Goal: Task Accomplishment & Management: Complete application form

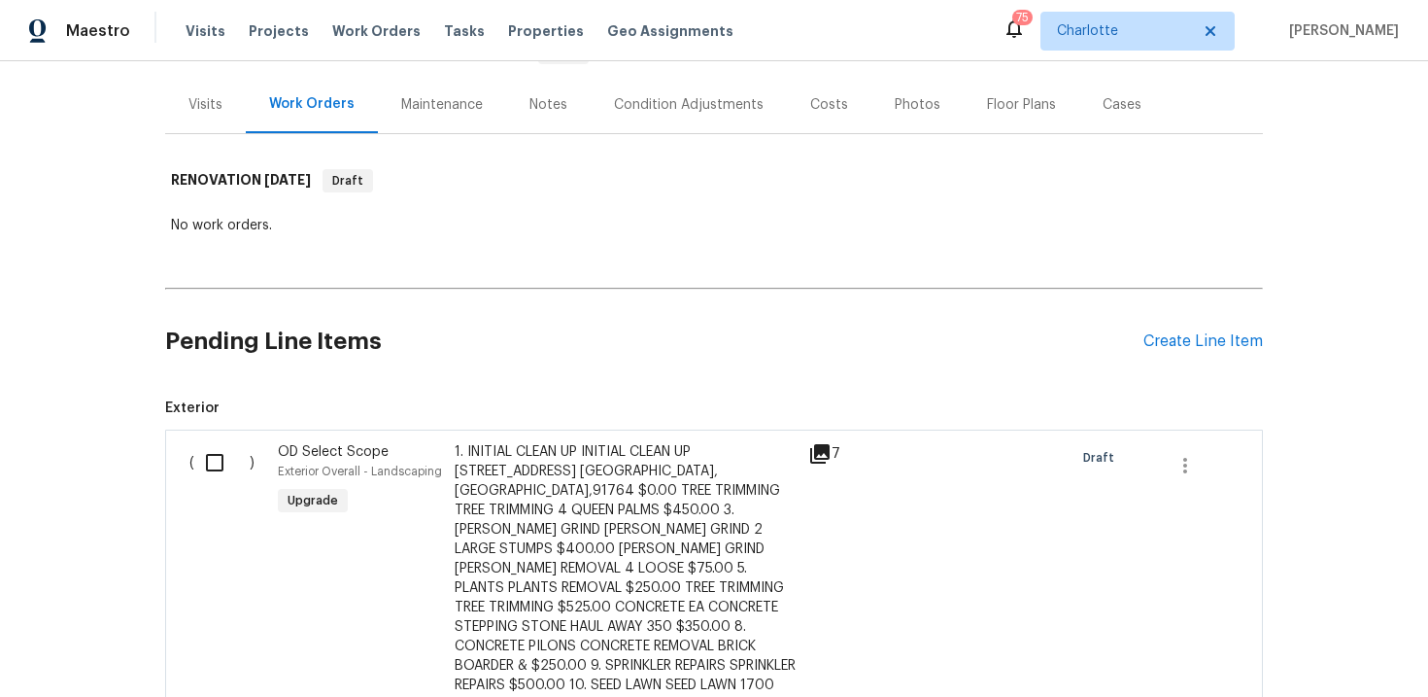
scroll to position [217, 0]
click at [1198, 346] on div "Create Line Item" at bounding box center [1202, 343] width 119 height 18
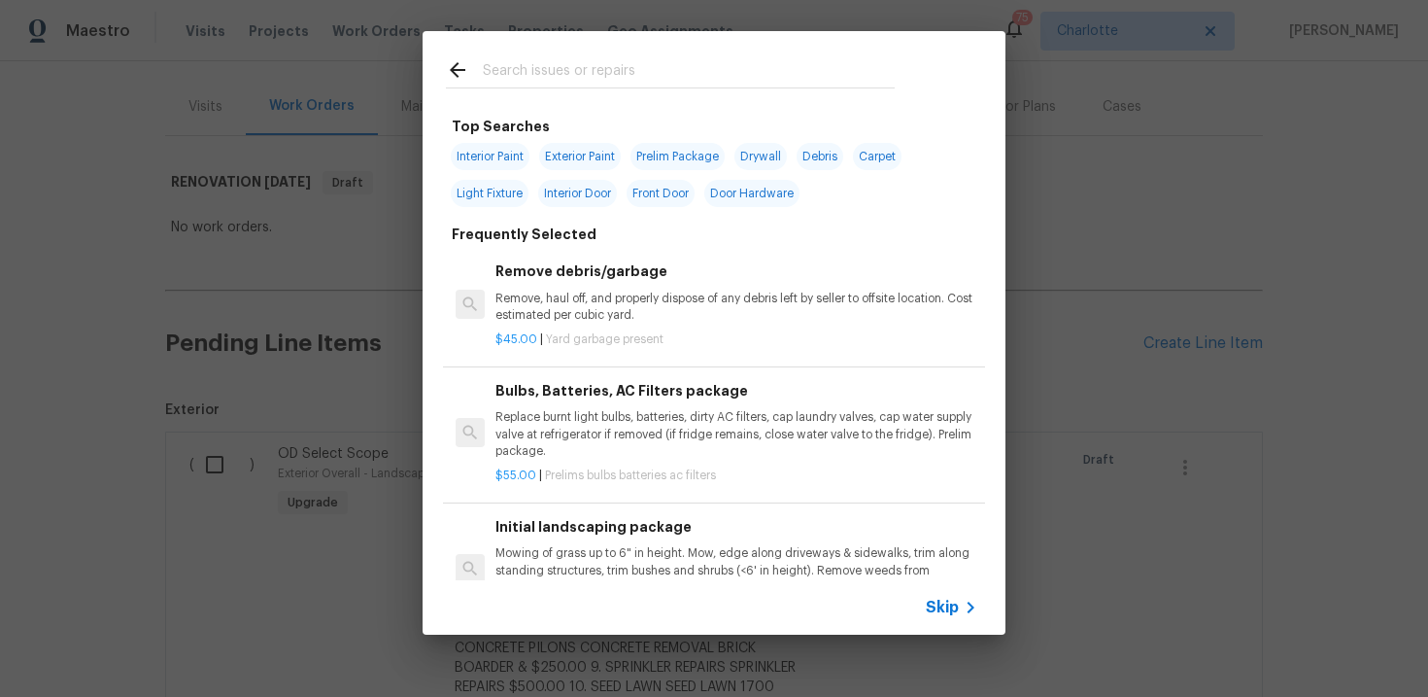
click at [943, 605] on span "Skip" at bounding box center [942, 606] width 33 height 19
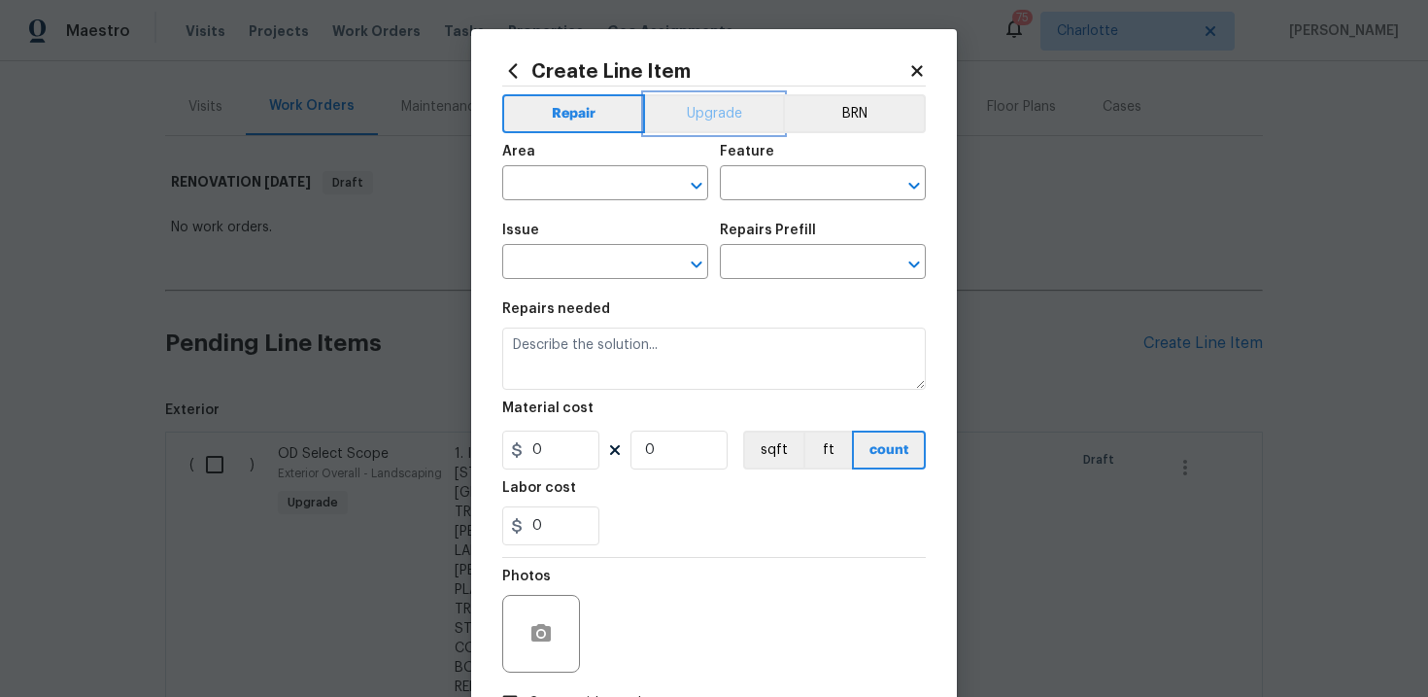
click at [703, 110] on button "Upgrade" at bounding box center [714, 113] width 139 height 39
click at [564, 258] on input "text" at bounding box center [578, 264] width 152 height 30
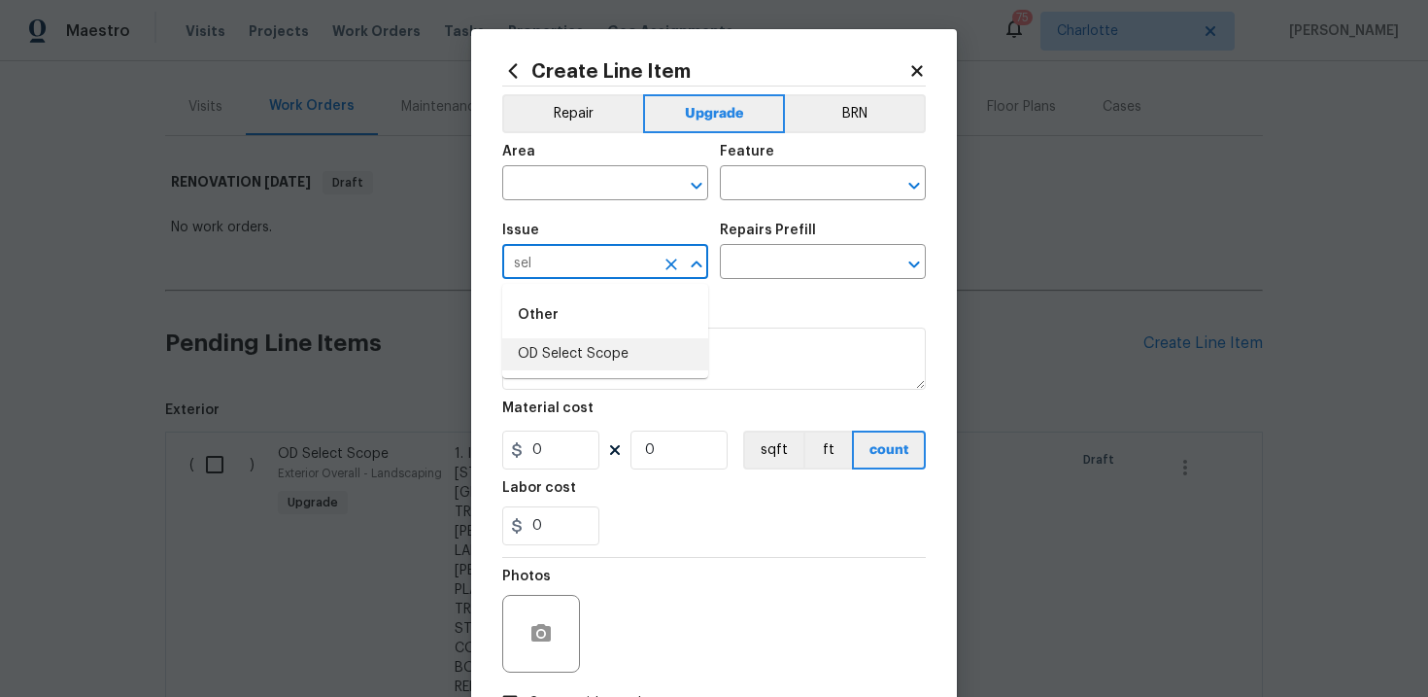
click at [566, 342] on li "OD Select Scope" at bounding box center [605, 354] width 206 height 32
type input "OD Select Scope"
click at [763, 278] on input "text" at bounding box center [796, 264] width 152 height 30
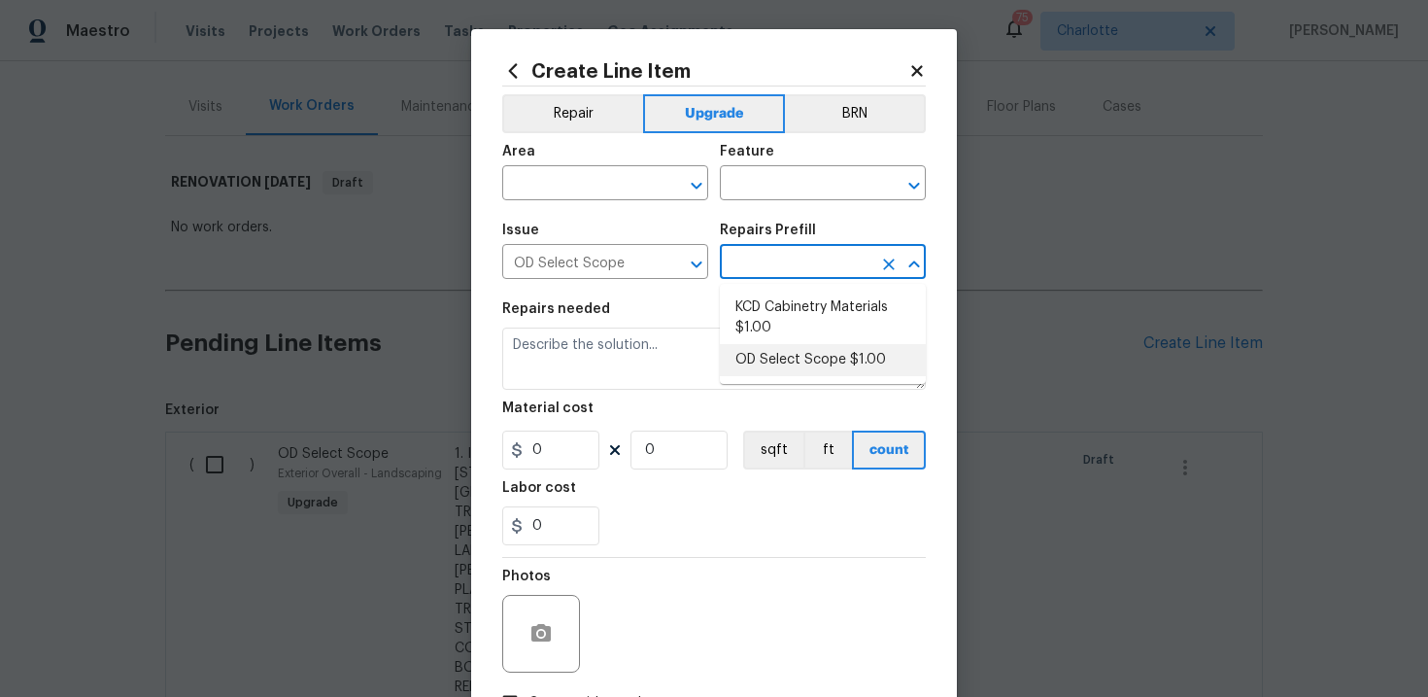
click at [776, 348] on li "OD Select Scope $1.00" at bounding box center [823, 360] width 206 height 32
type input "OD Select Scope $1.00"
type textarea "Refer to the agreed upon scope document for further details."
type input "1"
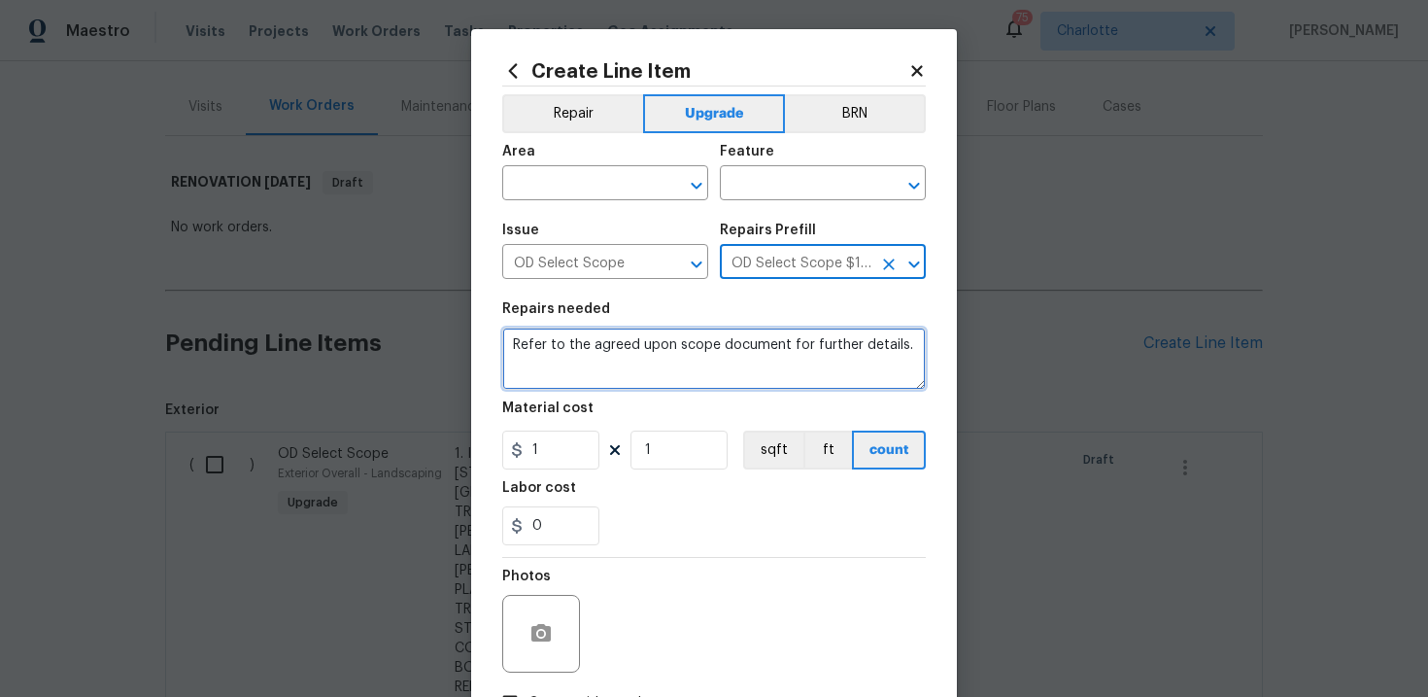
click at [677, 343] on textarea "Refer to the agreed upon scope document for further details." at bounding box center [714, 358] width 424 height 62
paste textarea "Work Order #1 -> Exterior Overall -> Debris -> Dispose of debris left behind by…"
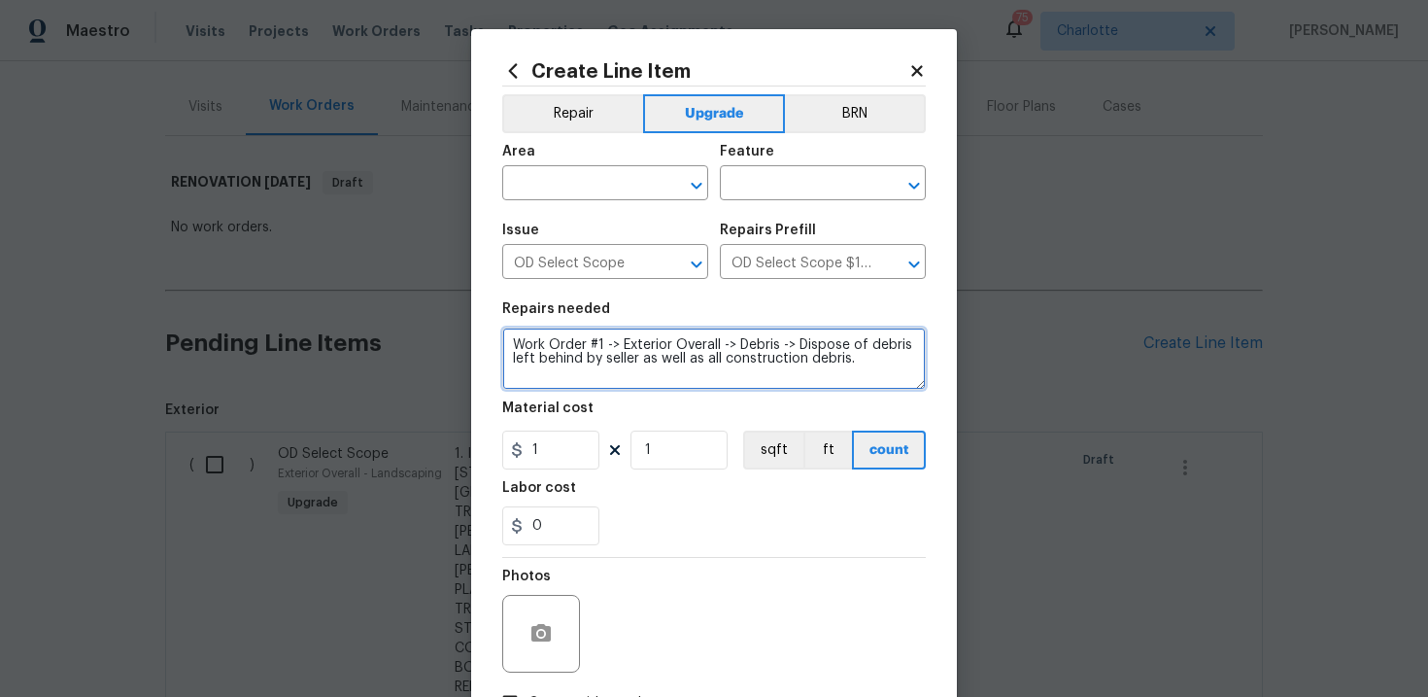
type textarea "Work Order #1 -> Exterior Overall -> Debris -> Dispose of debris left behind by…"
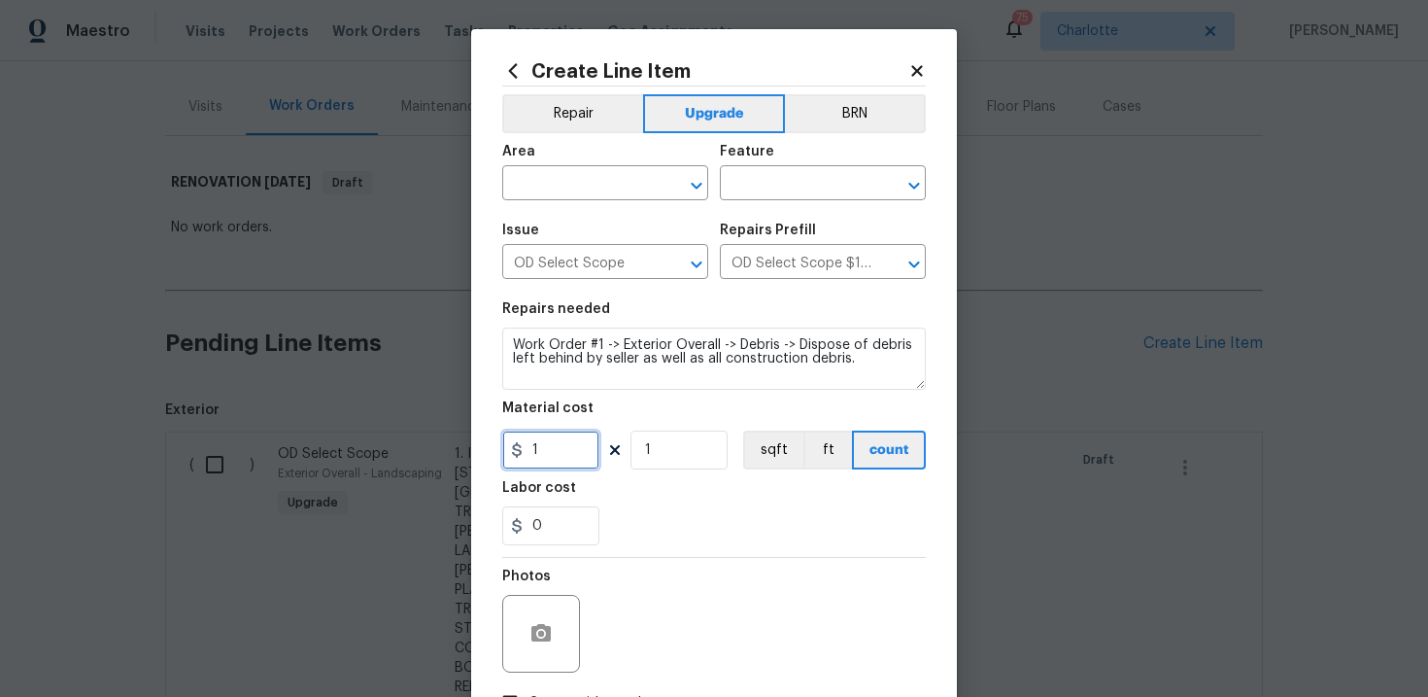
click at [561, 450] on input "1" at bounding box center [550, 449] width 97 height 39
type input "450"
click at [700, 534] on div "0" at bounding box center [714, 525] width 424 height 39
click at [618, 192] on input "text" at bounding box center [578, 185] width 152 height 30
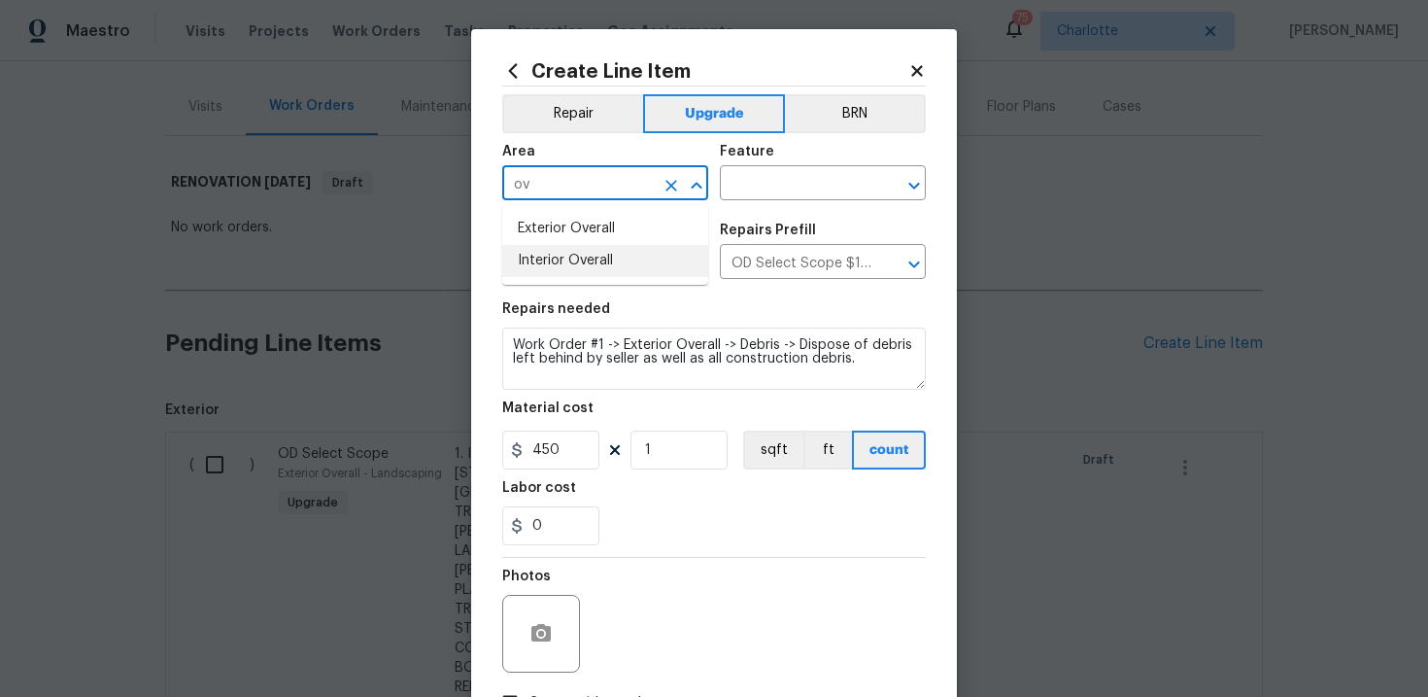
click at [607, 260] on li "Interior Overall" at bounding box center [605, 261] width 206 height 32
type input "Interior Overall"
click at [796, 187] on input "text" at bounding box center [796, 185] width 152 height 30
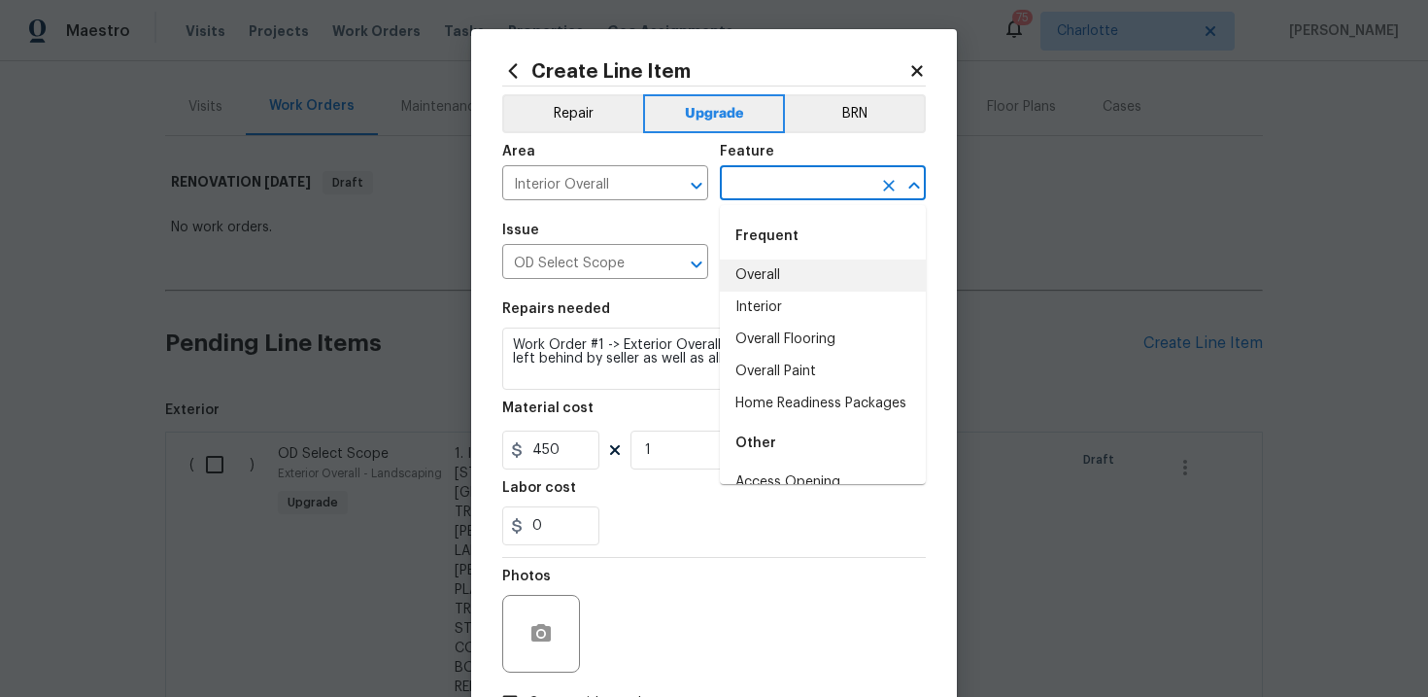
click at [782, 271] on li "Overall" at bounding box center [823, 275] width 206 height 32
type input "Overall"
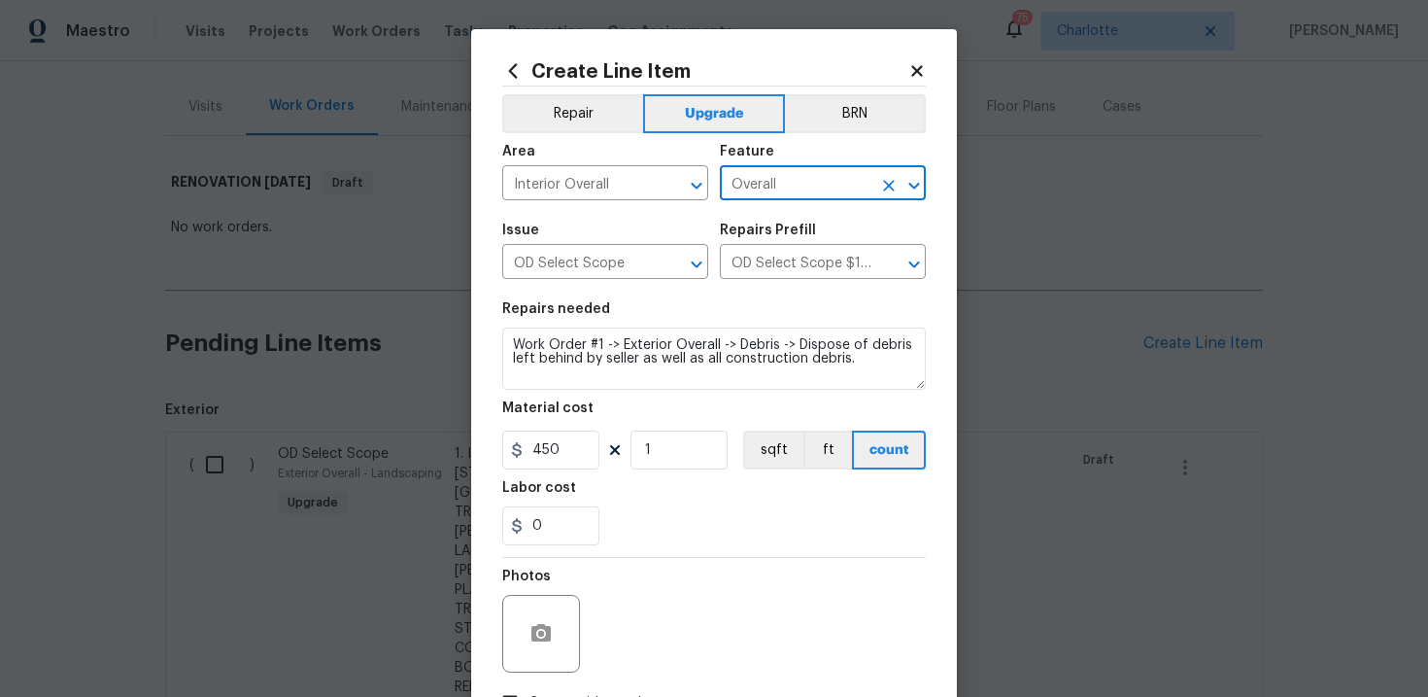
scroll to position [141, 0]
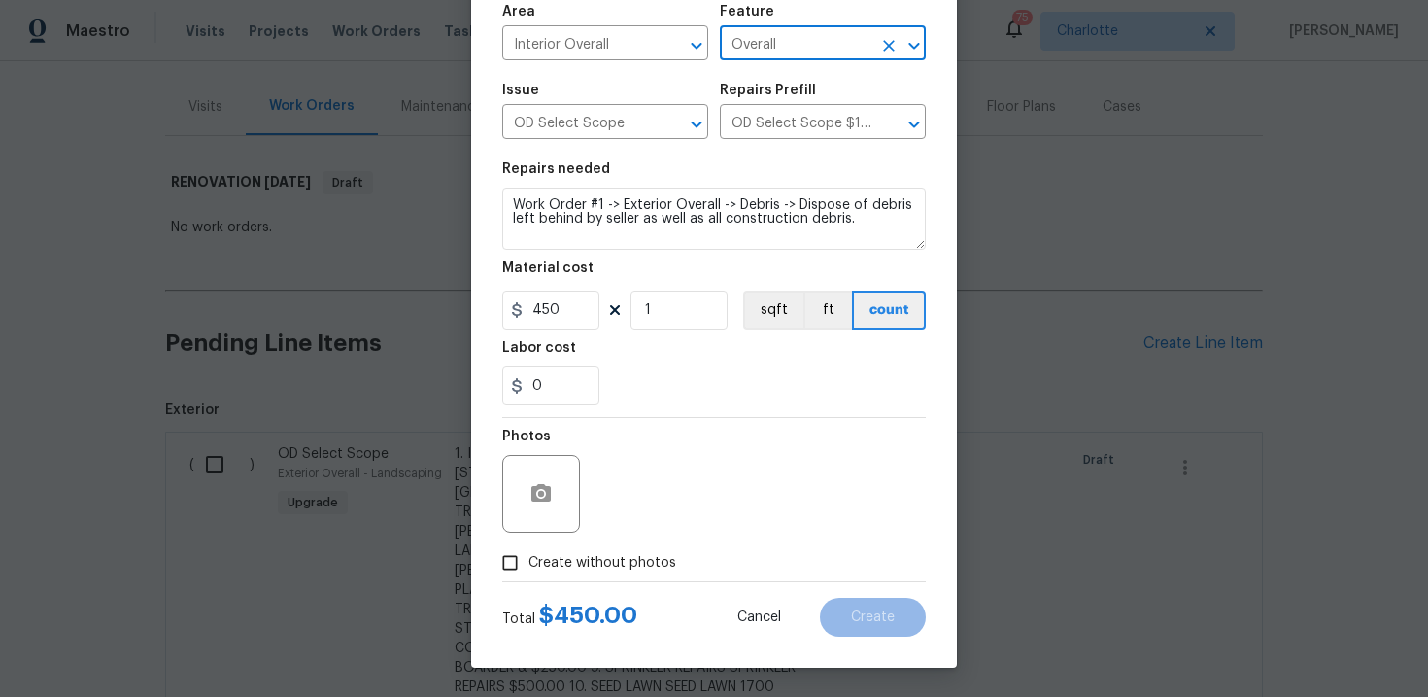
click at [623, 556] on span "Create without photos" at bounding box center [602, 563] width 148 height 20
click at [528, 556] on input "Create without photos" at bounding box center [510, 562] width 37 height 37
checkbox input "true"
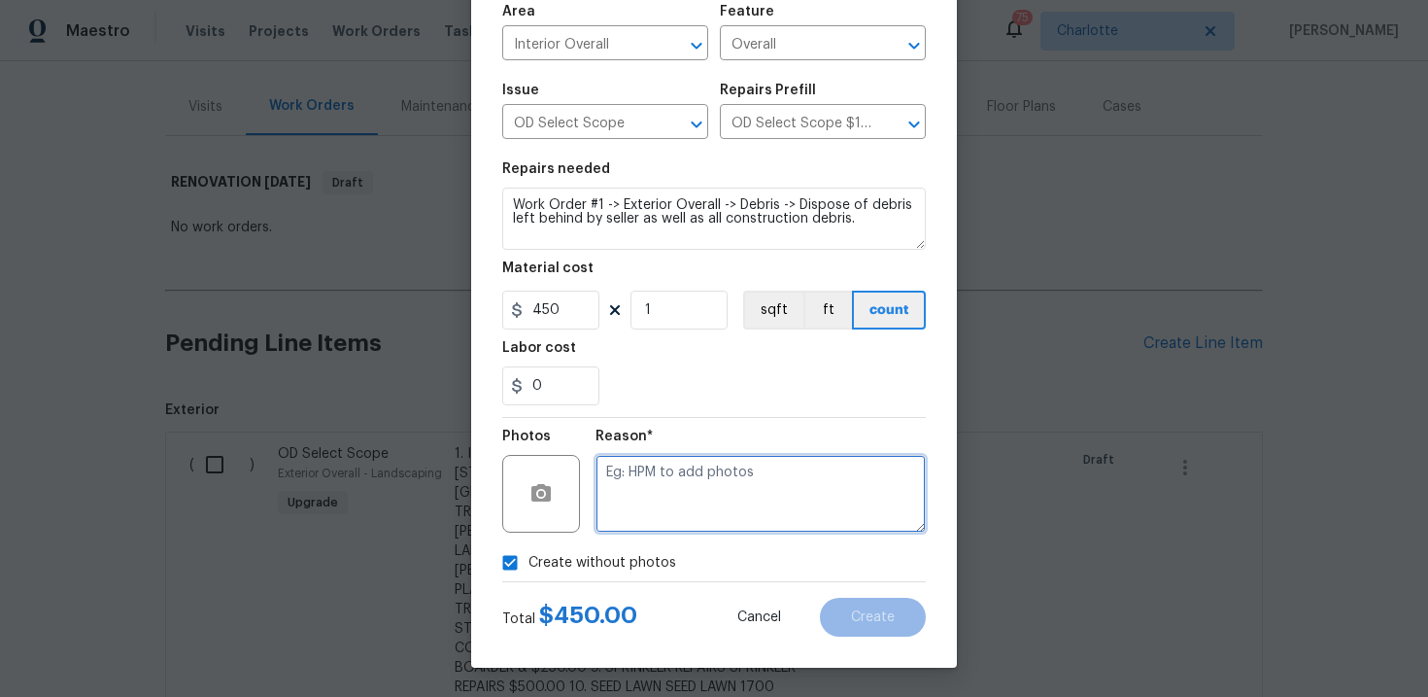
click at [690, 509] on textarea at bounding box center [761, 494] width 330 height 78
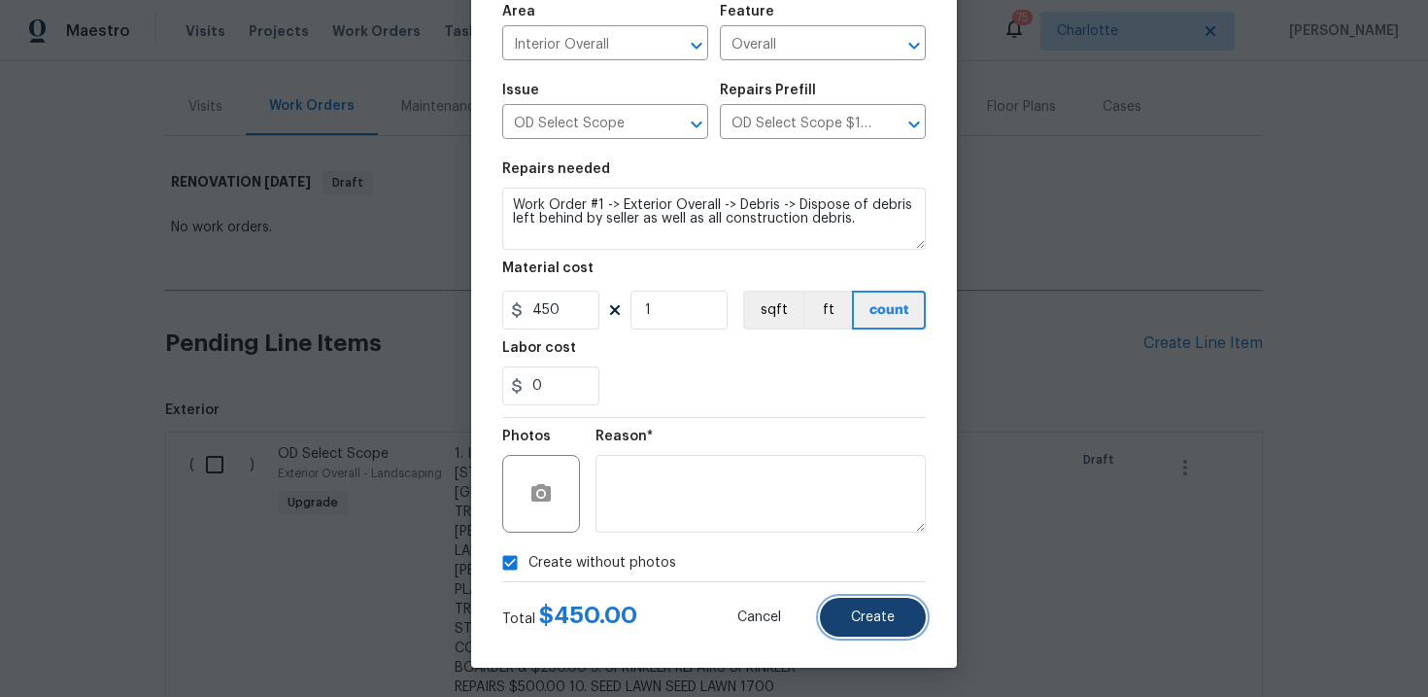
click at [873, 628] on button "Create" at bounding box center [873, 616] width 106 height 39
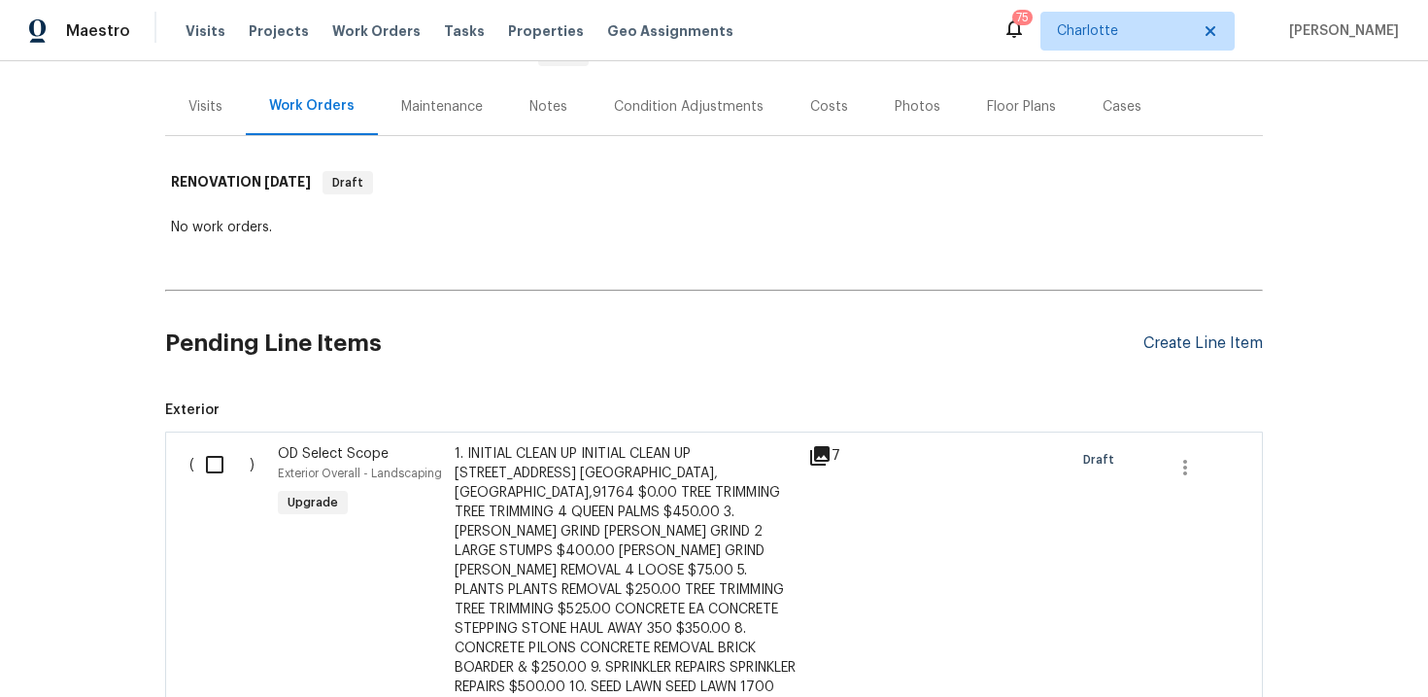
click at [1173, 346] on div "Create Line Item" at bounding box center [1202, 343] width 119 height 18
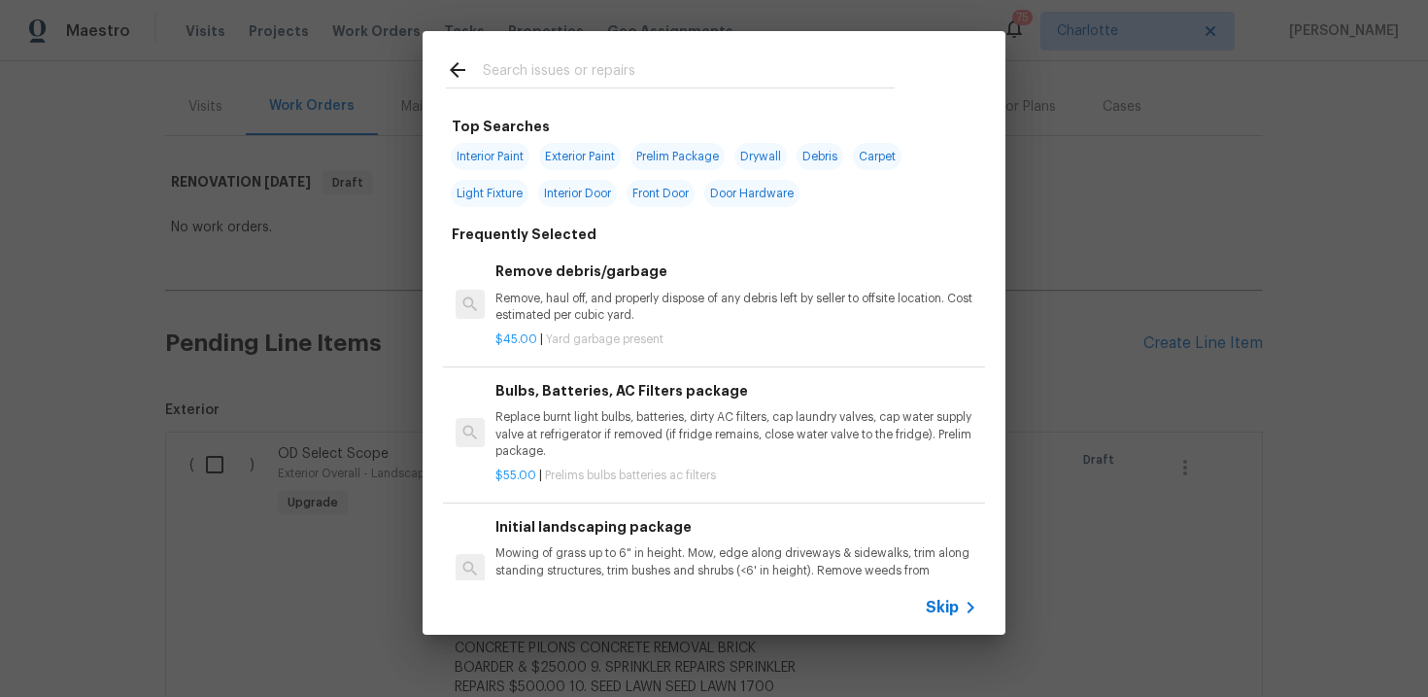
click at [937, 606] on span "Skip" at bounding box center [942, 606] width 33 height 19
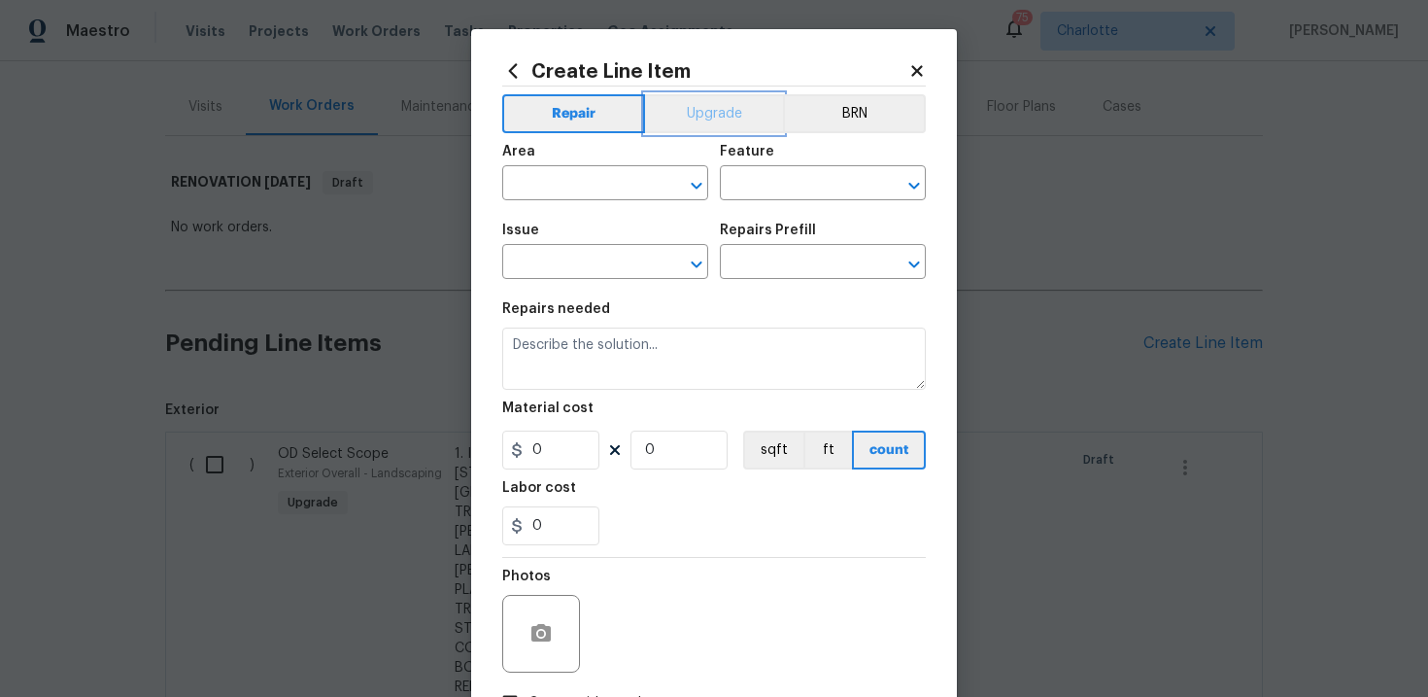
click at [724, 125] on button "Upgrade" at bounding box center [714, 113] width 139 height 39
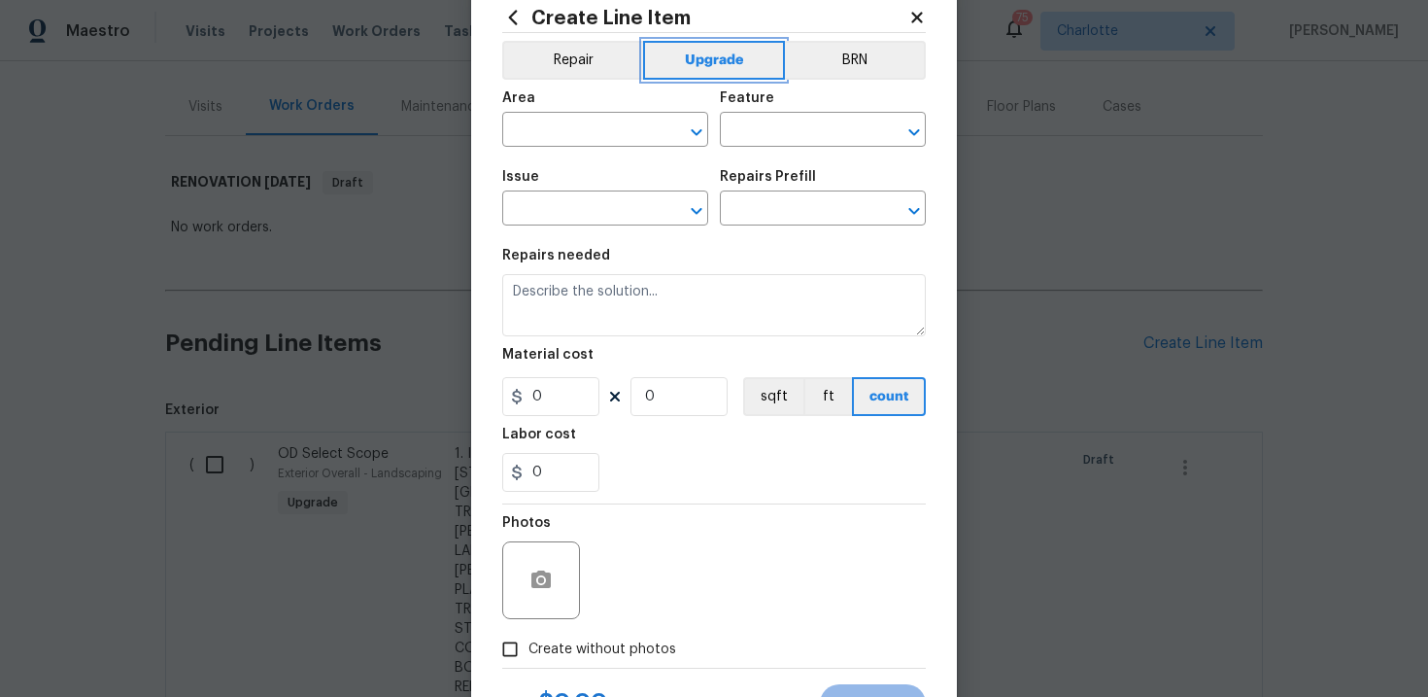
scroll to position [58, 0]
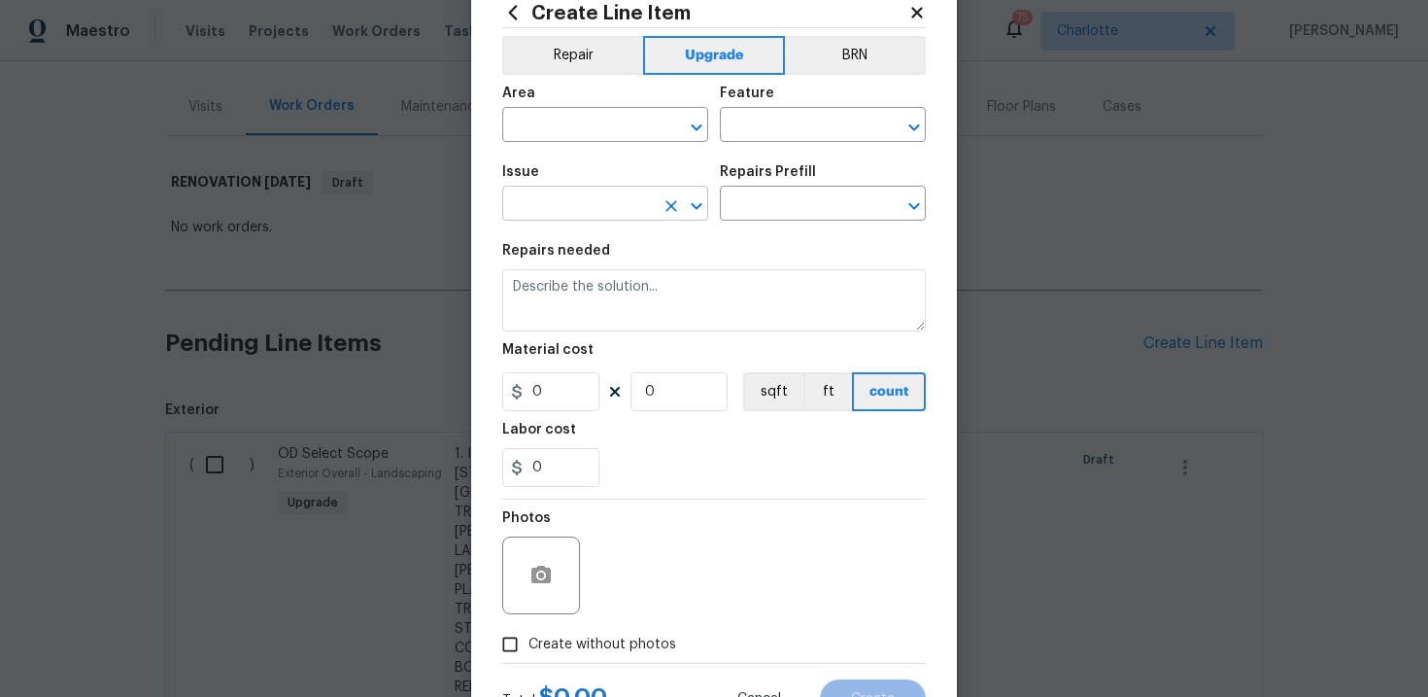
click at [581, 212] on input "text" at bounding box center [578, 205] width 152 height 30
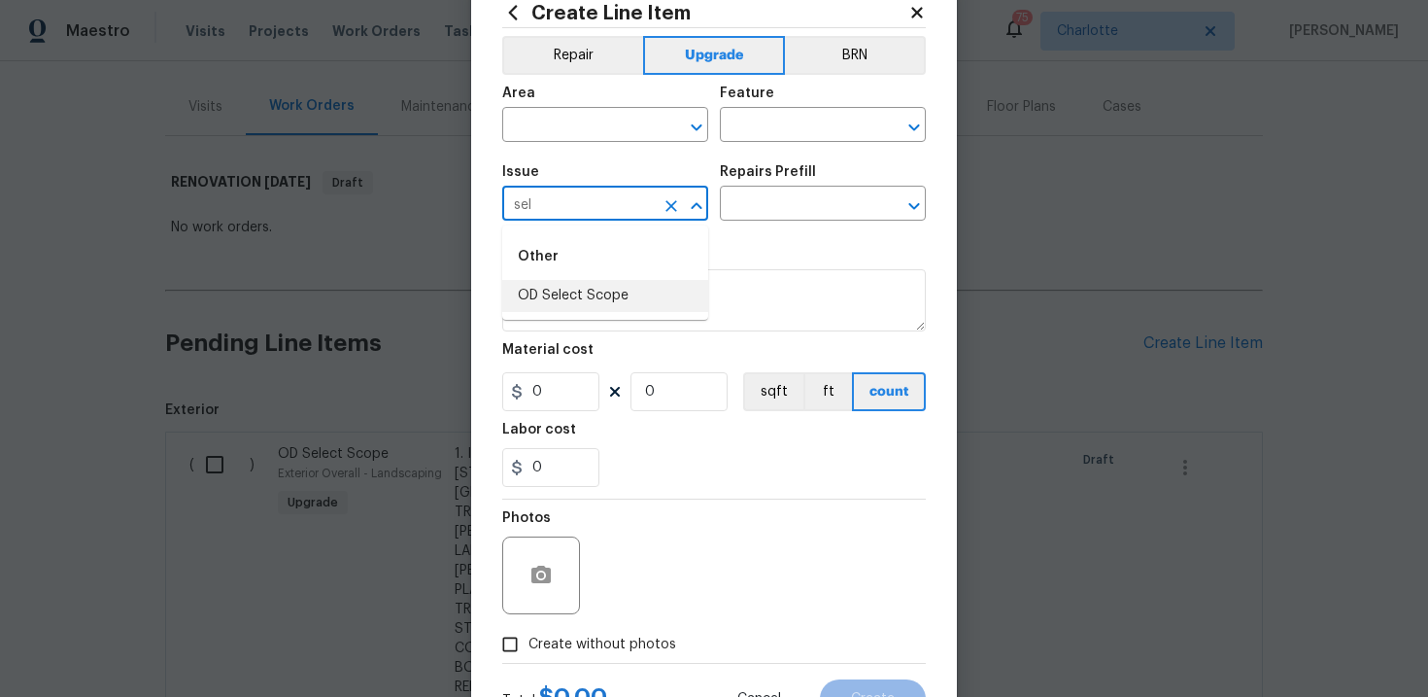
click at [585, 293] on li "OD Select Scope" at bounding box center [605, 296] width 206 height 32
type input "OD Select Scope"
click at [758, 212] on input "text" at bounding box center [796, 205] width 152 height 30
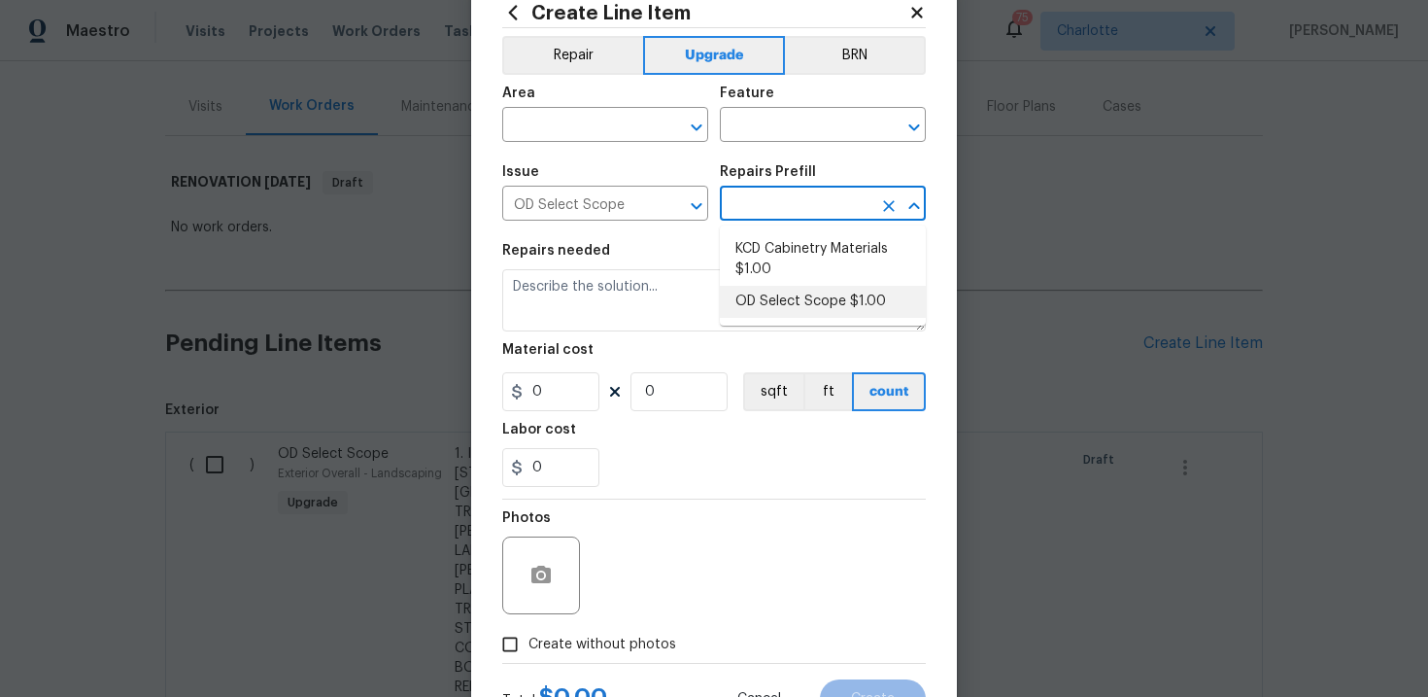
click at [778, 298] on li "OD Select Scope $1.00" at bounding box center [823, 302] width 206 height 32
type input "OD Select Scope $1.00"
type textarea "Refer to the agreed upon scope document for further details."
type input "1"
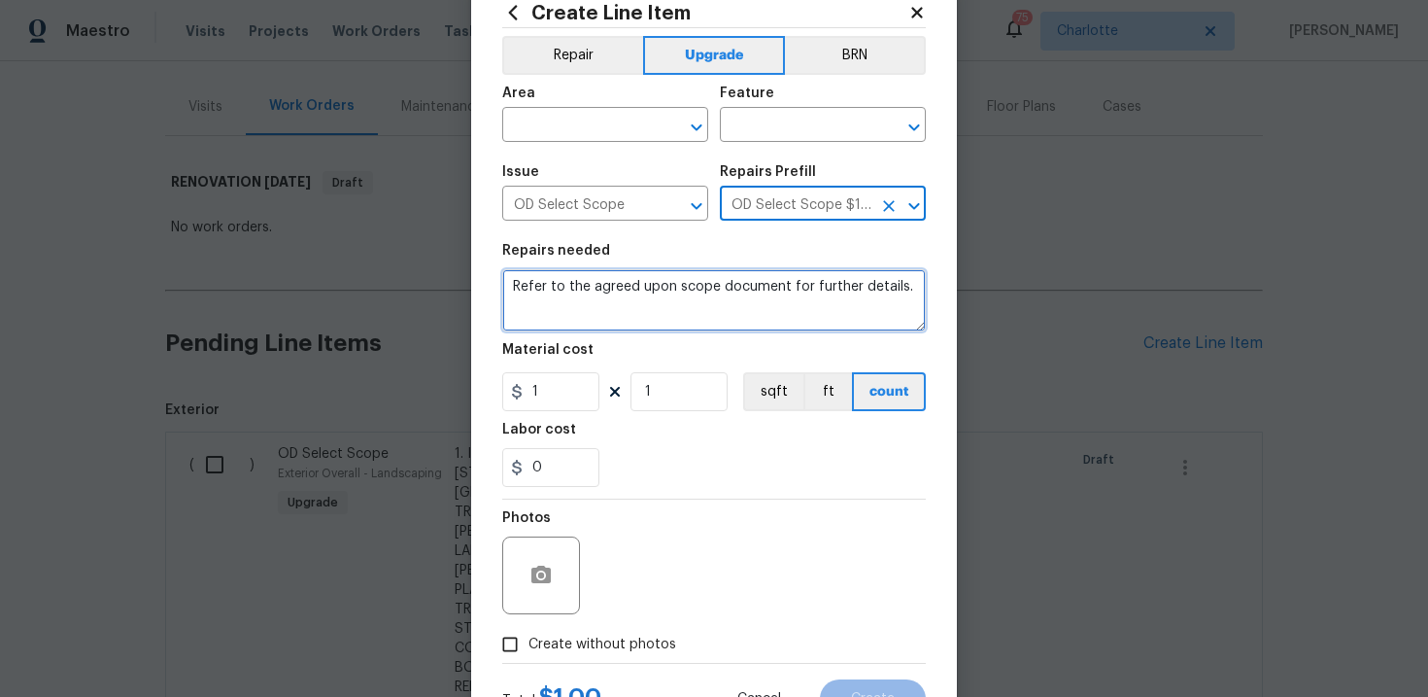
click at [689, 288] on textarea "Refer to the agreed upon scope document for further details." at bounding box center [714, 300] width 424 height 62
paste textarea "Work Order #1 -> Exterior Overall -> Exterior Overall -> Thoroughly power wash …"
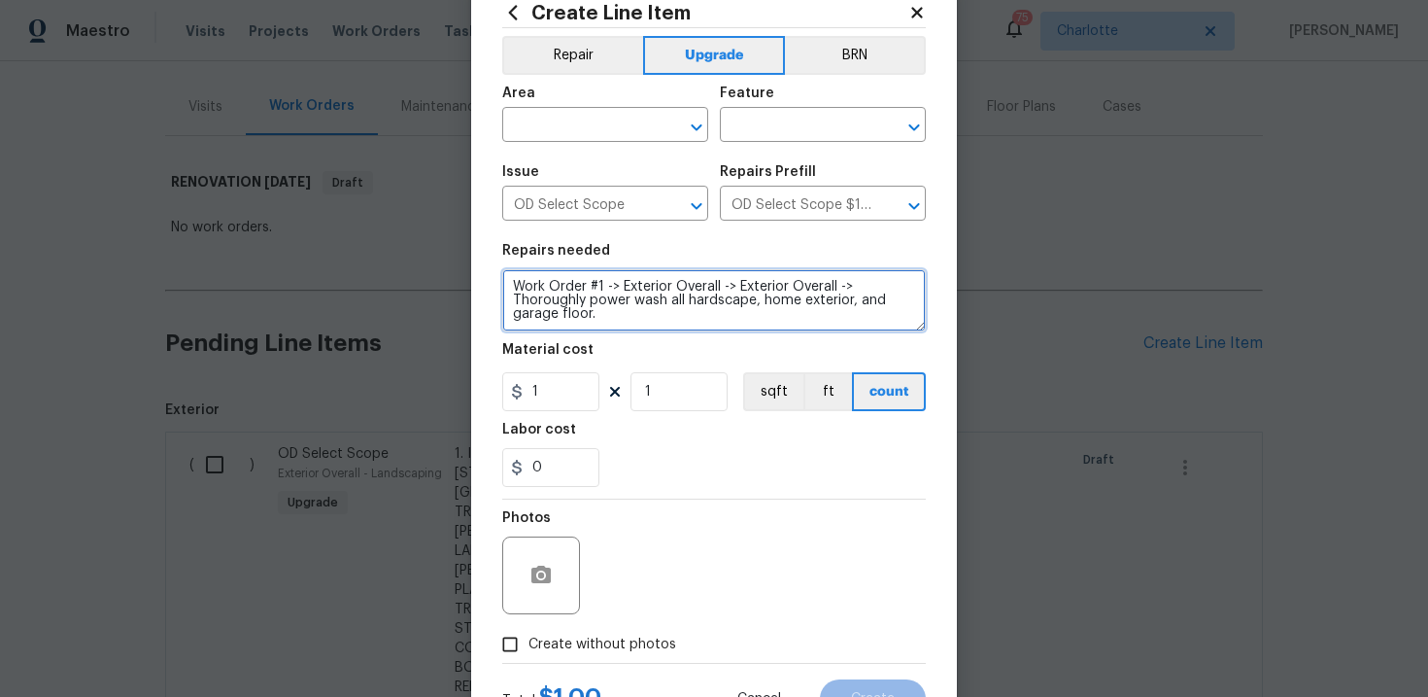
type textarea "Work Order #1 -> Exterior Overall -> Exterior Overall -> Thoroughly power wash …"
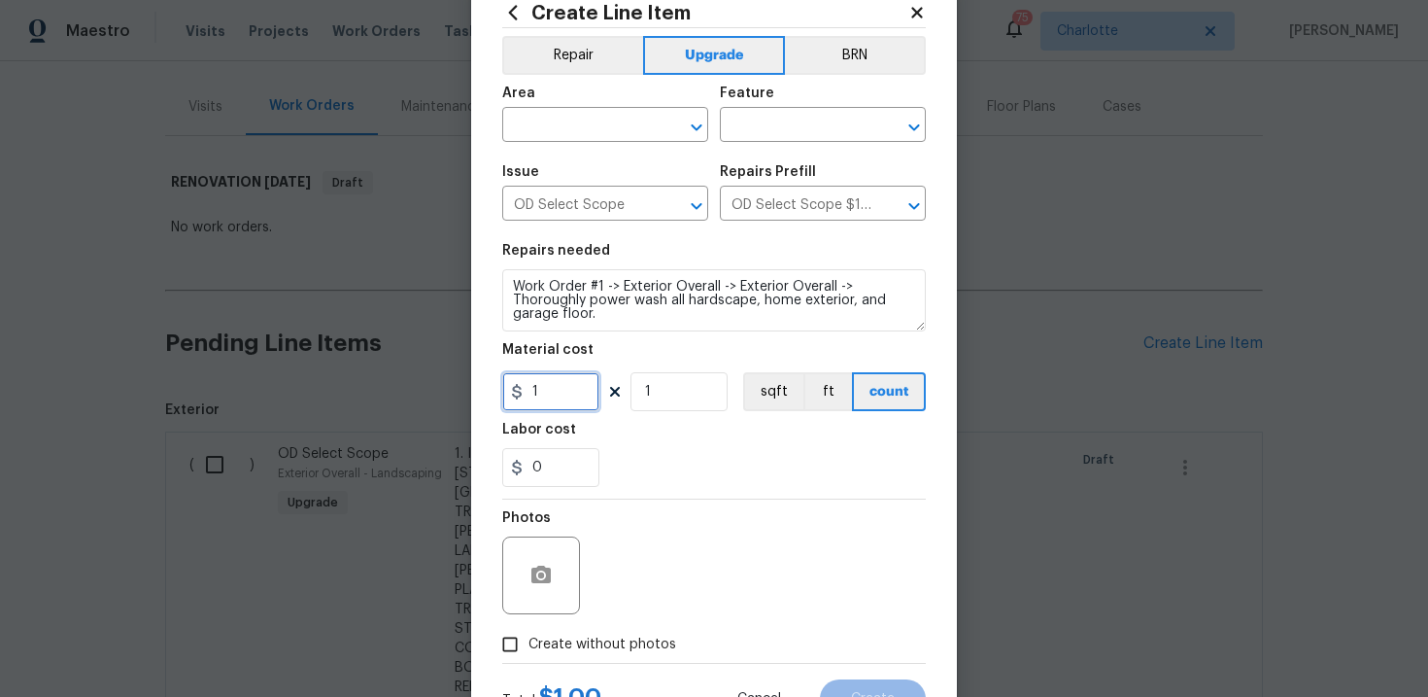
click at [558, 398] on input "1" at bounding box center [550, 391] width 97 height 39
type input "400"
click at [593, 130] on input "text" at bounding box center [578, 127] width 152 height 30
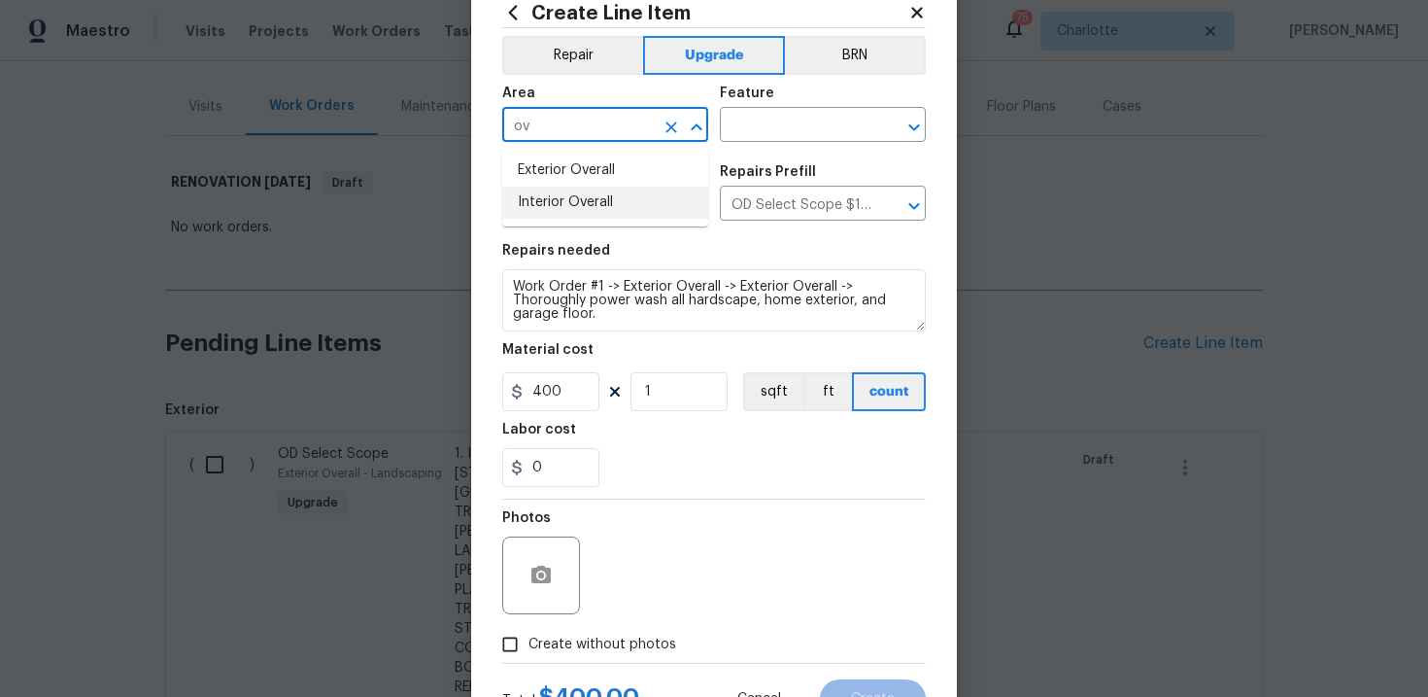
click at [594, 195] on li "Interior Overall" at bounding box center [605, 203] width 206 height 32
type input "Interior Overall"
click at [790, 112] on input "text" at bounding box center [796, 127] width 152 height 30
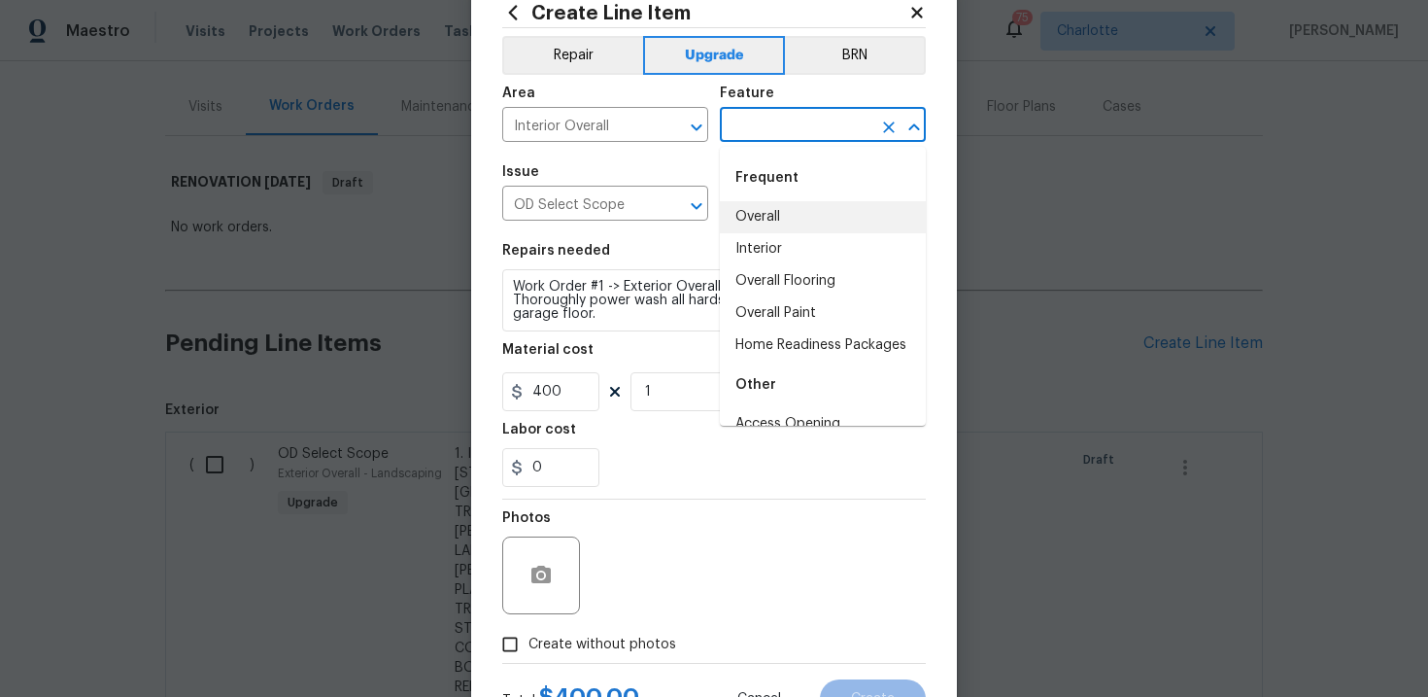
click at [773, 215] on li "Overall" at bounding box center [823, 217] width 206 height 32
type input "Overall"
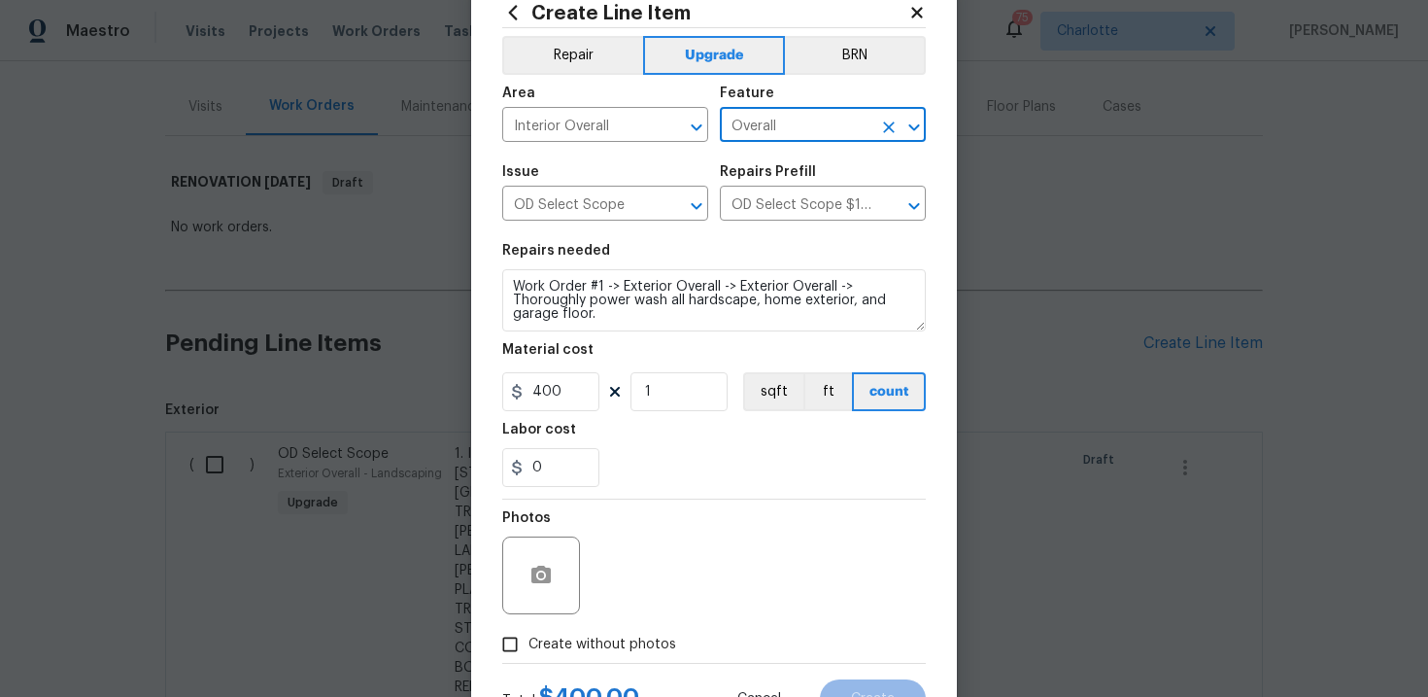
scroll to position [141, 0]
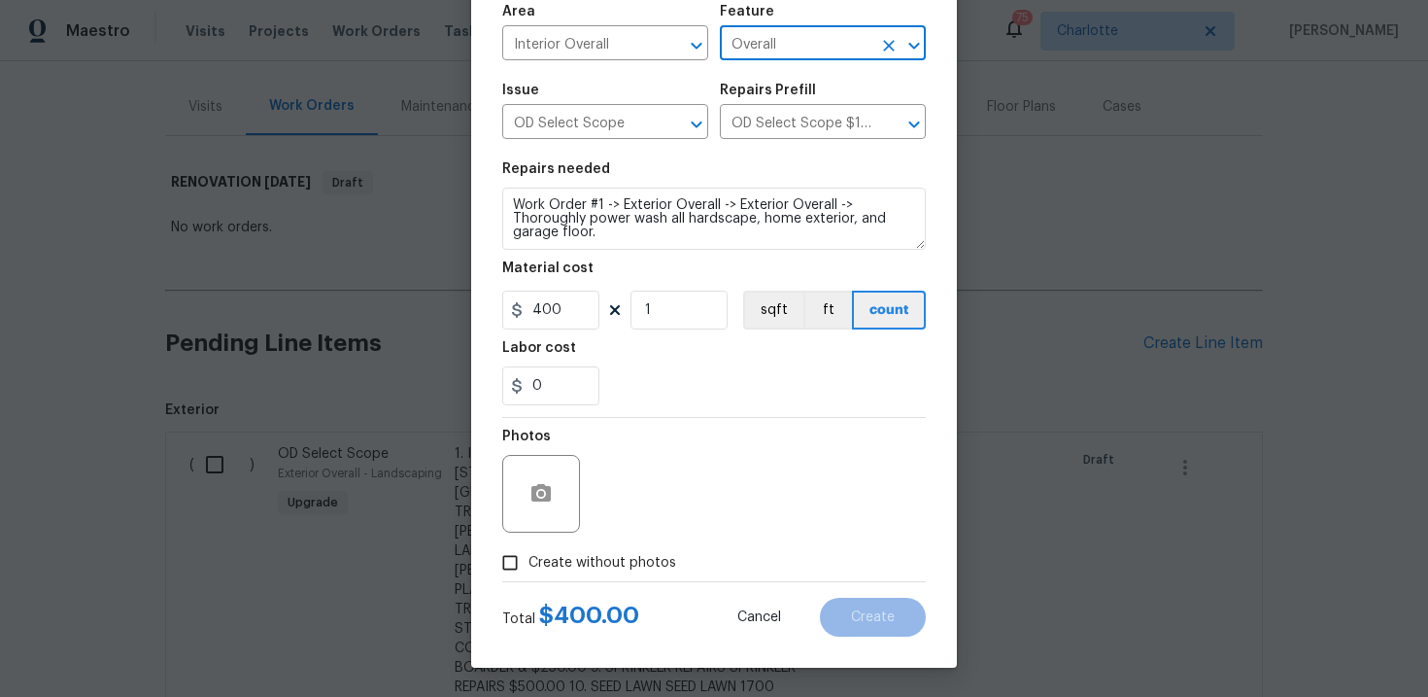
click at [565, 565] on span "Create without photos" at bounding box center [602, 563] width 148 height 20
click at [528, 565] on input "Create without photos" at bounding box center [510, 562] width 37 height 37
checkbox input "true"
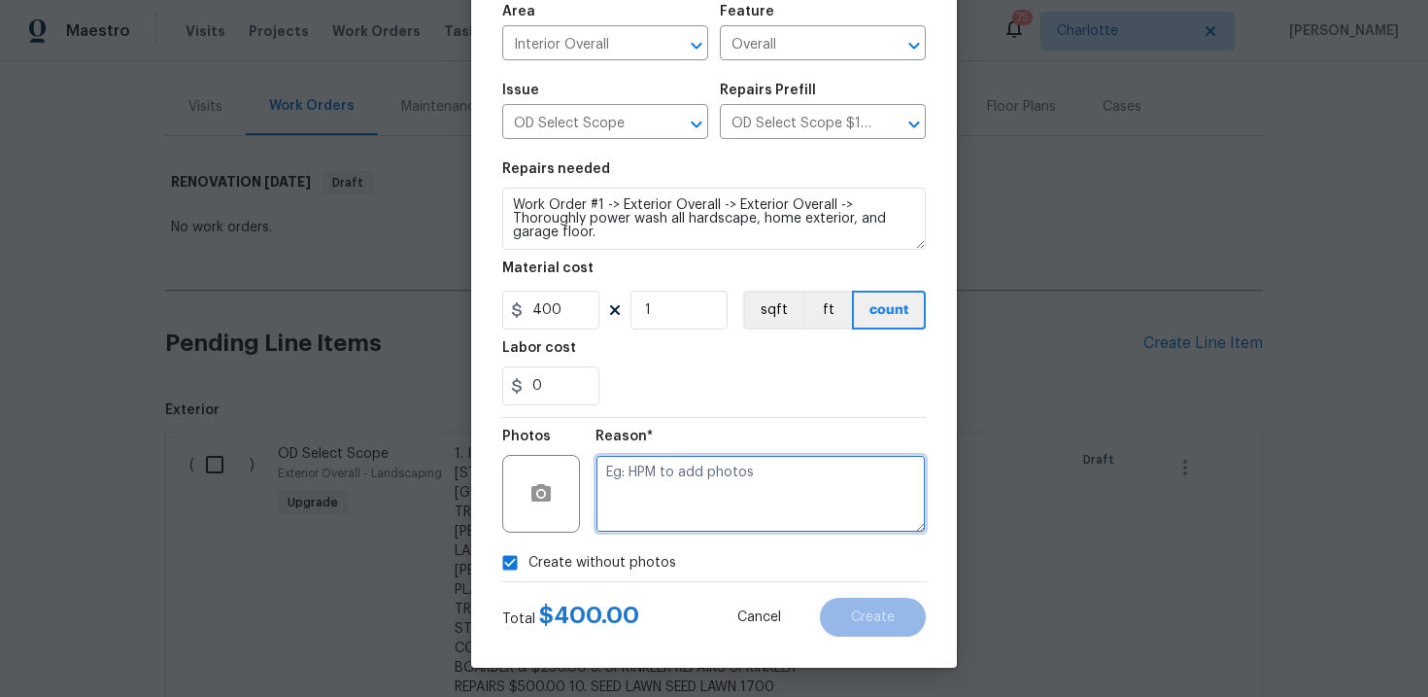
click at [654, 491] on textarea at bounding box center [761, 494] width 330 height 78
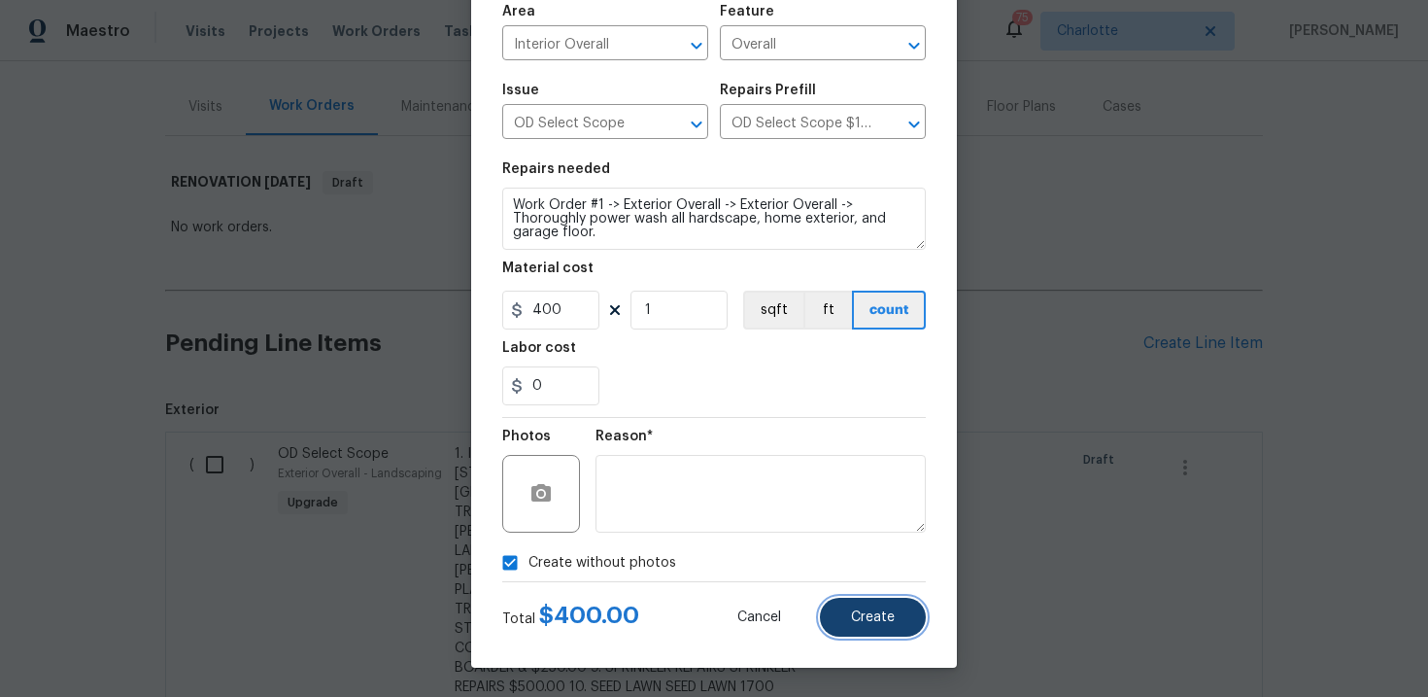
click at [873, 624] on span "Create" at bounding box center [873, 617] width 44 height 15
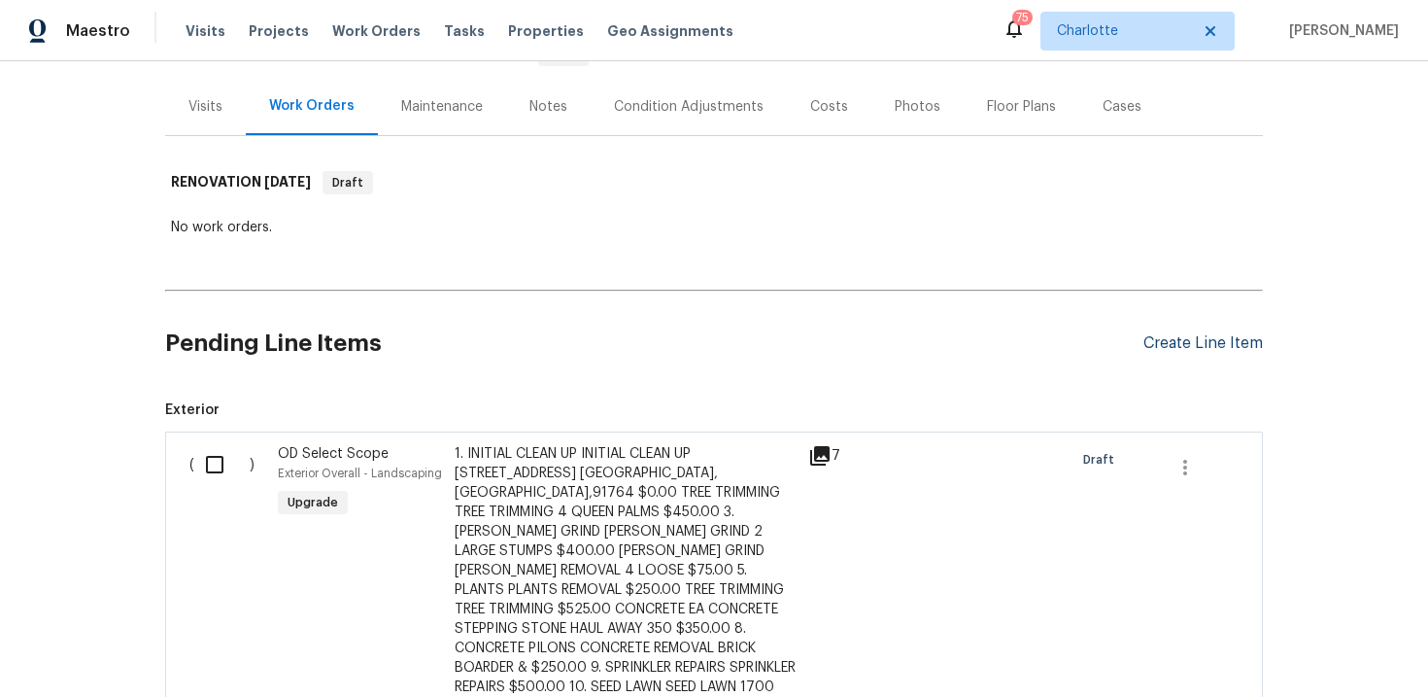
click at [1219, 343] on div "Create Line Item" at bounding box center [1202, 343] width 119 height 18
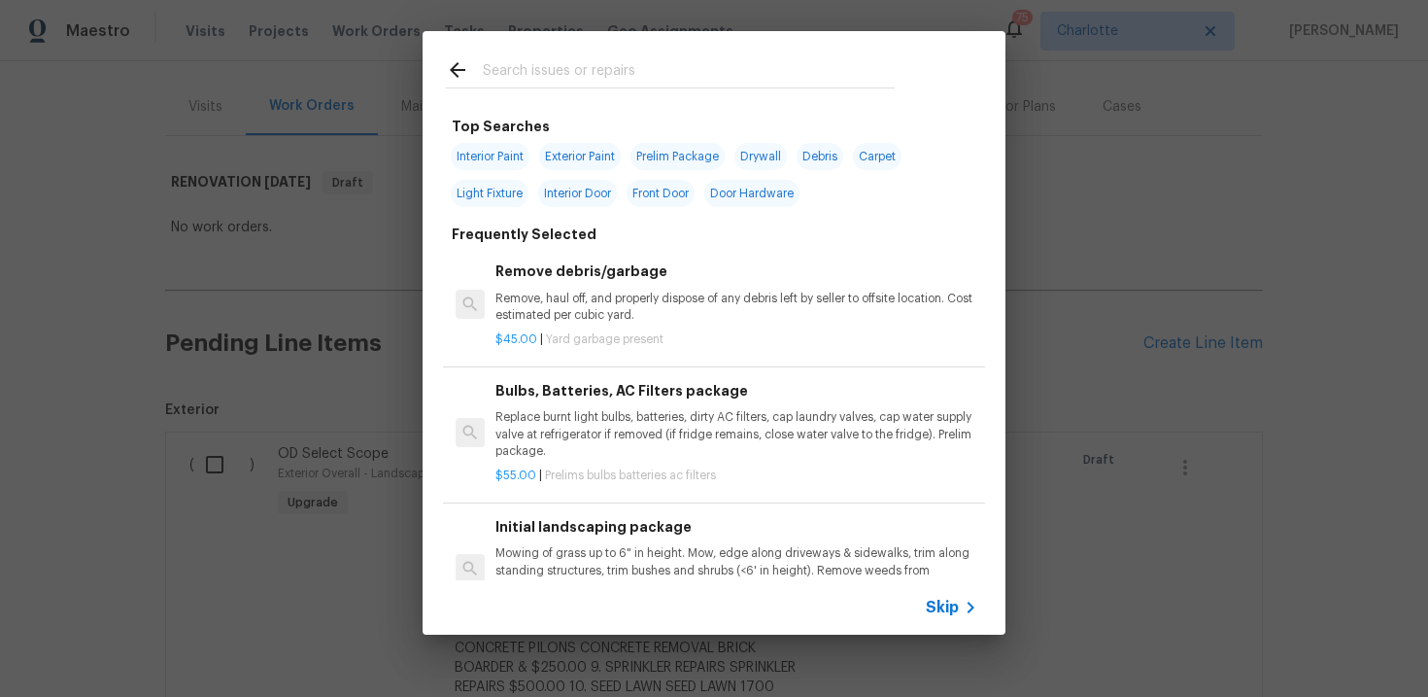
click at [941, 609] on span "Skip" at bounding box center [942, 606] width 33 height 19
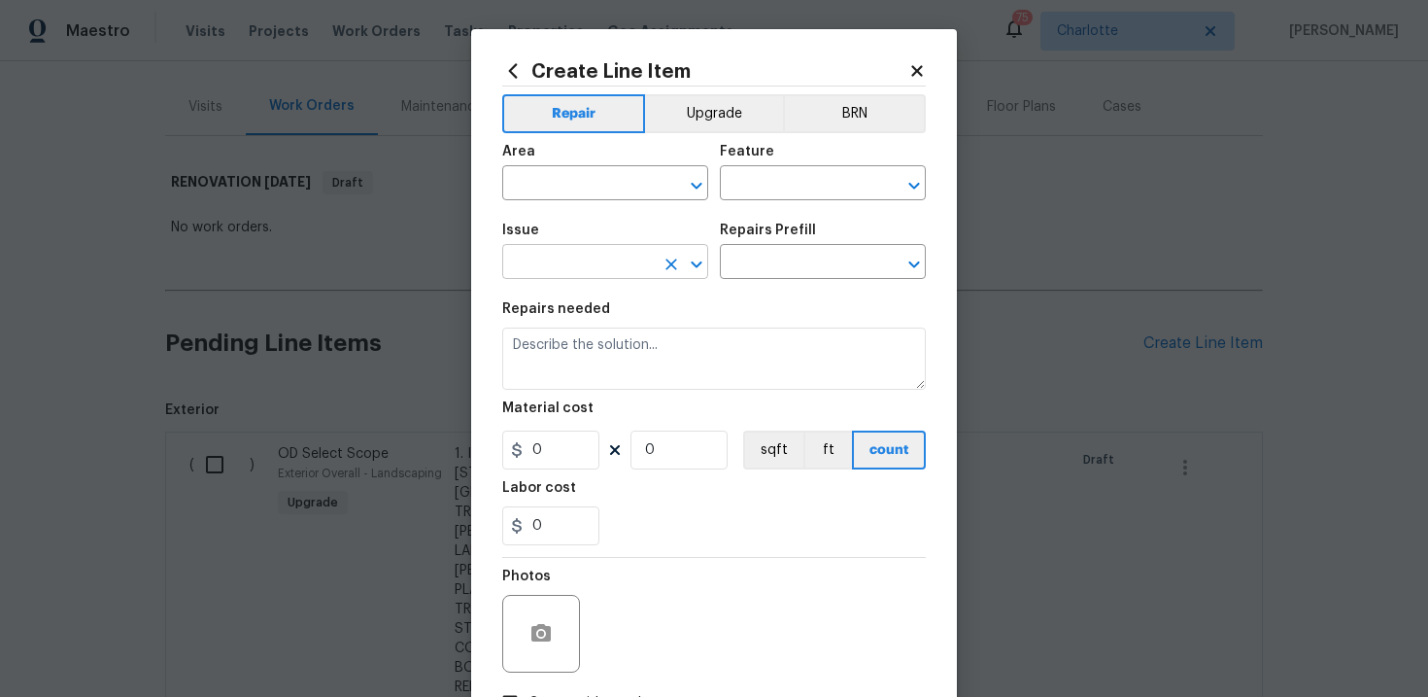
click at [596, 271] on input "text" at bounding box center [578, 264] width 152 height 30
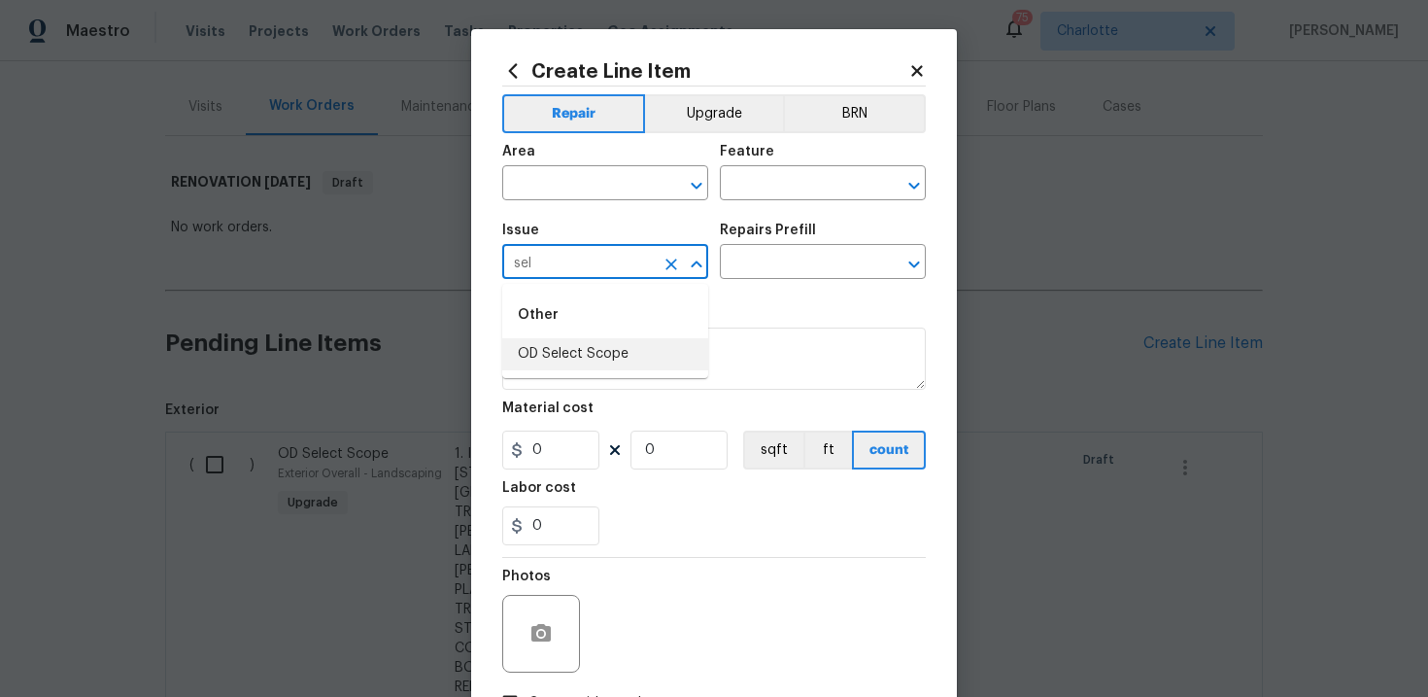
click at [590, 358] on li "OD Select Scope" at bounding box center [605, 354] width 206 height 32
type input "OD Select Scope"
click at [790, 261] on input "text" at bounding box center [796, 264] width 152 height 30
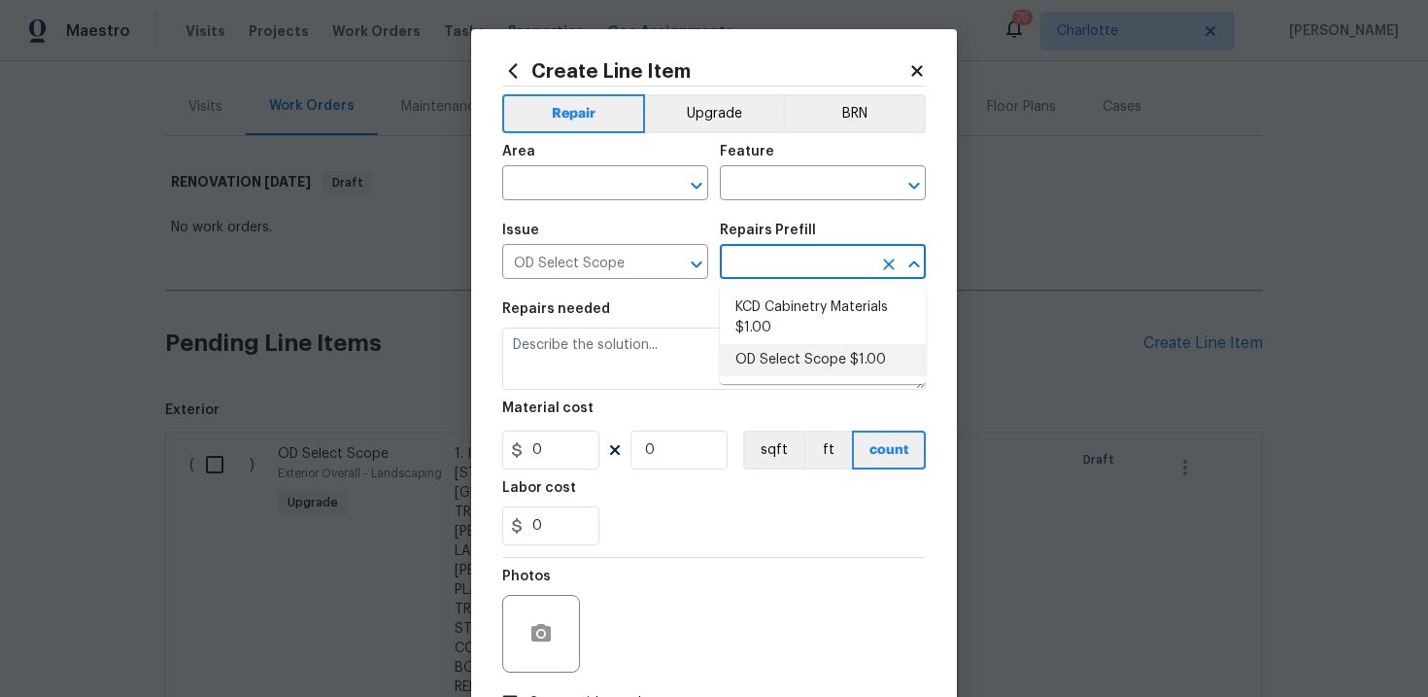
click at [797, 355] on li "OD Select Scope $1.00" at bounding box center [823, 360] width 206 height 32
type input "OD Select Scope $1.00"
type textarea "Refer to the agreed upon scope document for further details."
type input "1"
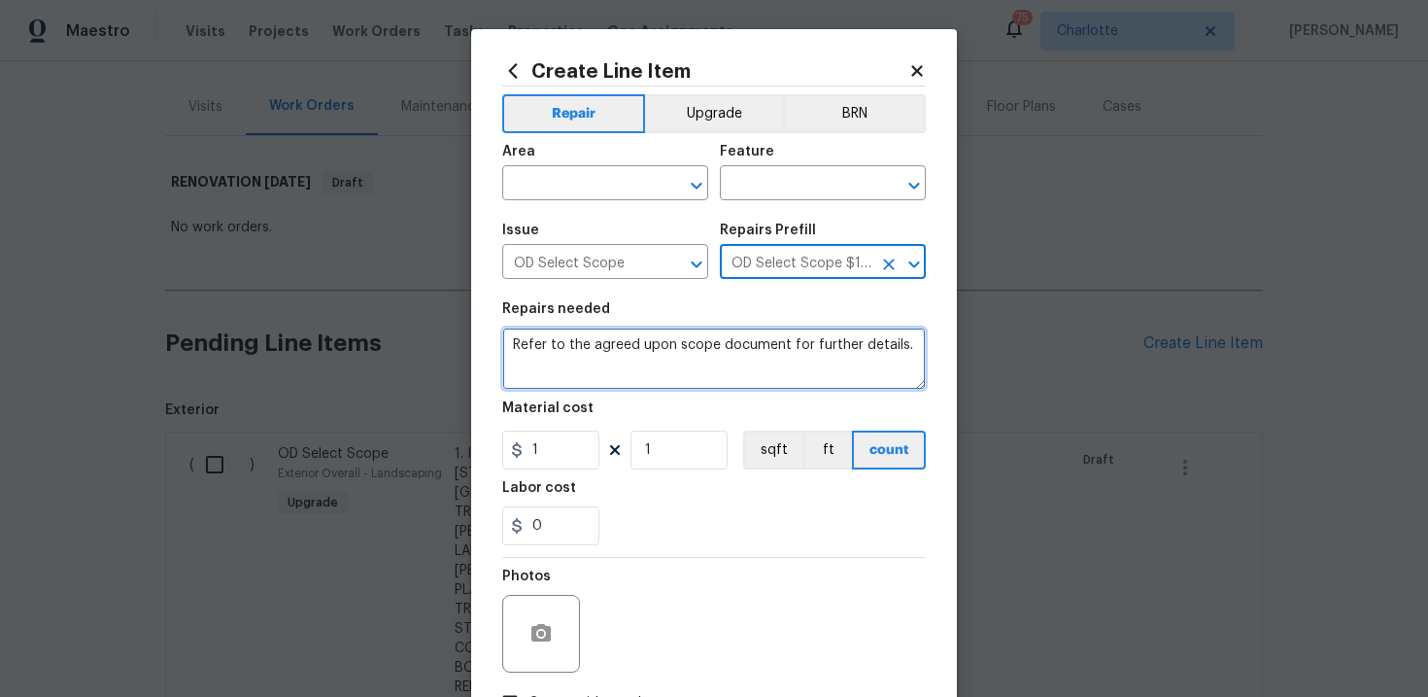
click at [706, 343] on textarea "Refer to the agreed upon scope document for further details." at bounding box center [714, 358] width 424 height 62
paste textarea "Work Order #1 -> Exterior Overall -> Fascia/Soffits -> Repair/Replace damaged/r…"
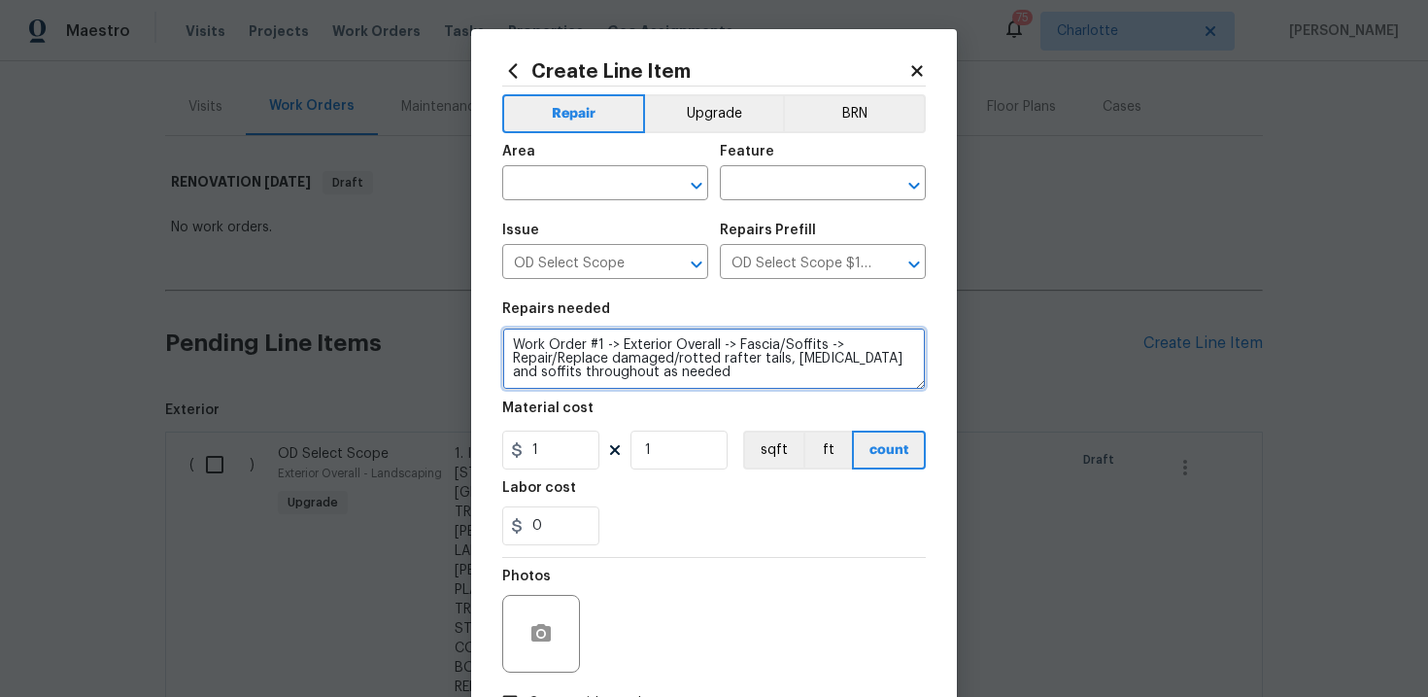
type textarea "Work Order #1 -> Exterior Overall -> Fascia/Soffits -> Repair/Replace damaged/r…"
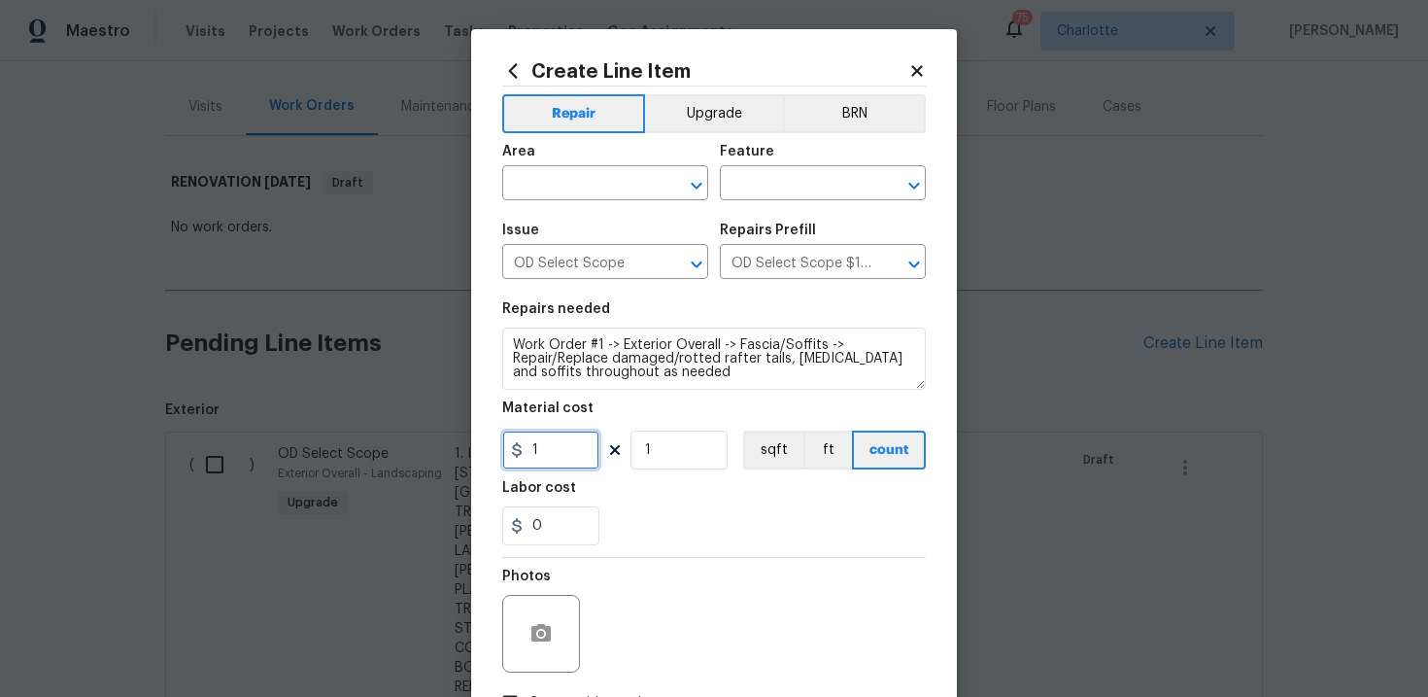
click at [558, 458] on input "1" at bounding box center [550, 449] width 97 height 39
type input "1500"
click at [683, 502] on div "Labor cost" at bounding box center [714, 493] width 424 height 25
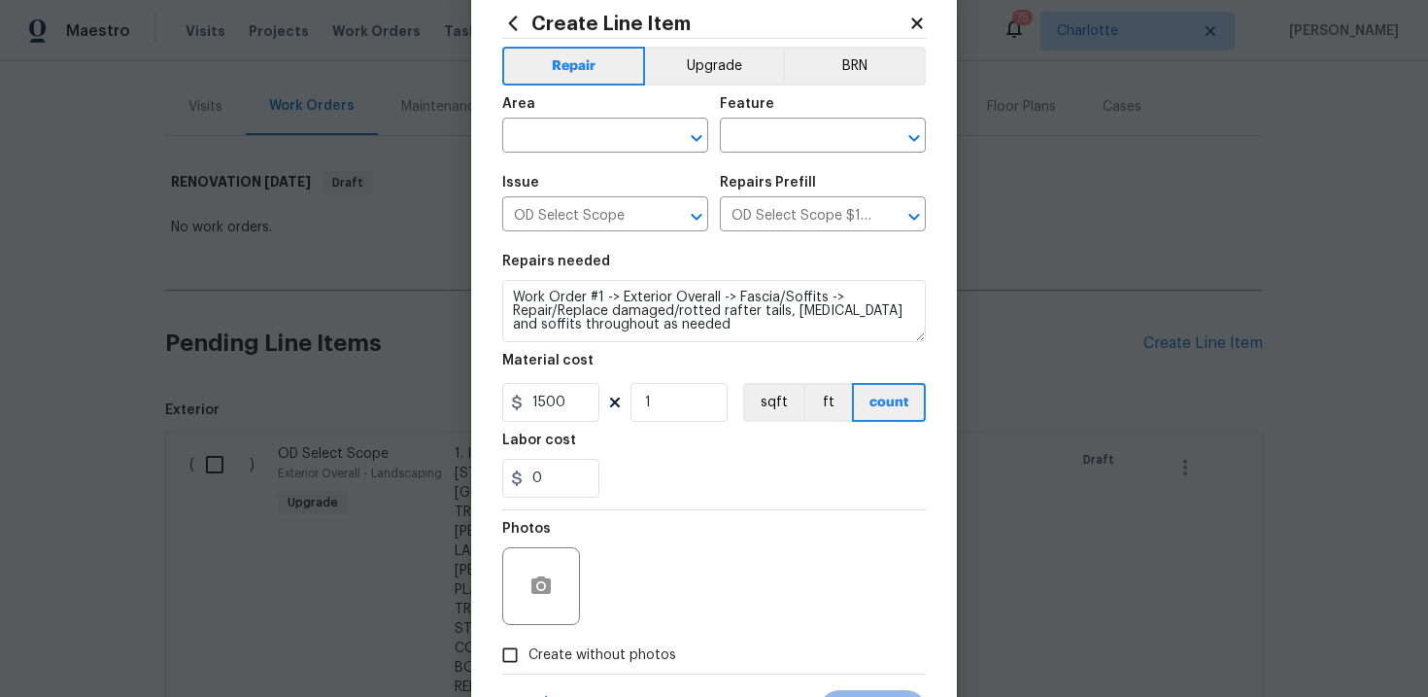
scroll to position [51, 0]
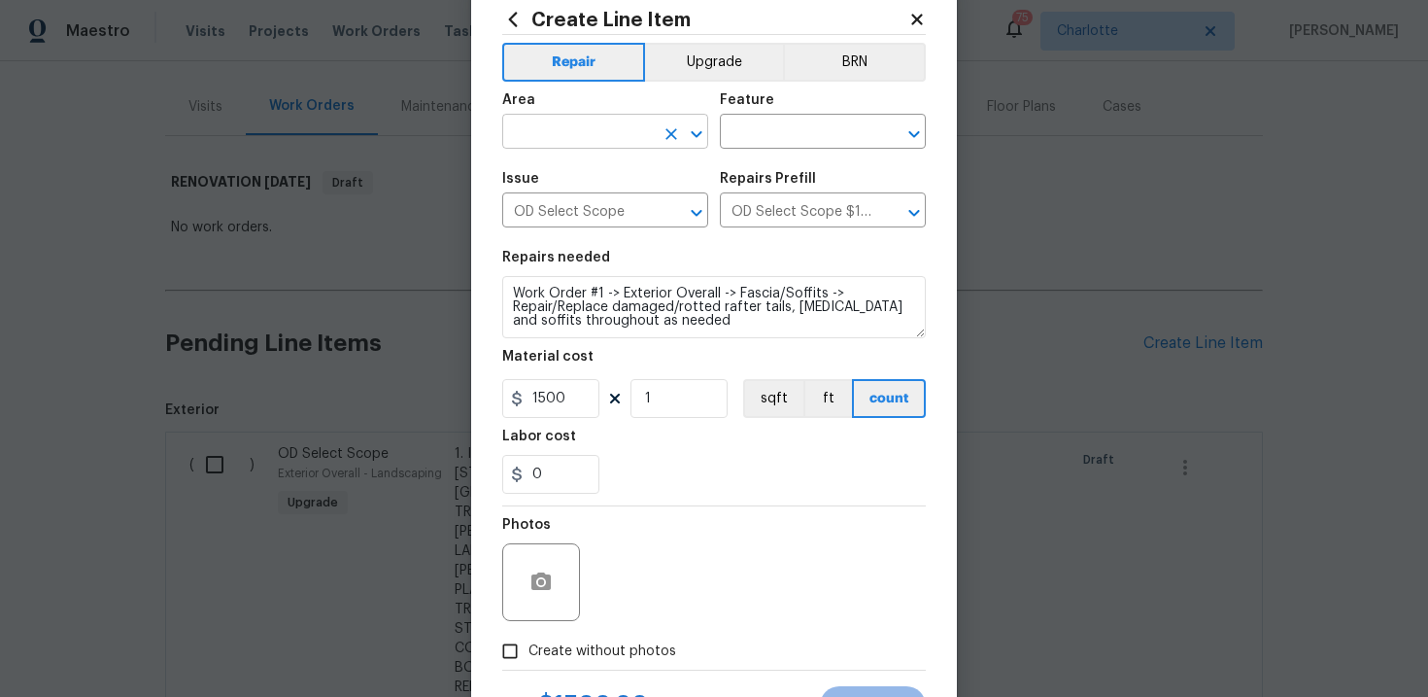
click at [610, 136] on input "text" at bounding box center [578, 134] width 152 height 30
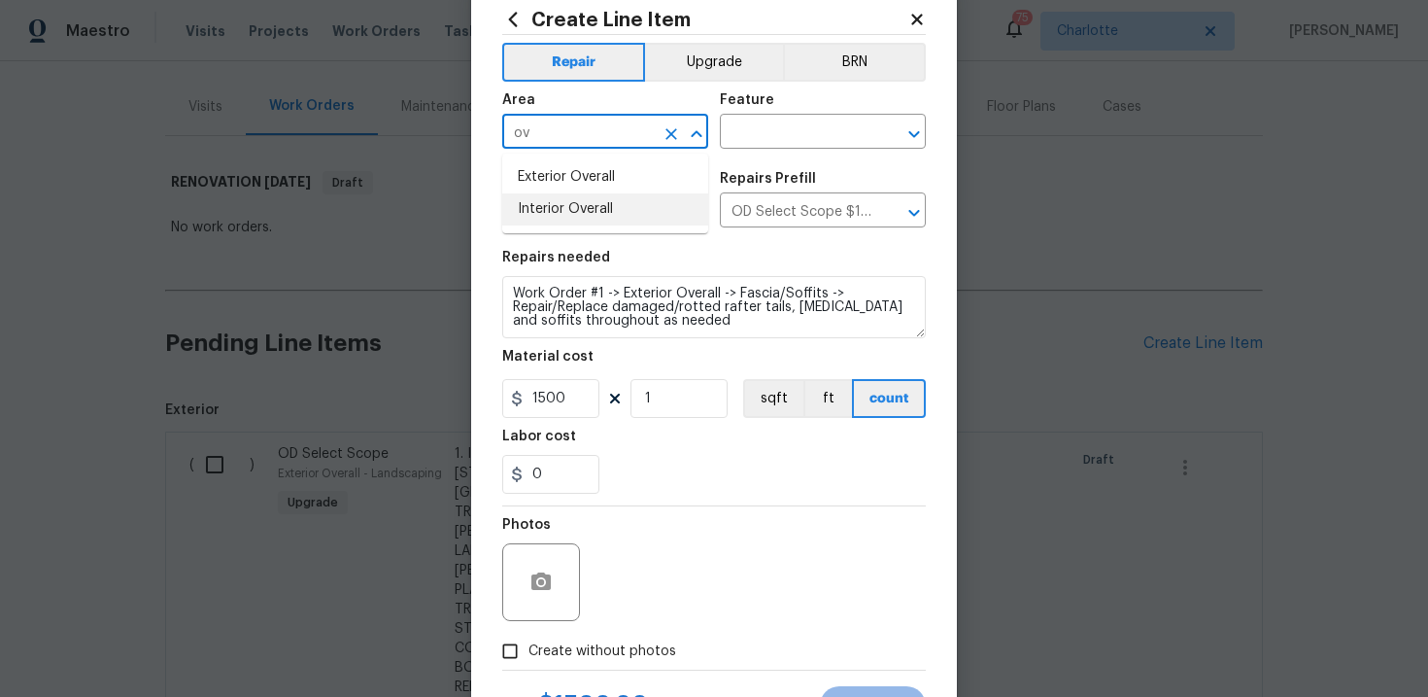
click at [609, 210] on li "Interior Overall" at bounding box center [605, 209] width 206 height 32
type input "Interior Overall"
click at [804, 140] on input "text" at bounding box center [796, 134] width 152 height 30
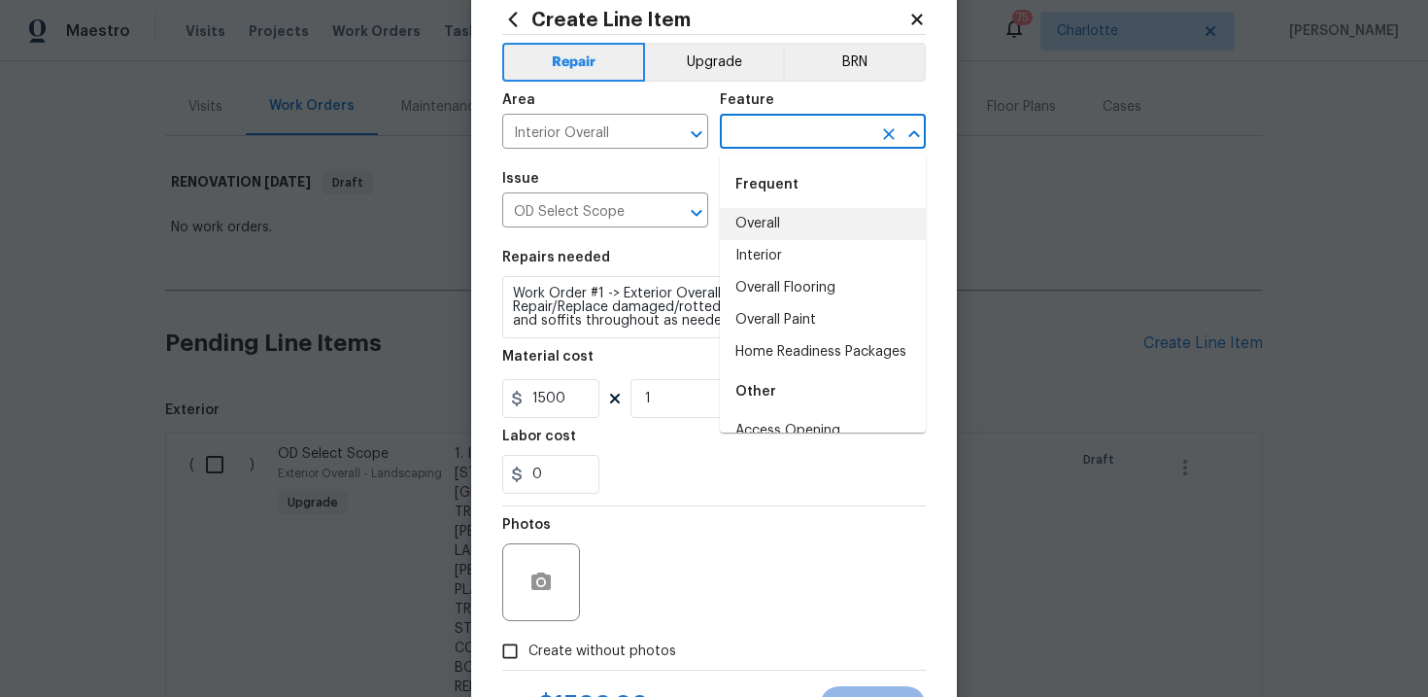
click at [794, 211] on li "Overall" at bounding box center [823, 224] width 206 height 32
type input "Overall"
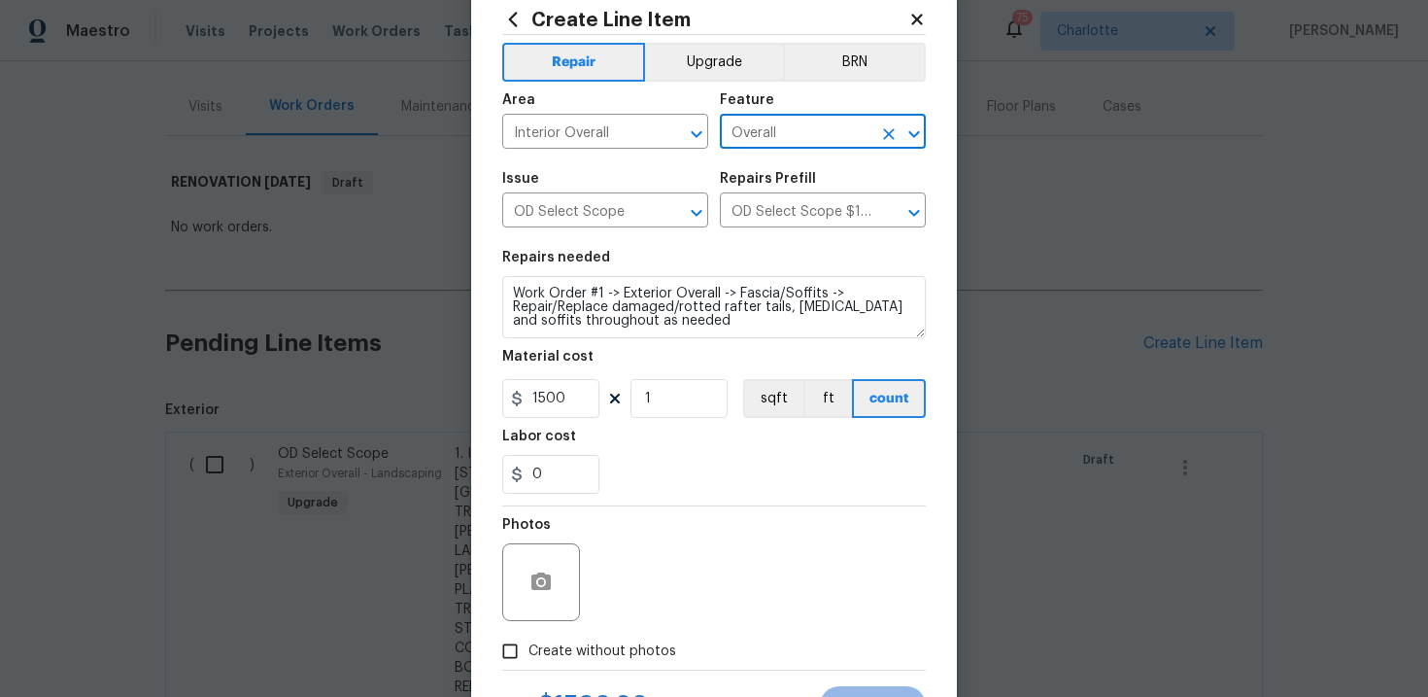
click at [552, 651] on span "Create without photos" at bounding box center [602, 651] width 148 height 20
click at [528, 651] on input "Create without photos" at bounding box center [510, 650] width 37 height 37
checkbox input "true"
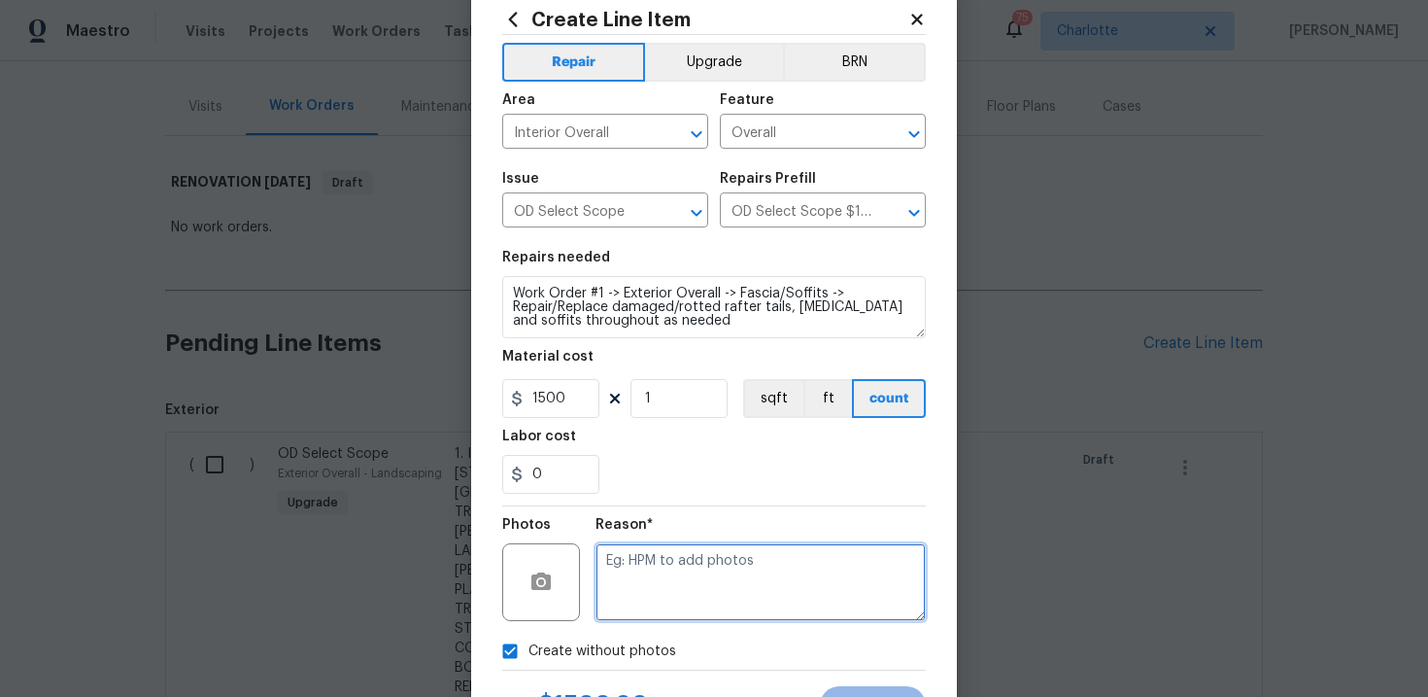
click at [668, 580] on textarea at bounding box center [761, 582] width 330 height 78
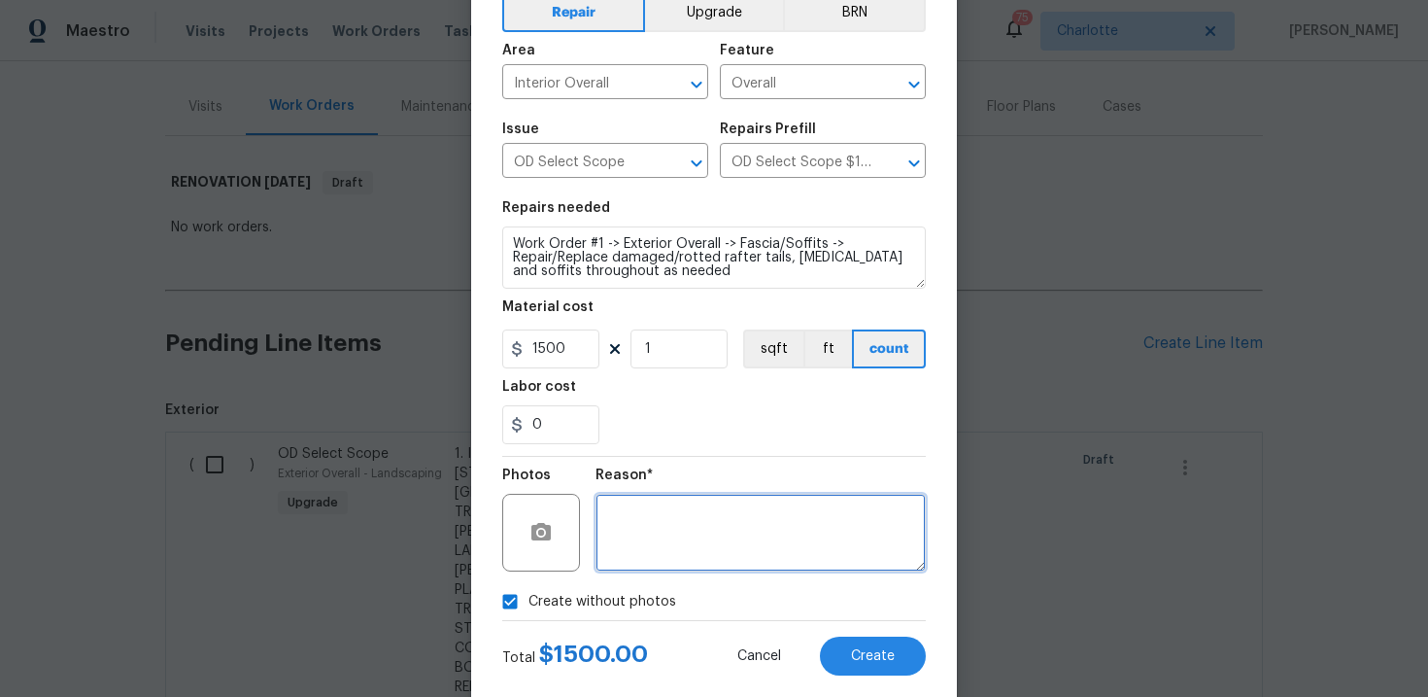
scroll to position [102, 0]
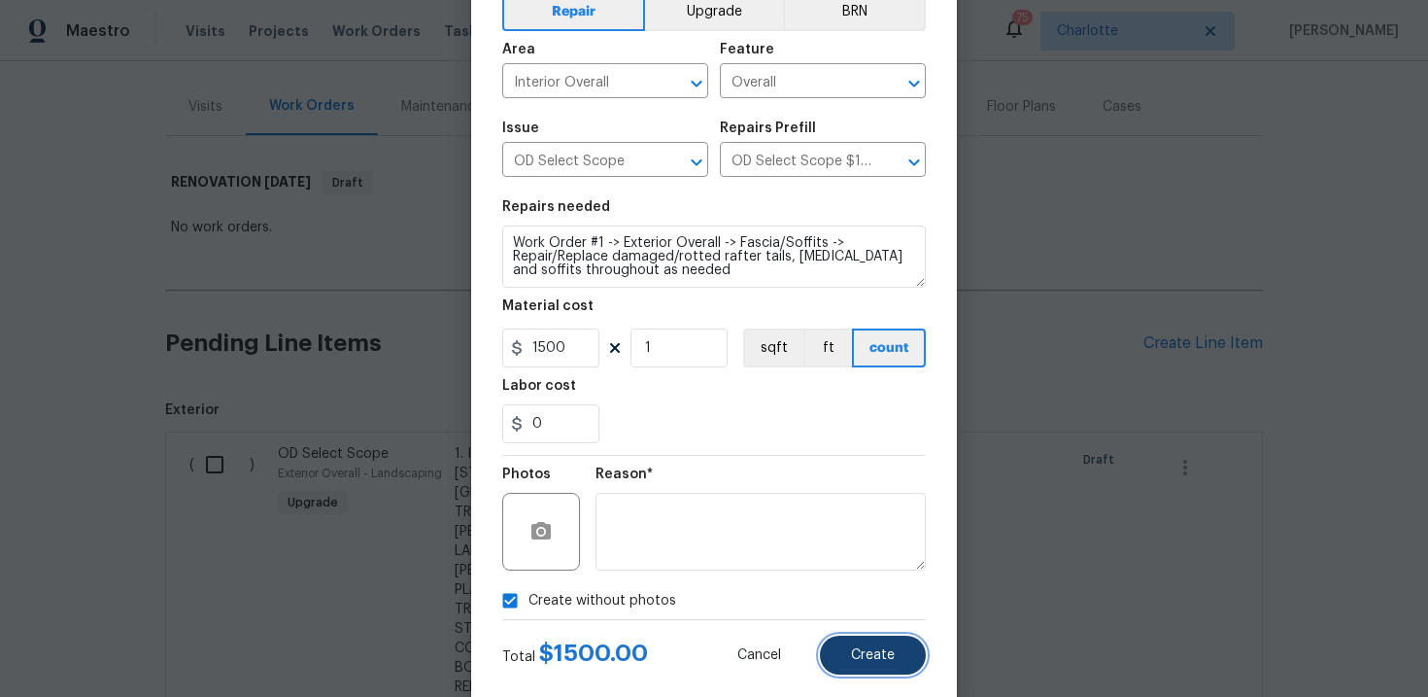
click at [904, 646] on button "Create" at bounding box center [873, 654] width 106 height 39
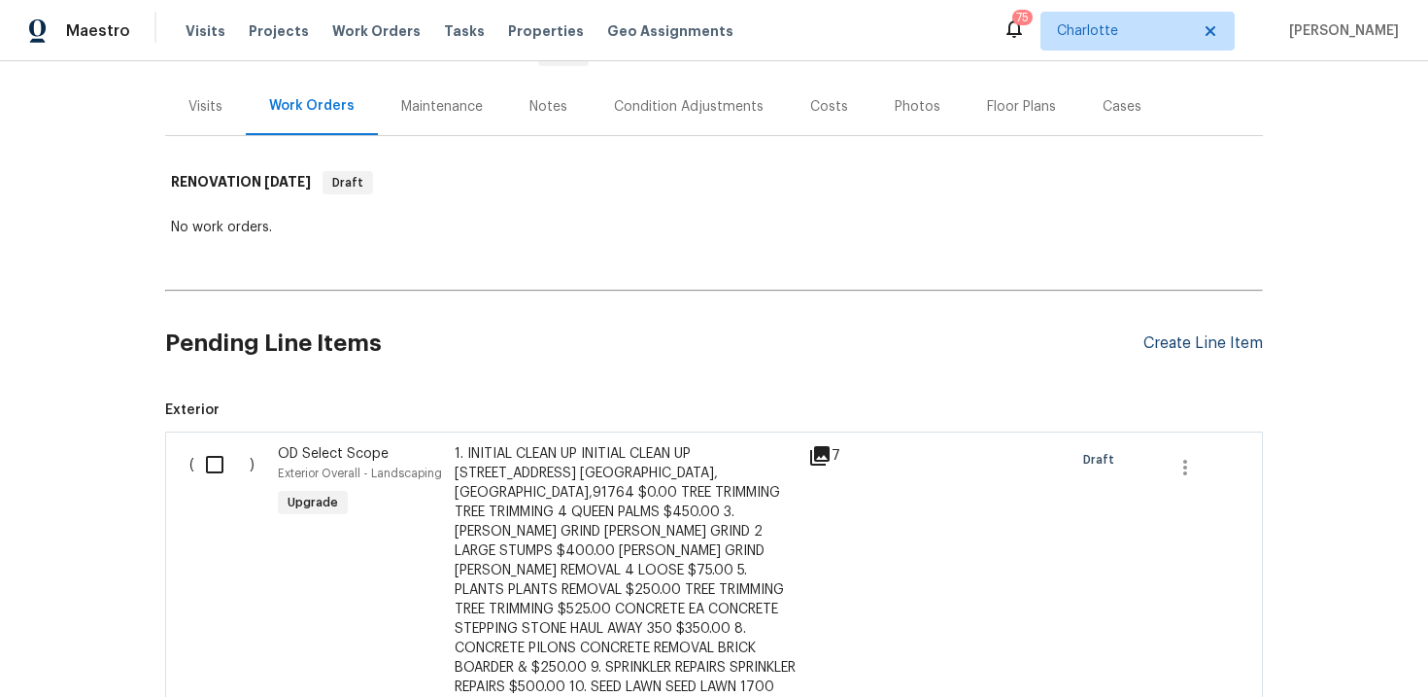
click at [1170, 341] on div "Create Line Item" at bounding box center [1202, 343] width 119 height 18
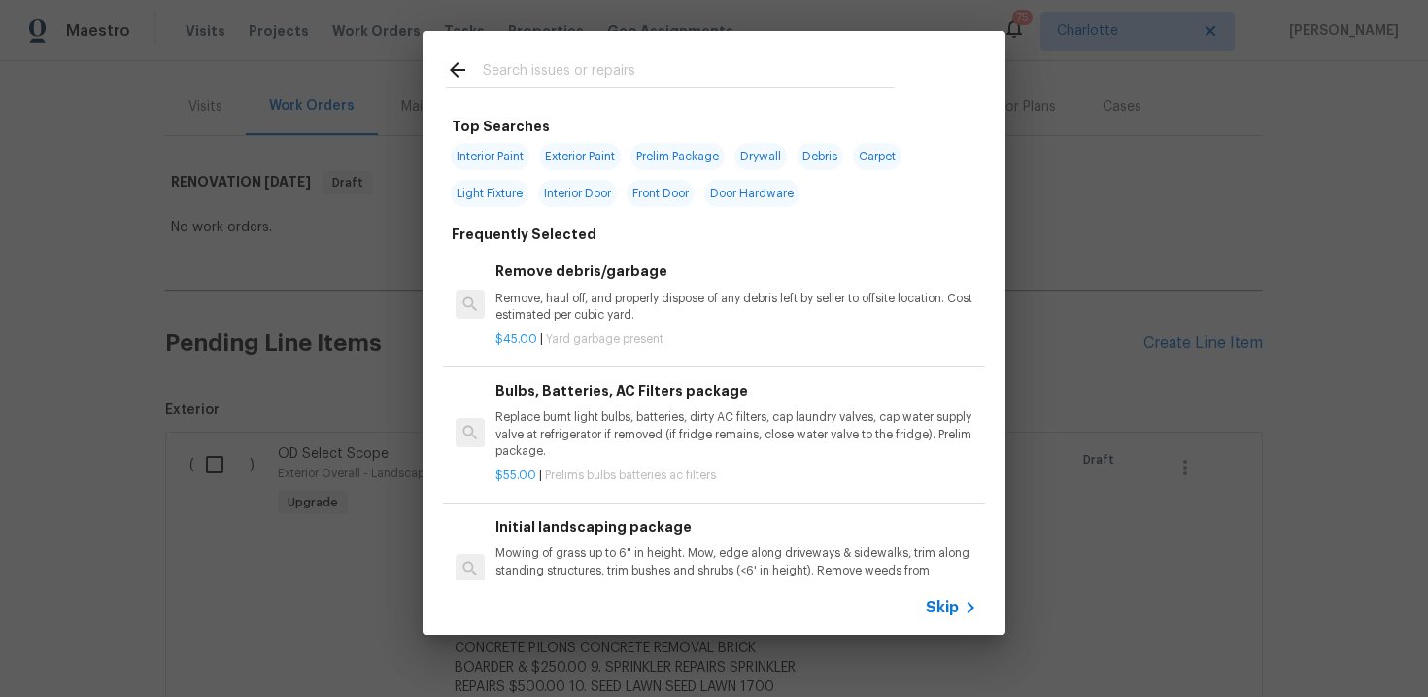
click at [941, 607] on span "Skip" at bounding box center [942, 606] width 33 height 19
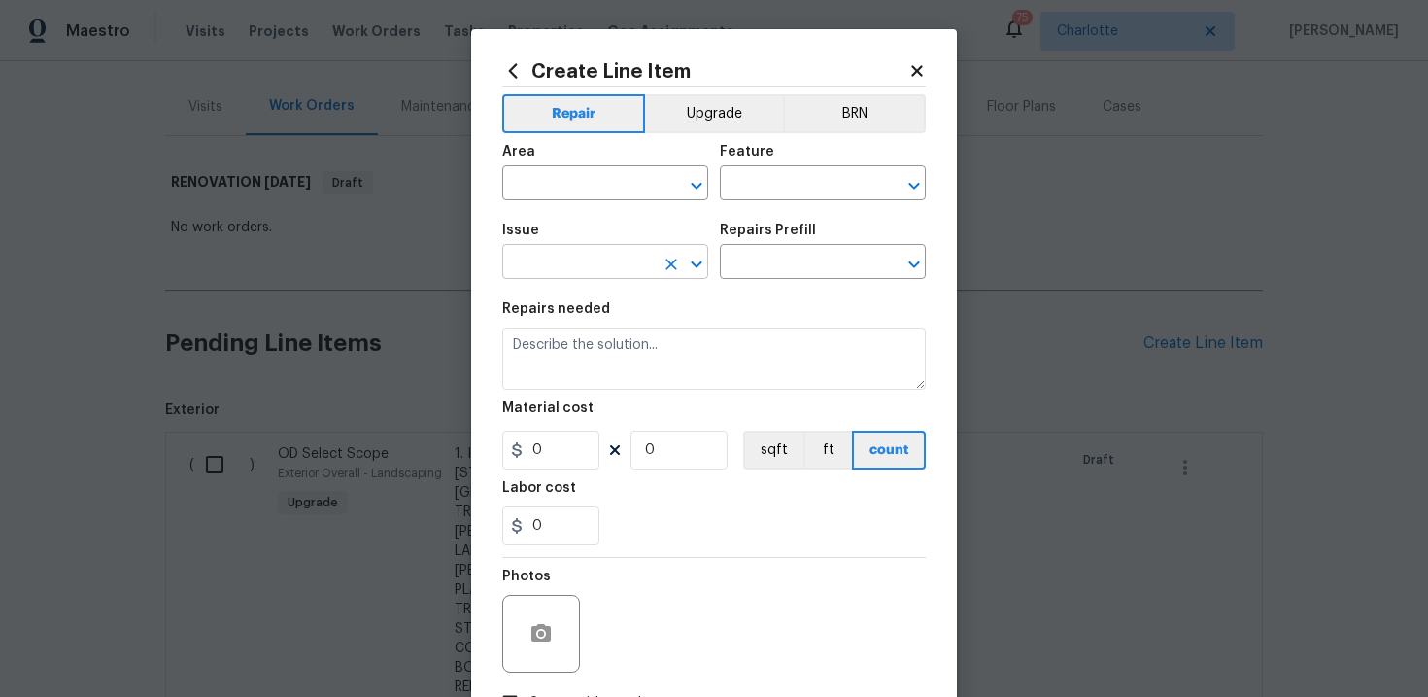
click at [608, 263] on input "text" at bounding box center [578, 264] width 152 height 30
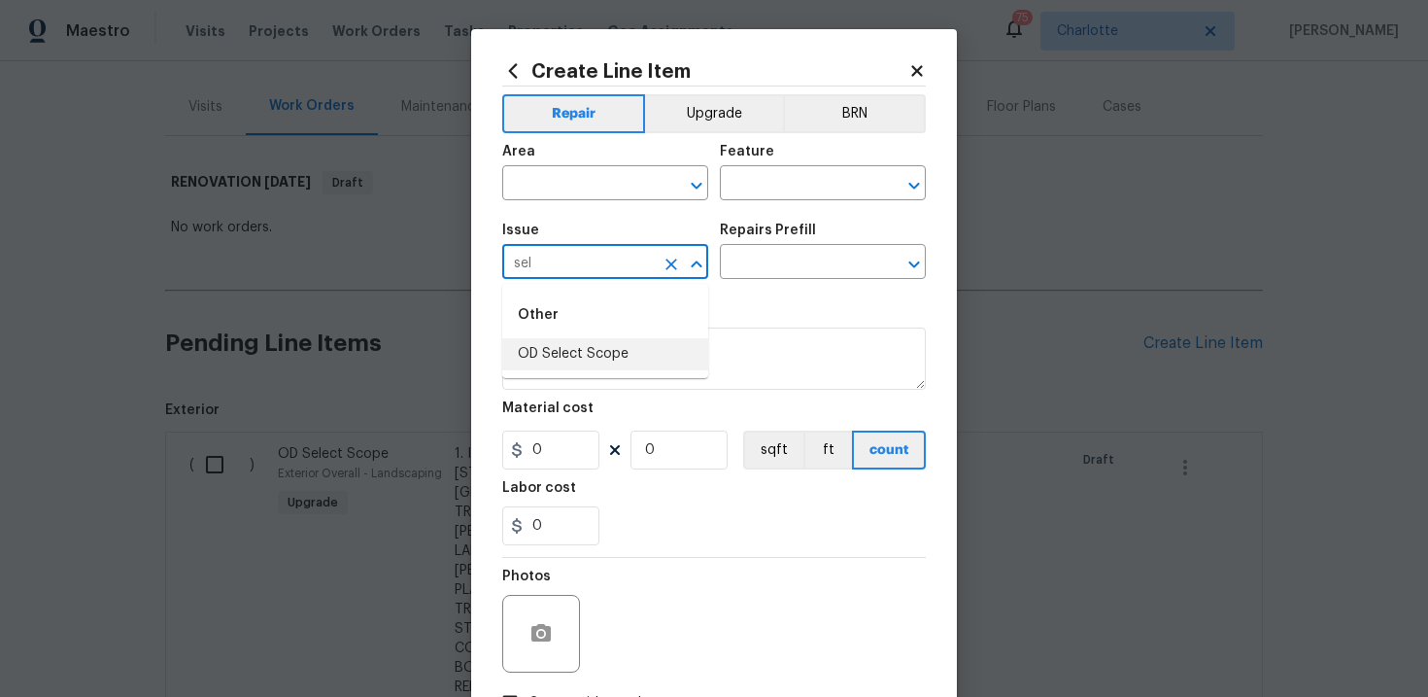
click at [611, 361] on li "OD Select Scope" at bounding box center [605, 354] width 206 height 32
type input "OD Select Scope"
click at [779, 260] on input "text" at bounding box center [796, 264] width 152 height 30
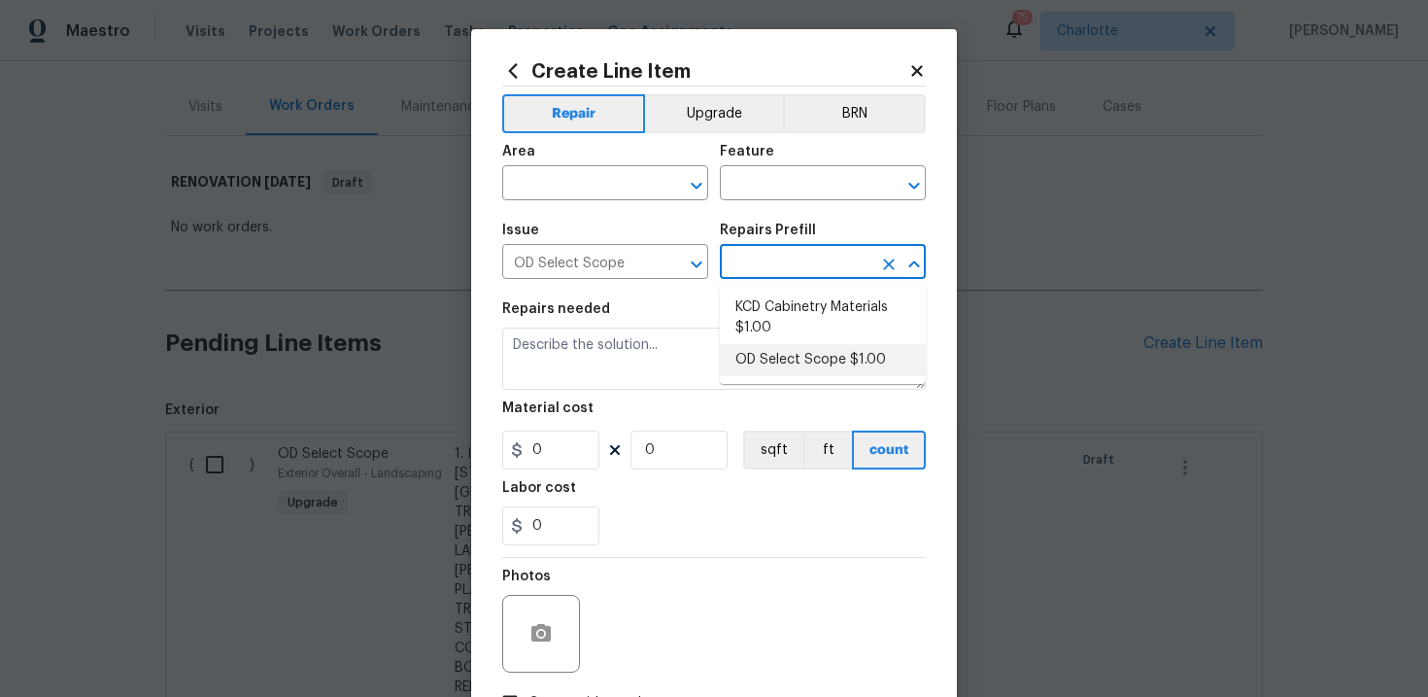
click at [794, 364] on li "OD Select Scope $1.00" at bounding box center [823, 360] width 206 height 32
type input "OD Select Scope $1.00"
type textarea "Refer to the agreed upon scope document for further details."
type input "1"
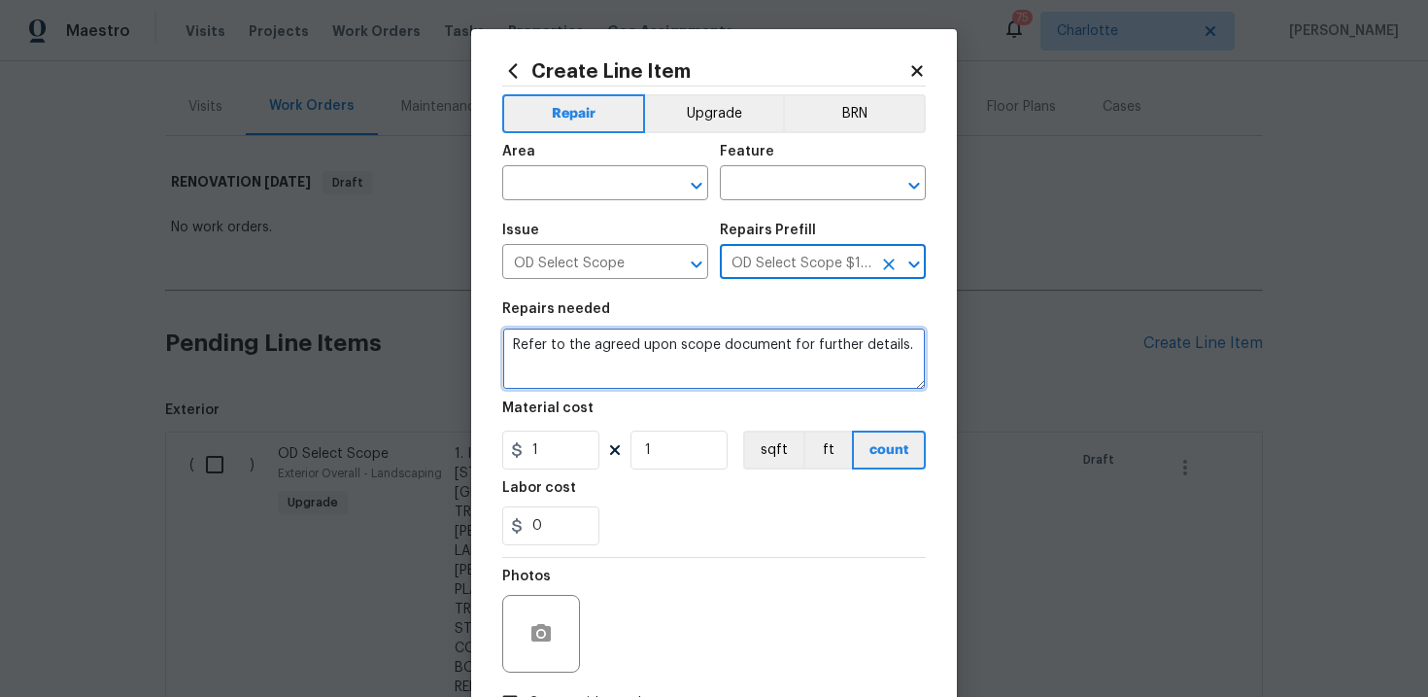
click at [695, 352] on textarea "Refer to the agreed upon scope document for further details." at bounding box center [714, 358] width 424 height 62
paste textarea "Work Order #1 -> Exterior Overall -> Fencing -> Paint all iron fencing. Paint t…"
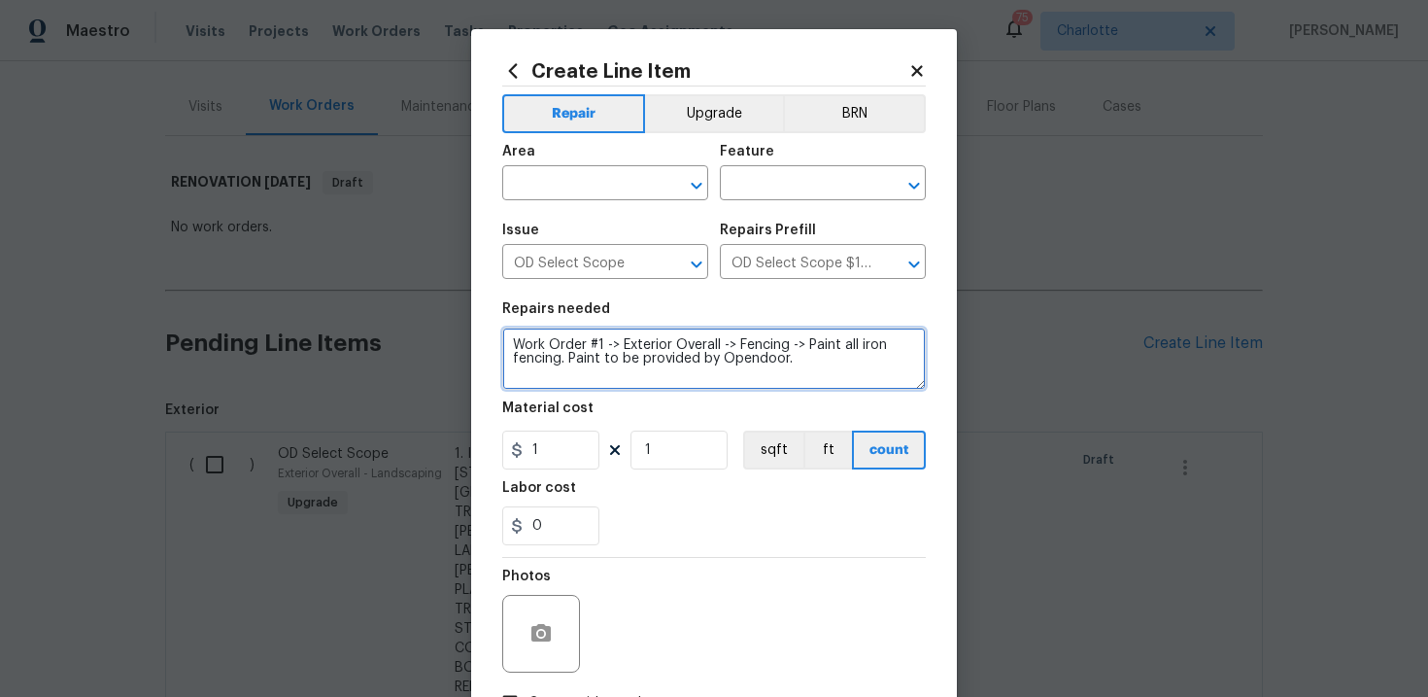
type textarea "Work Order #1 -> Exterior Overall -> Fencing -> Paint all iron fencing. Paint t…"
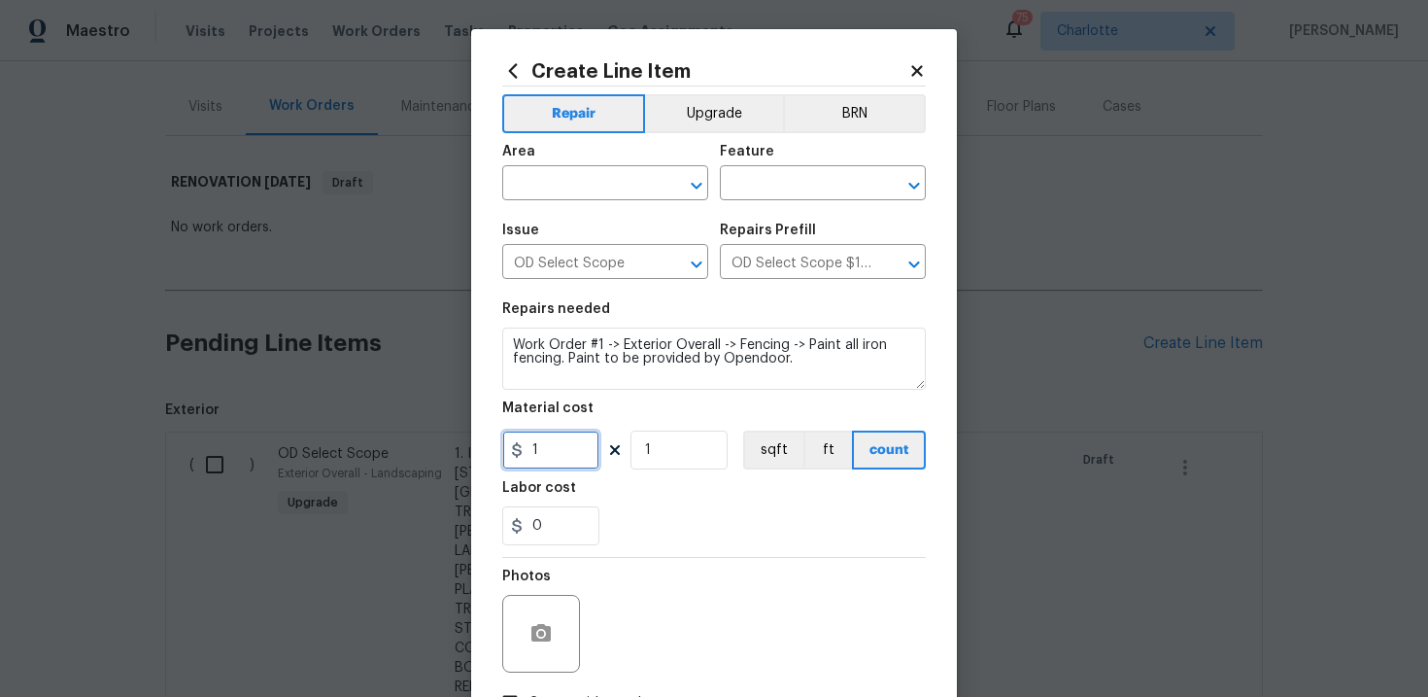
click at [557, 452] on input "1" at bounding box center [550, 449] width 97 height 39
type input "1800"
click at [677, 536] on div "0" at bounding box center [714, 525] width 424 height 39
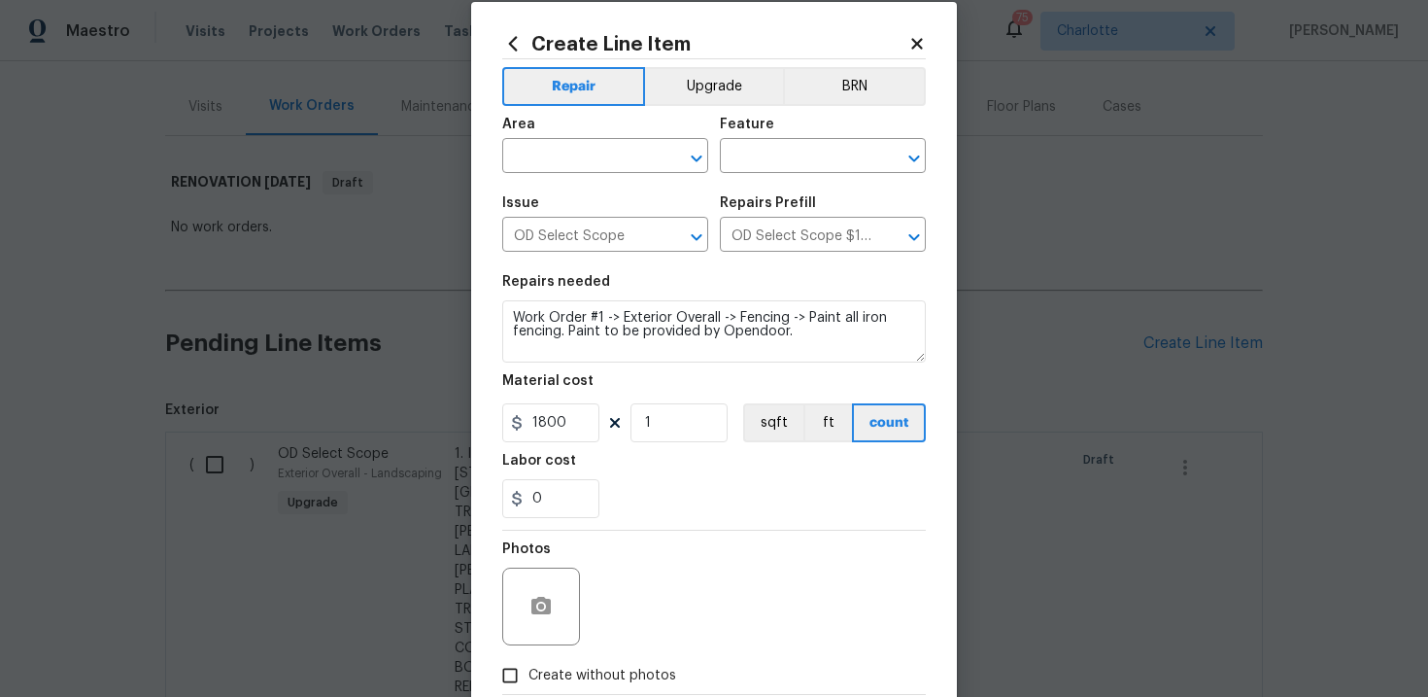
scroll to position [28, 0]
click at [584, 673] on span "Create without photos" at bounding box center [602, 674] width 148 height 20
click at [528, 673] on input "Create without photos" at bounding box center [510, 674] width 37 height 37
checkbox input "true"
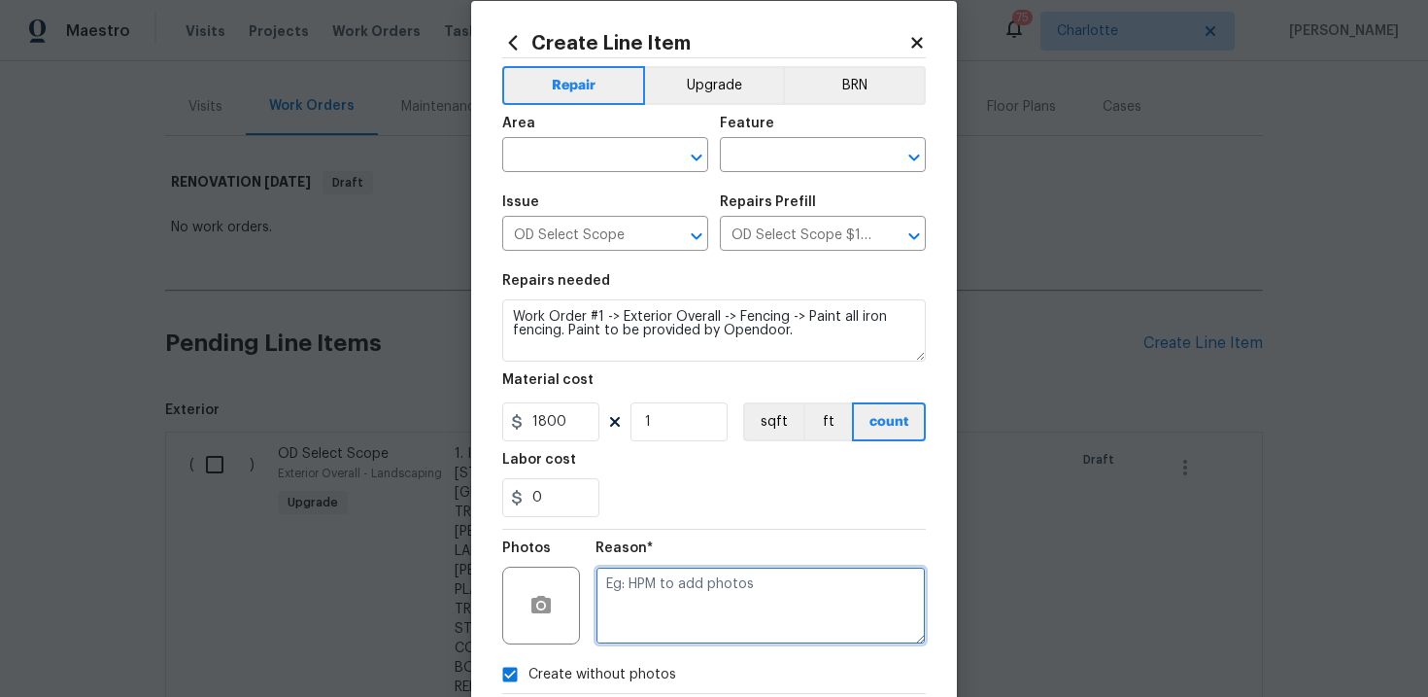
click at [644, 630] on textarea at bounding box center [761, 605] width 330 height 78
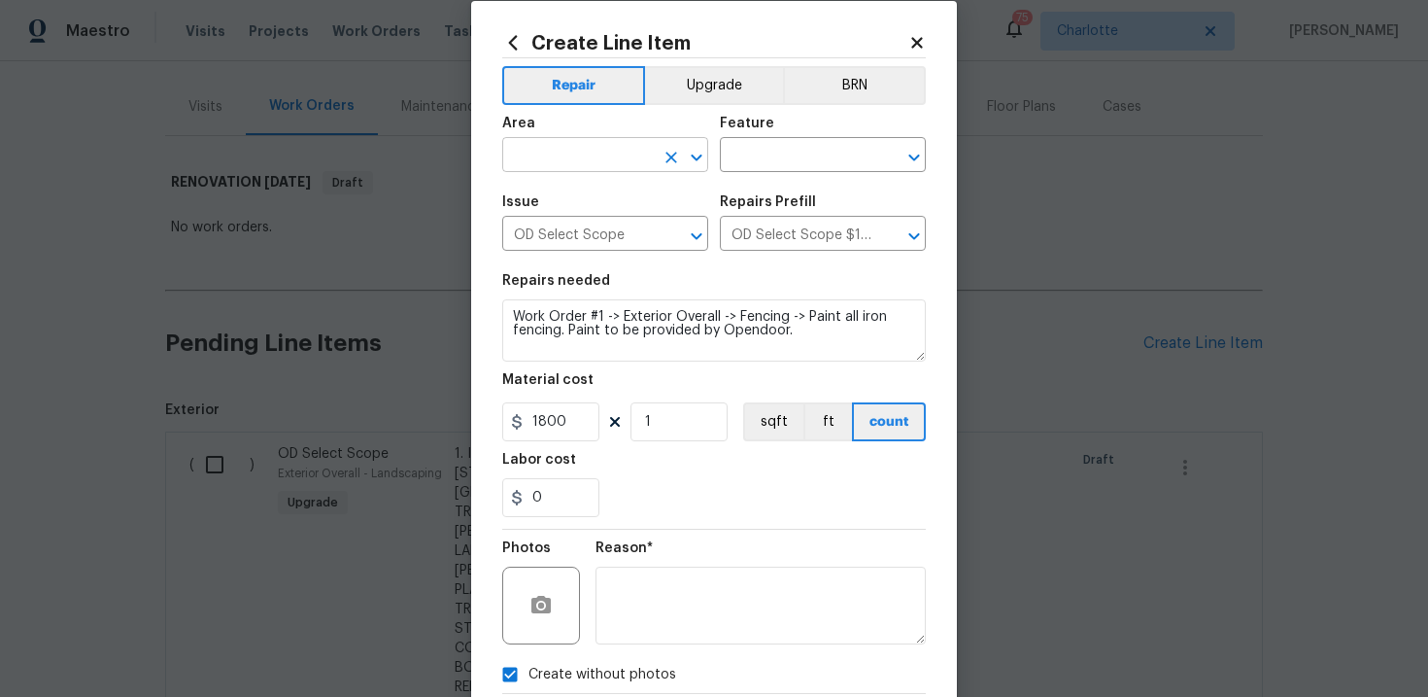
click at [608, 153] on input "text" at bounding box center [578, 157] width 152 height 30
click at [604, 230] on li "Interior Overall" at bounding box center [605, 233] width 206 height 32
type input "Interior Overall"
click at [761, 165] on input "text" at bounding box center [796, 157] width 152 height 30
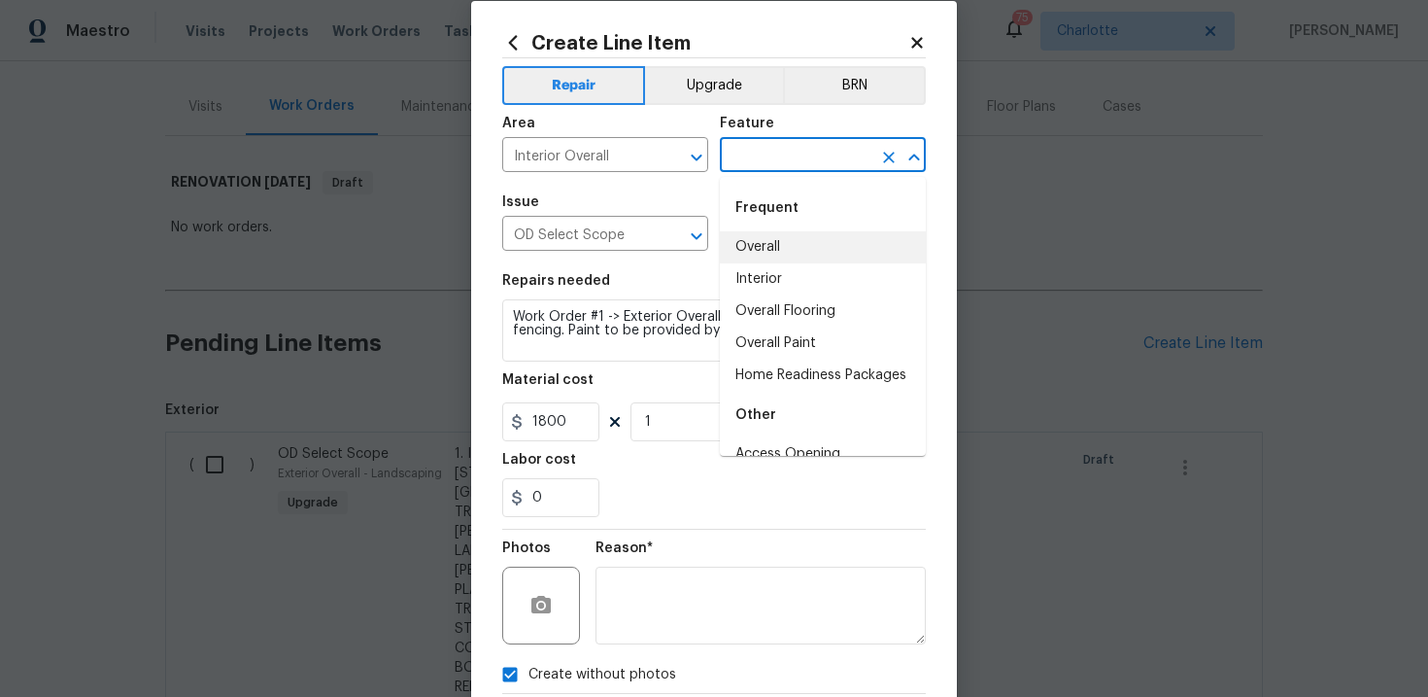
click at [780, 257] on li "Overall" at bounding box center [823, 247] width 206 height 32
type input "Overall"
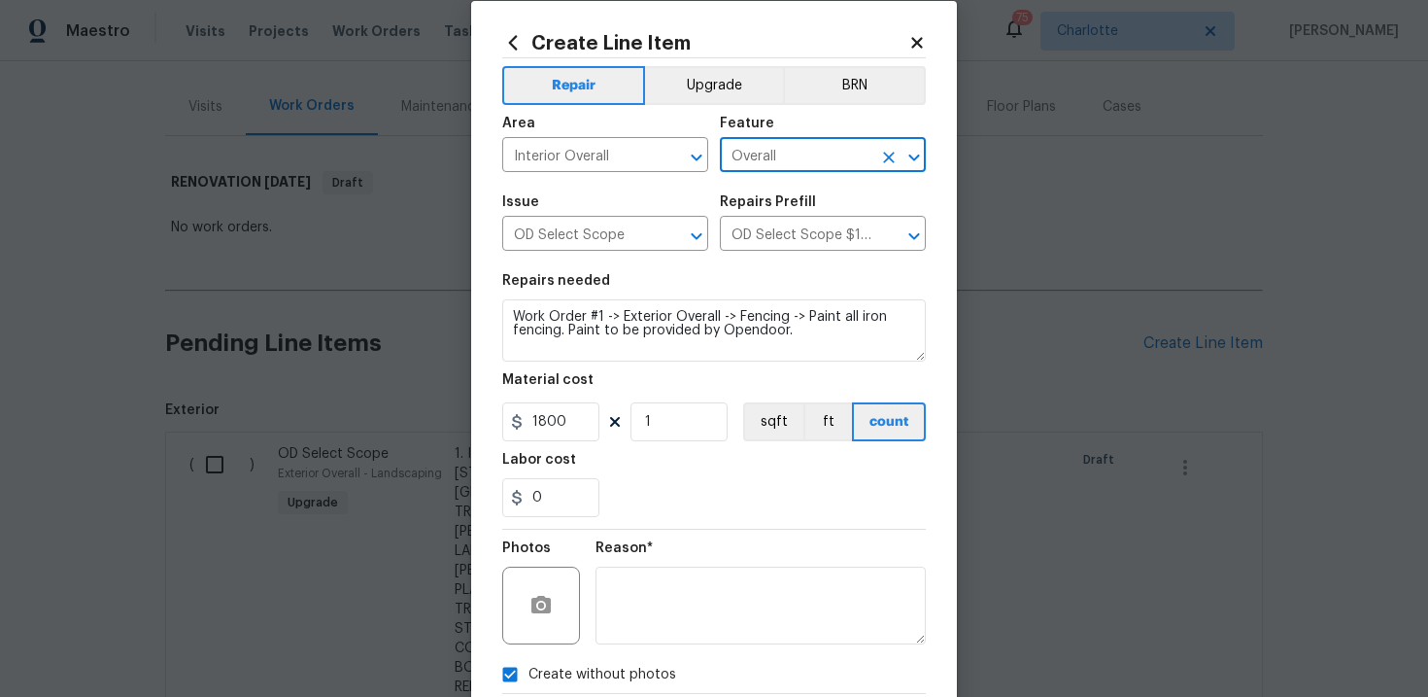
scroll to position [141, 0]
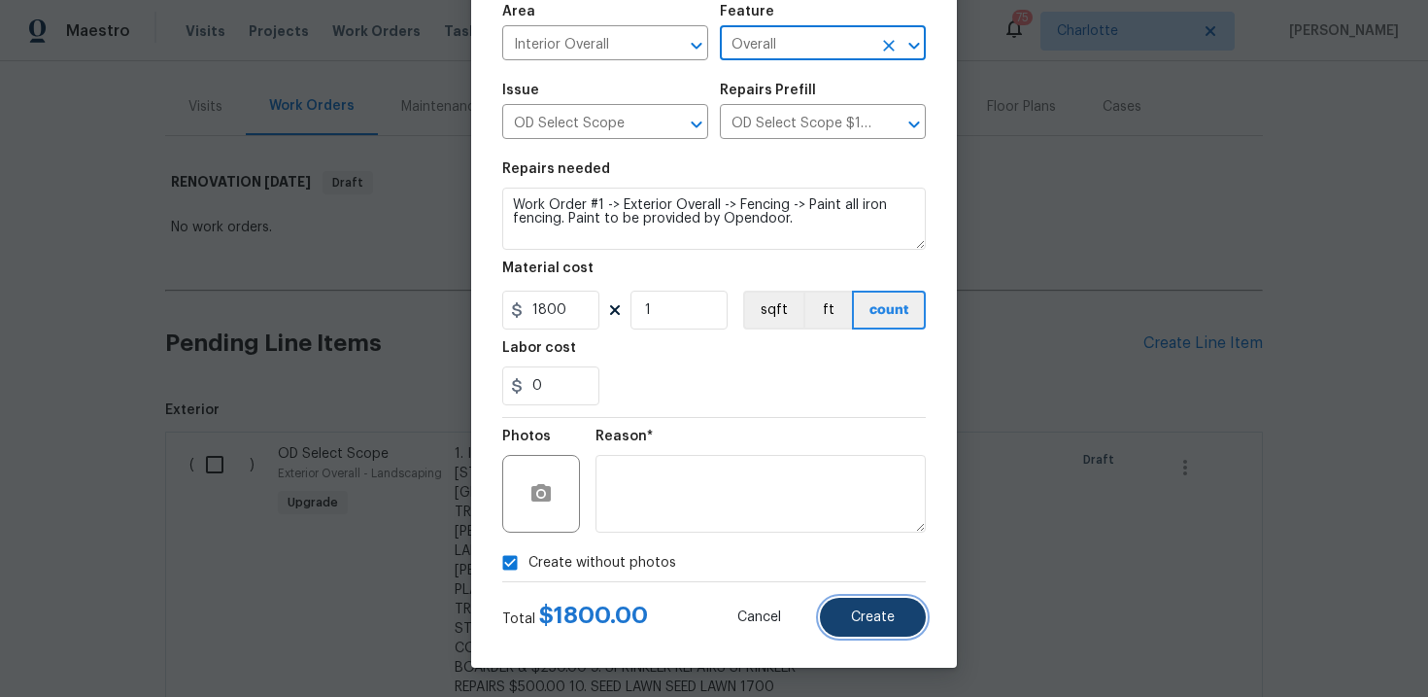
click at [849, 623] on button "Create" at bounding box center [873, 616] width 106 height 39
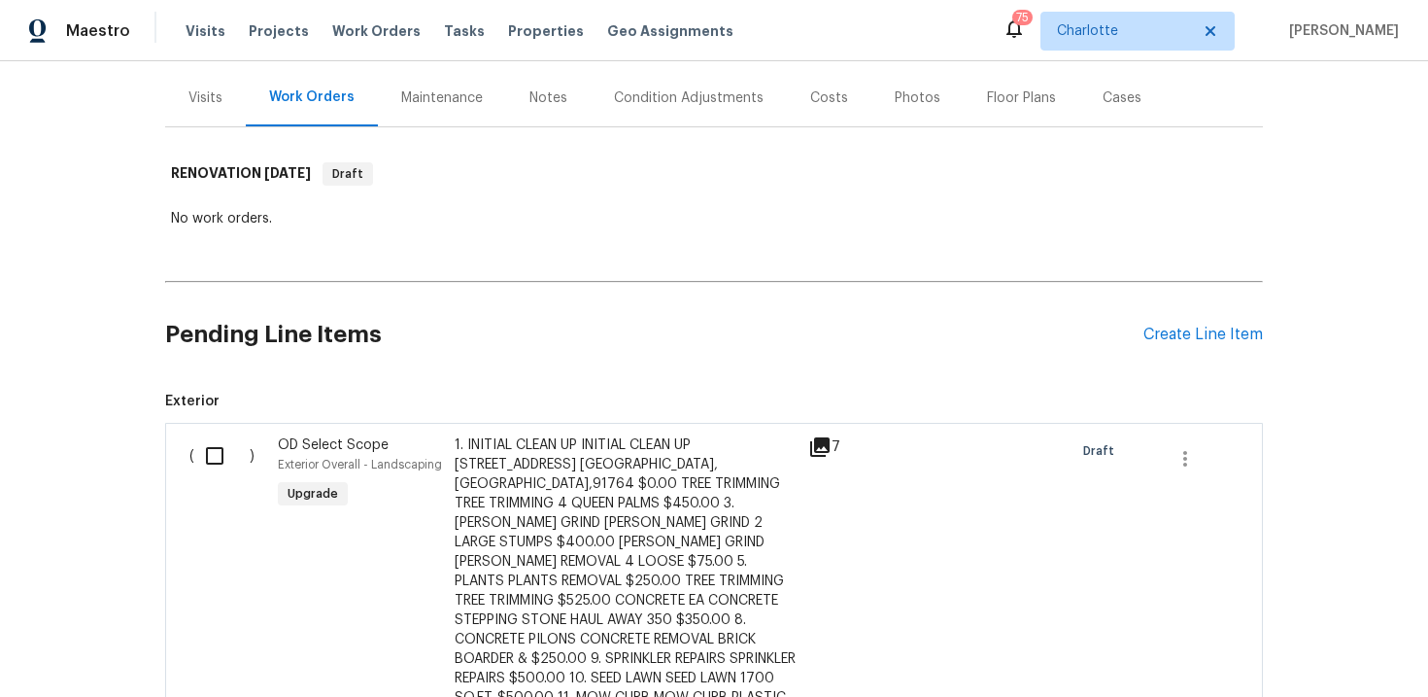
scroll to position [248, 0]
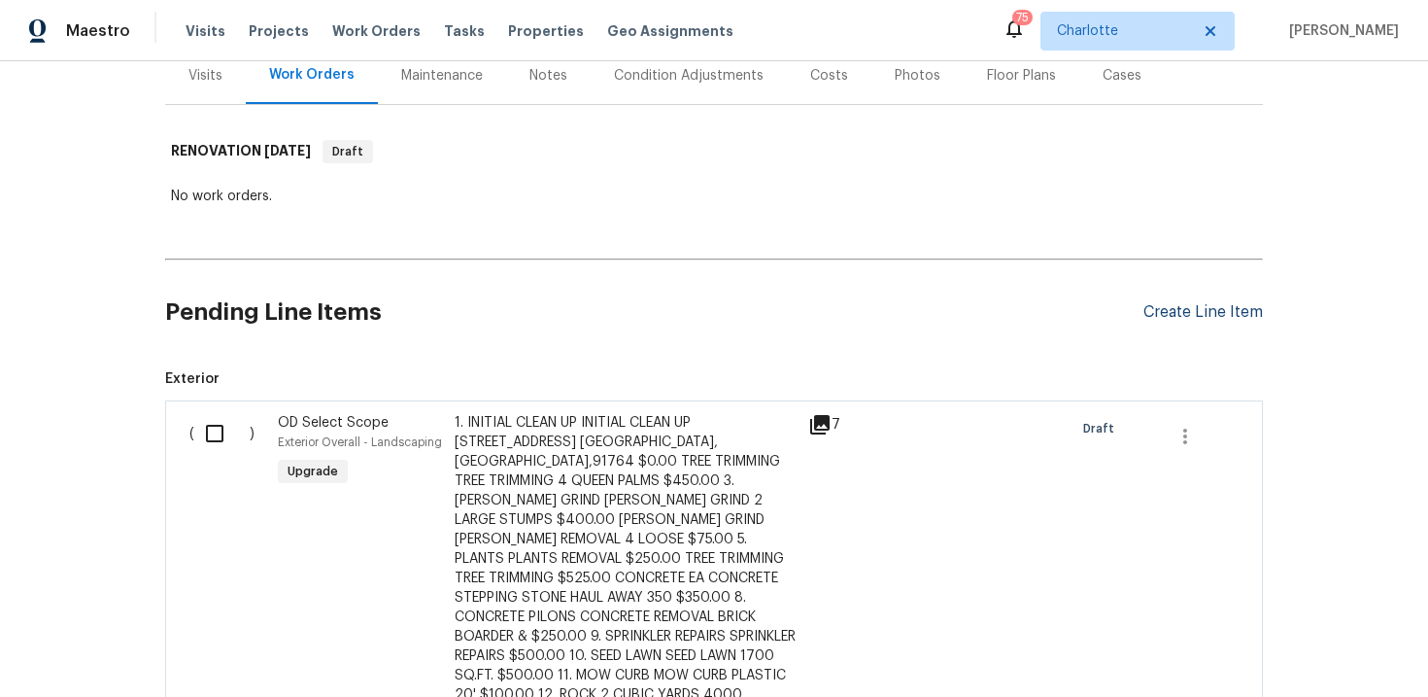
click at [1226, 318] on div "Create Line Item" at bounding box center [1202, 312] width 119 height 18
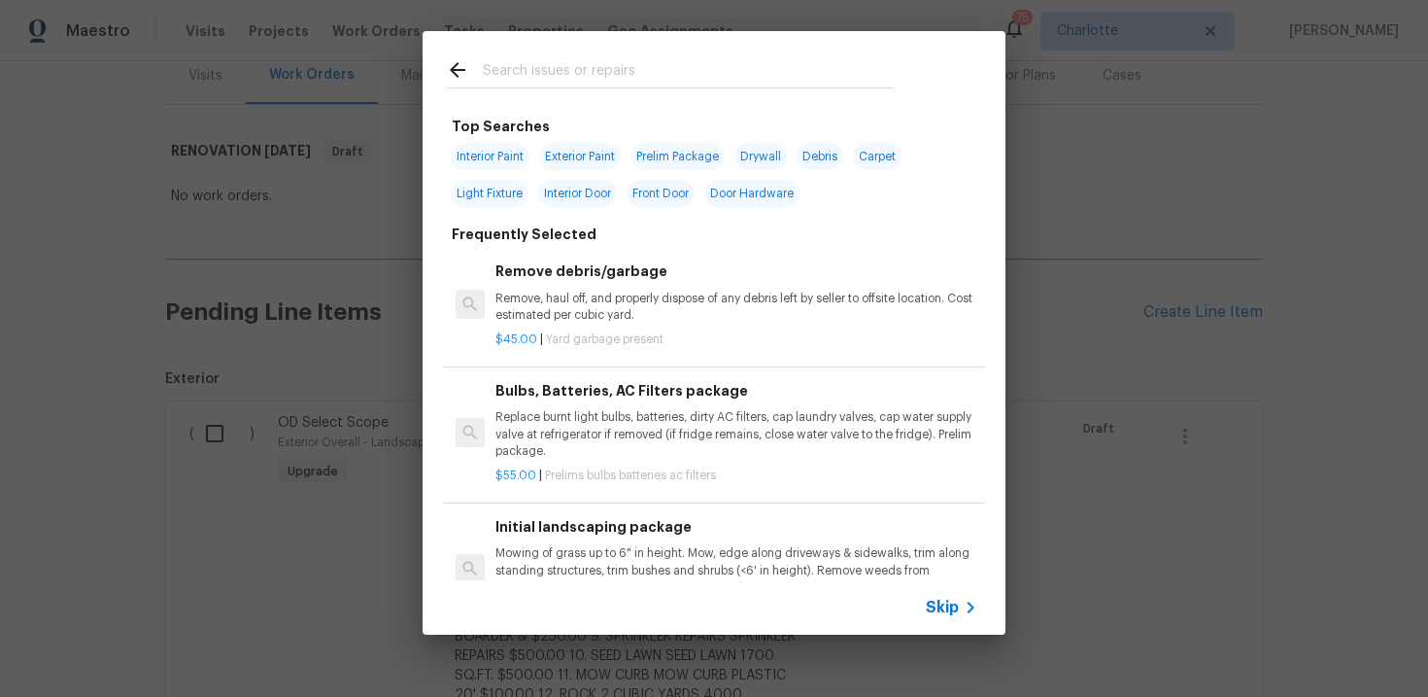
click at [937, 608] on span "Skip" at bounding box center [942, 606] width 33 height 19
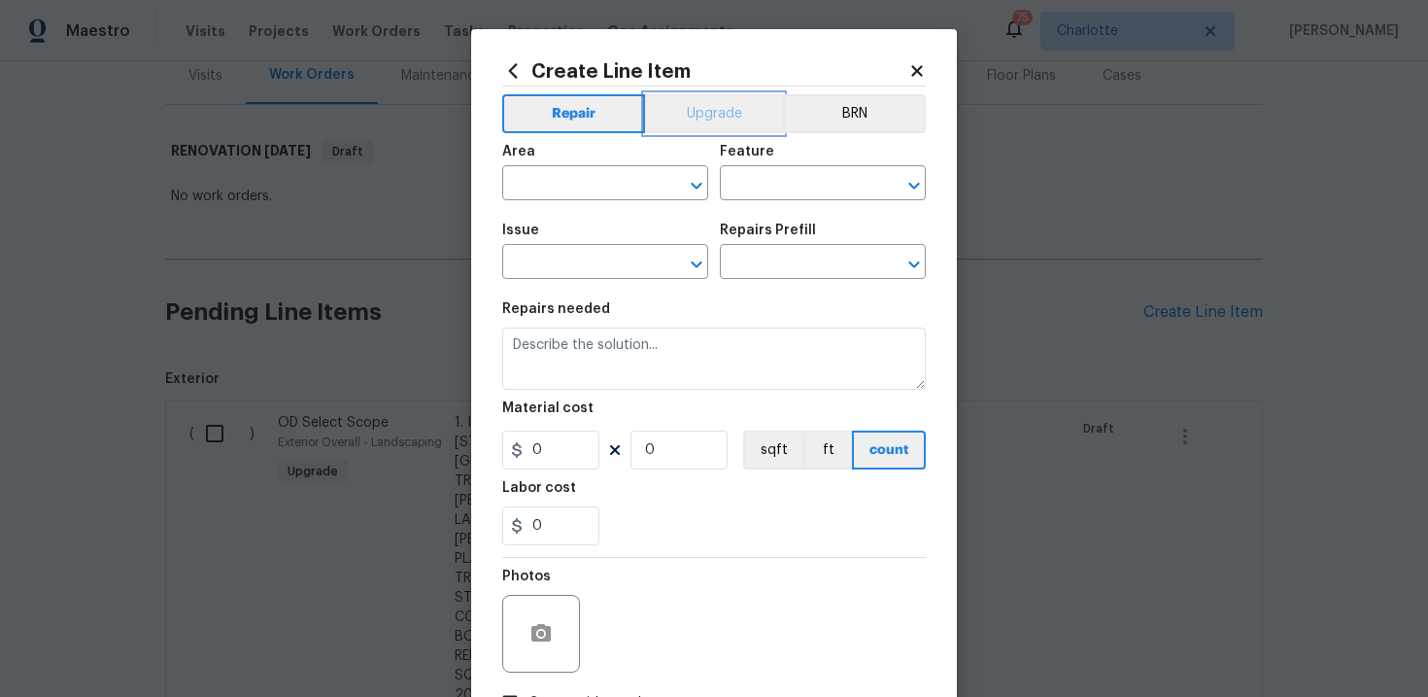
click at [699, 116] on button "Upgrade" at bounding box center [714, 113] width 139 height 39
click at [580, 268] on input "text" at bounding box center [578, 264] width 152 height 30
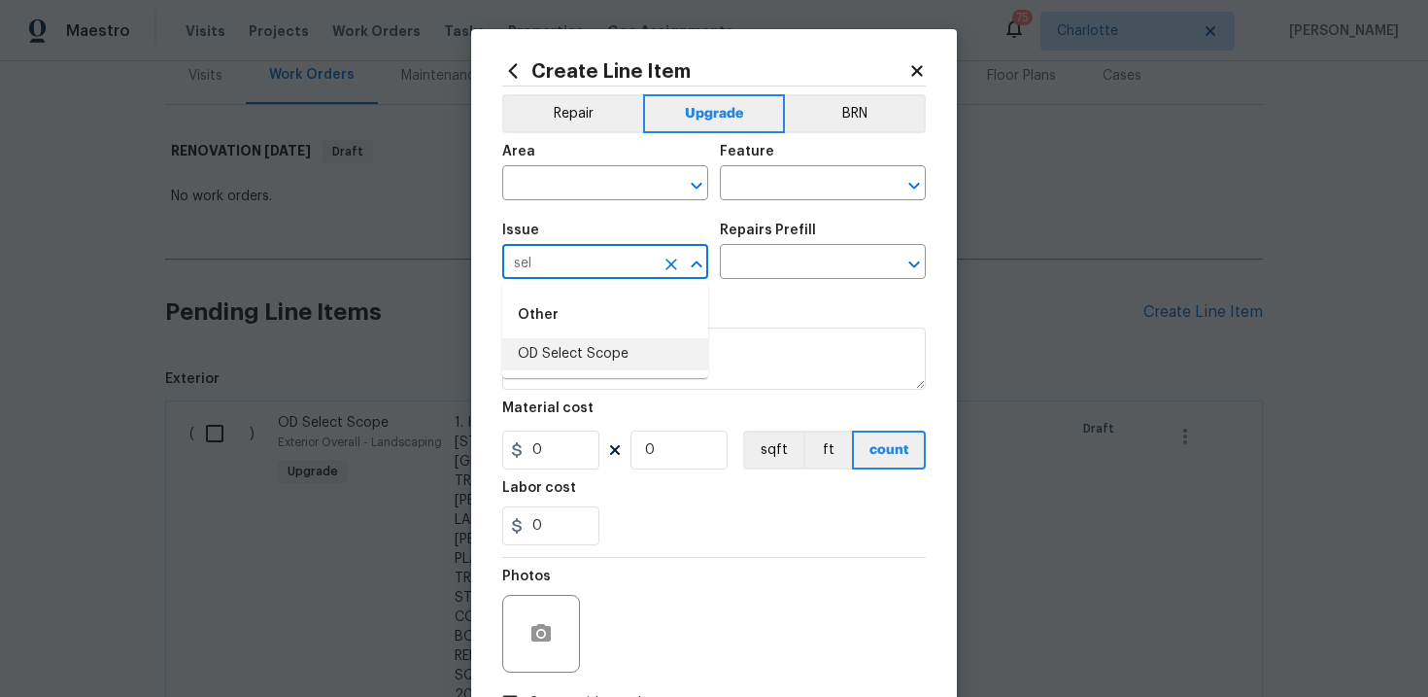
click at [599, 349] on li "OD Select Scope" at bounding box center [605, 354] width 206 height 32
type input "OD Select Scope"
click at [784, 256] on input "text" at bounding box center [796, 264] width 152 height 30
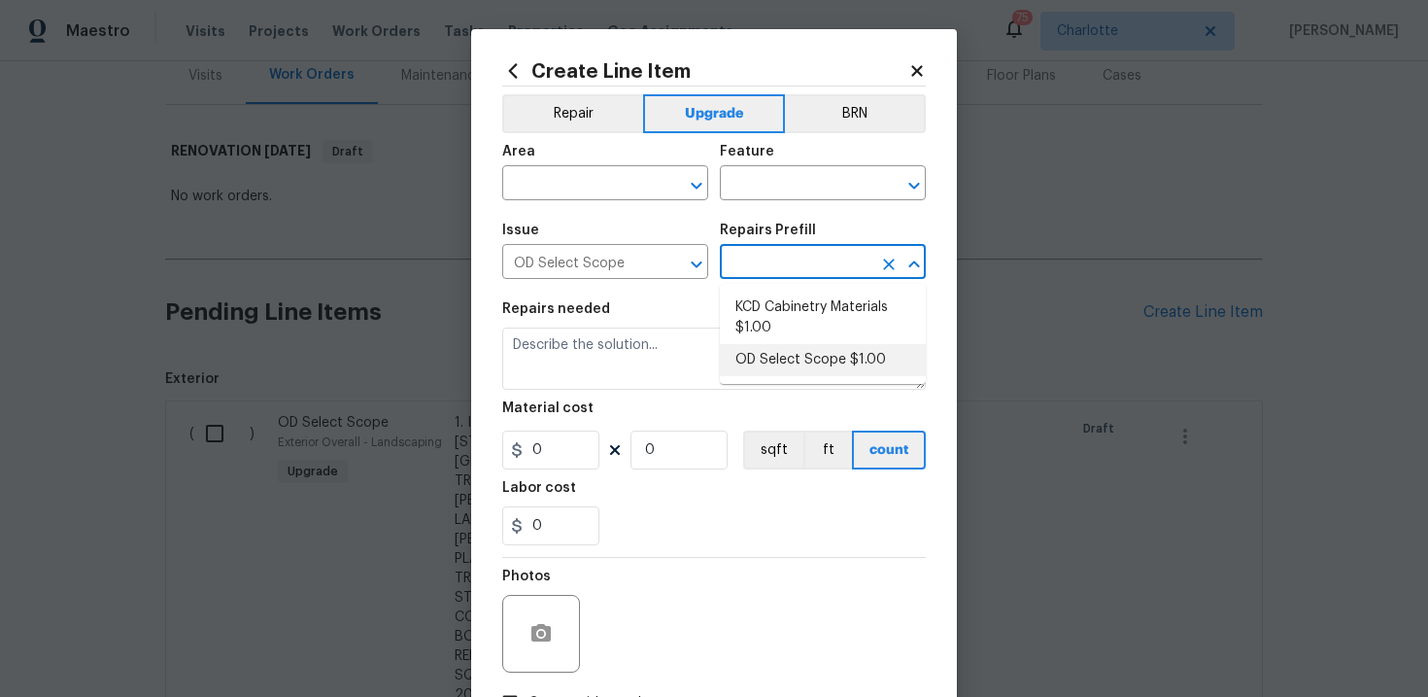
click at [796, 358] on li "OD Select Scope $1.00" at bounding box center [823, 360] width 206 height 32
type input "OD Select Scope $1.00"
type textarea "Refer to the agreed upon scope document for further details."
type input "1"
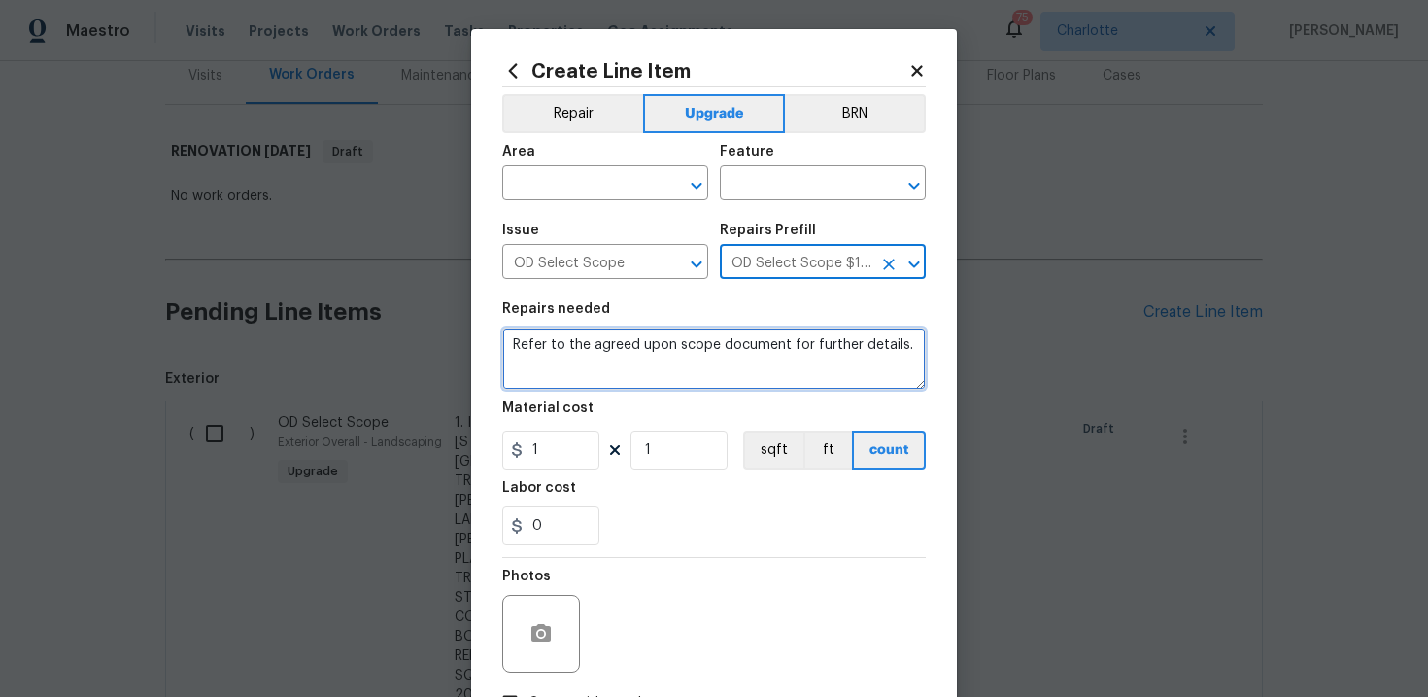
click at [673, 348] on textarea "Refer to the agreed upon scope document for further details." at bounding box center [714, 358] width 424 height 62
paste textarea "Work Order #1 -> Exterior Overall -> Fencing -> Remove all details and railhead…"
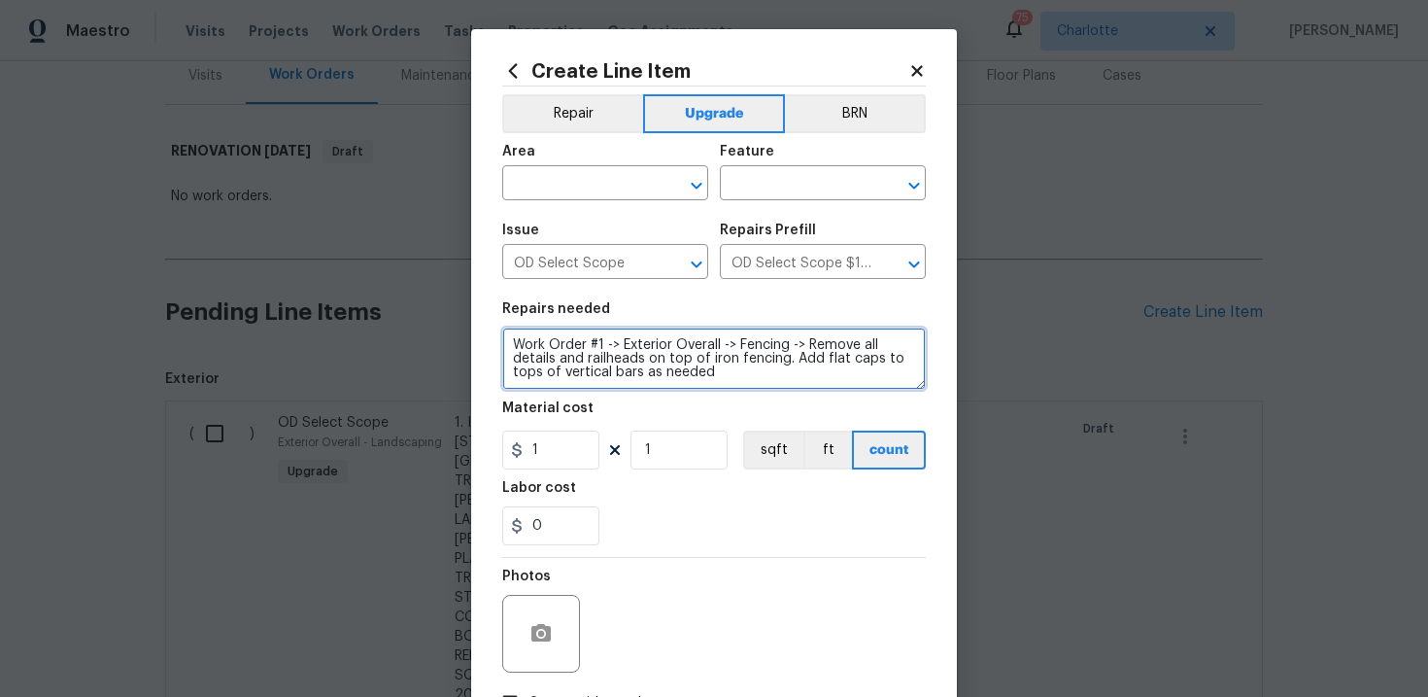
type textarea "Work Order #1 -> Exterior Overall -> Fencing -> Remove all details and railhead…"
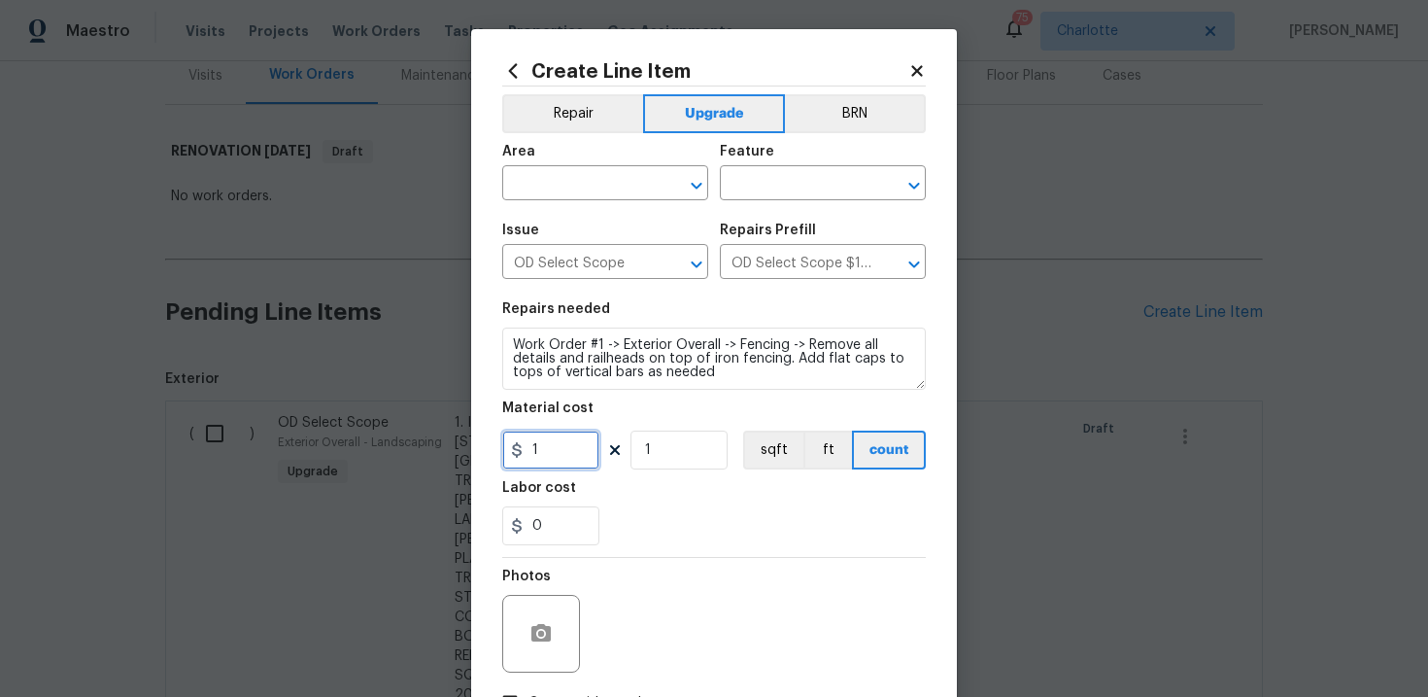
click at [552, 456] on input "1" at bounding box center [550, 449] width 97 height 39
type input "400"
click at [650, 528] on div "0" at bounding box center [714, 525] width 424 height 39
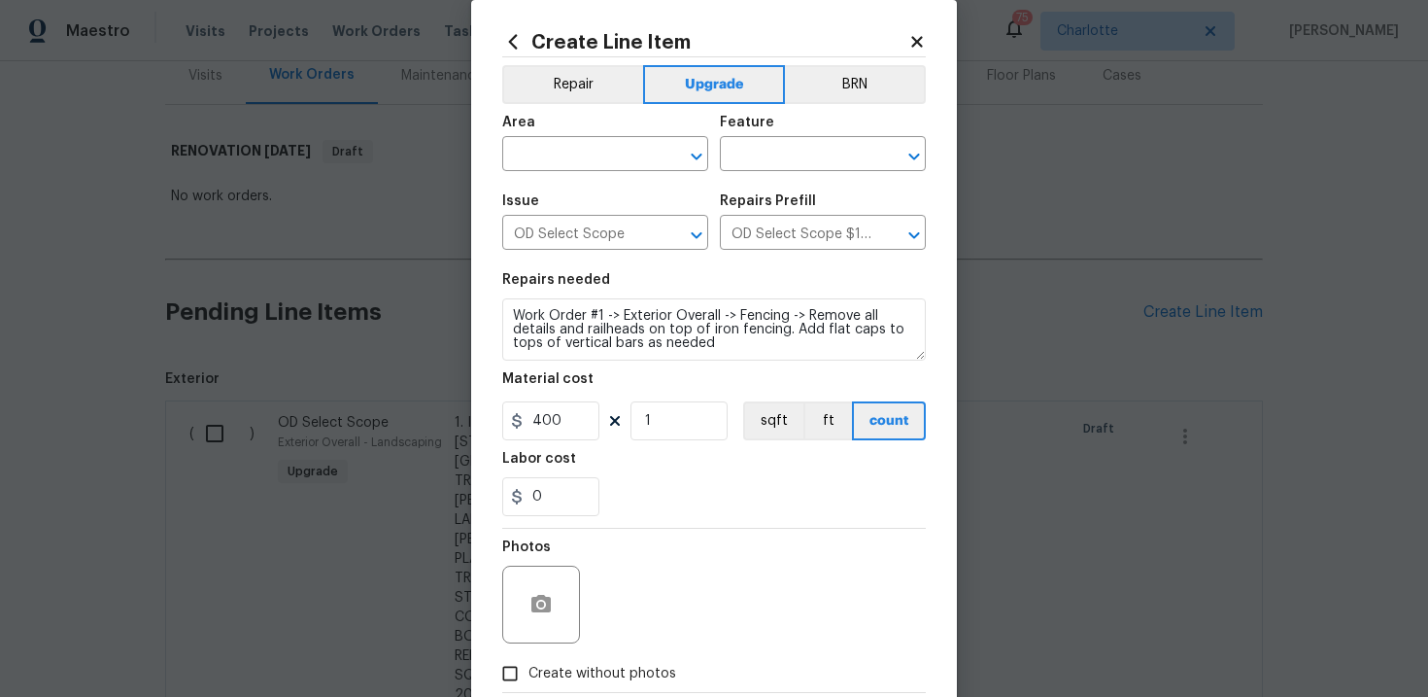
scroll to position [54, 0]
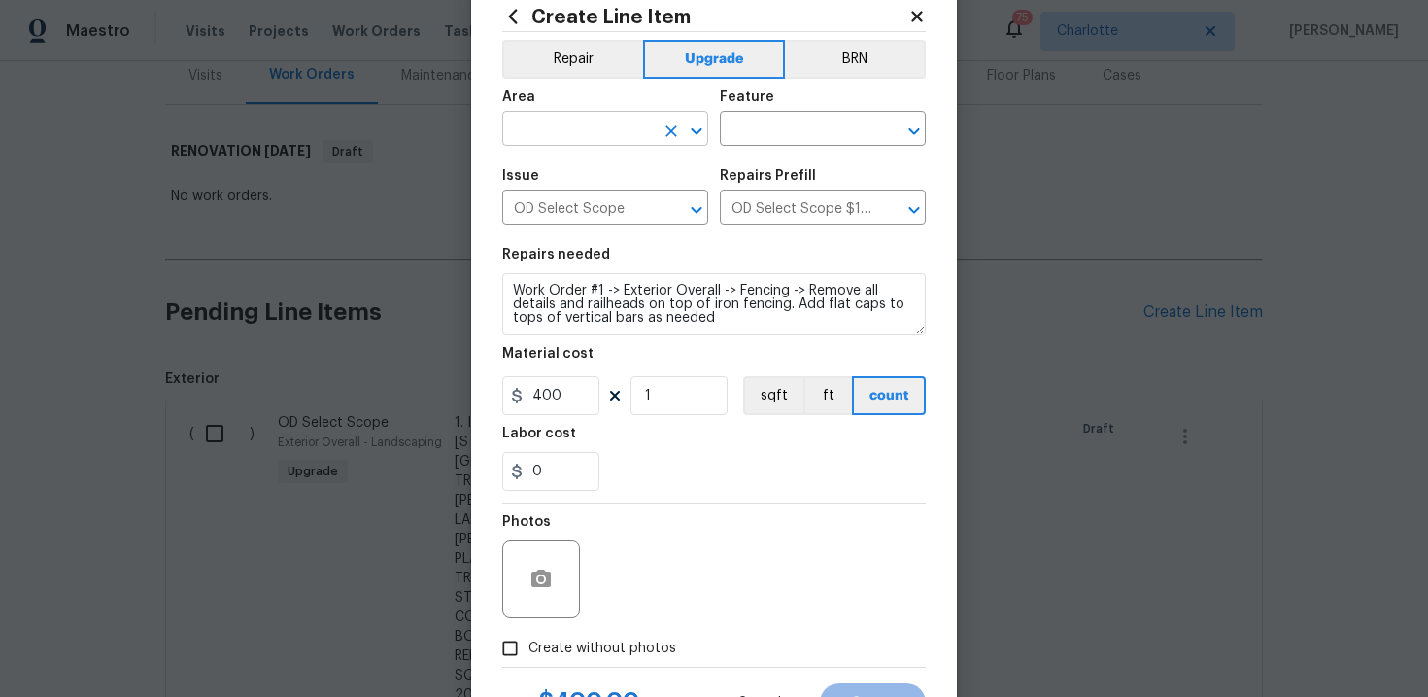
click at [617, 135] on input "text" at bounding box center [578, 131] width 152 height 30
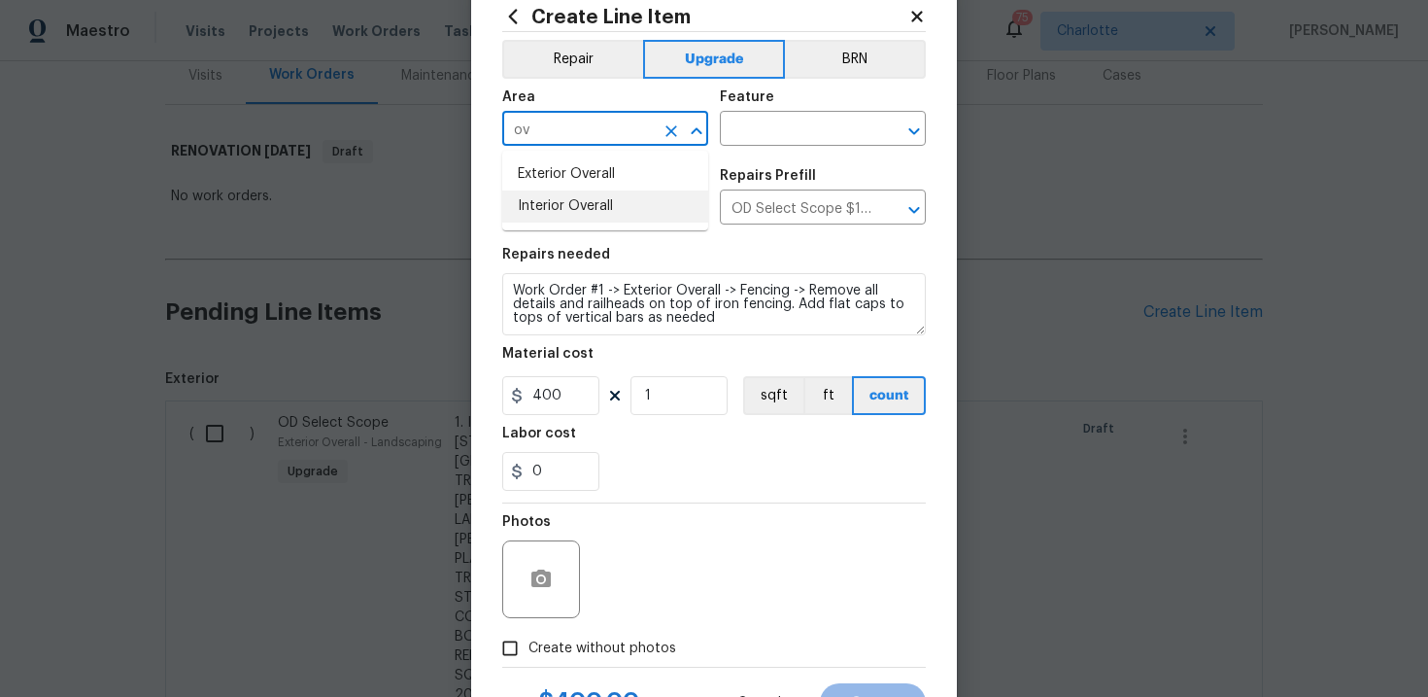
click at [624, 202] on li "Interior Overall" at bounding box center [605, 206] width 206 height 32
type input "Interior Overall"
click at [776, 137] on input "text" at bounding box center [796, 131] width 152 height 30
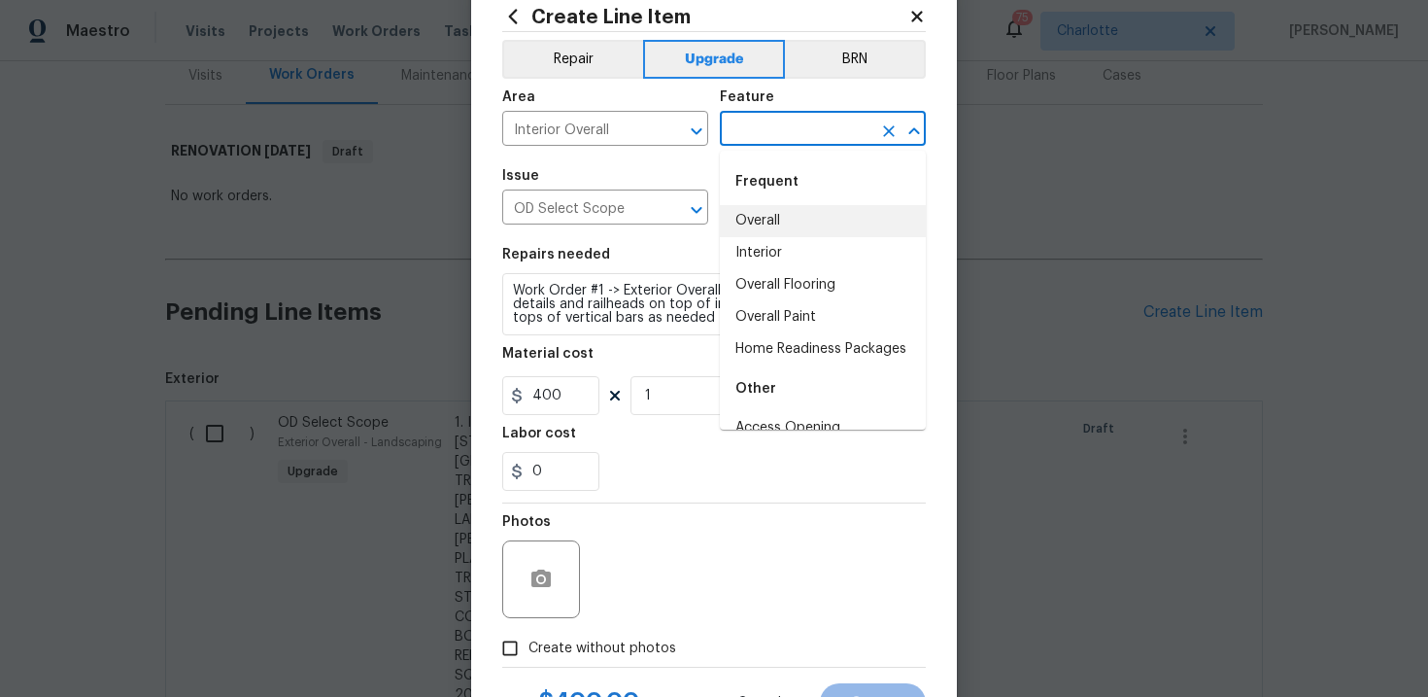
click at [777, 229] on li "Overall" at bounding box center [823, 221] width 206 height 32
type input "Overall"
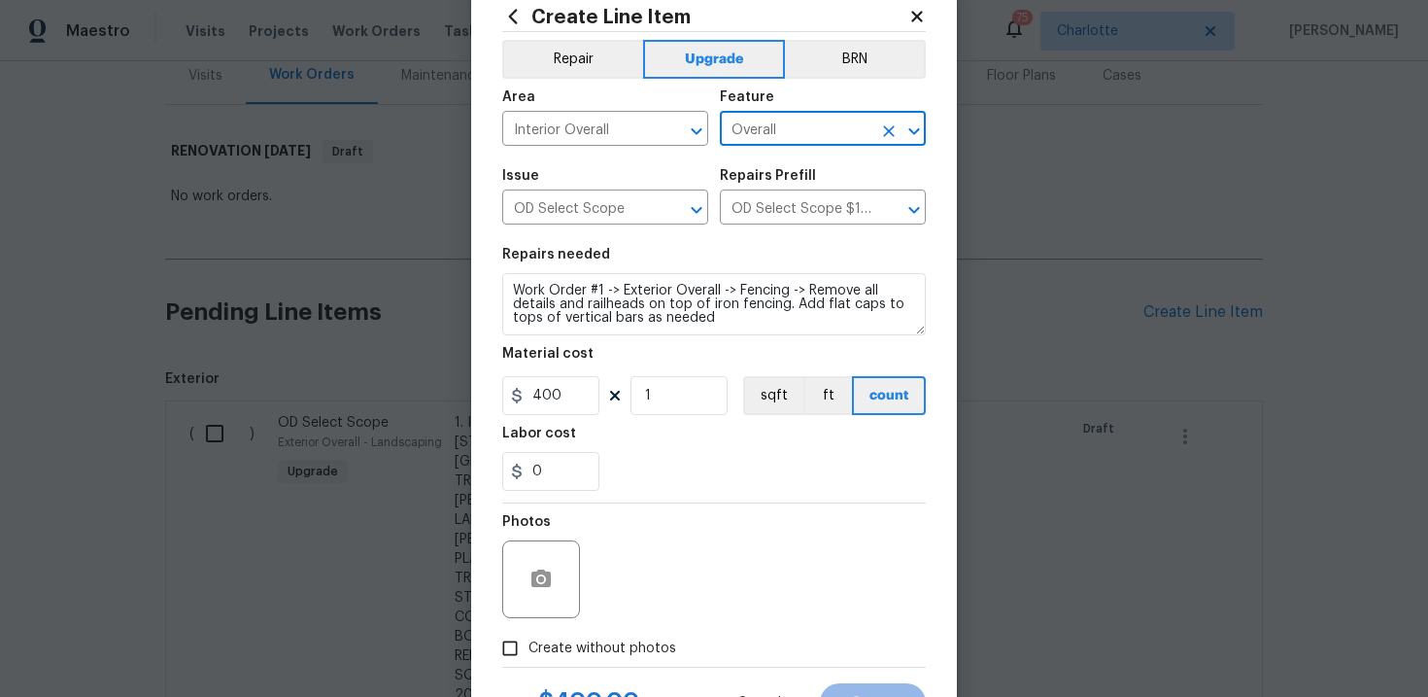
click at [573, 648] on span "Create without photos" at bounding box center [602, 648] width 148 height 20
click at [528, 648] on input "Create without photos" at bounding box center [510, 648] width 37 height 37
checkbox input "true"
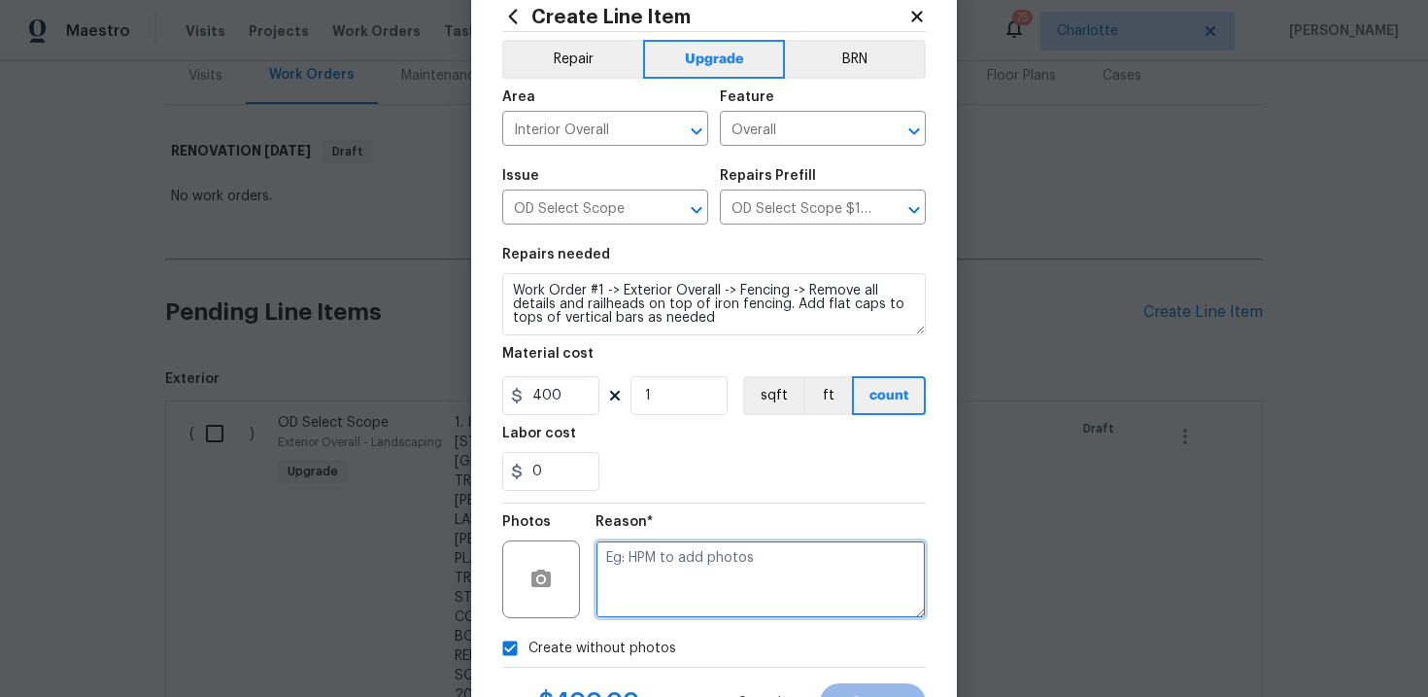
click at [666, 570] on textarea at bounding box center [761, 579] width 330 height 78
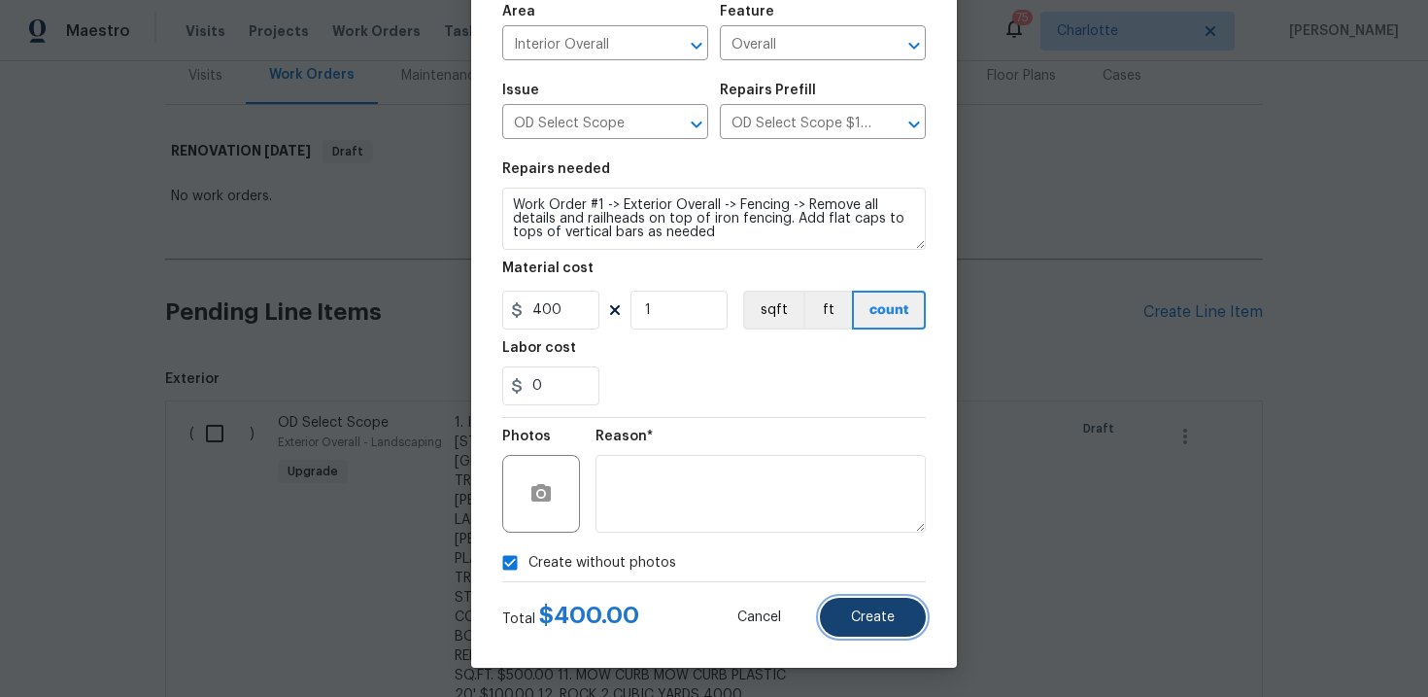
click at [842, 621] on button "Create" at bounding box center [873, 616] width 106 height 39
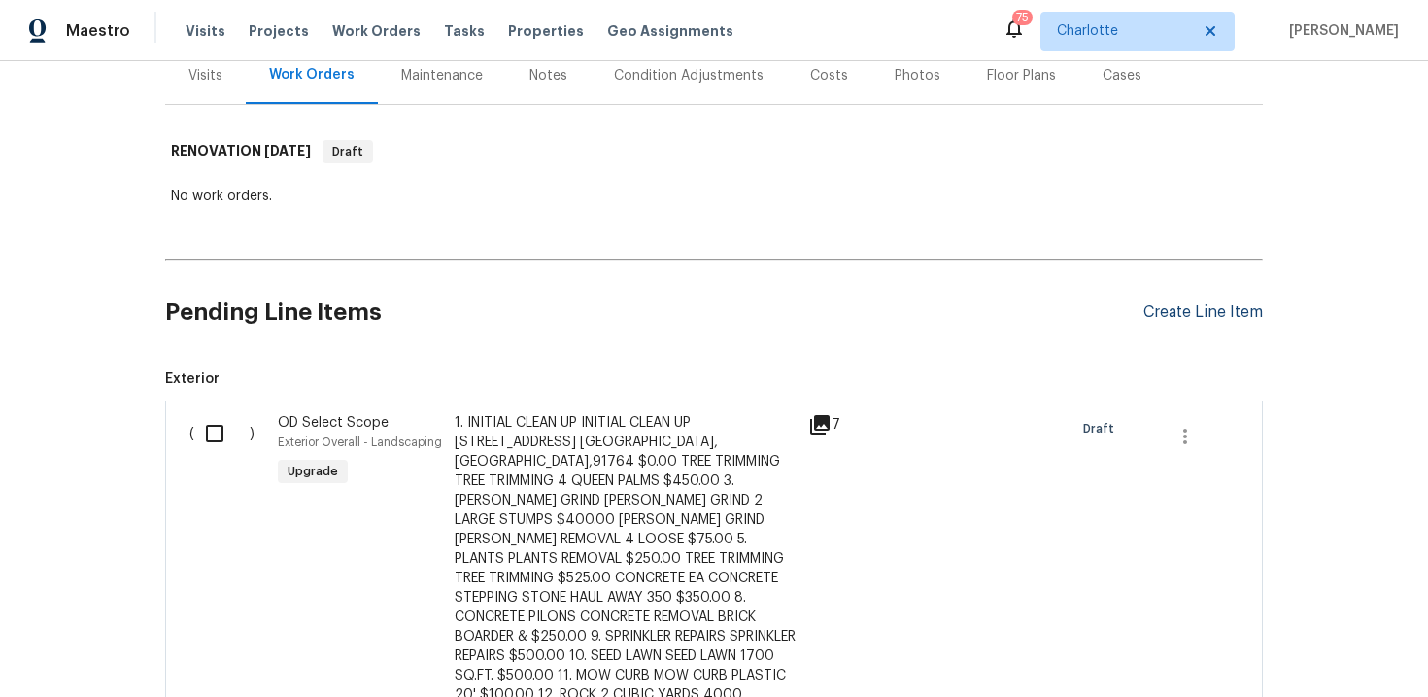
click at [1214, 318] on div "Create Line Item" at bounding box center [1202, 312] width 119 height 18
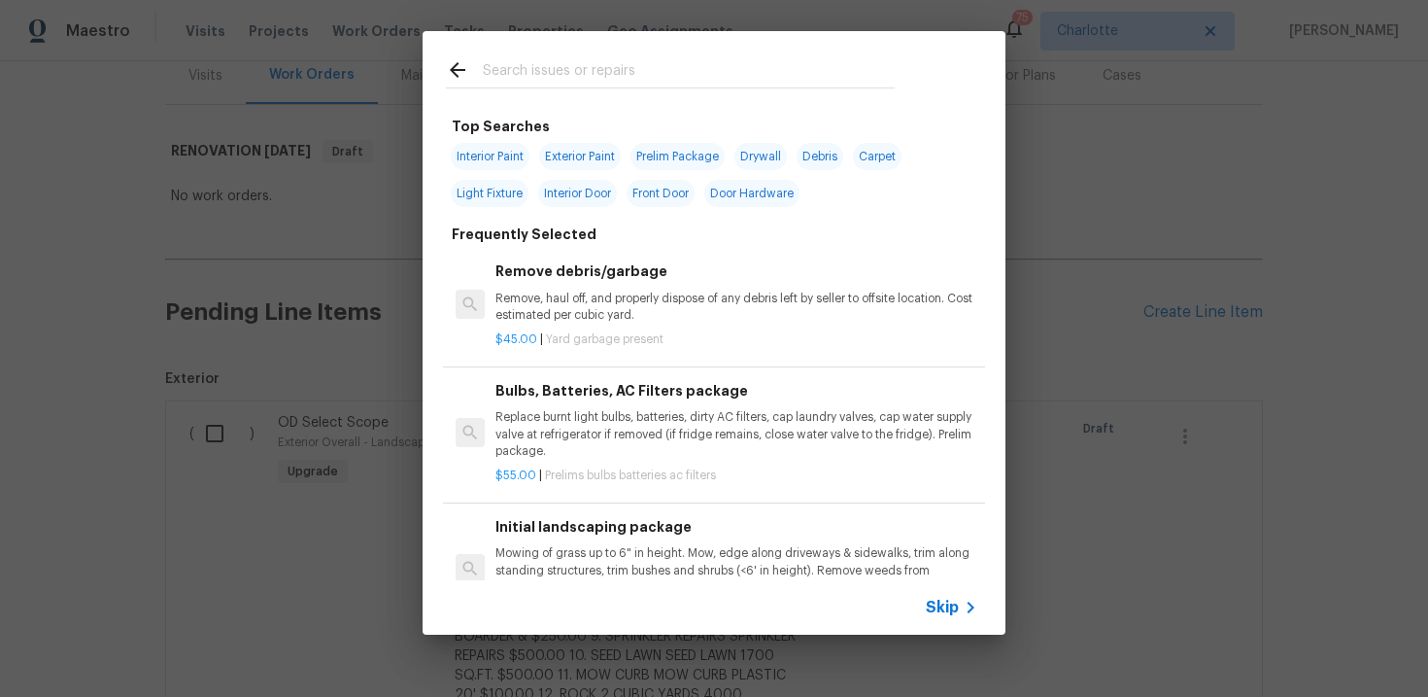
click at [933, 616] on span "Skip" at bounding box center [942, 606] width 33 height 19
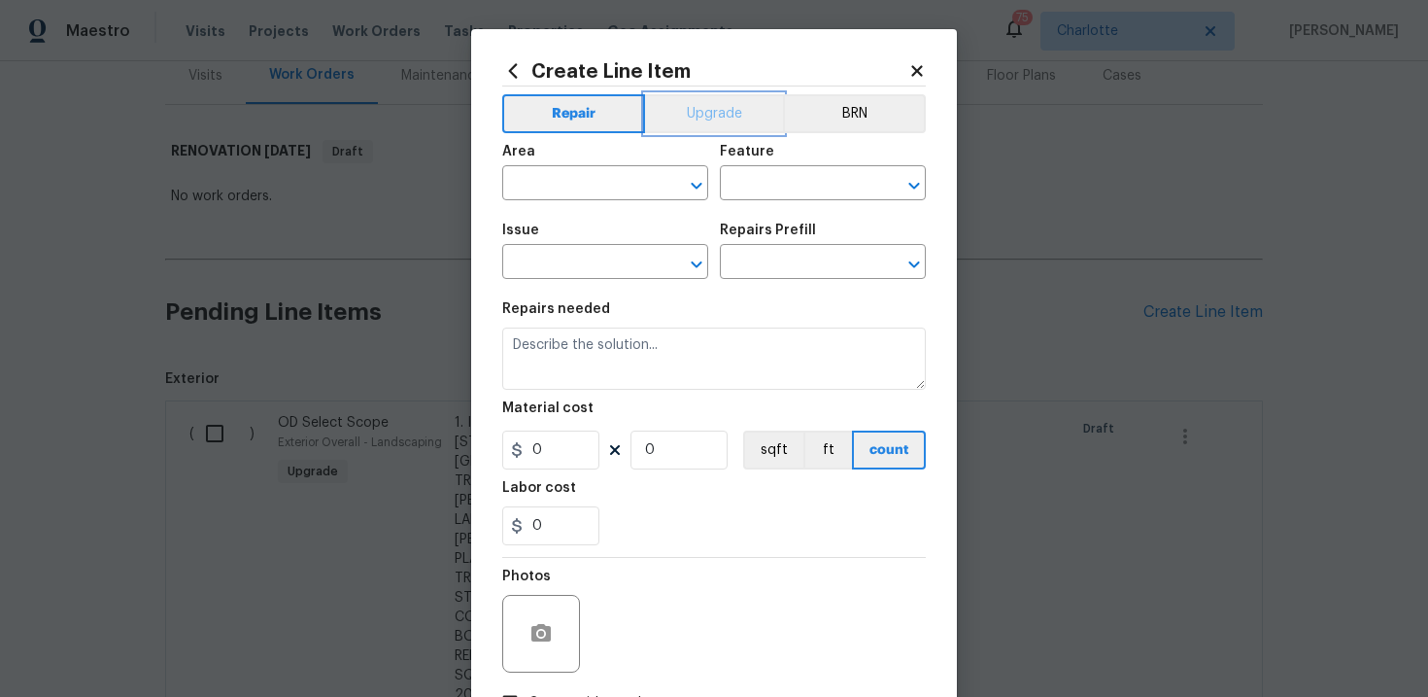
click at [711, 116] on button "Upgrade" at bounding box center [714, 113] width 139 height 39
click at [579, 258] on input "text" at bounding box center [578, 264] width 152 height 30
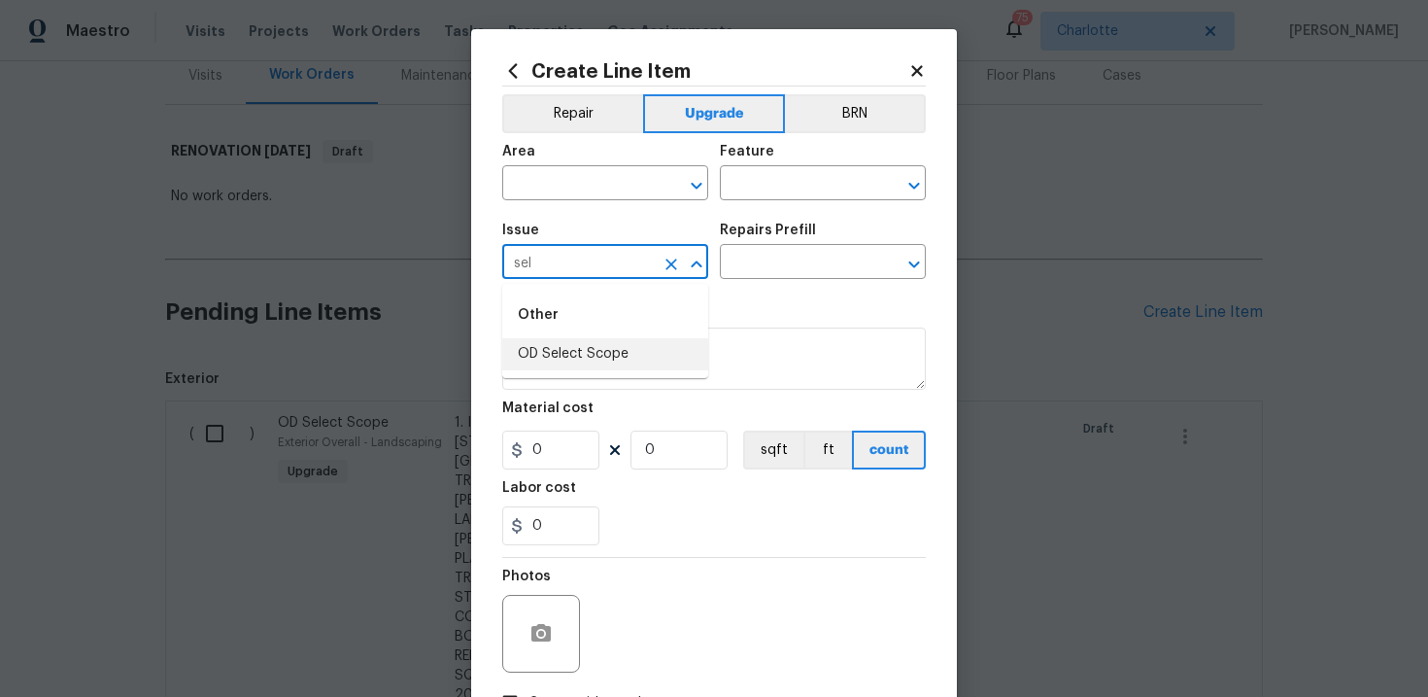
click at [579, 345] on li "OD Select Scope" at bounding box center [605, 354] width 206 height 32
type input "OD Select Scope"
click at [767, 258] on input "text" at bounding box center [796, 264] width 152 height 30
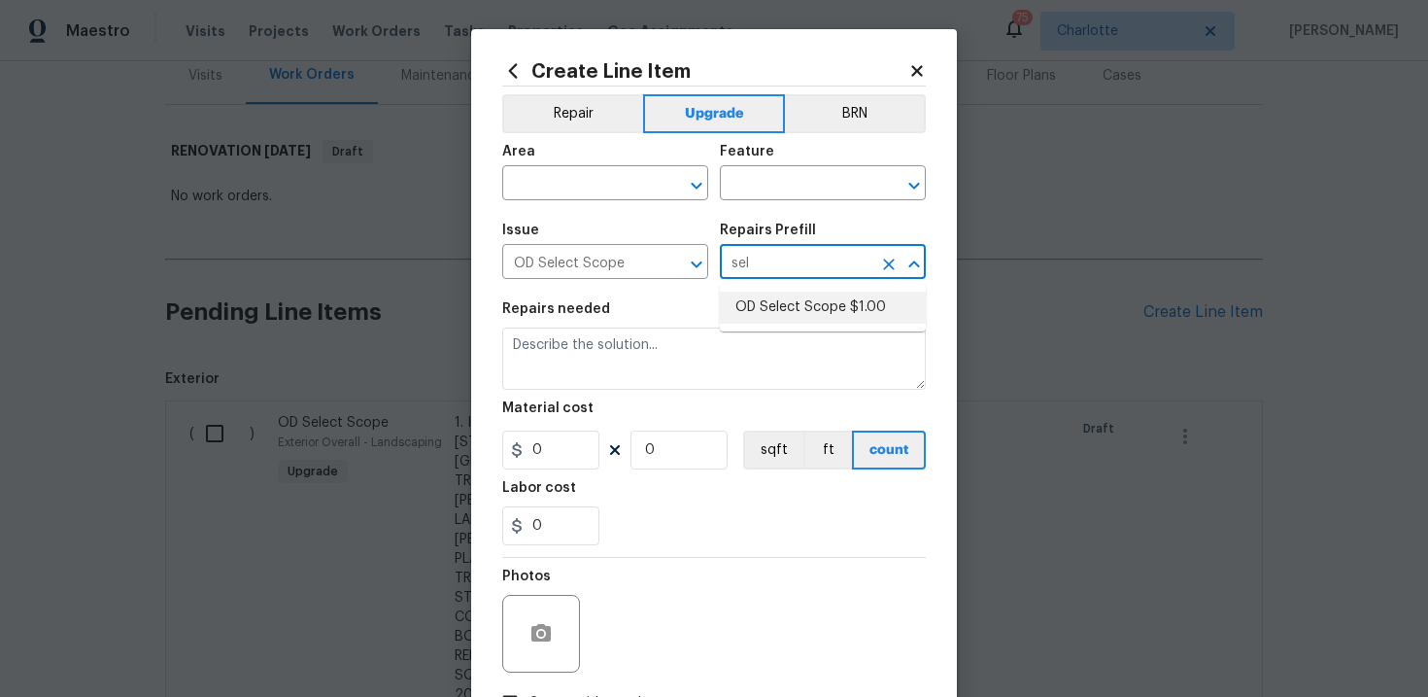
click at [780, 297] on li "OD Select Scope $1.00" at bounding box center [823, 307] width 206 height 32
type input "OD Select Scope $1.00"
type textarea "Refer to the agreed upon scope document for further details."
type input "1"
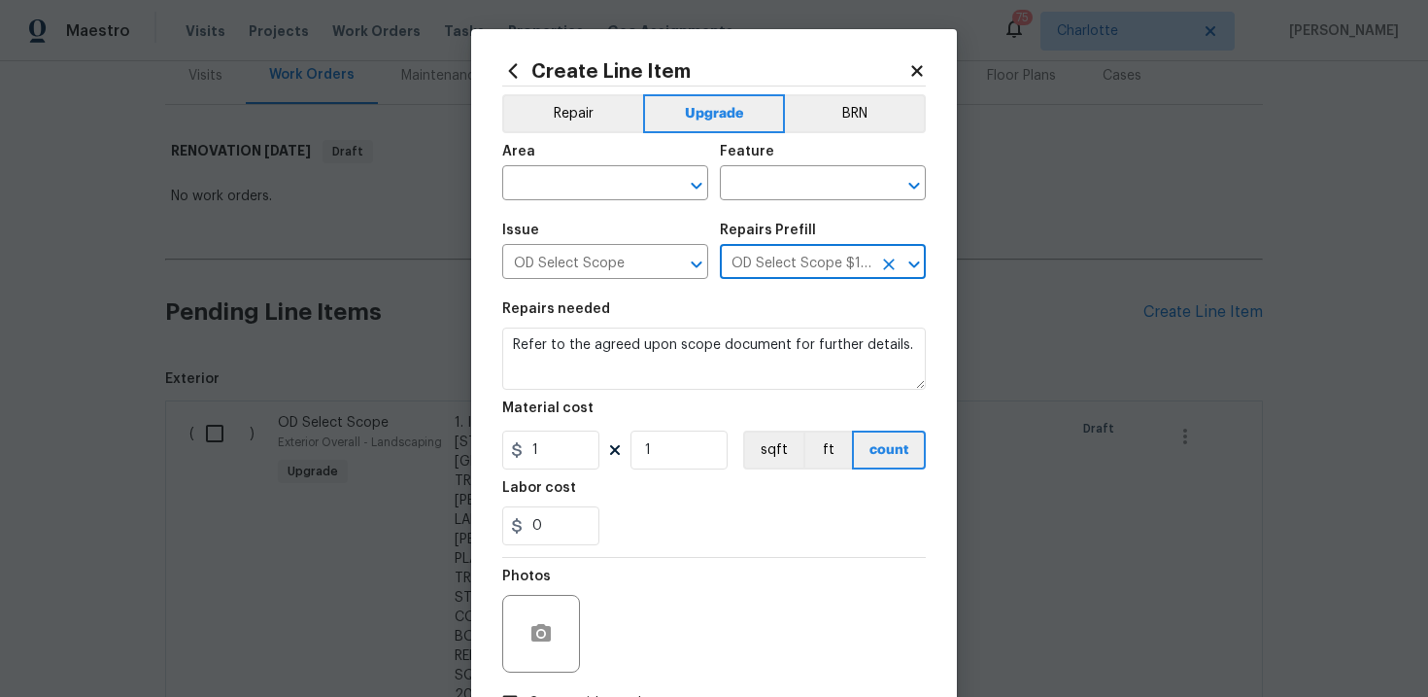
type input "OD Select Scope $1.00"
click at [649, 353] on textarea "Refer to the agreed upon scope document for further details." at bounding box center [714, 358] width 424 height 62
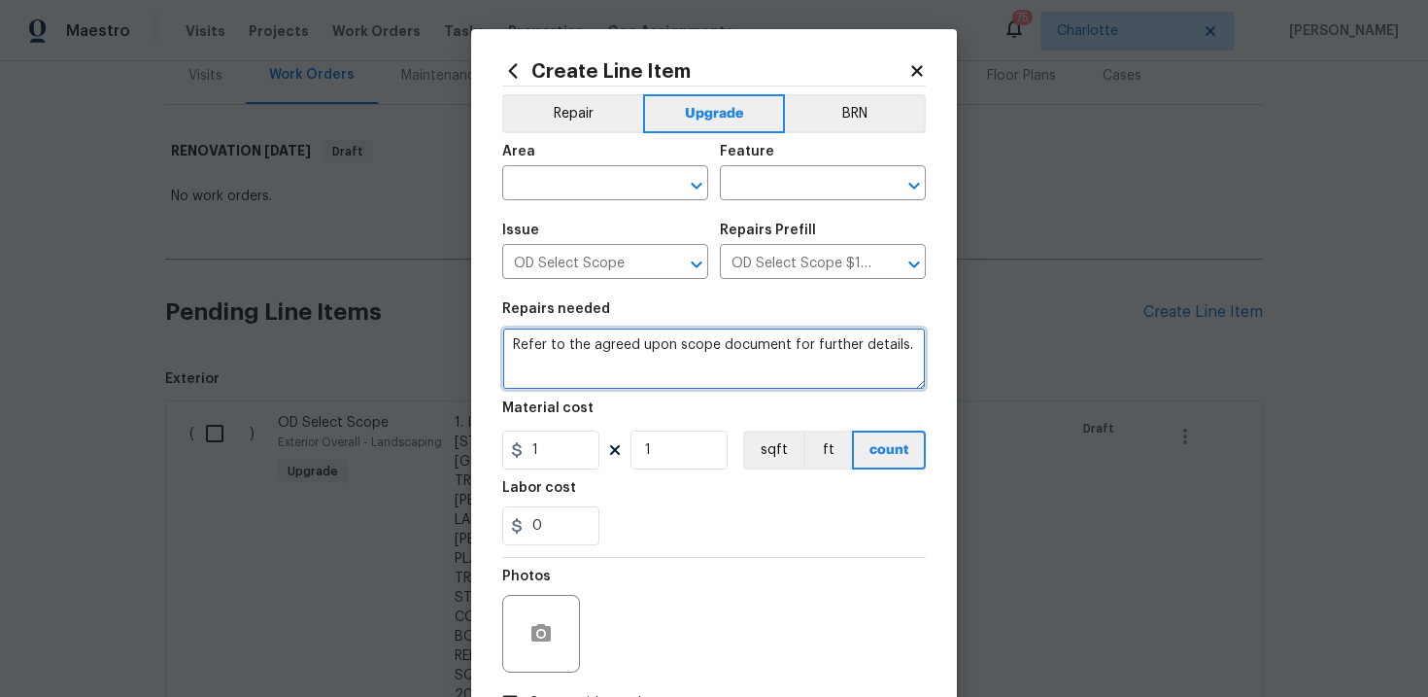
paste textarea "Work Order #1 -> Exterior Overall -> Fencing -> Prep, fill cracks, prime and Pa…"
type textarea "Work Order #1 -> Exterior Overall -> Fencing -> Prep, fill cracks, prime and Pa…"
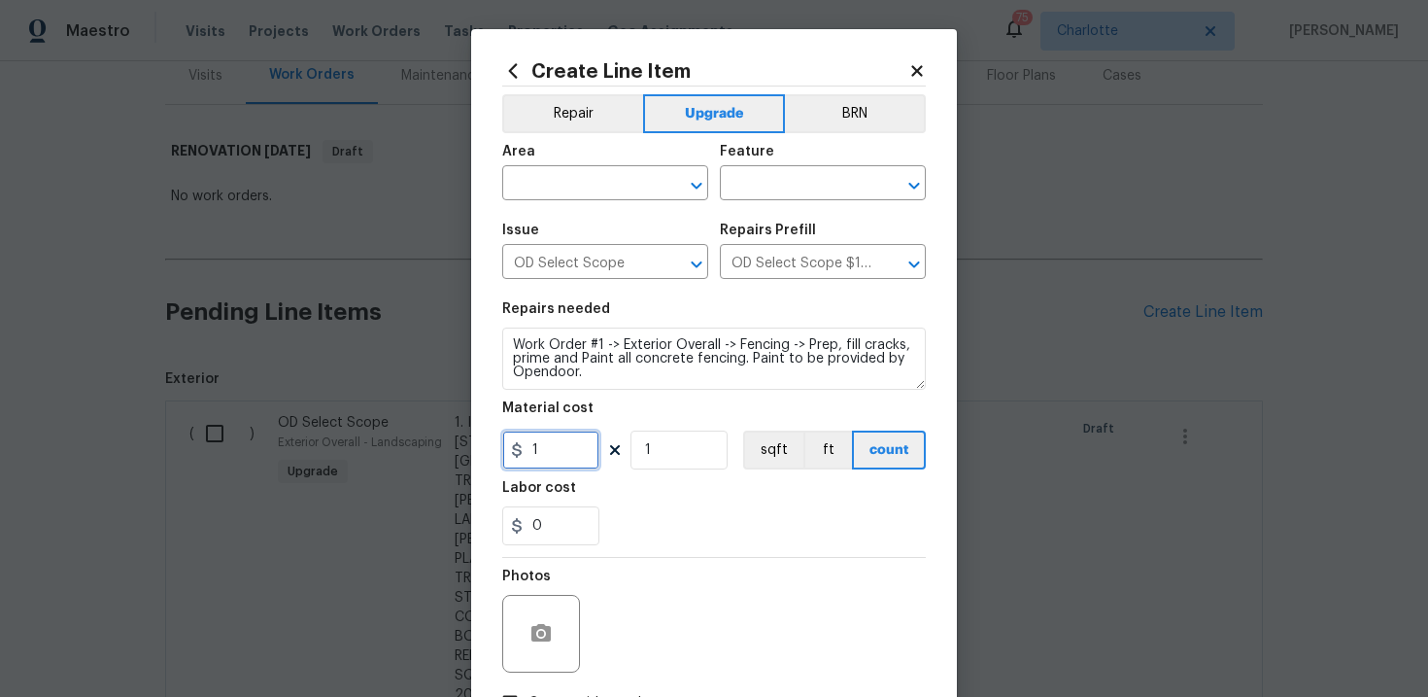
click at [543, 444] on input "1" at bounding box center [550, 449] width 97 height 39
type input "500"
click at [595, 196] on input "text" at bounding box center [578, 185] width 152 height 30
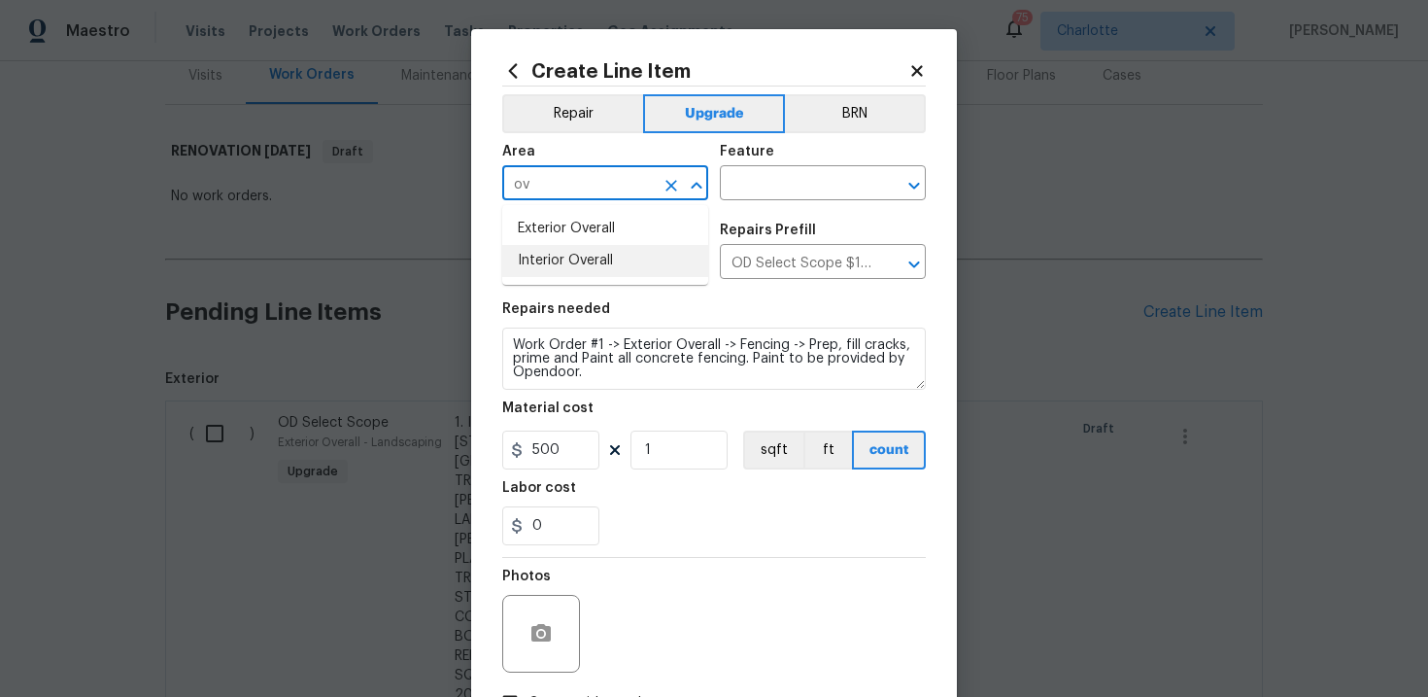
click at [603, 262] on li "Interior Overall" at bounding box center [605, 261] width 206 height 32
type input "Interior Overall"
click at [794, 192] on input "text" at bounding box center [796, 185] width 152 height 30
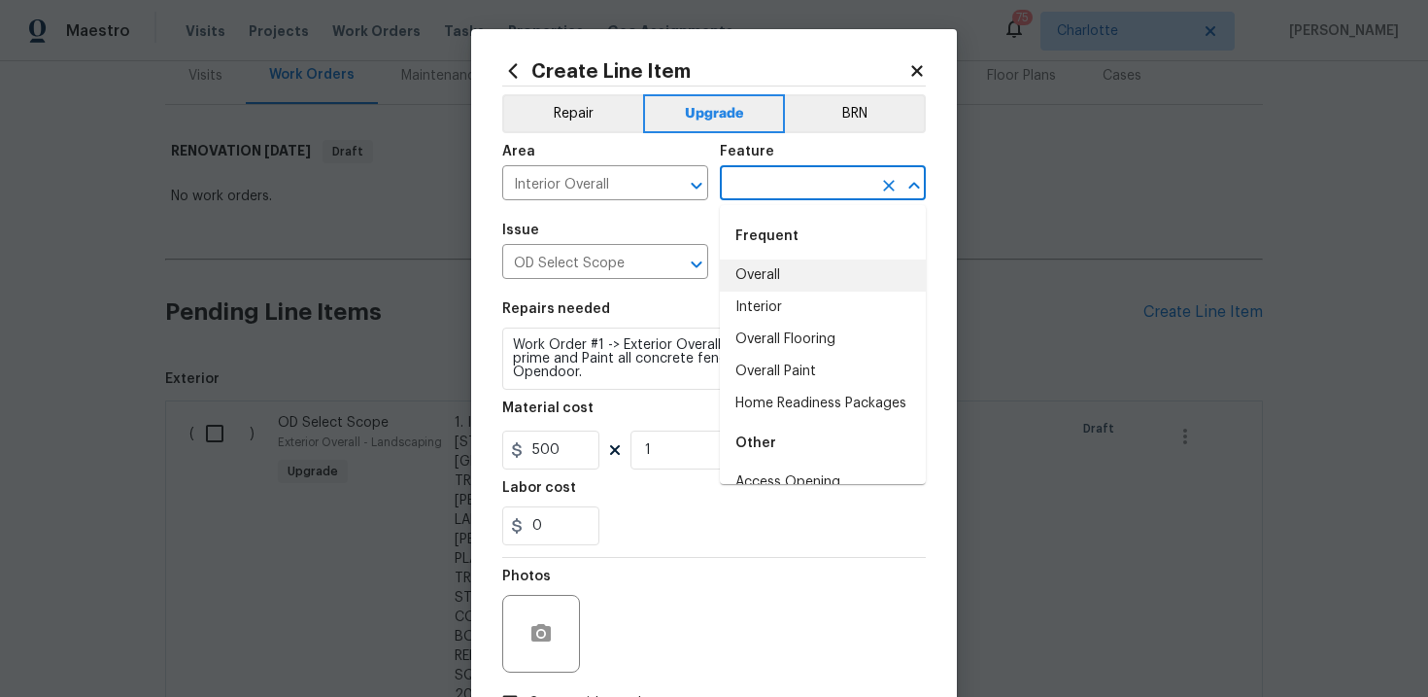
click at [786, 265] on li "Overall" at bounding box center [823, 275] width 206 height 32
type input "Overall"
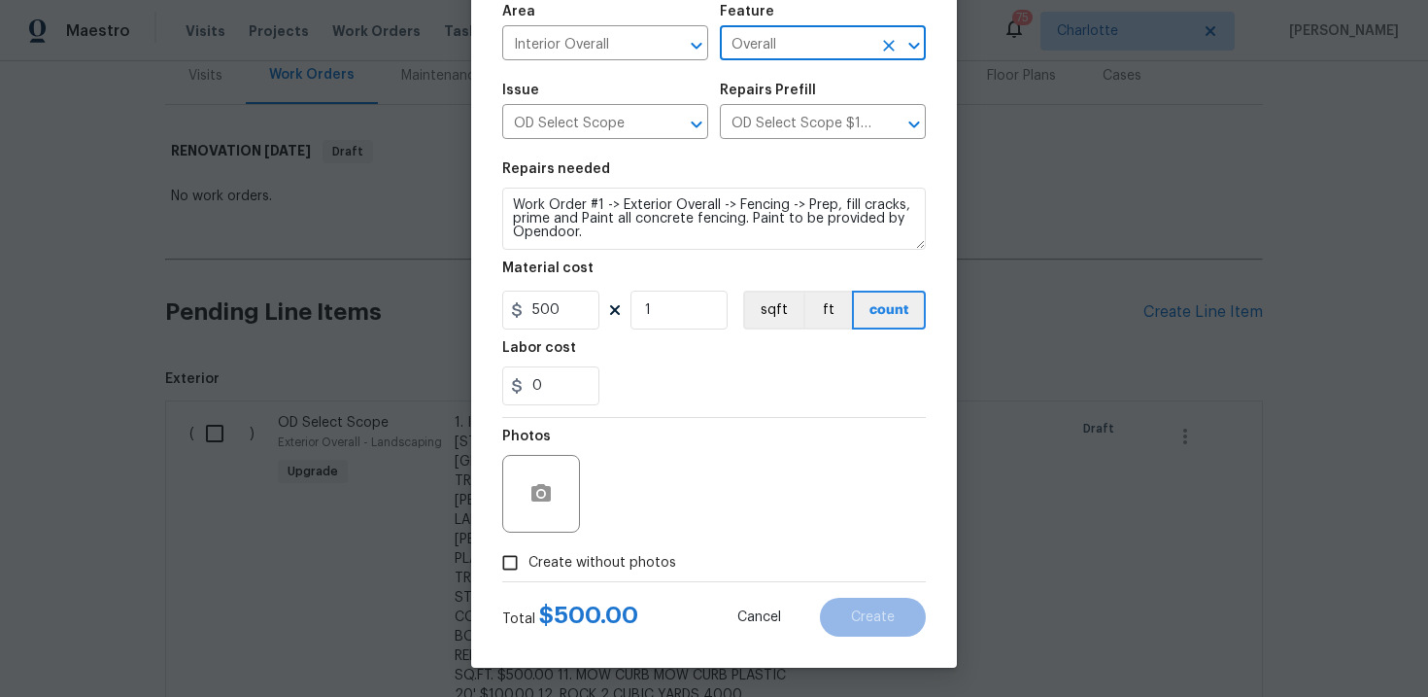
click at [604, 555] on span "Create without photos" at bounding box center [602, 563] width 148 height 20
click at [528, 555] on input "Create without photos" at bounding box center [510, 562] width 37 height 37
checkbox input "true"
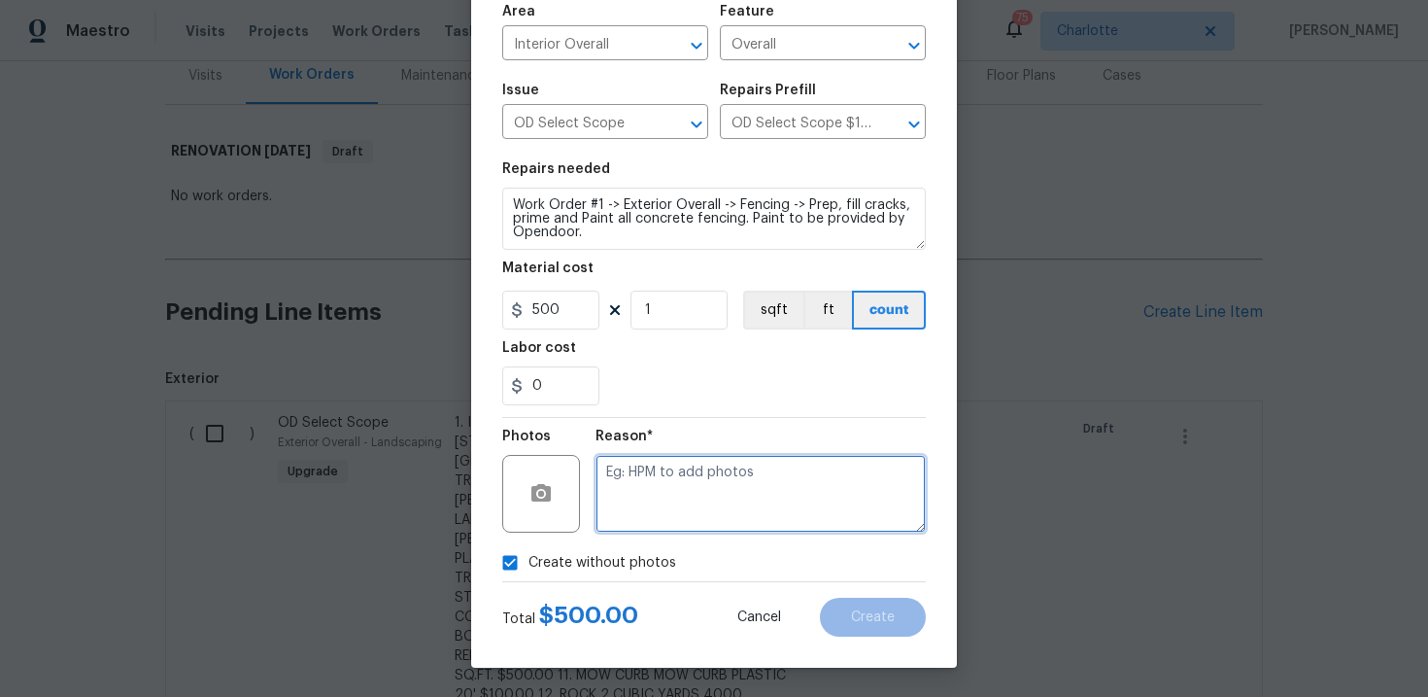
click at [693, 504] on textarea at bounding box center [761, 494] width 330 height 78
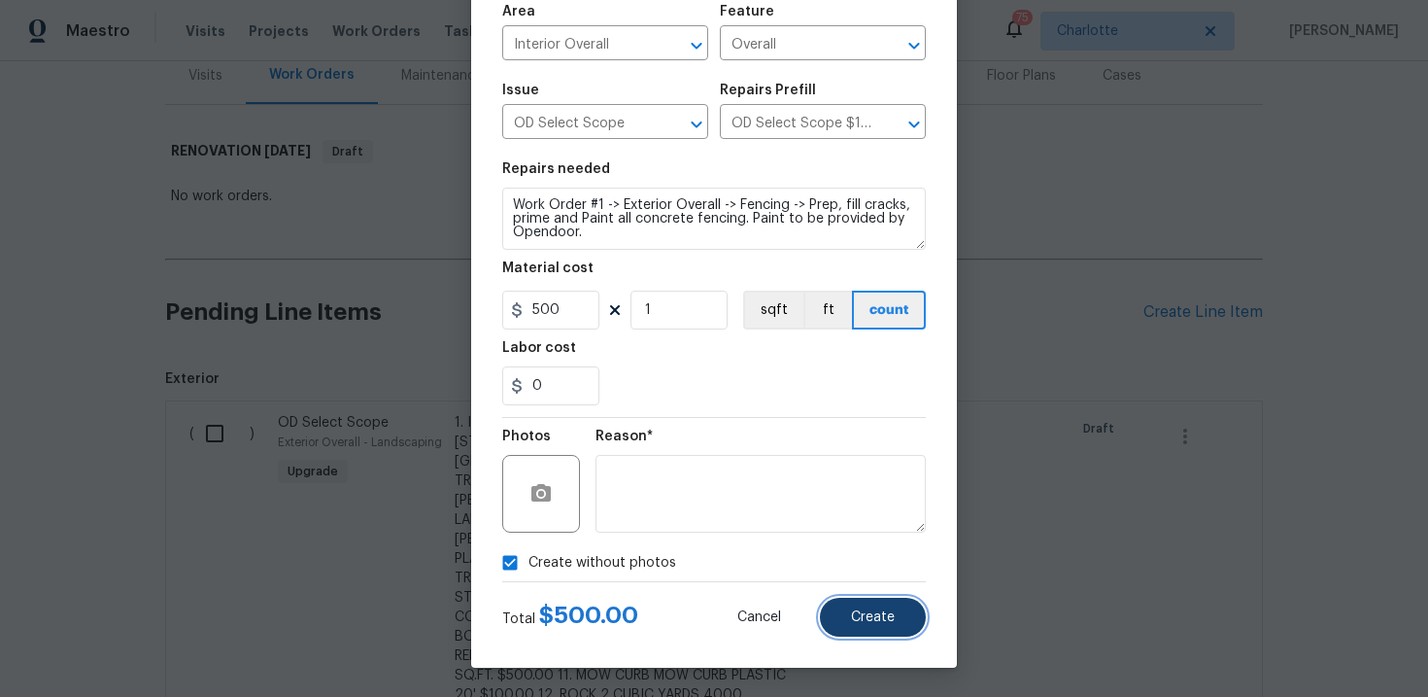
click at [877, 614] on span "Create" at bounding box center [873, 617] width 44 height 15
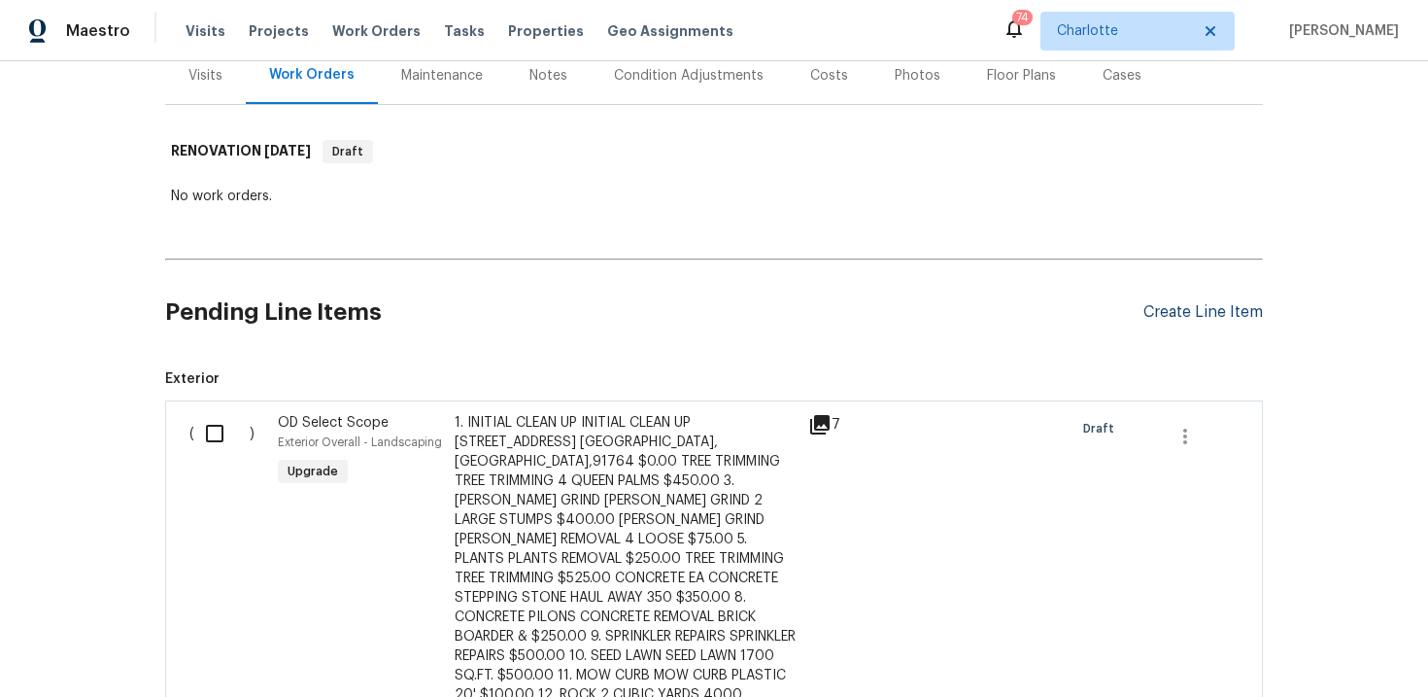
click at [1225, 312] on div "Create Line Item" at bounding box center [1202, 312] width 119 height 18
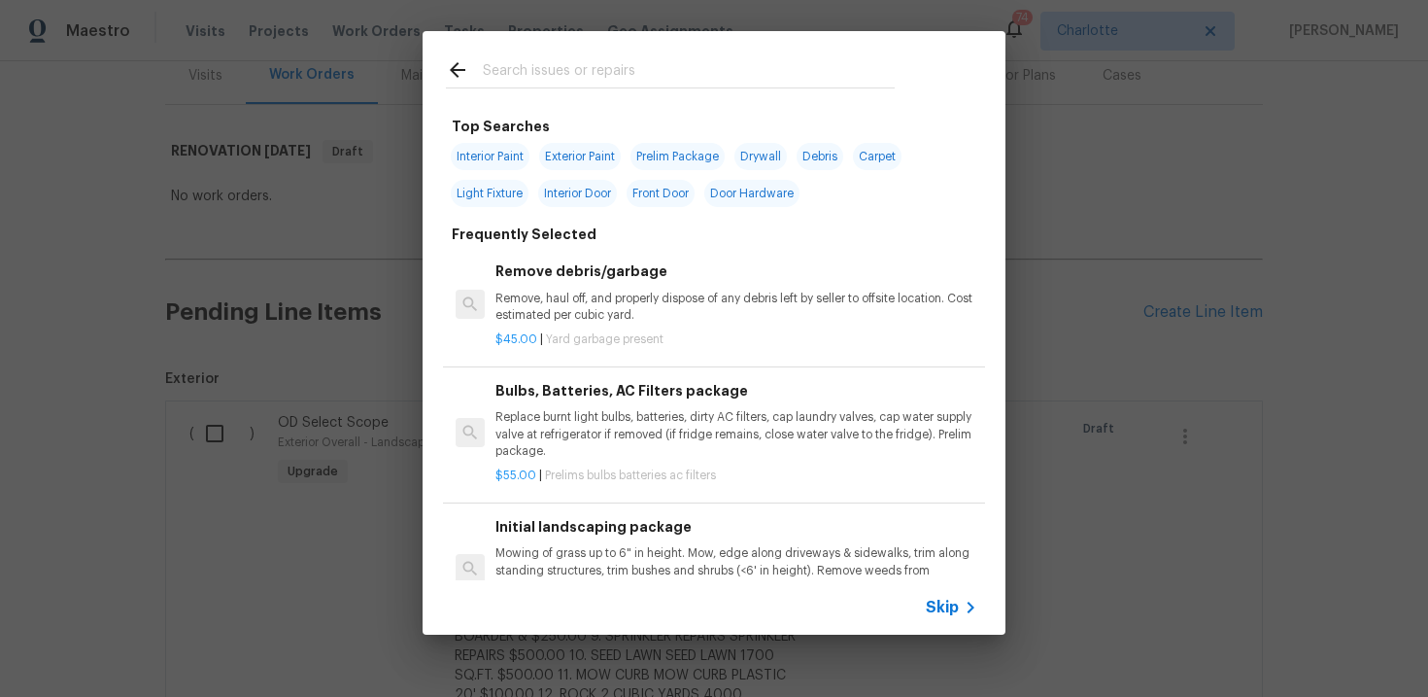
click at [957, 602] on span "Skip" at bounding box center [942, 606] width 33 height 19
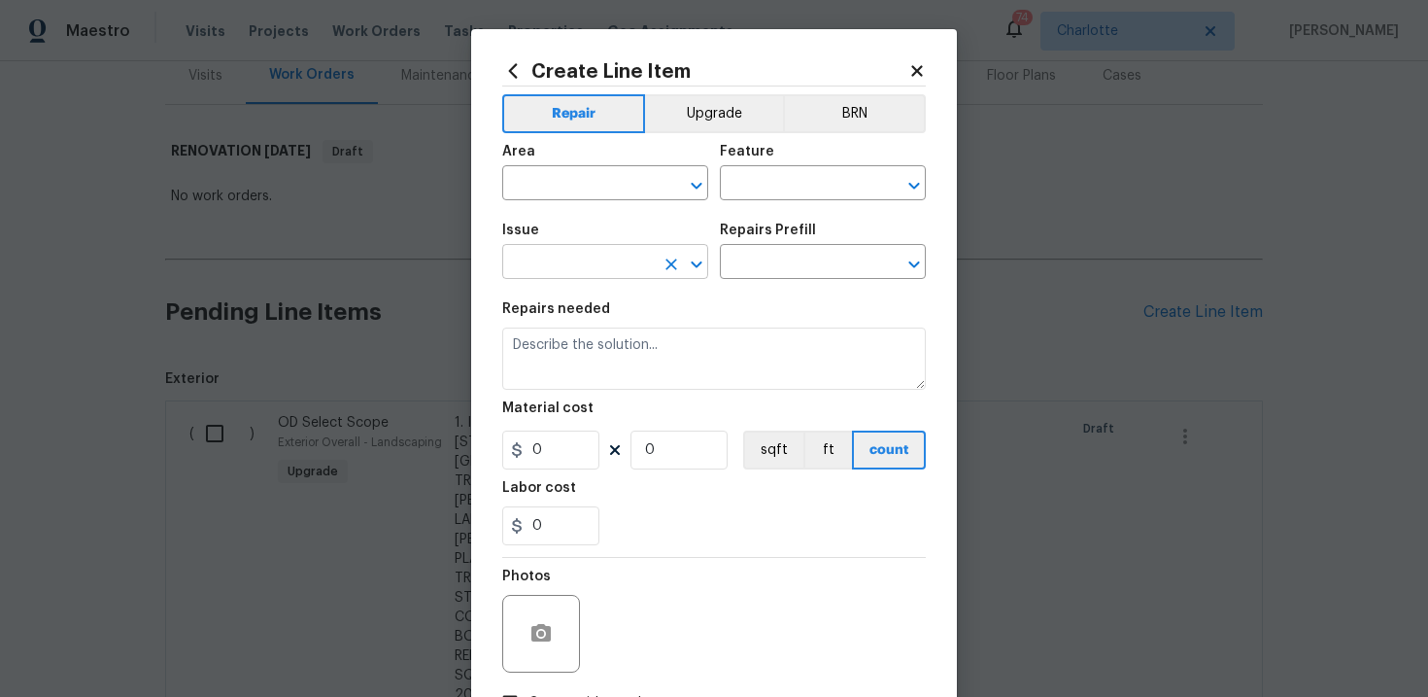
click at [612, 259] on input "text" at bounding box center [578, 264] width 152 height 30
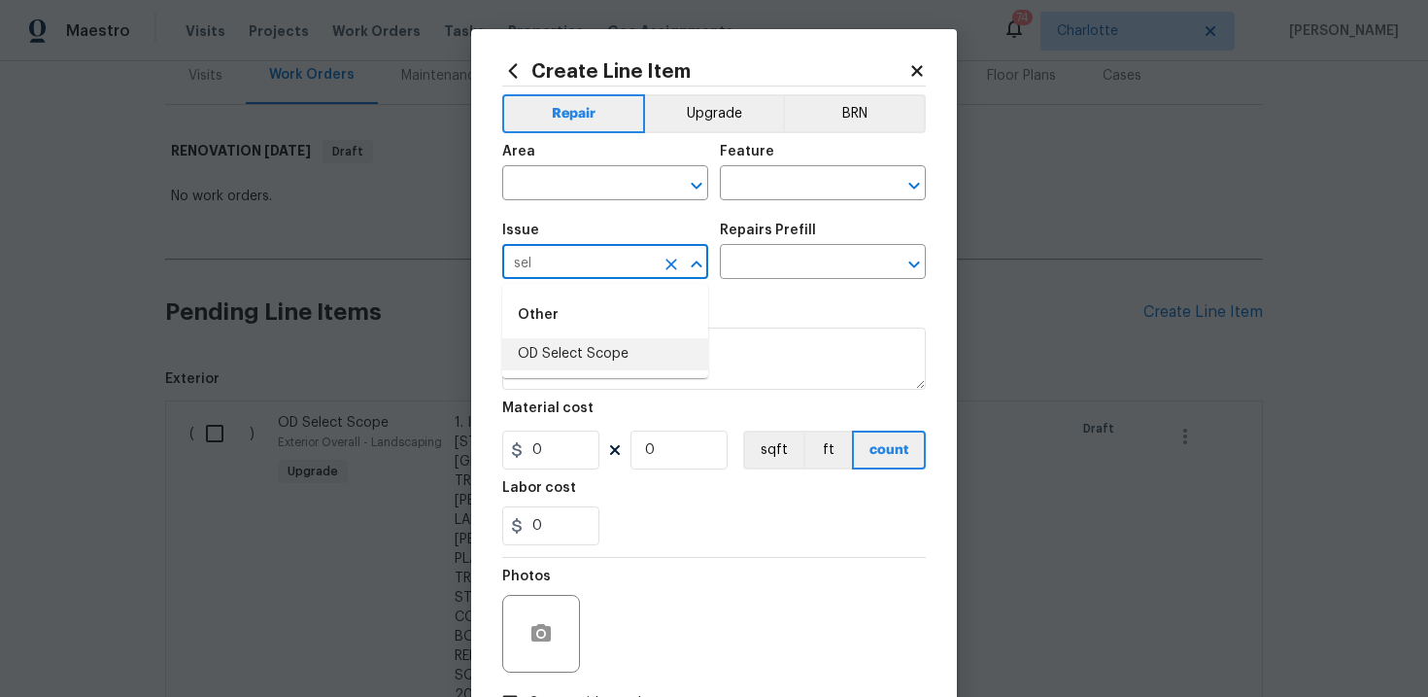
click at [599, 347] on li "OD Select Scope" at bounding box center [605, 354] width 206 height 32
type input "OD Select Scope"
click at [777, 260] on input "text" at bounding box center [796, 264] width 152 height 30
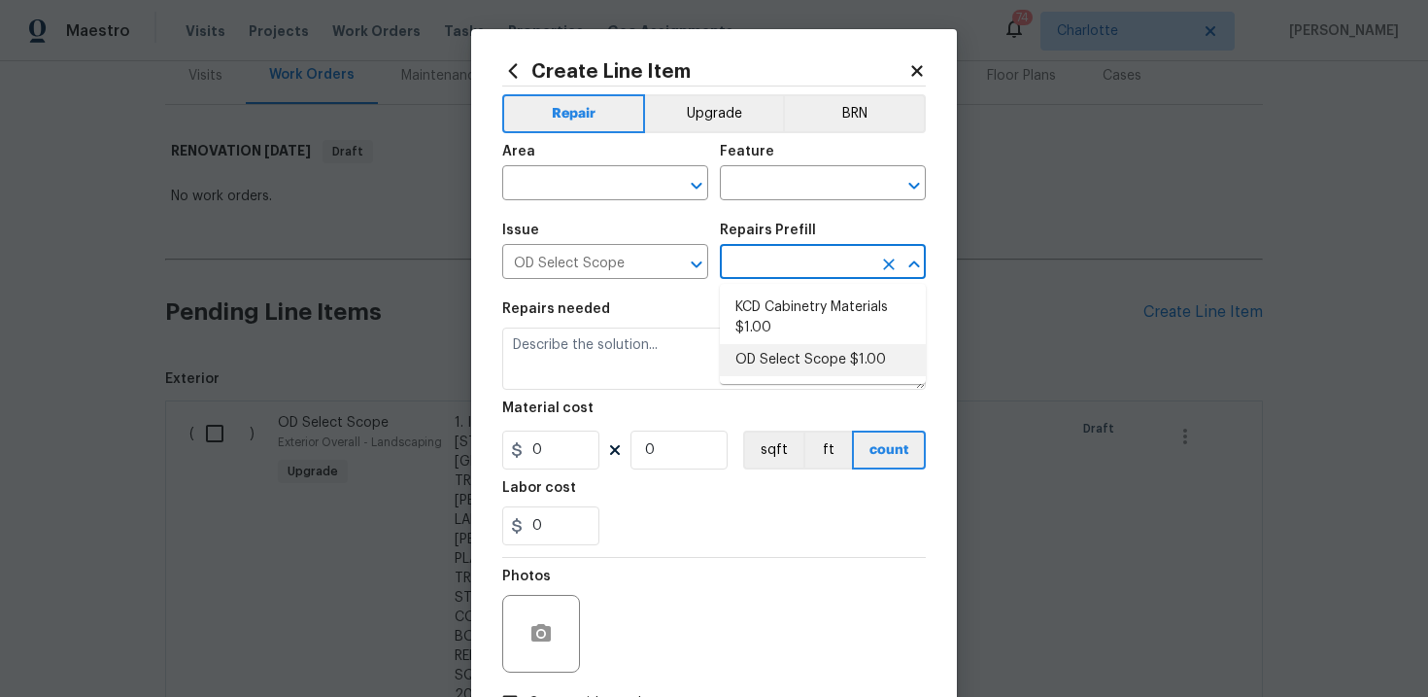
click at [786, 356] on li "OD Select Scope $1.00" at bounding box center [823, 360] width 206 height 32
type input "OD Select Scope $1.00"
type textarea "Refer to the agreed upon scope document for further details."
type input "1"
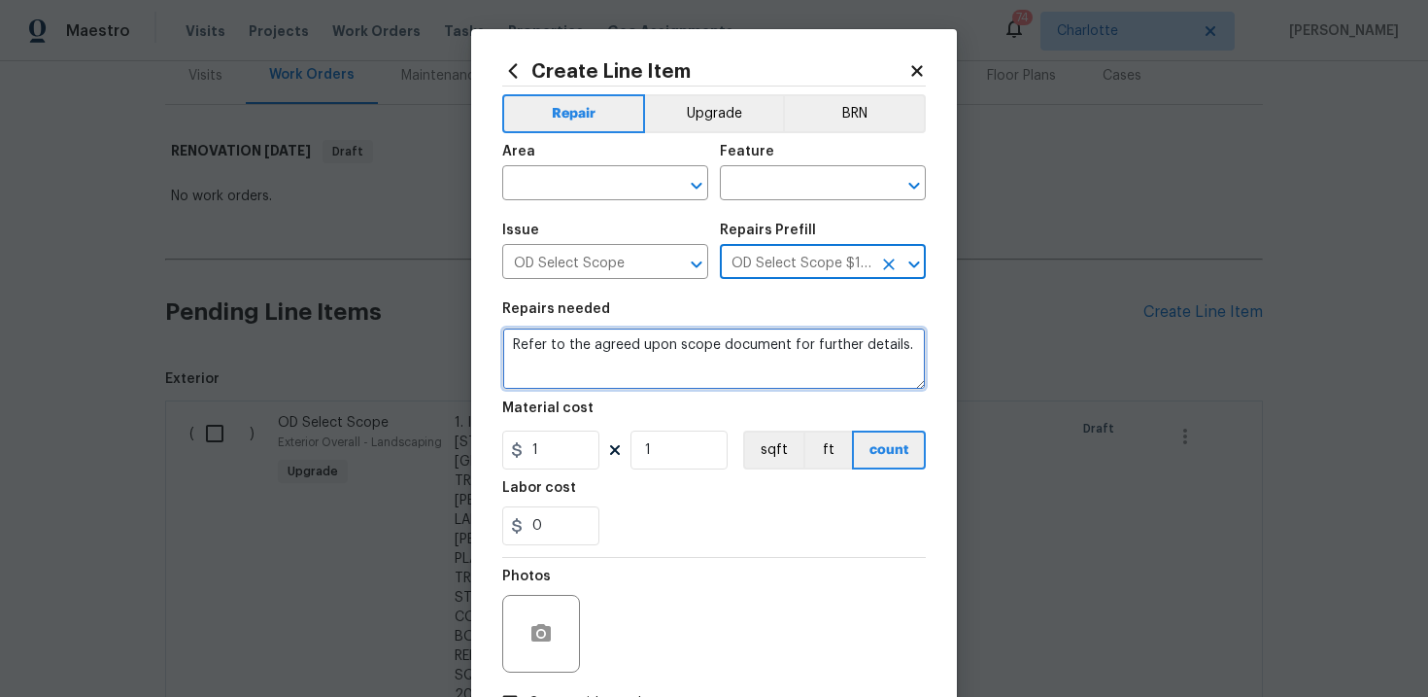
click at [697, 353] on textarea "Refer to the agreed upon scope document for further details." at bounding box center [714, 358] width 424 height 62
paste textarea "Work Order #1 -> Exterior Overall -> Home Exterior -> Prep and paint full exter…"
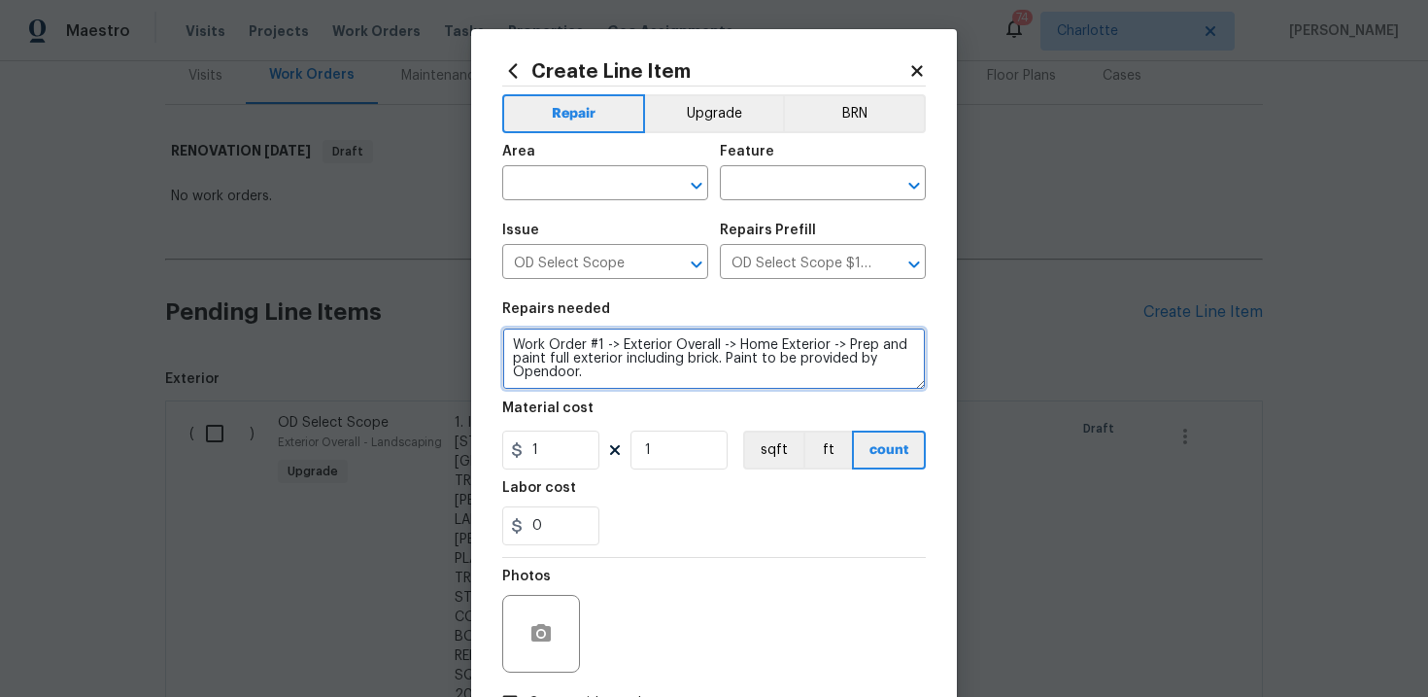
type textarea "Work Order #1 -> Exterior Overall -> Home Exterior -> Prep and paint full exter…"
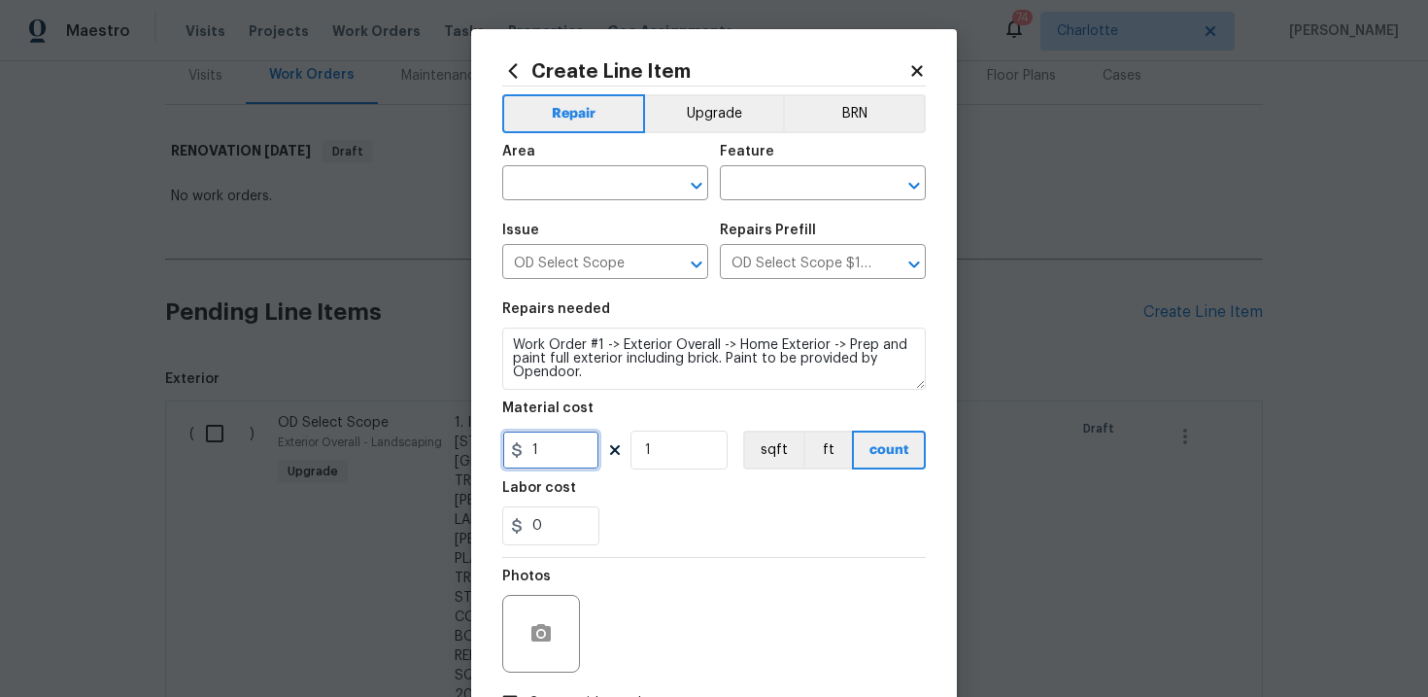
click at [559, 453] on input "1" at bounding box center [550, 449] width 97 height 39
type input "2468"
click at [764, 455] on button "sqft" at bounding box center [773, 449] width 60 height 39
click at [564, 186] on input "text" at bounding box center [578, 185] width 152 height 30
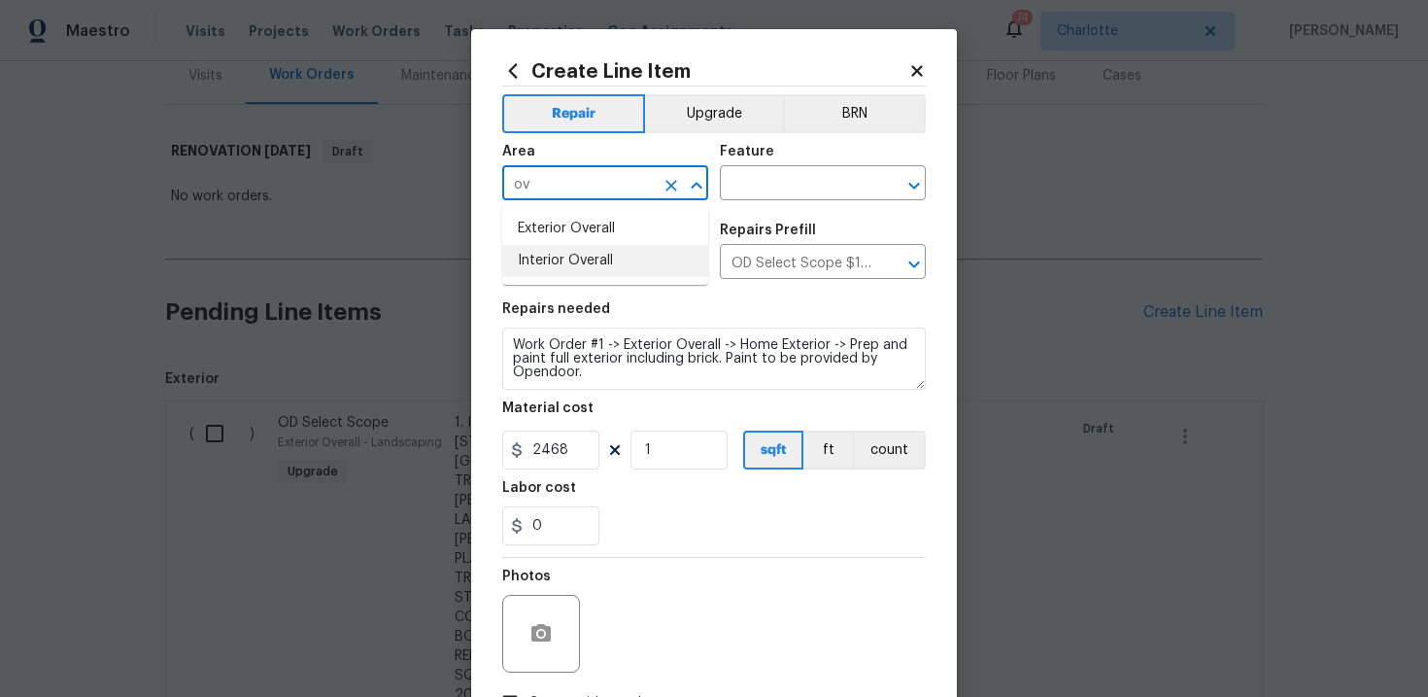
click at [574, 255] on li "Interior Overall" at bounding box center [605, 261] width 206 height 32
type input "Interior Overall"
click at [788, 195] on input "text" at bounding box center [796, 185] width 152 height 30
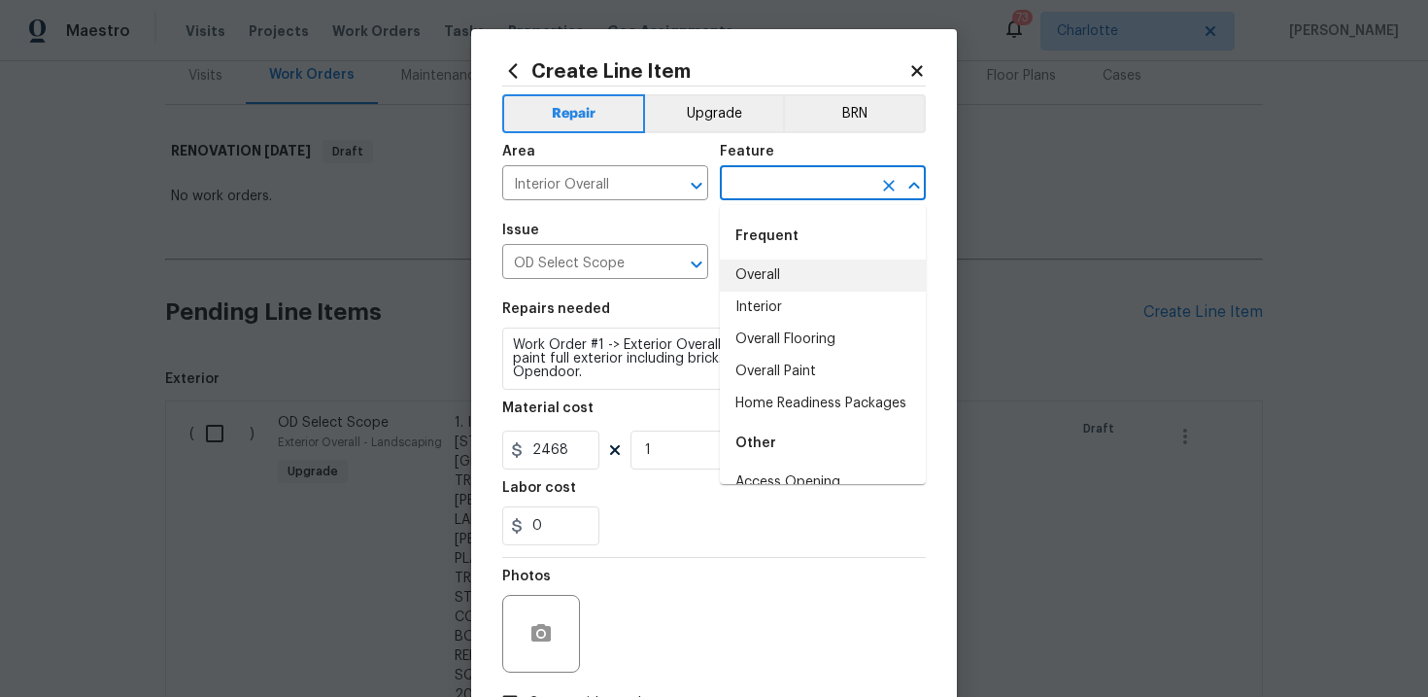
click at [786, 276] on li "Overall" at bounding box center [823, 275] width 206 height 32
type input "Overall"
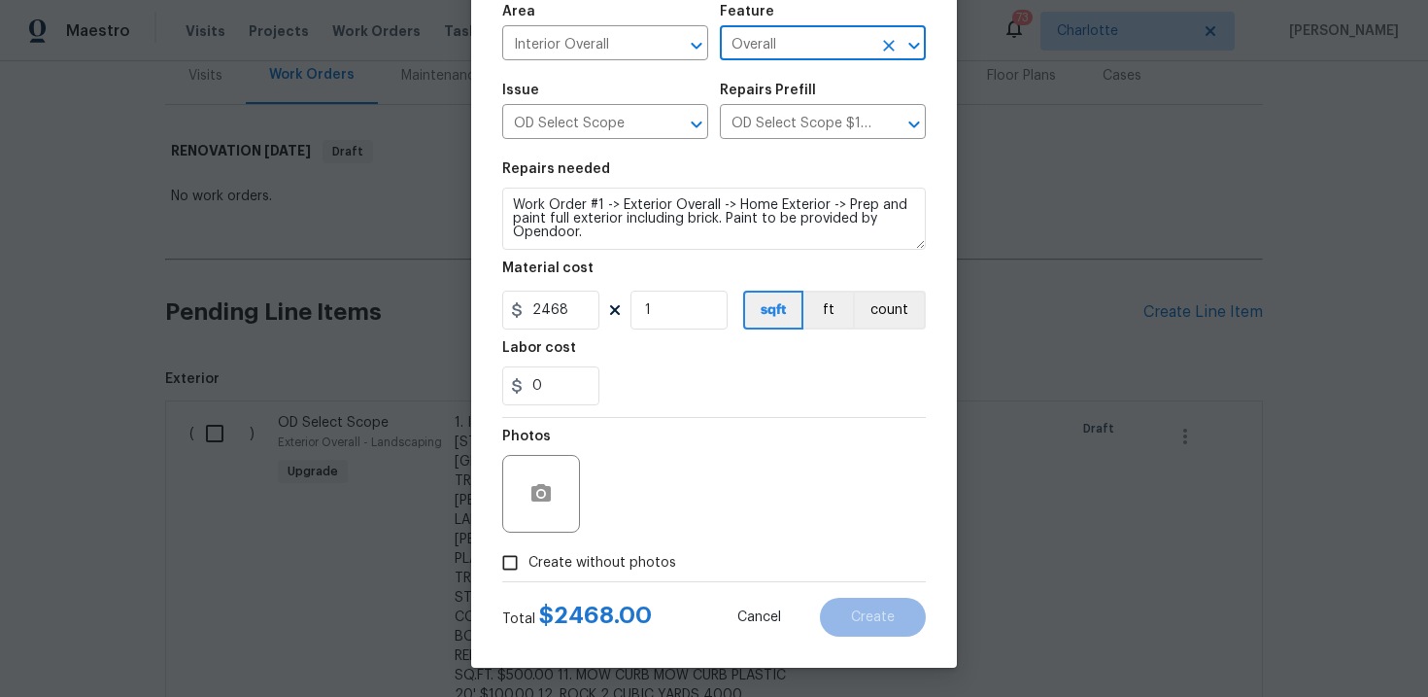
click at [598, 565] on span "Create without photos" at bounding box center [602, 563] width 148 height 20
click at [528, 565] on input "Create without photos" at bounding box center [510, 562] width 37 height 37
checkbox input "true"
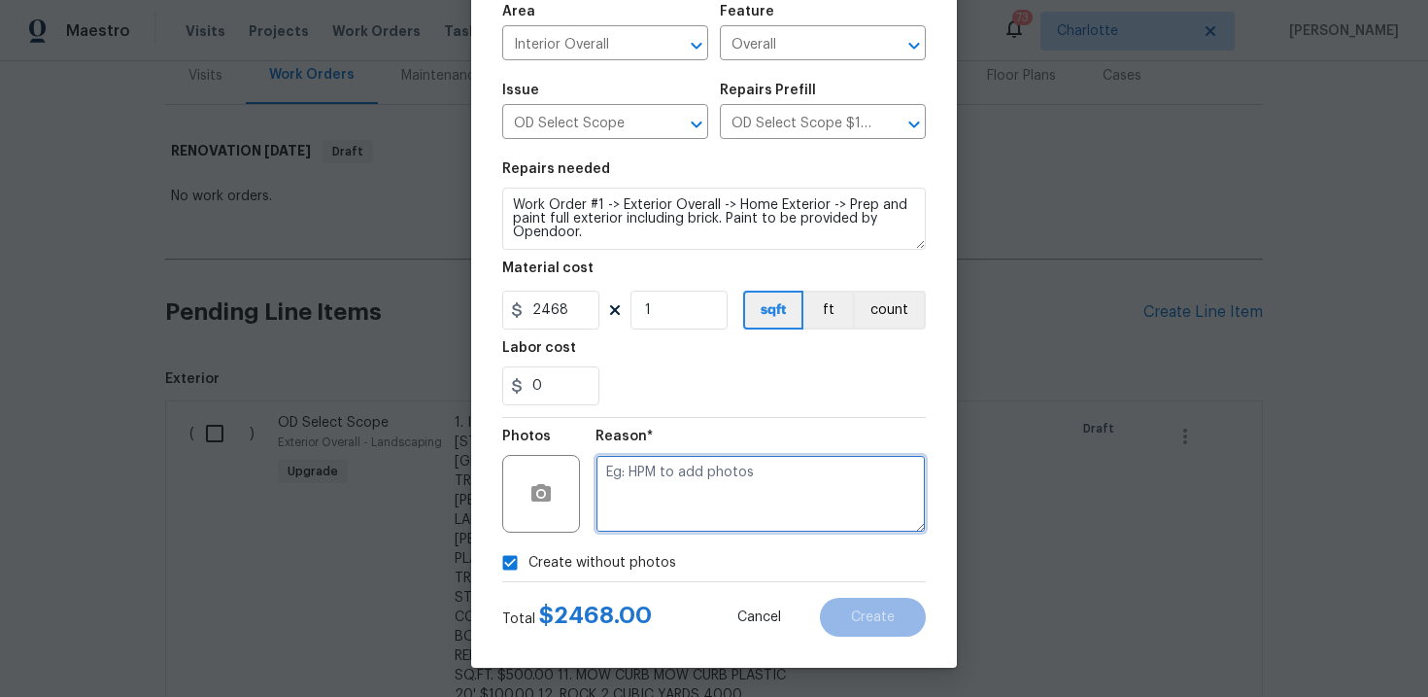
click at [659, 524] on textarea at bounding box center [761, 494] width 330 height 78
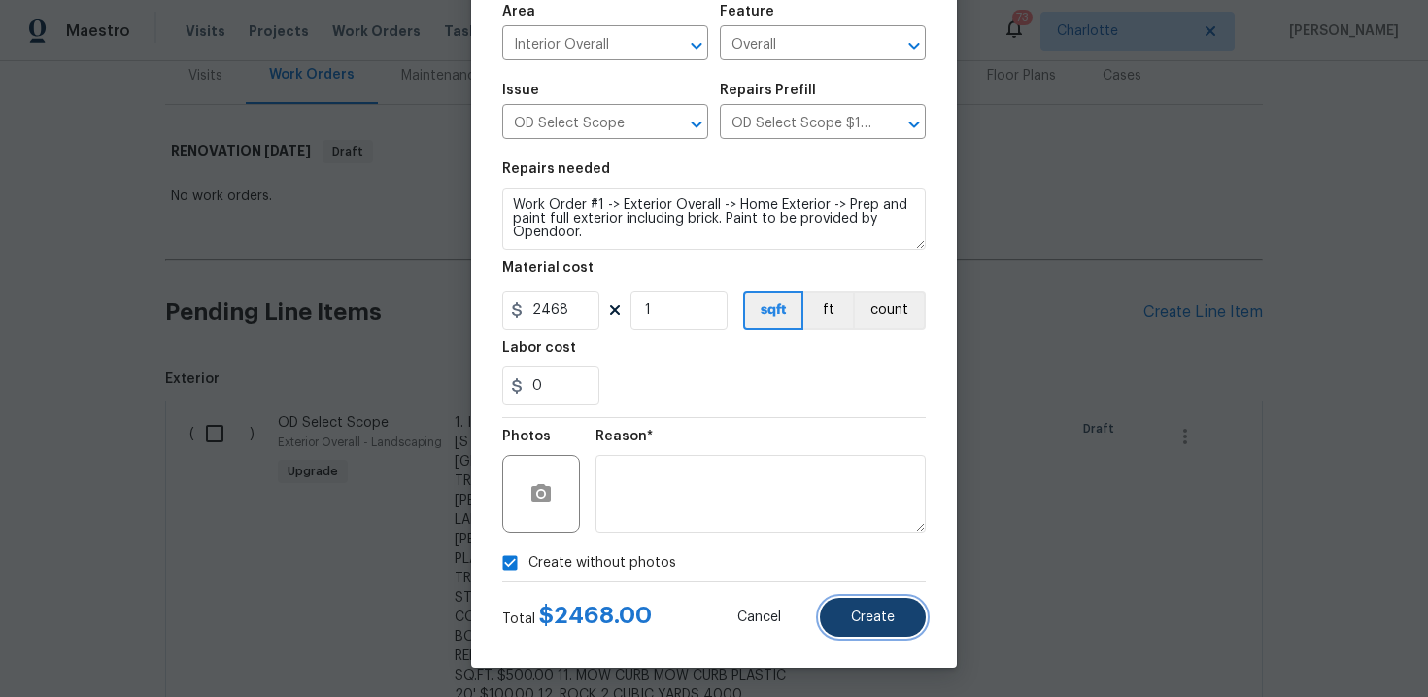
click at [888, 617] on span "Create" at bounding box center [873, 617] width 44 height 15
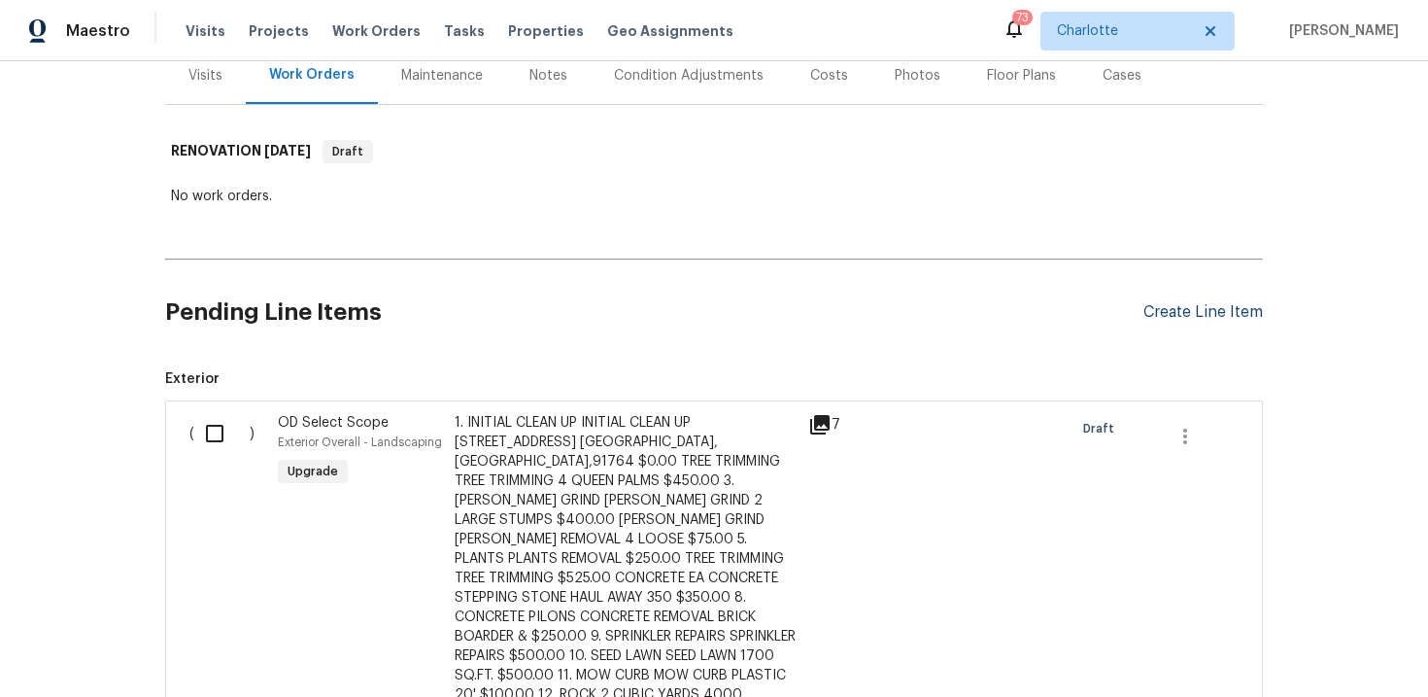
click at [1204, 310] on div "Create Line Item" at bounding box center [1202, 312] width 119 height 18
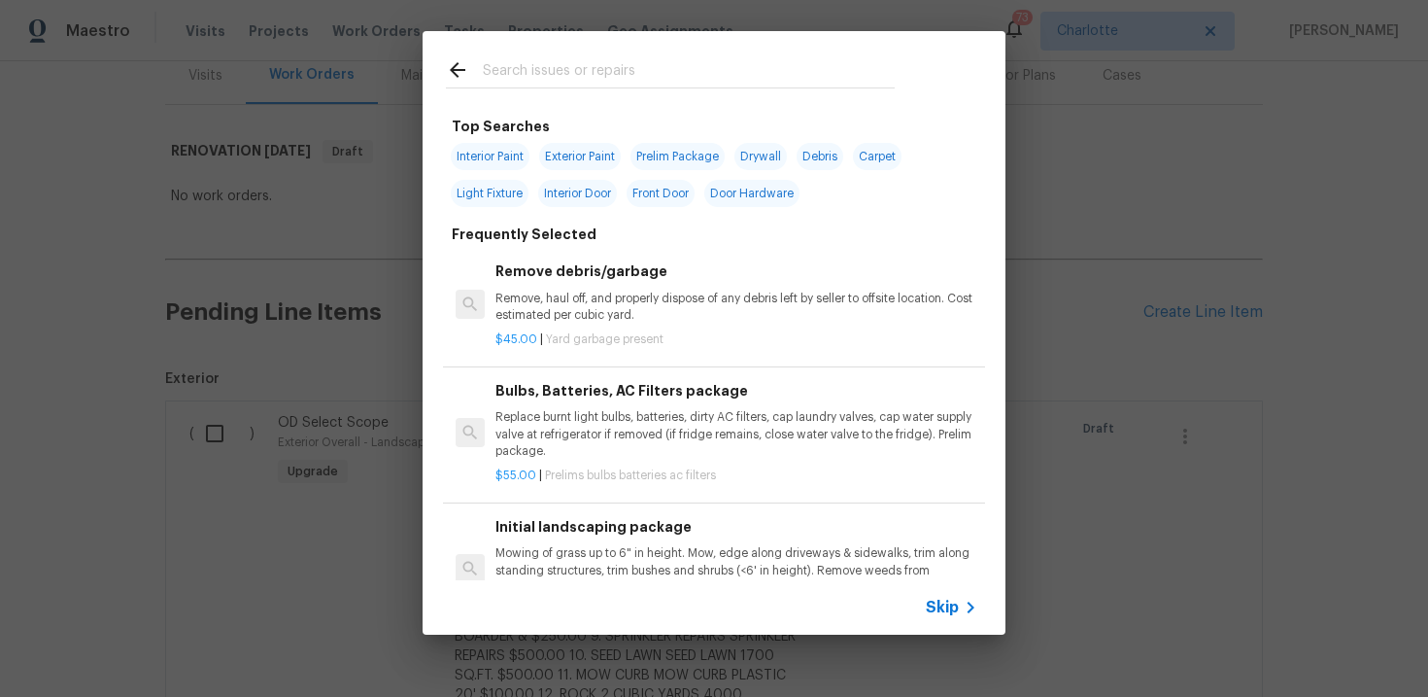
click at [945, 607] on span "Skip" at bounding box center [942, 606] width 33 height 19
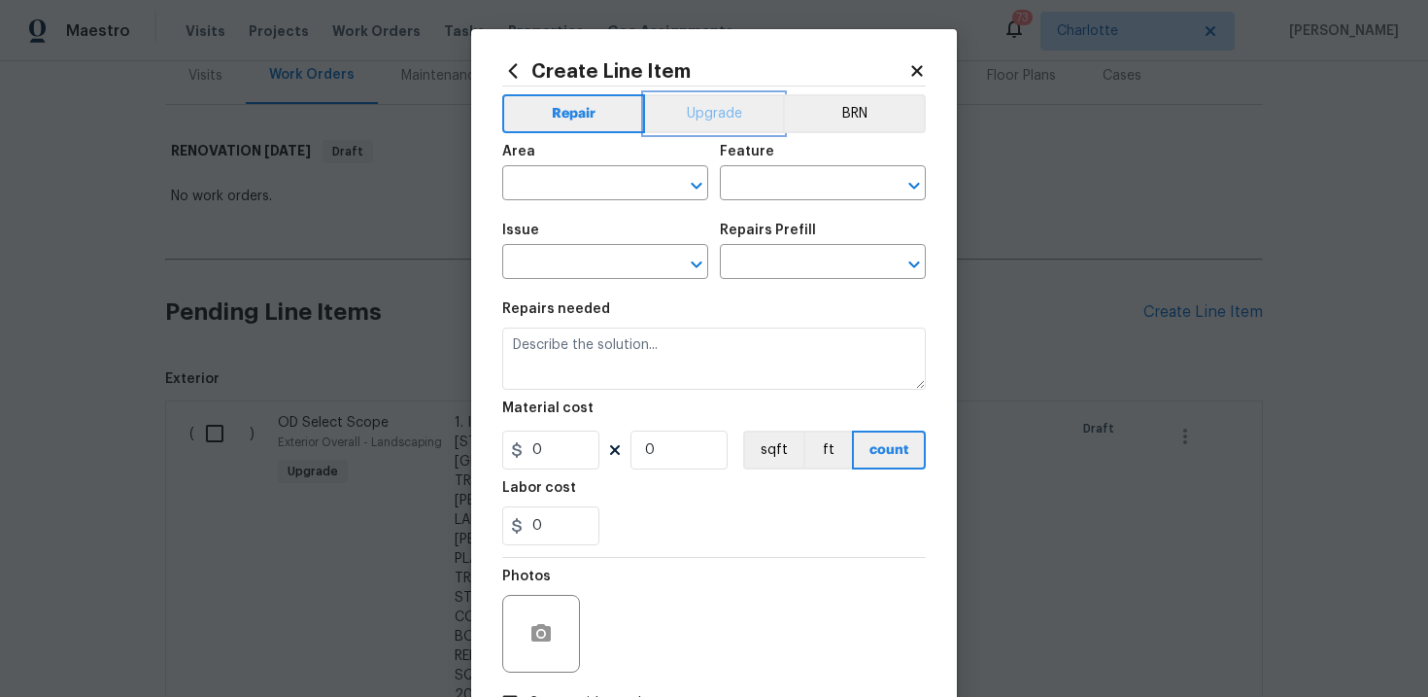
click at [714, 122] on button "Upgrade" at bounding box center [714, 113] width 139 height 39
click at [602, 255] on input "text" at bounding box center [578, 264] width 152 height 30
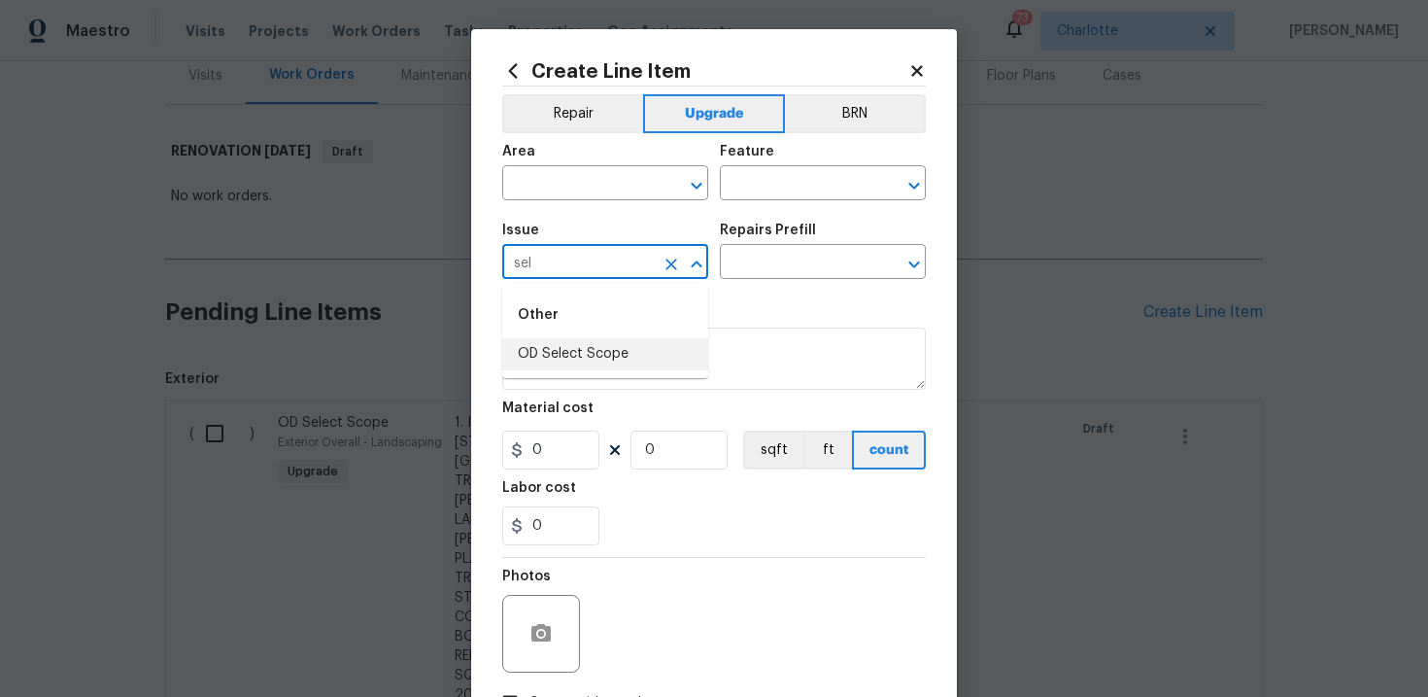
click at [603, 351] on li "OD Select Scope" at bounding box center [605, 354] width 206 height 32
type input "OD Select Scope"
click at [762, 270] on input "text" at bounding box center [796, 264] width 152 height 30
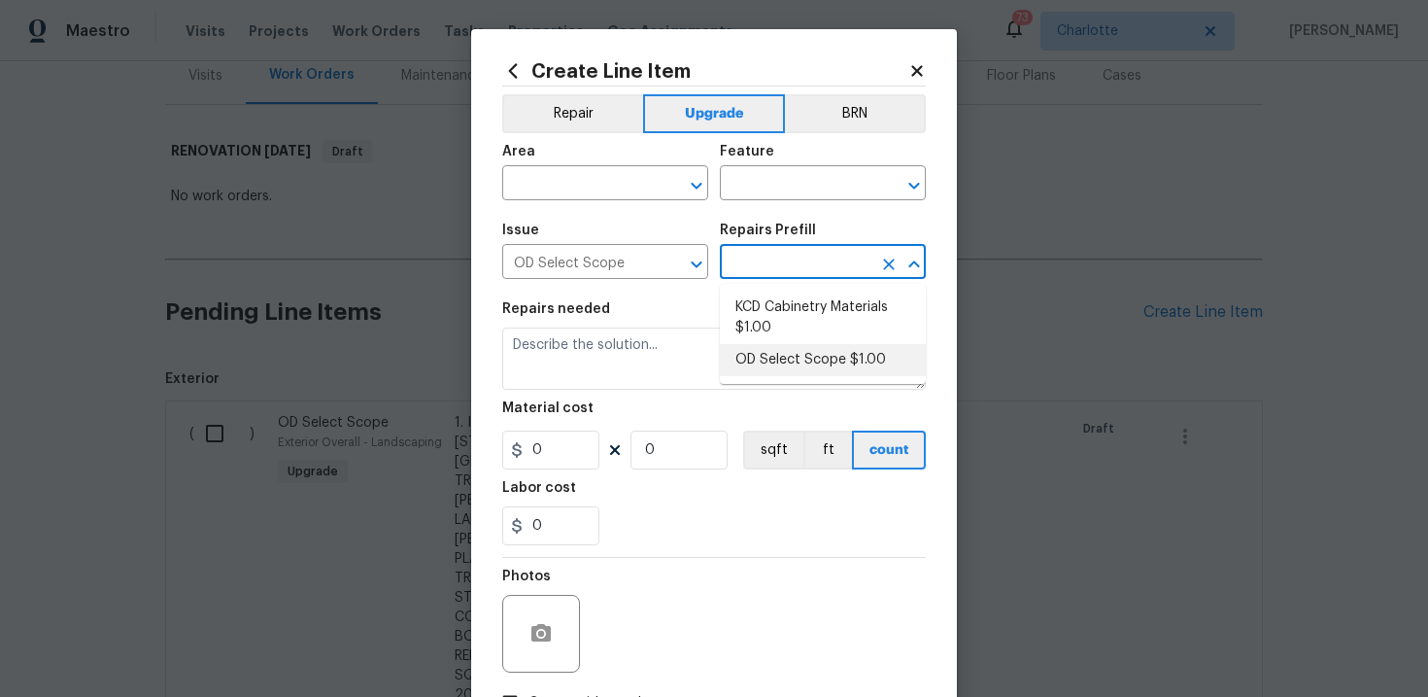
click at [778, 357] on li "OD Select Scope $1.00" at bounding box center [823, 360] width 206 height 32
type input "OD Select Scope $1.00"
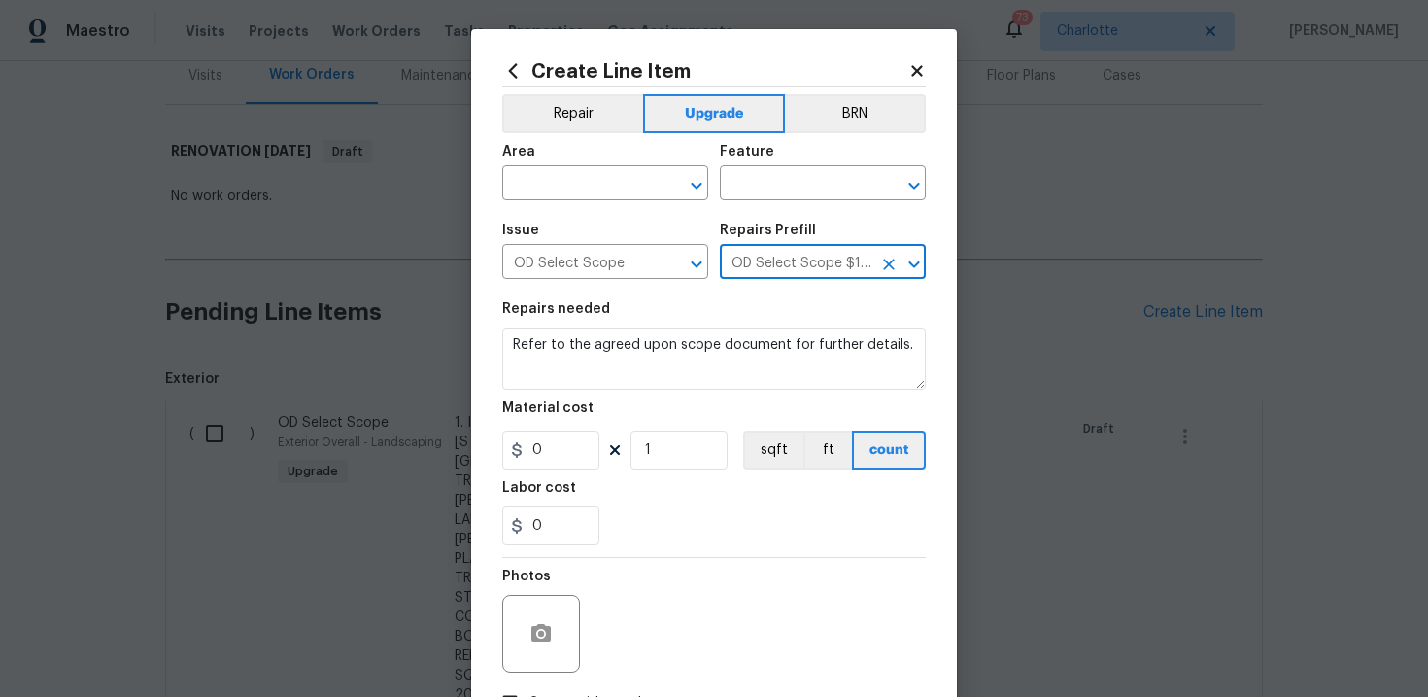
type textarea "Refer to the agreed upon scope document for further details."
type input "1"
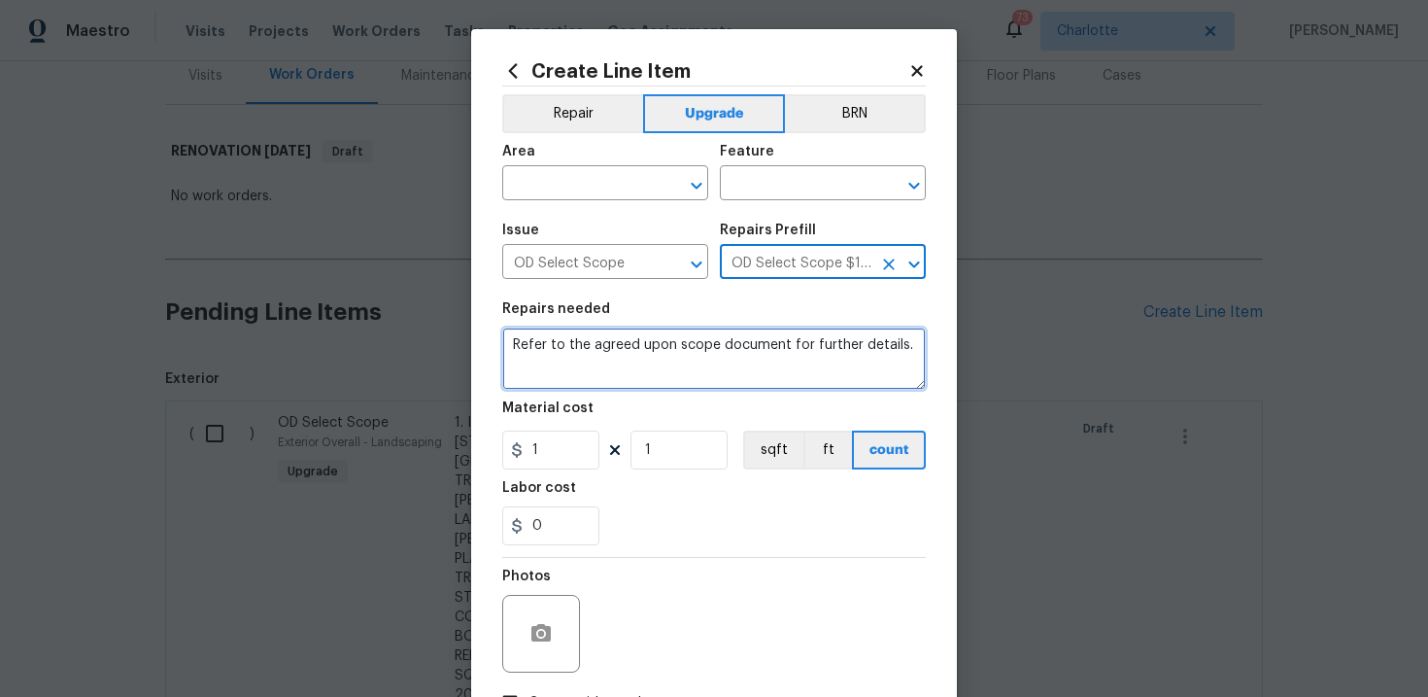
click at [684, 347] on textarea "Refer to the agreed upon scope document for further details." at bounding box center [714, 358] width 424 height 62
paste textarea "Work Order #1 -> Exterior Overall -> Home Exterior -> Repair damaged stucco thr…"
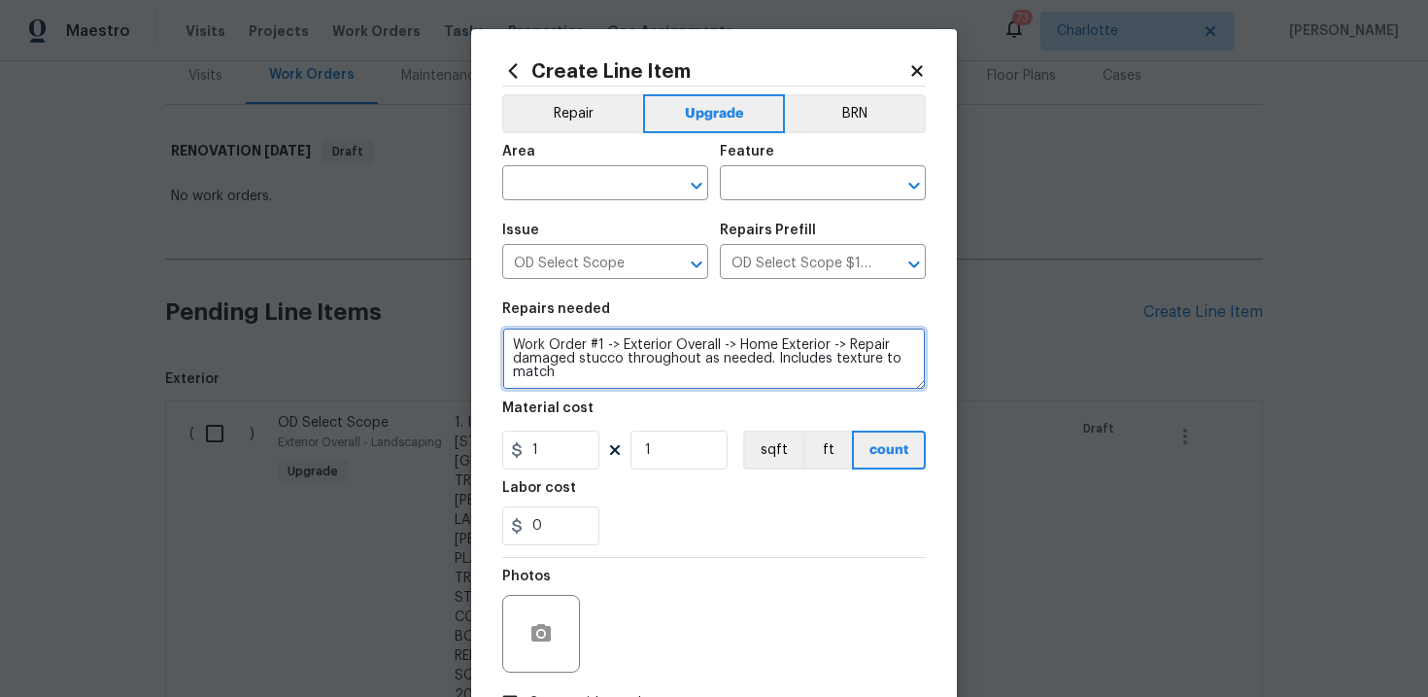
type textarea "Work Order #1 -> Exterior Overall -> Home Exterior -> Repair damaged stucco thr…"
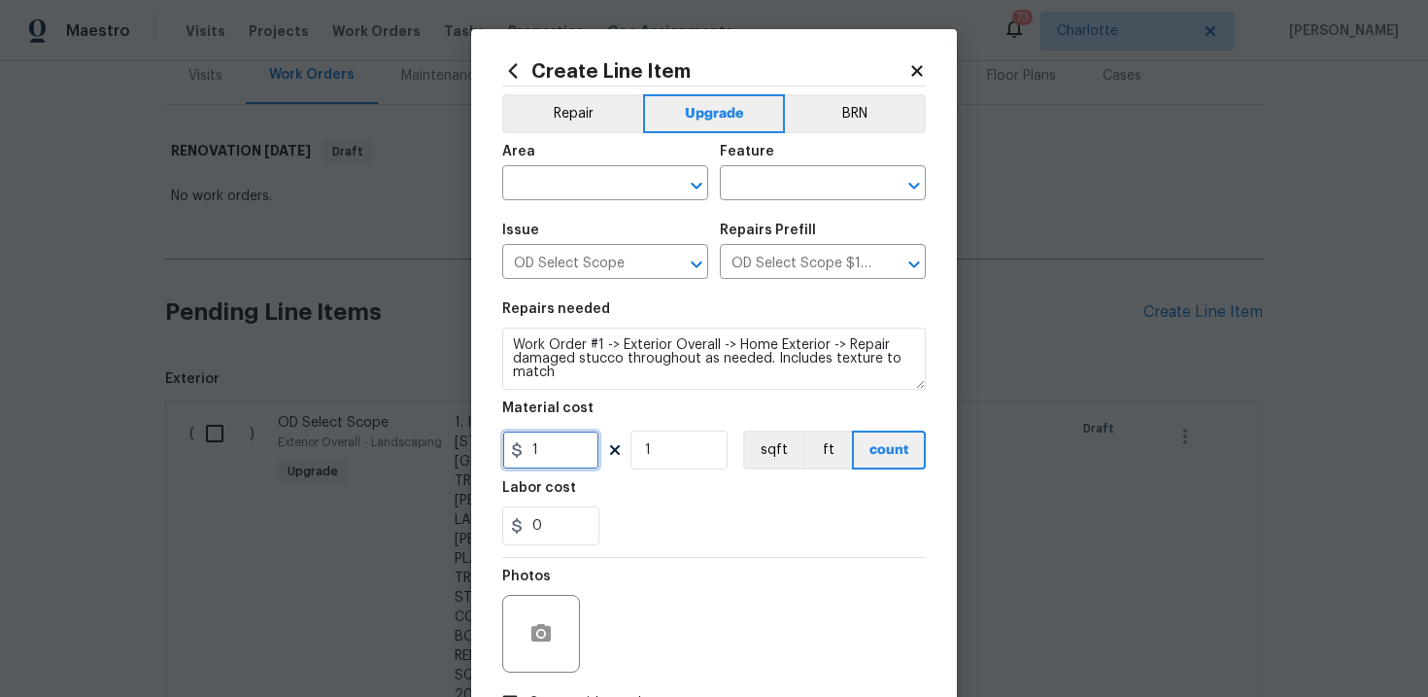
click at [565, 460] on input "1" at bounding box center [550, 449] width 97 height 39
type input "800"
click at [607, 186] on input "text" at bounding box center [578, 185] width 152 height 30
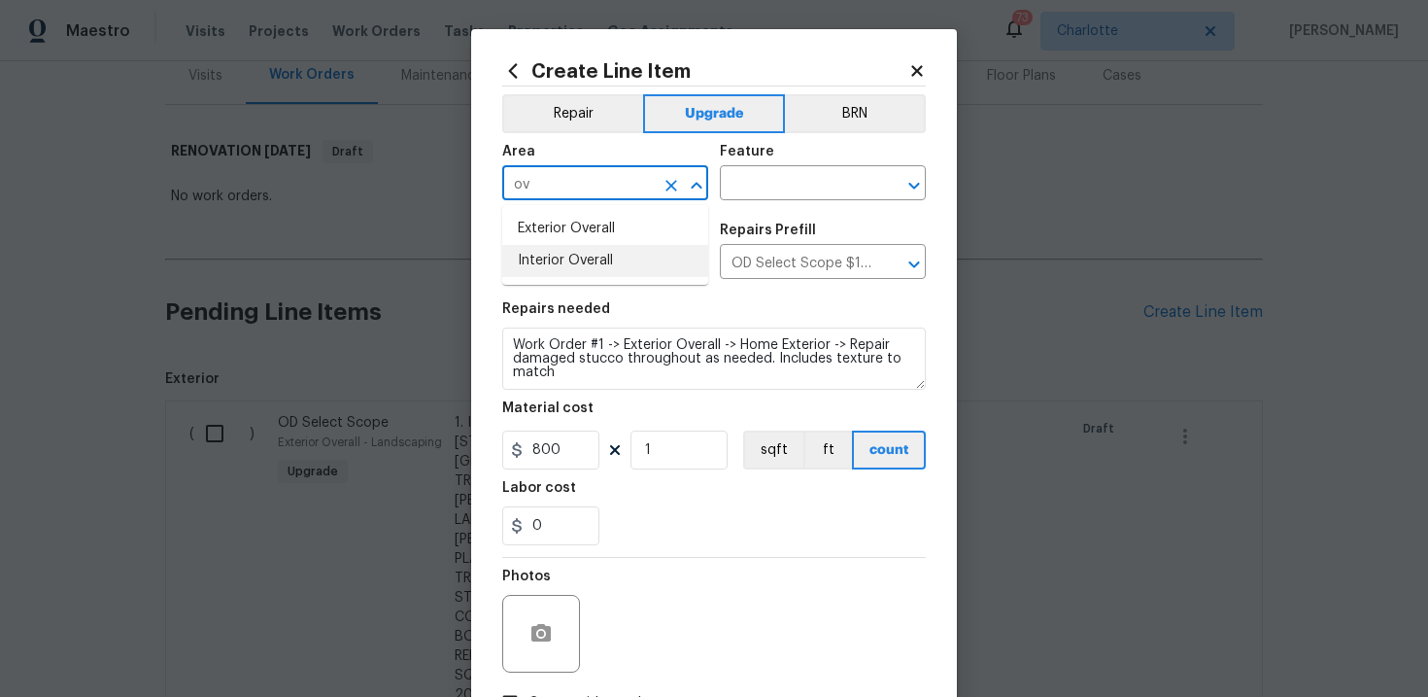
click at [609, 268] on li "Interior Overall" at bounding box center [605, 261] width 206 height 32
type input "Interior Overall"
click at [759, 195] on input "text" at bounding box center [796, 185] width 152 height 30
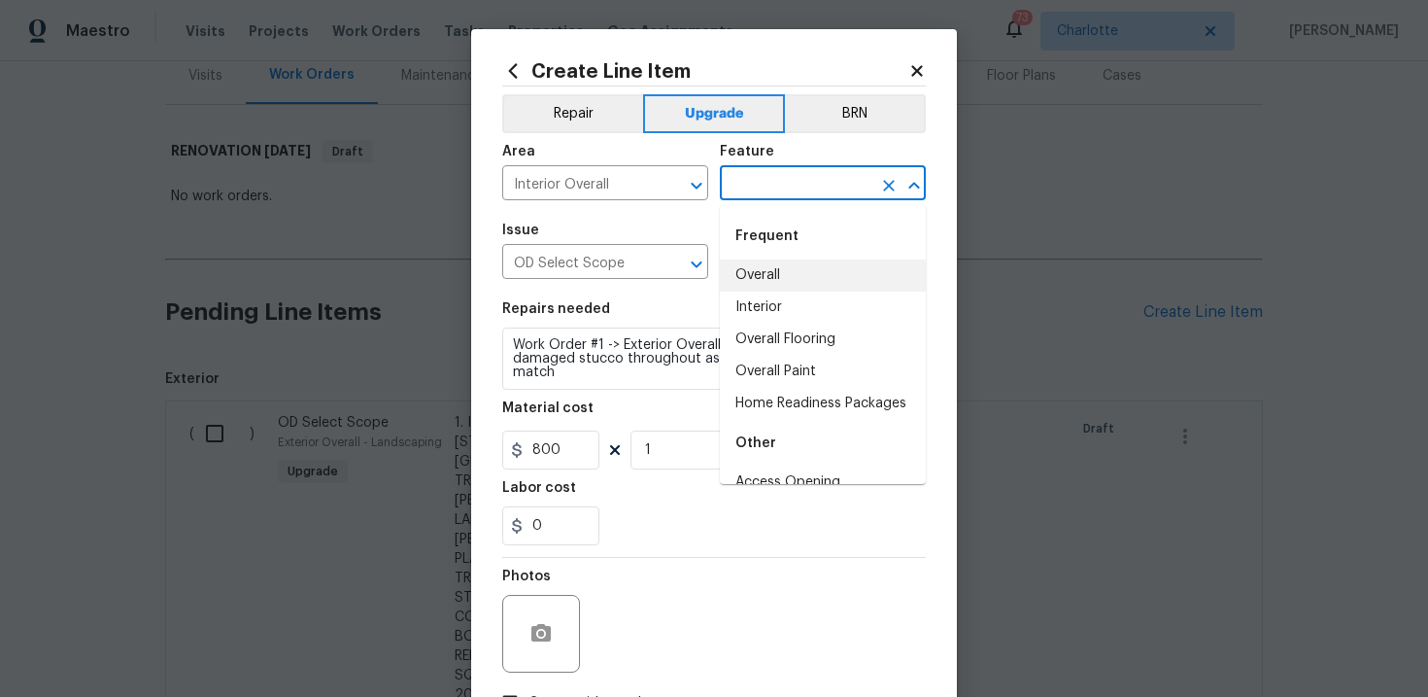
click at [761, 266] on li "Overall" at bounding box center [823, 275] width 206 height 32
type input "Overall"
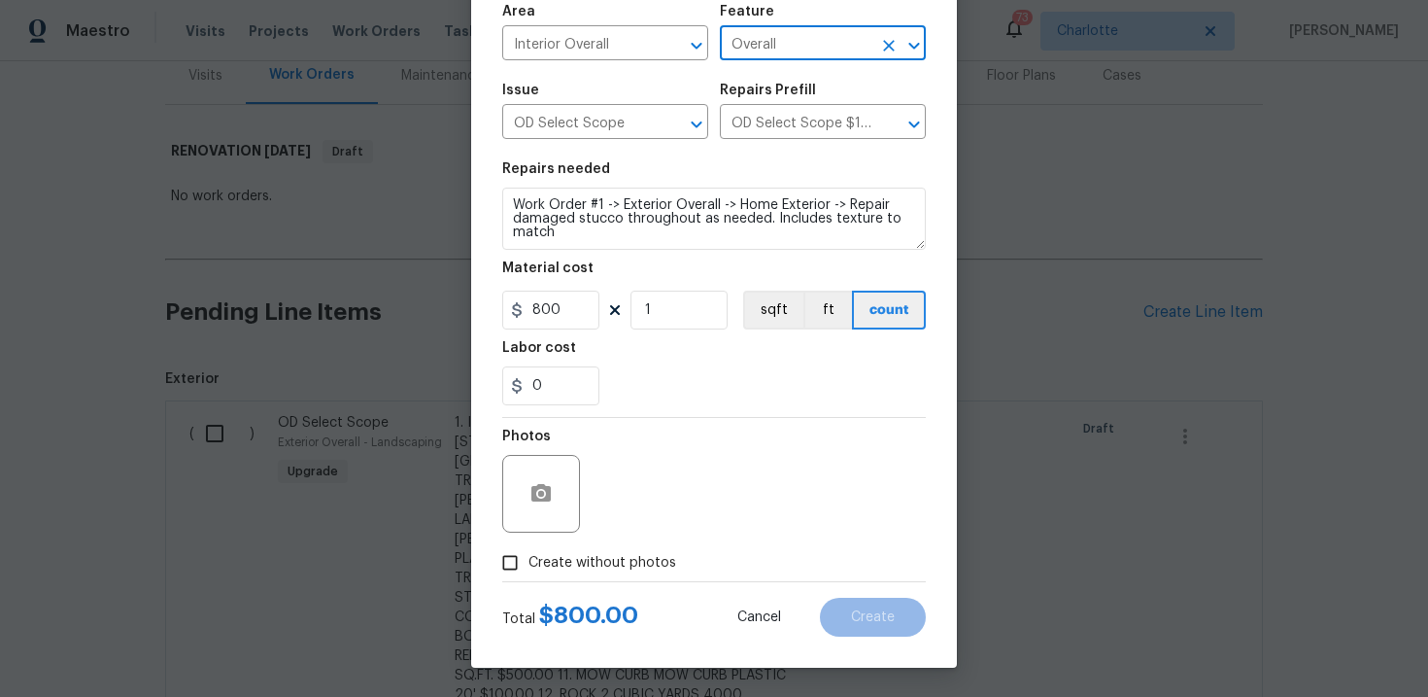
click at [600, 561] on span "Create without photos" at bounding box center [602, 563] width 148 height 20
click at [528, 561] on input "Create without photos" at bounding box center [510, 562] width 37 height 37
checkbox input "true"
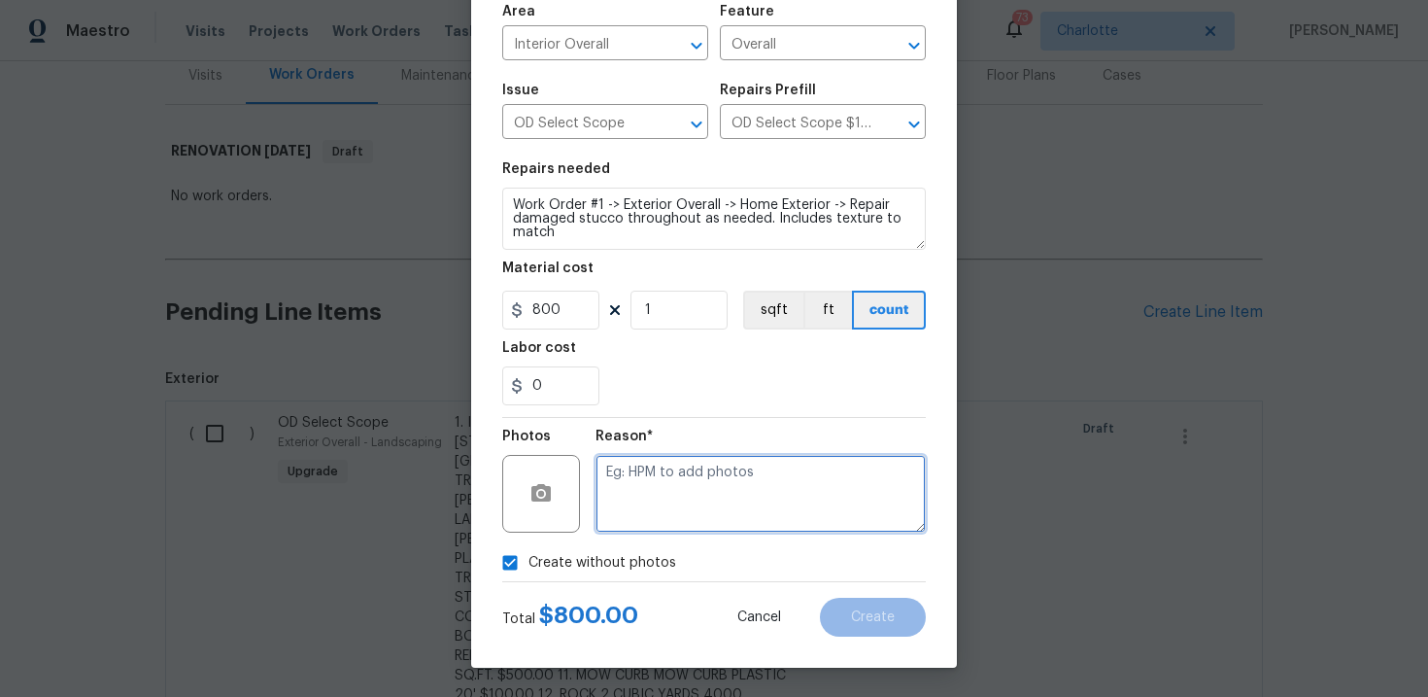
click at [672, 517] on textarea at bounding box center [761, 494] width 330 height 78
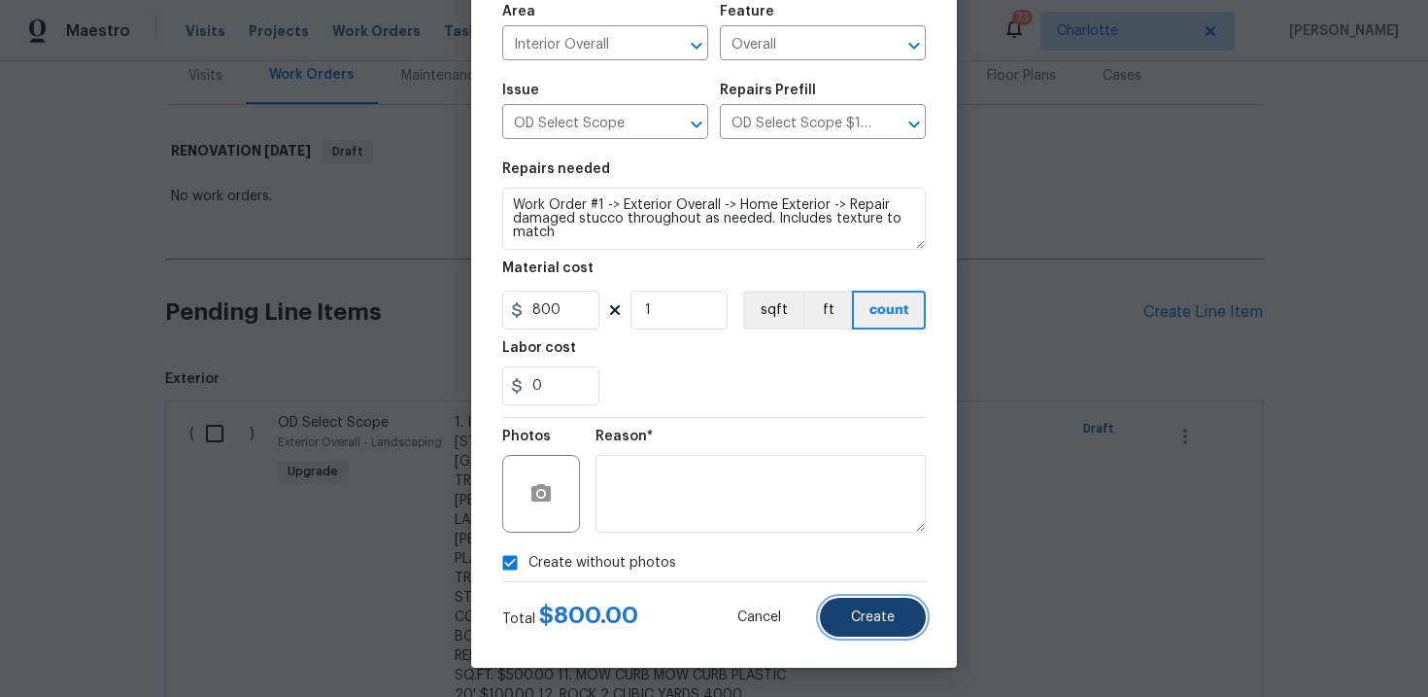
click at [853, 603] on button "Create" at bounding box center [873, 616] width 106 height 39
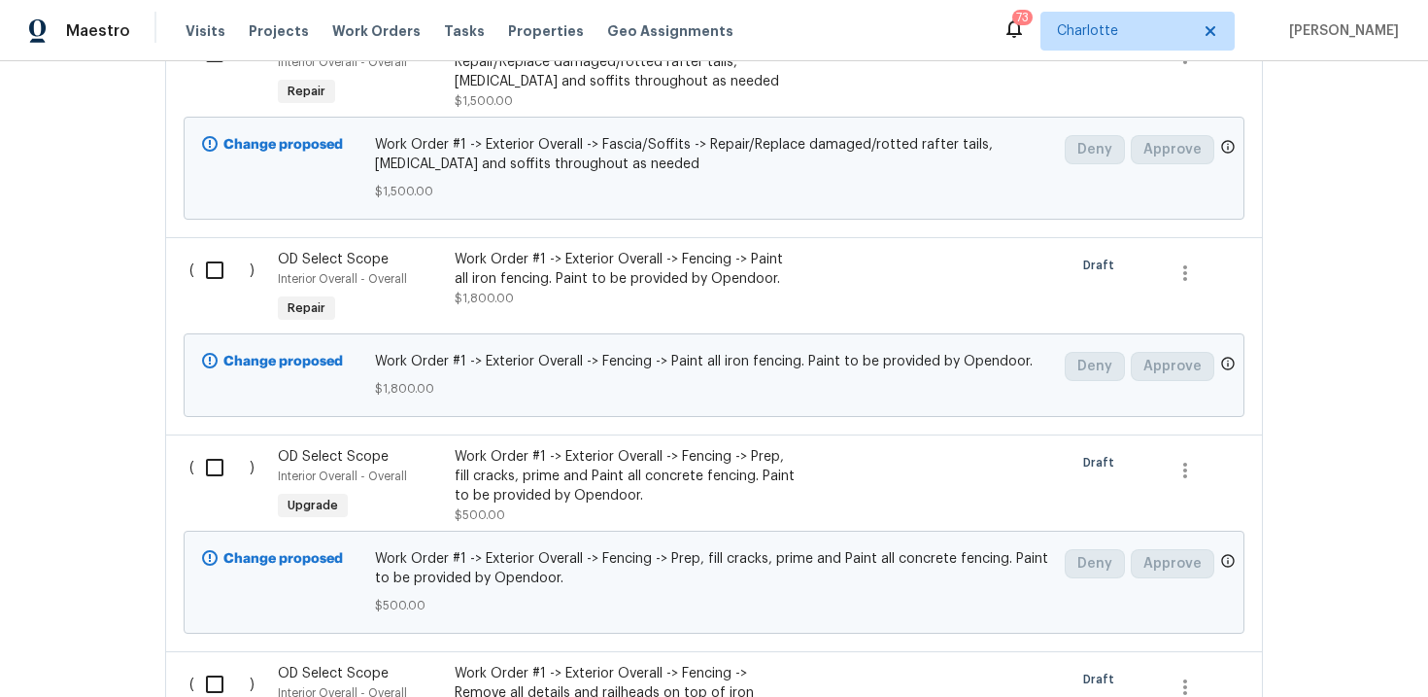
scroll to position [7559, 0]
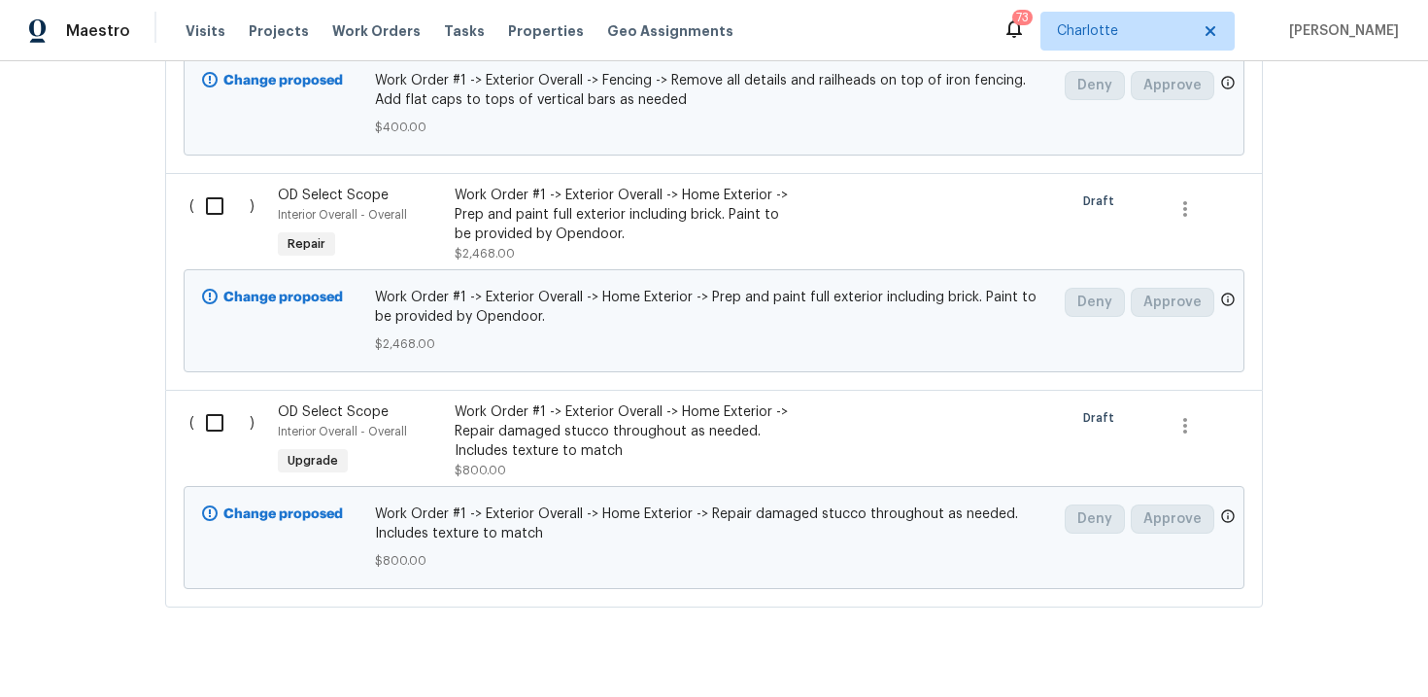
click at [710, 402] on div "Work Order #1 -> Exterior Overall -> Home Exterior -> Repair damaged stucco thr…" at bounding box center [626, 431] width 342 height 58
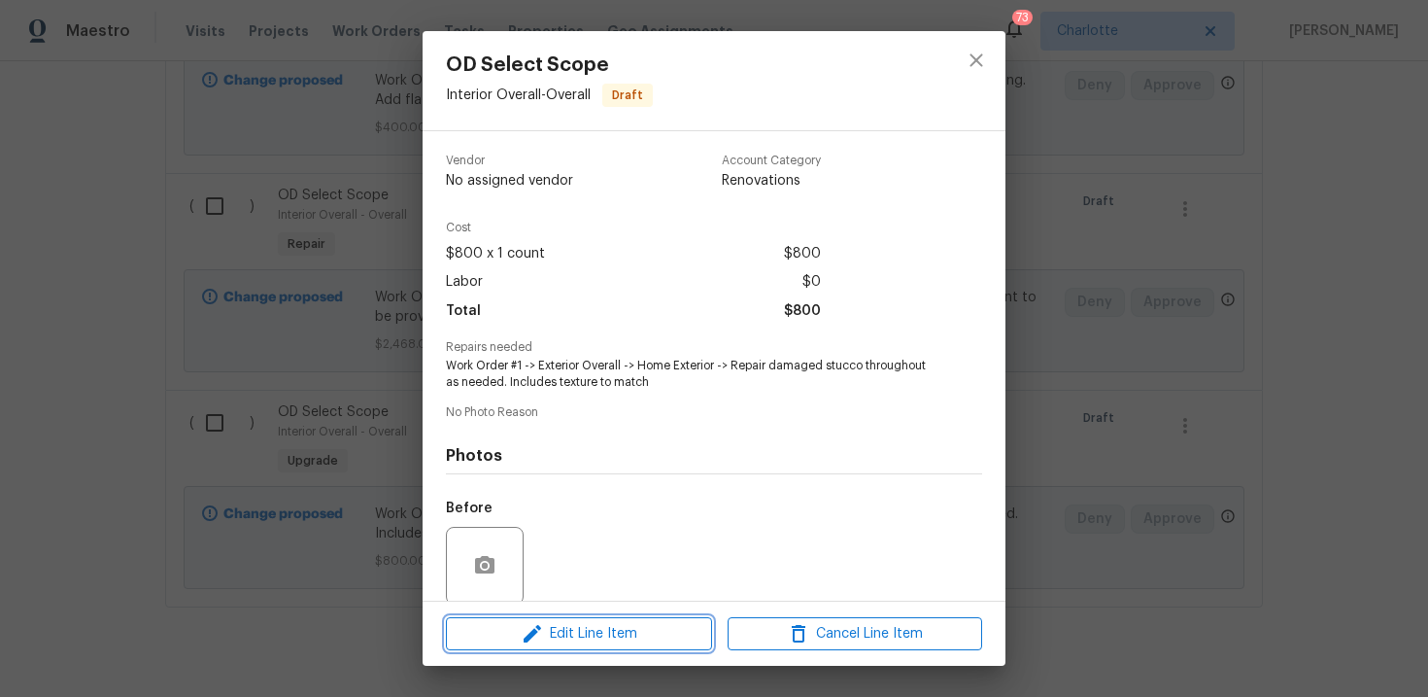
click at [579, 630] on span "Edit Line Item" at bounding box center [579, 634] width 255 height 24
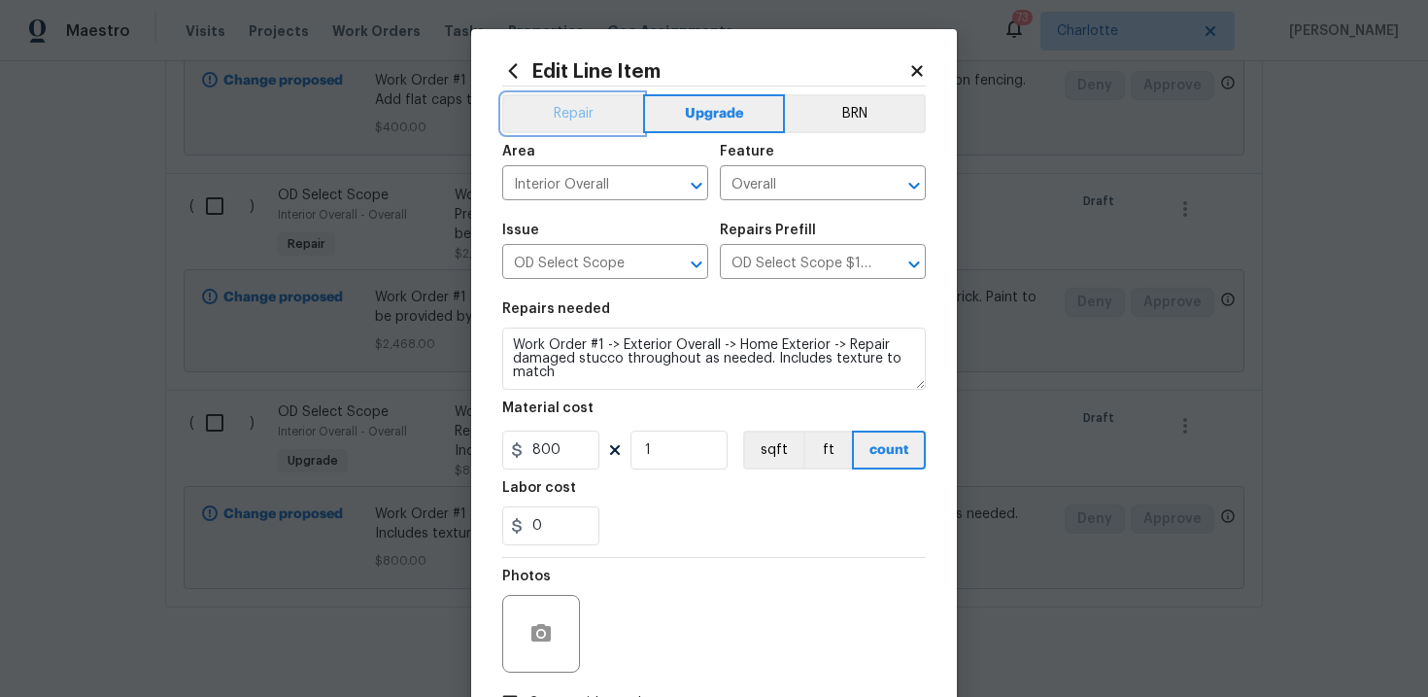
click at [582, 120] on button "Repair" at bounding box center [572, 113] width 141 height 39
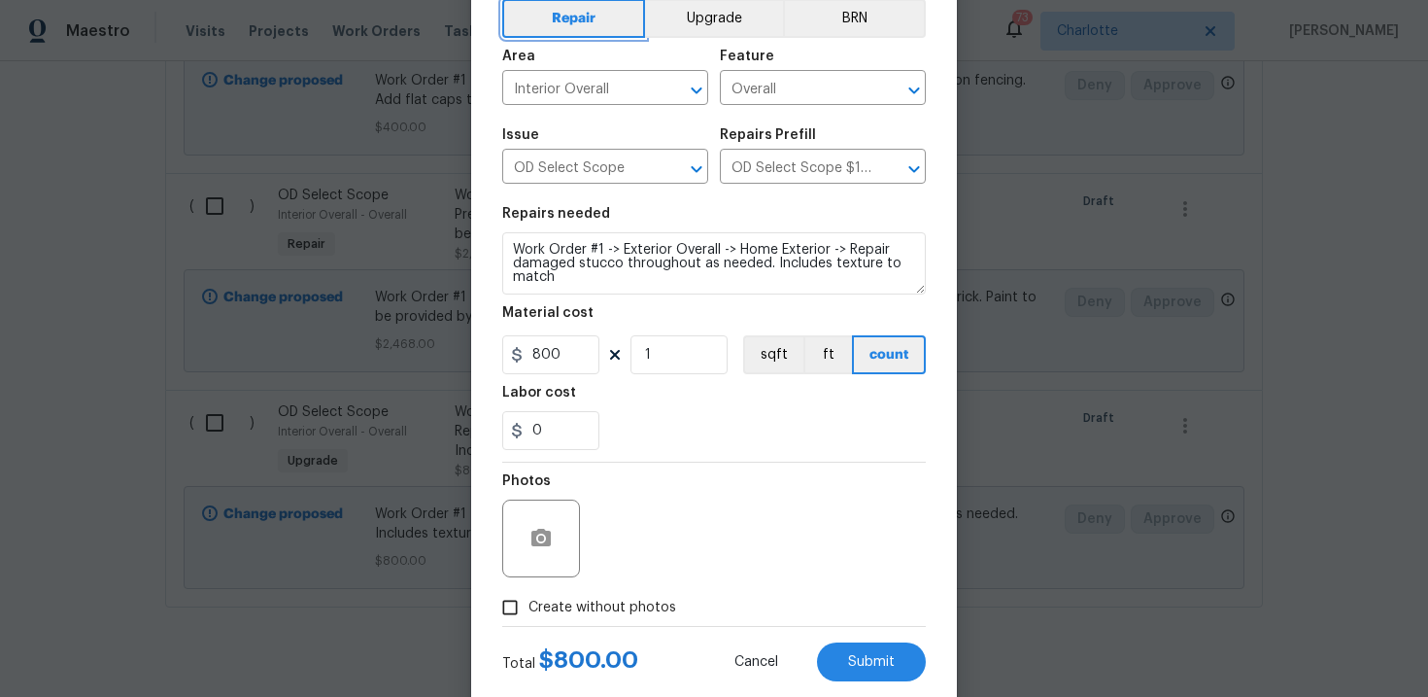
scroll to position [141, 0]
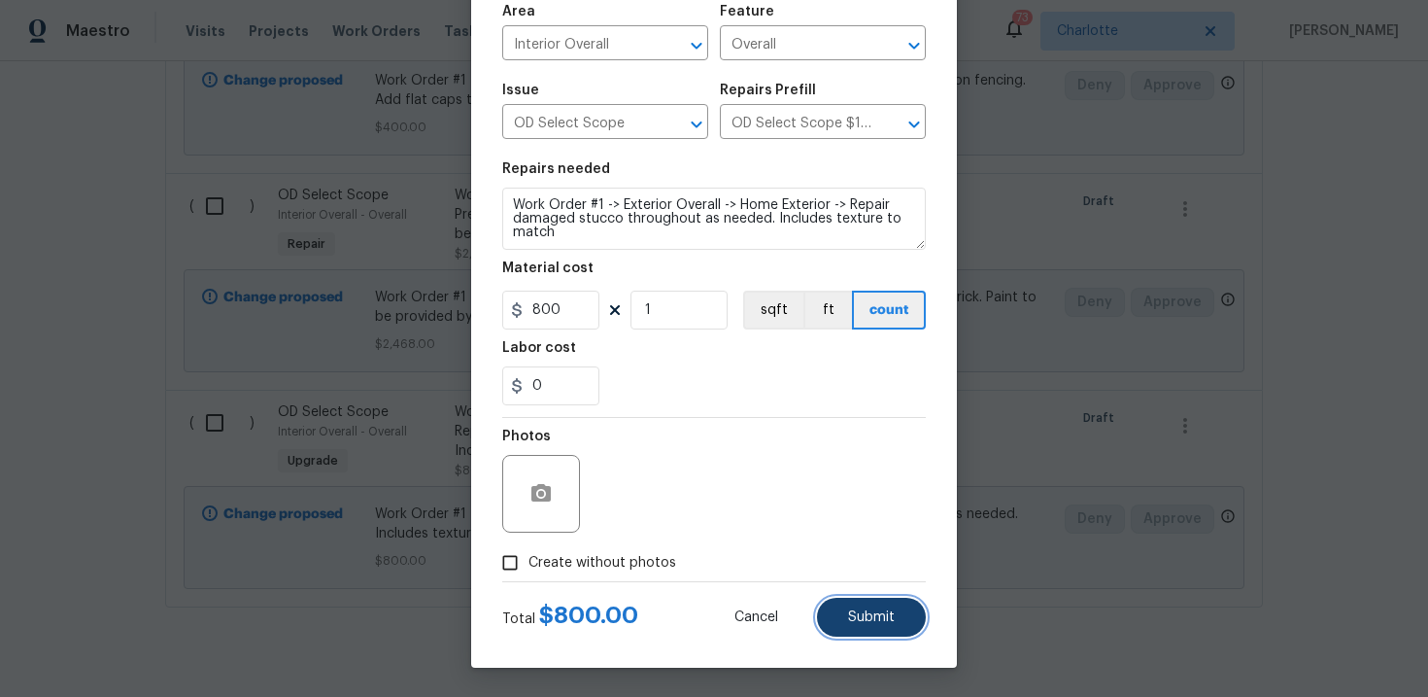
click at [857, 604] on button "Submit" at bounding box center [871, 616] width 109 height 39
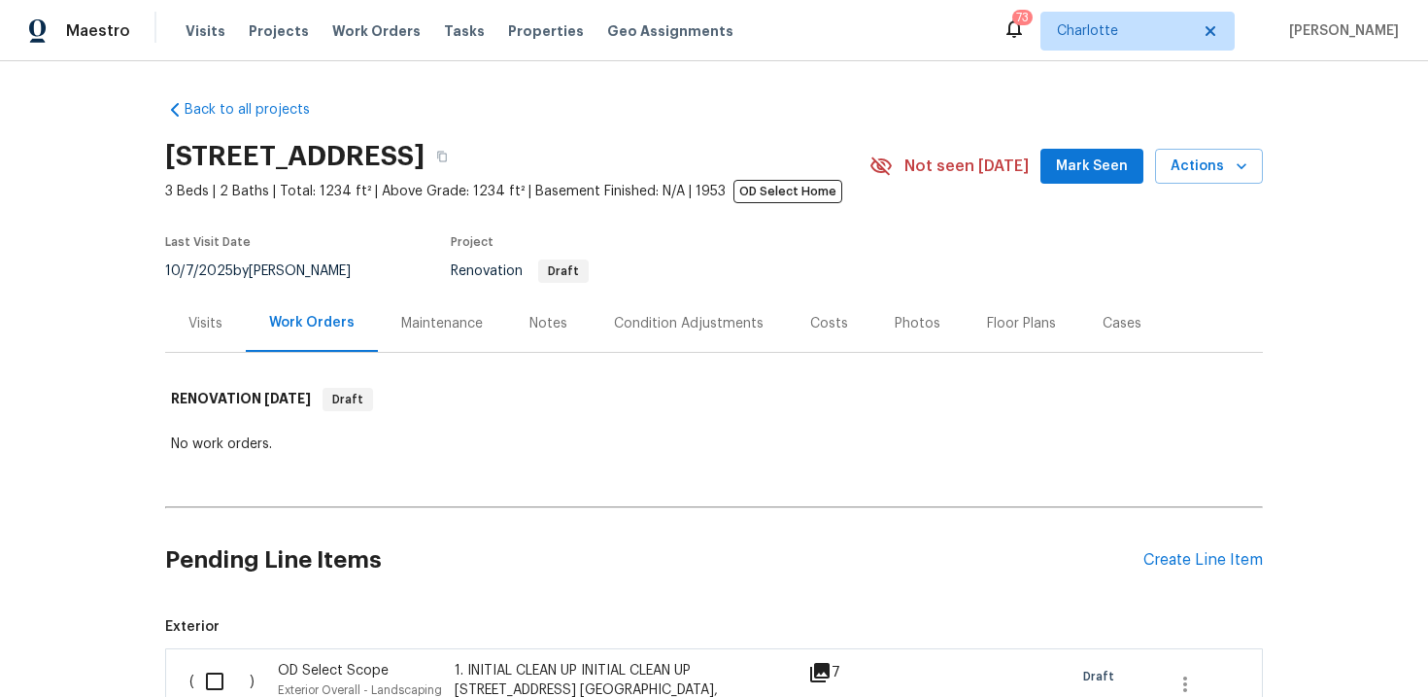
scroll to position [177, 0]
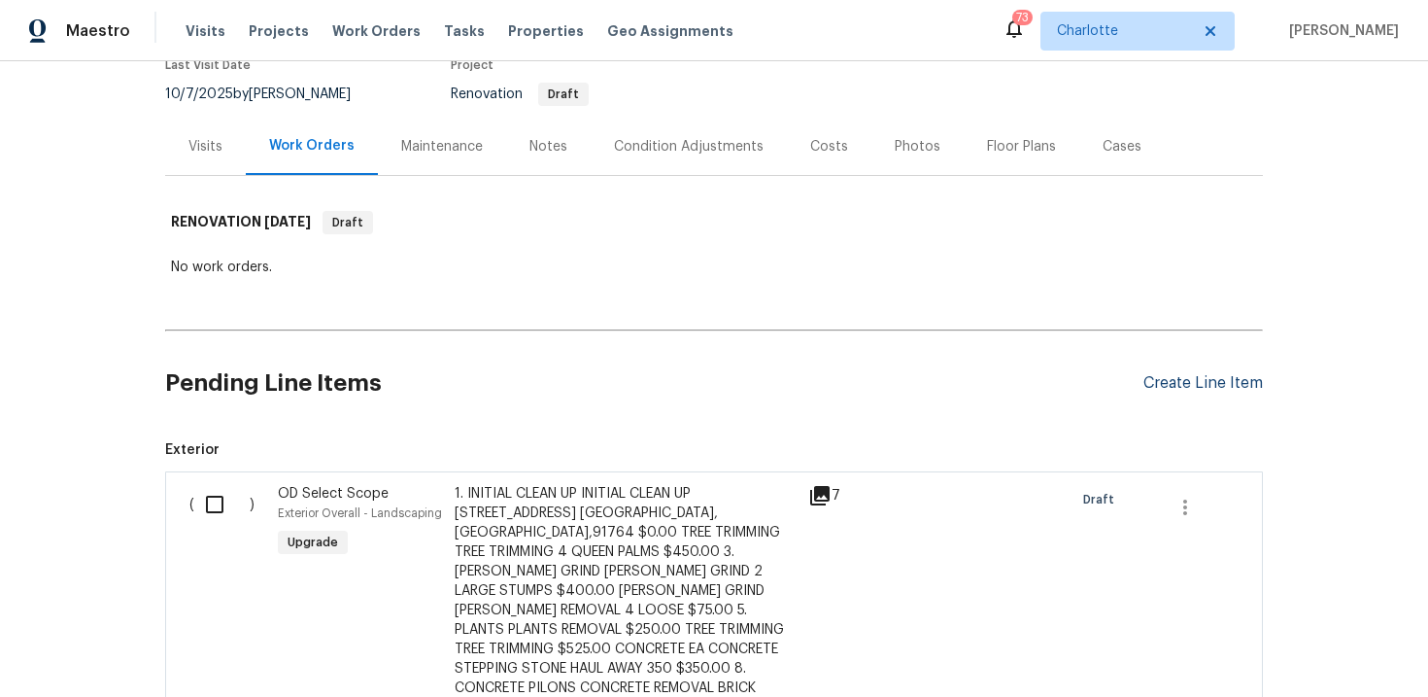
click at [1209, 383] on div "Create Line Item" at bounding box center [1202, 383] width 119 height 18
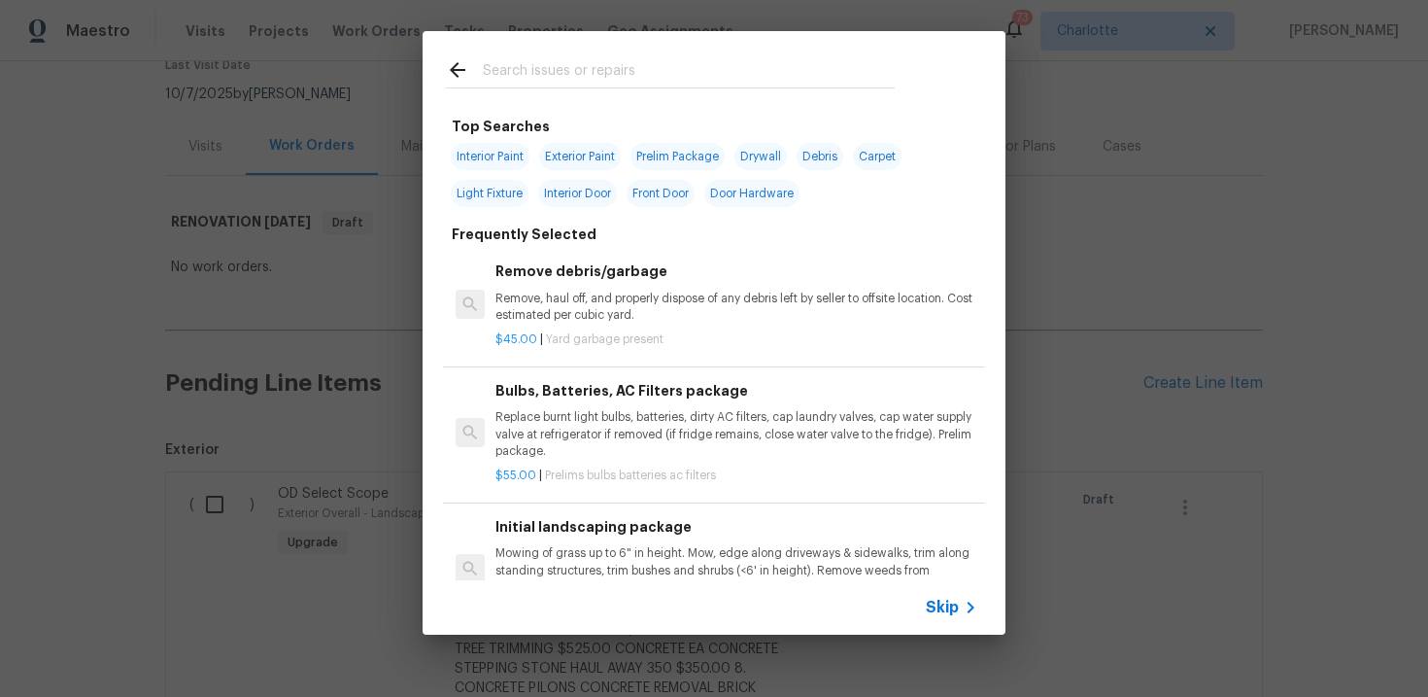
click at [967, 606] on icon at bounding box center [970, 607] width 23 height 23
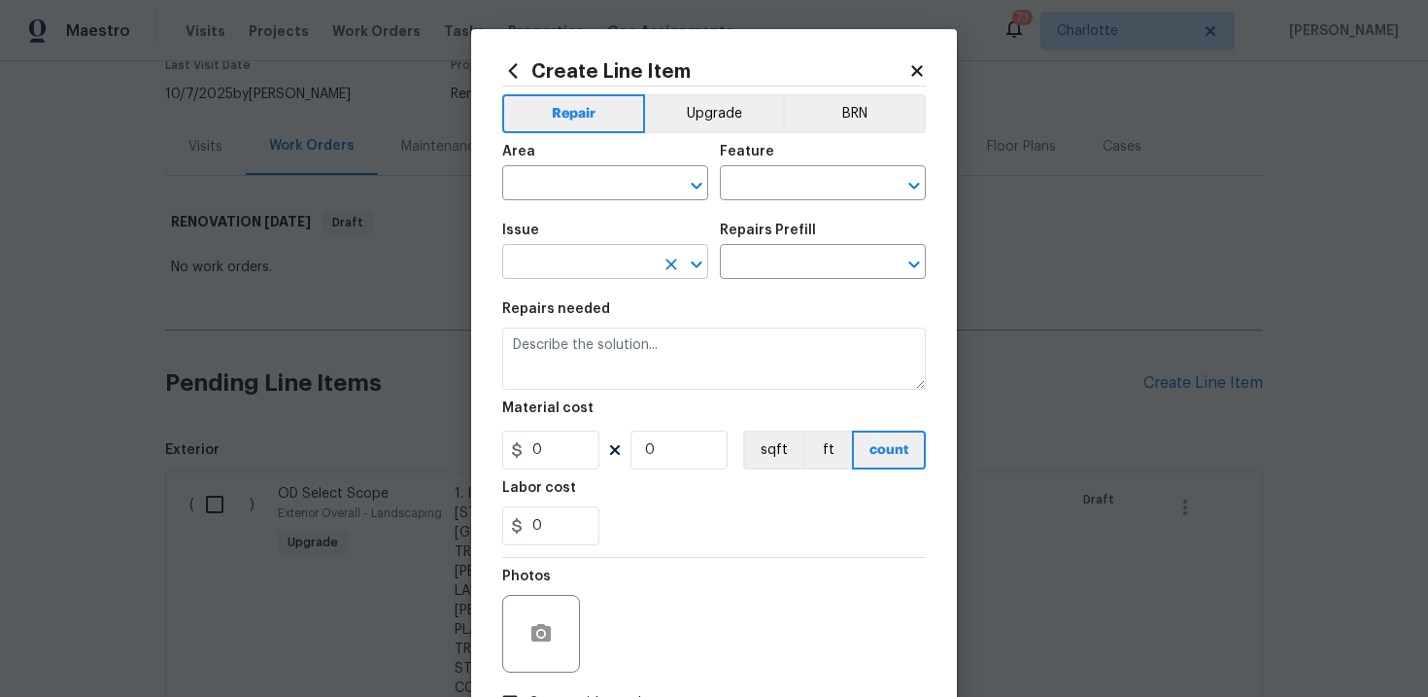
click at [578, 257] on input "text" at bounding box center [578, 264] width 152 height 30
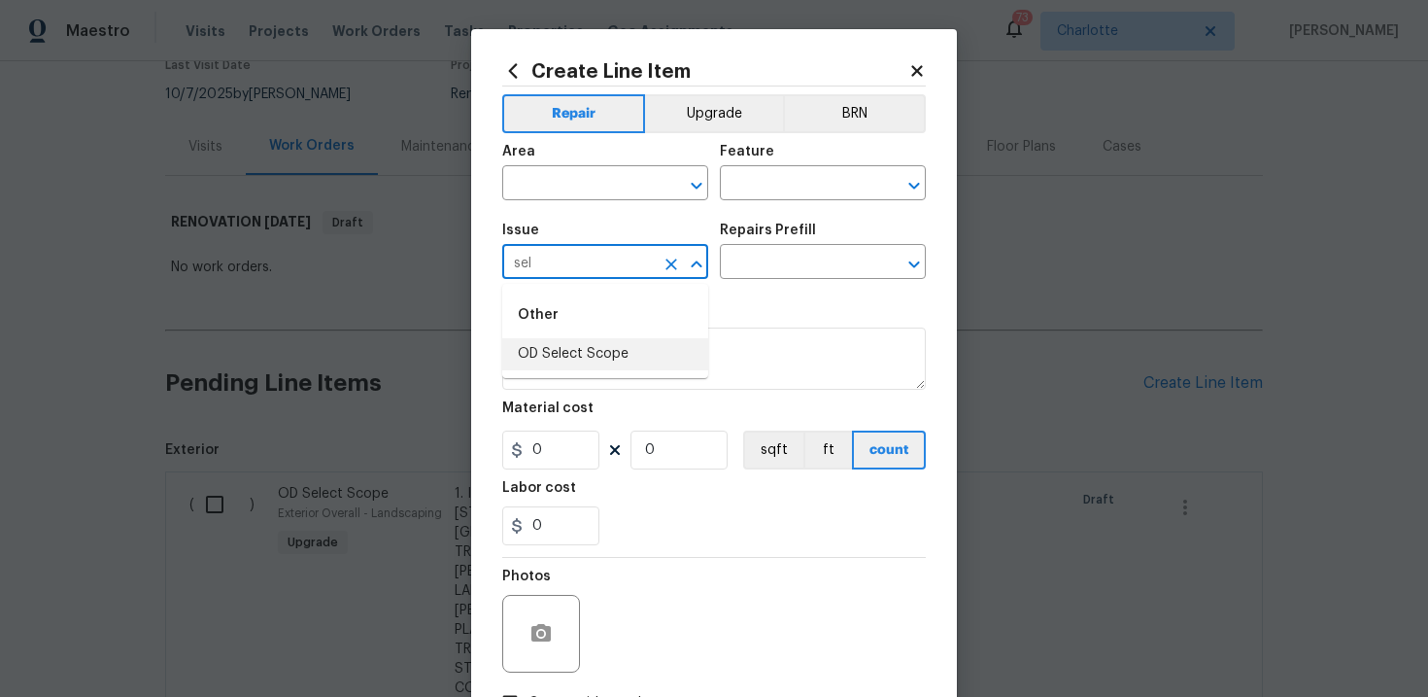
click at [573, 360] on li "OD Select Scope" at bounding box center [605, 354] width 206 height 32
type input "OD Select Scope"
click at [769, 259] on input "text" at bounding box center [796, 264] width 152 height 30
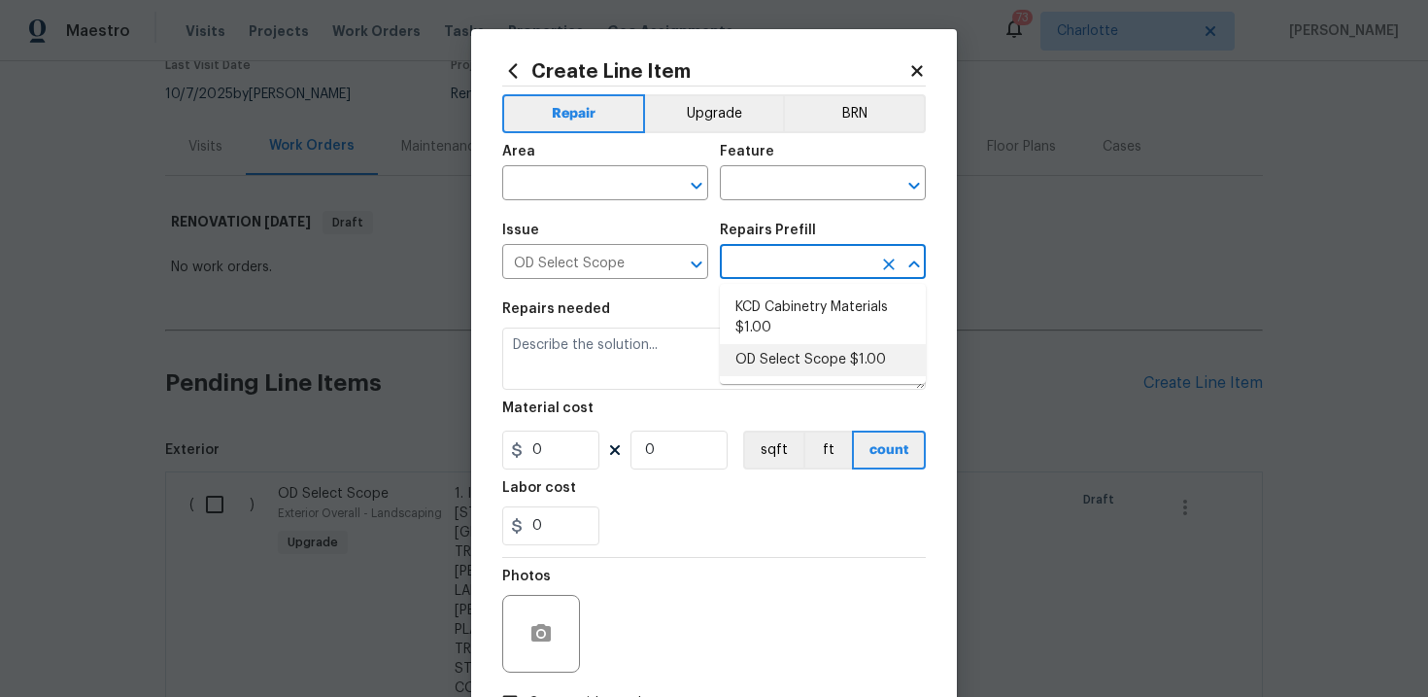
click at [784, 351] on li "OD Select Scope $1.00" at bounding box center [823, 360] width 206 height 32
type input "OD Select Scope $1.00"
type textarea "Refer to the agreed upon scope document for further details."
type input "1"
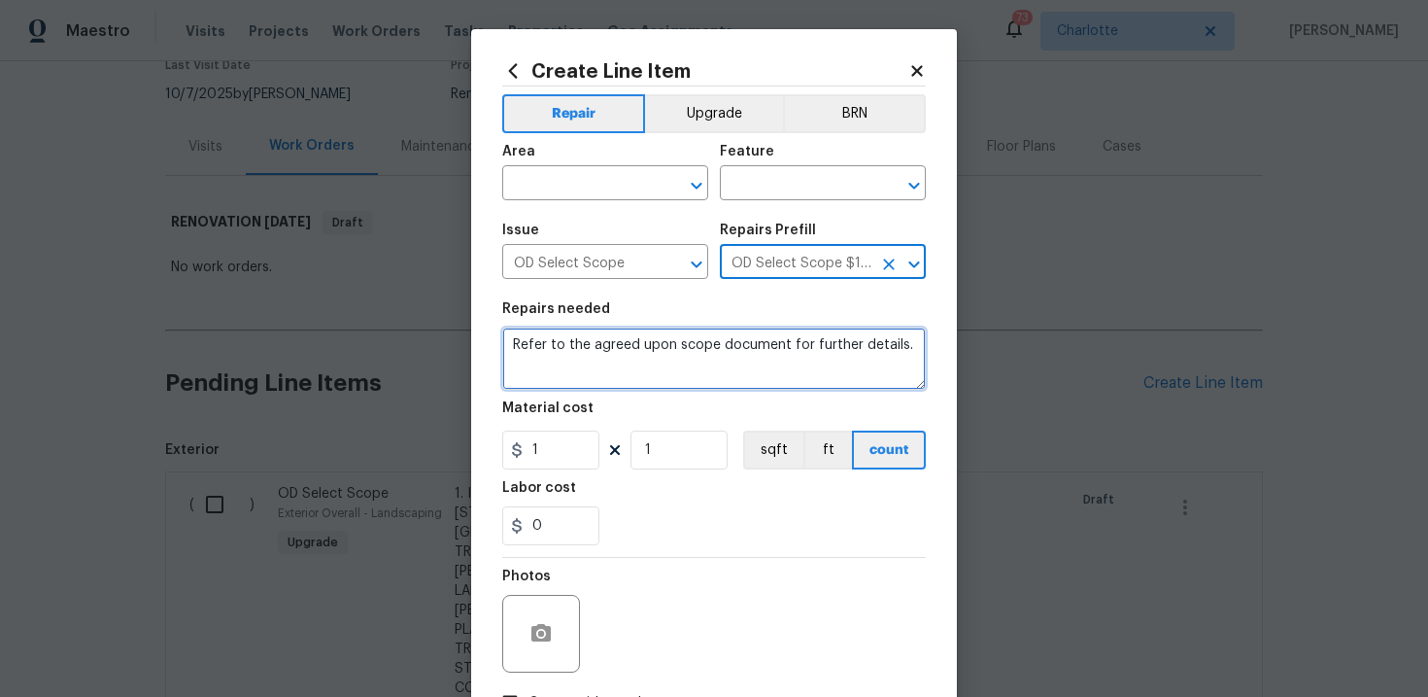
click at [584, 350] on textarea "Refer to the agreed upon scope document for further details." at bounding box center [714, 358] width 424 height 62
paste textarea "Work Order #1 -> Exterior Overall -> Home Exterior -> Demo Wall units total of …"
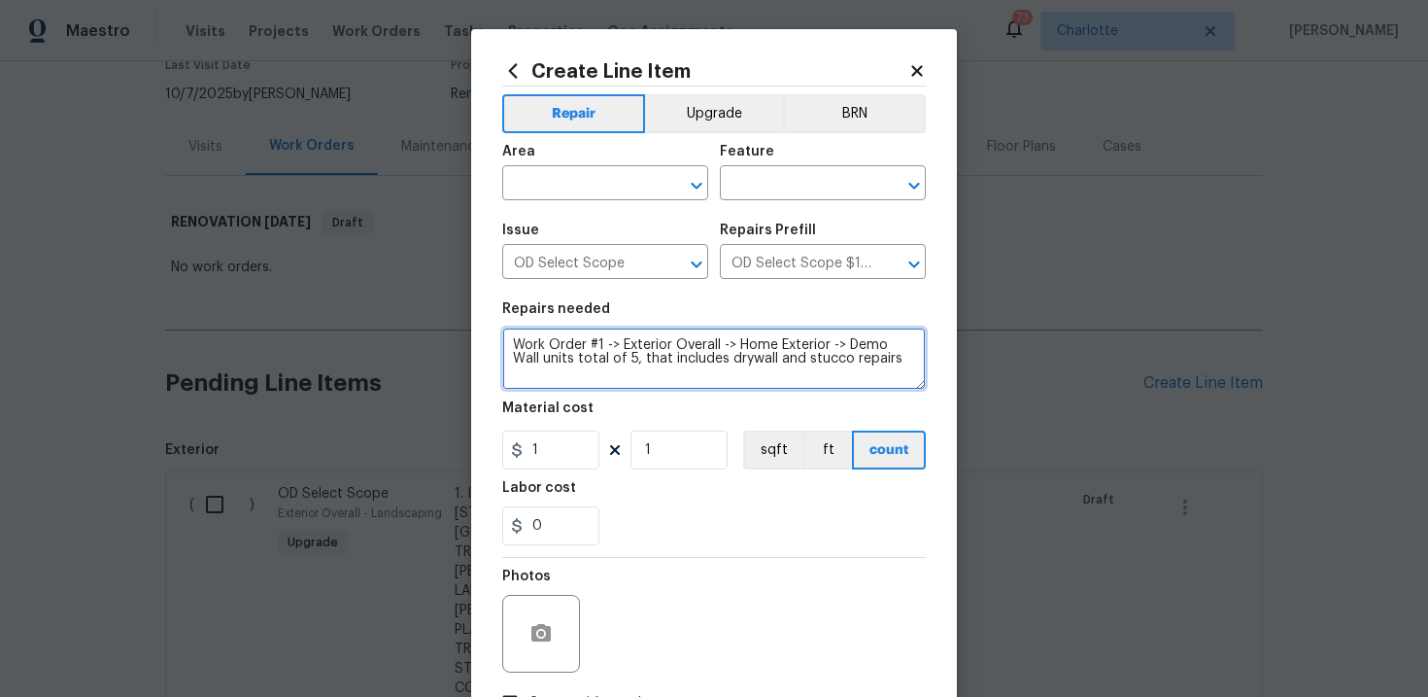
type textarea "Work Order #1 -> Exterior Overall -> Home Exterior -> Demo Wall units total of …"
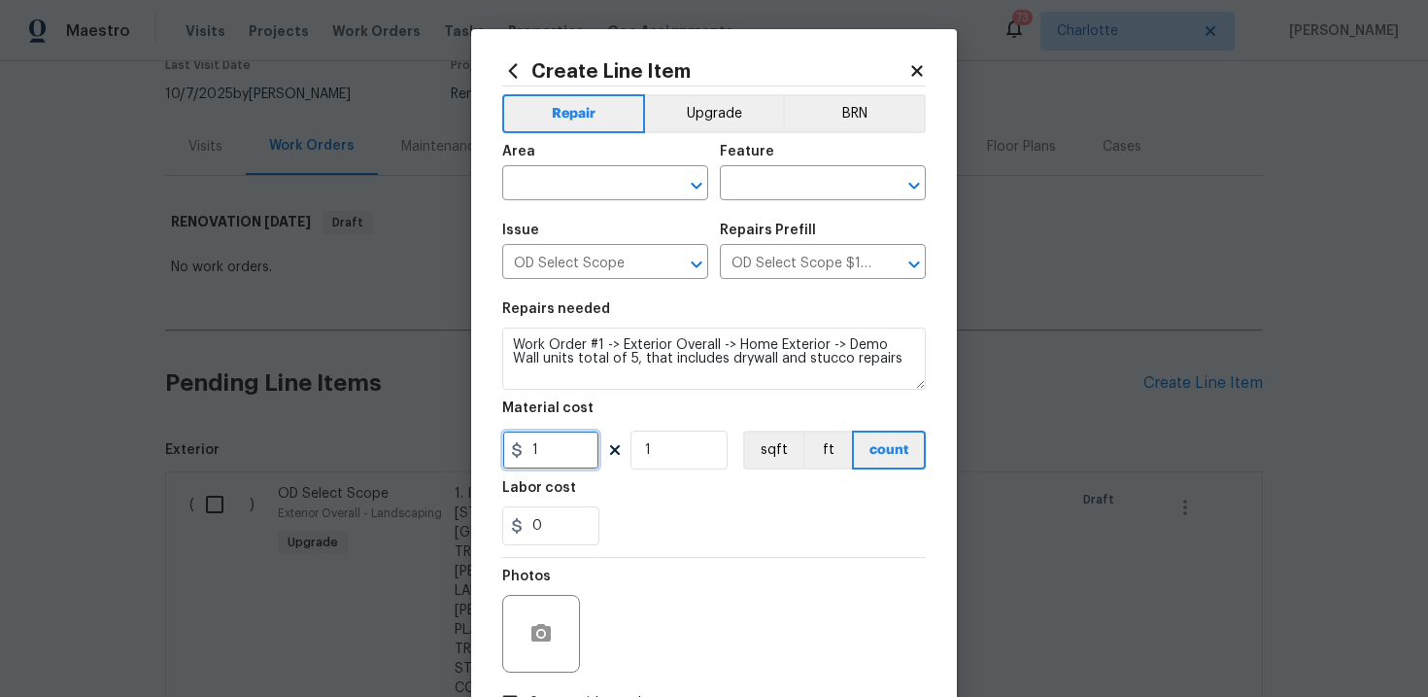
click at [558, 461] on input "1" at bounding box center [550, 449] width 97 height 39
type input "1200"
click at [607, 183] on input "text" at bounding box center [578, 185] width 152 height 30
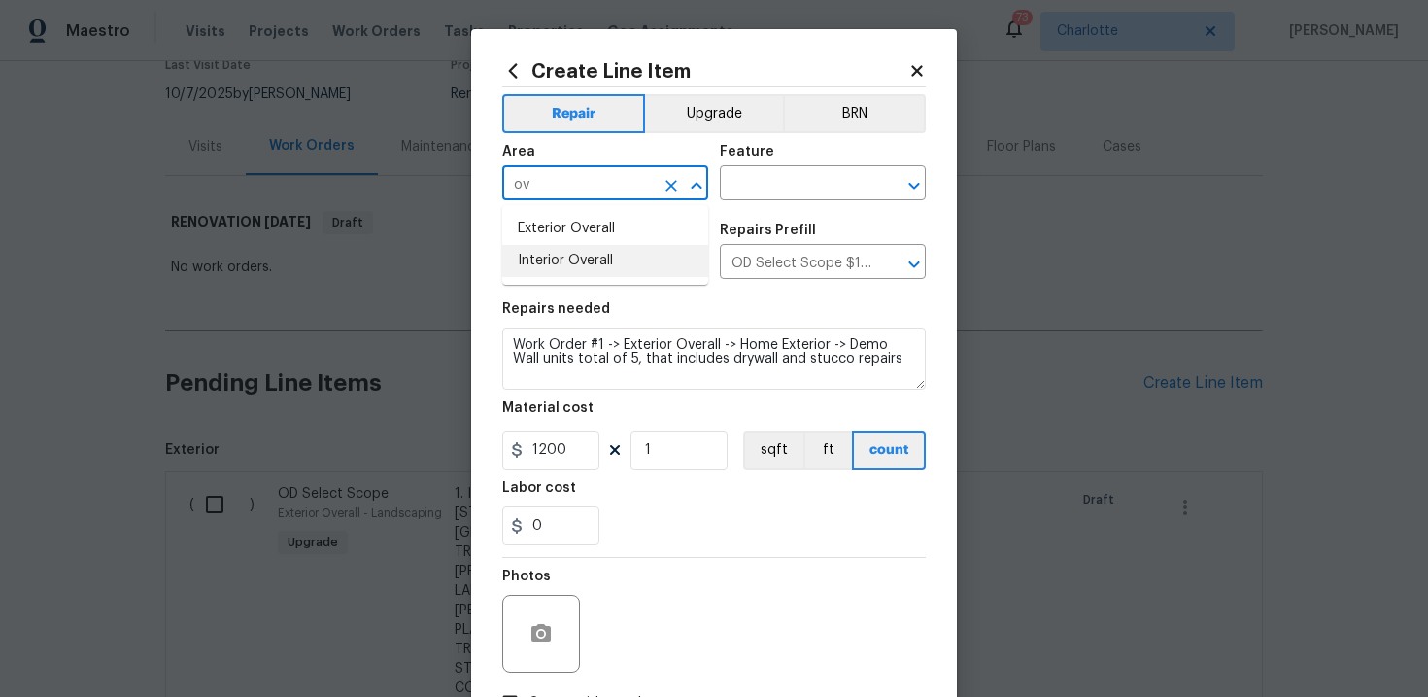
click at [613, 261] on li "Interior Overall" at bounding box center [605, 261] width 206 height 32
type input "Interior Overall"
click at [776, 196] on input "text" at bounding box center [796, 185] width 152 height 30
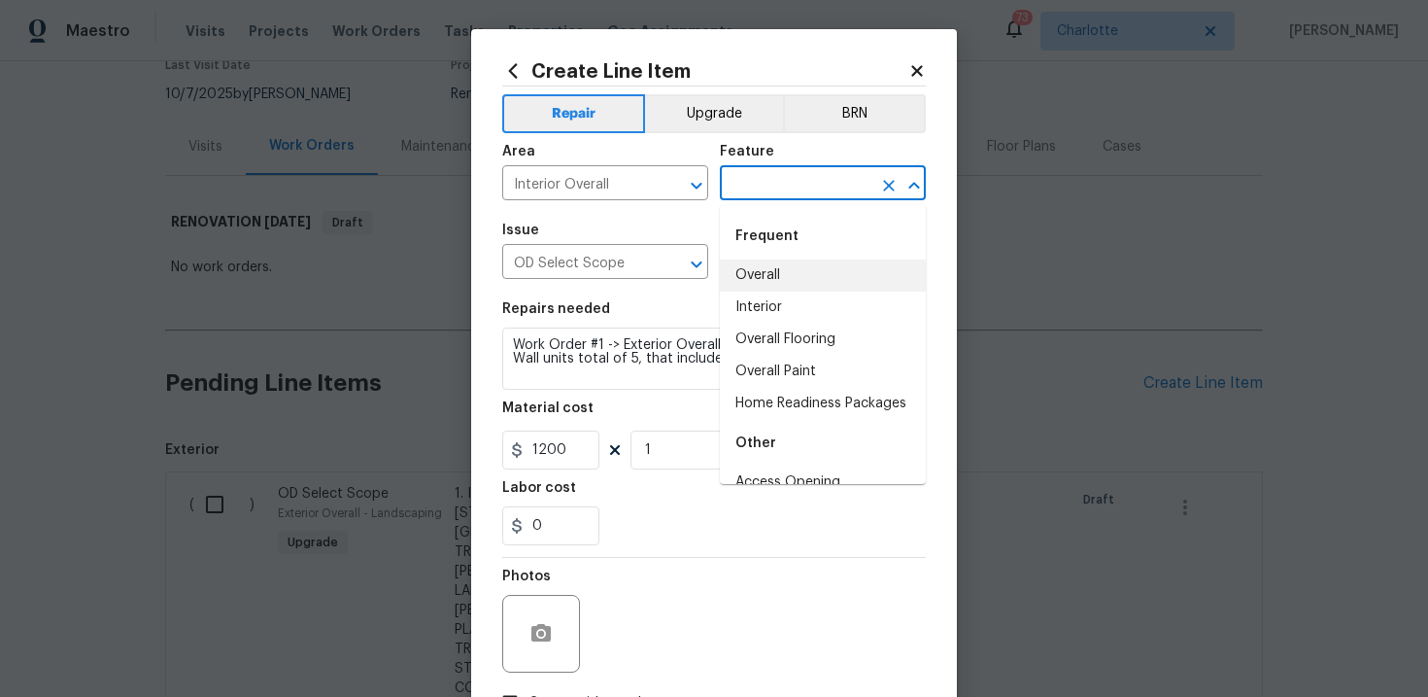
click at [775, 268] on li "Overall" at bounding box center [823, 275] width 206 height 32
type input "Overall"
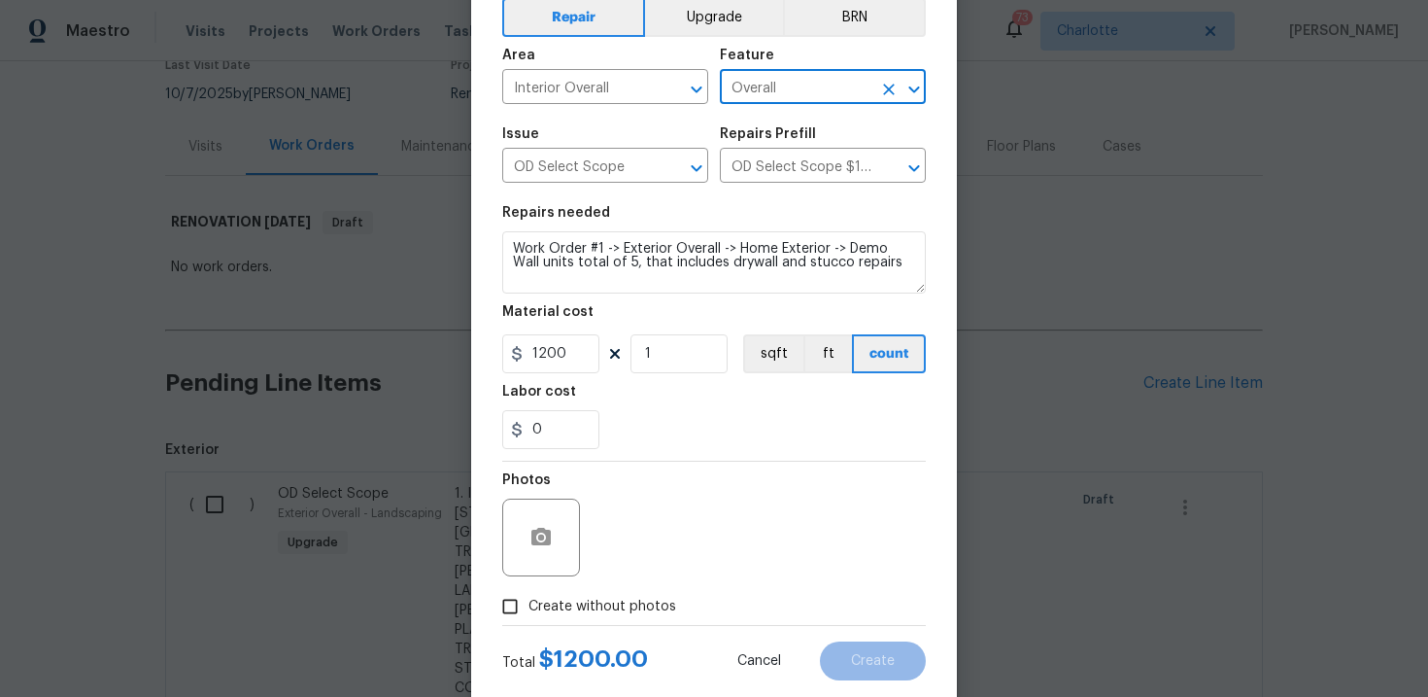
scroll to position [141, 0]
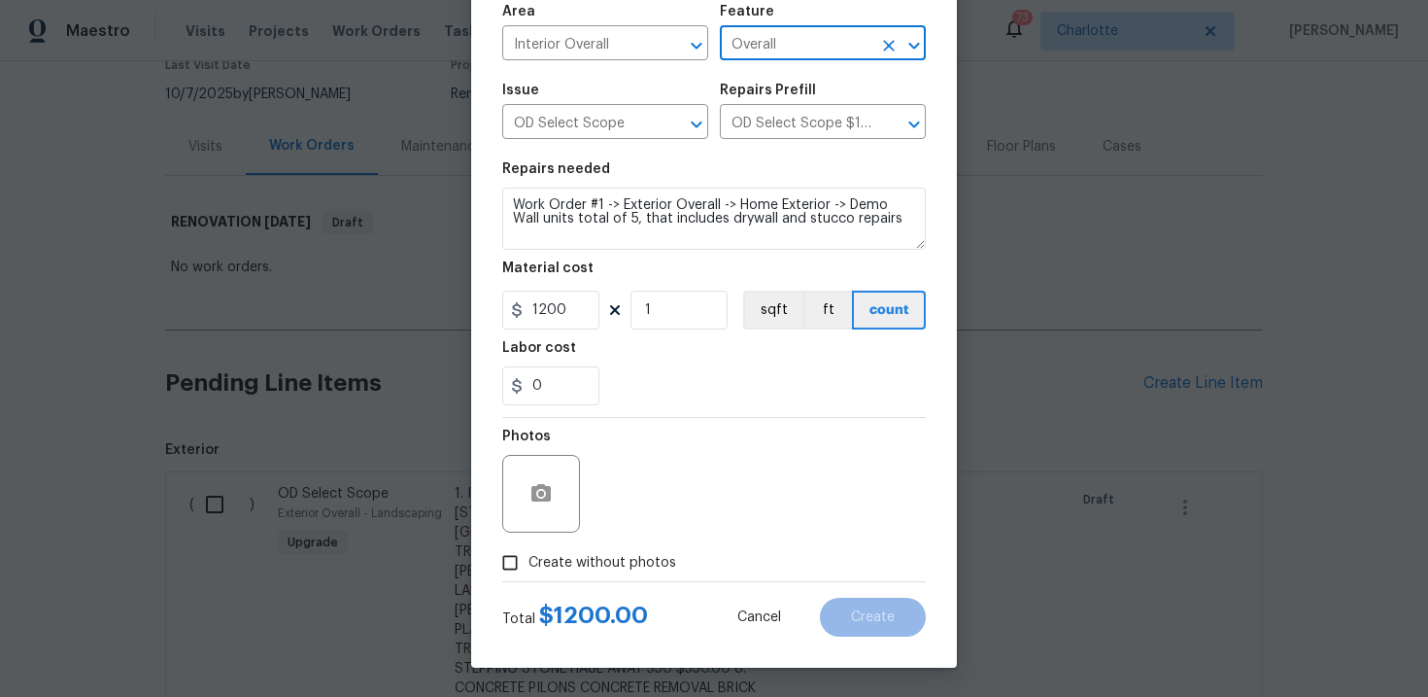
click at [621, 549] on label "Create without photos" at bounding box center [584, 562] width 185 height 37
click at [528, 549] on input "Create without photos" at bounding box center [510, 562] width 37 height 37
checkbox input "true"
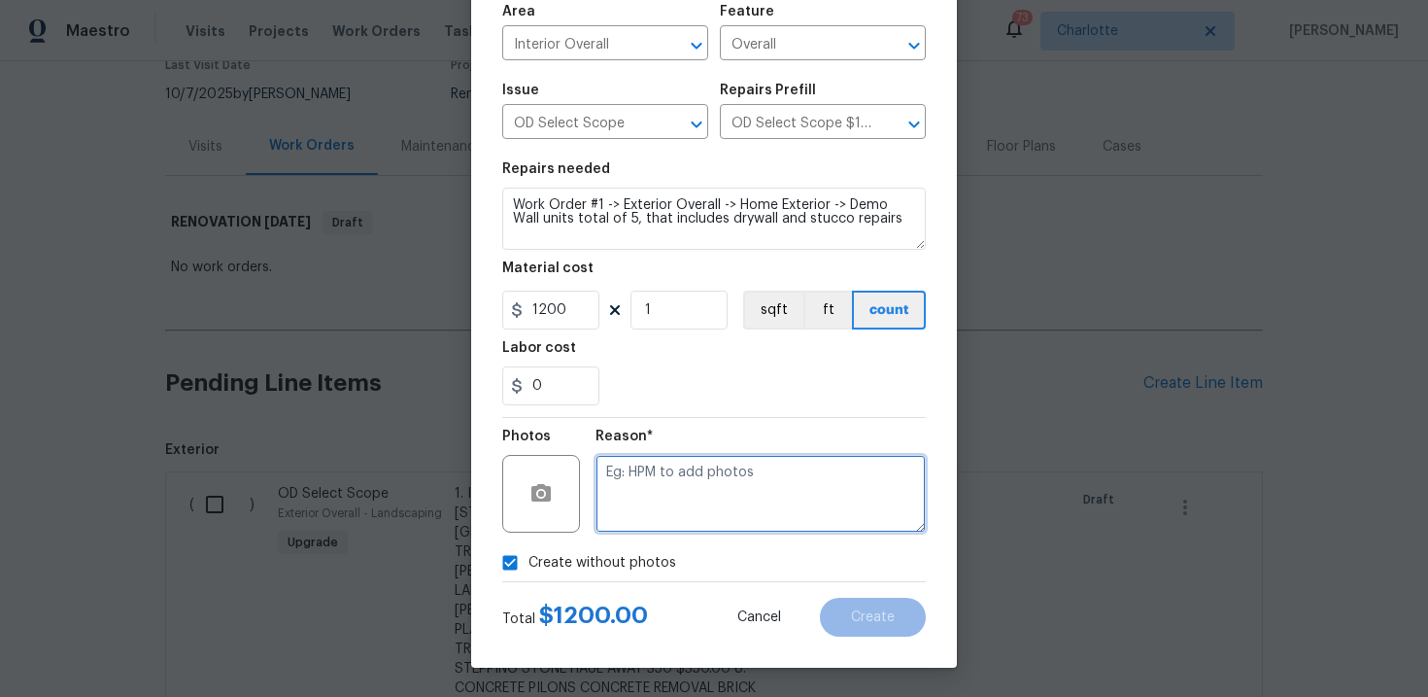
click at [704, 495] on textarea at bounding box center [761, 494] width 330 height 78
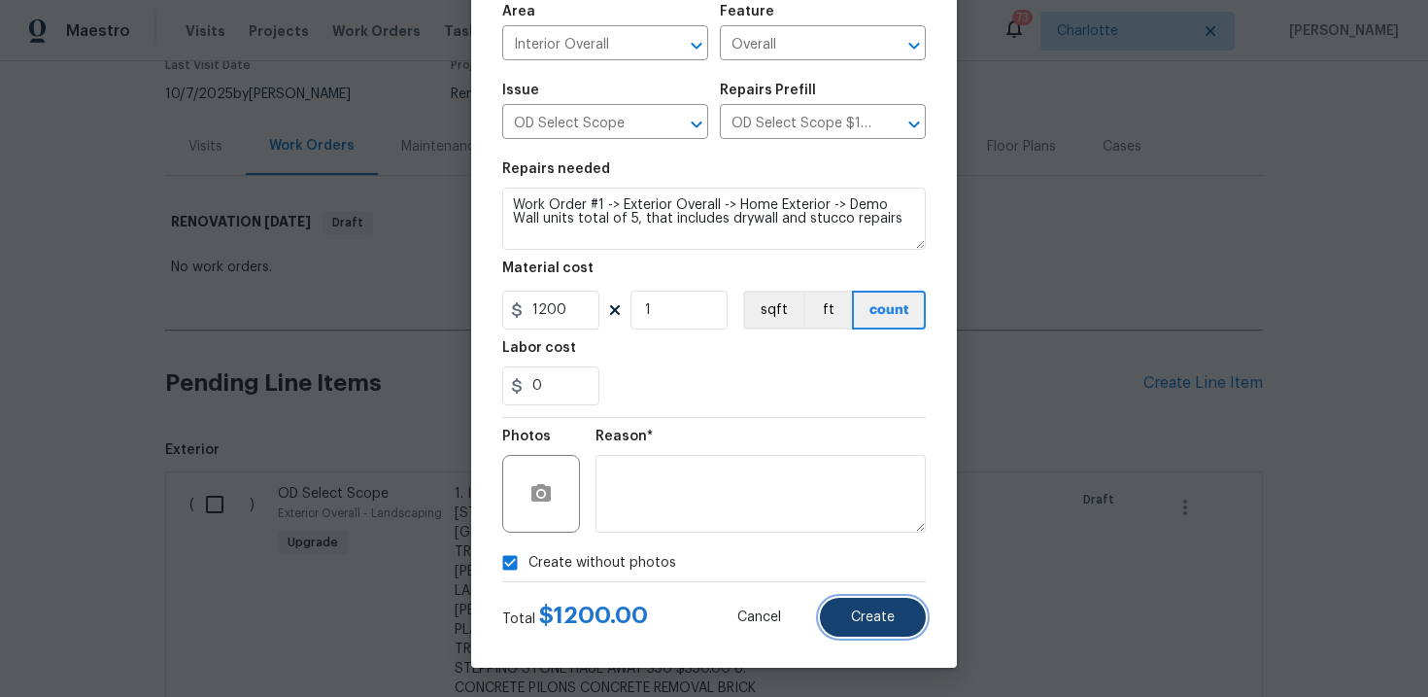
click at [848, 621] on button "Create" at bounding box center [873, 616] width 106 height 39
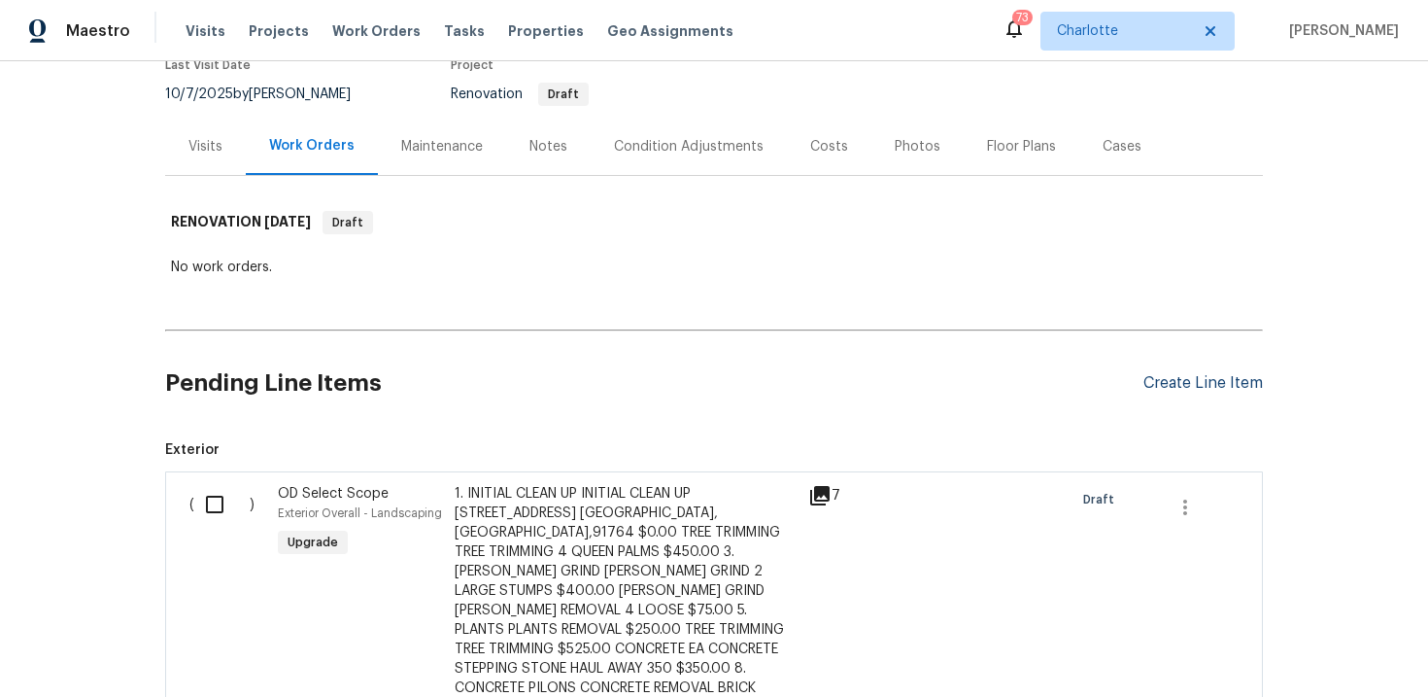
click at [1200, 378] on div "Create Line Item" at bounding box center [1202, 383] width 119 height 18
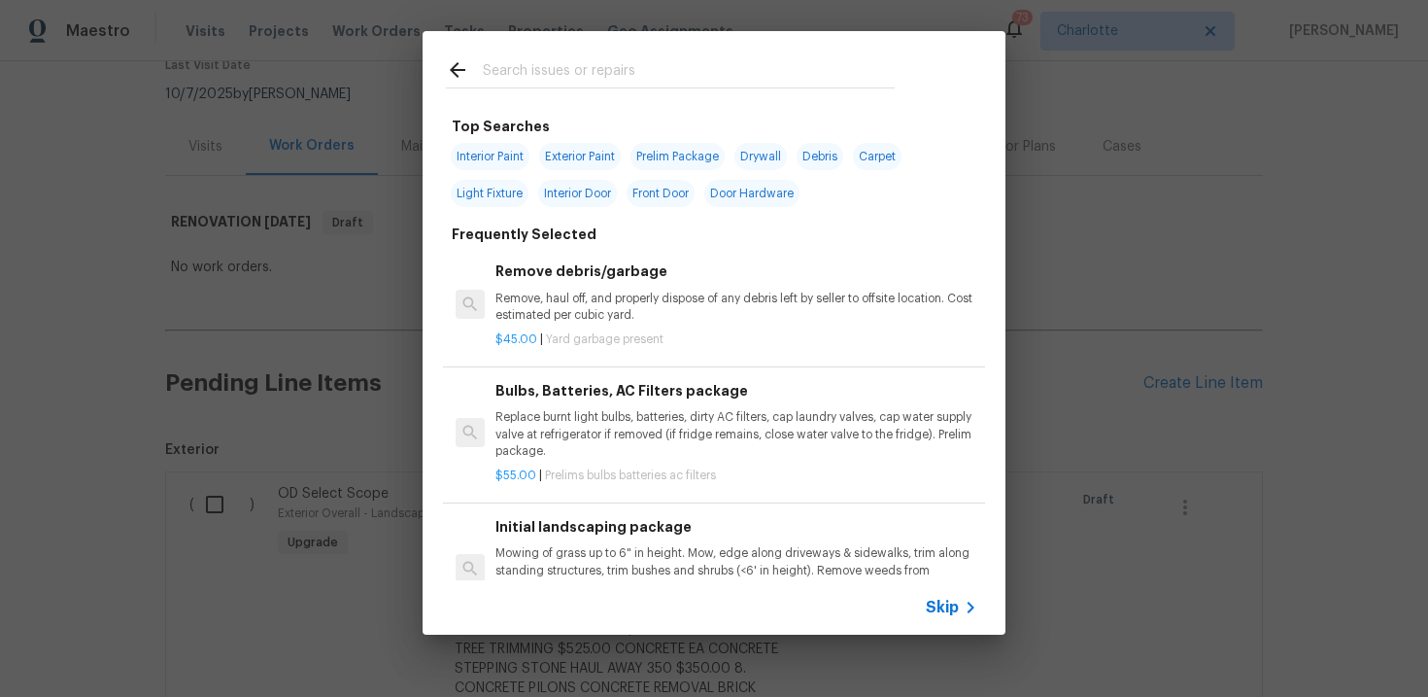
click at [937, 612] on span "Skip" at bounding box center [942, 606] width 33 height 19
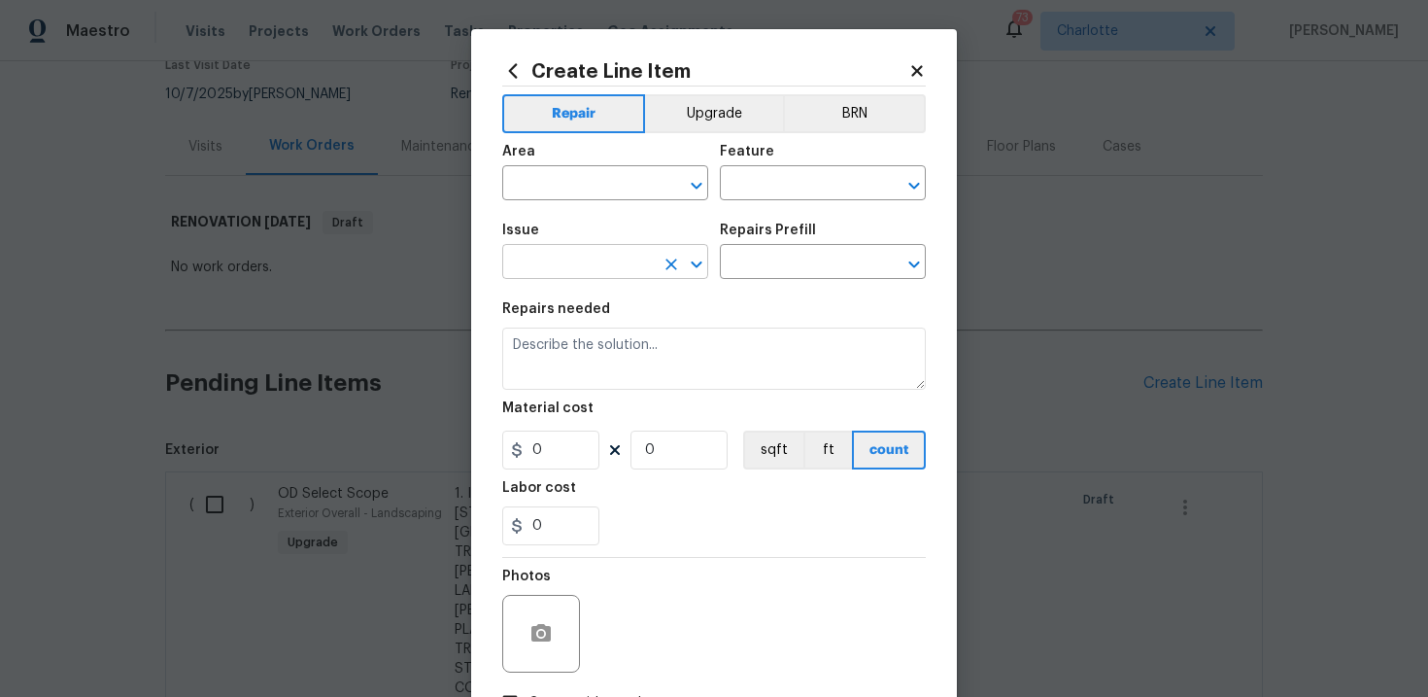
click at [583, 264] on input "text" at bounding box center [578, 264] width 152 height 30
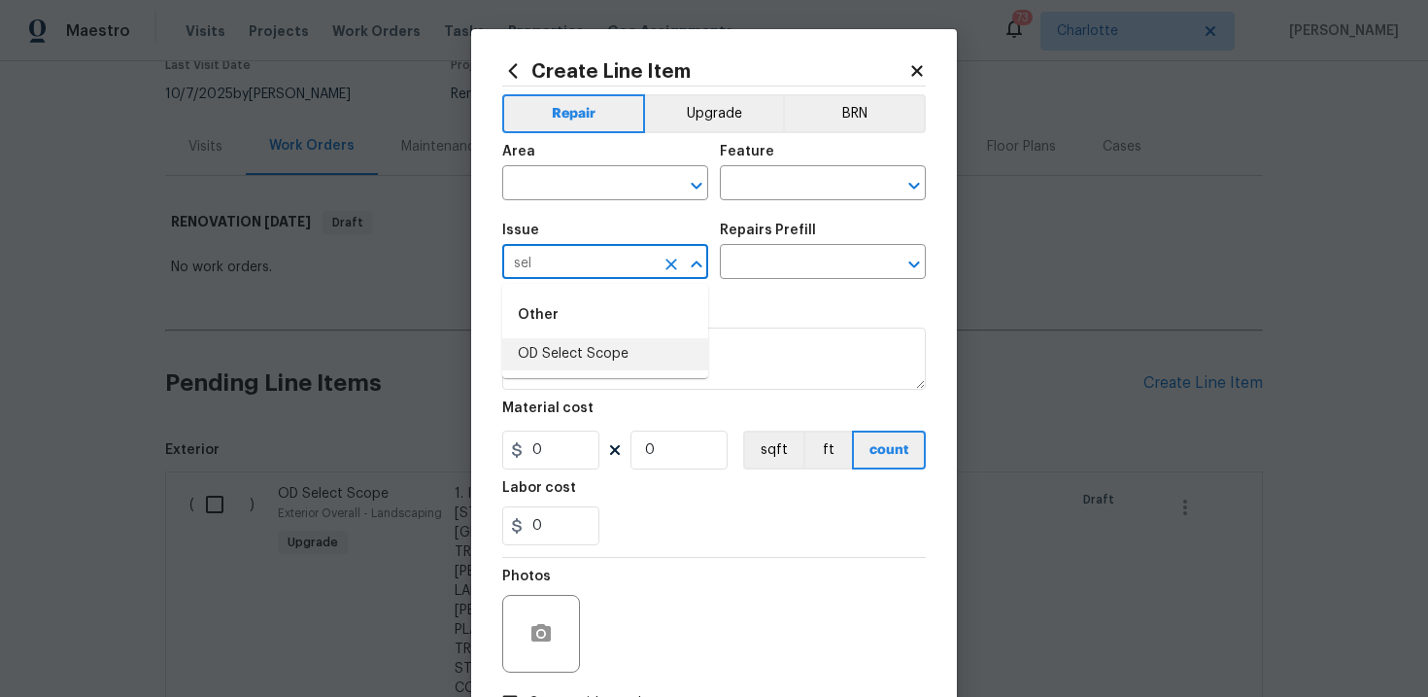
click at [586, 350] on li "OD Select Scope" at bounding box center [605, 354] width 206 height 32
type input "OD Select Scope"
click at [770, 273] on input "text" at bounding box center [796, 264] width 152 height 30
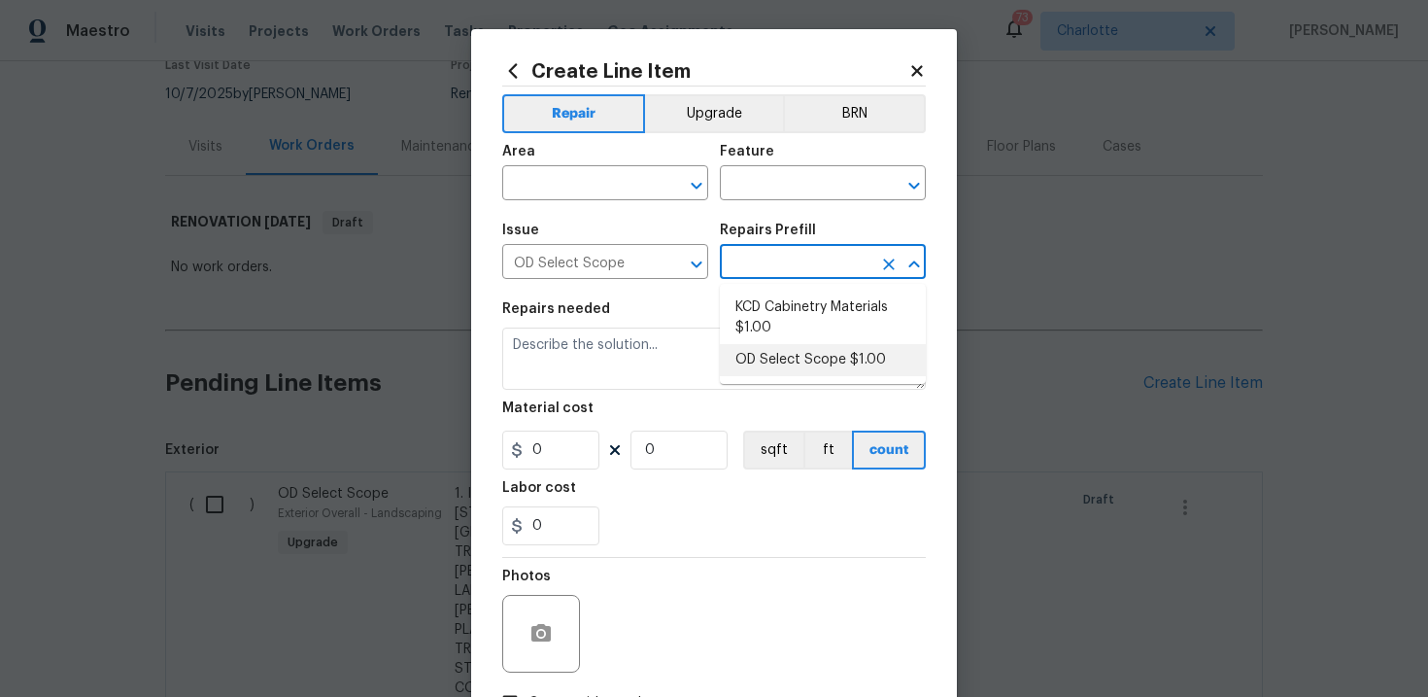
click at [797, 364] on li "OD Select Scope $1.00" at bounding box center [823, 360] width 206 height 32
type input "OD Select Scope $1.00"
type textarea "Refer to the agreed upon scope document for further details."
type input "1"
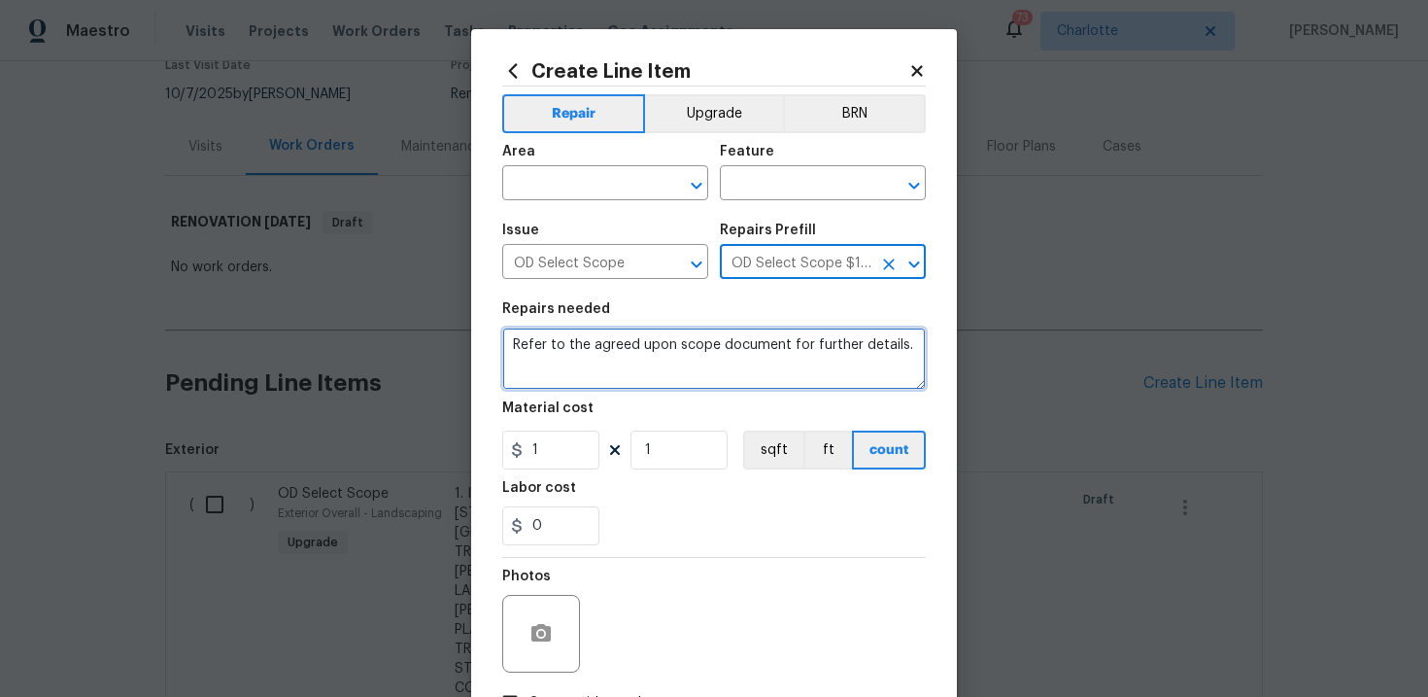
click at [674, 358] on textarea "Refer to the agreed upon scope document for further details." at bounding box center [714, 358] width 424 height 62
paste textarea "Work Order #1 -> Exterior Overall -> Home Exterior -> Clean up electrical on ex…"
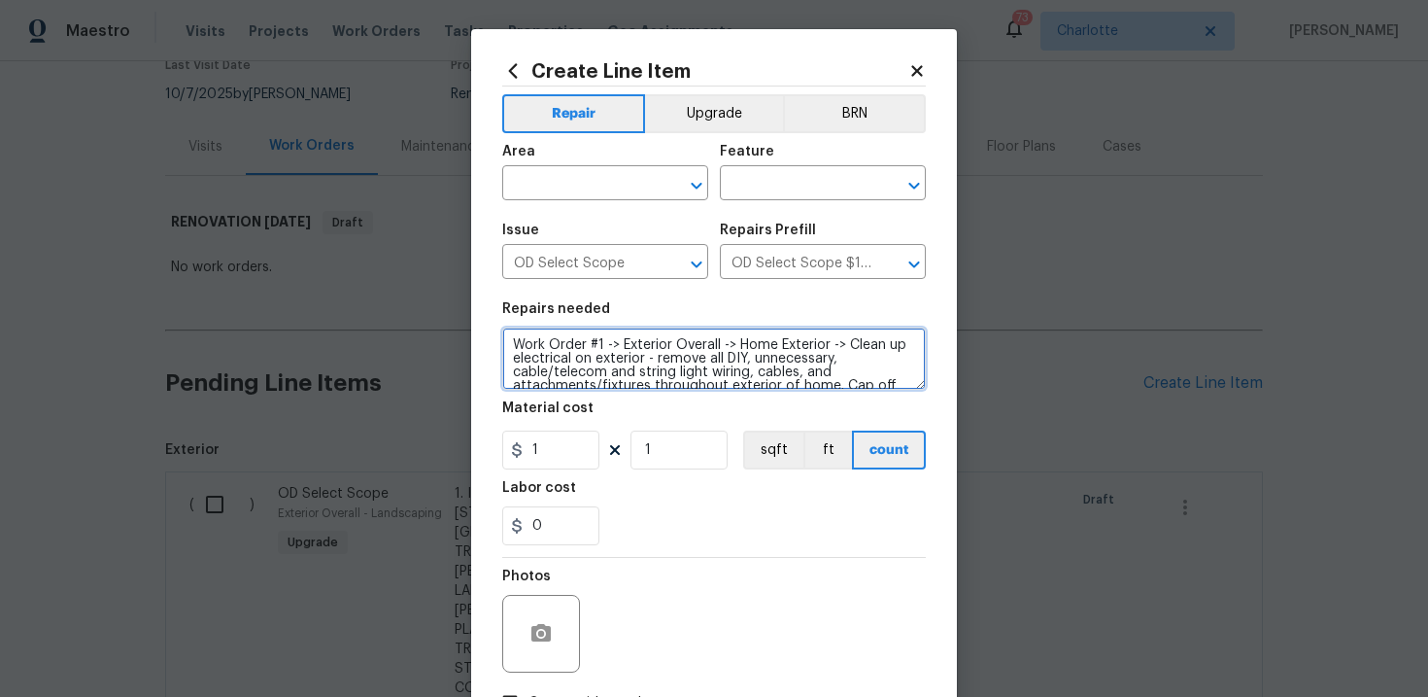
scroll to position [17, 0]
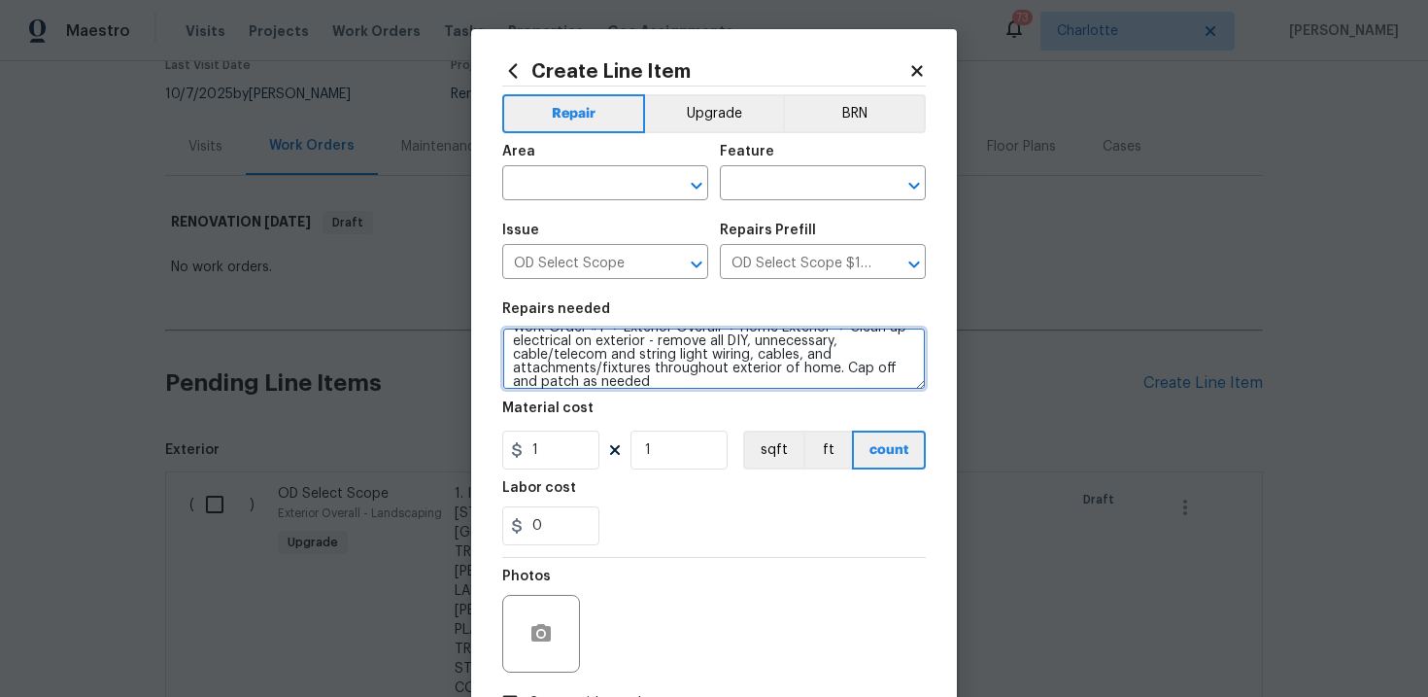
type textarea "Work Order #1 -> Exterior Overall -> Home Exterior -> Clean up electrical on ex…"
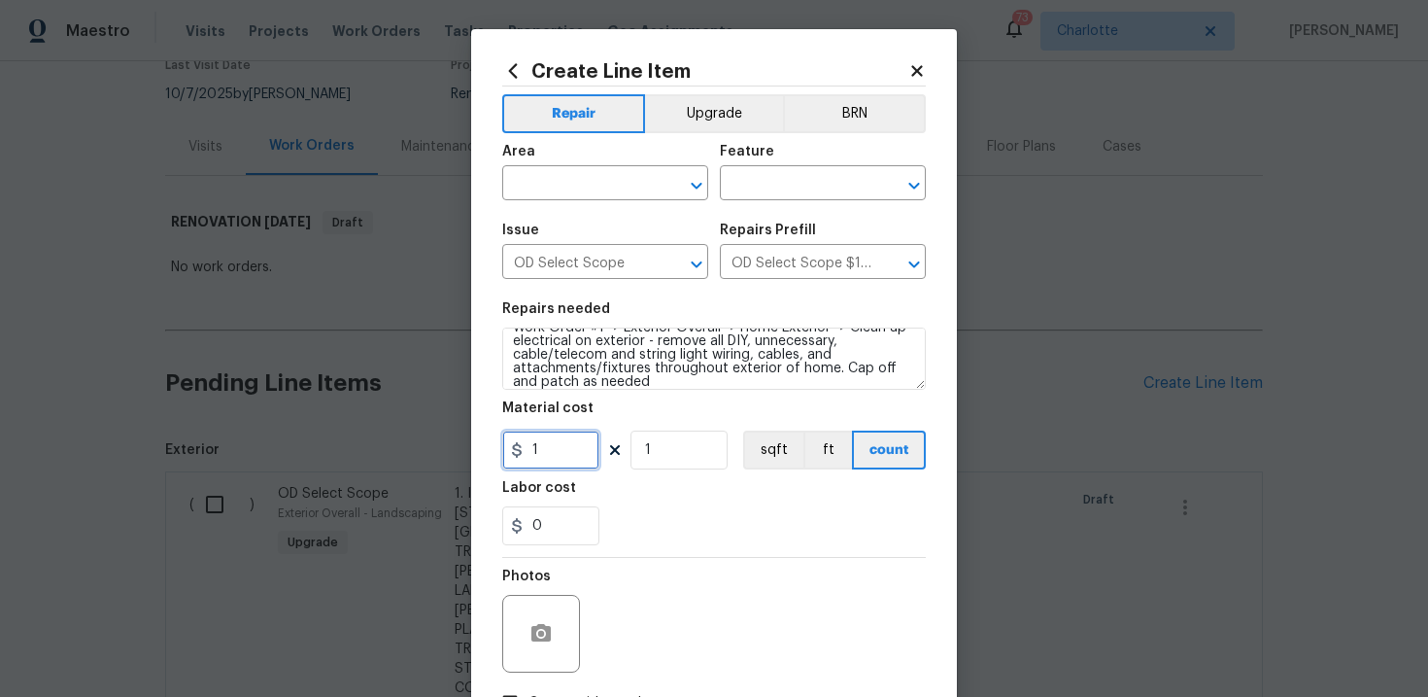
click at [562, 456] on input "1" at bounding box center [550, 449] width 97 height 39
type input "150"
click at [664, 579] on div "Photos" at bounding box center [714, 621] width 424 height 126
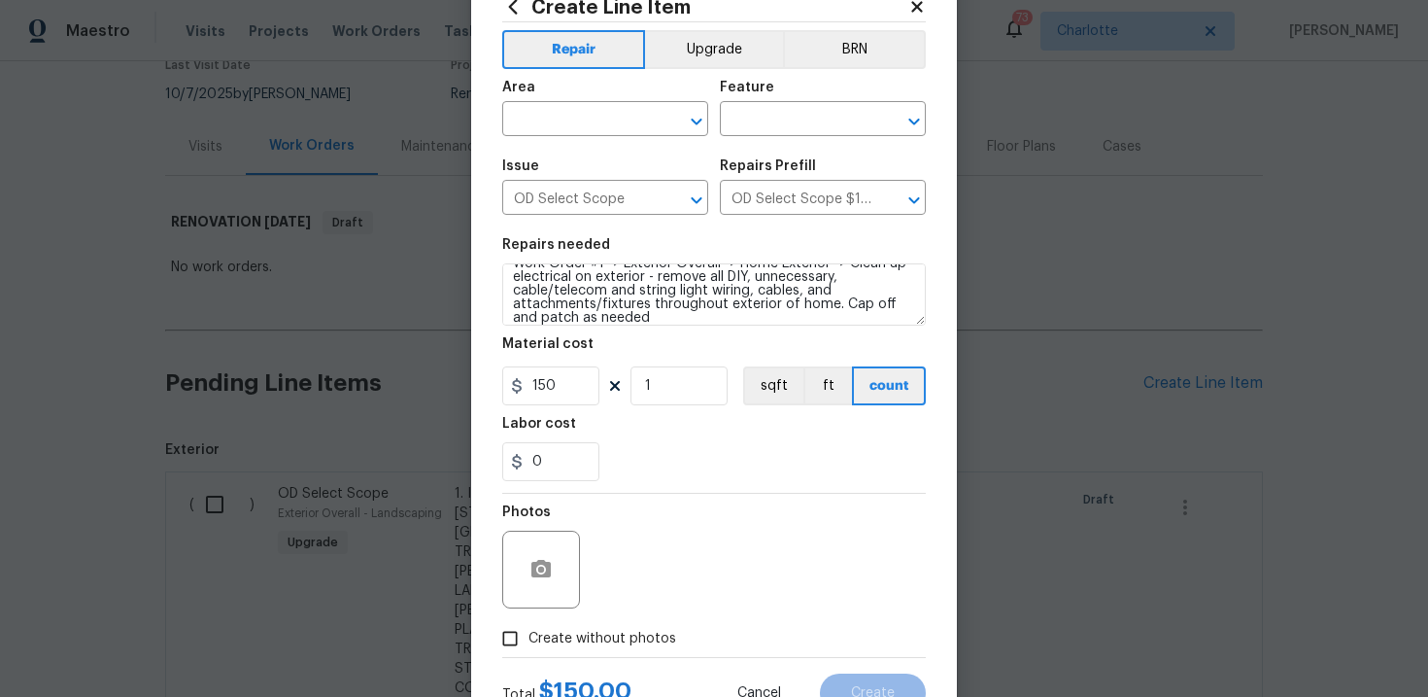
scroll to position [65, 0]
click at [614, 629] on span "Create without photos" at bounding box center [602, 638] width 148 height 20
click at [528, 629] on input "Create without photos" at bounding box center [510, 637] width 37 height 37
checkbox input "true"
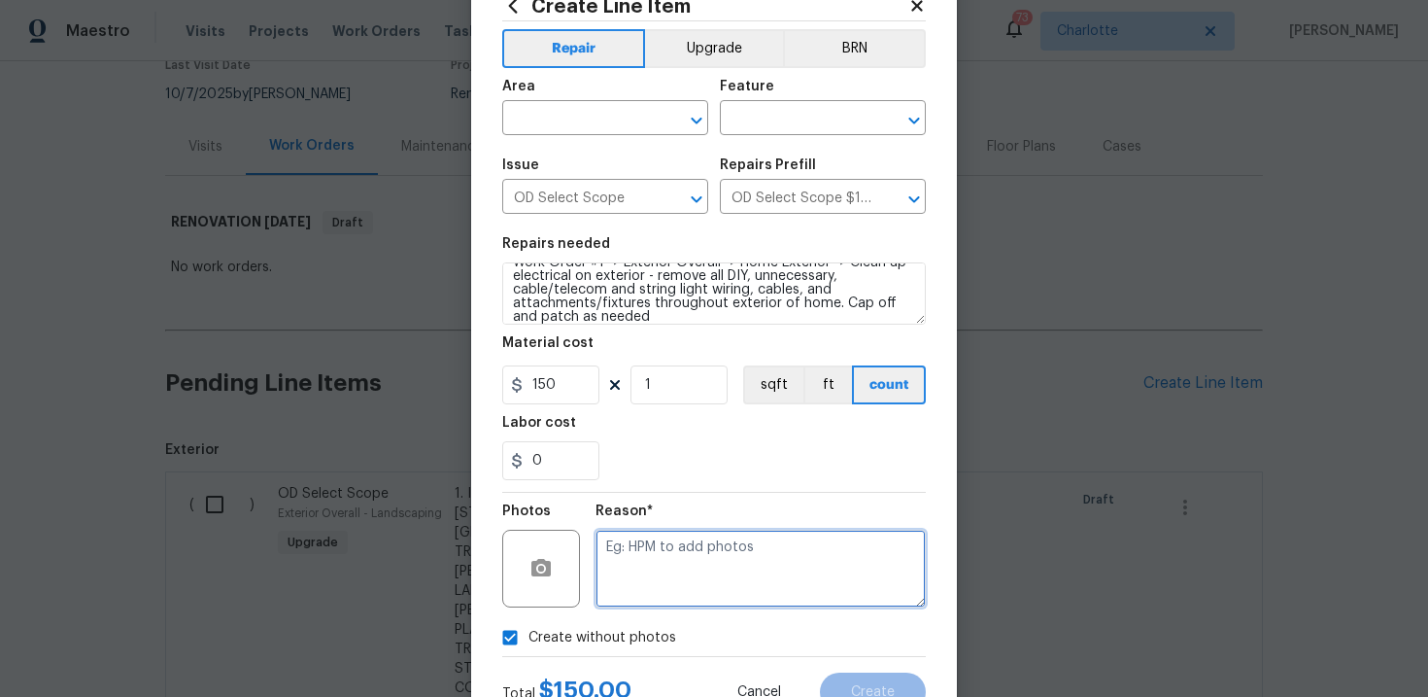
click at [671, 593] on textarea at bounding box center [761, 568] width 330 height 78
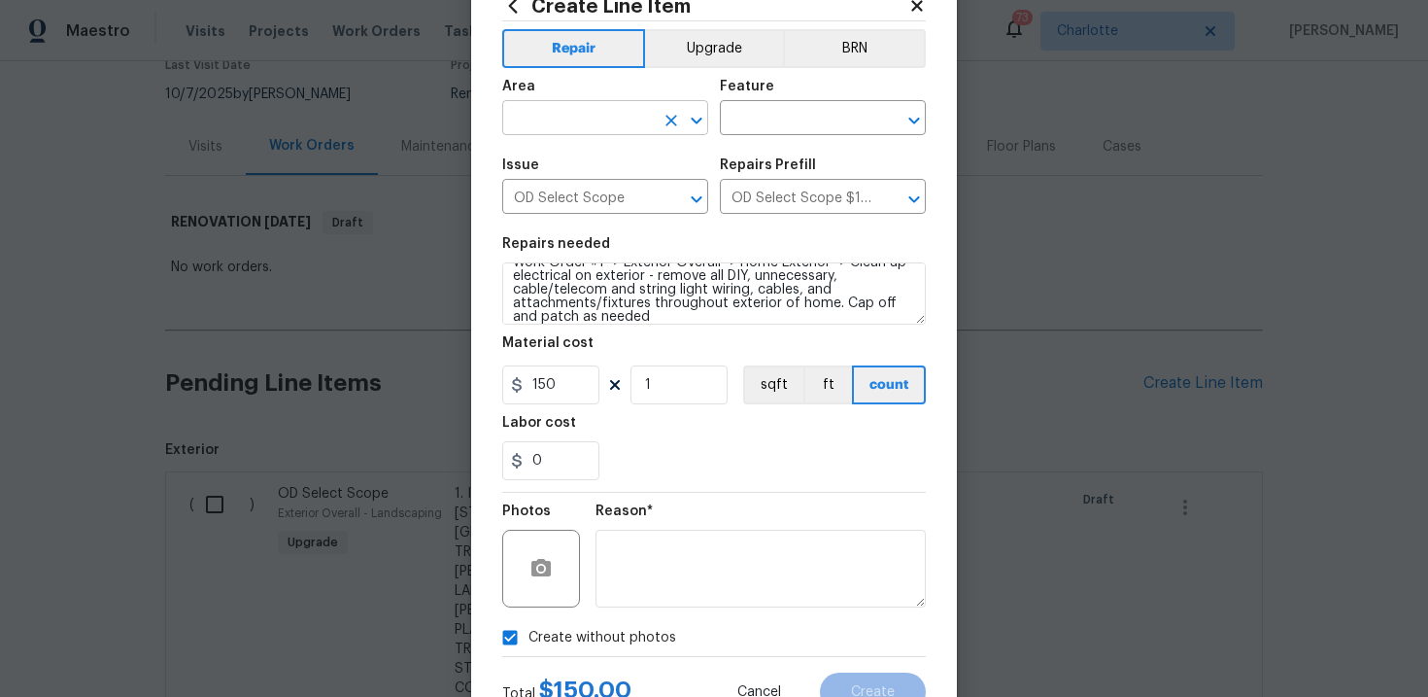
click at [618, 119] on input "text" at bounding box center [578, 120] width 152 height 30
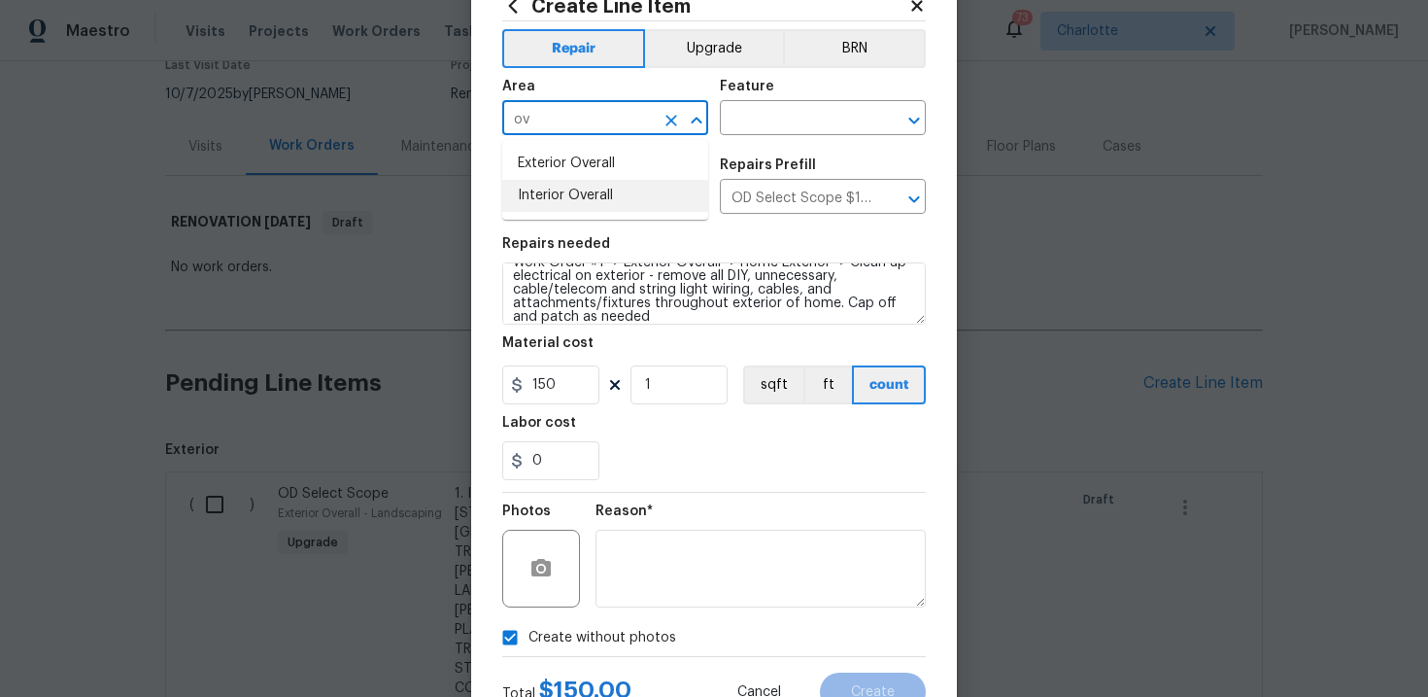
click at [614, 184] on li "Interior Overall" at bounding box center [605, 196] width 206 height 32
type input "Interior Overall"
click at [797, 111] on input "text" at bounding box center [796, 120] width 152 height 30
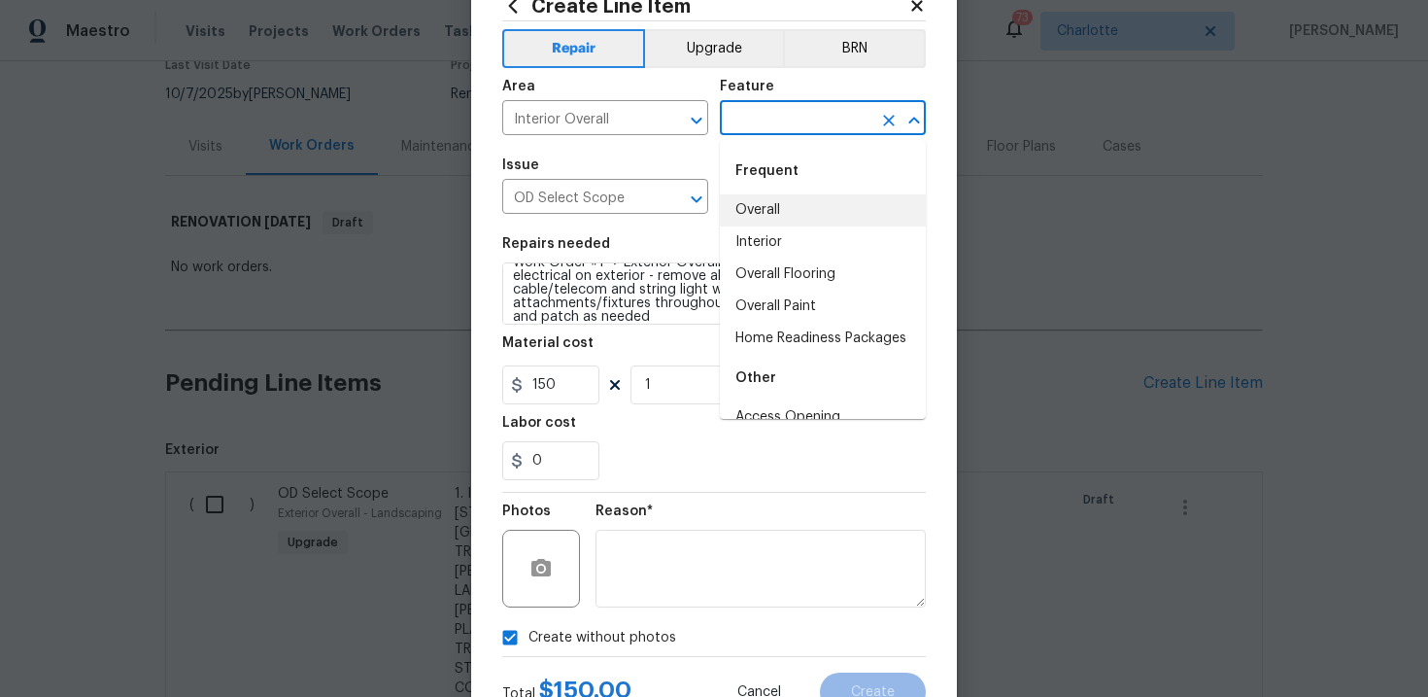
click at [795, 206] on li "Overall" at bounding box center [823, 210] width 206 height 32
type input "Overall"
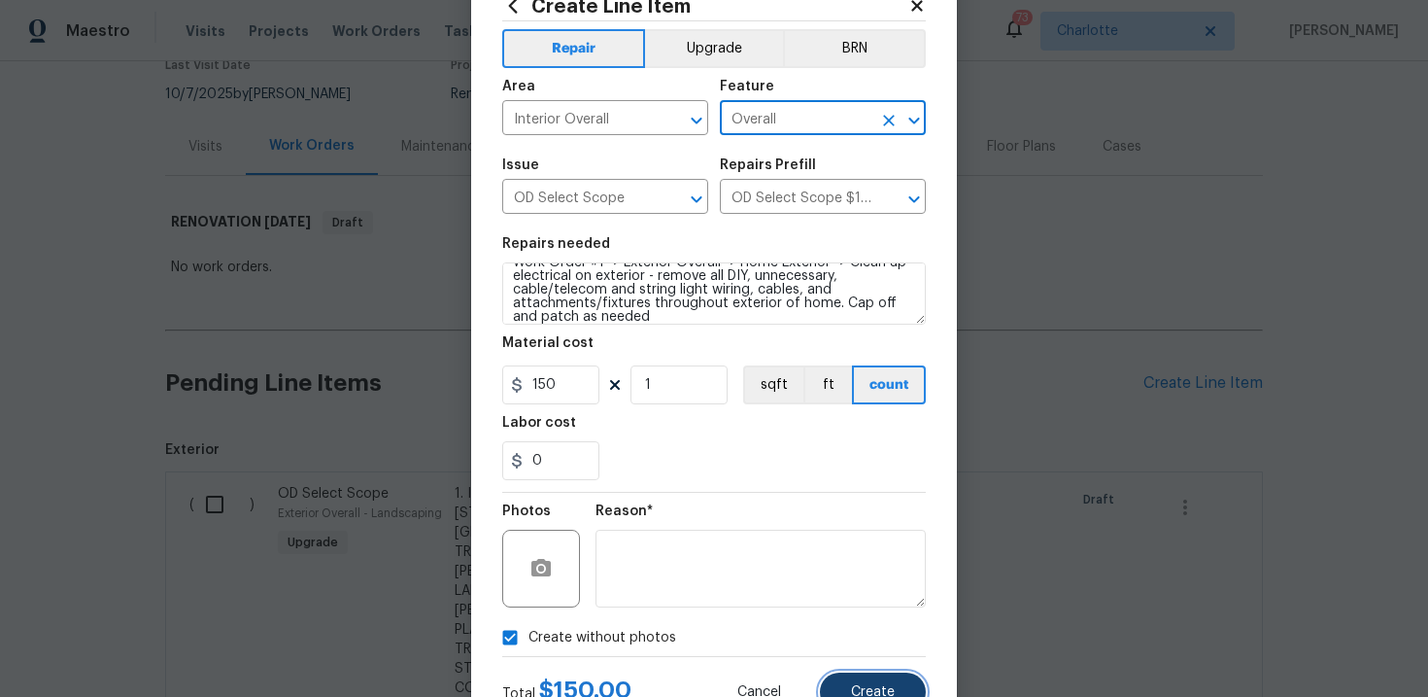
click at [882, 679] on button "Create" at bounding box center [873, 691] width 106 height 39
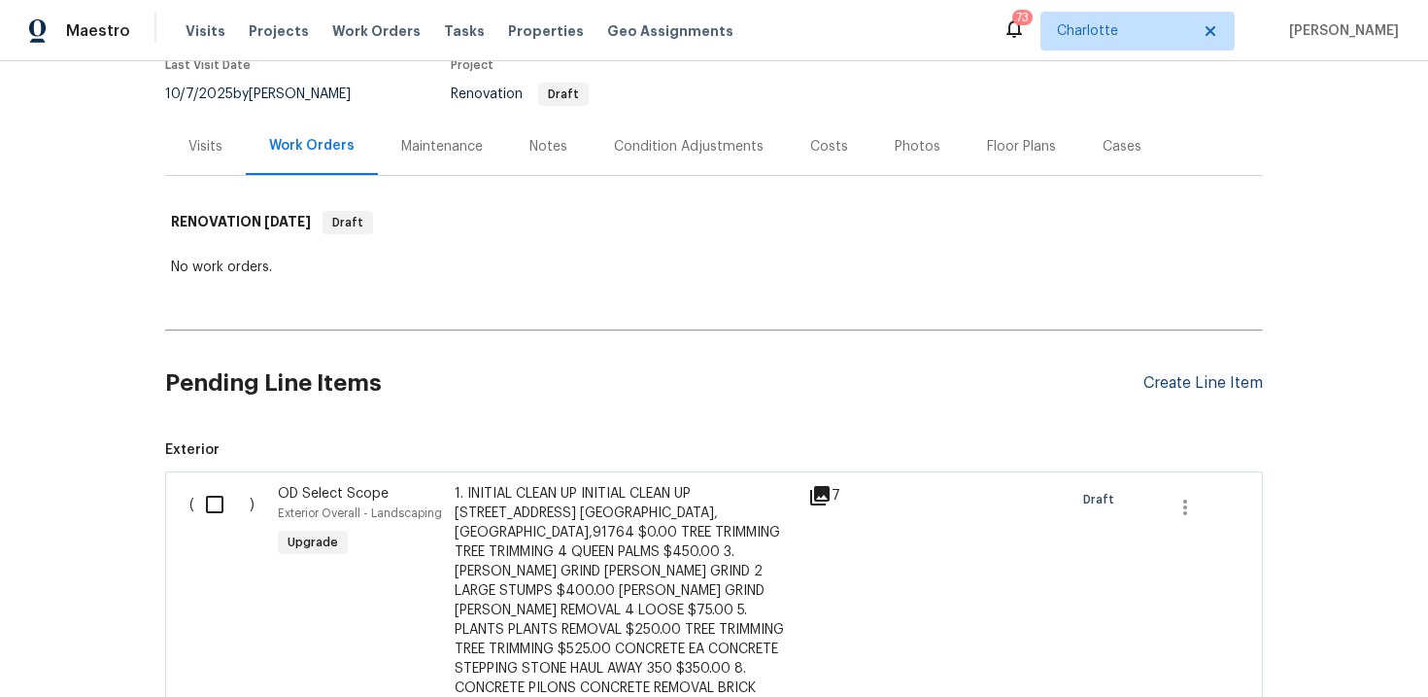
click at [1214, 386] on div "Create Line Item" at bounding box center [1202, 383] width 119 height 18
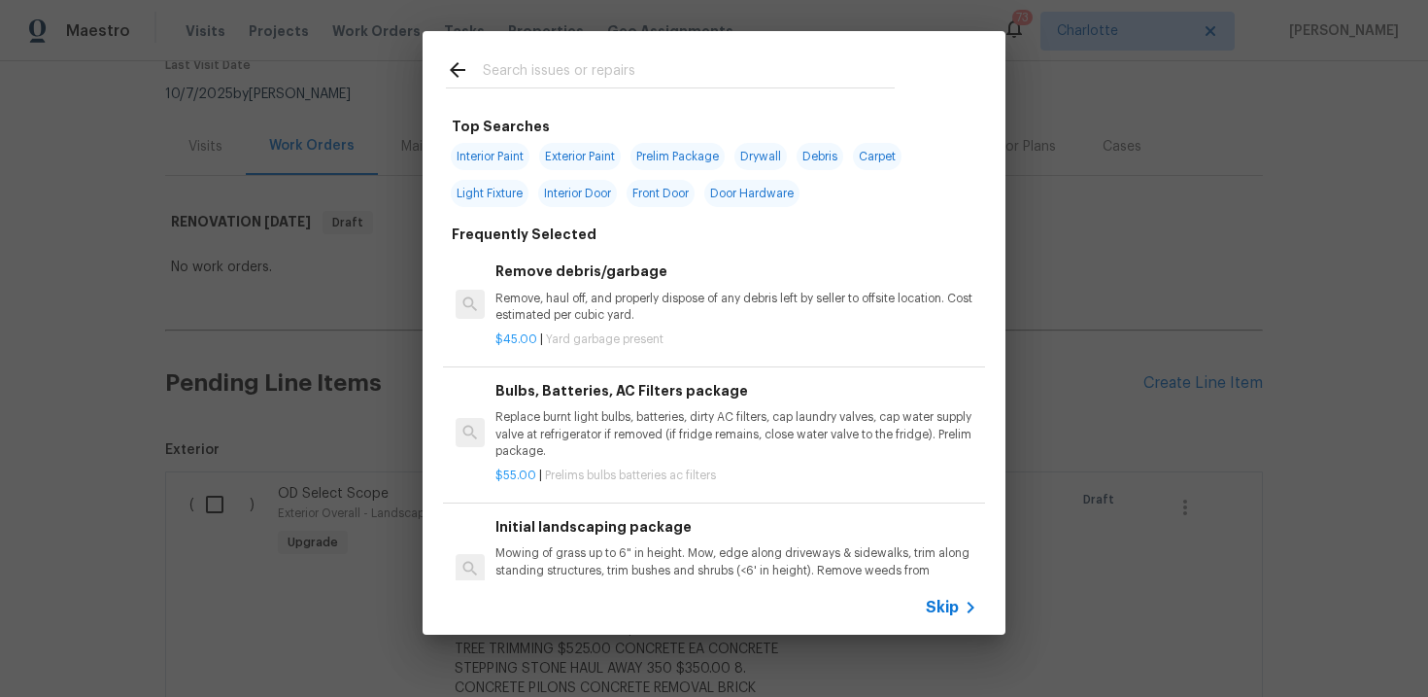
click at [939, 608] on span "Skip" at bounding box center [942, 606] width 33 height 19
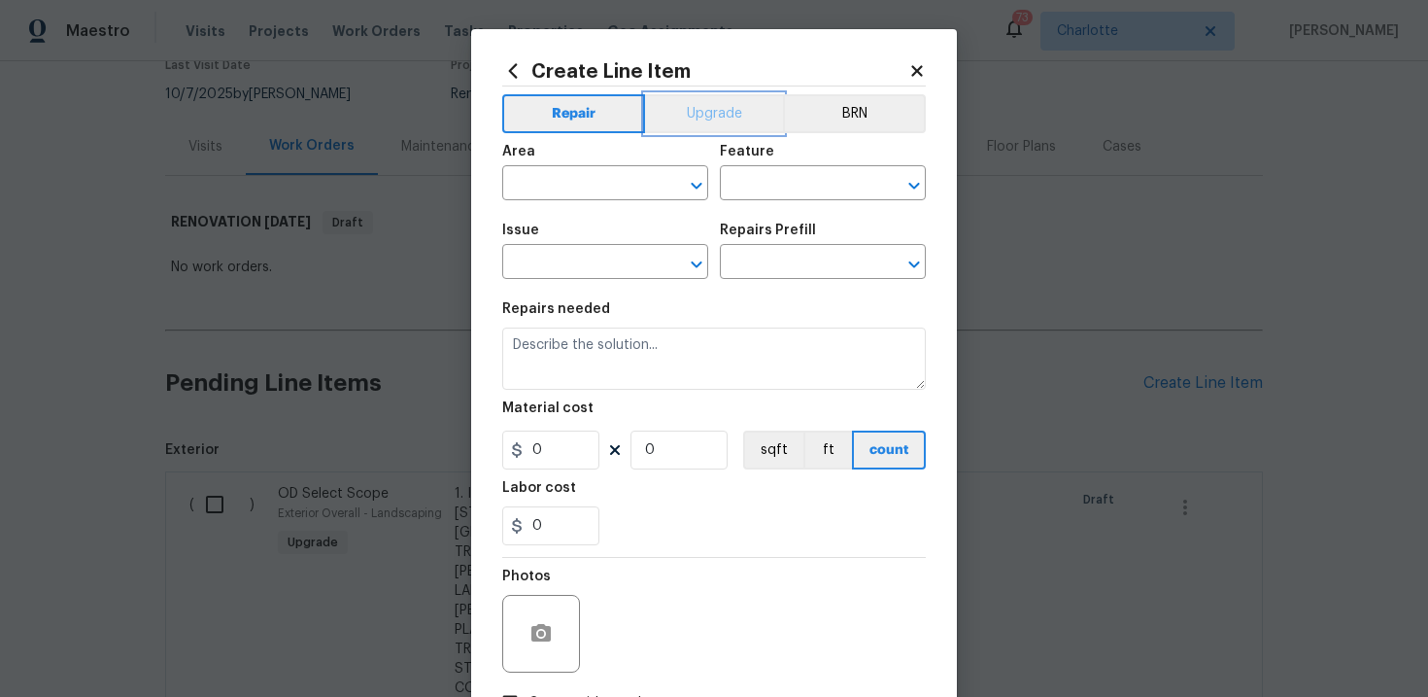
click at [683, 111] on button "Upgrade" at bounding box center [714, 113] width 139 height 39
click at [582, 268] on input "text" at bounding box center [578, 264] width 152 height 30
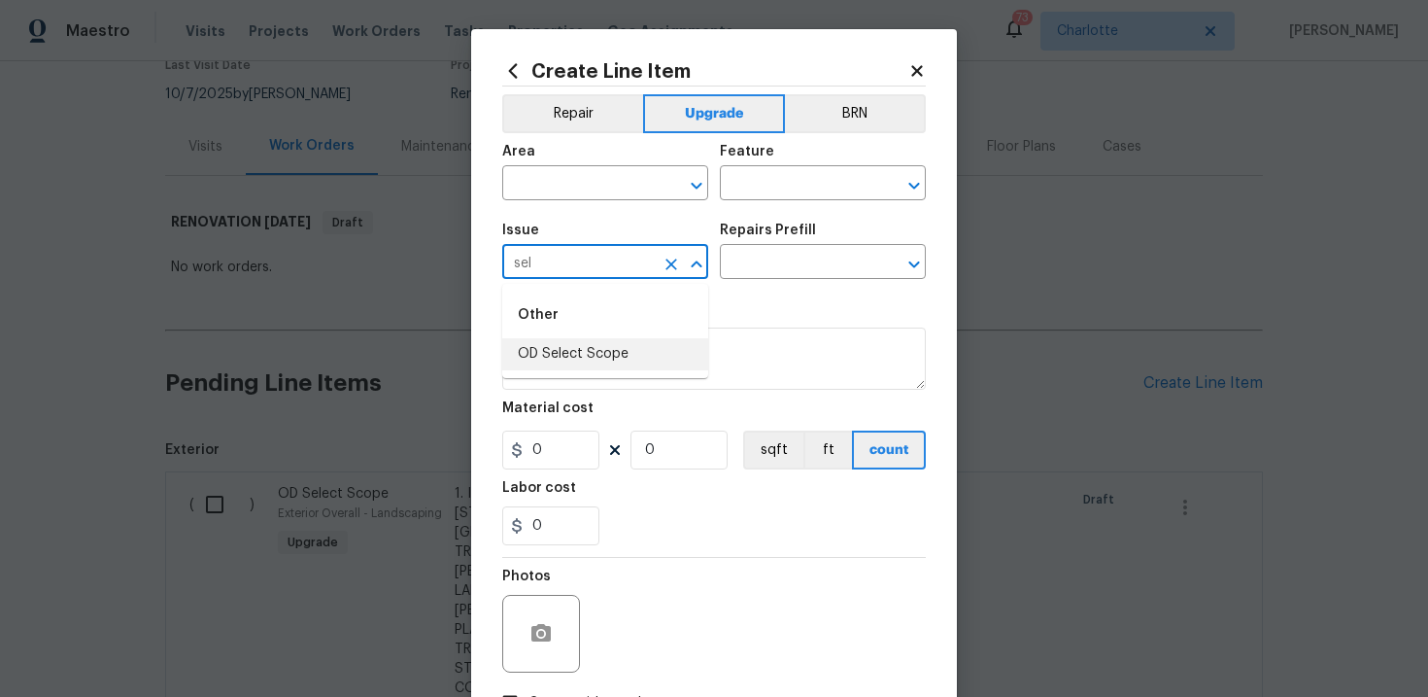
click at [577, 353] on li "OD Select Scope" at bounding box center [605, 354] width 206 height 32
type input "OD Select Scope"
click at [784, 273] on input "text" at bounding box center [796, 264] width 152 height 30
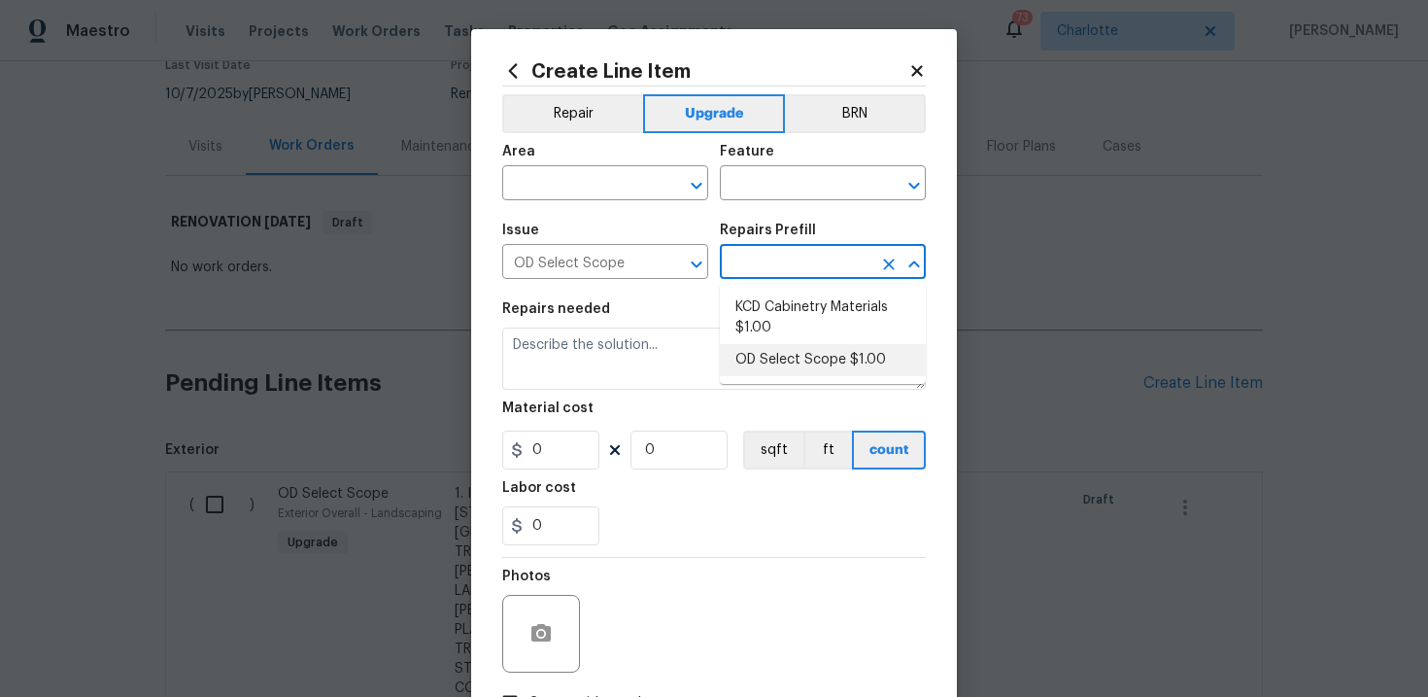
click at [799, 365] on li "OD Select Scope $1.00" at bounding box center [823, 360] width 206 height 32
type input "OD Select Scope $1.00"
type textarea "Refer to the agreed upon scope document for further details."
type input "1"
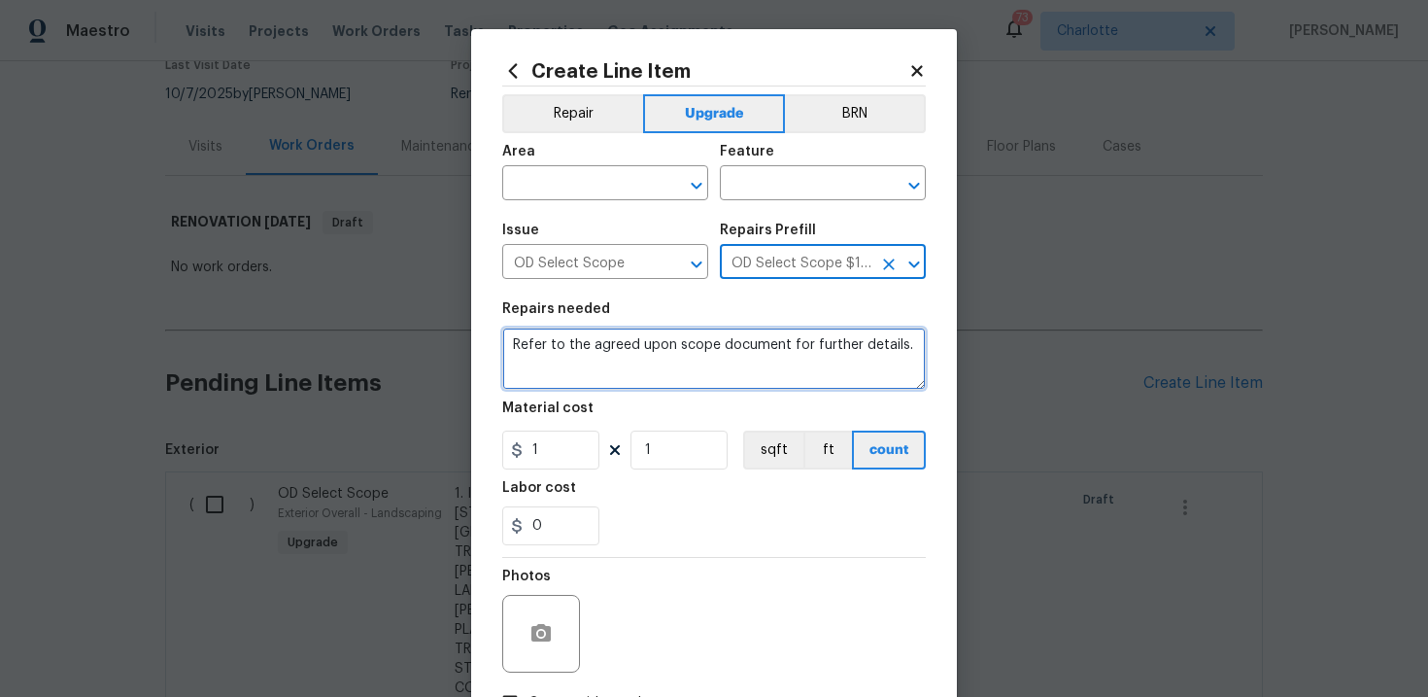
click at [655, 345] on textarea "Refer to the agreed upon scope document for further details." at bounding box center [714, 358] width 424 height 62
paste textarea "Work Order #1 -> Exterior Overall -> Windows -> After all work is complete, rem…"
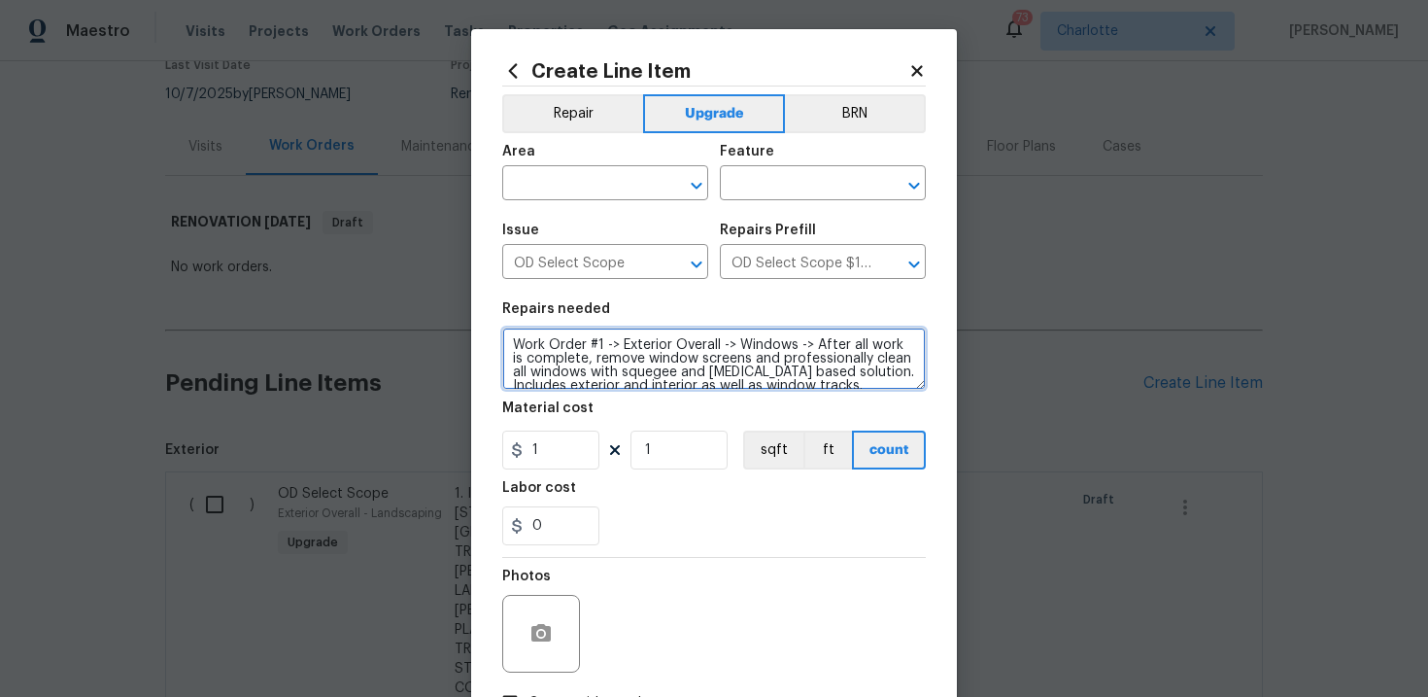
scroll to position [4, 0]
type textarea "Work Order #1 -> Exterior Overall -> Windows -> After all work is complete, rem…"
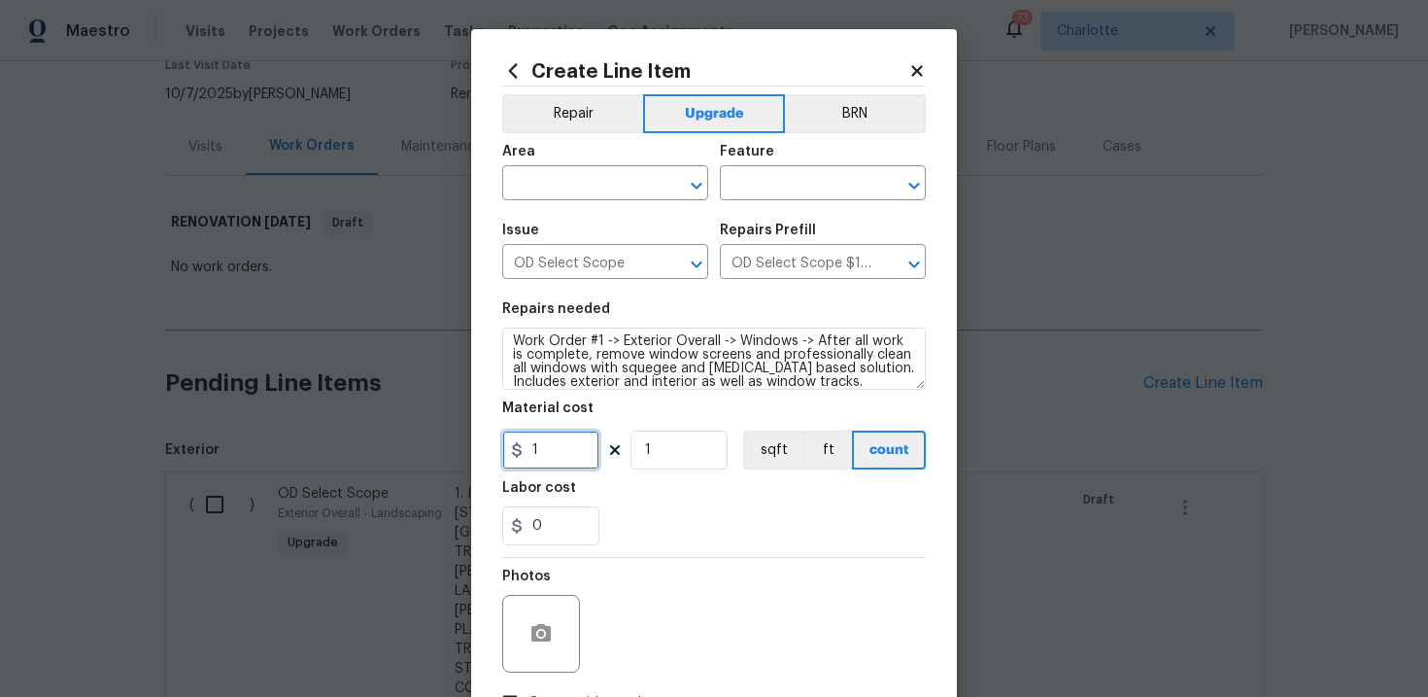
click at [548, 459] on input "1" at bounding box center [550, 449] width 97 height 39
type input "300"
click at [557, 185] on input "text" at bounding box center [578, 185] width 152 height 30
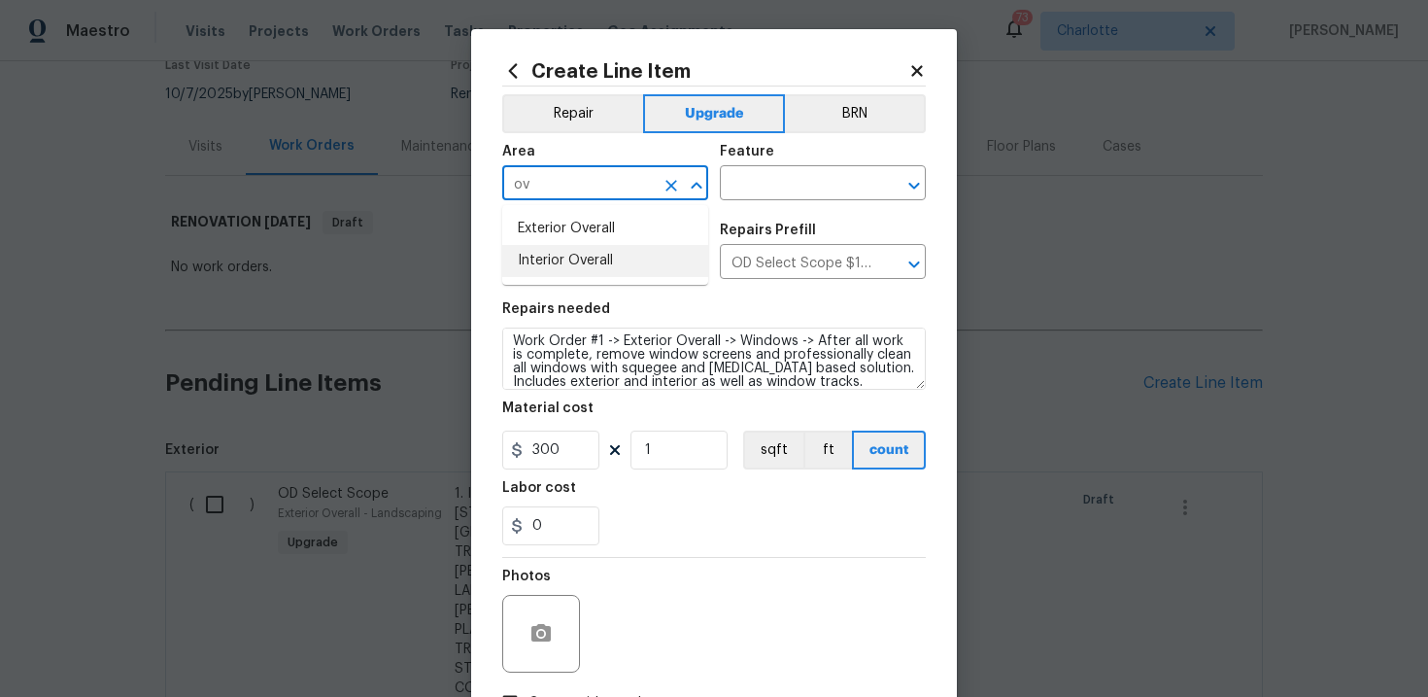
click at [567, 262] on li "Interior Overall" at bounding box center [605, 261] width 206 height 32
type input "Interior Overall"
click at [771, 195] on input "text" at bounding box center [796, 185] width 152 height 30
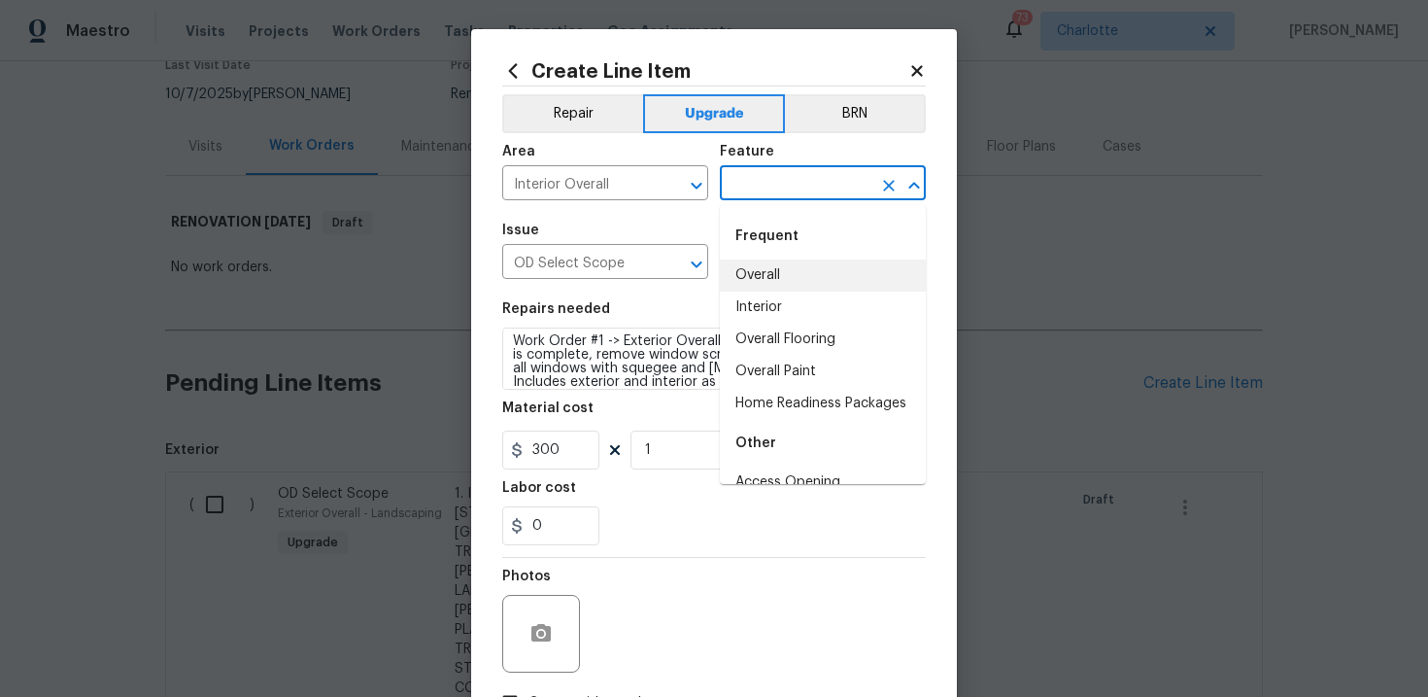
click at [774, 266] on li "Overall" at bounding box center [823, 275] width 206 height 32
type input "Overall"
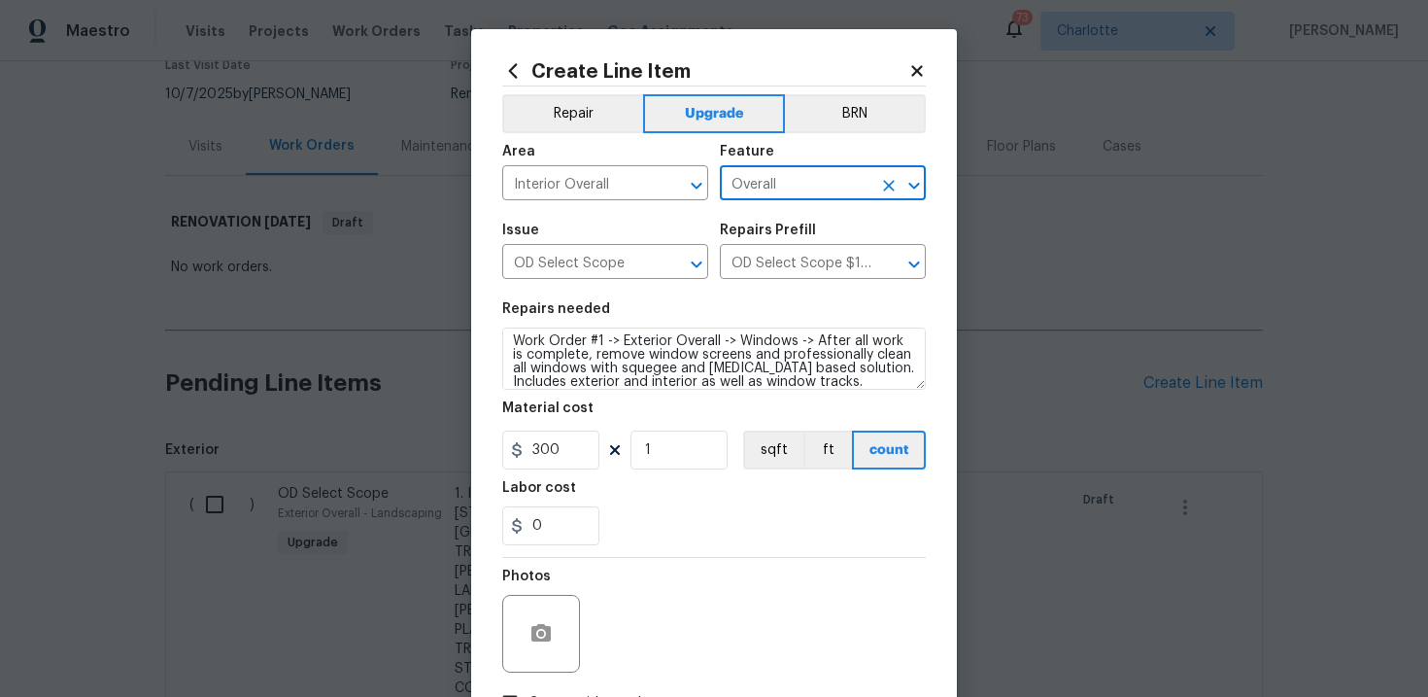
scroll to position [141, 0]
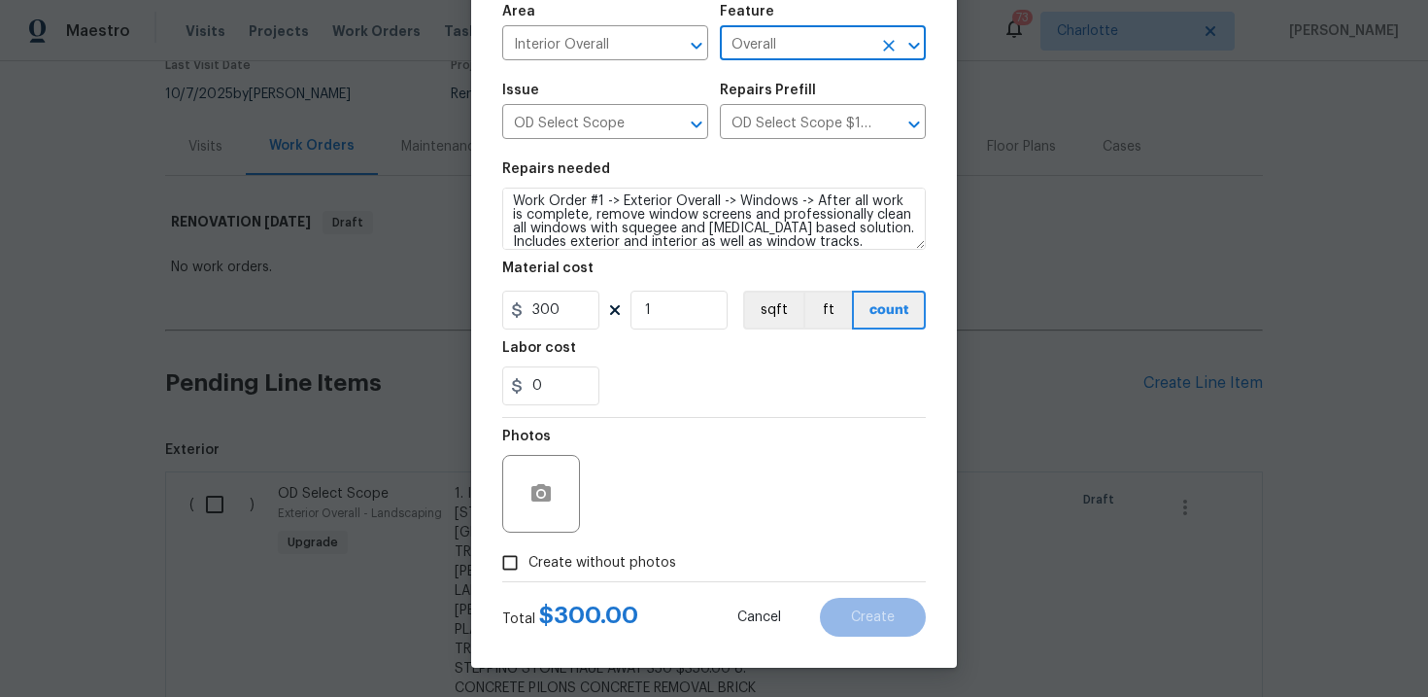
click at [608, 568] on span "Create without photos" at bounding box center [602, 563] width 148 height 20
click at [528, 568] on input "Create without photos" at bounding box center [510, 562] width 37 height 37
checkbox input "true"
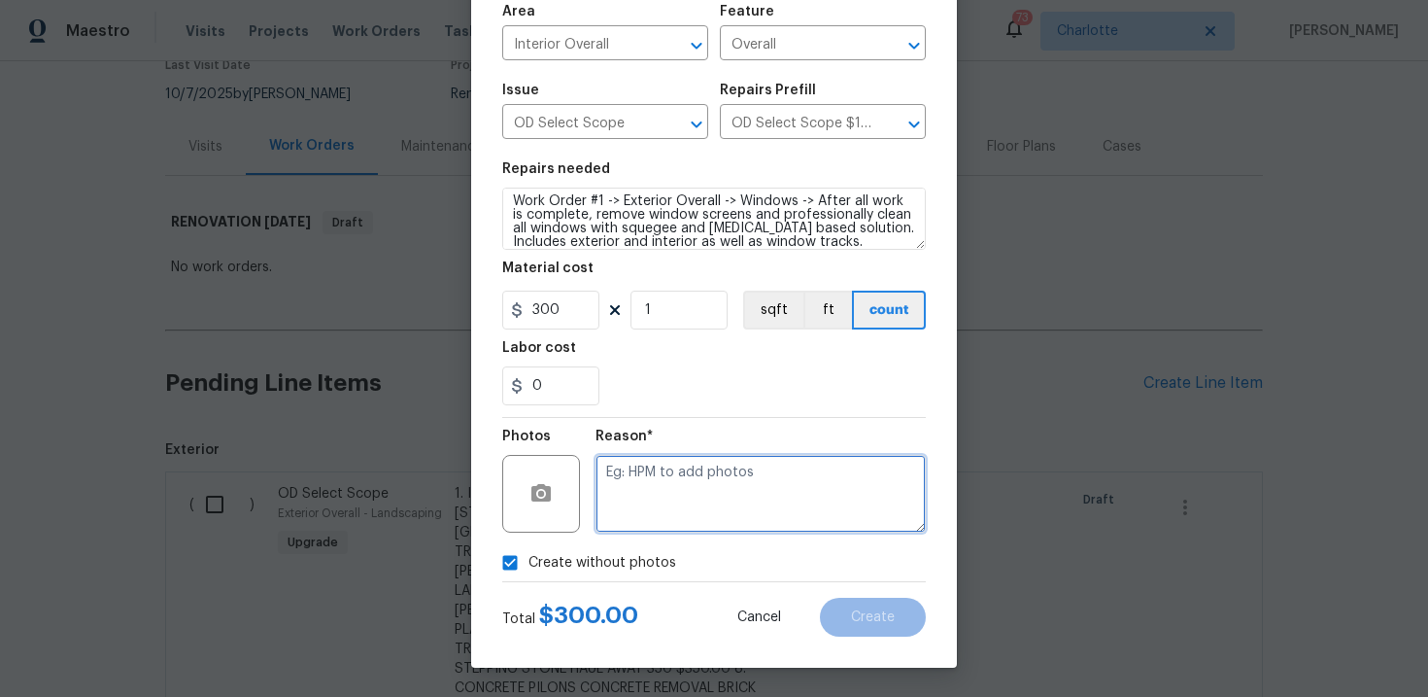
click at [678, 512] on textarea at bounding box center [761, 494] width 330 height 78
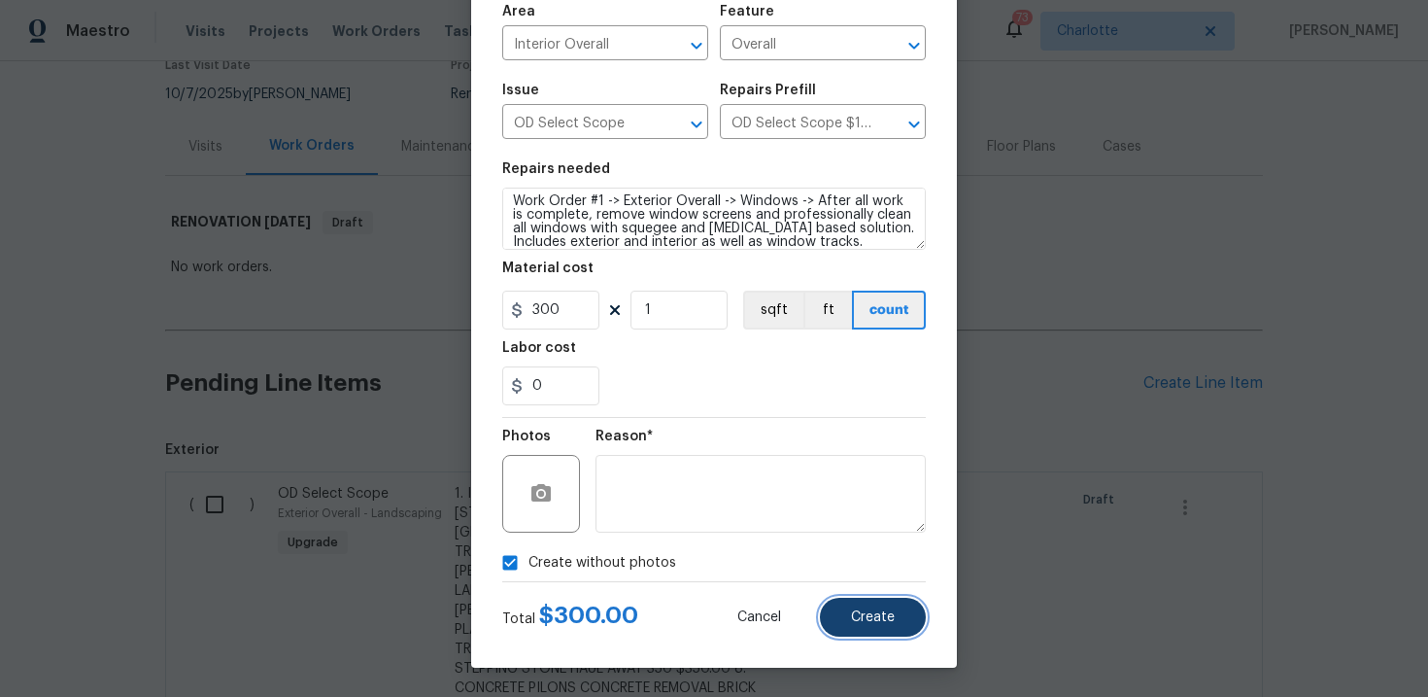
click at [862, 612] on span "Create" at bounding box center [873, 617] width 44 height 15
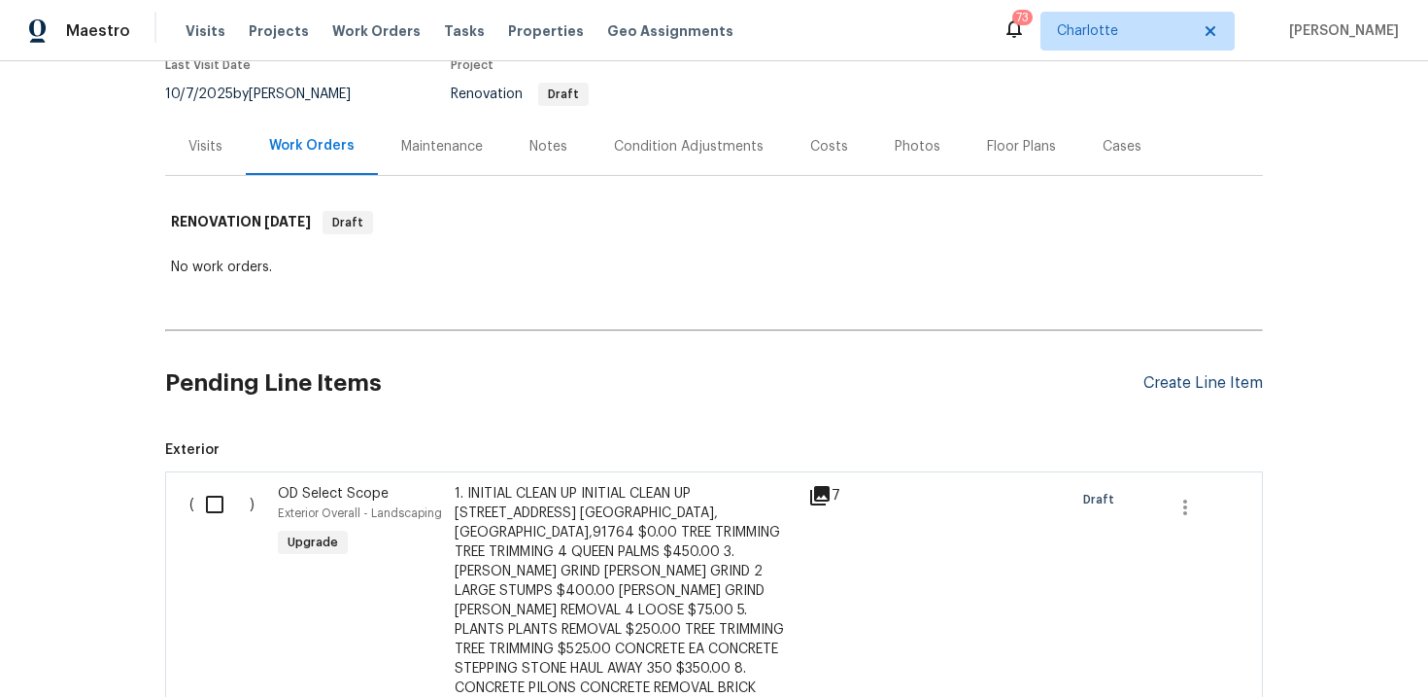
click at [1227, 388] on div "Create Line Item" at bounding box center [1202, 383] width 119 height 18
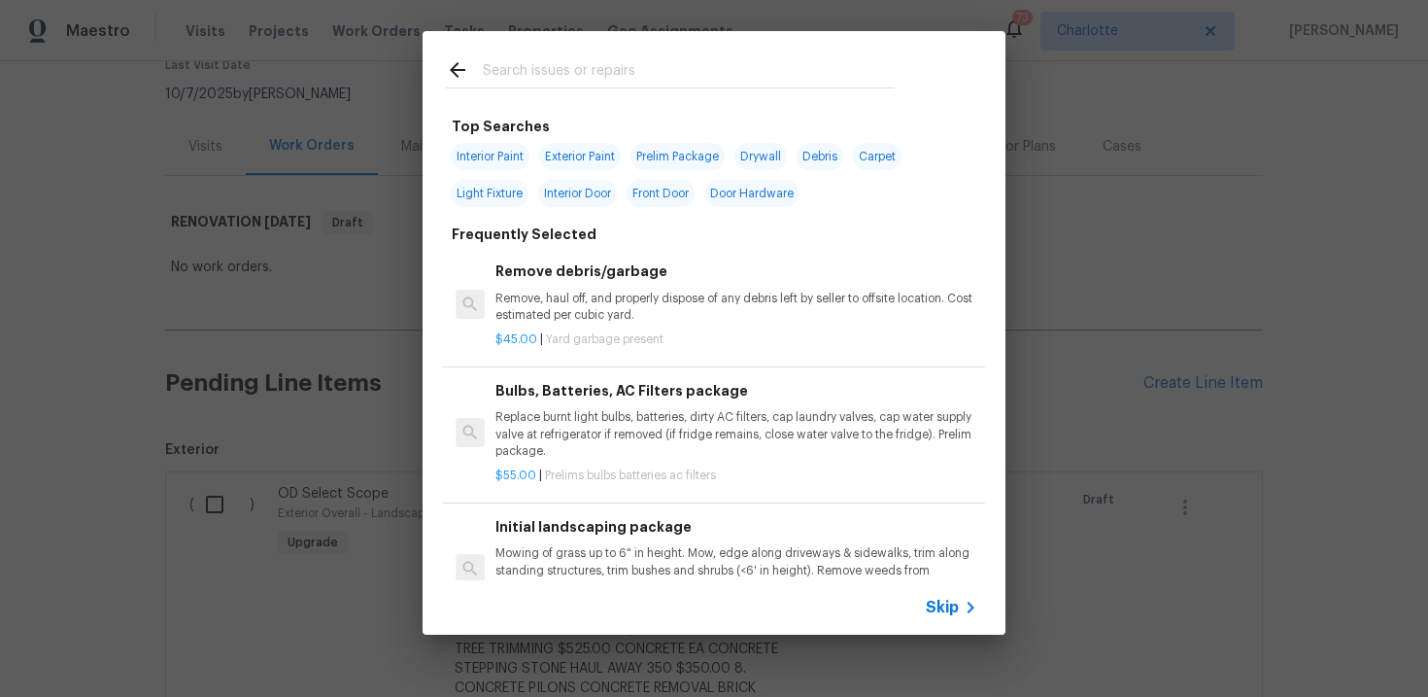
click at [941, 599] on span "Skip" at bounding box center [942, 606] width 33 height 19
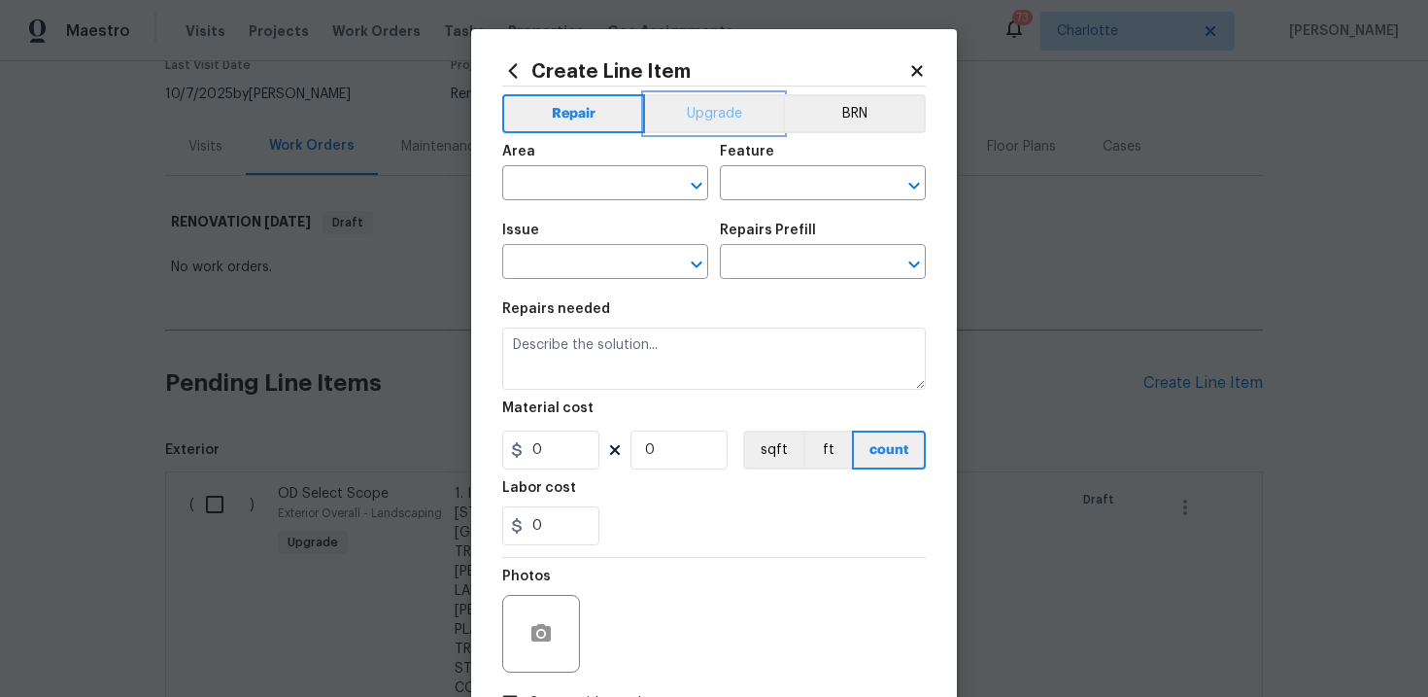
click at [731, 106] on button "Upgrade" at bounding box center [714, 113] width 139 height 39
click at [585, 257] on input "text" at bounding box center [578, 264] width 152 height 30
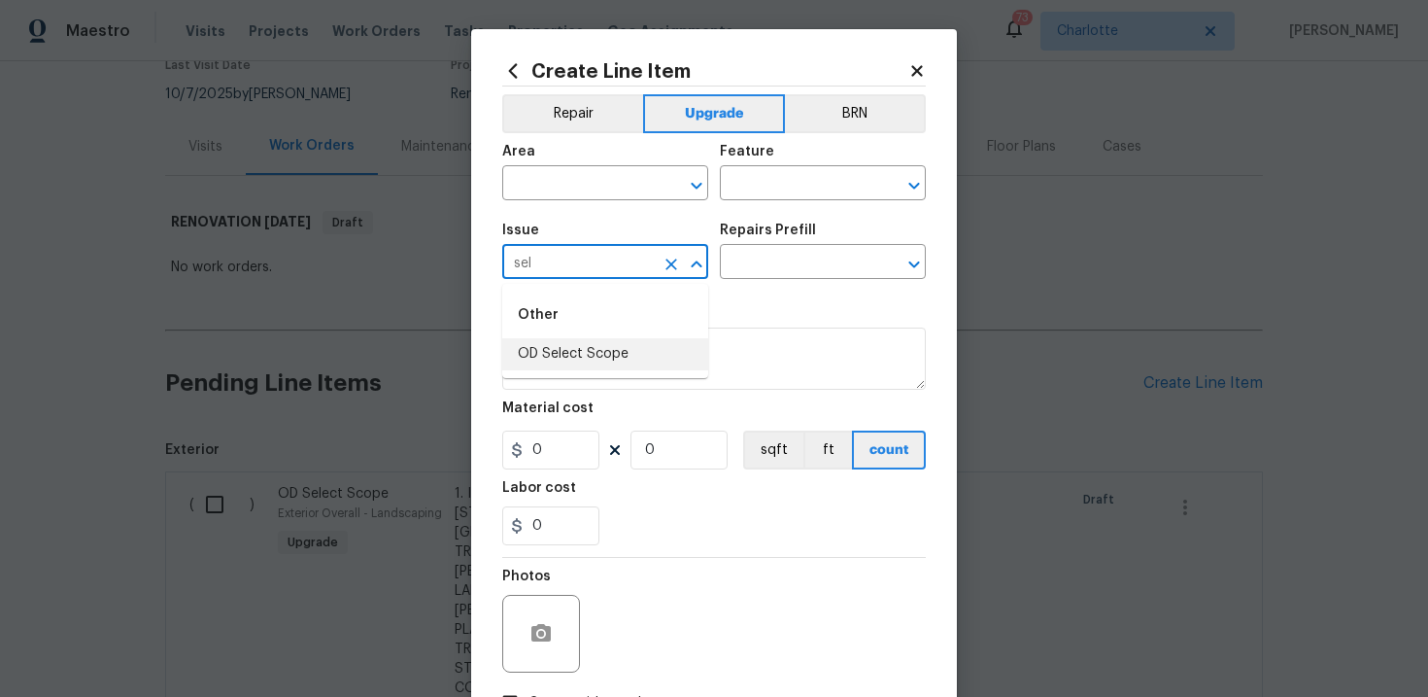
click at [589, 346] on li "OD Select Scope" at bounding box center [605, 354] width 206 height 32
type input "OD Select Scope"
click at [764, 259] on input "text" at bounding box center [796, 264] width 152 height 30
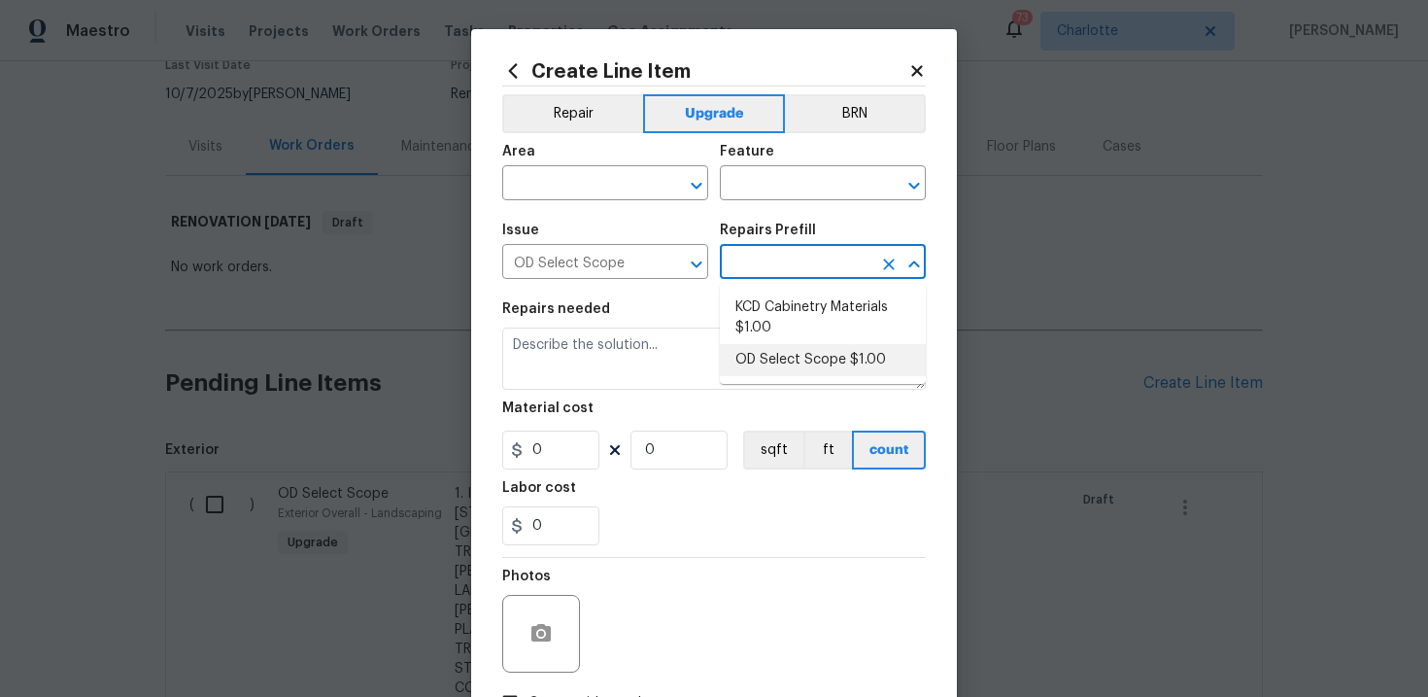
click at [790, 349] on li "OD Select Scope $1.00" at bounding box center [823, 360] width 206 height 32
type input "OD Select Scope $1.00"
type textarea "Refer to the agreed upon scope document for further details."
type input "1"
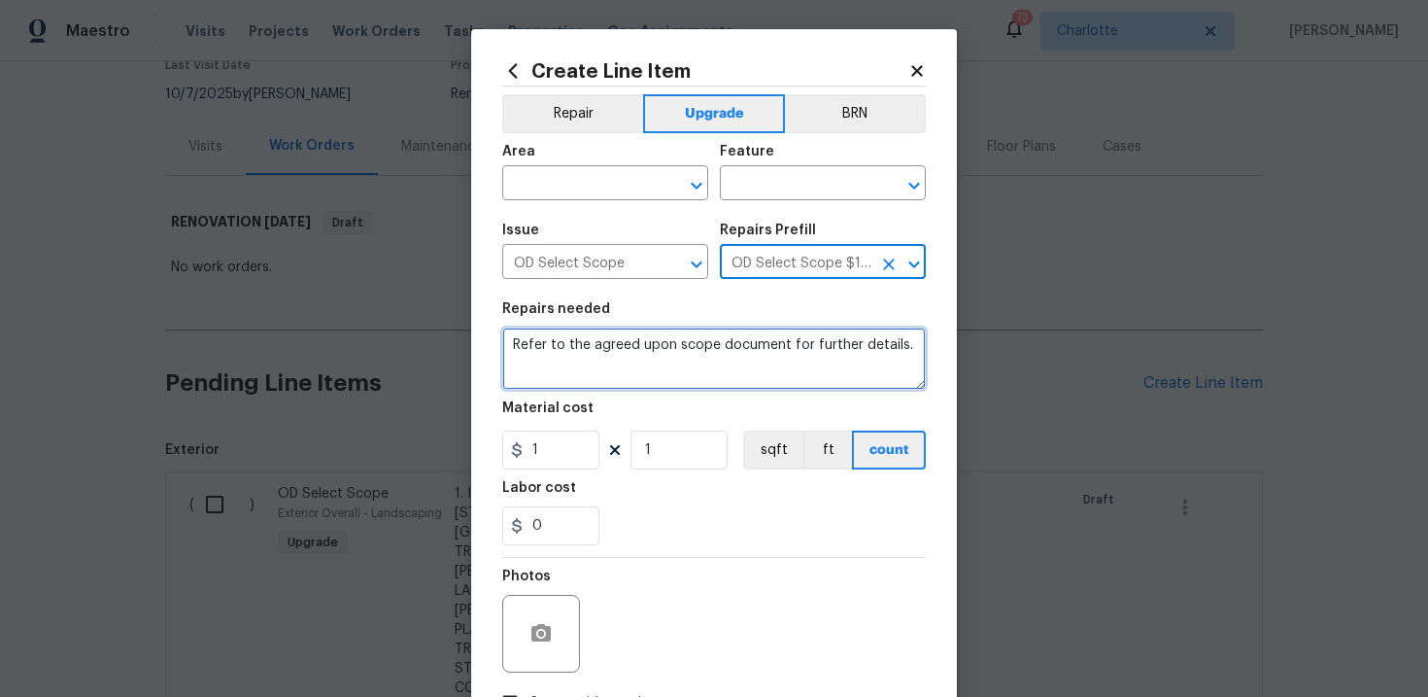
click at [685, 348] on textarea "Refer to the agreed upon scope document for further details." at bounding box center [714, 358] width 424 height 62
paste textarea "Work Order #1 -> Interior Overall -> Doors -> Install new prehung doors through…"
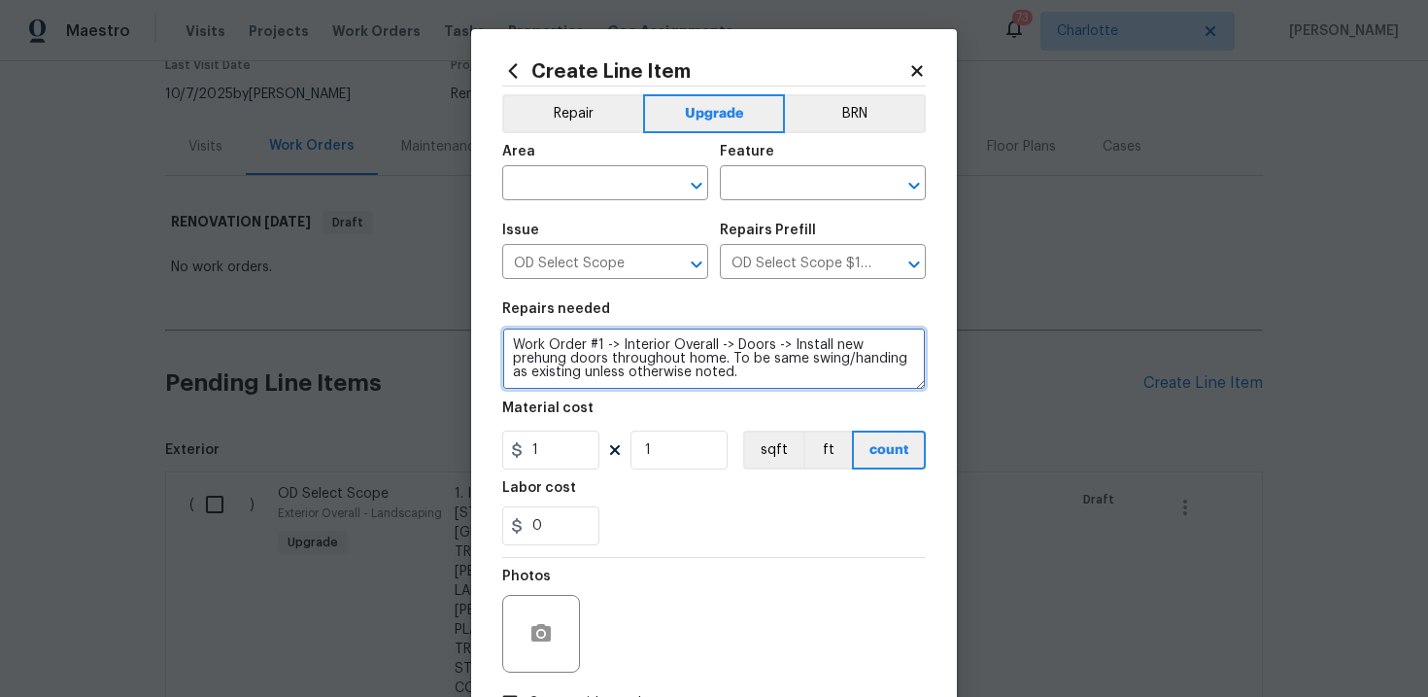
type textarea "Work Order #1 -> Interior Overall -> Doors -> Install new prehung doors through…"
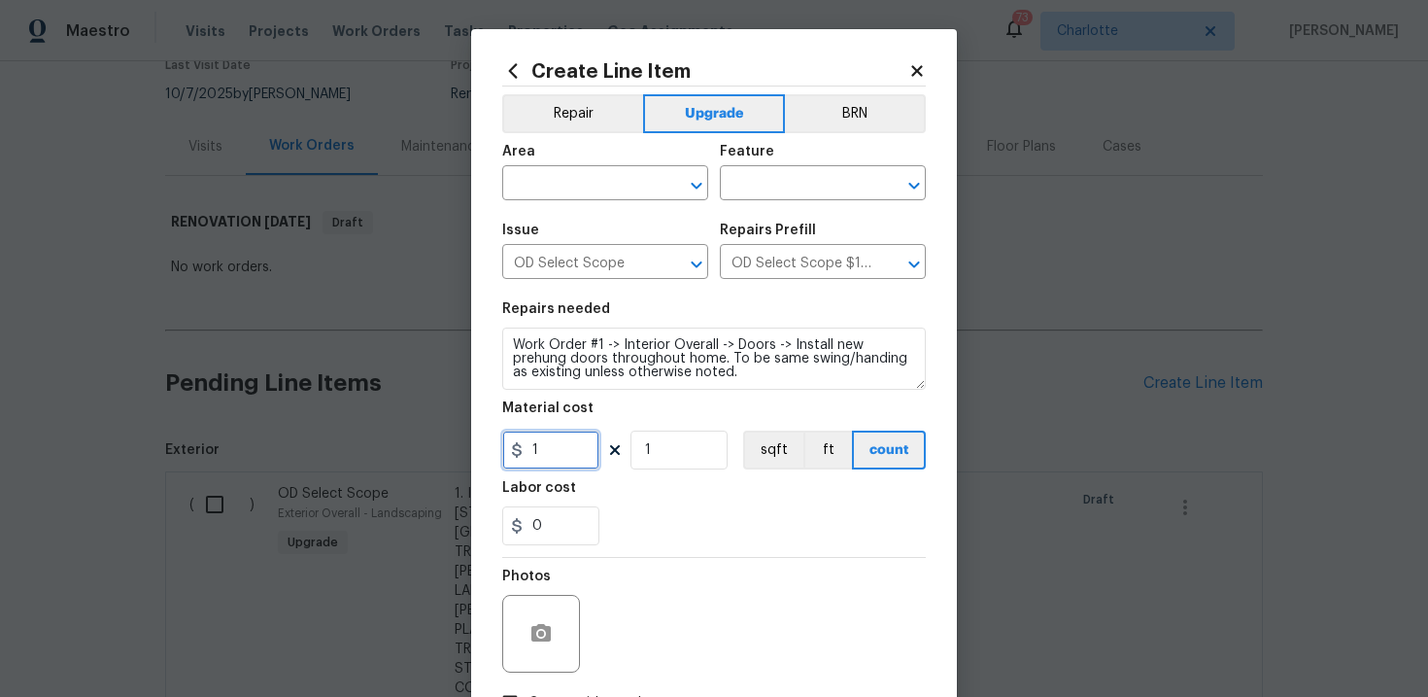
click at [562, 455] on input "1" at bounding box center [550, 449] width 97 height 39
type input "2400"
click at [703, 492] on div "Labor cost" at bounding box center [714, 493] width 424 height 25
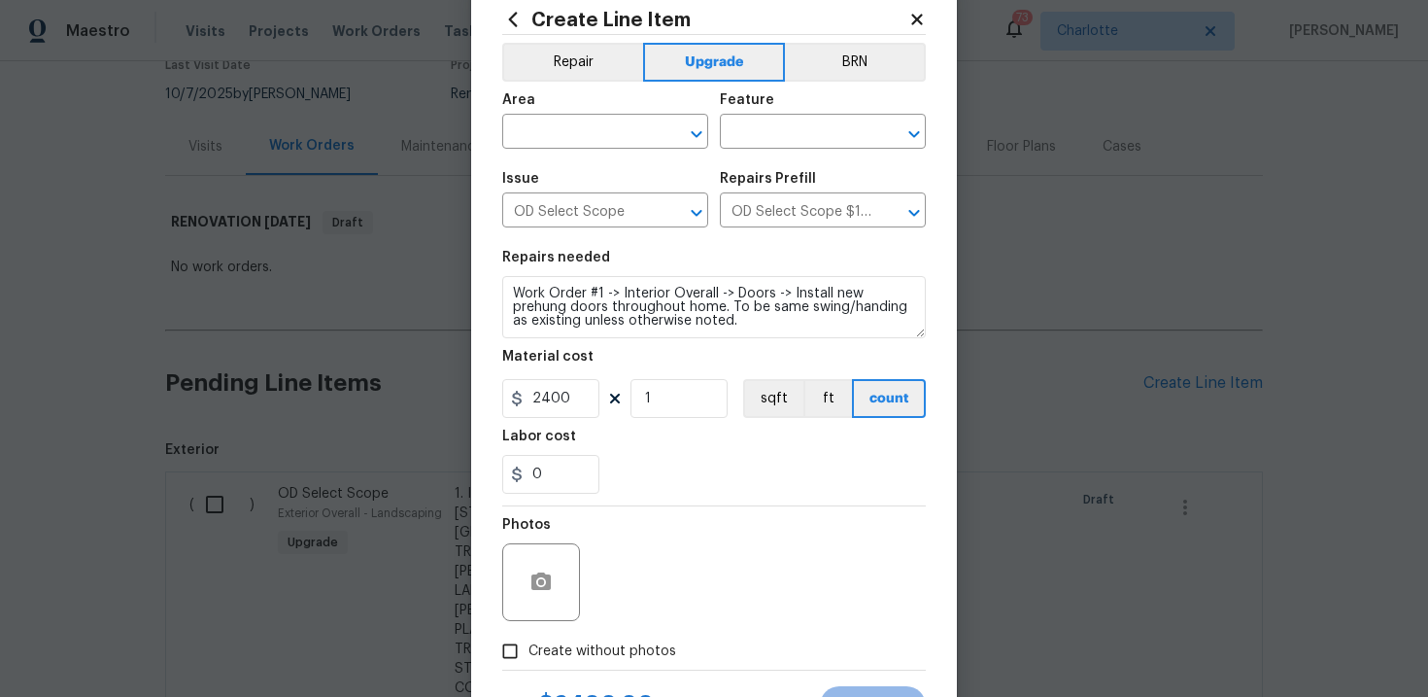
scroll to position [55, 0]
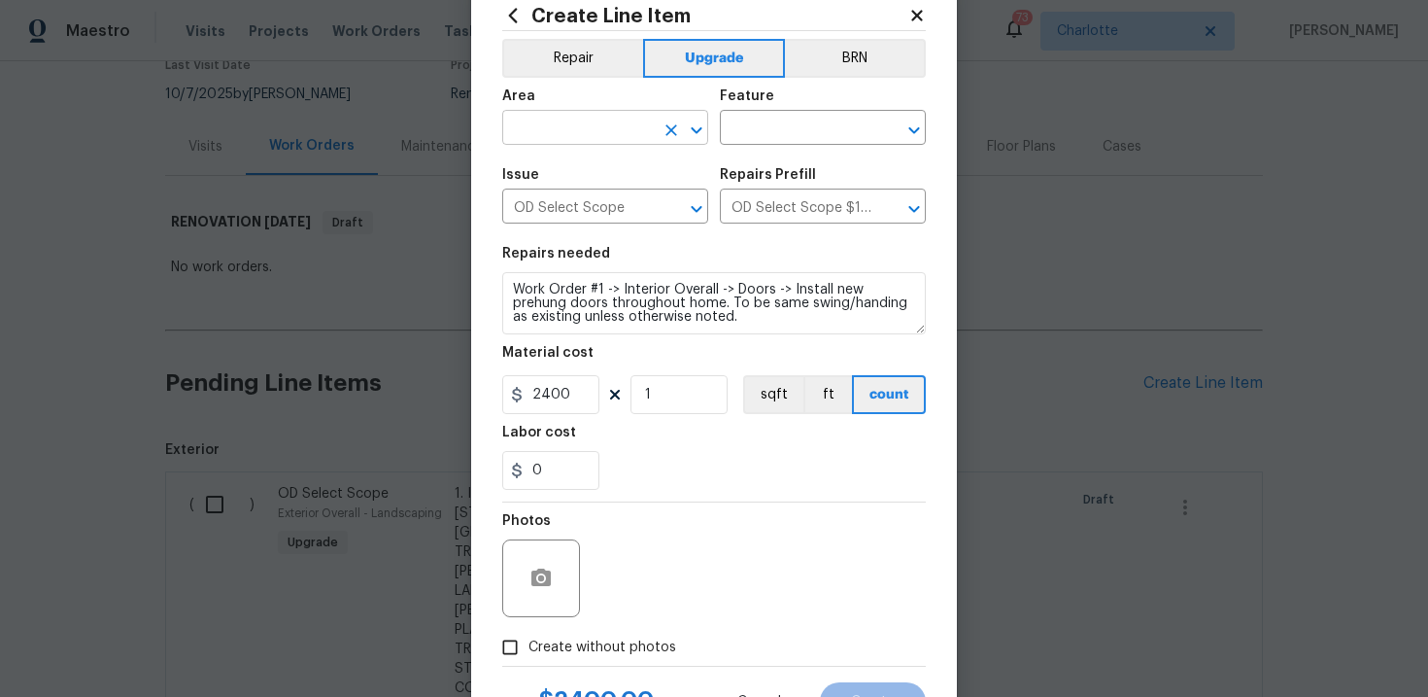
click at [626, 130] on input "text" at bounding box center [578, 130] width 152 height 30
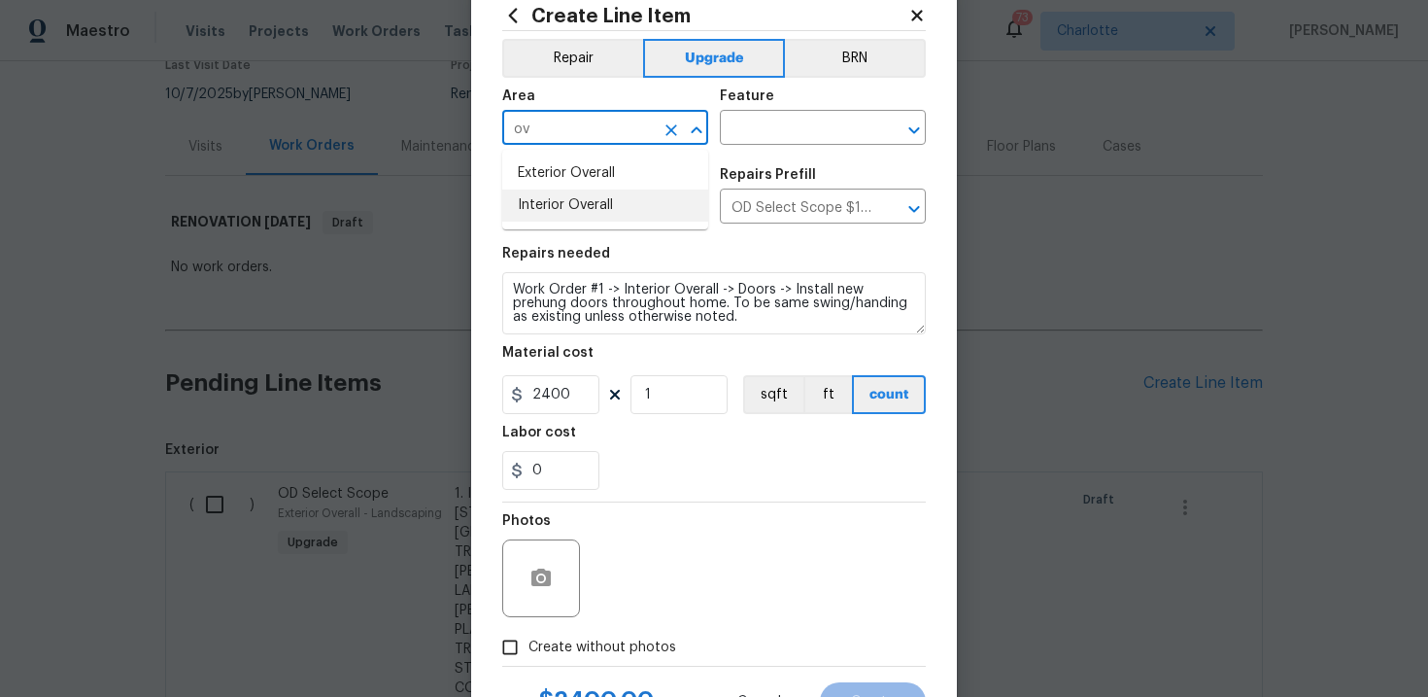
click at [619, 203] on li "Interior Overall" at bounding box center [605, 205] width 206 height 32
type input "Interior Overall"
click at [784, 129] on input "text" at bounding box center [796, 130] width 152 height 30
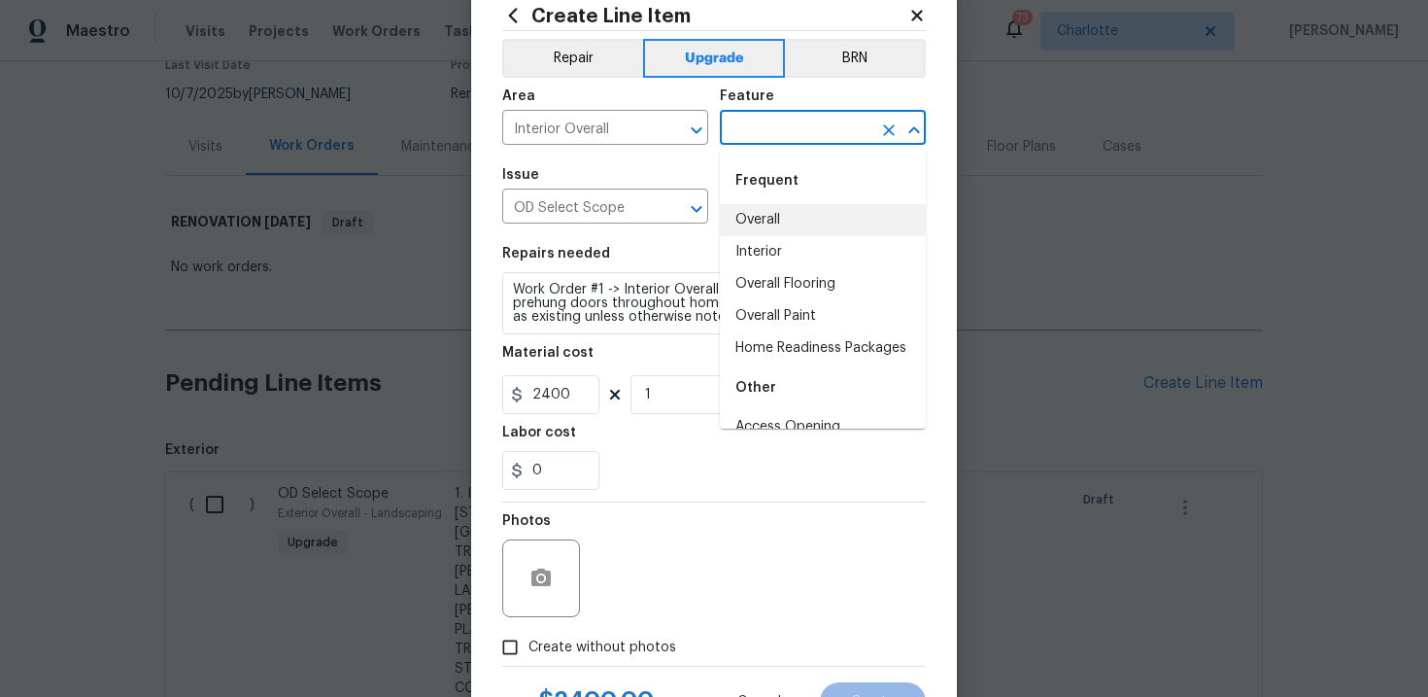
click at [782, 213] on li "Overall" at bounding box center [823, 220] width 206 height 32
type input "Overall"
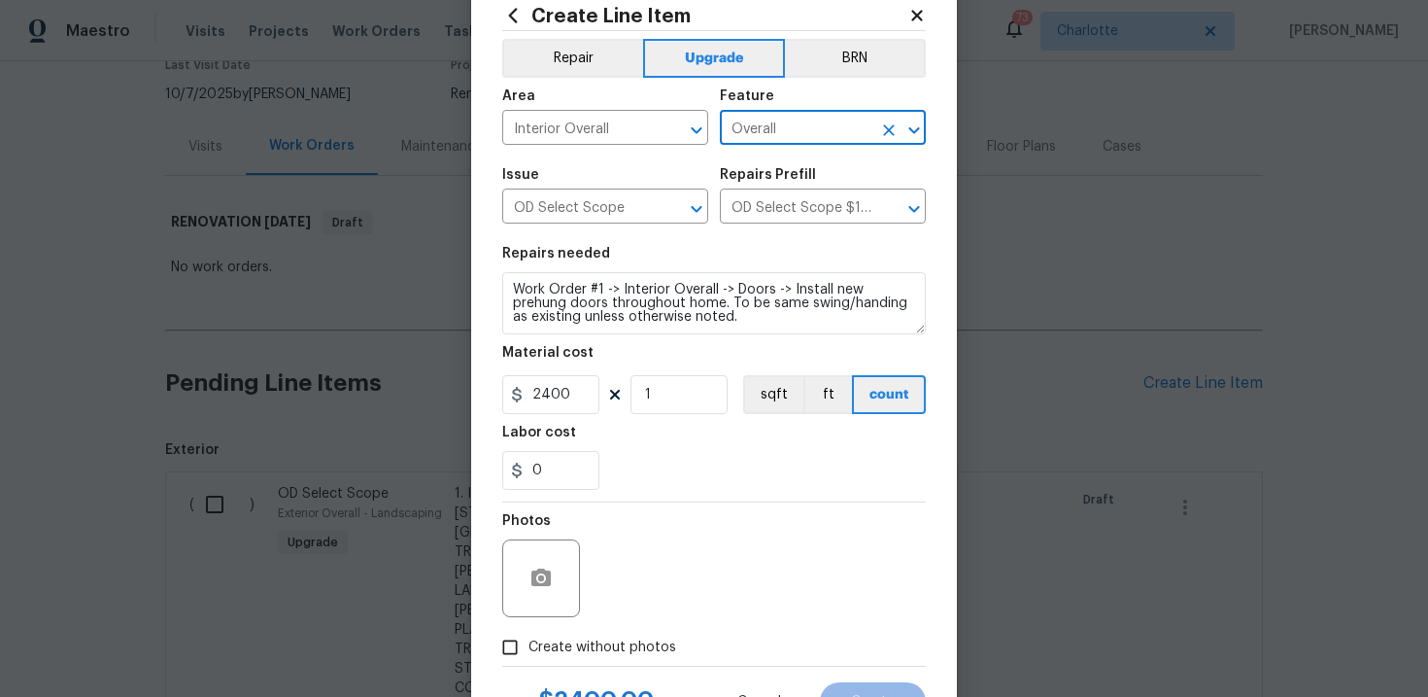
click at [617, 642] on span "Create without photos" at bounding box center [602, 647] width 148 height 20
click at [528, 642] on input "Create without photos" at bounding box center [510, 647] width 37 height 37
checkbox input "true"
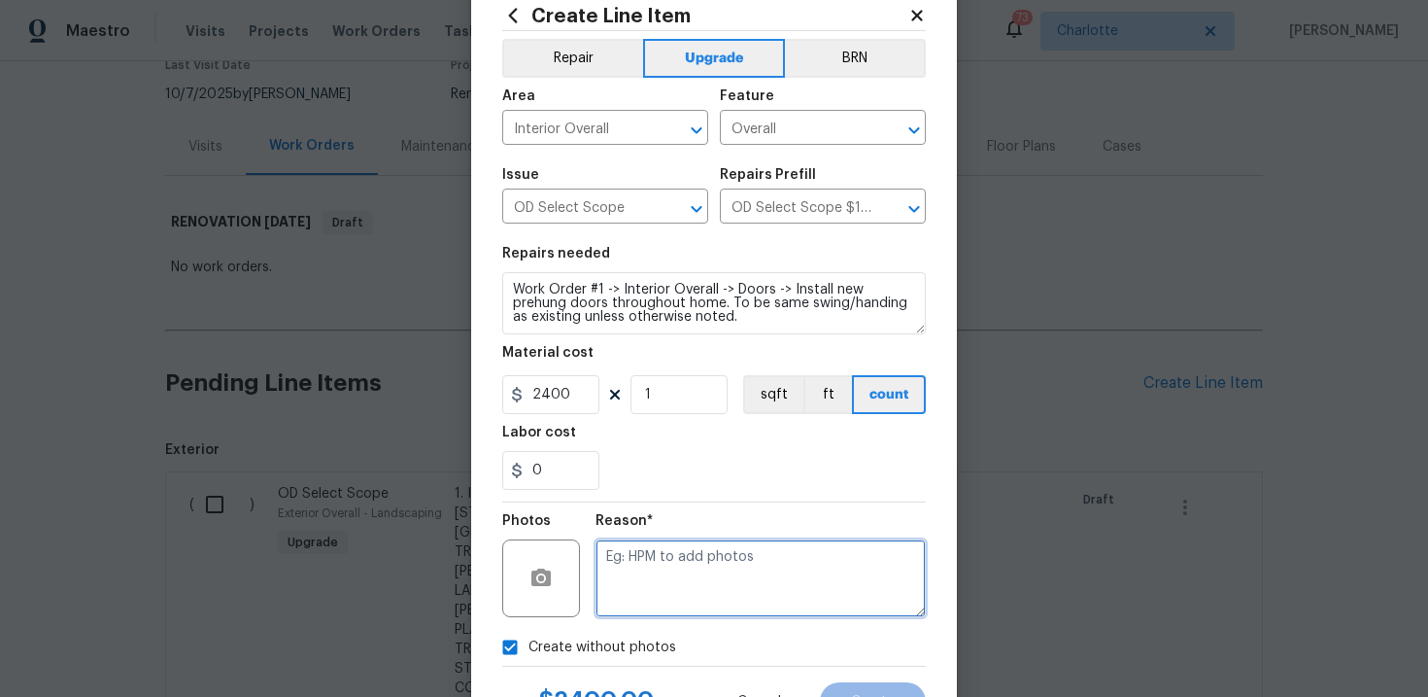
click at [688, 582] on textarea at bounding box center [761, 578] width 330 height 78
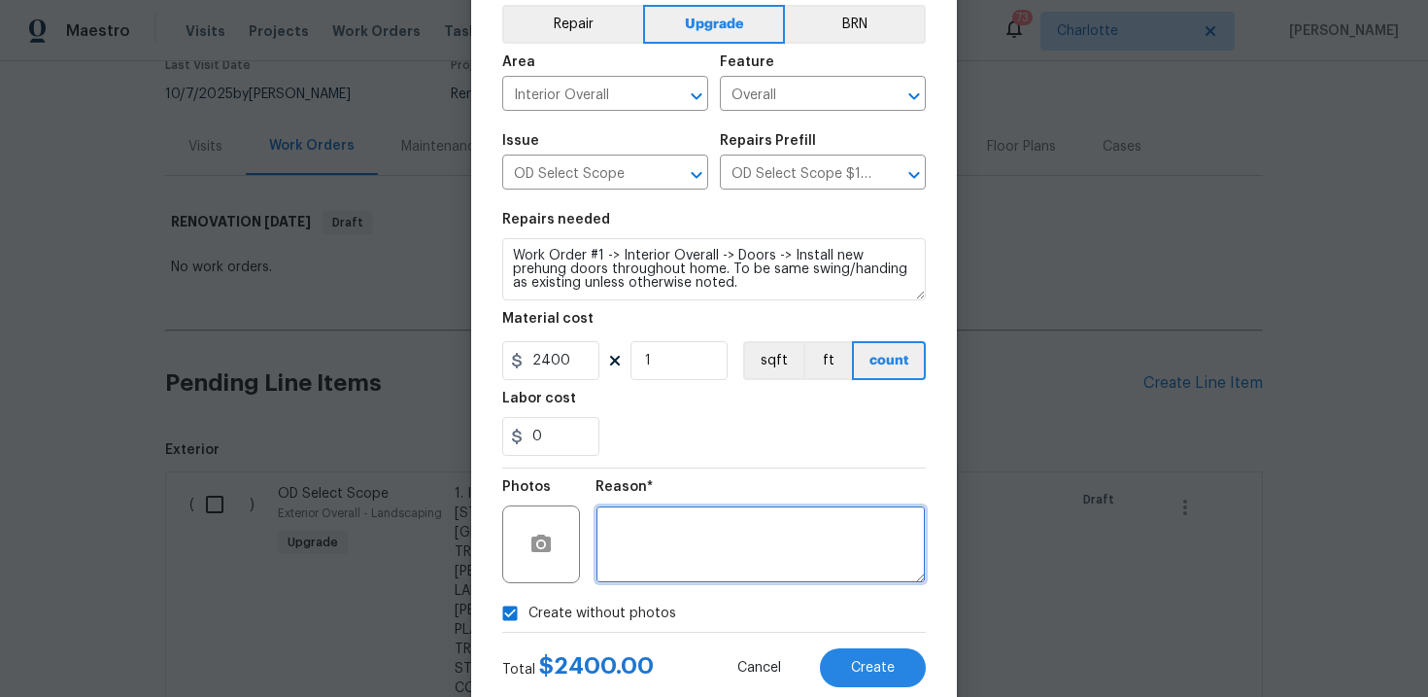
scroll to position [123, 0]
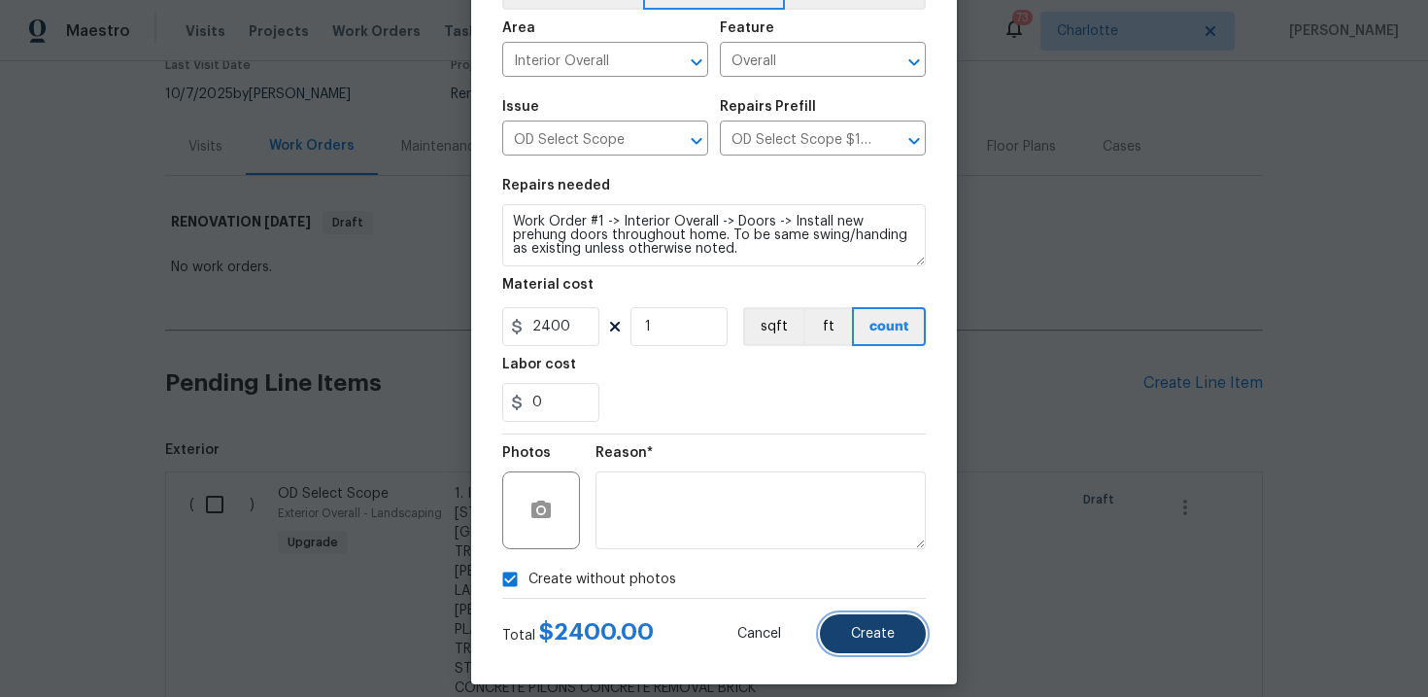
click at [846, 633] on button "Create" at bounding box center [873, 633] width 106 height 39
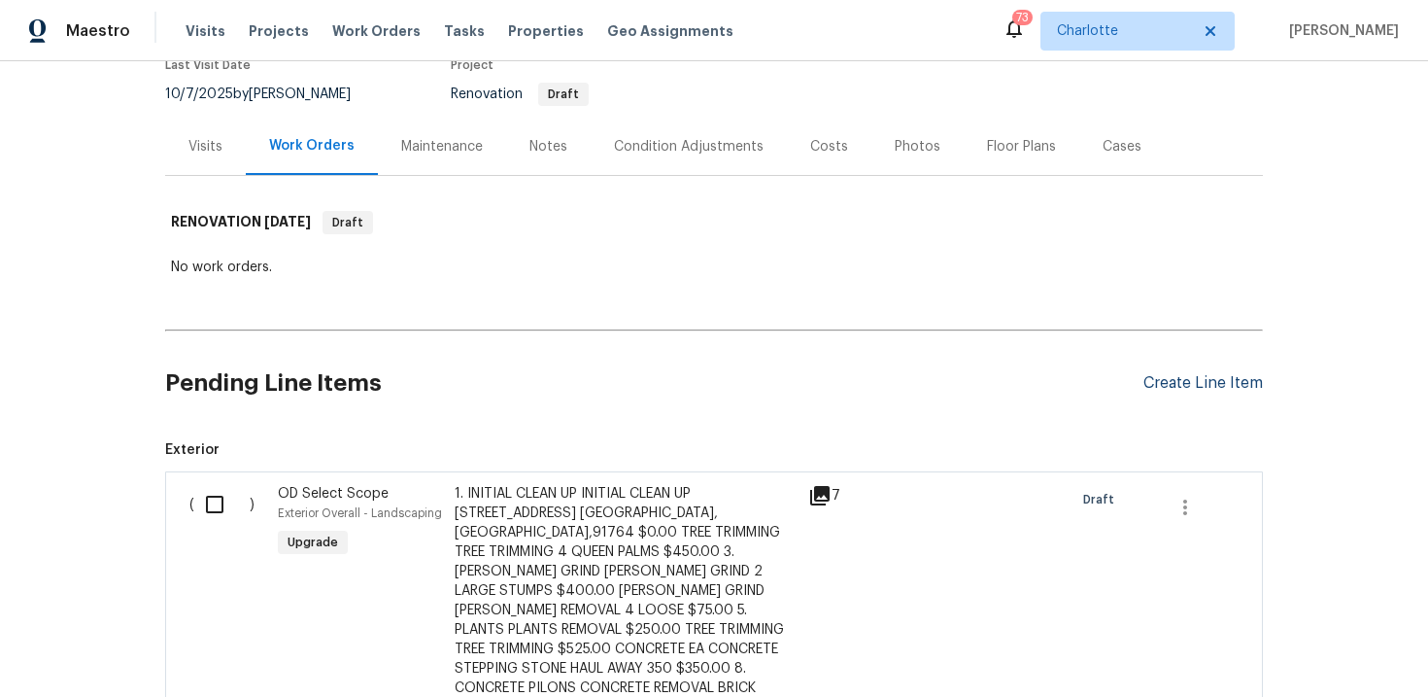
click at [1216, 382] on div "Create Line Item" at bounding box center [1202, 383] width 119 height 18
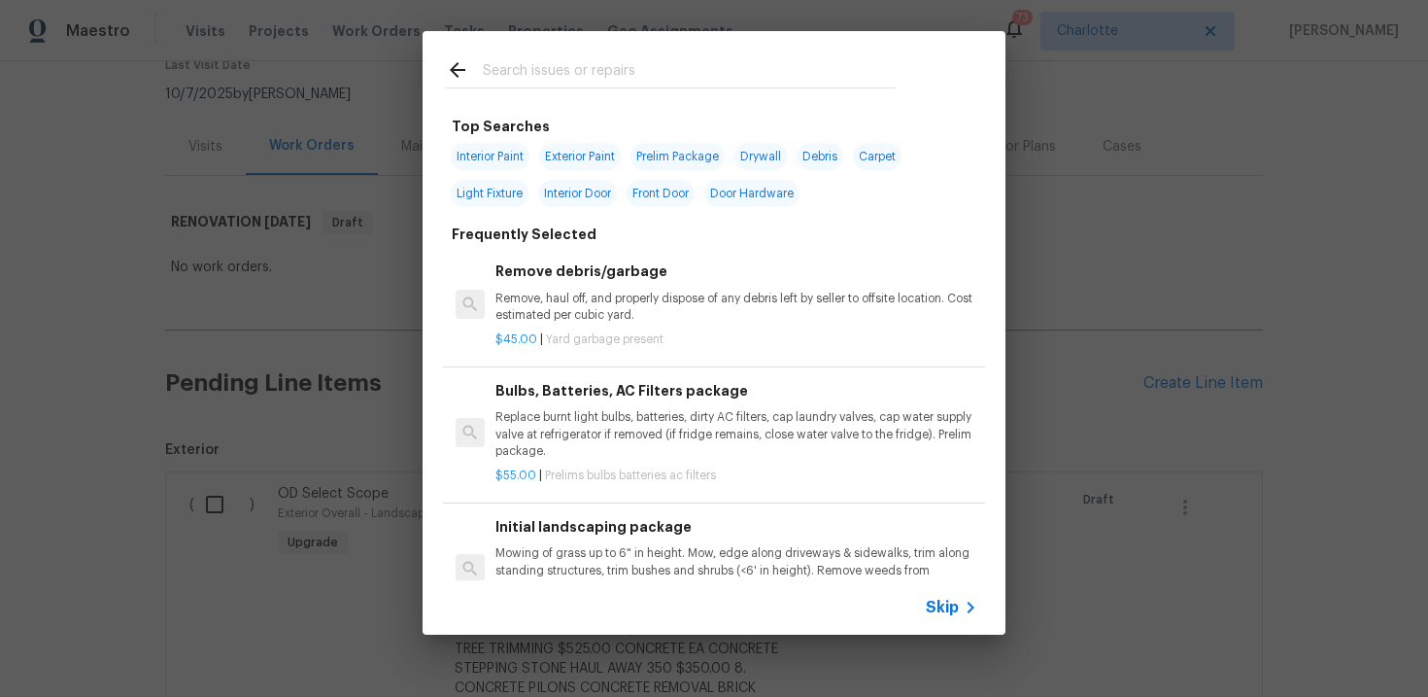
click at [942, 603] on span "Skip" at bounding box center [942, 606] width 33 height 19
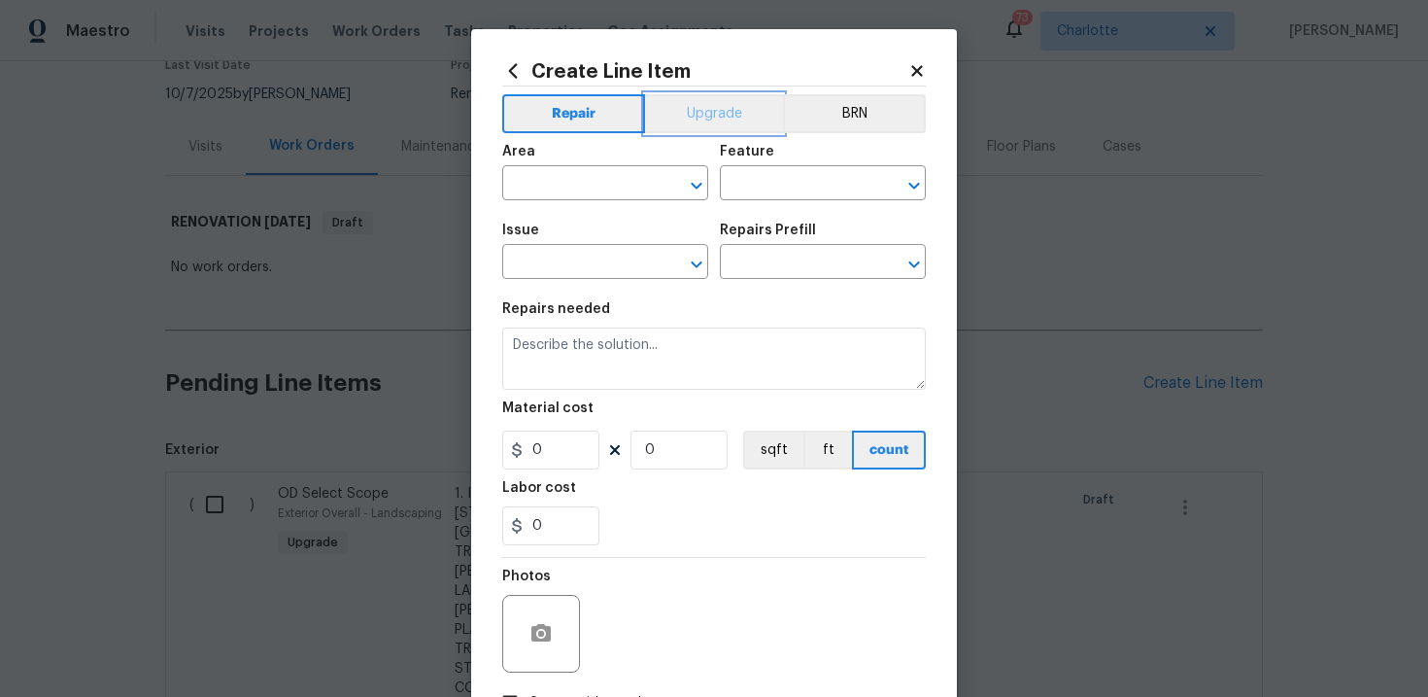
click at [700, 109] on button "Upgrade" at bounding box center [714, 113] width 139 height 39
click at [584, 267] on input "text" at bounding box center [578, 264] width 152 height 30
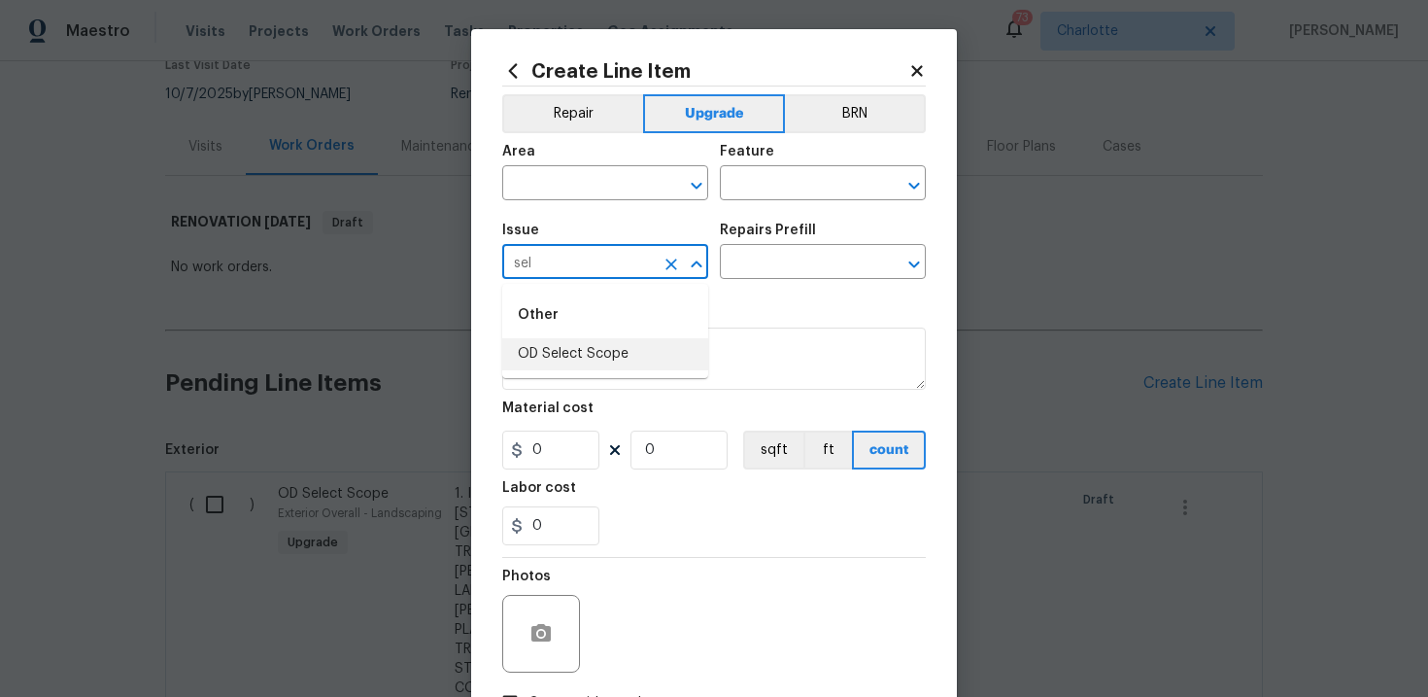
click at [599, 348] on li "OD Select Scope" at bounding box center [605, 354] width 206 height 32
type input "OD Select Scope"
click at [776, 252] on input "text" at bounding box center [796, 264] width 152 height 30
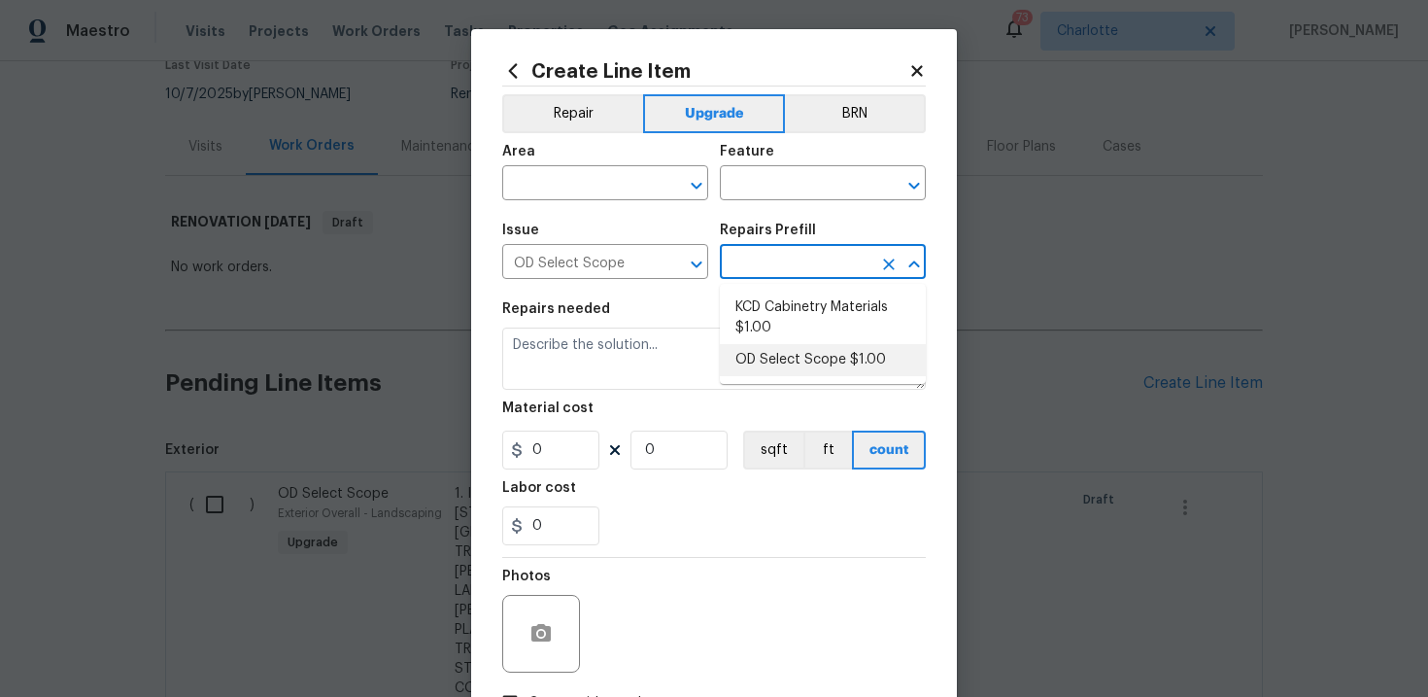
click at [793, 358] on li "OD Select Scope $1.00" at bounding box center [823, 360] width 206 height 32
type input "OD Select Scope $1.00"
type textarea "Refer to the agreed upon scope document for further details."
type input "1"
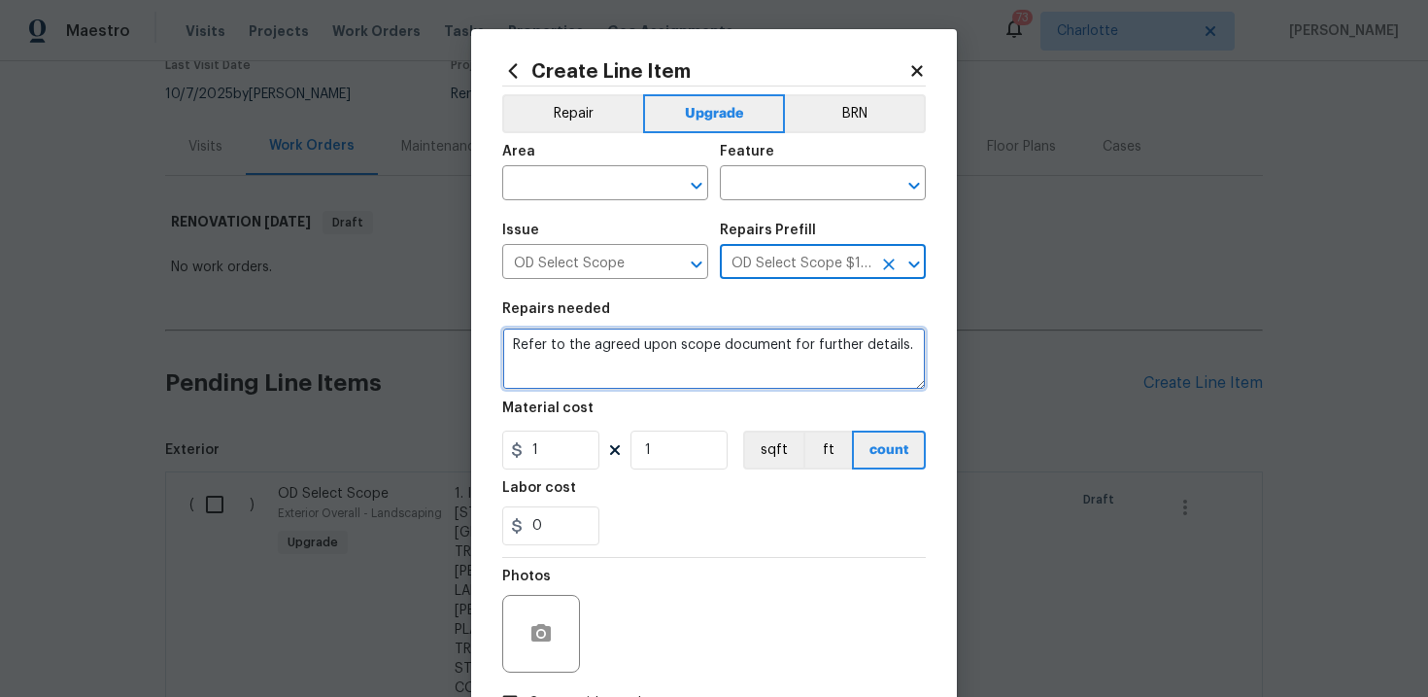
click at [703, 350] on textarea "Refer to the agreed upon scope document for further details." at bounding box center [714, 358] width 424 height 62
paste textarea "Work Order #1 -> Interior Overall -> Doors -> Install all new door hardware inc…"
type textarea "Work Order #1 -> Interior Overall -> Doors -> Install all new door hardware inc…"
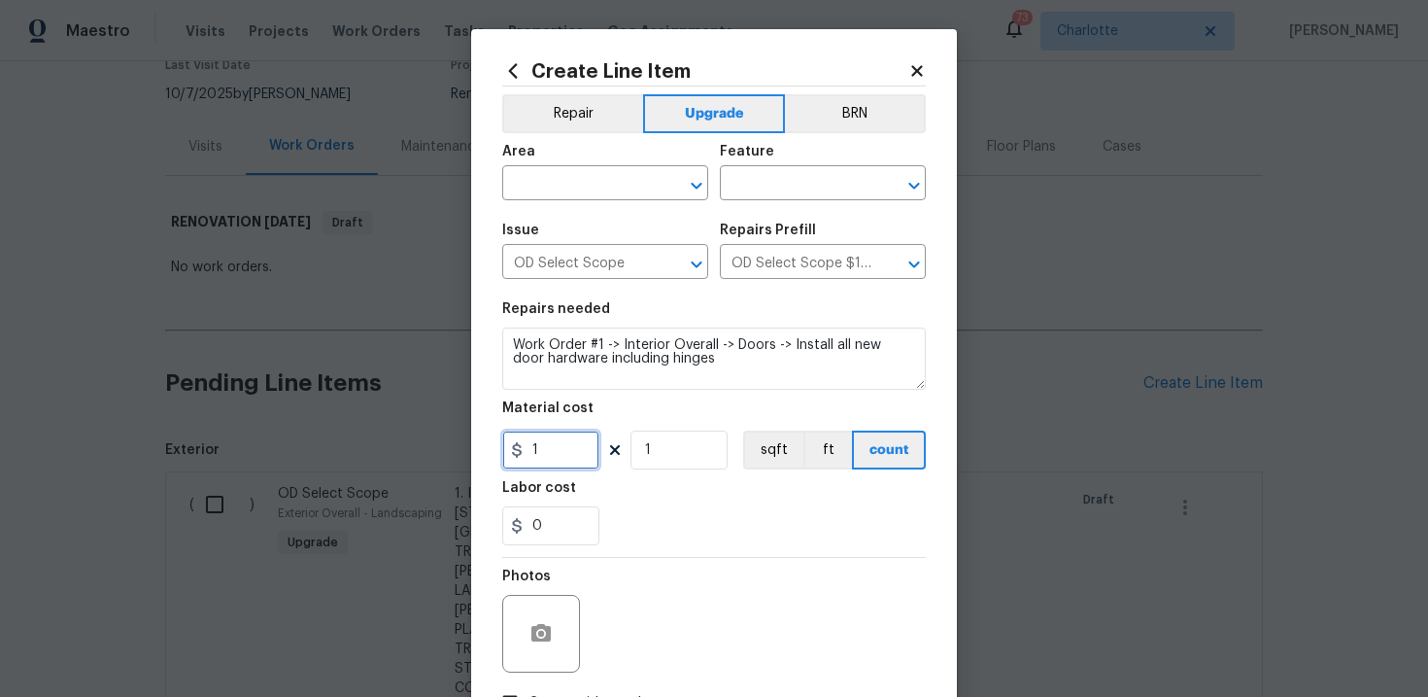
click at [557, 457] on input "1" at bounding box center [550, 449] width 97 height 39
type input "95"
click at [677, 511] on div "0" at bounding box center [714, 525] width 424 height 39
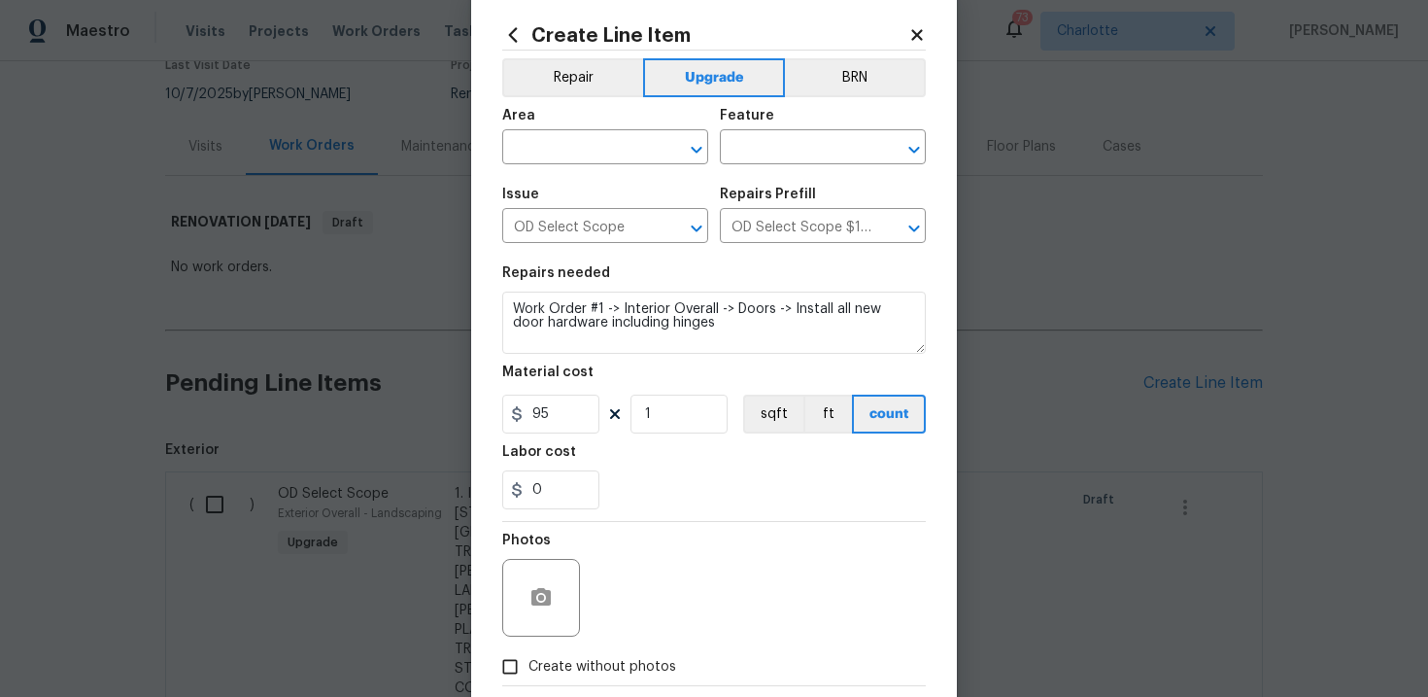
scroll to position [40, 0]
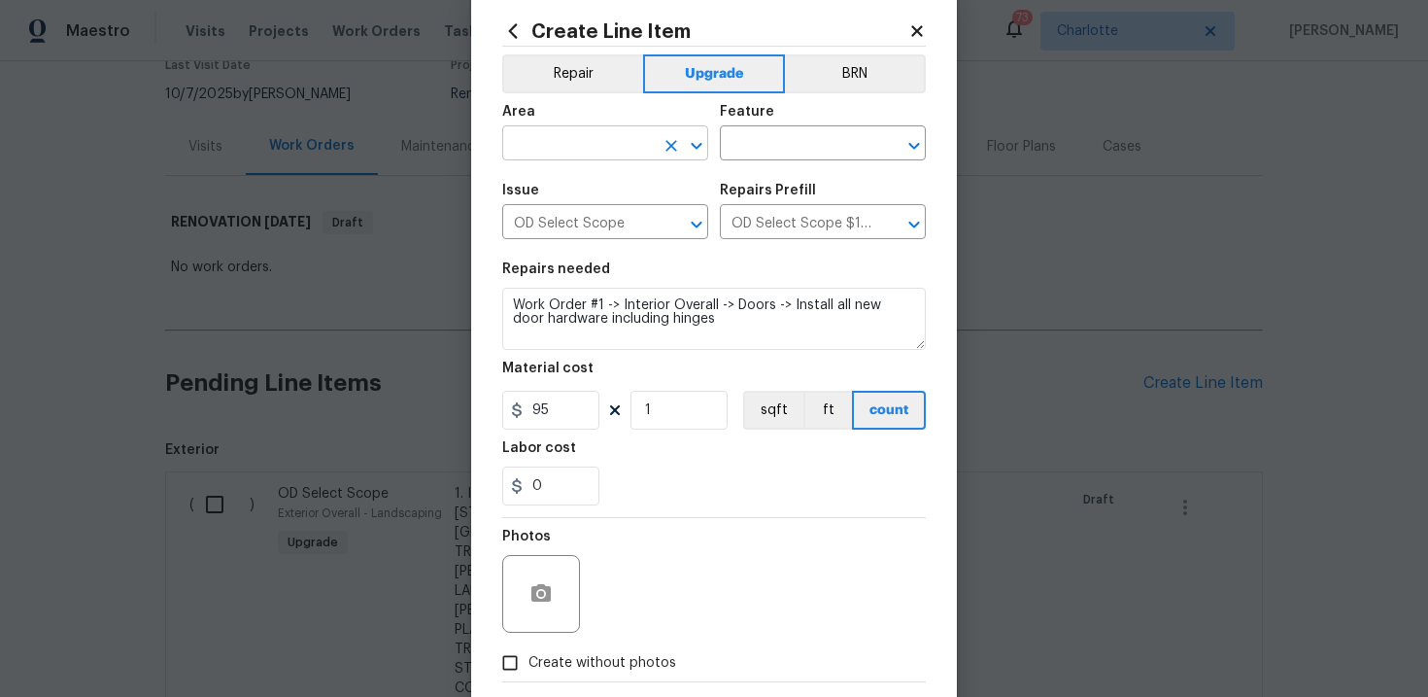
click at [615, 143] on input "text" at bounding box center [578, 145] width 152 height 30
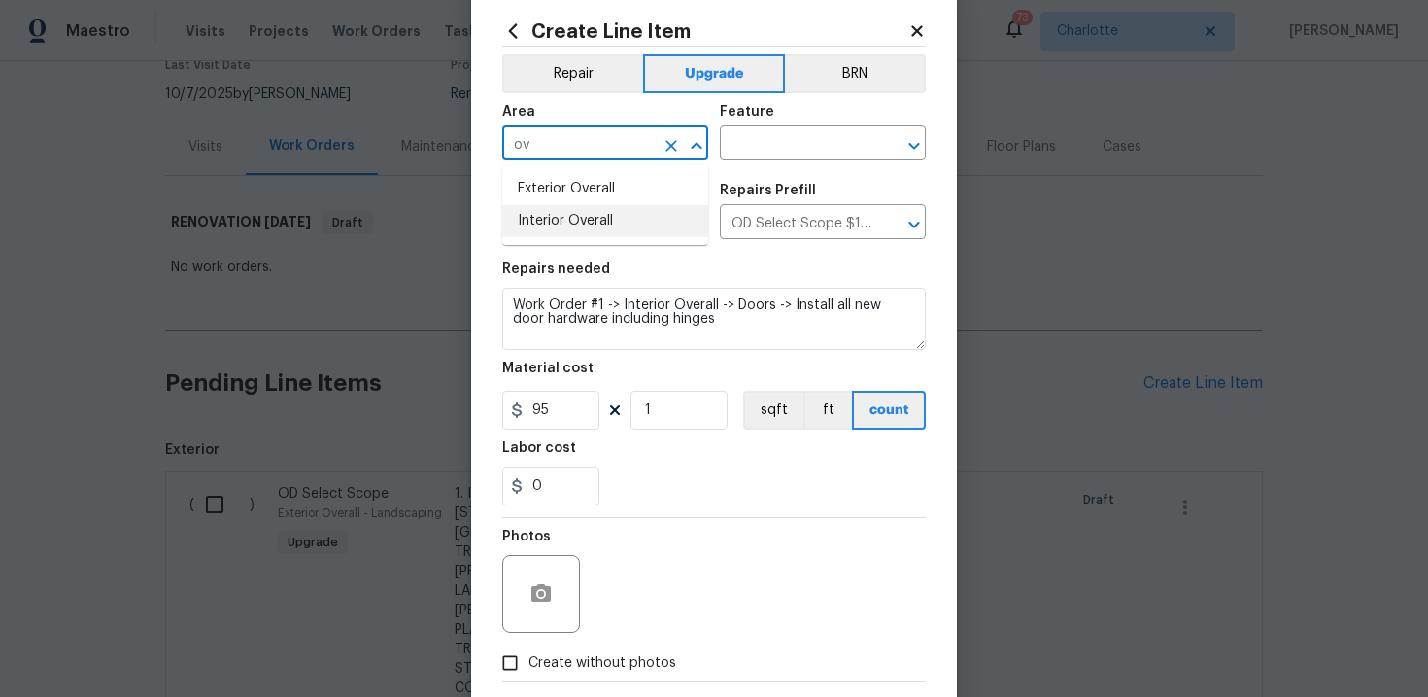
click at [623, 219] on li "Interior Overall" at bounding box center [605, 221] width 206 height 32
type input "Interior Overall"
click at [770, 149] on input "text" at bounding box center [796, 145] width 152 height 30
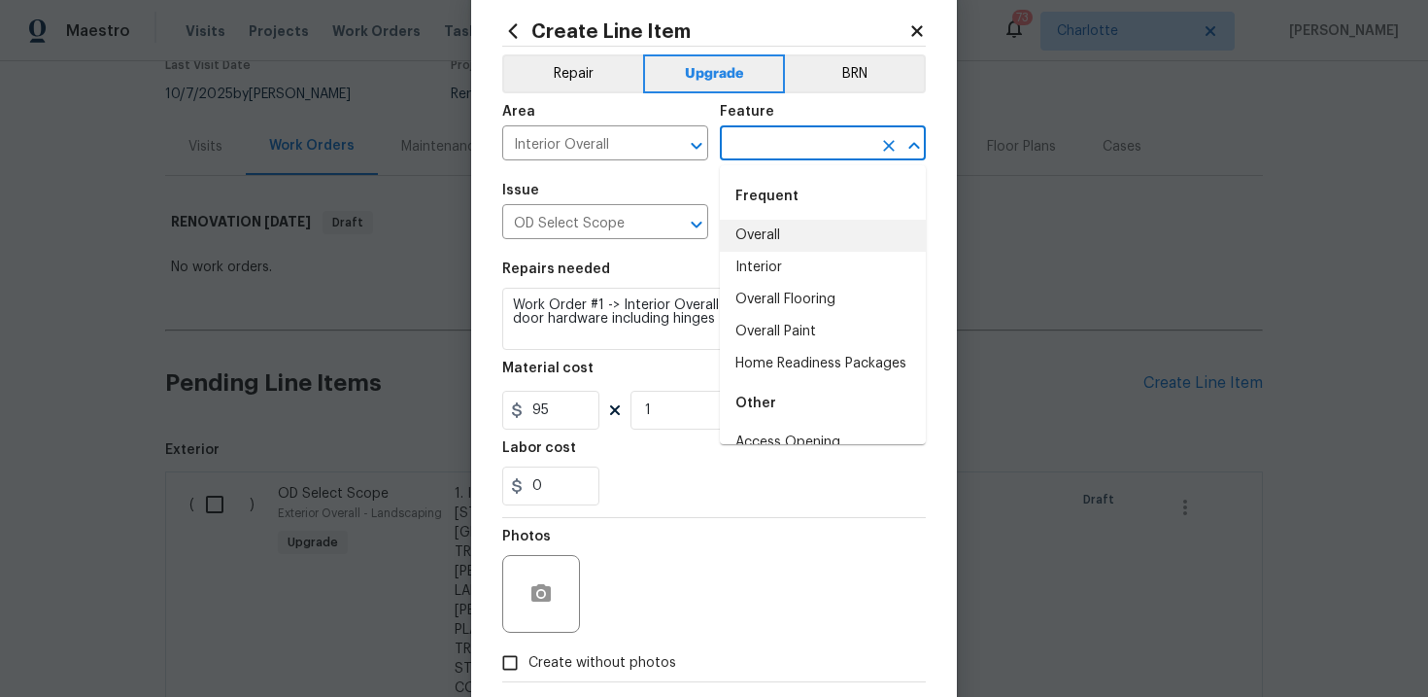
click at [786, 228] on li "Overall" at bounding box center [823, 236] width 206 height 32
type input "Overall"
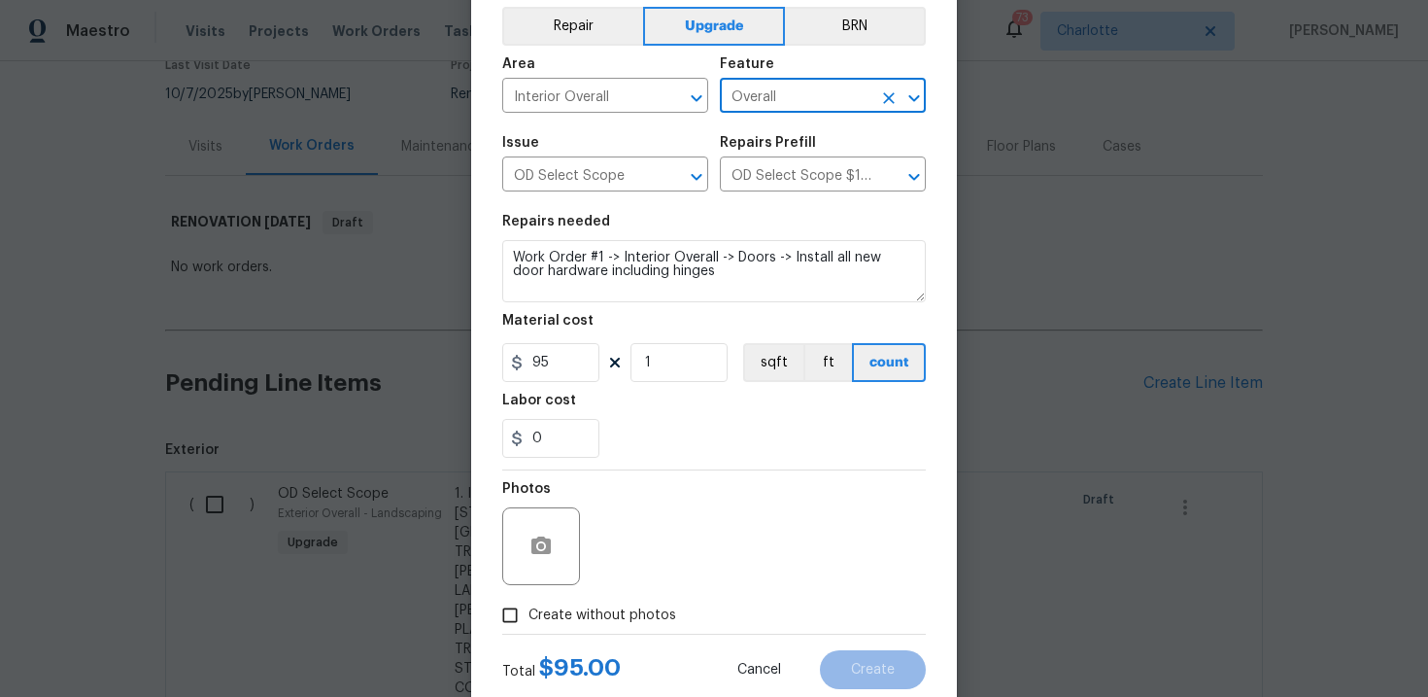
scroll to position [95, 0]
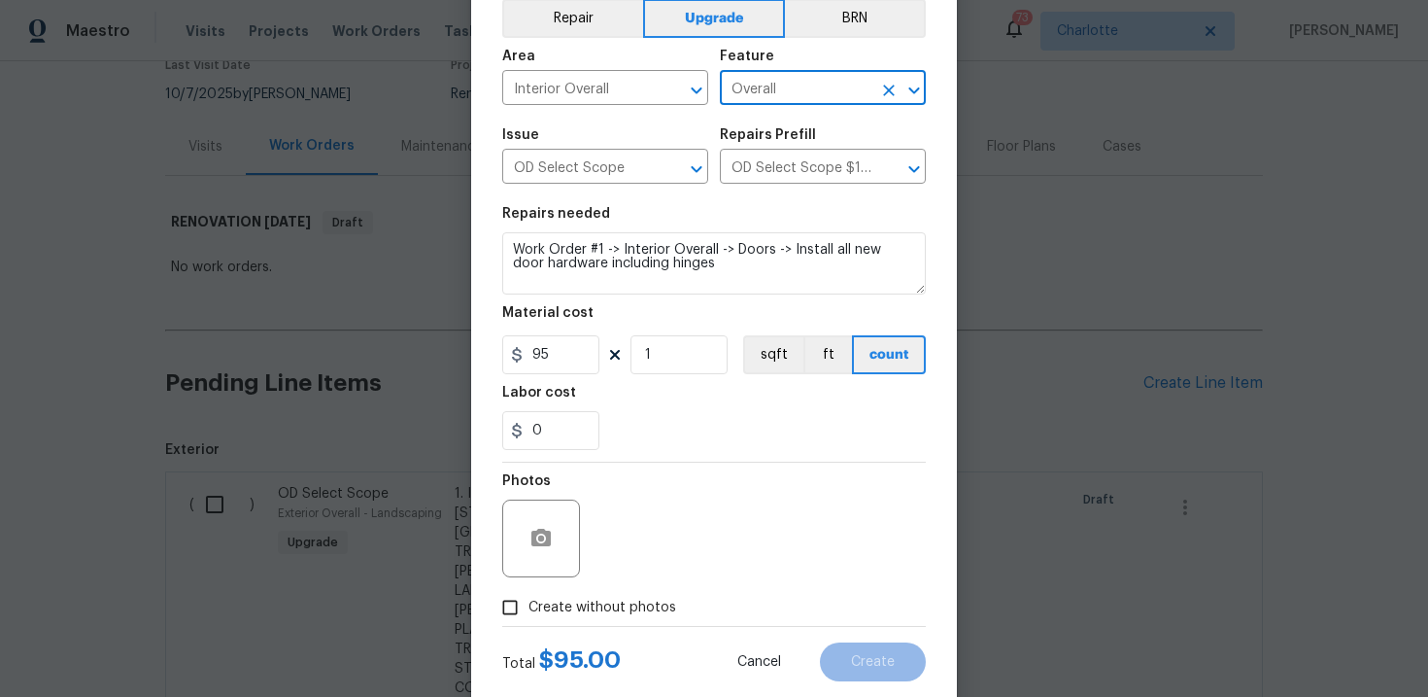
click at [610, 593] on label "Create without photos" at bounding box center [584, 607] width 185 height 37
click at [528, 593] on input "Create without photos" at bounding box center [510, 607] width 37 height 37
checkbox input "true"
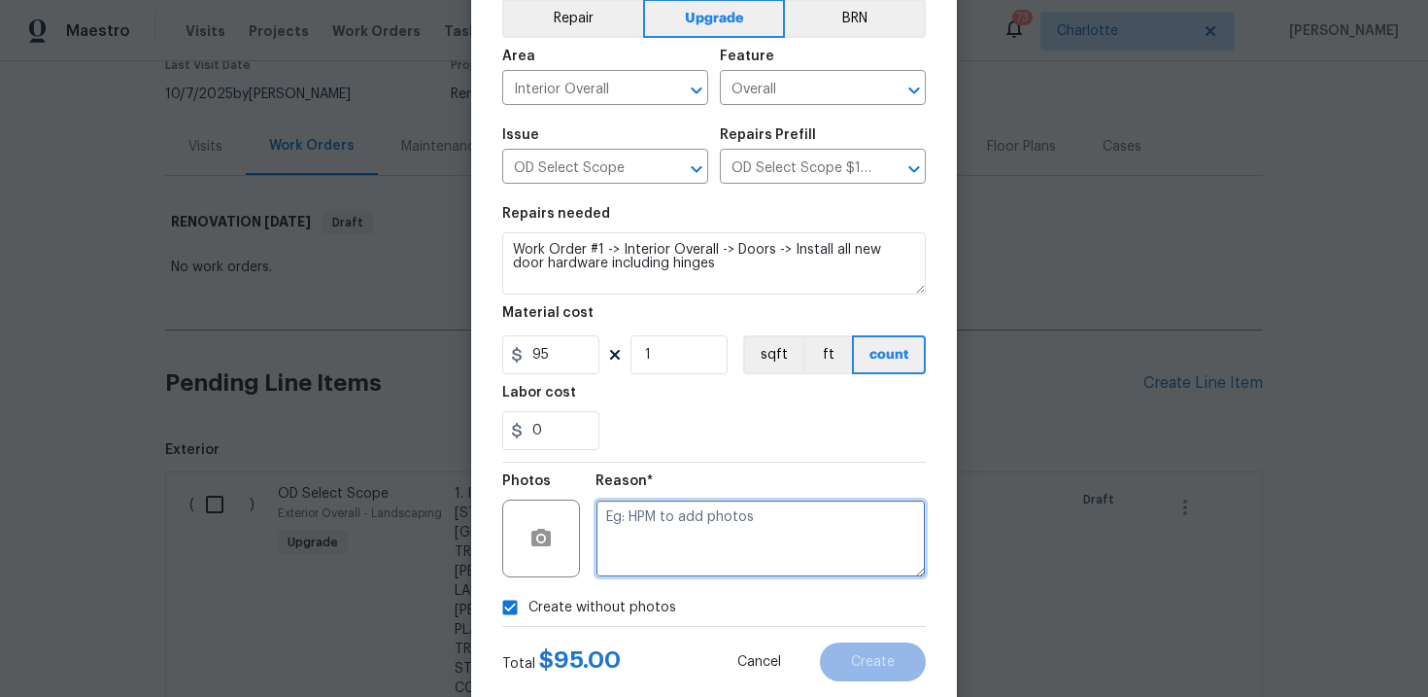
click at [683, 560] on textarea at bounding box center [761, 538] width 330 height 78
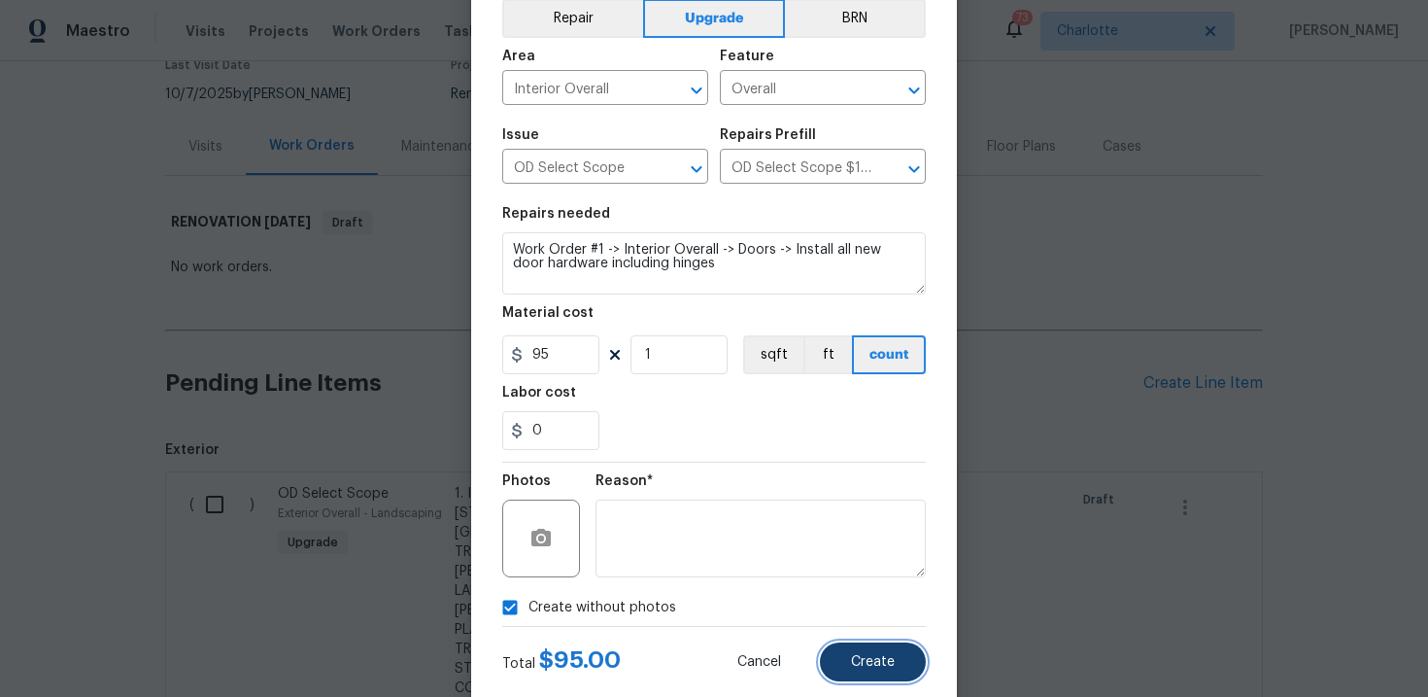
click at [862, 657] on span "Create" at bounding box center [873, 662] width 44 height 15
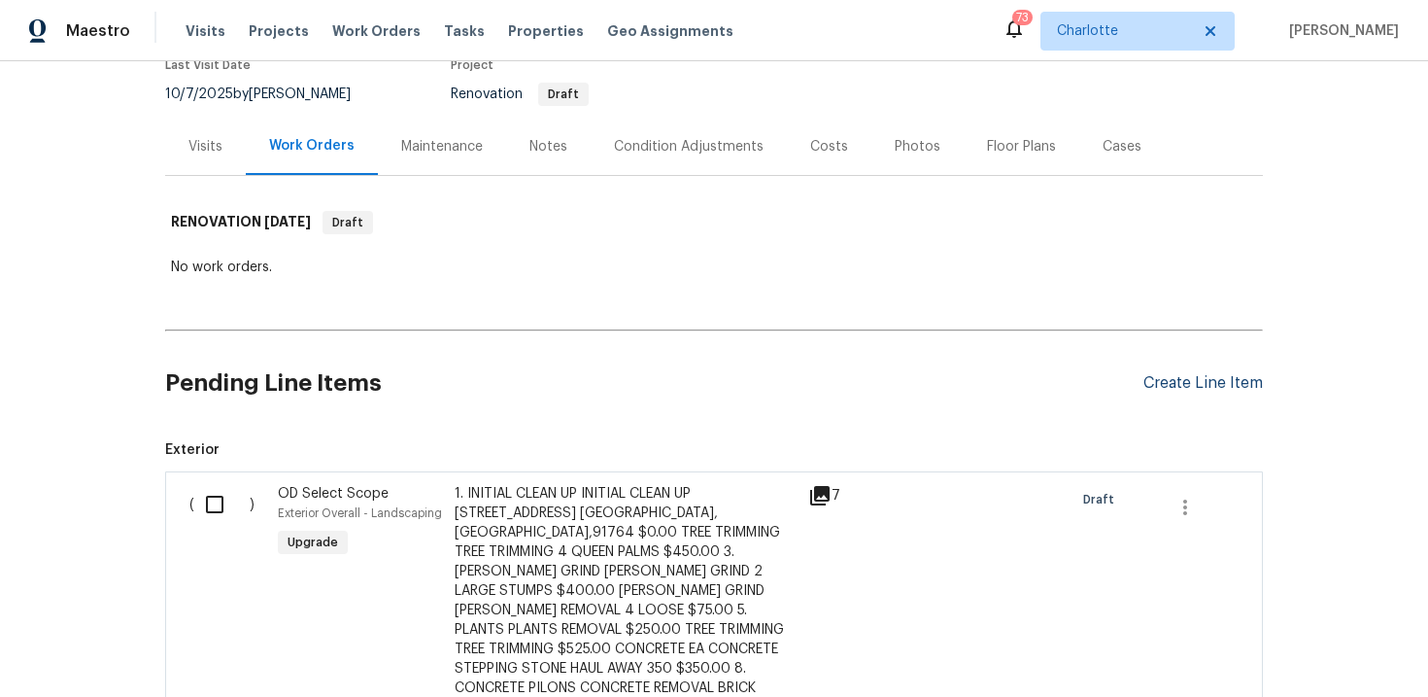
click at [1174, 375] on div "Create Line Item" at bounding box center [1202, 383] width 119 height 18
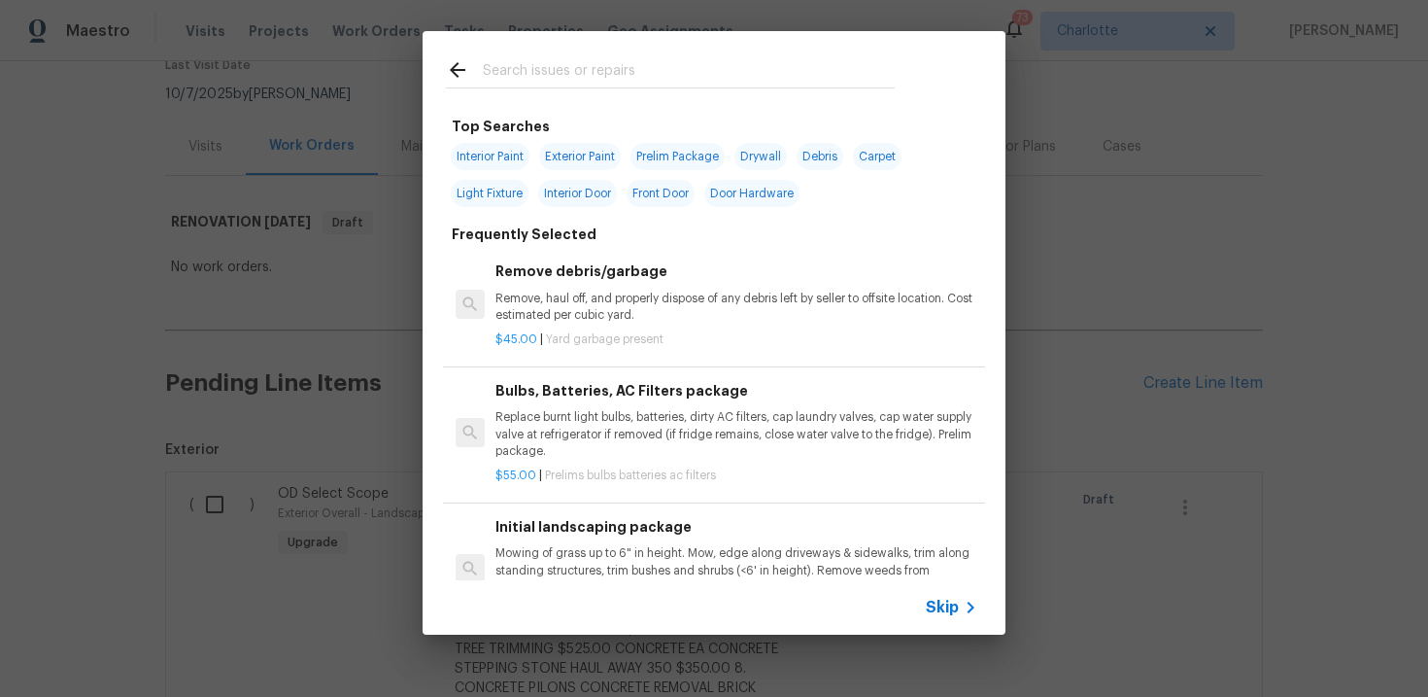
click at [950, 605] on span "Skip" at bounding box center [942, 606] width 33 height 19
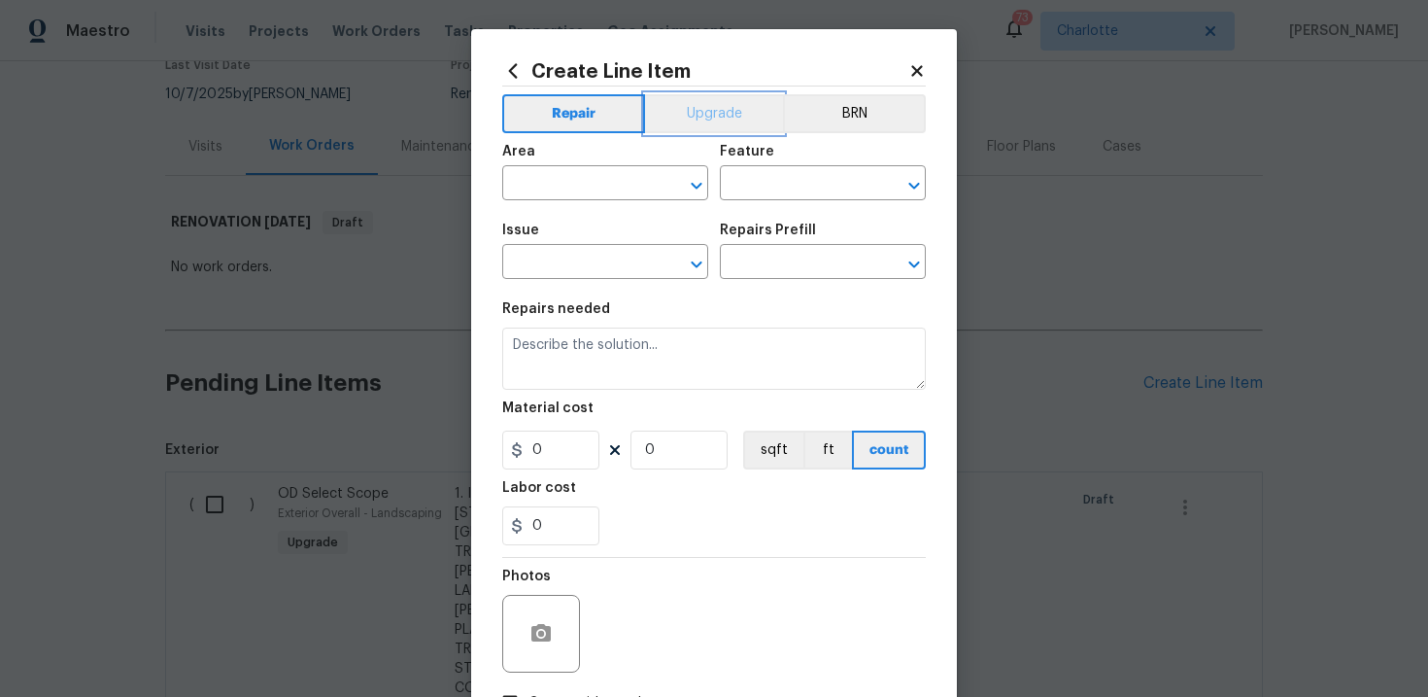
click at [732, 103] on button "Upgrade" at bounding box center [714, 113] width 139 height 39
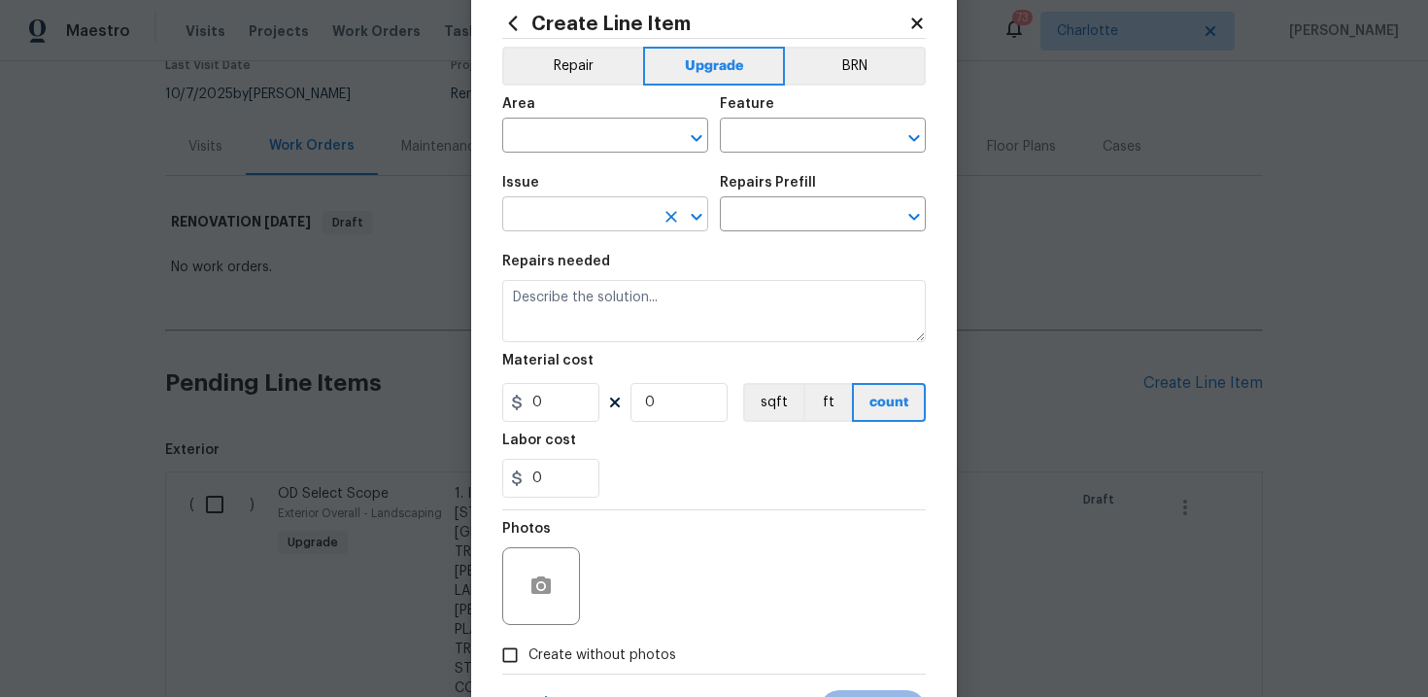
click at [580, 221] on input "text" at bounding box center [578, 216] width 152 height 30
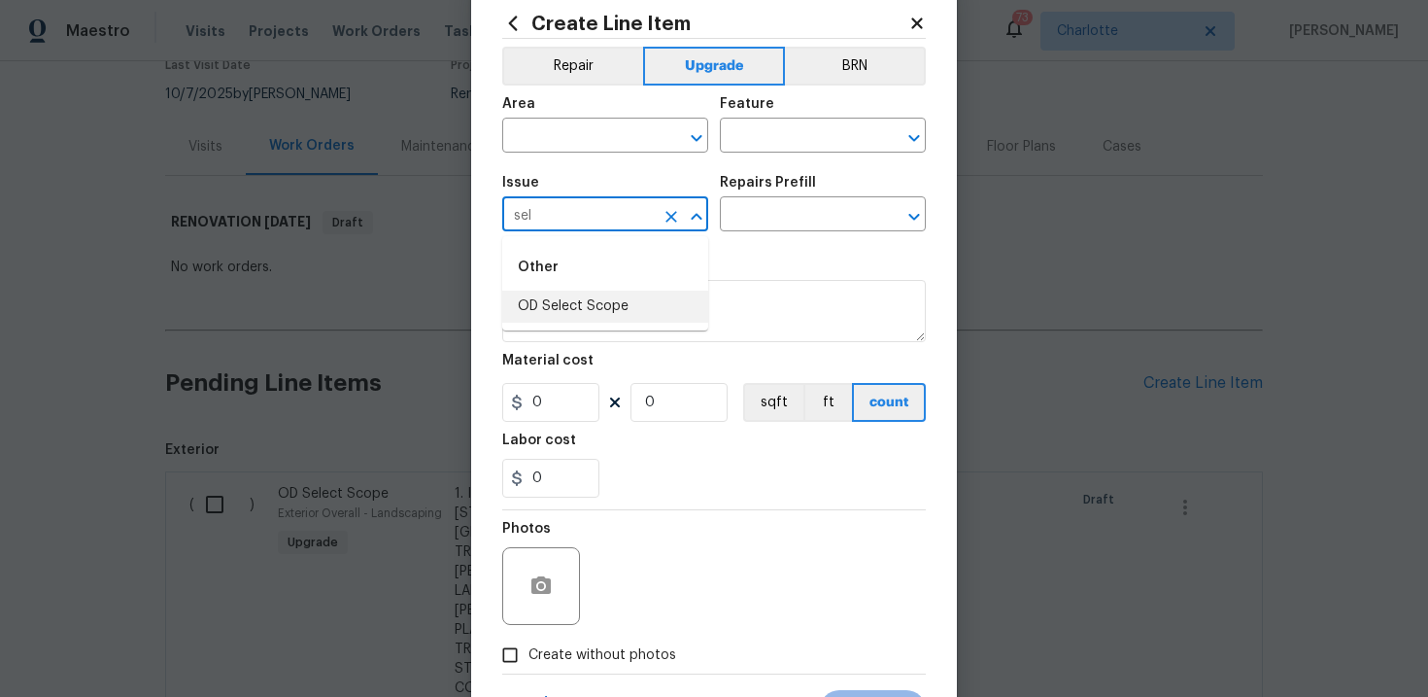
click at [588, 316] on li "OD Select Scope" at bounding box center [605, 306] width 206 height 32
type input "OD Select Scope"
click at [776, 216] on input "text" at bounding box center [796, 216] width 152 height 30
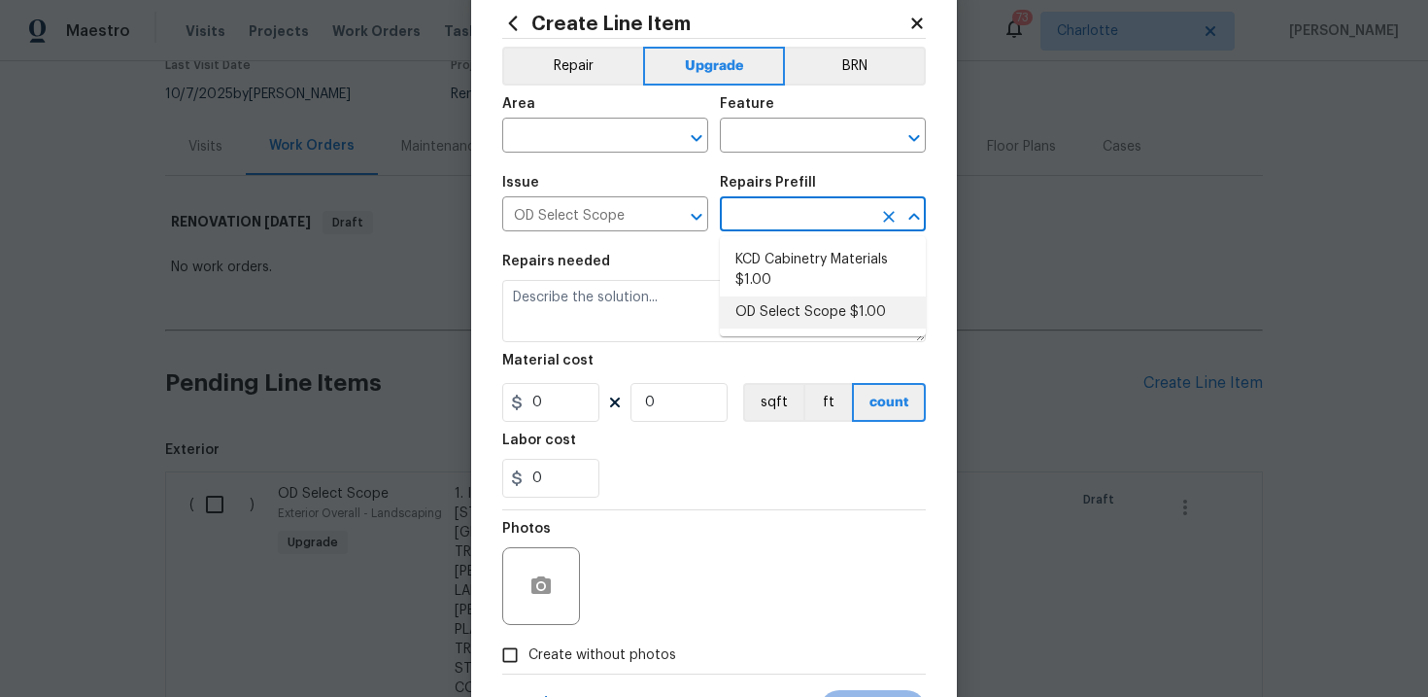
click at [814, 311] on li "OD Select Scope $1.00" at bounding box center [823, 312] width 206 height 32
type input "OD Select Scope $1.00"
type textarea "Refer to the agreed upon scope document for further details."
type input "1"
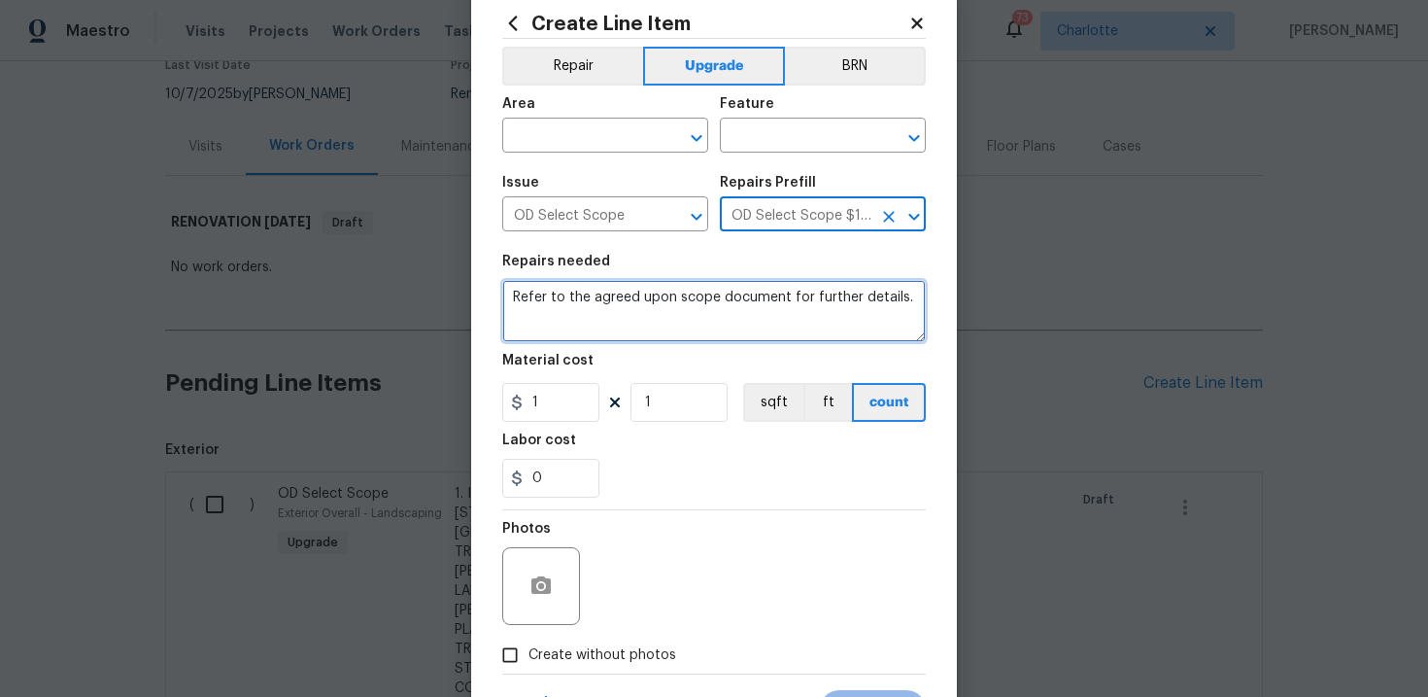
click at [699, 310] on textarea "Refer to the agreed upon scope document for further details." at bounding box center [714, 311] width 424 height 62
paste textarea "Work Order #1 -> Interior Overall -> Doors -> Replace bifold doors throughout. …"
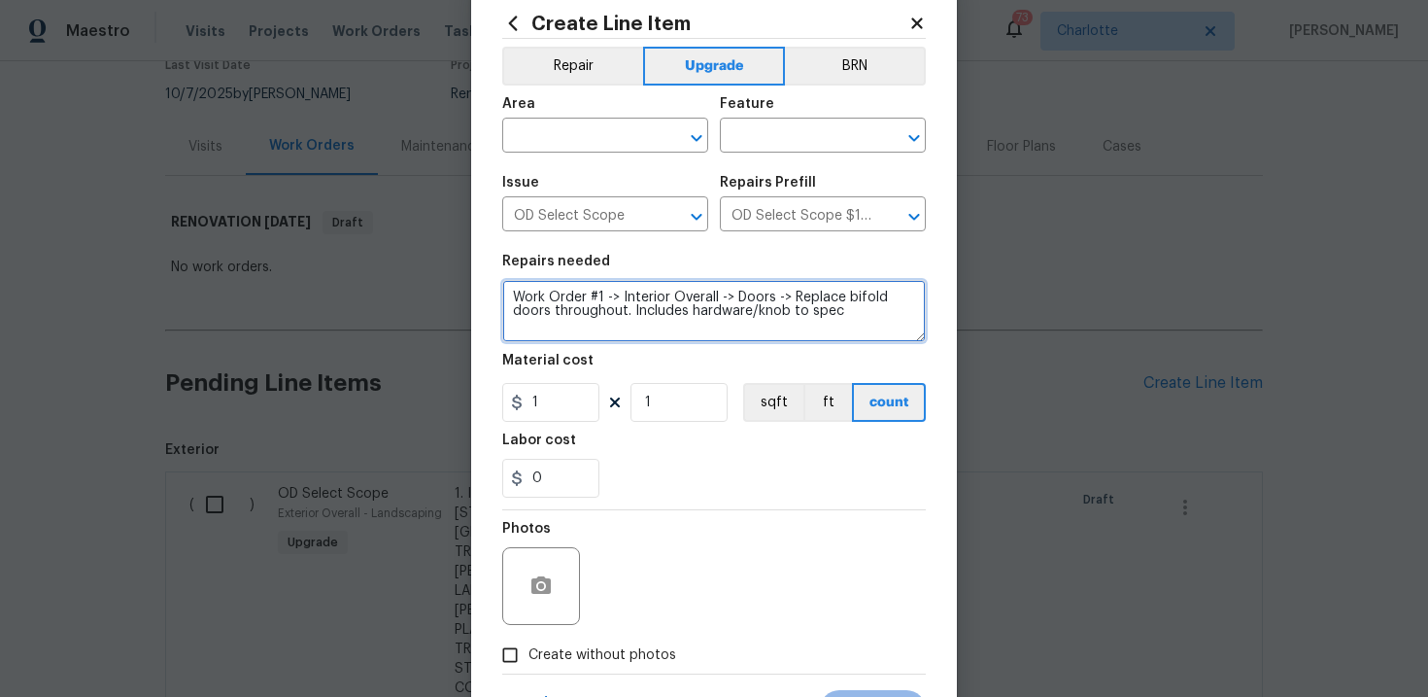
scroll to position [126, 0]
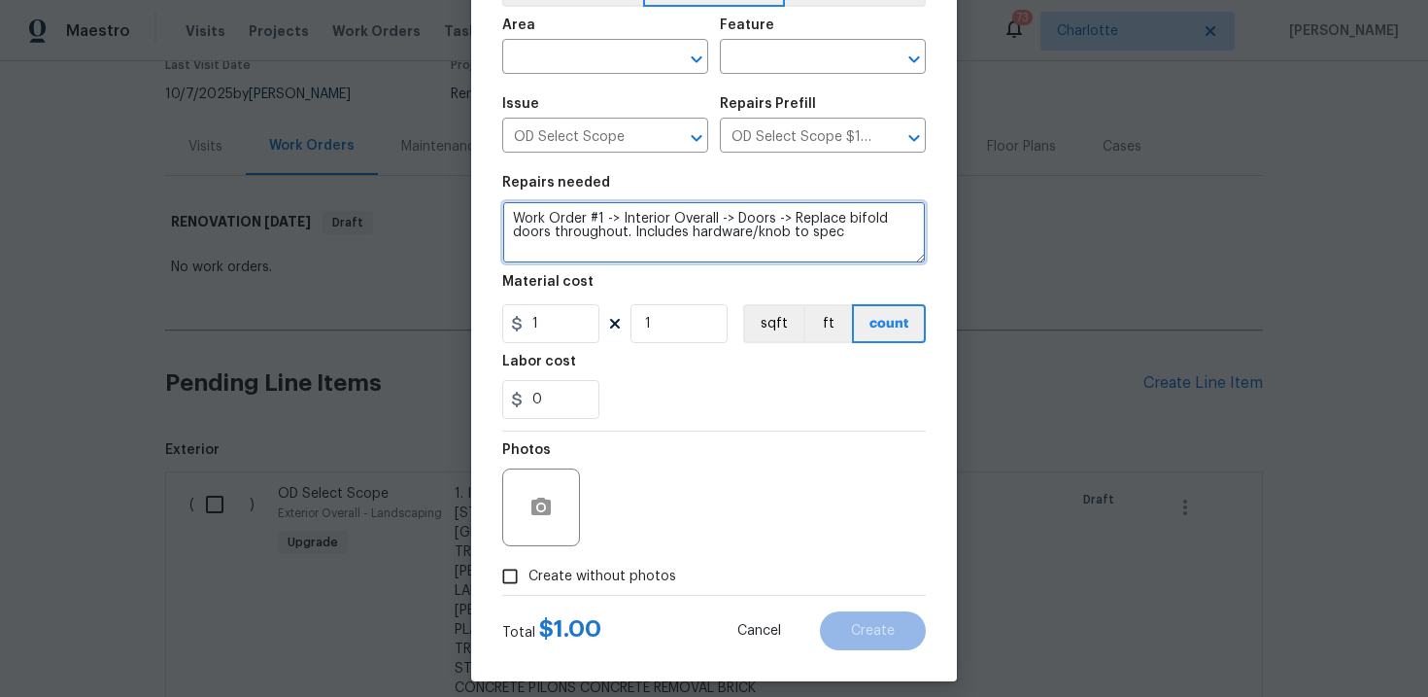
type textarea "Work Order #1 -> Interior Overall -> Doors -> Replace bifold doors throughout. …"
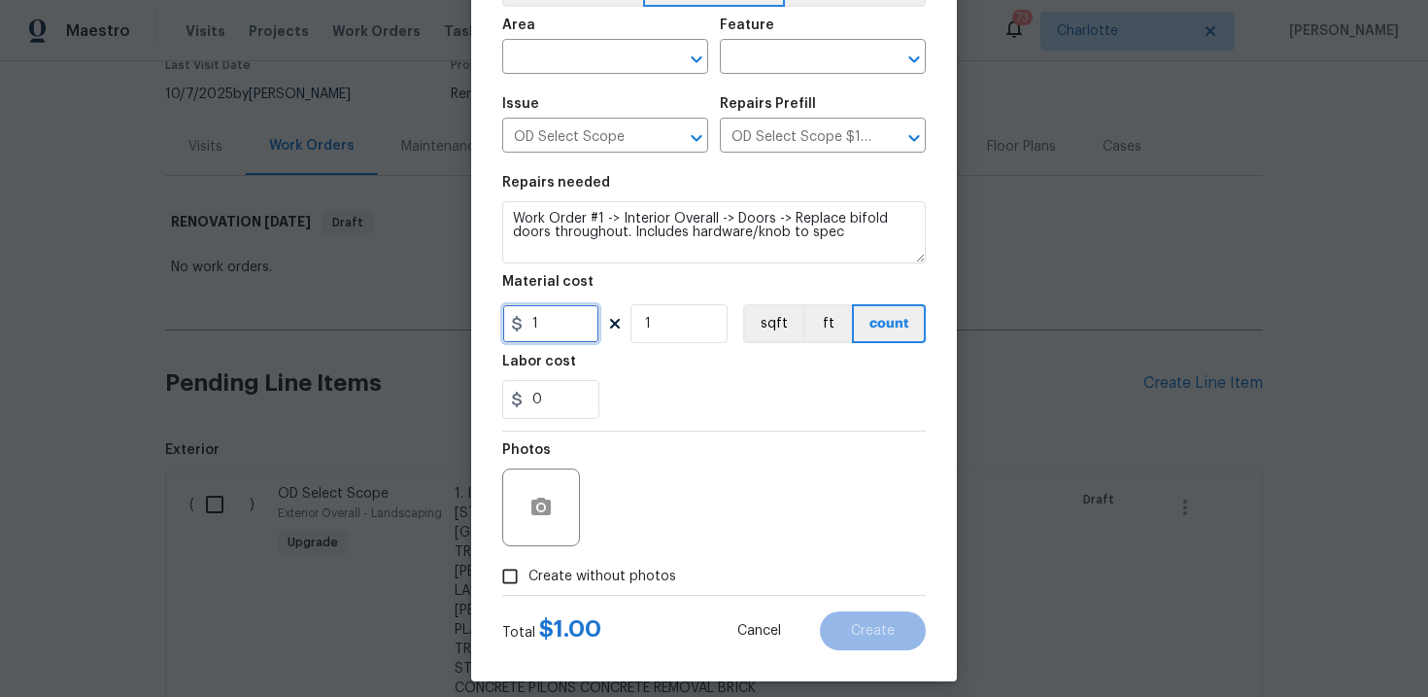
click at [566, 330] on input "1" at bounding box center [550, 323] width 97 height 39
type input "720"
click at [691, 408] on div "0" at bounding box center [714, 399] width 424 height 39
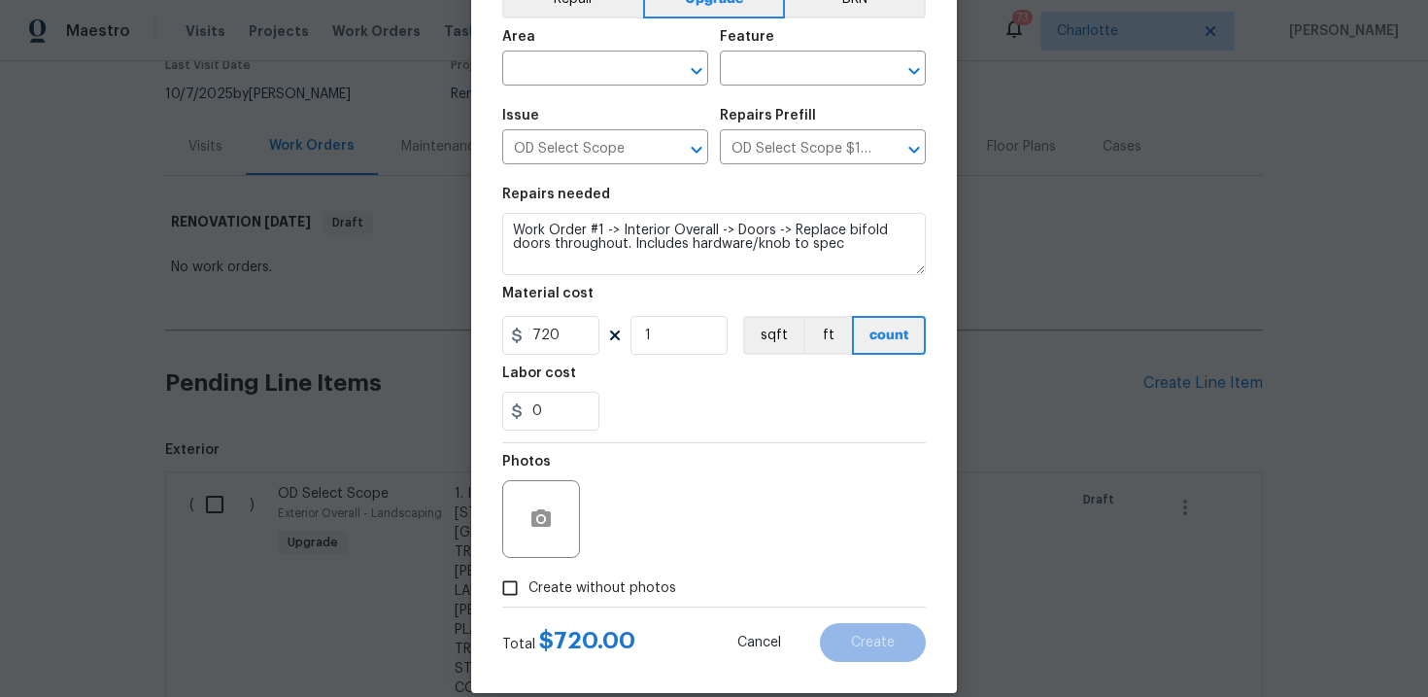
click at [551, 573] on label "Create without photos" at bounding box center [584, 587] width 185 height 37
click at [528, 573] on input "Create without photos" at bounding box center [510, 587] width 37 height 37
checkbox input "true"
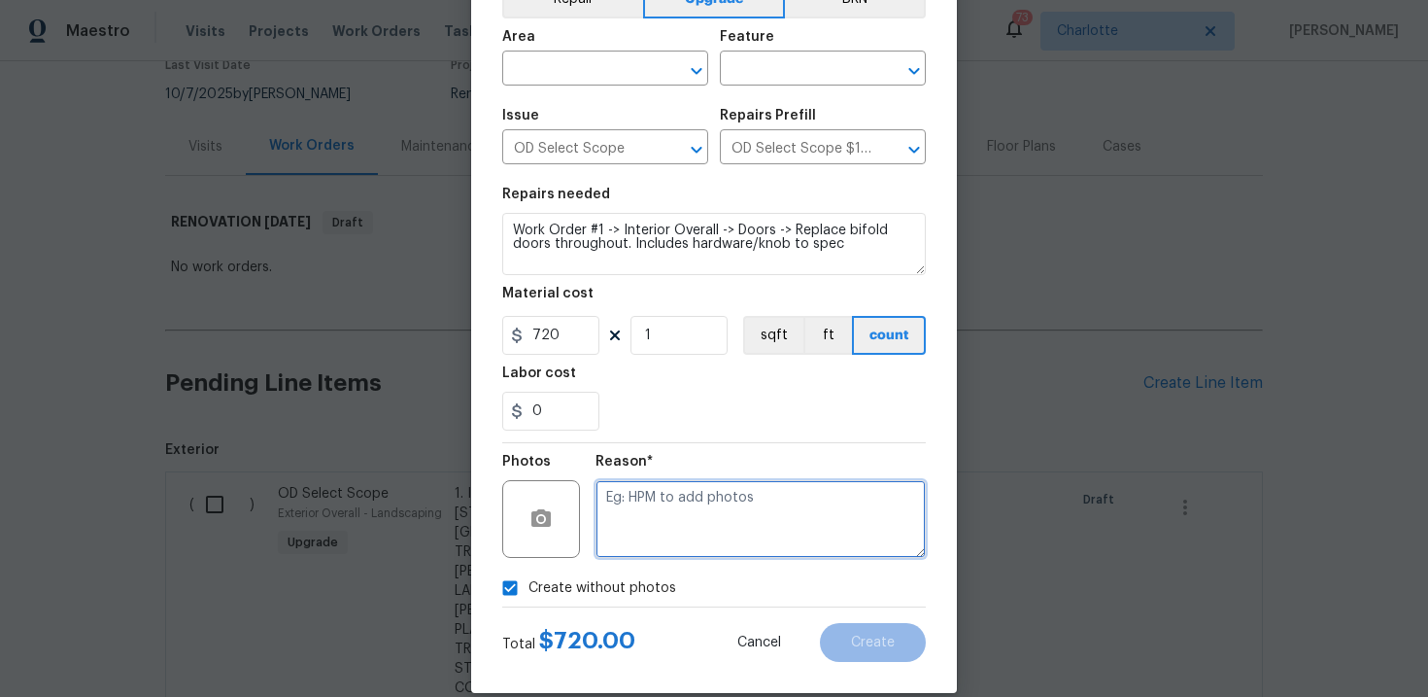
click at [630, 545] on textarea at bounding box center [761, 519] width 330 height 78
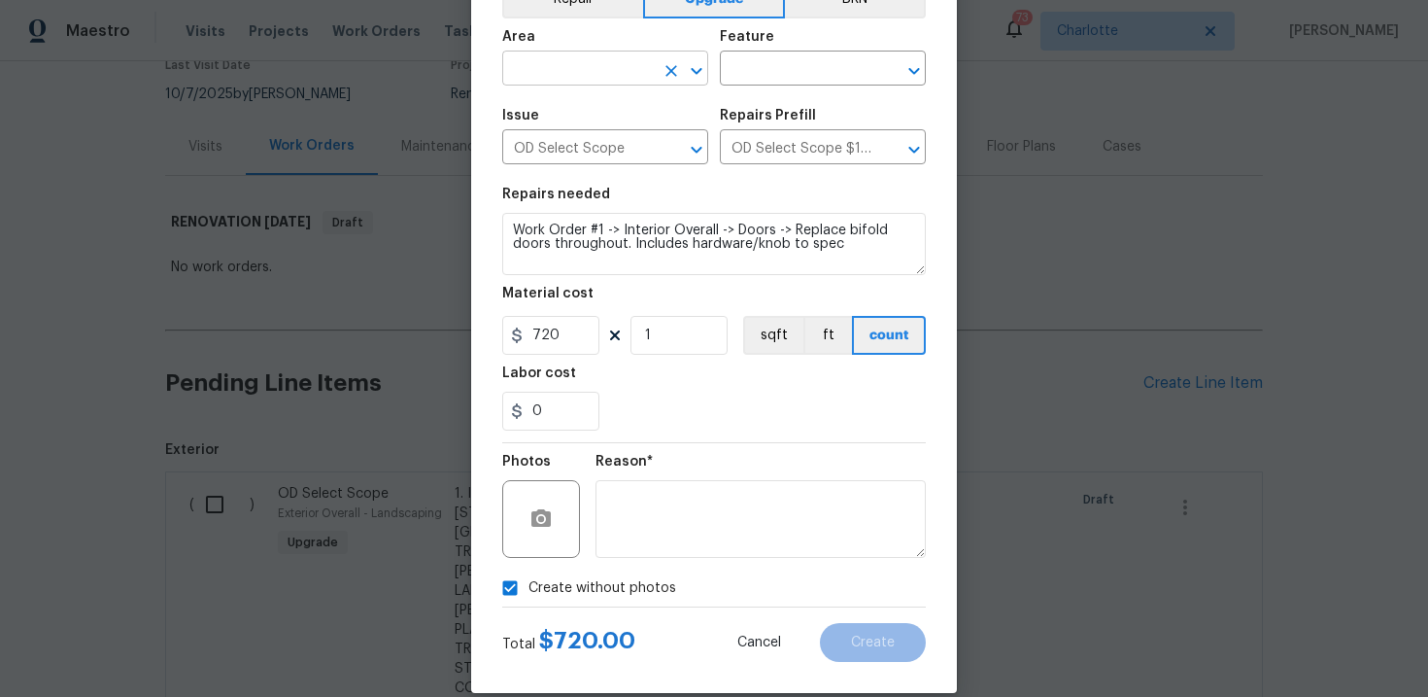
click at [620, 71] on input "text" at bounding box center [578, 70] width 152 height 30
click at [611, 133] on li "Interior Overall" at bounding box center [605, 146] width 206 height 32
type input "Interior Overall"
click at [736, 76] on input "text" at bounding box center [796, 70] width 152 height 30
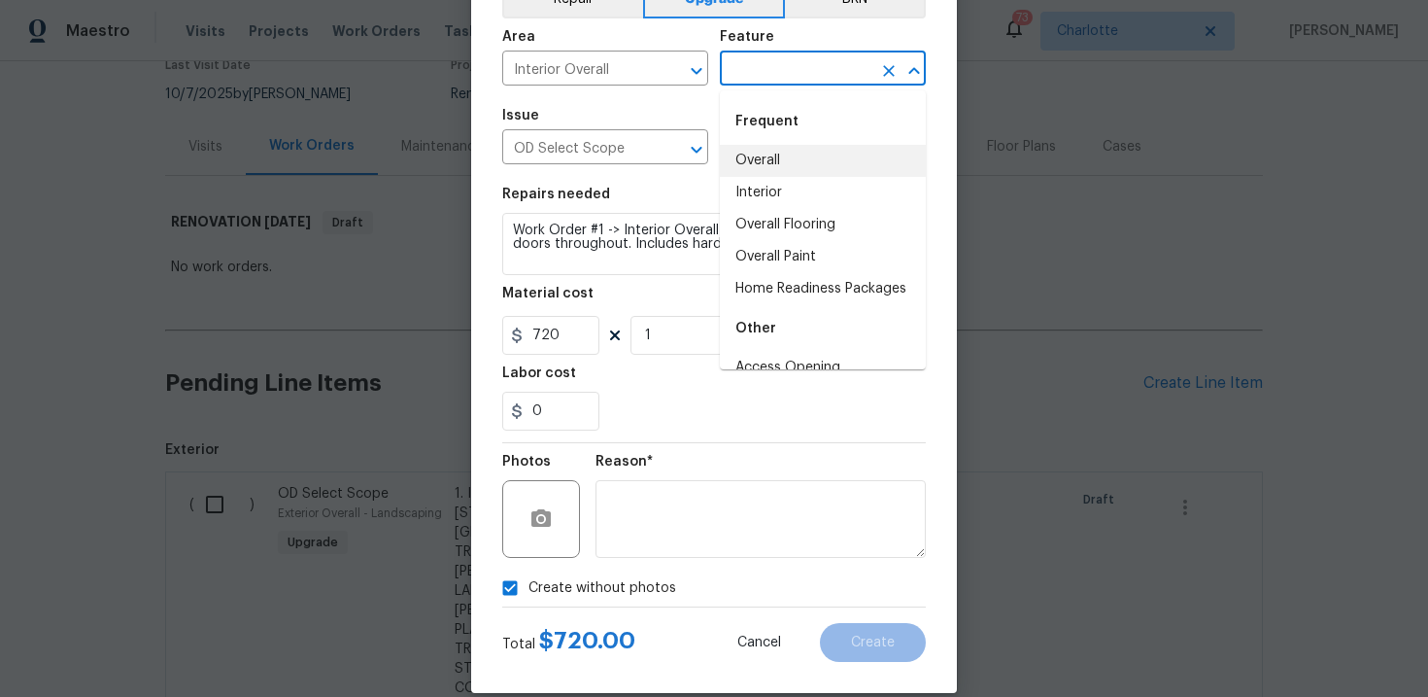
click at [762, 154] on li "Overall" at bounding box center [823, 161] width 206 height 32
type input "Overall"
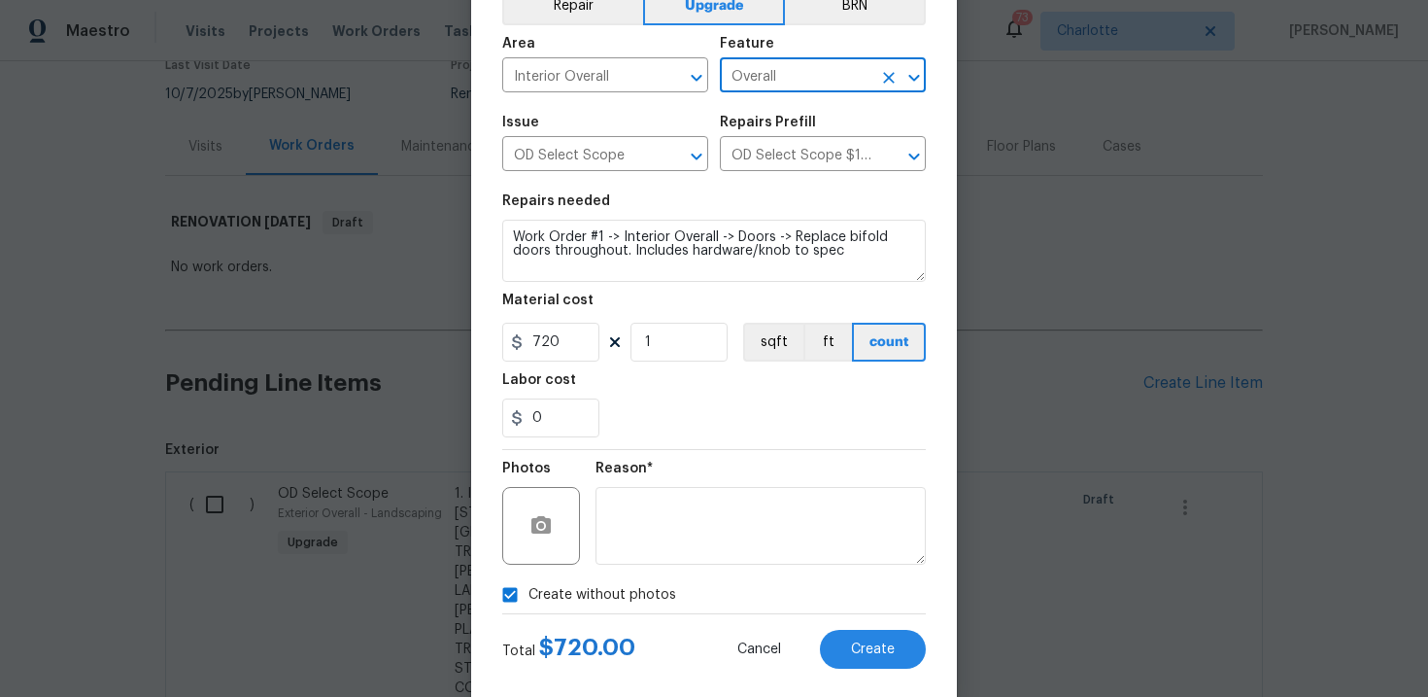
scroll to position [110, 0]
click at [873, 649] on span "Create" at bounding box center [873, 647] width 44 height 15
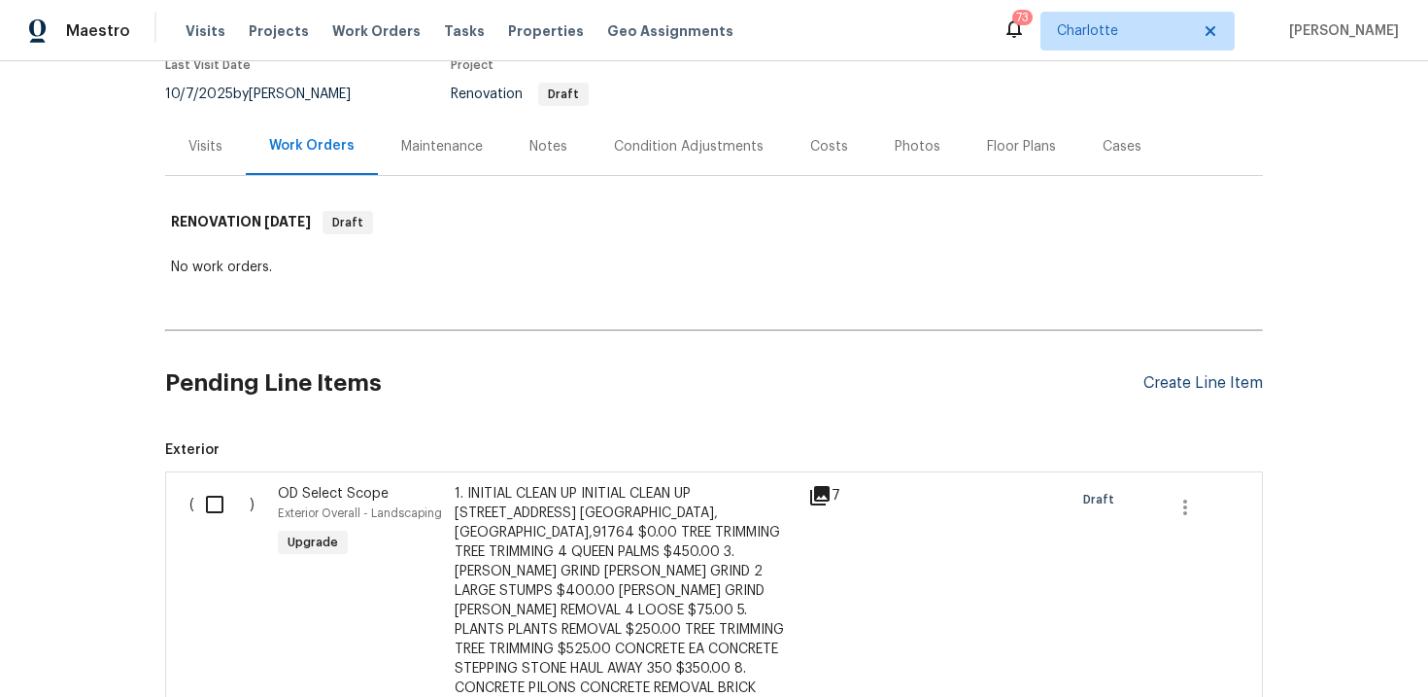
click at [1208, 389] on div "Create Line Item" at bounding box center [1202, 383] width 119 height 18
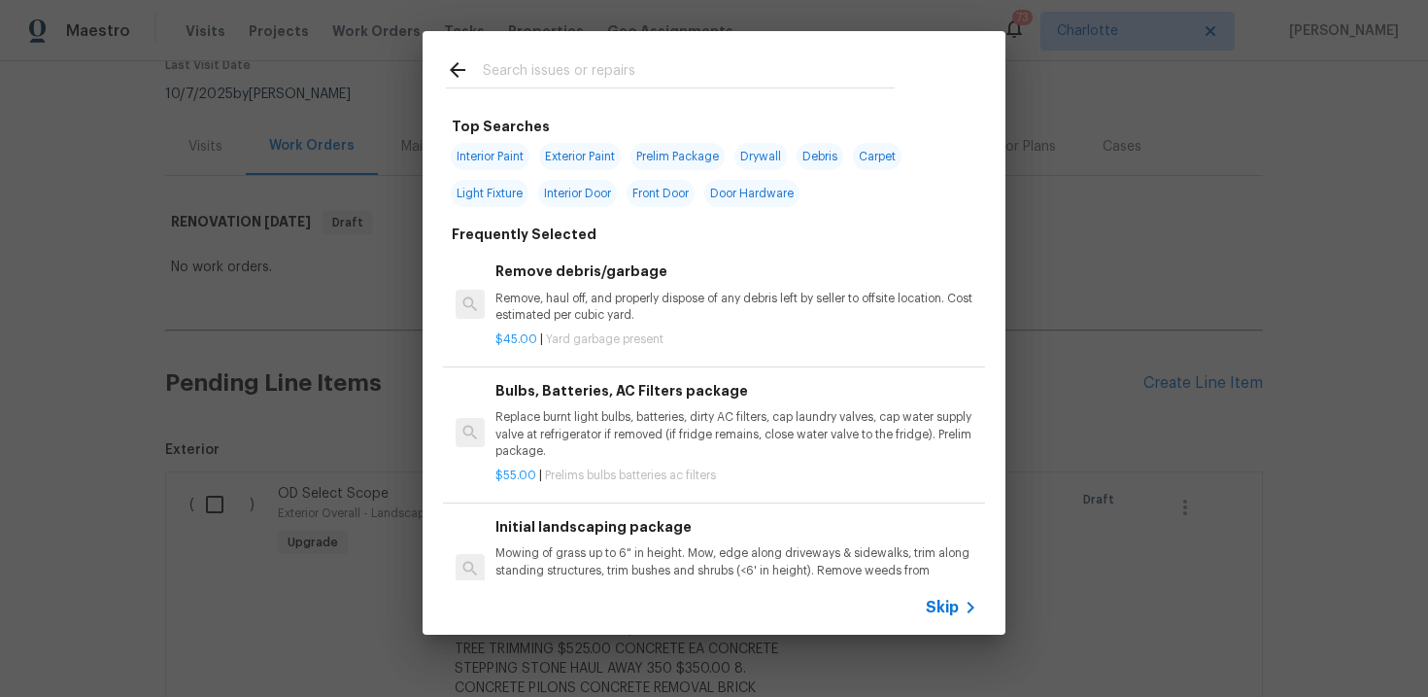
click at [950, 602] on span "Skip" at bounding box center [942, 606] width 33 height 19
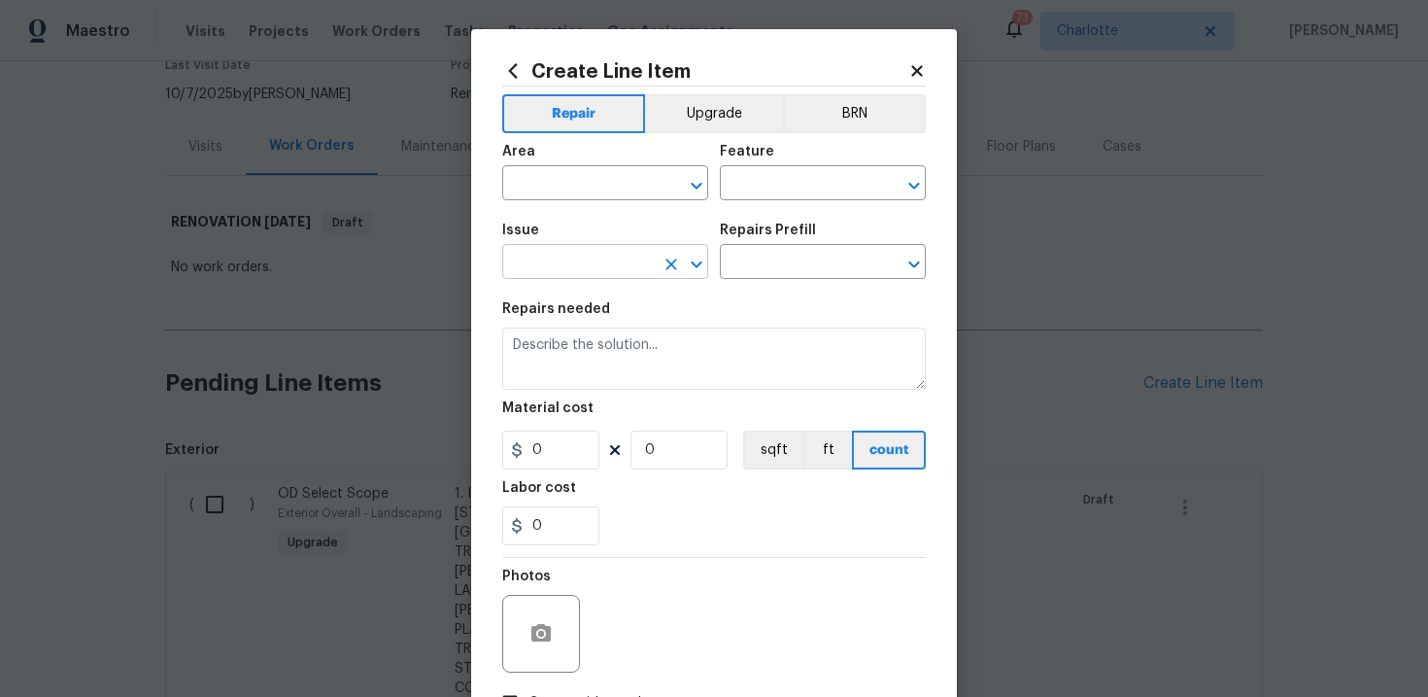
click at [590, 272] on input "text" at bounding box center [578, 264] width 152 height 30
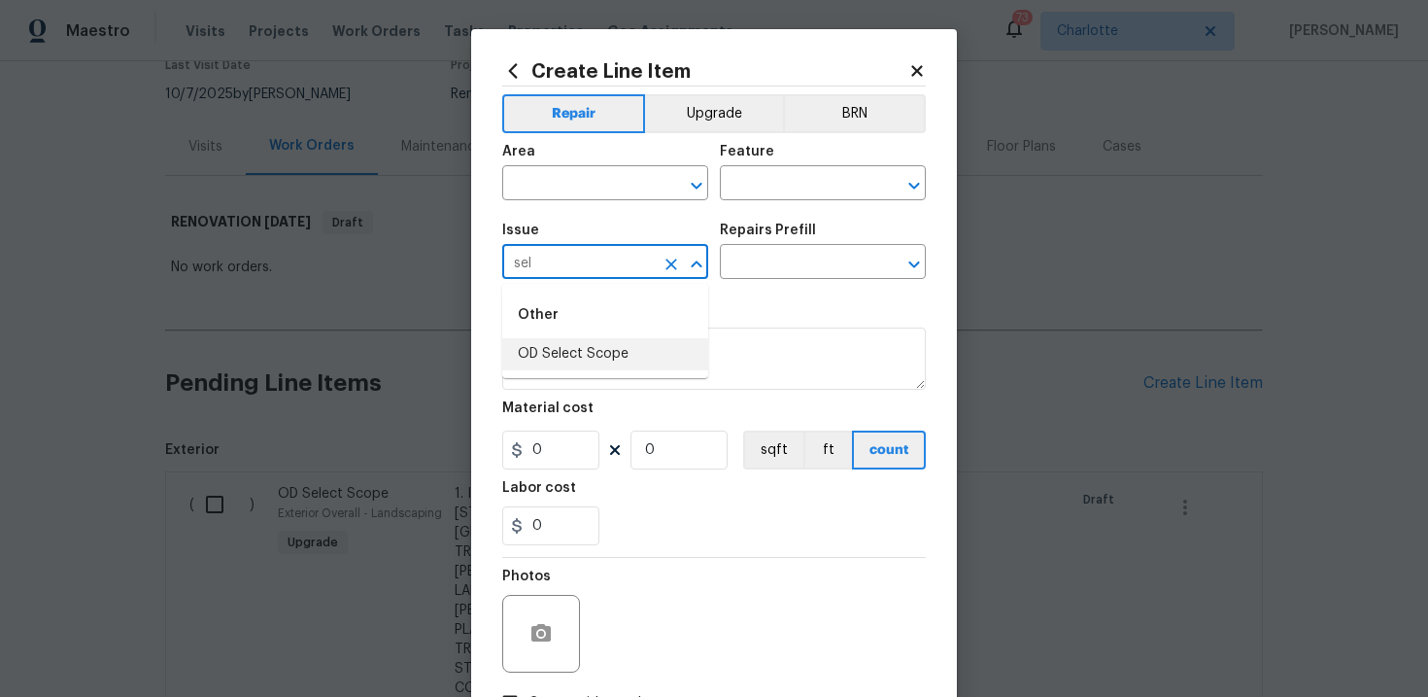
click at [588, 346] on li "OD Select Scope" at bounding box center [605, 354] width 206 height 32
type input "OD Select Scope"
click at [788, 266] on input "text" at bounding box center [796, 264] width 152 height 30
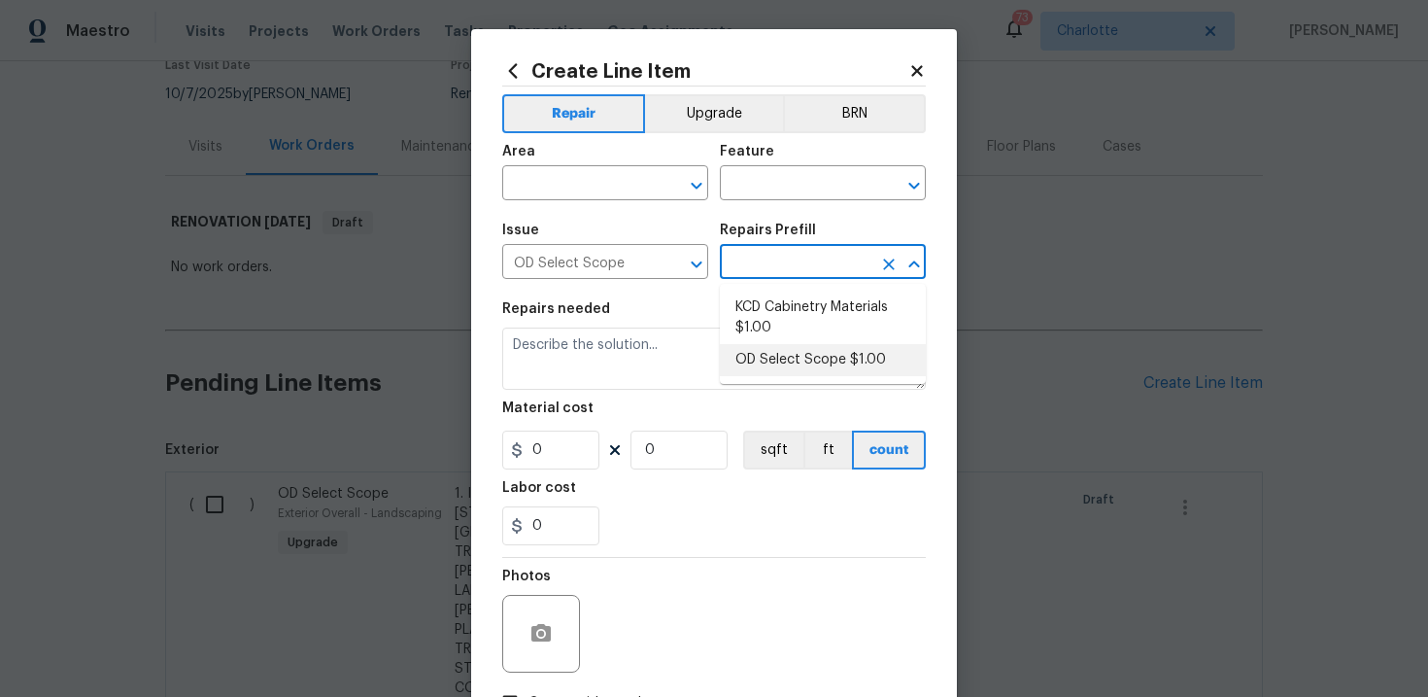
click at [802, 366] on li "OD Select Scope $1.00" at bounding box center [823, 360] width 206 height 32
type input "OD Select Scope $1.00"
type textarea "Refer to the agreed upon scope document for further details."
type input "1"
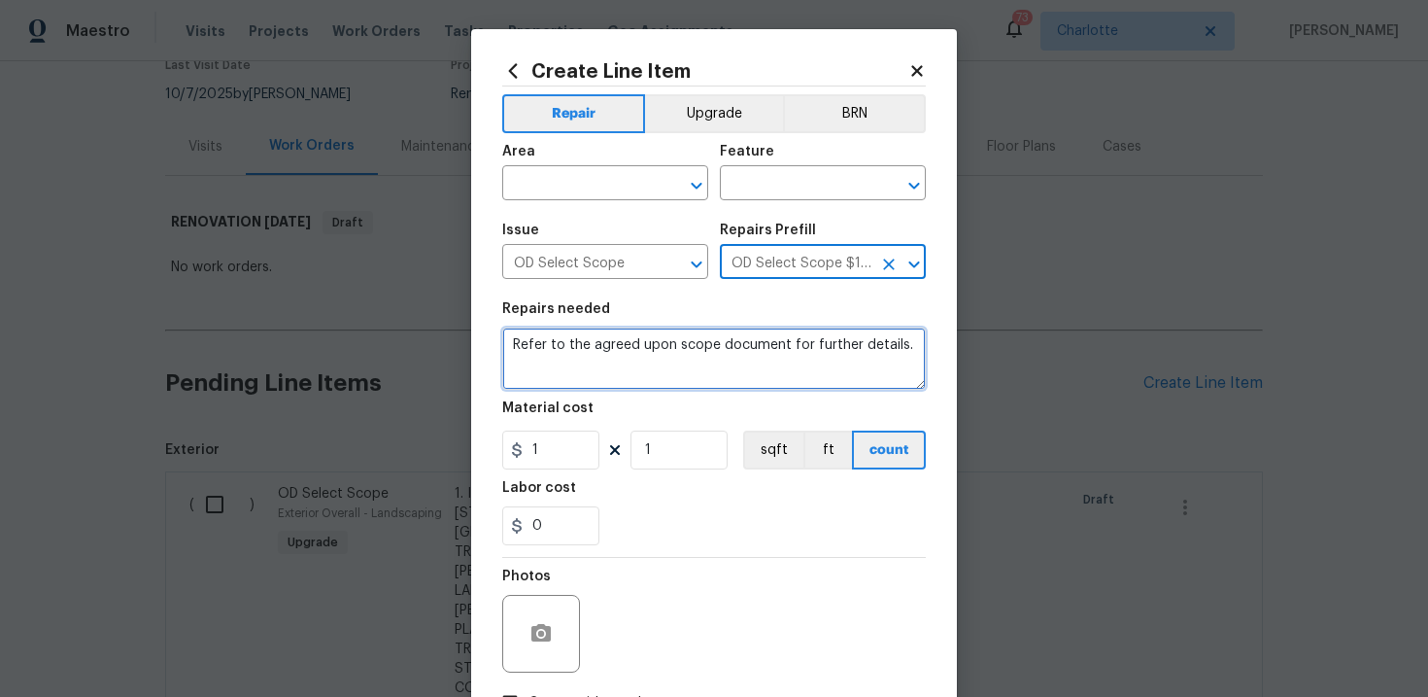
click at [688, 346] on textarea "Refer to the agreed upon scope document for further details." at bounding box center [714, 358] width 424 height 62
paste textarea "Work Order #1 -> Interior Overall -> Electrical -> Replace all outlets and swit…"
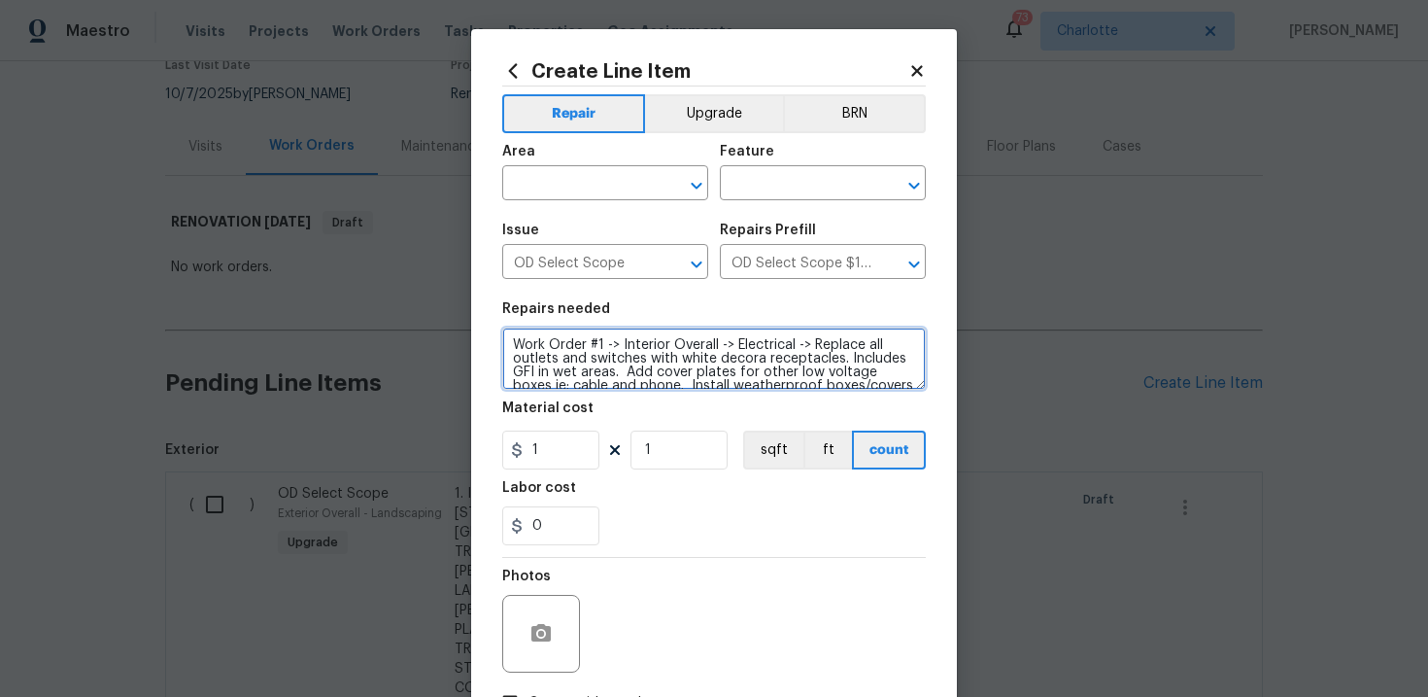
scroll to position [17, 0]
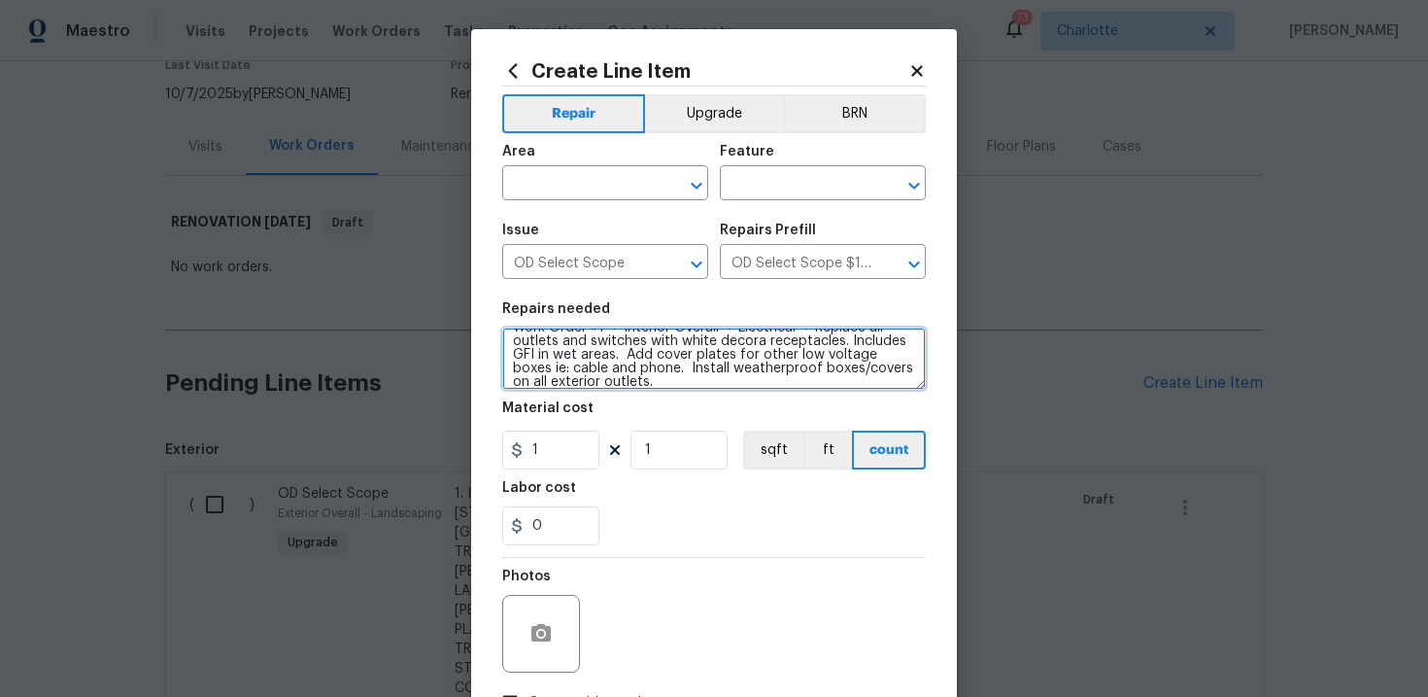
type textarea "Work Order #1 -> Interior Overall -> Electrical -> Replace all outlets and swit…"
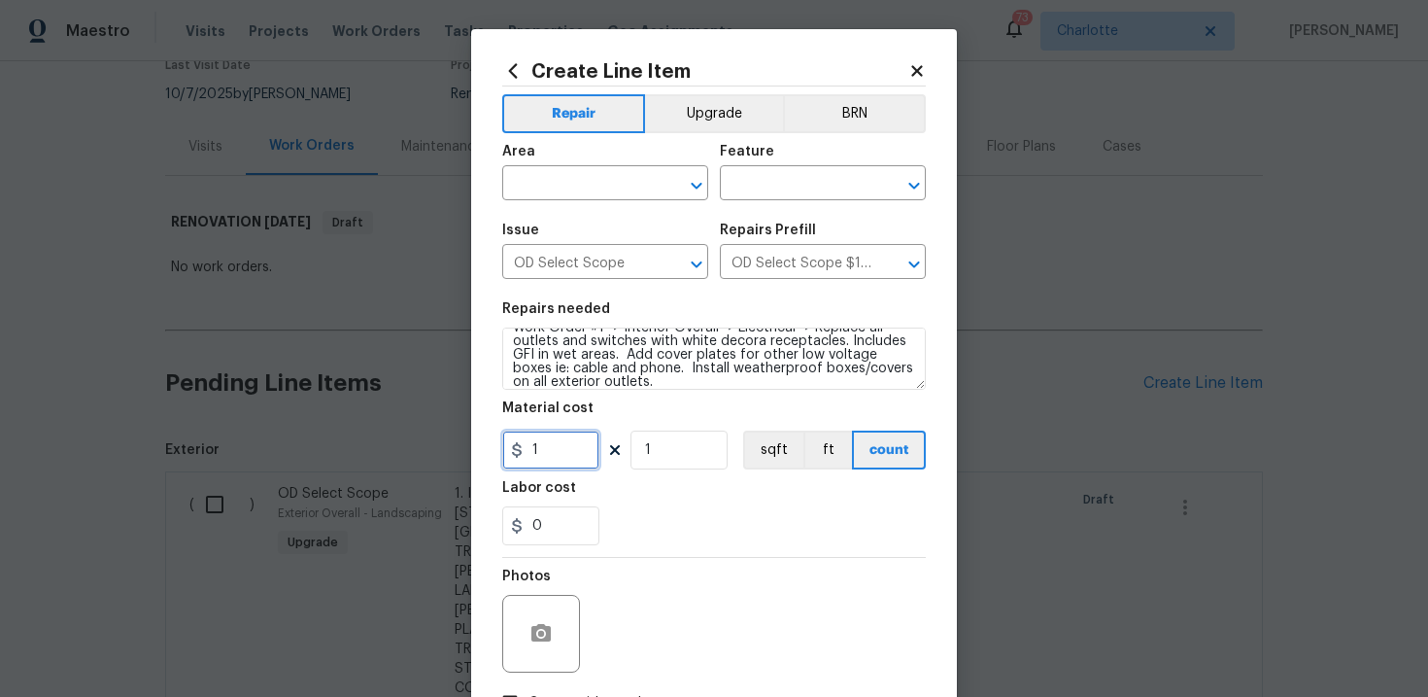
click at [553, 461] on input "1" at bounding box center [550, 449] width 97 height 39
type input "1200"
click at [679, 489] on div "Labor cost" at bounding box center [714, 493] width 424 height 25
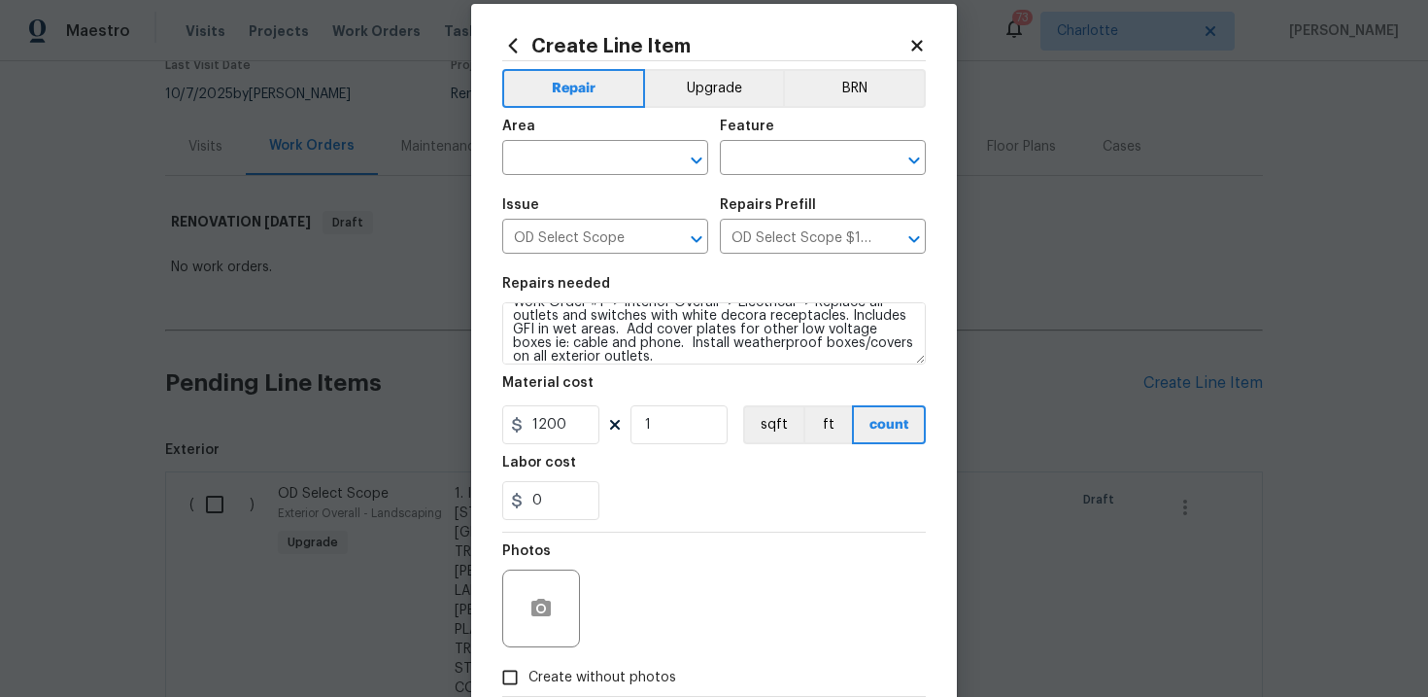
scroll to position [34, 0]
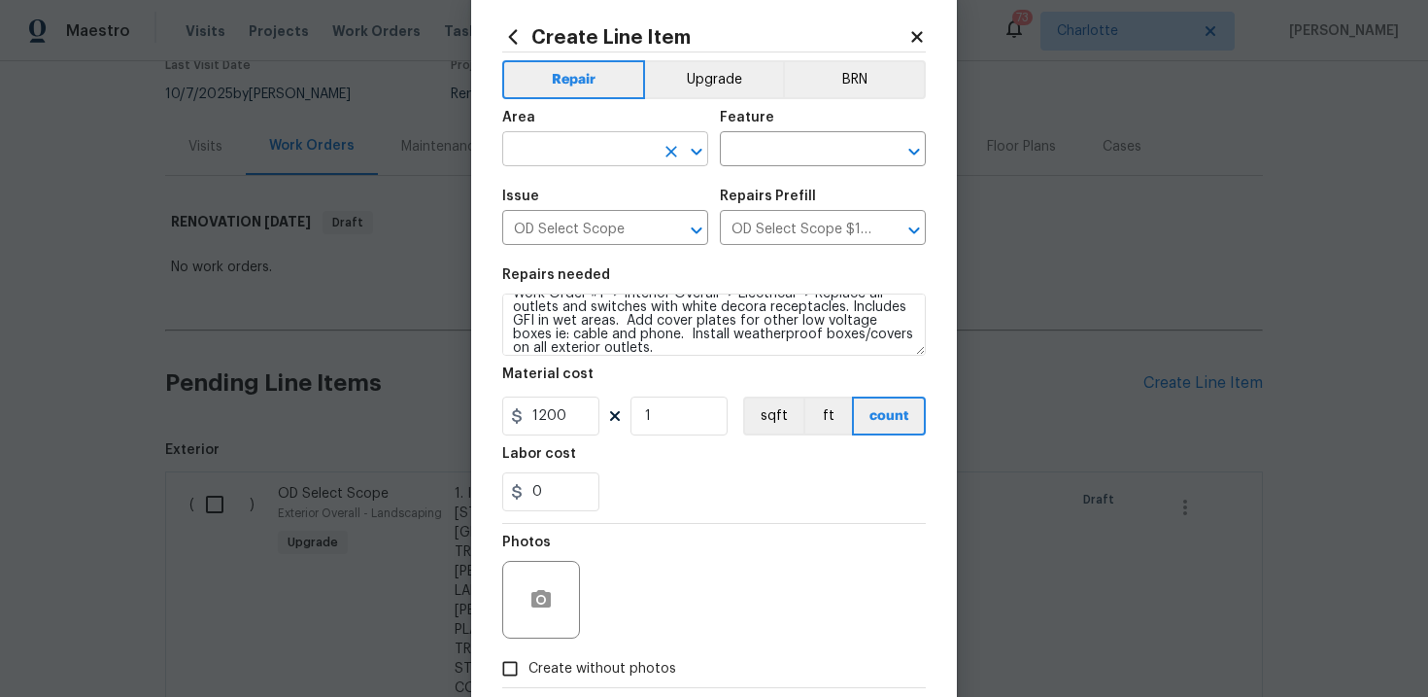
click at [596, 149] on input "text" at bounding box center [578, 151] width 152 height 30
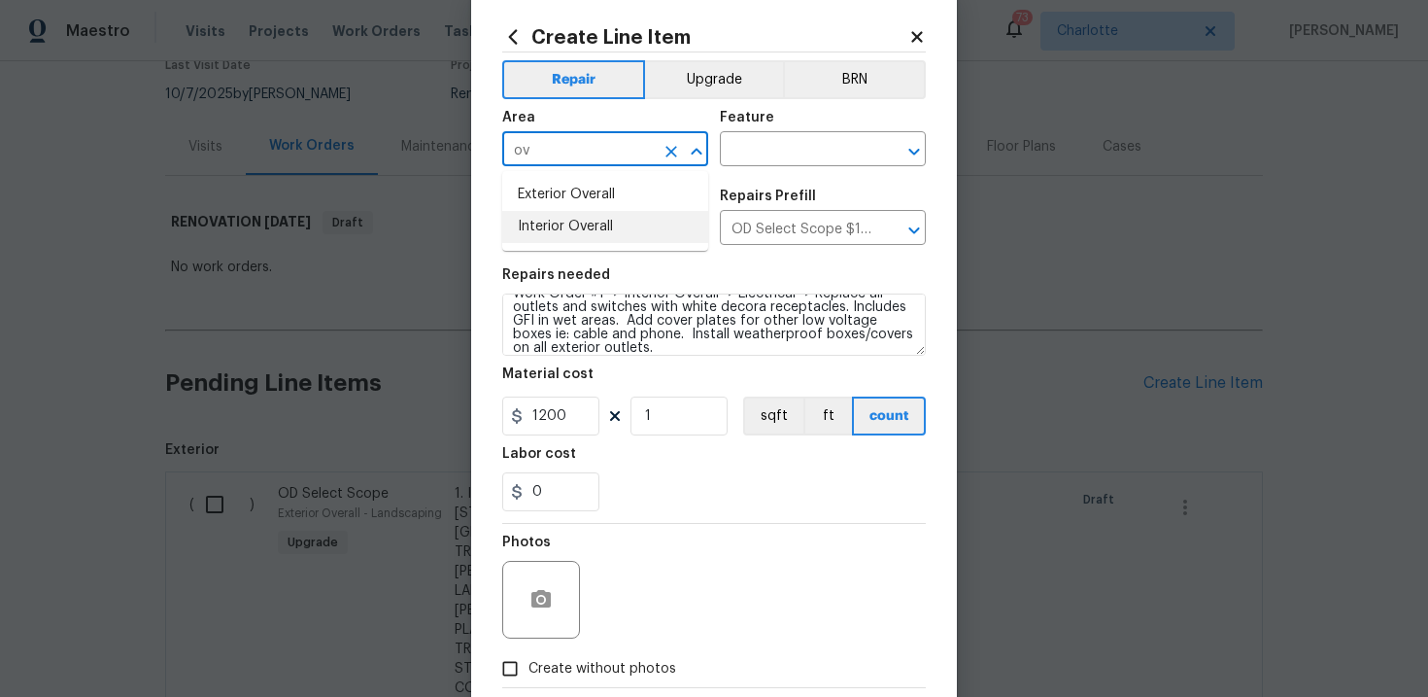
click at [602, 217] on li "Interior Overall" at bounding box center [605, 227] width 206 height 32
type input "Interior Overall"
click at [768, 150] on input "text" at bounding box center [796, 151] width 152 height 30
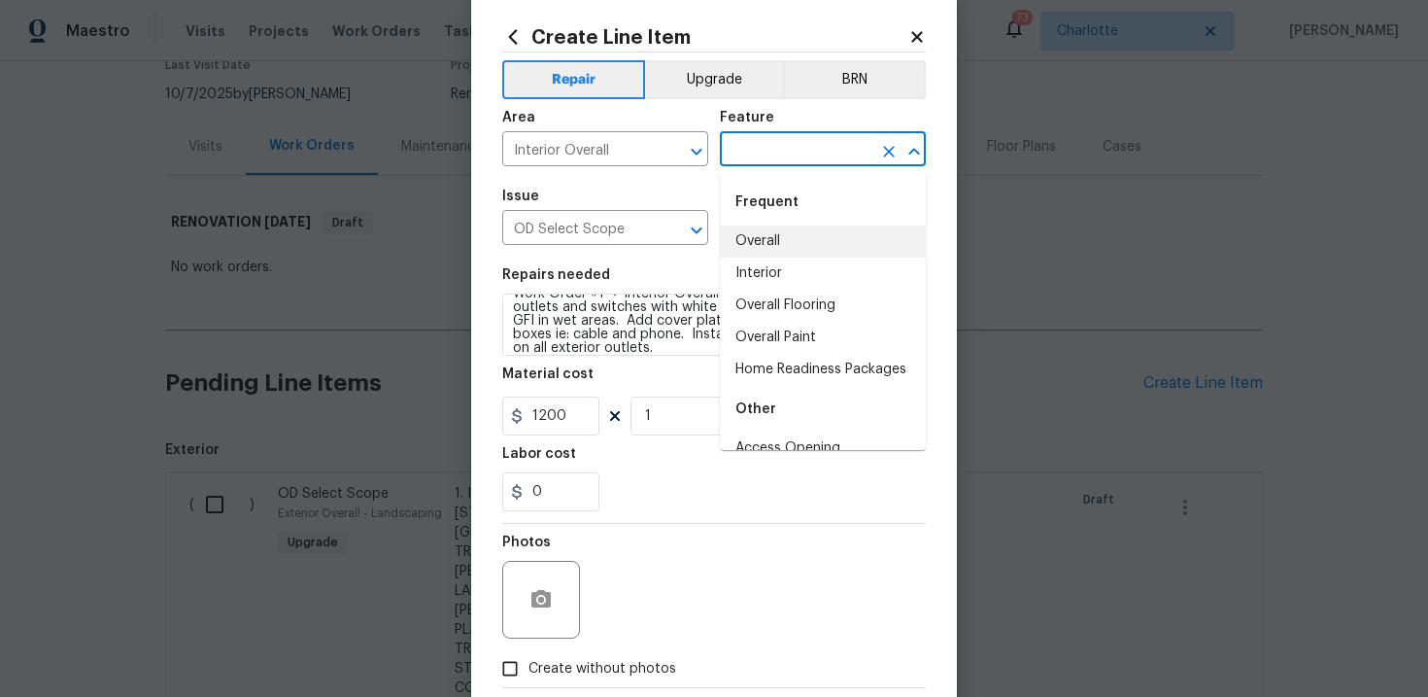
click at [781, 239] on li "Overall" at bounding box center [823, 241] width 206 height 32
type input "Overall"
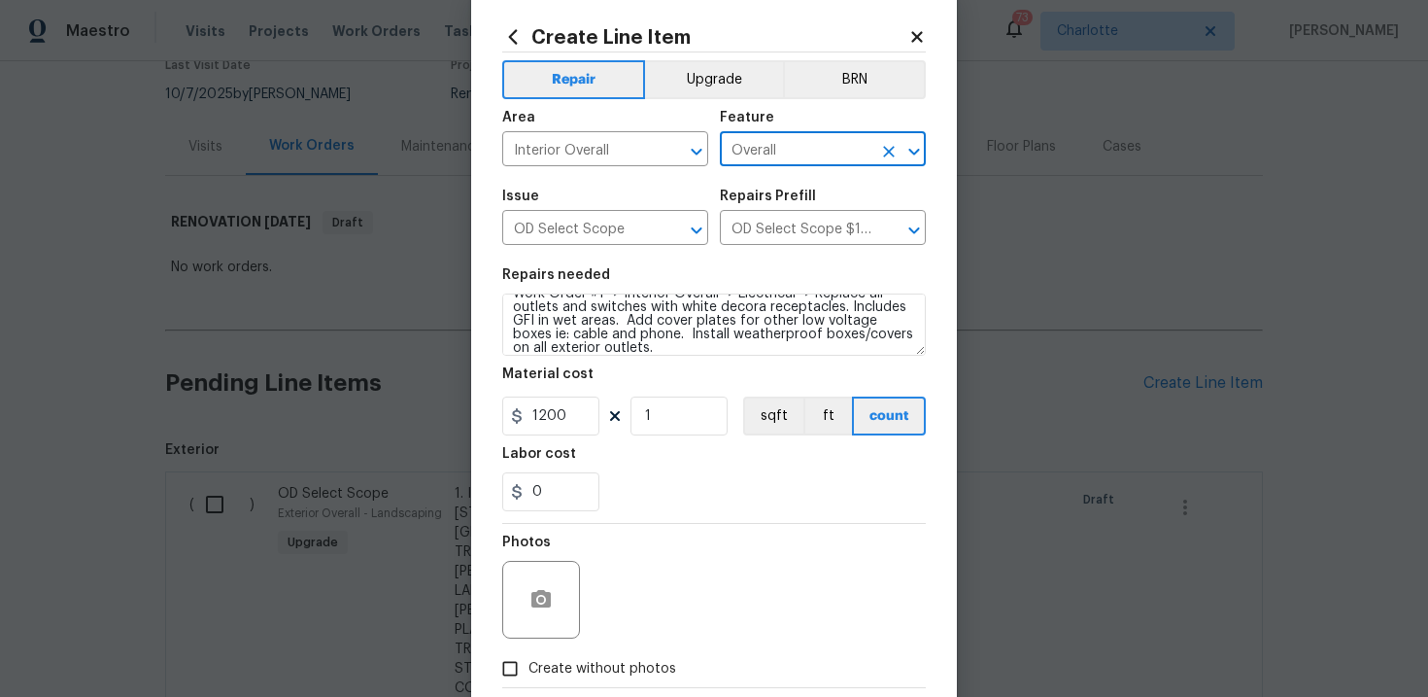
click at [607, 669] on span "Create without photos" at bounding box center [602, 669] width 148 height 20
click at [528, 669] on input "Create without photos" at bounding box center [510, 668] width 37 height 37
checkbox input "true"
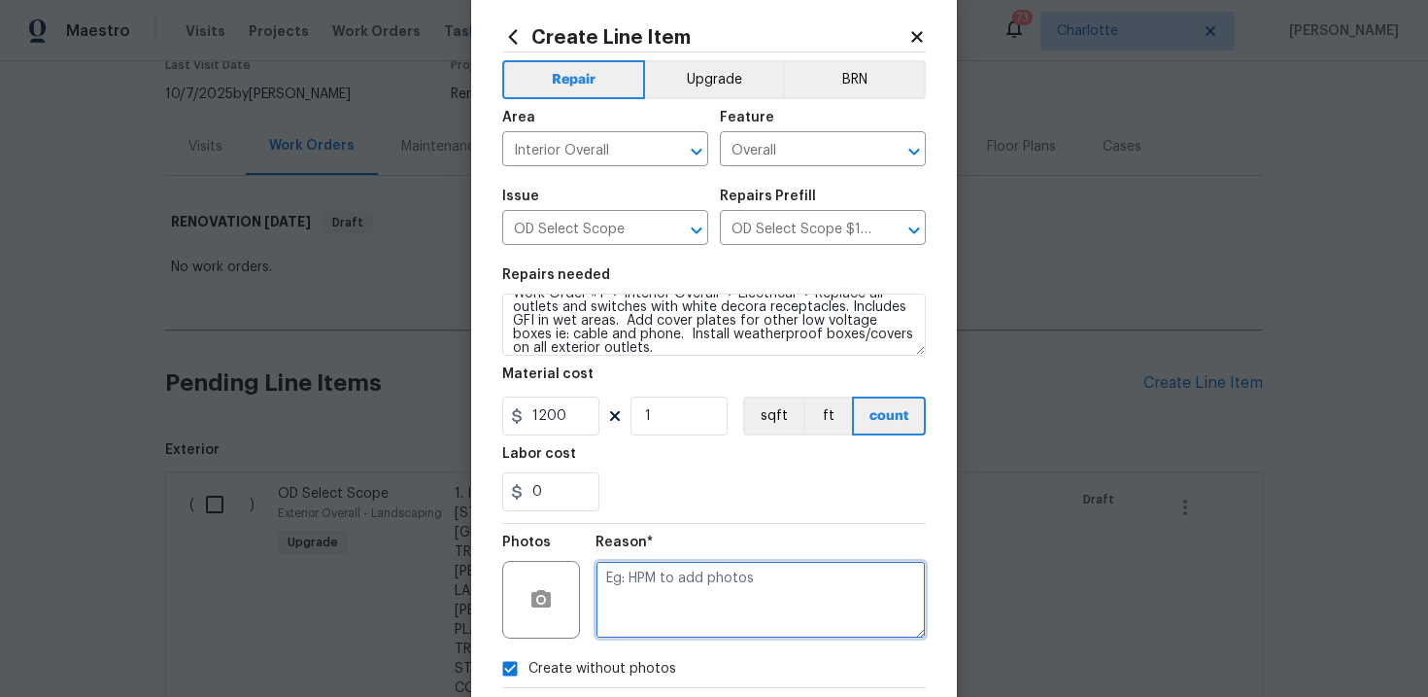
click at [664, 613] on textarea at bounding box center [761, 600] width 330 height 78
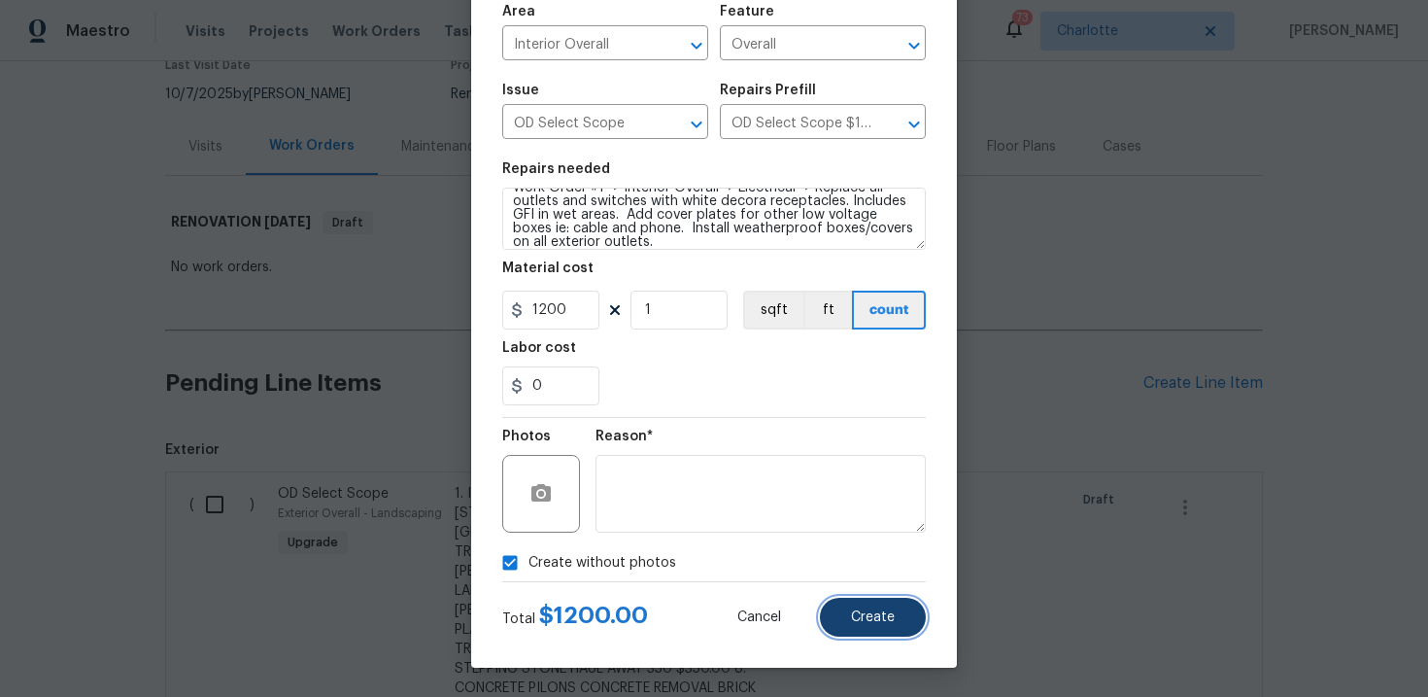
click at [880, 616] on span "Create" at bounding box center [873, 617] width 44 height 15
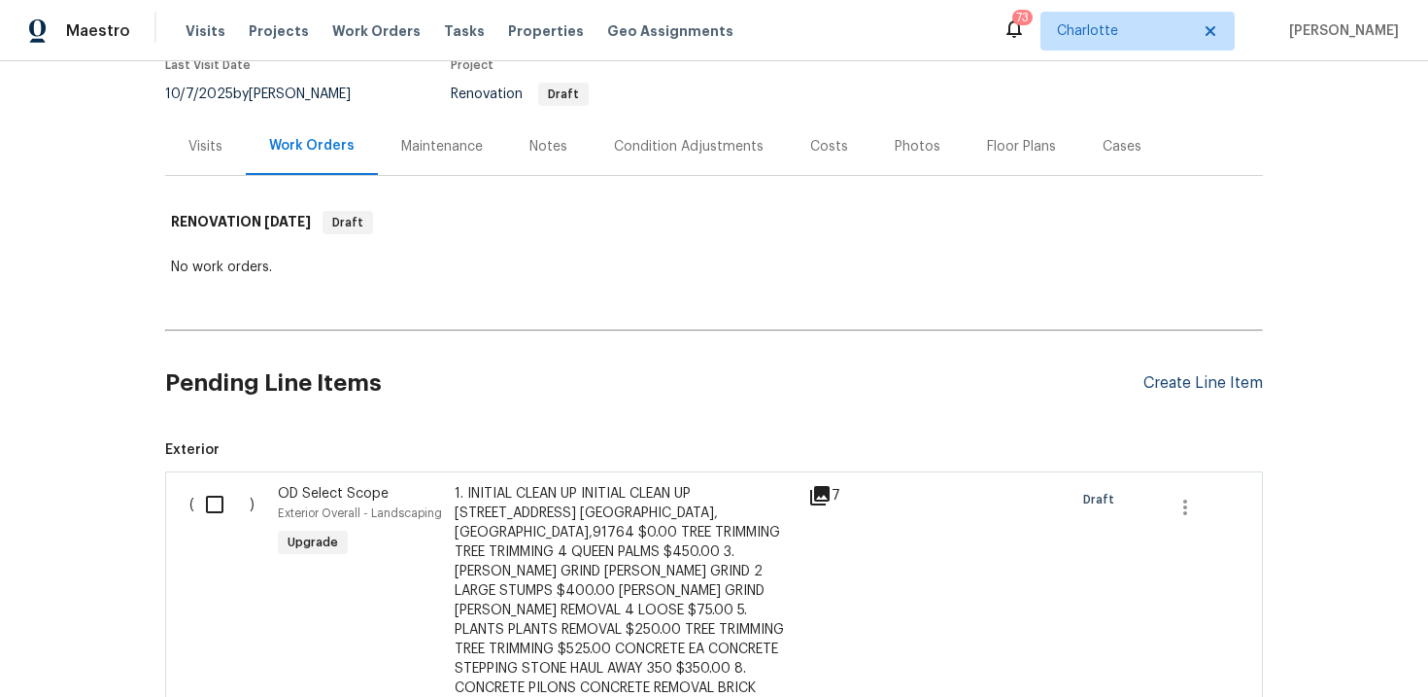
click at [1186, 383] on div "Create Line Item" at bounding box center [1202, 383] width 119 height 18
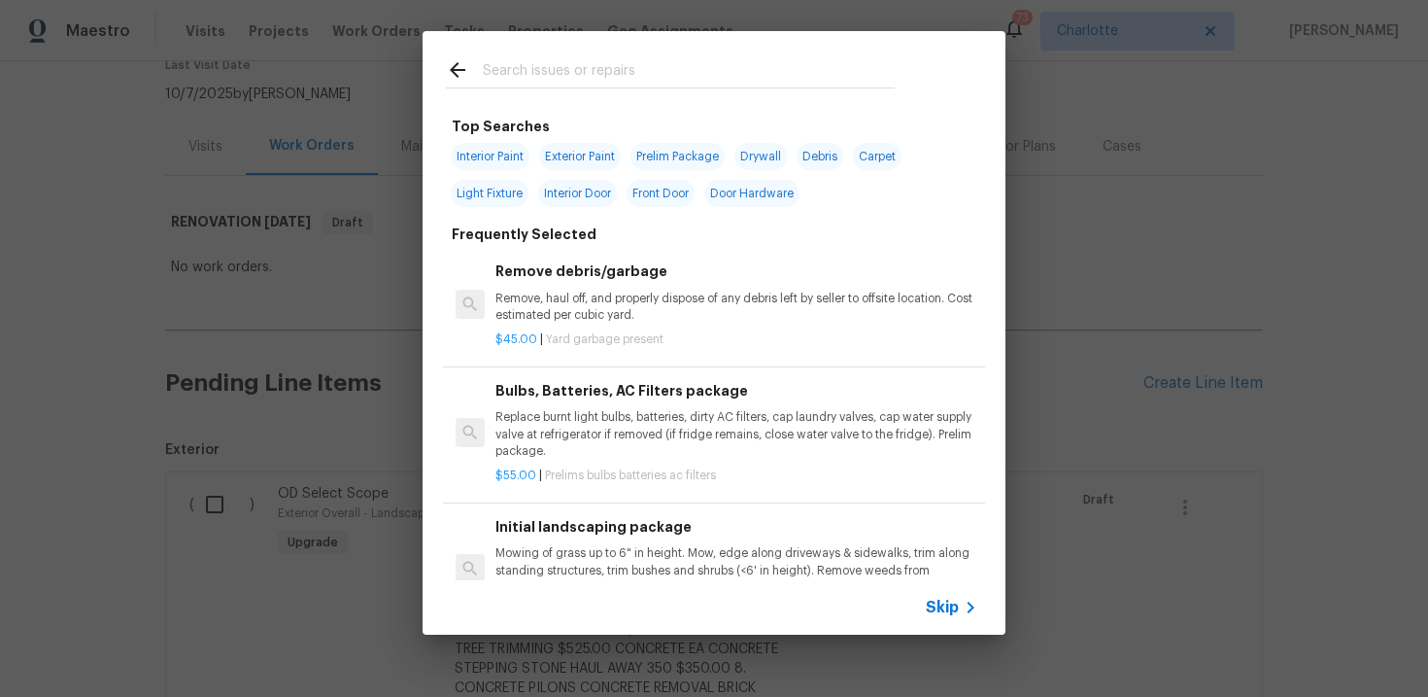
click at [955, 613] on span "Skip" at bounding box center [942, 606] width 33 height 19
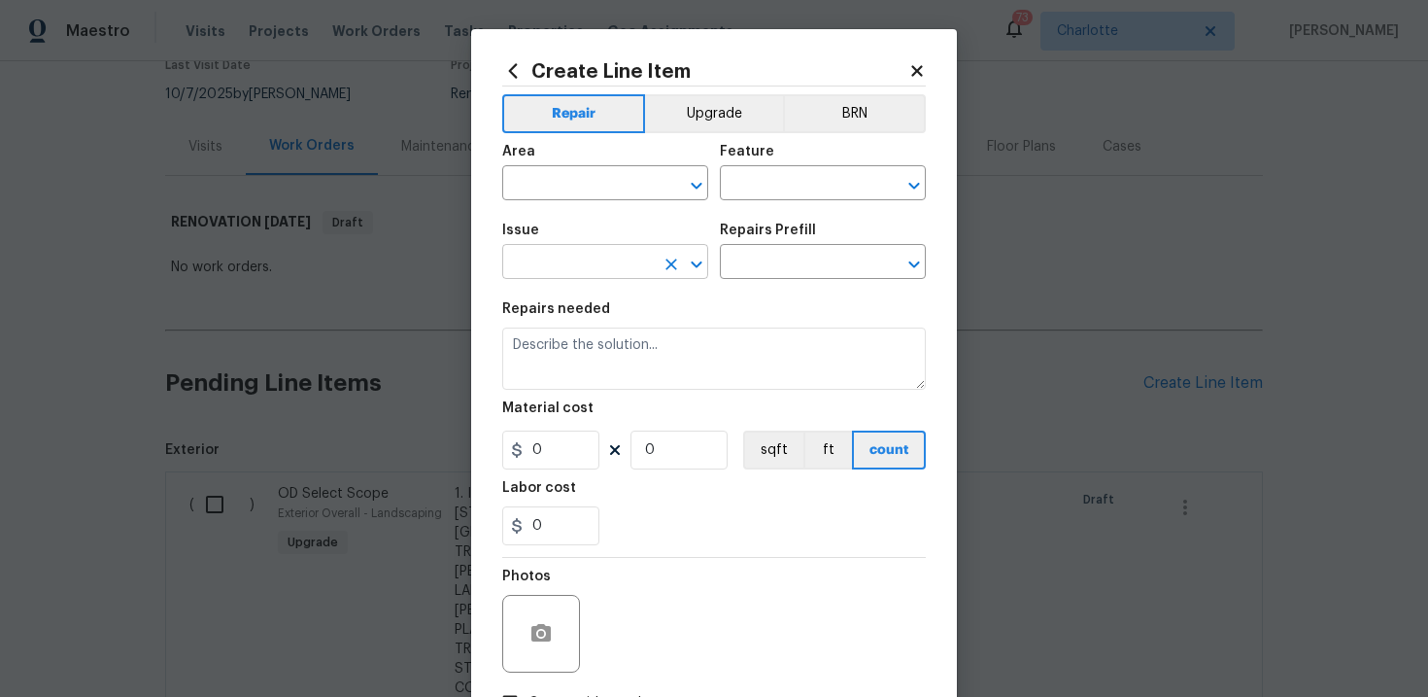
click at [613, 258] on input "text" at bounding box center [578, 264] width 152 height 30
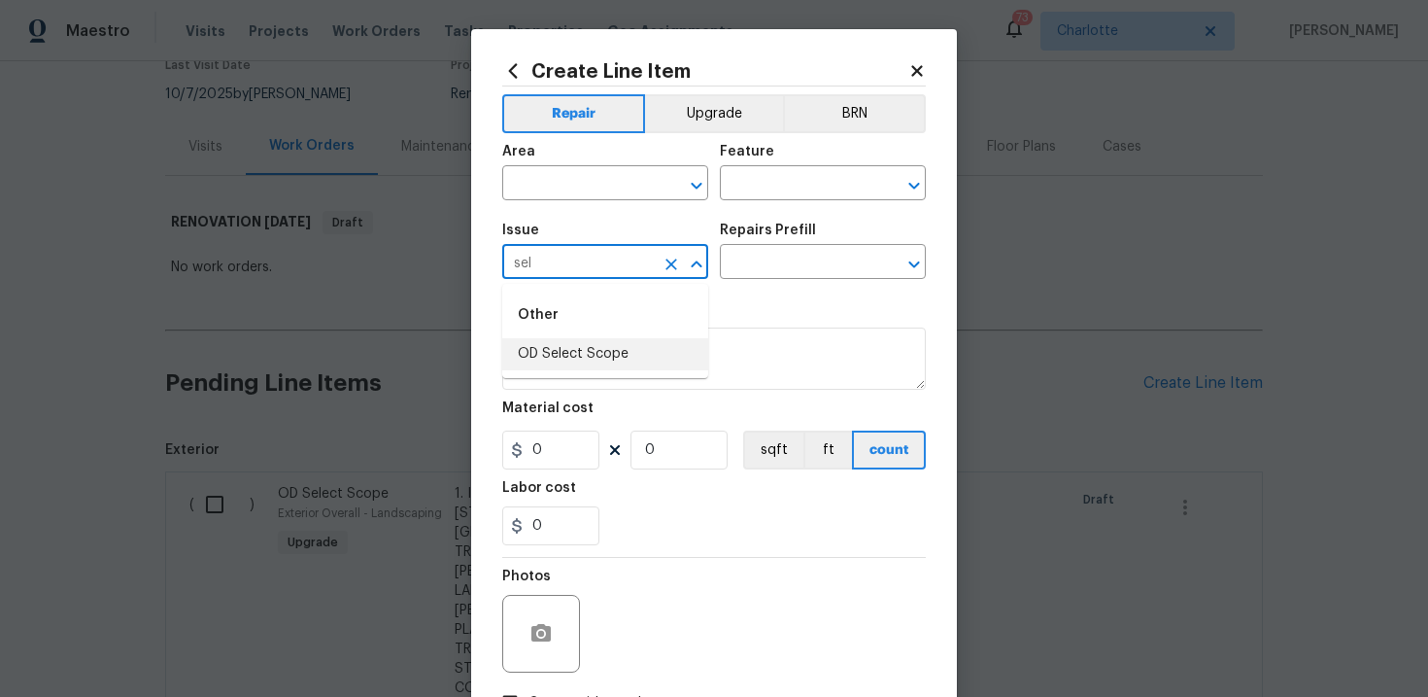
click at [605, 351] on li "OD Select Scope" at bounding box center [605, 354] width 206 height 32
type input "OD Select Scope"
click at [758, 267] on input "text" at bounding box center [796, 264] width 152 height 30
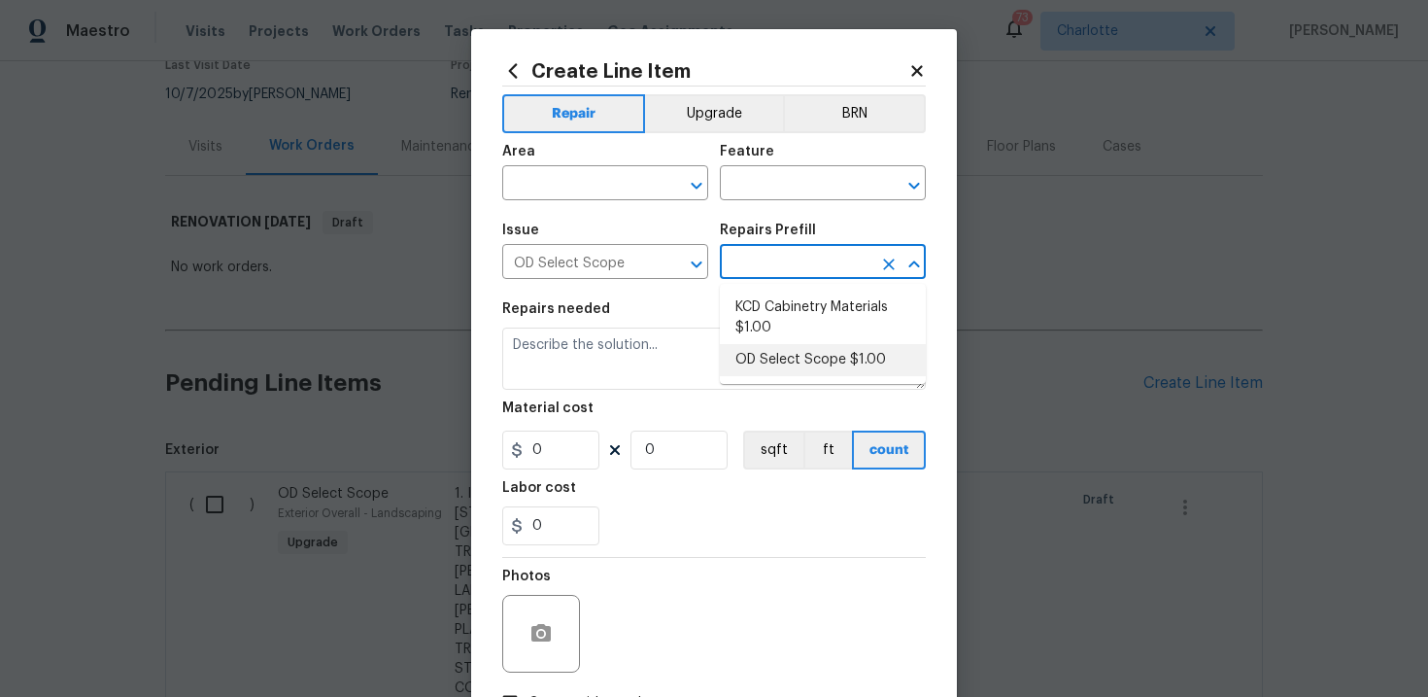
click at [777, 361] on li "OD Select Scope $1.00" at bounding box center [823, 360] width 206 height 32
type input "OD Select Scope $1.00"
type textarea "Refer to the agreed upon scope document for further details."
type input "1"
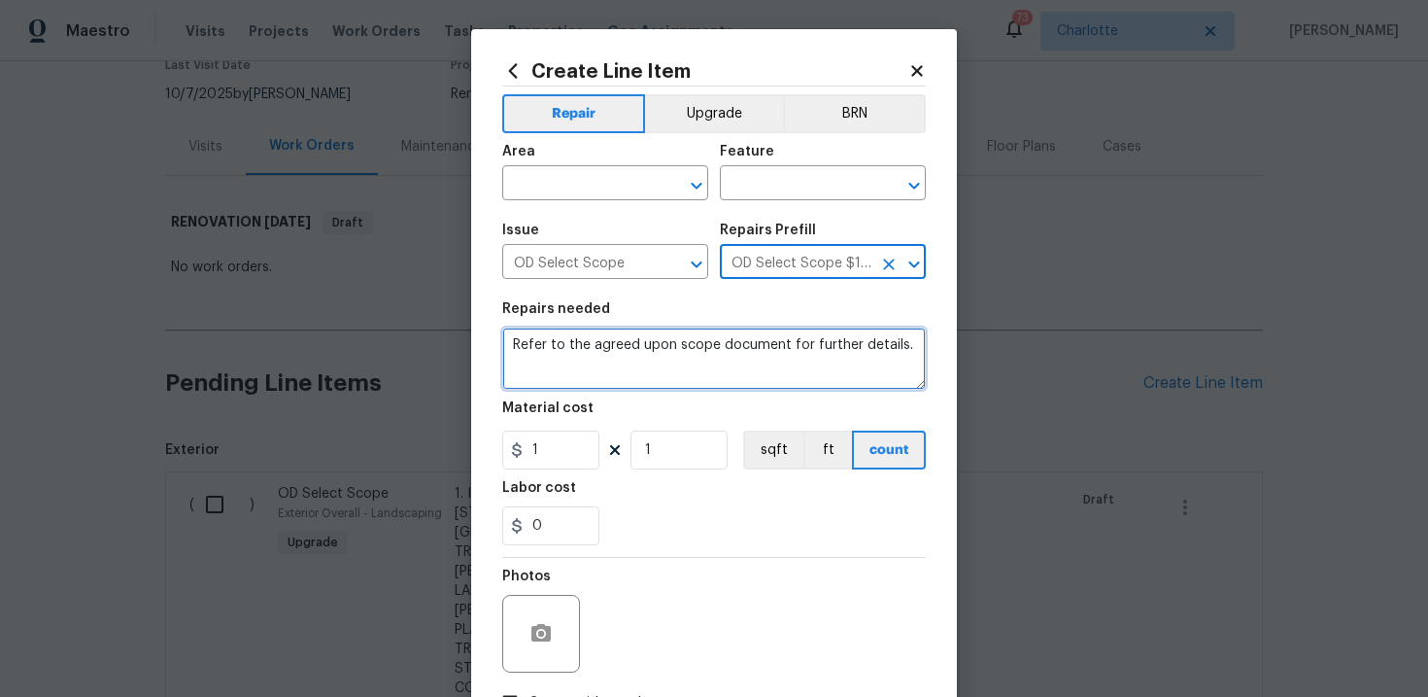
click at [710, 351] on textarea "Refer to the agreed upon scope document for further details." at bounding box center [714, 358] width 424 height 62
paste textarea "Work Order #1 -> Interior Overall -> Flooring -> Demo existing laminate/LVP and…"
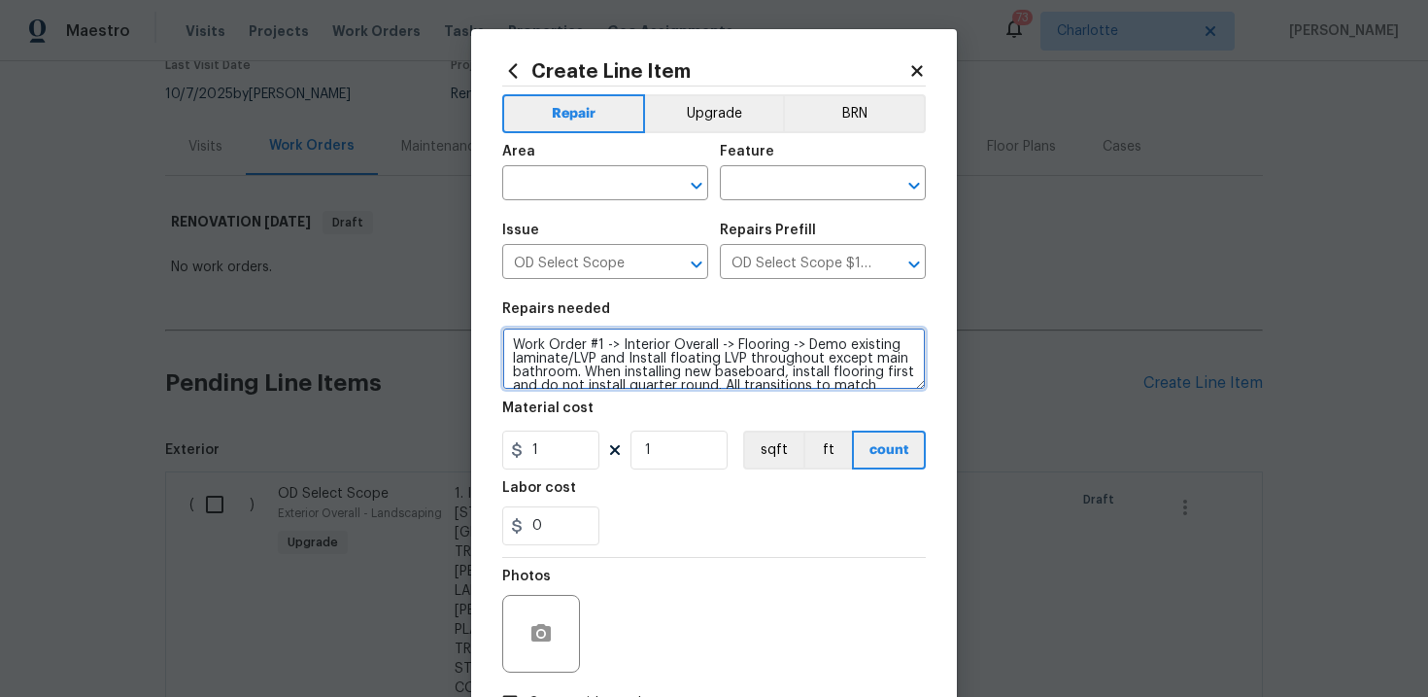
scroll to position [17, 0]
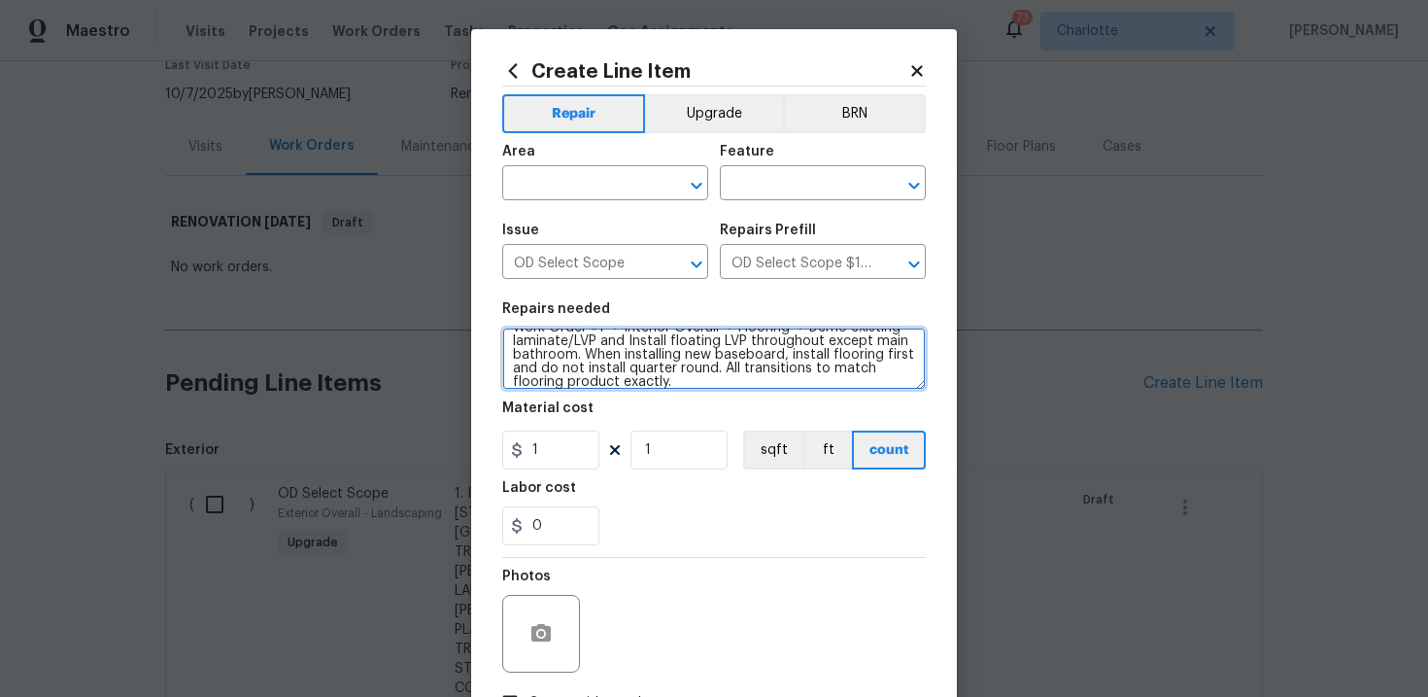
type textarea "Work Order #1 -> Interior Overall -> Flooring -> Demo existing laminate/LVP and…"
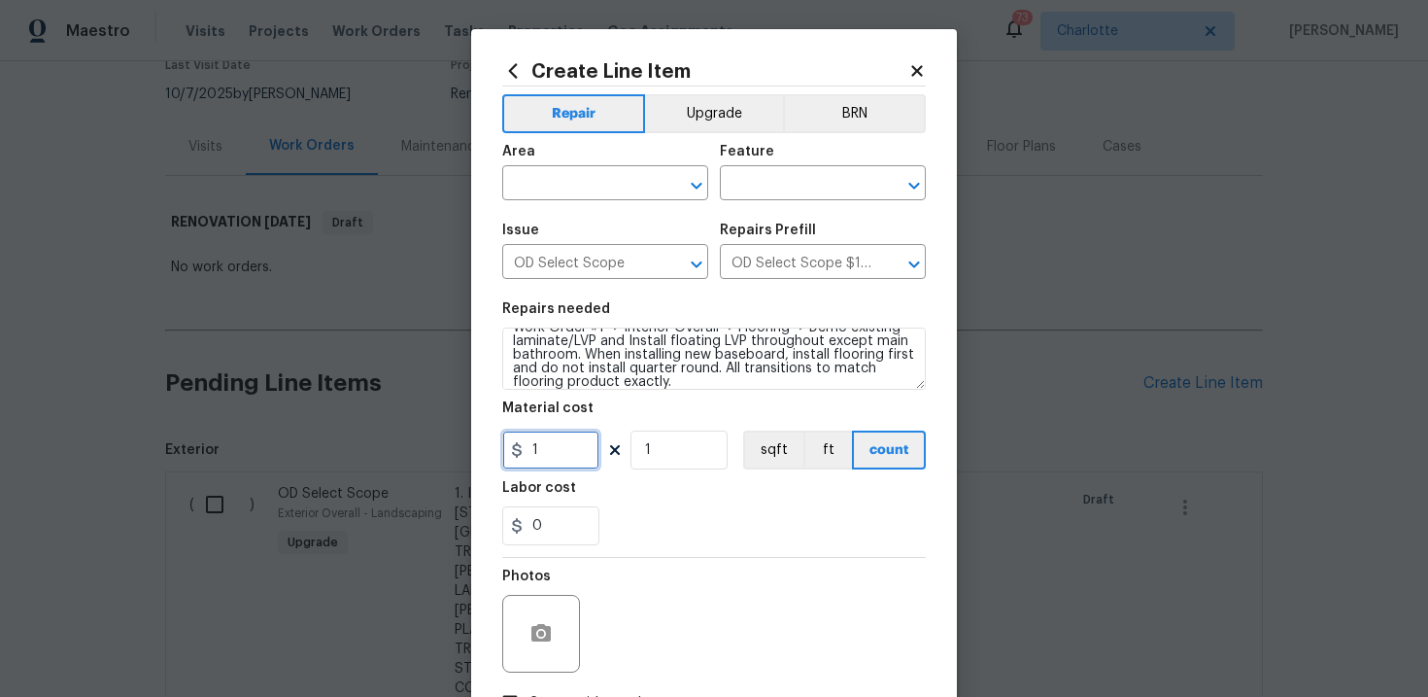
click at [565, 450] on input "1" at bounding box center [550, 449] width 97 height 39
type input "8012"
click at [671, 511] on div "0" at bounding box center [714, 525] width 424 height 39
click at [773, 454] on button "sqft" at bounding box center [773, 449] width 60 height 39
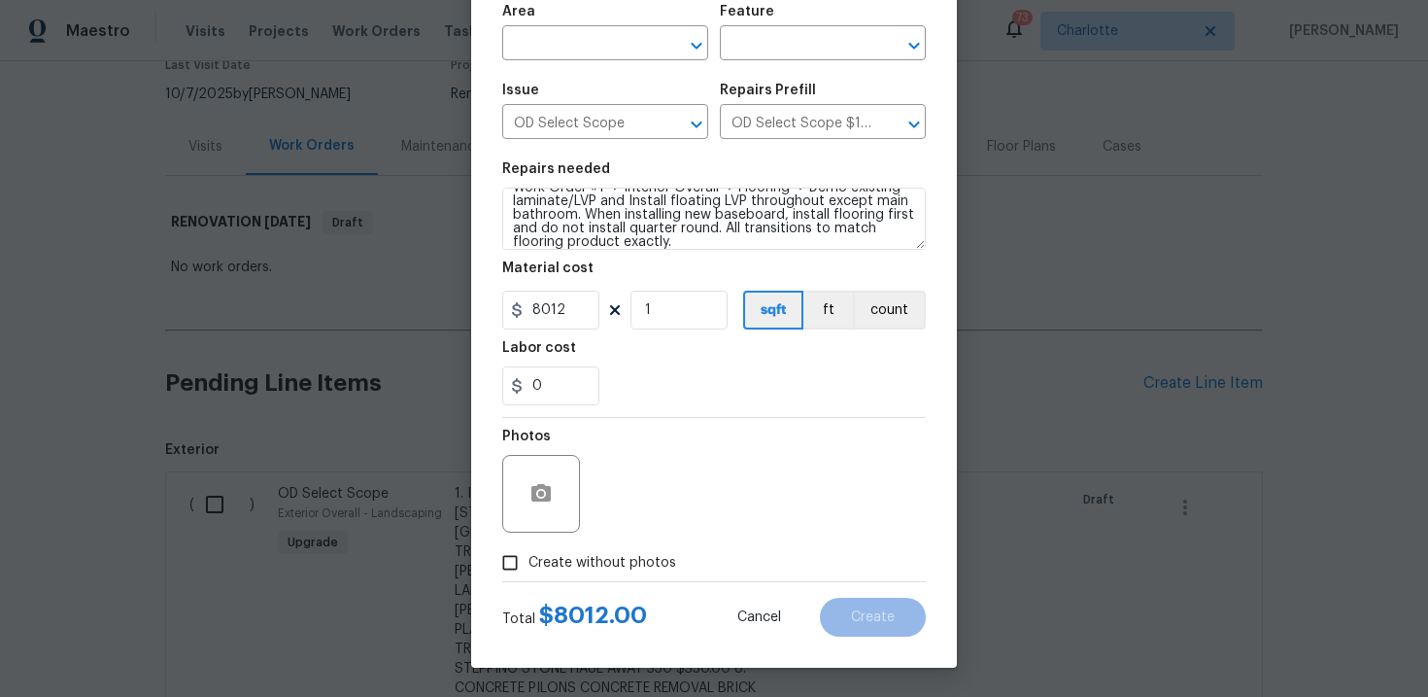
click at [609, 568] on span "Create without photos" at bounding box center [602, 563] width 148 height 20
click at [528, 568] on input "Create without photos" at bounding box center [510, 562] width 37 height 37
checkbox input "true"
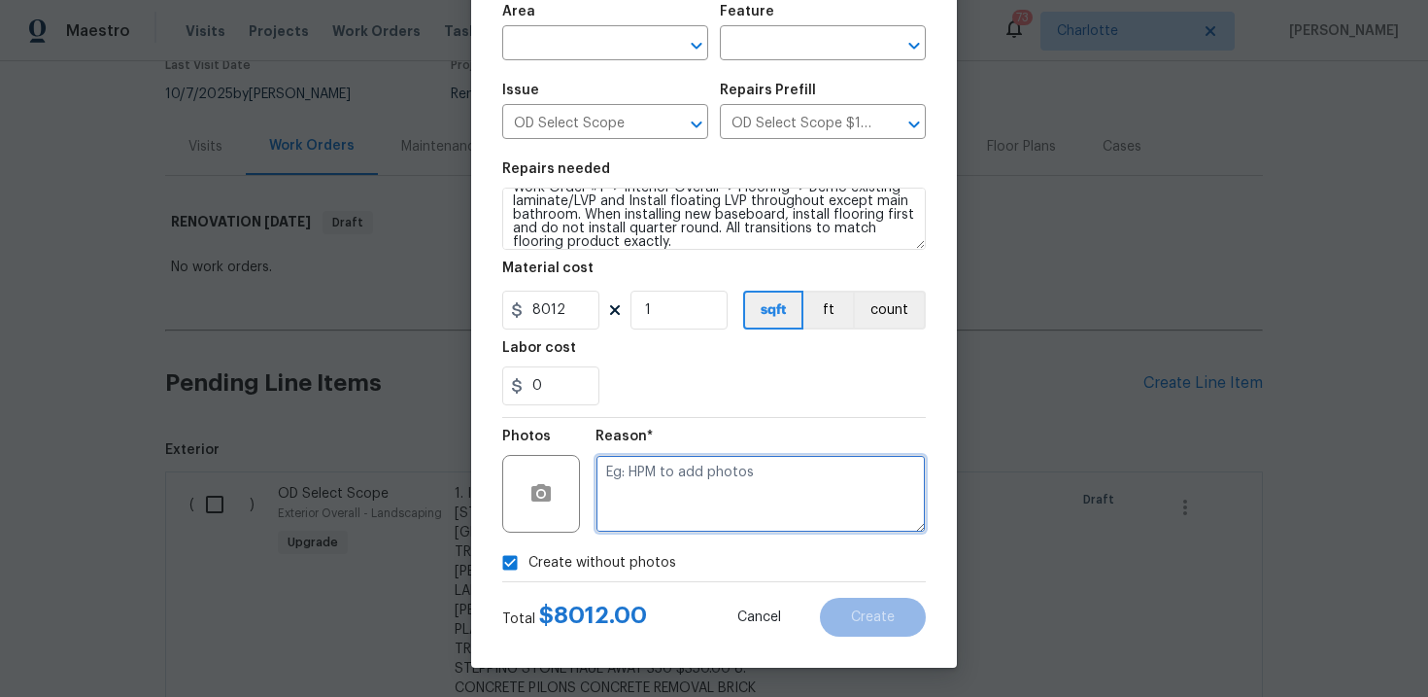
click at [677, 513] on textarea at bounding box center [761, 494] width 330 height 78
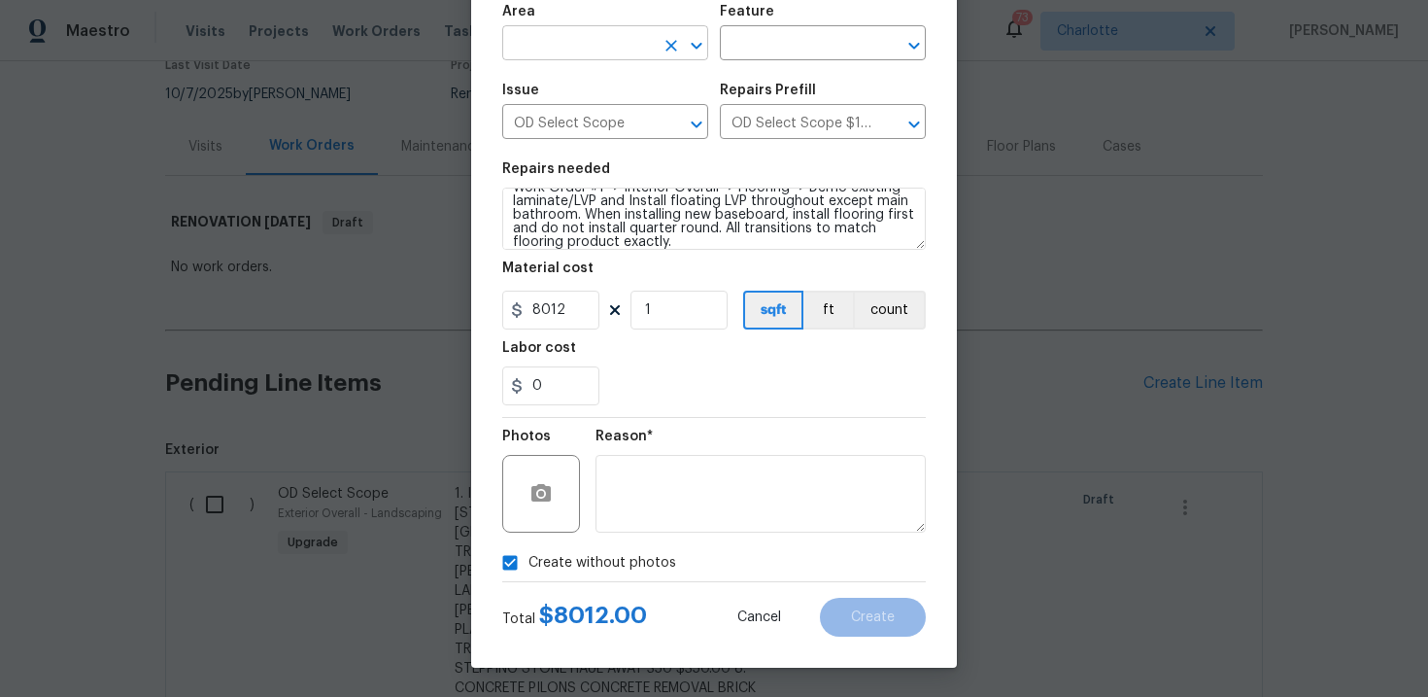
click at [590, 46] on input "text" at bounding box center [578, 45] width 152 height 30
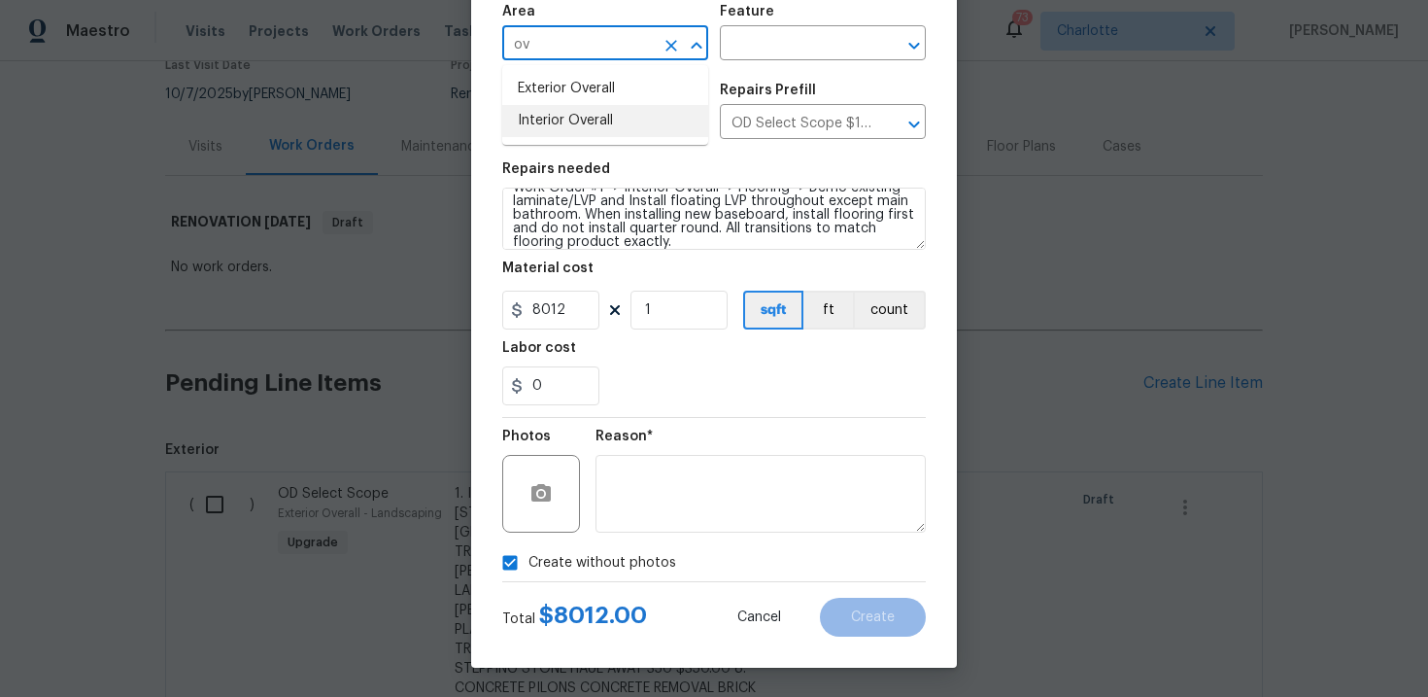
click at [594, 119] on li "Interior Overall" at bounding box center [605, 121] width 206 height 32
type input "Interior Overall"
click at [752, 62] on div "Area Interior Overall ​ Feature ​" at bounding box center [714, 32] width 424 height 79
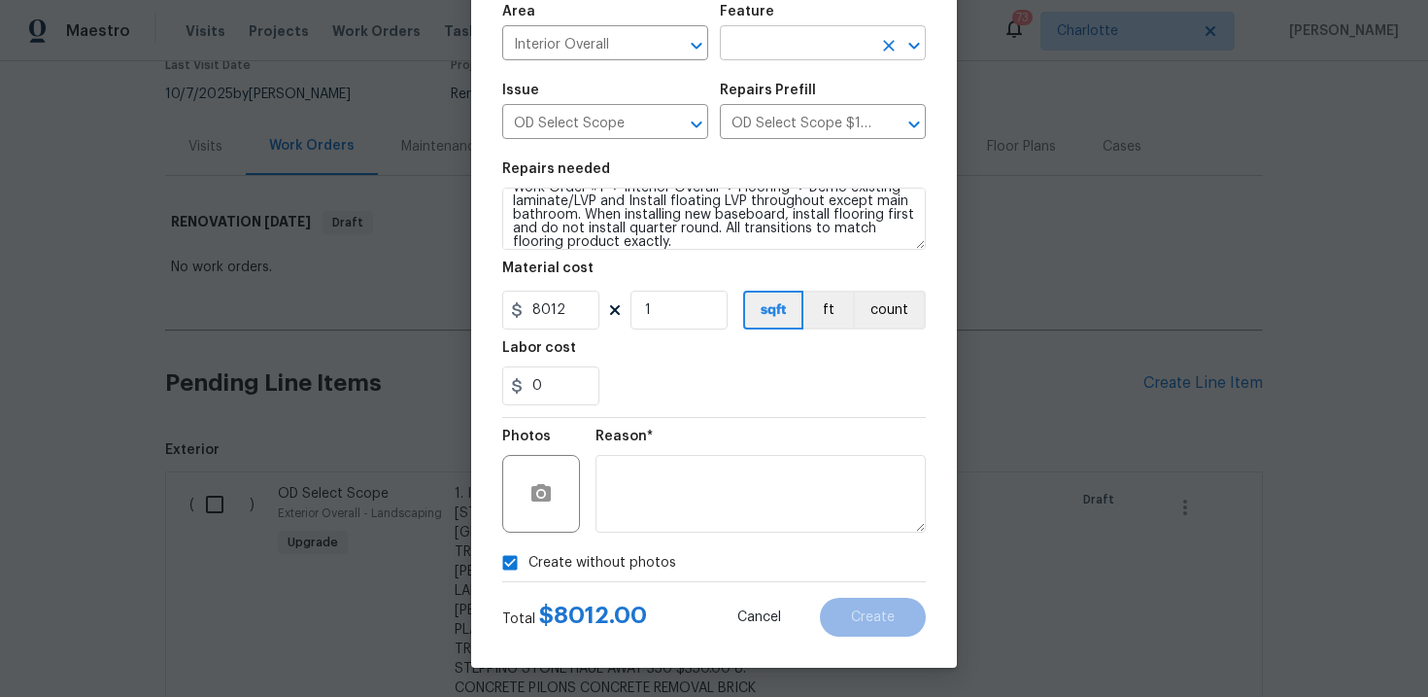
click at [789, 44] on input "text" at bounding box center [796, 45] width 152 height 30
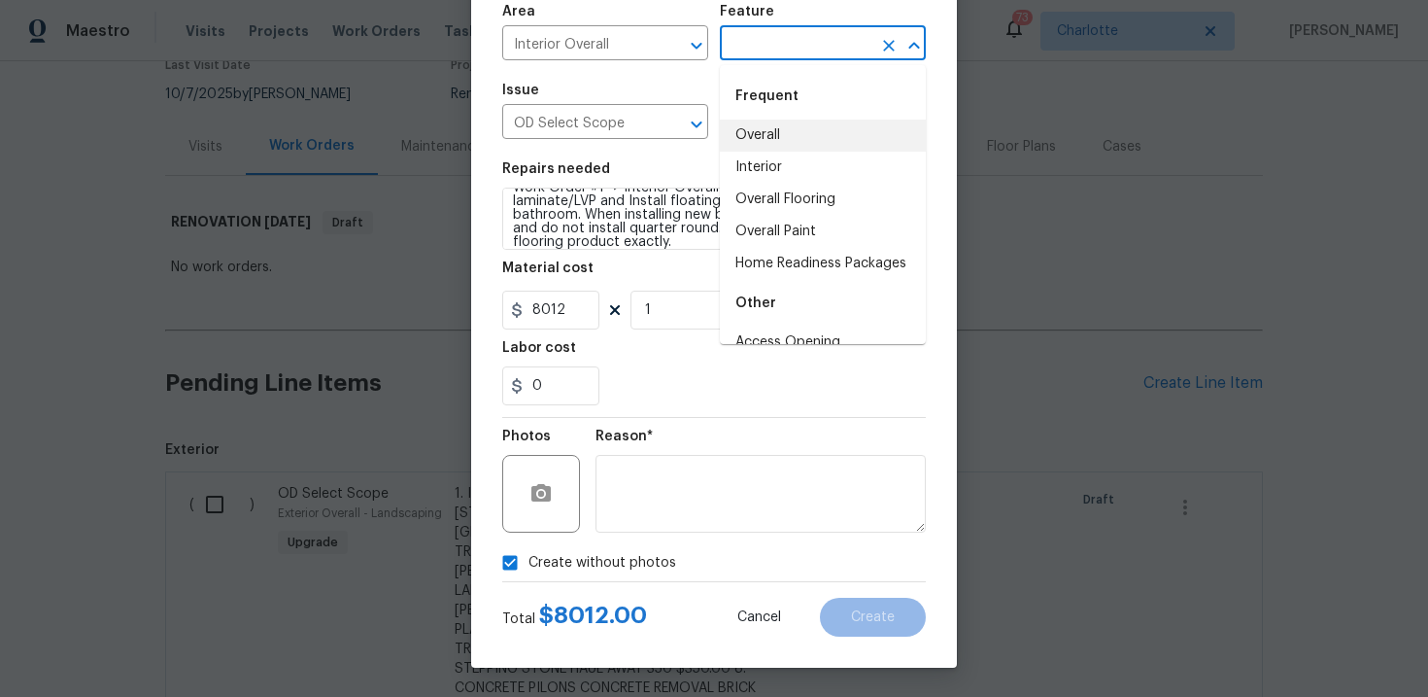
click at [784, 136] on li "Overall" at bounding box center [823, 135] width 206 height 32
type input "Overall"
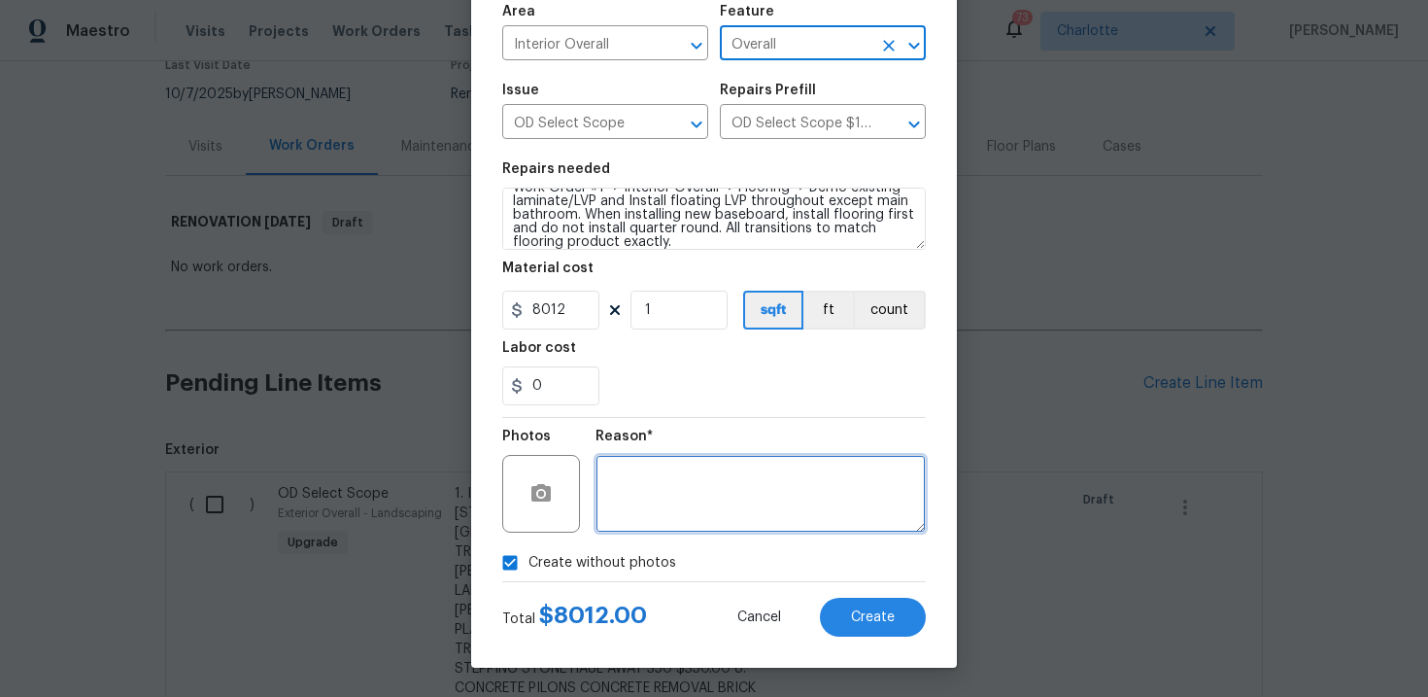
click at [829, 467] on textarea at bounding box center [761, 494] width 330 height 78
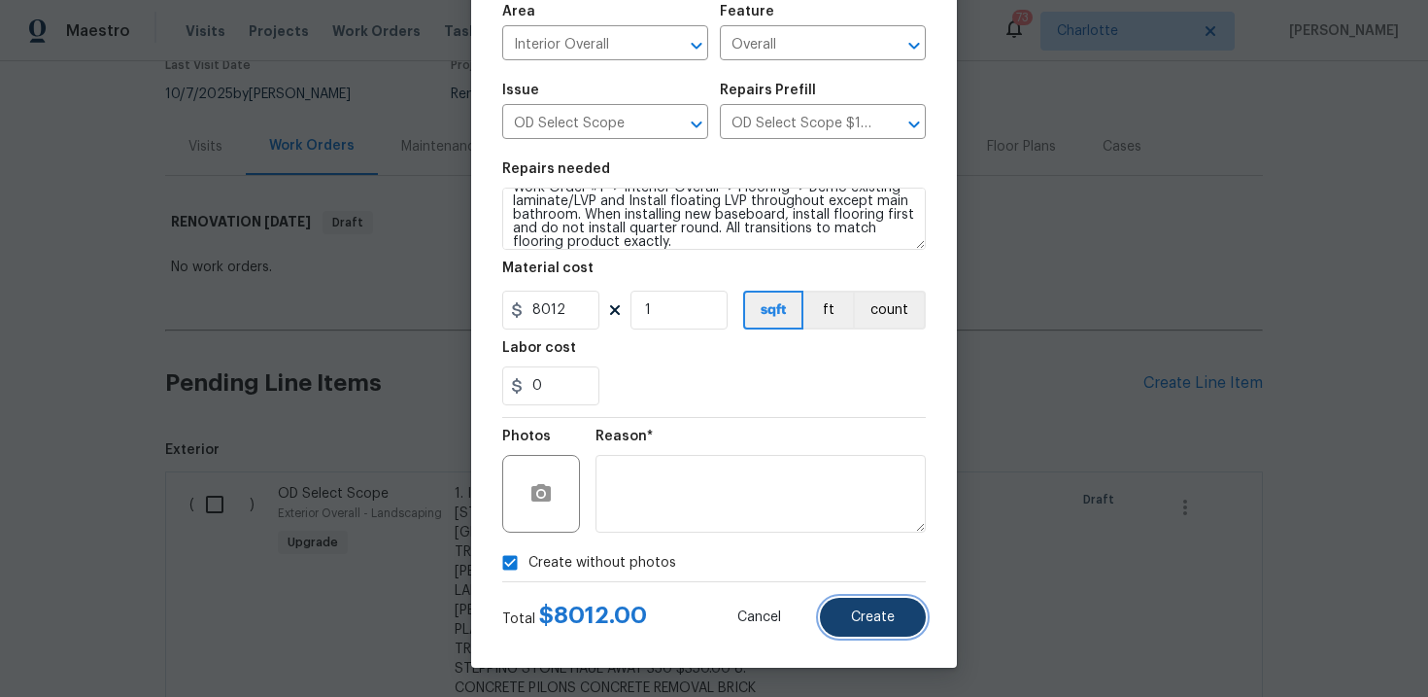
click at [897, 629] on button "Create" at bounding box center [873, 616] width 106 height 39
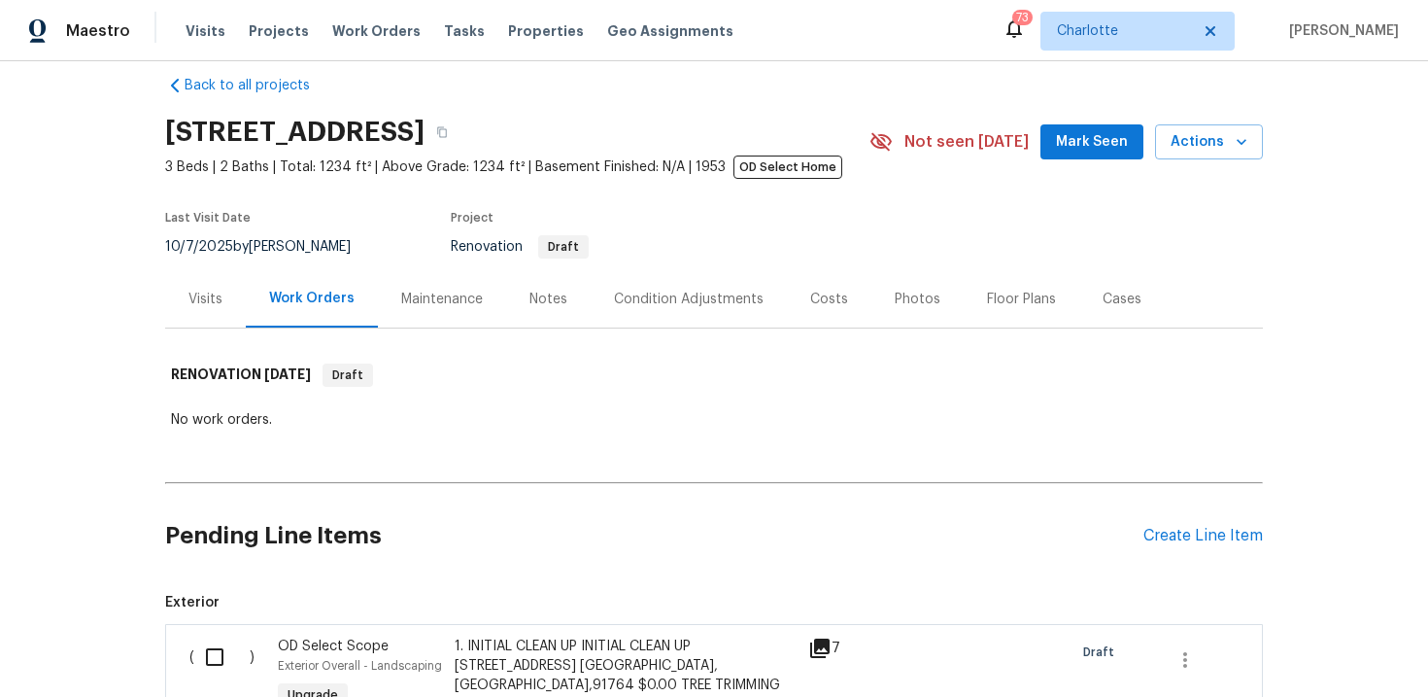
scroll to position [49, 0]
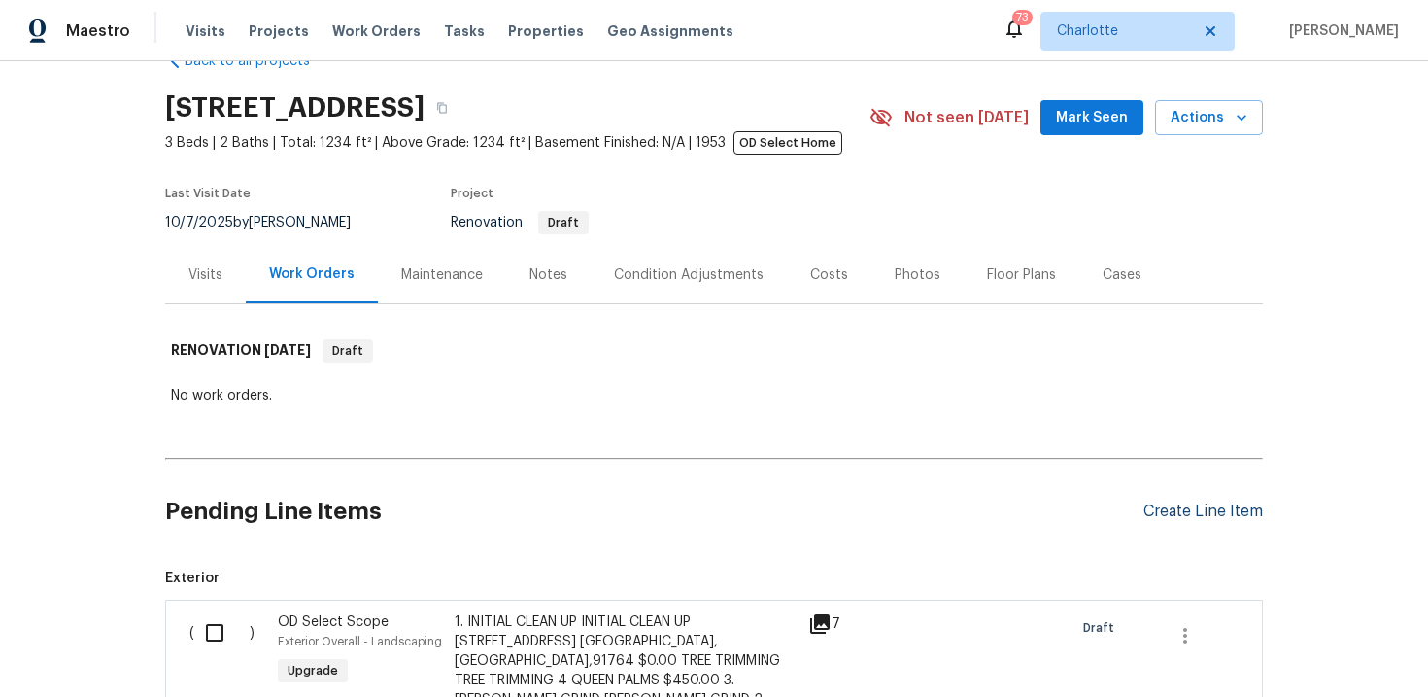
click at [1206, 513] on div "Create Line Item" at bounding box center [1202, 511] width 119 height 18
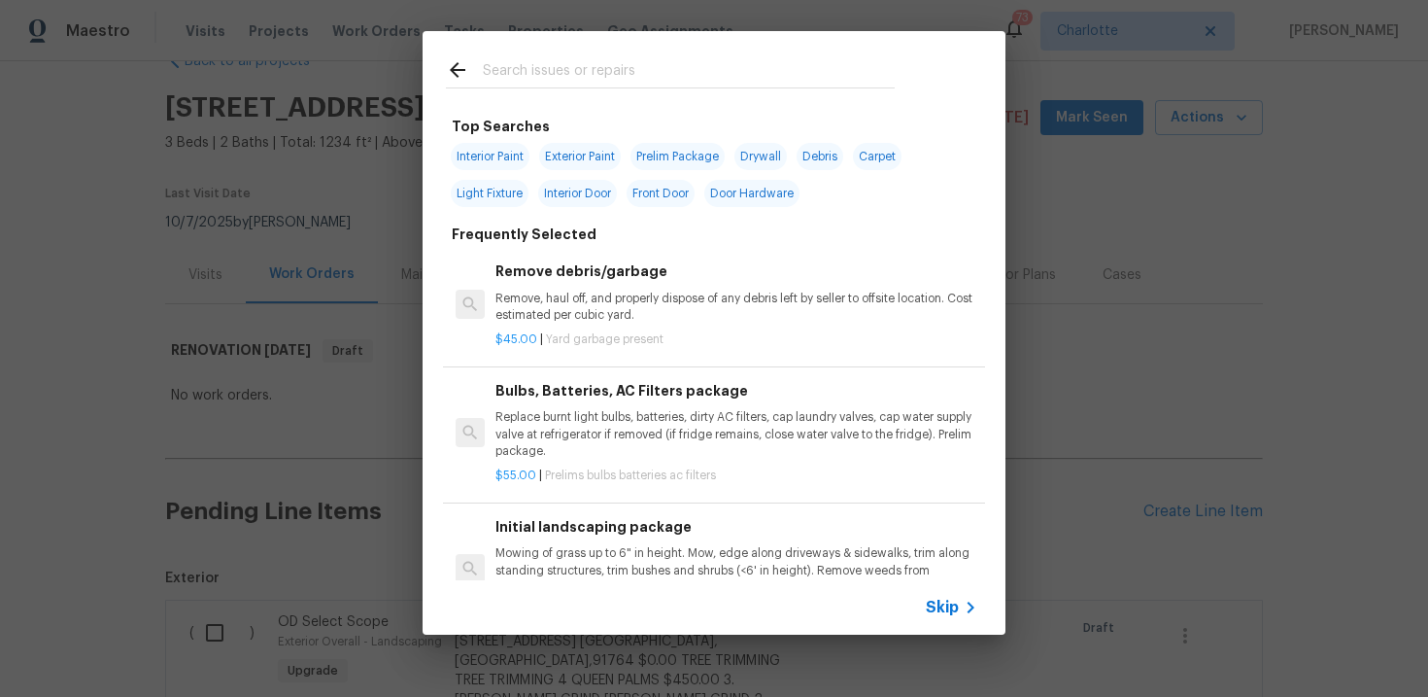
click at [944, 603] on span "Skip" at bounding box center [942, 606] width 33 height 19
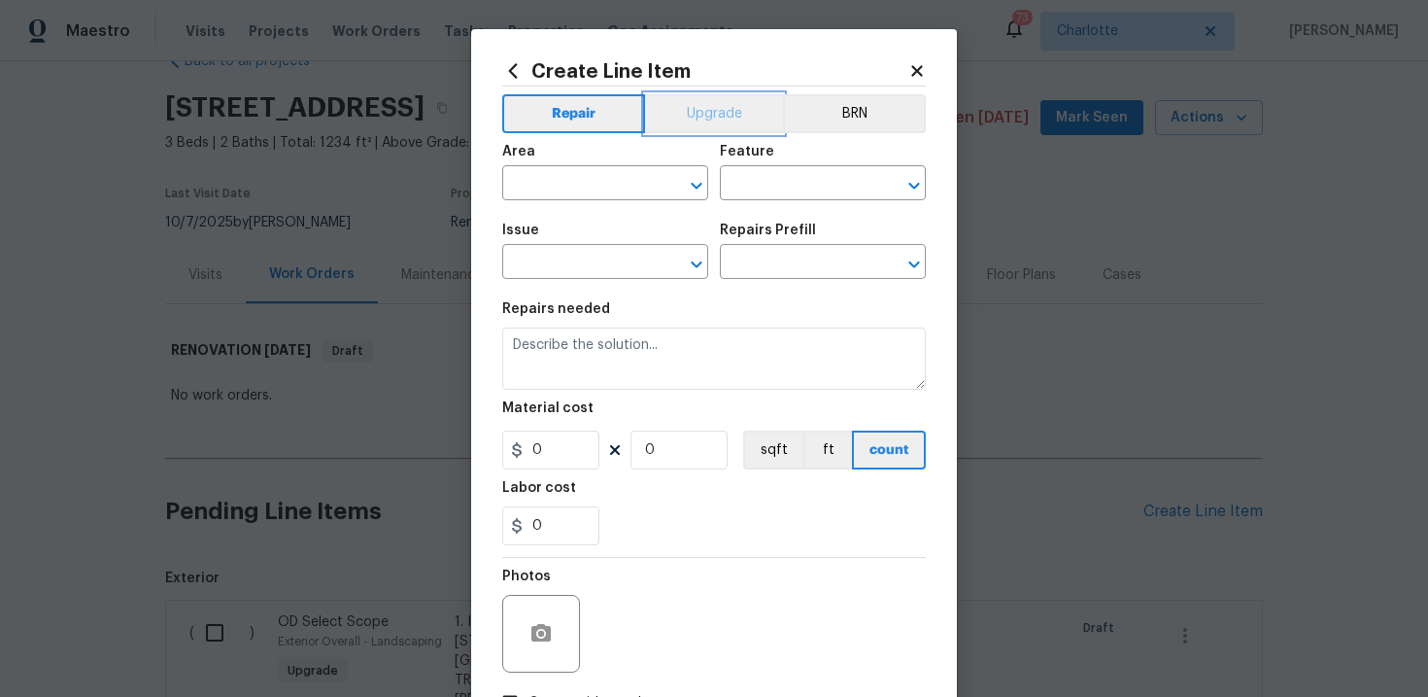
click at [707, 115] on button "Upgrade" at bounding box center [714, 113] width 139 height 39
click at [581, 259] on input "text" at bounding box center [578, 264] width 152 height 30
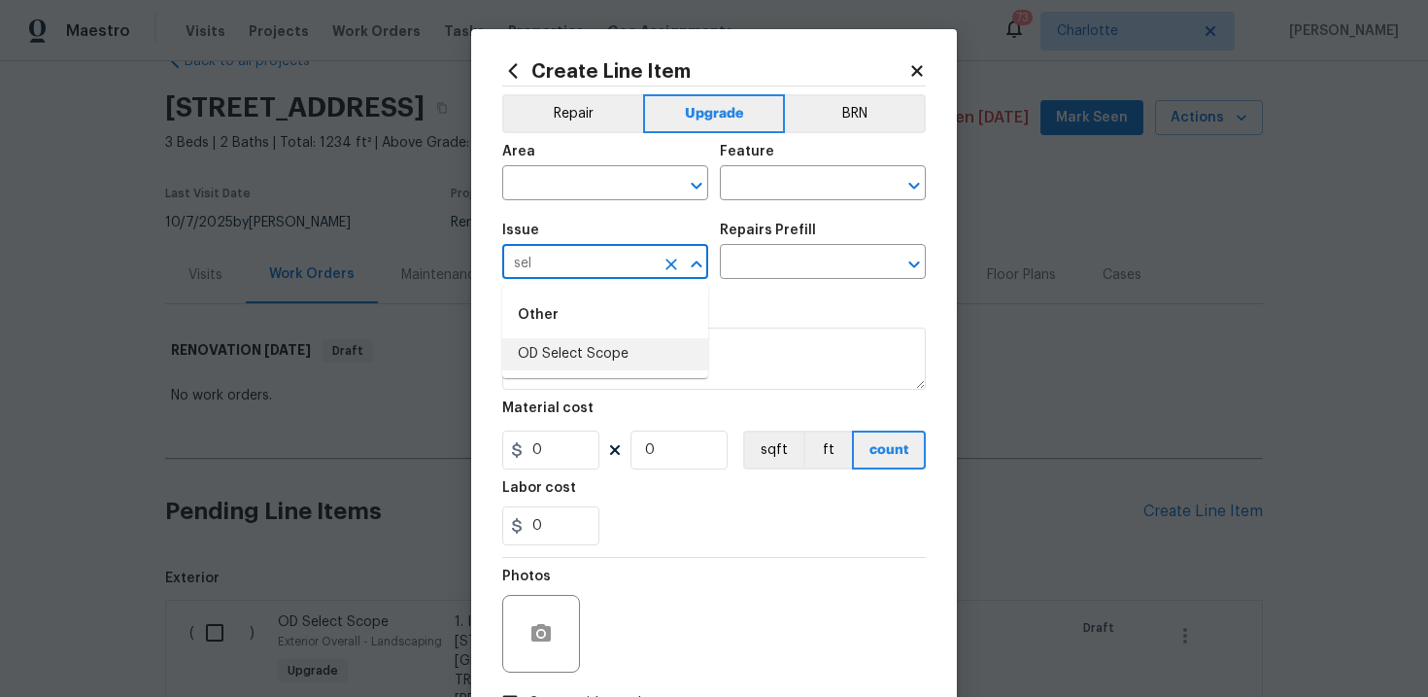
click at [570, 357] on li "OD Select Scope" at bounding box center [605, 354] width 206 height 32
type input "OD Select Scope"
click at [752, 275] on input "text" at bounding box center [796, 264] width 152 height 30
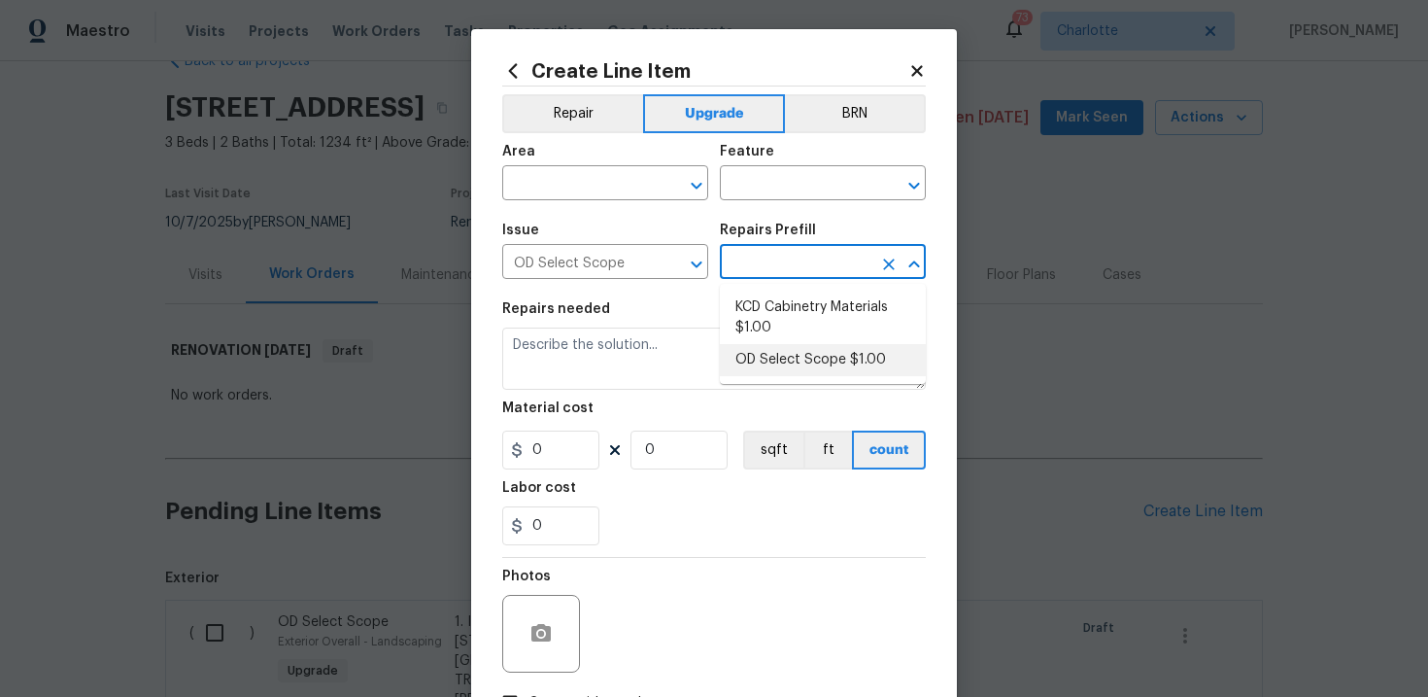
click at [788, 352] on li "OD Select Scope $1.00" at bounding box center [823, 360] width 206 height 32
type input "OD Select Scope $1.00"
type textarea "Refer to the agreed upon scope document for further details."
type input "1"
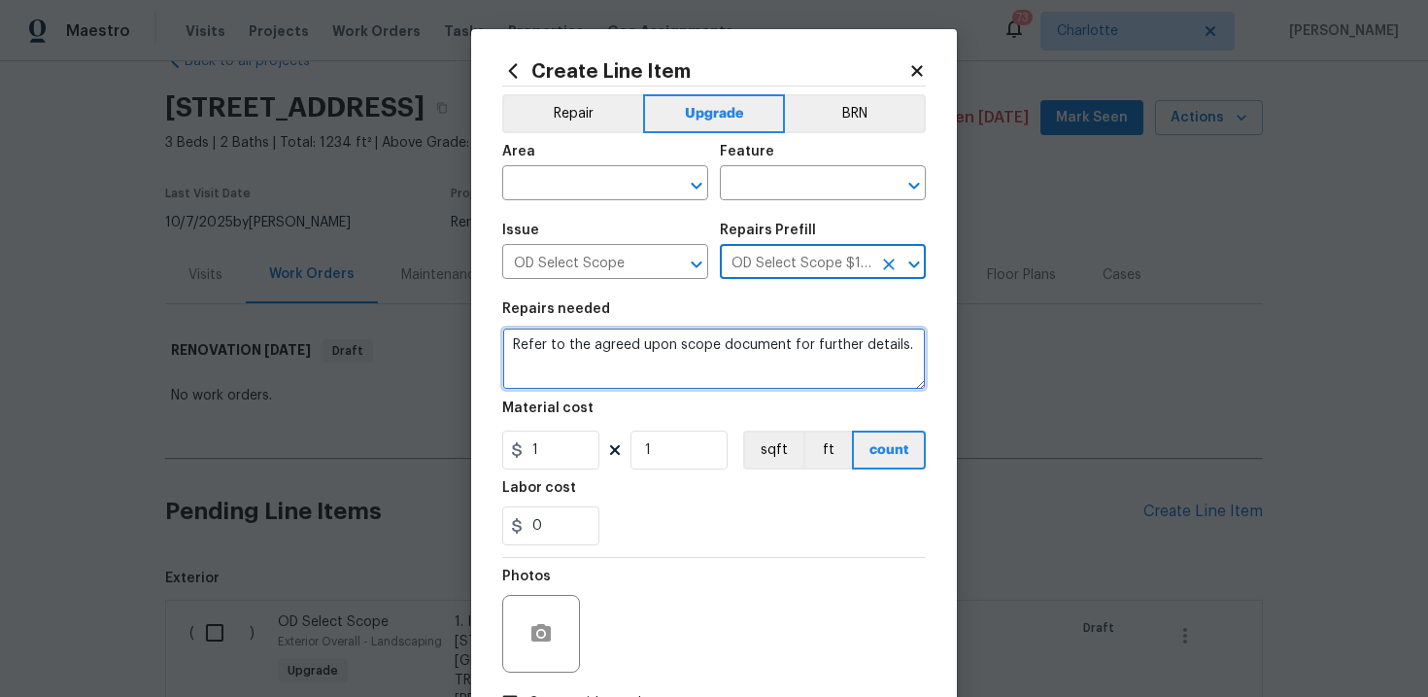
click at [723, 341] on textarea "Refer to the agreed upon scope document for further details." at bounding box center [714, 358] width 424 height 62
paste textarea "Work Order #2 -> Interior Overall -> Flooring Demo -> Demo tile throughout"
type textarea "Work Order #2 -> Interior Overall -> Flooring Demo -> Demo tile throughout"
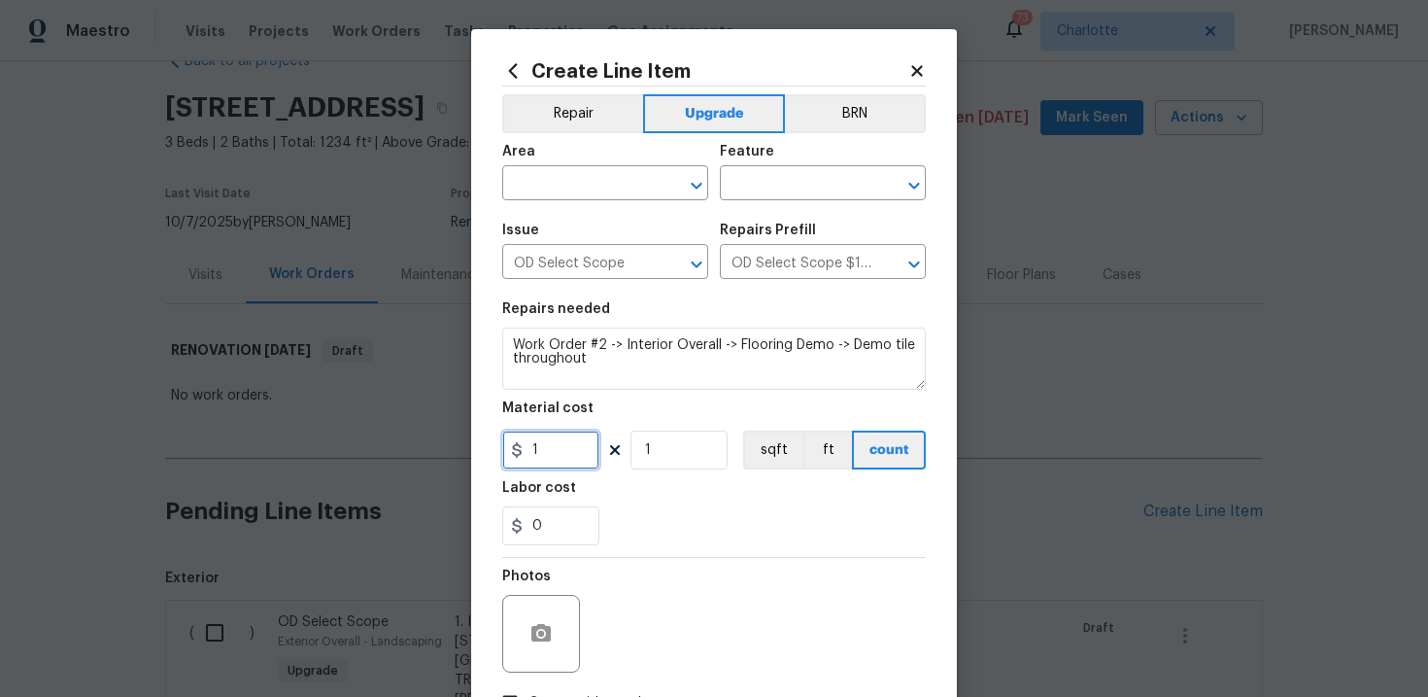
click at [562, 454] on input "1" at bounding box center [550, 449] width 97 height 39
type input "380"
click at [780, 459] on button "sqft" at bounding box center [773, 449] width 60 height 39
click at [589, 187] on input "text" at bounding box center [578, 185] width 152 height 30
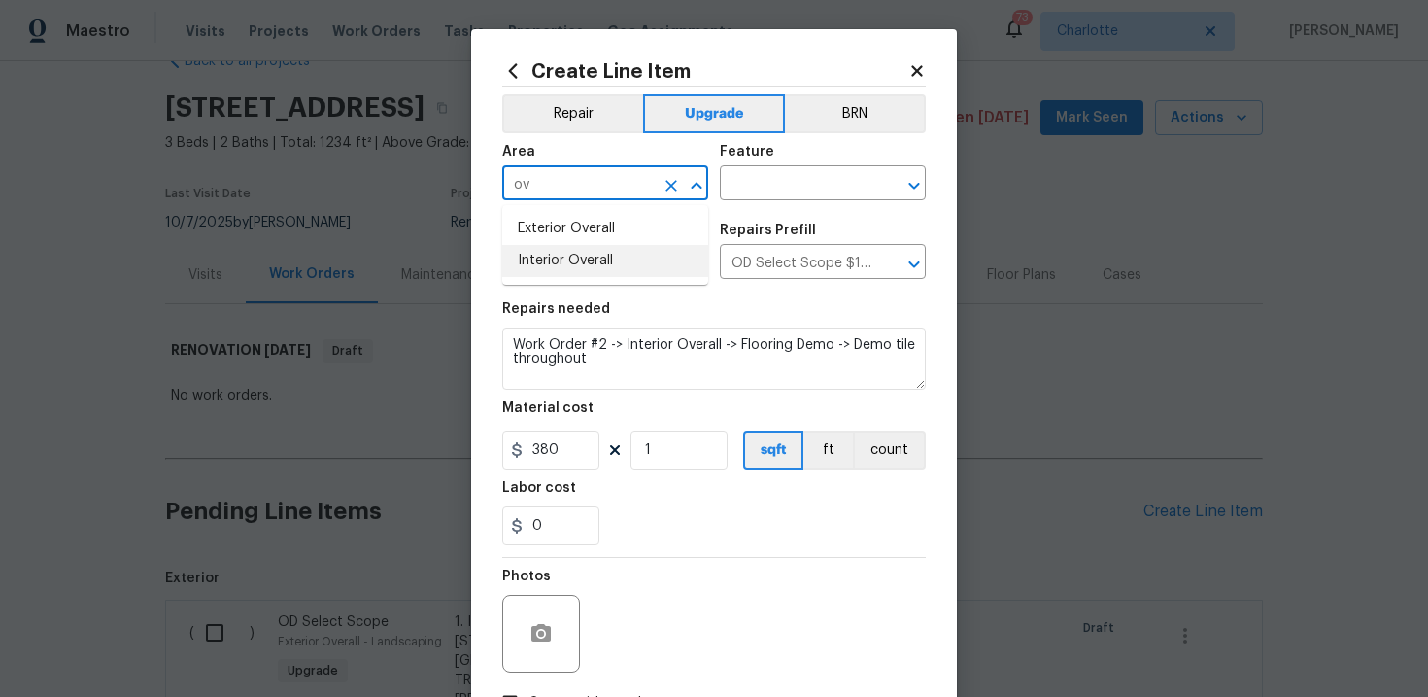
click at [593, 254] on li "Interior Overall" at bounding box center [605, 261] width 206 height 32
type input "Interior Overall"
click at [801, 179] on input "text" at bounding box center [796, 185] width 152 height 30
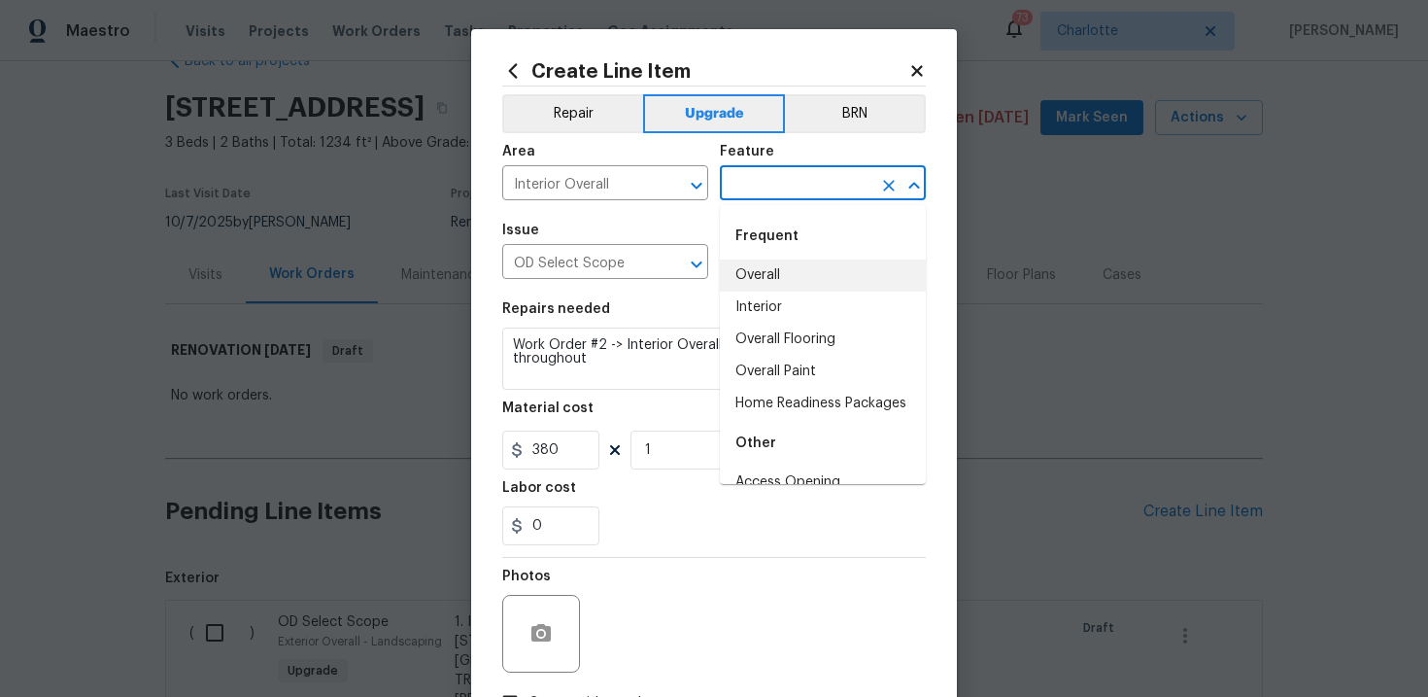
click at [788, 274] on li "Overall" at bounding box center [823, 275] width 206 height 32
type input "Overall"
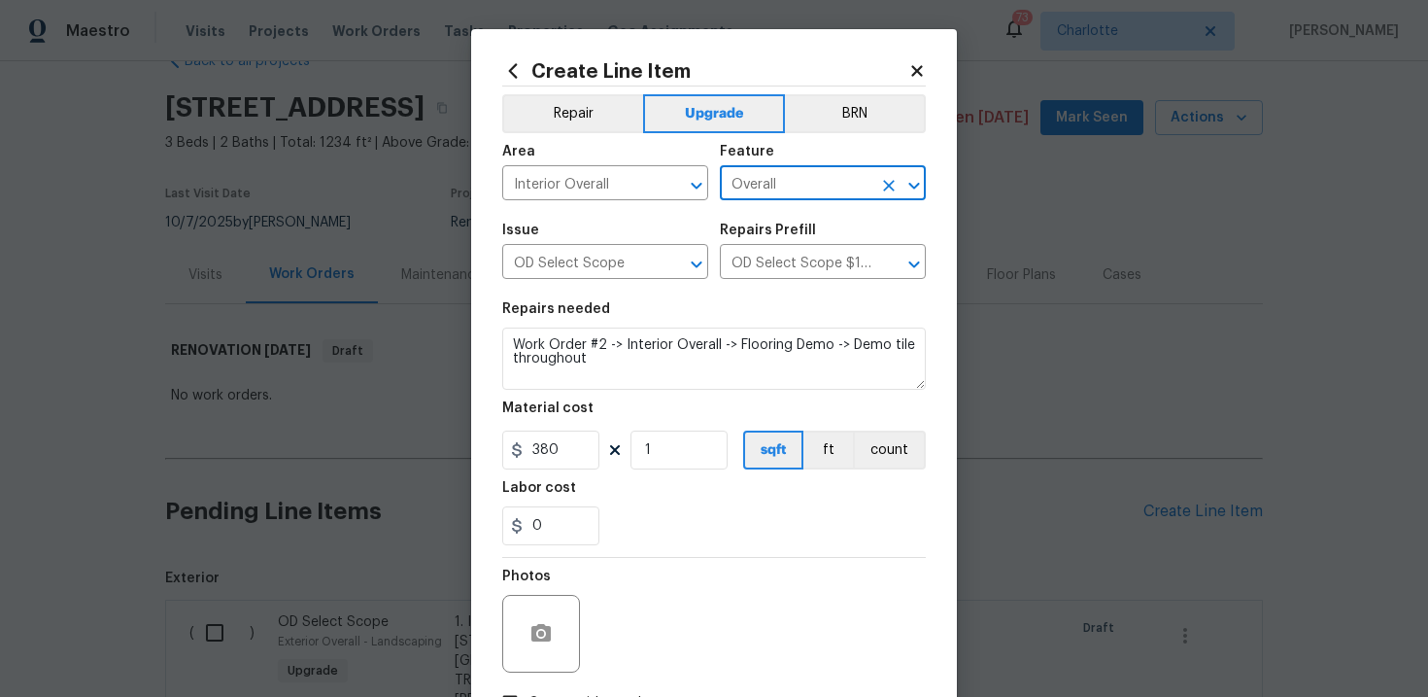
click at [773, 519] on div "0" at bounding box center [714, 525] width 424 height 39
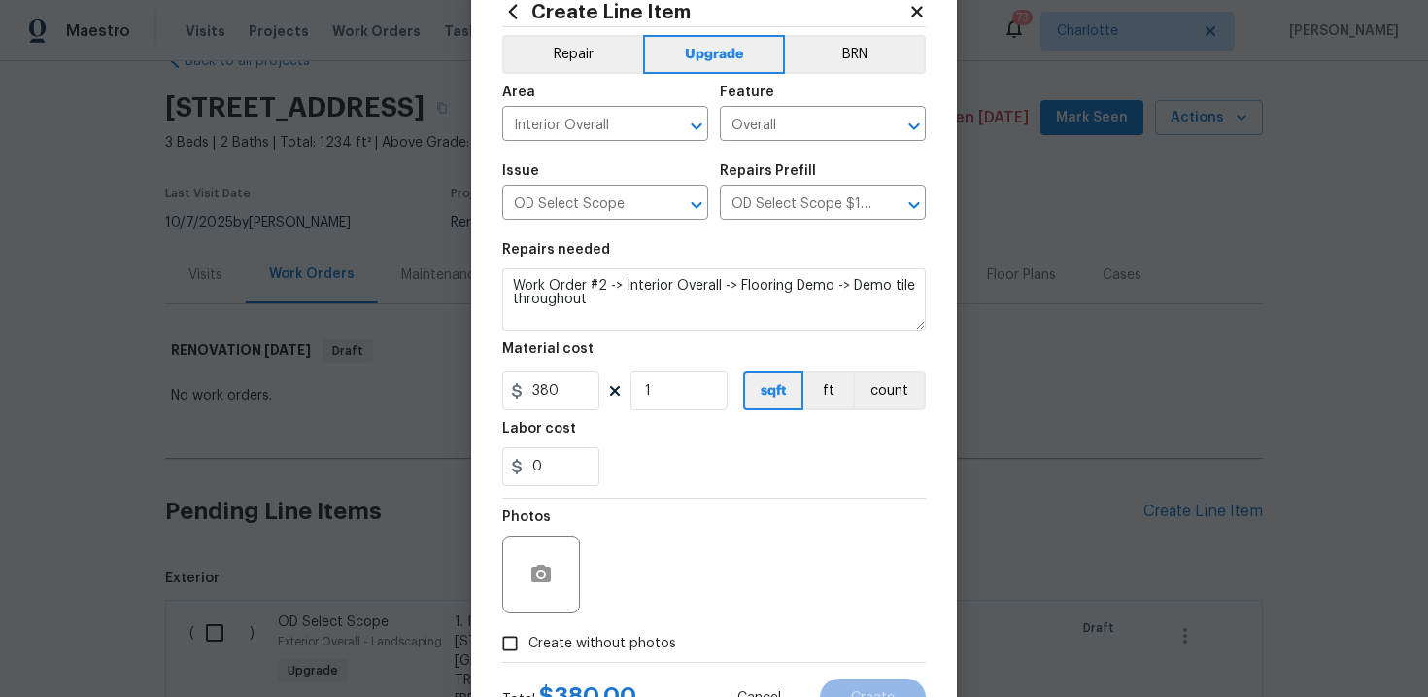
scroll to position [141, 0]
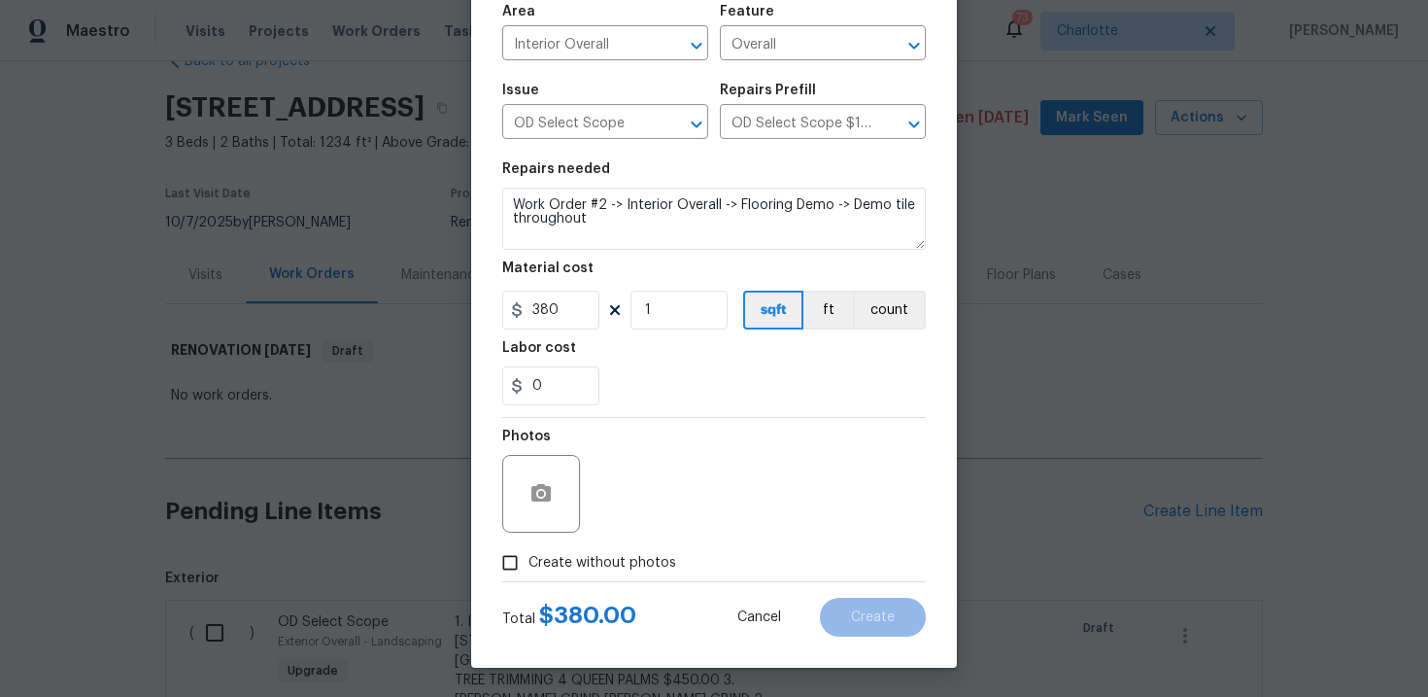
click at [584, 560] on span "Create without photos" at bounding box center [602, 563] width 148 height 20
click at [528, 560] on input "Create without photos" at bounding box center [510, 562] width 37 height 37
checkbox input "true"
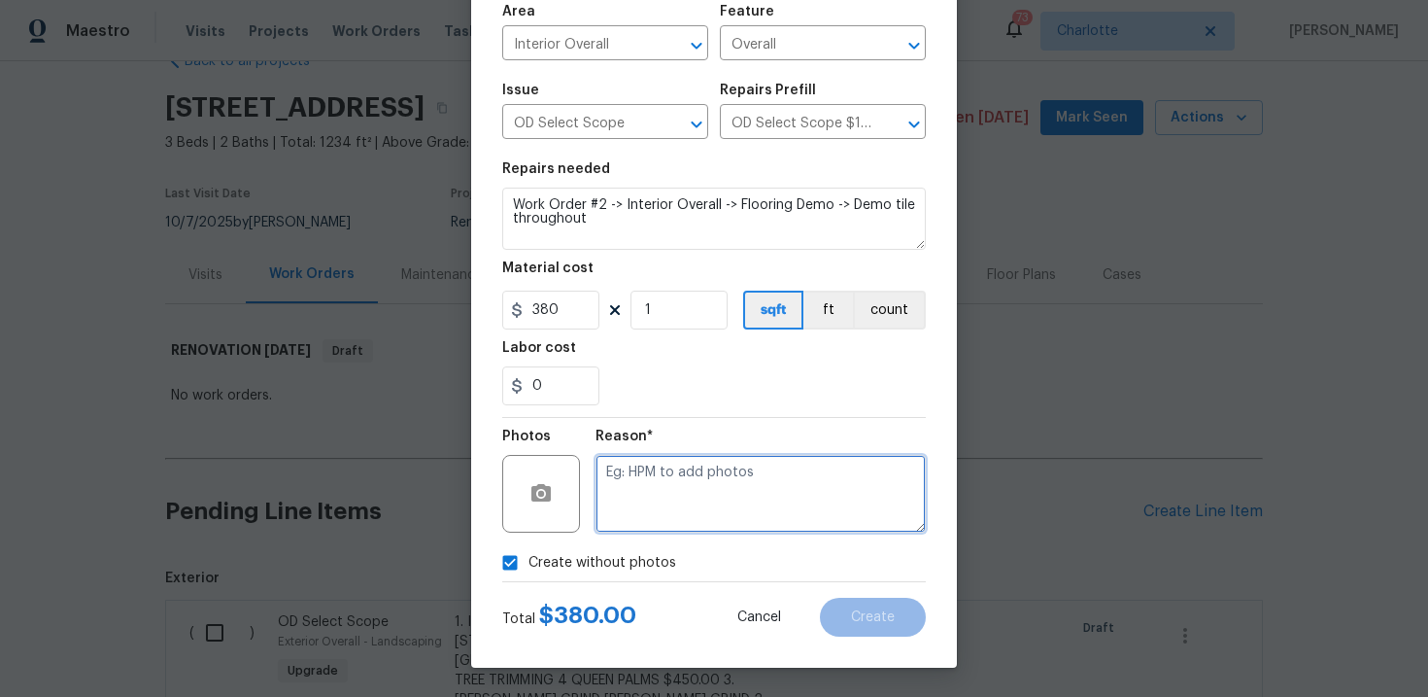
click at [670, 498] on textarea at bounding box center [761, 494] width 330 height 78
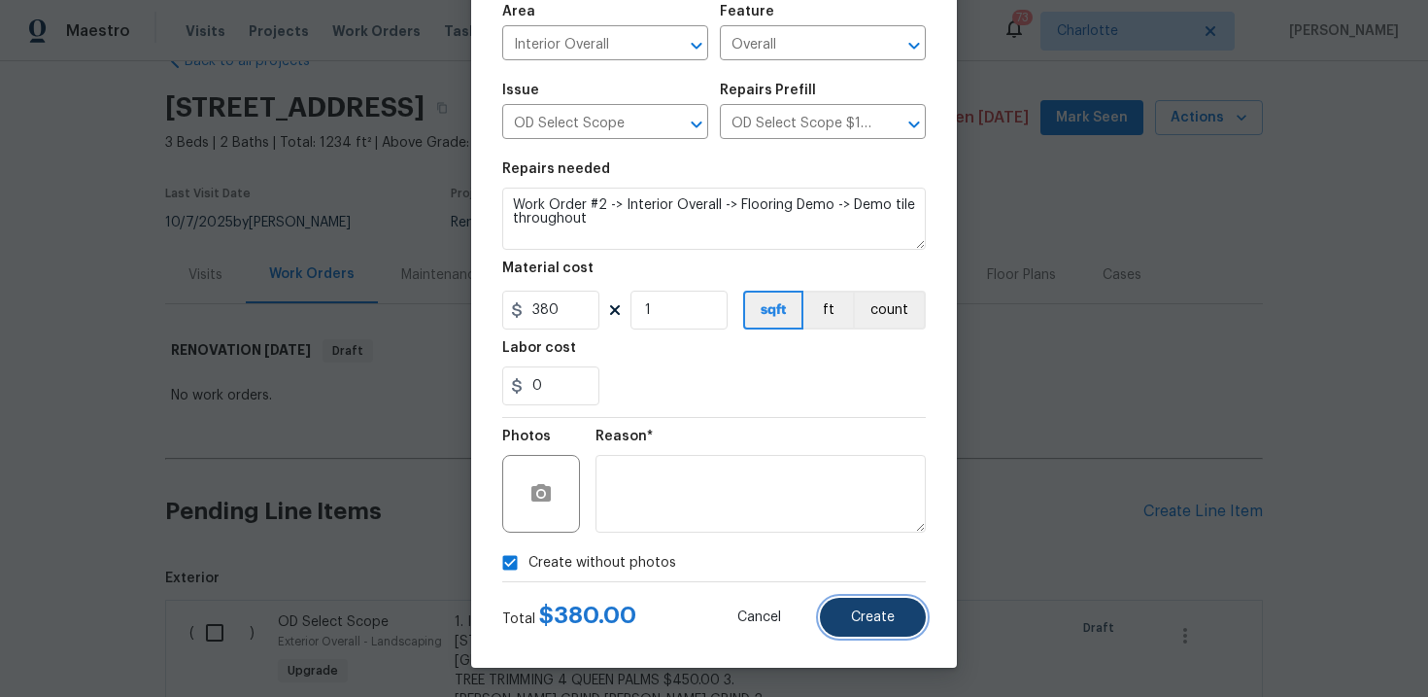
click at [846, 606] on button "Create" at bounding box center [873, 616] width 106 height 39
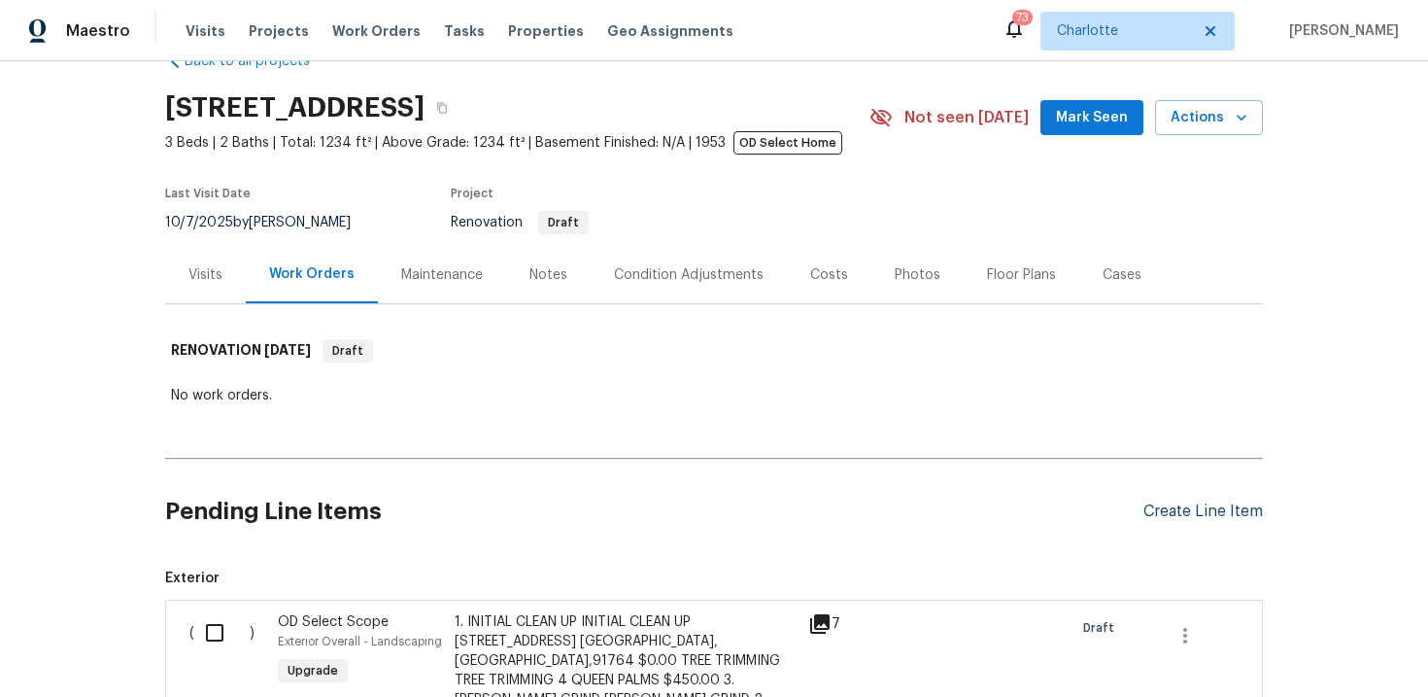
click at [1204, 513] on div "Create Line Item" at bounding box center [1202, 511] width 119 height 18
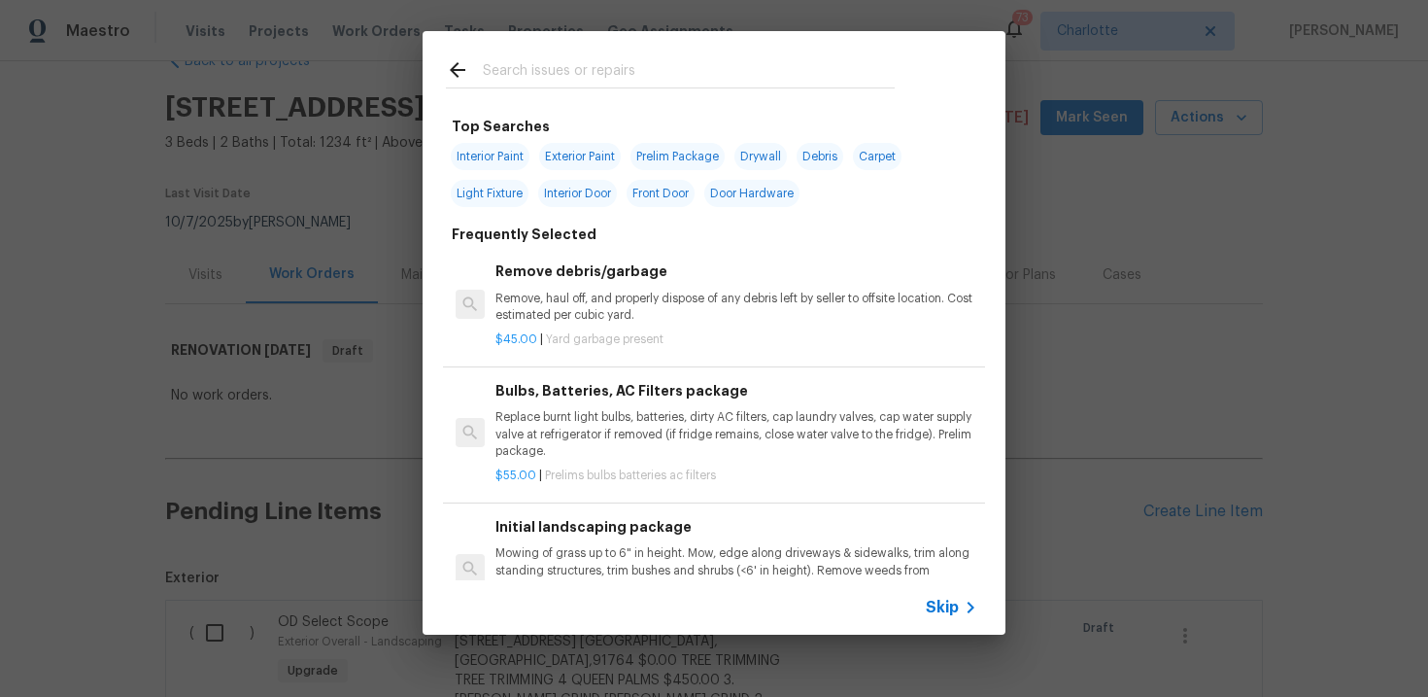
click at [940, 611] on span "Skip" at bounding box center [942, 606] width 33 height 19
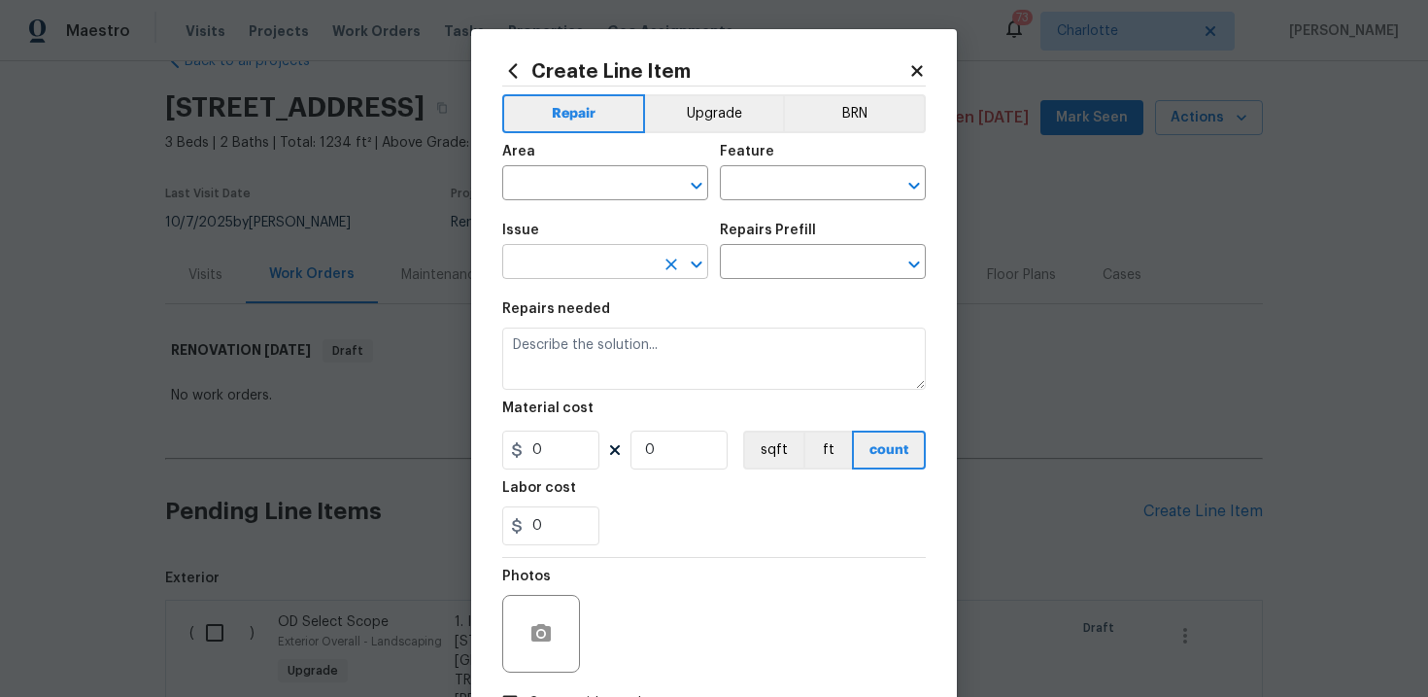
click at [567, 251] on input "text" at bounding box center [578, 264] width 152 height 30
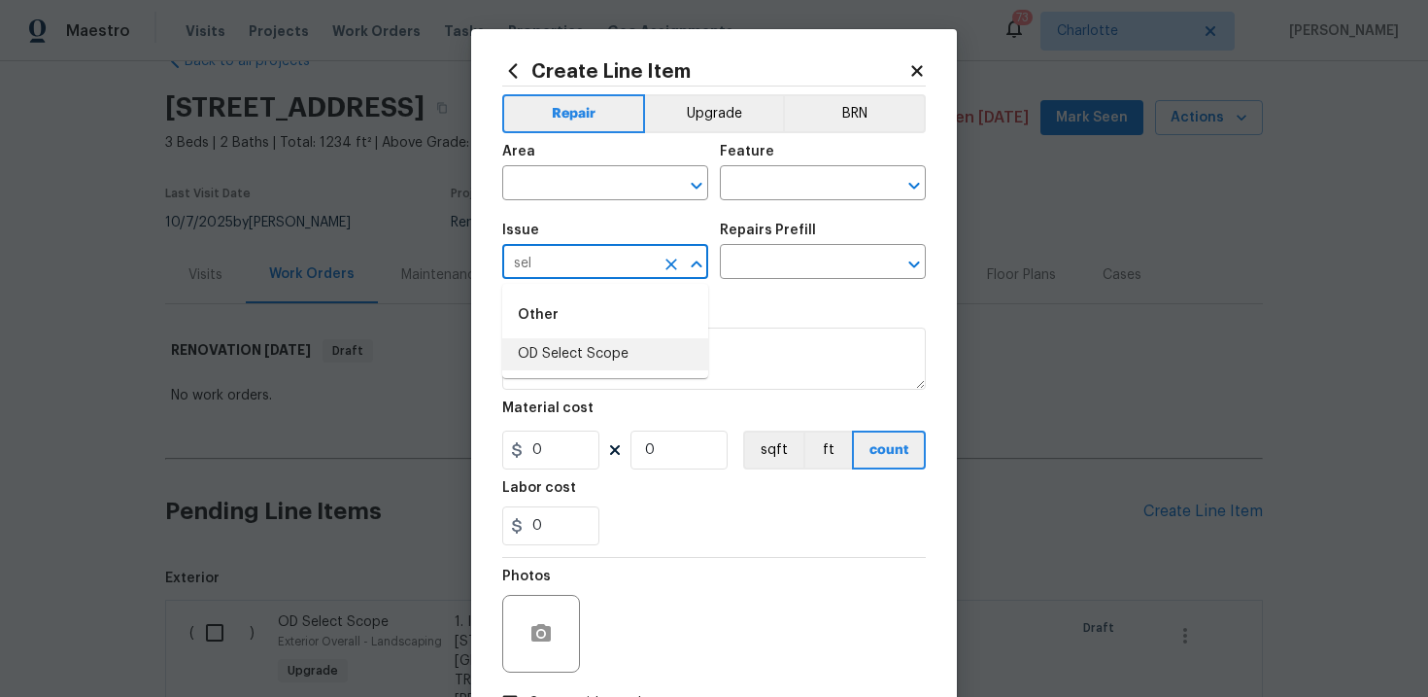
click at [588, 357] on li "OD Select Scope" at bounding box center [605, 354] width 206 height 32
type input "OD Select Scope"
click at [802, 262] on input "text" at bounding box center [796, 264] width 152 height 30
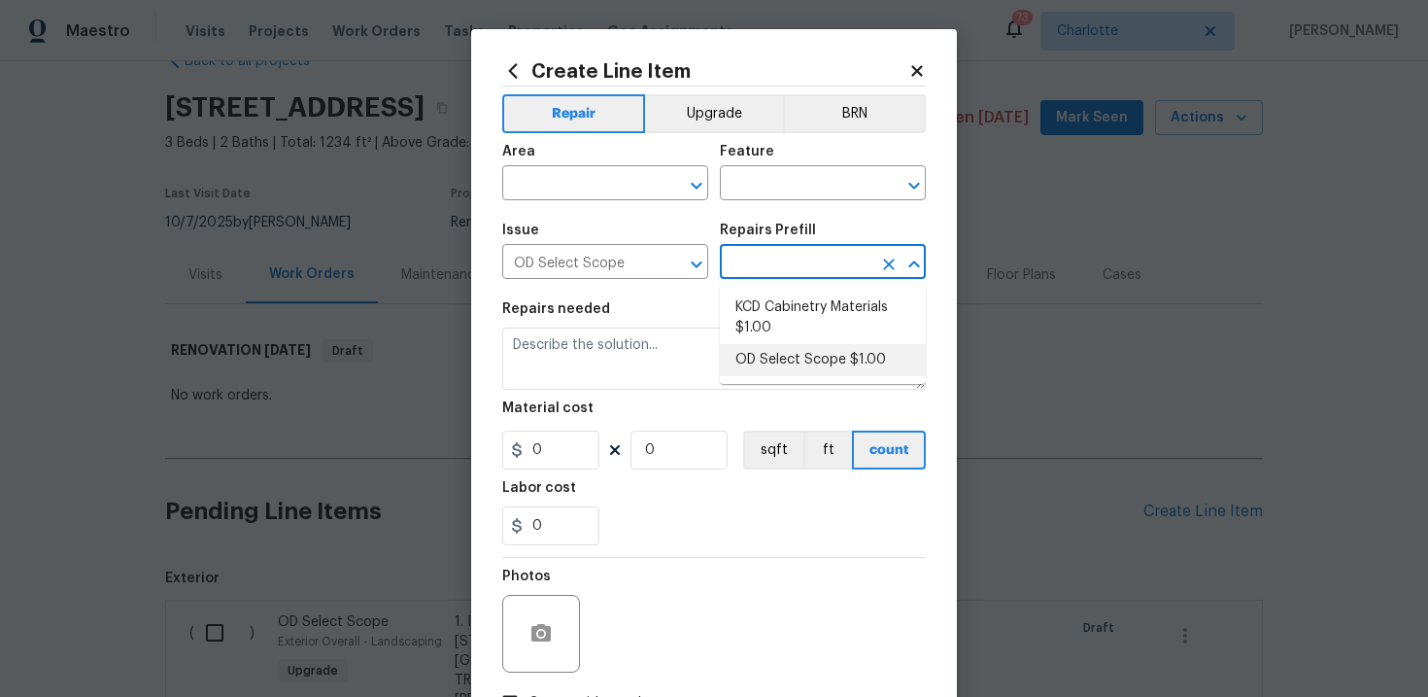
click at [801, 359] on li "OD Select Scope $1.00" at bounding box center [823, 360] width 206 height 32
type input "OD Select Scope $1.00"
type textarea "Refer to the agreed upon scope document for further details."
type input "1"
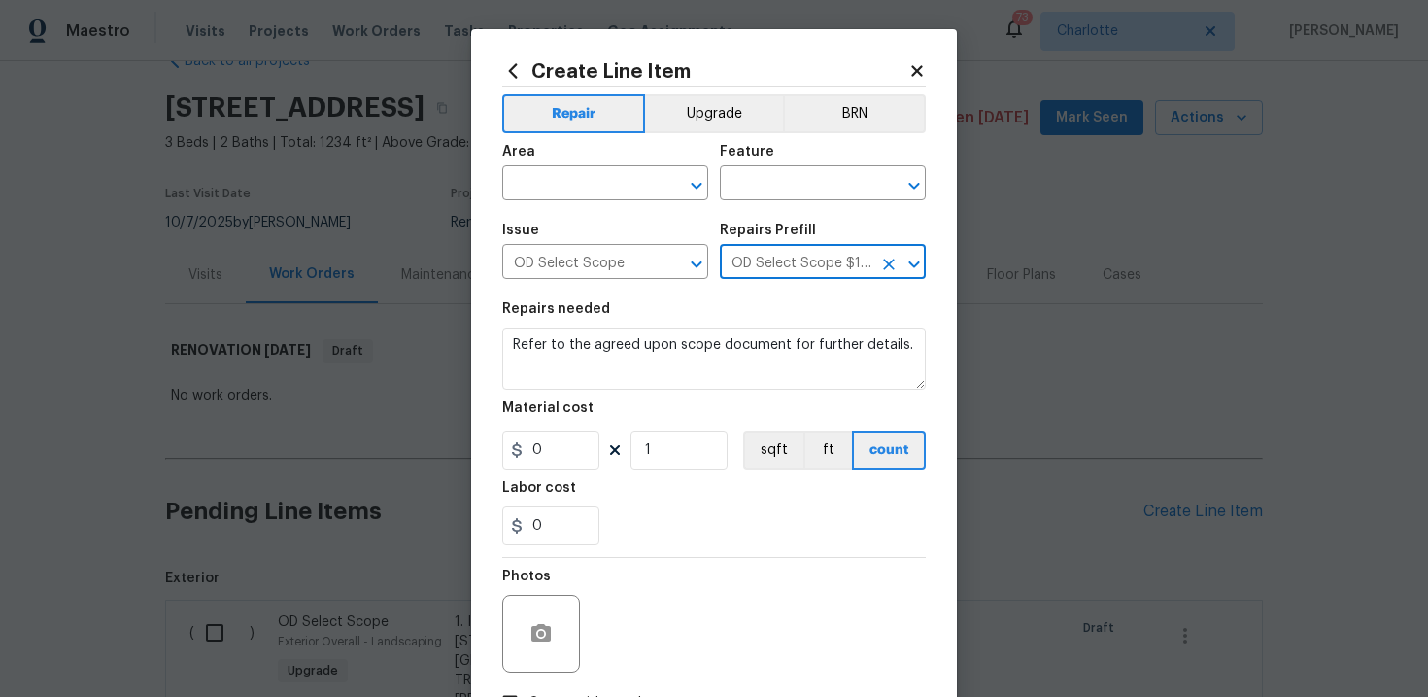
type input "1"
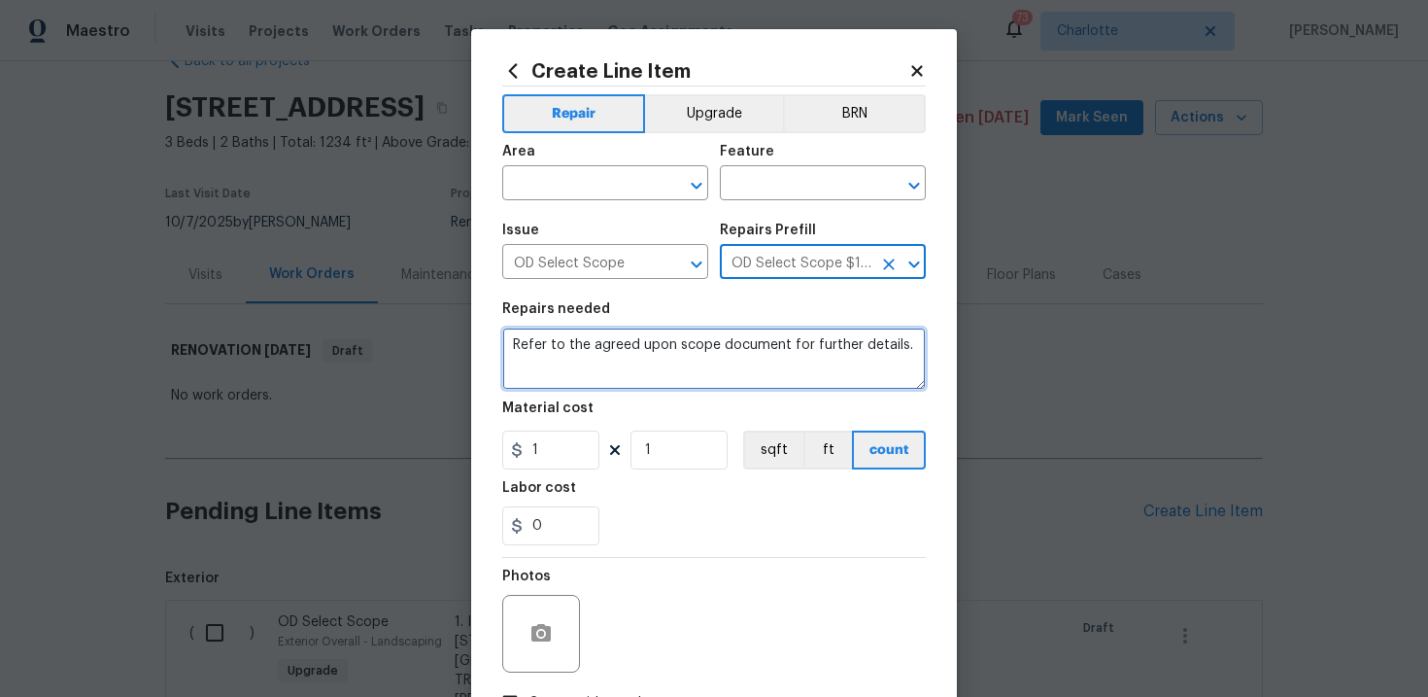
click at [700, 342] on textarea "Refer to the agreed upon scope document for further details." at bounding box center [714, 358] width 424 height 62
paste textarea "Work Order #2 -> Interior Overall -> Health and Safety -> Install smoke and CO …"
type textarea "Work Order #2 -> Interior Overall -> Health and Safety -> Install smoke and CO …"
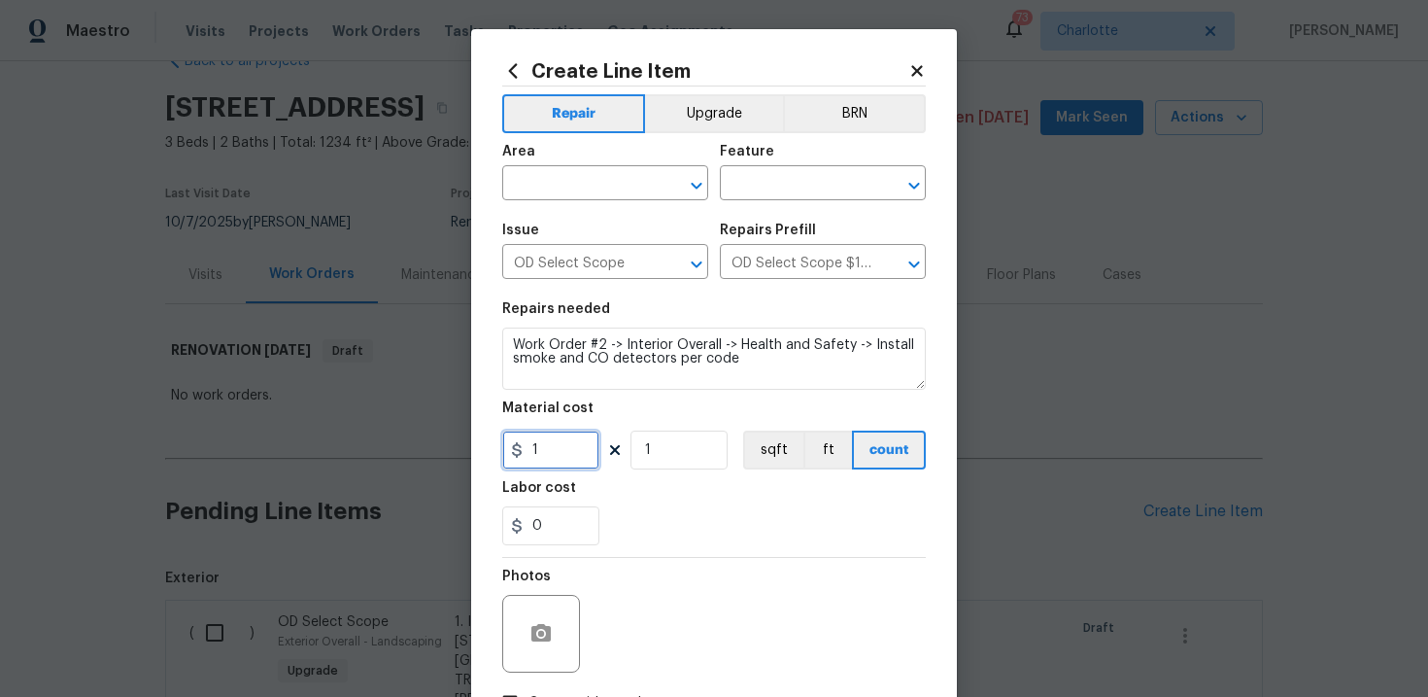
click at [562, 452] on input "1" at bounding box center [550, 449] width 97 height 39
type input "600"
click at [698, 528] on div "0" at bounding box center [714, 525] width 424 height 39
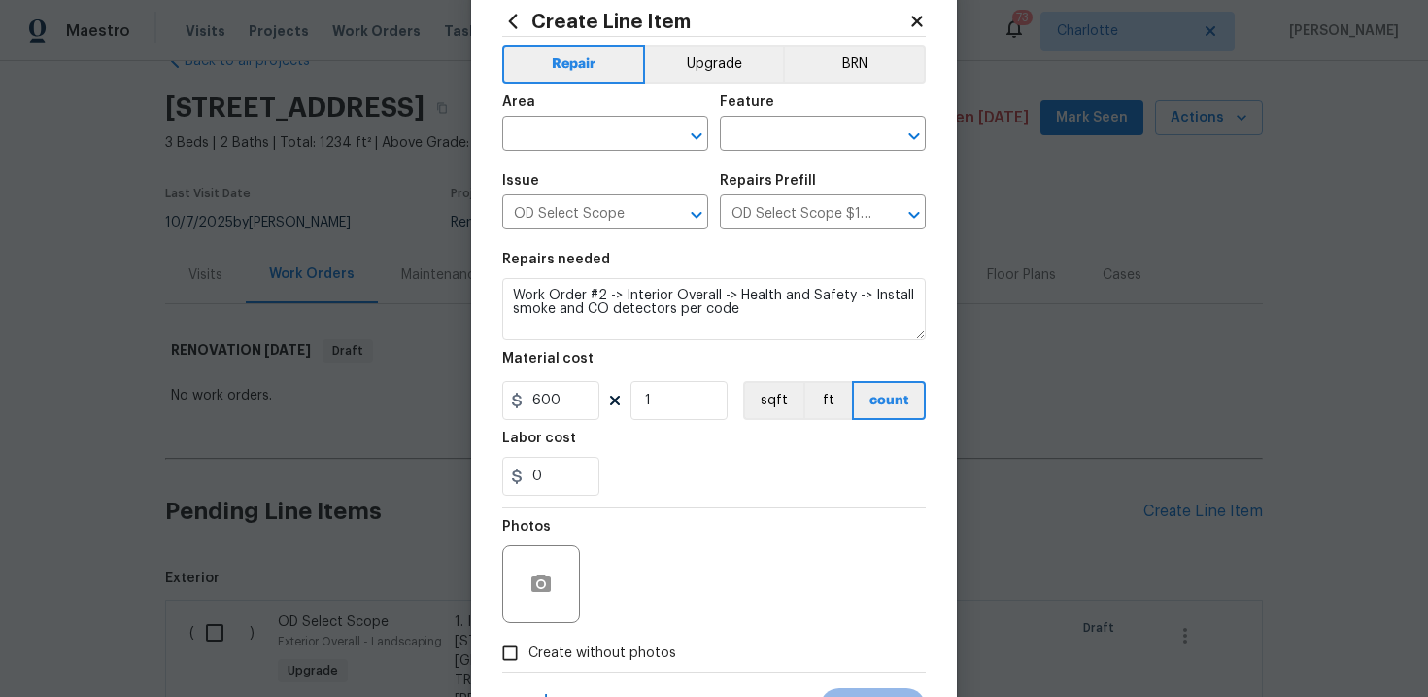
scroll to position [125, 0]
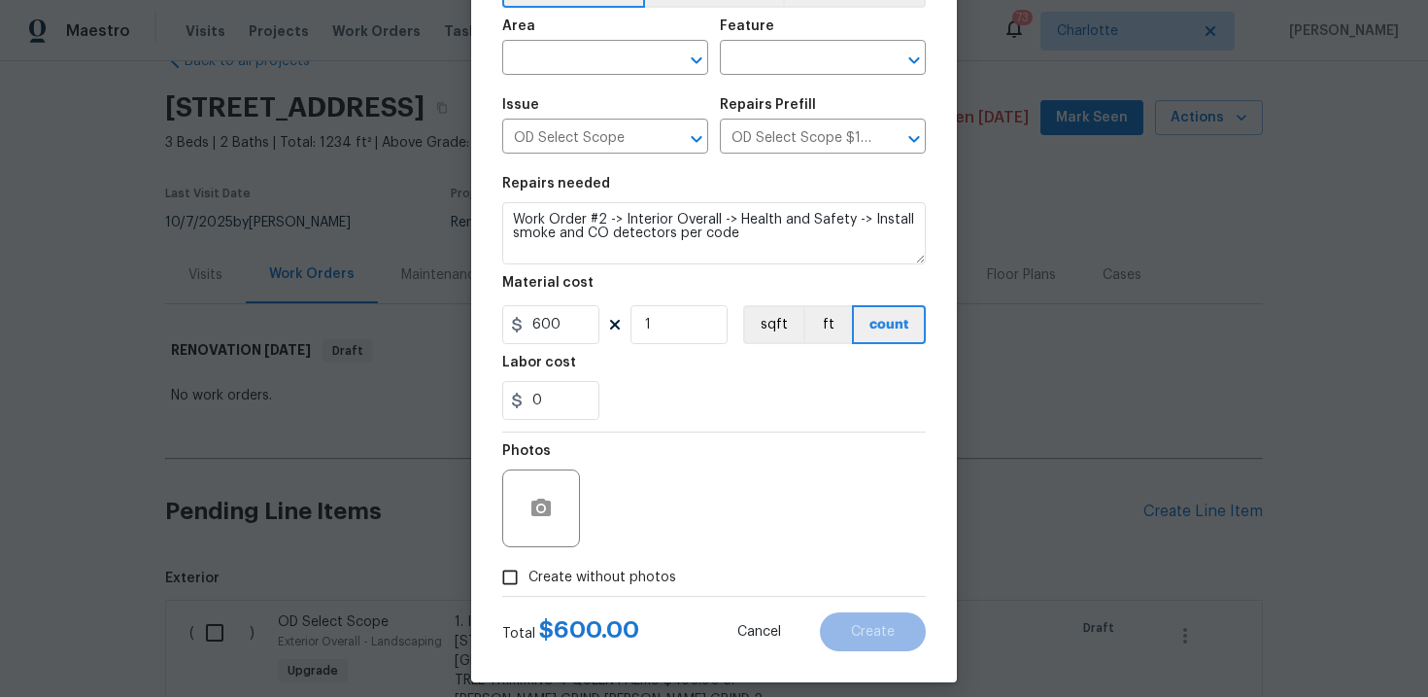
click at [591, 586] on span "Create without photos" at bounding box center [602, 577] width 148 height 20
click at [528, 586] on input "Create without photos" at bounding box center [510, 577] width 37 height 37
checkbox input "true"
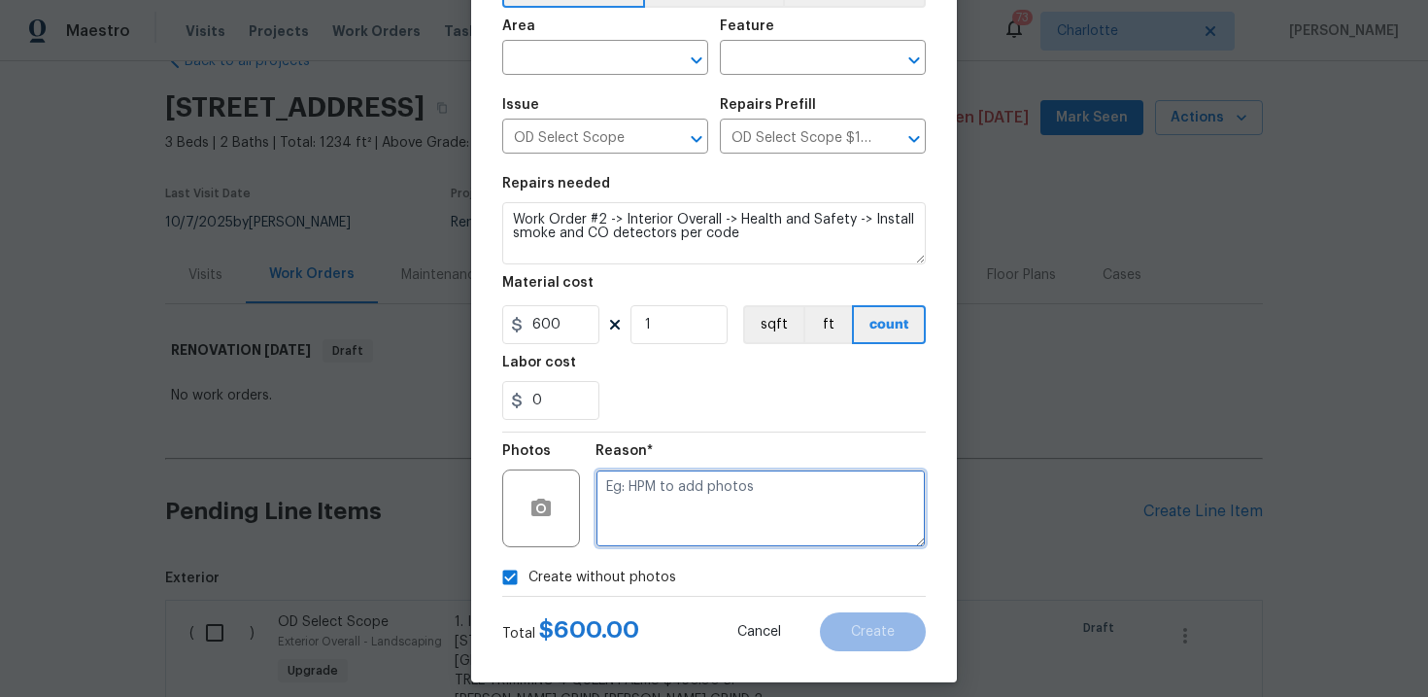
click at [662, 541] on textarea at bounding box center [761, 508] width 330 height 78
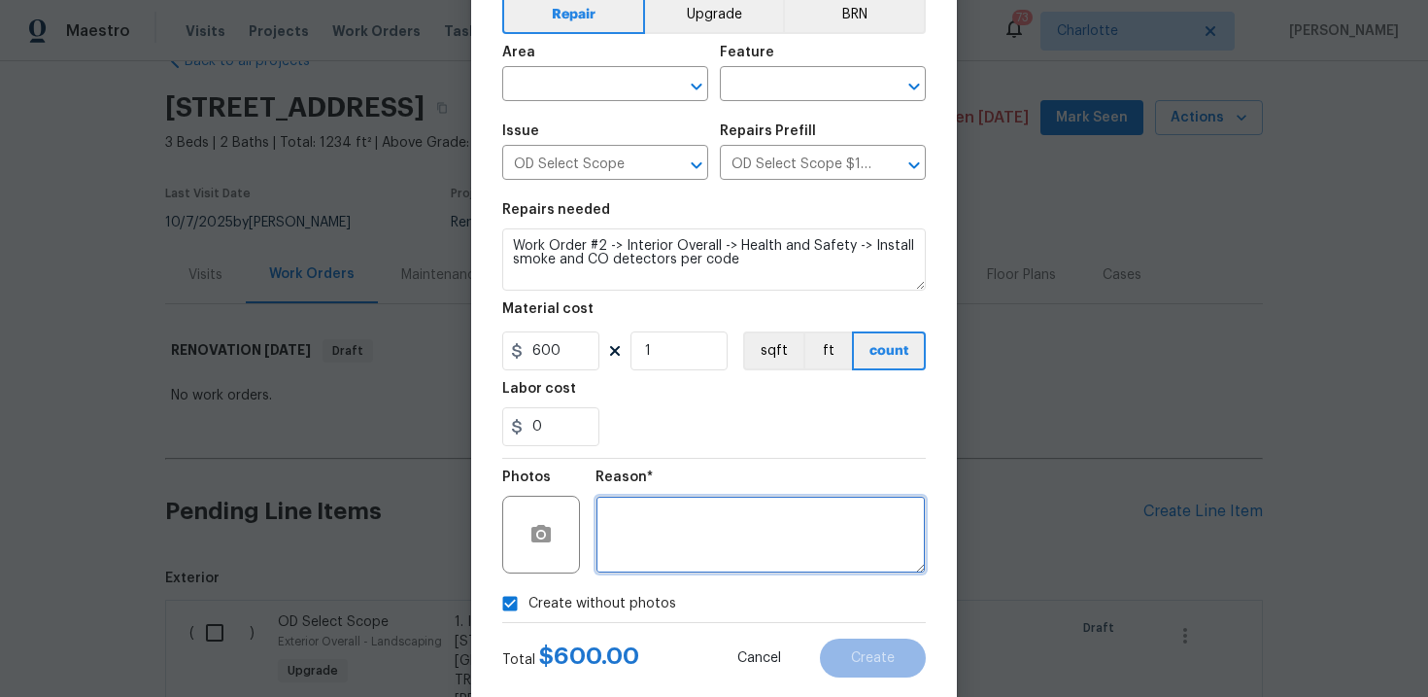
scroll to position [96, 0]
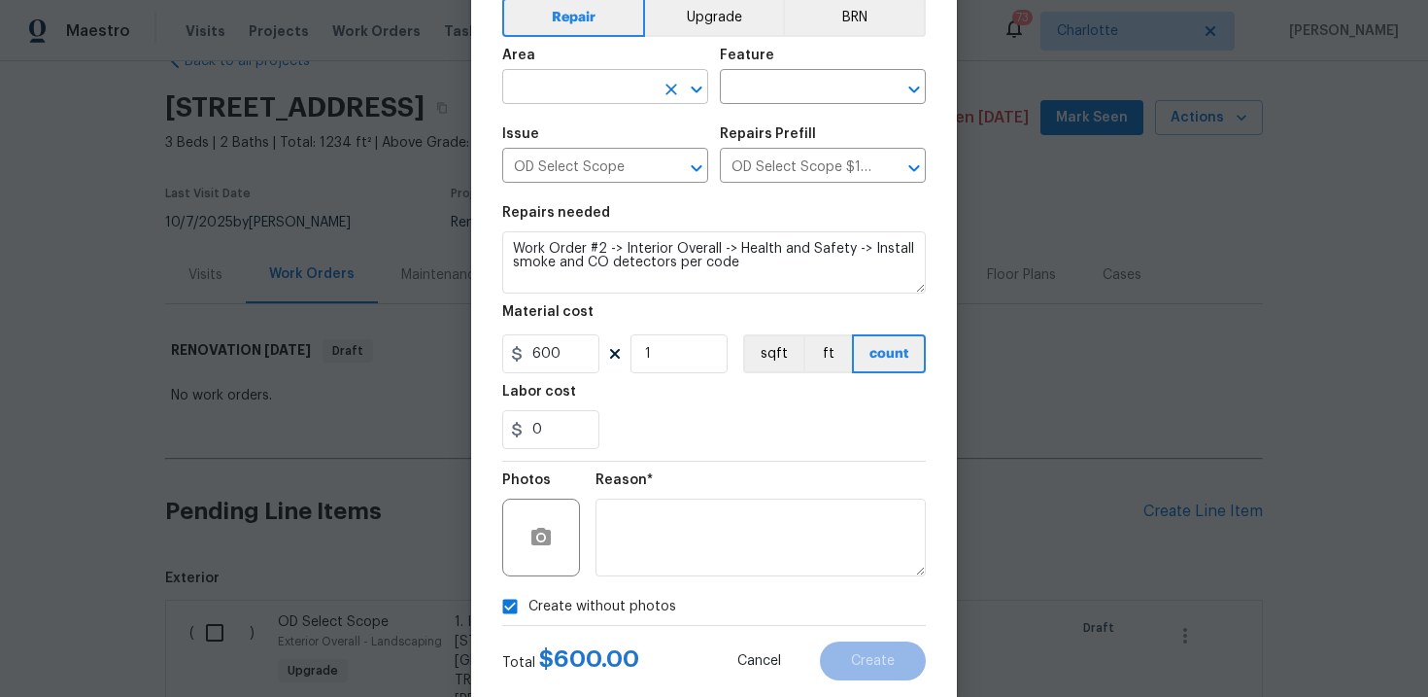
click at [606, 89] on input "text" at bounding box center [578, 89] width 152 height 30
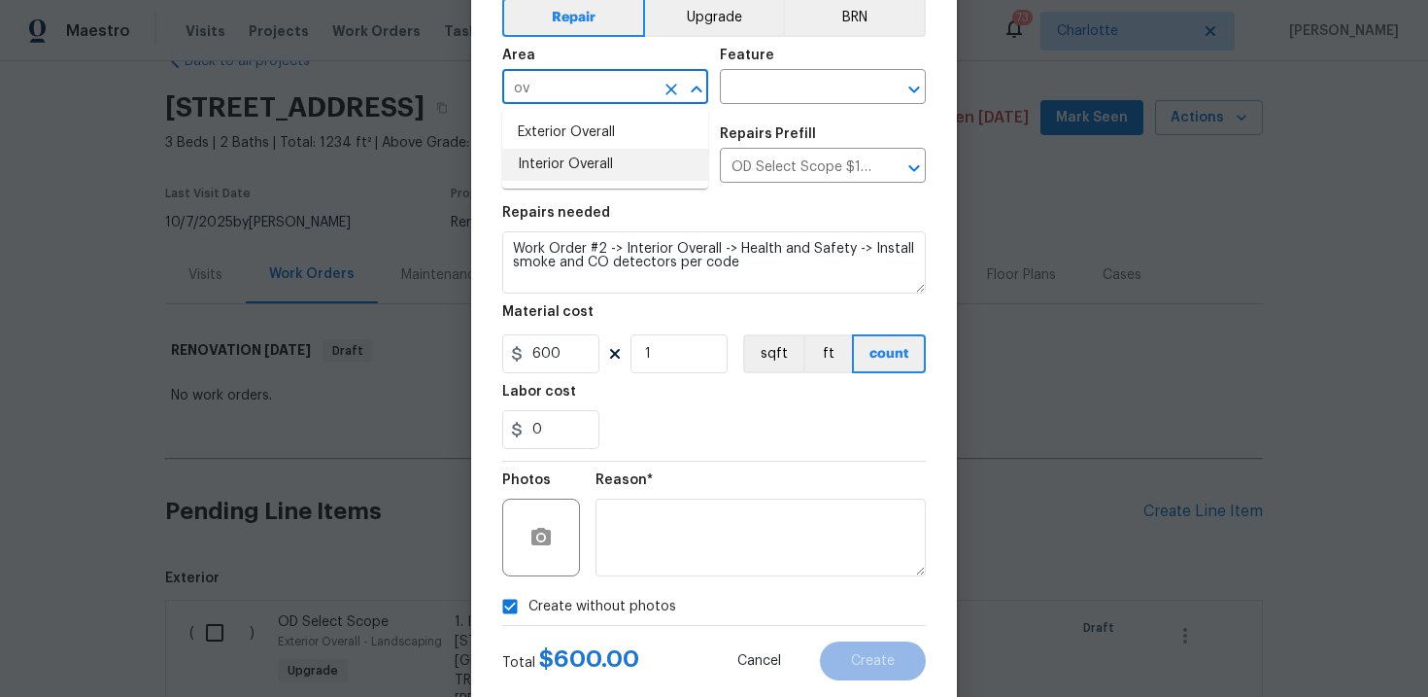
click at [603, 159] on li "Interior Overall" at bounding box center [605, 165] width 206 height 32
type input "Interior Overall"
click at [749, 93] on input "text" at bounding box center [796, 89] width 152 height 30
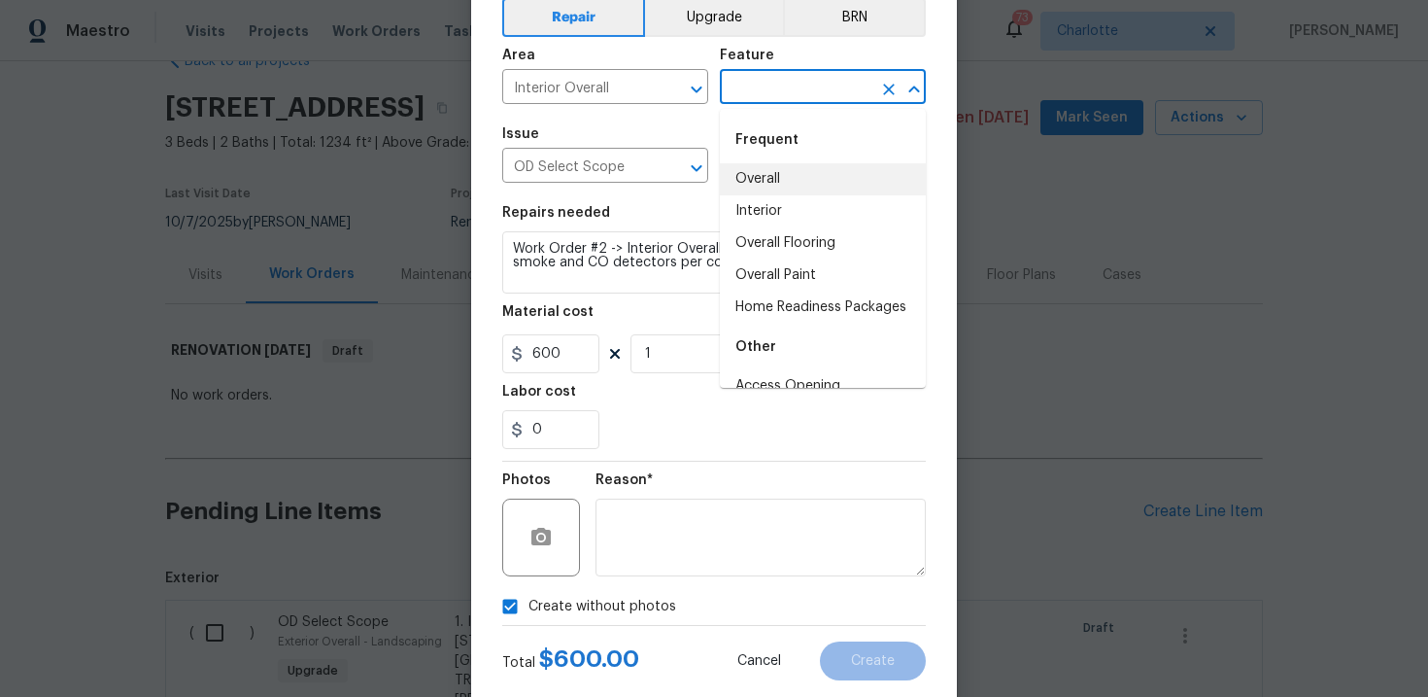
click at [771, 166] on li "Overall" at bounding box center [823, 179] width 206 height 32
type input "Overall"
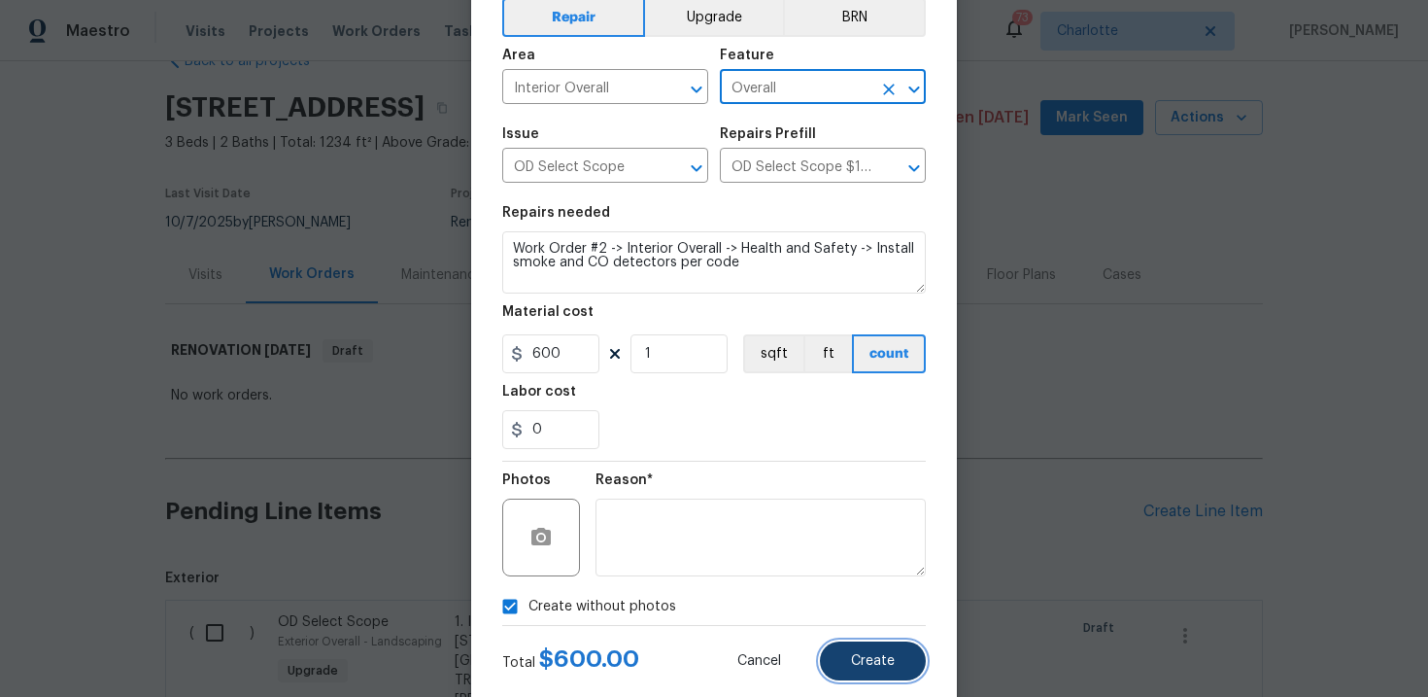
click at [885, 664] on span "Create" at bounding box center [873, 661] width 44 height 15
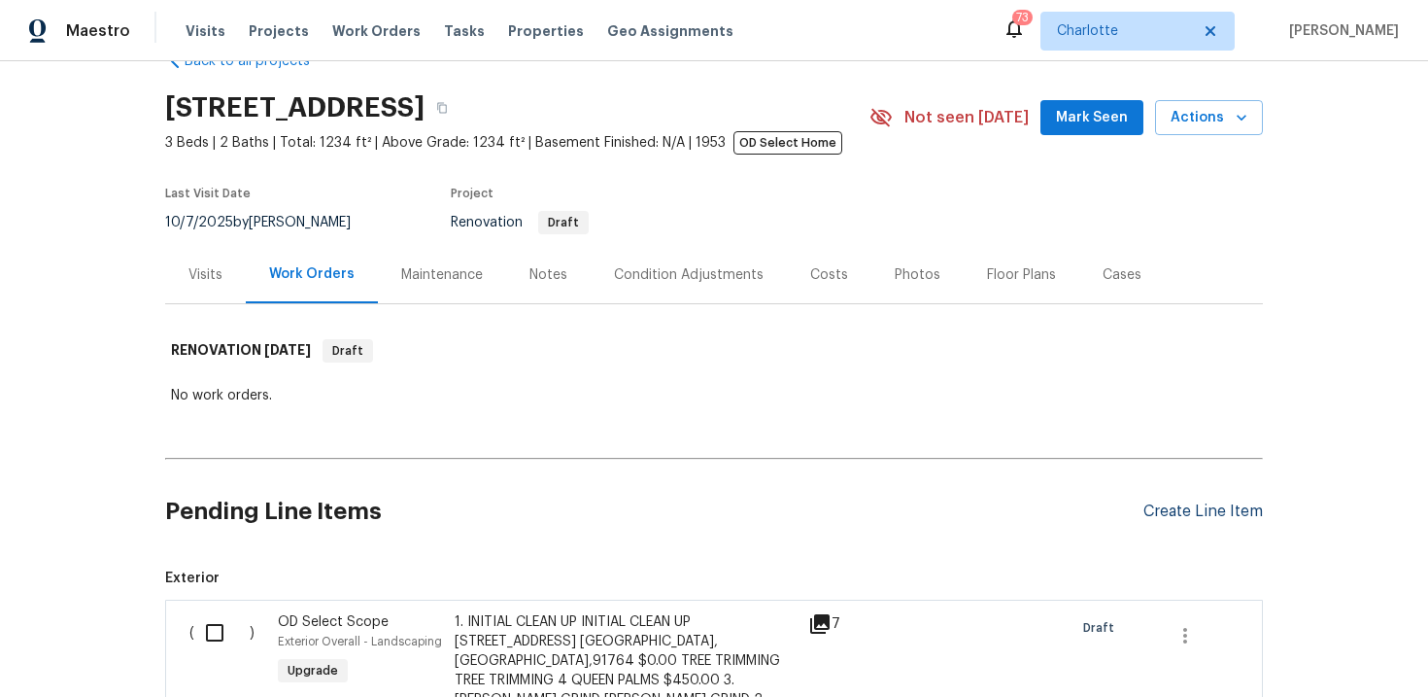
click at [1195, 512] on div "Create Line Item" at bounding box center [1202, 511] width 119 height 18
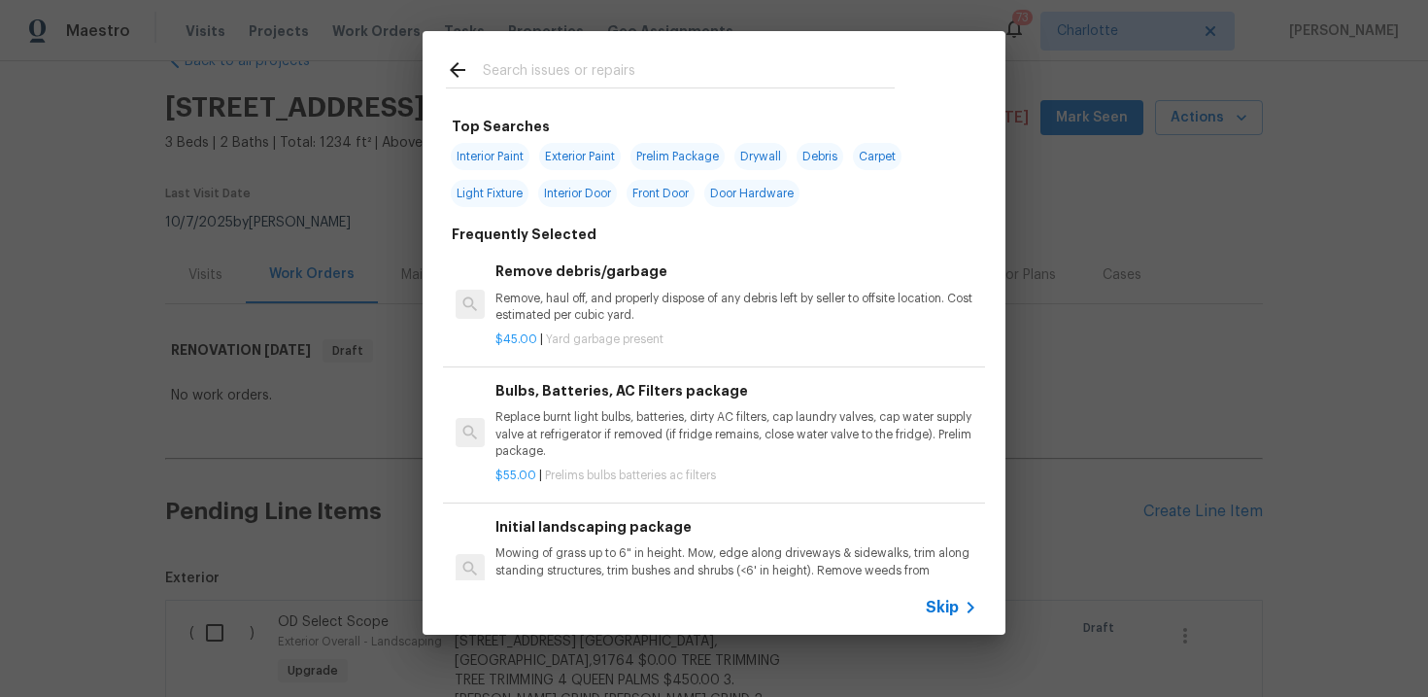
click at [941, 611] on span "Skip" at bounding box center [942, 606] width 33 height 19
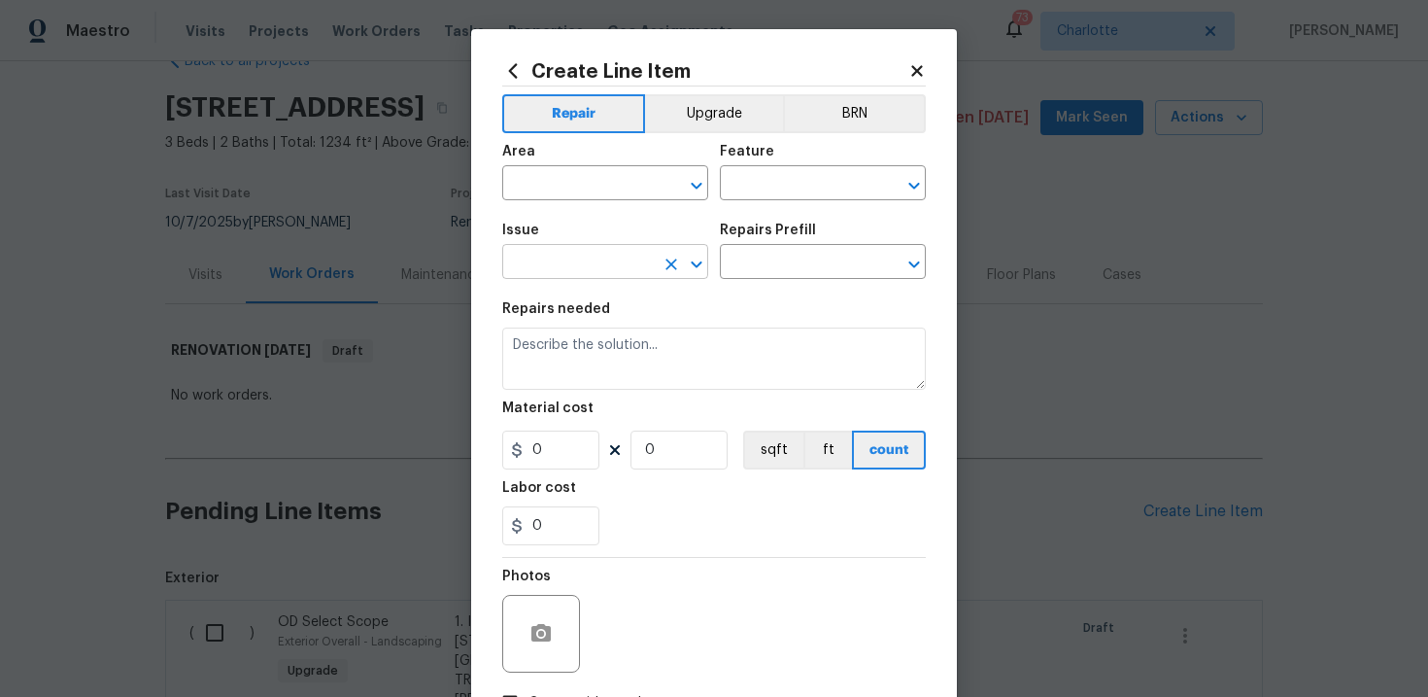
click at [584, 277] on input "text" at bounding box center [578, 264] width 152 height 30
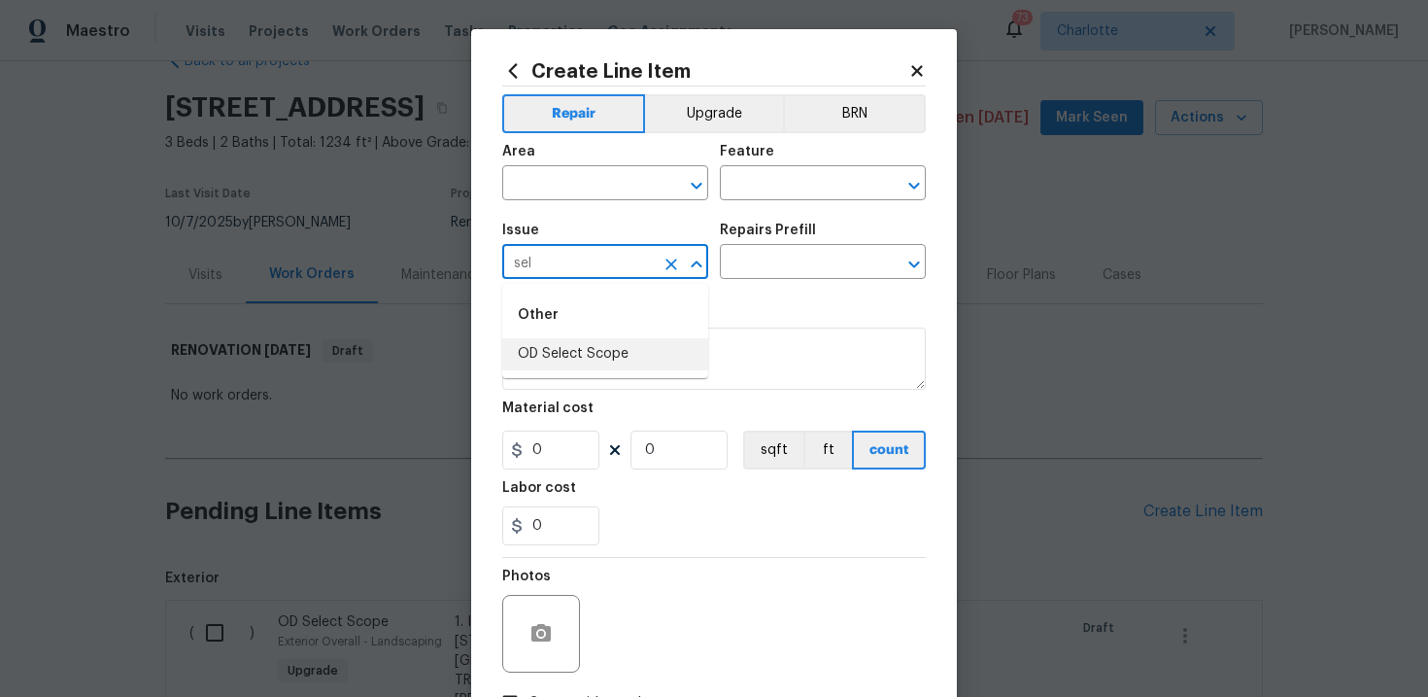
click at [584, 362] on li "OD Select Scope" at bounding box center [605, 354] width 206 height 32
type input "OD Select Scope"
click at [779, 268] on input "text" at bounding box center [796, 264] width 152 height 30
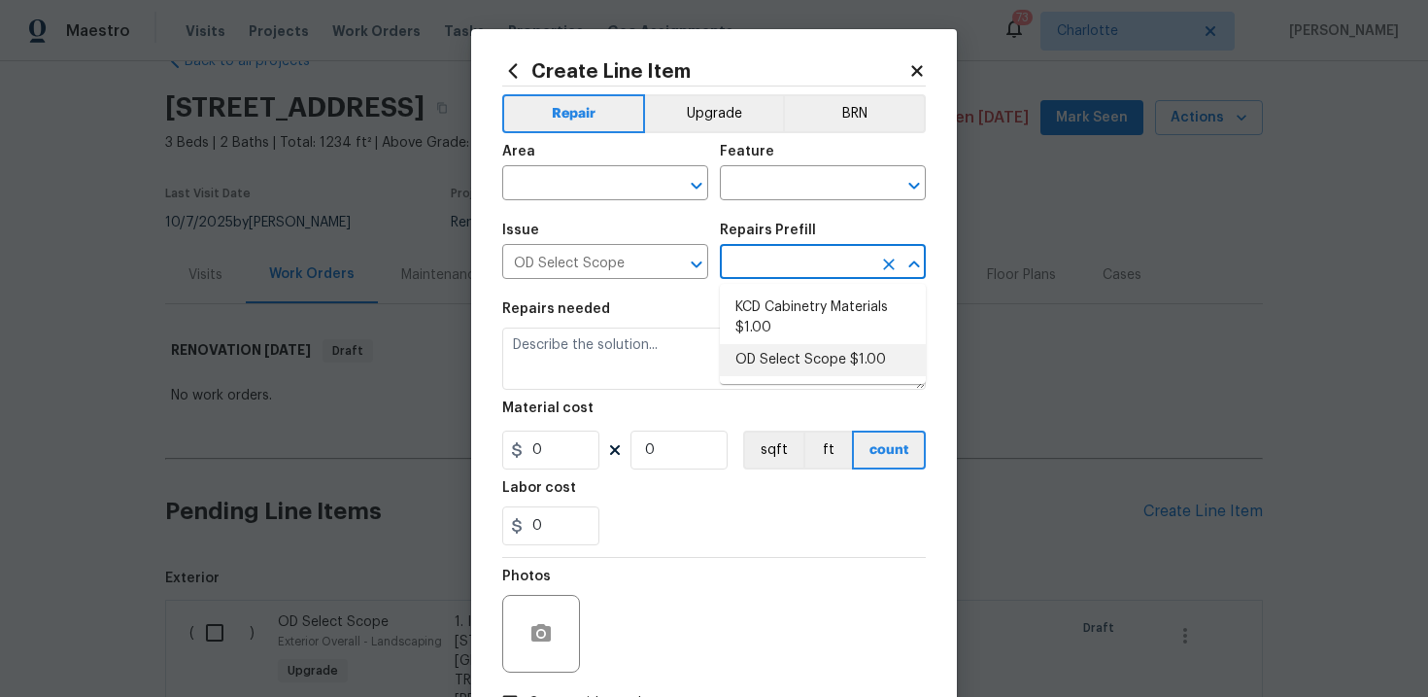
click at [789, 366] on li "OD Select Scope $1.00" at bounding box center [823, 360] width 206 height 32
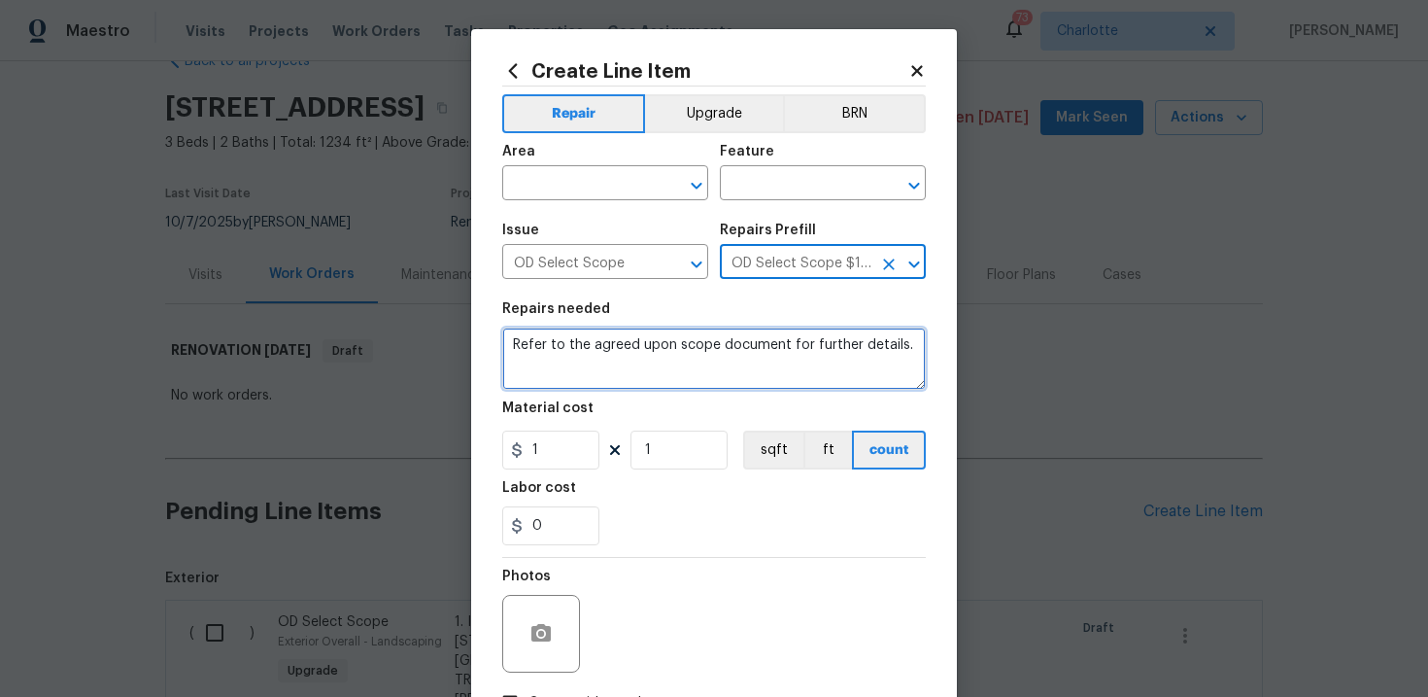
click at [697, 345] on textarea "Refer to the agreed upon scope document for further details." at bounding box center [714, 358] width 424 height 62
paste textarea "Work Order #2 -> Interior Overall -> Trim -> Replace all baseboard and door cas…"
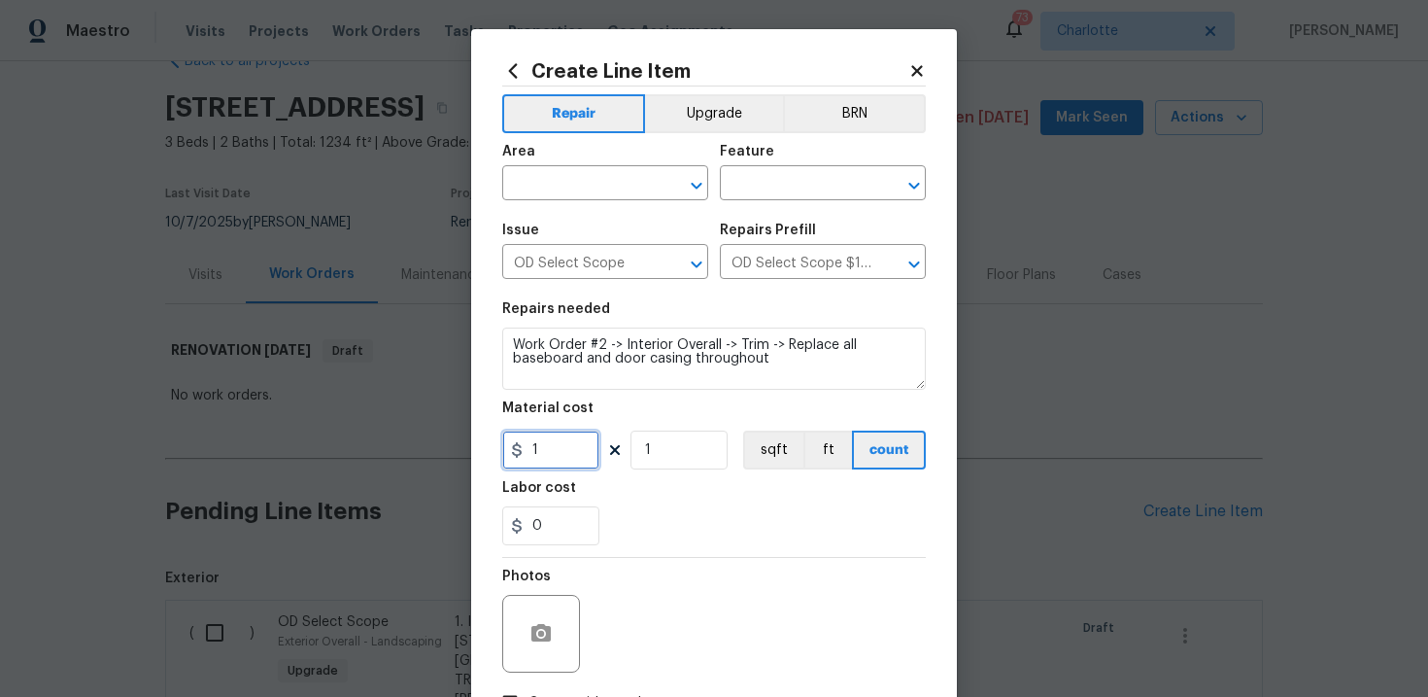
click at [563, 460] on input "1" at bounding box center [550, 449] width 97 height 39
click at [684, 501] on div "Labor cost" at bounding box center [714, 493] width 424 height 25
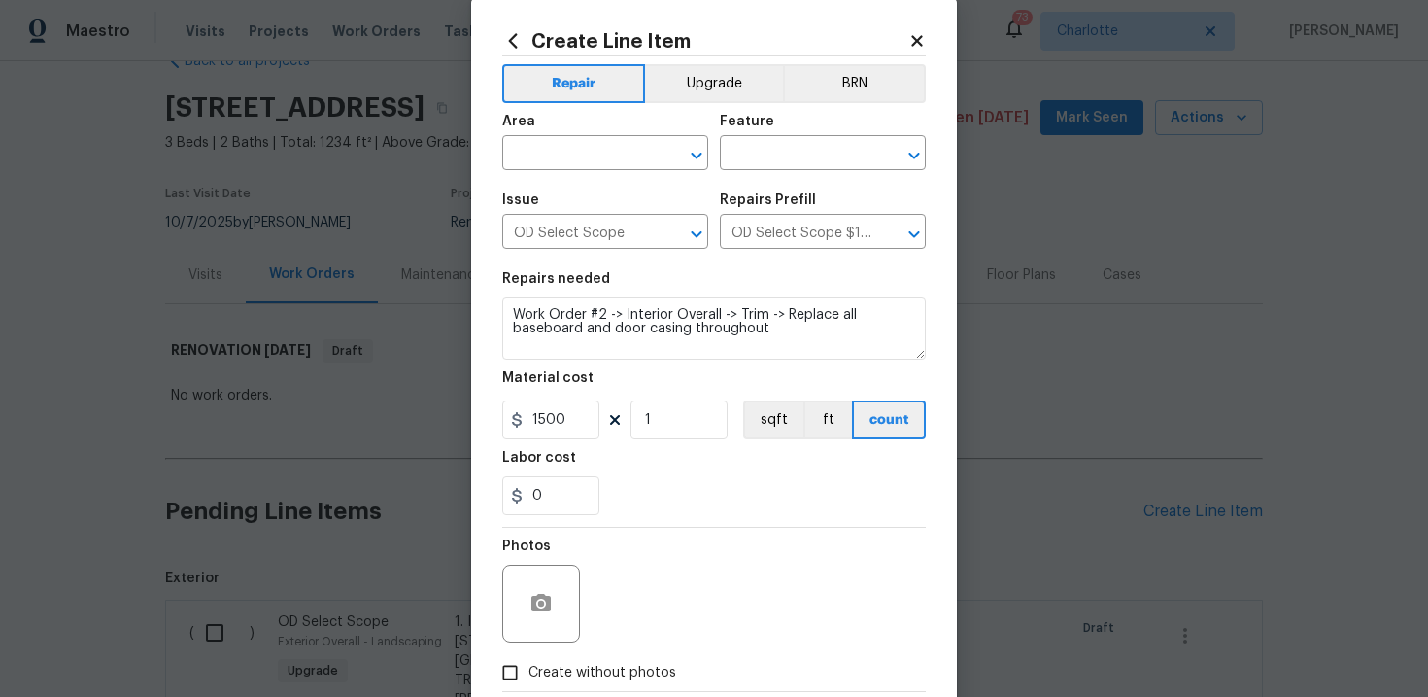
click at [585, 658] on label "Create without photos" at bounding box center [584, 672] width 185 height 37
click at [528, 658] on input "Create without photos" at bounding box center [510, 672] width 37 height 37
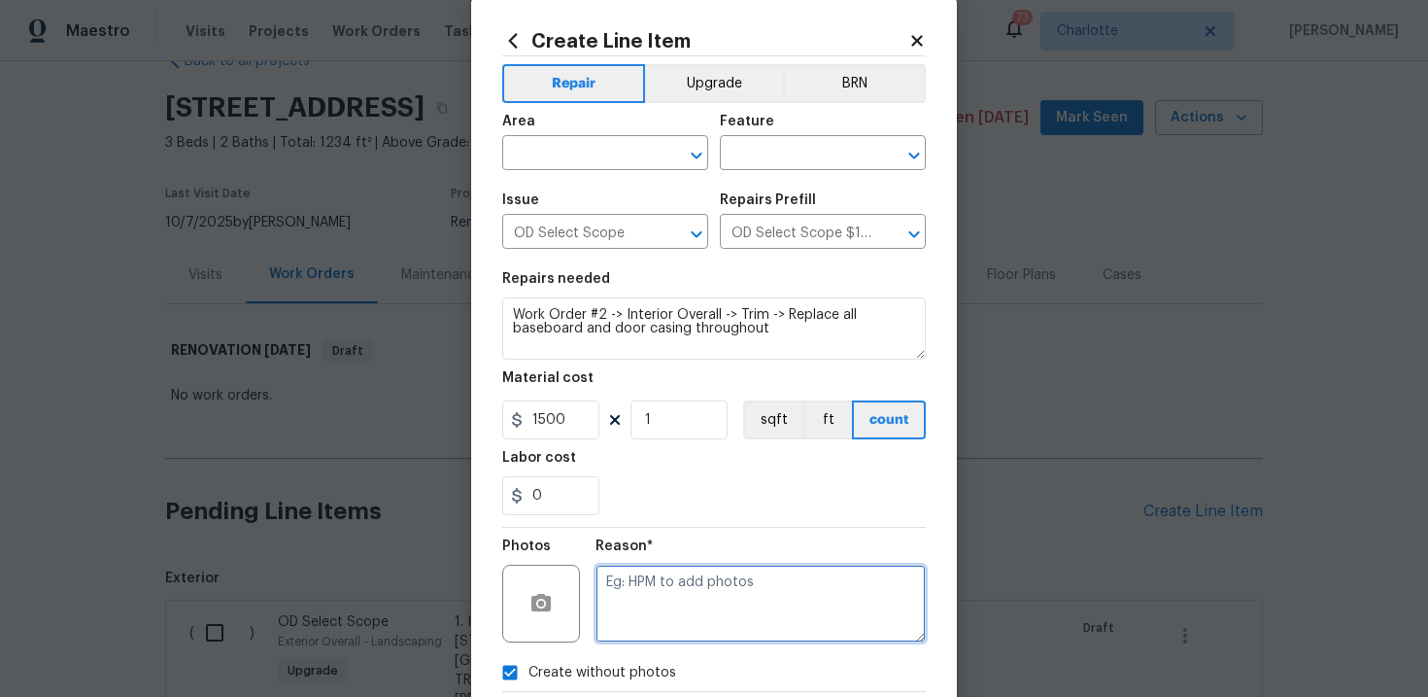
click at [670, 608] on textarea at bounding box center [761, 603] width 330 height 78
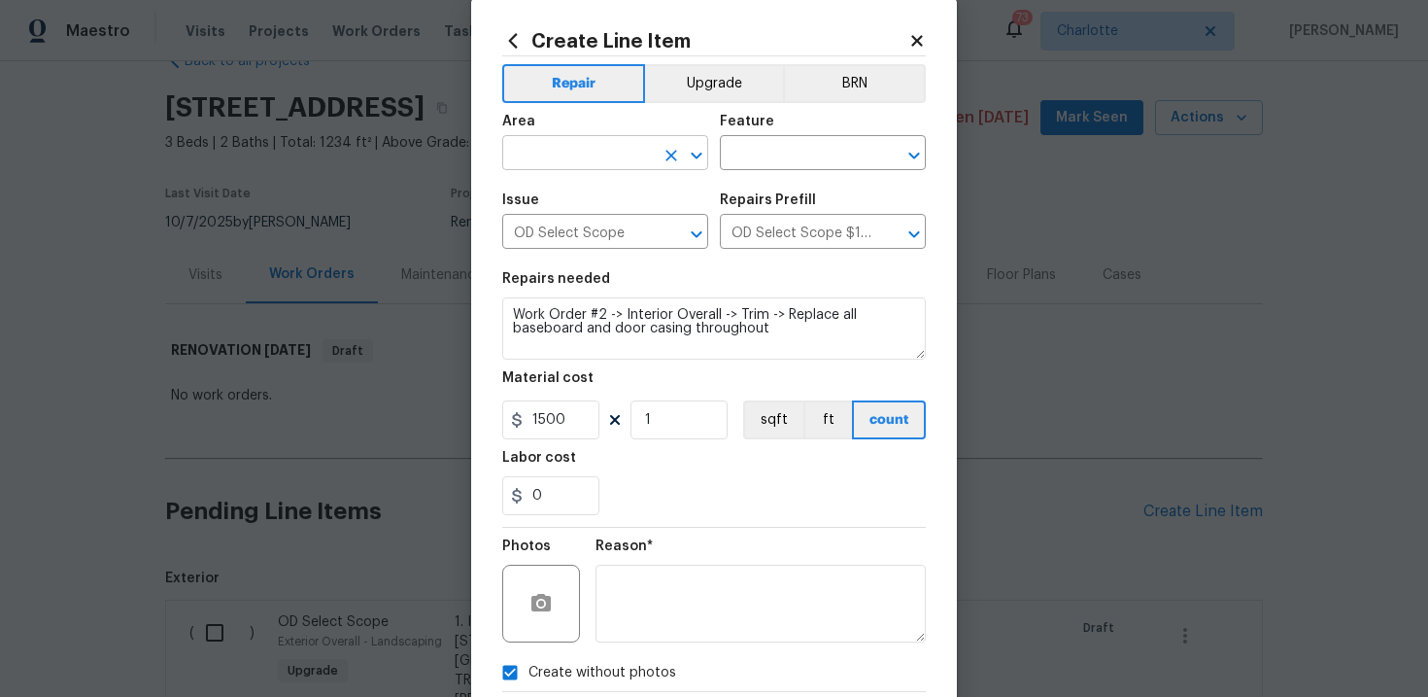
click at [615, 158] on input "text" at bounding box center [578, 155] width 152 height 30
click at [615, 239] on li "Interior Overall" at bounding box center [605, 231] width 206 height 32
click at [793, 152] on input "text" at bounding box center [796, 155] width 152 height 30
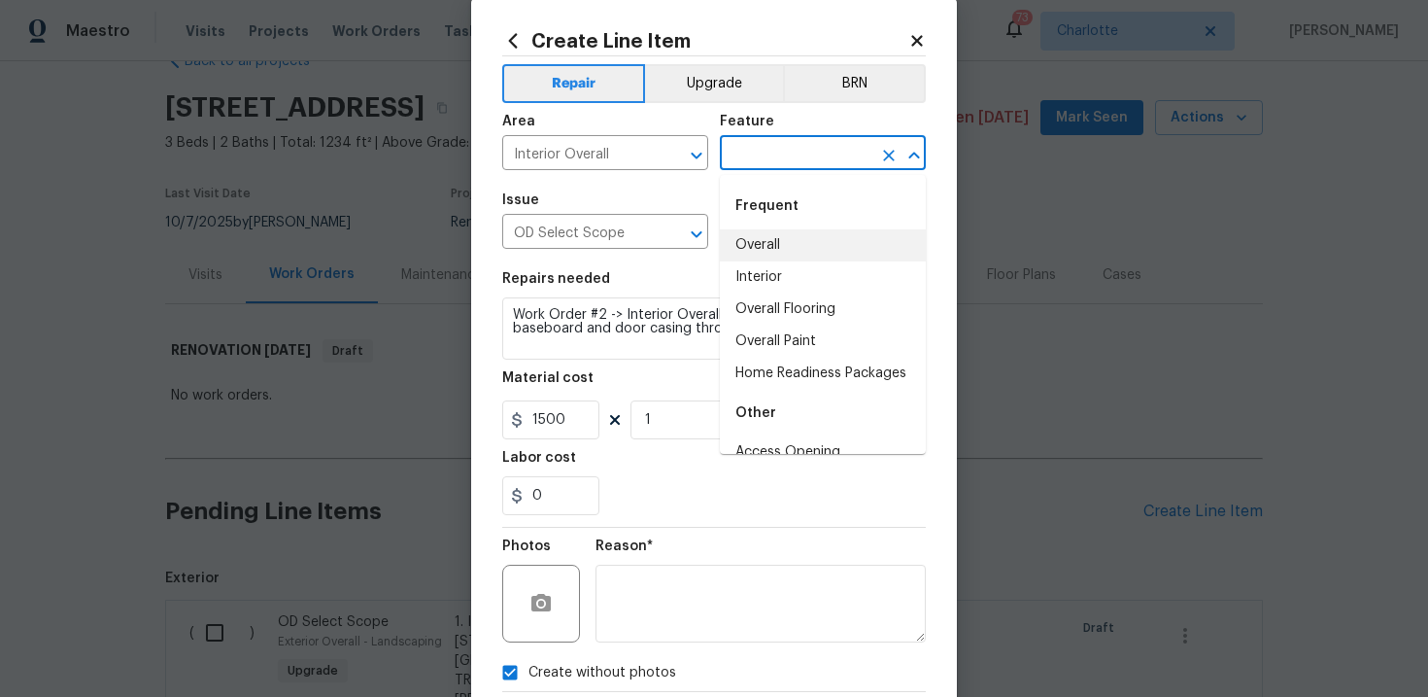
click at [789, 241] on li "Overall" at bounding box center [823, 245] width 206 height 32
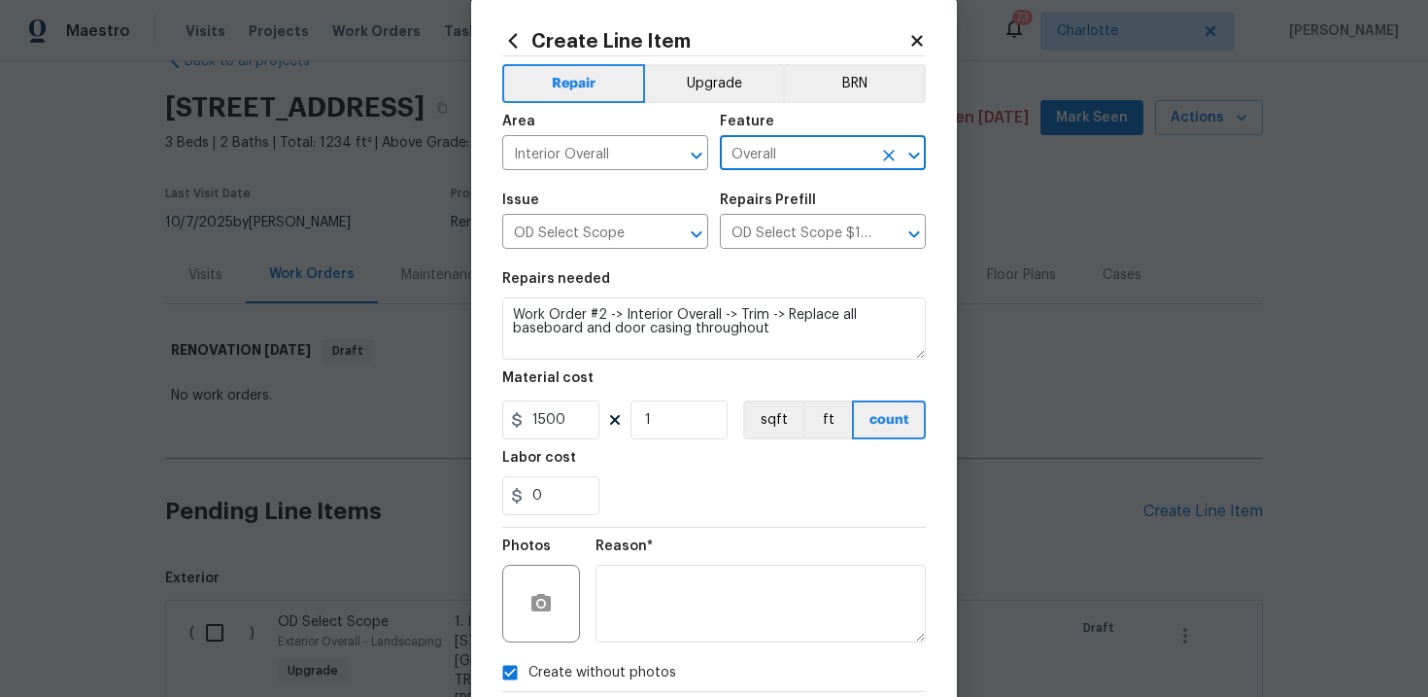
scroll to position [141, 0]
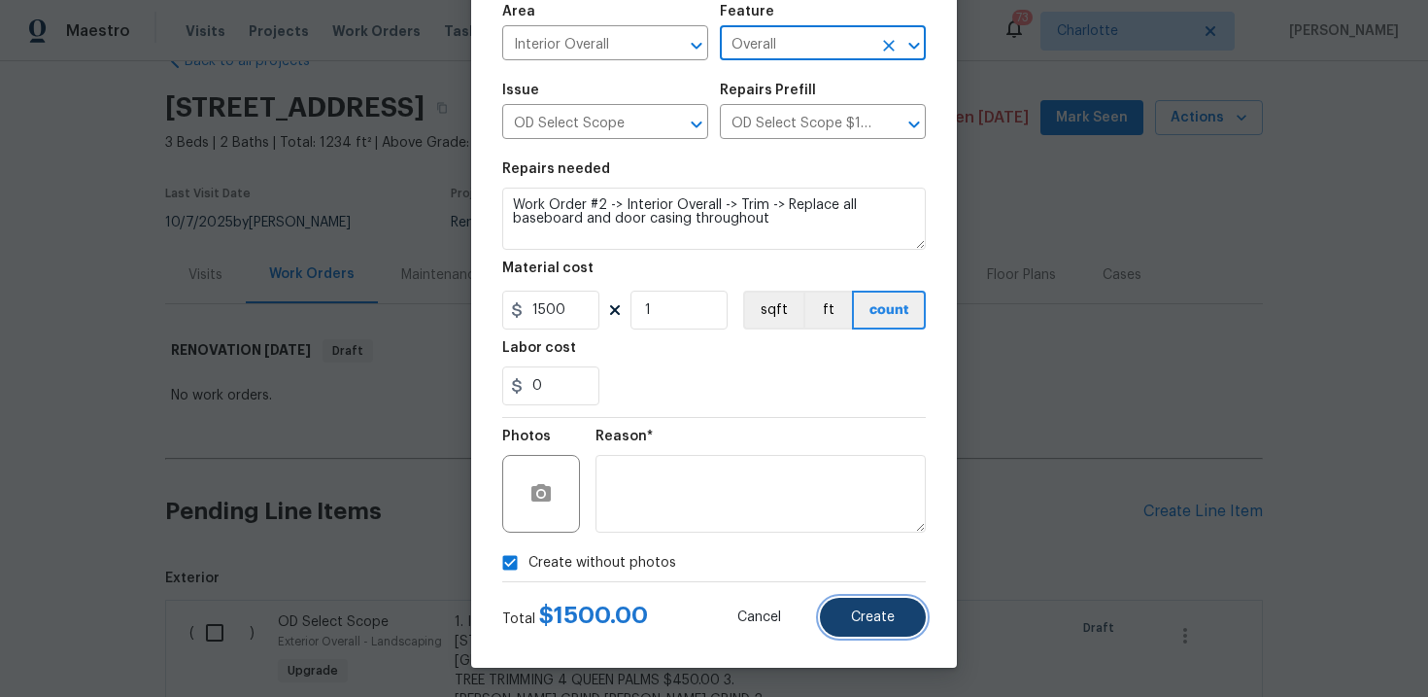
click at [876, 620] on span "Create" at bounding box center [873, 617] width 44 height 15
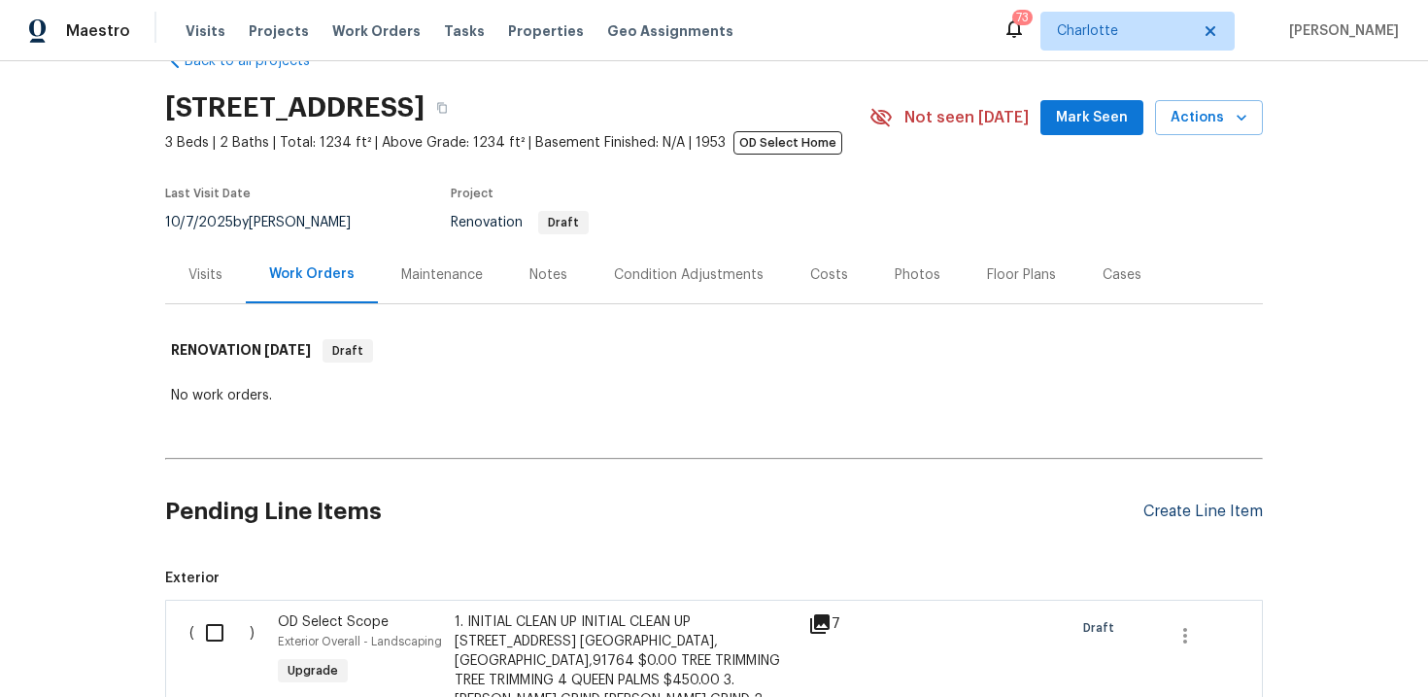
click at [1210, 505] on div "Create Line Item" at bounding box center [1202, 511] width 119 height 18
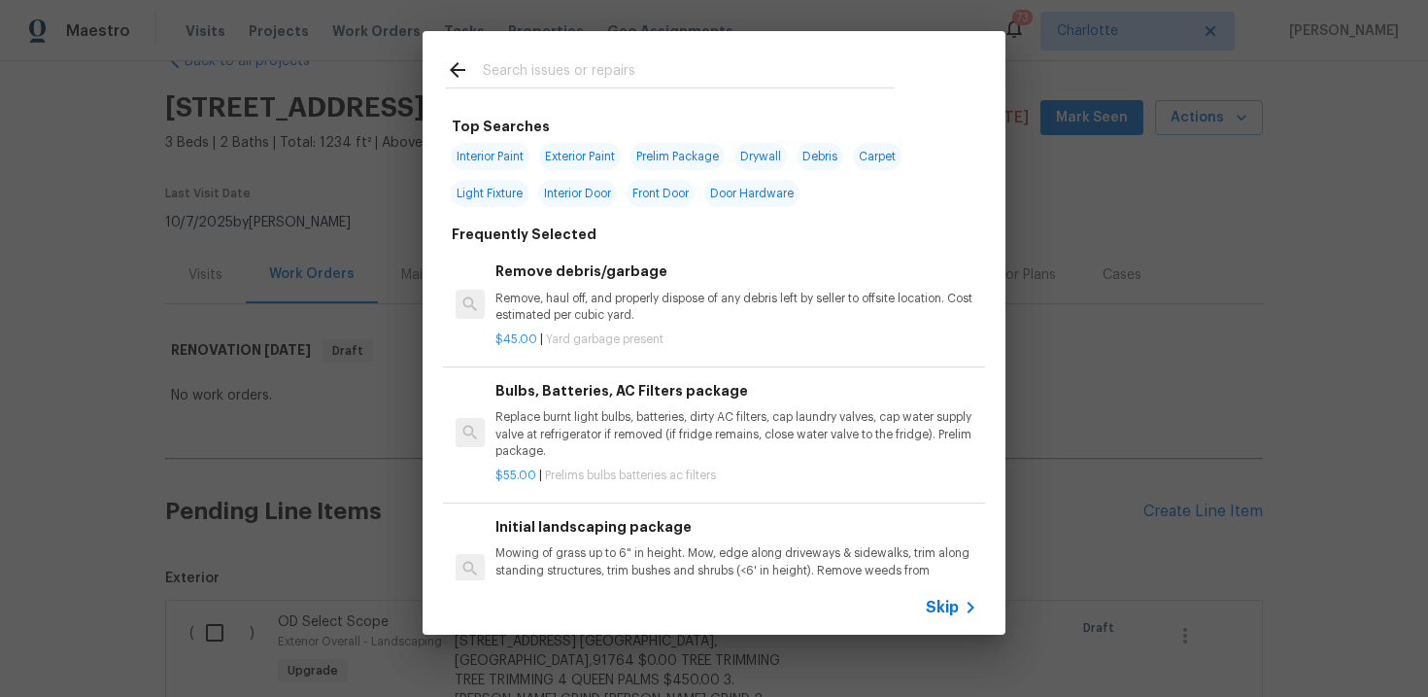
click at [940, 618] on div "Skip" at bounding box center [954, 607] width 56 height 23
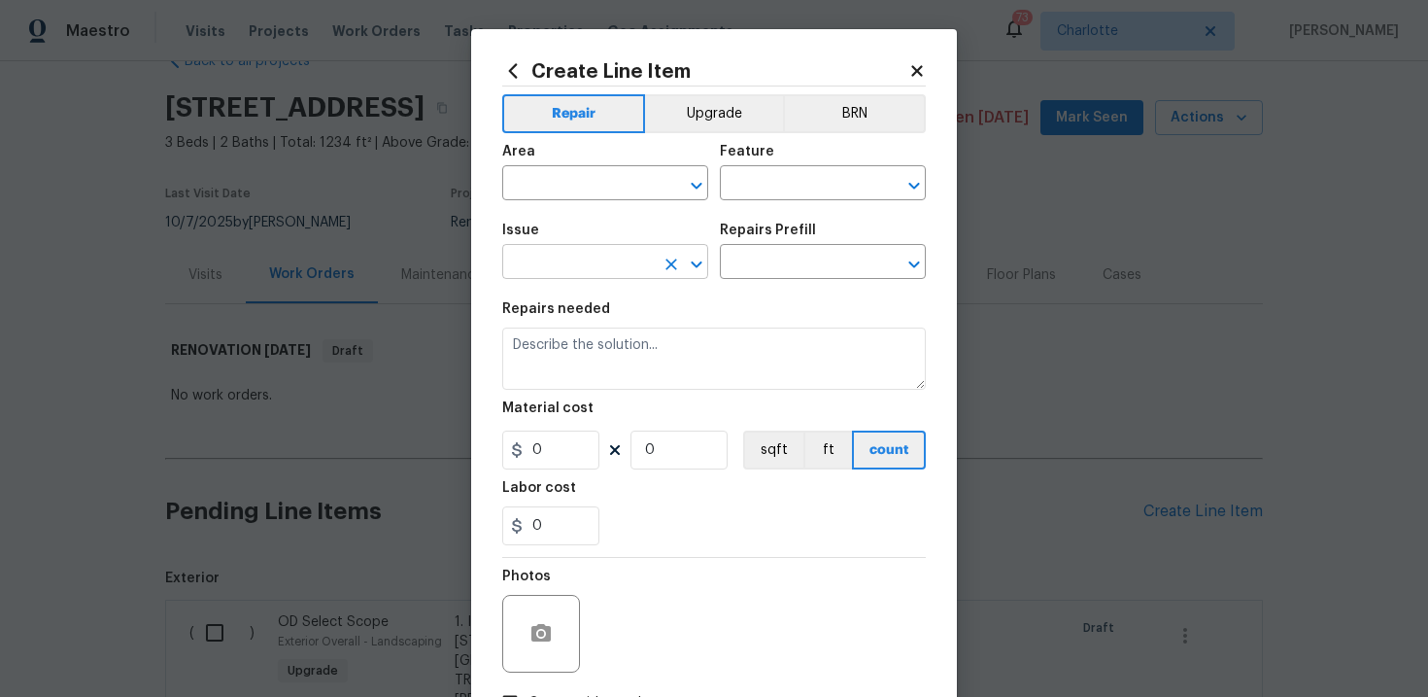
click at [609, 257] on input "text" at bounding box center [578, 264] width 152 height 30
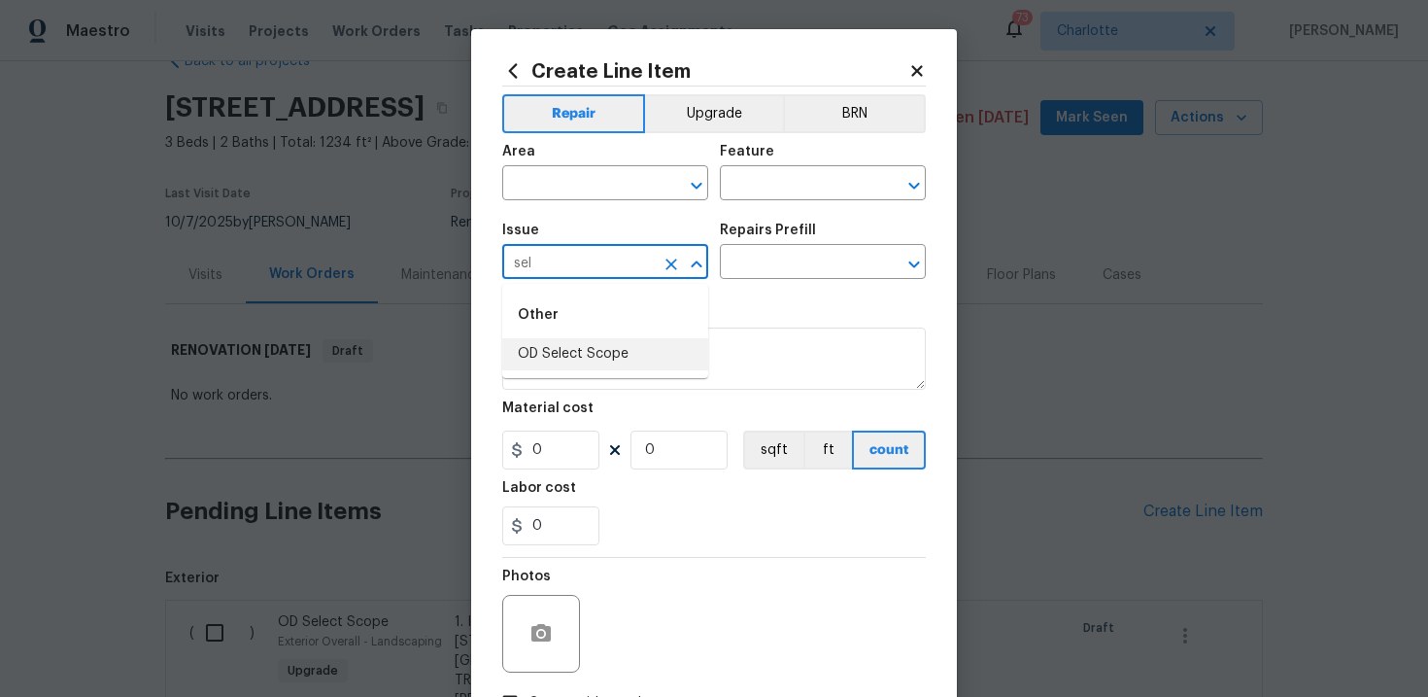
click at [588, 358] on li "OD Select Scope" at bounding box center [605, 354] width 206 height 32
click at [789, 251] on input "text" at bounding box center [796, 264] width 152 height 30
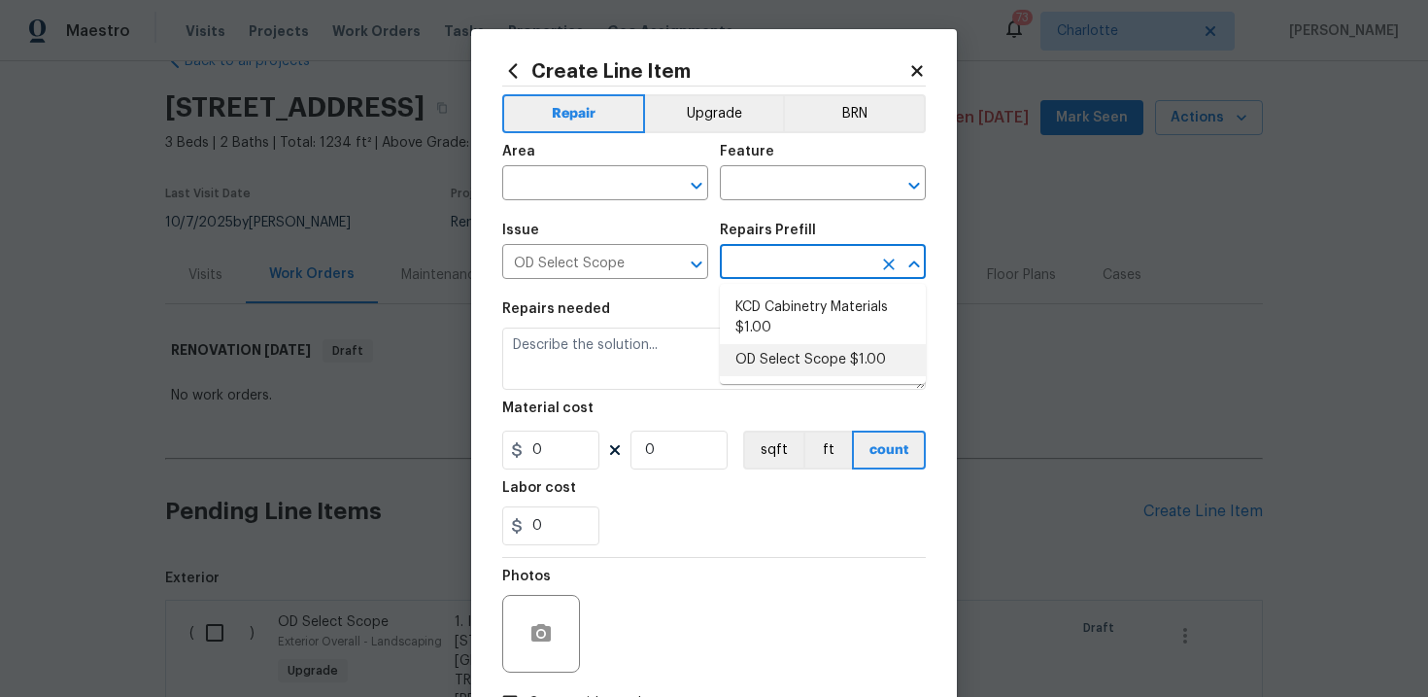
click at [788, 366] on li "OD Select Scope $1.00" at bounding box center [823, 360] width 206 height 32
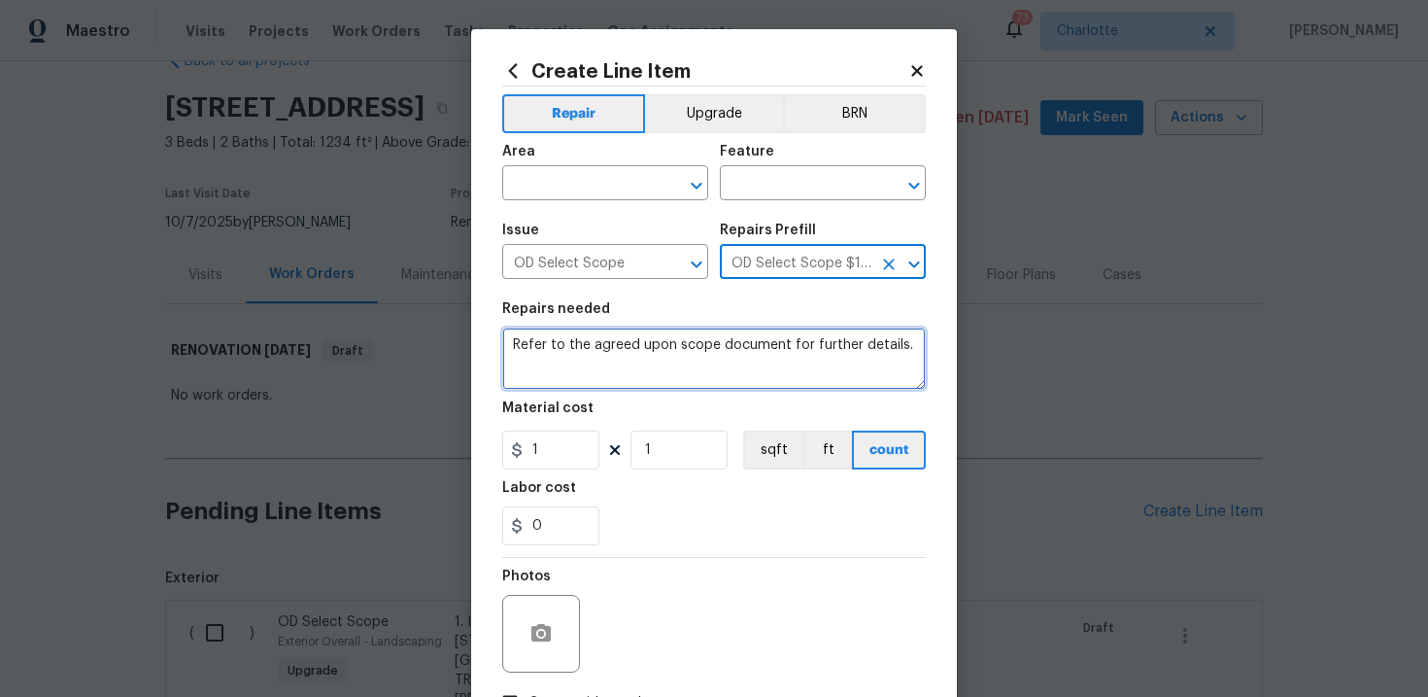
click at [698, 353] on textarea "Refer to the agreed upon scope document for further details." at bounding box center [714, 358] width 424 height 62
paste textarea "Work Order #2 -> Interior Overall -> Walls and Ceilings -> Prep and paint full …"
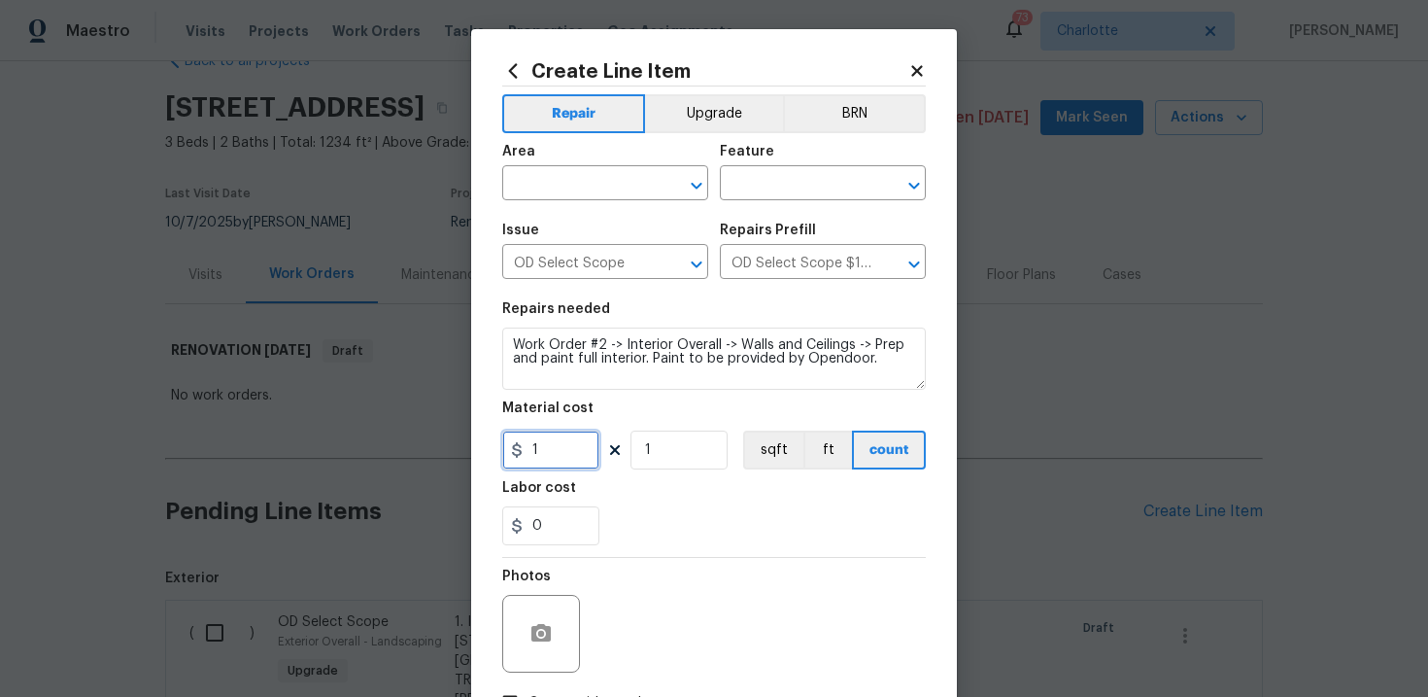
click at [573, 452] on input "1" at bounding box center [550, 449] width 97 height 39
click at [771, 460] on button "sqft" at bounding box center [773, 449] width 60 height 39
click at [636, 192] on input "text" at bounding box center [578, 185] width 152 height 30
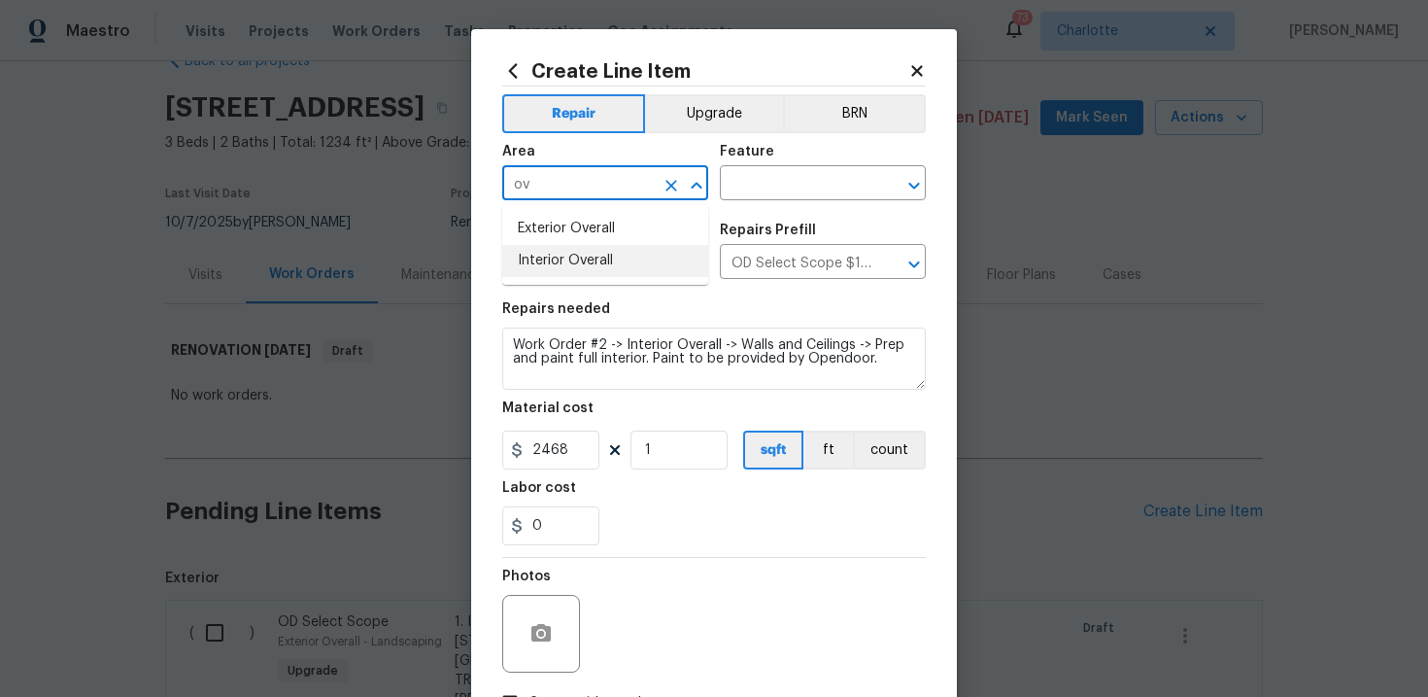
click at [637, 274] on li "Interior Overall" at bounding box center [605, 261] width 206 height 32
click at [780, 190] on input "text" at bounding box center [796, 185] width 152 height 30
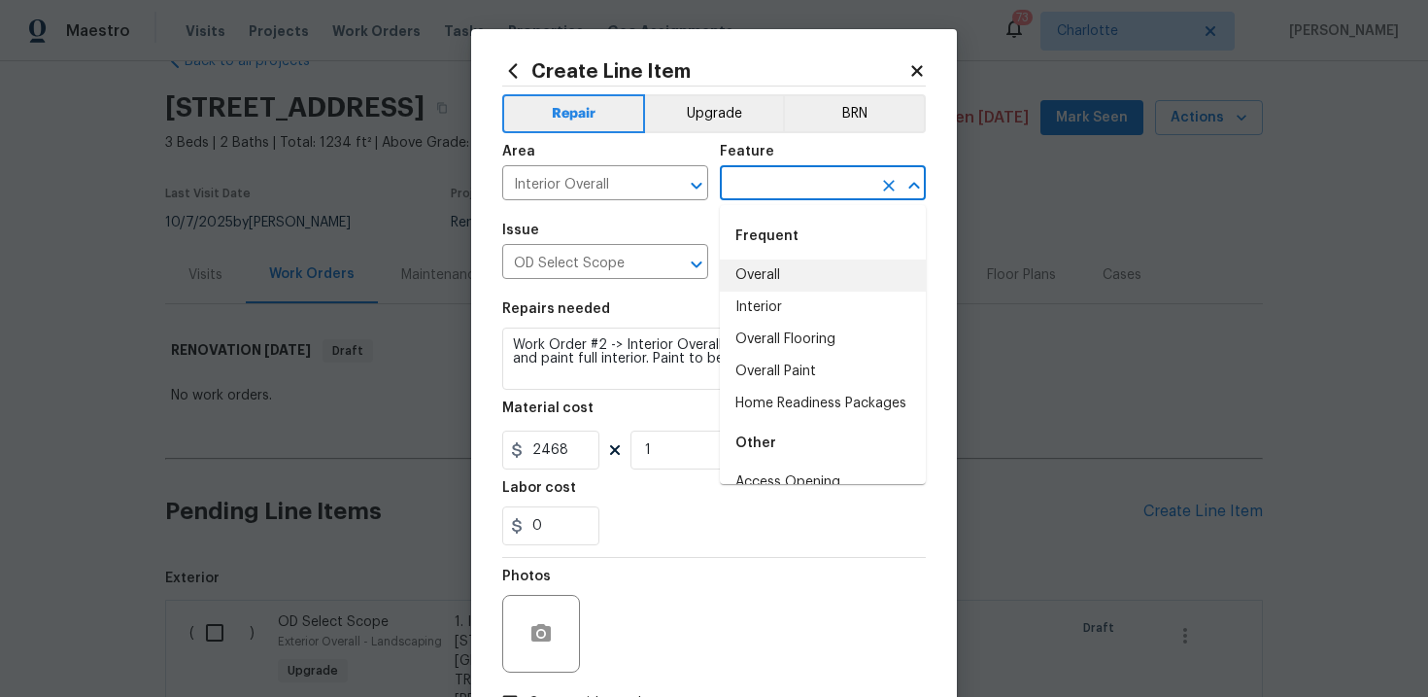
click at [782, 269] on li "Overall" at bounding box center [823, 275] width 206 height 32
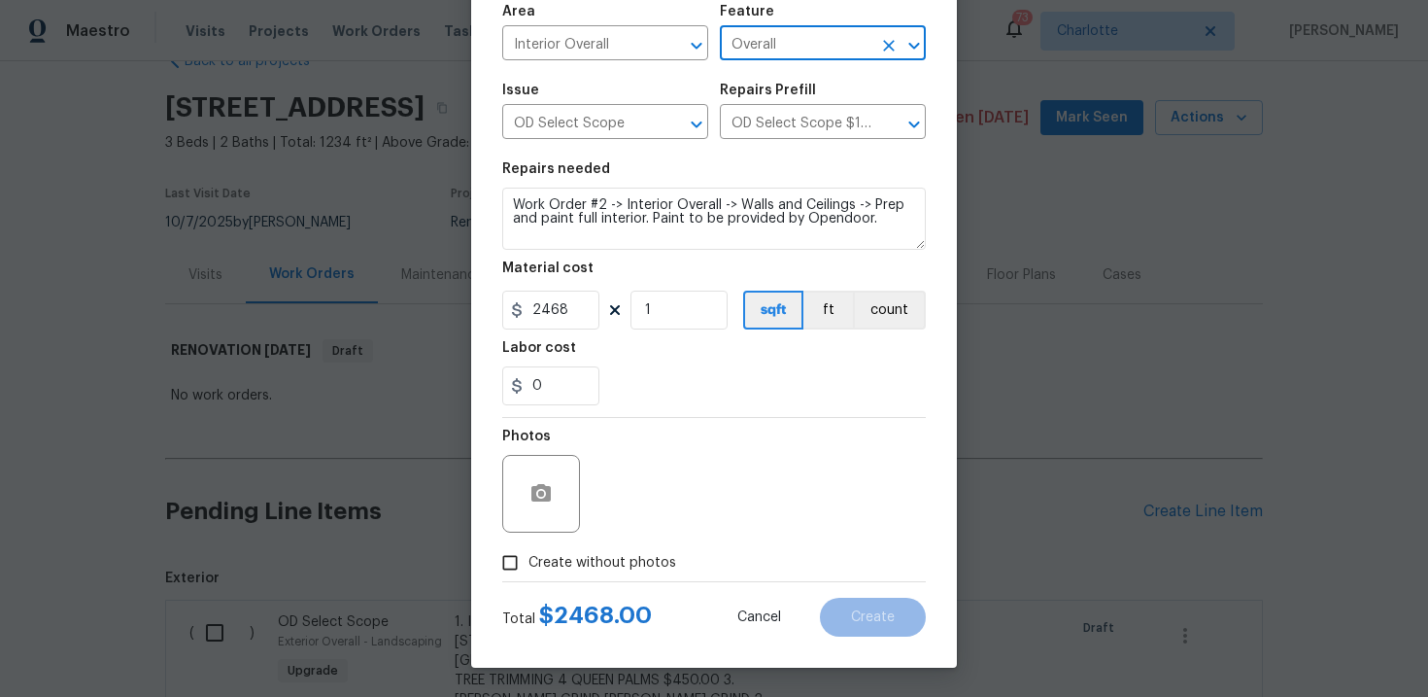
click at [604, 563] on span "Create without photos" at bounding box center [602, 563] width 148 height 20
click at [528, 563] on input "Create without photos" at bounding box center [510, 562] width 37 height 37
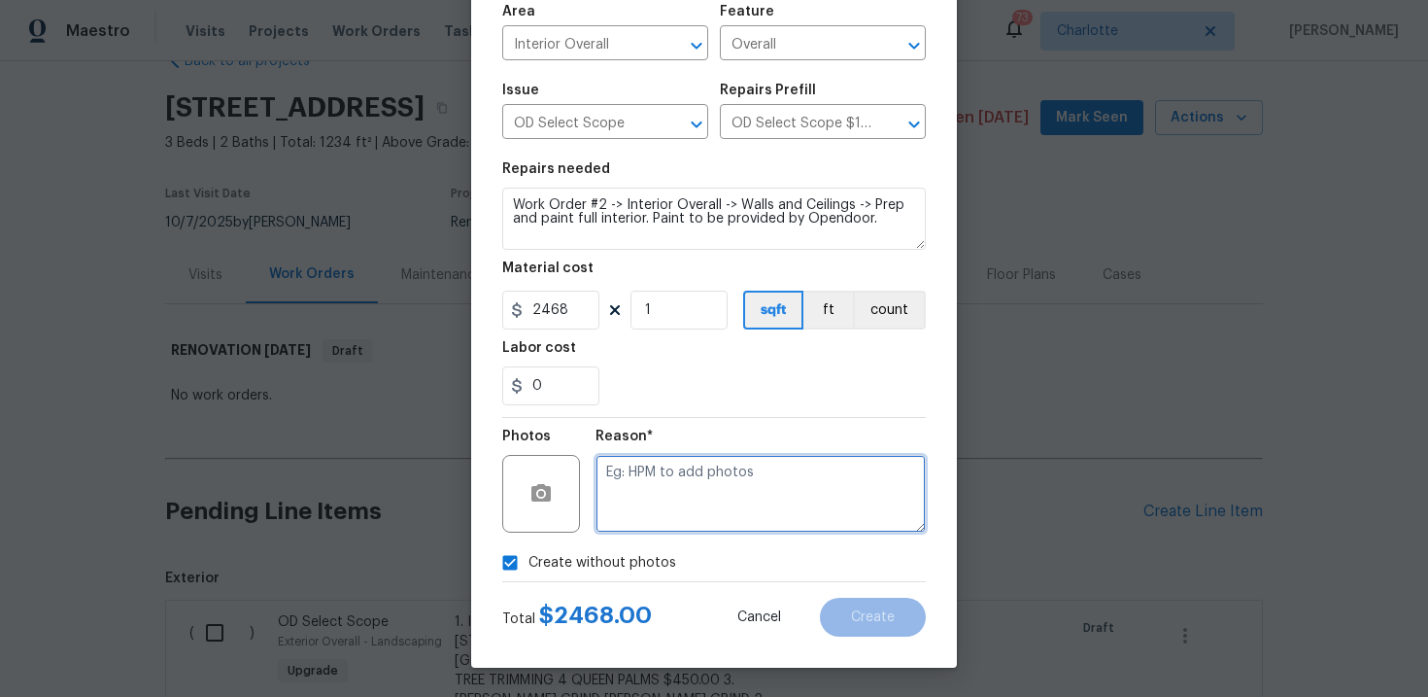
click at [677, 500] on textarea at bounding box center [761, 494] width 330 height 78
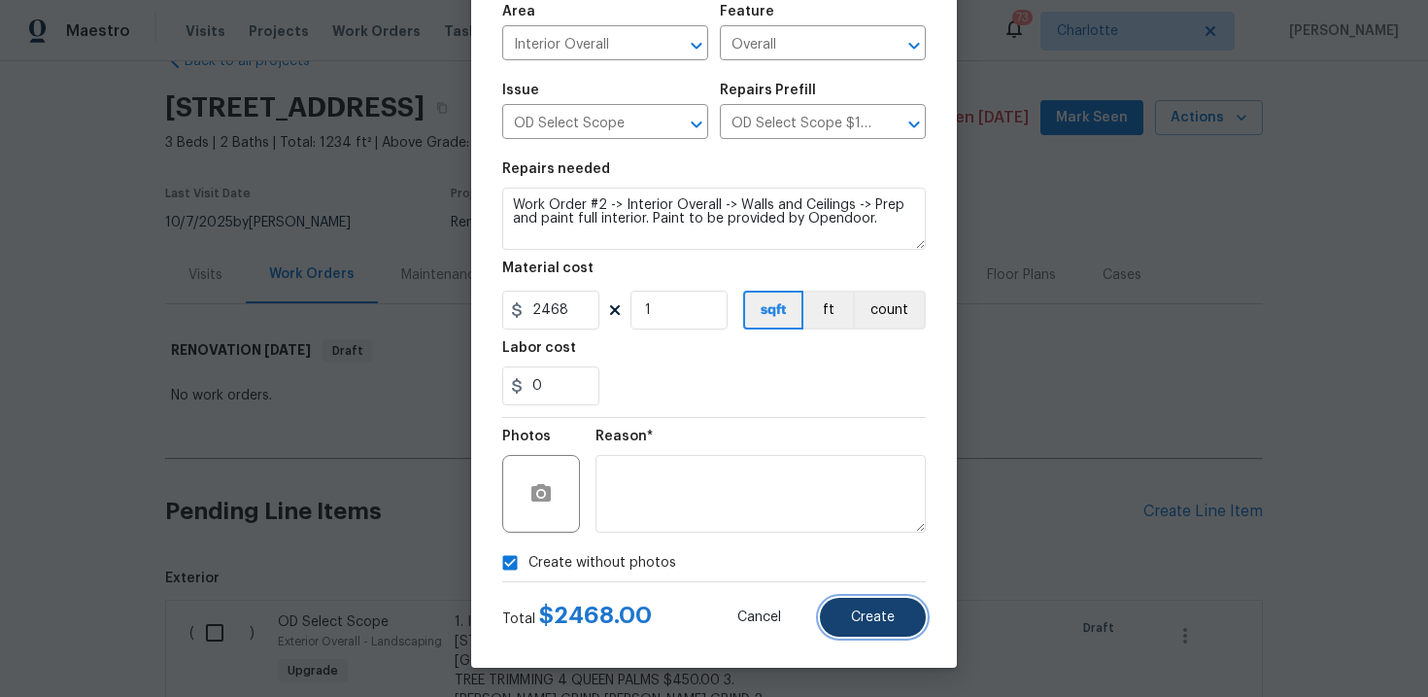
click at [860, 607] on button "Create" at bounding box center [873, 616] width 106 height 39
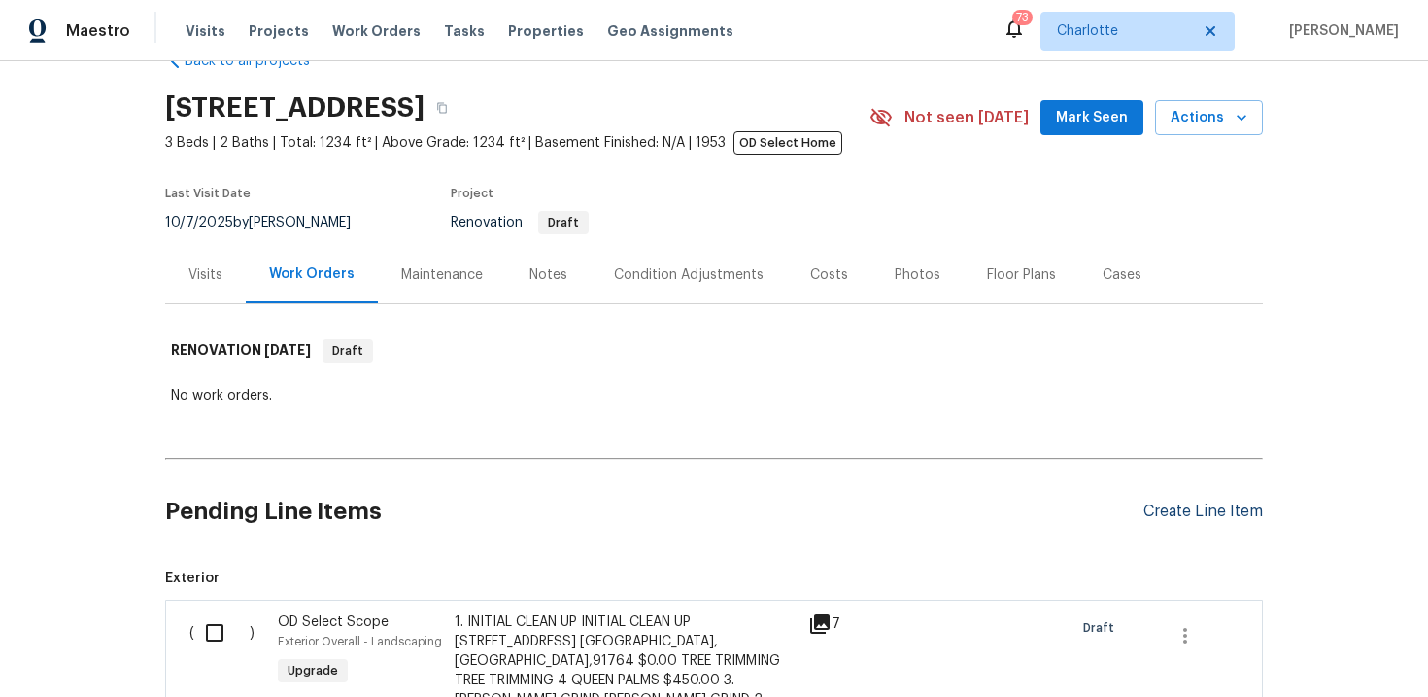
click at [1186, 511] on div "Create Line Item" at bounding box center [1202, 511] width 119 height 18
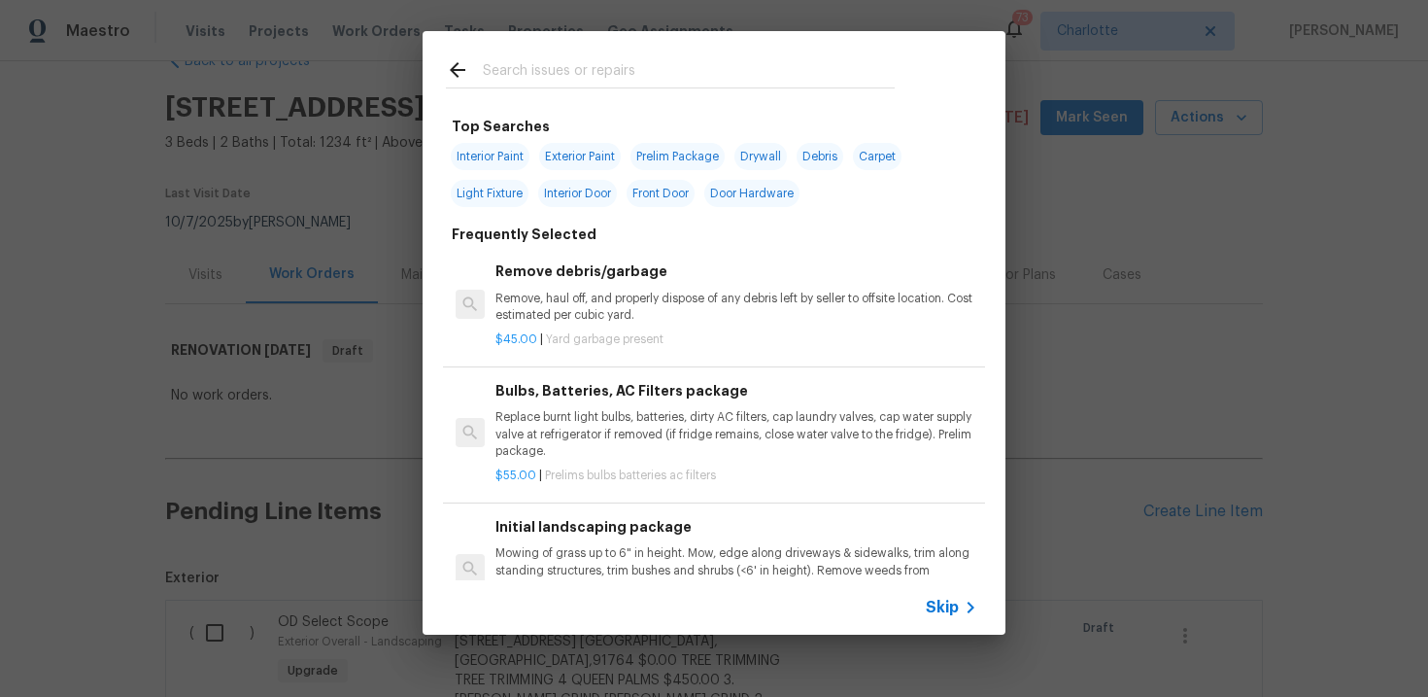
click at [943, 599] on span "Skip" at bounding box center [942, 606] width 33 height 19
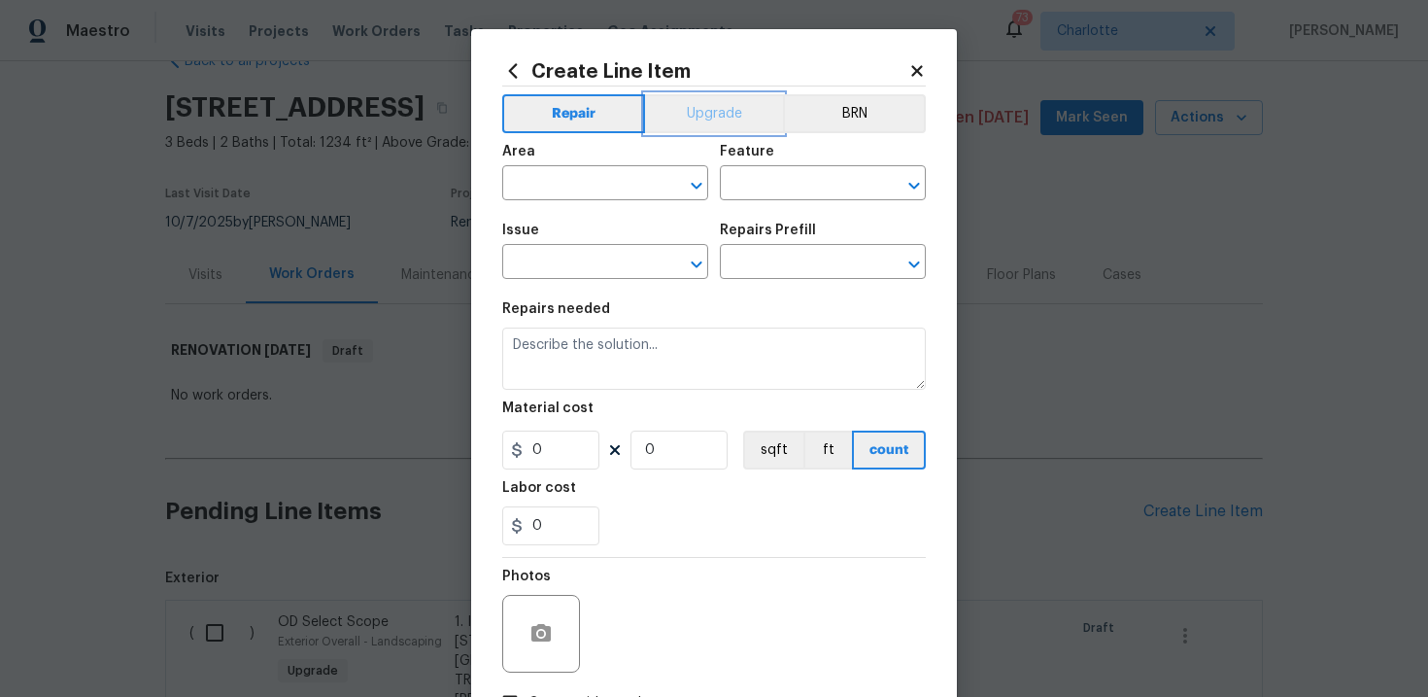
click at [711, 119] on button "Upgrade" at bounding box center [714, 113] width 139 height 39
click at [605, 258] on input "text" at bounding box center [578, 264] width 152 height 30
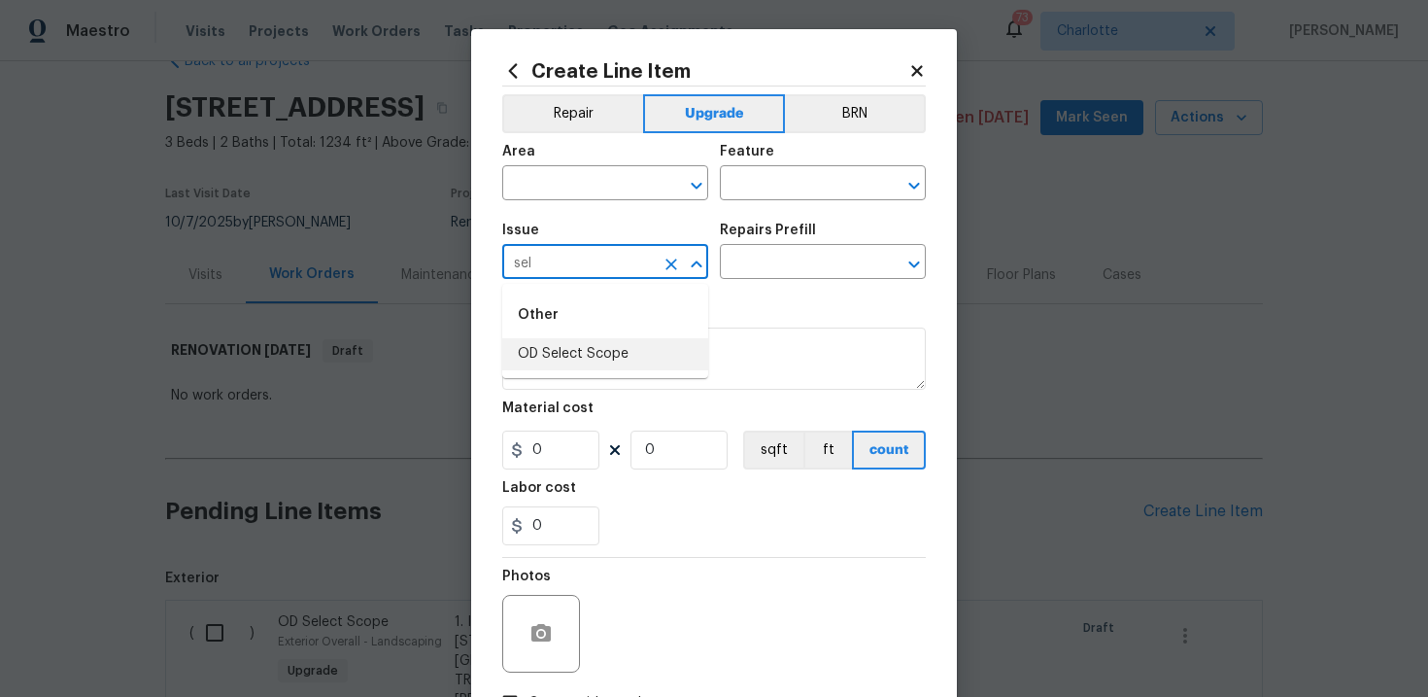
click at [592, 352] on li "OD Select Scope" at bounding box center [605, 354] width 206 height 32
click at [768, 280] on div "Issue OD Select Scope ​ Repairs Prefill ​" at bounding box center [714, 251] width 424 height 79
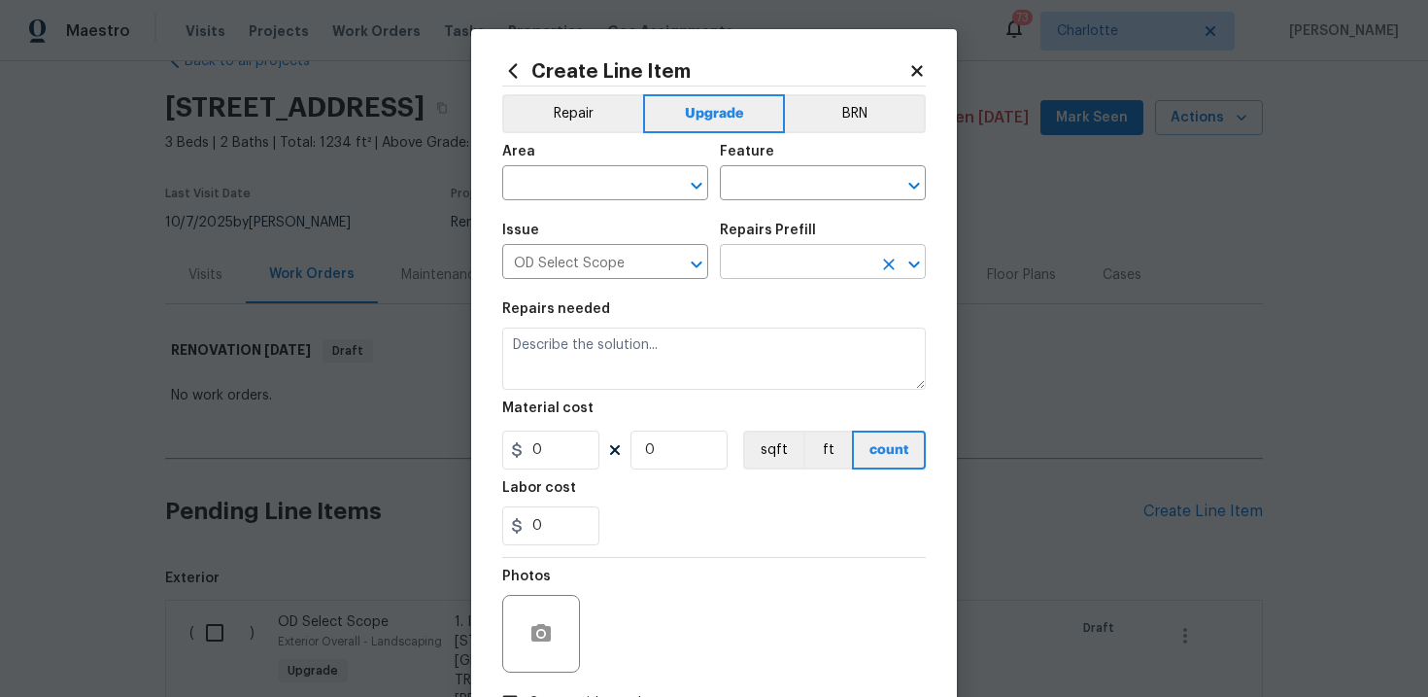
click at [800, 266] on input "text" at bounding box center [796, 264] width 152 height 30
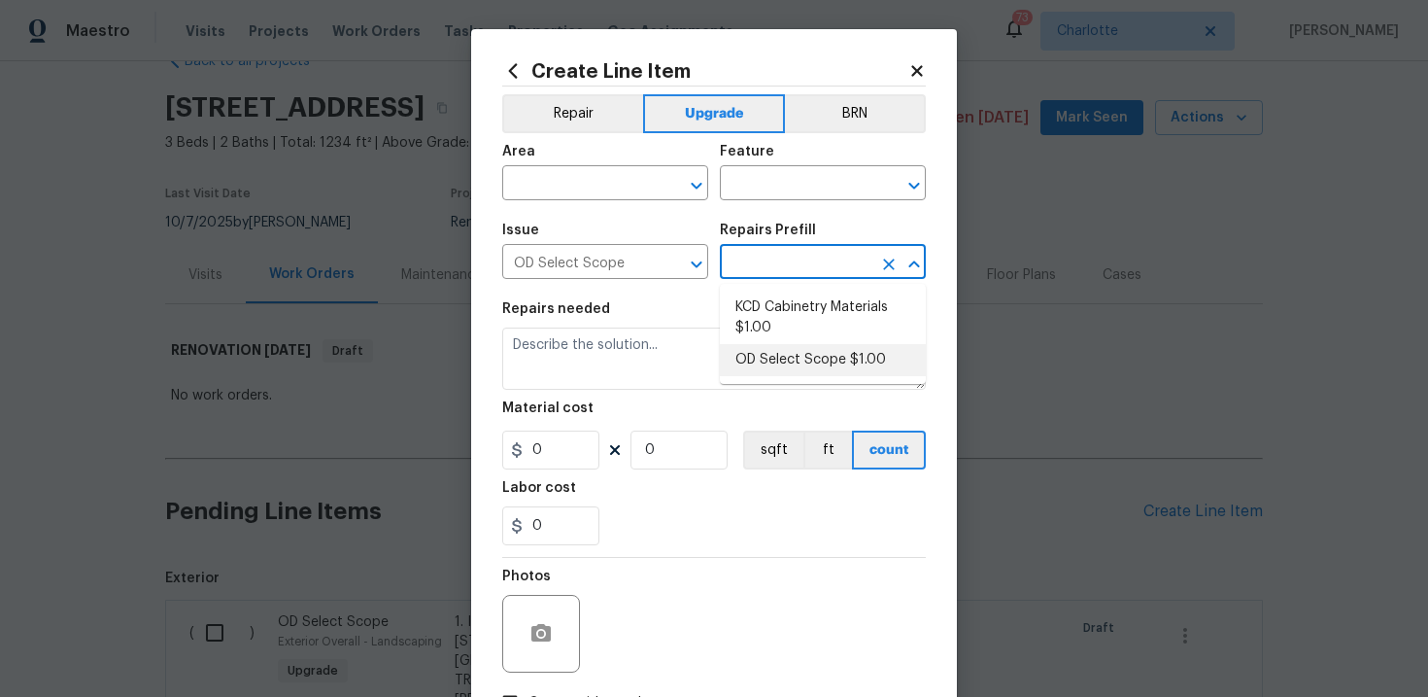
click at [798, 361] on li "OD Select Scope $1.00" at bounding box center [823, 360] width 206 height 32
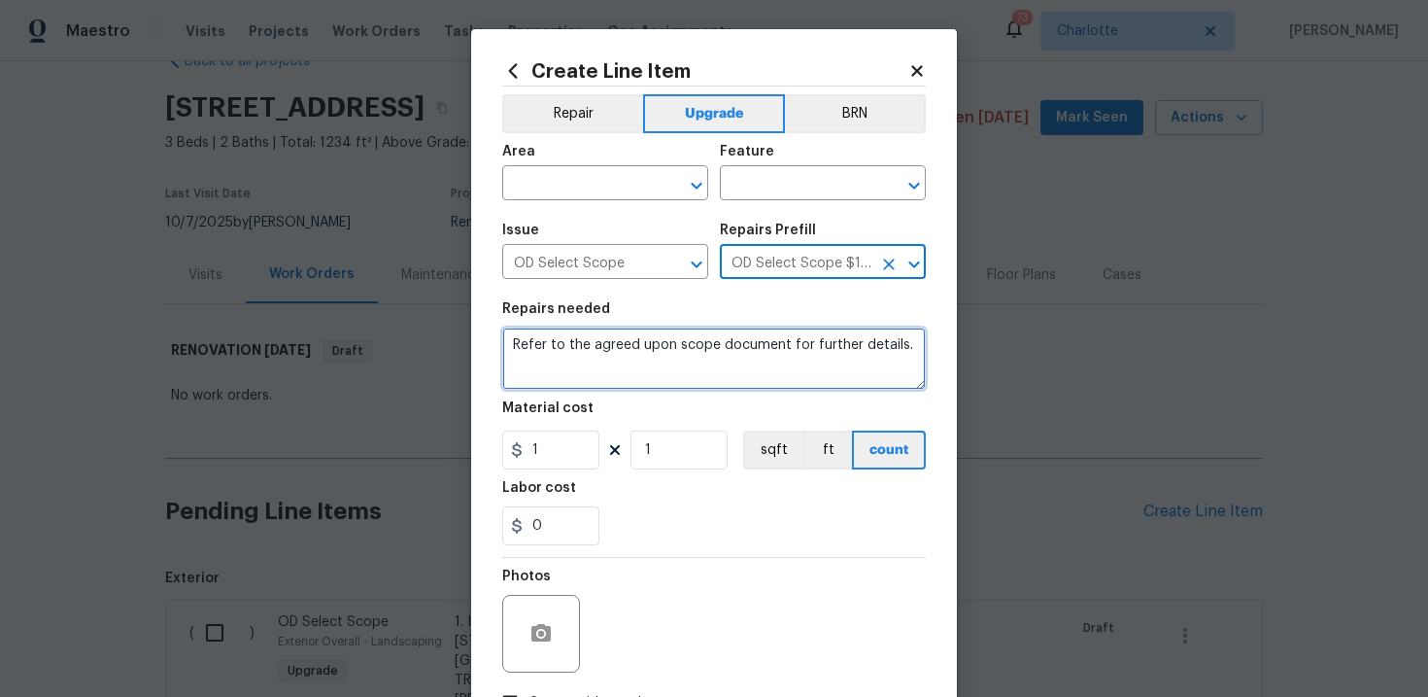
click at [598, 345] on textarea "Refer to the agreed upon scope document for further details." at bounding box center [714, 358] width 424 height 62
paste textarea "Work Order #2 -> Interior Overall -> Walls and Ceilings -> Demo all wall heater…"
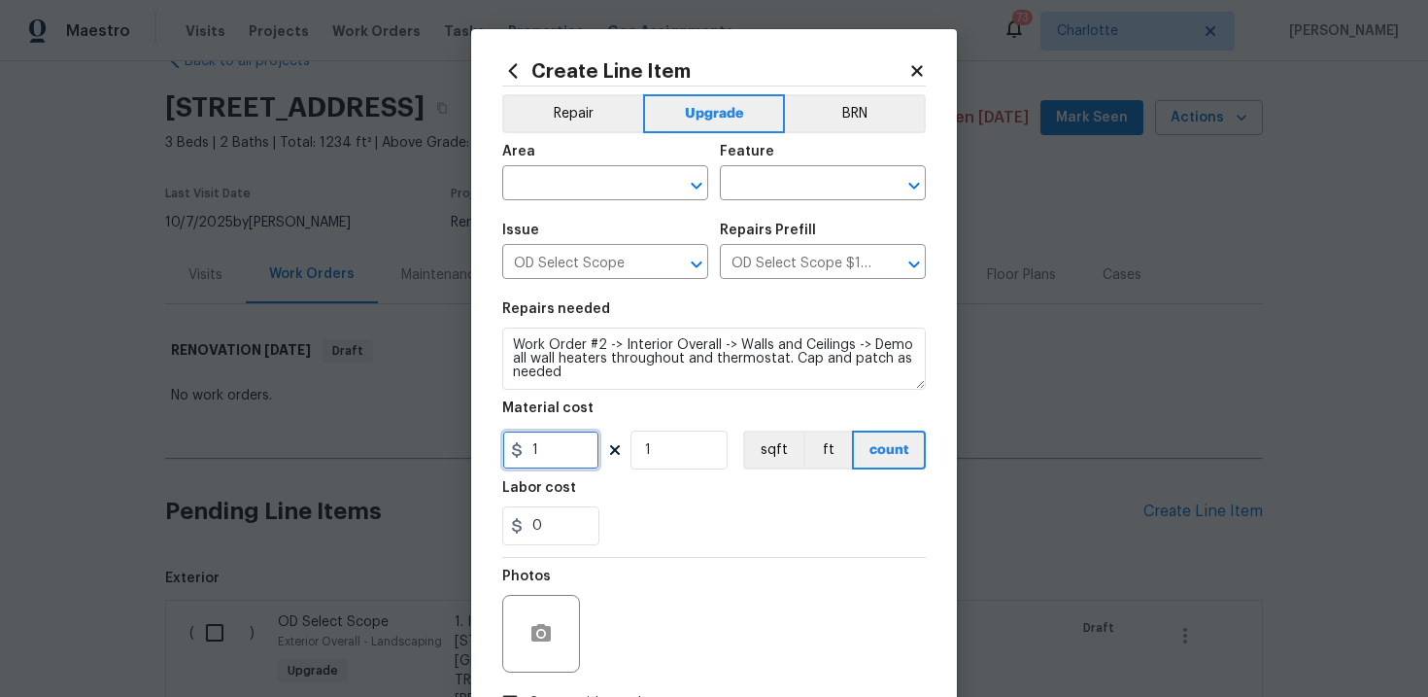
click at [550, 455] on input "1" at bounding box center [550, 449] width 97 height 39
click at [581, 188] on input "text" at bounding box center [578, 185] width 152 height 30
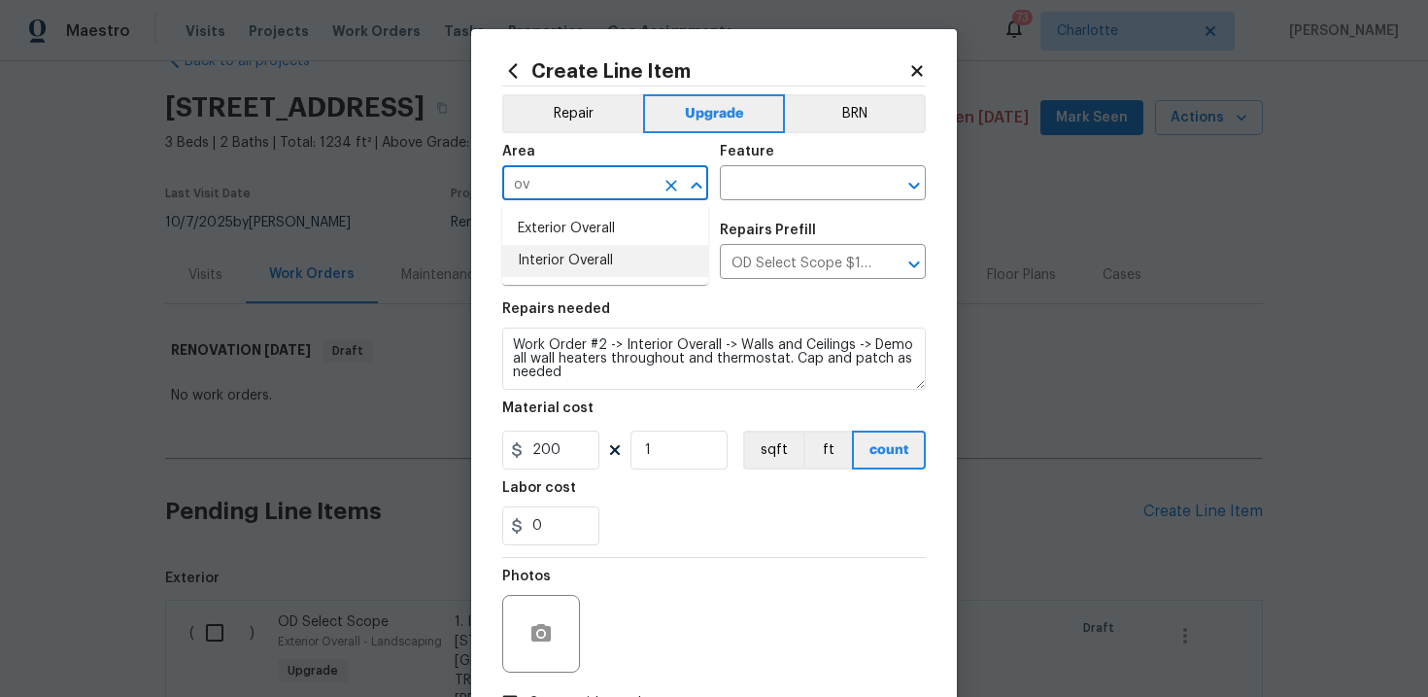
click at [595, 261] on li "Interior Overall" at bounding box center [605, 261] width 206 height 32
click at [789, 185] on input "text" at bounding box center [796, 185] width 152 height 30
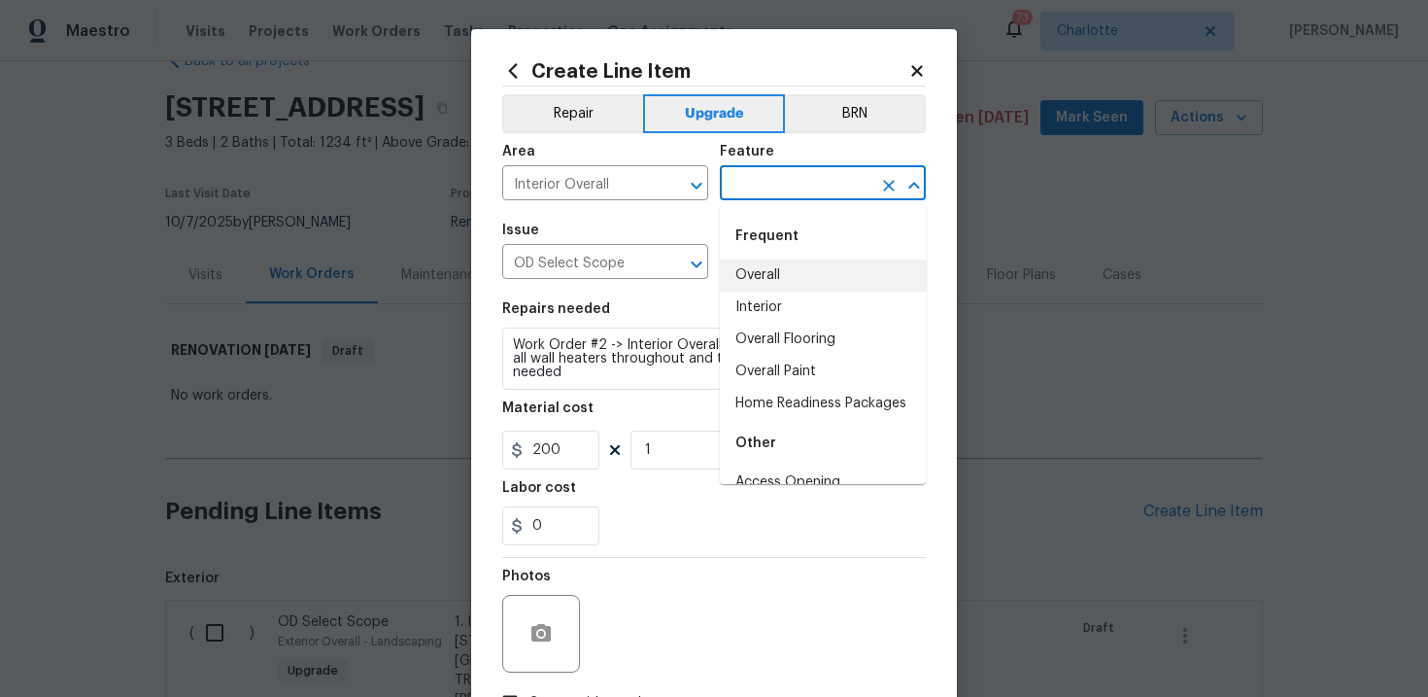
click at [791, 265] on li "Overall" at bounding box center [823, 275] width 206 height 32
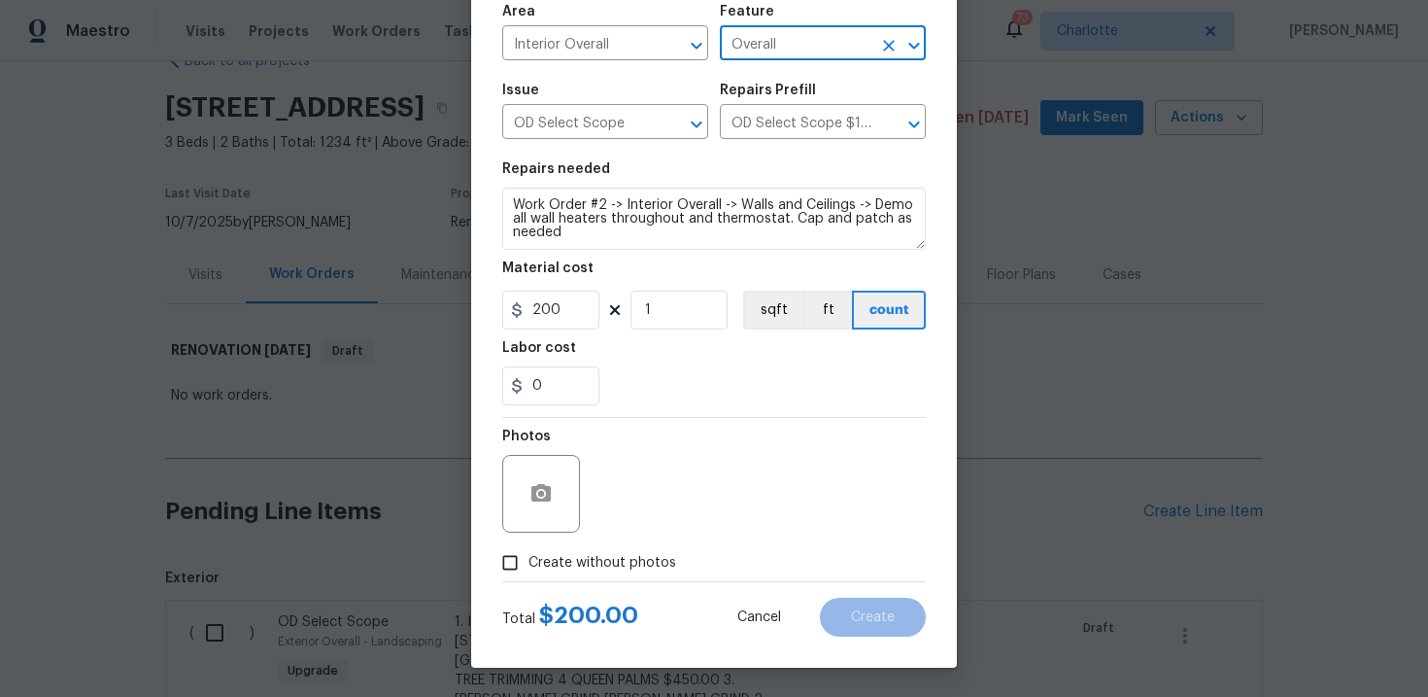
click at [609, 560] on span "Create without photos" at bounding box center [602, 563] width 148 height 20
click at [528, 560] on input "Create without photos" at bounding box center [510, 562] width 37 height 37
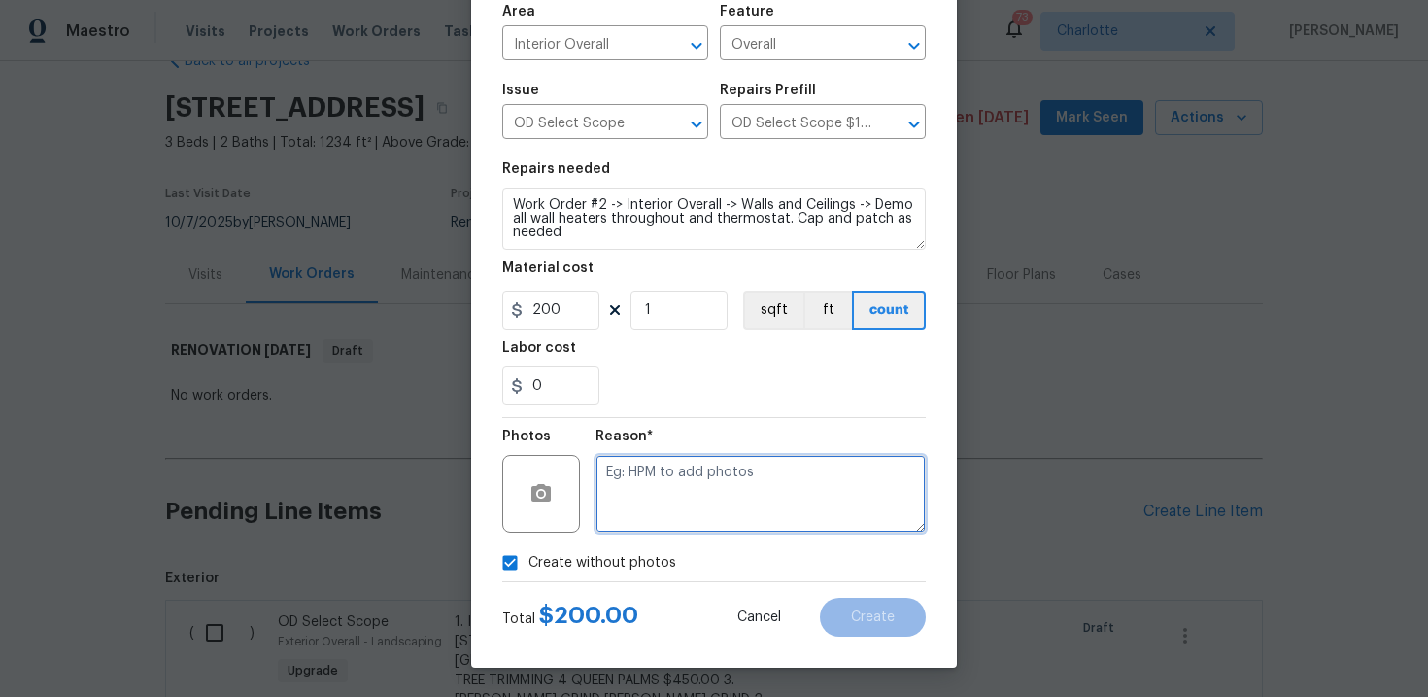
click at [697, 496] on textarea at bounding box center [761, 494] width 330 height 78
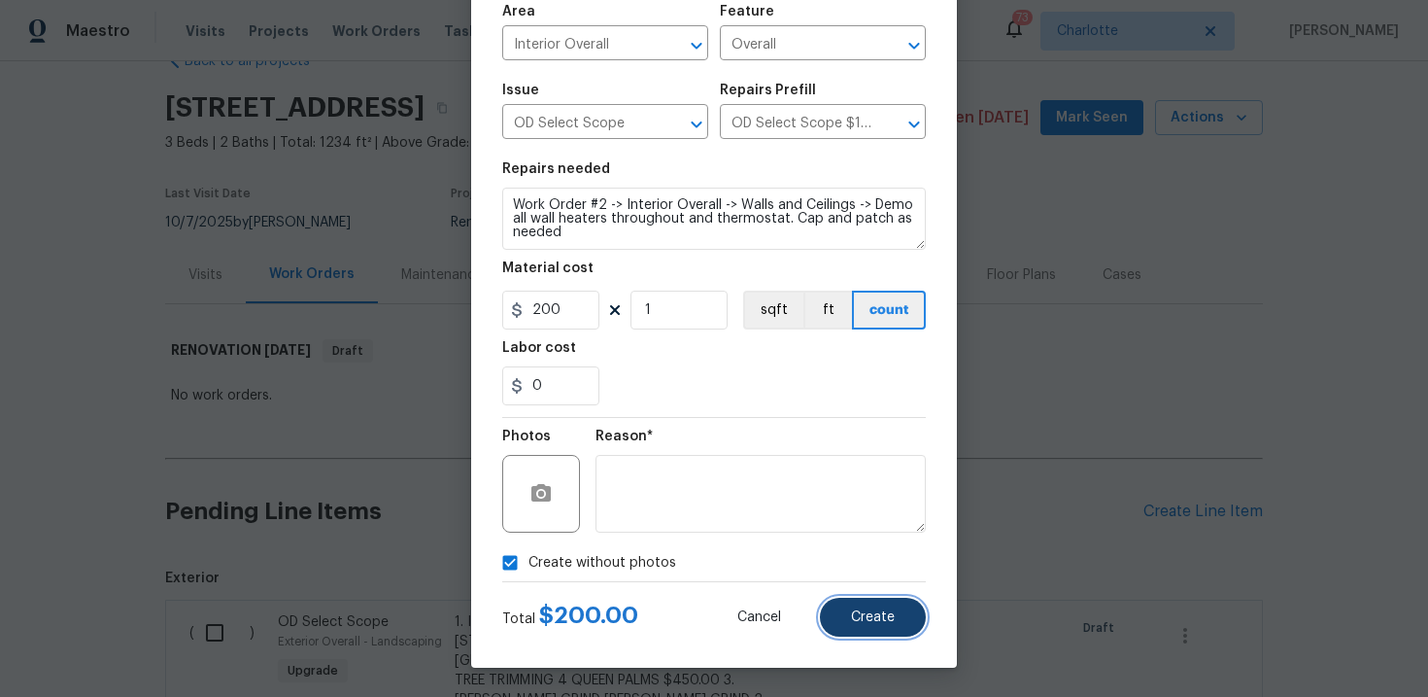
click at [878, 611] on span "Create" at bounding box center [873, 617] width 44 height 15
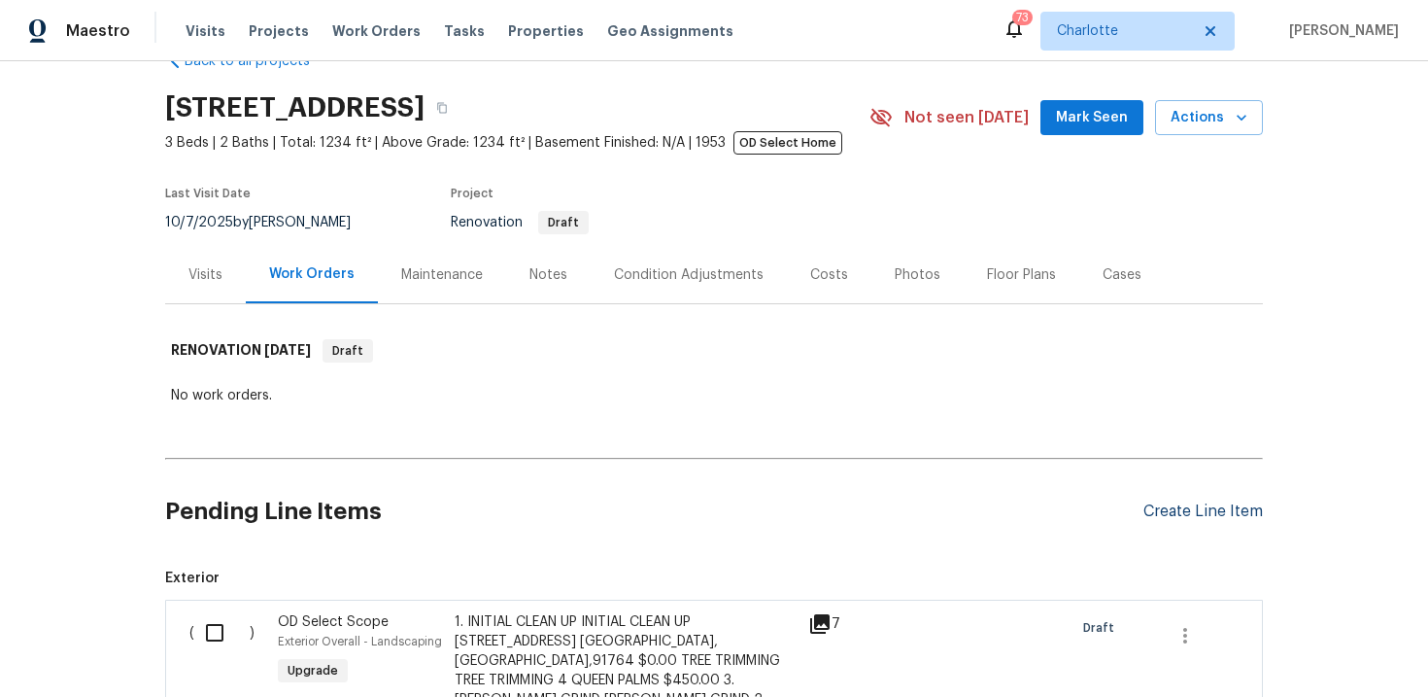
click at [1184, 516] on div "Create Line Item" at bounding box center [1202, 511] width 119 height 18
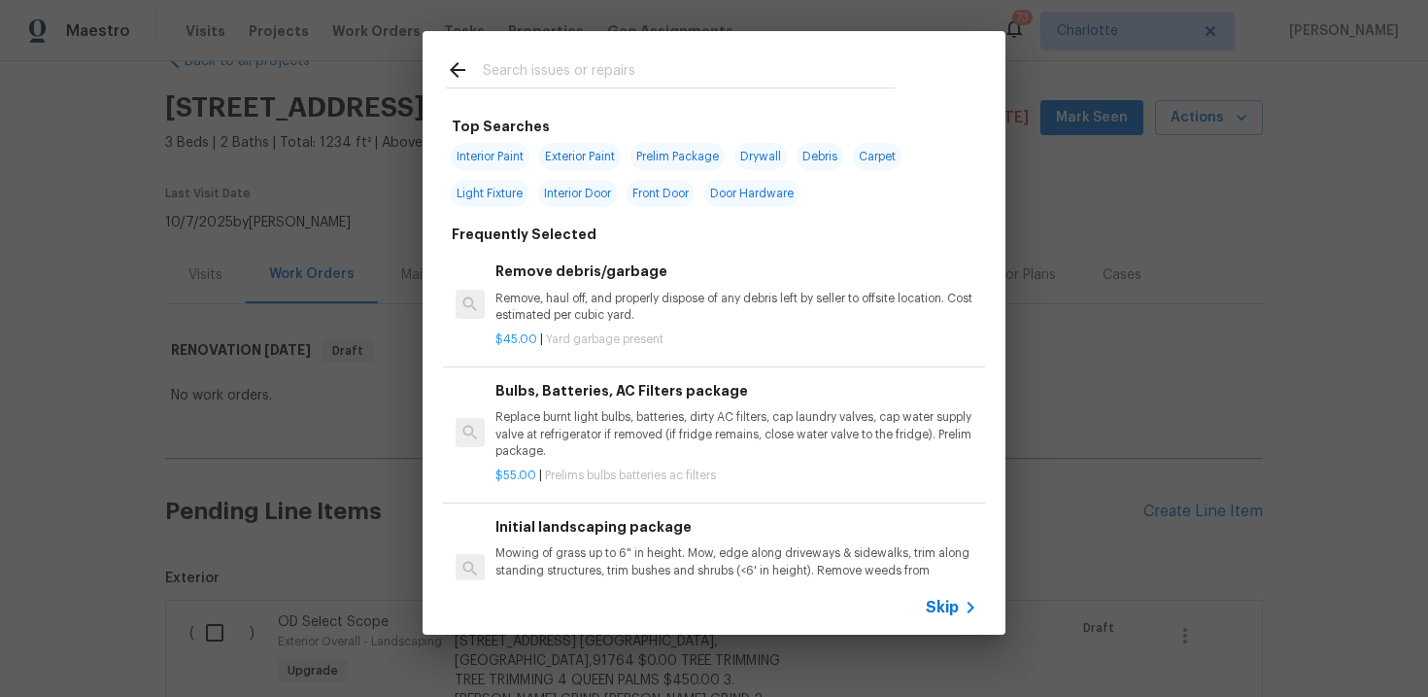
click at [948, 611] on span "Skip" at bounding box center [942, 606] width 33 height 19
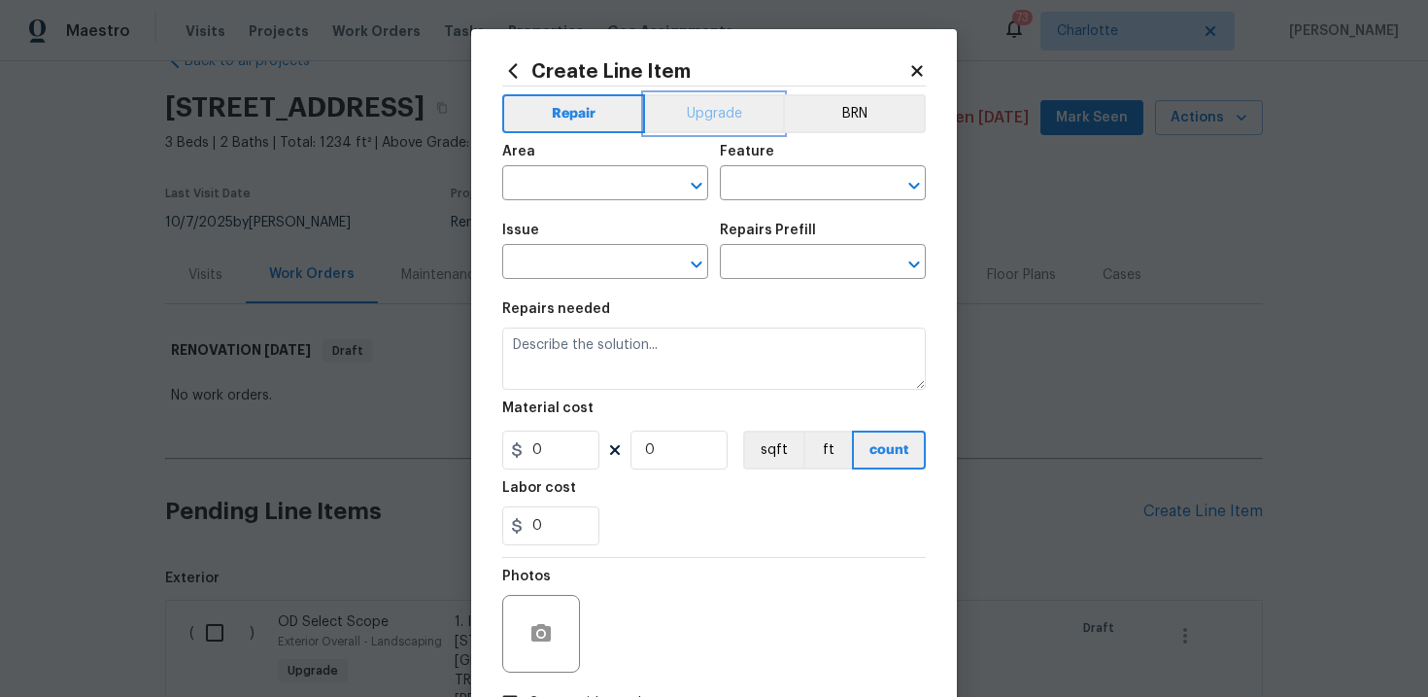
click at [705, 112] on button "Upgrade" at bounding box center [714, 113] width 139 height 39
click at [596, 258] on input "text" at bounding box center [578, 264] width 152 height 30
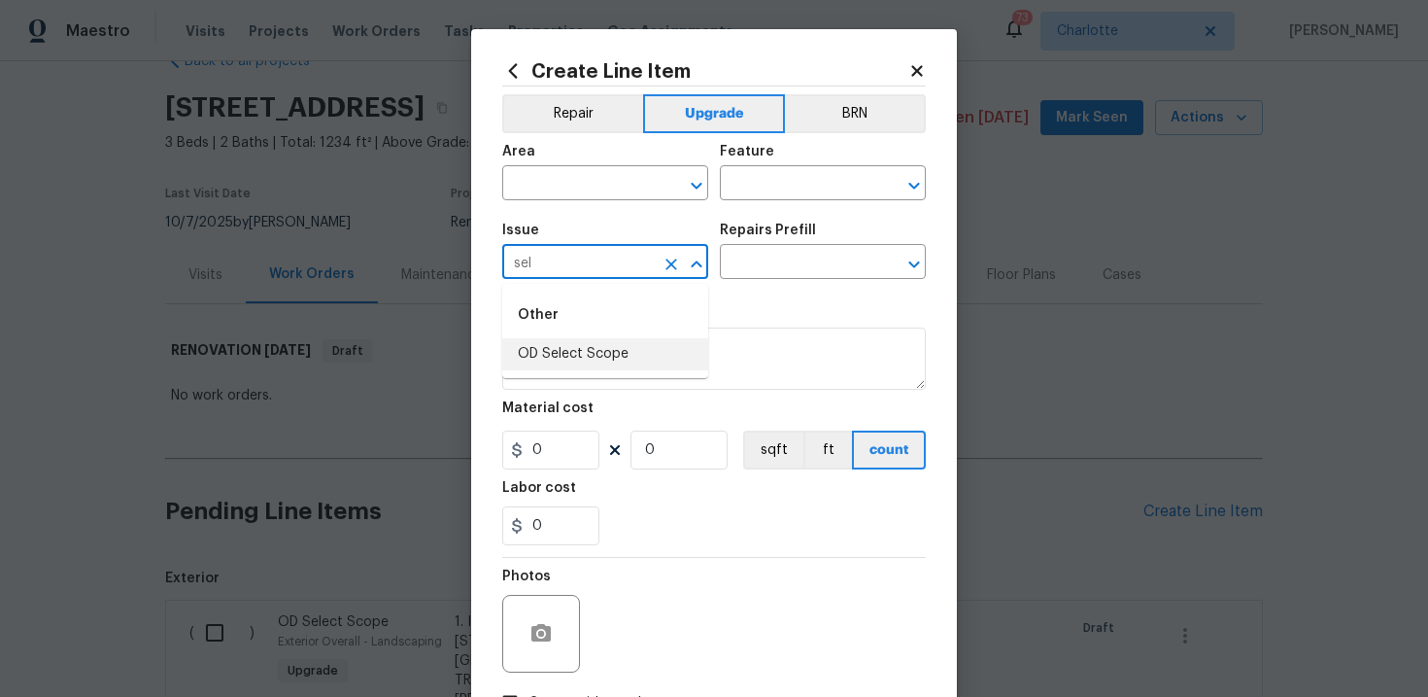
click at [597, 348] on li "OD Select Scope" at bounding box center [605, 354] width 206 height 32
click at [788, 275] on input "text" at bounding box center [796, 264] width 152 height 30
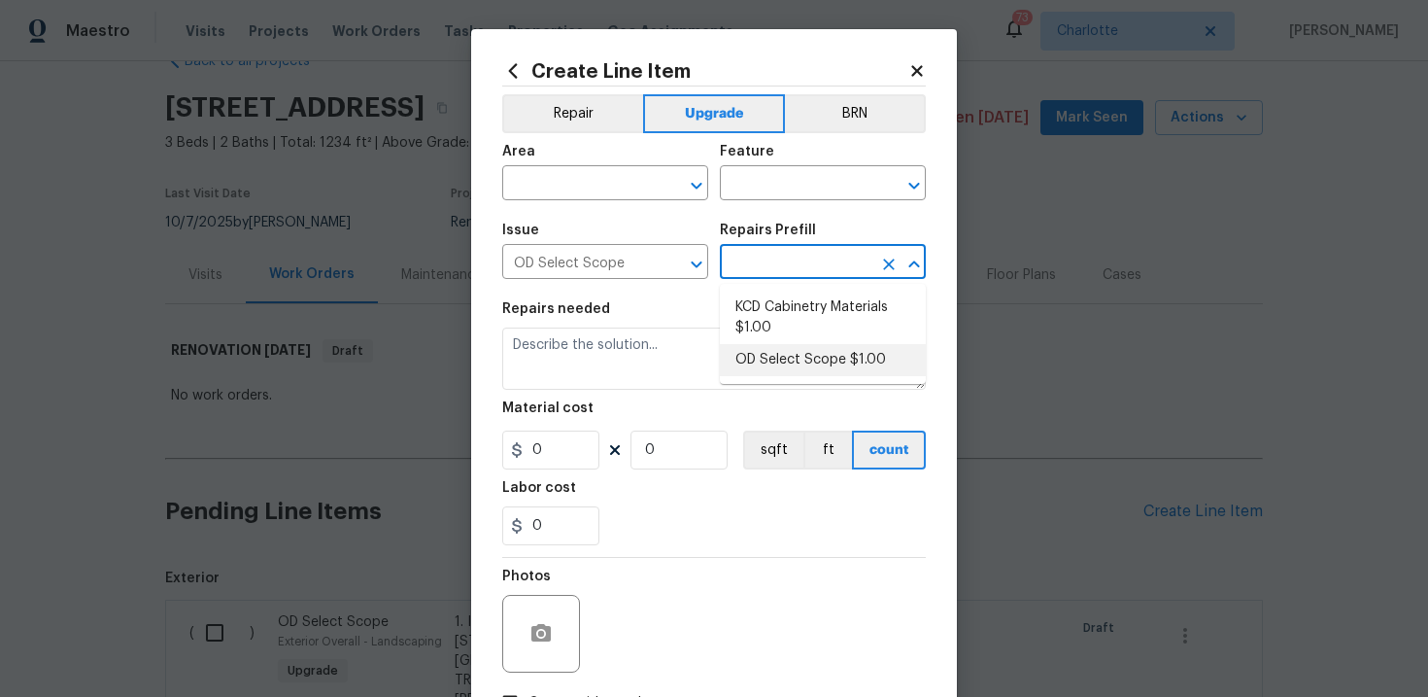
click at [795, 357] on li "OD Select Scope $1.00" at bounding box center [823, 360] width 206 height 32
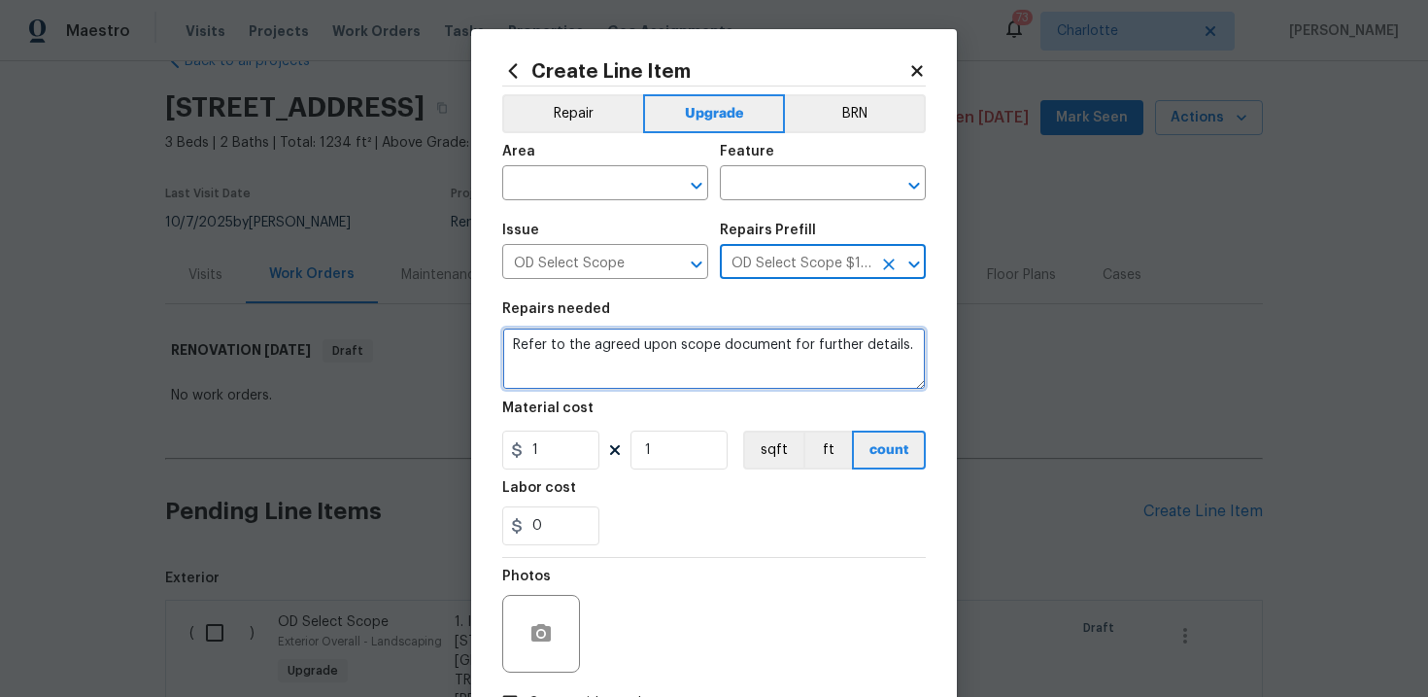
click at [717, 348] on textarea "Refer to the agreed upon scope document for further details." at bounding box center [714, 358] width 424 height 62
paste textarea "Work Order #2 -> Interior Overall -> Walls and Ceilings -> Scrape popcorn ceili…"
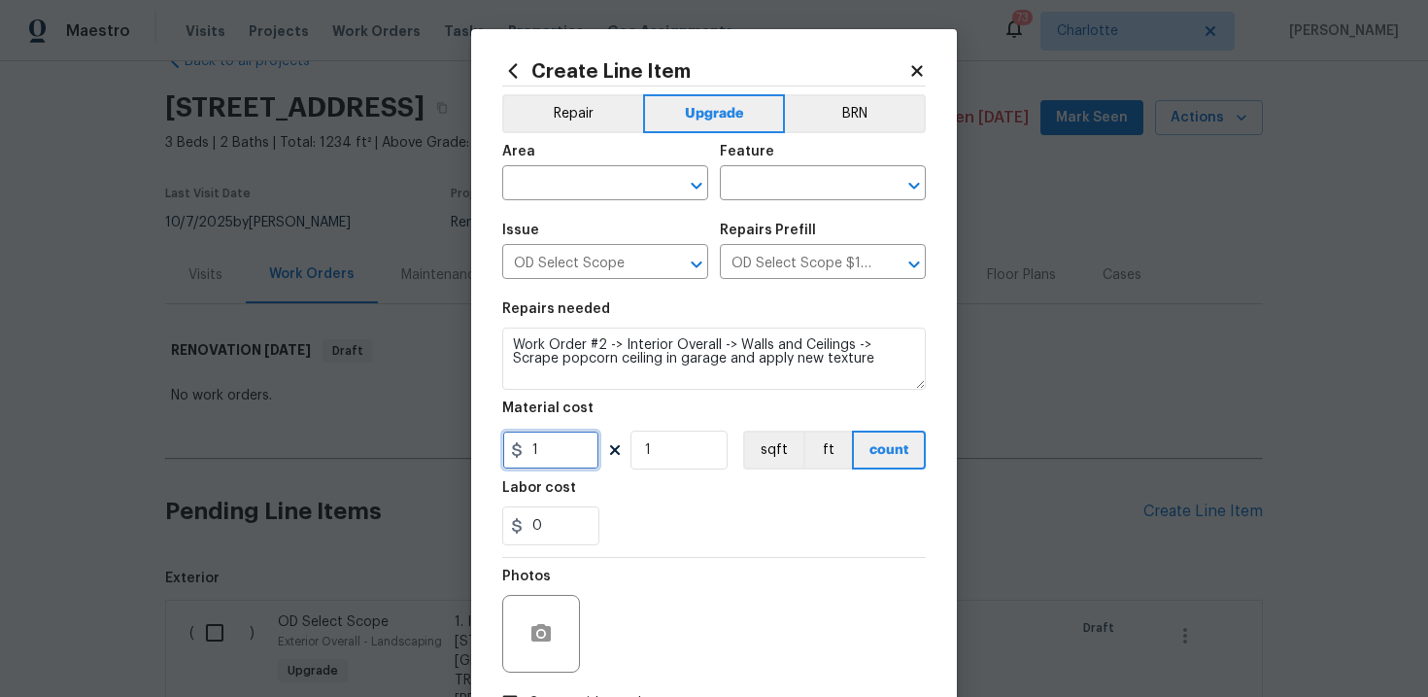
click at [563, 443] on input "1" at bounding box center [550, 449] width 97 height 39
click at [766, 451] on button "sqft" at bounding box center [773, 449] width 60 height 39
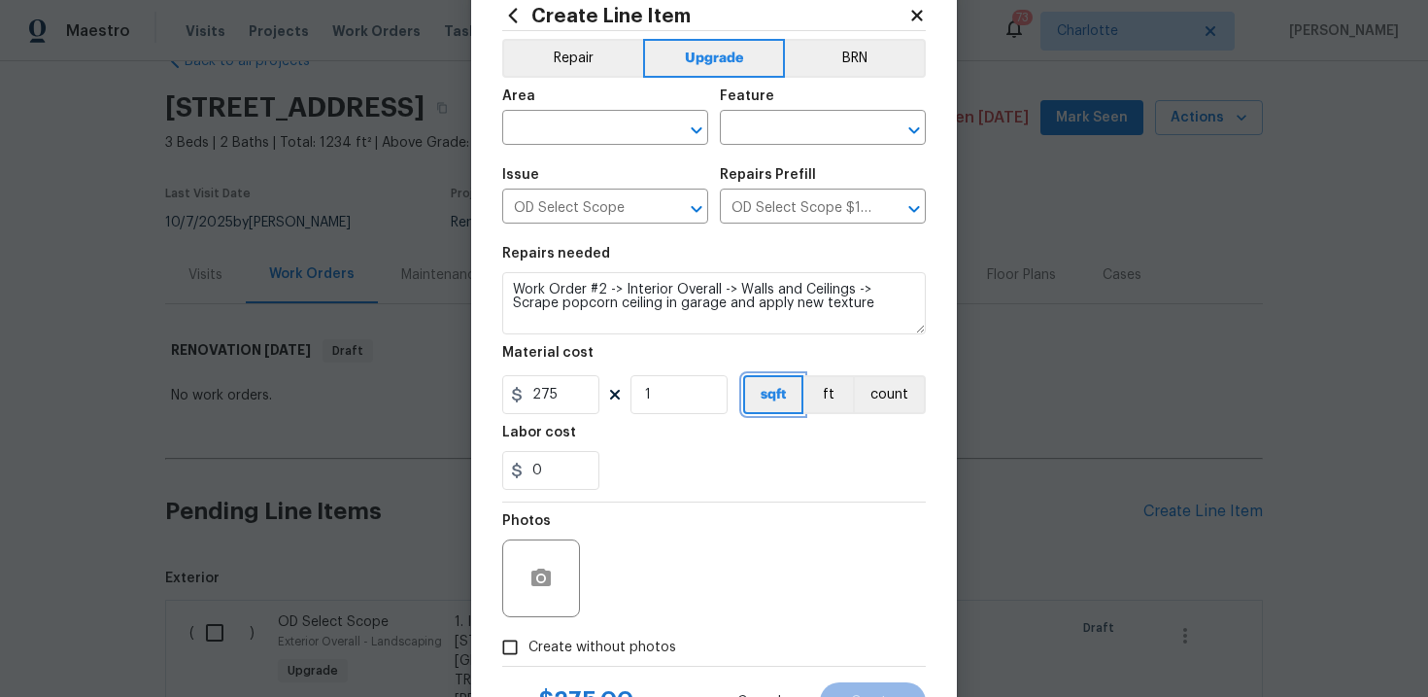
scroll to position [57, 0]
click at [582, 653] on span "Create without photos" at bounding box center [602, 645] width 148 height 20
click at [528, 653] on input "Create without photos" at bounding box center [510, 645] width 37 height 37
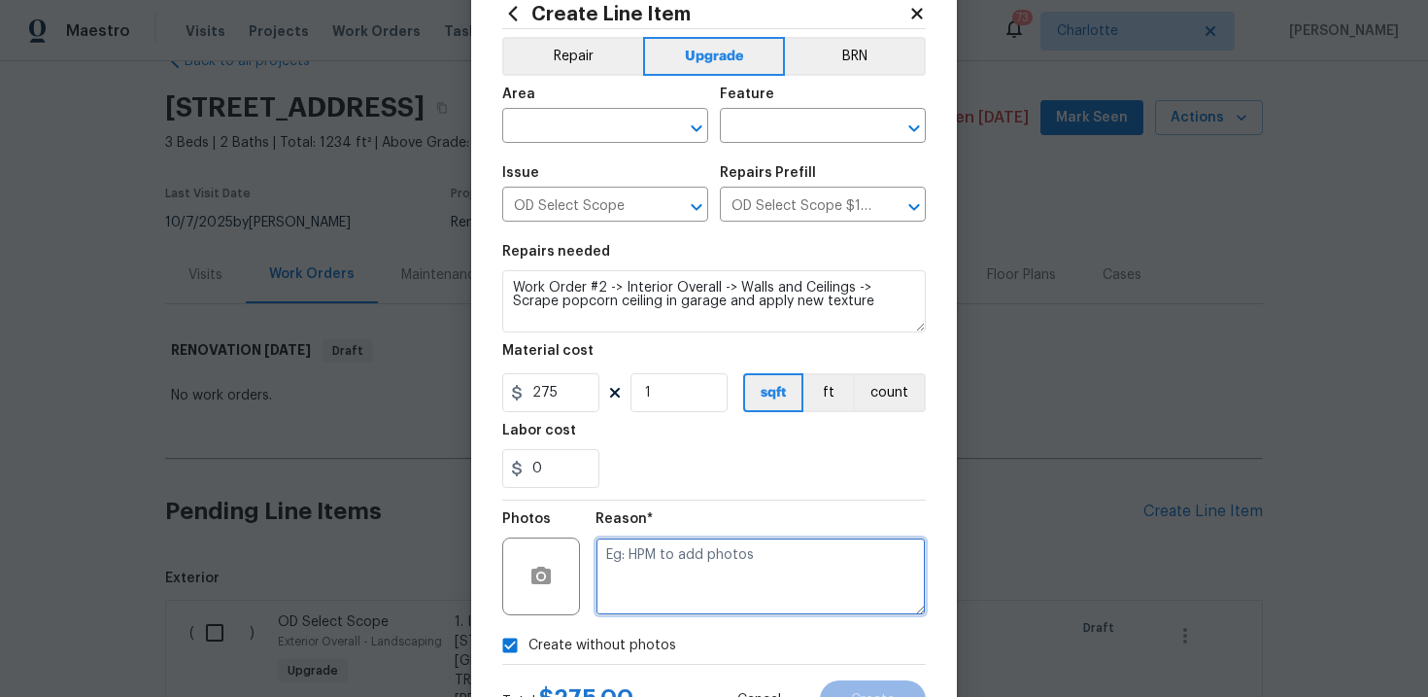
click at [683, 578] on textarea at bounding box center [761, 576] width 330 height 78
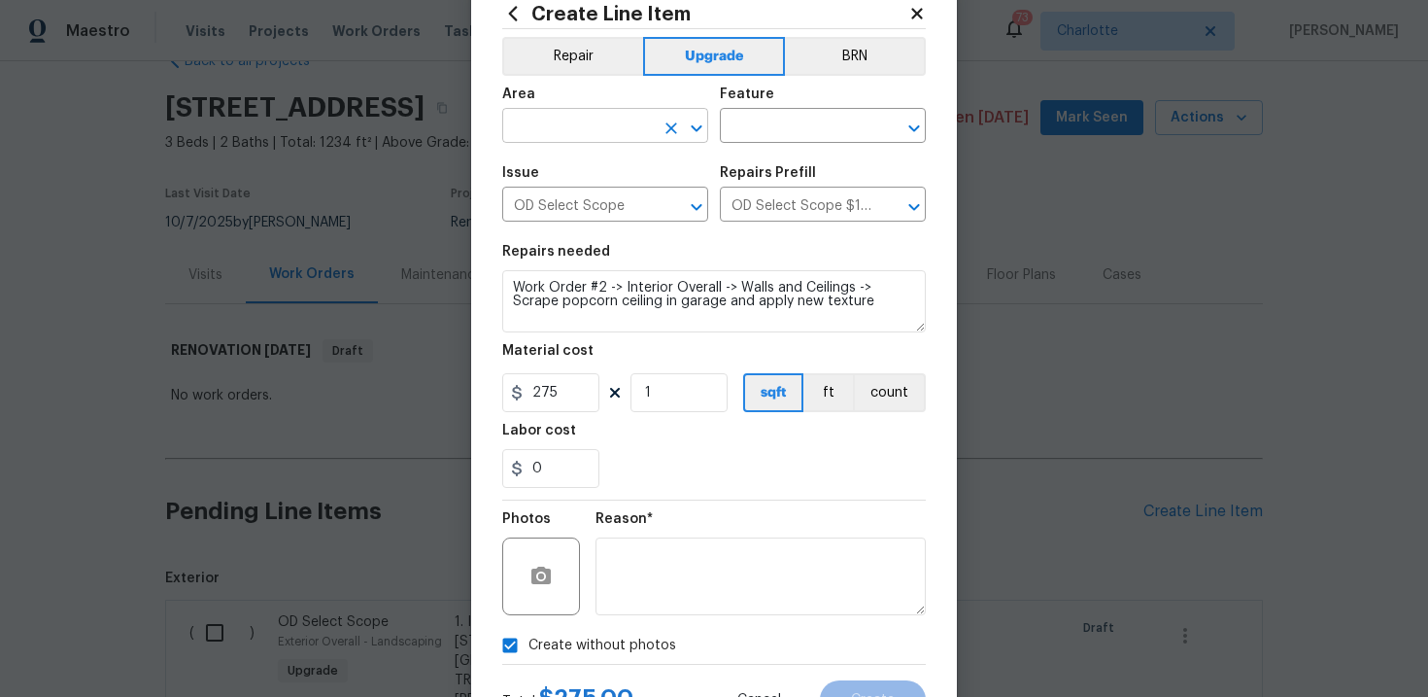
click at [597, 131] on input "text" at bounding box center [578, 128] width 152 height 30
click at [604, 201] on li "Interior Overall" at bounding box center [605, 203] width 206 height 32
click at [796, 128] on input "text" at bounding box center [796, 128] width 152 height 30
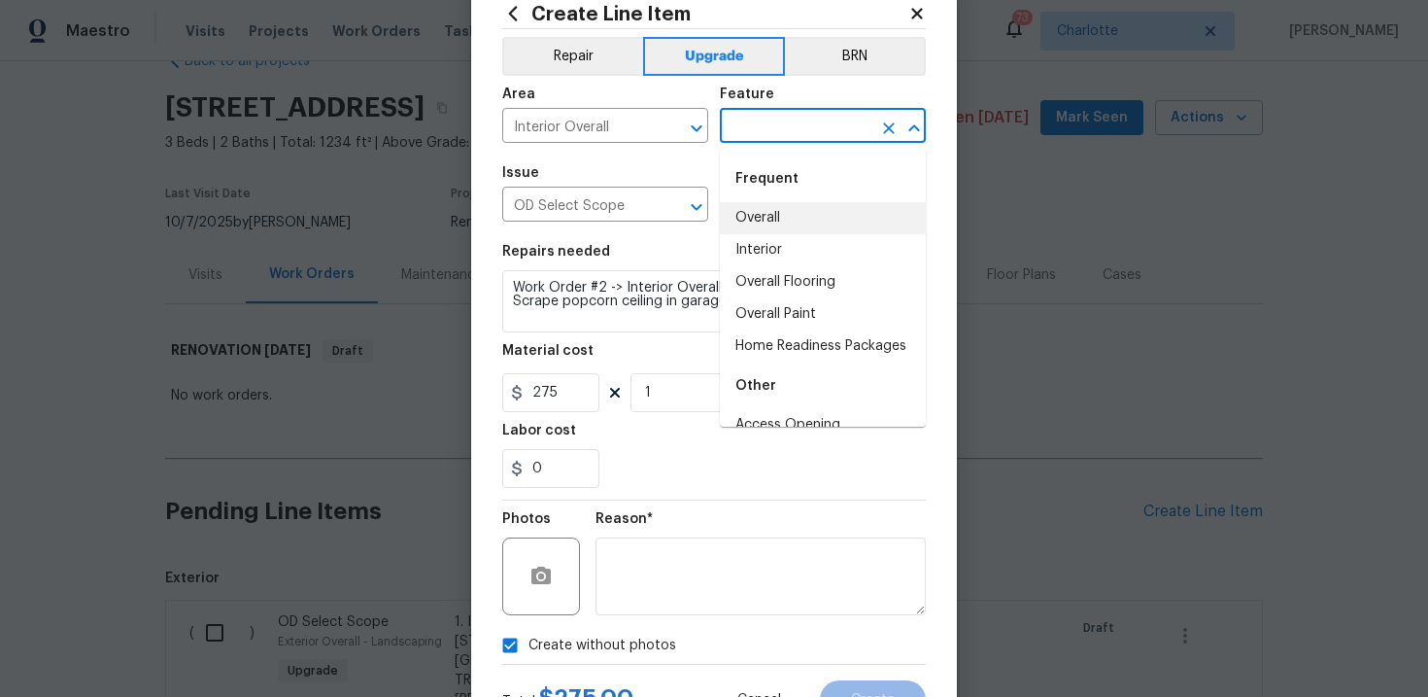
click at [791, 223] on li "Overall" at bounding box center [823, 218] width 206 height 32
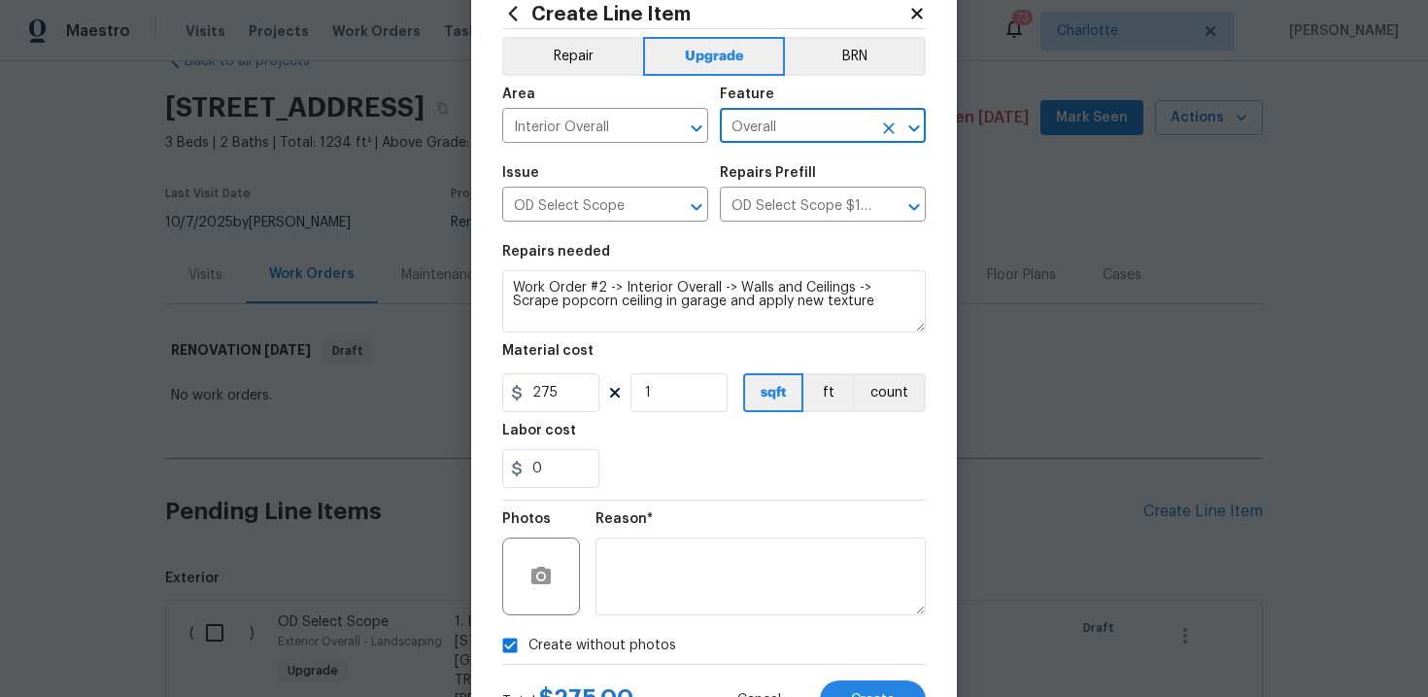
scroll to position [141, 0]
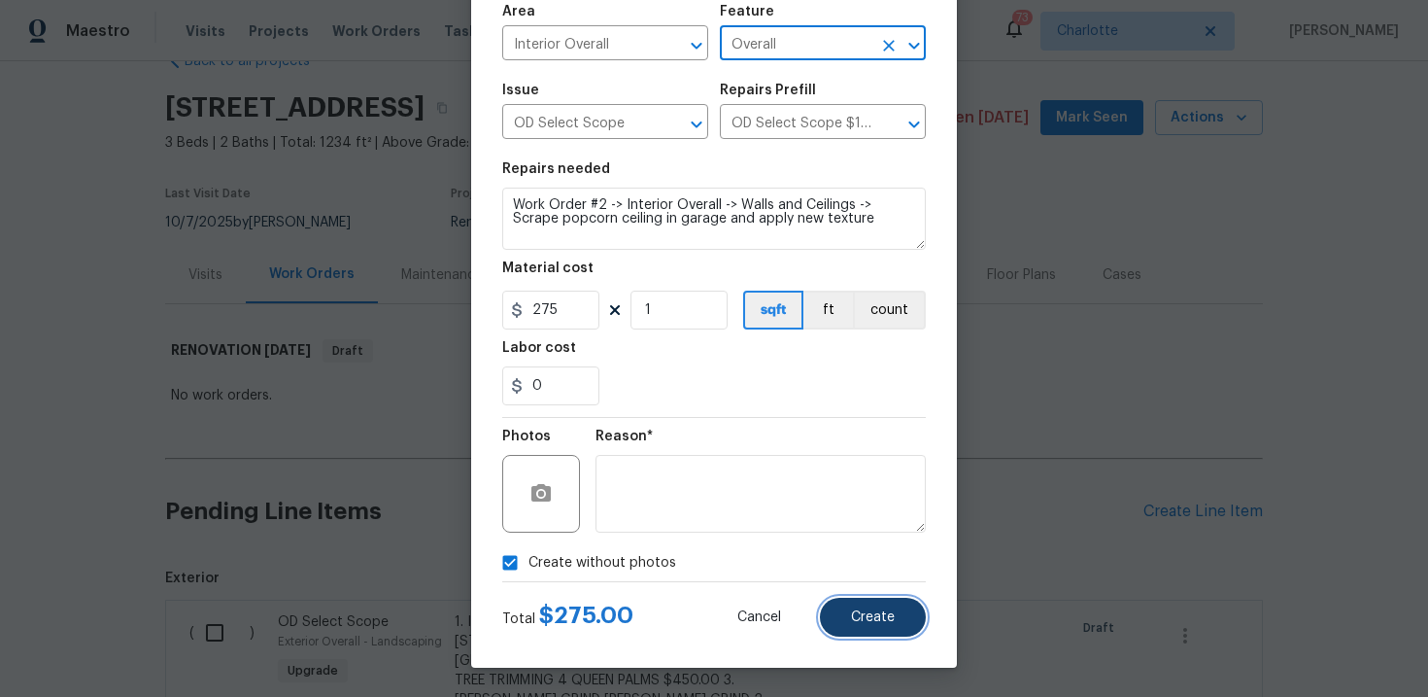
click at [873, 612] on span "Create" at bounding box center [873, 617] width 44 height 15
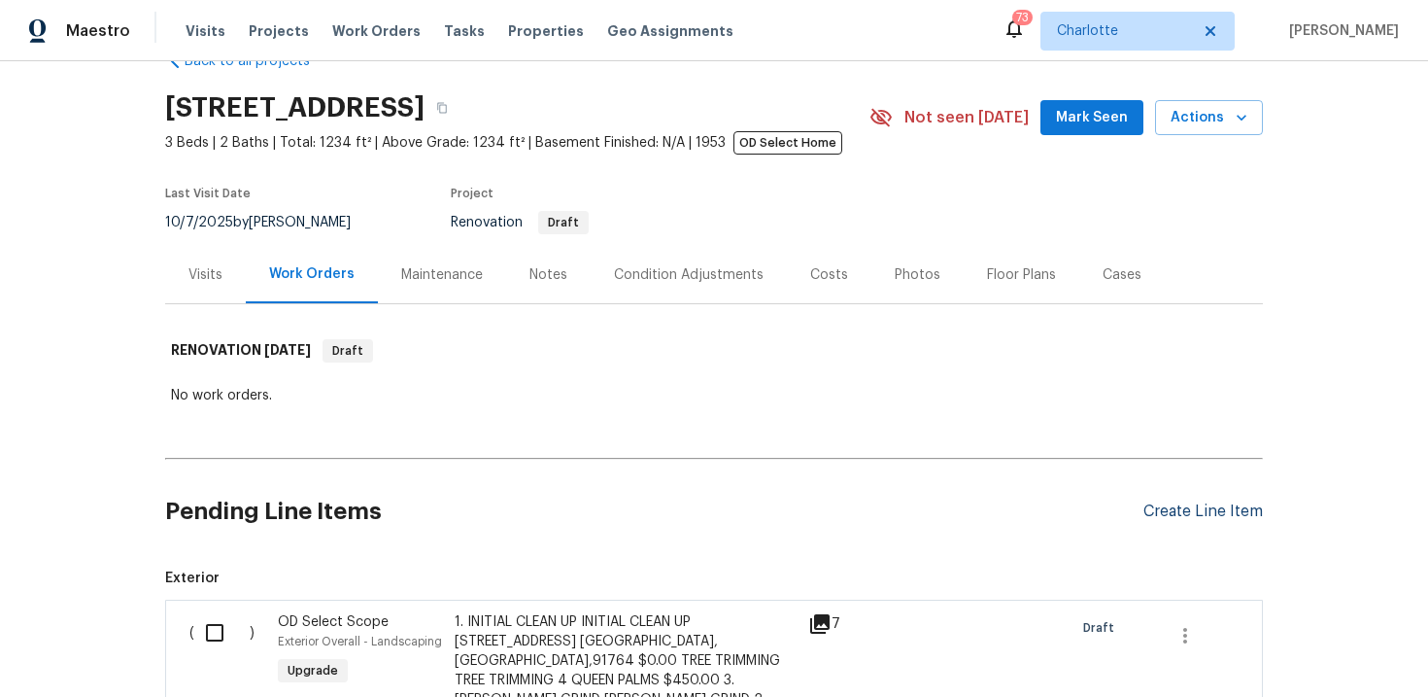
click at [1225, 513] on div "Create Line Item" at bounding box center [1202, 511] width 119 height 18
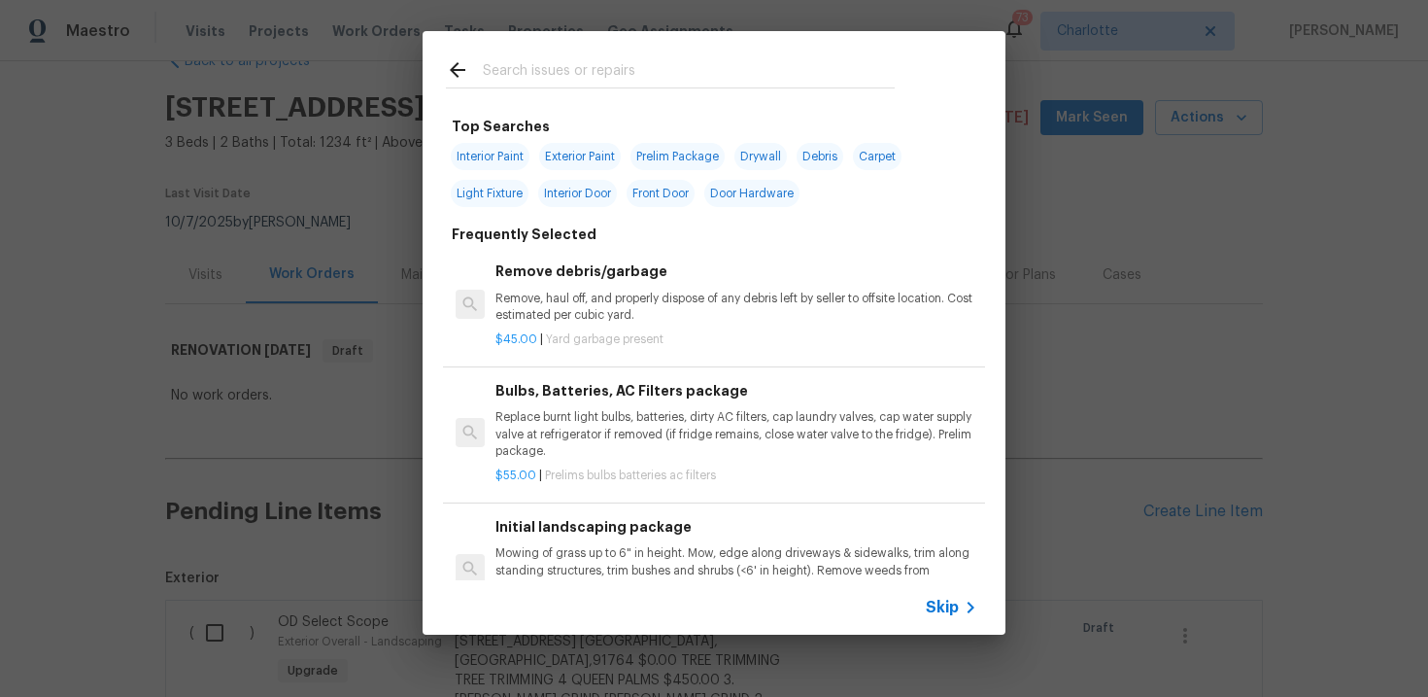
click at [941, 611] on span "Skip" at bounding box center [942, 606] width 33 height 19
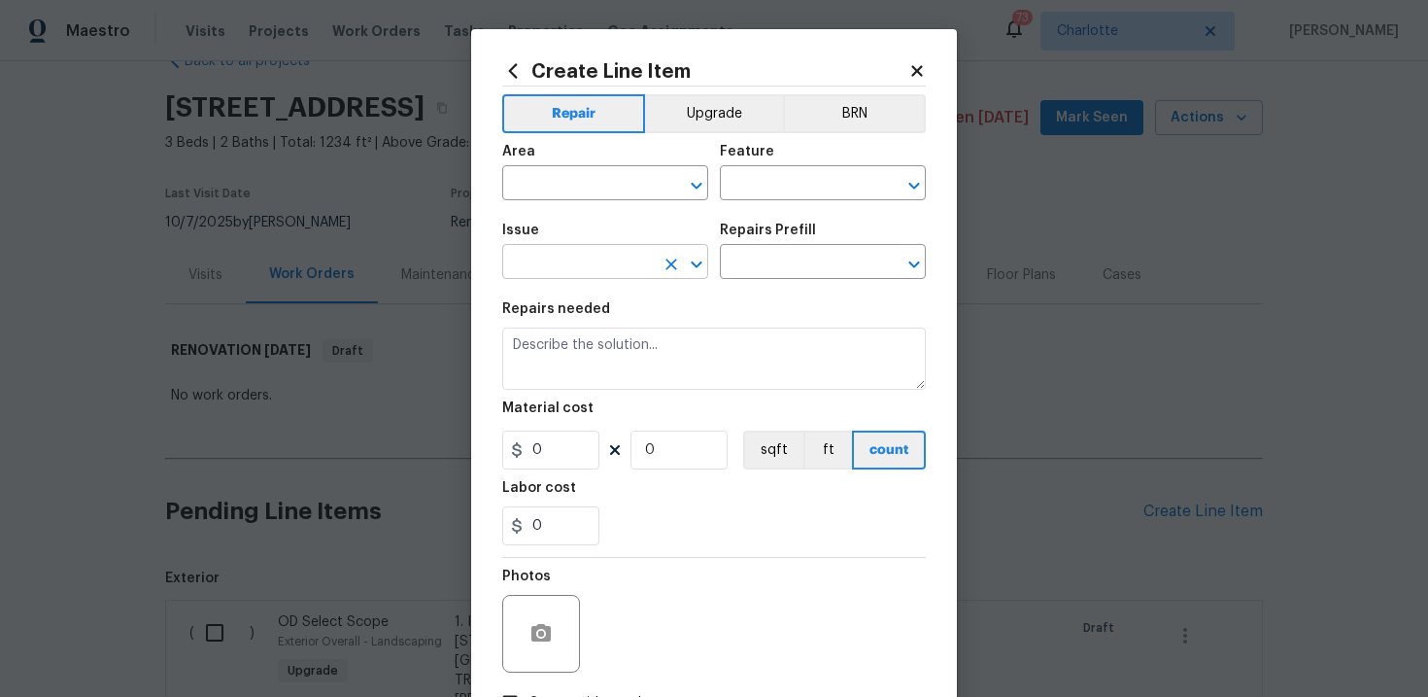
click at [621, 270] on input "text" at bounding box center [578, 264] width 152 height 30
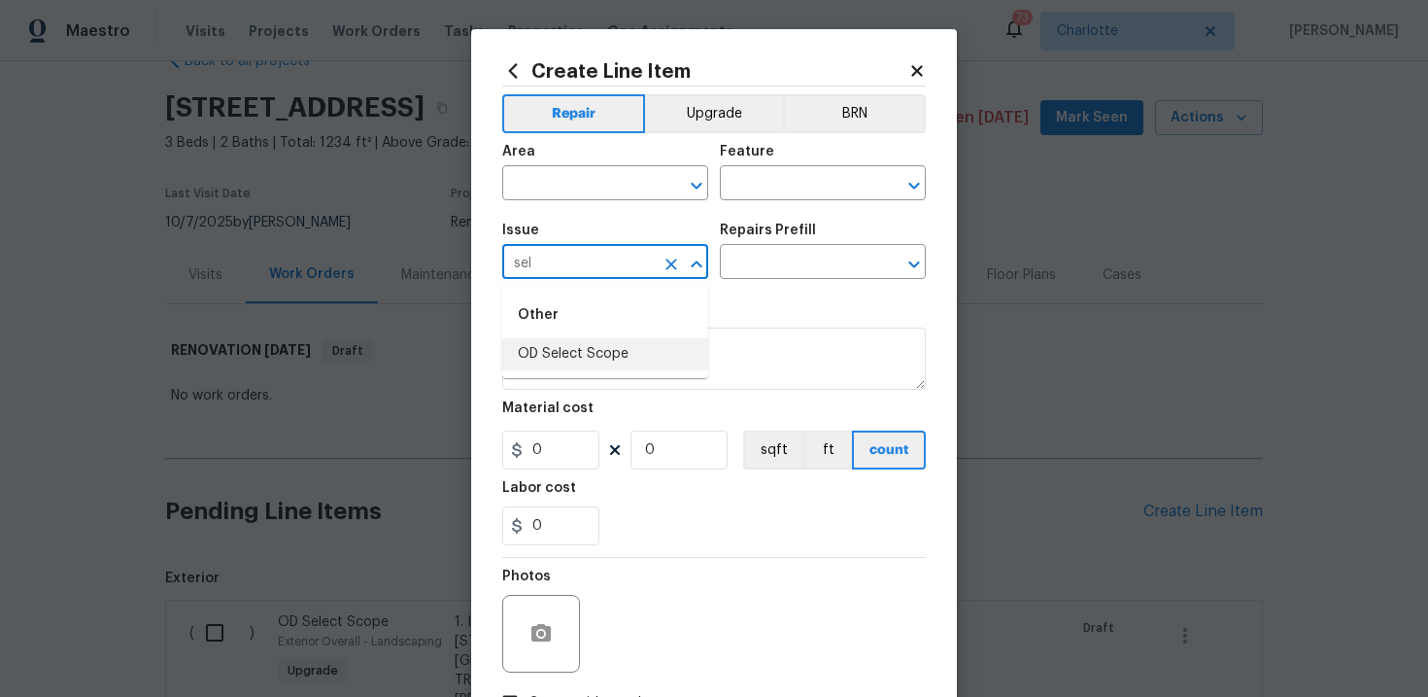
click at [631, 349] on li "OD Select Scope" at bounding box center [605, 354] width 206 height 32
click at [783, 272] on input "text" at bounding box center [796, 264] width 152 height 30
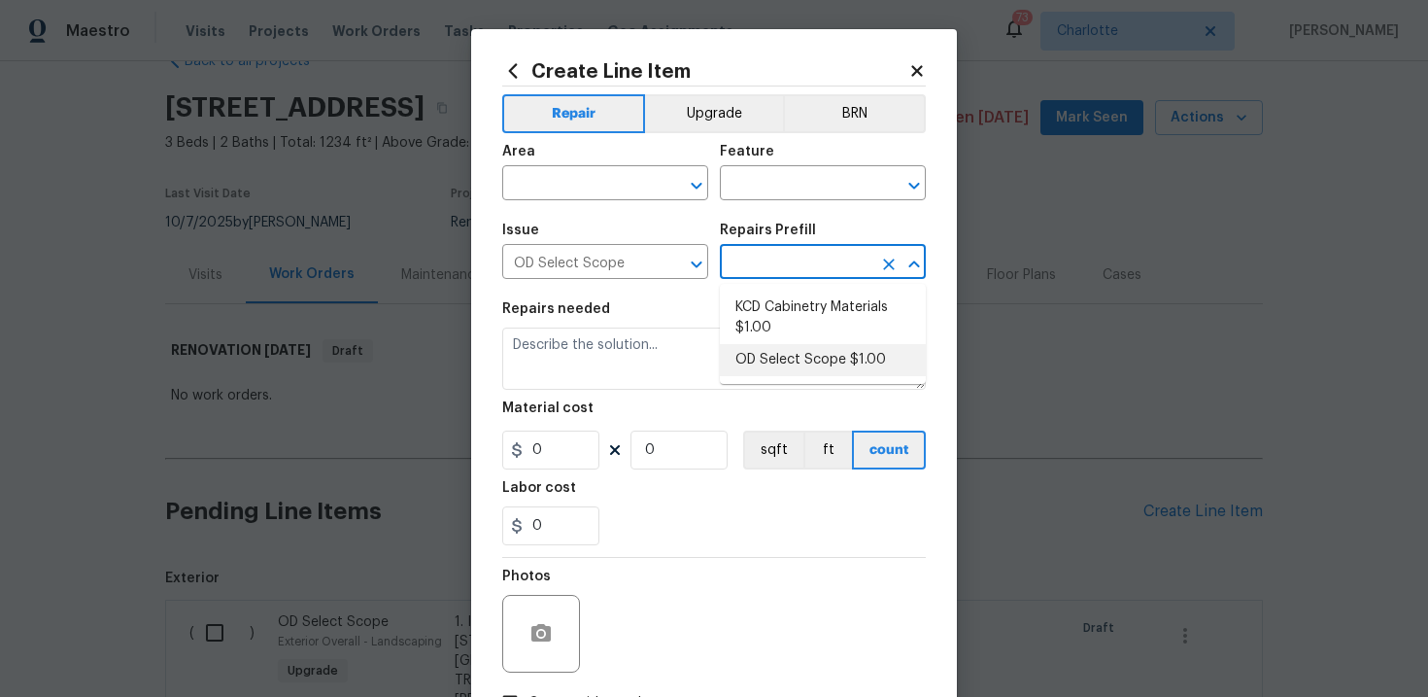
click at [791, 355] on li "OD Select Scope $1.00" at bounding box center [823, 360] width 206 height 32
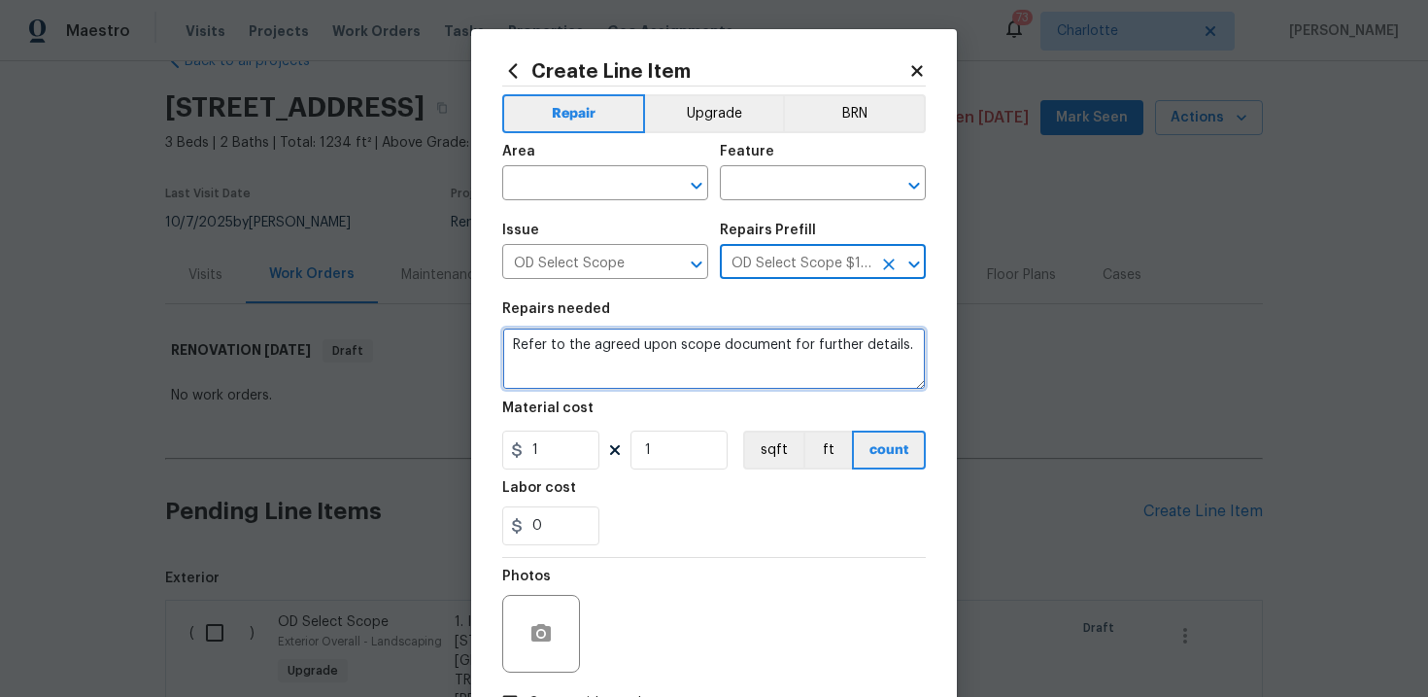
click at [699, 349] on textarea "Refer to the agreed upon scope document for further details." at bounding box center [714, 358] width 424 height 62
paste textarea "Work Order #2 -> Interior Overall -> Walls and Ceilings -> Prime full interior …"
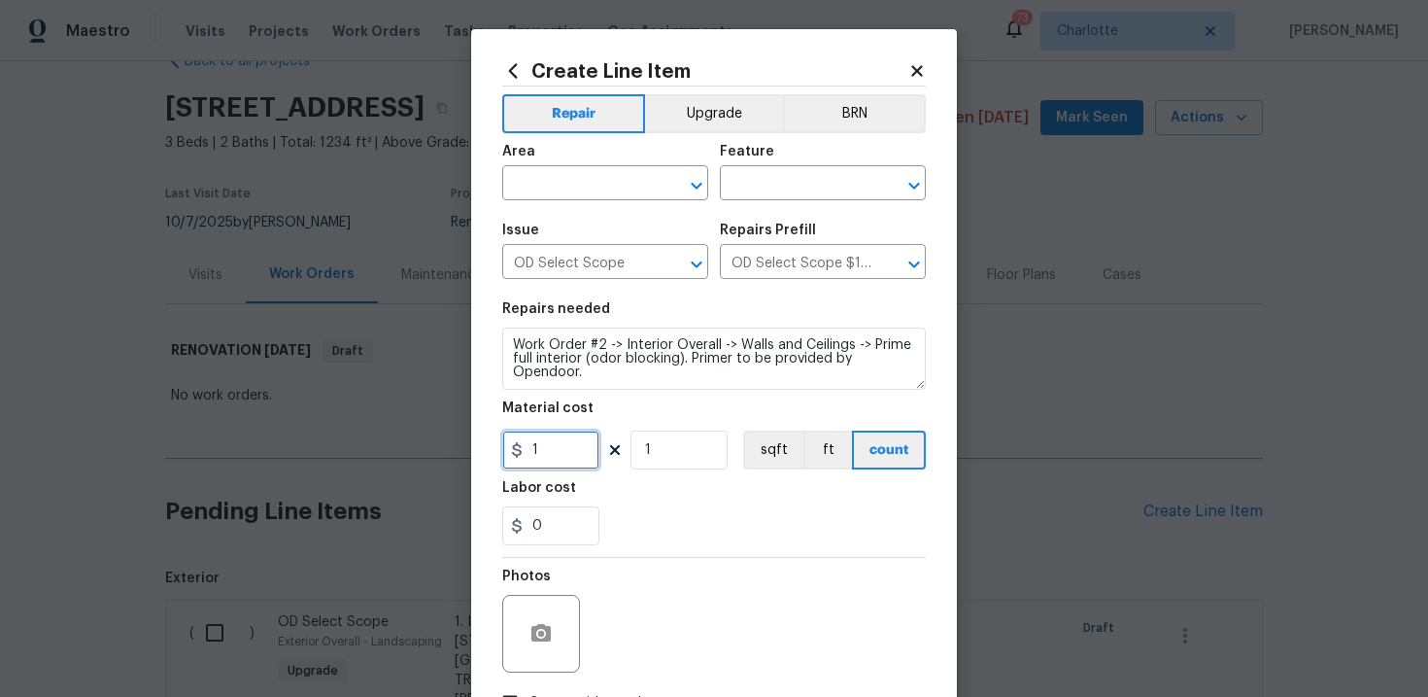
click at [569, 453] on input "1" at bounding box center [550, 449] width 97 height 39
click at [766, 453] on button "sqft" at bounding box center [773, 449] width 60 height 39
click at [583, 192] on input "text" at bounding box center [578, 185] width 152 height 30
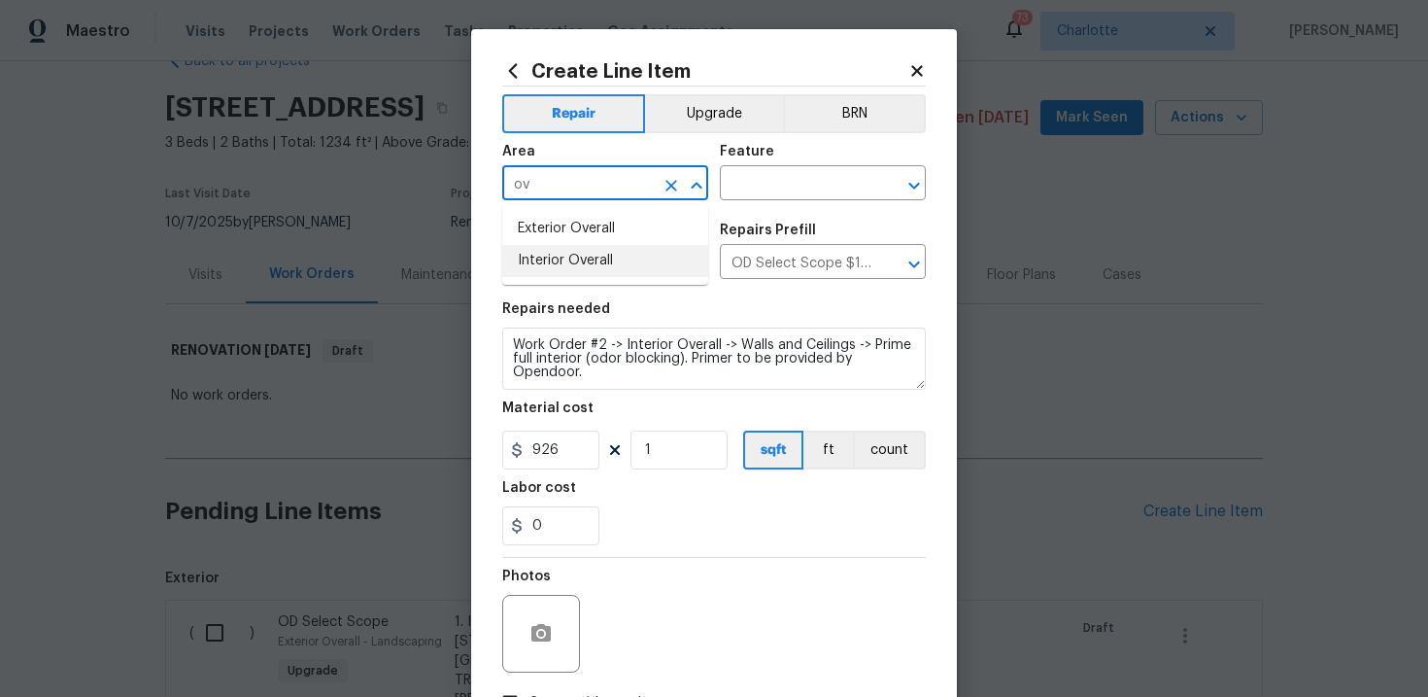
click at [586, 258] on li "Interior Overall" at bounding box center [605, 261] width 206 height 32
click at [786, 181] on input "text" at bounding box center [796, 185] width 152 height 30
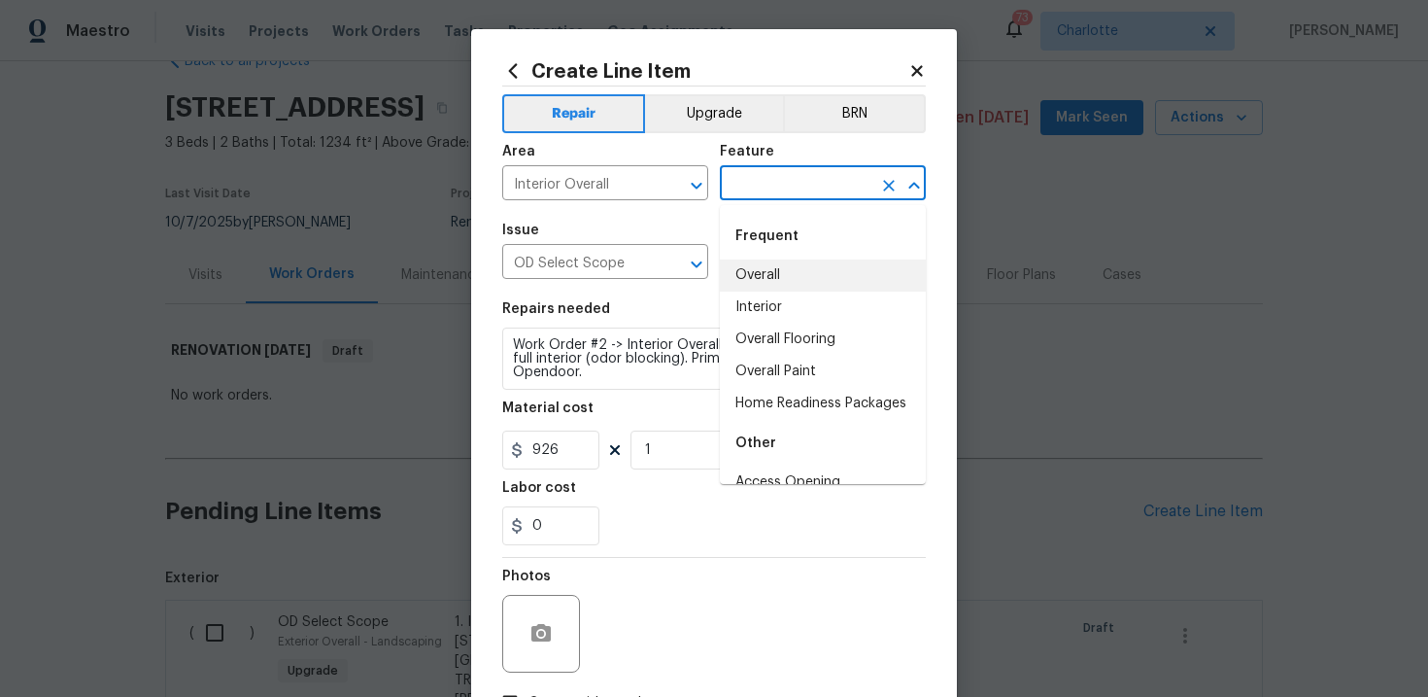
click at [788, 271] on li "Overall" at bounding box center [823, 275] width 206 height 32
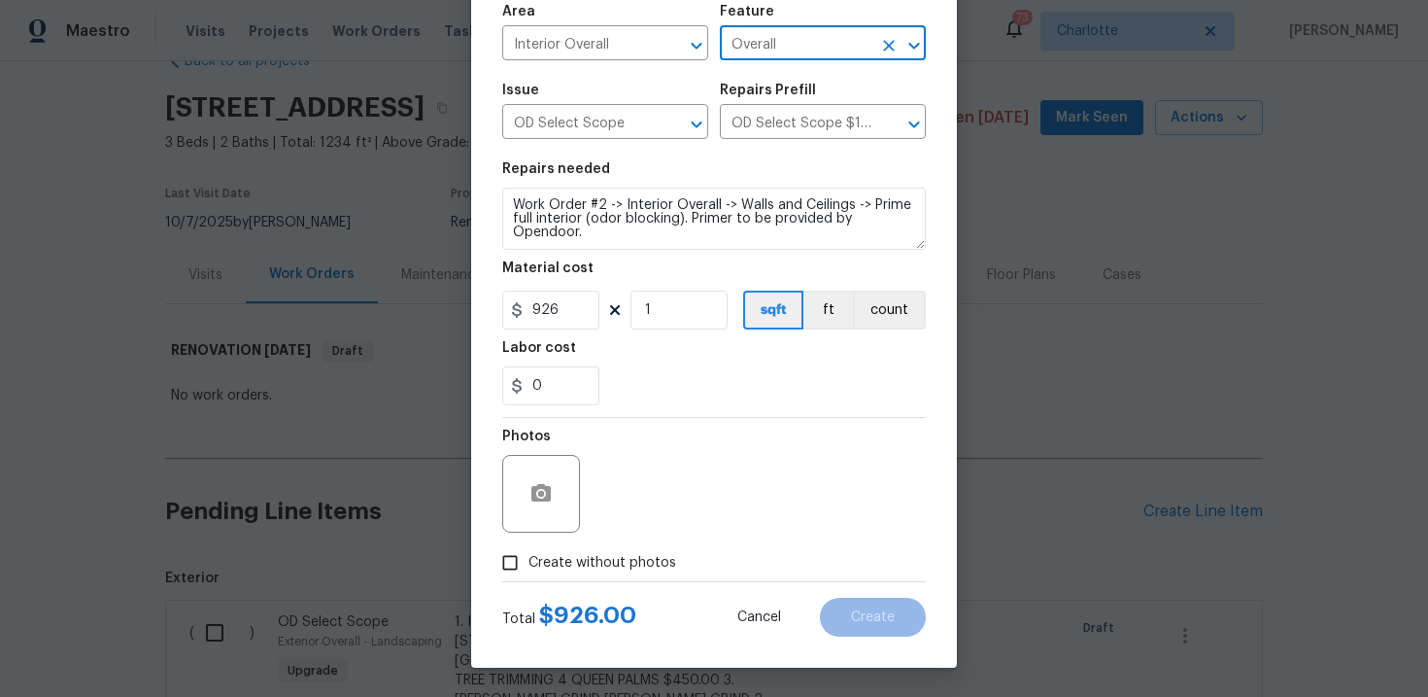
click at [604, 560] on span "Create without photos" at bounding box center [602, 563] width 148 height 20
click at [528, 560] on input "Create without photos" at bounding box center [510, 562] width 37 height 37
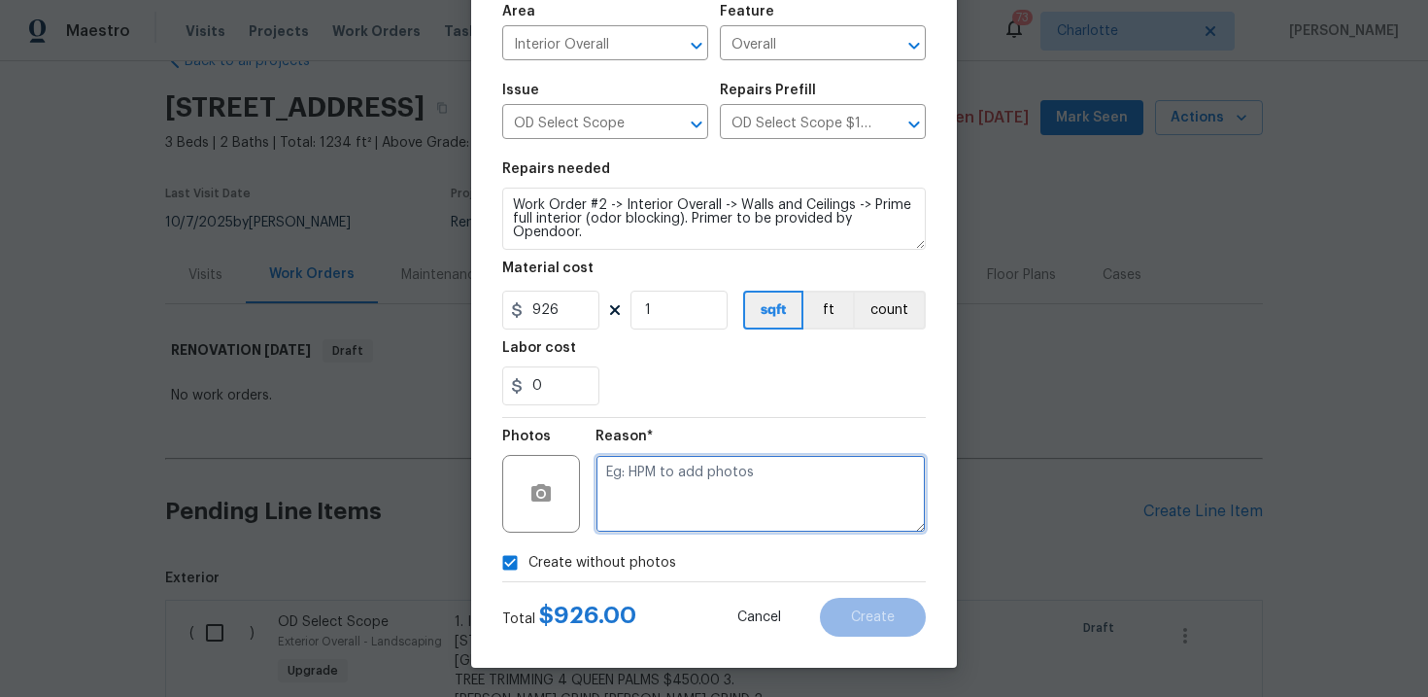
click at [688, 498] on textarea at bounding box center [761, 494] width 330 height 78
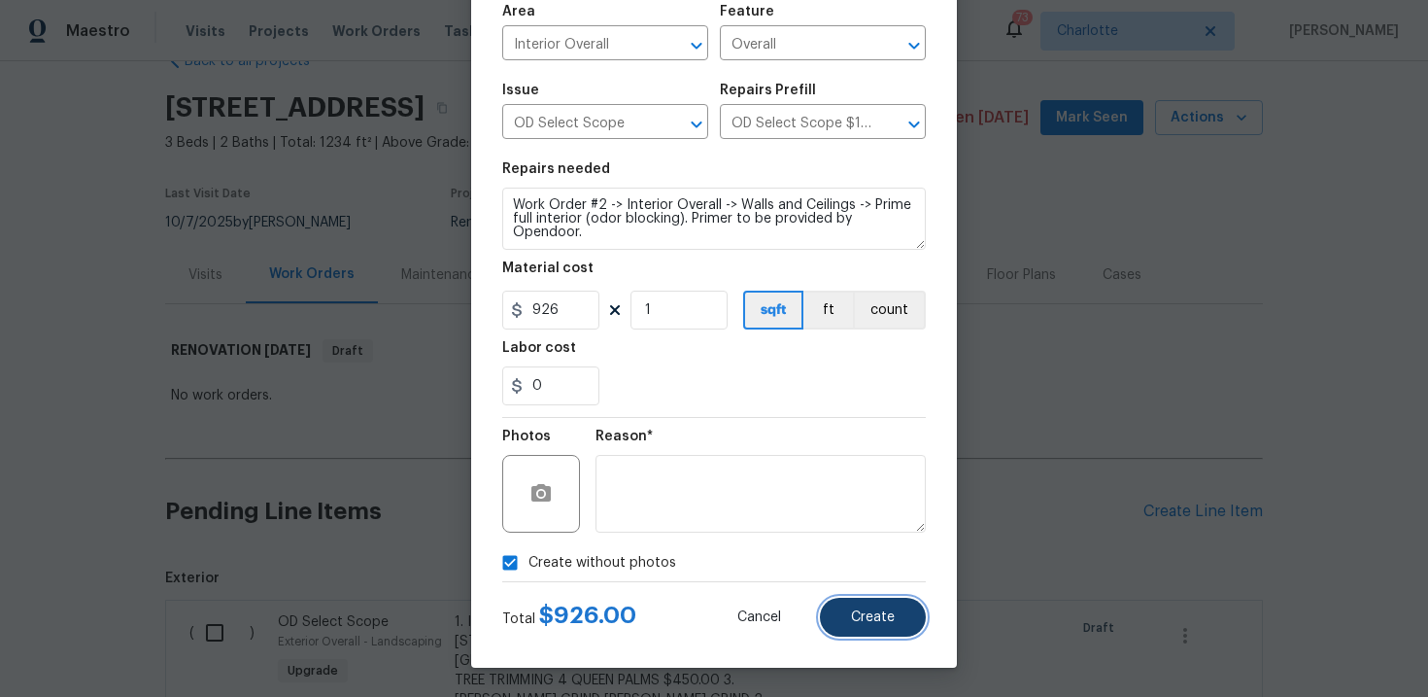
click at [865, 607] on button "Create" at bounding box center [873, 616] width 106 height 39
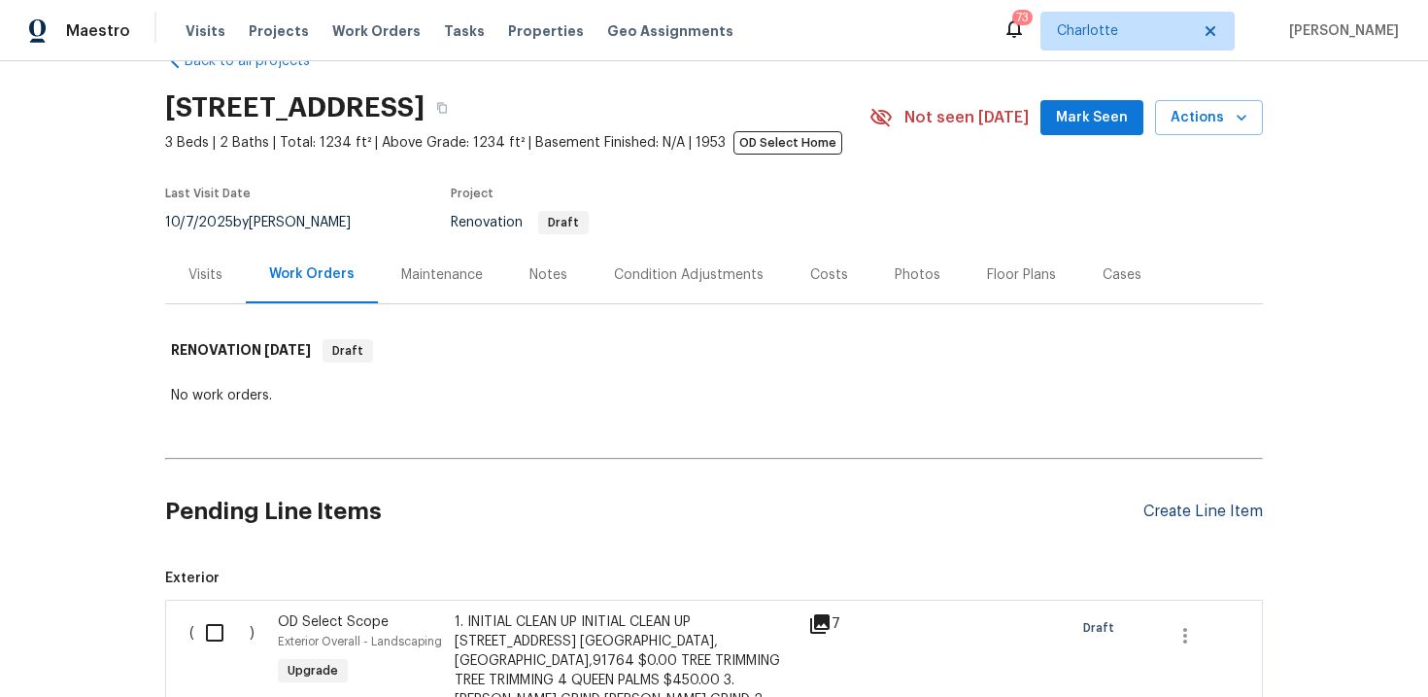
click at [1193, 513] on div "Create Line Item" at bounding box center [1202, 511] width 119 height 18
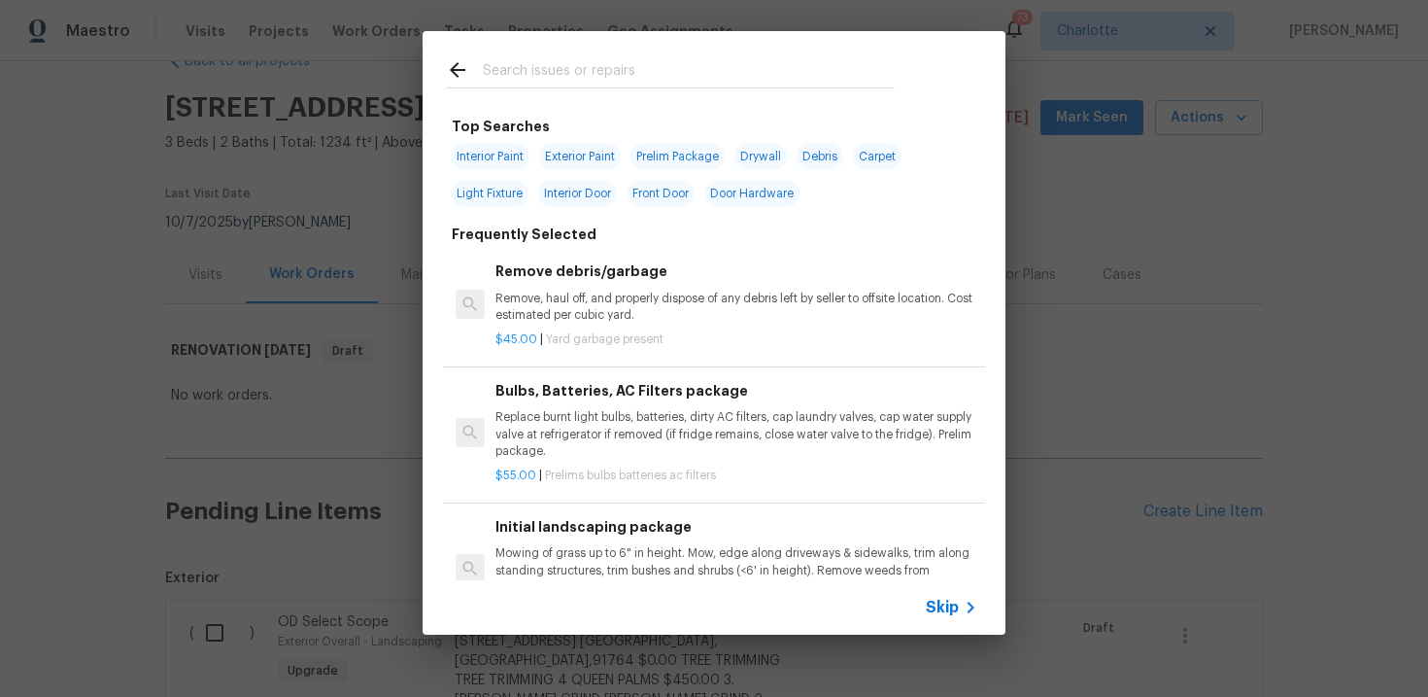
click at [941, 612] on span "Skip" at bounding box center [942, 606] width 33 height 19
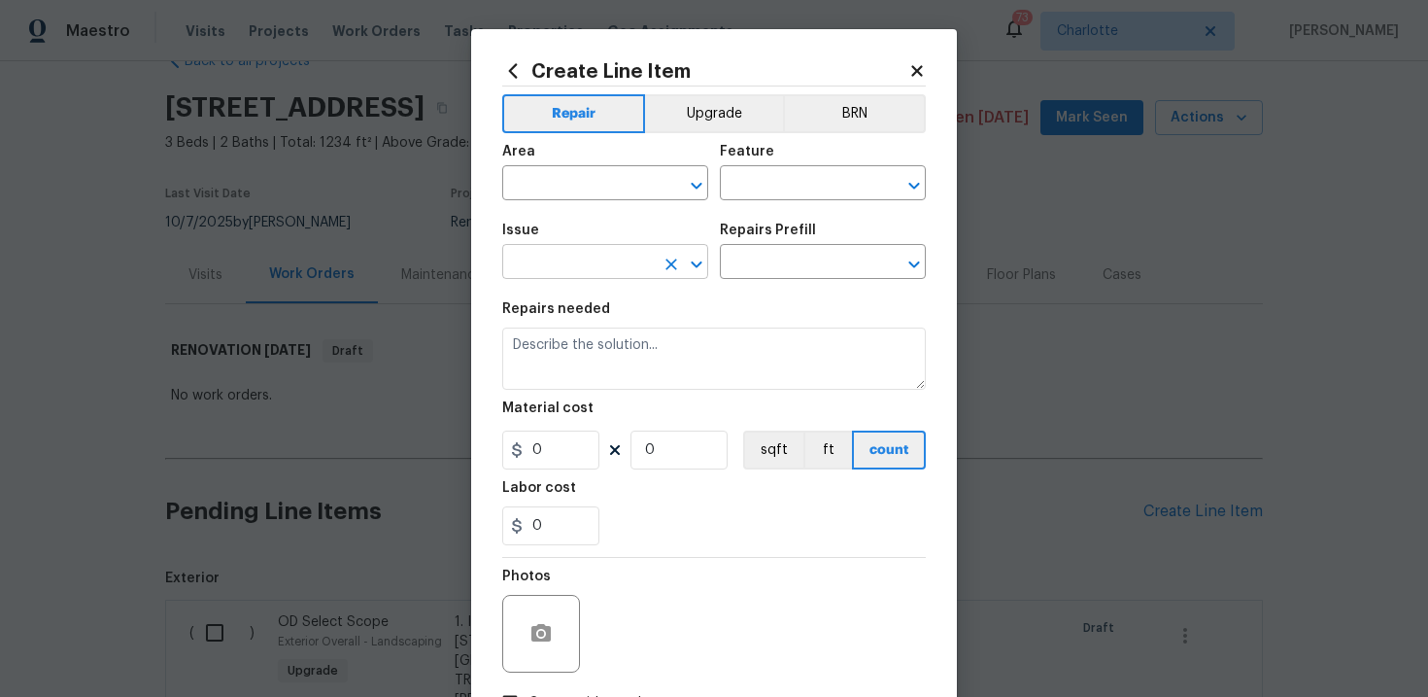
click at [624, 268] on input "text" at bounding box center [578, 264] width 152 height 30
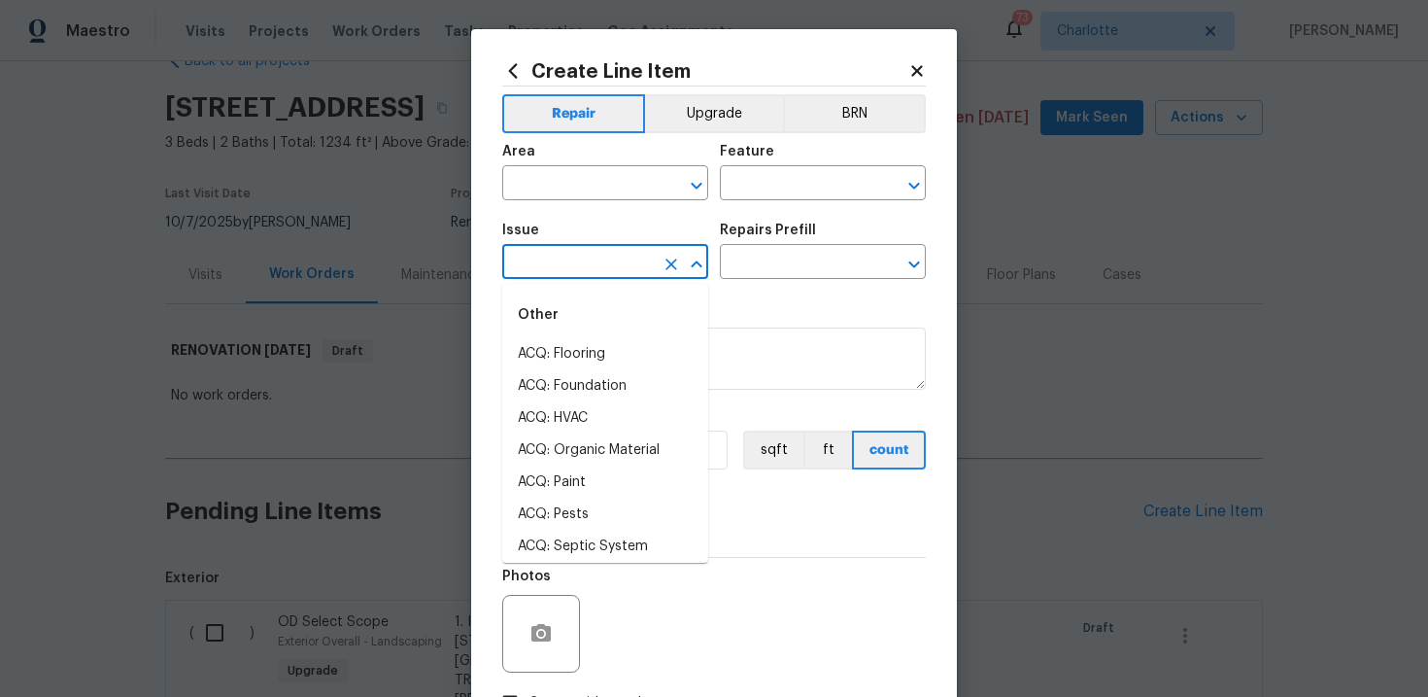
click at [624, 268] on input "text" at bounding box center [578, 264] width 152 height 30
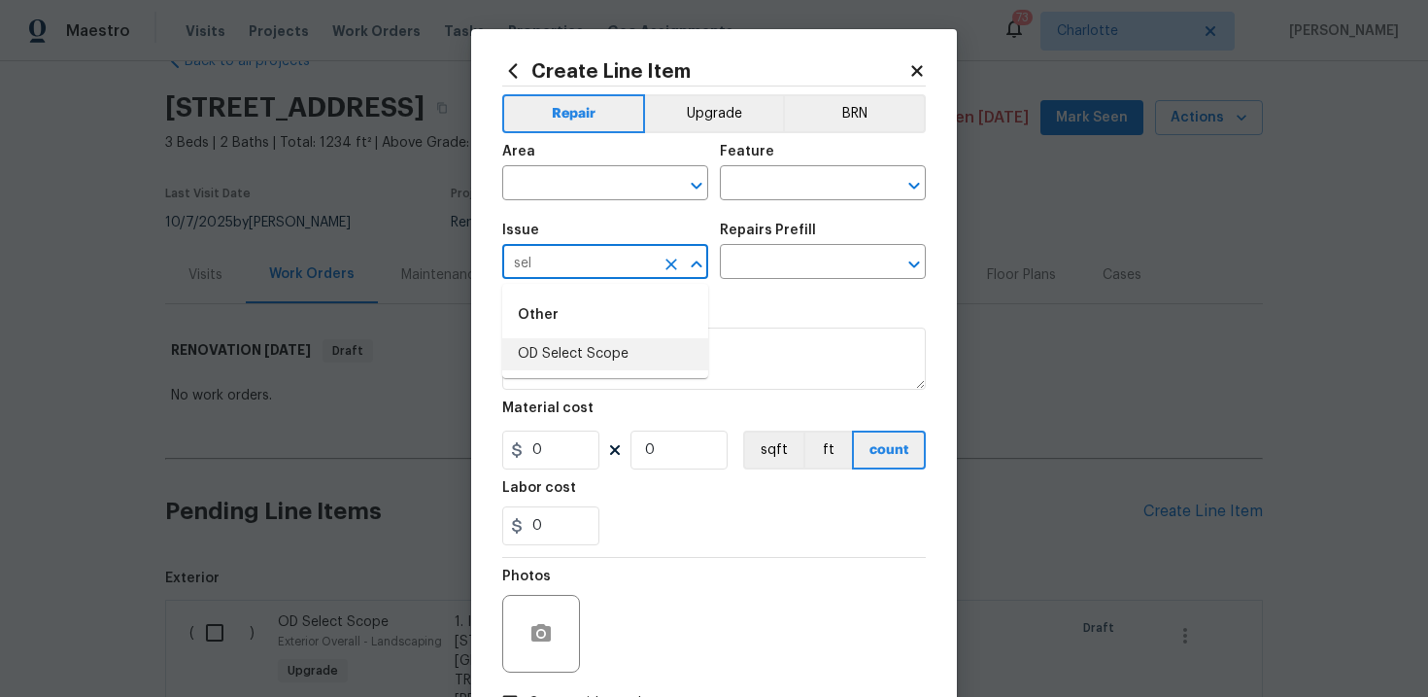
click at [610, 357] on li "OD Select Scope" at bounding box center [605, 354] width 206 height 32
click at [795, 267] on input "text" at bounding box center [796, 264] width 152 height 30
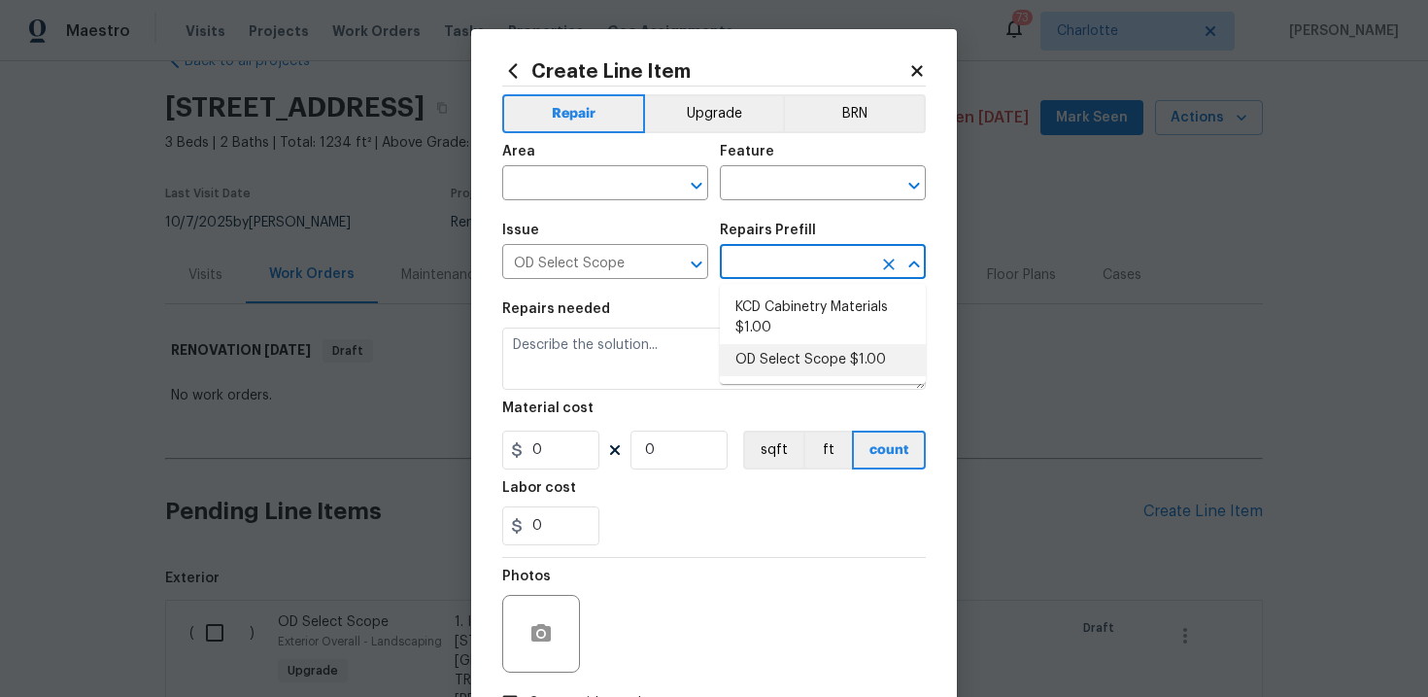
click at [798, 344] on li "OD Select Scope $1.00" at bounding box center [823, 360] width 206 height 32
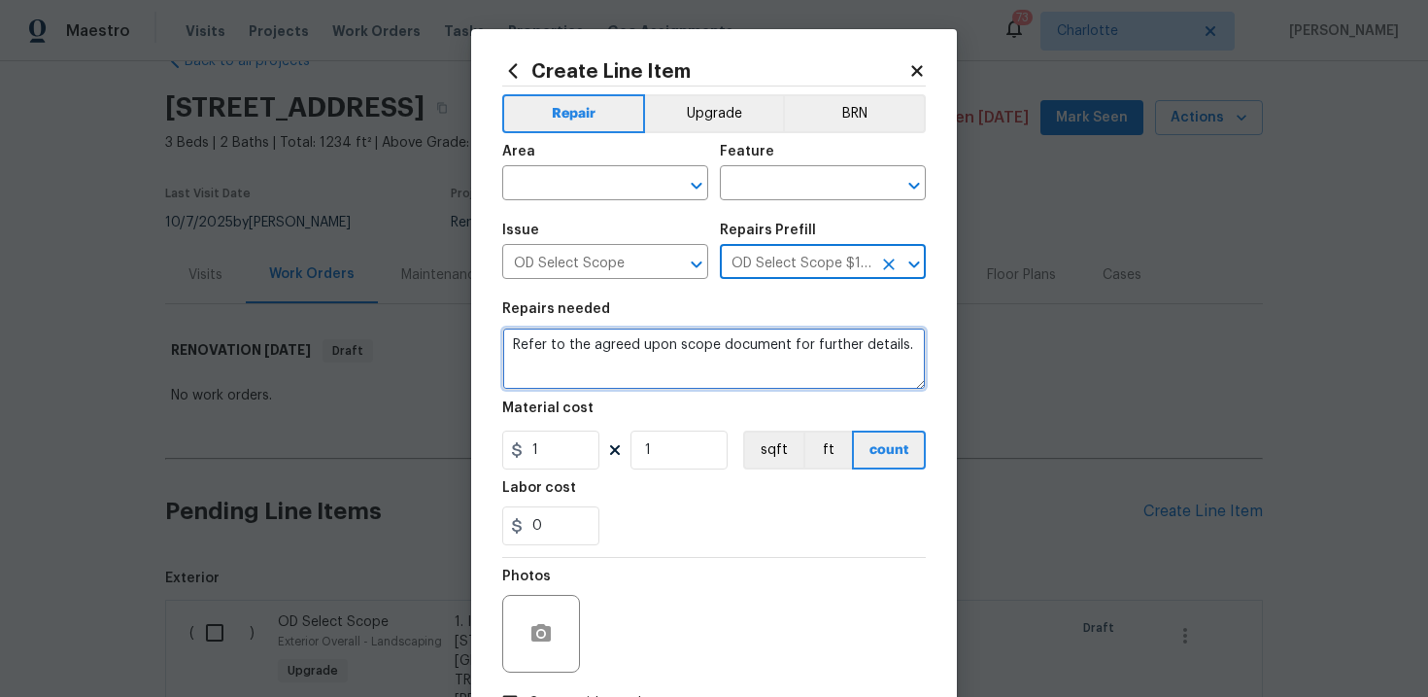
click at [673, 343] on textarea "Refer to the agreed upon scope document for further details." at bounding box center [714, 358] width 424 height 62
paste textarea "Work Order #2 -> Interior Overall -> Walls and Ceilings -> Repair/replace damag…"
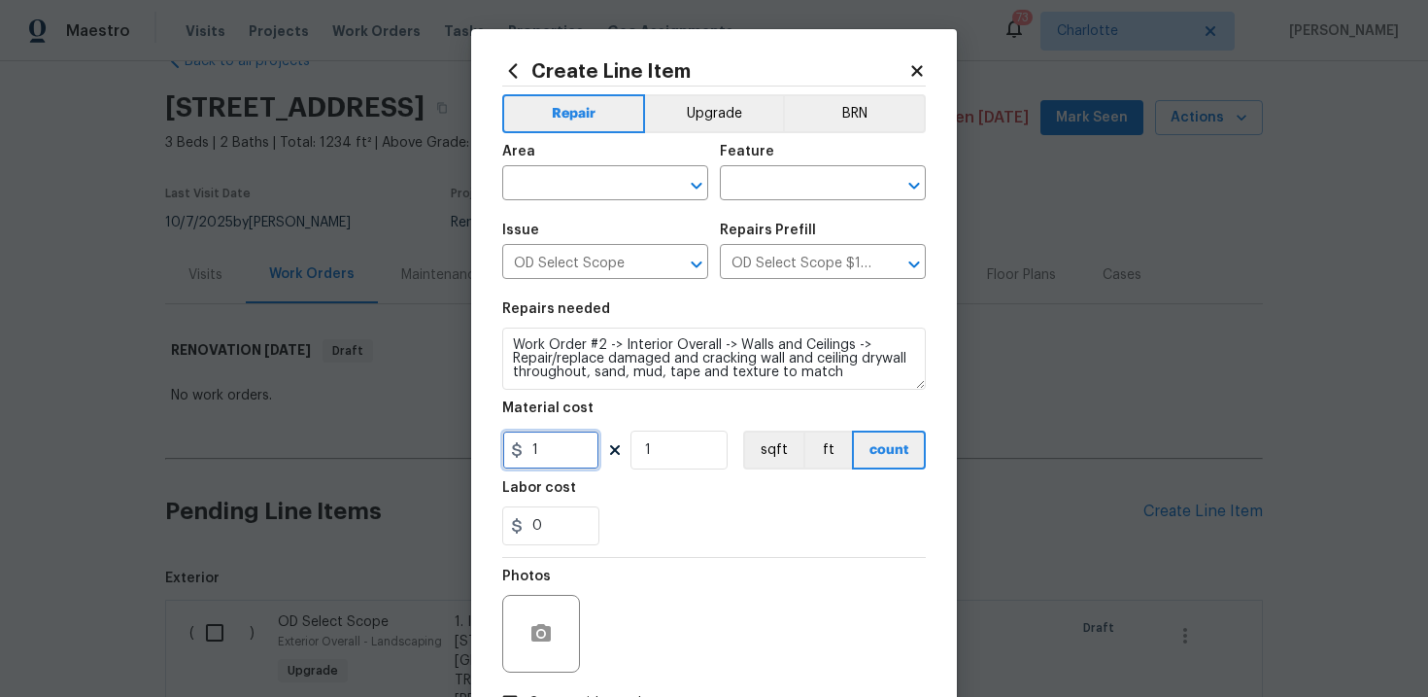
click at [559, 455] on input "1" at bounding box center [550, 449] width 97 height 39
click at [634, 193] on input "text" at bounding box center [578, 185] width 152 height 30
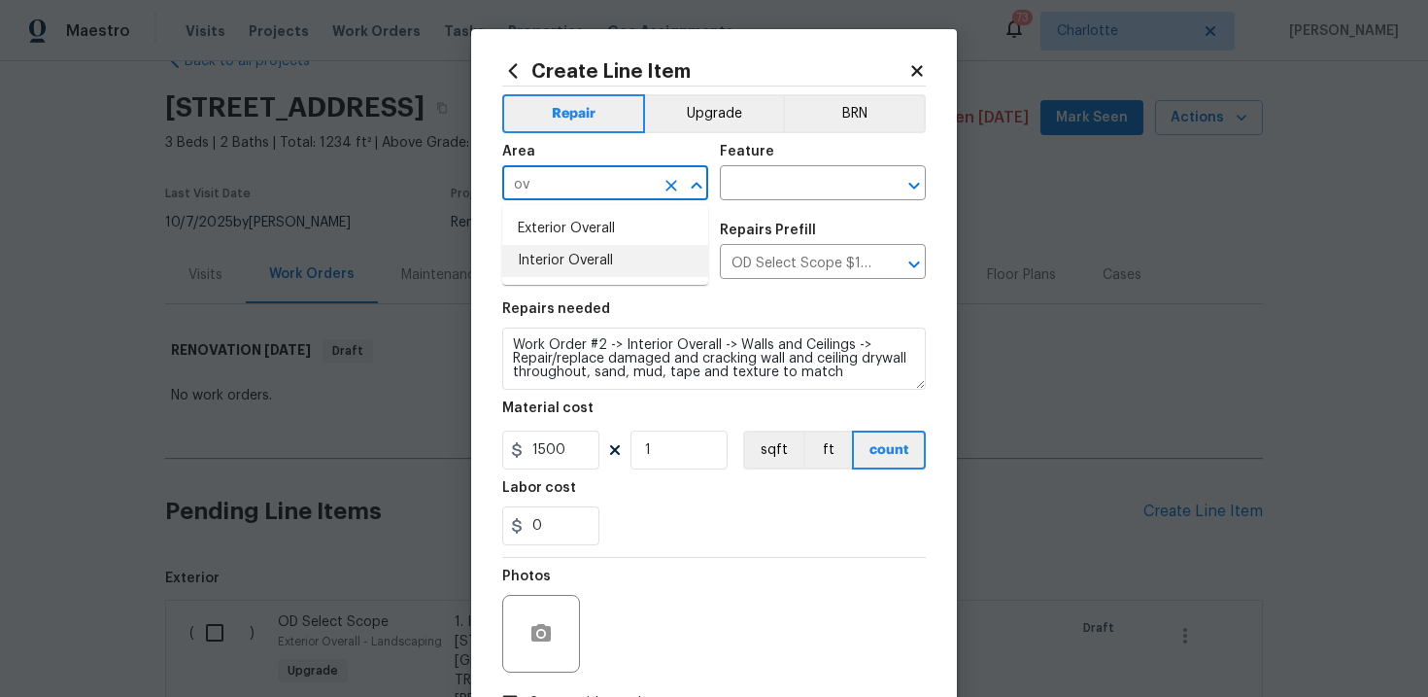
click at [630, 255] on li "Interior Overall" at bounding box center [605, 261] width 206 height 32
click at [767, 188] on input "text" at bounding box center [796, 185] width 152 height 30
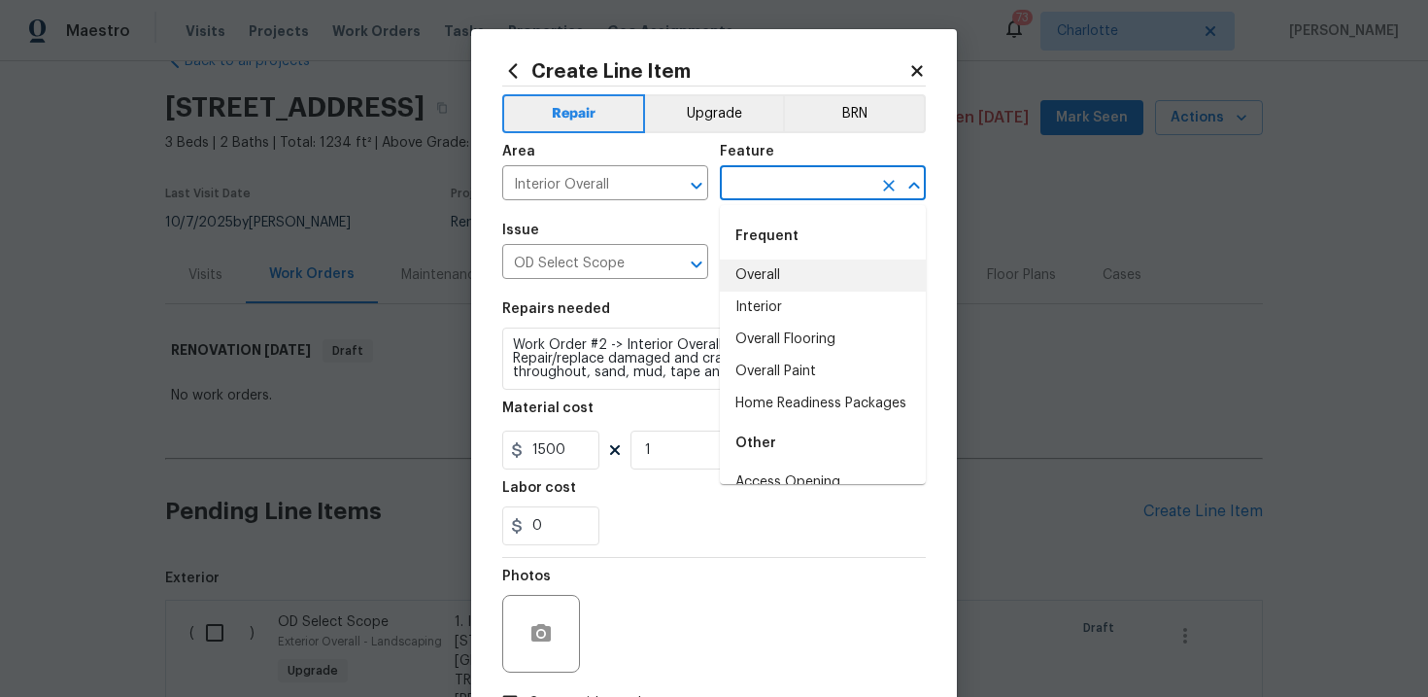
click at [777, 282] on li "Overall" at bounding box center [823, 275] width 206 height 32
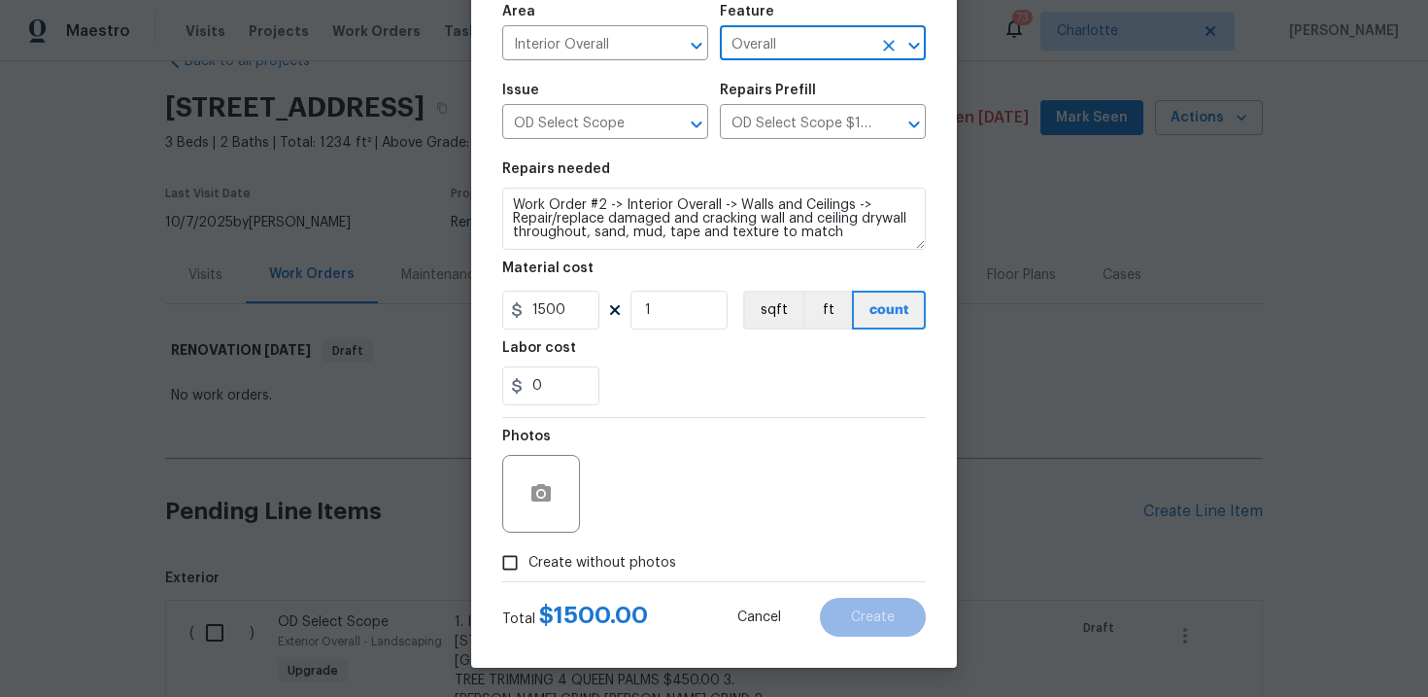
click at [630, 561] on span "Create without photos" at bounding box center [602, 563] width 148 height 20
click at [528, 561] on input "Create without photos" at bounding box center [510, 562] width 37 height 37
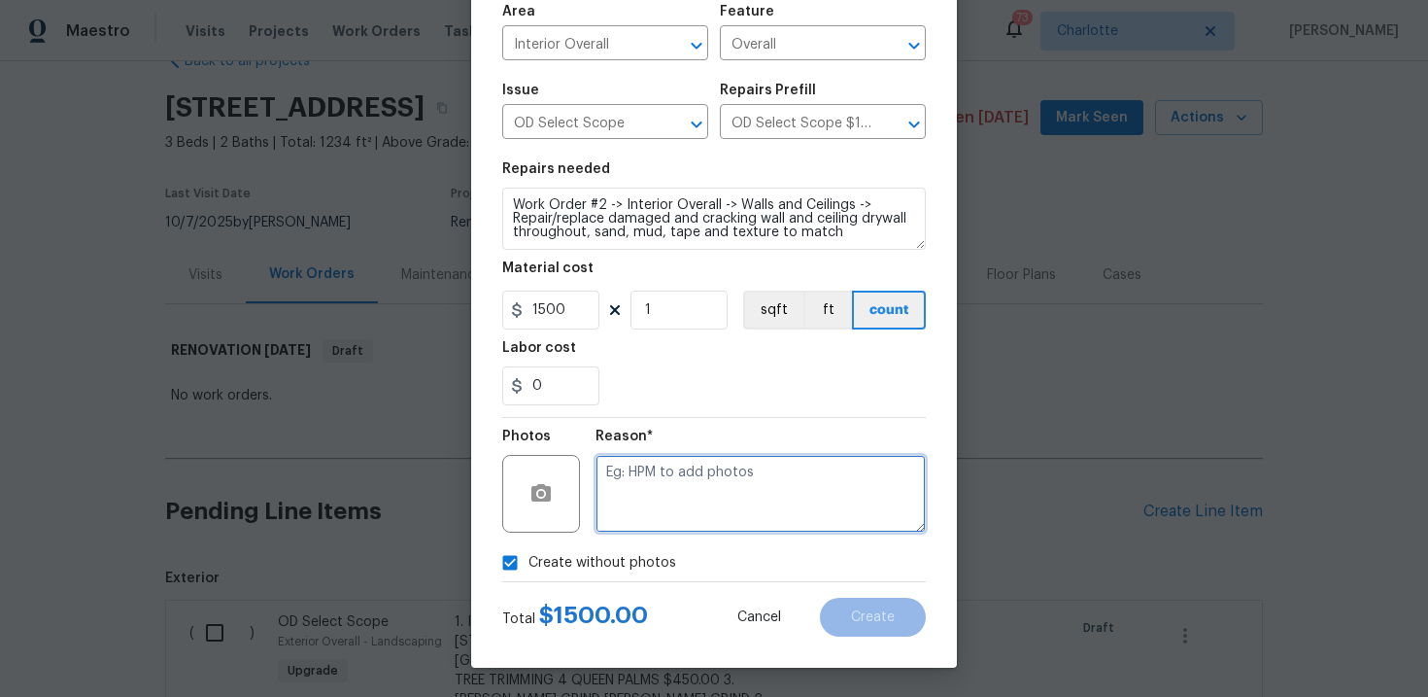
click at [704, 486] on textarea at bounding box center [761, 494] width 330 height 78
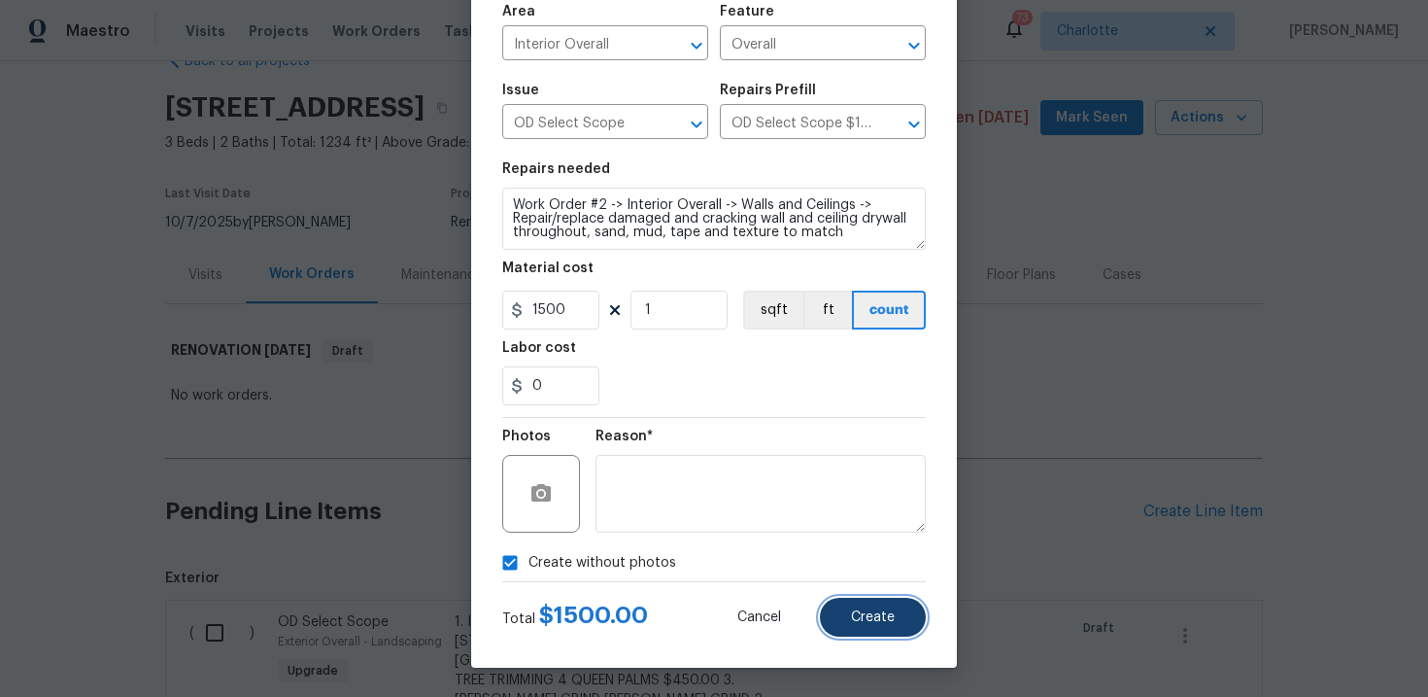
click at [869, 602] on button "Create" at bounding box center [873, 616] width 106 height 39
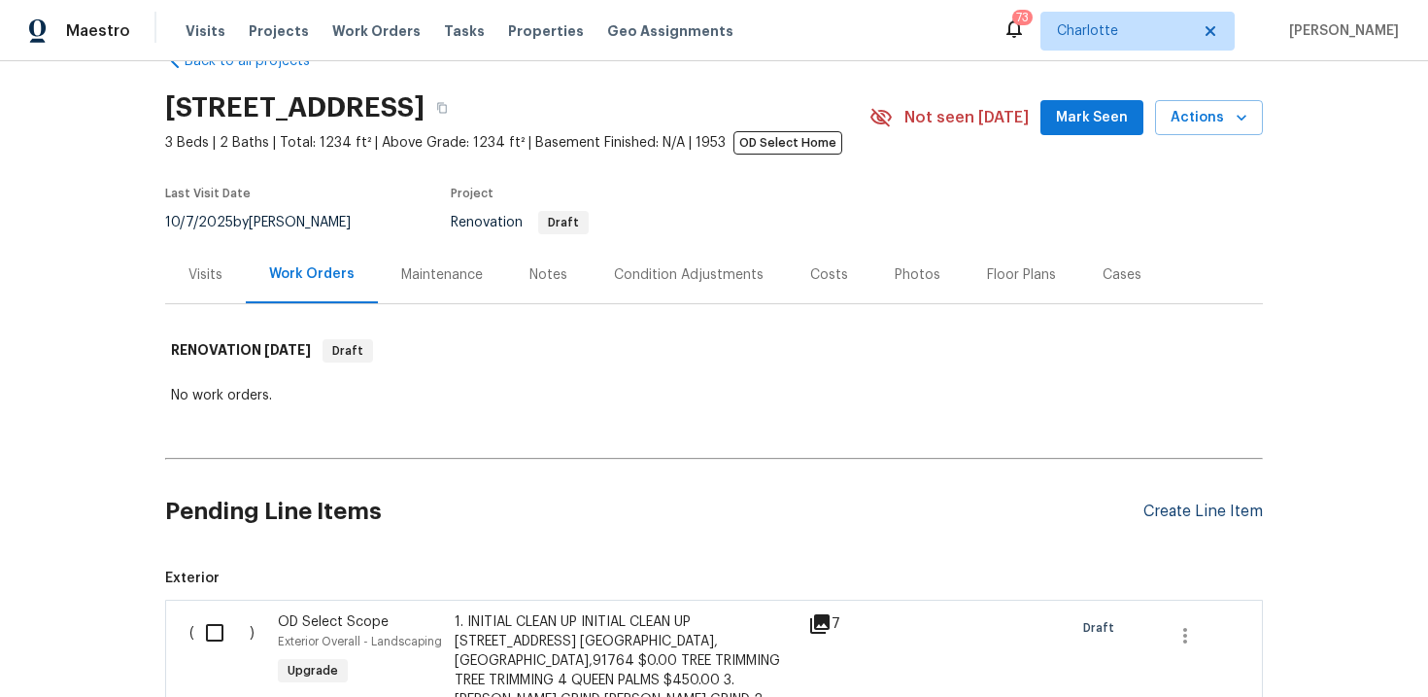
click at [1158, 508] on div "Create Line Item" at bounding box center [1202, 511] width 119 height 18
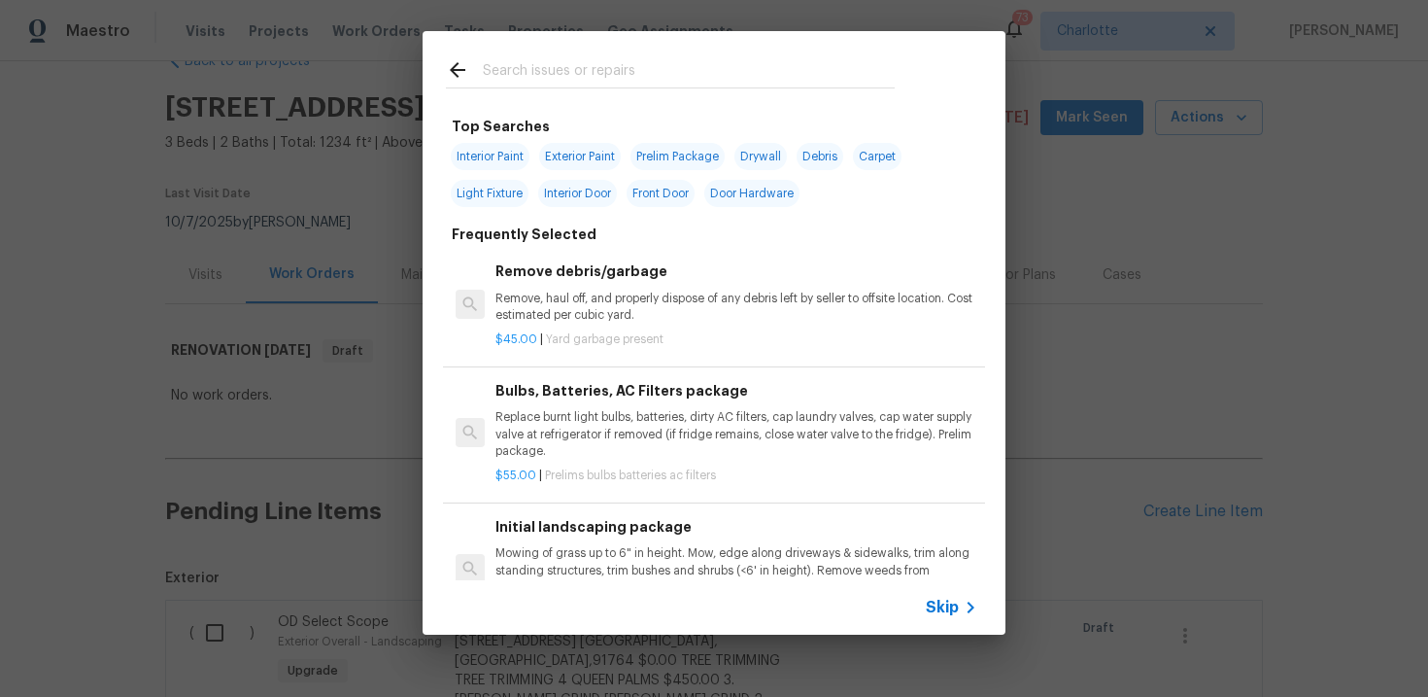
click at [942, 610] on span "Skip" at bounding box center [942, 606] width 33 height 19
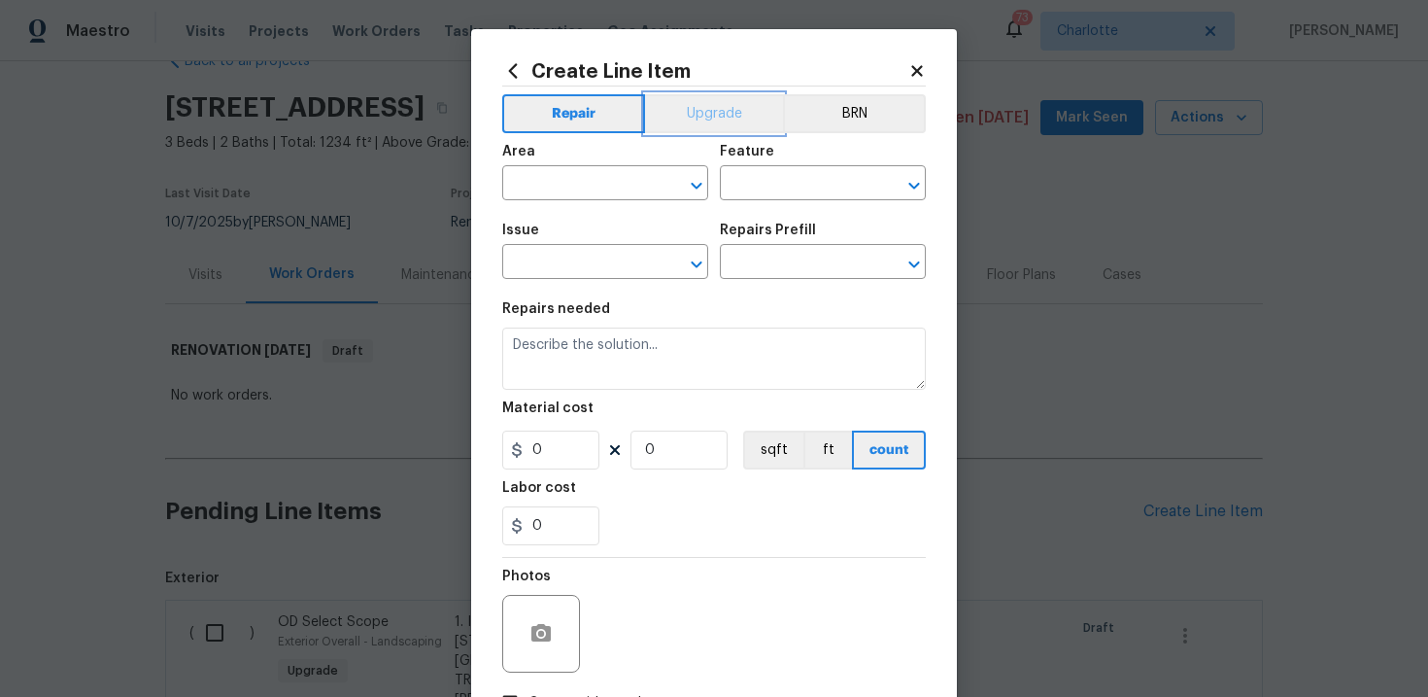
click at [718, 120] on button "Upgrade" at bounding box center [714, 113] width 139 height 39
click at [599, 260] on input "text" at bounding box center [578, 264] width 152 height 30
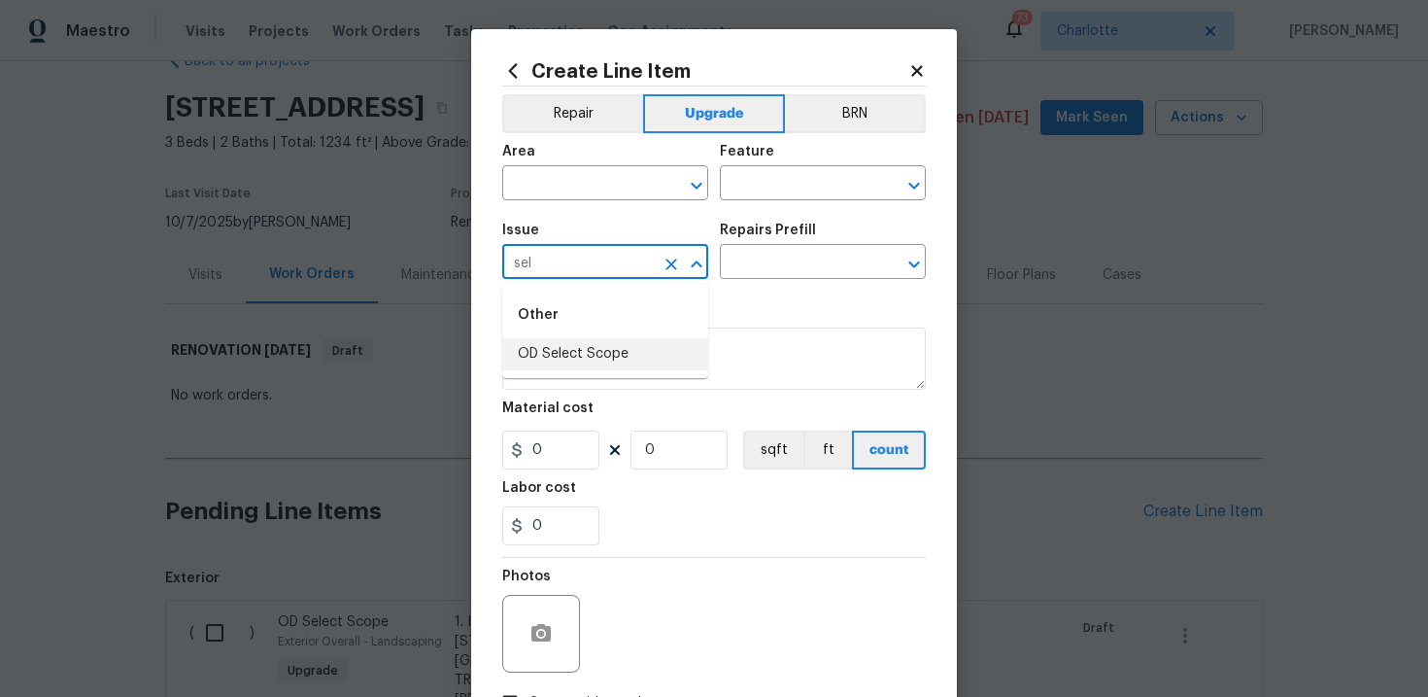
click at [603, 360] on li "OD Select Scope" at bounding box center [605, 354] width 206 height 32
click at [751, 278] on input "text" at bounding box center [796, 264] width 152 height 30
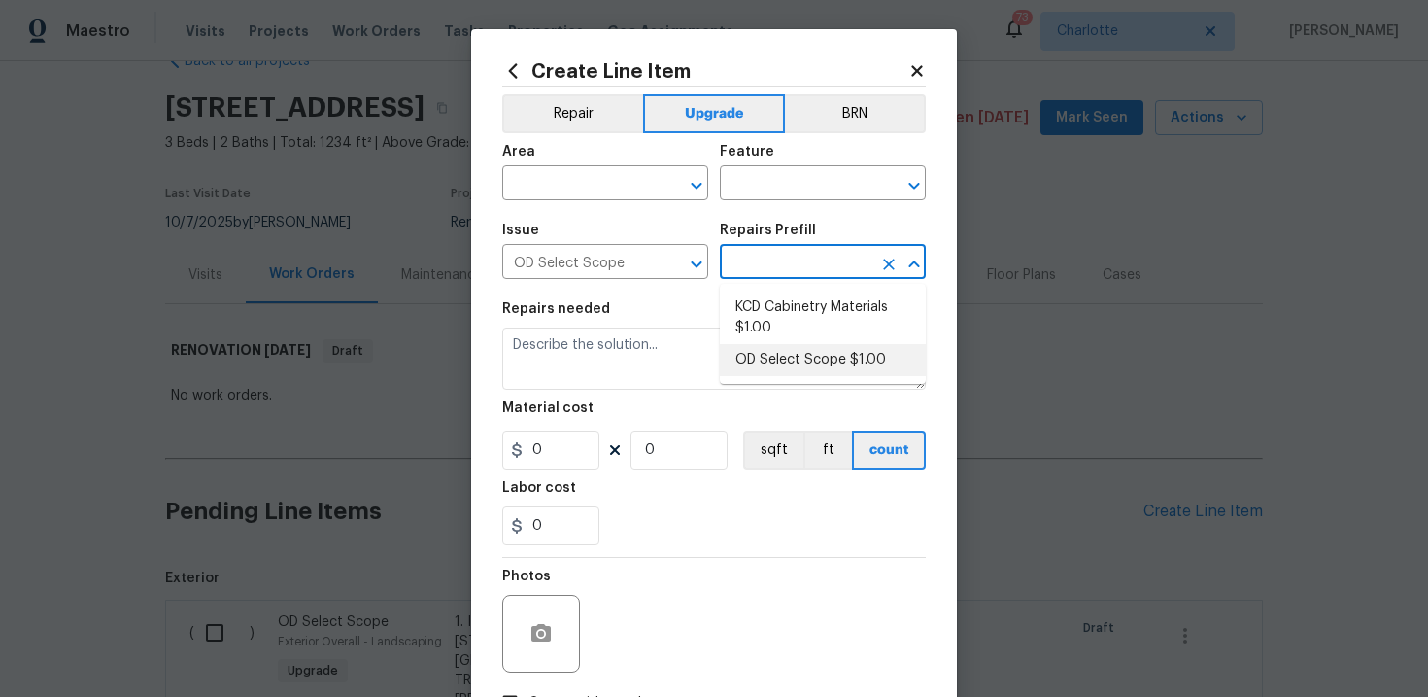
click at [774, 355] on li "OD Select Scope $1.00" at bounding box center [823, 360] width 206 height 32
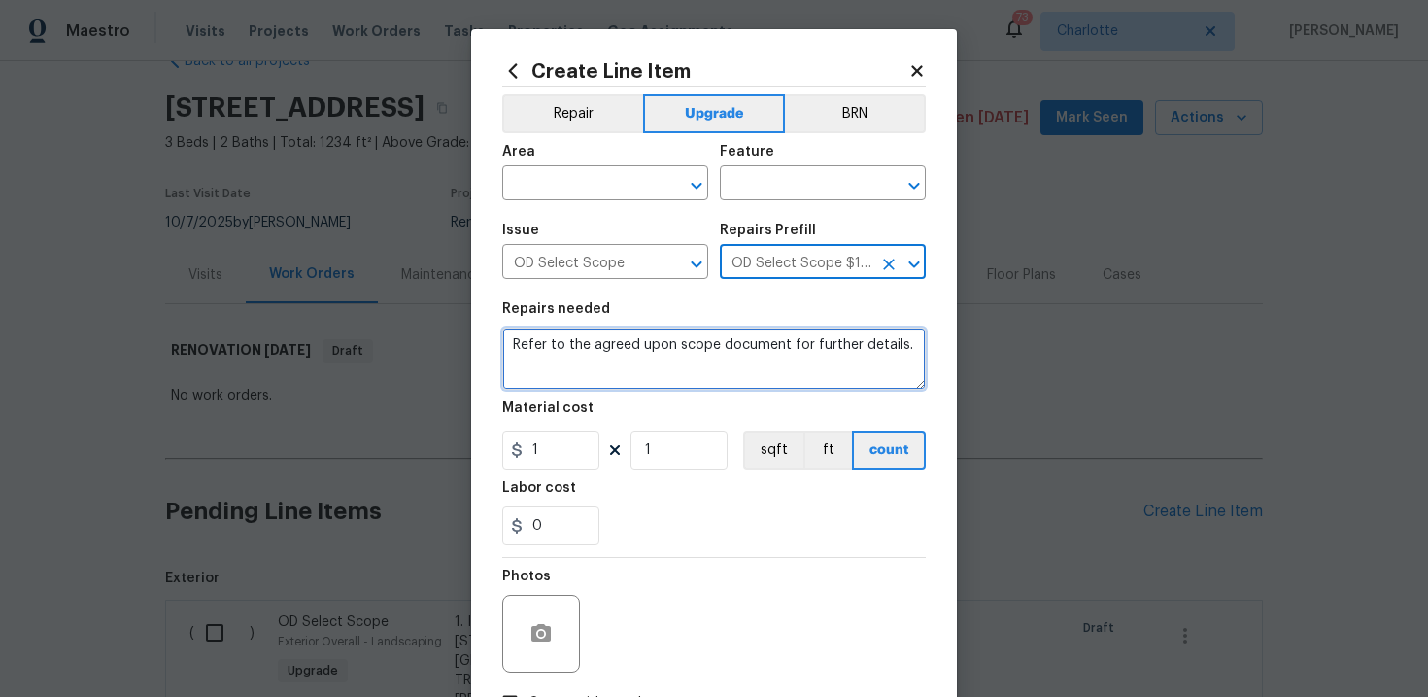
click at [688, 353] on textarea "Refer to the agreed upon scope document for further details." at bounding box center [714, 358] width 424 height 62
paste textarea "Work Order #2 -> Interior Overall -> Windows -> Demo all window treatments thro…"
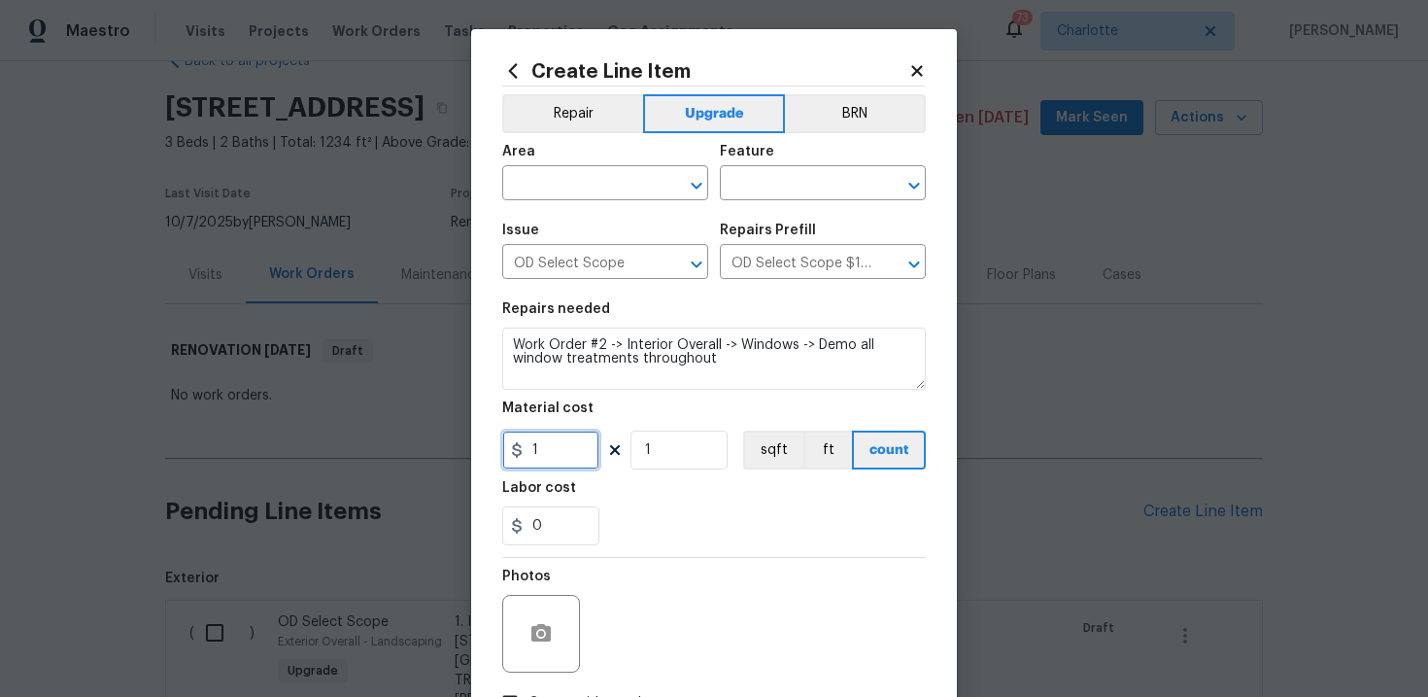
click at [565, 447] on input "1" at bounding box center [550, 449] width 97 height 39
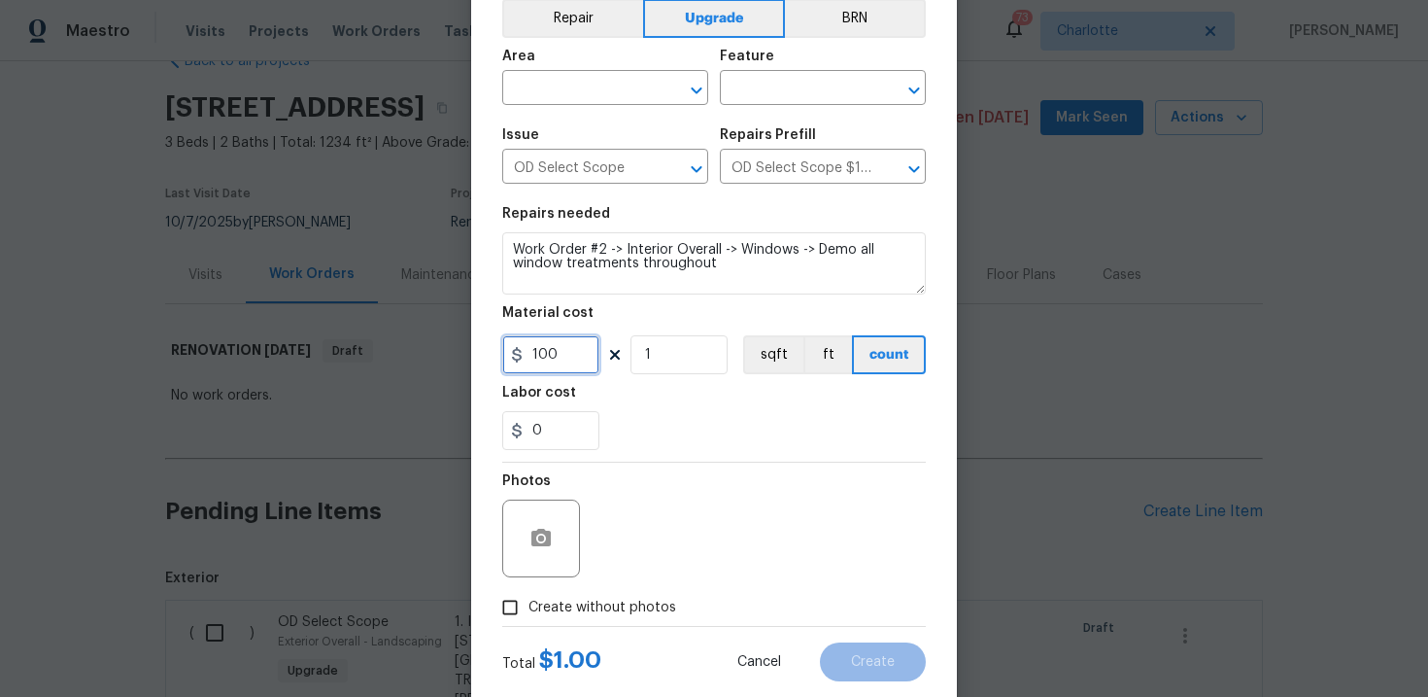
scroll to position [85, 0]
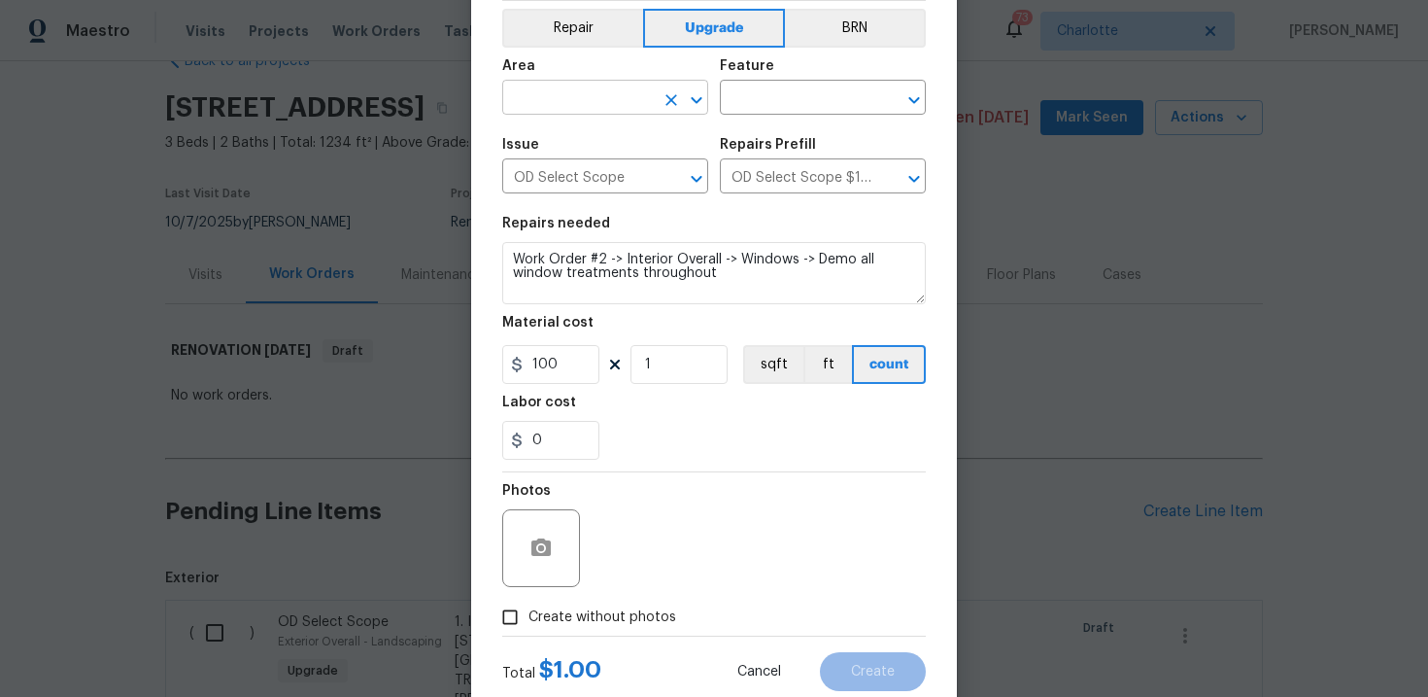
click at [598, 100] on input "text" at bounding box center [578, 100] width 152 height 30
click at [599, 172] on li "Interior Overall" at bounding box center [605, 175] width 206 height 32
click at [770, 111] on input "text" at bounding box center [796, 100] width 152 height 30
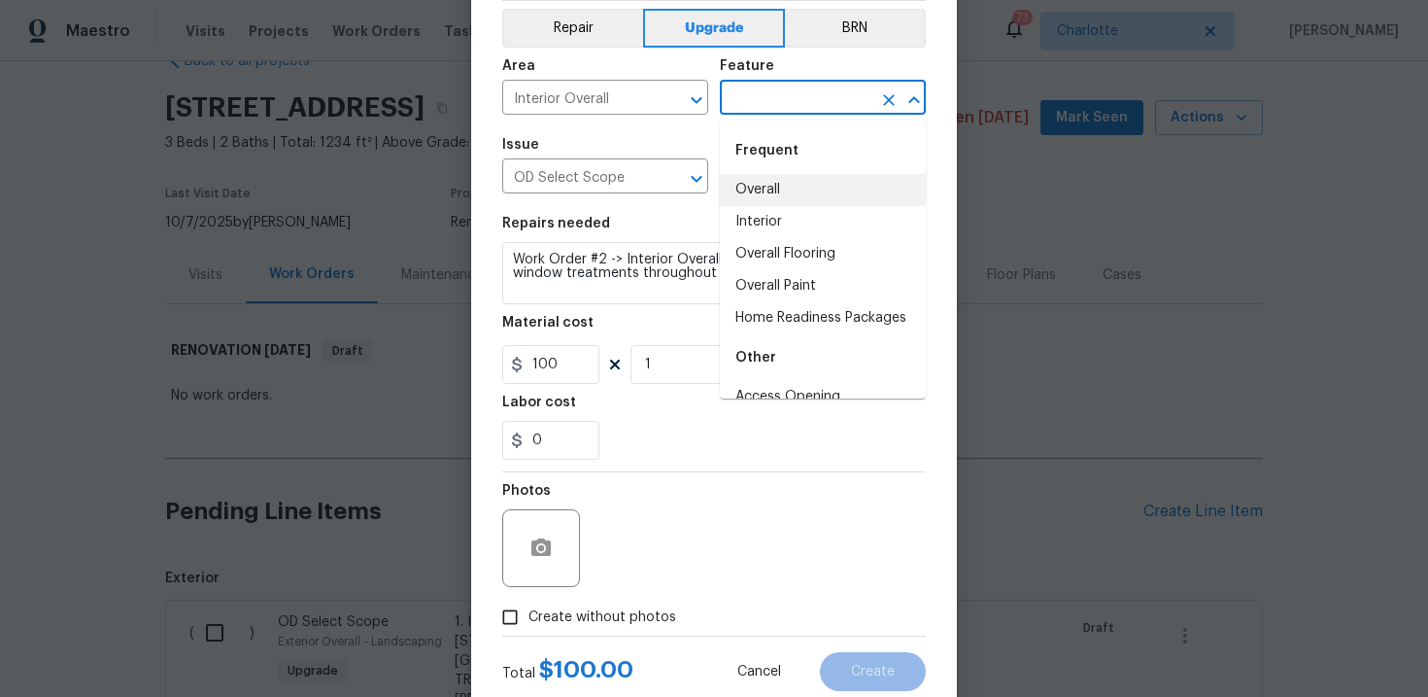
click at [775, 179] on li "Overall" at bounding box center [823, 190] width 206 height 32
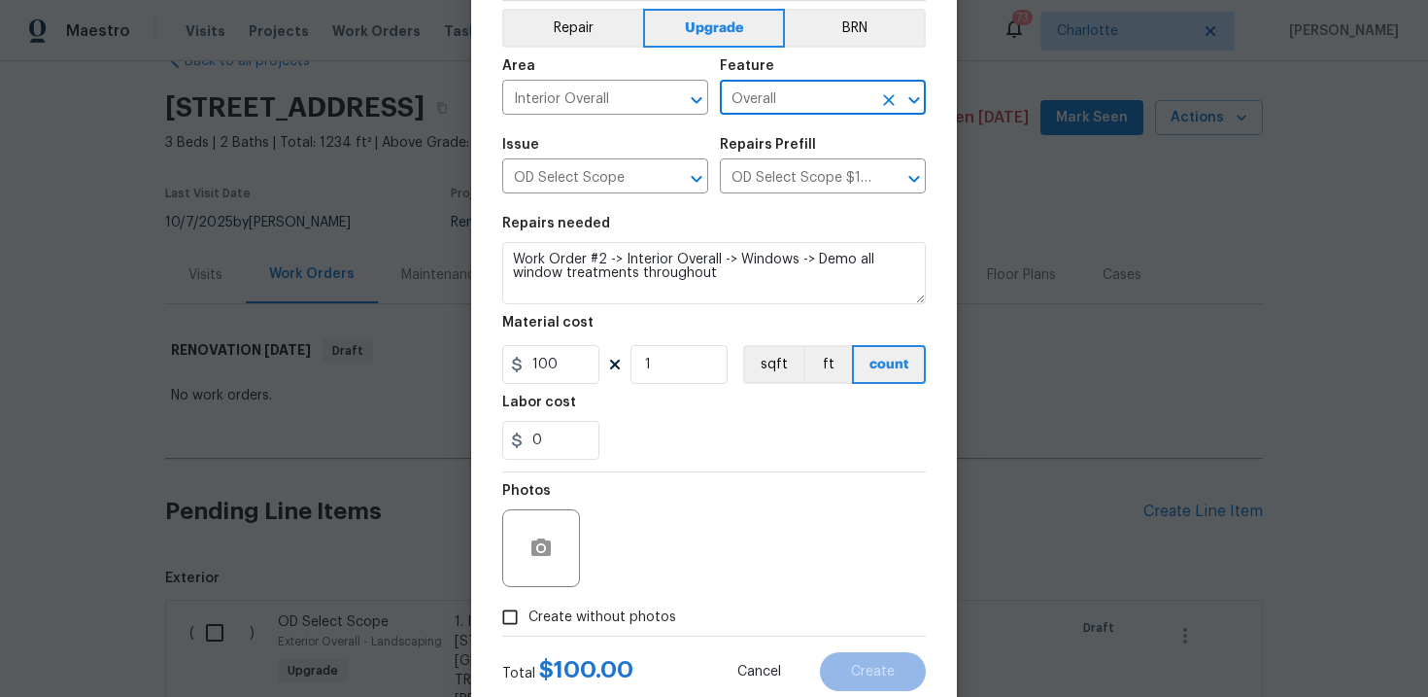
click at [594, 607] on span "Create without photos" at bounding box center [602, 617] width 148 height 20
click at [528, 607] on input "Create without photos" at bounding box center [510, 616] width 37 height 37
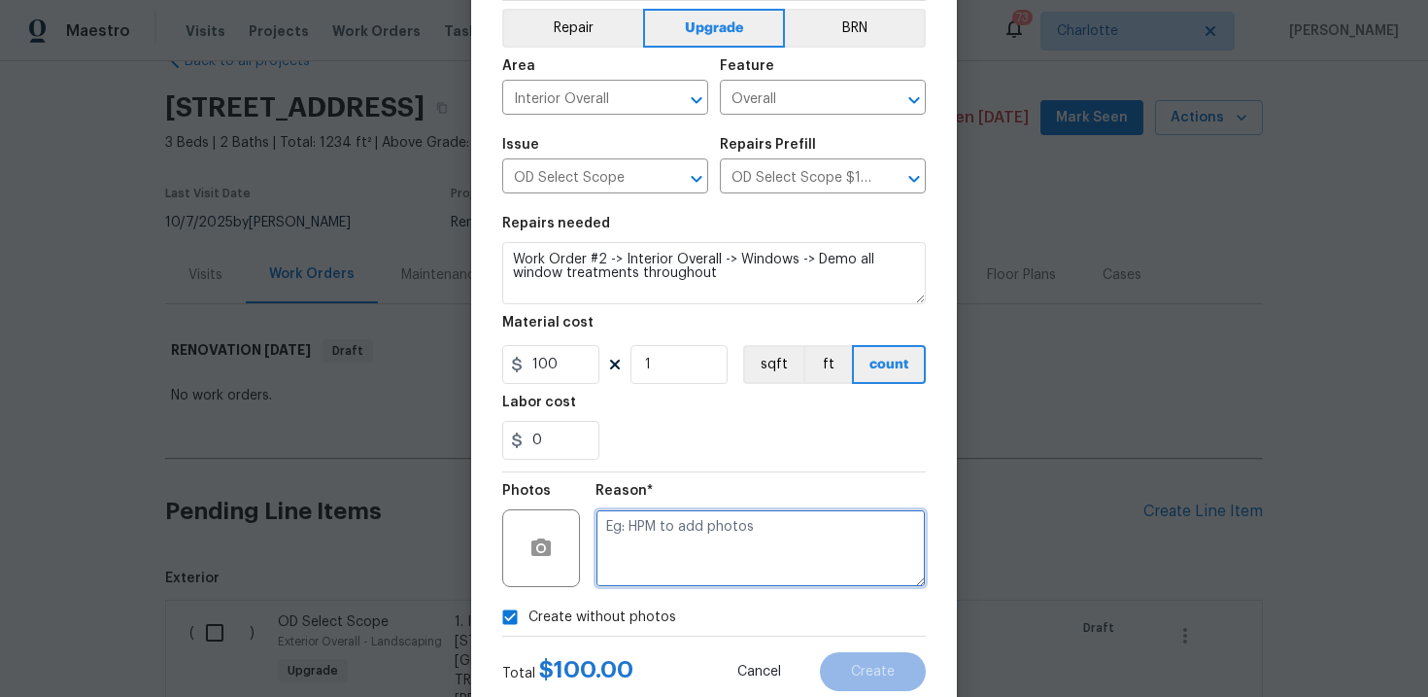
click at [673, 547] on textarea at bounding box center [761, 548] width 330 height 78
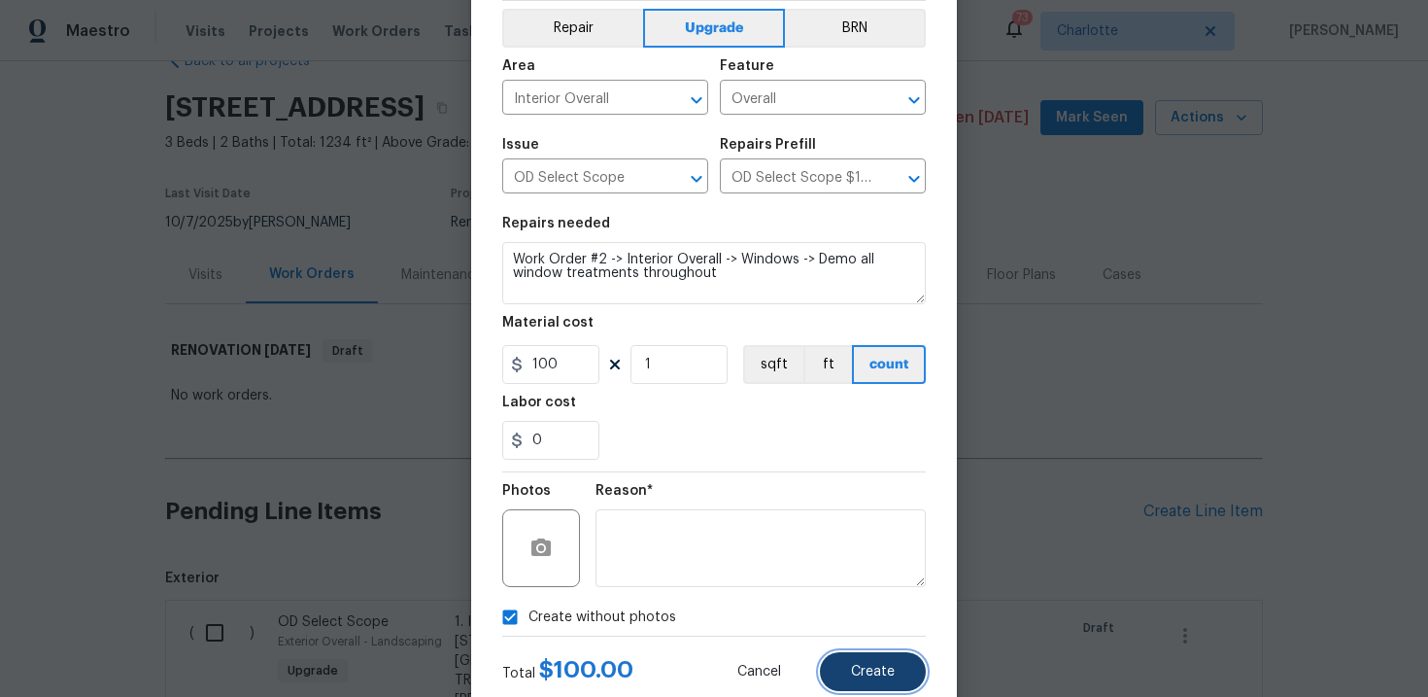
click at [872, 670] on span "Create" at bounding box center [873, 671] width 44 height 15
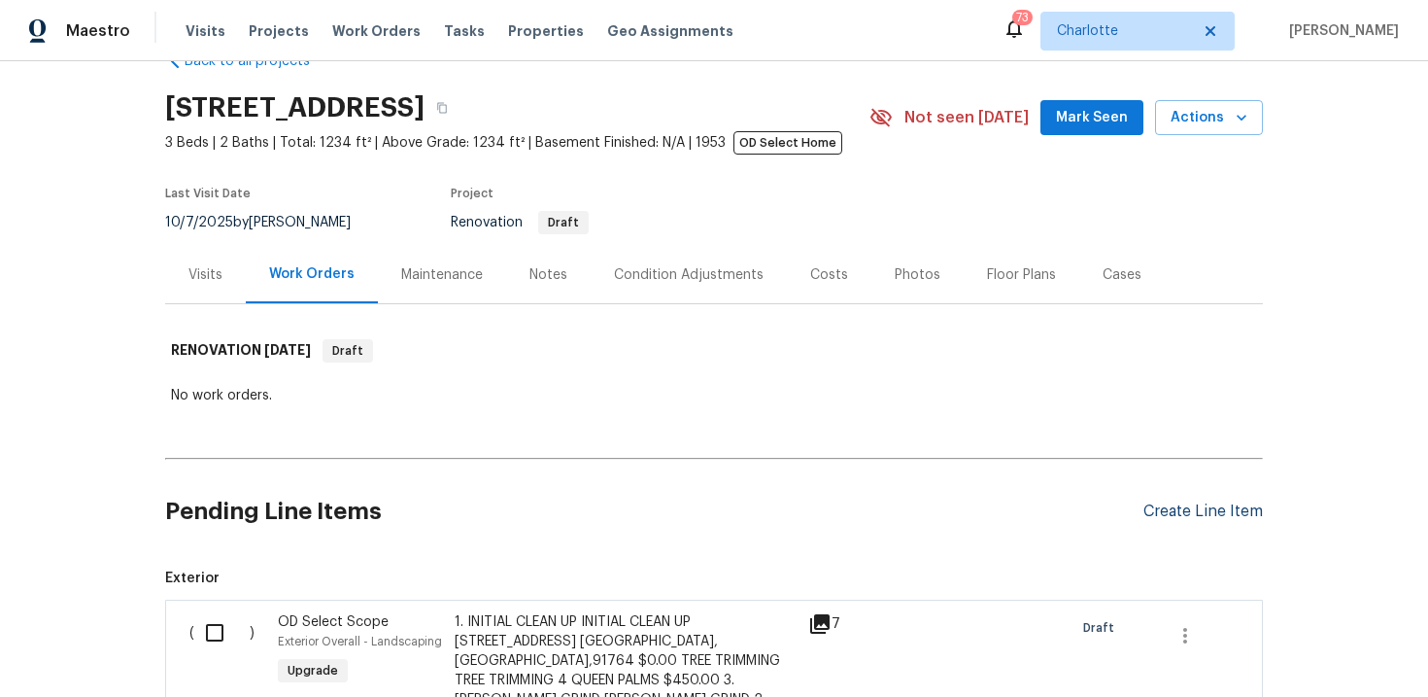
click at [1209, 519] on div "Create Line Item" at bounding box center [1202, 511] width 119 height 18
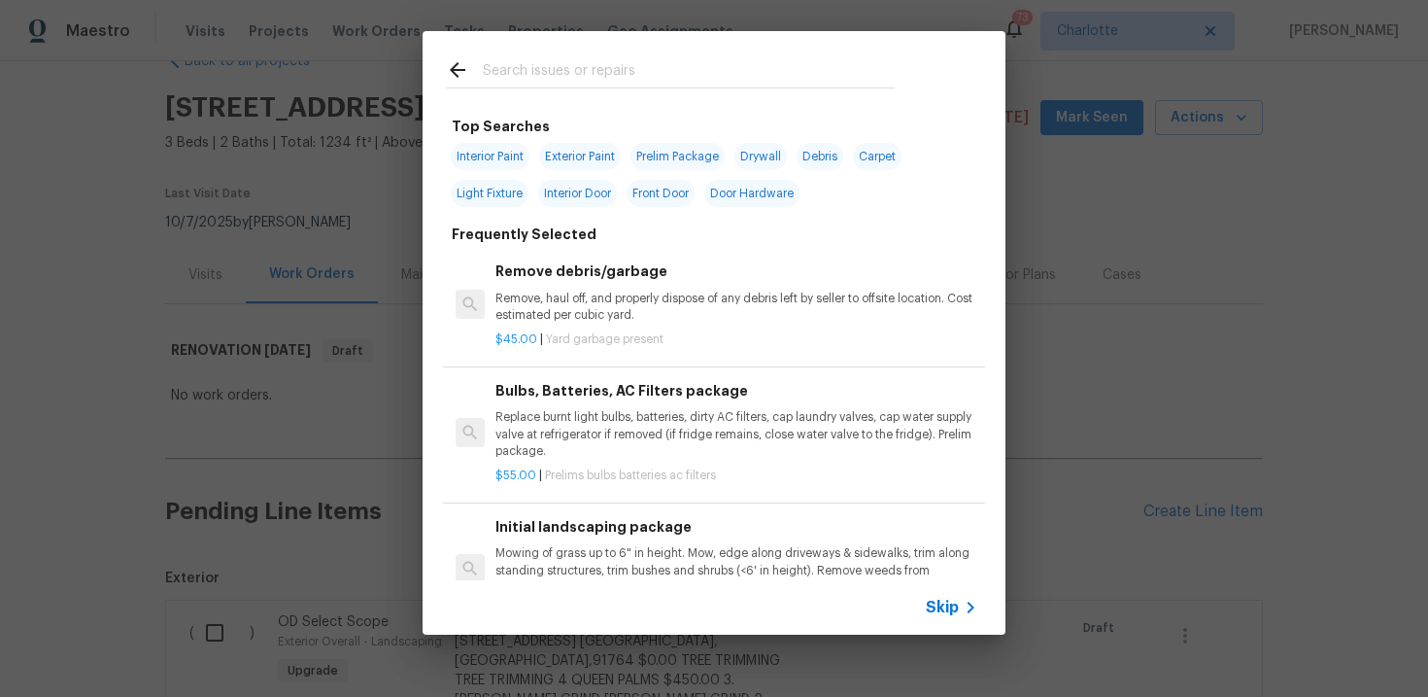
click at [945, 606] on span "Skip" at bounding box center [942, 606] width 33 height 19
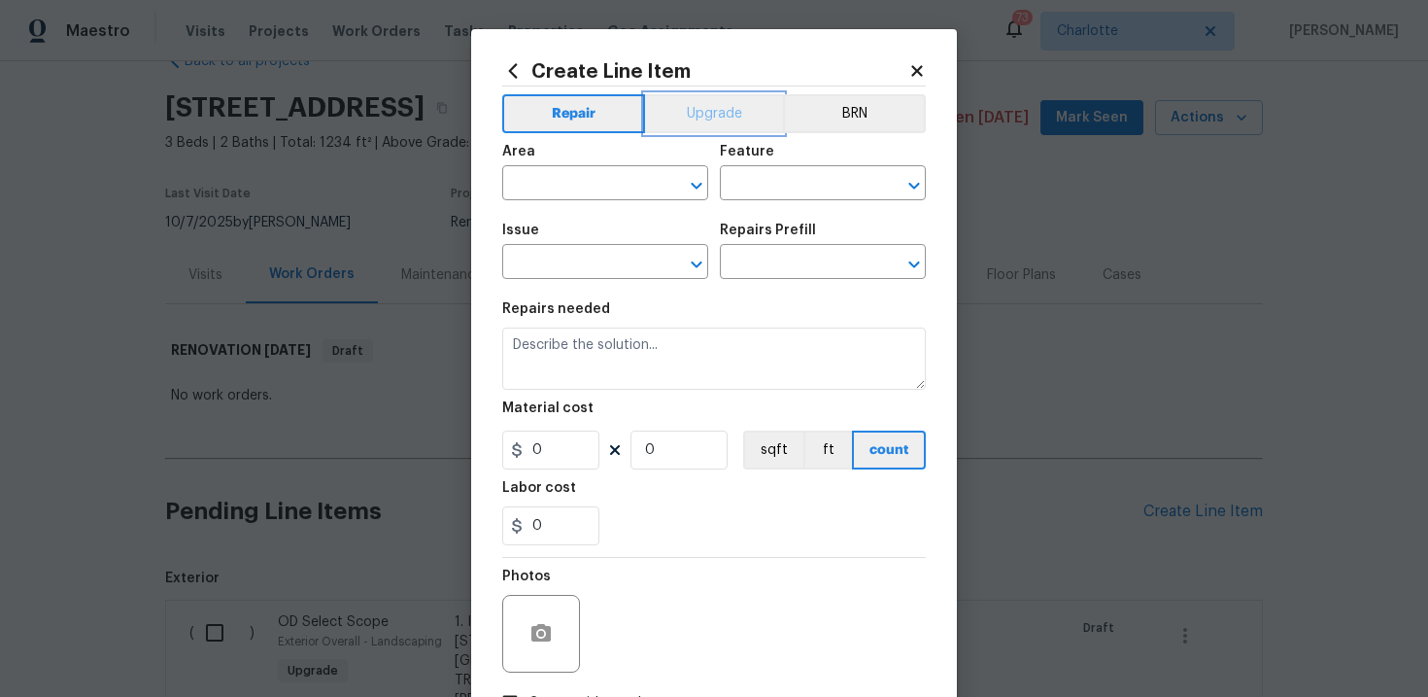
click at [727, 107] on button "Upgrade" at bounding box center [714, 113] width 139 height 39
click at [585, 259] on input "text" at bounding box center [578, 264] width 152 height 30
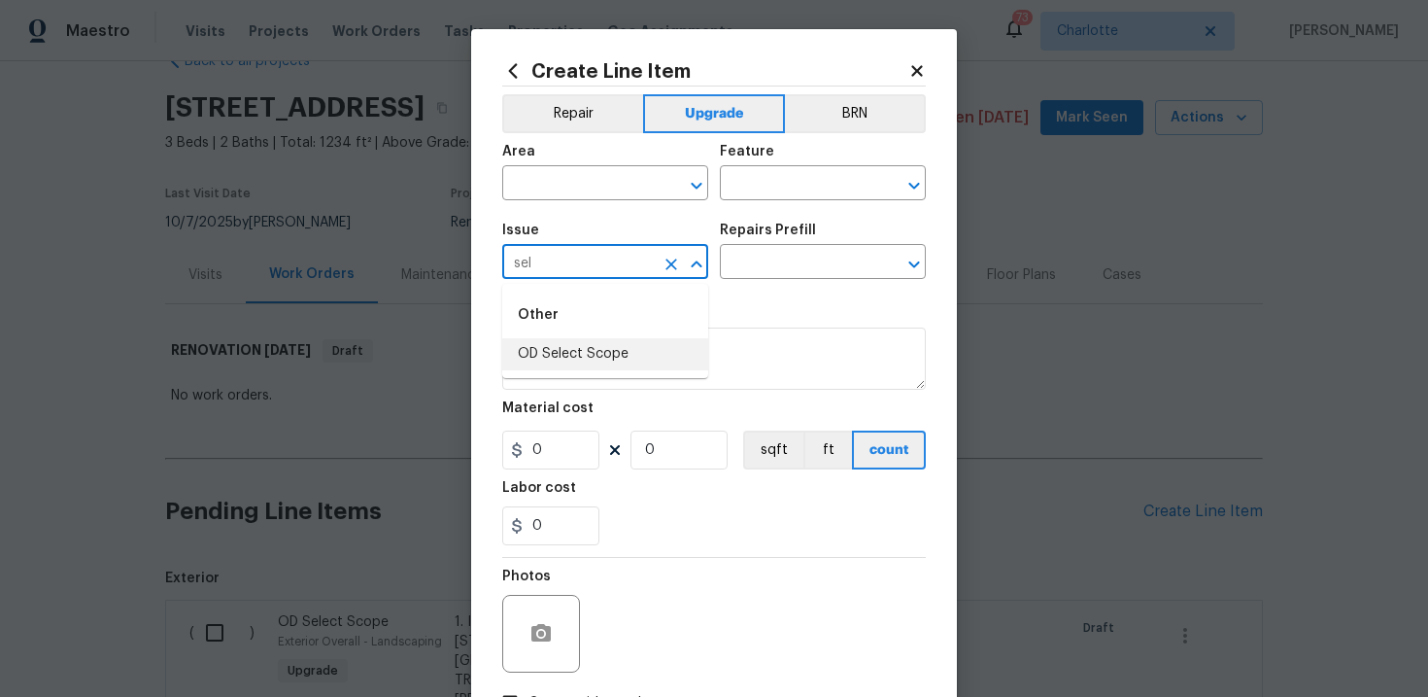
click at [581, 363] on li "OD Select Scope" at bounding box center [605, 354] width 206 height 32
click at [780, 272] on input "text" at bounding box center [796, 264] width 152 height 30
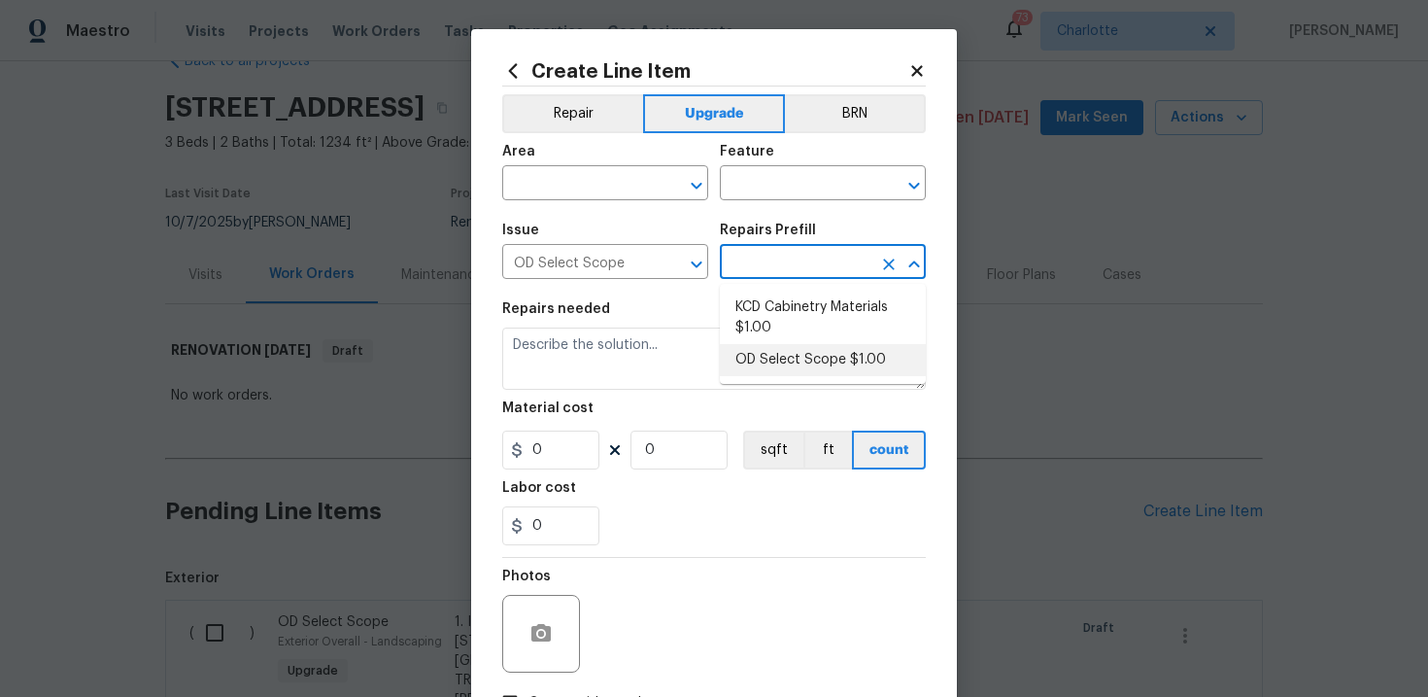
click at [793, 352] on li "OD Select Scope $1.00" at bounding box center [823, 360] width 206 height 32
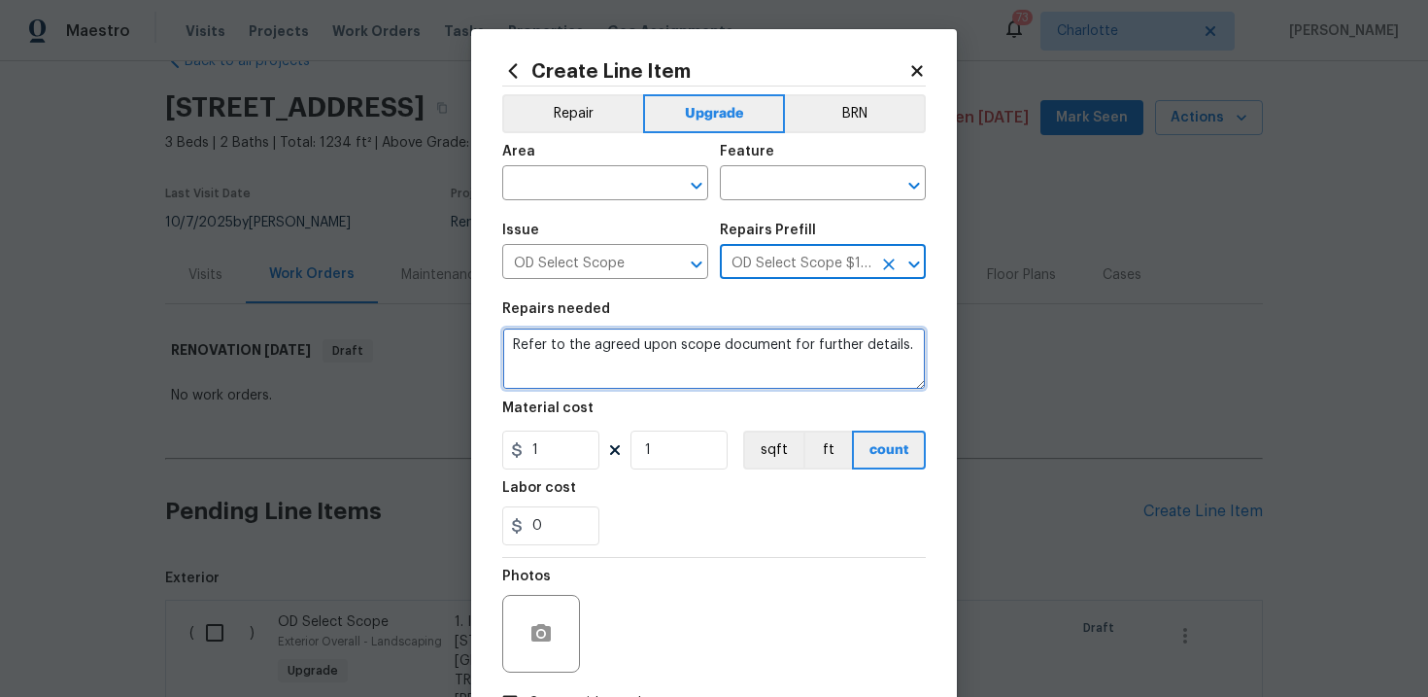
click at [648, 334] on textarea "Refer to the agreed upon scope document for further details." at bounding box center [714, 358] width 424 height 62
click at [656, 346] on textarea "Refer to the agreed upon scope document for further details." at bounding box center [714, 358] width 424 height 62
paste textarea "Work Order #2 -> Living Room -> Walls and Ceilings -> Sand and retexture around…"
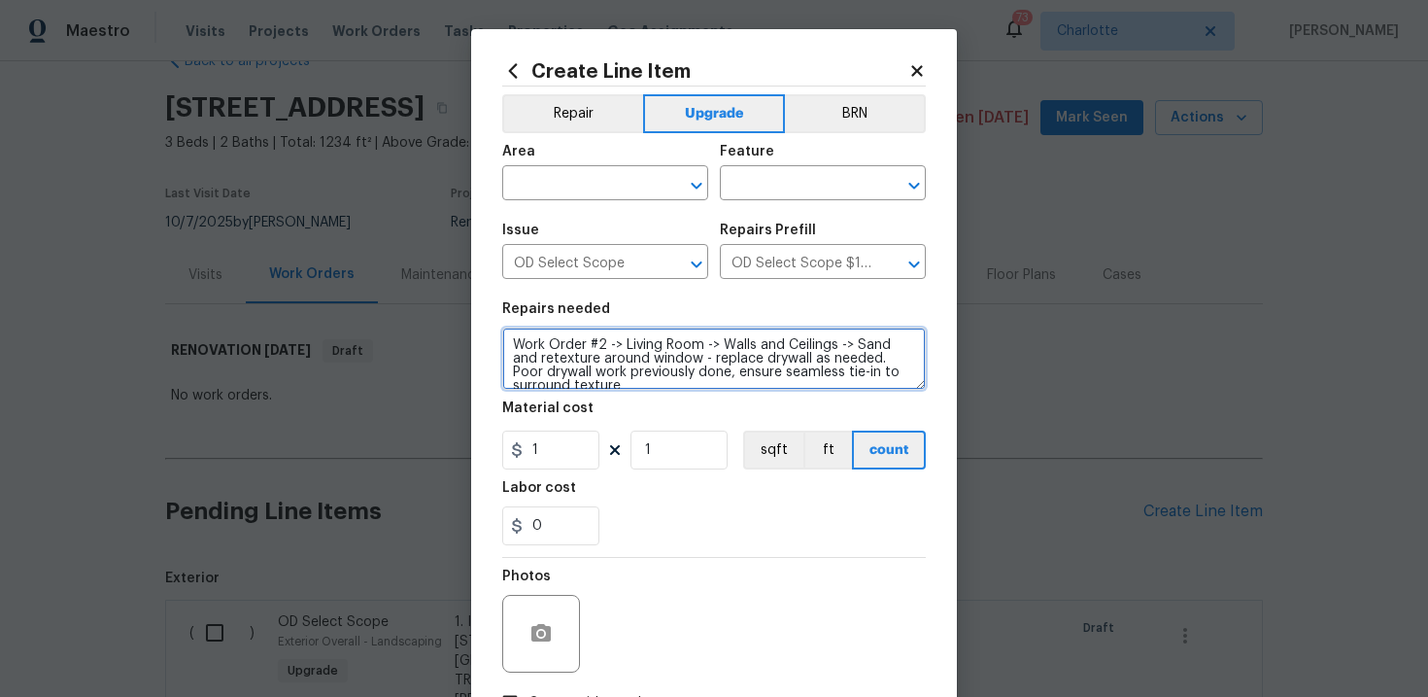
scroll to position [4, 0]
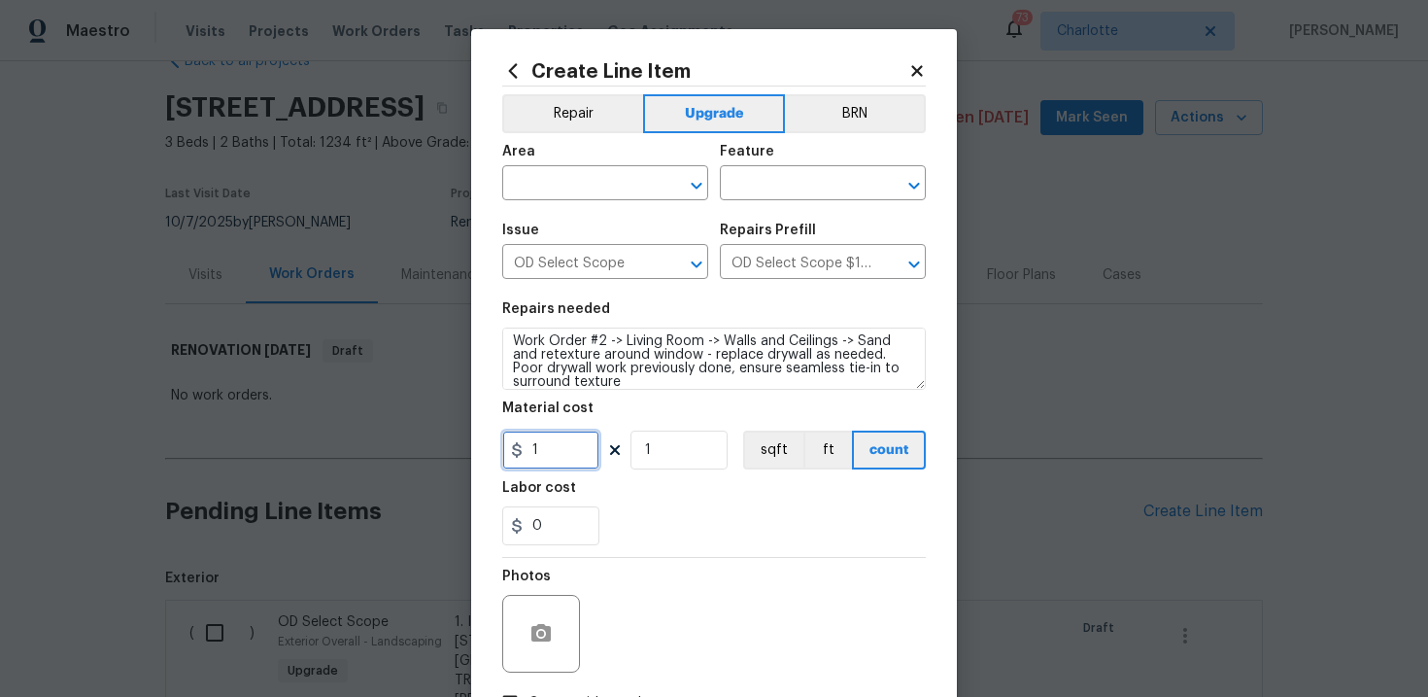
click at [543, 450] on input "1" at bounding box center [550, 449] width 97 height 39
click at [589, 194] on input "text" at bounding box center [578, 185] width 152 height 30
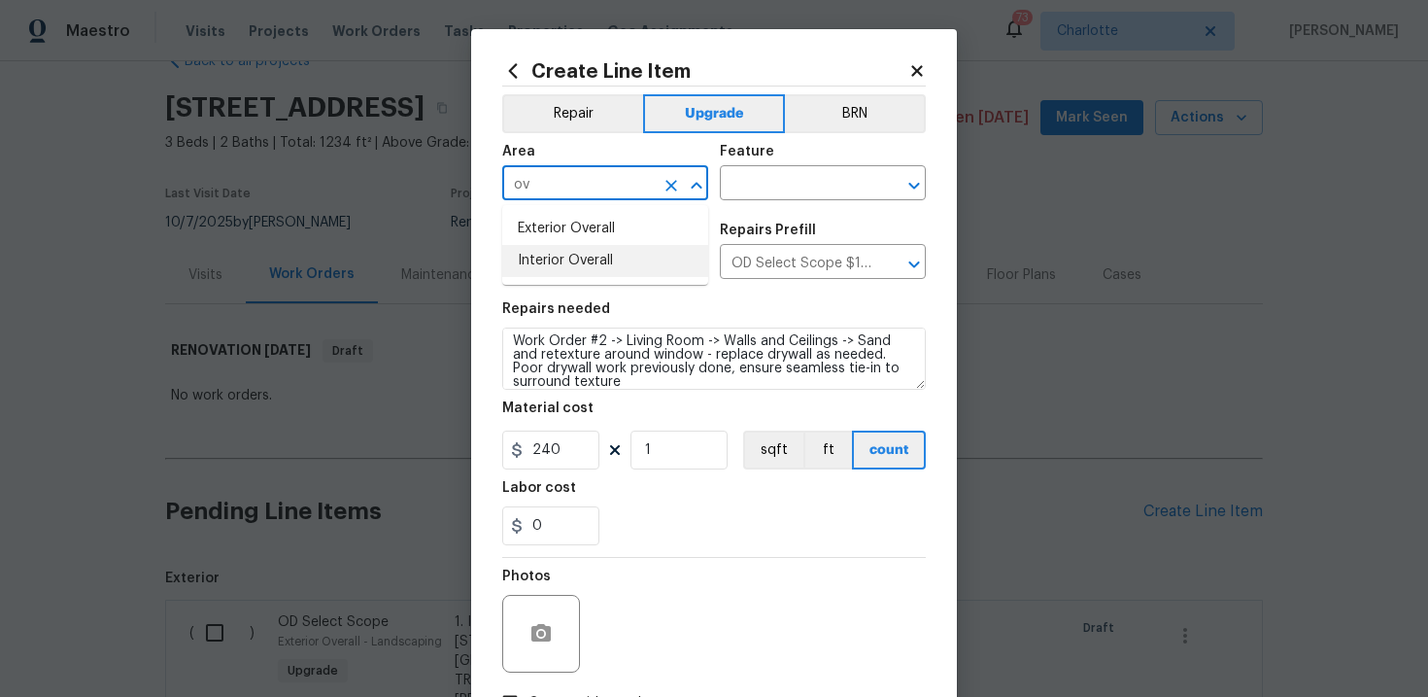
click at [614, 254] on li "Interior Overall" at bounding box center [605, 261] width 206 height 32
click at [773, 187] on input "text" at bounding box center [796, 185] width 152 height 30
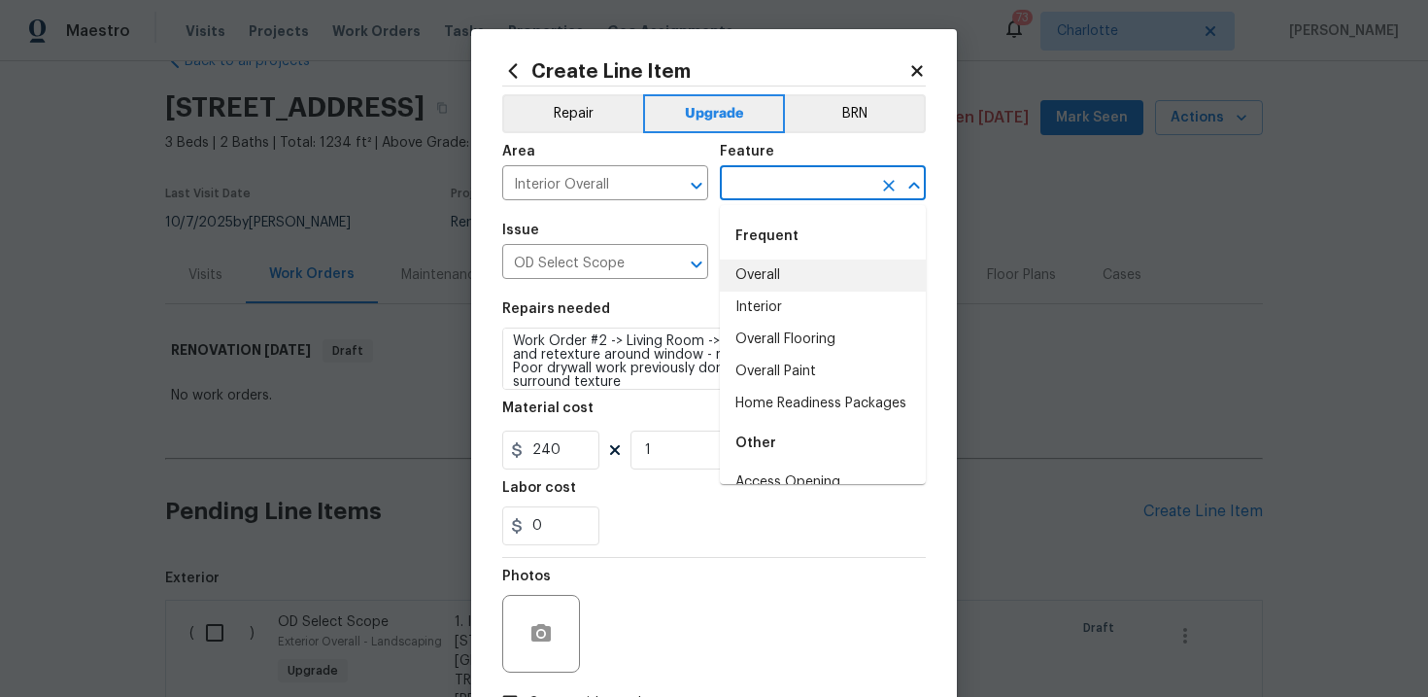
click at [770, 270] on li "Overall" at bounding box center [823, 275] width 206 height 32
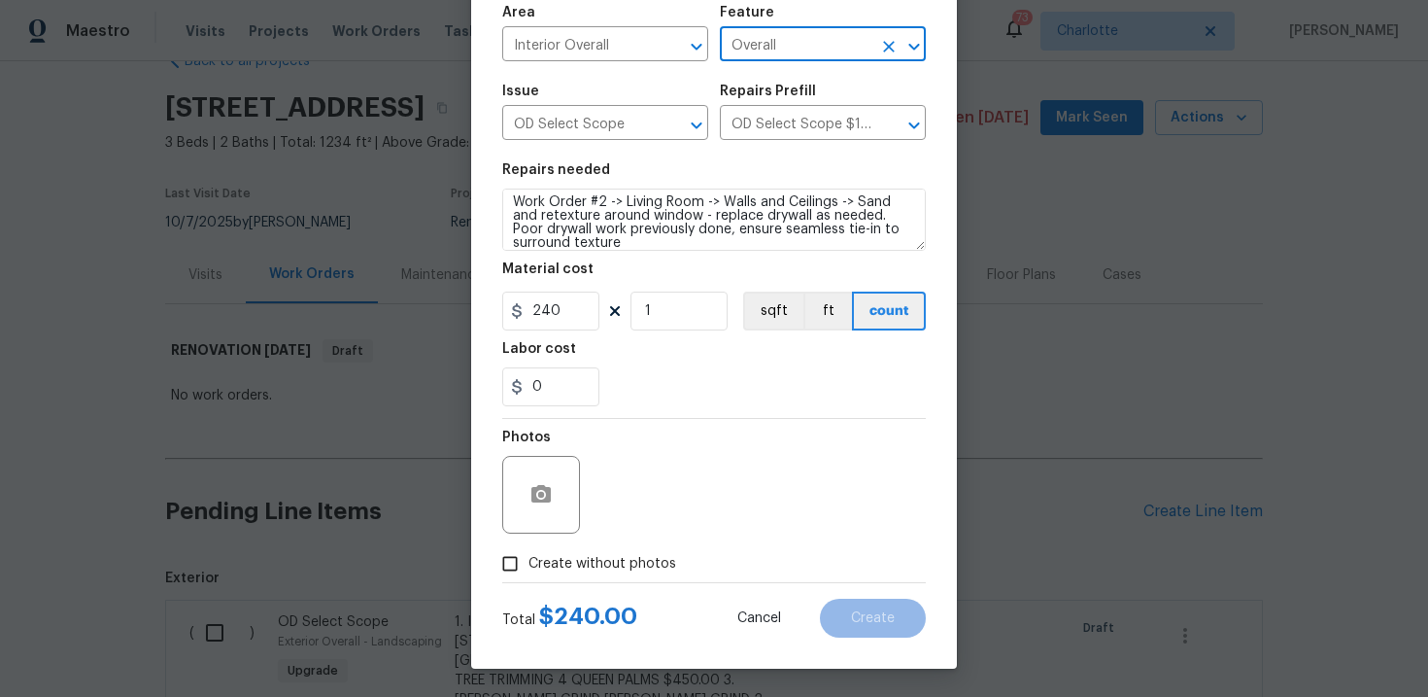
scroll to position [141, 0]
click at [570, 559] on span "Create without photos" at bounding box center [602, 563] width 148 height 20
click at [528, 559] on input "Create without photos" at bounding box center [510, 562] width 37 height 37
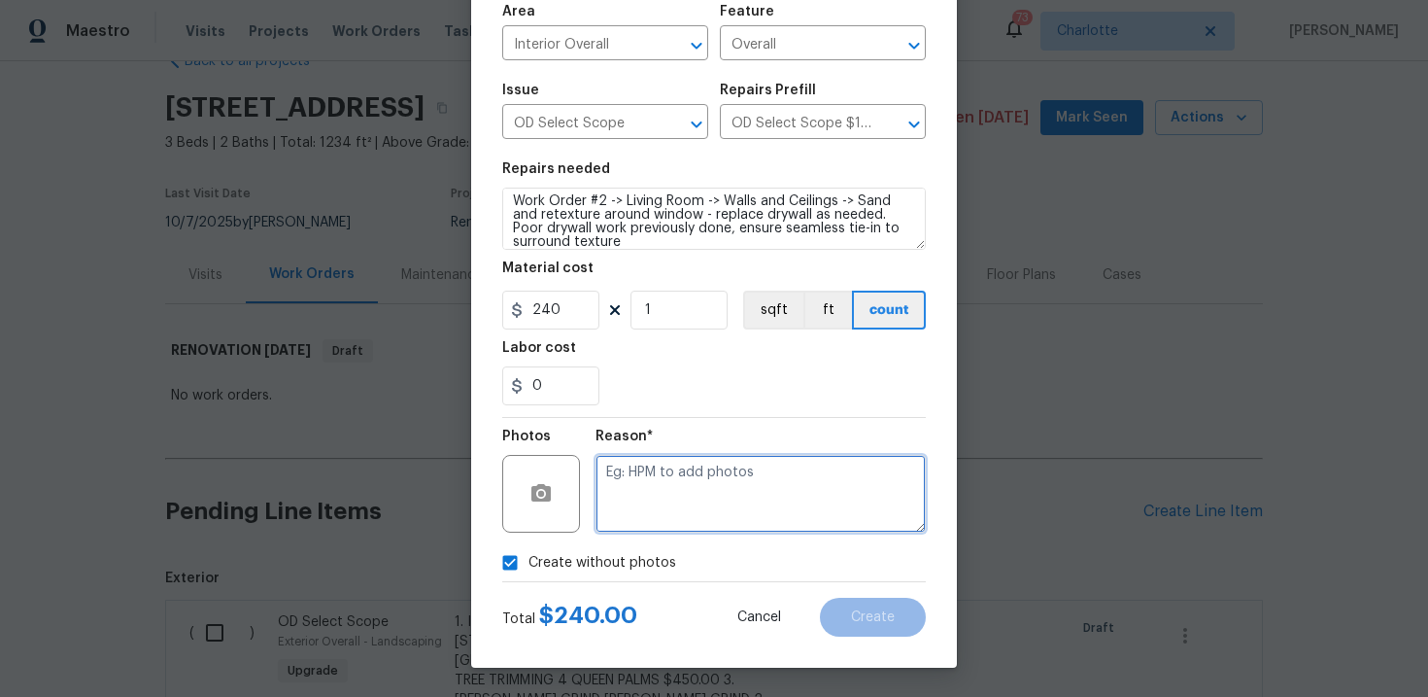
click at [704, 490] on textarea at bounding box center [761, 494] width 330 height 78
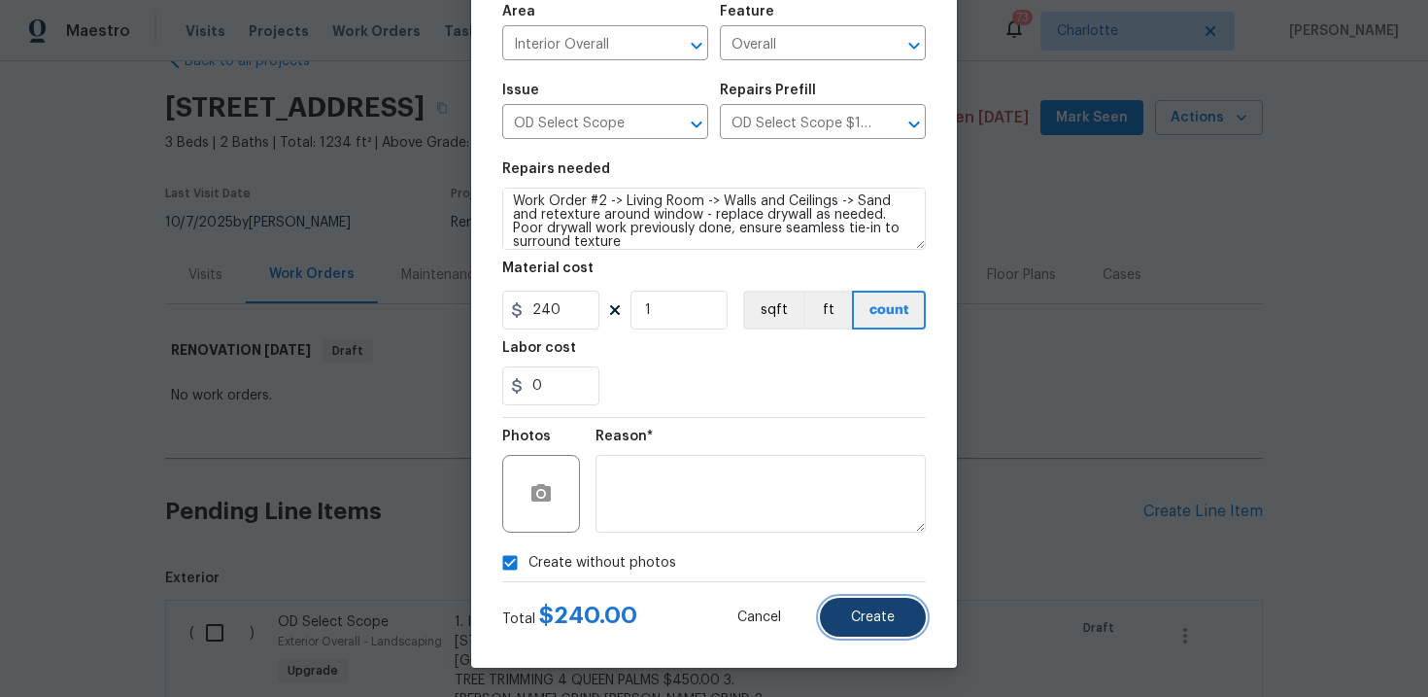
click at [852, 608] on button "Create" at bounding box center [873, 616] width 106 height 39
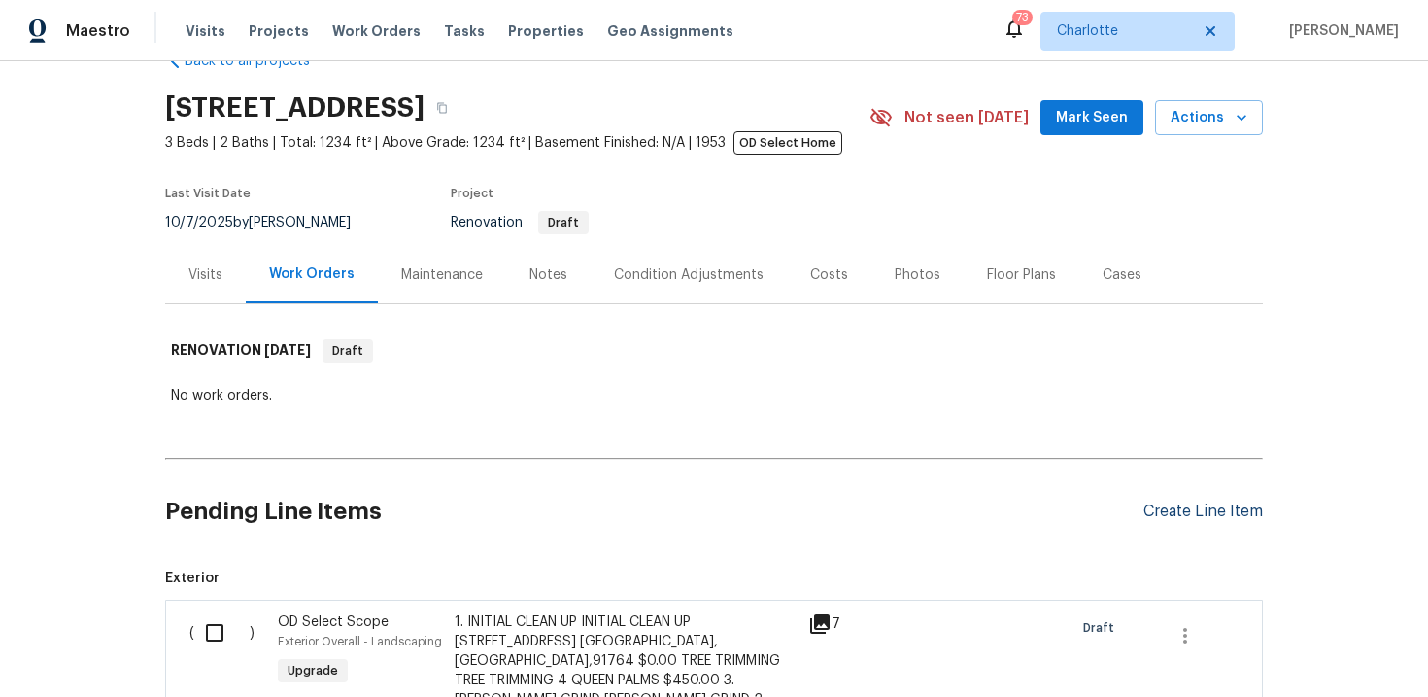
click at [1192, 509] on div "Create Line Item" at bounding box center [1202, 511] width 119 height 18
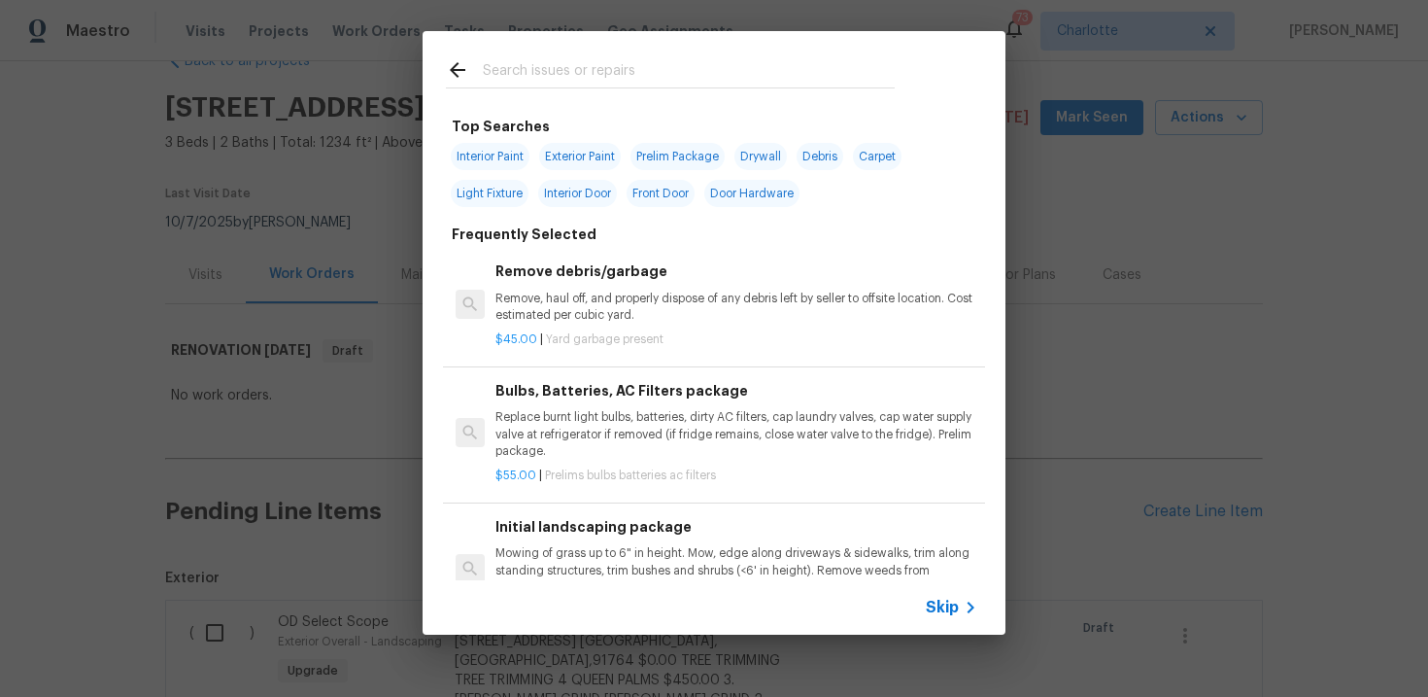
click at [941, 606] on span "Skip" at bounding box center [942, 606] width 33 height 19
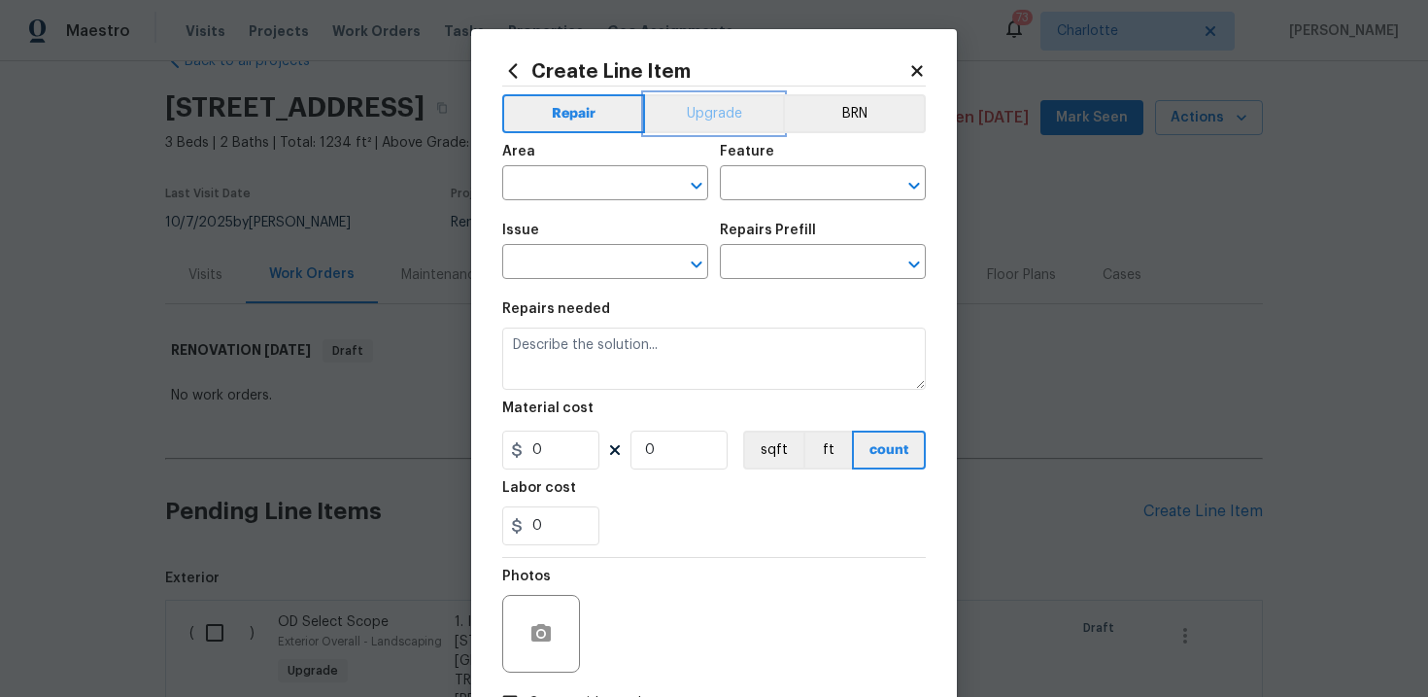
click at [715, 119] on button "Upgrade" at bounding box center [714, 113] width 139 height 39
click at [595, 261] on input "text" at bounding box center [578, 264] width 152 height 30
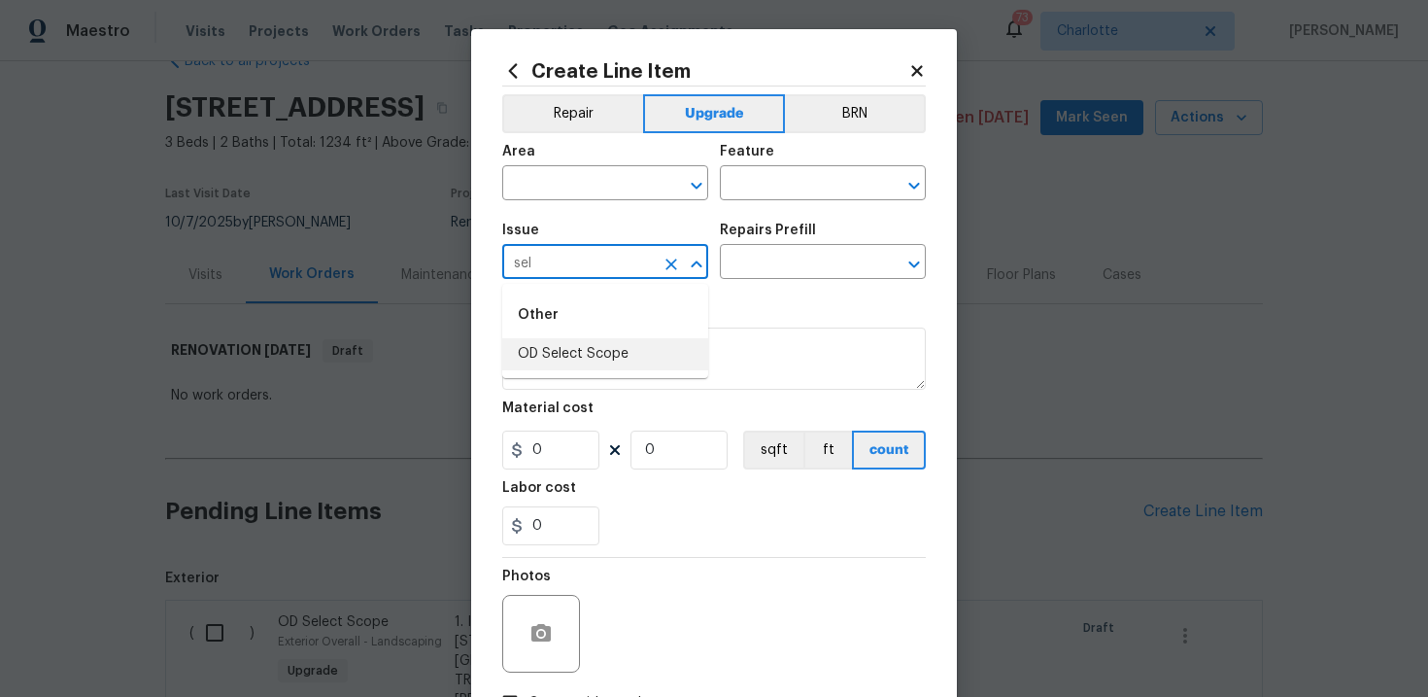
click at [592, 349] on li "OD Select Scope" at bounding box center [605, 354] width 206 height 32
click at [786, 249] on input "text" at bounding box center [796, 264] width 152 height 30
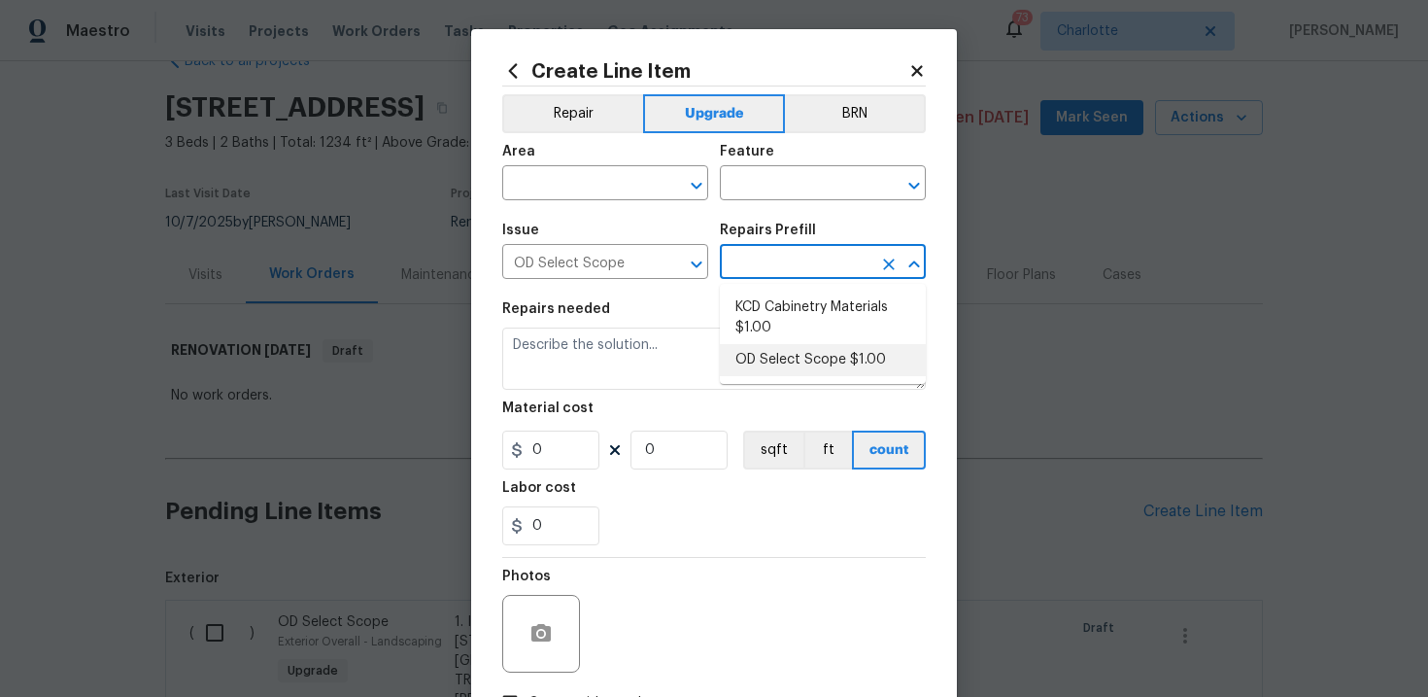
click at [787, 358] on li "OD Select Scope $1.00" at bounding box center [823, 360] width 206 height 32
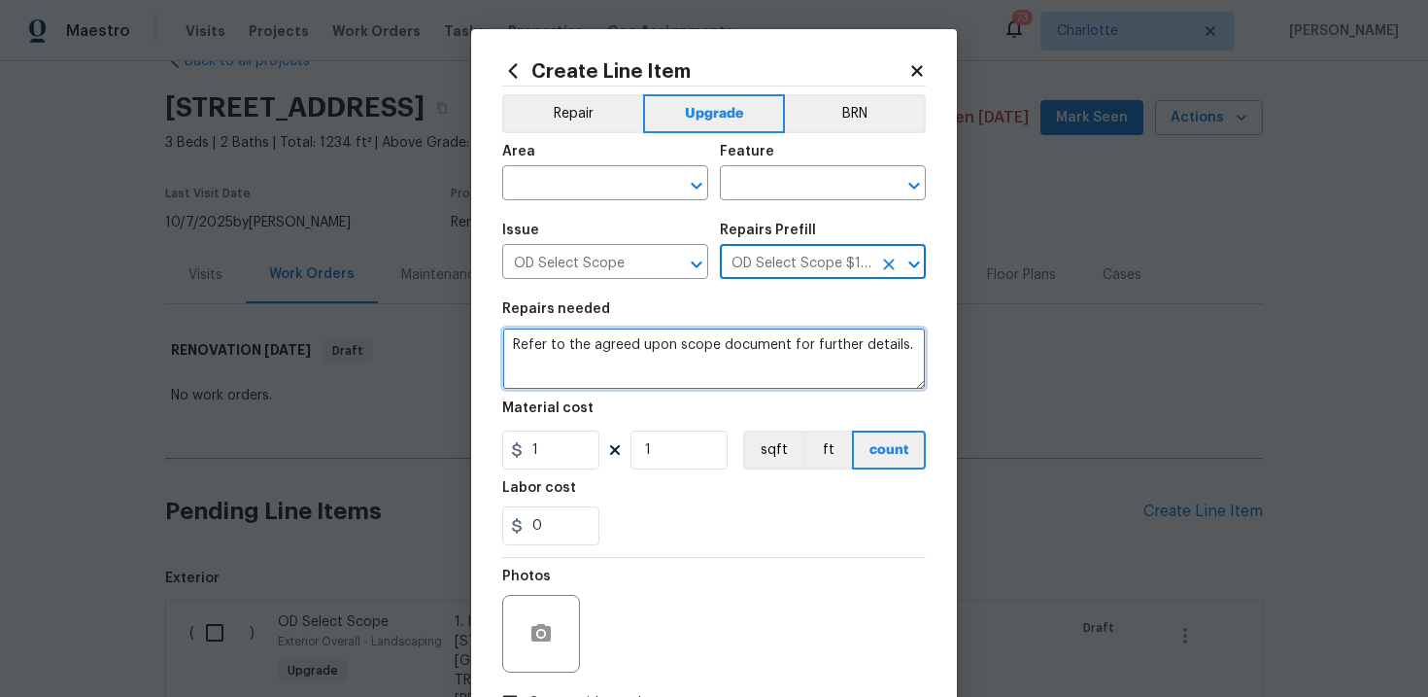
click at [696, 350] on textarea "Refer to the agreed upon scope document for further details." at bounding box center [714, 358] width 424 height 62
paste textarea "Work Order #2 -> Living Room -> Lighting -> Demo existing, patch, and run elect…"
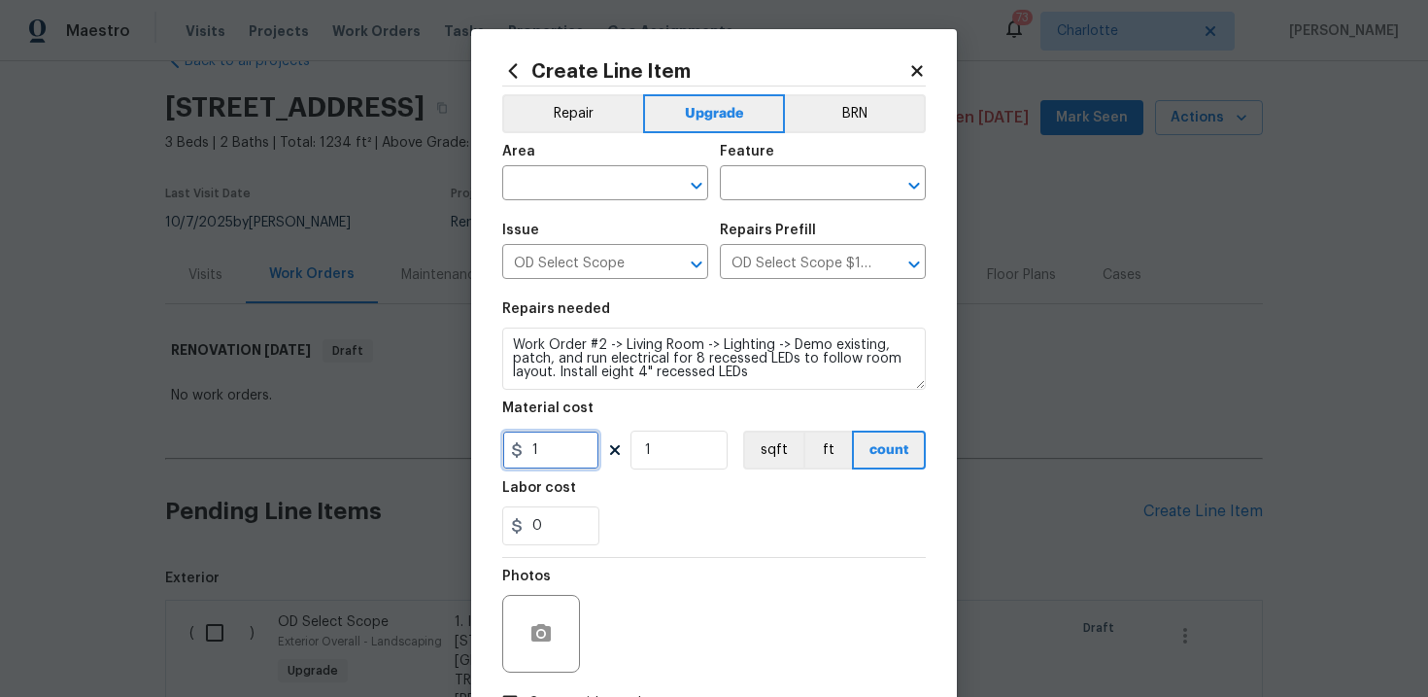
click at [573, 453] on input "1" at bounding box center [550, 449] width 97 height 39
click at [675, 535] on div "0" at bounding box center [714, 525] width 424 height 39
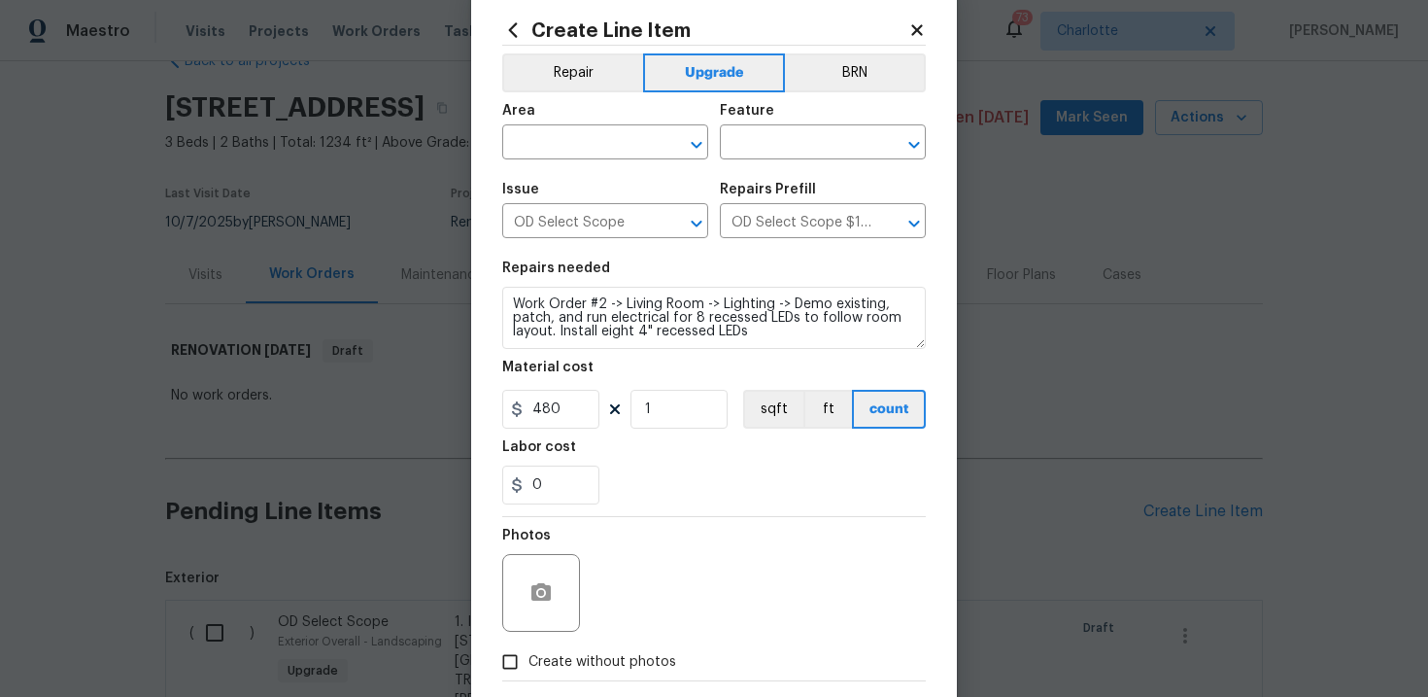
scroll to position [43, 0]
click at [607, 140] on input "text" at bounding box center [578, 142] width 152 height 30
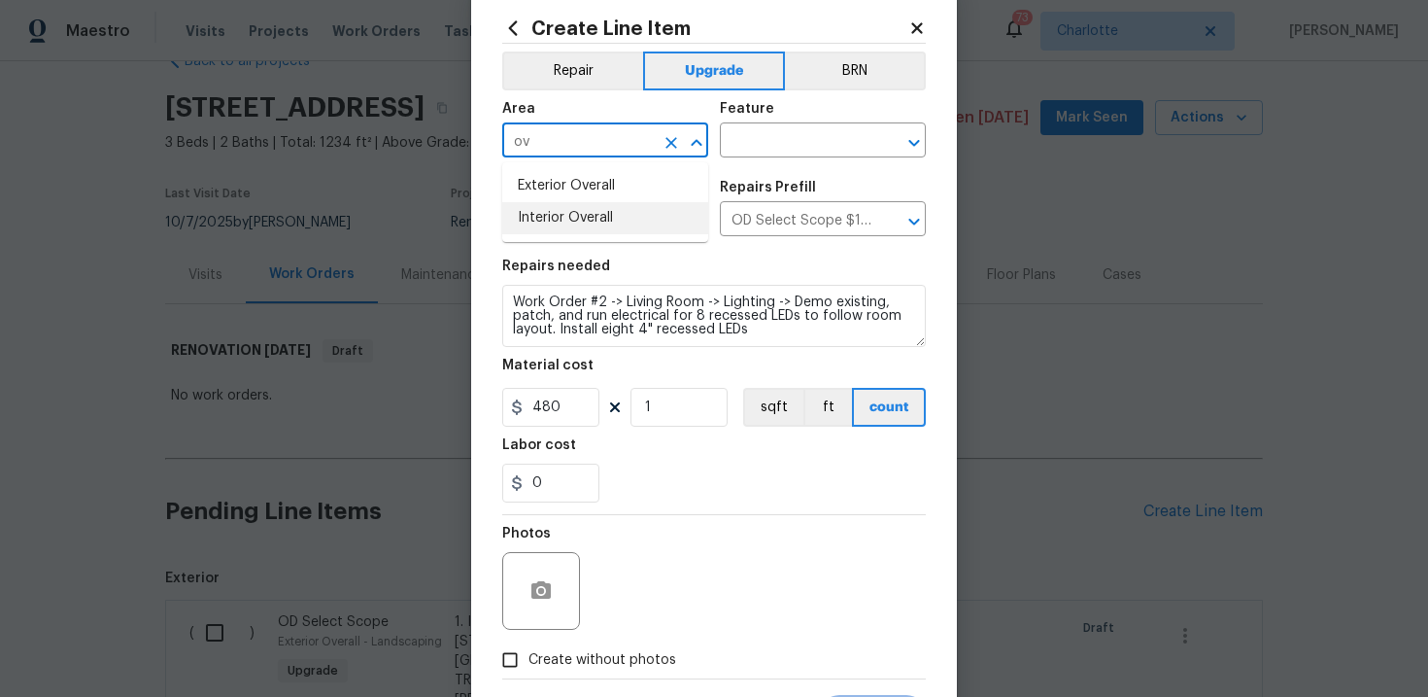
click at [608, 219] on li "Interior Overall" at bounding box center [605, 218] width 206 height 32
click at [795, 127] on input "text" at bounding box center [796, 142] width 152 height 30
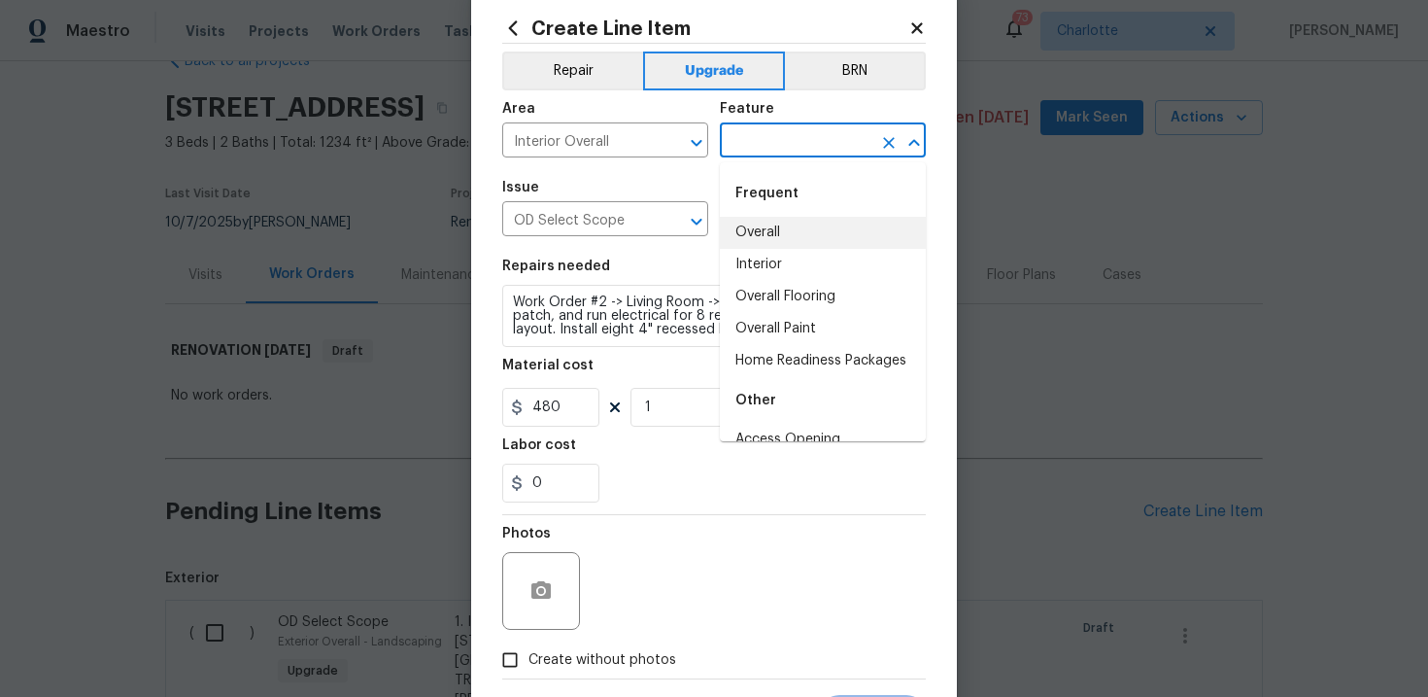
click at [783, 229] on li "Overall" at bounding box center [823, 233] width 206 height 32
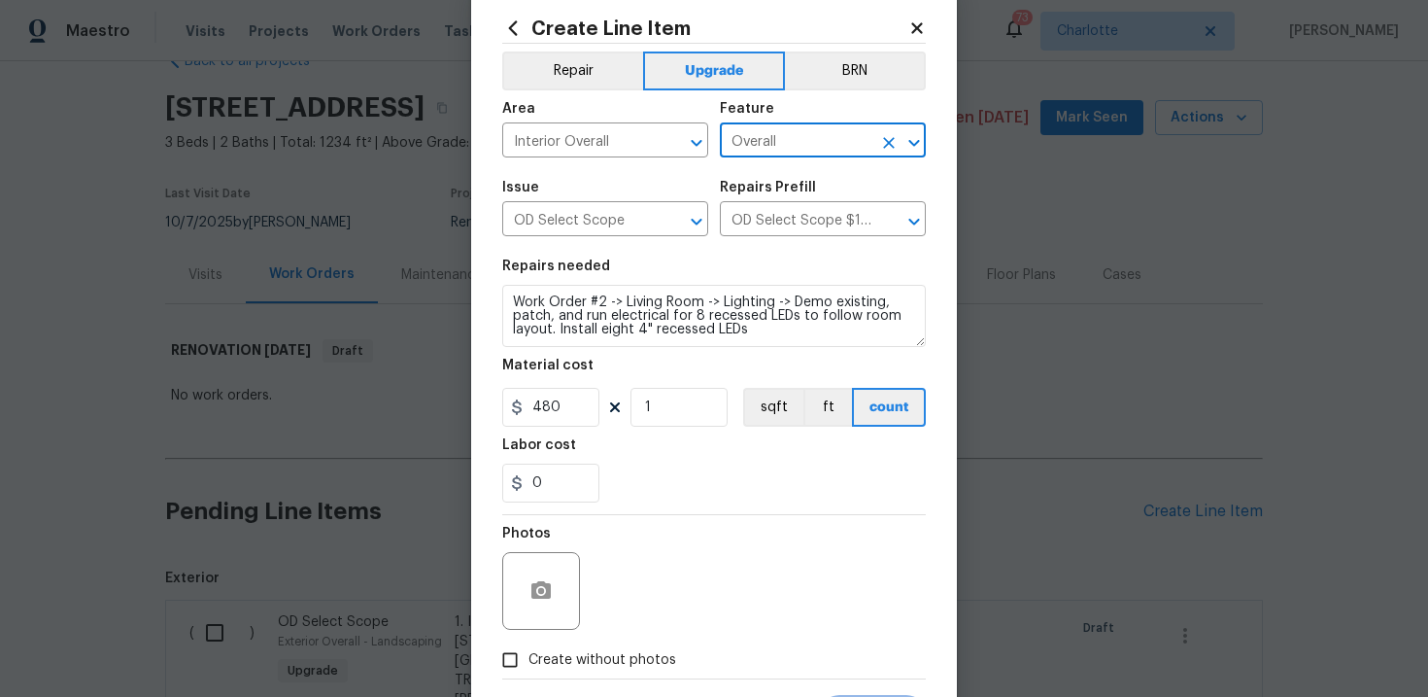
click at [587, 644] on label "Create without photos" at bounding box center [584, 659] width 185 height 37
click at [528, 644] on input "Create without photos" at bounding box center [510, 659] width 37 height 37
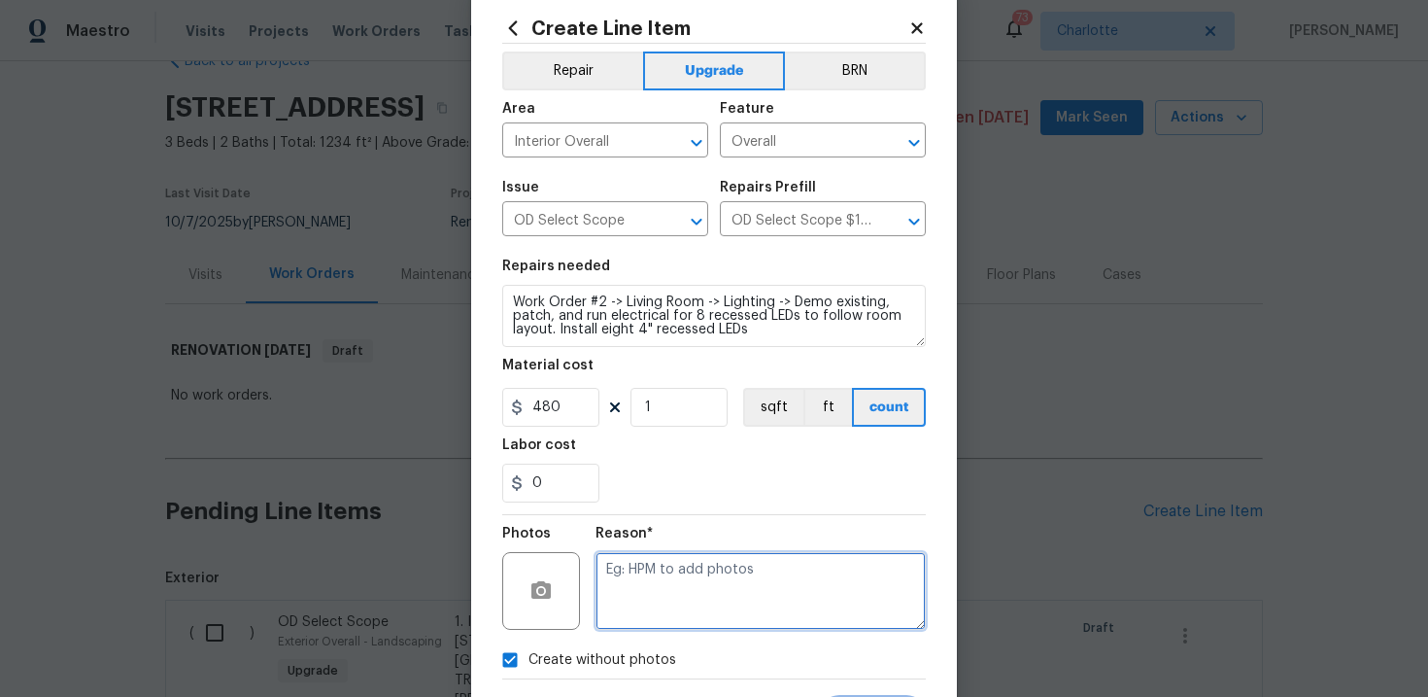
click at [678, 588] on textarea at bounding box center [761, 591] width 330 height 78
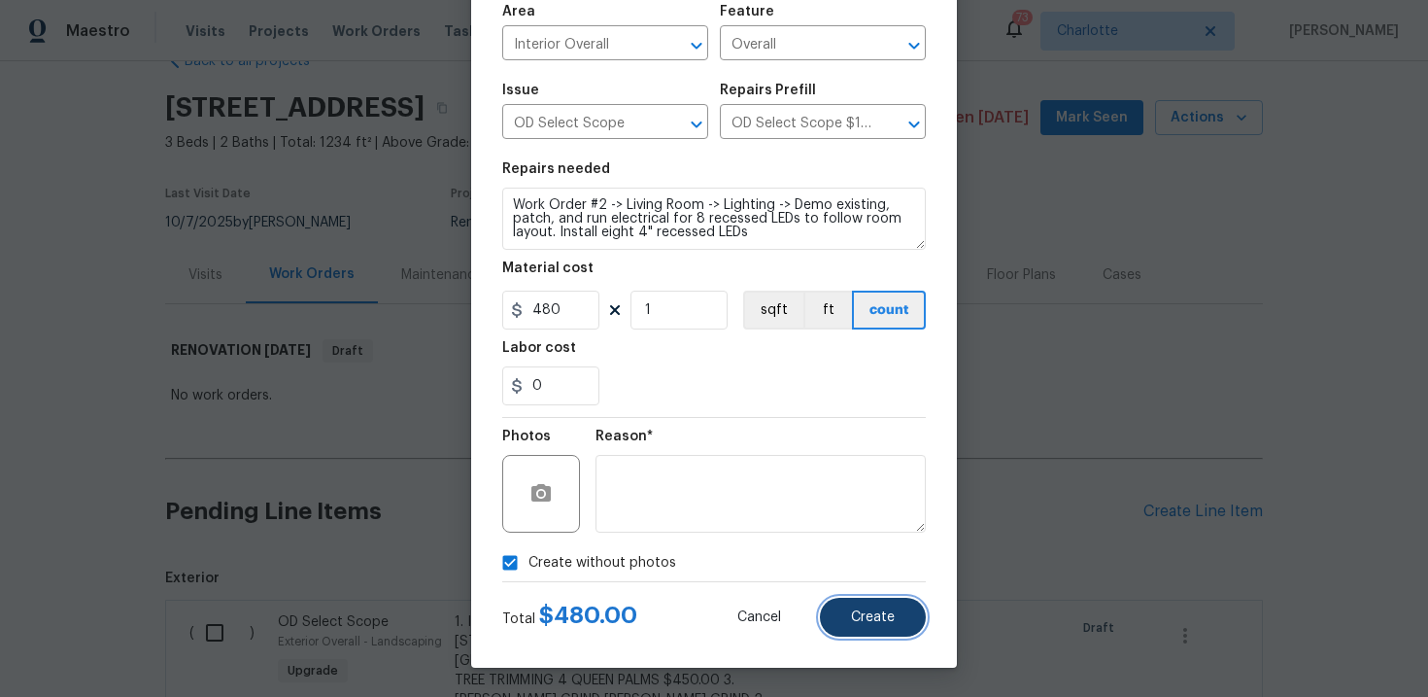
click at [876, 615] on span "Create" at bounding box center [873, 617] width 44 height 15
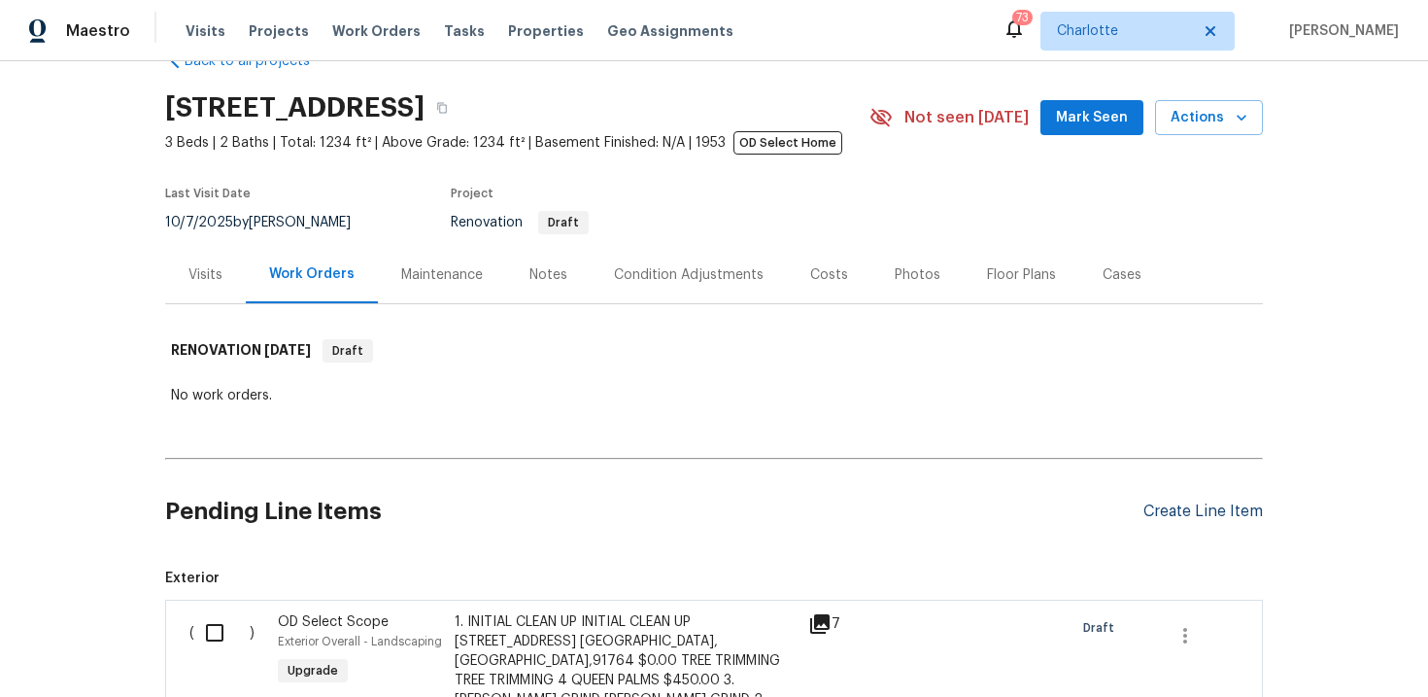
click at [1216, 516] on div "Create Line Item" at bounding box center [1202, 511] width 119 height 18
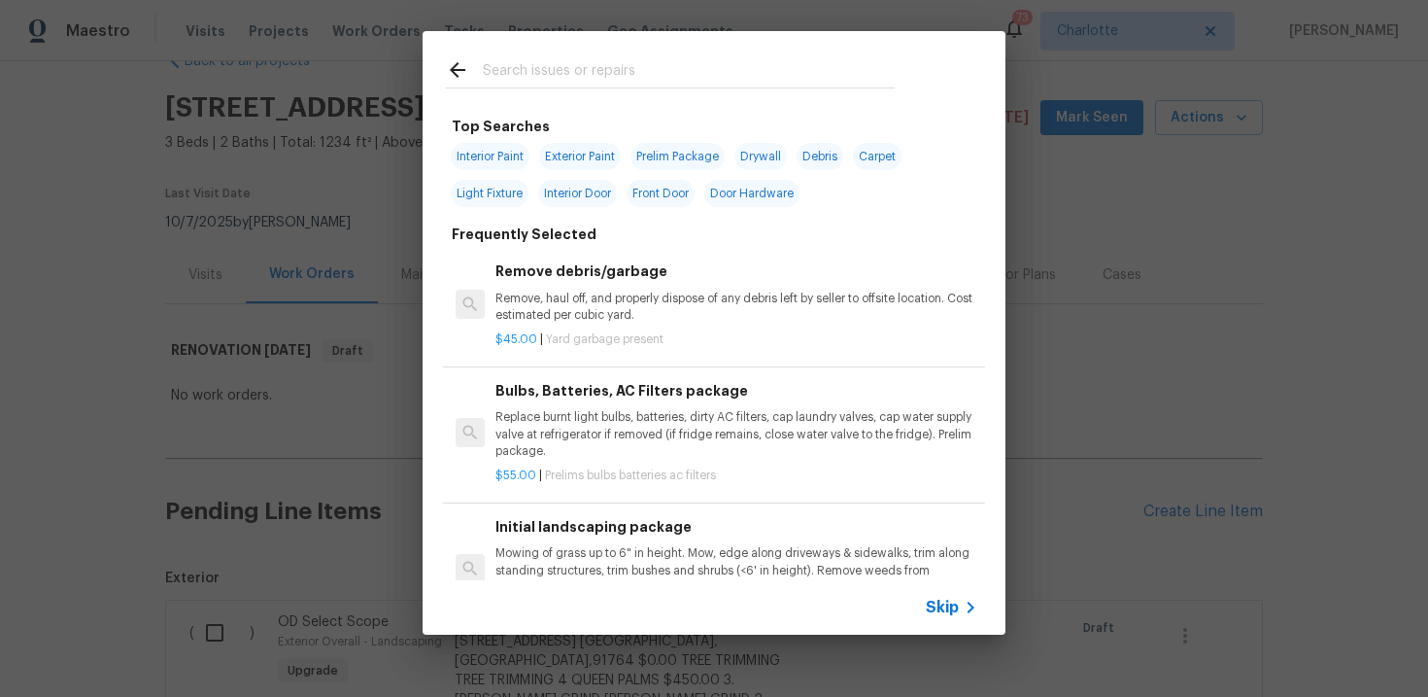
click at [940, 607] on span "Skip" at bounding box center [942, 606] width 33 height 19
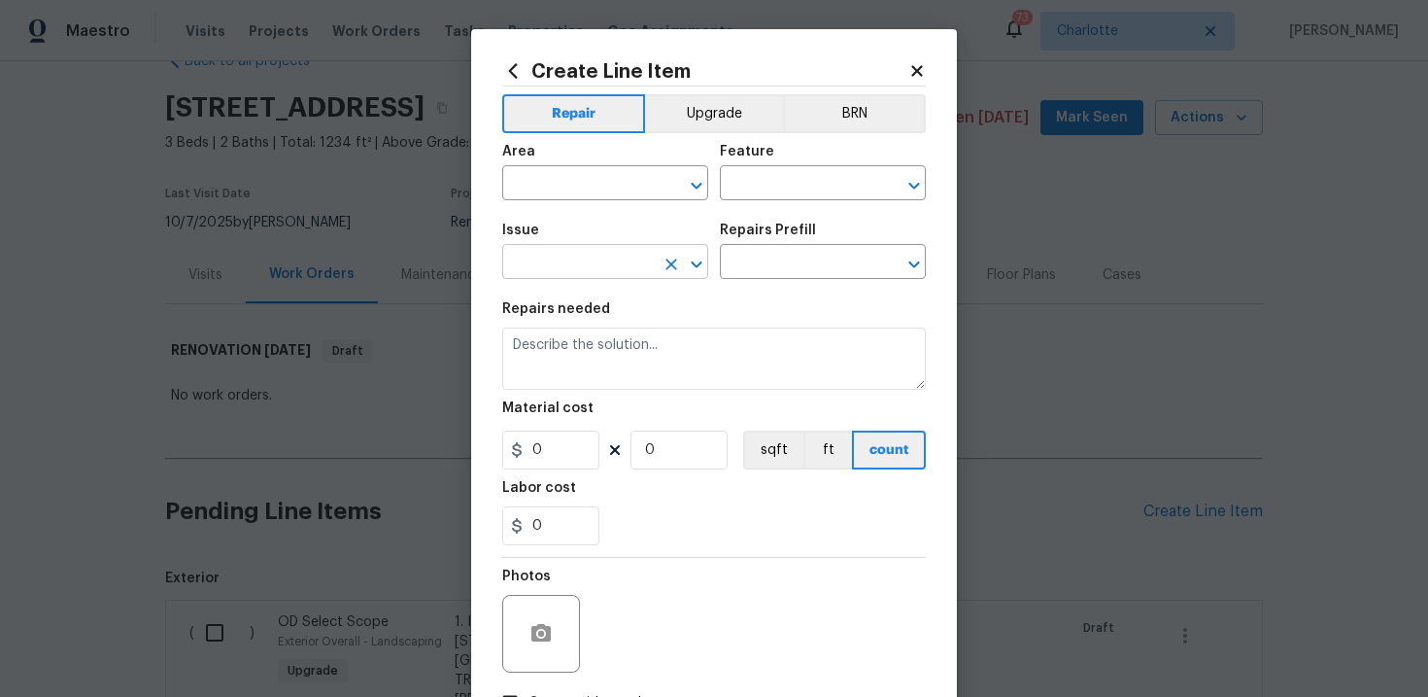
click at [578, 261] on input "text" at bounding box center [578, 264] width 152 height 30
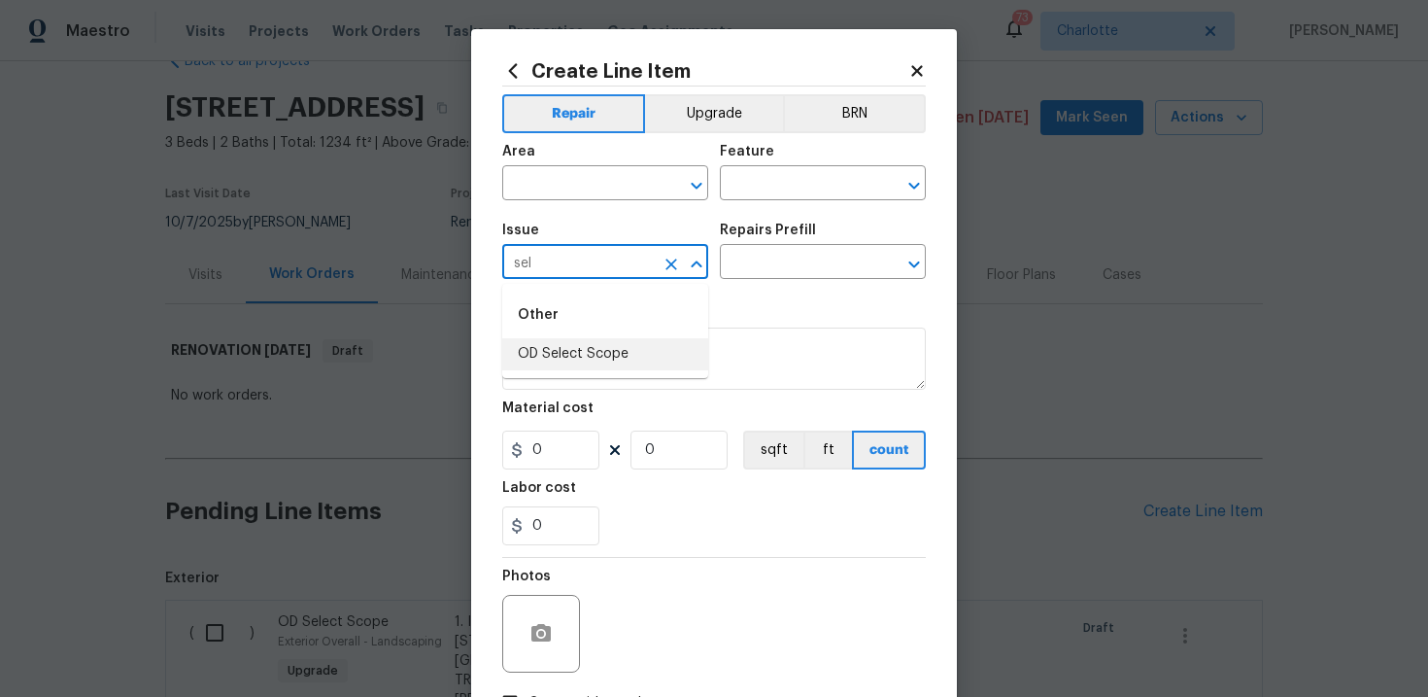
click at [578, 344] on li "OD Select Scope" at bounding box center [605, 354] width 206 height 32
click at [755, 267] on input "text" at bounding box center [796, 264] width 152 height 30
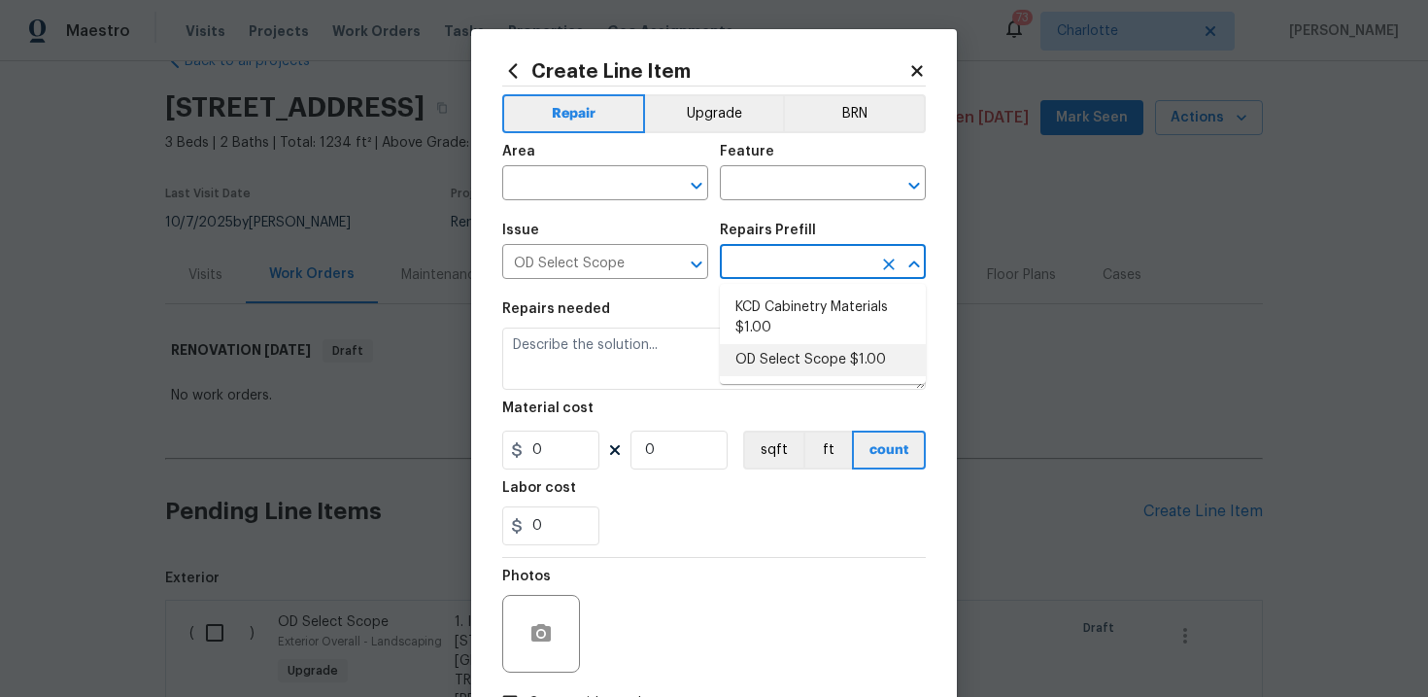
click at [777, 347] on li "OD Select Scope $1.00" at bounding box center [823, 360] width 206 height 32
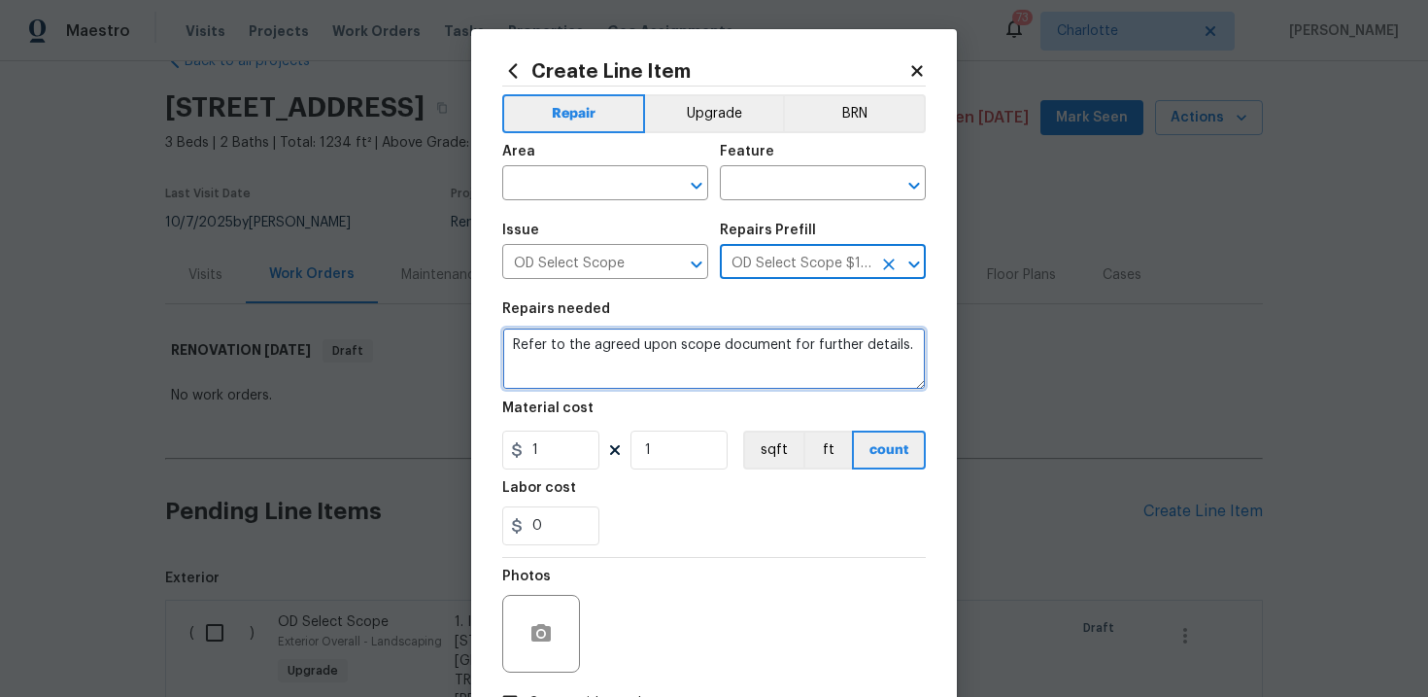
click at [694, 354] on textarea "Refer to the agreed upon scope document for further details." at bounding box center [714, 358] width 424 height 62
paste textarea "Work Order #2 -> Kitchen -> Appliances -> Dispose of appliances and install app…"
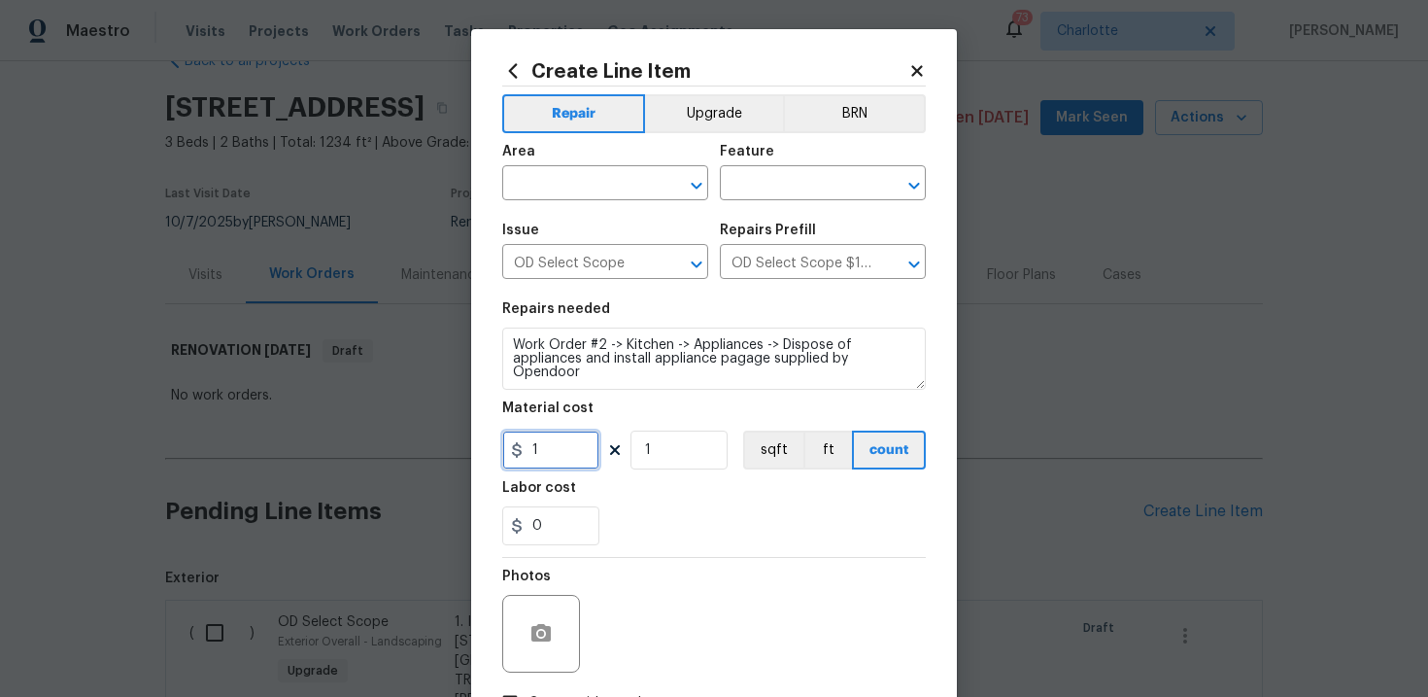
click at [570, 454] on input "1" at bounding box center [550, 449] width 97 height 39
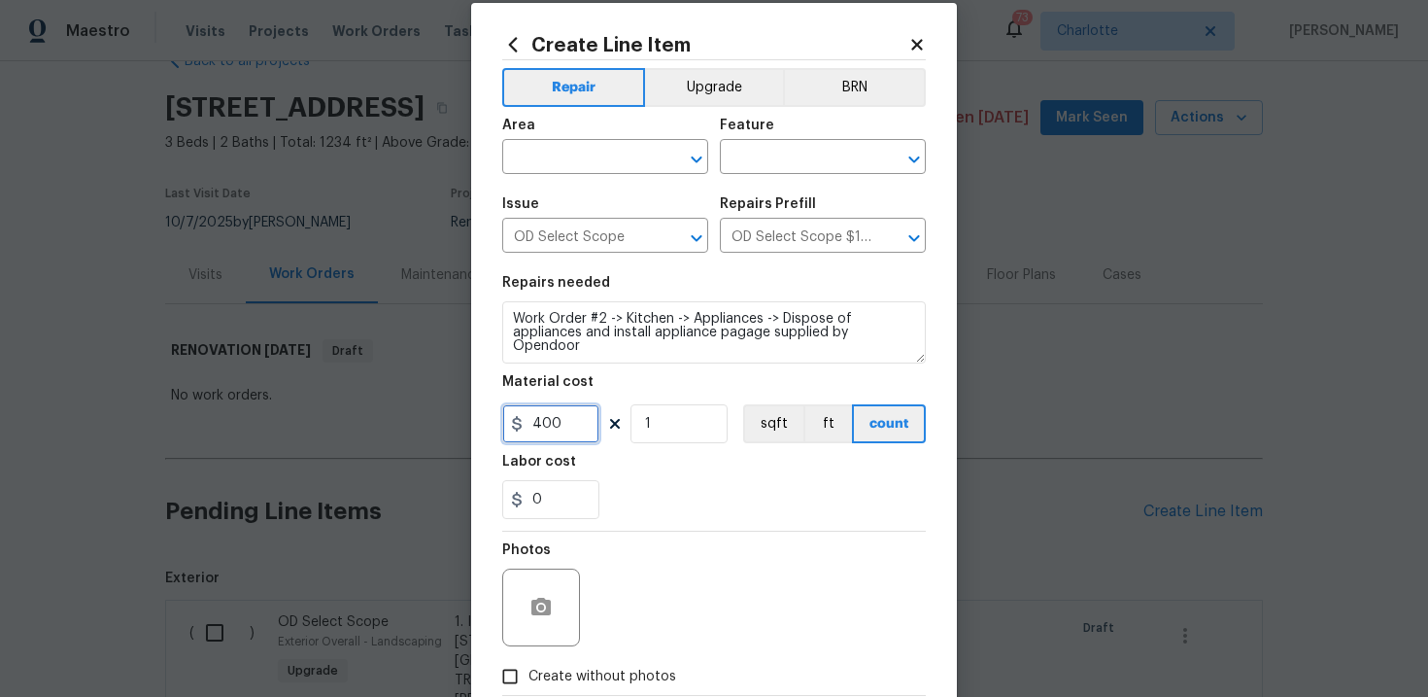
scroll to position [49, 0]
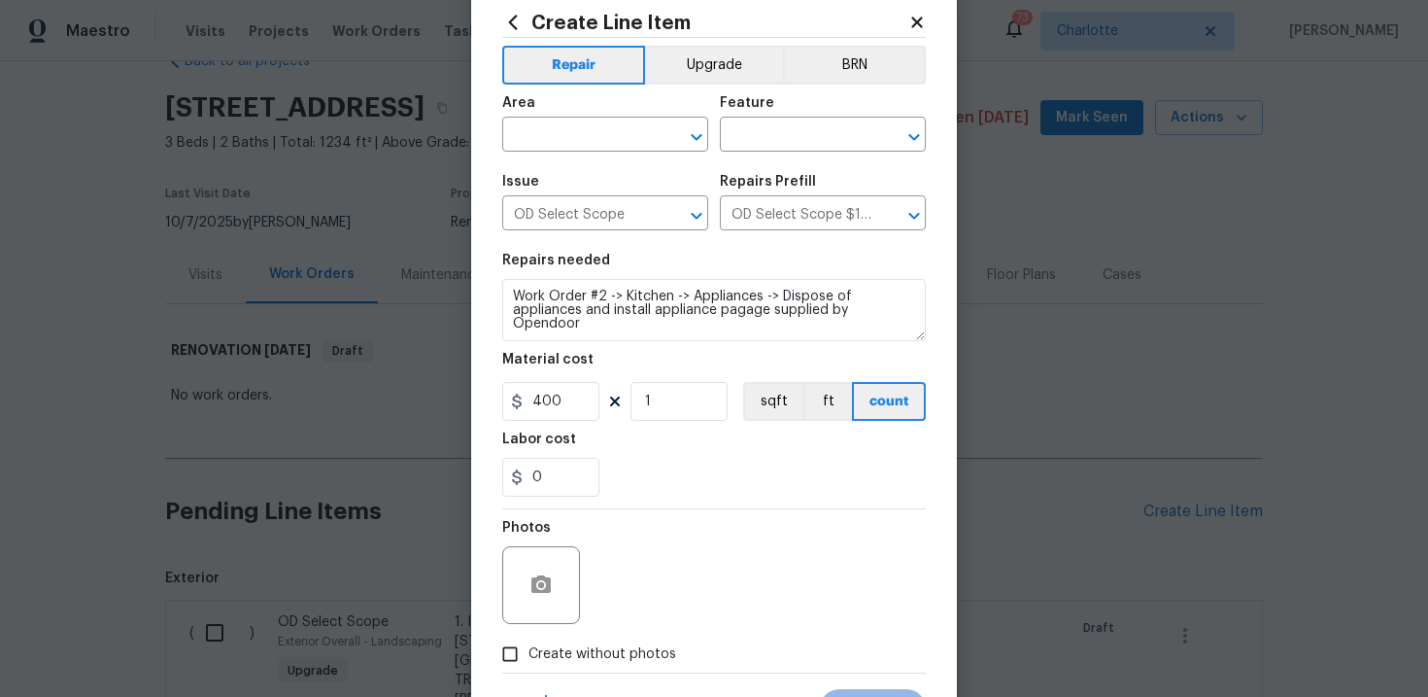
click at [591, 653] on span "Create without photos" at bounding box center [602, 654] width 148 height 20
click at [528, 653] on input "Create without photos" at bounding box center [510, 653] width 37 height 37
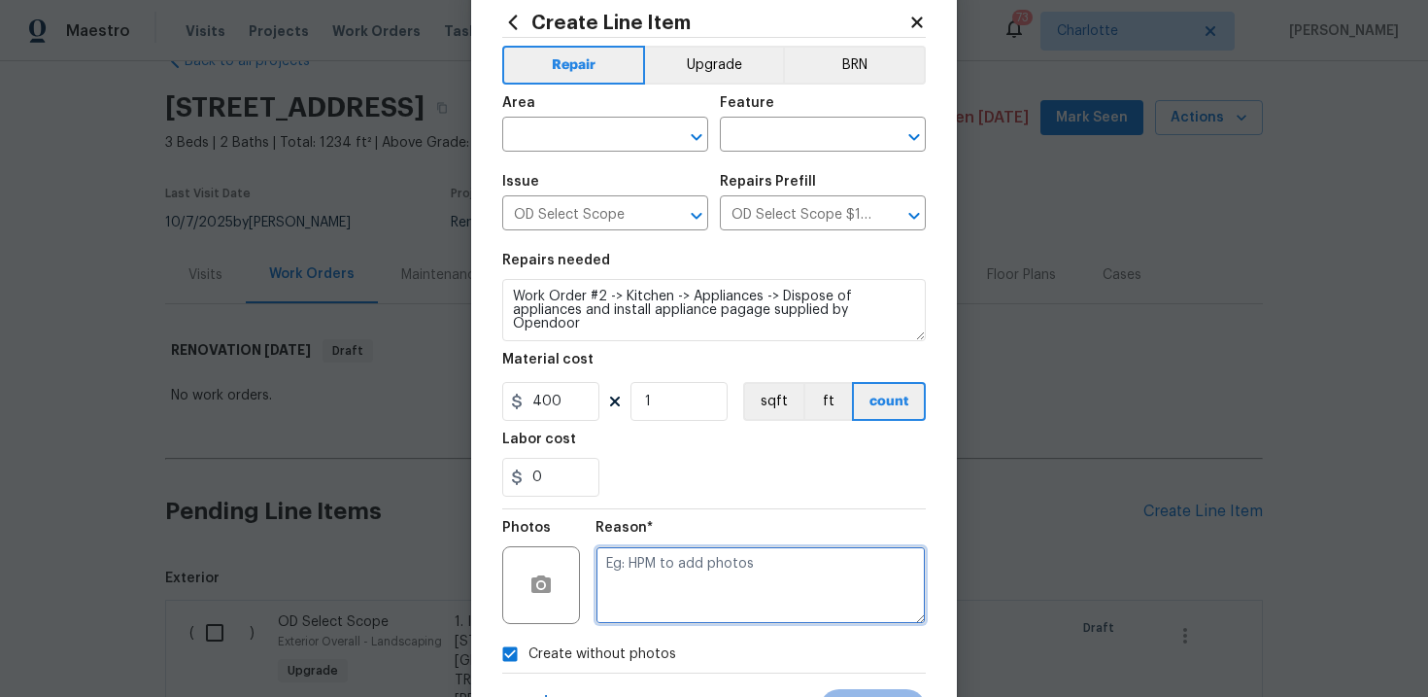
click at [684, 580] on textarea at bounding box center [761, 585] width 330 height 78
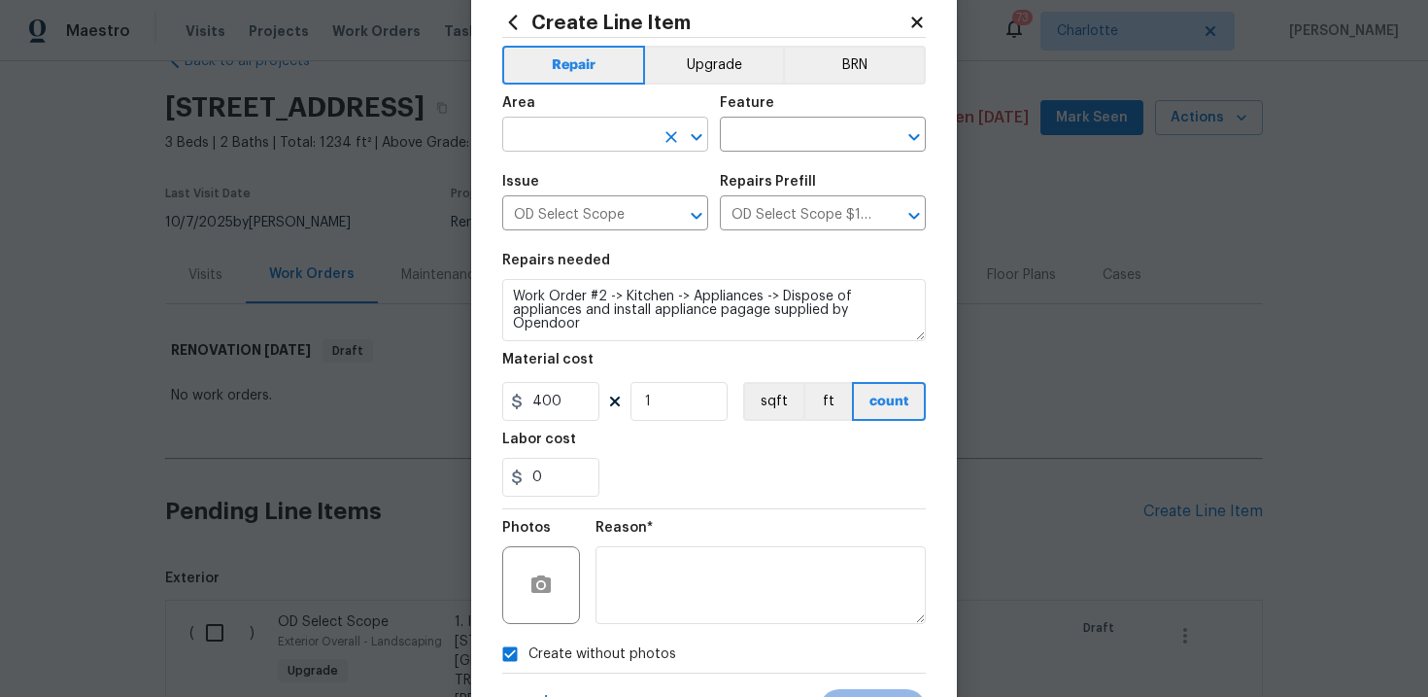
click at [603, 133] on input "text" at bounding box center [578, 136] width 152 height 30
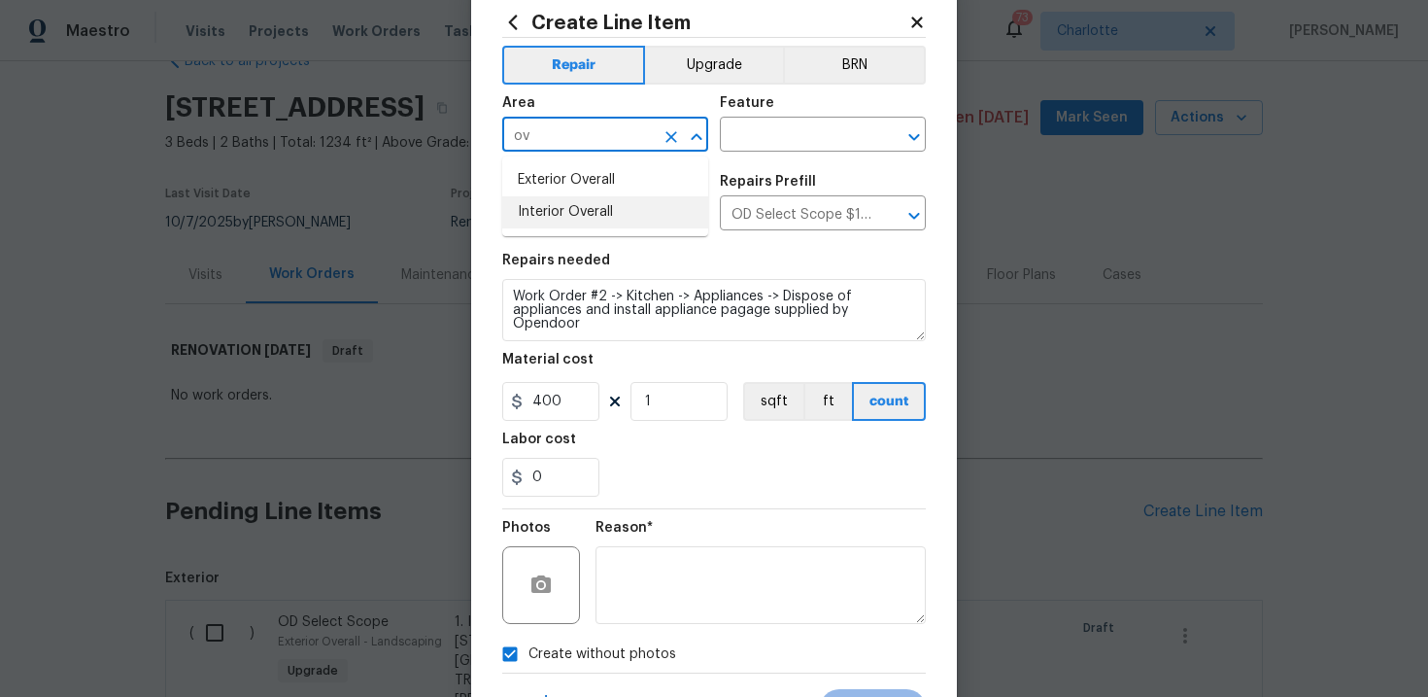
click at [596, 216] on li "Interior Overall" at bounding box center [605, 212] width 206 height 32
click at [788, 130] on input "text" at bounding box center [796, 136] width 152 height 30
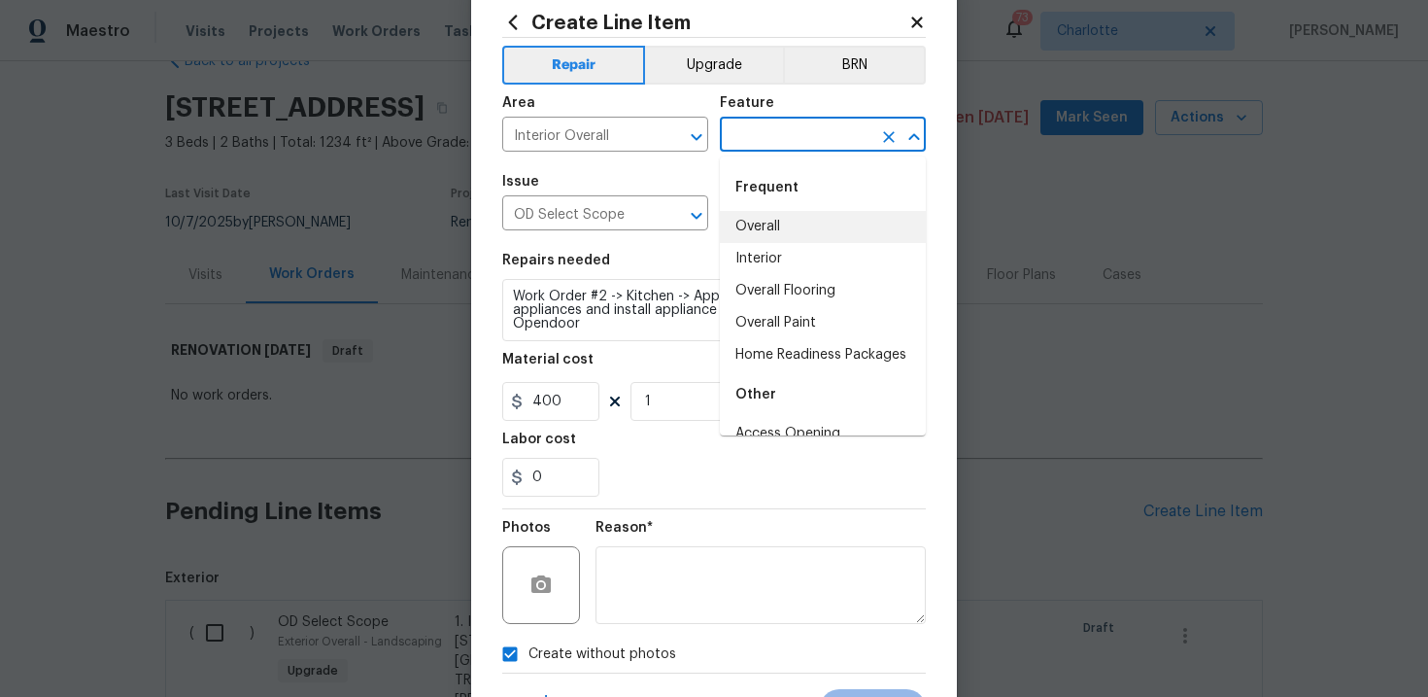
click at [779, 234] on li "Overall" at bounding box center [823, 227] width 206 height 32
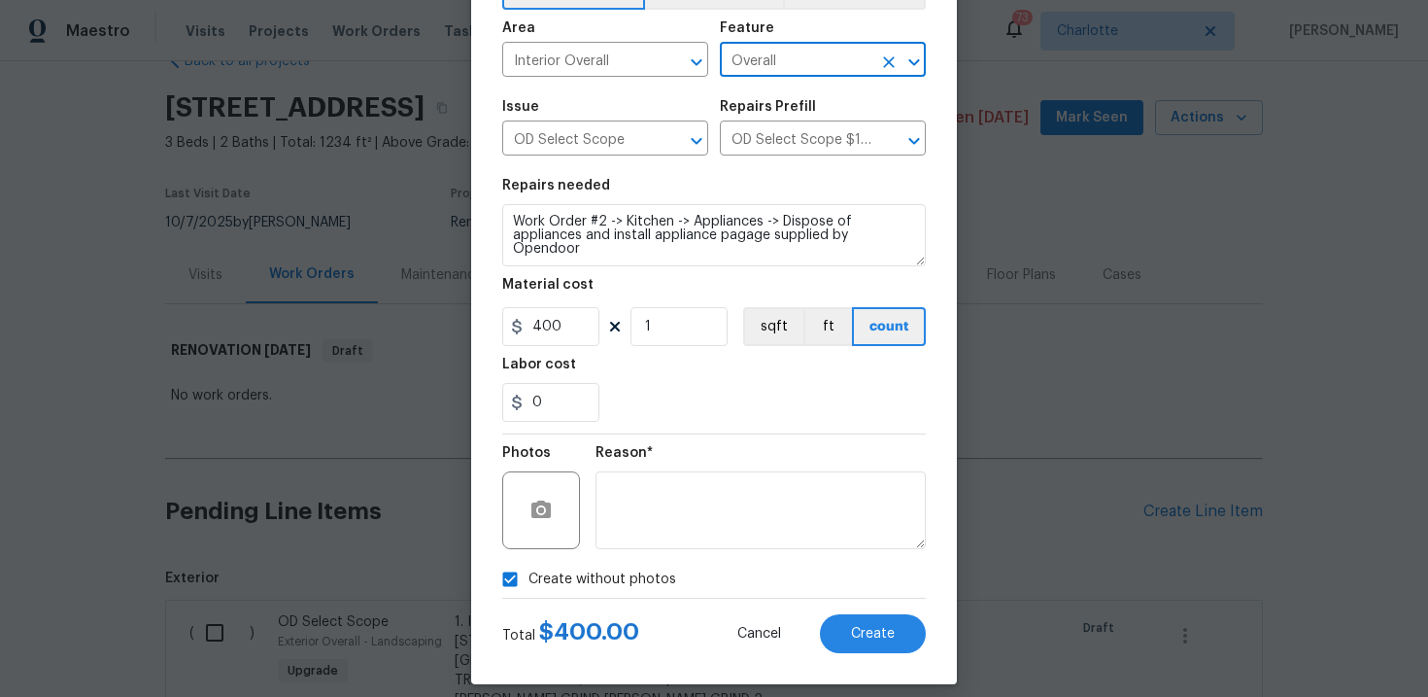
scroll to position [132, 0]
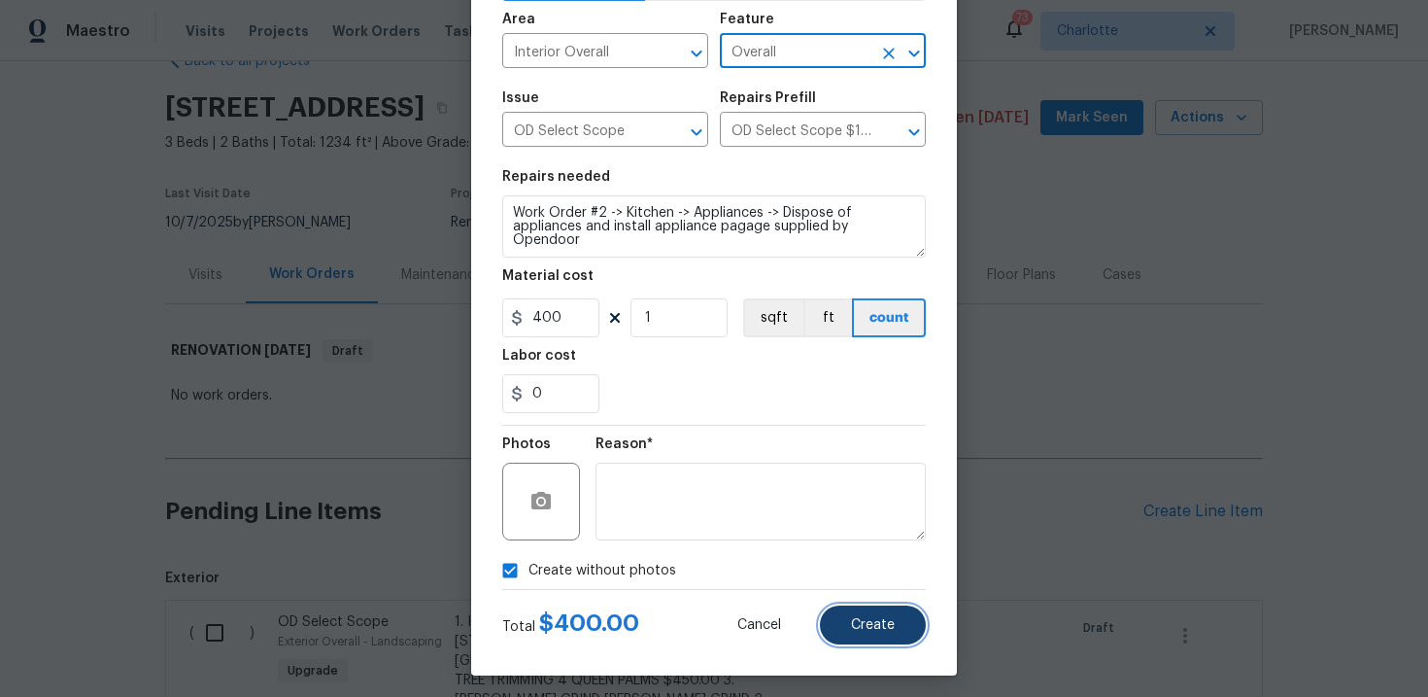
click at [866, 635] on button "Create" at bounding box center [873, 624] width 106 height 39
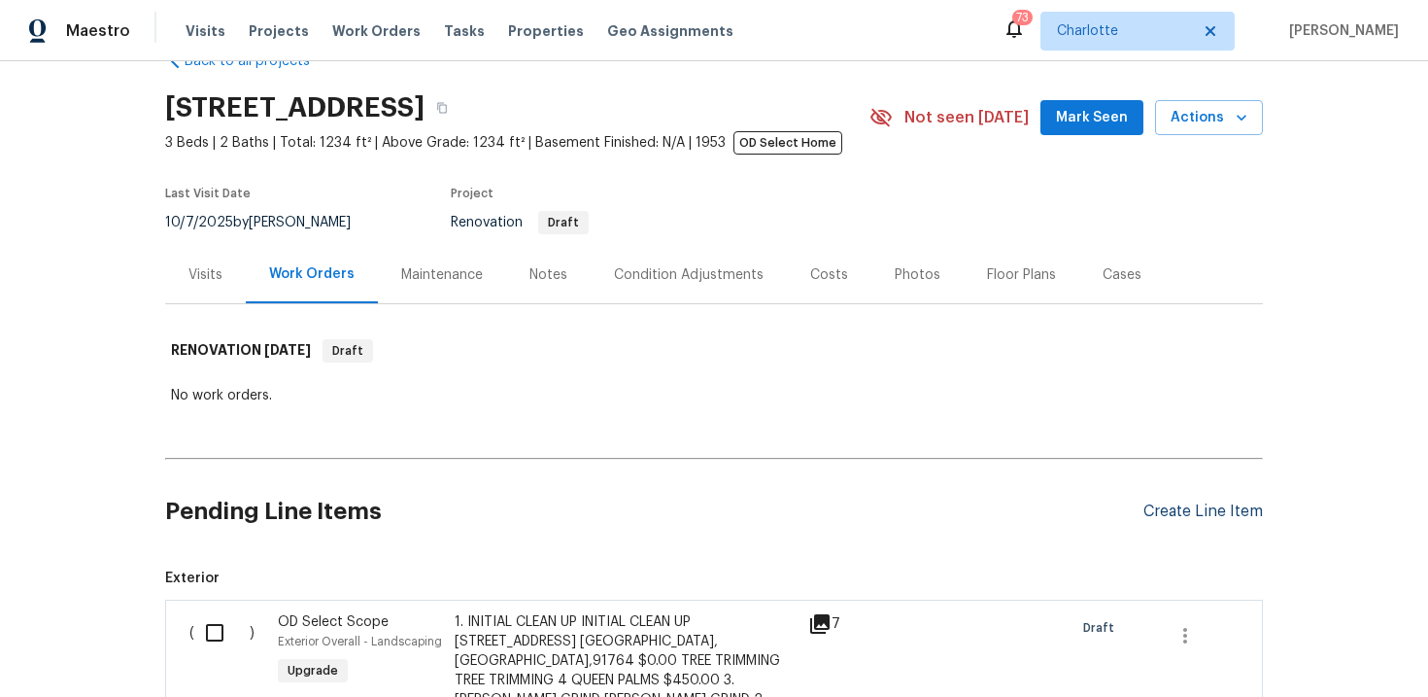
click at [1168, 504] on div "Create Line Item" at bounding box center [1202, 511] width 119 height 18
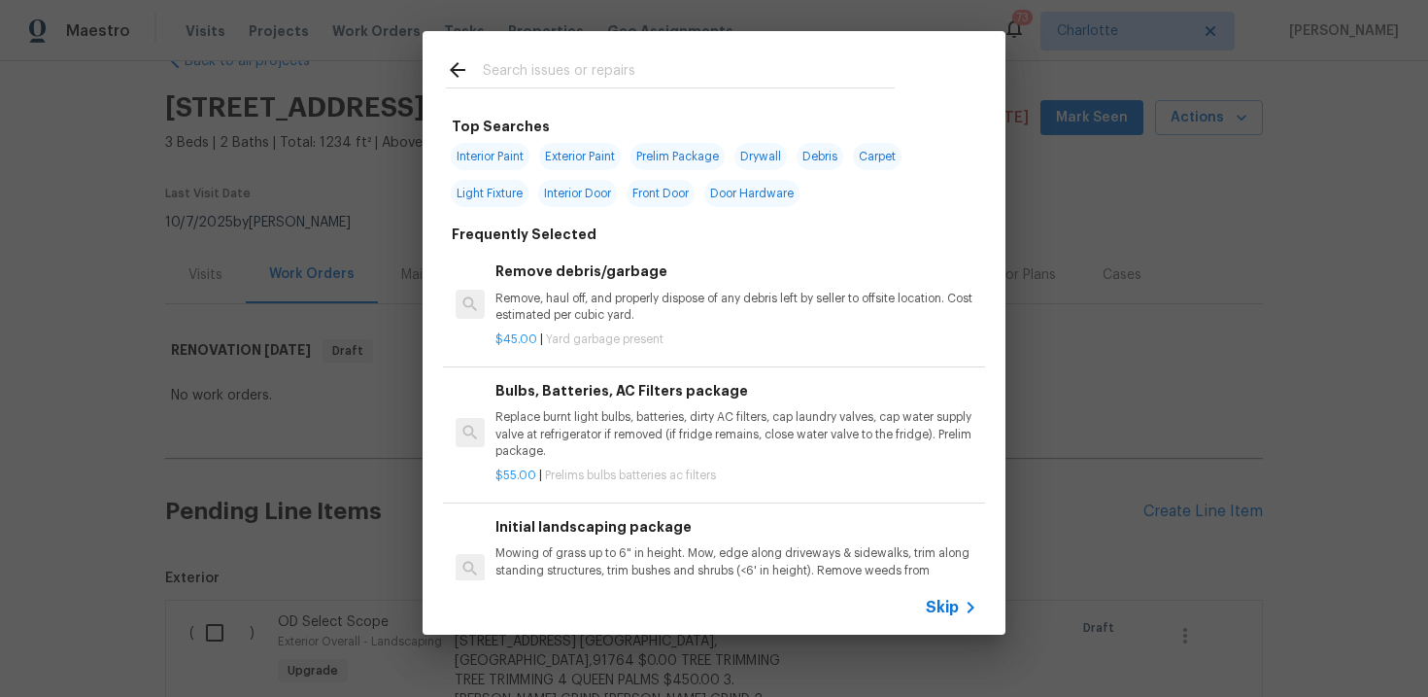
click at [947, 606] on span "Skip" at bounding box center [942, 606] width 33 height 19
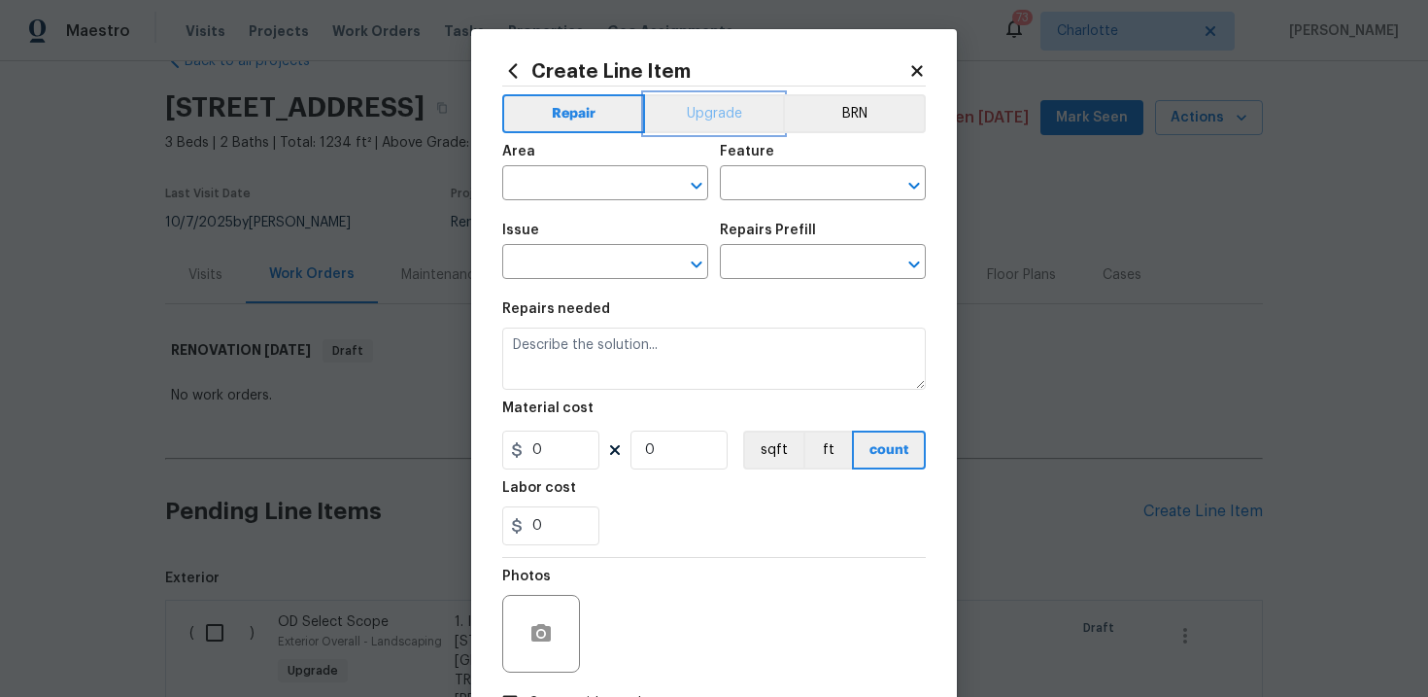
click at [729, 122] on button "Upgrade" at bounding box center [714, 113] width 139 height 39
click at [592, 255] on input "text" at bounding box center [578, 264] width 152 height 30
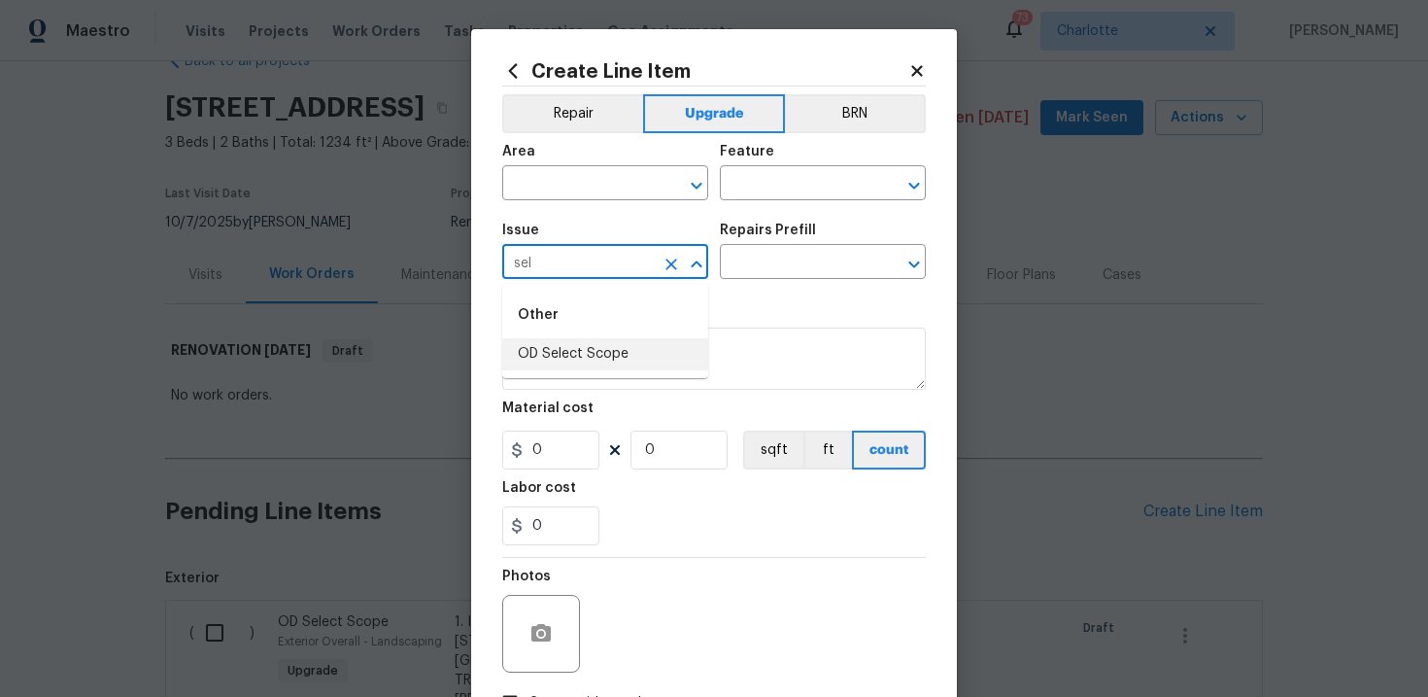
click at [578, 358] on li "OD Select Scope" at bounding box center [605, 354] width 206 height 32
click at [770, 280] on div "Issue OD Select Scope ​ Repairs Prefill ​" at bounding box center [714, 251] width 424 height 79
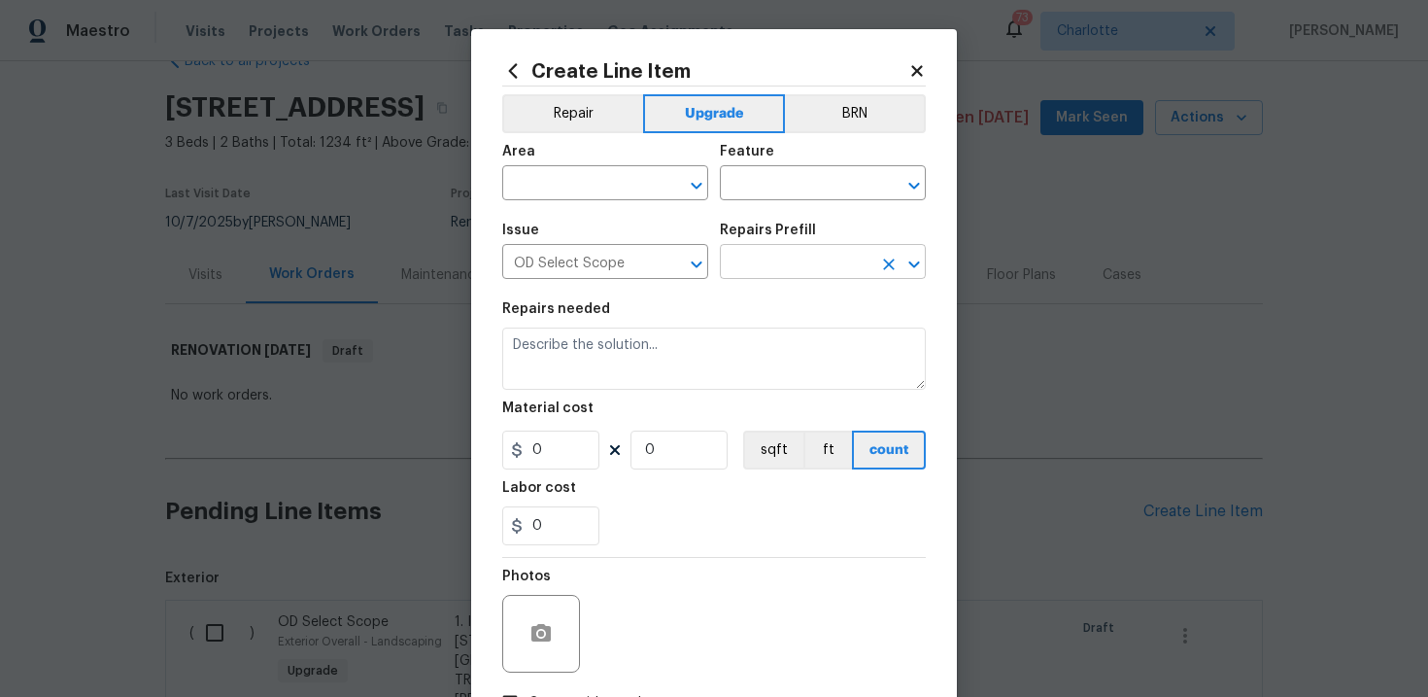
click at [803, 265] on input "text" at bounding box center [796, 264] width 152 height 30
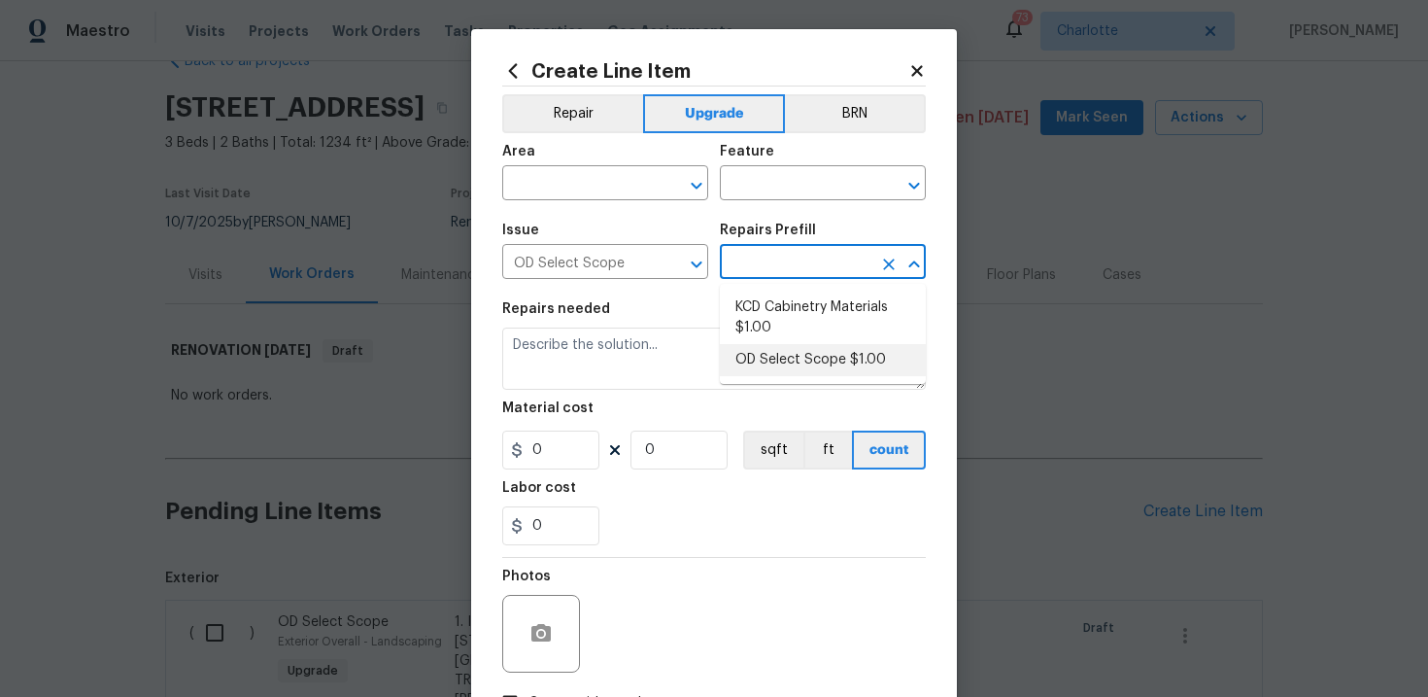
click at [800, 356] on li "OD Select Scope $1.00" at bounding box center [823, 360] width 206 height 32
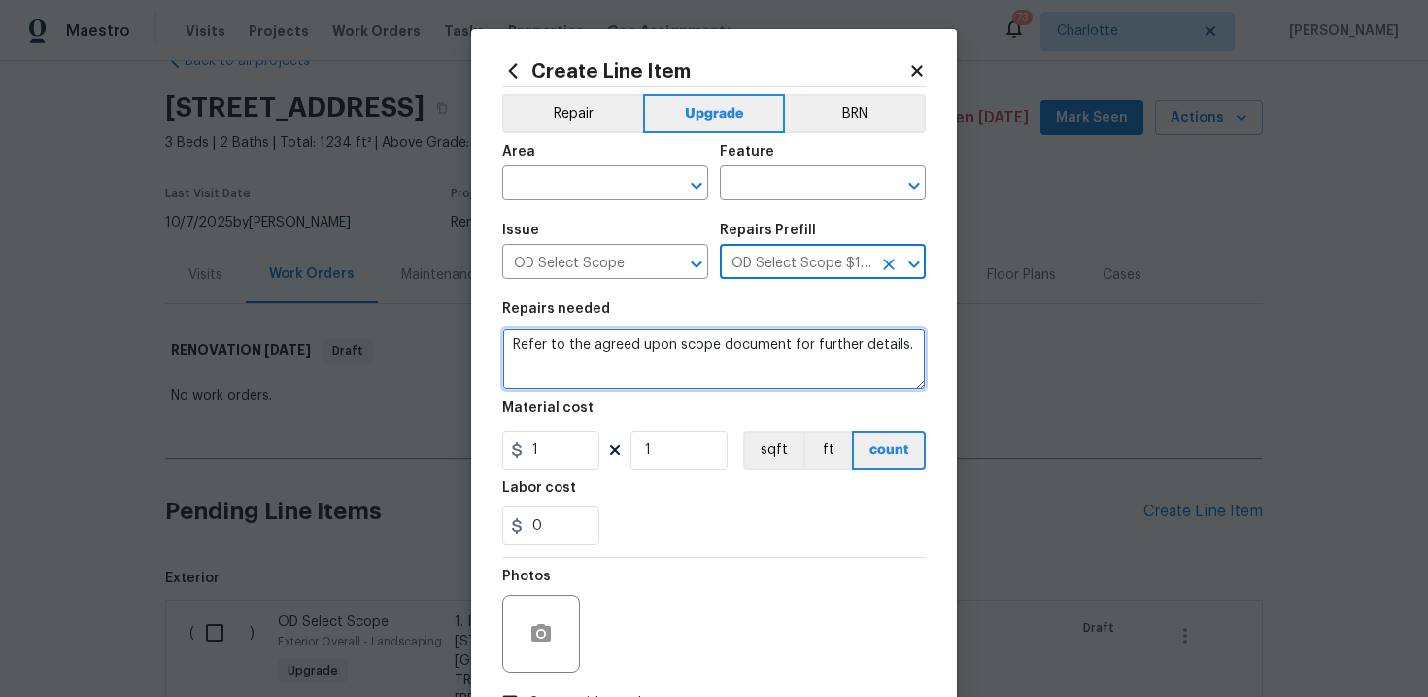
click at [693, 352] on textarea "Refer to the agreed upon scope document for further details." at bounding box center [714, 358] width 424 height 62
paste textarea "Work Order #2 -> Kitchen -> Backsplash -> Install tile backsplash and edging. D…"
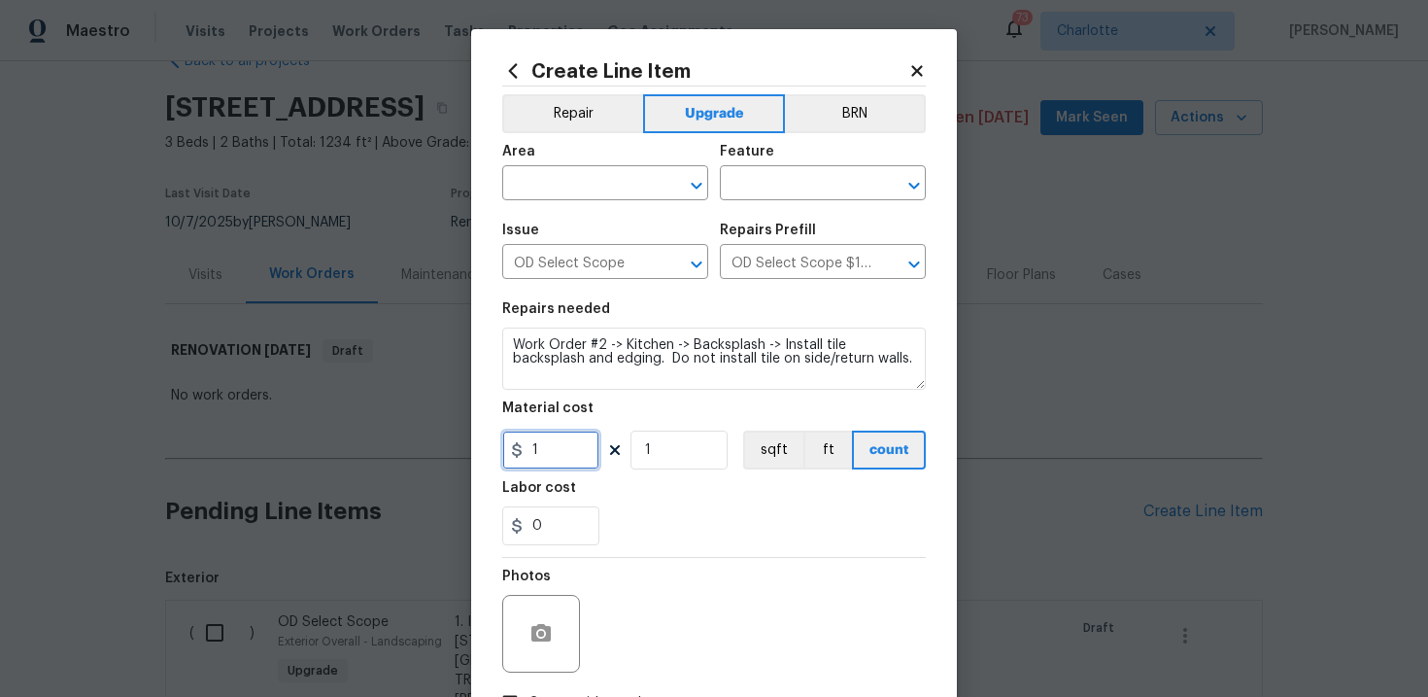
click at [559, 456] on input "1" at bounding box center [550, 449] width 97 height 39
click at [682, 526] on div "0" at bounding box center [714, 525] width 424 height 39
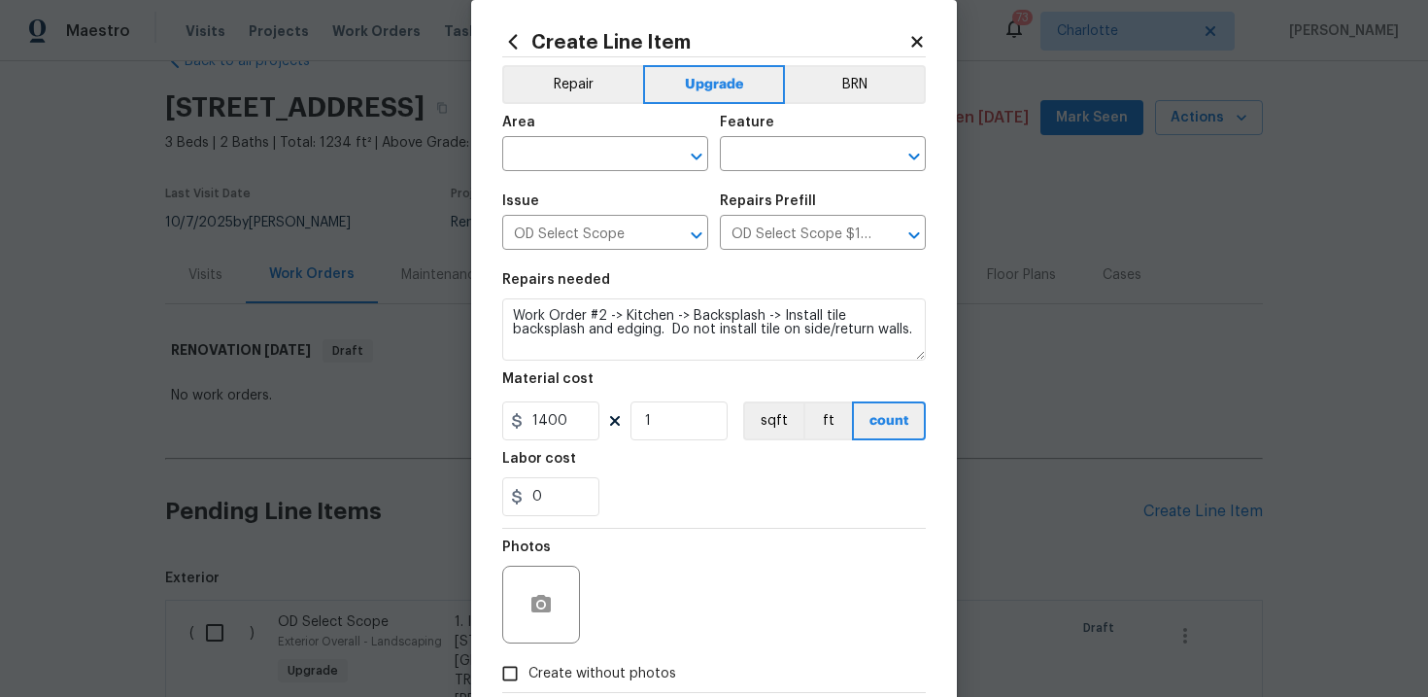
scroll to position [30, 0]
click at [605, 666] on span "Create without photos" at bounding box center [602, 673] width 148 height 20
click at [528, 666] on input "Create without photos" at bounding box center [510, 672] width 37 height 37
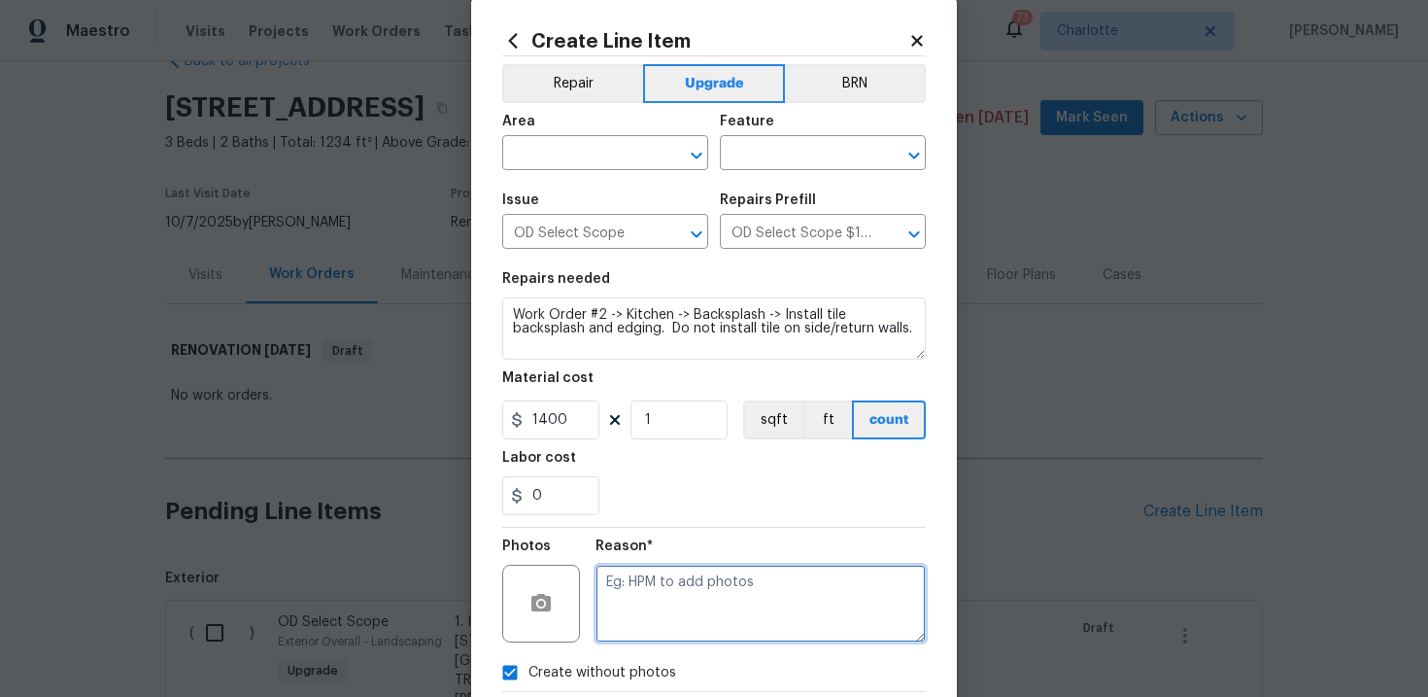
click at [676, 625] on textarea at bounding box center [761, 603] width 330 height 78
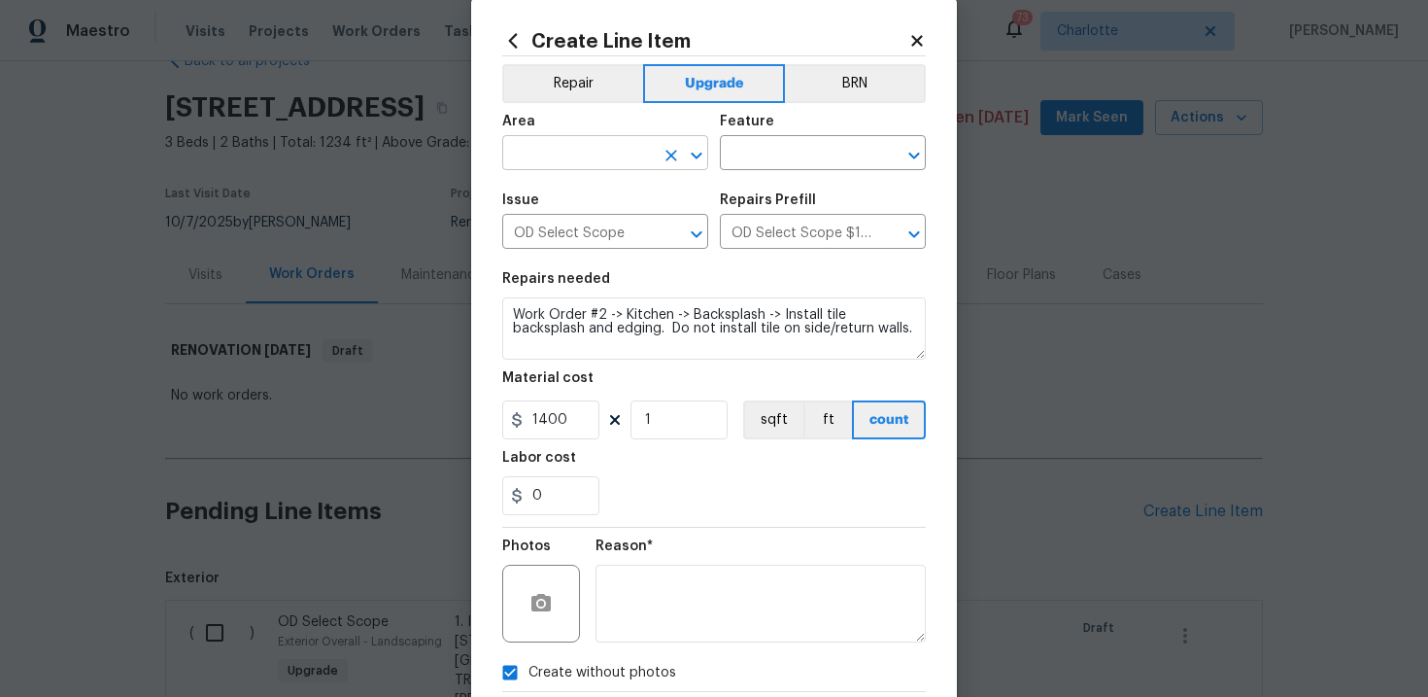
click at [614, 158] on input "text" at bounding box center [578, 155] width 152 height 30
click at [613, 236] on li "Interior Overall" at bounding box center [605, 231] width 206 height 32
click at [809, 160] on input "text" at bounding box center [796, 155] width 152 height 30
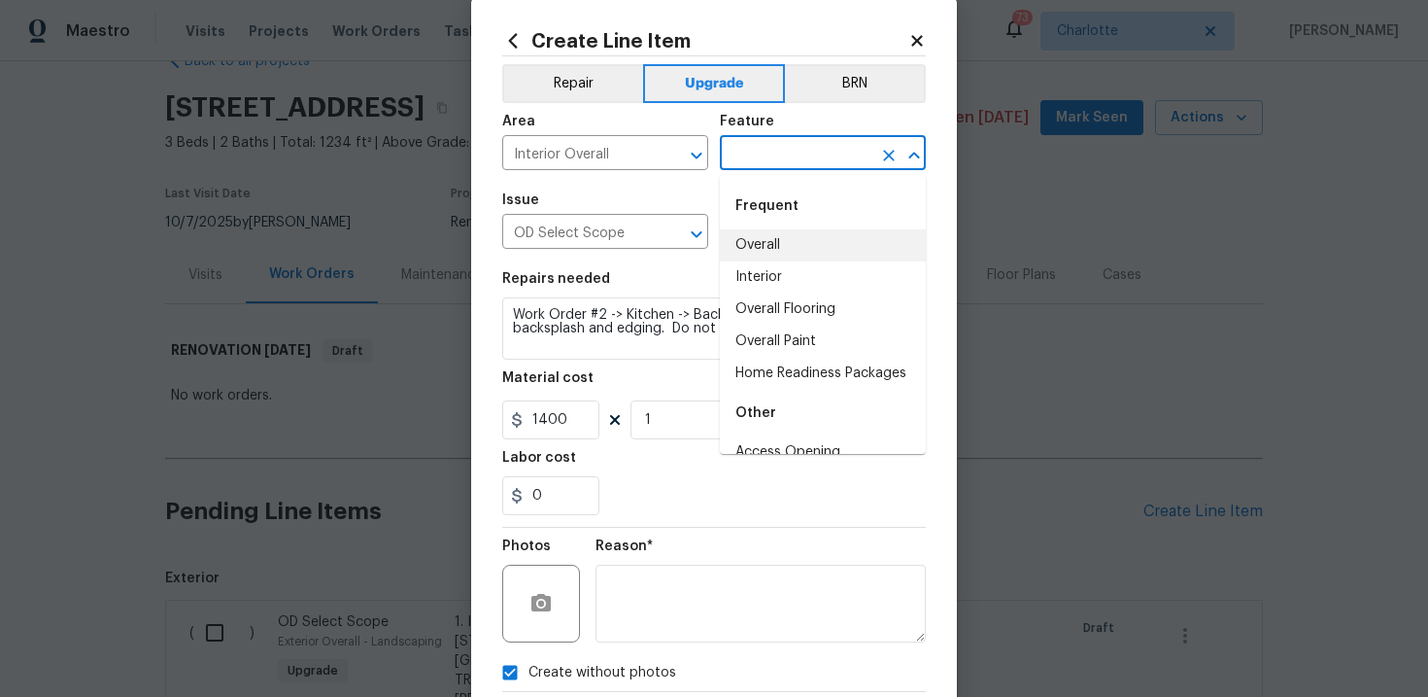
click at [799, 247] on li "Overall" at bounding box center [823, 245] width 206 height 32
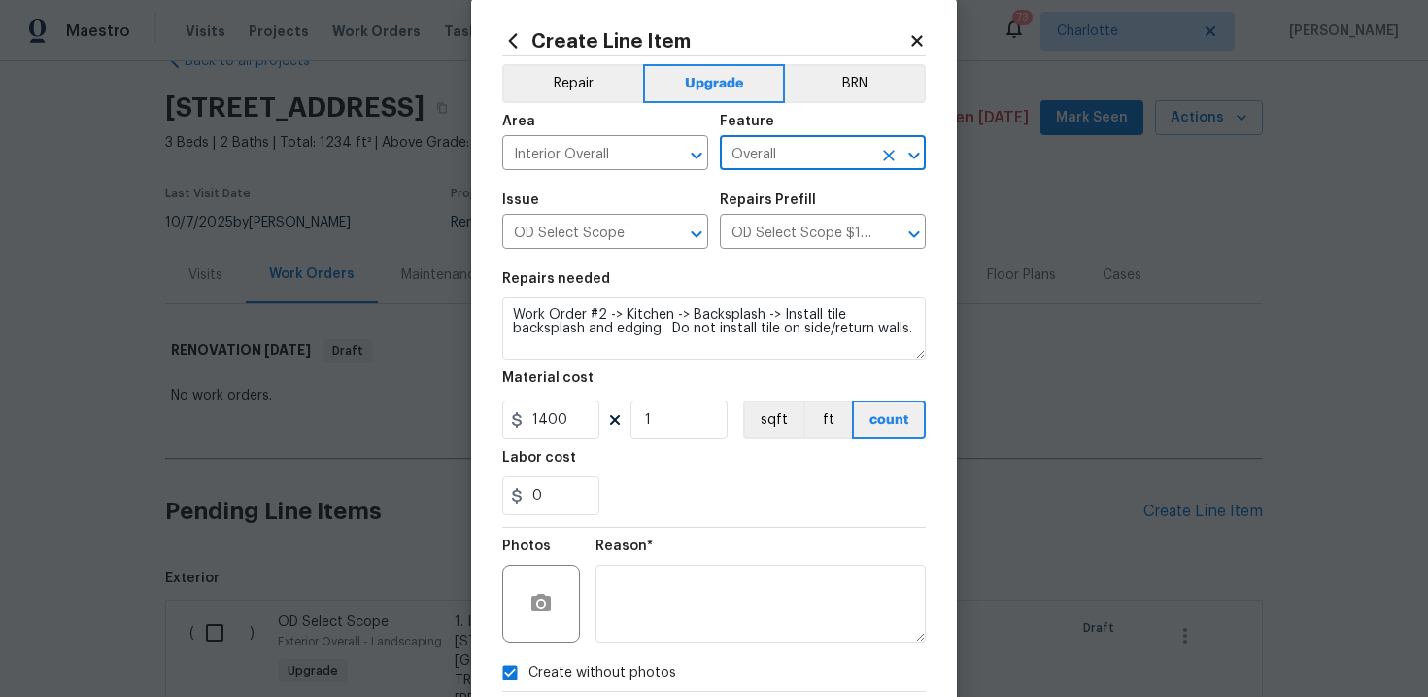
scroll to position [141, 0]
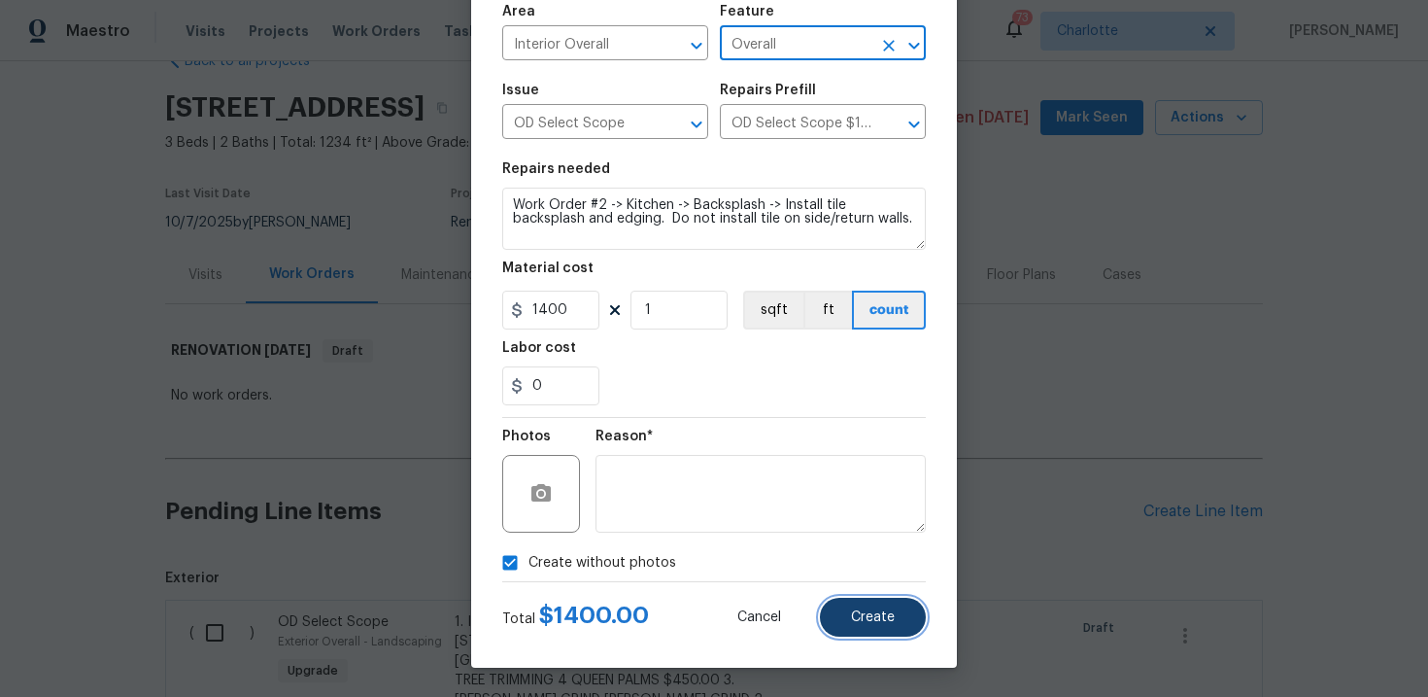
click at [871, 605] on button "Create" at bounding box center [873, 616] width 106 height 39
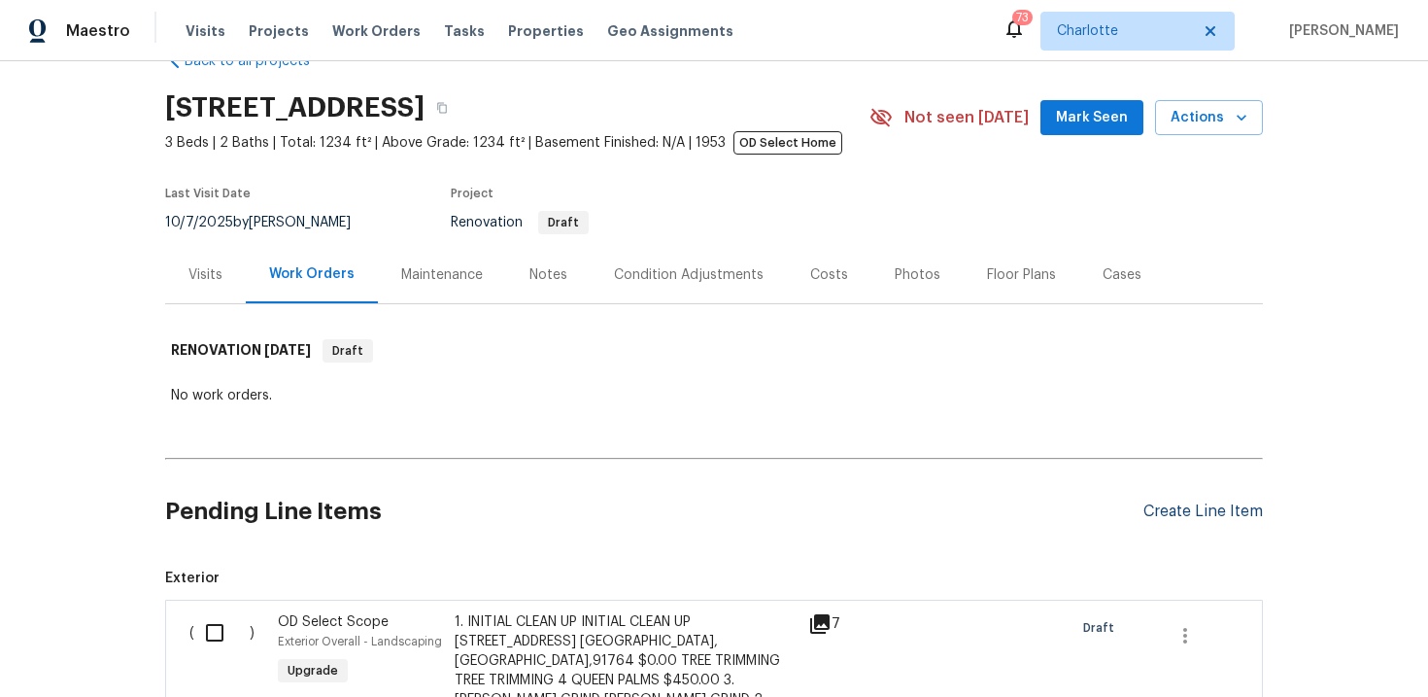
click at [1199, 512] on div "Create Line Item" at bounding box center [1202, 511] width 119 height 18
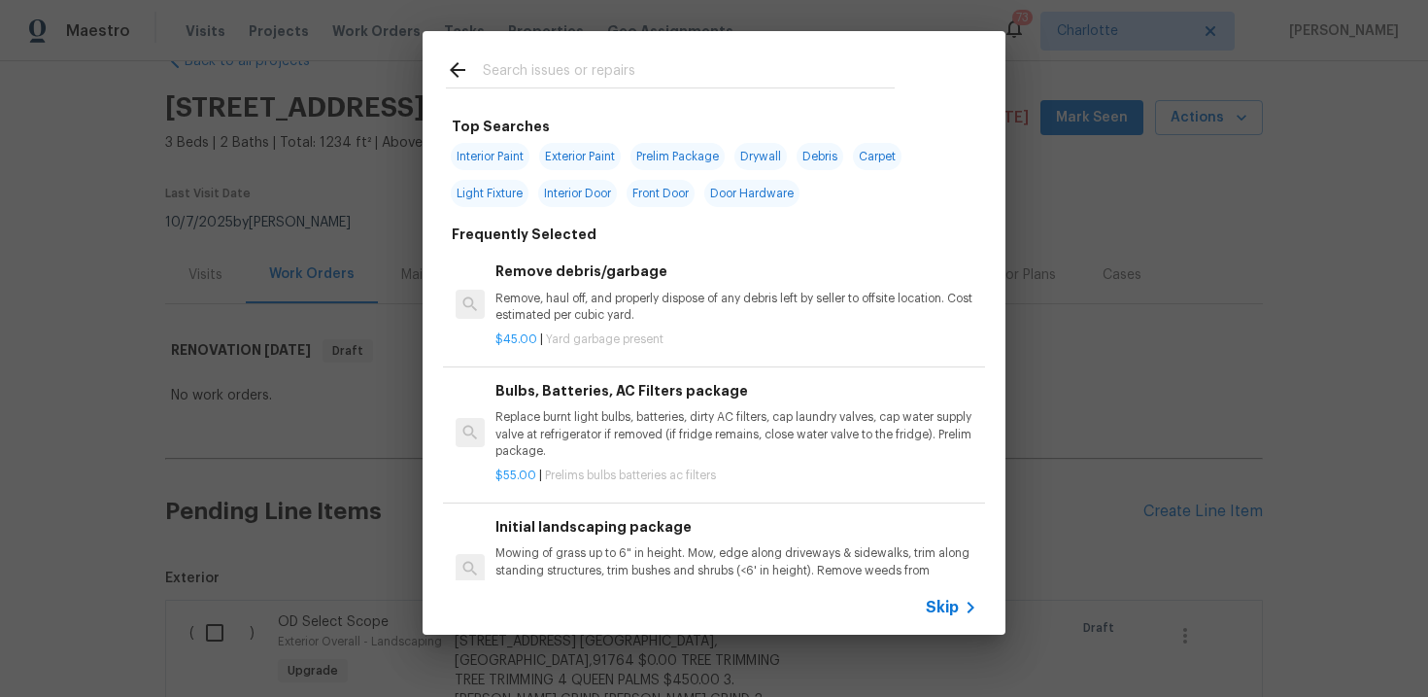
click at [943, 610] on span "Skip" at bounding box center [942, 606] width 33 height 19
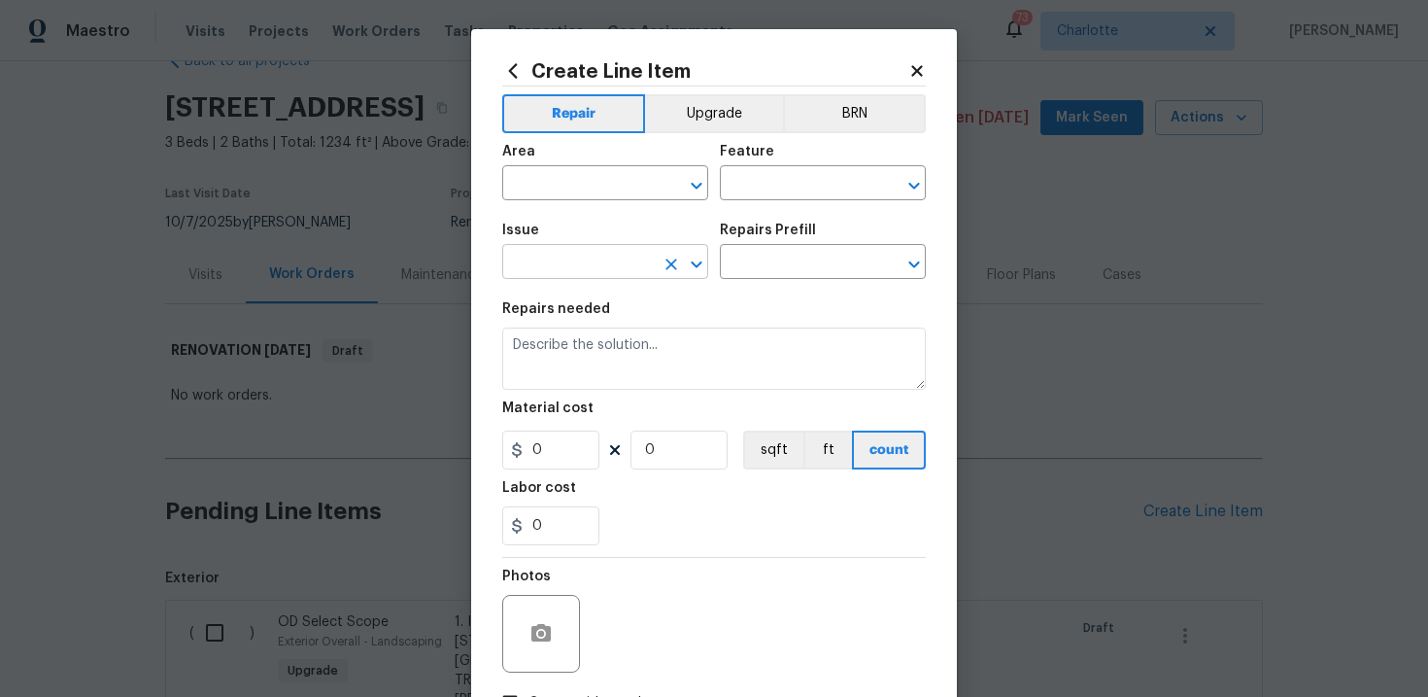
click at [560, 268] on input "text" at bounding box center [578, 264] width 152 height 30
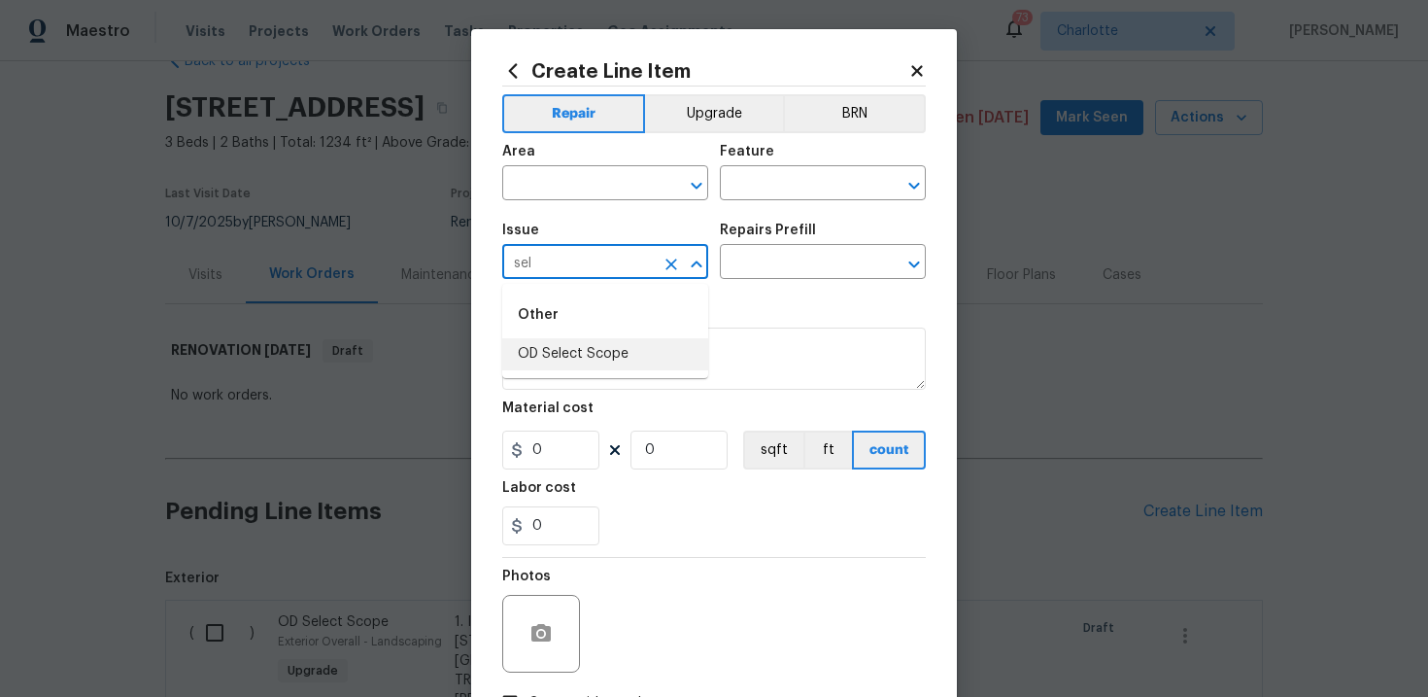
click at [564, 352] on li "OD Select Scope" at bounding box center [605, 354] width 206 height 32
click at [801, 261] on input "text" at bounding box center [796, 264] width 152 height 30
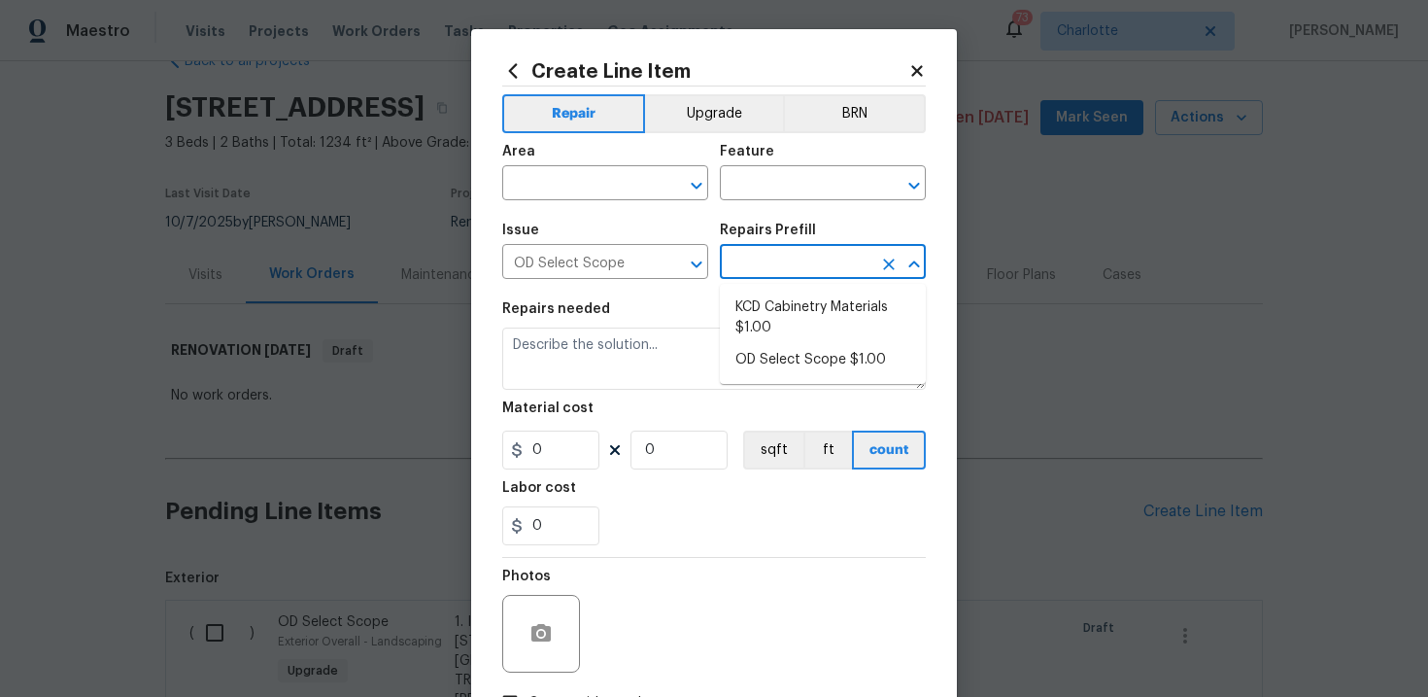
click at [801, 261] on input "text" at bounding box center [796, 264] width 152 height 30
click at [792, 351] on li "OD Select Scope $1.00" at bounding box center [823, 360] width 206 height 32
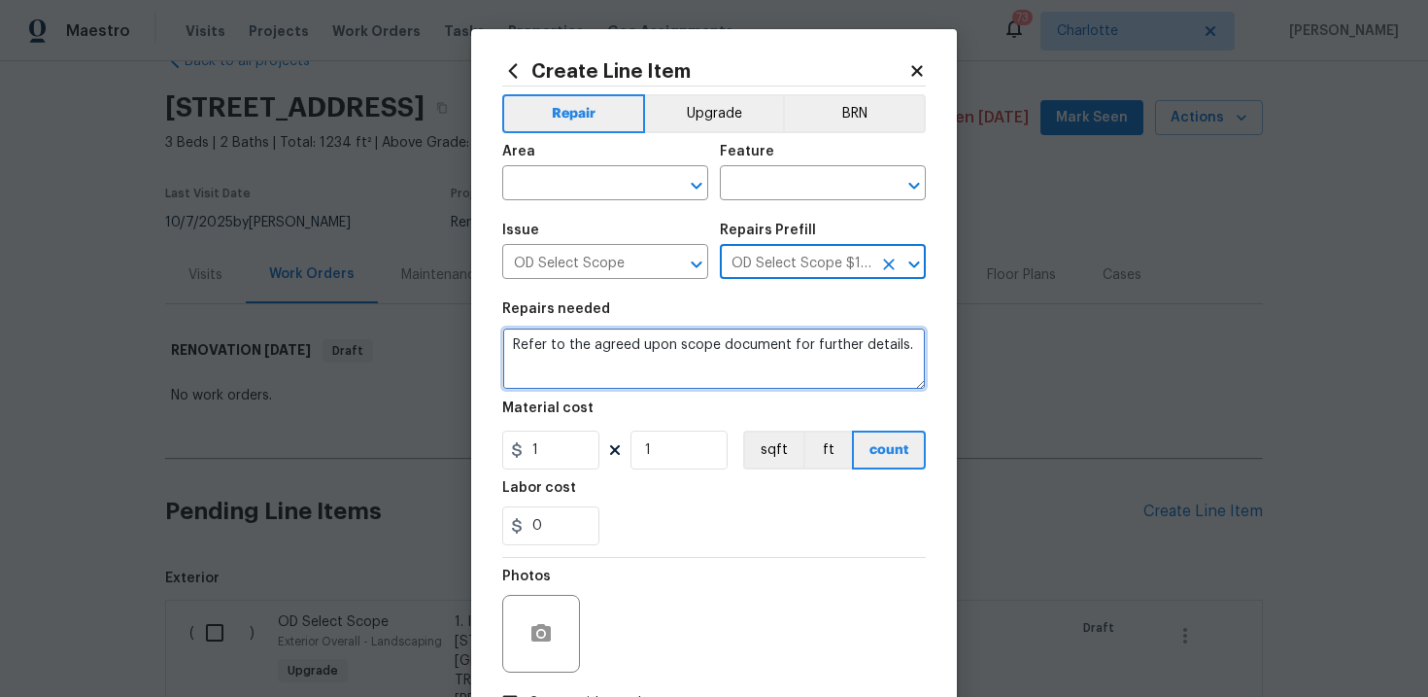
click at [714, 348] on textarea "Refer to the agreed upon scope document for further details." at bounding box center [714, 358] width 424 height 62
paste textarea "Work Order #2 -> Kitchen -> Cabinets -> Demo kitchen cabinets. Install owner pr…"
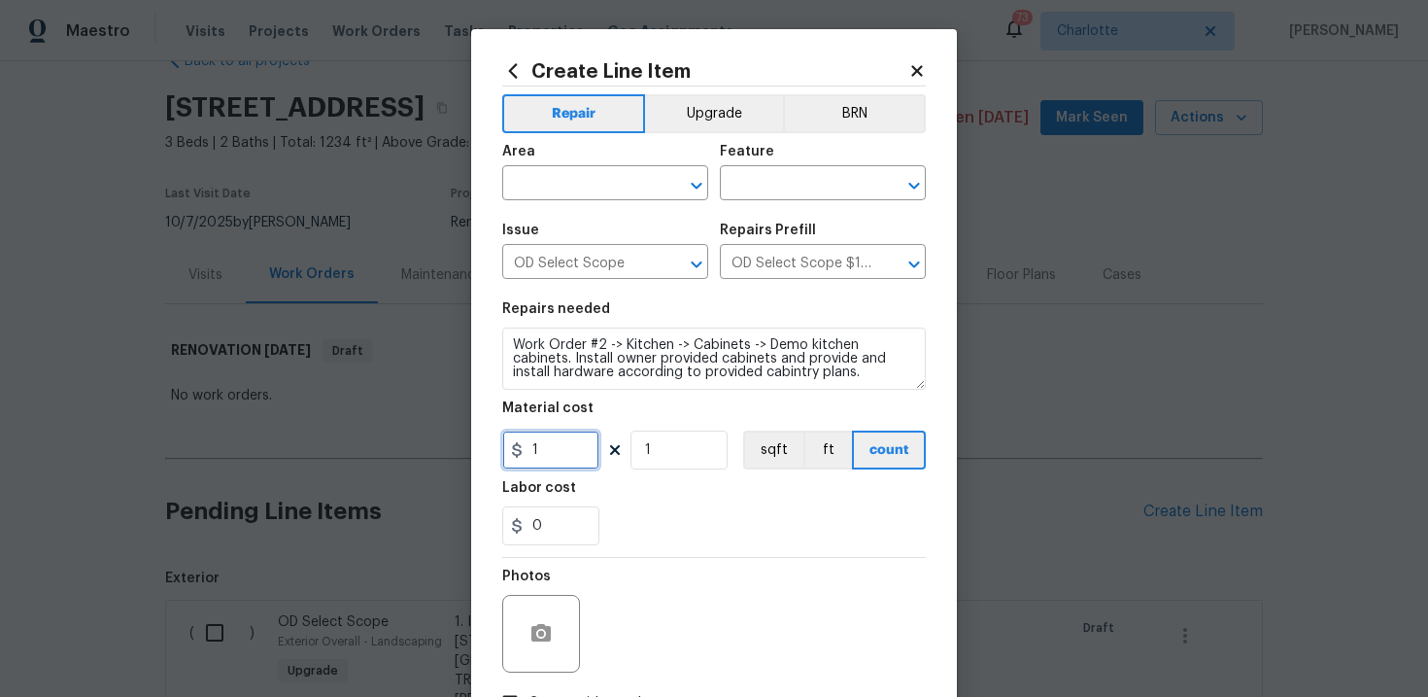
click at [565, 460] on input "1" at bounding box center [550, 449] width 97 height 39
click at [693, 515] on div "0" at bounding box center [714, 525] width 424 height 39
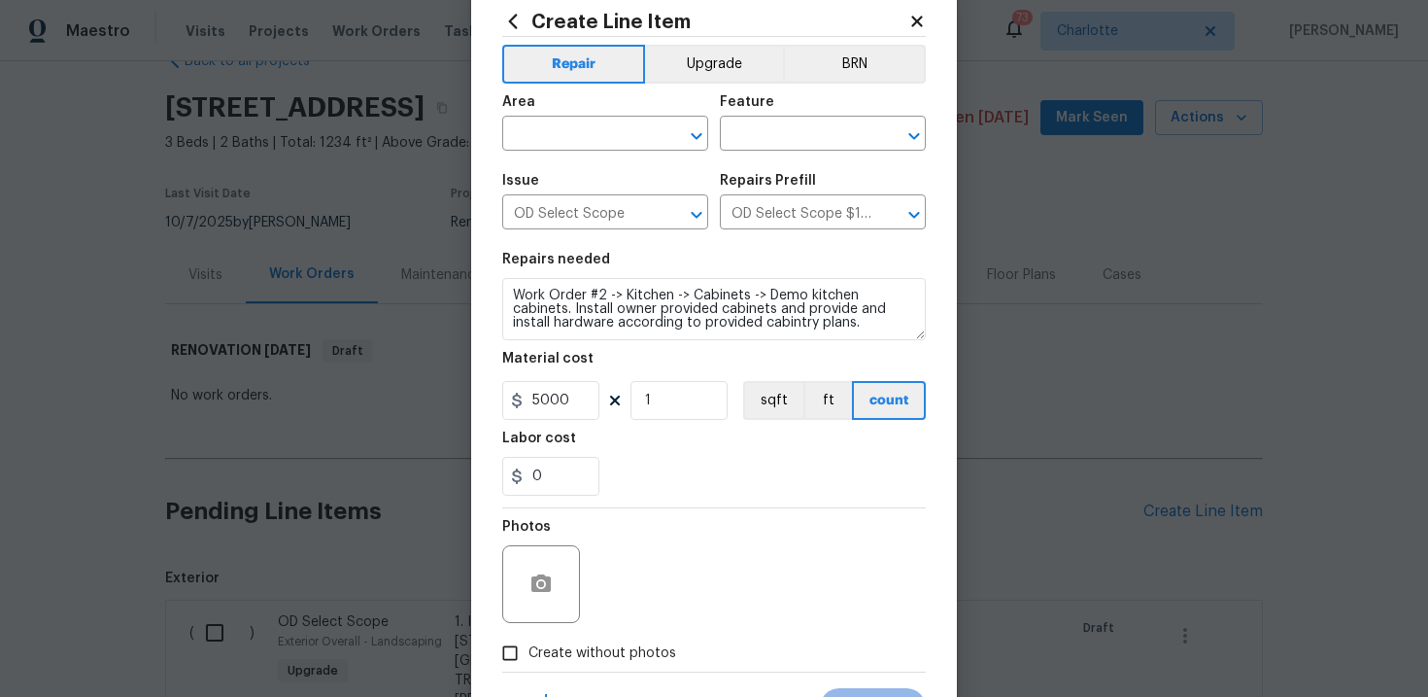
scroll to position [51, 0]
click at [570, 644] on span "Create without photos" at bounding box center [602, 651] width 148 height 20
click at [528, 644] on input "Create without photos" at bounding box center [510, 650] width 37 height 37
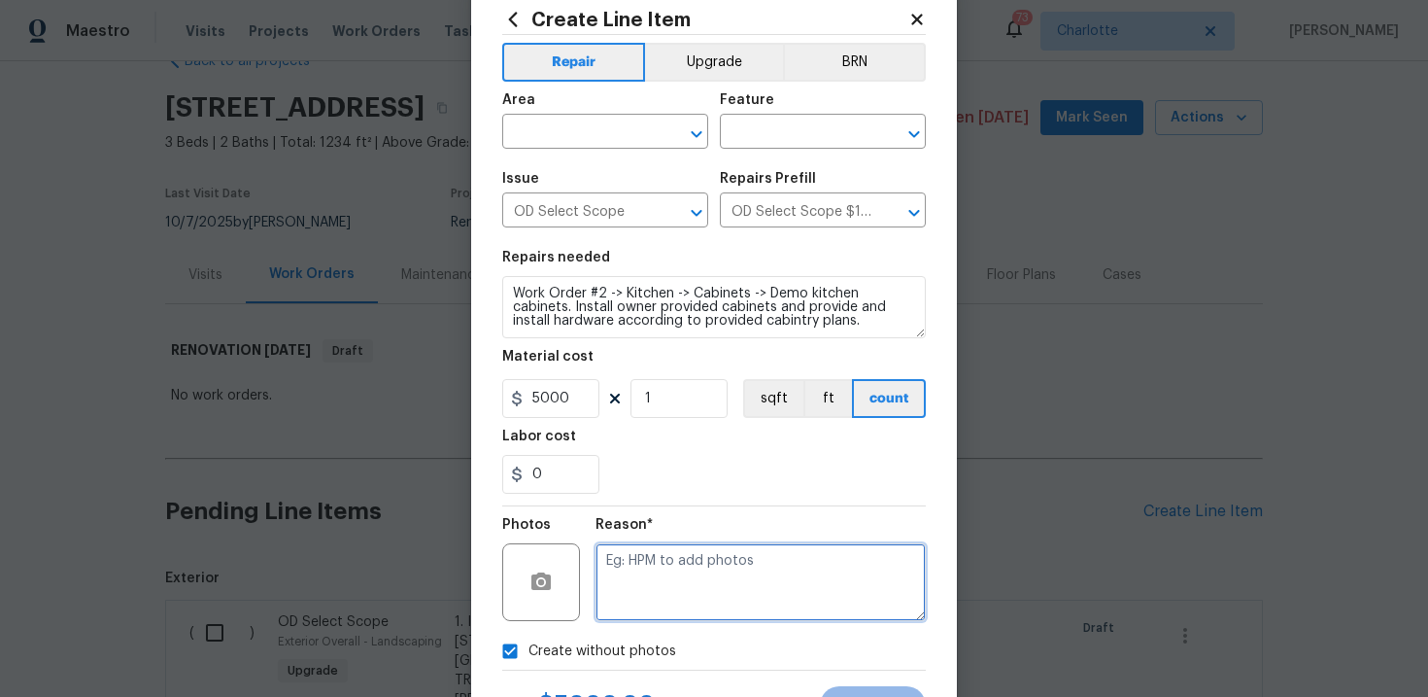
click at [625, 617] on textarea at bounding box center [761, 582] width 330 height 78
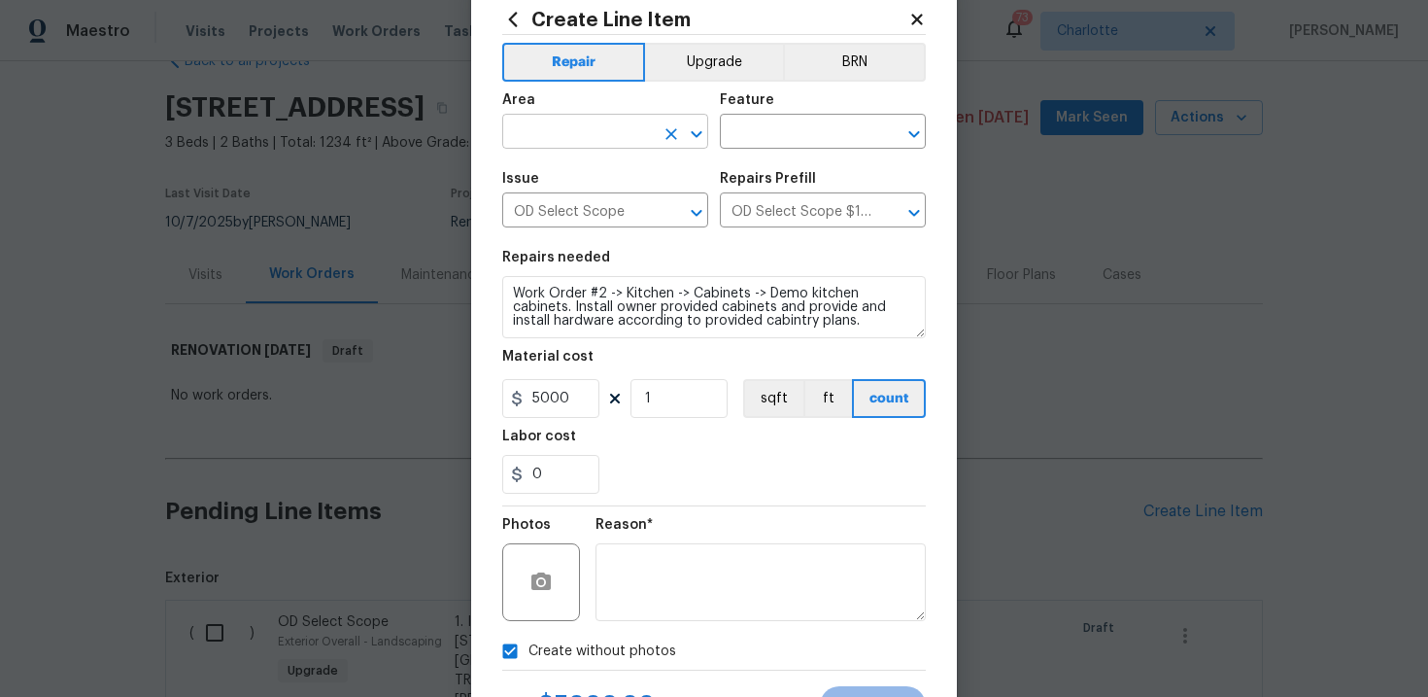
click at [608, 142] on input "text" at bounding box center [578, 134] width 152 height 30
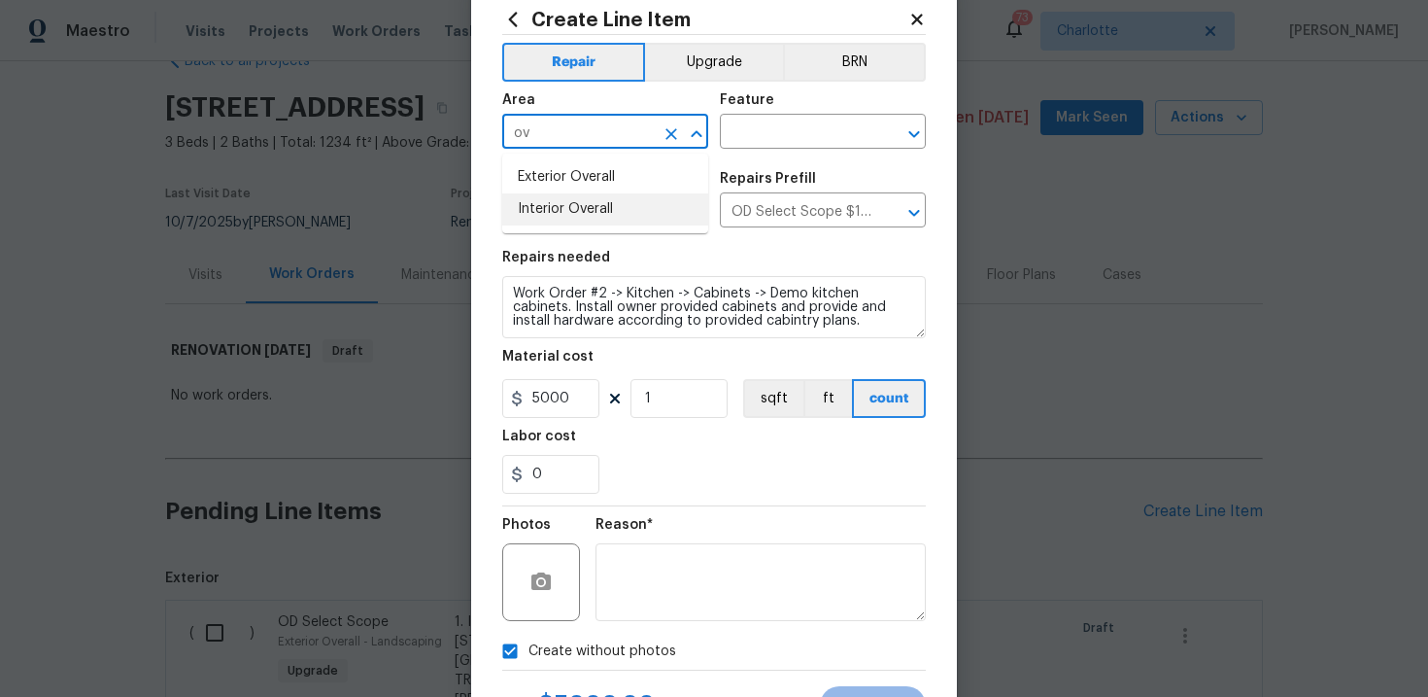
click at [618, 205] on li "Interior Overall" at bounding box center [605, 209] width 206 height 32
click at [801, 129] on input "text" at bounding box center [796, 134] width 152 height 30
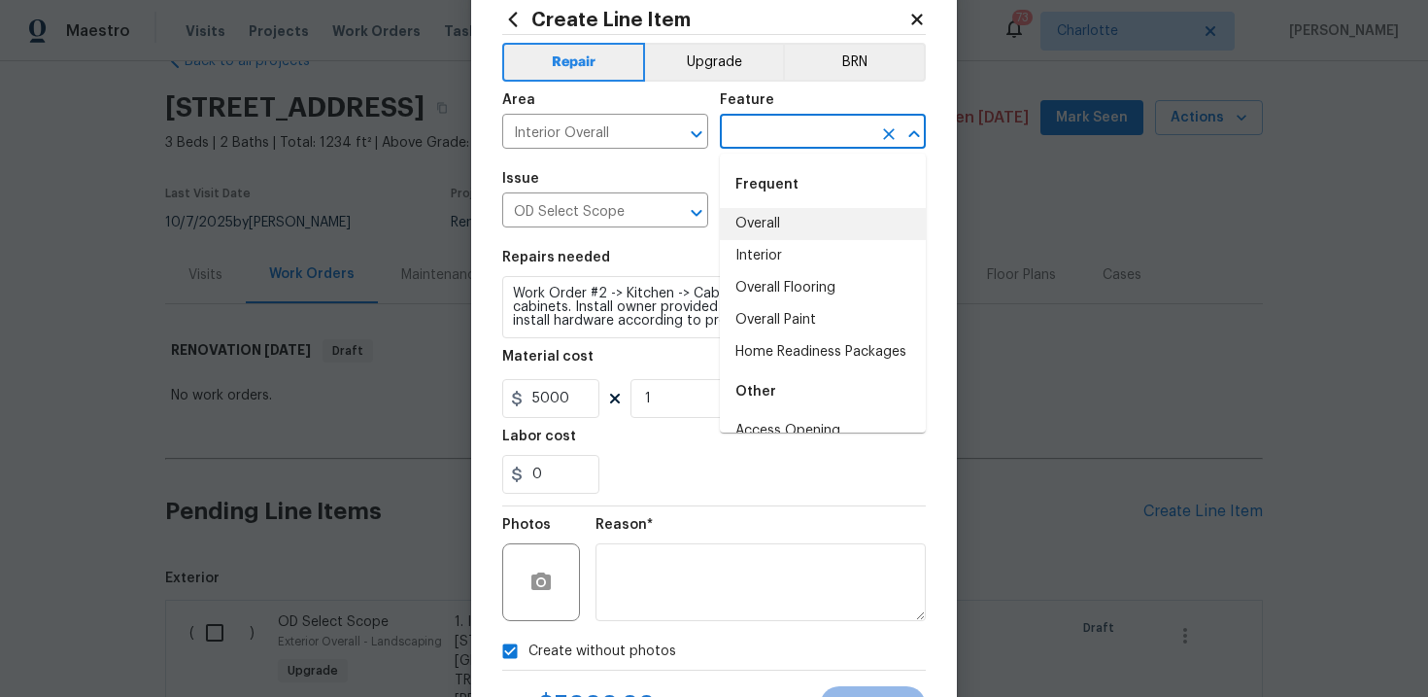
click at [790, 229] on li "Overall" at bounding box center [823, 224] width 206 height 32
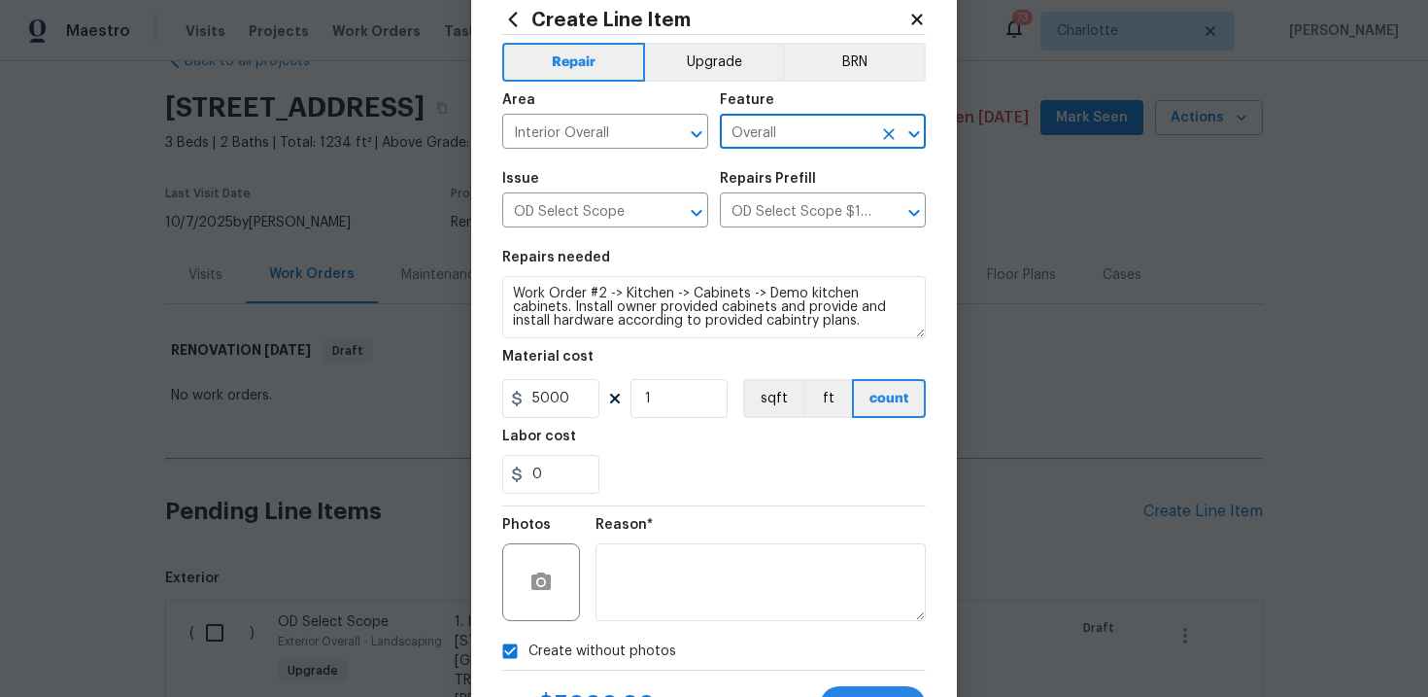
scroll to position [141, 0]
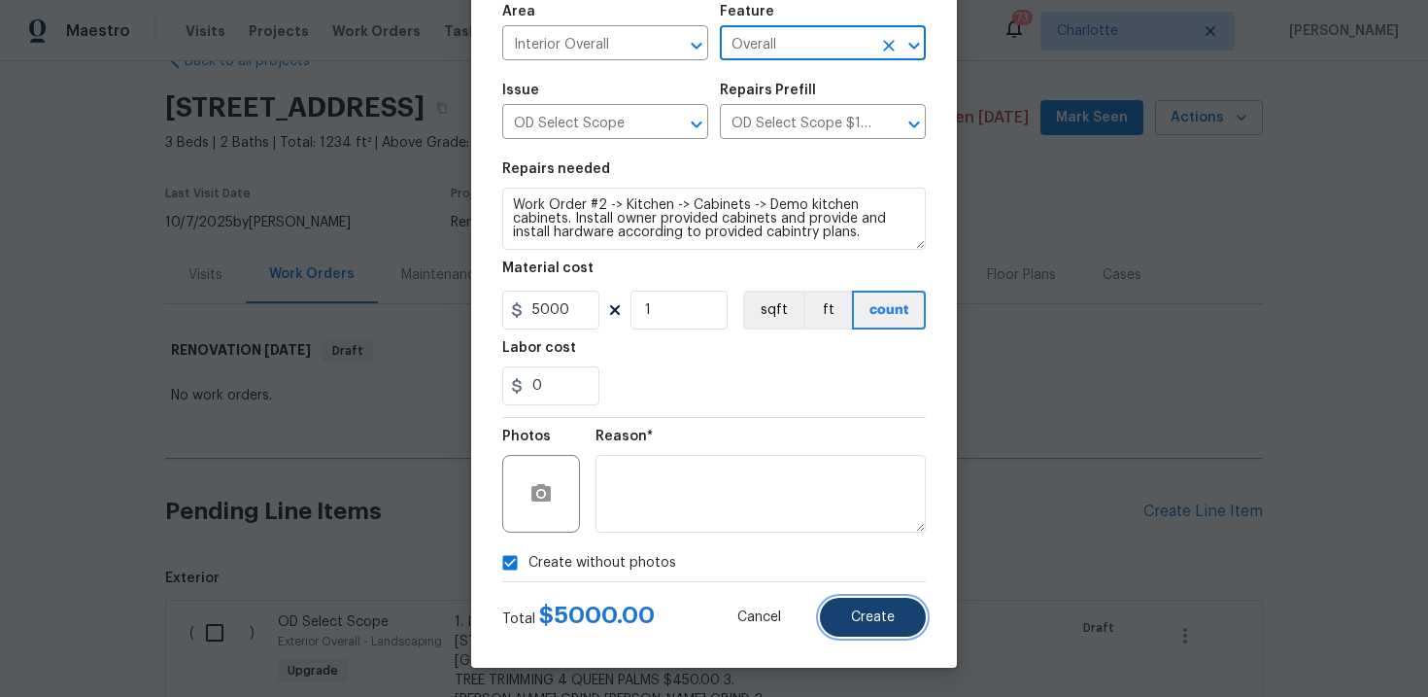
click at [895, 626] on button "Create" at bounding box center [873, 616] width 106 height 39
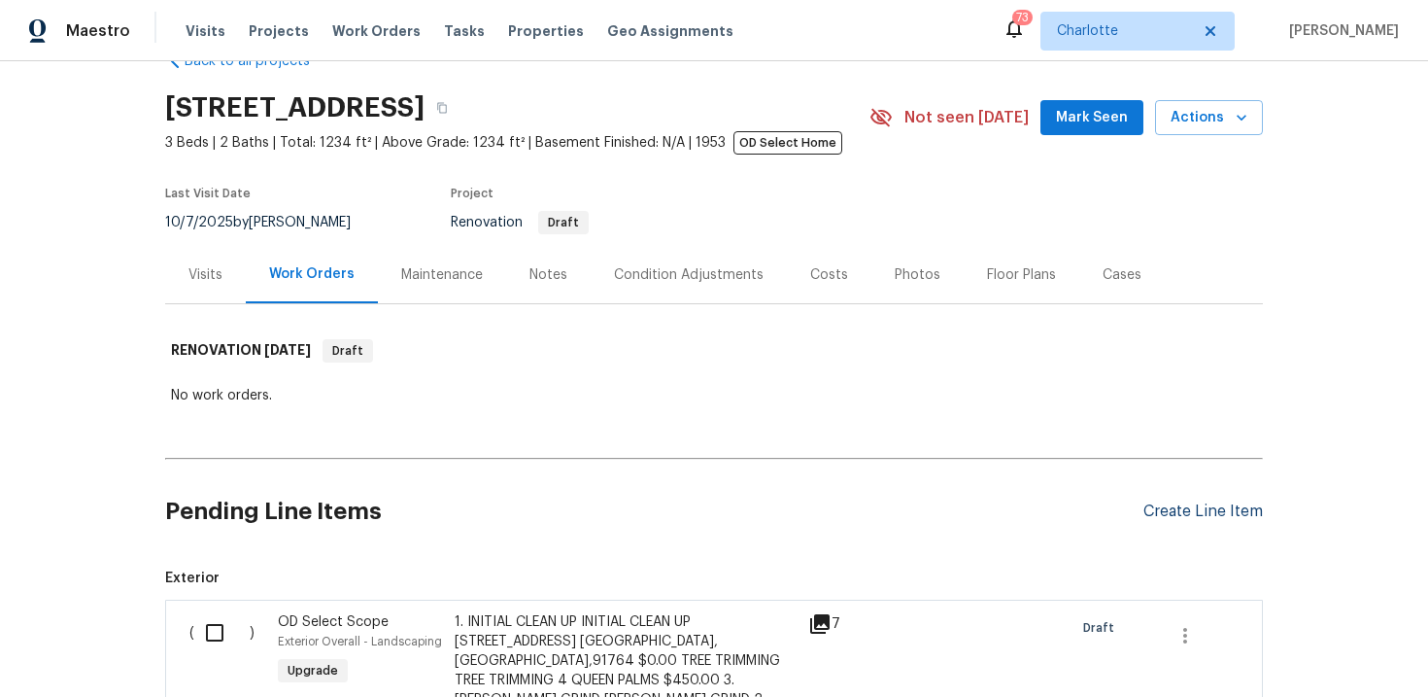
click at [1179, 515] on div "Create Line Item" at bounding box center [1202, 511] width 119 height 18
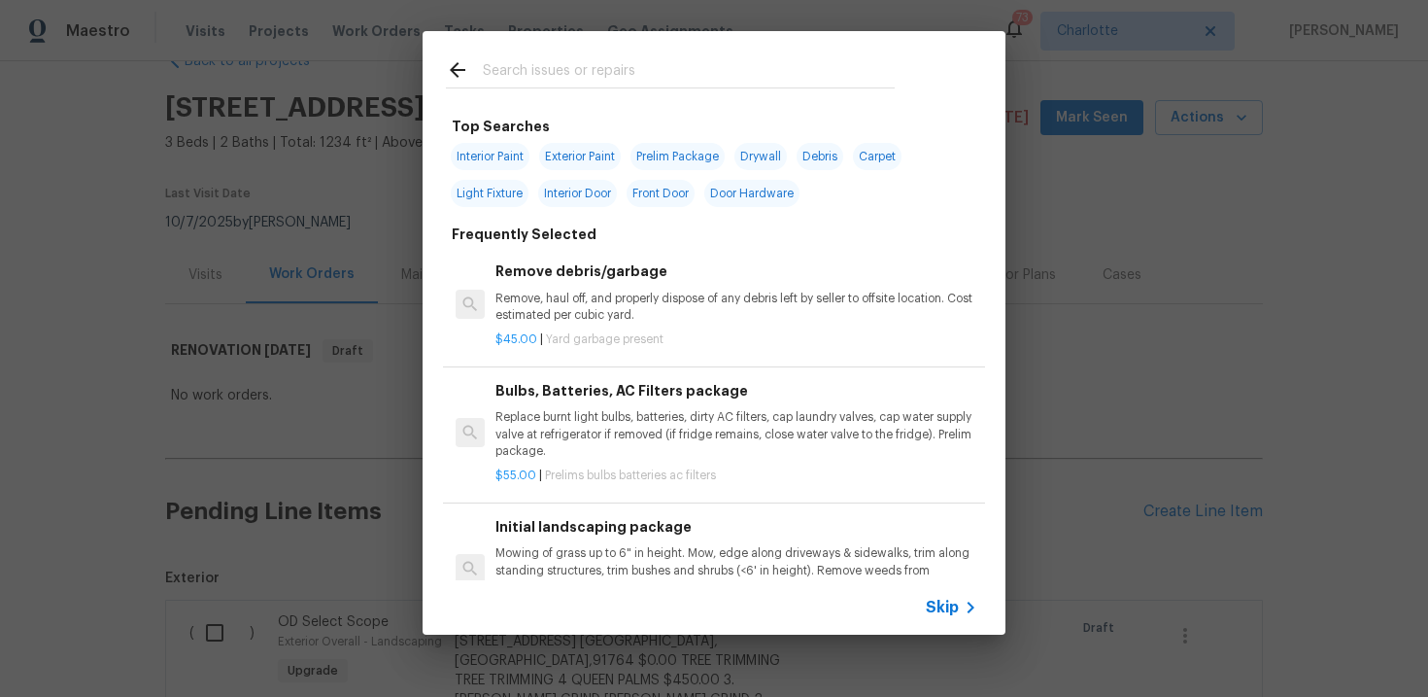
click at [937, 614] on span "Skip" at bounding box center [942, 606] width 33 height 19
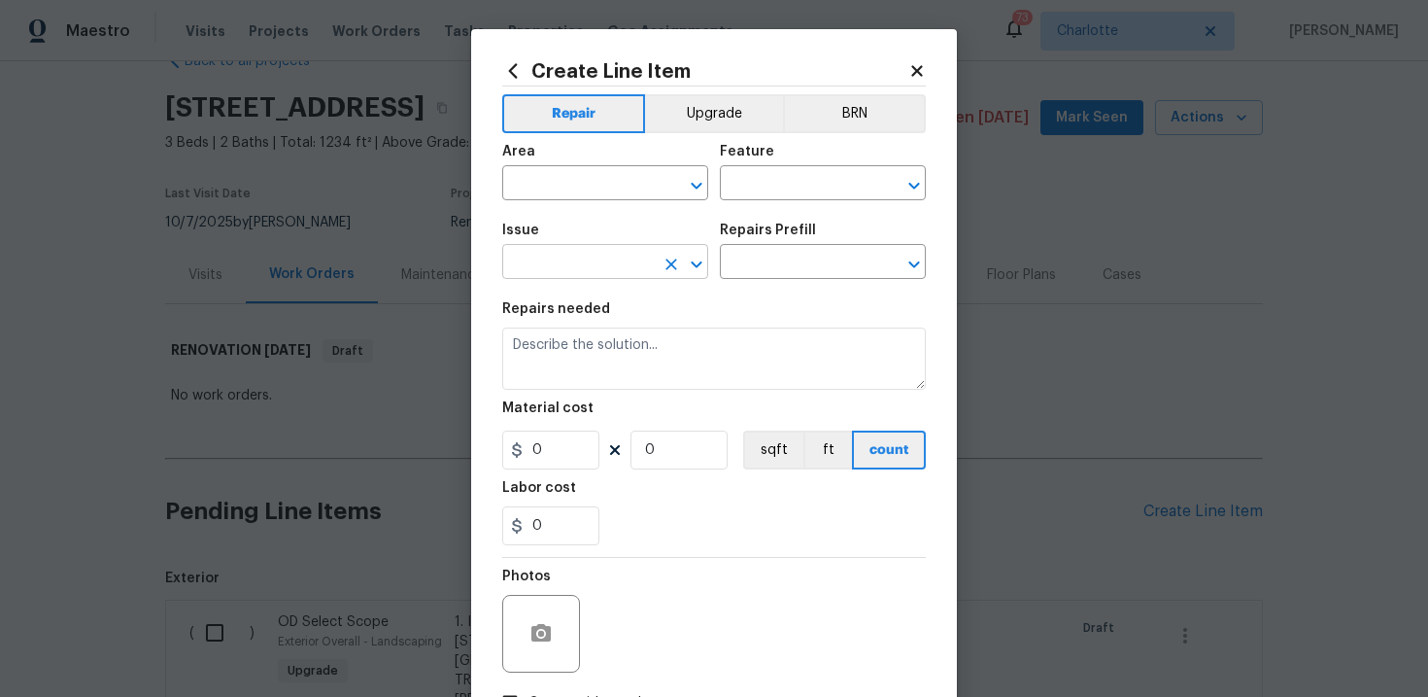
click at [582, 257] on input "text" at bounding box center [578, 264] width 152 height 30
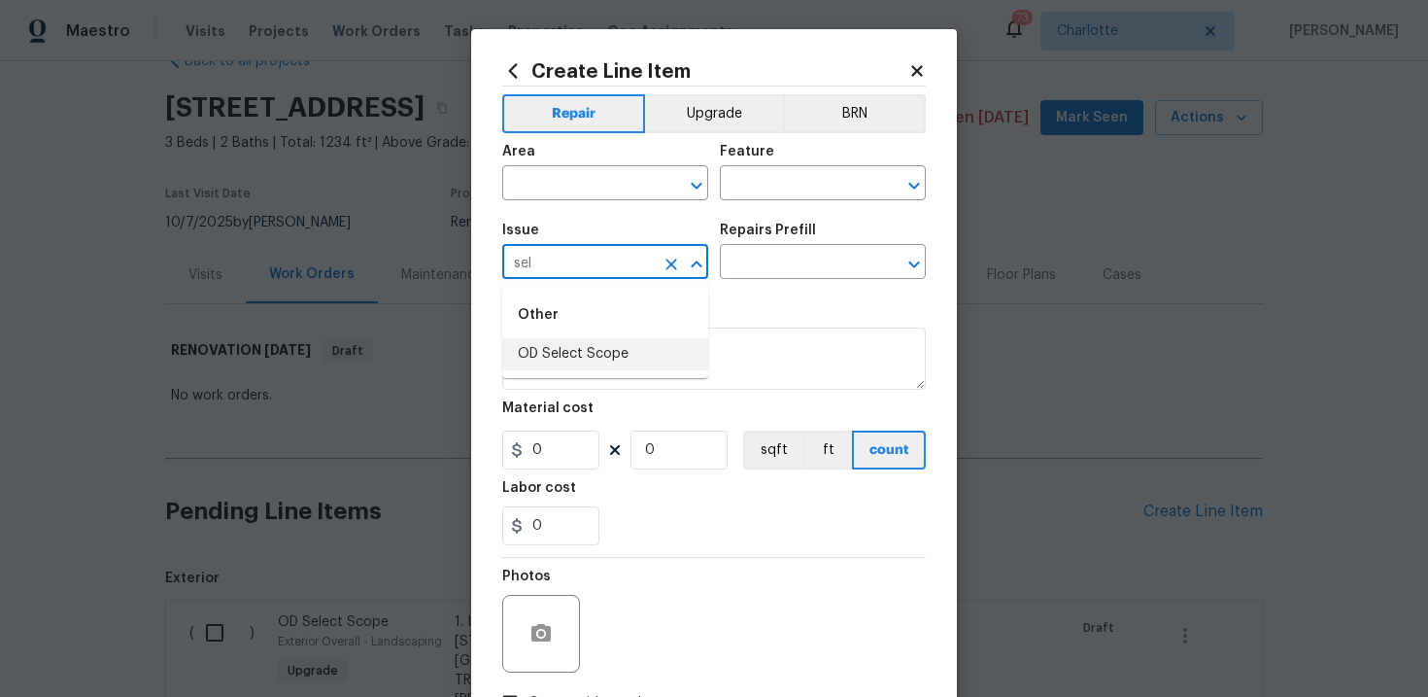
click at [582, 350] on li "OD Select Scope" at bounding box center [605, 354] width 206 height 32
click at [781, 272] on input "text" at bounding box center [796, 264] width 152 height 30
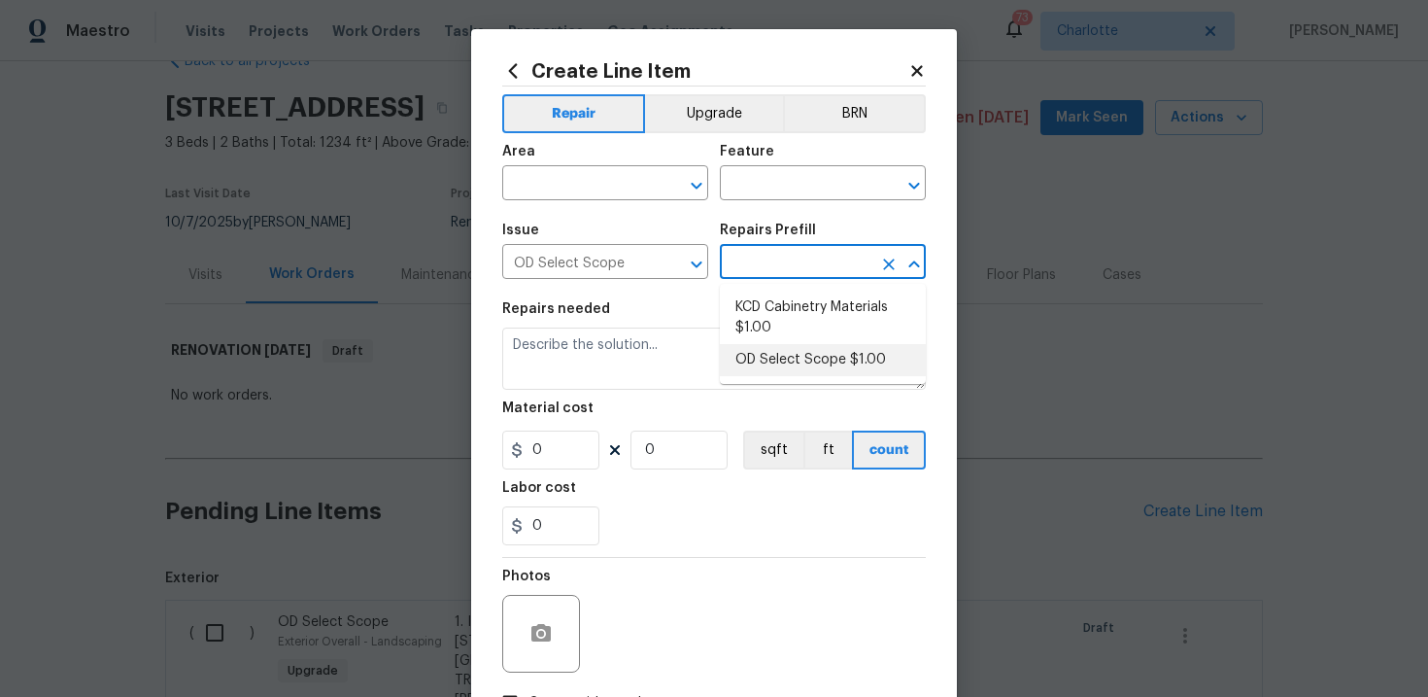
click at [790, 361] on li "OD Select Scope $1.00" at bounding box center [823, 360] width 206 height 32
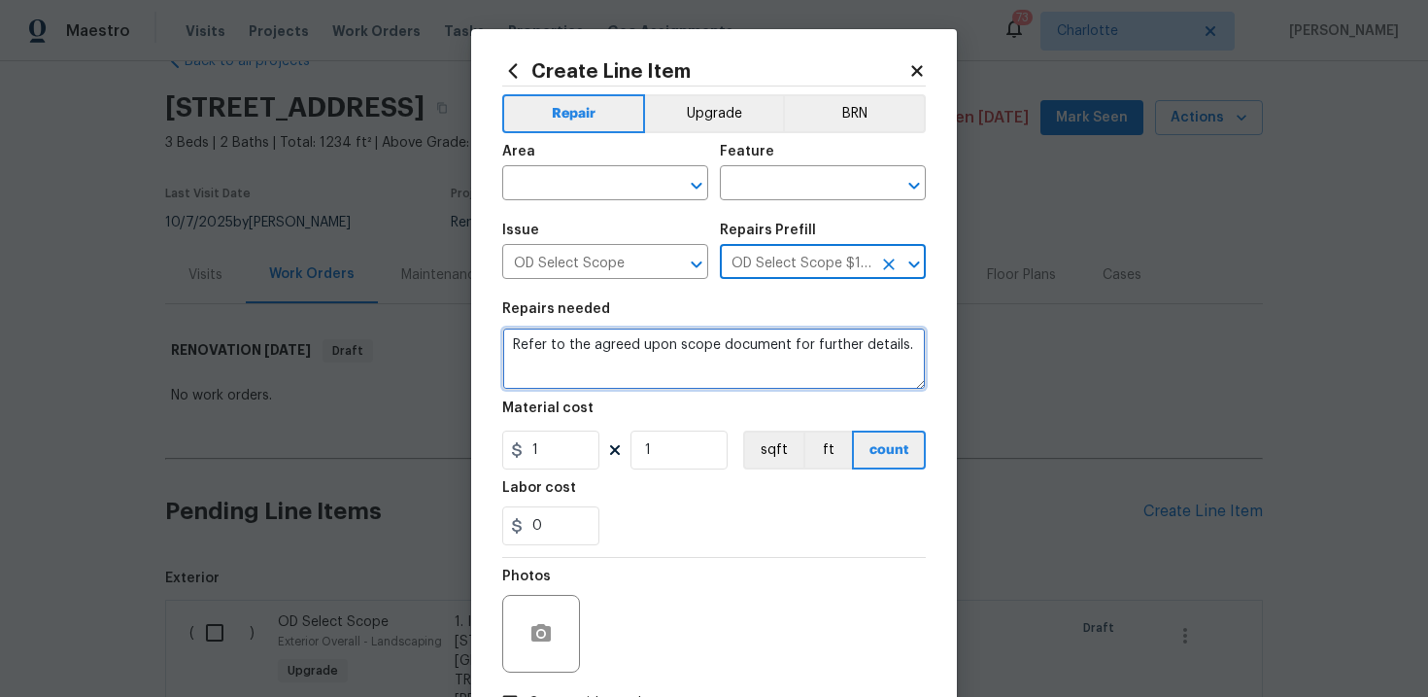
click at [664, 358] on textarea "Refer to the agreed upon scope document for further details." at bounding box center [714, 358] width 424 height 62
click at [657, 350] on textarea "Refer to the agreed upon scope document for further details." at bounding box center [714, 358] width 424 height 62
paste textarea "Work Order #2 -> Kitchen -> Countertops -> Install stone countertops. Includes …"
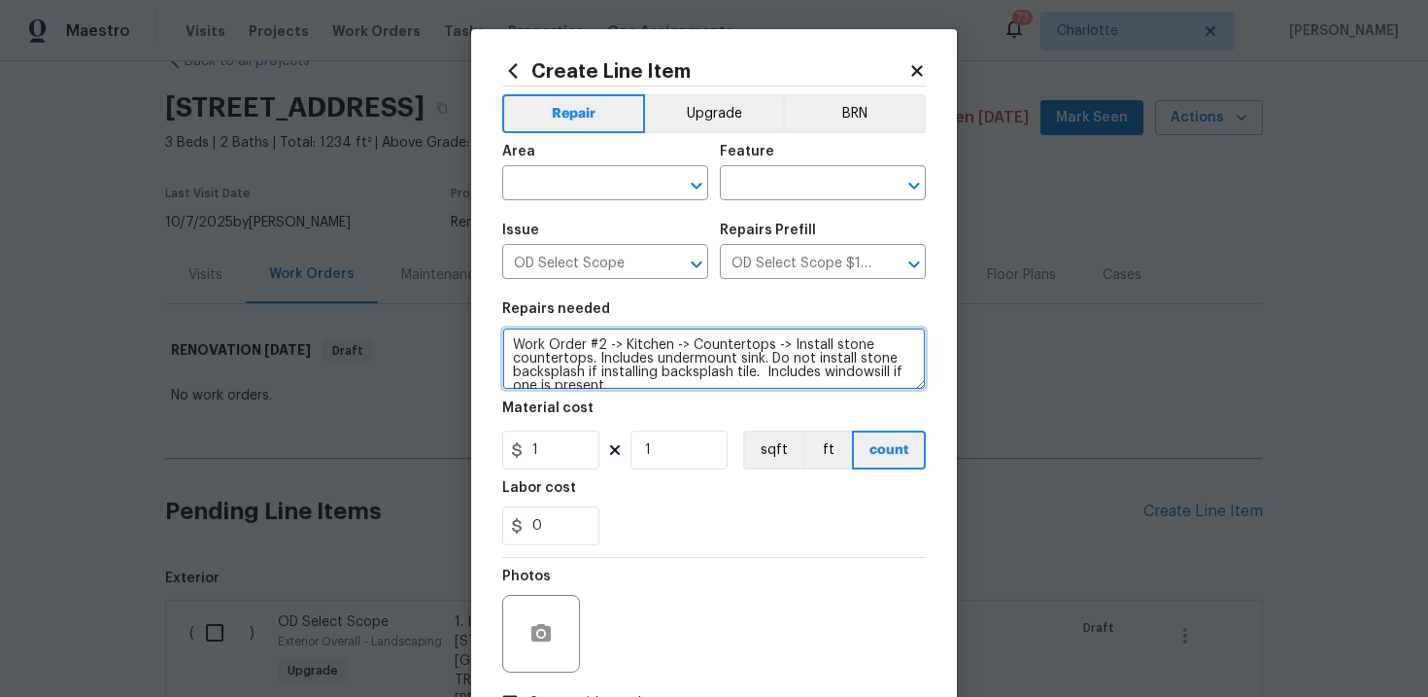
scroll to position [4, 0]
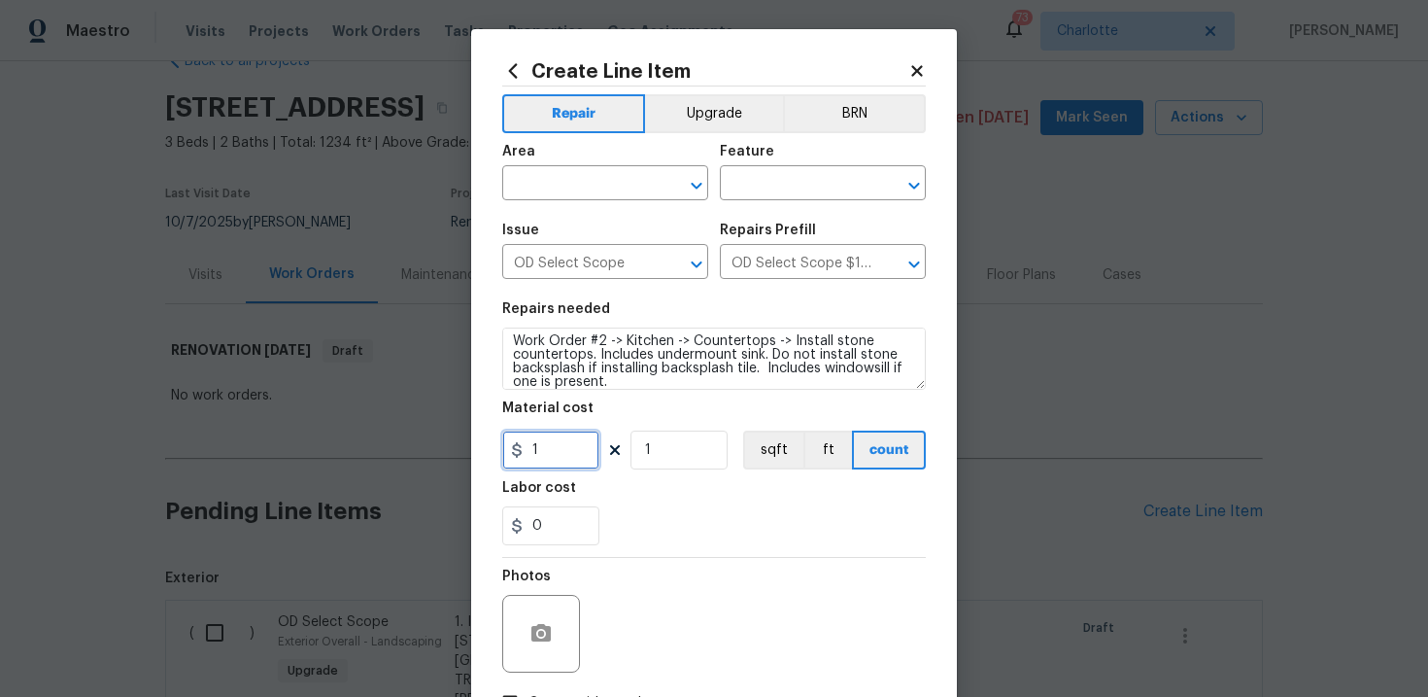
click at [574, 449] on input "1" at bounding box center [550, 449] width 97 height 39
click at [710, 523] on div "0" at bounding box center [714, 525] width 424 height 39
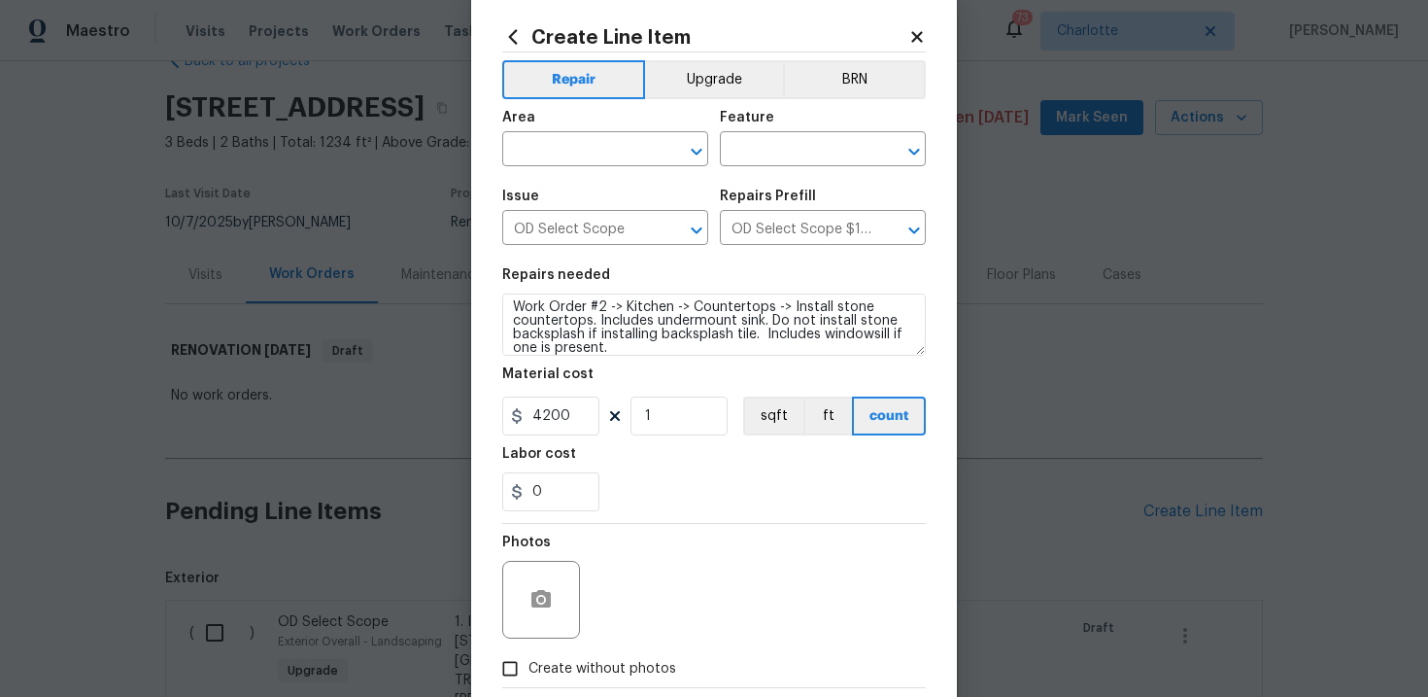
scroll to position [35, 0]
click at [617, 153] on input "text" at bounding box center [578, 150] width 152 height 30
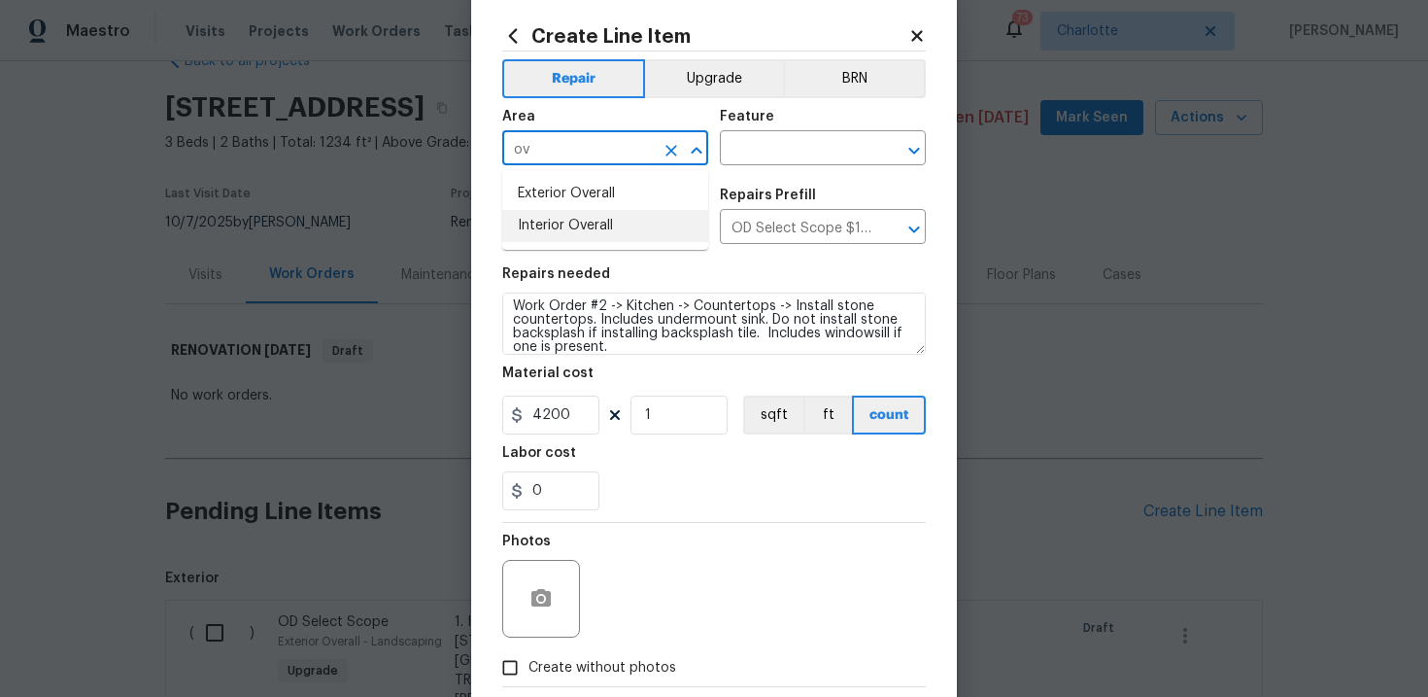
click at [611, 226] on li "Interior Overall" at bounding box center [605, 226] width 206 height 32
click at [776, 153] on input "text" at bounding box center [796, 150] width 152 height 30
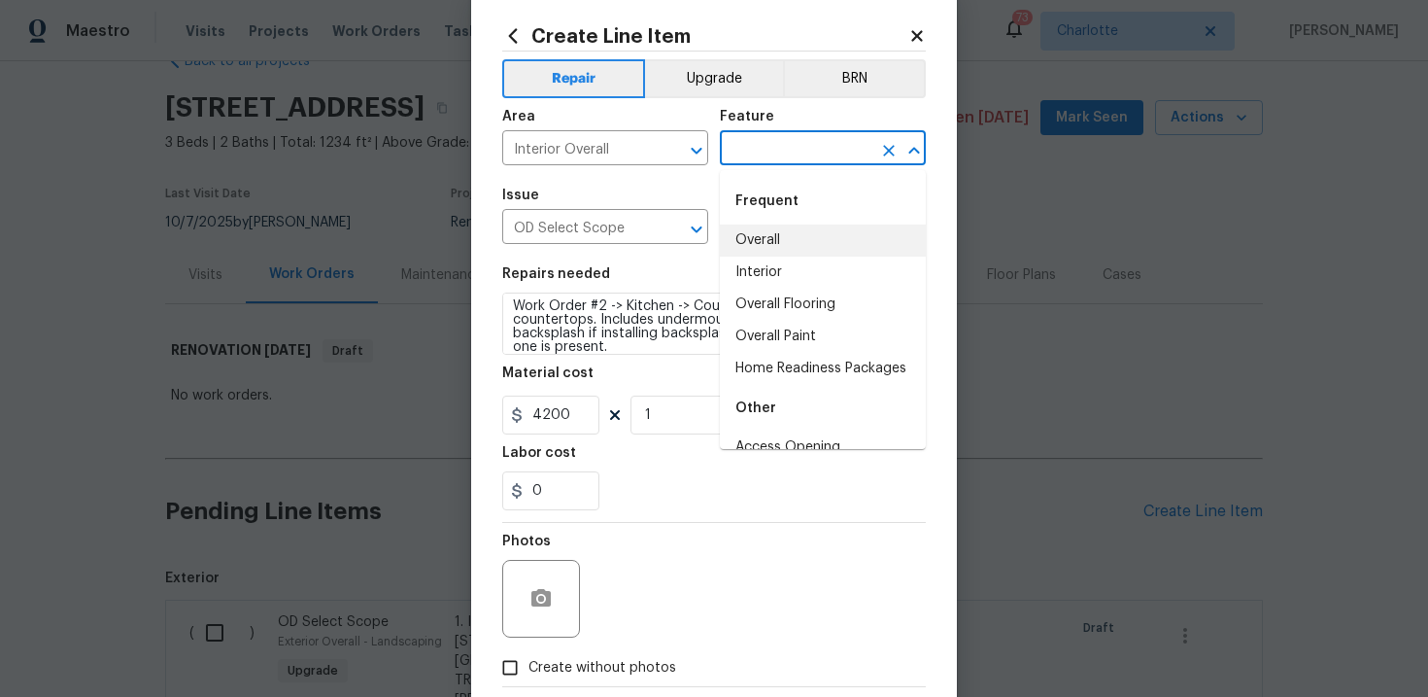
click at [769, 234] on li "Overall" at bounding box center [823, 240] width 206 height 32
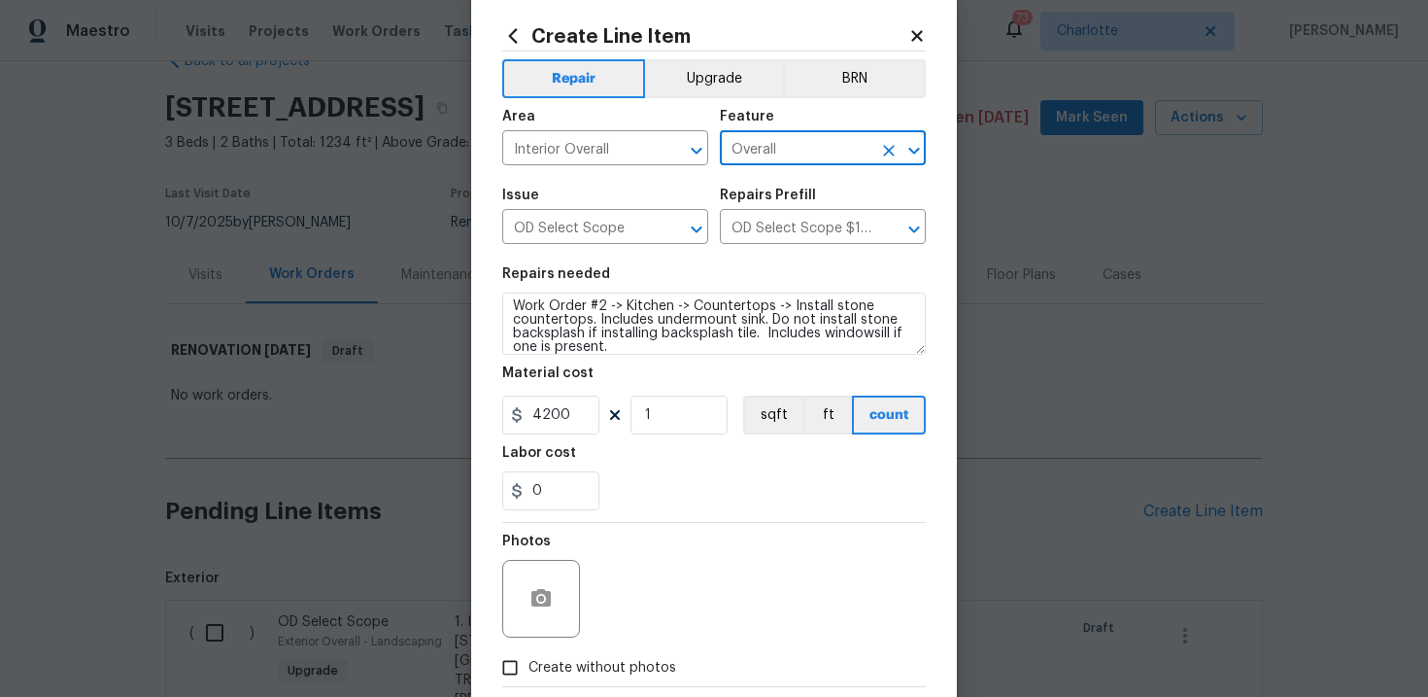
click at [607, 655] on label "Create without photos" at bounding box center [584, 667] width 185 height 37
click at [528, 655] on input "Create without photos" at bounding box center [510, 667] width 37 height 37
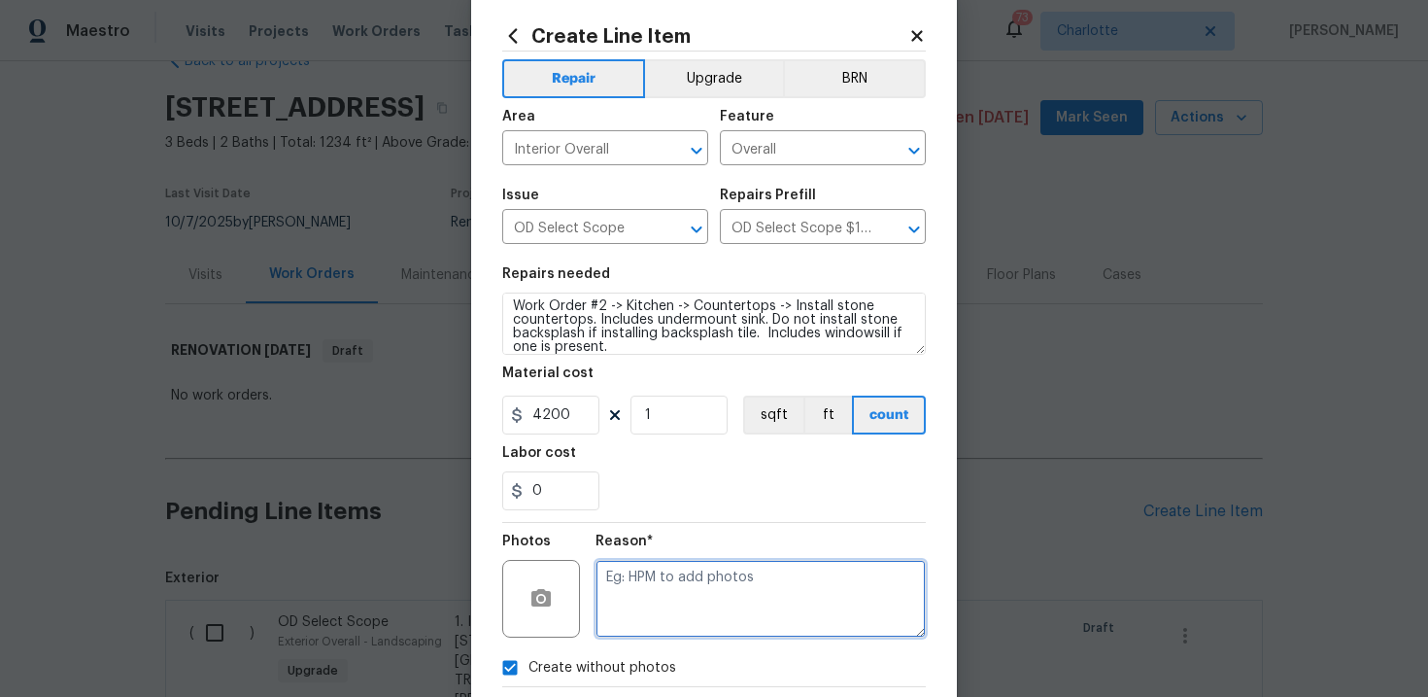
click at [666, 613] on textarea at bounding box center [761, 599] width 330 height 78
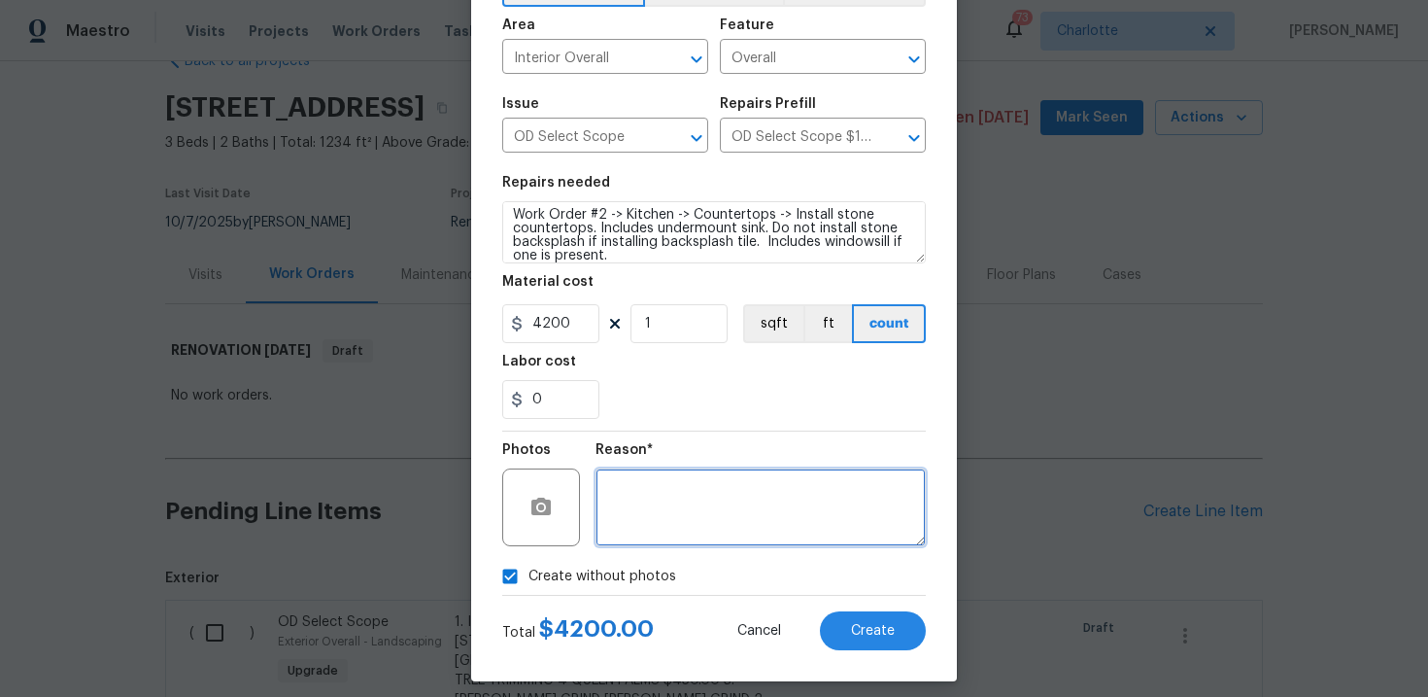
scroll to position [141, 0]
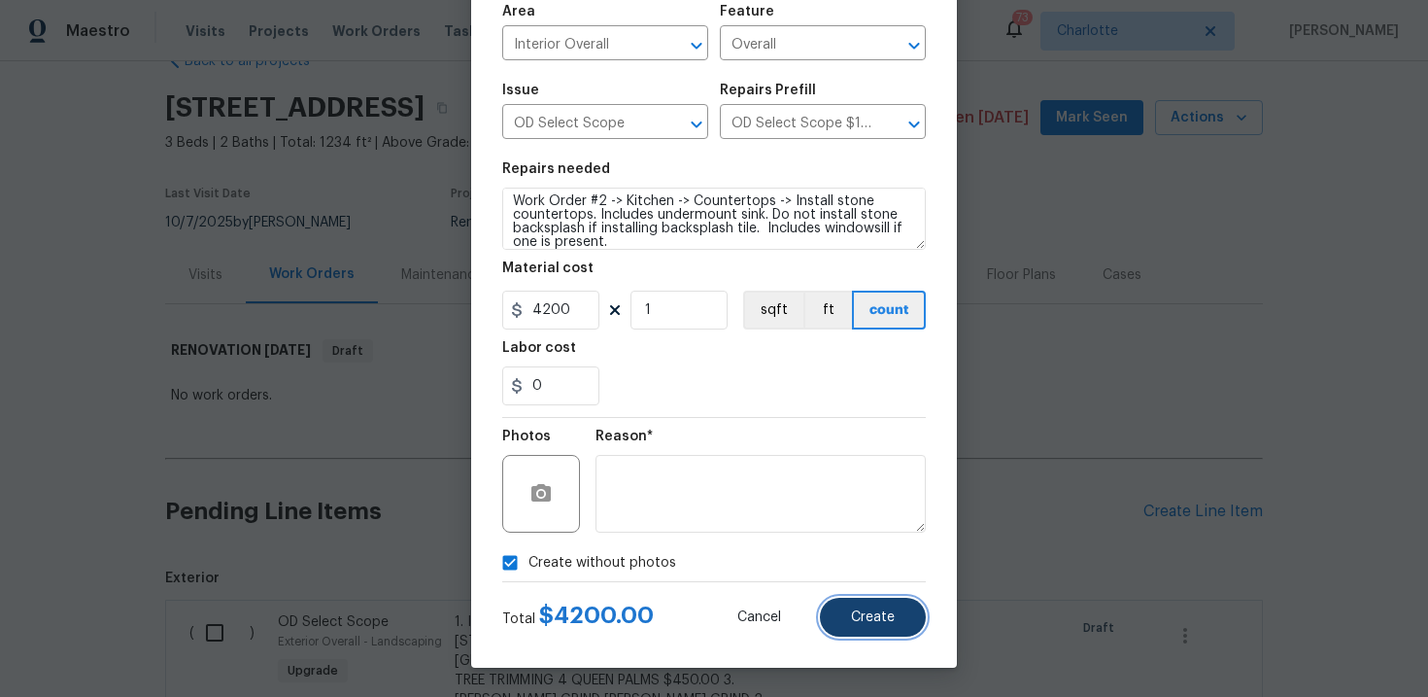
click at [854, 624] on span "Create" at bounding box center [873, 617] width 44 height 15
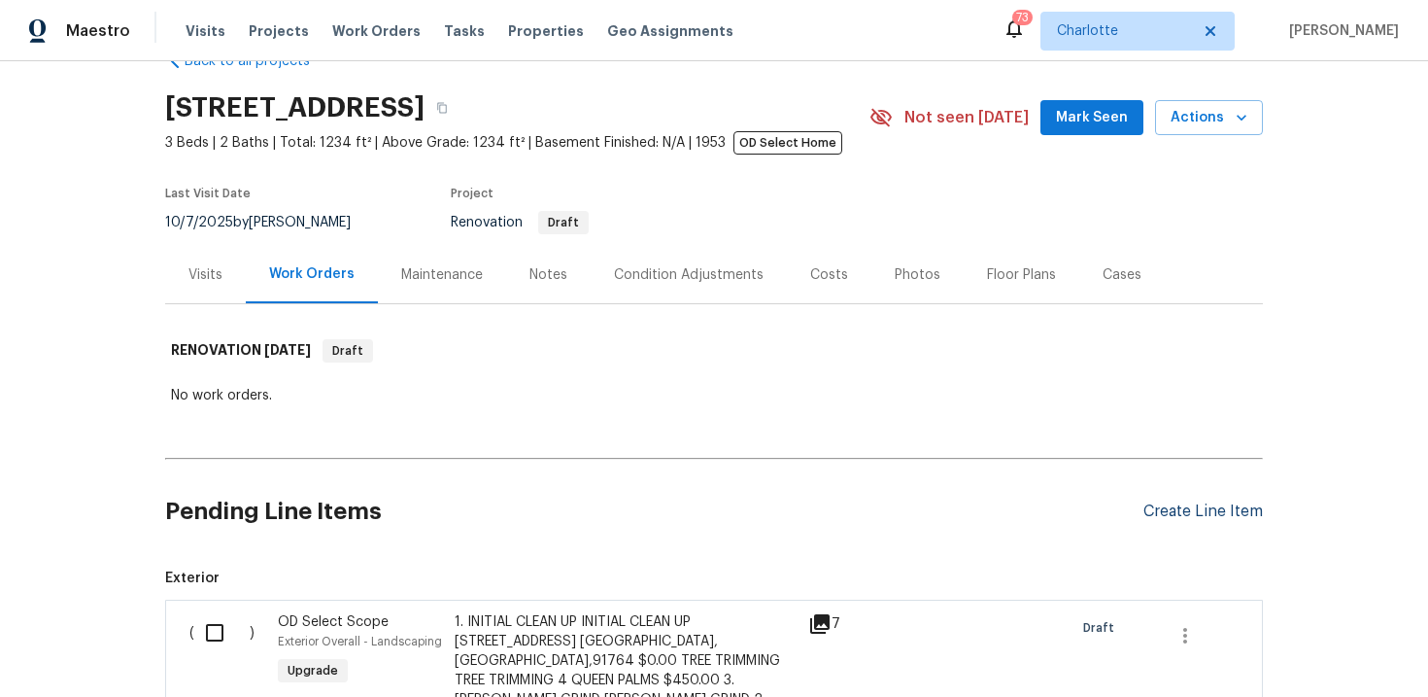
click at [1200, 517] on div "Create Line Item" at bounding box center [1202, 511] width 119 height 18
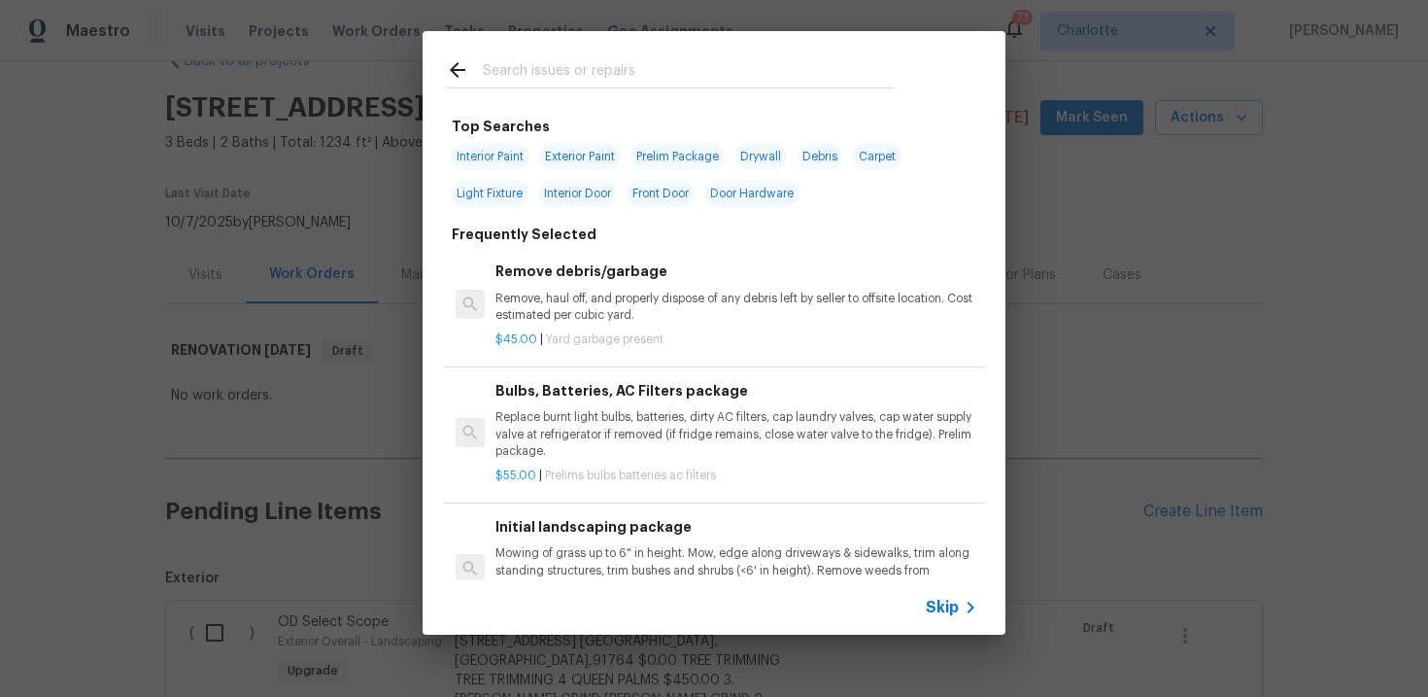
click at [947, 609] on span "Skip" at bounding box center [942, 606] width 33 height 19
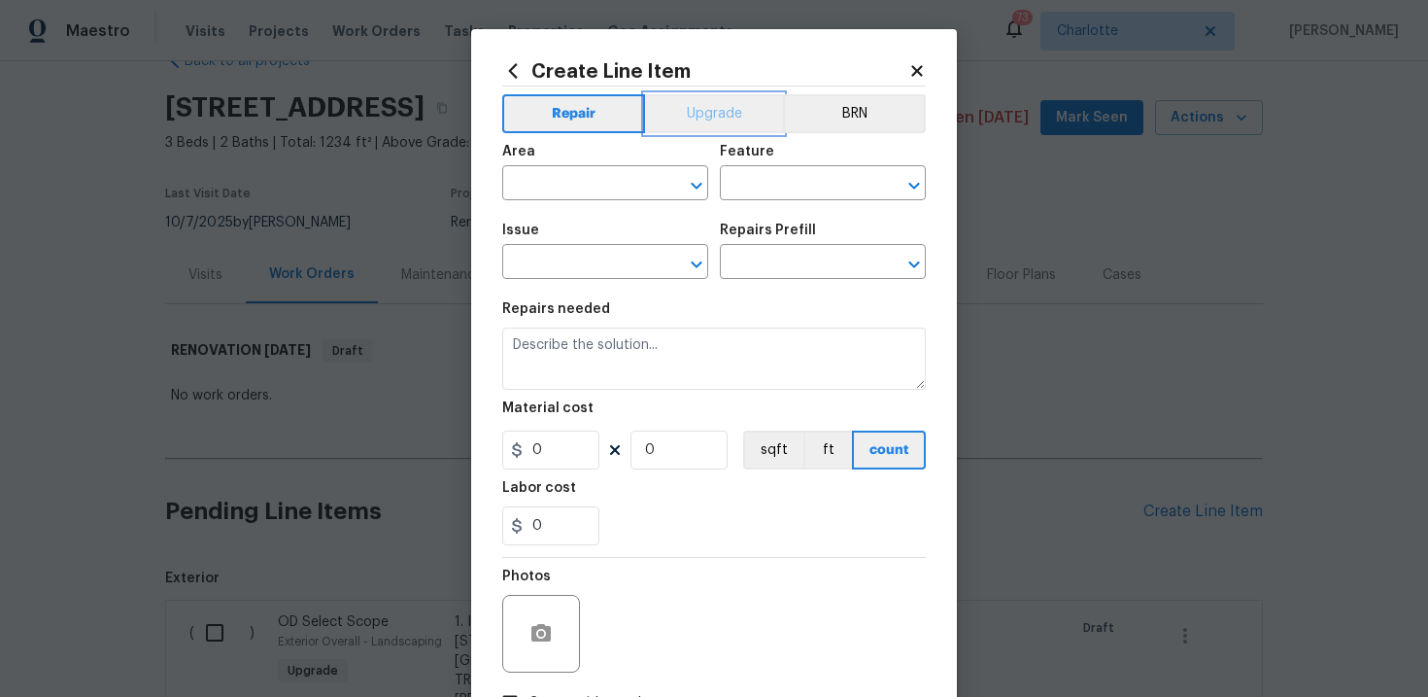
click at [730, 109] on button "Upgrade" at bounding box center [714, 113] width 139 height 39
click at [580, 264] on input "text" at bounding box center [578, 264] width 152 height 30
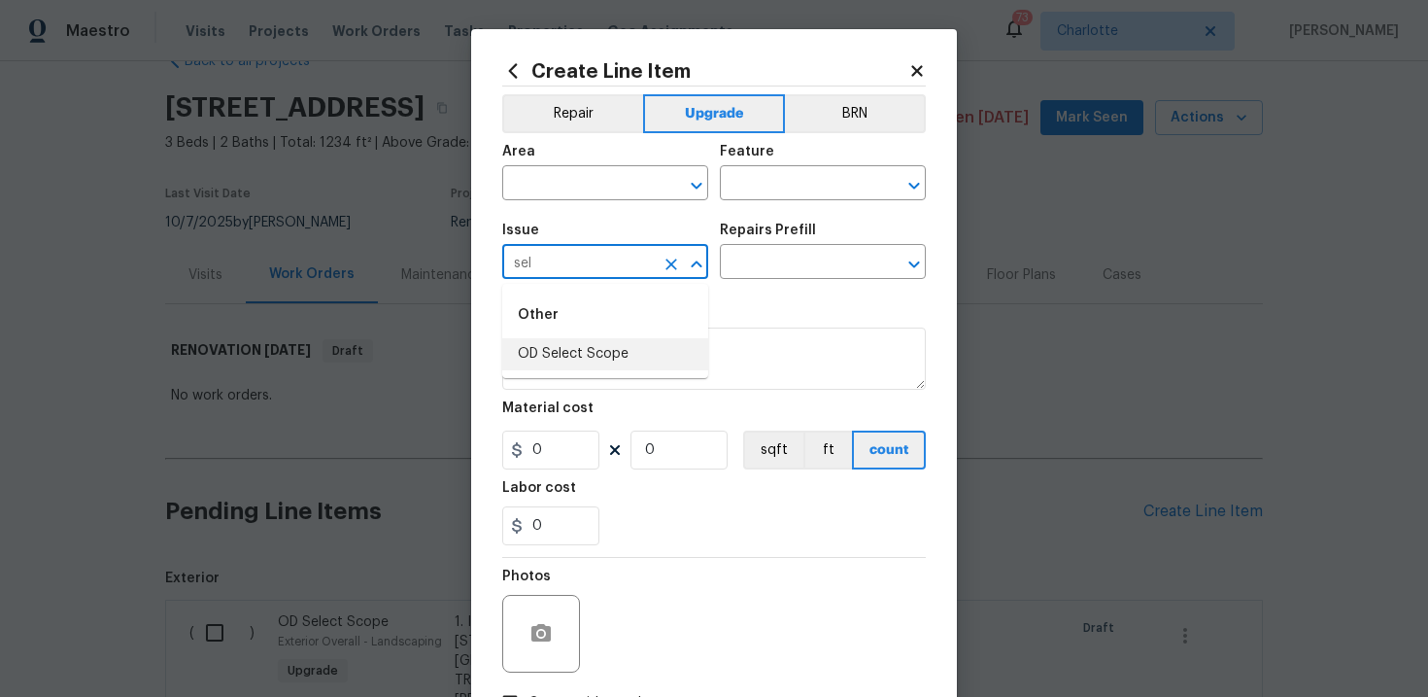
click at [579, 347] on li "OD Select Scope" at bounding box center [605, 354] width 206 height 32
click at [773, 265] on input "text" at bounding box center [796, 264] width 152 height 30
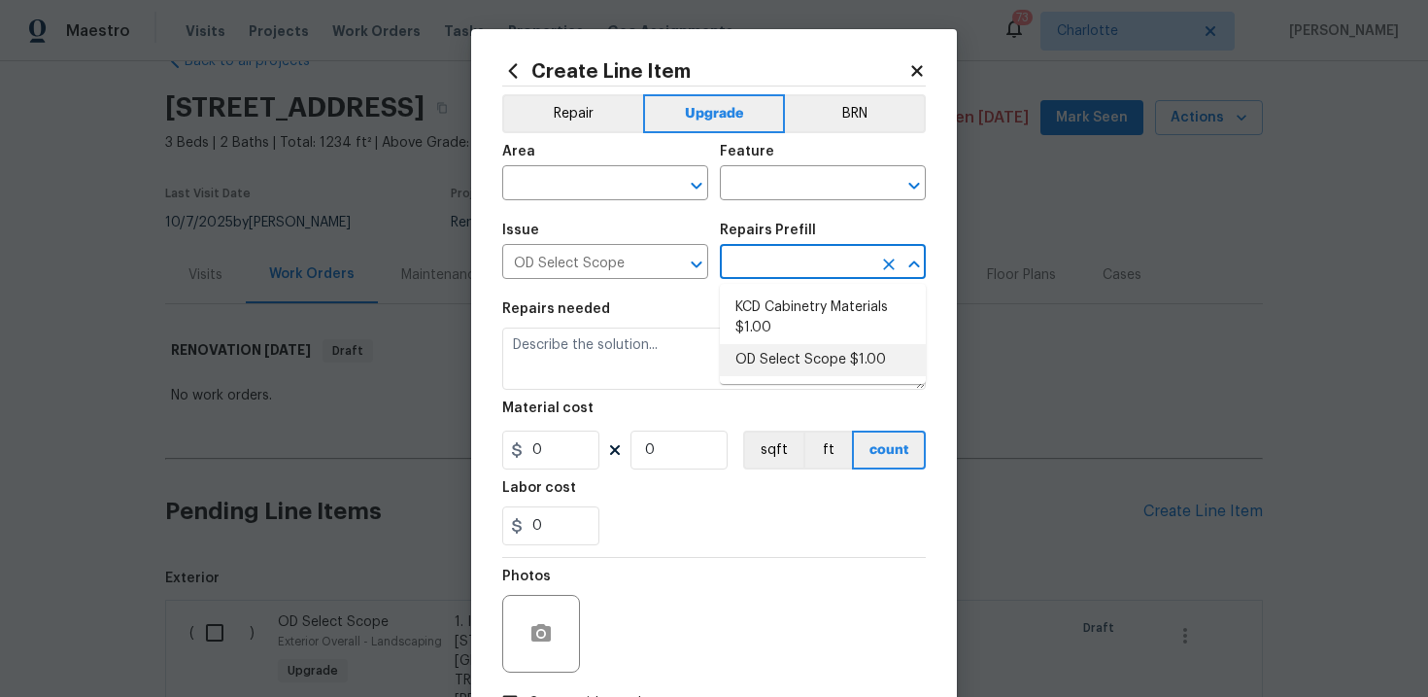
click at [791, 356] on li "OD Select Scope $1.00" at bounding box center [823, 360] width 206 height 32
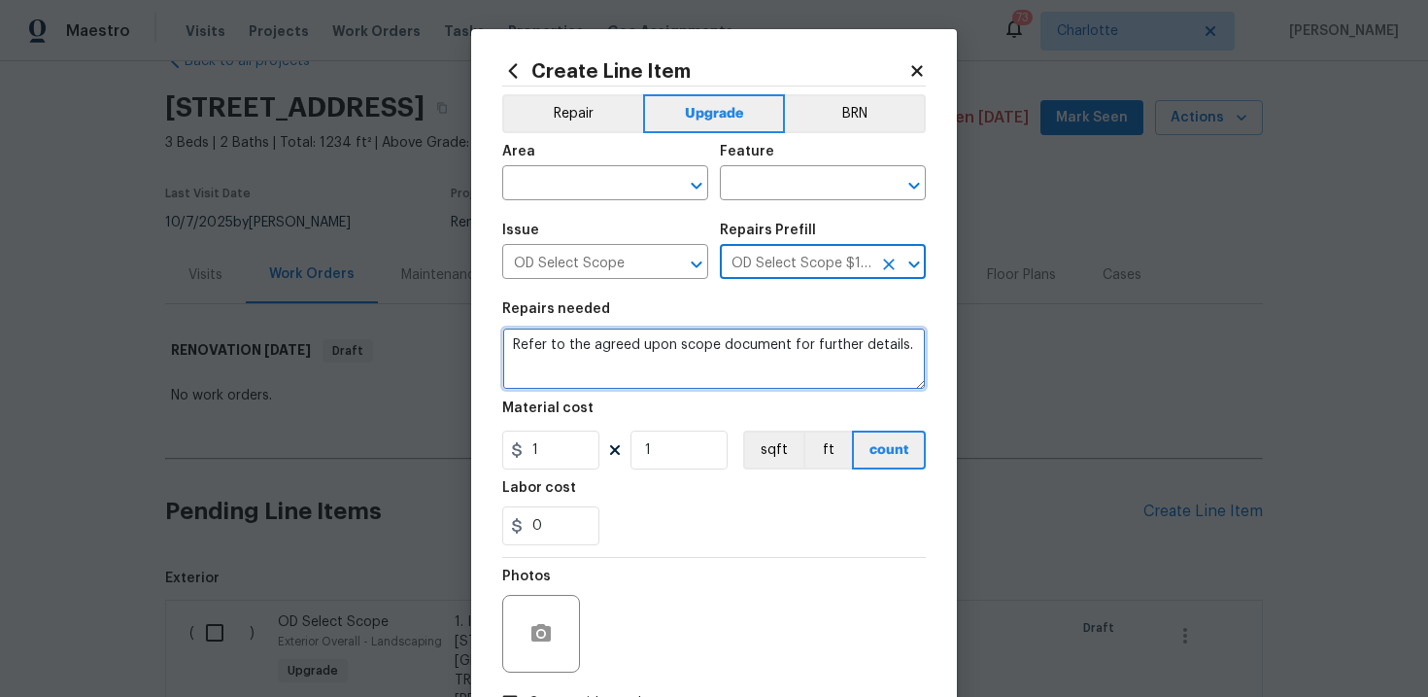
click at [690, 353] on textarea "Refer to the agreed upon scope document for further details." at bounding box center [714, 358] width 424 height 62
paste textarea "Work Order #2 -> Kitchen -> Walls and Ceilings -> Open up wall between Living a…"
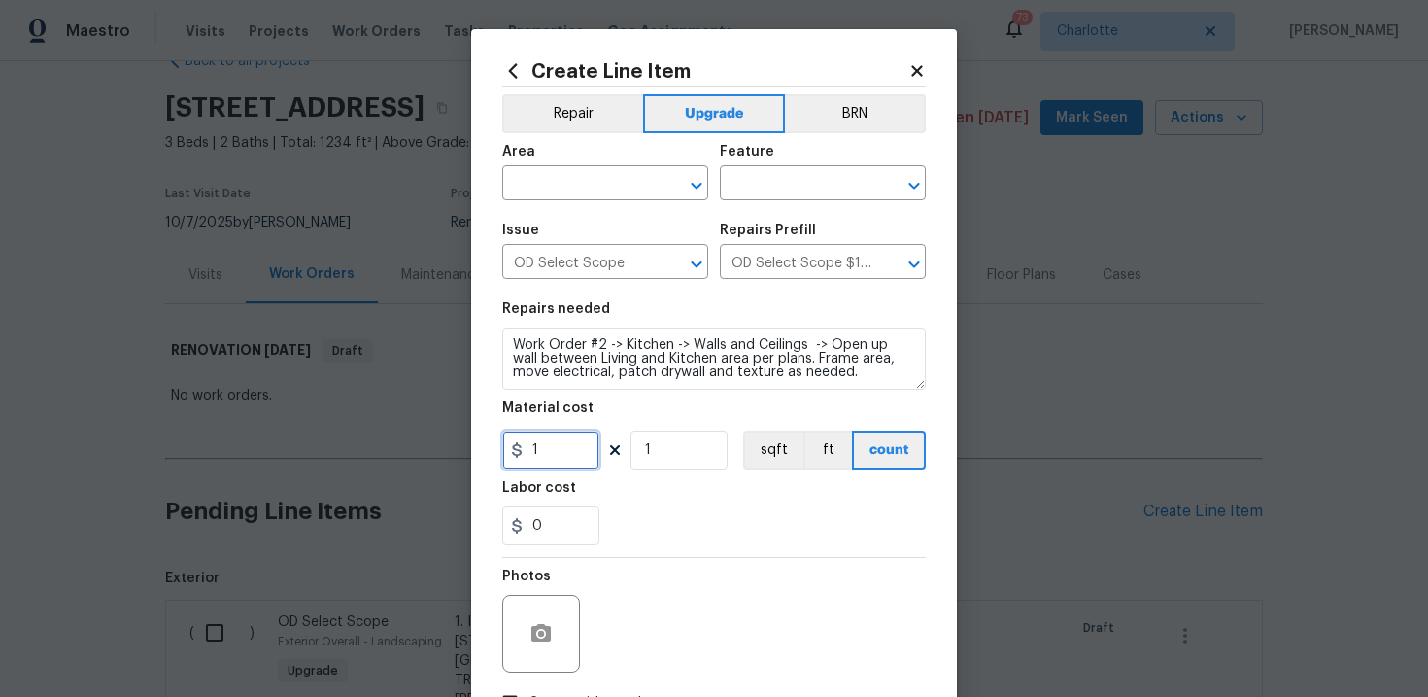
click at [549, 458] on input "1" at bounding box center [550, 449] width 97 height 39
click at [619, 191] on input "text" at bounding box center [578, 185] width 152 height 30
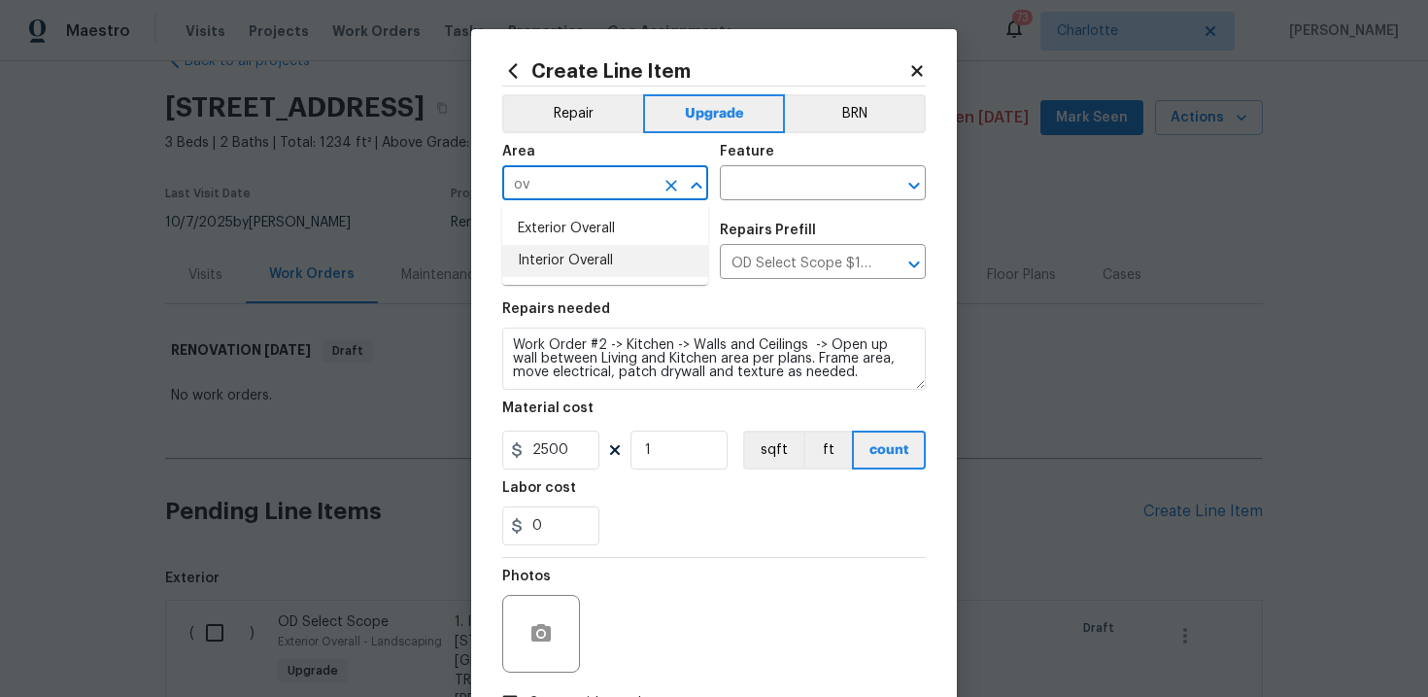
click at [635, 255] on li "Interior Overall" at bounding box center [605, 261] width 206 height 32
click at [785, 186] on input "text" at bounding box center [796, 185] width 152 height 30
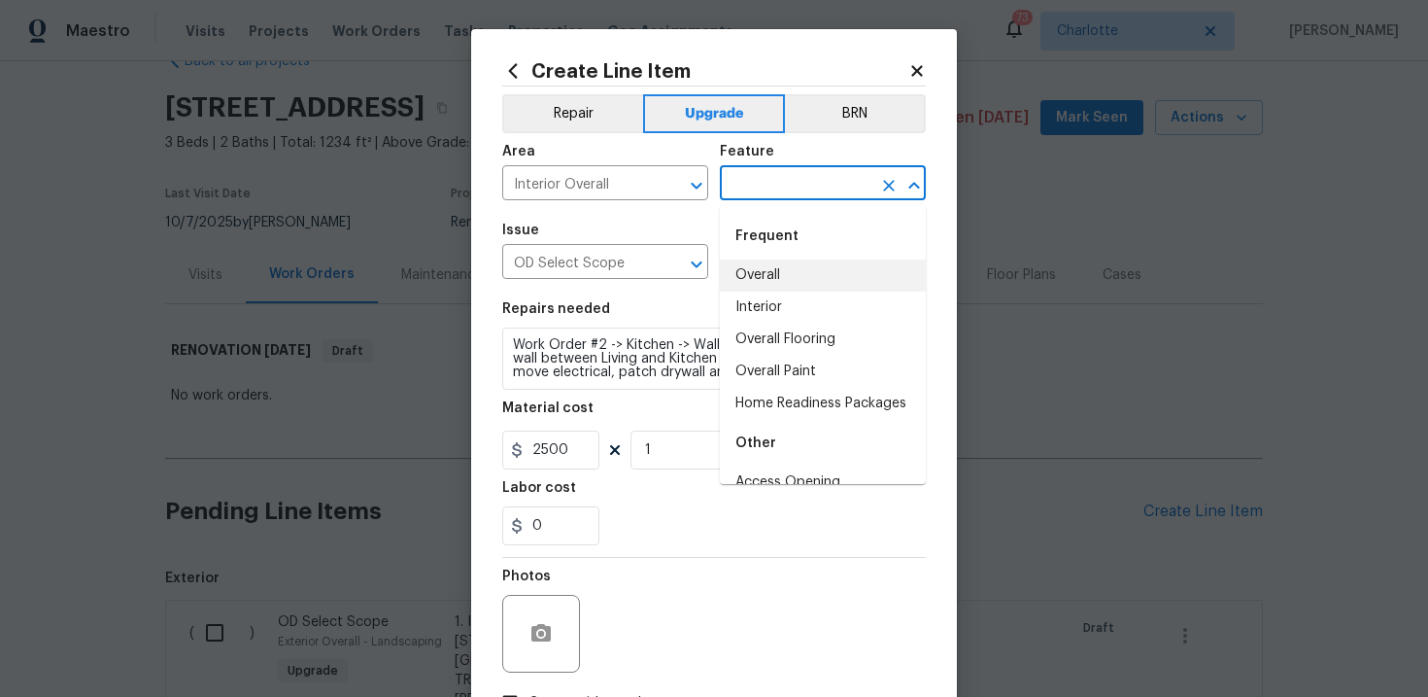
click at [781, 274] on li "Overall" at bounding box center [823, 275] width 206 height 32
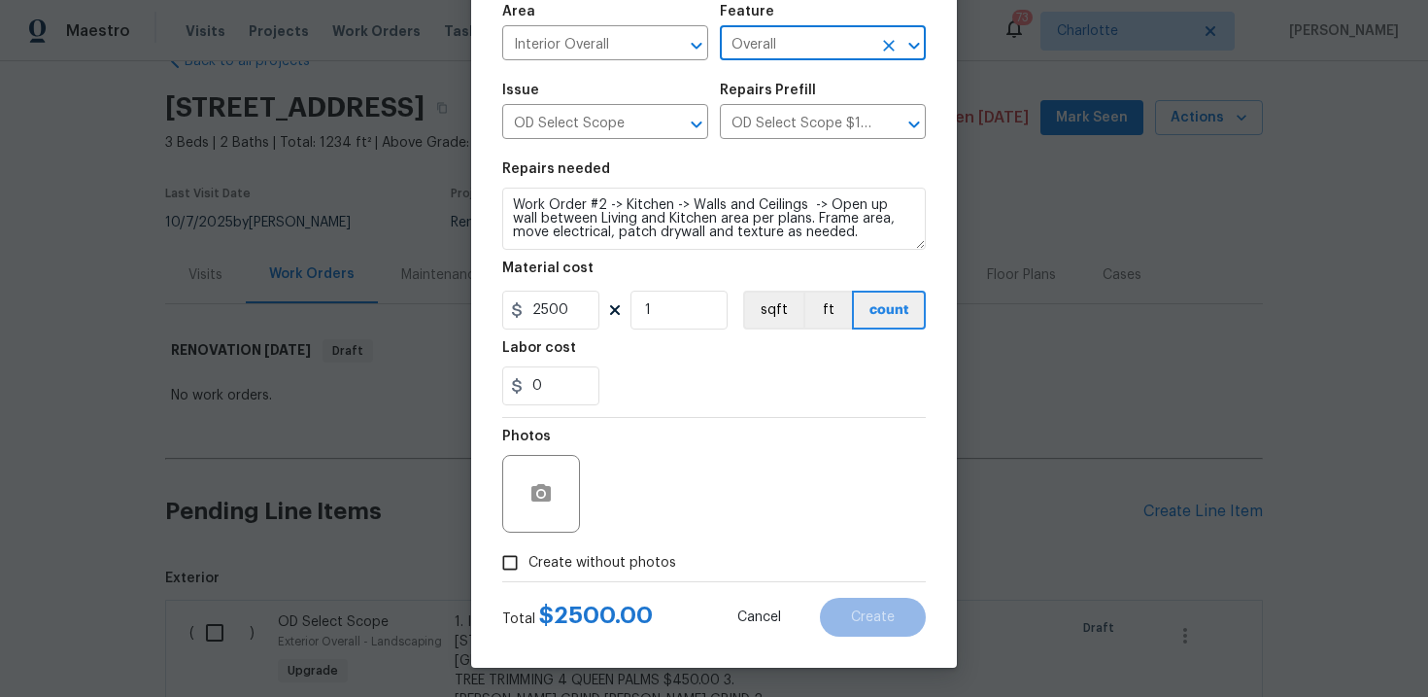
click at [611, 573] on label "Create without photos" at bounding box center [584, 562] width 185 height 37
click at [528, 573] on input "Create without photos" at bounding box center [510, 562] width 37 height 37
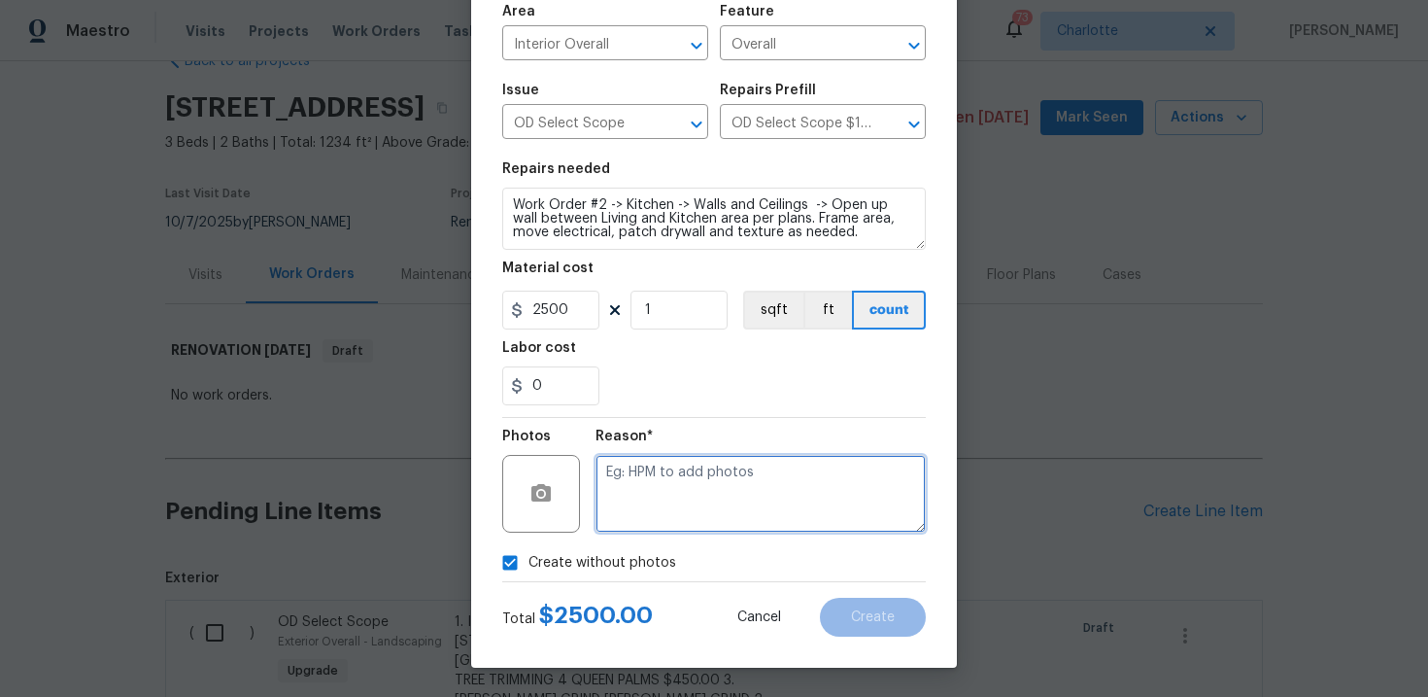
click at [688, 503] on textarea at bounding box center [761, 494] width 330 height 78
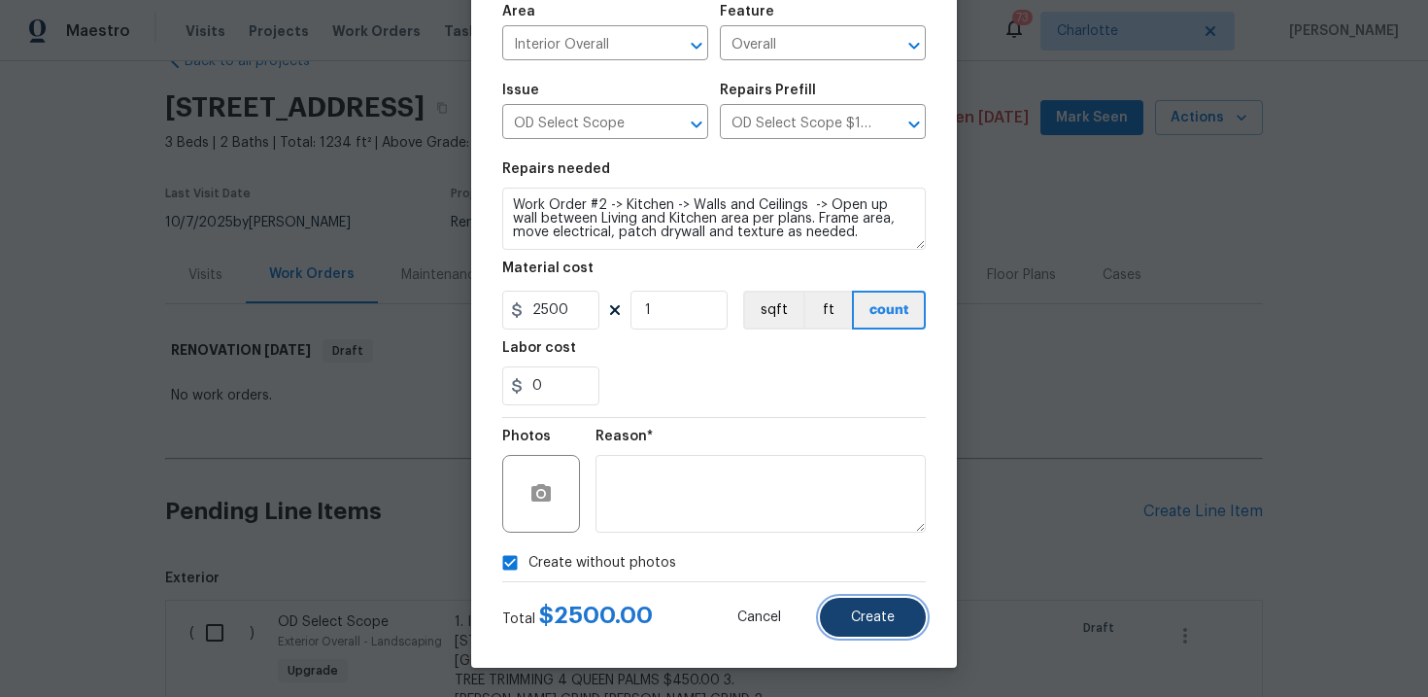
click at [856, 608] on button "Create" at bounding box center [873, 616] width 106 height 39
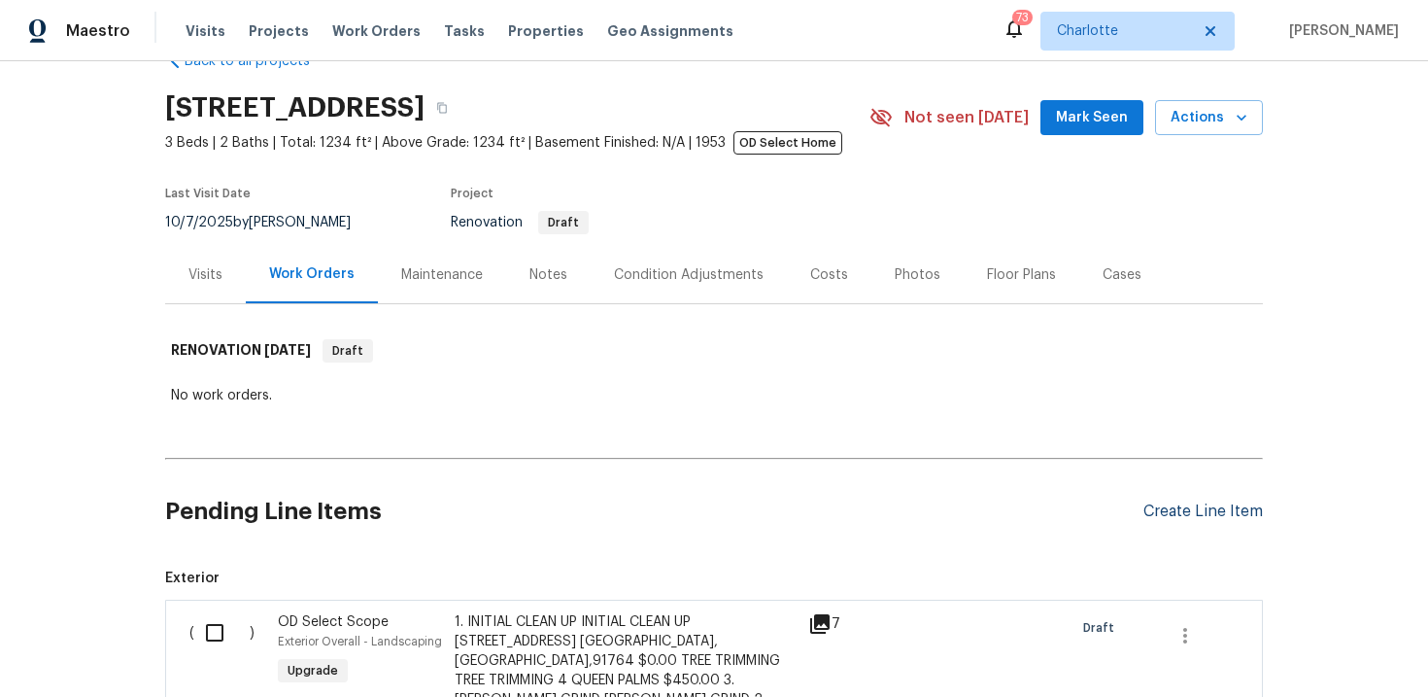
click at [1185, 503] on div "Create Line Item" at bounding box center [1202, 511] width 119 height 18
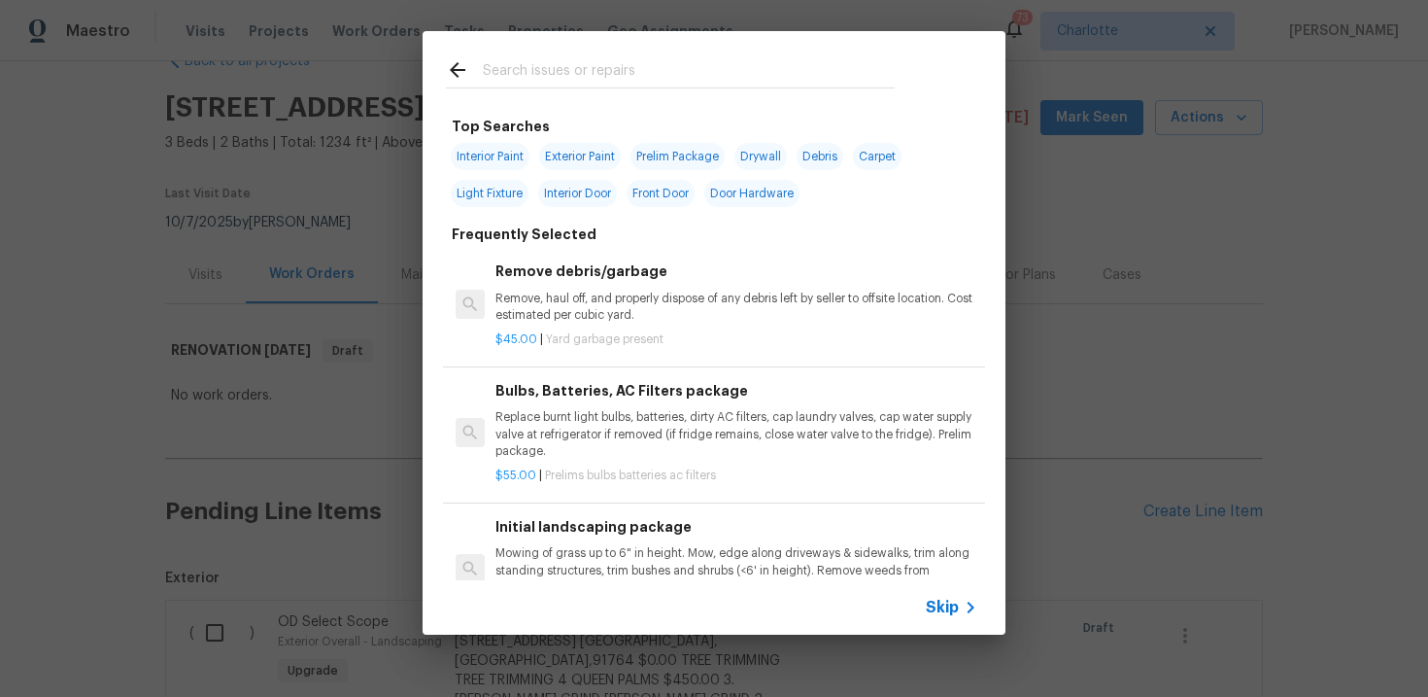
click at [951, 597] on span "Skip" at bounding box center [942, 606] width 33 height 19
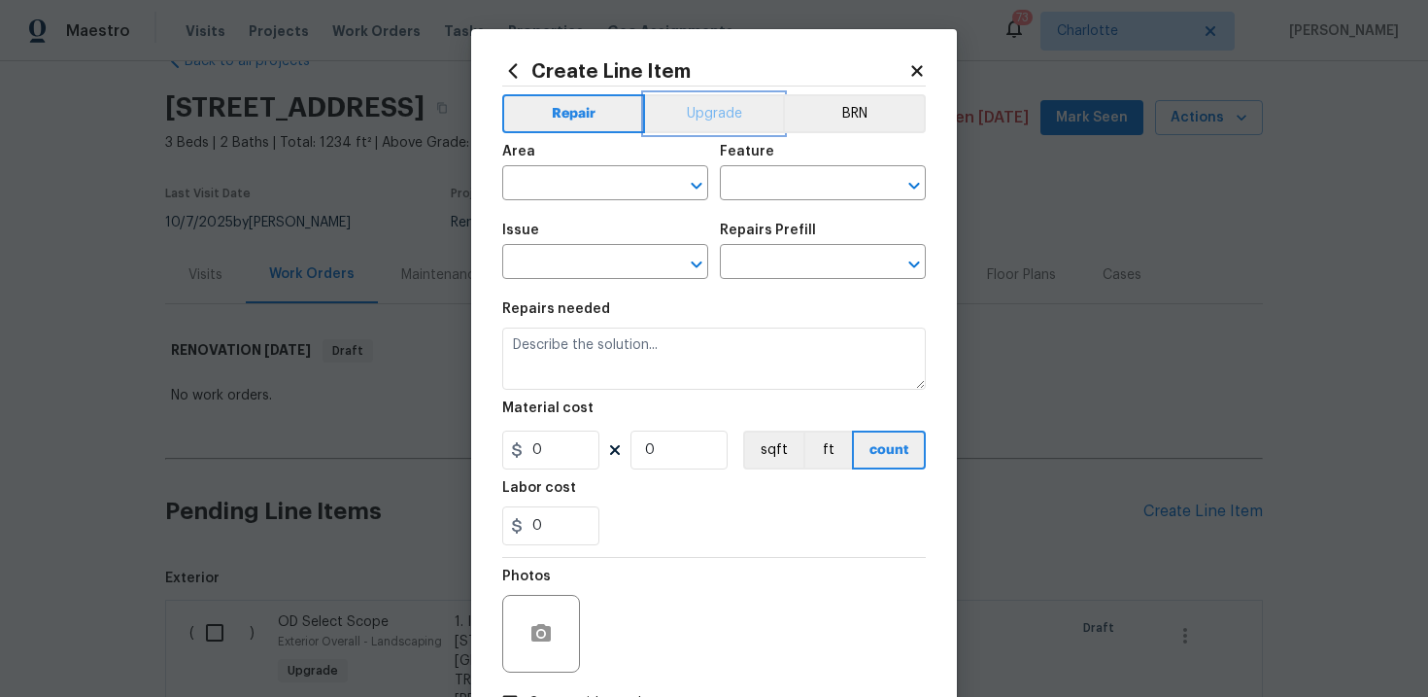
click at [712, 115] on button "Upgrade" at bounding box center [714, 113] width 139 height 39
click at [594, 259] on input "text" at bounding box center [578, 264] width 152 height 30
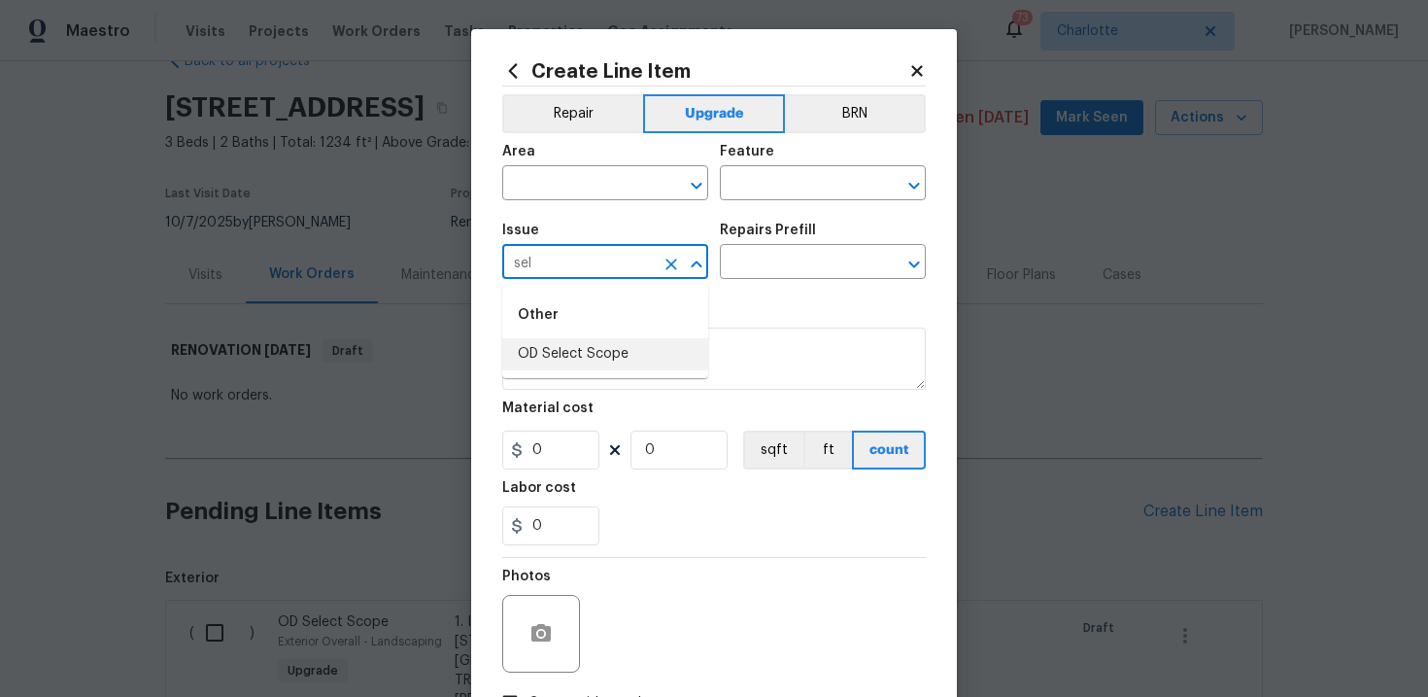
click at [613, 360] on li "OD Select Scope" at bounding box center [605, 354] width 206 height 32
click at [818, 268] on input "text" at bounding box center [796, 264] width 152 height 30
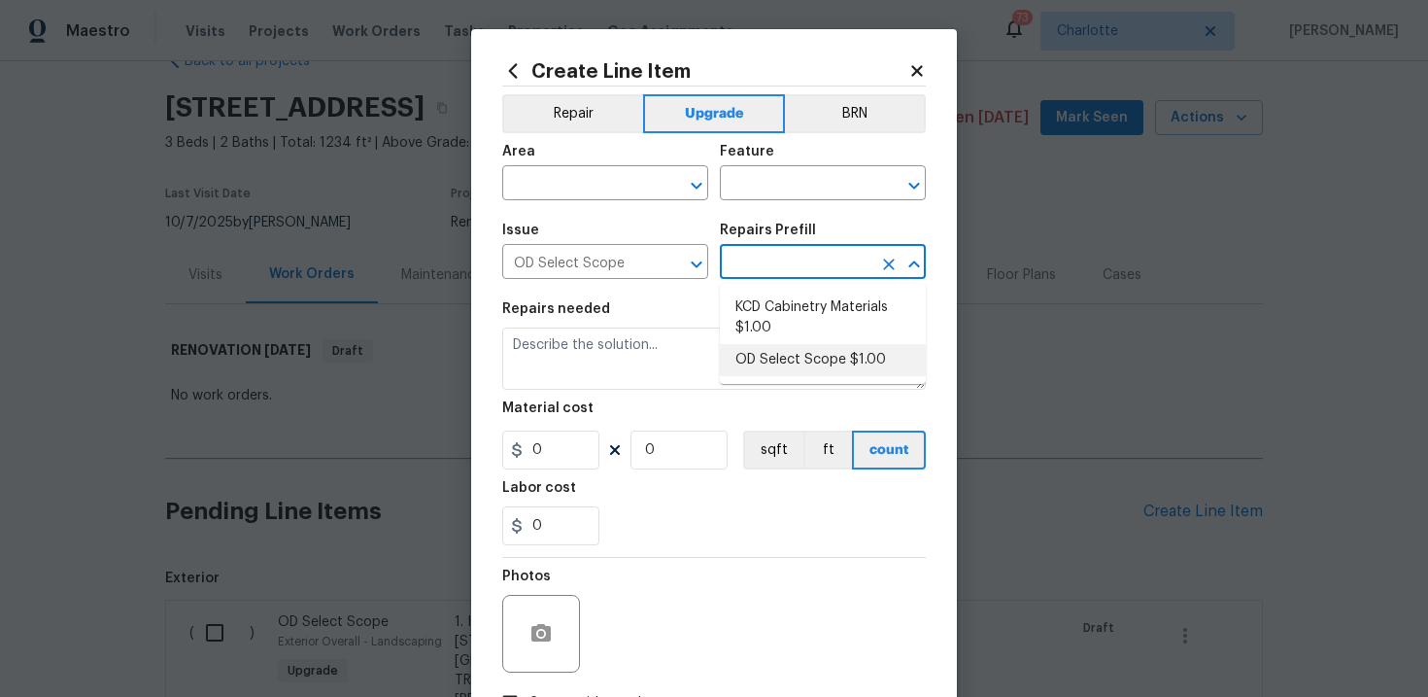
click at [816, 357] on li "OD Select Scope $1.00" at bounding box center [823, 360] width 206 height 32
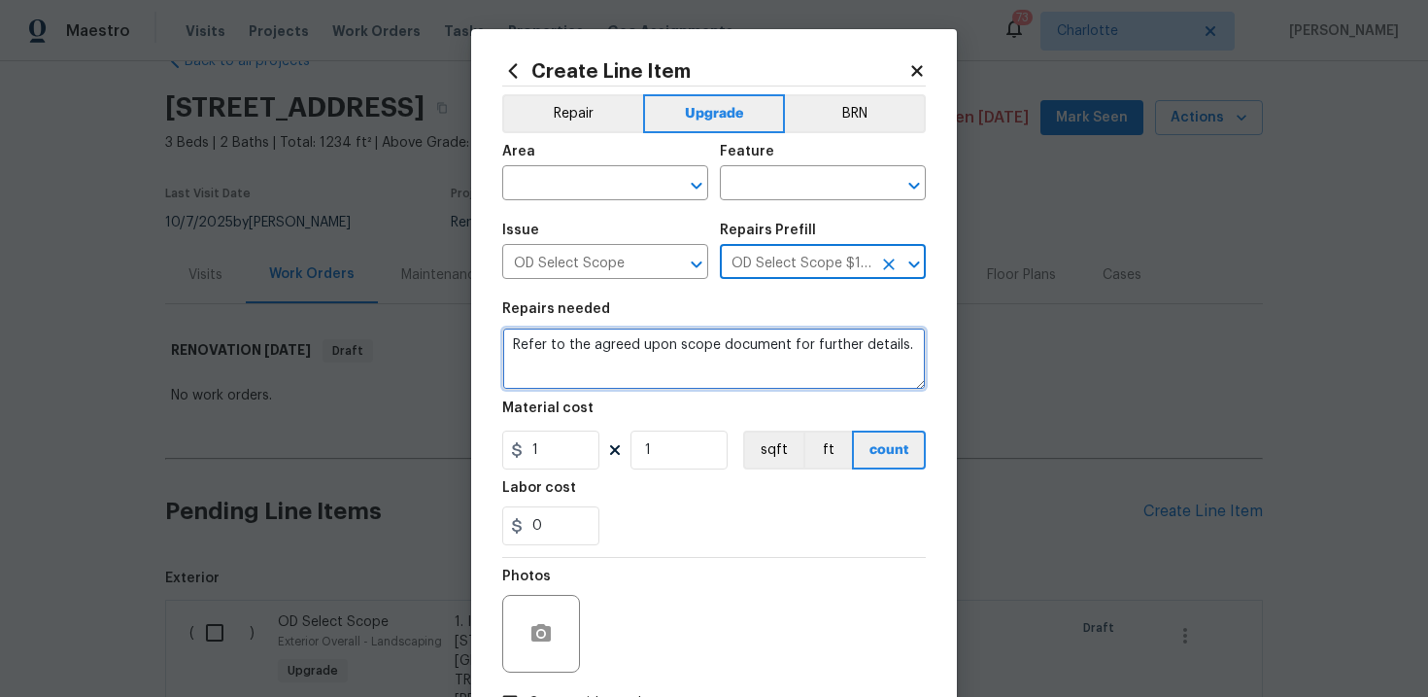
click at [704, 343] on textarea "Refer to the agreed upon scope document for further details." at bounding box center [714, 358] width 424 height 62
paste textarea "Work Order #2 -> Kitchen -> Electrical -> Run electrical as needed for new appl…"
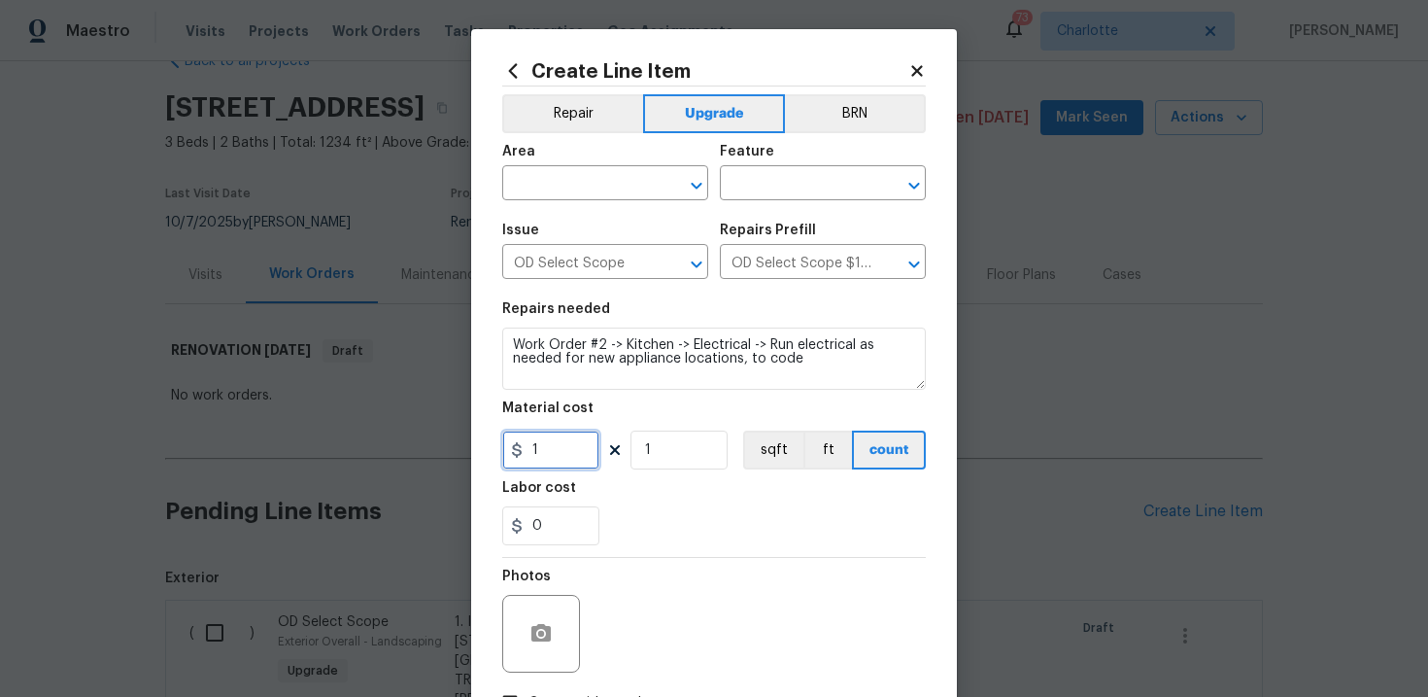
click at [567, 454] on input "1" at bounding box center [550, 449] width 97 height 39
click at [721, 527] on div "0" at bounding box center [714, 525] width 424 height 39
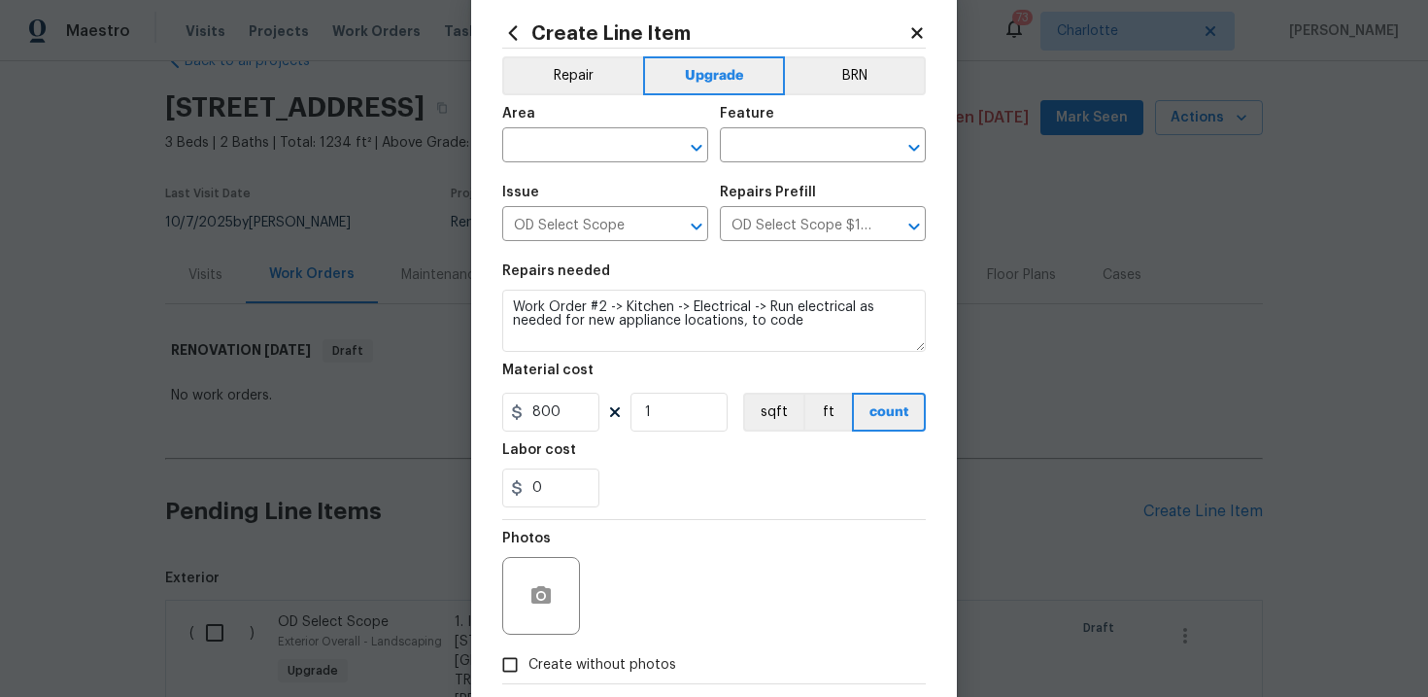
scroll to position [45, 0]
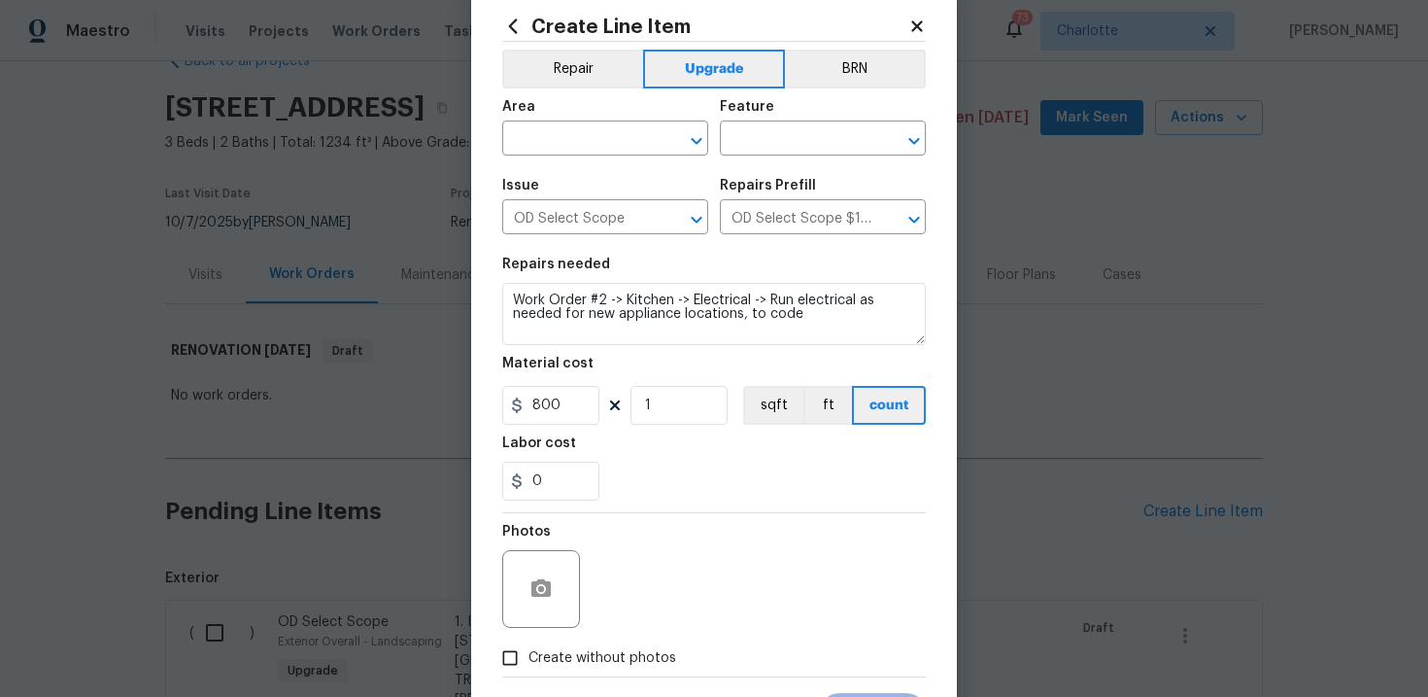
click at [585, 665] on span "Create without photos" at bounding box center [602, 658] width 148 height 20
click at [528, 665] on input "Create without photos" at bounding box center [510, 657] width 37 height 37
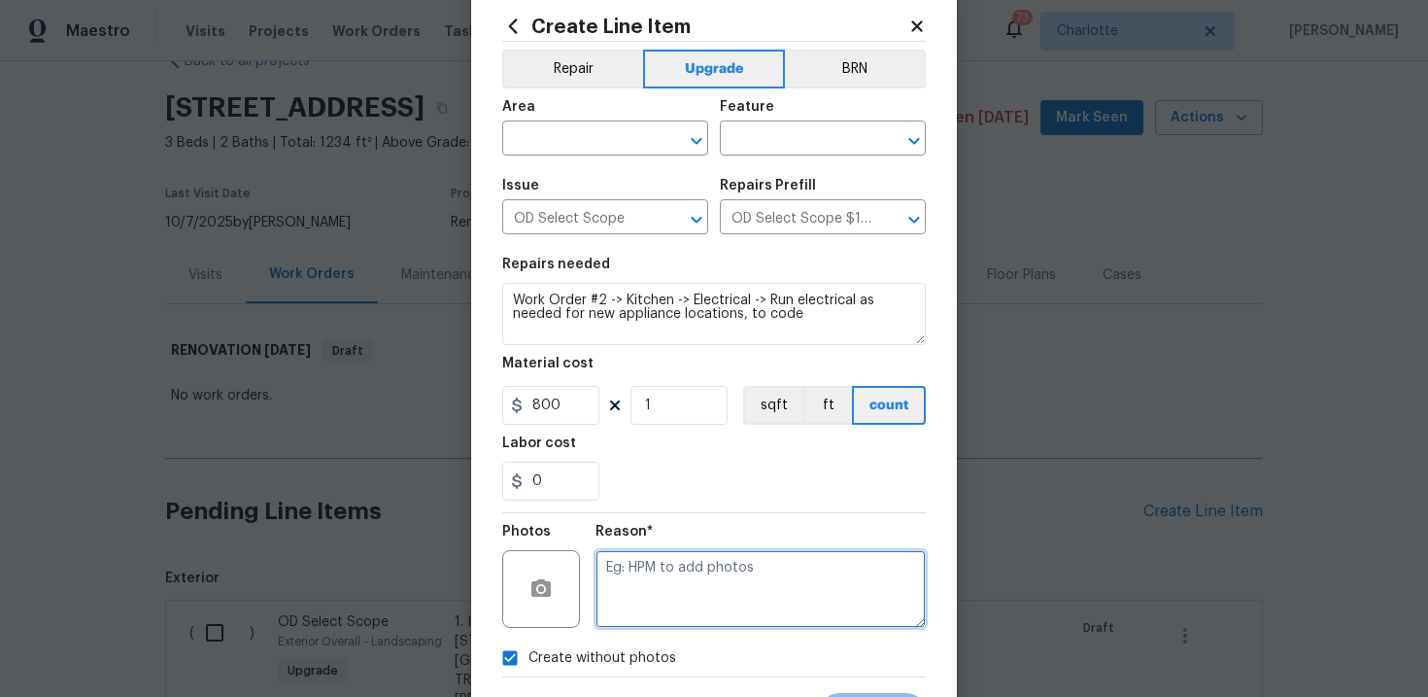
click at [660, 605] on textarea at bounding box center [761, 589] width 330 height 78
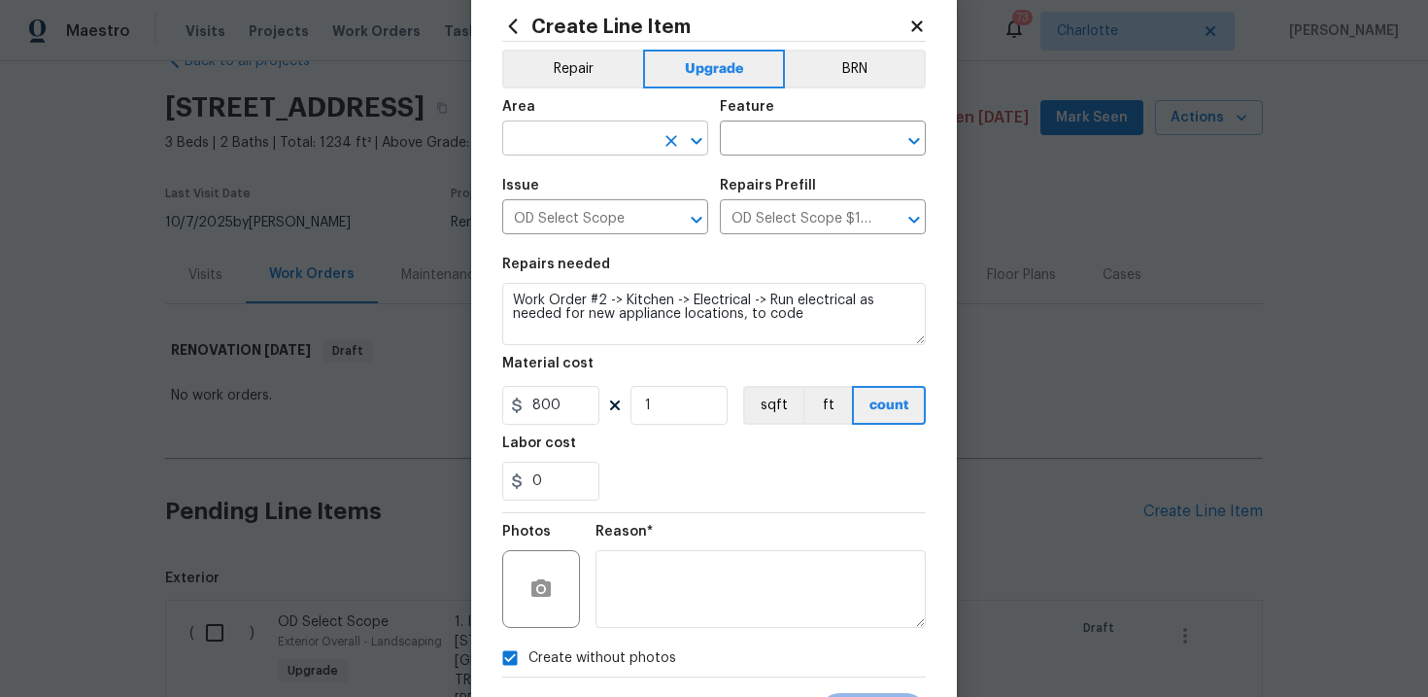
click at [616, 145] on input "text" at bounding box center [578, 140] width 152 height 30
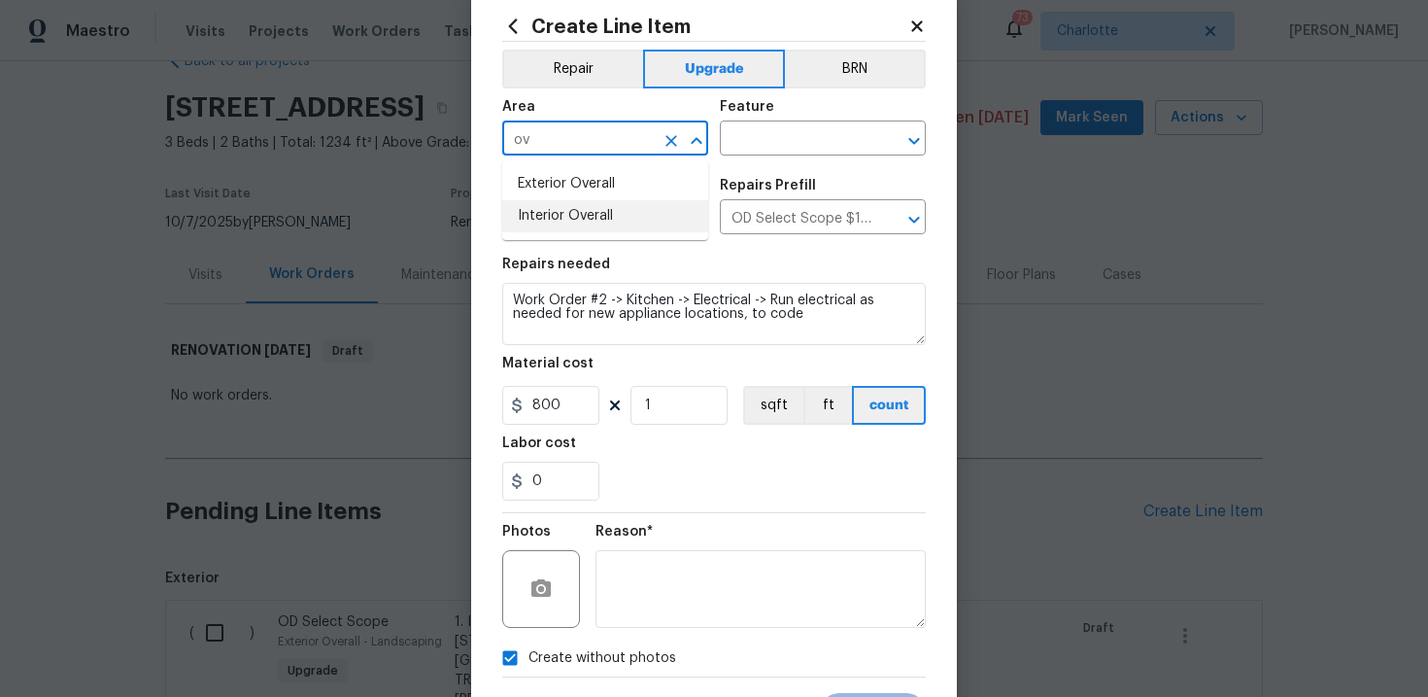
click at [613, 219] on li "Interior Overall" at bounding box center [605, 216] width 206 height 32
click at [784, 151] on input "text" at bounding box center [796, 140] width 152 height 30
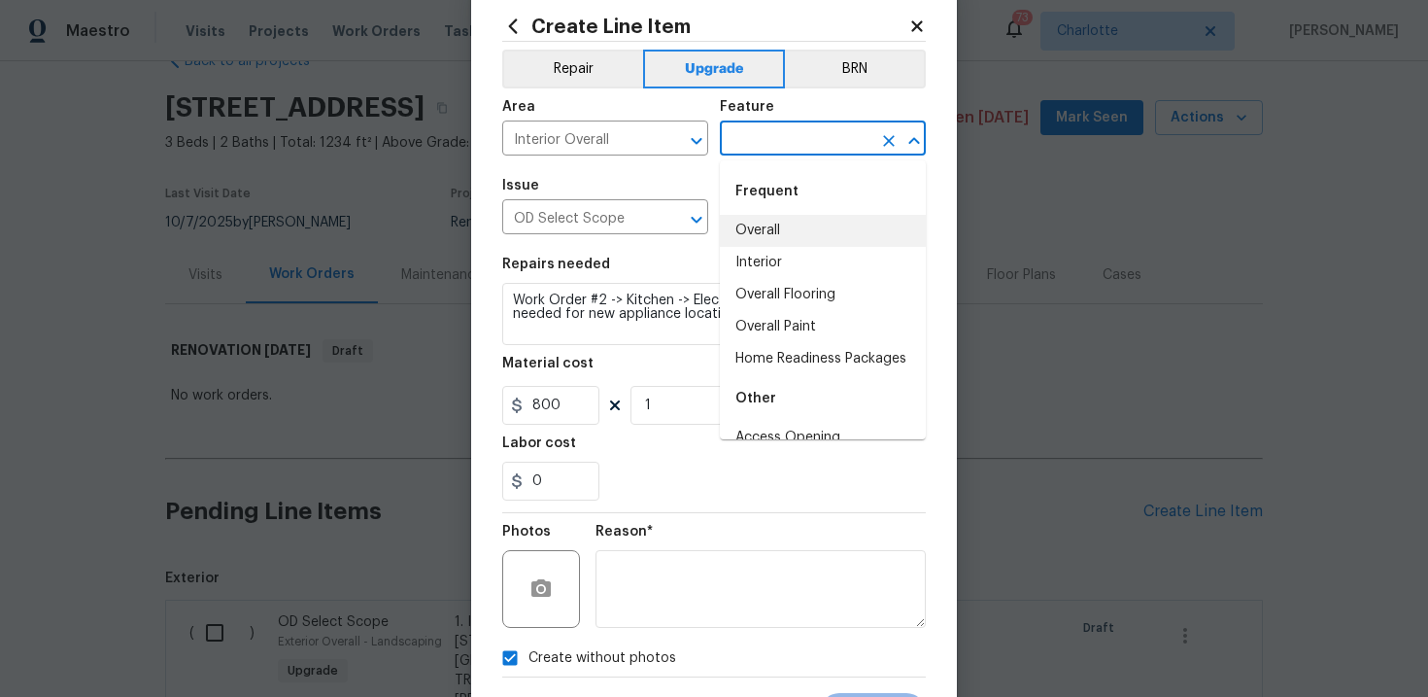
click at [786, 222] on li "Overall" at bounding box center [823, 231] width 206 height 32
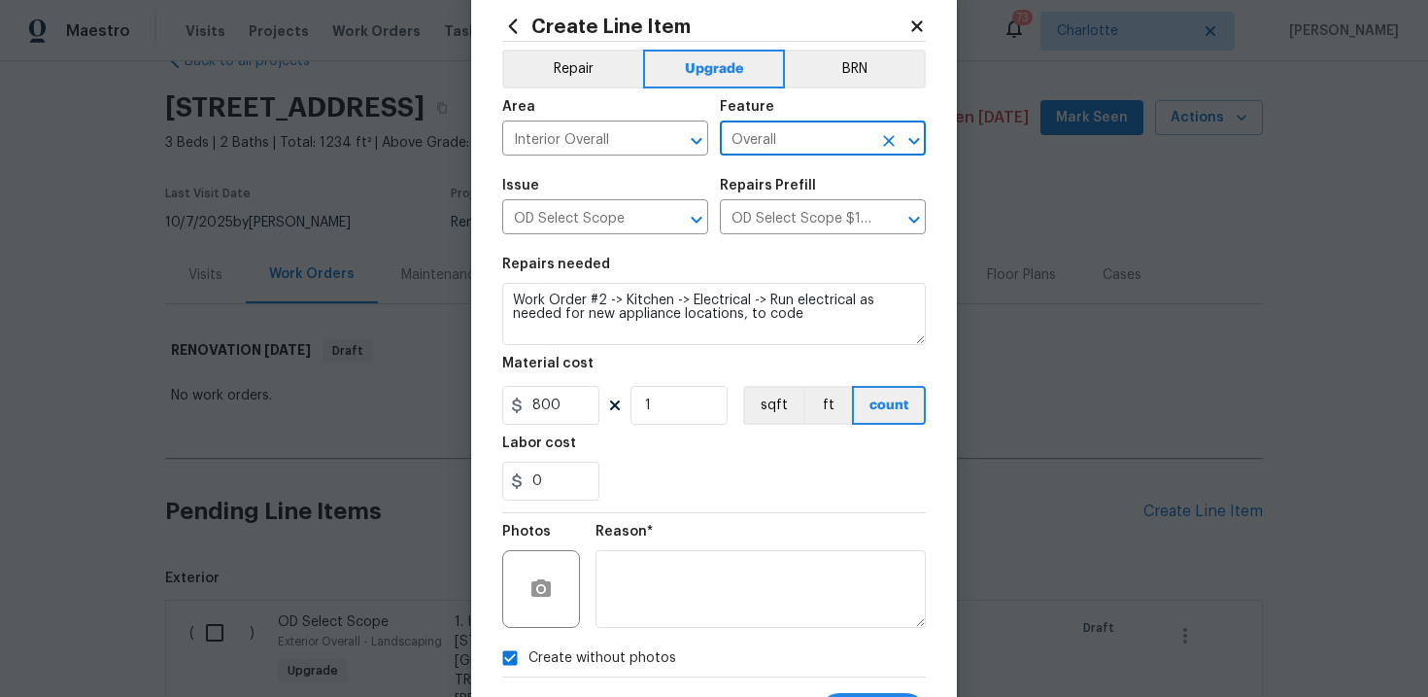
scroll to position [141, 0]
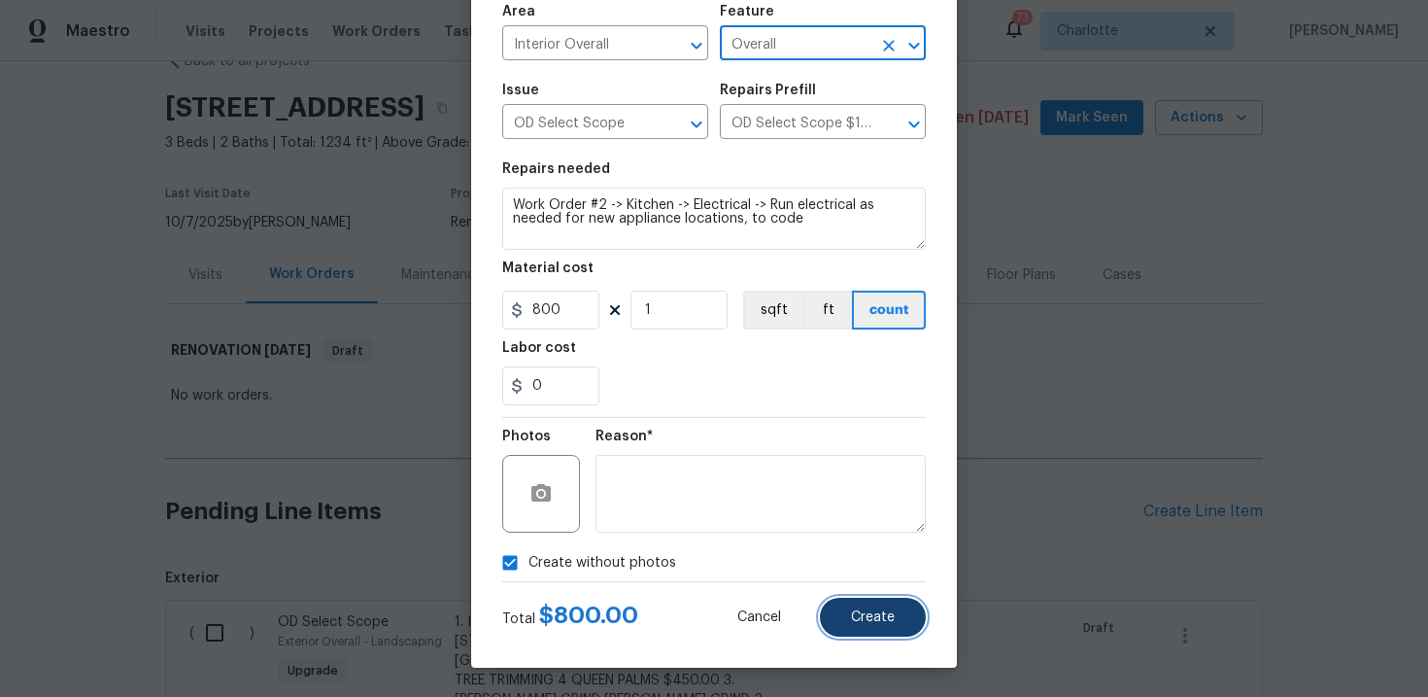
click at [884, 616] on span "Create" at bounding box center [873, 617] width 44 height 15
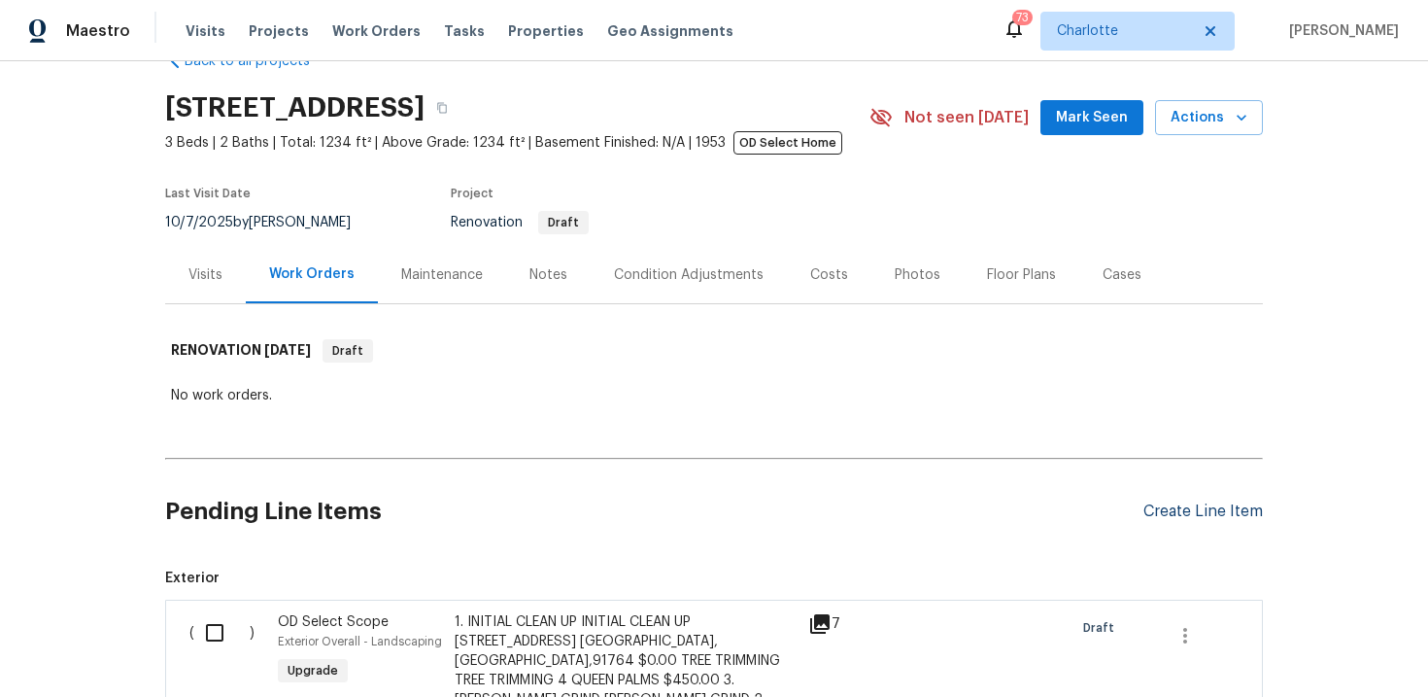
click at [1163, 511] on div "Create Line Item" at bounding box center [1202, 511] width 119 height 18
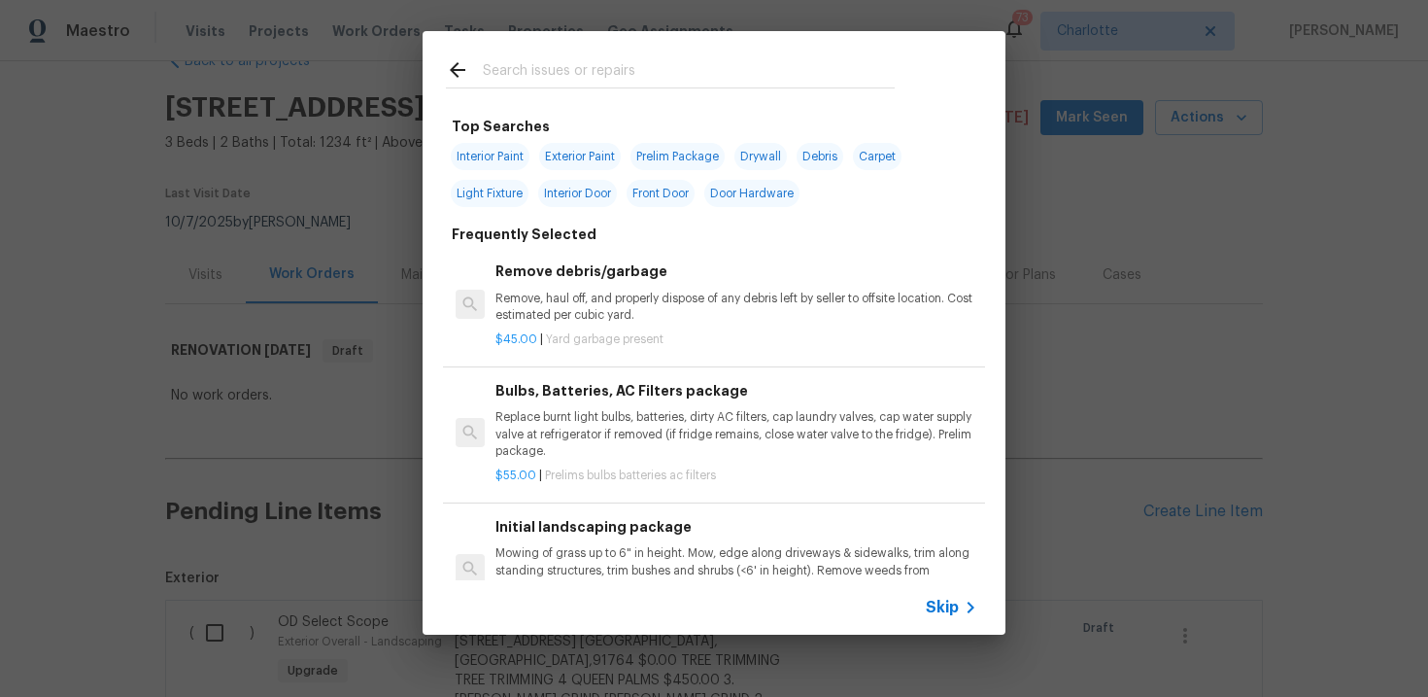
click at [941, 606] on span "Skip" at bounding box center [942, 606] width 33 height 19
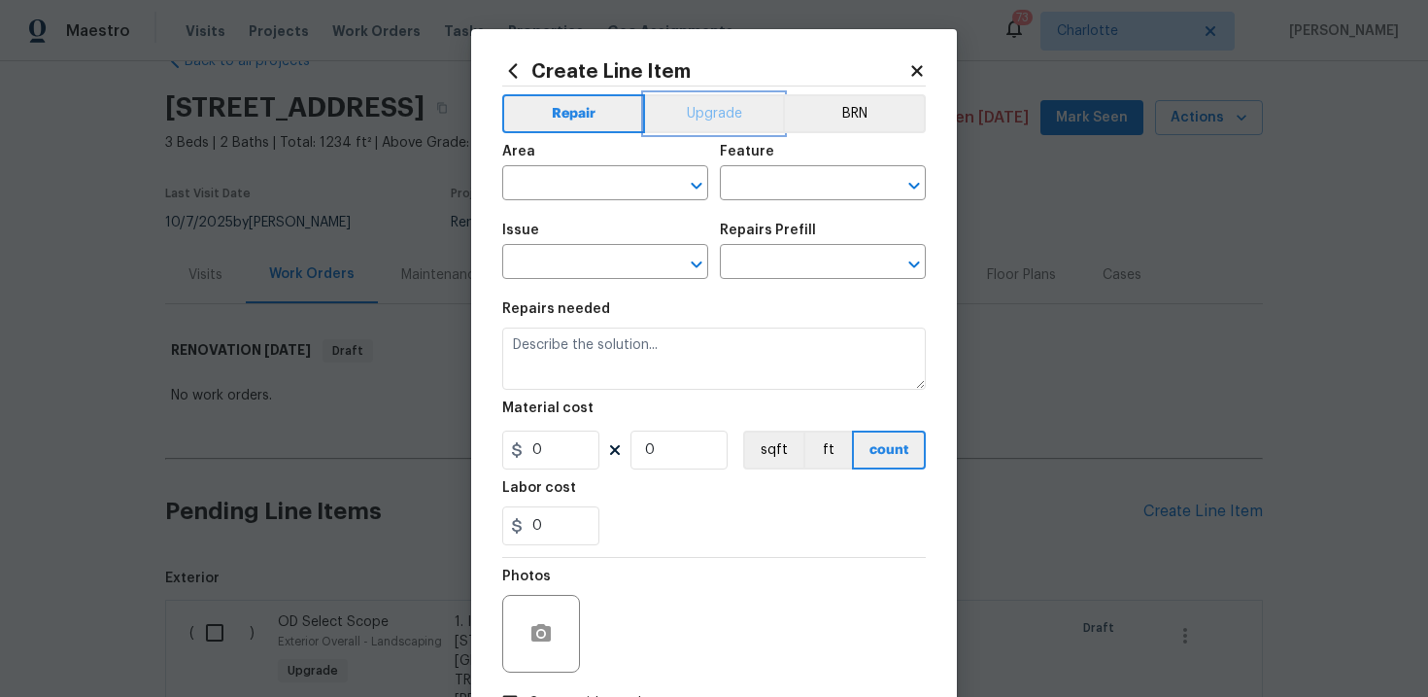
click at [723, 110] on button "Upgrade" at bounding box center [714, 113] width 139 height 39
click at [581, 268] on input "text" at bounding box center [578, 264] width 152 height 30
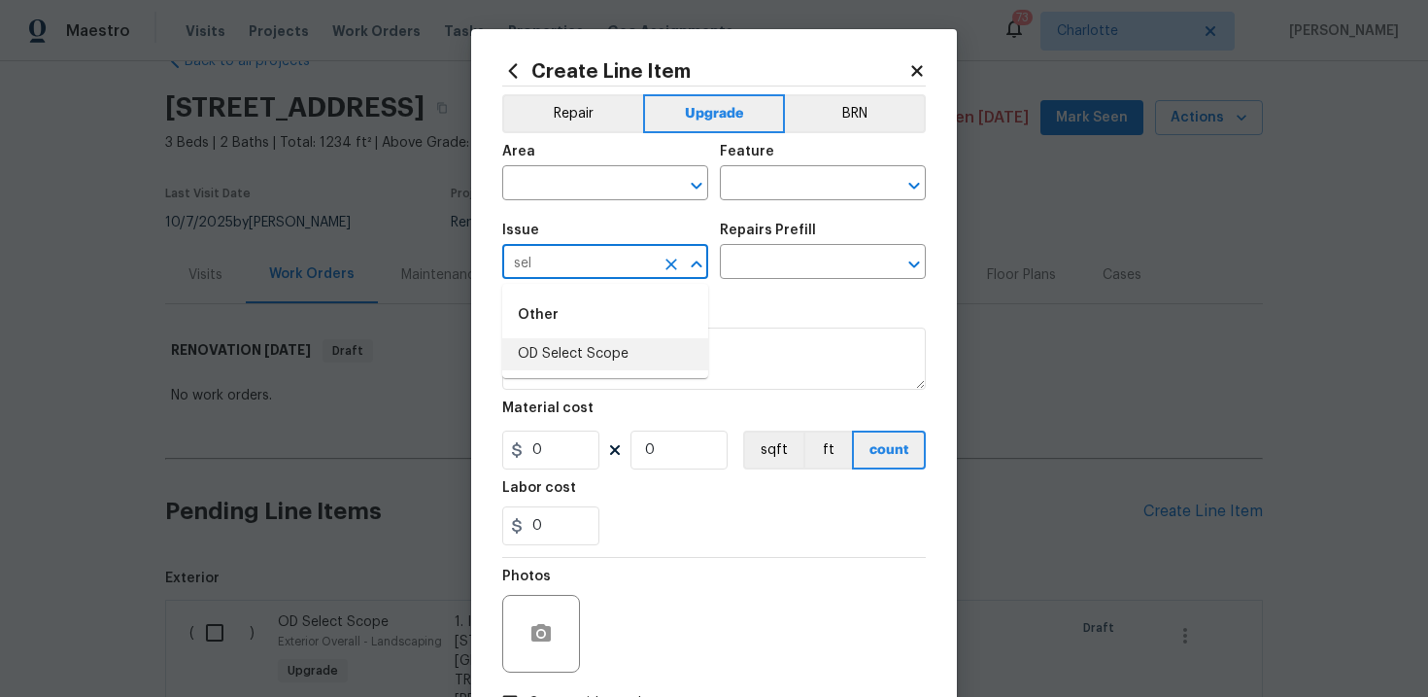
click at [594, 366] on li "OD Select Scope" at bounding box center [605, 354] width 206 height 32
click at [764, 273] on input "text" at bounding box center [796, 264] width 152 height 30
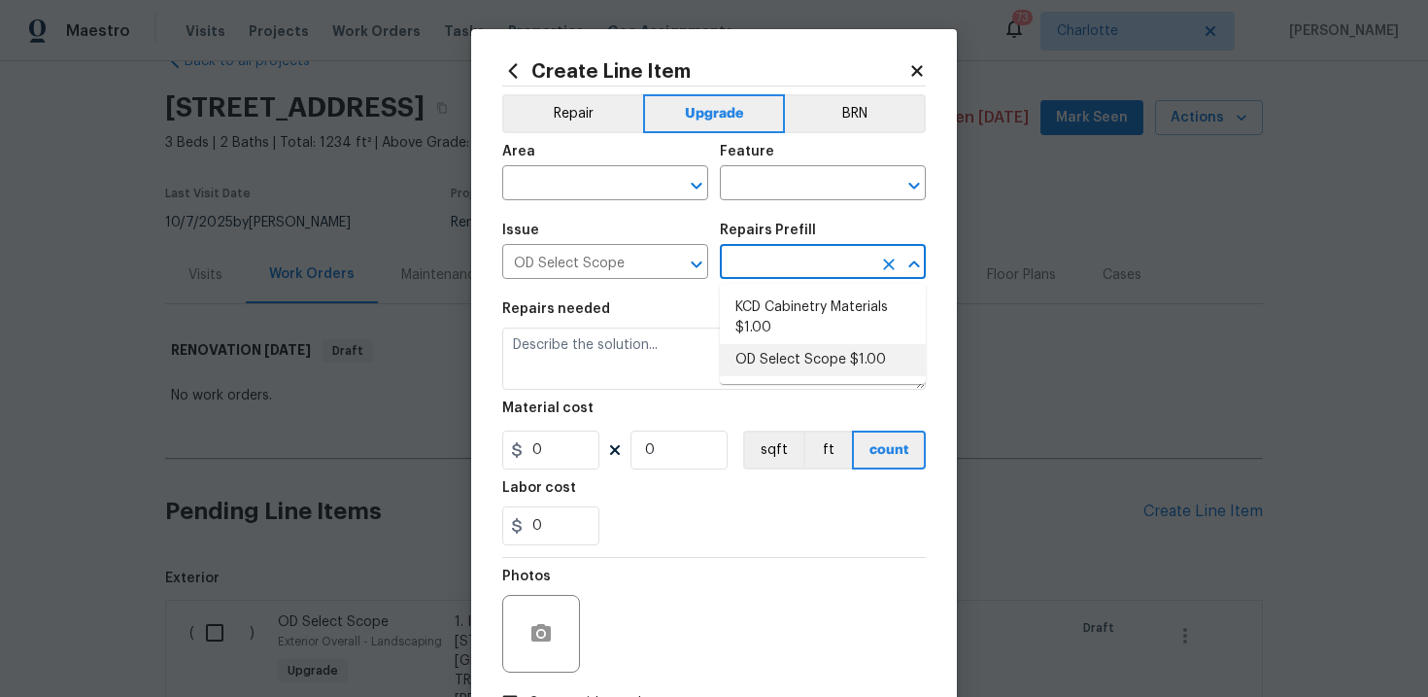
click at [775, 349] on li "OD Select Scope $1.00" at bounding box center [823, 360] width 206 height 32
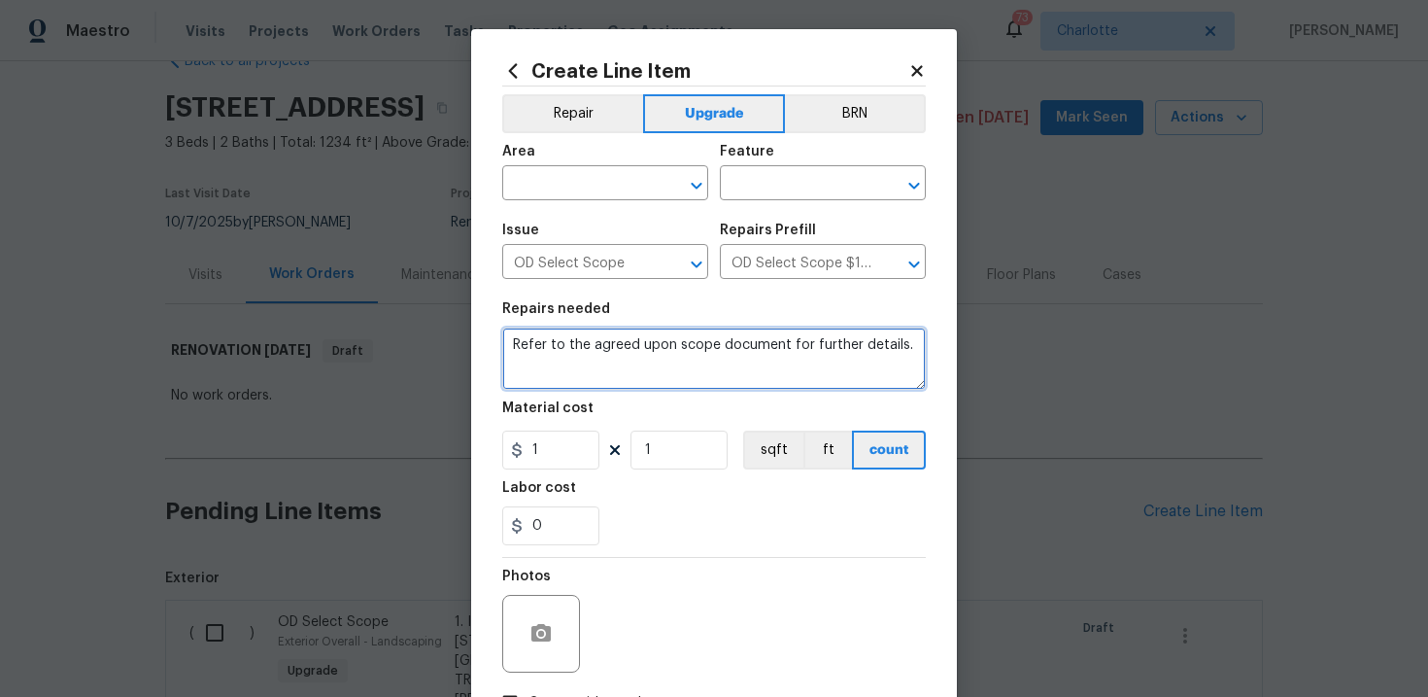
click at [688, 348] on textarea "Refer to the agreed upon scope document for further details." at bounding box center [714, 358] width 424 height 62
paste textarea "Work Order #2 -> Kitchen -> Lighting -> Demo existing, patch, and run electrica…"
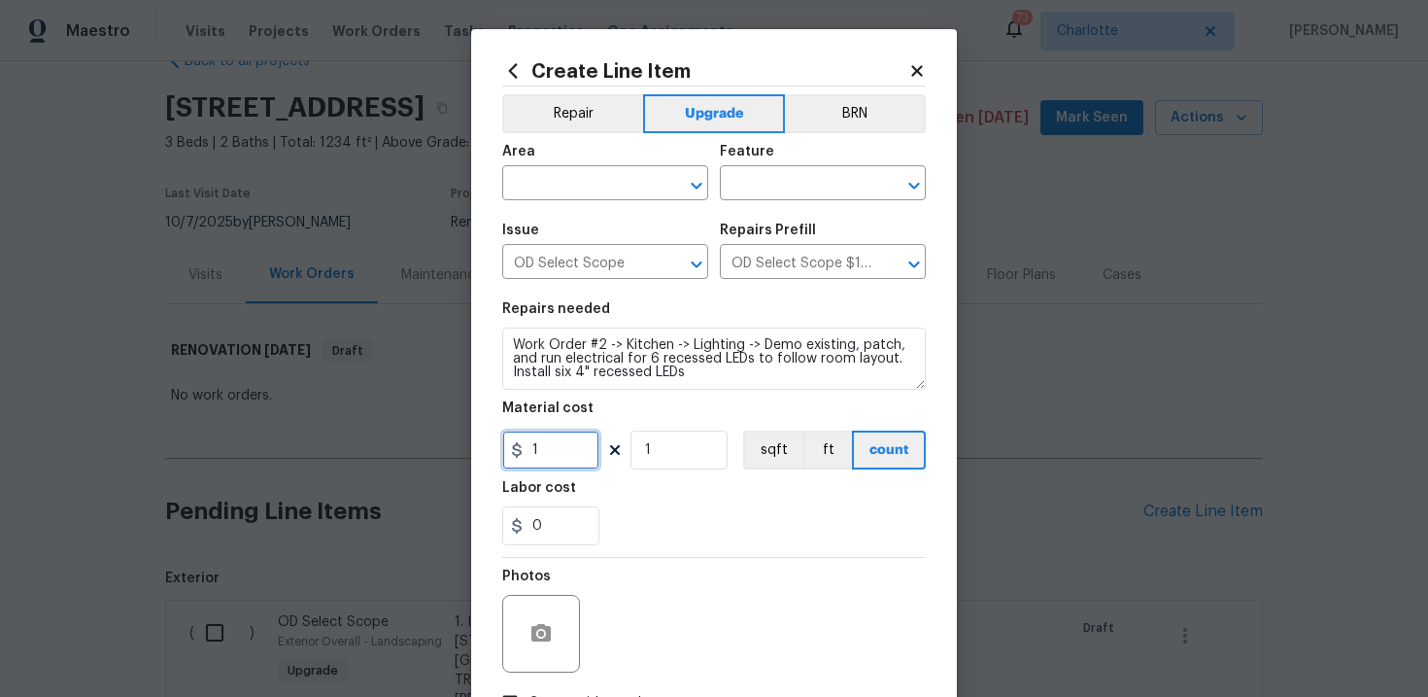
click at [567, 450] on input "1" at bounding box center [550, 449] width 97 height 39
click at [598, 188] on input "text" at bounding box center [578, 185] width 152 height 30
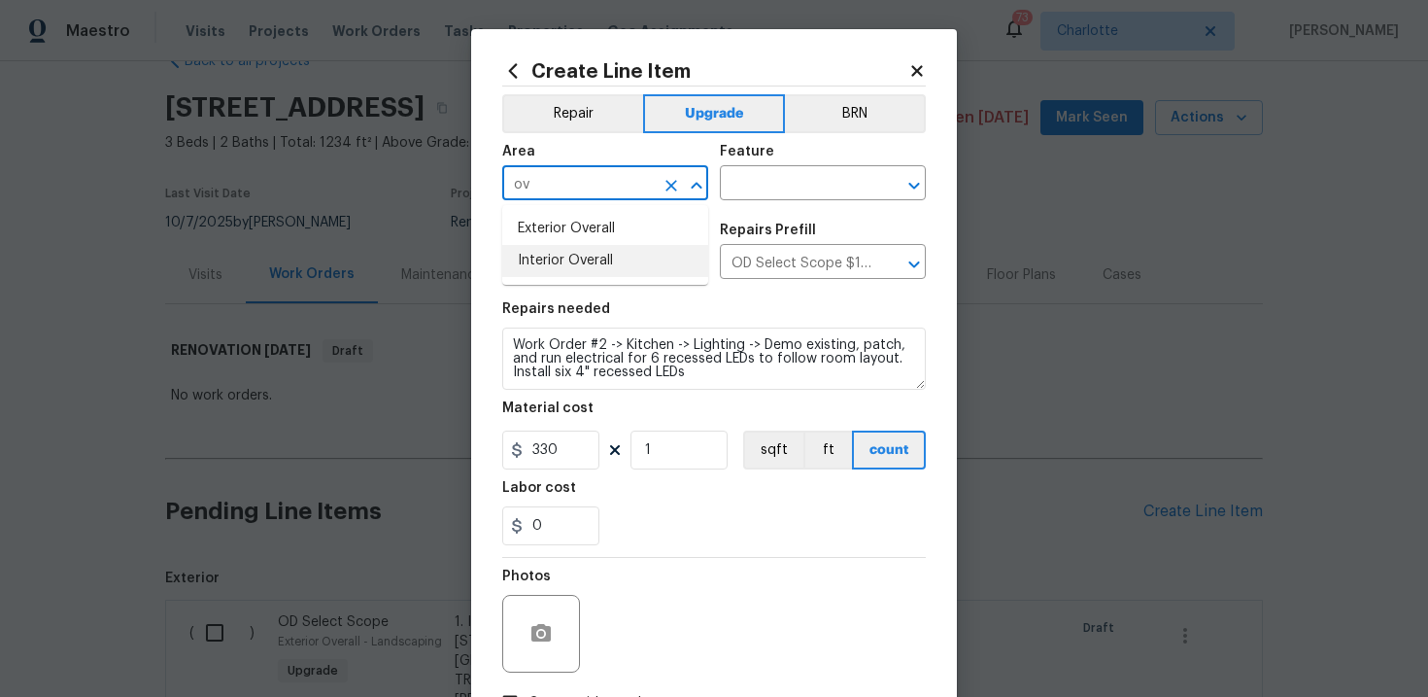
click at [600, 273] on li "Interior Overall" at bounding box center [605, 261] width 206 height 32
click at [797, 185] on input "text" at bounding box center [796, 185] width 152 height 30
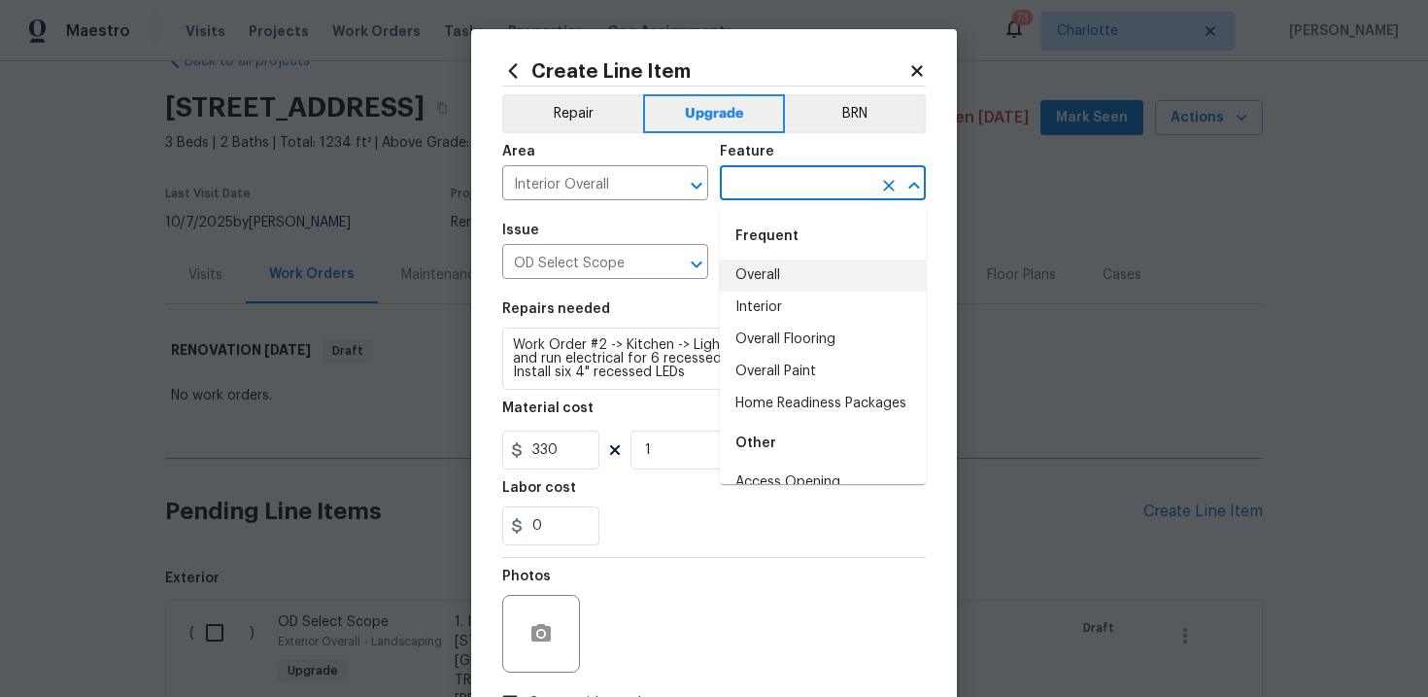
click at [797, 268] on li "Overall" at bounding box center [823, 275] width 206 height 32
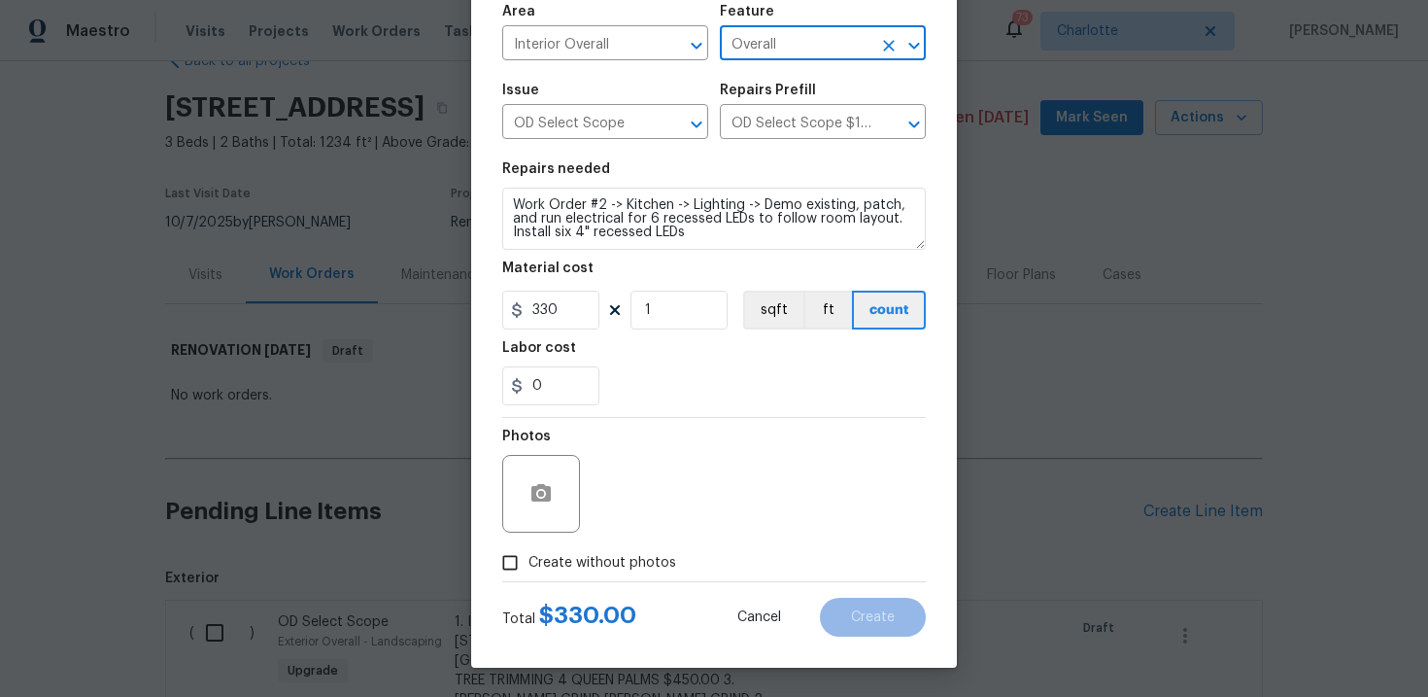
click at [613, 556] on span "Create without photos" at bounding box center [602, 563] width 148 height 20
click at [528, 556] on input "Create without photos" at bounding box center [510, 562] width 37 height 37
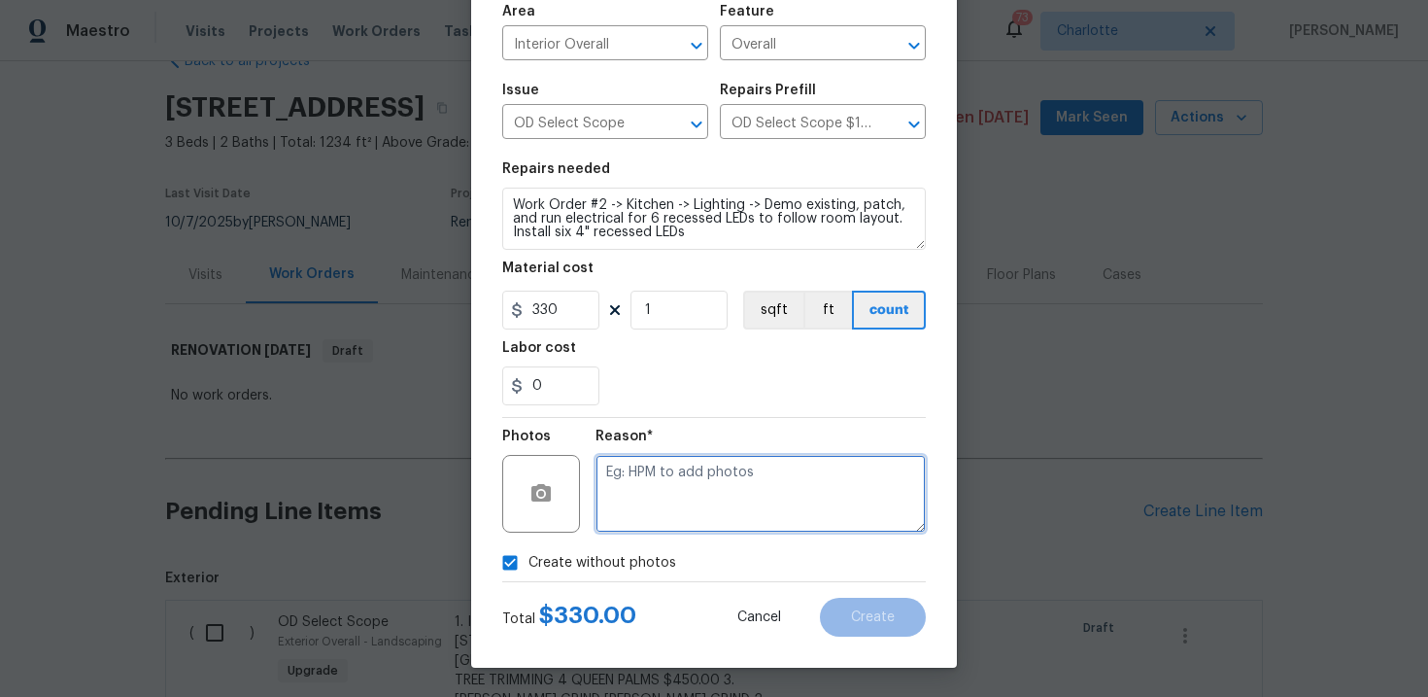
click at [733, 474] on textarea at bounding box center [761, 494] width 330 height 78
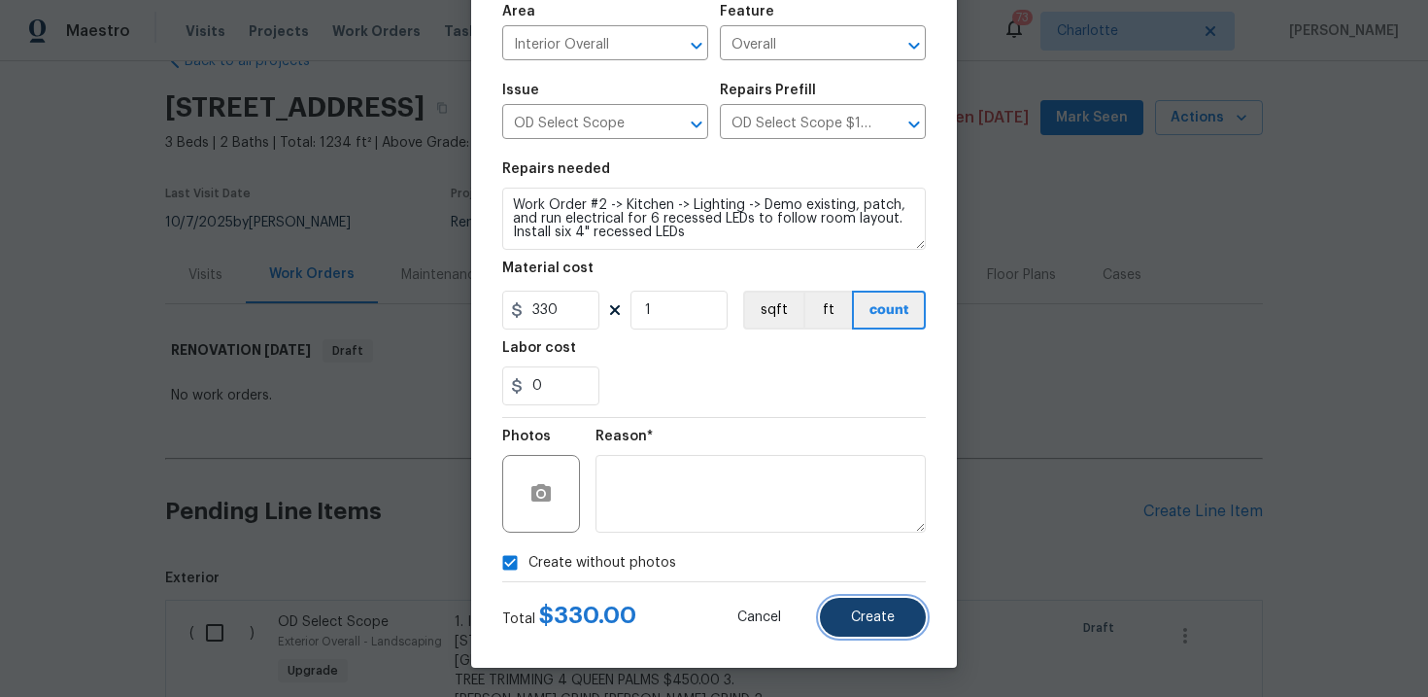
click at [858, 613] on span "Create" at bounding box center [873, 617] width 44 height 15
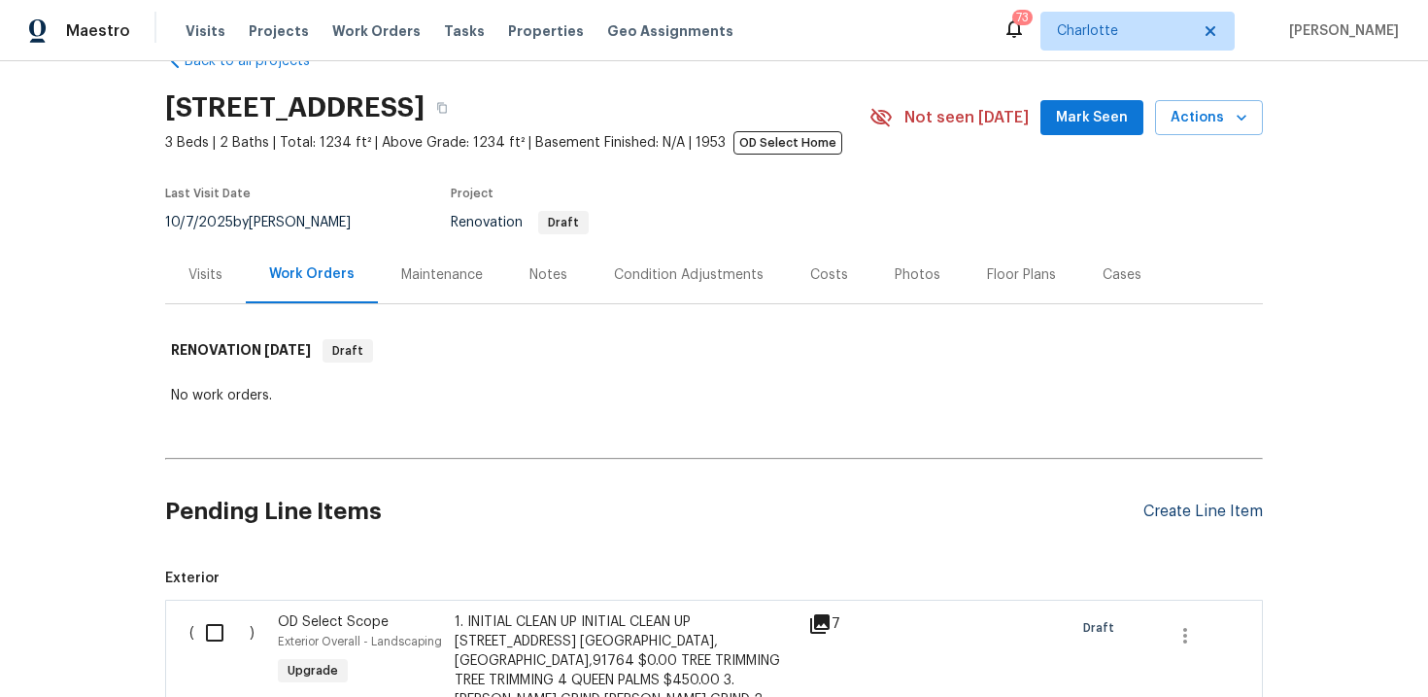
click at [1195, 507] on div "Create Line Item" at bounding box center [1202, 511] width 119 height 18
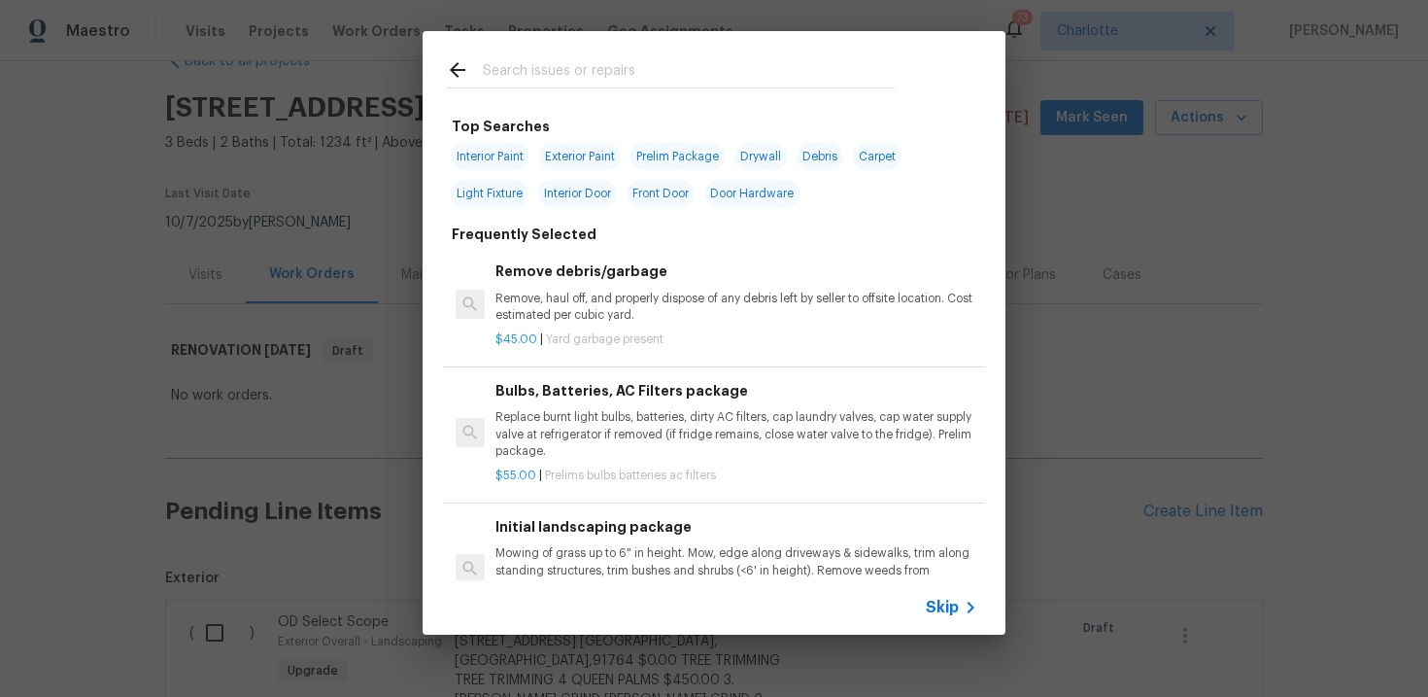
click at [939, 606] on span "Skip" at bounding box center [942, 606] width 33 height 19
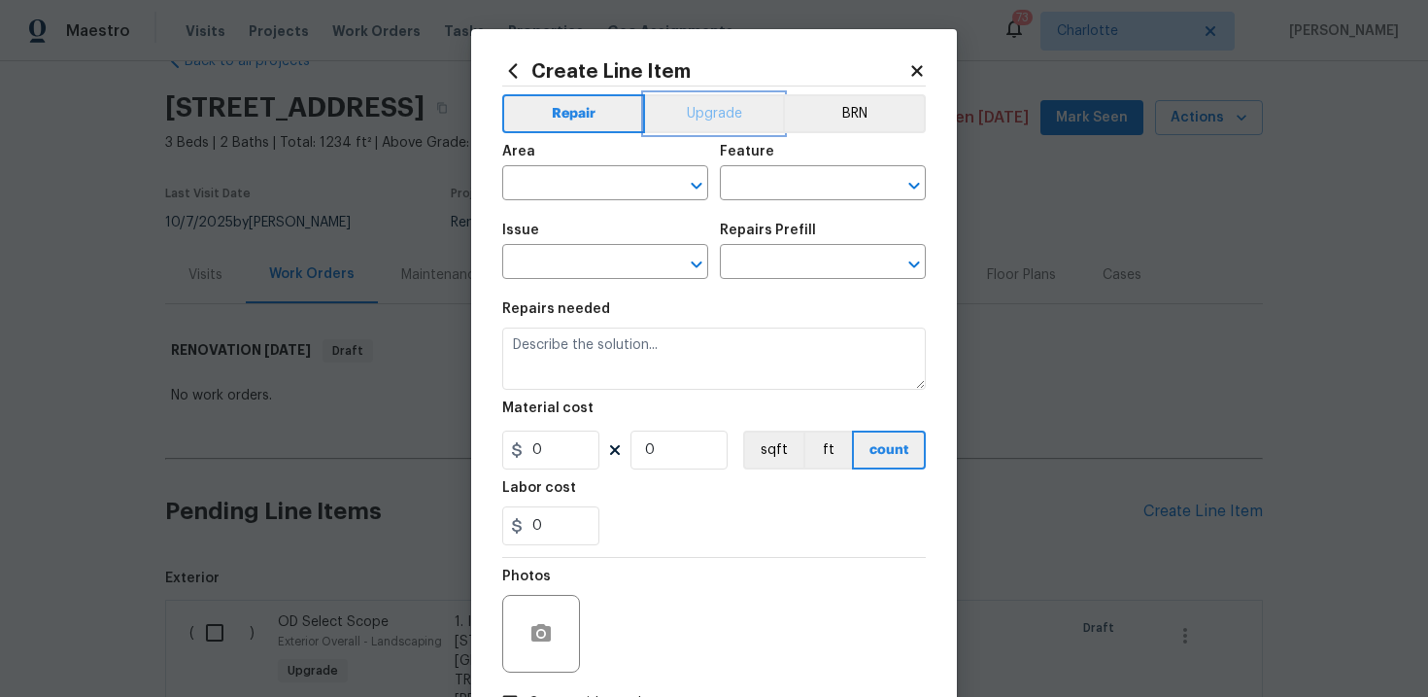
click at [733, 122] on button "Upgrade" at bounding box center [714, 113] width 139 height 39
click at [585, 267] on input "text" at bounding box center [578, 264] width 152 height 30
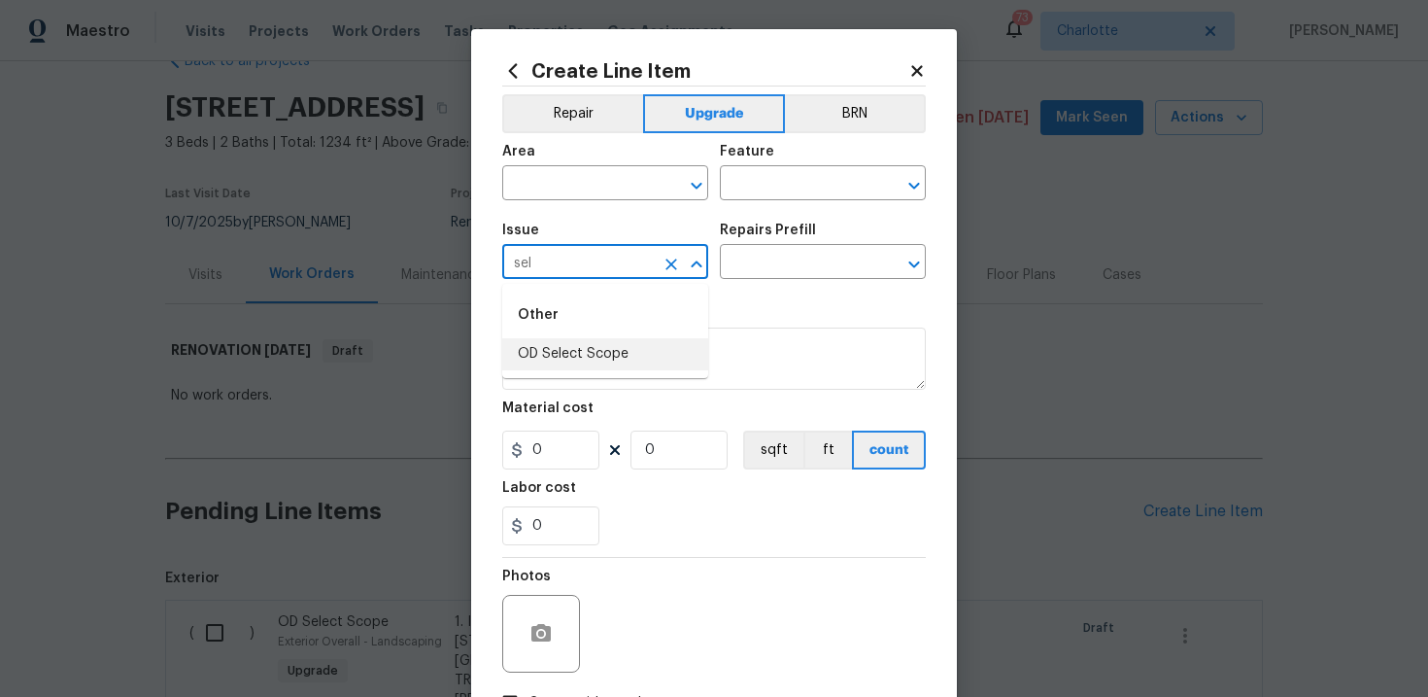
click at [568, 352] on li "OD Select Scope" at bounding box center [605, 354] width 206 height 32
click at [777, 262] on input "text" at bounding box center [796, 264] width 152 height 30
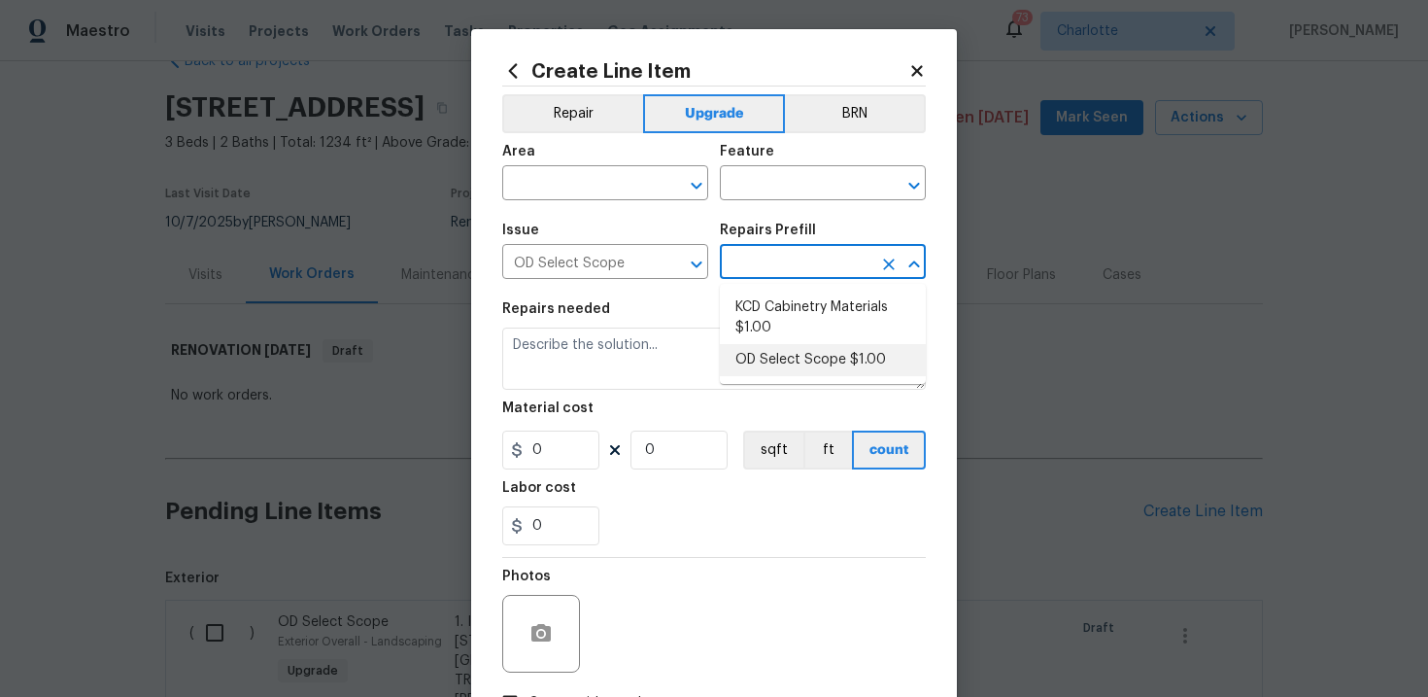
click at [790, 362] on li "OD Select Scope $1.00" at bounding box center [823, 360] width 206 height 32
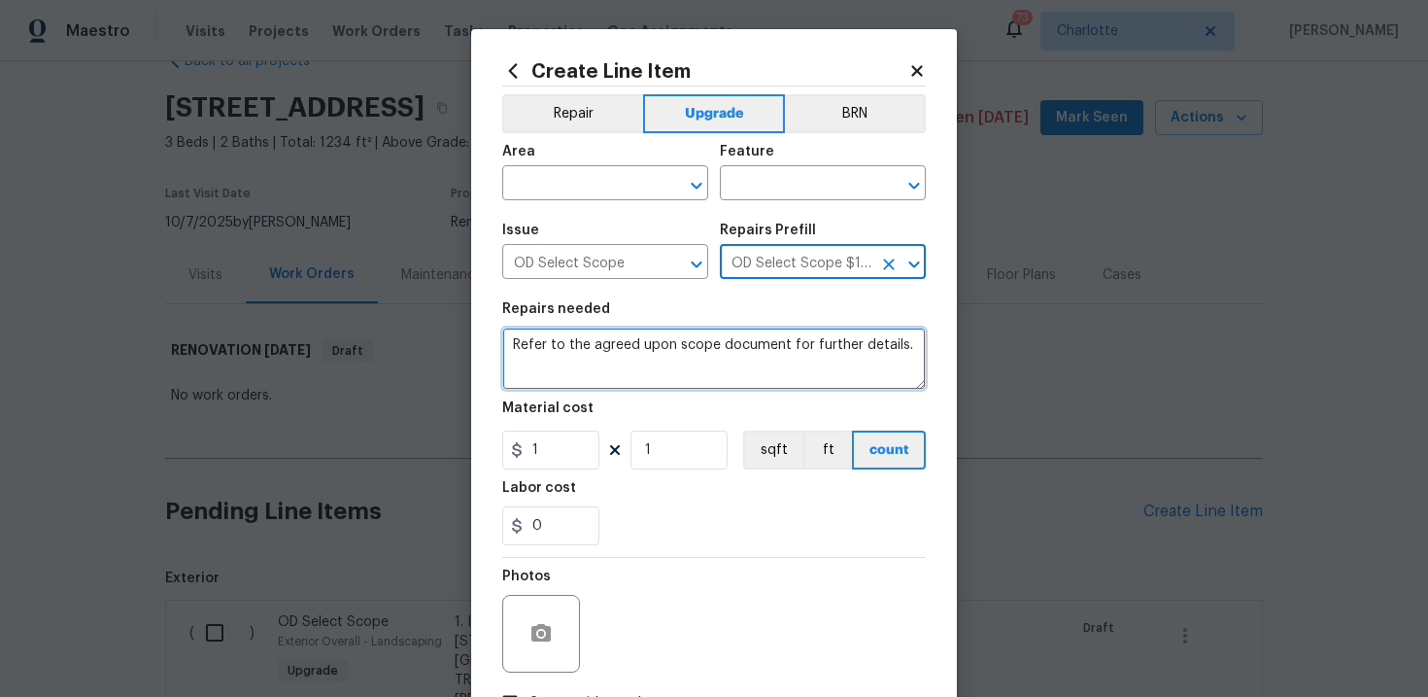
click at [689, 358] on textarea "Refer to the agreed upon scope document for further details." at bounding box center [714, 358] width 424 height 62
paste textarea "Work Order #2 -> Kitchen -> Plumbing -> Relocate water line to new fridge locat…"
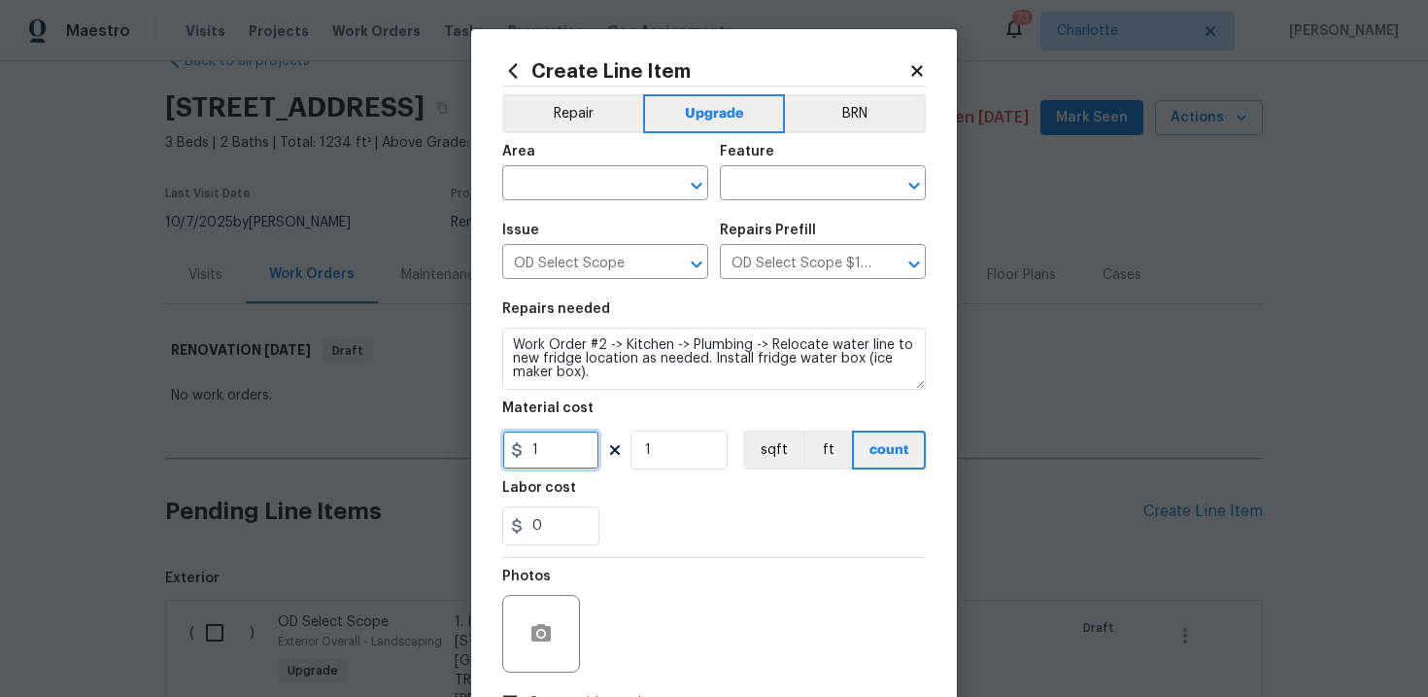
click at [553, 459] on input "1" at bounding box center [550, 449] width 97 height 39
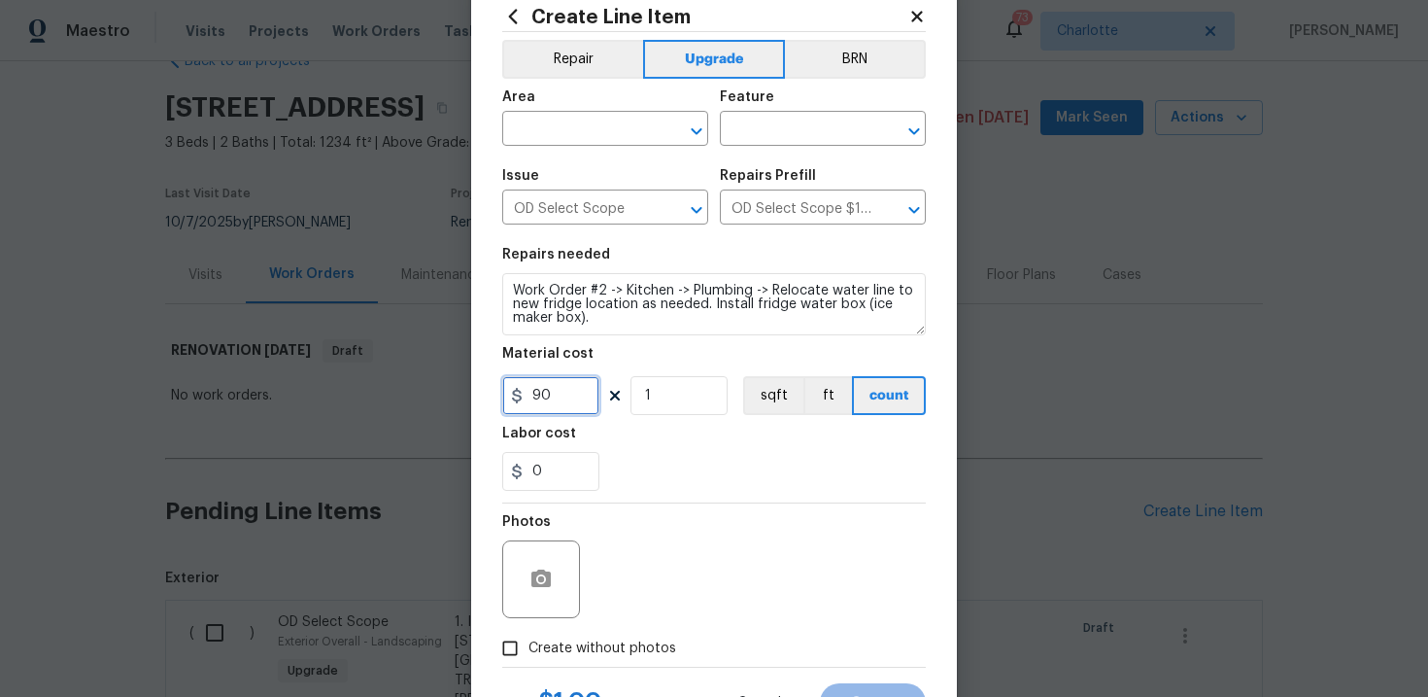
scroll to position [57, 0]
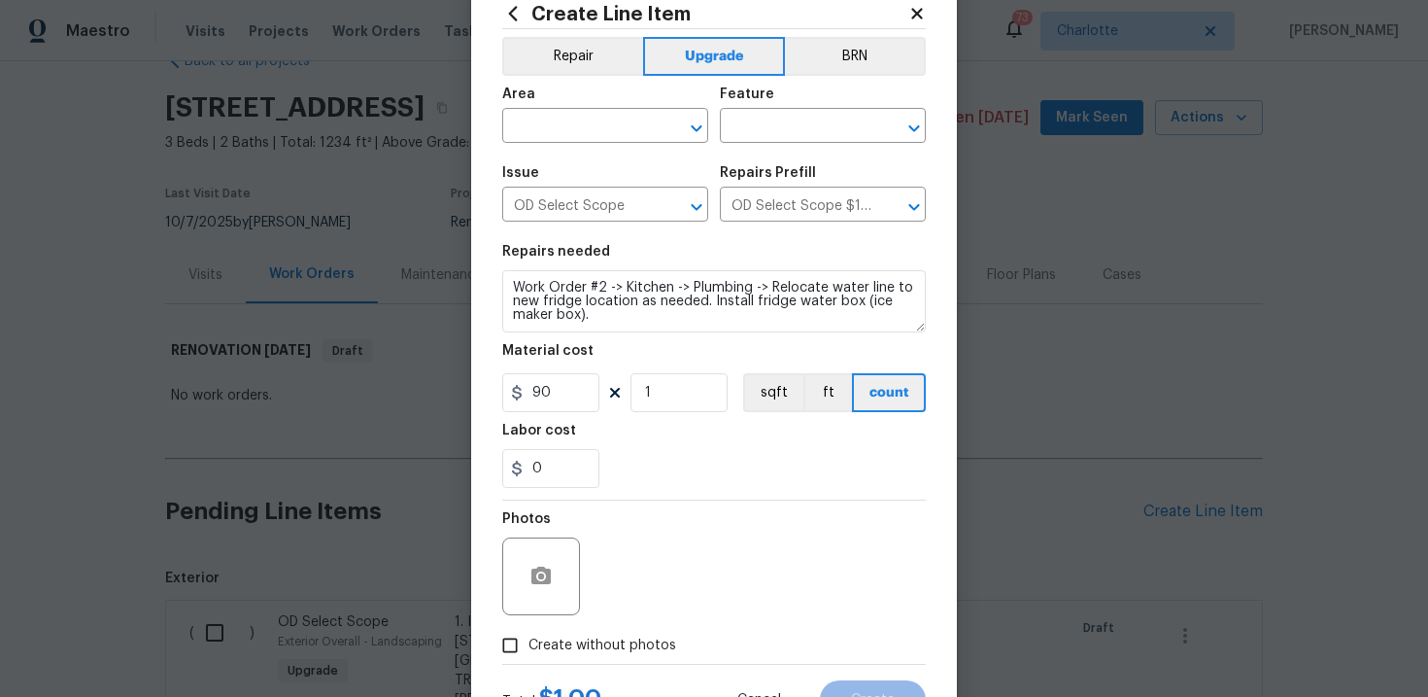
click at [605, 642] on span "Create without photos" at bounding box center [602, 645] width 148 height 20
click at [528, 642] on input "Create without photos" at bounding box center [510, 645] width 37 height 37
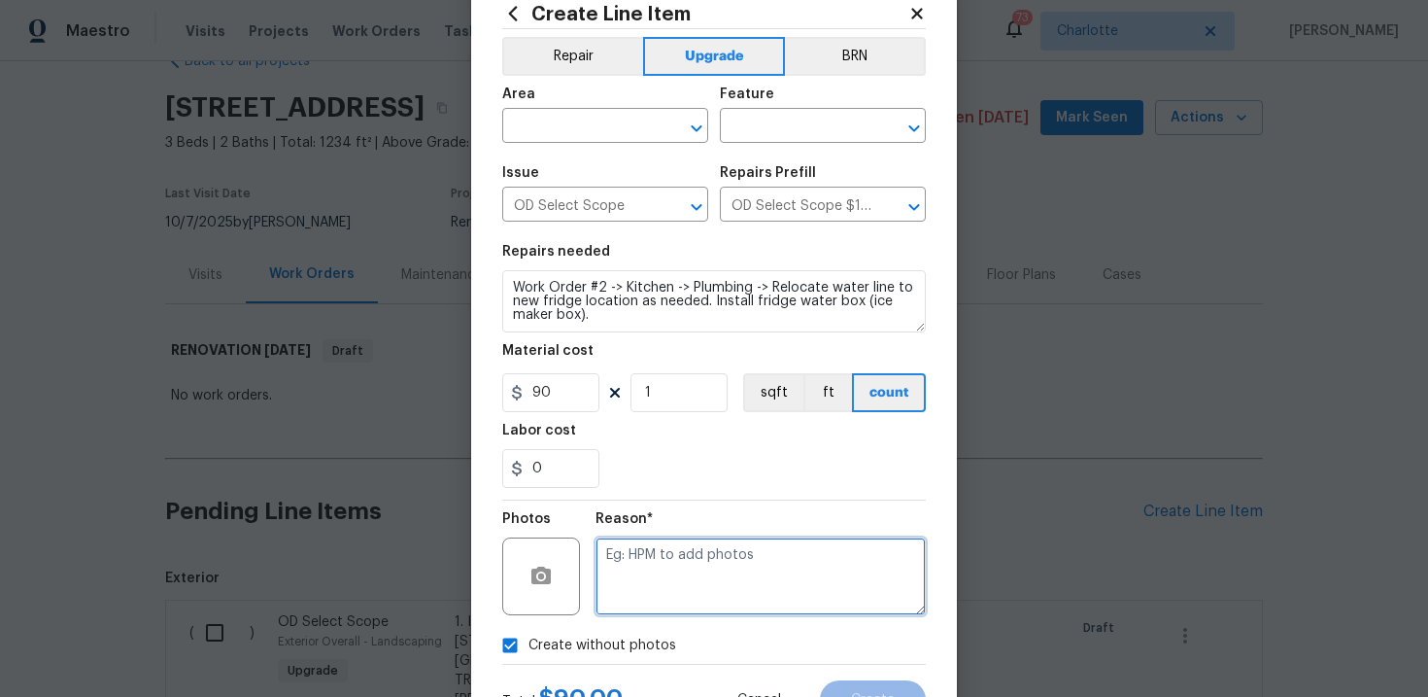
click at [695, 579] on textarea at bounding box center [761, 576] width 330 height 78
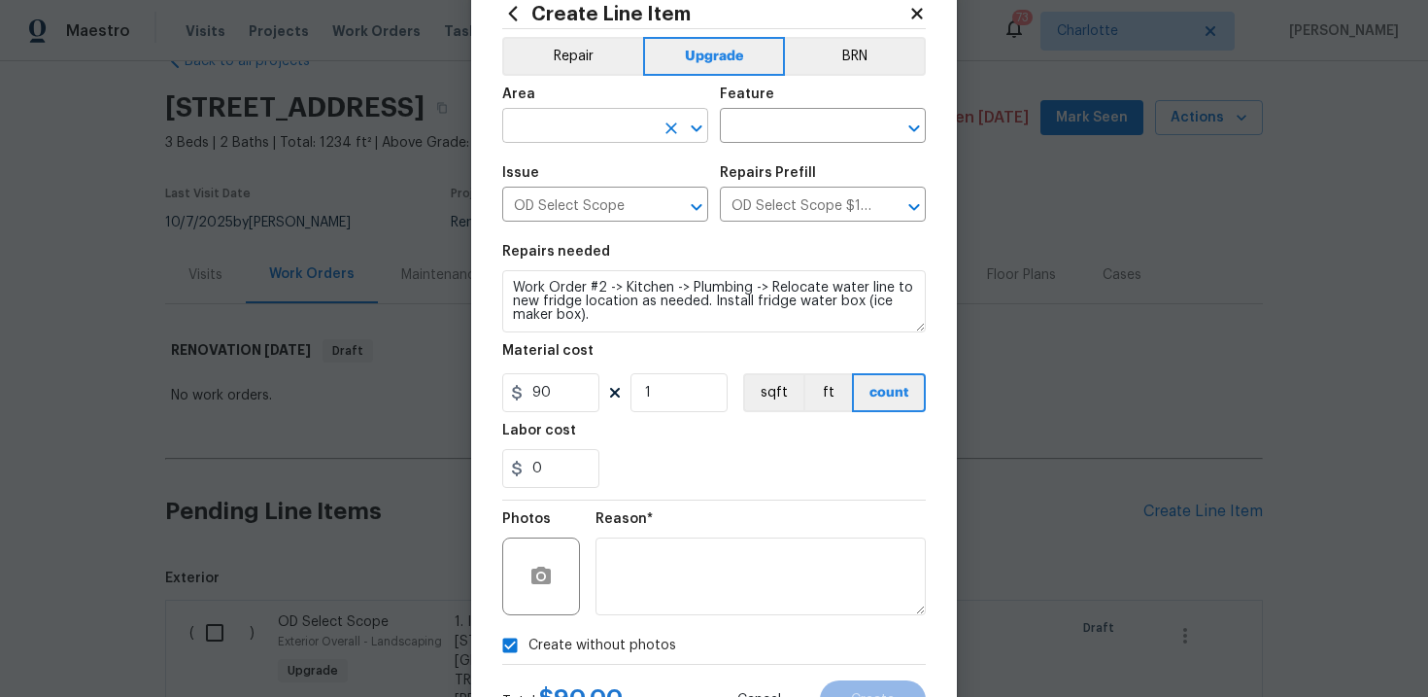
click at [611, 130] on input "text" at bounding box center [578, 128] width 152 height 30
click at [604, 194] on li "Interior Overall" at bounding box center [605, 203] width 206 height 32
click at [784, 120] on input "text" at bounding box center [796, 128] width 152 height 30
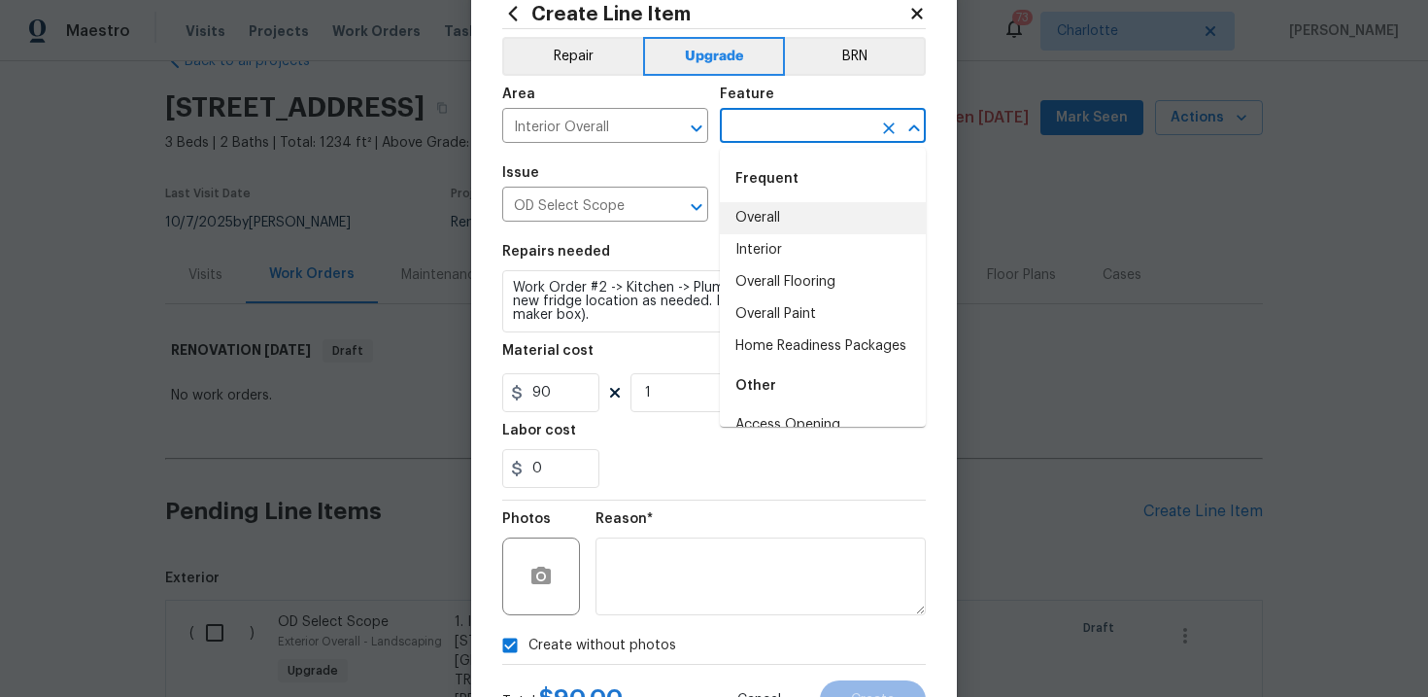
click at [782, 217] on li "Overall" at bounding box center [823, 218] width 206 height 32
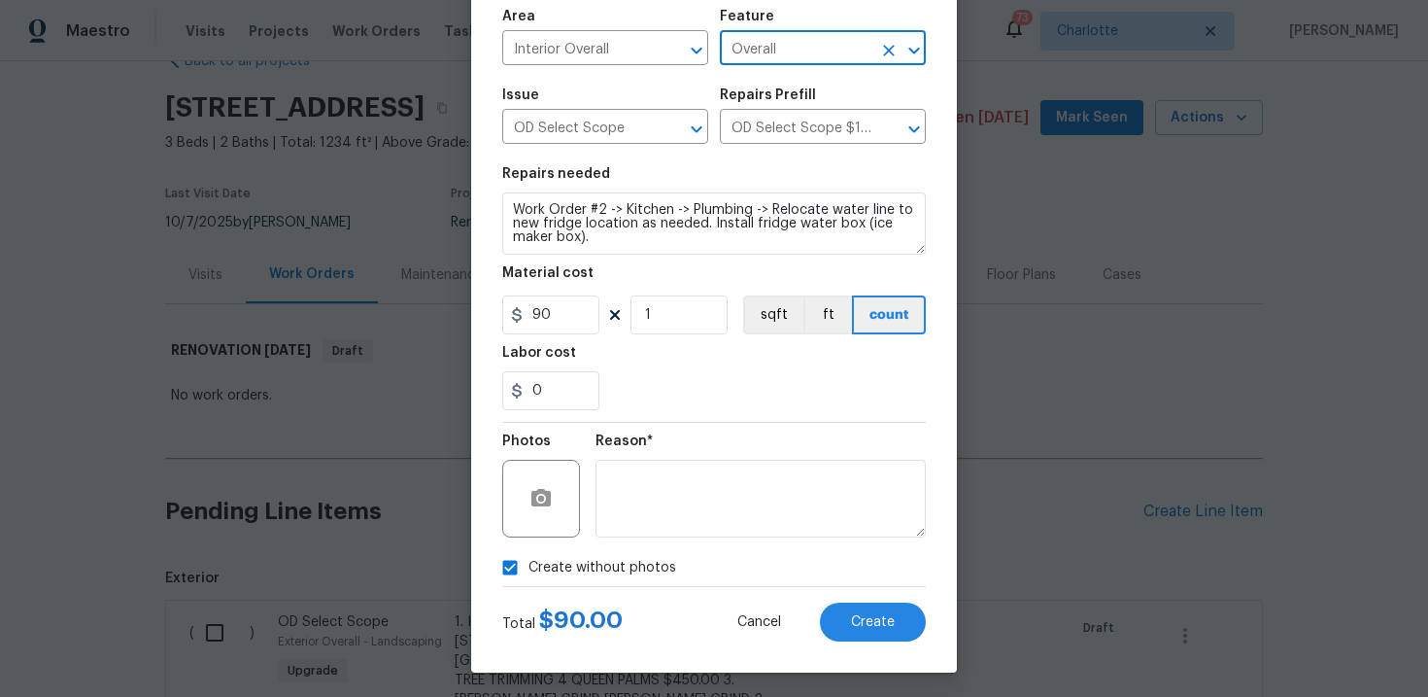
scroll to position [141, 0]
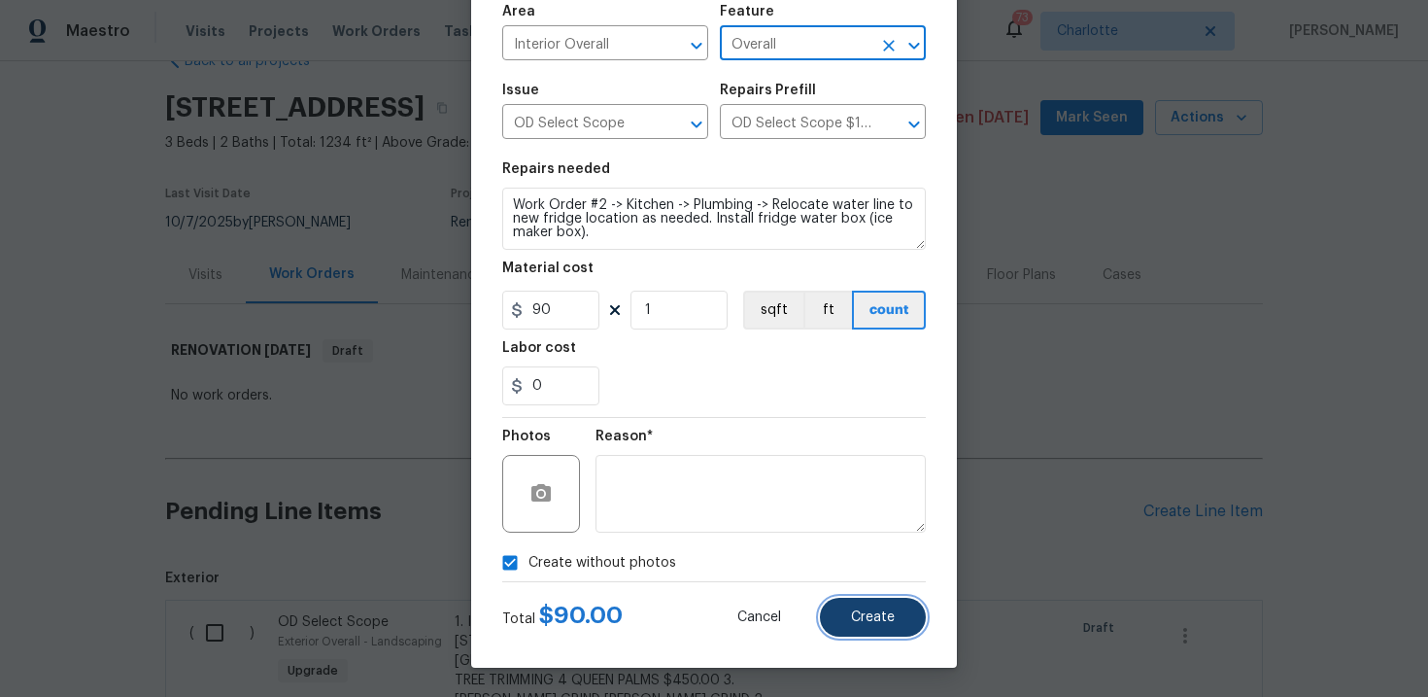
click at [871, 619] on span "Create" at bounding box center [873, 617] width 44 height 15
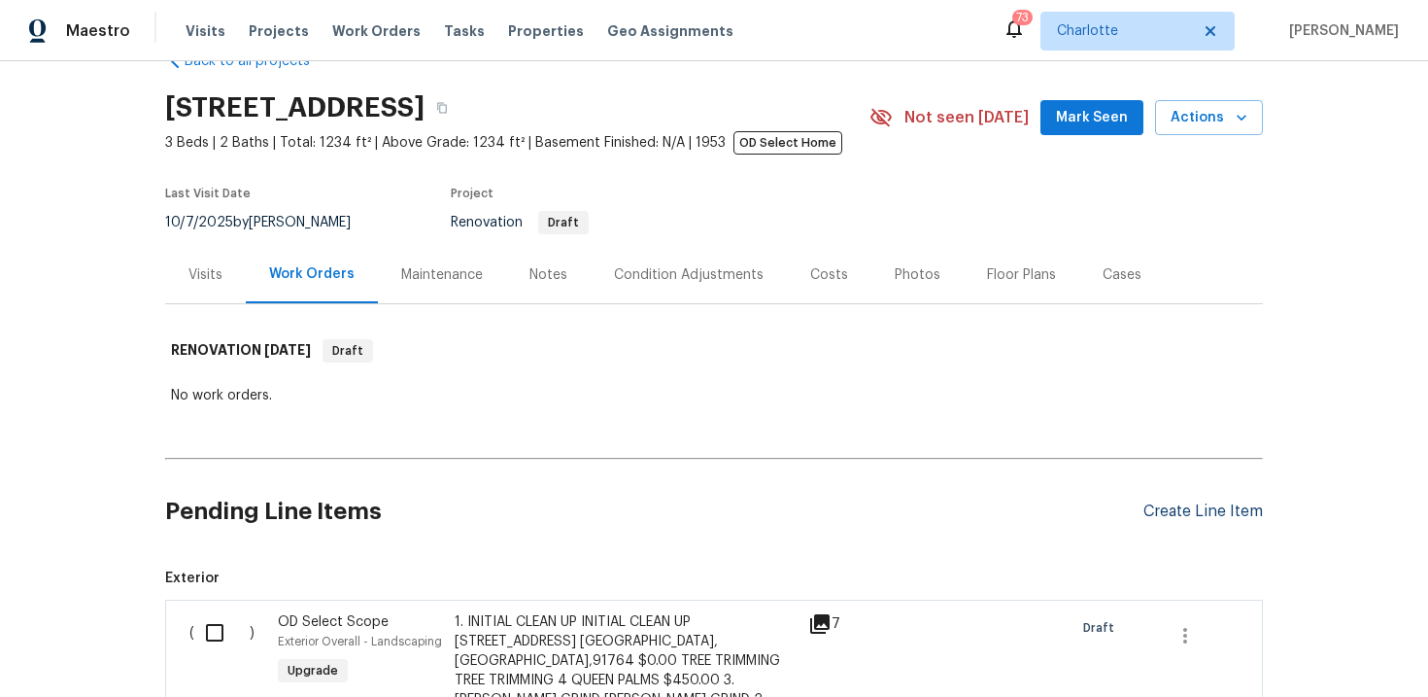
click at [1173, 512] on div "Create Line Item" at bounding box center [1202, 511] width 119 height 18
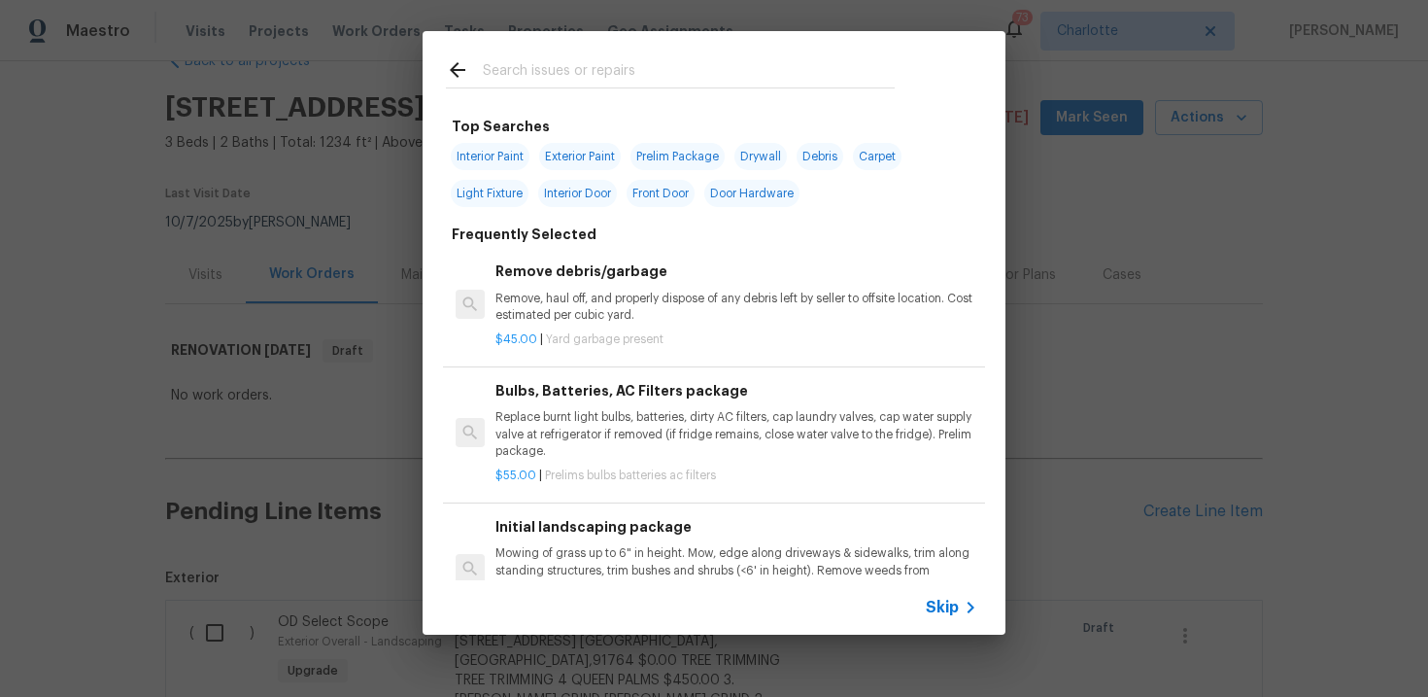
click at [948, 604] on span "Skip" at bounding box center [942, 606] width 33 height 19
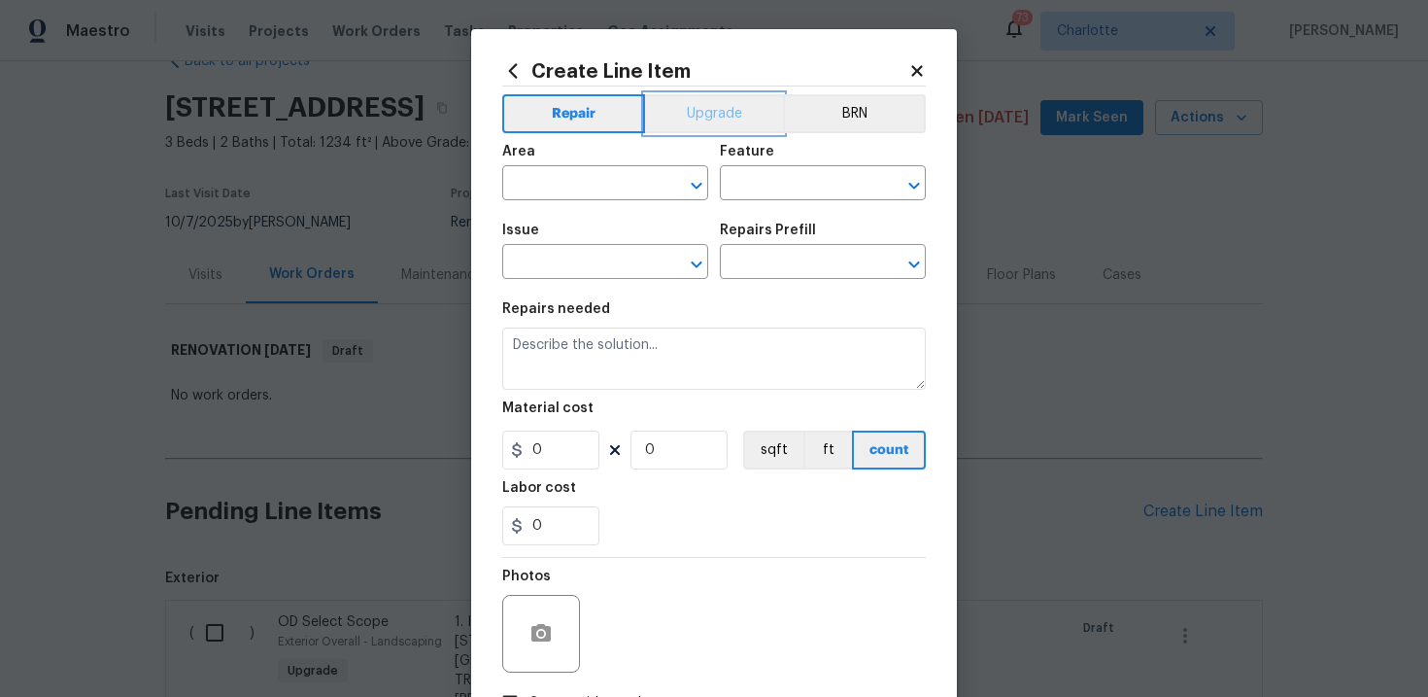
click at [723, 107] on button "Upgrade" at bounding box center [714, 113] width 139 height 39
click at [606, 257] on input "text" at bounding box center [578, 264] width 152 height 30
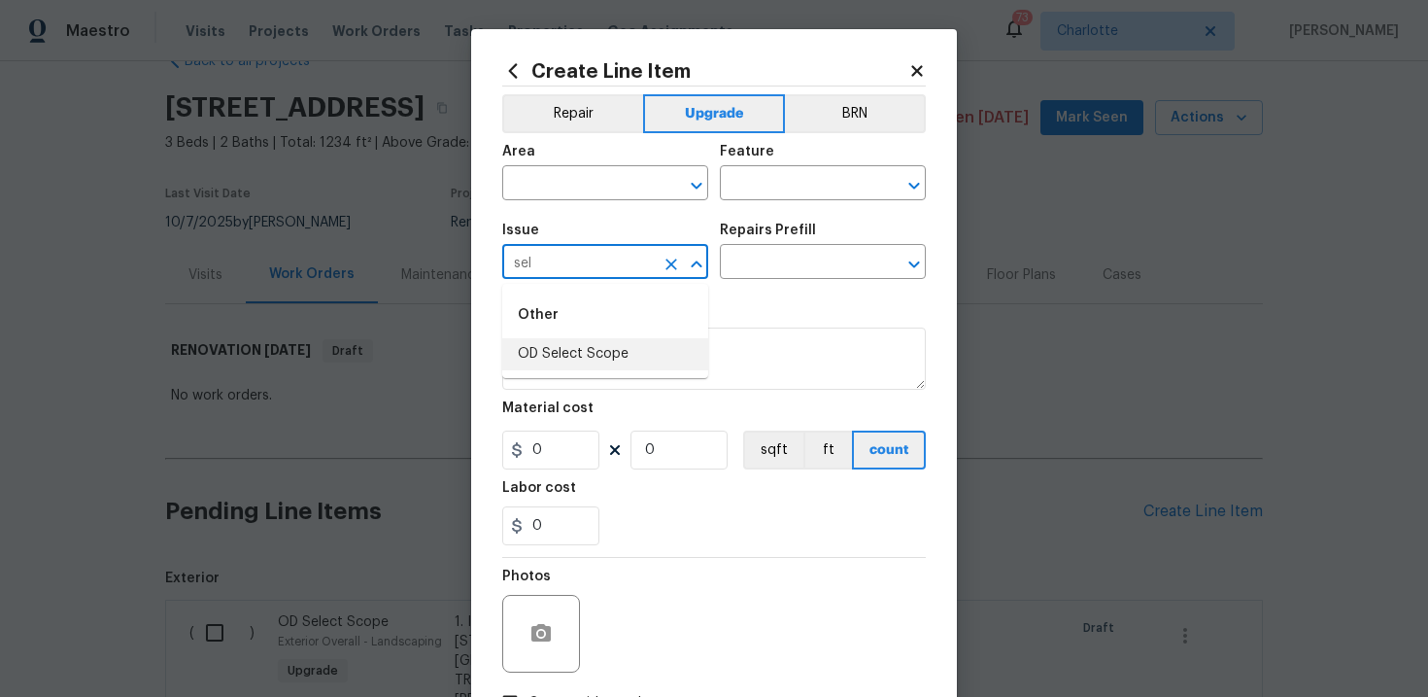
click at [602, 345] on li "OD Select Scope" at bounding box center [605, 354] width 206 height 32
click at [775, 266] on input "text" at bounding box center [796, 264] width 152 height 30
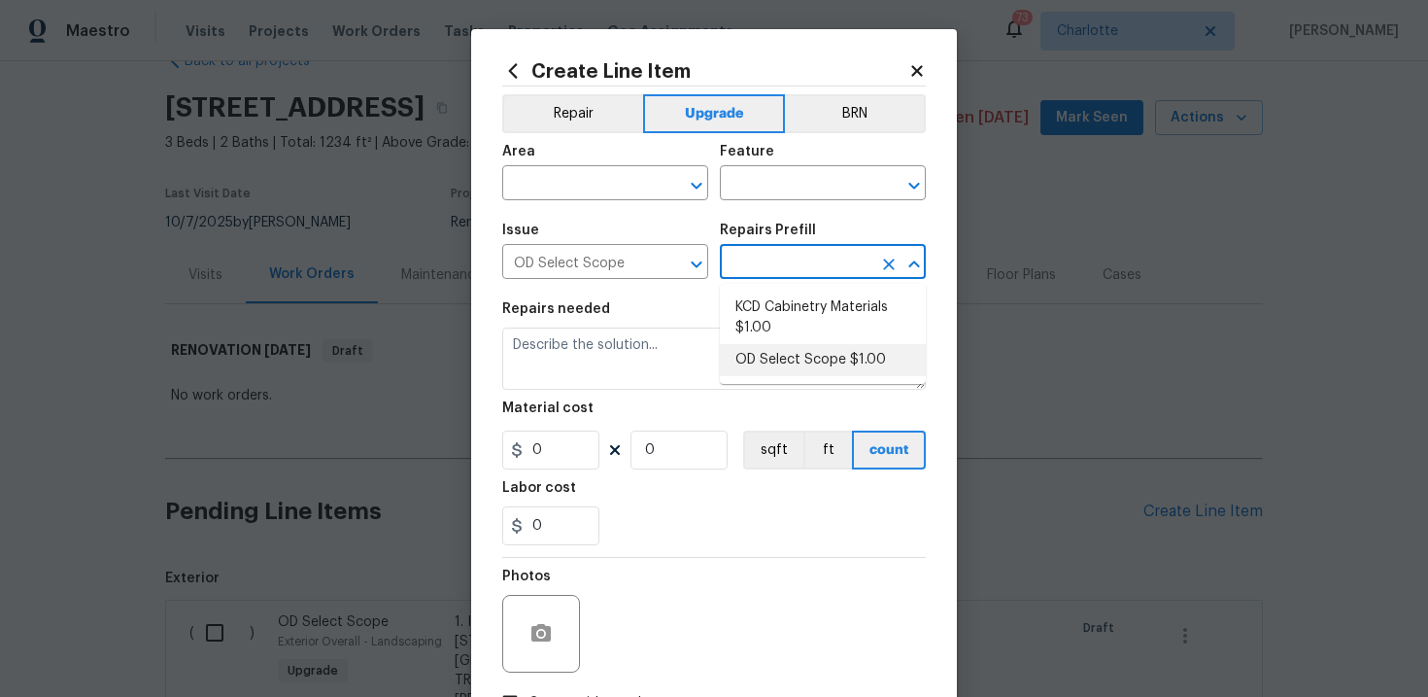
click at [787, 359] on li "OD Select Scope $1.00" at bounding box center [823, 360] width 206 height 32
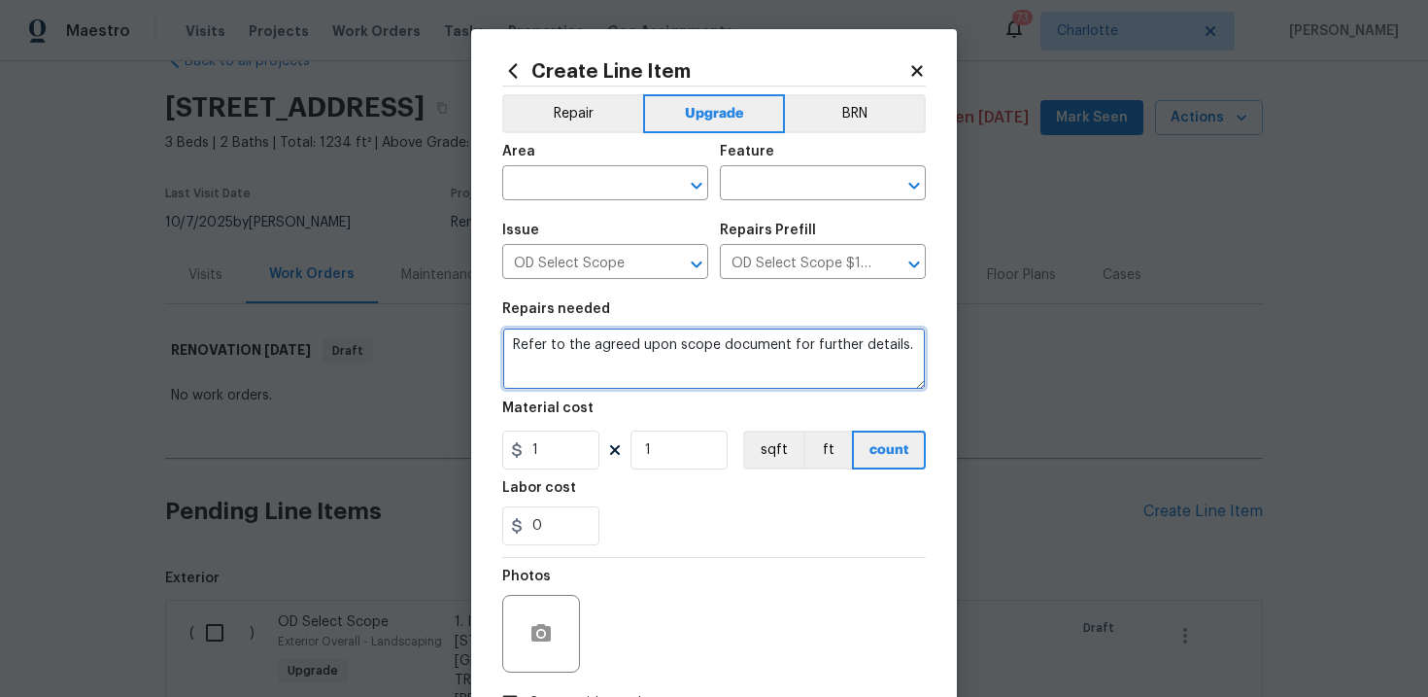
click at [685, 361] on textarea "Refer to the agreed upon scope document for further details." at bounding box center [714, 358] width 424 height 62
click at [648, 348] on textarea "Refer to the agreed upon scope document for further details." at bounding box center [714, 358] width 424 height 62
paste textarea "Work Order #2 -> Kitchen -> Sink -> Install sink, faucet, garbage disposal, and…"
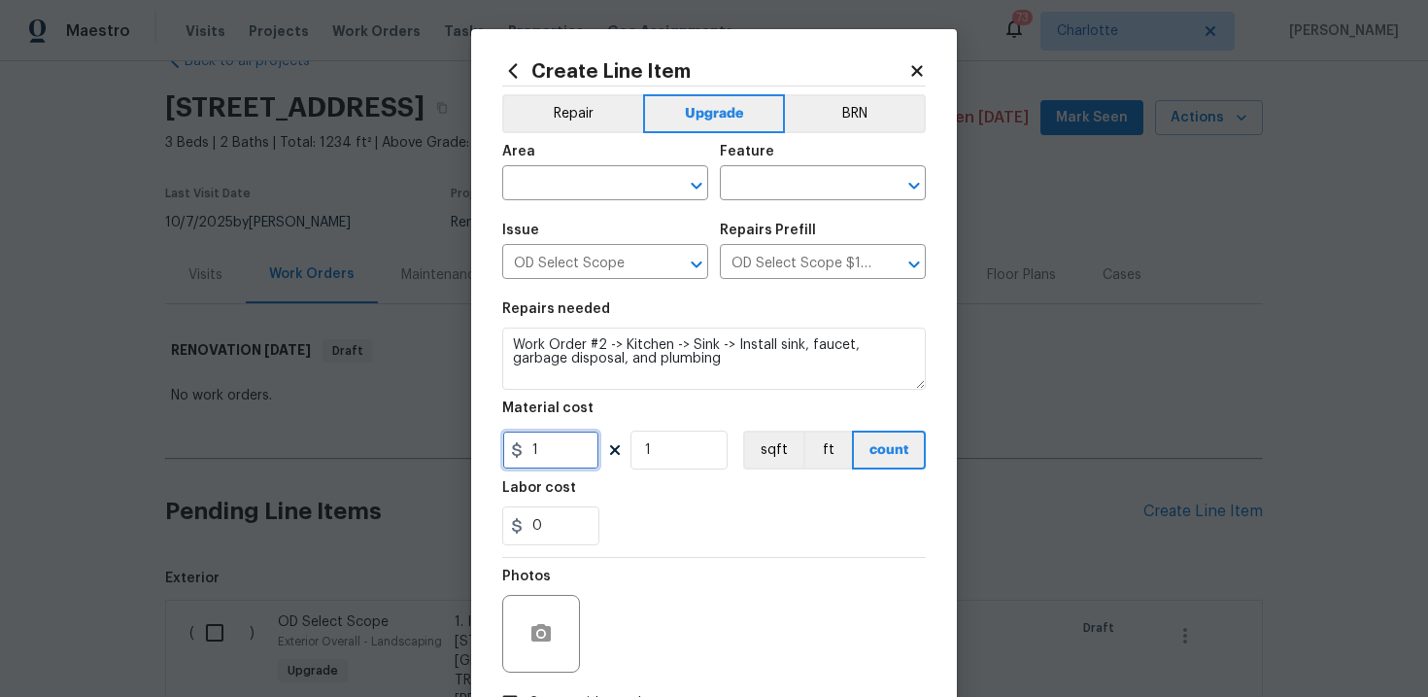
click at [570, 458] on input "1" at bounding box center [550, 449] width 97 height 39
click at [683, 504] on div "Labor cost" at bounding box center [714, 493] width 424 height 25
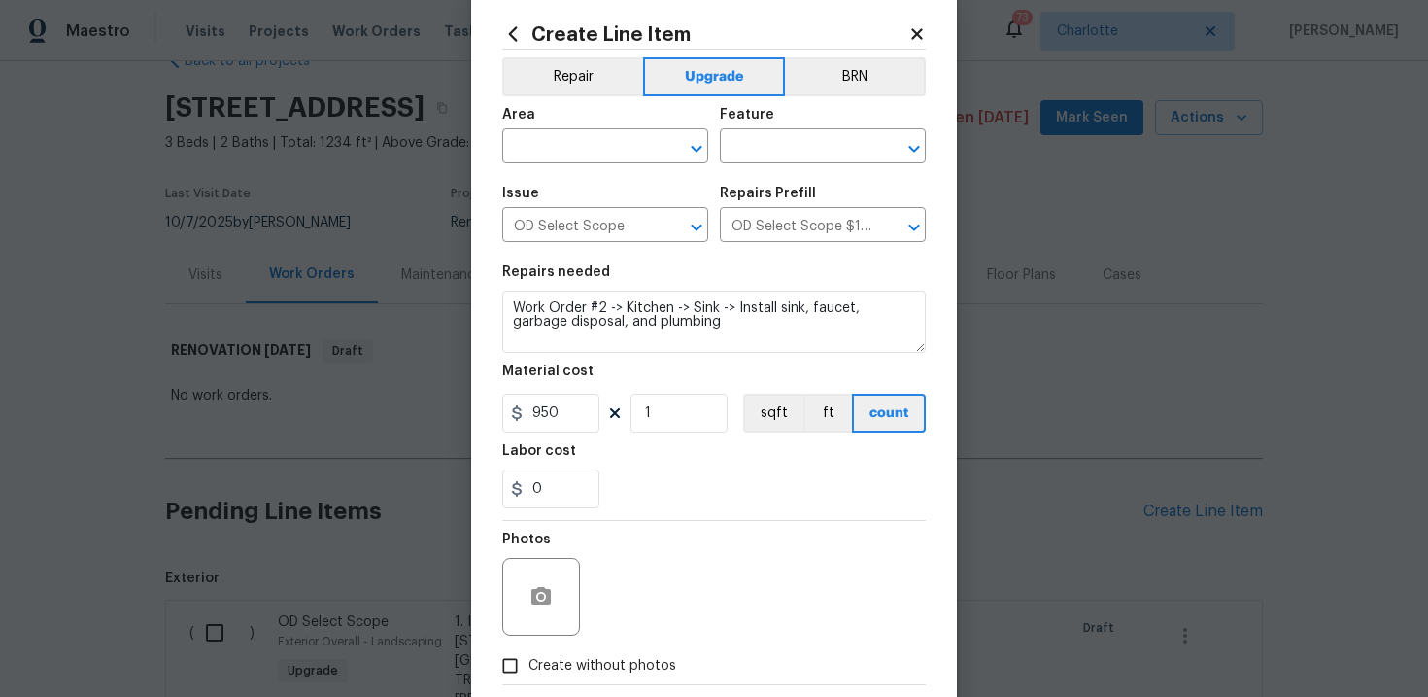
scroll to position [40, 0]
click at [604, 658] on span "Create without photos" at bounding box center [602, 663] width 148 height 20
click at [528, 658] on input "Create without photos" at bounding box center [510, 662] width 37 height 37
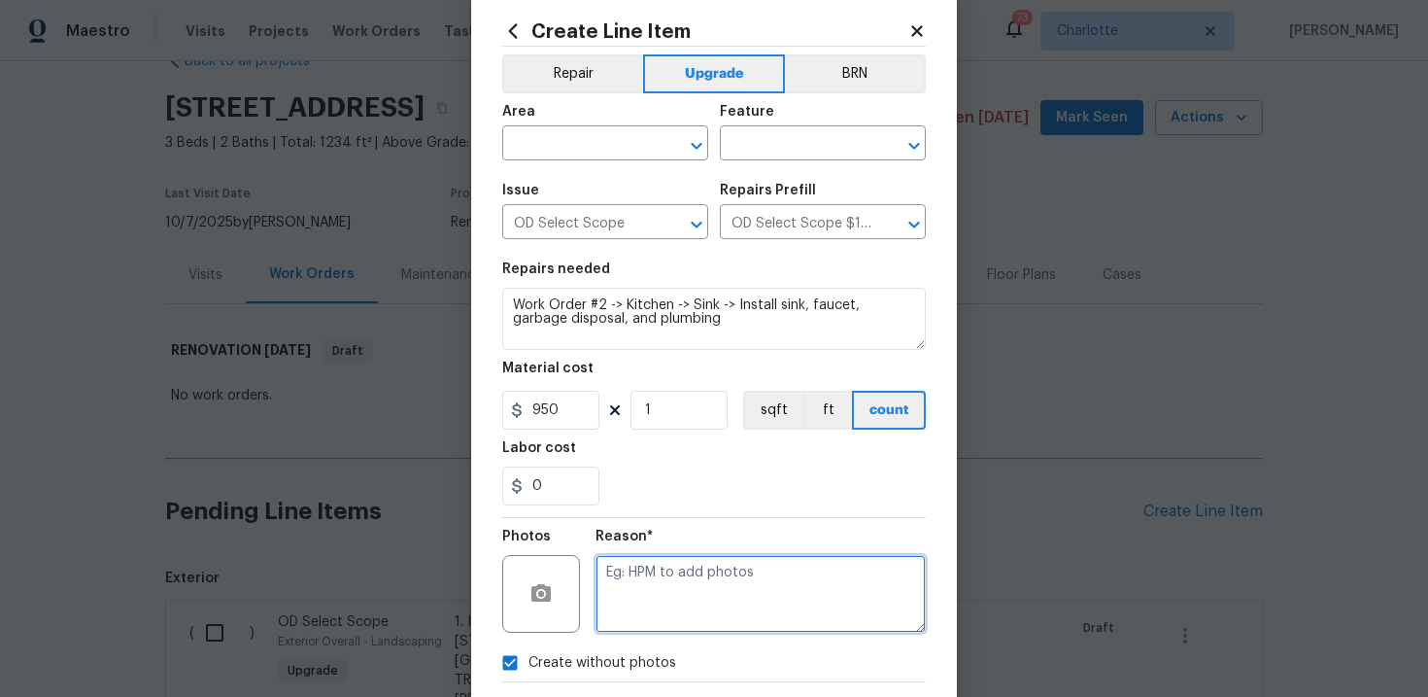
click at [679, 610] on textarea at bounding box center [761, 594] width 330 height 78
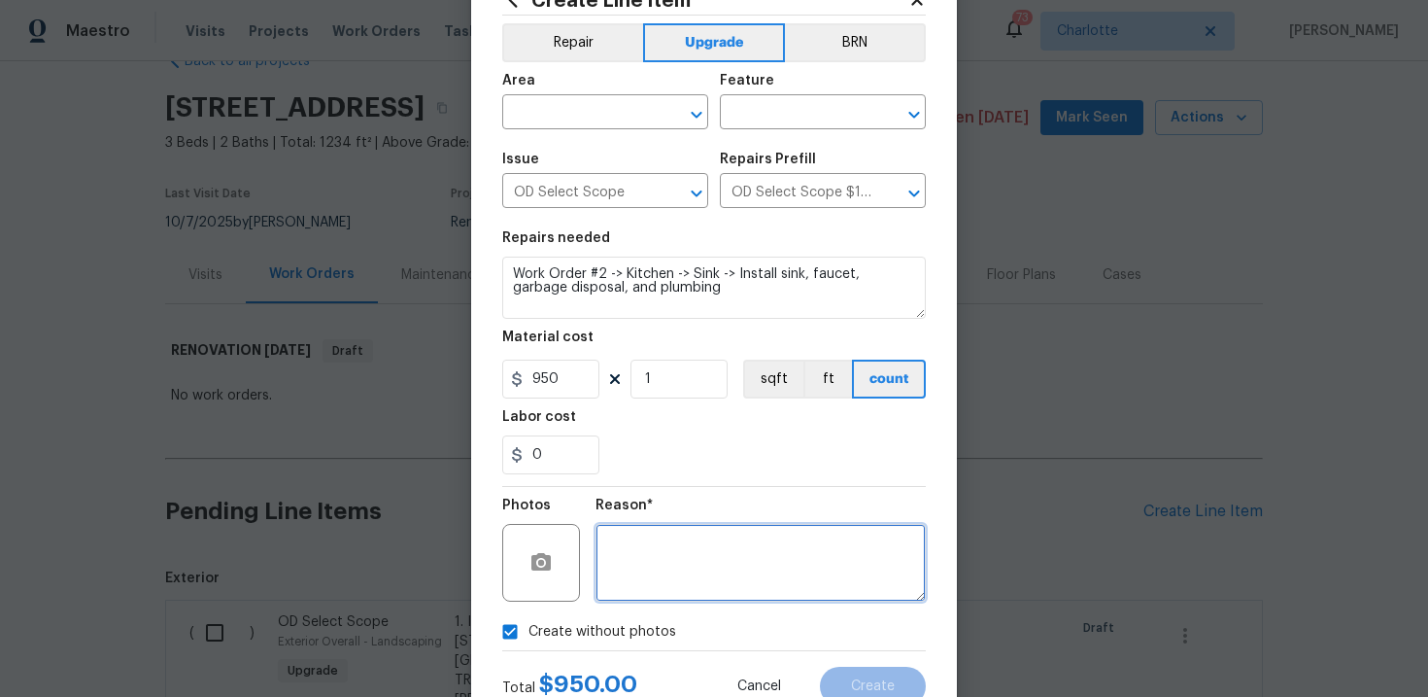
scroll to position [75, 0]
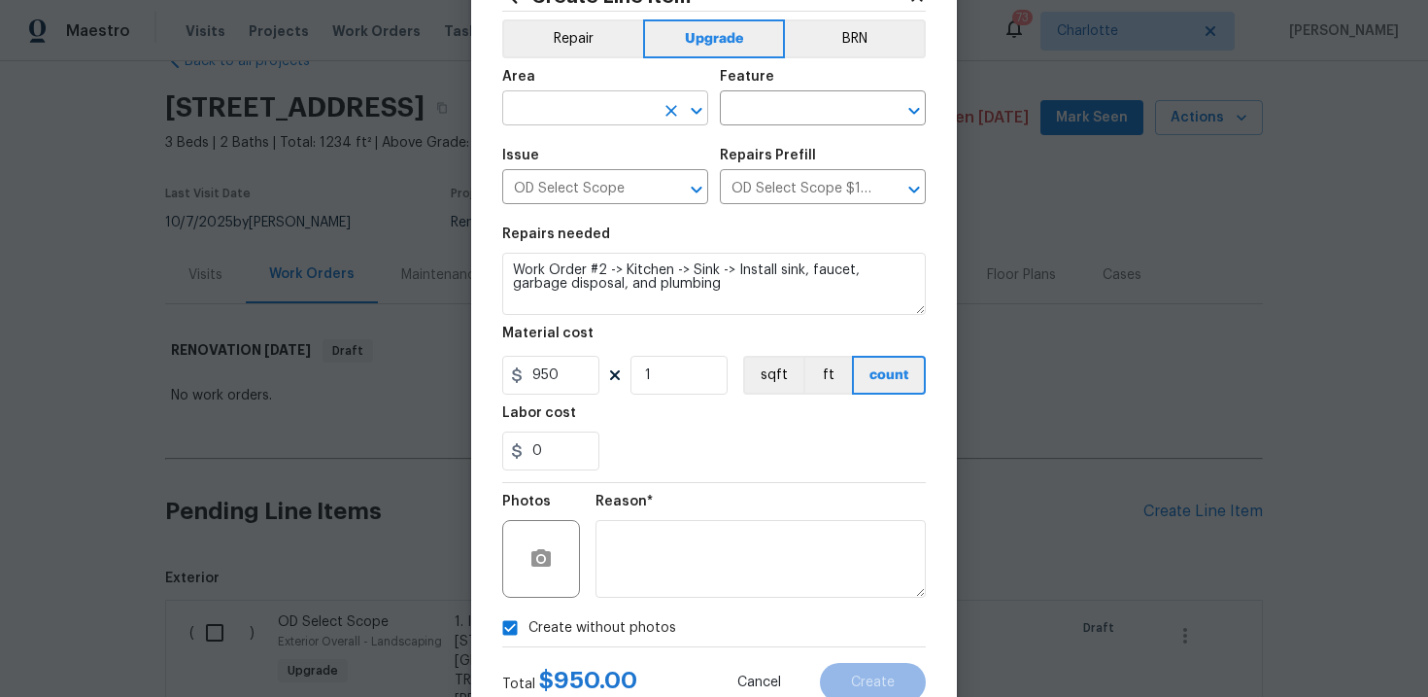
click at [628, 117] on input "text" at bounding box center [578, 110] width 152 height 30
click at [621, 194] on li "Interior Overall" at bounding box center [605, 186] width 206 height 32
click at [775, 116] on input "text" at bounding box center [796, 110] width 152 height 30
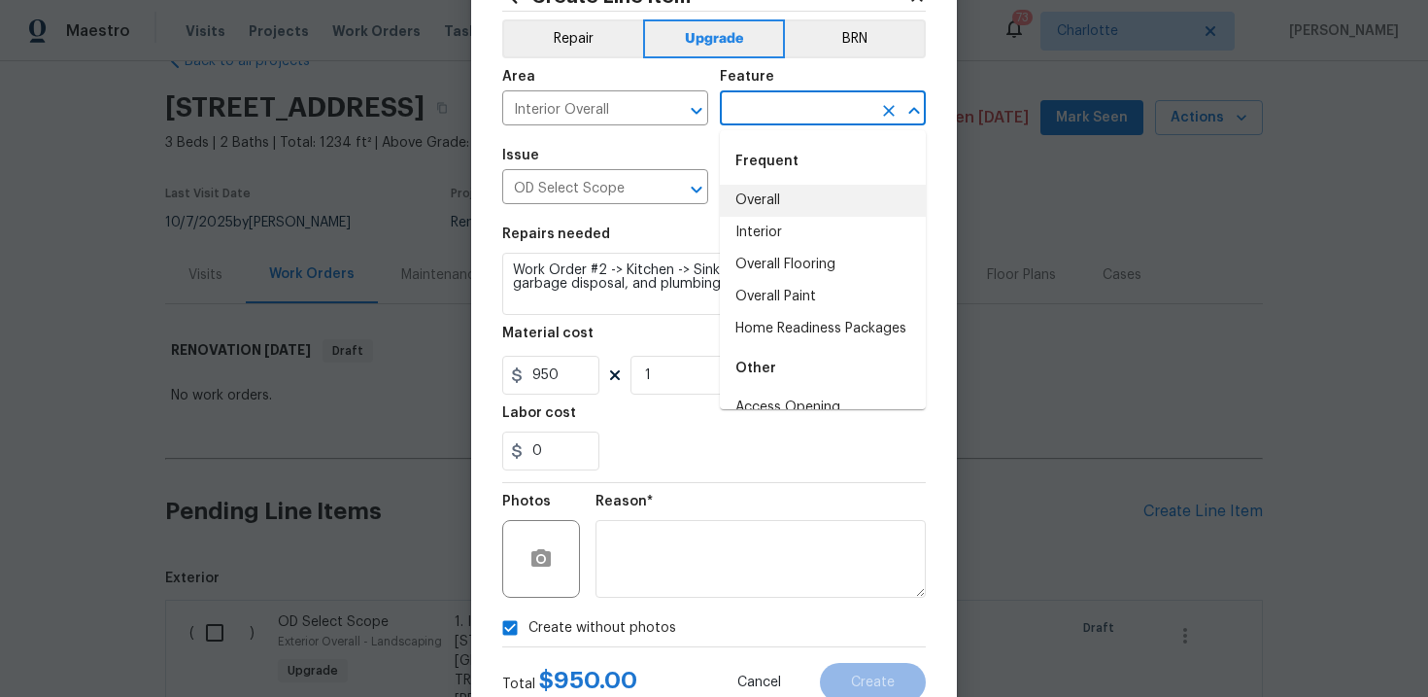
click at [780, 192] on li "Overall" at bounding box center [823, 201] width 206 height 32
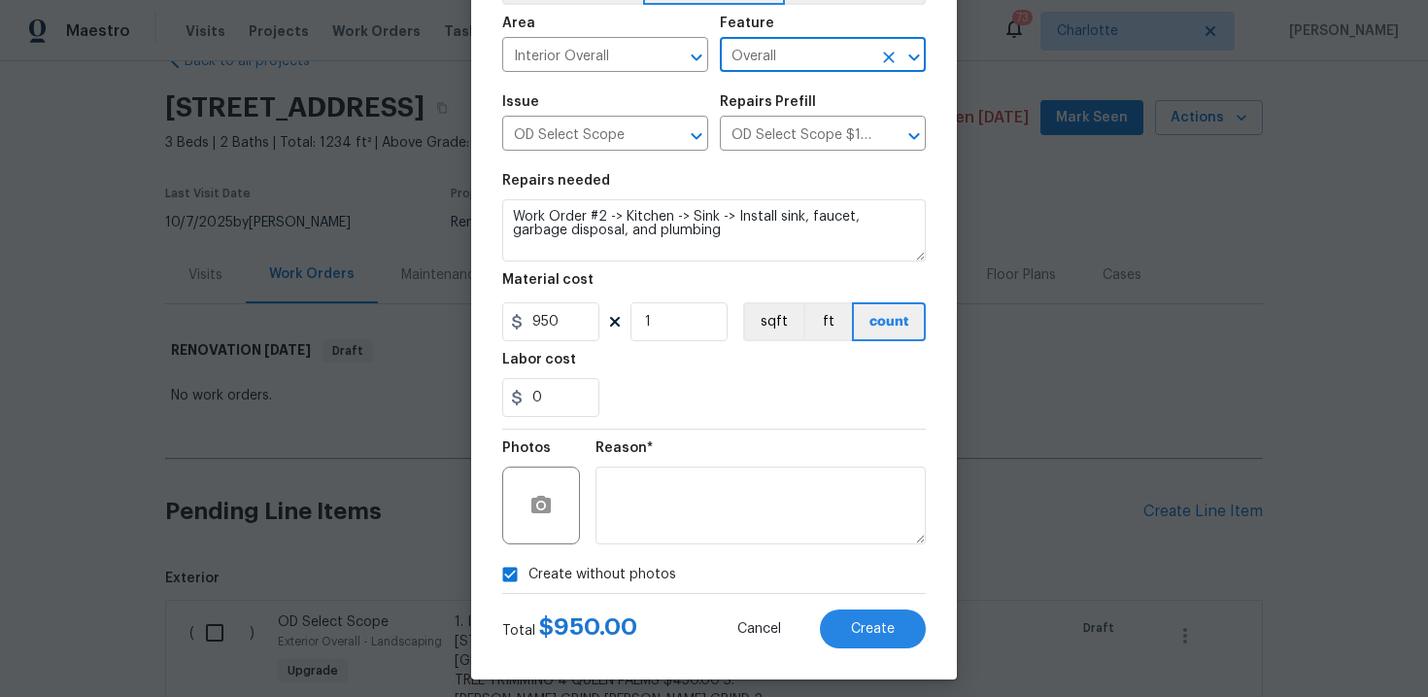
scroll to position [131, 0]
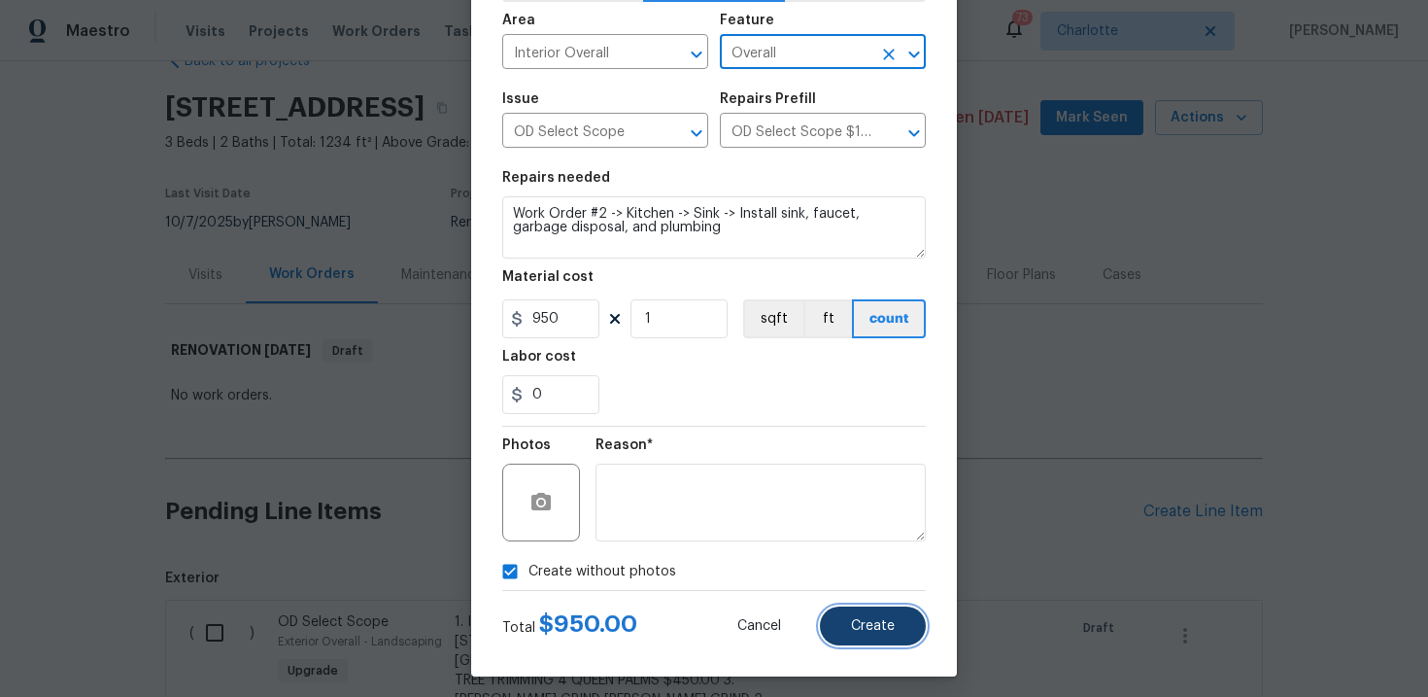
click at [881, 628] on span "Create" at bounding box center [873, 626] width 44 height 15
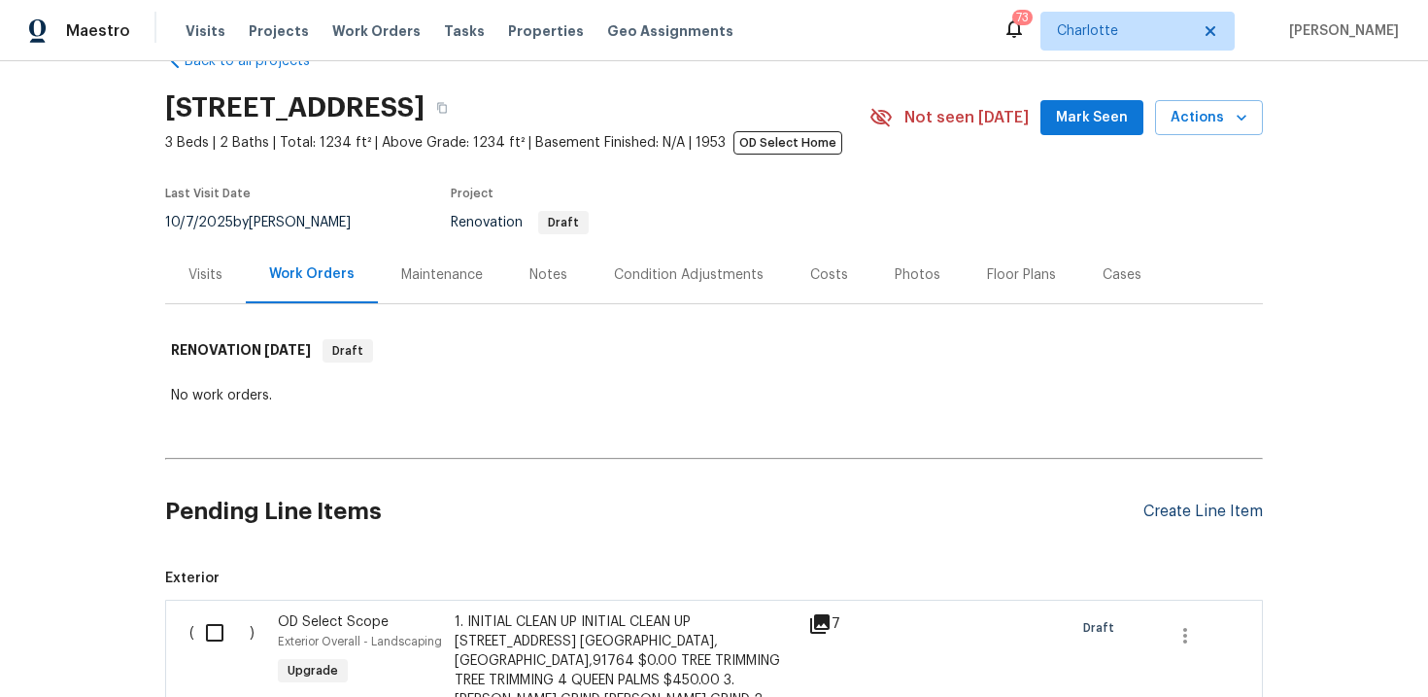
click at [1212, 516] on div "Create Line Item" at bounding box center [1202, 511] width 119 height 18
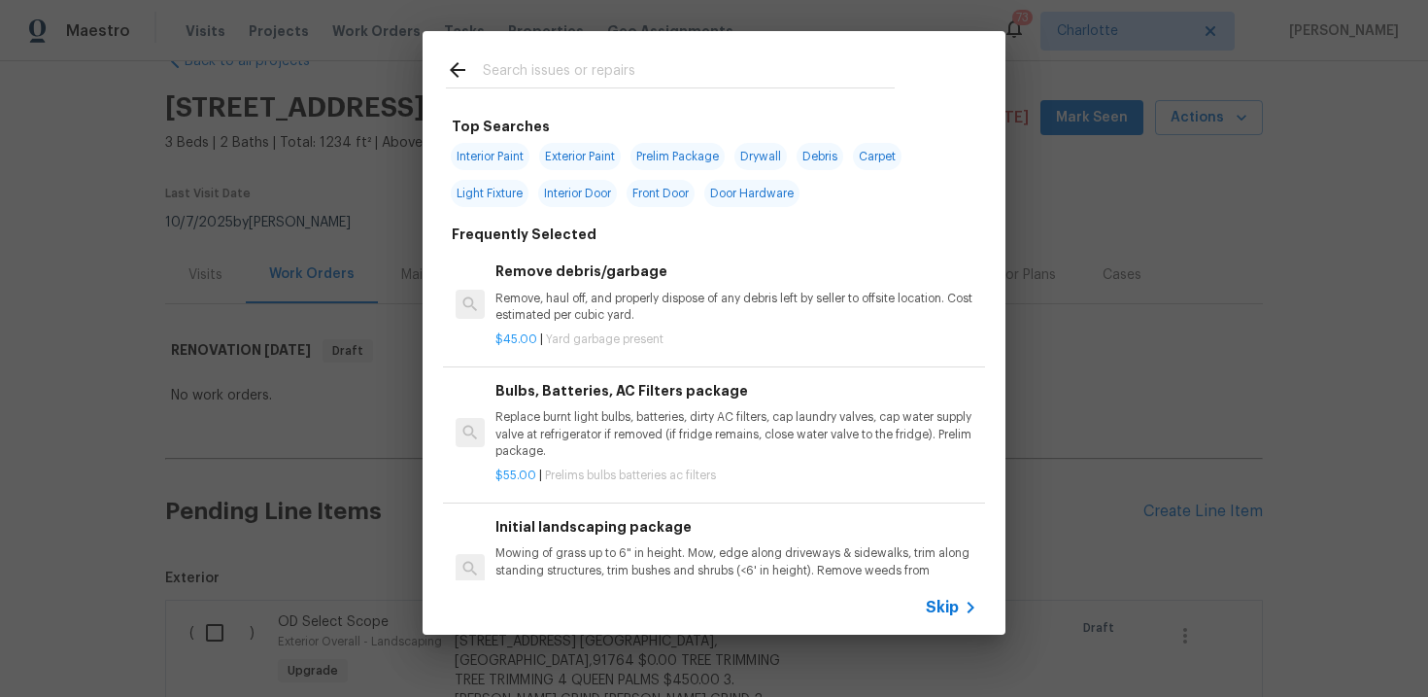
click at [948, 609] on span "Skip" at bounding box center [942, 606] width 33 height 19
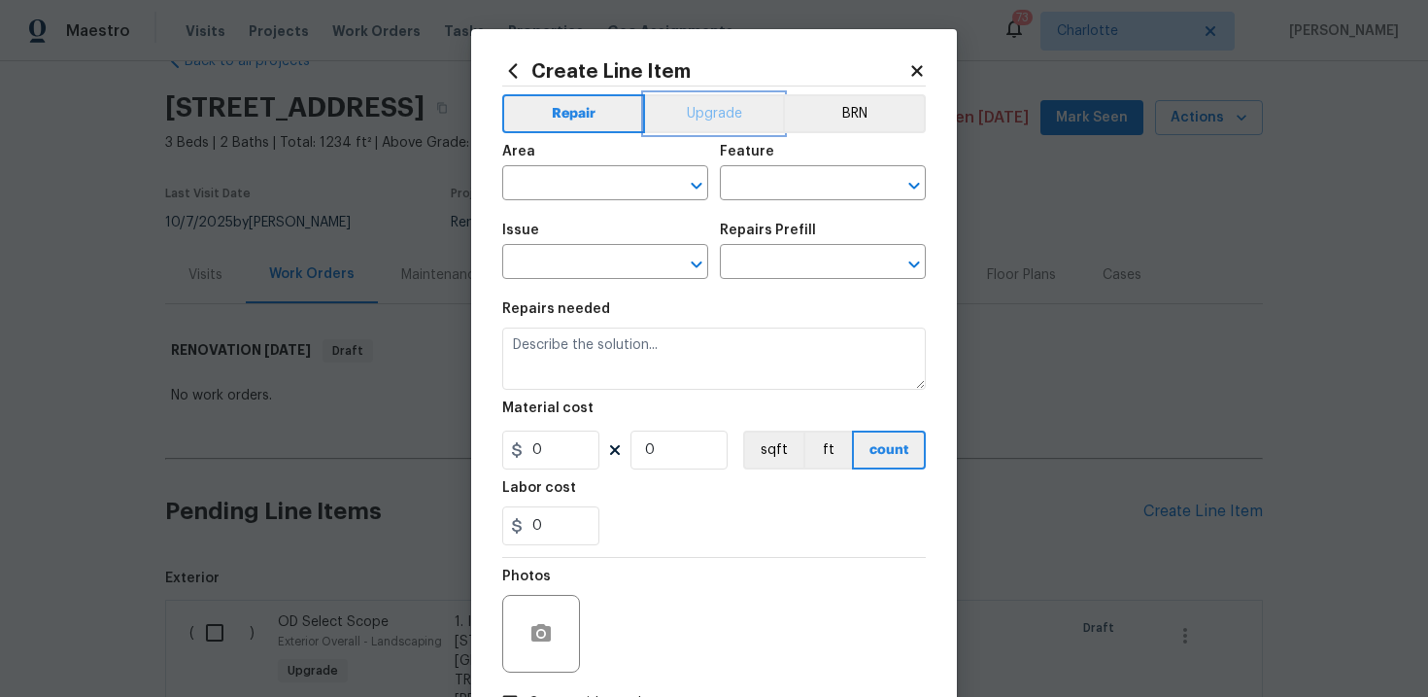
click at [733, 125] on button "Upgrade" at bounding box center [714, 113] width 139 height 39
click at [593, 252] on input "text" at bounding box center [578, 264] width 152 height 30
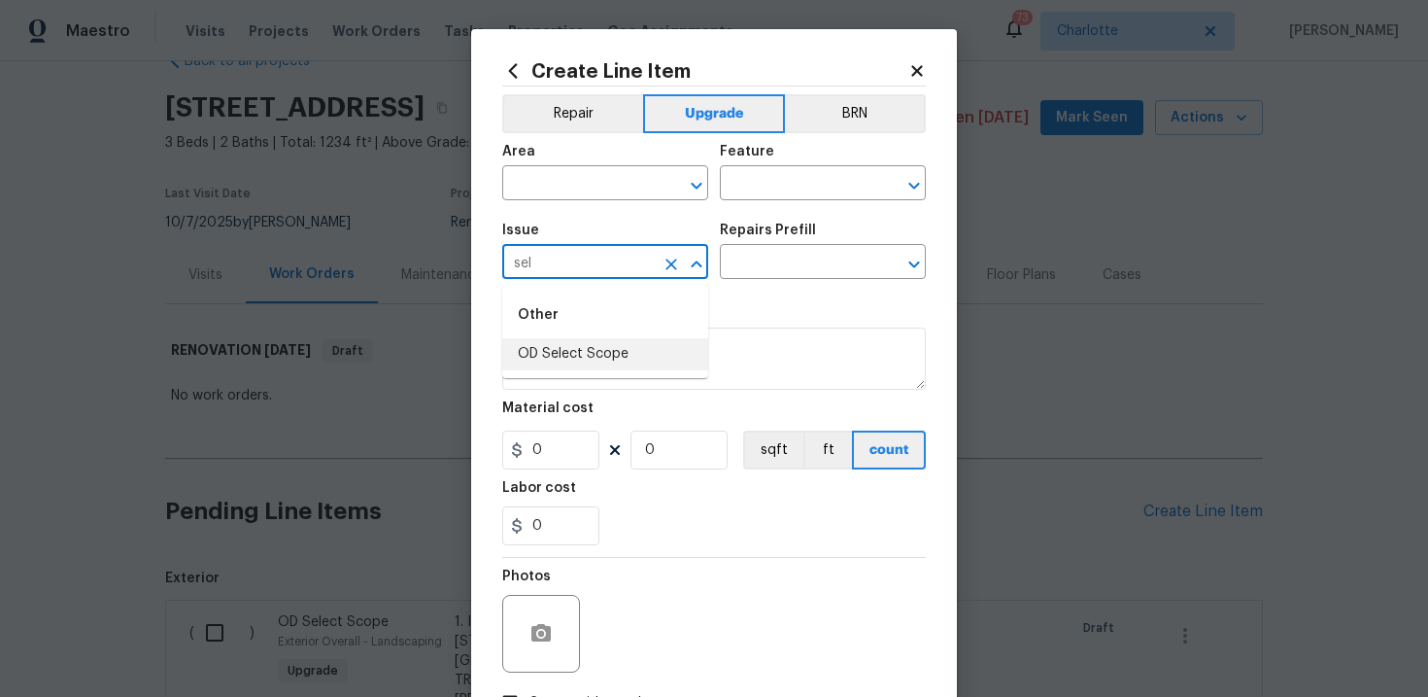
click at [578, 354] on li "OD Select Scope" at bounding box center [605, 354] width 206 height 32
click at [789, 261] on input "text" at bounding box center [796, 264] width 152 height 30
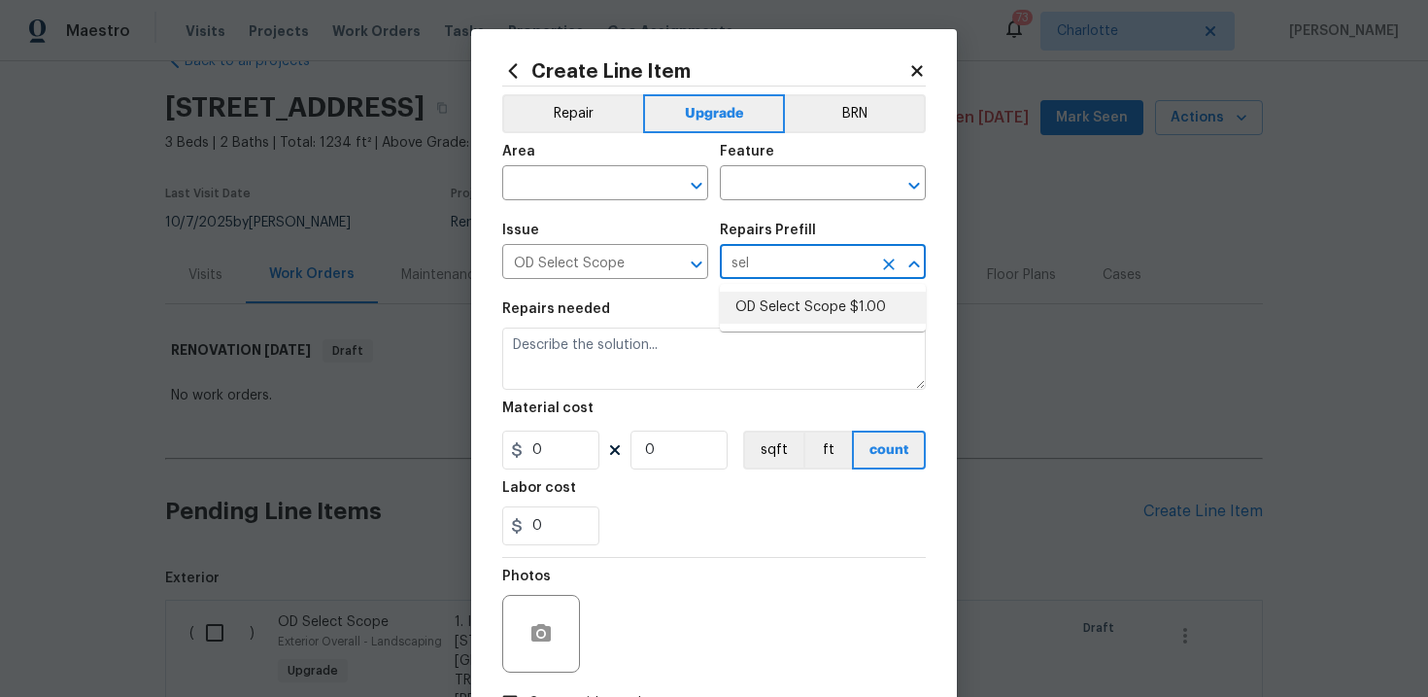
click at [796, 309] on li "OD Select Scope $1.00" at bounding box center [823, 307] width 206 height 32
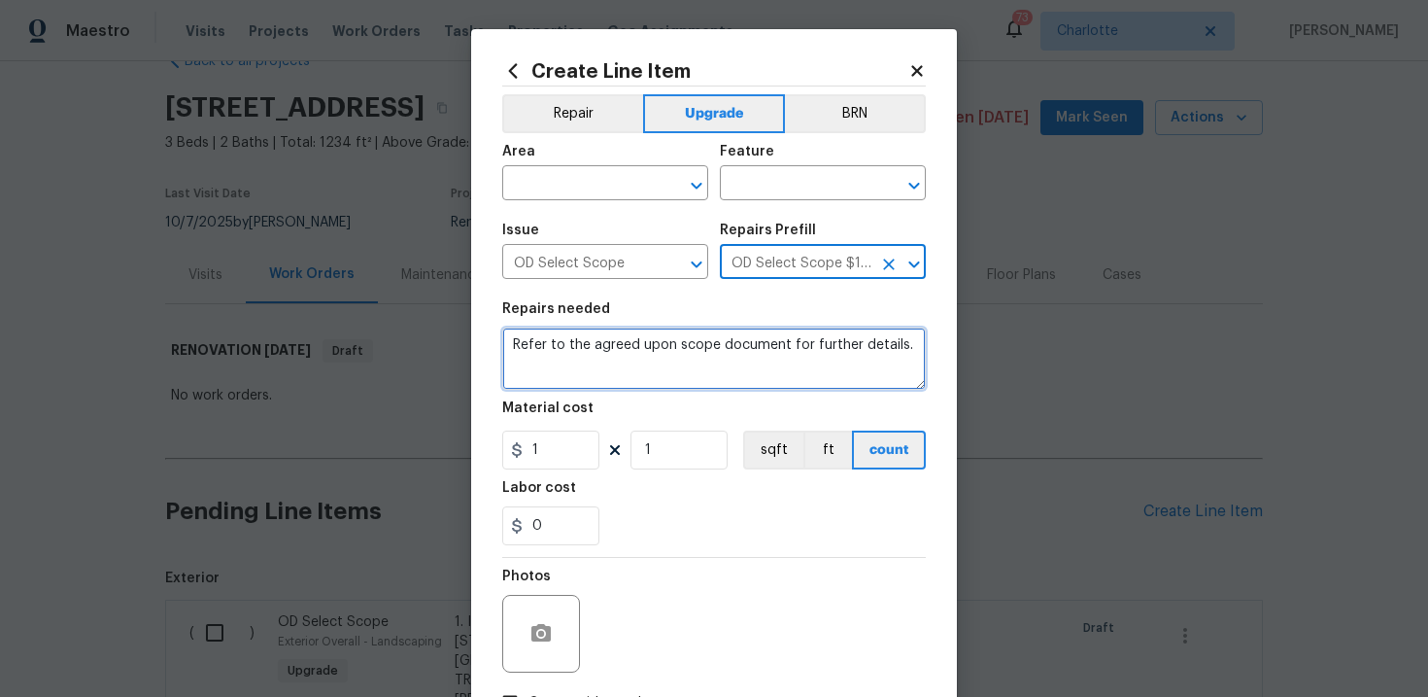
click at [730, 342] on textarea "Refer to the agreed upon scope document for further details." at bounding box center [714, 358] width 424 height 62
paste textarea "Work Order #2 -> Hallway -> Doorbell -> Replace doorbell chime"
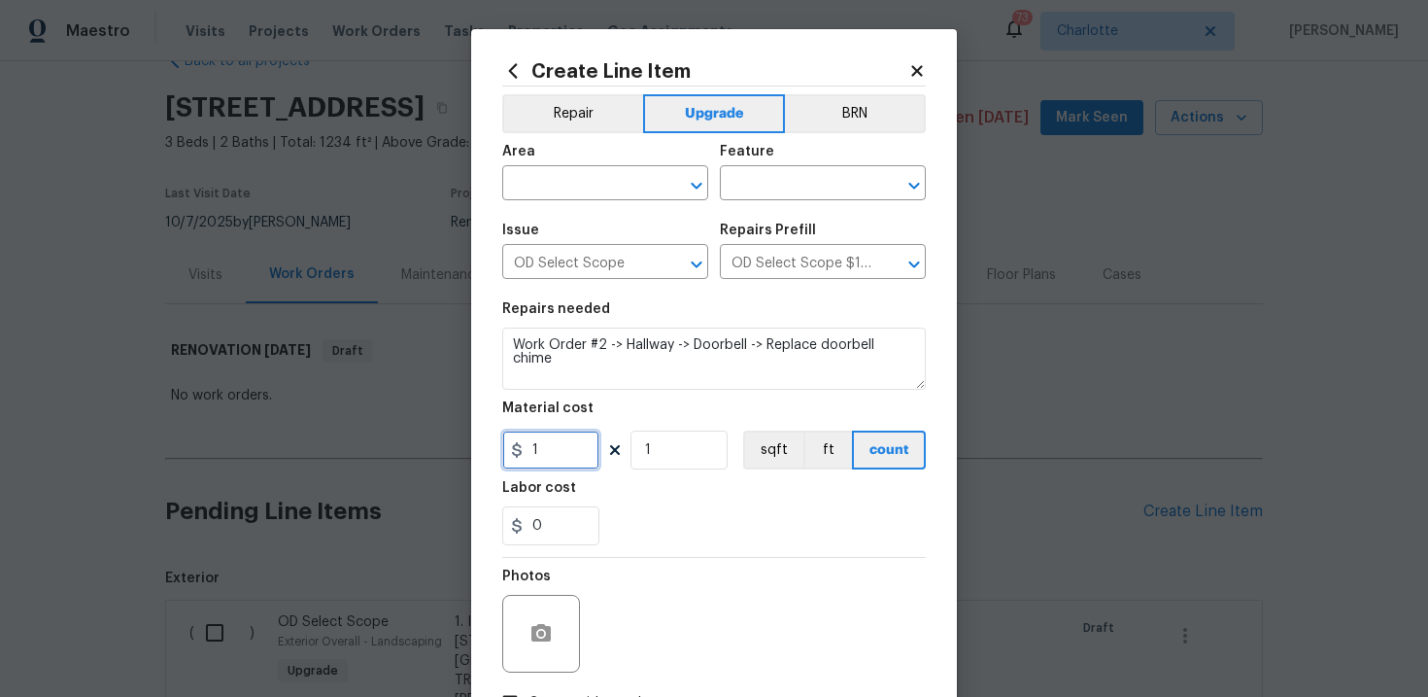
click at [557, 458] on input "1" at bounding box center [550, 449] width 97 height 39
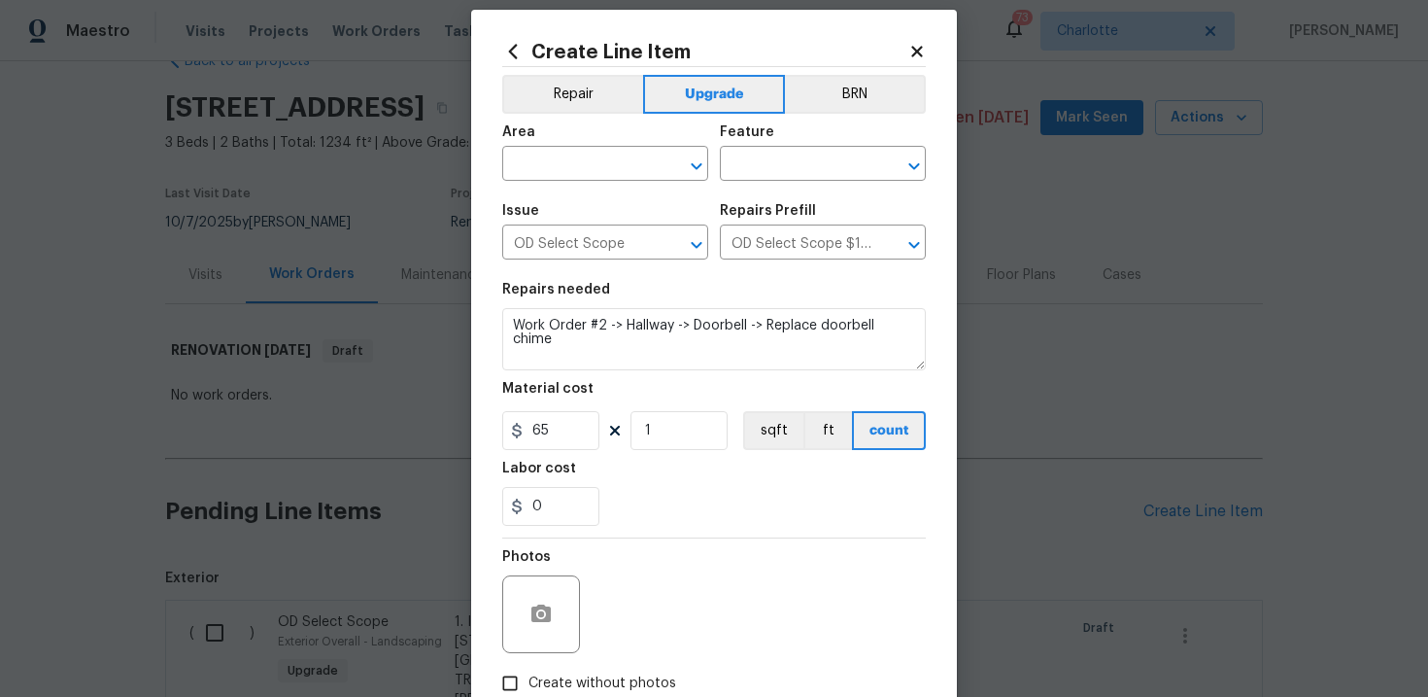
click at [604, 686] on span "Create without photos" at bounding box center [602, 683] width 148 height 20
click at [528, 686] on input "Create without photos" at bounding box center [510, 682] width 37 height 37
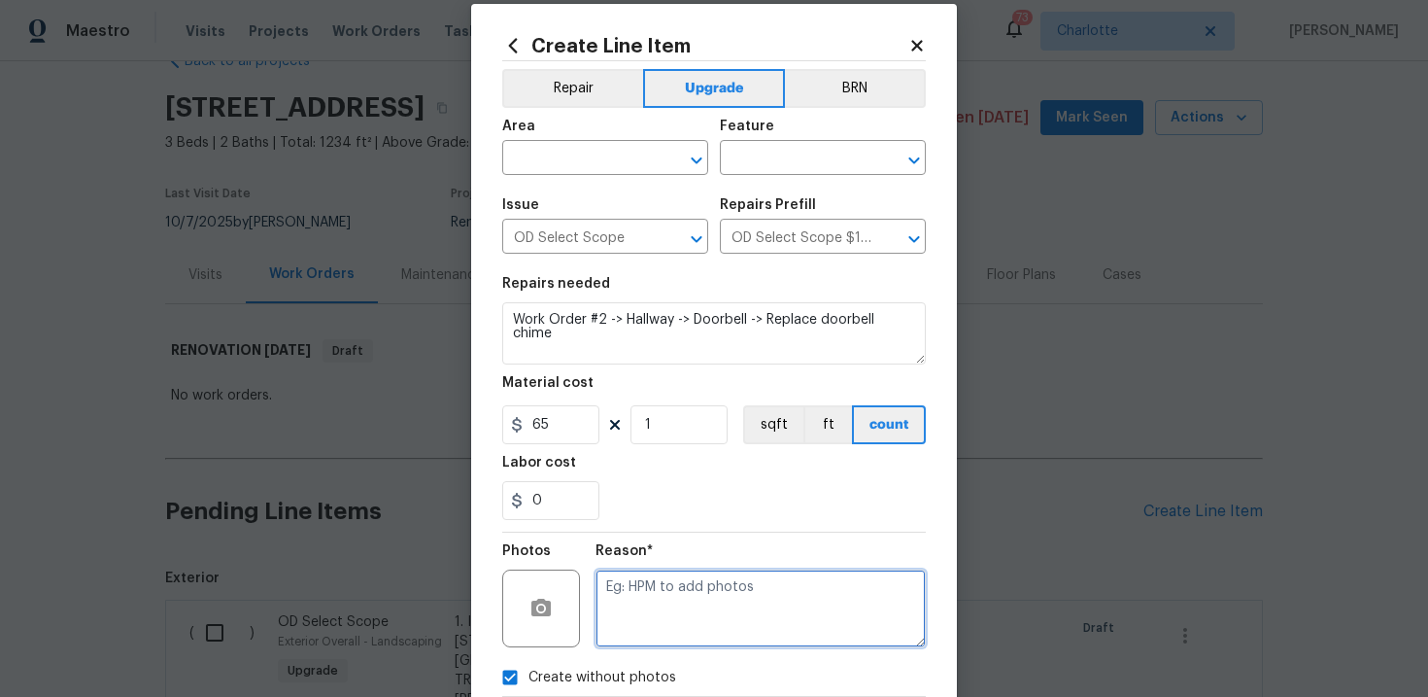
click at [709, 596] on textarea at bounding box center [761, 608] width 330 height 78
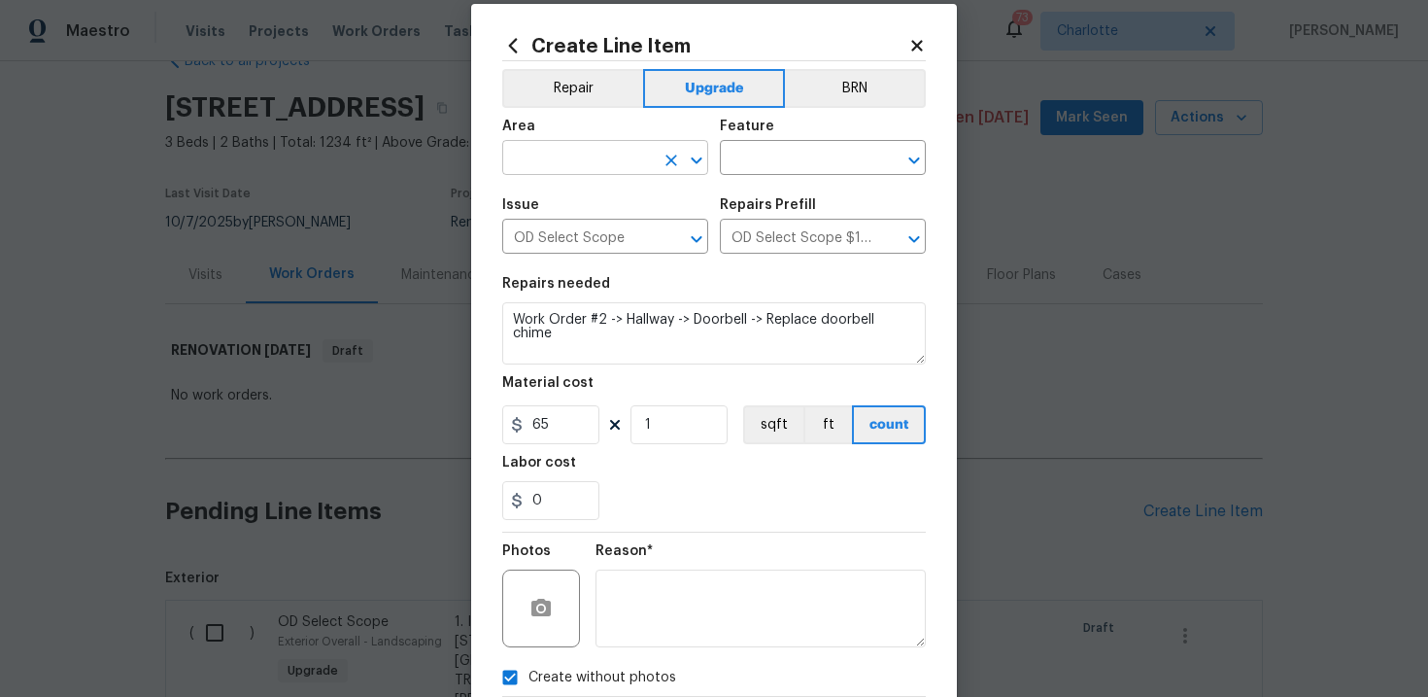
click at [599, 169] on input "text" at bounding box center [578, 160] width 152 height 30
click at [592, 233] on li "Interior Overall" at bounding box center [605, 236] width 206 height 32
click at [780, 169] on input "text" at bounding box center [796, 160] width 152 height 30
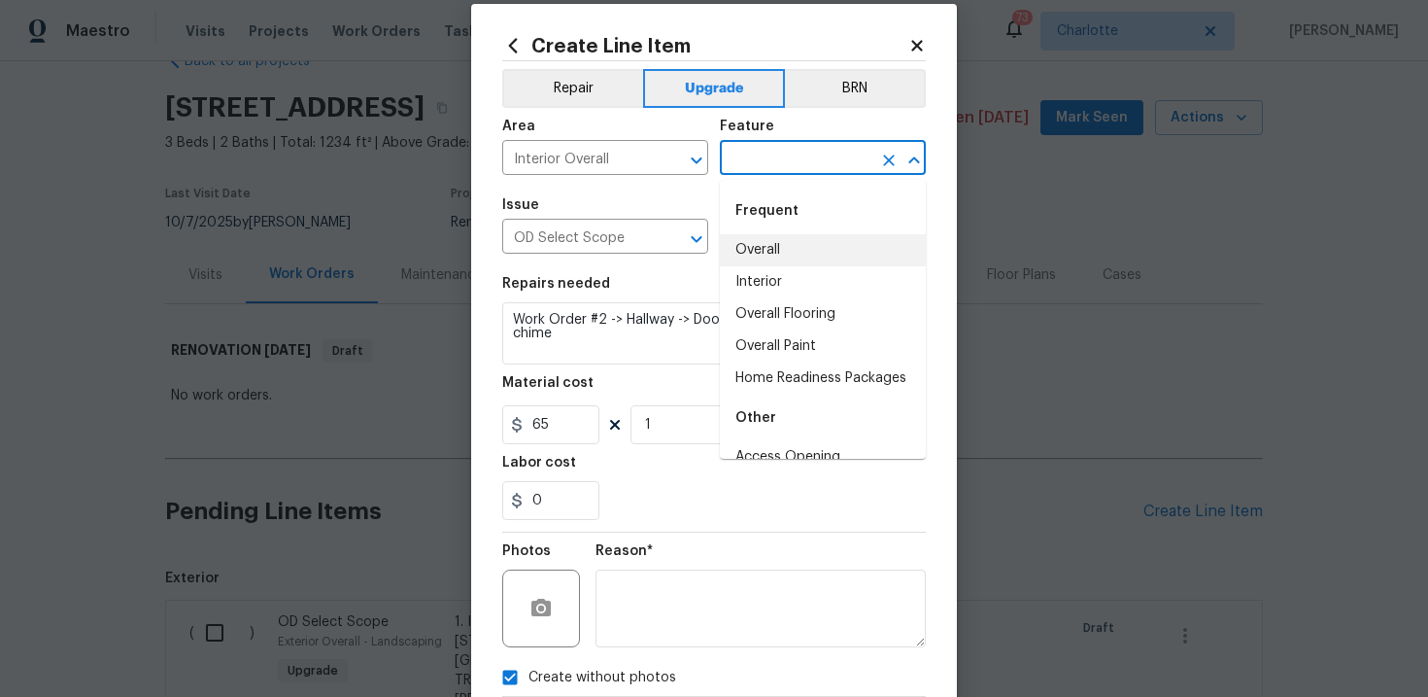
click at [773, 248] on li "Overall" at bounding box center [823, 250] width 206 height 32
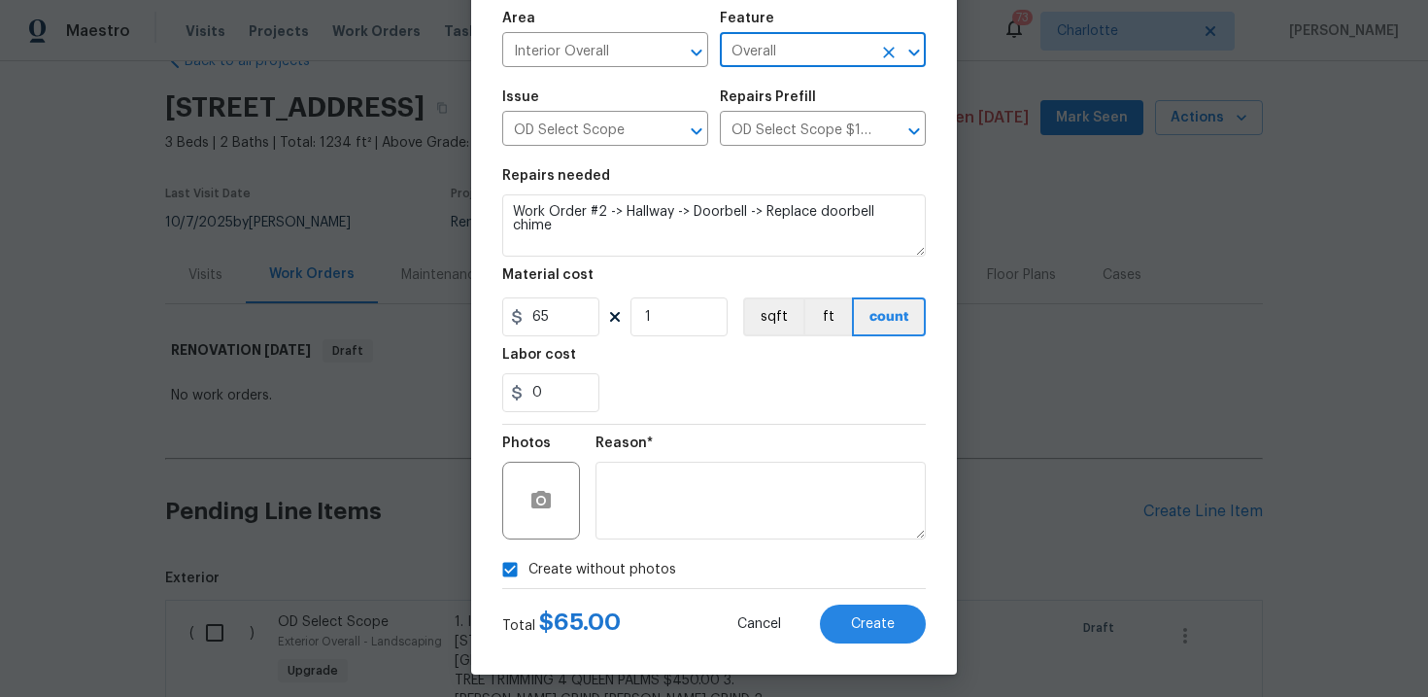
scroll to position [141, 0]
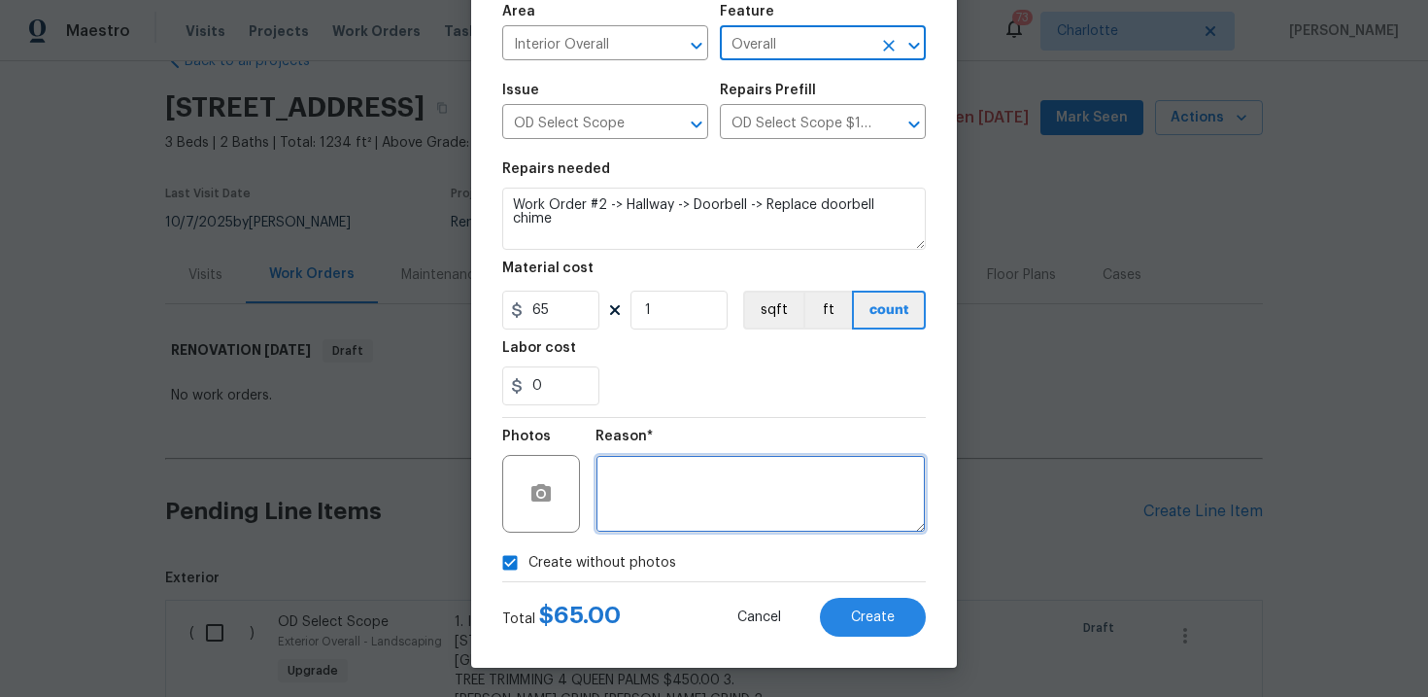
click at [808, 494] on textarea at bounding box center [761, 494] width 330 height 78
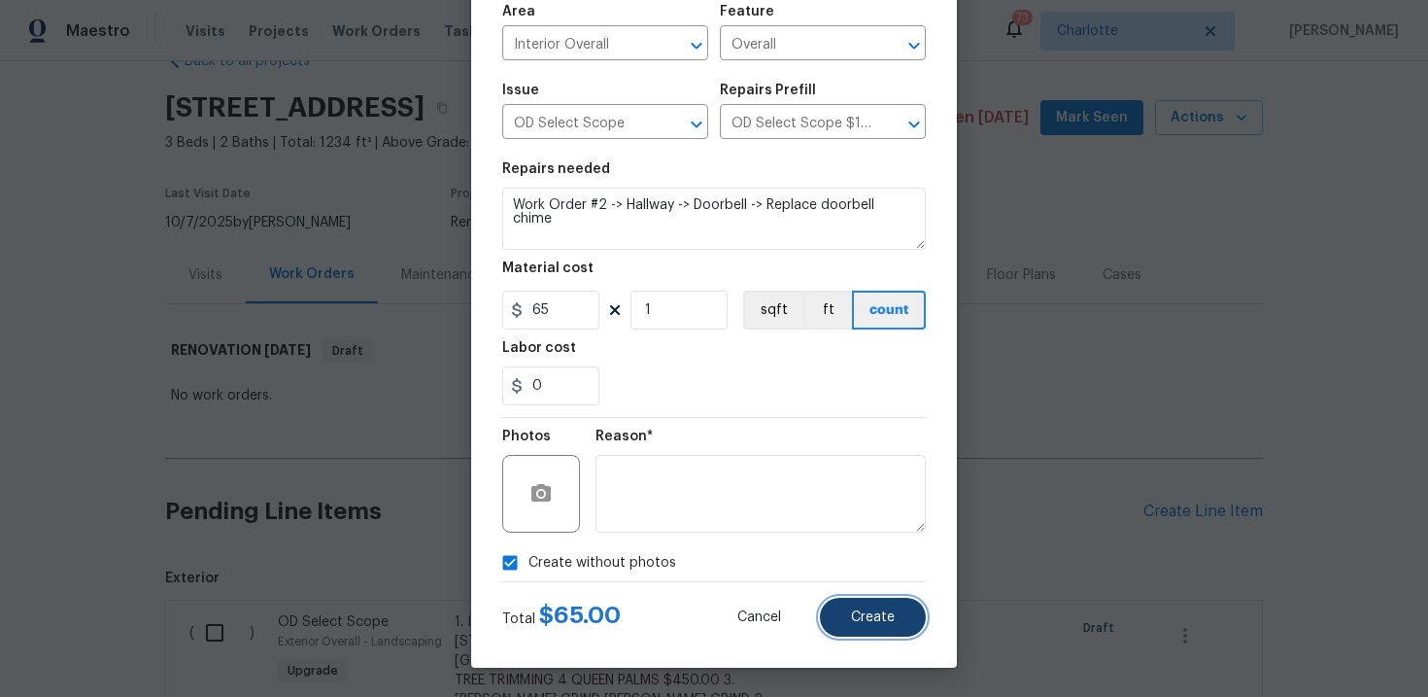
click at [869, 608] on button "Create" at bounding box center [873, 616] width 106 height 39
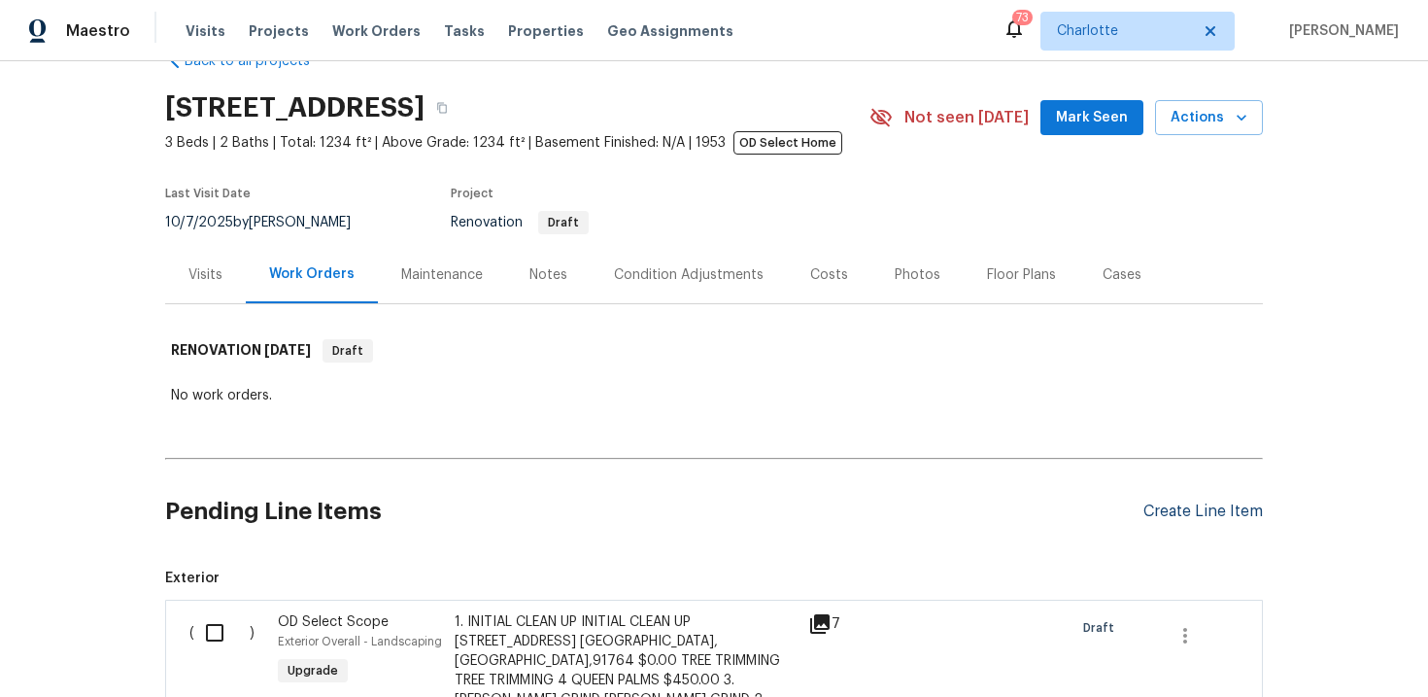
click at [1190, 510] on div "Create Line Item" at bounding box center [1202, 511] width 119 height 18
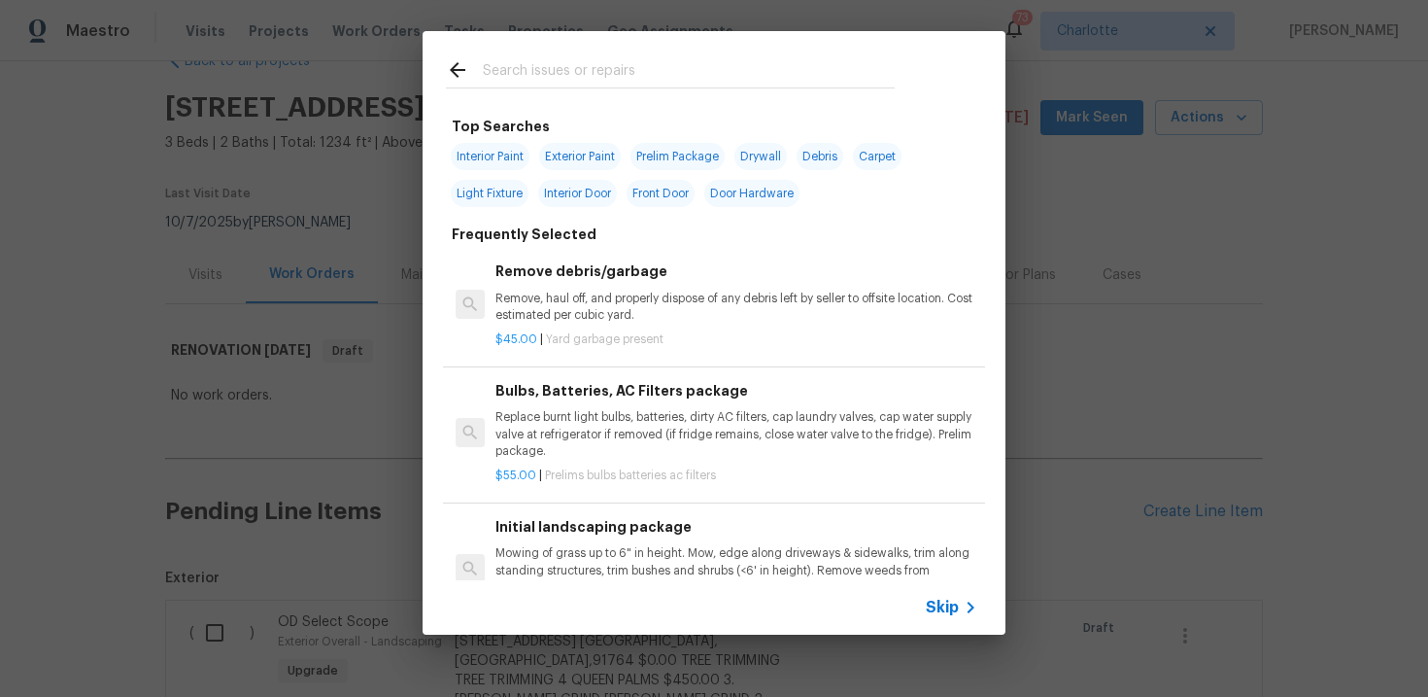
click at [953, 600] on span "Skip" at bounding box center [942, 606] width 33 height 19
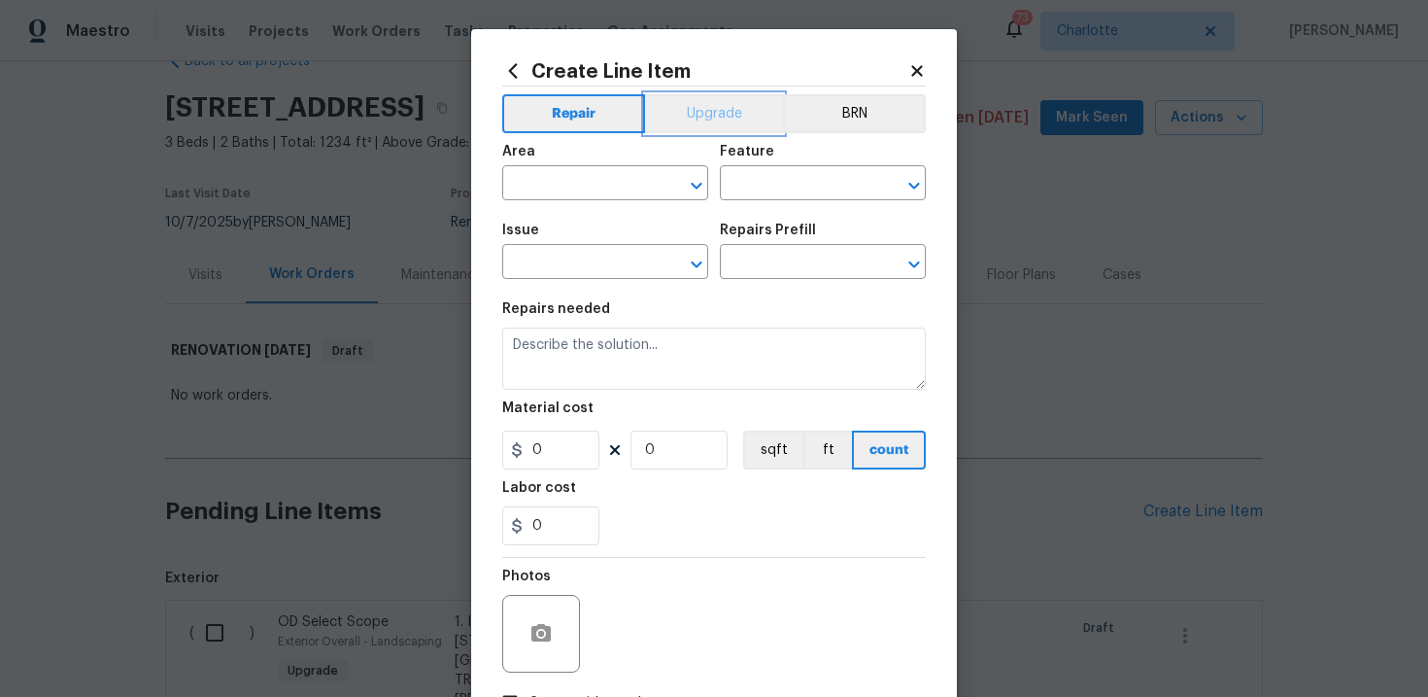
click at [732, 117] on button "Upgrade" at bounding box center [714, 113] width 139 height 39
click at [604, 263] on input "text" at bounding box center [578, 264] width 152 height 30
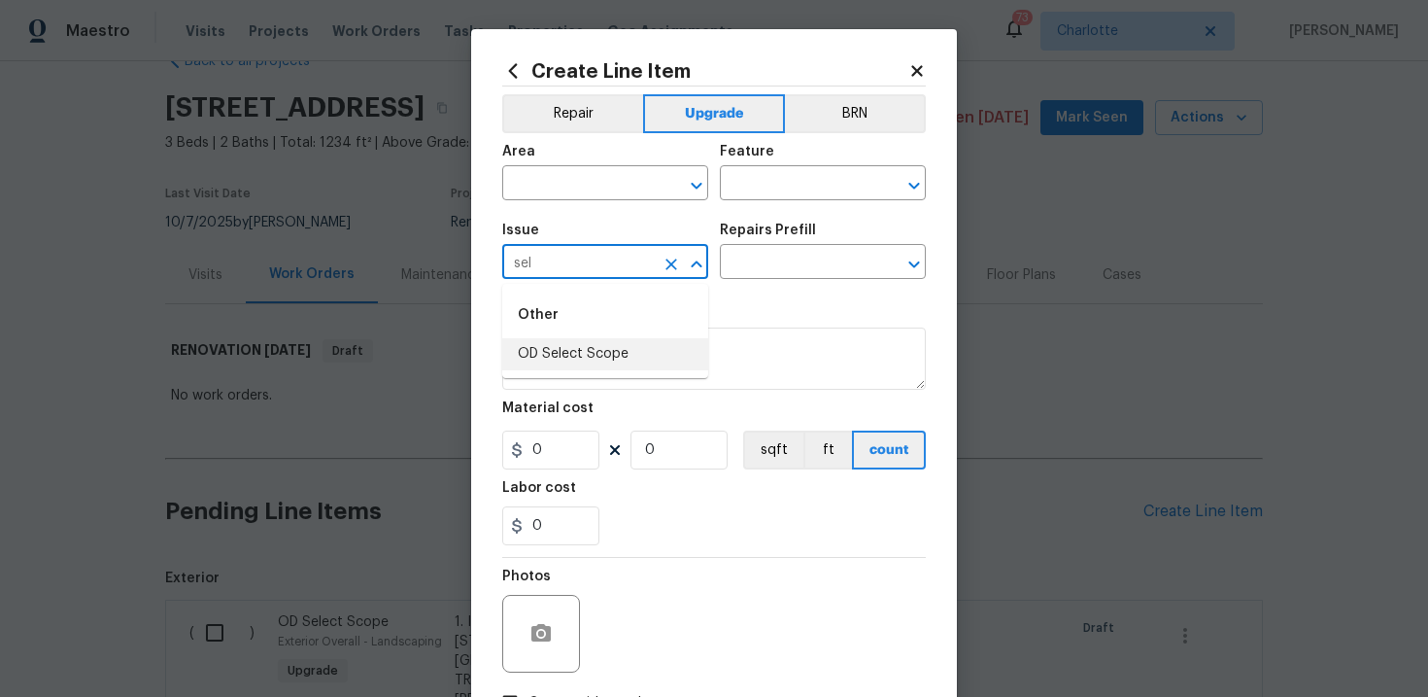
click at [586, 348] on li "OD Select Scope" at bounding box center [605, 354] width 206 height 32
click at [797, 262] on input "text" at bounding box center [796, 264] width 152 height 30
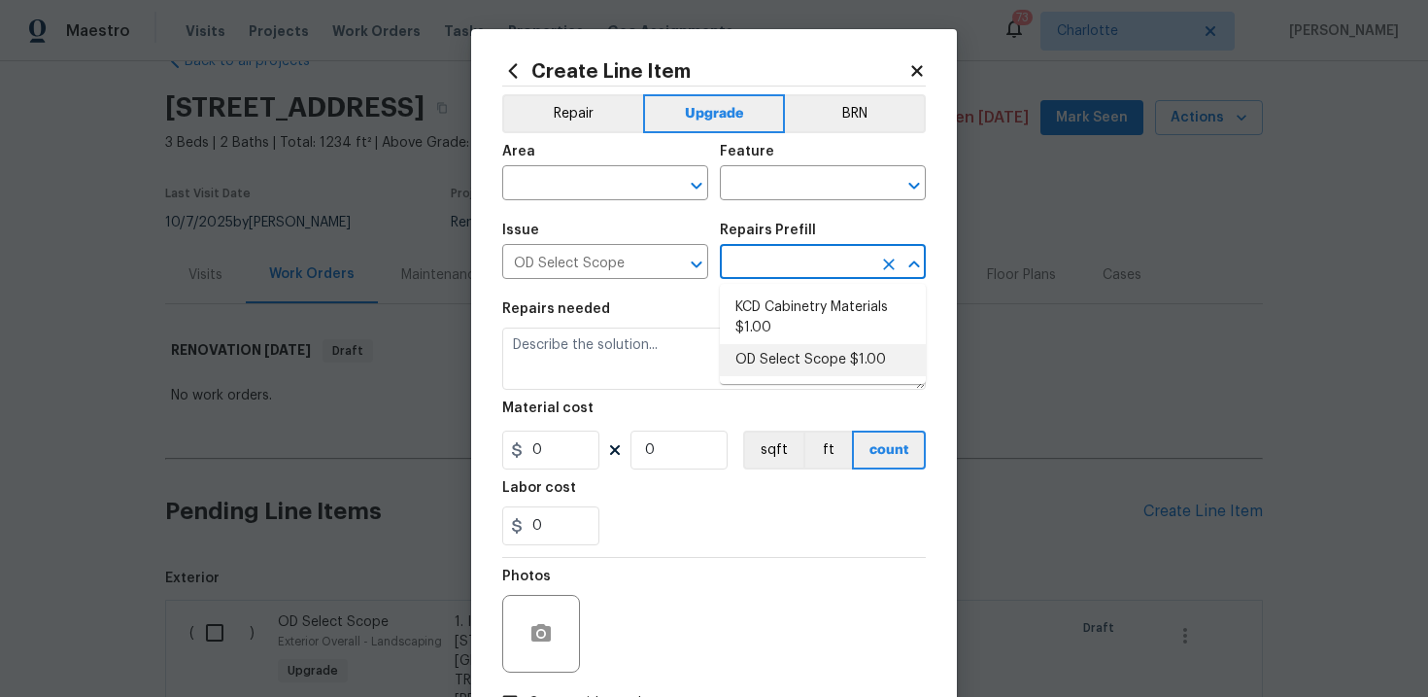
click at [784, 358] on li "OD Select Scope $1.00" at bounding box center [823, 360] width 206 height 32
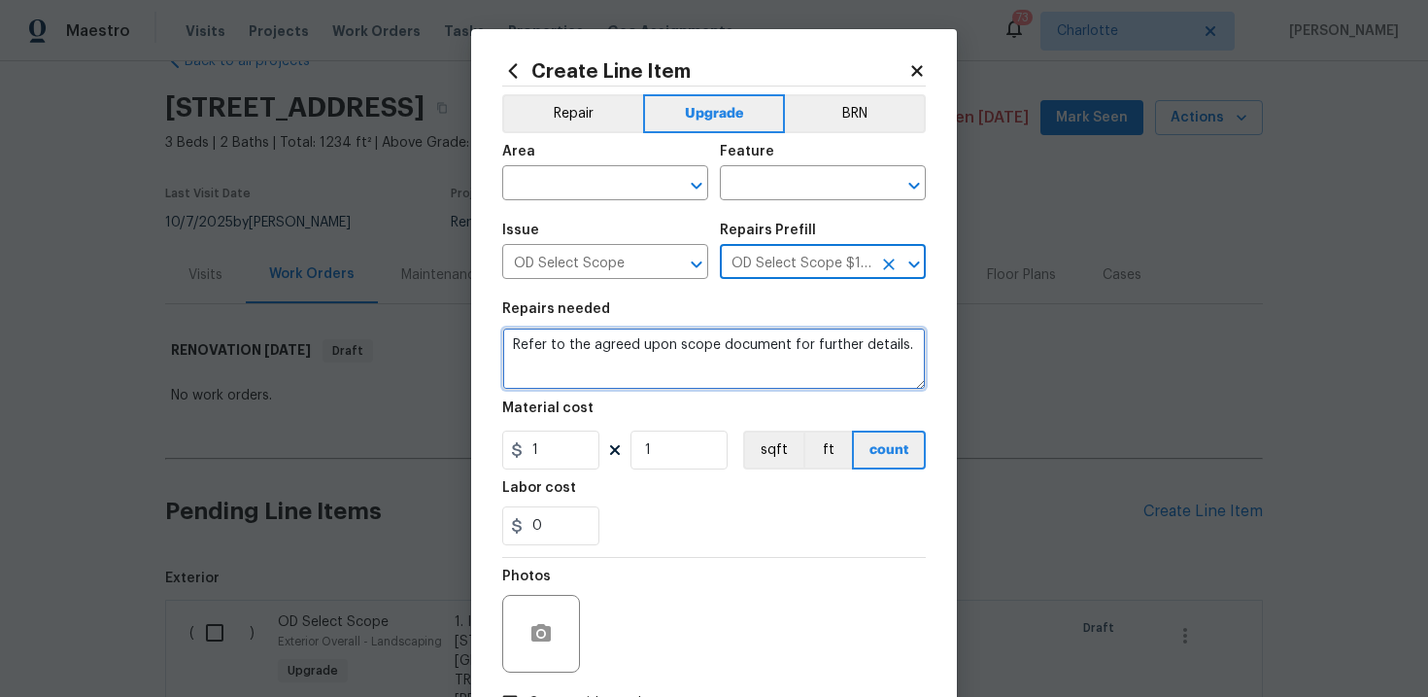
click at [696, 345] on textarea "Refer to the agreed upon scope document for further details." at bounding box center [714, 358] width 424 height 62
paste textarea "Work Order #2 -> Hallway -> Lighting -> Demo existing lights, patch. Run electr…"
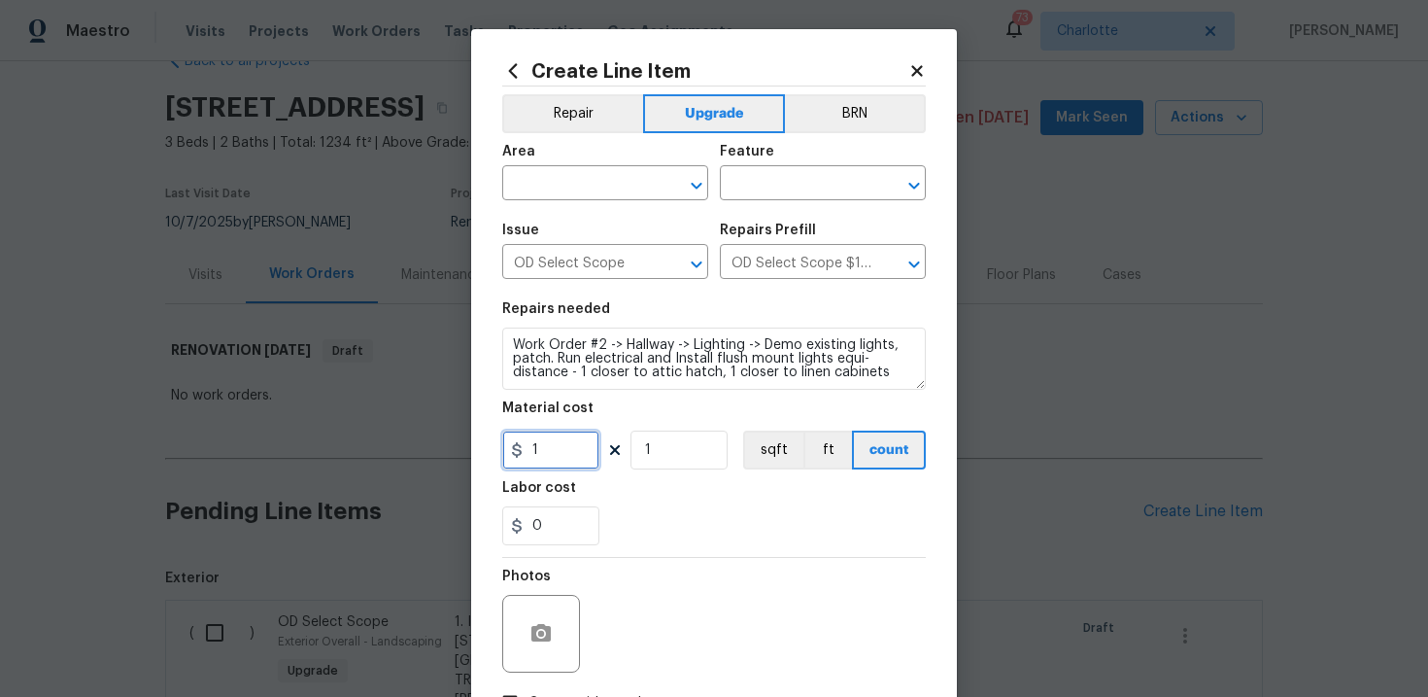
click at [558, 450] on input "1" at bounding box center [550, 449] width 97 height 39
click at [692, 510] on div "0" at bounding box center [714, 525] width 424 height 39
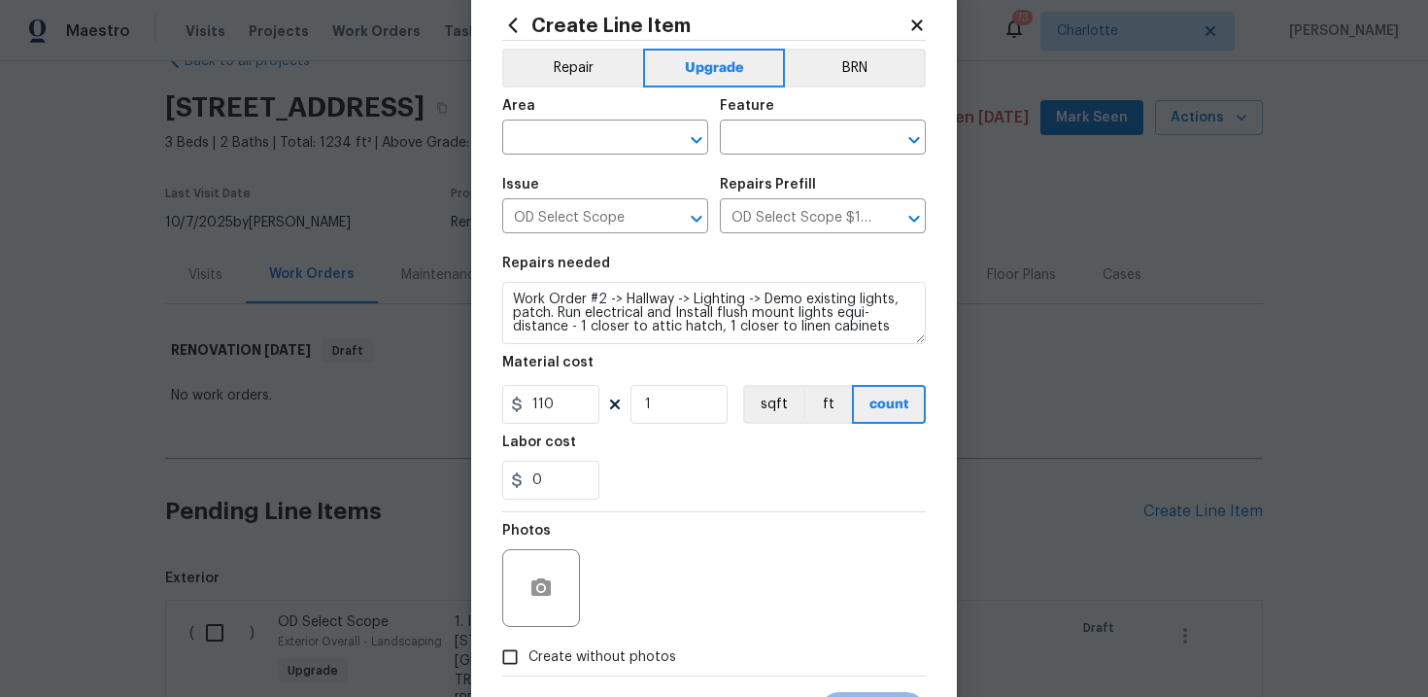
scroll to position [48, 0]
click at [611, 641] on label "Create without photos" at bounding box center [584, 654] width 185 height 37
click at [528, 641] on input "Create without photos" at bounding box center [510, 654] width 37 height 37
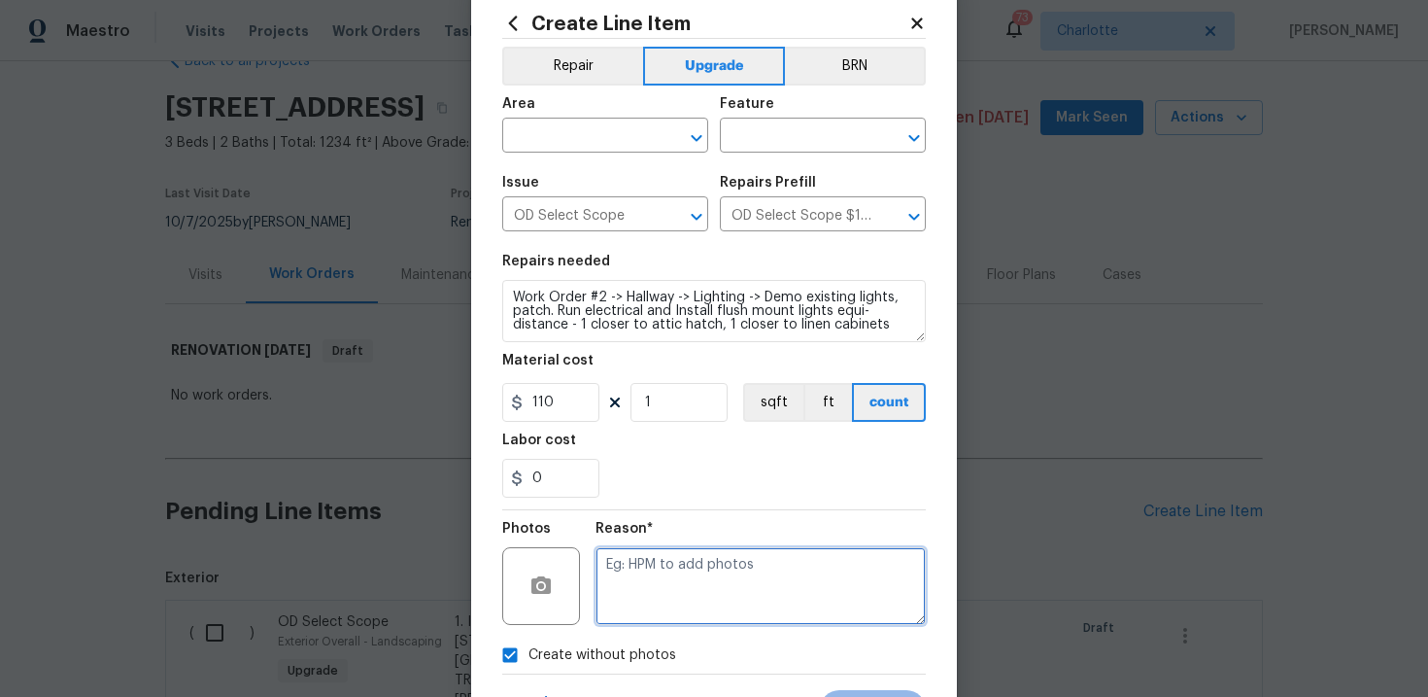
click at [652, 617] on textarea at bounding box center [761, 586] width 330 height 78
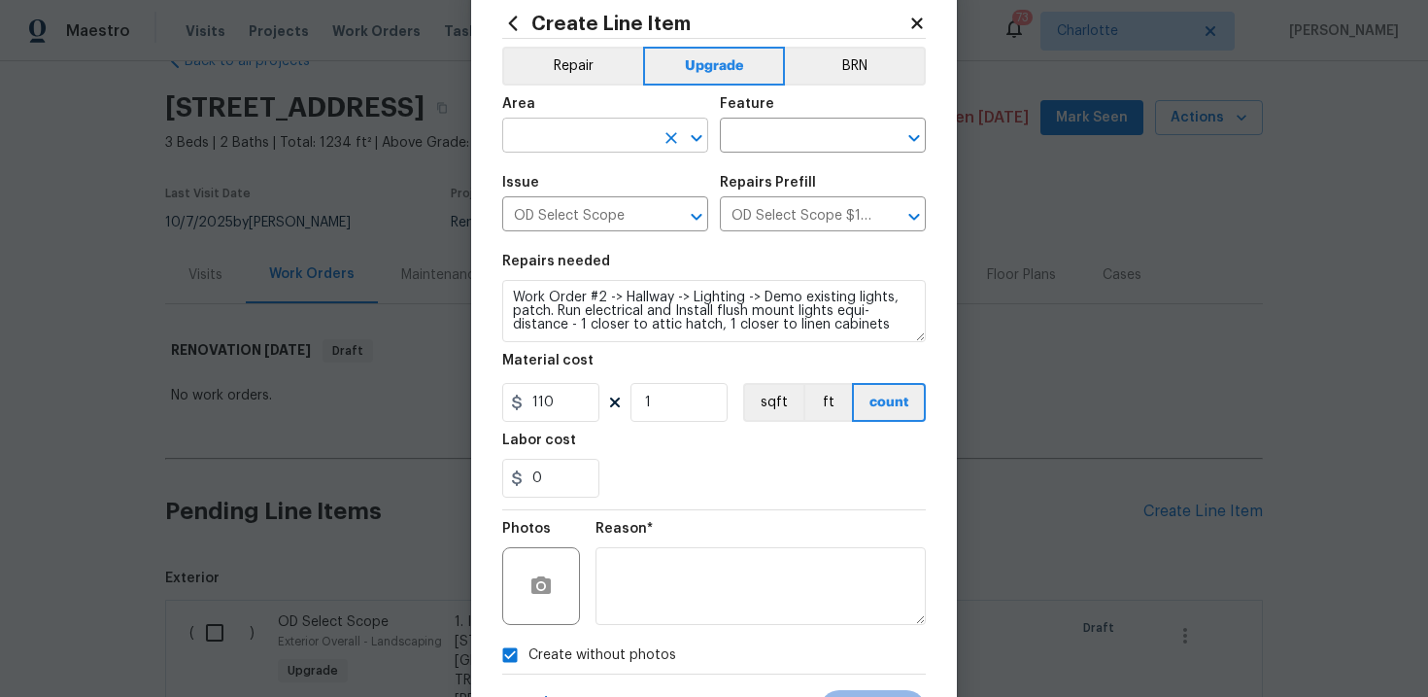
click at [628, 144] on input "text" at bounding box center [578, 137] width 152 height 30
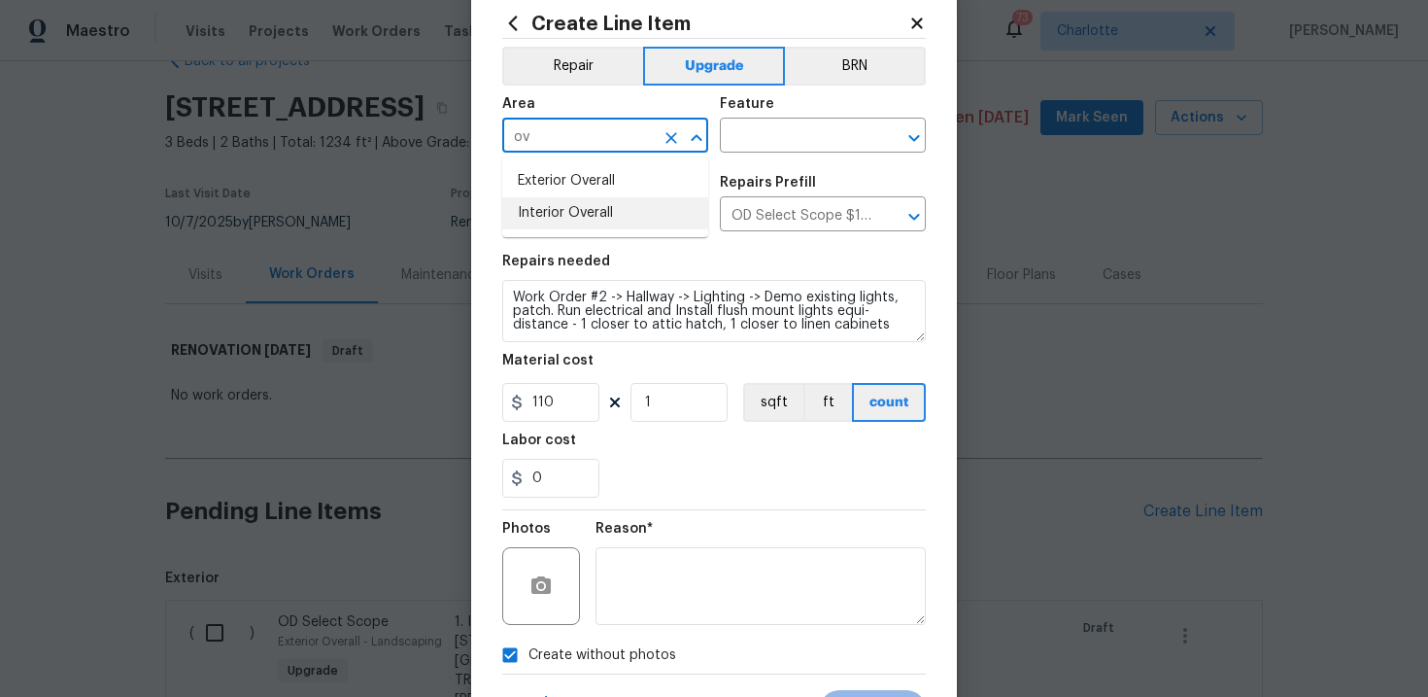
click at [618, 213] on li "Interior Overall" at bounding box center [605, 213] width 206 height 32
click at [775, 137] on input "text" at bounding box center [796, 137] width 152 height 30
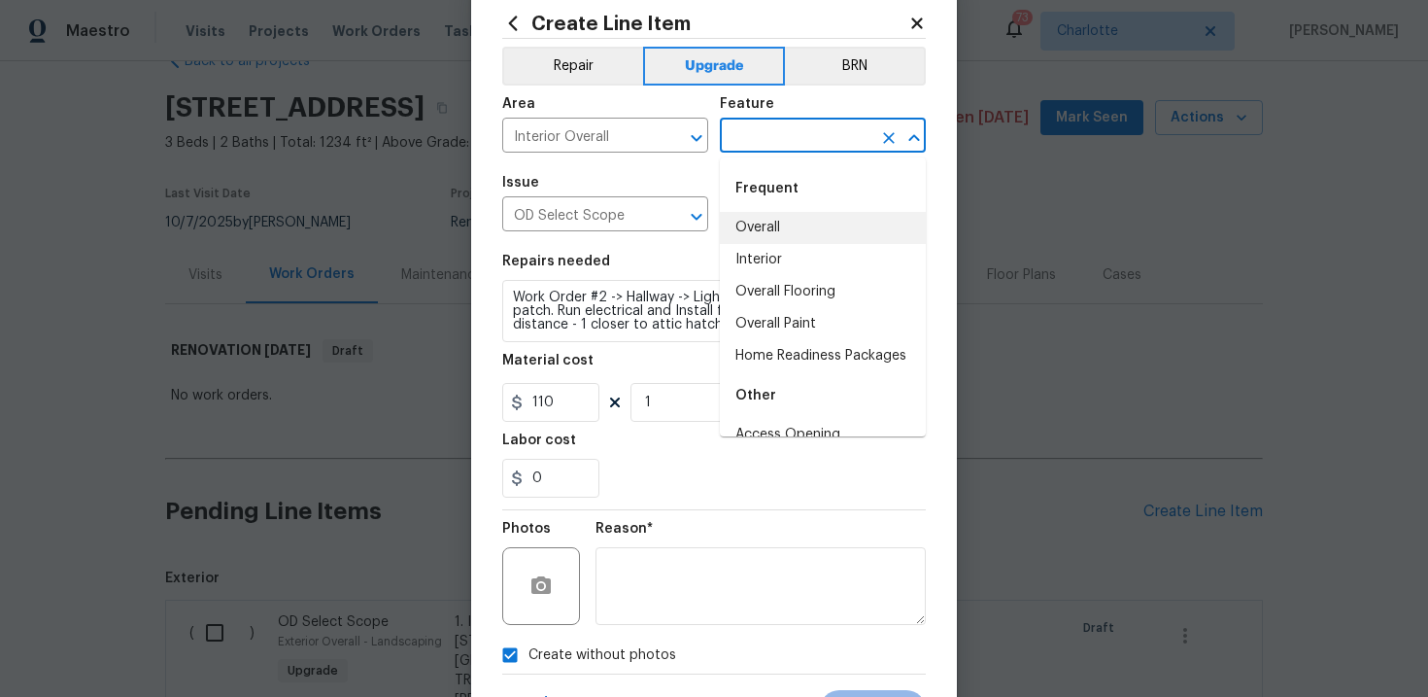
click at [778, 221] on li "Overall" at bounding box center [823, 228] width 206 height 32
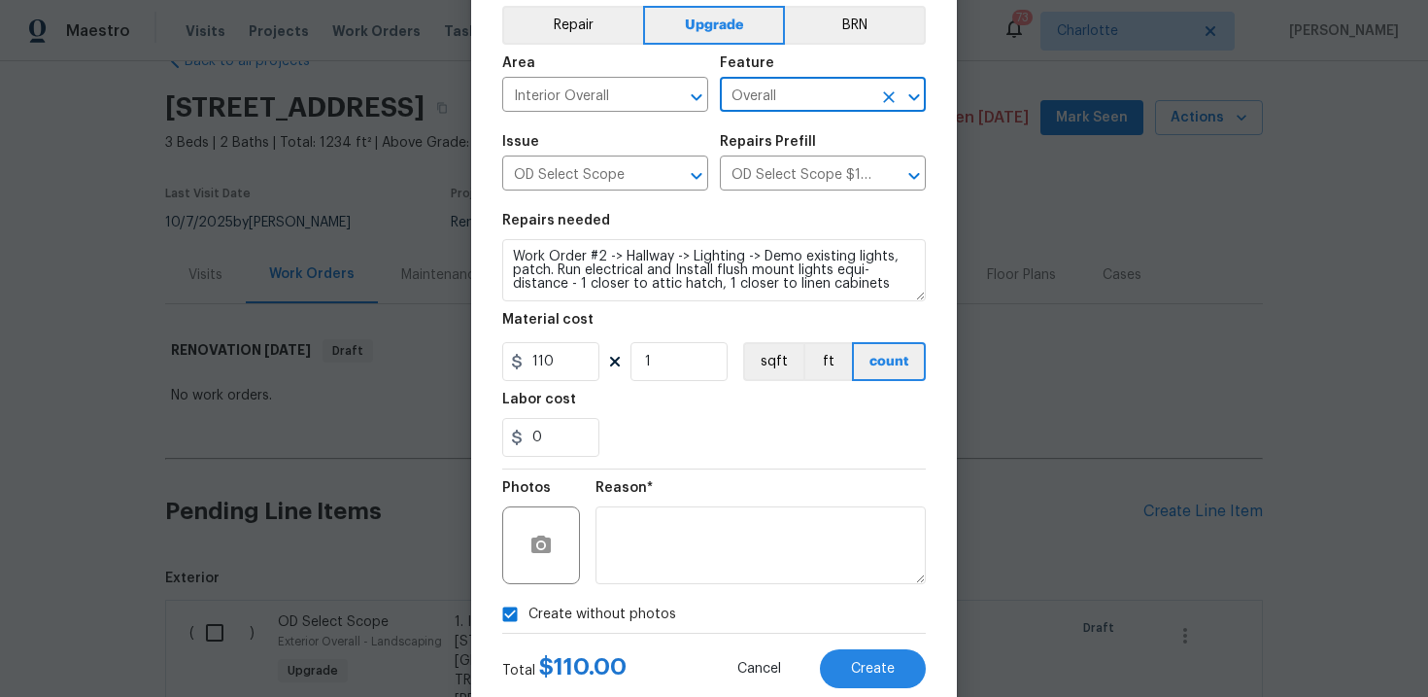
scroll to position [141, 0]
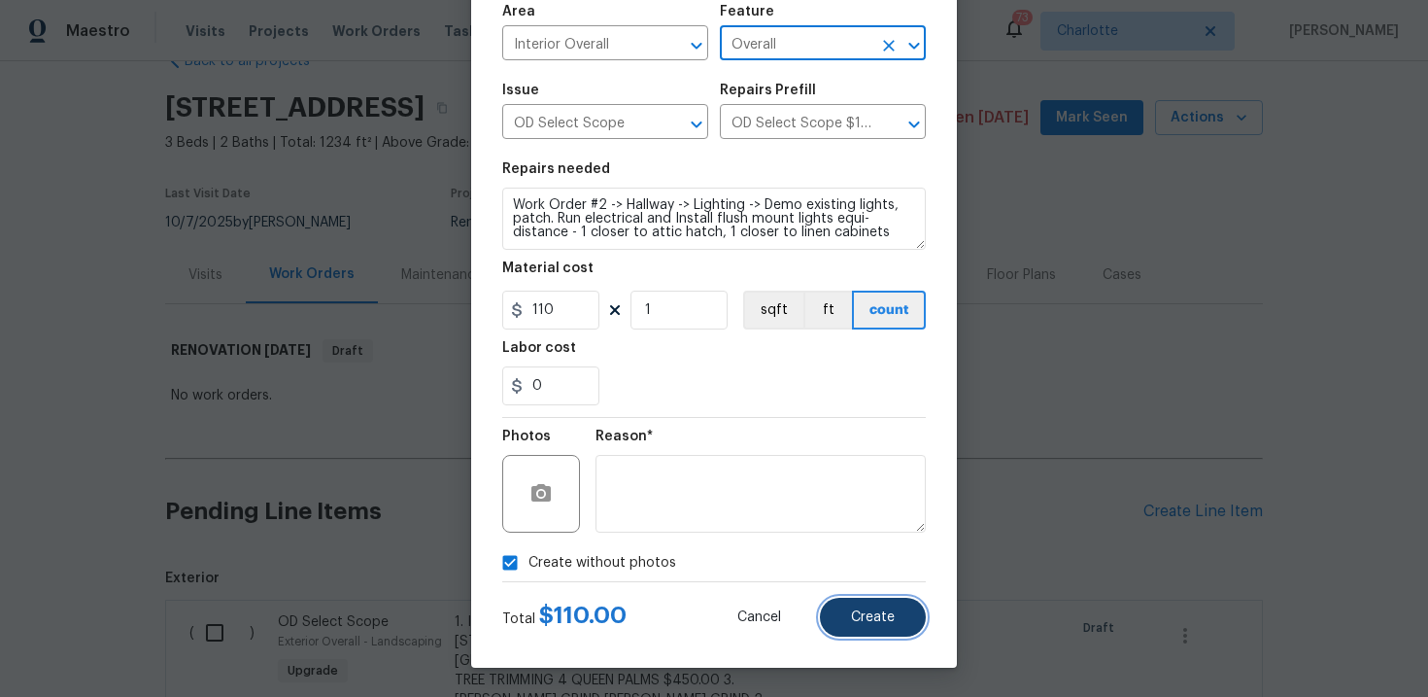
click at [896, 621] on button "Create" at bounding box center [873, 616] width 106 height 39
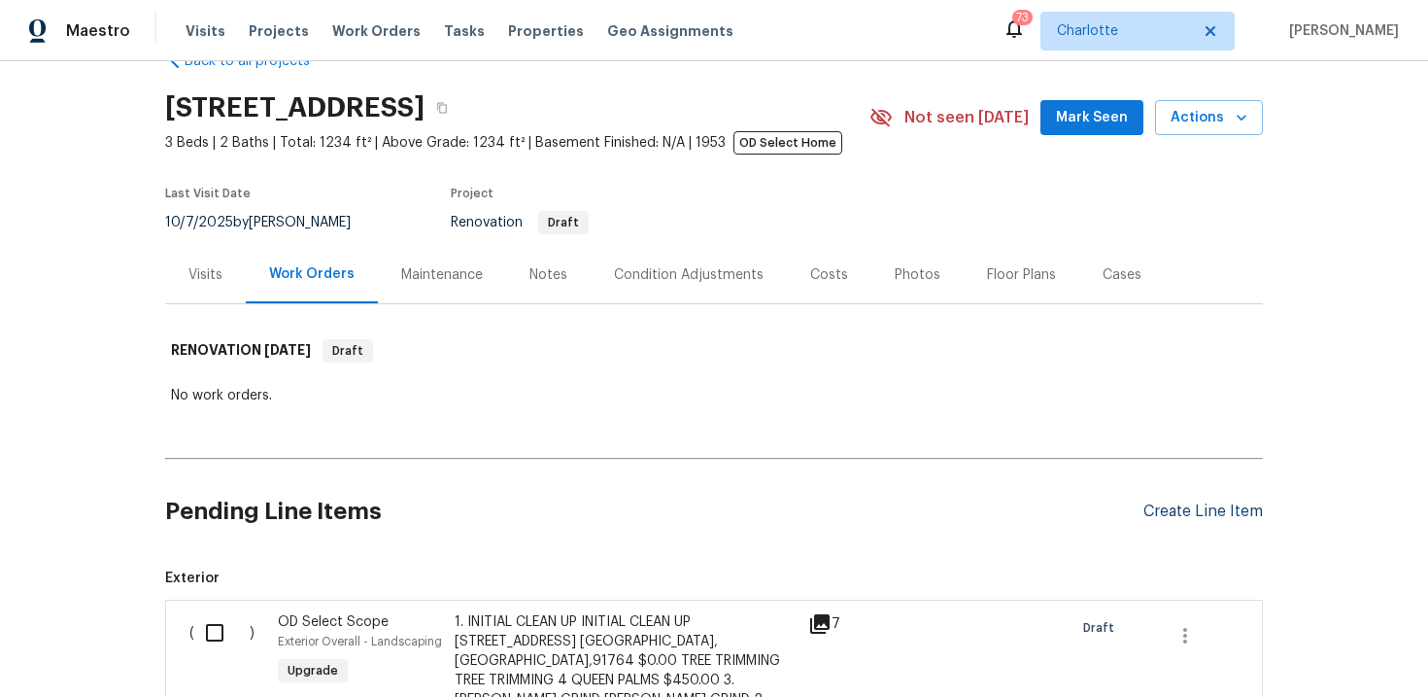
click at [1171, 512] on div "Create Line Item" at bounding box center [1202, 511] width 119 height 18
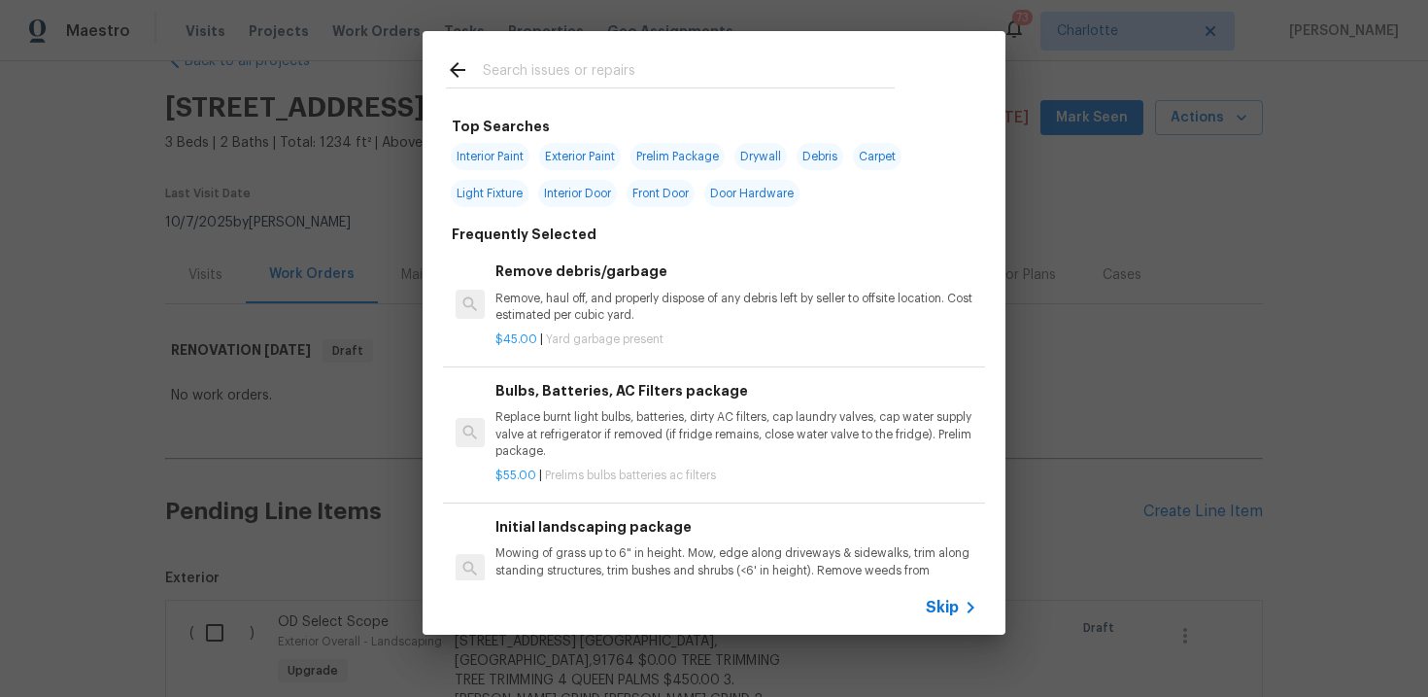
click at [951, 608] on span "Skip" at bounding box center [942, 606] width 33 height 19
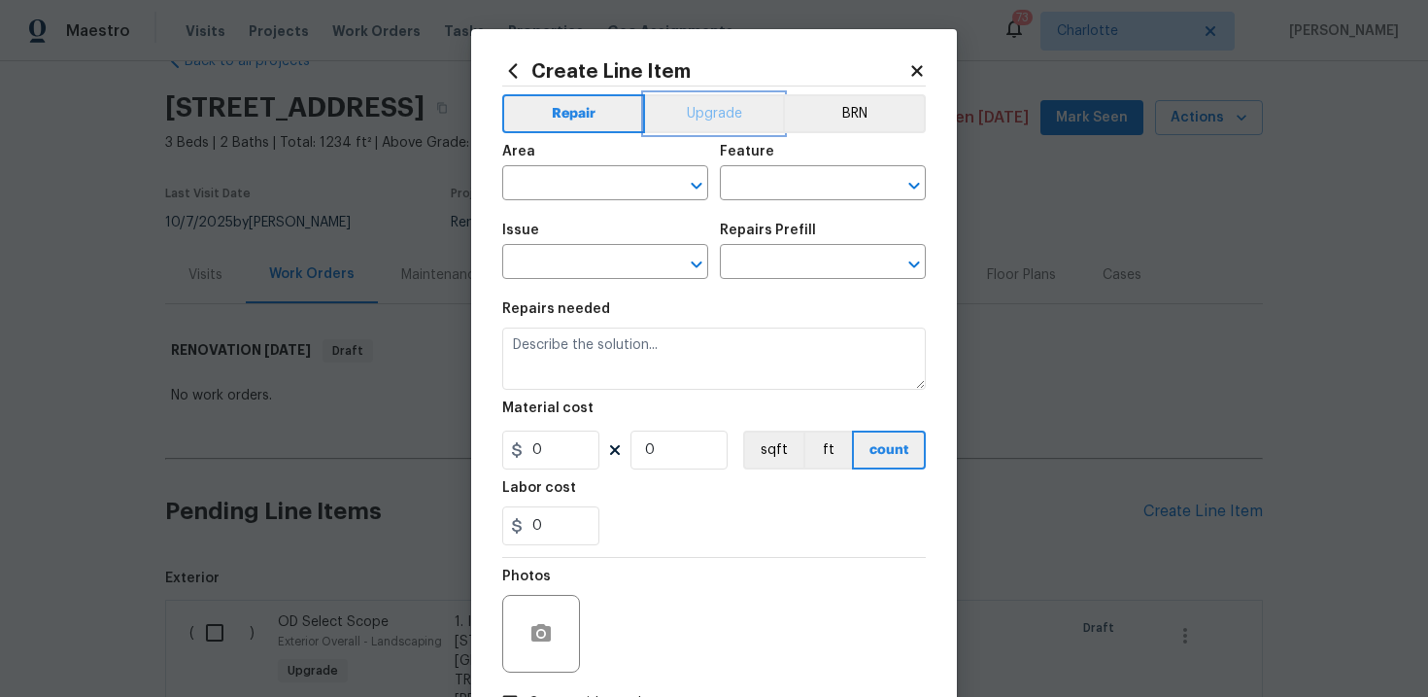
click at [732, 121] on button "Upgrade" at bounding box center [714, 113] width 139 height 39
click at [601, 262] on input "text" at bounding box center [578, 264] width 152 height 30
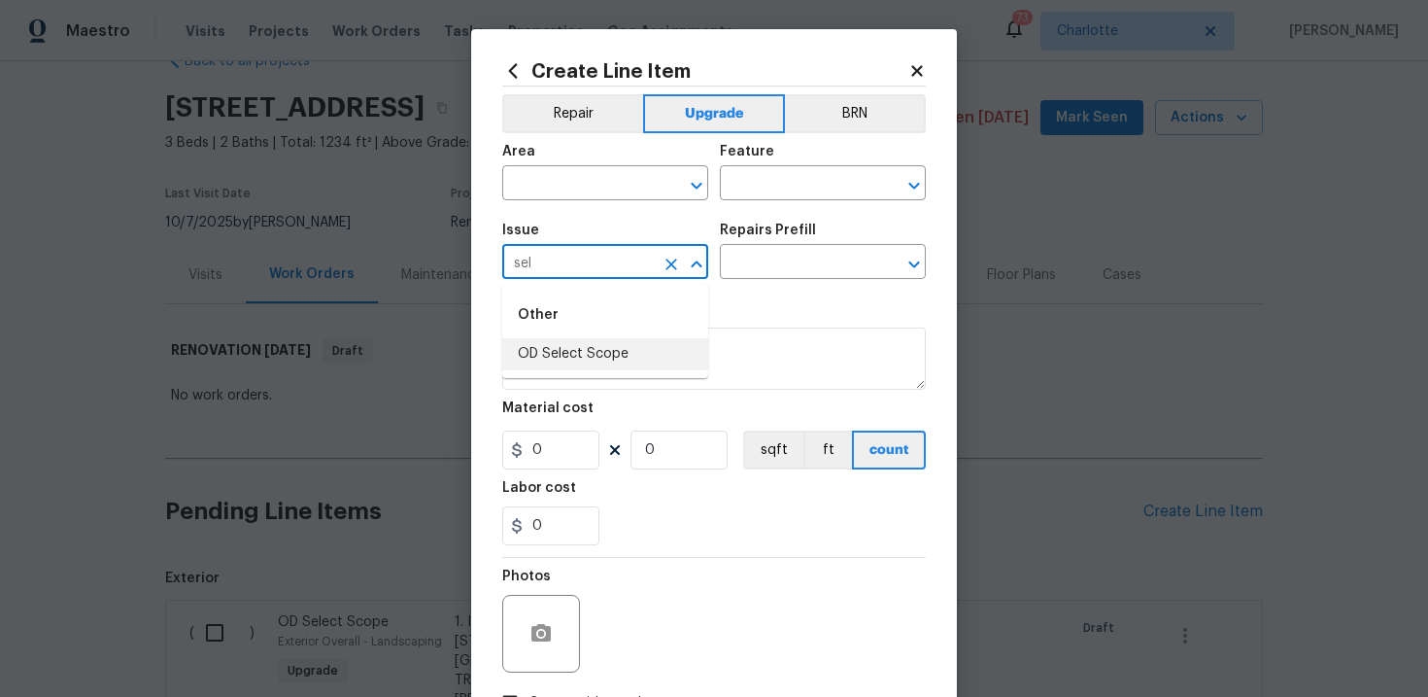
click at [591, 350] on li "OD Select Scope" at bounding box center [605, 354] width 206 height 32
click at [771, 262] on input "text" at bounding box center [796, 264] width 152 height 30
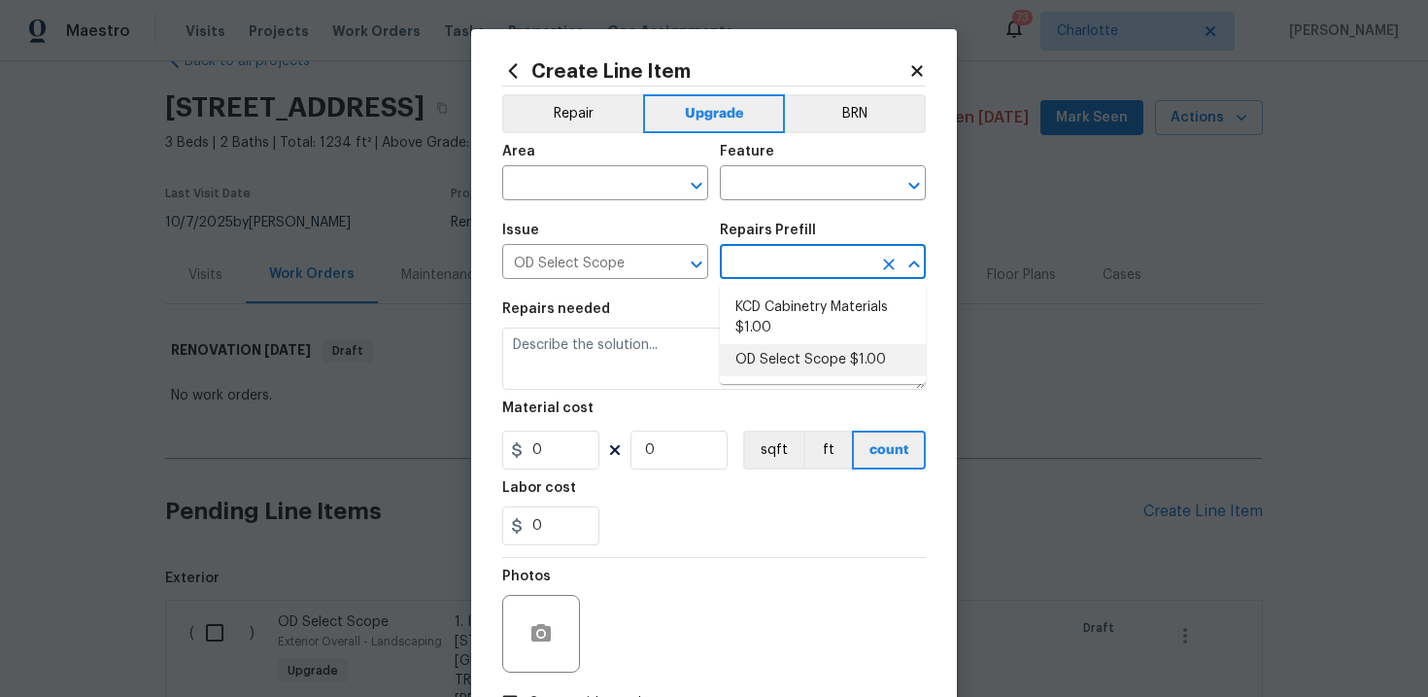
click at [791, 357] on li "OD Select Scope $1.00" at bounding box center [823, 360] width 206 height 32
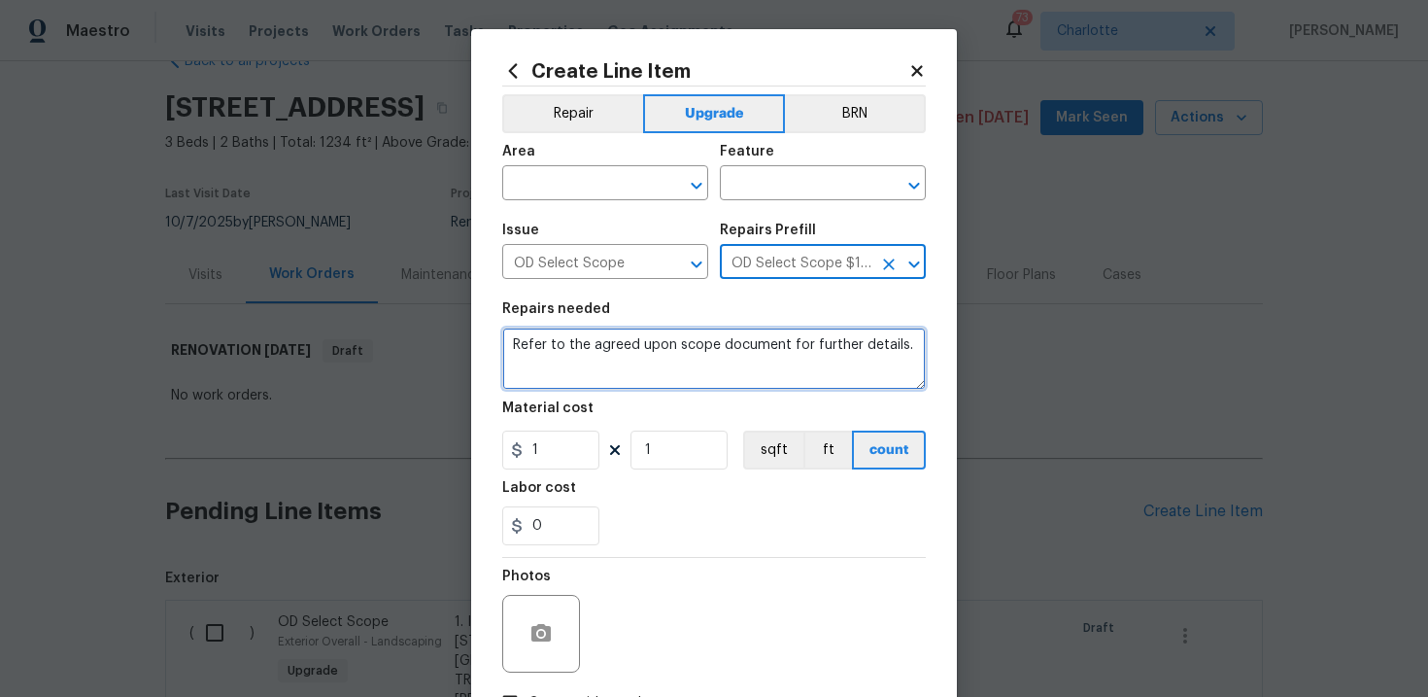
click at [612, 349] on textarea "Refer to the agreed upon scope document for further details." at bounding box center [714, 358] width 424 height 62
paste textarea "Work Order #2 -> Hallway -> Linen Cabinets -> Prep and paint linen cabinet. Ins…"
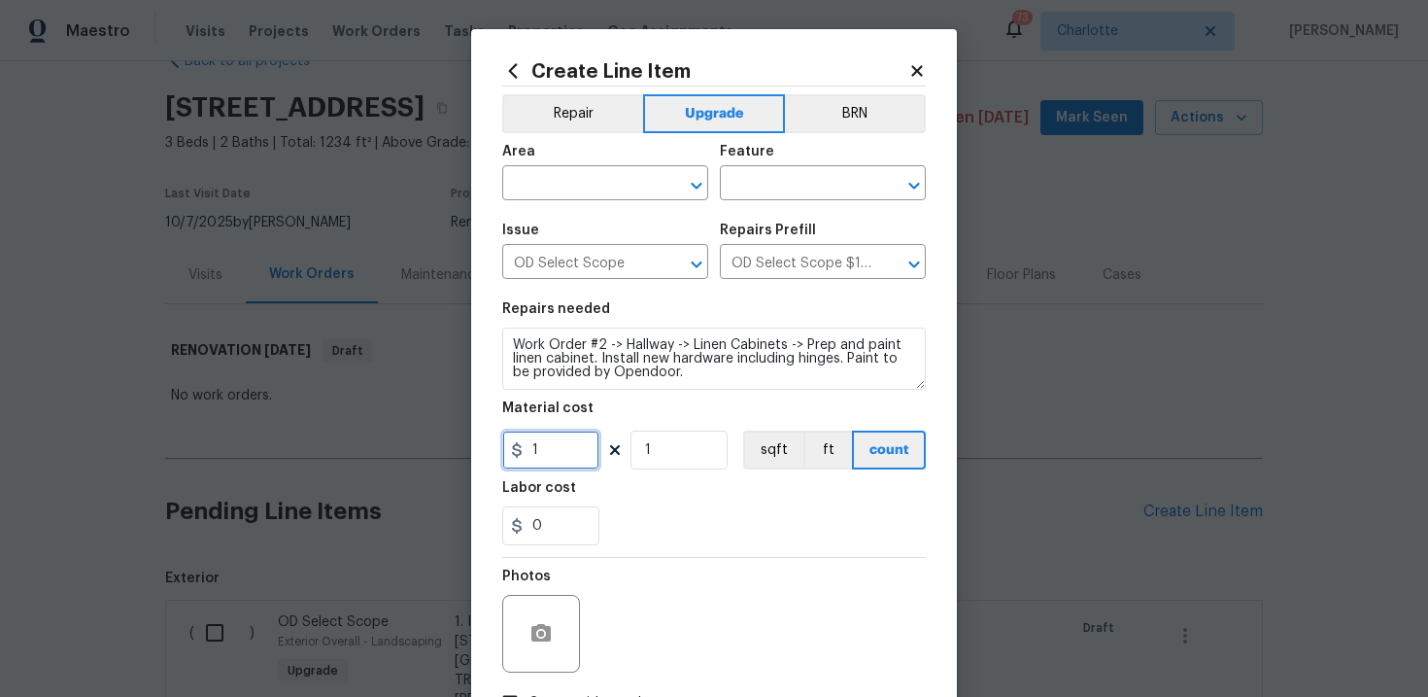
click at [549, 443] on input "1" at bounding box center [550, 449] width 97 height 39
click at [629, 185] on input "text" at bounding box center [578, 185] width 152 height 30
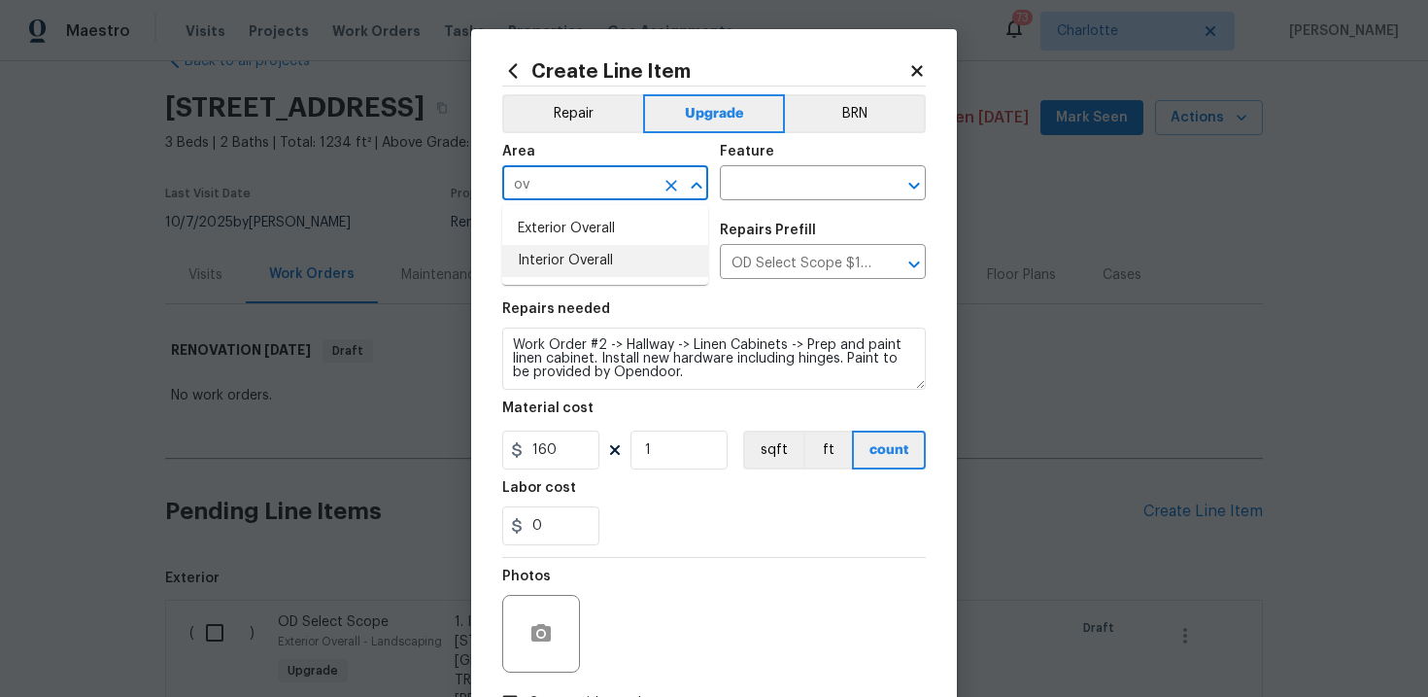
click at [643, 259] on li "Interior Overall" at bounding box center [605, 261] width 206 height 32
click at [789, 183] on input "text" at bounding box center [796, 185] width 152 height 30
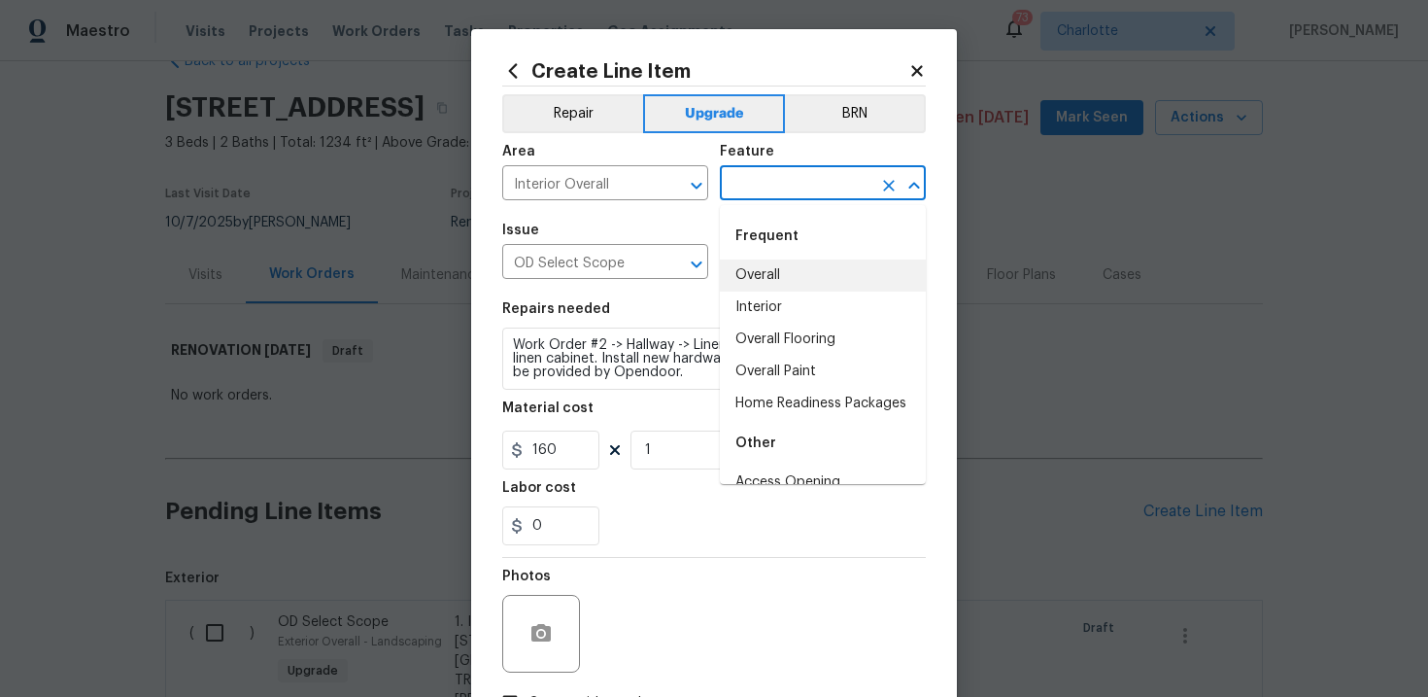
click at [786, 271] on li "Overall" at bounding box center [823, 275] width 206 height 32
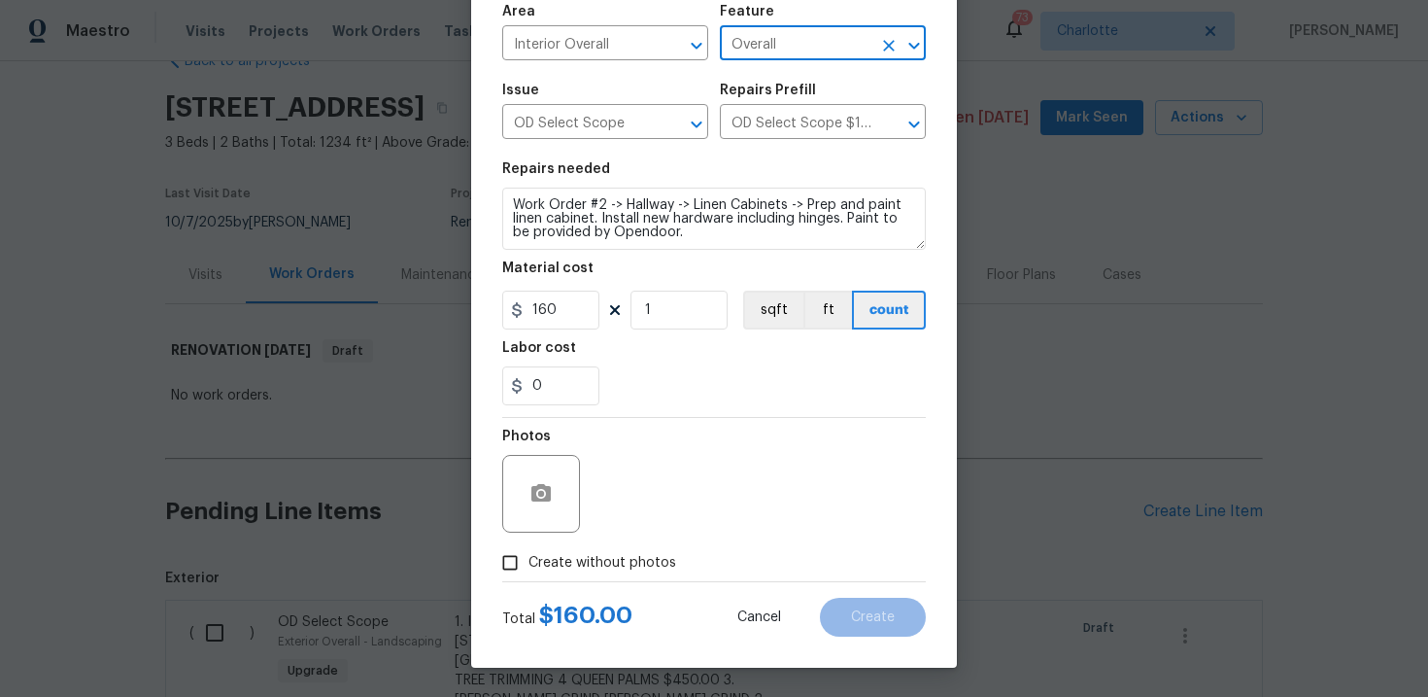
click at [593, 568] on span "Create without photos" at bounding box center [602, 563] width 148 height 20
click at [528, 568] on input "Create without photos" at bounding box center [510, 562] width 37 height 37
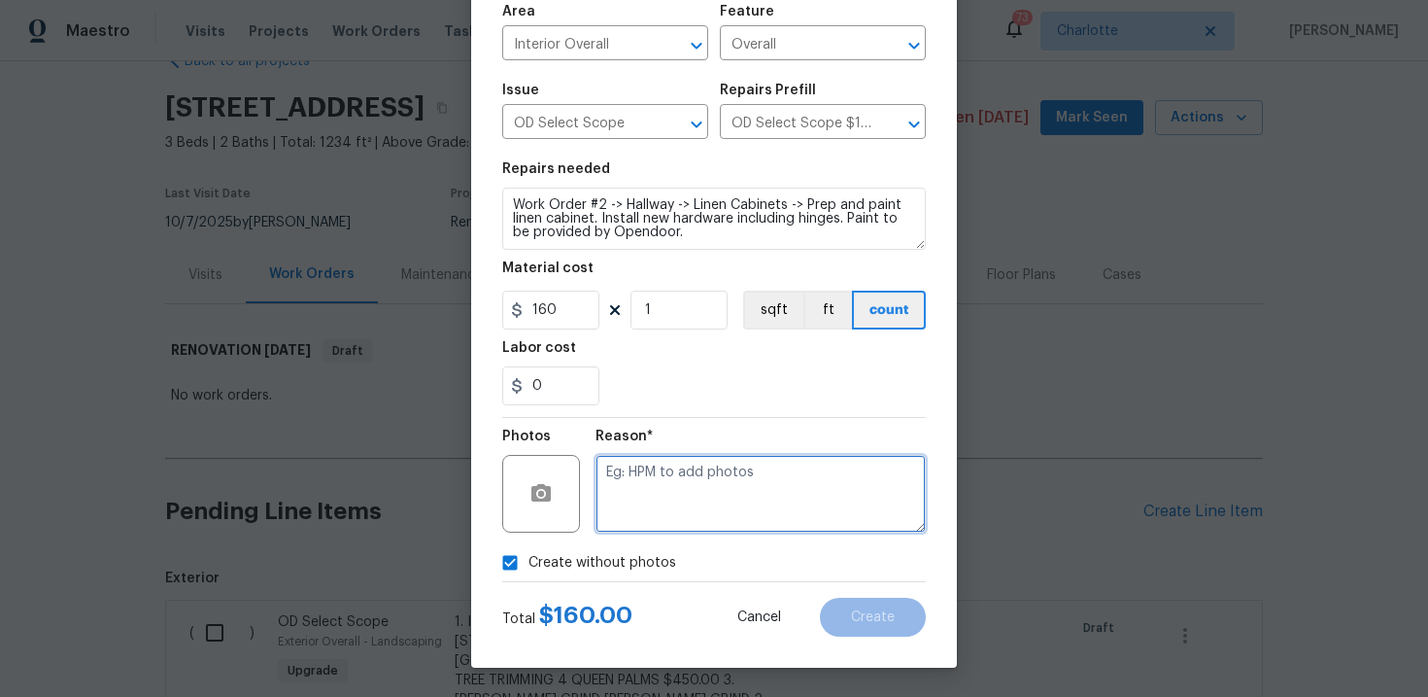
click at [684, 501] on textarea at bounding box center [761, 494] width 330 height 78
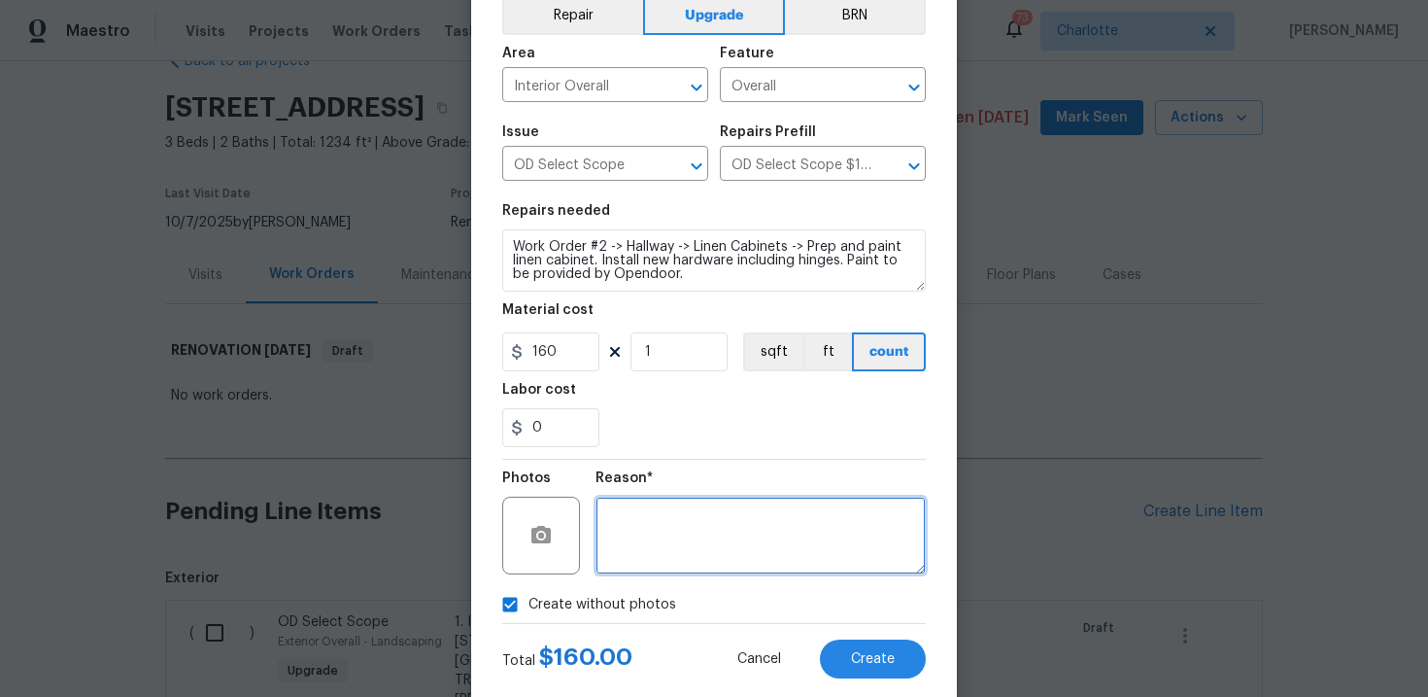
scroll to position [96, 0]
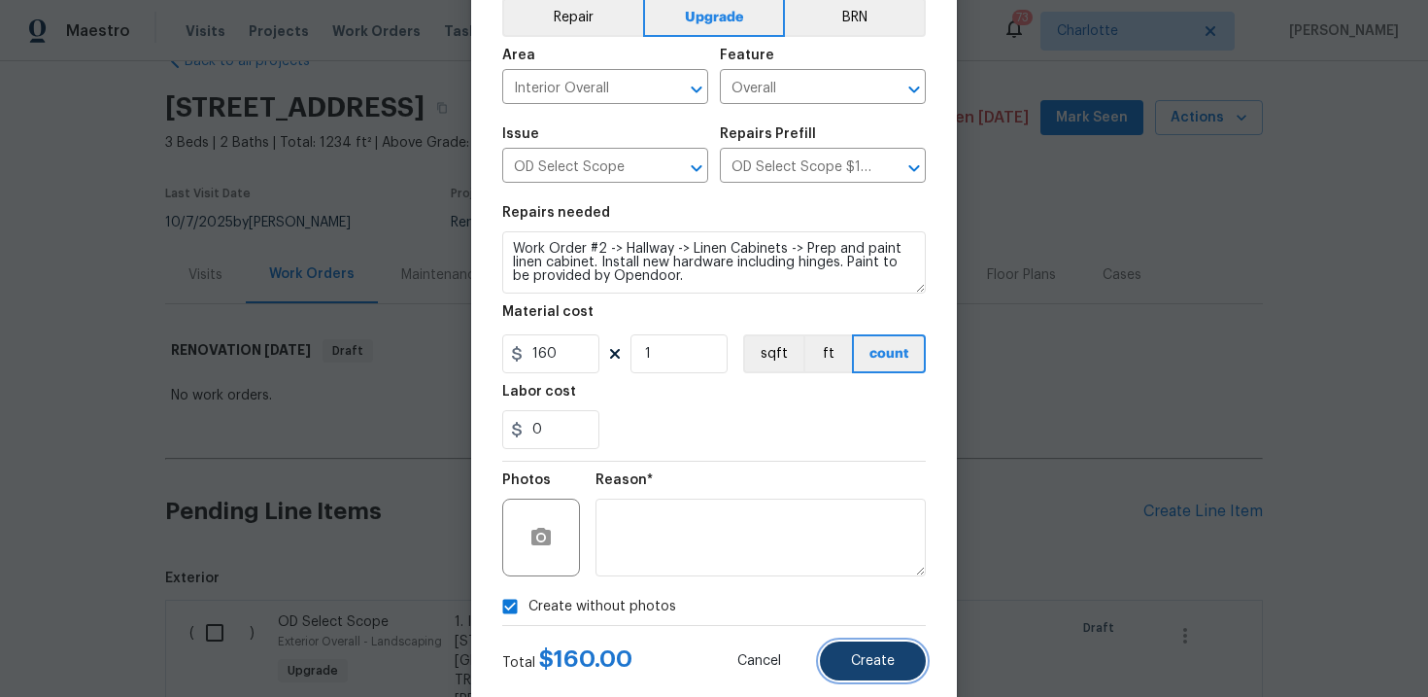
click at [876, 664] on span "Create" at bounding box center [873, 661] width 44 height 15
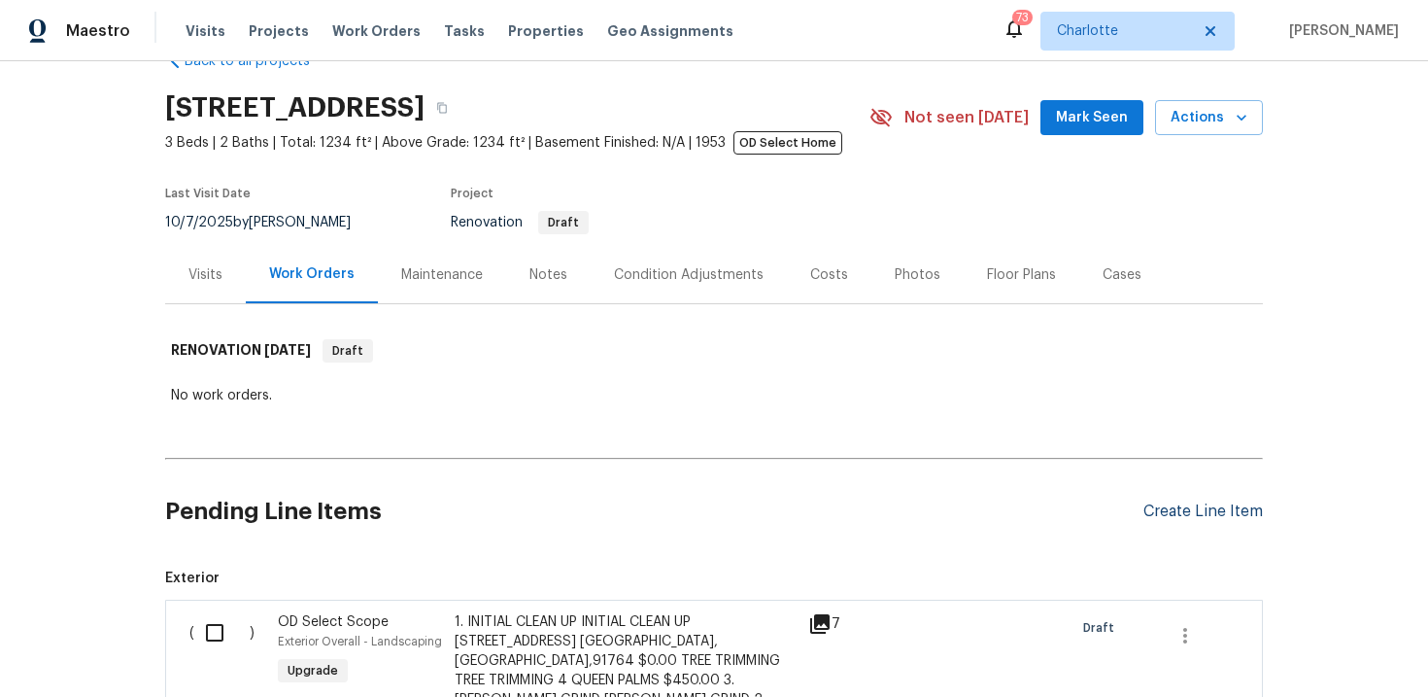
click at [1197, 514] on div "Create Line Item" at bounding box center [1202, 511] width 119 height 18
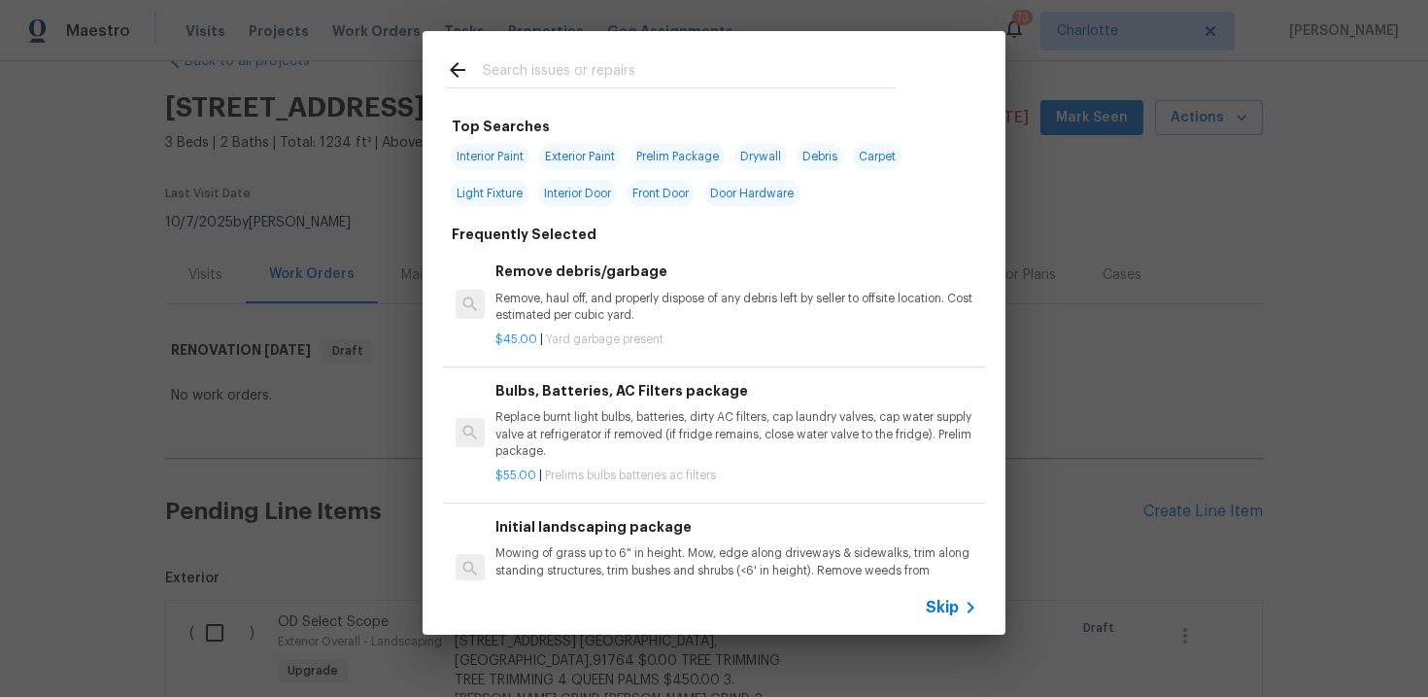
click at [948, 602] on span "Skip" at bounding box center [942, 606] width 33 height 19
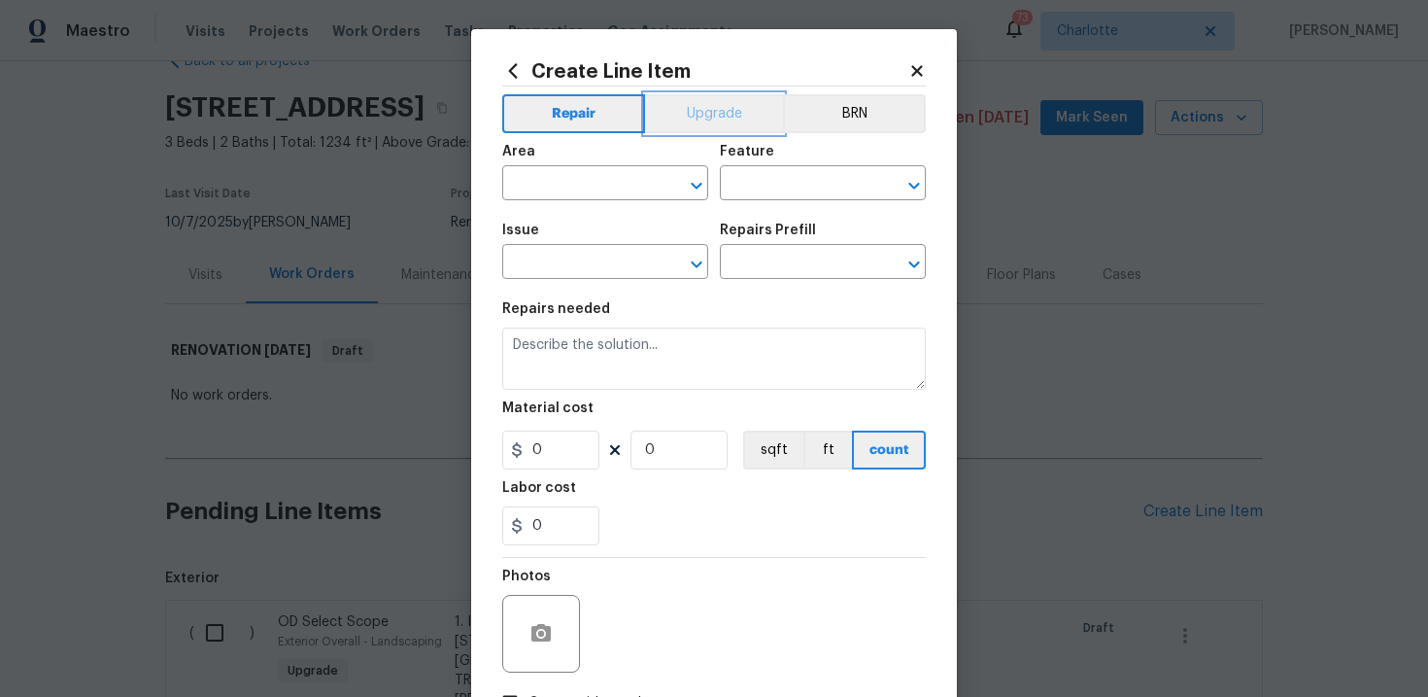
click at [728, 119] on button "Upgrade" at bounding box center [714, 113] width 139 height 39
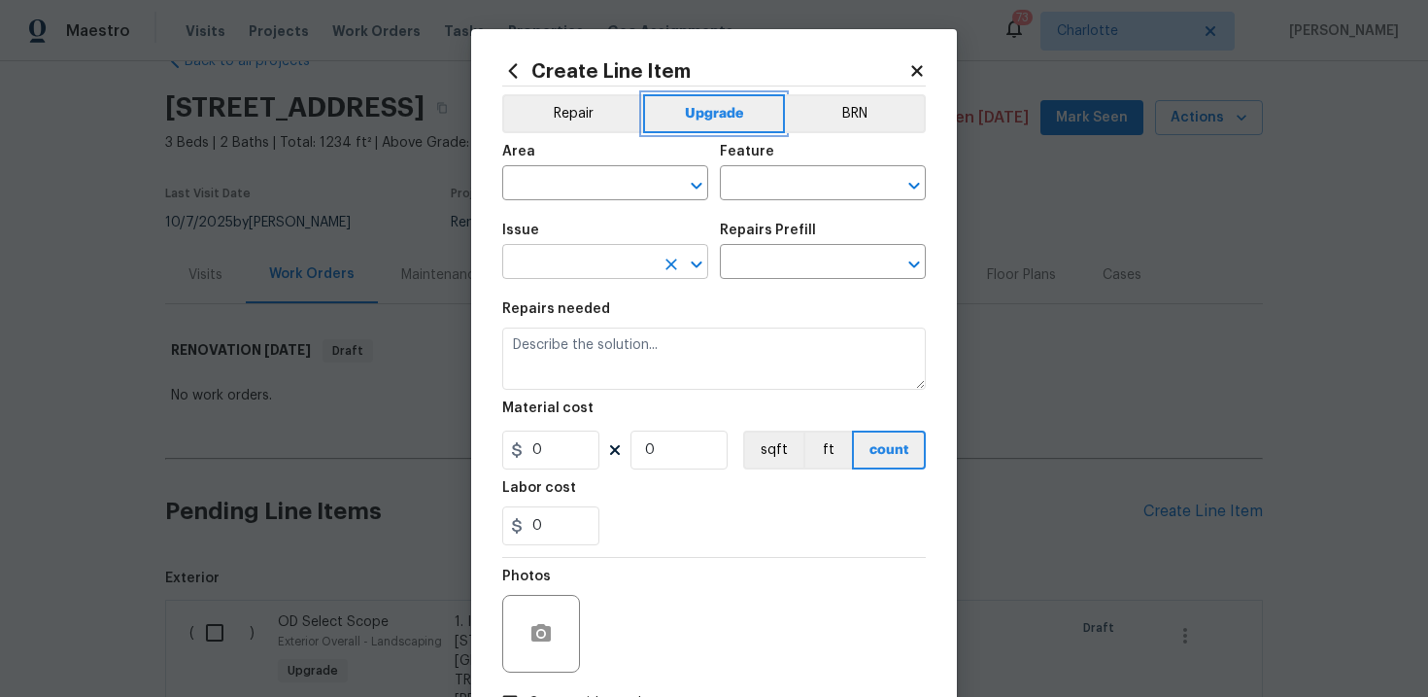
scroll to position [51, 0]
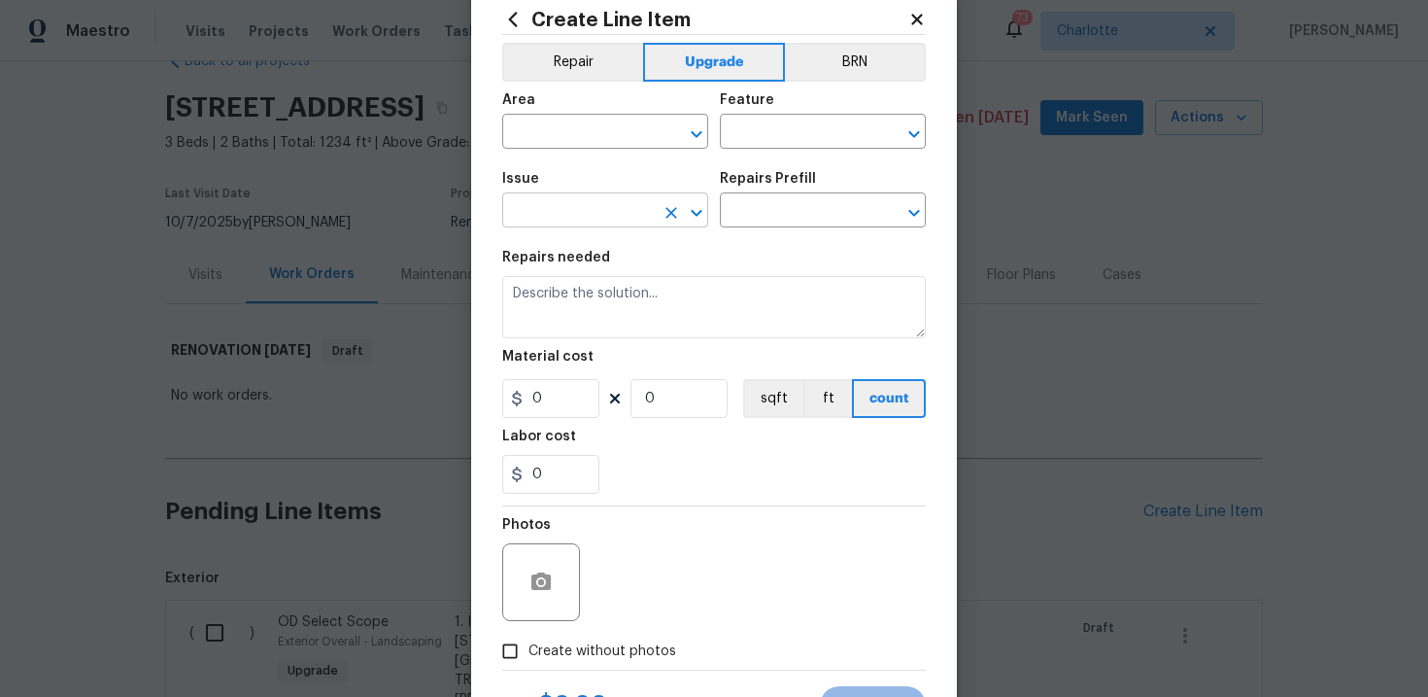
click at [591, 222] on input "text" at bounding box center [578, 212] width 152 height 30
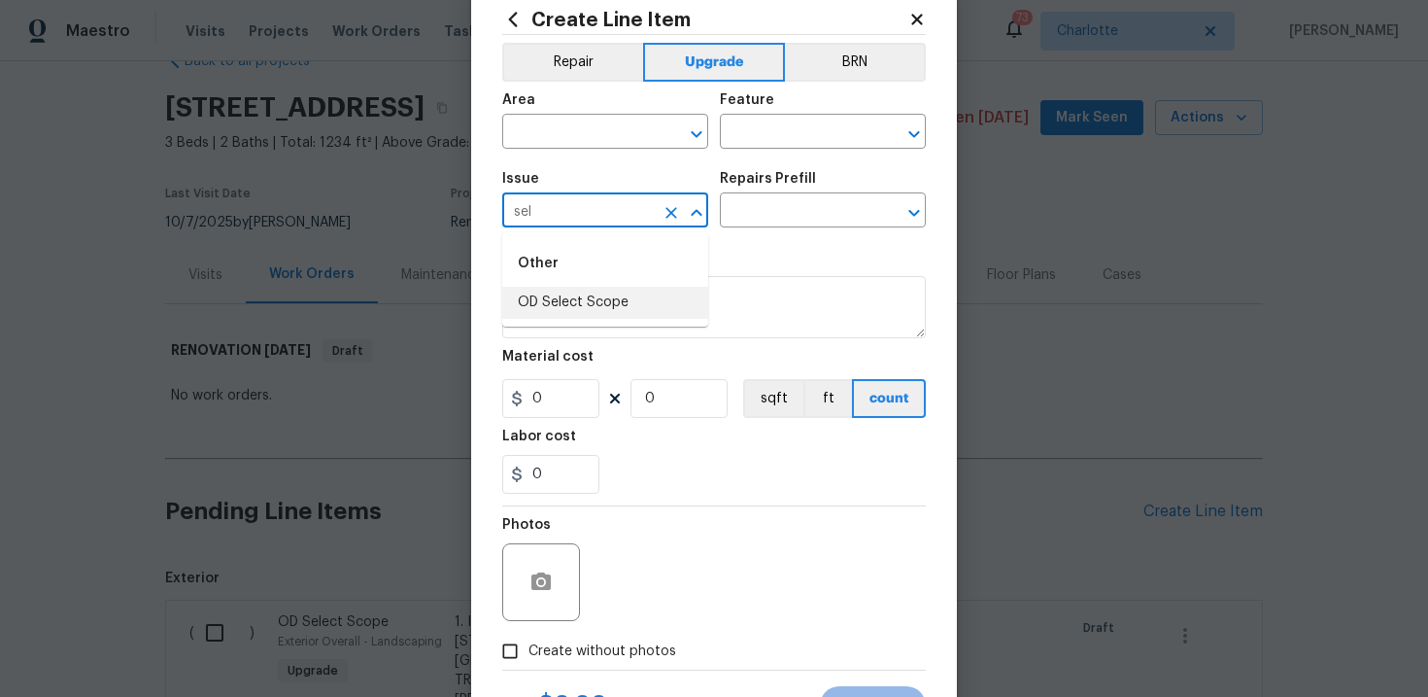
click at [596, 301] on li "OD Select Scope" at bounding box center [605, 303] width 206 height 32
click at [771, 213] on input "text" at bounding box center [796, 212] width 152 height 30
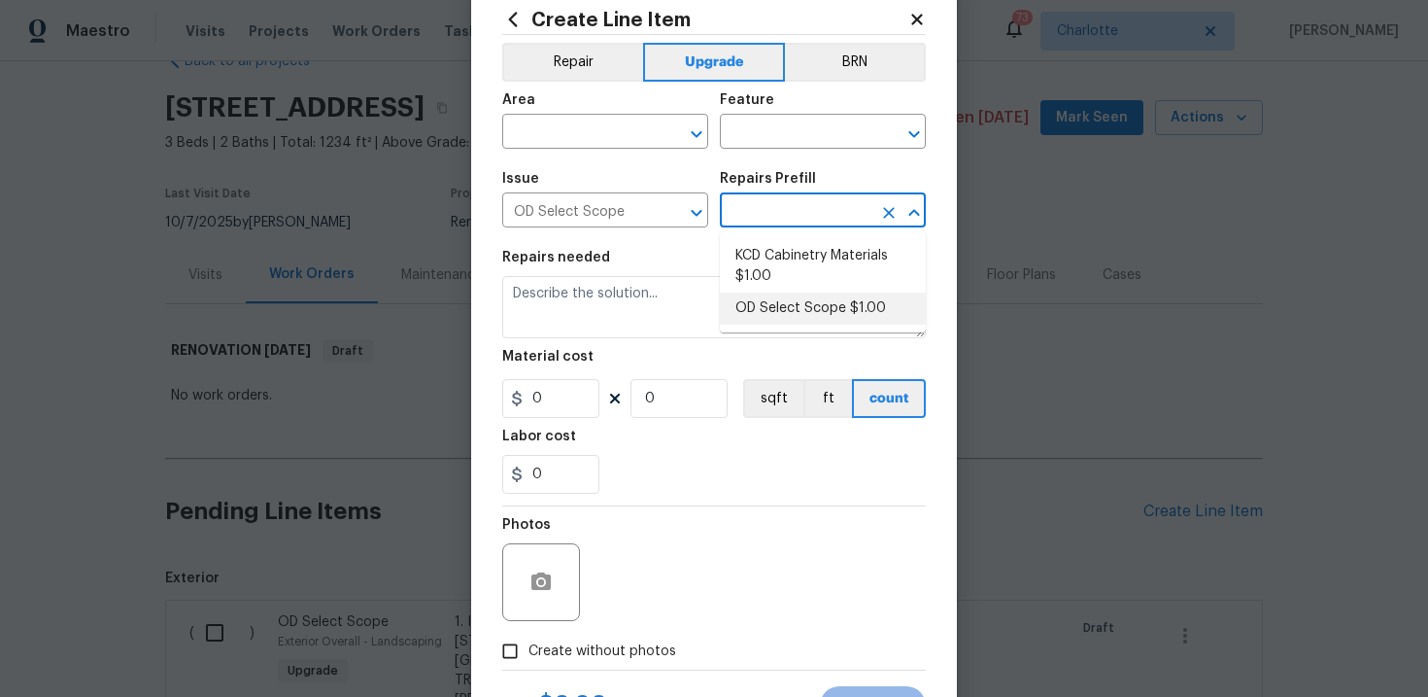
click at [782, 298] on li "OD Select Scope $1.00" at bounding box center [823, 308] width 206 height 32
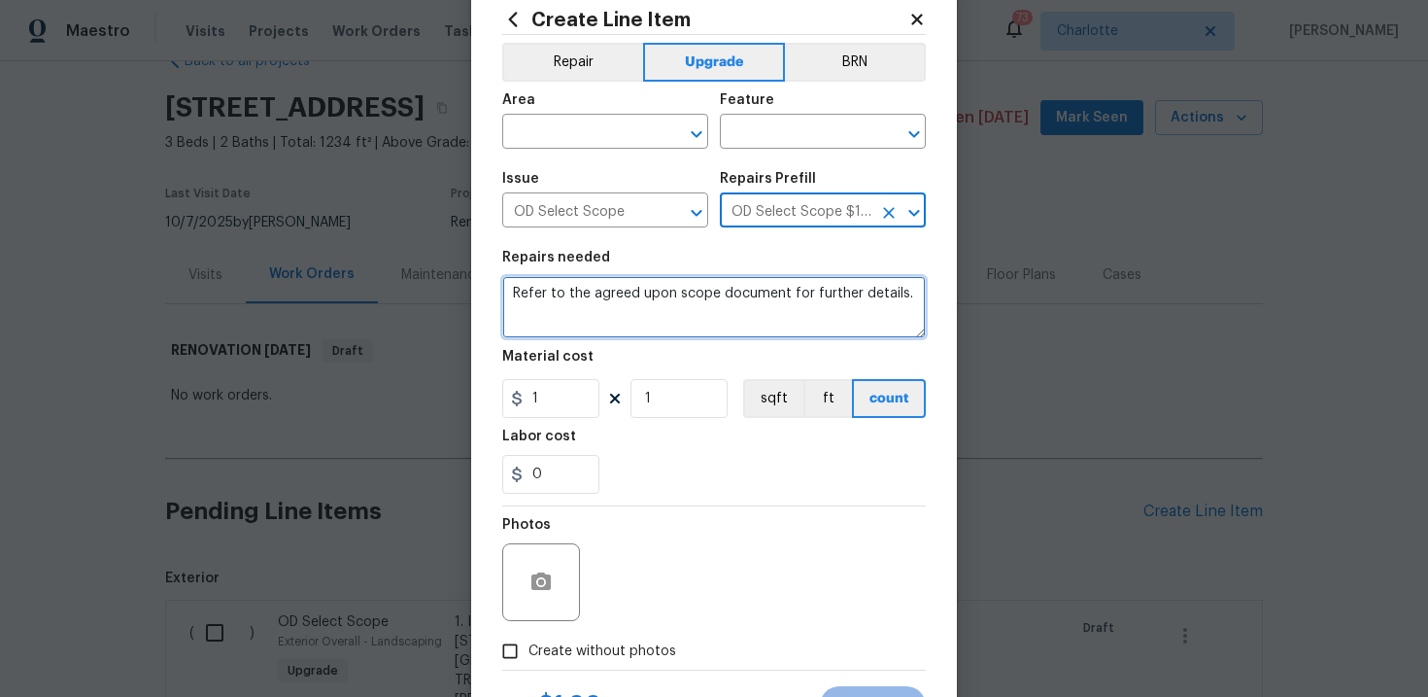
click at [671, 300] on textarea "Refer to the agreed upon scope document for further details." at bounding box center [714, 307] width 424 height 62
paste textarea "Work Order #2 -> Main Bathroom -> Accessory Package -> Install accessory packag…"
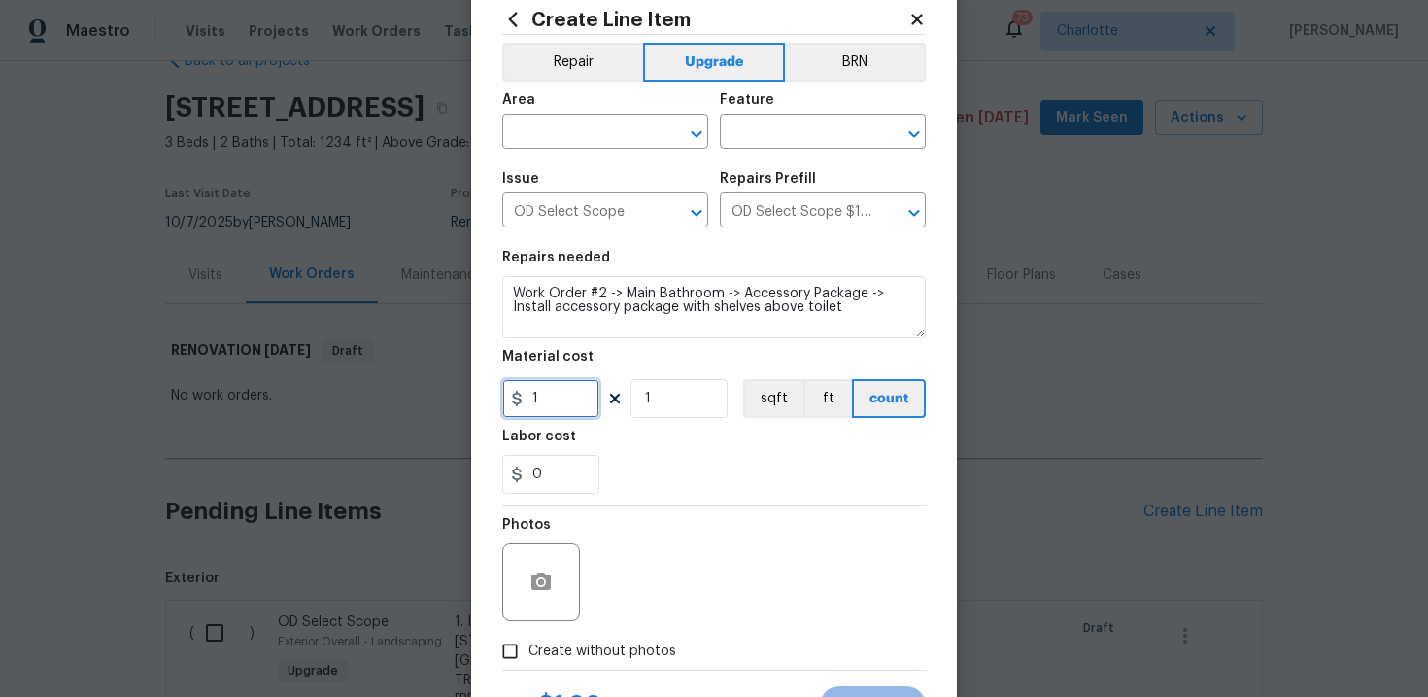
click at [563, 401] on input "1" at bounding box center [550, 398] width 97 height 39
click at [629, 650] on span "Create without photos" at bounding box center [602, 651] width 148 height 20
click at [528, 650] on input "Create without photos" at bounding box center [510, 650] width 37 height 37
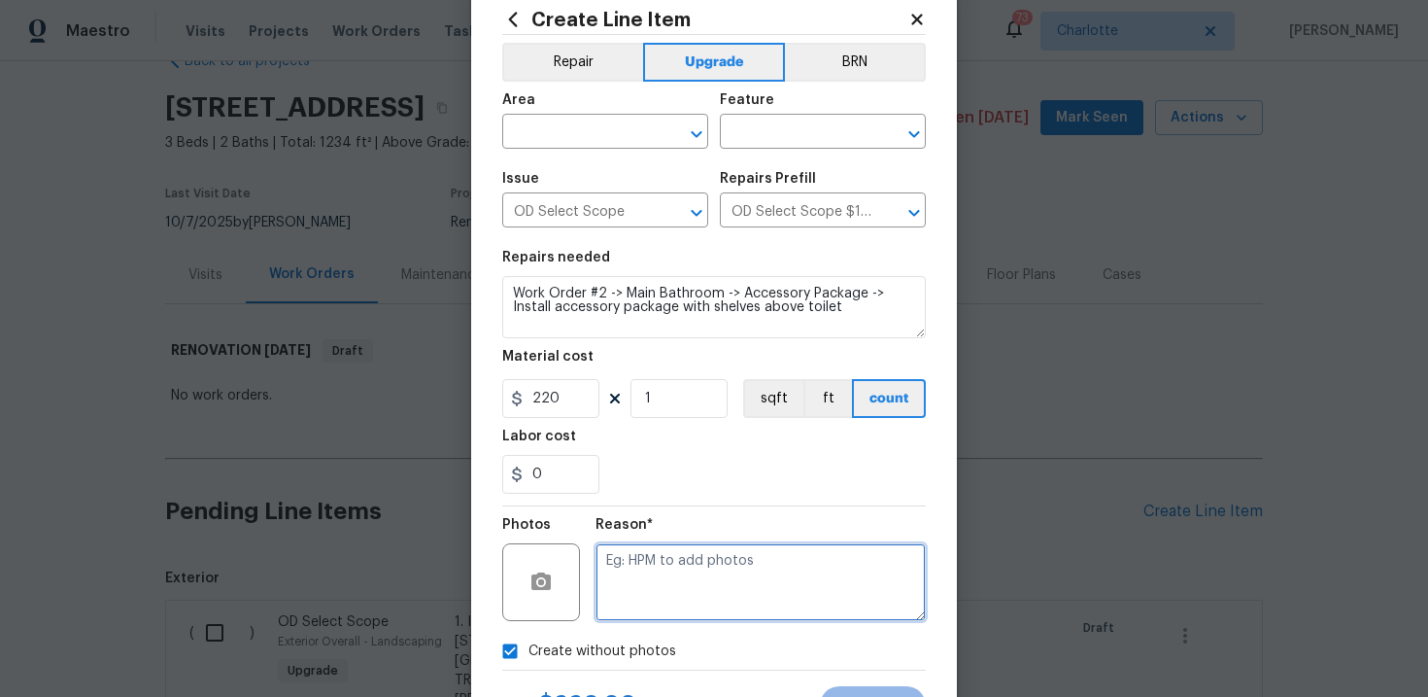
click at [717, 585] on textarea at bounding box center [761, 582] width 330 height 78
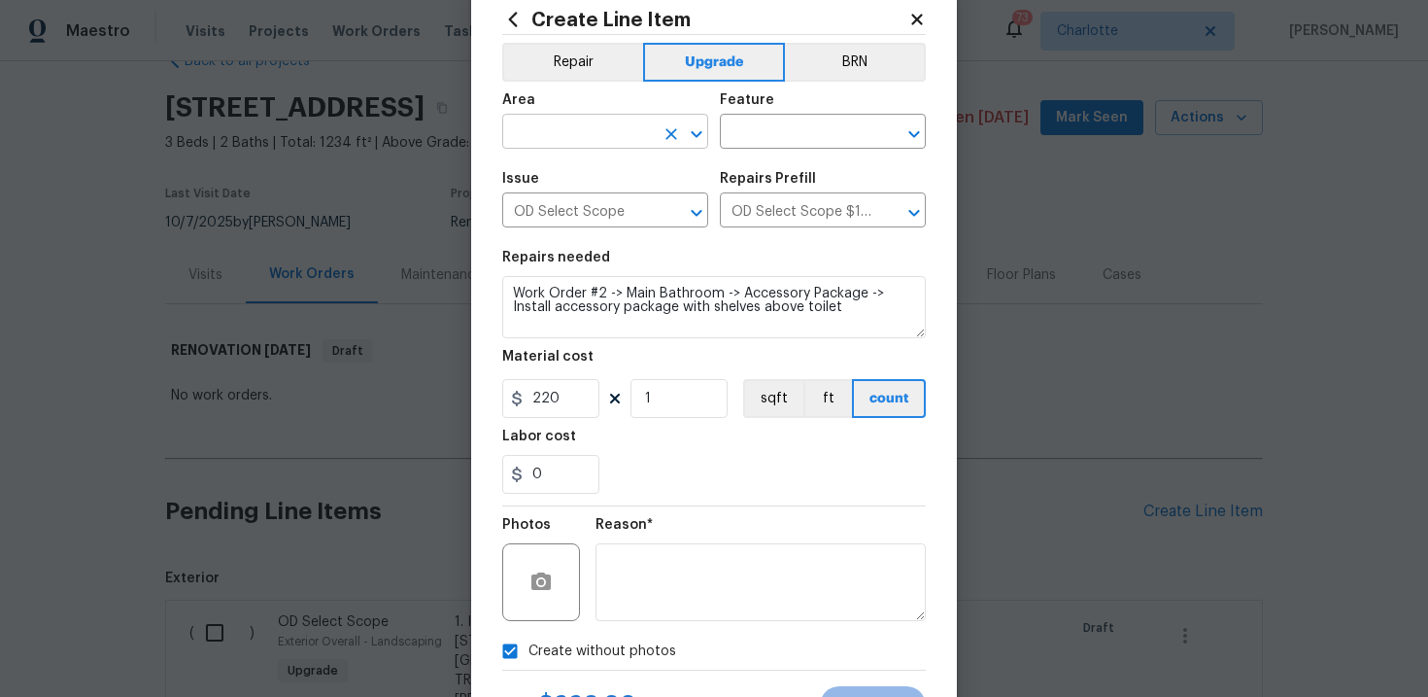
click at [606, 126] on input "text" at bounding box center [578, 134] width 152 height 30
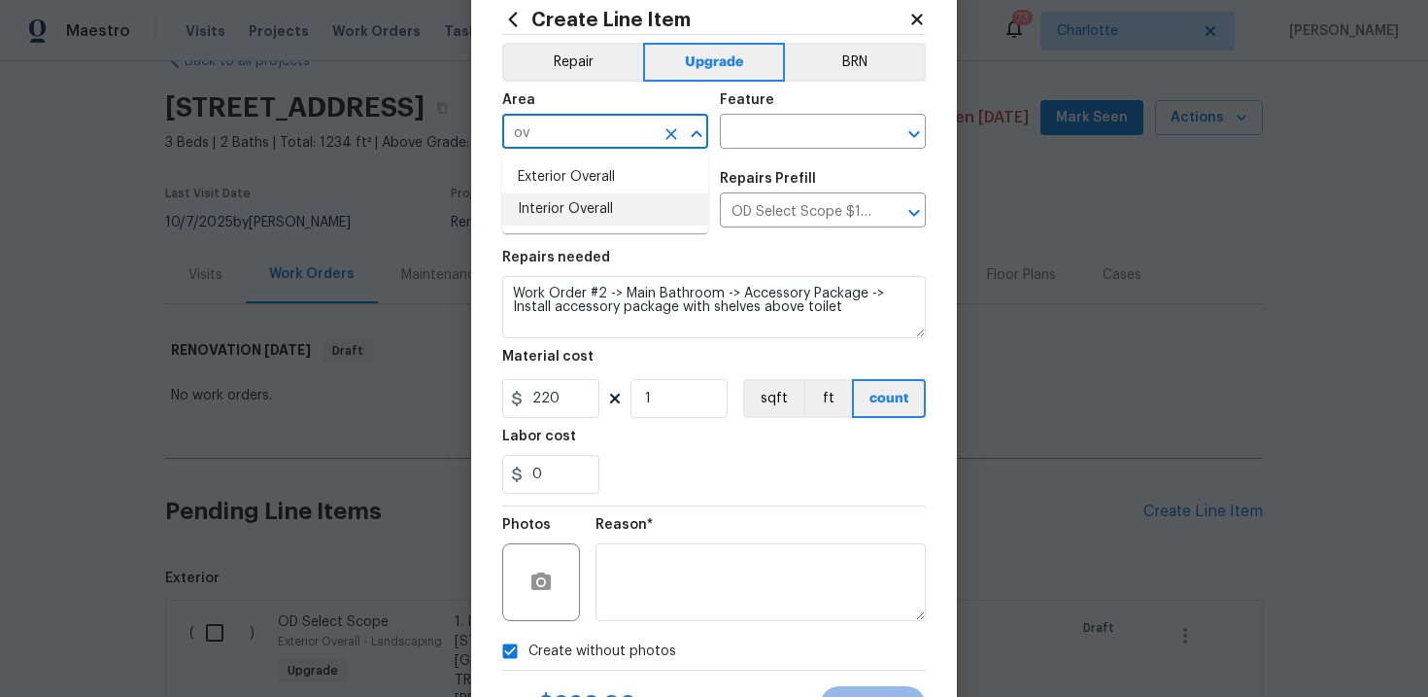
click at [605, 218] on li "Interior Overall" at bounding box center [605, 209] width 206 height 32
click at [768, 145] on input "text" at bounding box center [796, 134] width 152 height 30
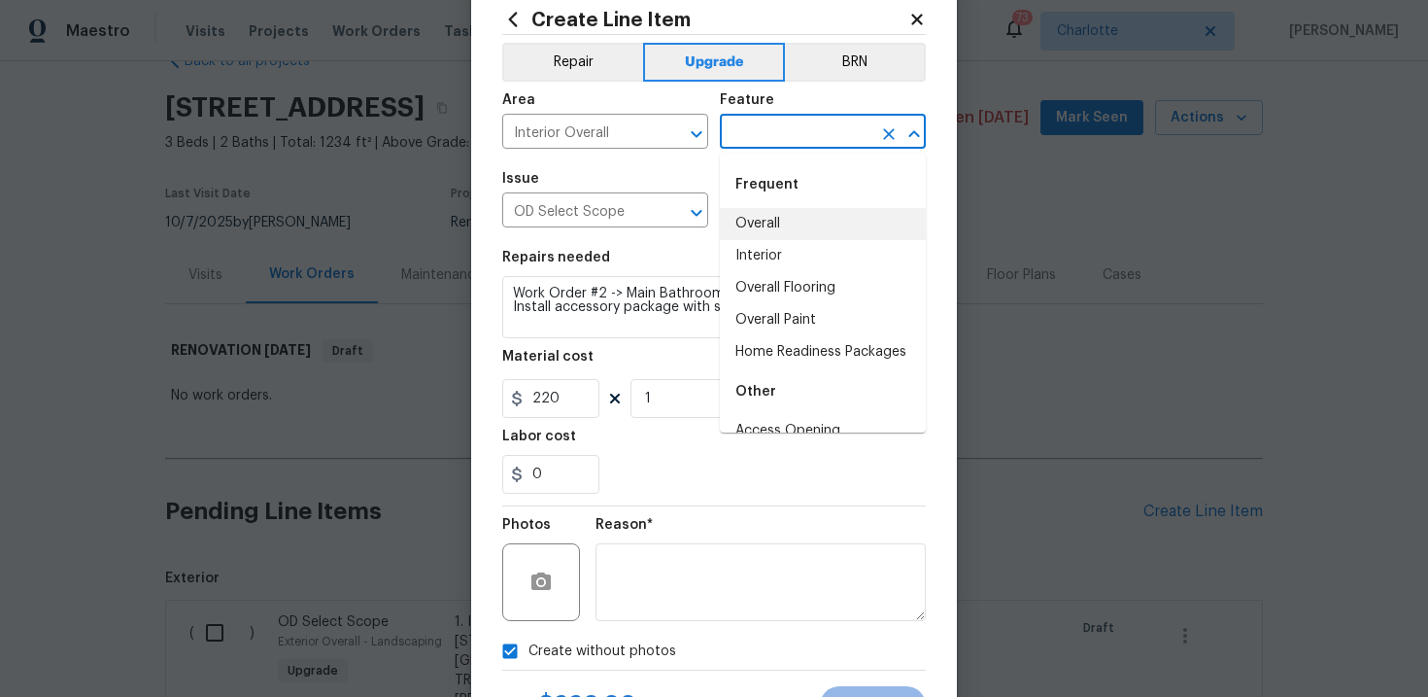
click at [777, 217] on li "Overall" at bounding box center [823, 224] width 206 height 32
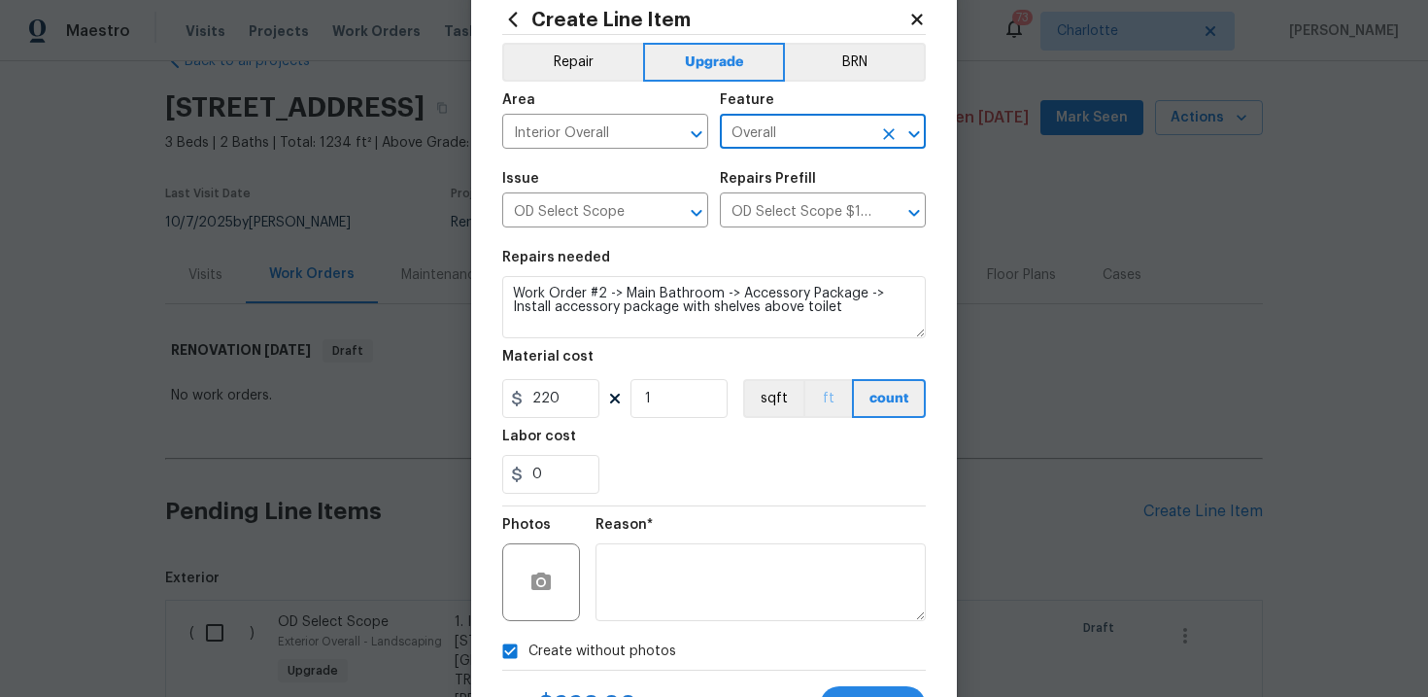
scroll to position [141, 0]
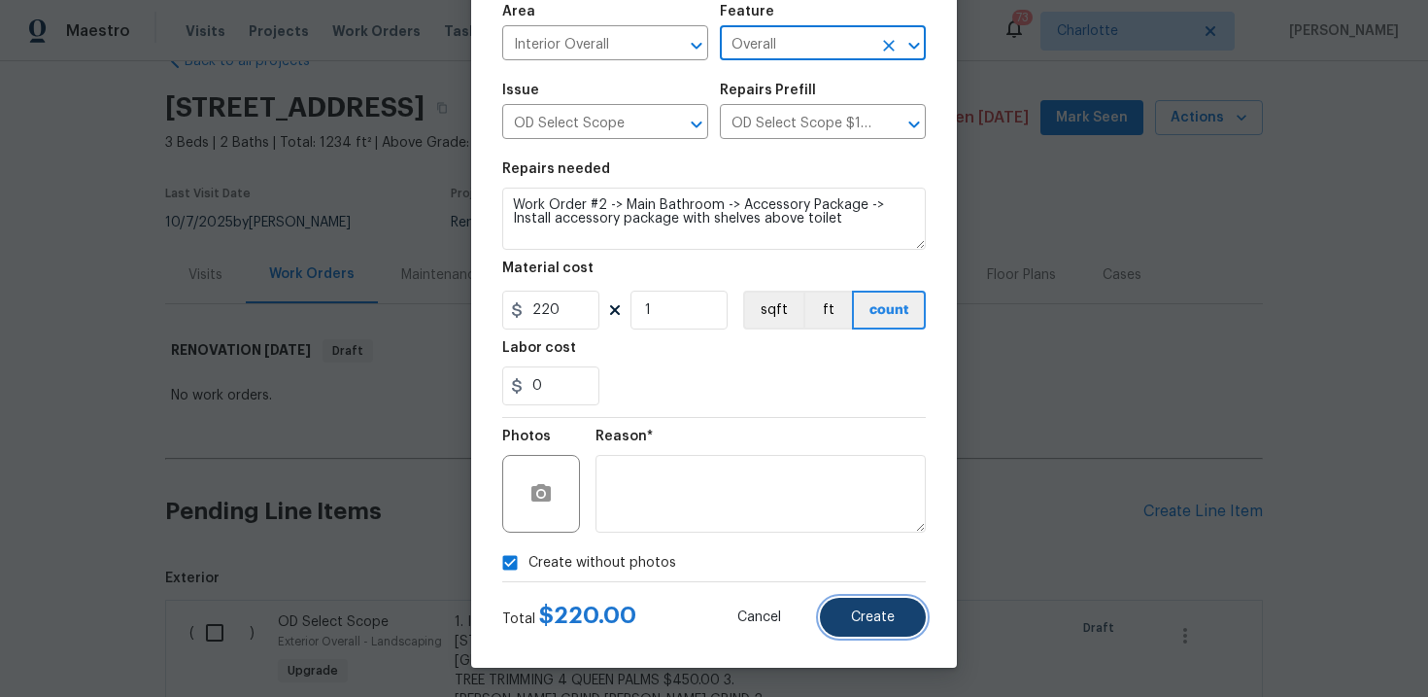
click at [862, 603] on button "Create" at bounding box center [873, 616] width 106 height 39
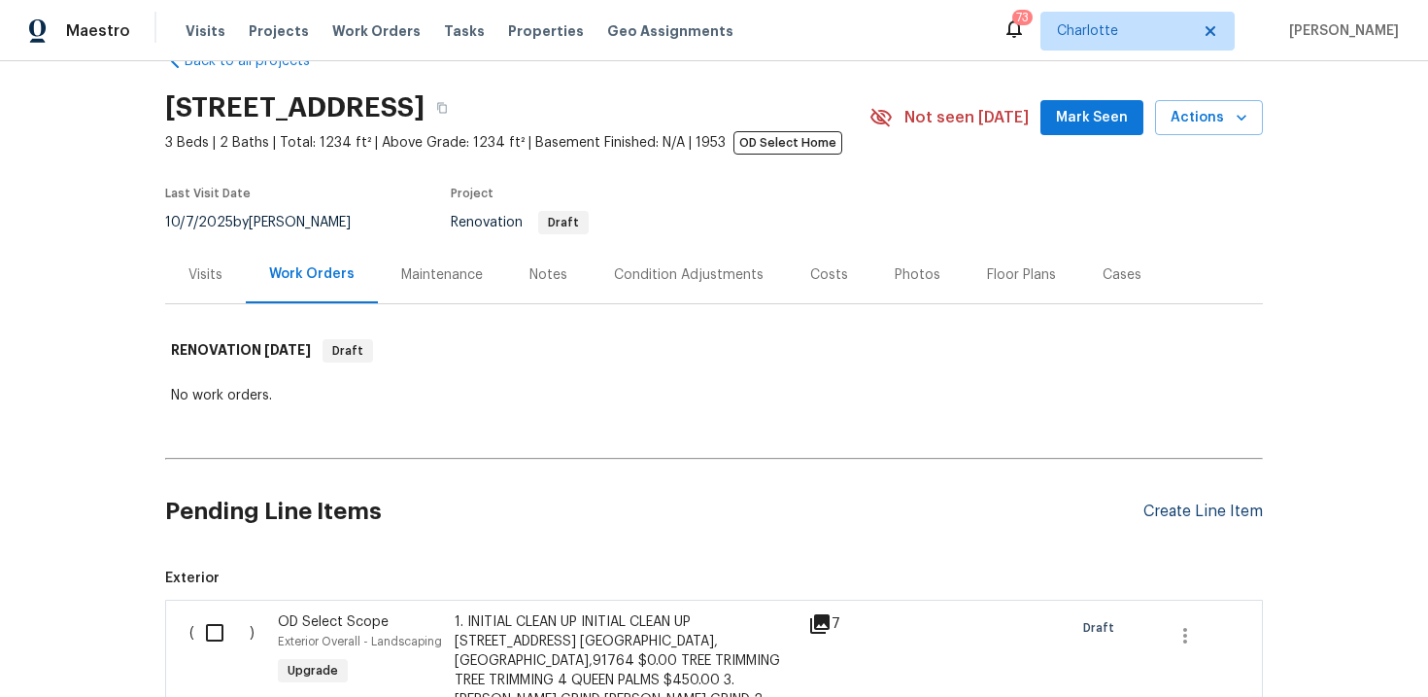
click at [1164, 513] on div "Create Line Item" at bounding box center [1202, 511] width 119 height 18
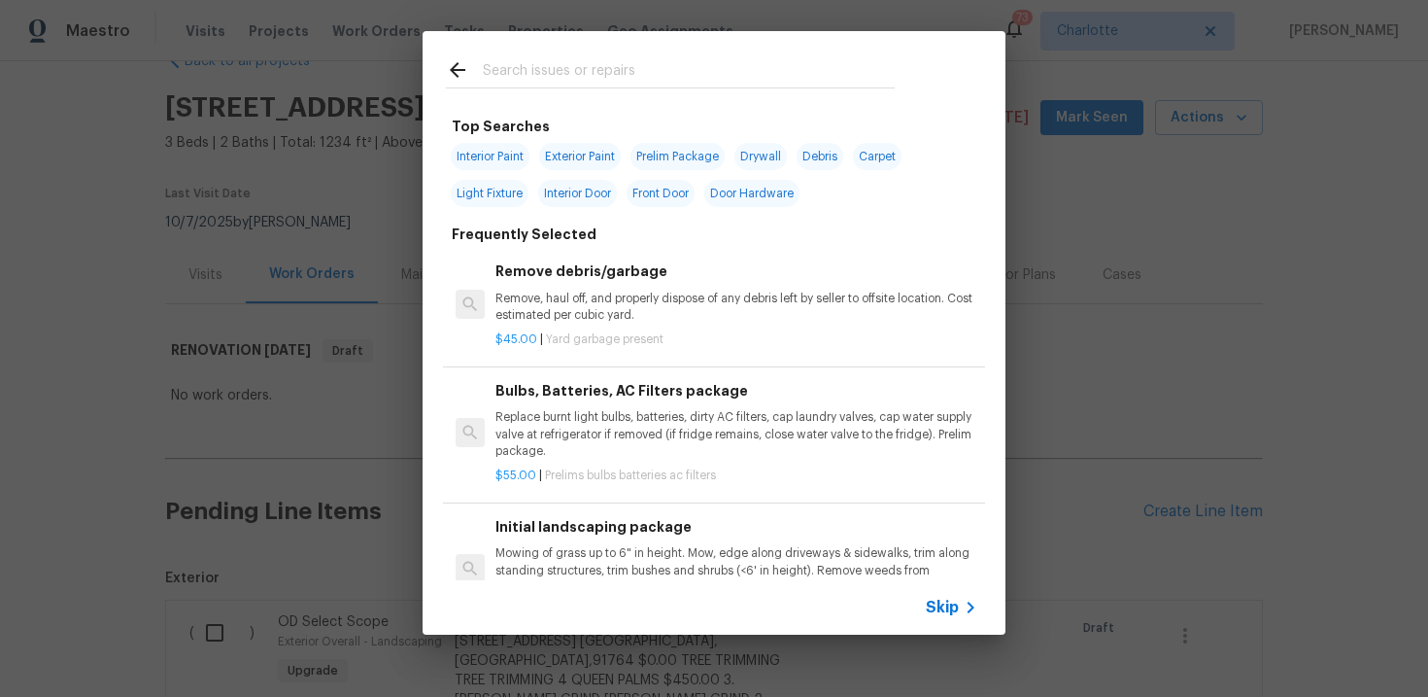
click at [952, 610] on span "Skip" at bounding box center [942, 606] width 33 height 19
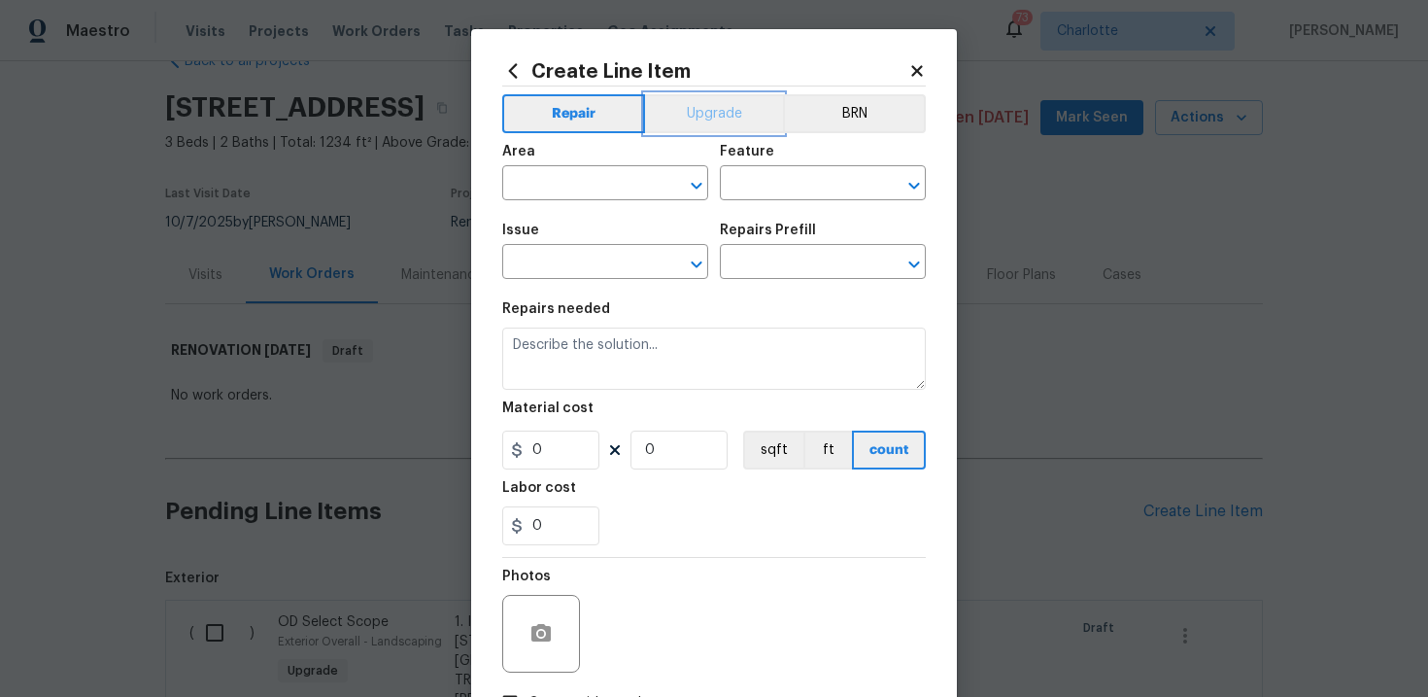
click at [731, 124] on button "Upgrade" at bounding box center [714, 113] width 139 height 39
click at [598, 267] on input "text" at bounding box center [578, 264] width 152 height 30
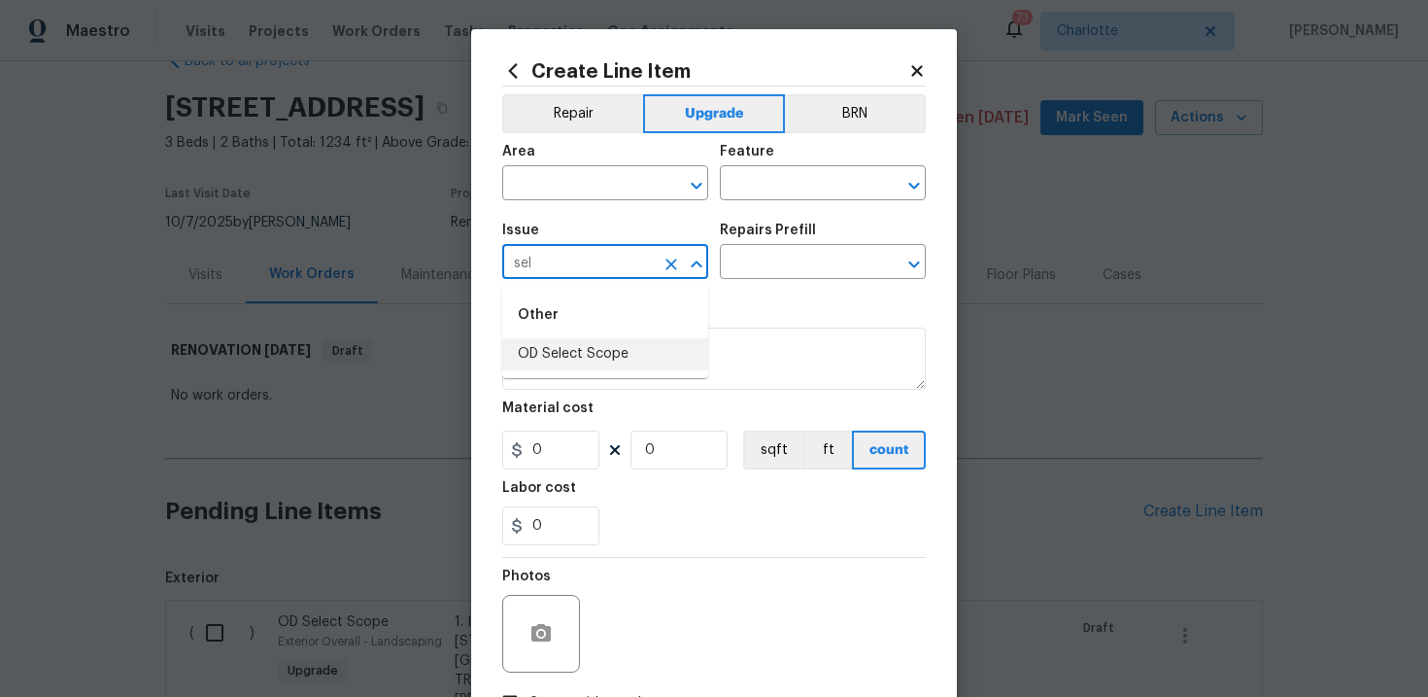
click at [601, 348] on li "OD Select Scope" at bounding box center [605, 354] width 206 height 32
click at [801, 275] on input "text" at bounding box center [796, 264] width 152 height 30
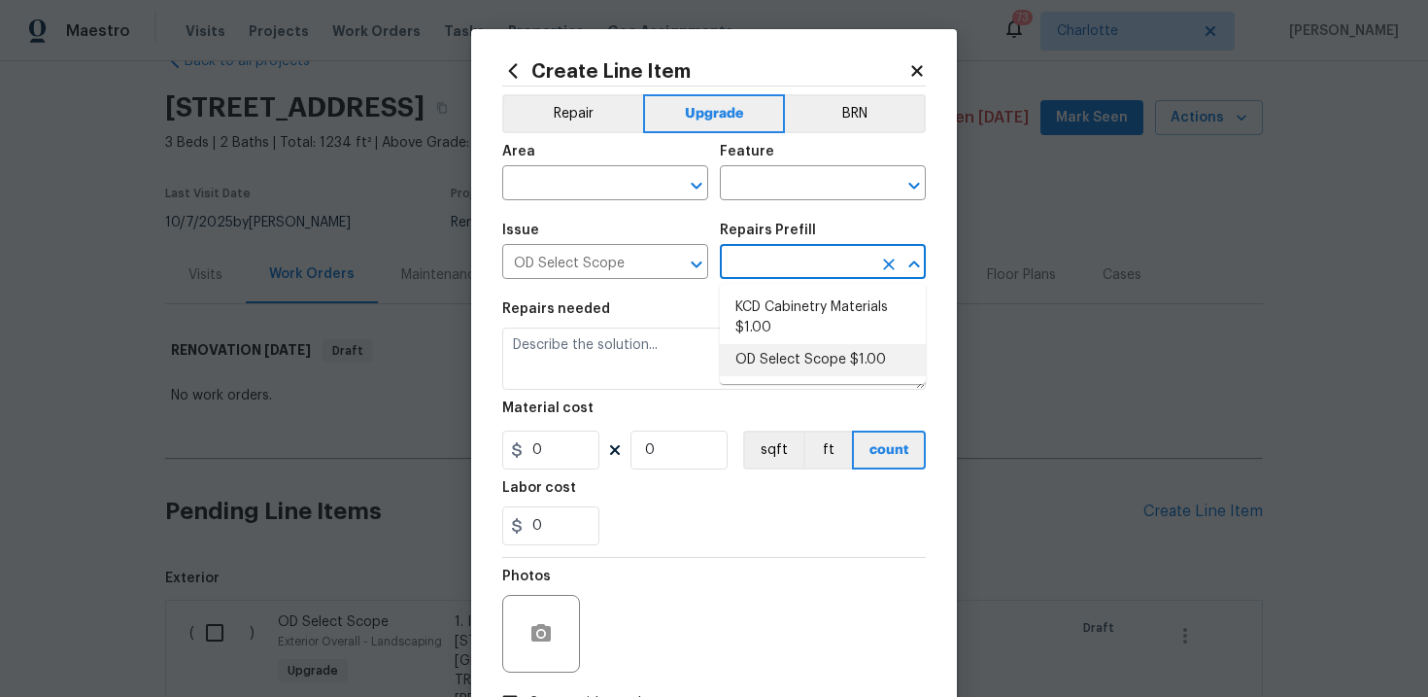
click at [801, 352] on li "OD Select Scope $1.00" at bounding box center [823, 360] width 206 height 32
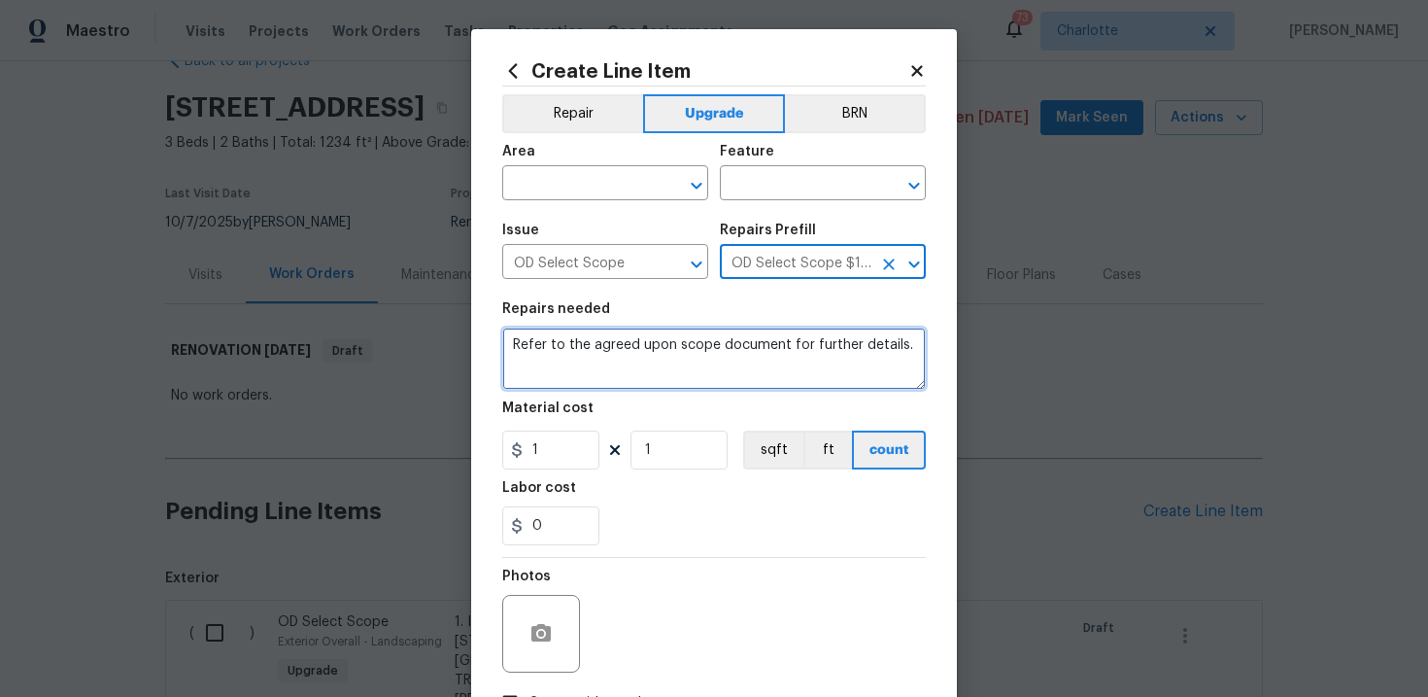
click at [698, 340] on textarea "Refer to the agreed upon scope document for further details." at bounding box center [714, 358] width 424 height 62
paste textarea "Work Order #2 -> Main Bathroom -> Faucet -> Install new faucet and reconnect pl…"
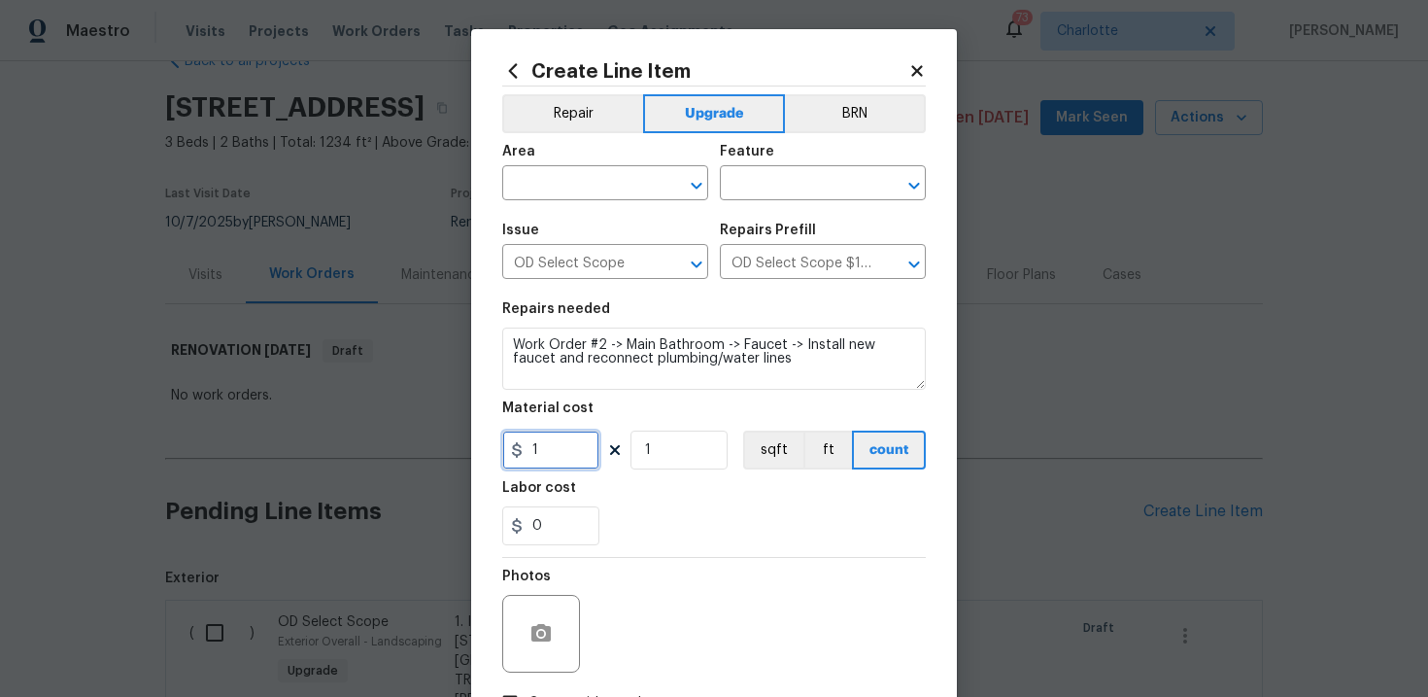
click at [564, 456] on input "1" at bounding box center [550, 449] width 97 height 39
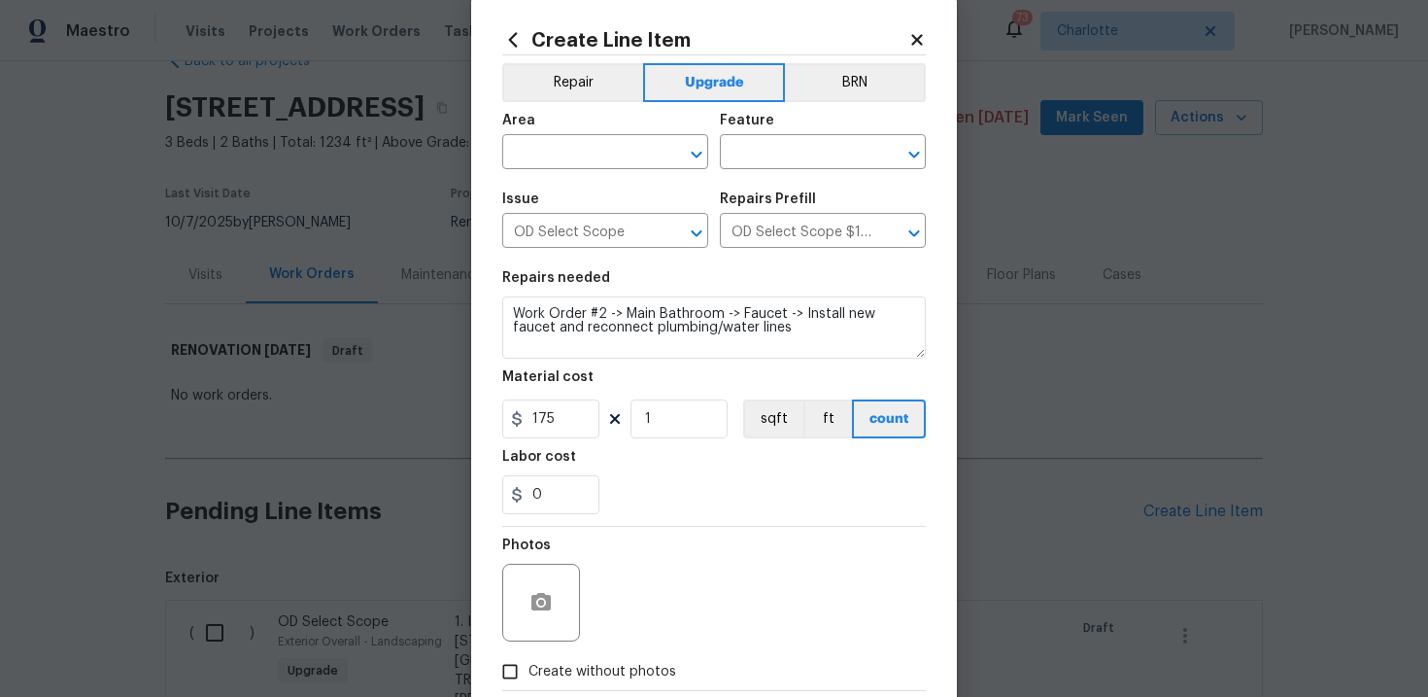
click at [609, 664] on span "Create without photos" at bounding box center [602, 672] width 148 height 20
click at [528, 664] on input "Create without photos" at bounding box center [510, 671] width 37 height 37
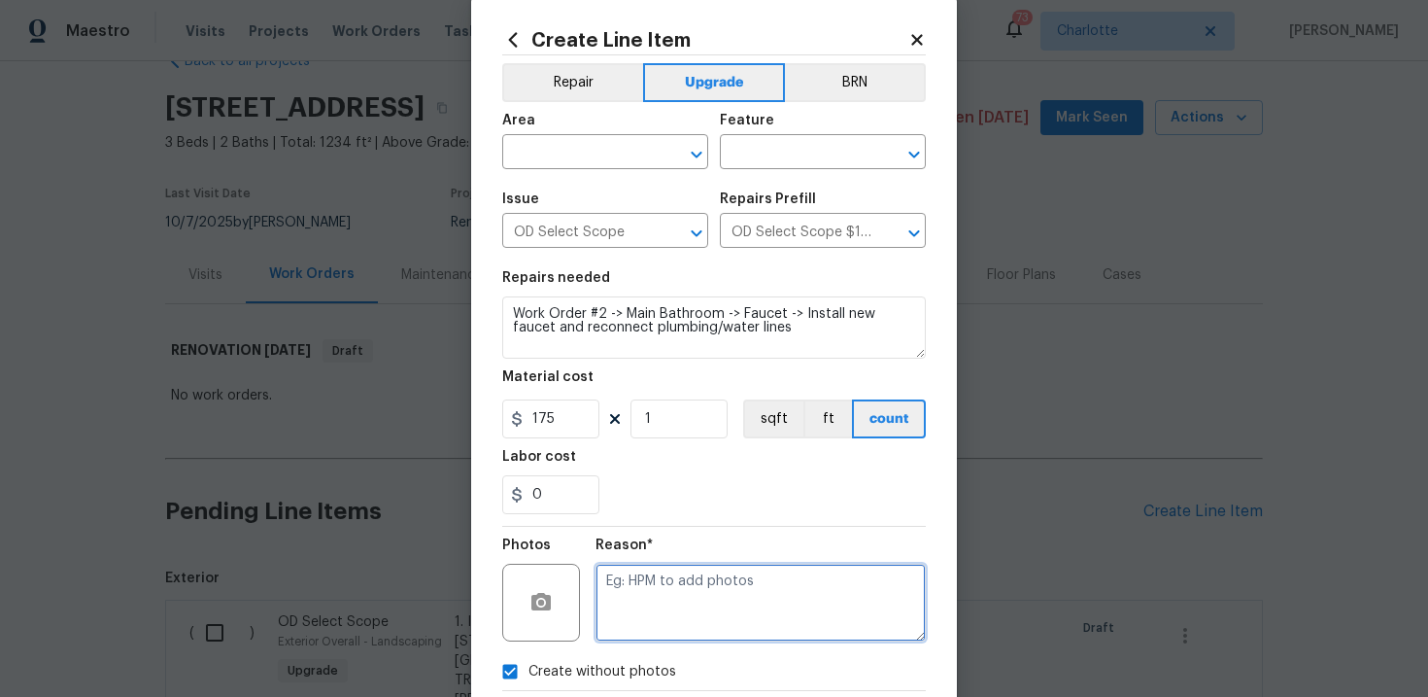
click at [681, 597] on textarea at bounding box center [761, 602] width 330 height 78
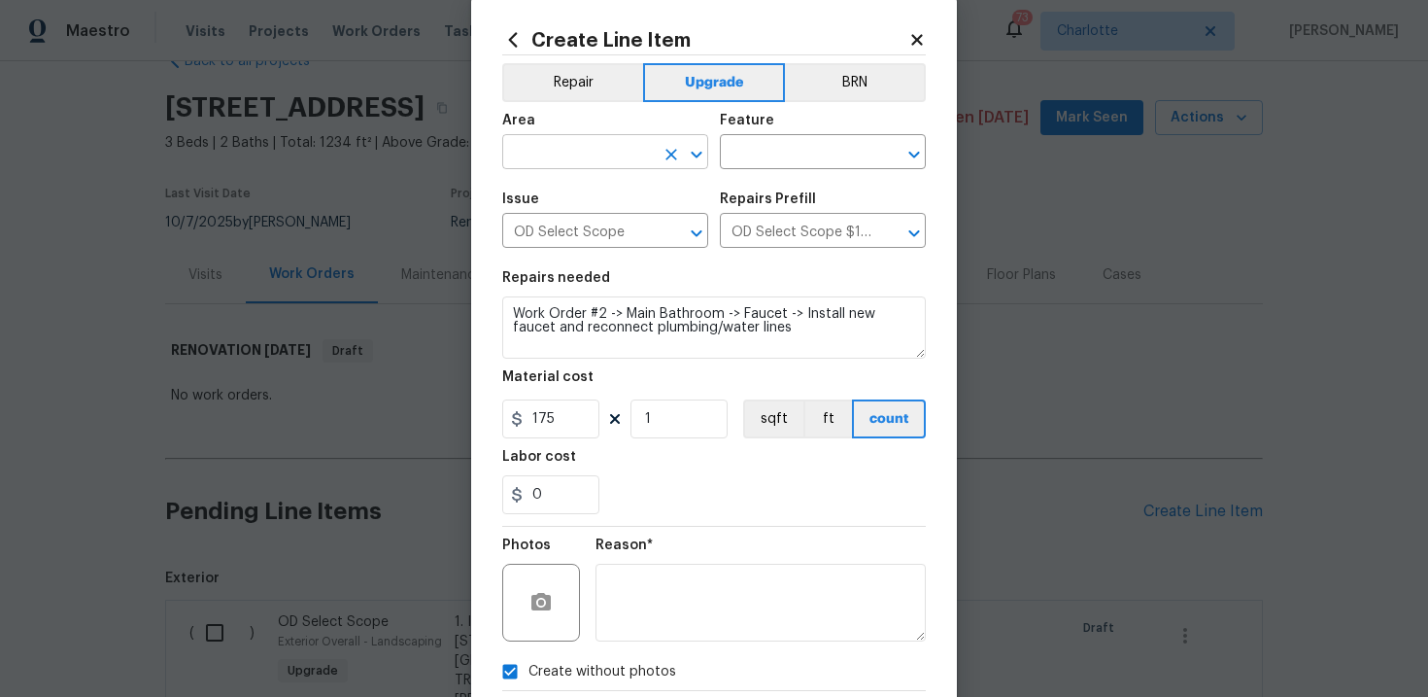
click at [603, 158] on input "text" at bounding box center [578, 154] width 152 height 30
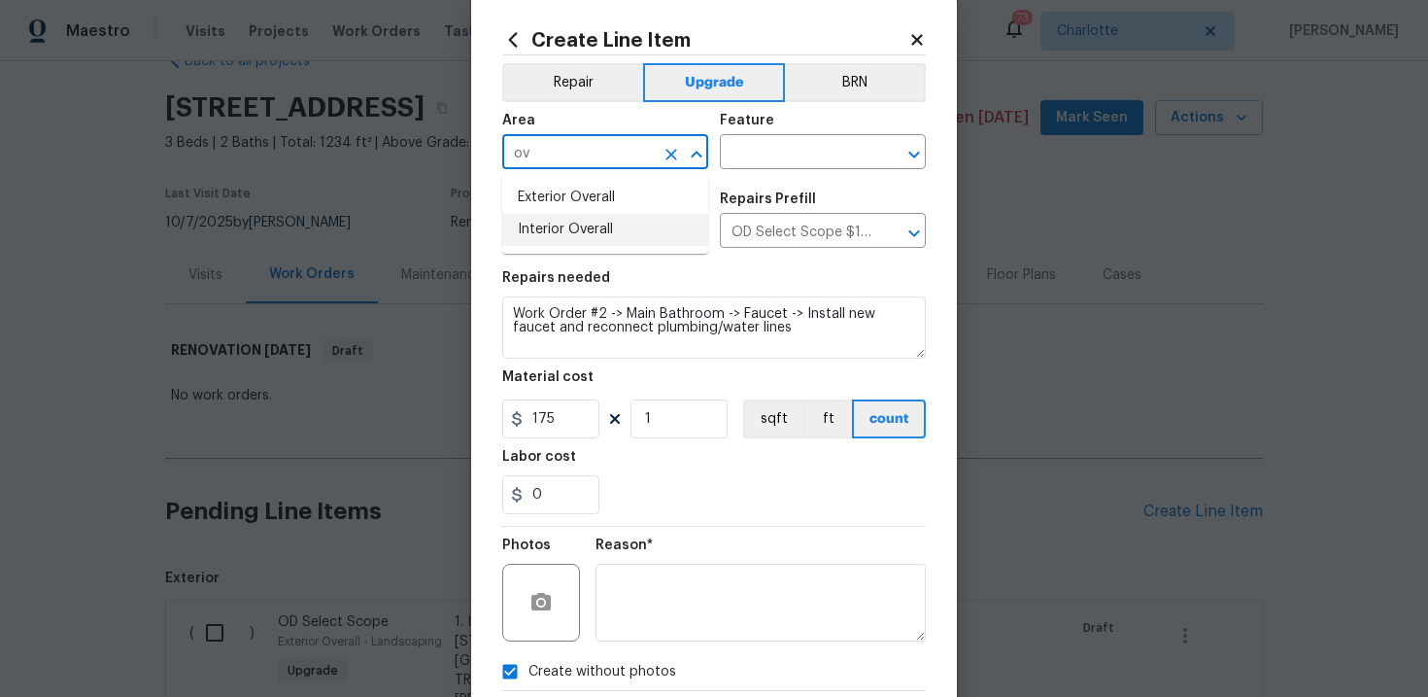
click at [600, 229] on li "Interior Overall" at bounding box center [605, 230] width 206 height 32
click at [782, 158] on input "text" at bounding box center [796, 154] width 152 height 30
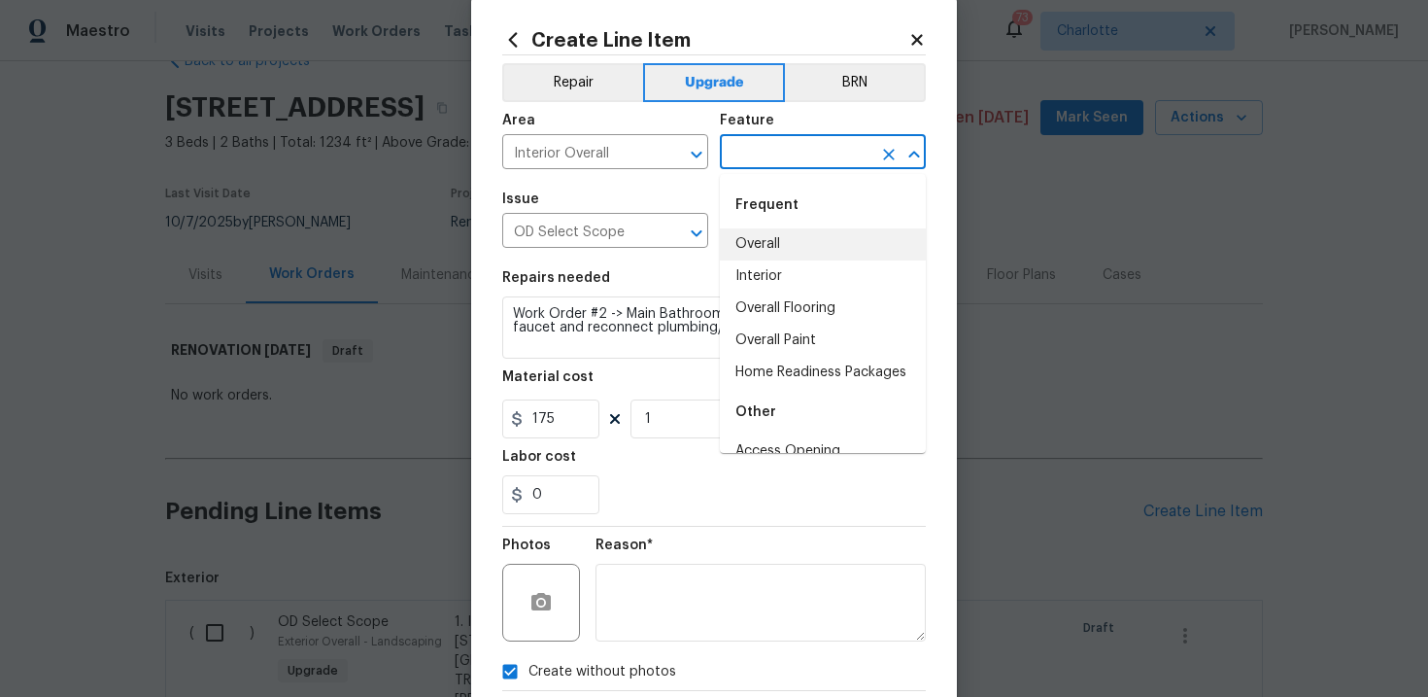
click at [780, 244] on li "Overall" at bounding box center [823, 244] width 206 height 32
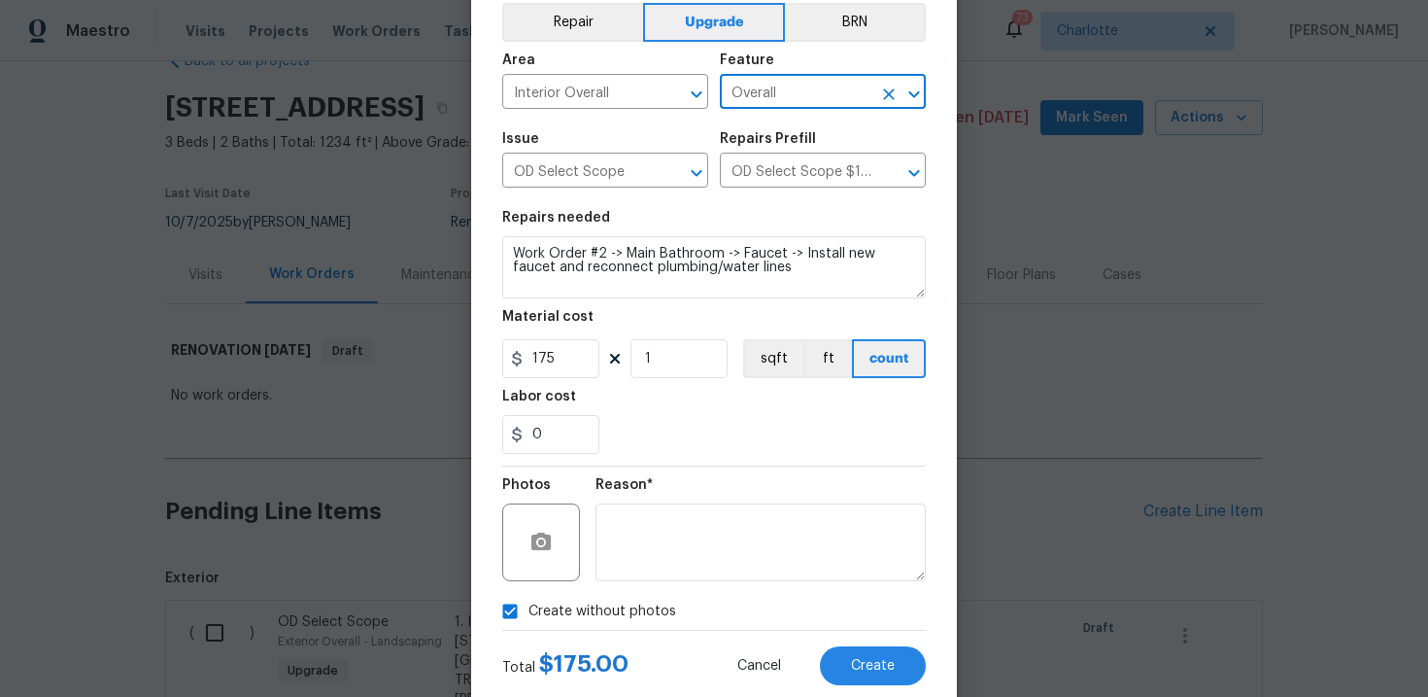
scroll to position [119, 0]
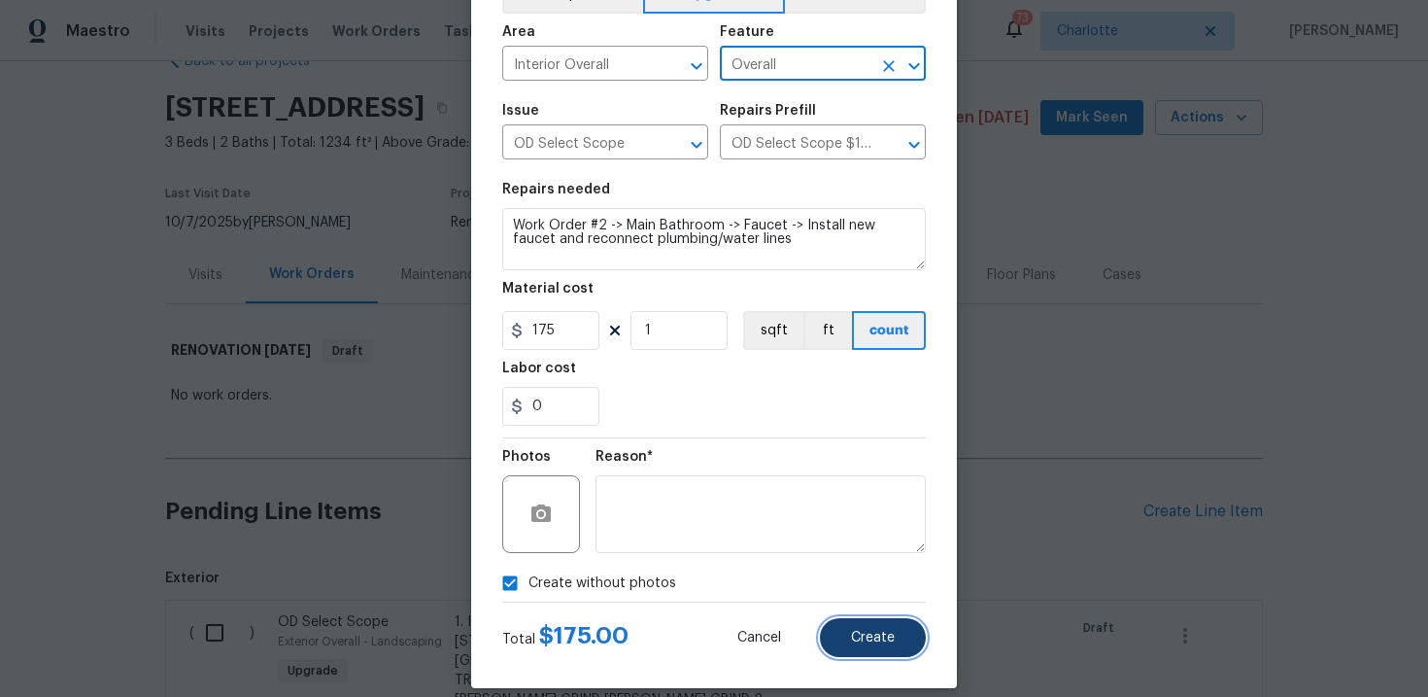
click at [870, 632] on span "Create" at bounding box center [873, 637] width 44 height 15
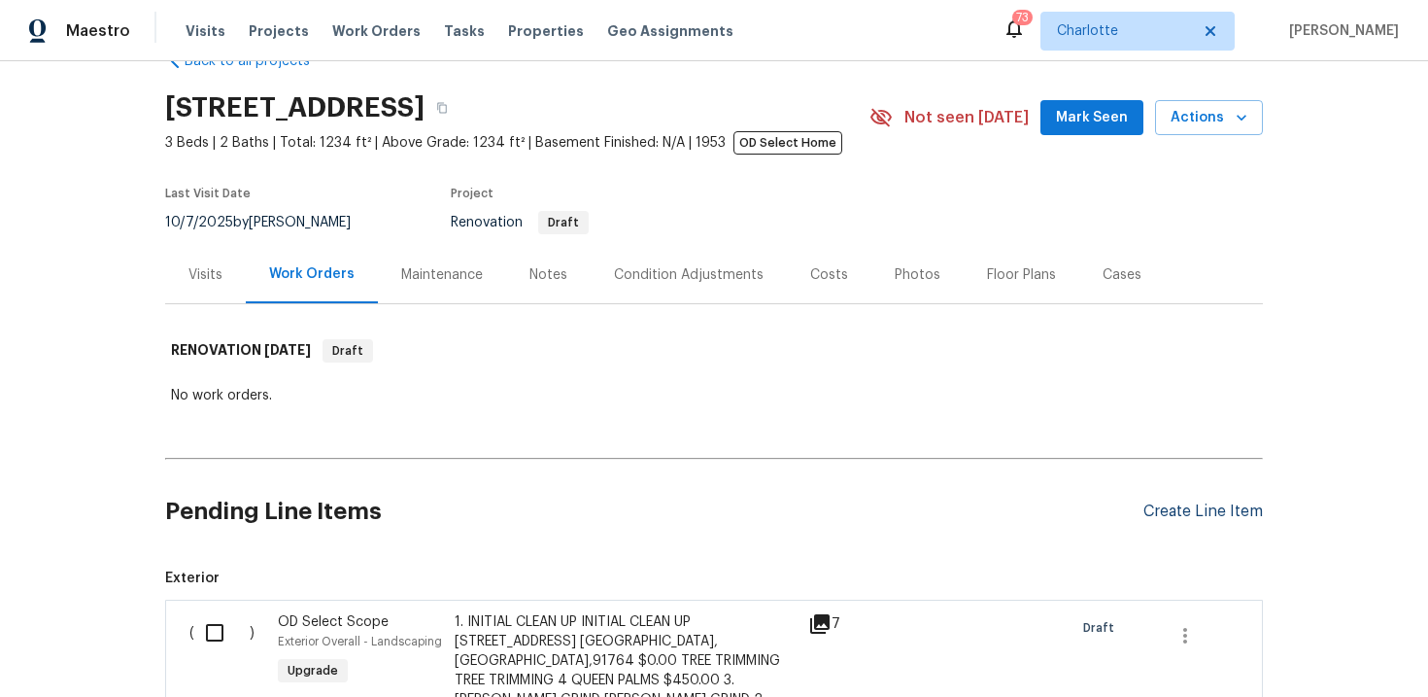
click at [1177, 515] on div "Create Line Item" at bounding box center [1202, 511] width 119 height 18
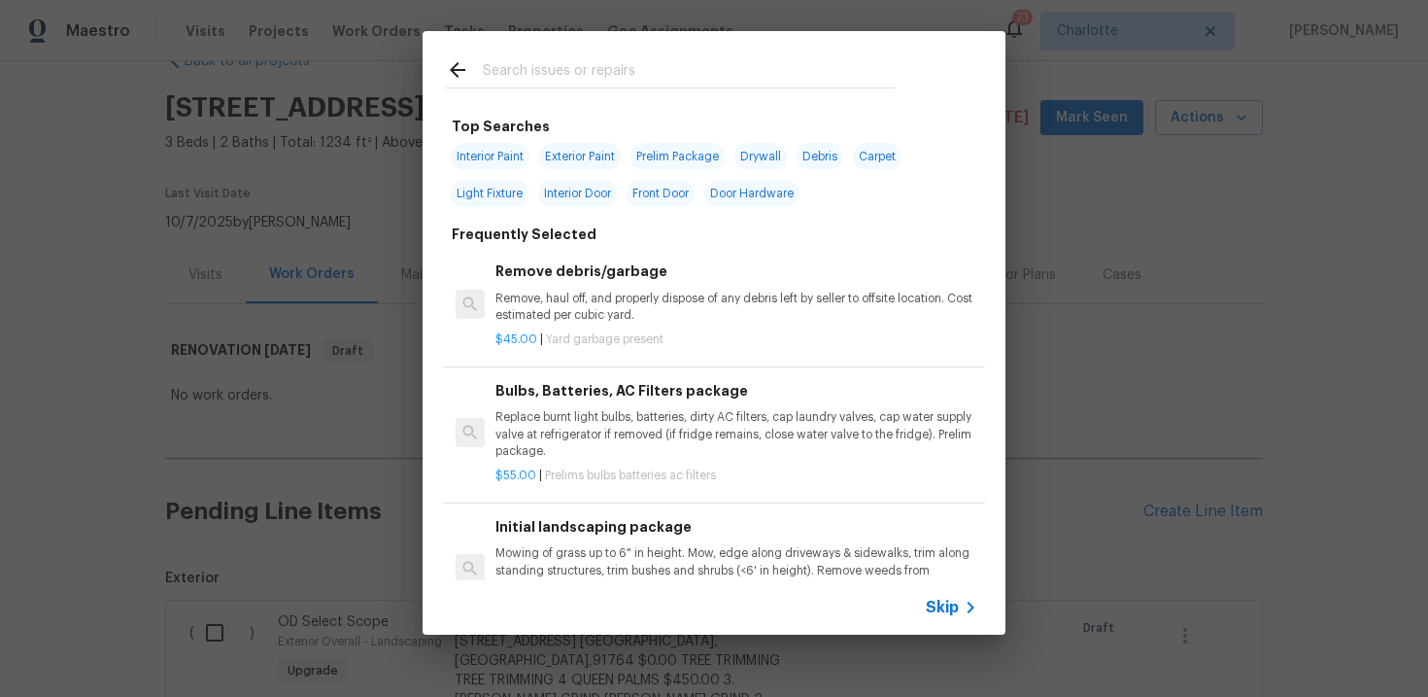
click at [941, 609] on span "Skip" at bounding box center [942, 606] width 33 height 19
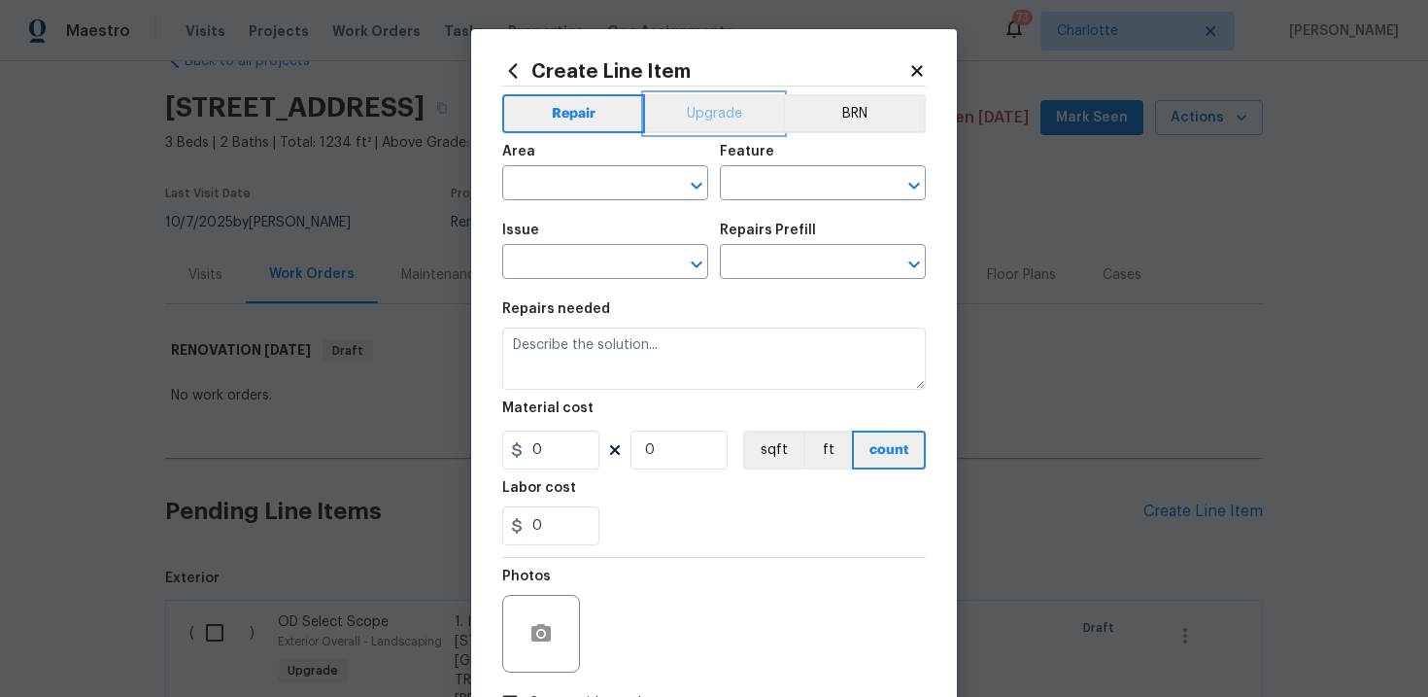
click at [718, 118] on button "Upgrade" at bounding box center [714, 113] width 139 height 39
click at [596, 262] on input "text" at bounding box center [578, 264] width 152 height 30
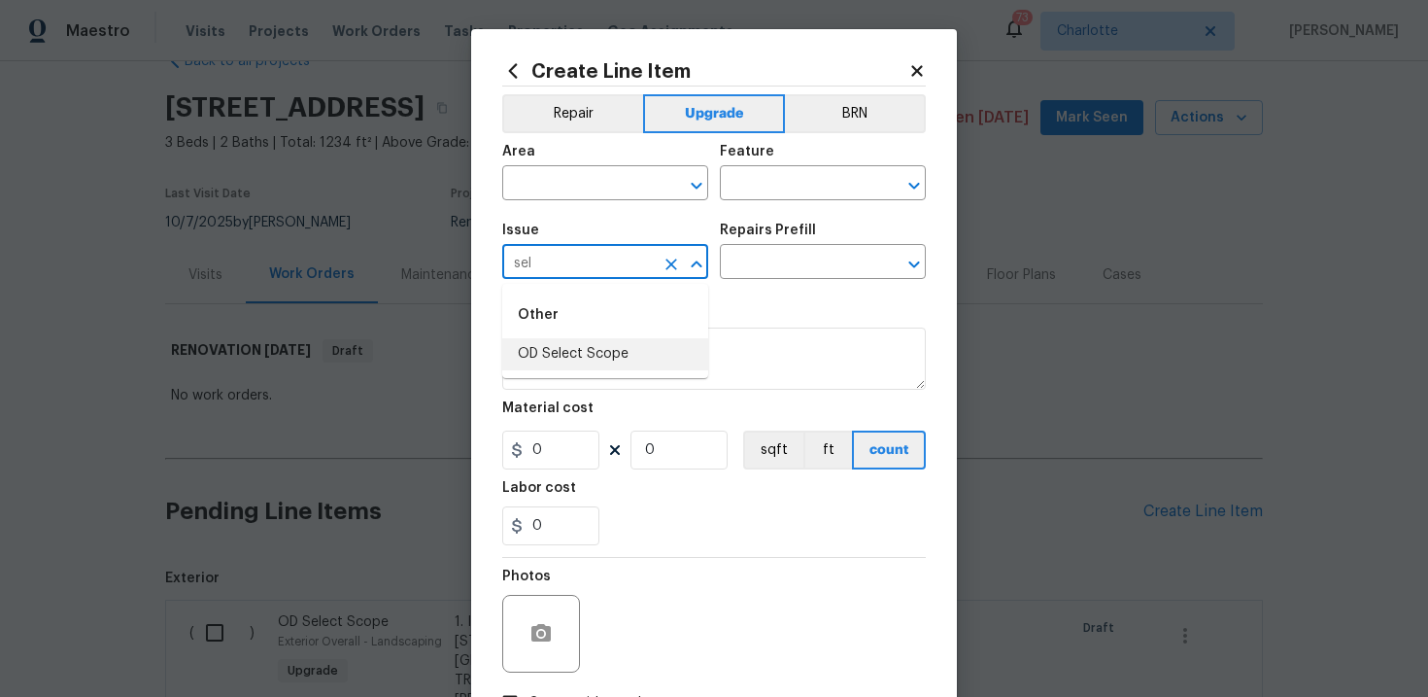
click at [592, 358] on li "OD Select Scope" at bounding box center [605, 354] width 206 height 32
click at [768, 260] on input "text" at bounding box center [796, 264] width 152 height 30
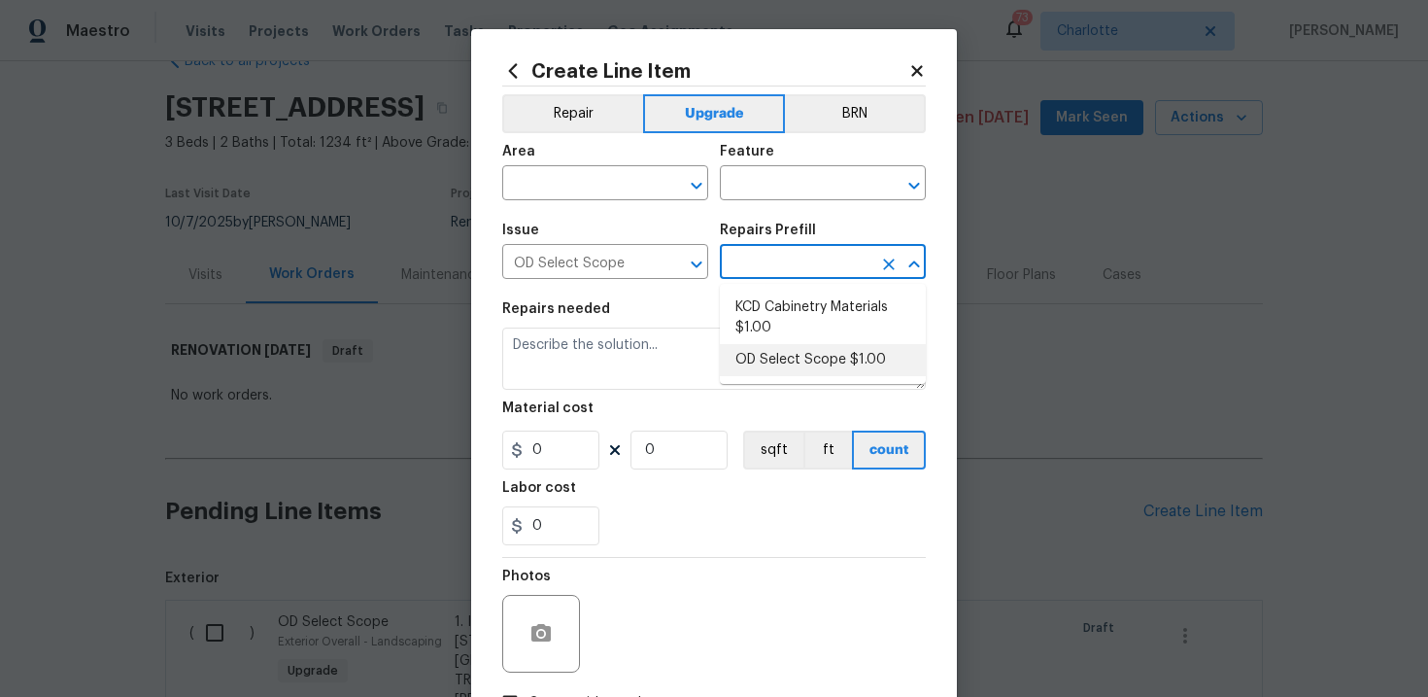
click at [781, 357] on li "OD Select Scope $1.00" at bounding box center [823, 360] width 206 height 32
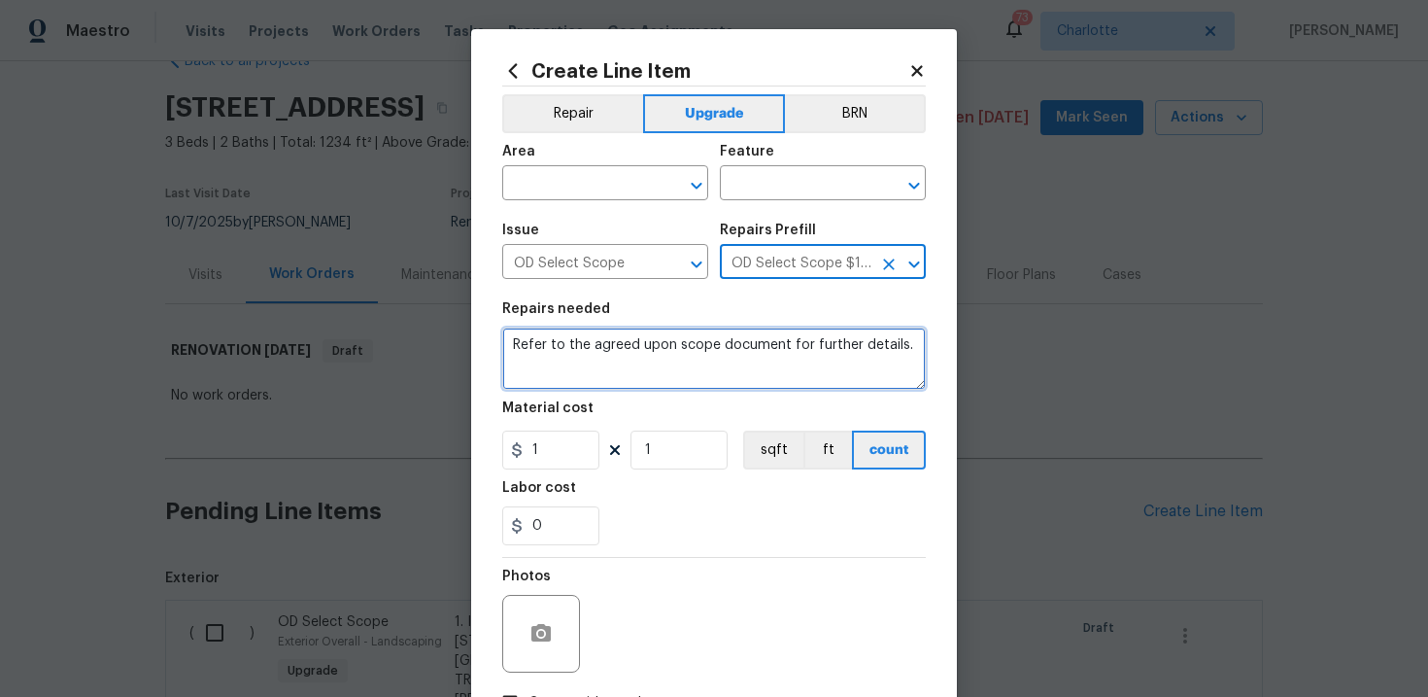
click at [688, 356] on textarea "Refer to the agreed upon scope document for further details." at bounding box center [714, 358] width 424 height 62
paste textarea "Work Order #2 -> Main Bathroom -> Flooring -> Install new floor tile. Includes …"
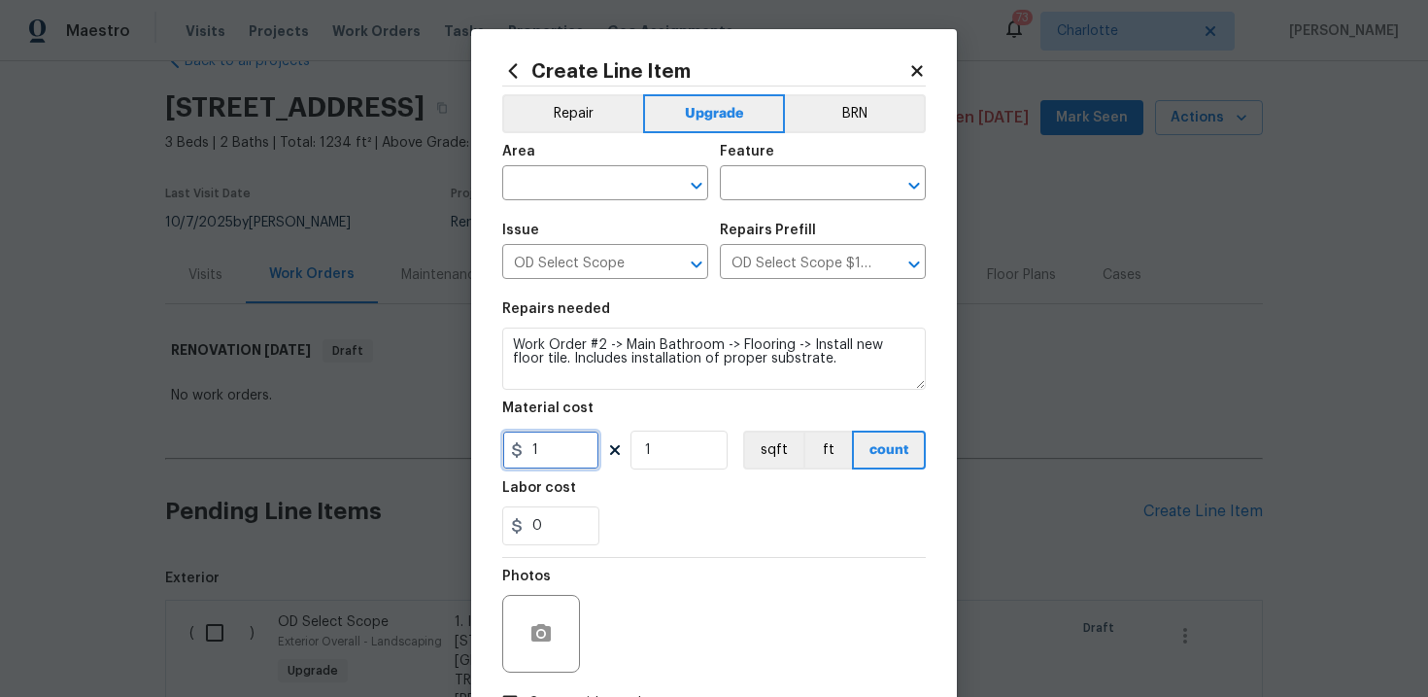
click at [554, 452] on input "1" at bounding box center [550, 449] width 97 height 39
click at [759, 460] on button "sqft" at bounding box center [773, 449] width 60 height 39
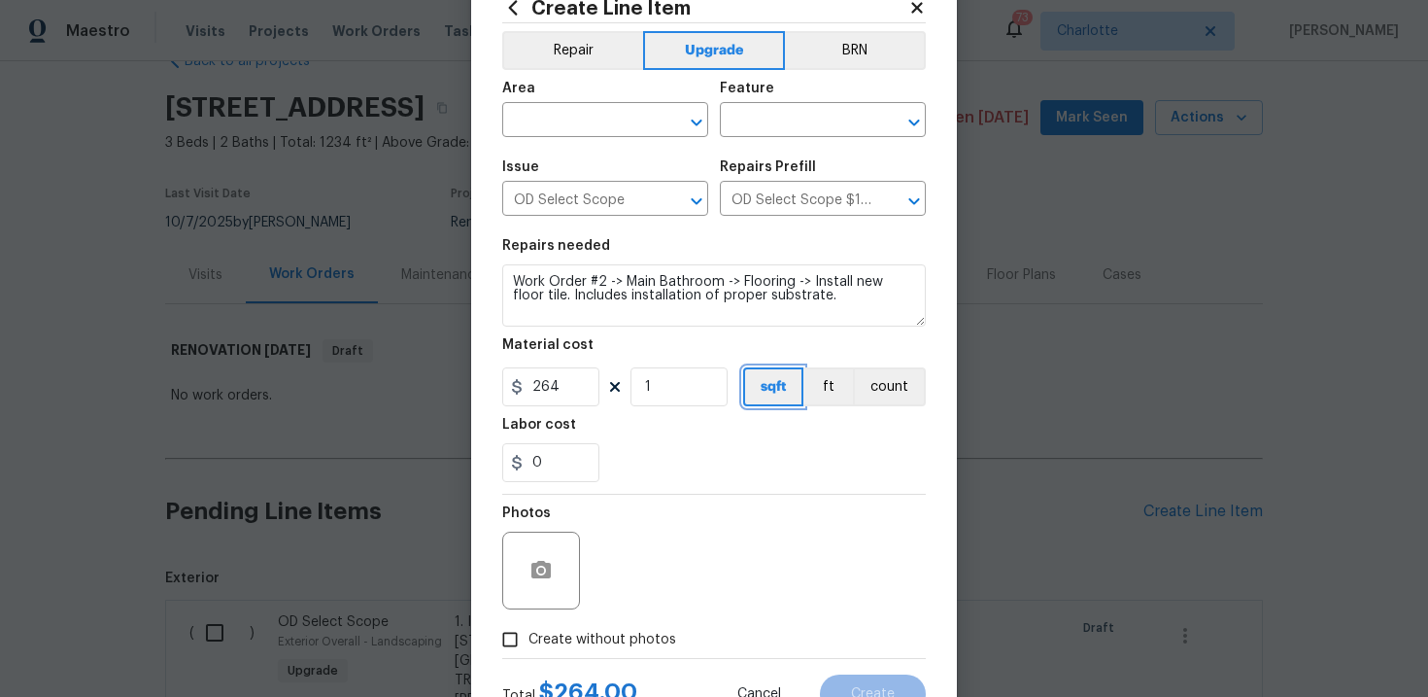
scroll to position [106, 0]
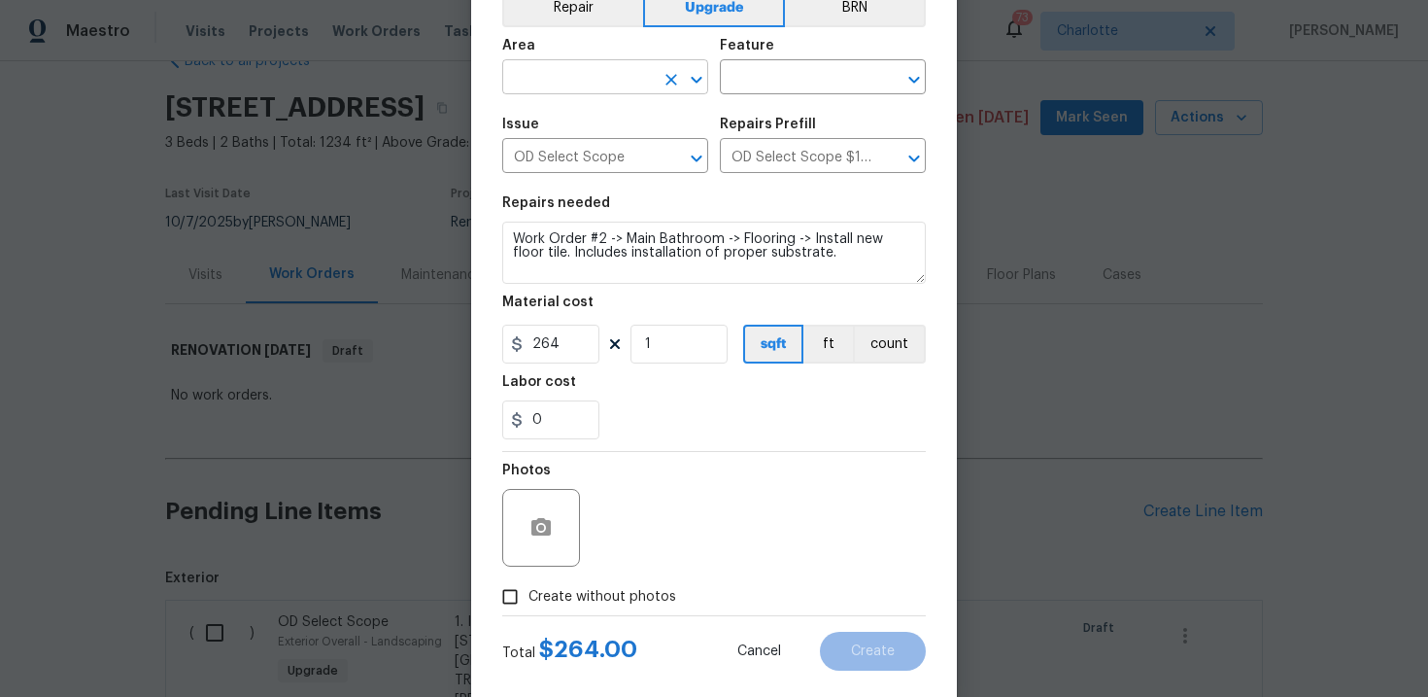
click at [630, 73] on input "text" at bounding box center [578, 79] width 152 height 30
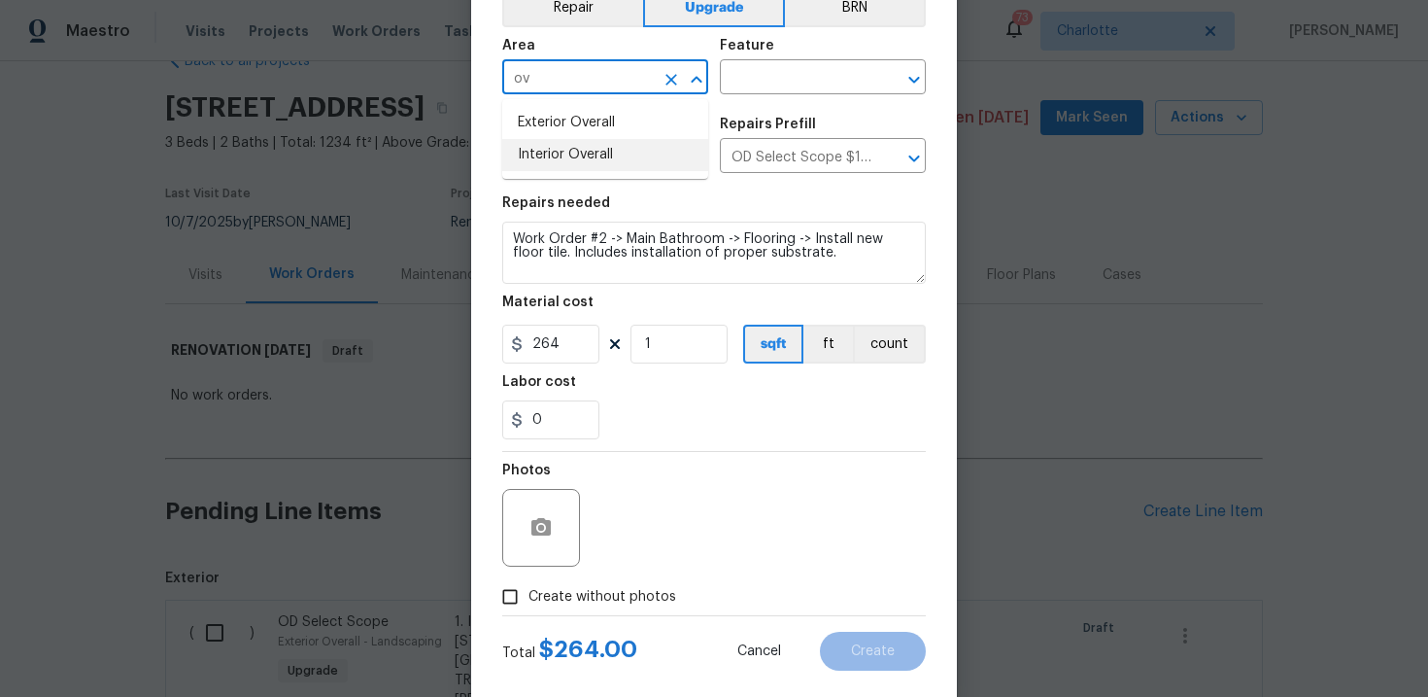
click at [619, 160] on li "Interior Overall" at bounding box center [605, 155] width 206 height 32
click at [768, 90] on input "text" at bounding box center [796, 79] width 152 height 30
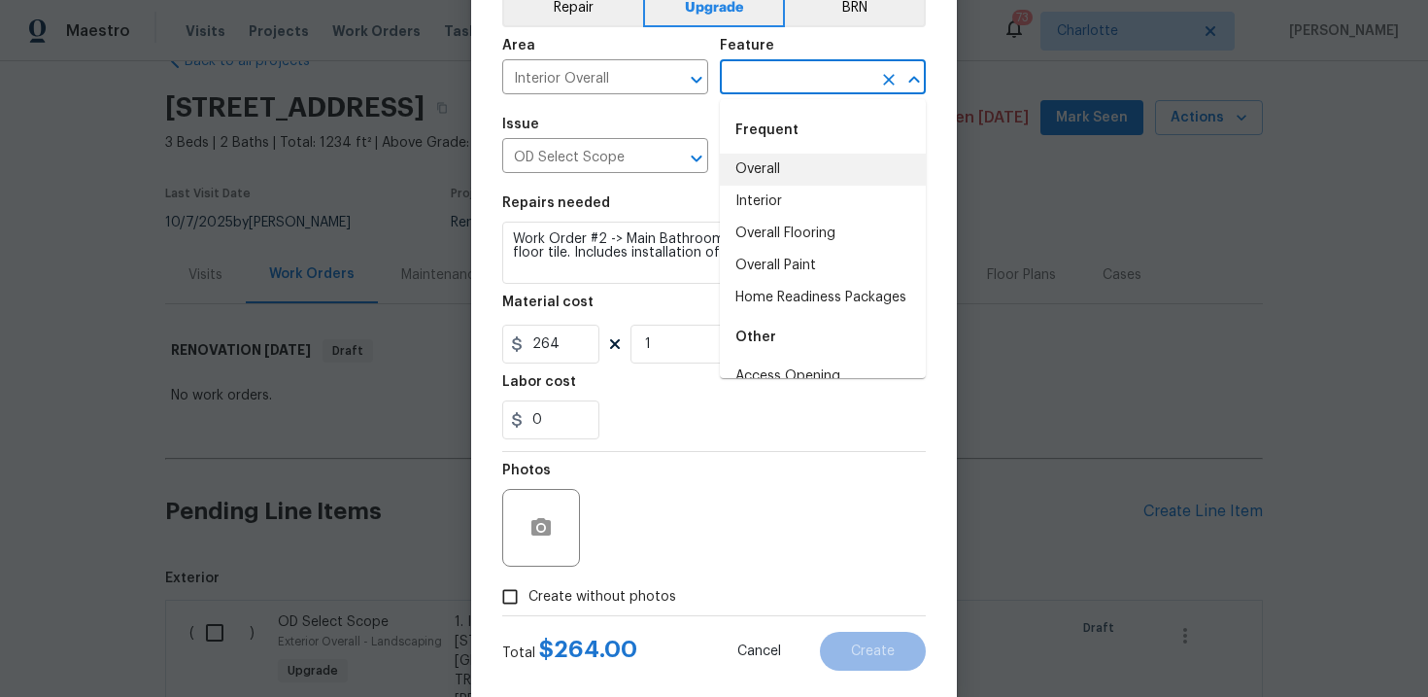
click at [776, 166] on li "Overall" at bounding box center [823, 169] width 206 height 32
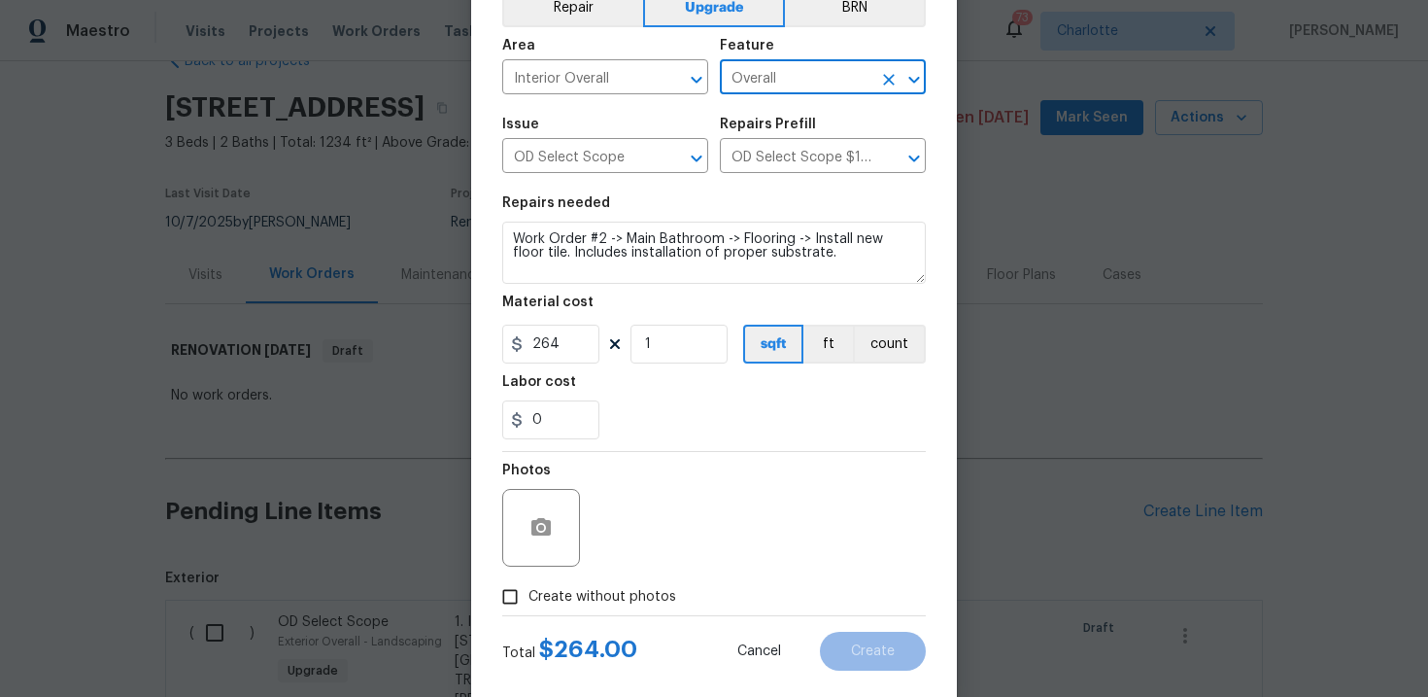
click at [608, 594] on span "Create without photos" at bounding box center [602, 597] width 148 height 20
click at [528, 594] on input "Create without photos" at bounding box center [510, 596] width 37 height 37
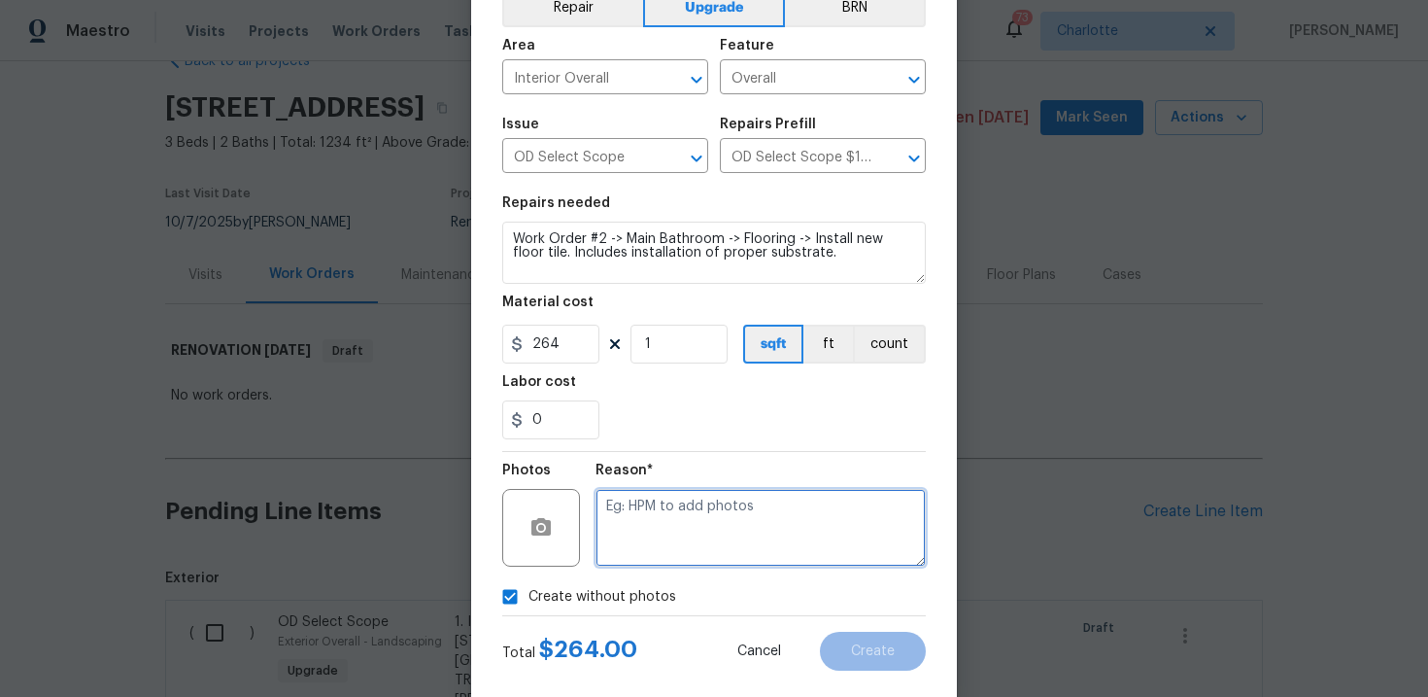
click at [659, 550] on textarea at bounding box center [761, 528] width 330 height 78
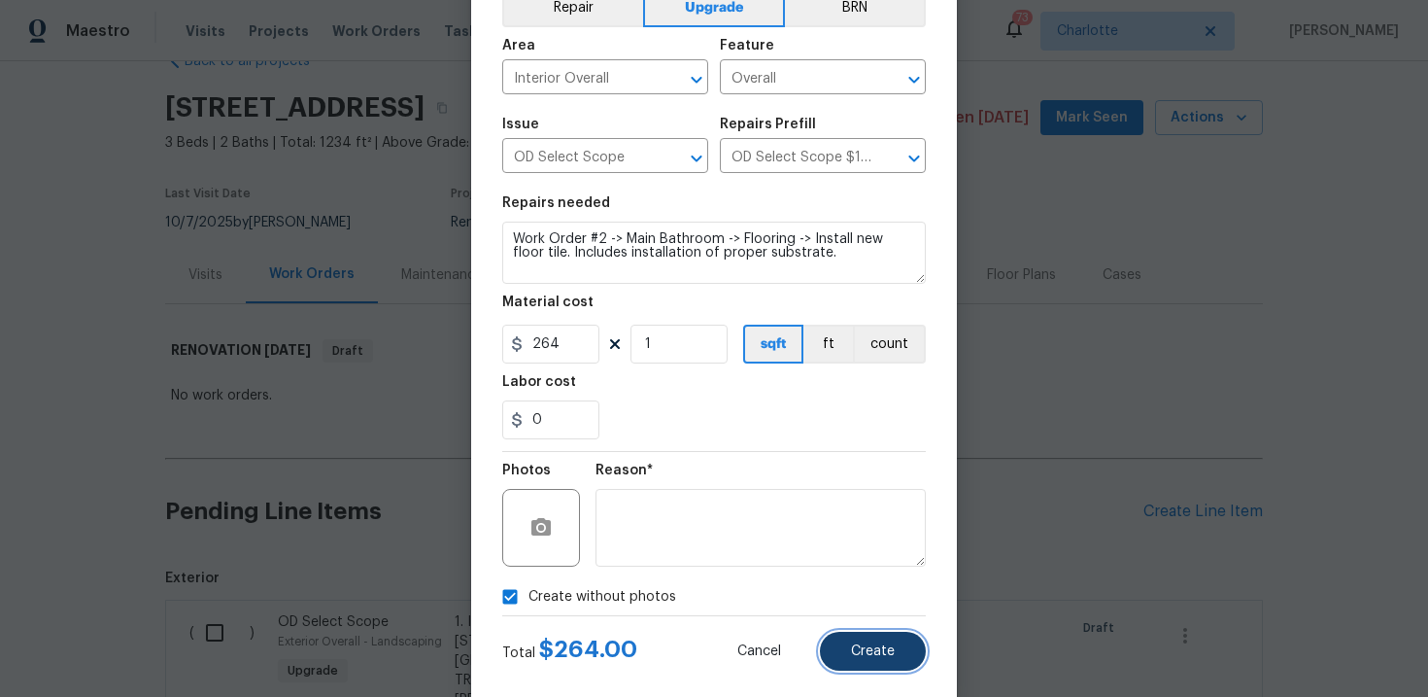
click at [880, 647] on span "Create" at bounding box center [873, 651] width 44 height 15
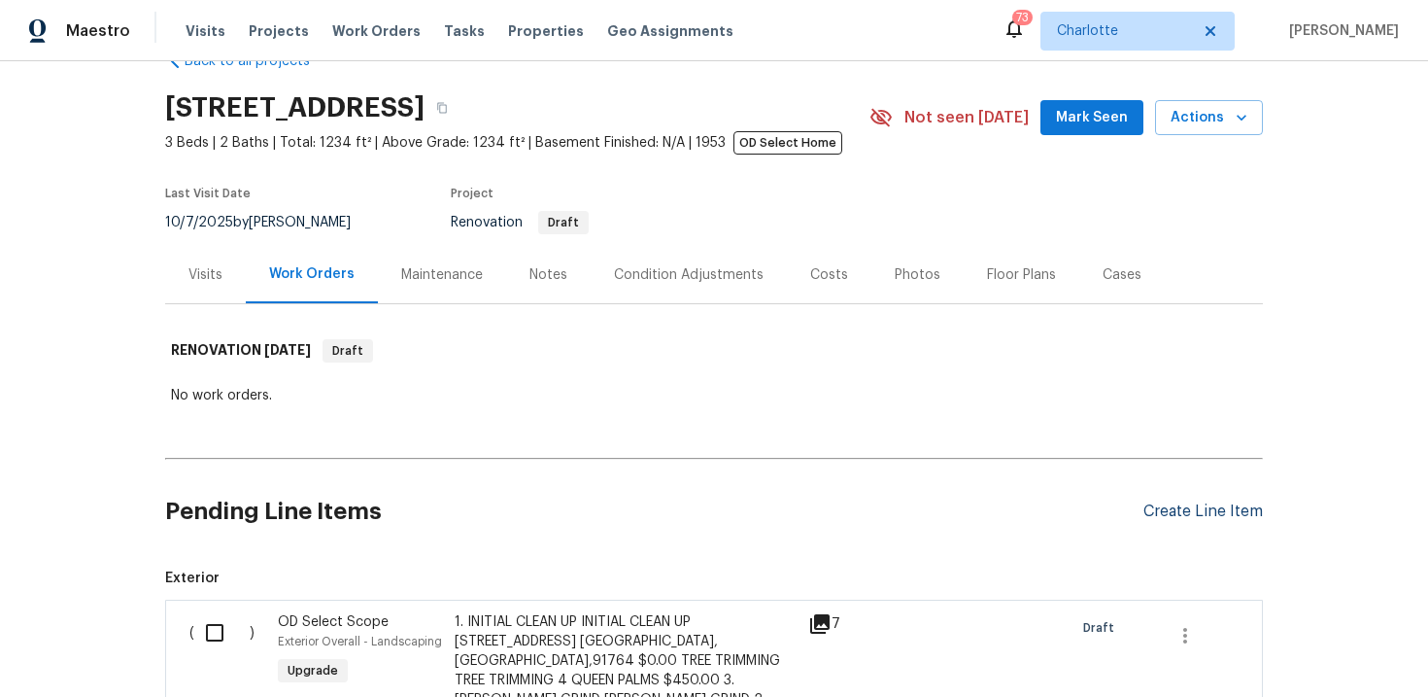
click at [1185, 504] on div "Create Line Item" at bounding box center [1202, 511] width 119 height 18
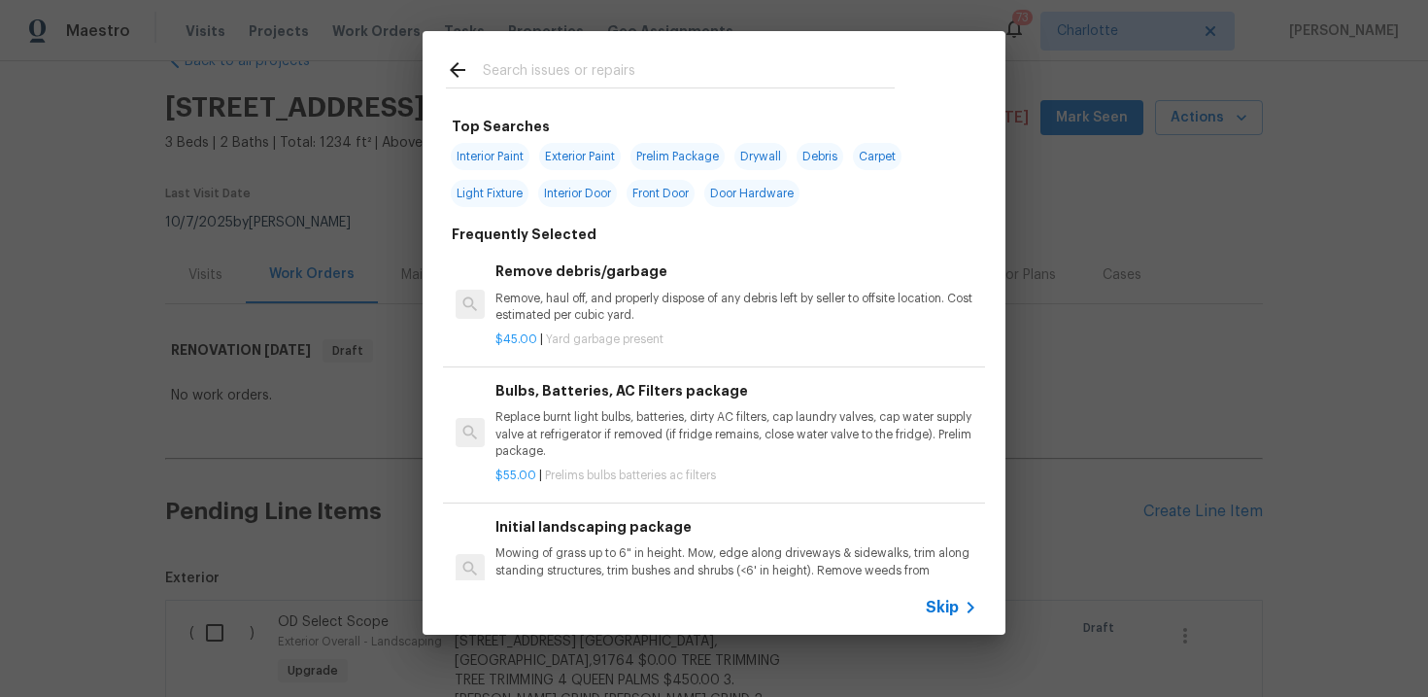
click at [949, 609] on span "Skip" at bounding box center [942, 606] width 33 height 19
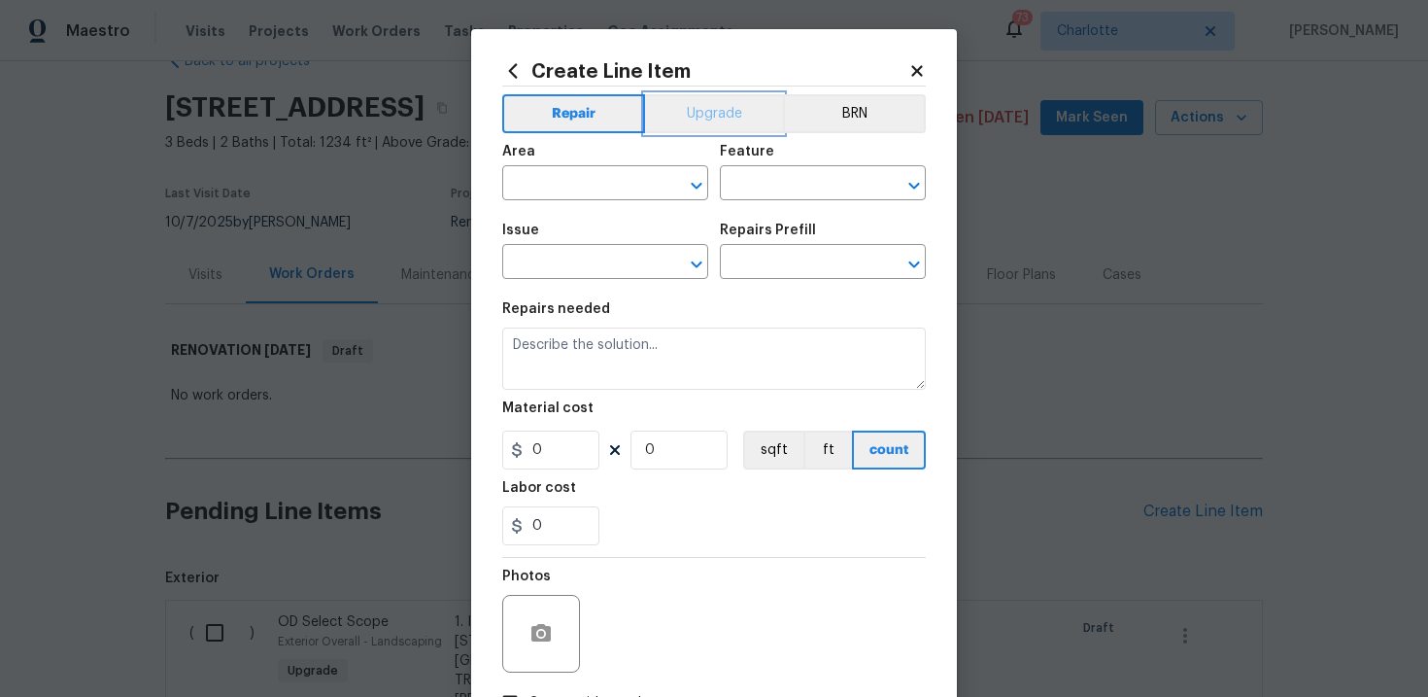
click at [728, 119] on button "Upgrade" at bounding box center [714, 113] width 139 height 39
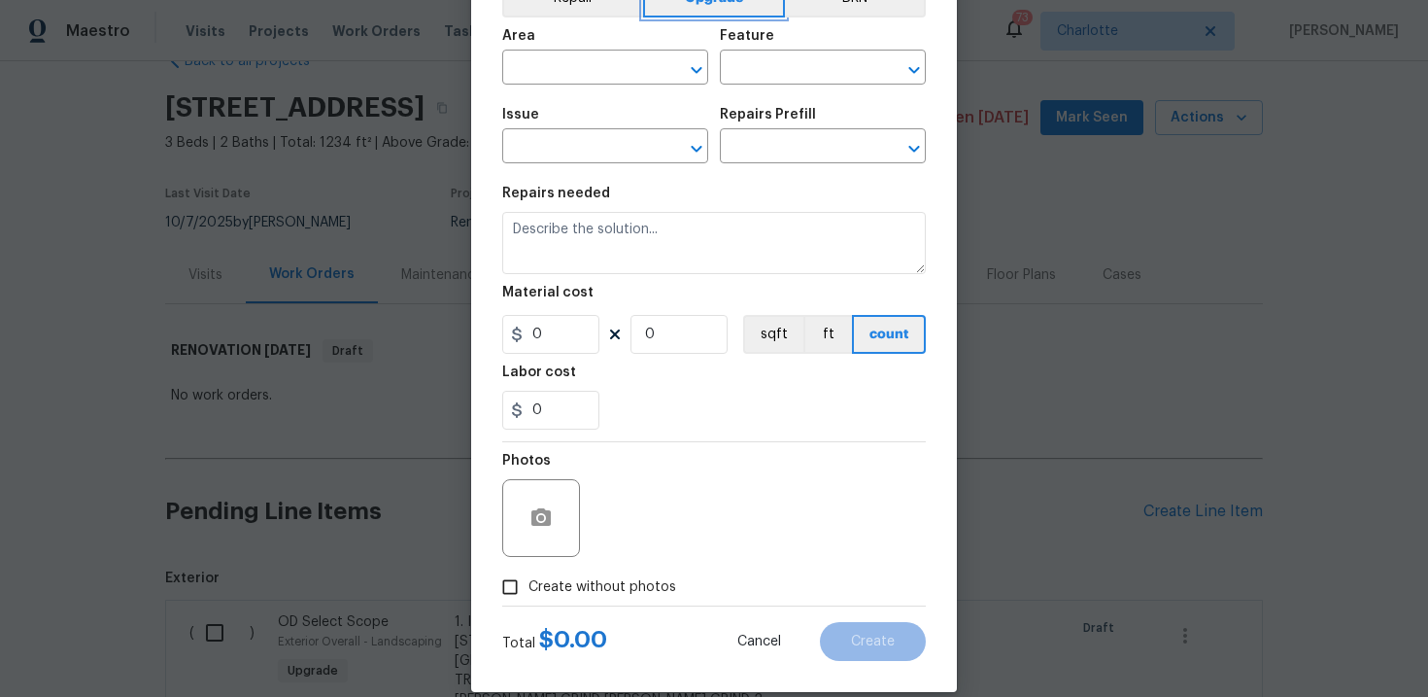
scroll to position [141, 0]
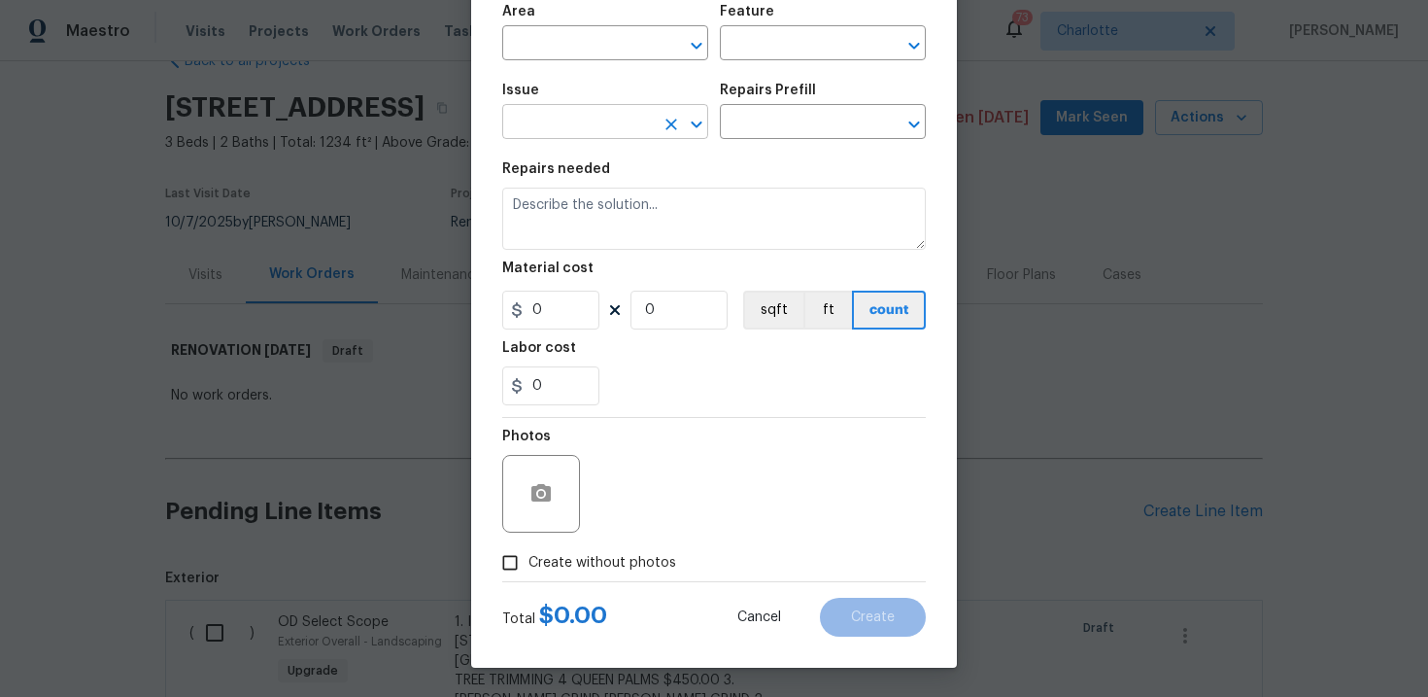
click at [615, 125] on input "text" at bounding box center [578, 124] width 152 height 30
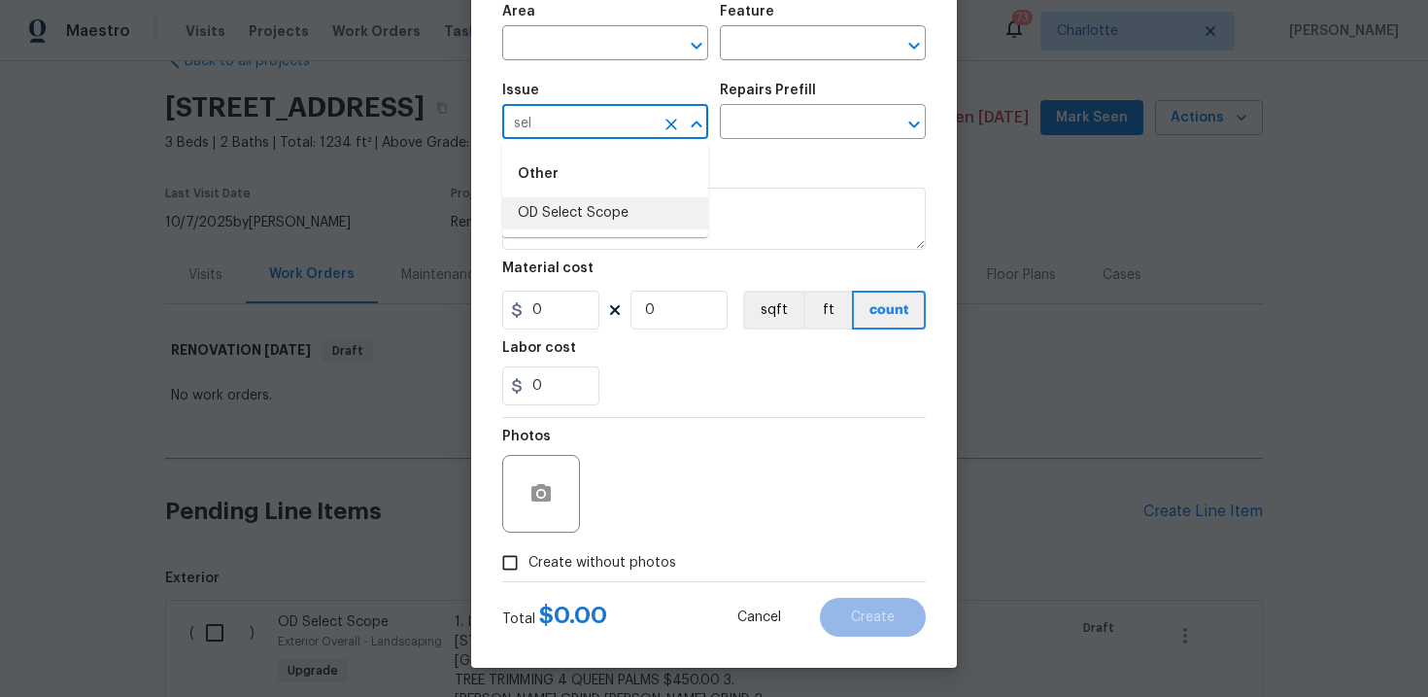
click at [611, 204] on li "OD Select Scope" at bounding box center [605, 213] width 206 height 32
click at [778, 129] on input "text" at bounding box center [796, 124] width 152 height 30
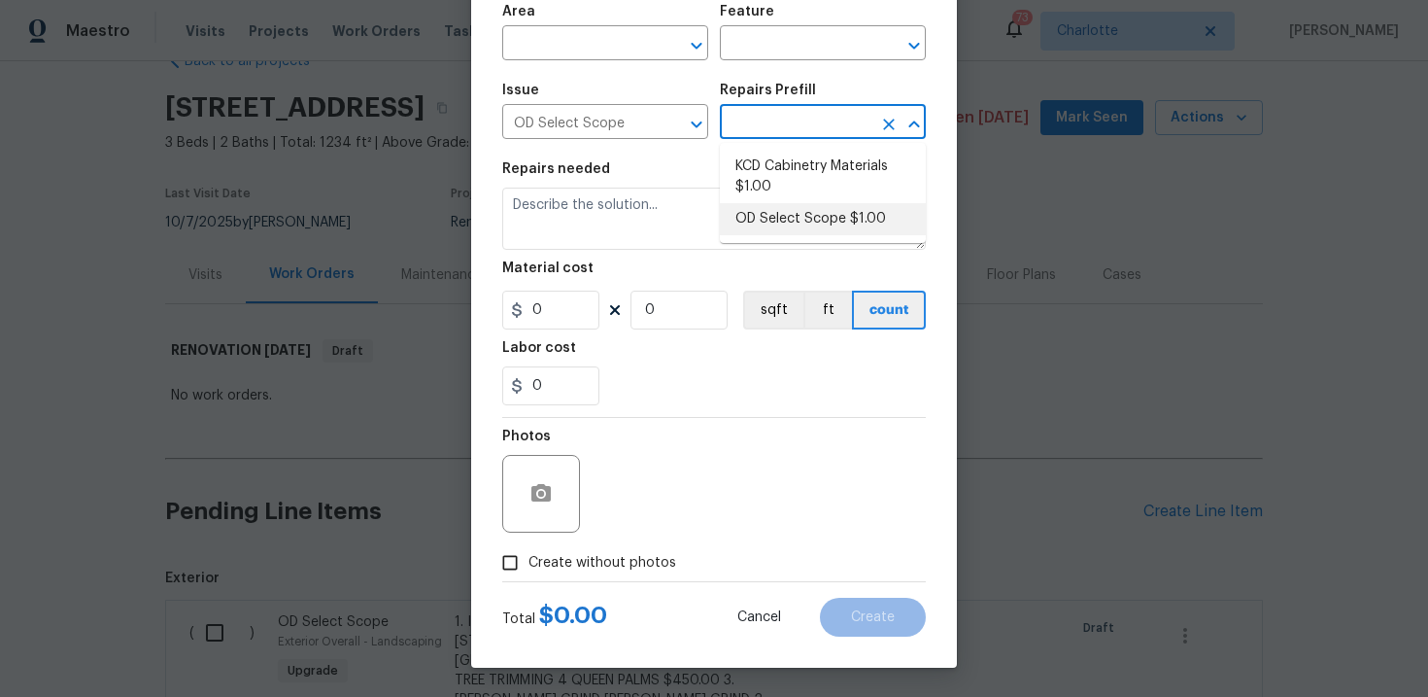
click at [782, 217] on li "OD Select Scope $1.00" at bounding box center [823, 219] width 206 height 32
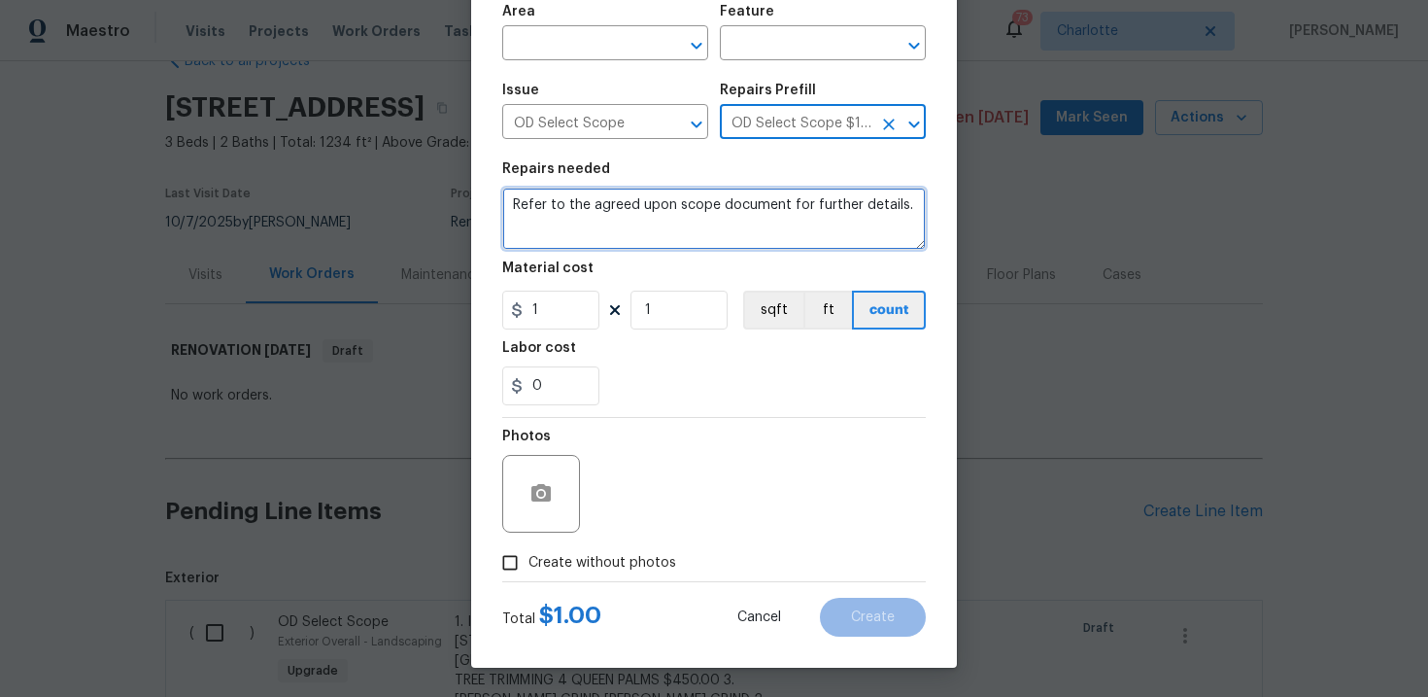
click at [712, 202] on textarea "Refer to the agreed upon scope document for further details." at bounding box center [714, 218] width 424 height 62
paste textarea "Work Order #2 -> Main Bathroom -> Lighting -> Install vanity light"
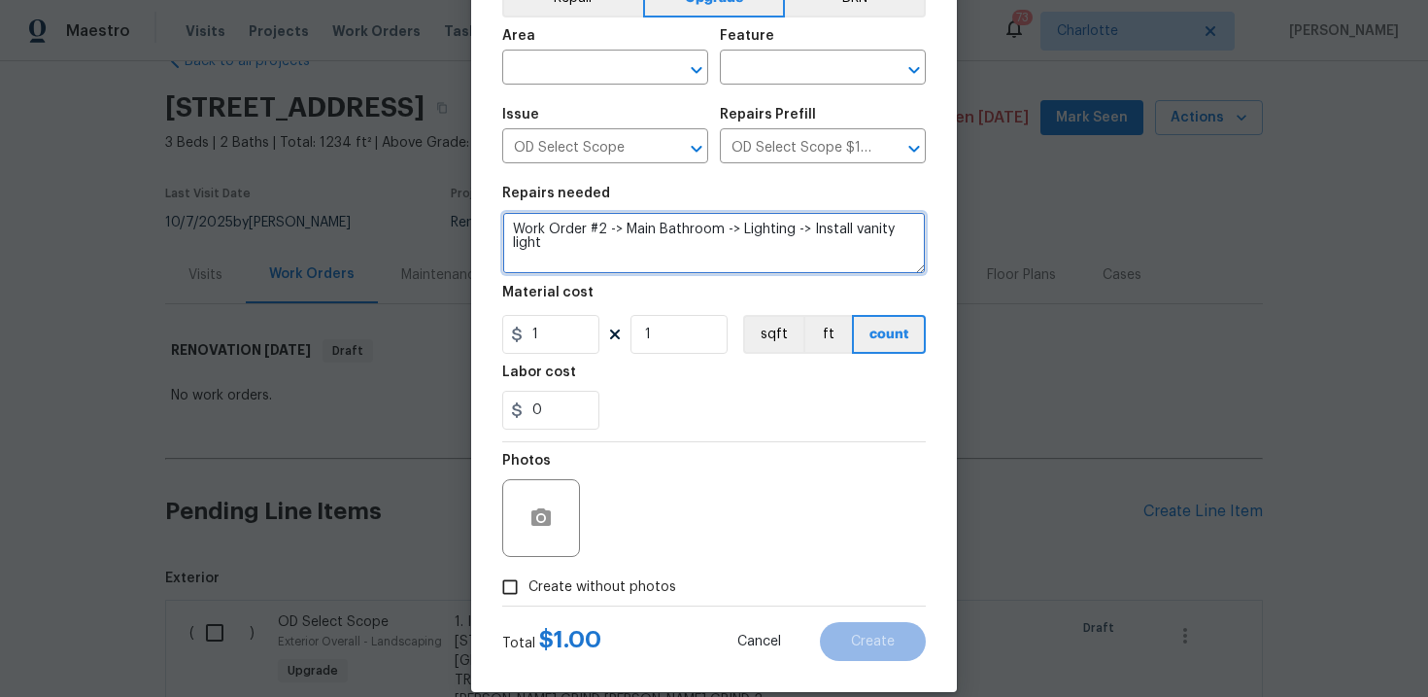
scroll to position [106, 0]
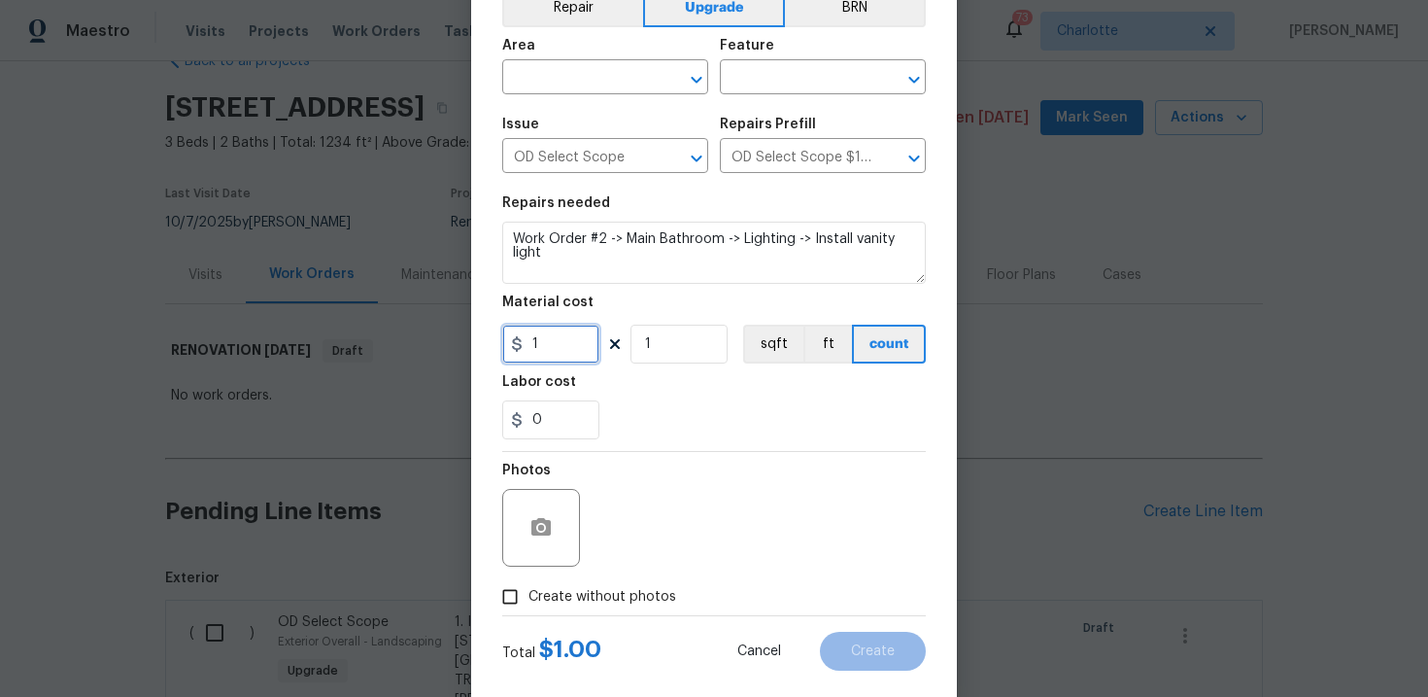
click at [556, 353] on input "1" at bounding box center [550, 343] width 97 height 39
click at [582, 596] on span "Create without photos" at bounding box center [602, 597] width 148 height 20
click at [528, 596] on input "Create without photos" at bounding box center [510, 596] width 37 height 37
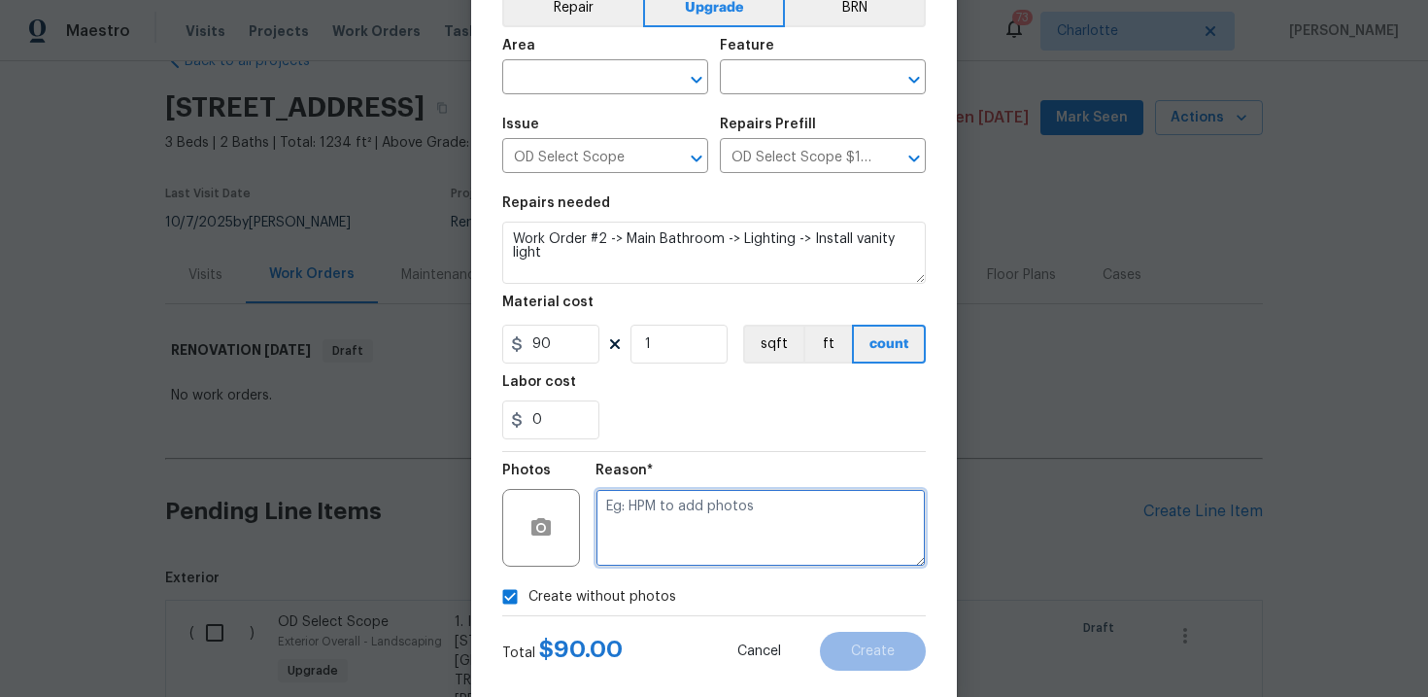
click at [654, 553] on textarea at bounding box center [761, 528] width 330 height 78
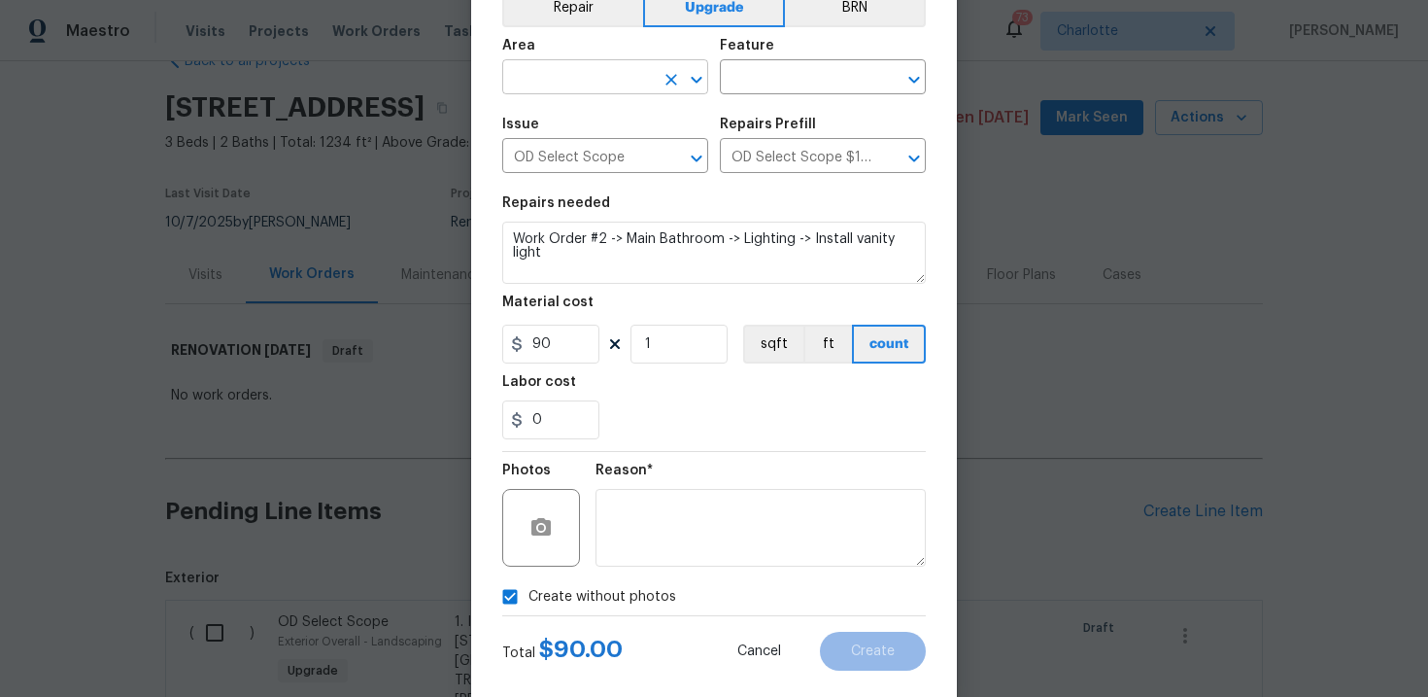
click at [625, 81] on input "text" at bounding box center [578, 79] width 152 height 30
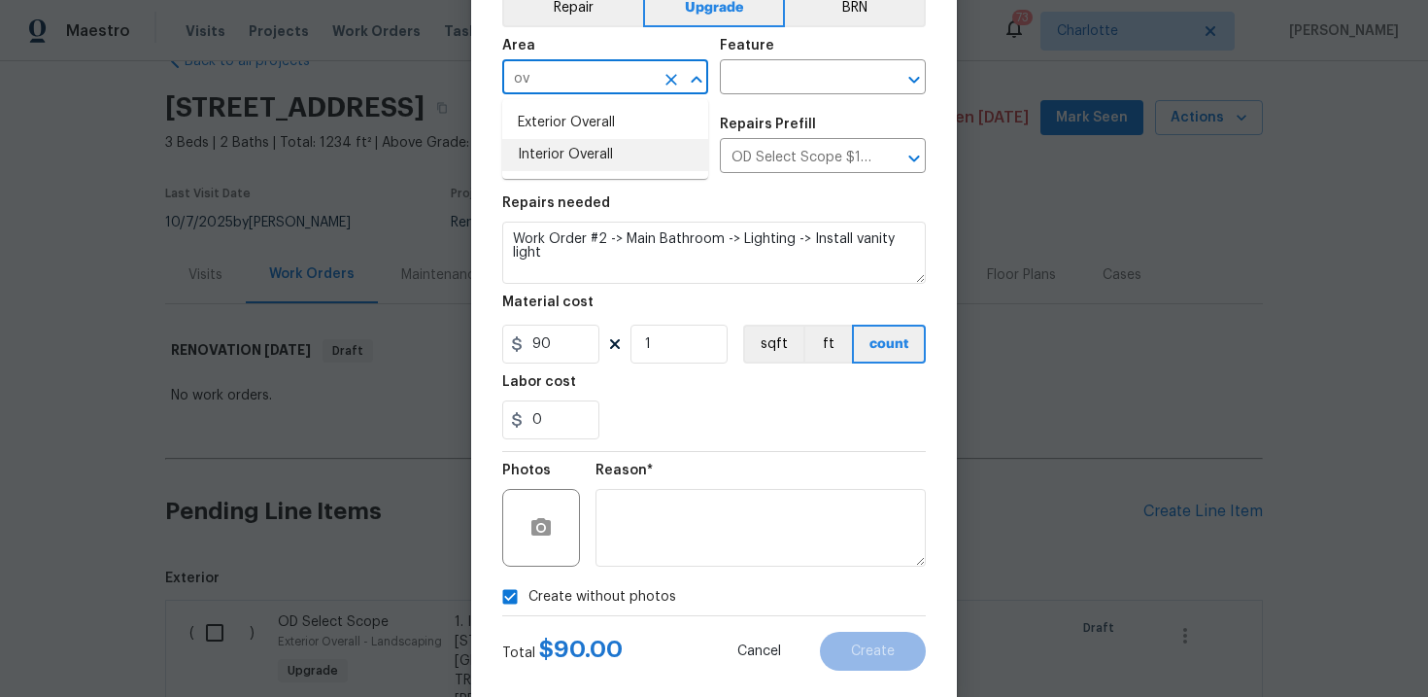
click at [630, 152] on li "Interior Overall" at bounding box center [605, 155] width 206 height 32
click at [786, 60] on div "Feature" at bounding box center [823, 51] width 206 height 25
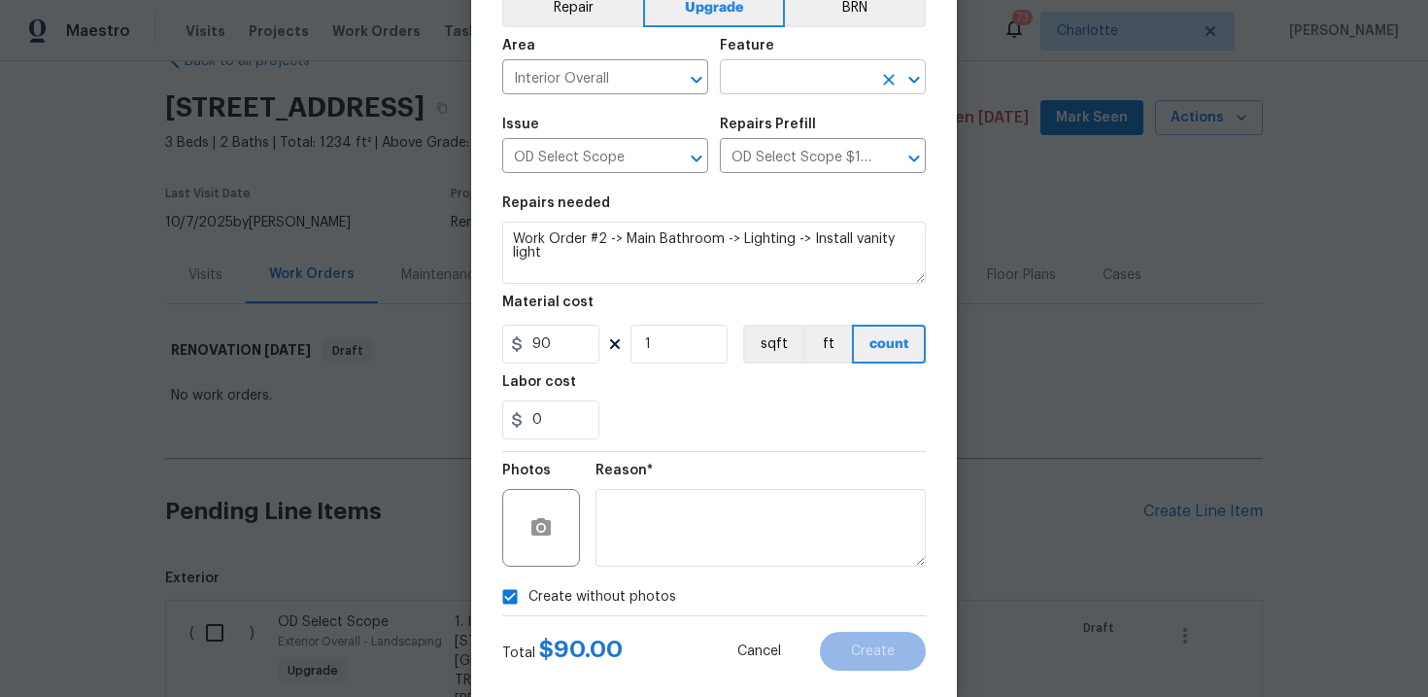
click at [796, 70] on input "text" at bounding box center [796, 79] width 152 height 30
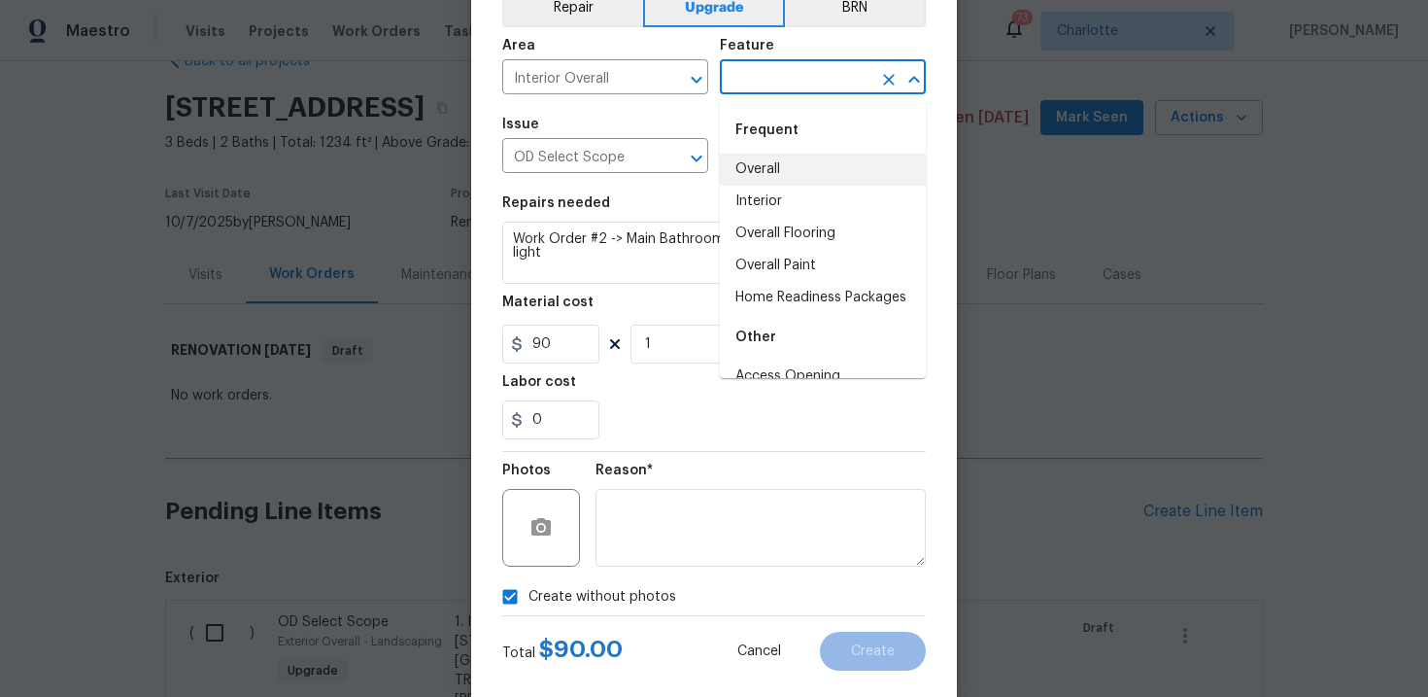
click at [788, 169] on li "Overall" at bounding box center [823, 169] width 206 height 32
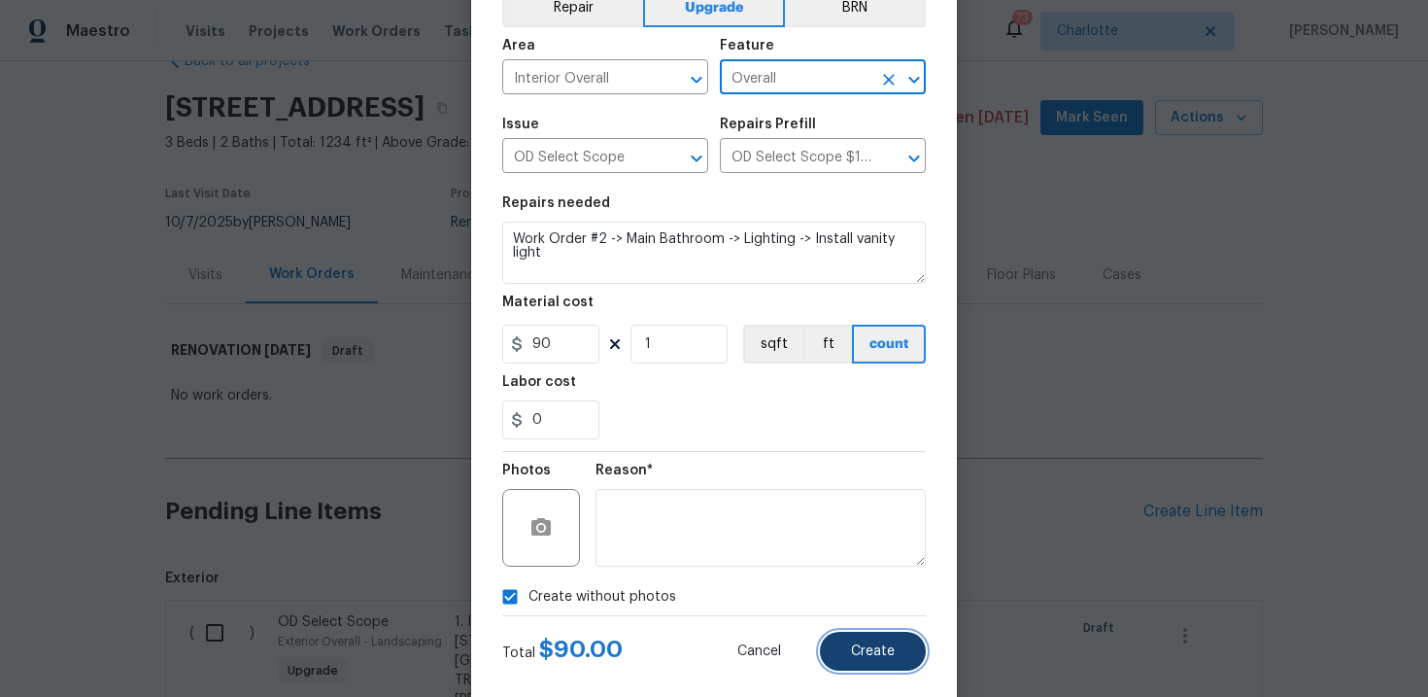
click at [880, 647] on span "Create" at bounding box center [873, 651] width 44 height 15
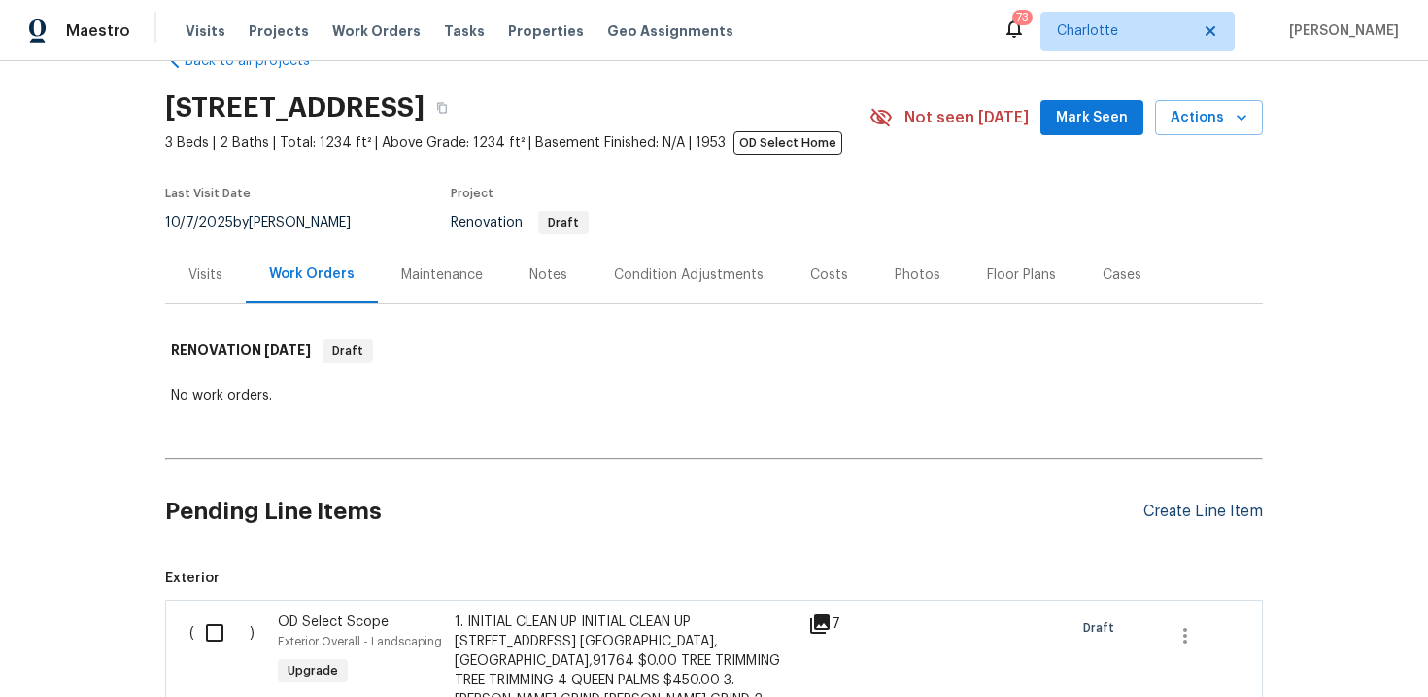
click at [1180, 514] on div "Create Line Item" at bounding box center [1202, 511] width 119 height 18
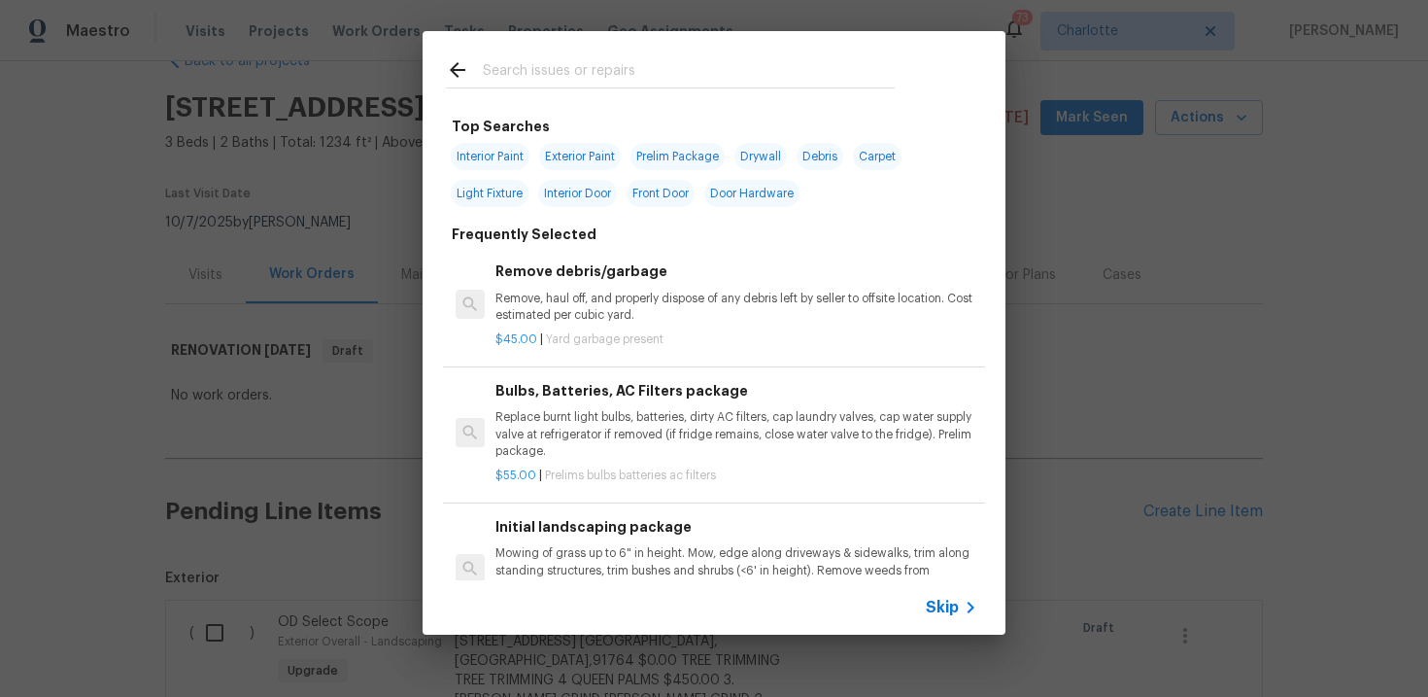
click at [936, 603] on span "Skip" at bounding box center [942, 606] width 33 height 19
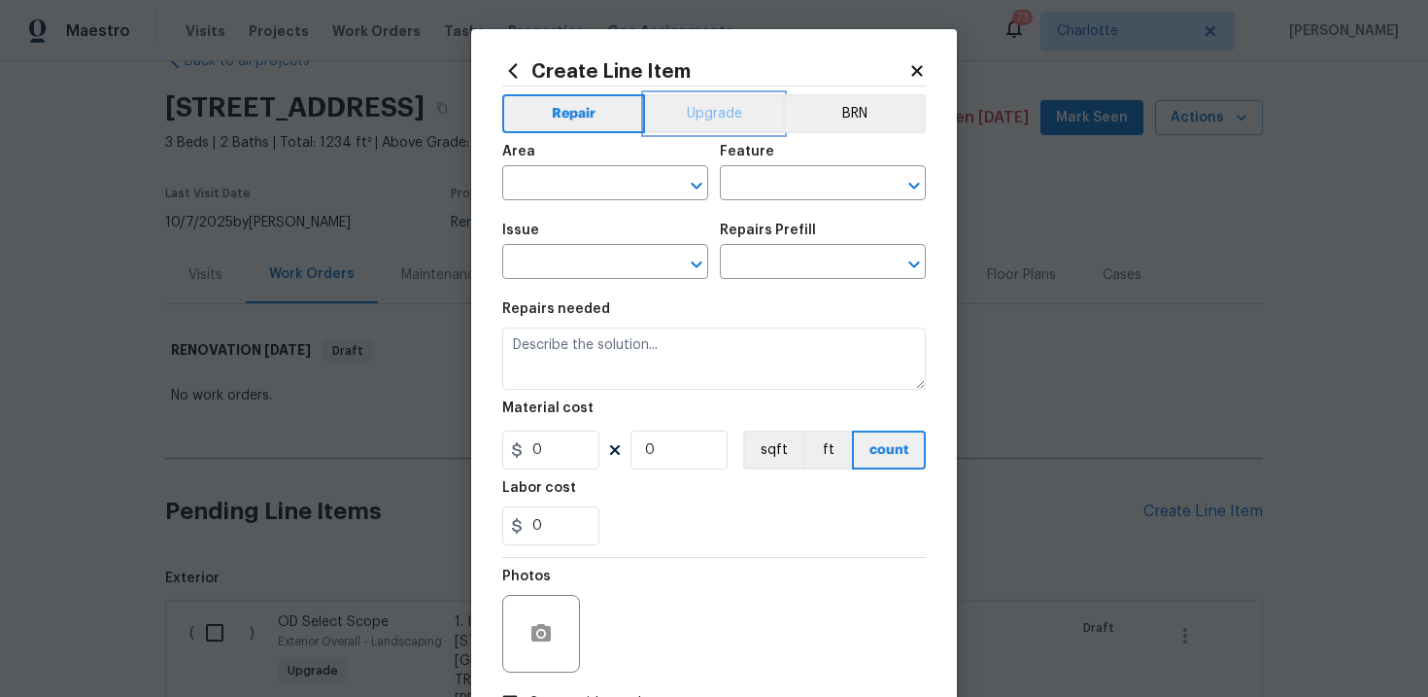
click at [729, 118] on button "Upgrade" at bounding box center [714, 113] width 139 height 39
click at [596, 270] on input "text" at bounding box center [578, 264] width 152 height 30
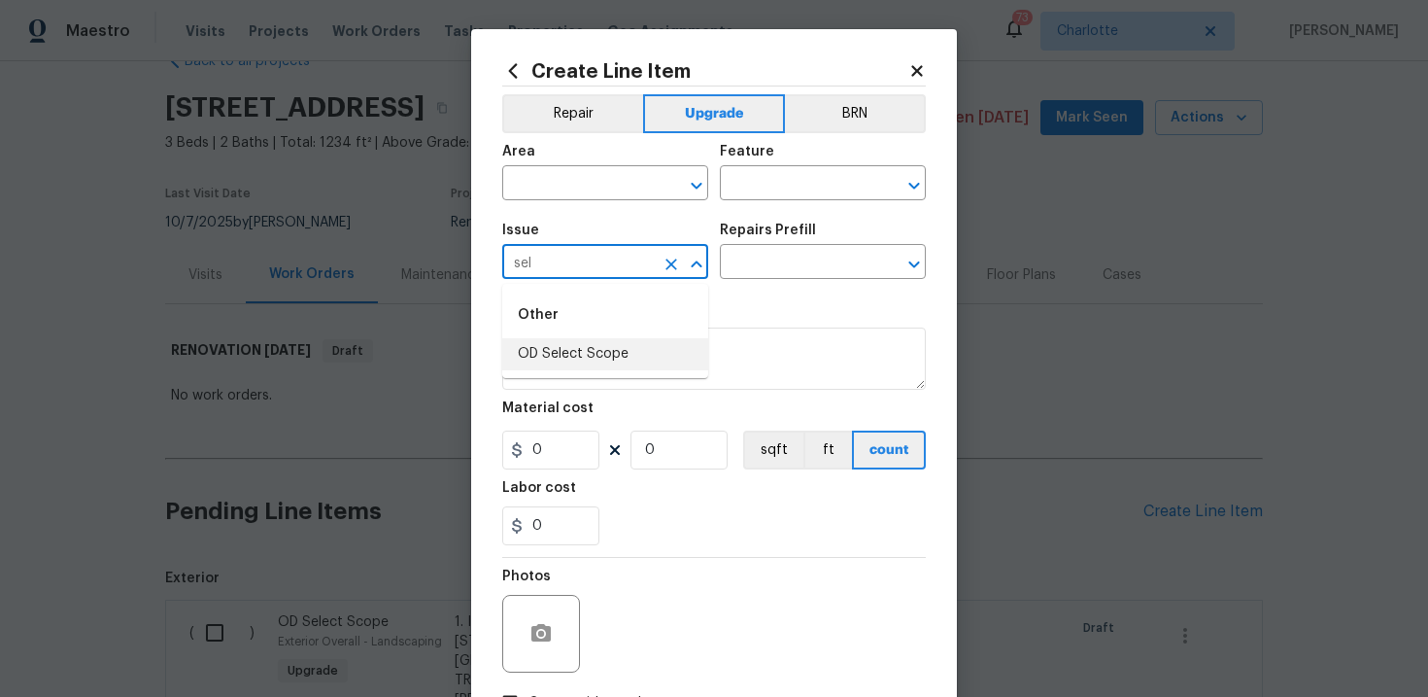
click at [593, 354] on li "OD Select Scope" at bounding box center [605, 354] width 206 height 32
click at [781, 258] on input "text" at bounding box center [796, 264] width 152 height 30
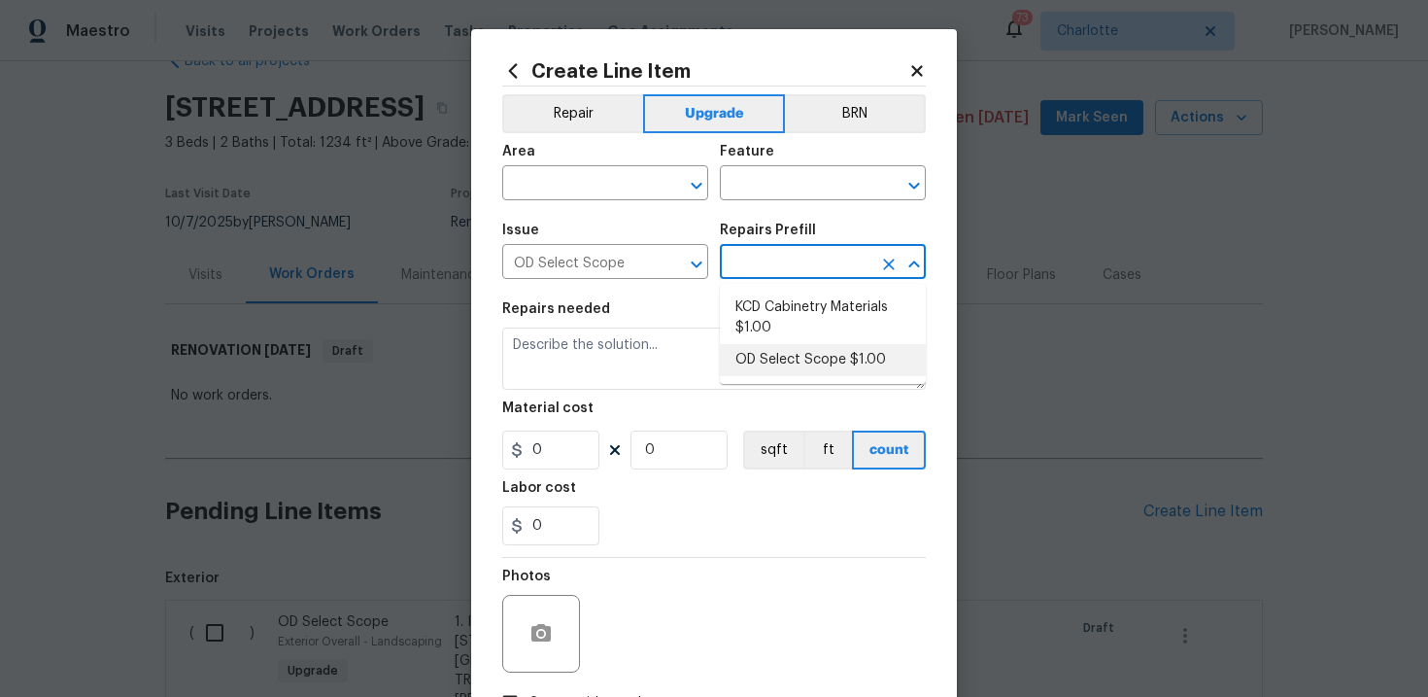
click at [792, 364] on li "OD Select Scope $1.00" at bounding box center [823, 360] width 206 height 32
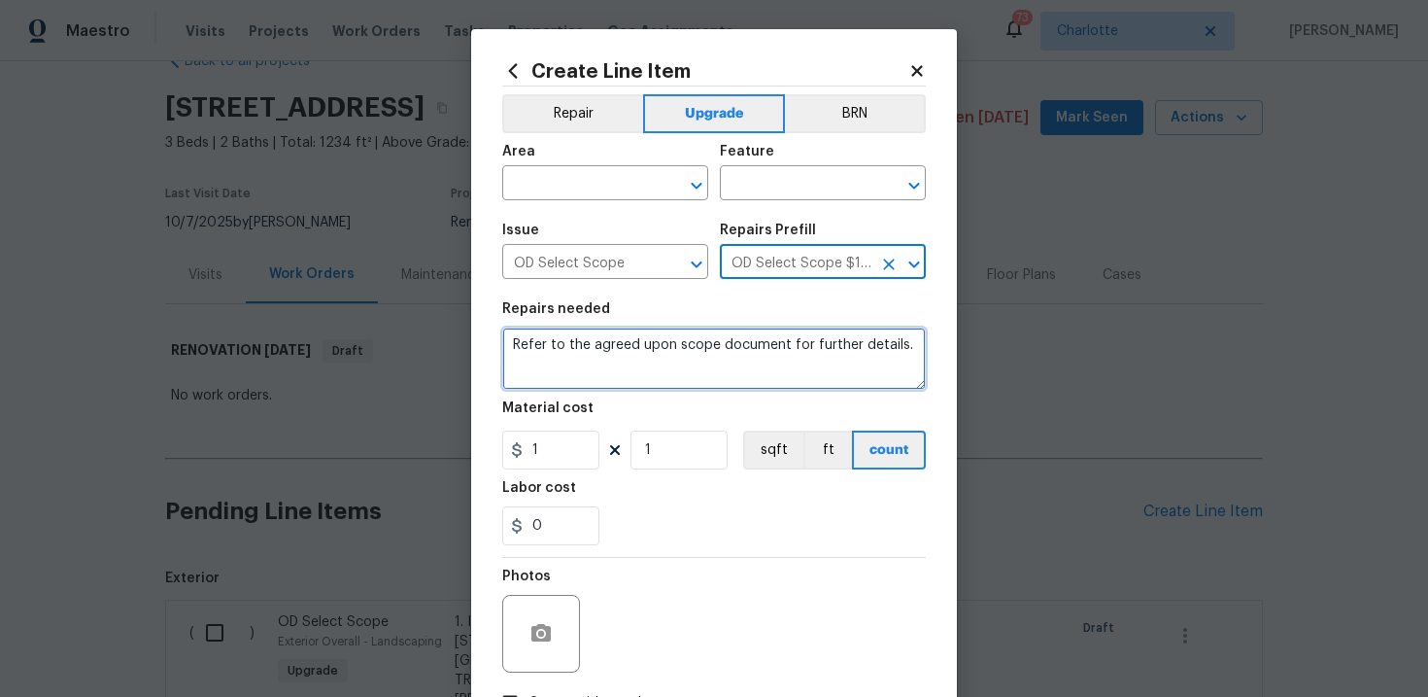
click at [727, 347] on textarea "Refer to the agreed upon scope document for further details." at bounding box center [714, 358] width 424 height 62
paste textarea "Work Order #2 -> Main Bathroom -> Lighting -> Run electrical and installed 4" r…"
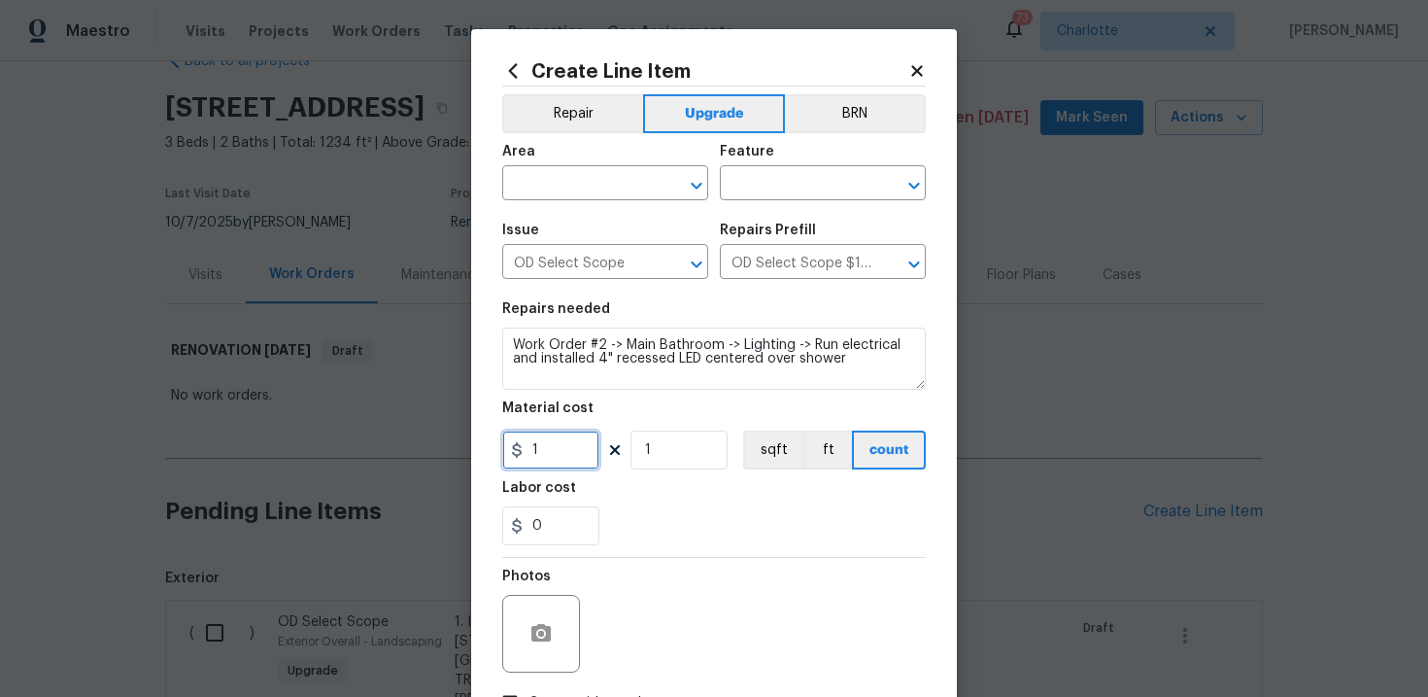
click at [566, 452] on input "1" at bounding box center [550, 449] width 97 height 39
click at [693, 532] on div "0" at bounding box center [714, 525] width 424 height 39
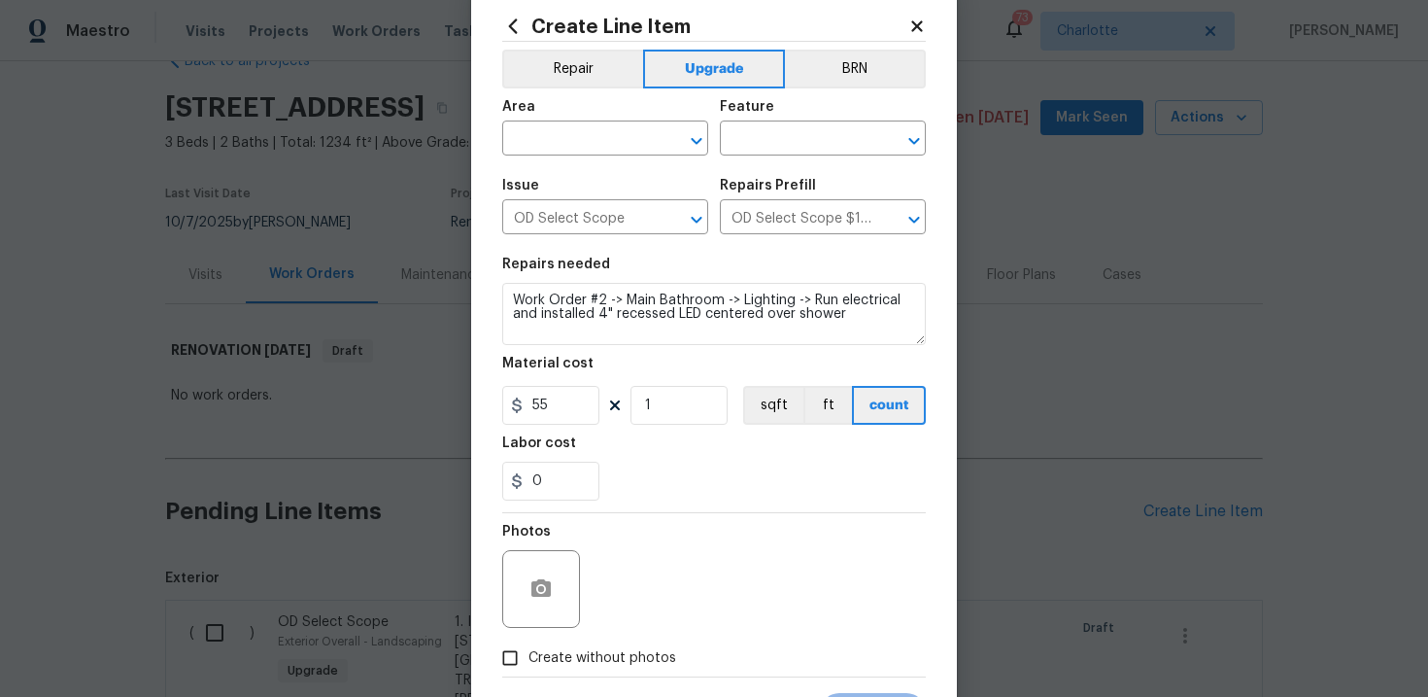
scroll to position [52, 0]
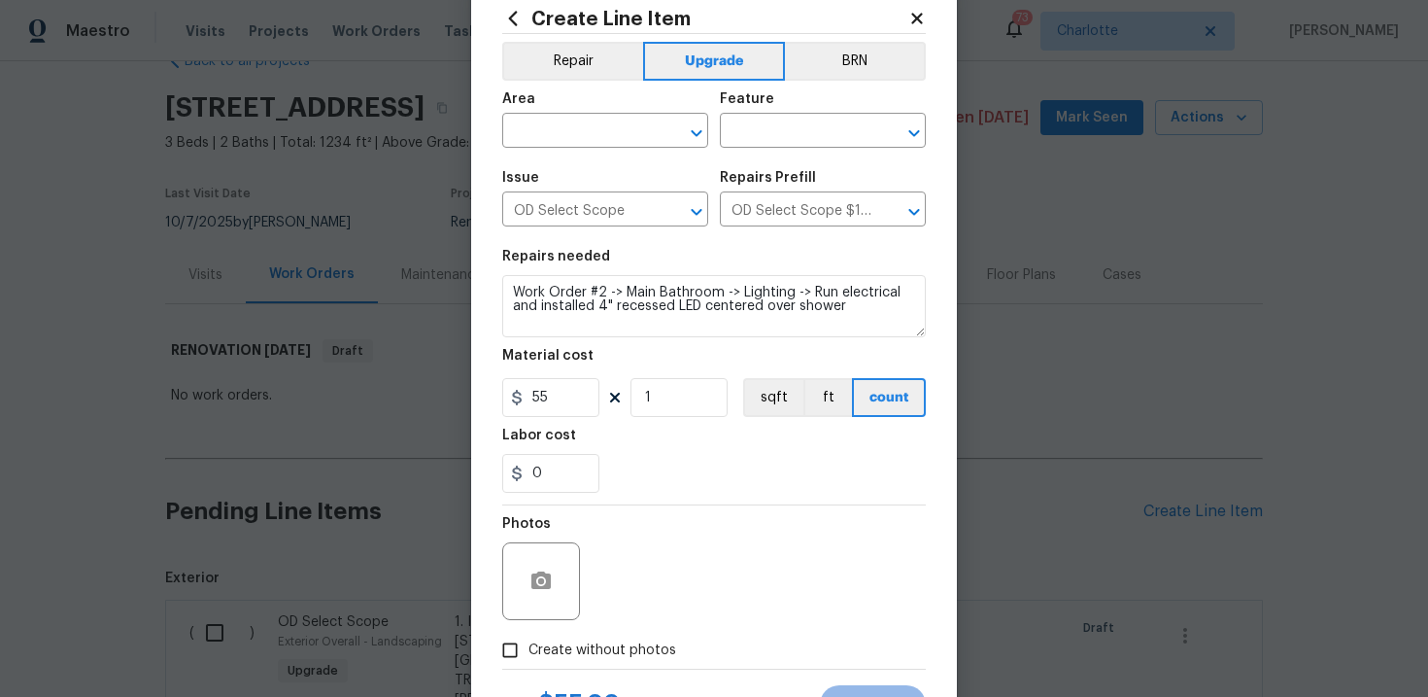
click at [569, 659] on span "Create without photos" at bounding box center [602, 650] width 148 height 20
click at [528, 659] on input "Create without photos" at bounding box center [510, 649] width 37 height 37
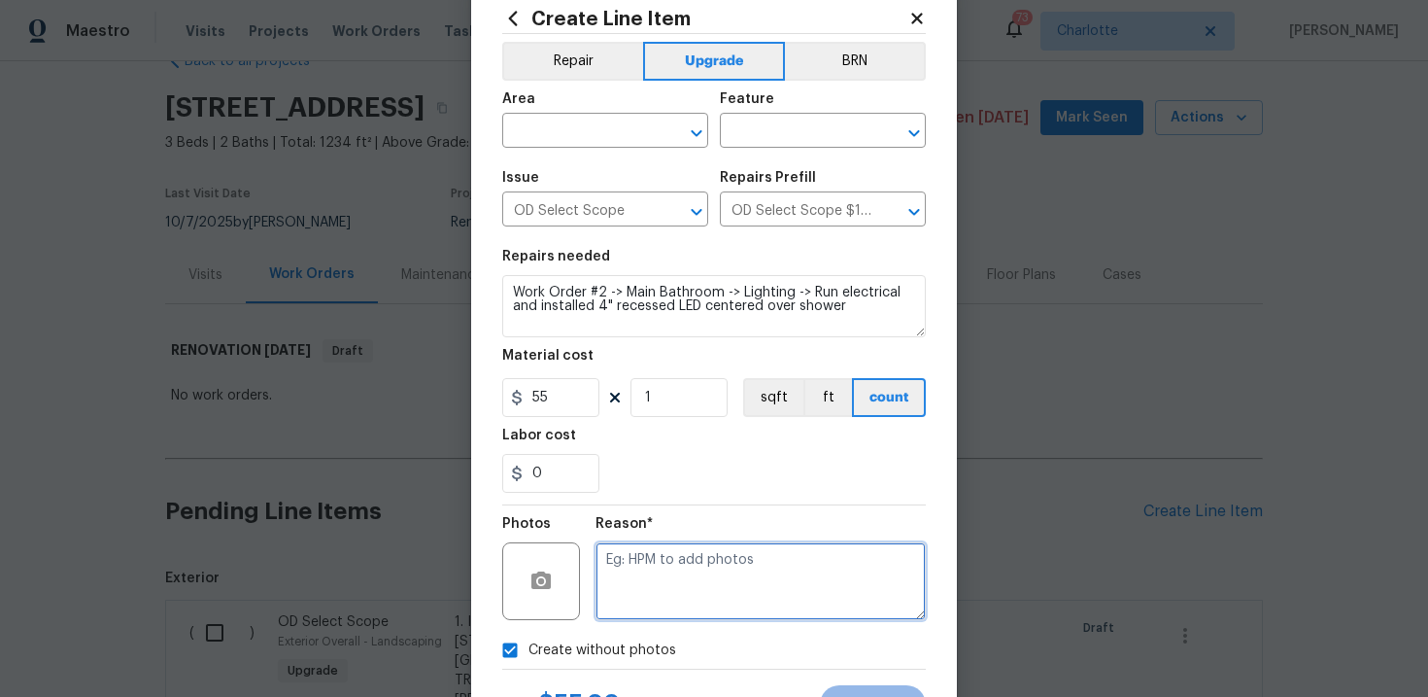
click at [655, 600] on textarea at bounding box center [761, 581] width 330 height 78
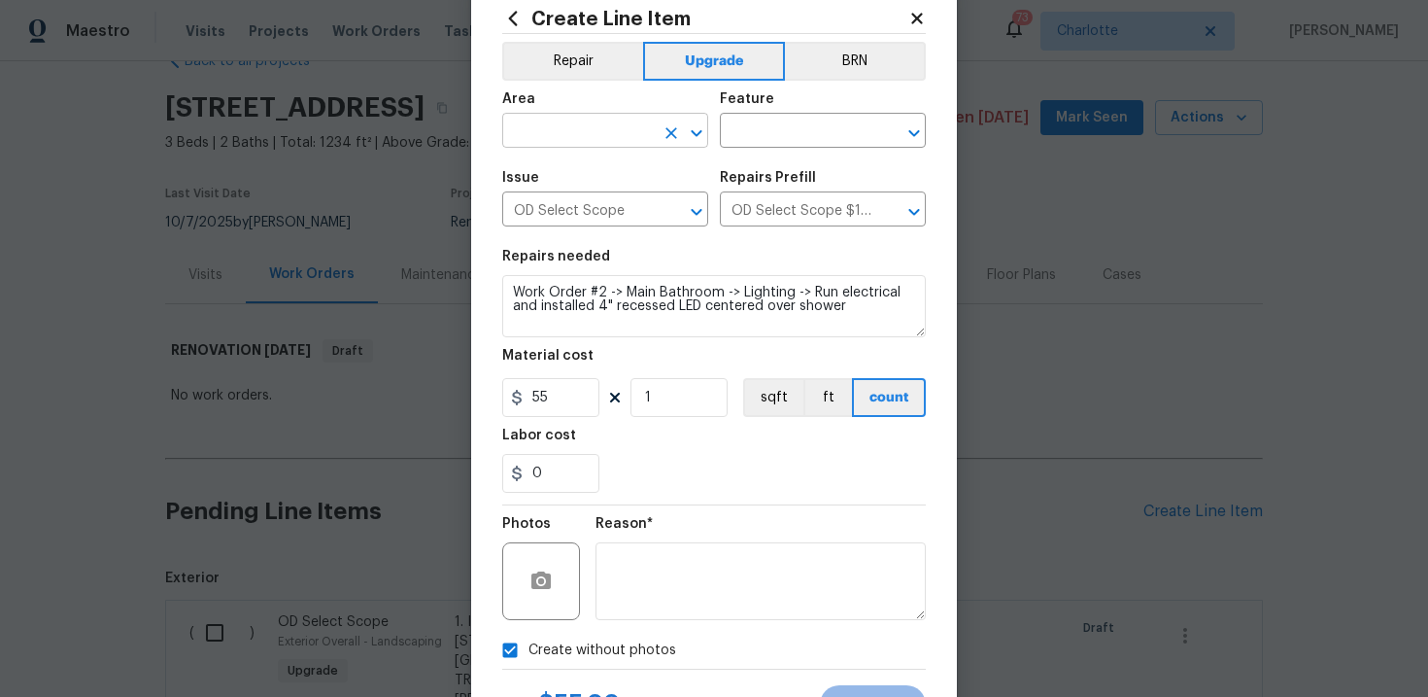
click at [604, 123] on input "text" at bounding box center [578, 133] width 152 height 30
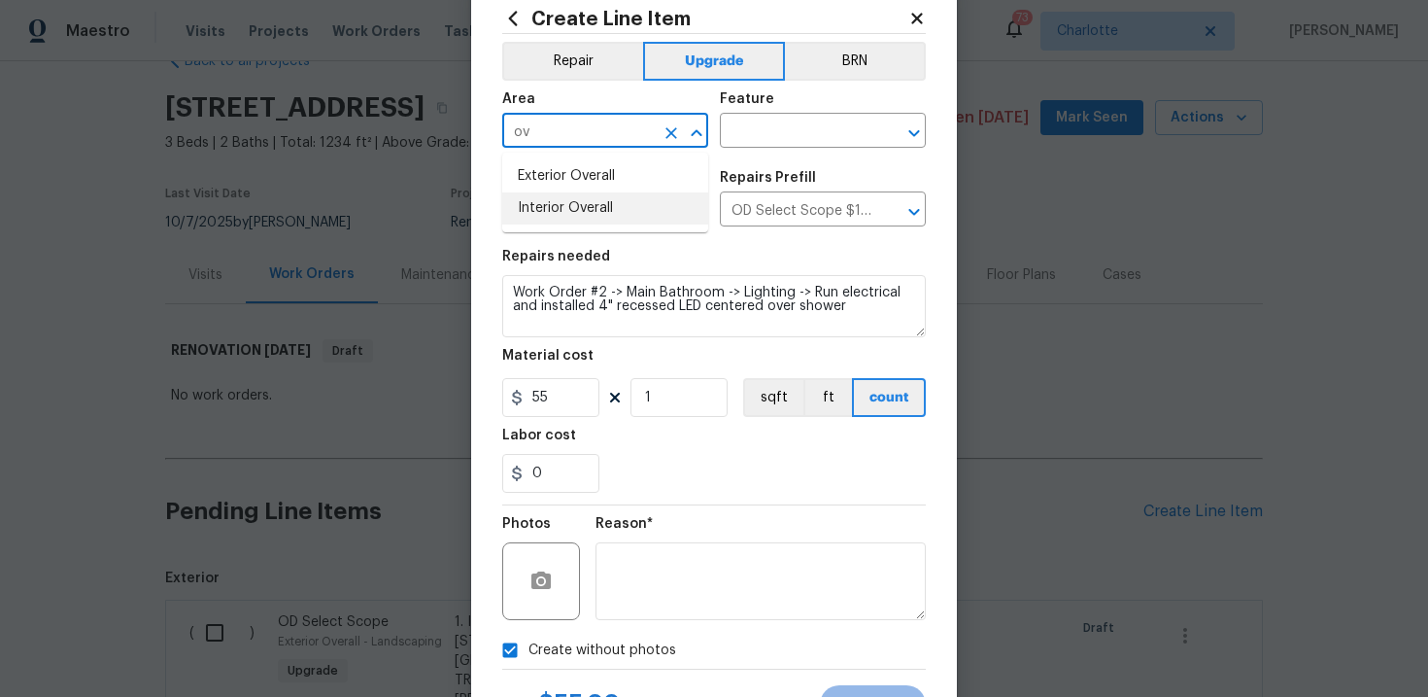
click at [589, 203] on li "Interior Overall" at bounding box center [605, 208] width 206 height 32
click at [757, 127] on input "text" at bounding box center [796, 133] width 152 height 30
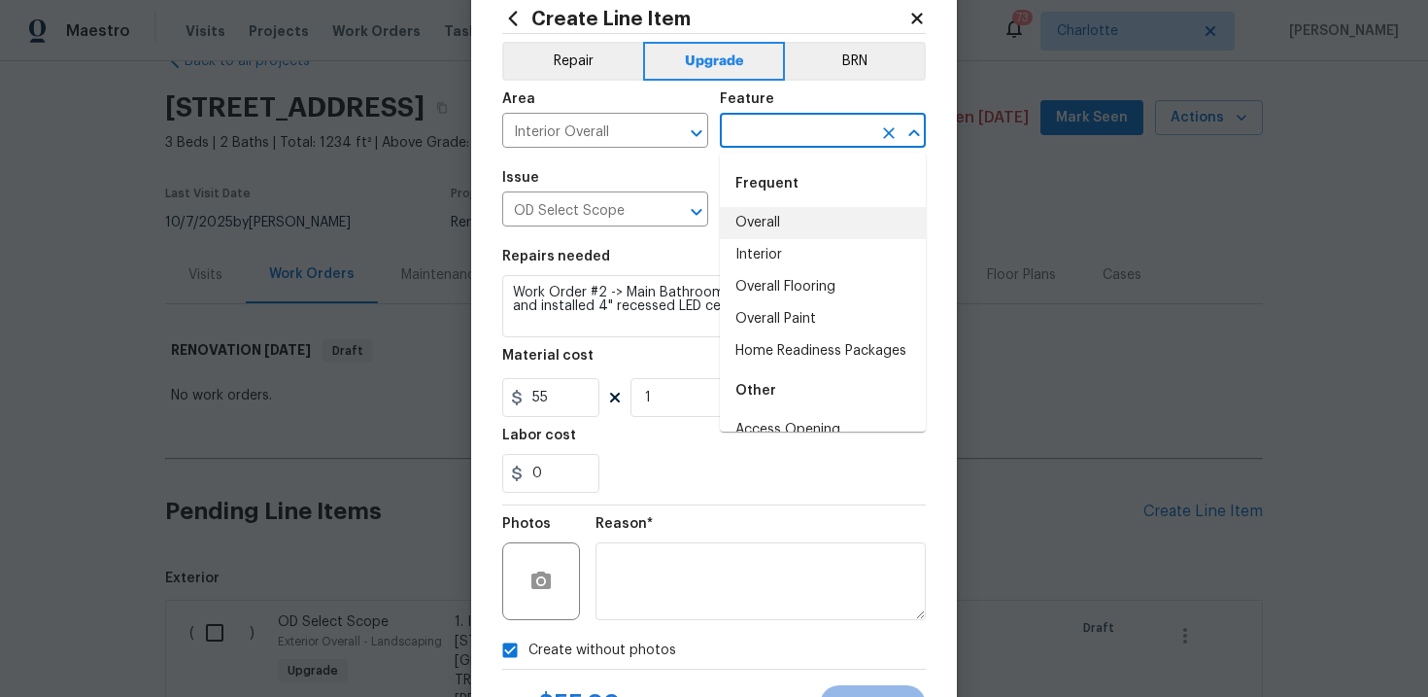
click at [780, 234] on li "Overall" at bounding box center [823, 223] width 206 height 32
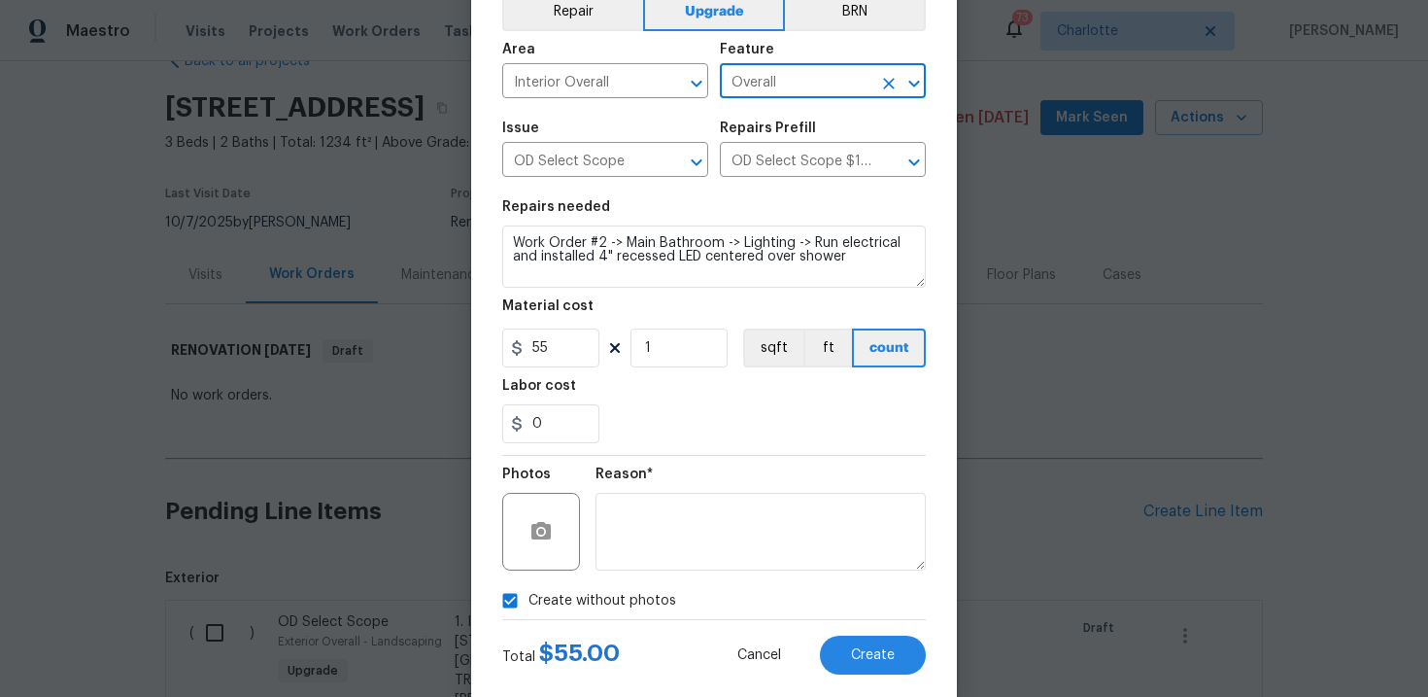
scroll to position [141, 0]
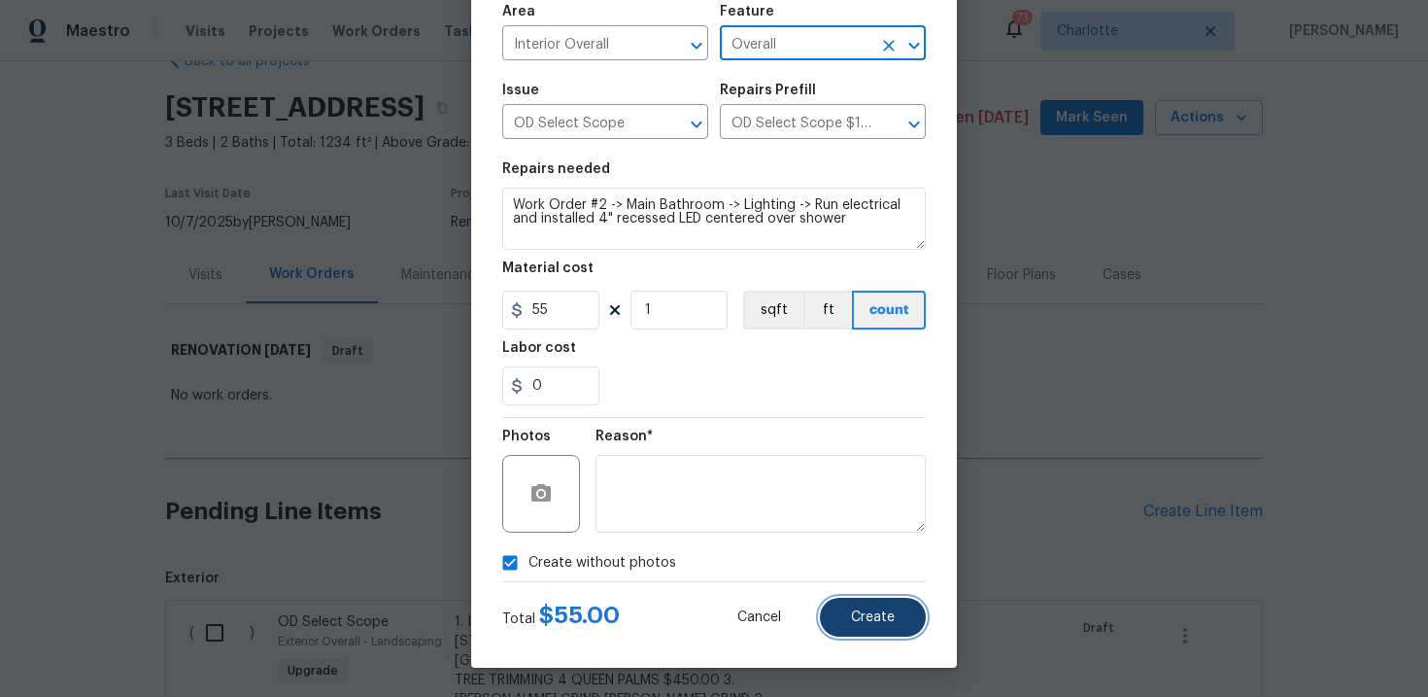
click at [883, 618] on span "Create" at bounding box center [873, 617] width 44 height 15
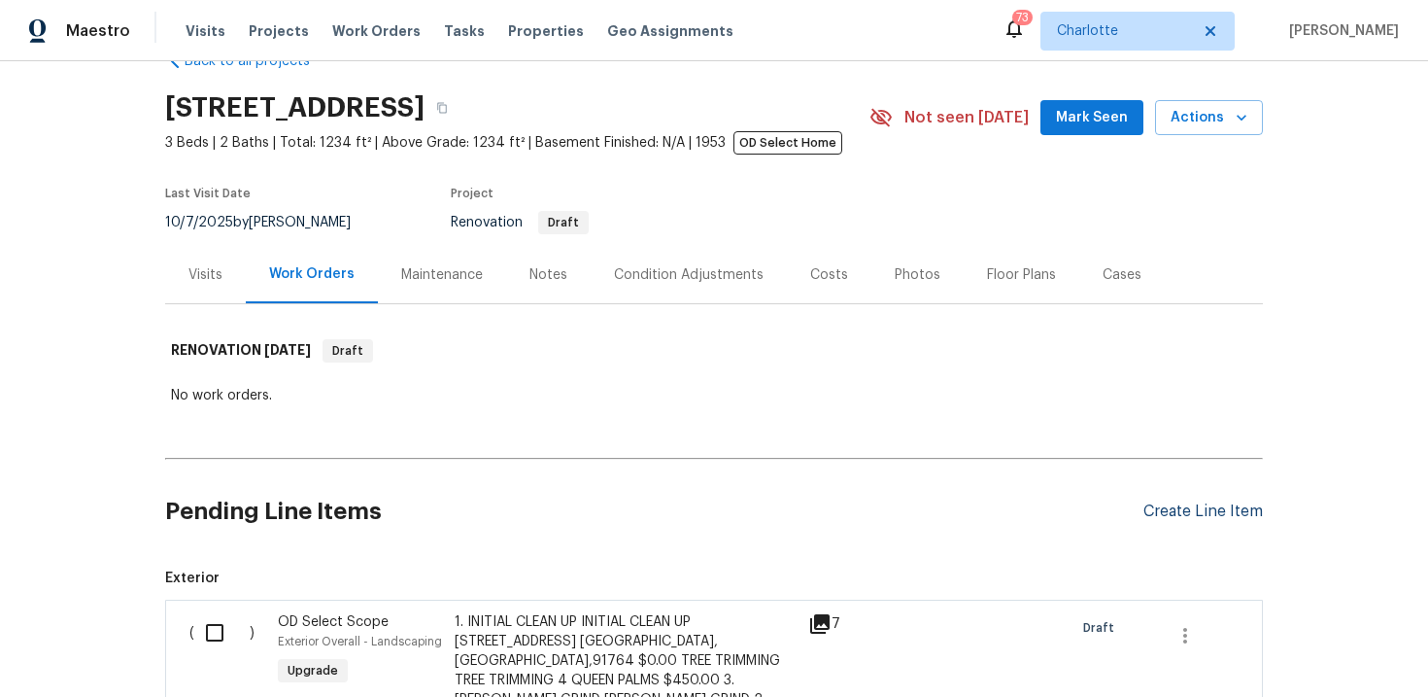
click at [1201, 513] on div "Create Line Item" at bounding box center [1202, 511] width 119 height 18
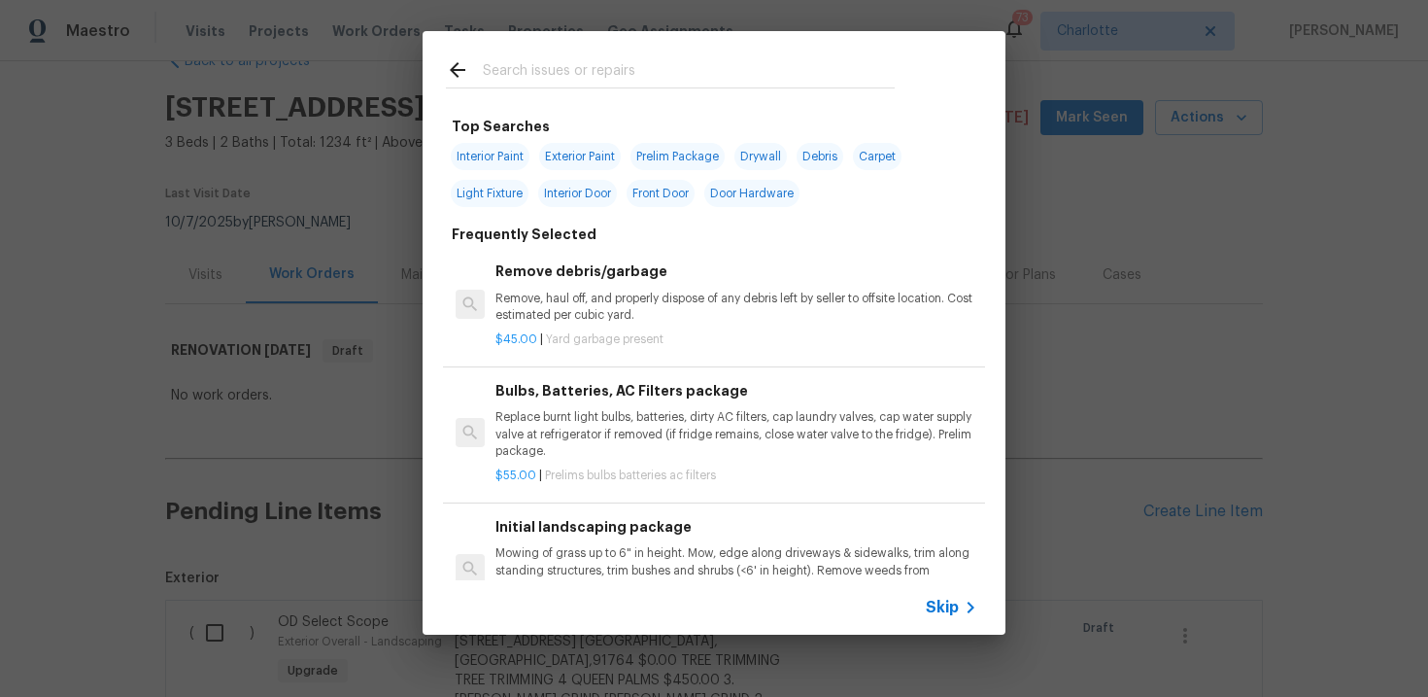
click at [941, 614] on span "Skip" at bounding box center [942, 606] width 33 height 19
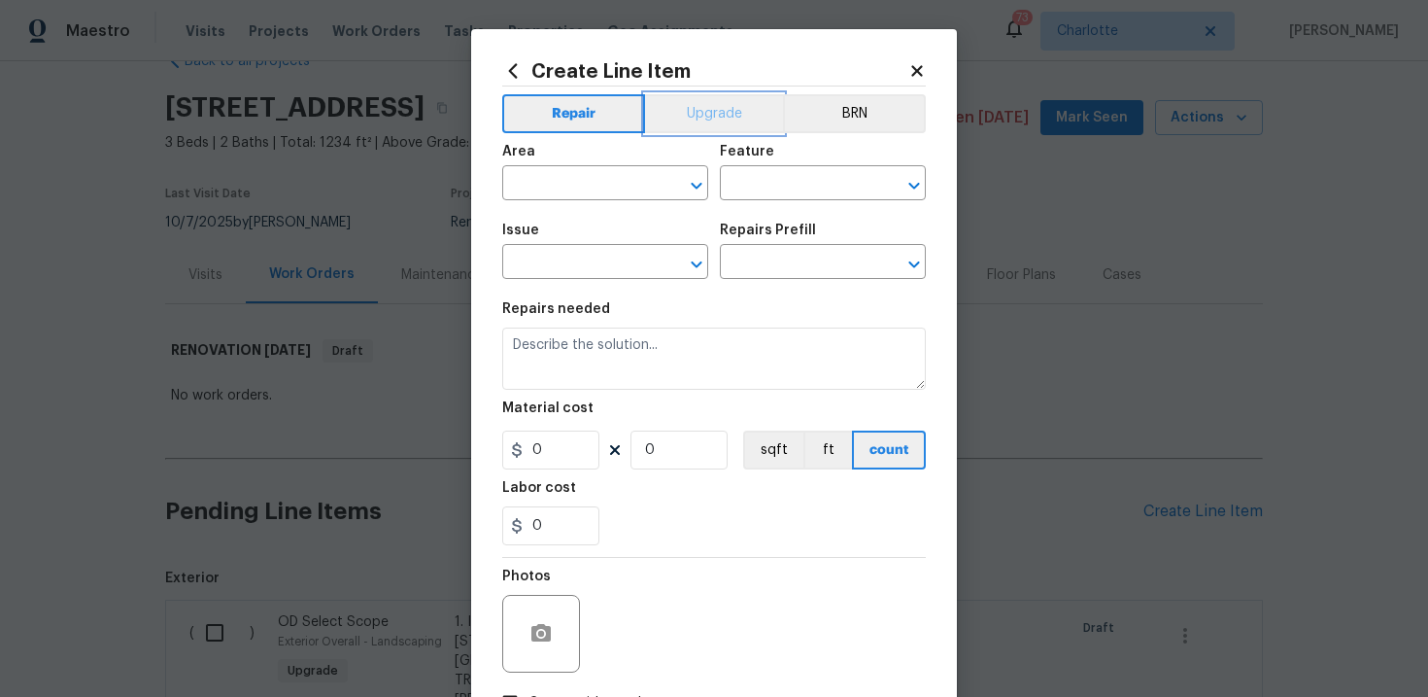
click at [724, 122] on button "Upgrade" at bounding box center [714, 113] width 139 height 39
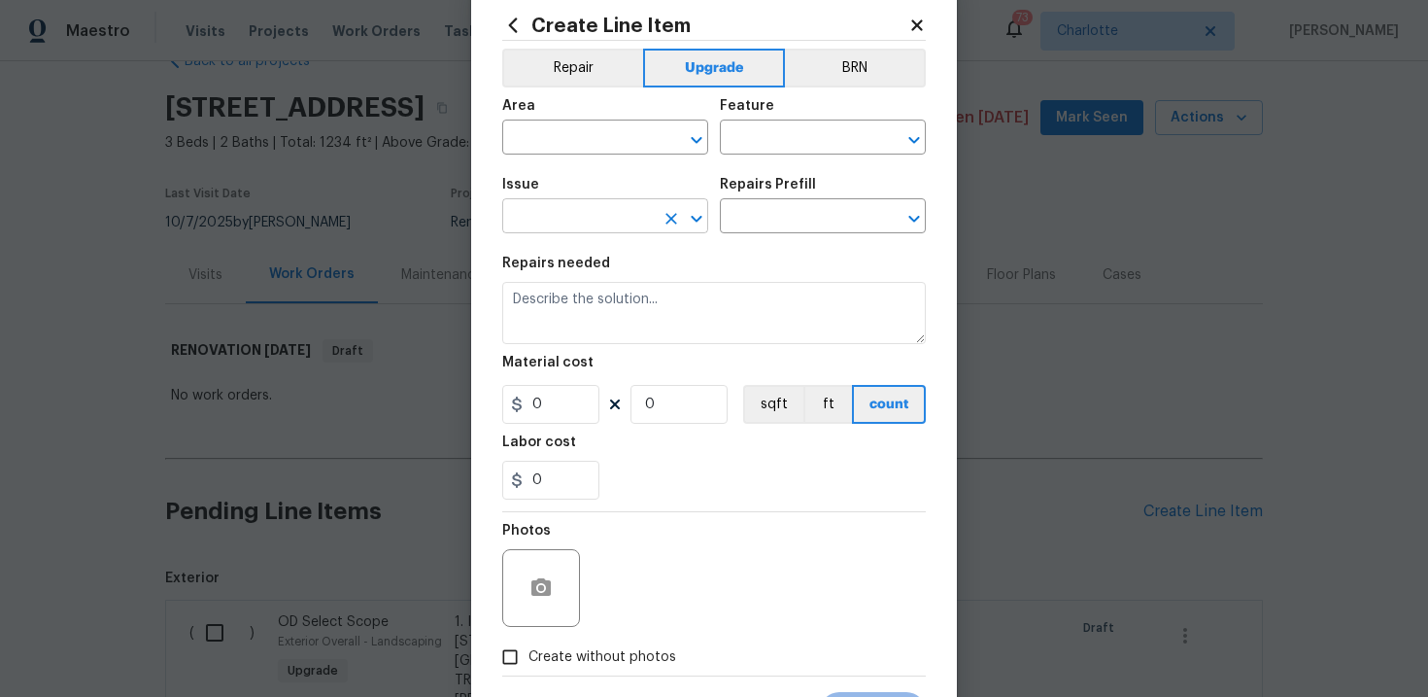
click at [607, 219] on input "text" at bounding box center [578, 218] width 152 height 30
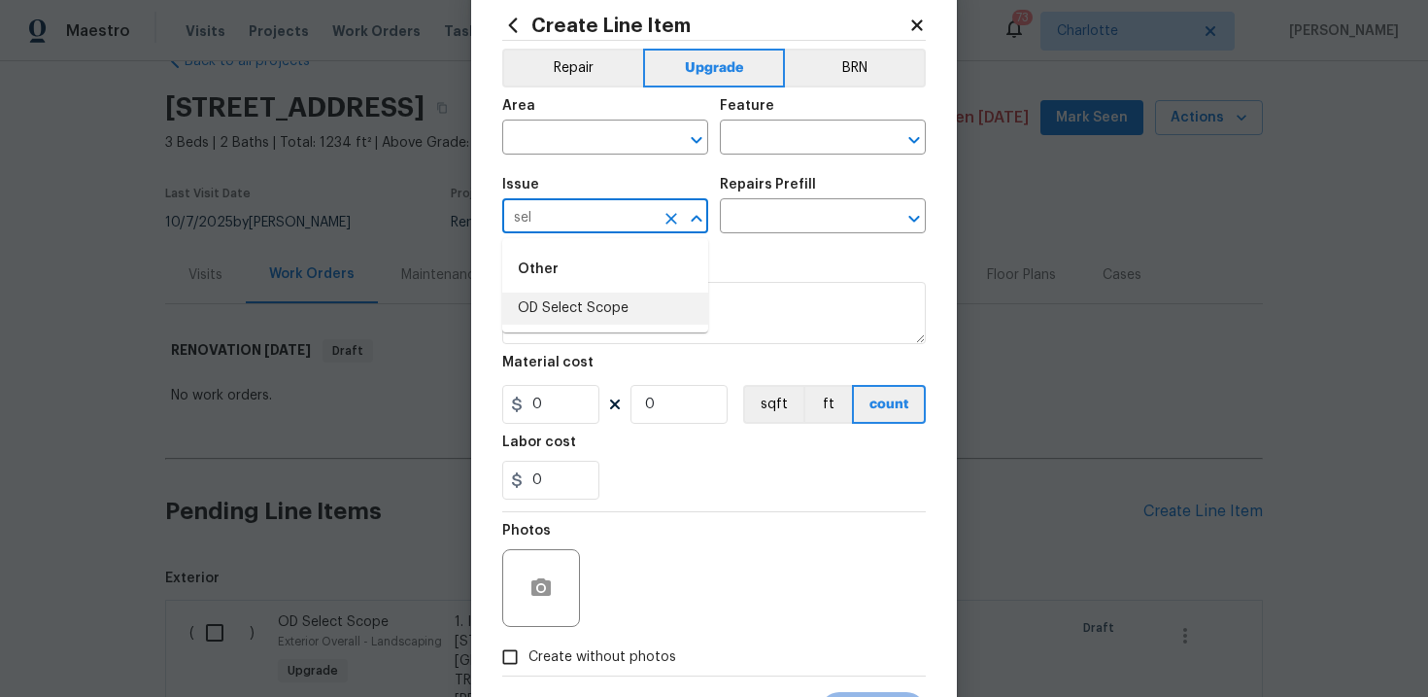
click at [604, 297] on li "OD Select Scope" at bounding box center [605, 308] width 206 height 32
click at [770, 219] on input "text" at bounding box center [796, 218] width 152 height 30
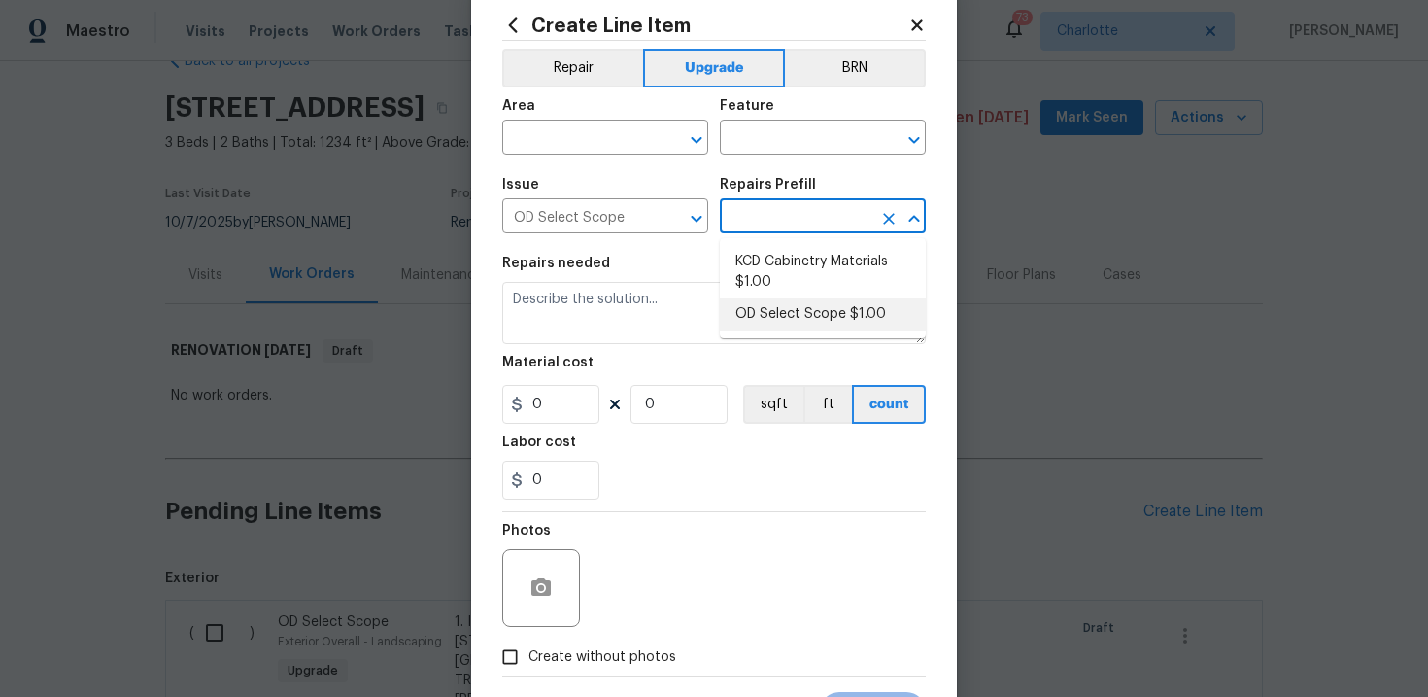
click at [784, 306] on li "OD Select Scope $1.00" at bounding box center [823, 314] width 206 height 32
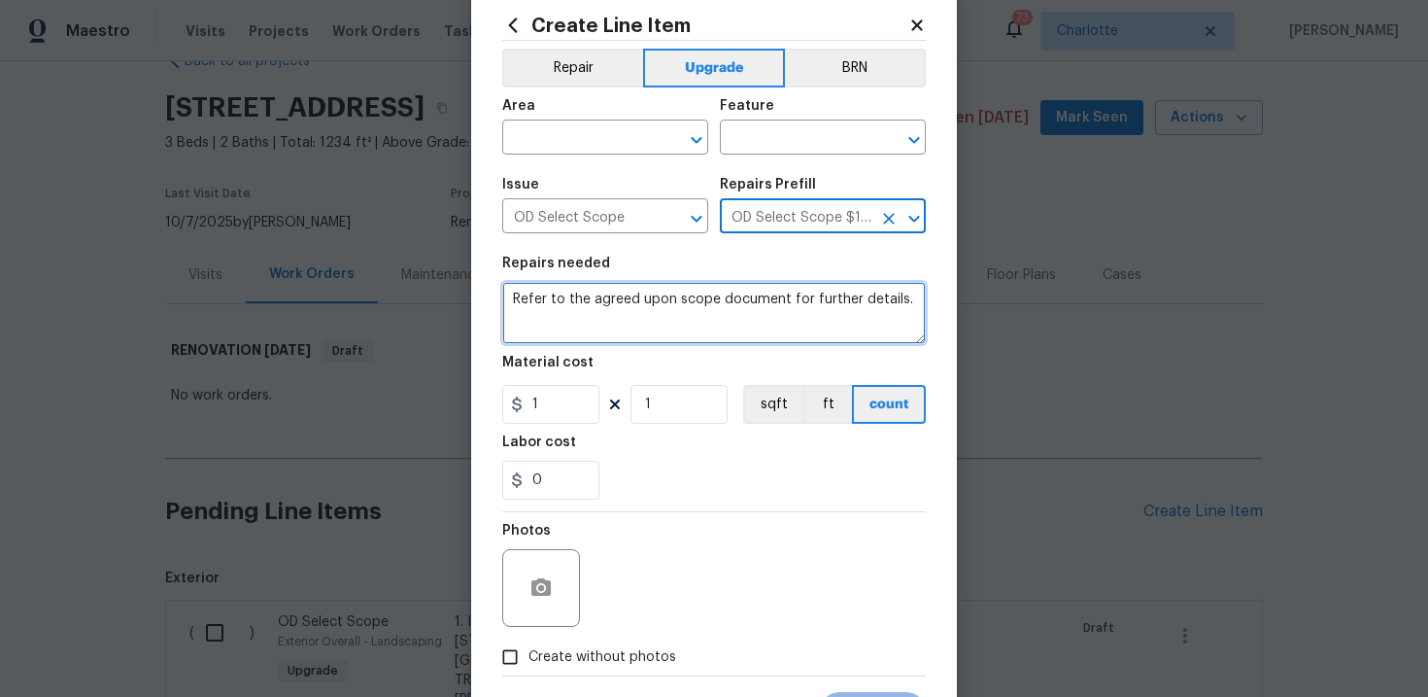
click at [707, 302] on textarea "Refer to the agreed upon scope document for further details." at bounding box center [714, 313] width 424 height 62
paste textarea "Work Order #2 -> Main Bathroom -> Mirror -> Demo wall mirror and install new. P…"
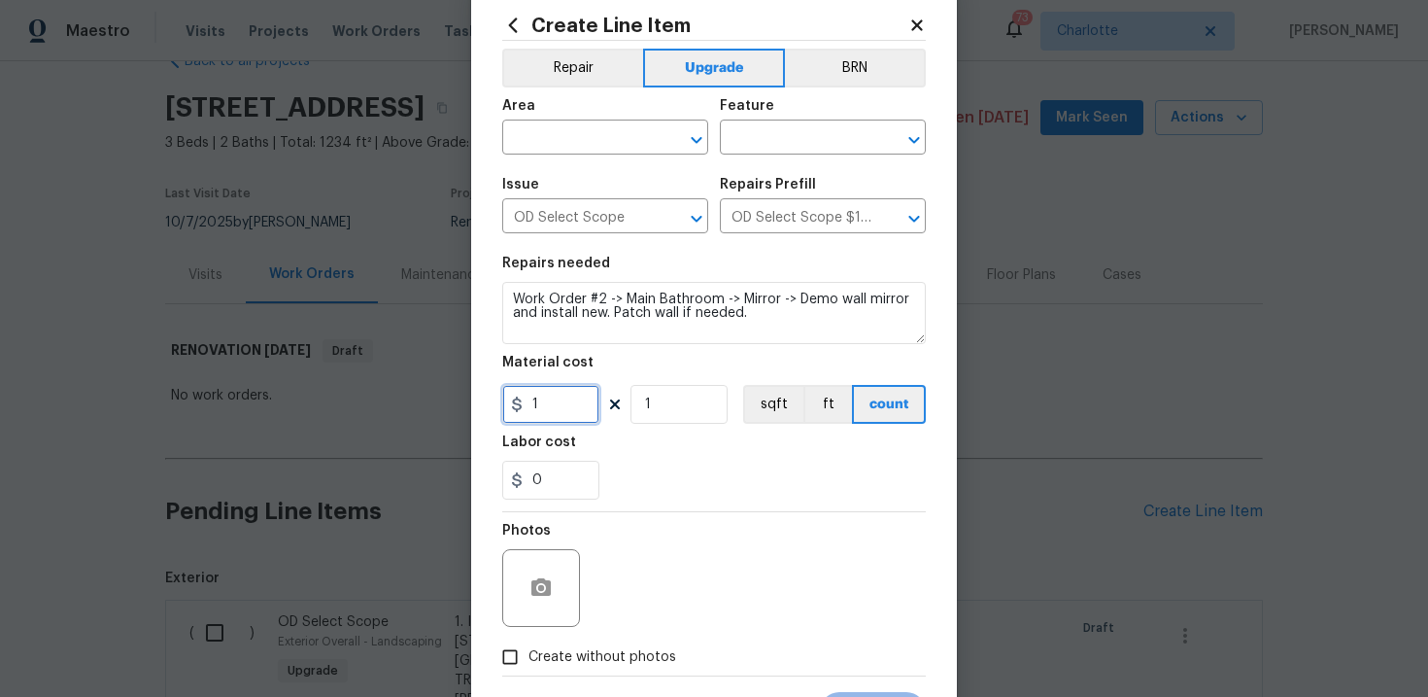
click at [567, 417] on input "1" at bounding box center [550, 404] width 97 height 39
click at [603, 650] on span "Create without photos" at bounding box center [602, 657] width 148 height 20
click at [528, 650] on input "Create without photos" at bounding box center [510, 656] width 37 height 37
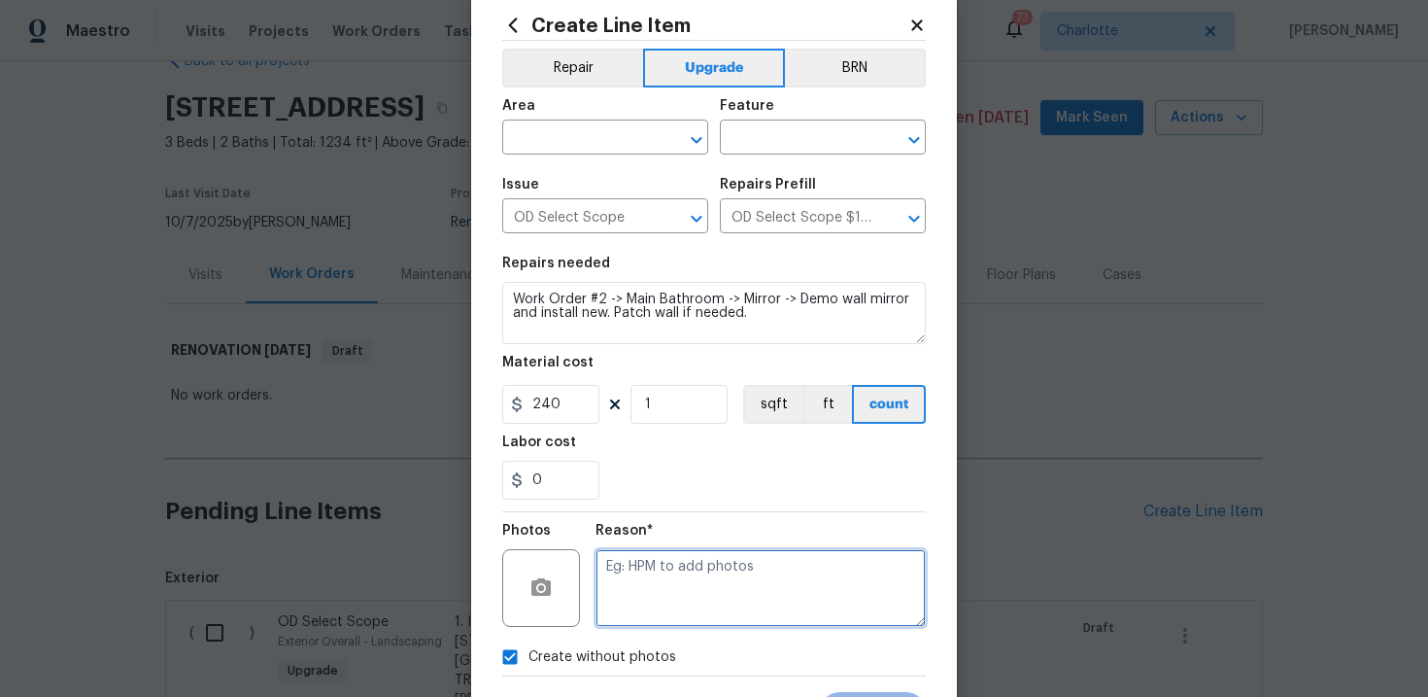
click at [685, 590] on textarea at bounding box center [761, 588] width 330 height 78
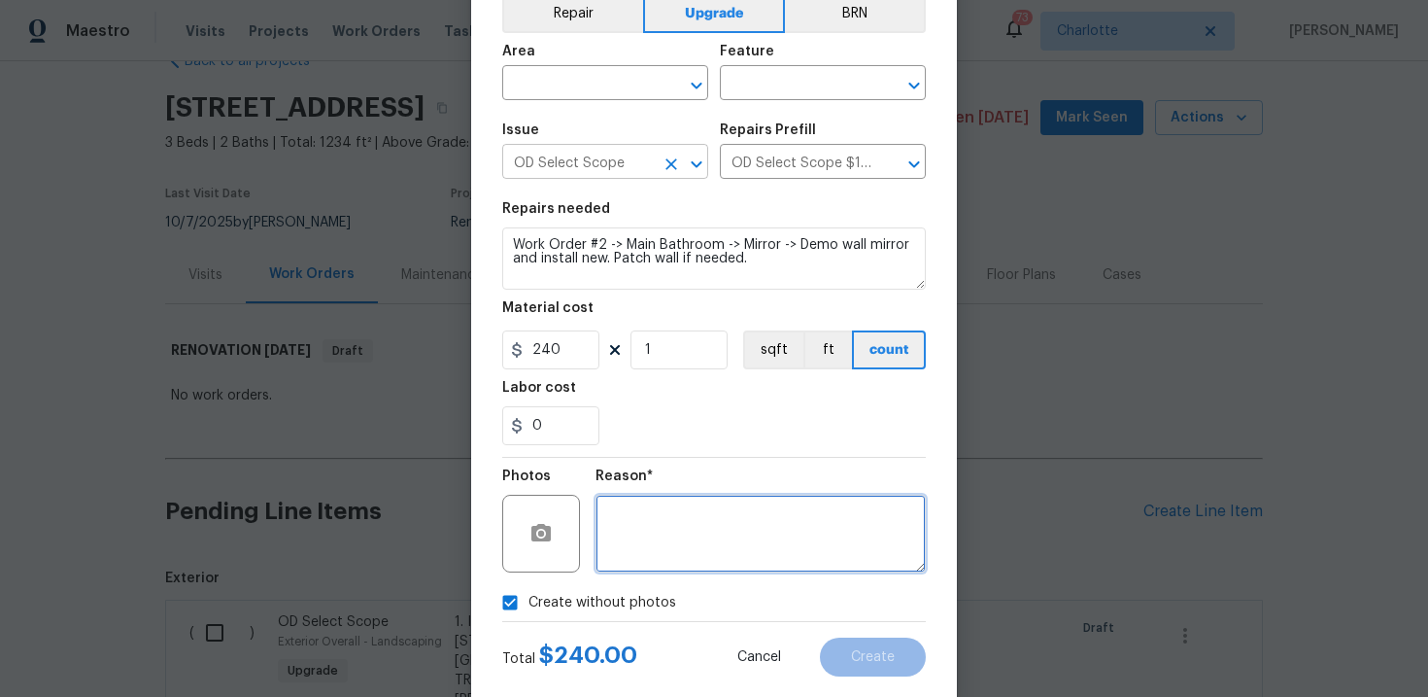
scroll to position [110, 0]
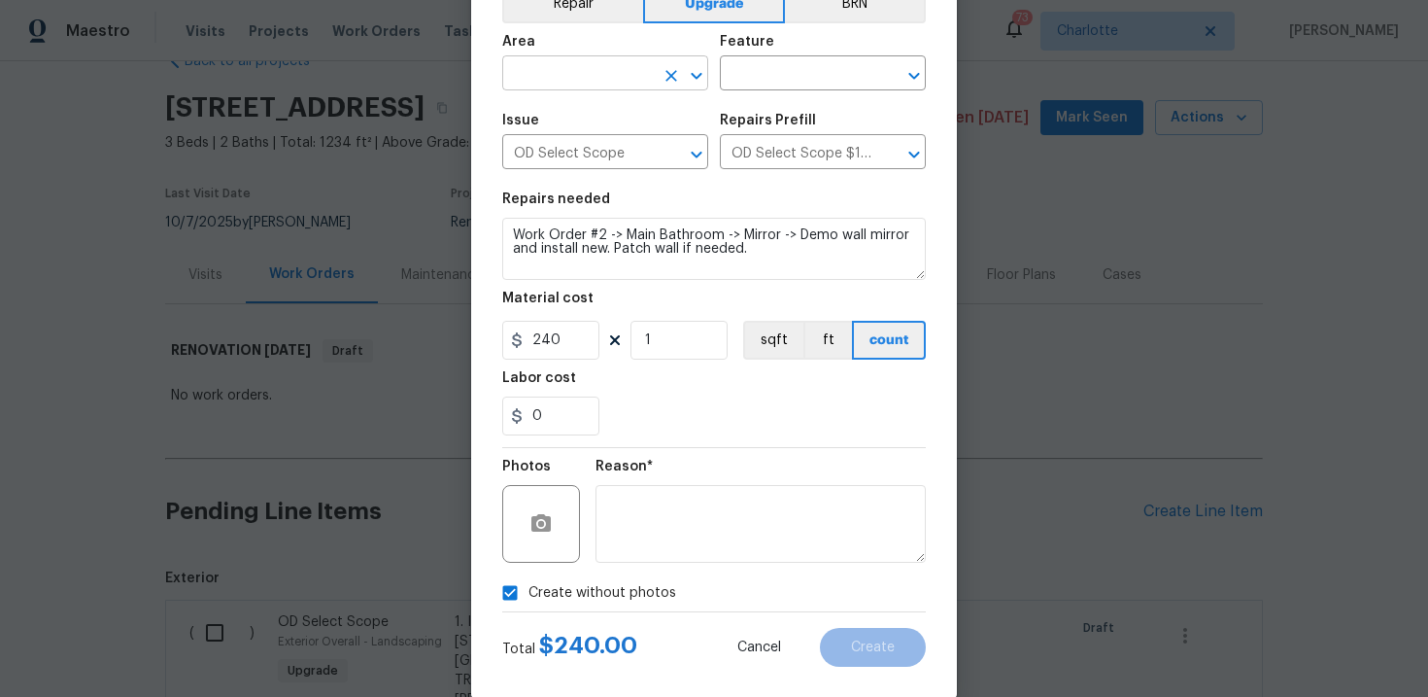
click at [618, 69] on input "text" at bounding box center [578, 75] width 152 height 30
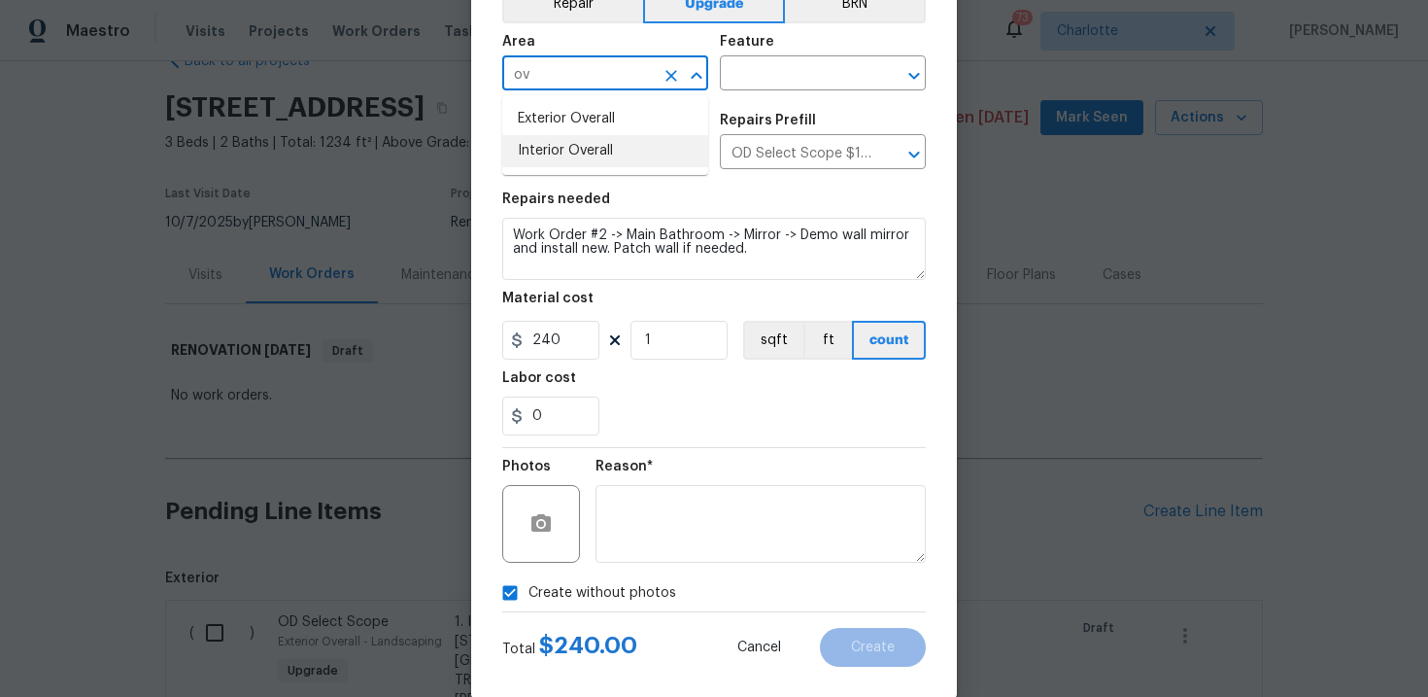
click at [596, 147] on li "Interior Overall" at bounding box center [605, 151] width 206 height 32
click at [804, 73] on input "text" at bounding box center [796, 75] width 152 height 30
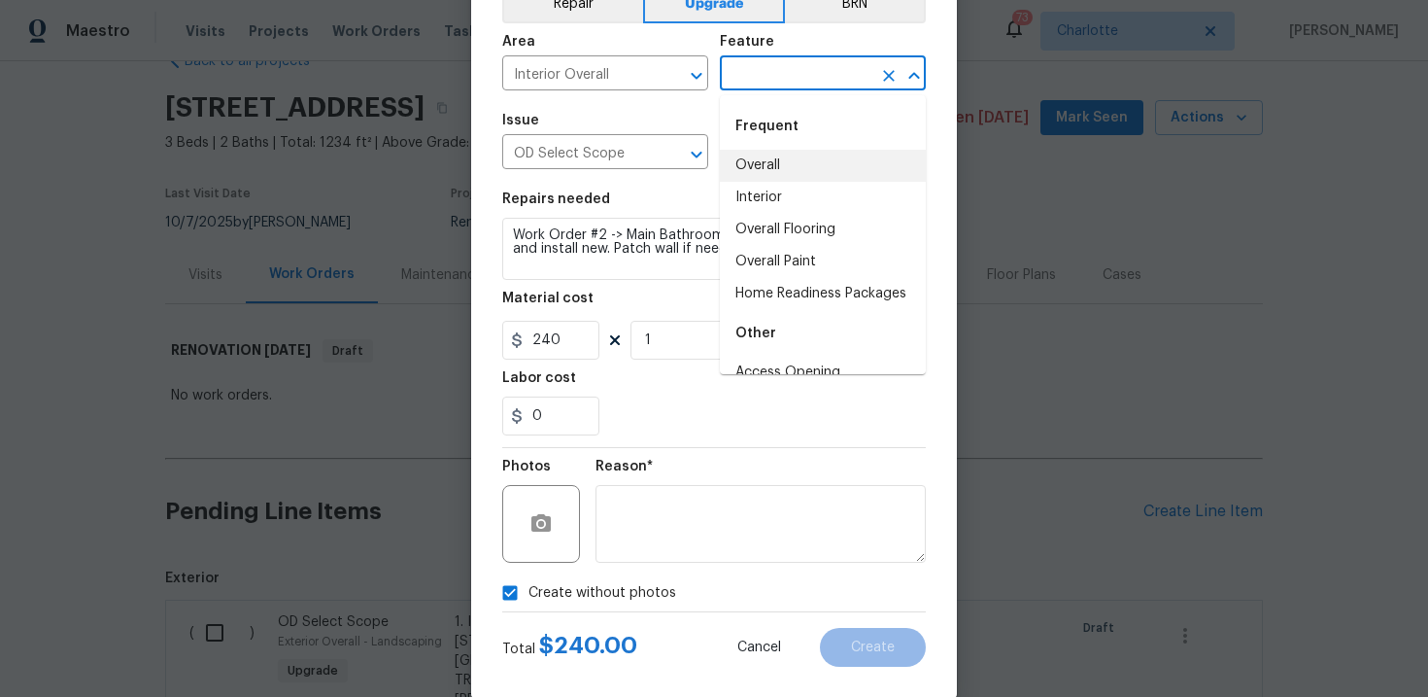
click at [788, 167] on li "Overall" at bounding box center [823, 166] width 206 height 32
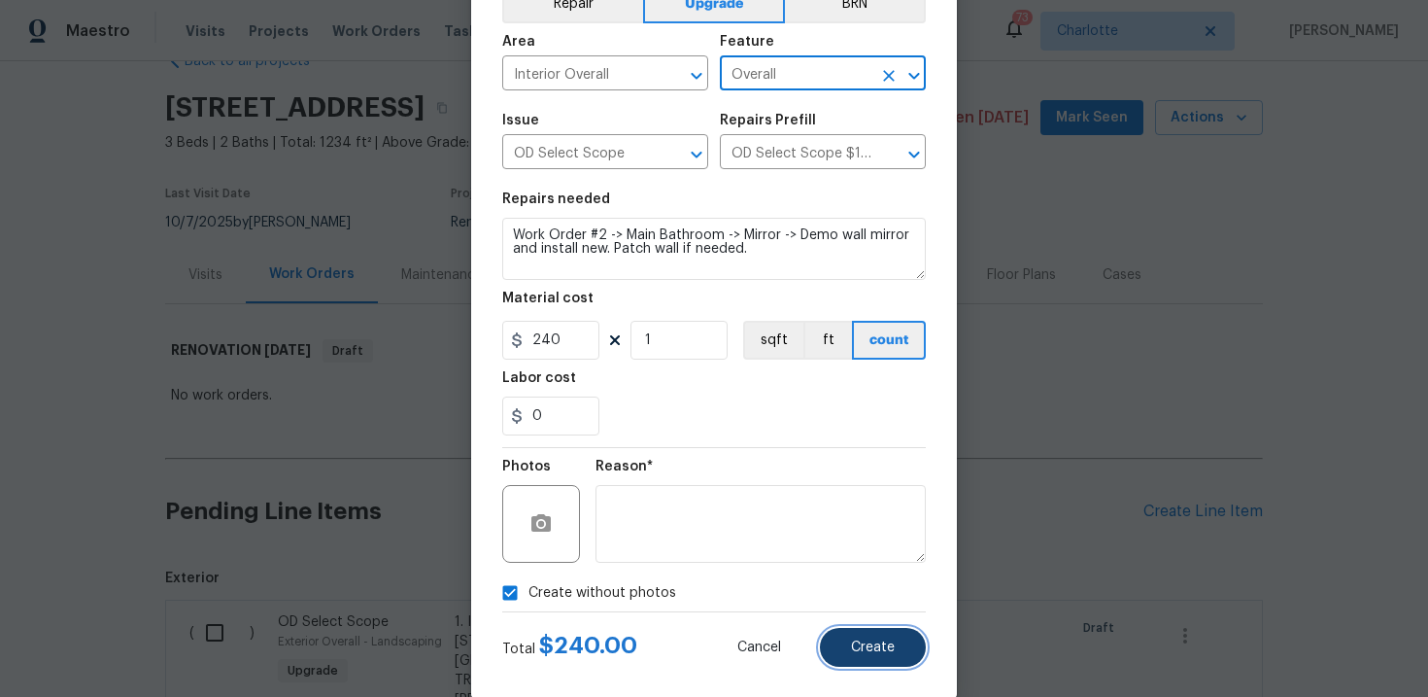
click at [892, 648] on span "Create" at bounding box center [873, 647] width 44 height 15
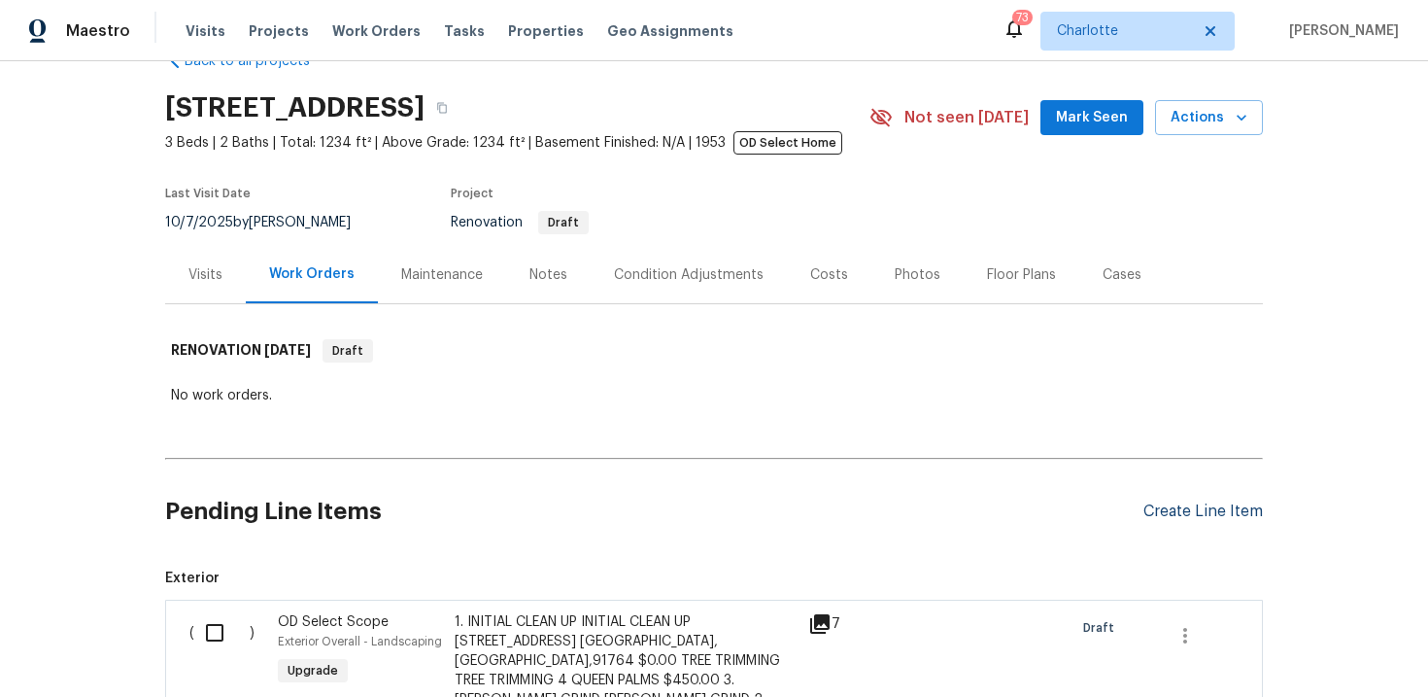
click at [1176, 508] on div "Create Line Item" at bounding box center [1202, 511] width 119 height 18
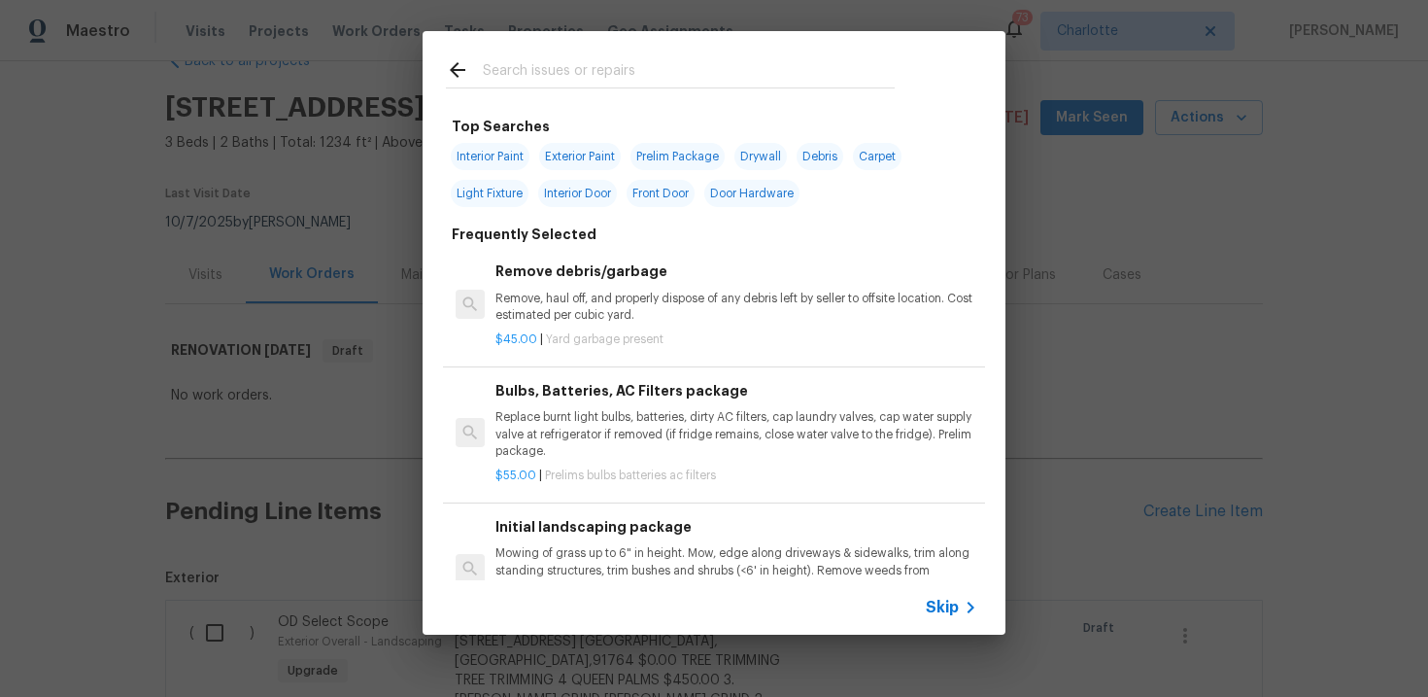
click at [944, 608] on span "Skip" at bounding box center [942, 606] width 33 height 19
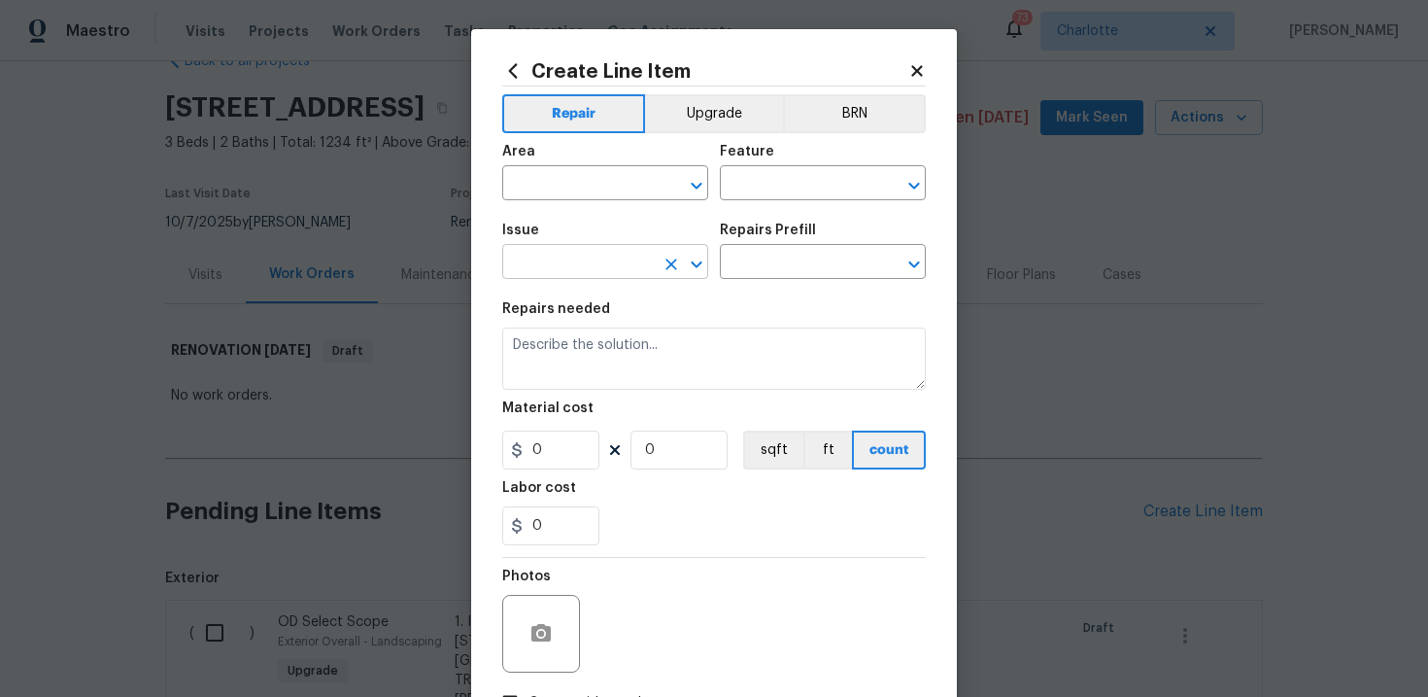
click at [662, 267] on icon "Clear" at bounding box center [671, 264] width 19 height 19
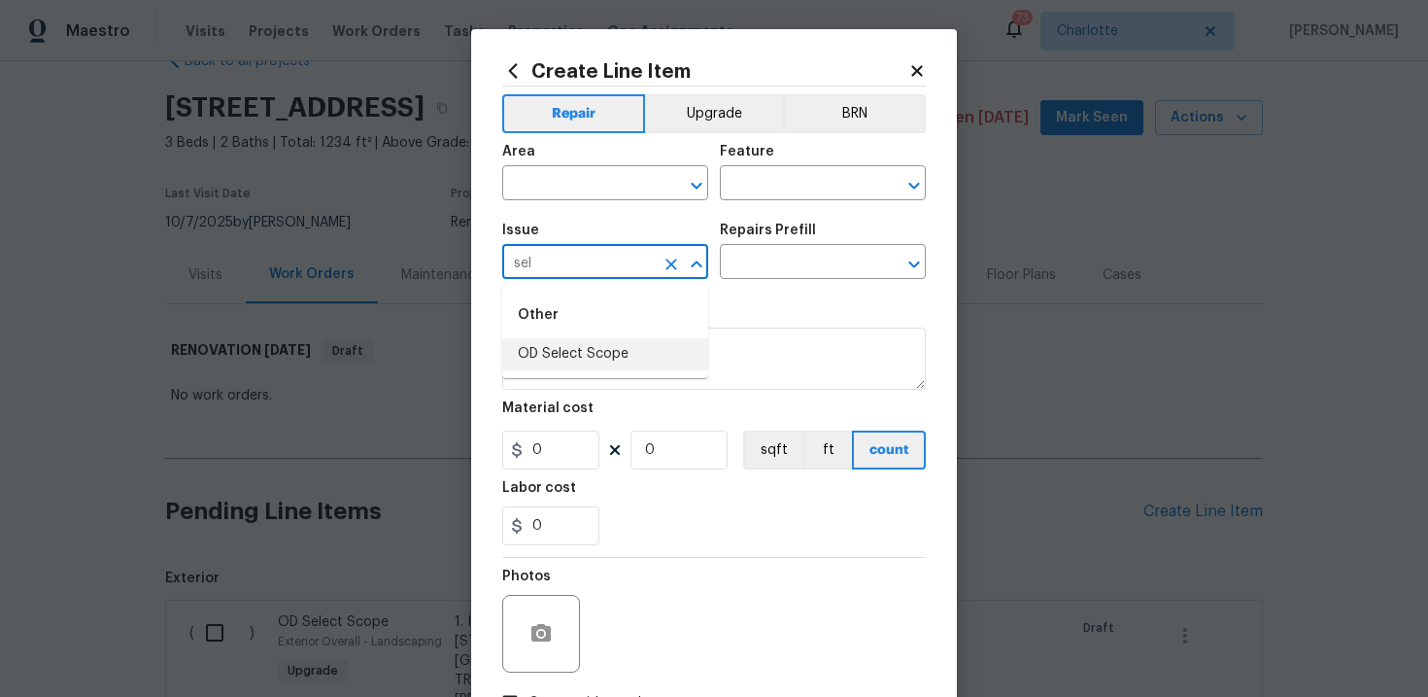
click at [607, 353] on li "OD Select Scope" at bounding box center [605, 354] width 206 height 32
click at [771, 276] on input "text" at bounding box center [796, 264] width 152 height 30
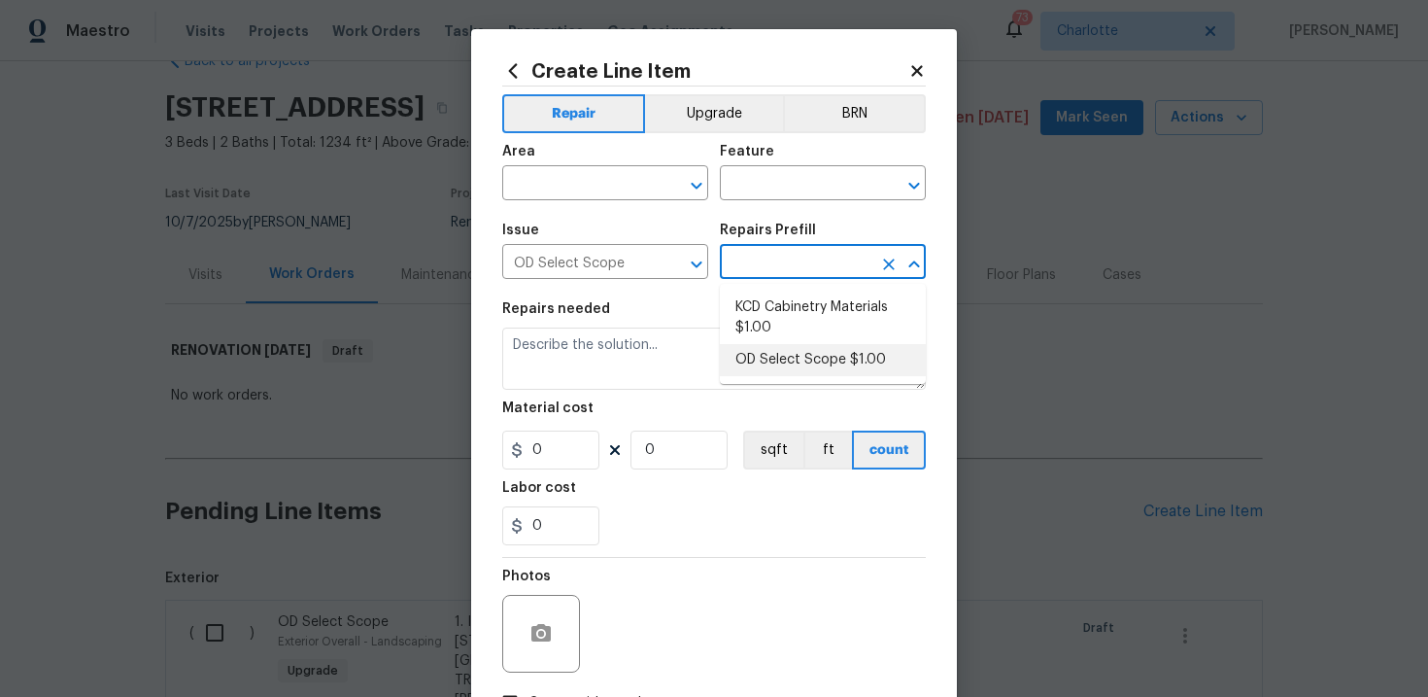
click at [779, 363] on li "OD Select Scope $1.00" at bounding box center [823, 360] width 206 height 32
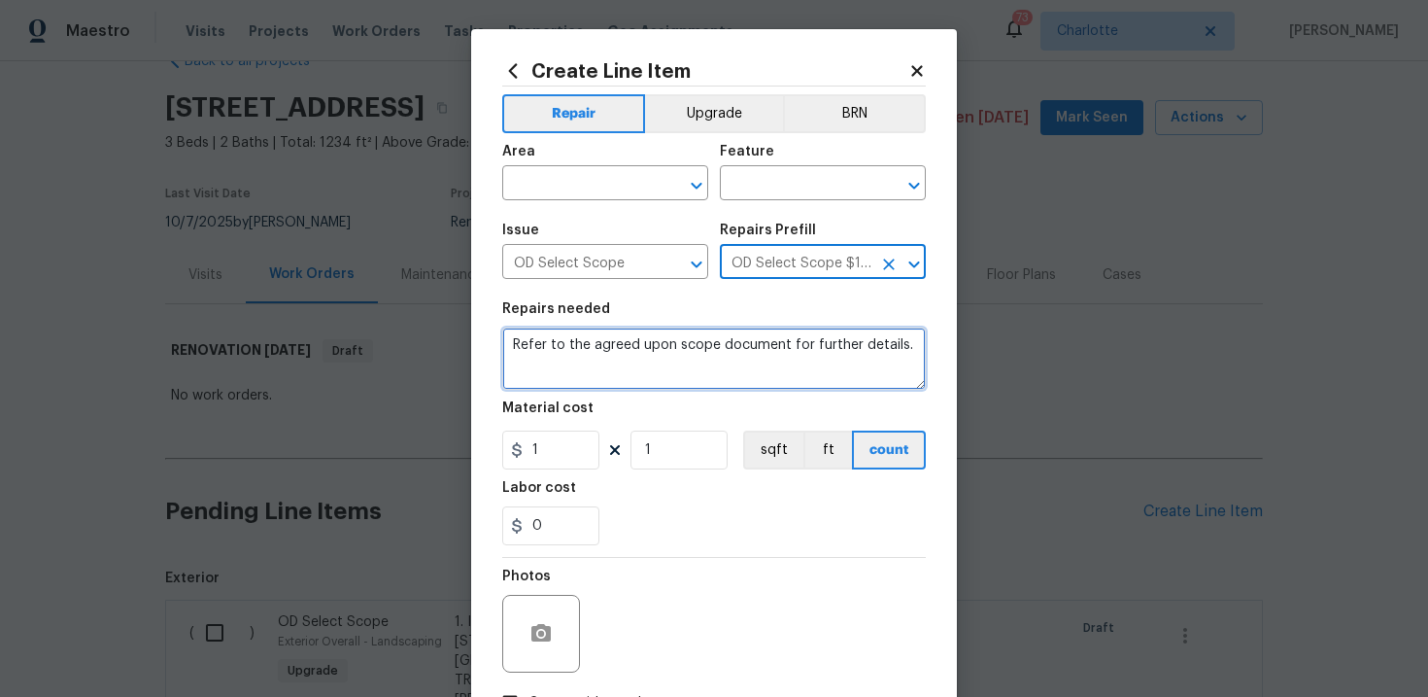
click at [727, 350] on textarea "Refer to the agreed upon scope document for further details." at bounding box center [714, 358] width 424 height 62
paste textarea "Work Order #2 -> Main Bathroom -> Shower -> Demo shower door and tile surround …"
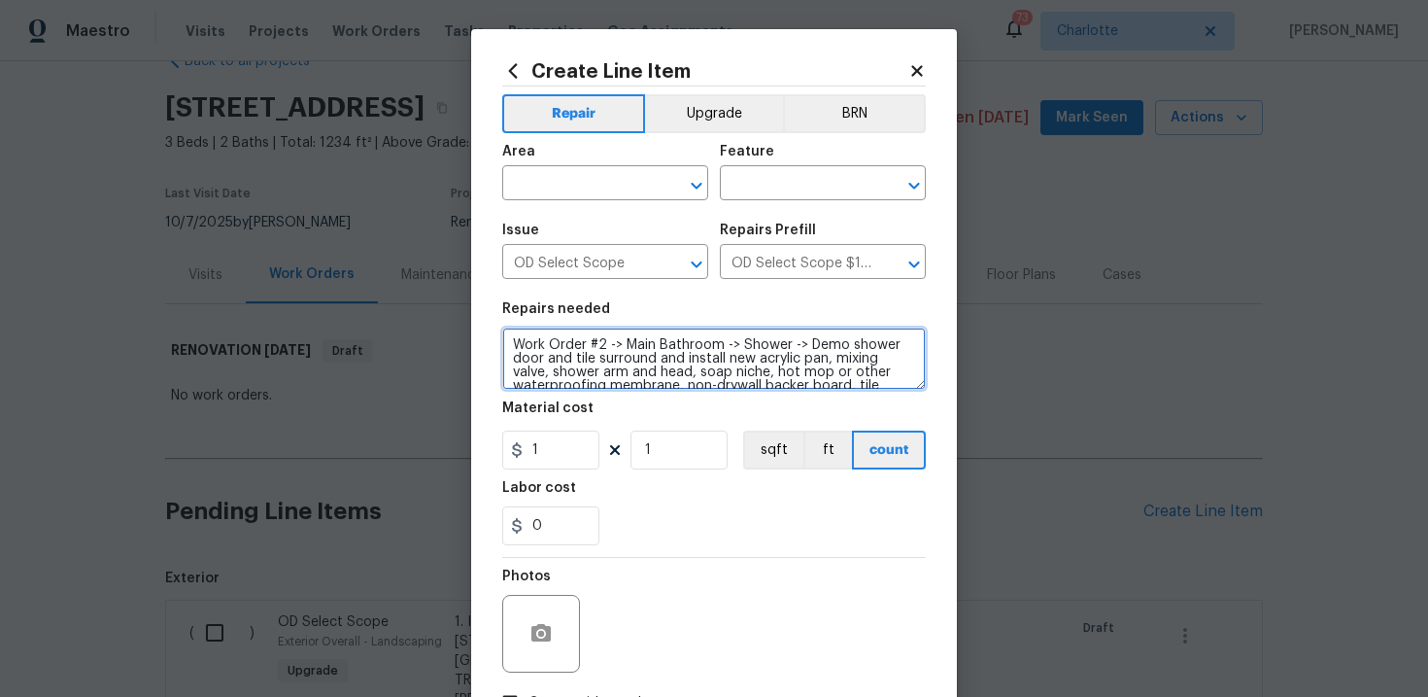
scroll to position [17, 0]
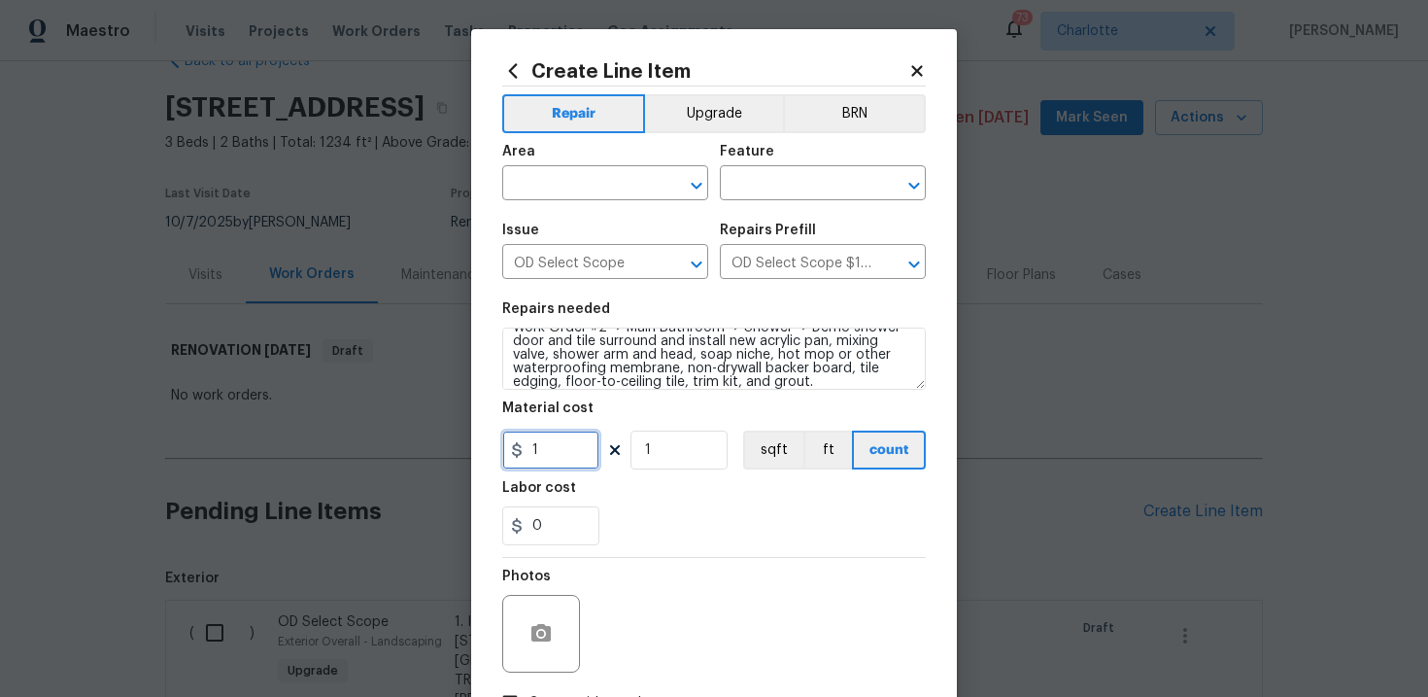
click at [570, 458] on input "1" at bounding box center [550, 449] width 97 height 39
click at [623, 185] on input "text" at bounding box center [578, 185] width 152 height 30
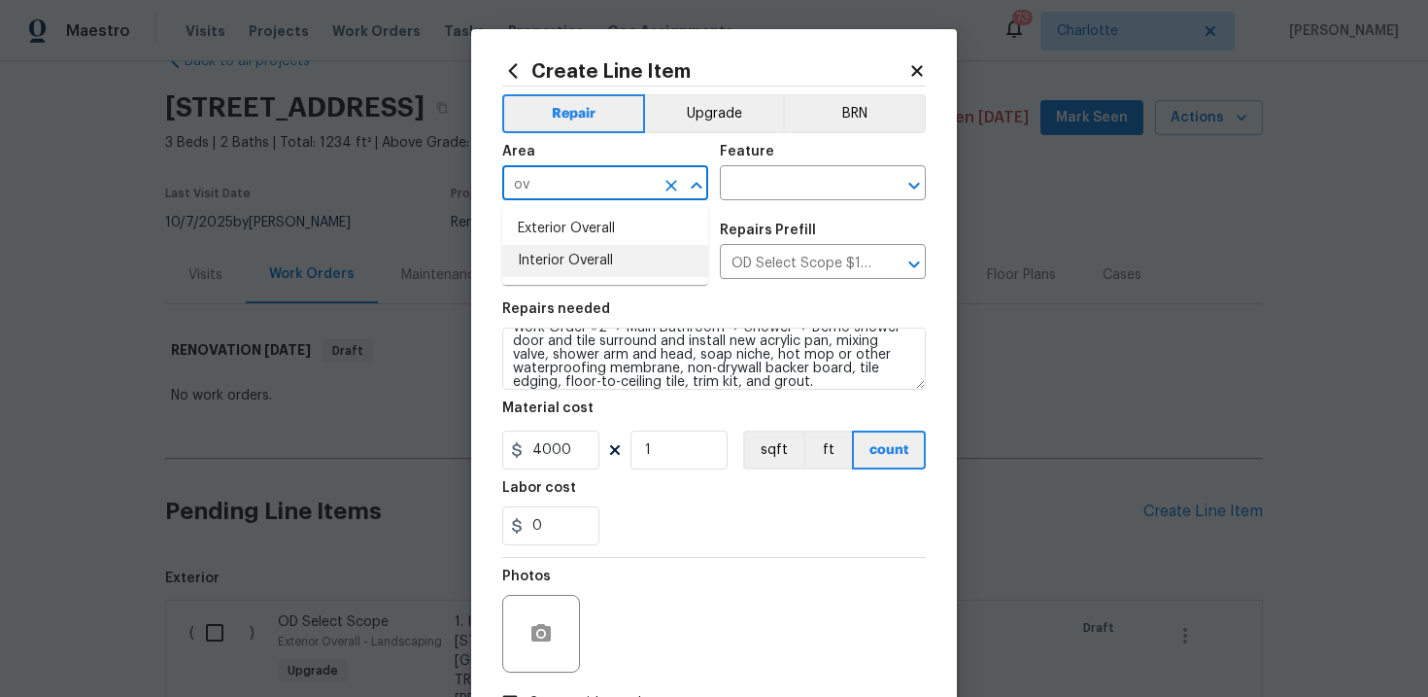
click at [607, 254] on li "Interior Overall" at bounding box center [605, 261] width 206 height 32
click at [743, 190] on input "text" at bounding box center [796, 185] width 152 height 30
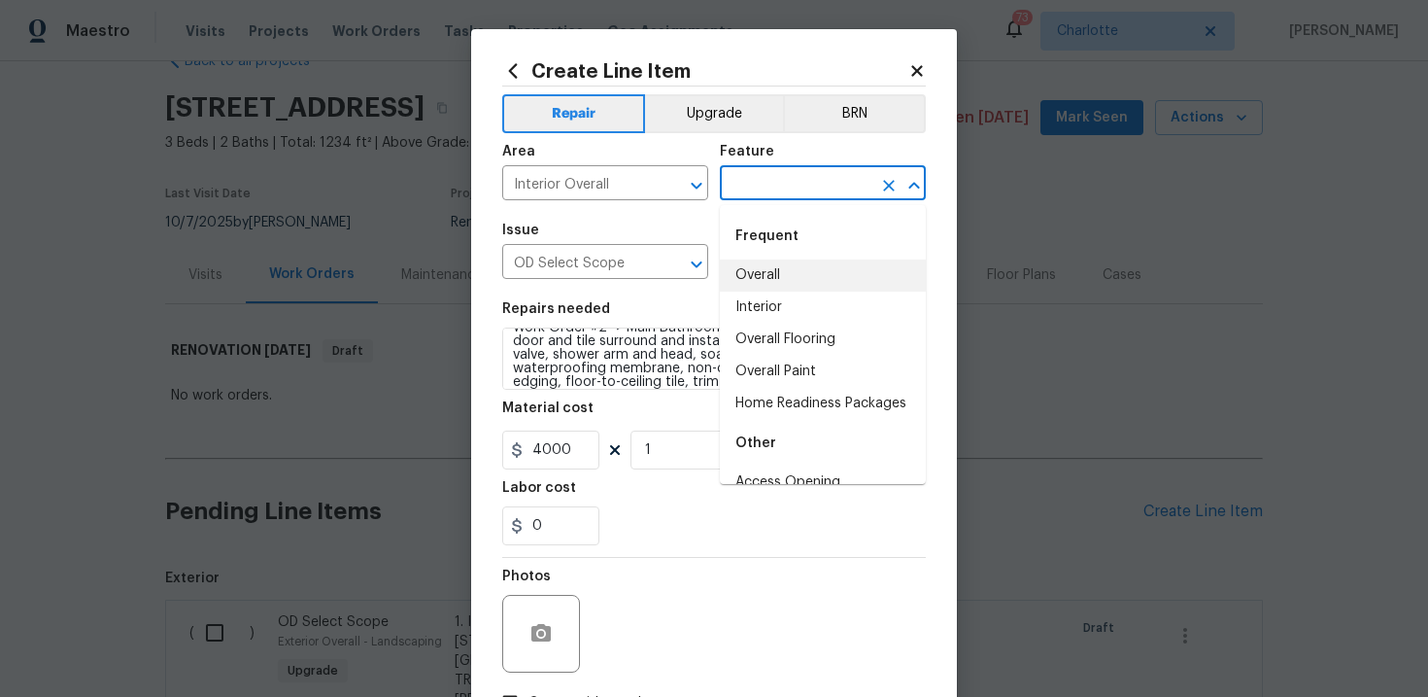
click at [775, 263] on li "Overall" at bounding box center [823, 275] width 206 height 32
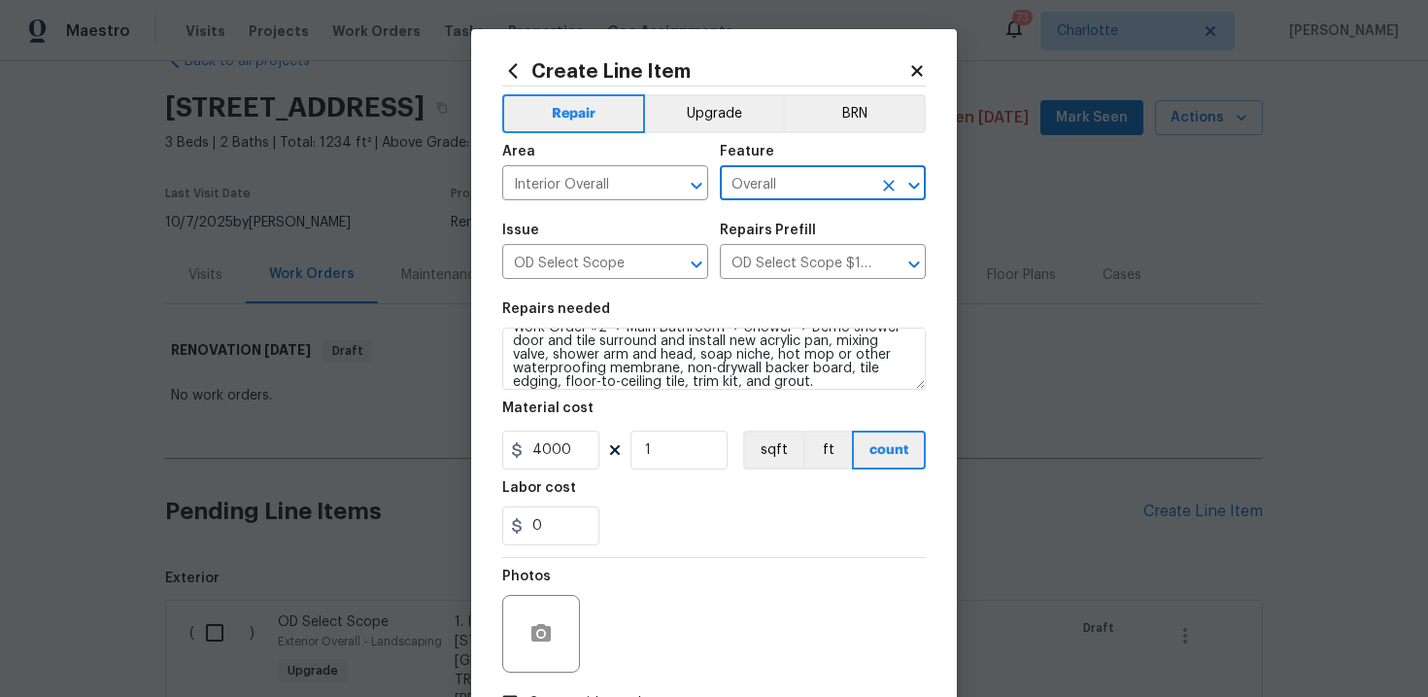
scroll to position [141, 0]
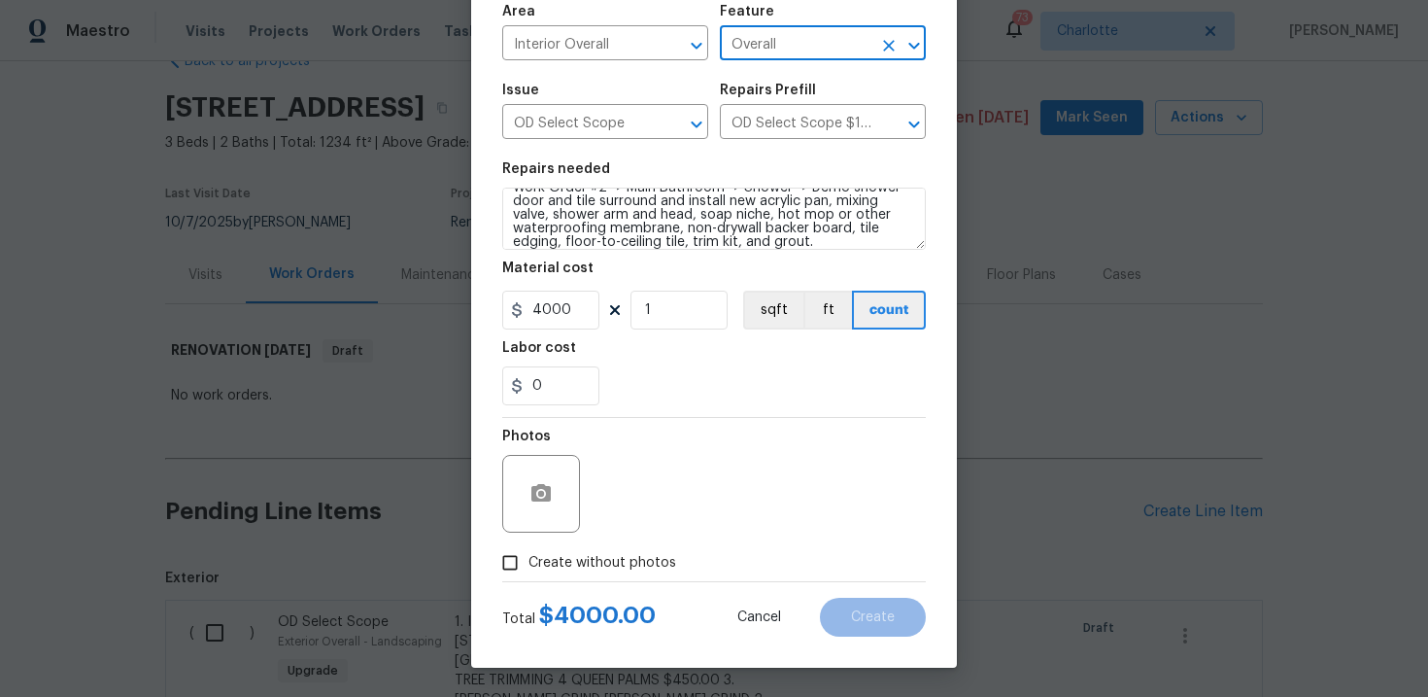
click at [608, 562] on span "Create without photos" at bounding box center [602, 563] width 148 height 20
click at [528, 562] on input "Create without photos" at bounding box center [510, 562] width 37 height 37
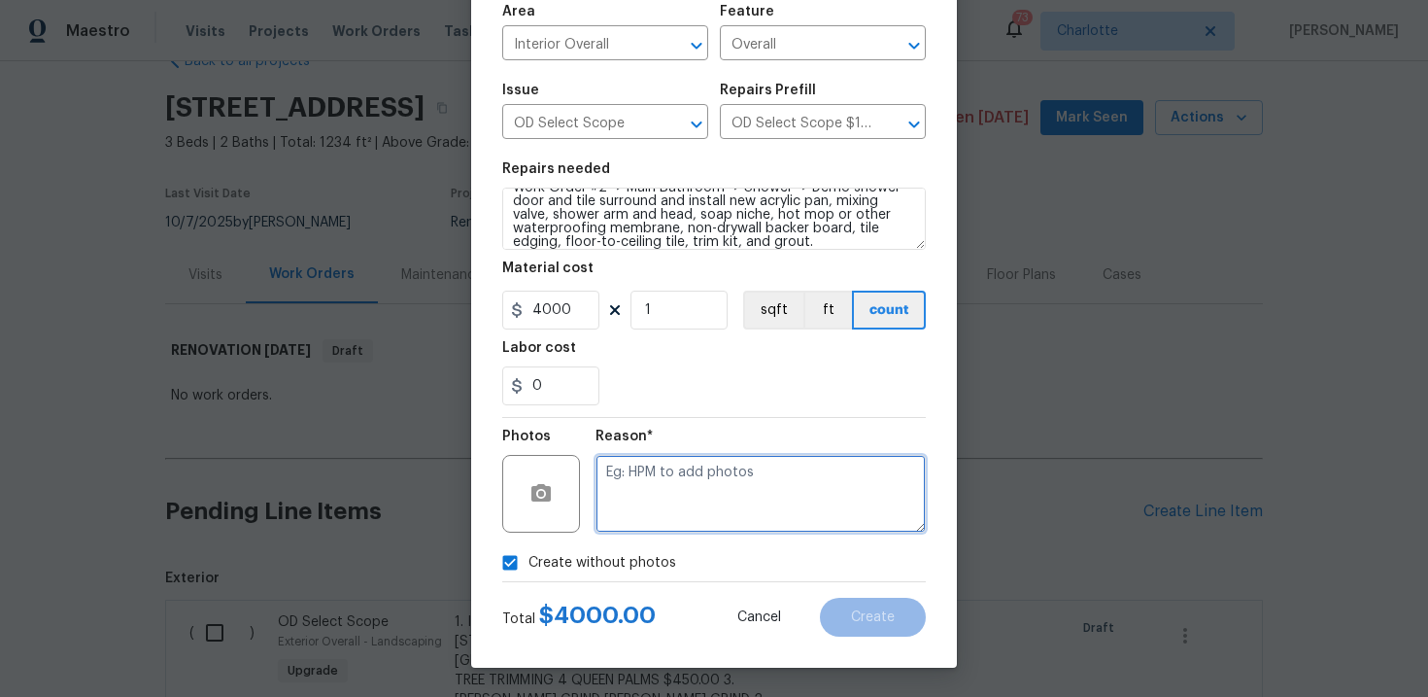
click at [689, 495] on textarea at bounding box center [761, 494] width 330 height 78
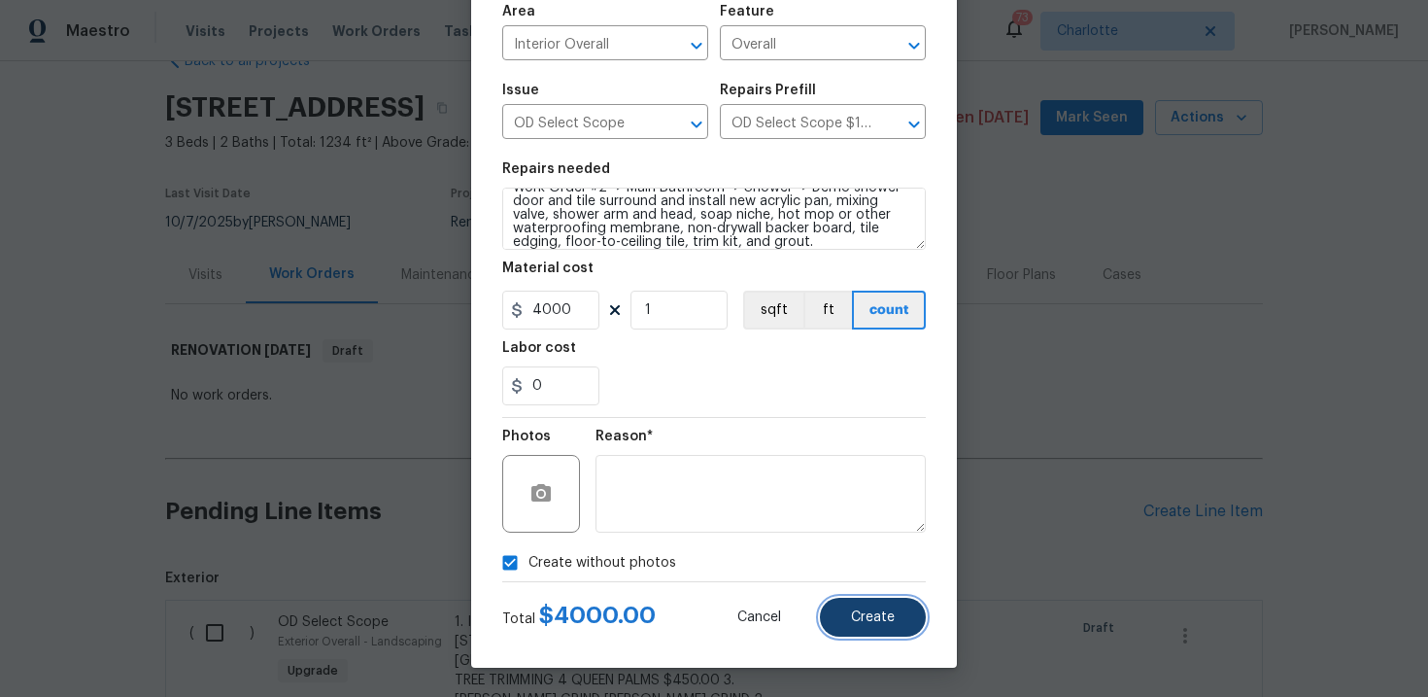
click at [864, 620] on span "Create" at bounding box center [873, 617] width 44 height 15
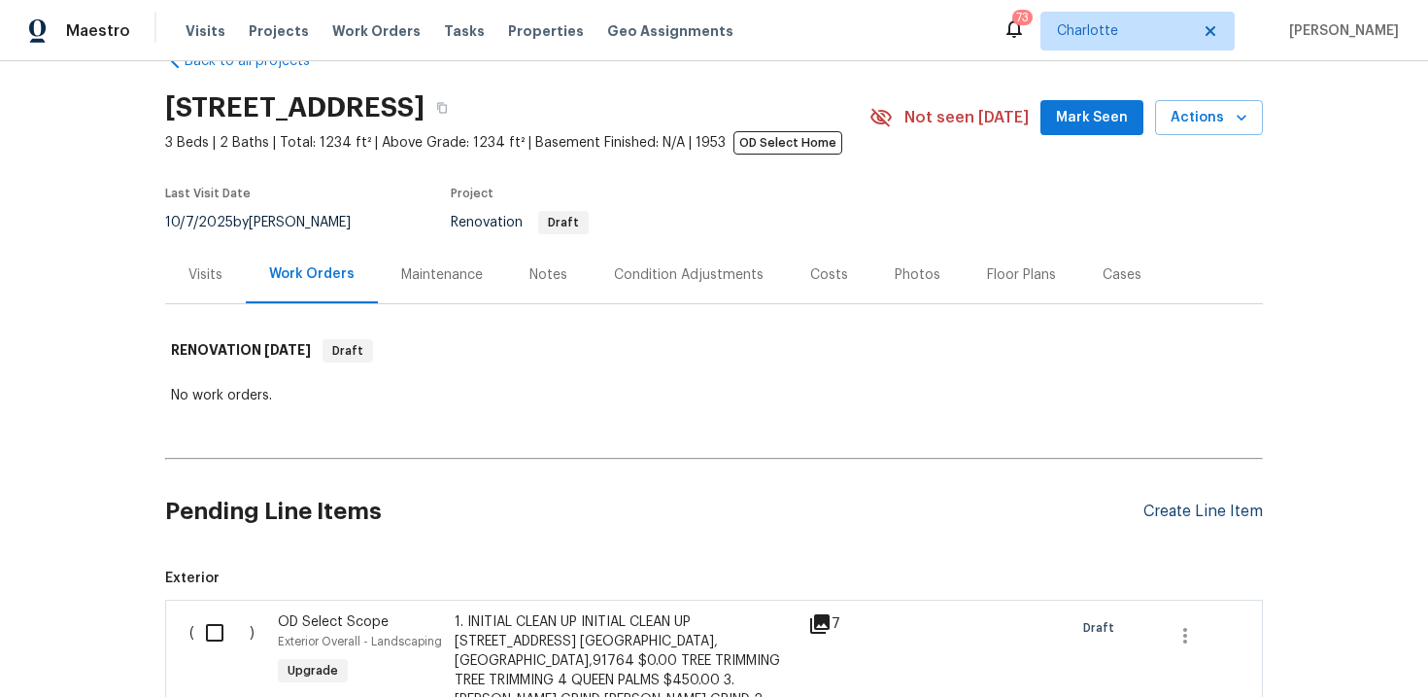
click at [1171, 509] on div "Create Line Item" at bounding box center [1202, 511] width 119 height 18
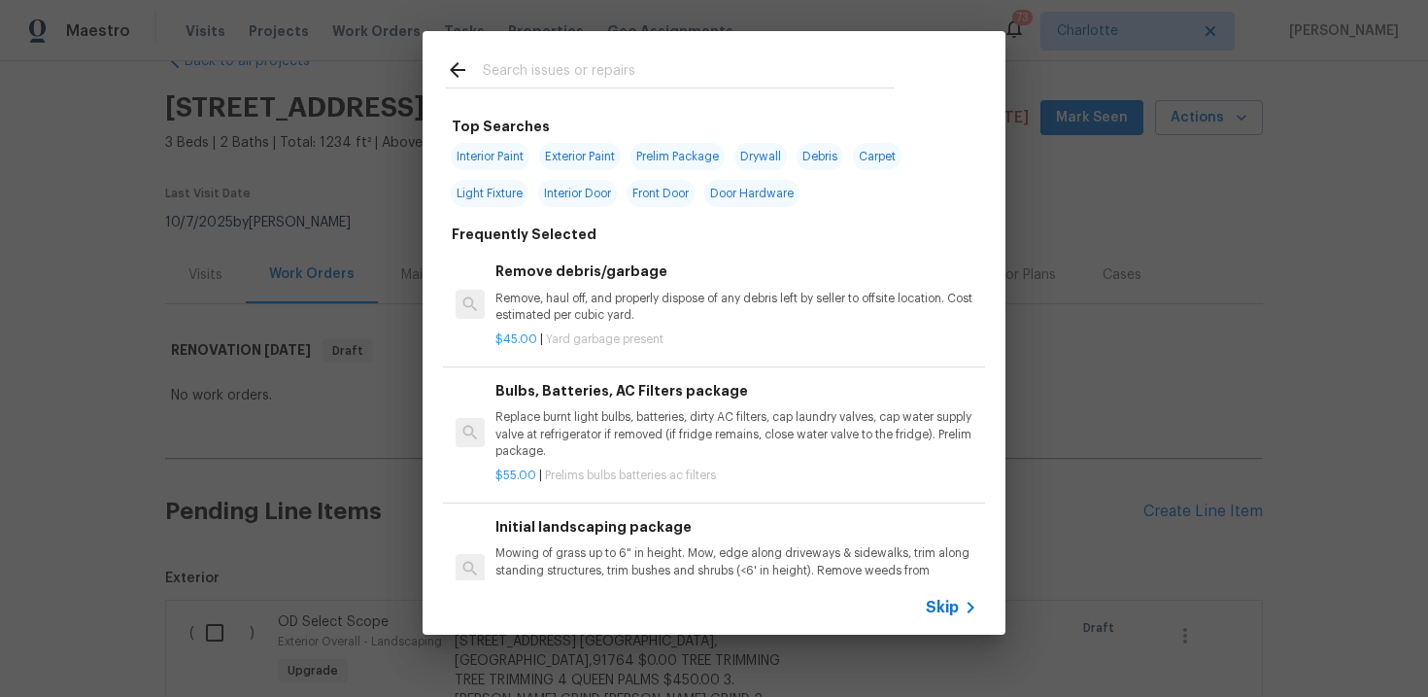
click at [953, 604] on span "Skip" at bounding box center [942, 606] width 33 height 19
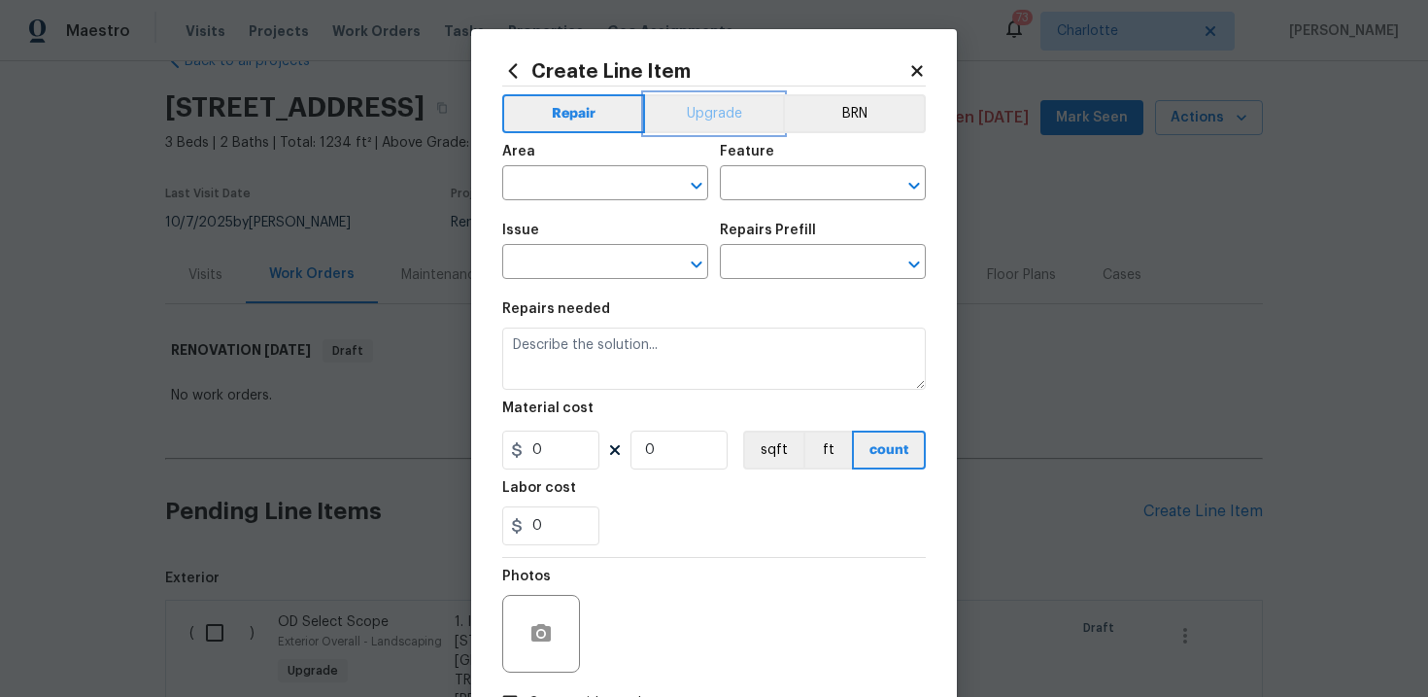
click at [716, 109] on button "Upgrade" at bounding box center [714, 113] width 139 height 39
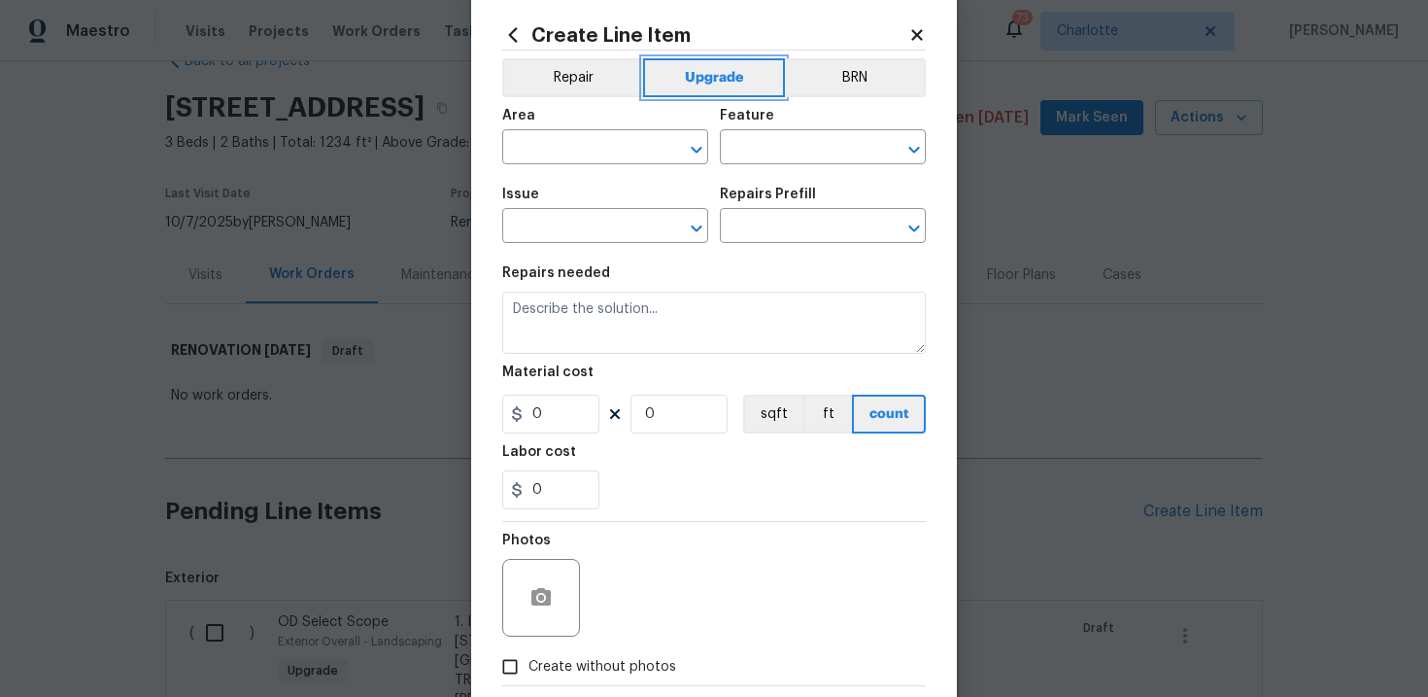
scroll to position [64, 0]
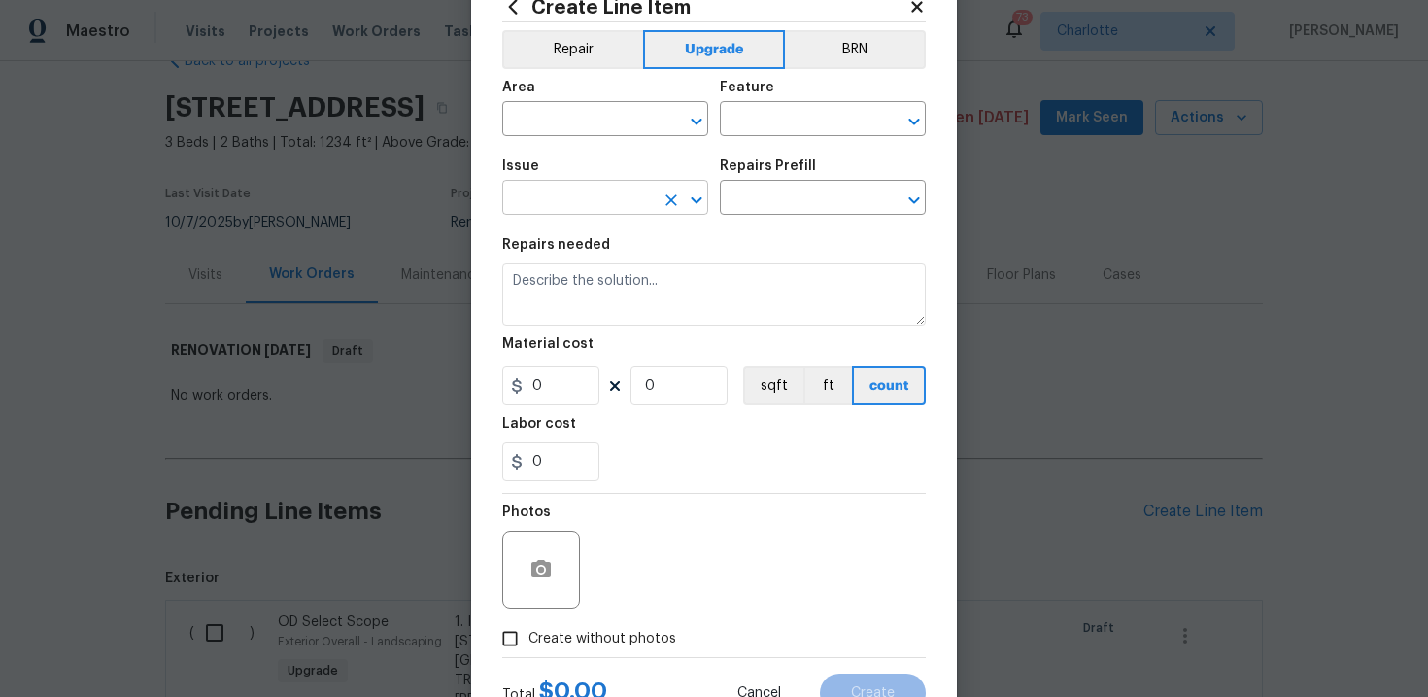
click at [602, 194] on input "text" at bounding box center [578, 200] width 152 height 30
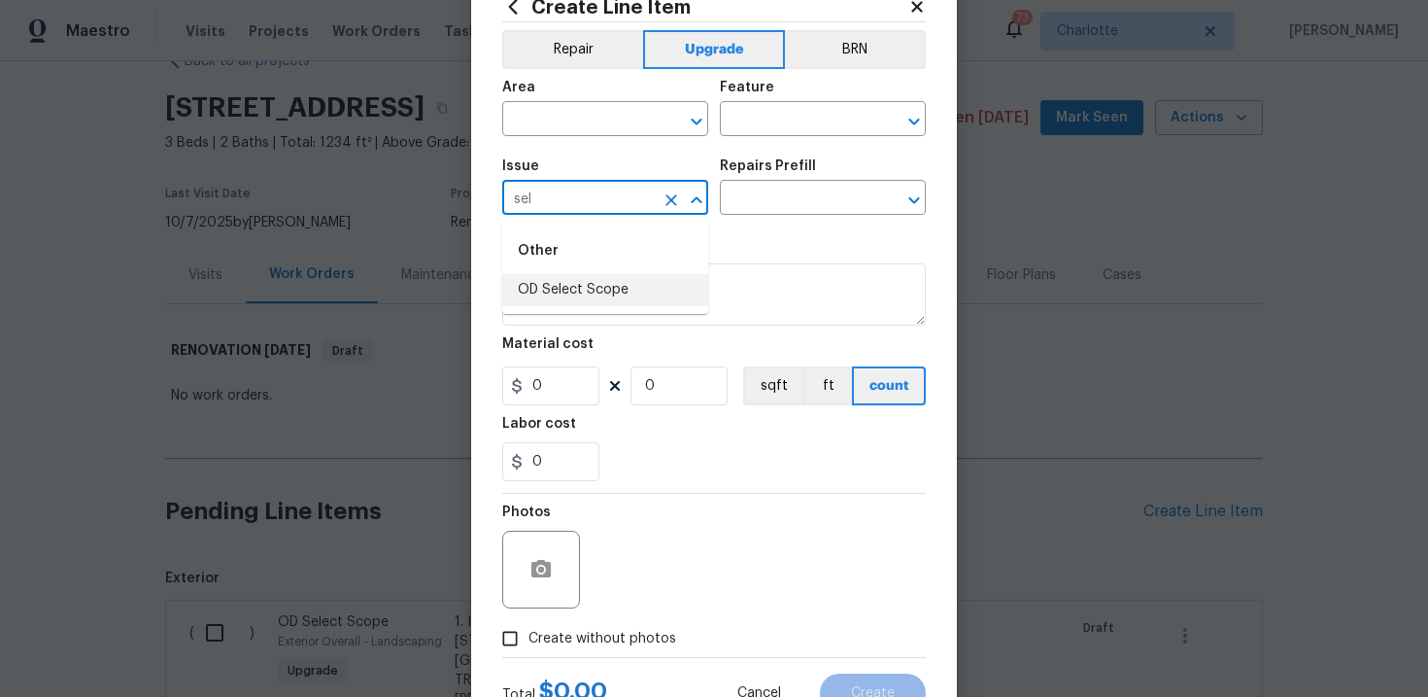
click at [591, 296] on li "OD Select Scope" at bounding box center [605, 290] width 206 height 32
click at [784, 198] on input "text" at bounding box center [796, 200] width 152 height 30
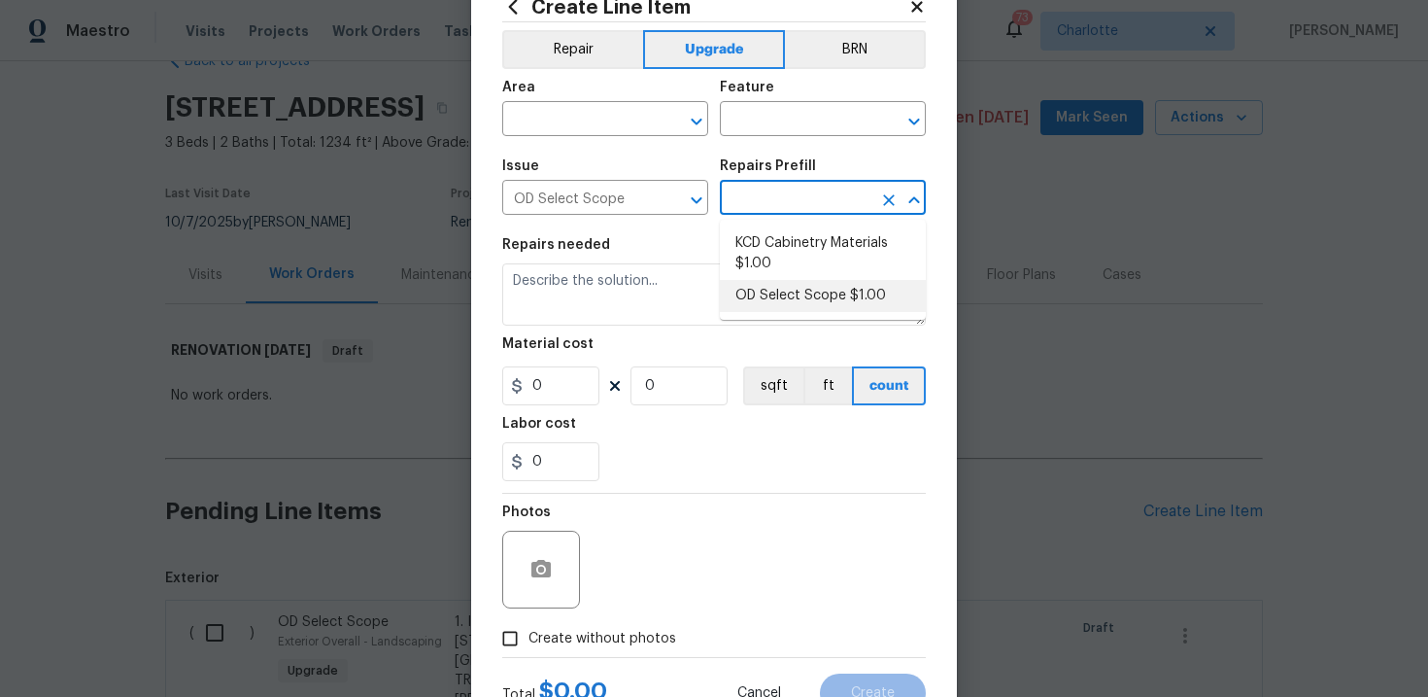
click at [785, 290] on li "OD Select Scope $1.00" at bounding box center [823, 296] width 206 height 32
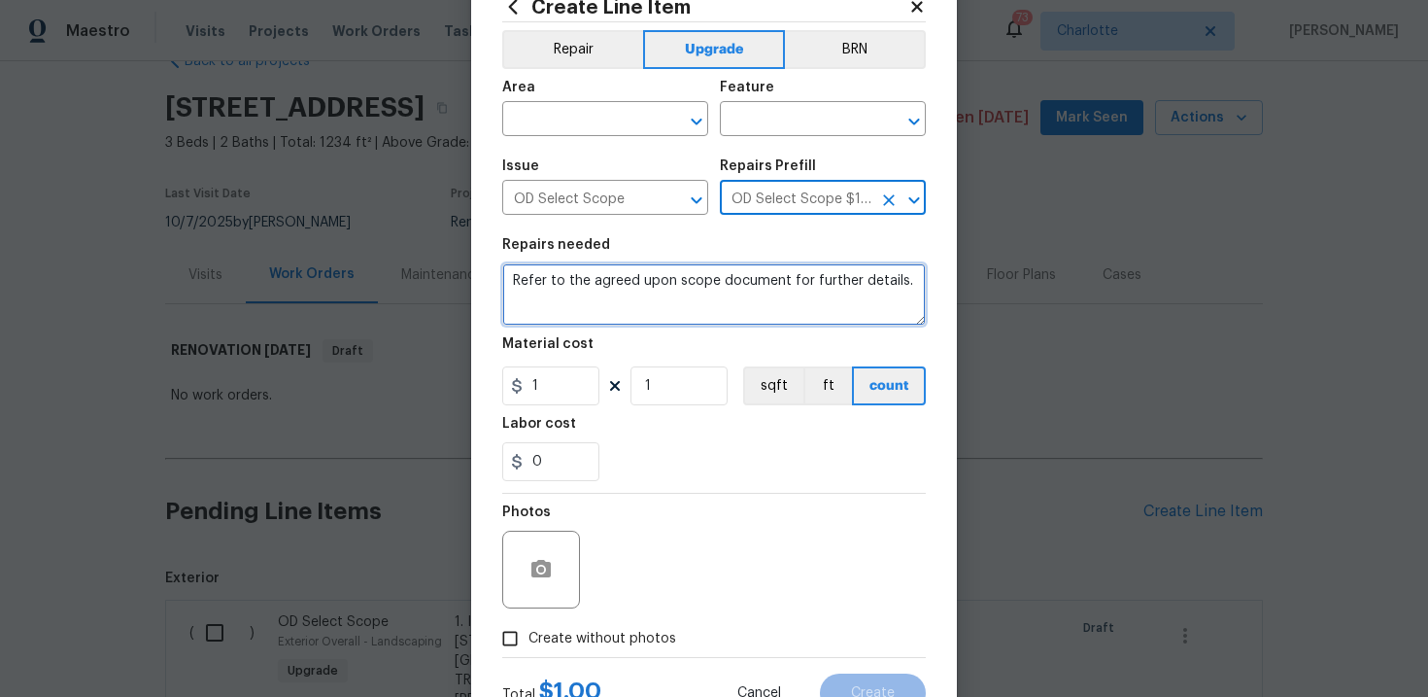
click at [727, 290] on textarea "Refer to the agreed upon scope document for further details." at bounding box center [714, 294] width 424 height 62
paste textarea "Work Order #2 -> Main Bathroom -> Shower Door -> Install new frameless shower d…"
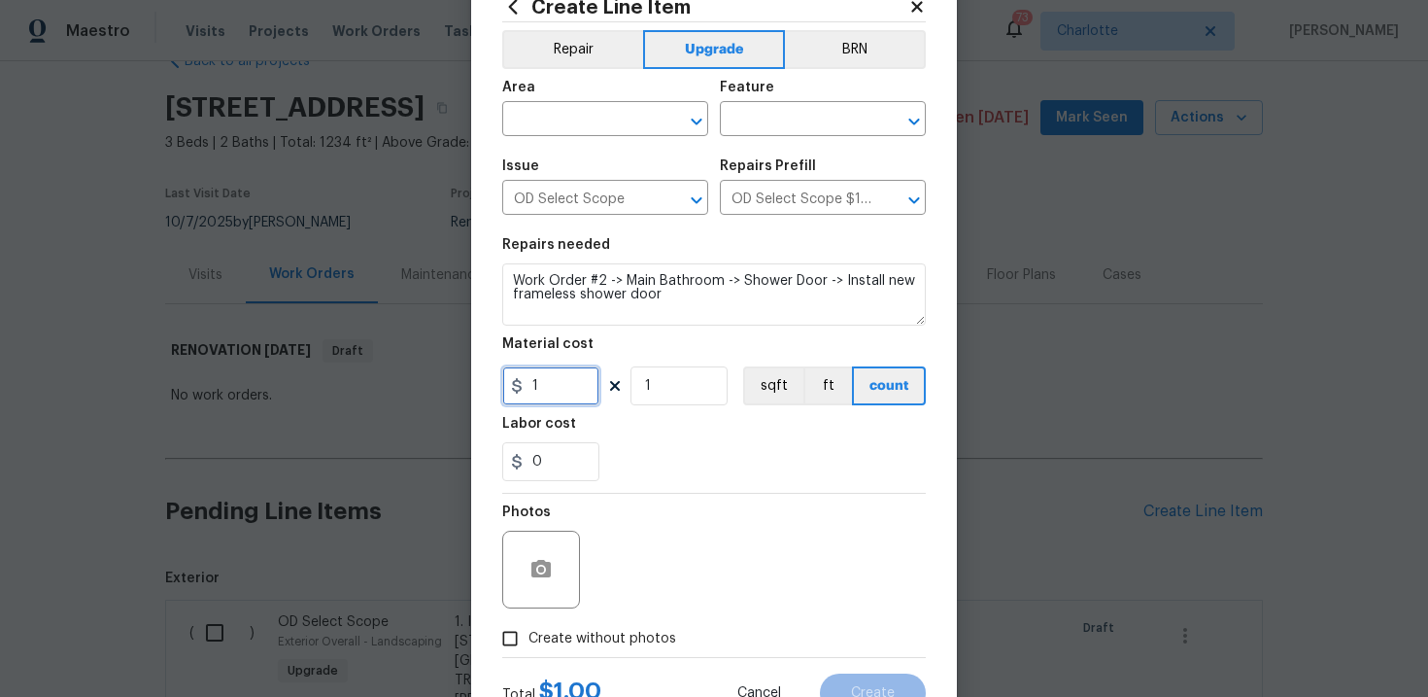
click at [571, 387] on input "1" at bounding box center [550, 385] width 97 height 39
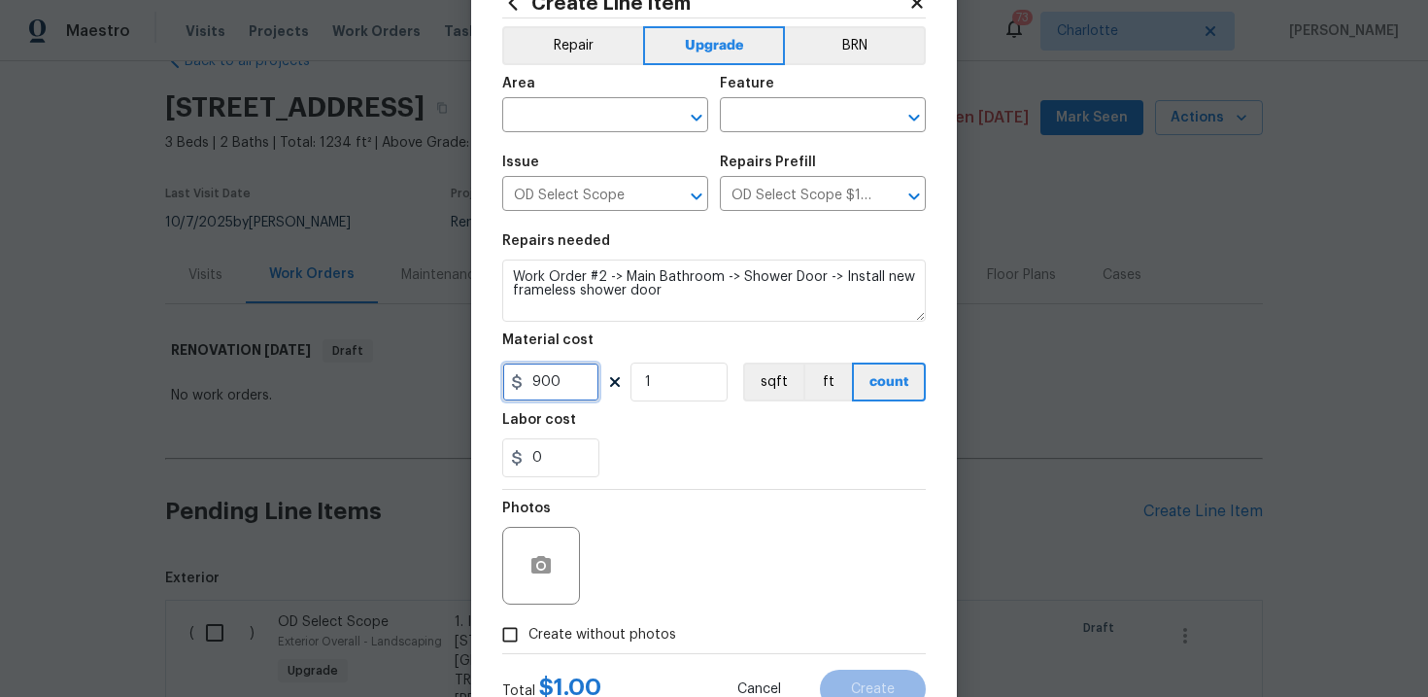
scroll to position [69, 0]
click at [602, 631] on span "Create without photos" at bounding box center [602, 634] width 148 height 20
click at [528, 631] on input "Create without photos" at bounding box center [510, 633] width 37 height 37
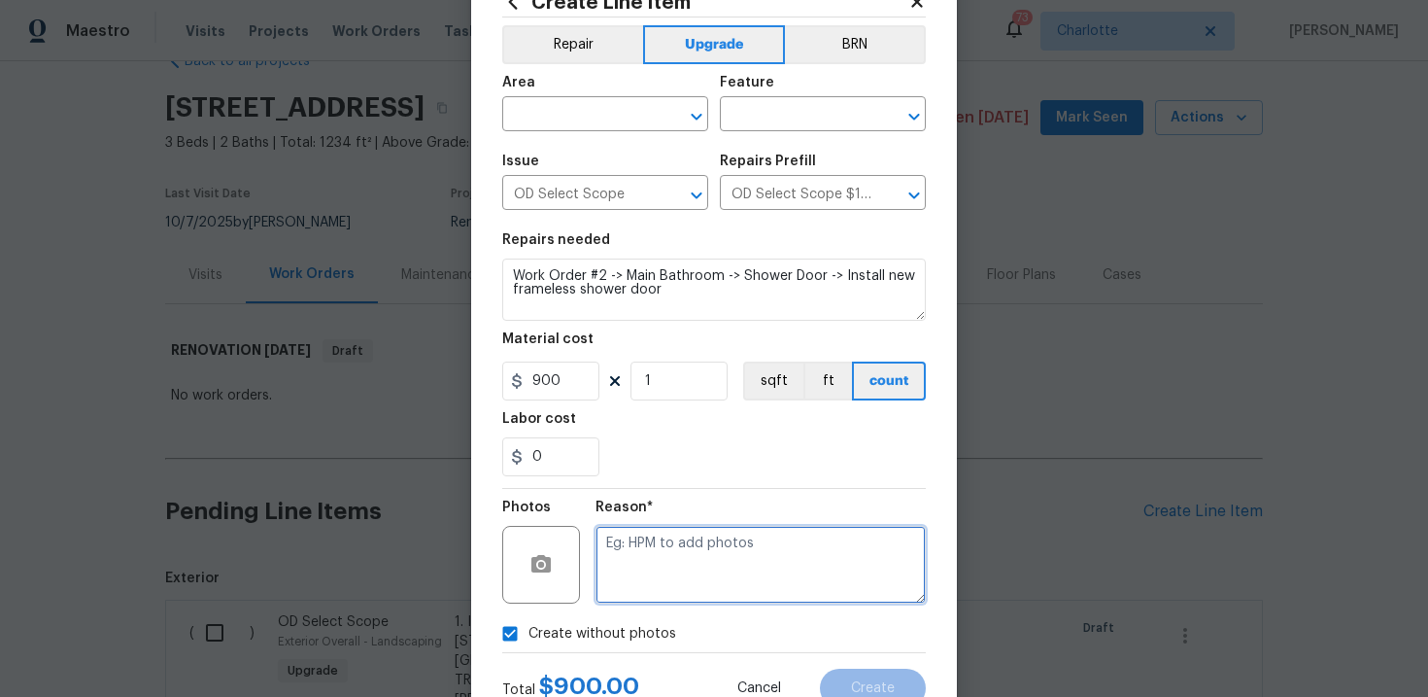
click at [707, 543] on textarea at bounding box center [761, 565] width 330 height 78
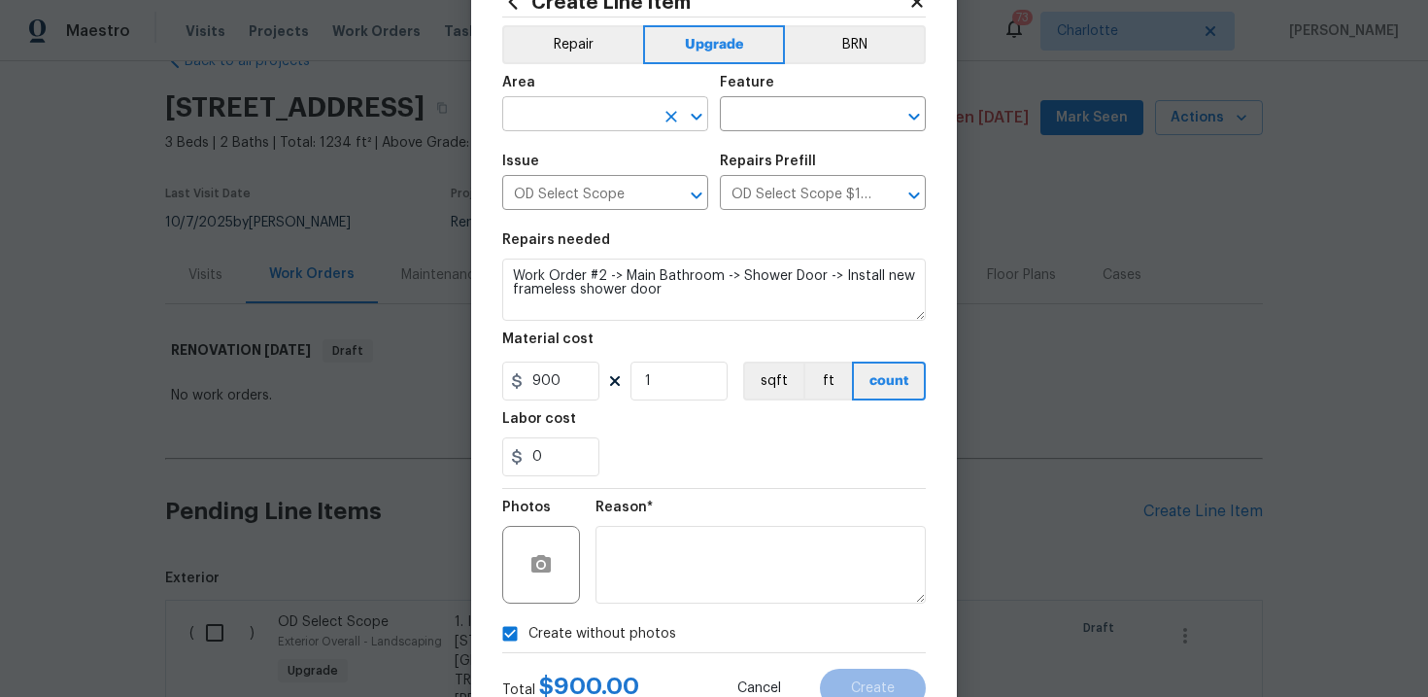
click at [608, 110] on input "text" at bounding box center [578, 116] width 152 height 30
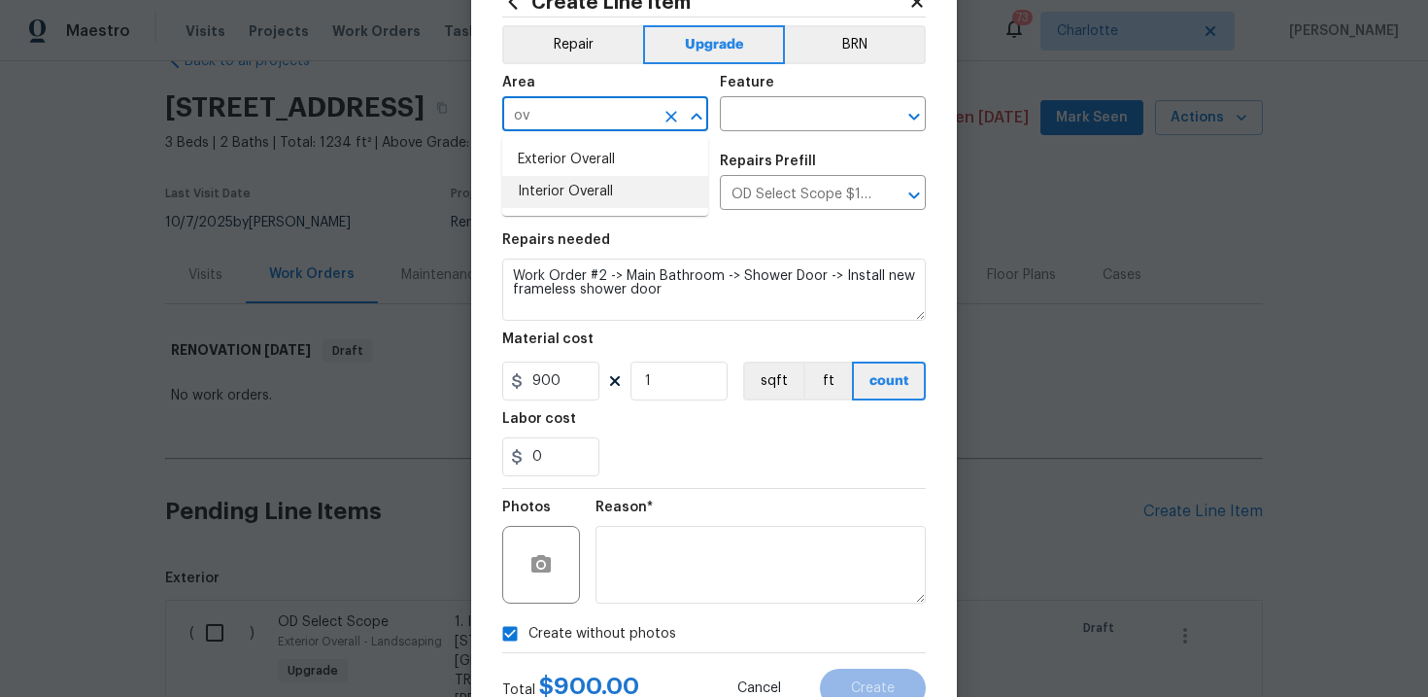
click at [604, 189] on li "Interior Overall" at bounding box center [605, 192] width 206 height 32
click at [776, 112] on input "text" at bounding box center [796, 116] width 152 height 30
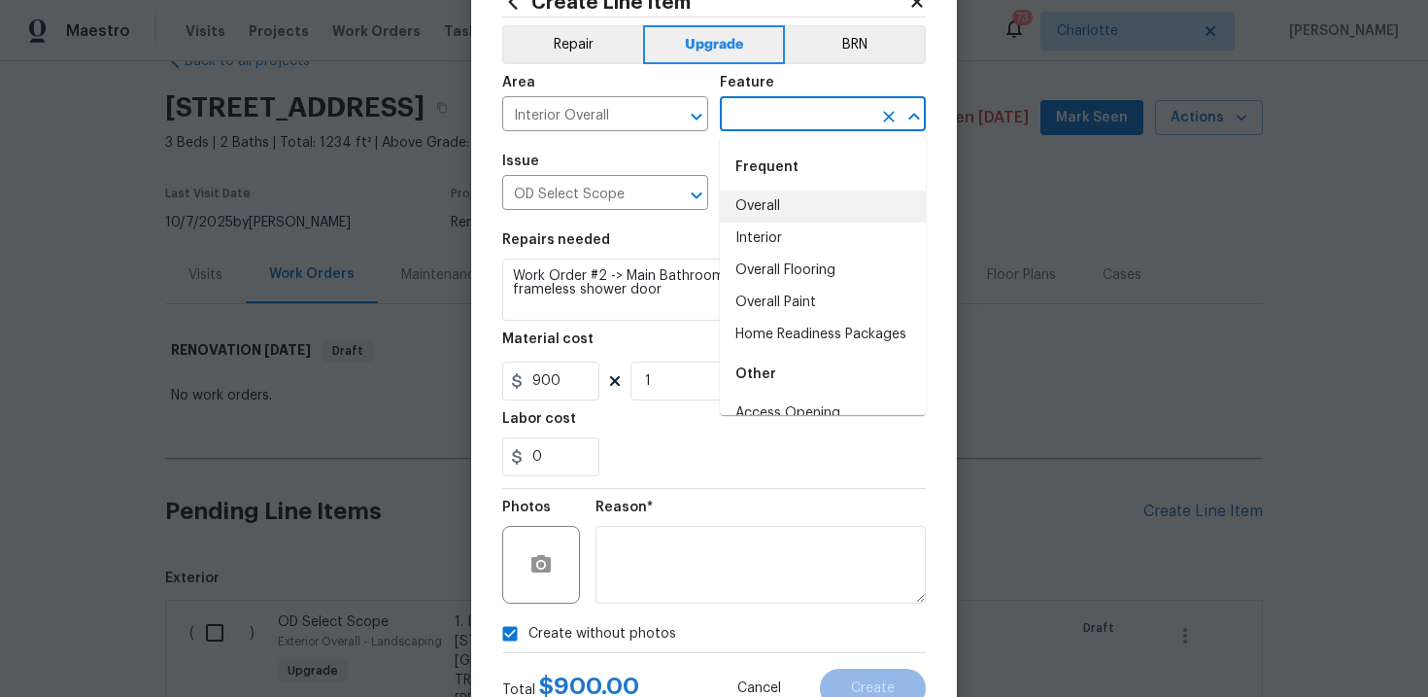
click at [779, 196] on li "Overall" at bounding box center [823, 206] width 206 height 32
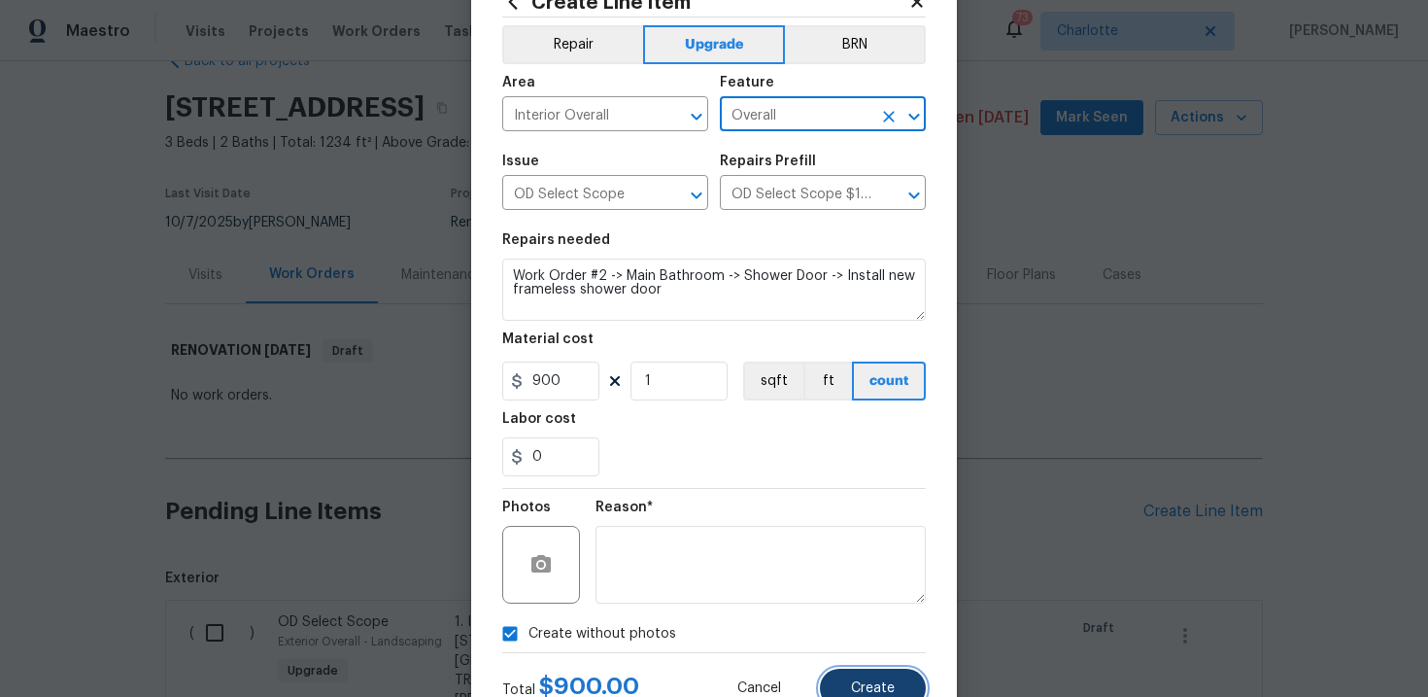
click at [858, 681] on span "Create" at bounding box center [873, 688] width 44 height 15
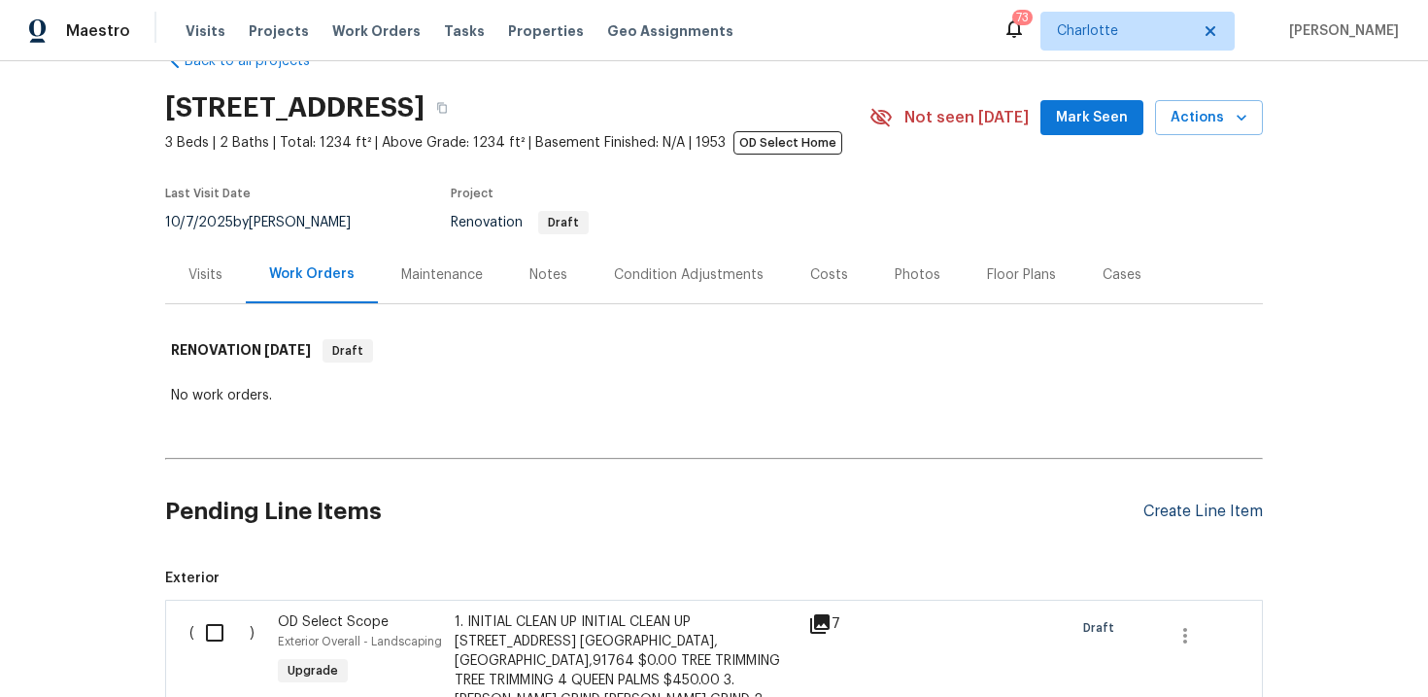
click at [1190, 505] on div "Create Line Item" at bounding box center [1202, 511] width 119 height 18
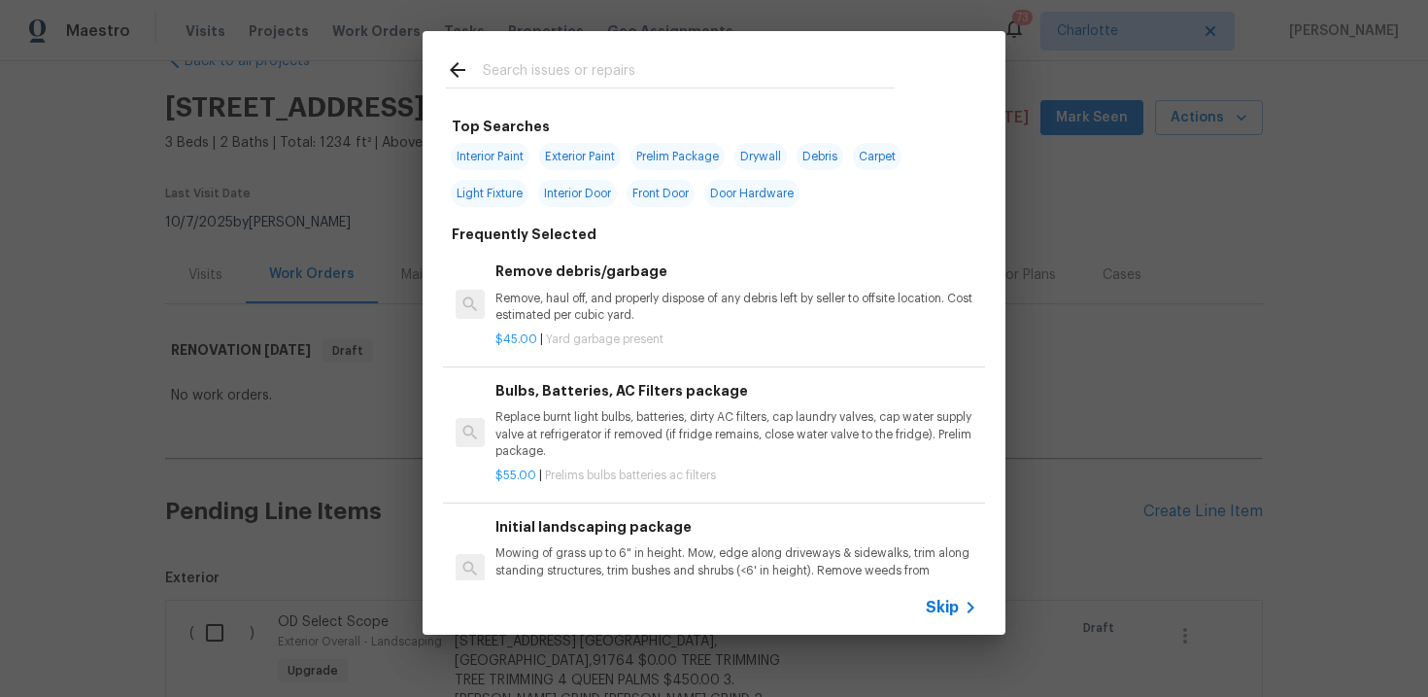
click at [933, 608] on span "Skip" at bounding box center [942, 606] width 33 height 19
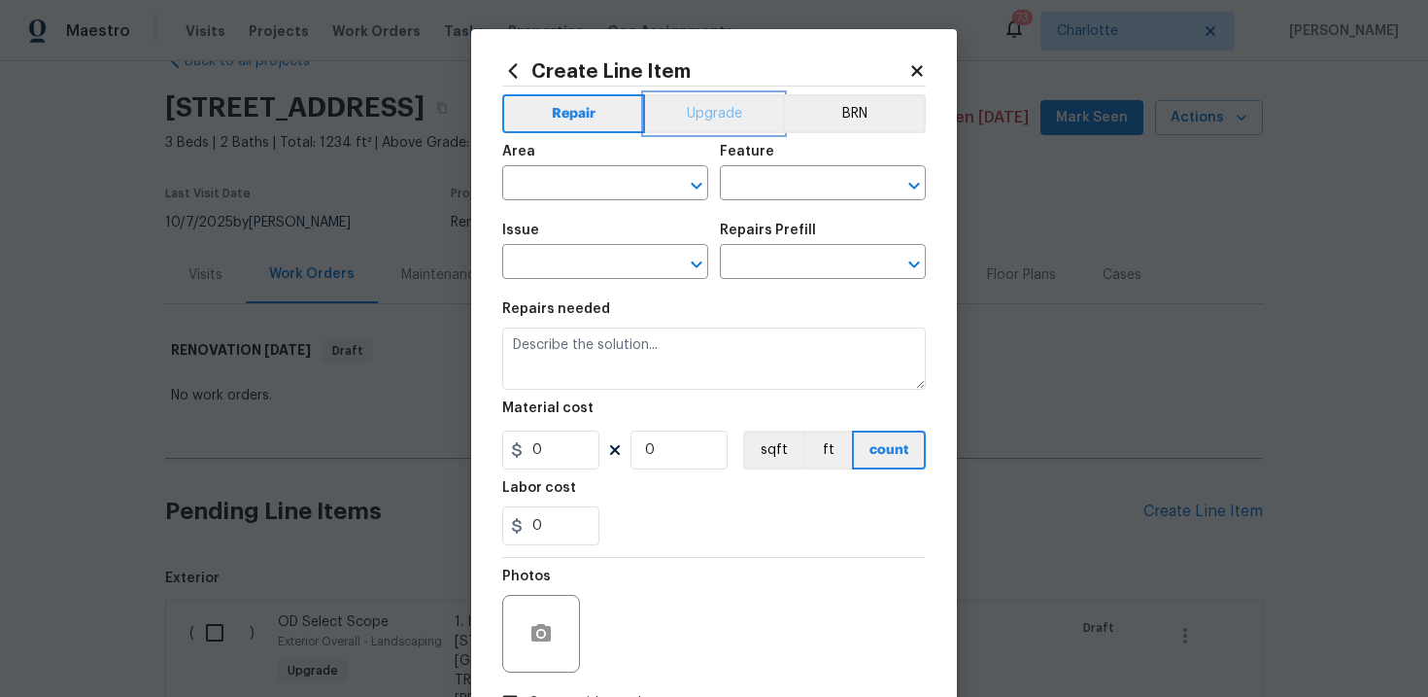
click at [716, 116] on button "Upgrade" at bounding box center [714, 113] width 139 height 39
click at [593, 270] on input "text" at bounding box center [578, 264] width 152 height 30
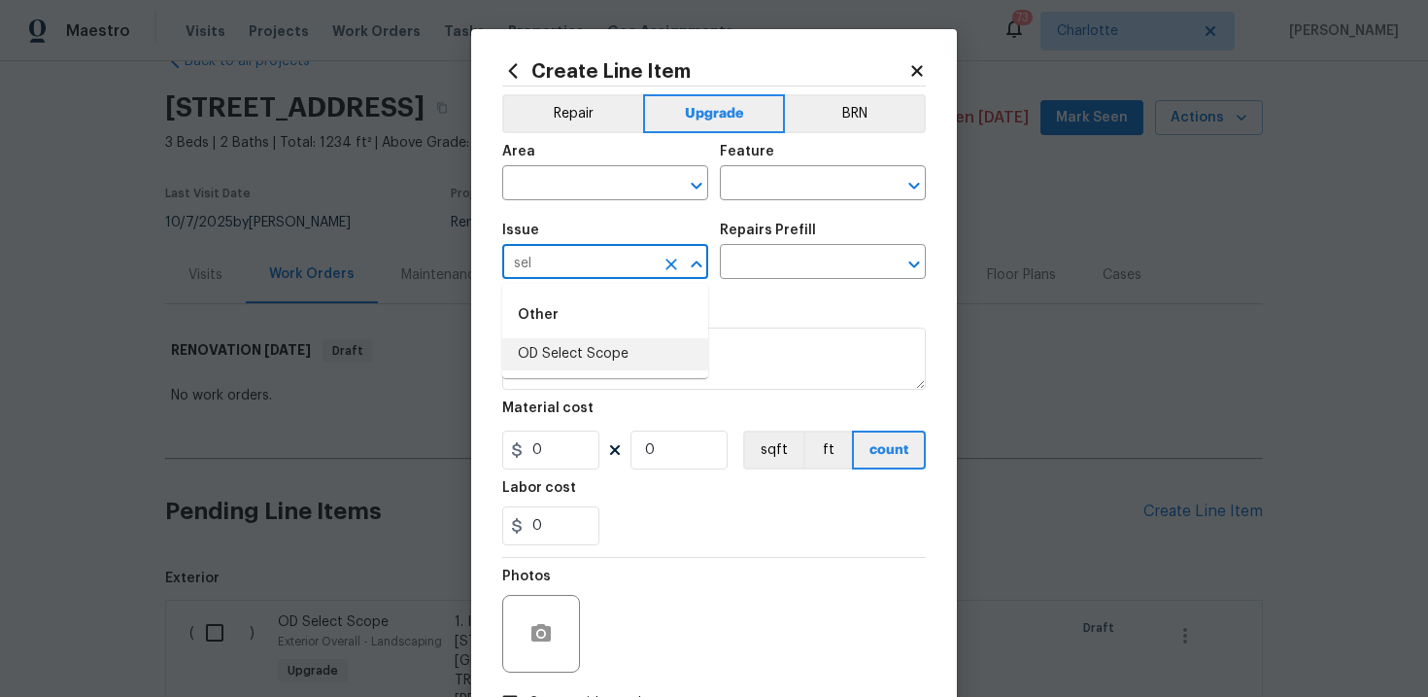
click at [583, 346] on li "OD Select Scope" at bounding box center [605, 354] width 206 height 32
click at [806, 252] on input "text" at bounding box center [796, 264] width 152 height 30
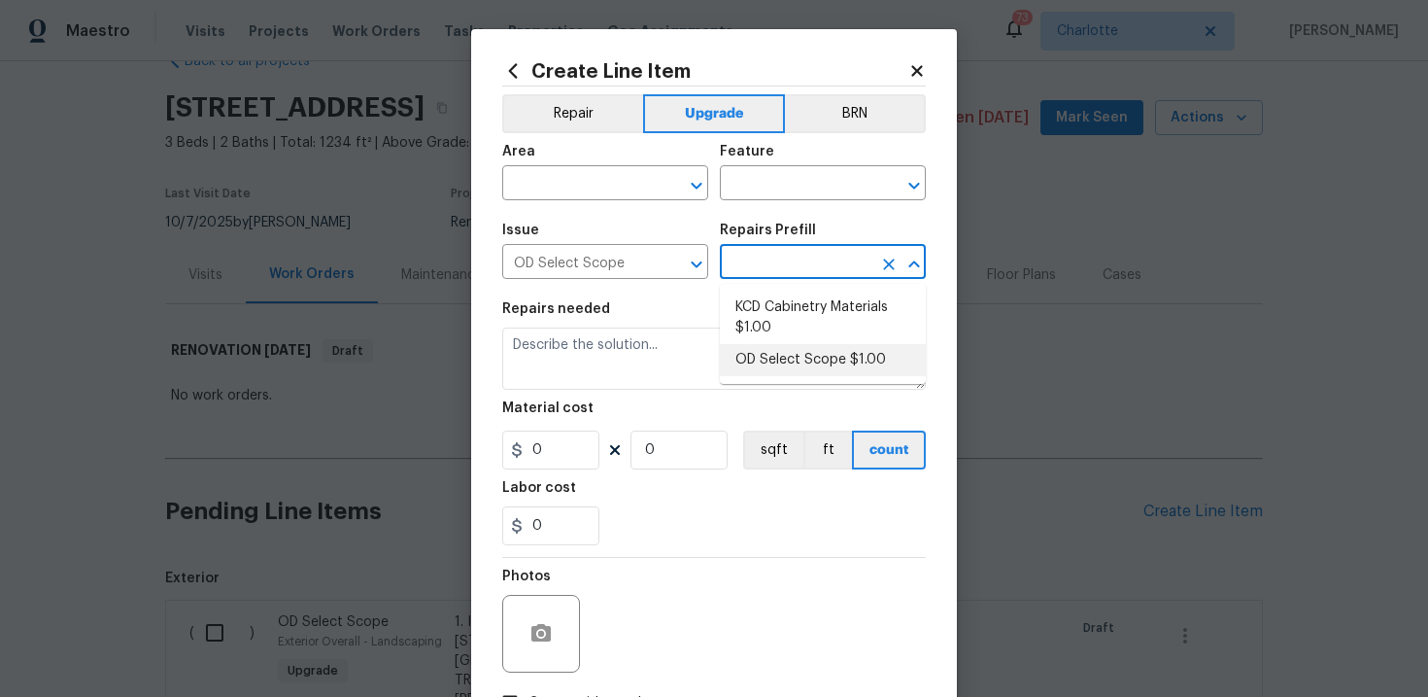
click at [799, 354] on li "OD Select Scope $1.00" at bounding box center [823, 360] width 206 height 32
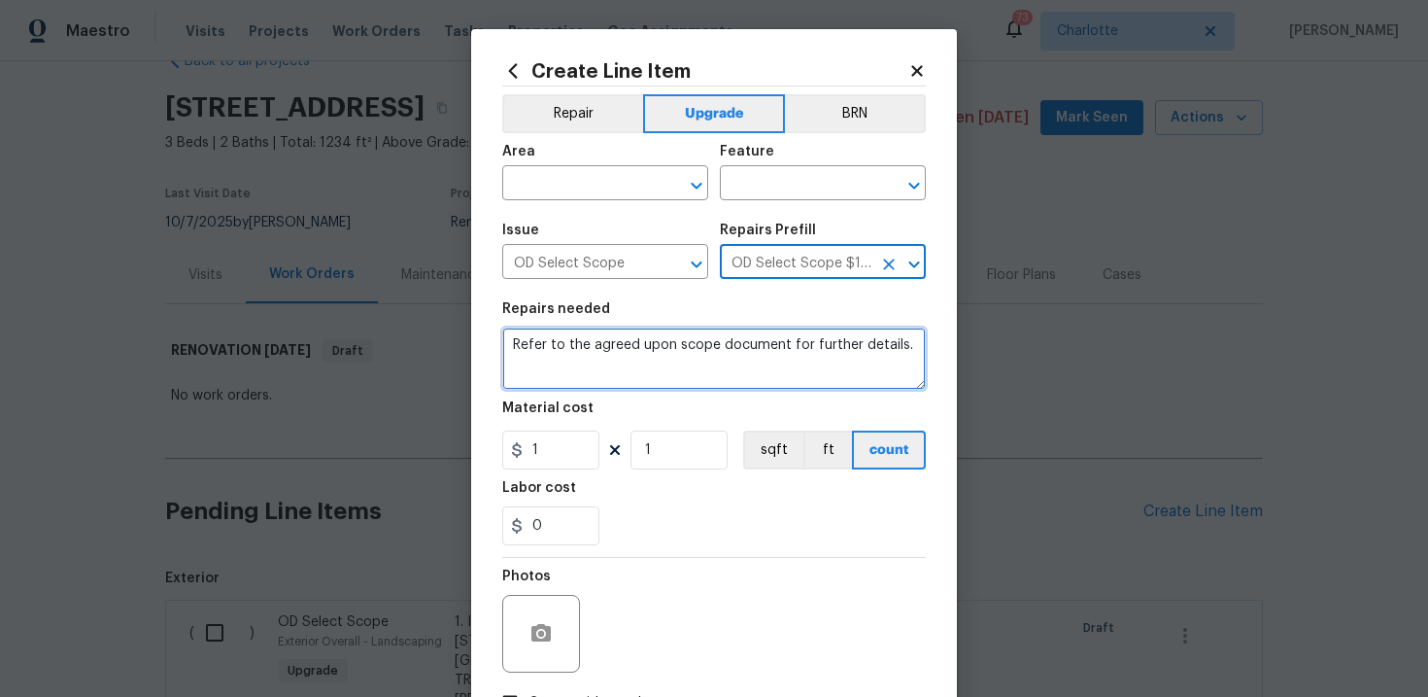
click at [708, 352] on textarea "Refer to the agreed upon scope document for further details." at bounding box center [714, 358] width 424 height 62
paste textarea "Work Order #3 -> Main Bathroom -> Toilet -> Reset existing toilet - demo bidet …"
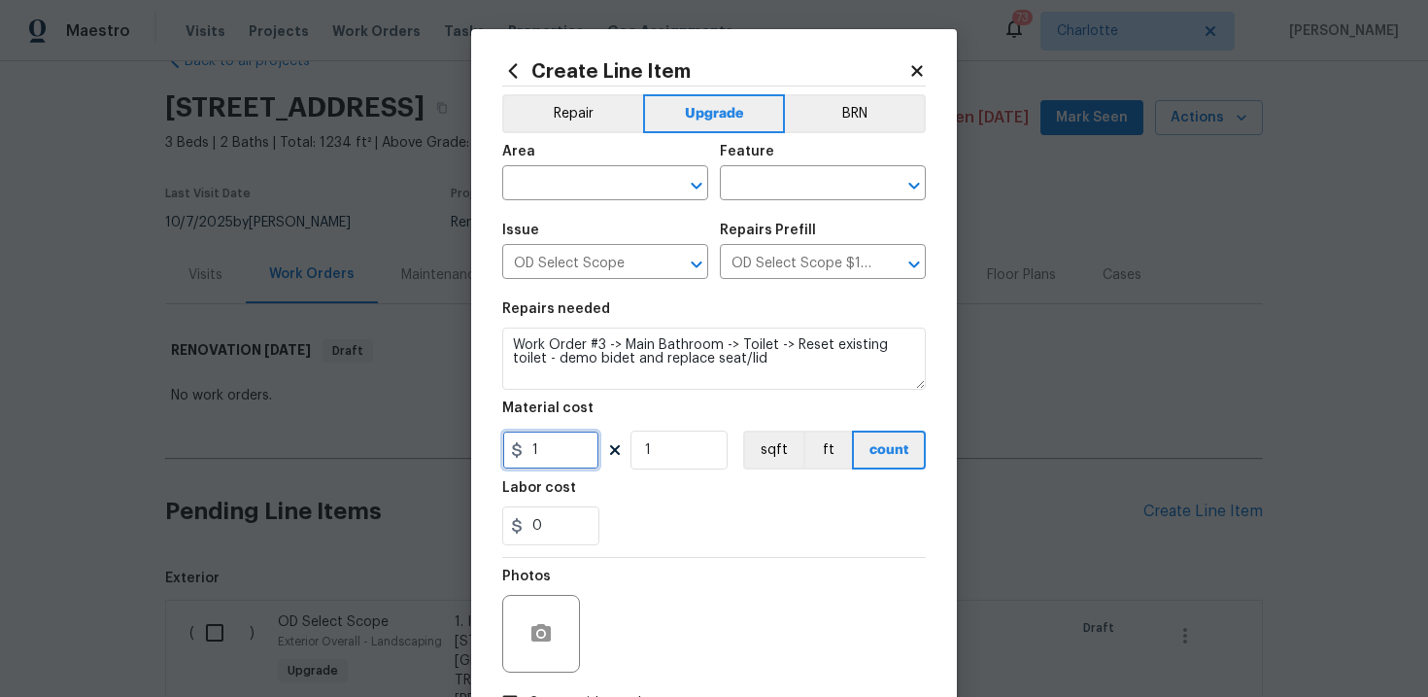
click at [564, 451] on input "1" at bounding box center [550, 449] width 97 height 39
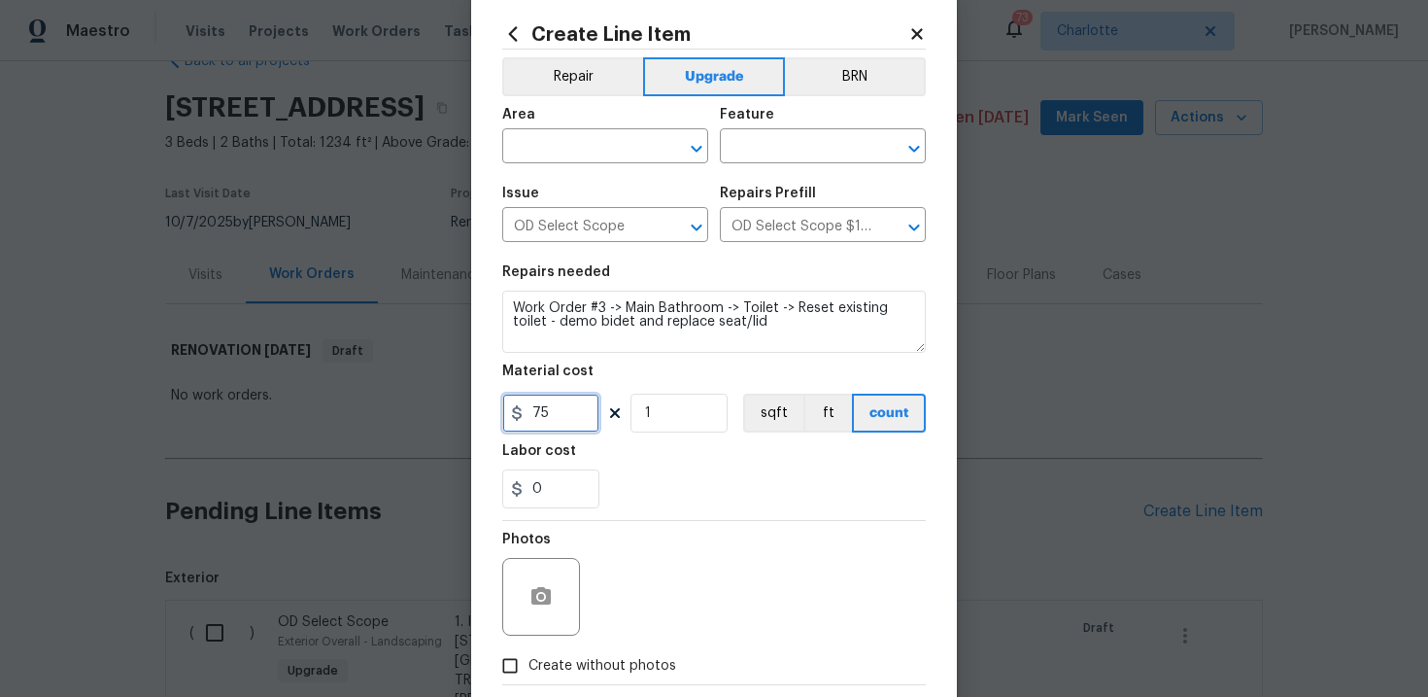
scroll to position [46, 0]
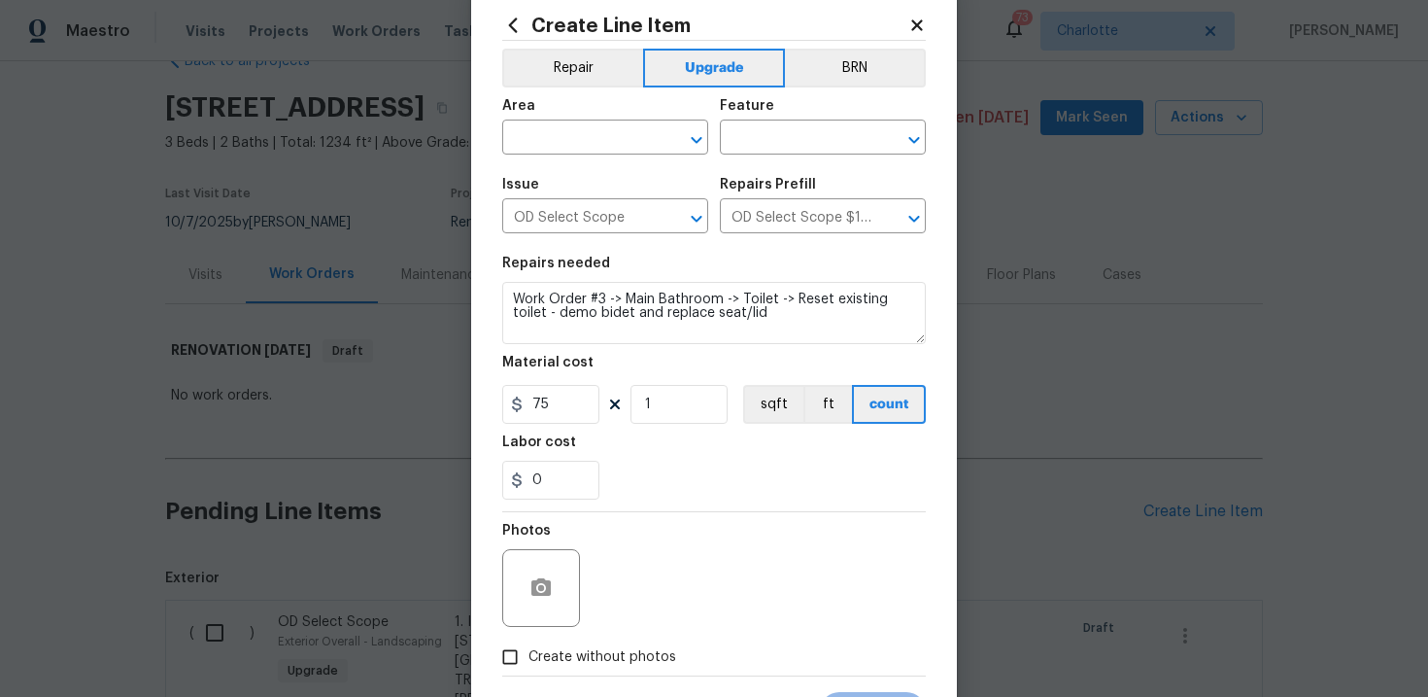
click at [596, 645] on label "Create without photos" at bounding box center [584, 656] width 185 height 37
click at [528, 645] on input "Create without photos" at bounding box center [510, 656] width 37 height 37
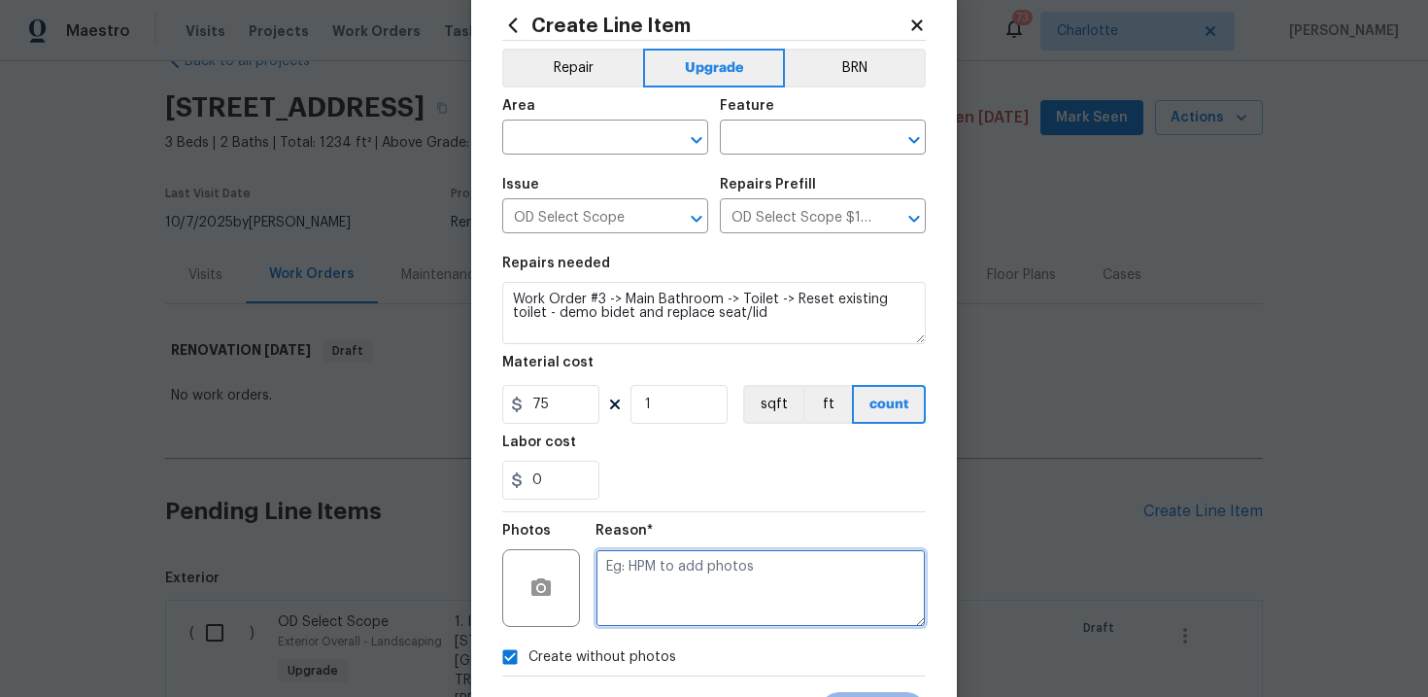
click at [710, 573] on textarea at bounding box center [761, 588] width 330 height 78
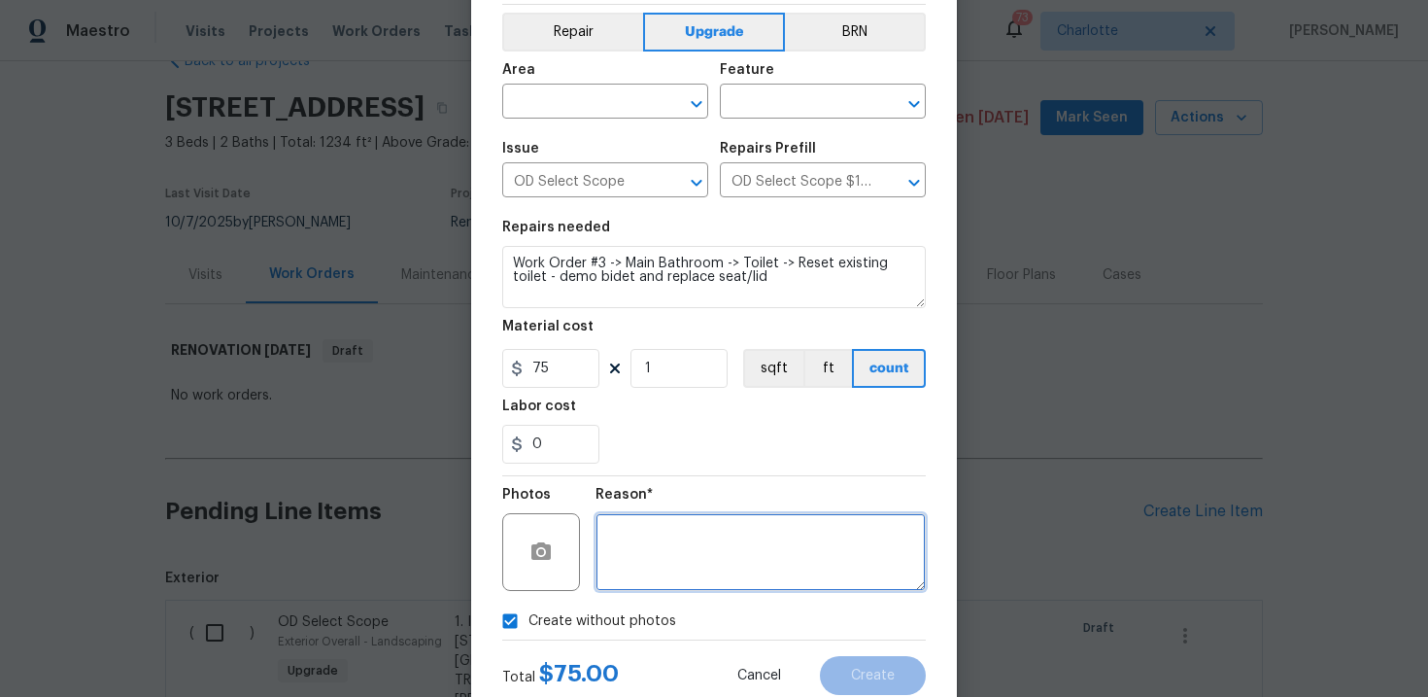
scroll to position [83, 0]
click at [630, 107] on input "text" at bounding box center [578, 102] width 152 height 30
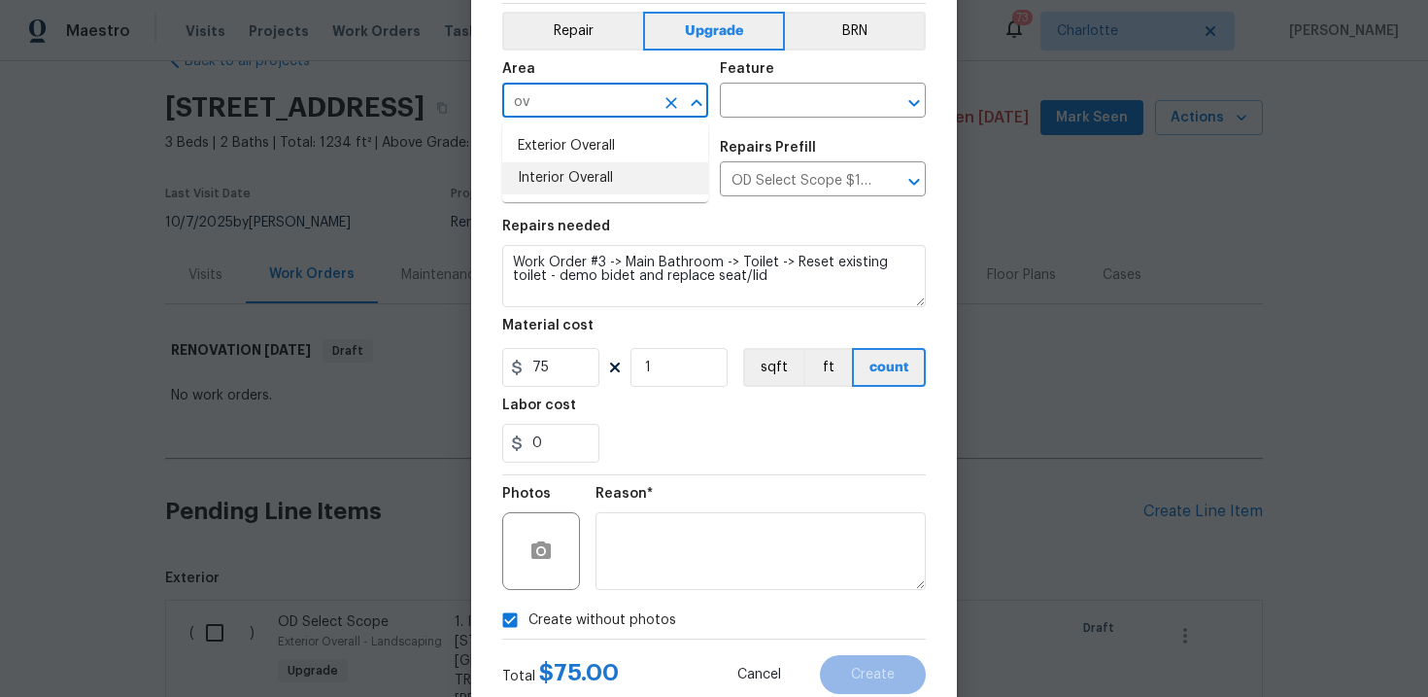
click at [624, 173] on li "Interior Overall" at bounding box center [605, 178] width 206 height 32
click at [797, 92] on input "text" at bounding box center [796, 102] width 152 height 30
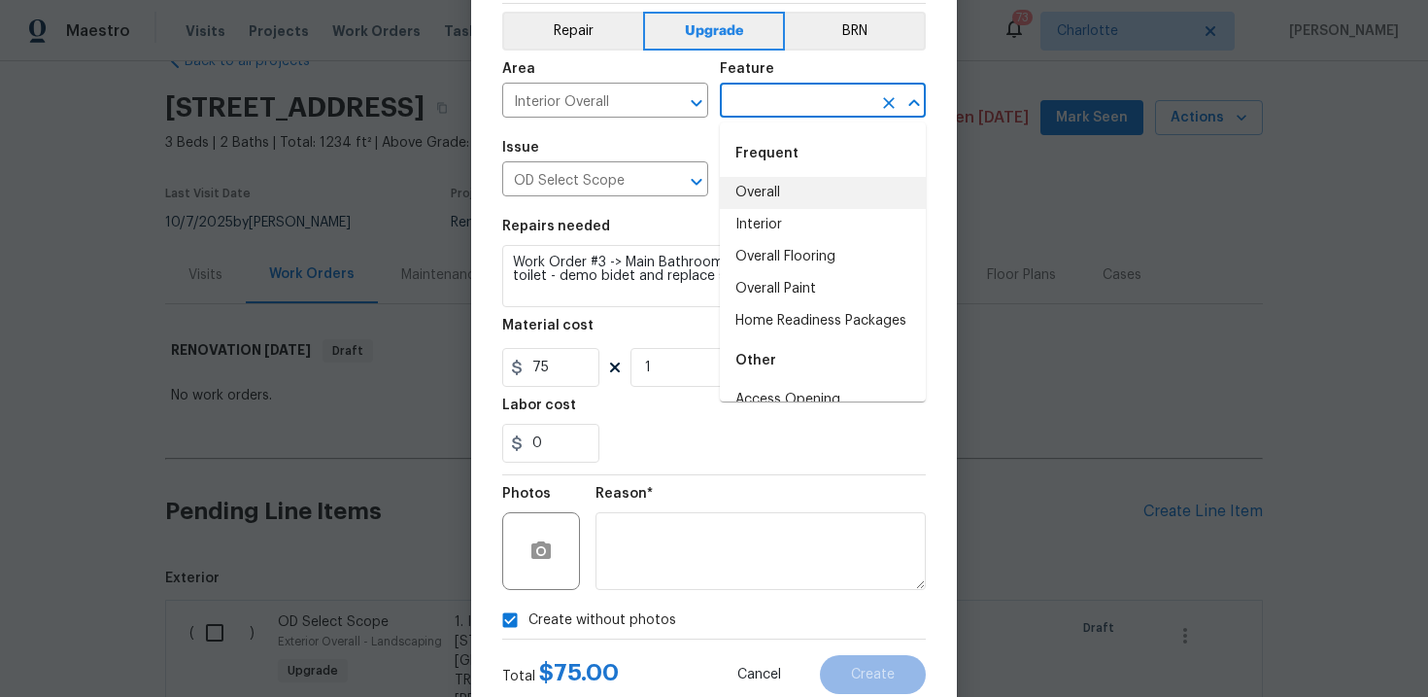
click at [782, 198] on li "Overall" at bounding box center [823, 193] width 206 height 32
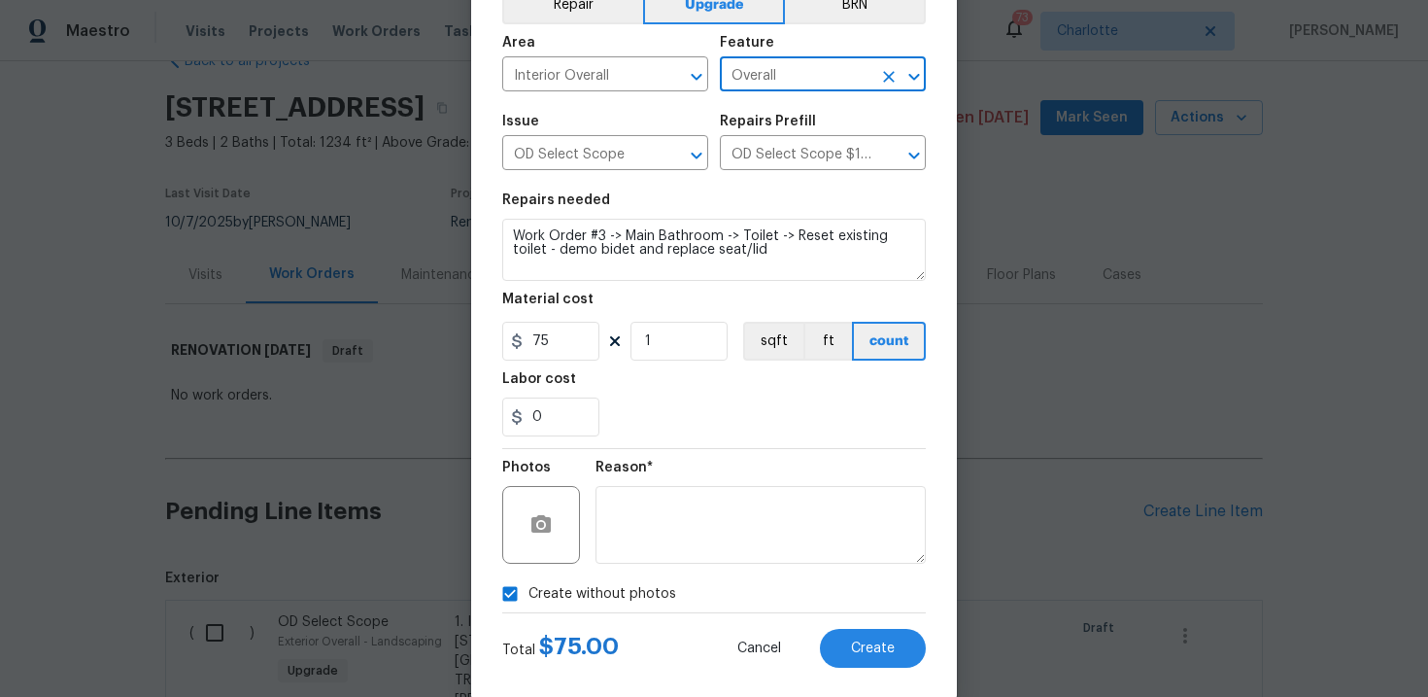
scroll to position [116, 0]
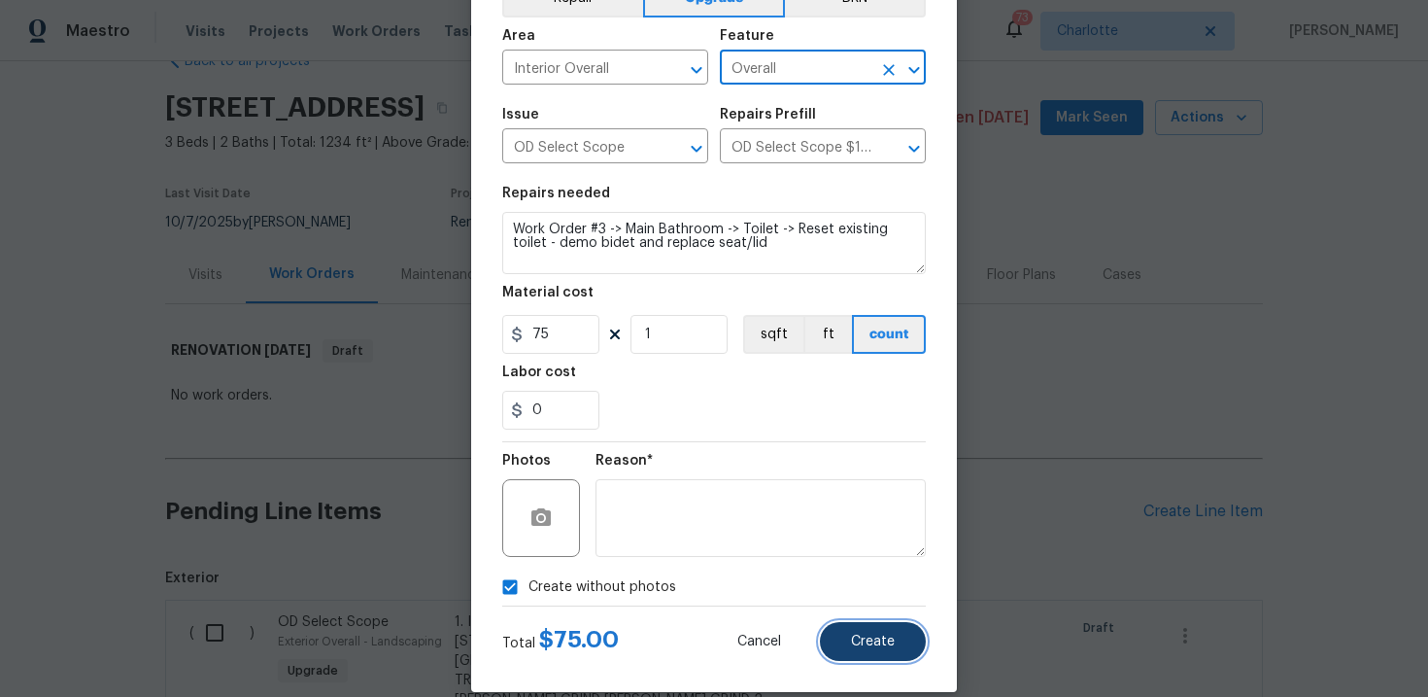
click at [904, 632] on button "Create" at bounding box center [873, 641] width 106 height 39
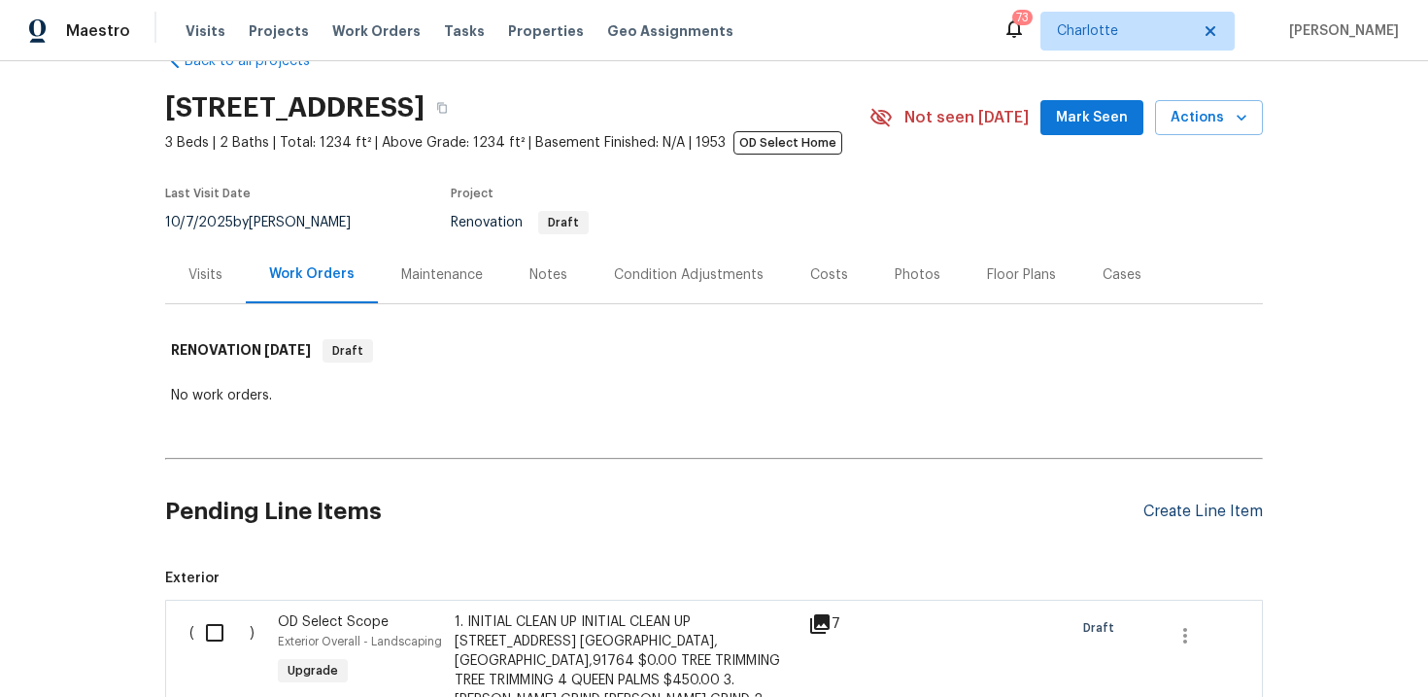
click at [1165, 508] on div "Create Line Item" at bounding box center [1202, 511] width 119 height 18
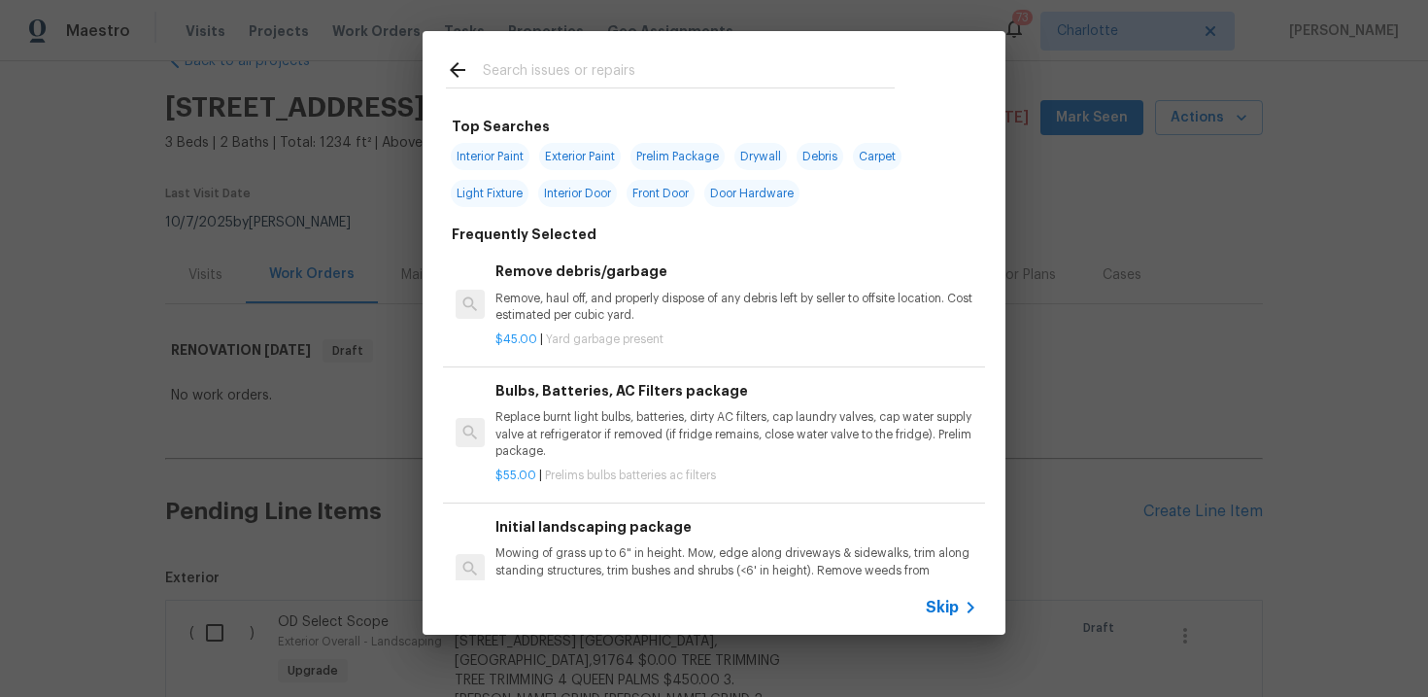
click at [948, 602] on span "Skip" at bounding box center [942, 606] width 33 height 19
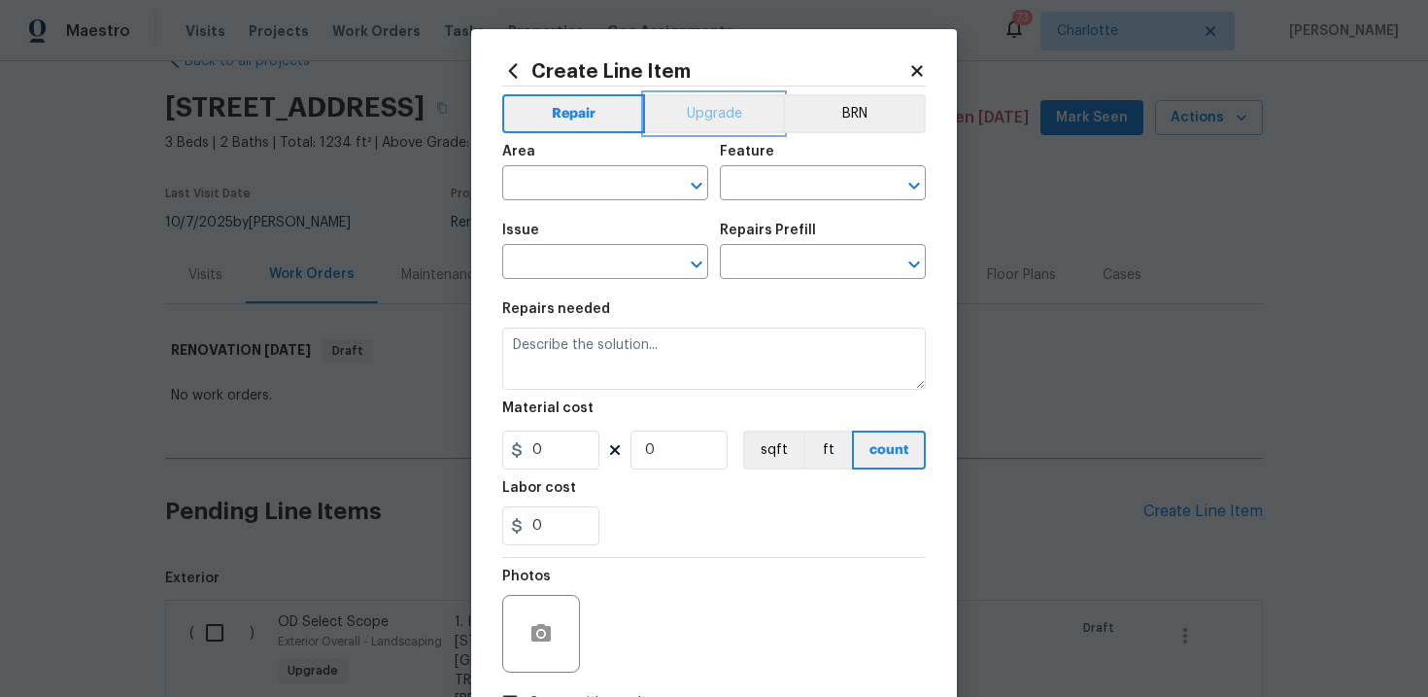
click at [716, 106] on button "Upgrade" at bounding box center [714, 113] width 139 height 39
click at [587, 274] on input "text" at bounding box center [578, 264] width 152 height 30
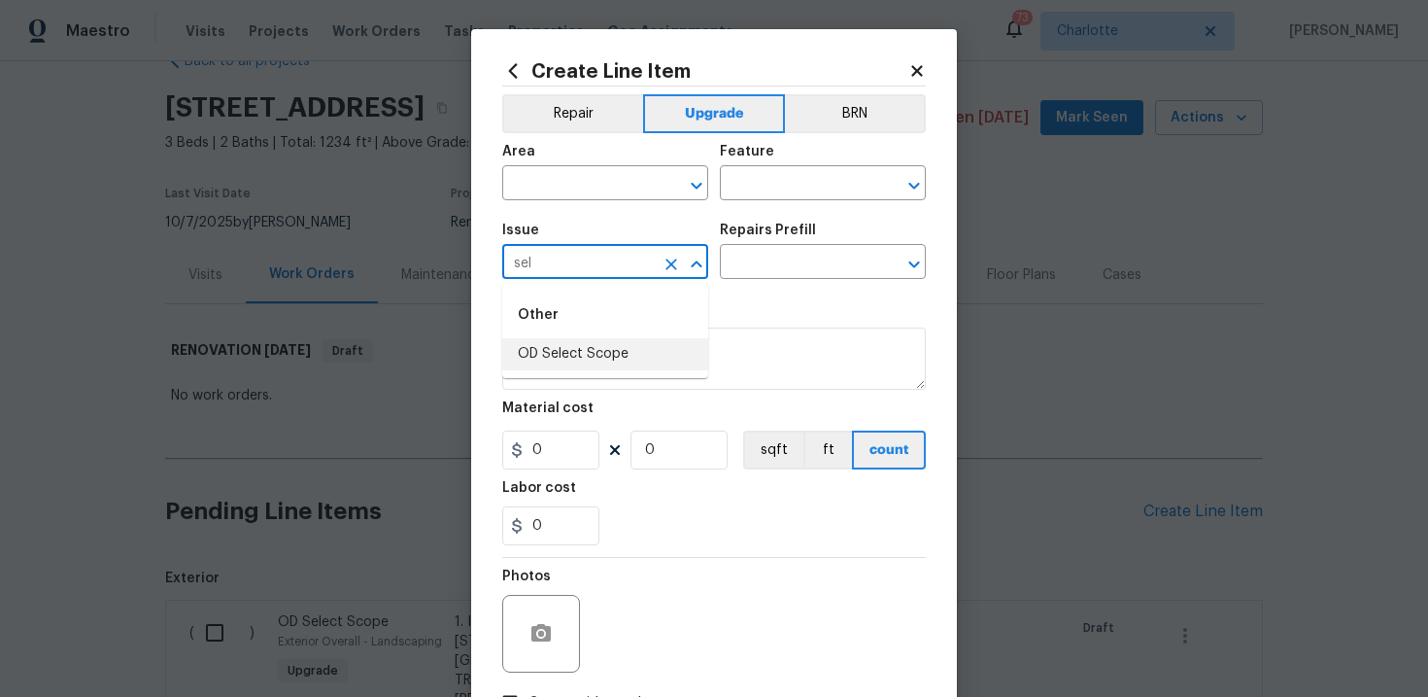
click at [584, 349] on li "OD Select Scope" at bounding box center [605, 354] width 206 height 32
click at [794, 262] on input "text" at bounding box center [796, 264] width 152 height 30
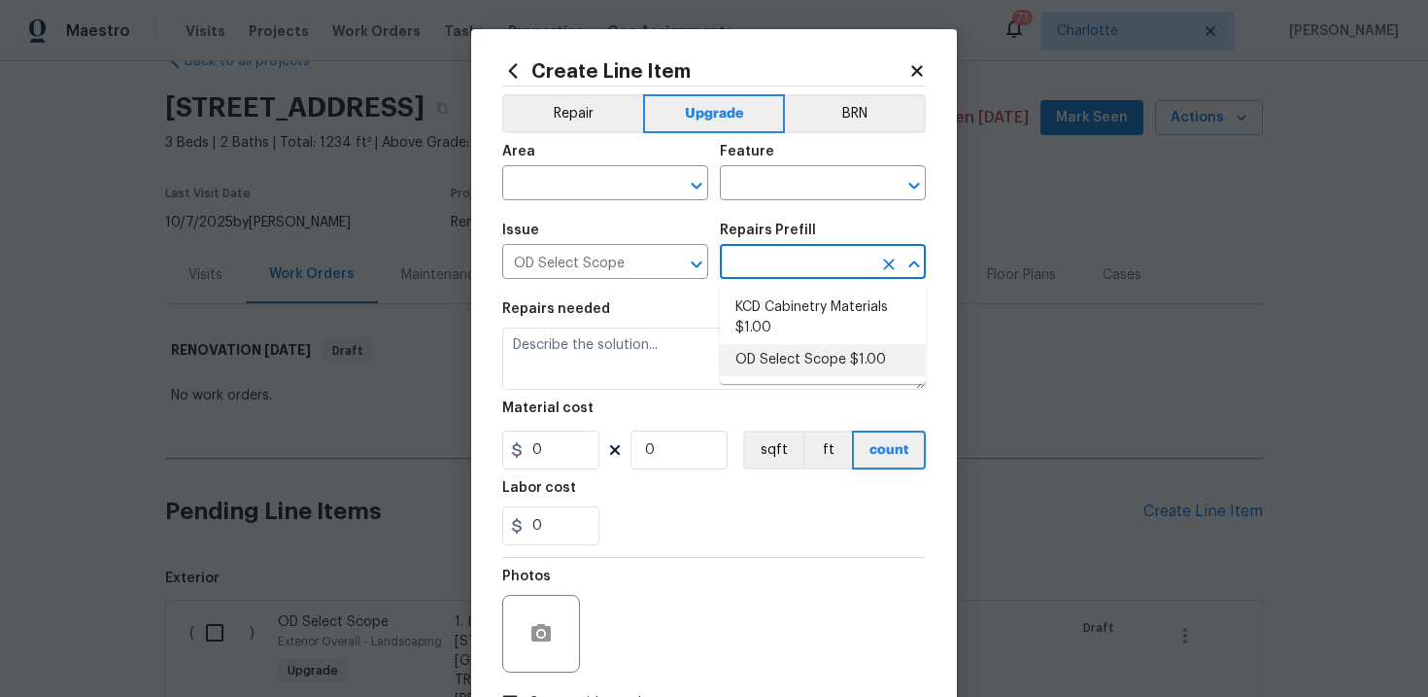
click at [793, 344] on li "OD Select Scope $1.00" at bounding box center [823, 360] width 206 height 32
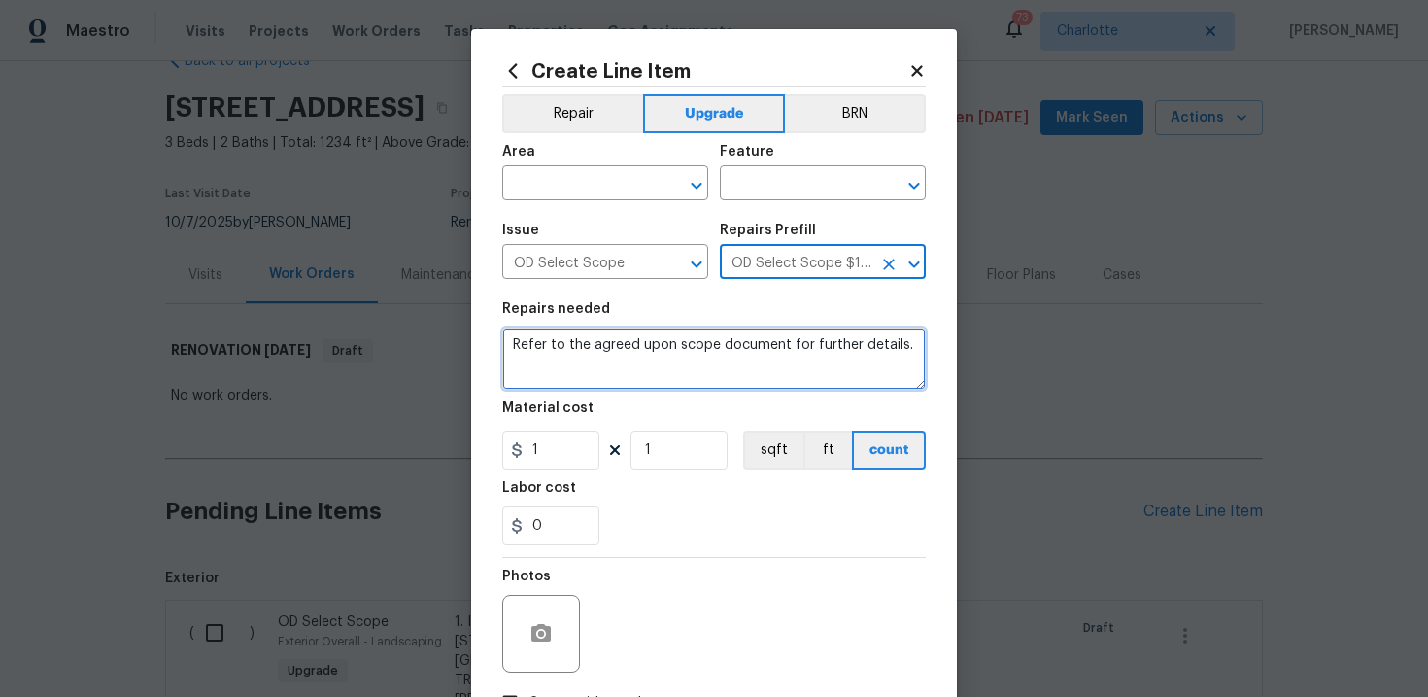
click at [706, 342] on textarea "Refer to the agreed upon scope document for further details." at bounding box center [714, 358] width 424 height 62
paste textarea "Work Order #3 -> Main Bathroom -> Vanity -> Demo vanity and install new prefab …"
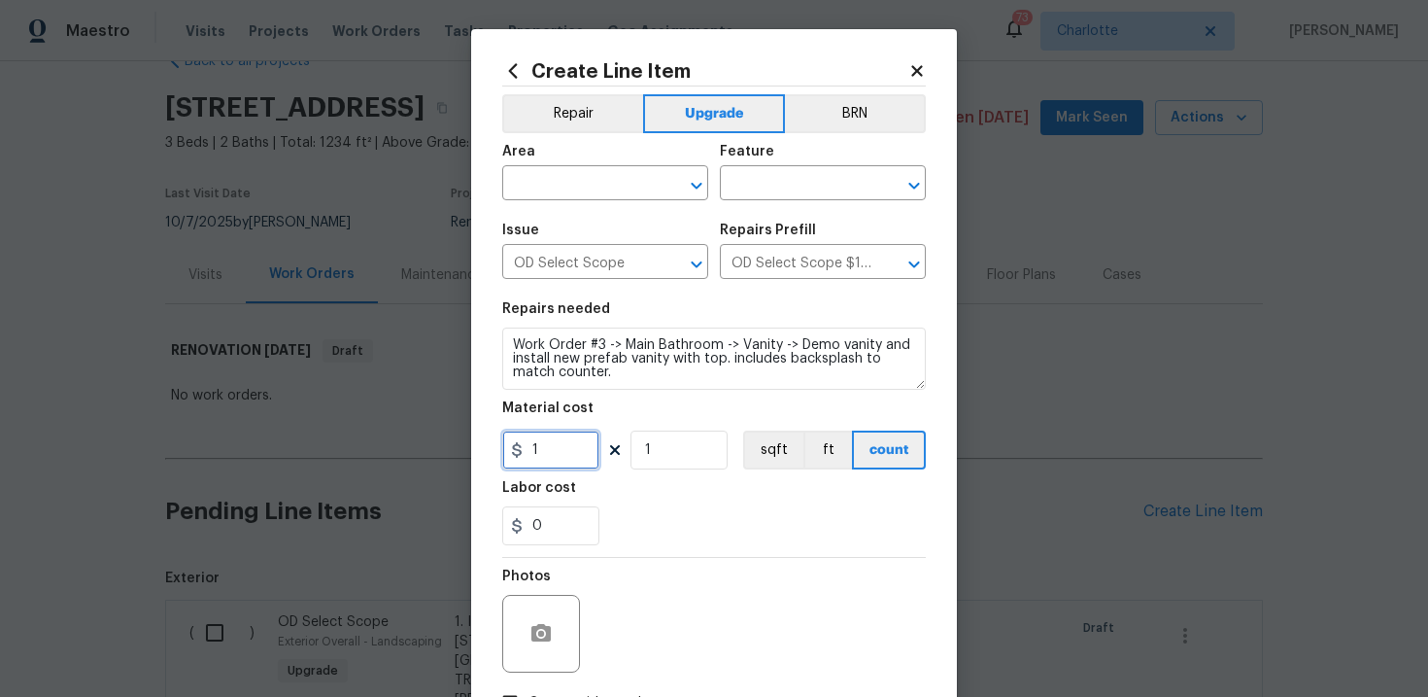
click at [573, 454] on input "1" at bounding box center [550, 449] width 97 height 39
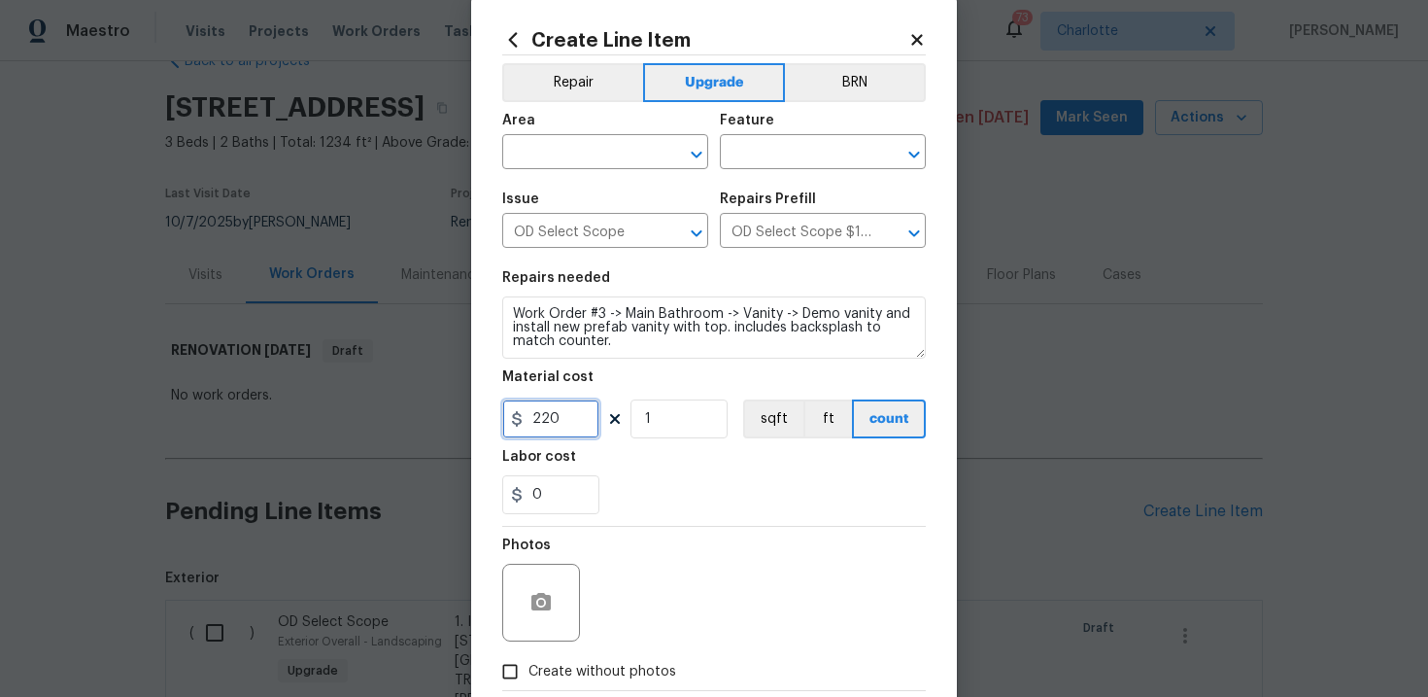
scroll to position [41, 0]
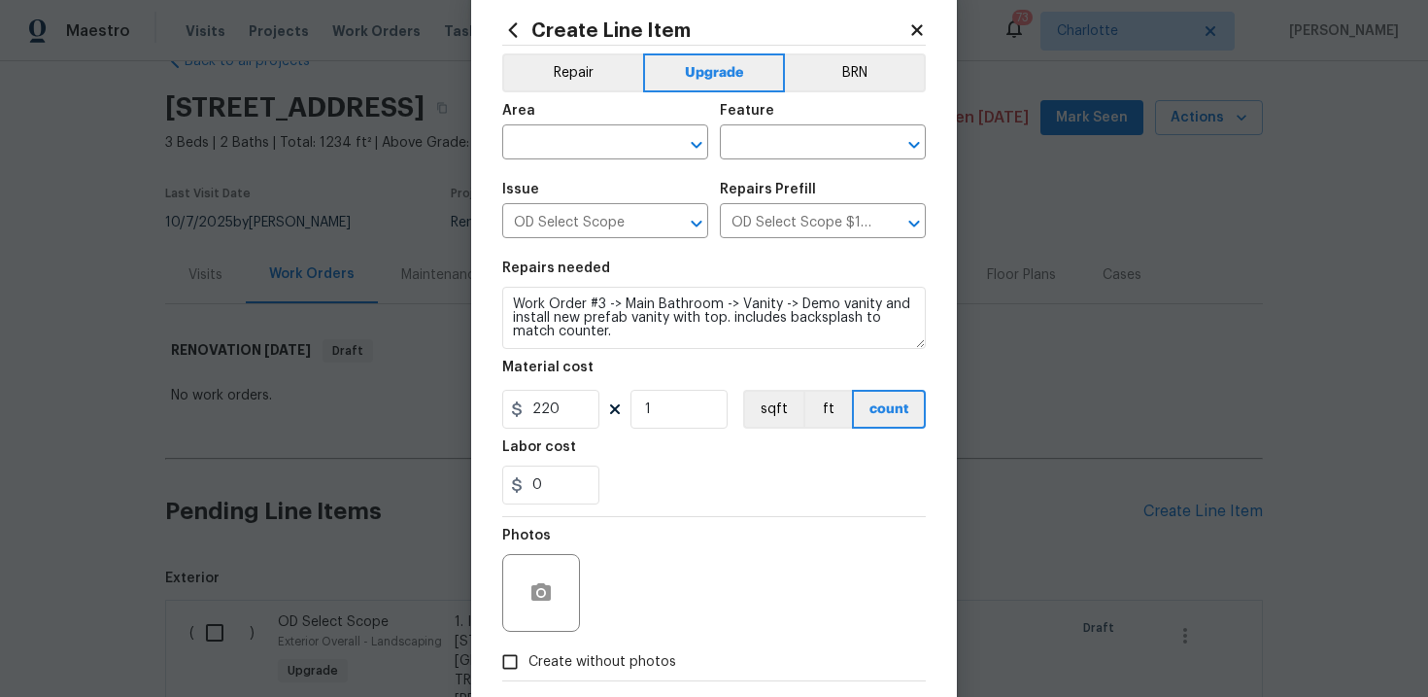
click at [596, 671] on span "Create without photos" at bounding box center [602, 662] width 148 height 20
click at [528, 671] on input "Create without photos" at bounding box center [510, 661] width 37 height 37
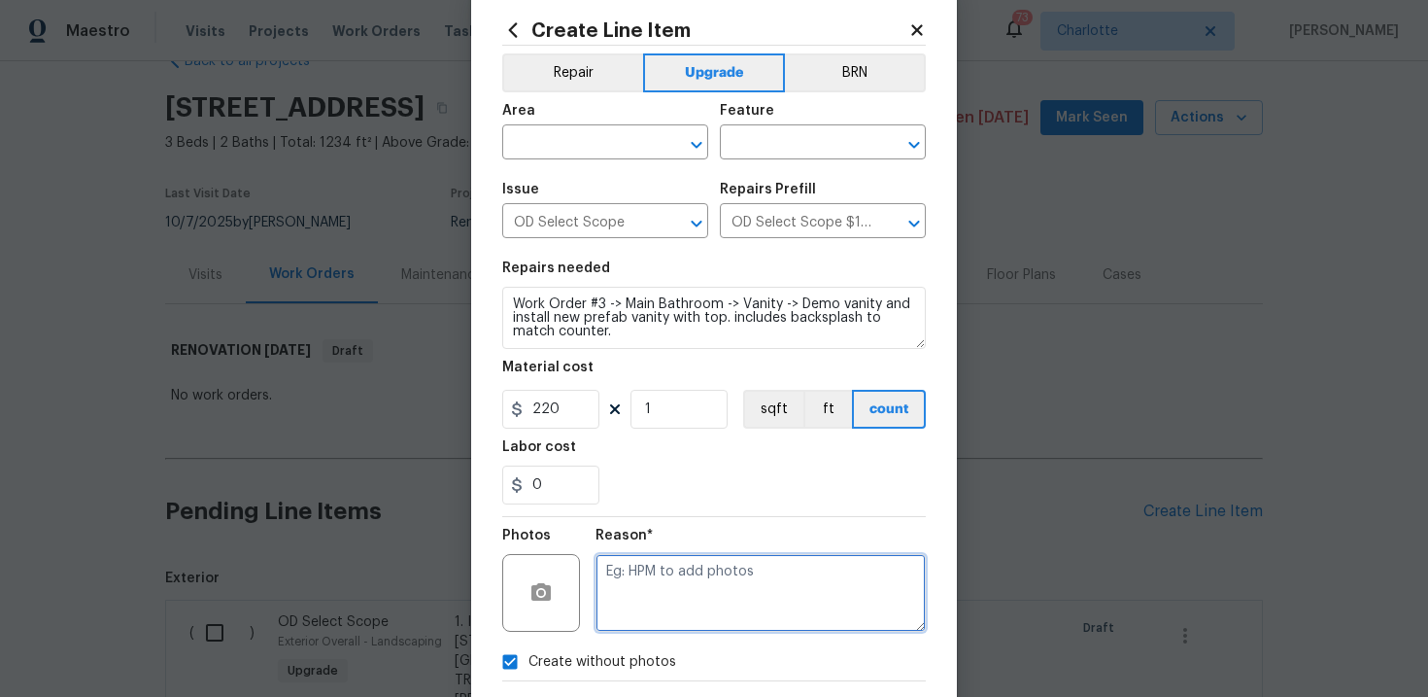
click at [664, 618] on textarea at bounding box center [761, 593] width 330 height 78
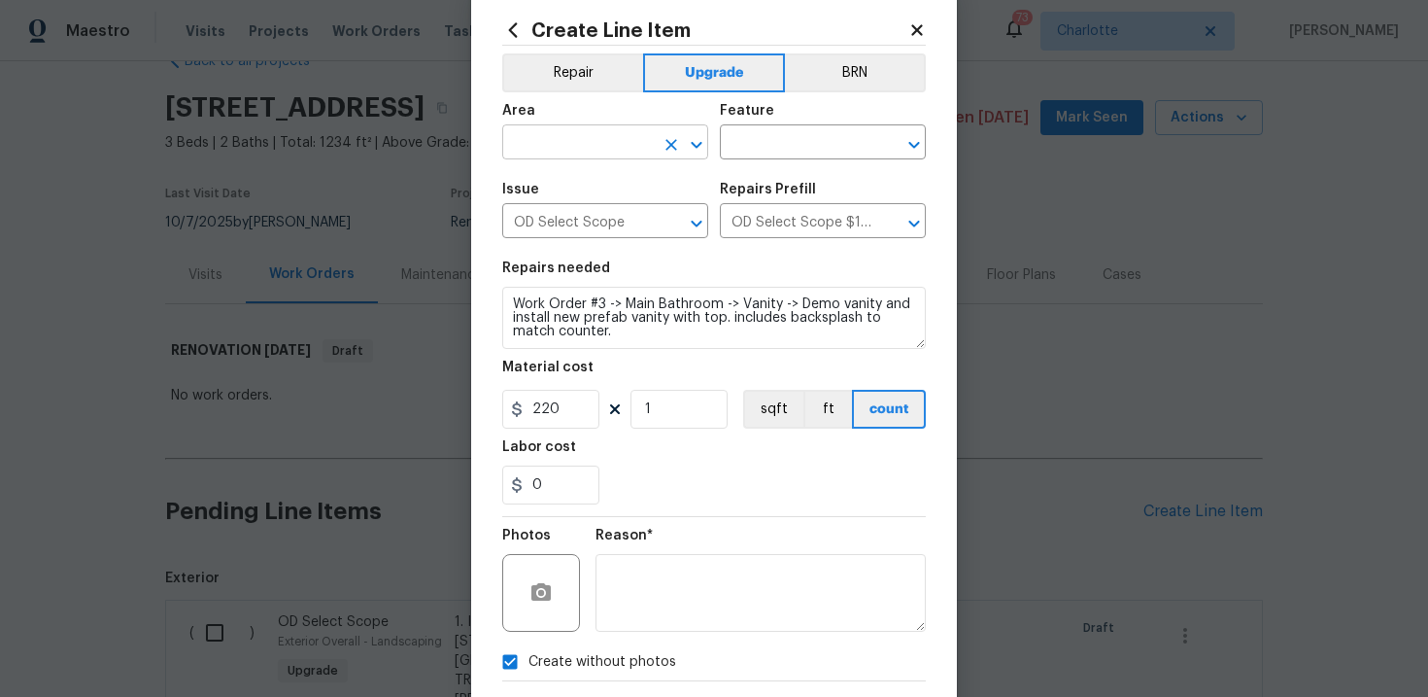
click at [631, 140] on input "text" at bounding box center [578, 144] width 152 height 30
click at [623, 213] on li "Interior Overall" at bounding box center [605, 220] width 206 height 32
click at [767, 150] on input "text" at bounding box center [796, 144] width 152 height 30
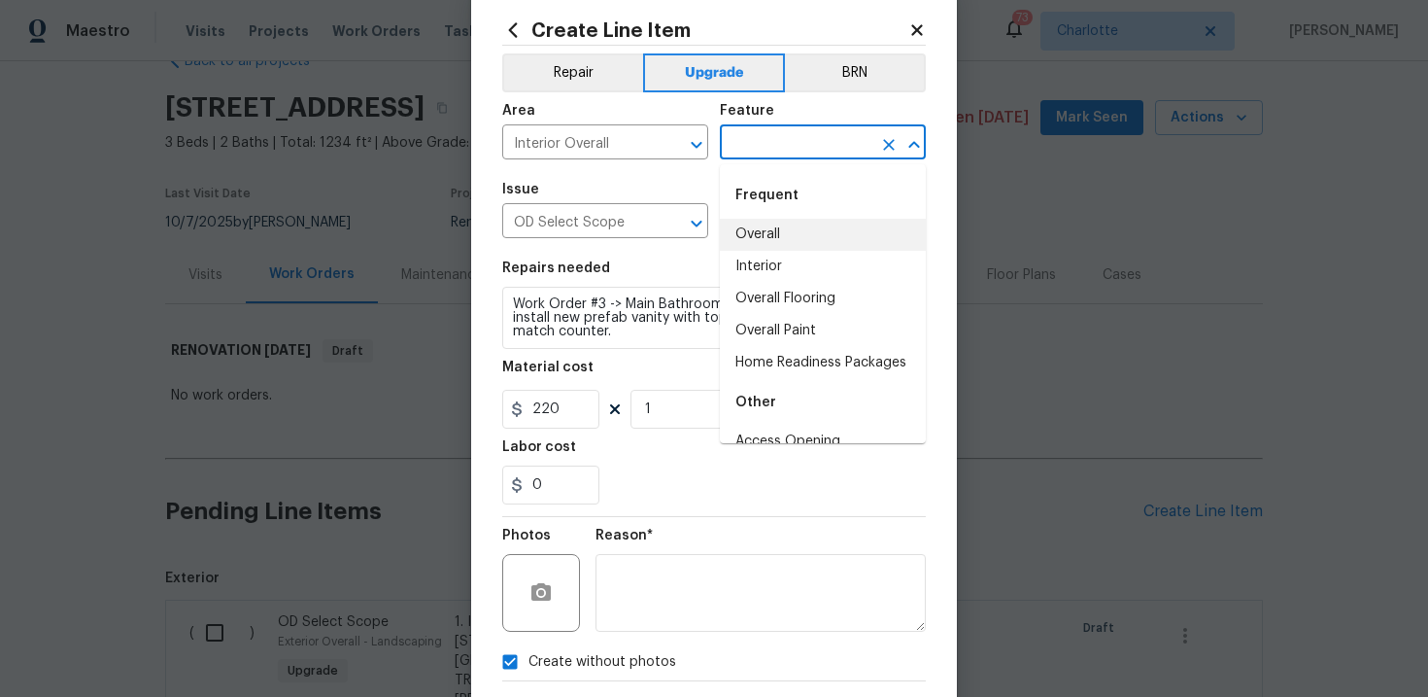
click at [780, 231] on li "Overall" at bounding box center [823, 235] width 206 height 32
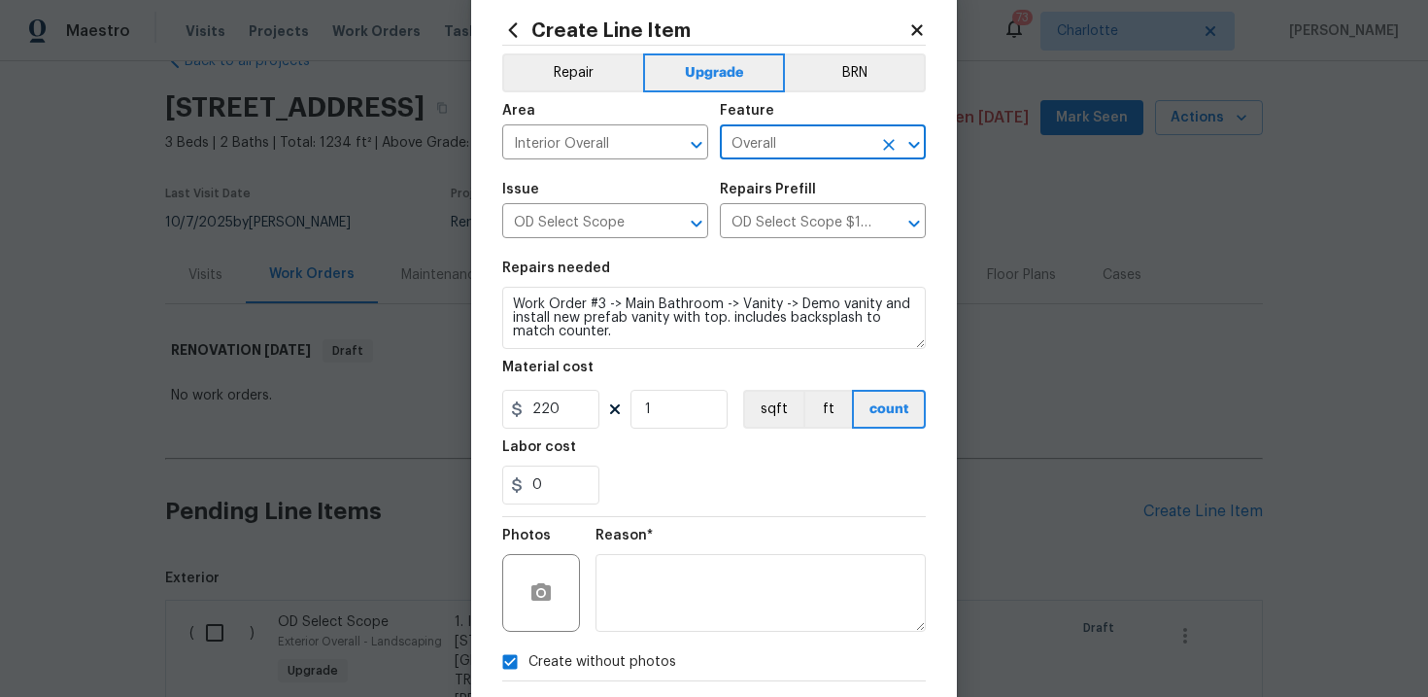
scroll to position [141, 0]
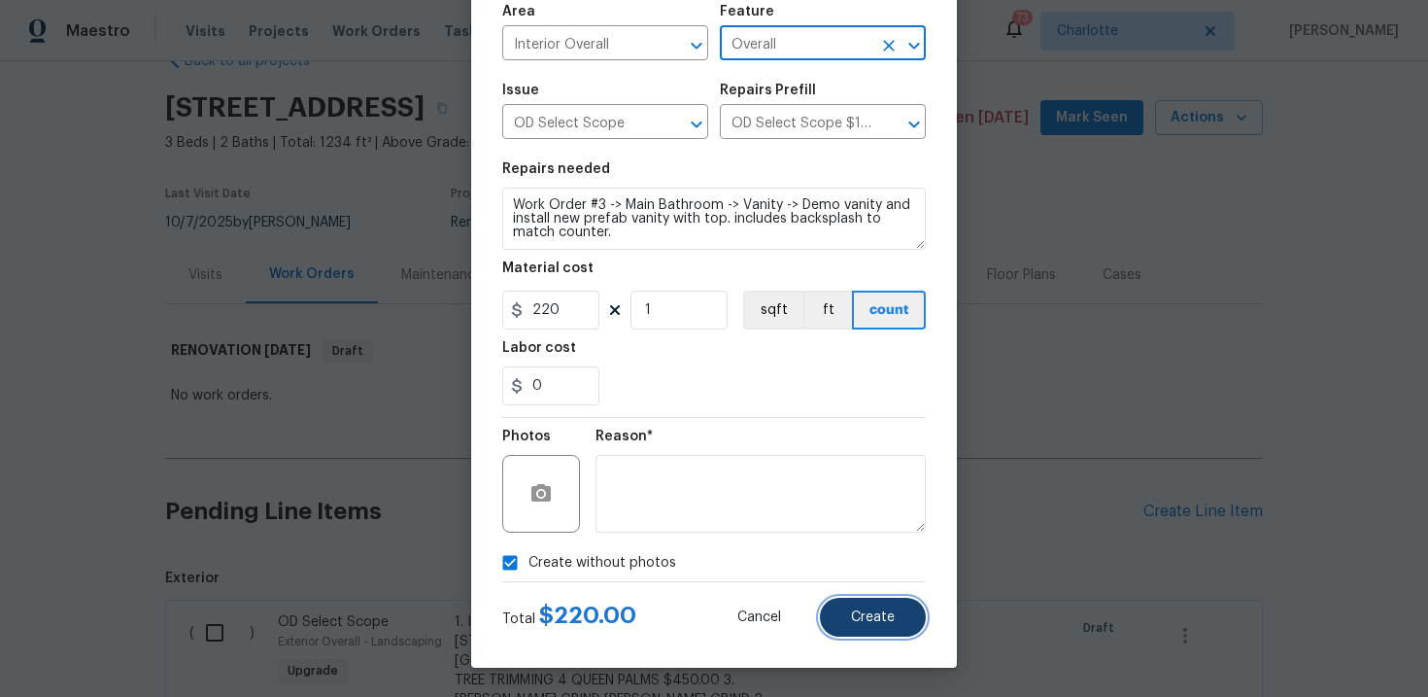
click at [871, 614] on span "Create" at bounding box center [873, 617] width 44 height 15
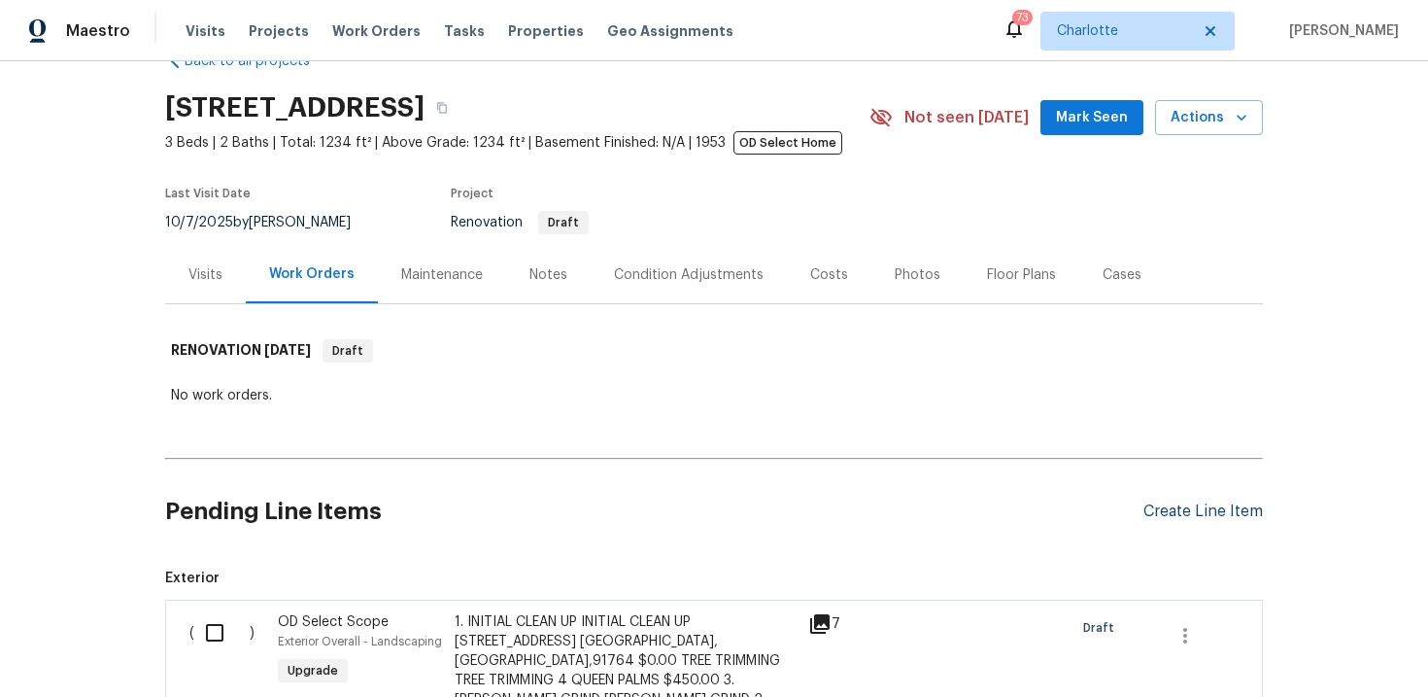
click at [1198, 516] on div "Create Line Item" at bounding box center [1202, 511] width 119 height 18
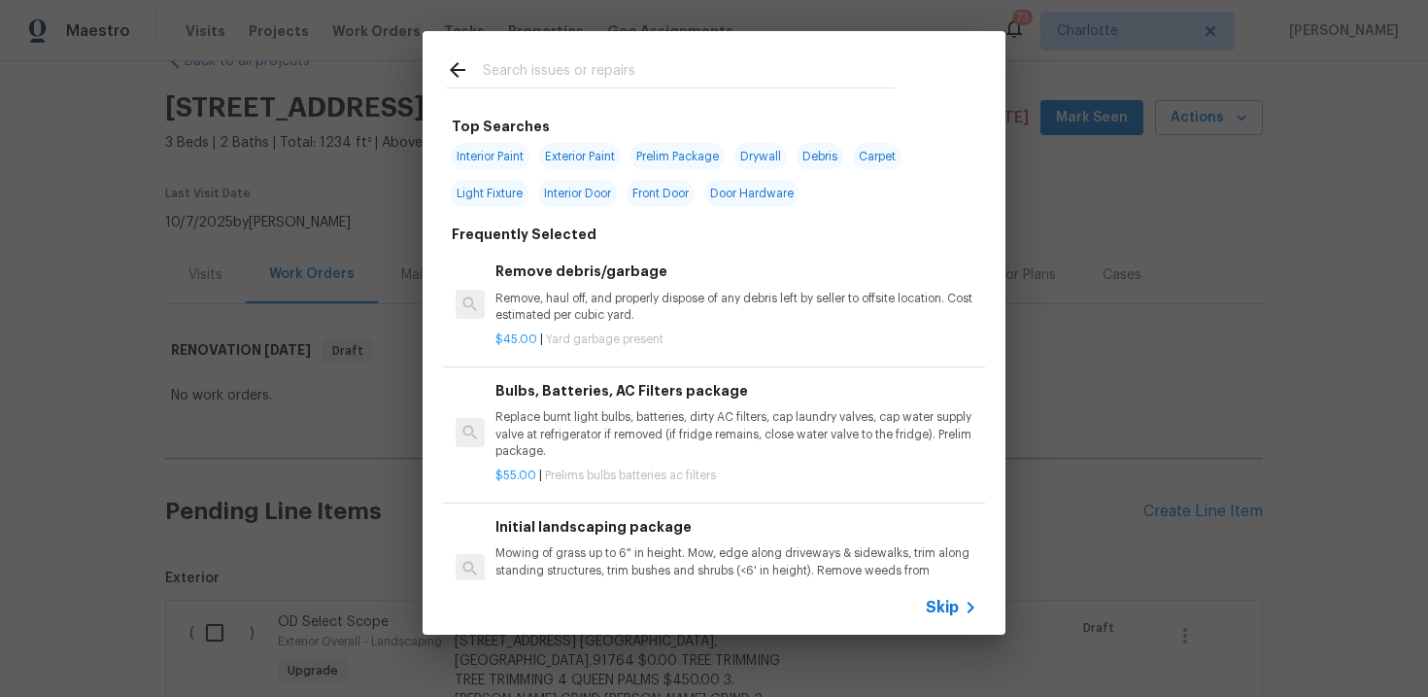
click at [945, 610] on span "Skip" at bounding box center [942, 606] width 33 height 19
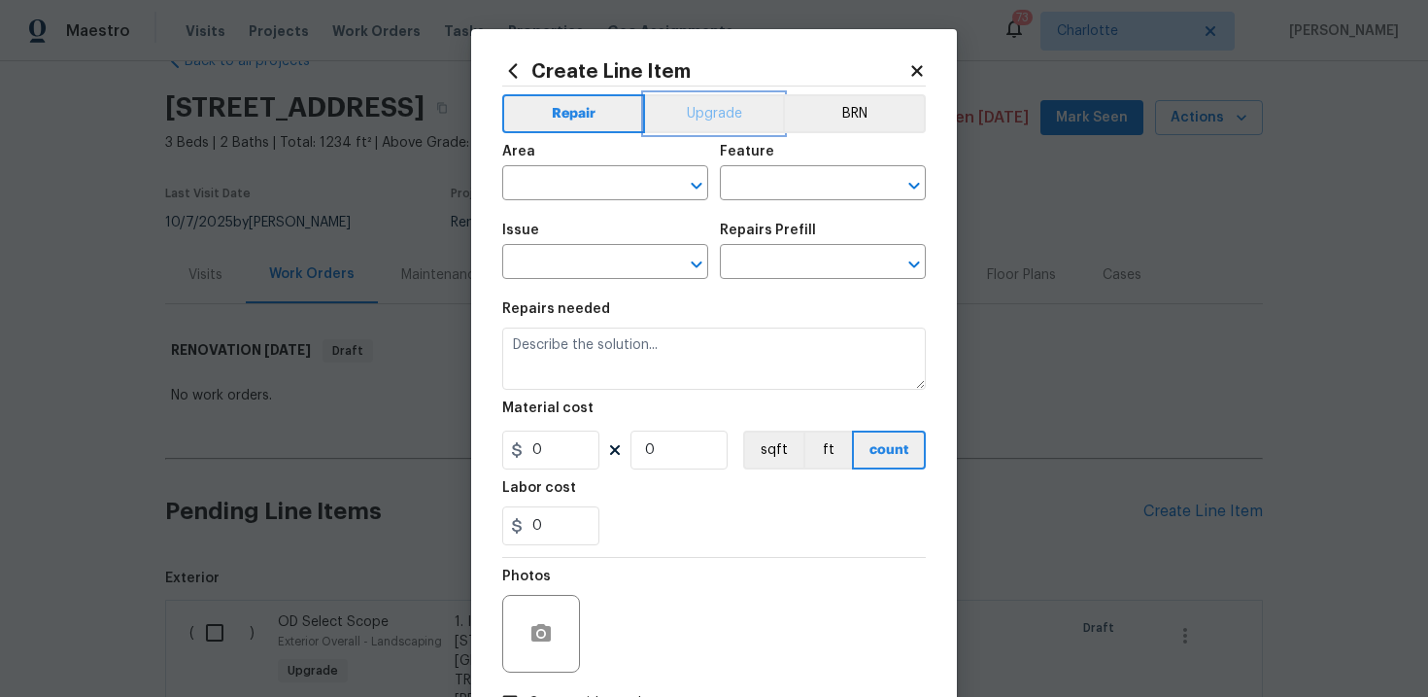
click at [712, 115] on button "Upgrade" at bounding box center [714, 113] width 139 height 39
click at [611, 262] on input "text" at bounding box center [578, 264] width 152 height 30
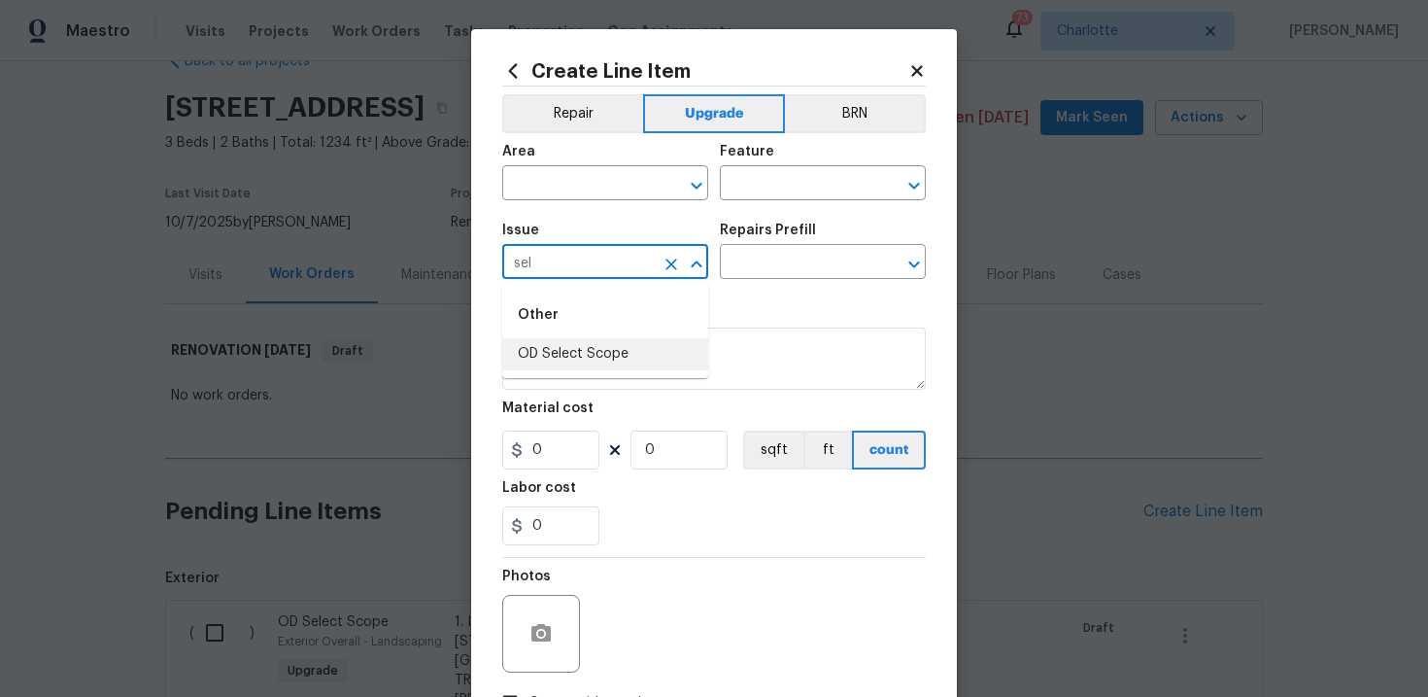
click at [598, 354] on li "OD Select Scope" at bounding box center [605, 354] width 206 height 32
click at [788, 265] on input "text" at bounding box center [796, 264] width 152 height 30
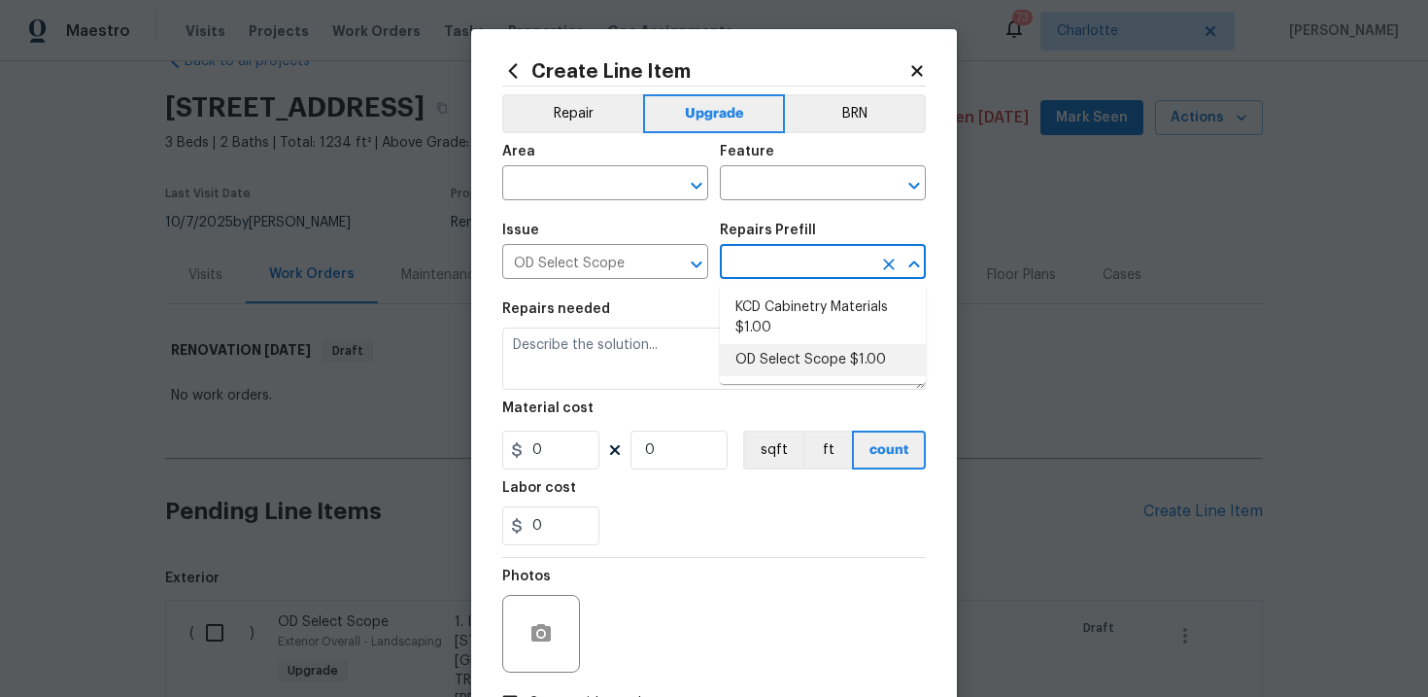
click at [797, 358] on li "OD Select Scope $1.00" at bounding box center [823, 360] width 206 height 32
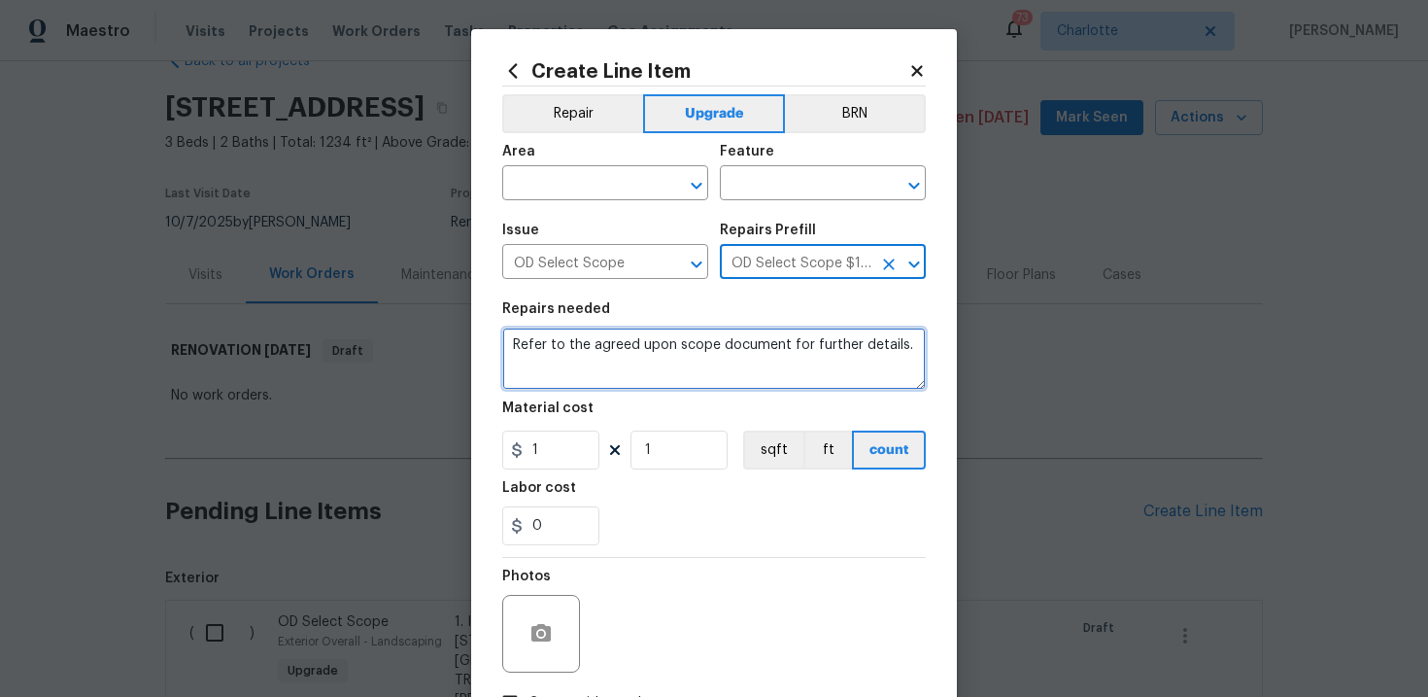
click at [701, 347] on textarea "Refer to the agreed upon scope document for further details." at bounding box center [714, 358] width 424 height 62
paste textarea "Work Order #3 -> Main Bathroom -> Ventilation -> Vent to exterior and install b…"
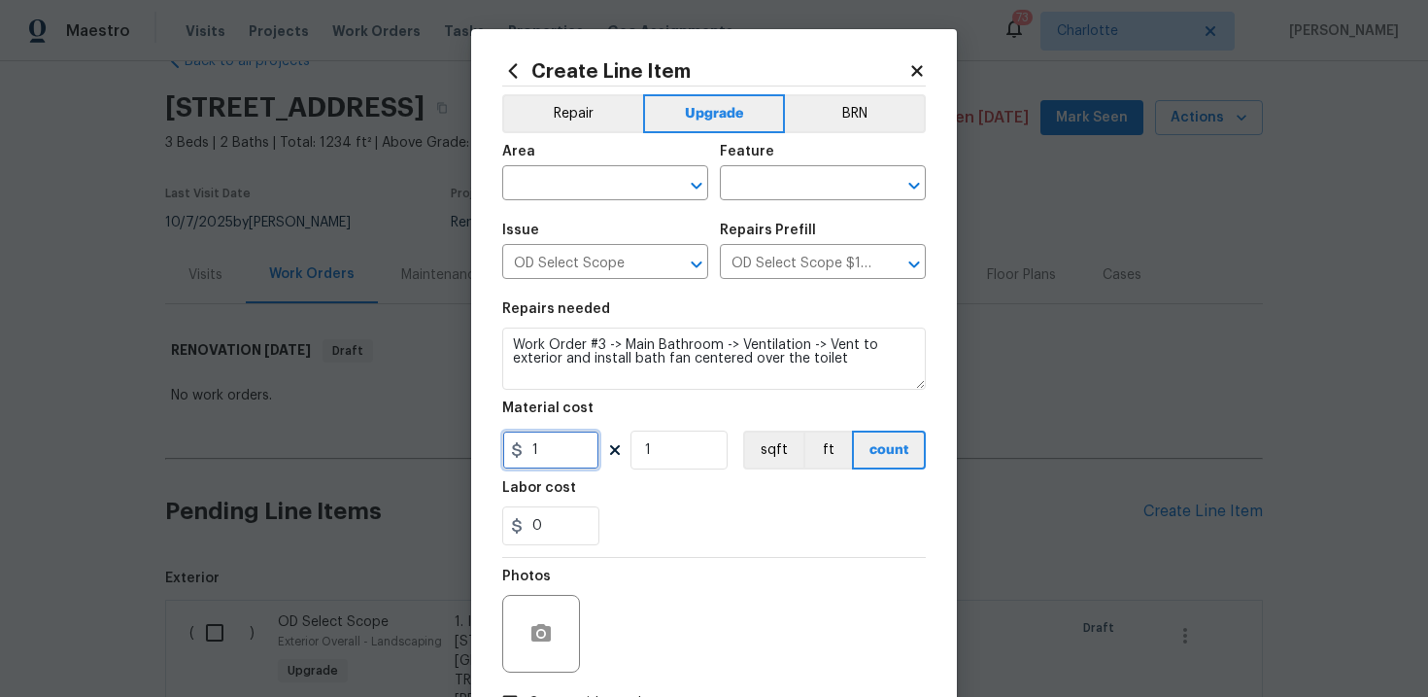
click at [549, 459] on input "1" at bounding box center [550, 449] width 97 height 39
click at [576, 187] on input "text" at bounding box center [578, 185] width 152 height 30
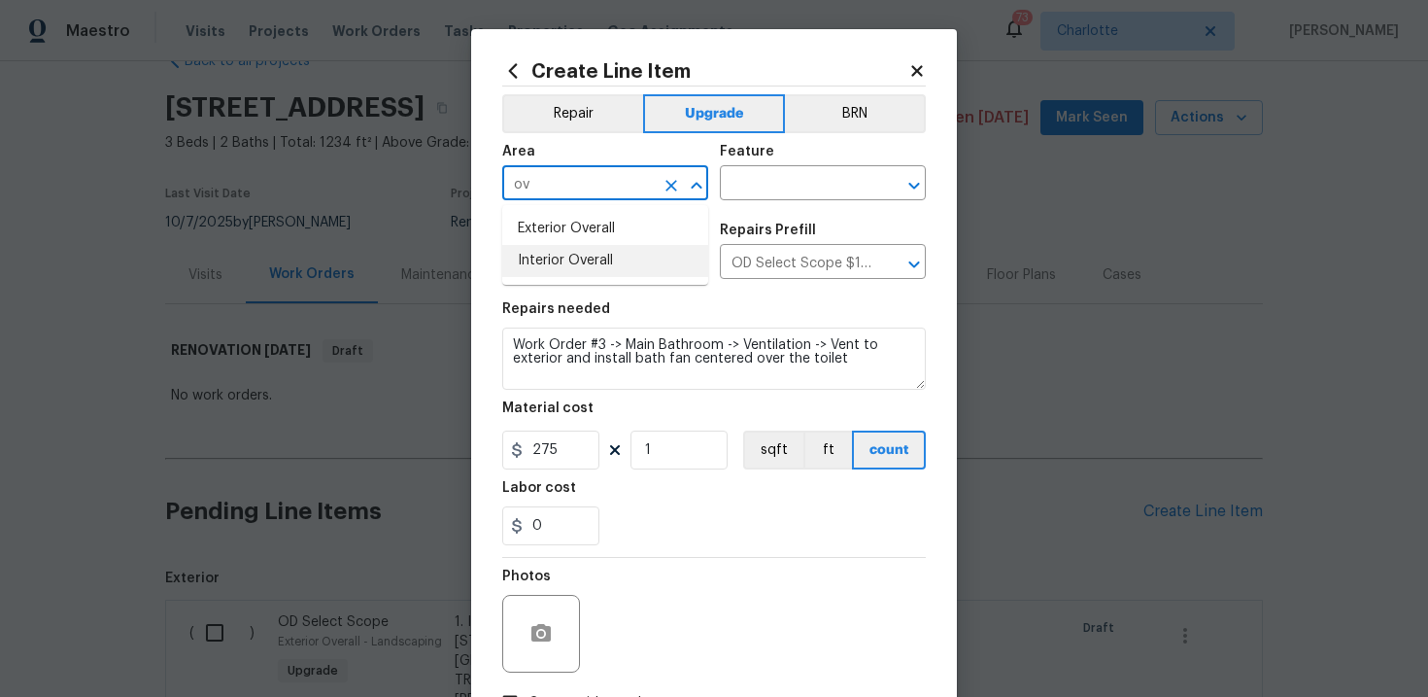
click at [575, 262] on li "Interior Overall" at bounding box center [605, 261] width 206 height 32
click at [799, 182] on input "text" at bounding box center [796, 185] width 152 height 30
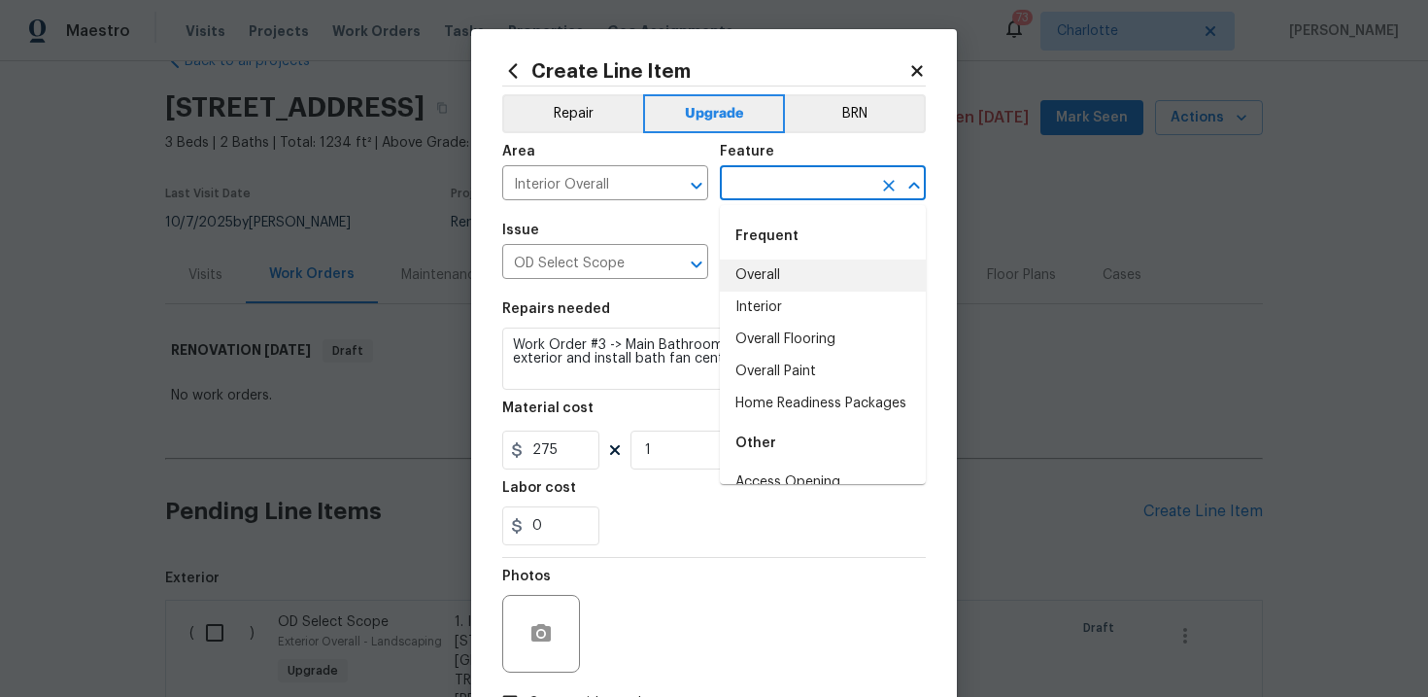
click at [789, 275] on li "Overall" at bounding box center [823, 275] width 206 height 32
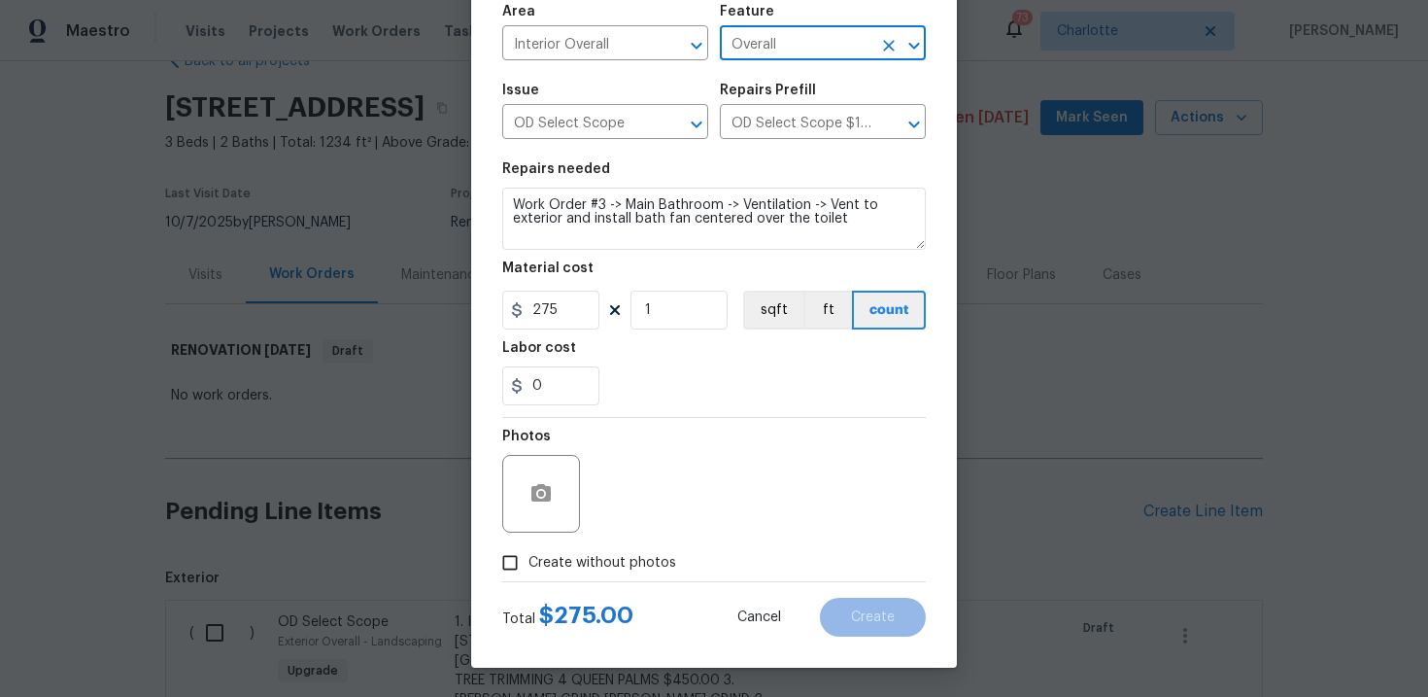
click at [606, 556] on span "Create without photos" at bounding box center [602, 563] width 148 height 20
click at [528, 556] on input "Create without photos" at bounding box center [510, 562] width 37 height 37
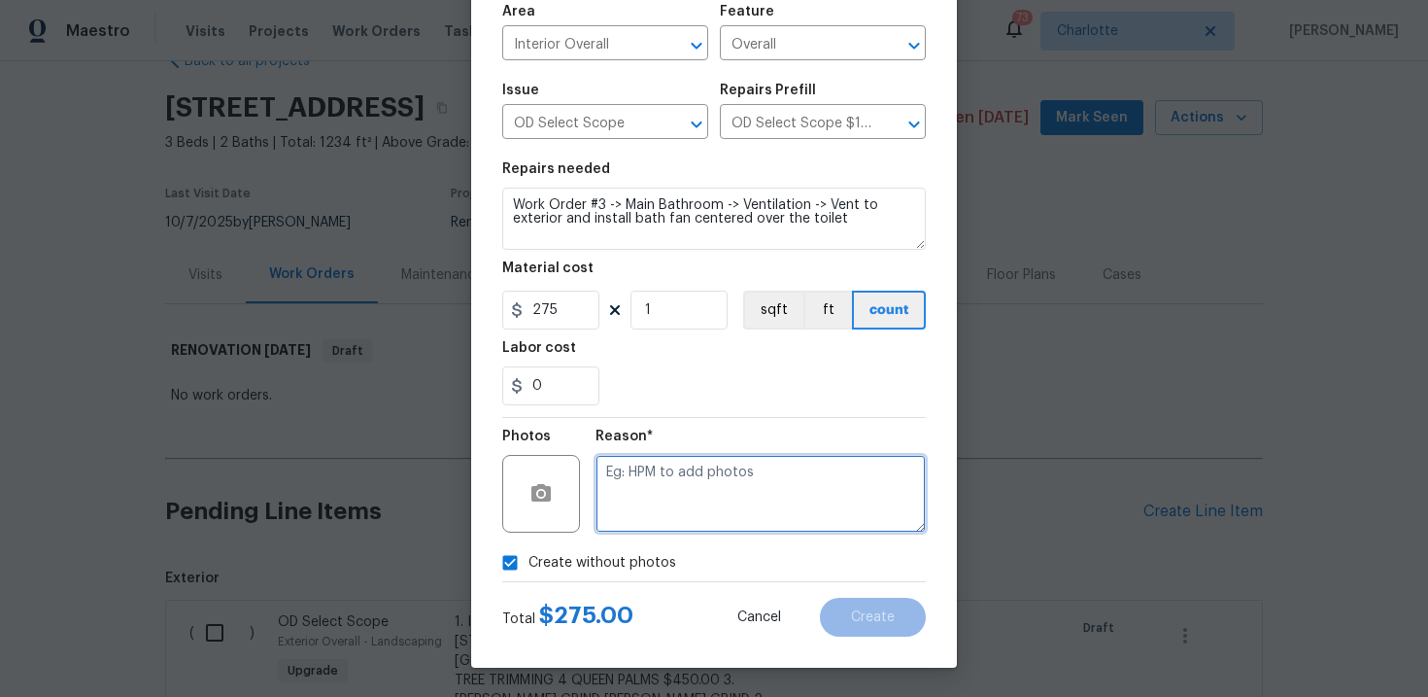
click at [695, 494] on textarea at bounding box center [761, 494] width 330 height 78
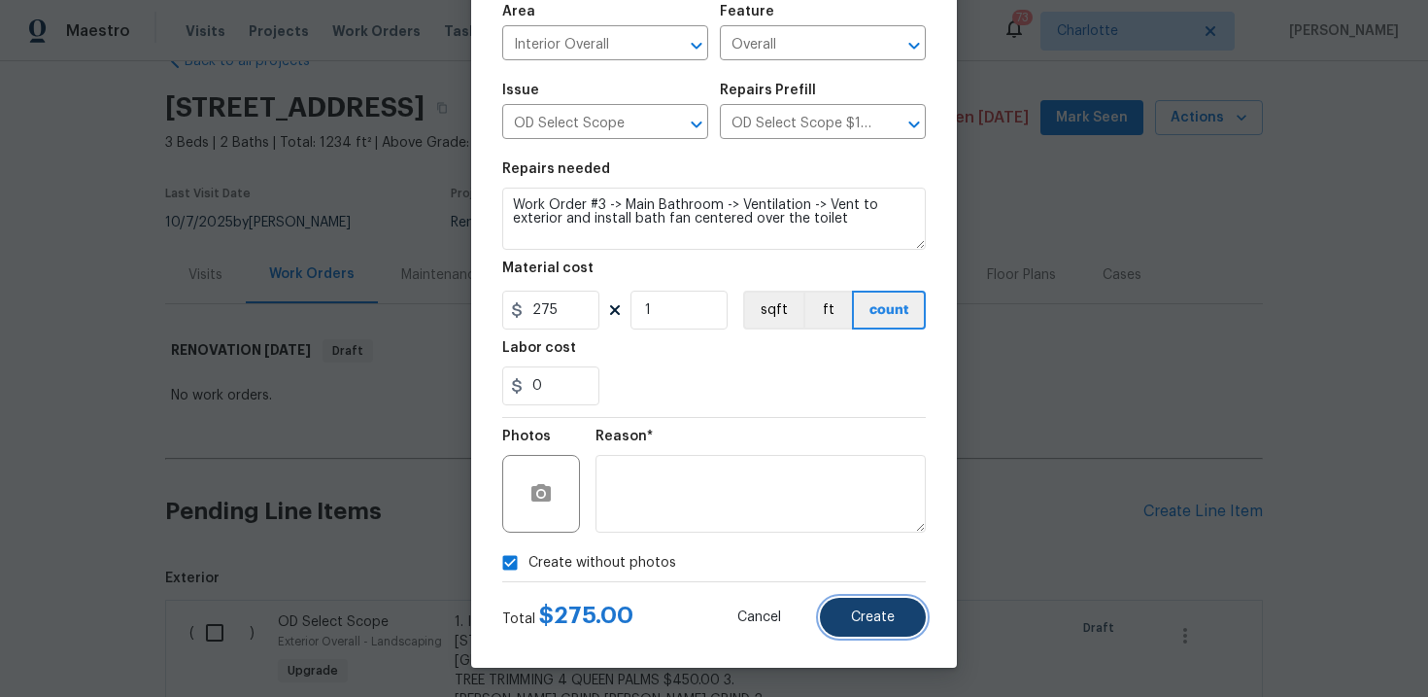
click at [860, 616] on span "Create" at bounding box center [873, 617] width 44 height 15
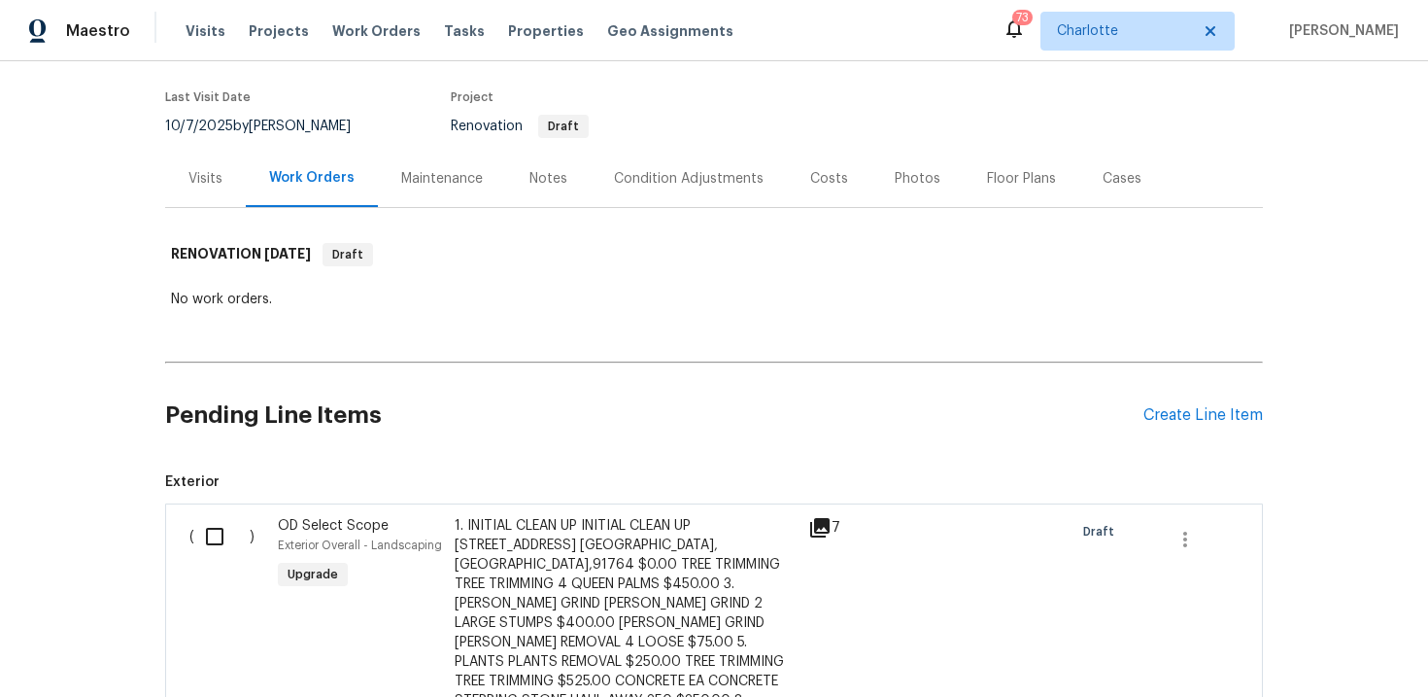
scroll to position [184, 0]
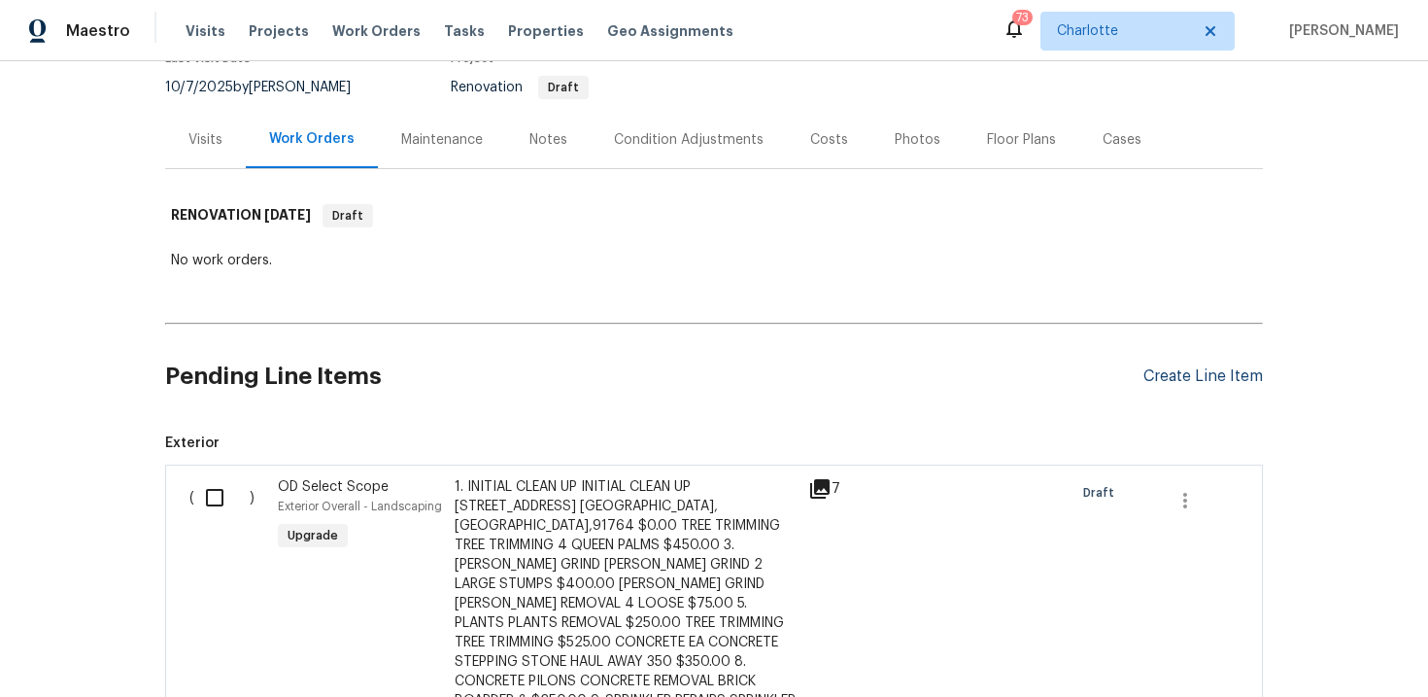
click at [1198, 373] on div "Create Line Item" at bounding box center [1202, 376] width 119 height 18
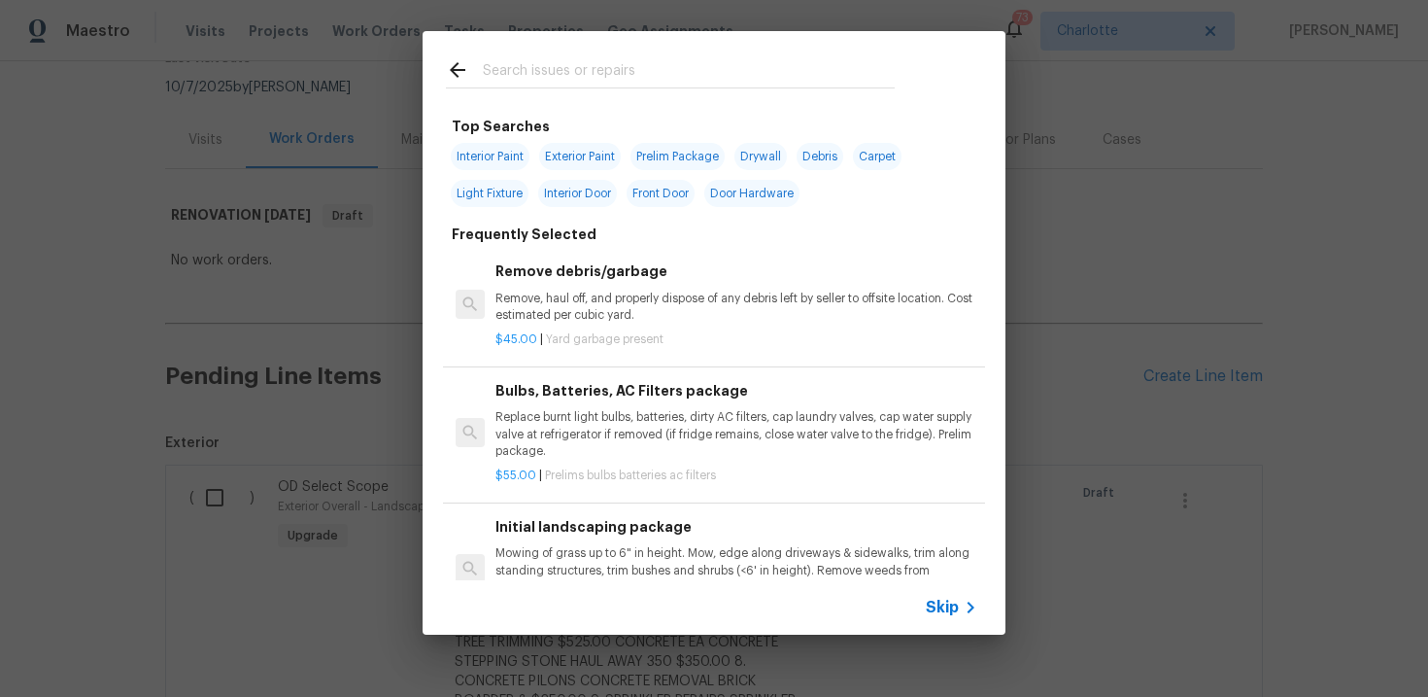
click at [941, 602] on span "Skip" at bounding box center [942, 606] width 33 height 19
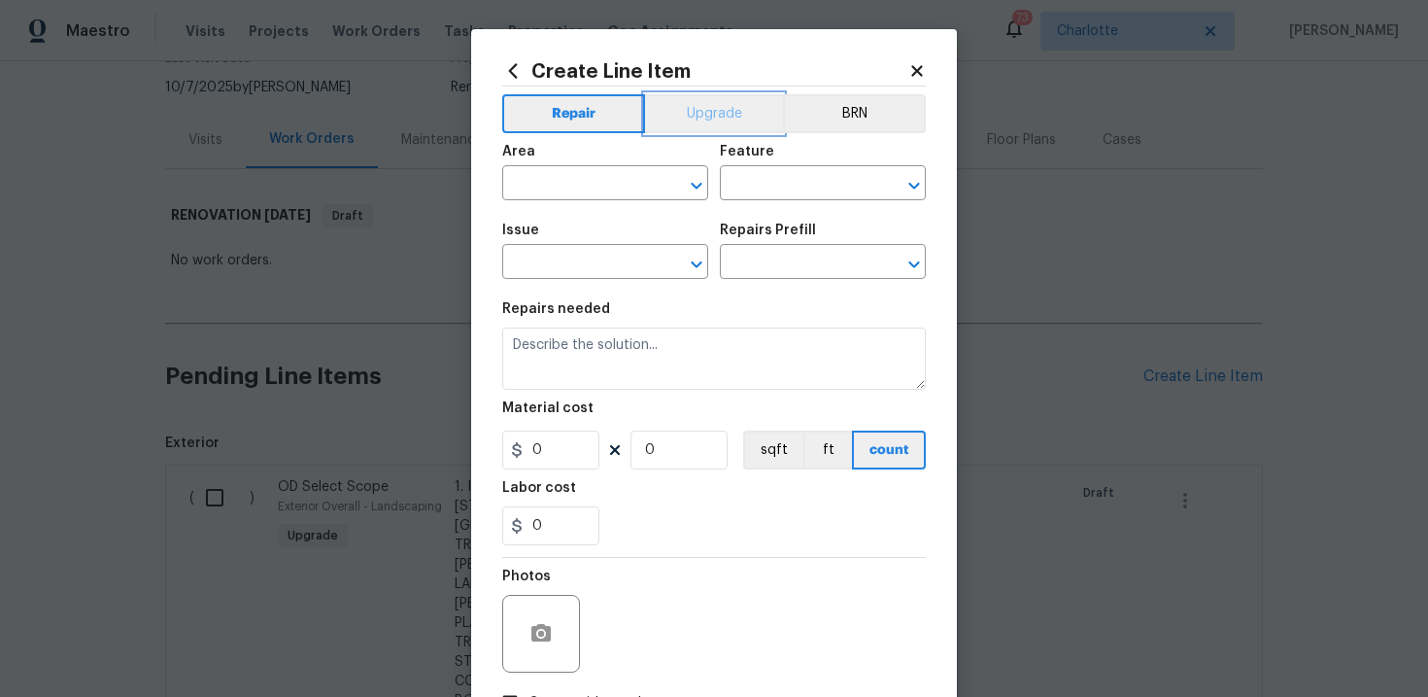
click at [731, 115] on button "Upgrade" at bounding box center [714, 113] width 139 height 39
click at [584, 261] on input "text" at bounding box center [578, 264] width 152 height 30
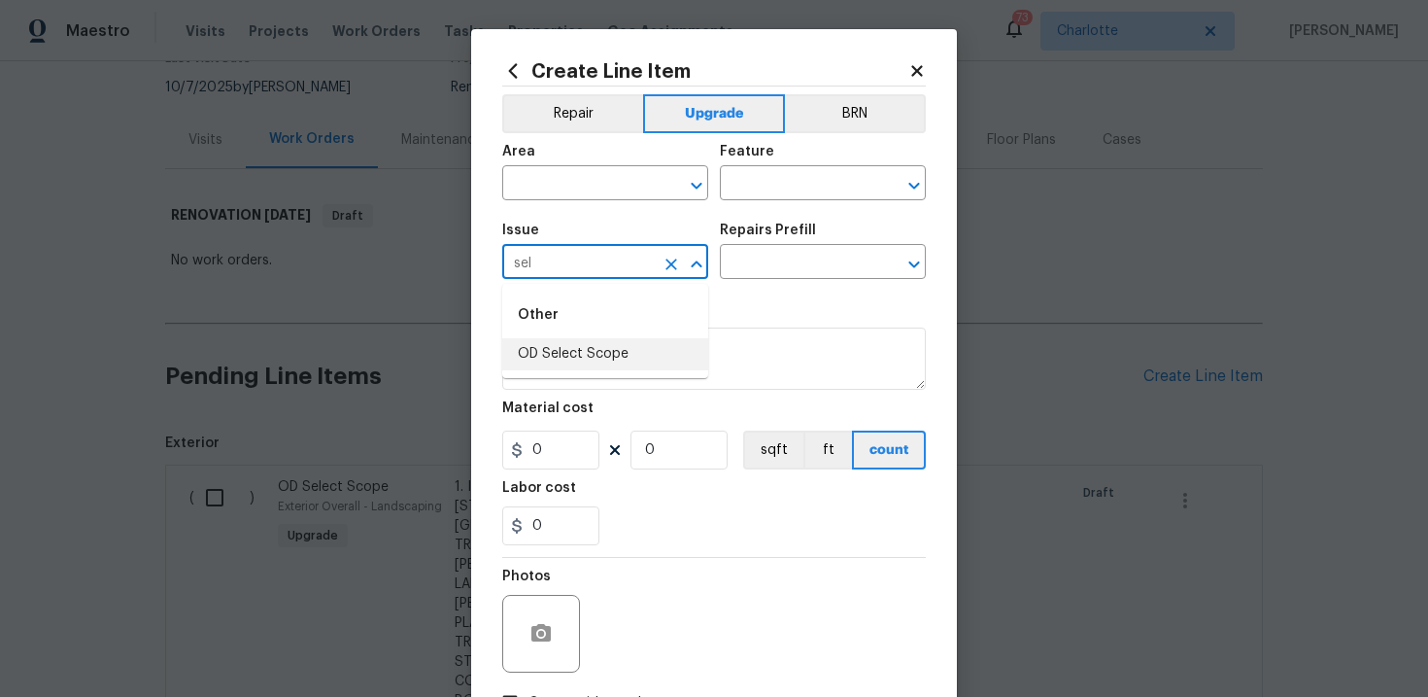
click at [584, 364] on li "OD Select Scope" at bounding box center [605, 354] width 206 height 32
click at [764, 279] on body "Maestro Visits Projects Work Orders Tasks Properties Geo Assignments [STREET_AD…" at bounding box center [714, 348] width 1428 height 697
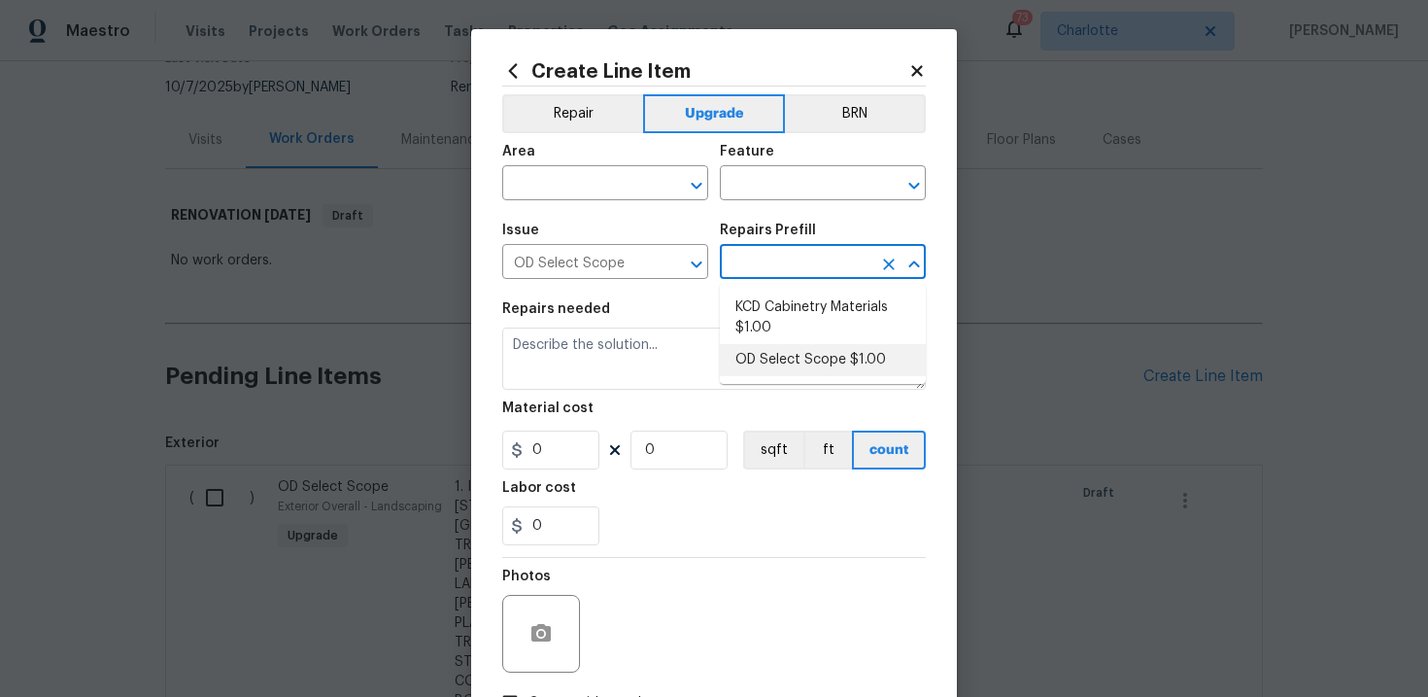
click at [771, 362] on li "OD Select Scope $1.00" at bounding box center [823, 360] width 206 height 32
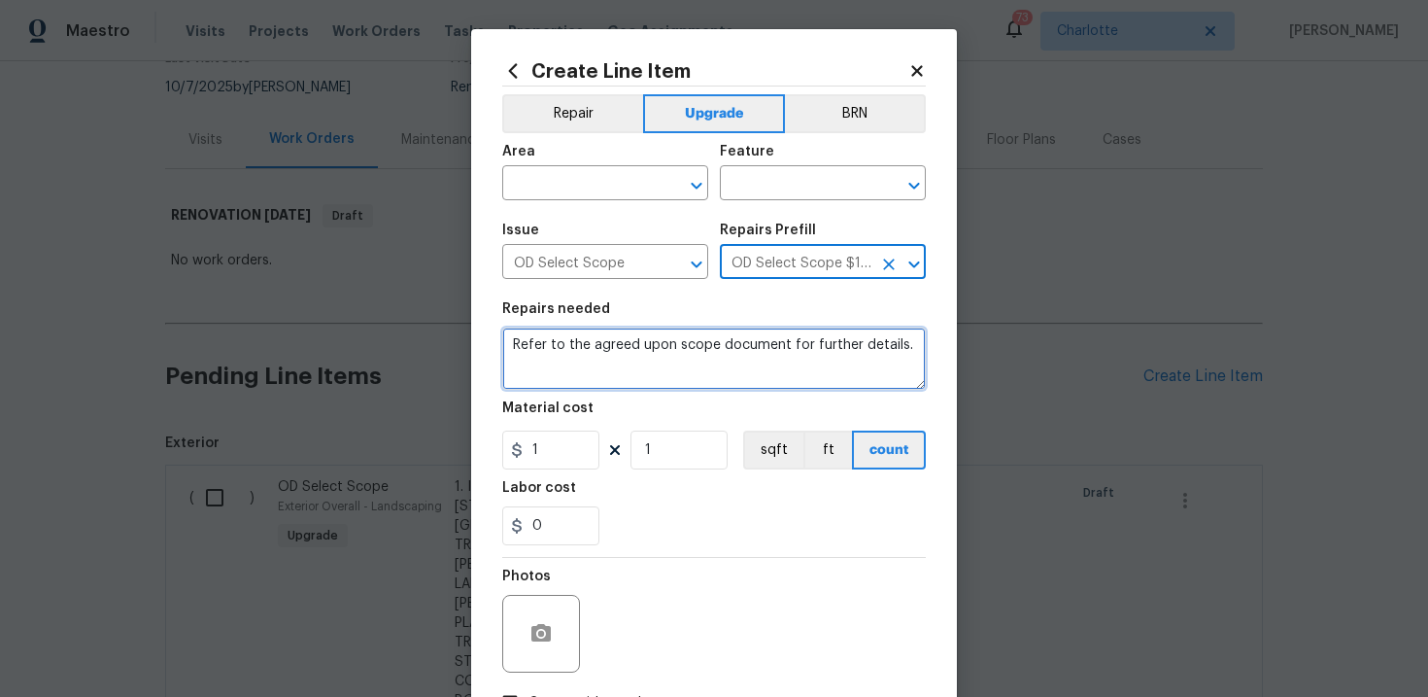
click at [670, 353] on textarea "Refer to the agreed upon scope document for further details." at bounding box center [714, 358] width 424 height 62
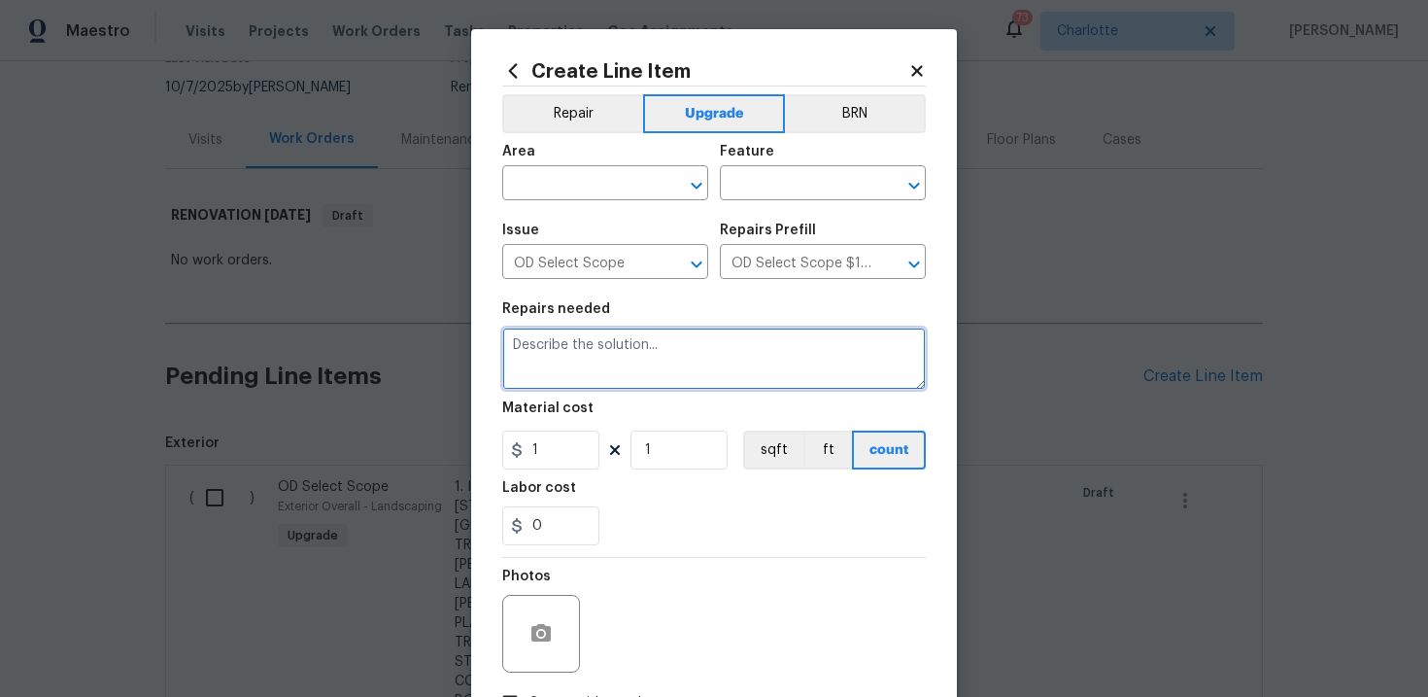
paste textarea "Work Order #3 -> Bathroom 2 -> Accessory Package -> Install accessory package"
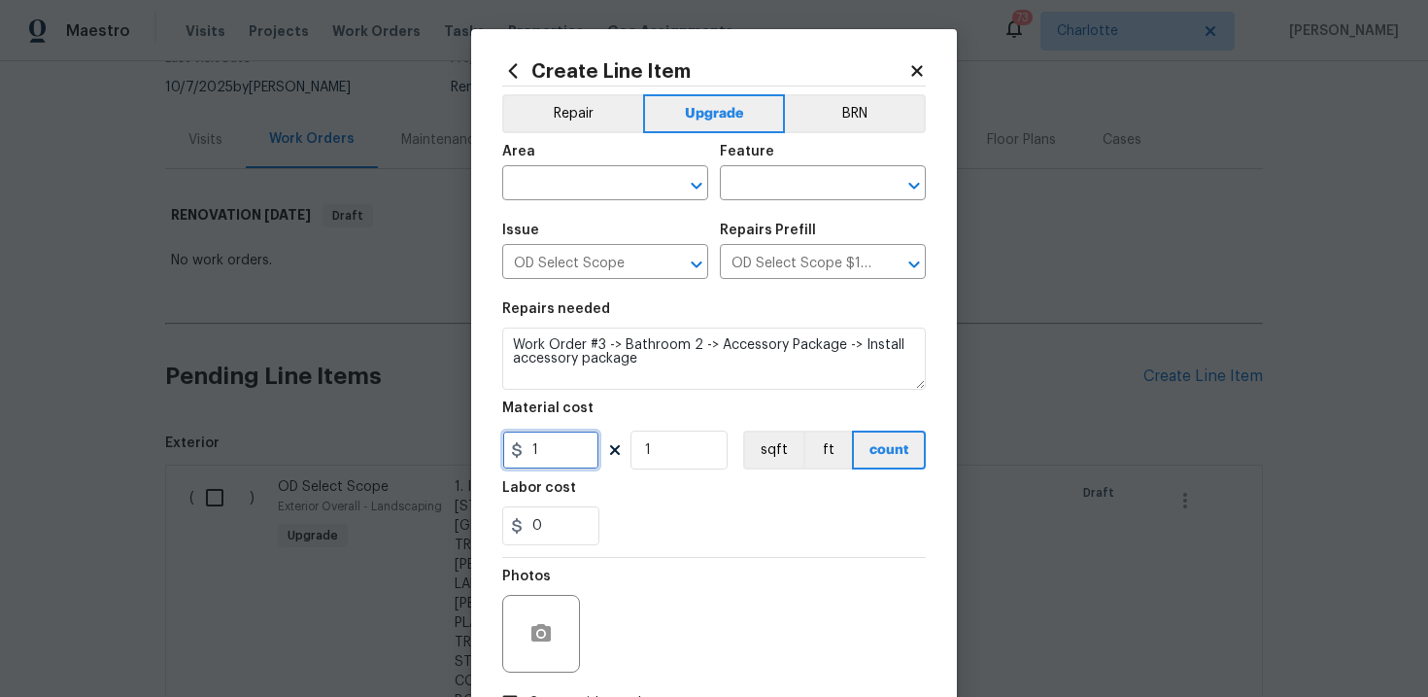
click at [558, 454] on input "1" at bounding box center [550, 449] width 97 height 39
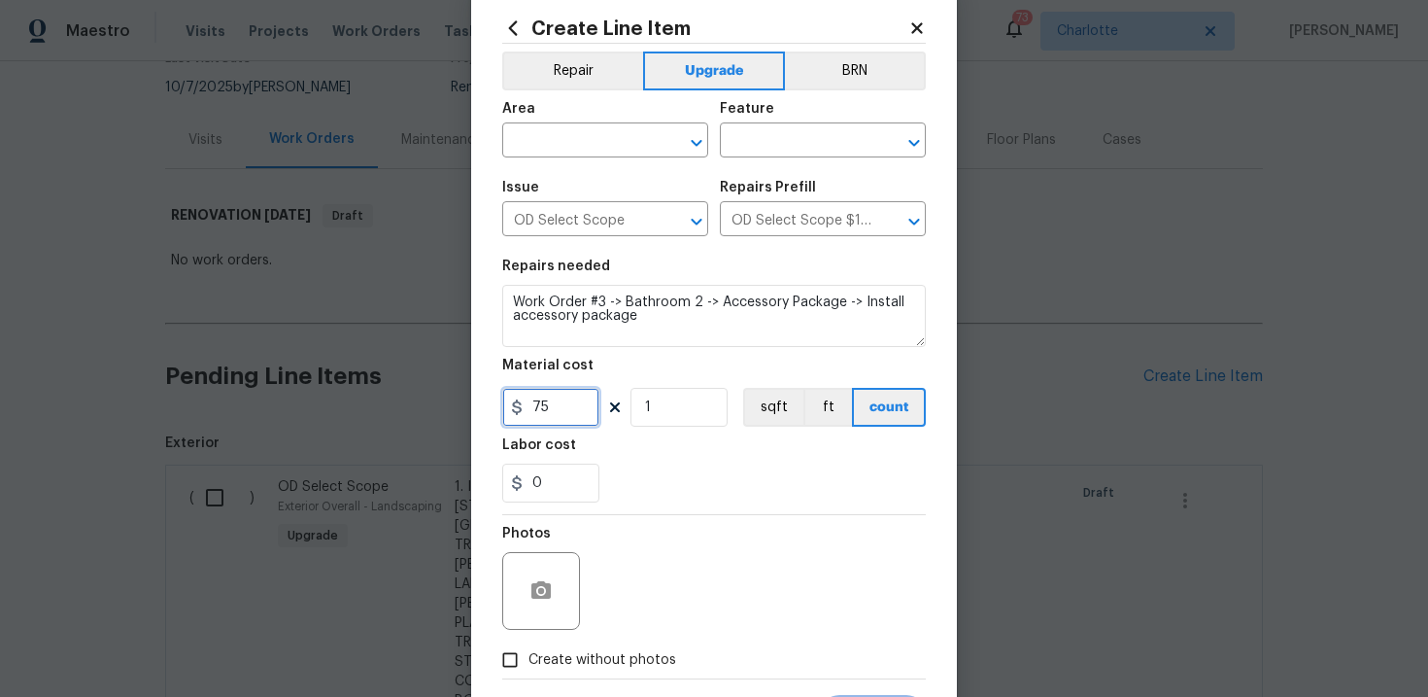
scroll to position [49, 0]
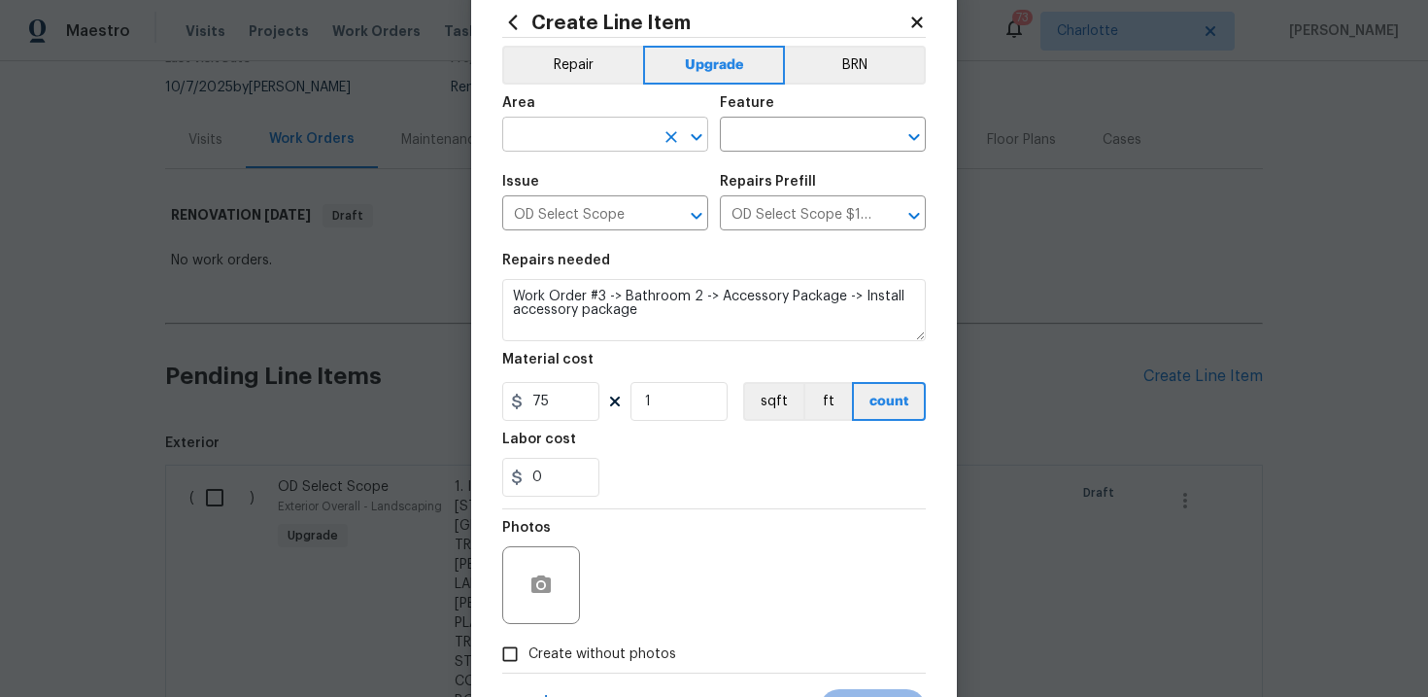
click at [610, 130] on input "text" at bounding box center [578, 136] width 152 height 30
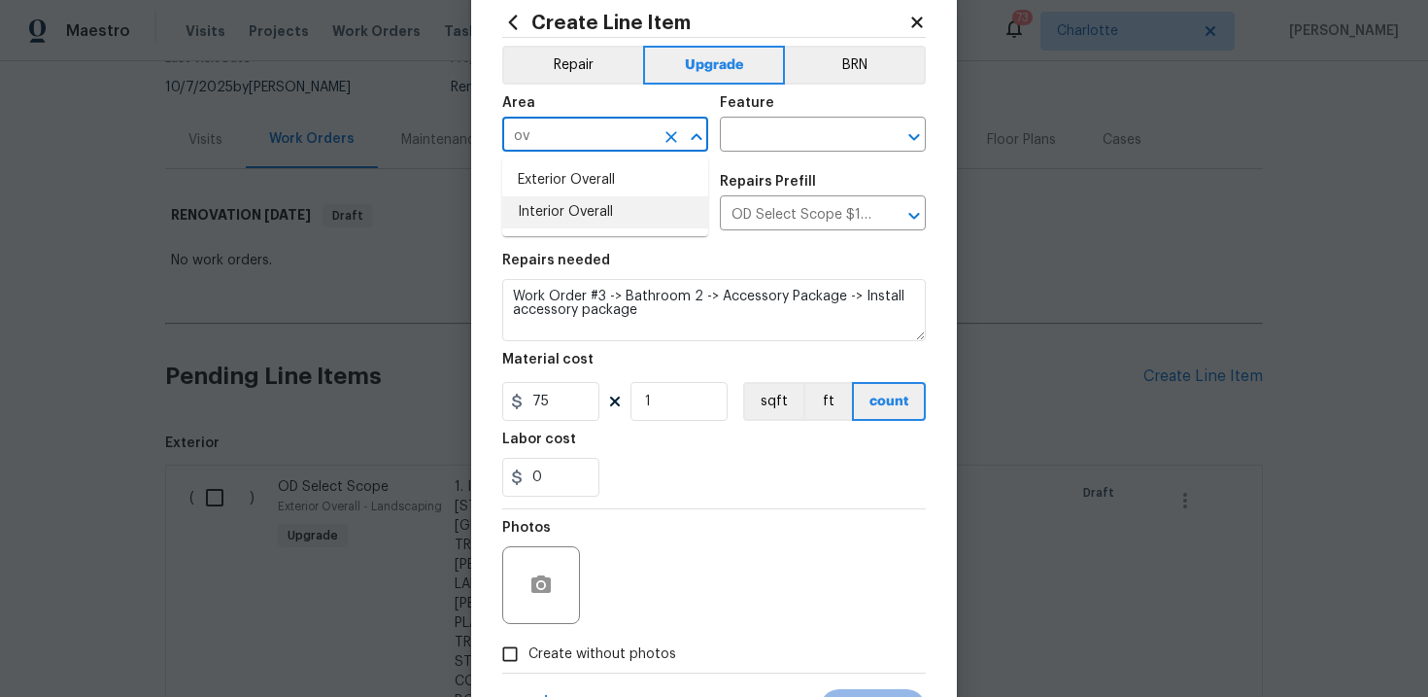
click at [593, 219] on li "Interior Overall" at bounding box center [605, 212] width 206 height 32
click at [765, 139] on input "text" at bounding box center [796, 136] width 152 height 30
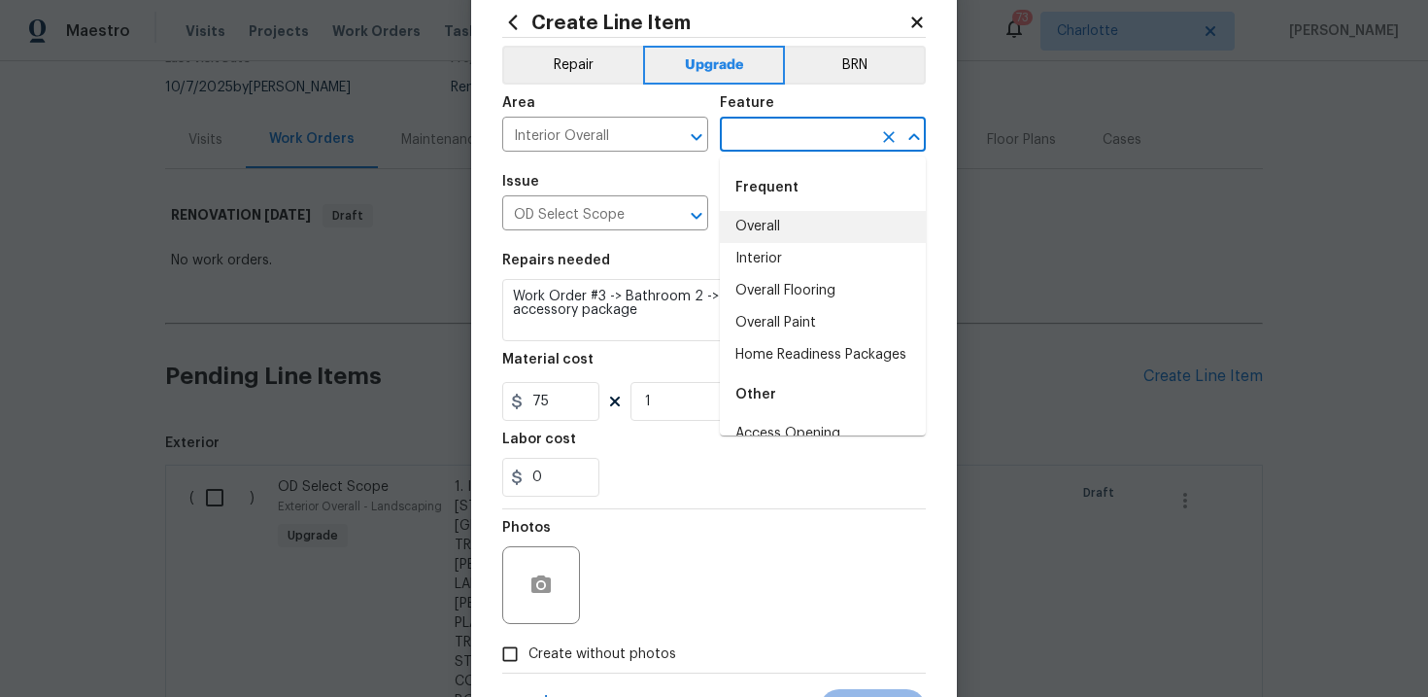
click at [778, 223] on li "Overall" at bounding box center [823, 227] width 206 height 32
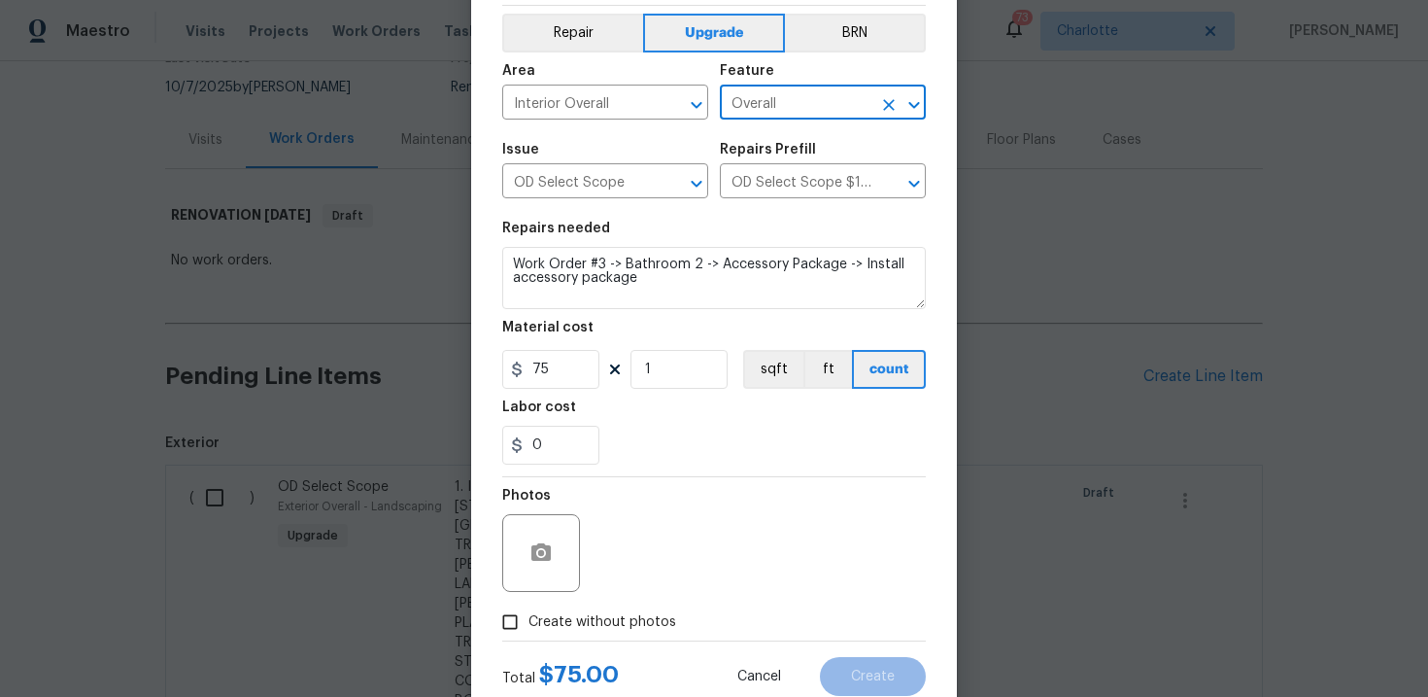
scroll to position [141, 0]
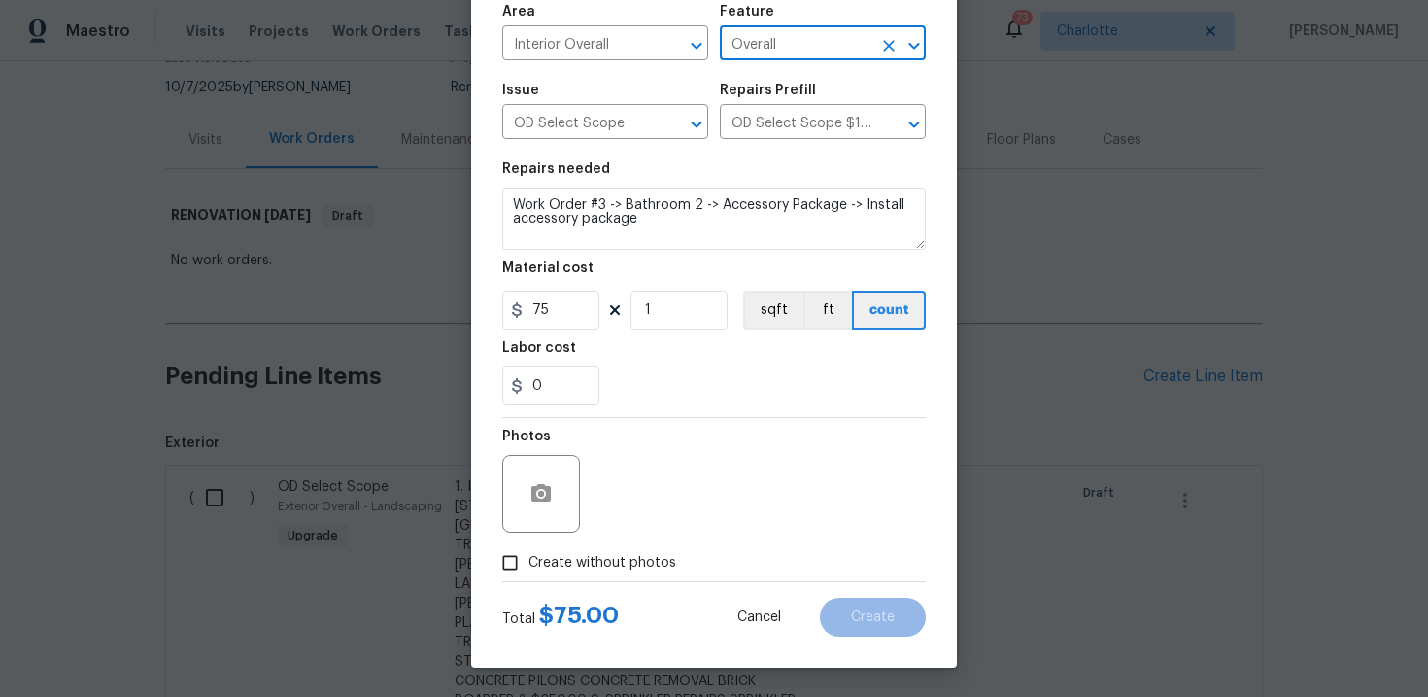
click at [616, 563] on span "Create without photos" at bounding box center [602, 563] width 148 height 20
click at [528, 563] on input "Create without photos" at bounding box center [510, 562] width 37 height 37
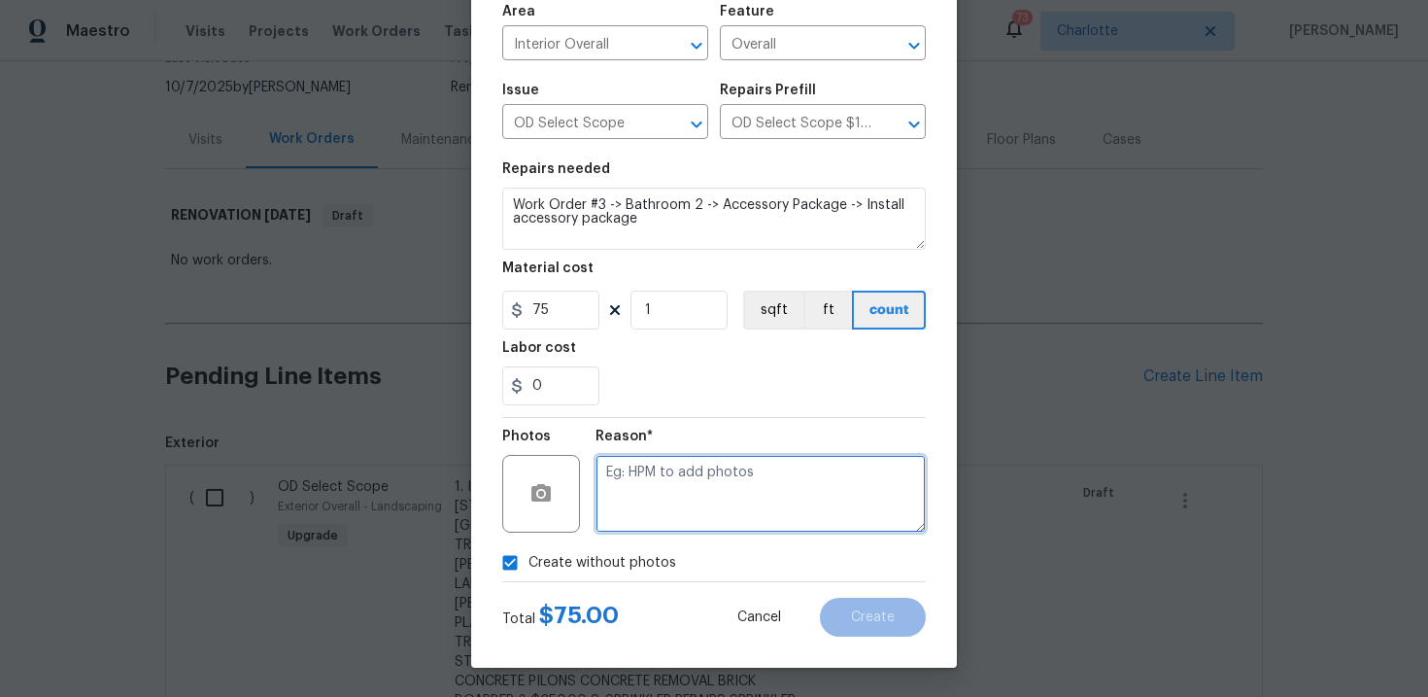
click at [700, 509] on textarea at bounding box center [761, 494] width 330 height 78
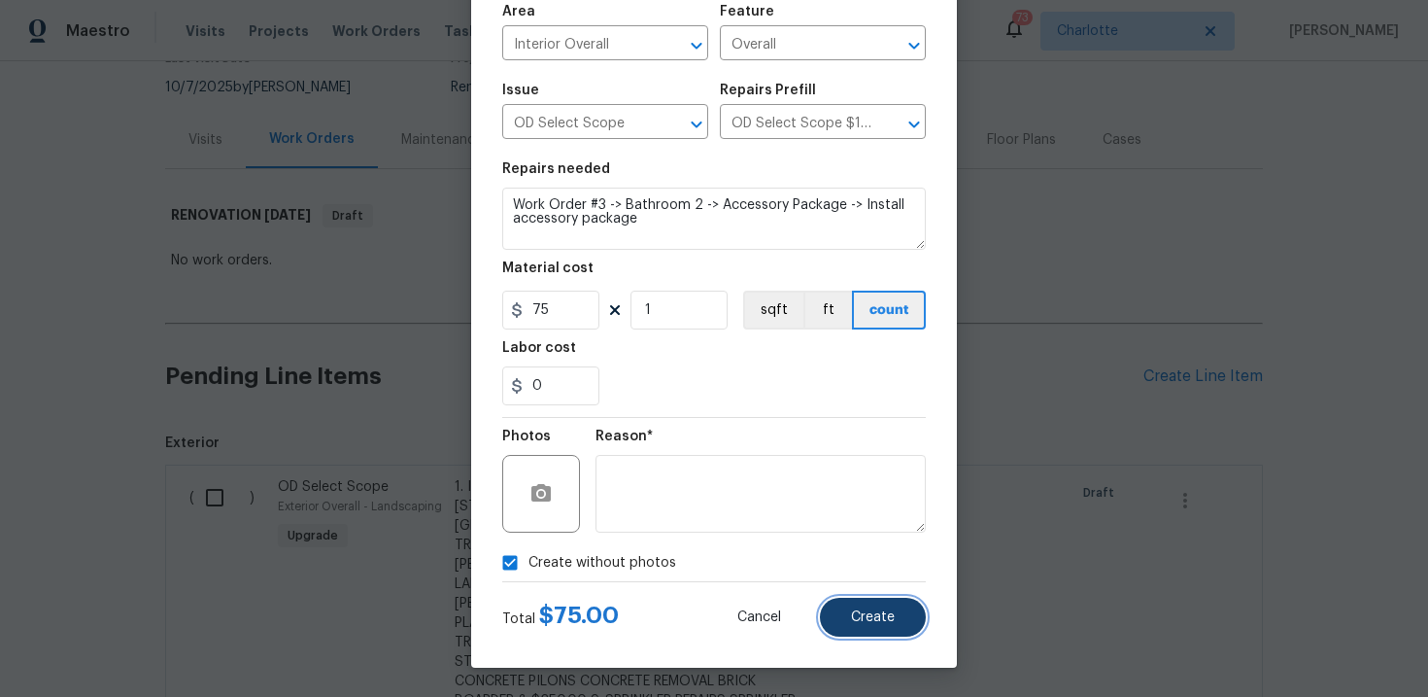
click at [879, 604] on button "Create" at bounding box center [873, 616] width 106 height 39
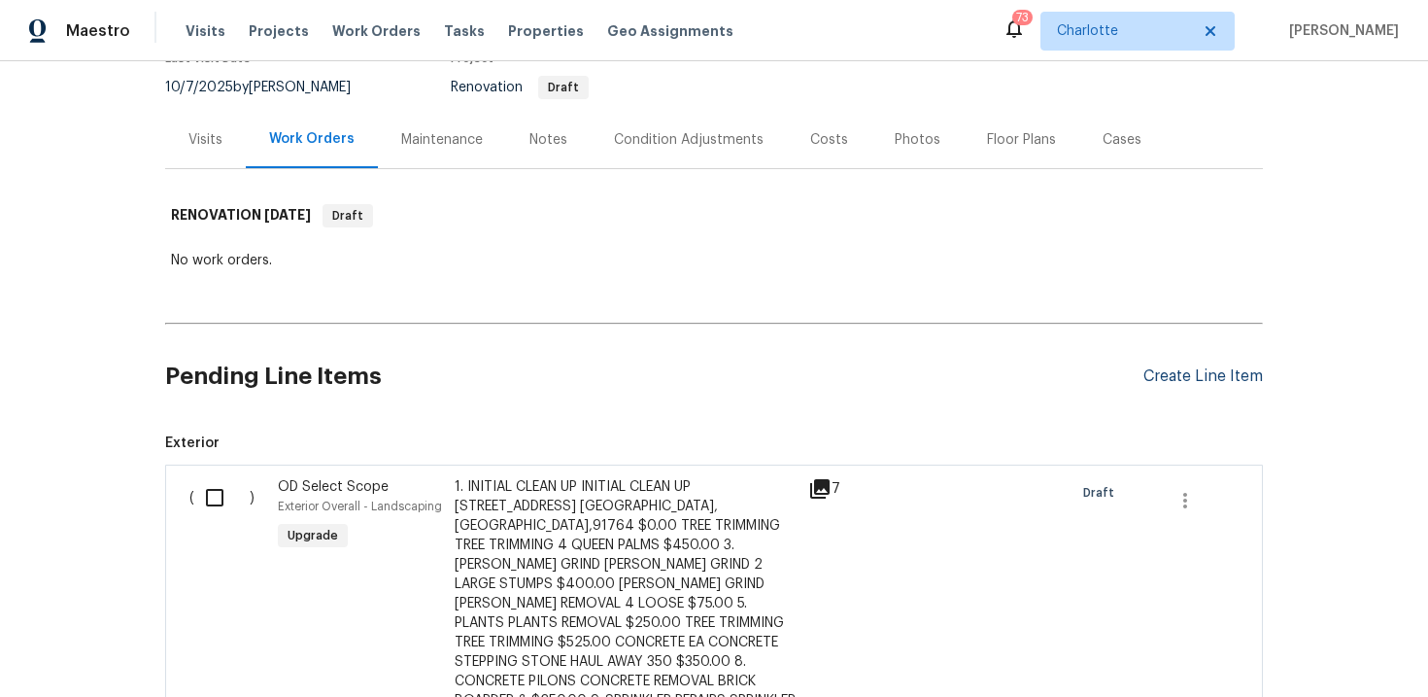
click at [1193, 382] on div "Create Line Item" at bounding box center [1202, 376] width 119 height 18
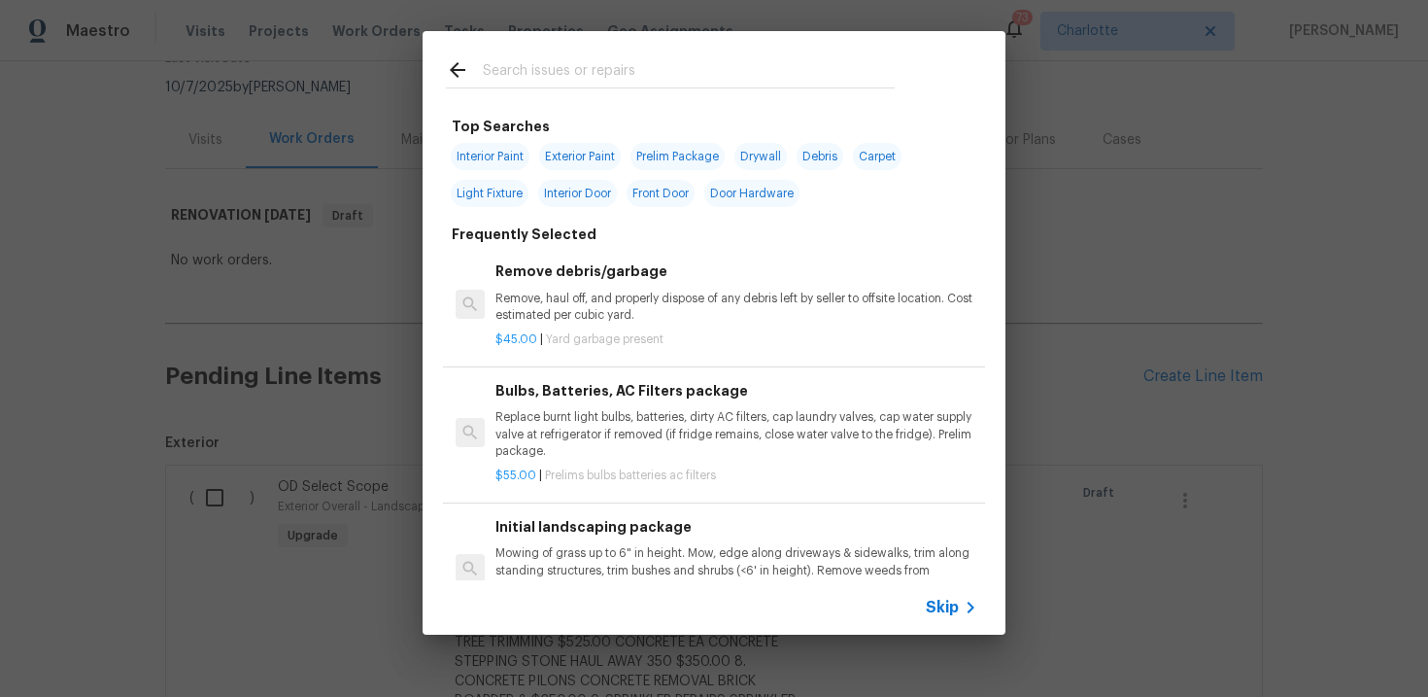
click at [939, 610] on span "Skip" at bounding box center [942, 606] width 33 height 19
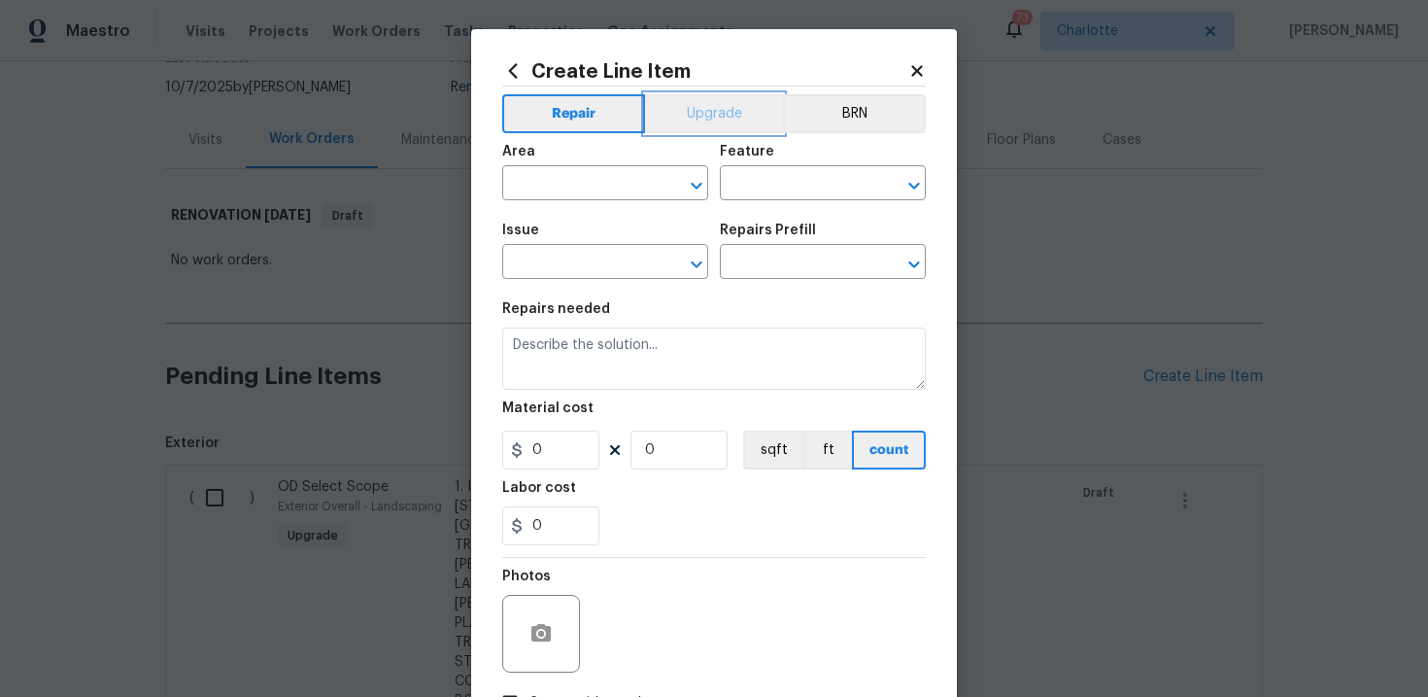
click at [705, 116] on button "Upgrade" at bounding box center [714, 113] width 139 height 39
click at [601, 272] on input "text" at bounding box center [578, 264] width 152 height 30
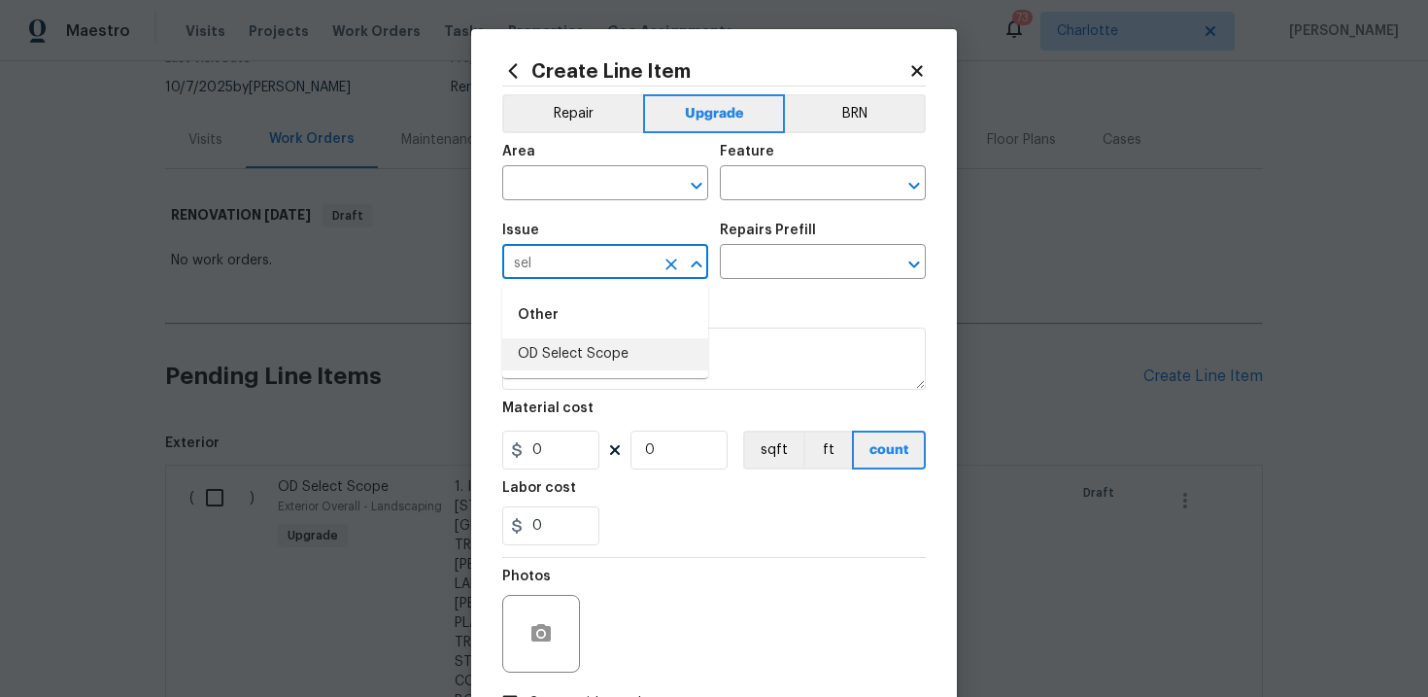
click at [598, 367] on li "OD Select Scope" at bounding box center [605, 354] width 206 height 32
click at [771, 274] on input "text" at bounding box center [796, 264] width 152 height 30
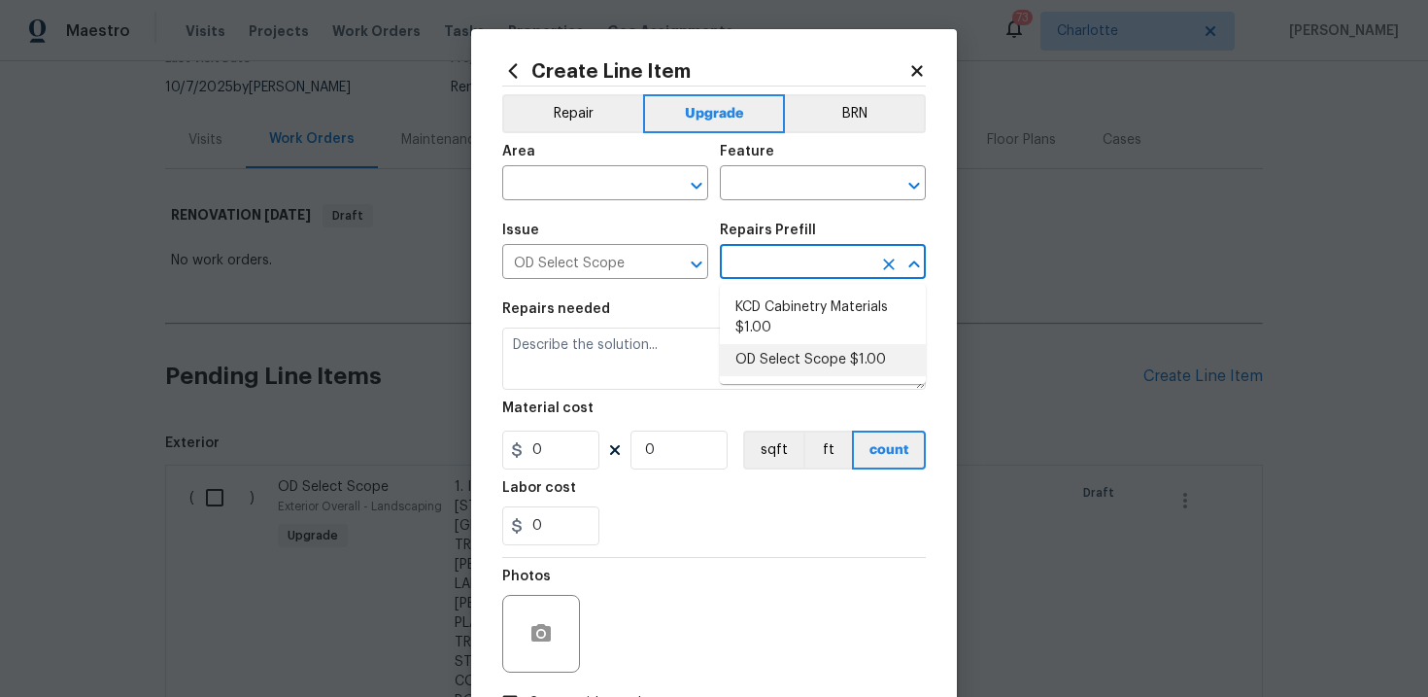
click at [789, 364] on li "OD Select Scope $1.00" at bounding box center [823, 360] width 206 height 32
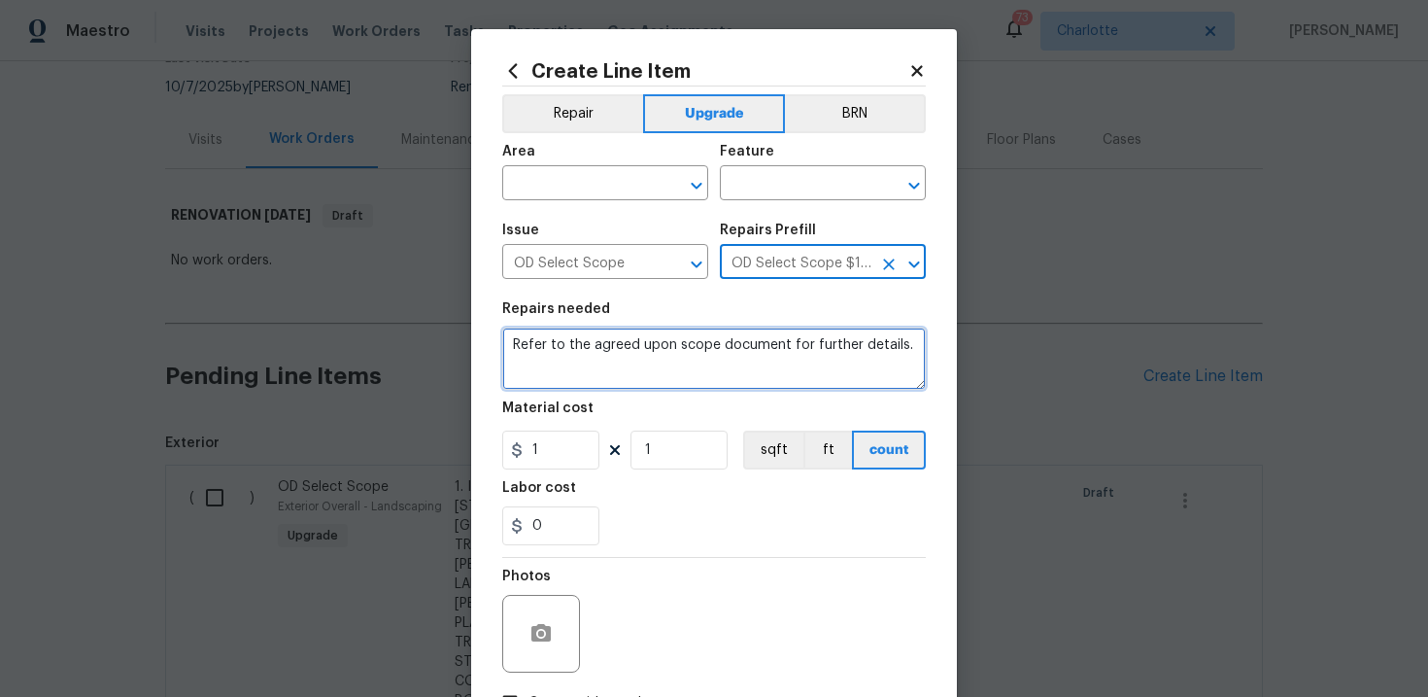
click at [705, 350] on textarea "Refer to the agreed upon scope document for further details." at bounding box center [714, 358] width 424 height 62
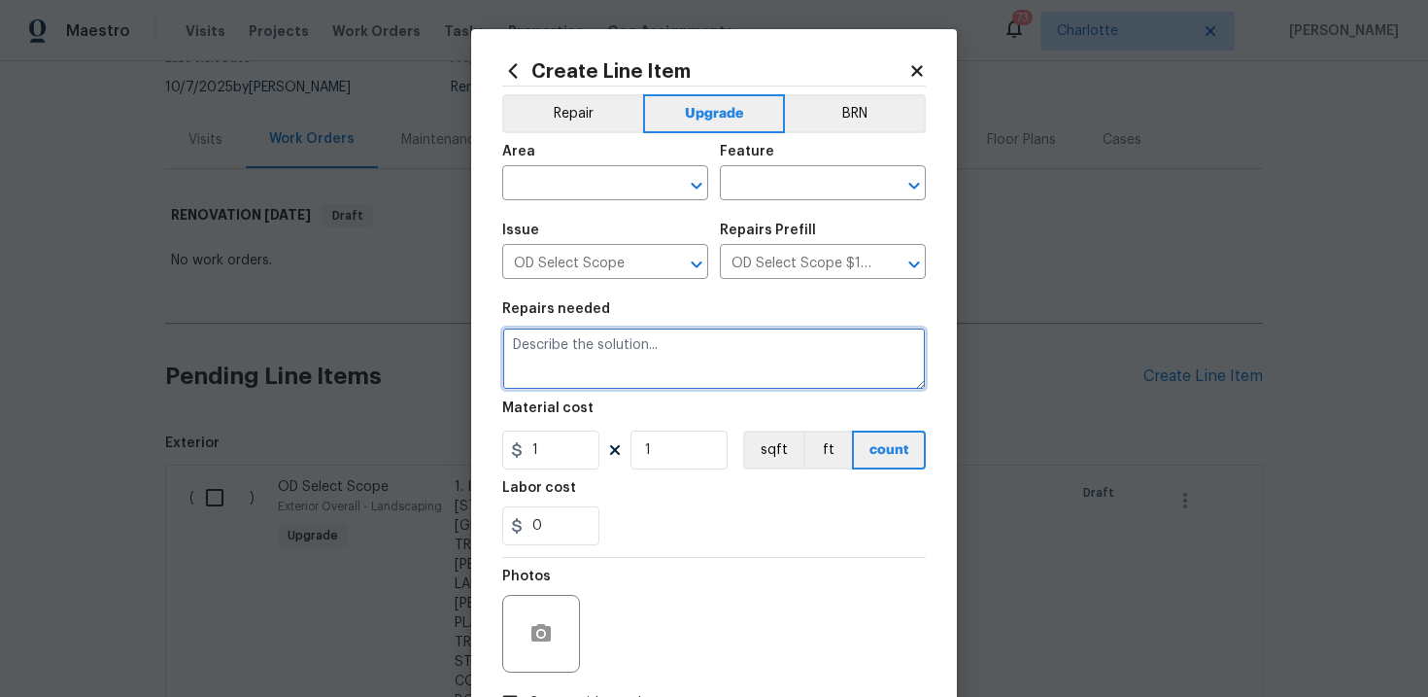
paste textarea "Work Order #3 -> Bathroom 2 -> Demo -> Demo cabinet above toilet and handles mo…"
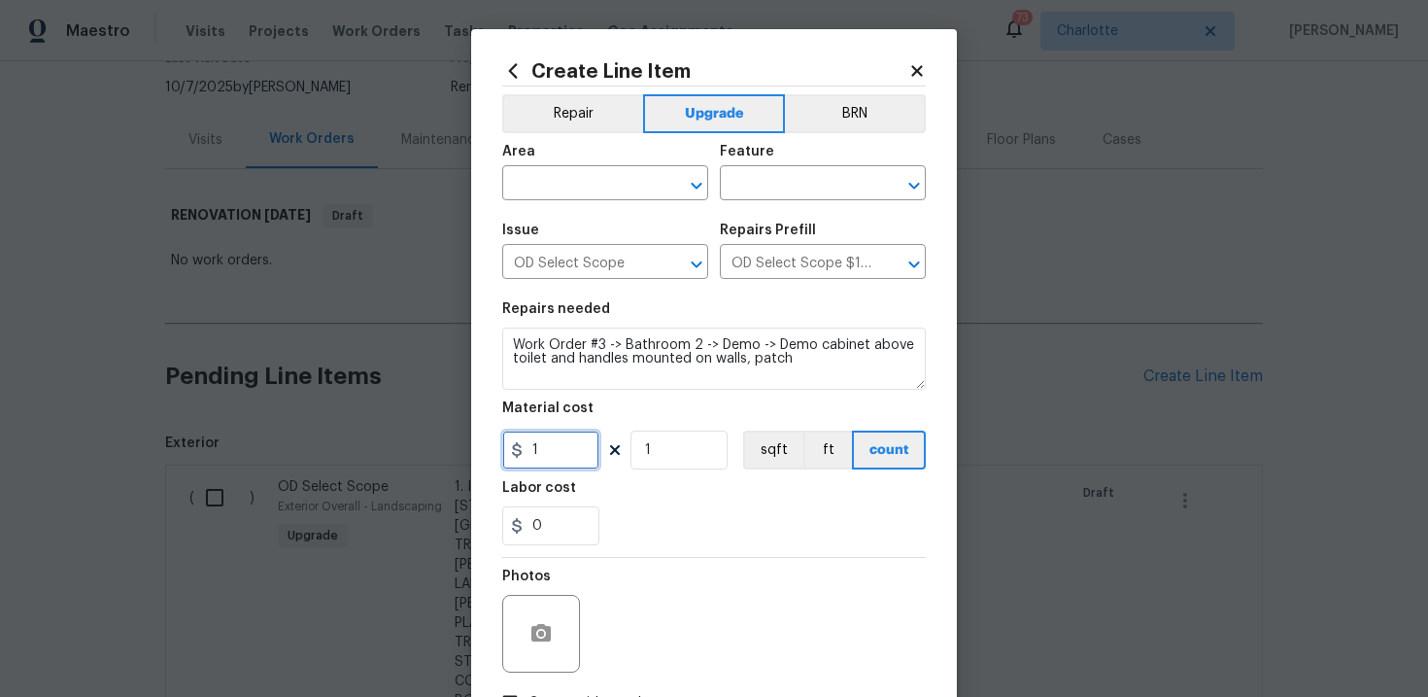
click at [548, 458] on input "1" at bounding box center [550, 449] width 97 height 39
click at [639, 193] on input "text" at bounding box center [578, 185] width 152 height 30
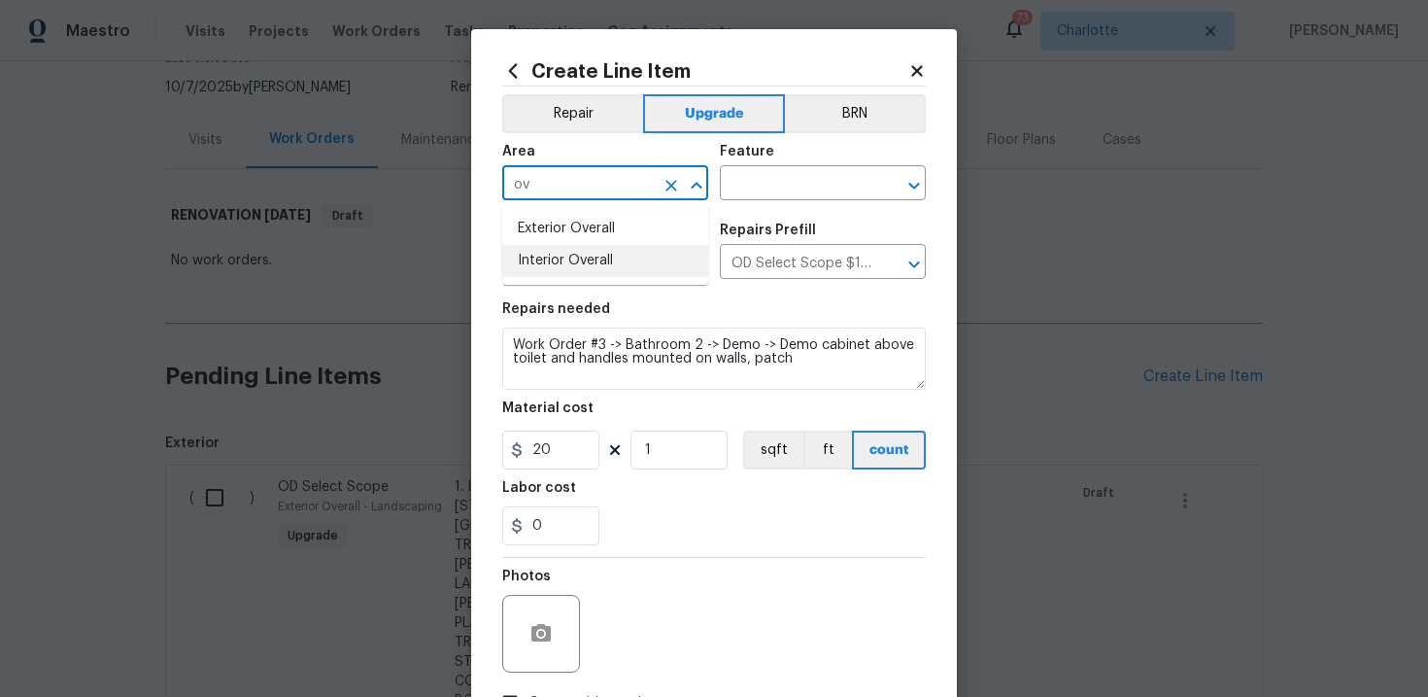
click at [619, 263] on li "Interior Overall" at bounding box center [605, 261] width 206 height 32
click at [773, 193] on input "text" at bounding box center [796, 185] width 152 height 30
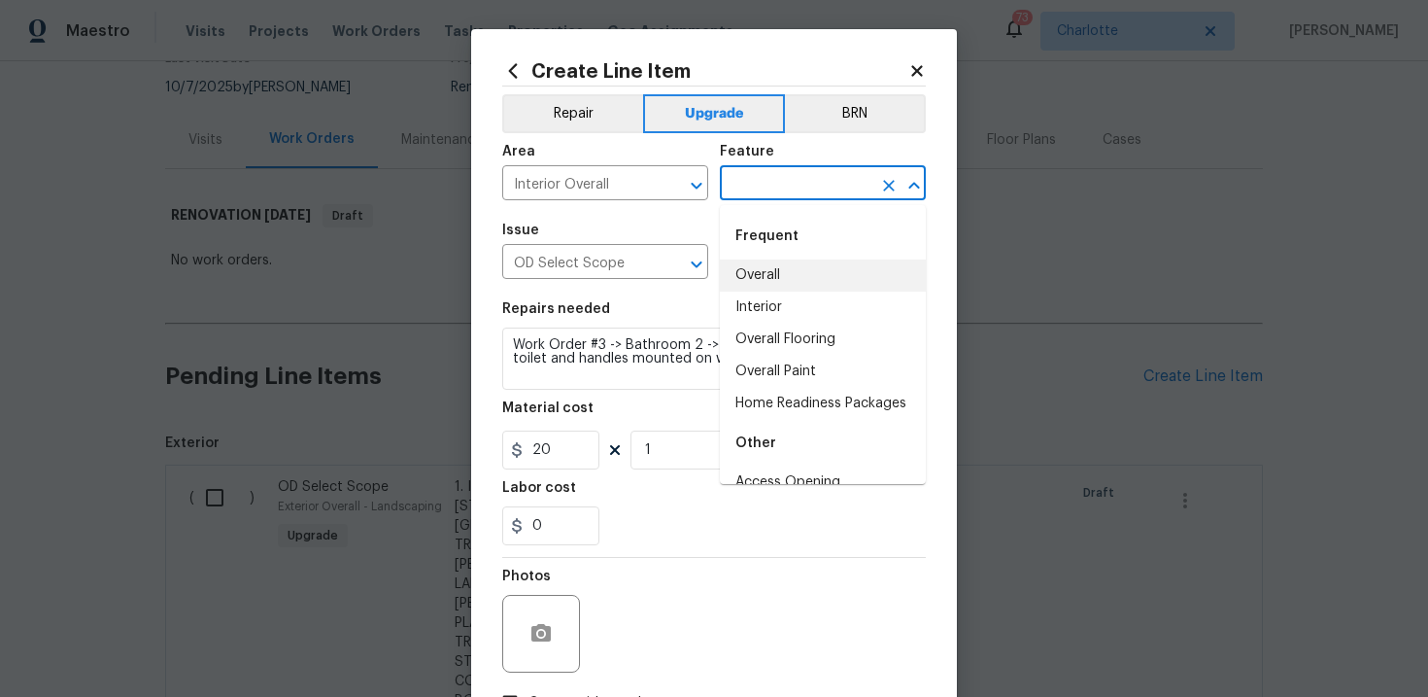
click at [773, 274] on li "Overall" at bounding box center [823, 275] width 206 height 32
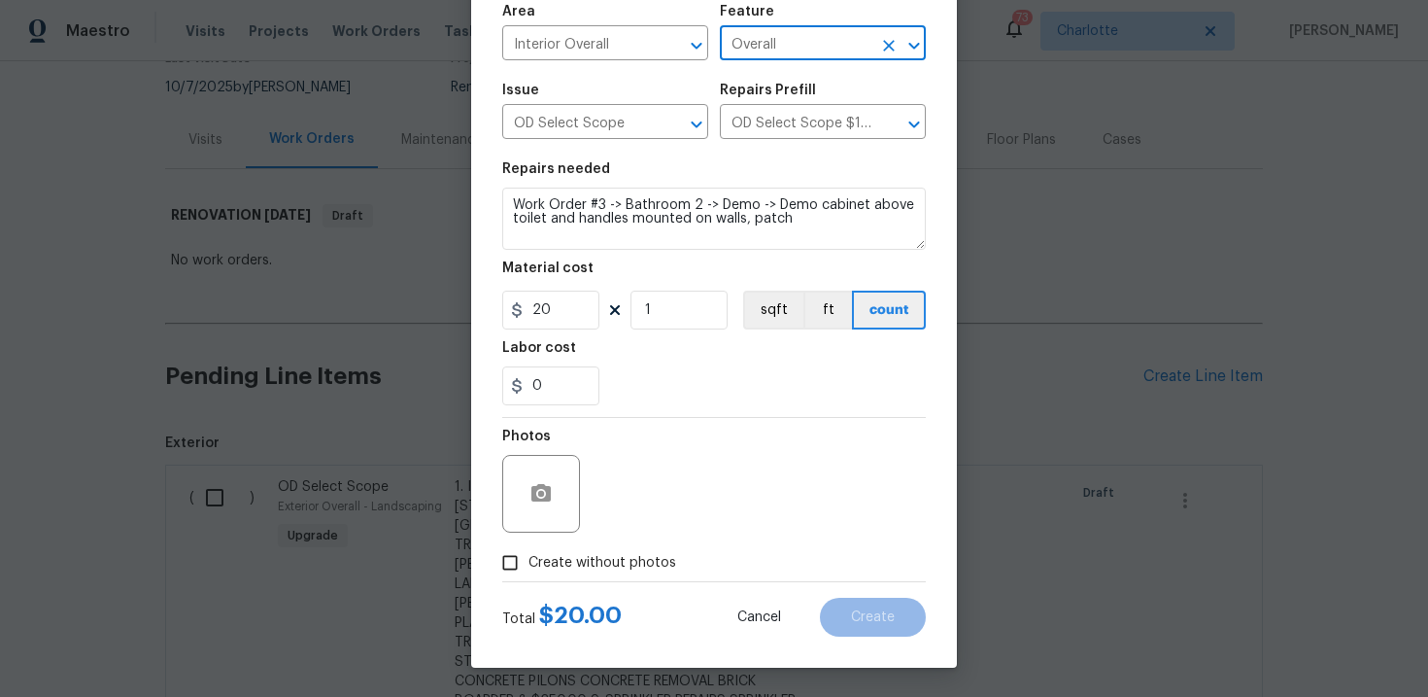
click at [628, 567] on span "Create without photos" at bounding box center [602, 563] width 148 height 20
click at [528, 567] on input "Create without photos" at bounding box center [510, 562] width 37 height 37
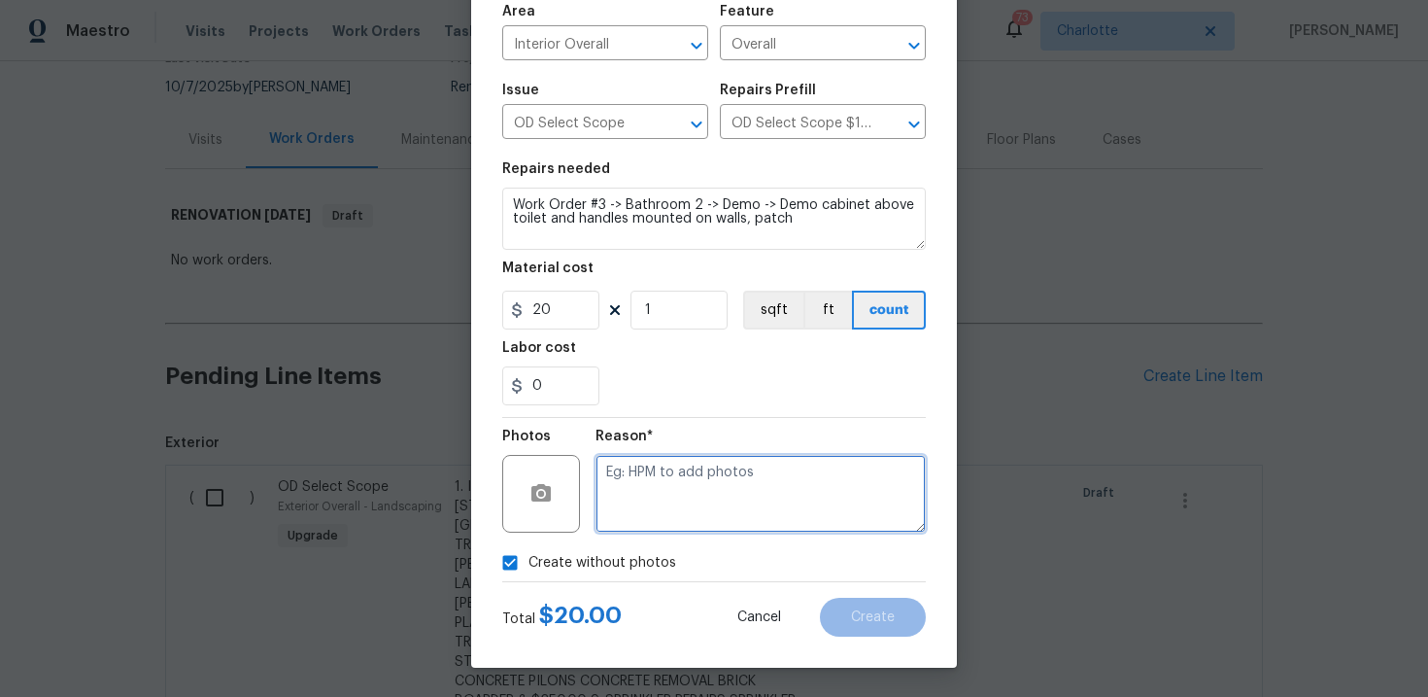
click at [684, 516] on textarea at bounding box center [761, 494] width 330 height 78
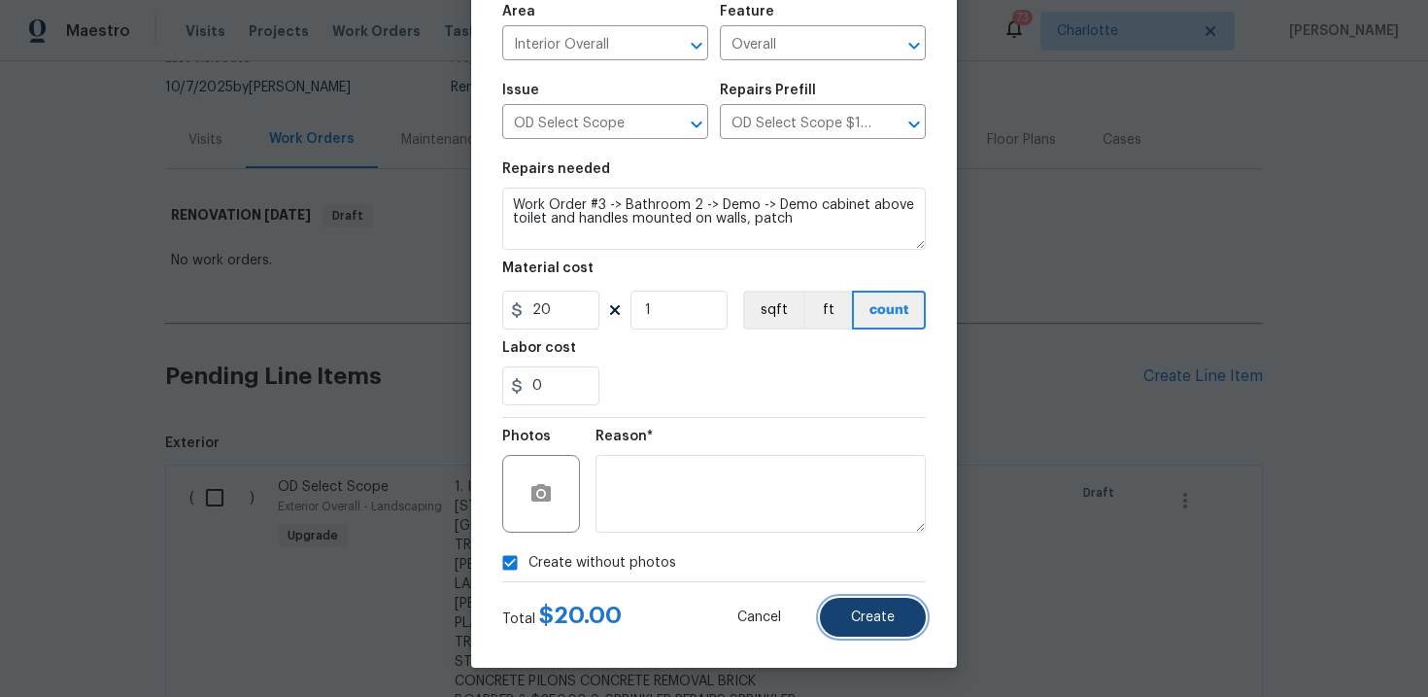
click at [855, 610] on span "Create" at bounding box center [873, 617] width 44 height 15
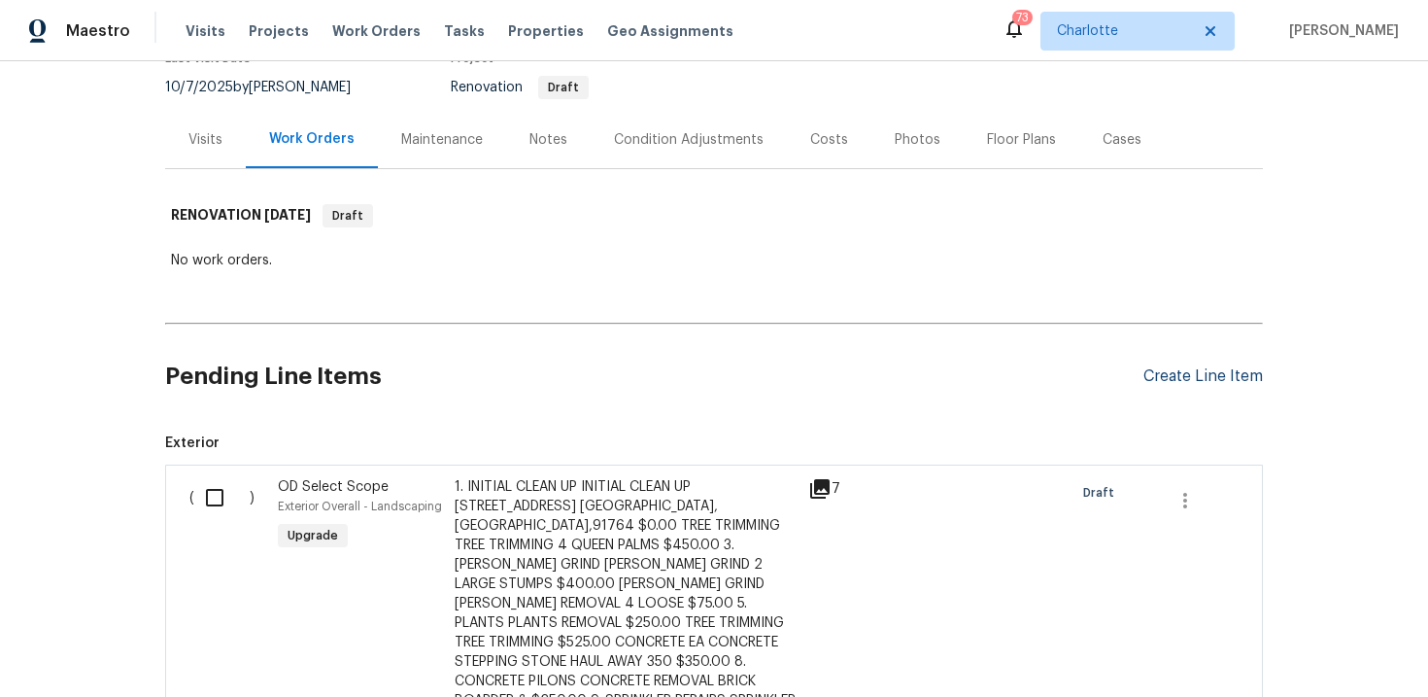
click at [1192, 377] on div "Create Line Item" at bounding box center [1202, 376] width 119 height 18
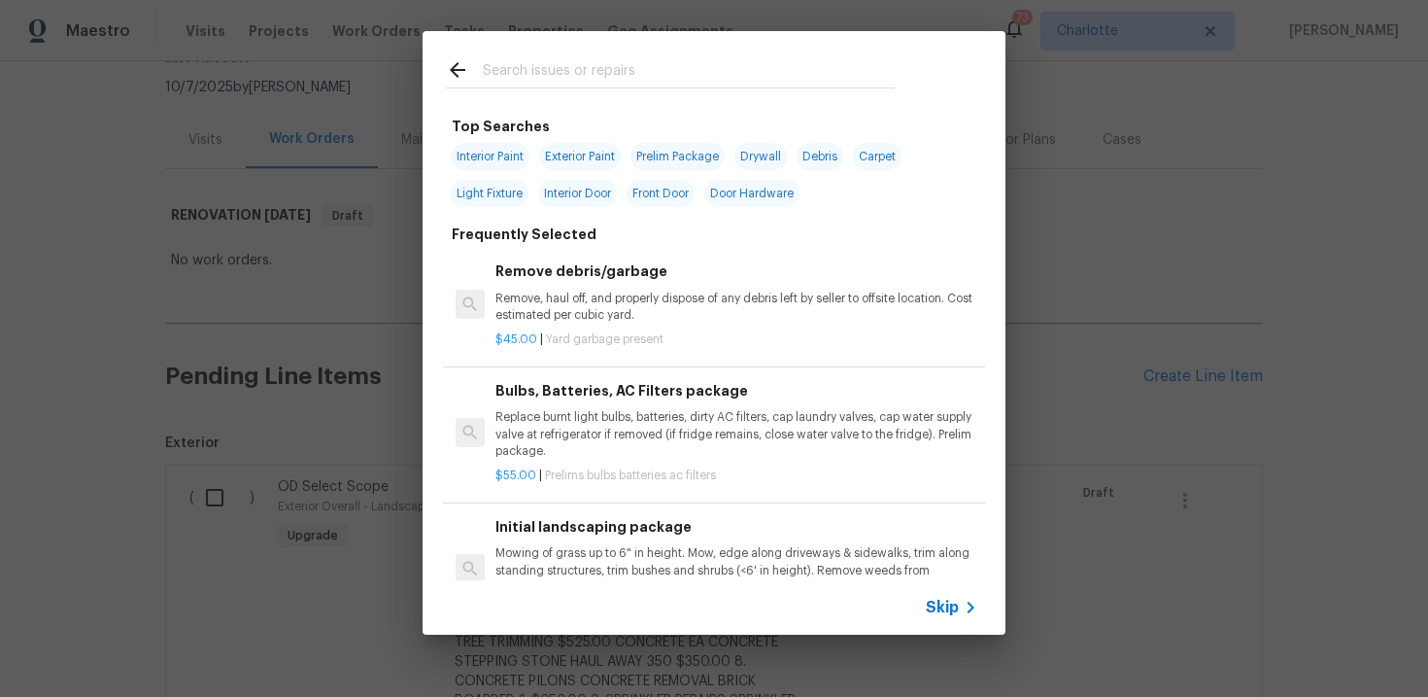
click at [951, 605] on span "Skip" at bounding box center [942, 606] width 33 height 19
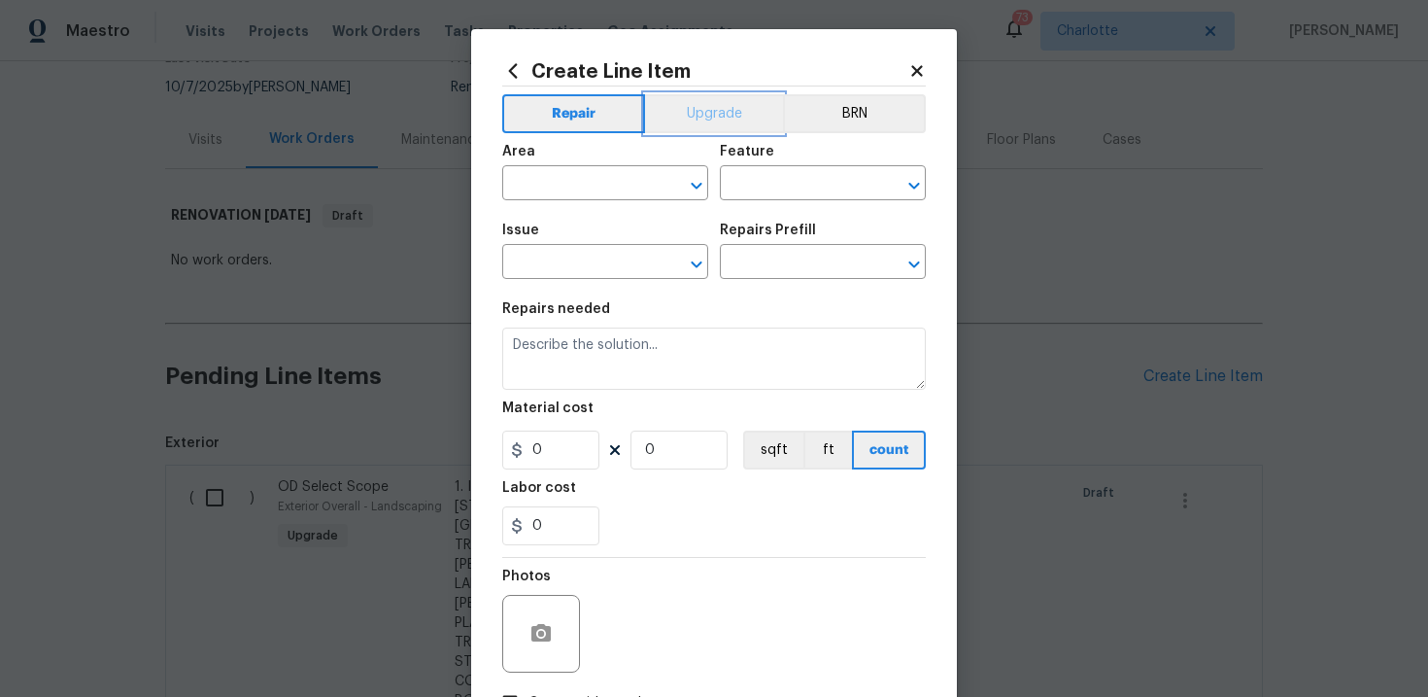
click at [737, 122] on button "Upgrade" at bounding box center [714, 113] width 139 height 39
click at [617, 262] on input "text" at bounding box center [578, 264] width 152 height 30
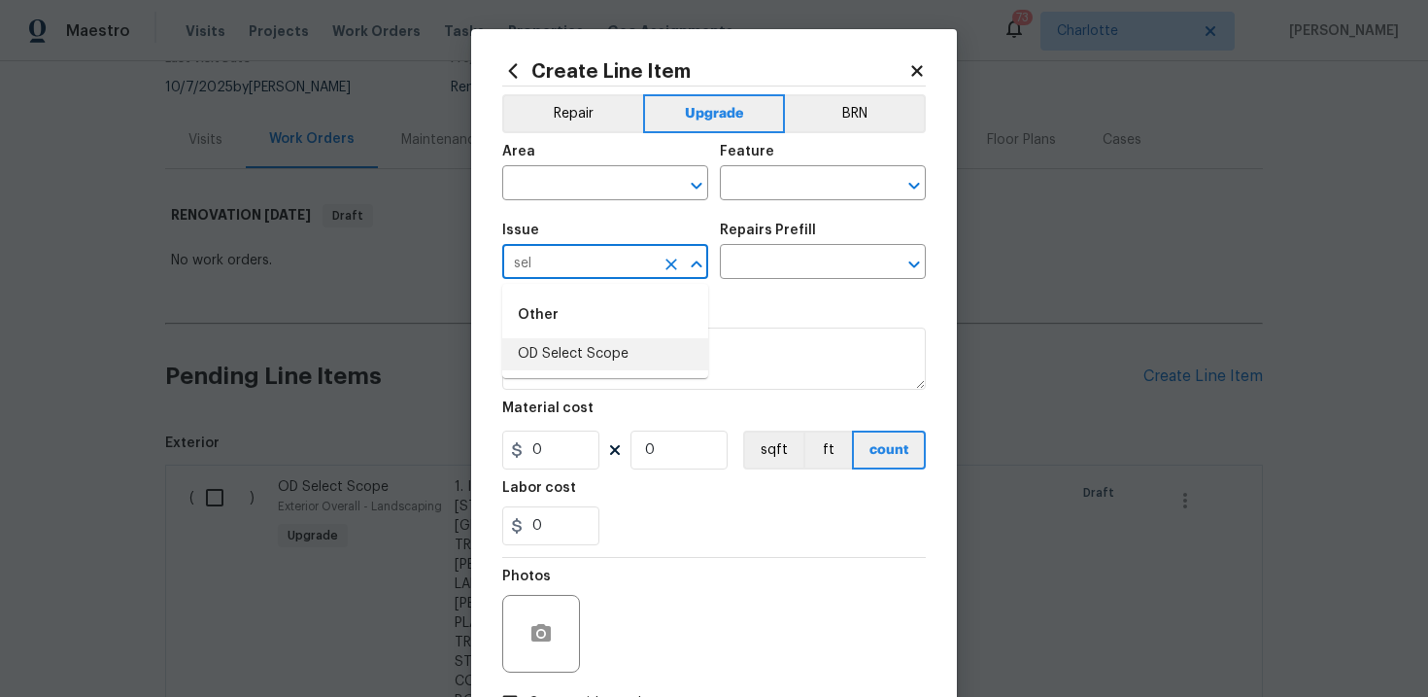
click at [588, 353] on li "OD Select Scope" at bounding box center [605, 354] width 206 height 32
click at [766, 271] on input "text" at bounding box center [796, 264] width 152 height 30
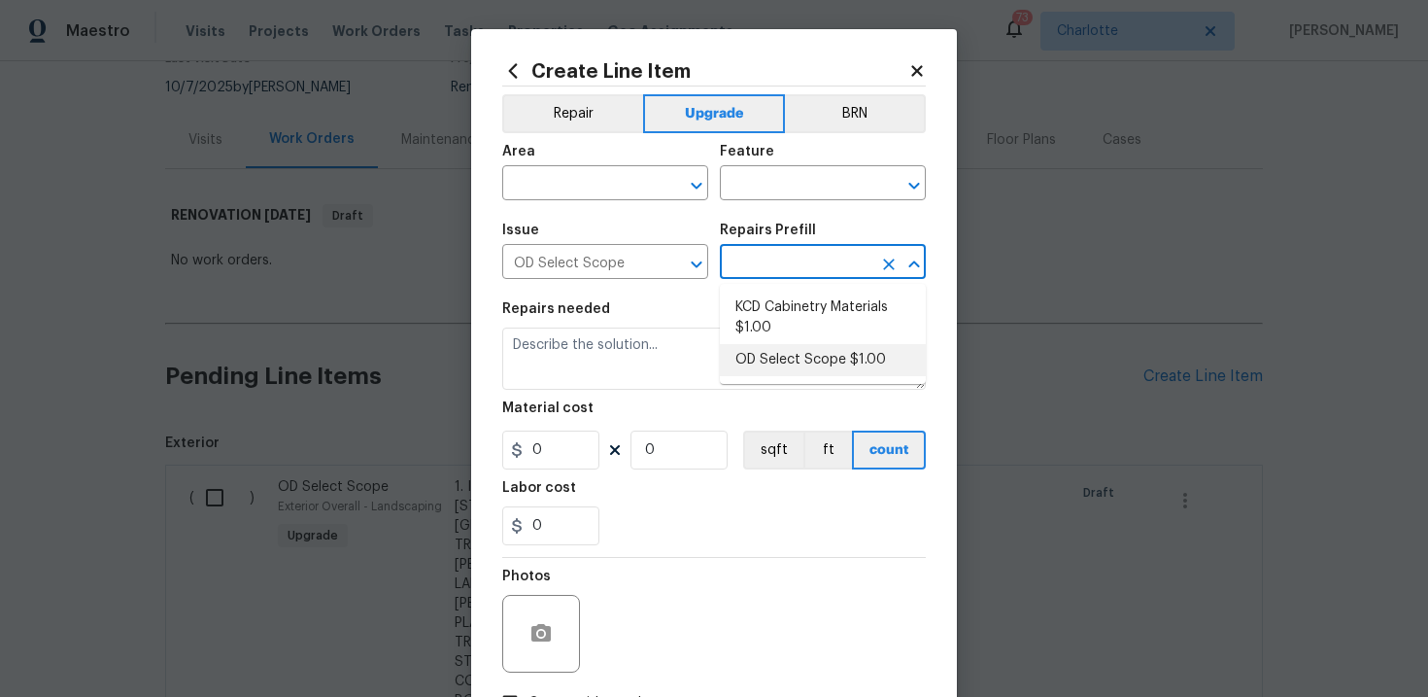
click at [780, 349] on li "OD Select Scope $1.00" at bounding box center [823, 360] width 206 height 32
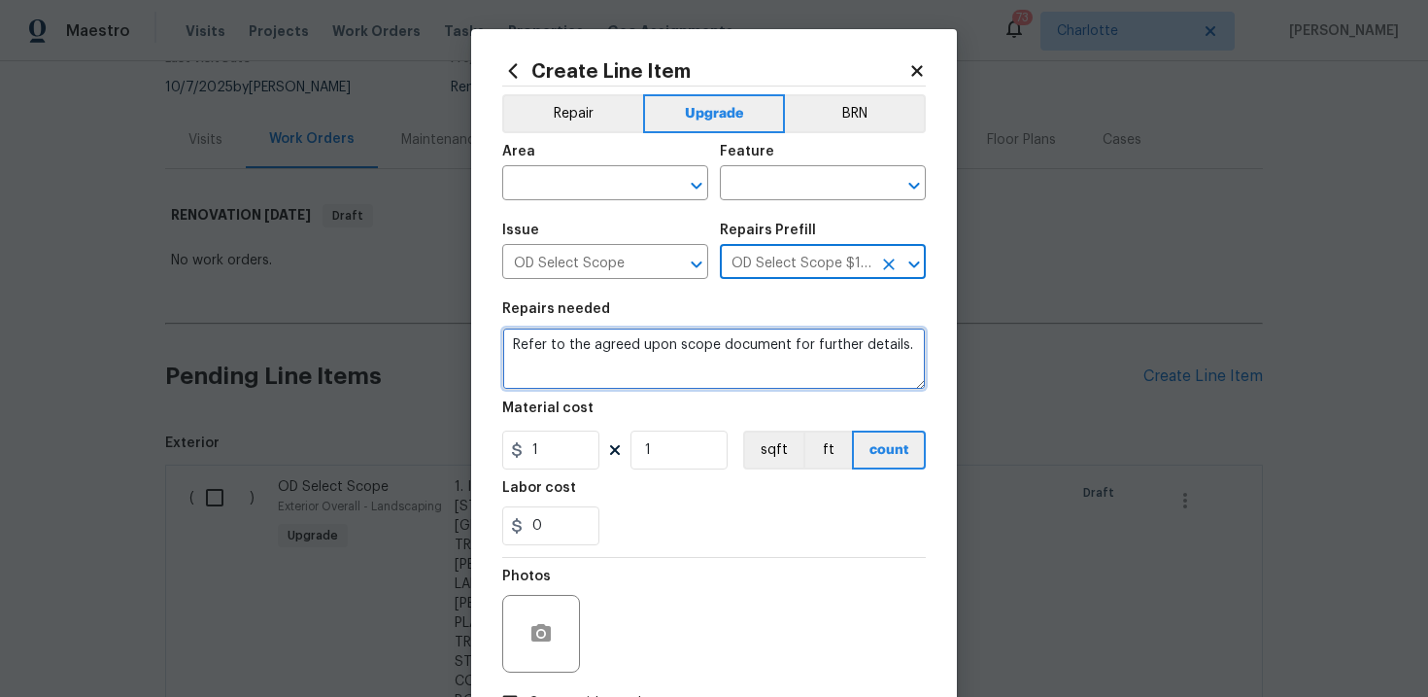
click at [705, 346] on textarea "Refer to the agreed upon scope document for further details." at bounding box center [714, 358] width 424 height 62
paste textarea "Work Order #3 -> Bathroom 2 -> Faucet -> Install new faucet and reconnect plumb…"
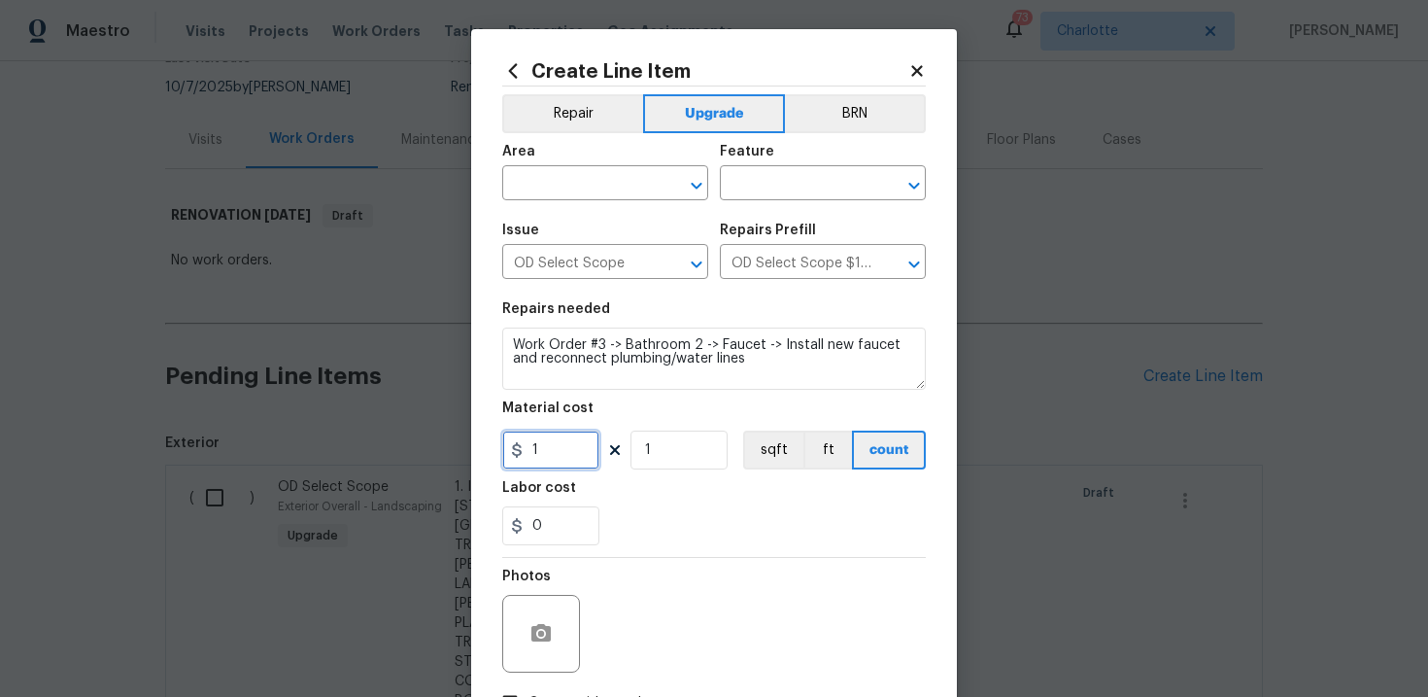
click at [566, 462] on input "1" at bounding box center [550, 449] width 97 height 39
click at [650, 539] on div "0" at bounding box center [714, 525] width 424 height 39
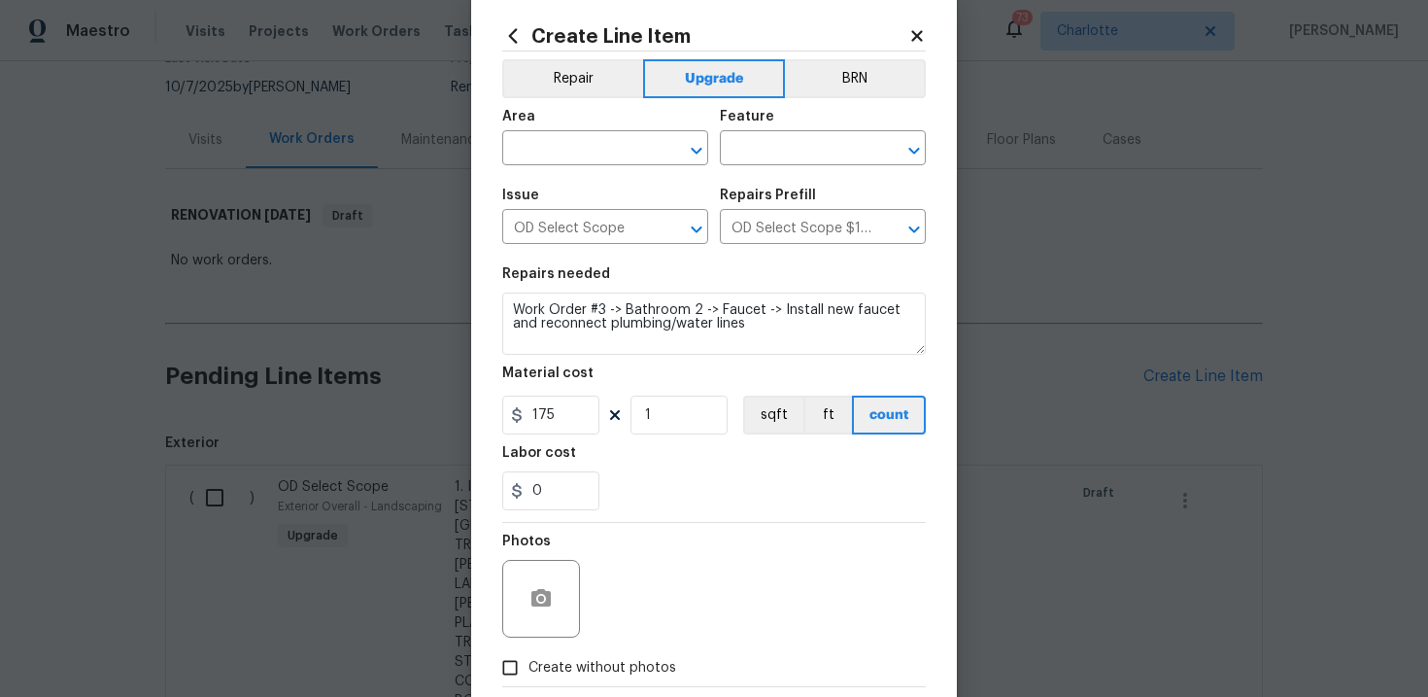
click at [579, 667] on span "Create without photos" at bounding box center [602, 668] width 148 height 20
click at [528, 667] on input "Create without photos" at bounding box center [510, 667] width 37 height 37
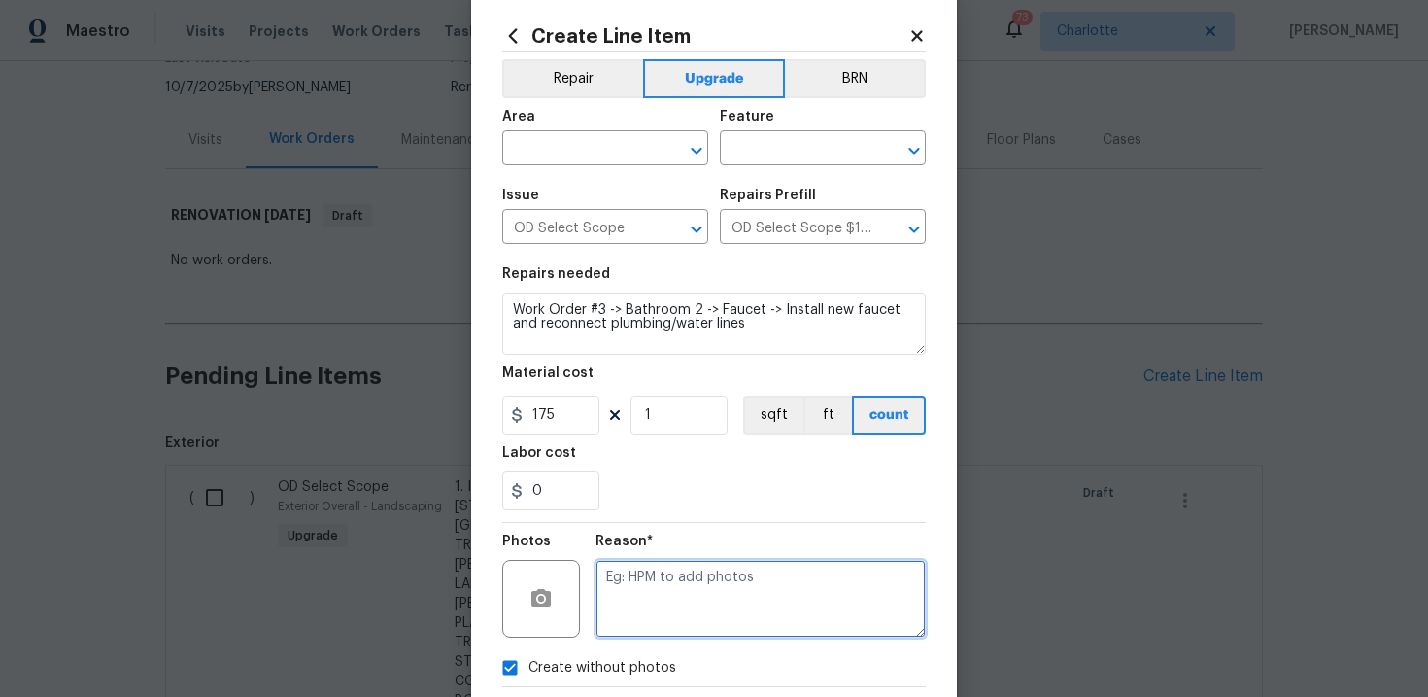
click at [667, 616] on textarea at bounding box center [761, 599] width 330 height 78
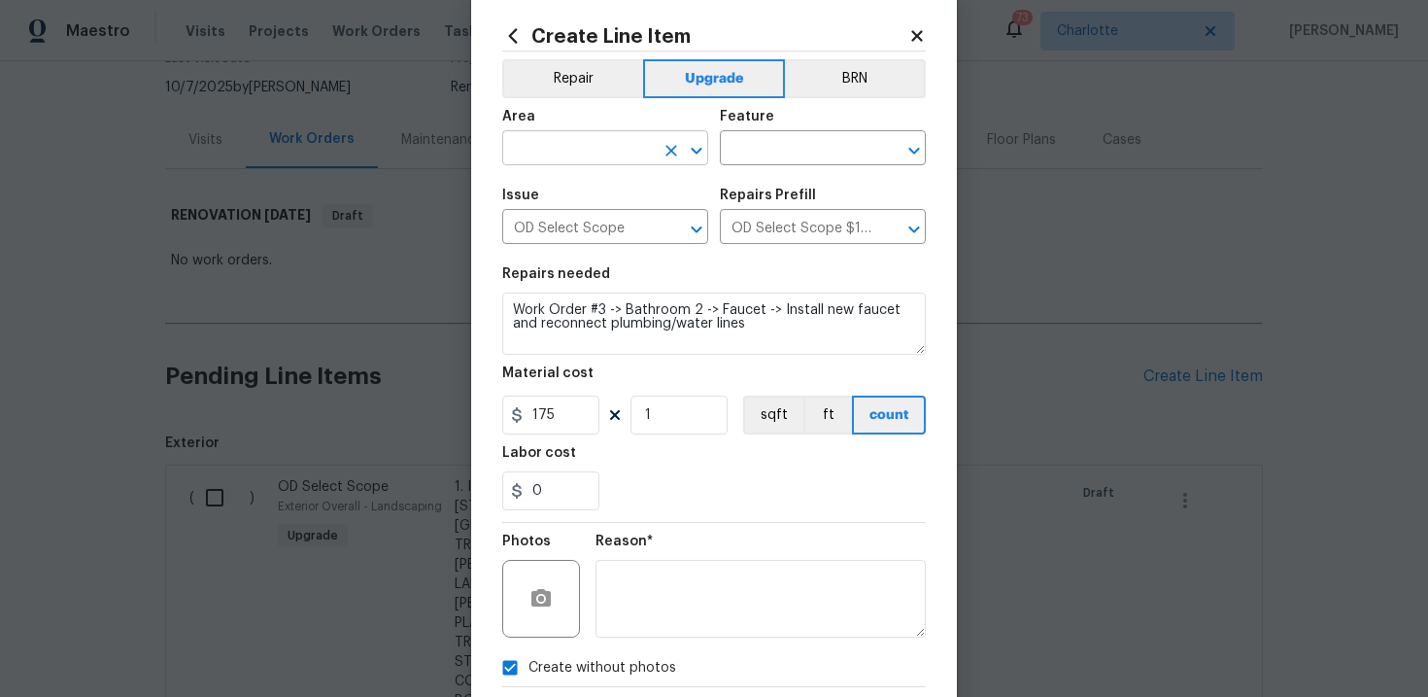
click at [624, 153] on input "text" at bounding box center [578, 150] width 152 height 30
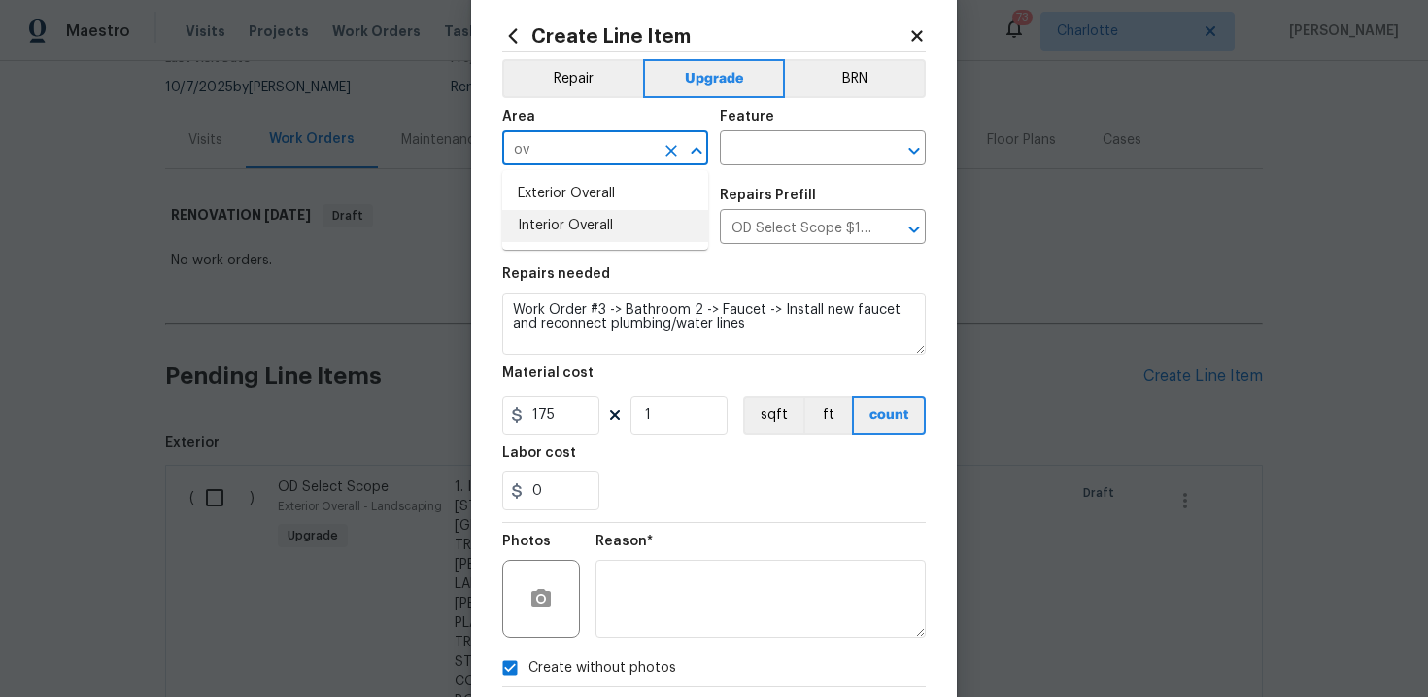
click at [620, 236] on li "Interior Overall" at bounding box center [605, 226] width 206 height 32
click at [786, 156] on input "text" at bounding box center [796, 150] width 152 height 30
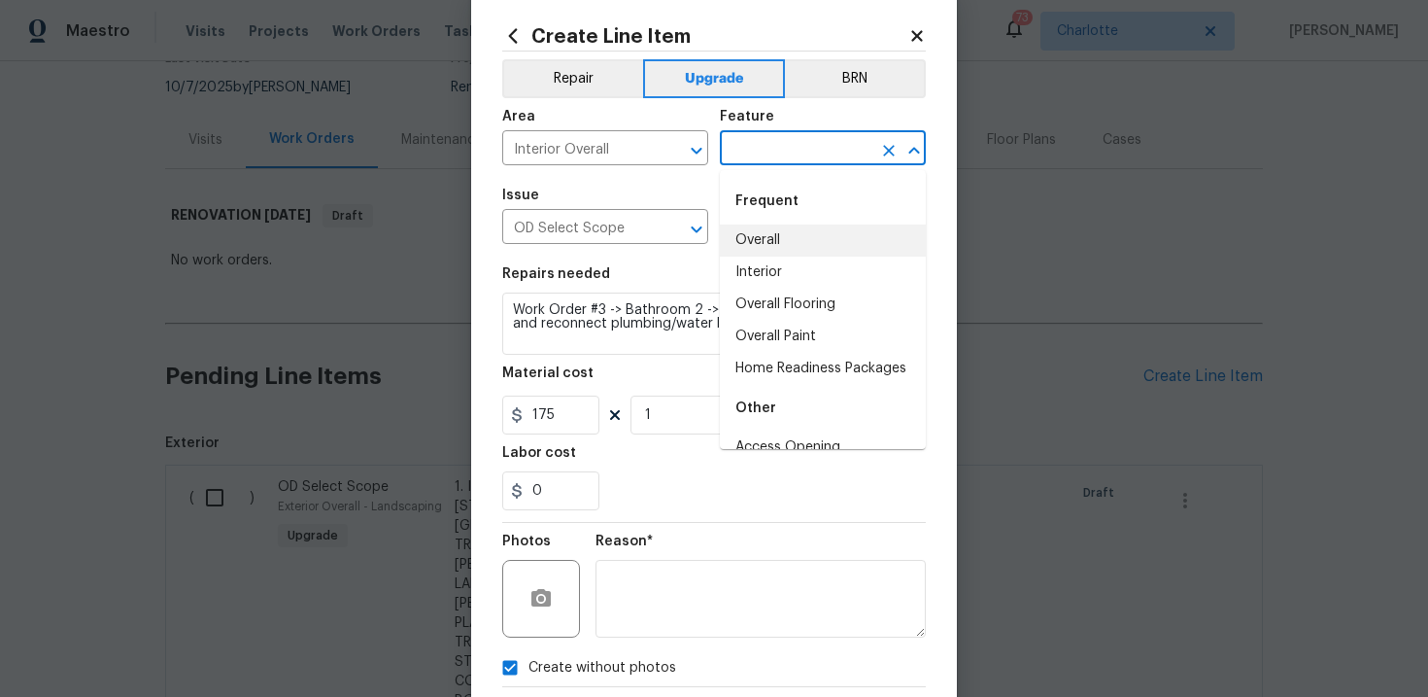
click at [786, 238] on li "Overall" at bounding box center [823, 240] width 206 height 32
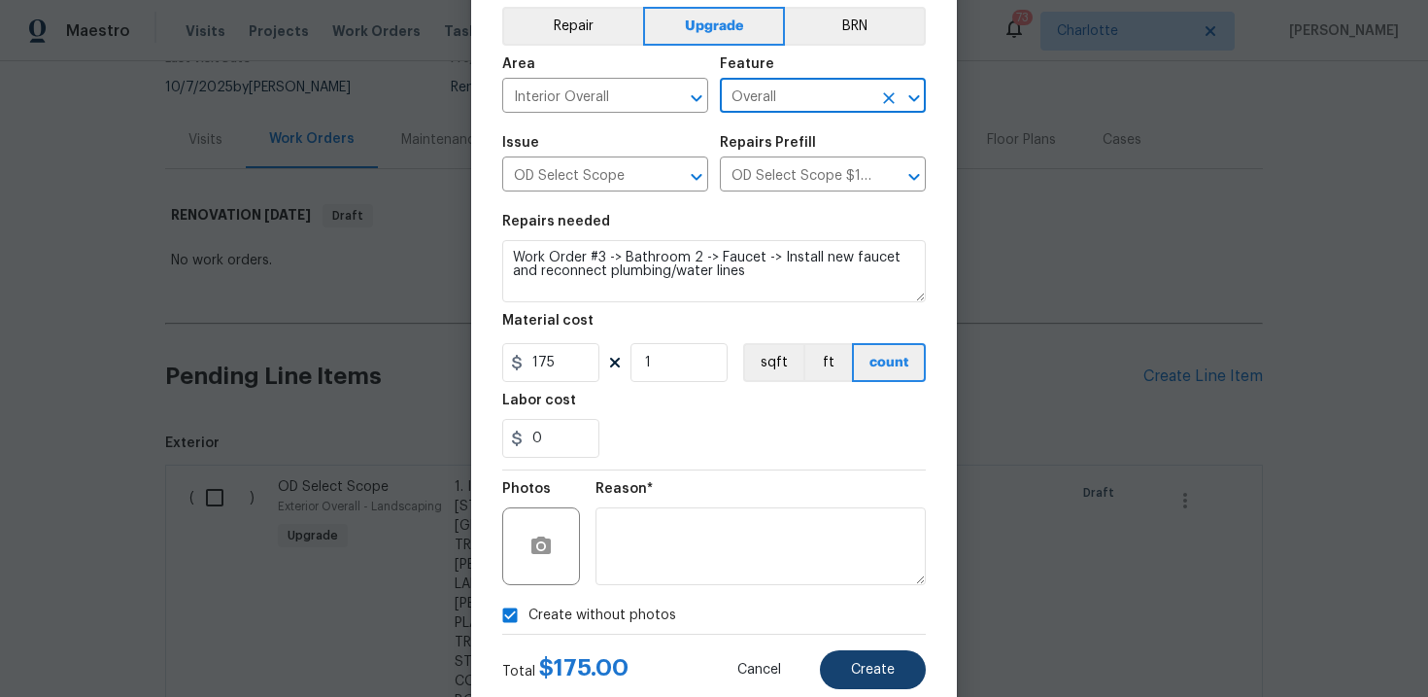
scroll to position [94, 0]
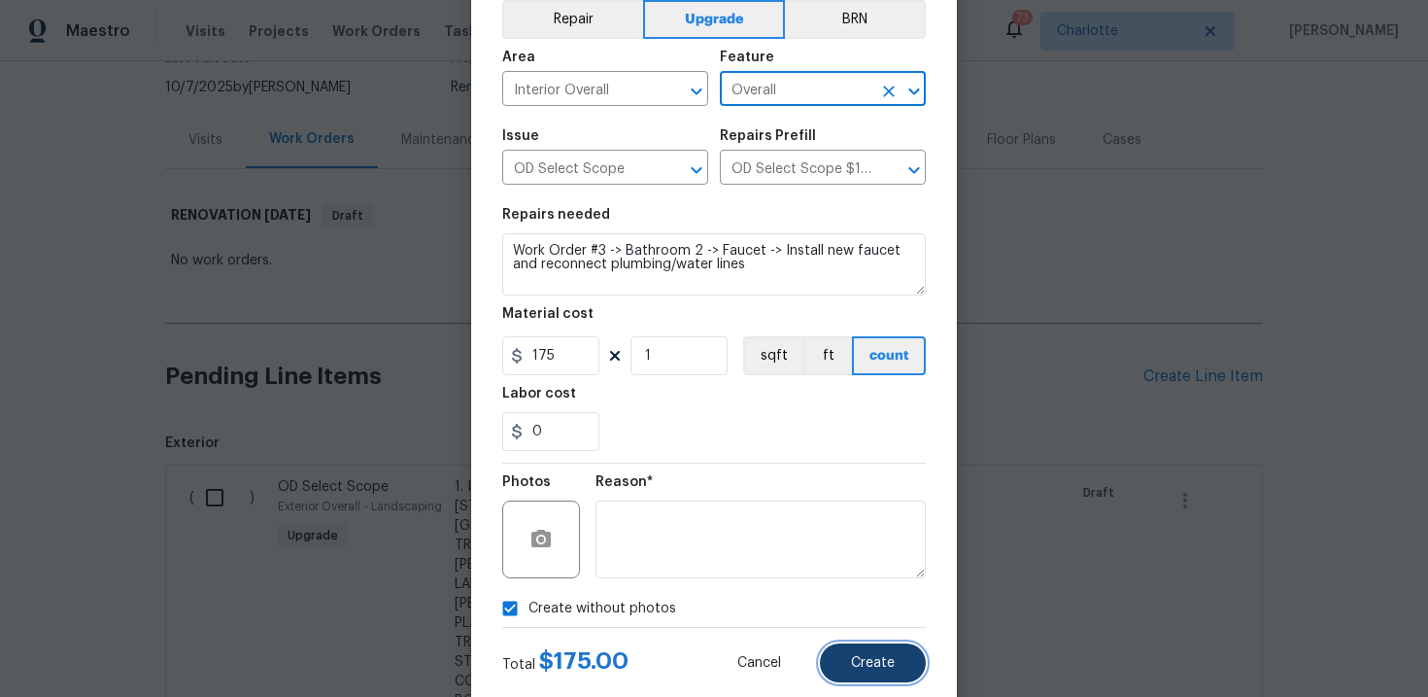
click at [871, 669] on span "Create" at bounding box center [873, 663] width 44 height 15
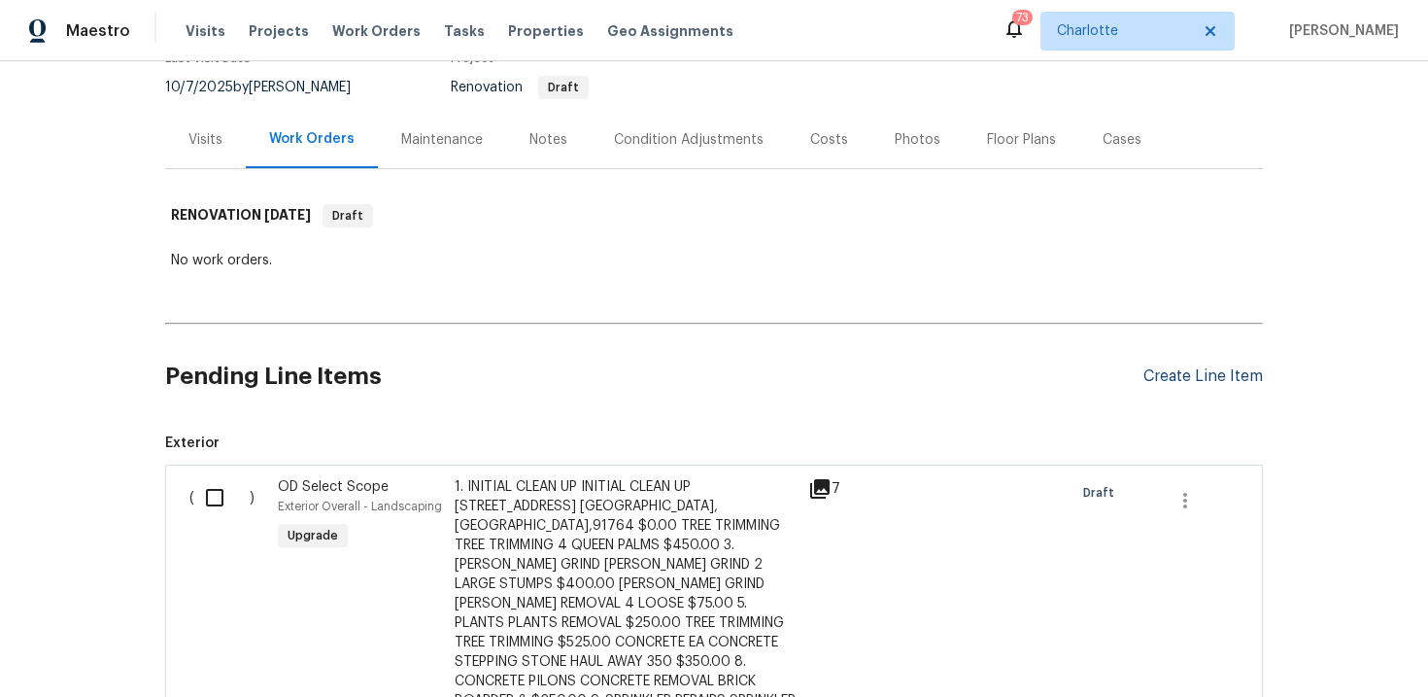
click at [1219, 372] on div "Create Line Item" at bounding box center [1202, 376] width 119 height 18
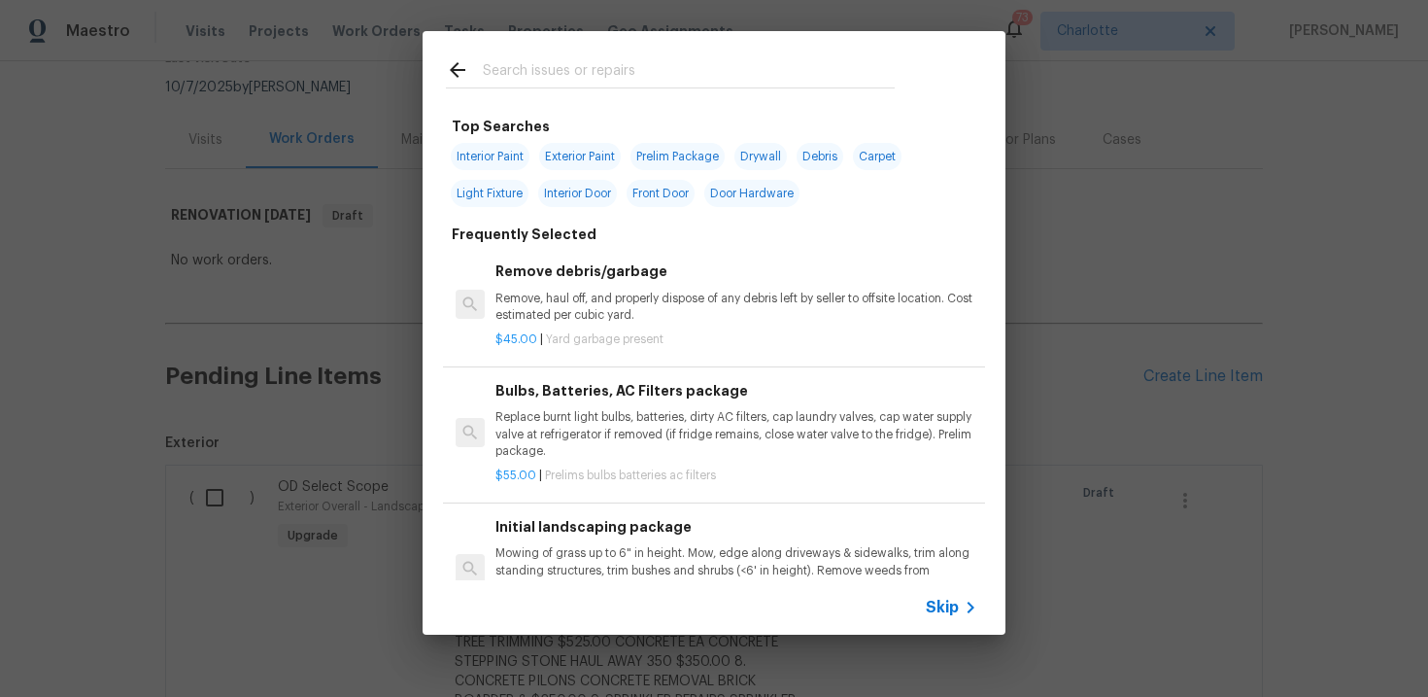
click at [942, 607] on span "Skip" at bounding box center [942, 606] width 33 height 19
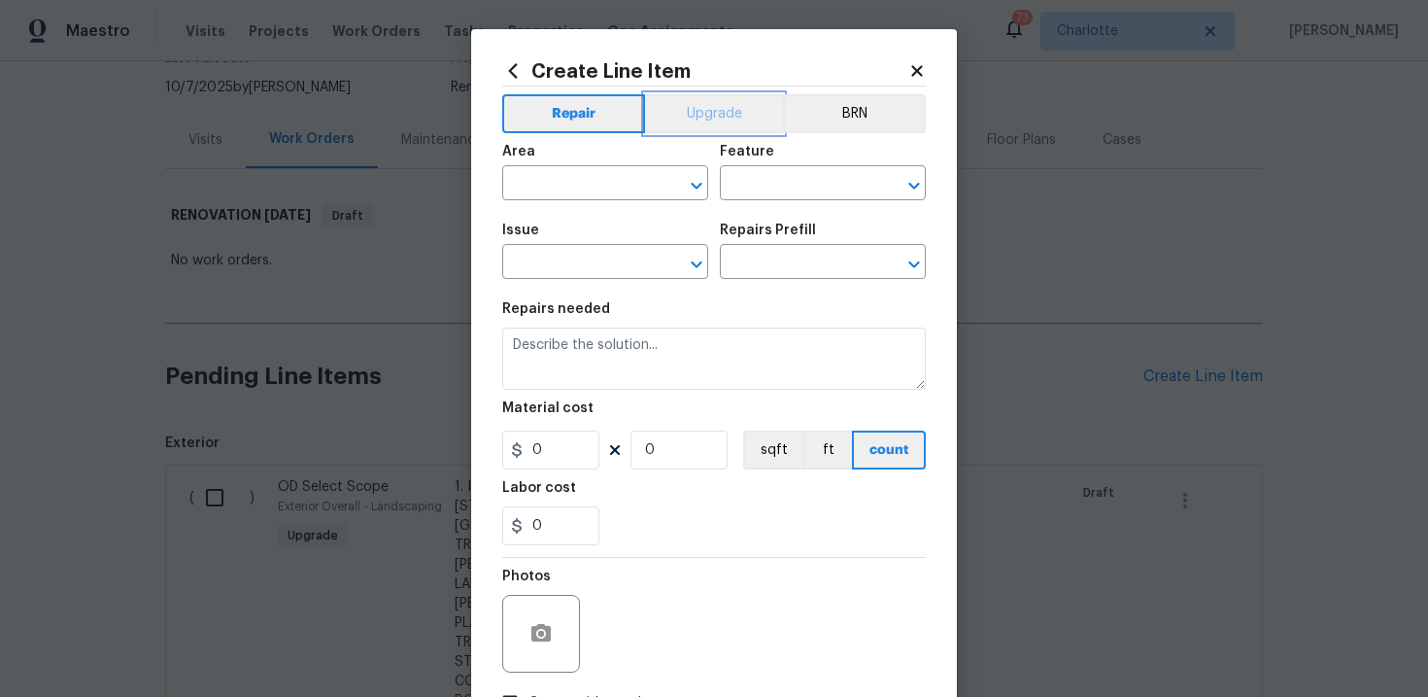
click at [712, 105] on button "Upgrade" at bounding box center [714, 113] width 139 height 39
click at [585, 276] on input "text" at bounding box center [578, 264] width 152 height 30
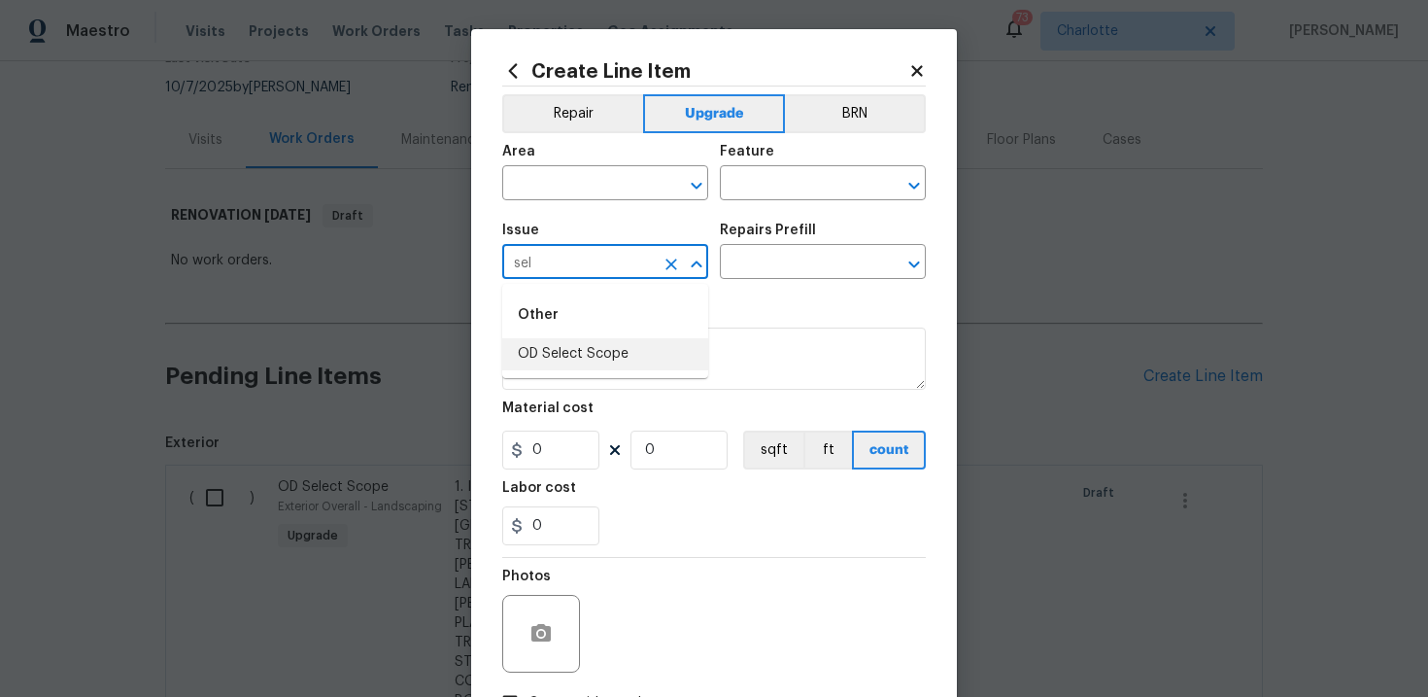
click at [583, 352] on li "OD Select Scope" at bounding box center [605, 354] width 206 height 32
click at [761, 270] on input "text" at bounding box center [796, 264] width 152 height 30
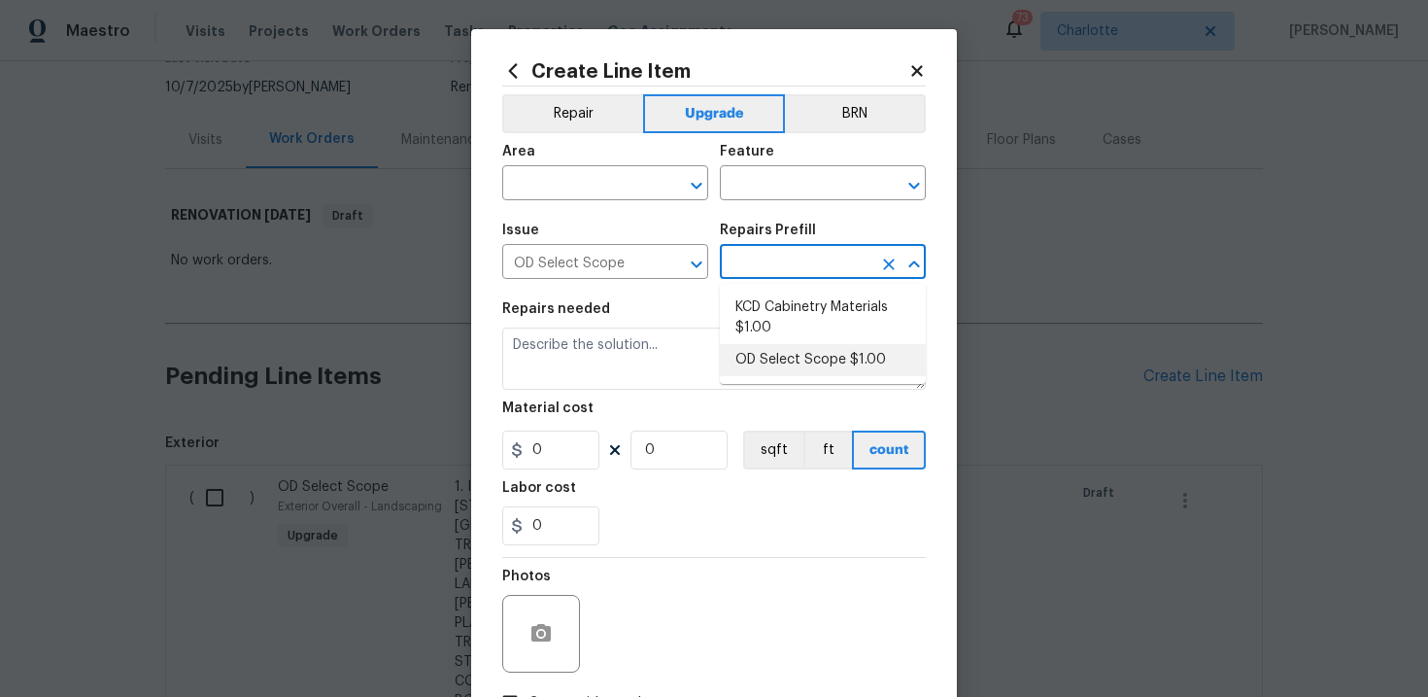
click at [776, 357] on li "OD Select Scope $1.00" at bounding box center [823, 360] width 206 height 32
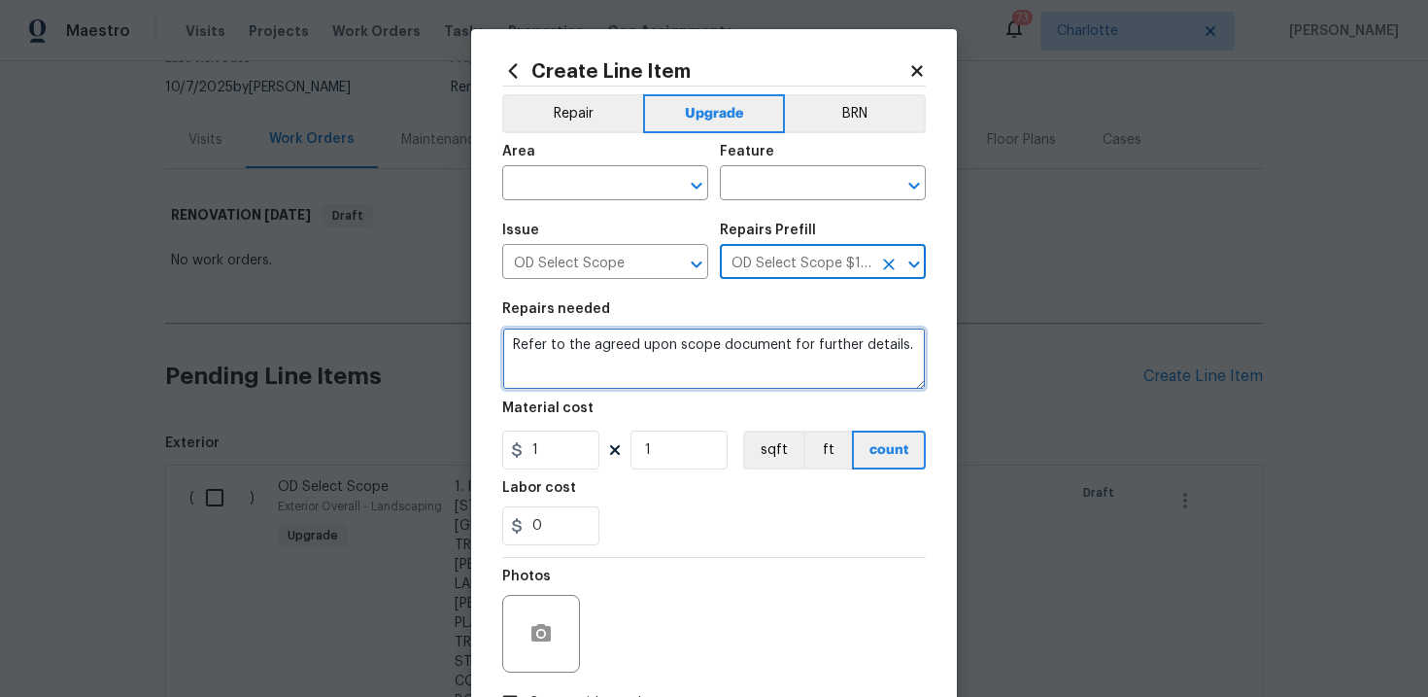
click at [690, 350] on textarea "Refer to the agreed upon scope document for further details." at bounding box center [714, 358] width 424 height 62
paste textarea "Work Order #3 -> Bathroom 2 -> Lighting -> Install vanity light"
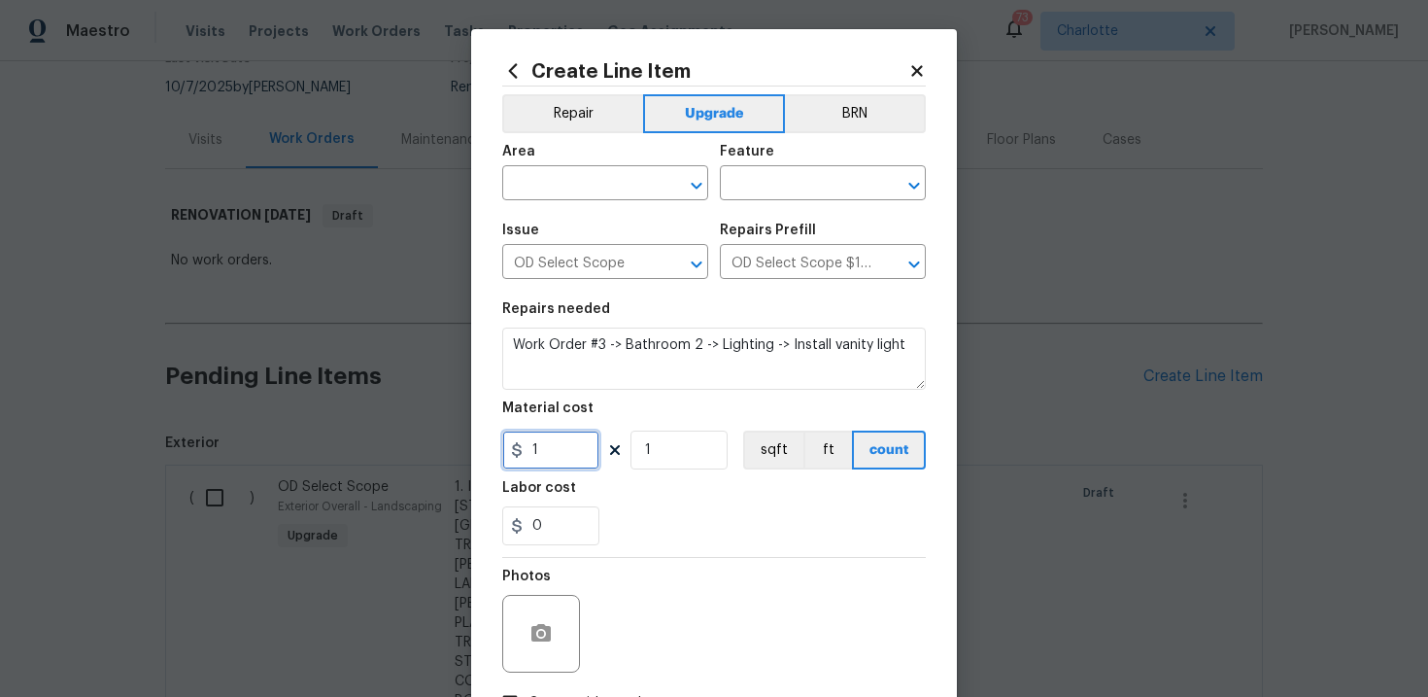
click at [562, 460] on input "1" at bounding box center [550, 449] width 97 height 39
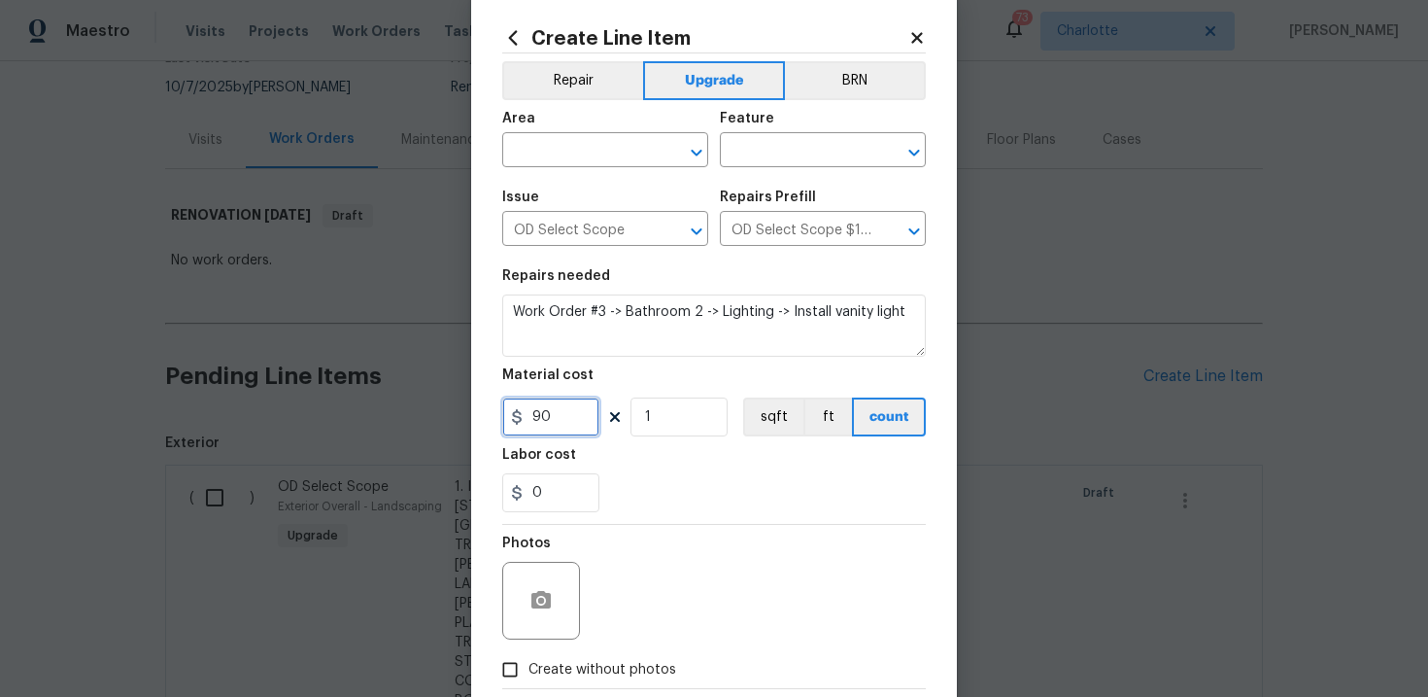
scroll to position [47, 0]
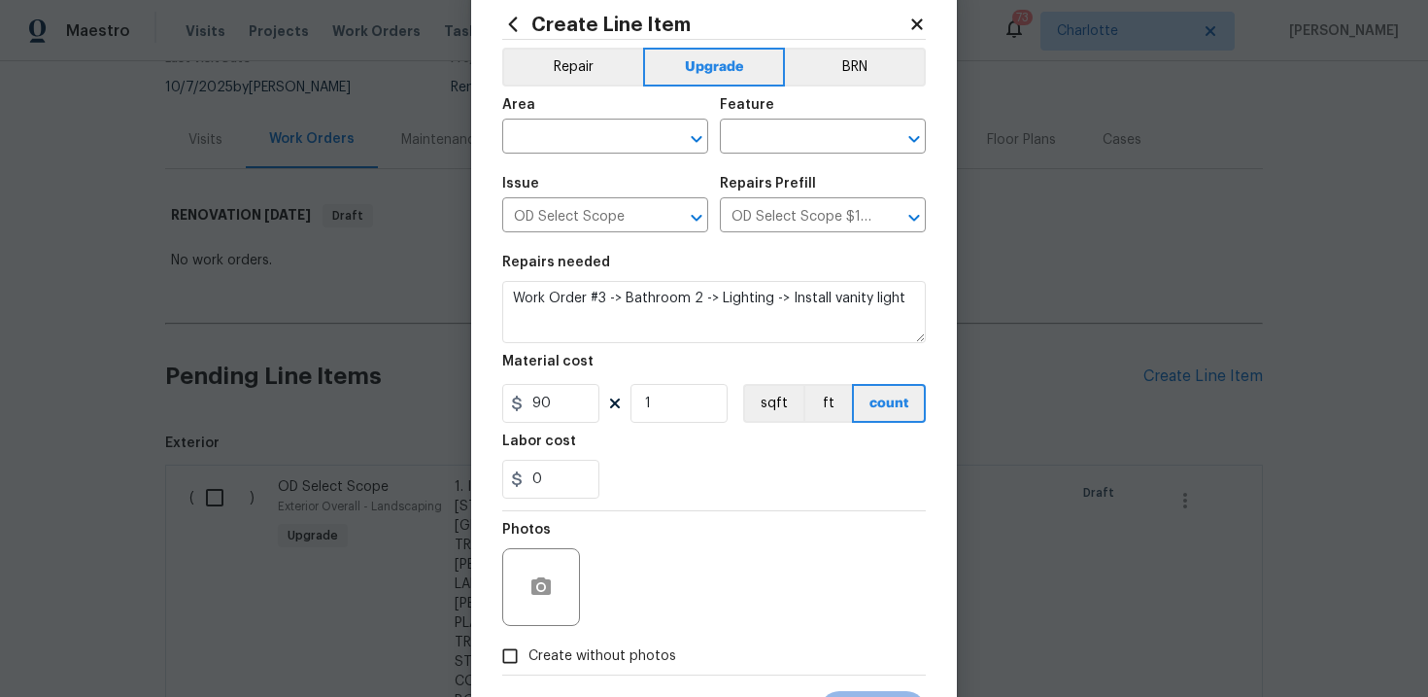
click at [596, 657] on span "Create without photos" at bounding box center [602, 656] width 148 height 20
click at [528, 657] on input "Create without photos" at bounding box center [510, 655] width 37 height 37
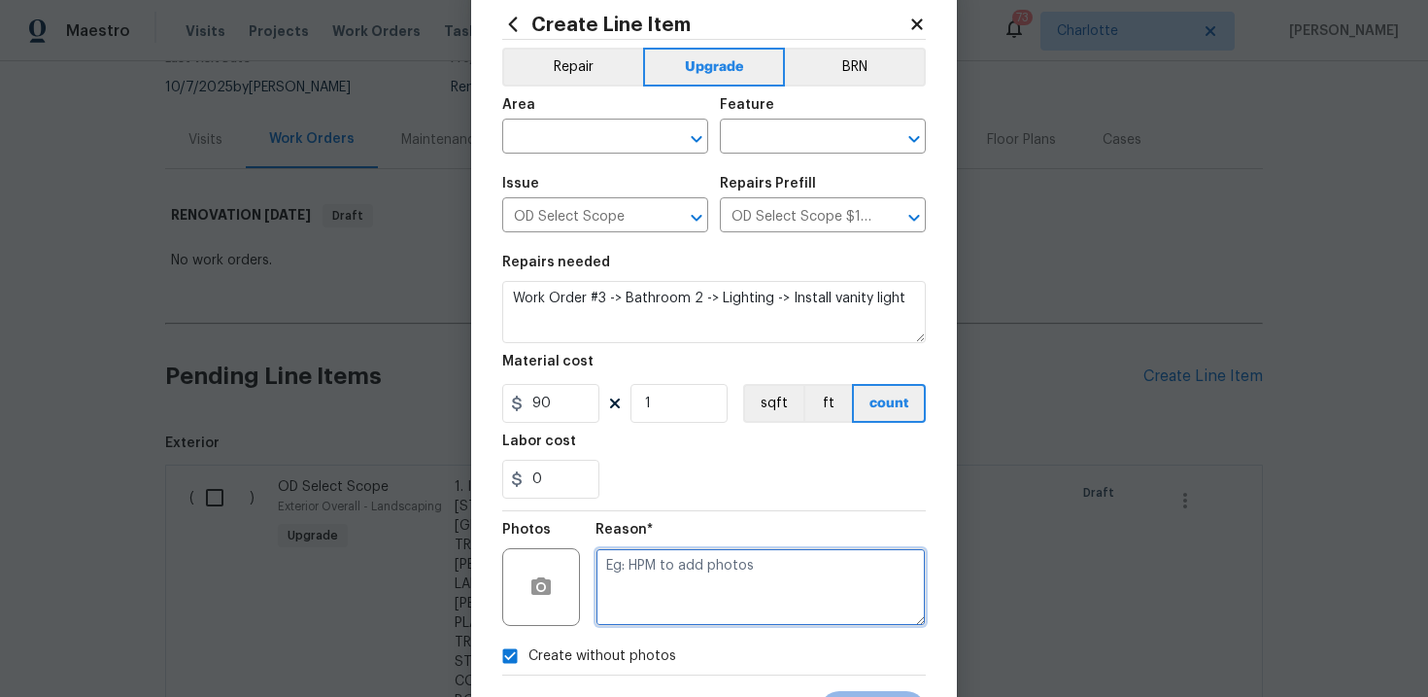
click at [716, 581] on textarea at bounding box center [761, 587] width 330 height 78
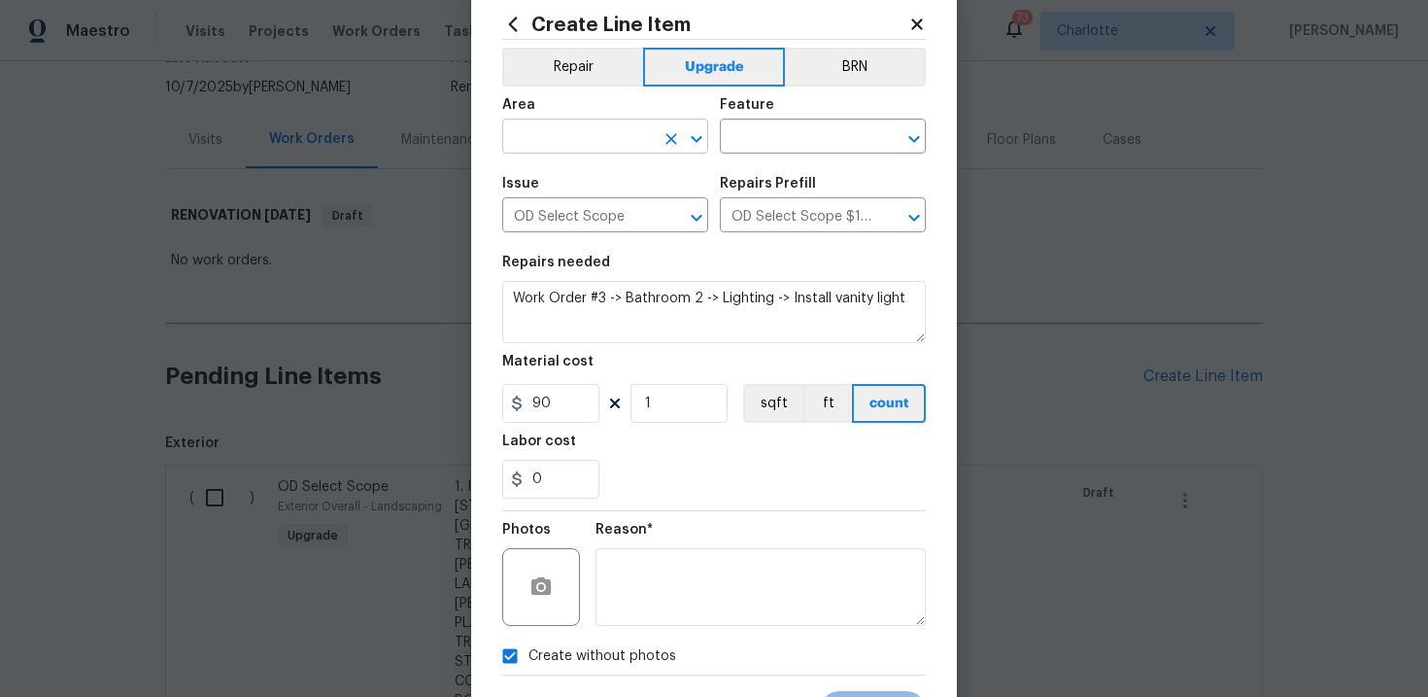
click at [606, 140] on input "text" at bounding box center [578, 138] width 152 height 30
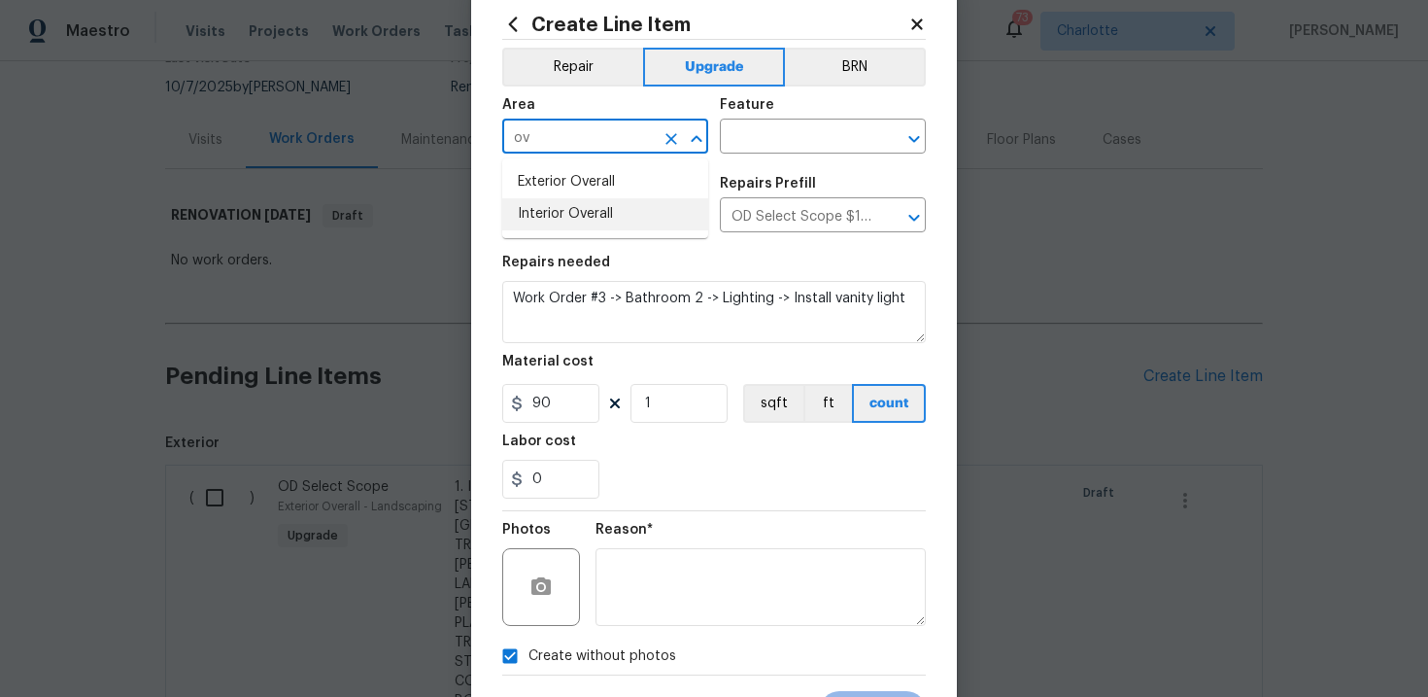
click at [592, 217] on li "Interior Overall" at bounding box center [605, 214] width 206 height 32
click at [767, 151] on input "text" at bounding box center [796, 138] width 152 height 30
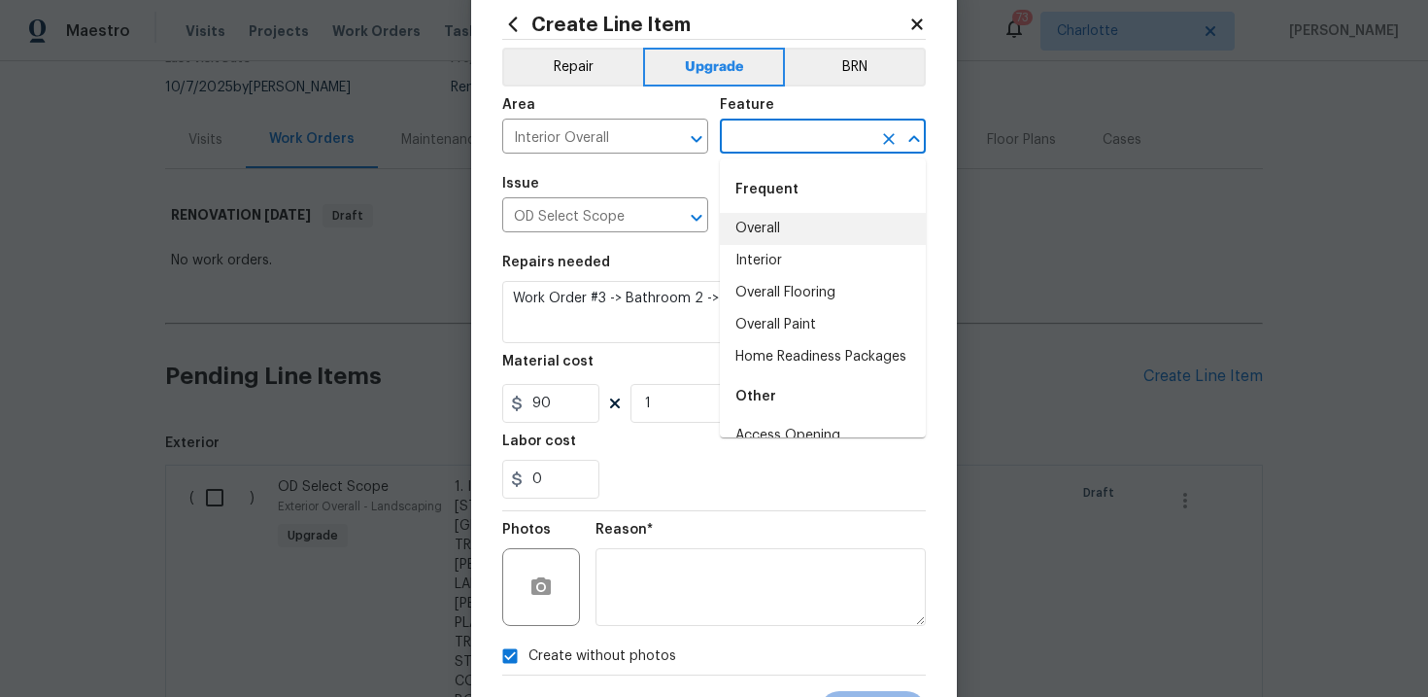
click at [770, 231] on li "Overall" at bounding box center [823, 229] width 206 height 32
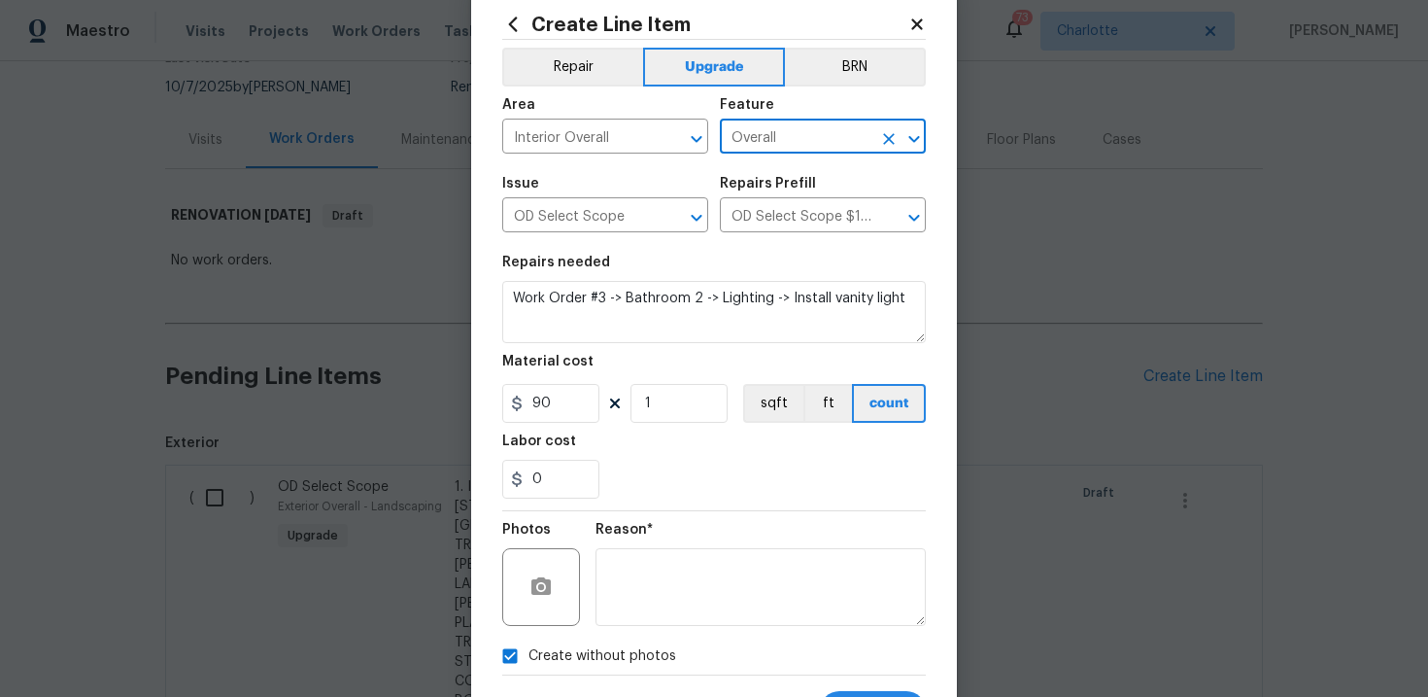
scroll to position [141, 0]
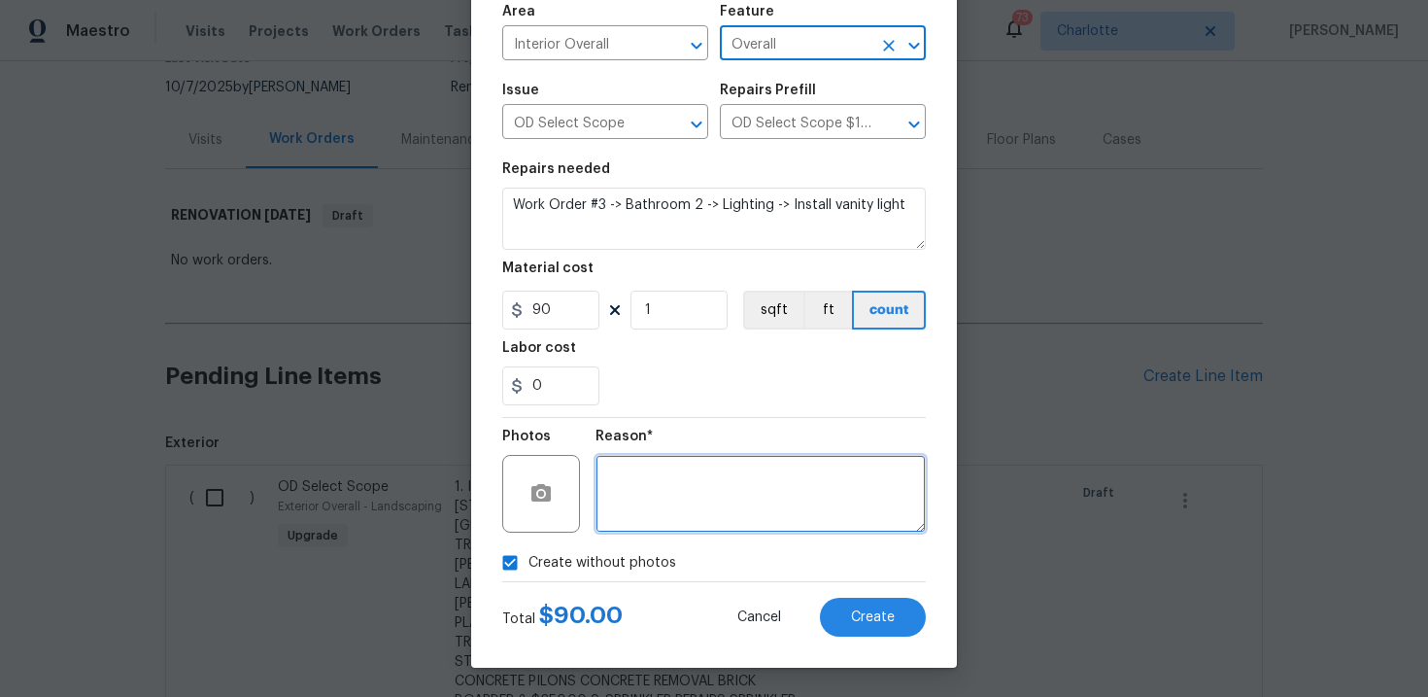
click at [725, 504] on textarea at bounding box center [761, 494] width 330 height 78
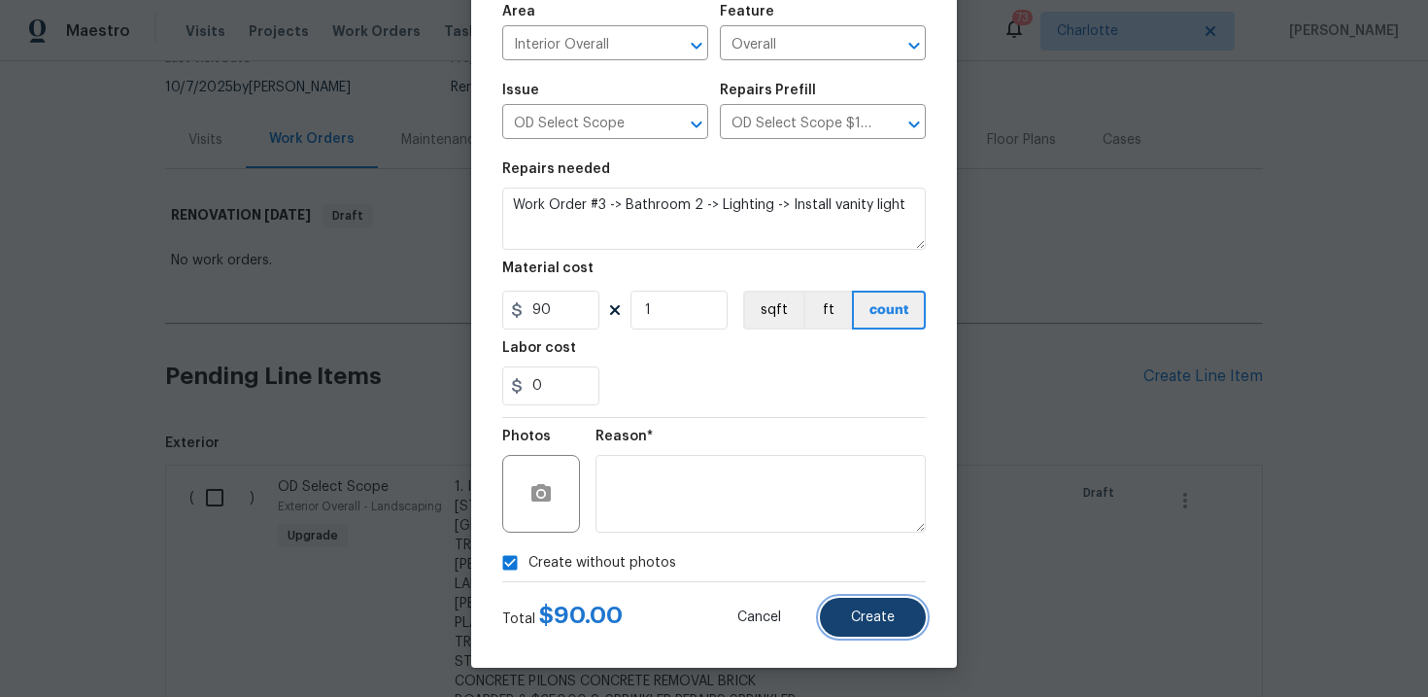
click at [873, 607] on button "Create" at bounding box center [873, 616] width 106 height 39
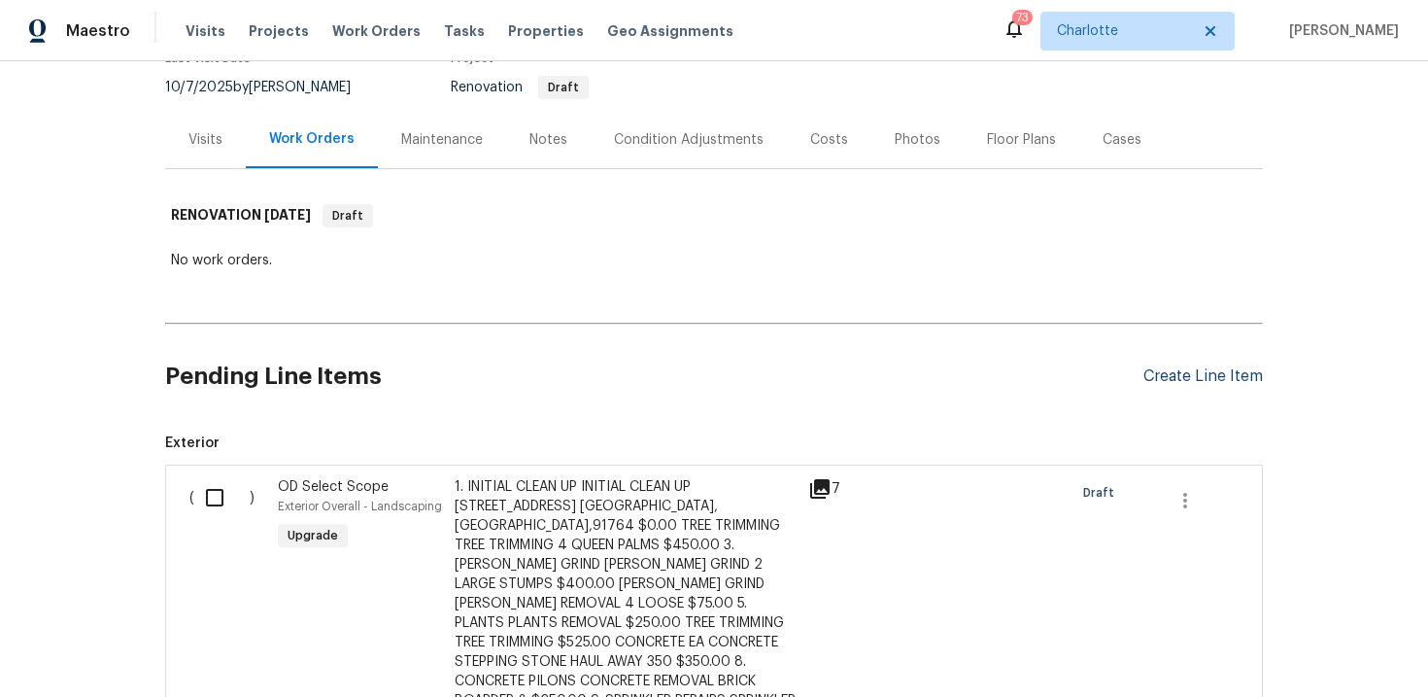
click at [1185, 377] on div "Create Line Item" at bounding box center [1202, 376] width 119 height 18
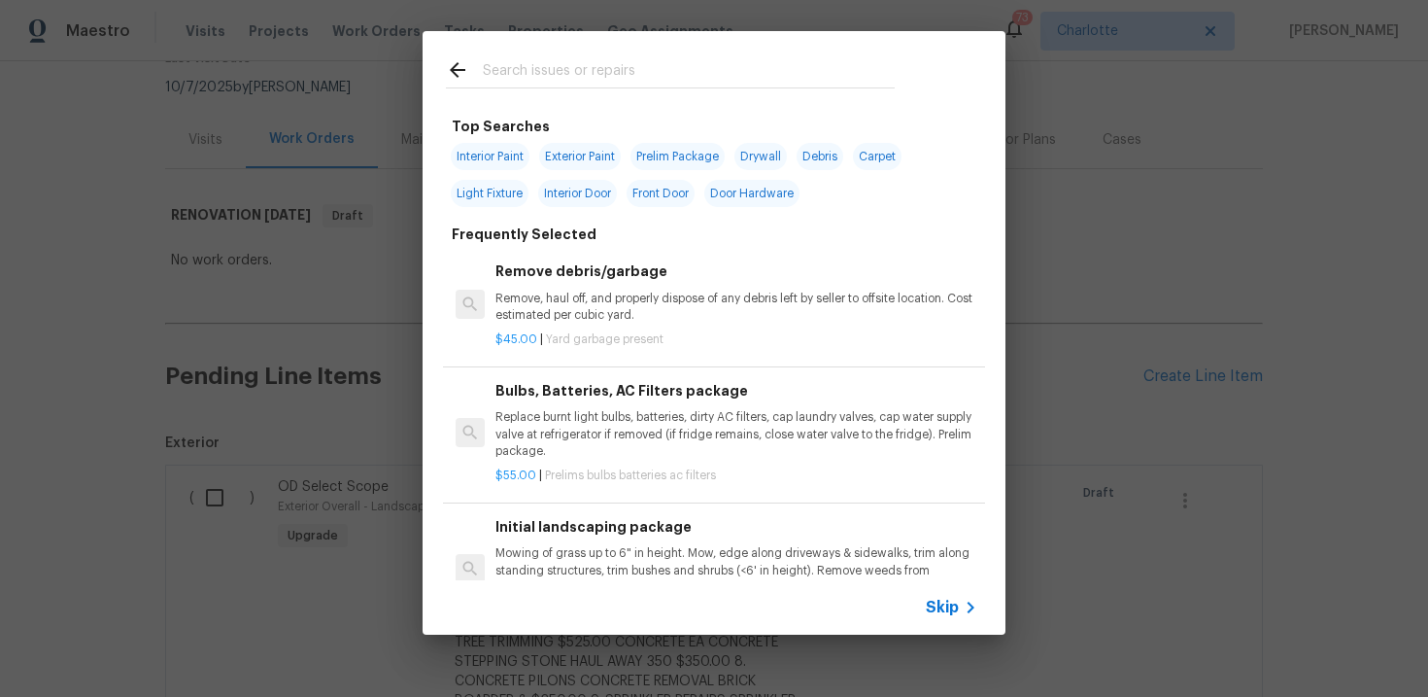
click at [953, 599] on span "Skip" at bounding box center [942, 606] width 33 height 19
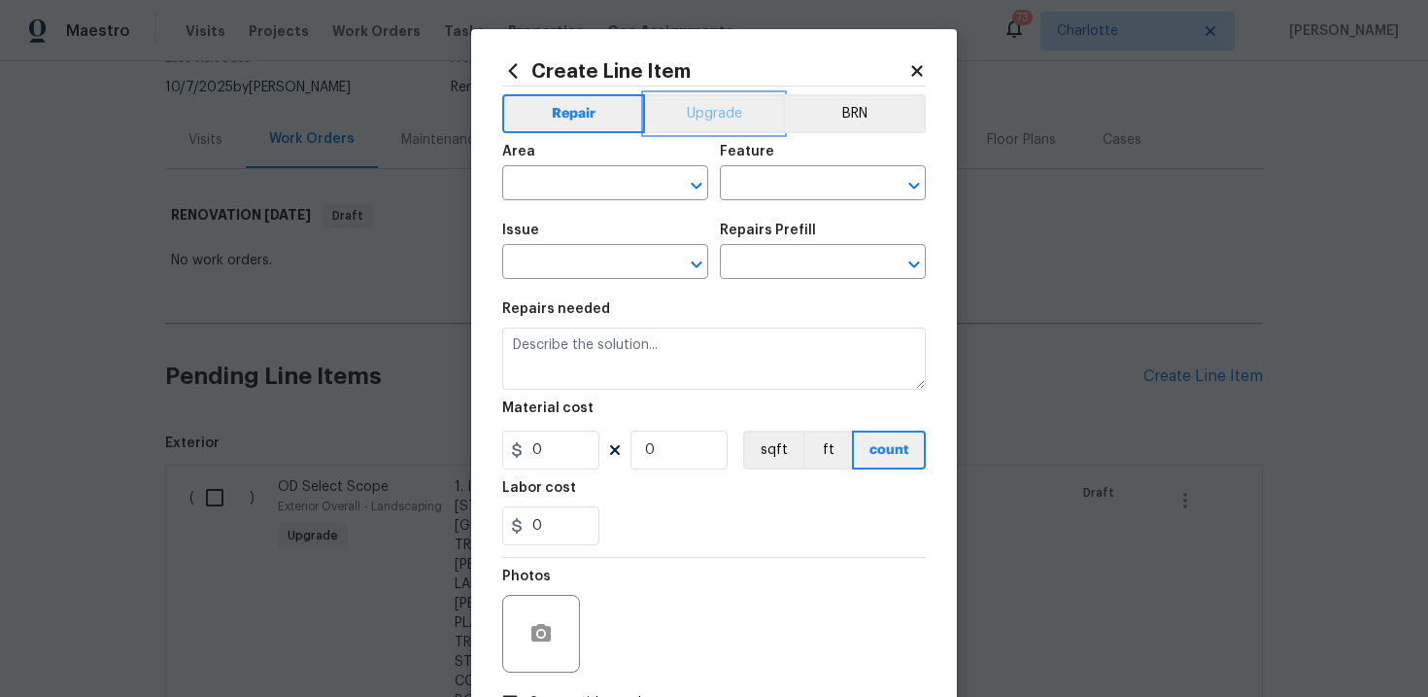
click at [713, 111] on button "Upgrade" at bounding box center [714, 113] width 139 height 39
click at [607, 266] on input "text" at bounding box center [578, 264] width 152 height 30
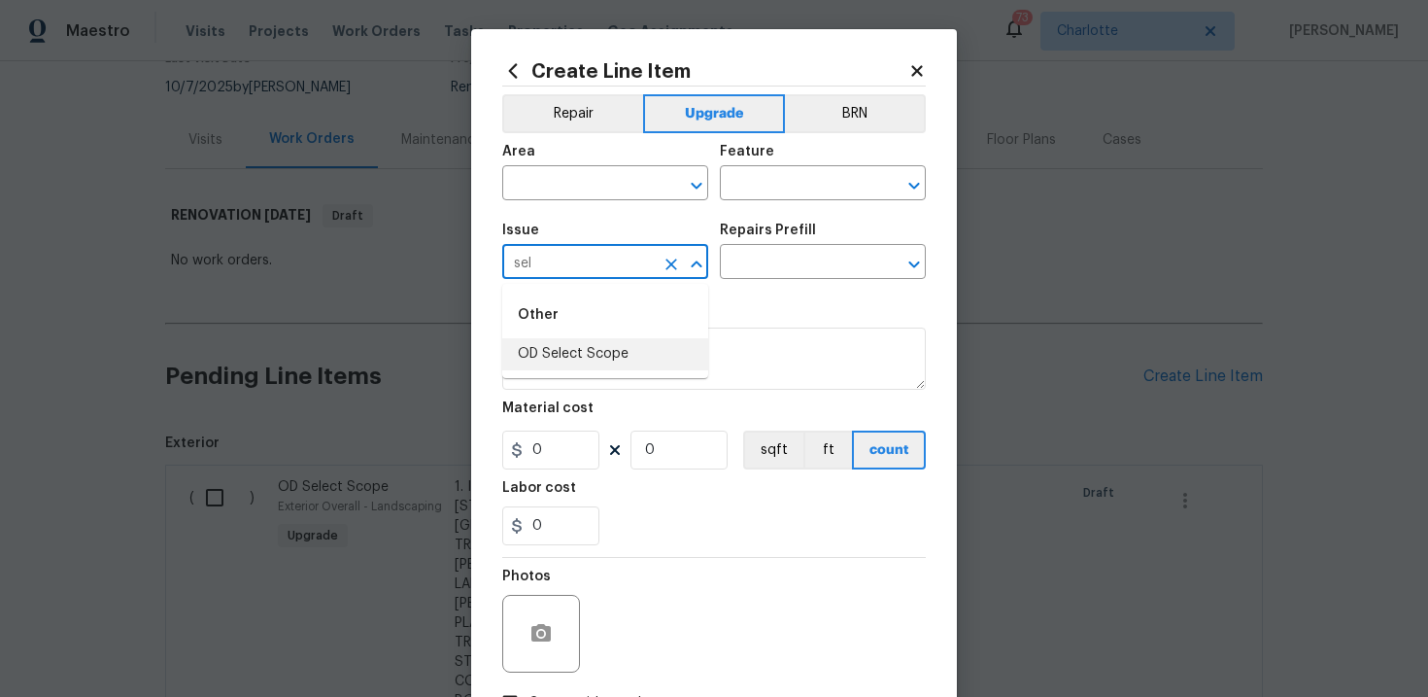
click at [582, 353] on li "OD Select Scope" at bounding box center [605, 354] width 206 height 32
click at [740, 275] on input "text" at bounding box center [796, 264] width 152 height 30
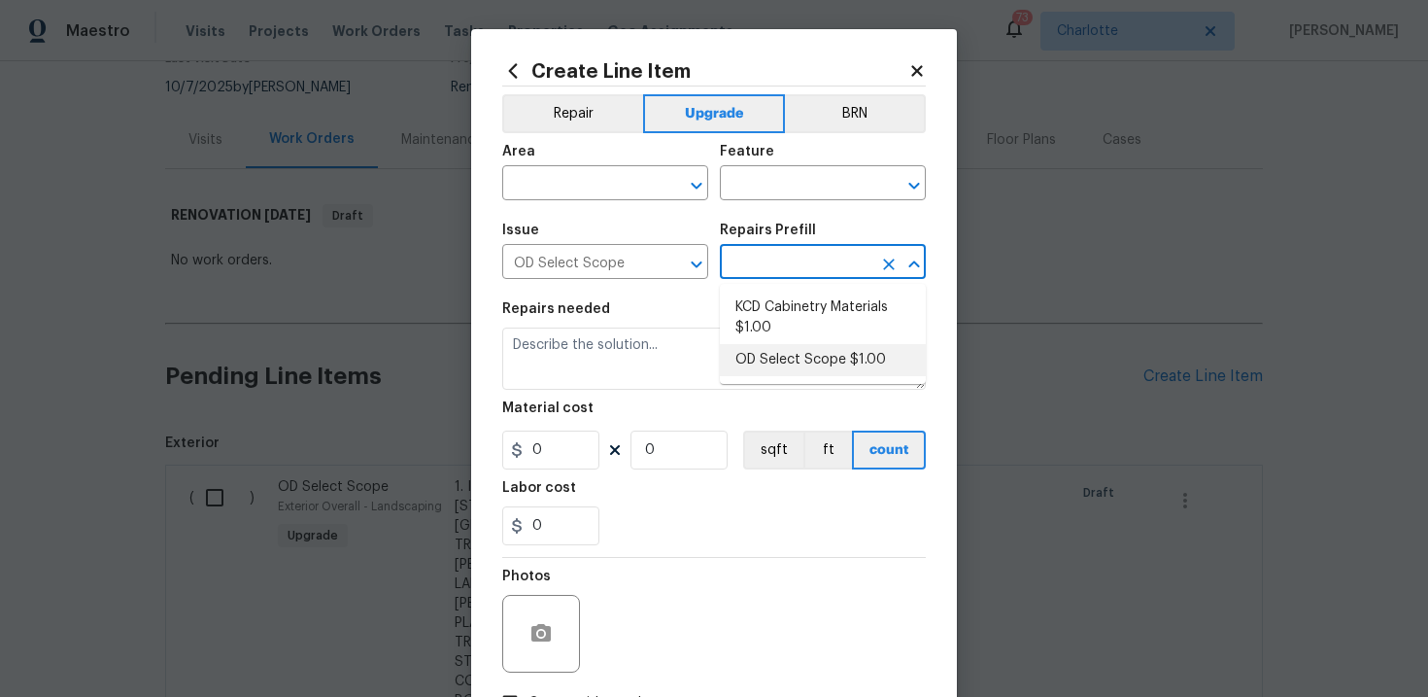
click at [778, 349] on li "OD Select Scope $1.00" at bounding box center [823, 360] width 206 height 32
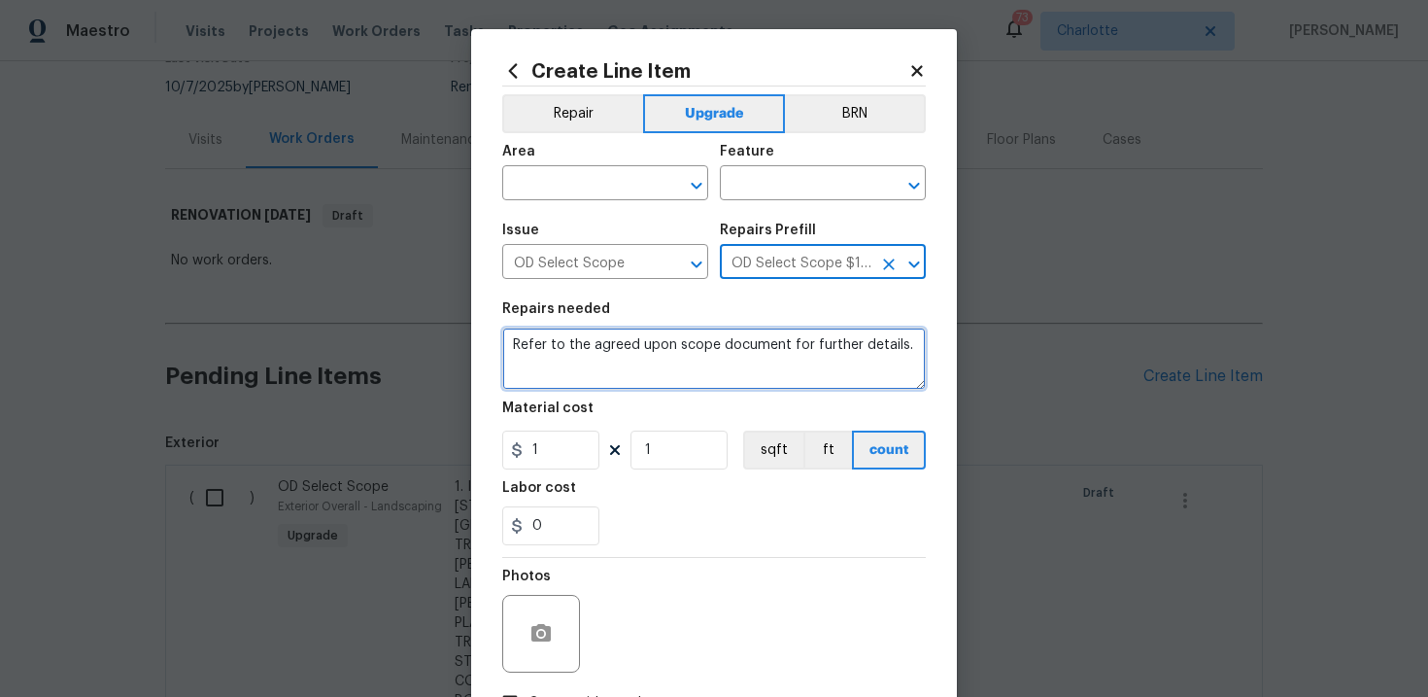
click at [713, 348] on textarea "Refer to the agreed upon scope document for further details." at bounding box center [714, 358] width 424 height 62
paste textarea "Work Order #3 -> Bathroom 2 -> Mirror -> Demo wall mirror and install new. Patc…"
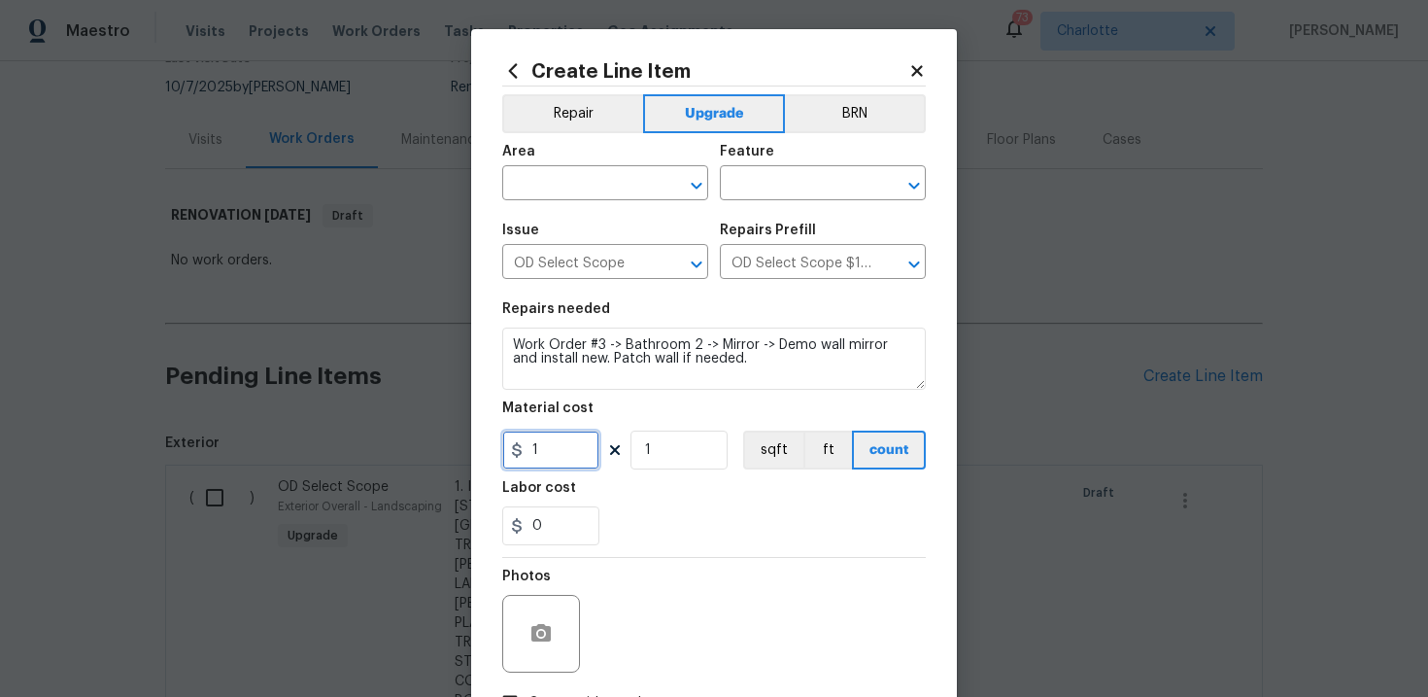
click at [572, 455] on input "1" at bounding box center [550, 449] width 97 height 39
click at [687, 525] on div "0" at bounding box center [714, 525] width 424 height 39
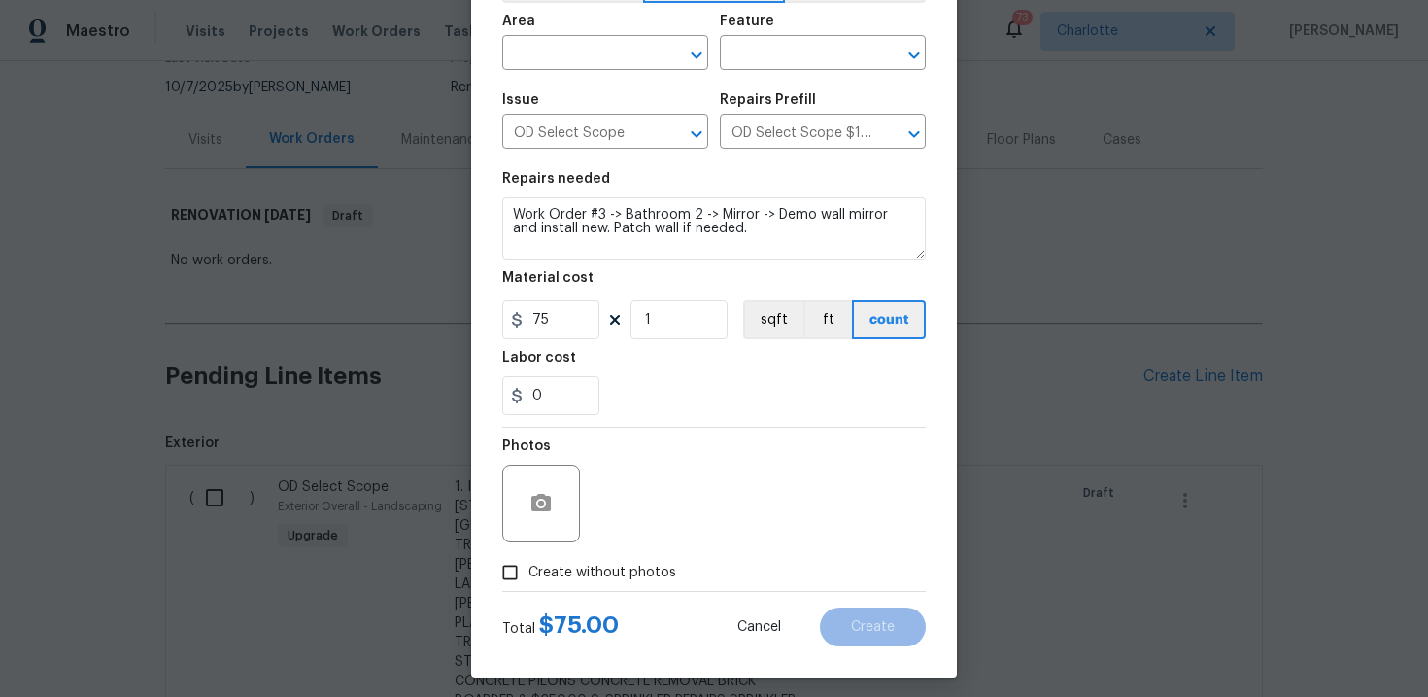
click at [596, 584] on label "Create without photos" at bounding box center [584, 572] width 185 height 37
click at [528, 584] on input "Create without photos" at bounding box center [510, 572] width 37 height 37
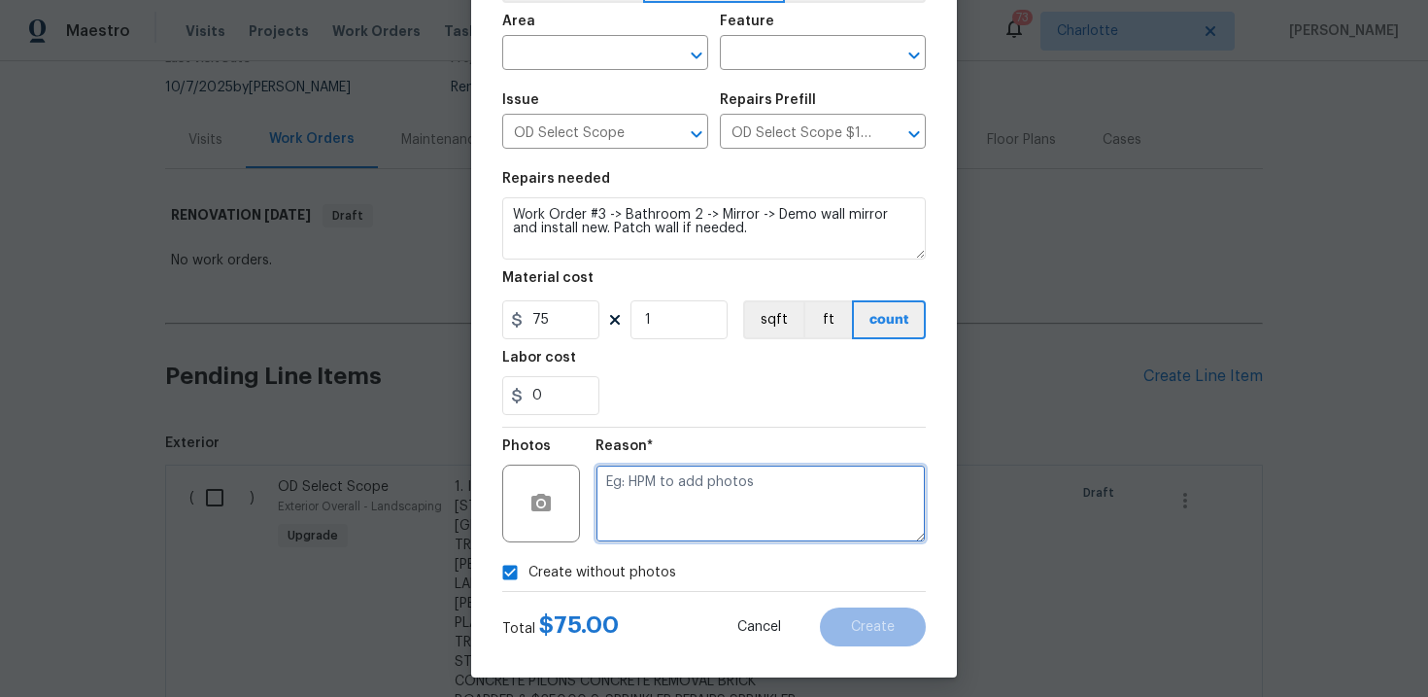
click at [684, 503] on textarea at bounding box center [761, 503] width 330 height 78
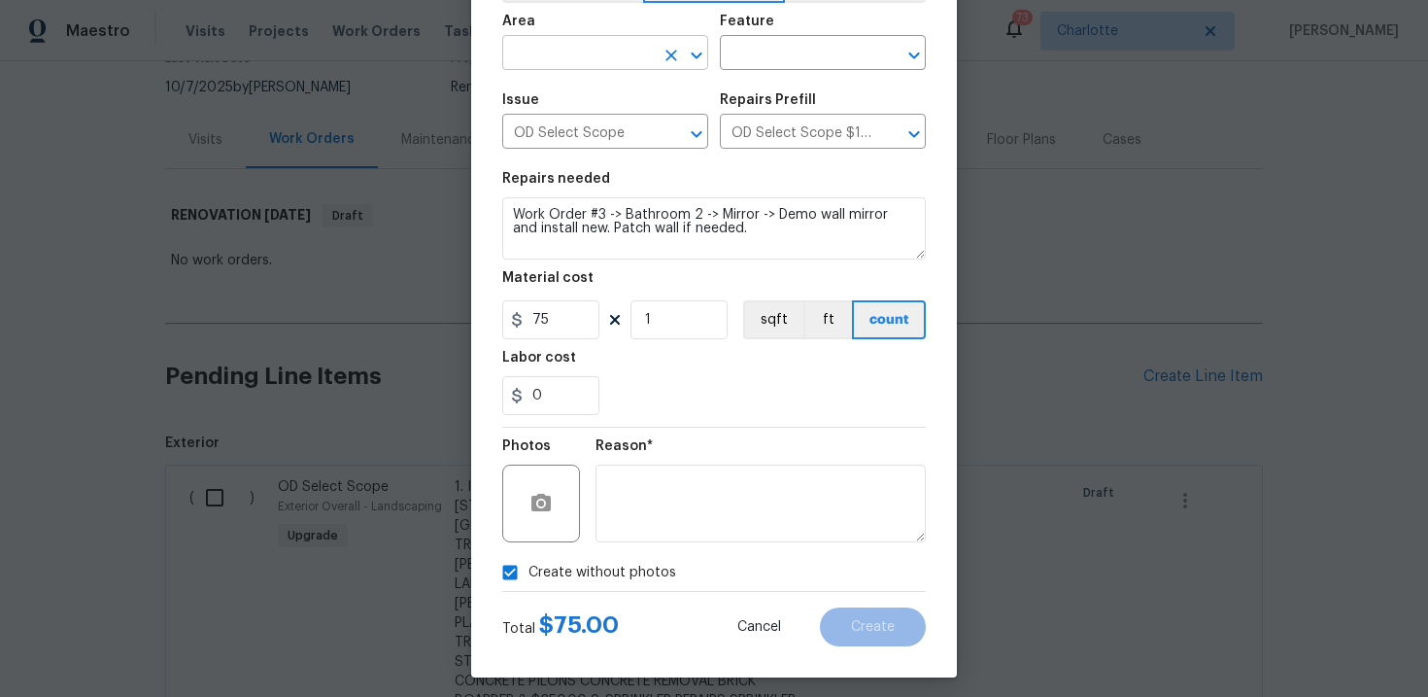
click at [605, 45] on input "text" at bounding box center [578, 55] width 152 height 30
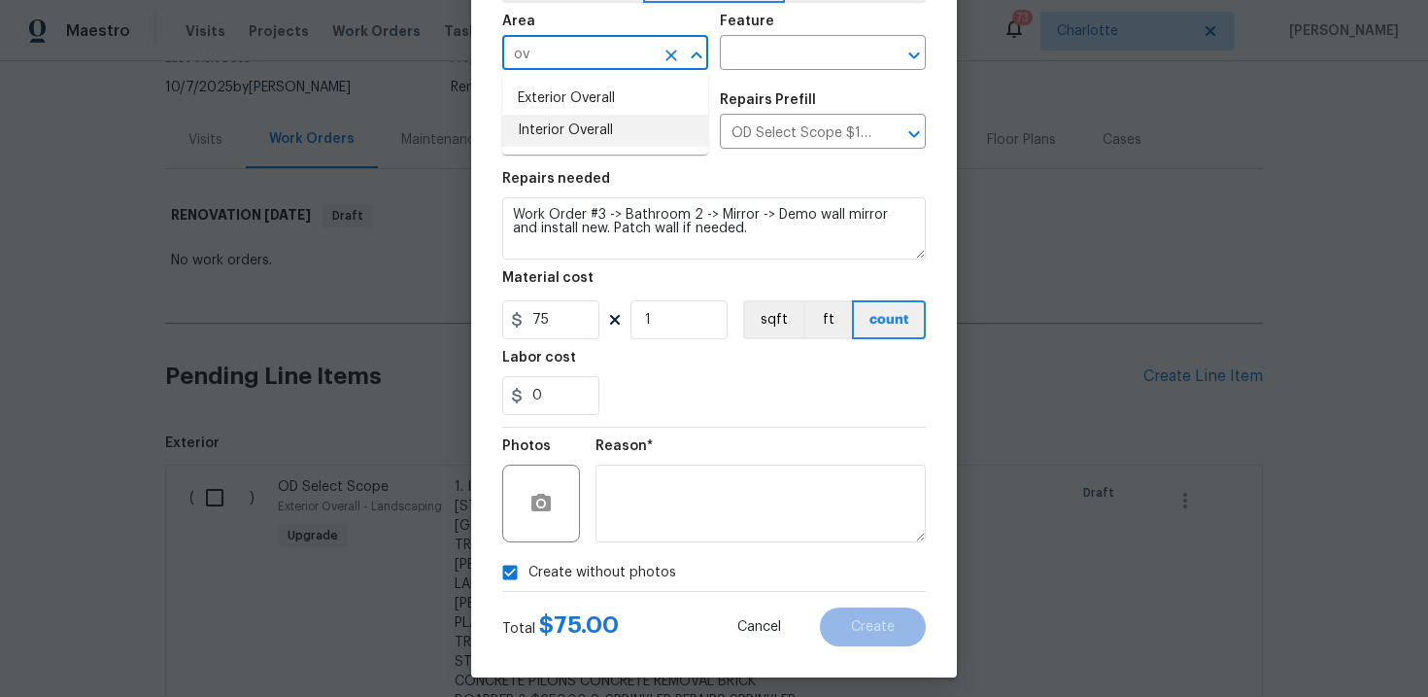
click at [598, 128] on li "Interior Overall" at bounding box center [605, 131] width 206 height 32
click at [767, 46] on input "text" at bounding box center [796, 55] width 152 height 30
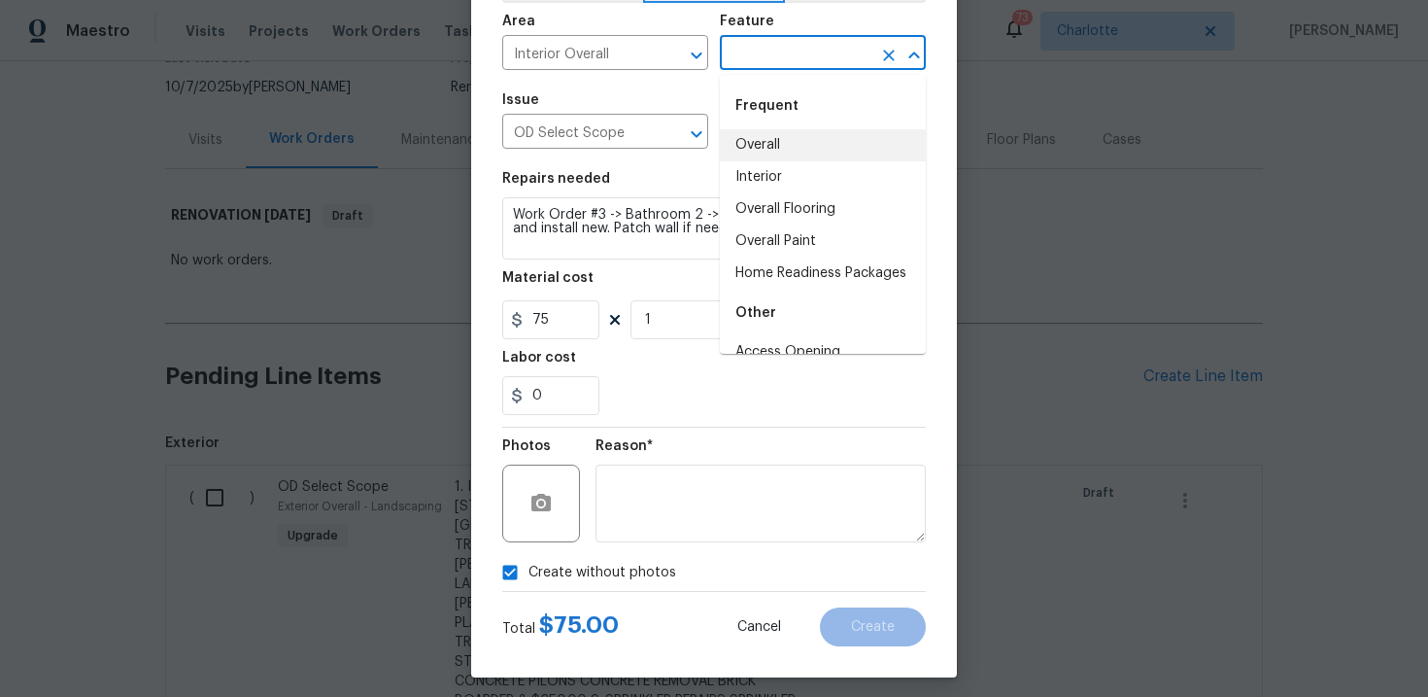
click at [777, 144] on li "Overall" at bounding box center [823, 145] width 206 height 32
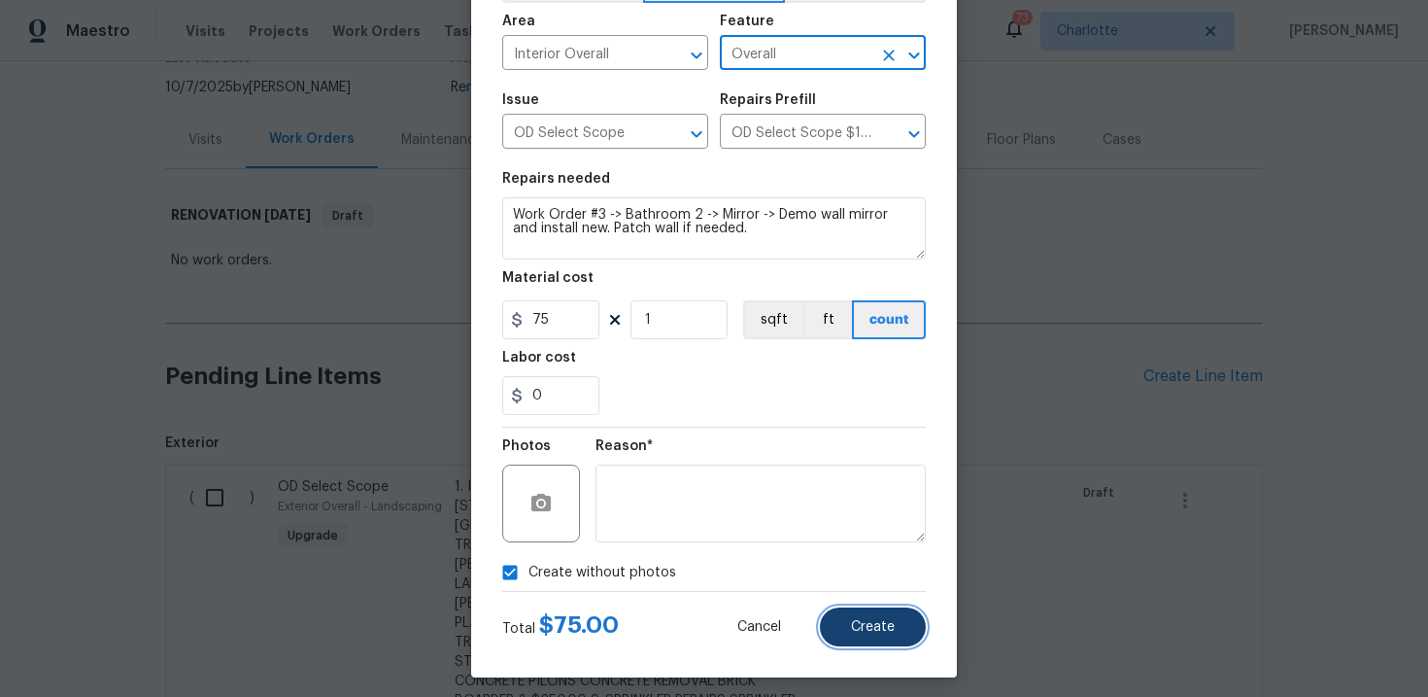
click at [883, 626] on span "Create" at bounding box center [873, 627] width 44 height 15
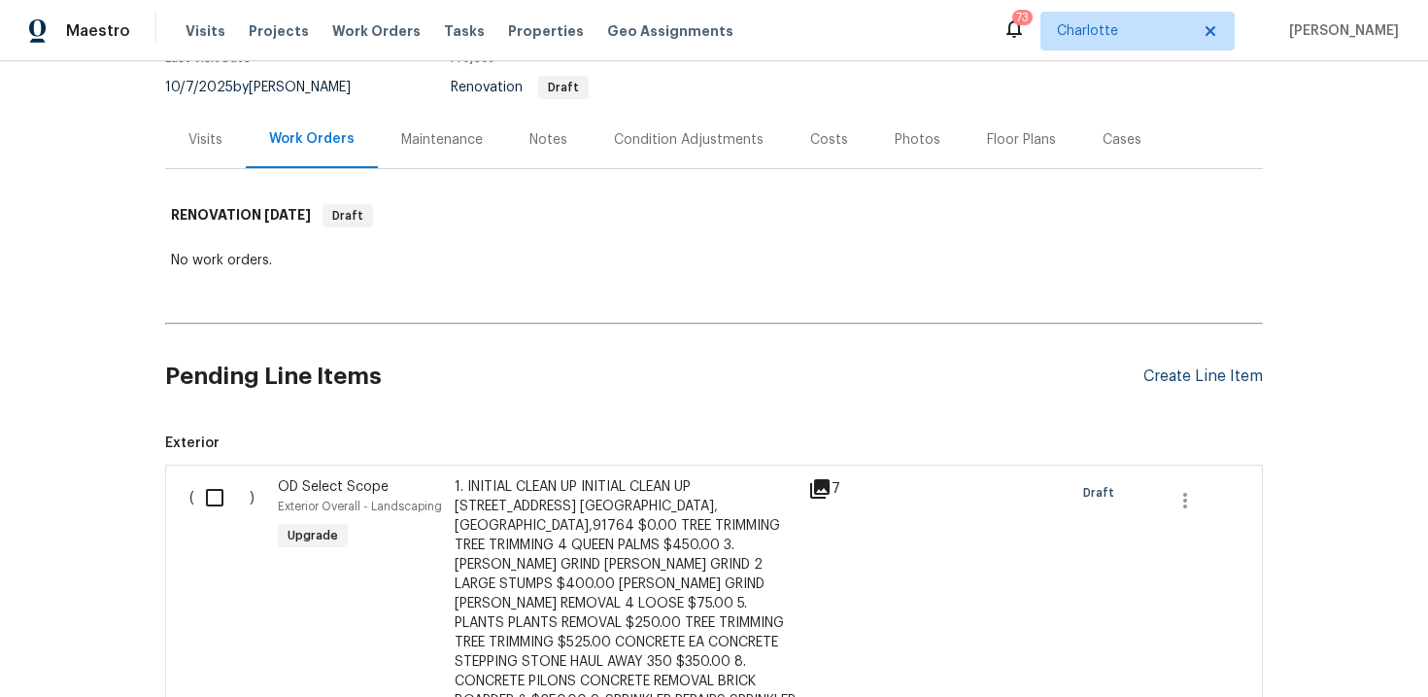
click at [1169, 378] on div "Create Line Item" at bounding box center [1202, 376] width 119 height 18
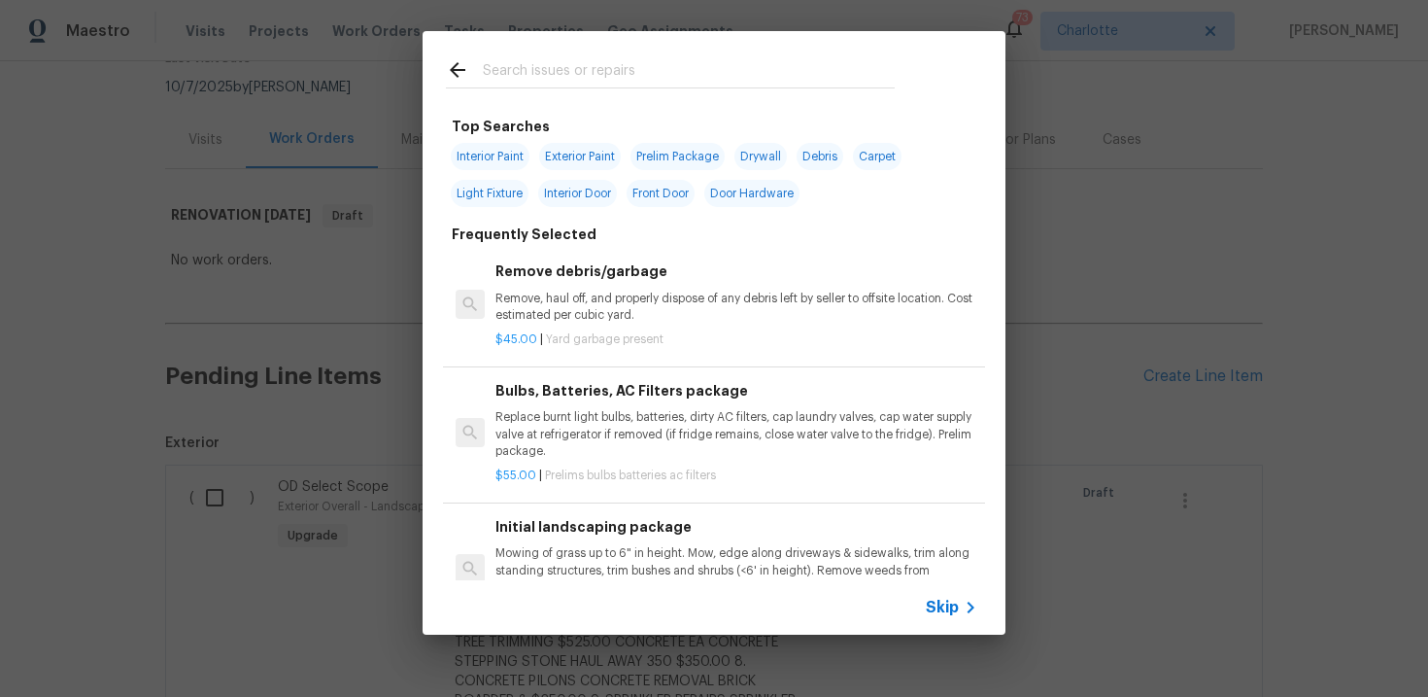
click at [936, 614] on span "Skip" at bounding box center [942, 606] width 33 height 19
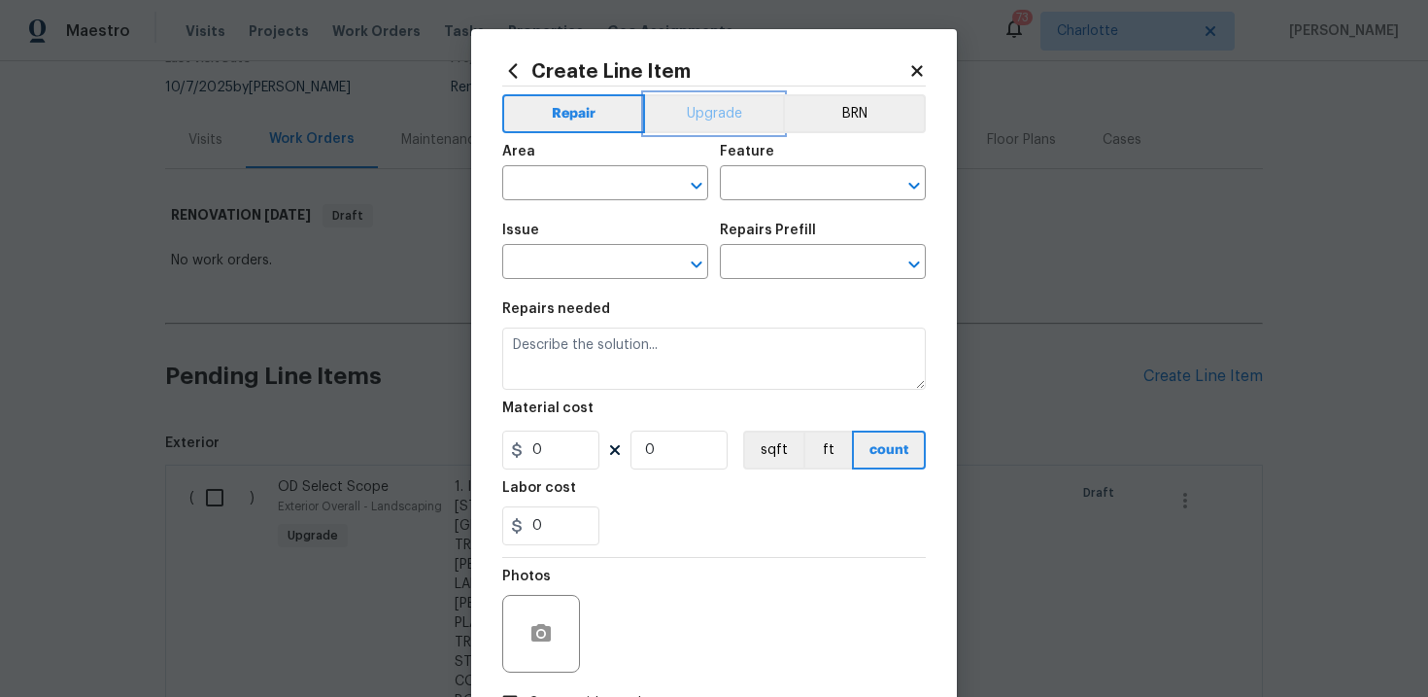
click at [727, 124] on button "Upgrade" at bounding box center [714, 113] width 139 height 39
click at [598, 260] on input "text" at bounding box center [578, 264] width 152 height 30
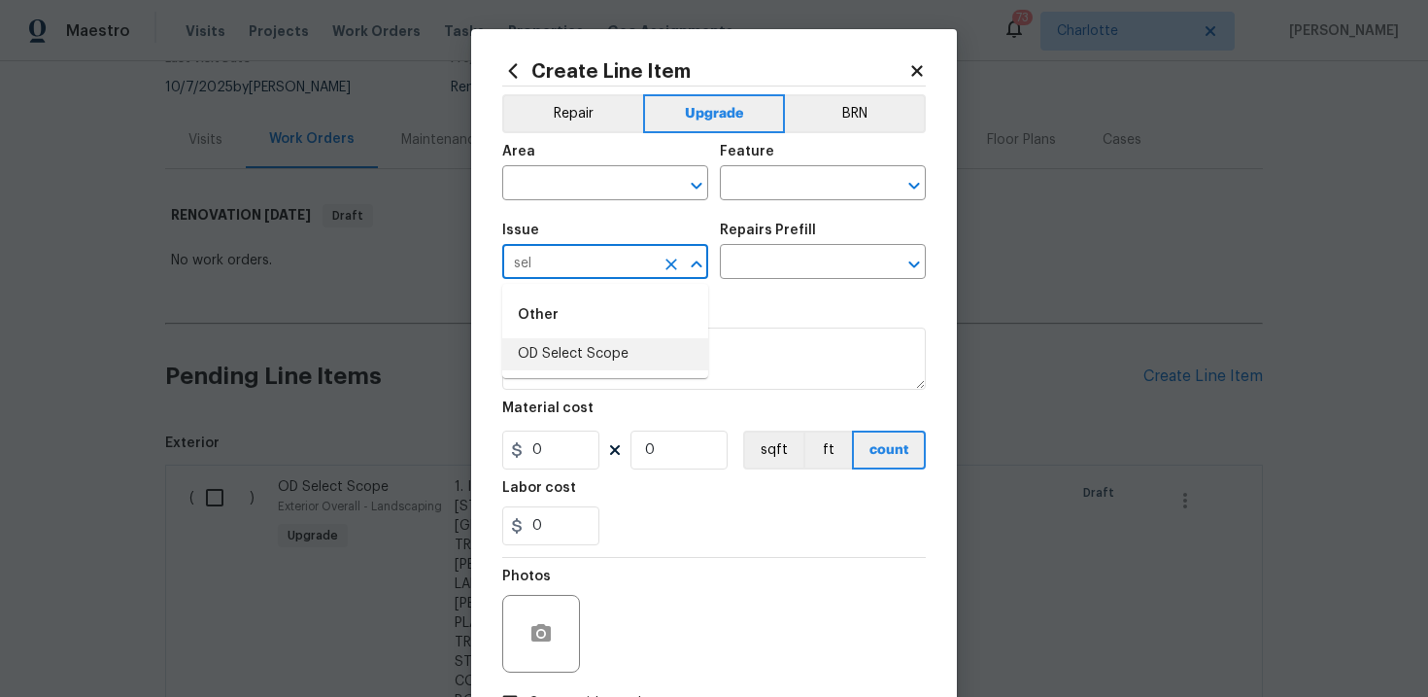
click at [583, 359] on li "OD Select Scope" at bounding box center [605, 354] width 206 height 32
click at [777, 268] on input "text" at bounding box center [796, 264] width 152 height 30
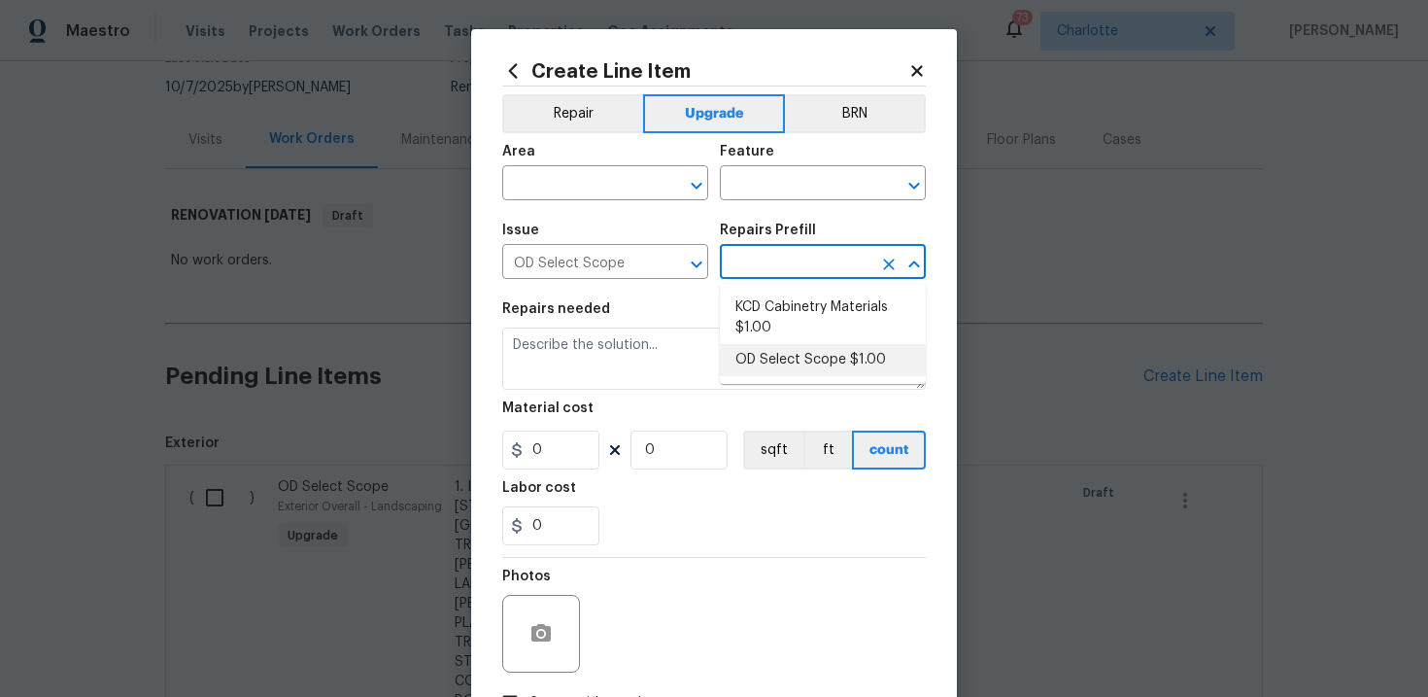
click at [784, 352] on li "OD Select Scope $1.00" at bounding box center [823, 360] width 206 height 32
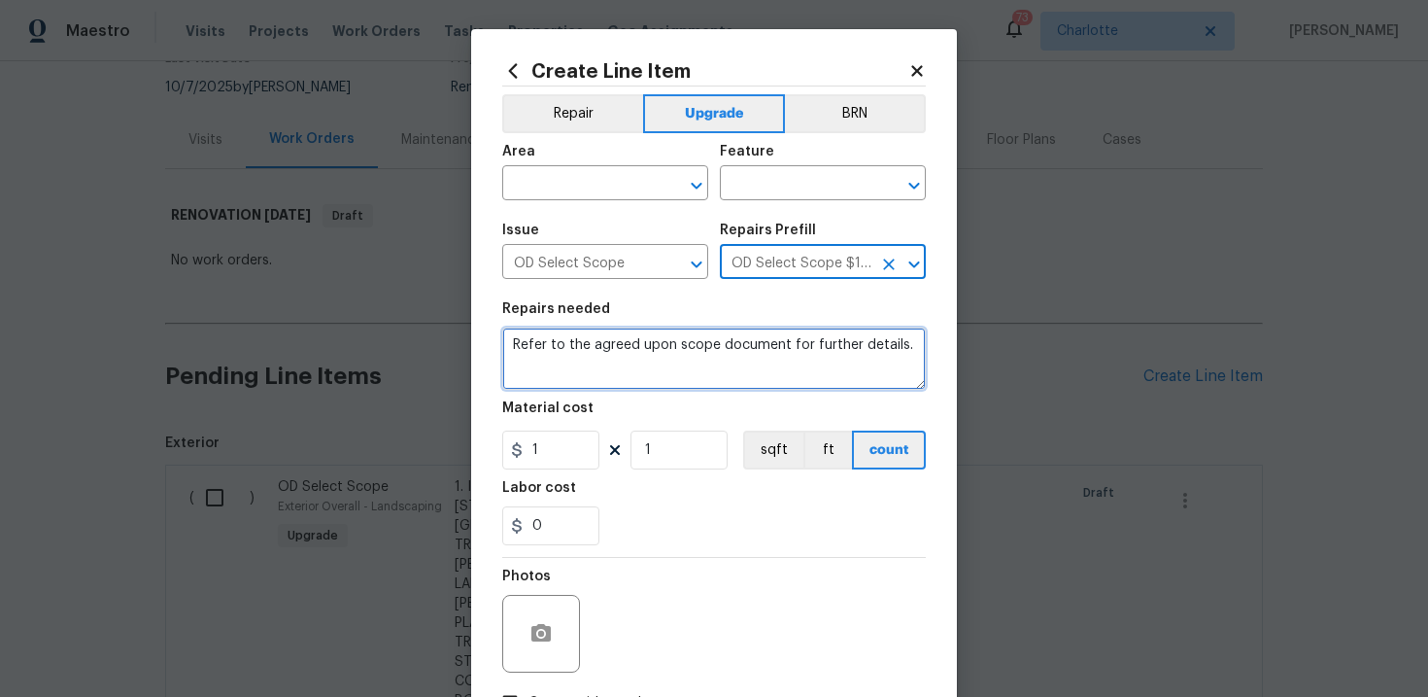
click at [610, 351] on textarea "Refer to the agreed upon scope document for further details." at bounding box center [714, 358] width 424 height 62
paste textarea "Work Order #3 -> Bathroom 2 -> Toilet -> Reset existing toilet - demo bidet and…"
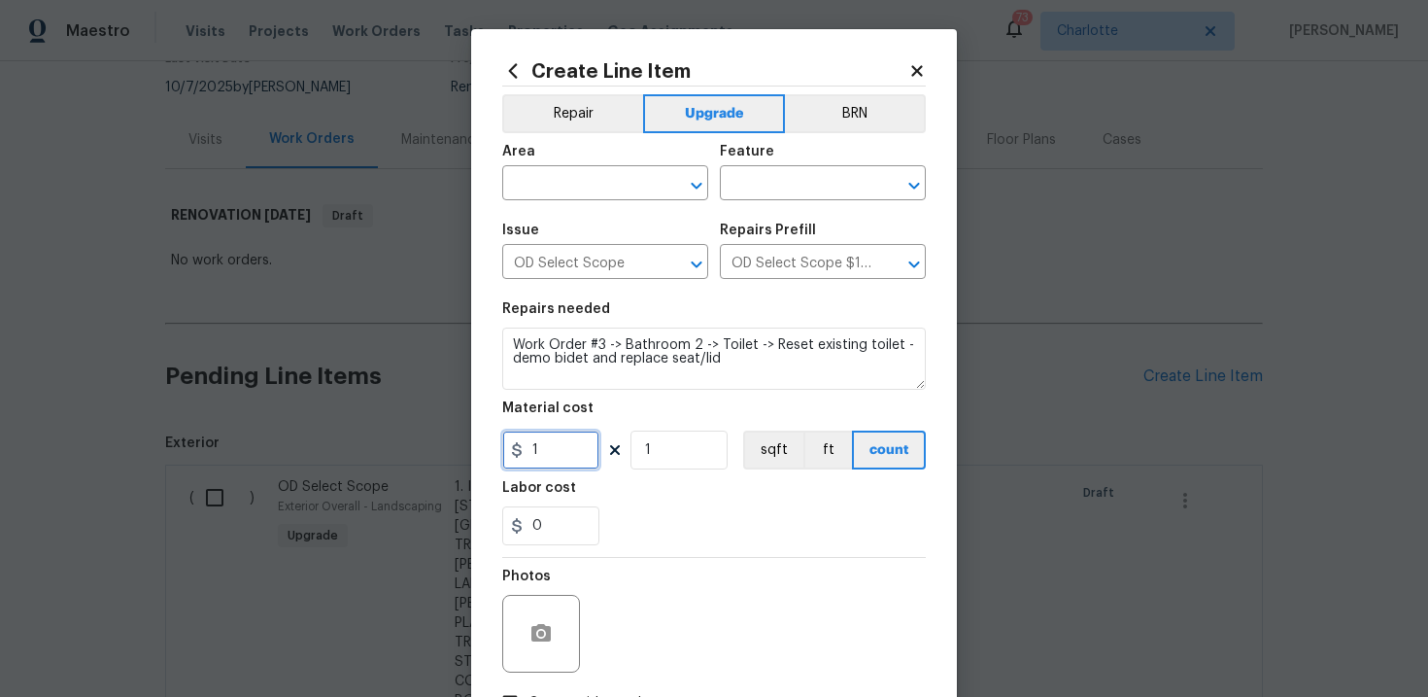
click at [551, 445] on input "1" at bounding box center [550, 449] width 97 height 39
click at [598, 187] on input "text" at bounding box center [578, 185] width 152 height 30
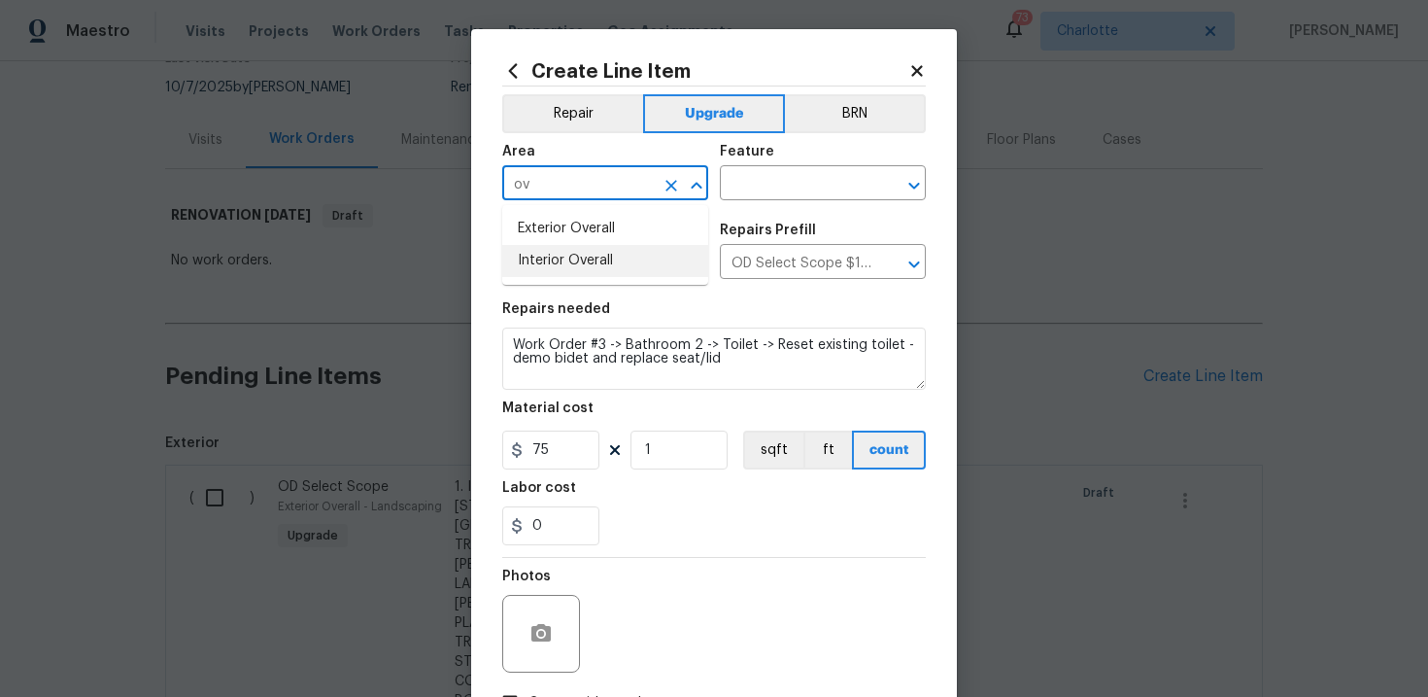
click at [598, 266] on li "Interior Overall" at bounding box center [605, 261] width 206 height 32
click at [808, 173] on input "text" at bounding box center [796, 185] width 152 height 30
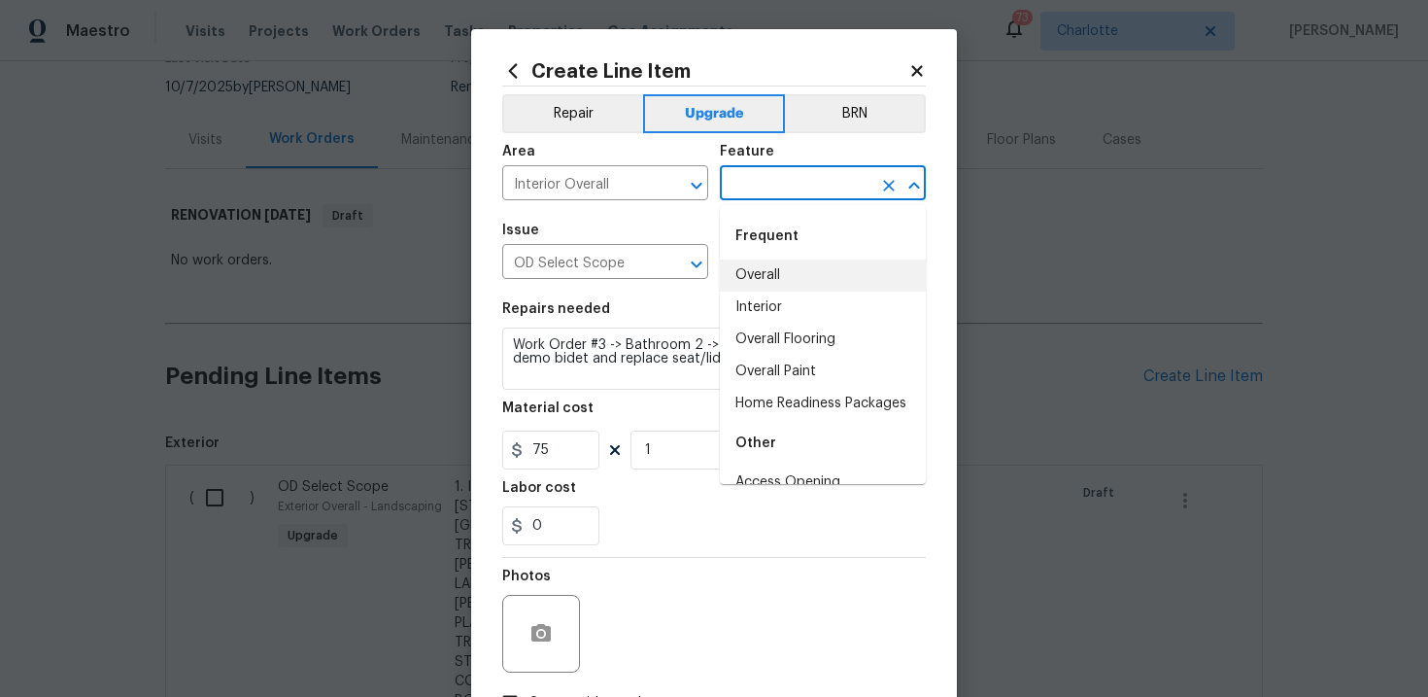
click at [788, 278] on li "Overall" at bounding box center [823, 275] width 206 height 32
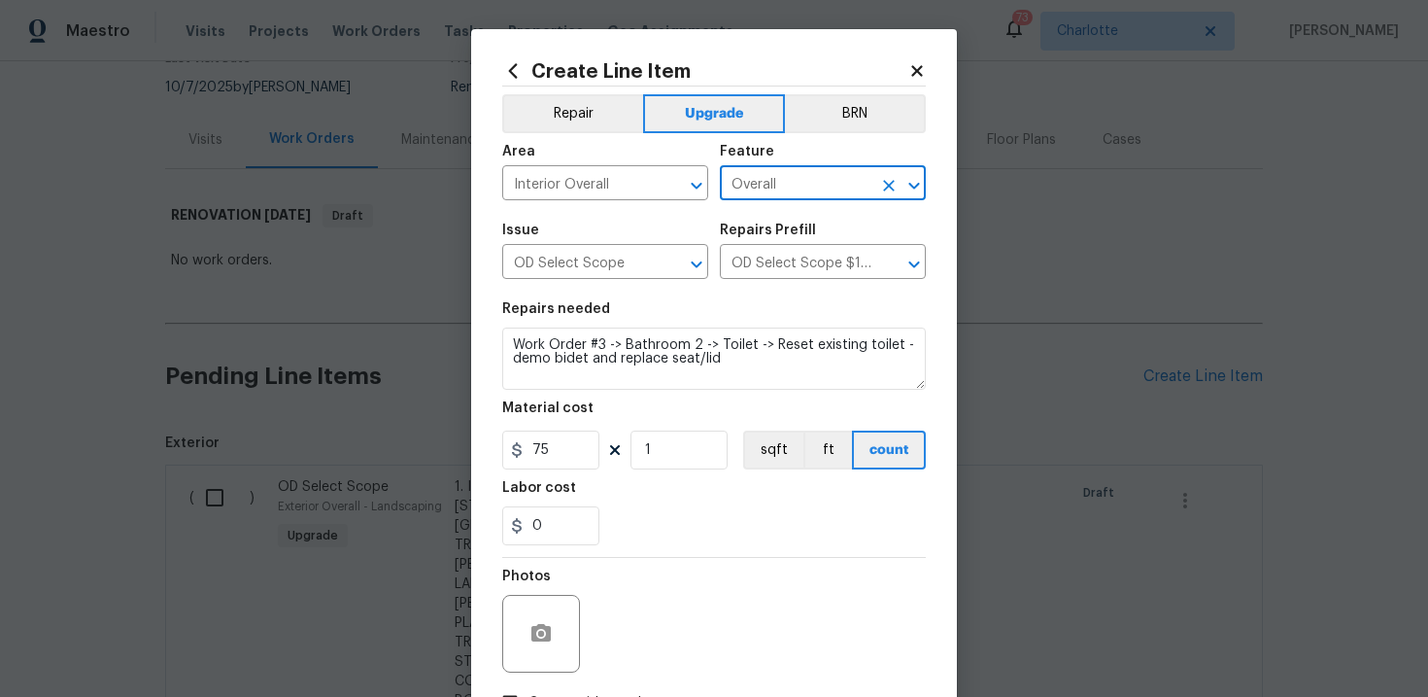
scroll to position [141, 0]
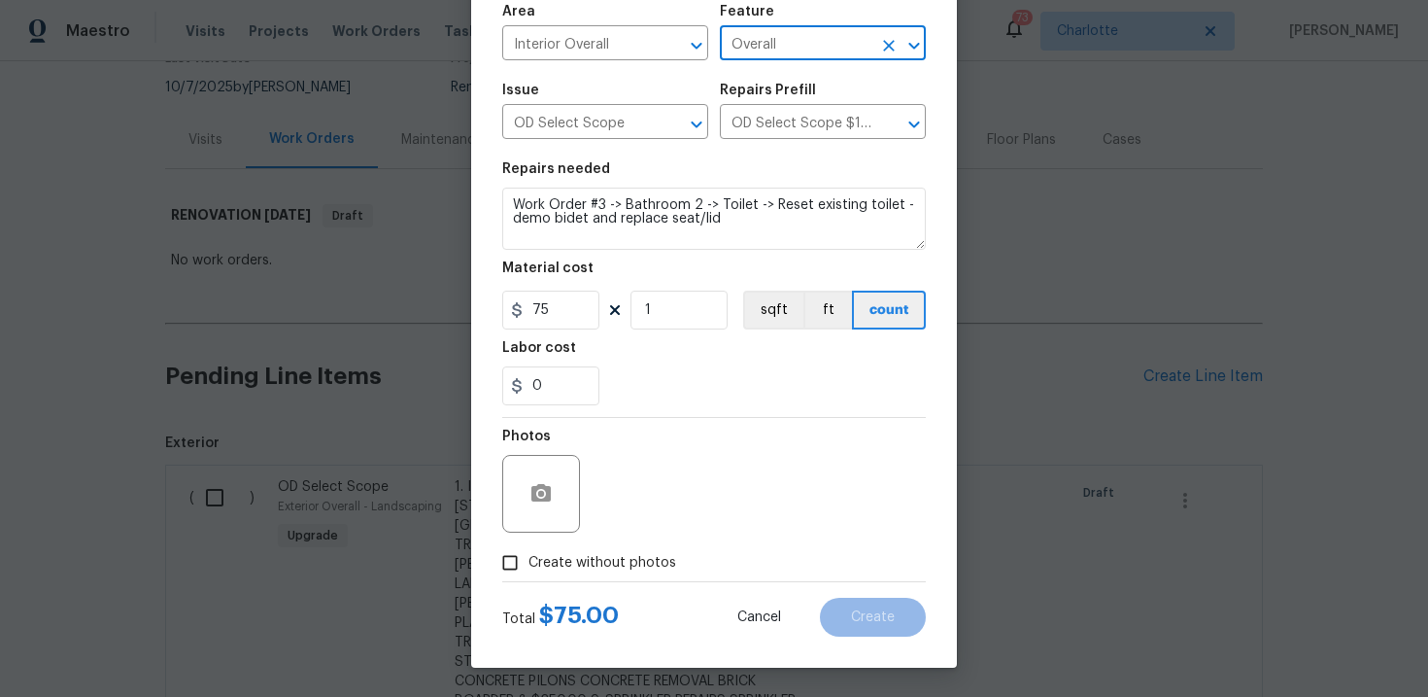
click at [627, 569] on span "Create without photos" at bounding box center [602, 563] width 148 height 20
click at [528, 569] on input "Create without photos" at bounding box center [510, 562] width 37 height 37
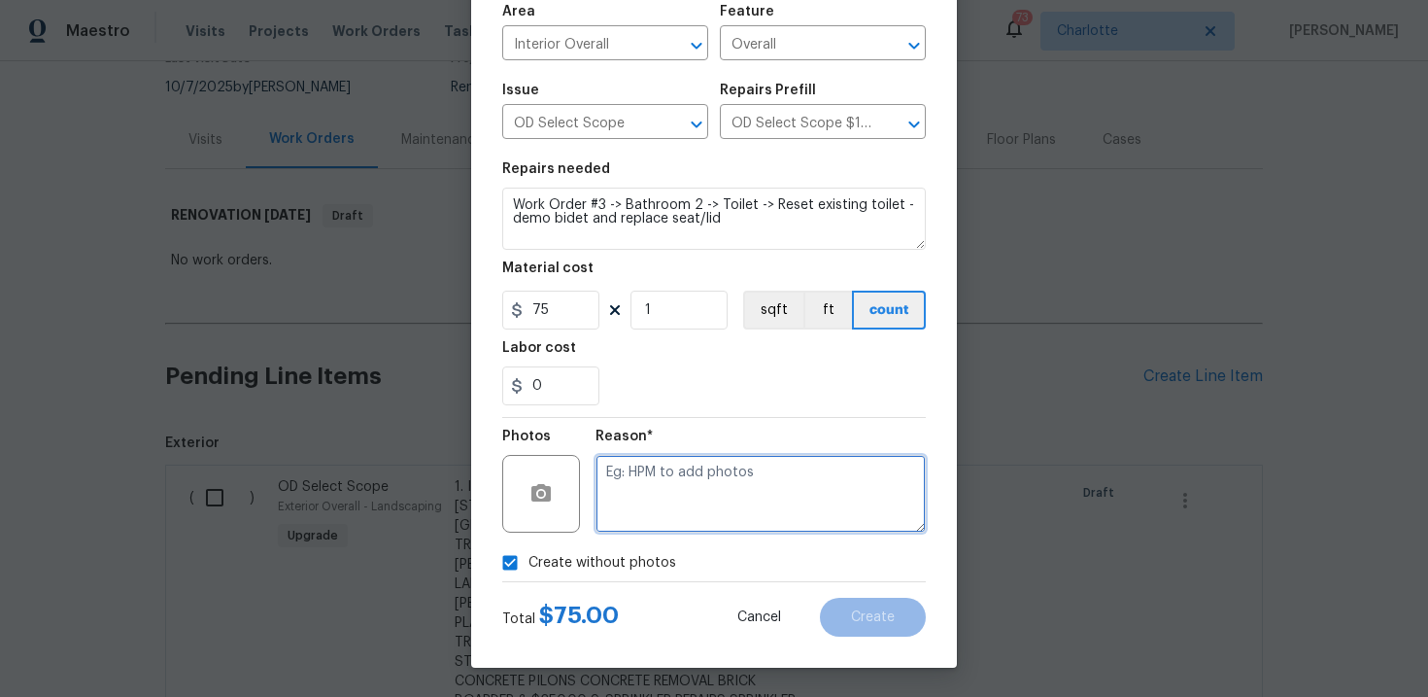
click at [698, 502] on textarea at bounding box center [761, 494] width 330 height 78
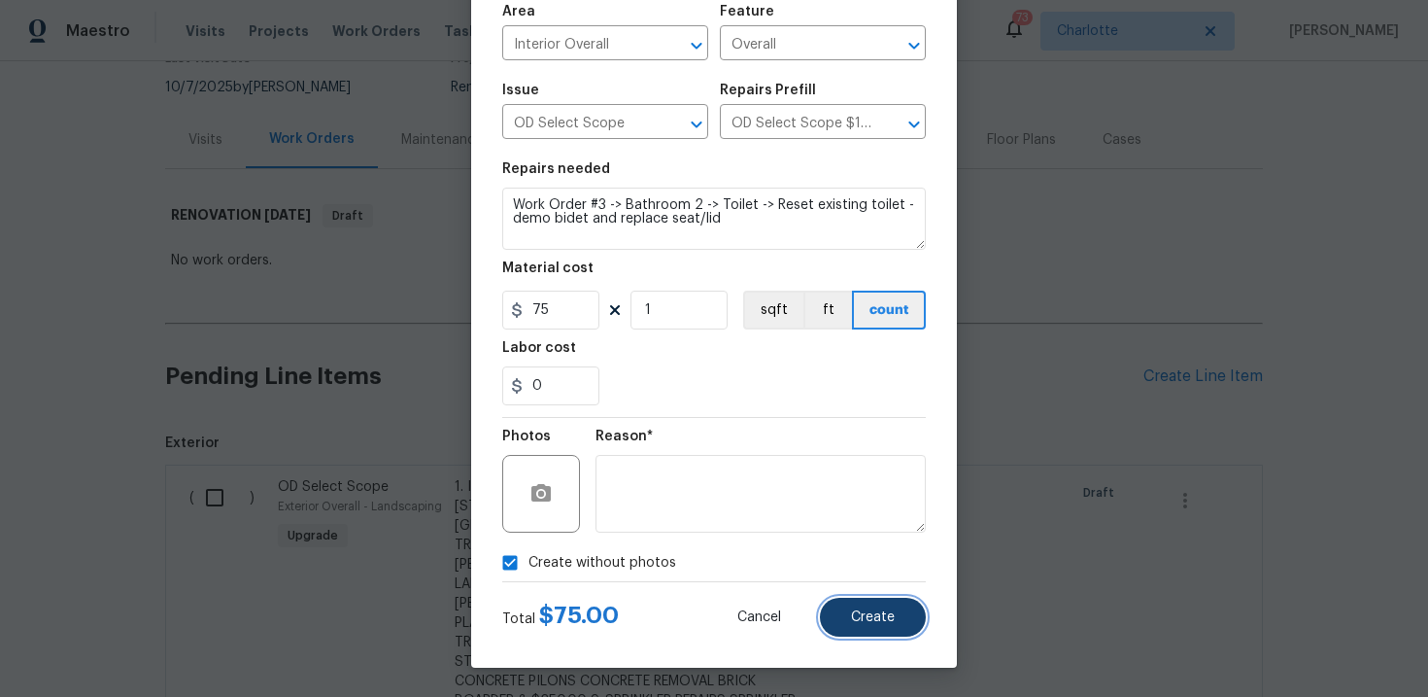
click at [866, 613] on span "Create" at bounding box center [873, 617] width 44 height 15
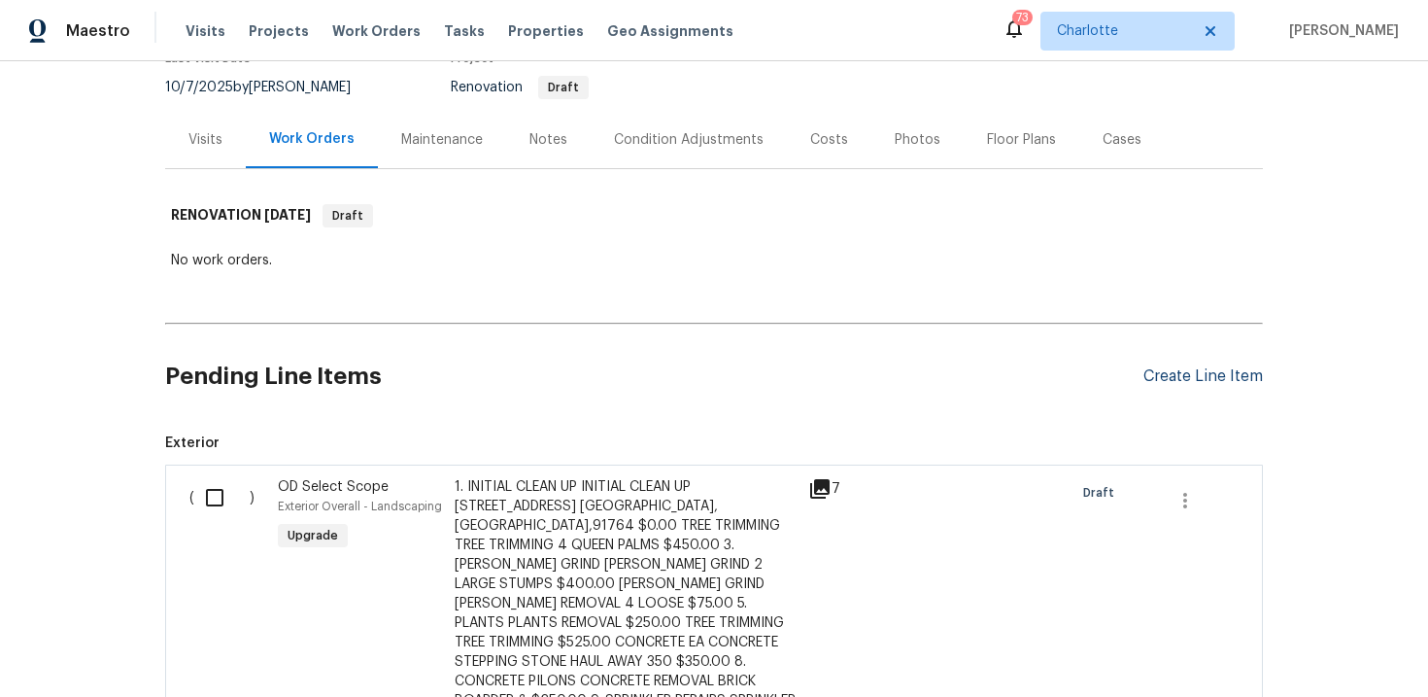
click at [1182, 375] on div "Create Line Item" at bounding box center [1202, 376] width 119 height 18
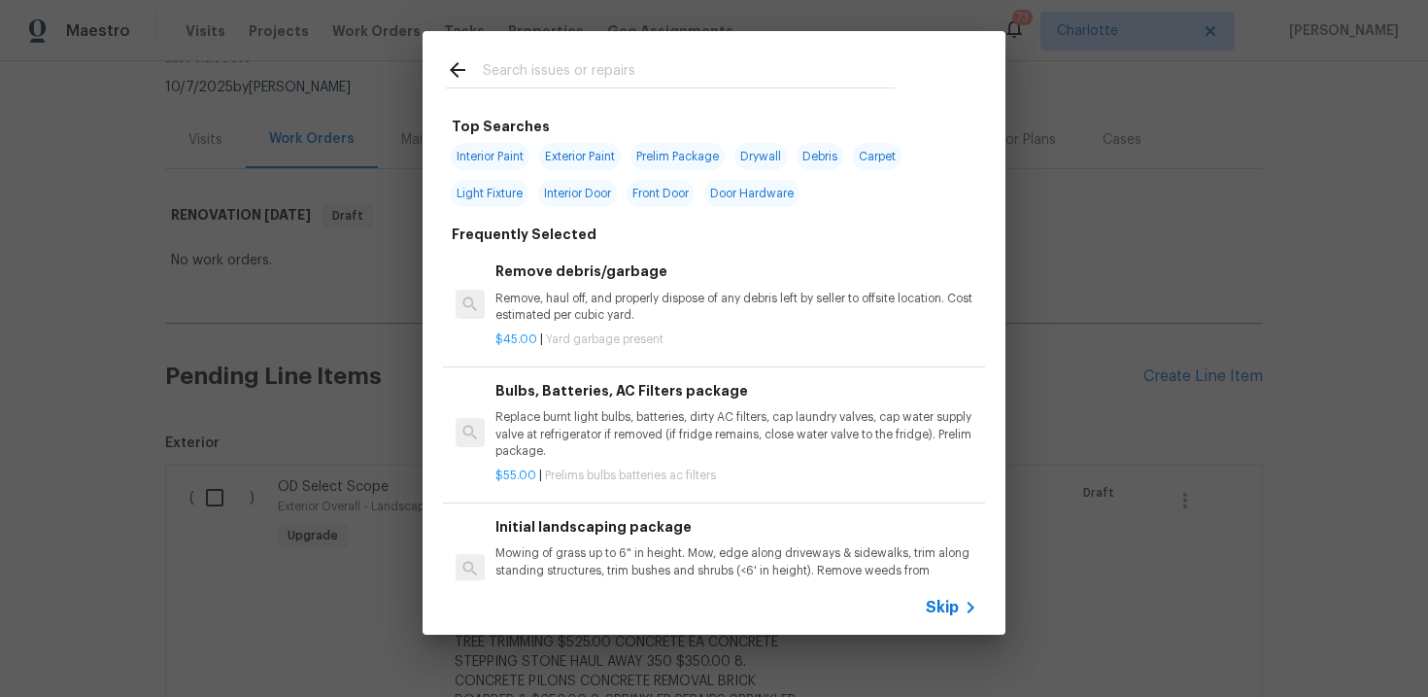
click at [945, 609] on span "Skip" at bounding box center [942, 606] width 33 height 19
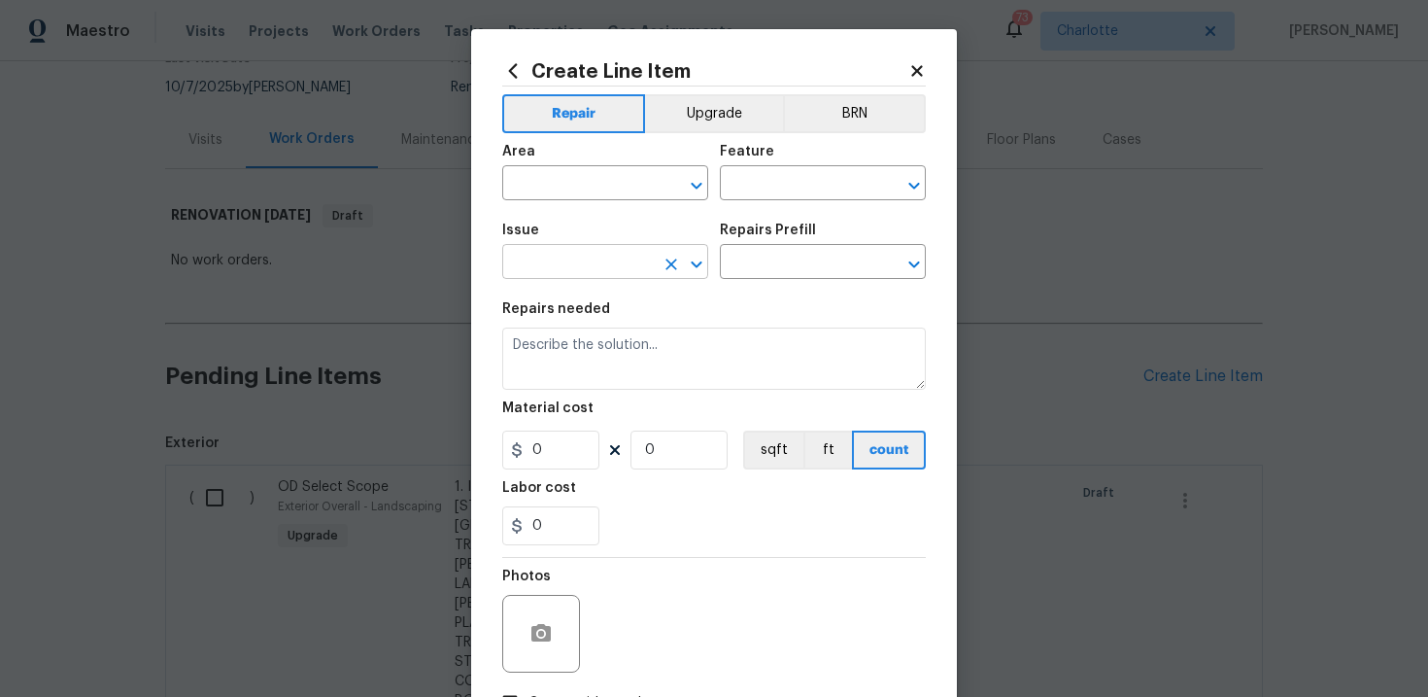
click at [596, 252] on input "text" at bounding box center [578, 264] width 152 height 30
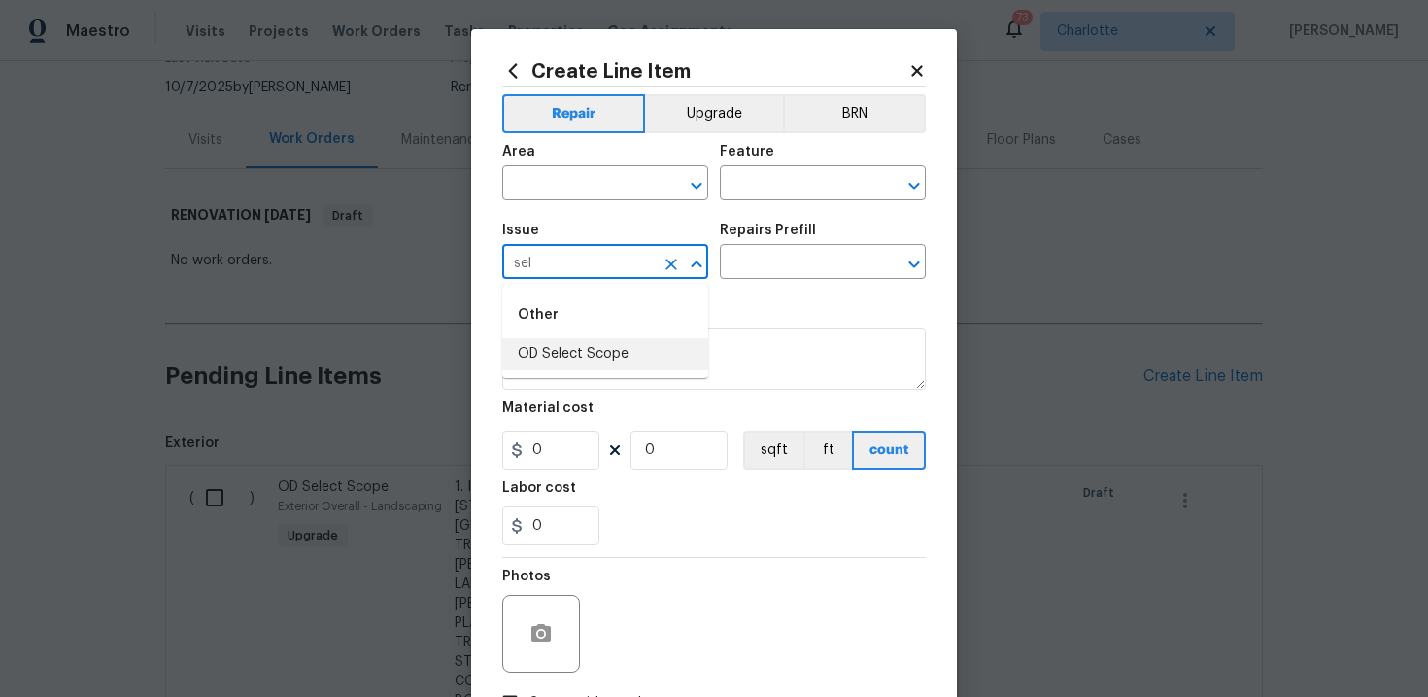
click at [585, 358] on li "OD Select Scope" at bounding box center [605, 354] width 206 height 32
click at [774, 273] on input "text" at bounding box center [796, 264] width 152 height 30
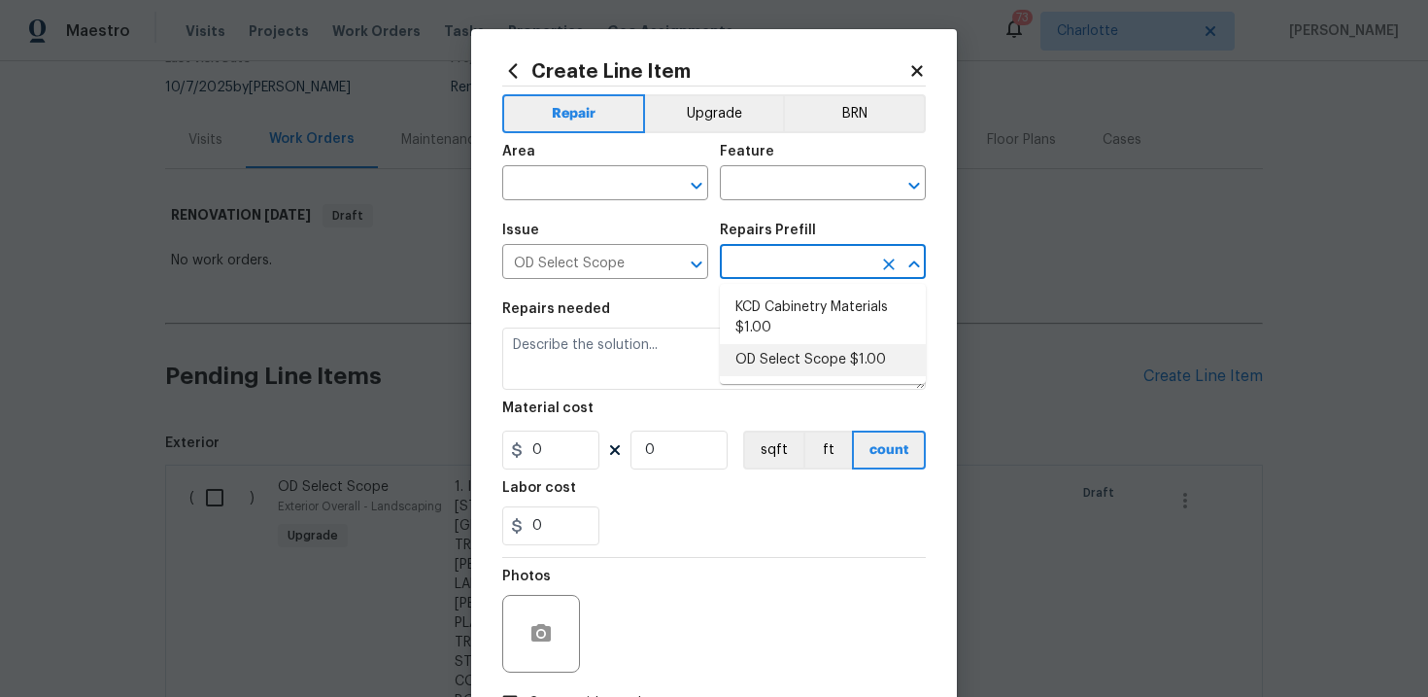
click at [792, 358] on li "OD Select Scope $1.00" at bounding box center [823, 360] width 206 height 32
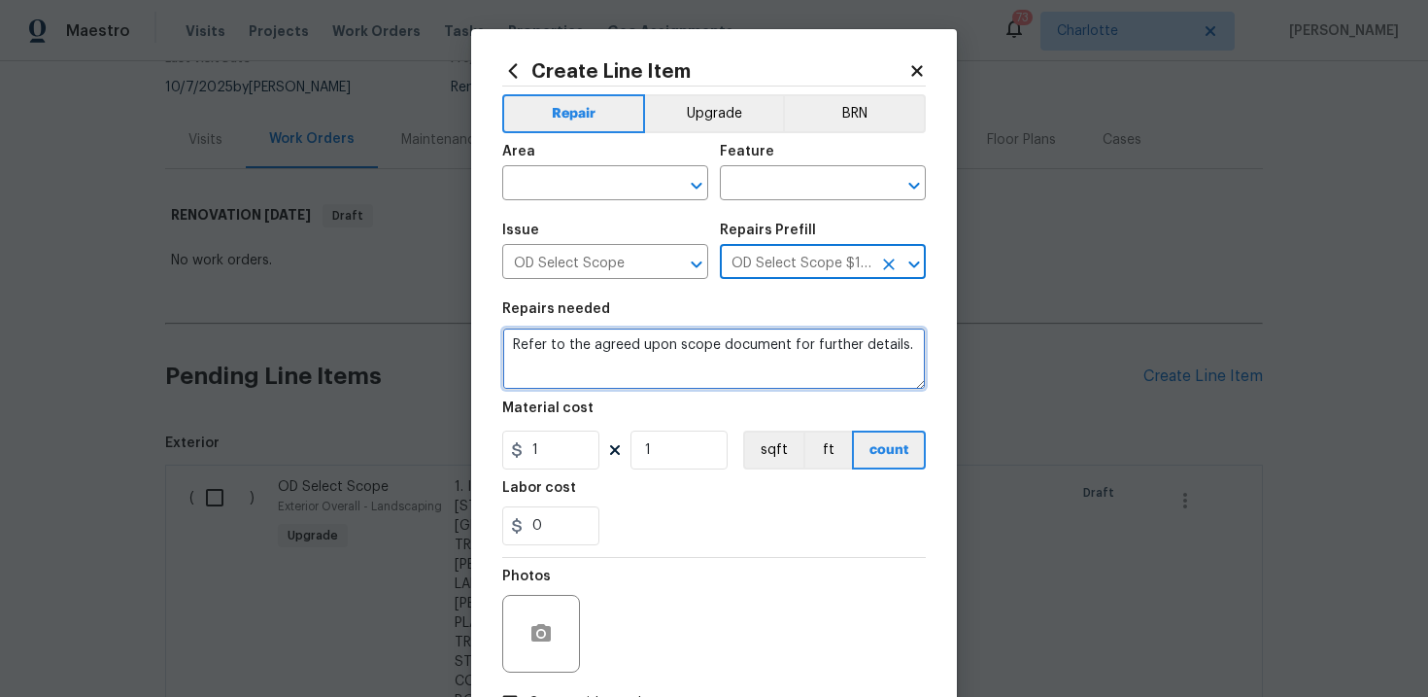
click at [687, 358] on textarea "Refer to the agreed upon scope document for further details." at bounding box center [714, 358] width 424 height 62
paste textarea "Work Order #3 -> Bathroom 2 -> Tub/Shower -> Demo tub / shower completely and i…"
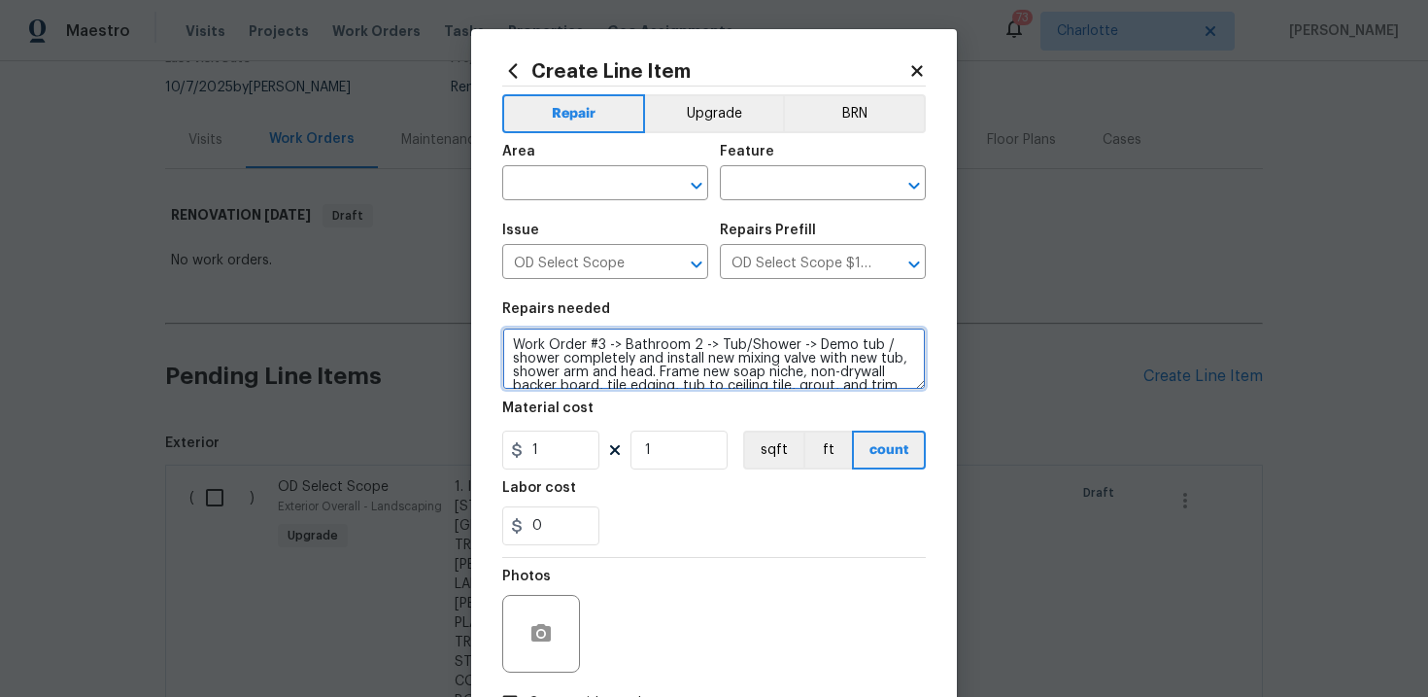
scroll to position [17, 0]
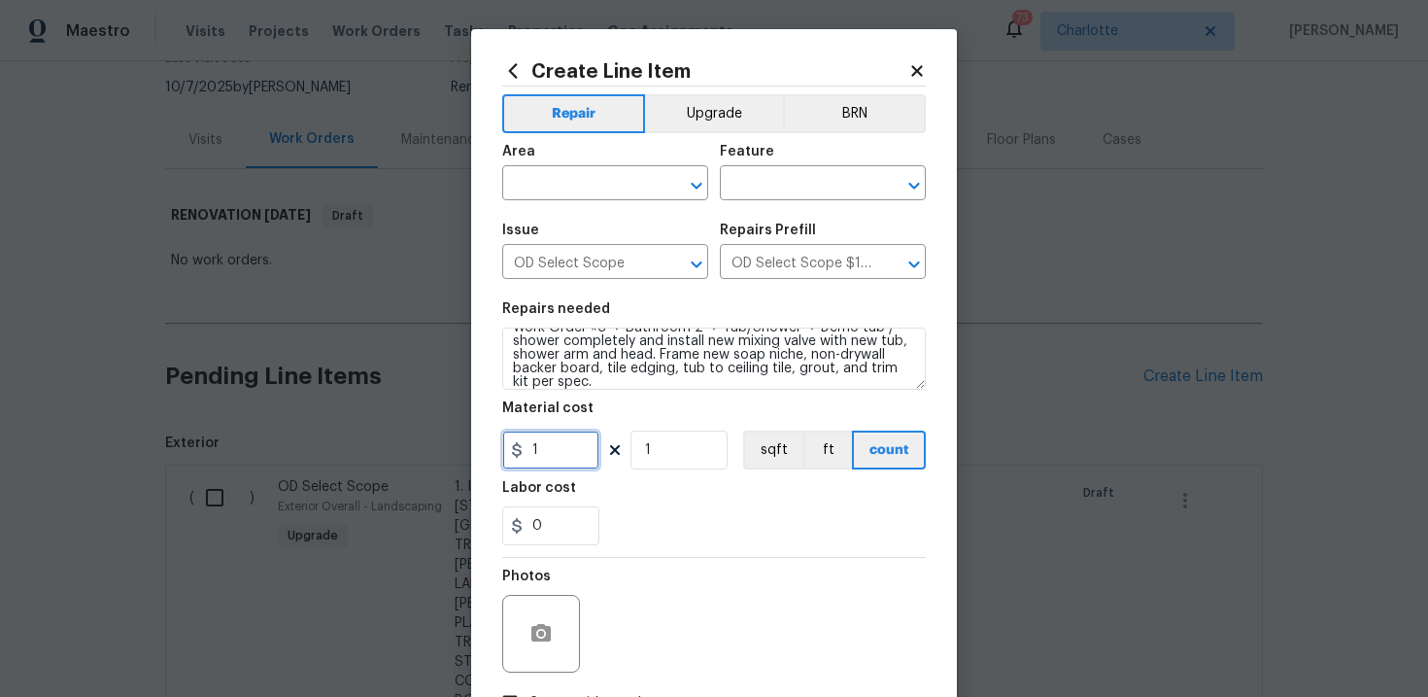
click at [568, 453] on input "1" at bounding box center [550, 449] width 97 height 39
click at [602, 191] on input "text" at bounding box center [578, 185] width 152 height 30
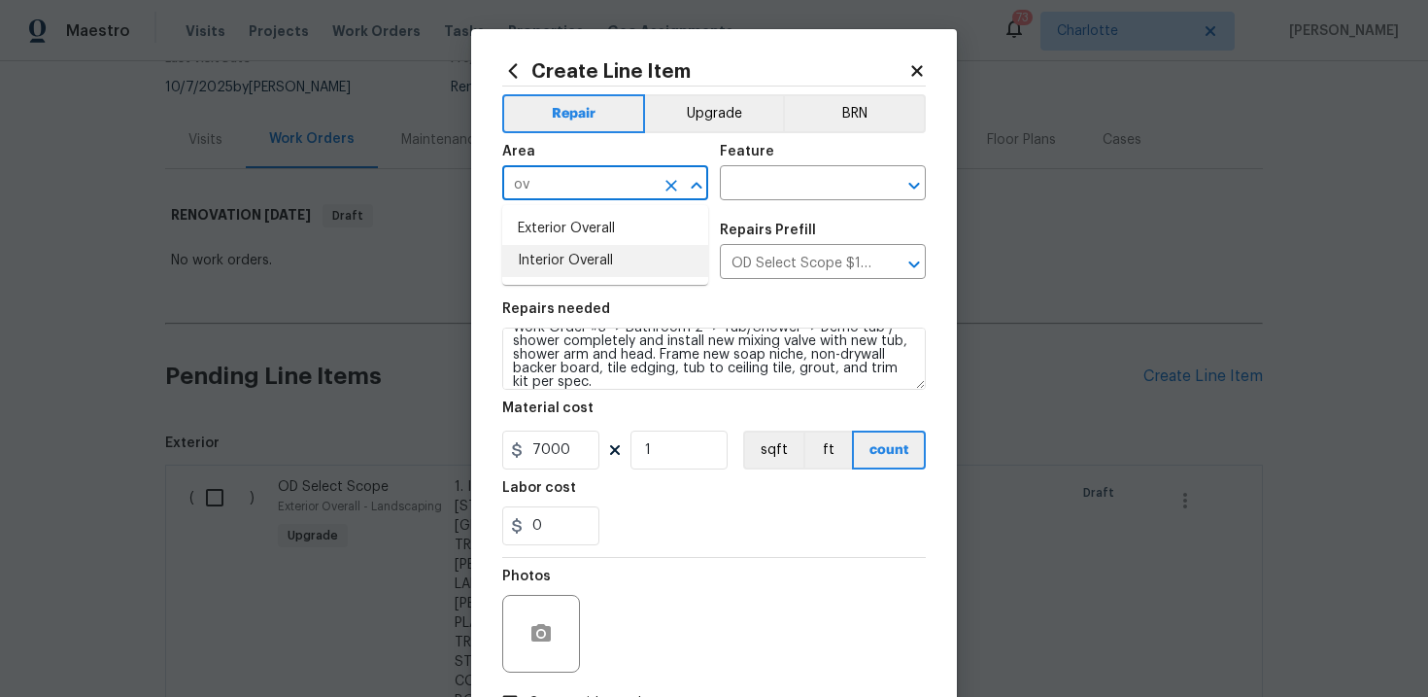
click at [598, 260] on li "Interior Overall" at bounding box center [605, 261] width 206 height 32
click at [785, 175] on input "text" at bounding box center [796, 185] width 152 height 30
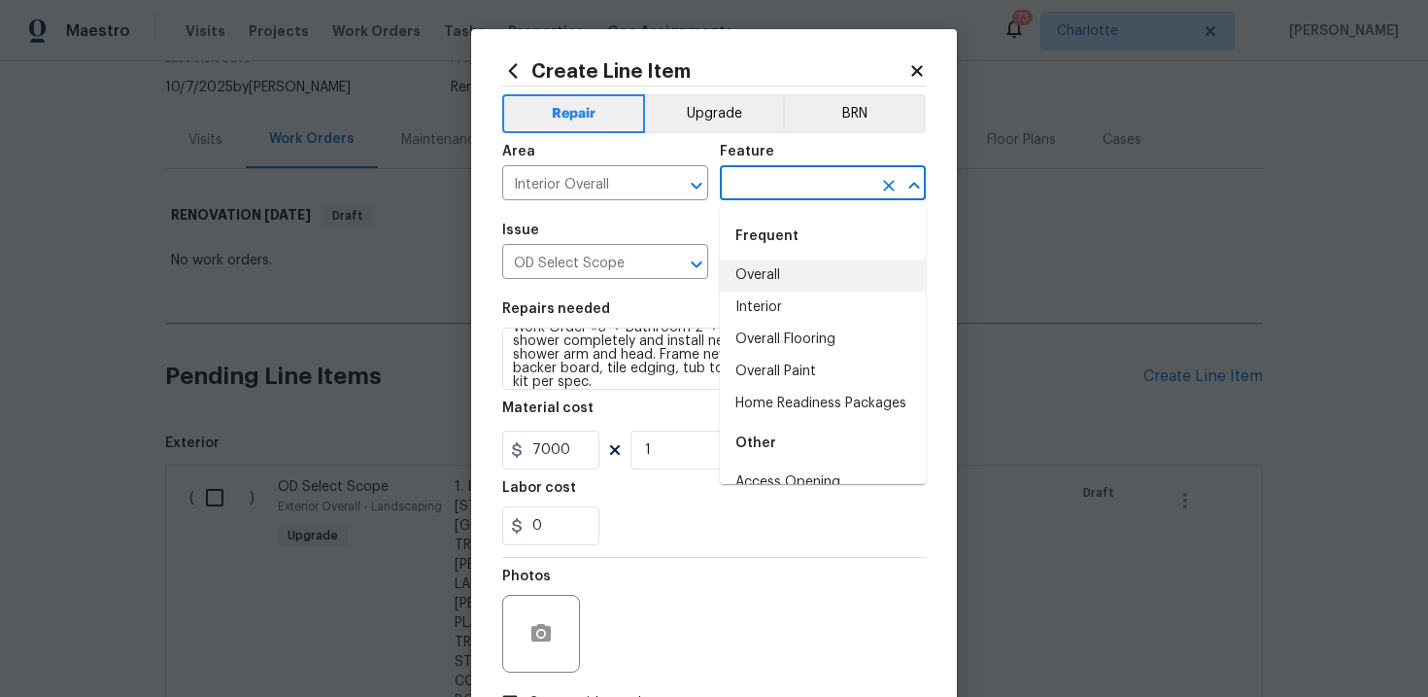
click at [786, 272] on li "Overall" at bounding box center [823, 275] width 206 height 32
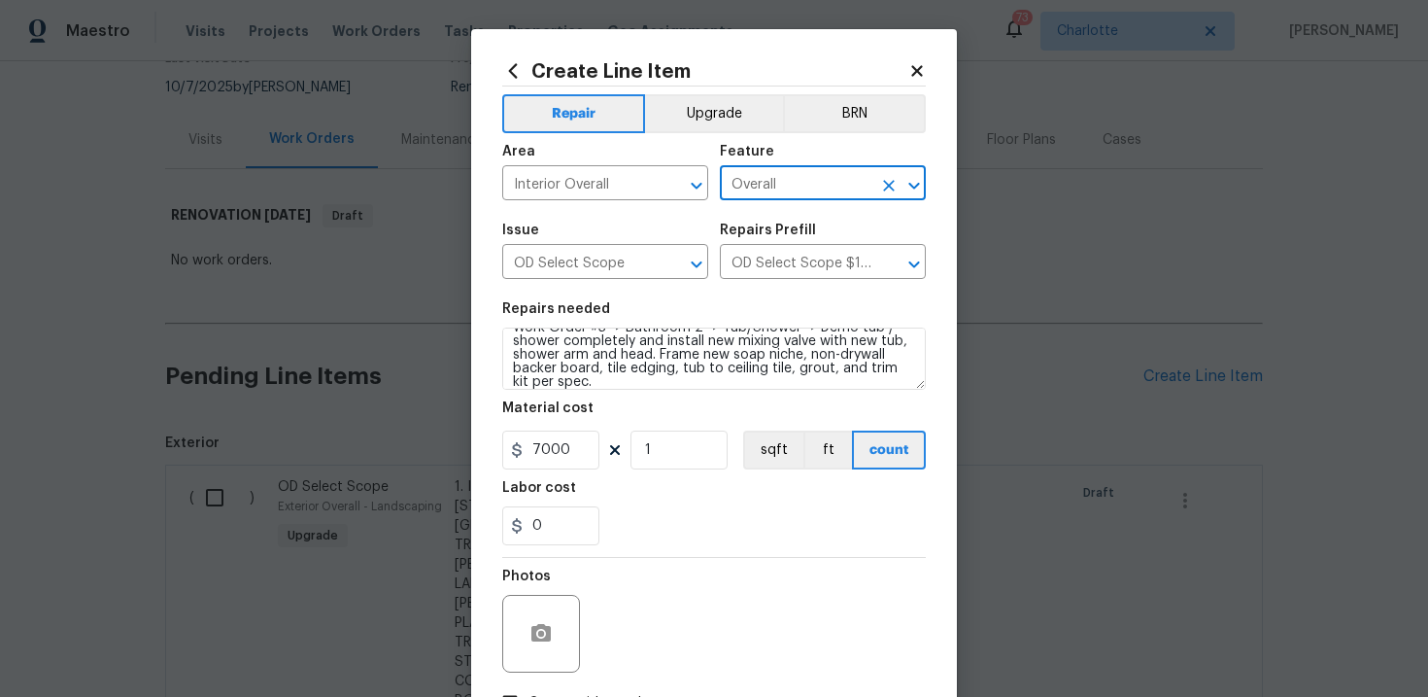
scroll to position [141, 0]
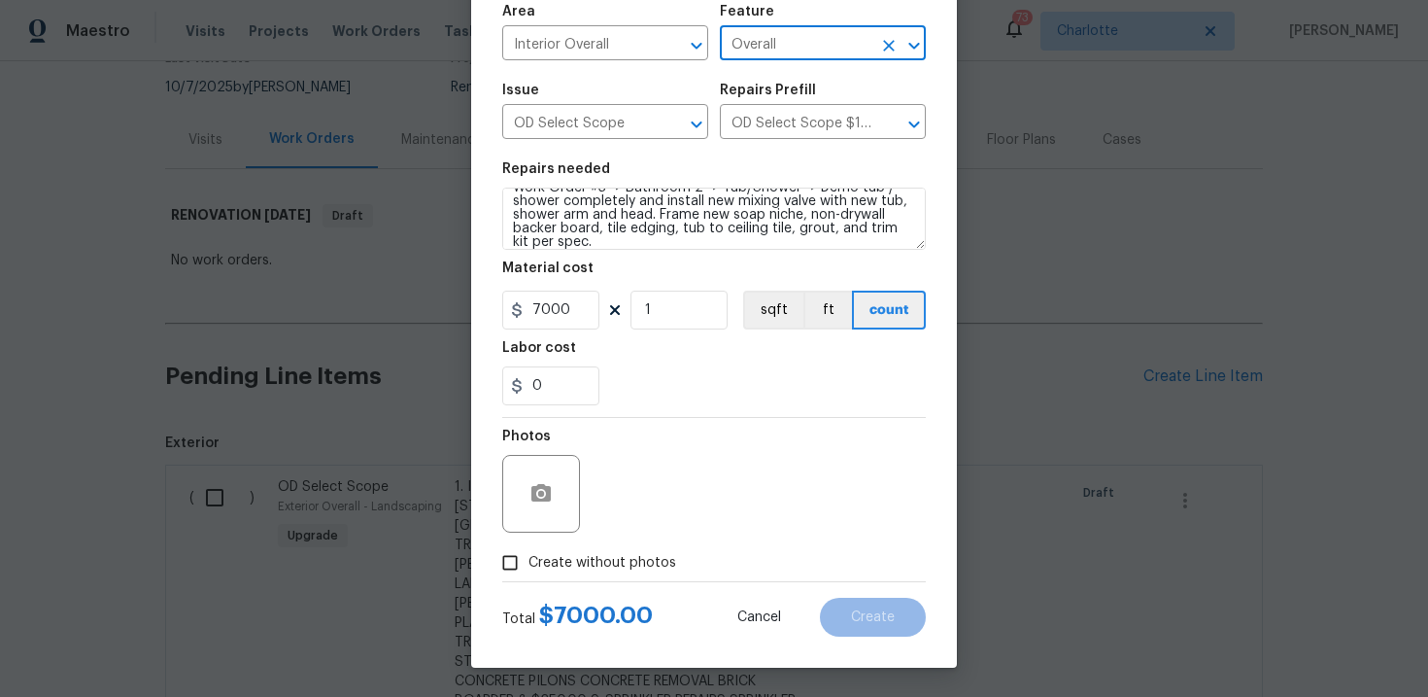
click at [605, 564] on span "Create without photos" at bounding box center [602, 563] width 148 height 20
click at [528, 564] on input "Create without photos" at bounding box center [510, 562] width 37 height 37
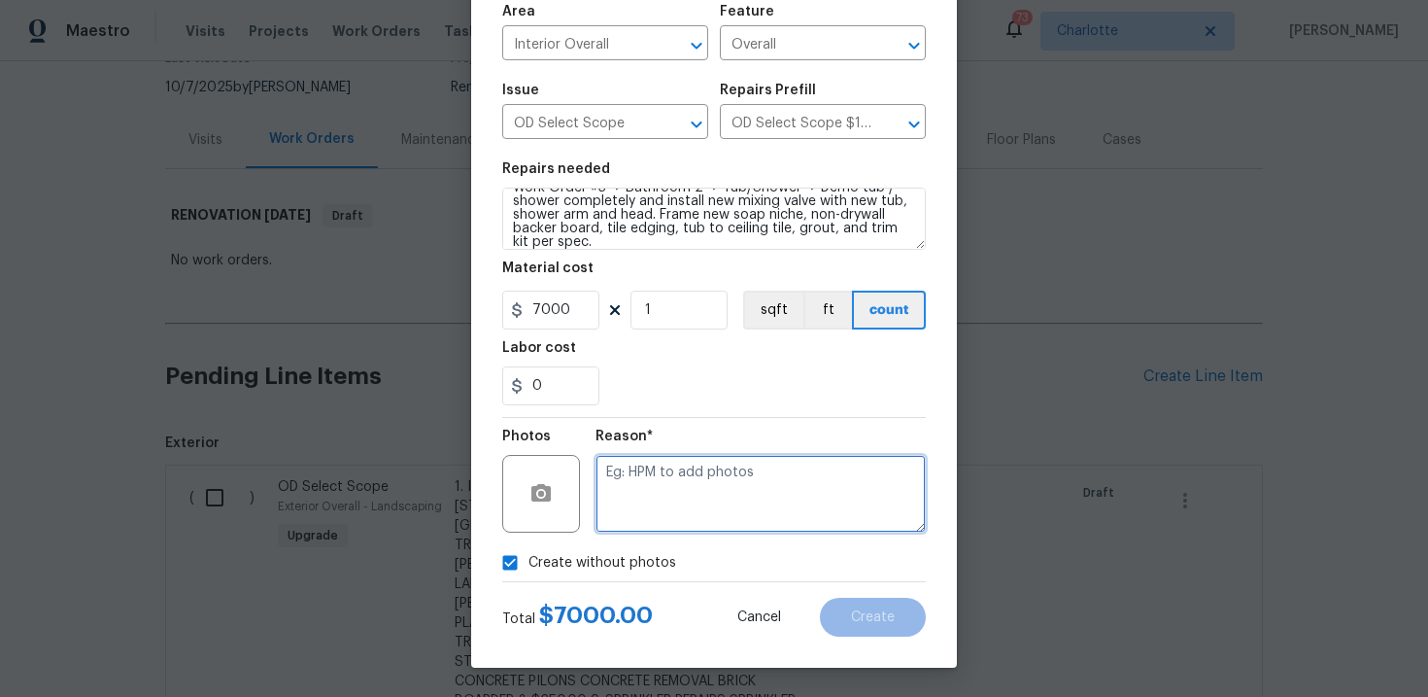
click at [693, 499] on textarea at bounding box center [761, 494] width 330 height 78
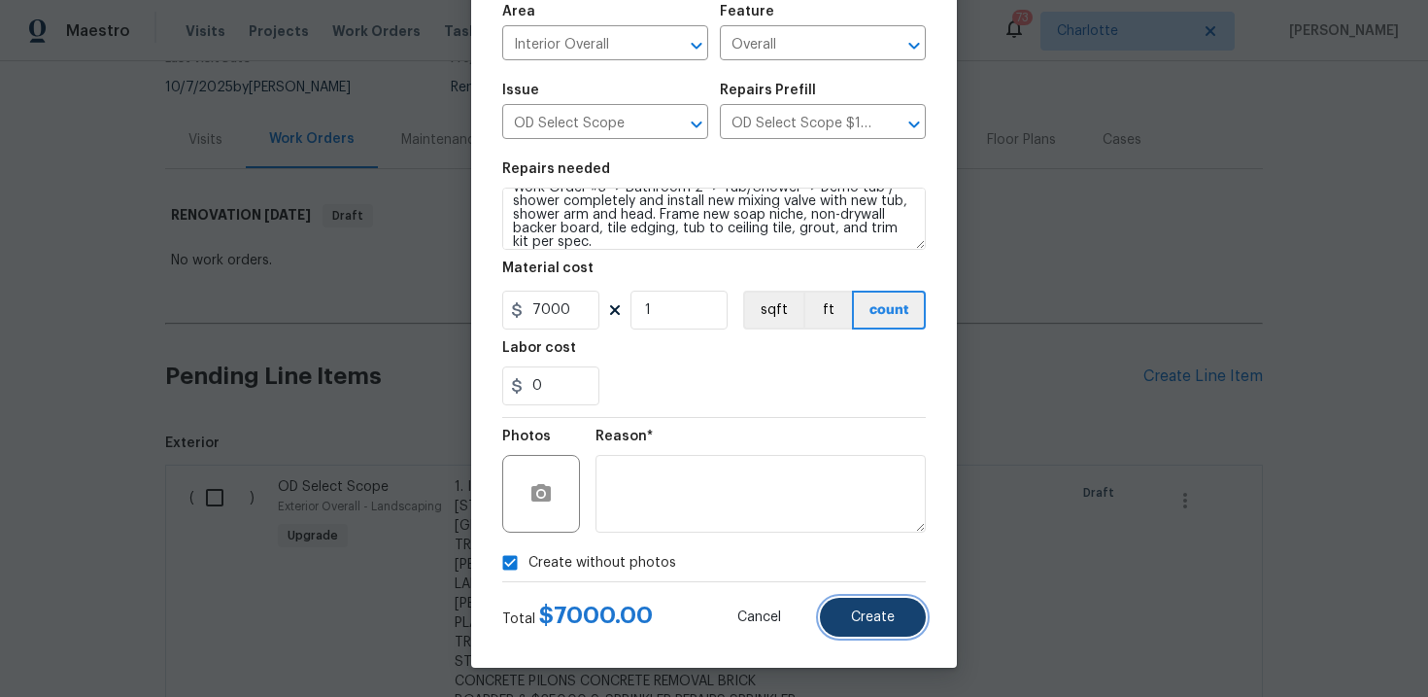
click at [892, 613] on span "Create" at bounding box center [873, 617] width 44 height 15
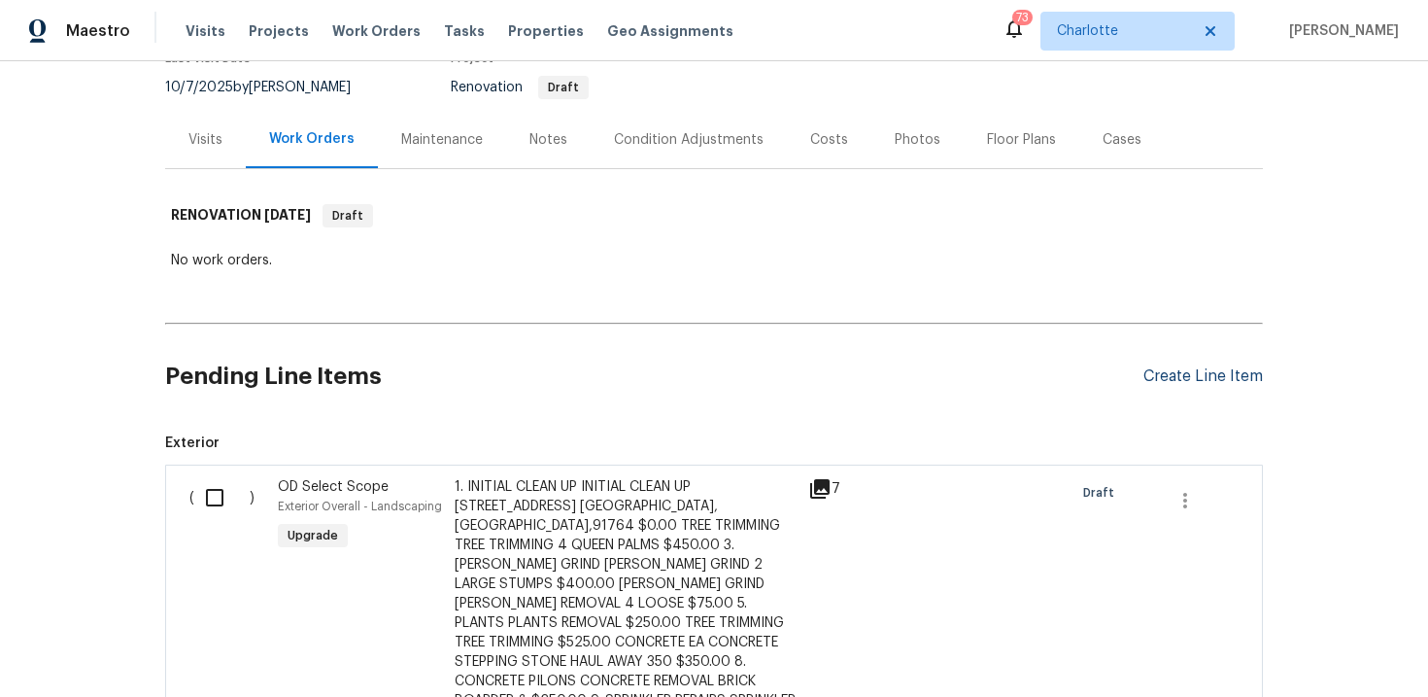
click at [1199, 380] on div "Create Line Item" at bounding box center [1202, 376] width 119 height 18
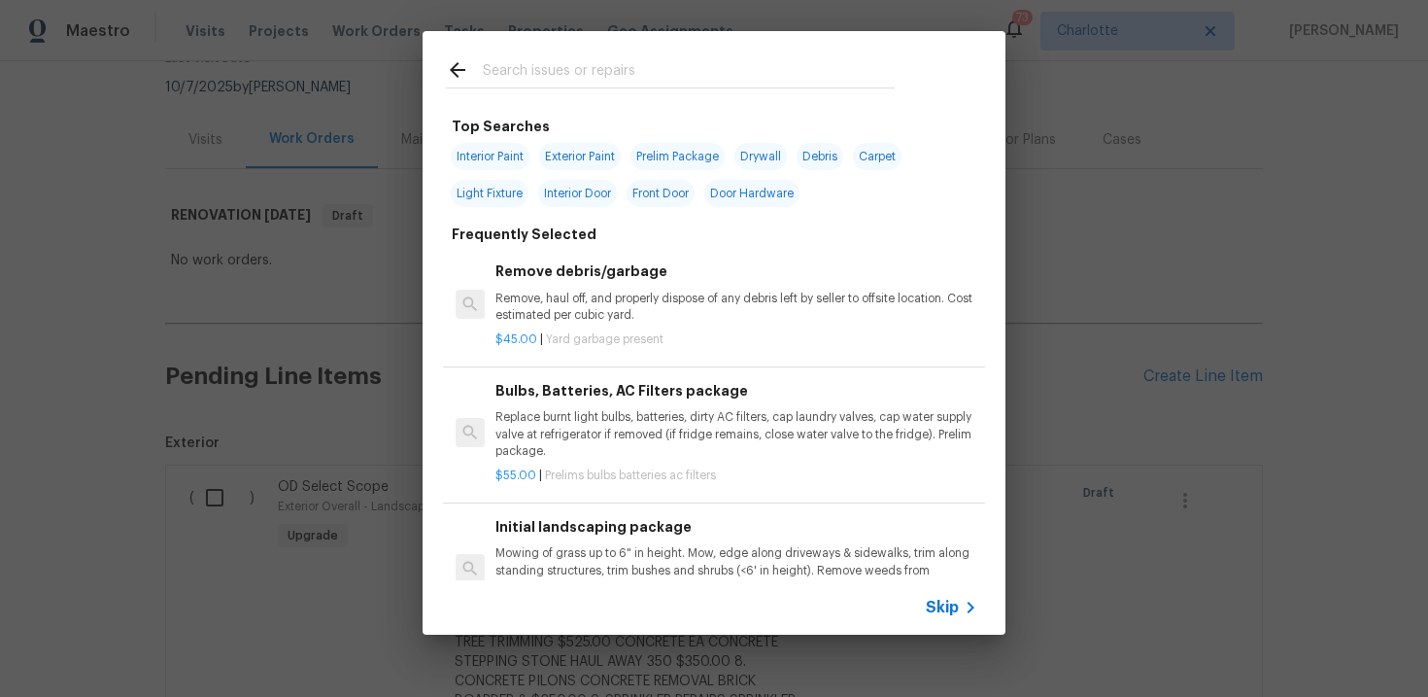
click at [957, 604] on span "Skip" at bounding box center [942, 606] width 33 height 19
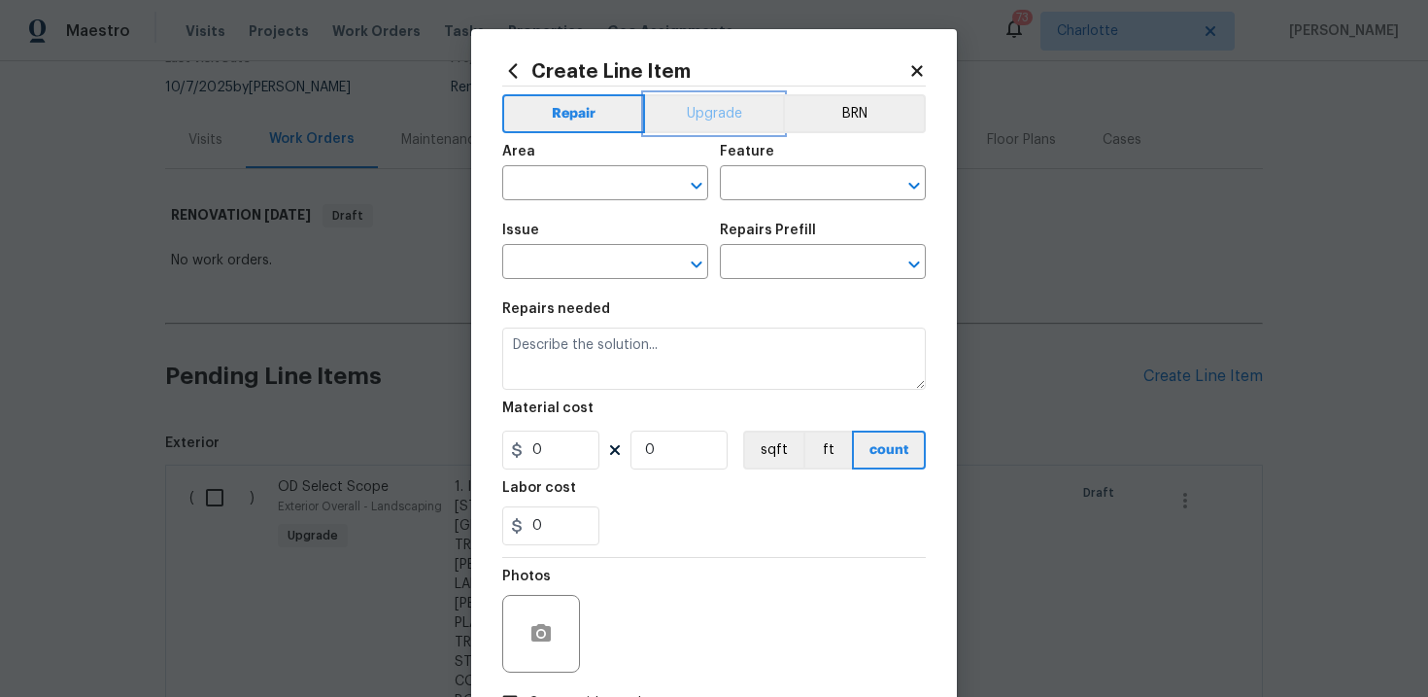
click at [727, 118] on button "Upgrade" at bounding box center [714, 113] width 139 height 39
click at [605, 265] on input "text" at bounding box center [578, 264] width 152 height 30
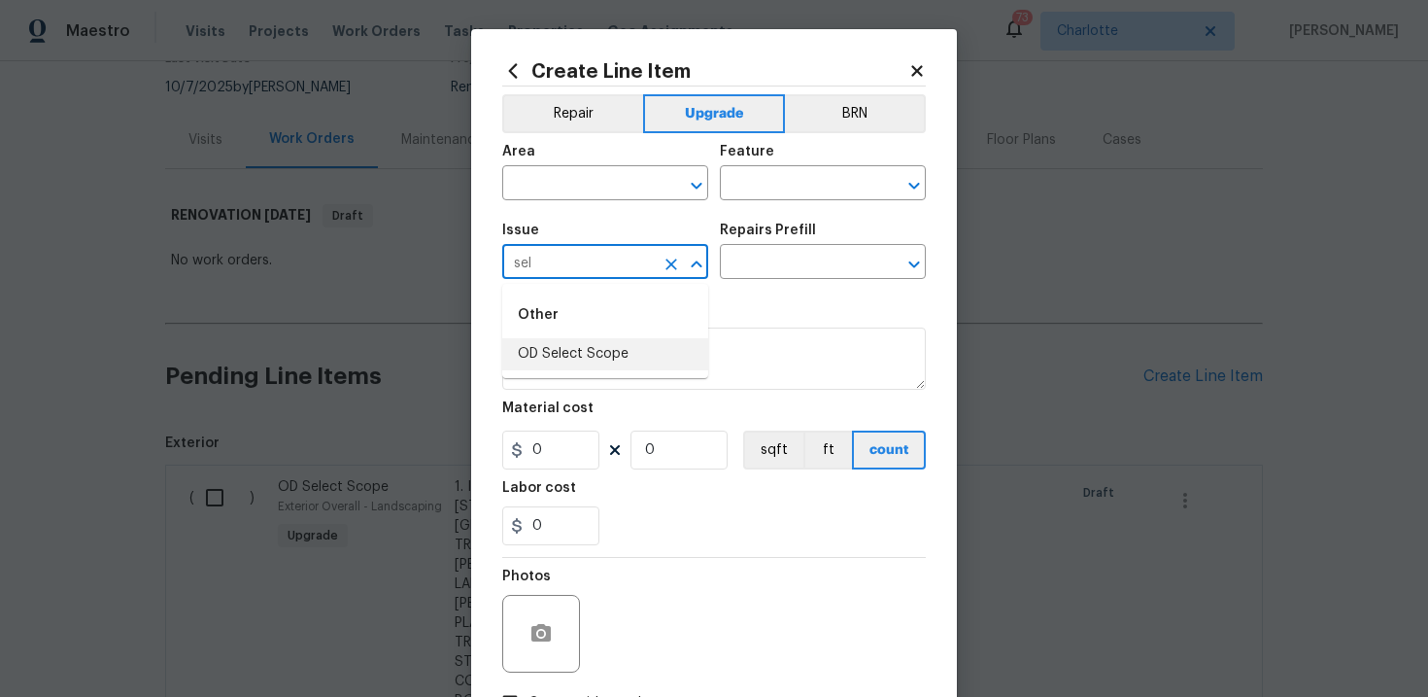
click at [610, 349] on li "OD Select Scope" at bounding box center [605, 354] width 206 height 32
click at [809, 270] on input "text" at bounding box center [796, 264] width 152 height 30
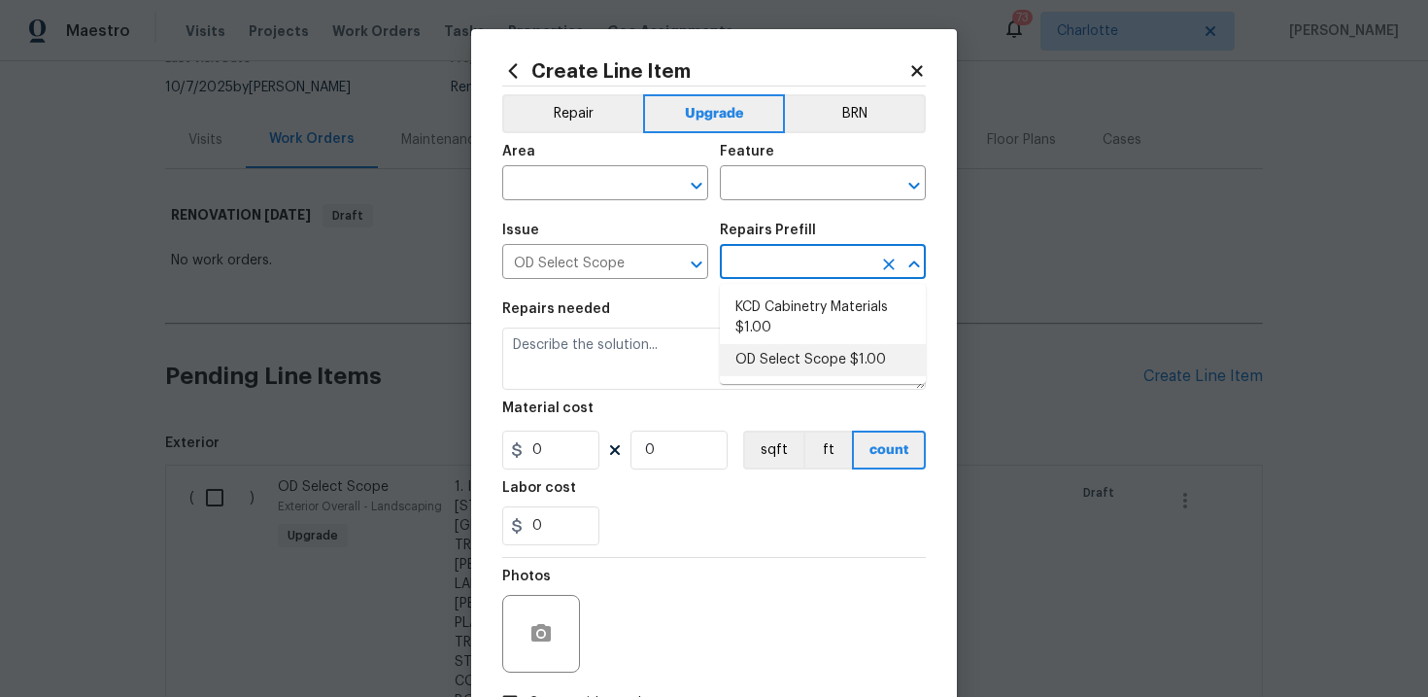
click at [804, 359] on li "OD Select Scope $1.00" at bounding box center [823, 360] width 206 height 32
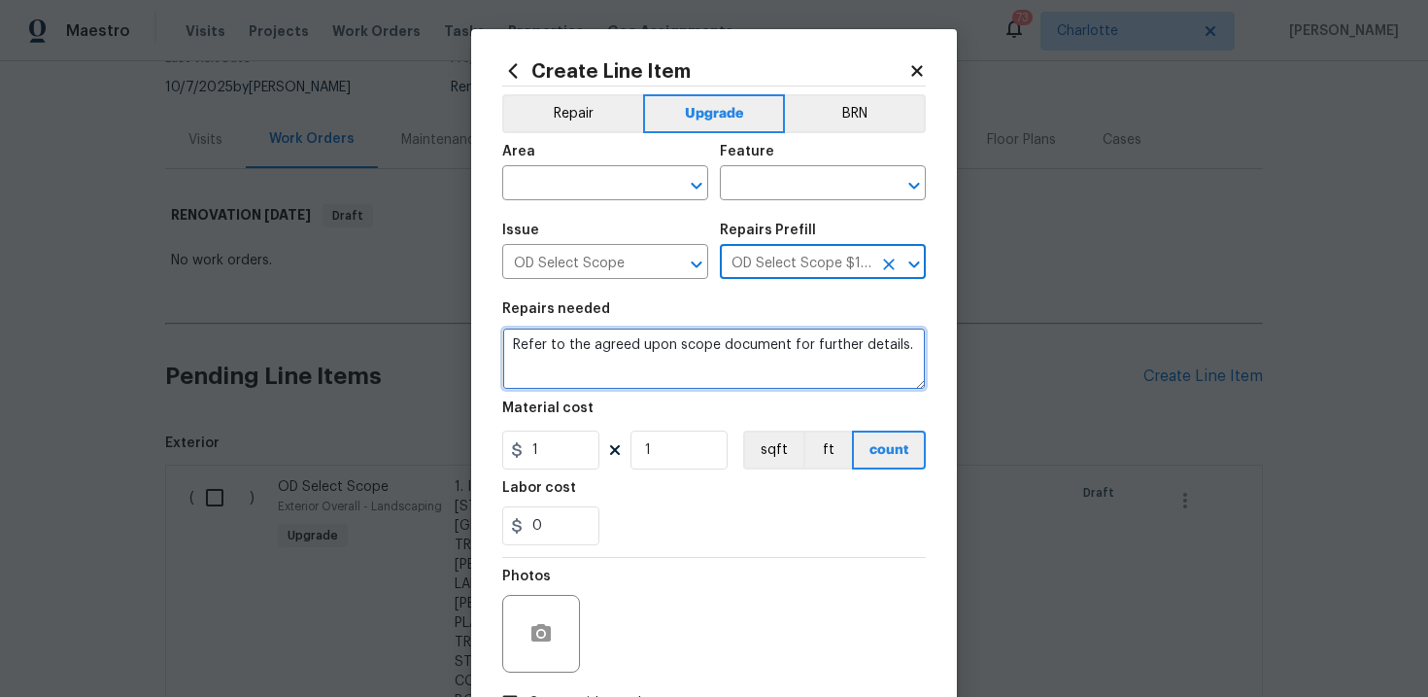
click at [707, 347] on textarea "Refer to the agreed upon scope document for further details." at bounding box center [714, 358] width 424 height 62
paste textarea "Work Order #3 -> Bathroom 2 -> Vanity -> Demo vanity and install new prefab van…"
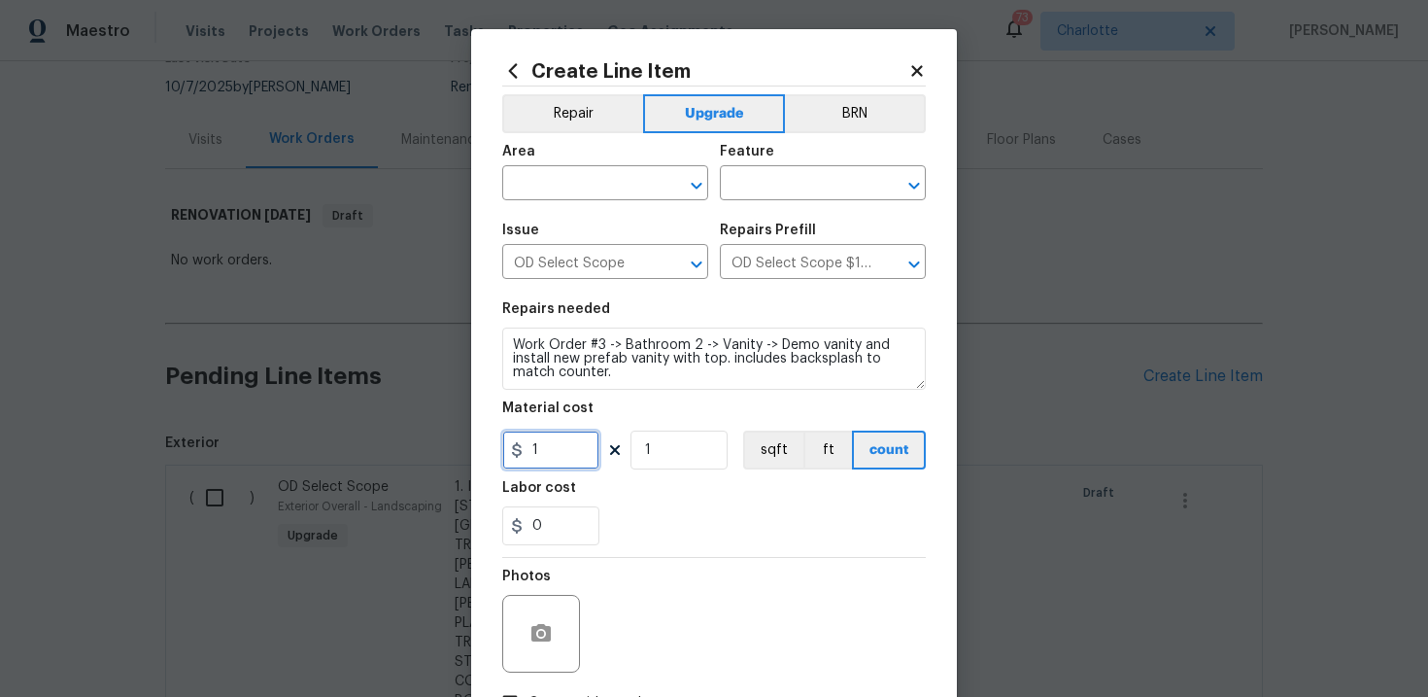
click at [563, 460] on input "1" at bounding box center [550, 449] width 97 height 39
click at [614, 199] on input "text" at bounding box center [578, 185] width 152 height 30
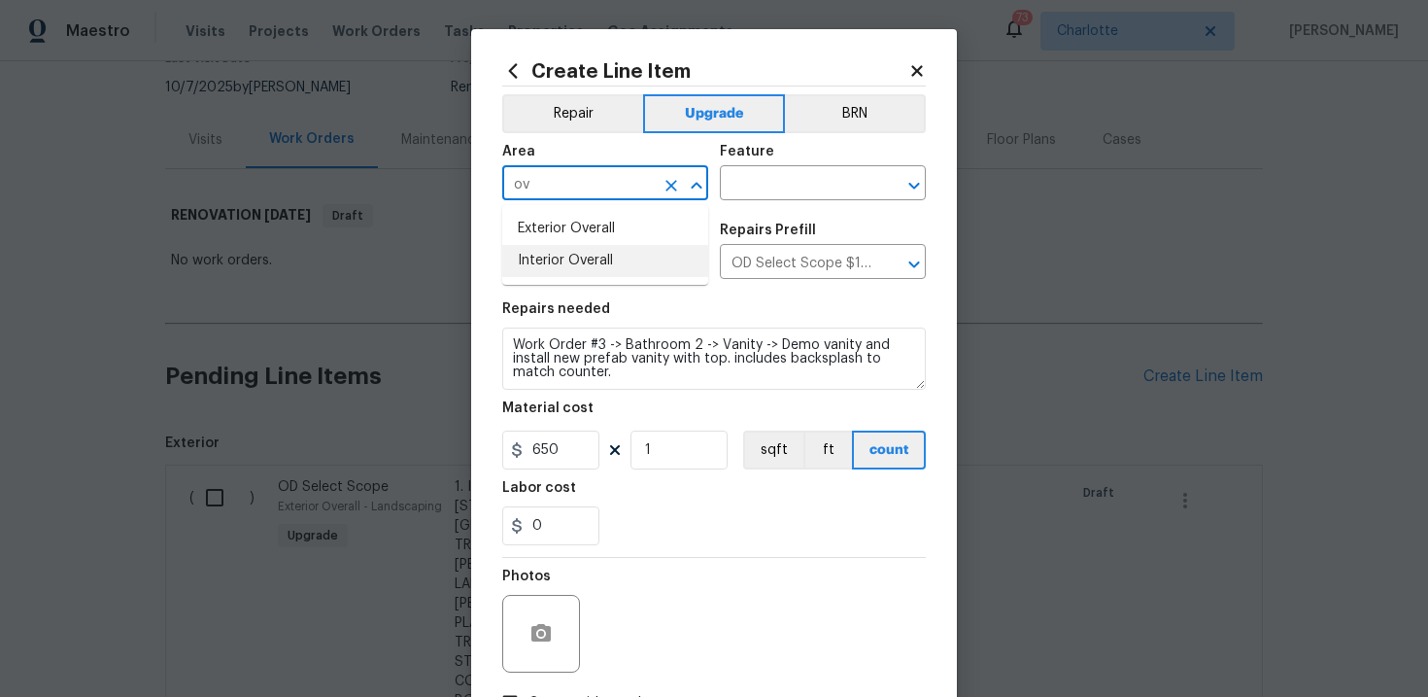
click at [613, 257] on li "Interior Overall" at bounding box center [605, 261] width 206 height 32
click at [770, 191] on input "text" at bounding box center [796, 185] width 152 height 30
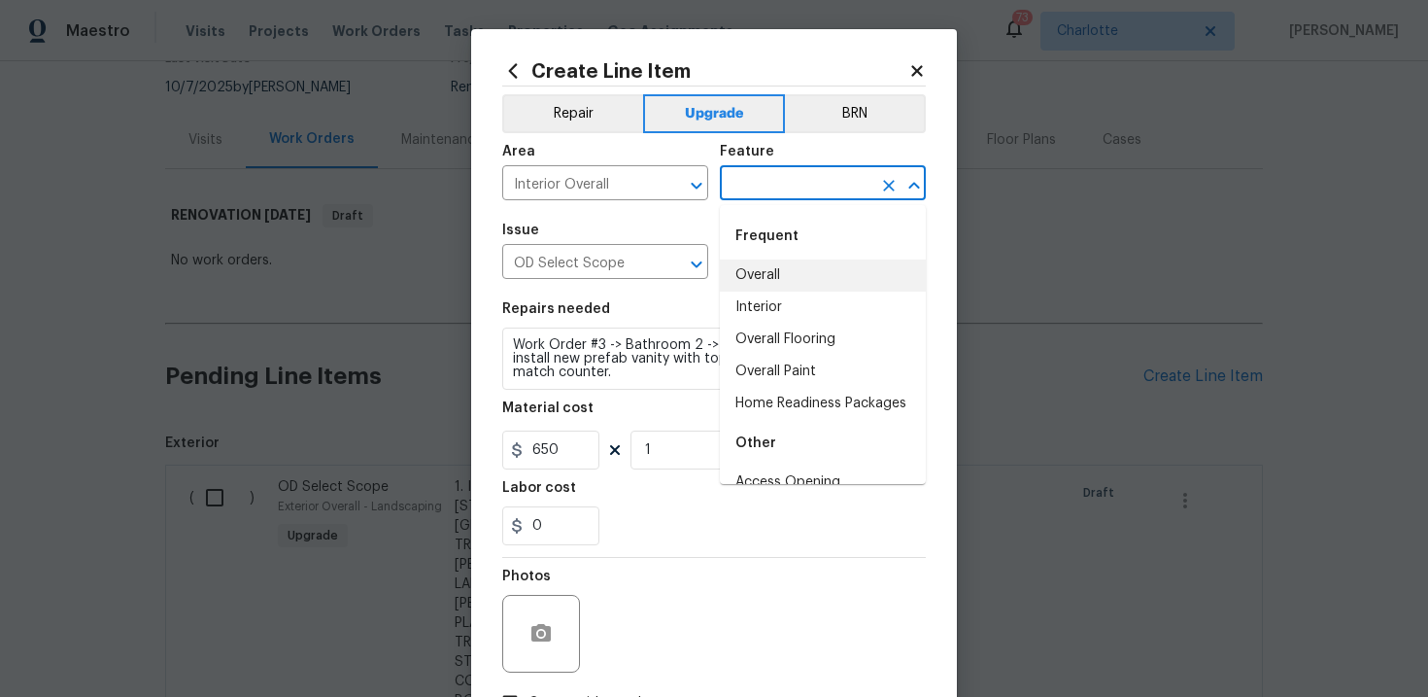
click at [770, 274] on li "Overall" at bounding box center [823, 275] width 206 height 32
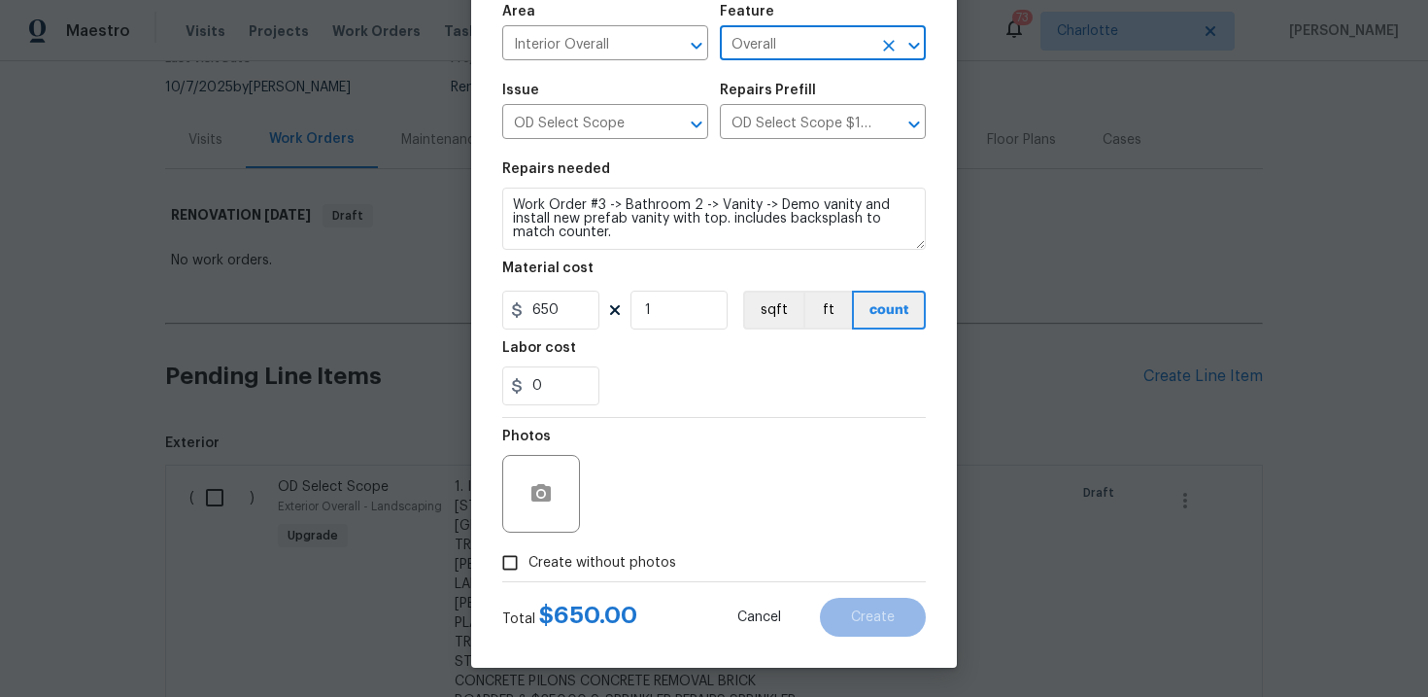
click at [598, 560] on span "Create without photos" at bounding box center [602, 563] width 148 height 20
click at [528, 560] on input "Create without photos" at bounding box center [510, 562] width 37 height 37
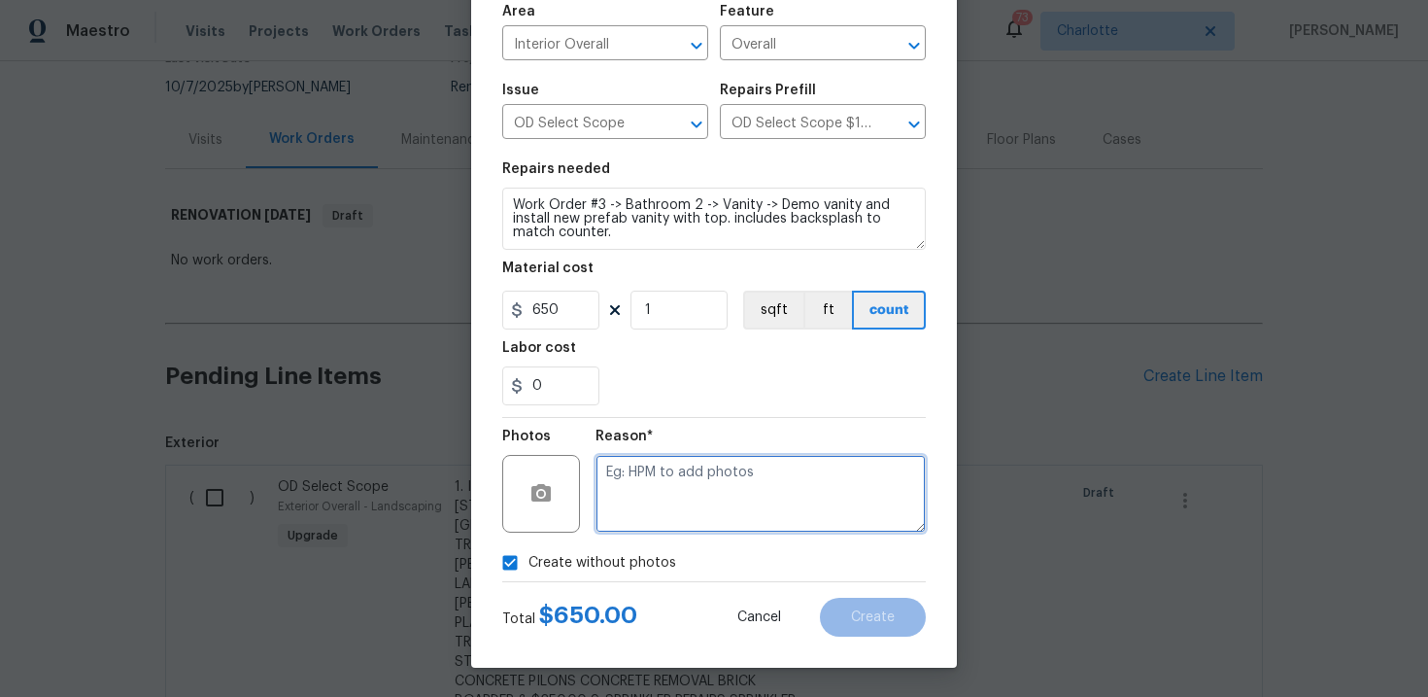
click at [690, 501] on textarea at bounding box center [761, 494] width 330 height 78
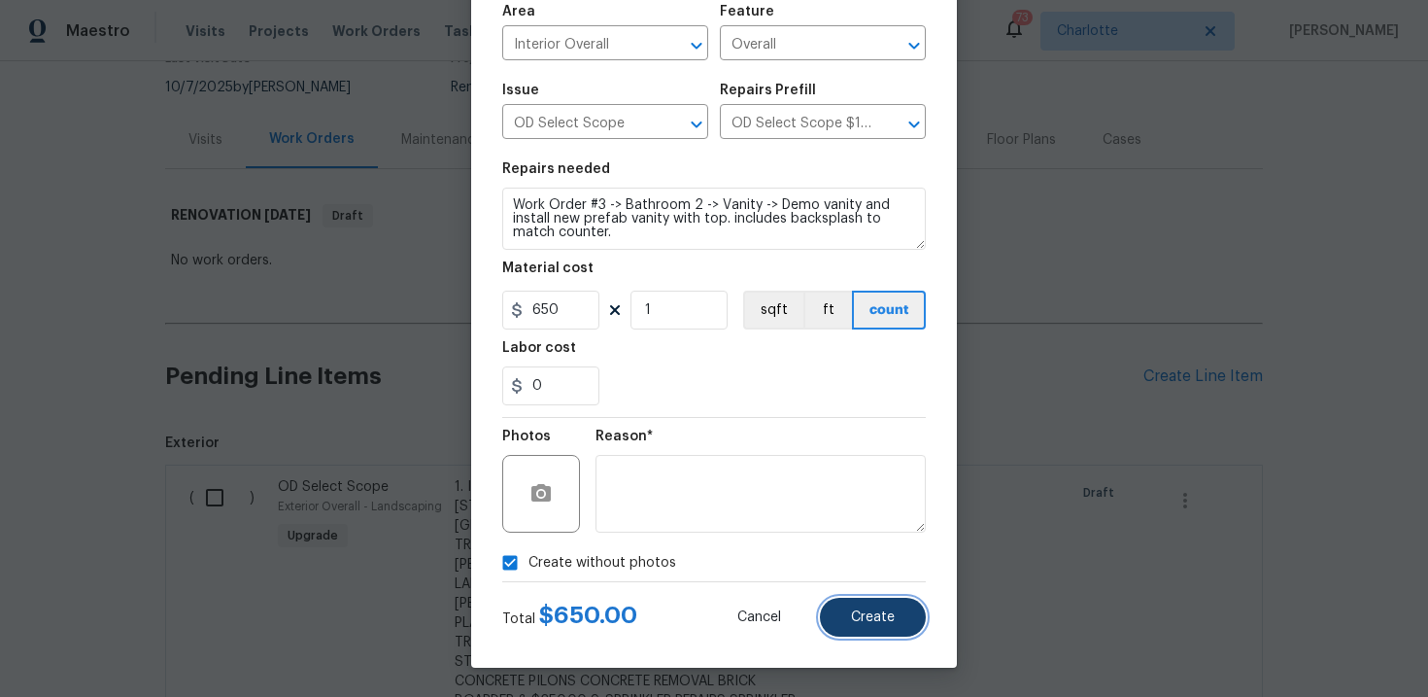
click at [873, 612] on span "Create" at bounding box center [873, 617] width 44 height 15
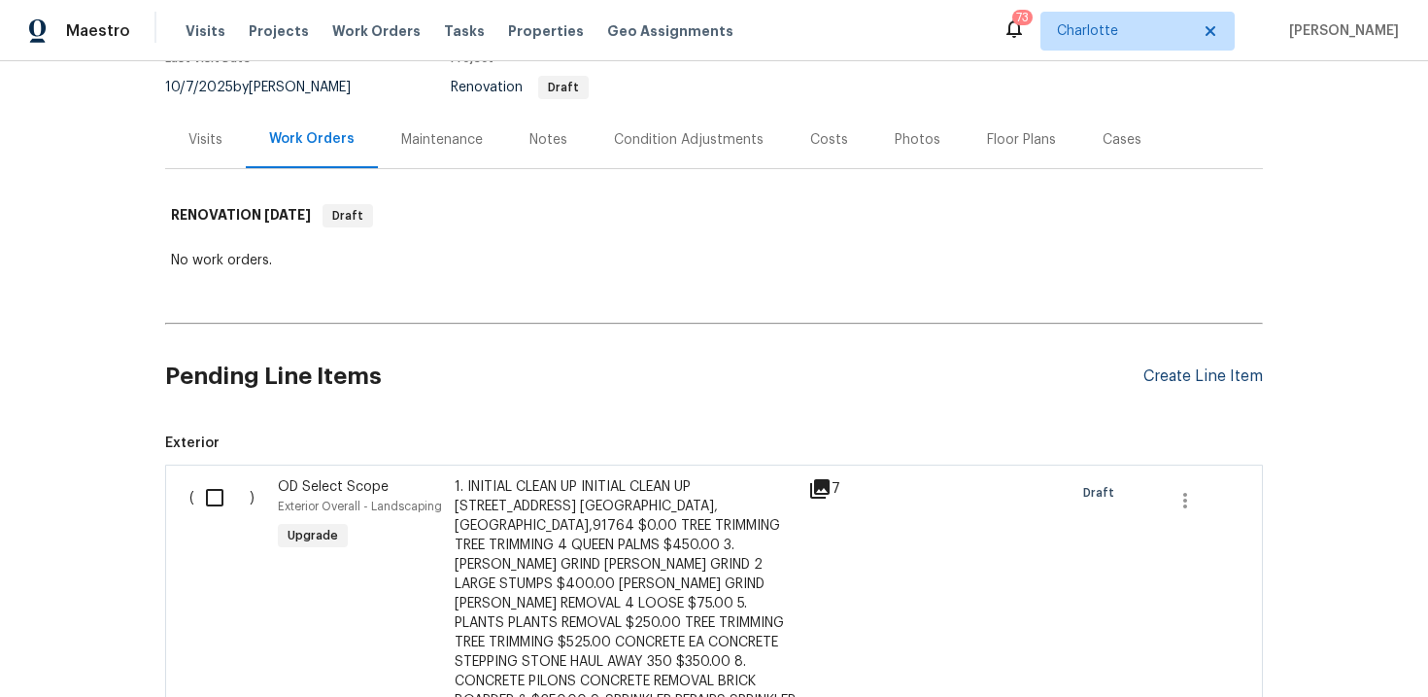
click at [1202, 377] on div "Create Line Item" at bounding box center [1202, 376] width 119 height 18
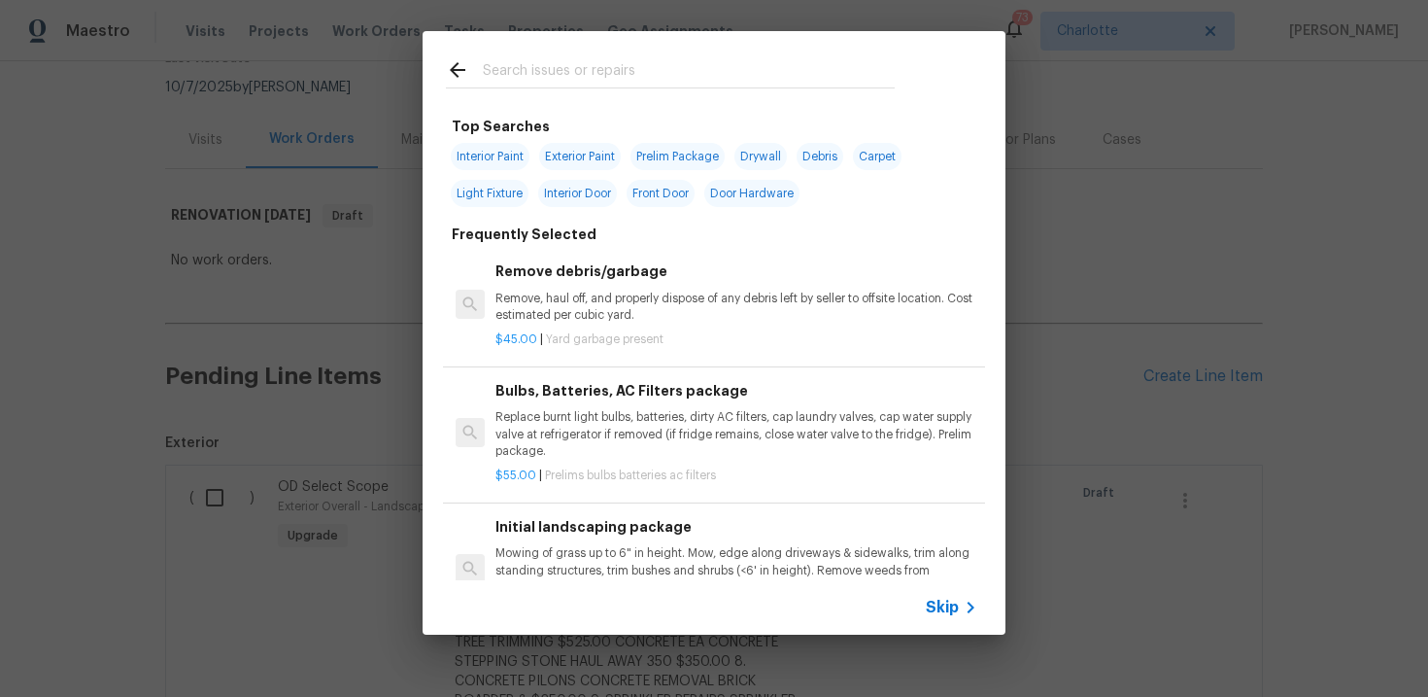
click at [956, 602] on span "Skip" at bounding box center [942, 606] width 33 height 19
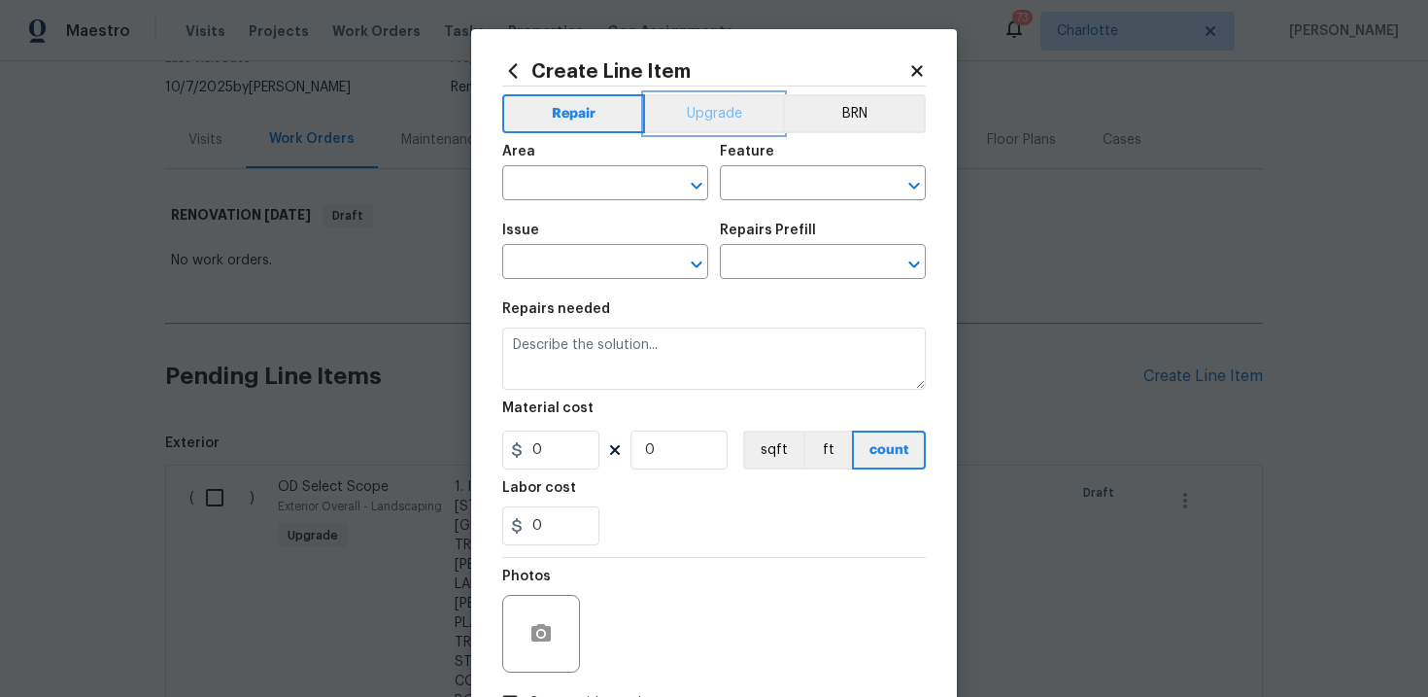
click at [744, 110] on button "Upgrade" at bounding box center [714, 113] width 139 height 39
click at [590, 264] on input "text" at bounding box center [578, 264] width 152 height 30
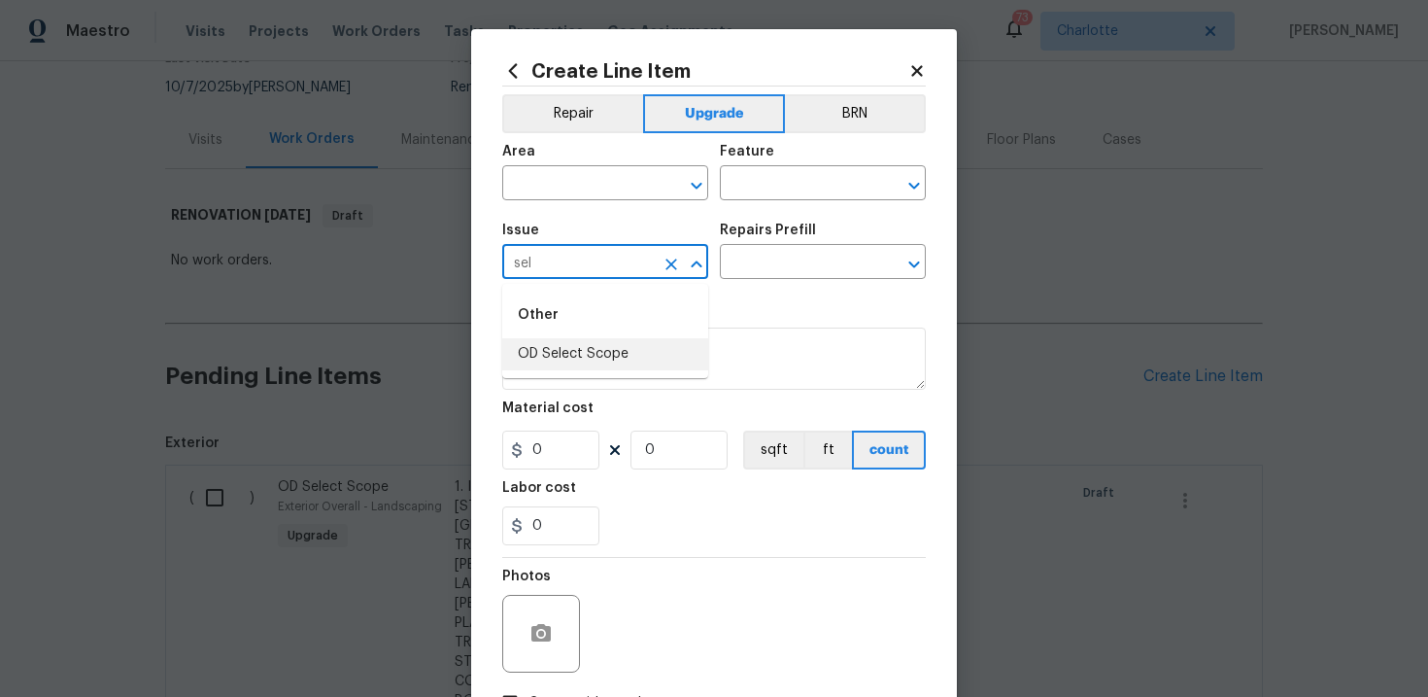
click at [582, 354] on li "OD Select Scope" at bounding box center [605, 354] width 206 height 32
click at [766, 262] on input "text" at bounding box center [796, 264] width 152 height 30
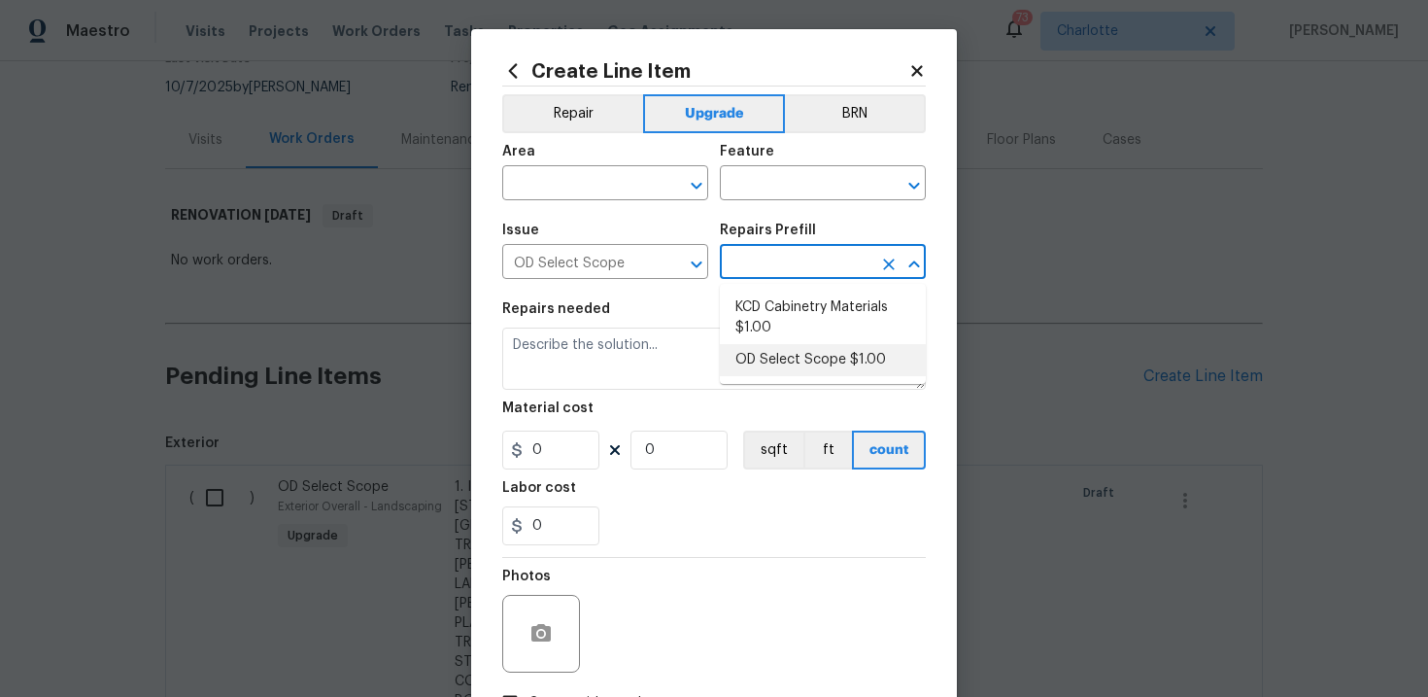
click at [786, 357] on li "OD Select Scope $1.00" at bounding box center [823, 360] width 206 height 32
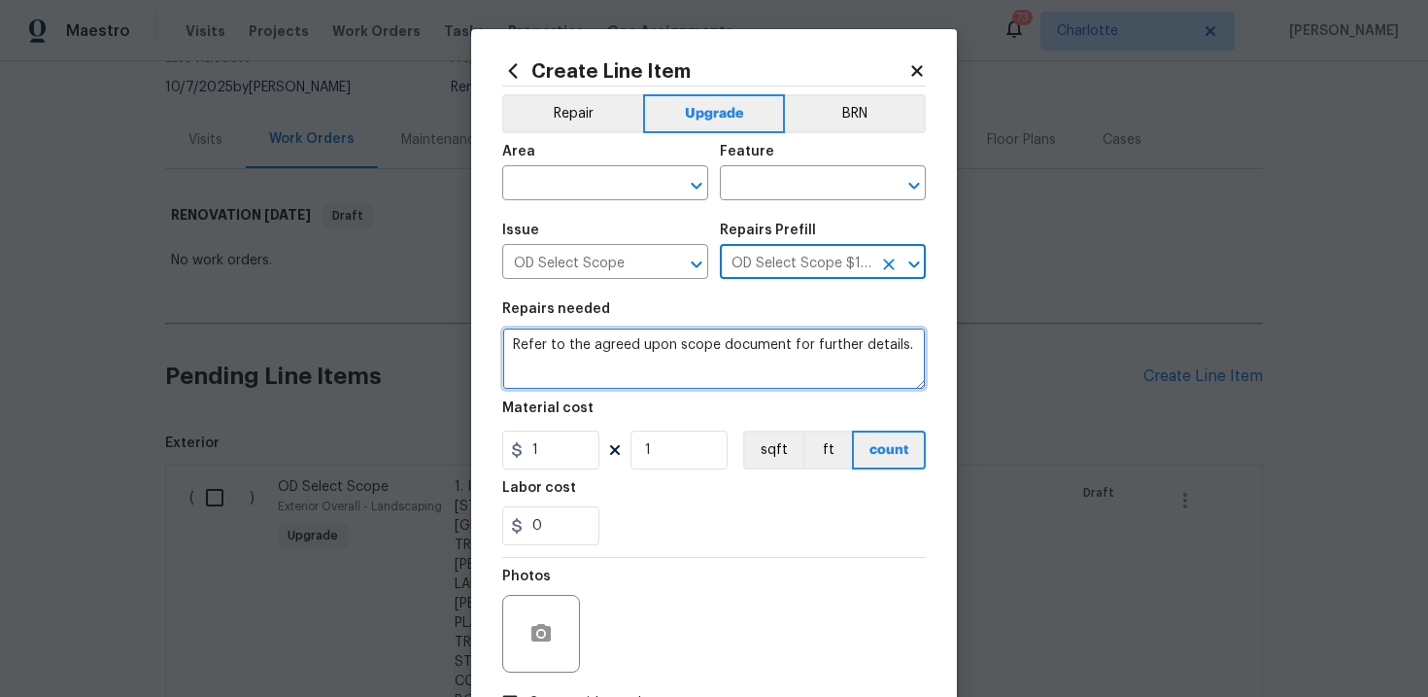
click at [692, 352] on textarea "Refer to the agreed upon scope document for further details." at bounding box center [714, 358] width 424 height 62
paste textarea "Work Order #3 -> Bathroom 2 -> Ventilation -> Vent to exterior and install bath…"
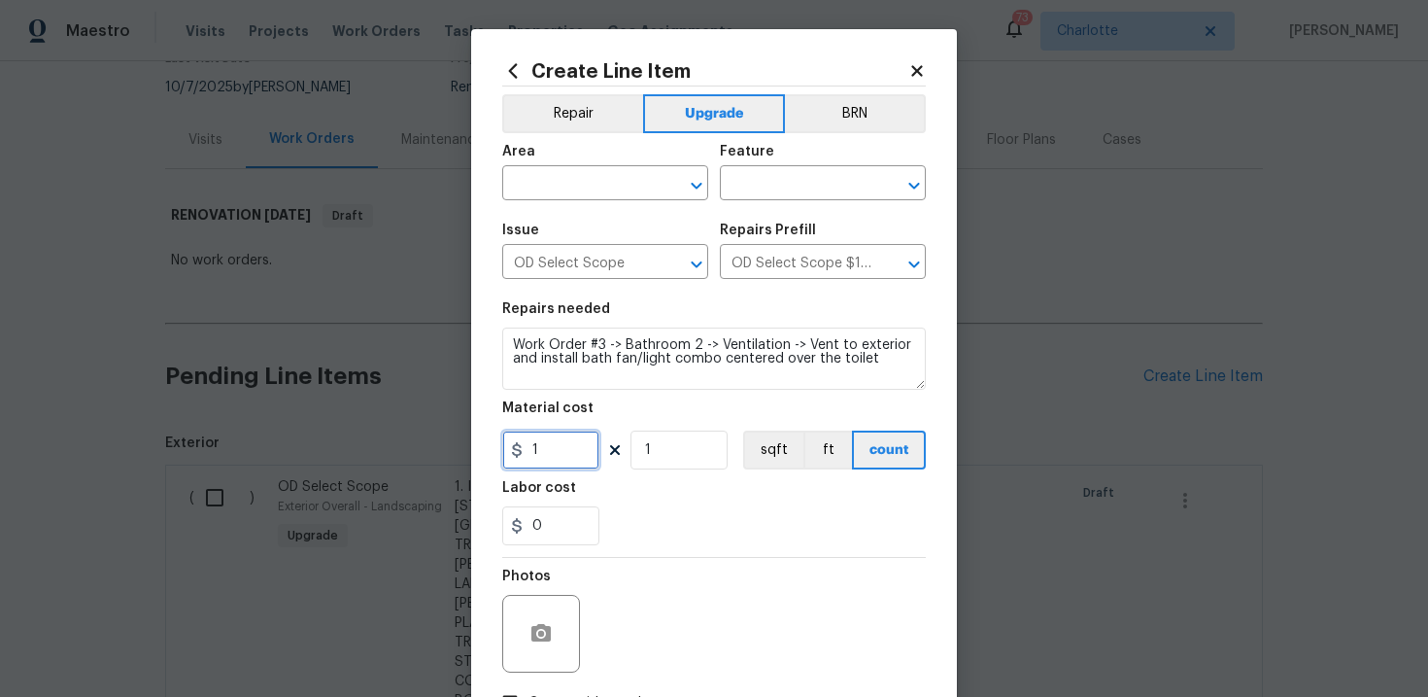
click at [569, 453] on input "1" at bounding box center [550, 449] width 97 height 39
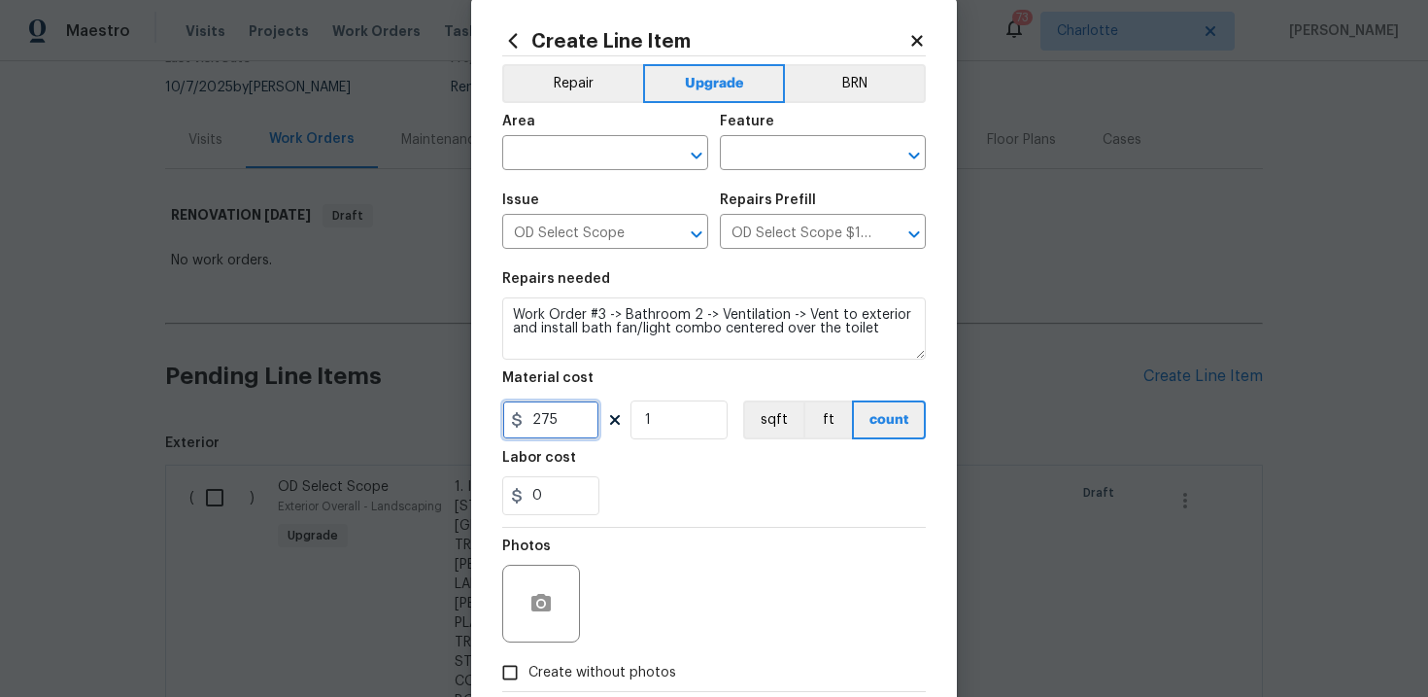
scroll to position [43, 0]
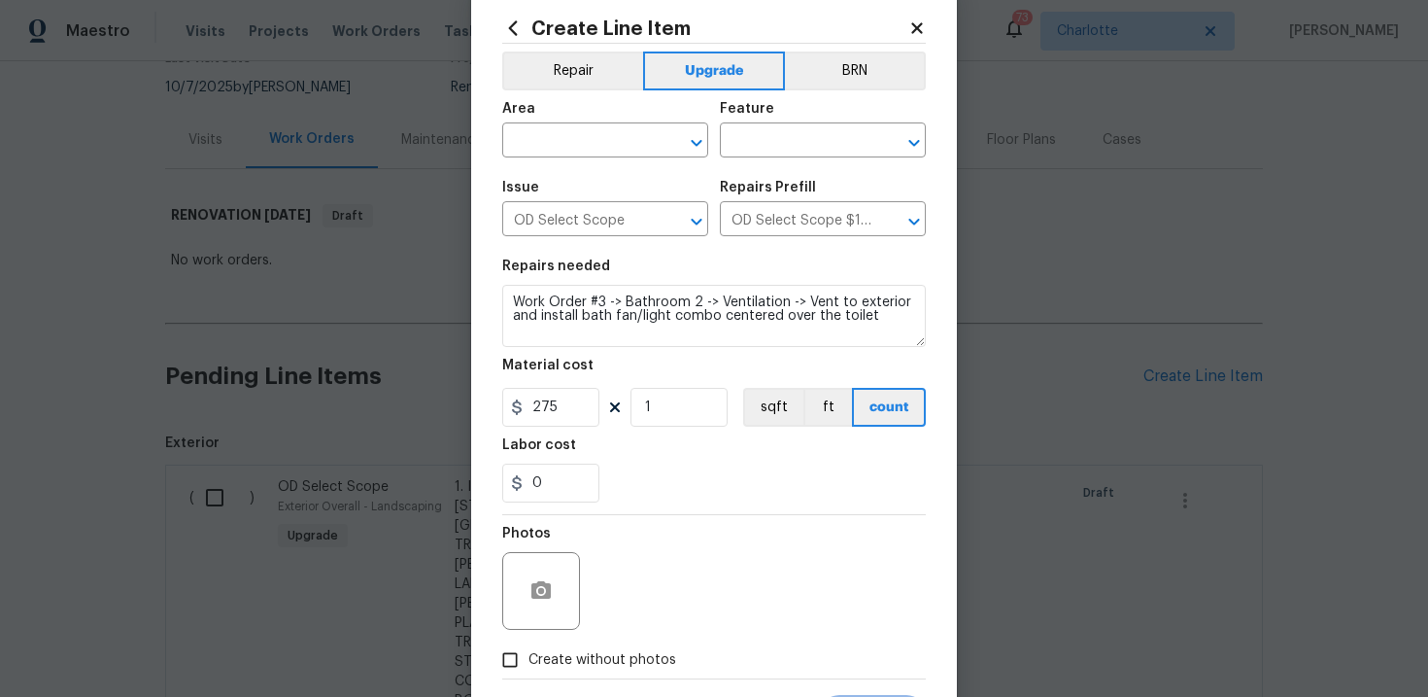
click at [596, 656] on span "Create without photos" at bounding box center [602, 660] width 148 height 20
click at [528, 656] on input "Create without photos" at bounding box center [510, 659] width 37 height 37
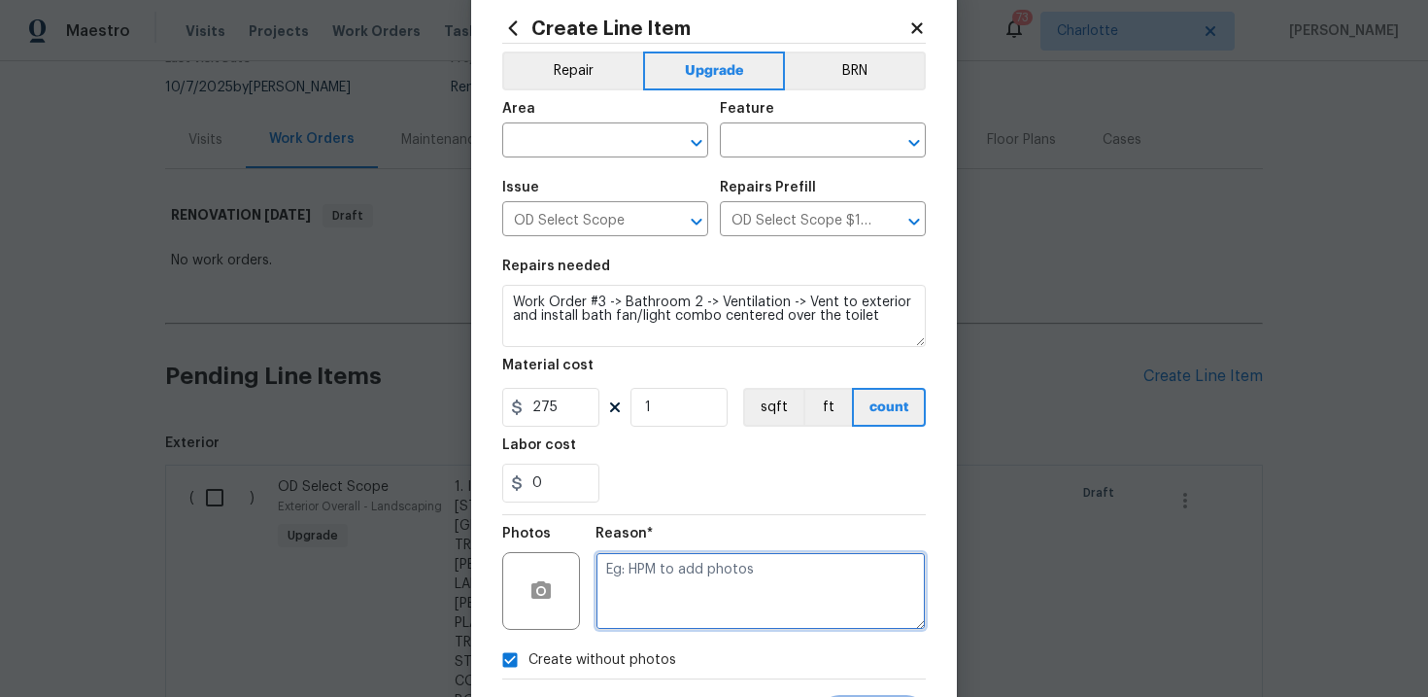
click at [673, 590] on textarea at bounding box center [761, 591] width 330 height 78
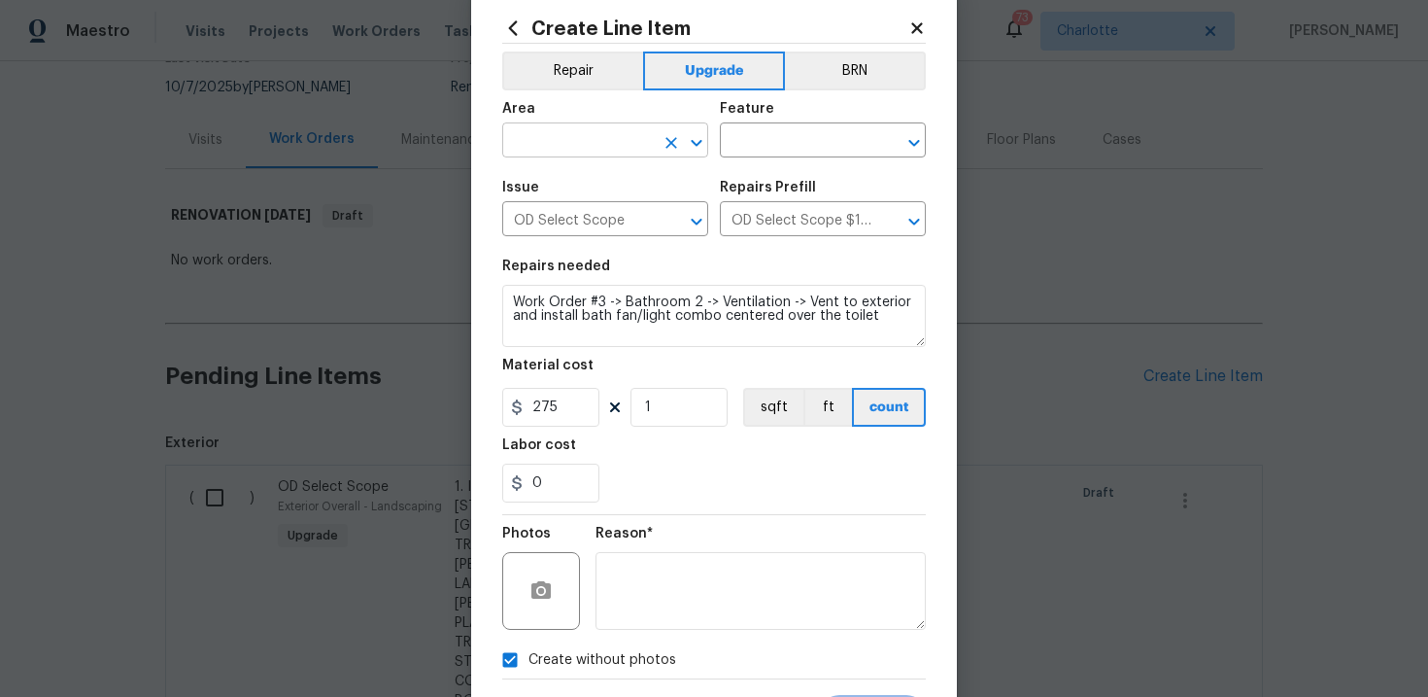
click at [614, 146] on input "text" at bounding box center [578, 142] width 152 height 30
click at [616, 220] on li "Interior Overall" at bounding box center [605, 218] width 206 height 32
click at [754, 154] on input "text" at bounding box center [796, 142] width 152 height 30
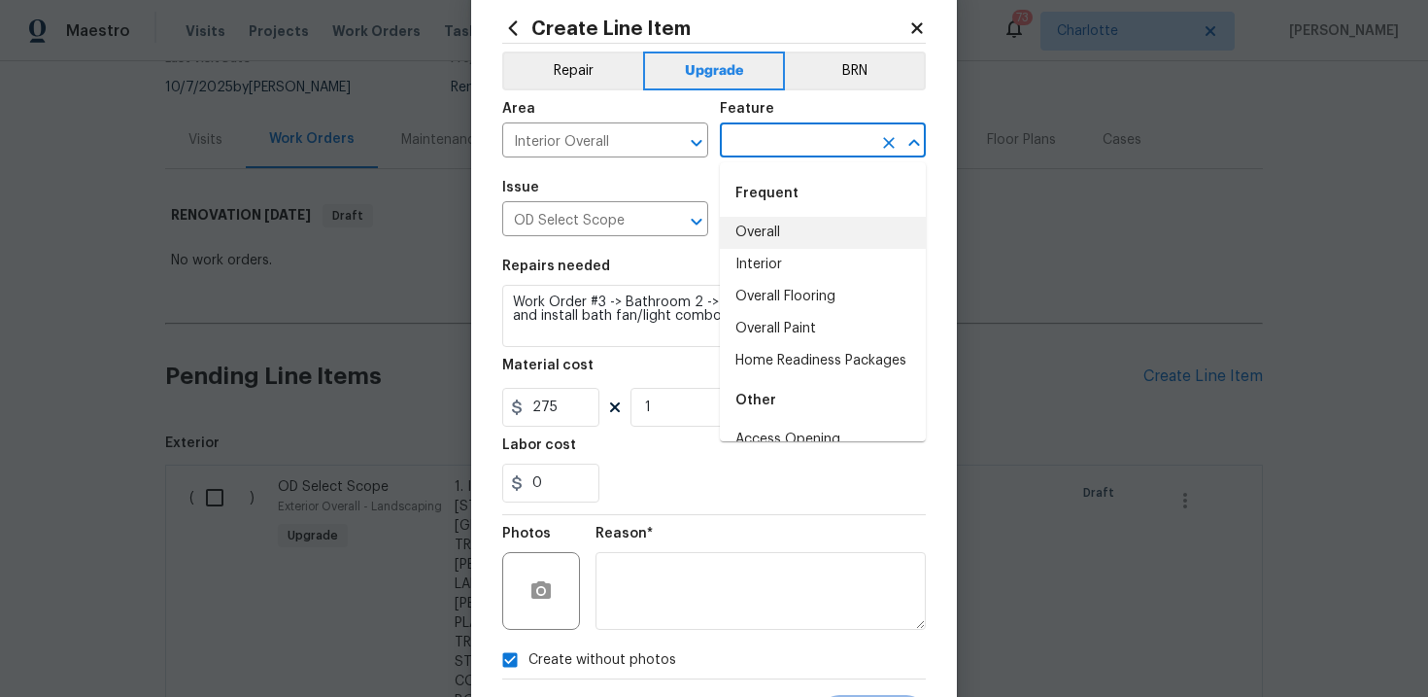
click at [770, 241] on li "Overall" at bounding box center [823, 233] width 206 height 32
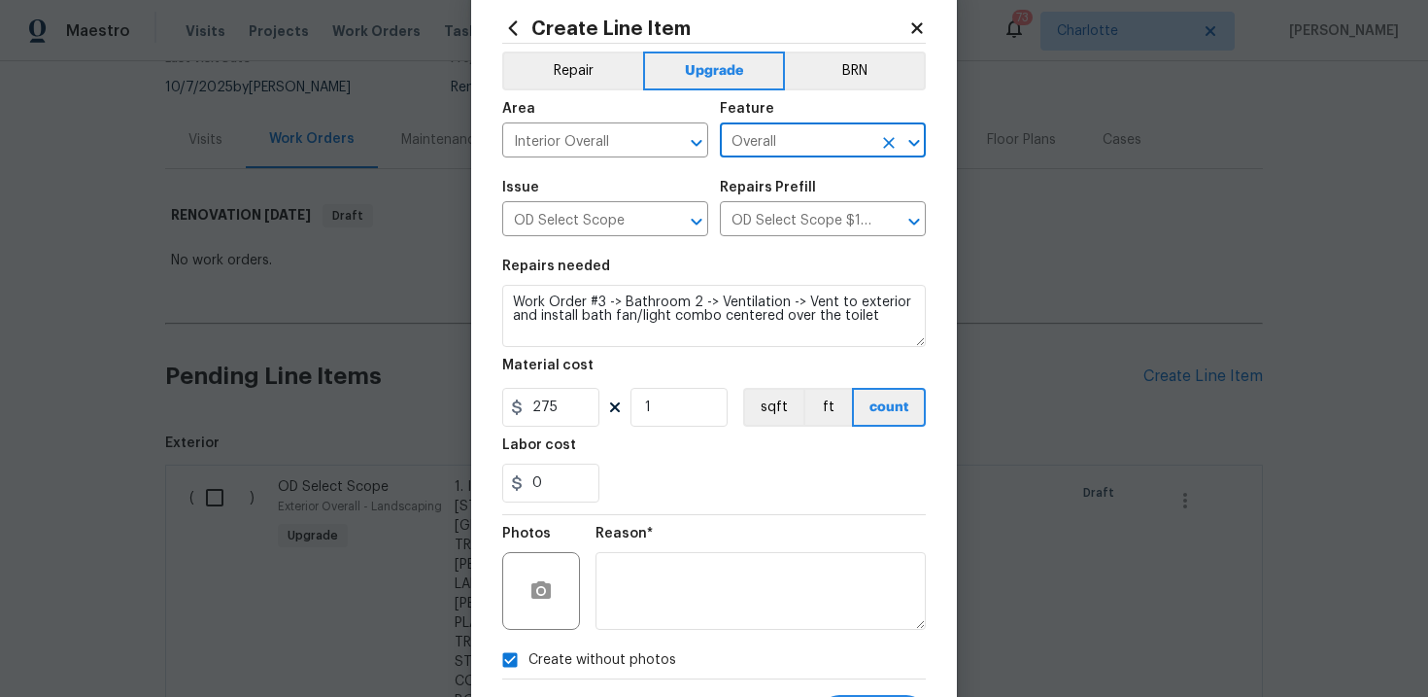
scroll to position [141, 0]
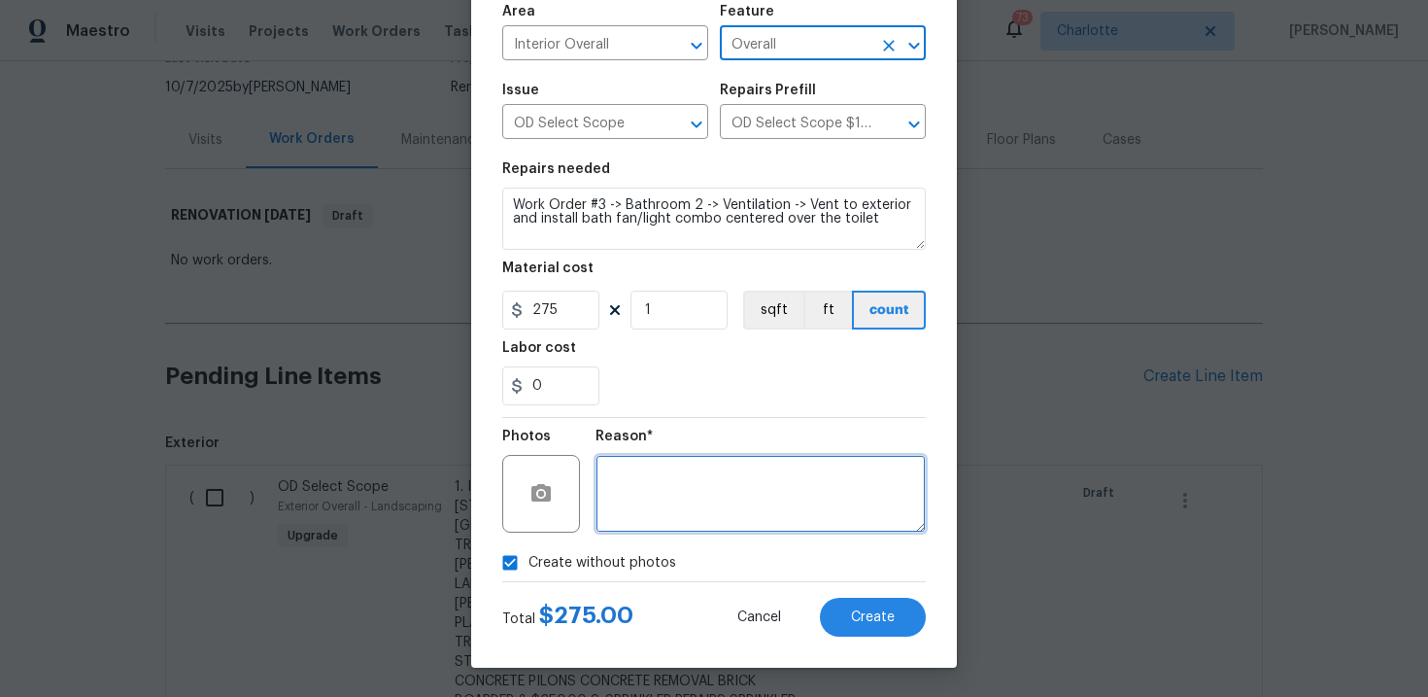
click at [801, 521] on textarea at bounding box center [761, 494] width 330 height 78
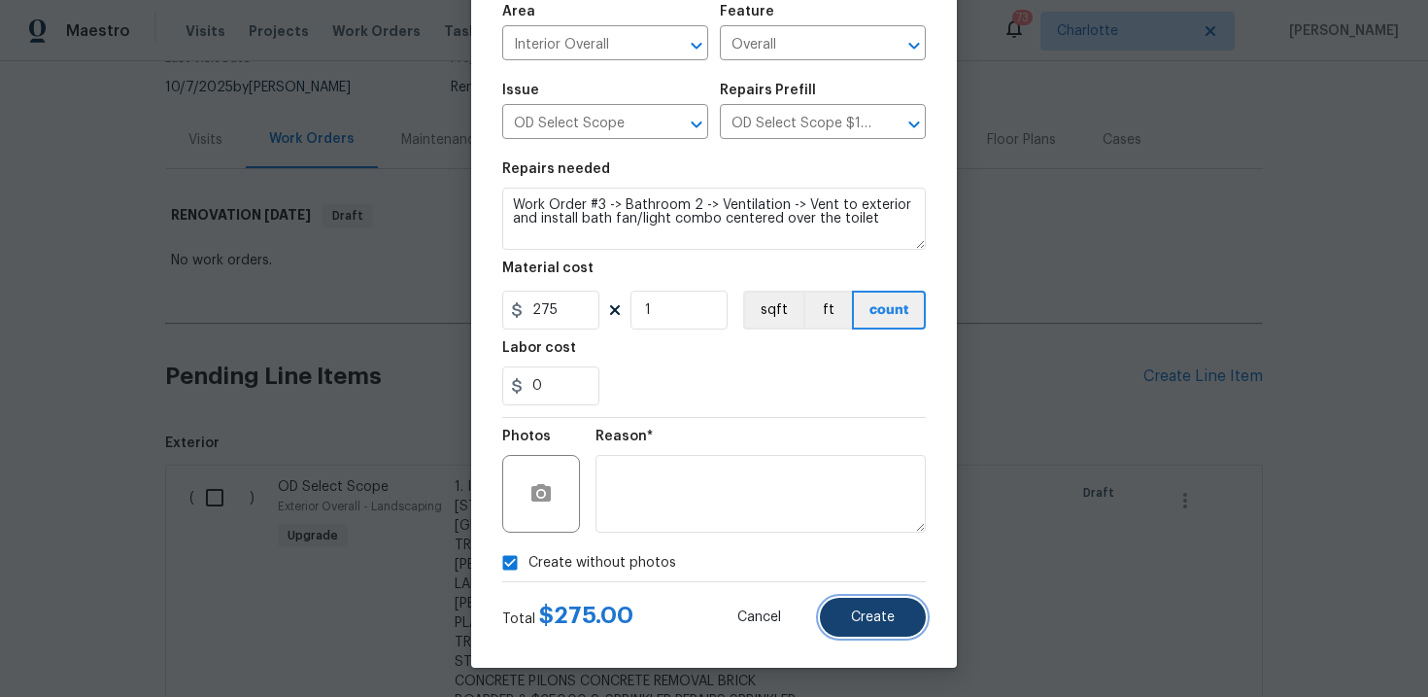
click at [873, 618] on span "Create" at bounding box center [873, 617] width 44 height 15
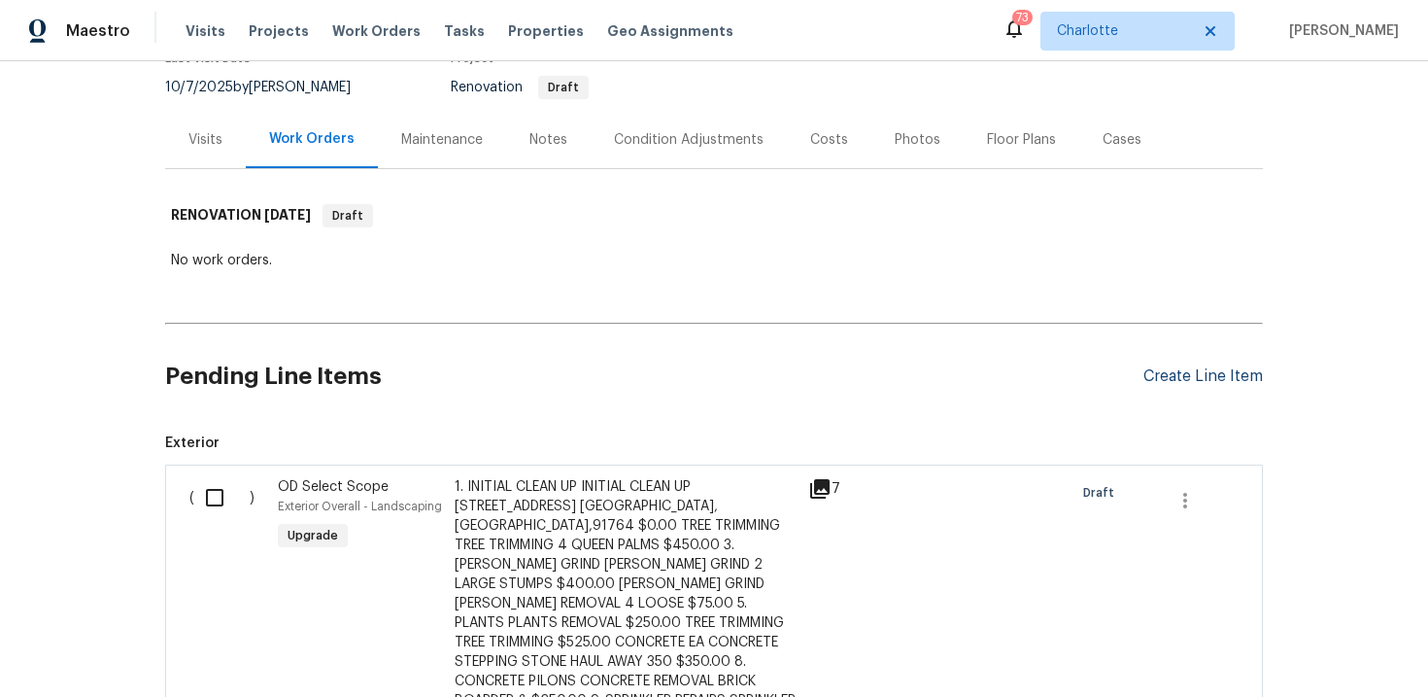
click at [1222, 369] on div "Create Line Item" at bounding box center [1202, 376] width 119 height 18
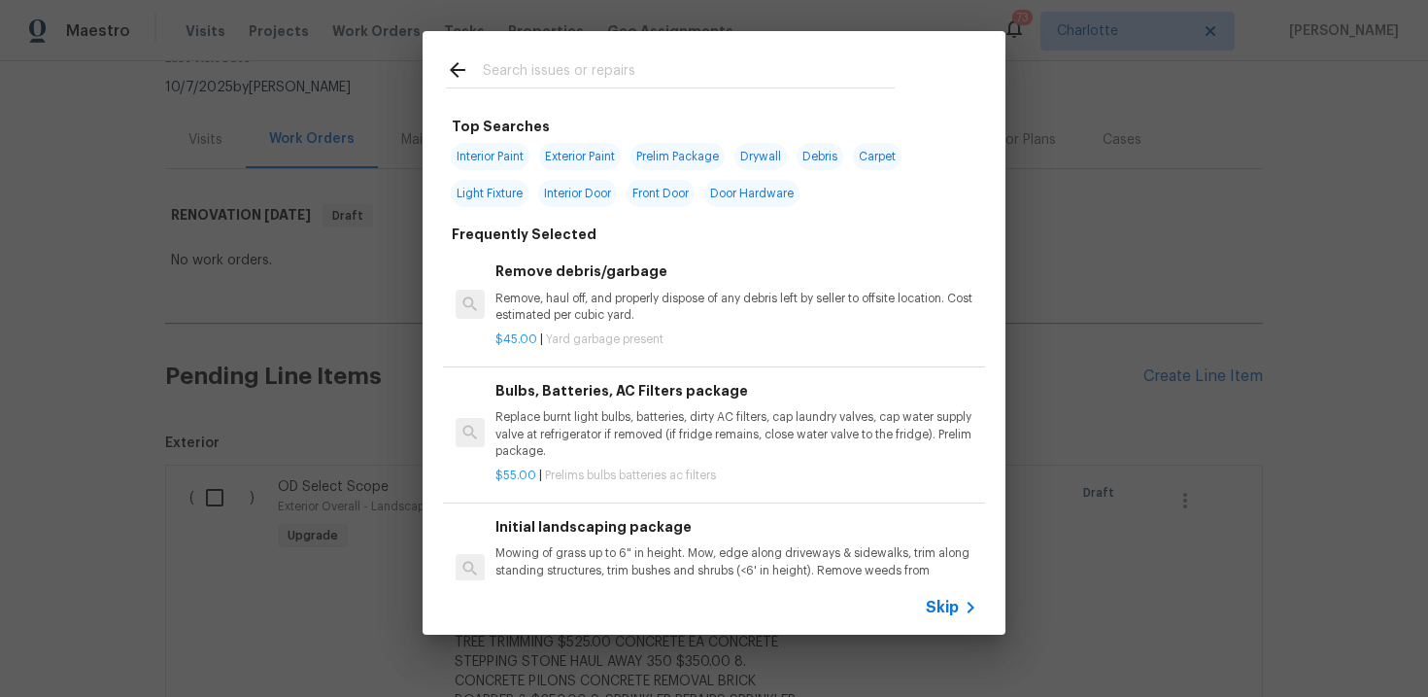
click at [948, 601] on span "Skip" at bounding box center [942, 606] width 33 height 19
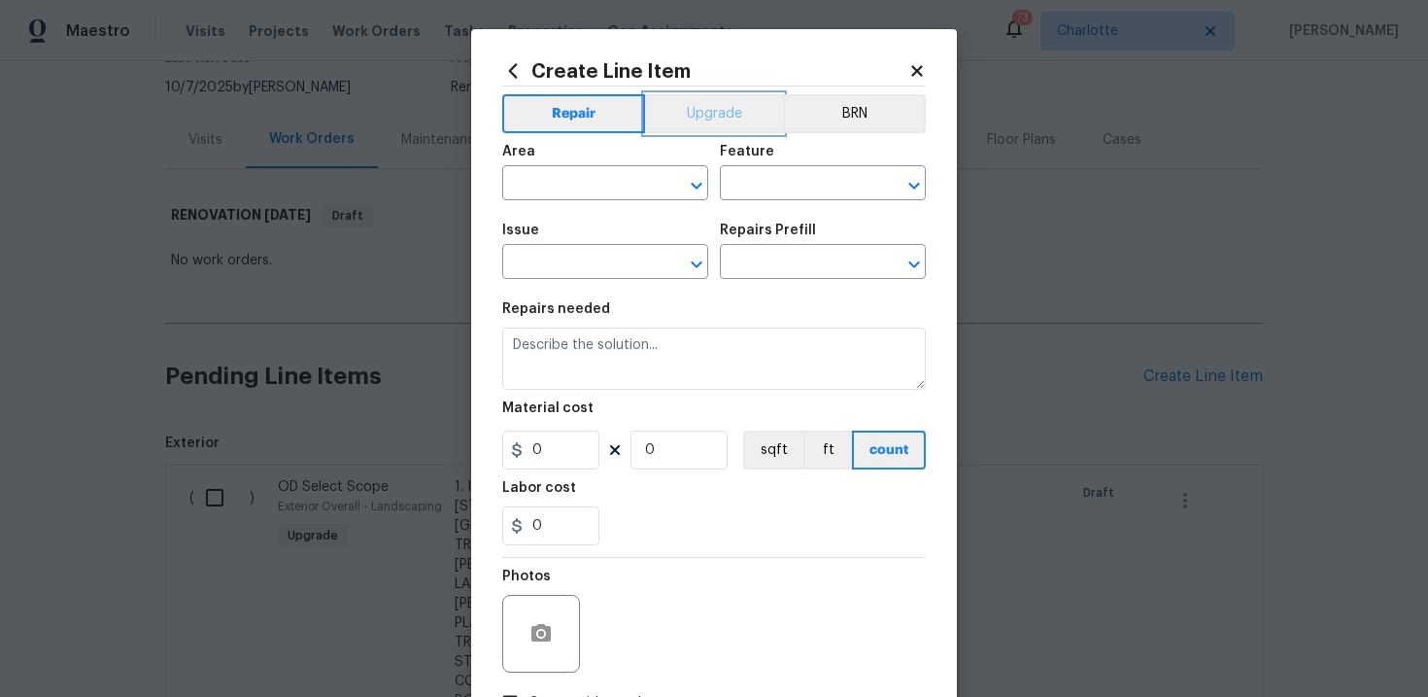
click at [728, 128] on button "Upgrade" at bounding box center [714, 113] width 139 height 39
click at [618, 182] on input "text" at bounding box center [578, 185] width 152 height 30
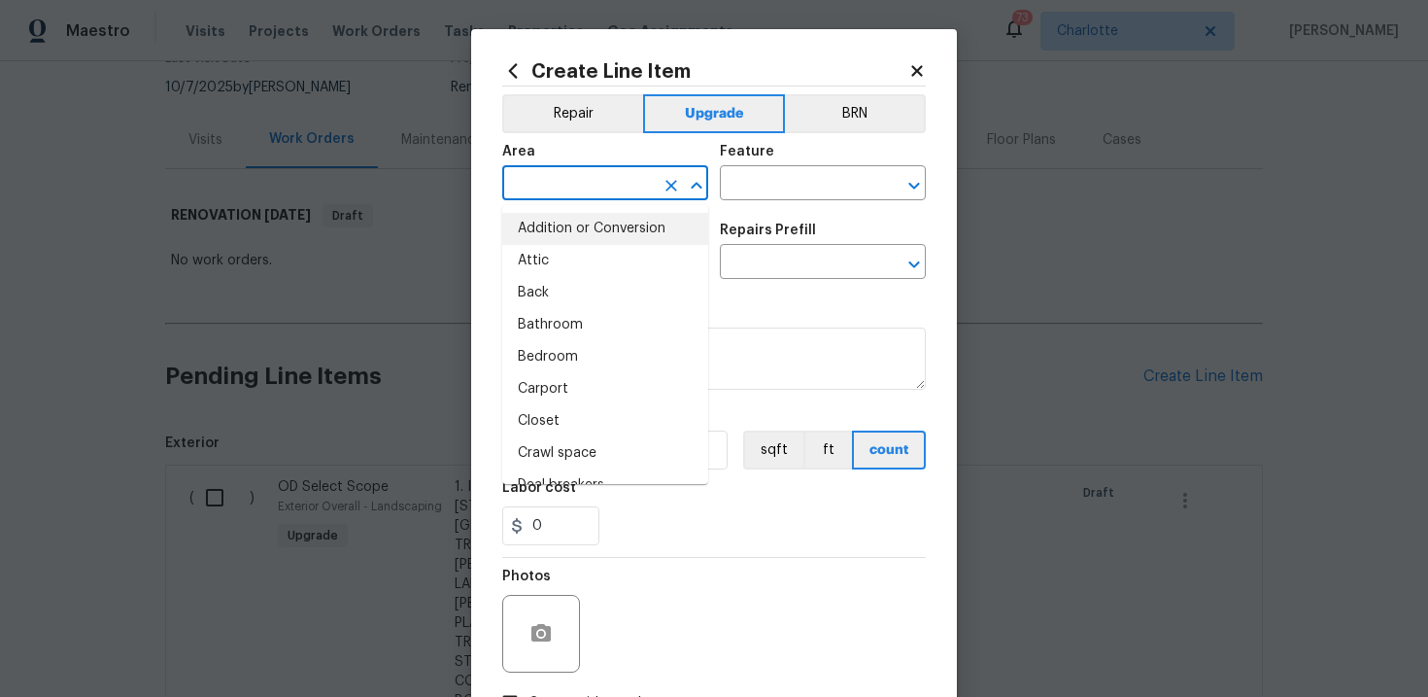
click at [719, 216] on div "Issue ​ Repairs Prefill ​" at bounding box center [714, 251] width 424 height 79
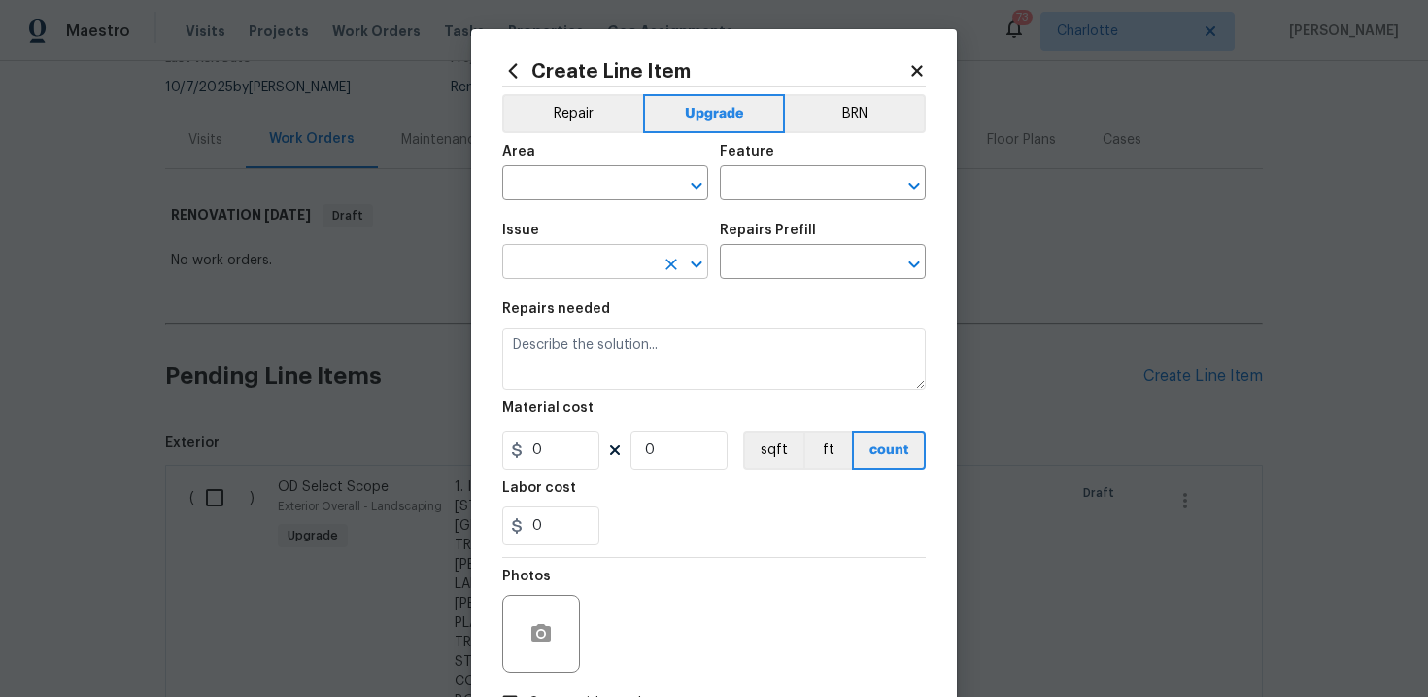
click at [634, 259] on input "text" at bounding box center [578, 264] width 152 height 30
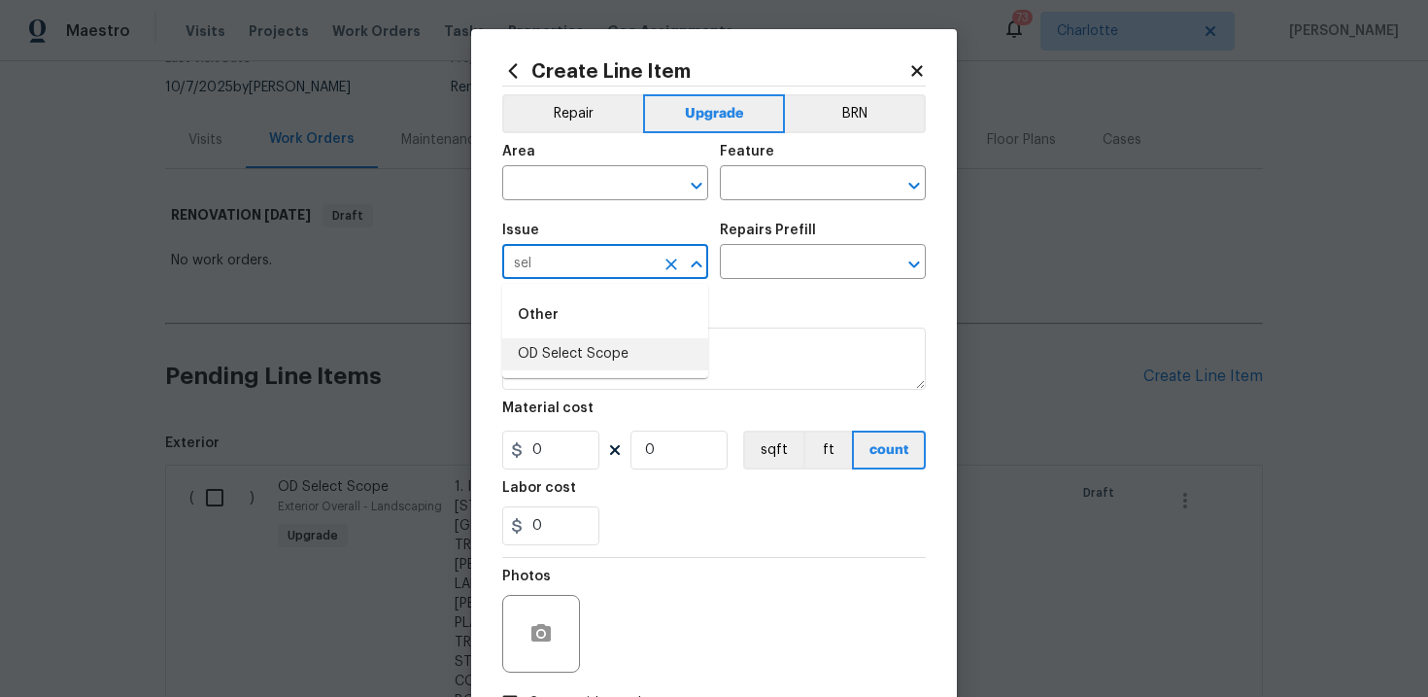
click at [622, 341] on li "OD Select Scope" at bounding box center [605, 354] width 206 height 32
click at [802, 268] on input "text" at bounding box center [796, 264] width 152 height 30
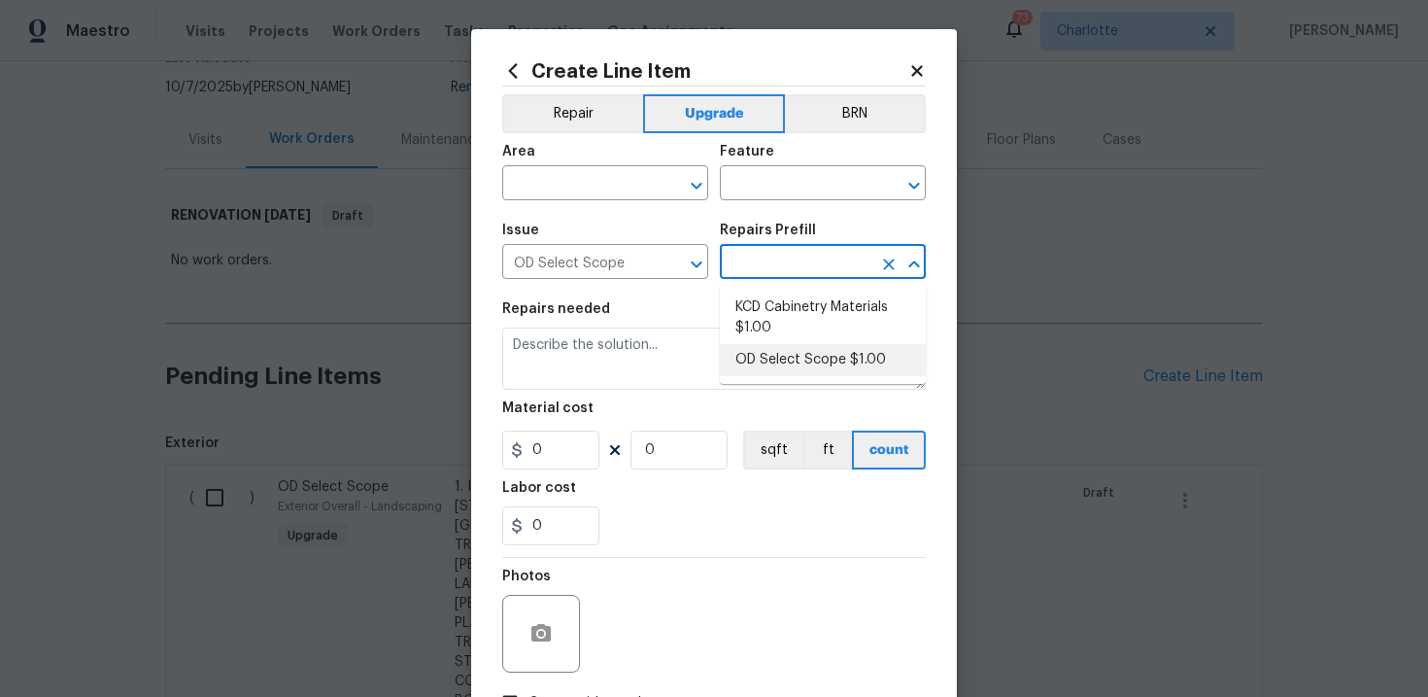
click at [799, 352] on li "OD Select Scope $1.00" at bounding box center [823, 360] width 206 height 32
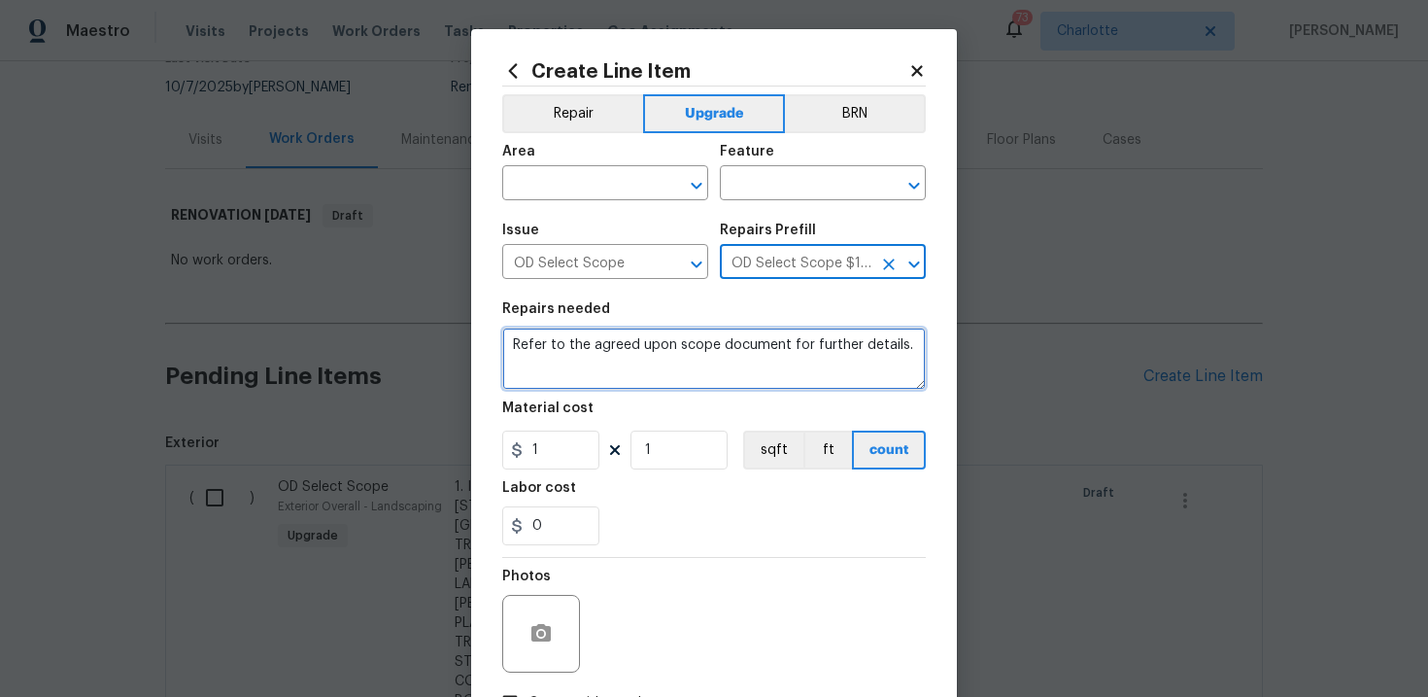
click at [689, 342] on textarea "Refer to the agreed upon scope document for further details." at bounding box center [714, 358] width 424 height 62
paste textarea "Work Order #3 -> Main Bedroom -> Closet -> Demo closet shelving on left side an…"
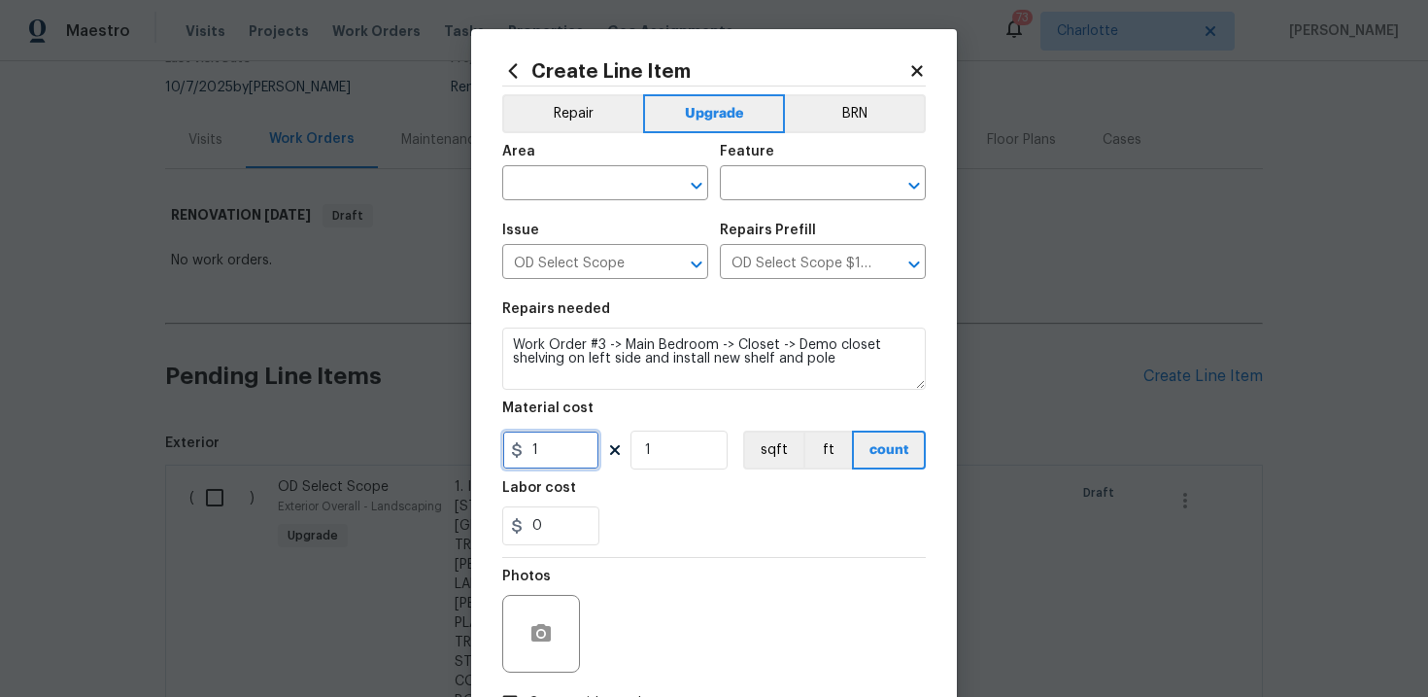
click at [567, 450] on input "1" at bounding box center [550, 449] width 97 height 39
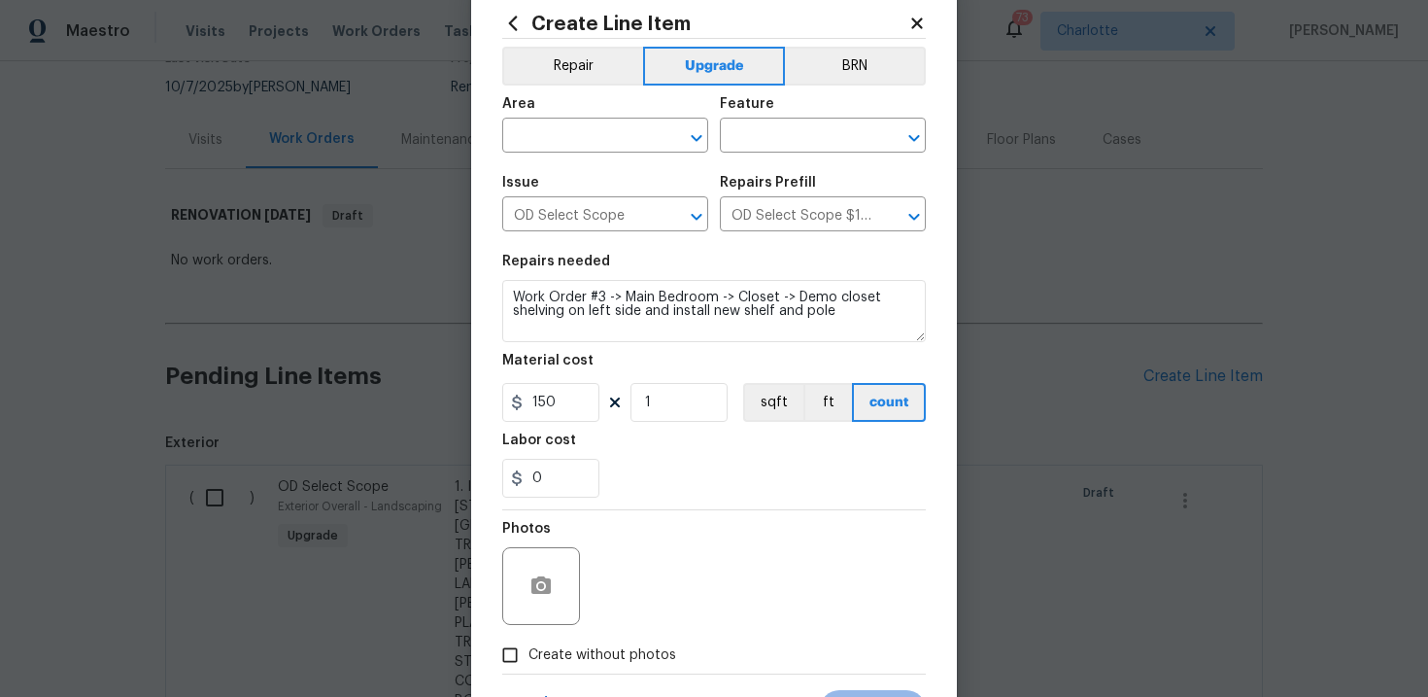
click at [608, 655] on span "Create without photos" at bounding box center [602, 655] width 148 height 20
click at [528, 655] on input "Create without photos" at bounding box center [510, 654] width 37 height 37
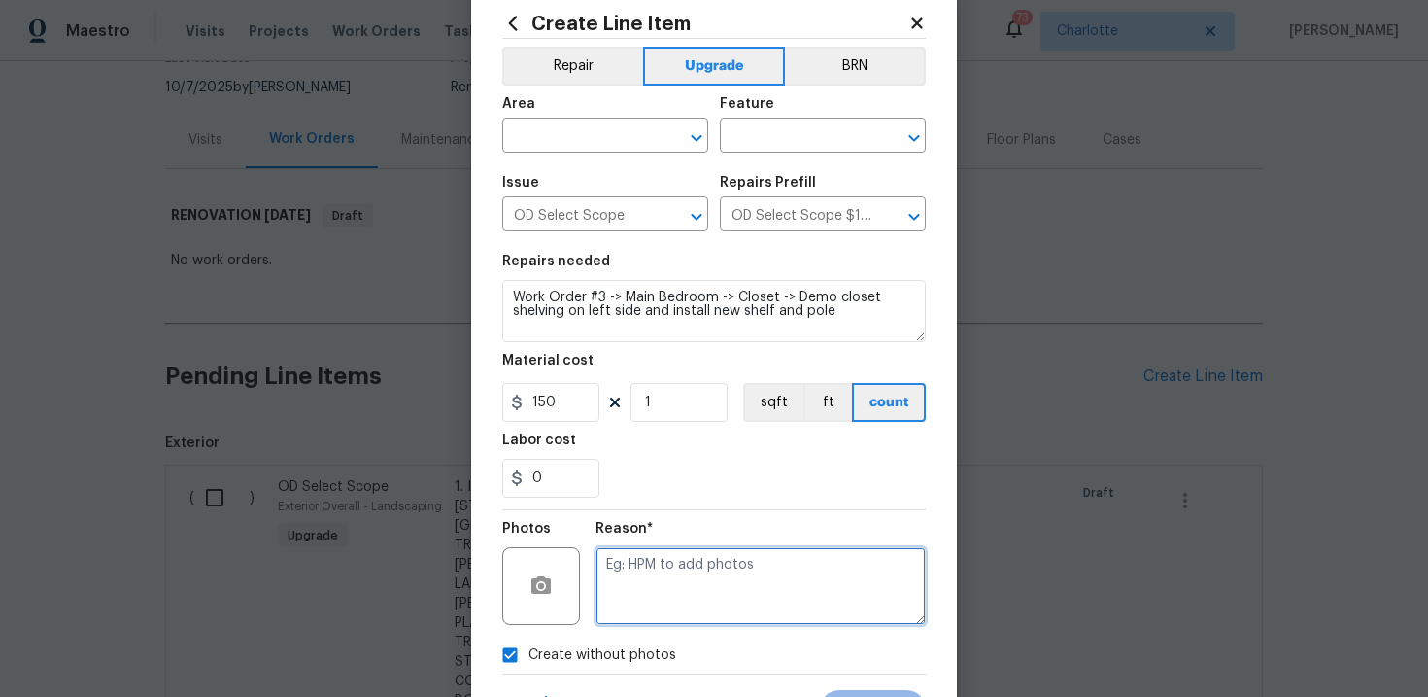
click at [707, 573] on textarea at bounding box center [761, 586] width 330 height 78
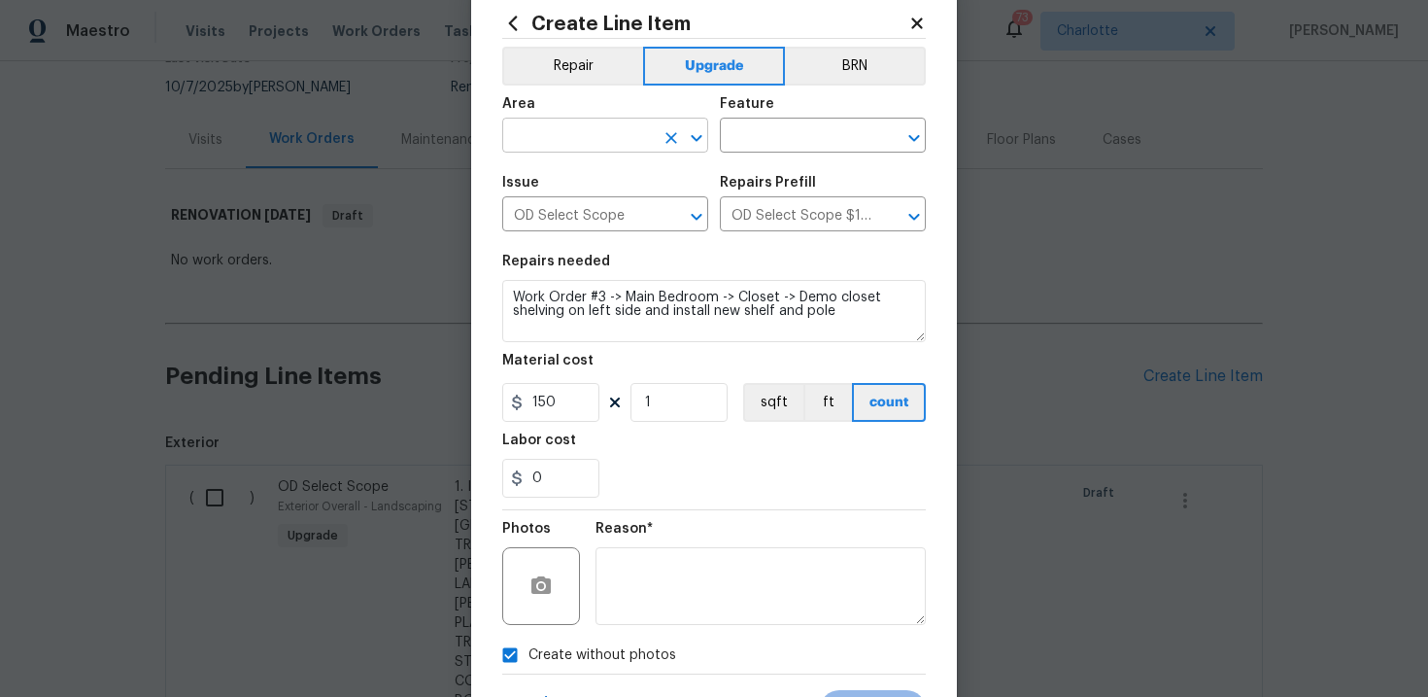
click at [573, 136] on input "text" at bounding box center [578, 137] width 152 height 30
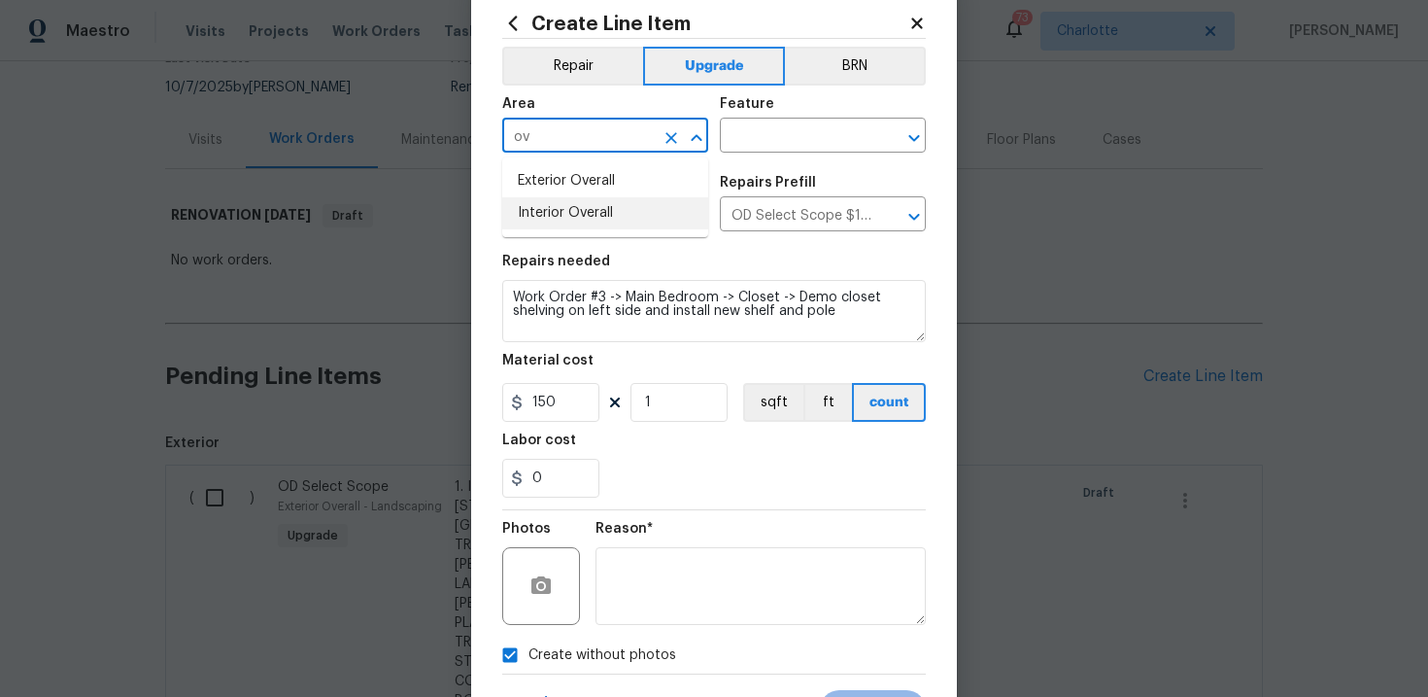
click at [568, 210] on li "Interior Overall" at bounding box center [605, 213] width 206 height 32
click at [837, 140] on input "text" at bounding box center [796, 137] width 152 height 30
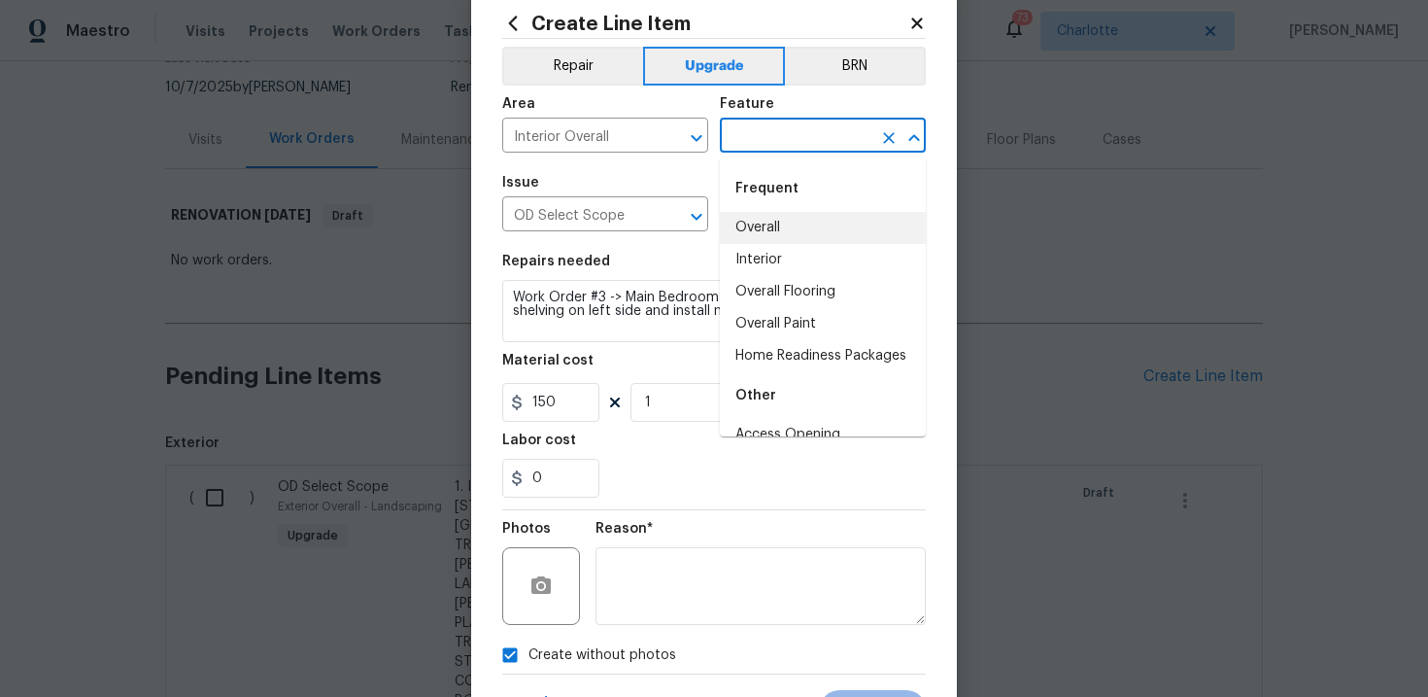
click at [812, 228] on li "Overall" at bounding box center [823, 228] width 206 height 32
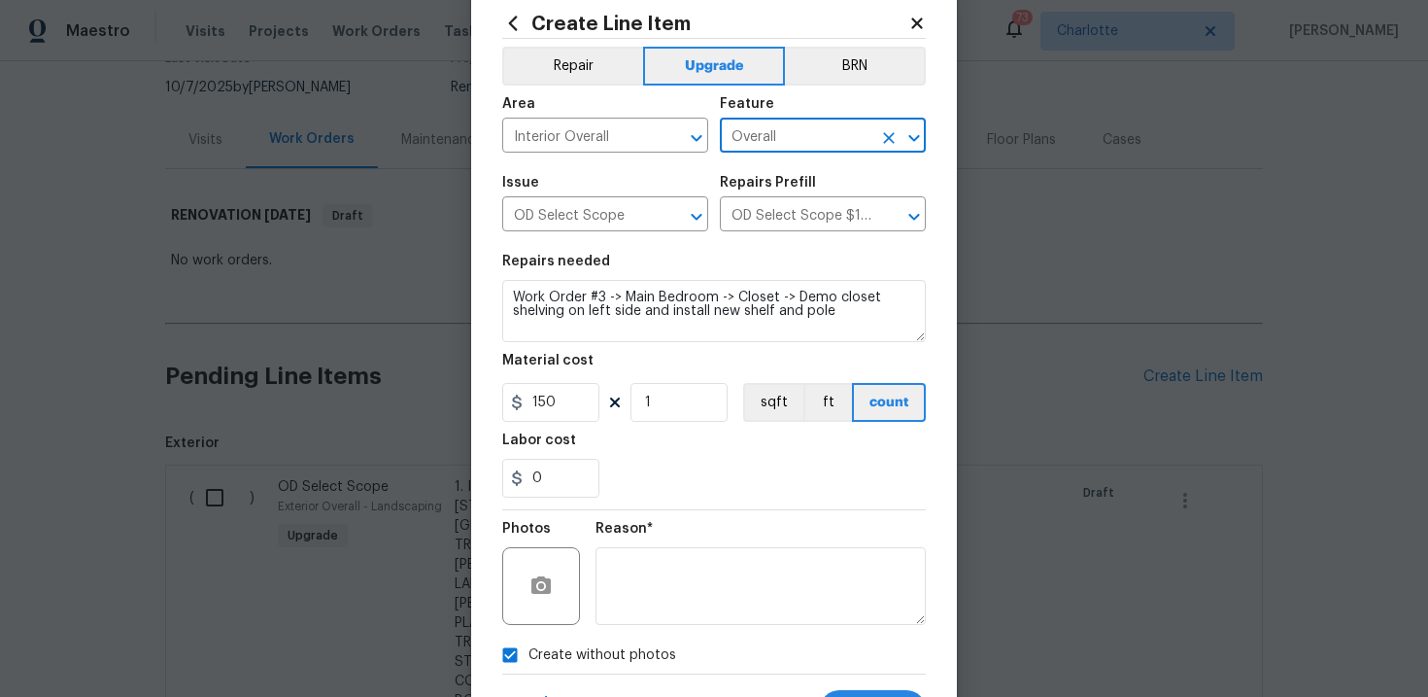
scroll to position [141, 0]
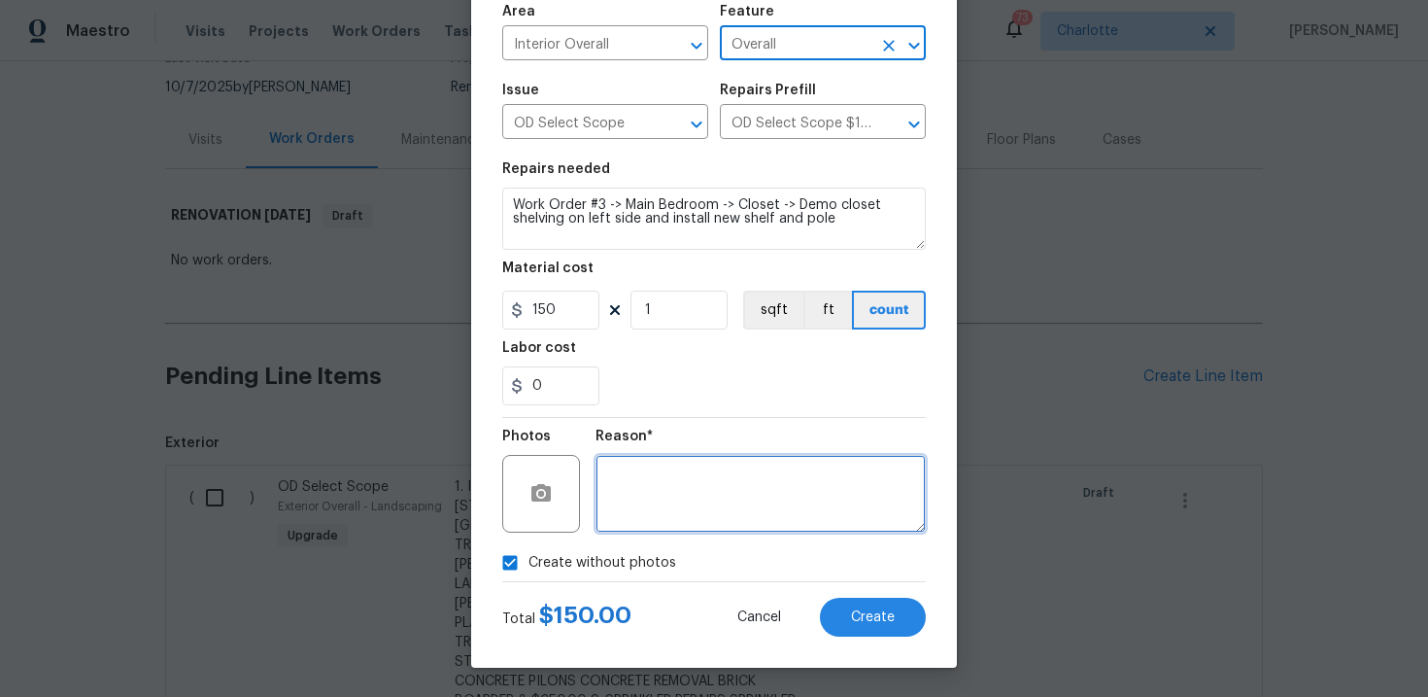
click at [736, 511] on textarea at bounding box center [761, 494] width 330 height 78
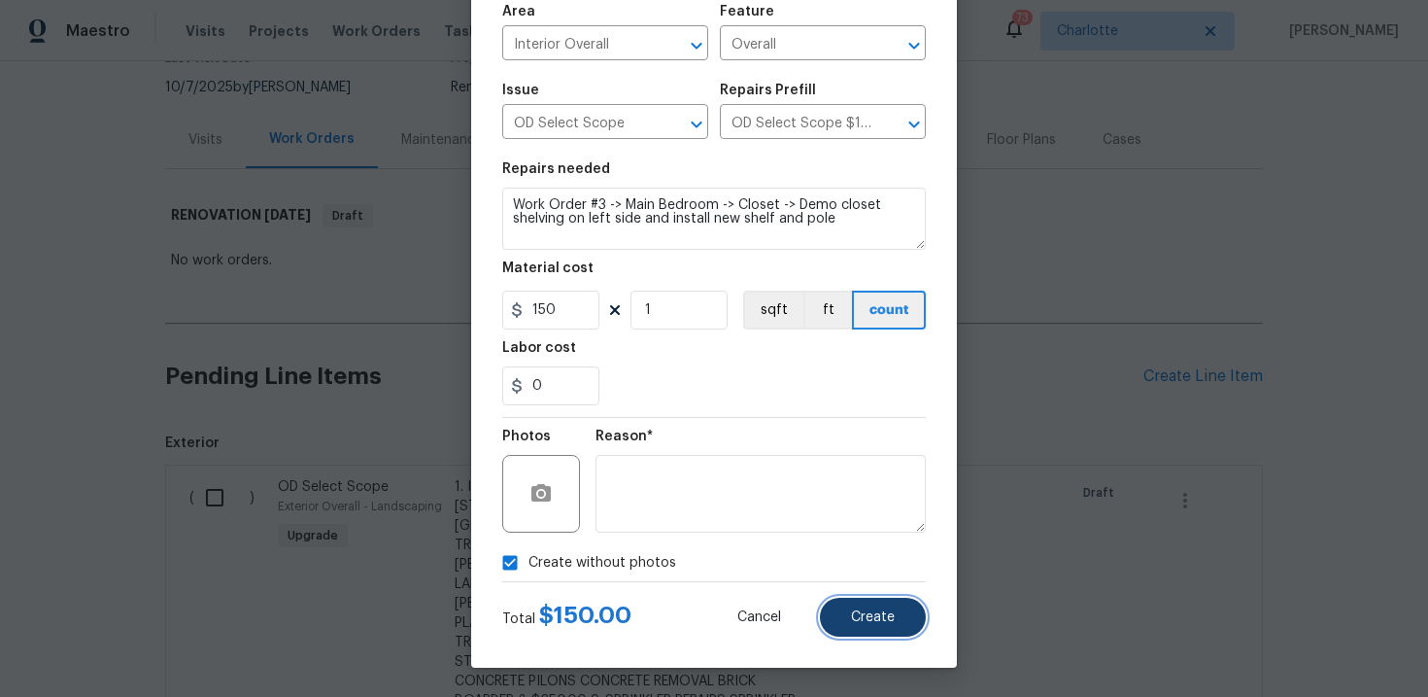
click at [865, 607] on button "Create" at bounding box center [873, 616] width 106 height 39
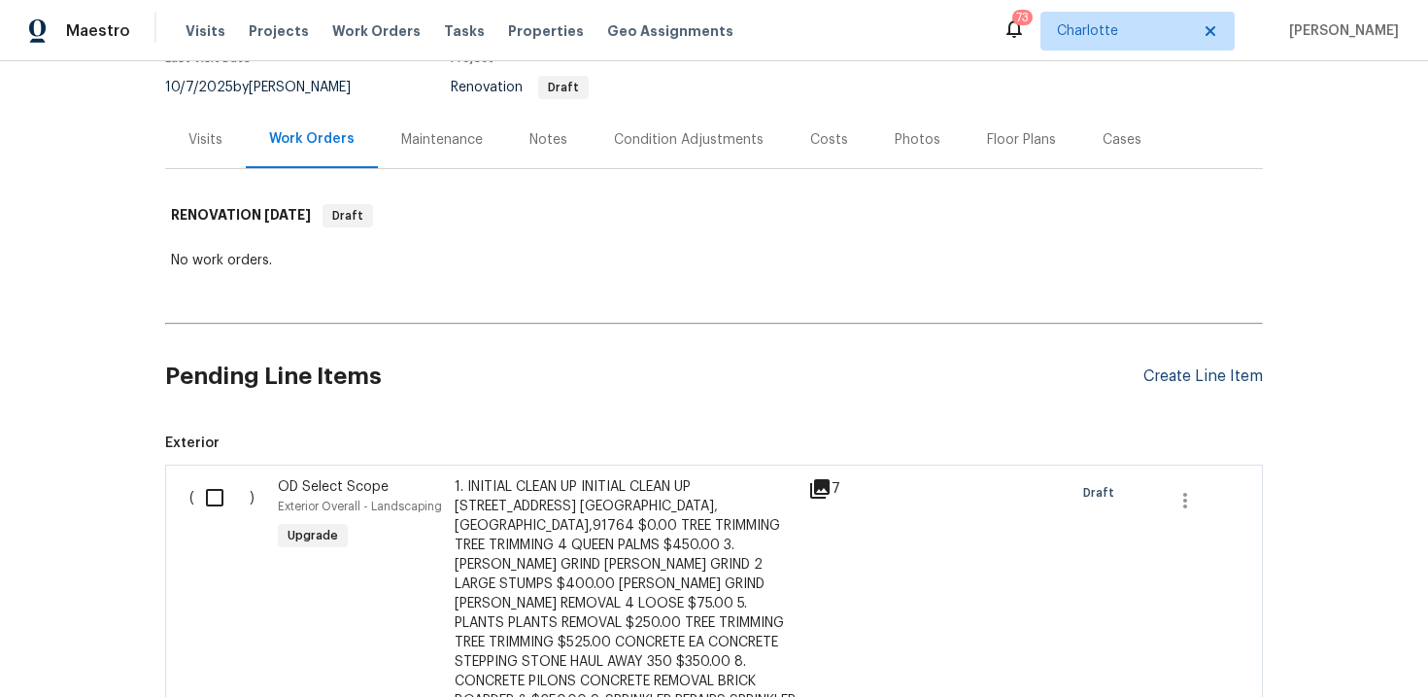
click at [1185, 375] on div "Create Line Item" at bounding box center [1202, 376] width 119 height 18
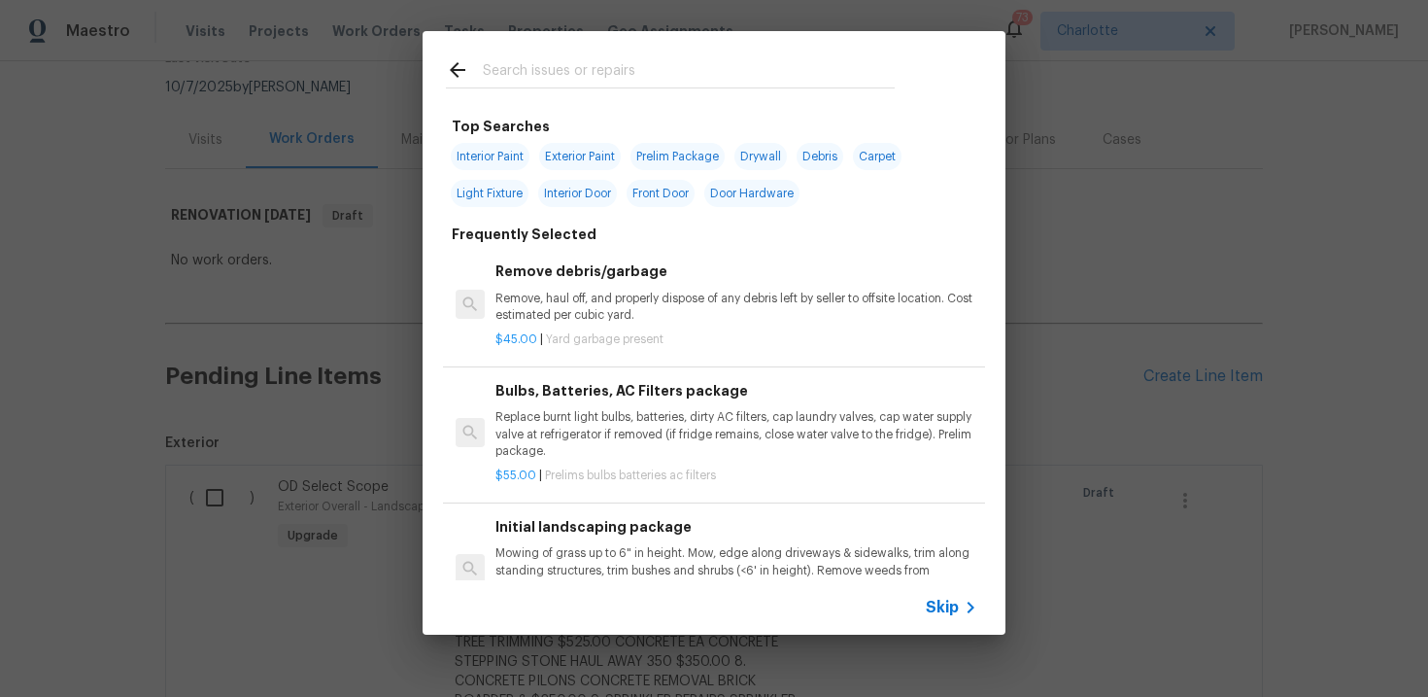
click at [940, 614] on span "Skip" at bounding box center [942, 606] width 33 height 19
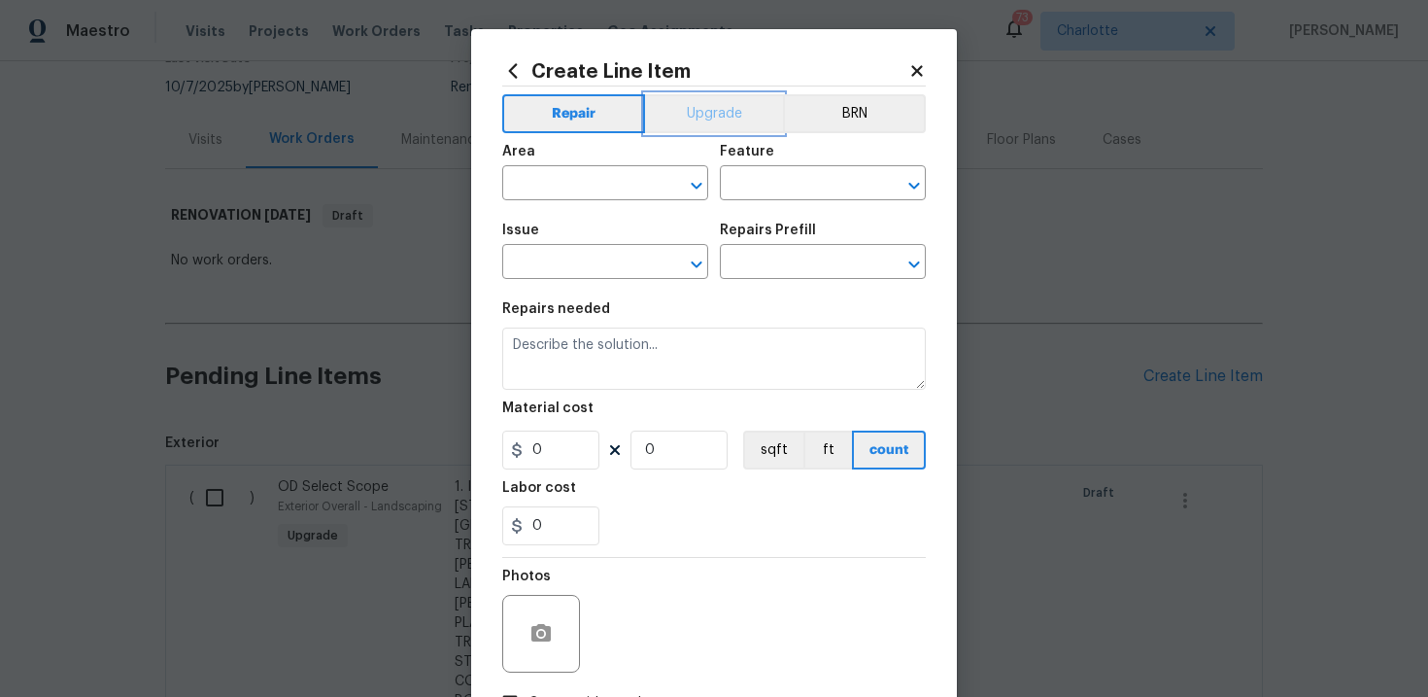
click at [728, 102] on button "Upgrade" at bounding box center [714, 113] width 139 height 39
click at [599, 261] on input "text" at bounding box center [578, 264] width 152 height 30
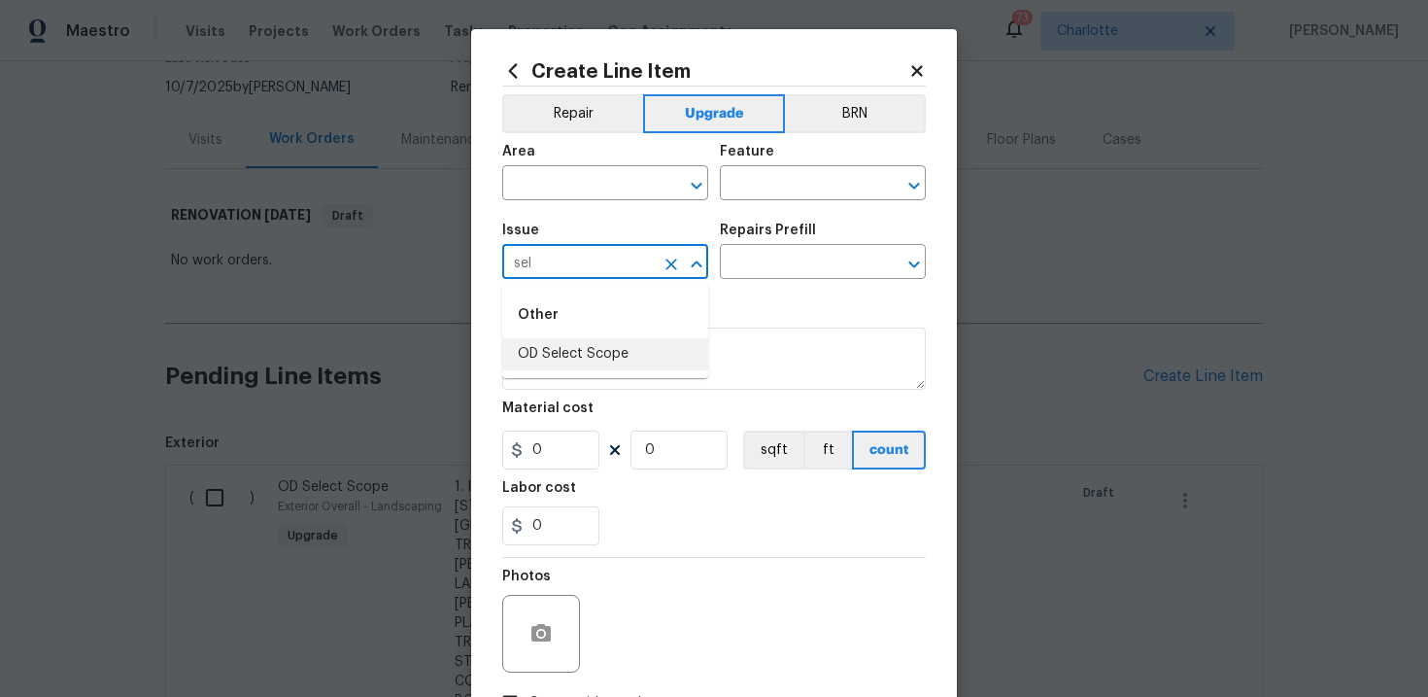
click at [588, 348] on li "OD Select Scope" at bounding box center [605, 354] width 206 height 32
click at [786, 263] on input "text" at bounding box center [796, 264] width 152 height 30
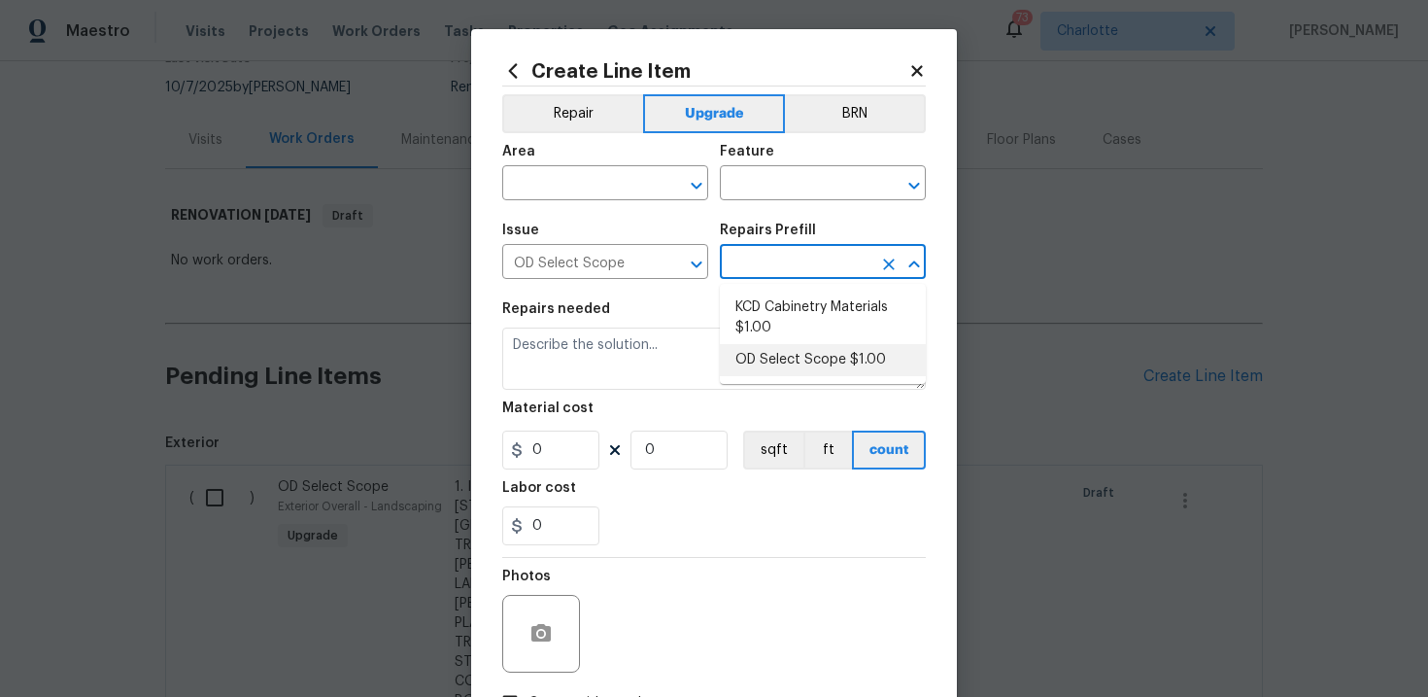
click at [782, 348] on li "OD Select Scope $1.00" at bounding box center [823, 360] width 206 height 32
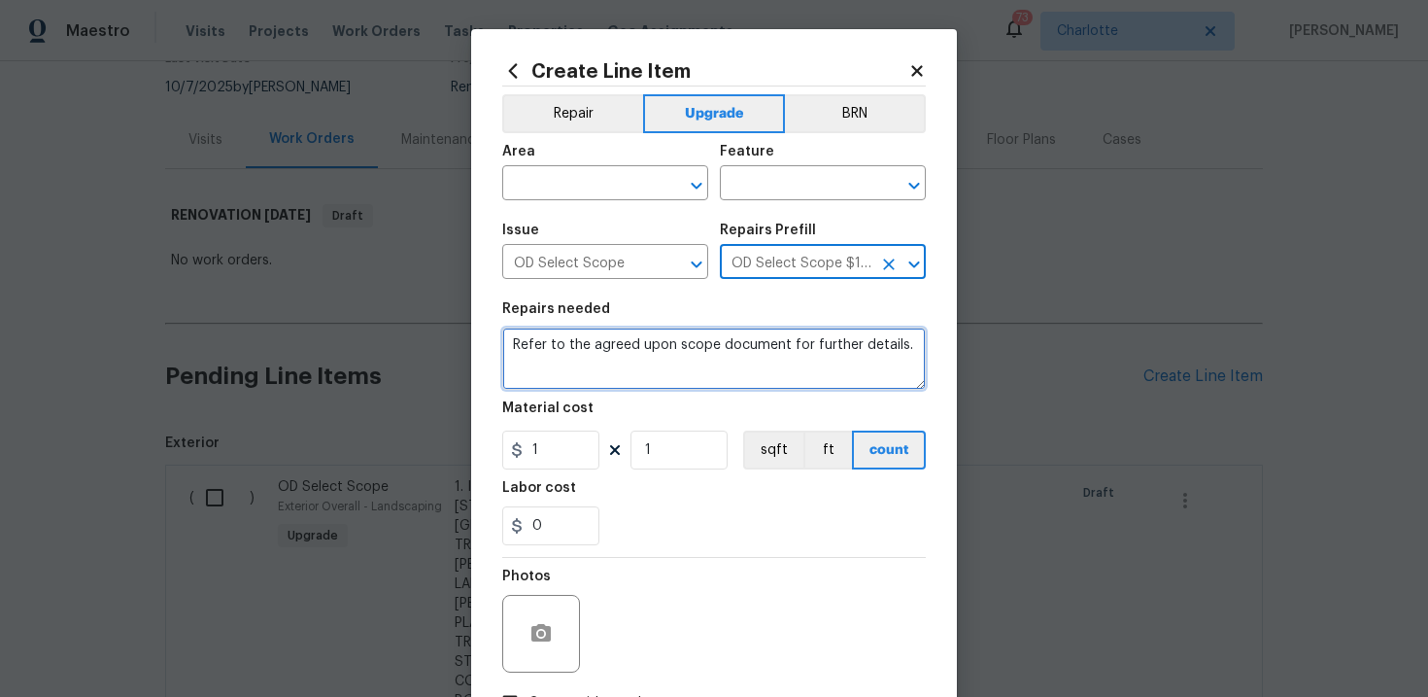
click at [708, 350] on textarea "Refer to the agreed upon scope document for further details." at bounding box center [714, 358] width 424 height 62
paste textarea "Work Order #3 -> Main Bedroom -> Lighting -> Install flush mount light"
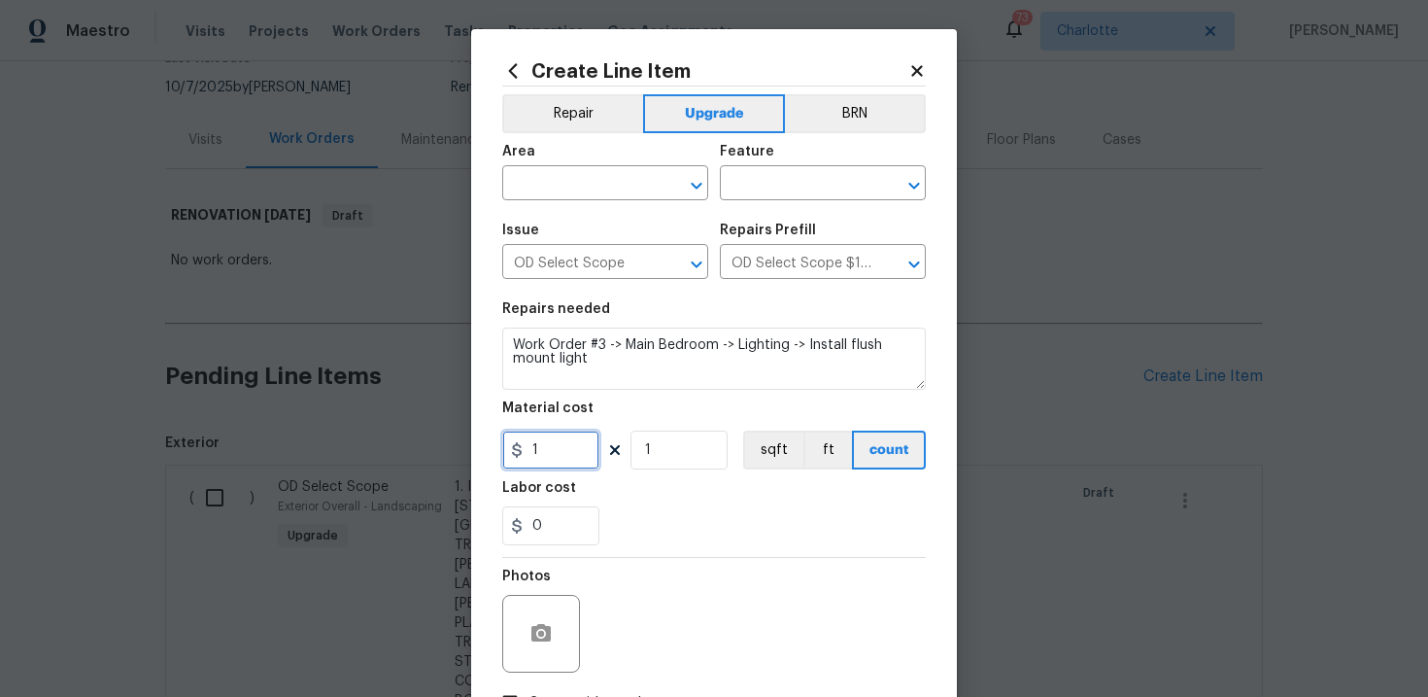
click at [576, 450] on input "1" at bounding box center [550, 449] width 97 height 39
click at [706, 547] on section "Repairs needed Work Order #3 -> Main Bedroom -> Lighting -> Install flush mount…" at bounding box center [714, 423] width 424 height 266
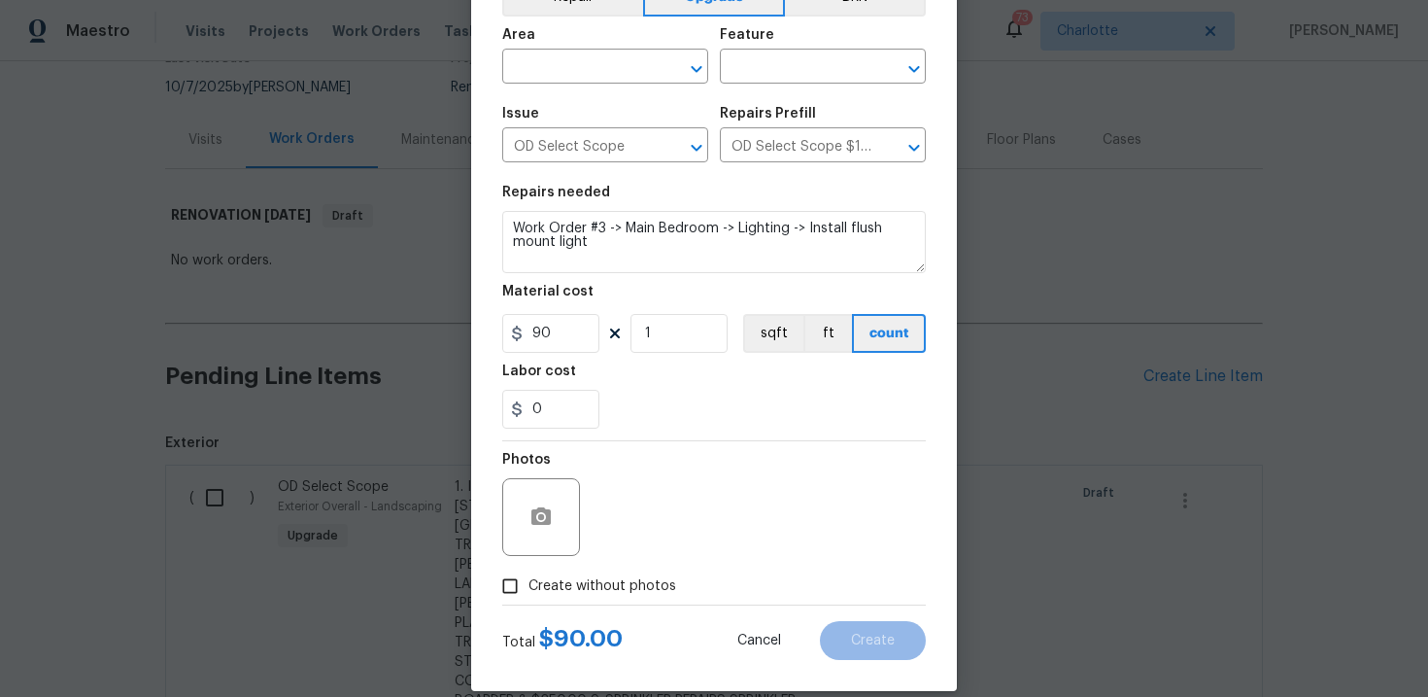
click at [588, 584] on span "Create without photos" at bounding box center [602, 586] width 148 height 20
click at [528, 584] on input "Create without photos" at bounding box center [510, 585] width 37 height 37
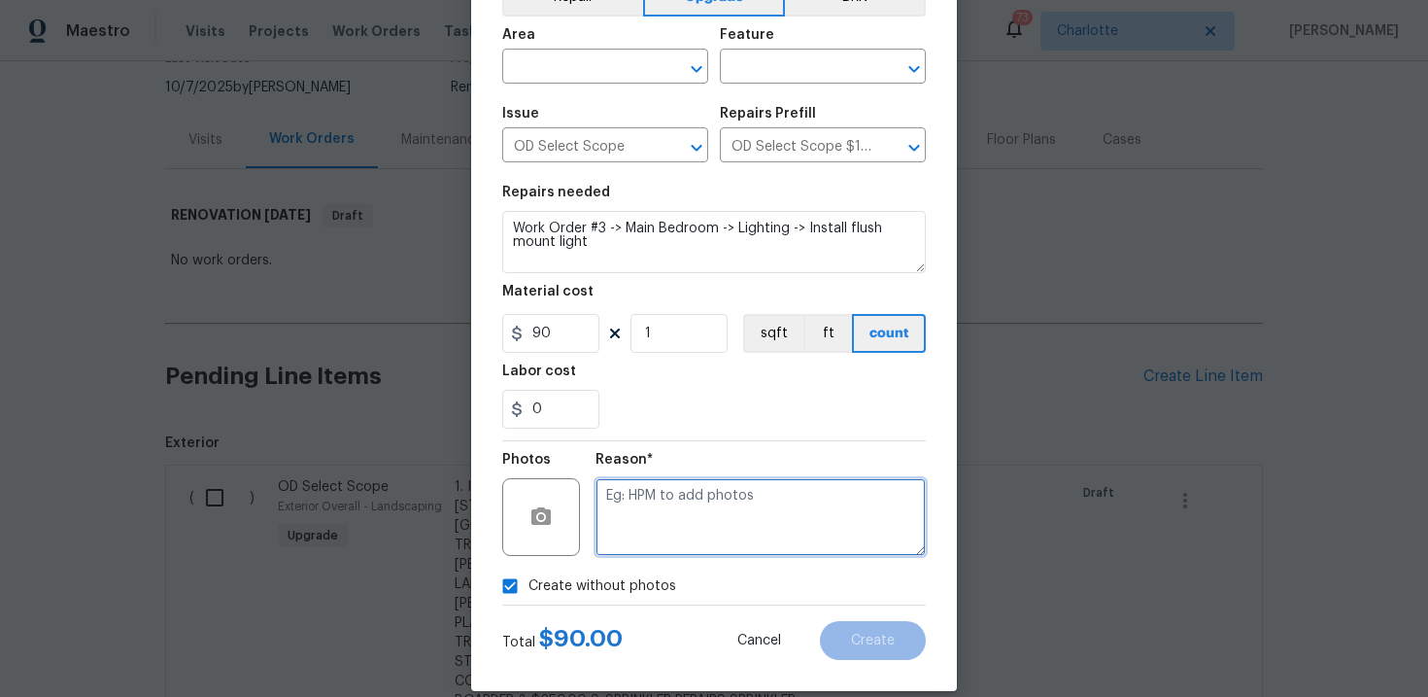
click at [668, 538] on textarea at bounding box center [761, 517] width 330 height 78
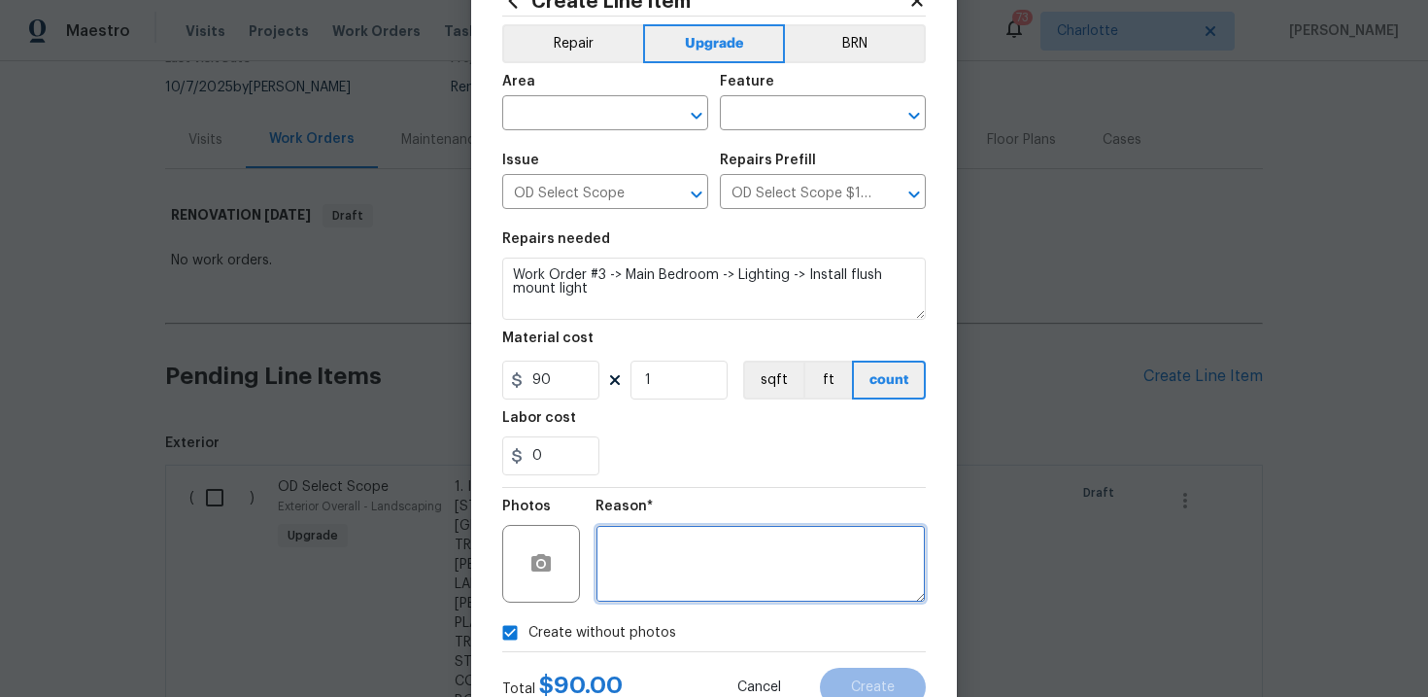
scroll to position [64, 0]
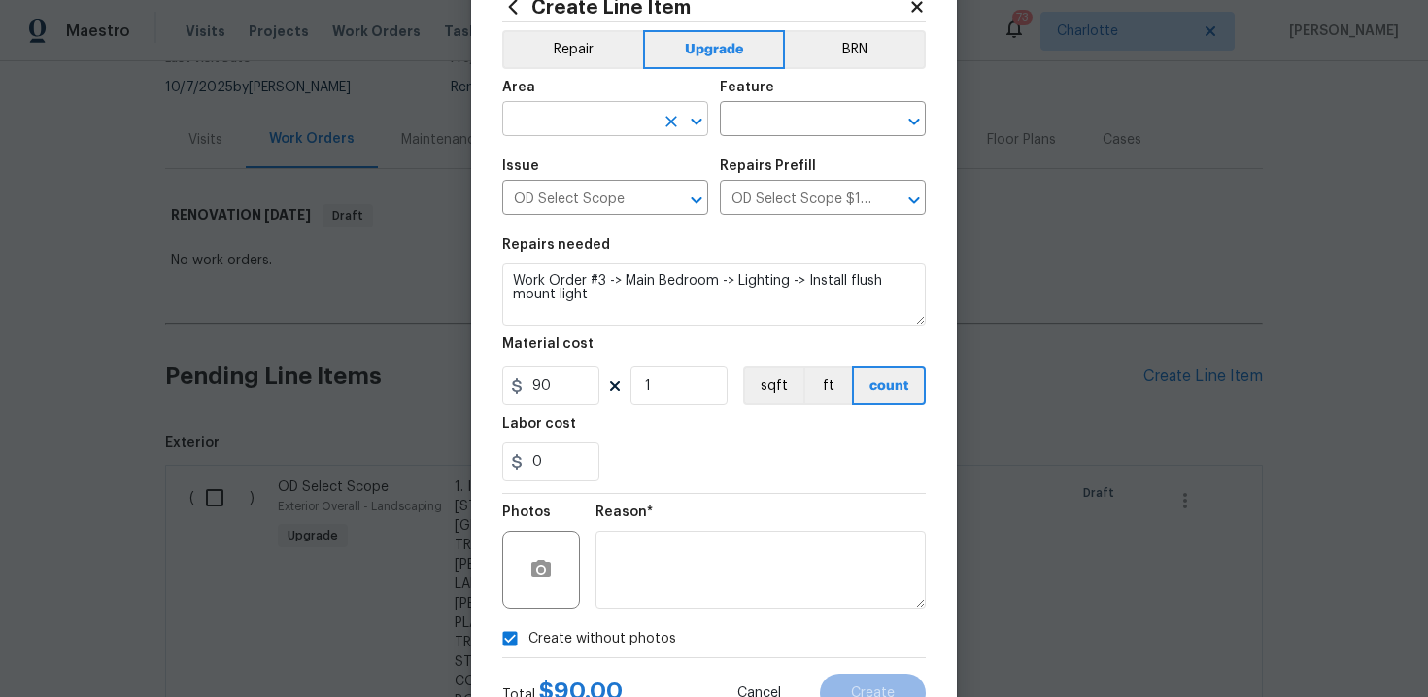
click at [620, 112] on input "text" at bounding box center [578, 121] width 152 height 30
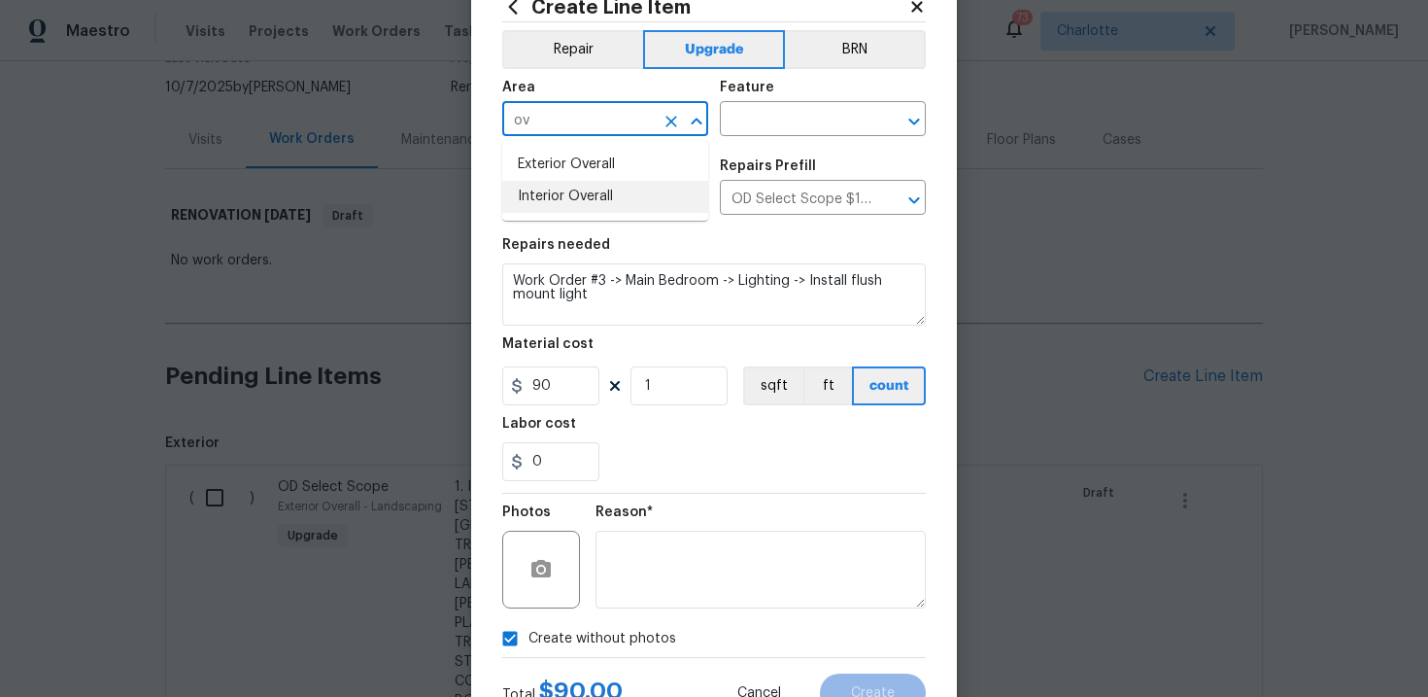
click at [609, 188] on li "Interior Overall" at bounding box center [605, 197] width 206 height 32
click at [761, 119] on input "text" at bounding box center [796, 121] width 152 height 30
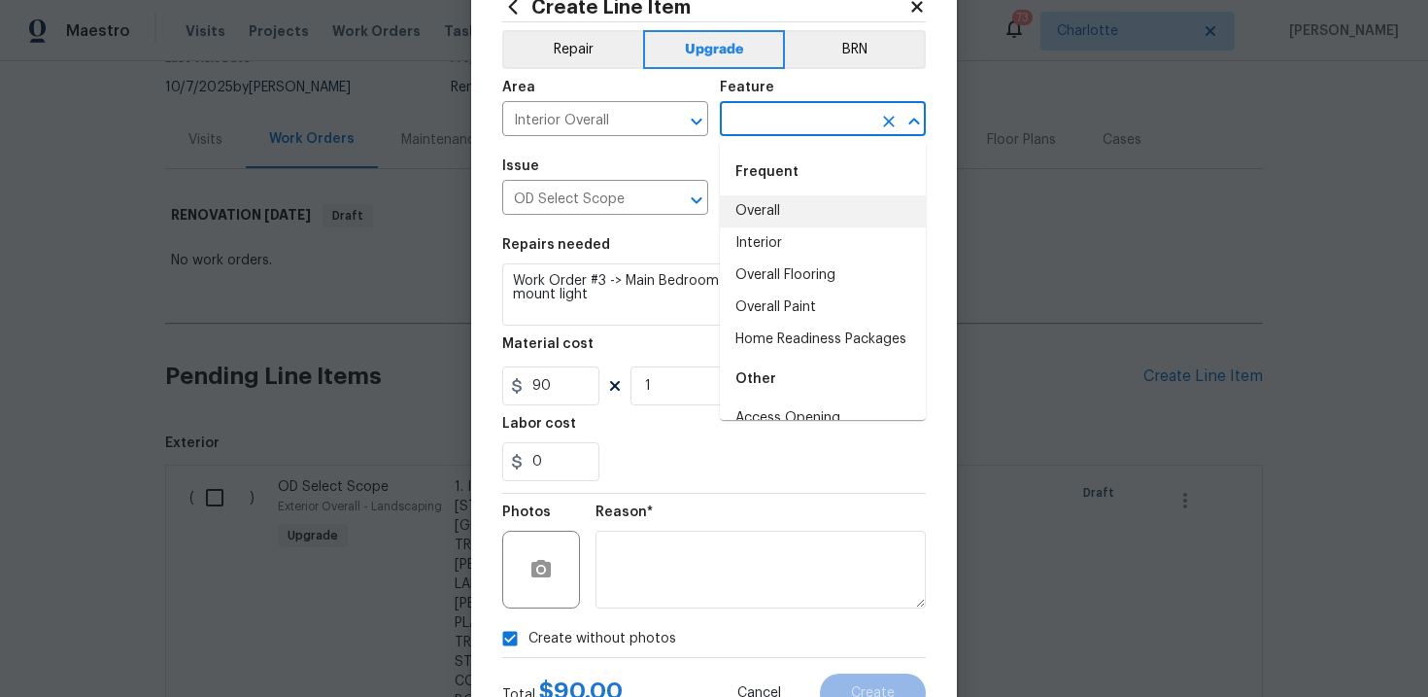
click at [777, 218] on li "Overall" at bounding box center [823, 211] width 206 height 32
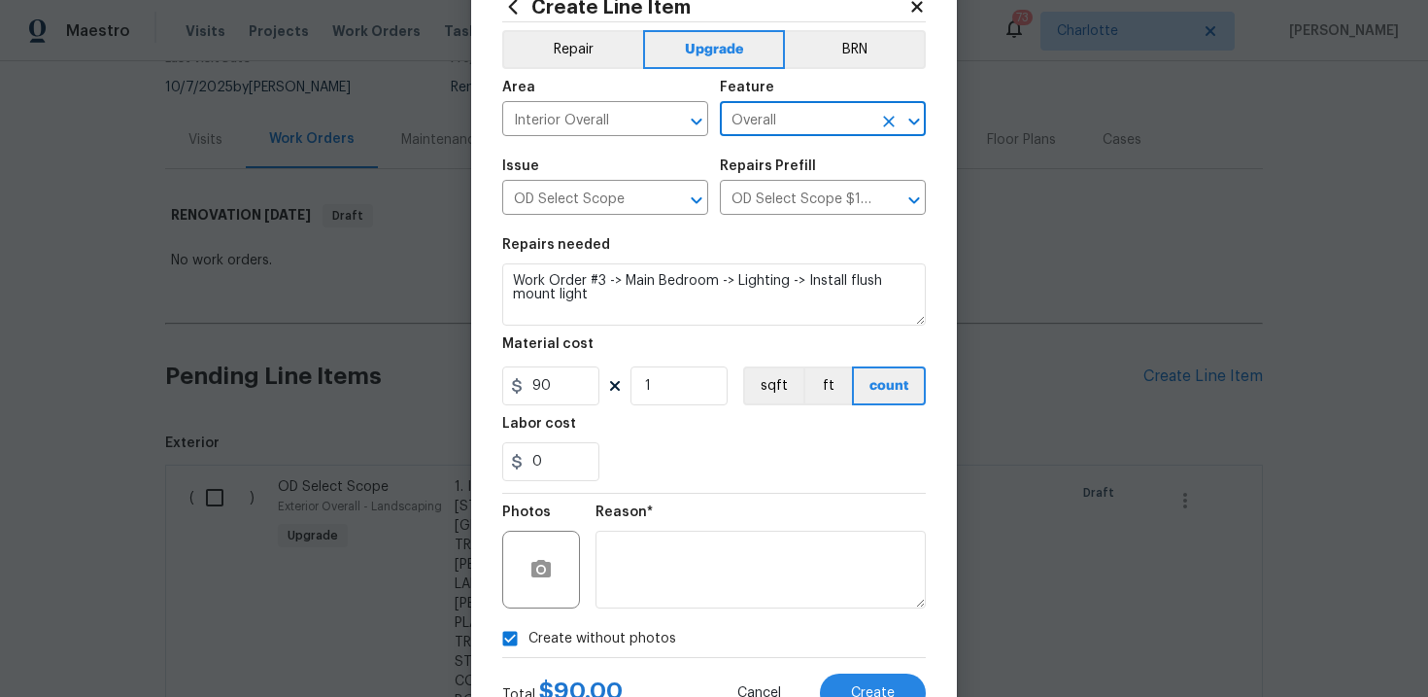
scroll to position [141, 0]
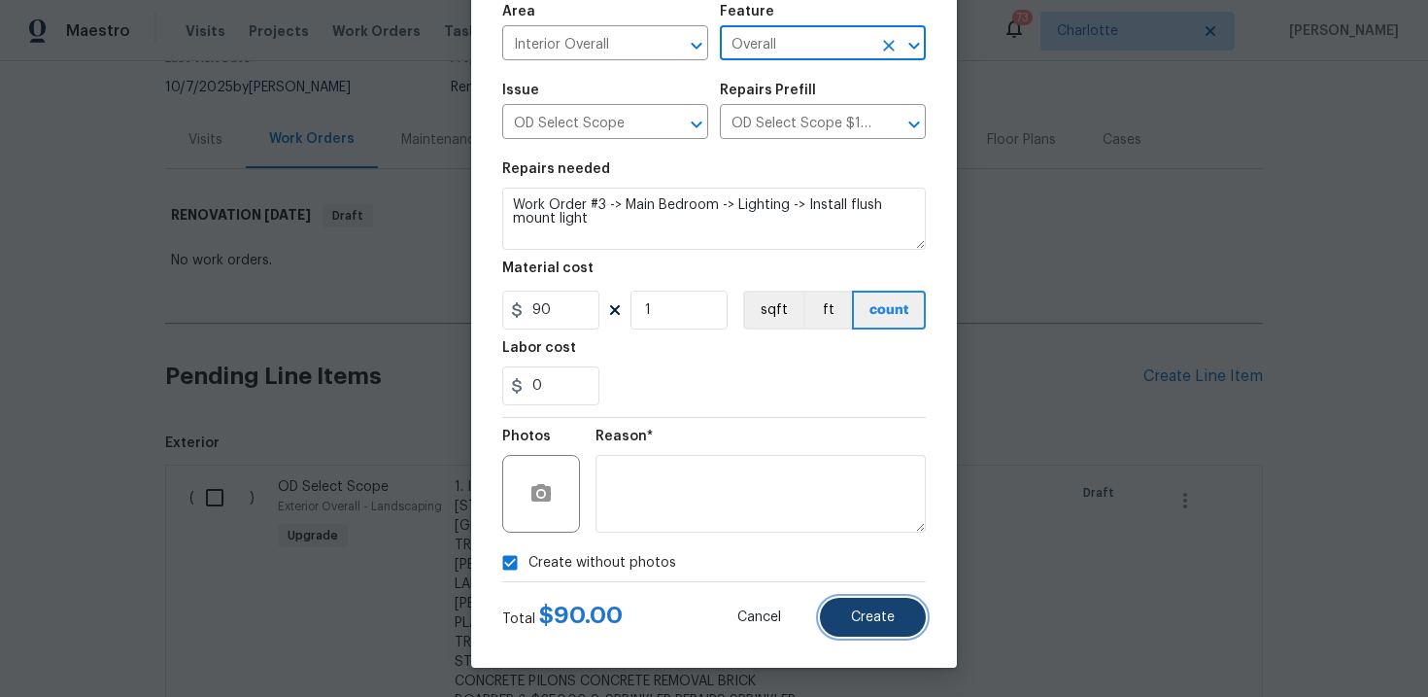
click at [874, 622] on span "Create" at bounding box center [873, 617] width 44 height 15
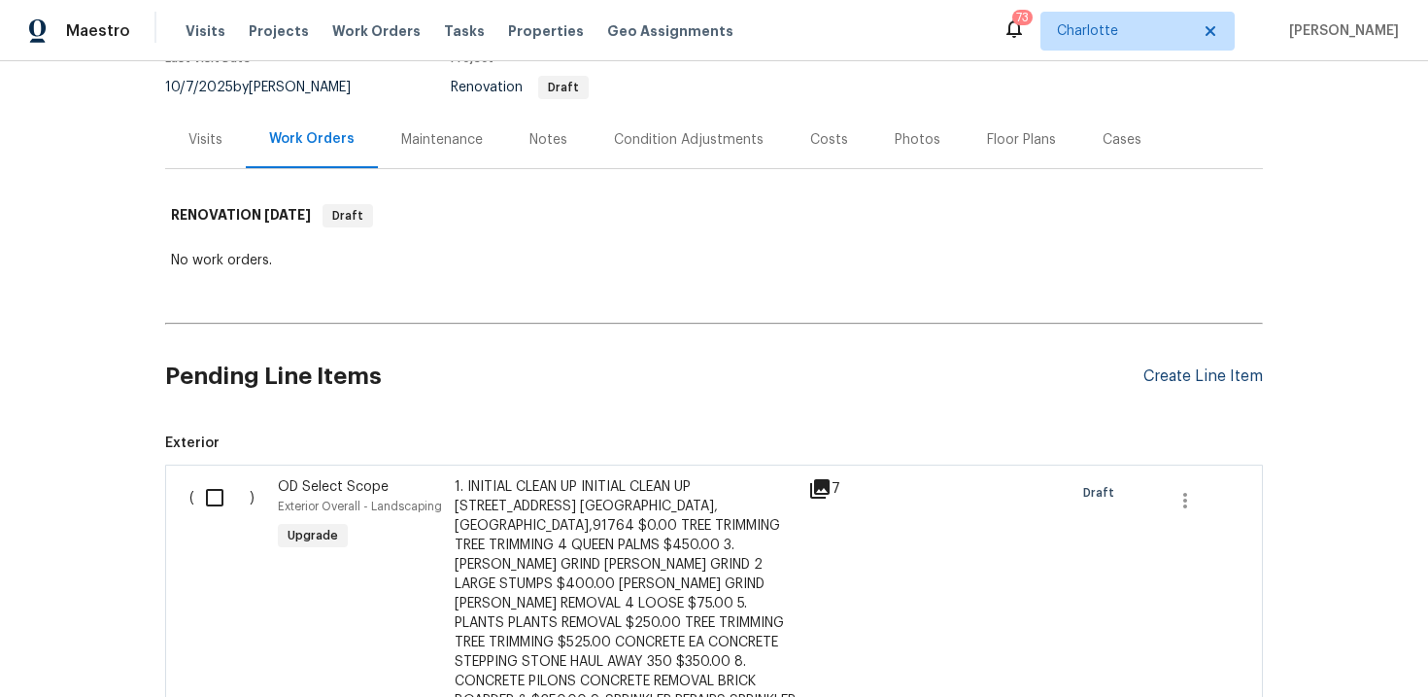
click at [1203, 375] on div "Create Line Item" at bounding box center [1202, 376] width 119 height 18
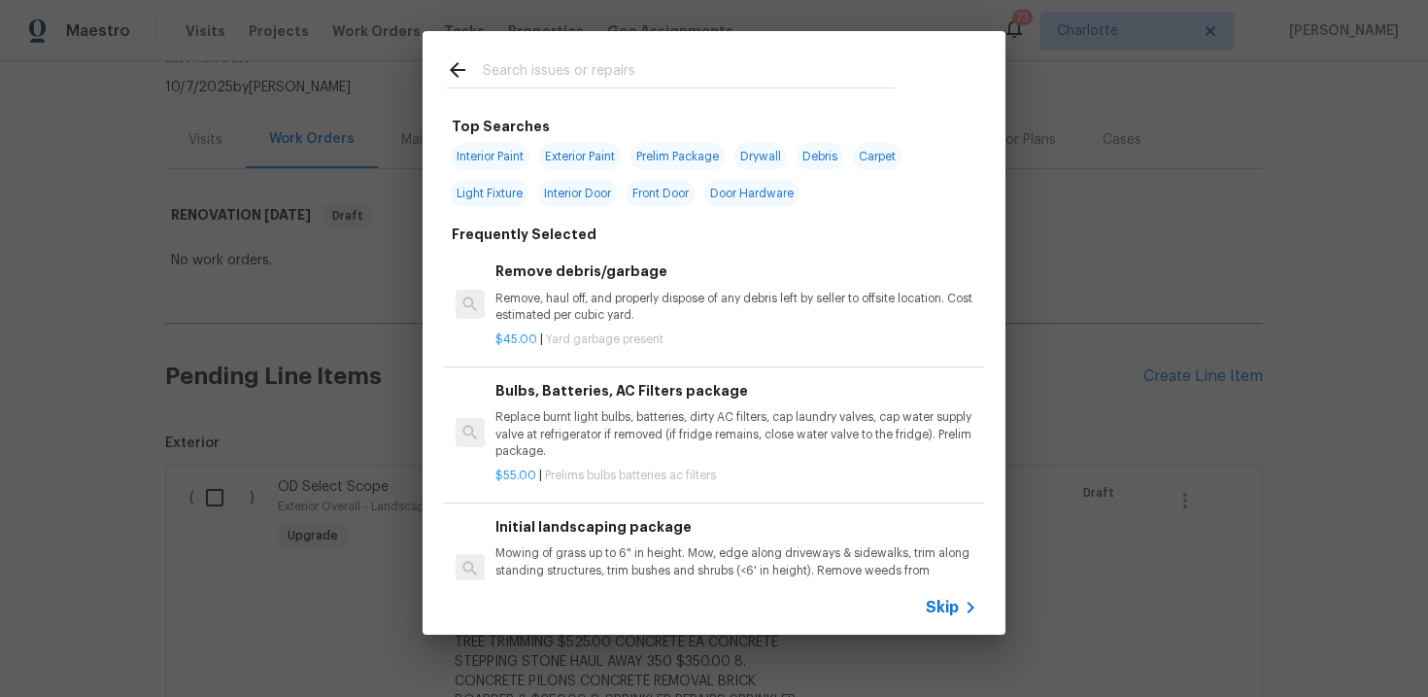
click at [937, 613] on span "Skip" at bounding box center [942, 606] width 33 height 19
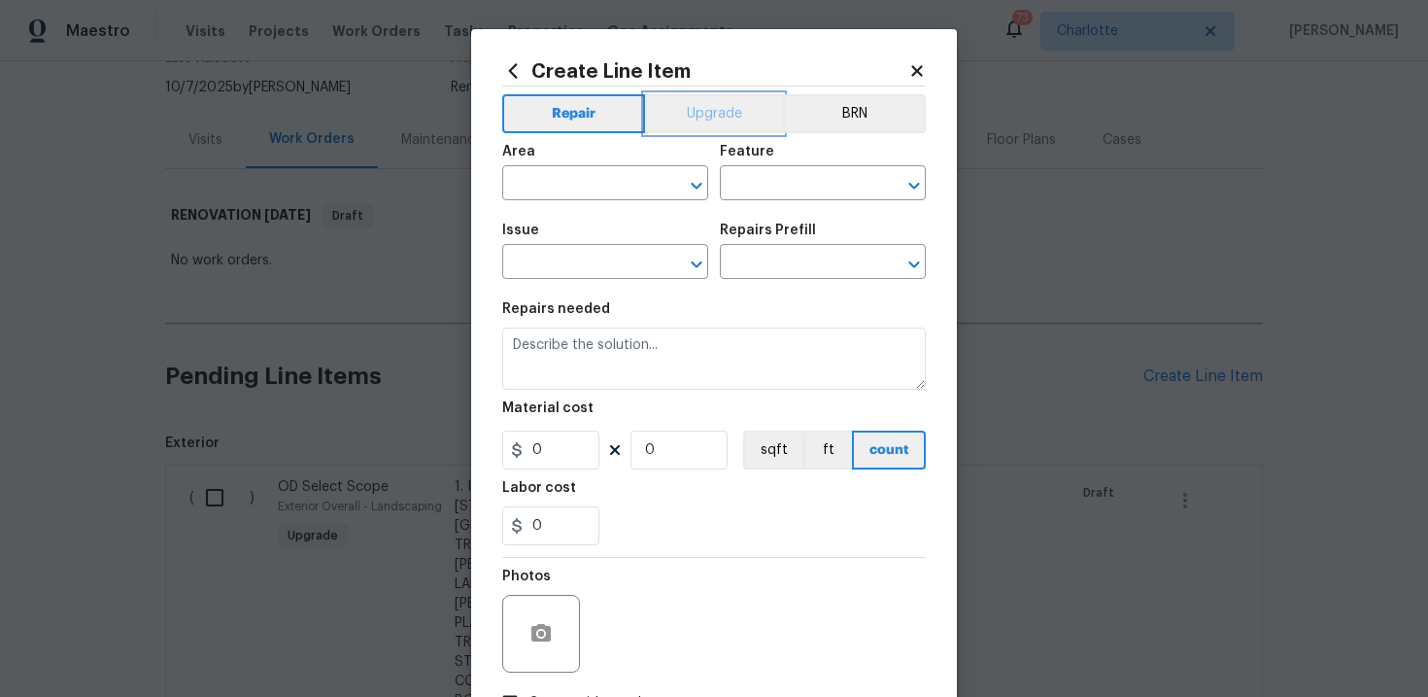
click at [712, 107] on button "Upgrade" at bounding box center [714, 113] width 139 height 39
click at [618, 266] on input "text" at bounding box center [578, 264] width 152 height 30
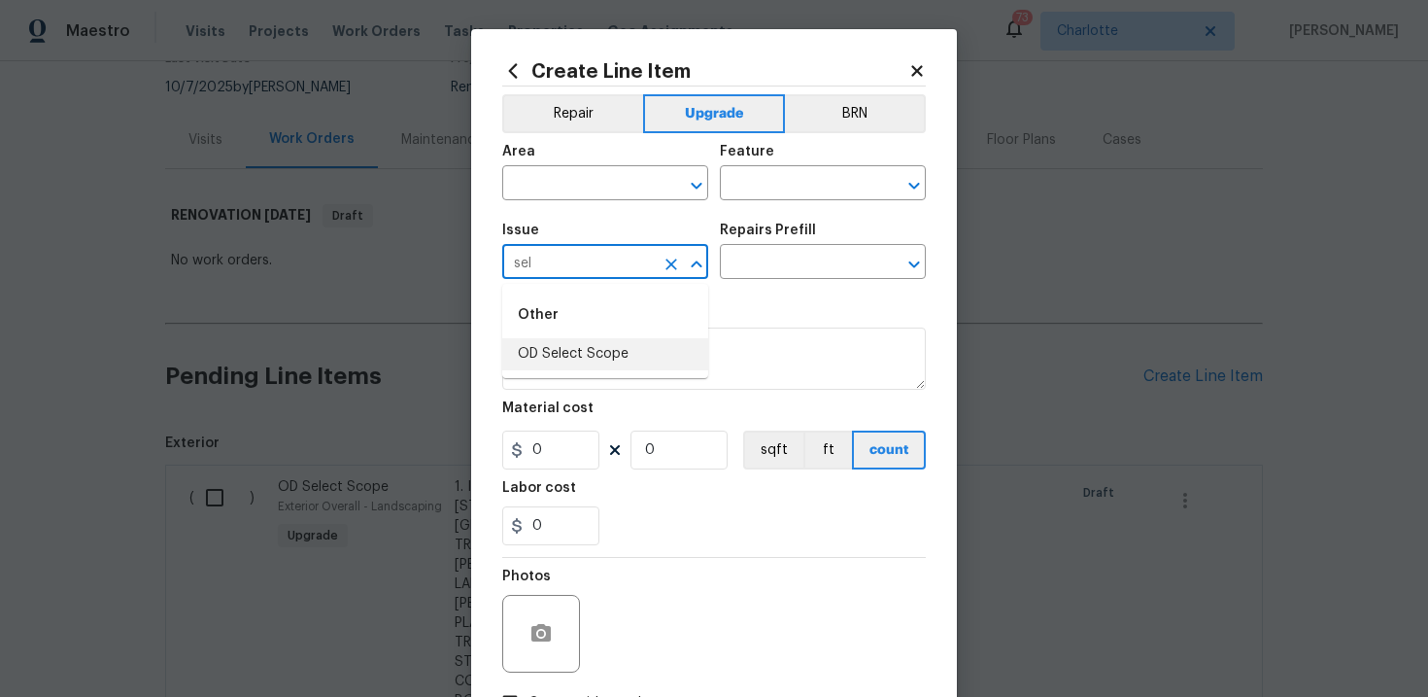
click at [601, 350] on li "OD Select Scope" at bounding box center [605, 354] width 206 height 32
click at [783, 258] on input "text" at bounding box center [796, 264] width 152 height 30
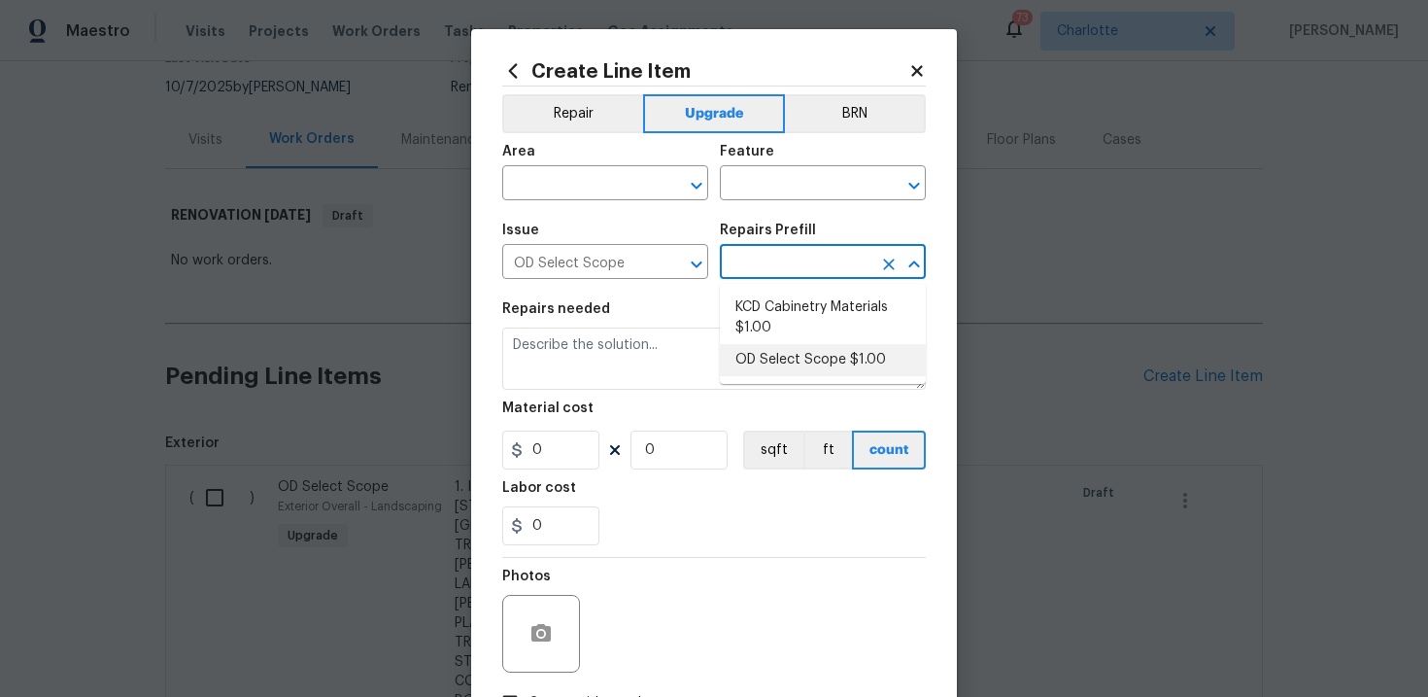
click at [785, 352] on li "OD Select Scope $1.00" at bounding box center [823, 360] width 206 height 32
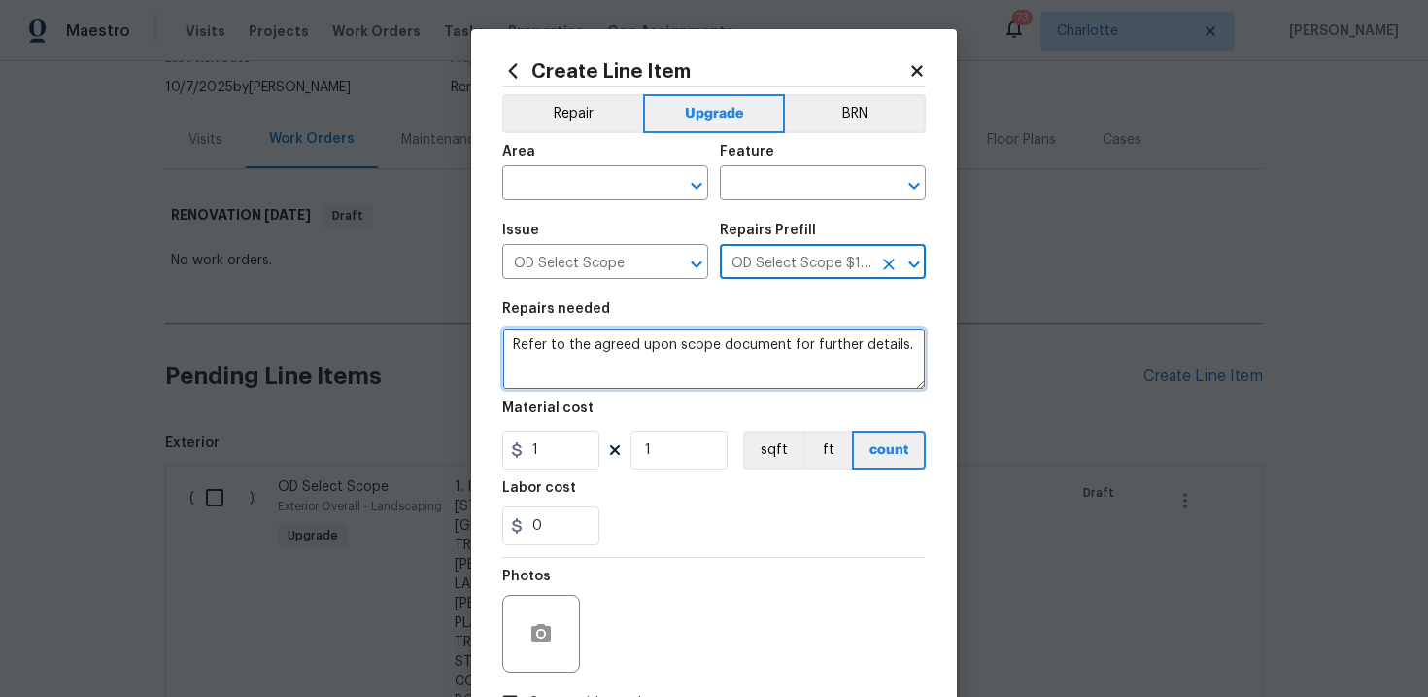
click at [706, 352] on textarea "Refer to the agreed upon scope document for further details." at bounding box center [714, 358] width 424 height 62
paste textarea "Work Order #3 -> Main Bedroom -> Lighting -> Replace pull chain flush mount lig…"
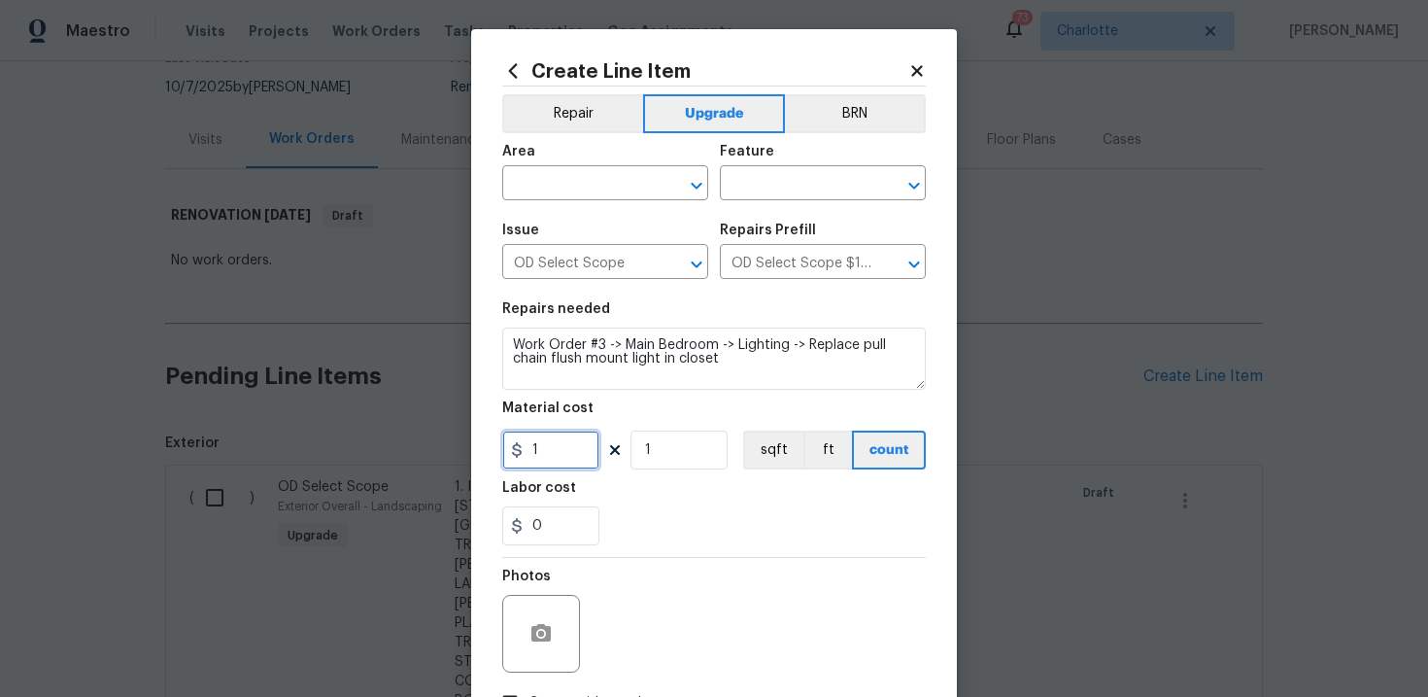
click at [574, 446] on input "1" at bounding box center [550, 449] width 97 height 39
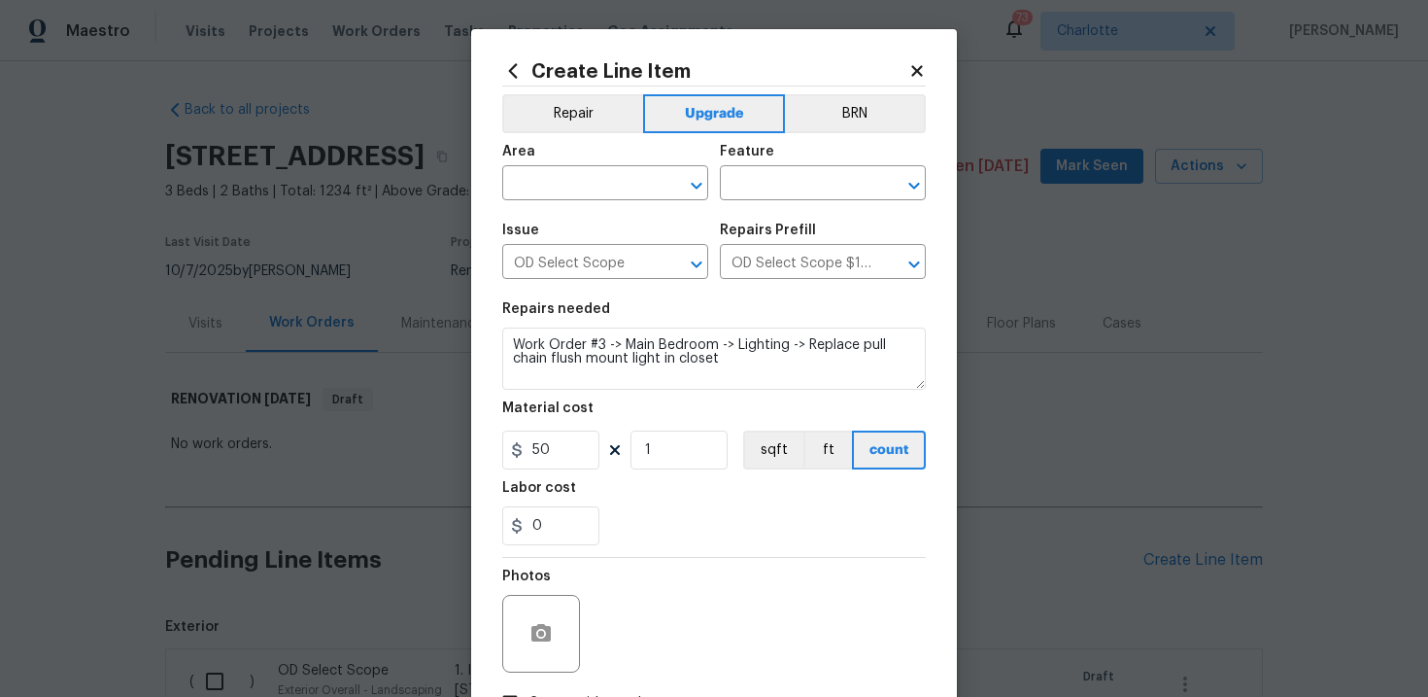
scroll to position [184, 0]
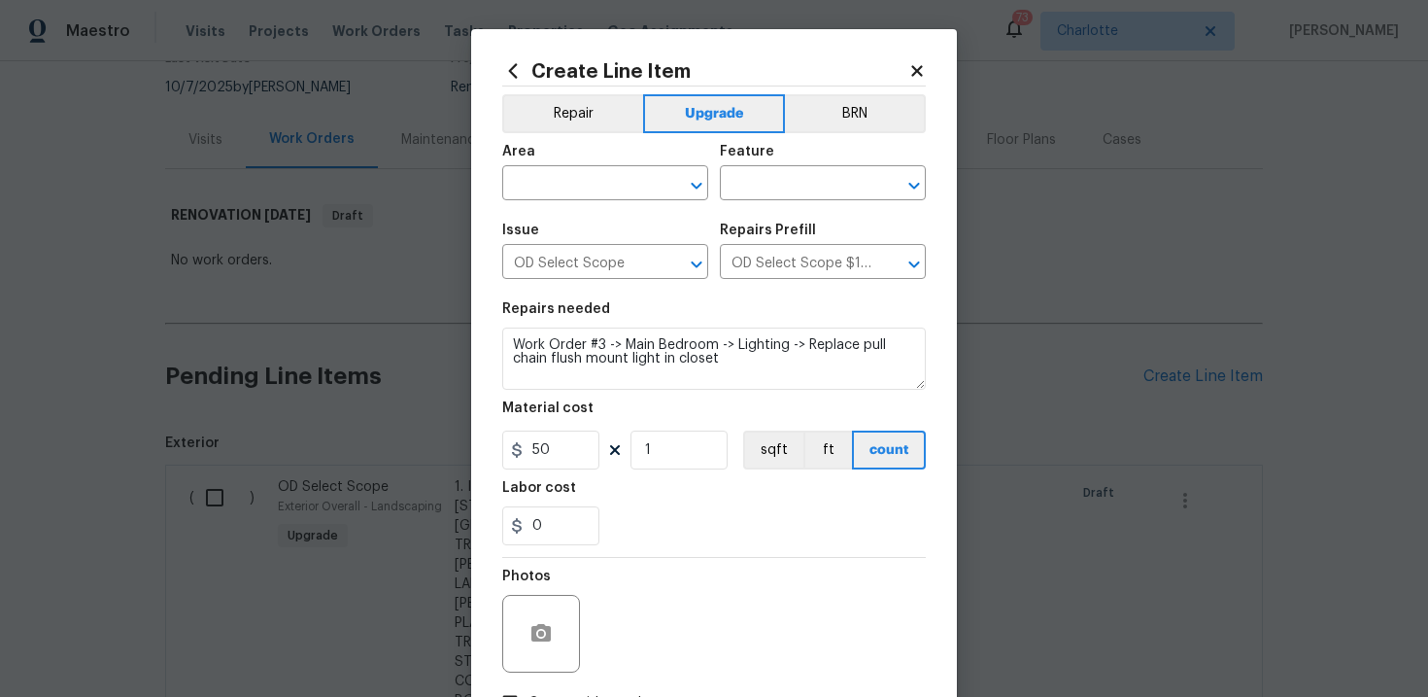
type input "50"
click at [698, 511] on div "0" at bounding box center [714, 525] width 424 height 39
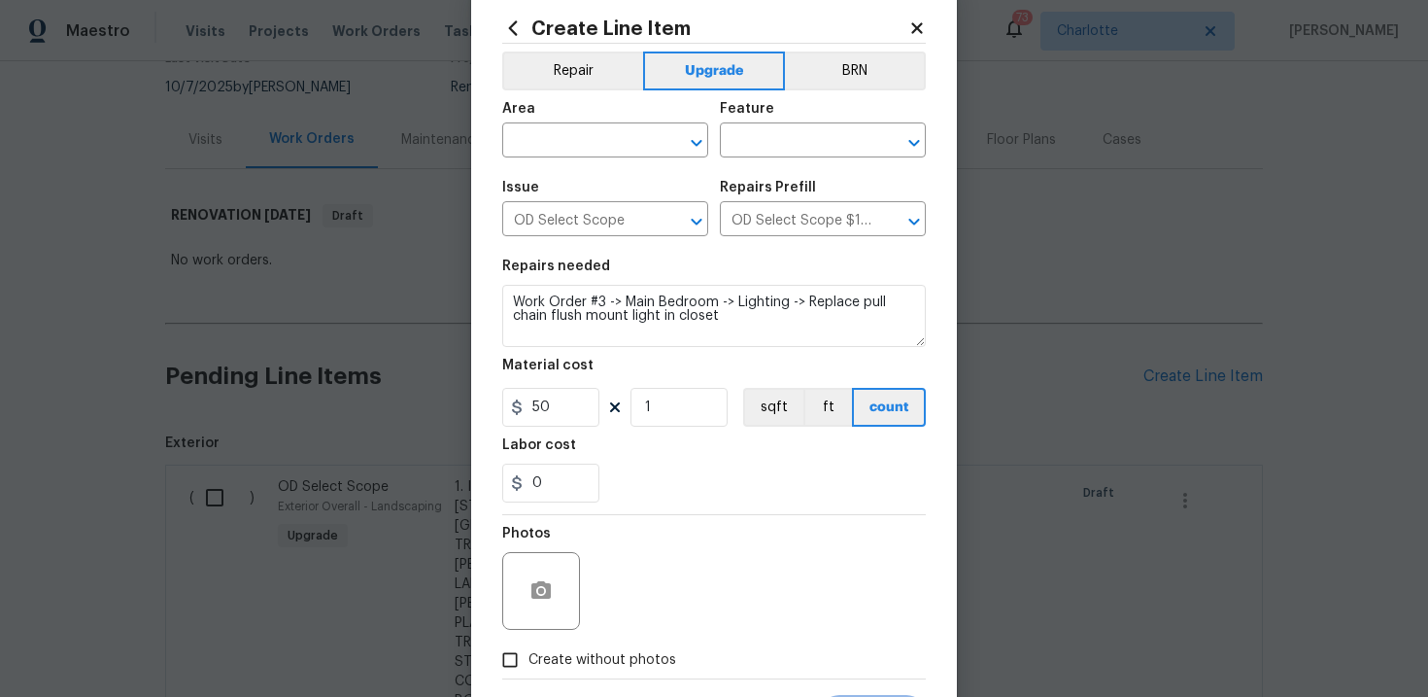
scroll to position [63, 0]
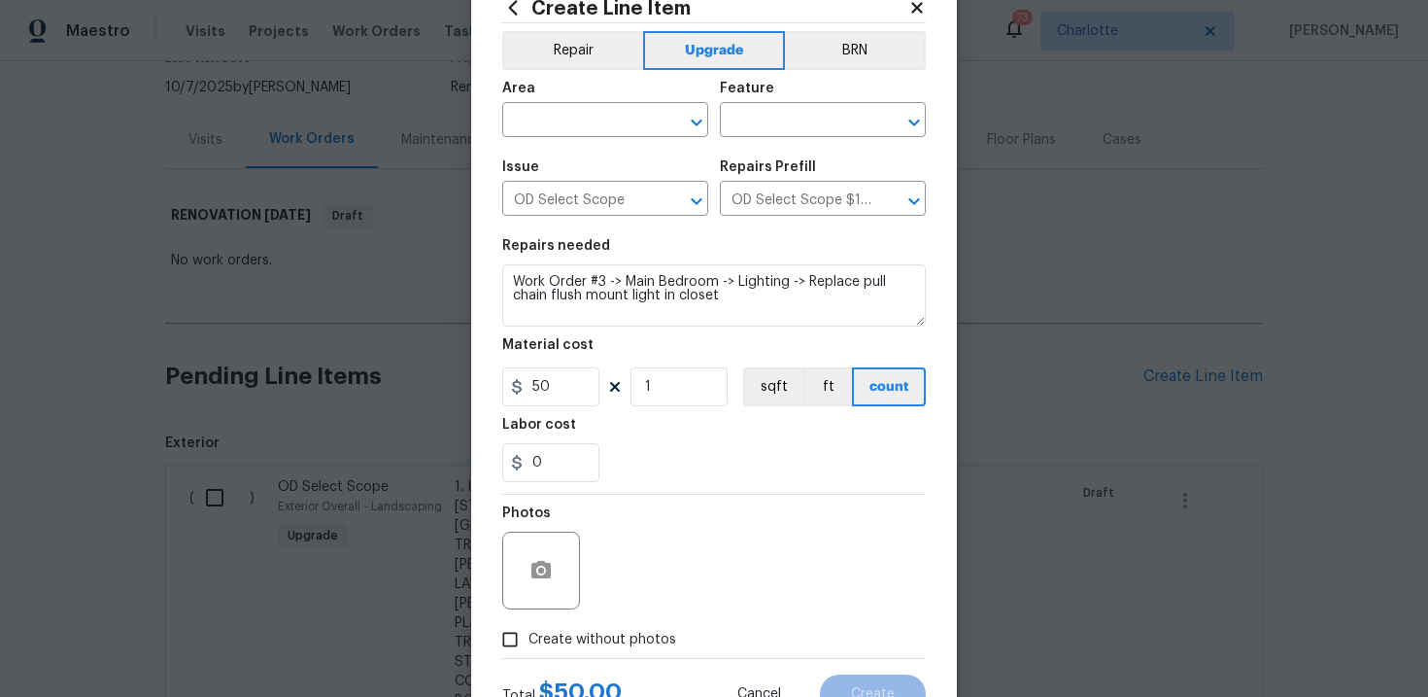
click at [588, 644] on span "Create without photos" at bounding box center [602, 640] width 148 height 20
click at [528, 644] on input "Create without photos" at bounding box center [510, 639] width 37 height 37
checkbox input "true"
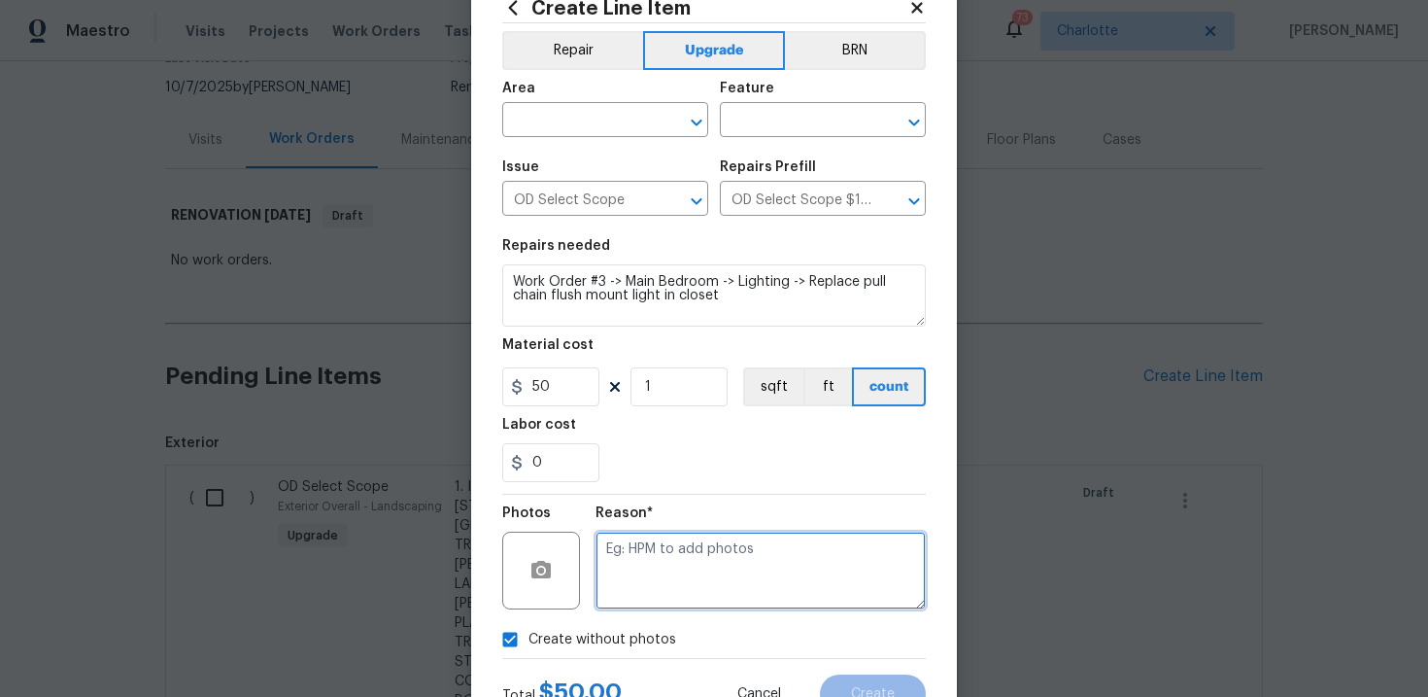
click at [701, 573] on textarea at bounding box center [761, 570] width 330 height 78
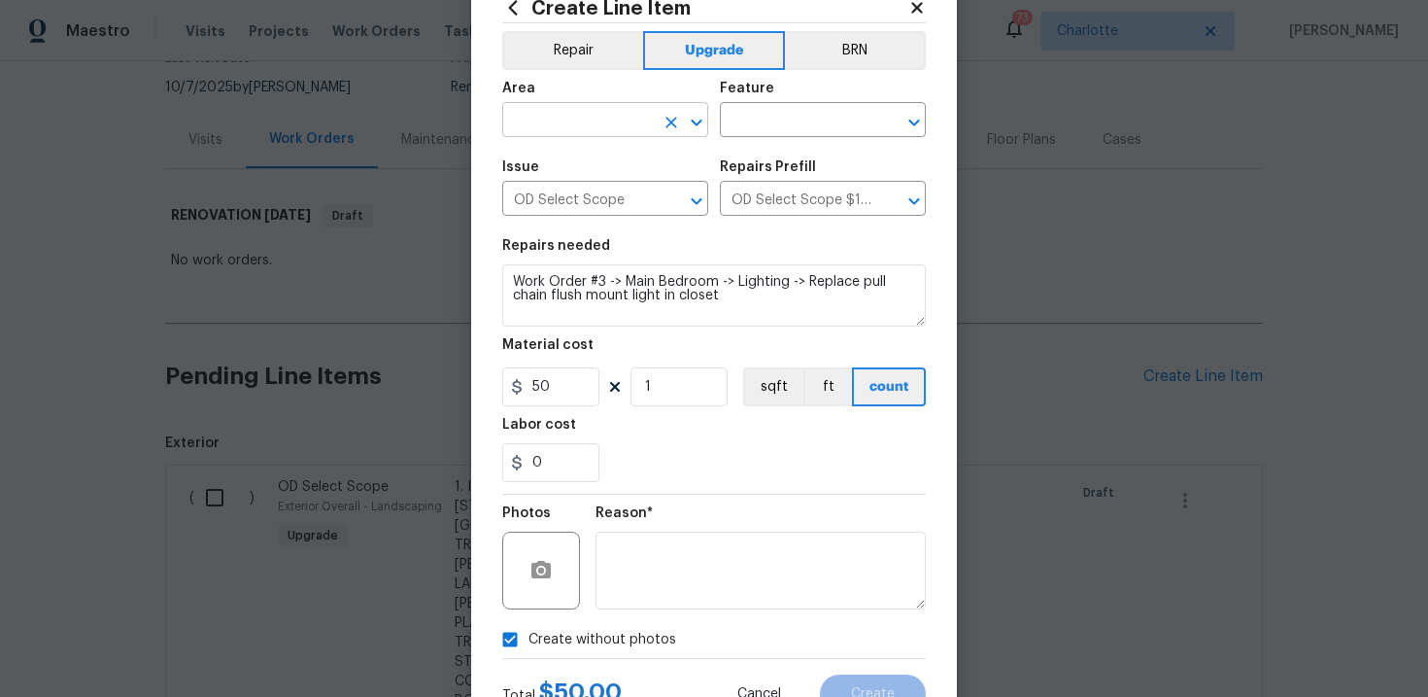
click at [577, 118] on input "text" at bounding box center [578, 122] width 152 height 30
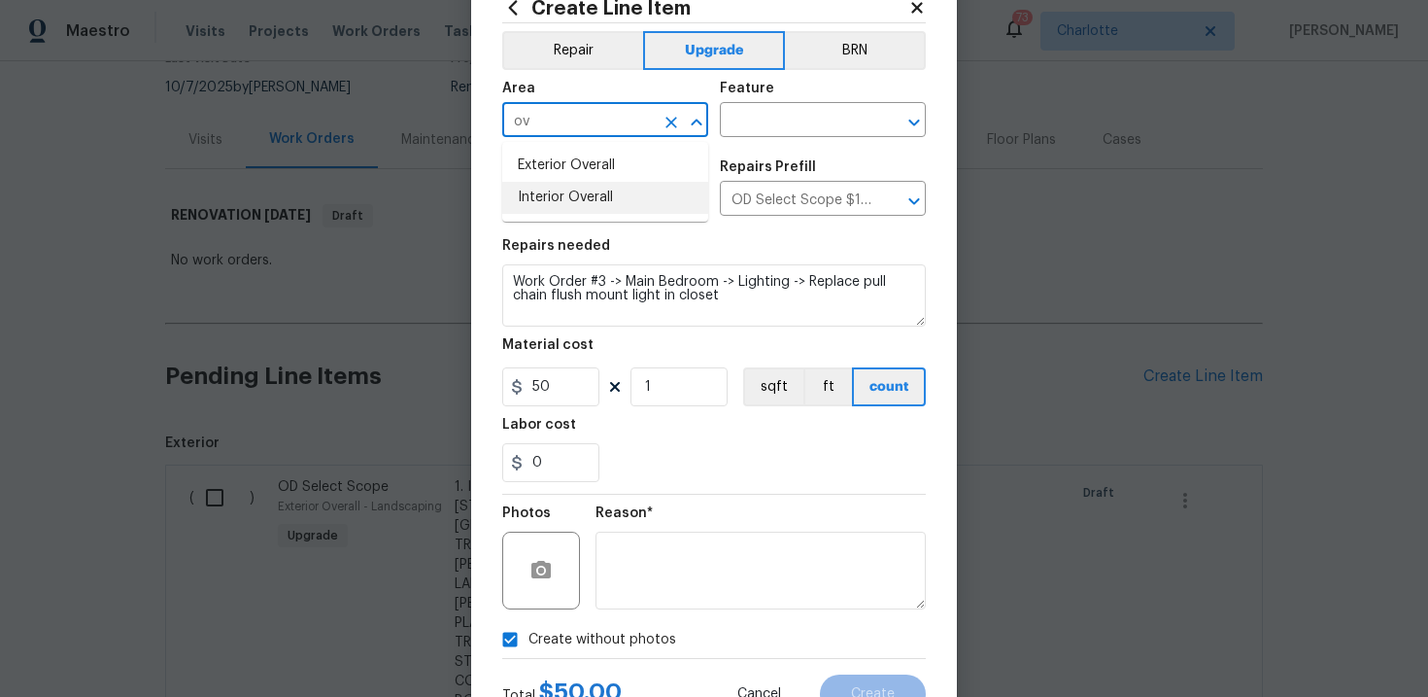
click at [585, 187] on li "Interior Overall" at bounding box center [605, 198] width 206 height 32
type input "Interior Overall"
click at [786, 127] on input "text" at bounding box center [796, 122] width 152 height 30
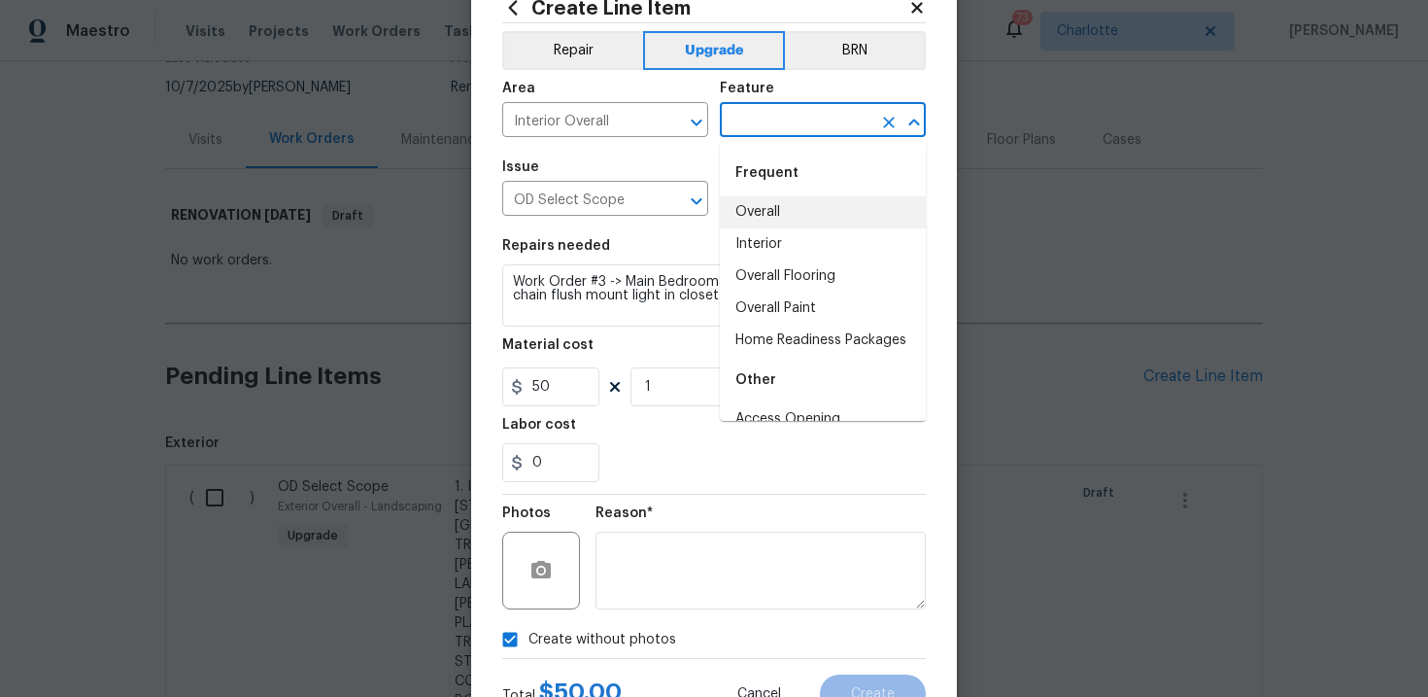
click at [790, 204] on li "Overall" at bounding box center [823, 212] width 206 height 32
type input "Overall"
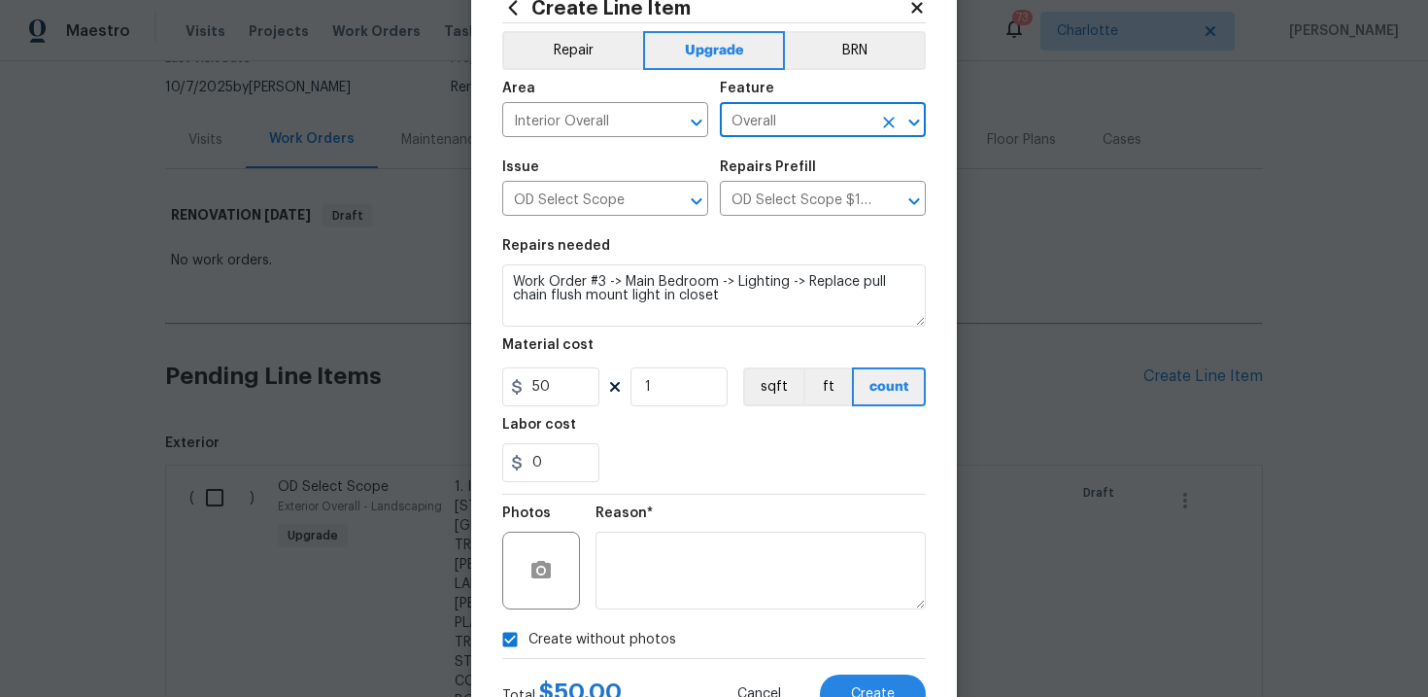
scroll to position [141, 0]
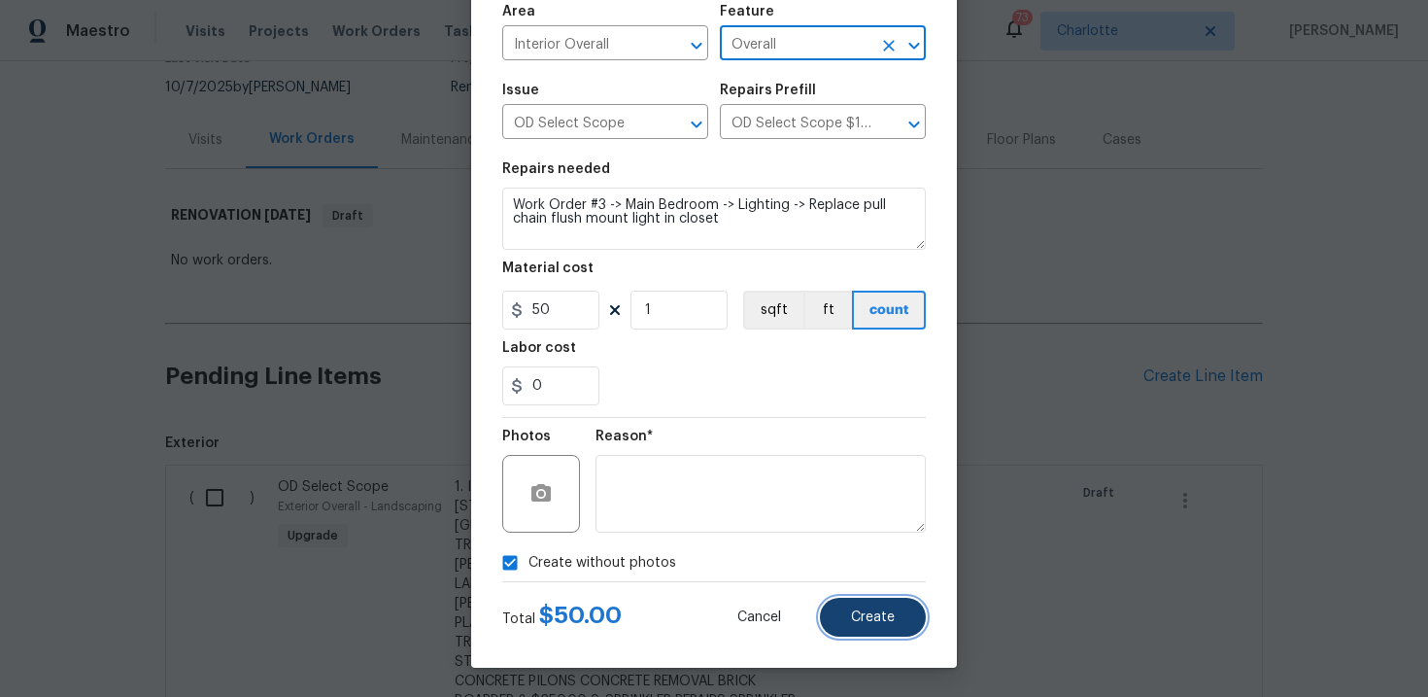
click at [882, 602] on button "Create" at bounding box center [873, 616] width 106 height 39
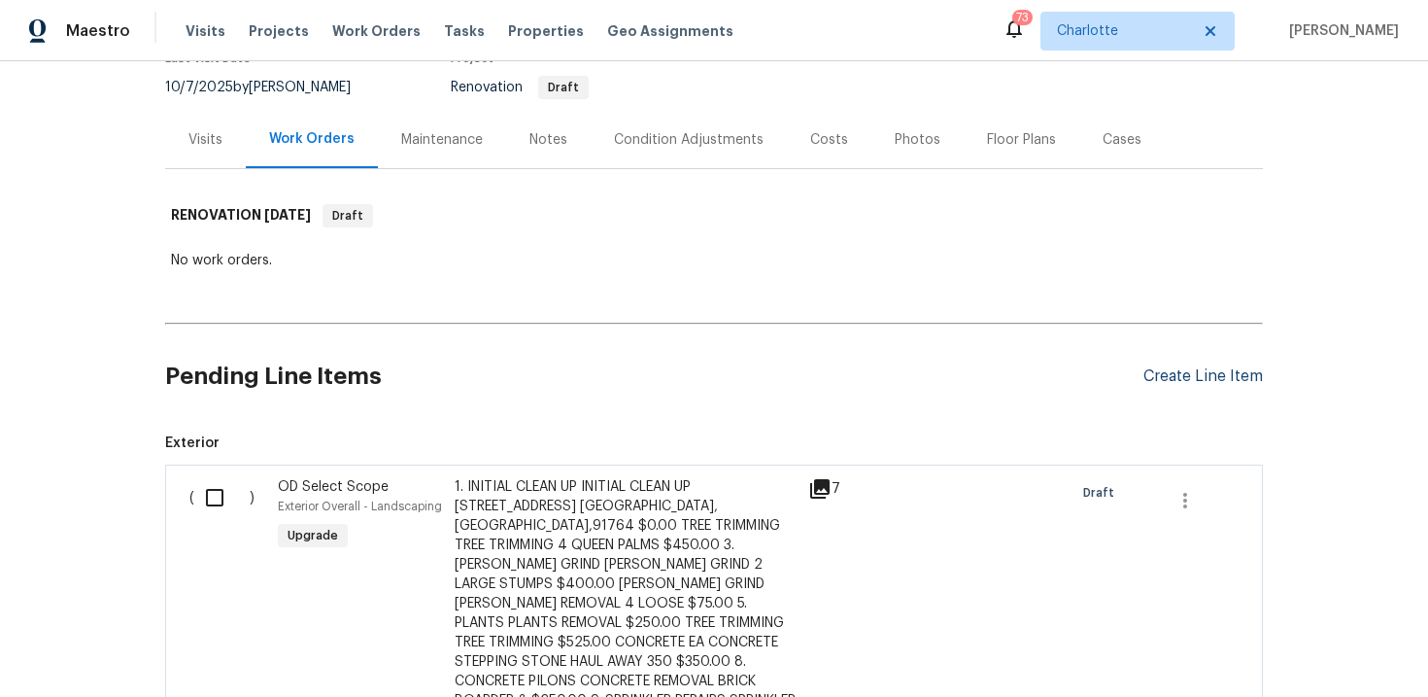
click at [1195, 373] on div "Create Line Item" at bounding box center [1202, 376] width 119 height 18
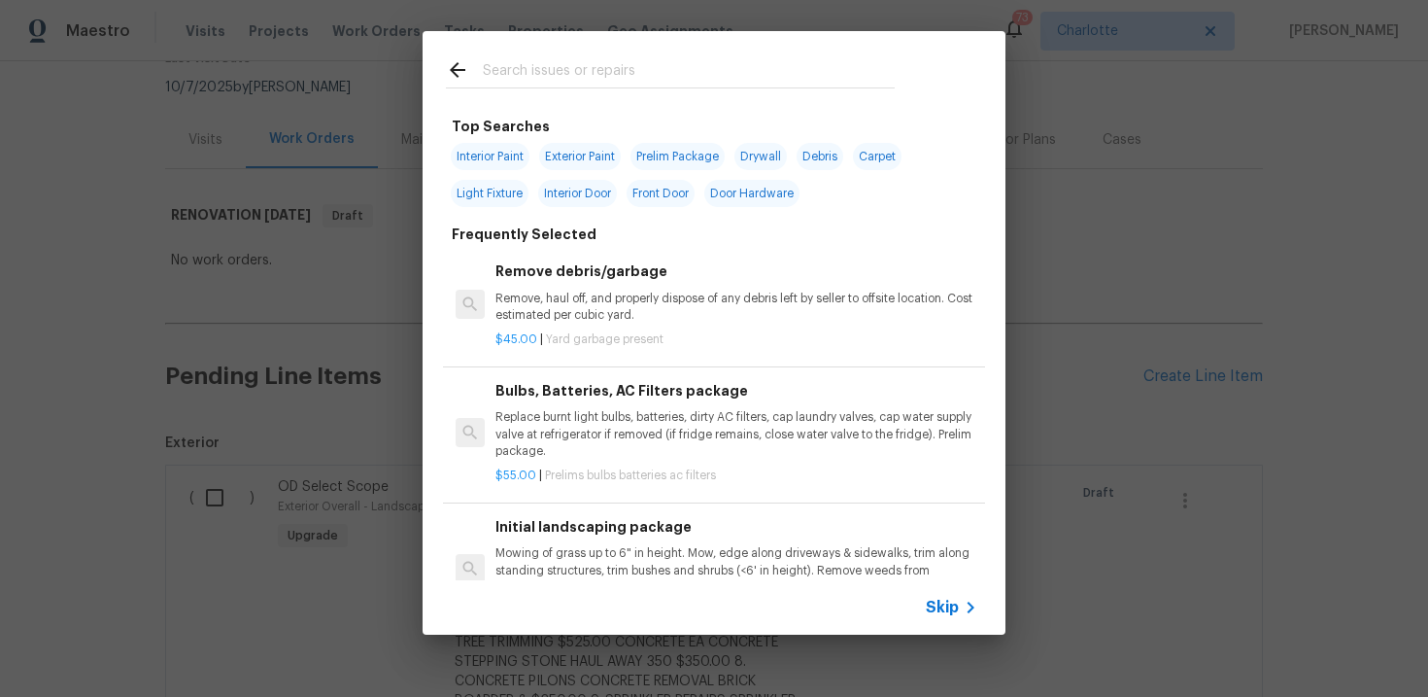
click at [938, 605] on span "Skip" at bounding box center [942, 606] width 33 height 19
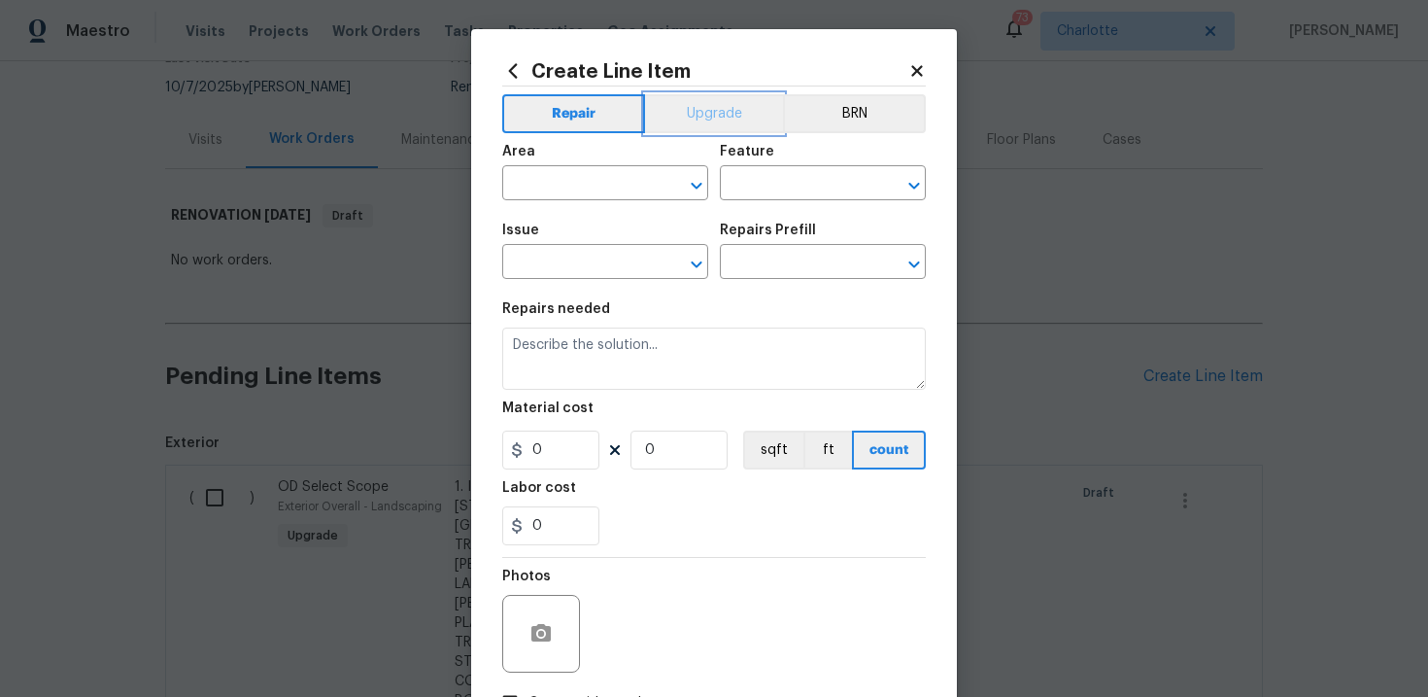
click at [716, 118] on button "Upgrade" at bounding box center [714, 113] width 139 height 39
click at [597, 257] on input "text" at bounding box center [578, 264] width 152 height 30
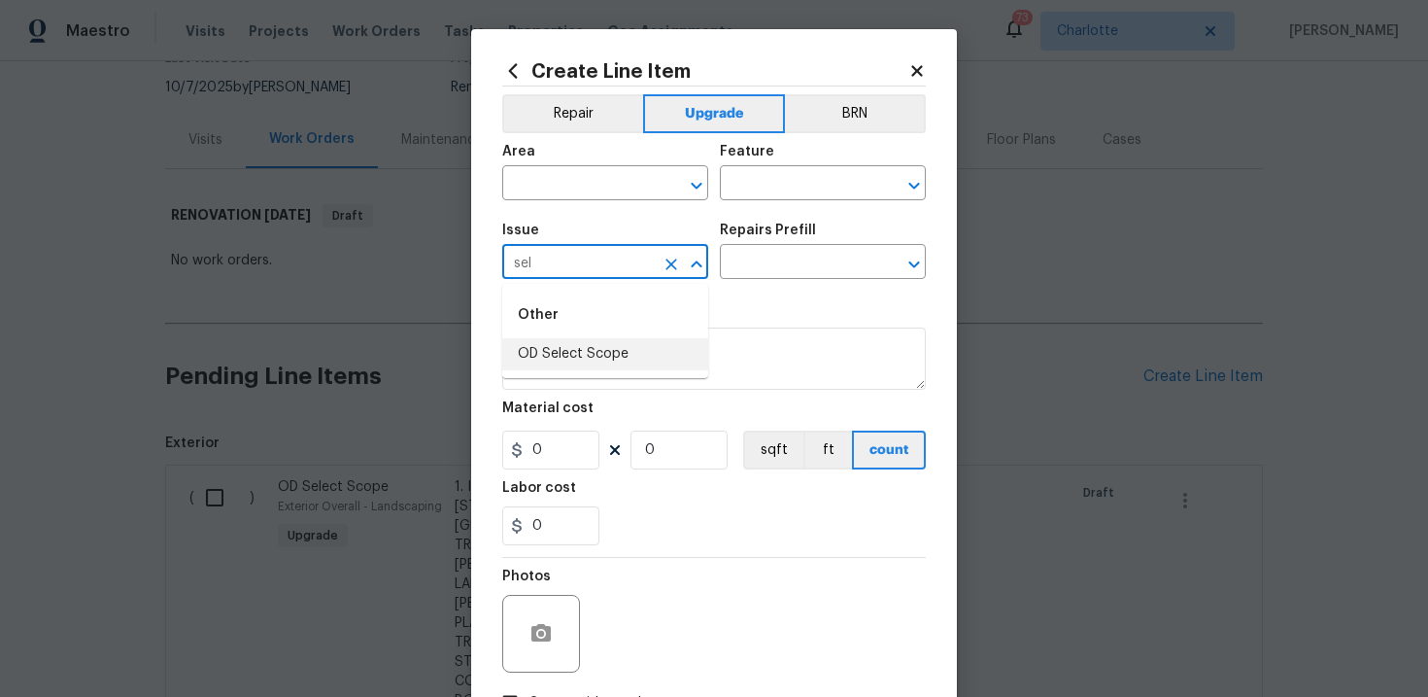
click at [587, 352] on li "OD Select Scope" at bounding box center [605, 354] width 206 height 32
type input "OD Select Scope"
click at [793, 265] on input "text" at bounding box center [796, 264] width 152 height 30
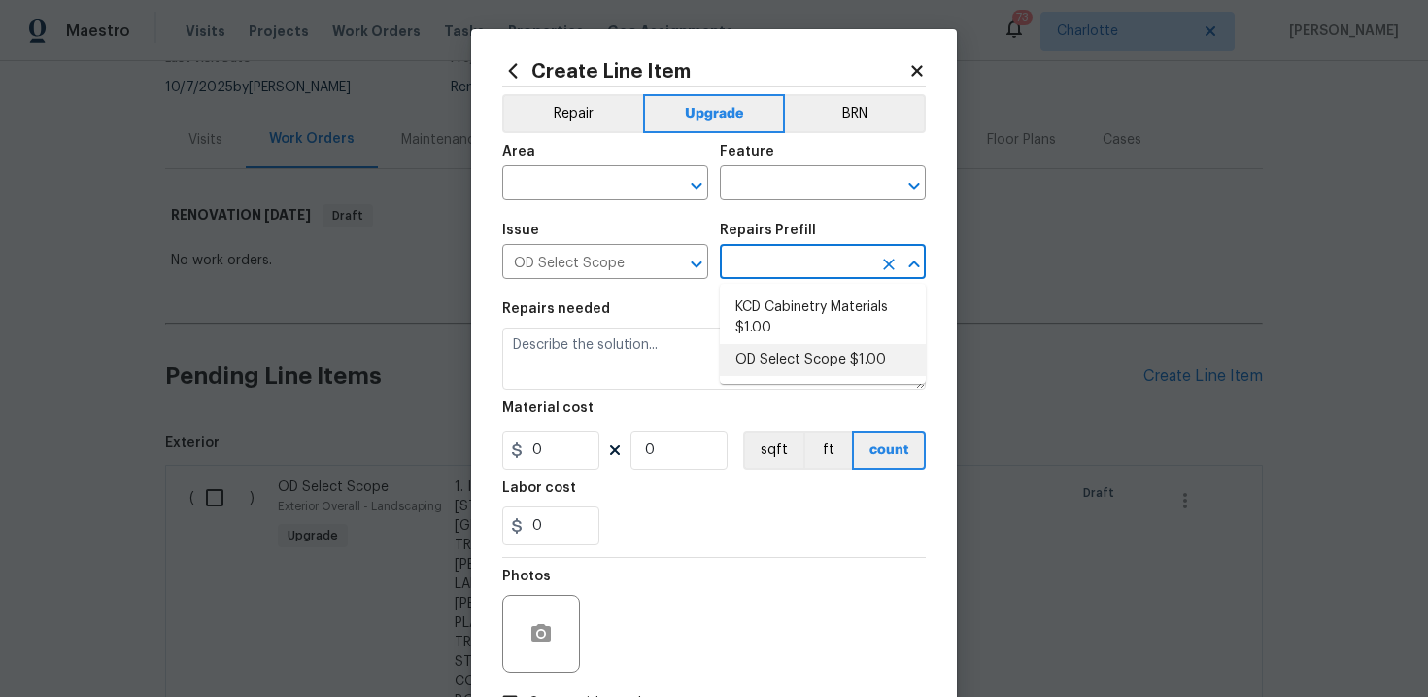
click at [815, 359] on li "OD Select Scope $1.00" at bounding box center [823, 360] width 206 height 32
type input "OD Select Scope $1.00"
type textarea "Refer to the agreed upon scope document for further details."
type input "1"
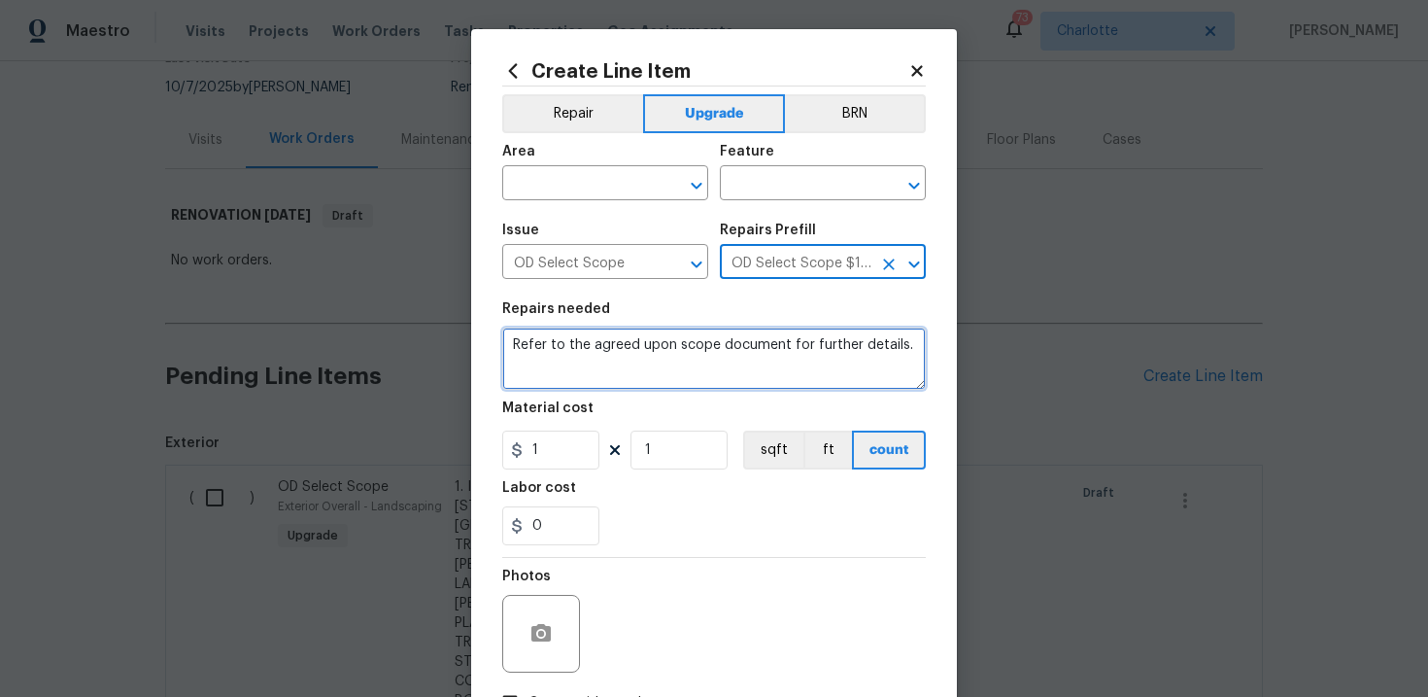
click at [687, 348] on textarea "Refer to the agreed upon scope document for further details." at bounding box center [714, 358] width 424 height 62
paste textarea "Work Order #3 -> Bedroom 2 -> Closet -> Demo closet shelving and install new sh…"
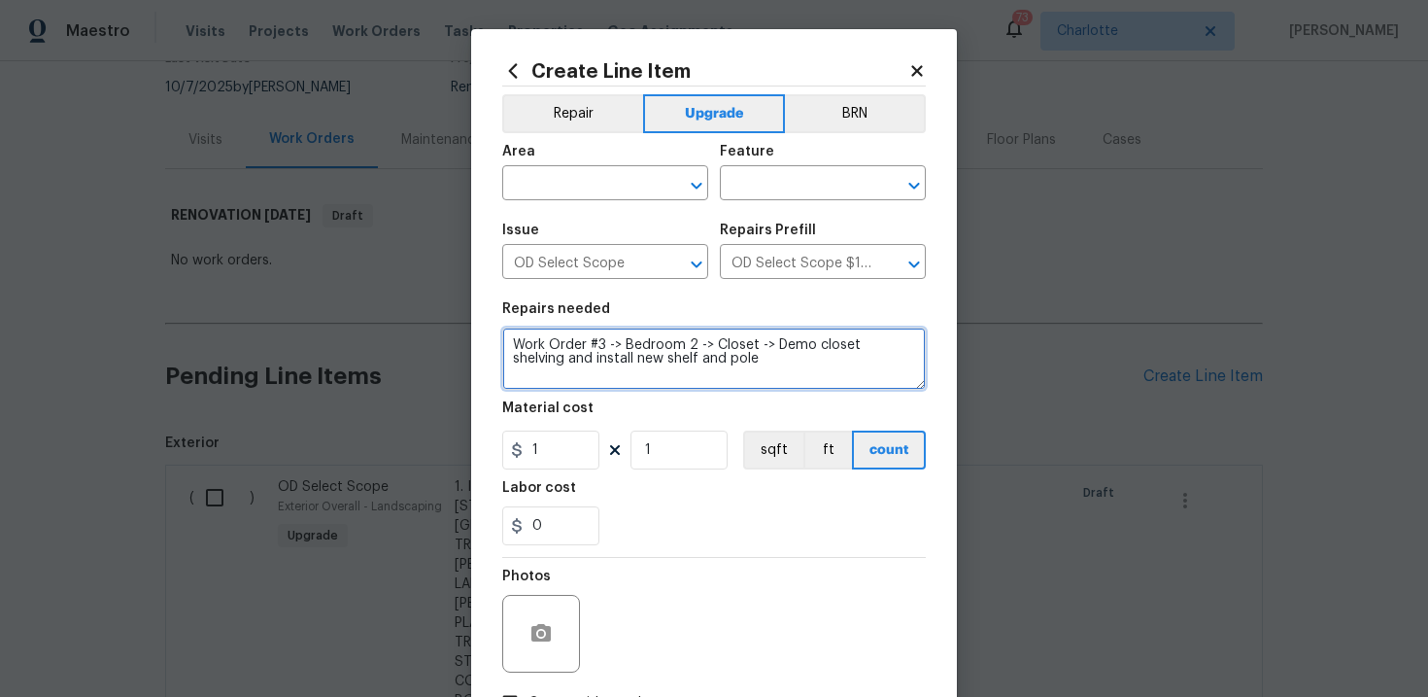
type textarea "Work Order #3 -> Bedroom 2 -> Closet -> Demo closet shelving and install new sh…"
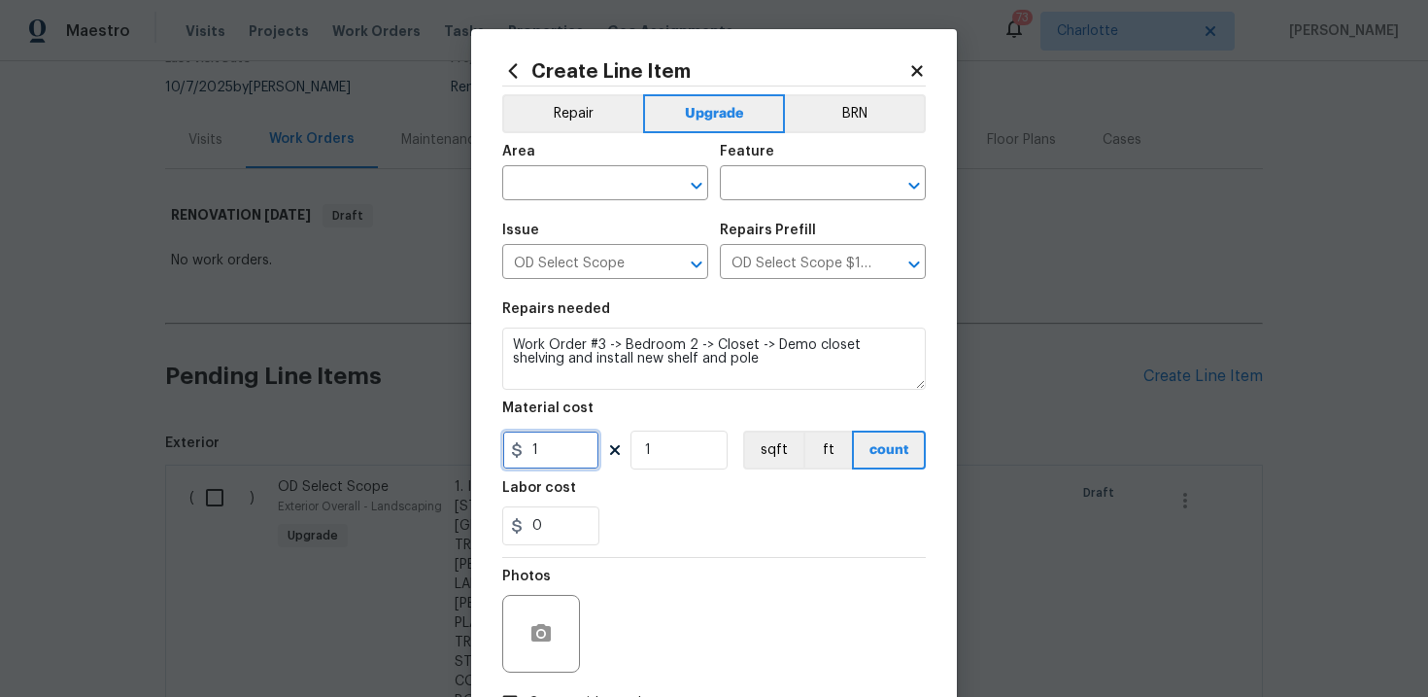
click at [565, 460] on input "1" at bounding box center [550, 449] width 97 height 39
type input "150"
click at [597, 187] on input "text" at bounding box center [578, 185] width 152 height 30
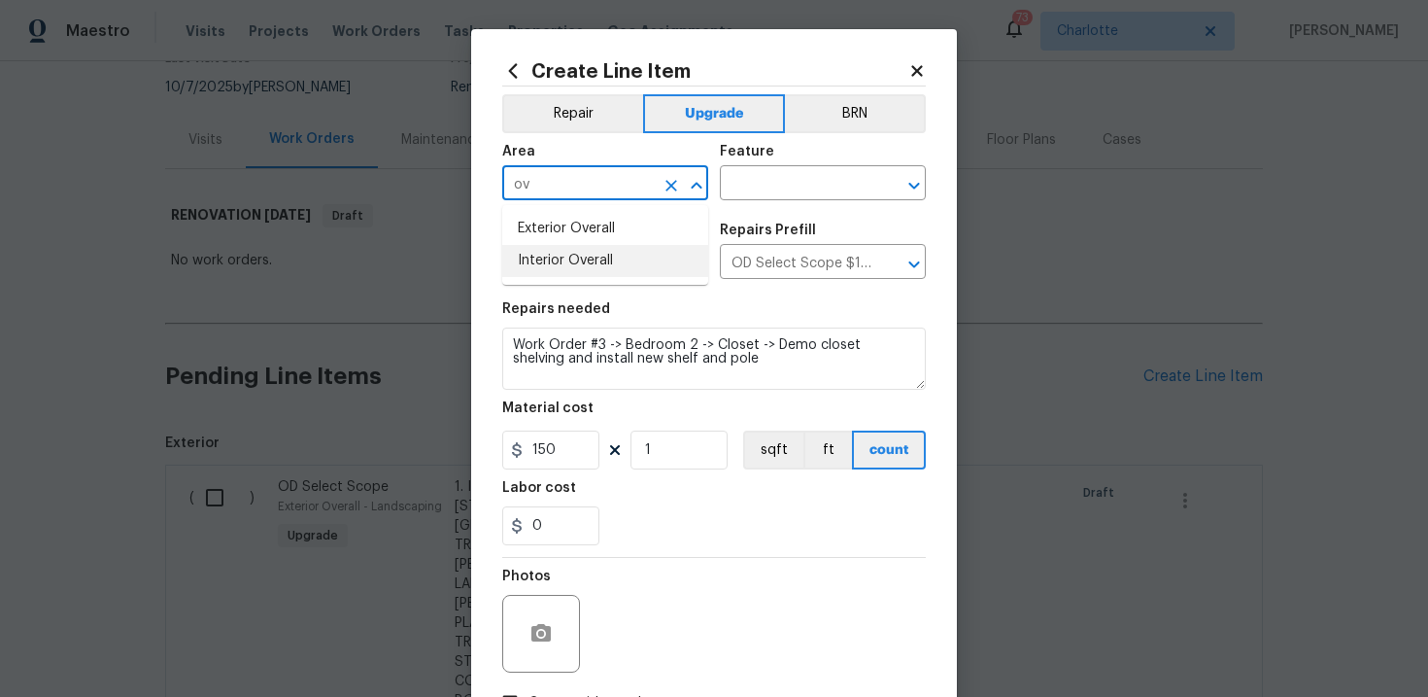
click at [591, 270] on li "Interior Overall" at bounding box center [605, 261] width 206 height 32
type input "Interior Overall"
click at [767, 190] on input "text" at bounding box center [796, 185] width 152 height 30
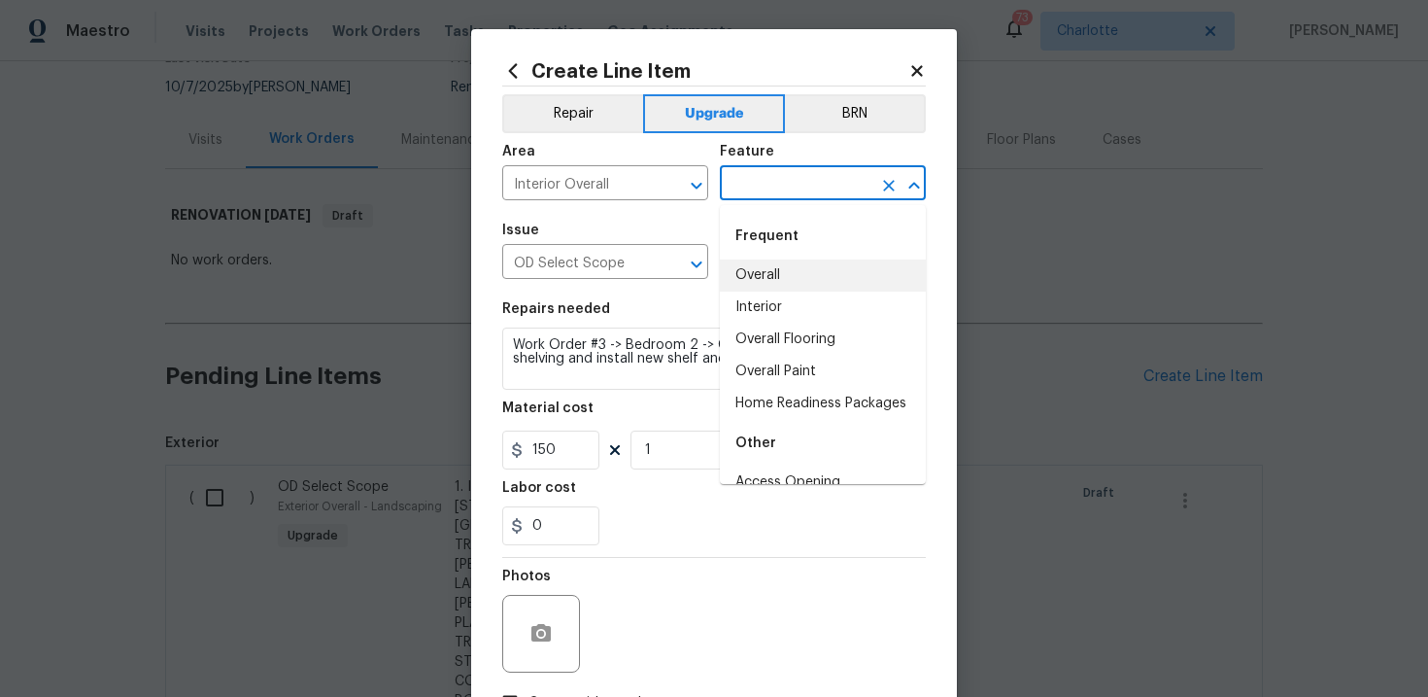
click at [782, 265] on li "Overall" at bounding box center [823, 275] width 206 height 32
type input "Overall"
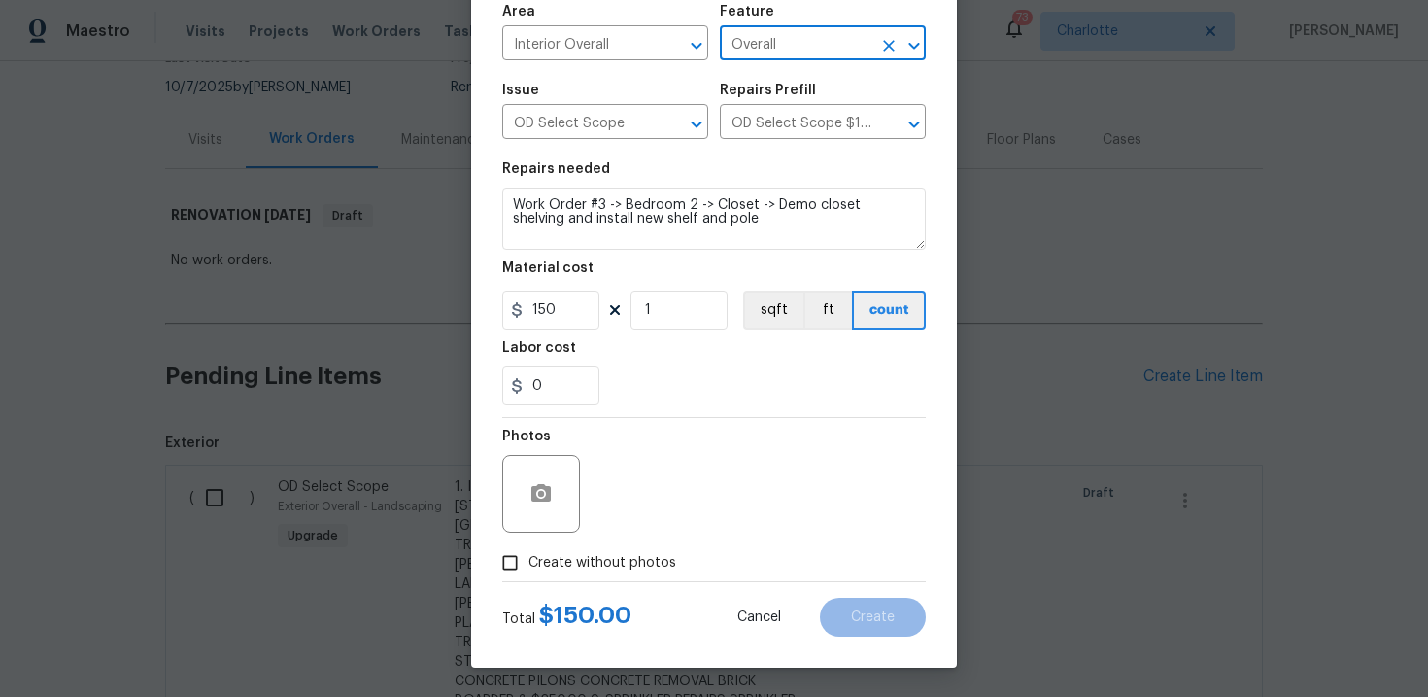
click at [627, 560] on span "Create without photos" at bounding box center [602, 563] width 148 height 20
click at [528, 560] on input "Create without photos" at bounding box center [510, 562] width 37 height 37
checkbox input "true"
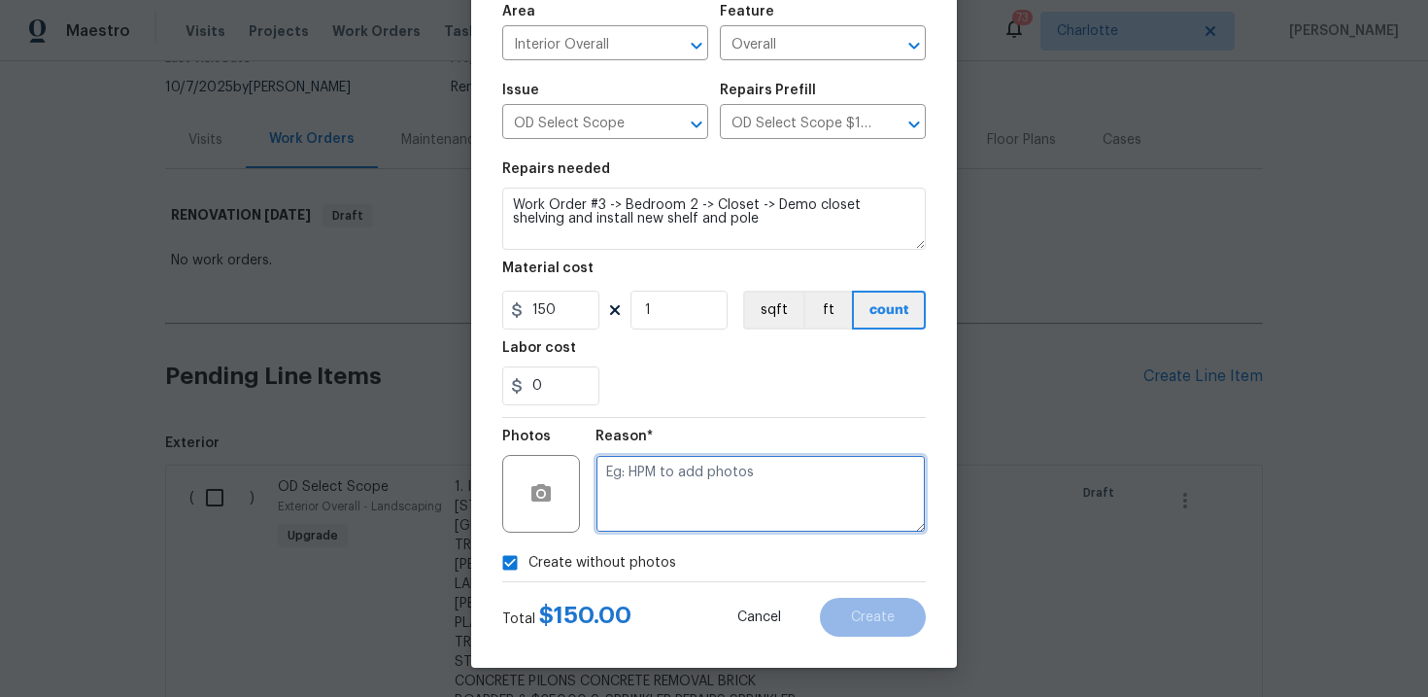
click at [729, 480] on textarea at bounding box center [761, 494] width 330 height 78
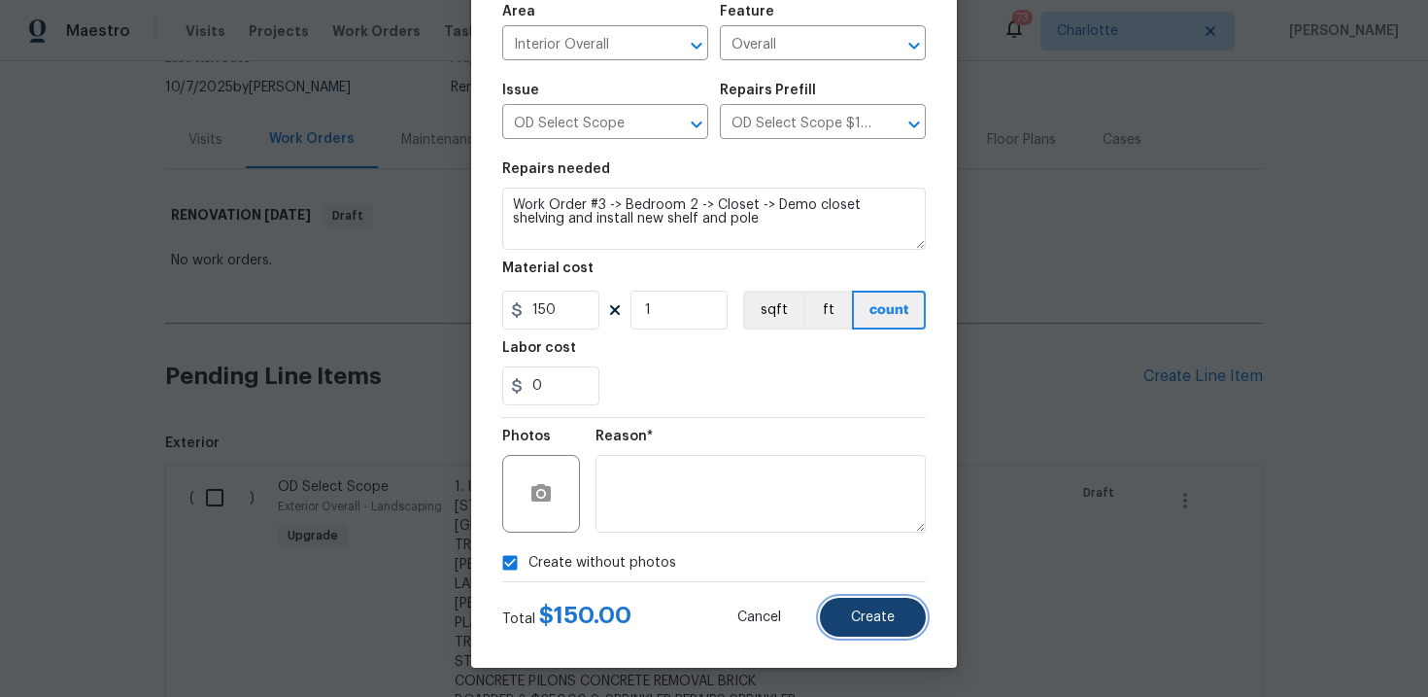
click at [869, 611] on span "Create" at bounding box center [873, 617] width 44 height 15
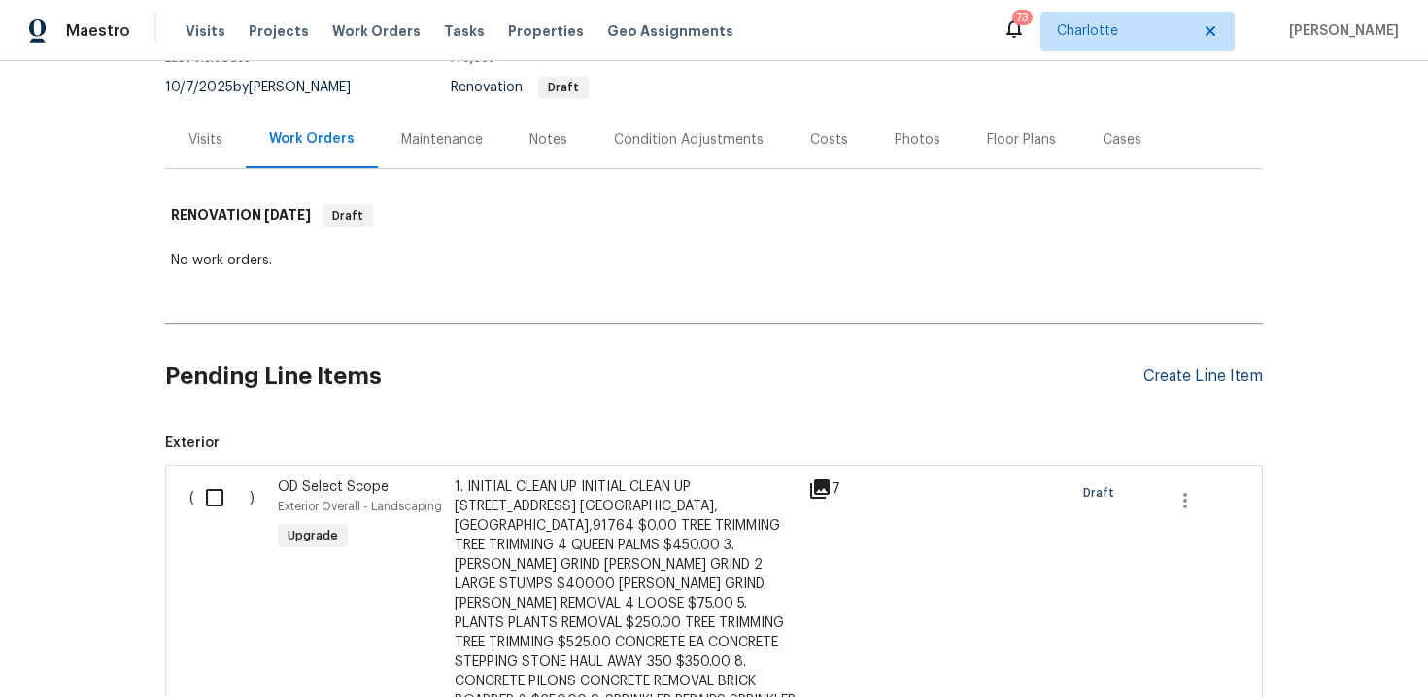
click at [1207, 380] on div "Create Line Item" at bounding box center [1202, 376] width 119 height 18
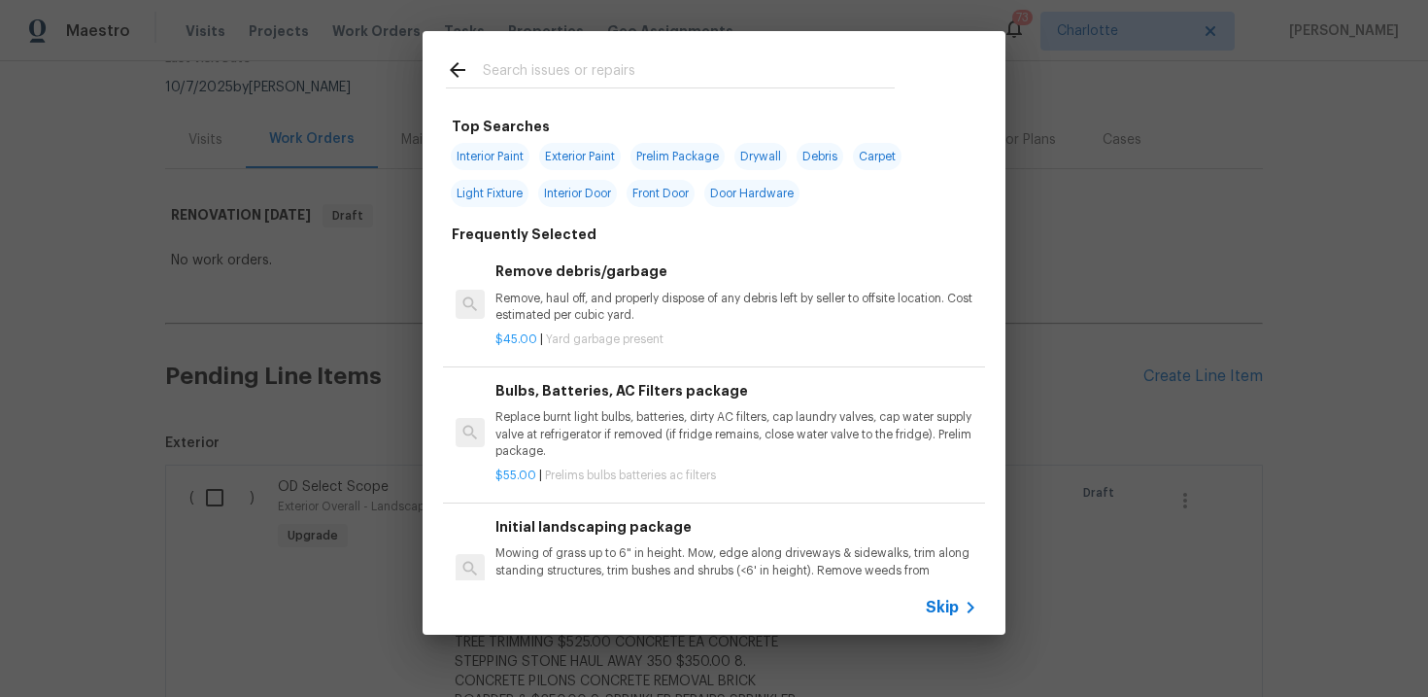
click at [954, 601] on span "Skip" at bounding box center [942, 606] width 33 height 19
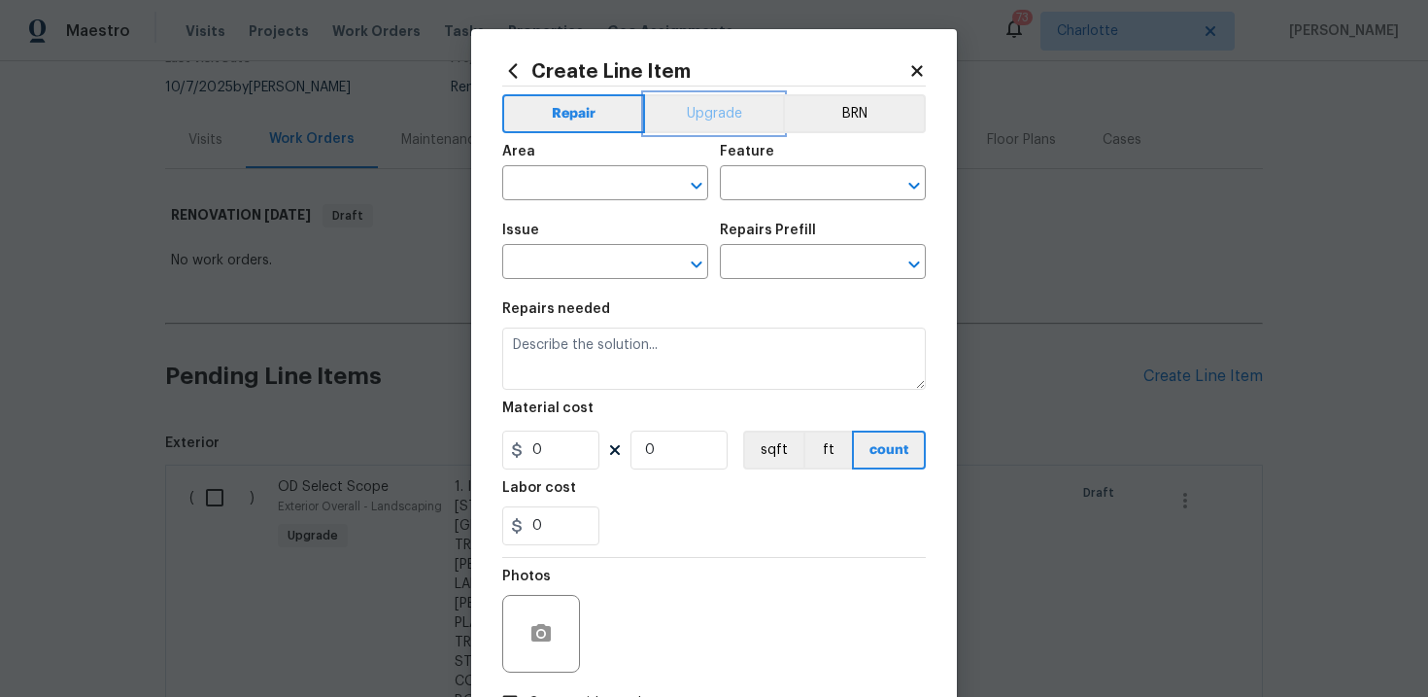
click at [734, 116] on button "Upgrade" at bounding box center [714, 113] width 139 height 39
click at [604, 258] on input "text" at bounding box center [578, 264] width 152 height 30
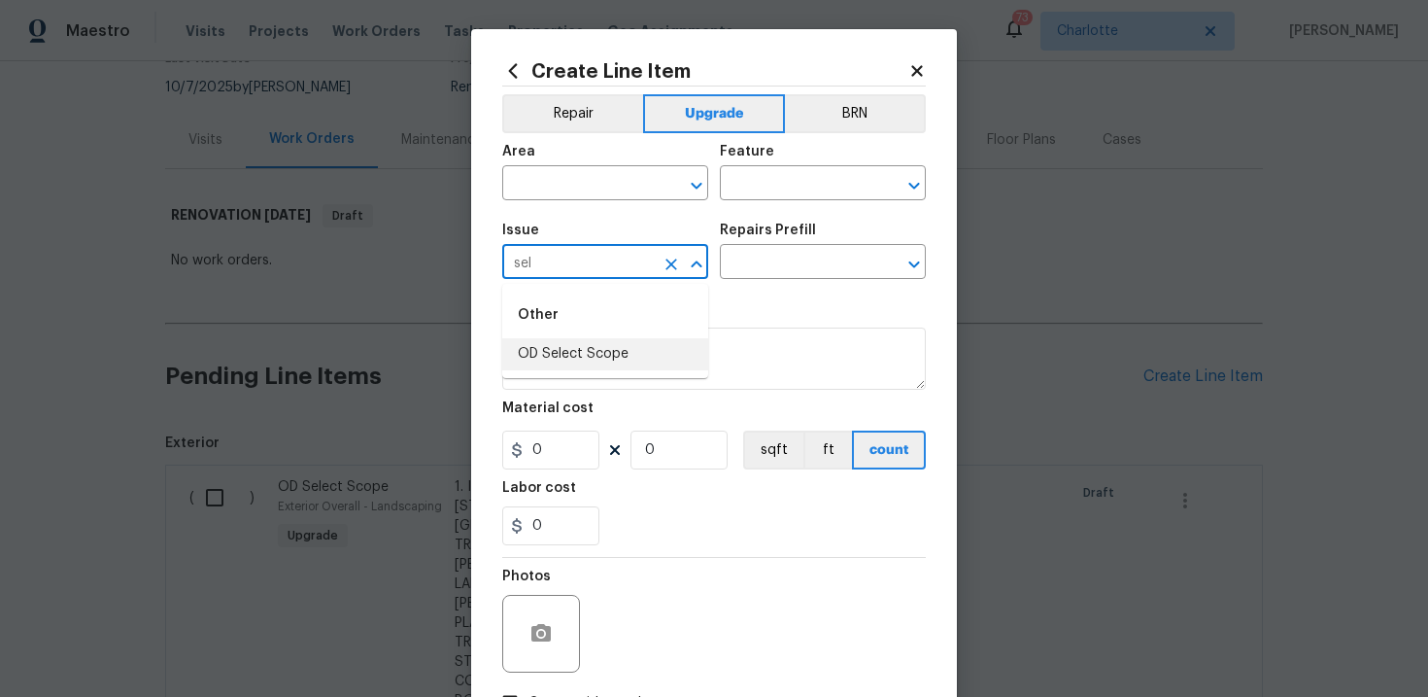
click at [588, 356] on li "OD Select Scope" at bounding box center [605, 354] width 206 height 32
type input "OD Select Scope"
click at [780, 274] on input "text" at bounding box center [796, 264] width 152 height 30
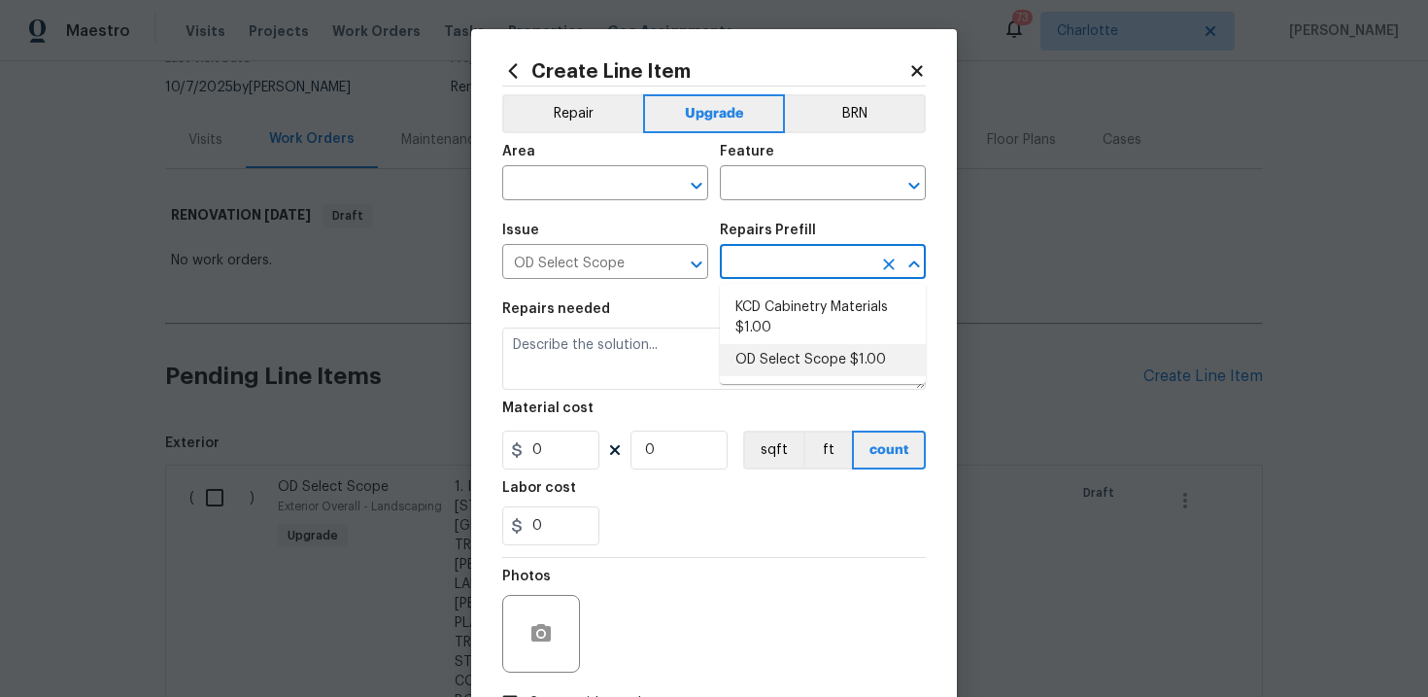
click at [785, 353] on li "OD Select Scope $1.00" at bounding box center [823, 360] width 206 height 32
type input "OD Select Scope $1.00"
type textarea "Refer to the agreed upon scope document for further details."
type input "1"
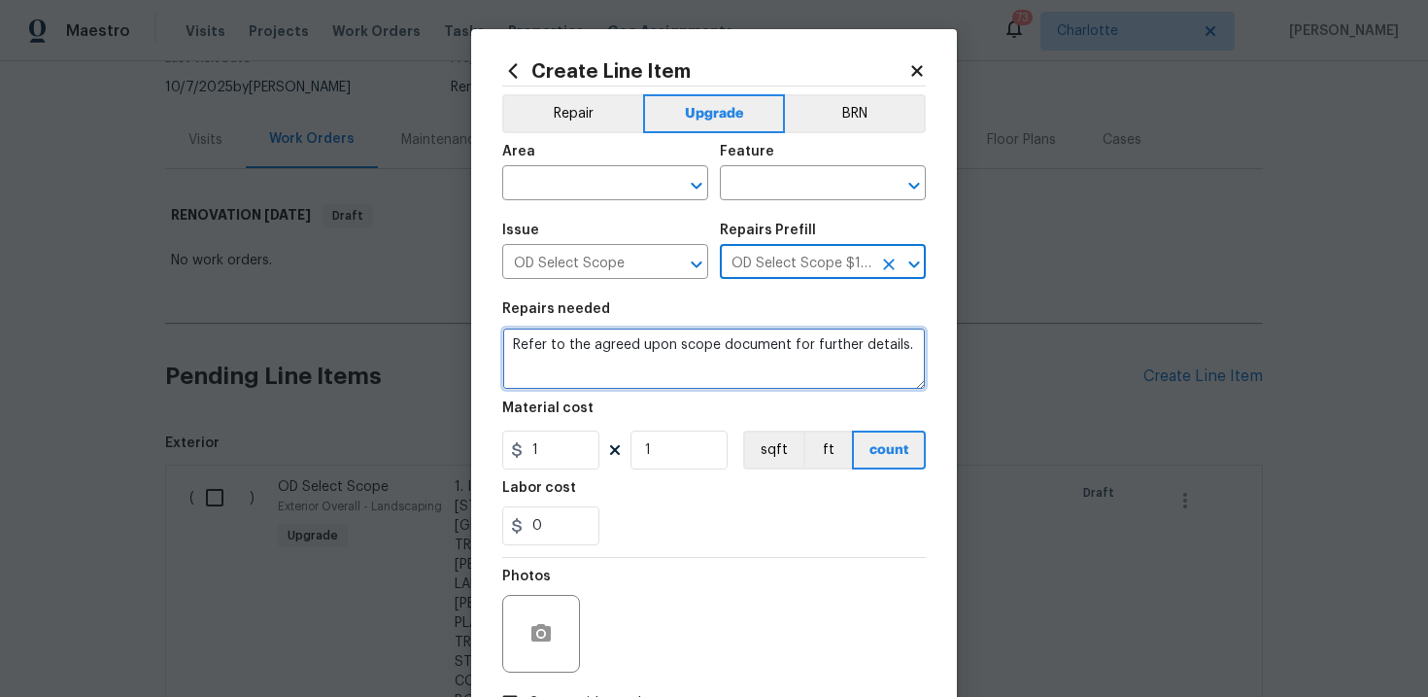
click at [704, 353] on textarea "Refer to the agreed upon scope document for further details." at bounding box center [714, 358] width 424 height 62
paste textarea "Work Order #3 -> Bedroom 2 -> Lighting -> Install flush mount light"
type textarea "Work Order #3 -> Bedroom 2 -> Lighting -> Install flush mount light"
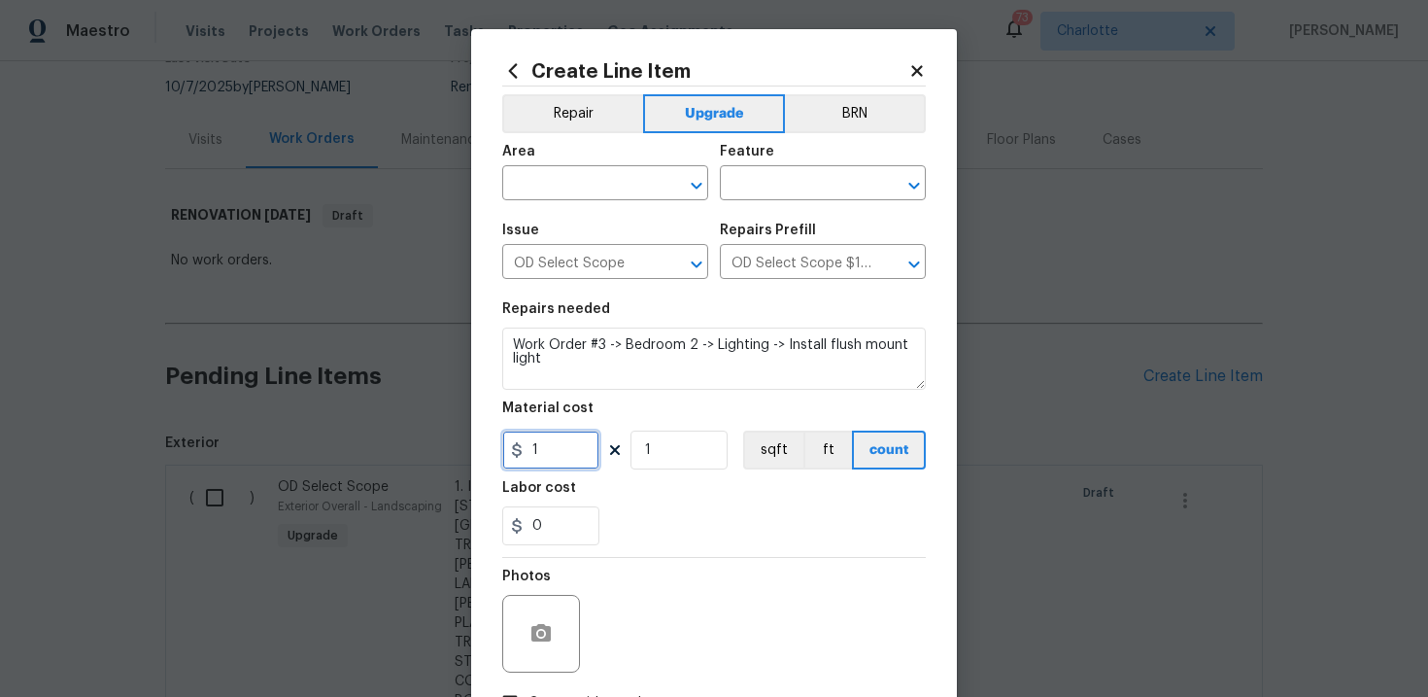
click at [559, 462] on input "1" at bounding box center [550, 449] width 97 height 39
type input "90"
click at [609, 186] on input "text" at bounding box center [578, 185] width 152 height 30
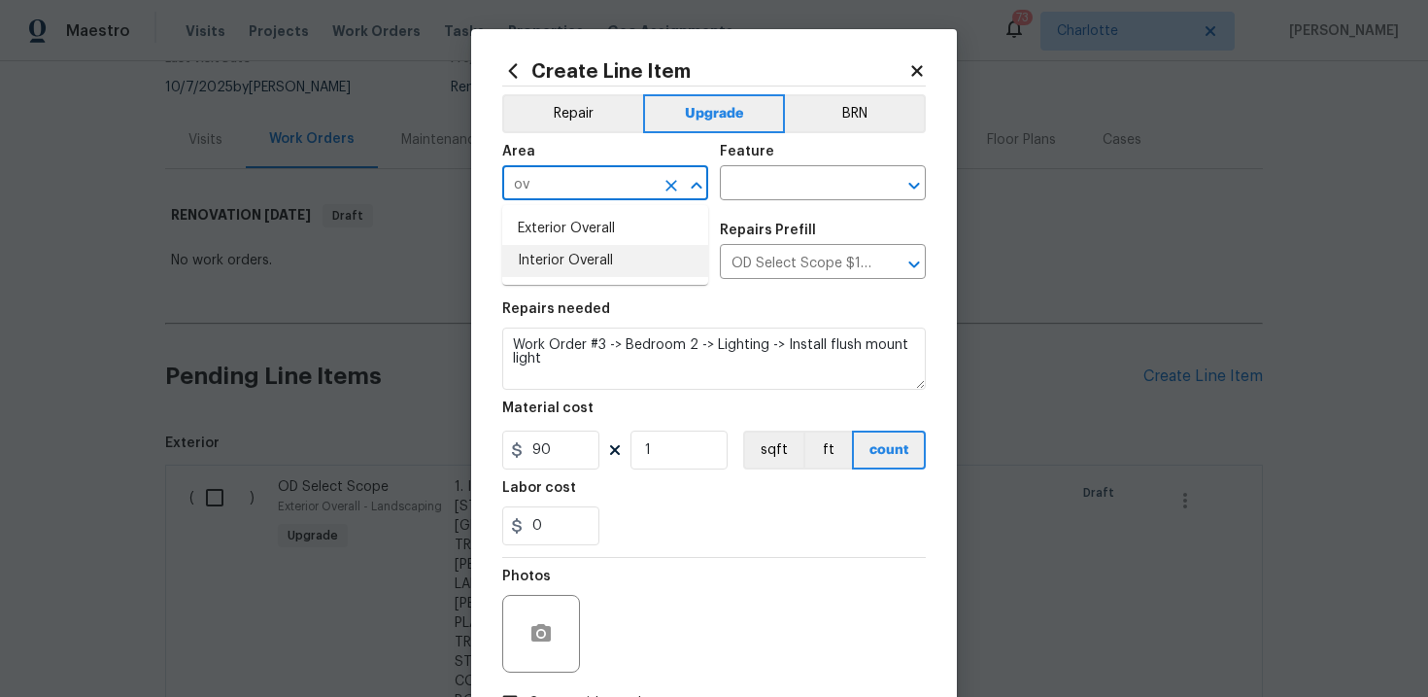
click at [589, 259] on li "Interior Overall" at bounding box center [605, 261] width 206 height 32
type input "Interior Overall"
click at [785, 195] on input "text" at bounding box center [796, 185] width 152 height 30
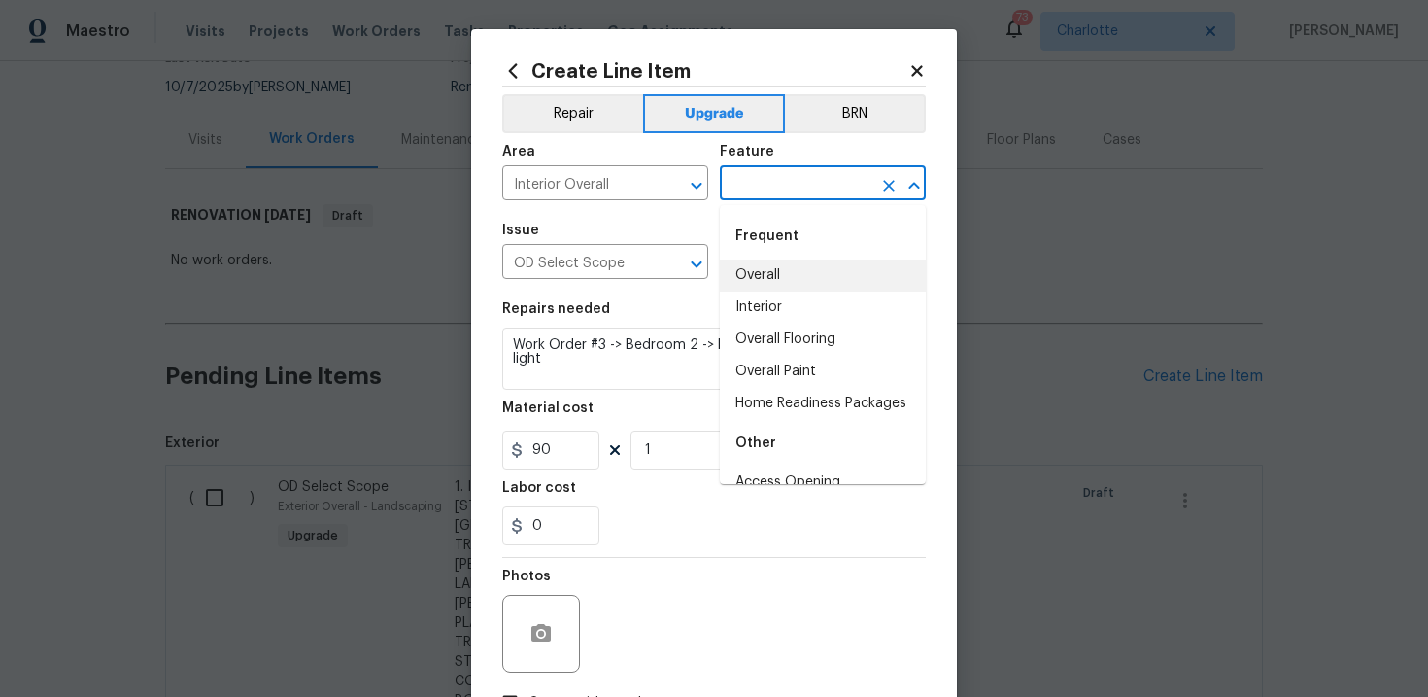
click at [783, 278] on li "Overall" at bounding box center [823, 275] width 206 height 32
type input "Overall"
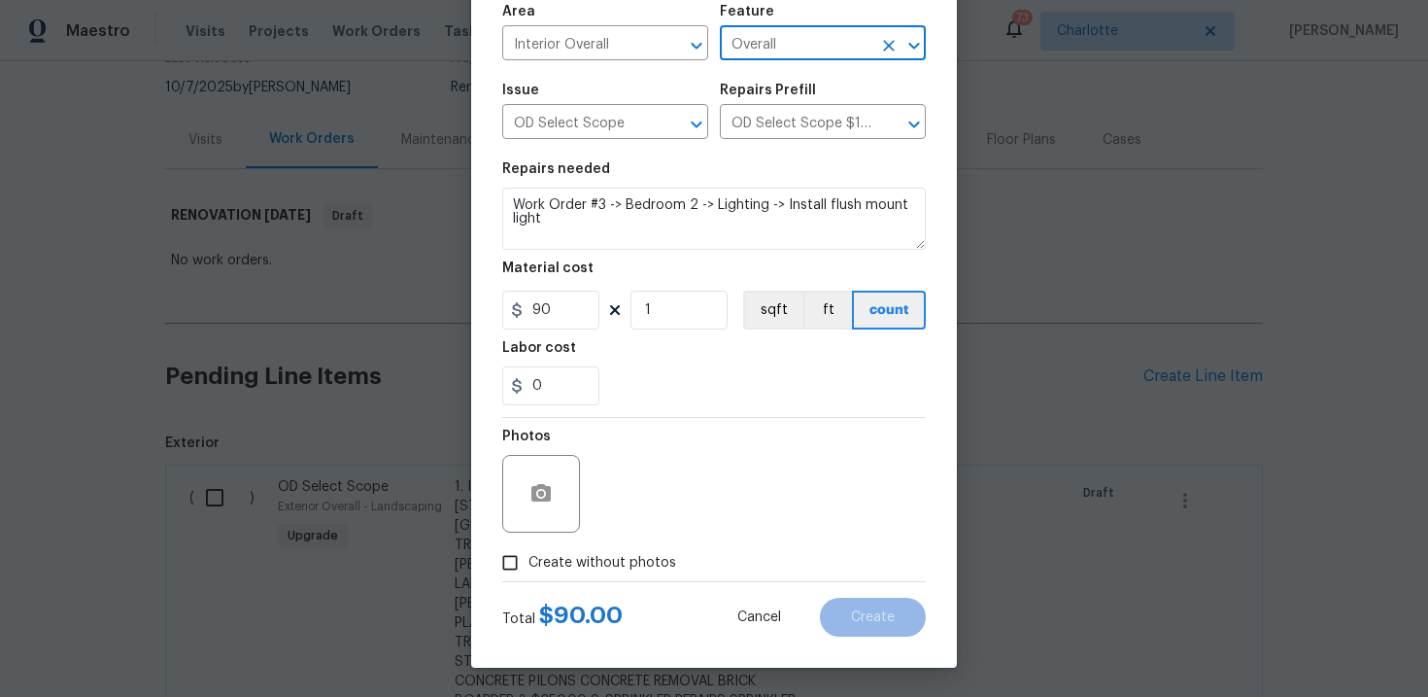
click at [616, 562] on span "Create without photos" at bounding box center [602, 563] width 148 height 20
click at [528, 562] on input "Create without photos" at bounding box center [510, 562] width 37 height 37
checkbox input "true"
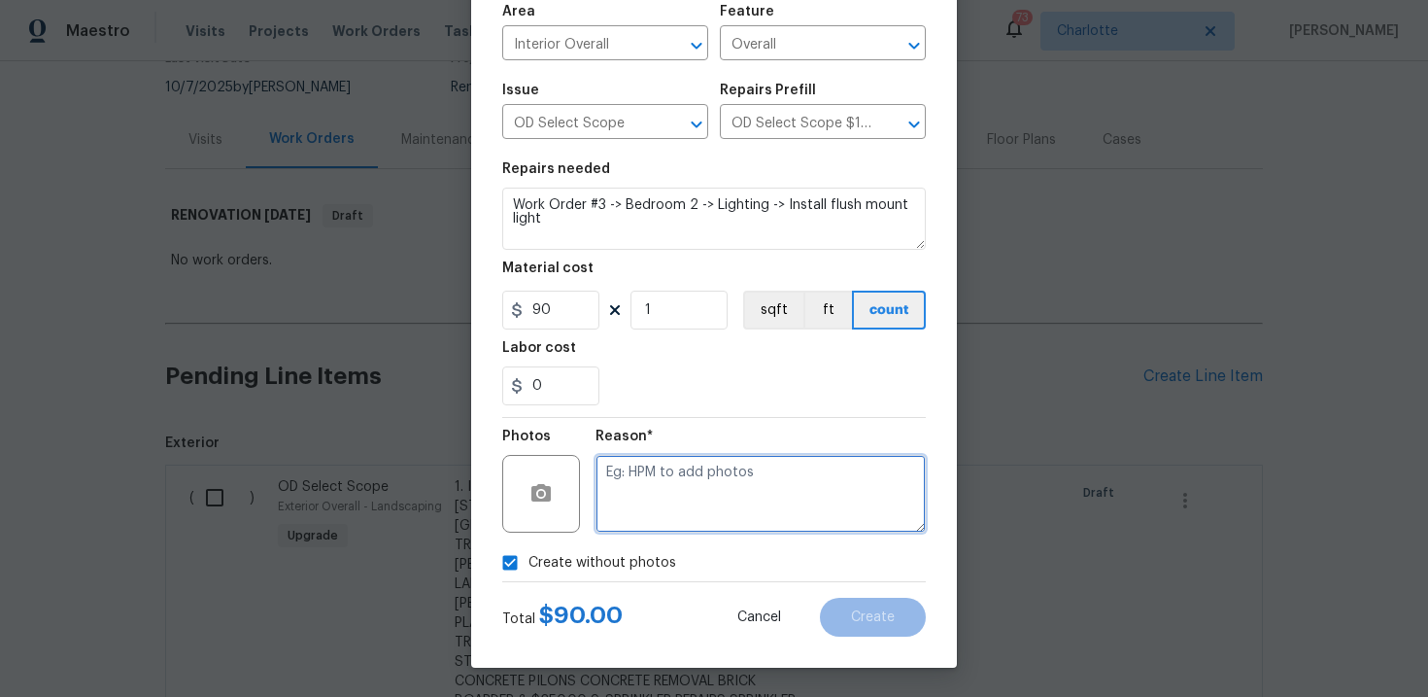
click at [691, 500] on textarea at bounding box center [761, 494] width 330 height 78
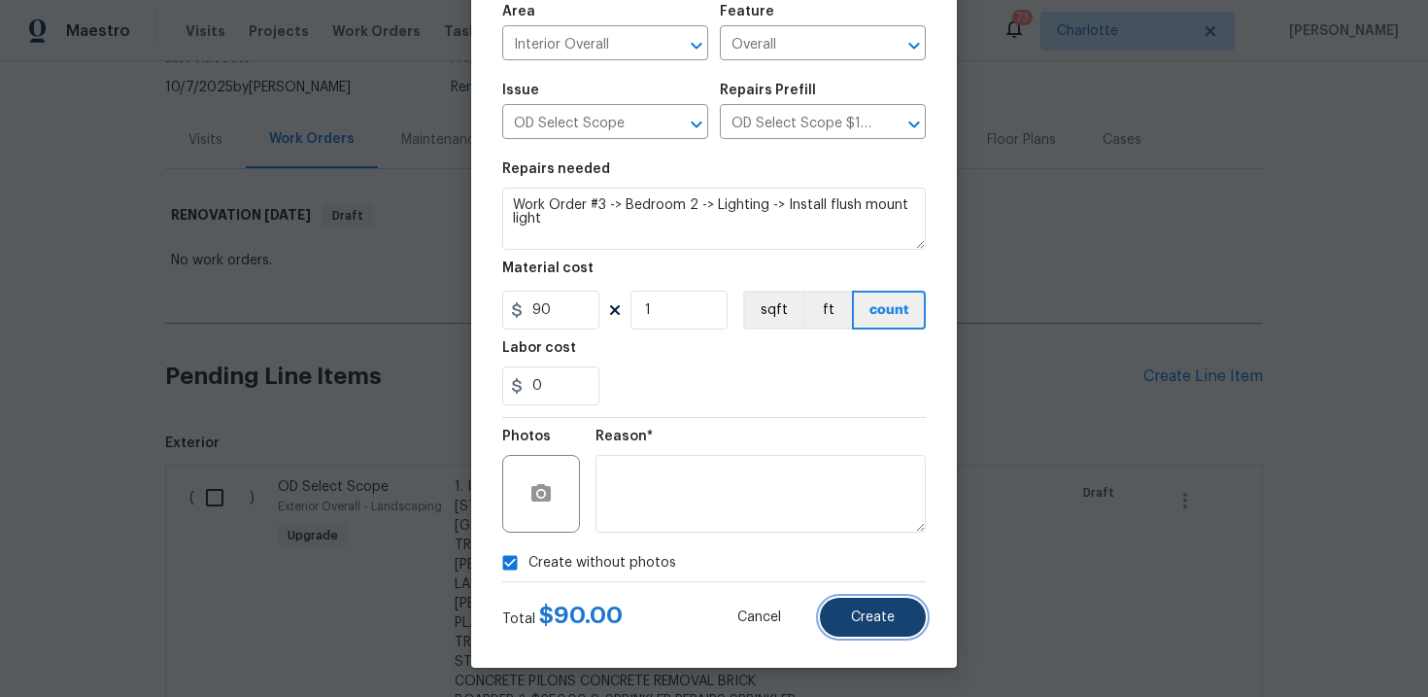
click at [892, 615] on span "Create" at bounding box center [873, 617] width 44 height 15
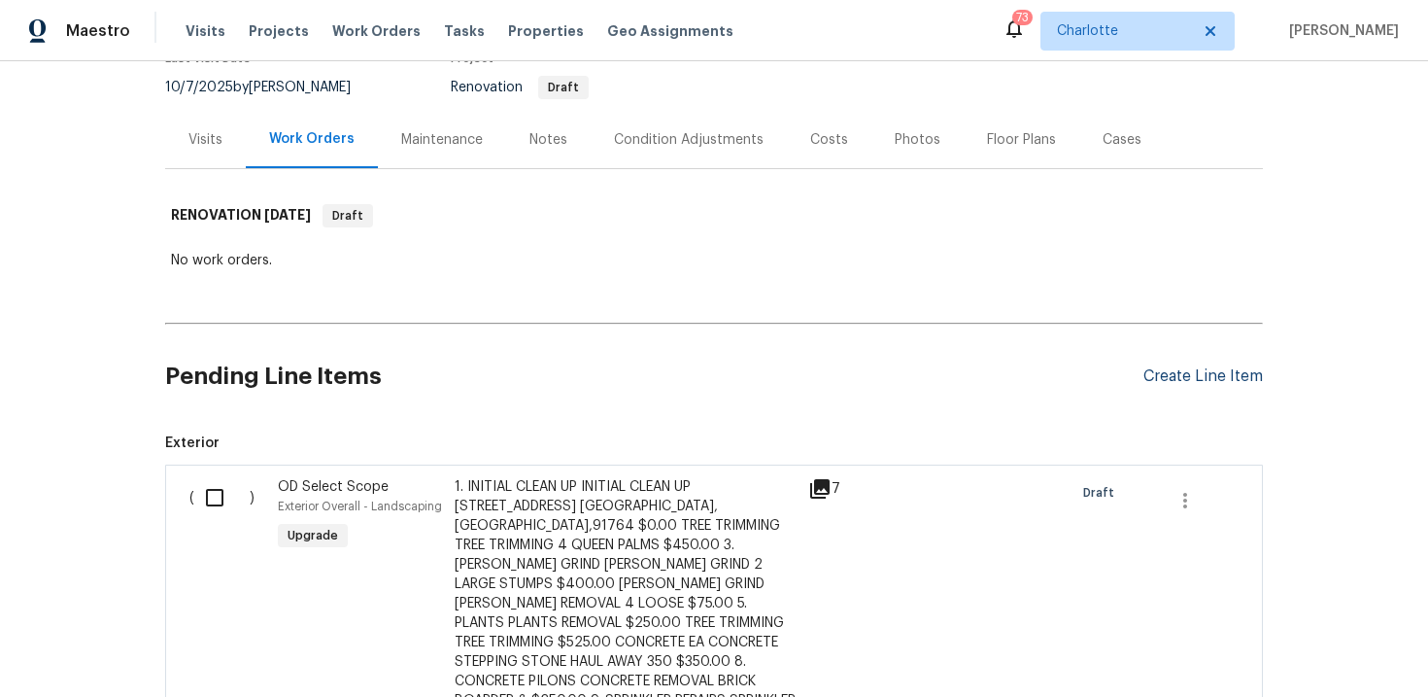
click at [1196, 378] on div "Create Line Item" at bounding box center [1202, 376] width 119 height 18
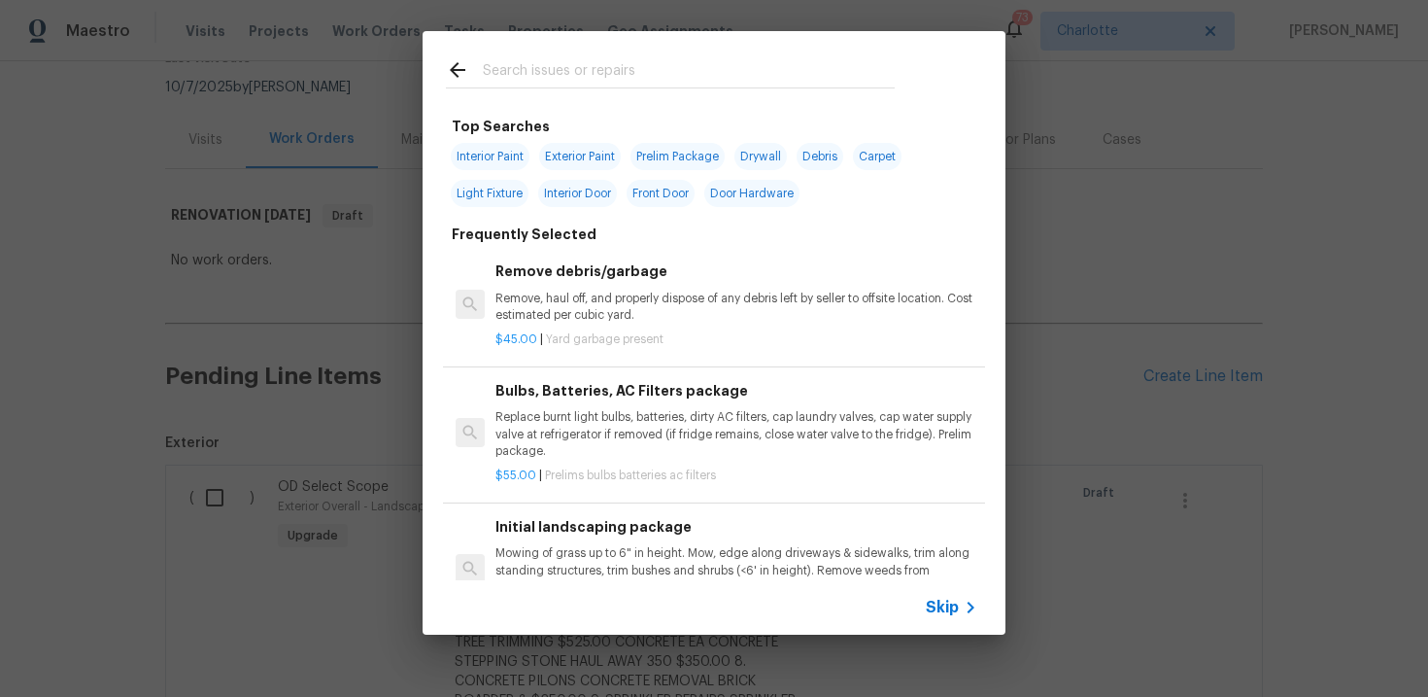
click at [936, 610] on span "Skip" at bounding box center [942, 606] width 33 height 19
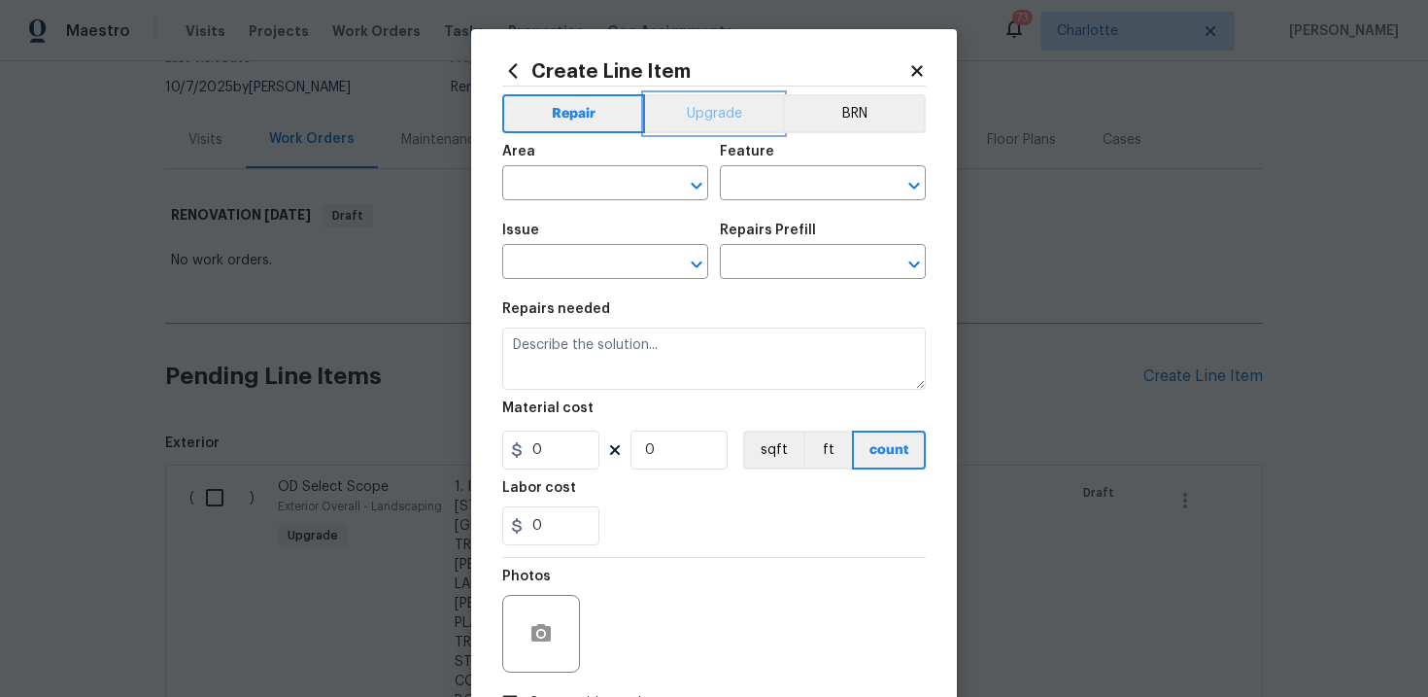
click at [725, 100] on button "Upgrade" at bounding box center [714, 113] width 139 height 39
click at [602, 248] on div "Issue" at bounding box center [605, 235] width 206 height 25
click at [582, 260] on input "text" at bounding box center [578, 264] width 152 height 30
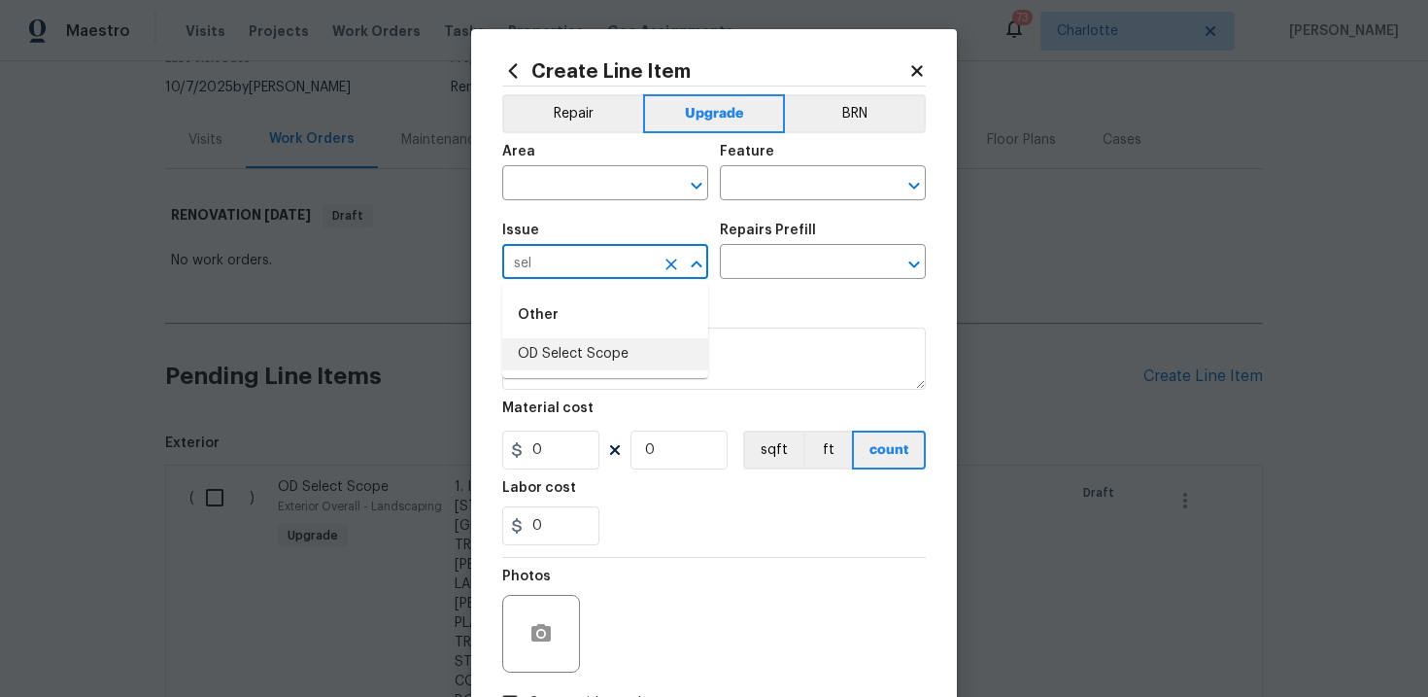
click at [582, 356] on li "OD Select Scope" at bounding box center [605, 354] width 206 height 32
type input "OD Select Scope"
click at [775, 272] on input "text" at bounding box center [796, 264] width 152 height 30
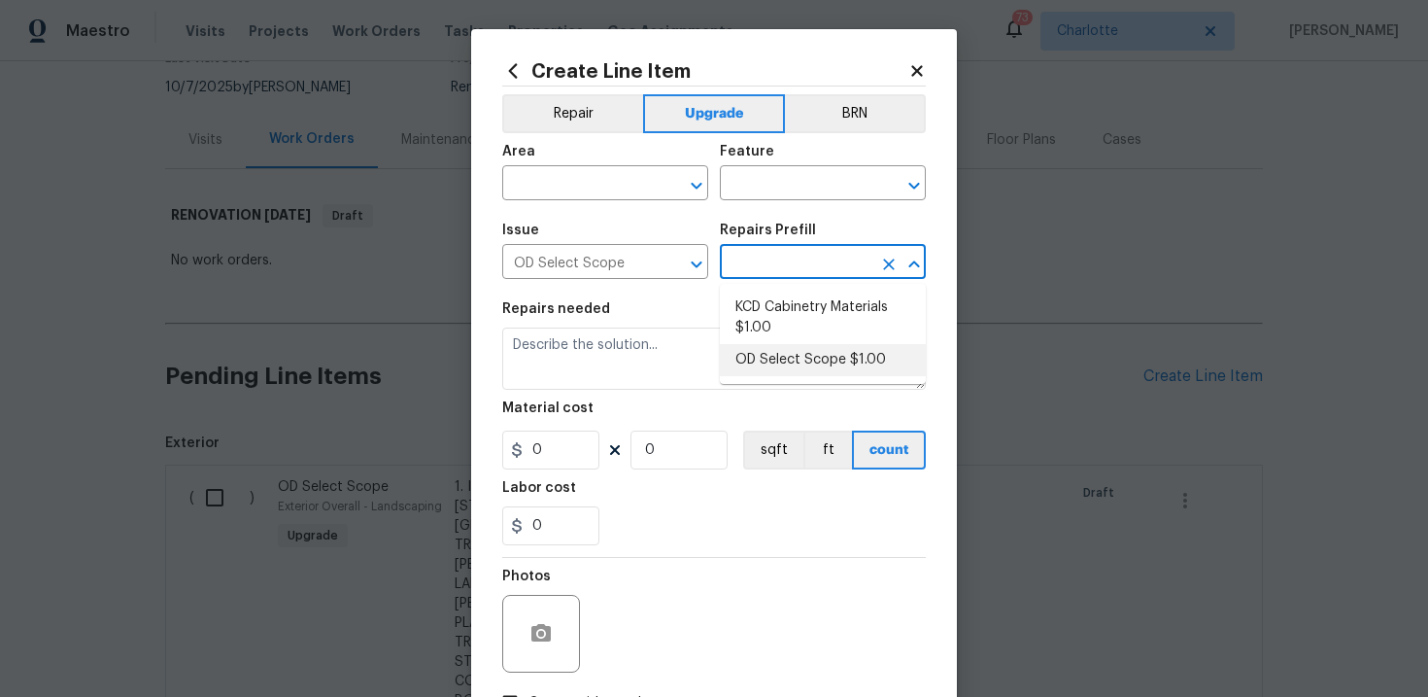
click at [786, 359] on li "OD Select Scope $1.00" at bounding box center [823, 360] width 206 height 32
type input "OD Select Scope $1.00"
type textarea "Refer to the agreed upon scope document for further details."
type input "1"
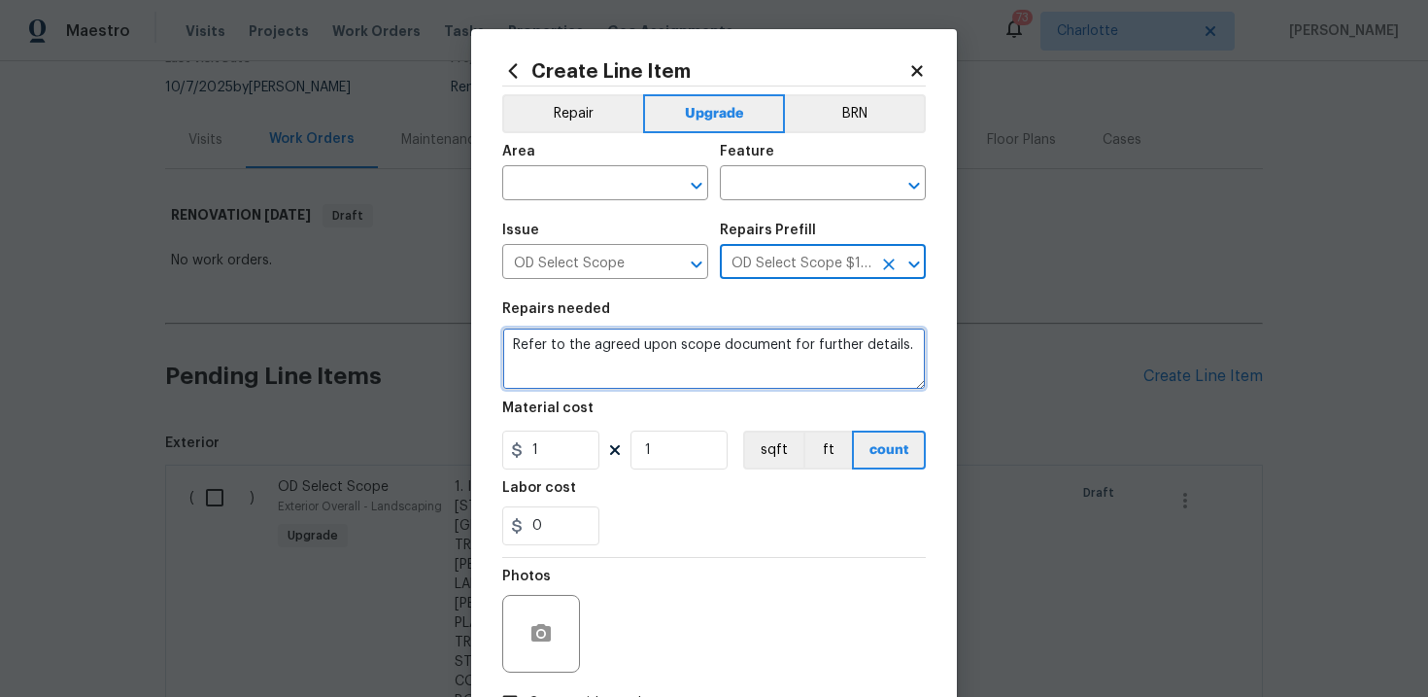
click at [690, 357] on textarea "Refer to the agreed upon scope document for further details." at bounding box center [714, 358] width 424 height 62
paste textarea "Work Order #3 -> Bedroom 3 -> Lighting -> Install flush mount light"
type textarea "Work Order #3 -> Bedroom 3 -> Lighting -> Install flush mount light"
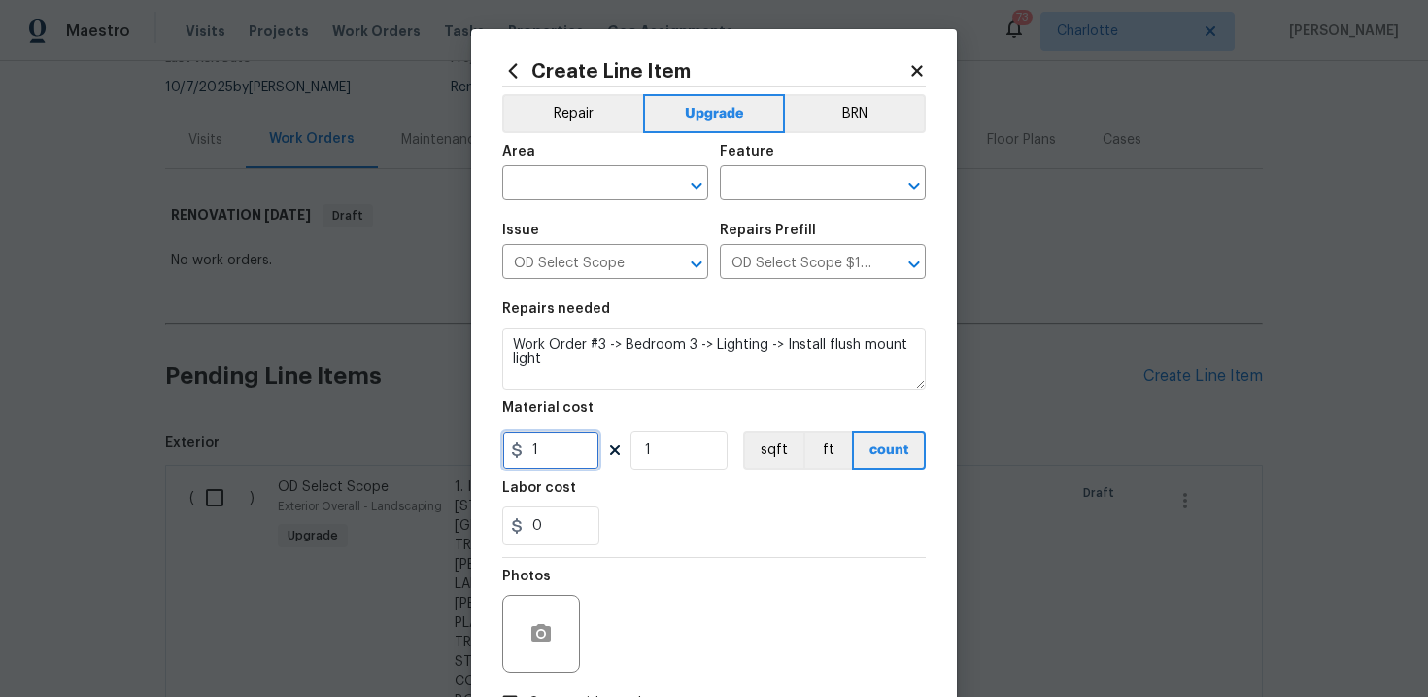
click at [564, 454] on input "1" at bounding box center [550, 449] width 97 height 39
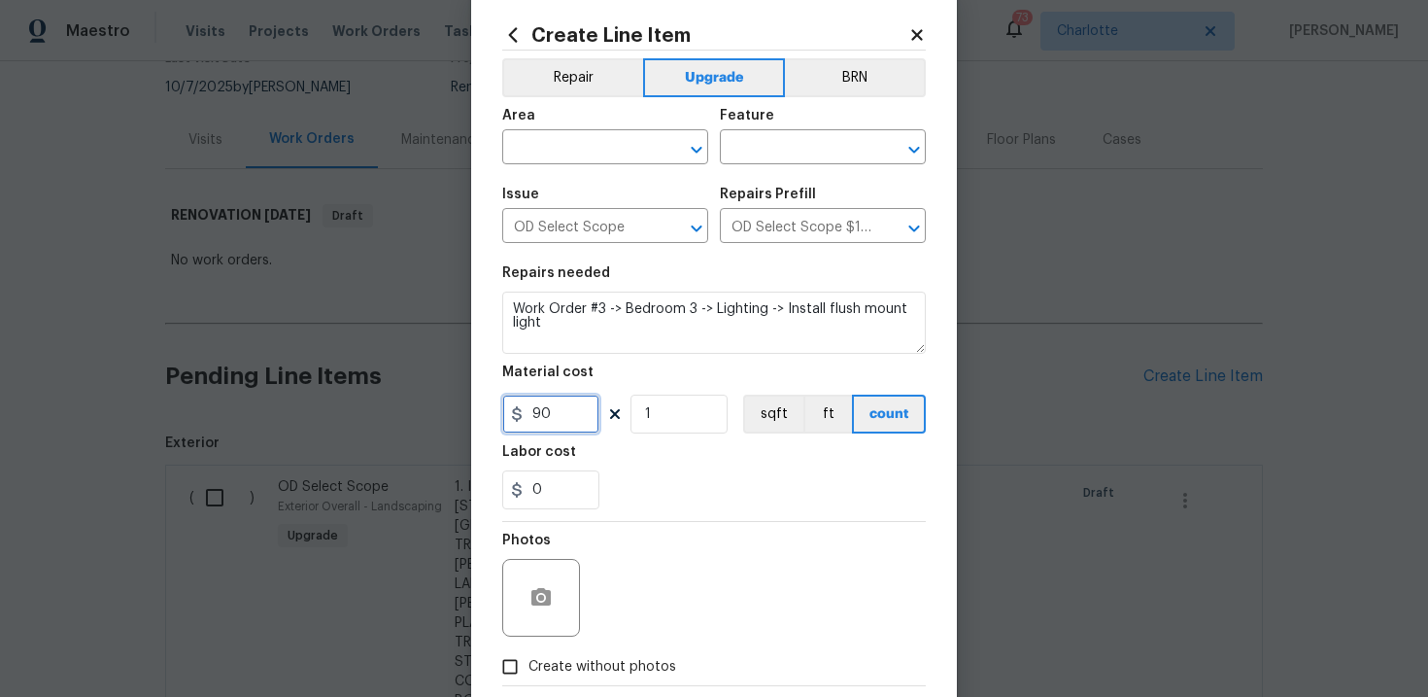
scroll to position [59, 0]
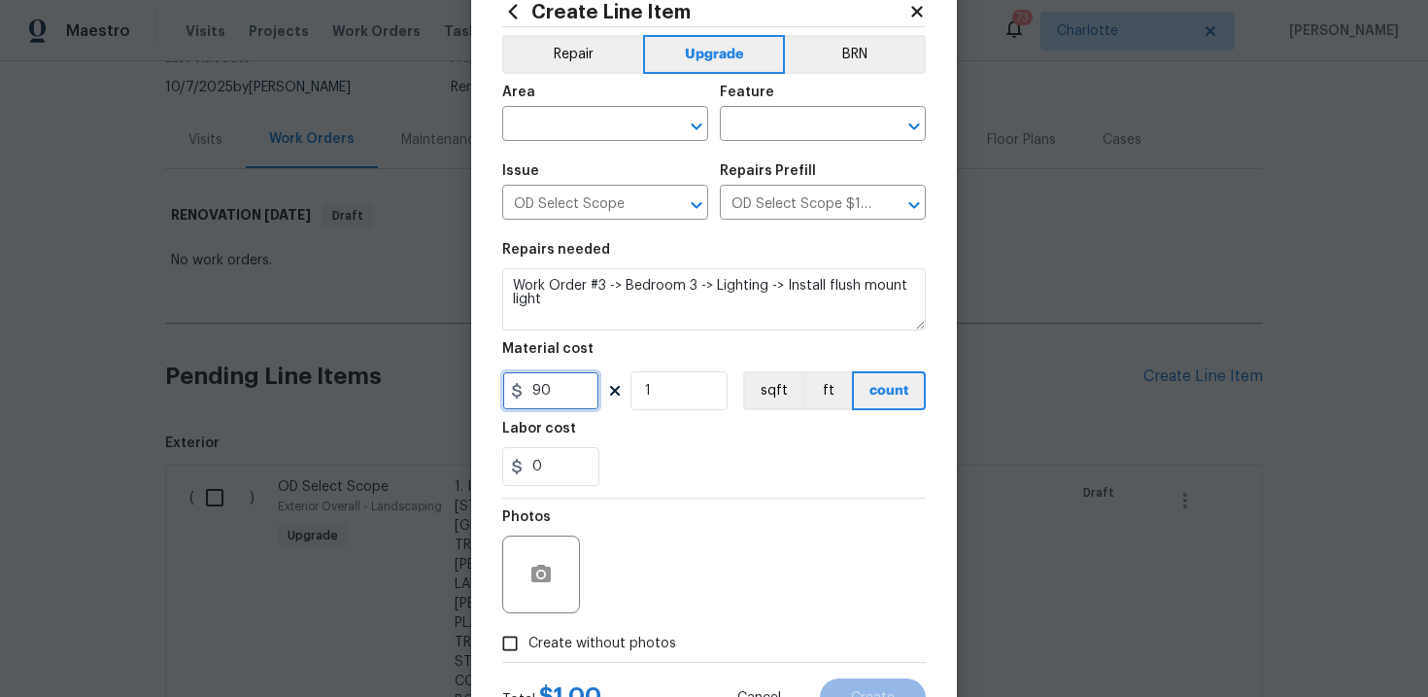
type input "90"
click at [582, 638] on span "Create without photos" at bounding box center [602, 643] width 148 height 20
click at [528, 638] on input "Create without photos" at bounding box center [510, 643] width 37 height 37
checkbox input "true"
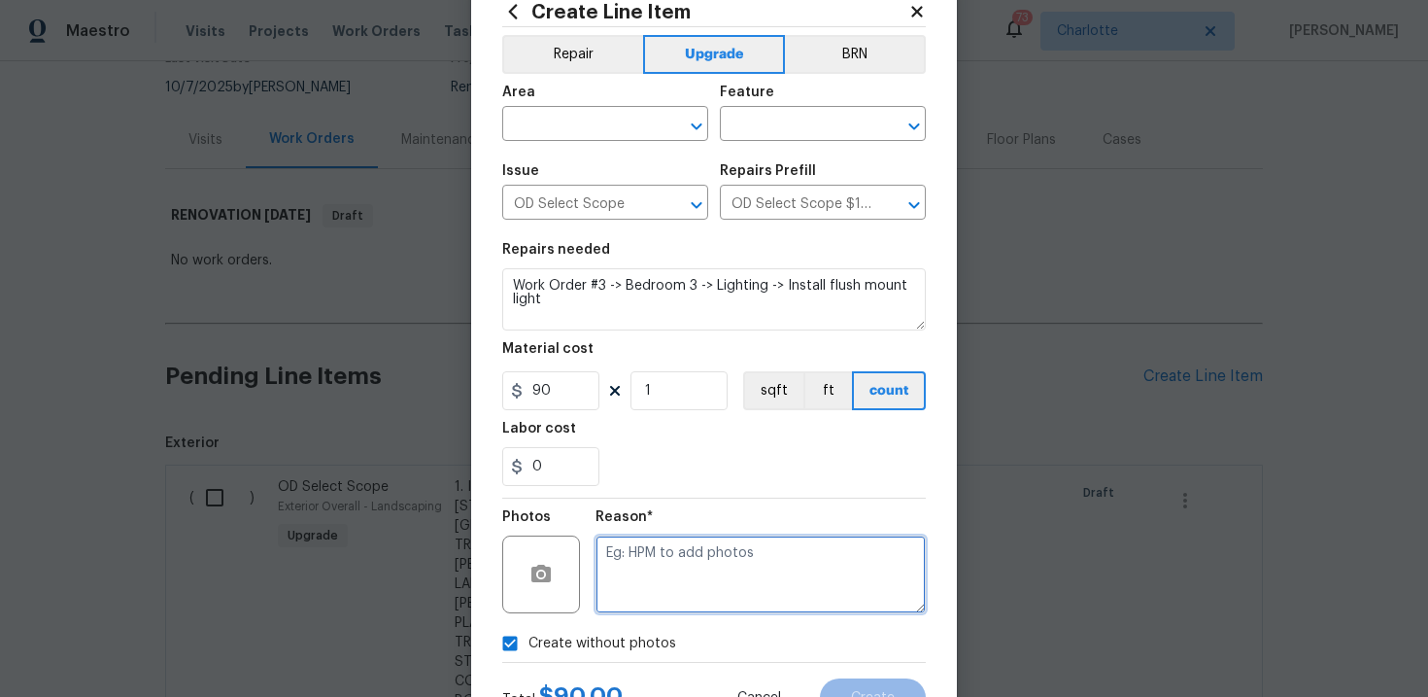
click at [644, 598] on textarea at bounding box center [761, 574] width 330 height 78
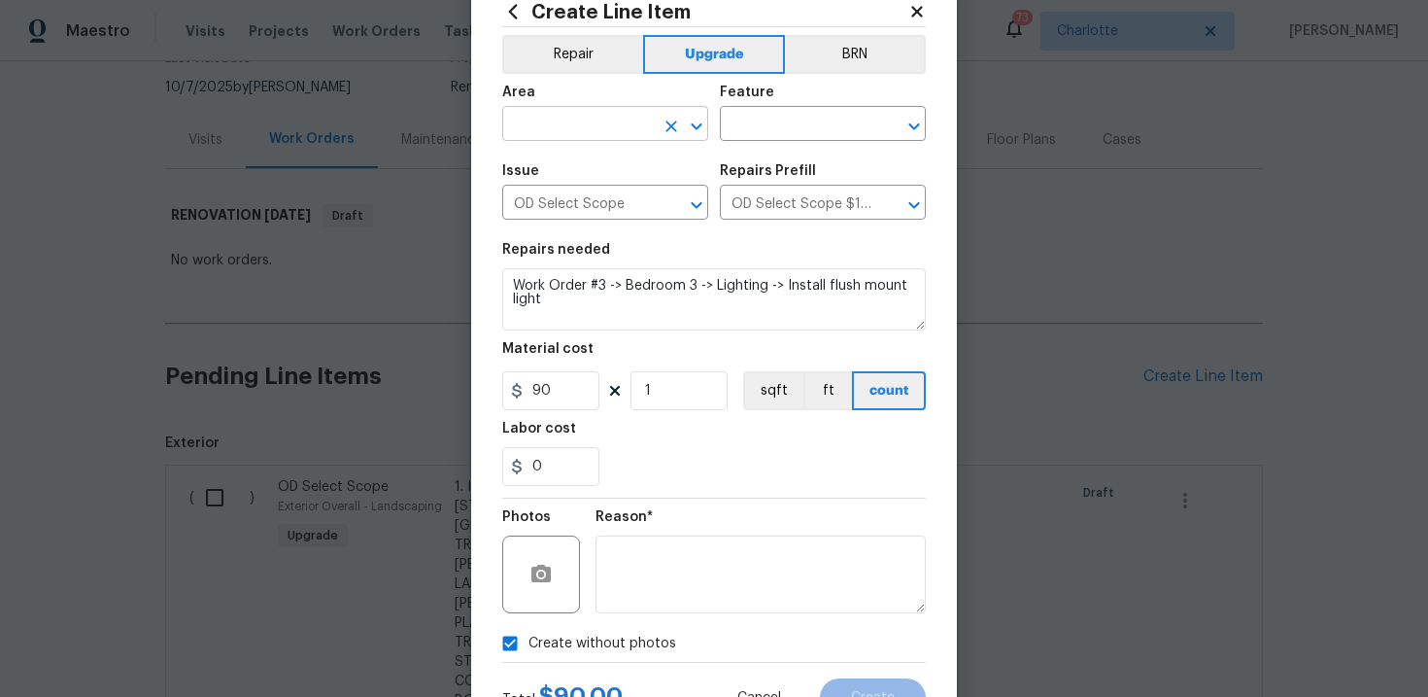
click at [607, 126] on input "text" at bounding box center [578, 126] width 152 height 30
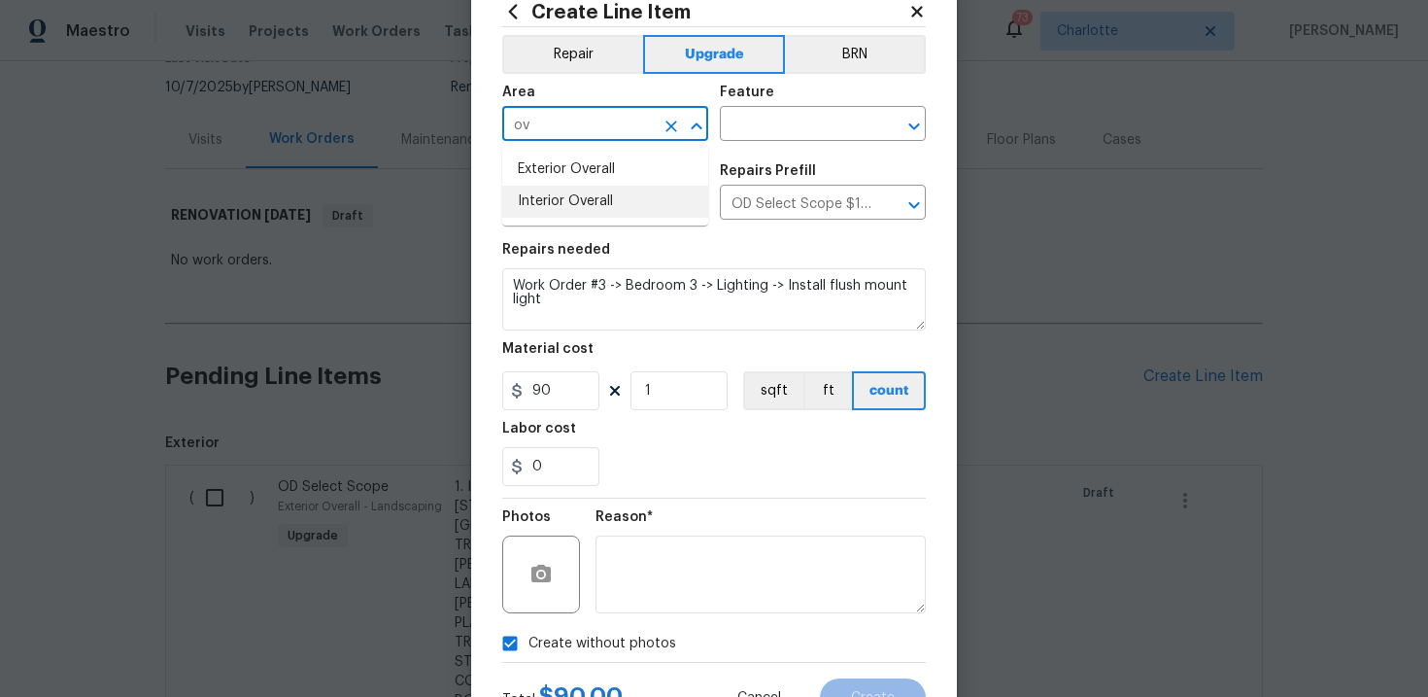
click at [596, 205] on li "Interior Overall" at bounding box center [605, 202] width 206 height 32
type input "Interior Overall"
click at [776, 123] on input "text" at bounding box center [796, 126] width 152 height 30
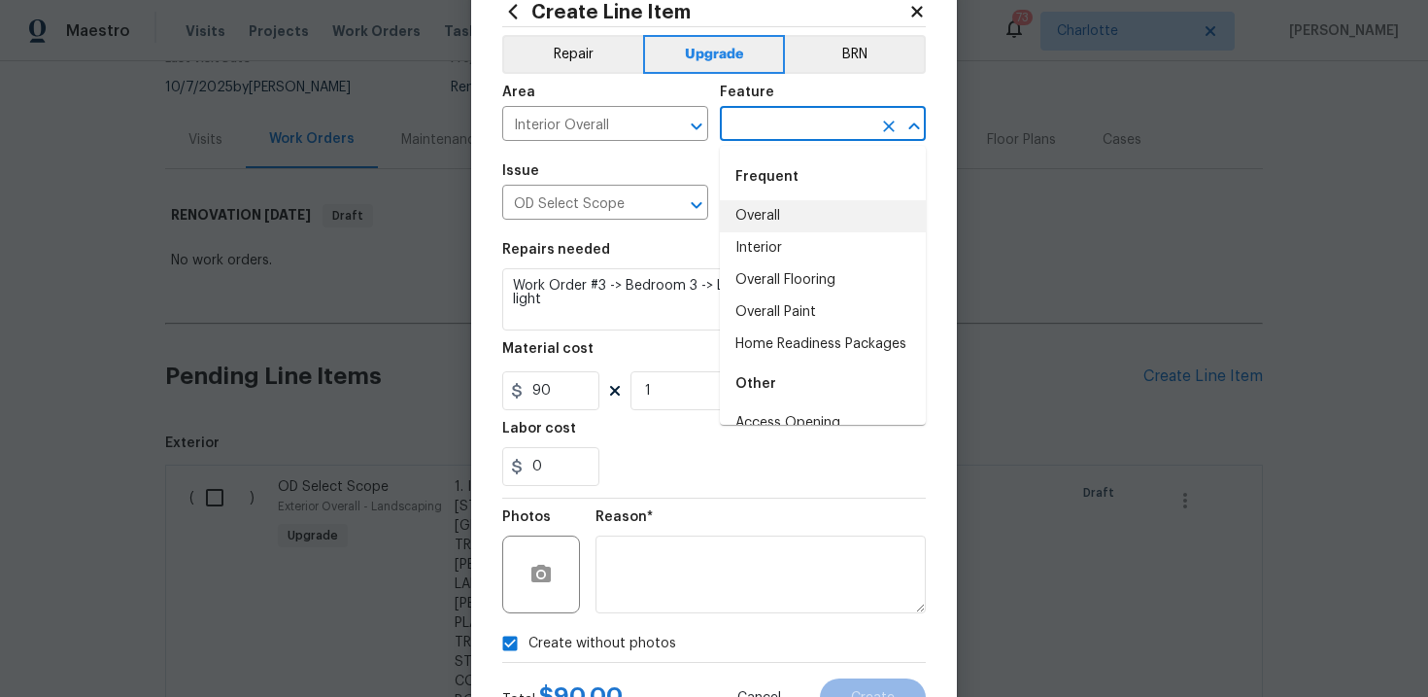
click at [777, 216] on li "Overall" at bounding box center [823, 216] width 206 height 32
type input "Overall"
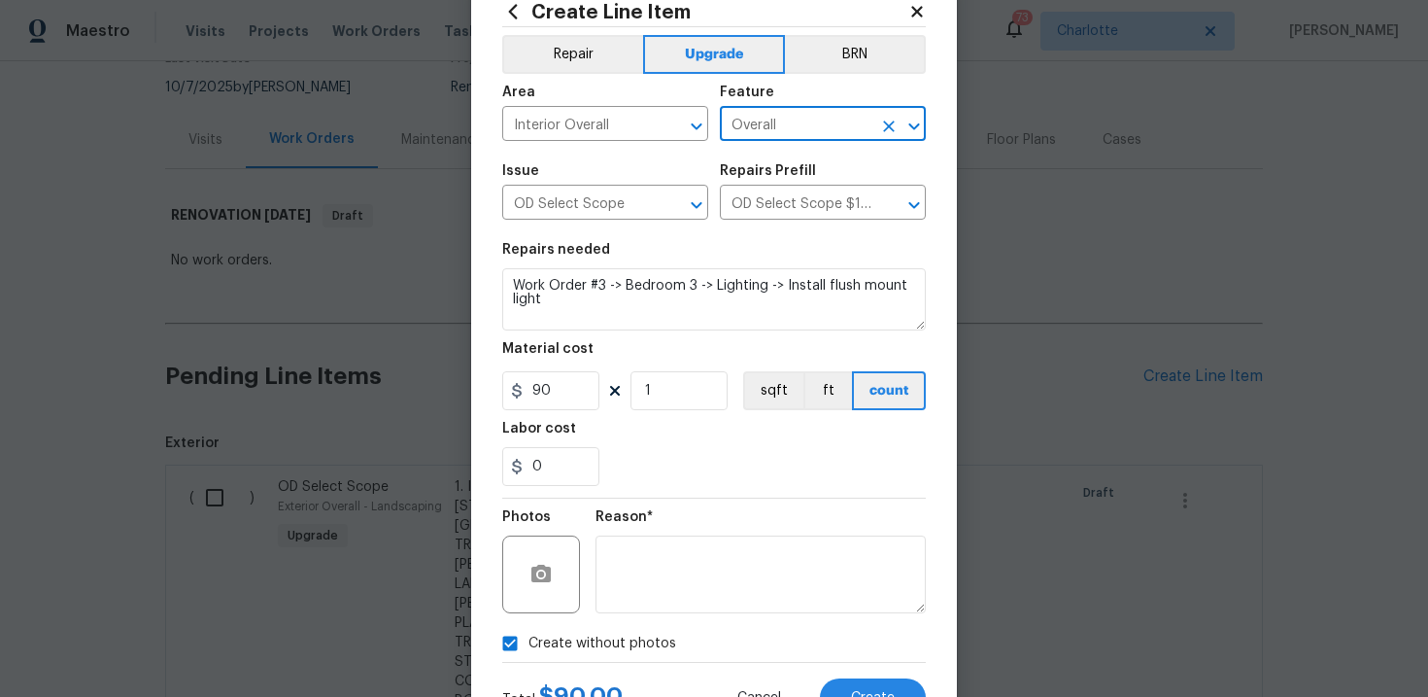
scroll to position [141, 0]
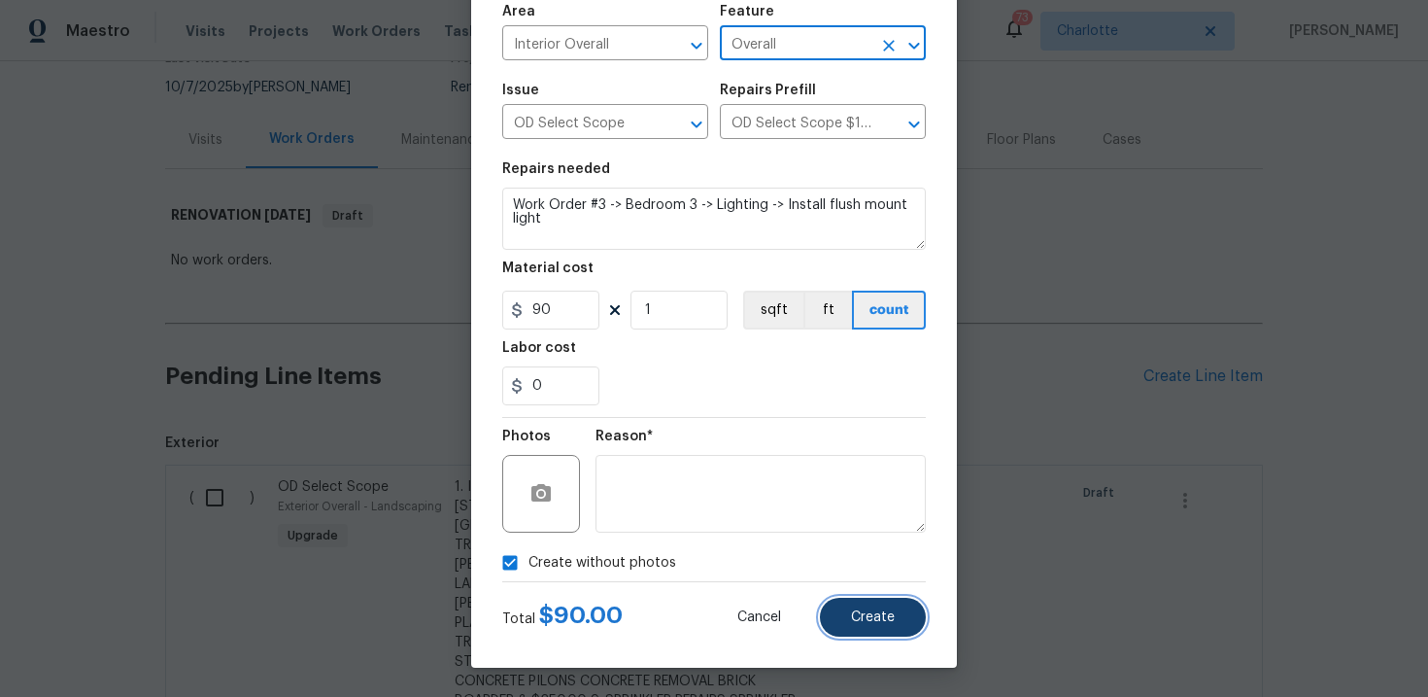
click at [869, 615] on span "Create" at bounding box center [873, 617] width 44 height 15
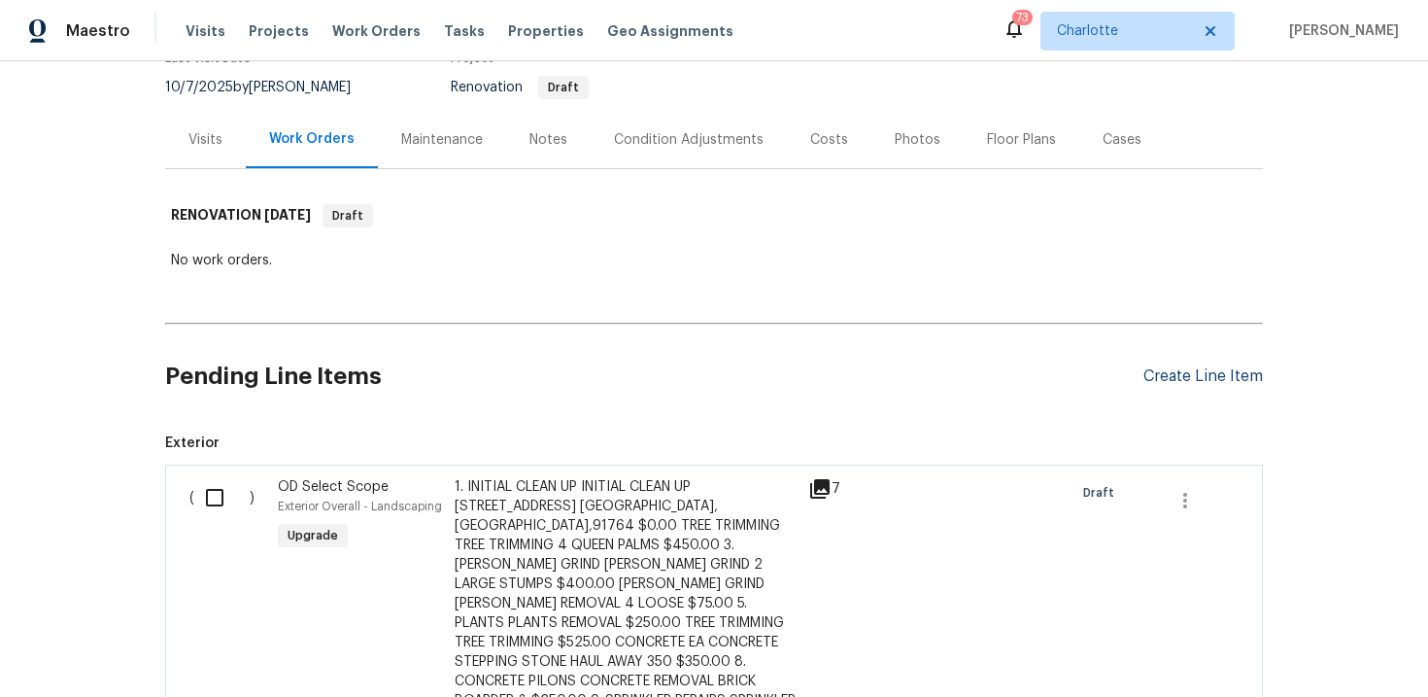
click at [1183, 375] on div "Create Line Item" at bounding box center [1202, 376] width 119 height 18
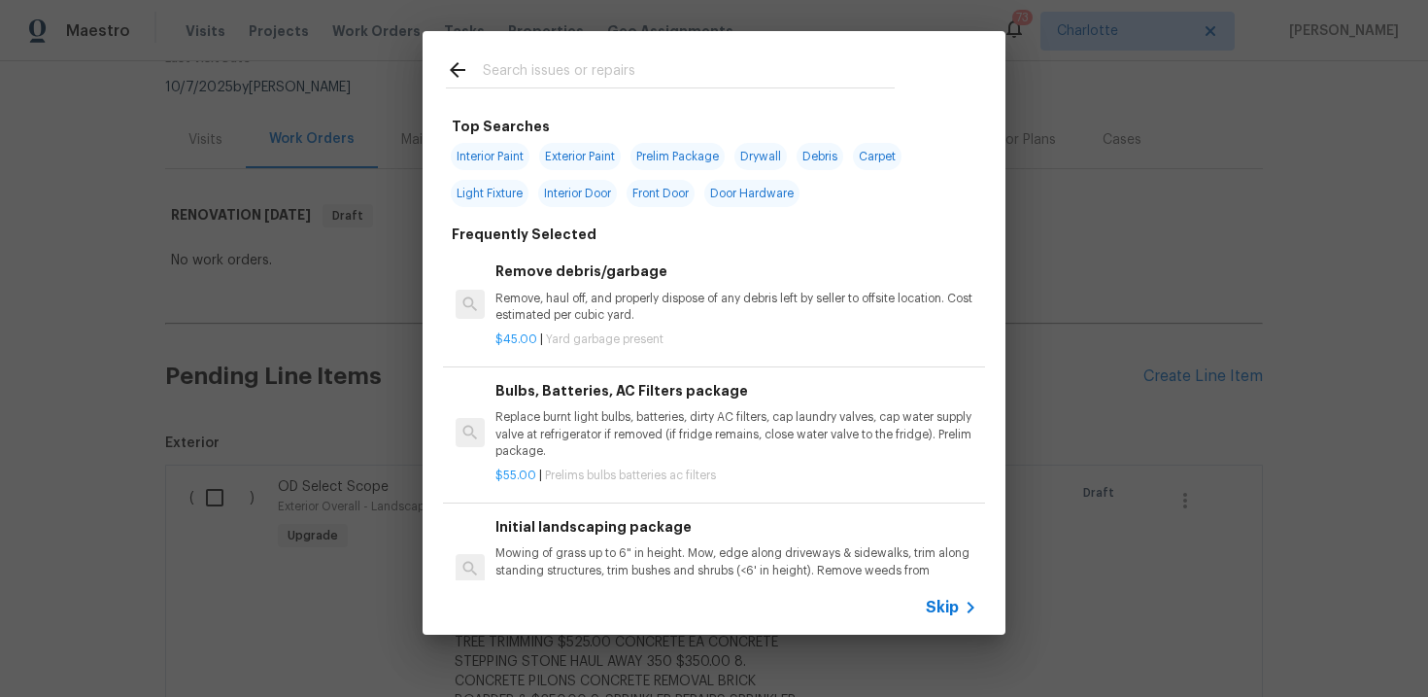
click at [938, 607] on span "Skip" at bounding box center [942, 606] width 33 height 19
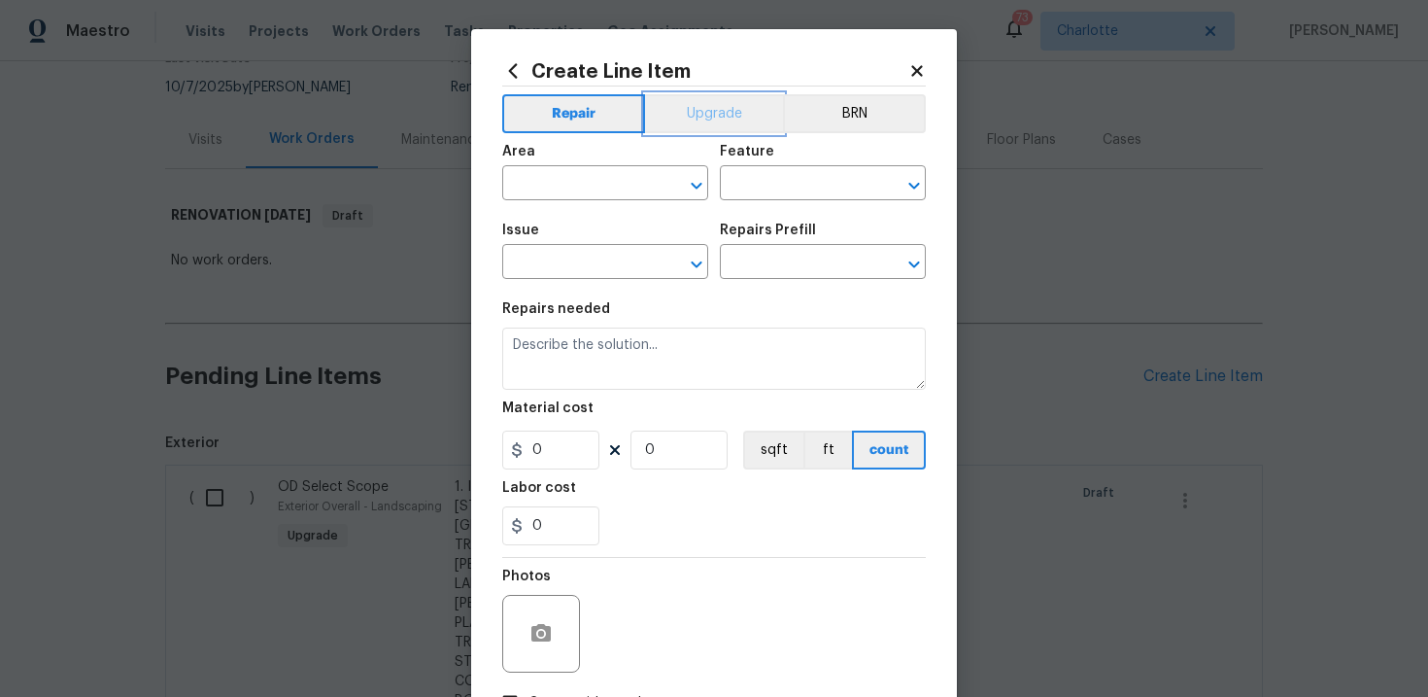
click at [728, 116] on button "Upgrade" at bounding box center [714, 113] width 139 height 39
click at [608, 262] on input "text" at bounding box center [578, 264] width 152 height 30
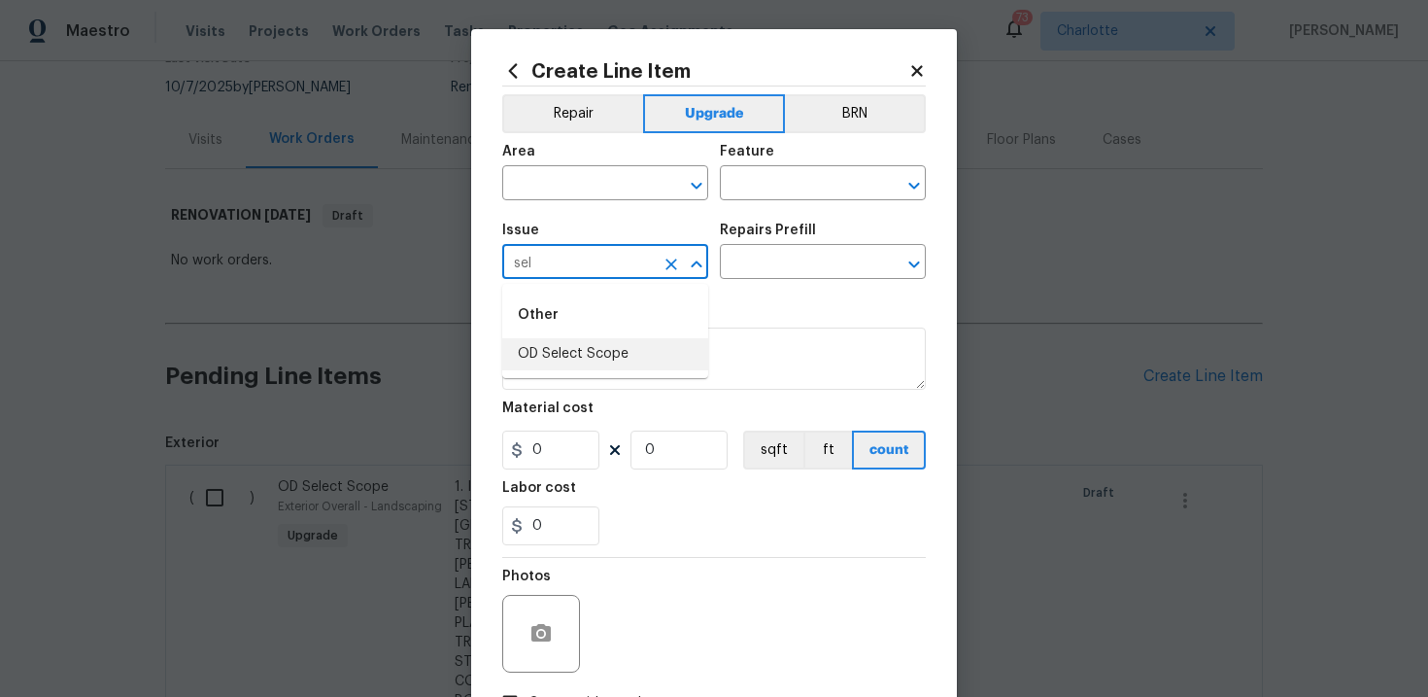
click at [592, 356] on li "OD Select Scope" at bounding box center [605, 354] width 206 height 32
type input "OD Select Scope"
click at [773, 265] on input "text" at bounding box center [796, 264] width 152 height 30
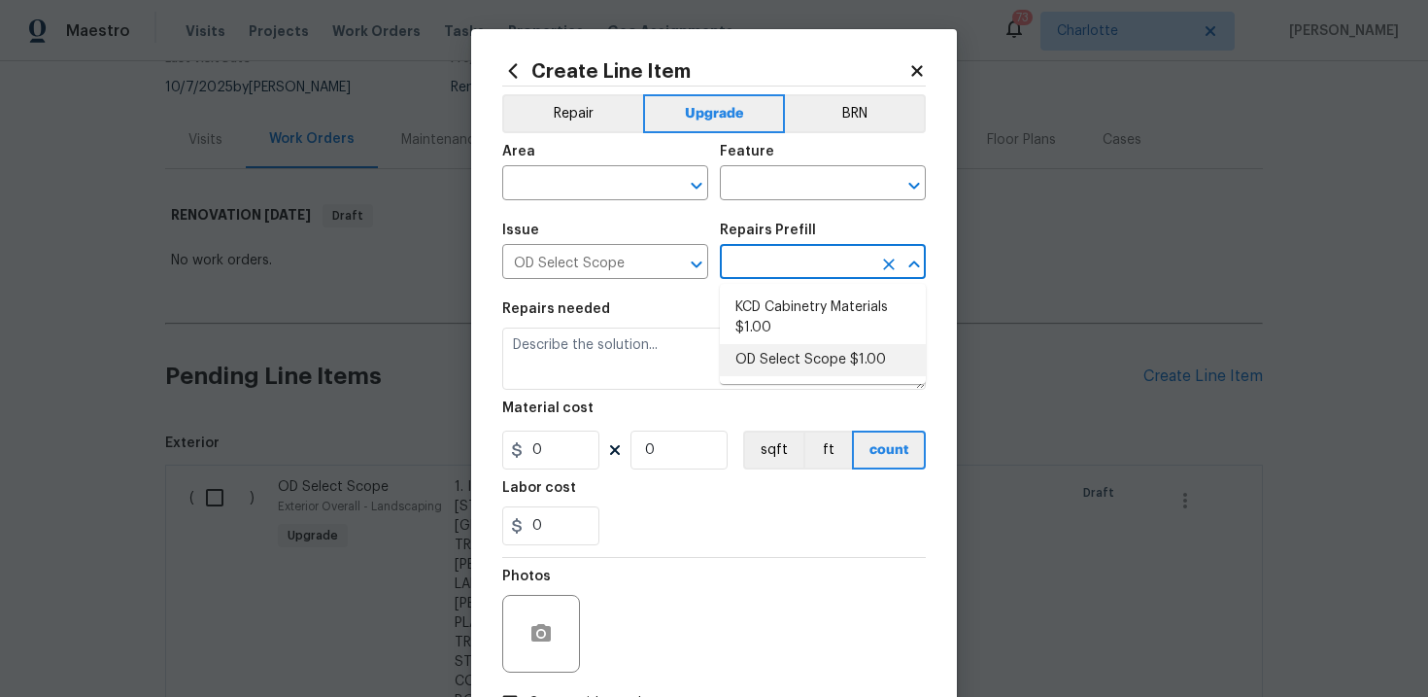
click at [793, 364] on li "OD Select Scope $1.00" at bounding box center [823, 360] width 206 height 32
type input "OD Select Scope $1.00"
type textarea "Refer to the agreed upon scope document for further details."
type input "1"
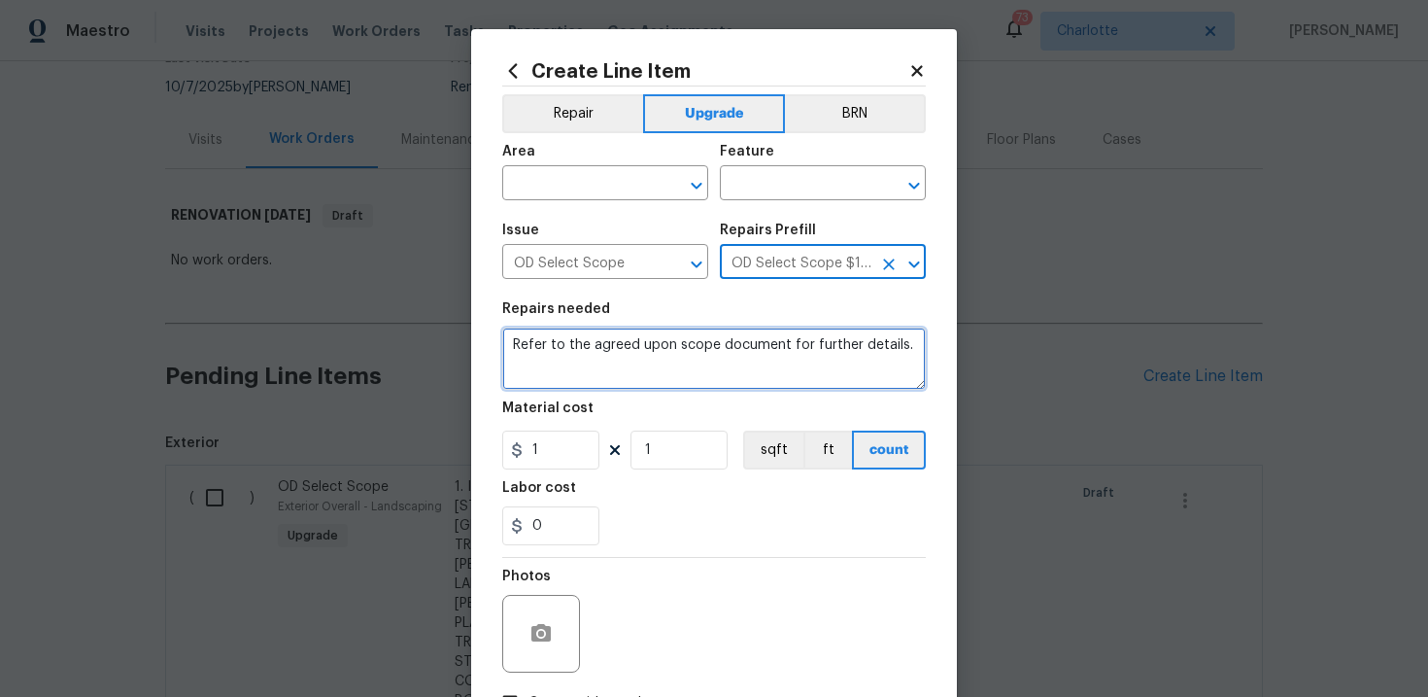
click at [604, 351] on textarea "Refer to the agreed upon scope document for further details." at bounding box center [714, 358] width 424 height 62
paste textarea "Work Order #3 -> Bedroom 3 -> Lighting -> Replace pull chain flush mount light …"
type textarea "Work Order #3 -> Bedroom 3 -> Lighting -> Replace pull chain flush mount light …"
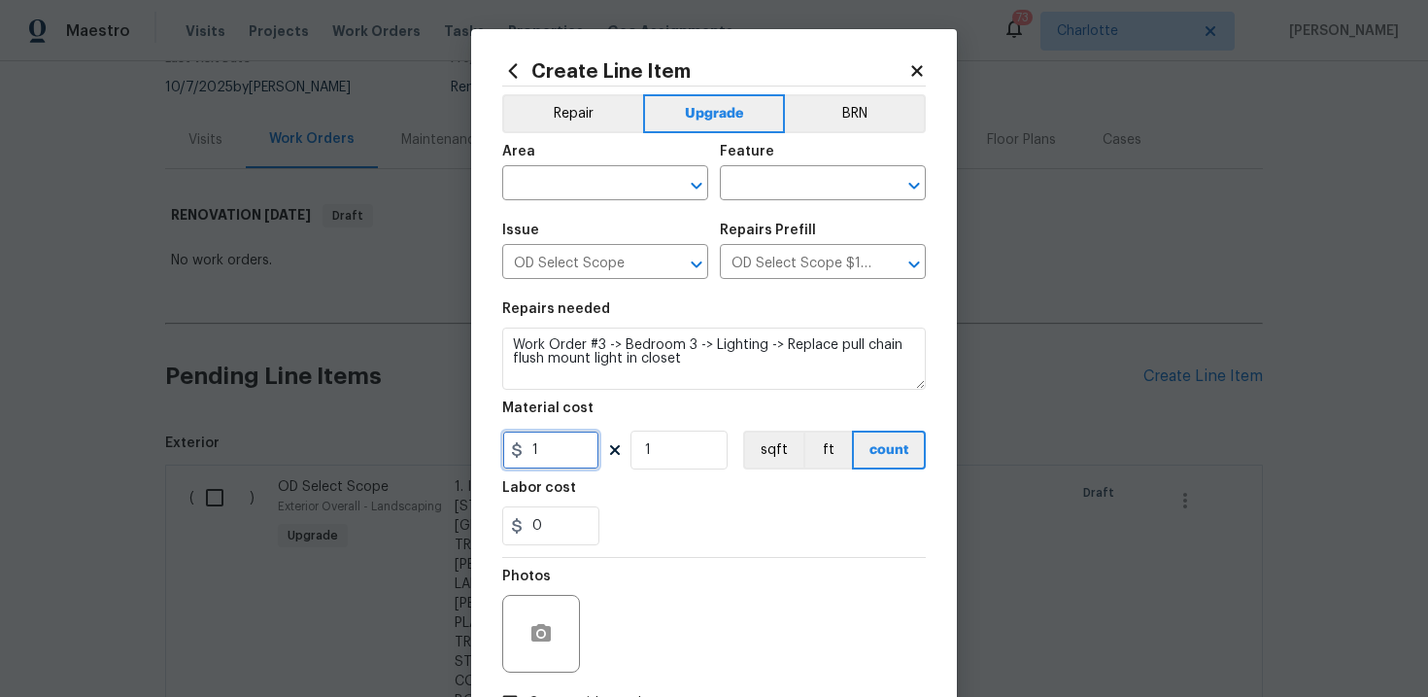
click at [546, 449] on input "1" at bounding box center [550, 449] width 97 height 39
type input "50"
click at [623, 194] on input "text" at bounding box center [578, 185] width 152 height 30
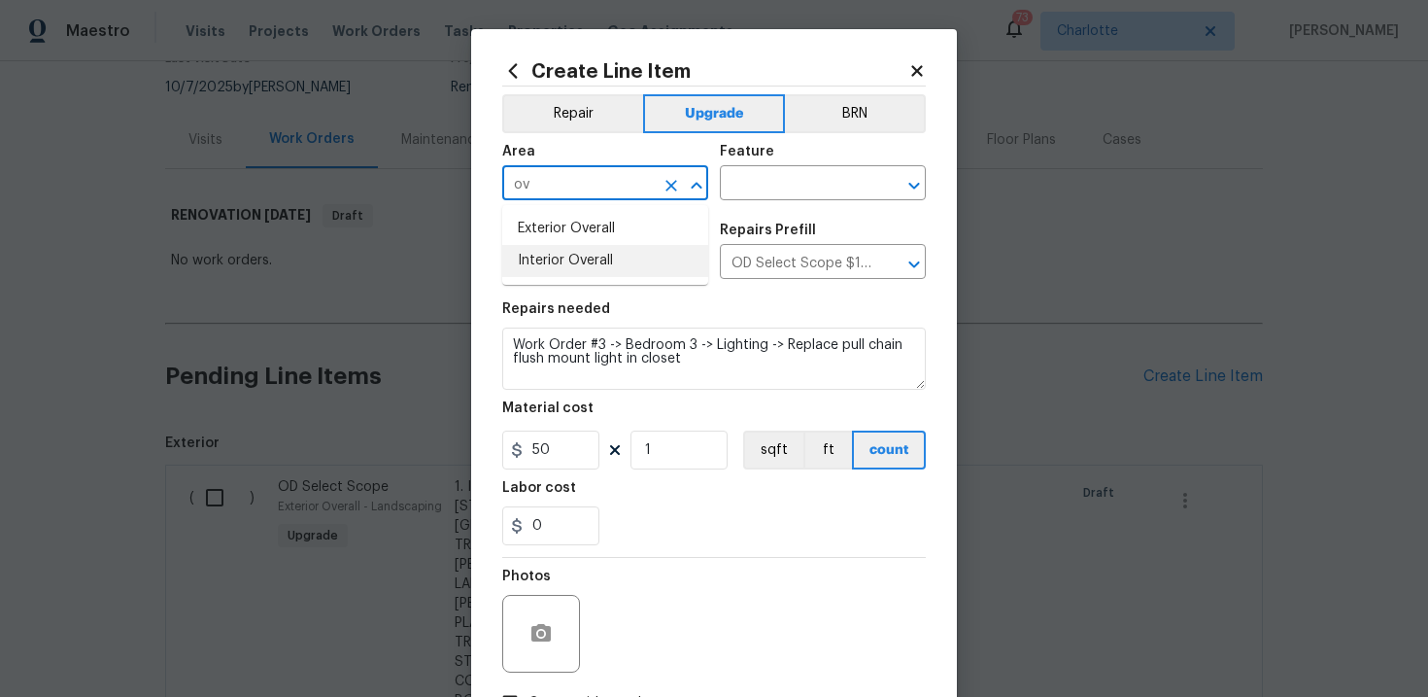
click at [626, 262] on li "Interior Overall" at bounding box center [605, 261] width 206 height 32
type input "Interior Overall"
click at [791, 176] on input "text" at bounding box center [796, 185] width 152 height 30
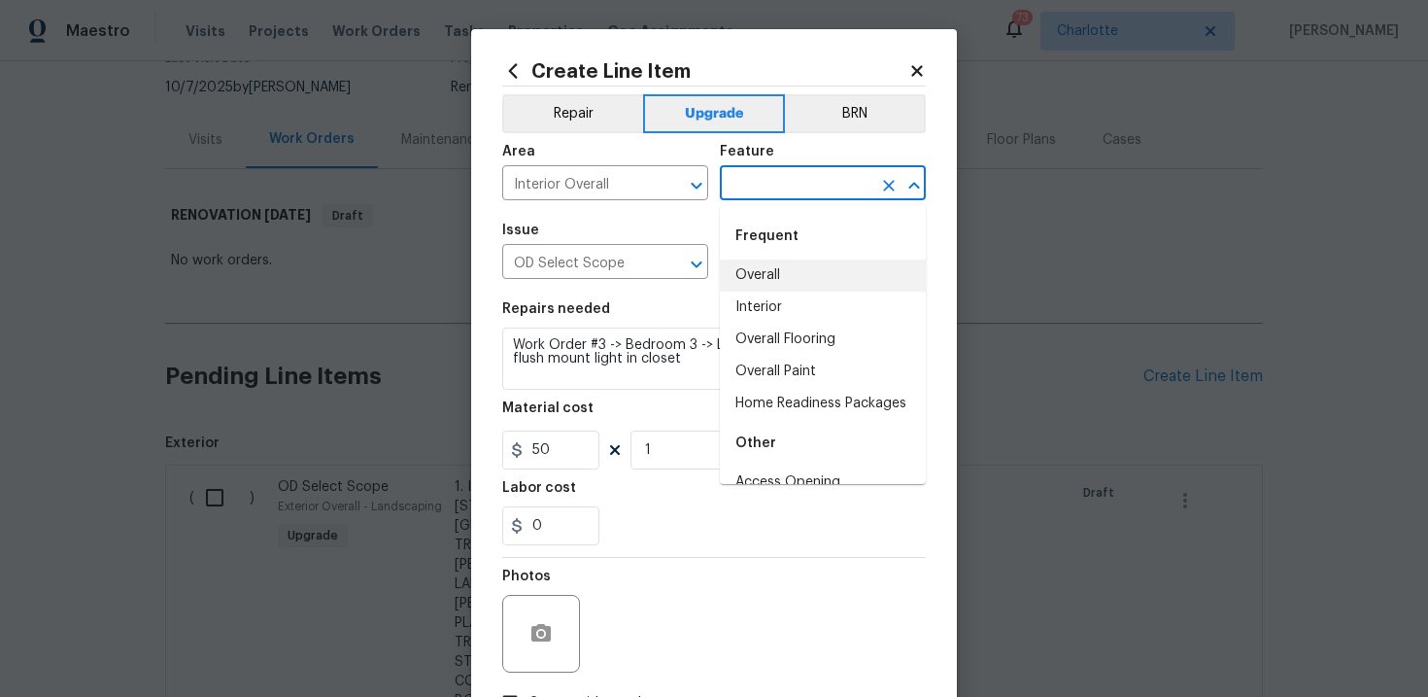
click at [782, 269] on li "Overall" at bounding box center [823, 275] width 206 height 32
type input "Overall"
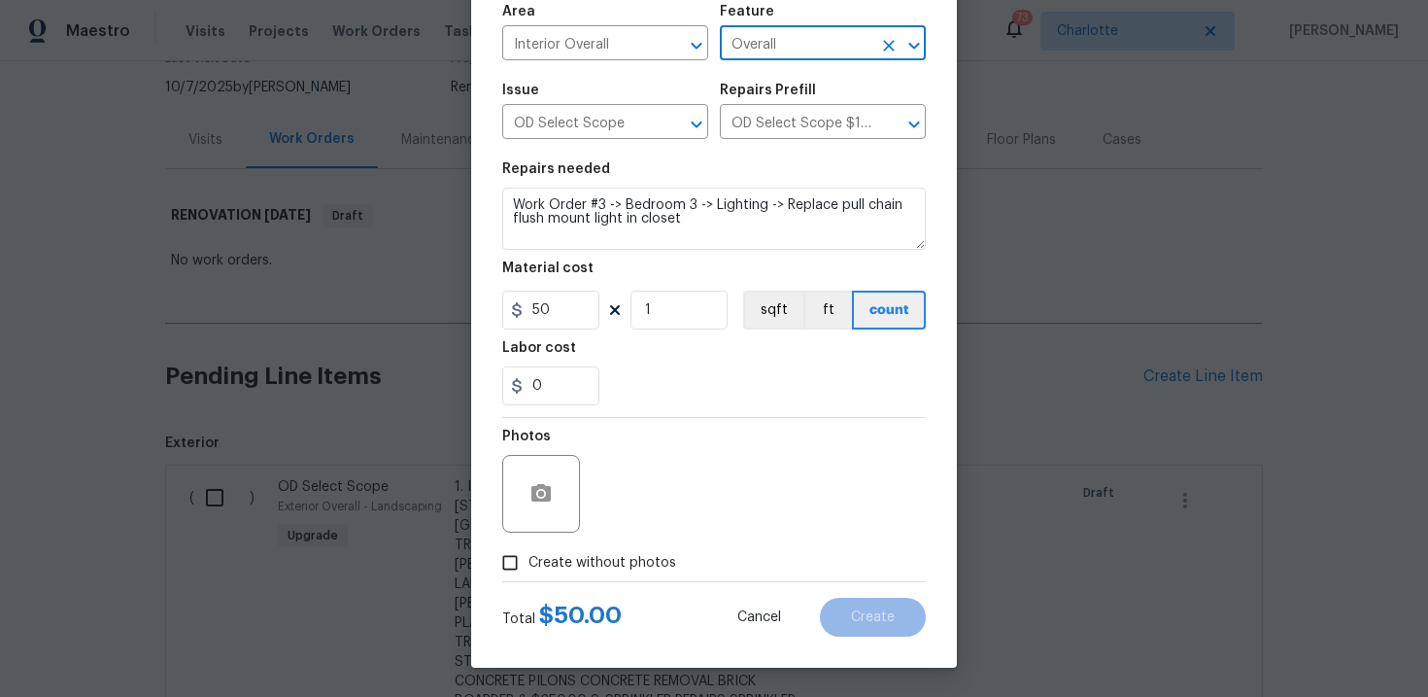
click at [617, 574] on label "Create without photos" at bounding box center [584, 562] width 185 height 37
click at [528, 574] on input "Create without photos" at bounding box center [510, 562] width 37 height 37
checkbox input "true"
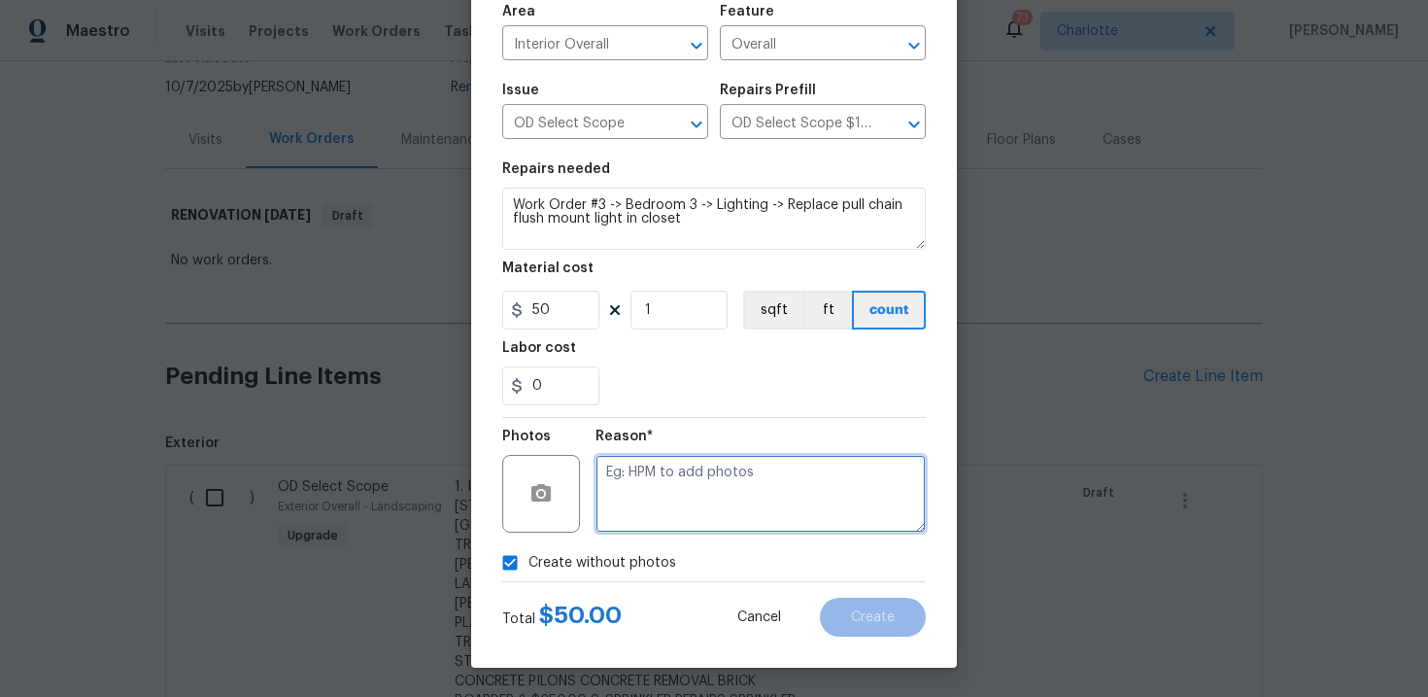
click at [692, 512] on textarea at bounding box center [761, 494] width 330 height 78
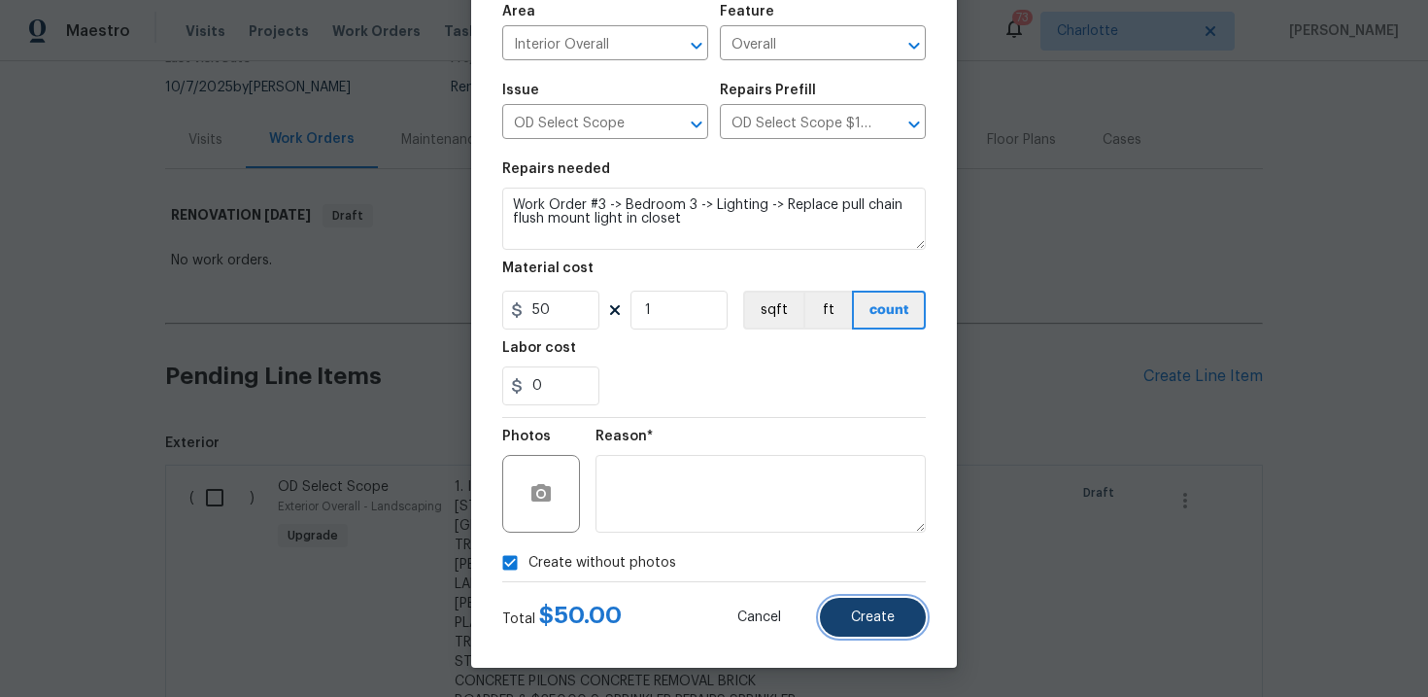
click at [868, 619] on span "Create" at bounding box center [873, 617] width 44 height 15
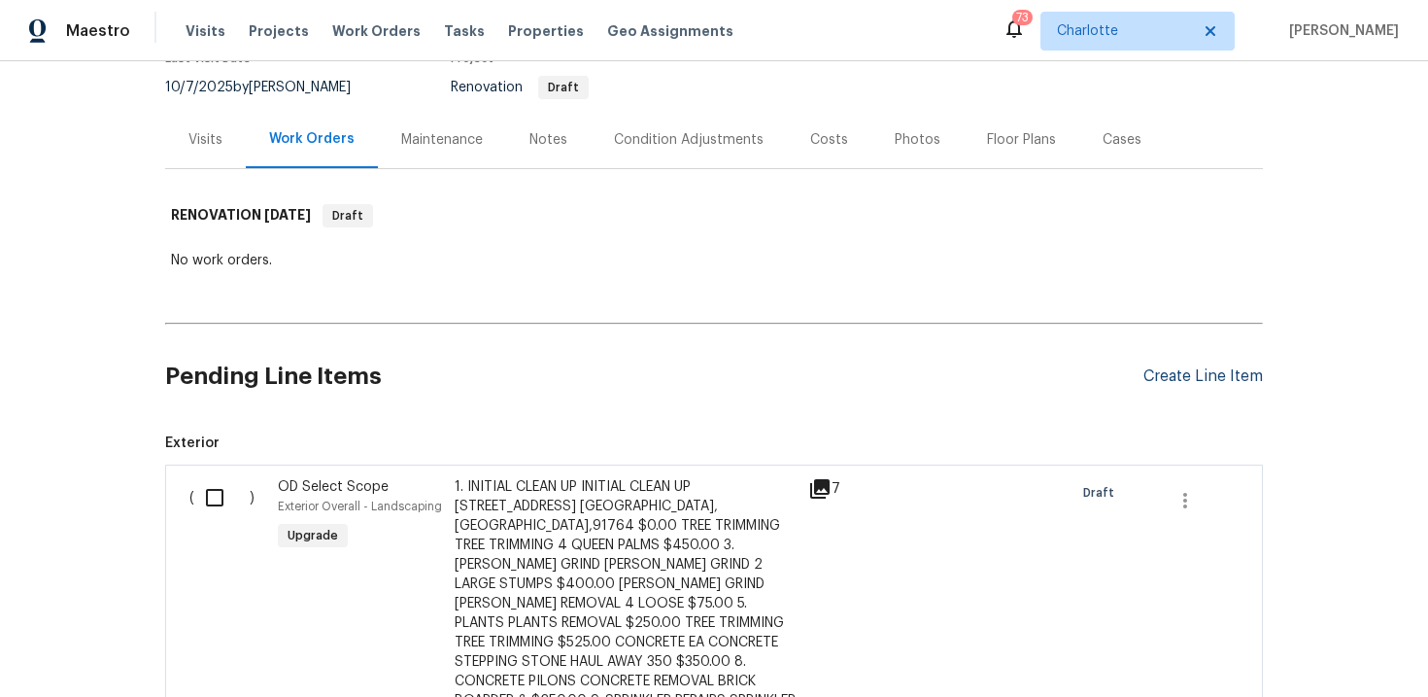
click at [1187, 381] on div "Create Line Item" at bounding box center [1202, 376] width 119 height 18
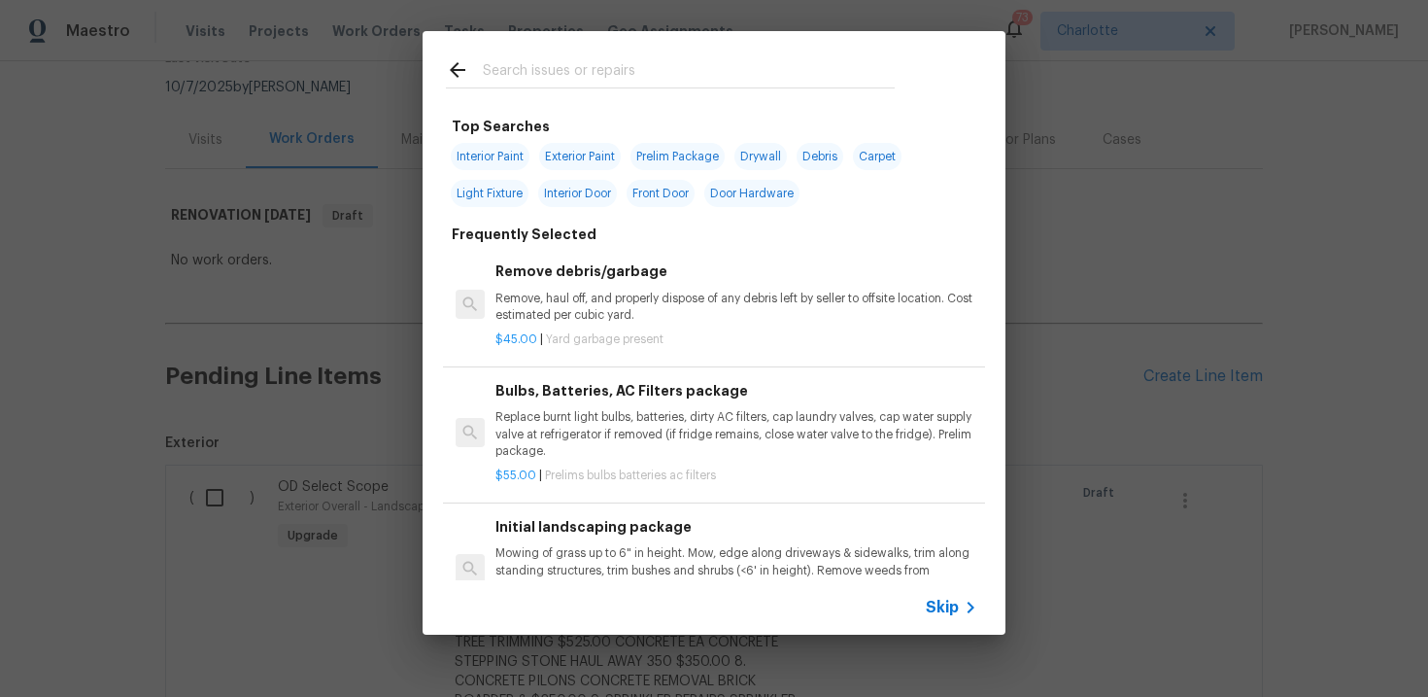
click at [942, 605] on span "Skip" at bounding box center [942, 606] width 33 height 19
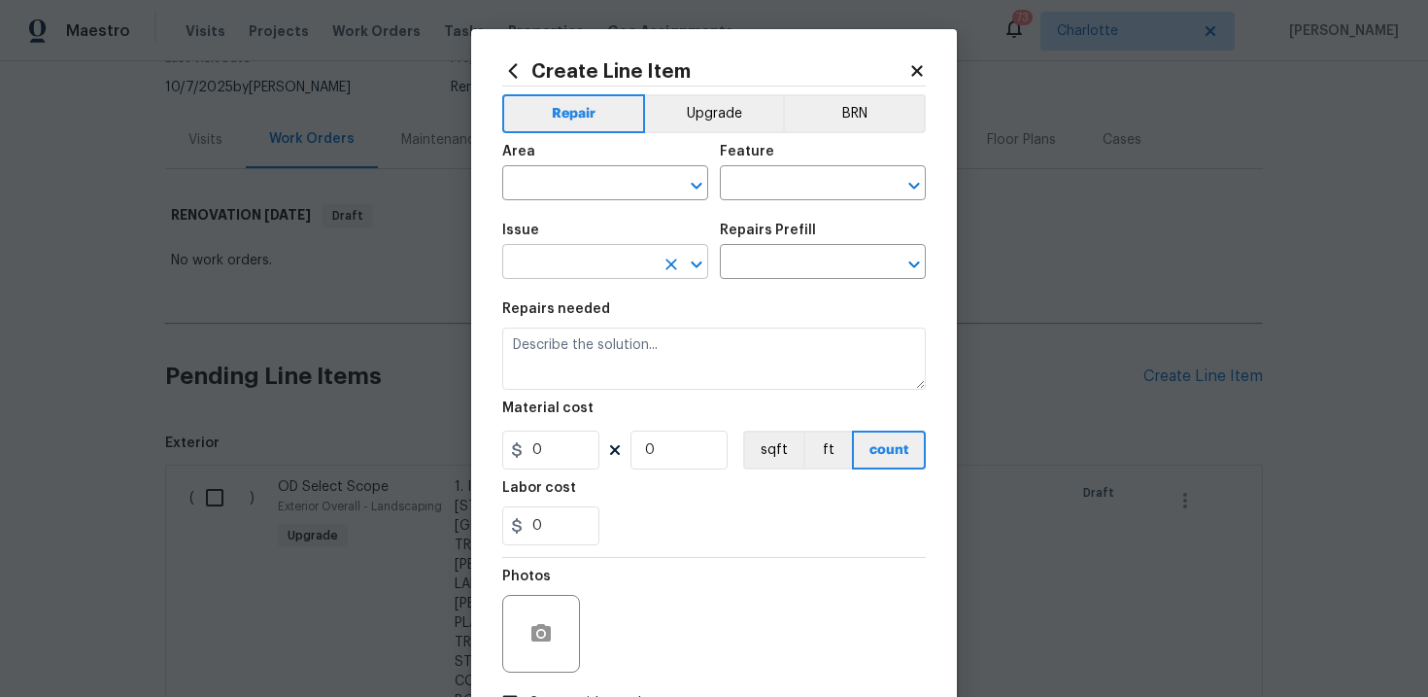
click at [601, 265] on input "text" at bounding box center [578, 264] width 152 height 30
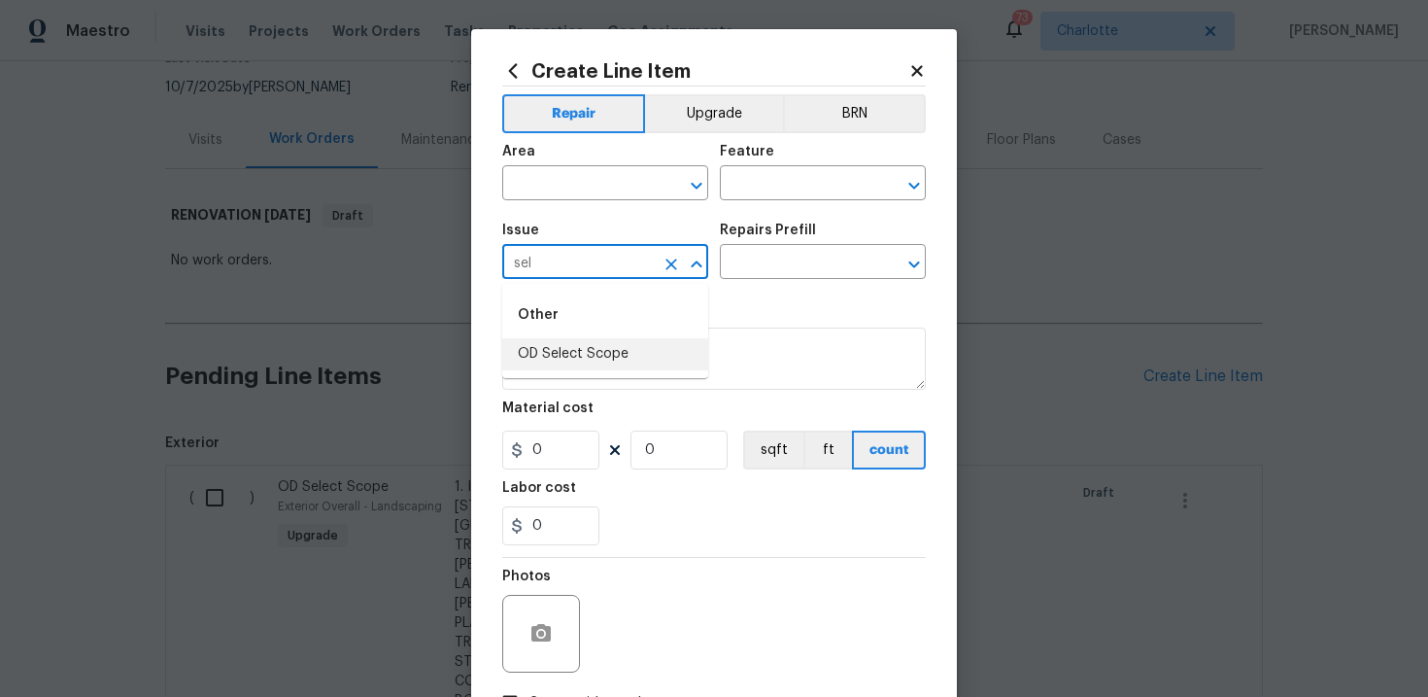
click at [606, 358] on li "OD Select Scope" at bounding box center [605, 354] width 206 height 32
type input "OD Select Scope"
click at [780, 266] on input "text" at bounding box center [796, 264] width 152 height 30
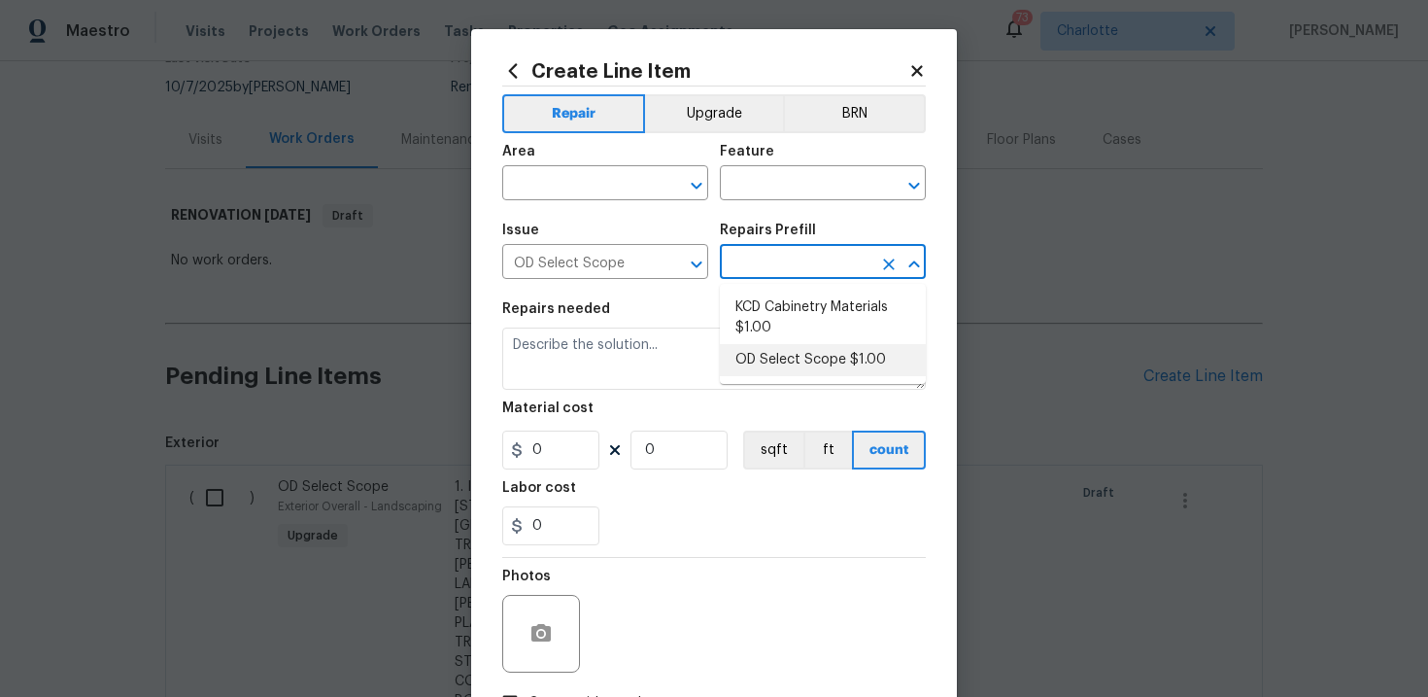
click at [782, 355] on li "OD Select Scope $1.00" at bounding box center [823, 360] width 206 height 32
type input "OD Select Scope $1.00"
type textarea "Refer to the agreed upon scope document for further details."
type input "1"
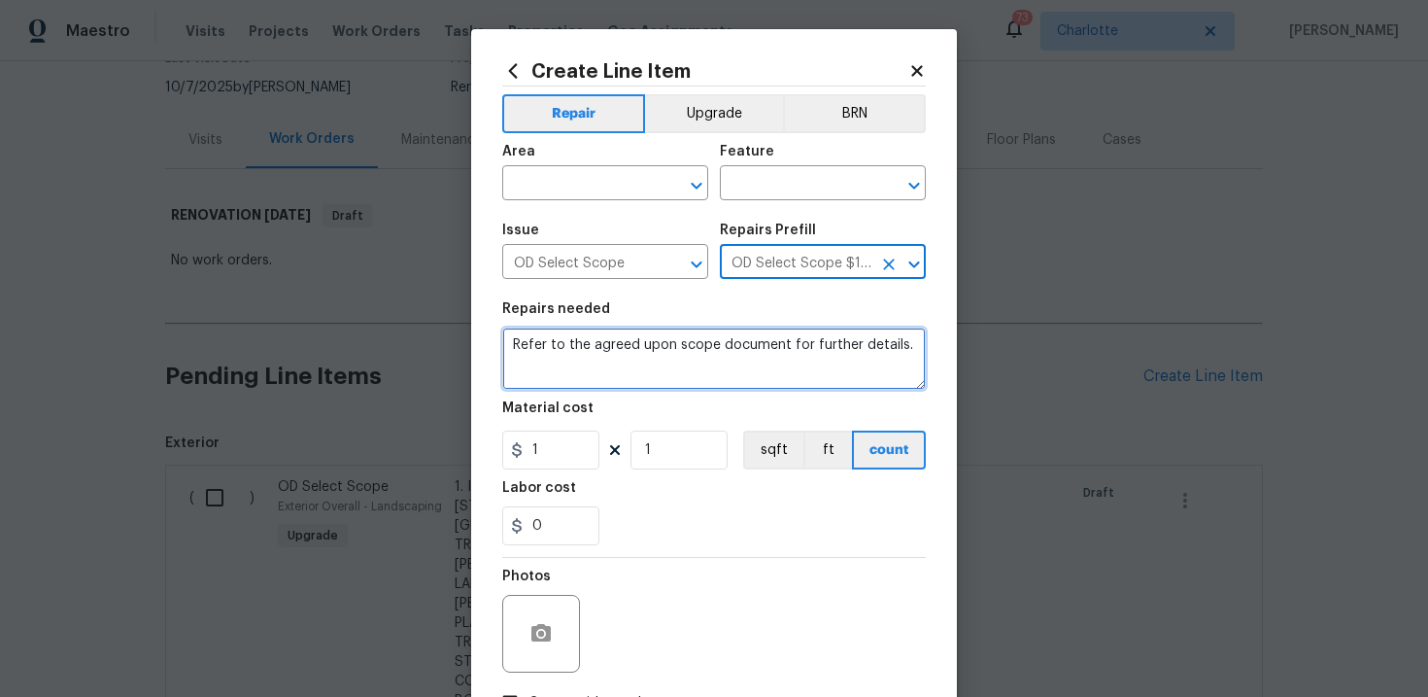
click at [684, 349] on textarea "Refer to the agreed upon scope document for further details." at bounding box center [714, 358] width 424 height 62
paste textarea "Work Order #3 -> Bedroom 3 -> Walls and Ceilings -> Demo wall mounted shelving …"
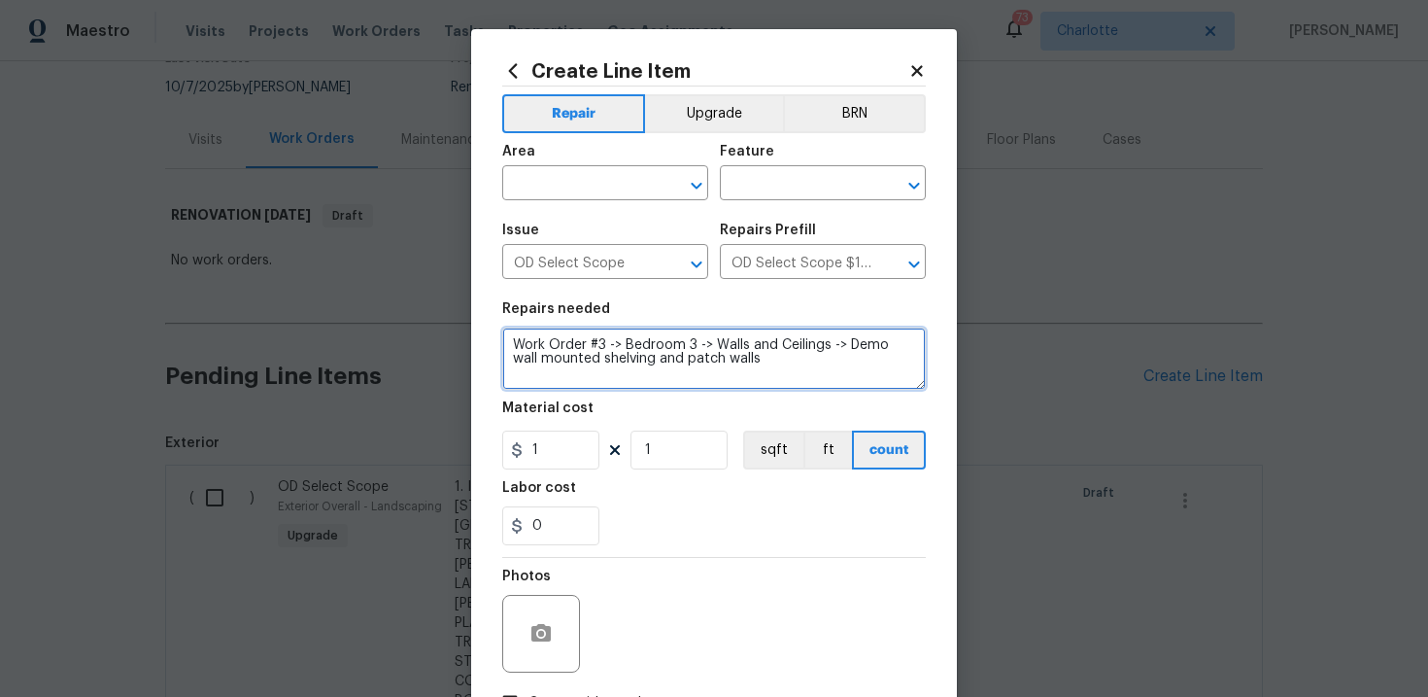
type textarea "Work Order #3 -> Bedroom 3 -> Walls and Ceilings -> Demo wall mounted shelving …"
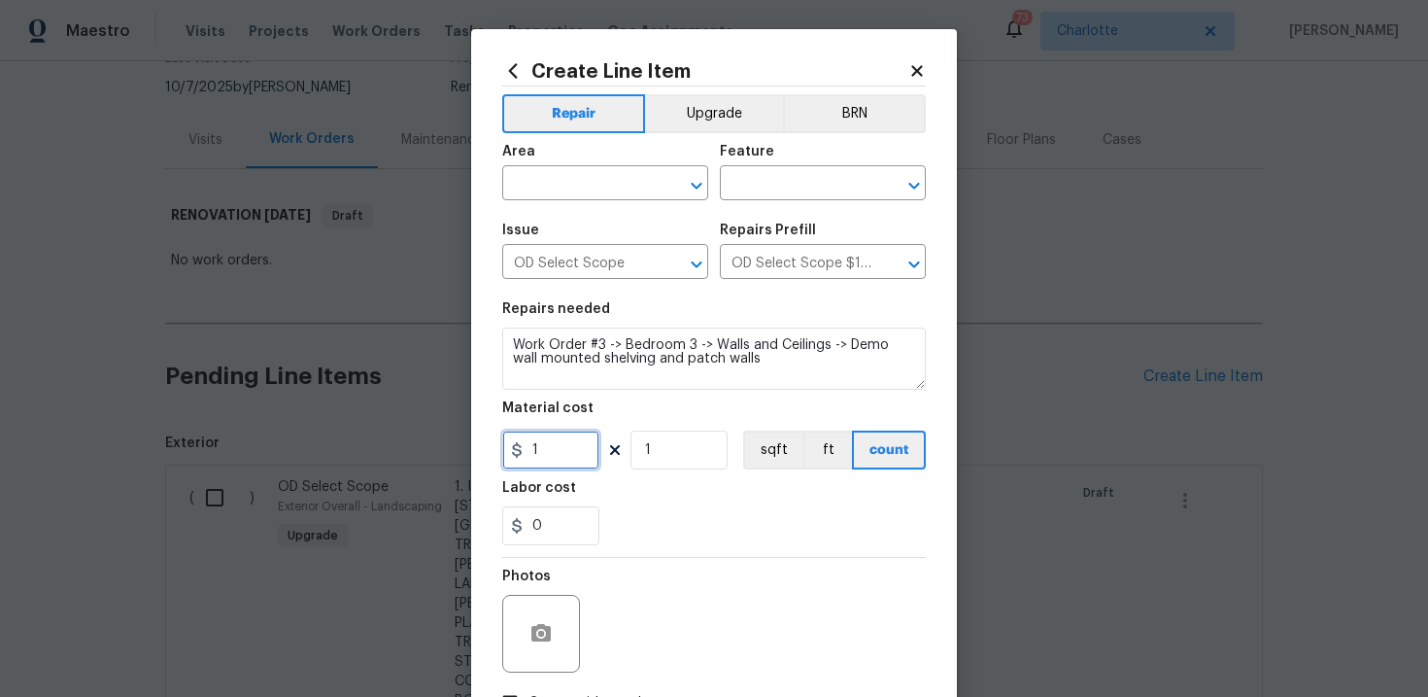
click at [560, 450] on input "1" at bounding box center [550, 449] width 97 height 39
type input "40"
click at [686, 543] on div "0" at bounding box center [714, 525] width 424 height 39
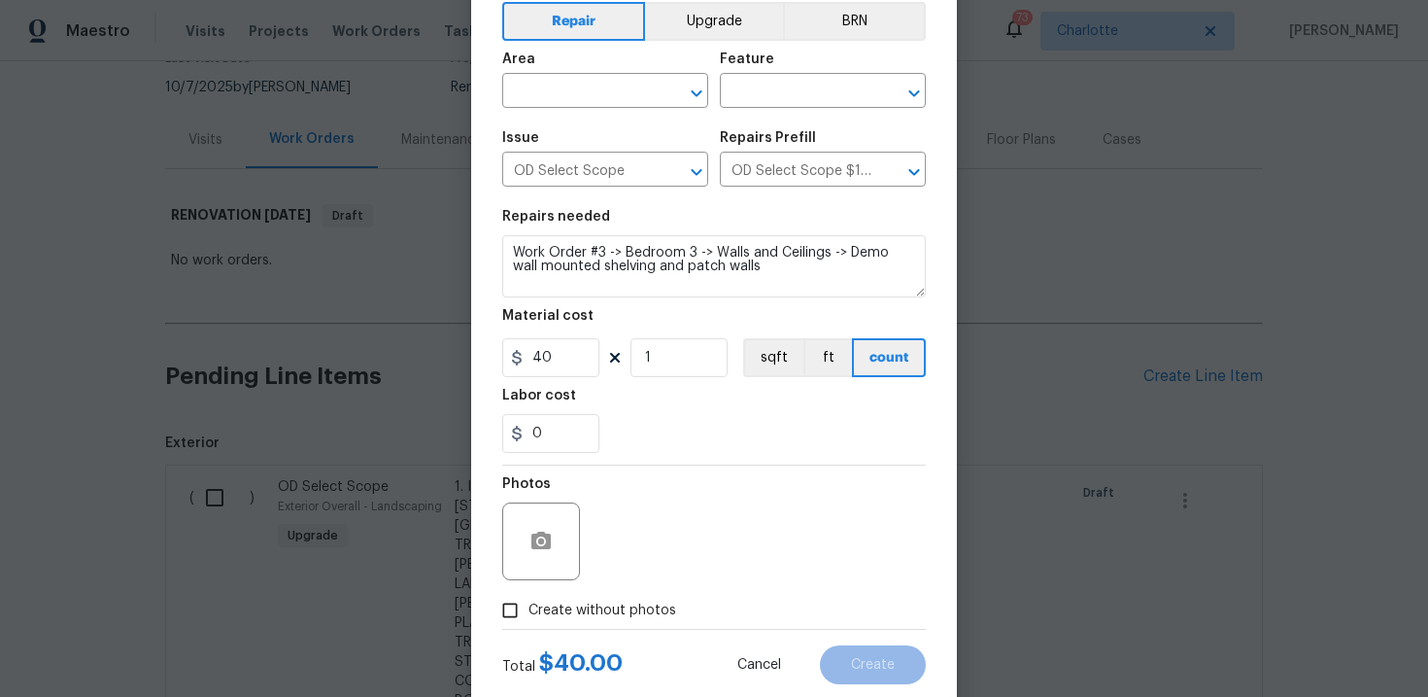
click at [588, 618] on span "Create without photos" at bounding box center [602, 610] width 148 height 20
click at [528, 618] on input "Create without photos" at bounding box center [510, 610] width 37 height 37
checkbox input "true"
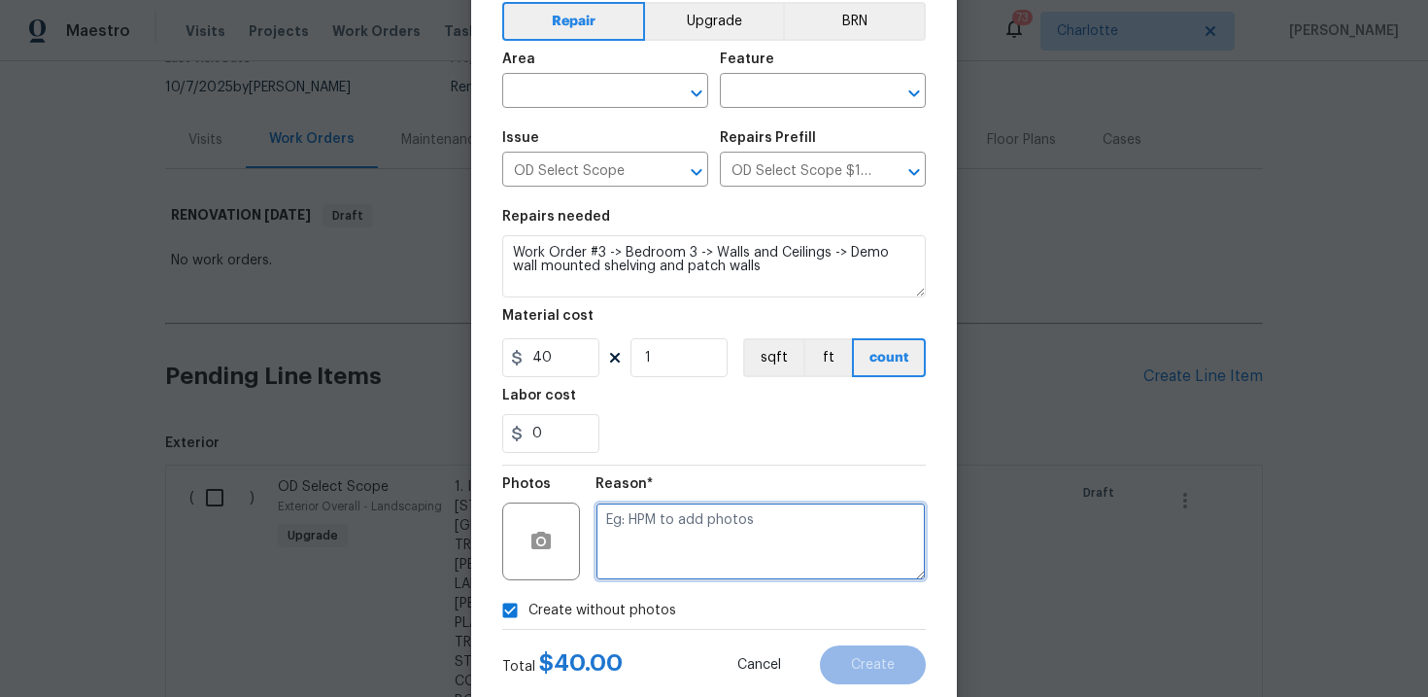
click at [699, 557] on textarea at bounding box center [761, 541] width 330 height 78
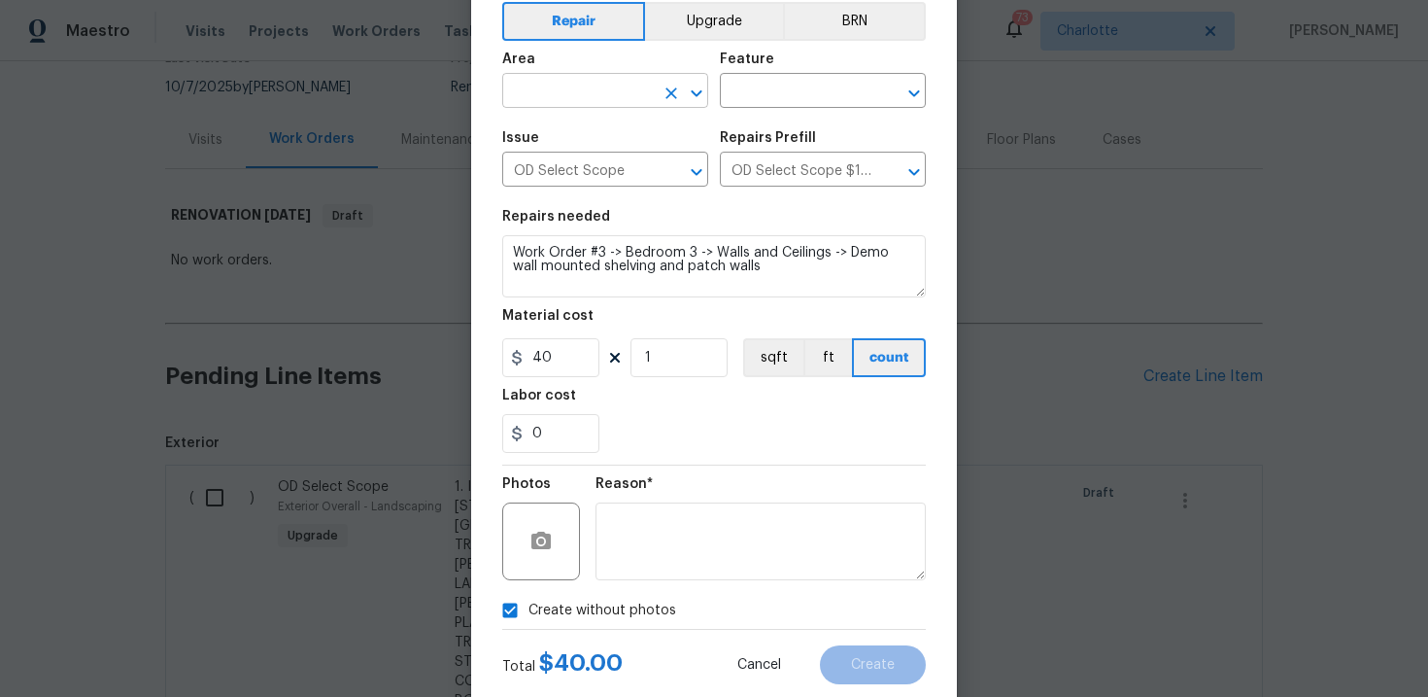
click at [605, 99] on input "text" at bounding box center [578, 93] width 152 height 30
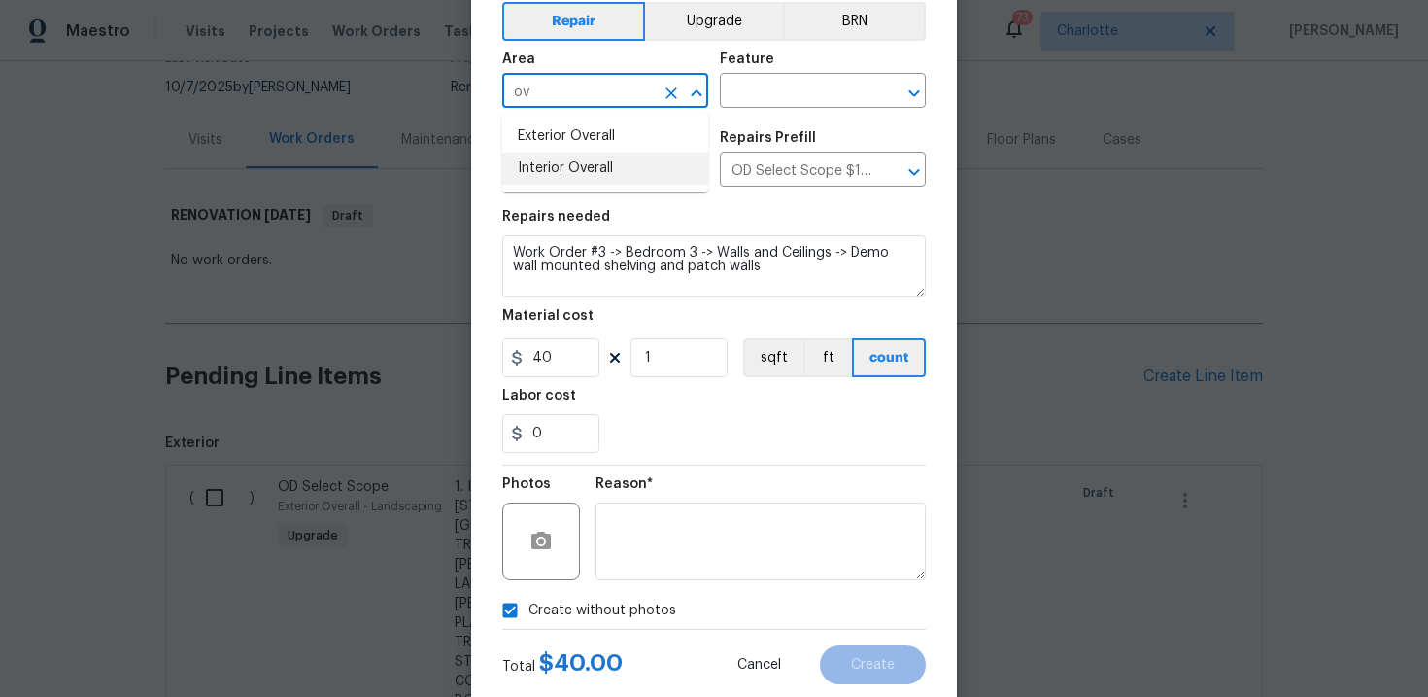
click at [596, 163] on li "Interior Overall" at bounding box center [605, 169] width 206 height 32
type input "Interior Overall"
click at [775, 99] on input "text" at bounding box center [796, 93] width 152 height 30
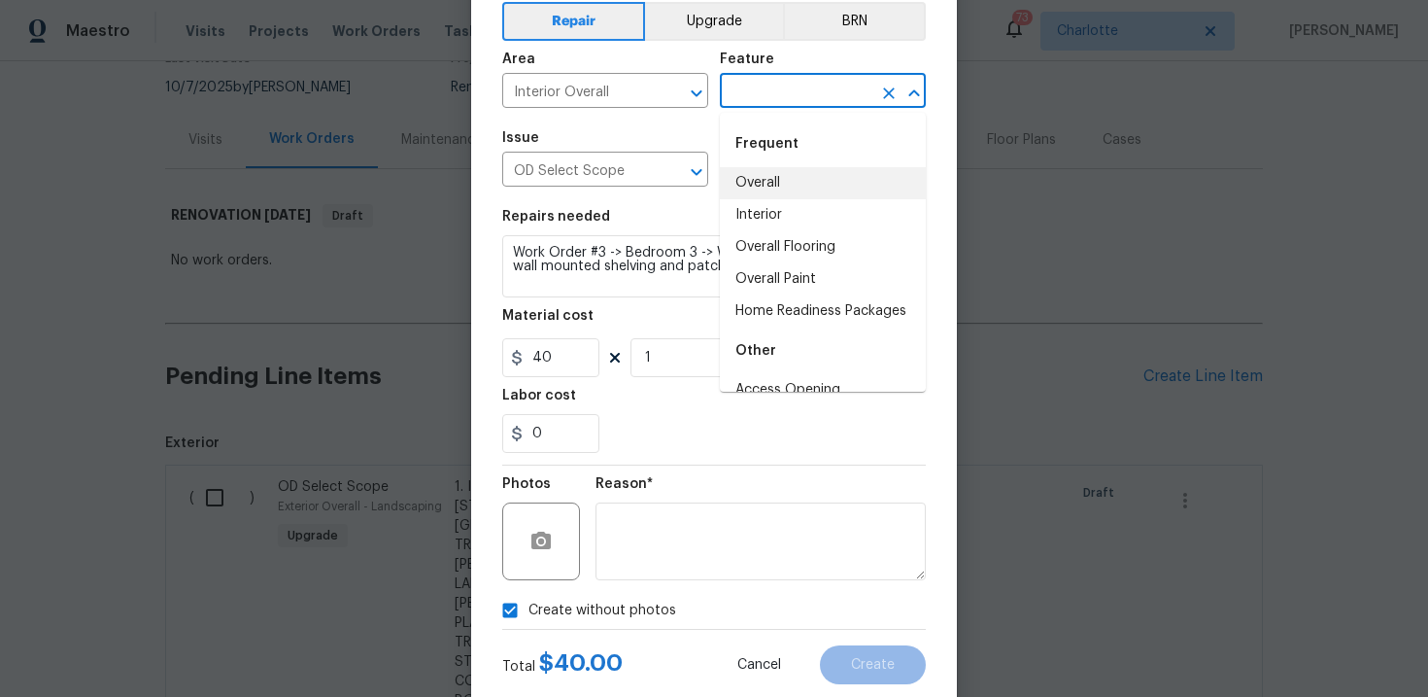
click at [777, 179] on li "Overall" at bounding box center [823, 183] width 206 height 32
type input "Overall"
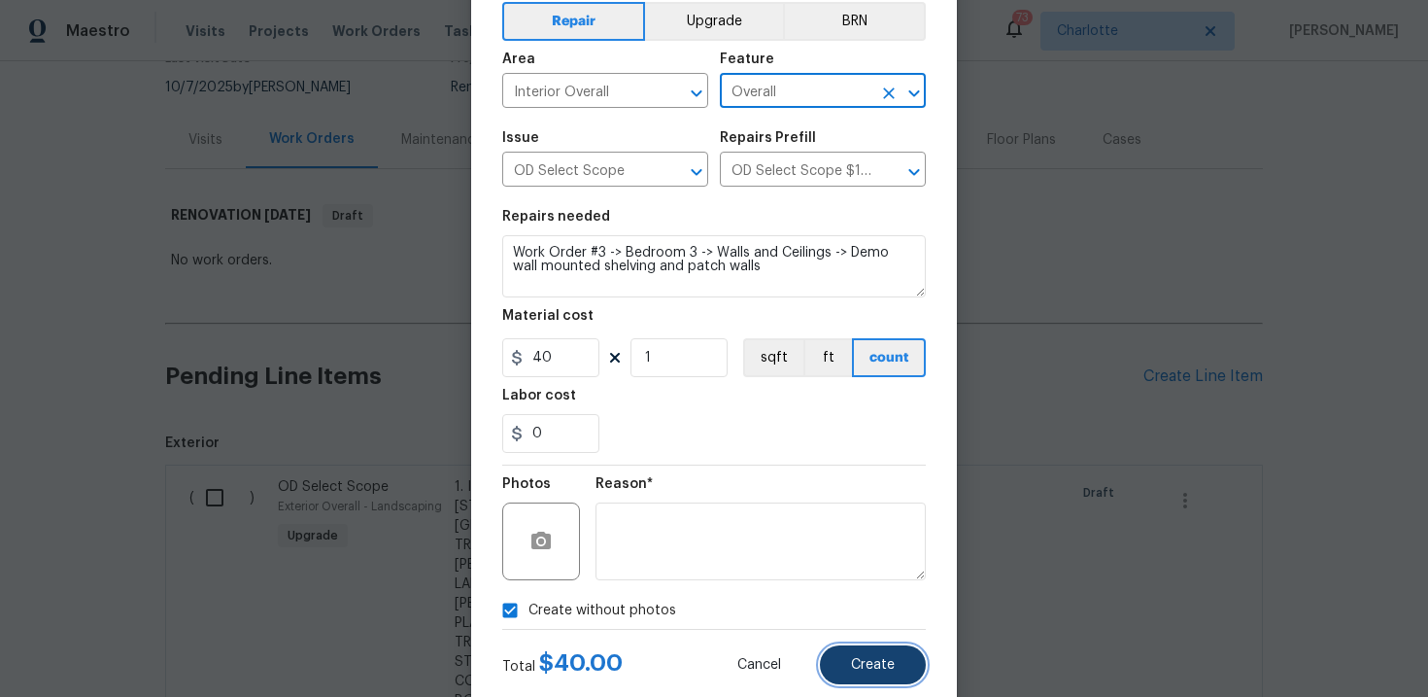
click at [861, 650] on button "Create" at bounding box center [873, 664] width 106 height 39
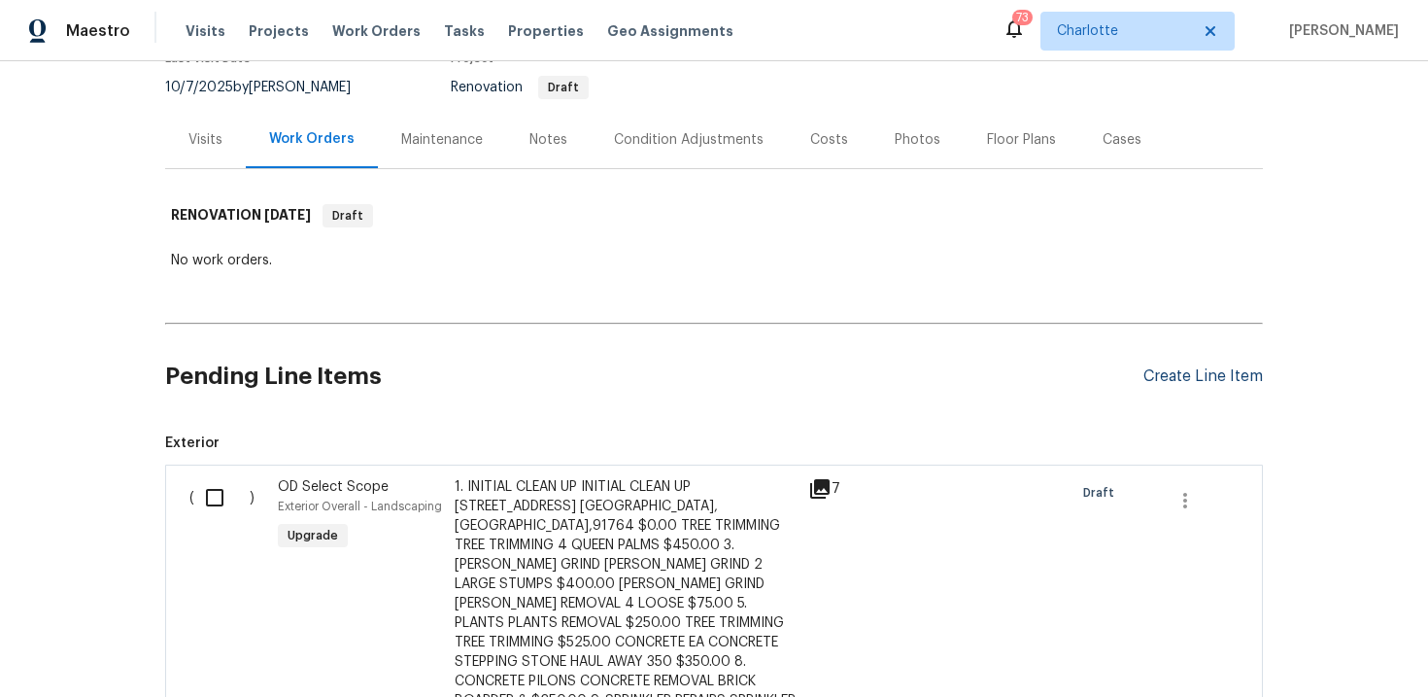
click at [1187, 367] on div "Create Line Item" at bounding box center [1202, 376] width 119 height 18
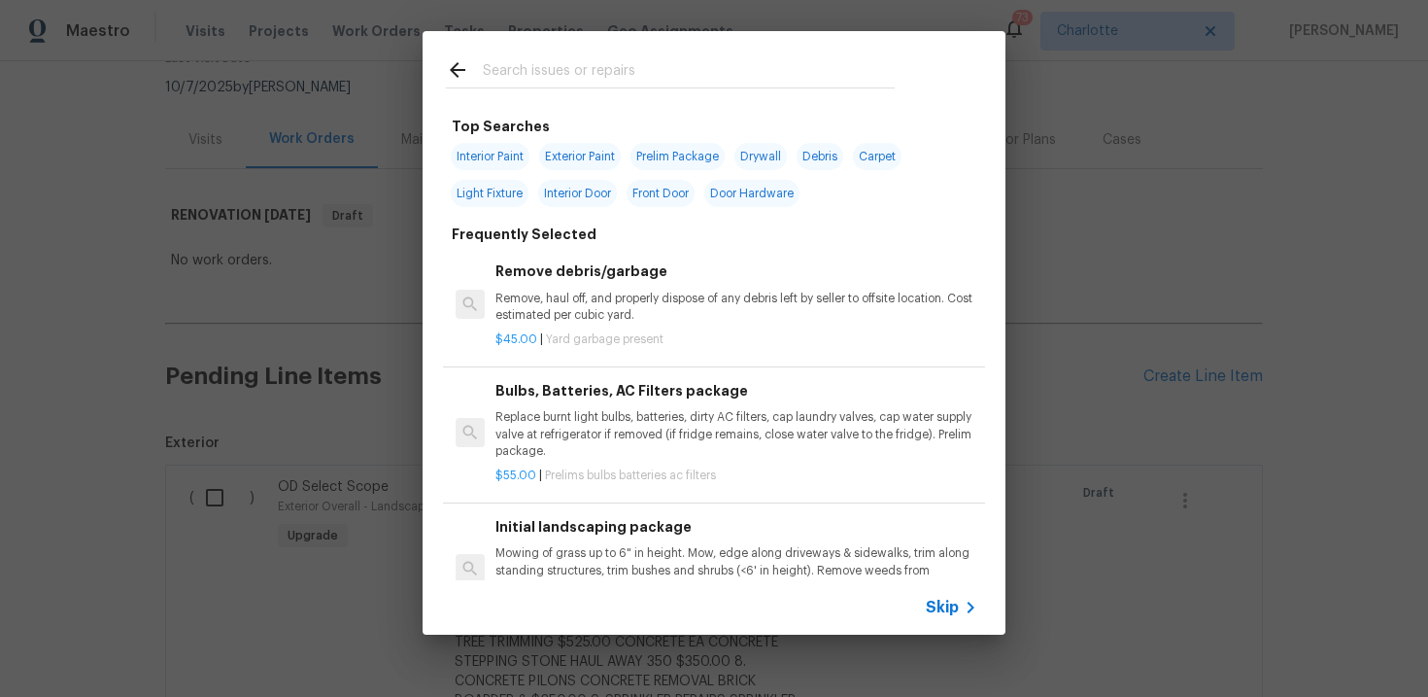
click at [953, 596] on div "Skip" at bounding box center [954, 607] width 56 height 23
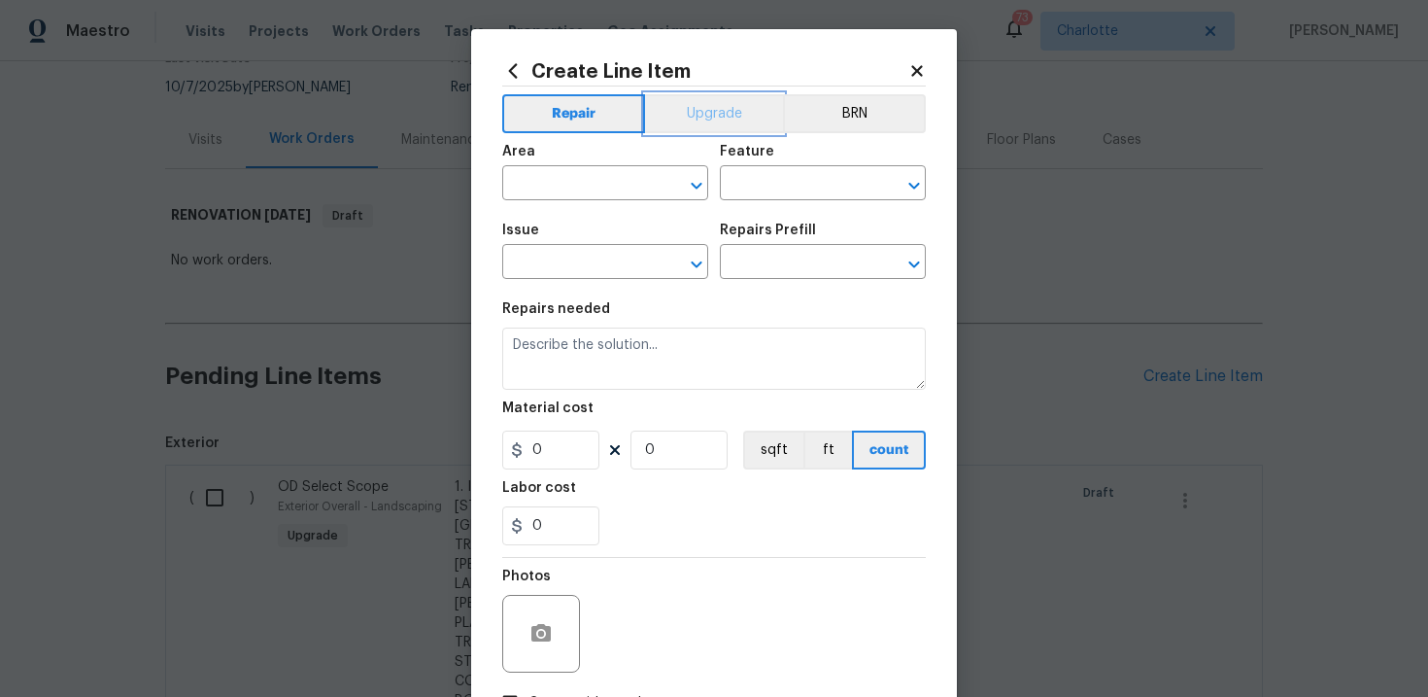
click at [727, 117] on button "Upgrade" at bounding box center [714, 113] width 139 height 39
click at [607, 267] on input "text" at bounding box center [578, 264] width 152 height 30
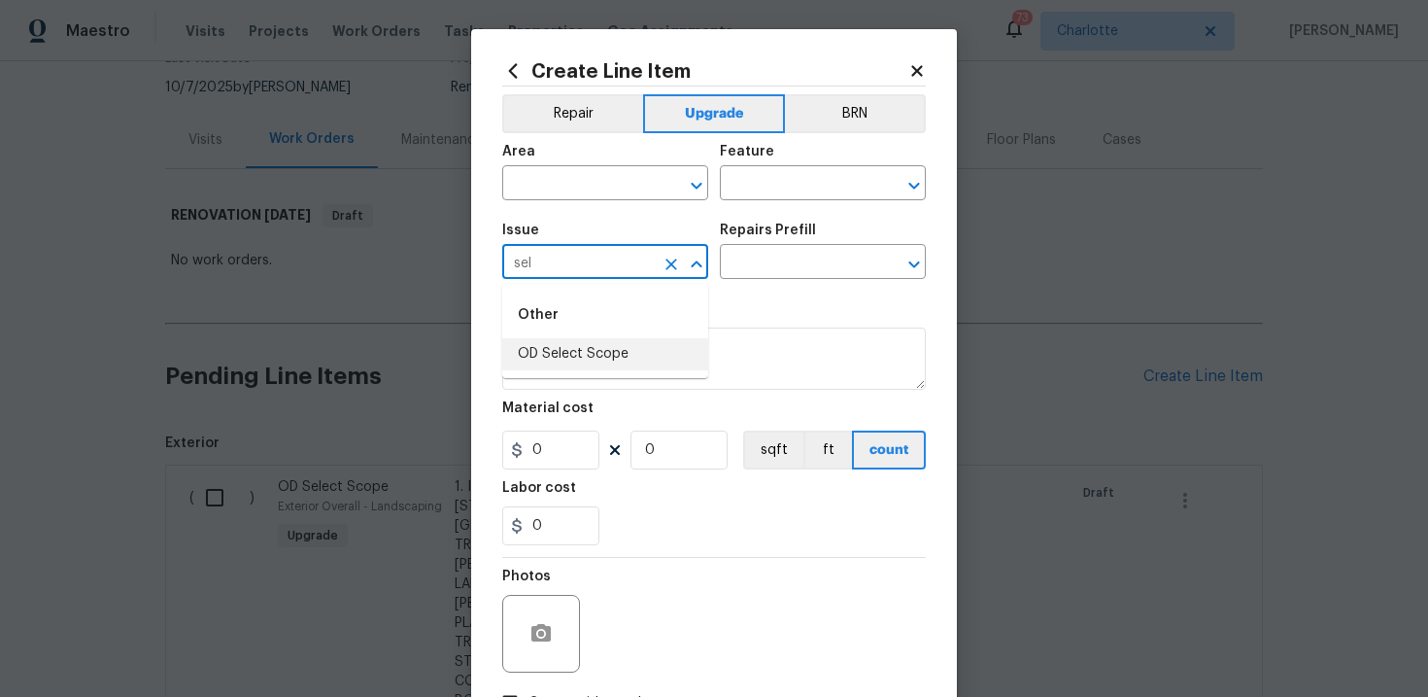
click at [598, 359] on li "OD Select Scope" at bounding box center [605, 354] width 206 height 32
type input "OD Select Scope"
click at [770, 274] on input "text" at bounding box center [796, 264] width 152 height 30
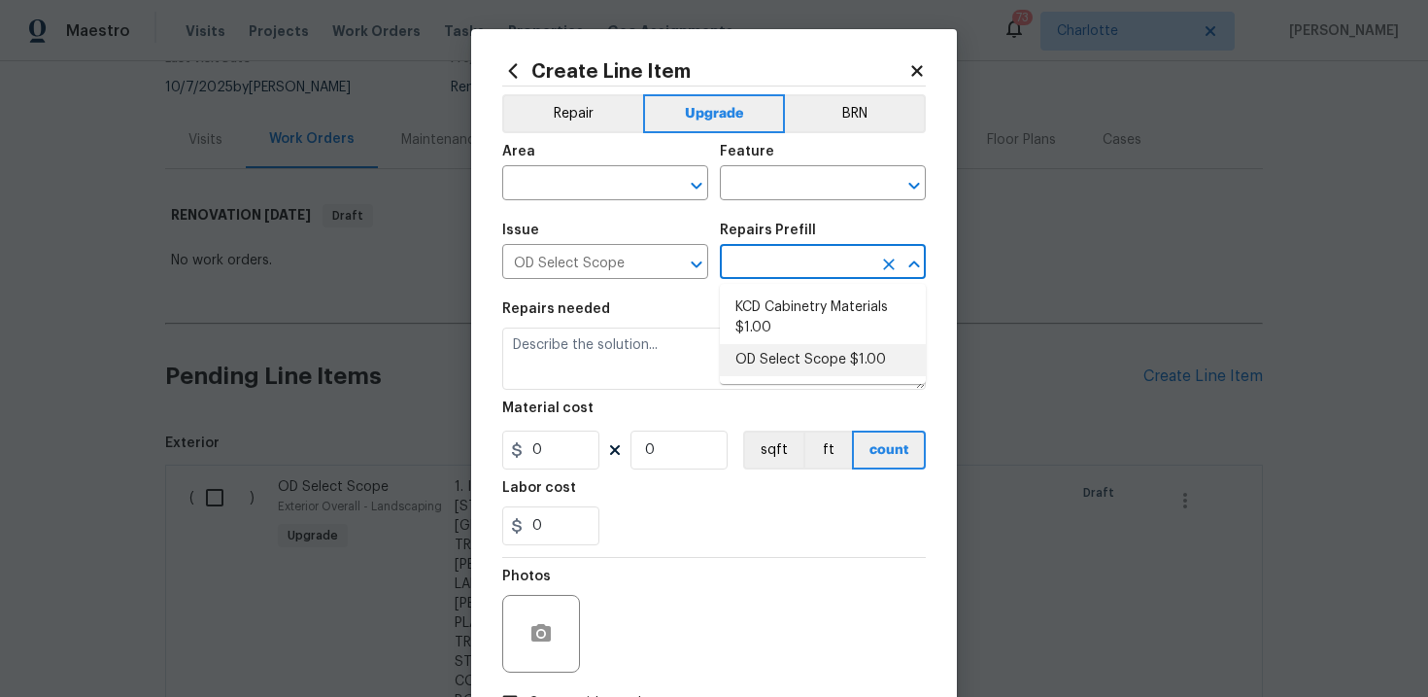
click at [790, 369] on li "OD Select Scope $1.00" at bounding box center [823, 360] width 206 height 32
type input "OD Select Scope $1.00"
type textarea "Refer to the agreed upon scope document for further details."
type input "1"
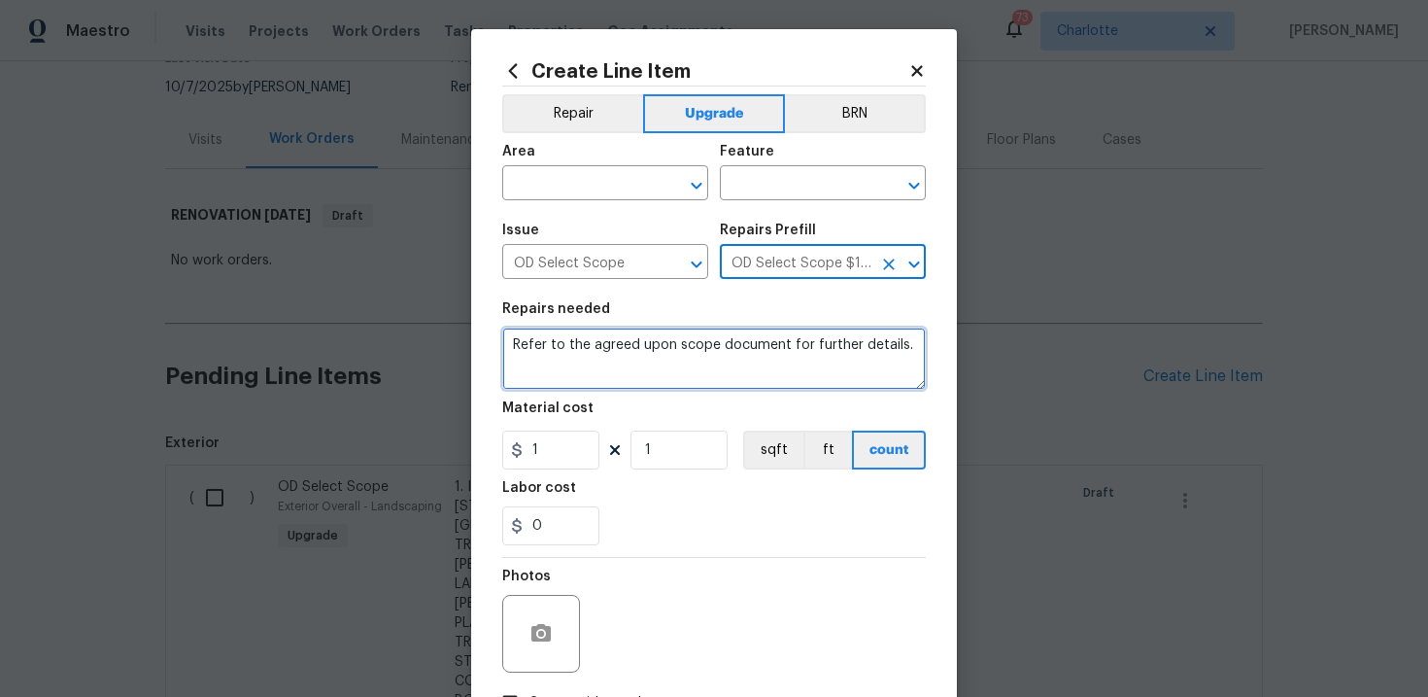
click at [664, 347] on textarea "Refer to the agreed upon scope document for further details." at bounding box center [714, 358] width 424 height 62
paste textarea "Work Order #3 -> Laundry Area -> -> Demo existing closet wall and built new clo…"
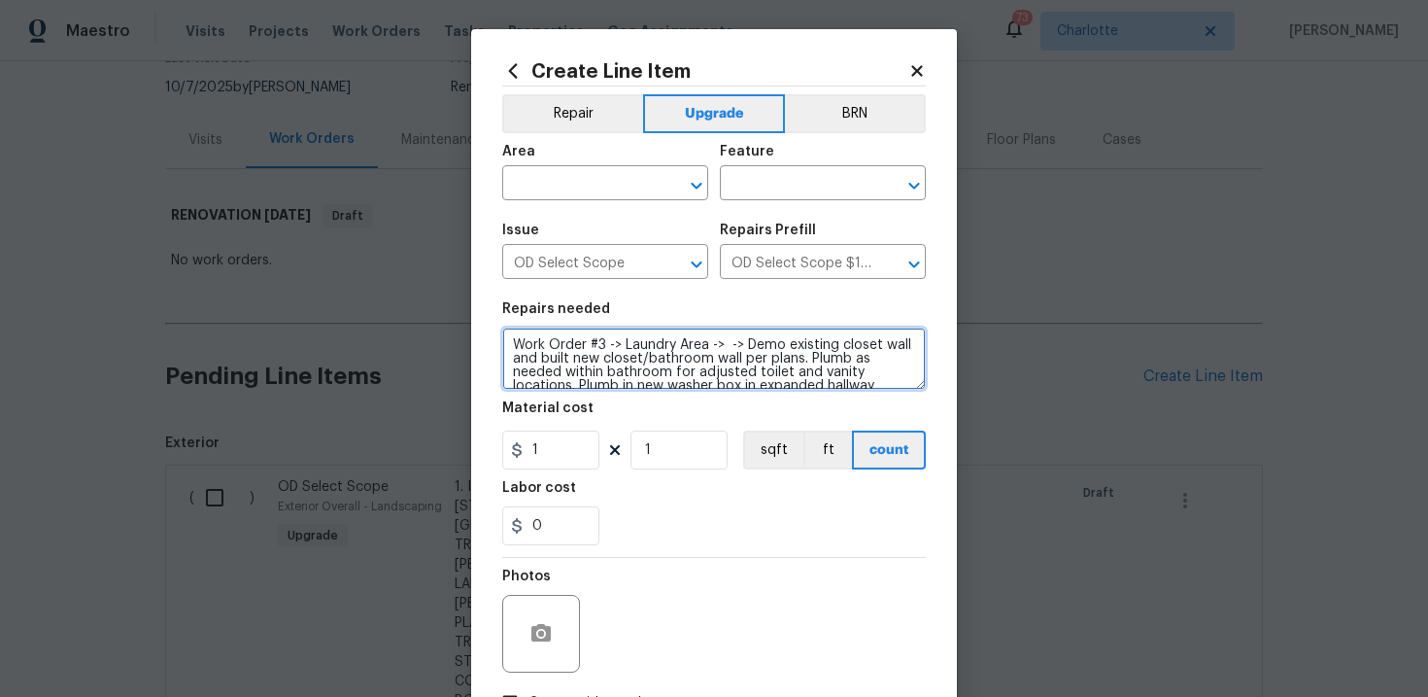
scroll to position [31, 0]
type textarea "Work Order #3 -> Laundry Area -> -> Demo existing closet wall and built new clo…"
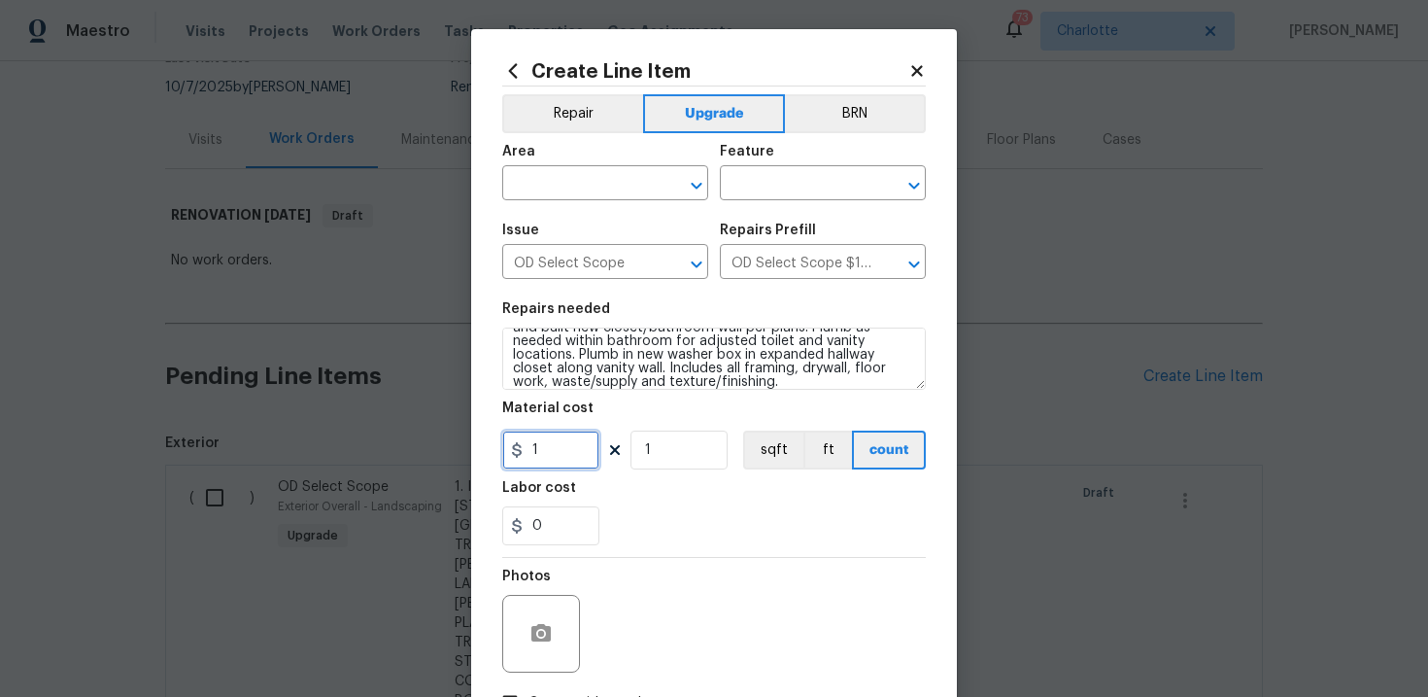
click at [562, 445] on input "1" at bounding box center [550, 449] width 97 height 39
type input "2800"
click at [703, 561] on div "Photos" at bounding box center [714, 621] width 424 height 126
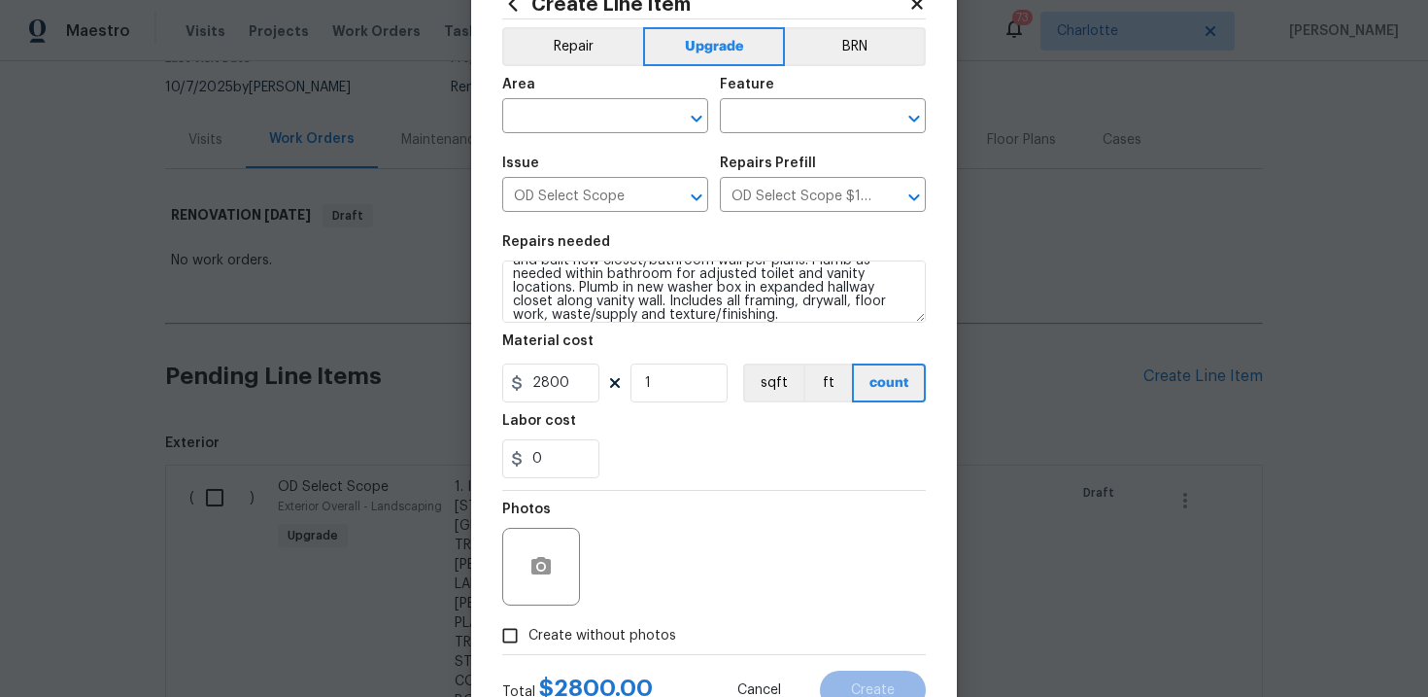
scroll to position [73, 0]
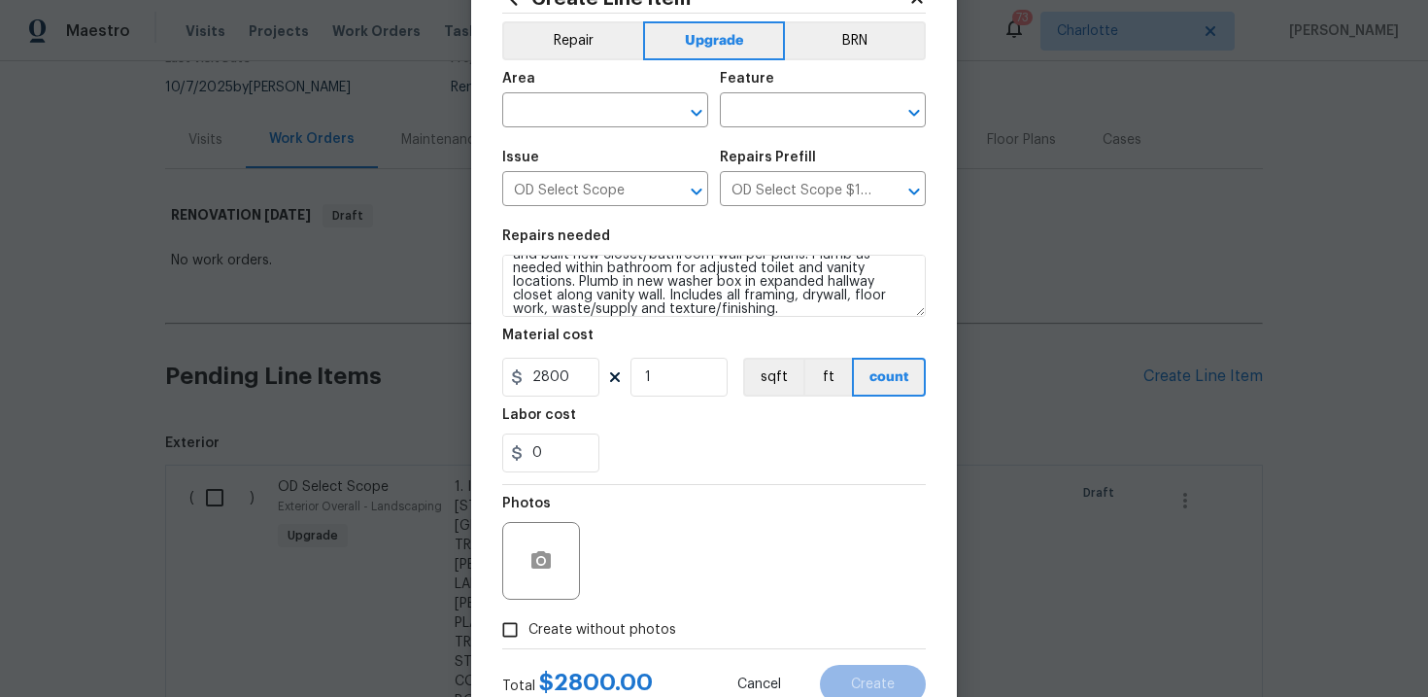
click at [628, 621] on span "Create without photos" at bounding box center [602, 630] width 148 height 20
click at [528, 621] on input "Create without photos" at bounding box center [510, 629] width 37 height 37
checkbox input "true"
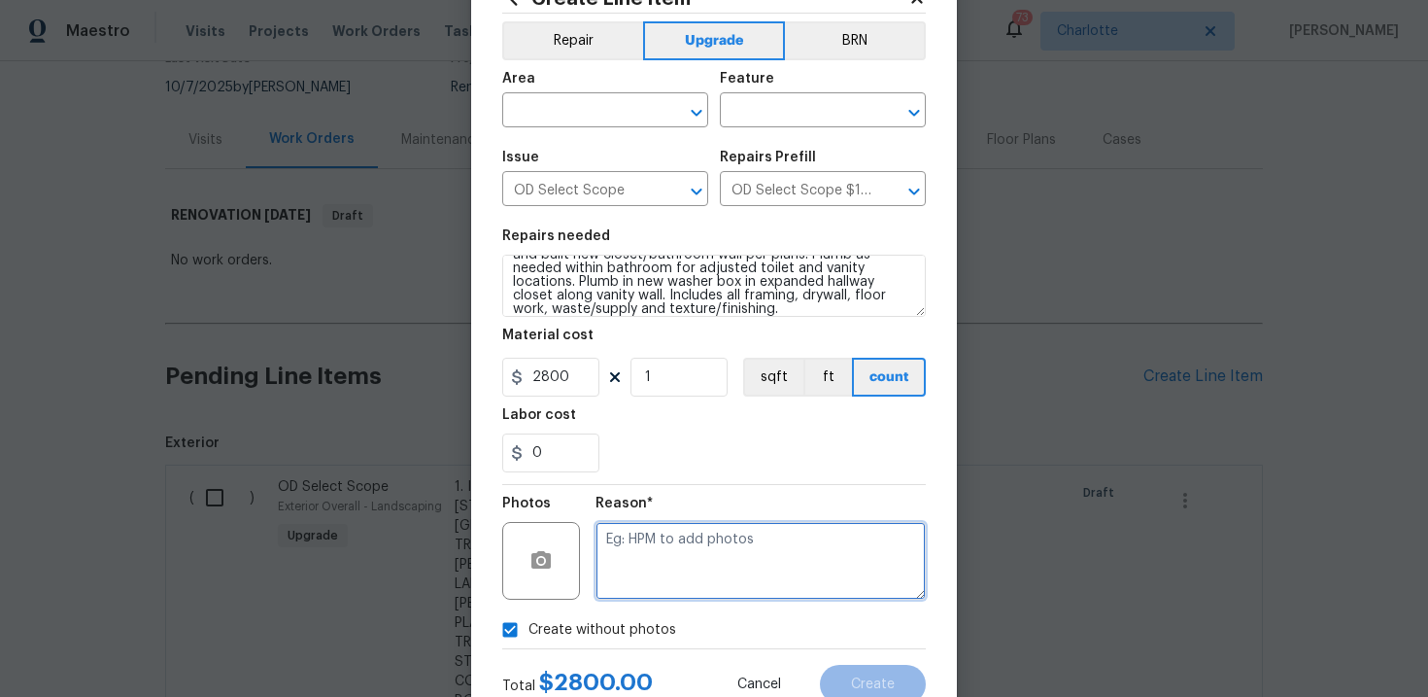
click at [683, 582] on textarea at bounding box center [761, 561] width 330 height 78
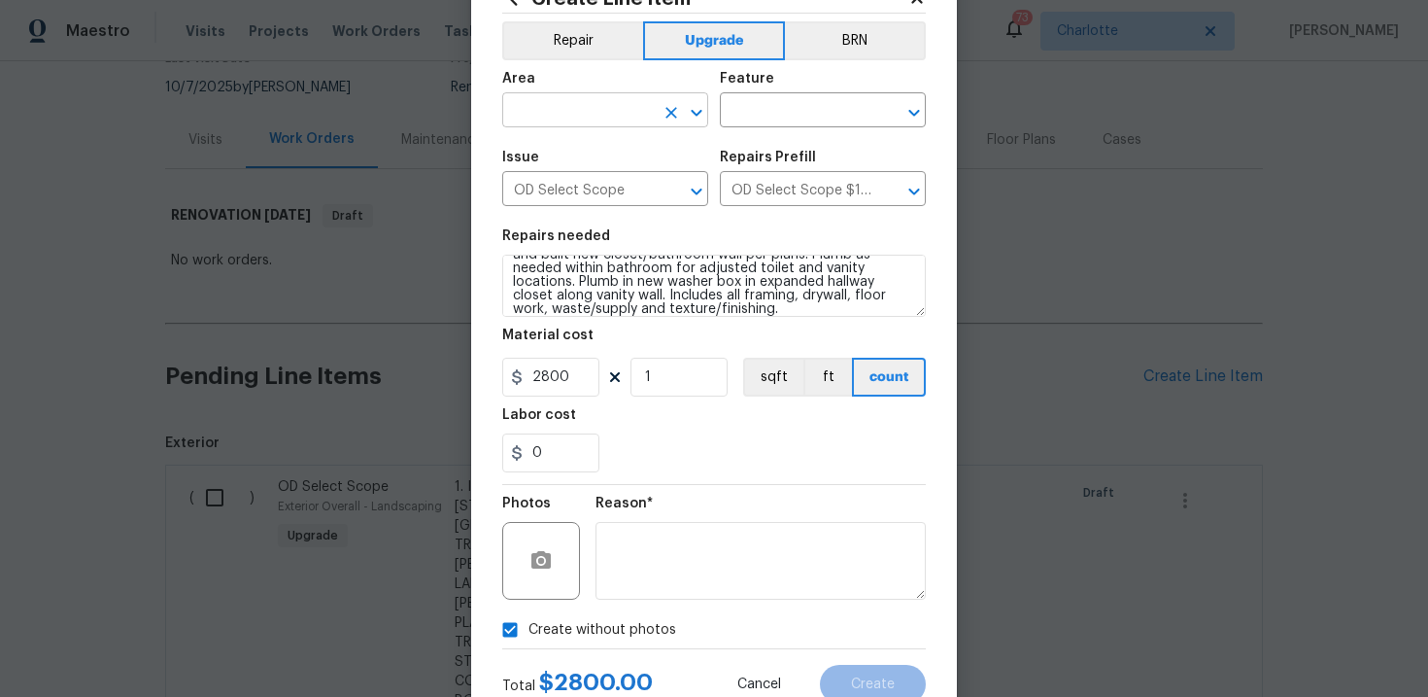
click at [618, 110] on input "text" at bounding box center [578, 112] width 152 height 30
click at [615, 184] on li "Interior Overall" at bounding box center [605, 188] width 206 height 32
type input "Interior Overall"
click at [783, 113] on input "text" at bounding box center [796, 112] width 152 height 30
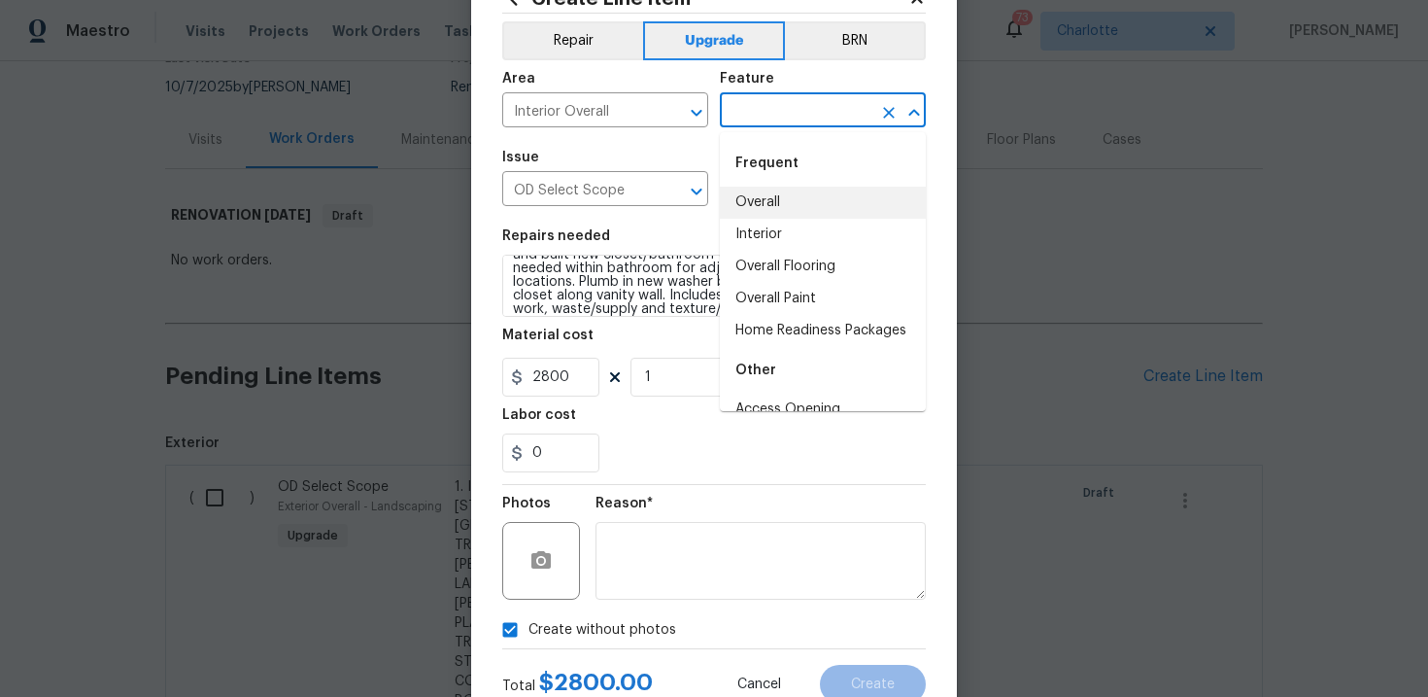
click at [786, 201] on li "Overall" at bounding box center [823, 203] width 206 height 32
type input "Overall"
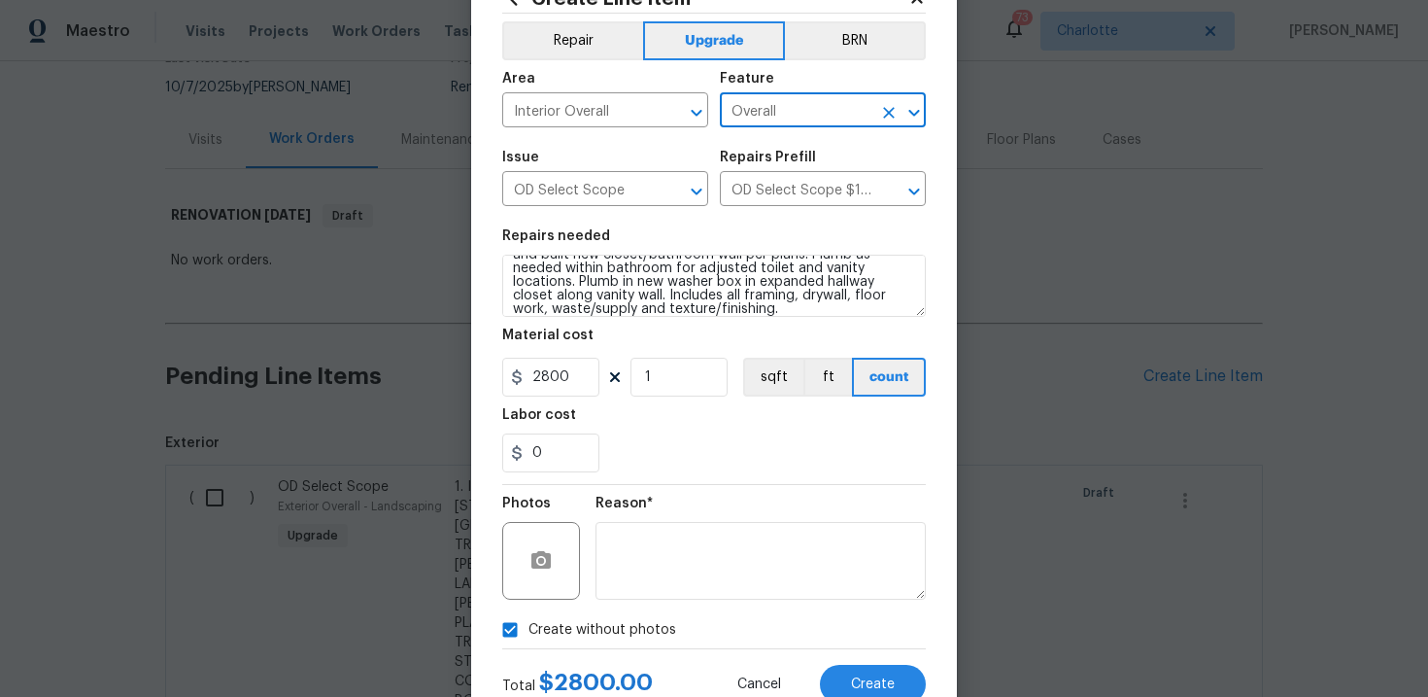
scroll to position [141, 0]
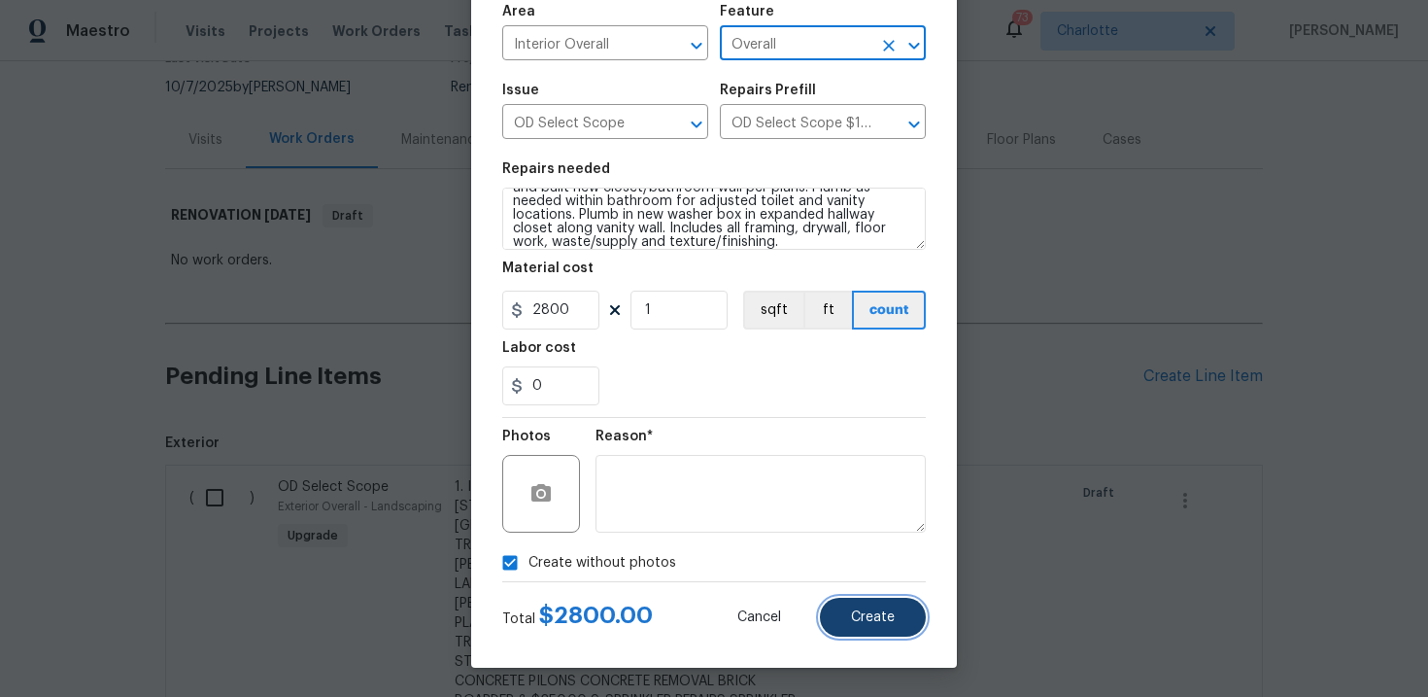
click at [891, 623] on span "Create" at bounding box center [873, 617] width 44 height 15
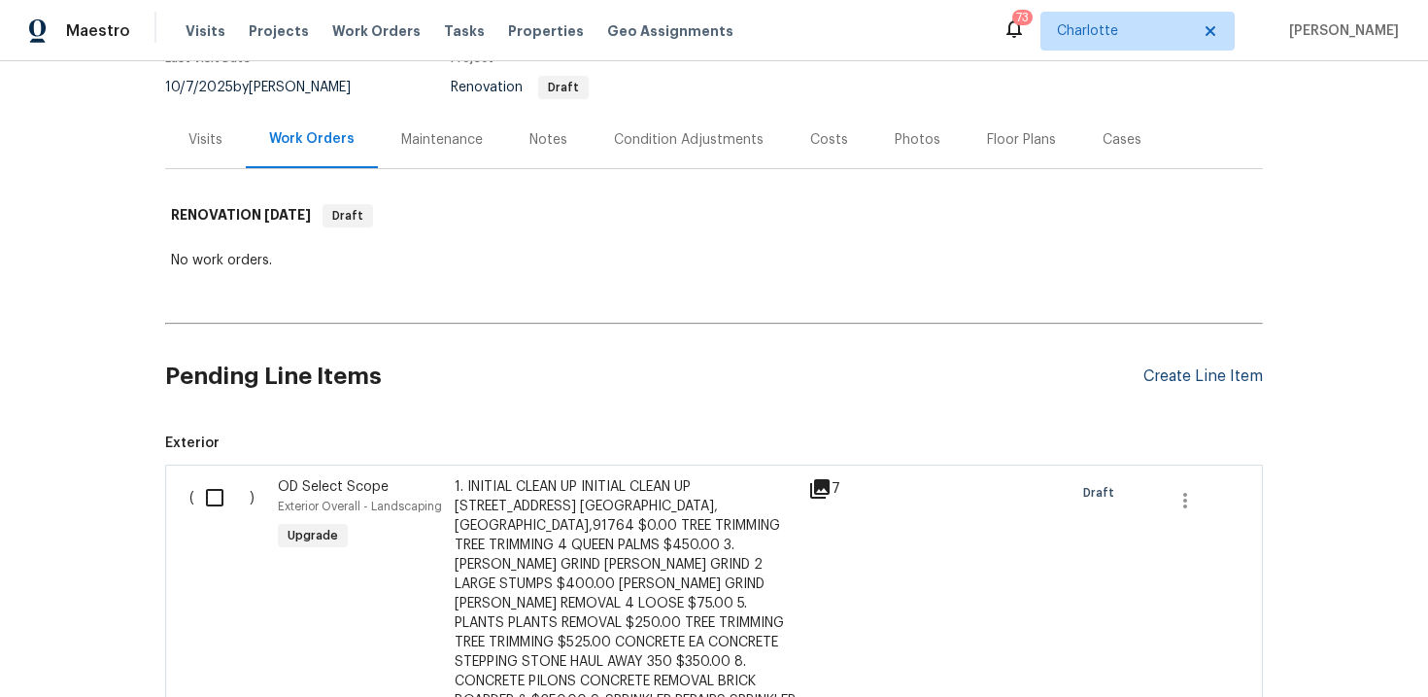
click at [1227, 369] on div "Create Line Item" at bounding box center [1202, 376] width 119 height 18
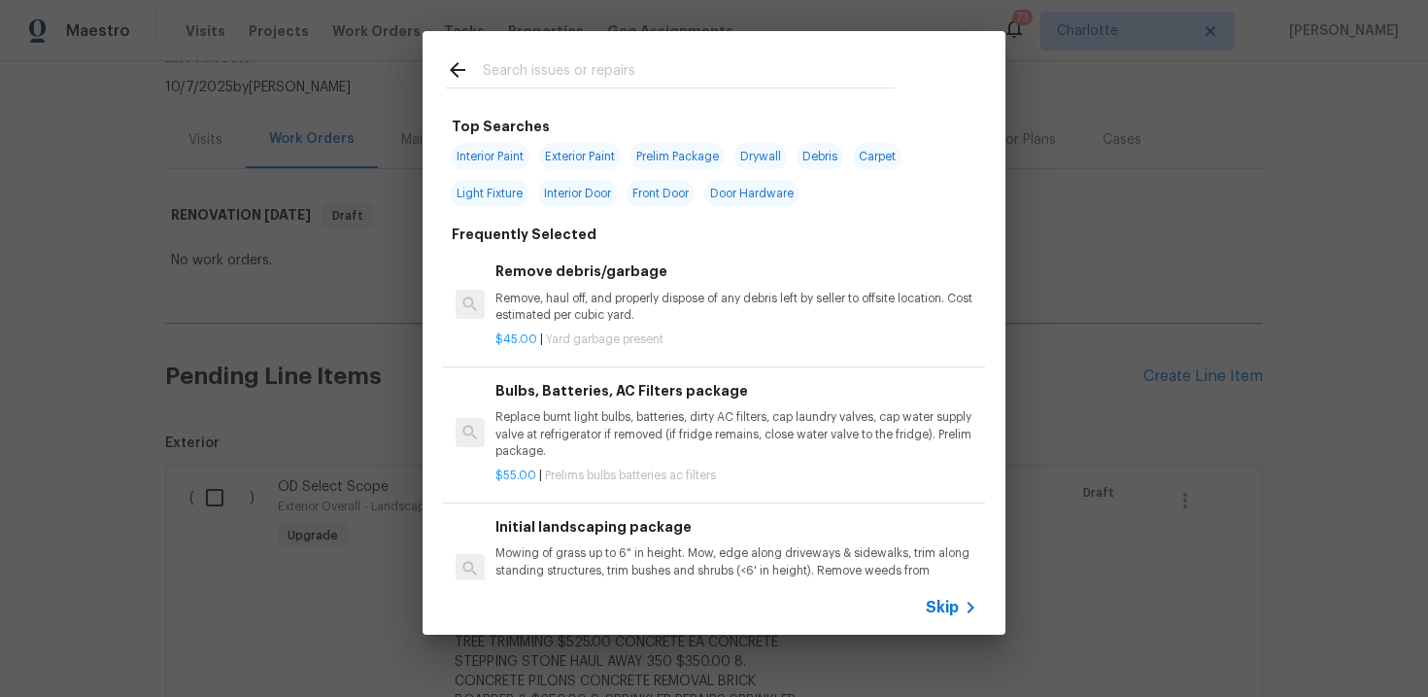
click at [944, 607] on span "Skip" at bounding box center [942, 606] width 33 height 19
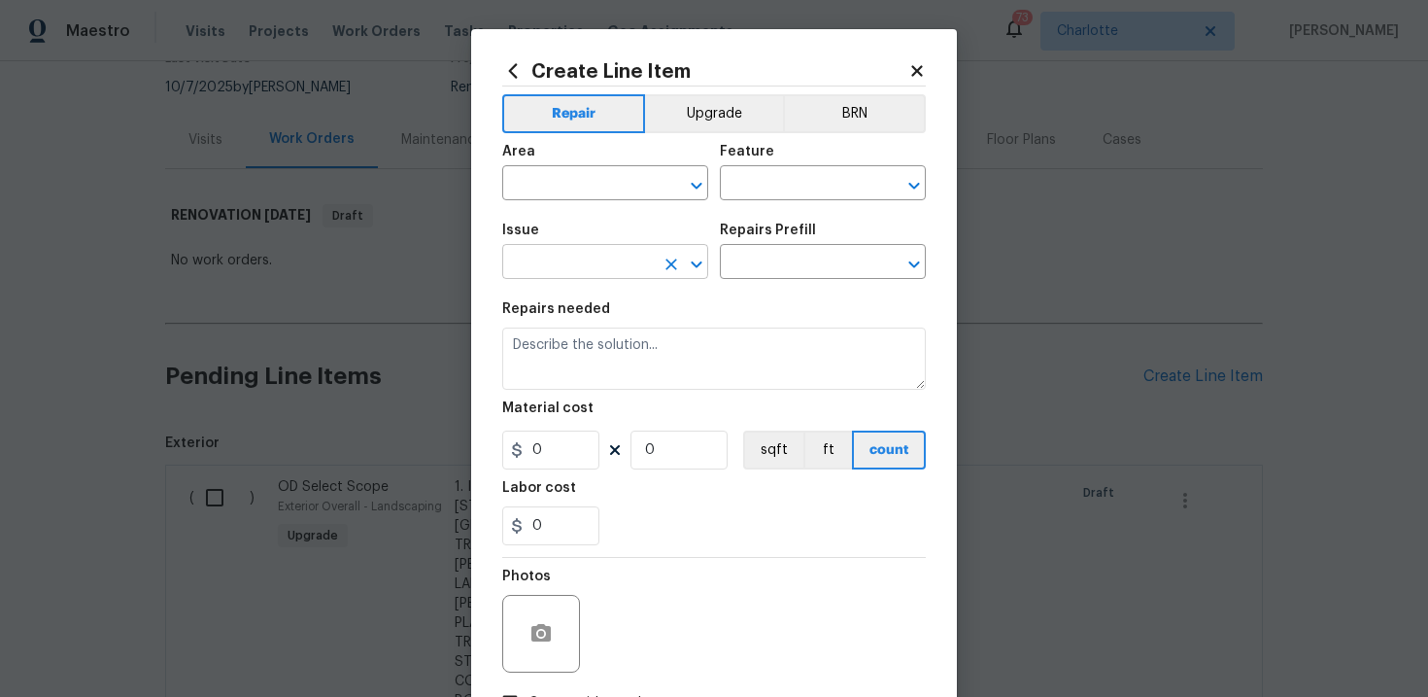
click at [637, 268] on input "text" at bounding box center [578, 264] width 152 height 30
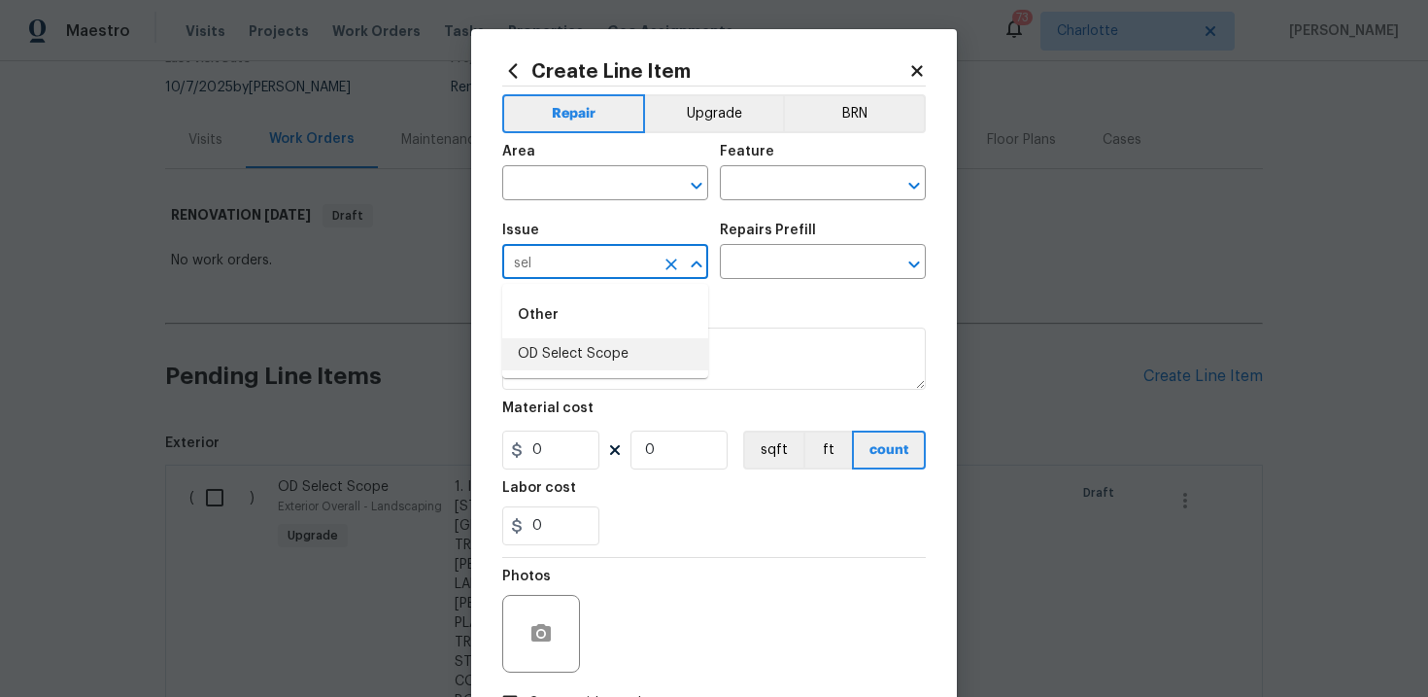
click at [600, 341] on li "OD Select Scope" at bounding box center [605, 354] width 206 height 32
type input "OD Select Scope"
click at [785, 251] on input "text" at bounding box center [796, 264] width 152 height 30
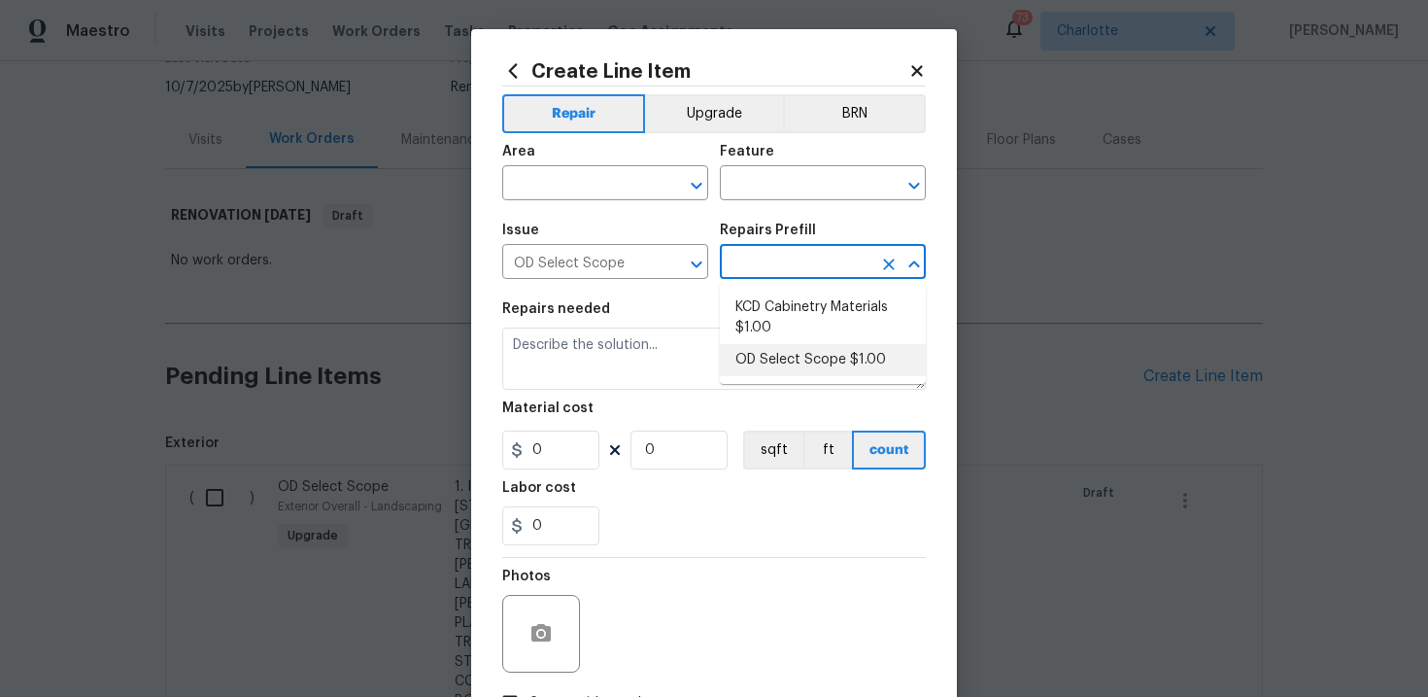
click at [790, 357] on li "OD Select Scope $1.00" at bounding box center [823, 360] width 206 height 32
type input "OD Select Scope $1.00"
type textarea "Refer to the agreed upon scope document for further details."
type input "1"
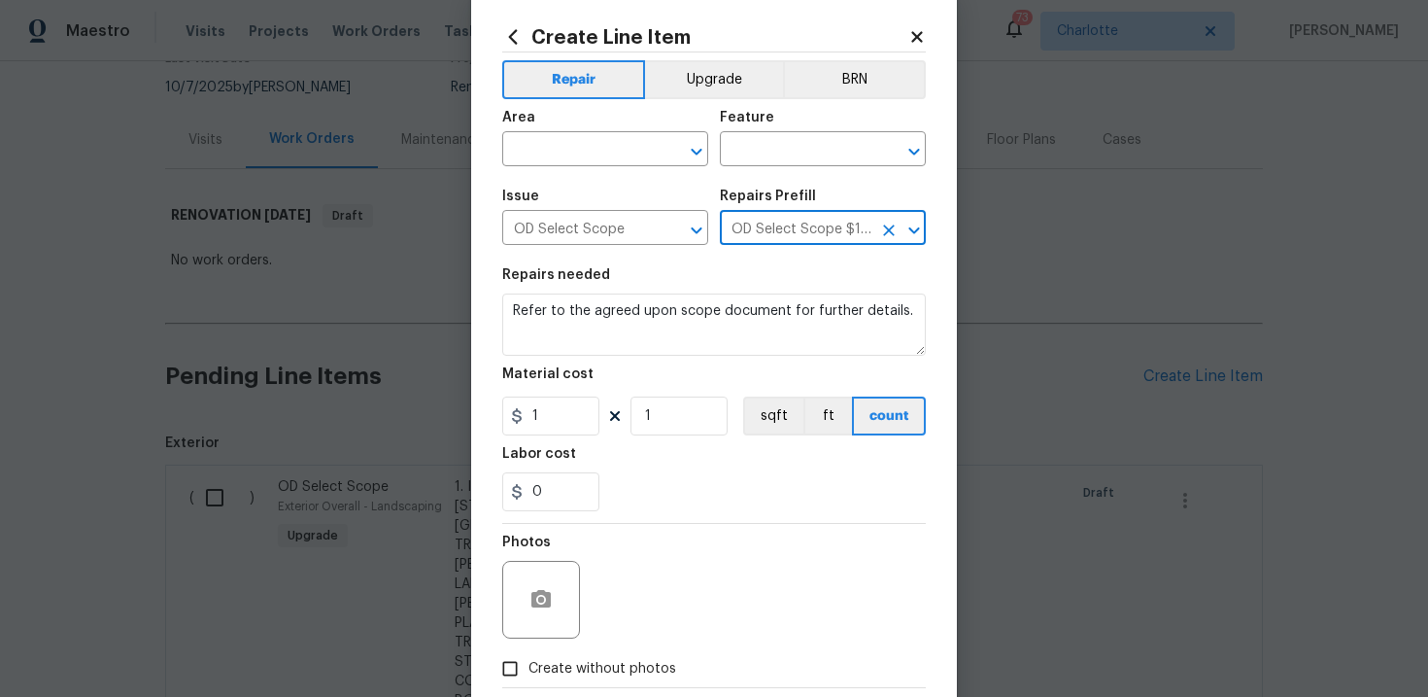
scroll to position [38, 0]
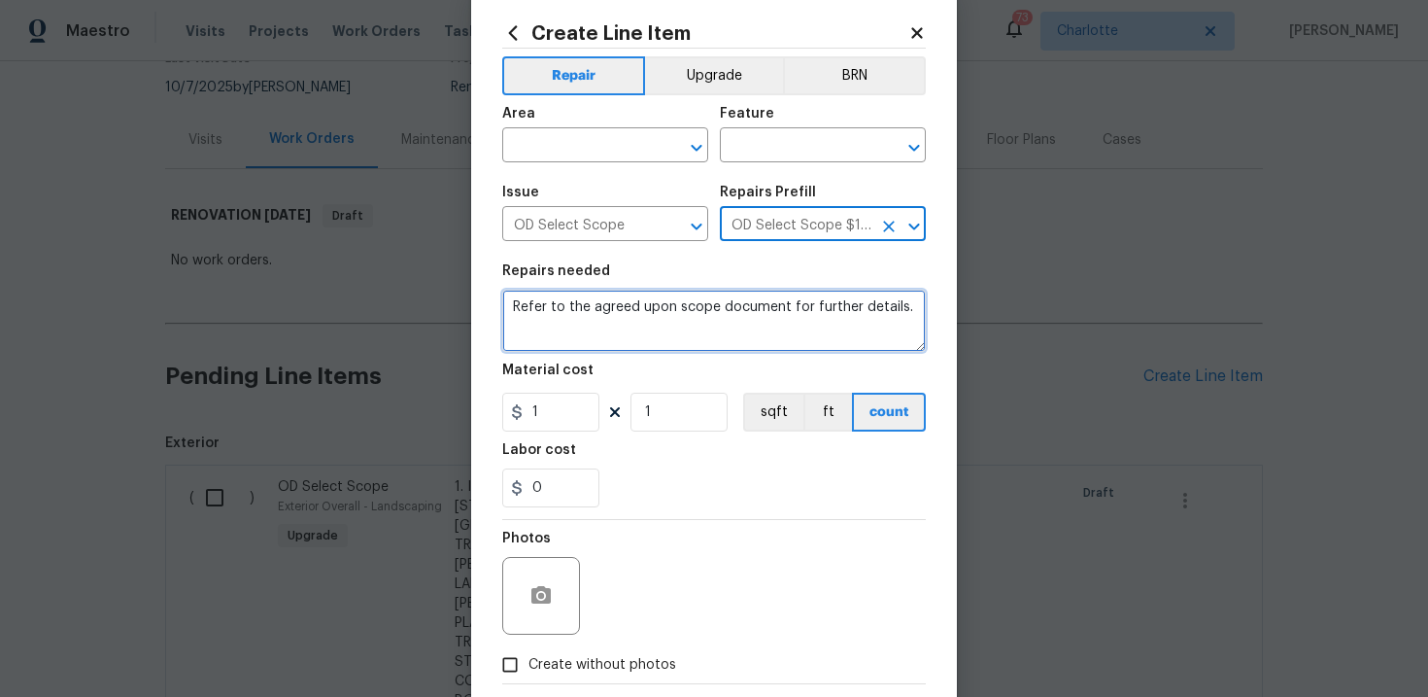
click at [765, 308] on textarea "Refer to the agreed upon scope document for further details." at bounding box center [714, 321] width 424 height 62
paste textarea "Work Order #3 -> Garage -> Walls and Ceilings -> Demo walls per plans. Frame ar…"
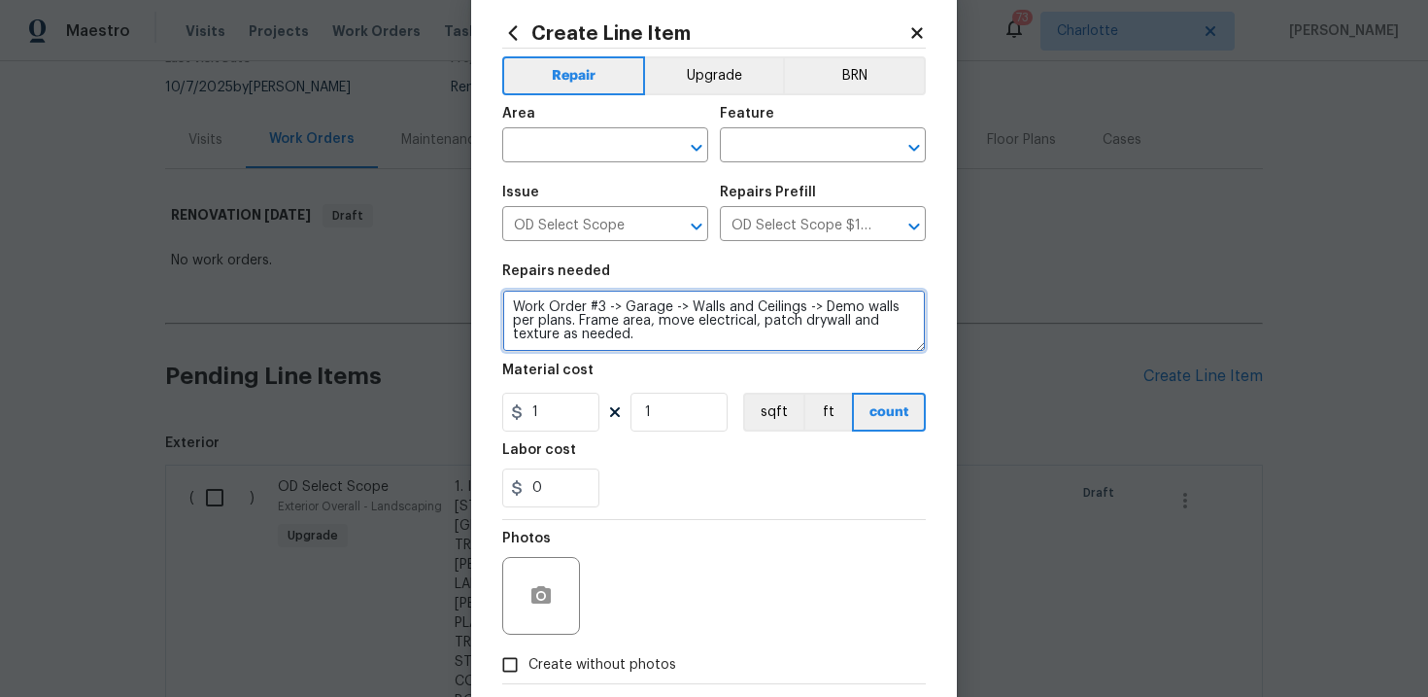
type textarea "Work Order #3 -> Garage -> Walls and Ceilings -> Demo walls per plans. Frame ar…"
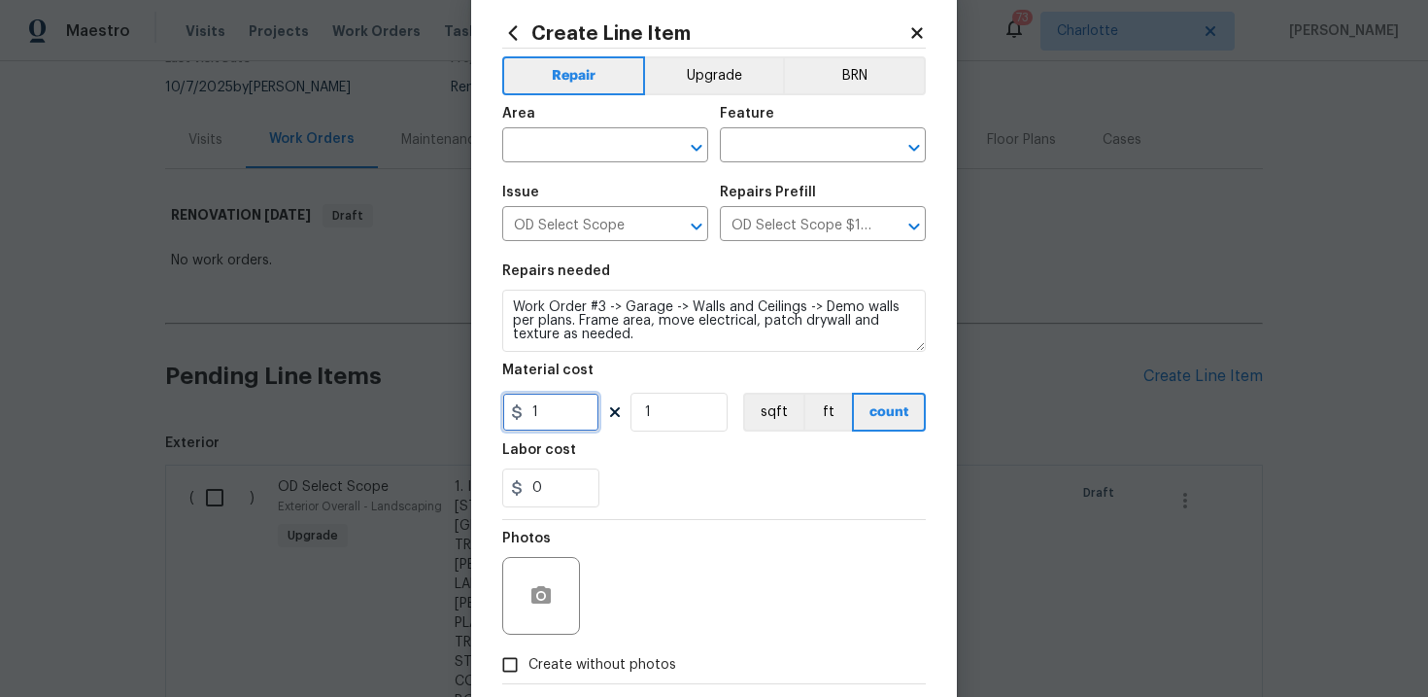
click at [565, 422] on input "1" at bounding box center [550, 411] width 97 height 39
type input "3200"
click at [577, 669] on span "Create without photos" at bounding box center [602, 665] width 148 height 20
click at [528, 669] on input "Create without photos" at bounding box center [510, 664] width 37 height 37
checkbox input "true"
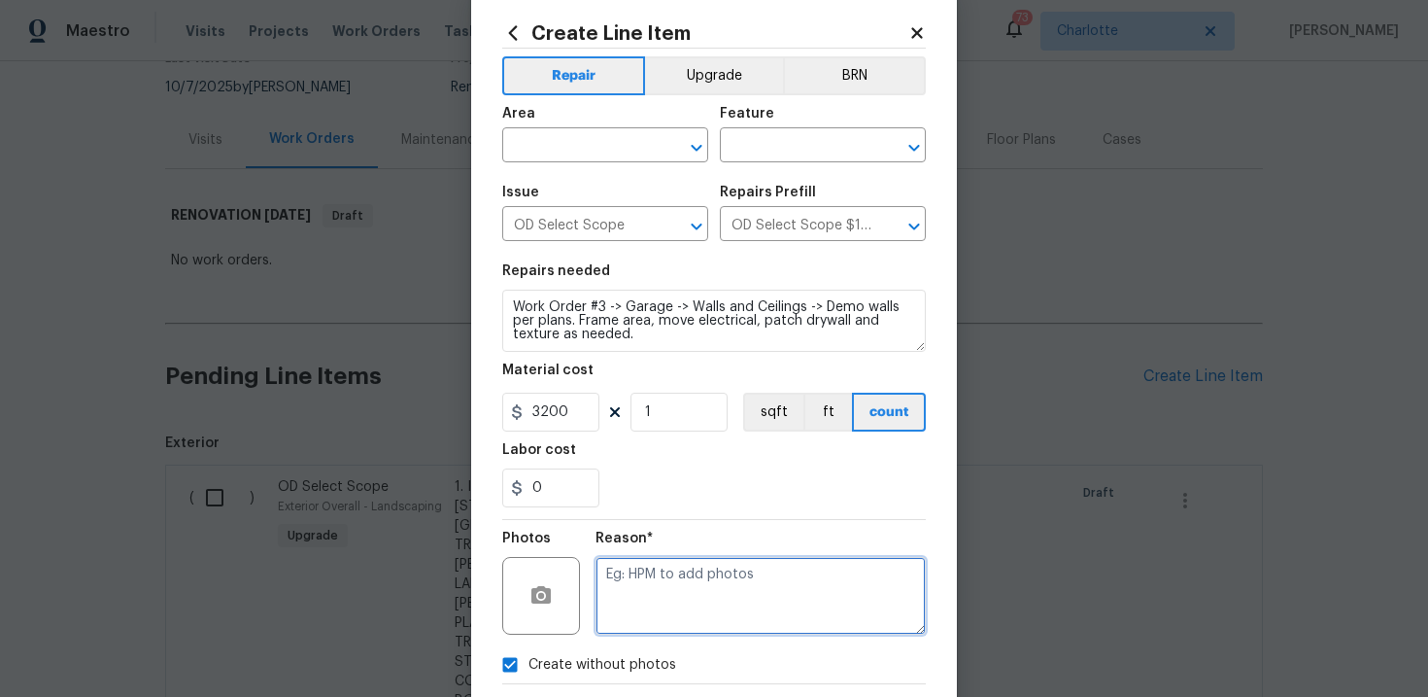
click at [697, 579] on textarea at bounding box center [761, 596] width 330 height 78
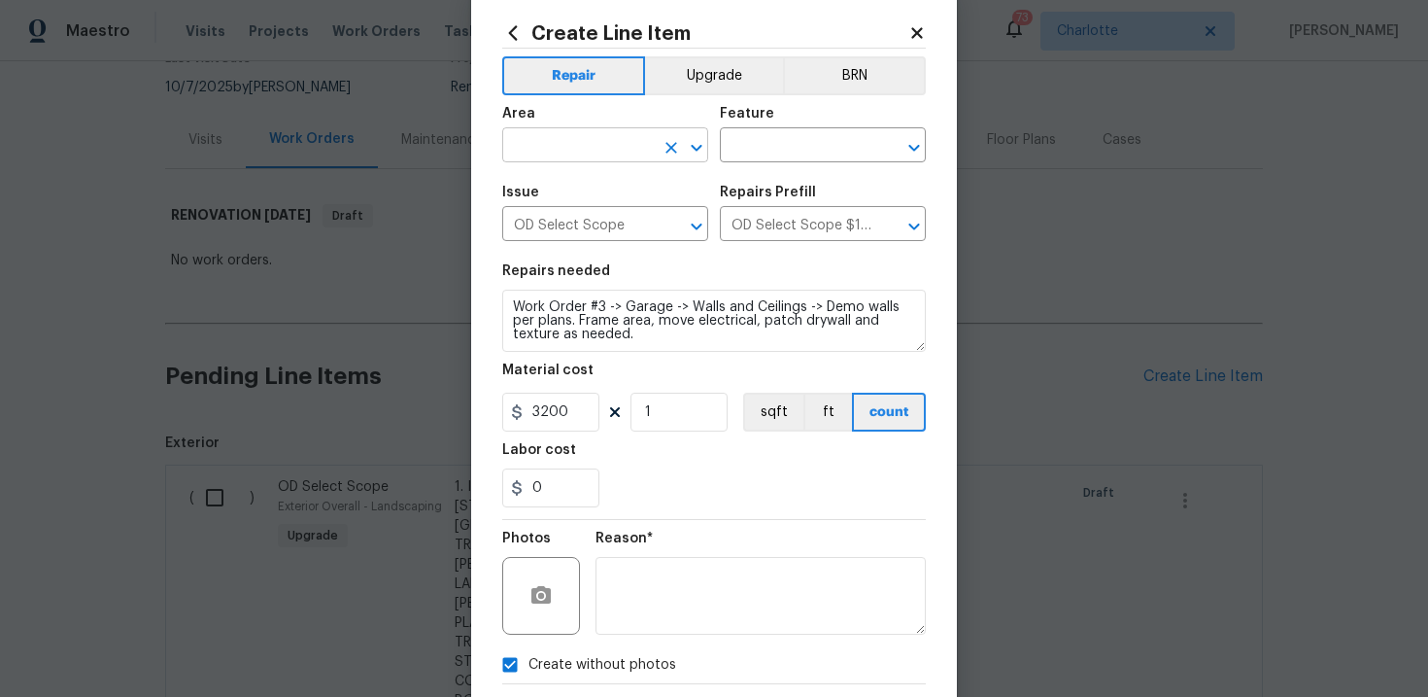
click at [599, 155] on input "text" at bounding box center [578, 147] width 152 height 30
click at [596, 221] on li "Interior Overall" at bounding box center [605, 223] width 206 height 32
type input "Interior Overall"
click at [755, 154] on input "text" at bounding box center [796, 147] width 152 height 30
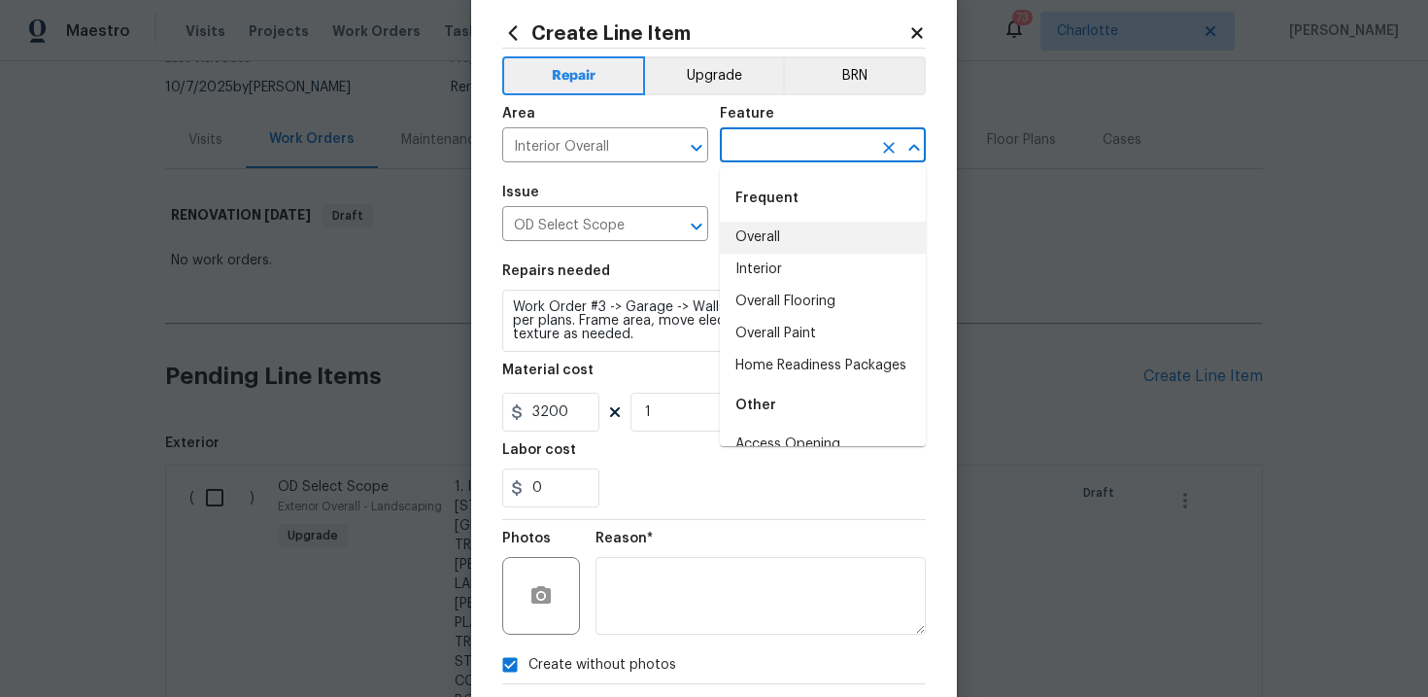
click at [771, 229] on li "Overall" at bounding box center [823, 237] width 206 height 32
type input "Overall"
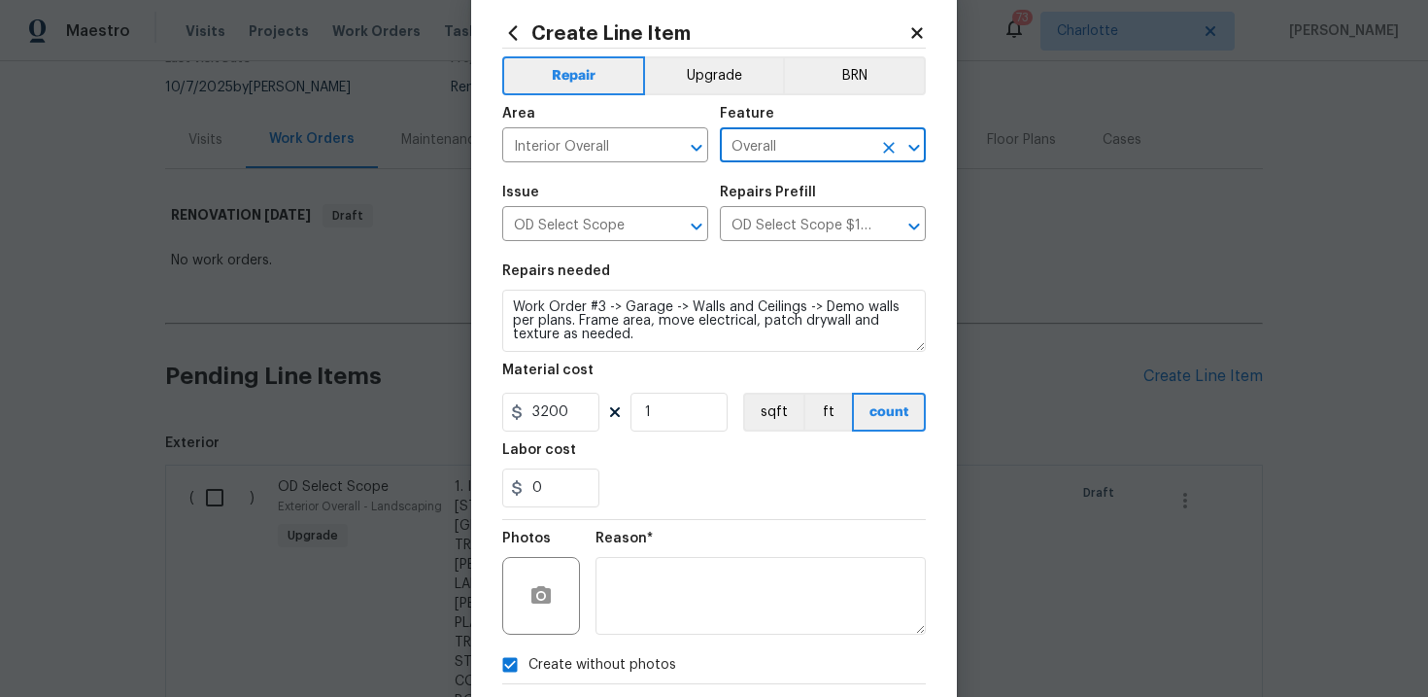
scroll to position [141, 0]
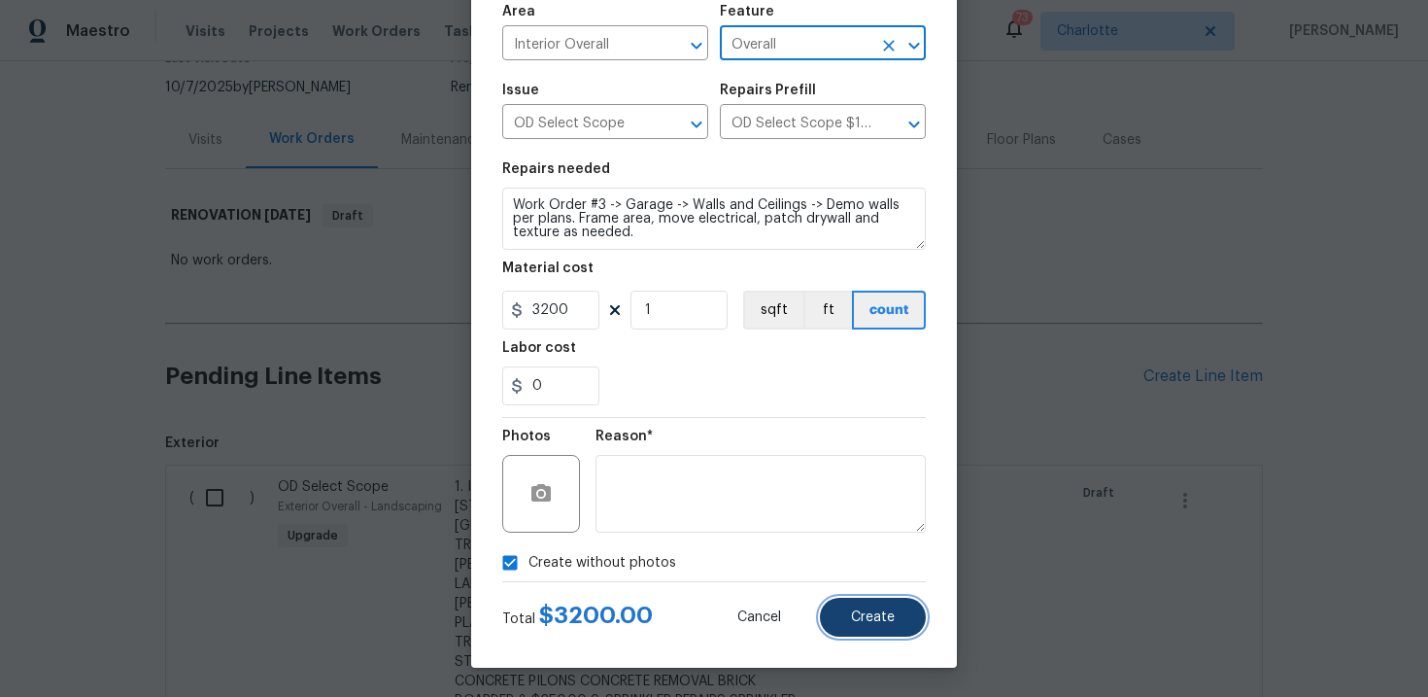
click at [880, 620] on span "Create" at bounding box center [873, 617] width 44 height 15
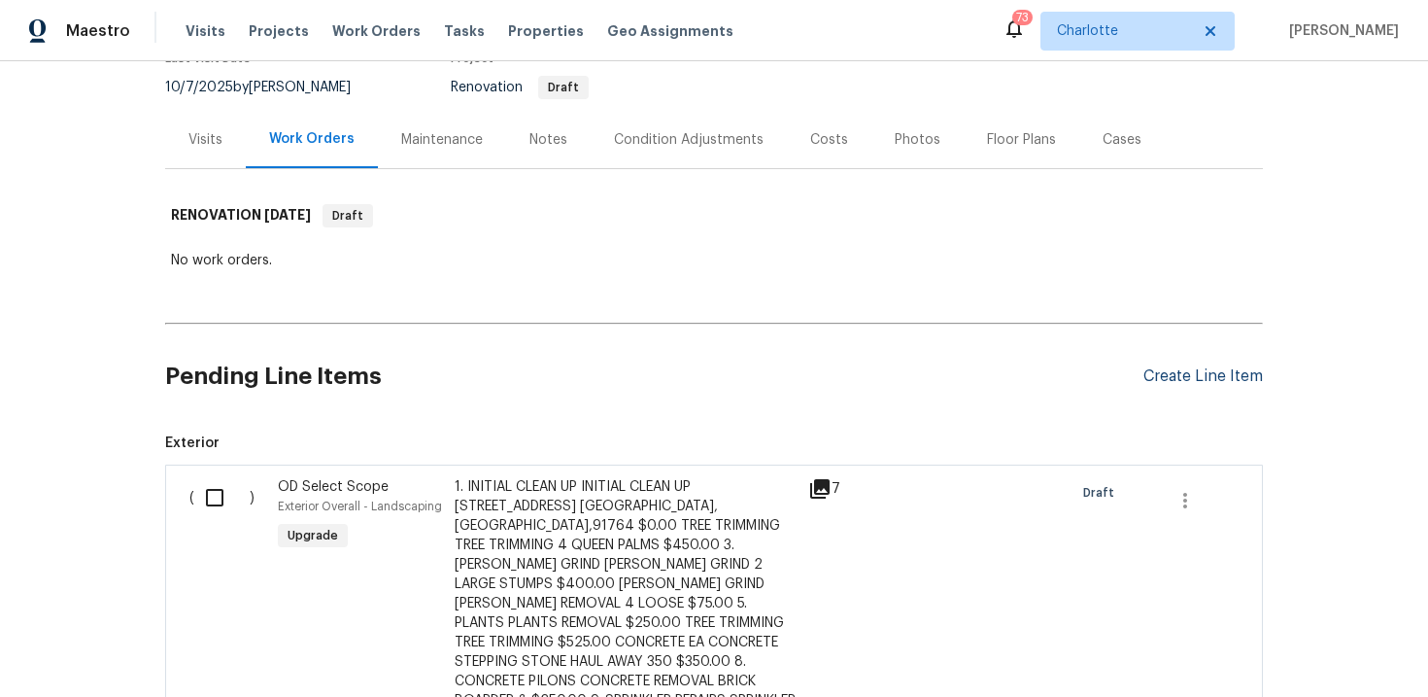
click at [1205, 384] on div "Create Line Item" at bounding box center [1202, 376] width 119 height 18
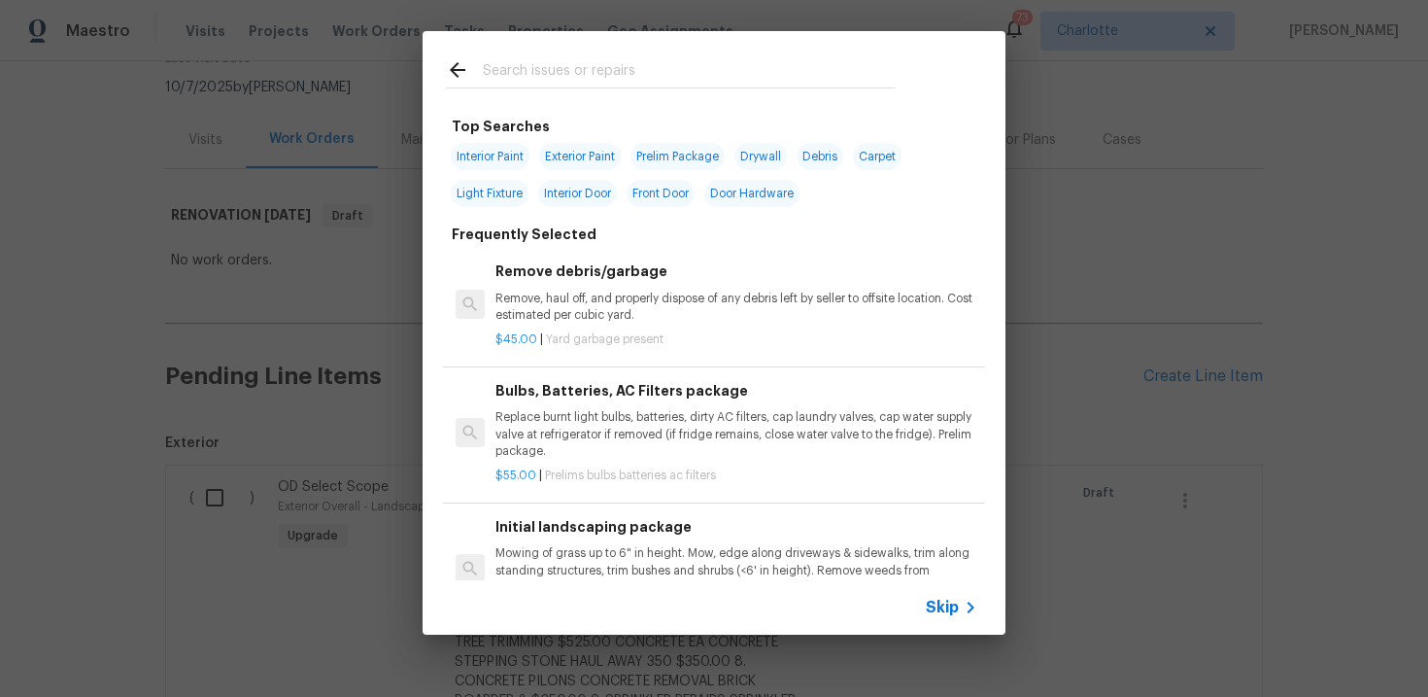
click at [947, 612] on span "Skip" at bounding box center [942, 606] width 33 height 19
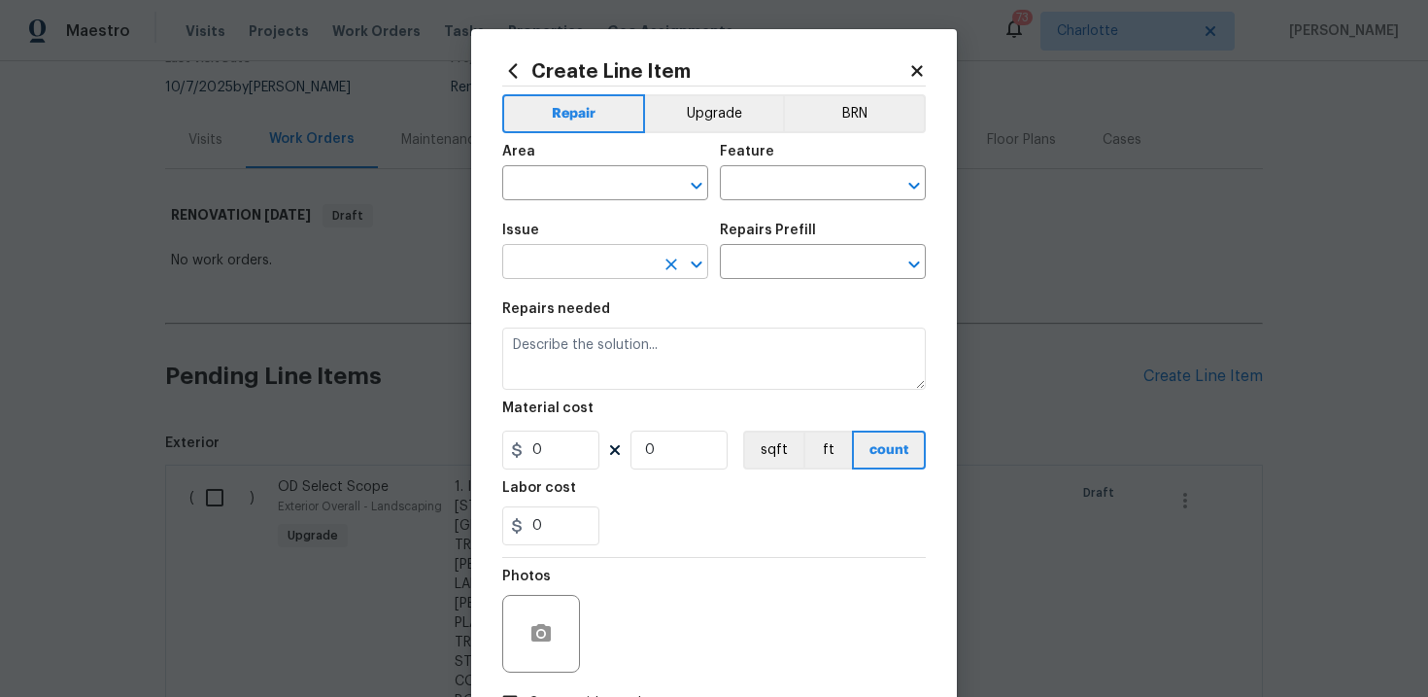
click at [574, 265] on input "text" at bounding box center [578, 264] width 152 height 30
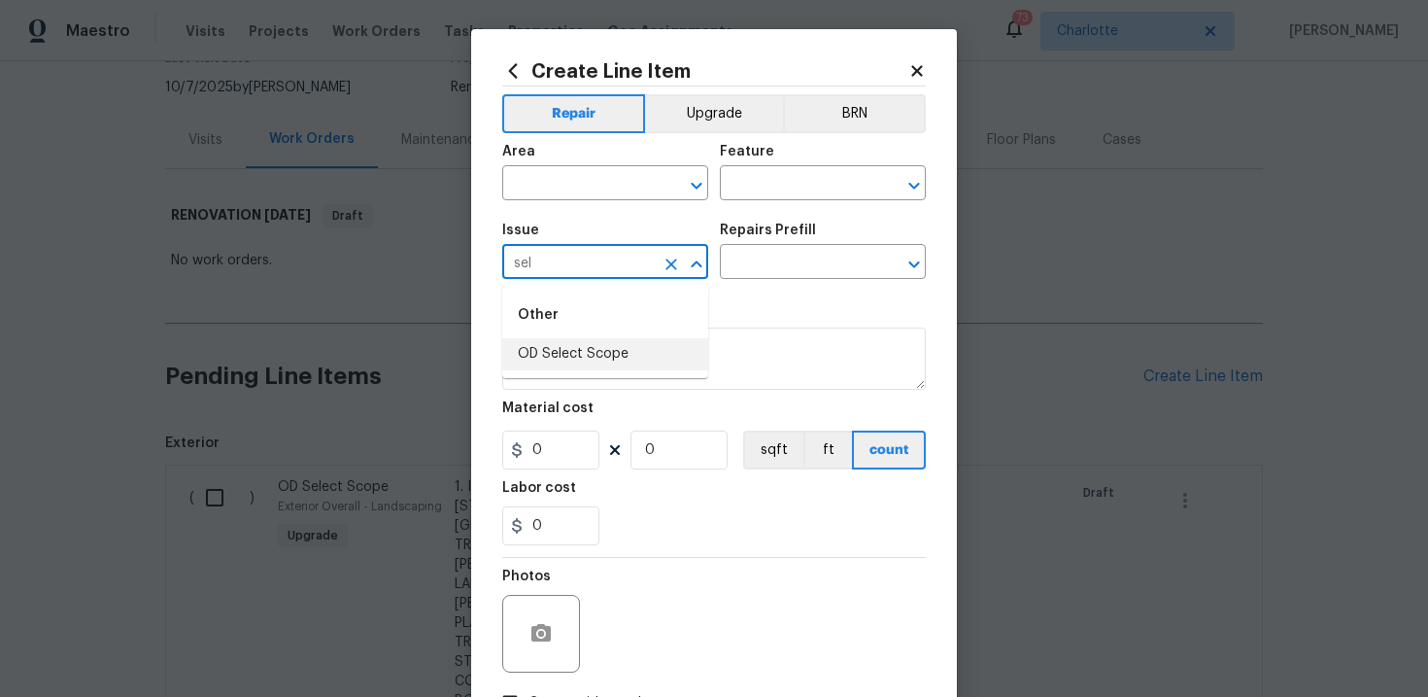
click at [570, 358] on li "OD Select Scope" at bounding box center [605, 354] width 206 height 32
type input "OD Select Scope"
click at [786, 271] on input "text" at bounding box center [796, 264] width 152 height 30
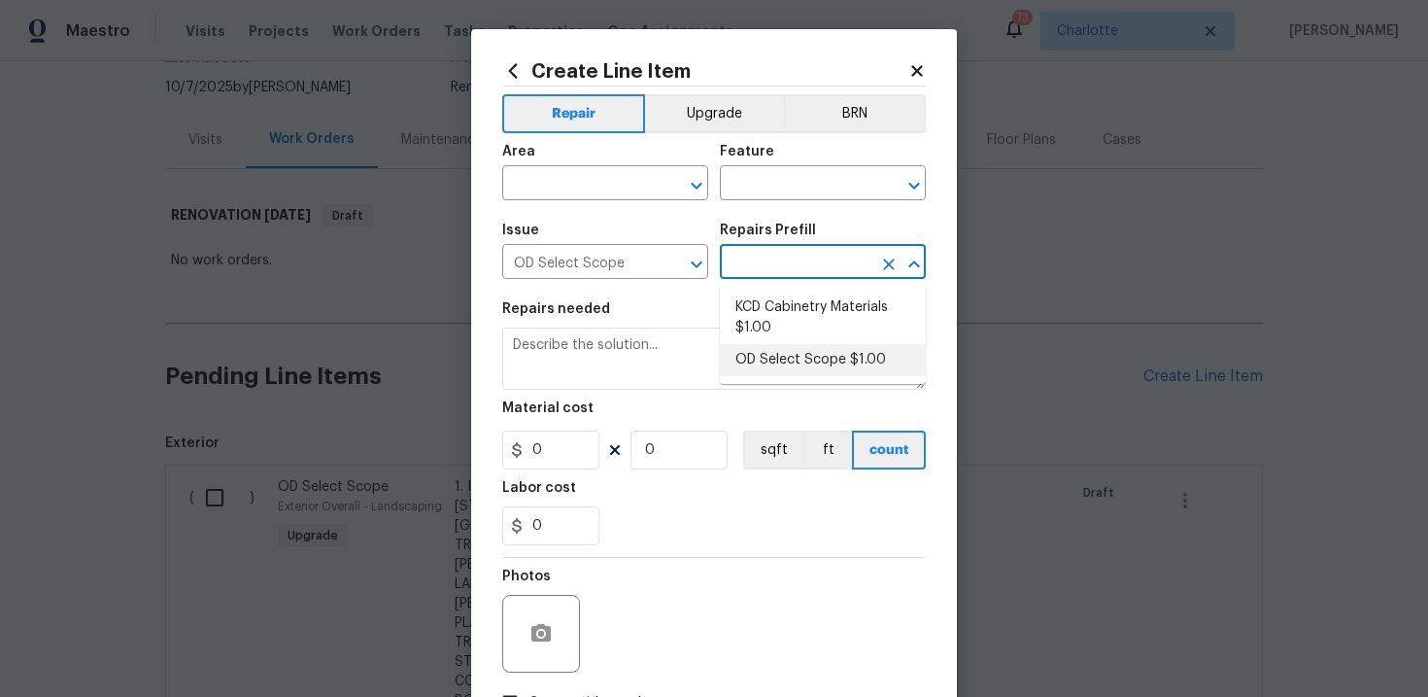
click at [785, 363] on li "OD Select Scope $1.00" at bounding box center [823, 360] width 206 height 32
type input "OD Select Scope $1.00"
type textarea "Refer to the agreed upon scope document for further details."
type input "1"
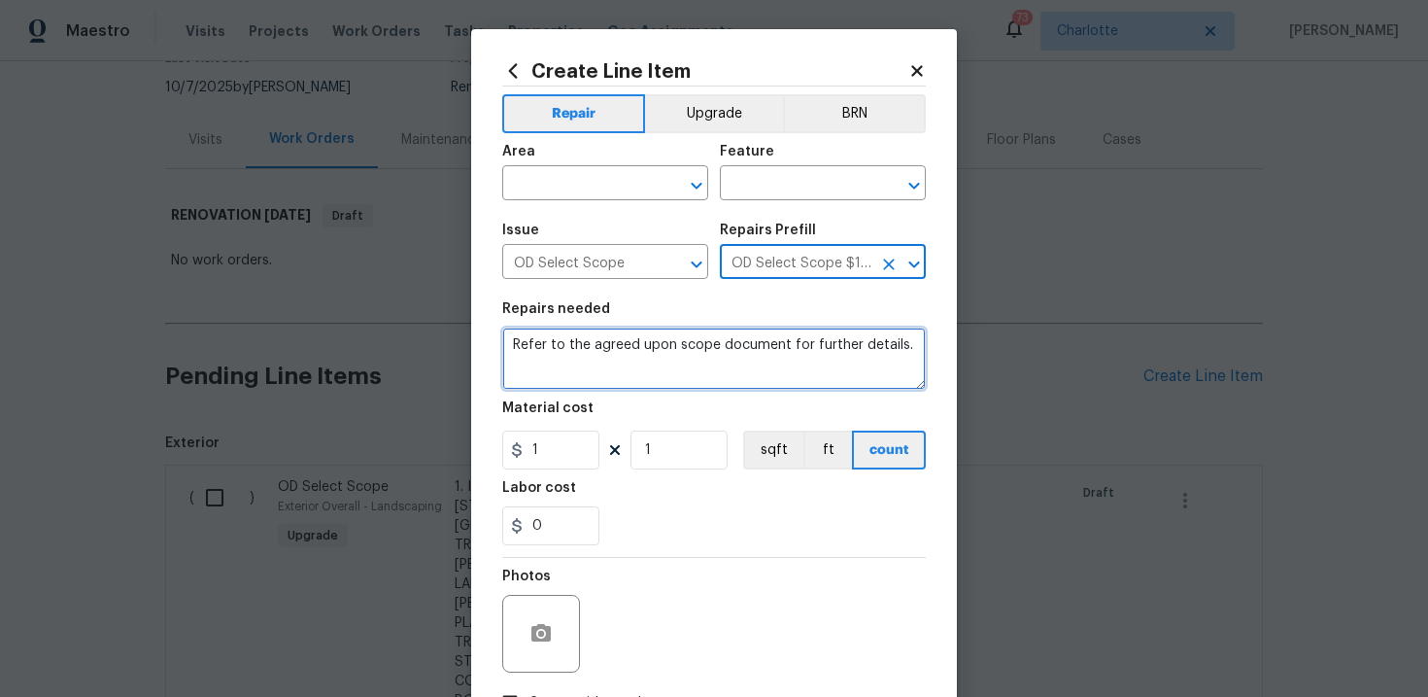
click at [711, 351] on textarea "Refer to the agreed upon scope document for further details." at bounding box center [714, 358] width 424 height 62
paste textarea "Work Order #3 -> Garage -> -> Demo all flooring, shelving, and existing lightin…"
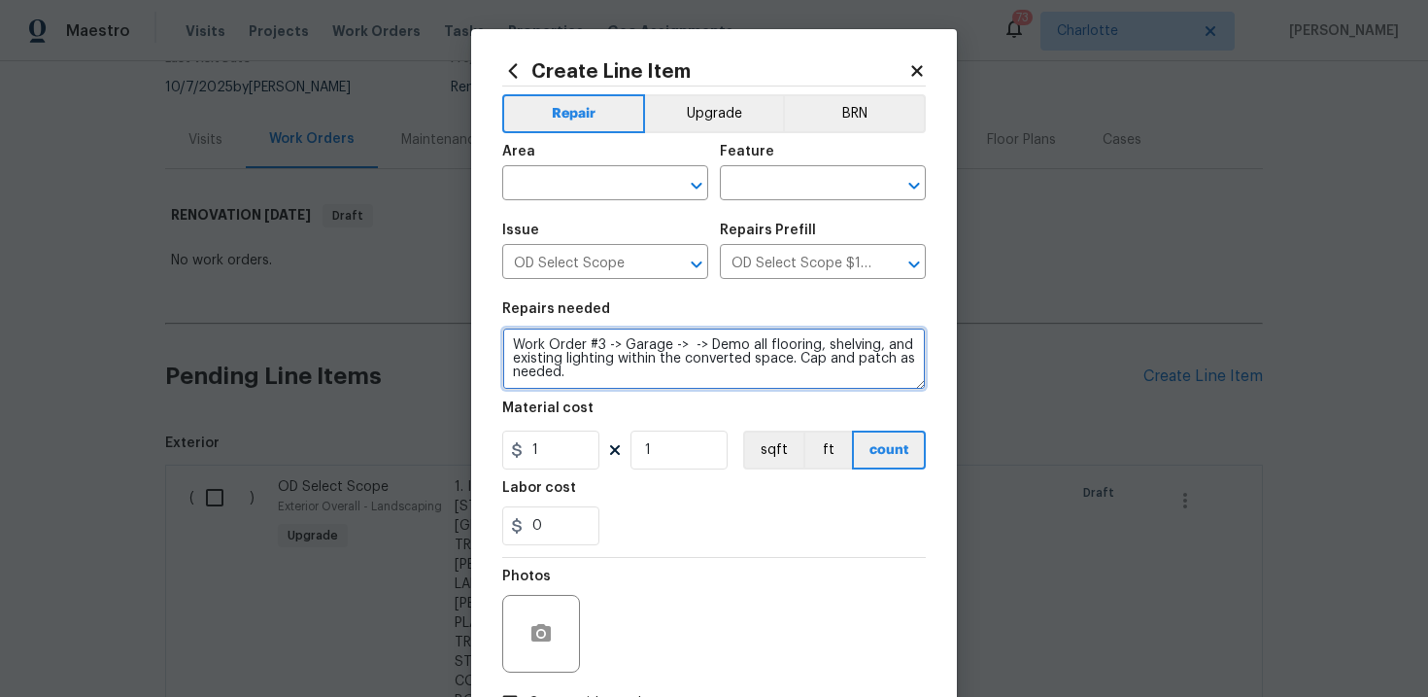
type textarea "Work Order #3 -> Garage -> -> Demo all flooring, shelving, and existing lightin…"
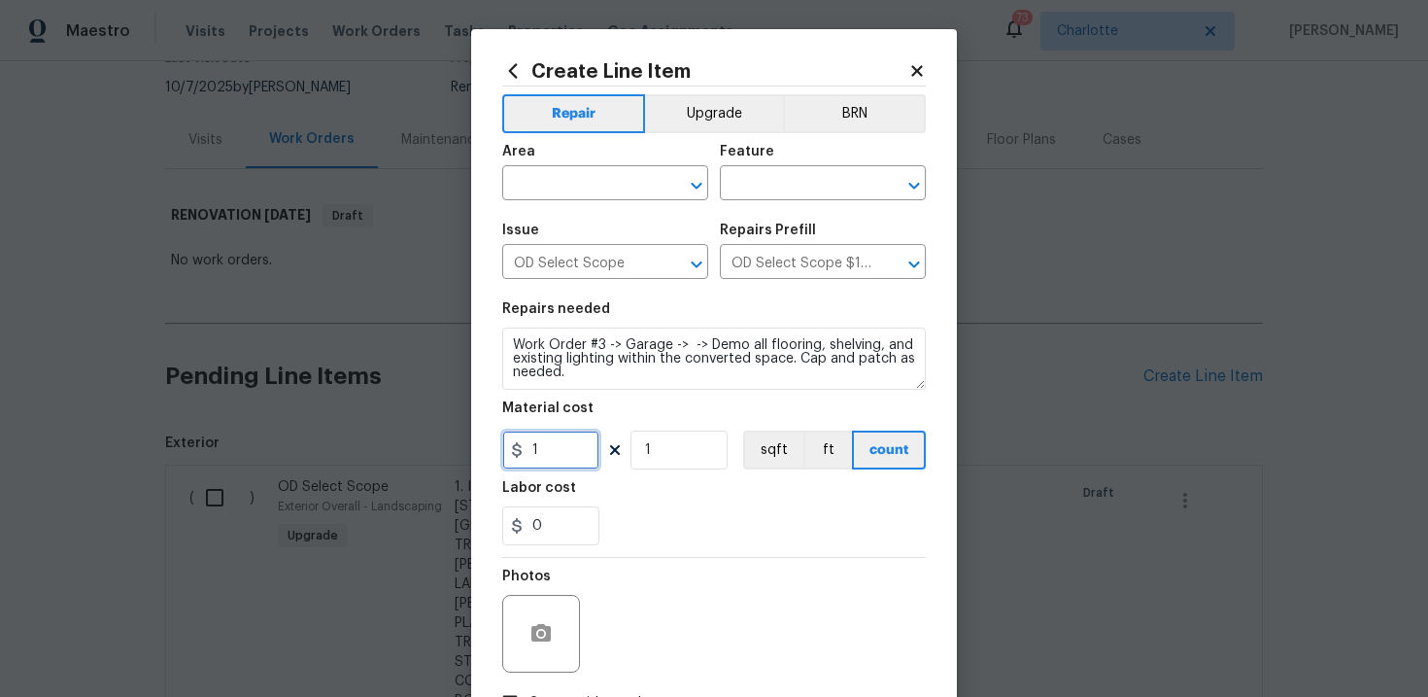
click at [562, 458] on input "1" at bounding box center [550, 449] width 97 height 39
type input "300"
click at [577, 196] on input "text" at bounding box center [578, 185] width 152 height 30
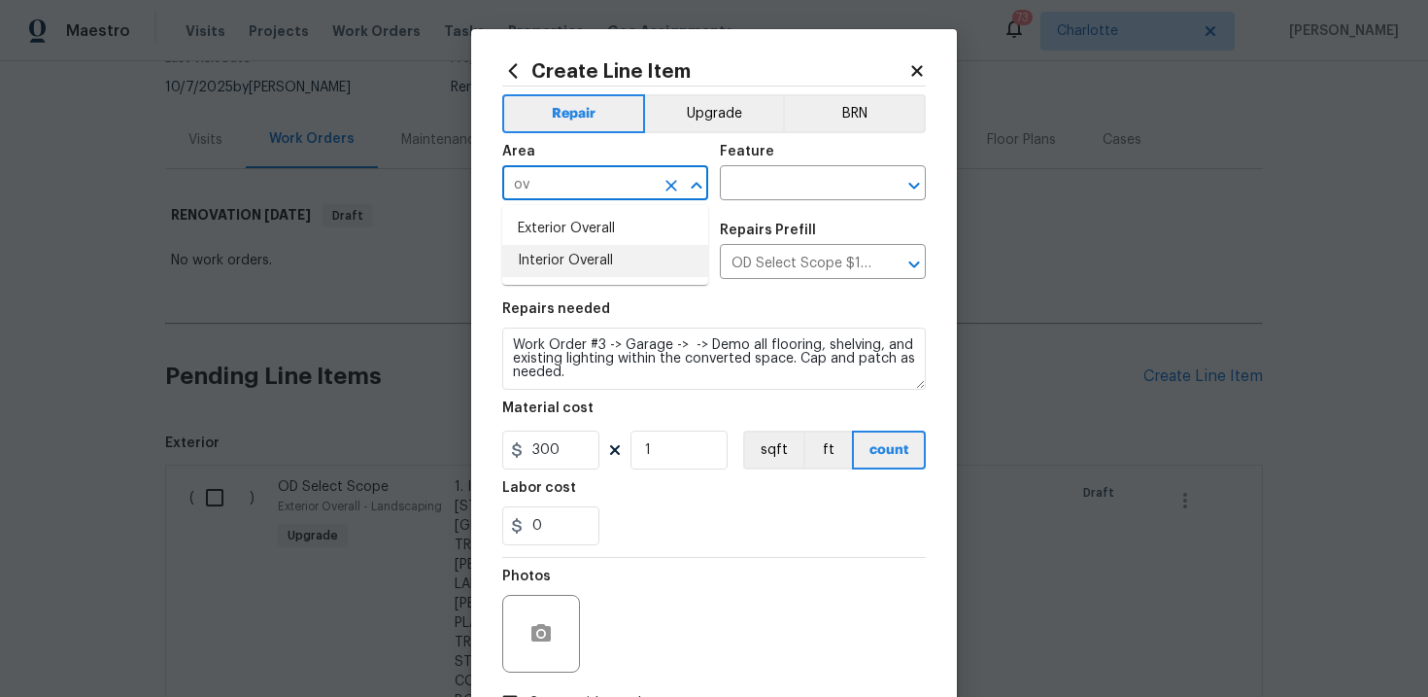
click at [582, 271] on li "Interior Overall" at bounding box center [605, 261] width 206 height 32
type input "Interior Overall"
click at [765, 187] on input "text" at bounding box center [796, 185] width 152 height 30
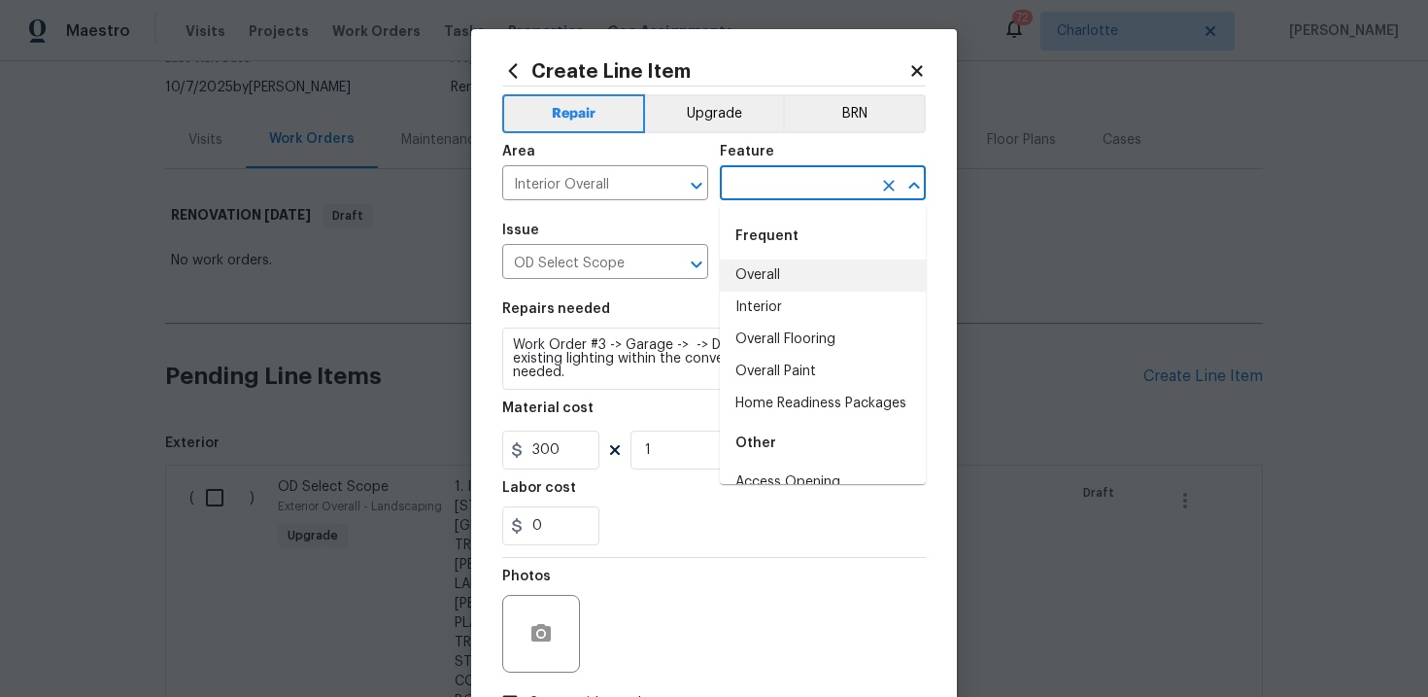
click at [766, 266] on li "Overall" at bounding box center [823, 275] width 206 height 32
type input "Overall"
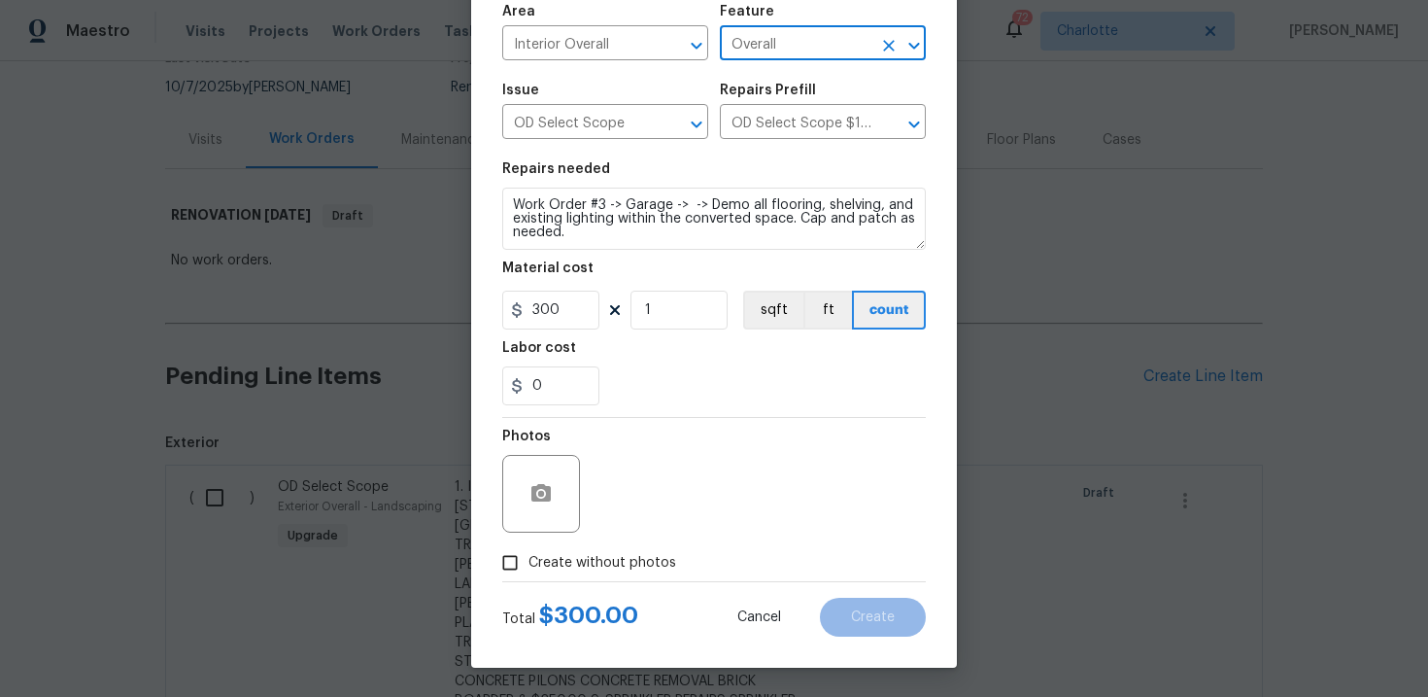
click at [603, 555] on span "Create without photos" at bounding box center [602, 563] width 148 height 20
click at [528, 555] on input "Create without photos" at bounding box center [510, 562] width 37 height 37
checkbox input "true"
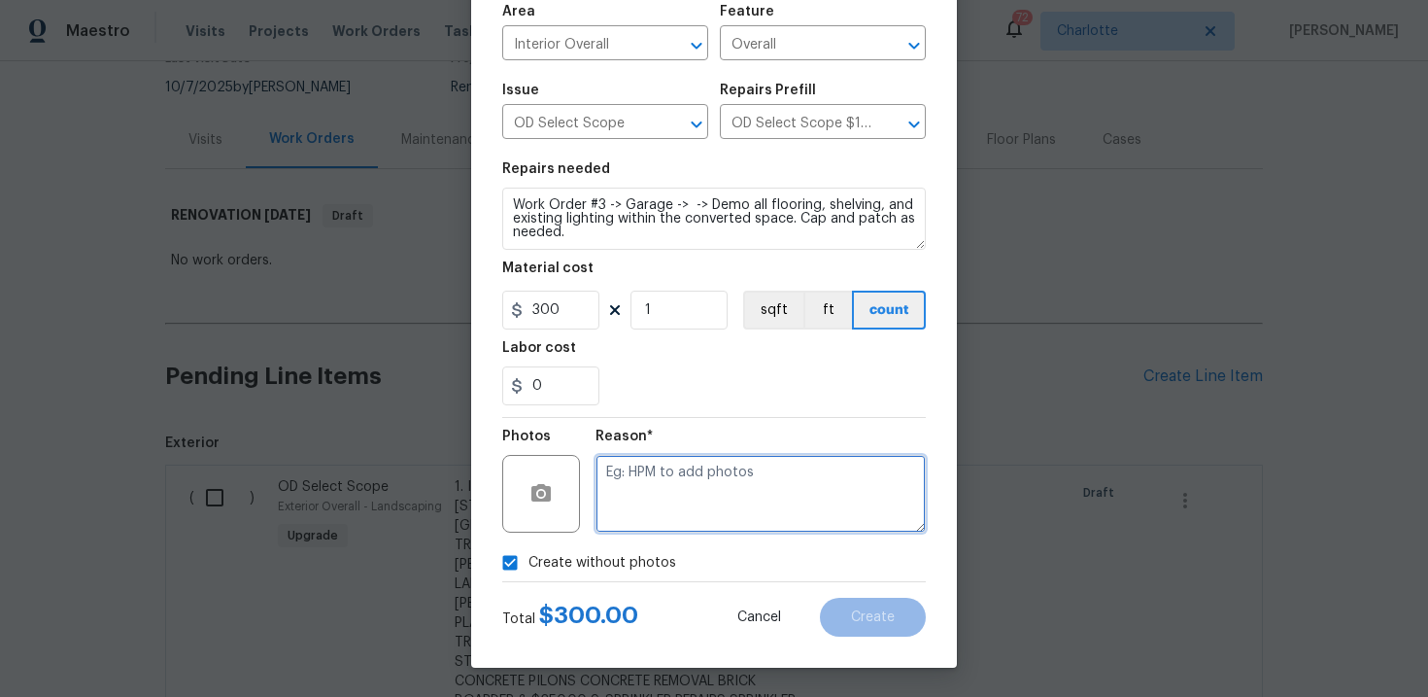
click at [675, 508] on textarea at bounding box center [761, 494] width 330 height 78
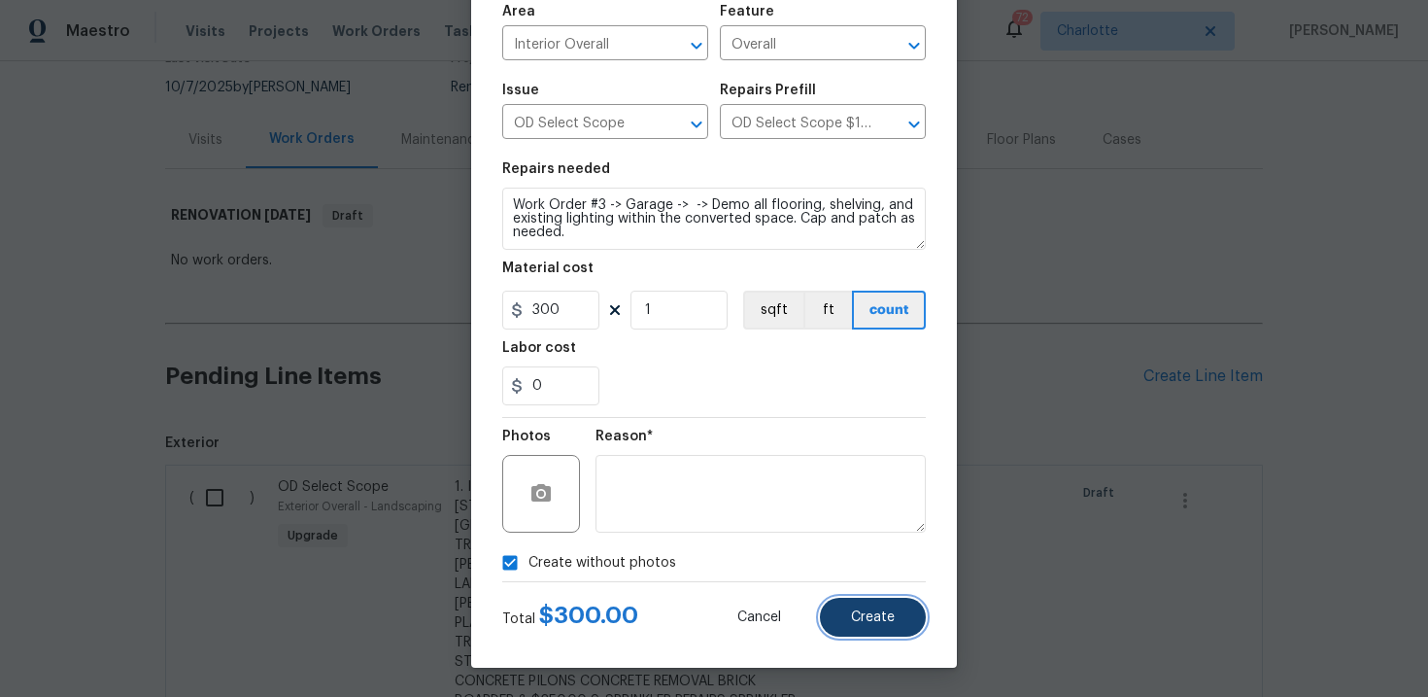
click at [859, 603] on button "Create" at bounding box center [873, 616] width 106 height 39
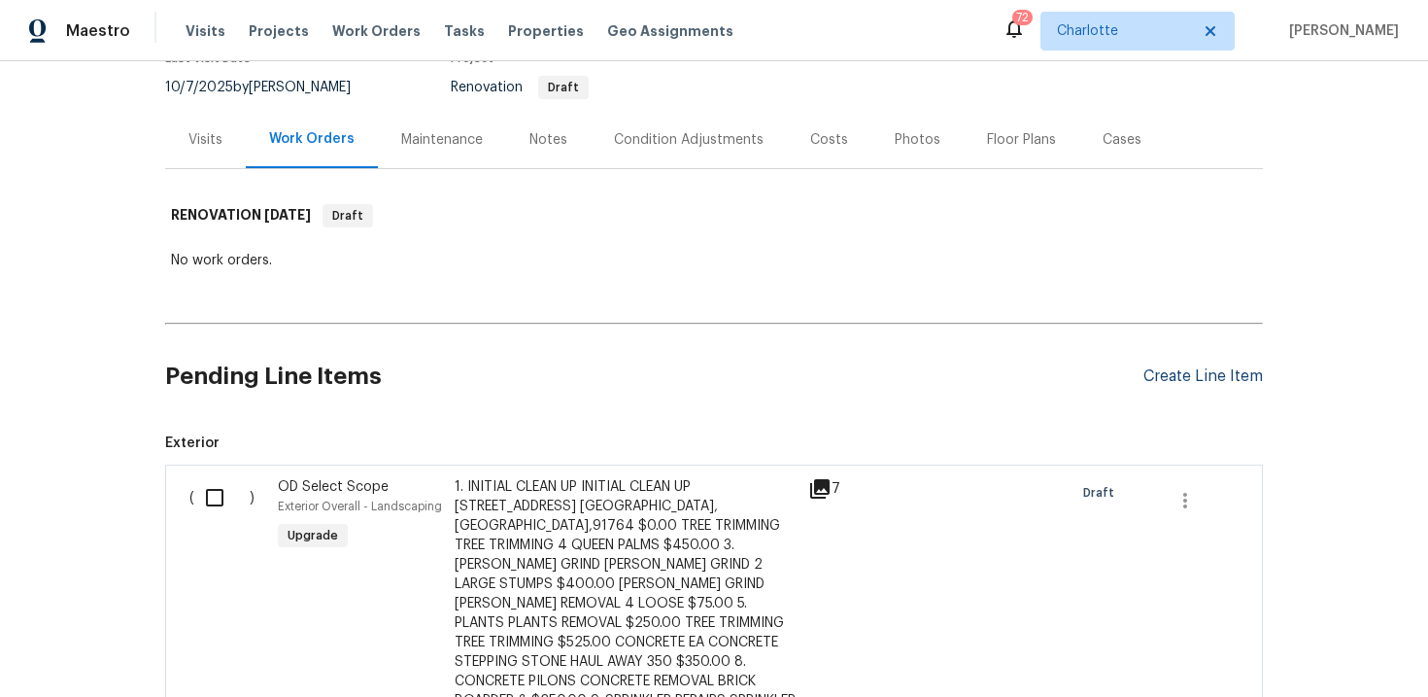
click at [1195, 380] on div "Create Line Item" at bounding box center [1202, 376] width 119 height 18
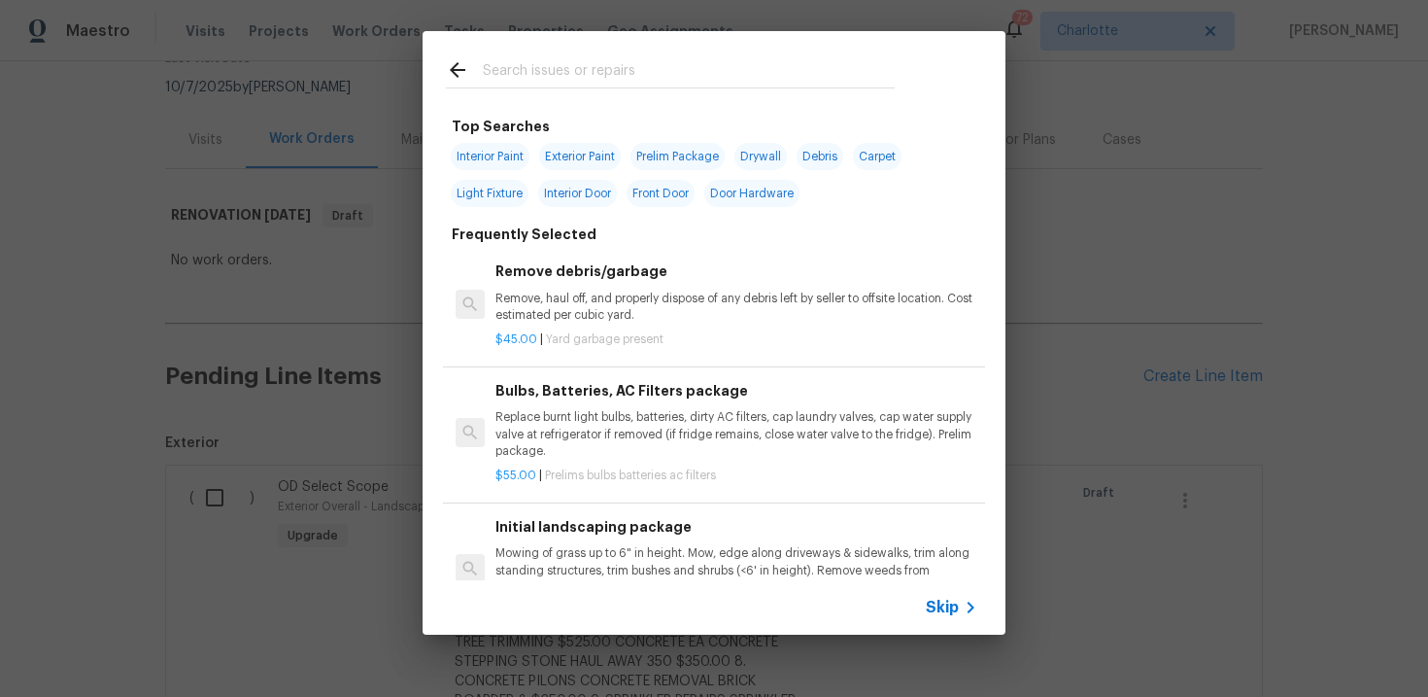
click at [936, 606] on span "Skip" at bounding box center [942, 606] width 33 height 19
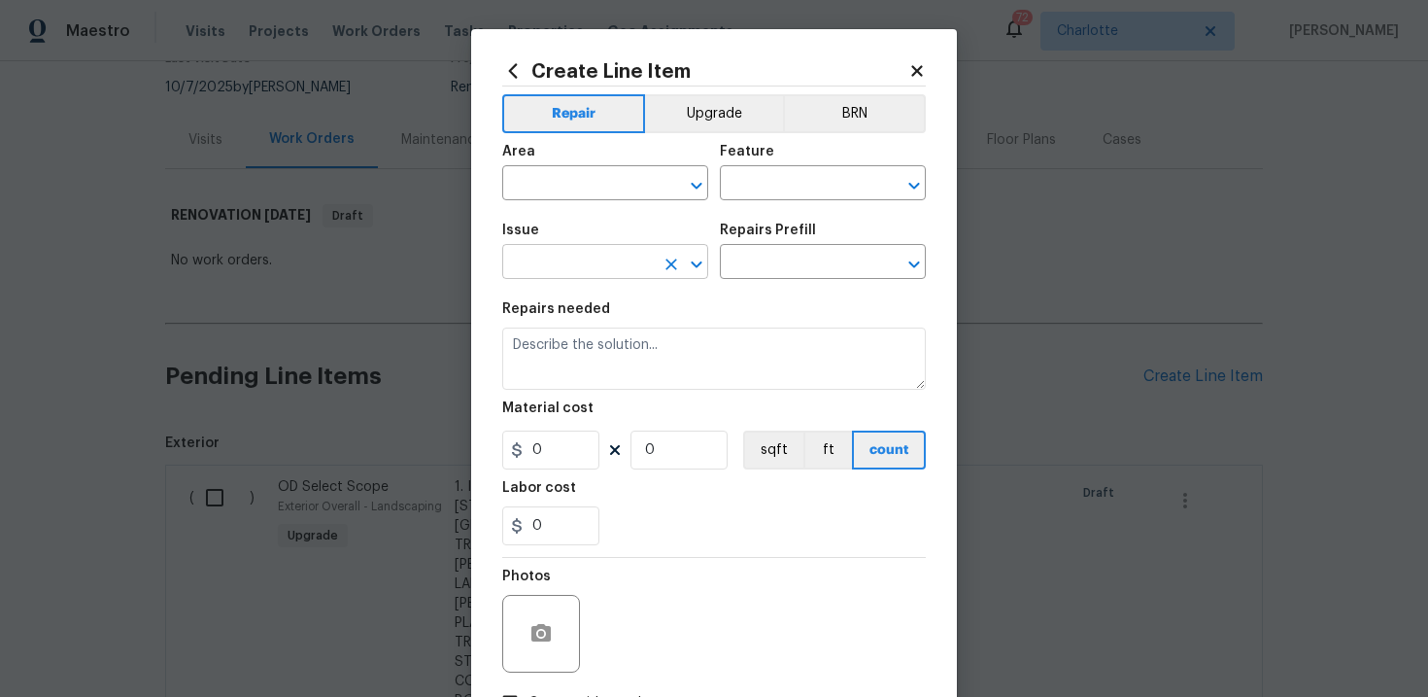
click at [564, 268] on input "text" at bounding box center [578, 264] width 152 height 30
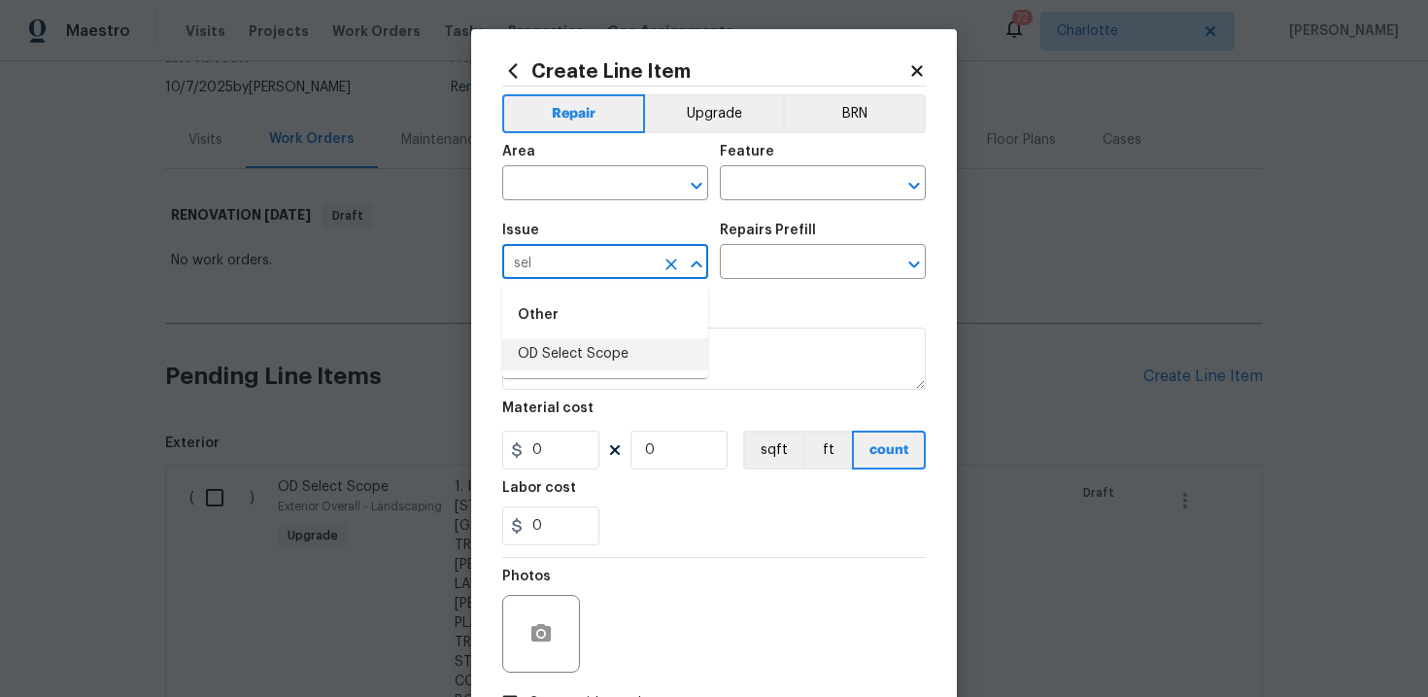
click at [563, 350] on li "OD Select Scope" at bounding box center [605, 354] width 206 height 32
type input "OD Select Scope"
click at [783, 259] on input "text" at bounding box center [796, 264] width 152 height 30
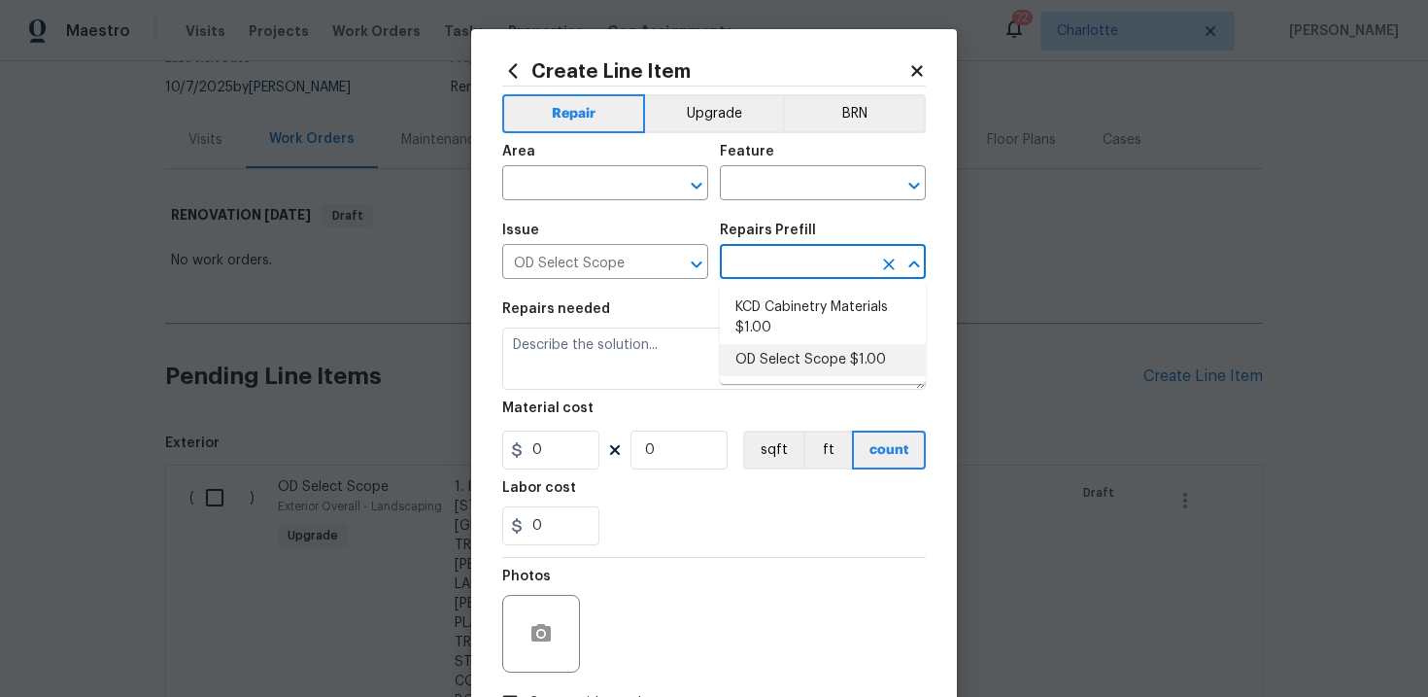
click at [797, 358] on li "OD Select Scope $1.00" at bounding box center [823, 360] width 206 height 32
type input "OD Select Scope $1.00"
type textarea "Refer to the agreed upon scope document for further details."
type input "1"
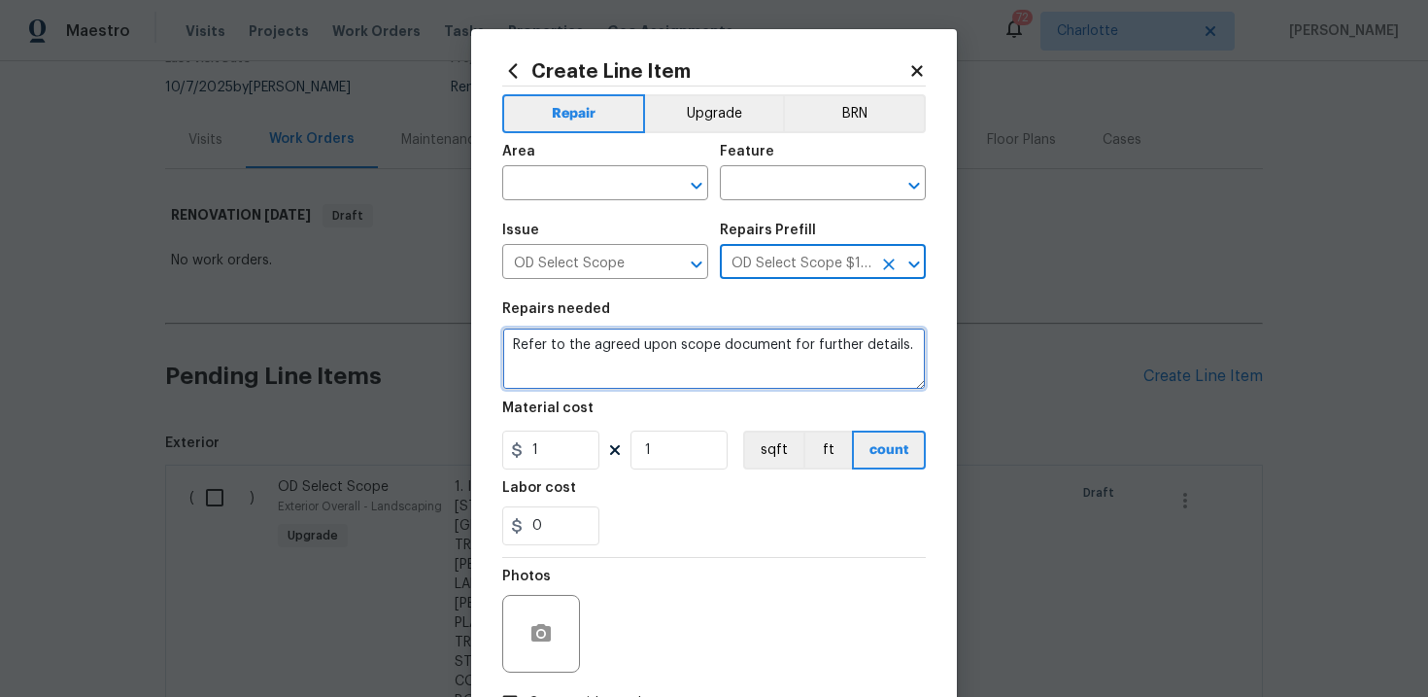
click at [694, 345] on textarea "Refer to the agreed upon scope document for further details." at bounding box center [714, 358] width 424 height 62
paste textarea "Work Order #3 -> Garage -> Interior Door -> Frame in wall for new interior fire…"
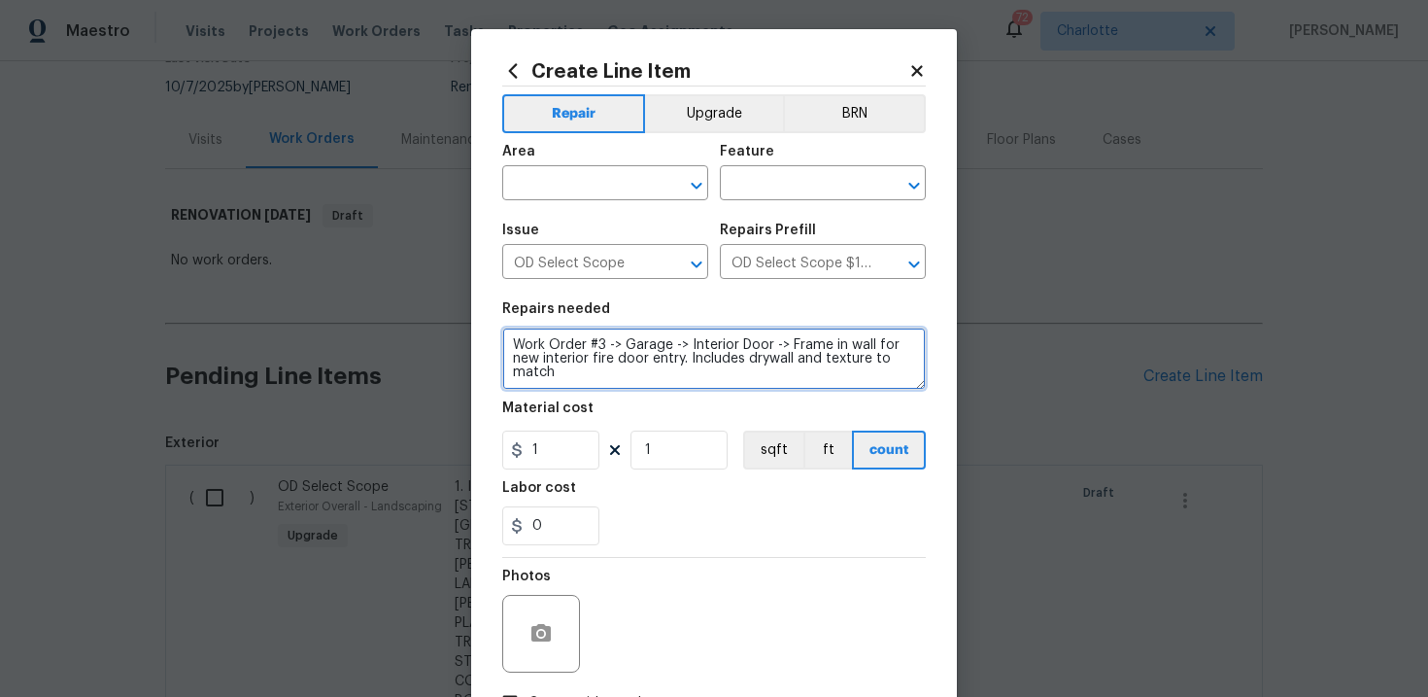
type textarea "Work Order #3 -> Garage -> Interior Door -> Frame in wall for new interior fire…"
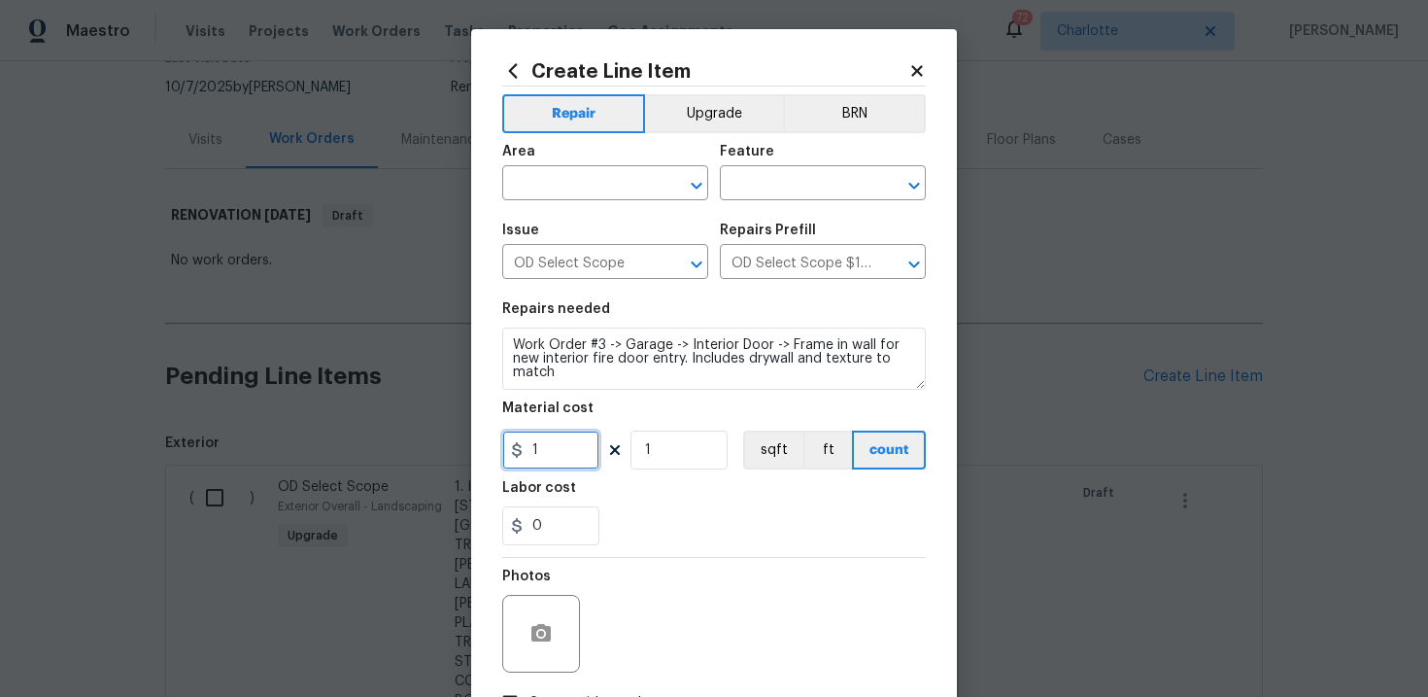
click at [558, 459] on input "1" at bounding box center [550, 449] width 97 height 39
type input "800"
click at [627, 186] on input "text" at bounding box center [578, 185] width 152 height 30
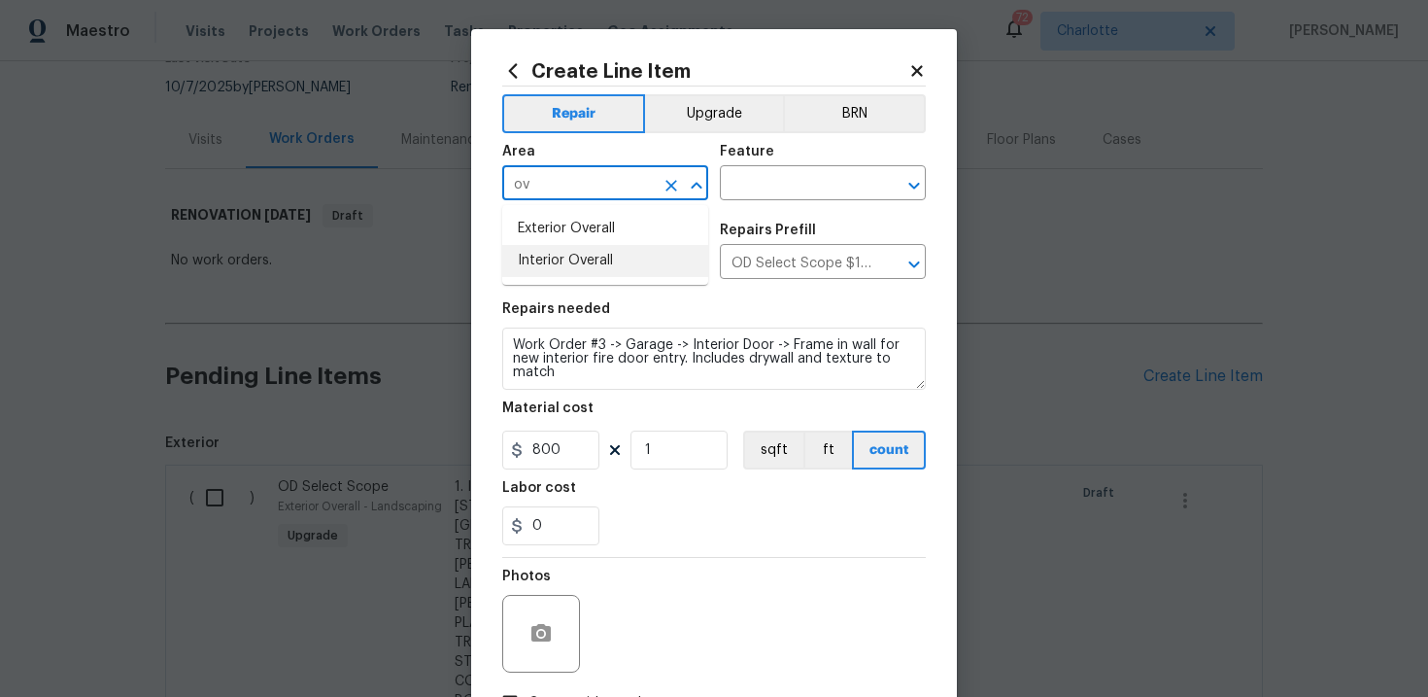
click at [615, 266] on li "Interior Overall" at bounding box center [605, 261] width 206 height 32
type input "Interior Overall"
click at [787, 194] on input "text" at bounding box center [796, 185] width 152 height 30
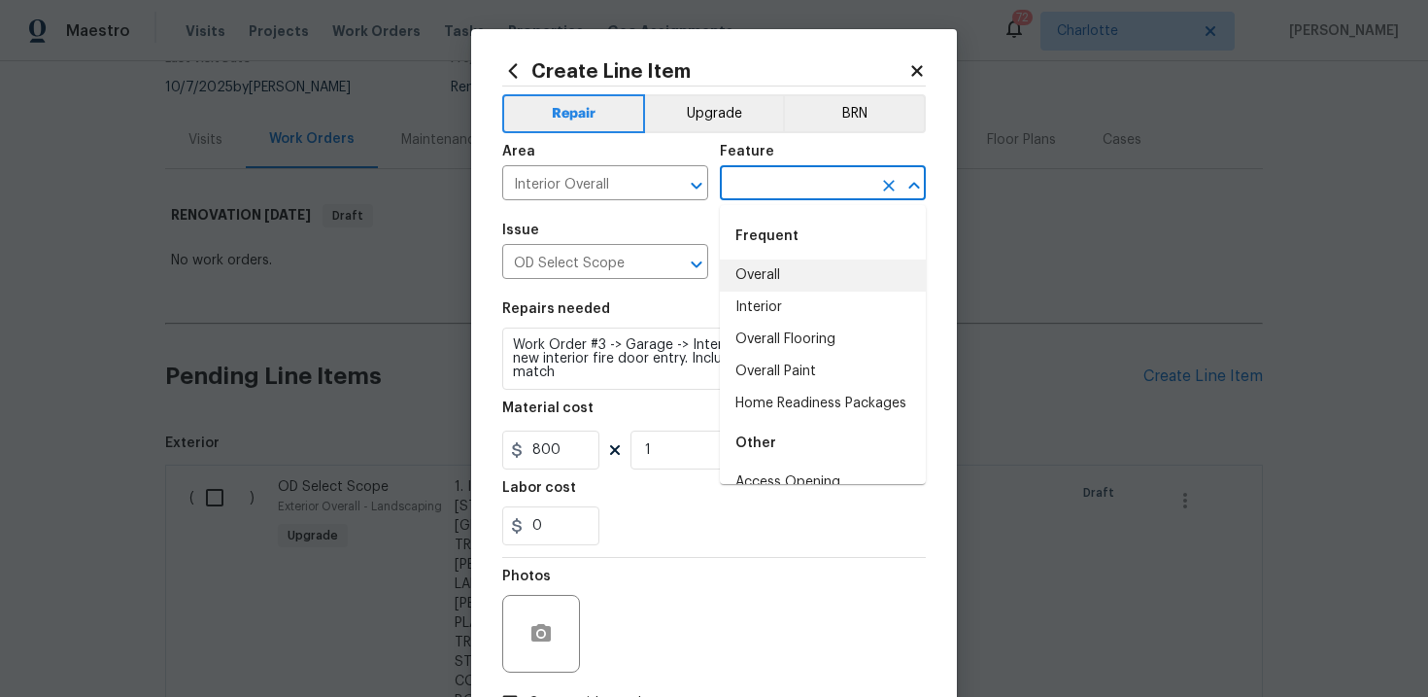
click at [786, 276] on li "Overall" at bounding box center [823, 275] width 206 height 32
type input "Overall"
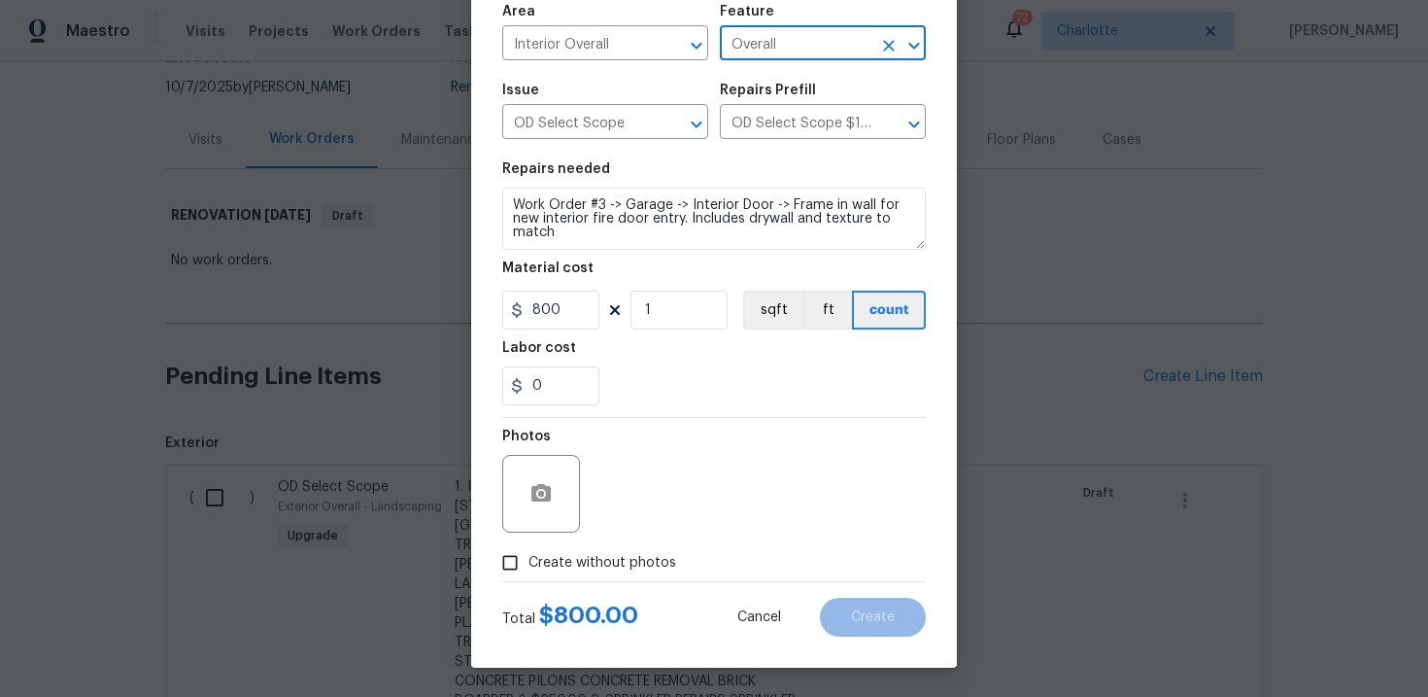
click at [608, 557] on span "Create without photos" at bounding box center [602, 563] width 148 height 20
click at [528, 557] on input "Create without photos" at bounding box center [510, 562] width 37 height 37
checkbox input "true"
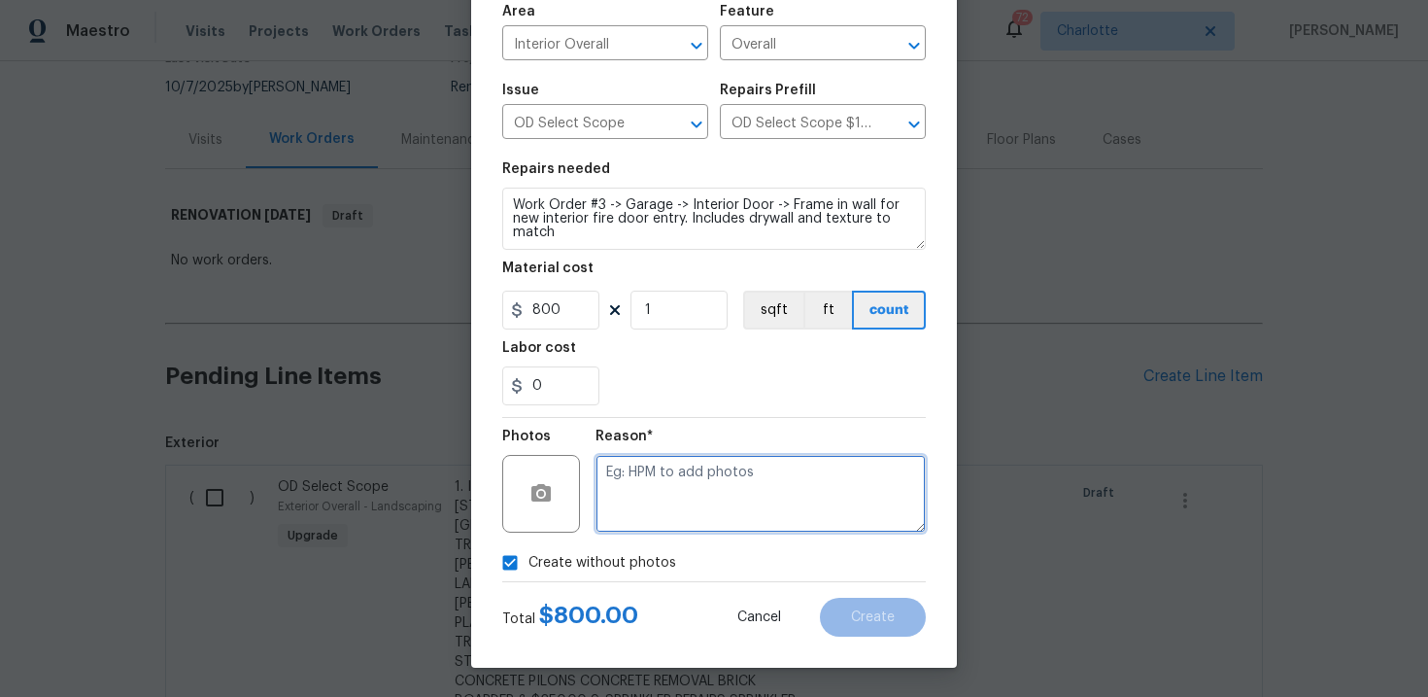
click at [657, 503] on textarea at bounding box center [761, 494] width 330 height 78
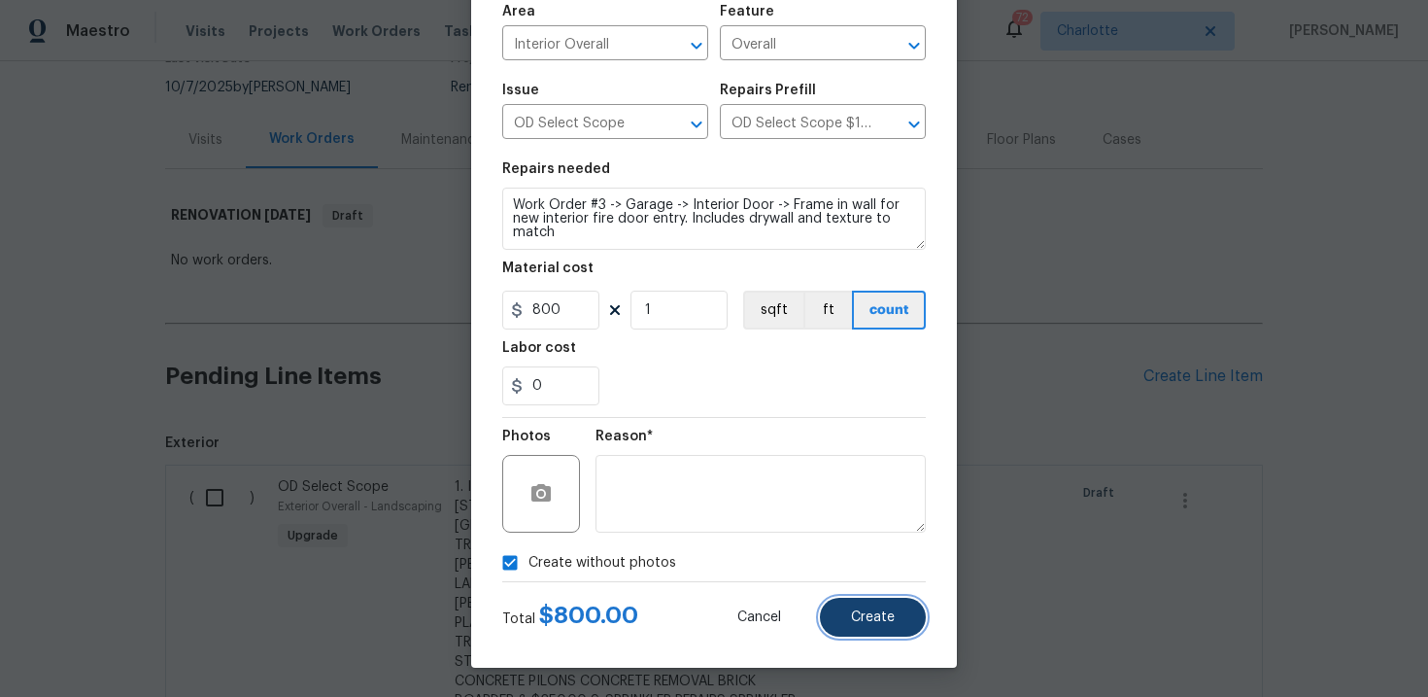
click at [859, 606] on button "Create" at bounding box center [873, 616] width 106 height 39
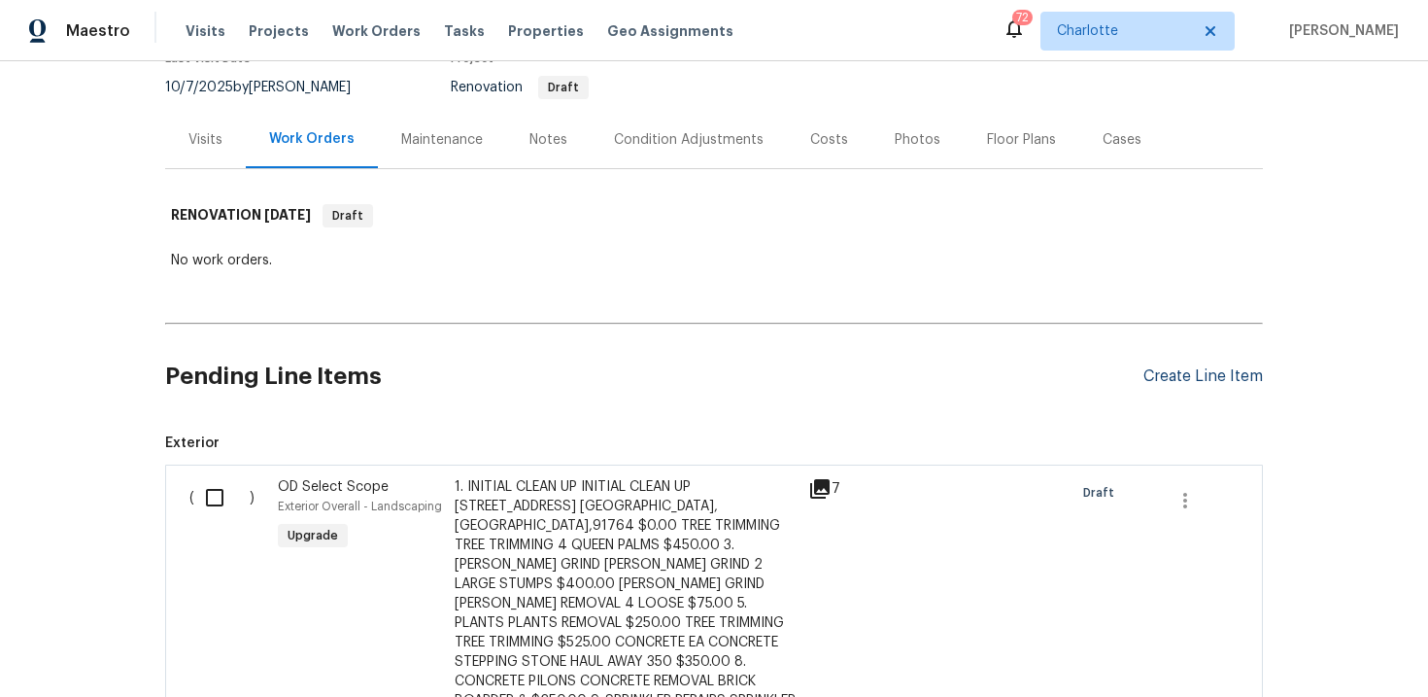
click at [1196, 376] on div "Create Line Item" at bounding box center [1202, 376] width 119 height 18
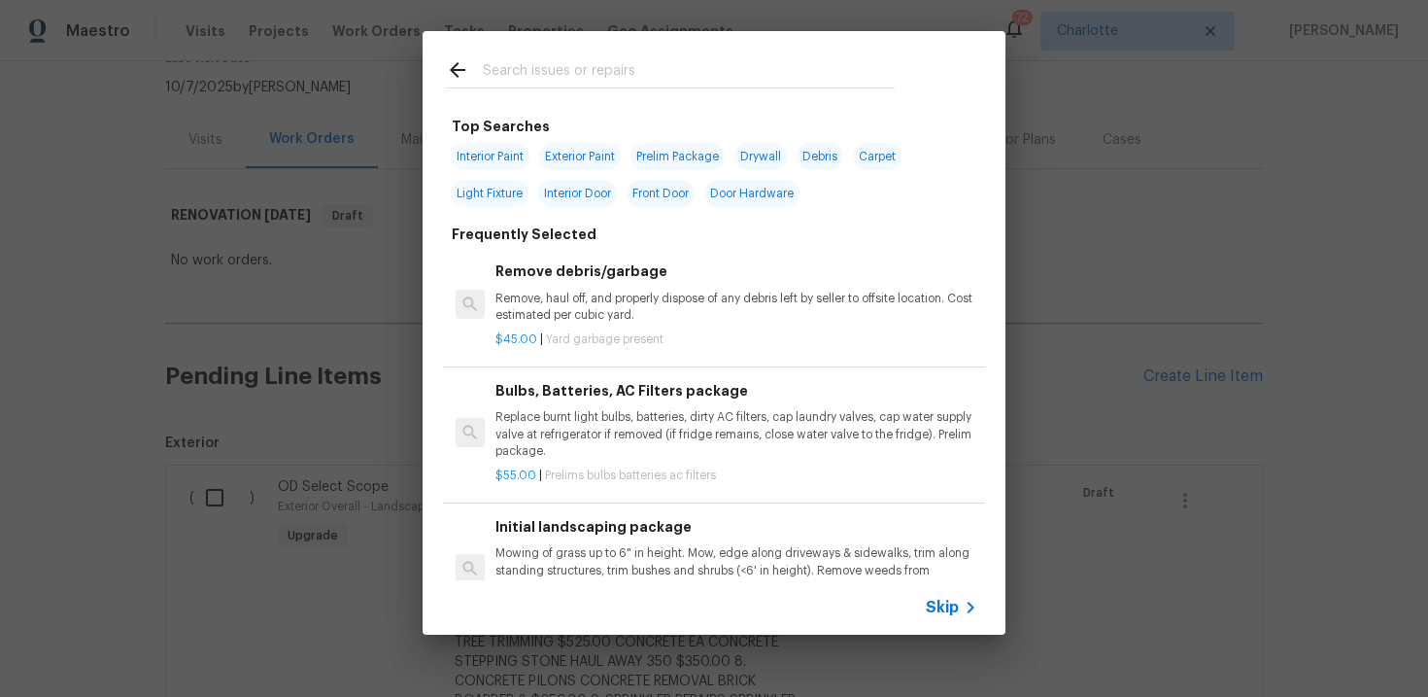
click at [934, 602] on span "Skip" at bounding box center [942, 606] width 33 height 19
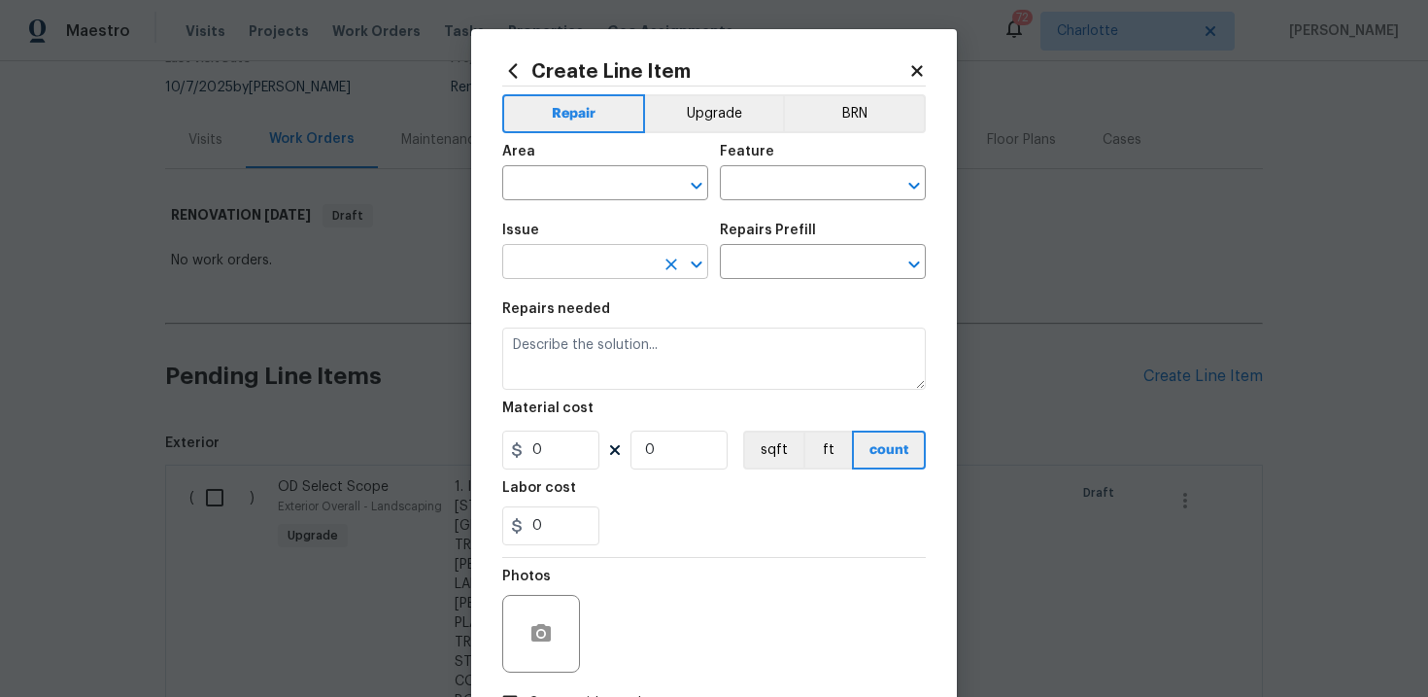
click at [612, 260] on input "text" at bounding box center [578, 264] width 152 height 30
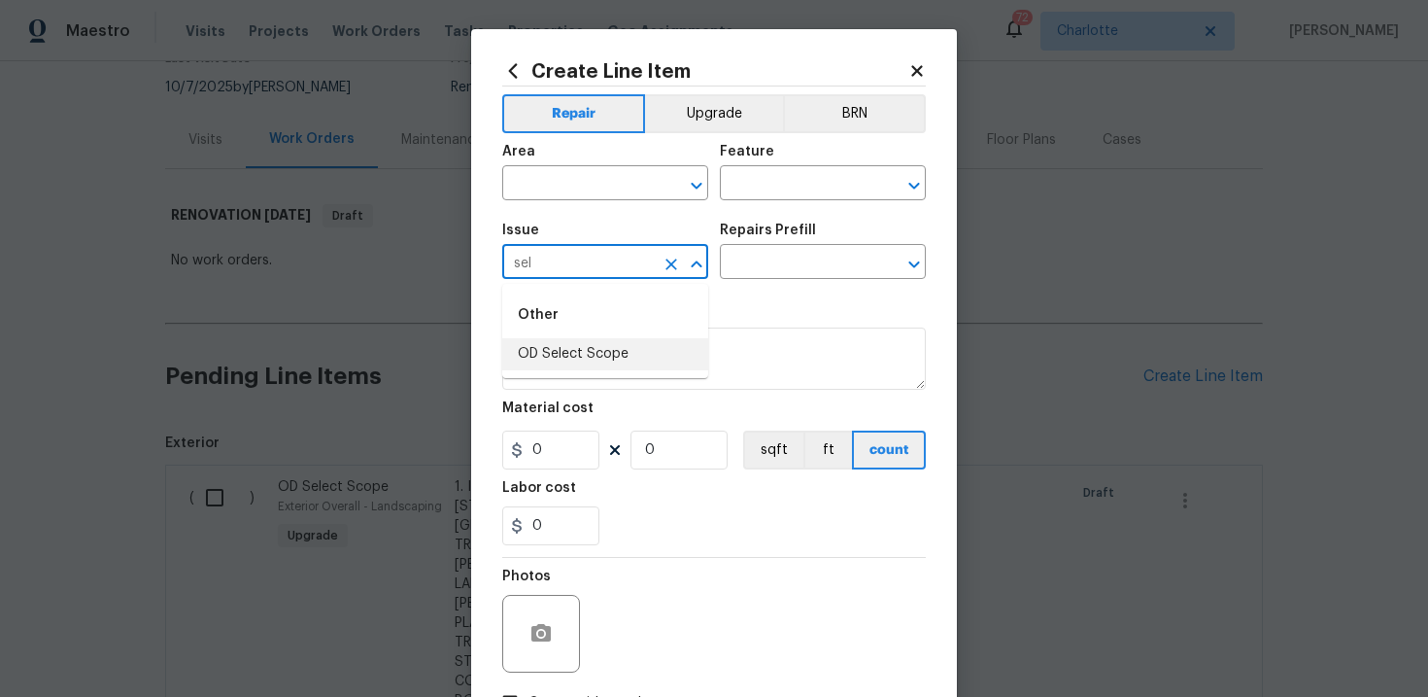
click at [611, 350] on li "OD Select Scope" at bounding box center [605, 354] width 206 height 32
type input "OD Select Scope"
click at [787, 255] on input "text" at bounding box center [796, 264] width 152 height 30
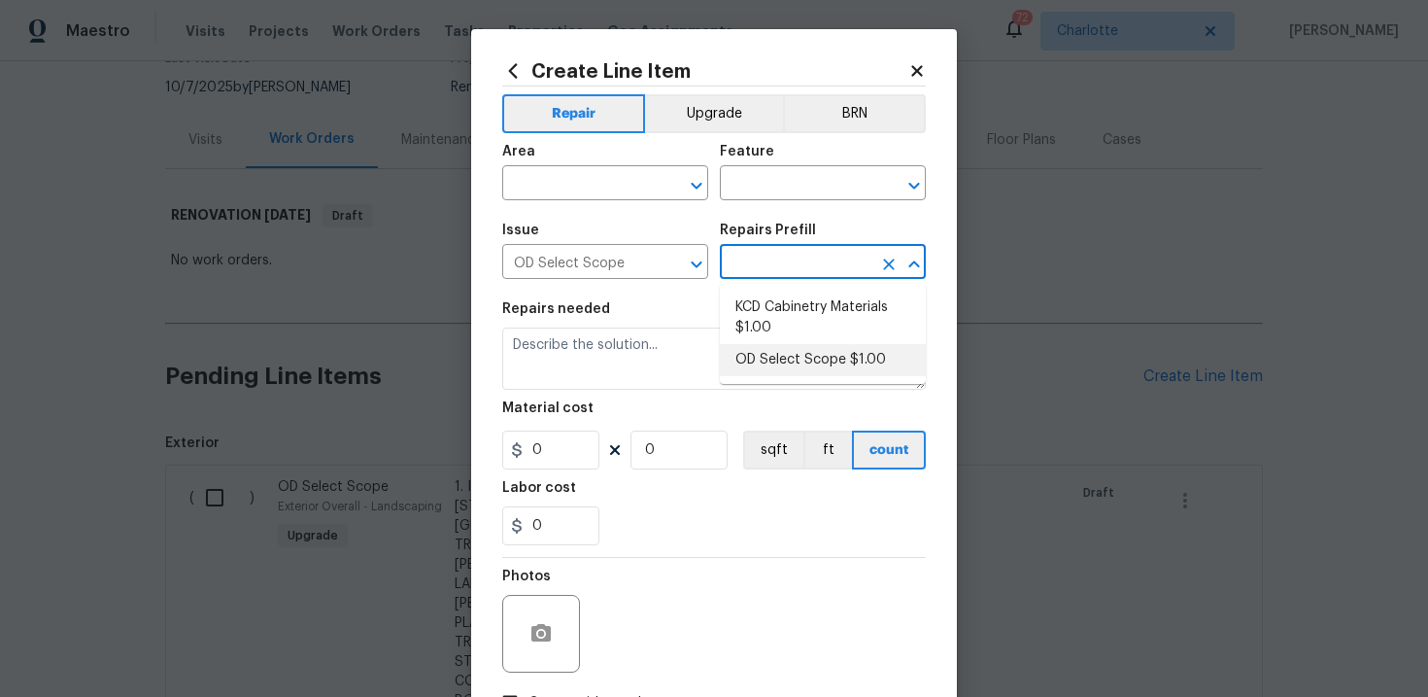
click at [793, 363] on li "OD Select Scope $1.00" at bounding box center [823, 360] width 206 height 32
type input "OD Select Scope $1.00"
type textarea "Refer to the agreed upon scope document for further details."
type input "1"
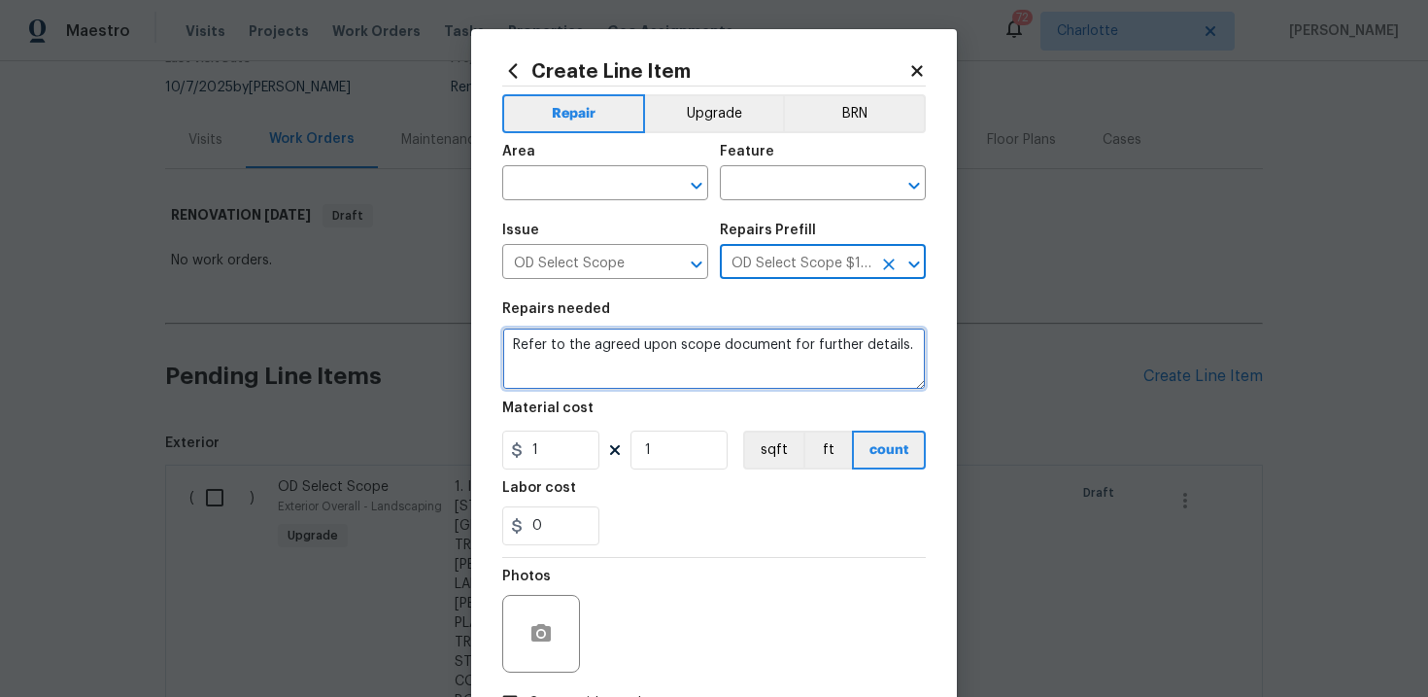
click at [657, 359] on textarea "Refer to the agreed upon scope document for further details." at bounding box center [714, 358] width 424 height 62
paste textarea "Work Order #3 -> Garage -> Interior Door -> Replace interior passage door with …"
type textarea "Work Order #3 -> Garage -> Interior Door -> Replace interior passage door with …"
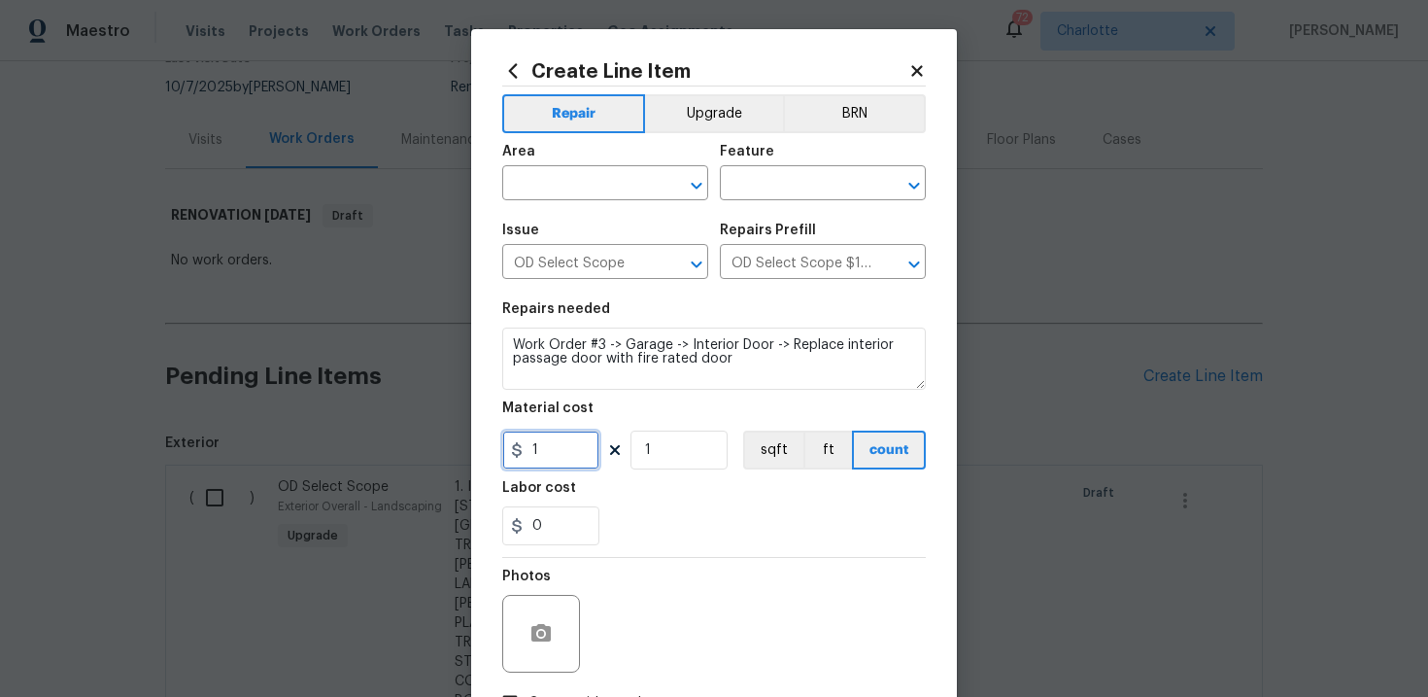
click at [557, 452] on input "1" at bounding box center [550, 449] width 97 height 39
type input "800"
click at [606, 196] on input "text" at bounding box center [578, 185] width 152 height 30
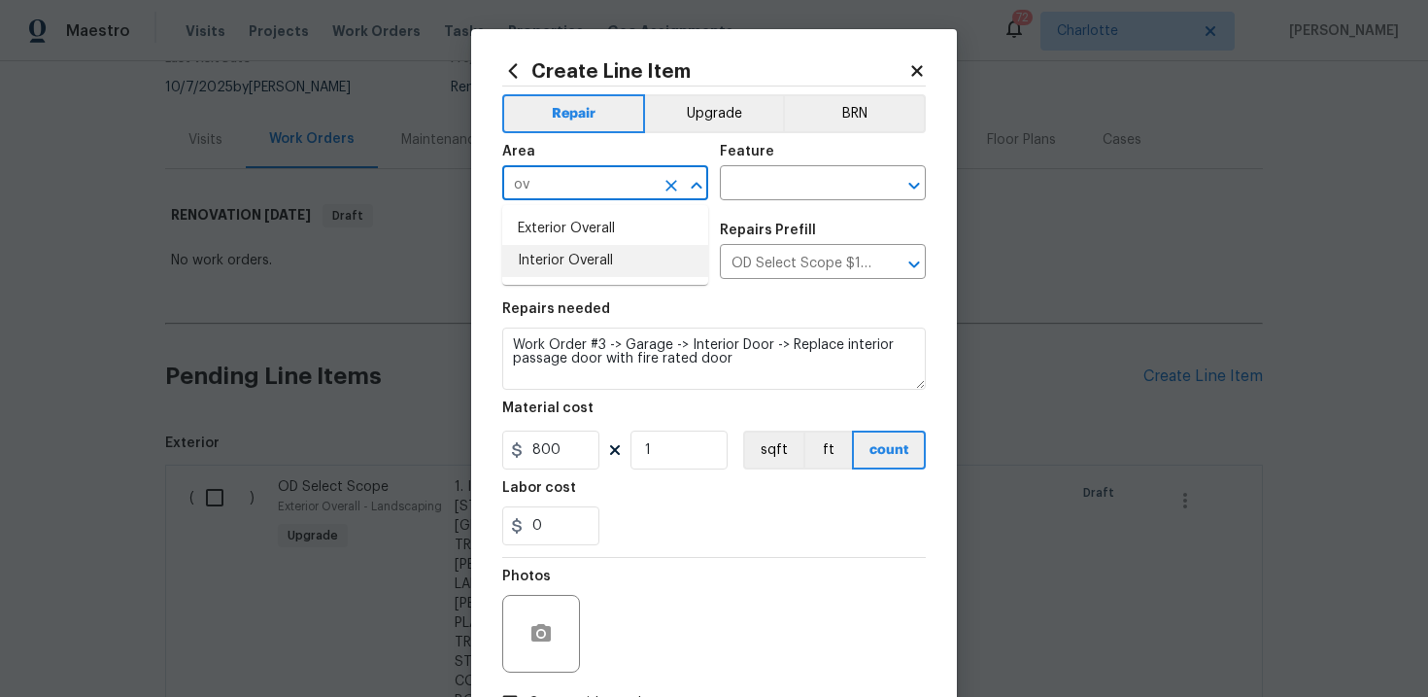
click at [610, 259] on li "Interior Overall" at bounding box center [605, 261] width 206 height 32
type input "Interior Overall"
click at [792, 187] on input "text" at bounding box center [796, 185] width 152 height 30
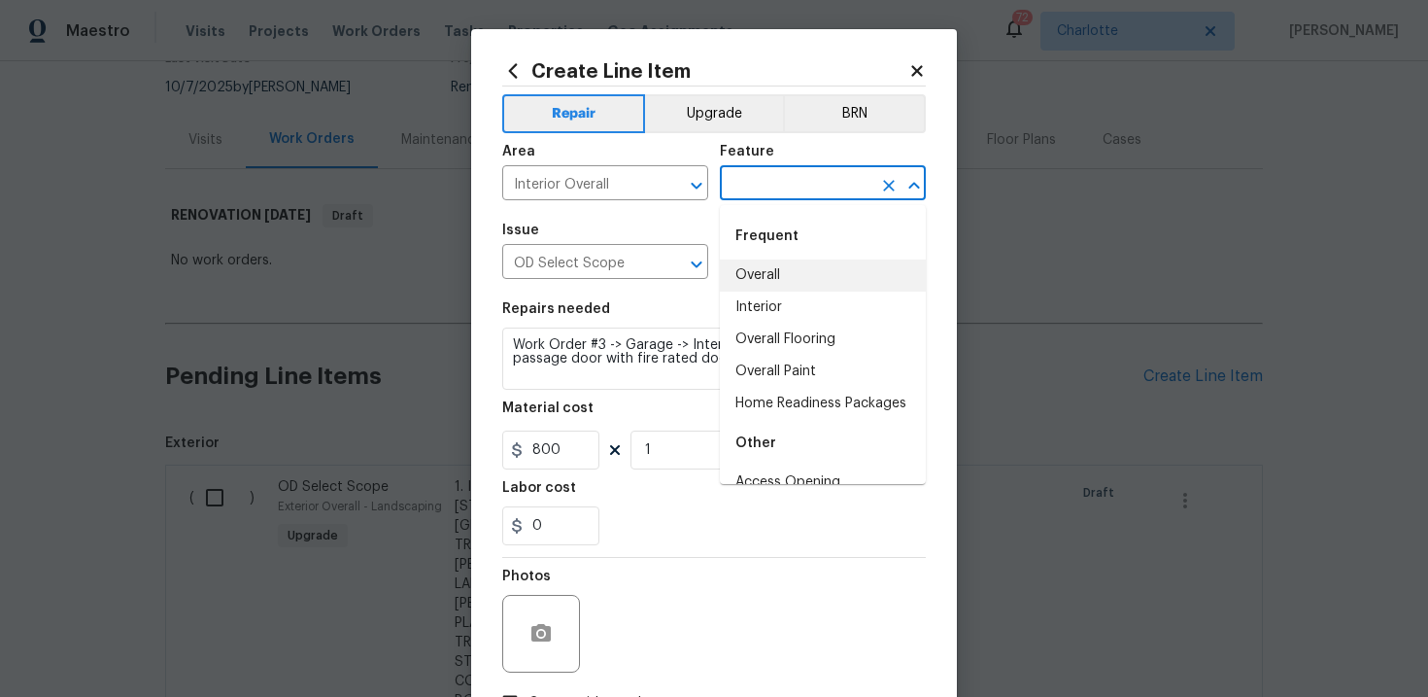
click at [796, 273] on li "Overall" at bounding box center [823, 275] width 206 height 32
type input "Overall"
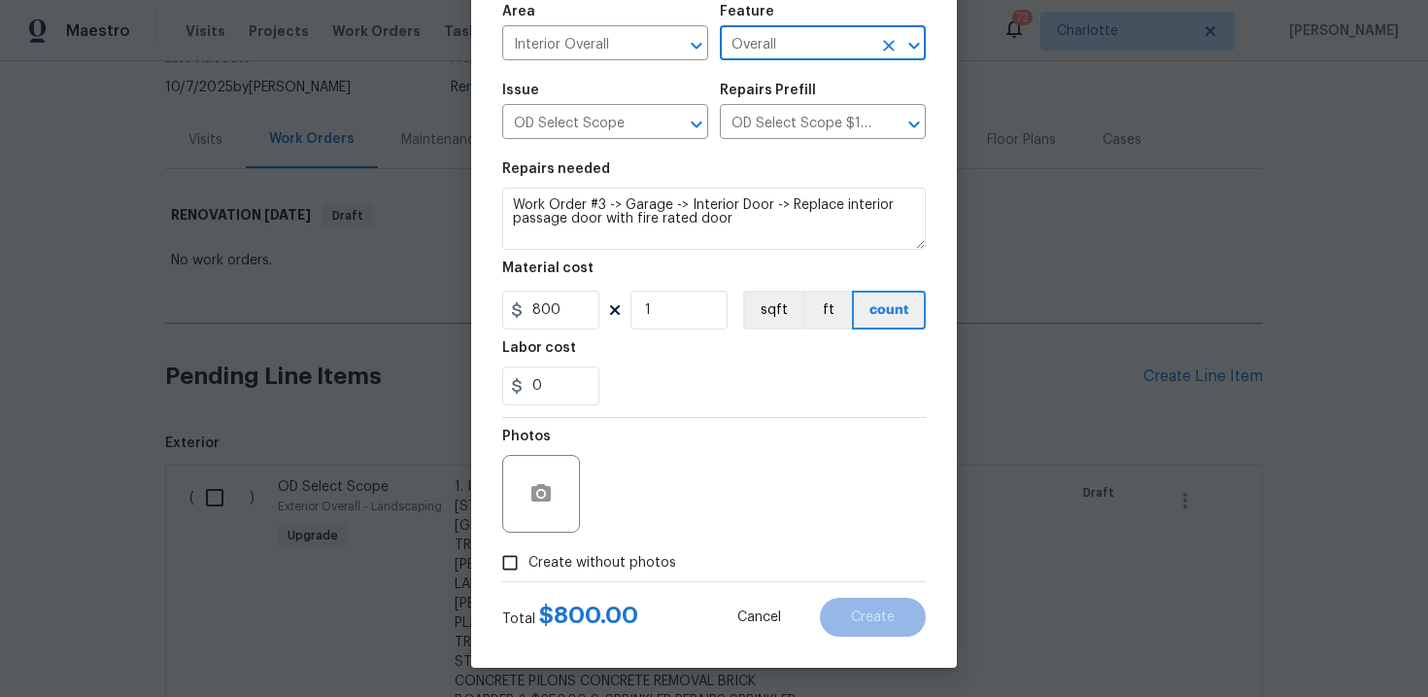
click at [566, 565] on span "Create without photos" at bounding box center [602, 563] width 148 height 20
click at [528, 565] on input "Create without photos" at bounding box center [510, 562] width 37 height 37
checkbox input "true"
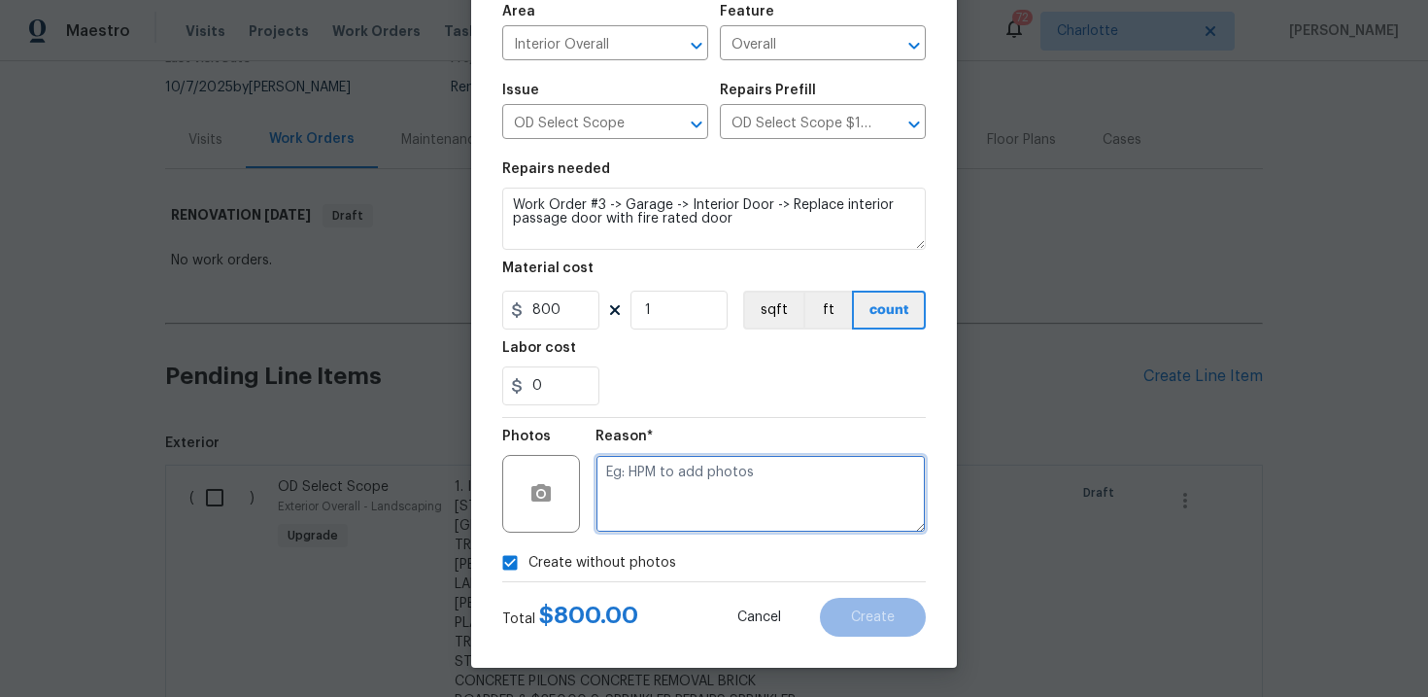
click at [656, 512] on textarea at bounding box center [761, 494] width 330 height 78
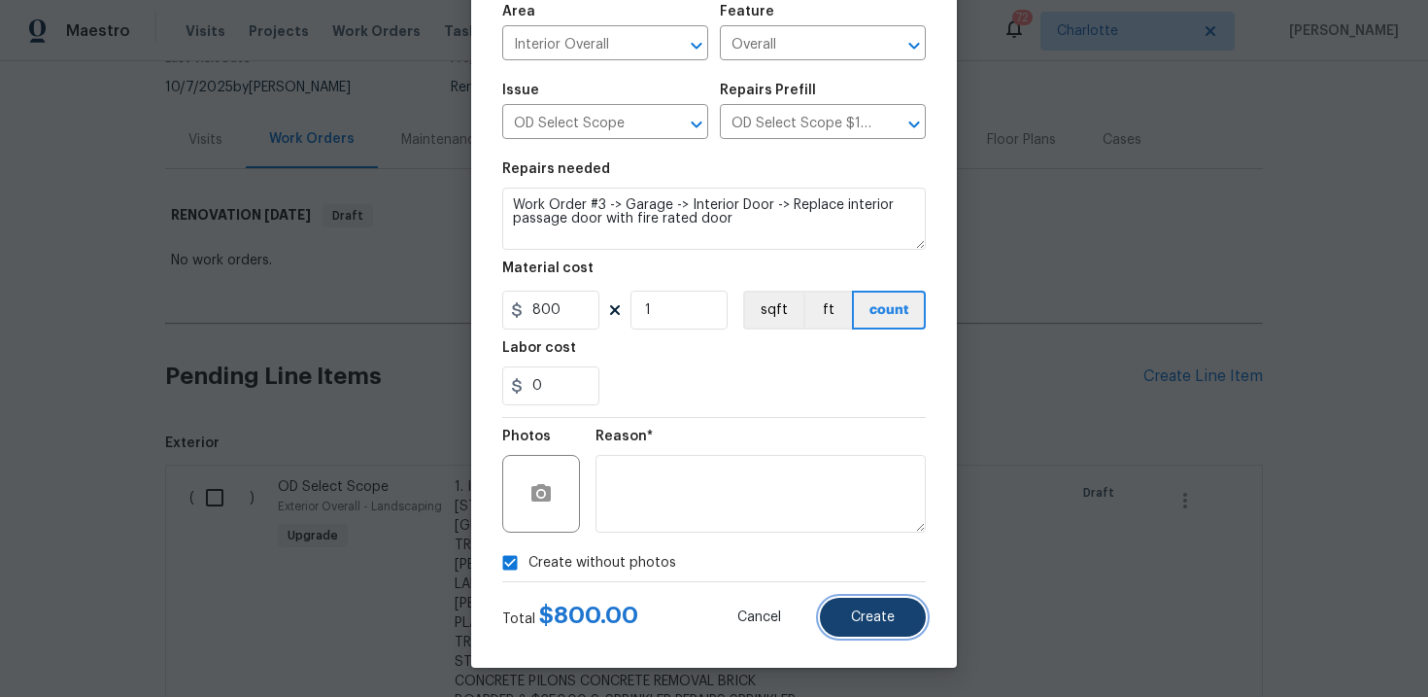
click at [869, 616] on span "Create" at bounding box center [873, 617] width 44 height 15
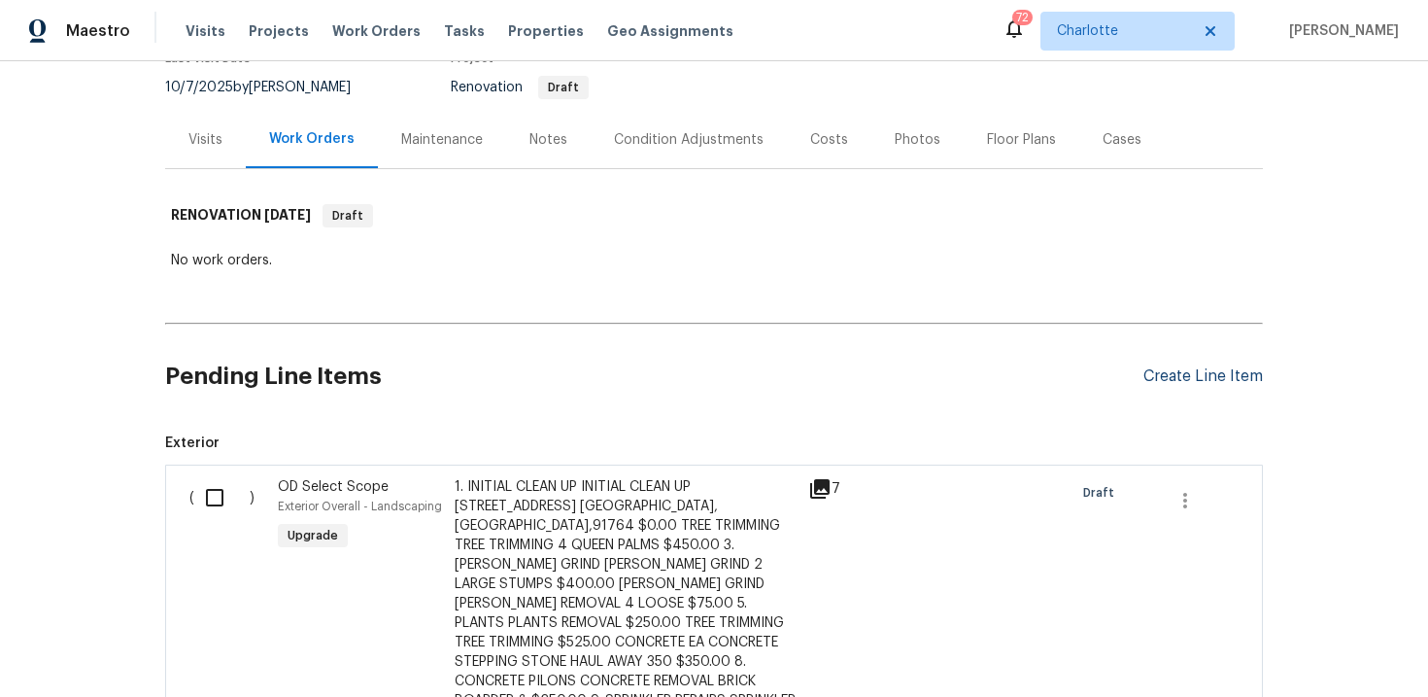
click at [1178, 379] on div "Create Line Item" at bounding box center [1202, 376] width 119 height 18
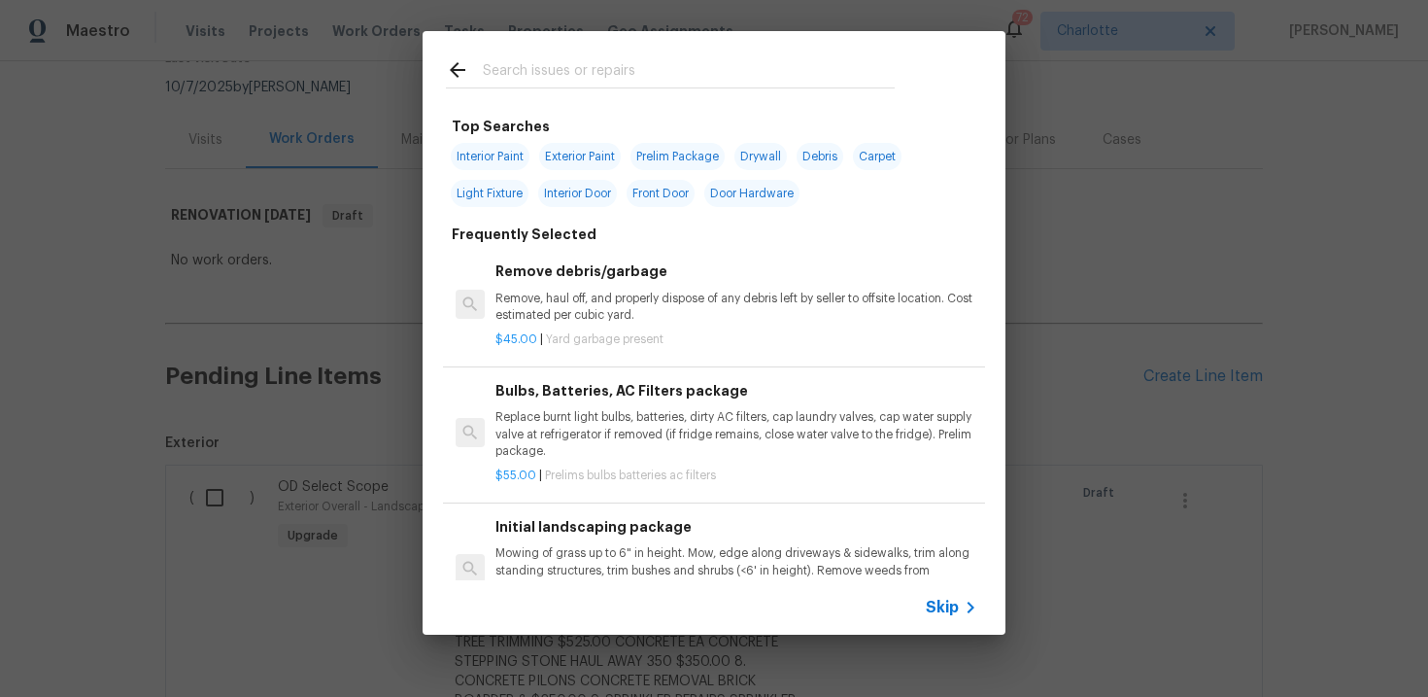
click at [954, 598] on span "Skip" at bounding box center [942, 606] width 33 height 19
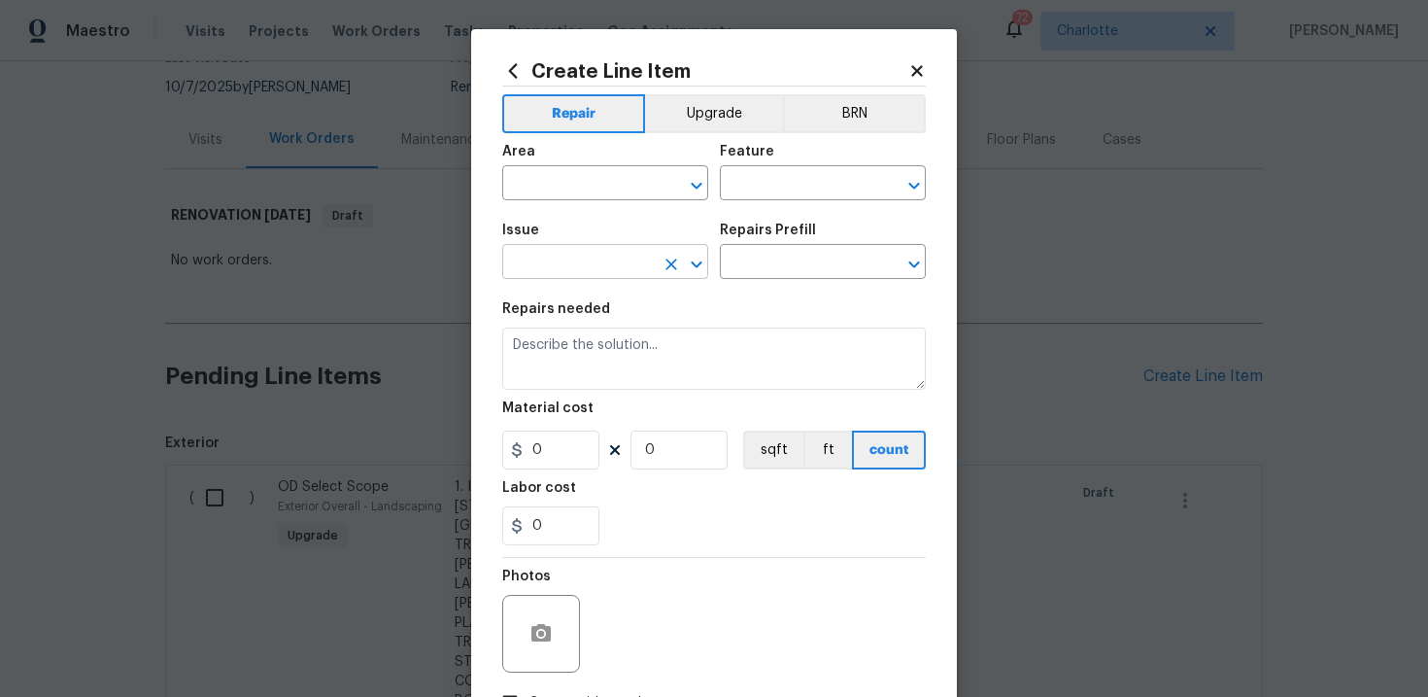
click at [583, 255] on input "text" at bounding box center [578, 264] width 152 height 30
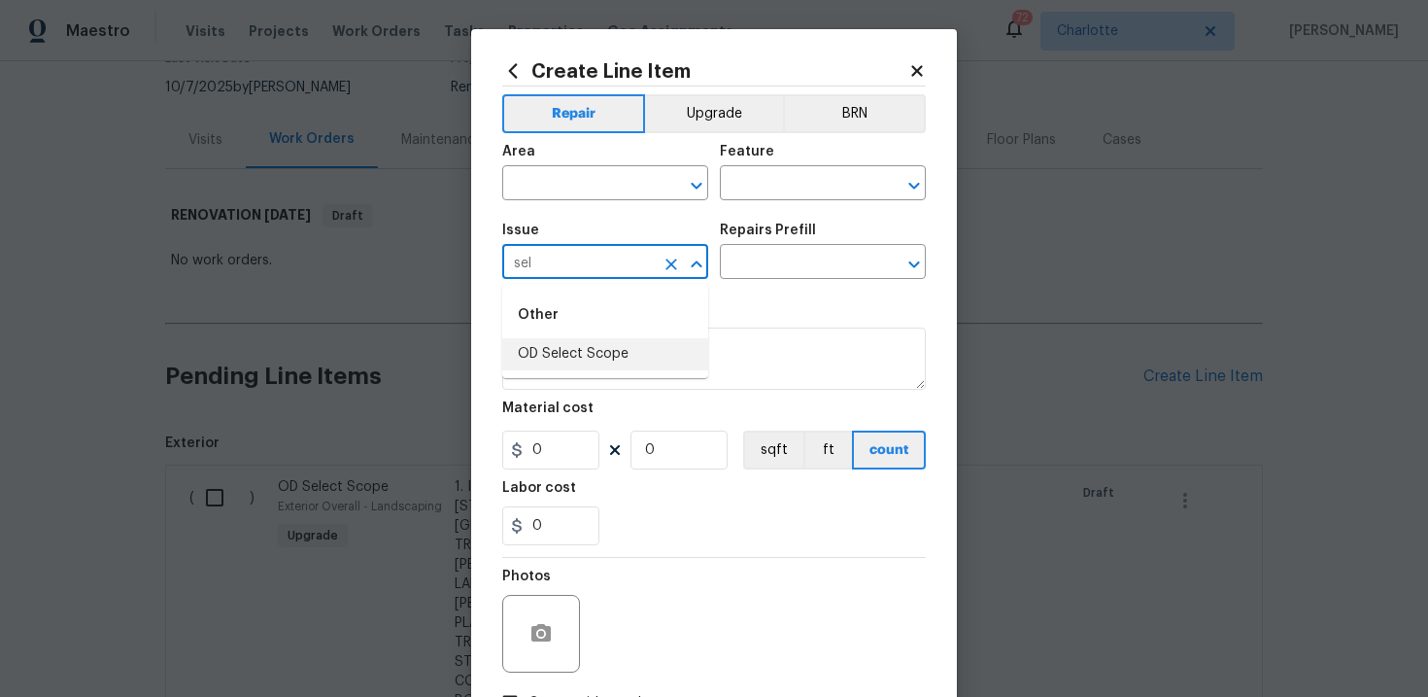
click at [575, 344] on li "OD Select Scope" at bounding box center [605, 354] width 206 height 32
type input "OD Select Scope"
click at [793, 258] on input "text" at bounding box center [796, 264] width 152 height 30
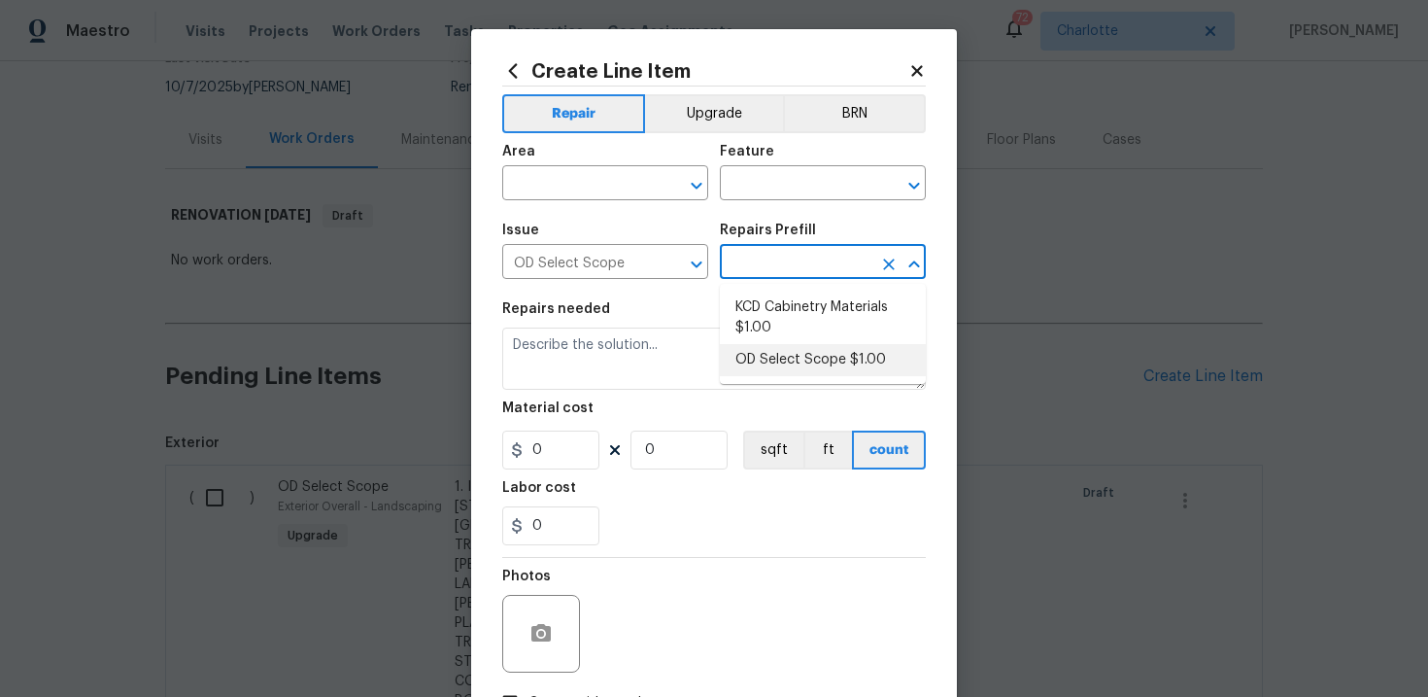
click at [802, 354] on li "OD Select Scope $1.00" at bounding box center [823, 360] width 206 height 32
type input "OD Select Scope $1.00"
type textarea "Refer to the agreed upon scope document for further details."
type input "1"
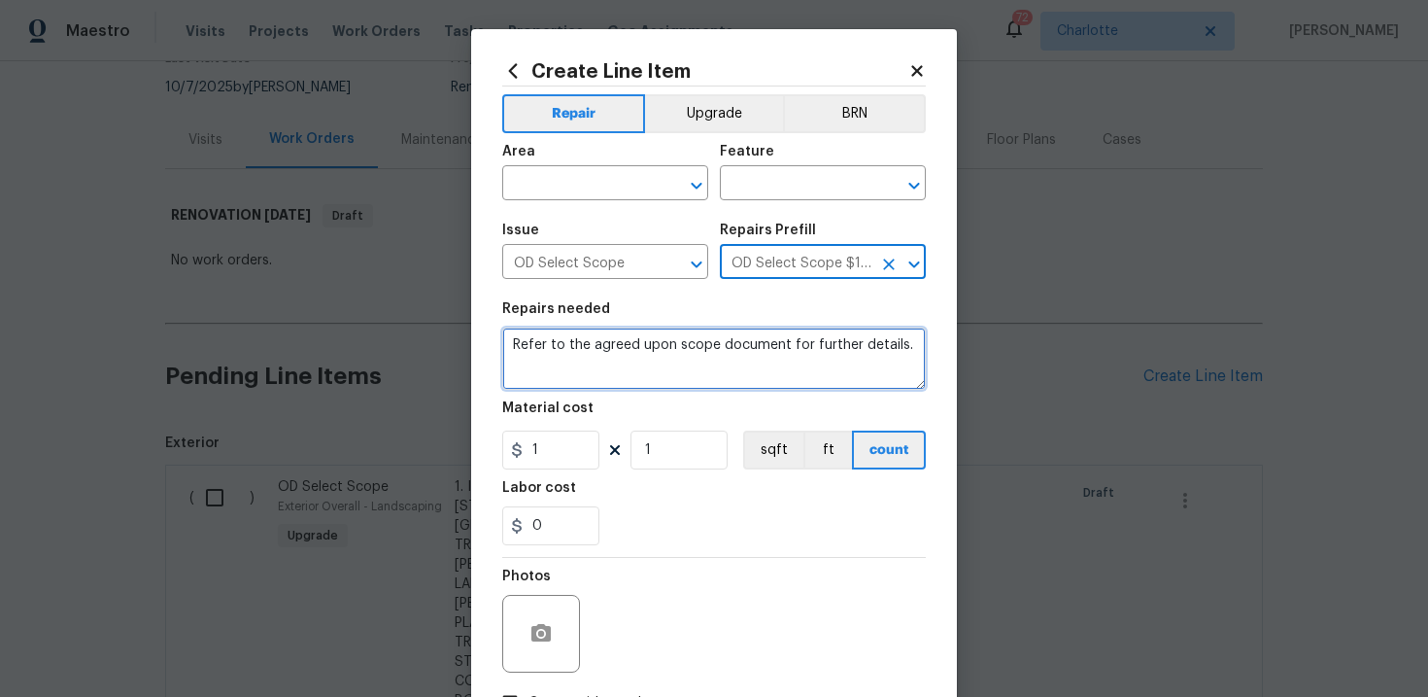
click at [663, 354] on textarea "Refer to the agreed upon scope document for further details." at bounding box center [714, 358] width 424 height 62
paste textarea "Work Order #3 -> Garage -> Floor -> Clean, prep and paint concrete garage floor…"
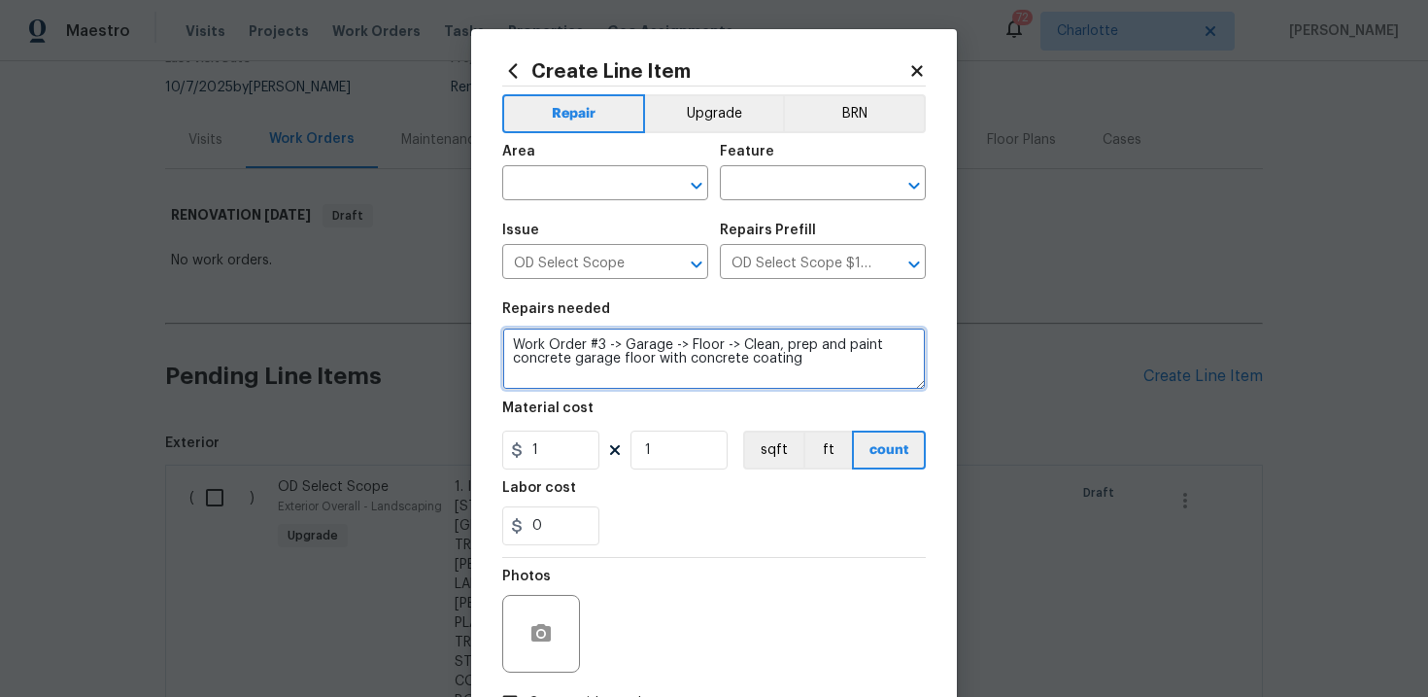
type textarea "Work Order #3 -> Garage -> Floor -> Clean, prep and paint concrete garage floor…"
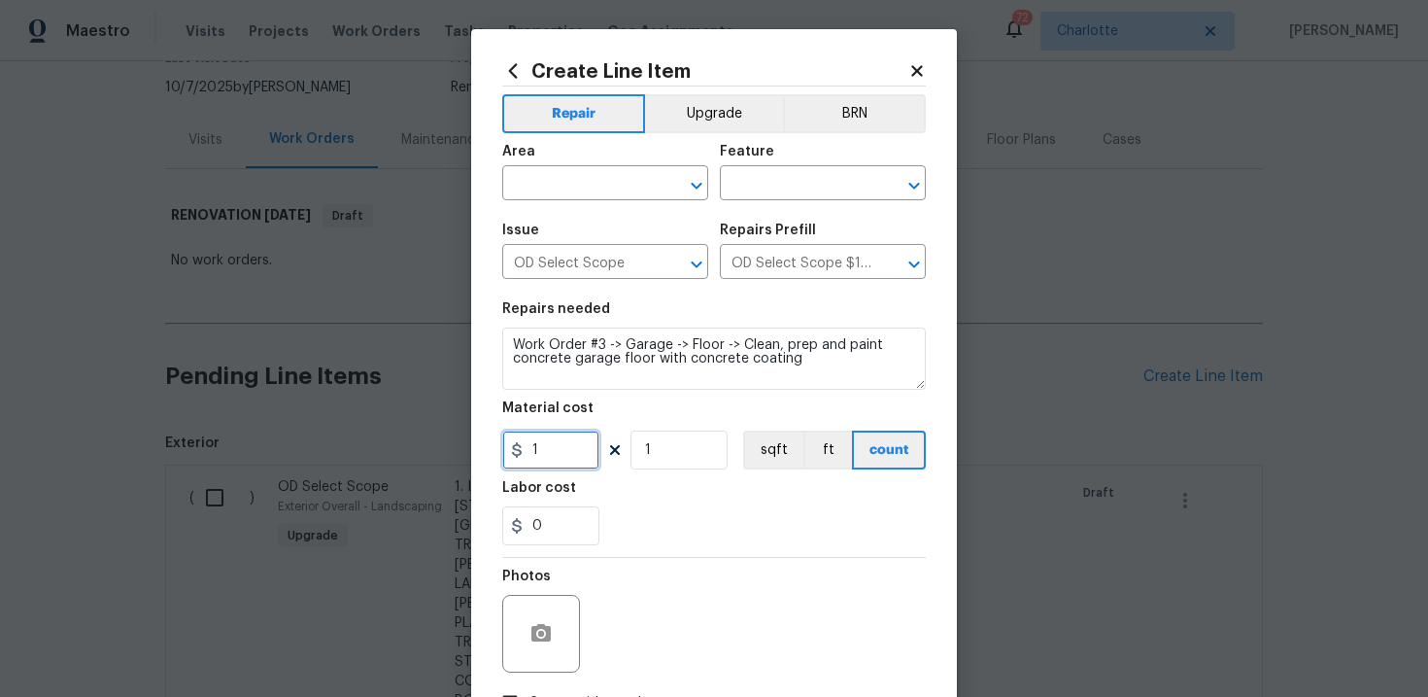
click at [567, 456] on input "1" at bounding box center [550, 449] width 97 height 39
type input "500"
click at [733, 515] on div "0" at bounding box center [714, 525] width 424 height 39
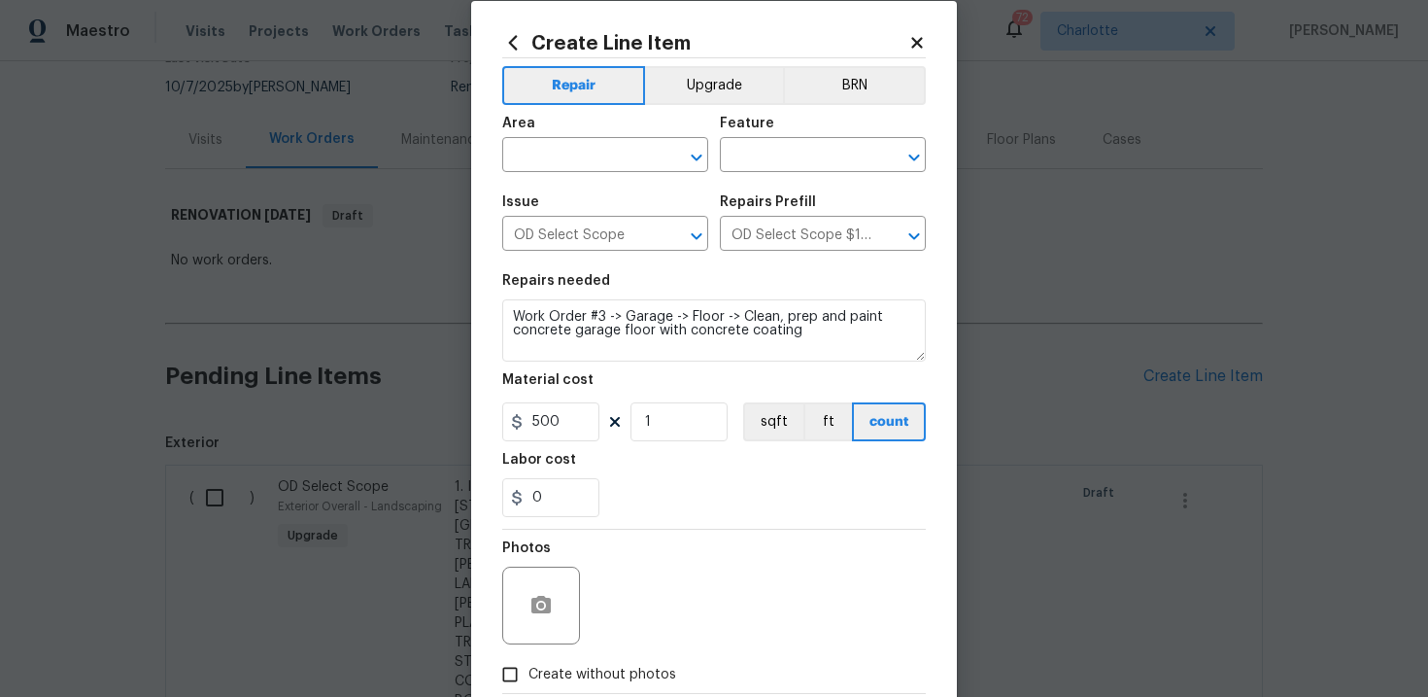
click at [605, 669] on span "Create without photos" at bounding box center [602, 674] width 148 height 20
click at [528, 669] on input "Create without photos" at bounding box center [510, 674] width 37 height 37
checkbox input "true"
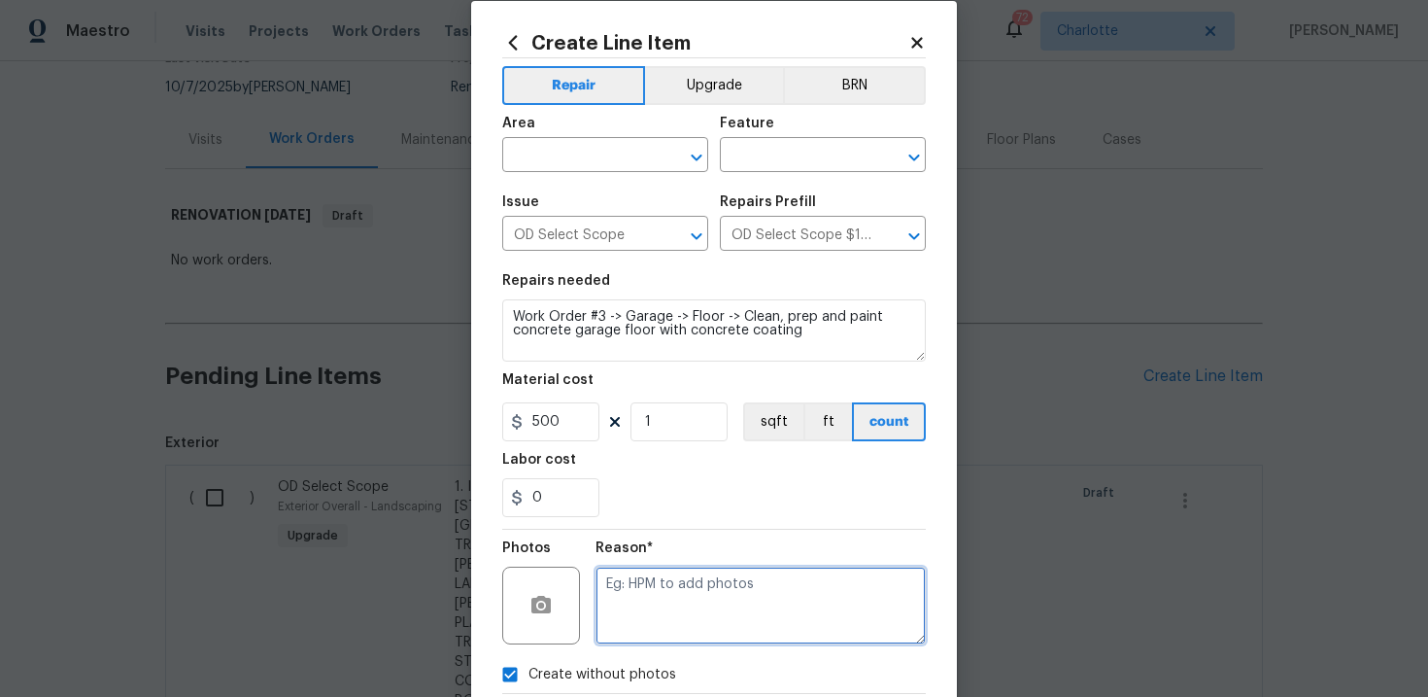
click at [715, 599] on textarea at bounding box center [761, 605] width 330 height 78
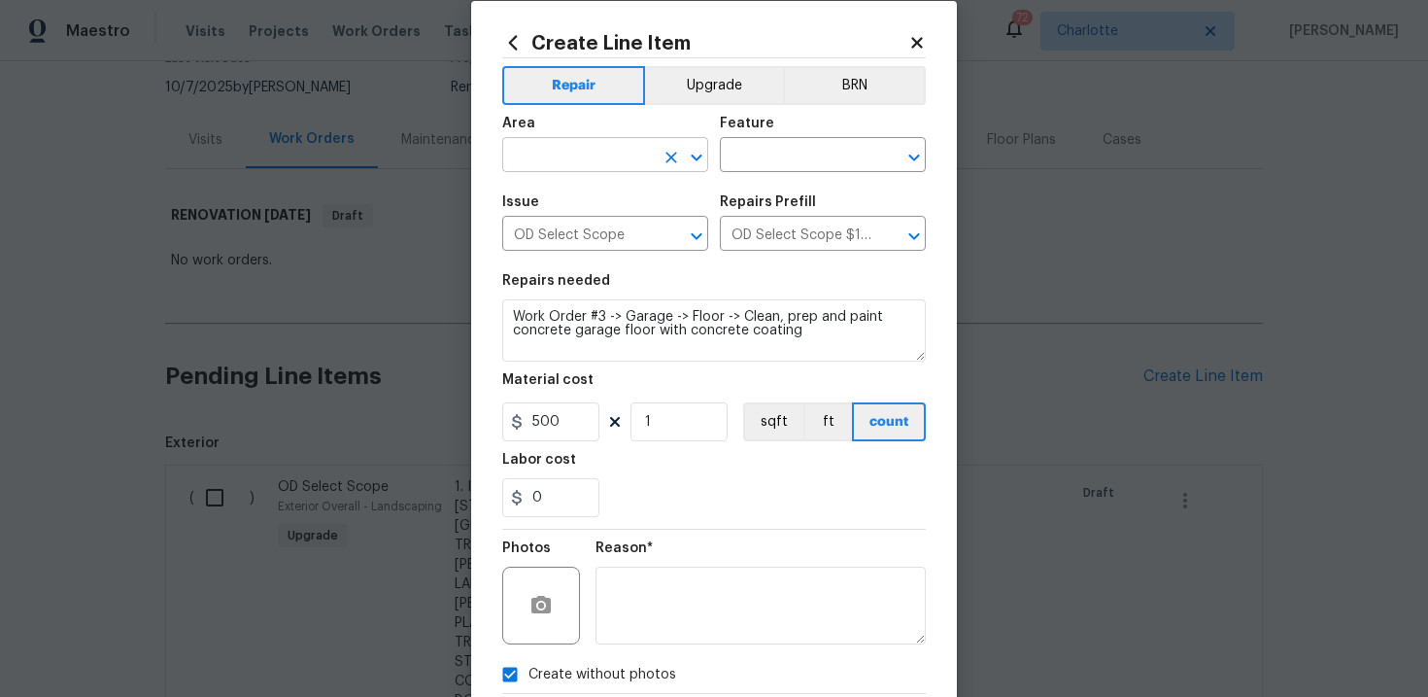
click at [619, 153] on input "text" at bounding box center [578, 157] width 152 height 30
click at [603, 234] on li "Interior Overall" at bounding box center [605, 233] width 206 height 32
type input "Interior Overall"
click at [782, 164] on input "text" at bounding box center [796, 157] width 152 height 30
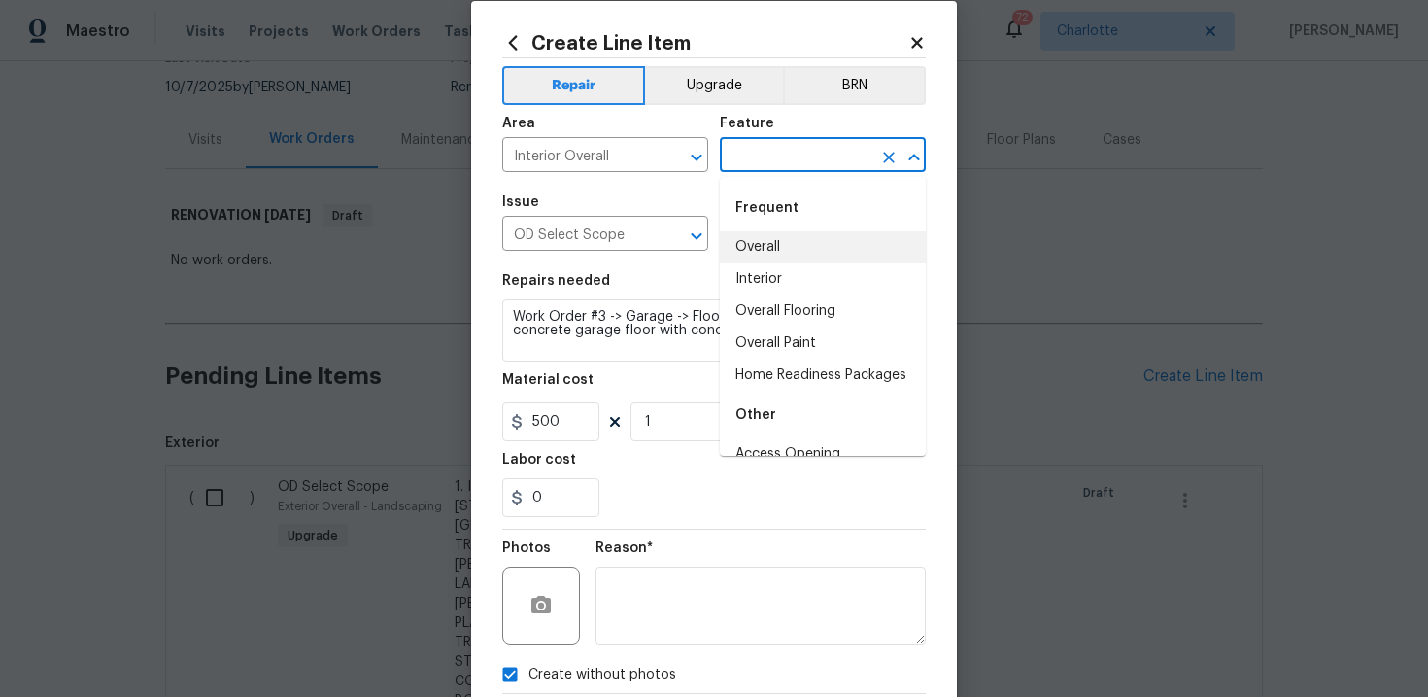
click at [777, 239] on li "Overall" at bounding box center [823, 247] width 206 height 32
type input "Overall"
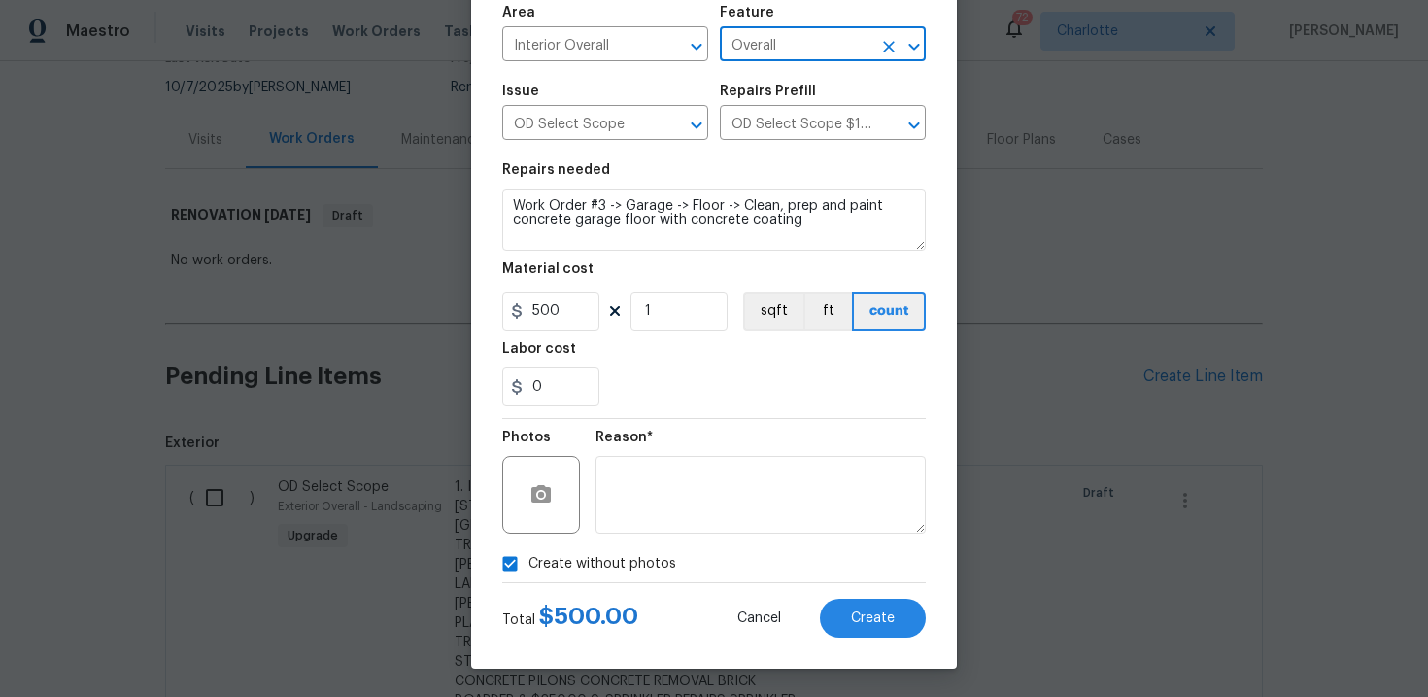
scroll to position [141, 0]
click at [860, 615] on span "Create" at bounding box center [873, 617] width 44 height 15
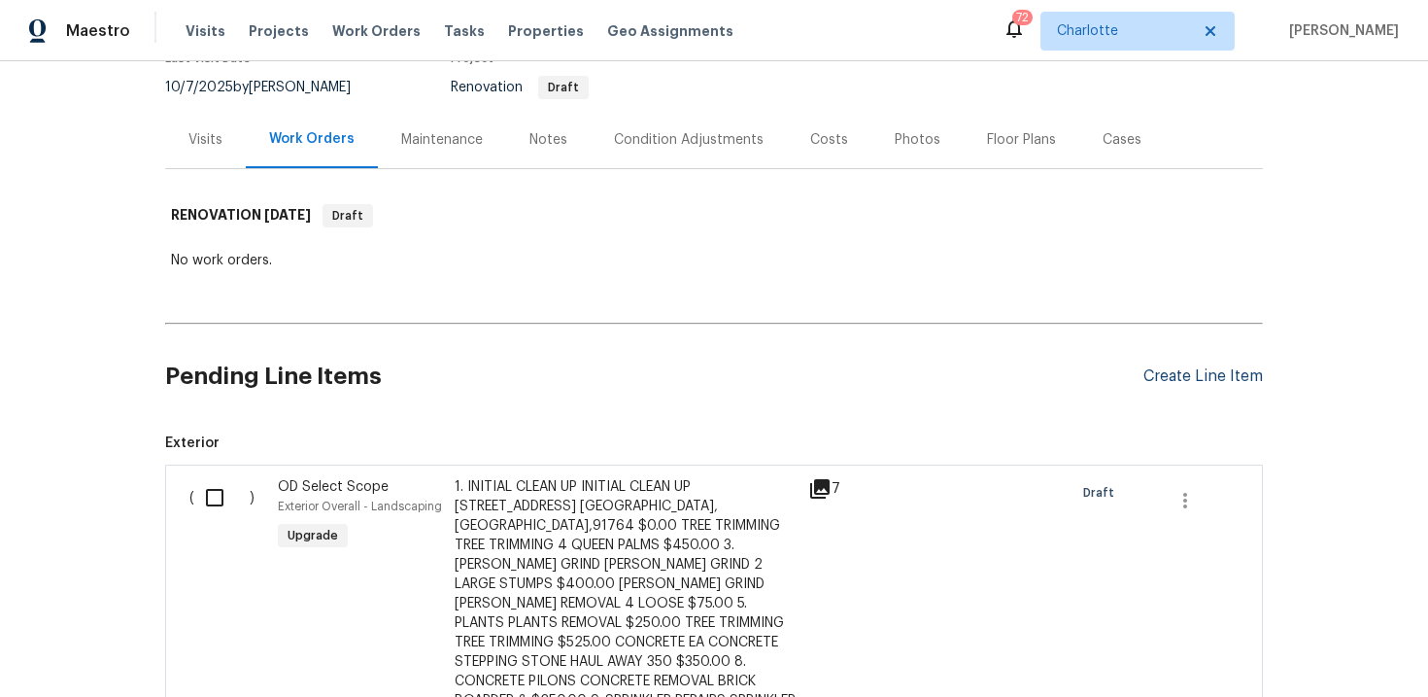
click at [1181, 373] on div "Create Line Item" at bounding box center [1202, 376] width 119 height 18
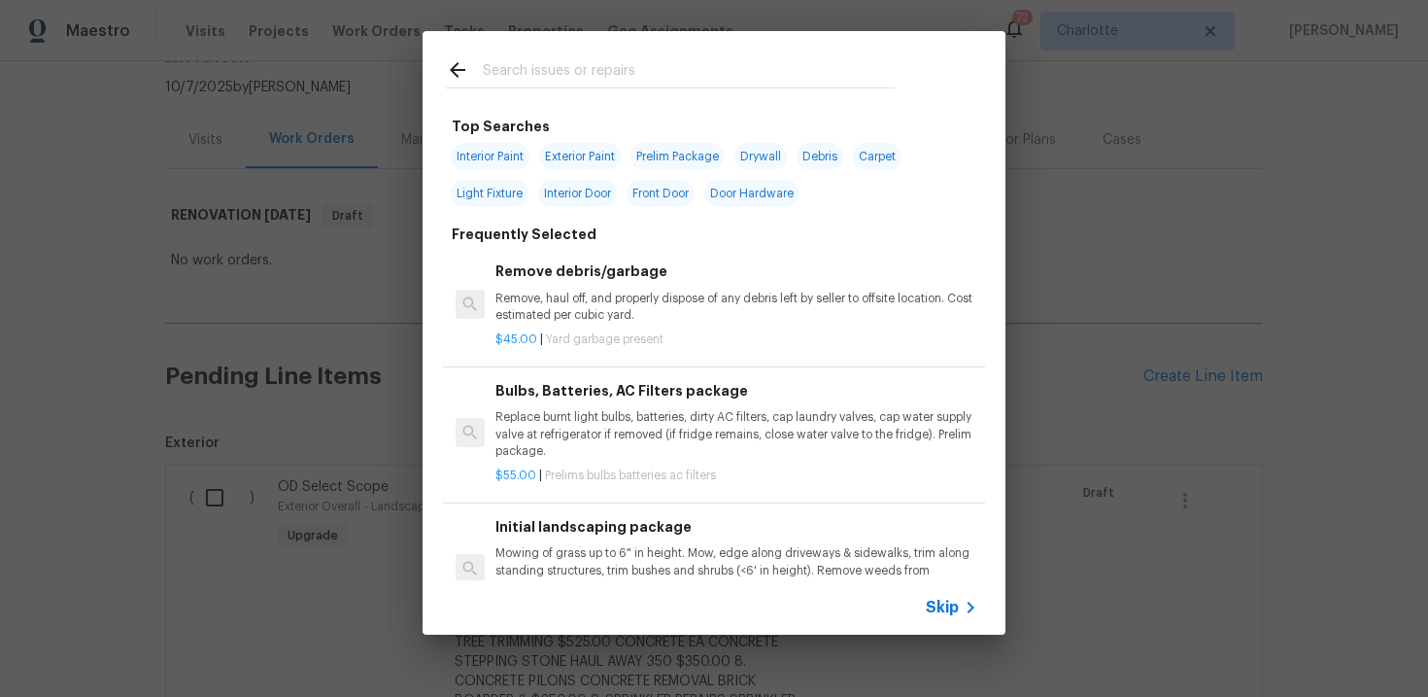
click at [942, 603] on span "Skip" at bounding box center [942, 606] width 33 height 19
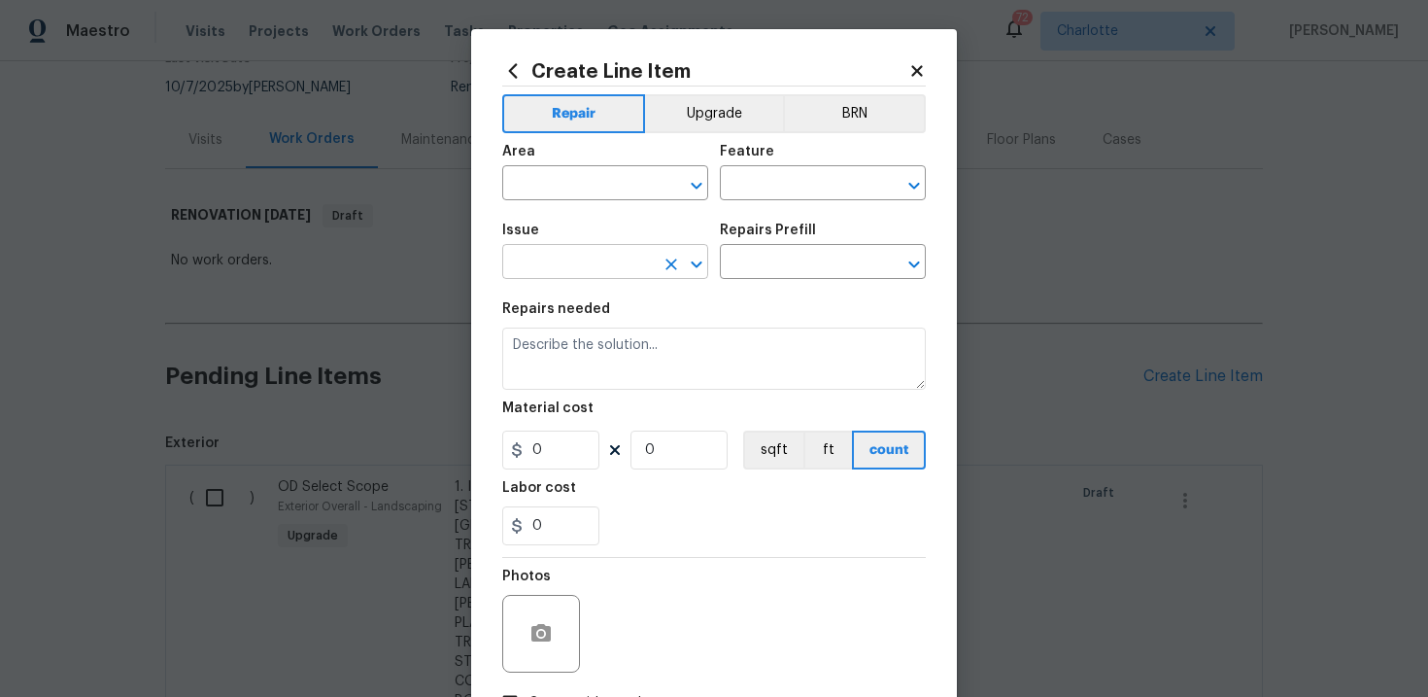
click at [610, 259] on input "text" at bounding box center [578, 264] width 152 height 30
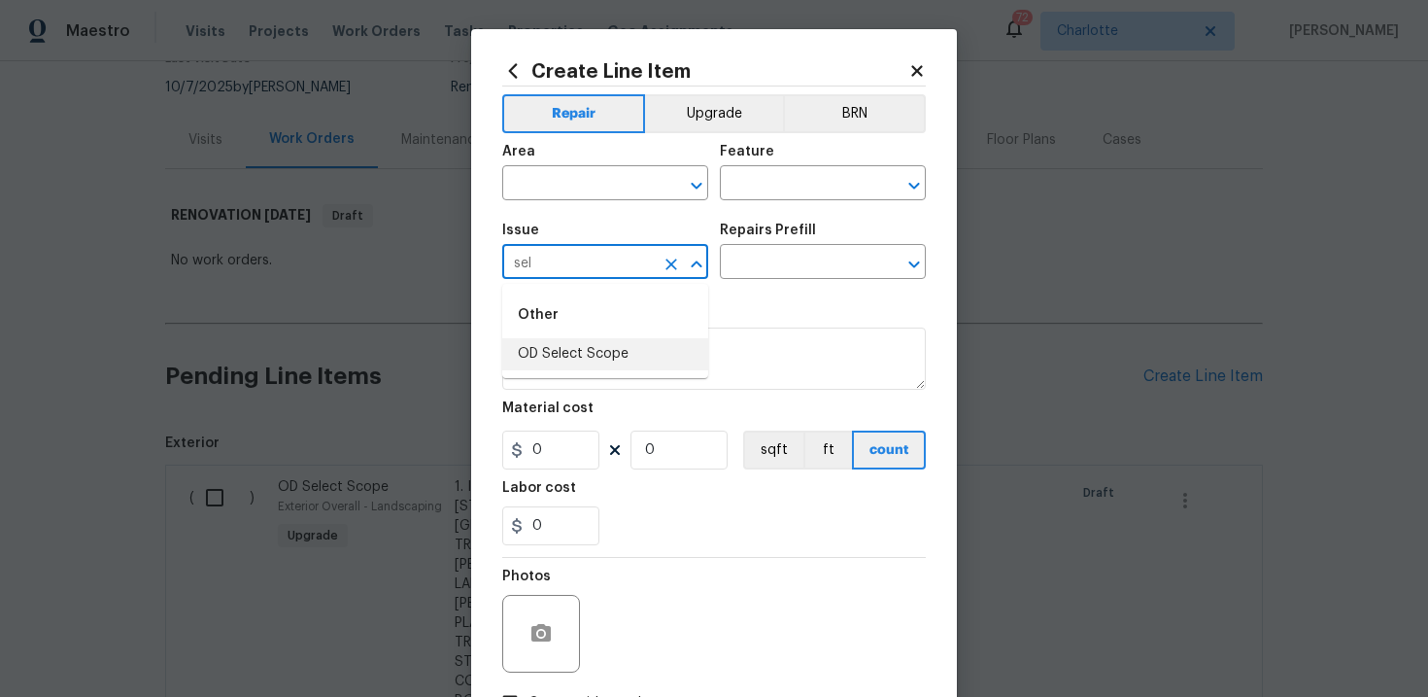
click at [587, 360] on li "OD Select Scope" at bounding box center [605, 354] width 206 height 32
type input "OD Select Scope"
click at [790, 262] on input "text" at bounding box center [796, 264] width 152 height 30
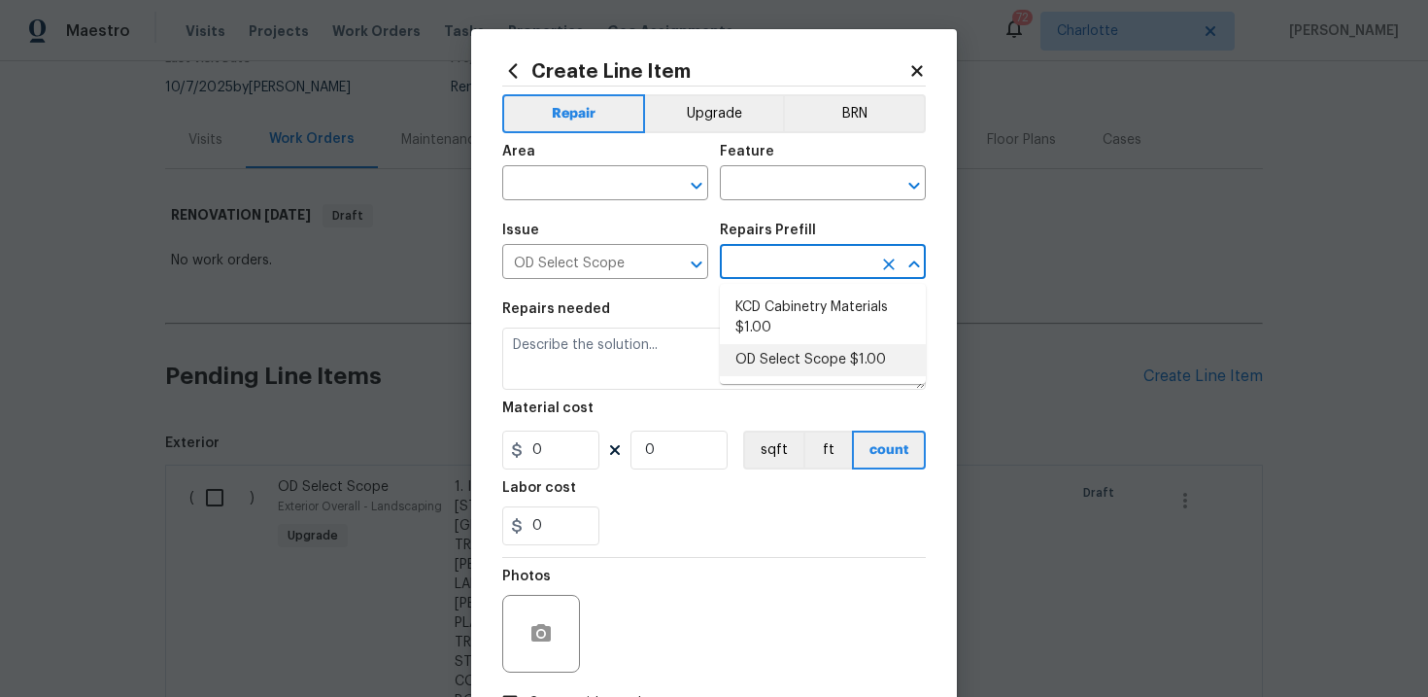
click at [787, 354] on li "OD Select Scope $1.00" at bounding box center [823, 360] width 206 height 32
type input "OD Select Scope $1.00"
type textarea "Refer to the agreed upon scope document for further details."
type input "1"
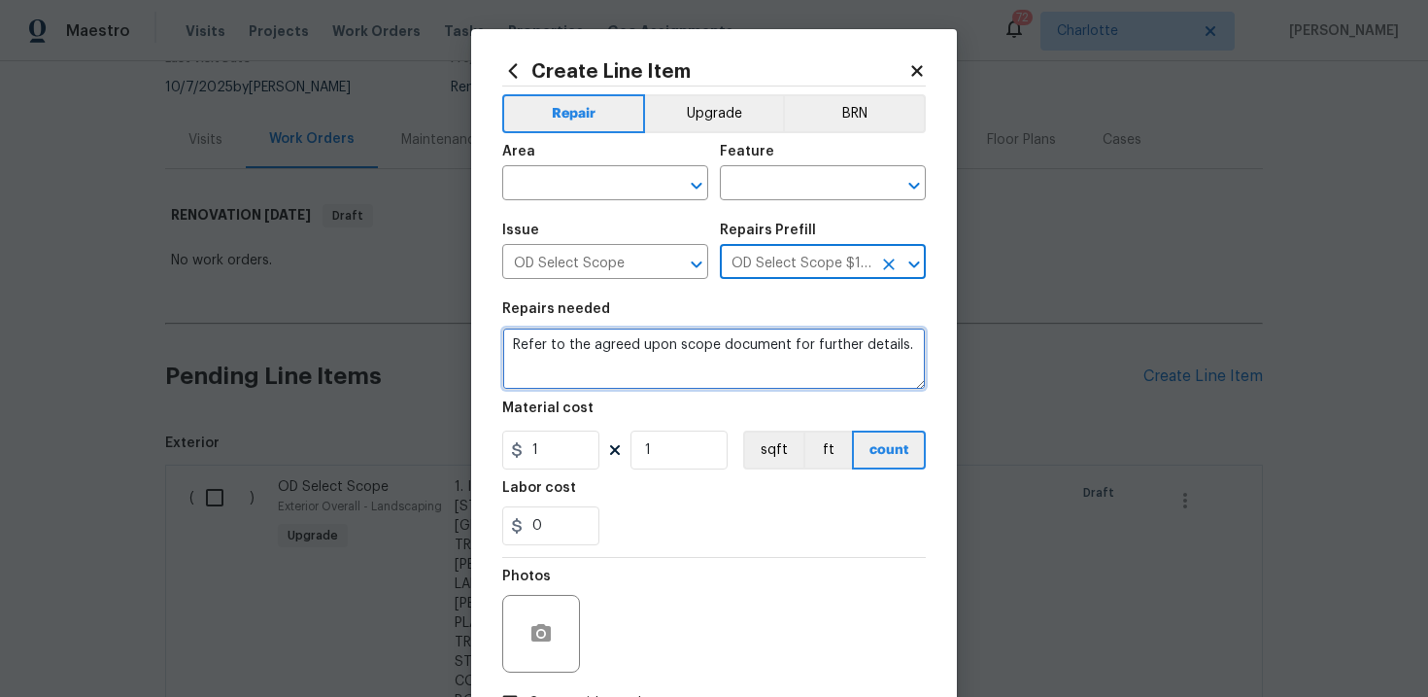
click at [710, 353] on textarea "Refer to the agreed upon scope document for further details." at bounding box center [714, 358] width 424 height 62
paste textarea "Work Order #3 -> Garage -> Garage Door -> Install overhead tracks, necessary co…"
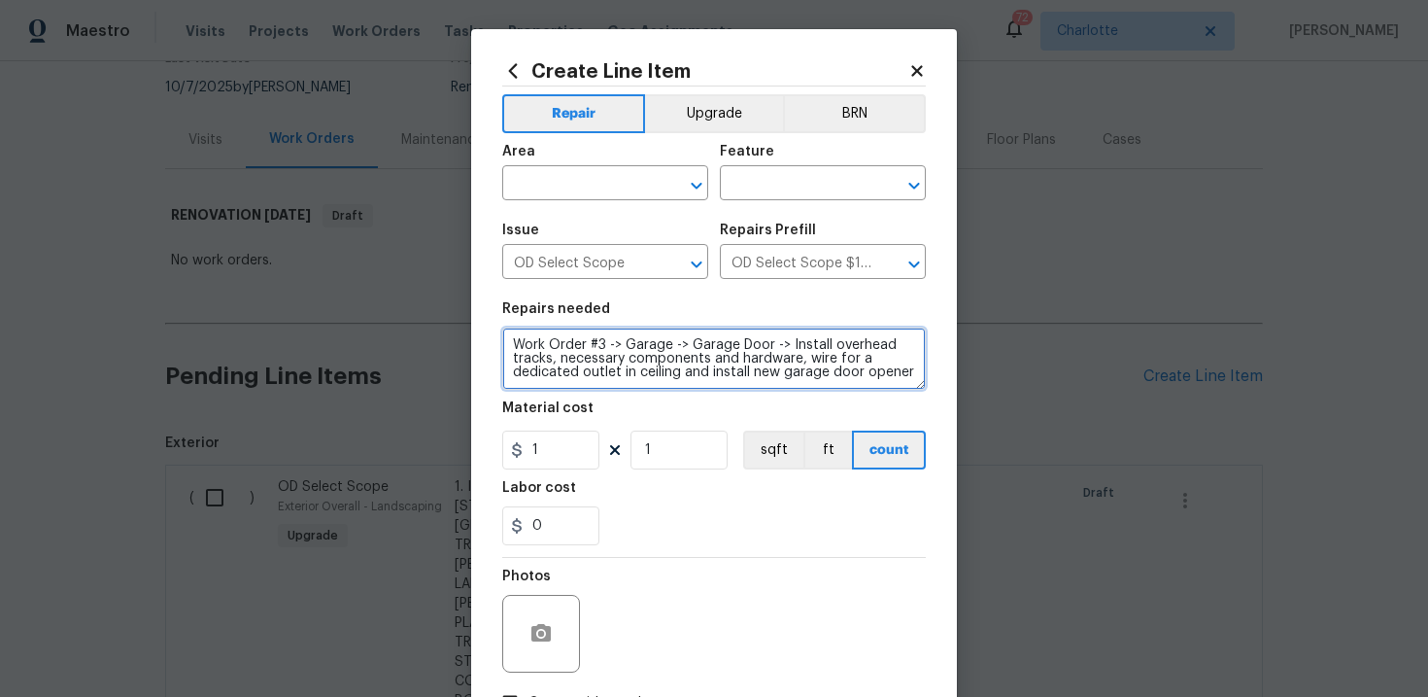
type textarea "Work Order #3 -> Garage -> Garage Door -> Install overhead tracks, necessary co…"
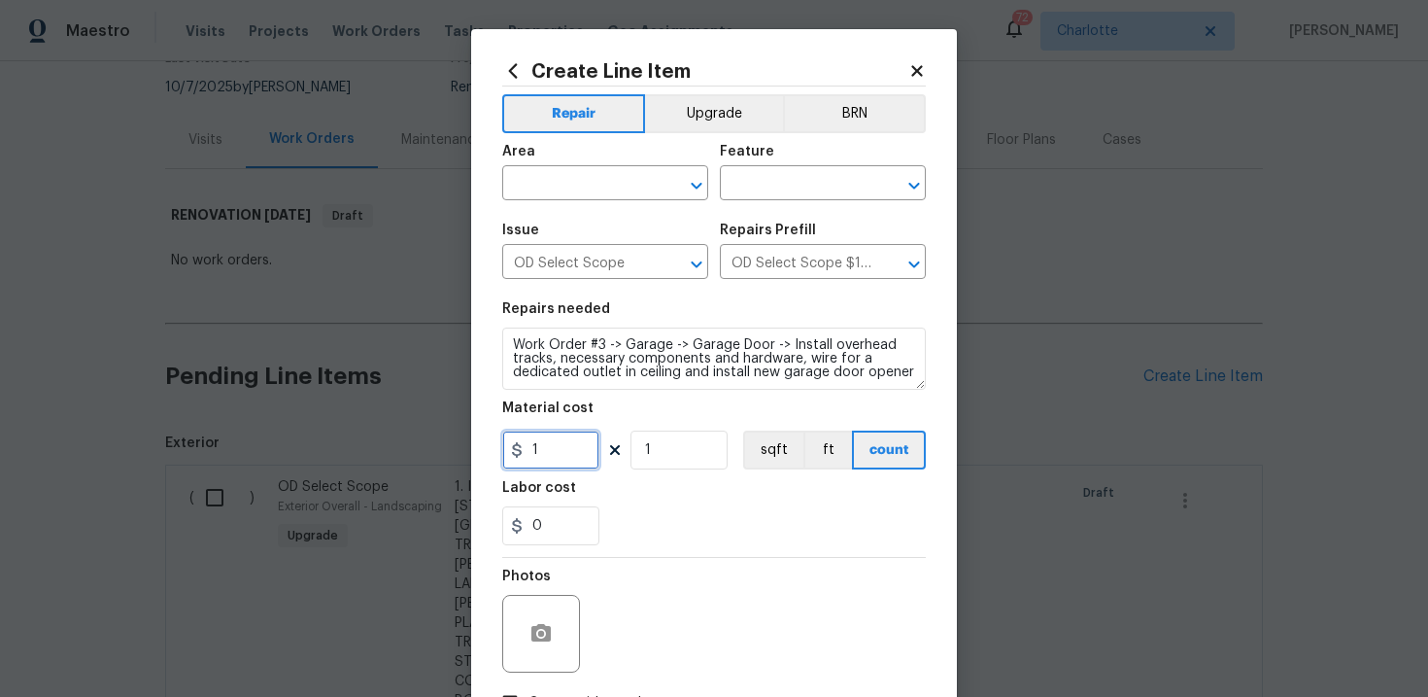
click at [570, 453] on input "1" at bounding box center [550, 449] width 97 height 39
type input "550"
click at [617, 190] on input "text" at bounding box center [578, 185] width 152 height 30
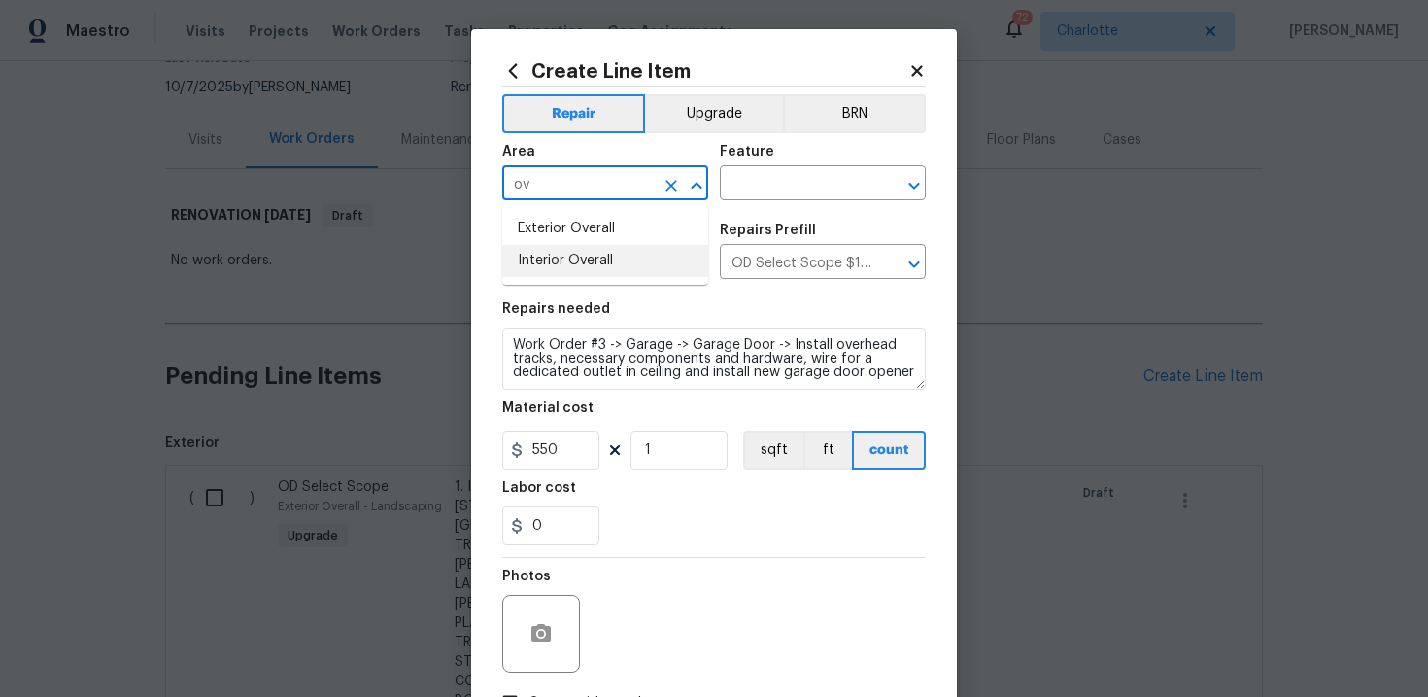
click at [616, 263] on li "Interior Overall" at bounding box center [605, 261] width 206 height 32
type input "Interior Overall"
click at [785, 190] on input "text" at bounding box center [796, 185] width 152 height 30
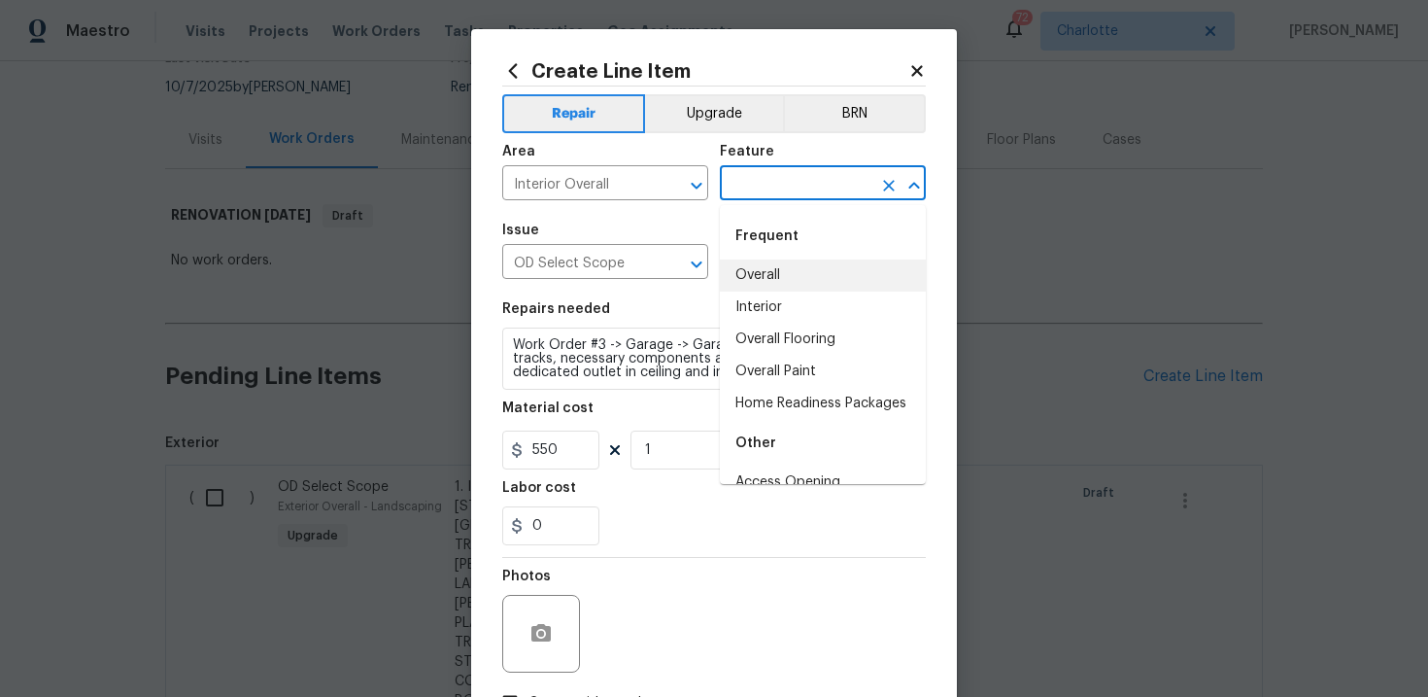
click at [787, 263] on li "Overall" at bounding box center [823, 275] width 206 height 32
type input "Overall"
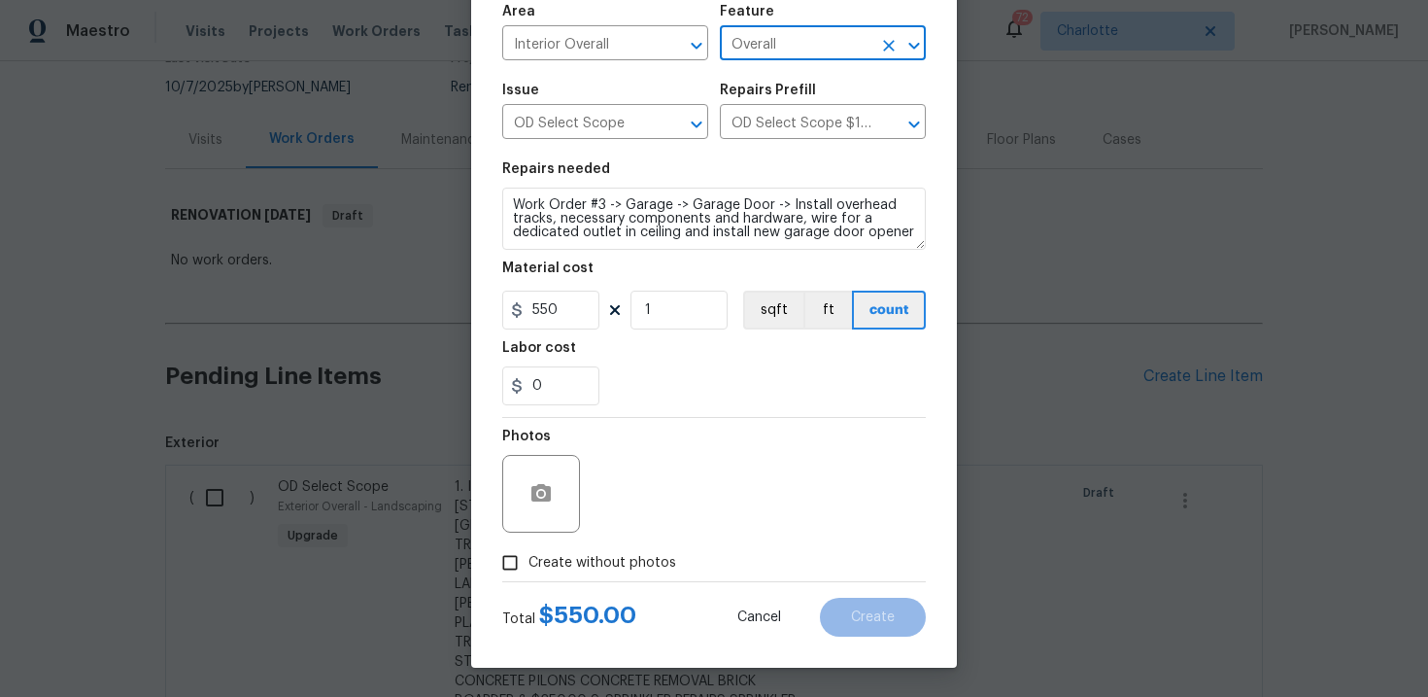
click at [624, 574] on label "Create without photos" at bounding box center [584, 562] width 185 height 37
click at [528, 574] on input "Create without photos" at bounding box center [510, 562] width 37 height 37
checkbox input "true"
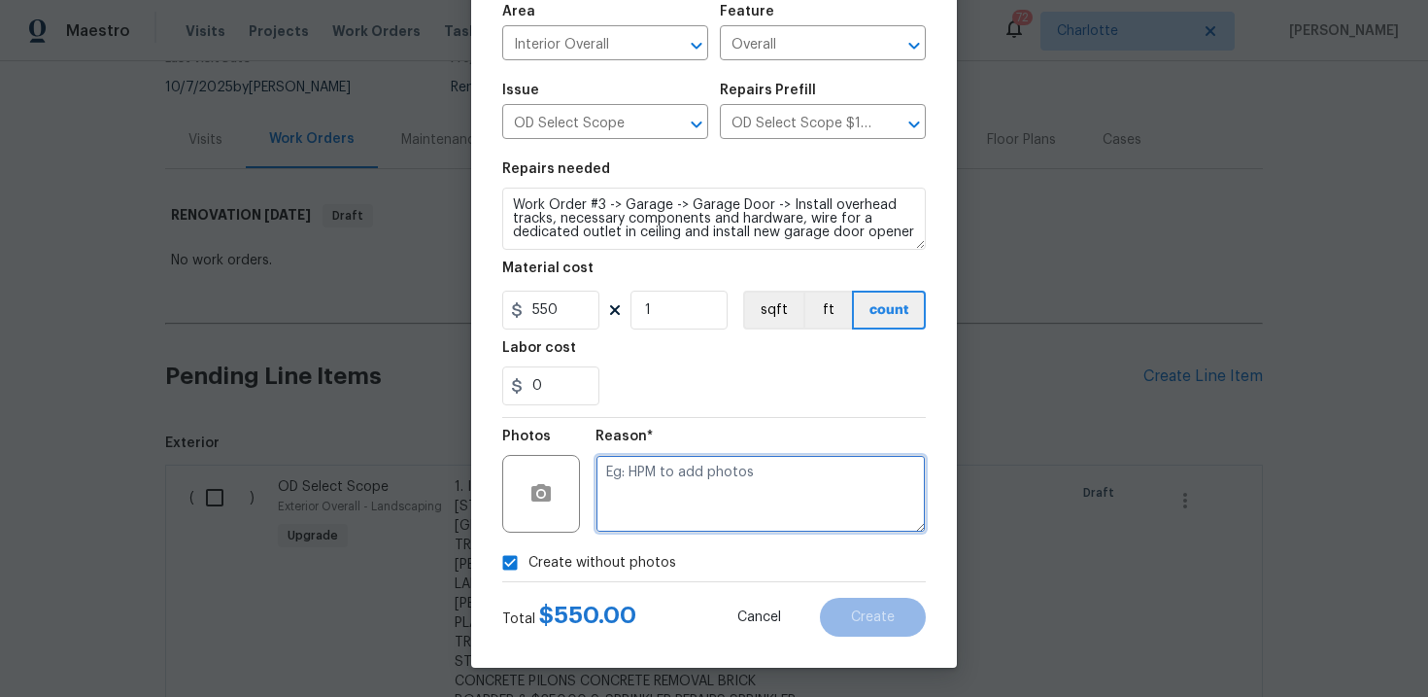
click at [700, 496] on textarea at bounding box center [761, 494] width 330 height 78
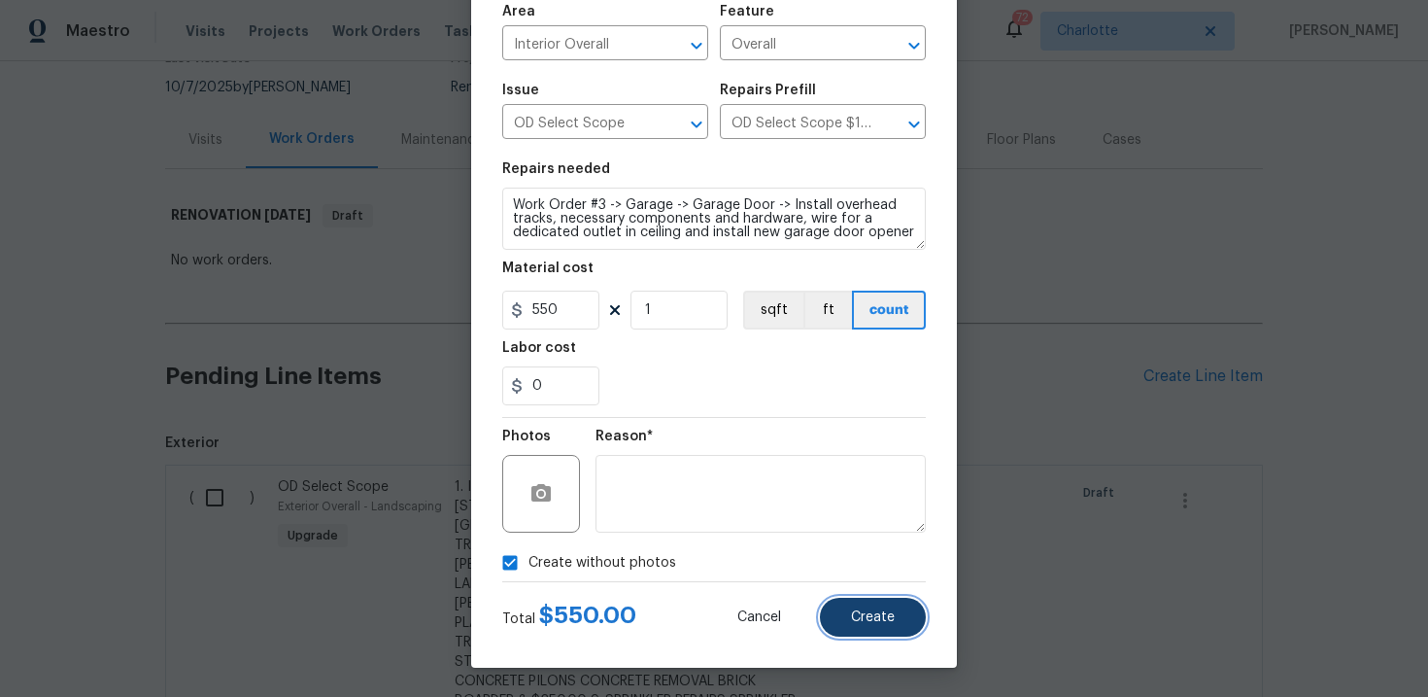
click at [856, 612] on span "Create" at bounding box center [873, 617] width 44 height 15
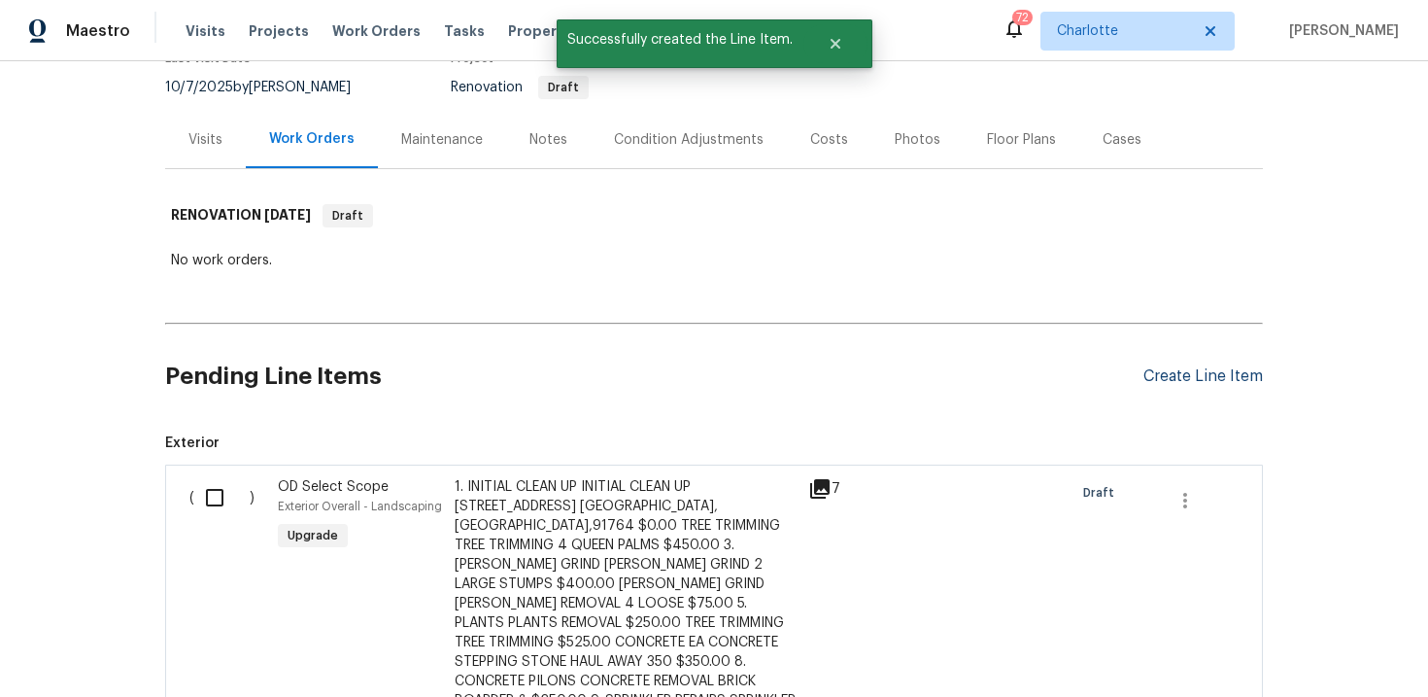
click at [1209, 378] on div "Create Line Item" at bounding box center [1202, 376] width 119 height 18
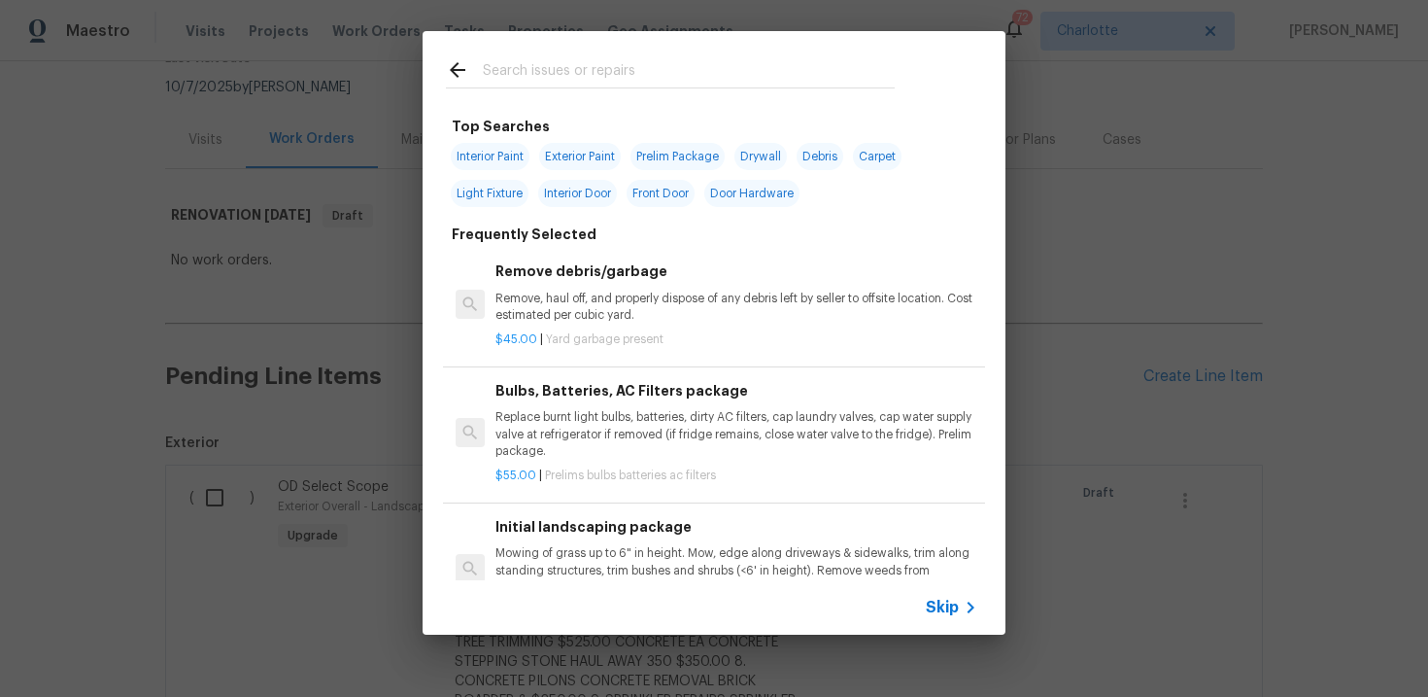
click at [949, 612] on span "Skip" at bounding box center [942, 606] width 33 height 19
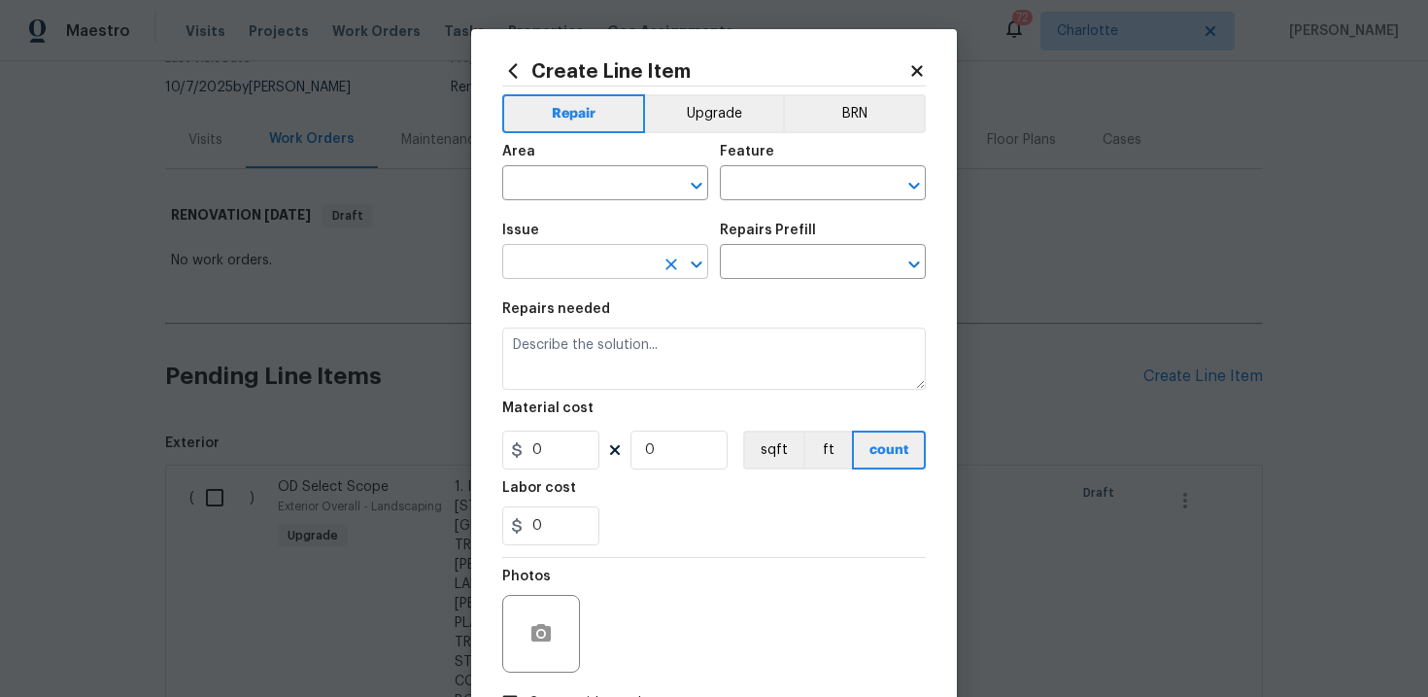
click at [610, 262] on input "text" at bounding box center [578, 264] width 152 height 30
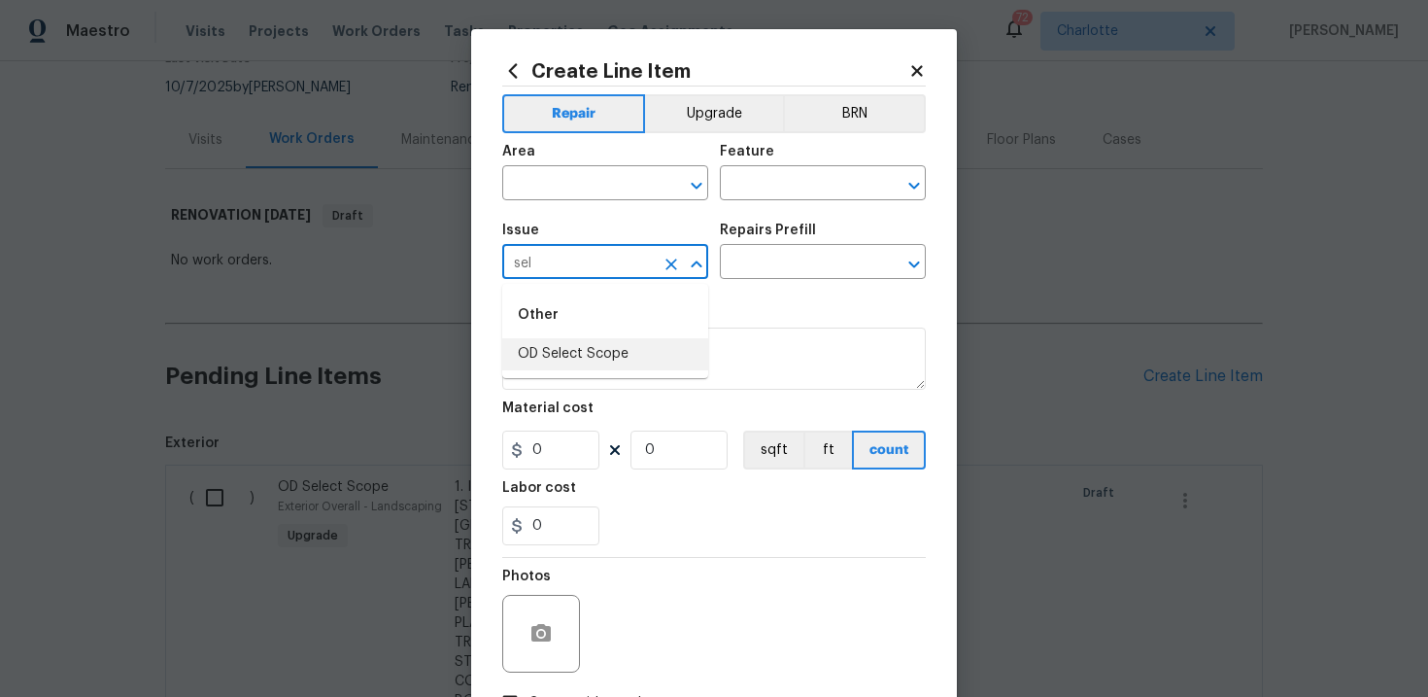
click at [595, 351] on li "OD Select Scope" at bounding box center [605, 354] width 206 height 32
type input "OD Select Scope"
click at [783, 255] on input "text" at bounding box center [796, 264] width 152 height 30
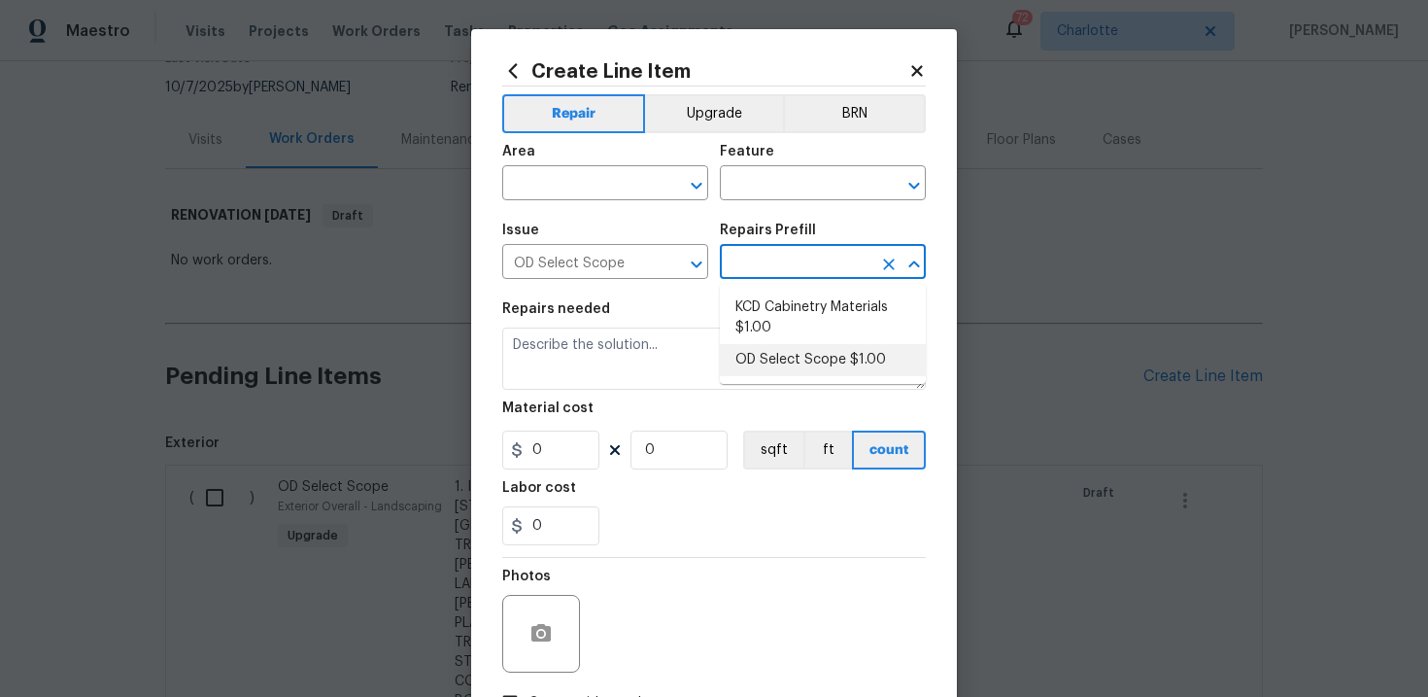
click at [799, 358] on li "OD Select Scope $1.00" at bounding box center [823, 360] width 206 height 32
type input "OD Select Scope $1.00"
type textarea "Refer to the agreed upon scope document for further details."
type input "1"
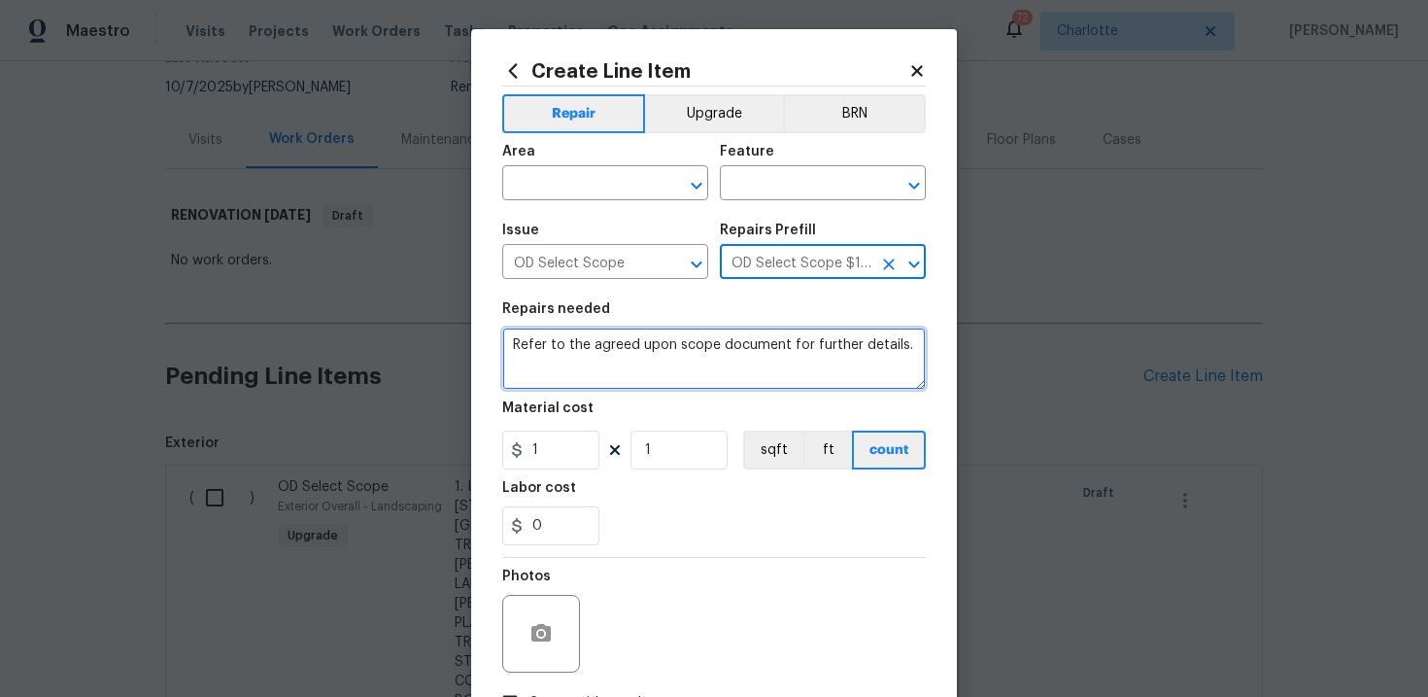
click at [683, 347] on textarea "Refer to the agreed upon scope document for further details." at bounding box center [714, 358] width 424 height 62
paste textarea "Work Order #3 -> Garage -> Garage Door -> Demo door and open up driveway facing…"
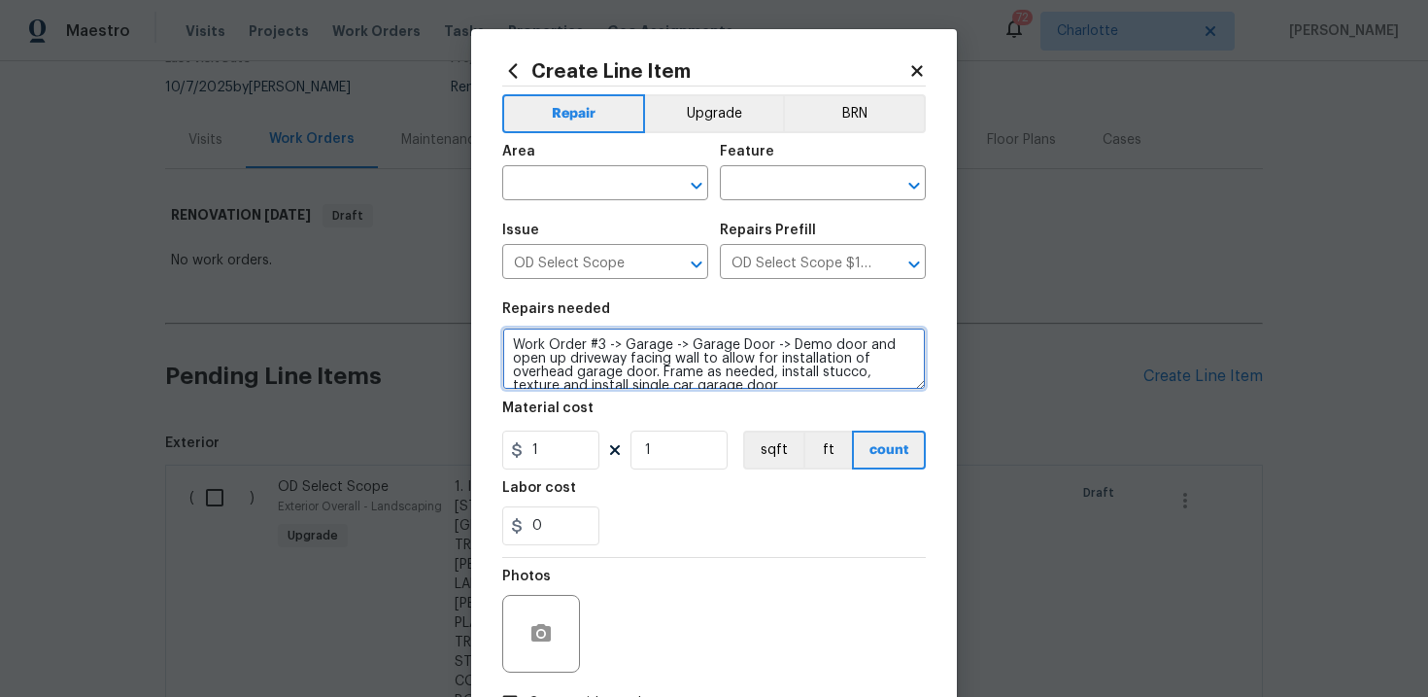
scroll to position [4, 0]
type textarea "Work Order #3 -> Garage -> Garage Door -> Demo door and open up driveway facing…"
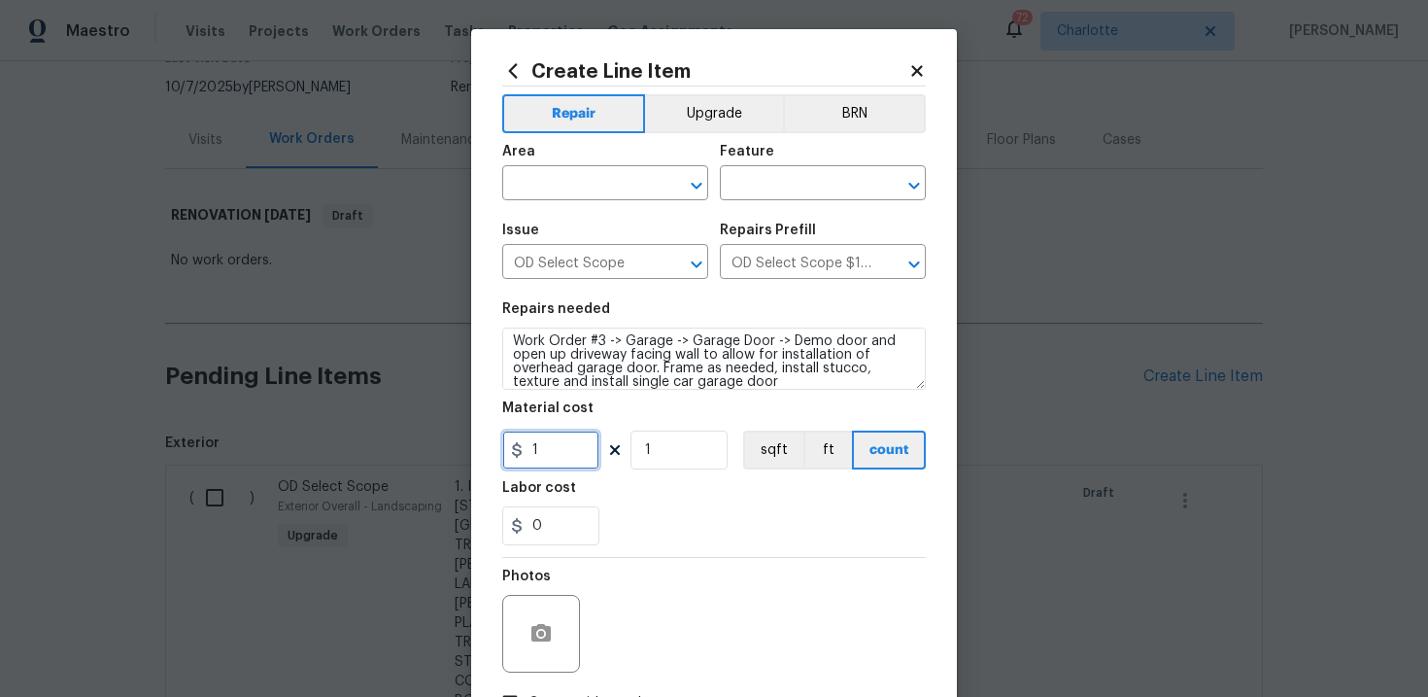
click at [565, 455] on input "1" at bounding box center [550, 449] width 97 height 39
type input "1200"
click at [600, 188] on input "text" at bounding box center [578, 185] width 152 height 30
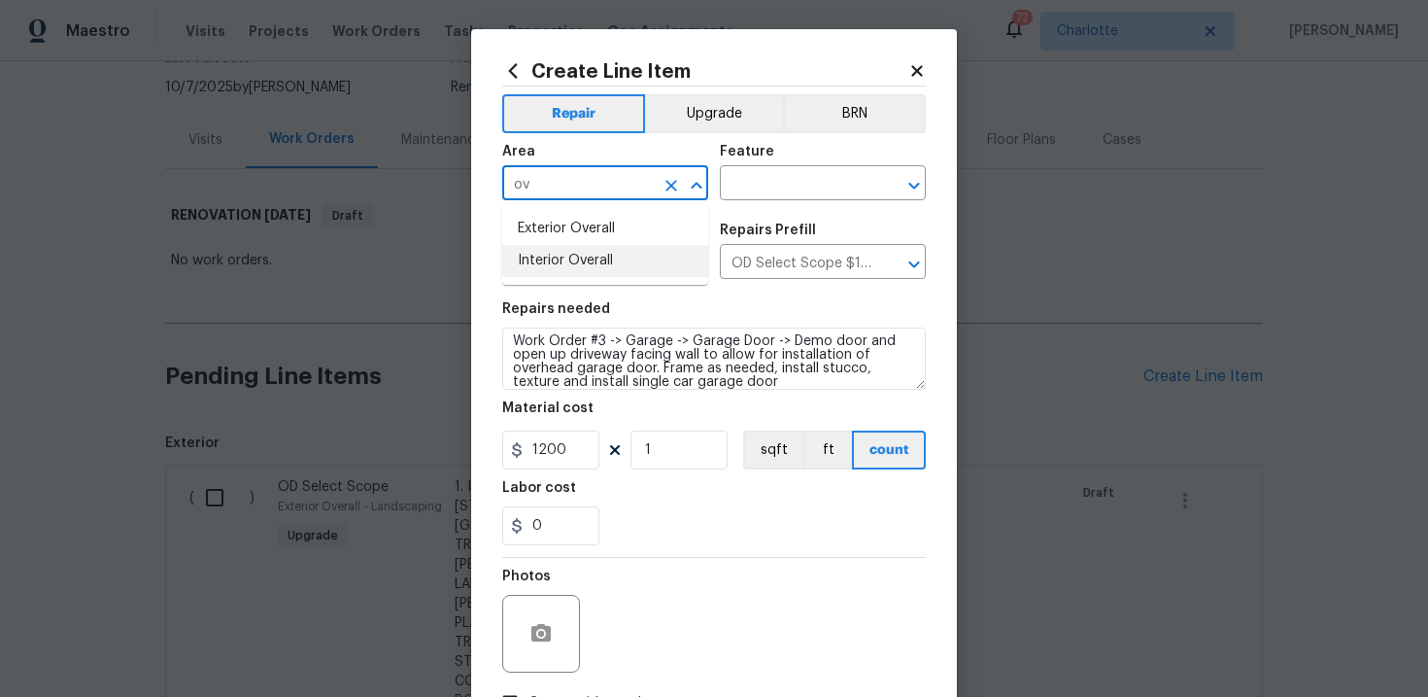
click at [598, 267] on li "Interior Overall" at bounding box center [605, 261] width 206 height 32
type input "Interior Overall"
click at [784, 187] on input "text" at bounding box center [796, 185] width 152 height 30
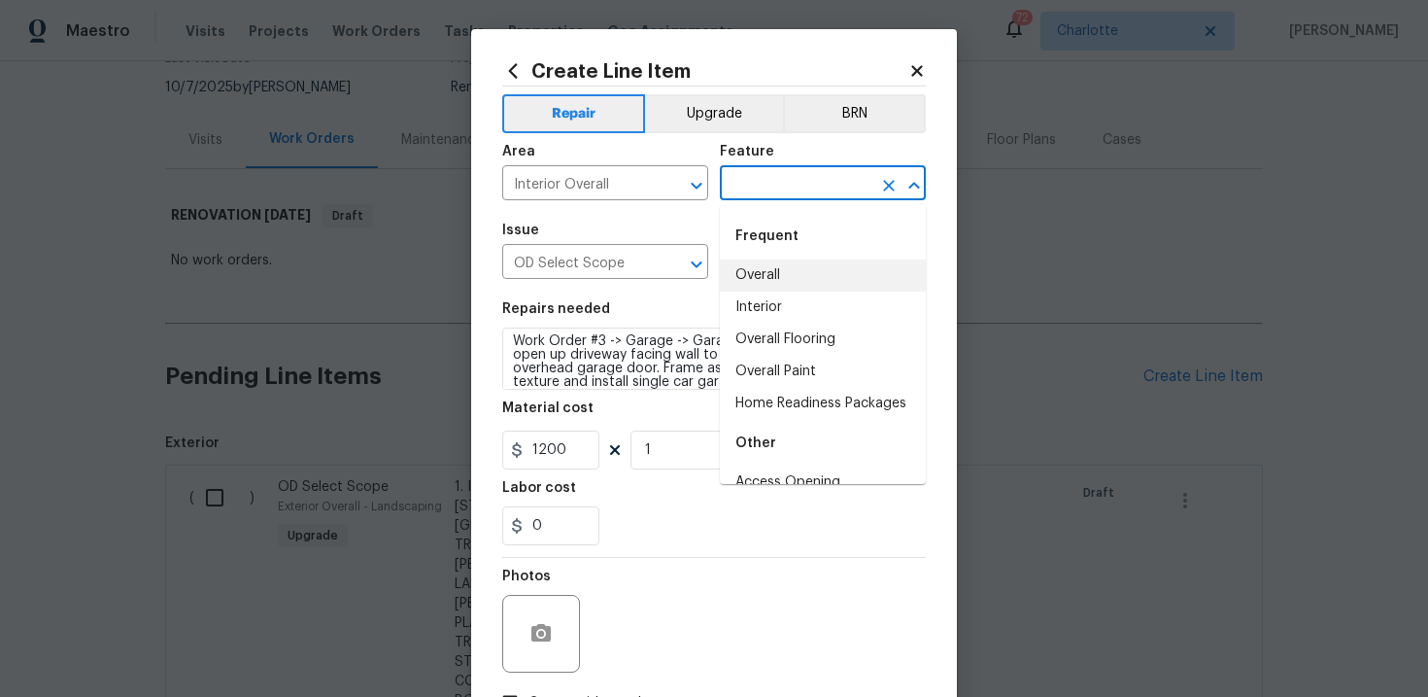
click at [784, 268] on li "Overall" at bounding box center [823, 275] width 206 height 32
type input "Overall"
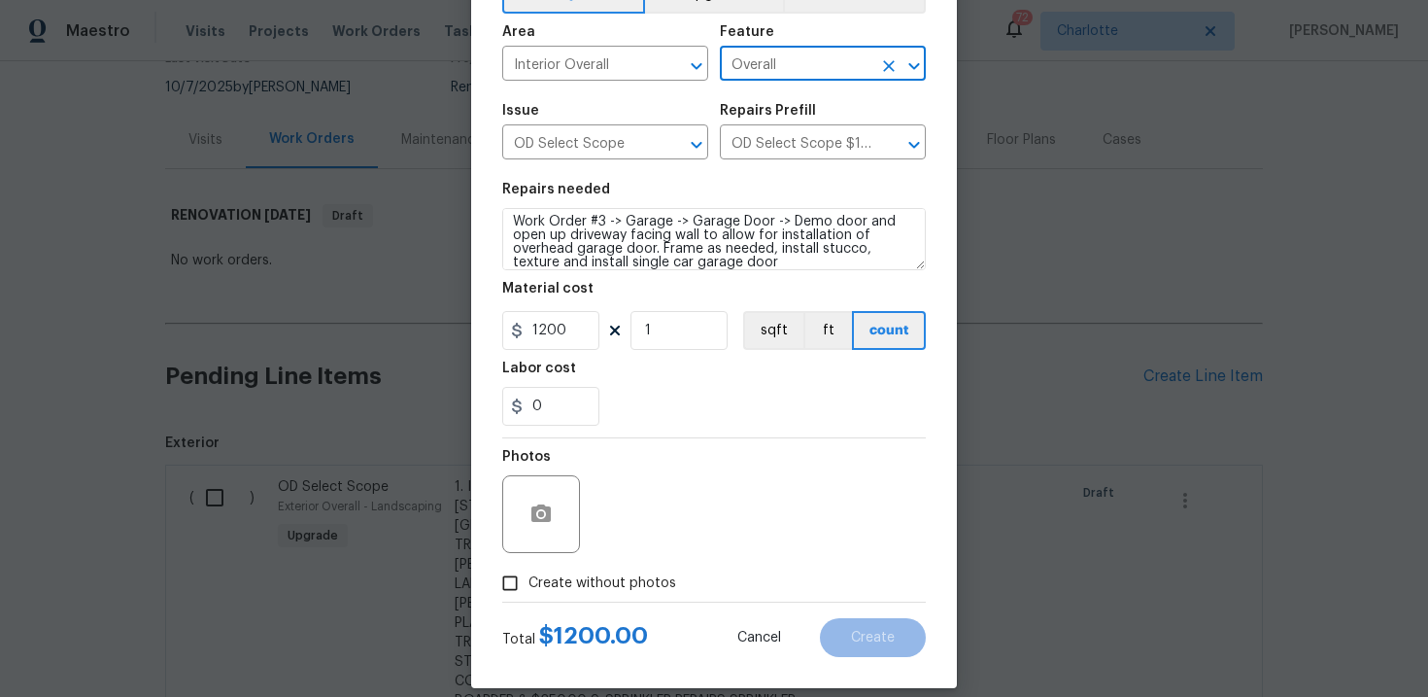
scroll to position [141, 0]
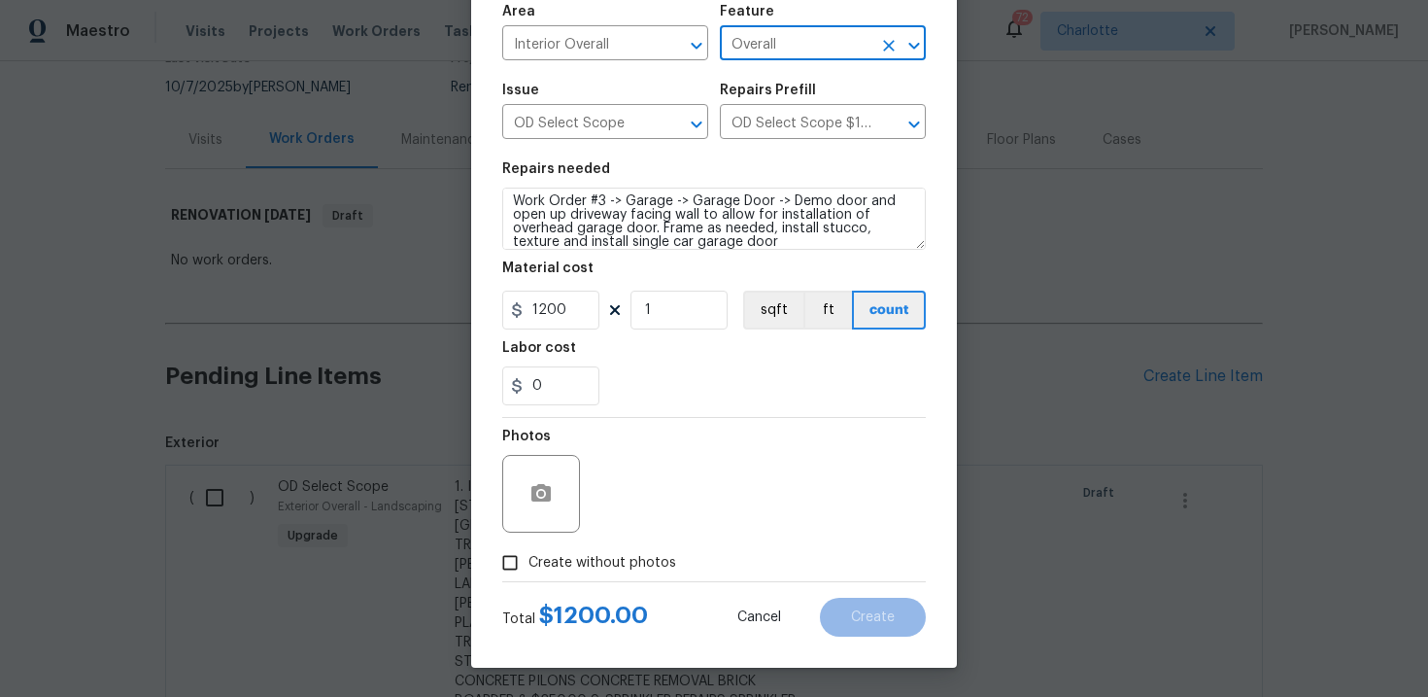
click at [613, 571] on span "Create without photos" at bounding box center [602, 563] width 148 height 20
click at [528, 571] on input "Create without photos" at bounding box center [510, 562] width 37 height 37
checkbox input "true"
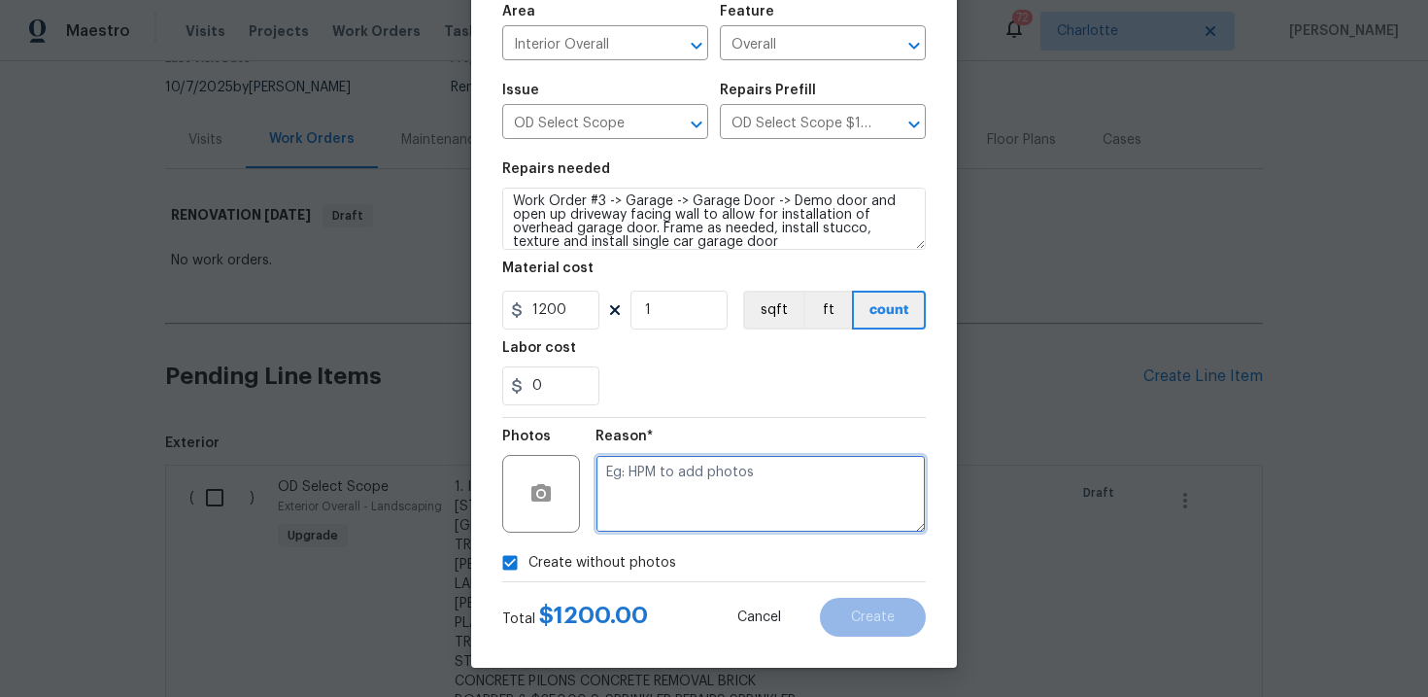
click at [698, 503] on textarea at bounding box center [761, 494] width 330 height 78
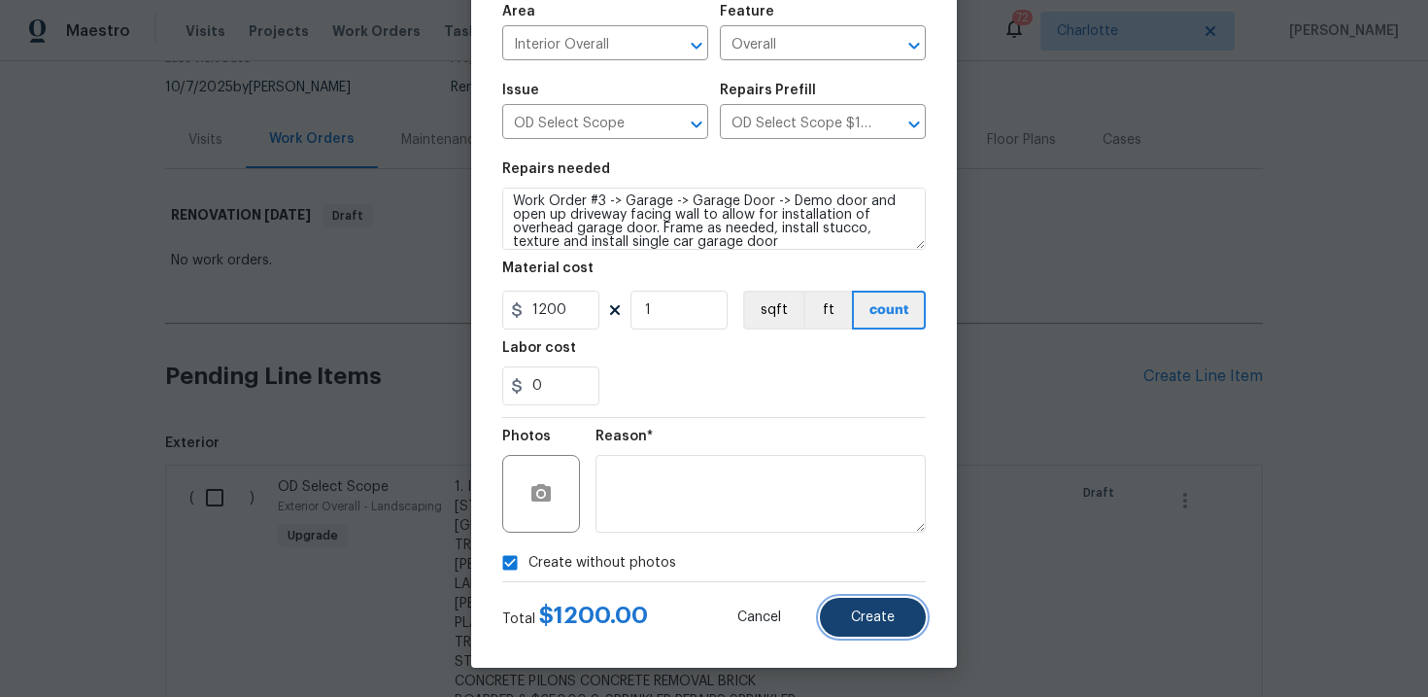
click at [861, 610] on span "Create" at bounding box center [873, 617] width 44 height 15
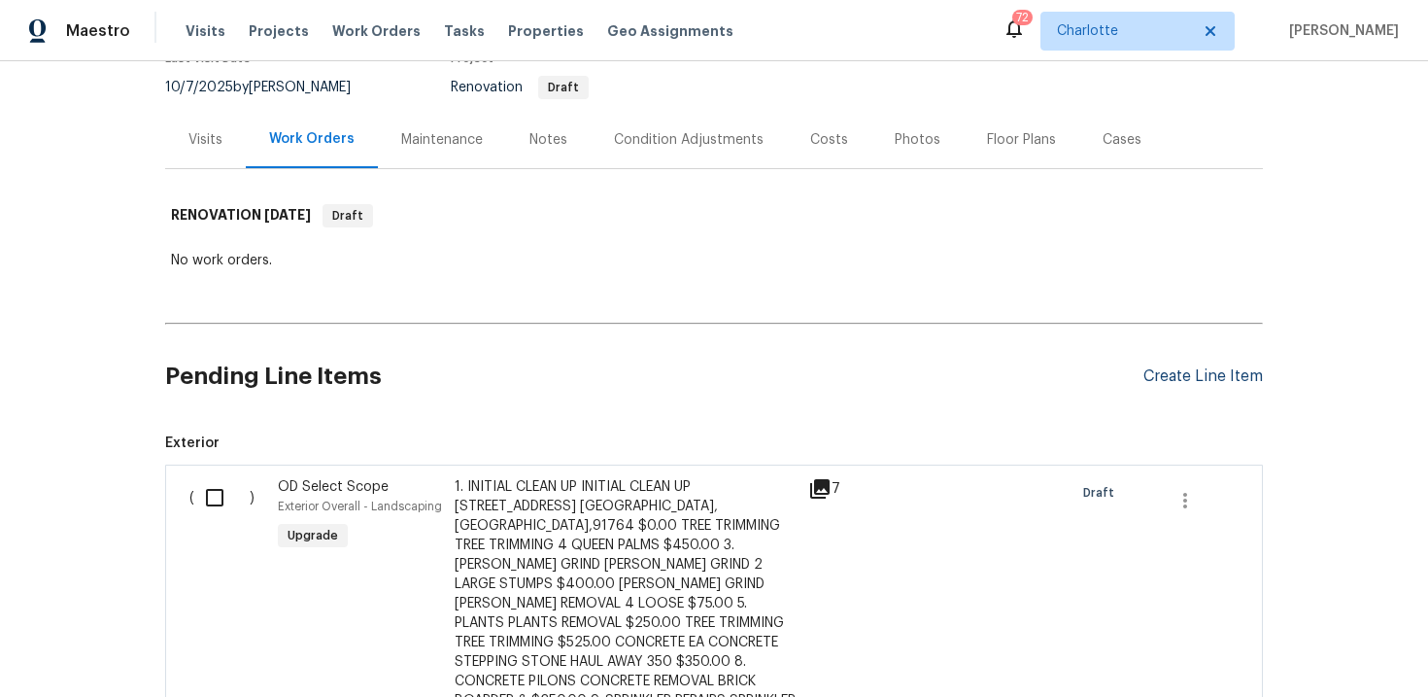
click at [1176, 379] on div "Create Line Item" at bounding box center [1202, 376] width 119 height 18
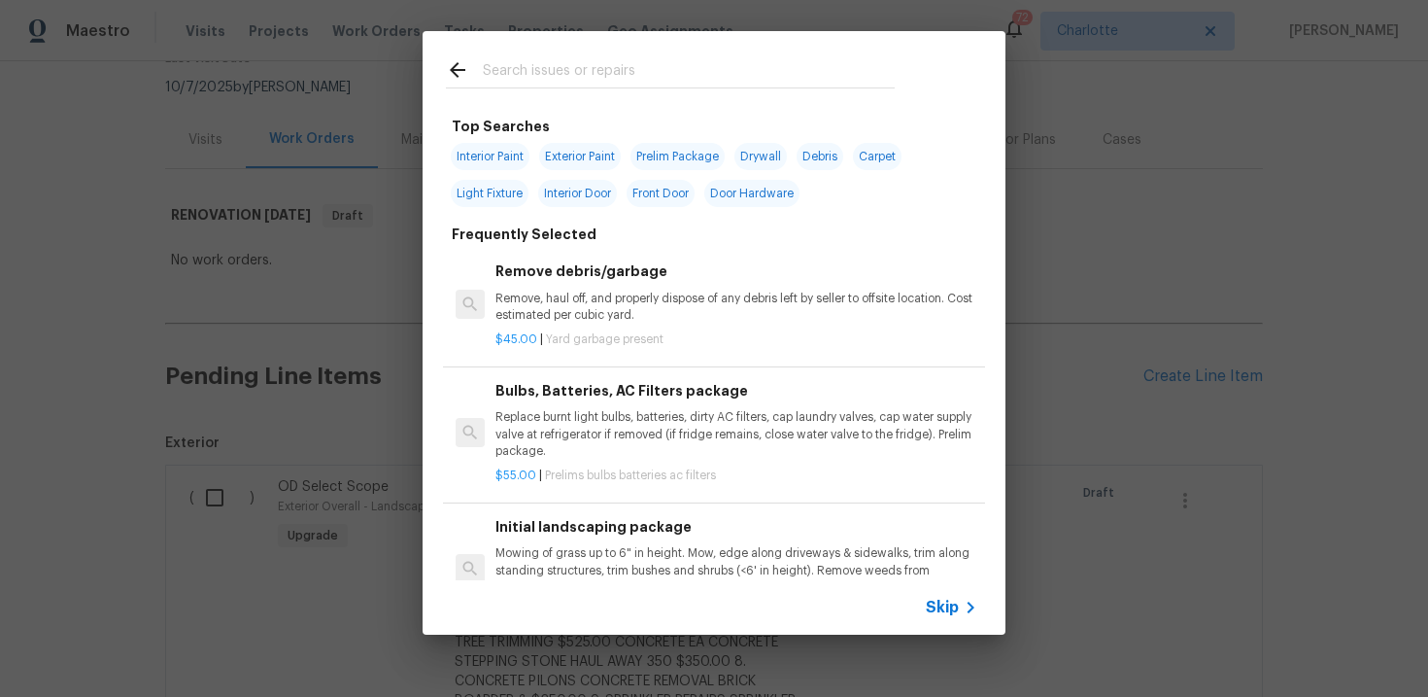
click at [936, 603] on span "Skip" at bounding box center [942, 606] width 33 height 19
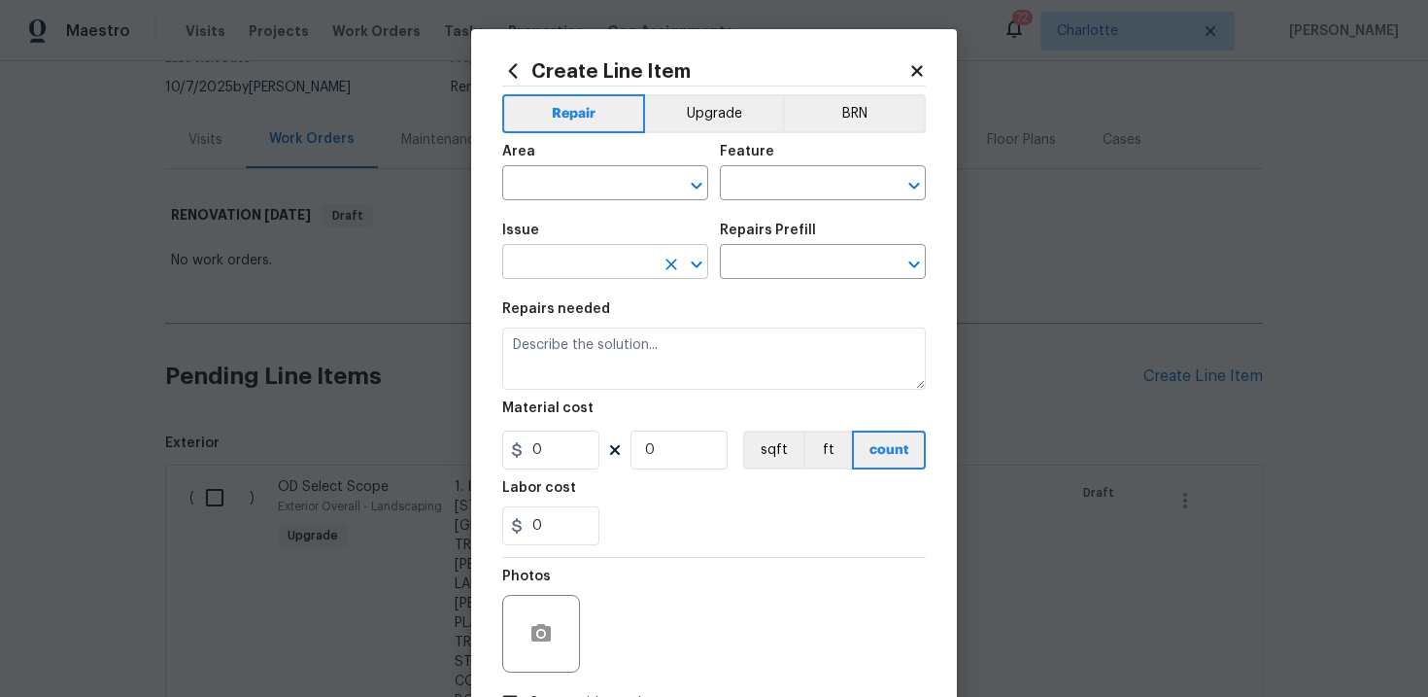
click at [592, 262] on input "text" at bounding box center [578, 264] width 152 height 30
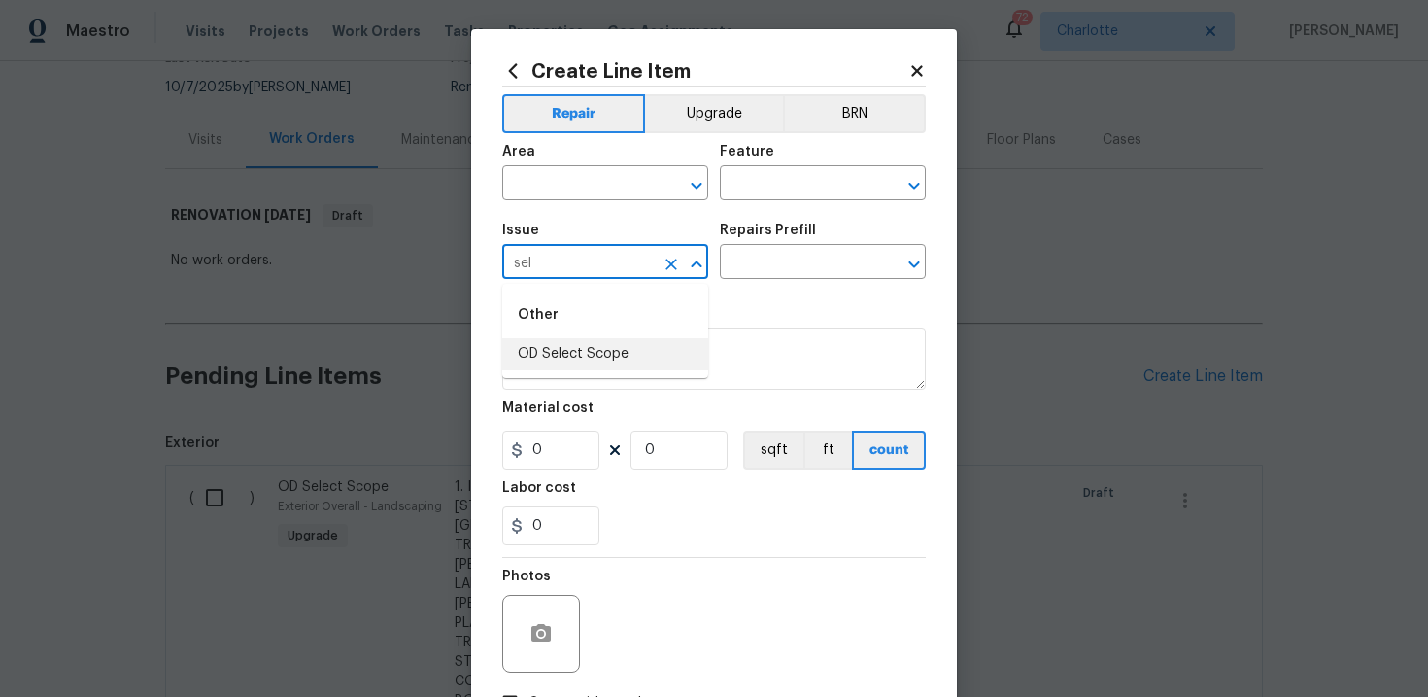
click at [590, 354] on li "OD Select Scope" at bounding box center [605, 354] width 206 height 32
type input "OD Select Scope"
click at [756, 267] on input "text" at bounding box center [796, 264] width 152 height 30
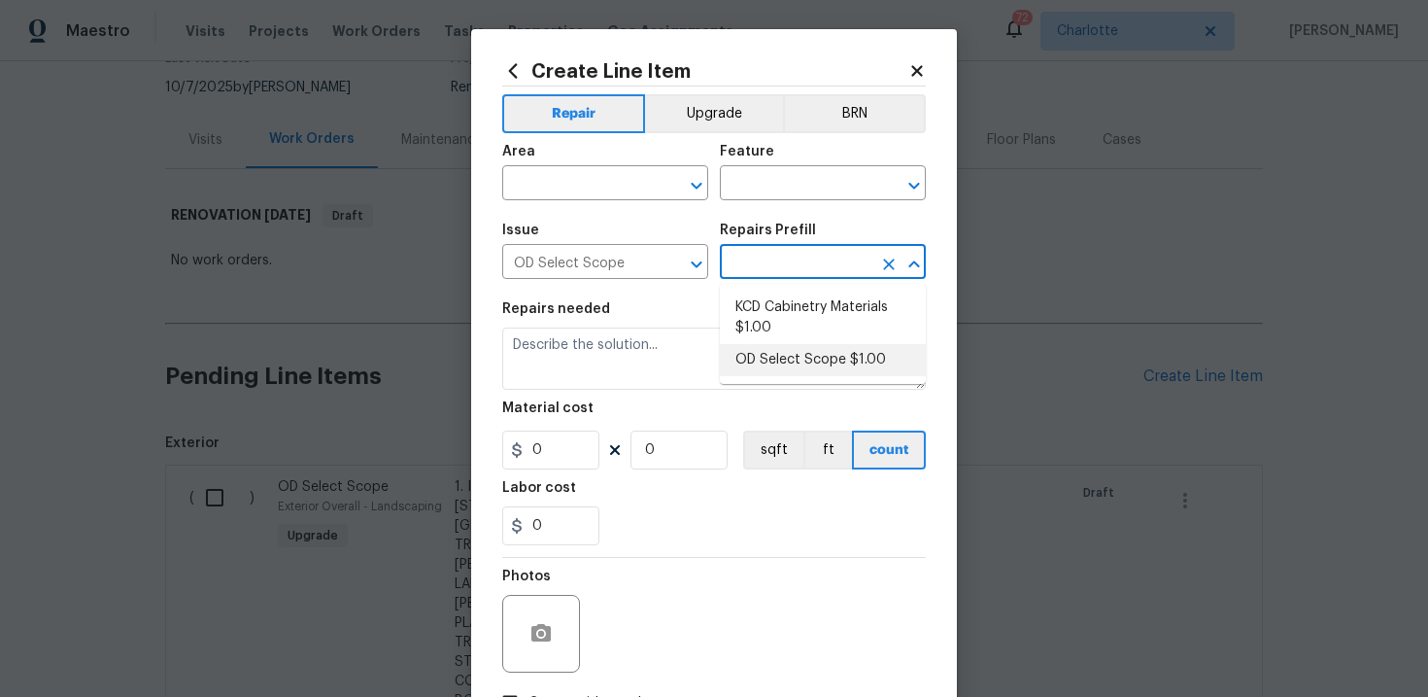
click at [781, 365] on li "OD Select Scope $1.00" at bounding box center [823, 360] width 206 height 32
type input "OD Select Scope $1.00"
type textarea "Refer to the agreed upon scope document for further details."
type input "1"
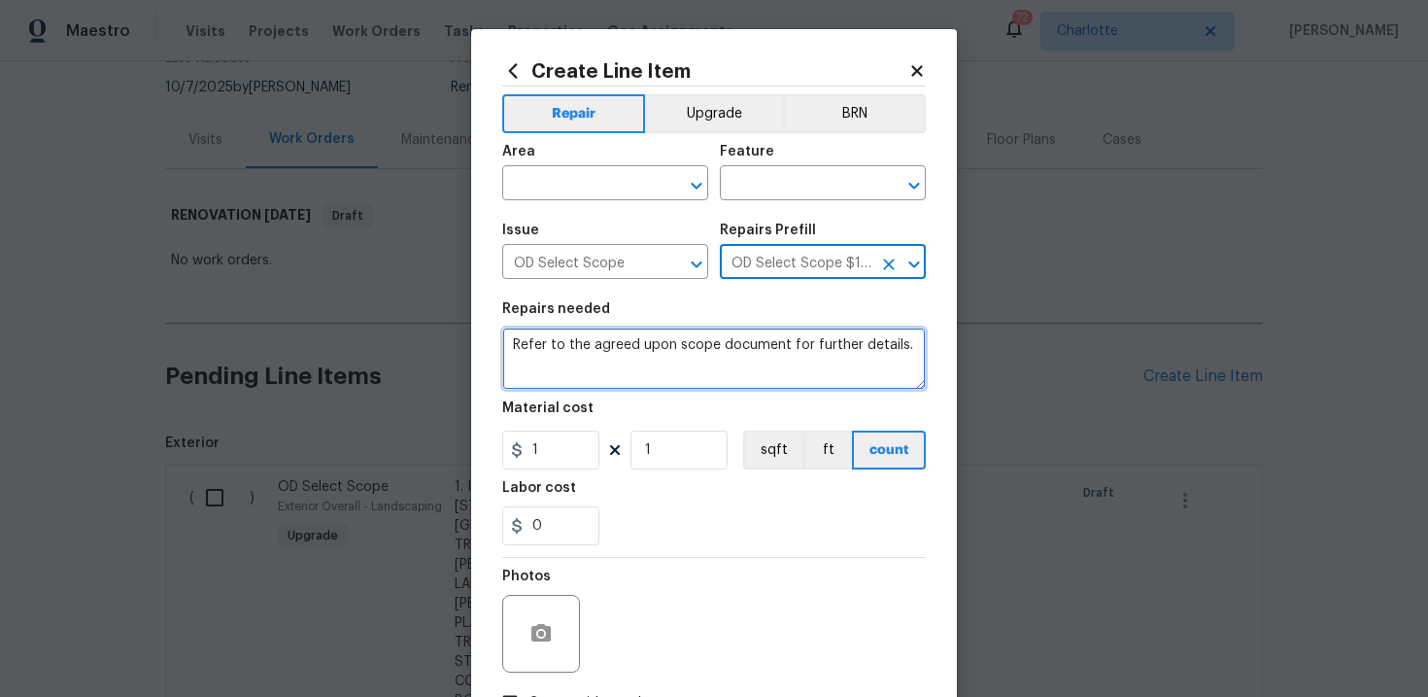
click at [689, 355] on textarea "Refer to the agreed upon scope document for further details." at bounding box center [714, 358] width 424 height 62
paste textarea "Work Order #3 -> Garage -> Walls and Ceilings -> Paint full garage interior. Pa…"
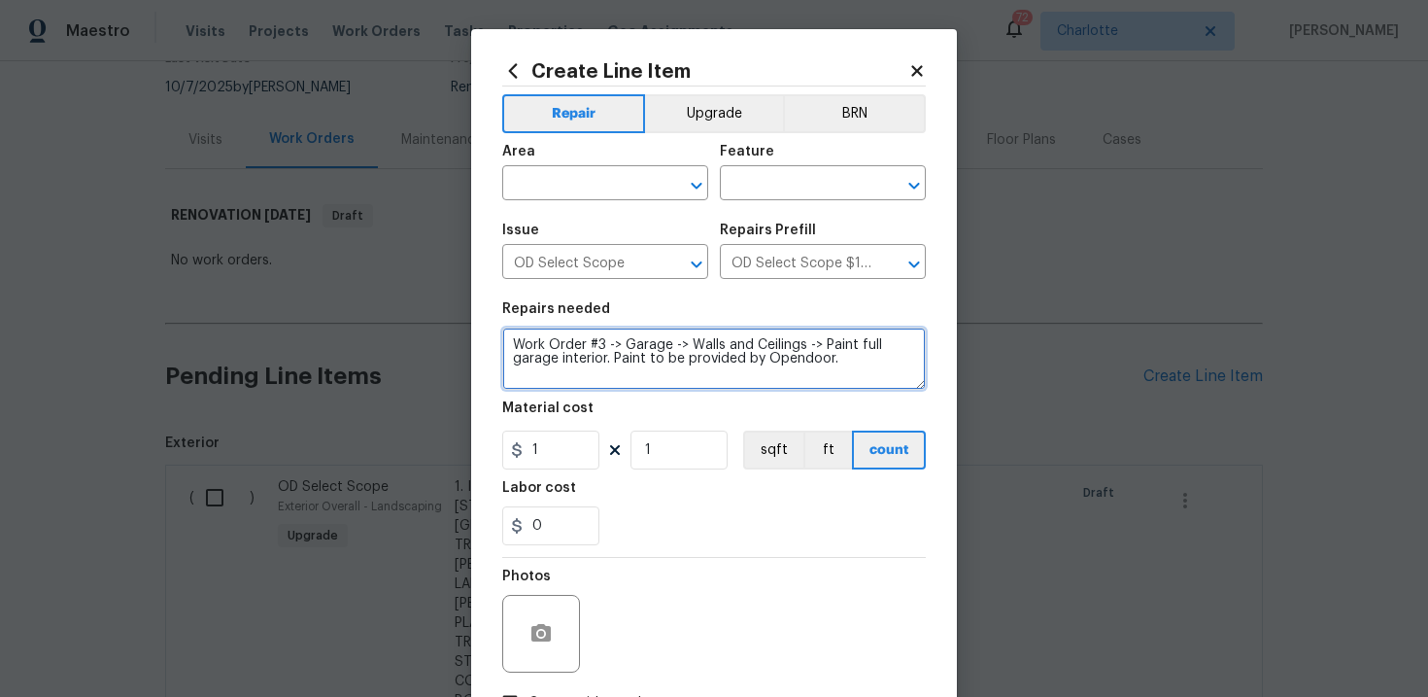
type textarea "Work Order #3 -> Garage -> Walls and Ceilings -> Paint full garage interior. Pa…"
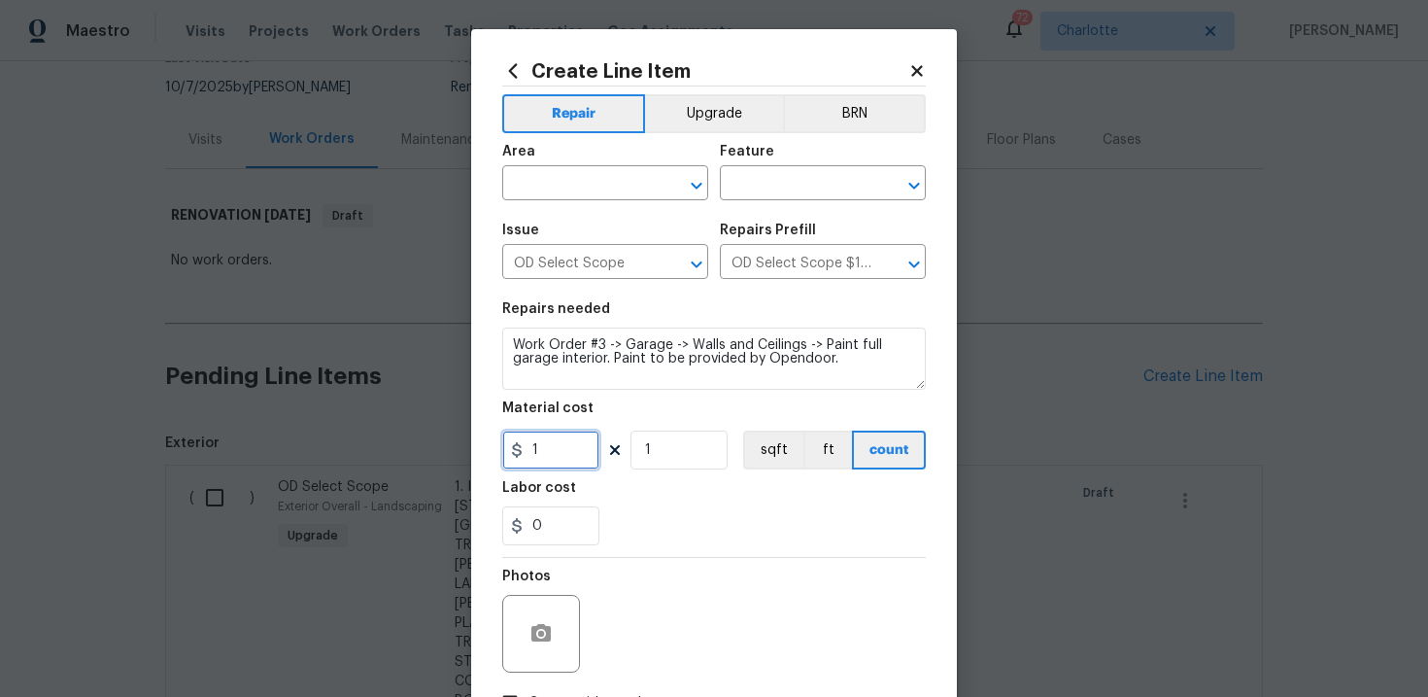
click at [573, 449] on input "1" at bounding box center [550, 449] width 97 height 39
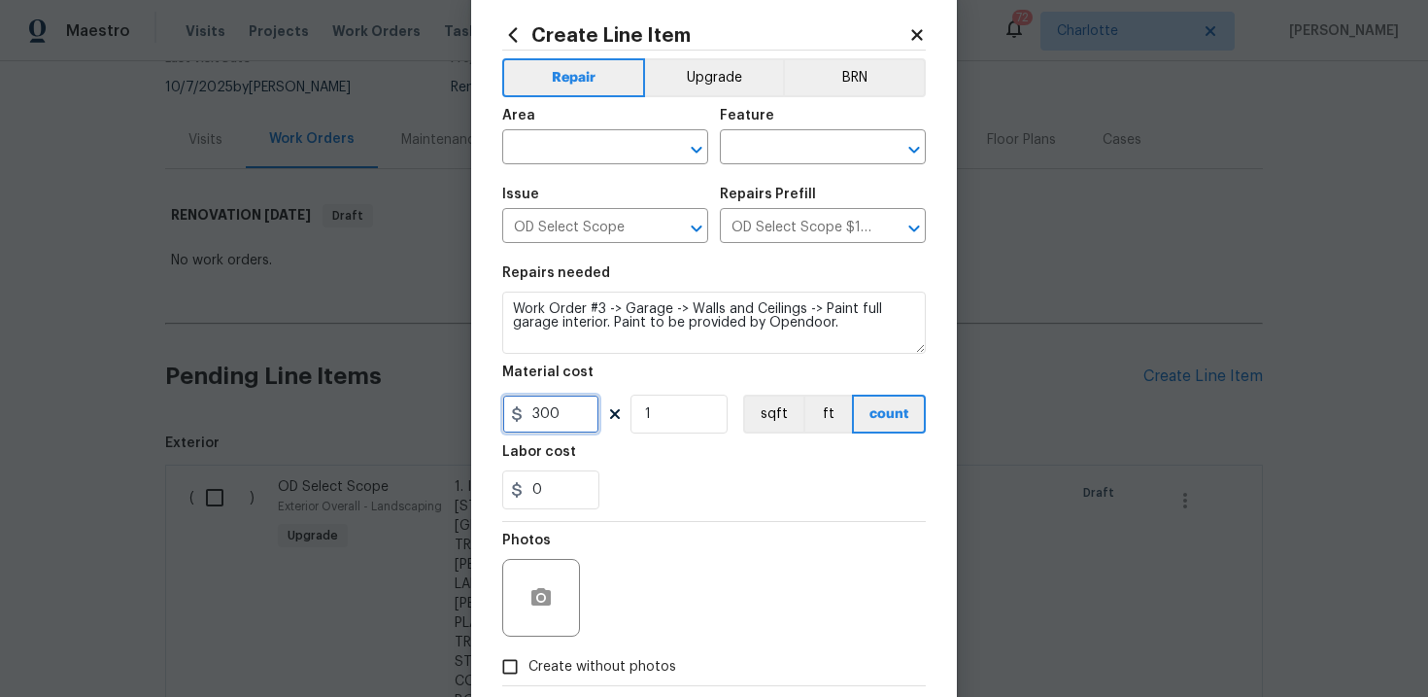
scroll to position [53, 0]
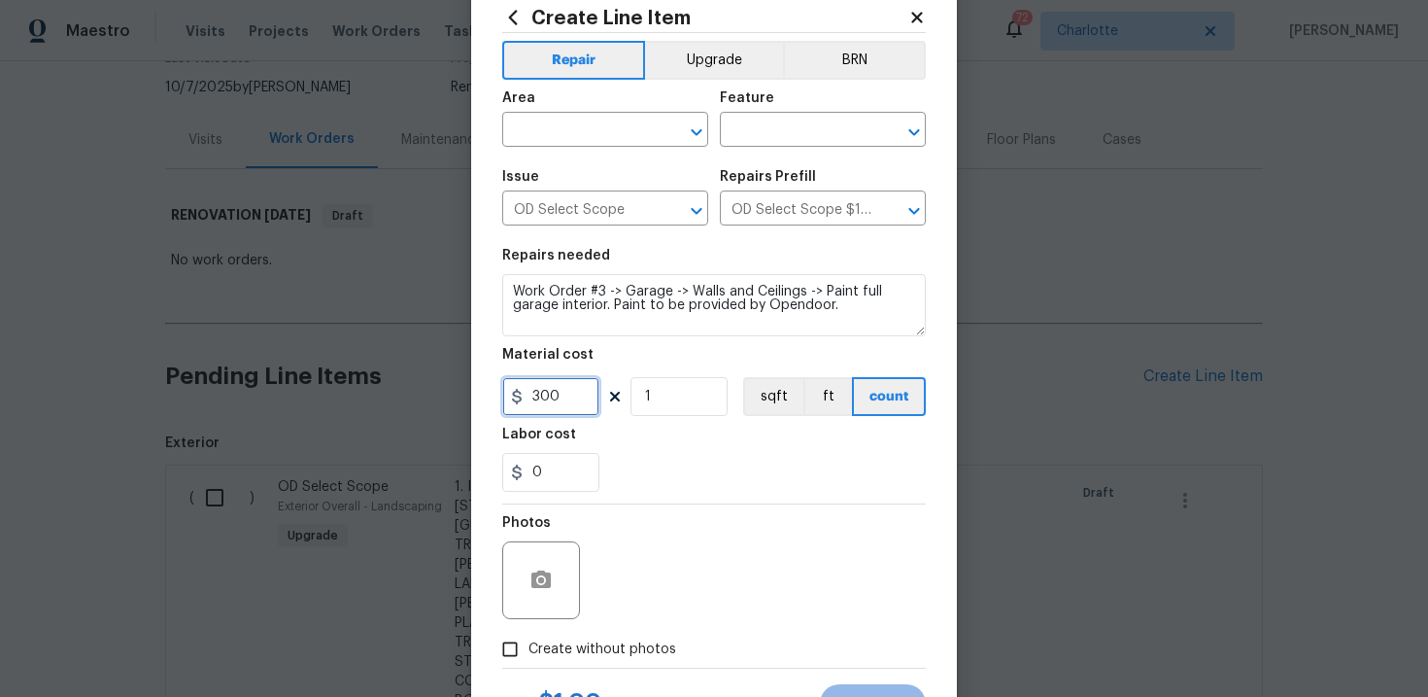
type input "300"
click at [591, 640] on span "Create without photos" at bounding box center [602, 649] width 148 height 20
click at [528, 640] on input "Create without photos" at bounding box center [510, 648] width 37 height 37
checkbox input "true"
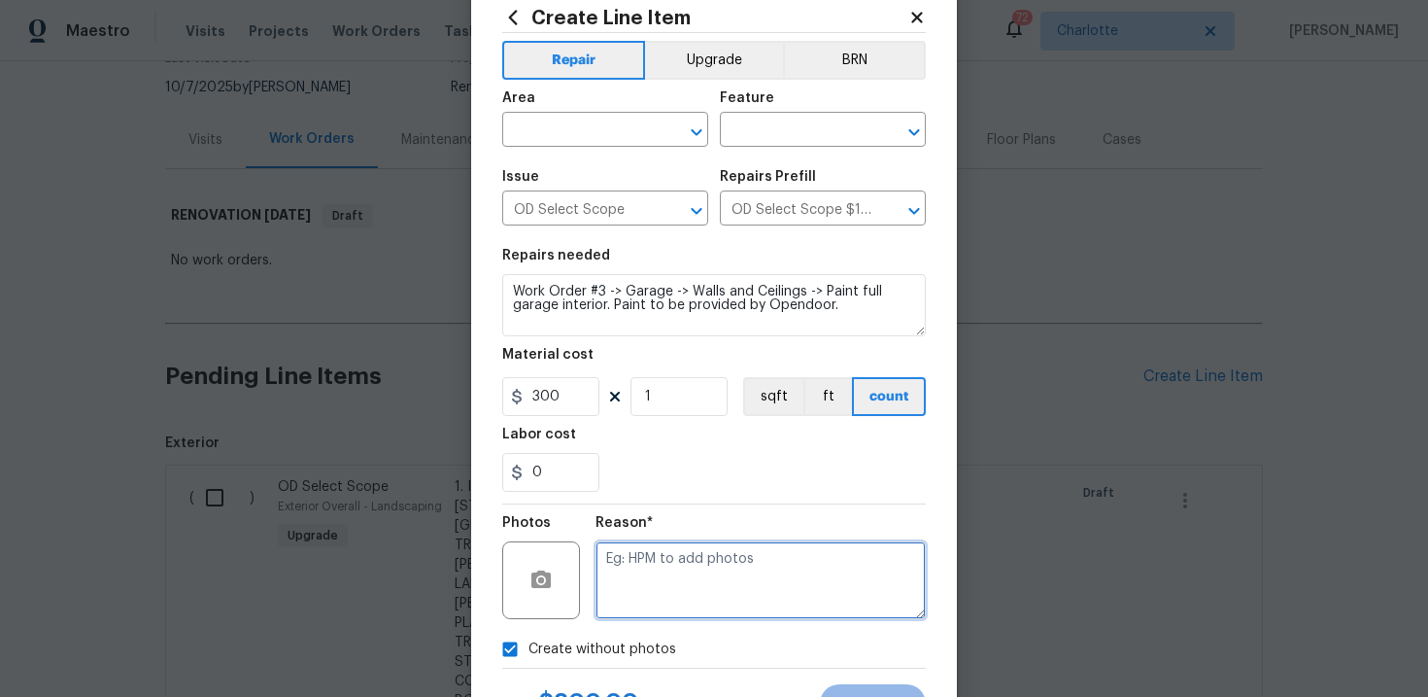
click at [664, 596] on textarea at bounding box center [761, 580] width 330 height 78
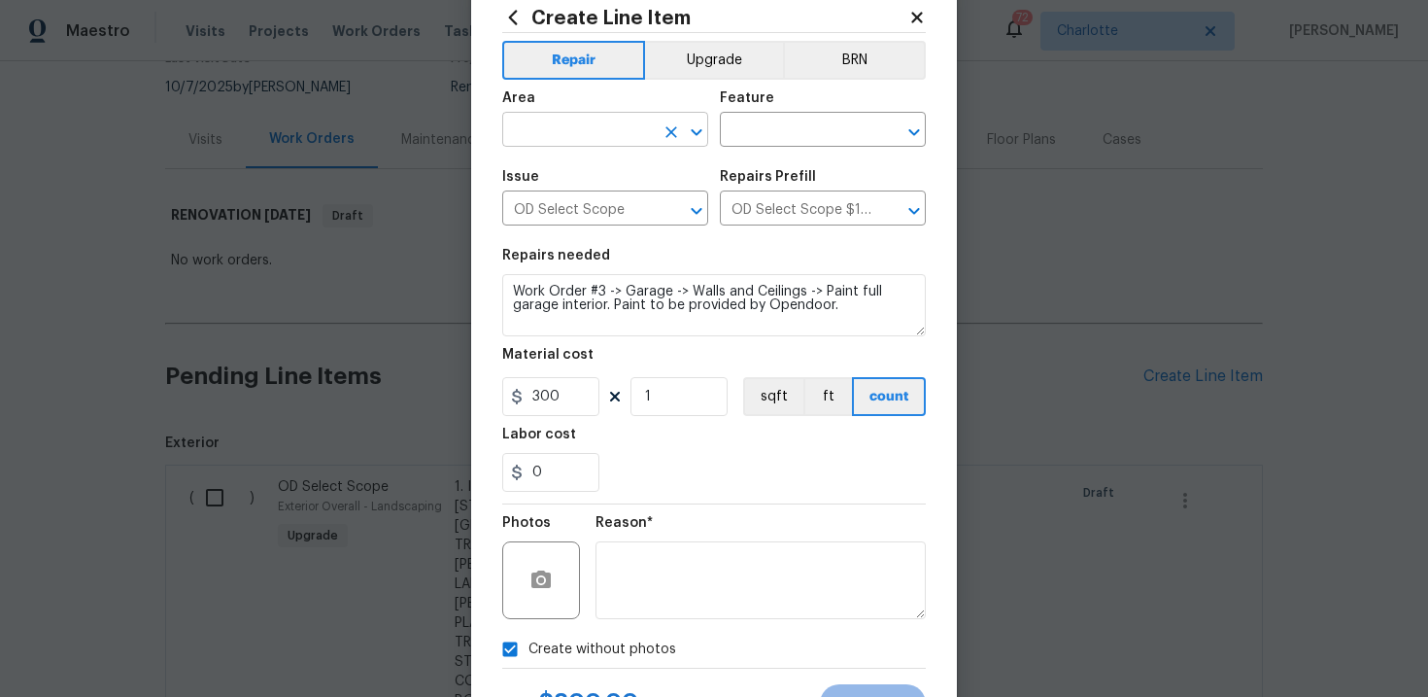
click at [605, 124] on input "text" at bounding box center [578, 132] width 152 height 30
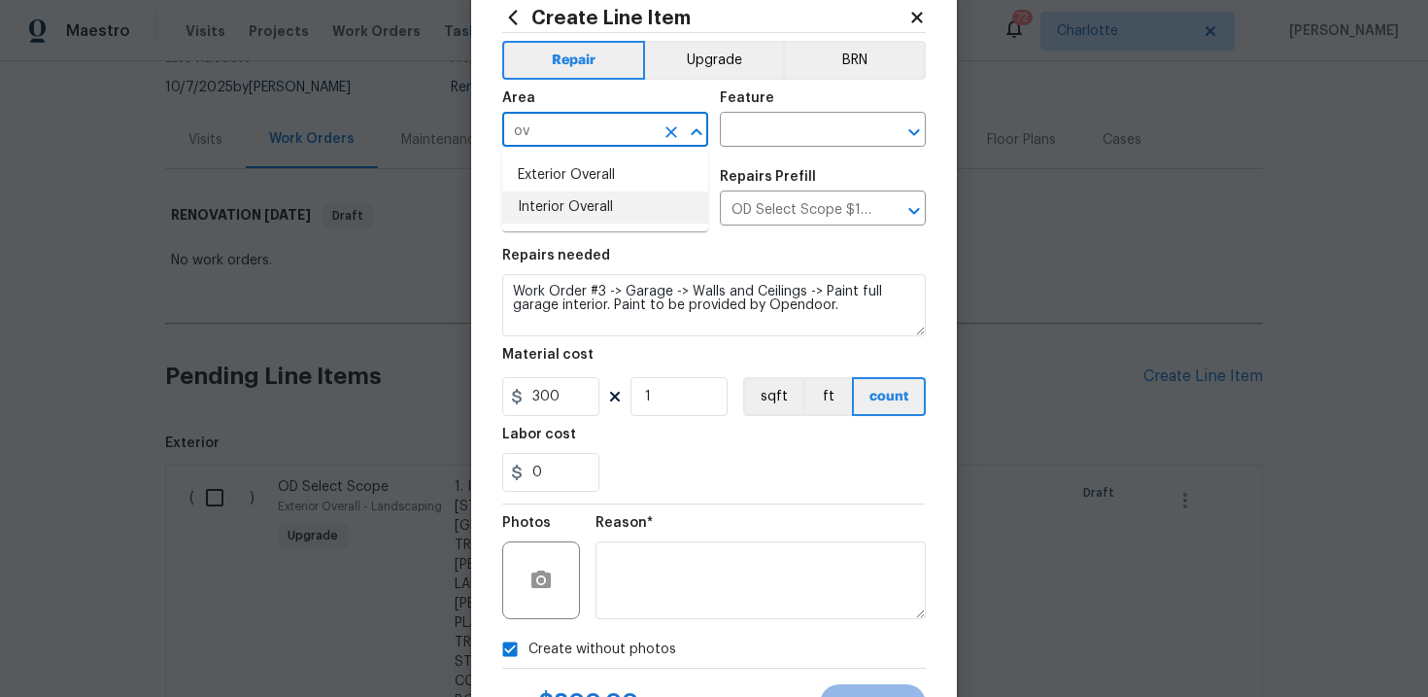
click at [610, 202] on li "Interior Overall" at bounding box center [605, 207] width 206 height 32
type input "Interior Overall"
click at [797, 121] on input "text" at bounding box center [796, 132] width 152 height 30
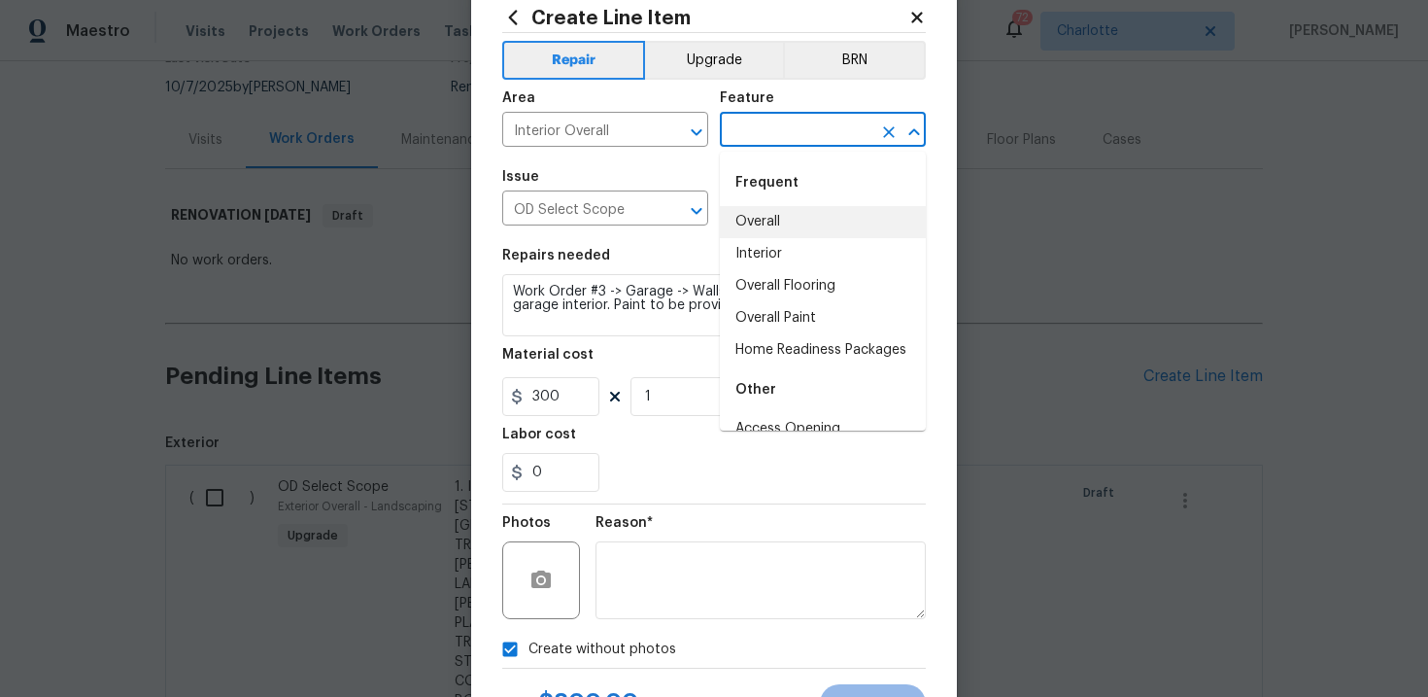
click at [795, 223] on li "Overall" at bounding box center [823, 222] width 206 height 32
type input "Overall"
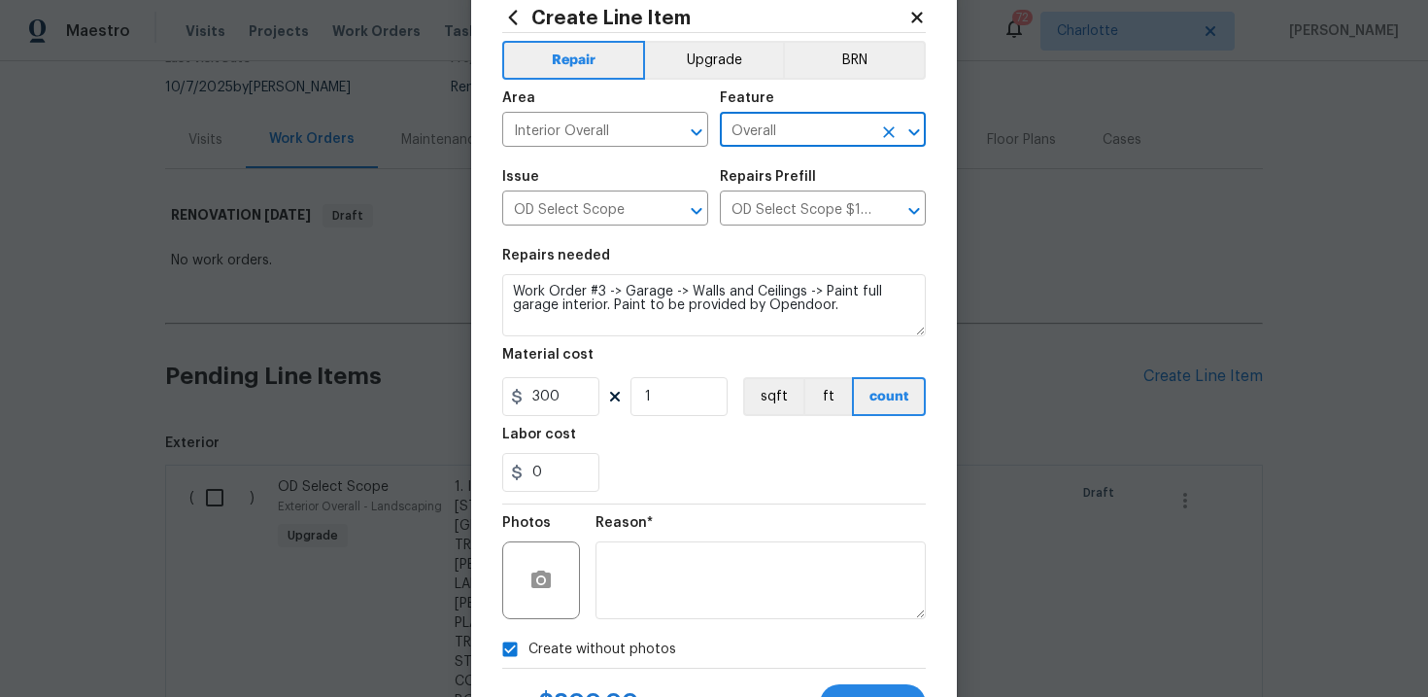
scroll to position [141, 0]
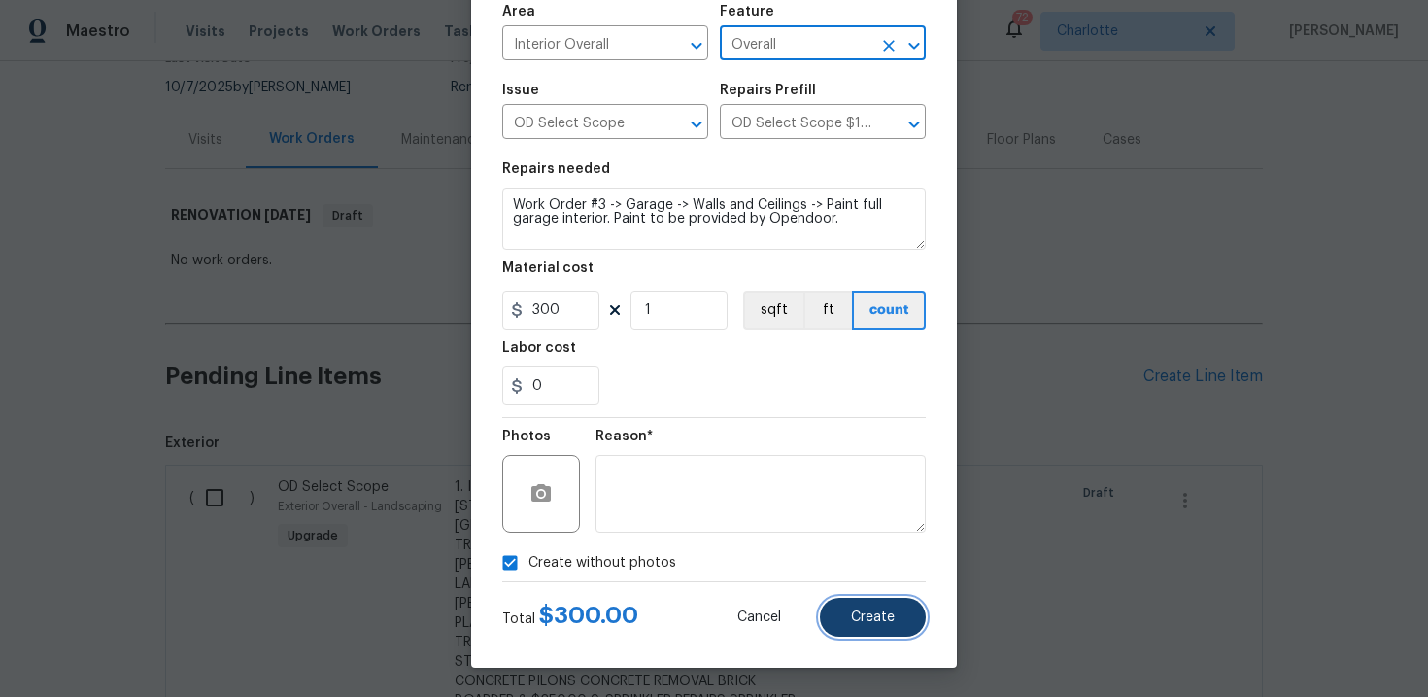
click at [876, 610] on span "Create" at bounding box center [873, 617] width 44 height 15
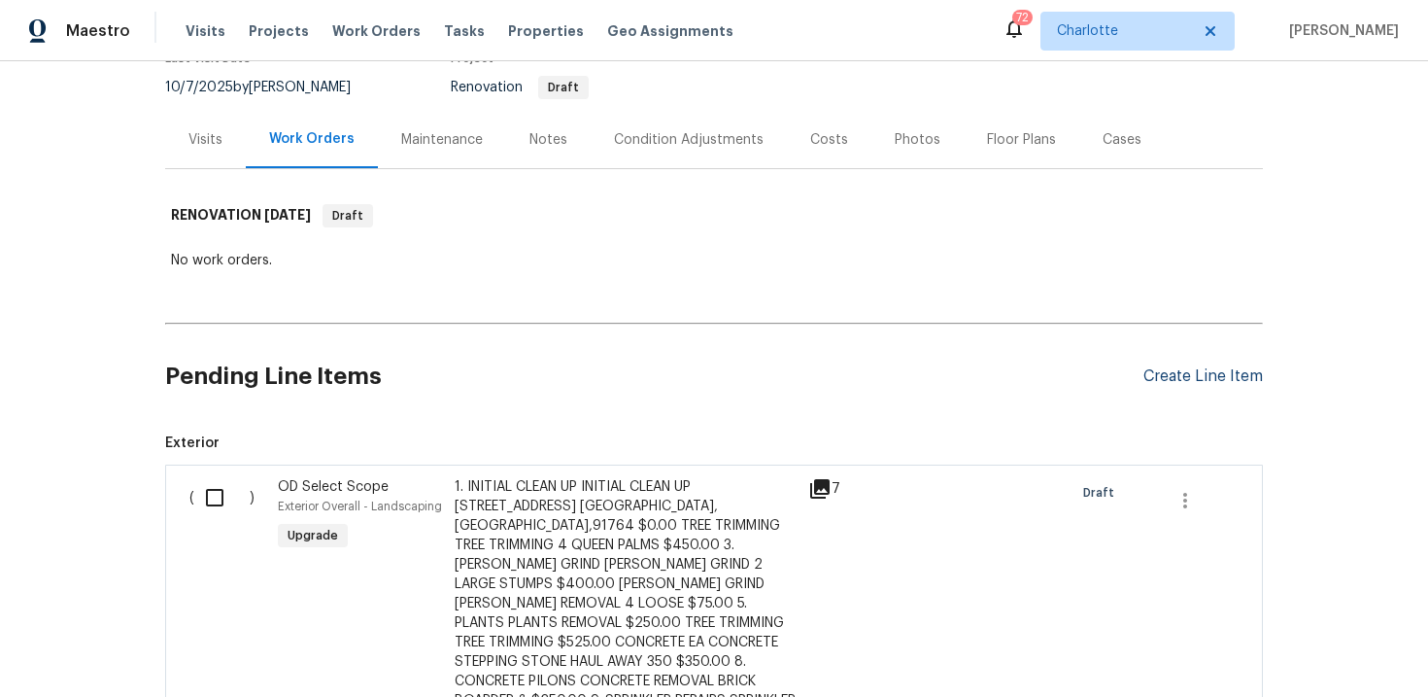
click at [1214, 379] on div "Create Line Item" at bounding box center [1202, 376] width 119 height 18
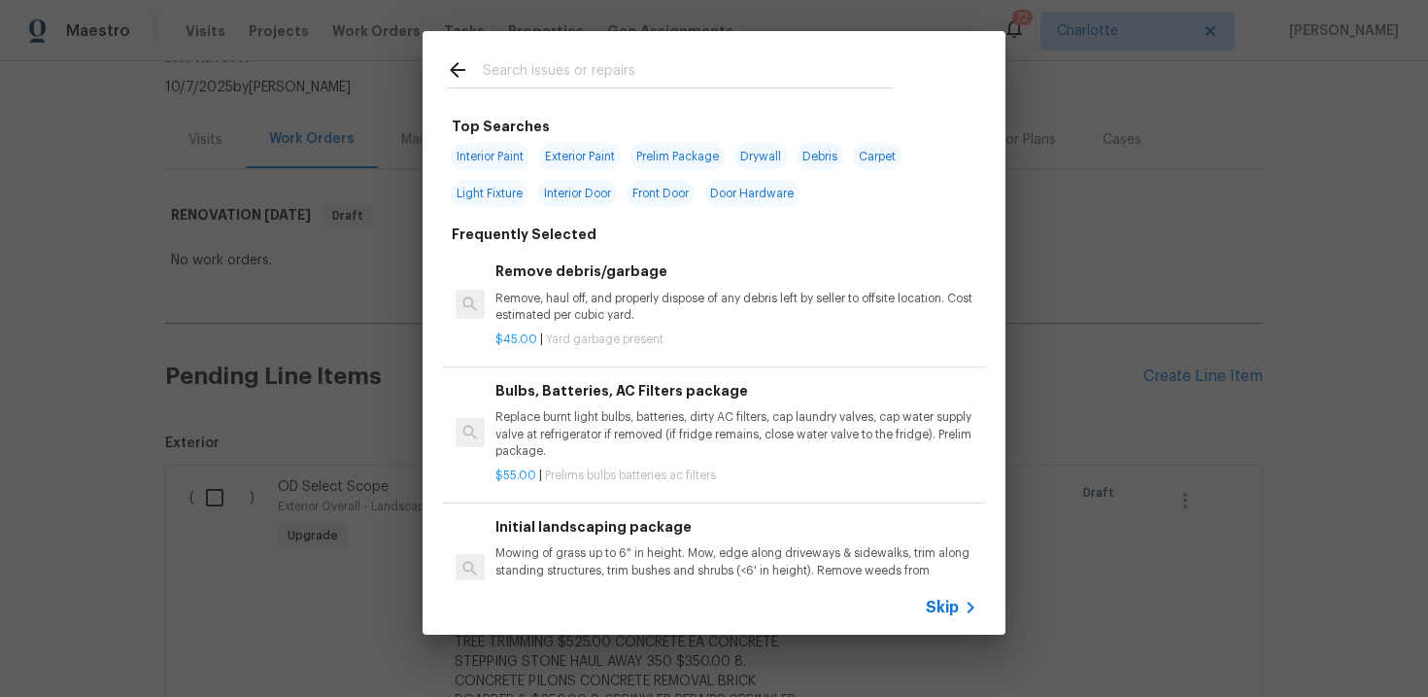
click at [937, 617] on div "Skip" at bounding box center [954, 607] width 56 height 23
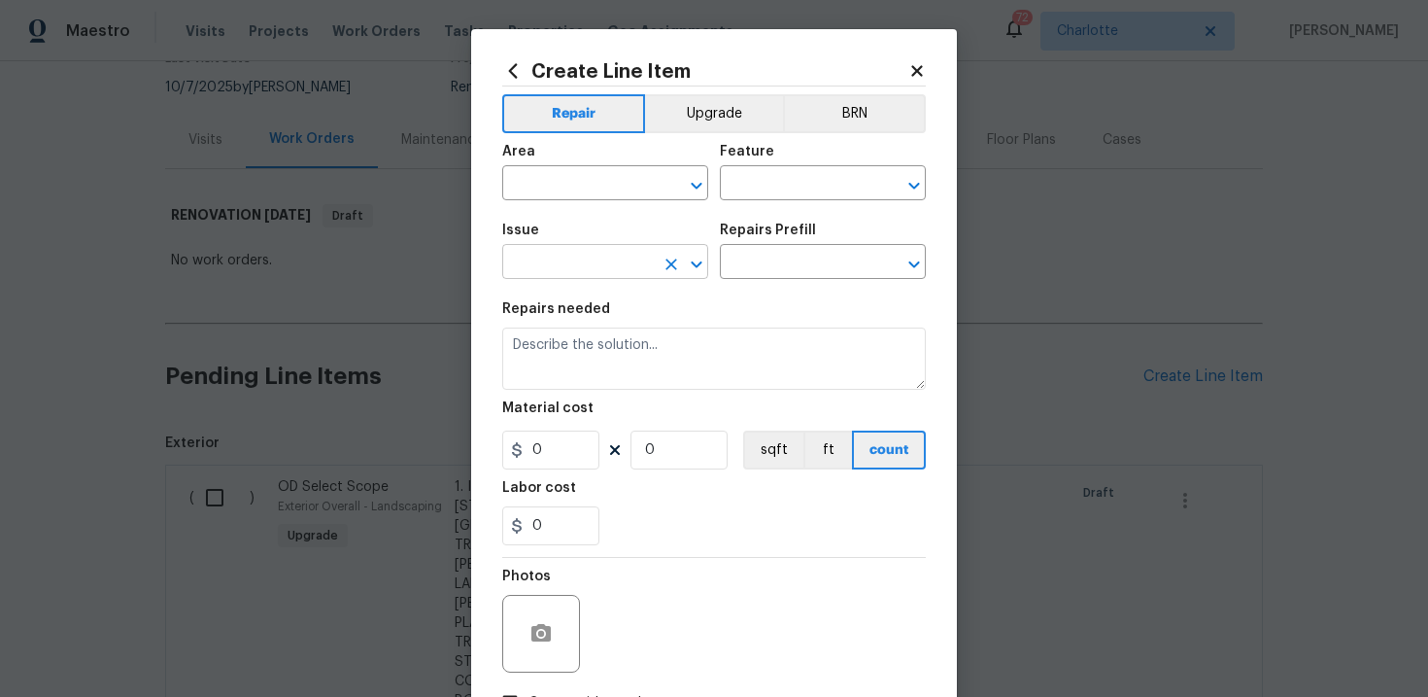
click at [616, 256] on input "text" at bounding box center [578, 264] width 152 height 30
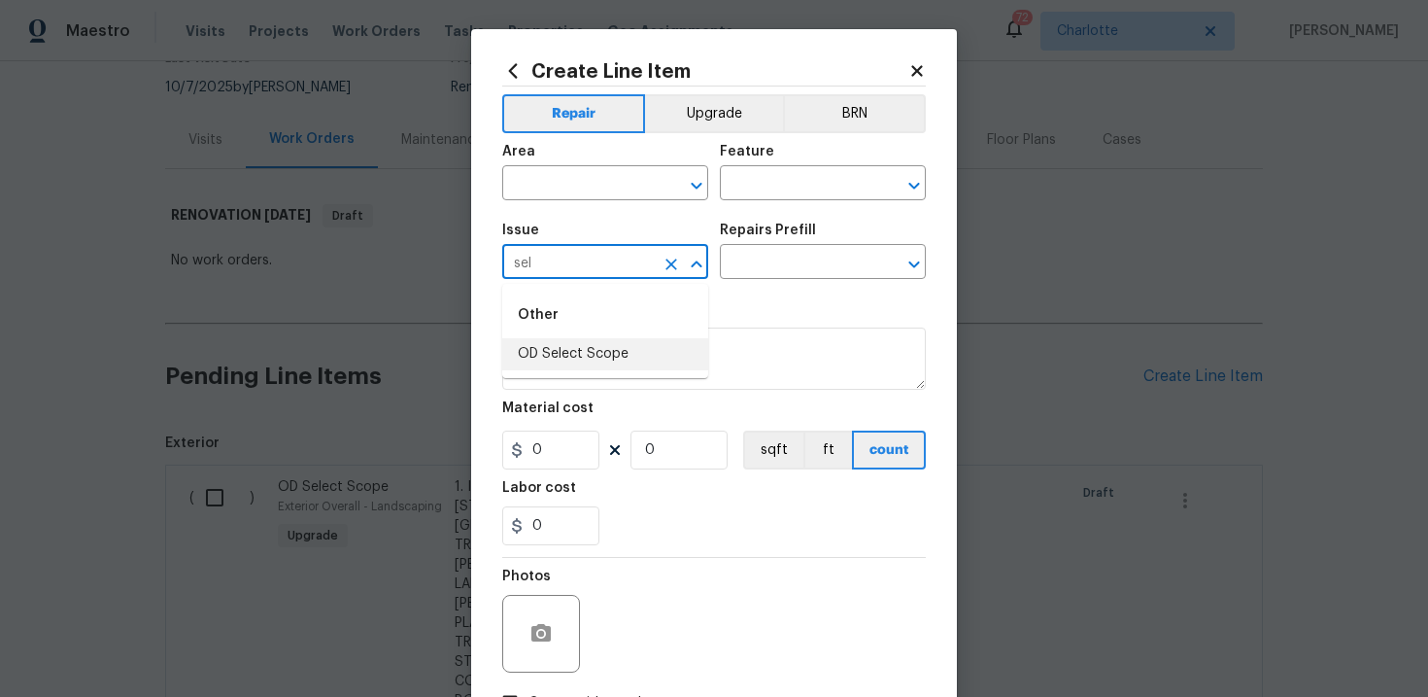
click at [615, 346] on li "OD Select Scope" at bounding box center [605, 354] width 206 height 32
type input "OD Select Scope"
click at [769, 271] on input "text" at bounding box center [796, 264] width 152 height 30
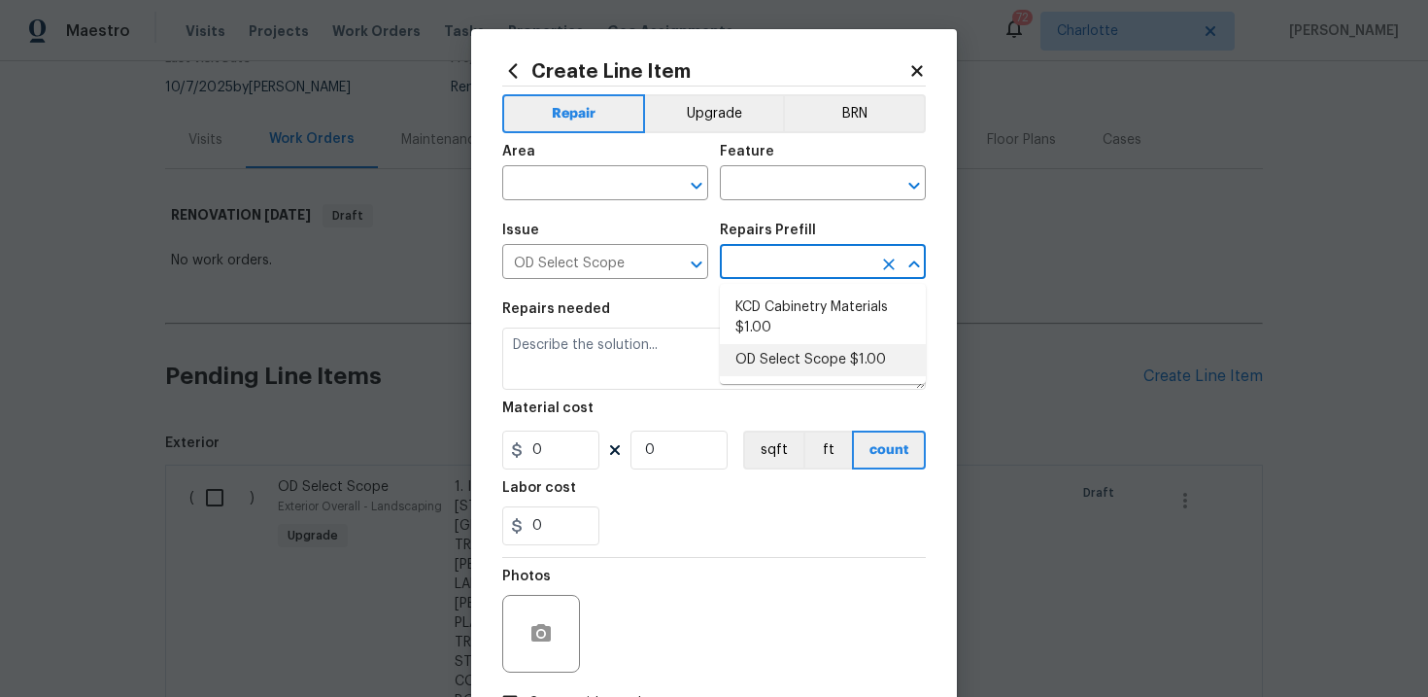
click at [775, 363] on li "OD Select Scope $1.00" at bounding box center [823, 360] width 206 height 32
type input "OD Select Scope $1.00"
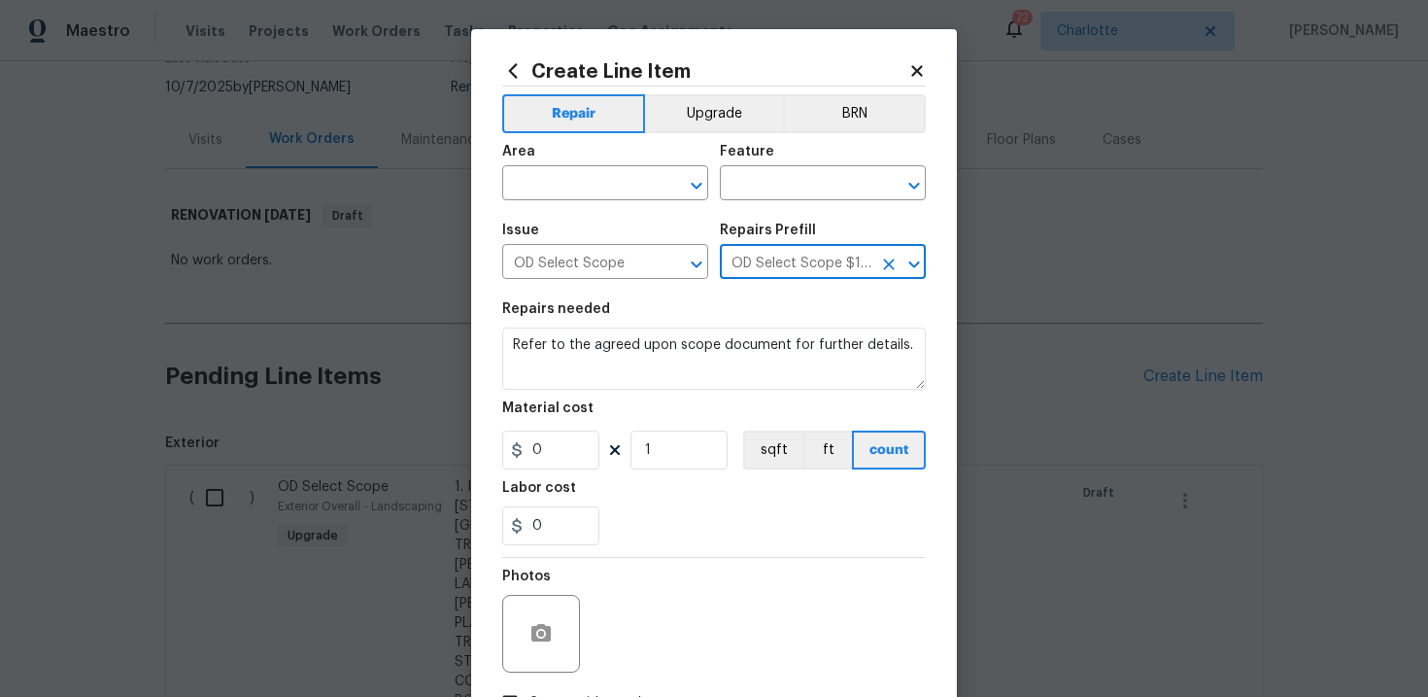
type textarea "Refer to the agreed upon scope document for further details."
type input "1"
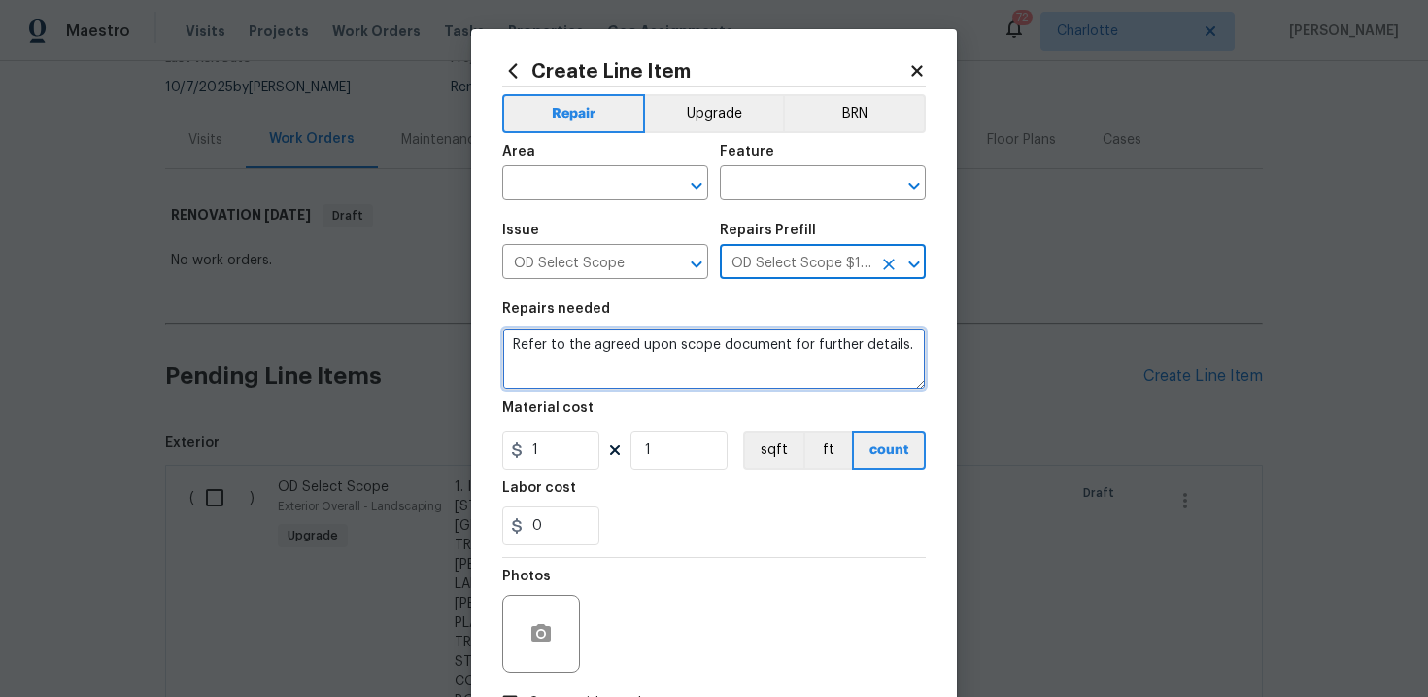
click at [694, 356] on textarea "Refer to the agreed upon scope document for further details." at bounding box center [714, 358] width 424 height 62
paste textarea "Work Order #3 -> Plumbing -> -> Investigate observable plumbing, replace all an…"
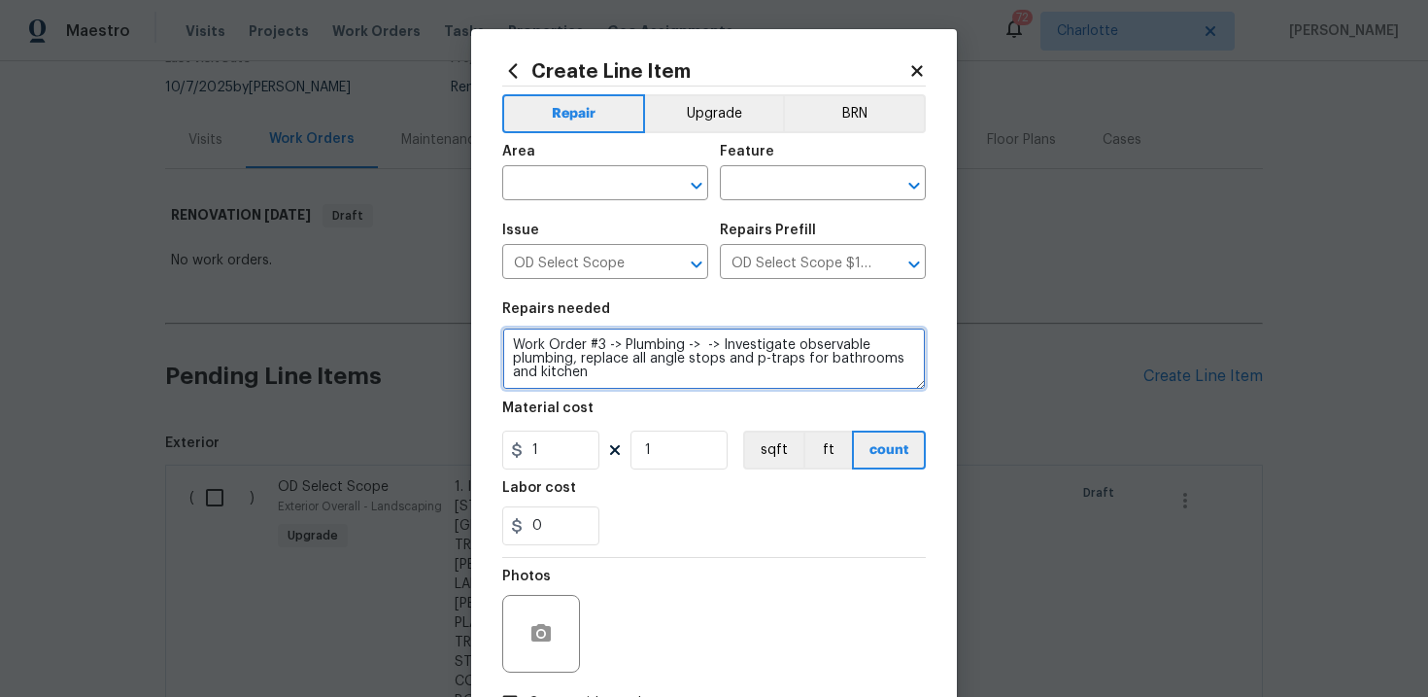
type textarea "Work Order #3 -> Plumbing -> -> Investigate observable plumbing, replace all an…"
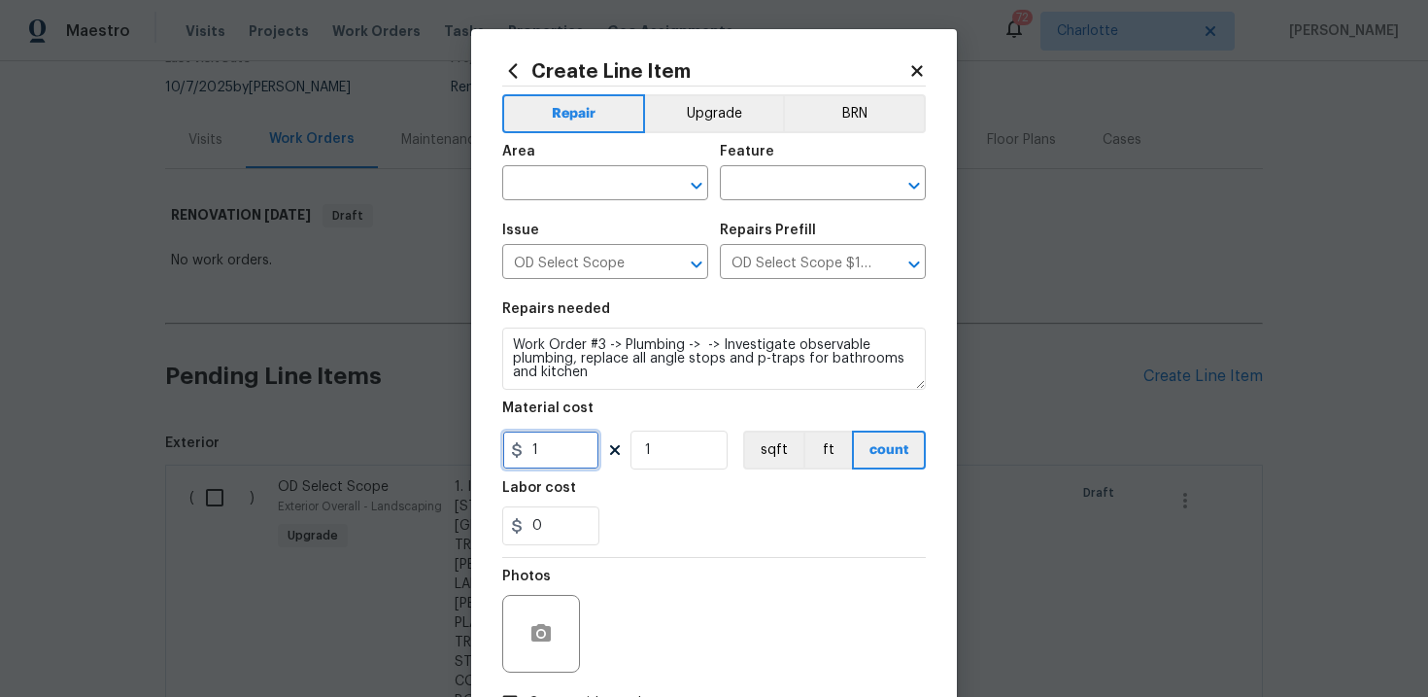
click at [569, 453] on input "1" at bounding box center [550, 449] width 97 height 39
type input "300"
click at [752, 536] on div "0" at bounding box center [714, 525] width 424 height 39
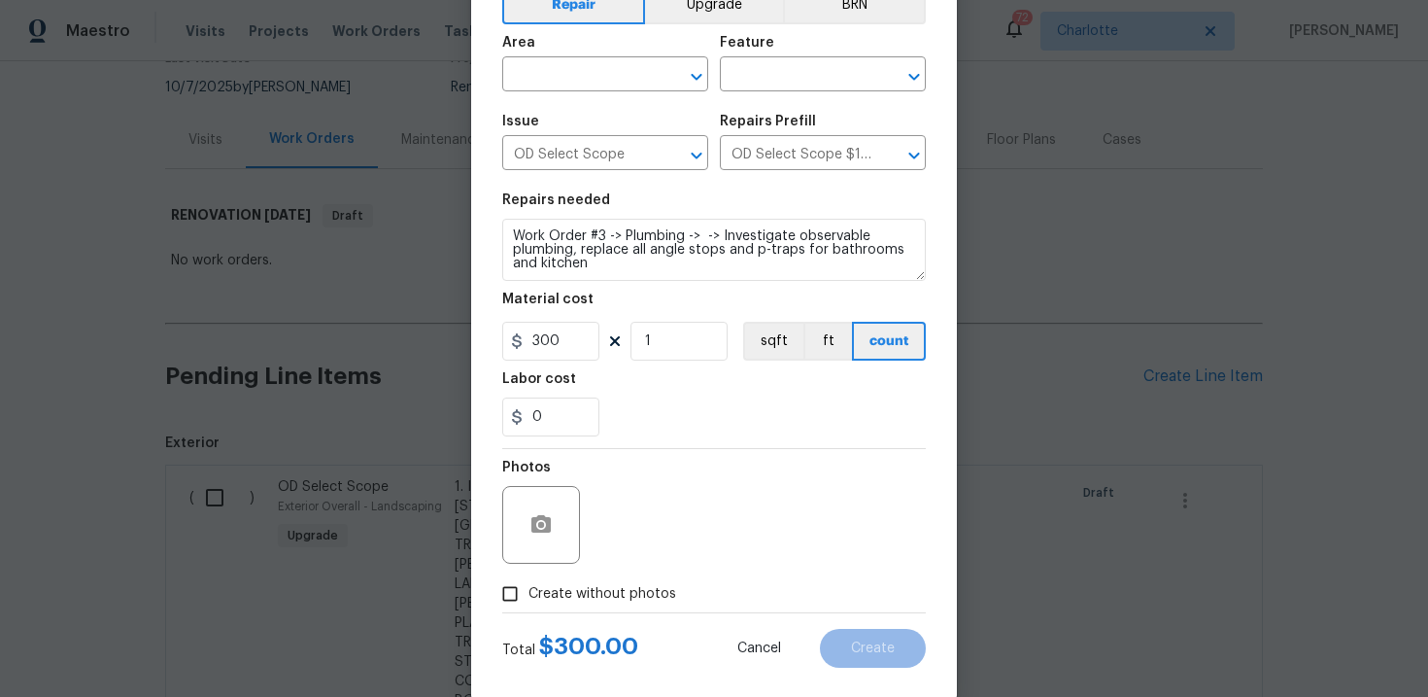
scroll to position [119, 0]
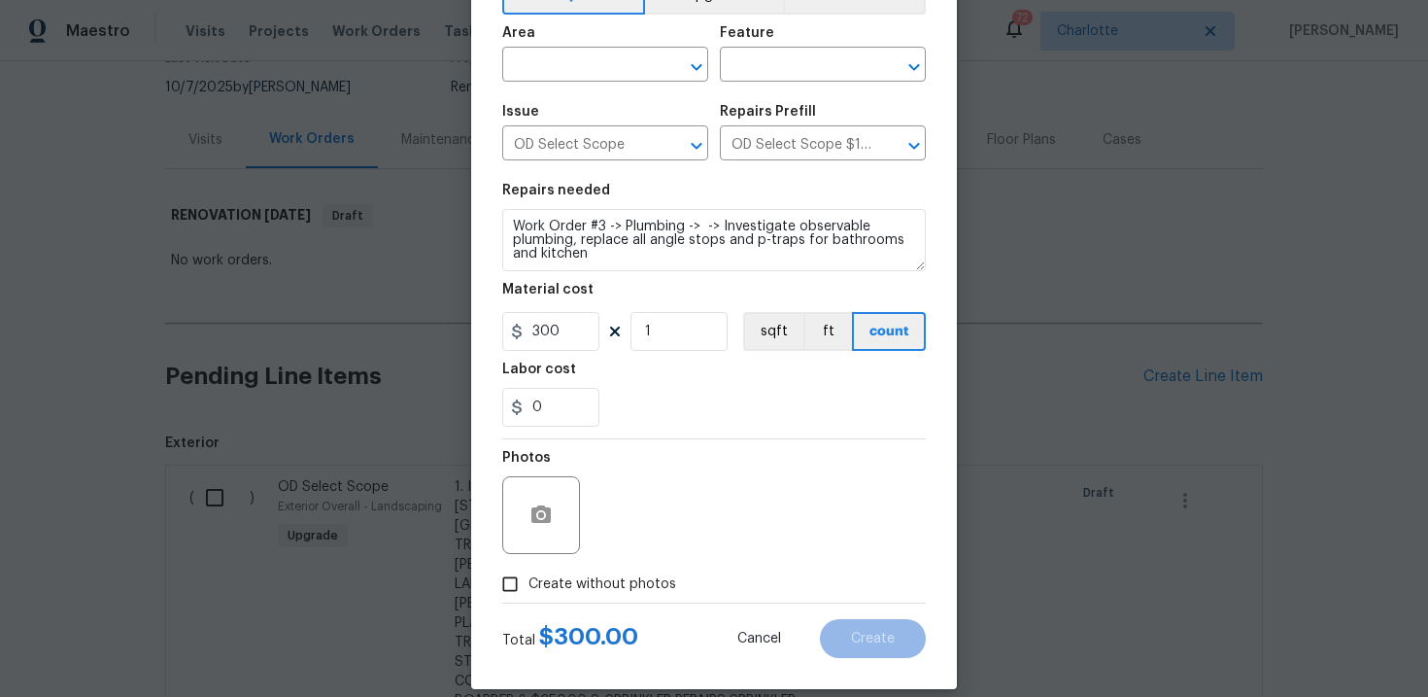
click at [629, 584] on span "Create without photos" at bounding box center [602, 584] width 148 height 20
click at [528, 584] on input "Create without photos" at bounding box center [510, 583] width 37 height 37
checkbox input "true"
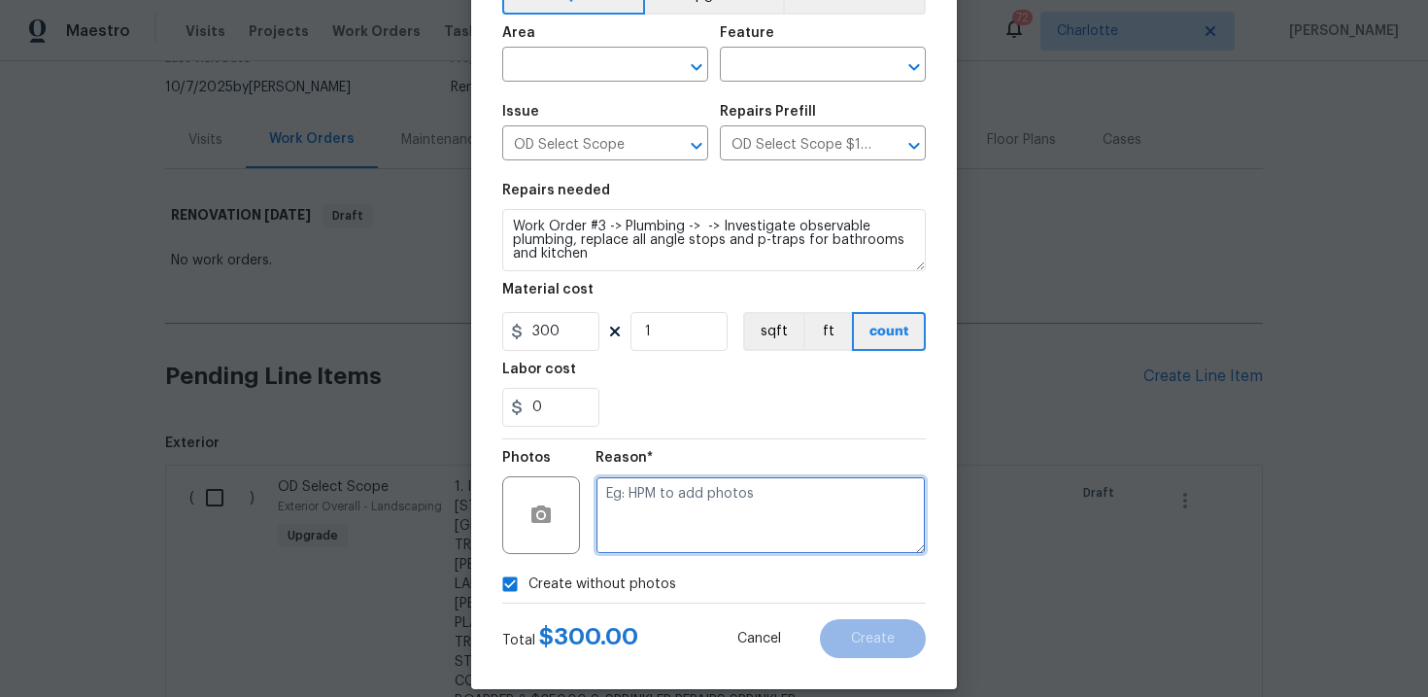
click at [685, 533] on textarea at bounding box center [761, 515] width 330 height 78
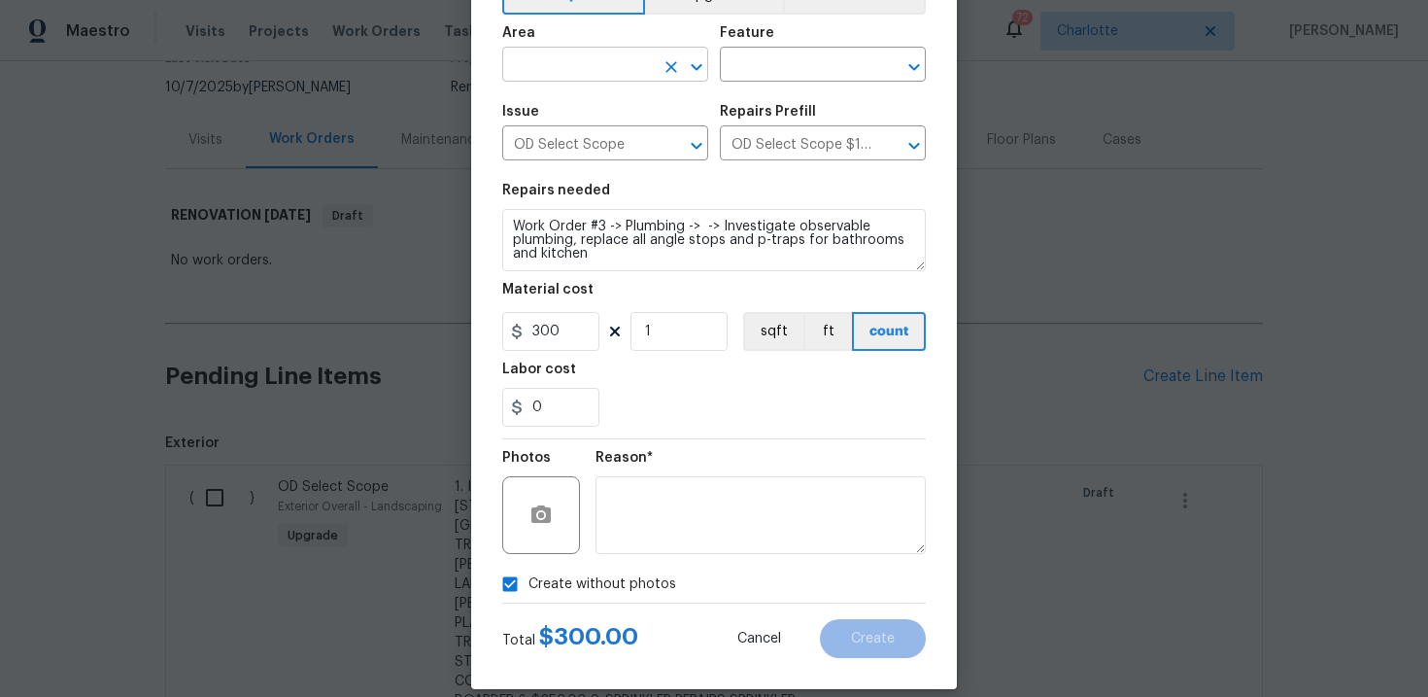
click at [626, 59] on input "text" at bounding box center [578, 66] width 152 height 30
click at [613, 136] on li "Interior Overall" at bounding box center [605, 142] width 206 height 32
type input "Interior Overall"
click at [769, 62] on input "text" at bounding box center [796, 66] width 152 height 30
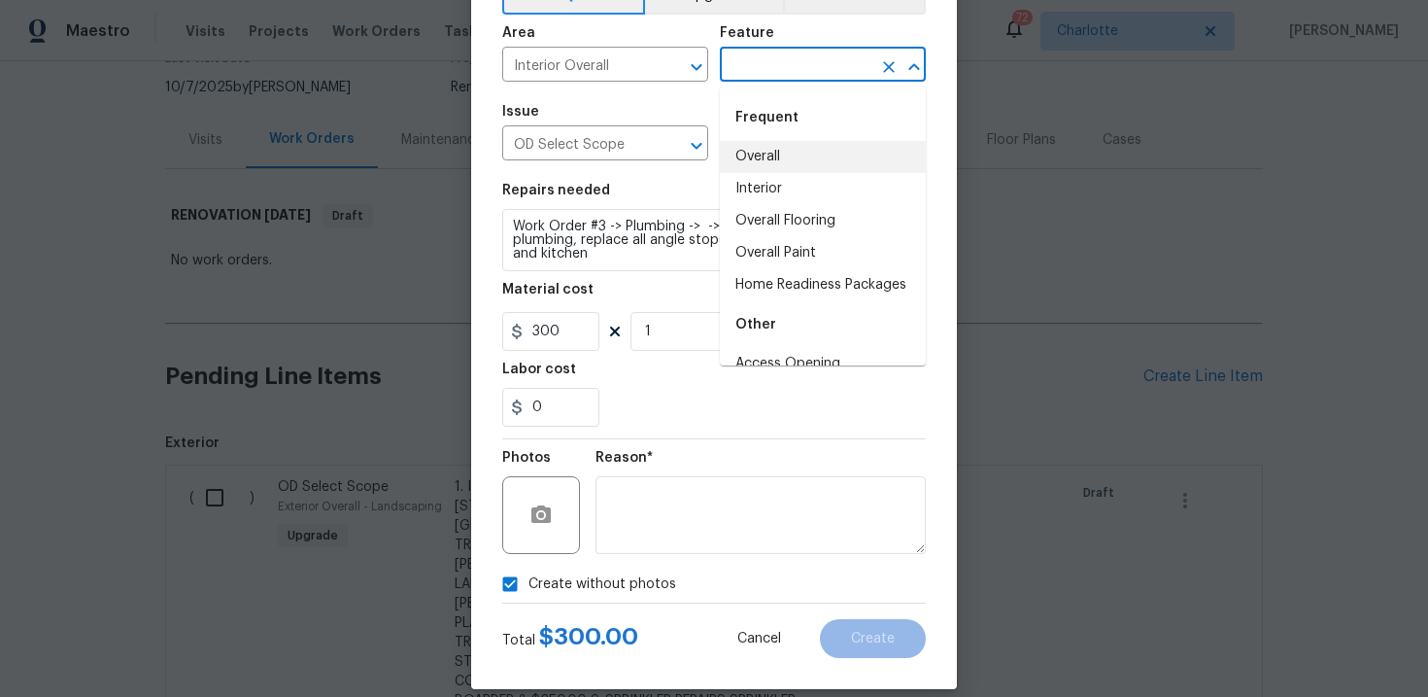
click at [789, 152] on li "Overall" at bounding box center [823, 157] width 206 height 32
type input "Overall"
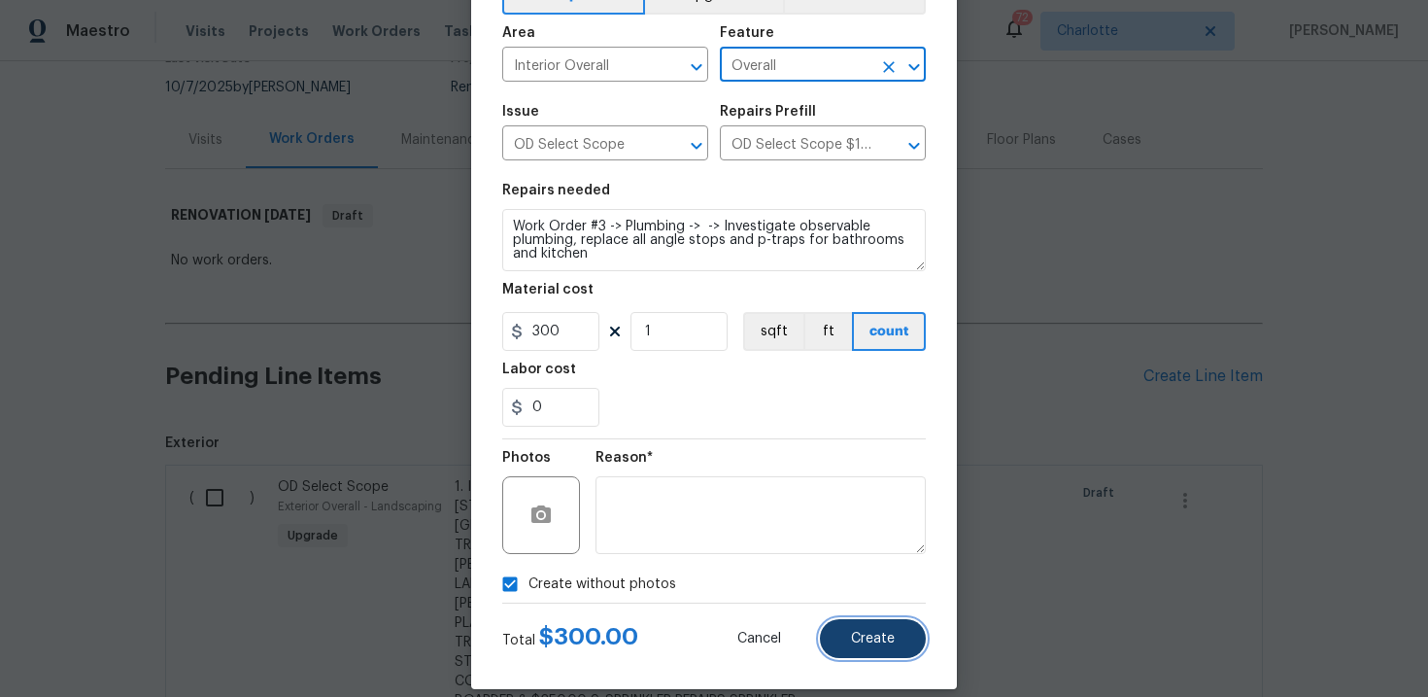
click at [856, 641] on span "Create" at bounding box center [873, 638] width 44 height 15
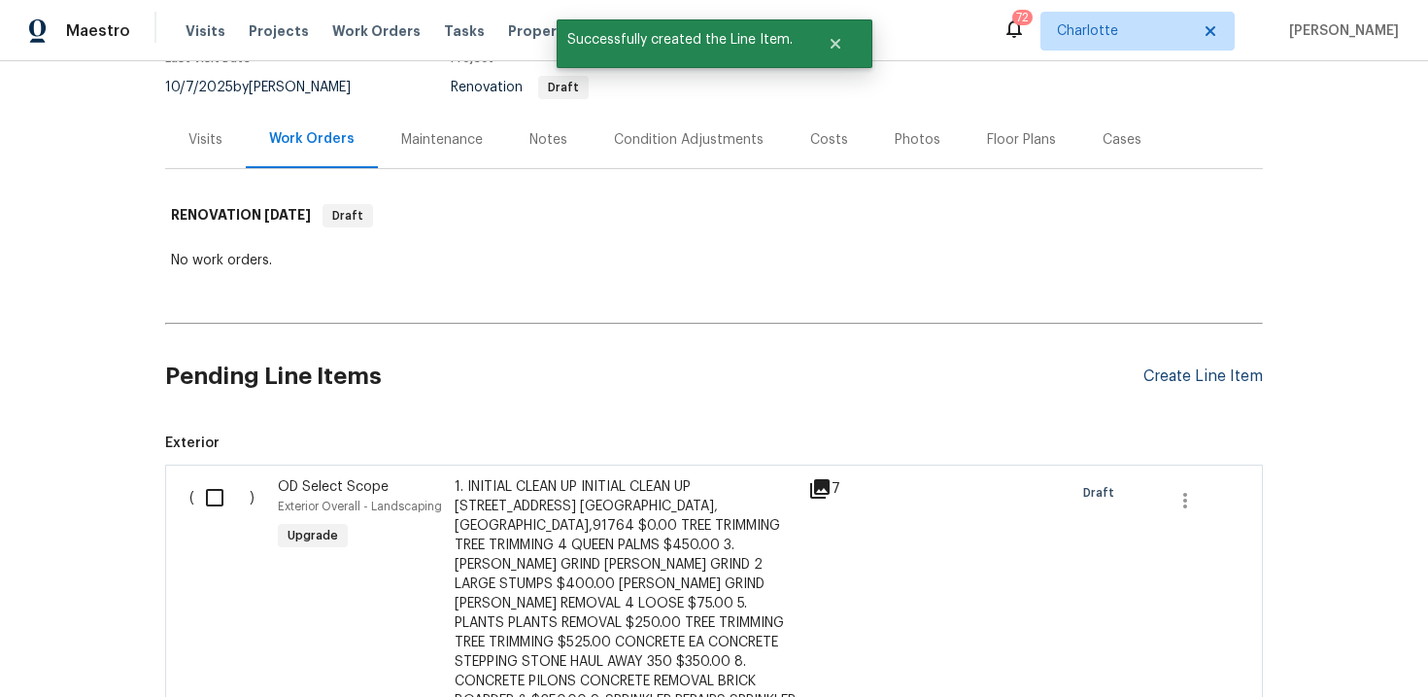
click at [1211, 378] on div "Create Line Item" at bounding box center [1202, 376] width 119 height 18
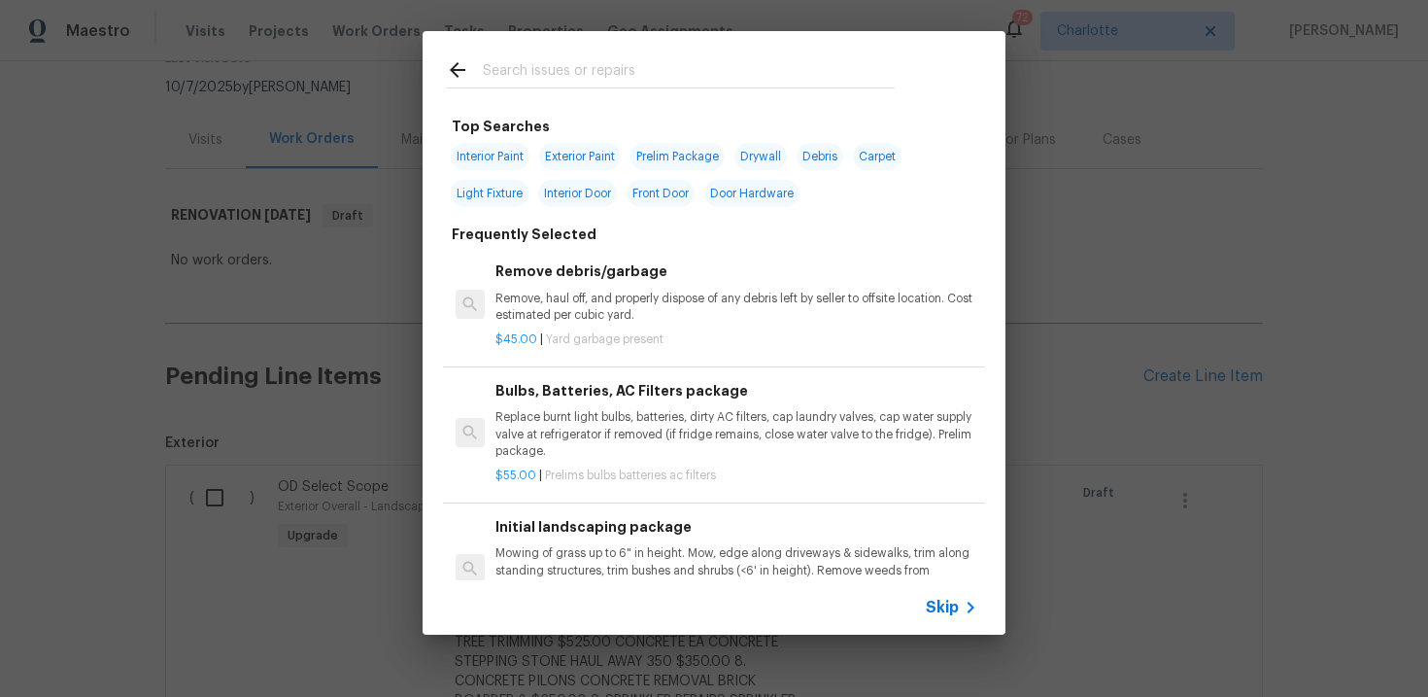
click at [957, 605] on span "Skip" at bounding box center [942, 606] width 33 height 19
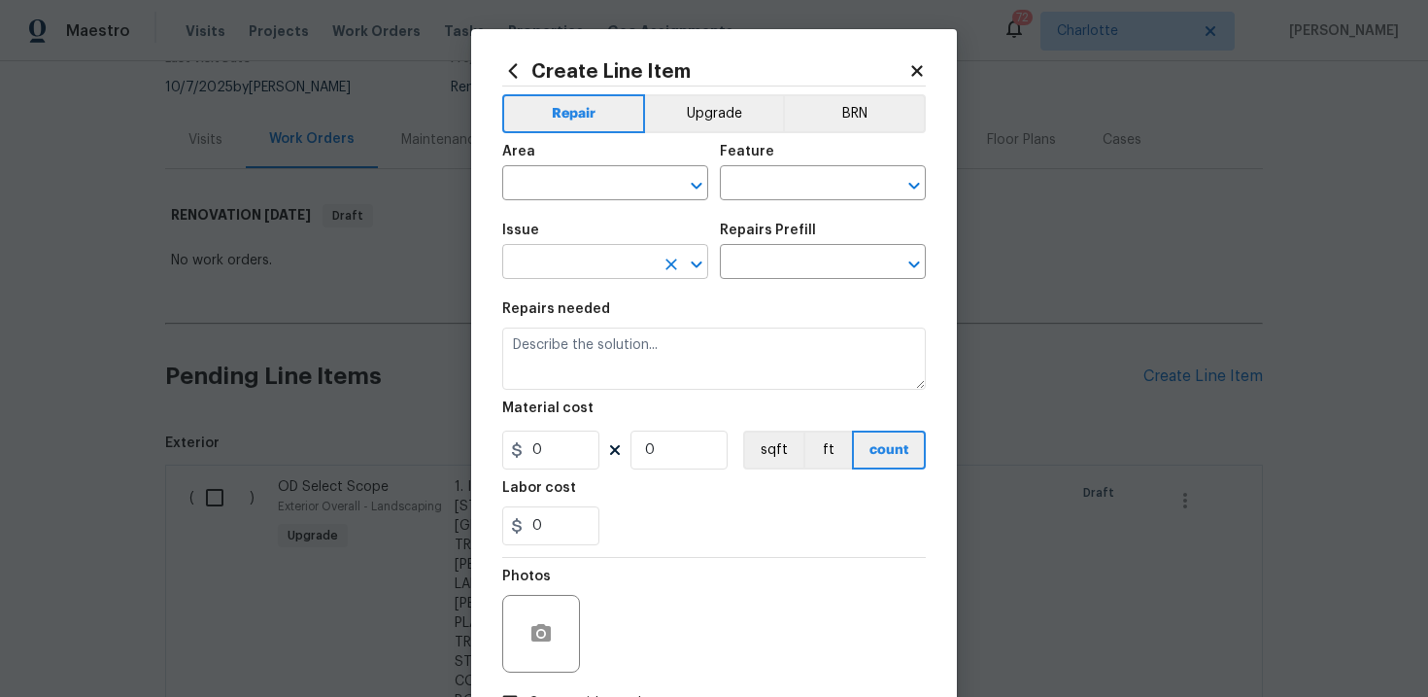
click at [624, 266] on input "text" at bounding box center [578, 264] width 152 height 30
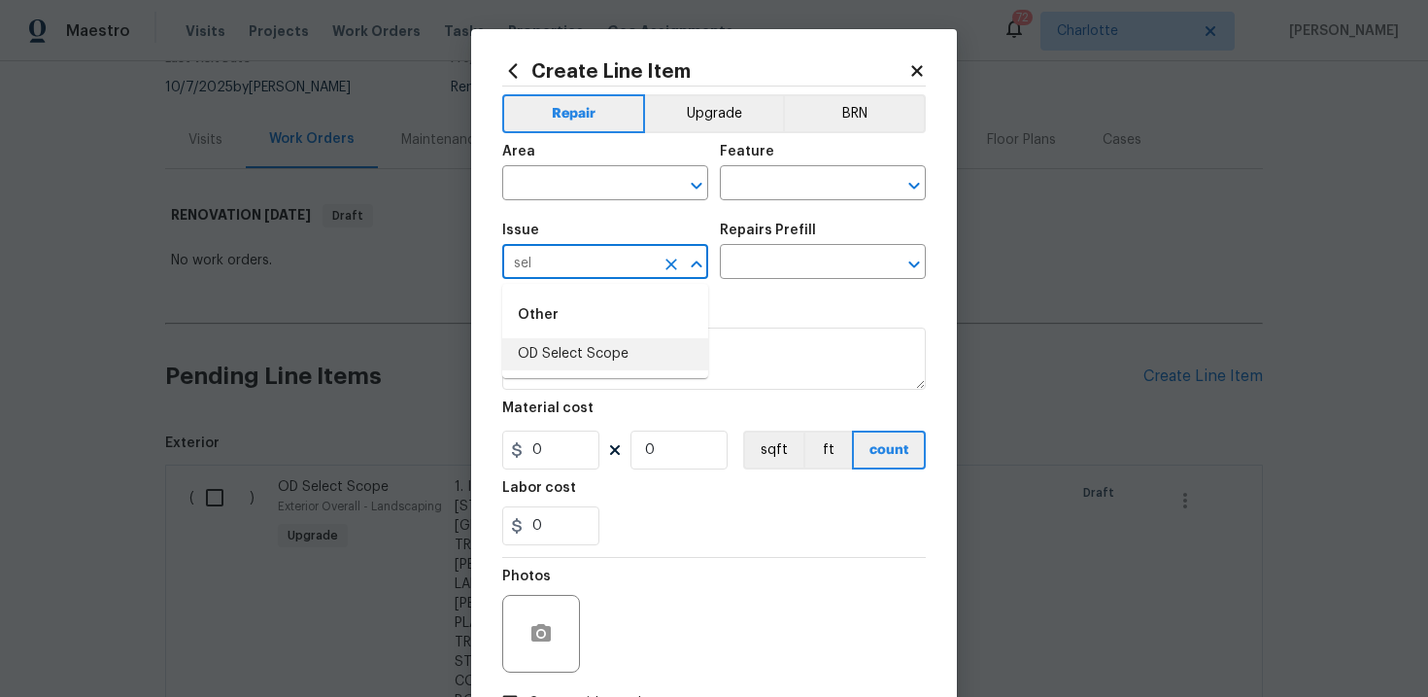
click at [611, 348] on li "OD Select Scope" at bounding box center [605, 354] width 206 height 32
type input "OD Select Scope"
click at [796, 257] on input "text" at bounding box center [796, 264] width 152 height 30
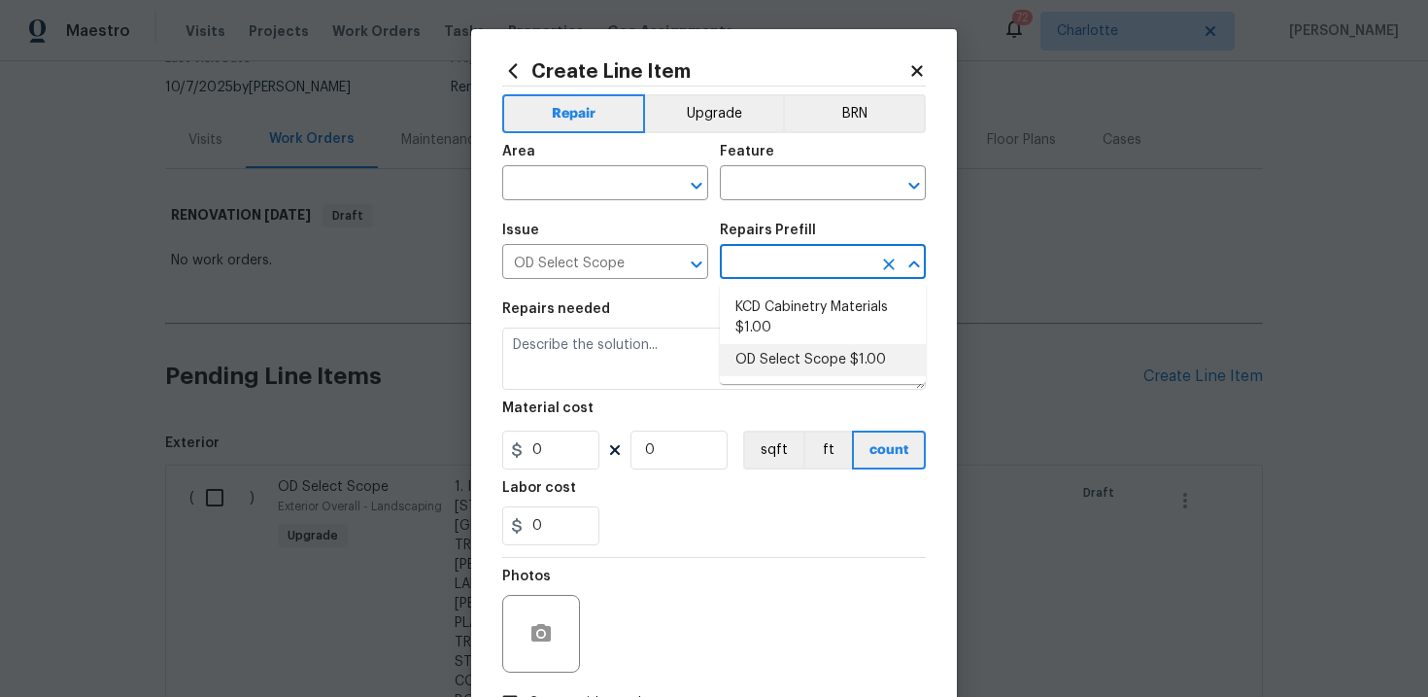
click at [790, 354] on li "OD Select Scope $1.00" at bounding box center [823, 360] width 206 height 32
type input "OD Select Scope $1.00"
type textarea "Refer to the agreed upon scope document for further details."
type input "1"
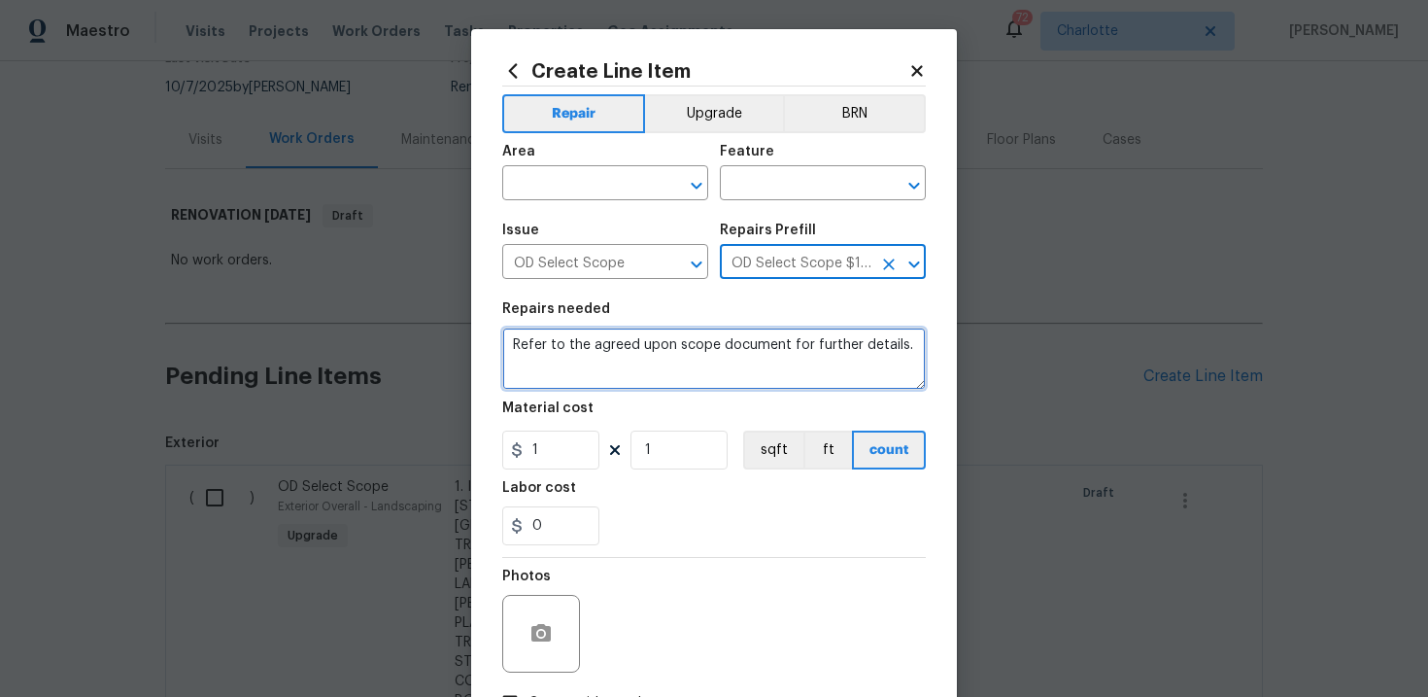
click at [686, 337] on textarea "Refer to the agreed upon scope document for further details." at bounding box center [714, 358] width 424 height 62
paste textarea "Work Order #3 -> Plumbing -> Water Heater -> Replace 50 gallon gas water heater…"
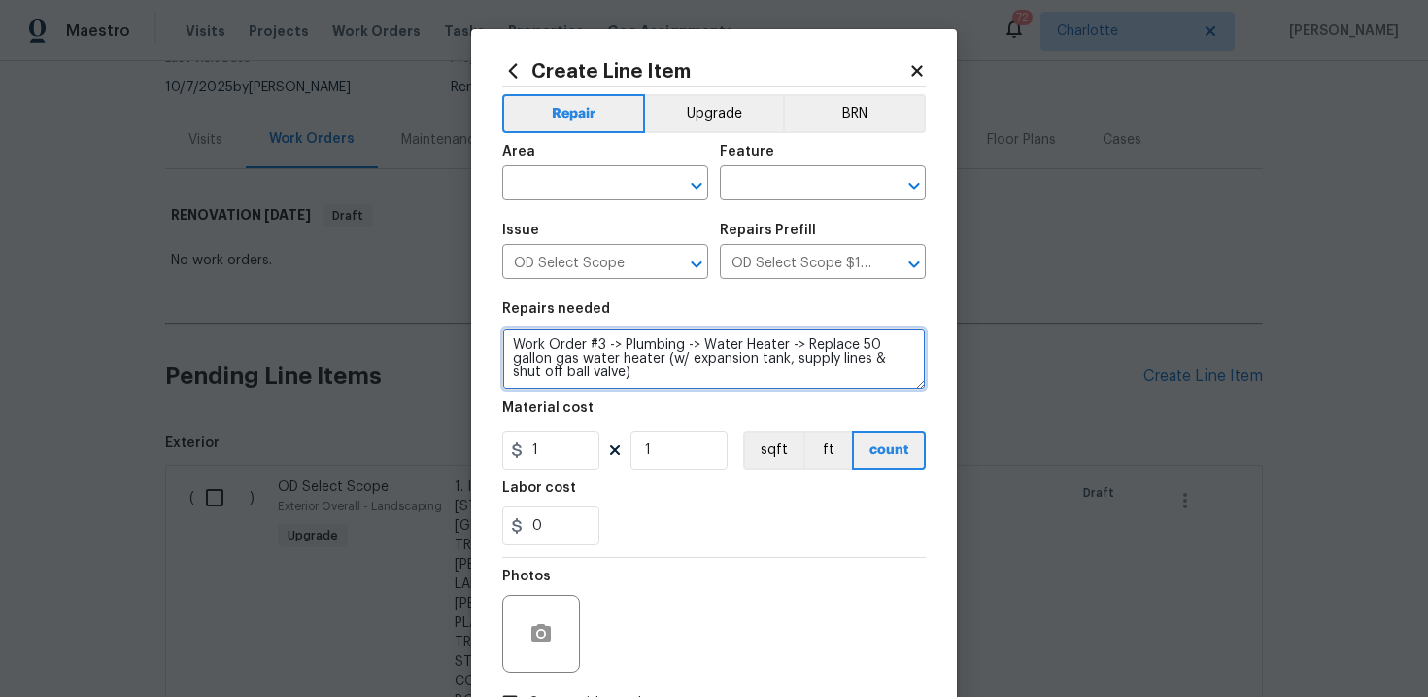
type textarea "Work Order #3 -> Plumbing -> Water Heater -> Replace 50 gallon gas water heater…"
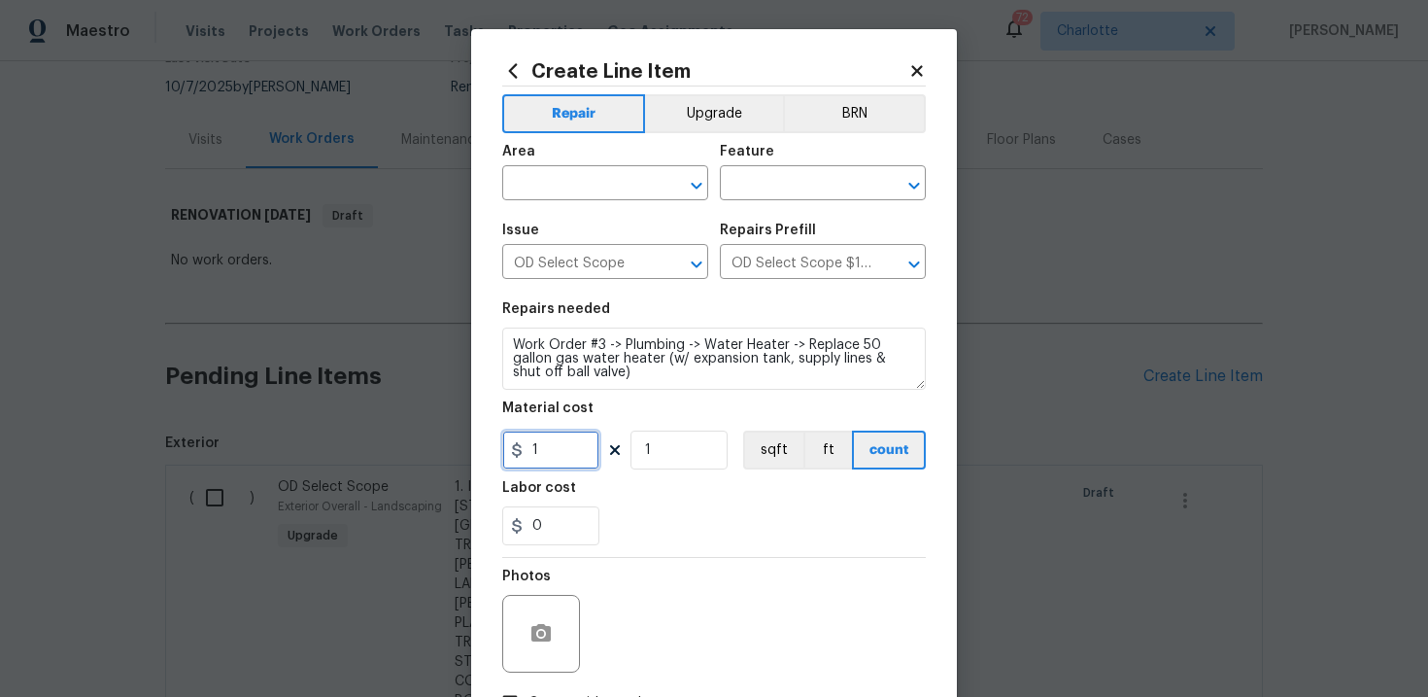
click at [561, 452] on input "1" at bounding box center [550, 449] width 97 height 39
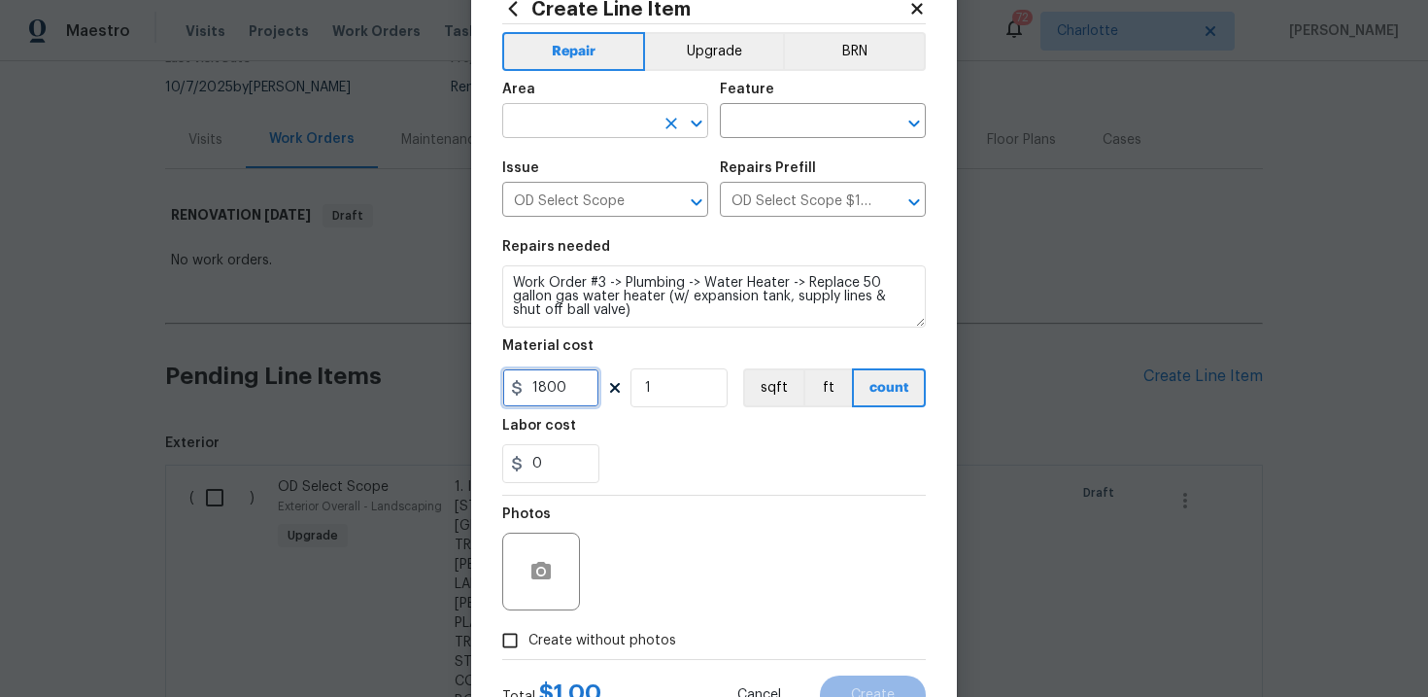
type input "1800"
click at [624, 126] on input "text" at bounding box center [578, 123] width 152 height 30
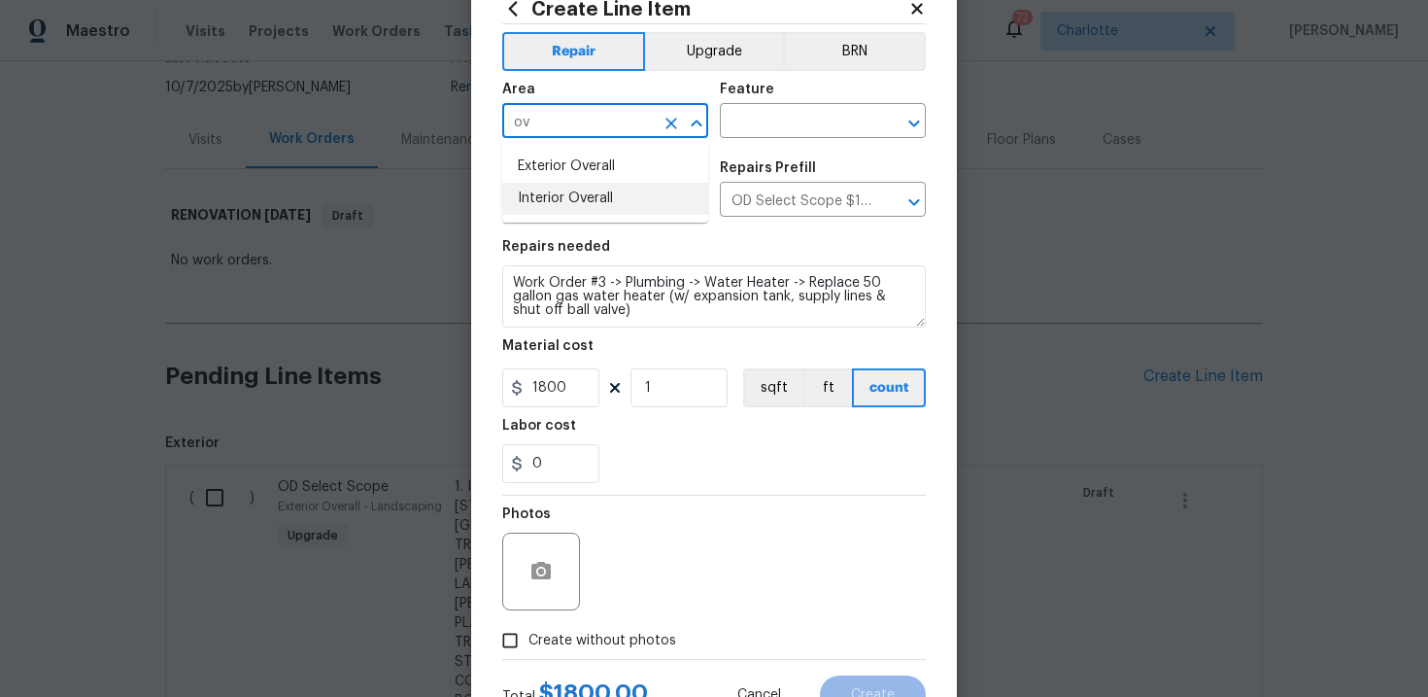
click at [618, 194] on li "Interior Overall" at bounding box center [605, 199] width 206 height 32
type input "Interior Overall"
click at [765, 131] on input "text" at bounding box center [796, 123] width 152 height 30
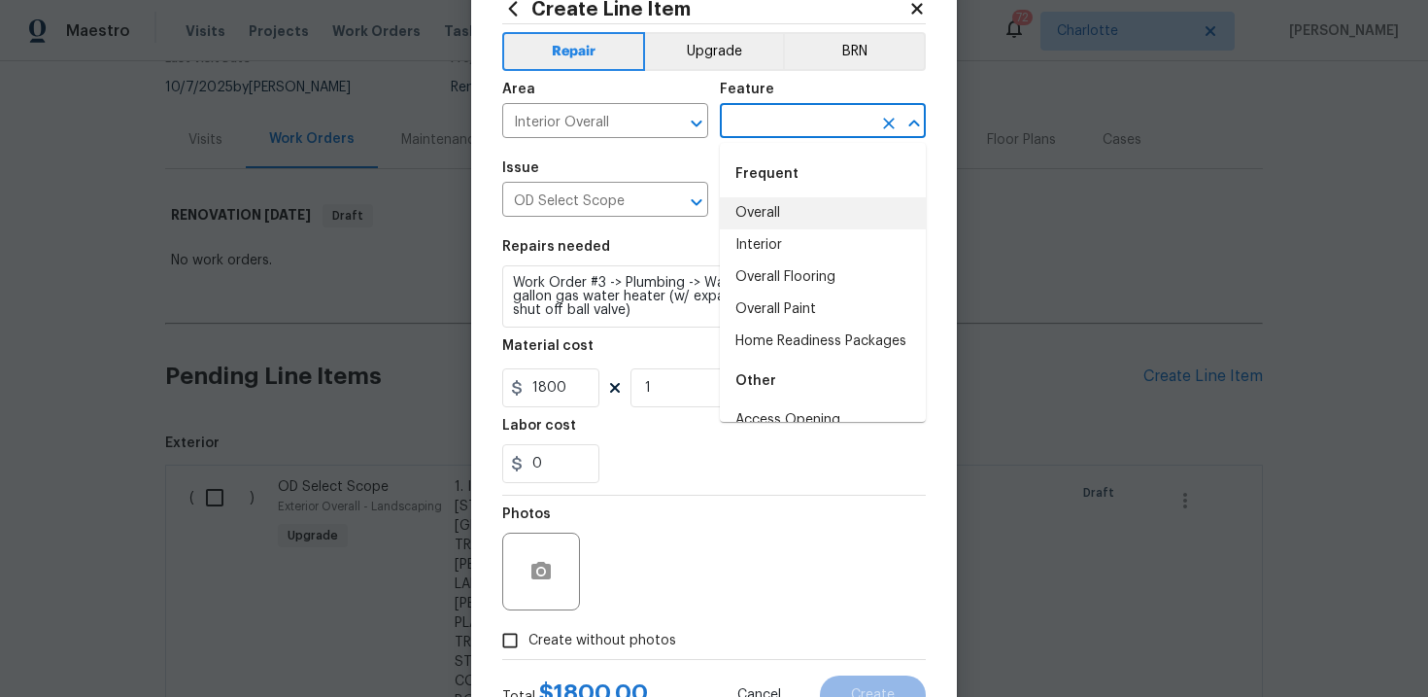
click at [774, 211] on li "Overall" at bounding box center [823, 213] width 206 height 32
type input "Overall"
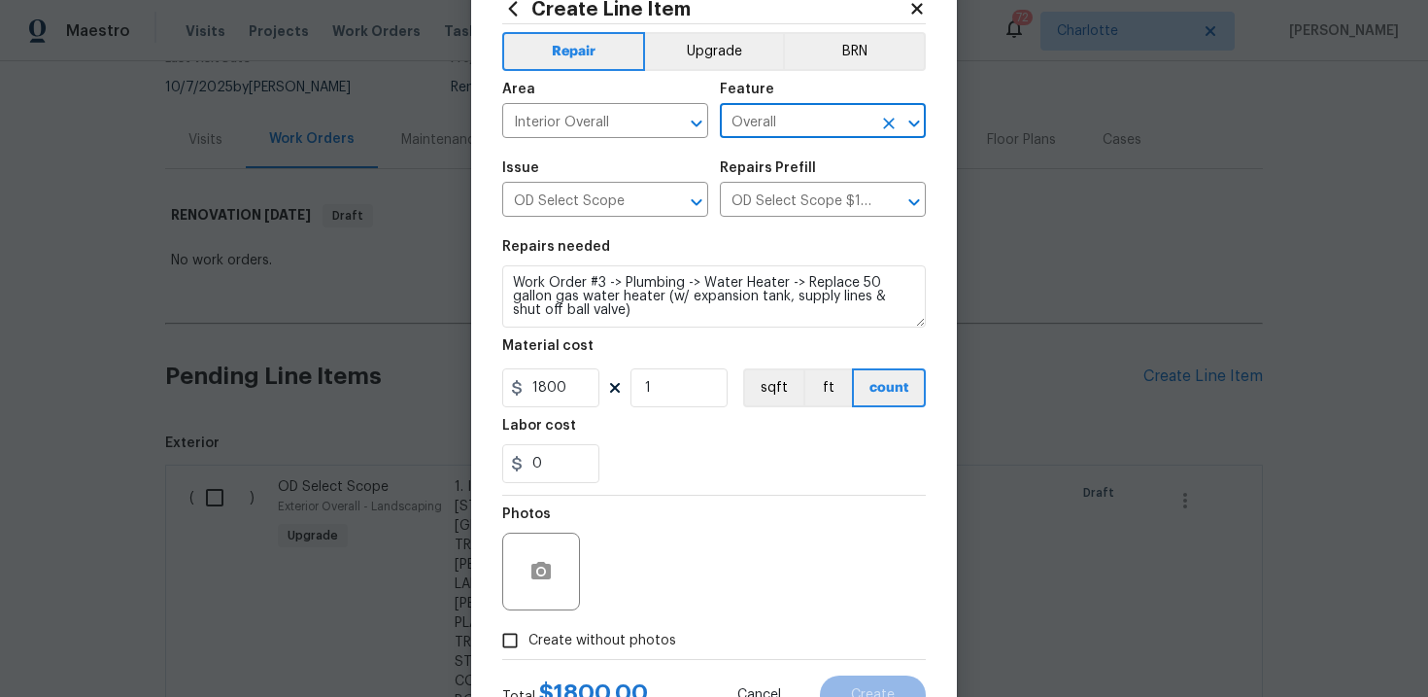
click at [623, 636] on span "Create without photos" at bounding box center [602, 640] width 148 height 20
click at [528, 636] on input "Create without photos" at bounding box center [510, 640] width 37 height 37
checkbox input "true"
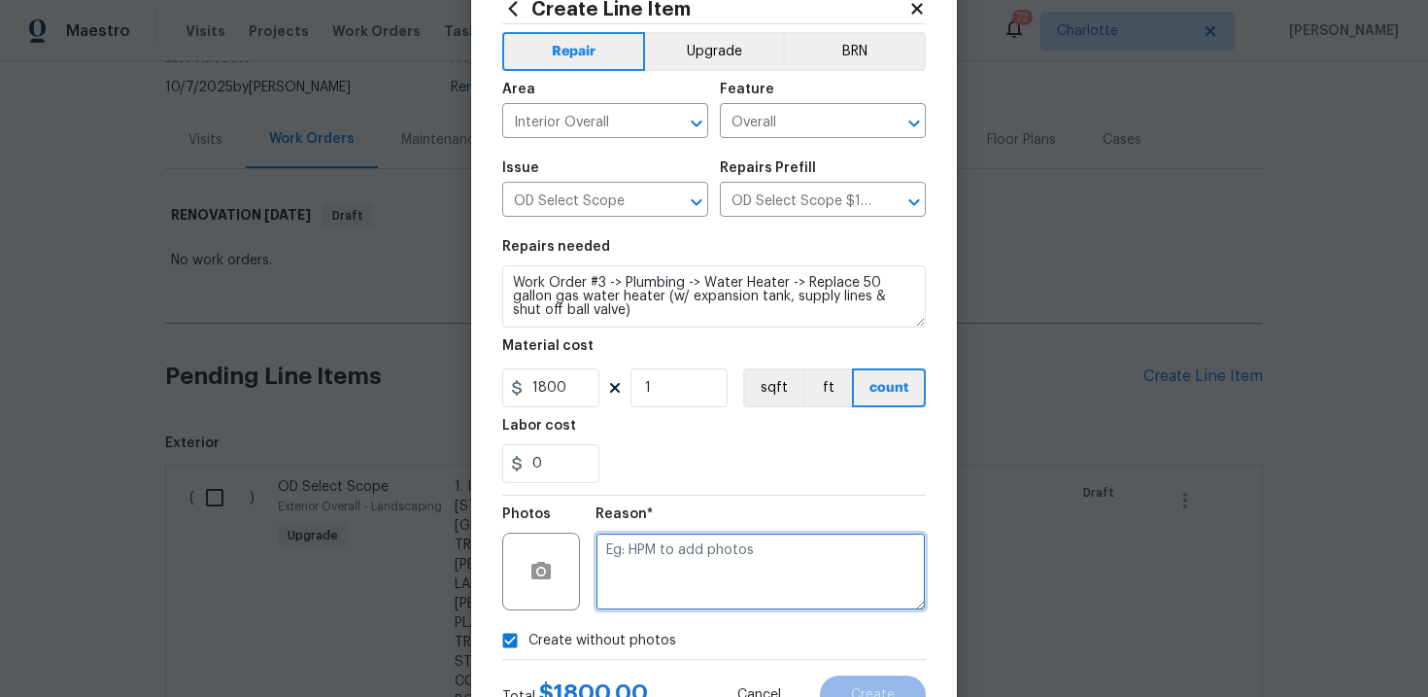
click at [708, 582] on textarea at bounding box center [761, 571] width 330 height 78
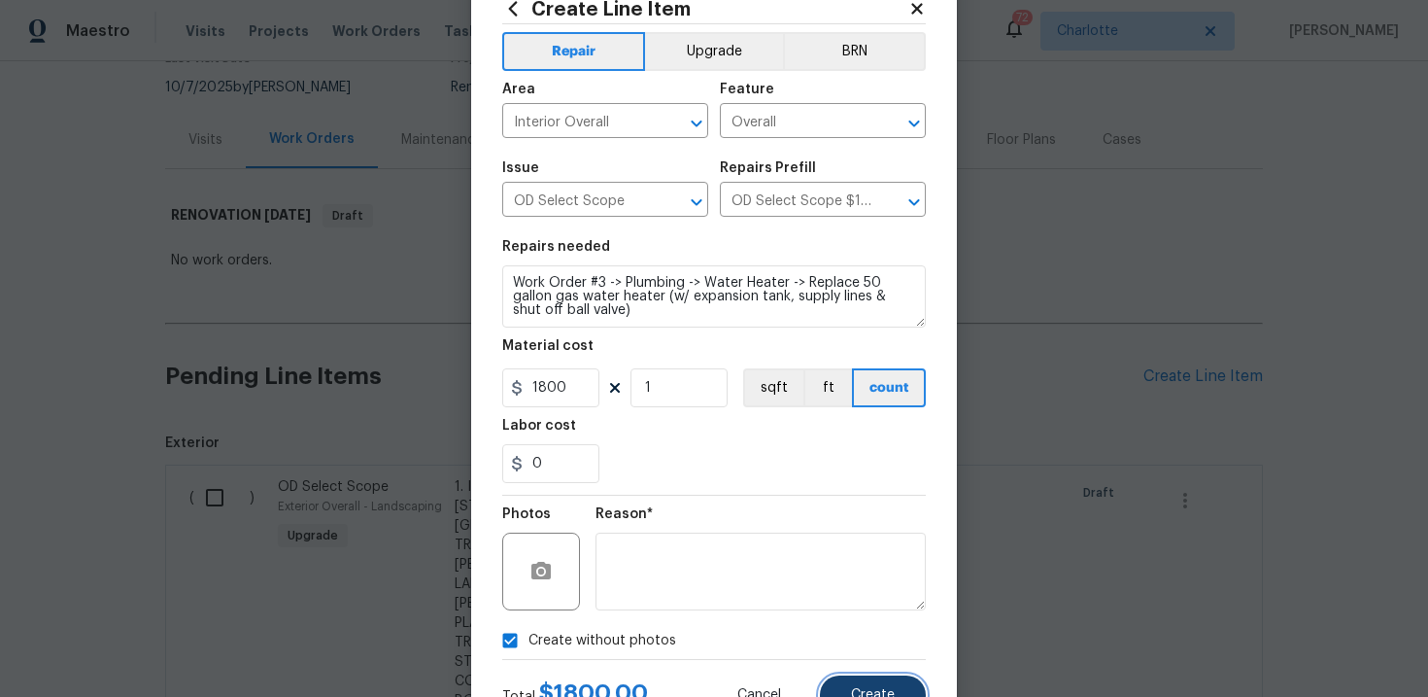
click at [856, 683] on button "Create" at bounding box center [873, 694] width 106 height 39
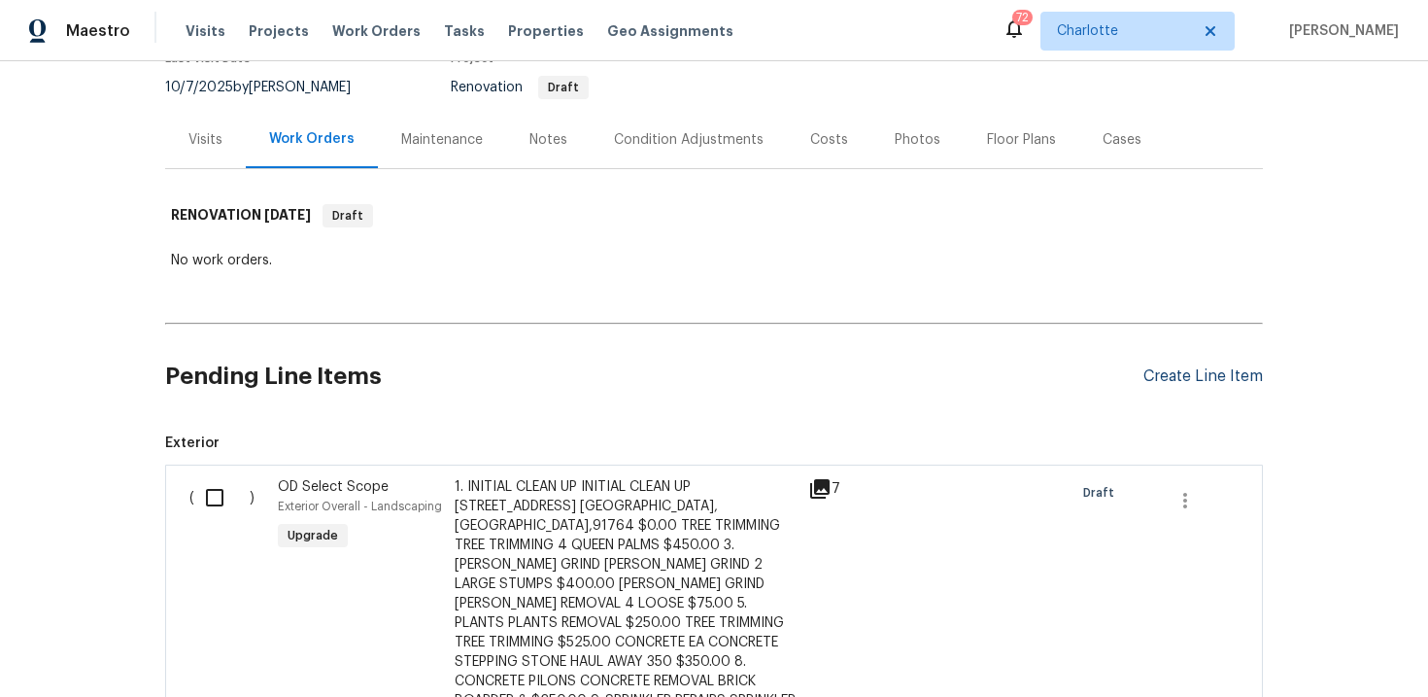
click at [1172, 376] on div "Create Line Item" at bounding box center [1202, 376] width 119 height 18
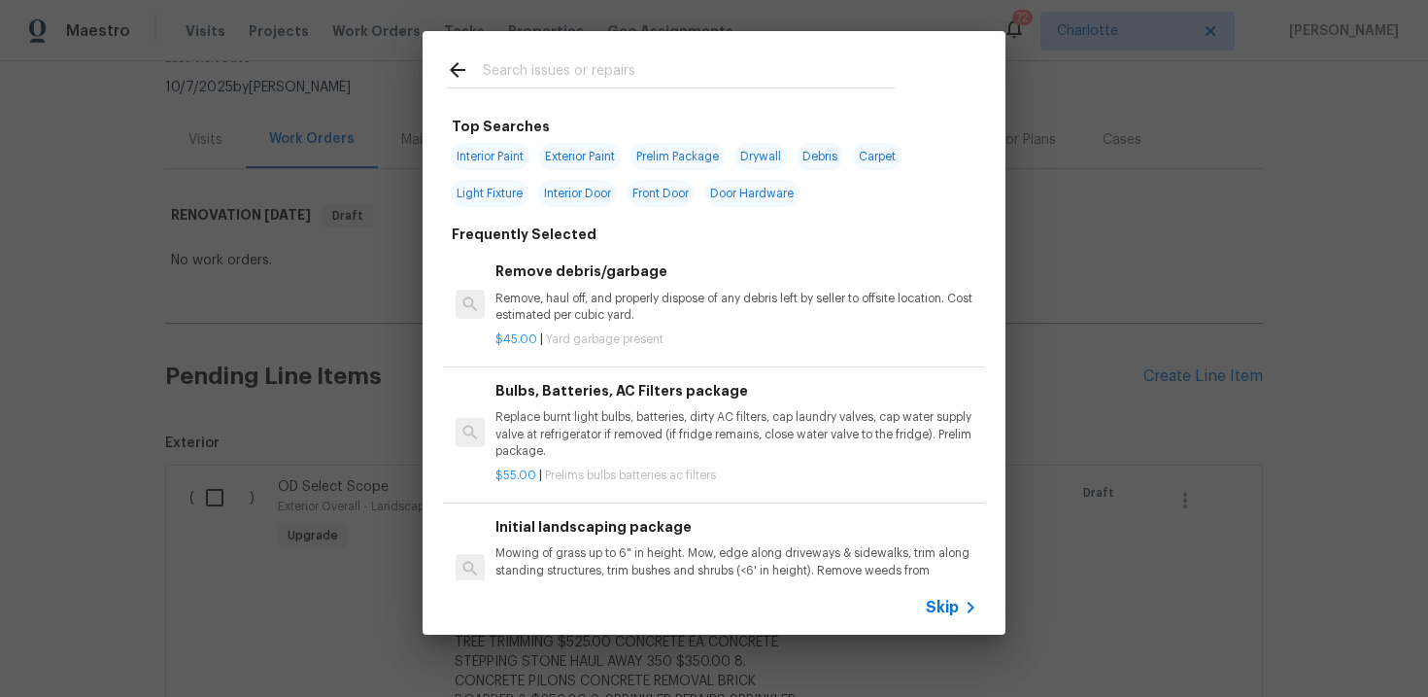
click at [937, 602] on span "Skip" at bounding box center [942, 606] width 33 height 19
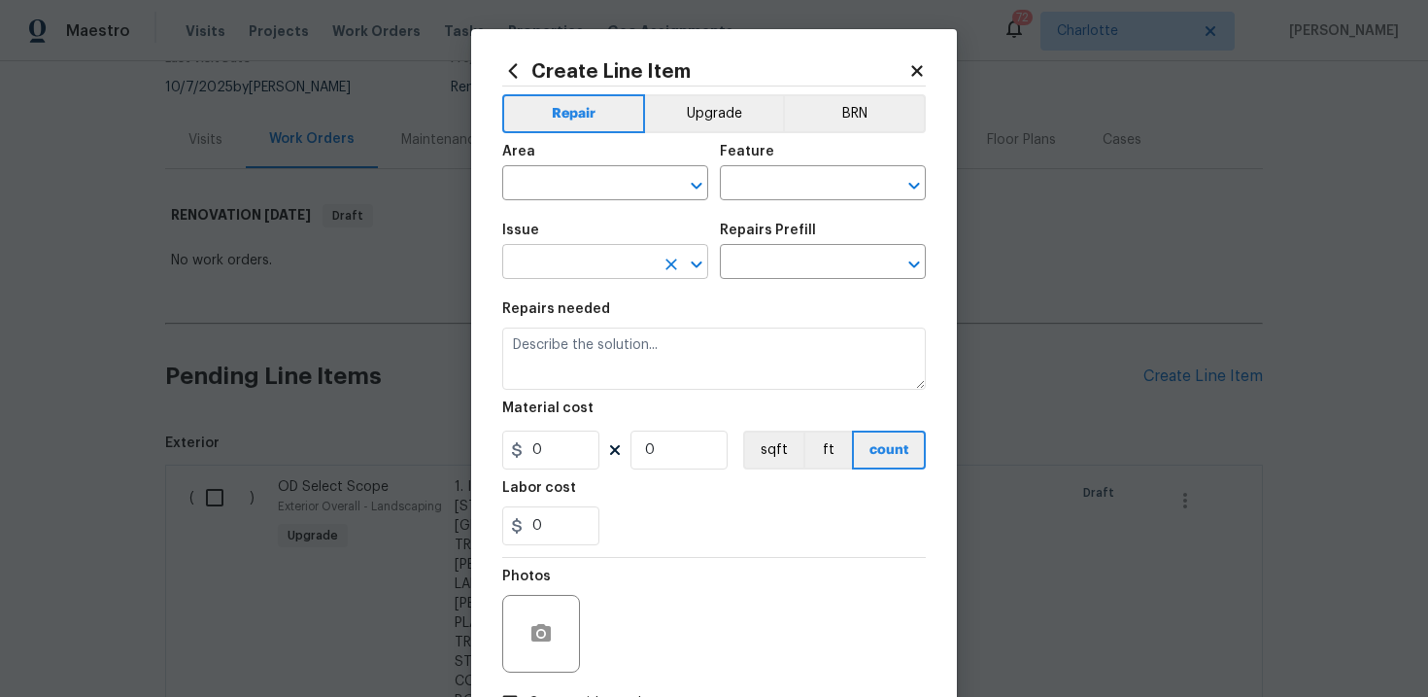
click at [643, 276] on input "text" at bounding box center [578, 264] width 152 height 30
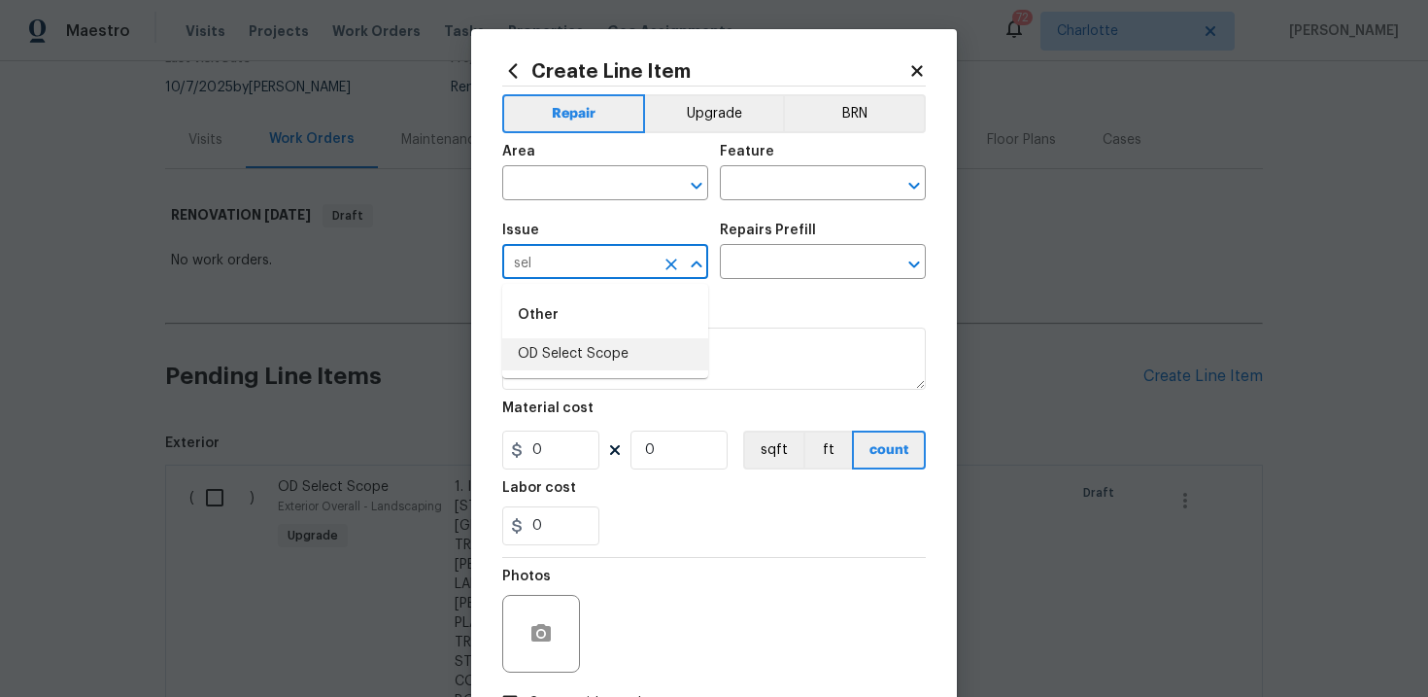
click at [630, 344] on li "OD Select Scope" at bounding box center [605, 354] width 206 height 32
type input "OD Select Scope"
click at [793, 258] on input "text" at bounding box center [796, 264] width 152 height 30
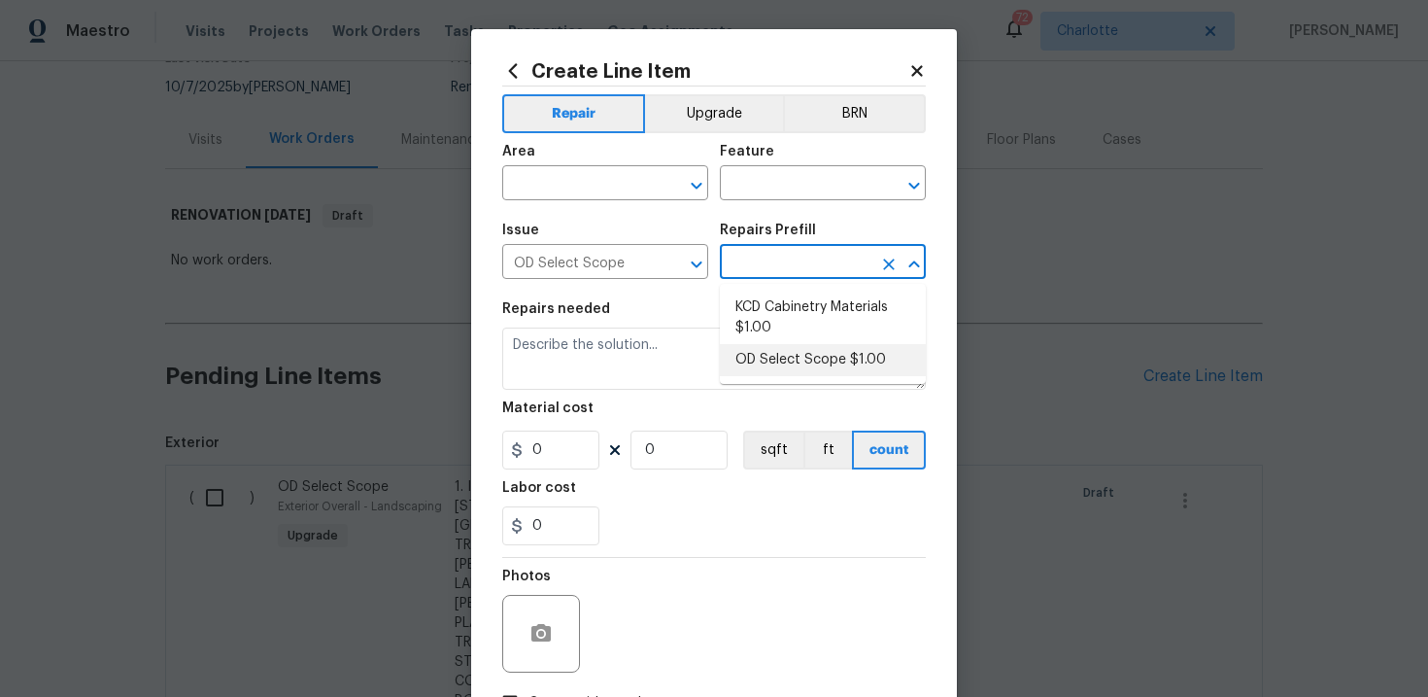
click at [792, 358] on li "OD Select Scope $1.00" at bounding box center [823, 360] width 206 height 32
type input "OD Select Scope $1.00"
type textarea "Refer to the agreed upon scope document for further details."
type input "1"
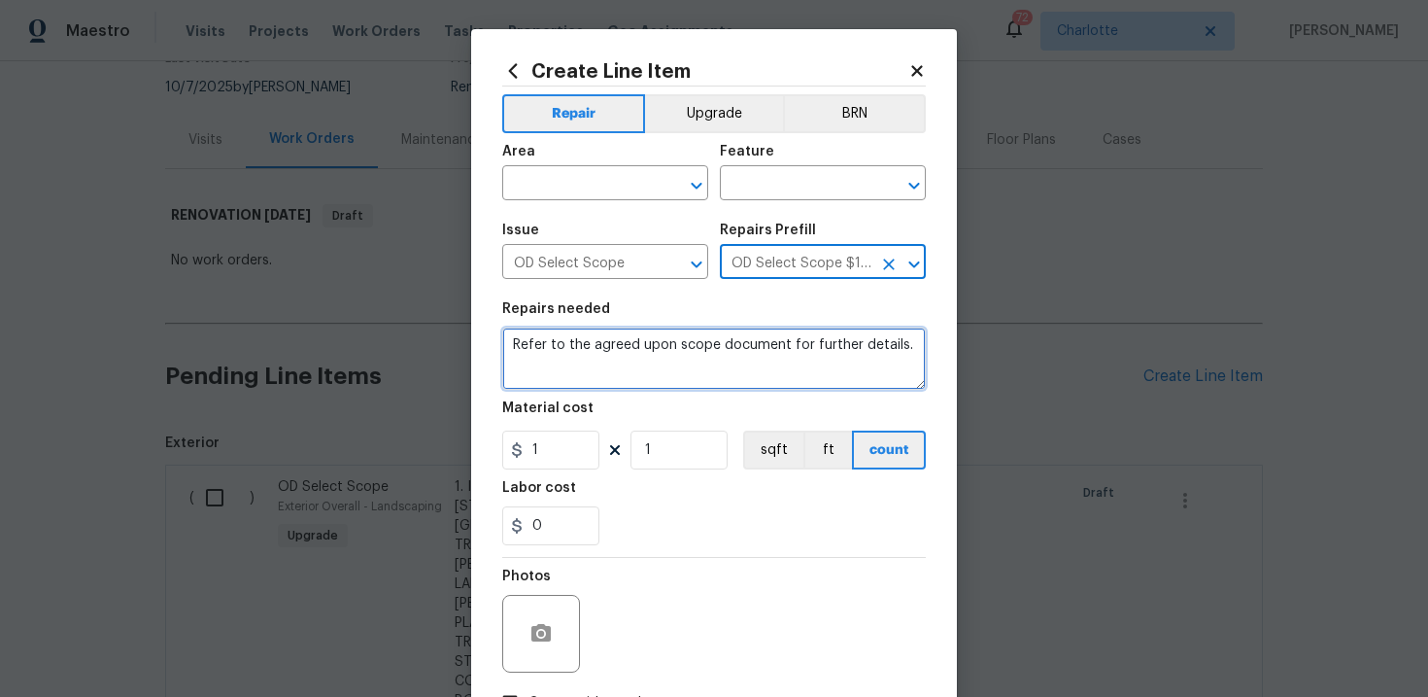
click at [703, 355] on textarea "Refer to the agreed upon scope document for further details." at bounding box center [714, 358] width 424 height 62
paste textarea "Work Order #3 -> Electrical -> Electrical Panel -> Remove and replace outdated …"
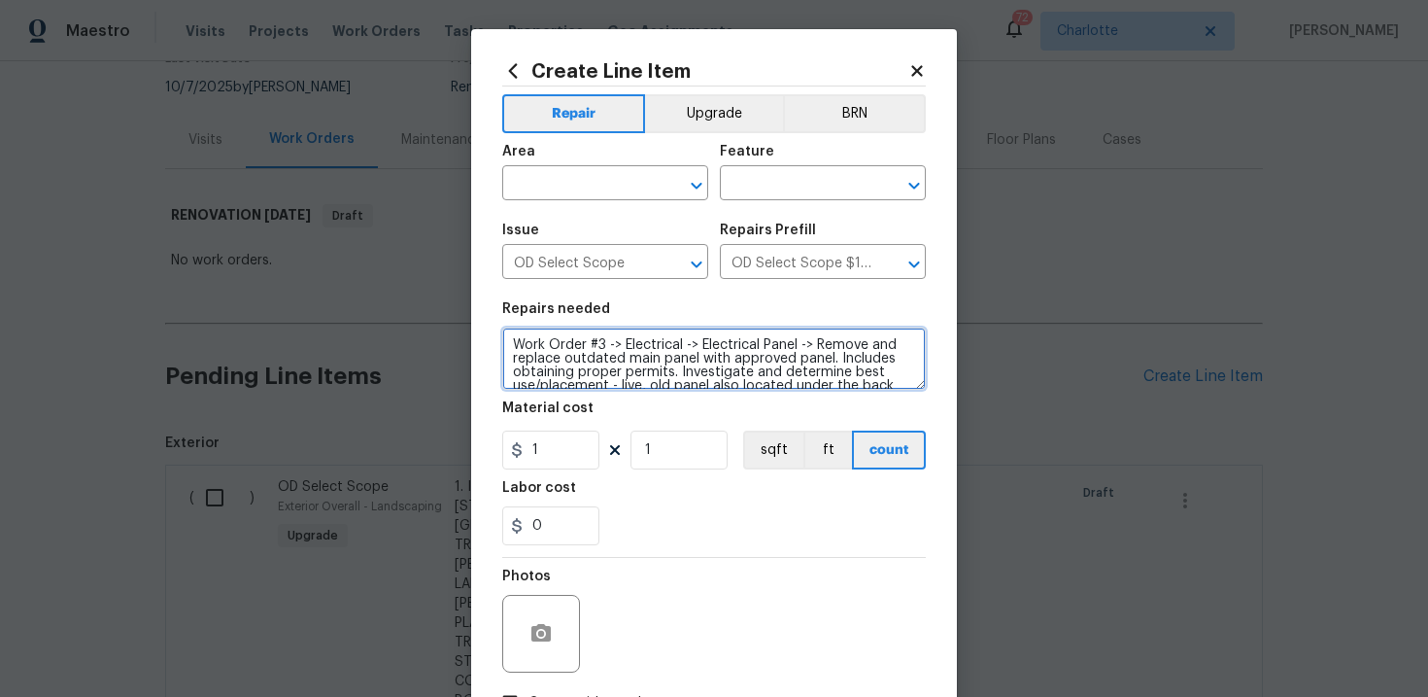
scroll to position [17, 0]
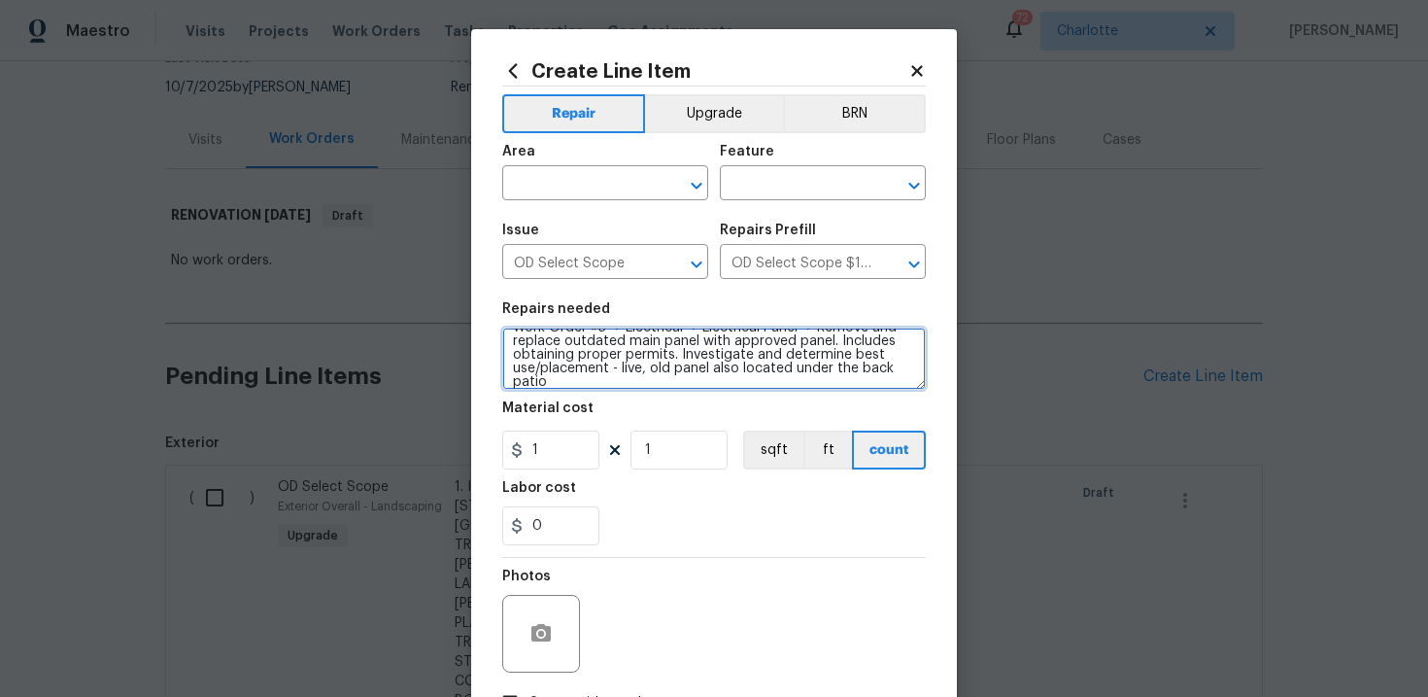
type textarea "Work Order #3 -> Electrical -> Electrical Panel -> Remove and replace outdated …"
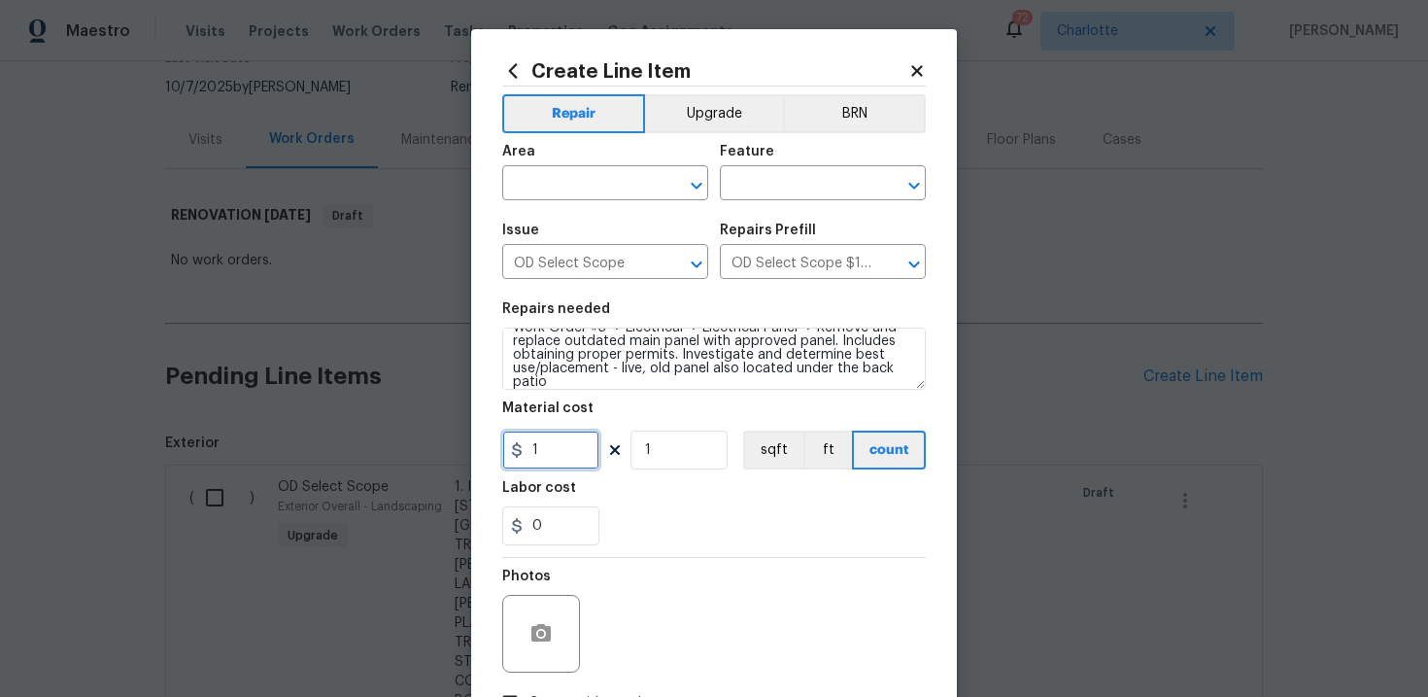
click at [568, 460] on input "1" at bounding box center [550, 449] width 97 height 39
type input "3200"
click at [601, 187] on input "text" at bounding box center [578, 185] width 152 height 30
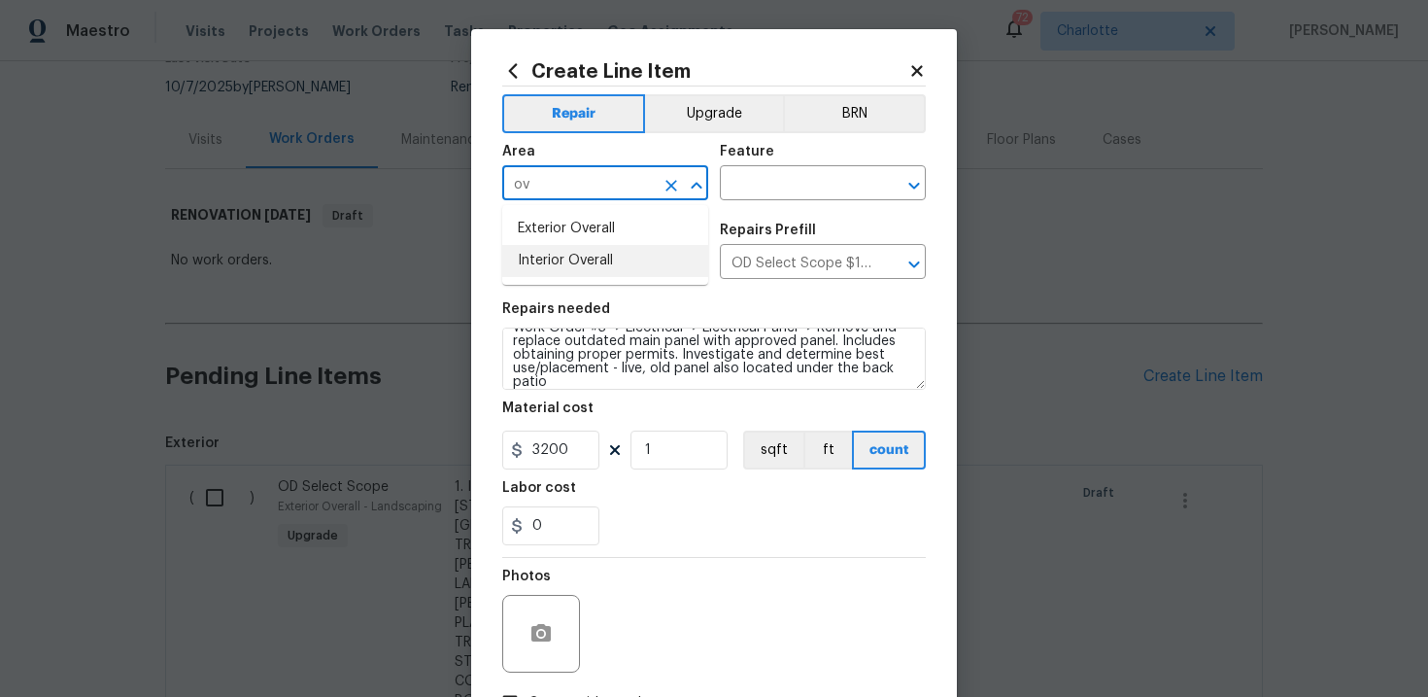
click at [599, 254] on li "Interior Overall" at bounding box center [605, 261] width 206 height 32
type input "Interior Overall"
click at [756, 190] on input "text" at bounding box center [796, 185] width 152 height 30
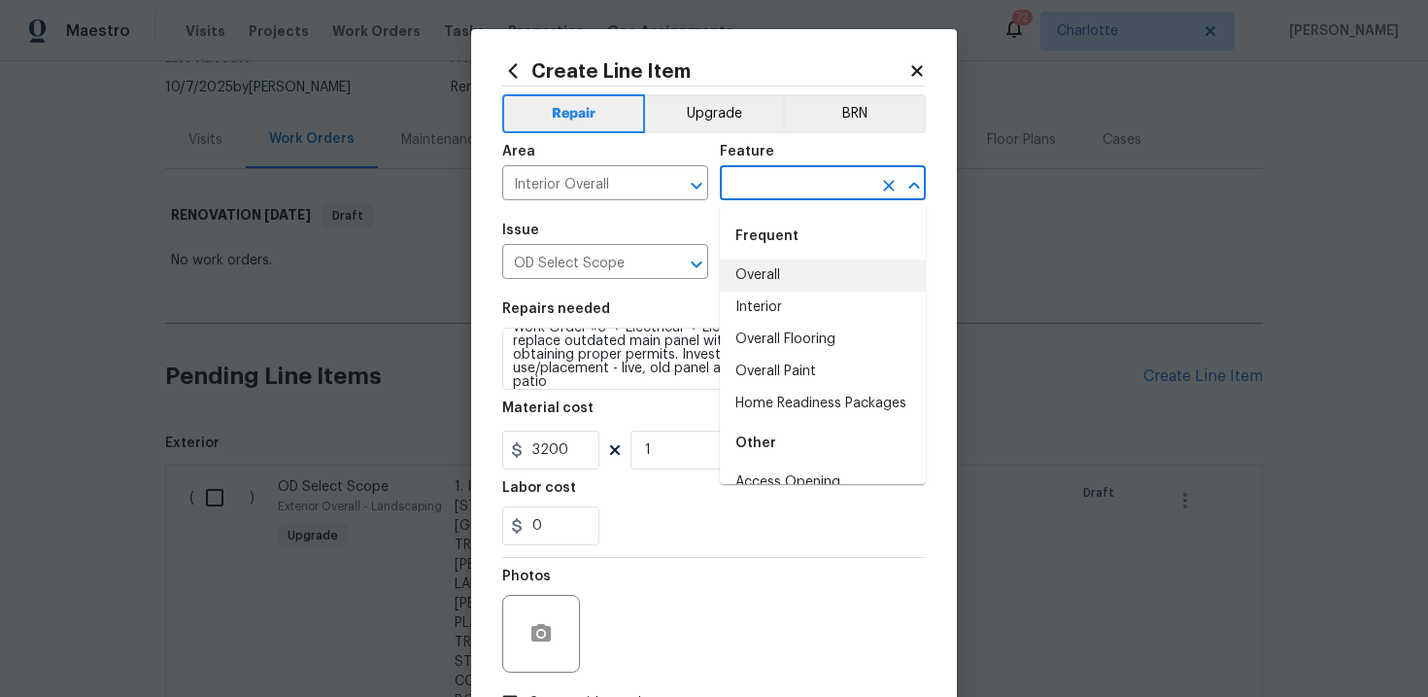
click at [777, 268] on li "Overall" at bounding box center [823, 275] width 206 height 32
type input "Overall"
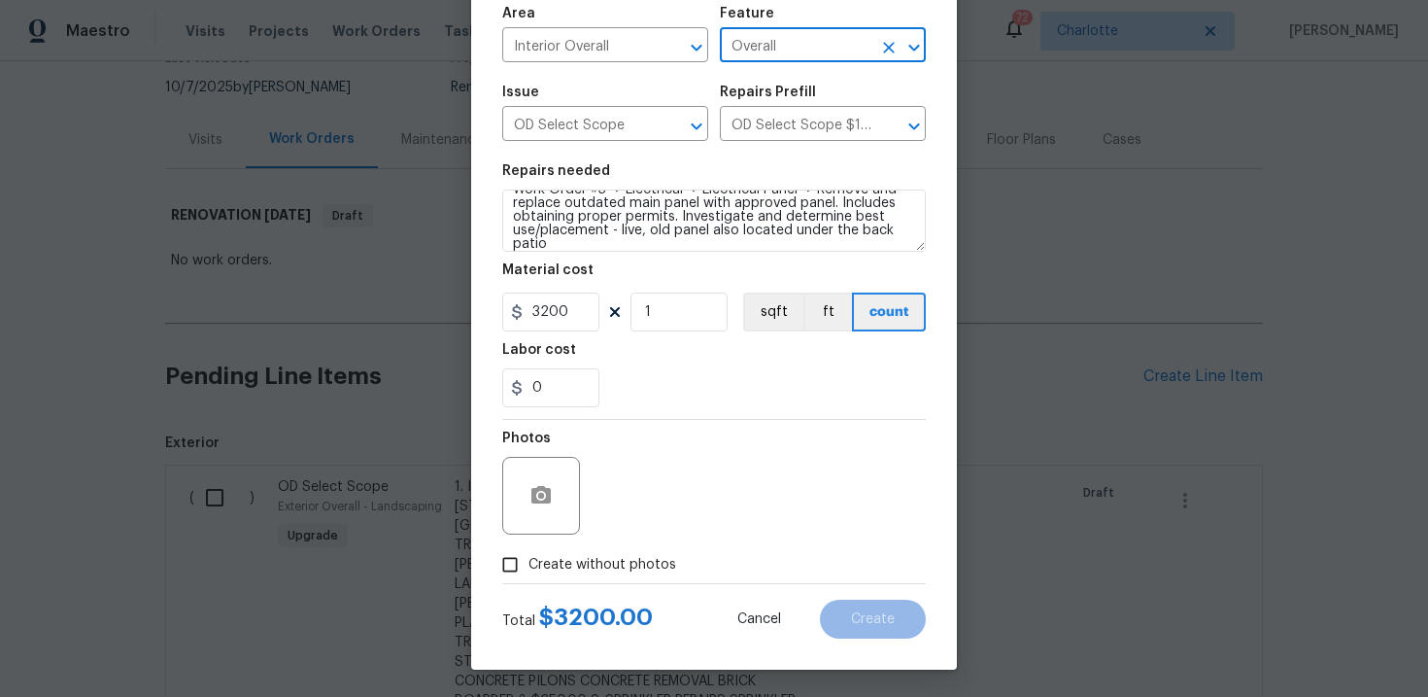
scroll to position [141, 0]
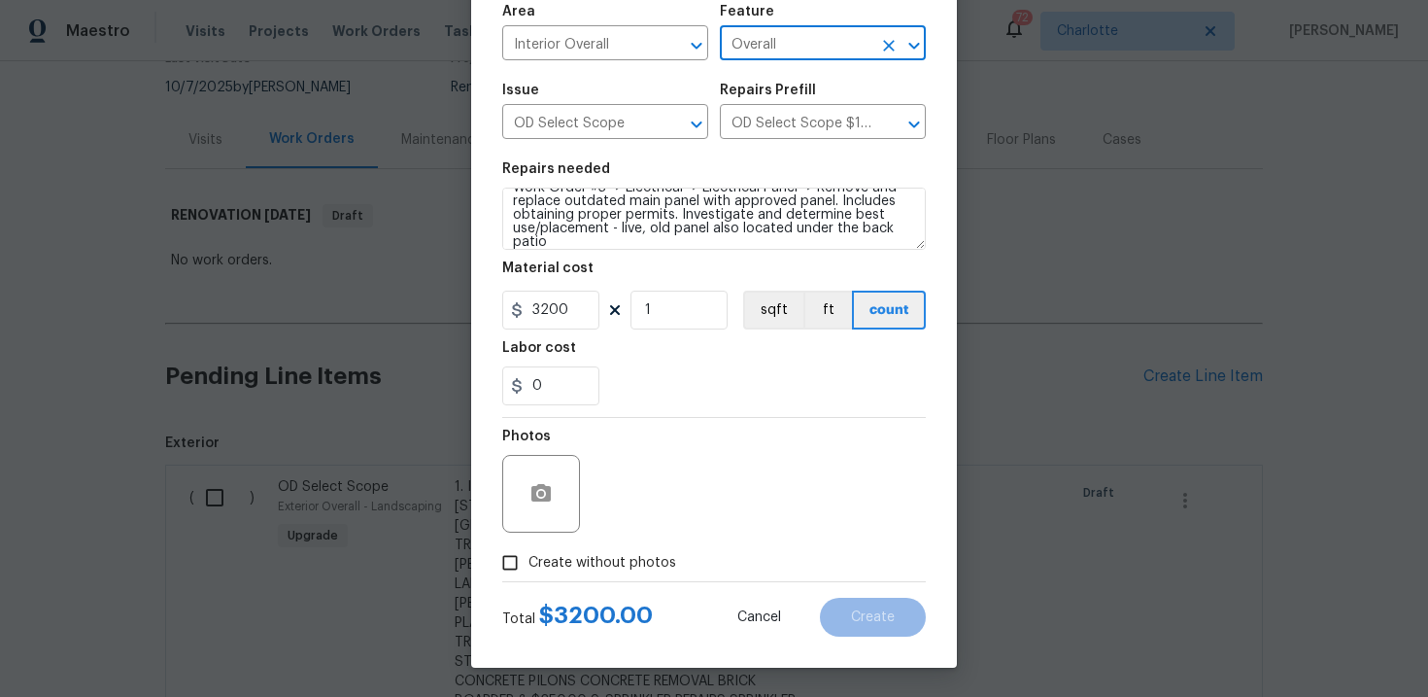
click at [616, 579] on label "Create without photos" at bounding box center [584, 562] width 185 height 37
click at [528, 579] on input "Create without photos" at bounding box center [510, 562] width 37 height 37
checkbox input "true"
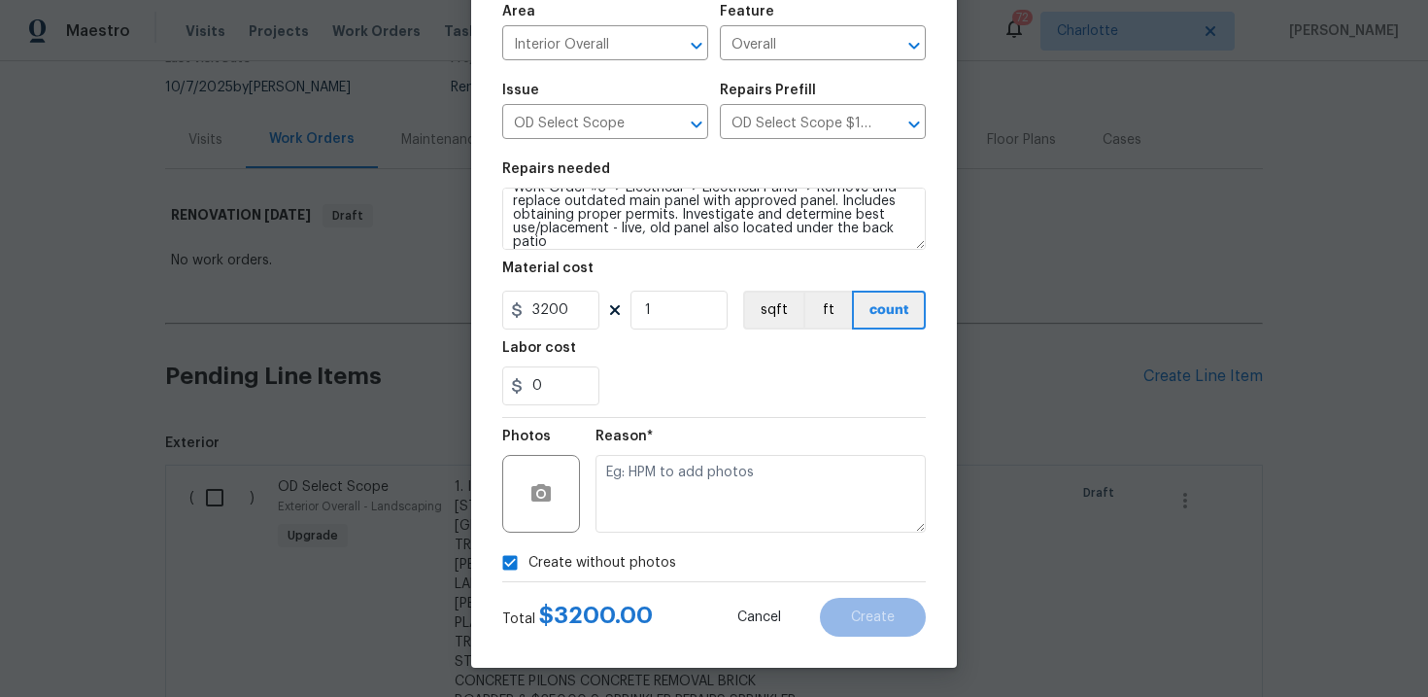
click at [750, 453] on div "Reason*" at bounding box center [761, 441] width 330 height 25
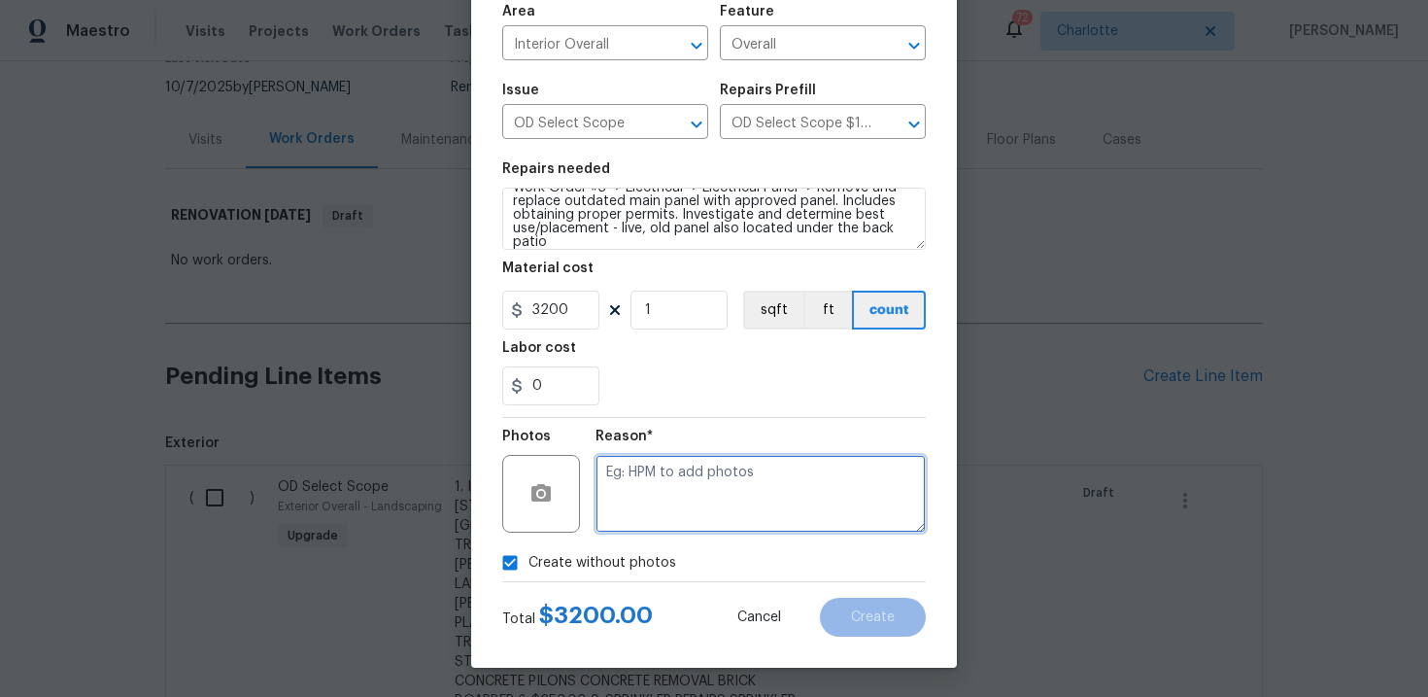
click at [684, 488] on textarea at bounding box center [761, 494] width 330 height 78
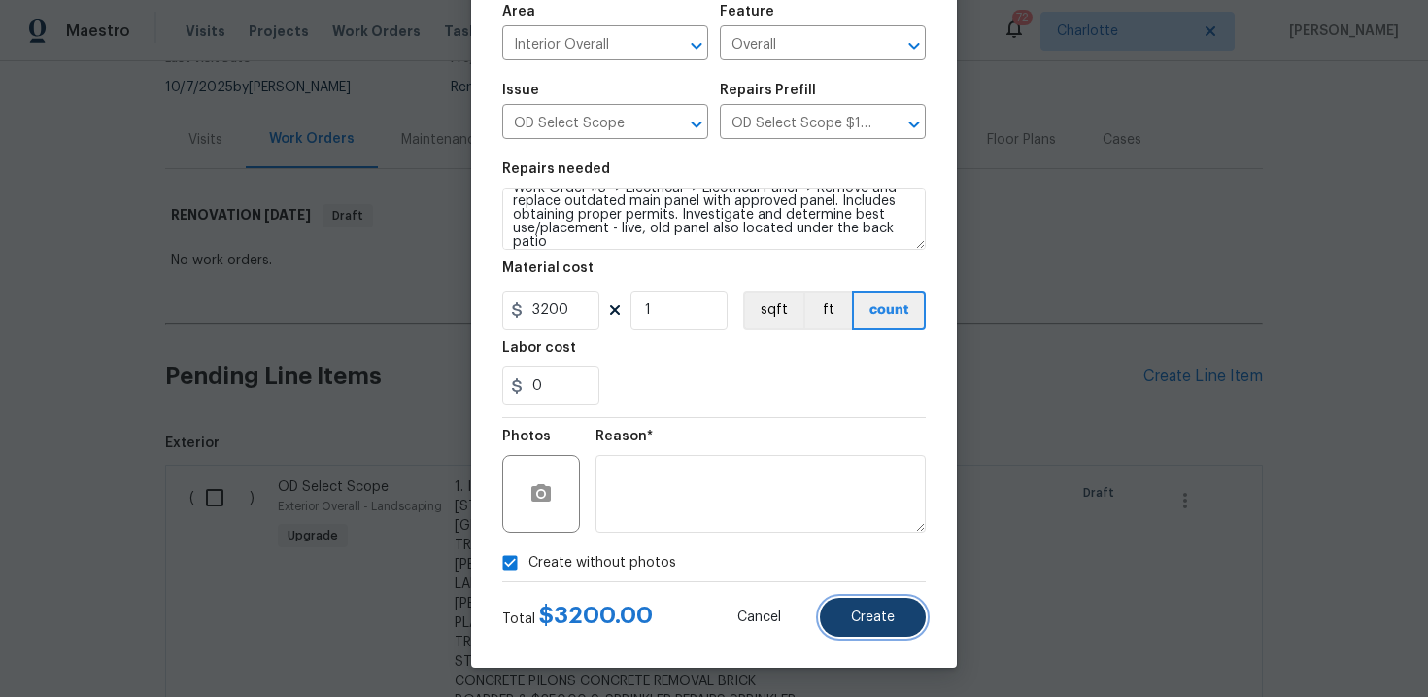
click at [896, 607] on button "Create" at bounding box center [873, 616] width 106 height 39
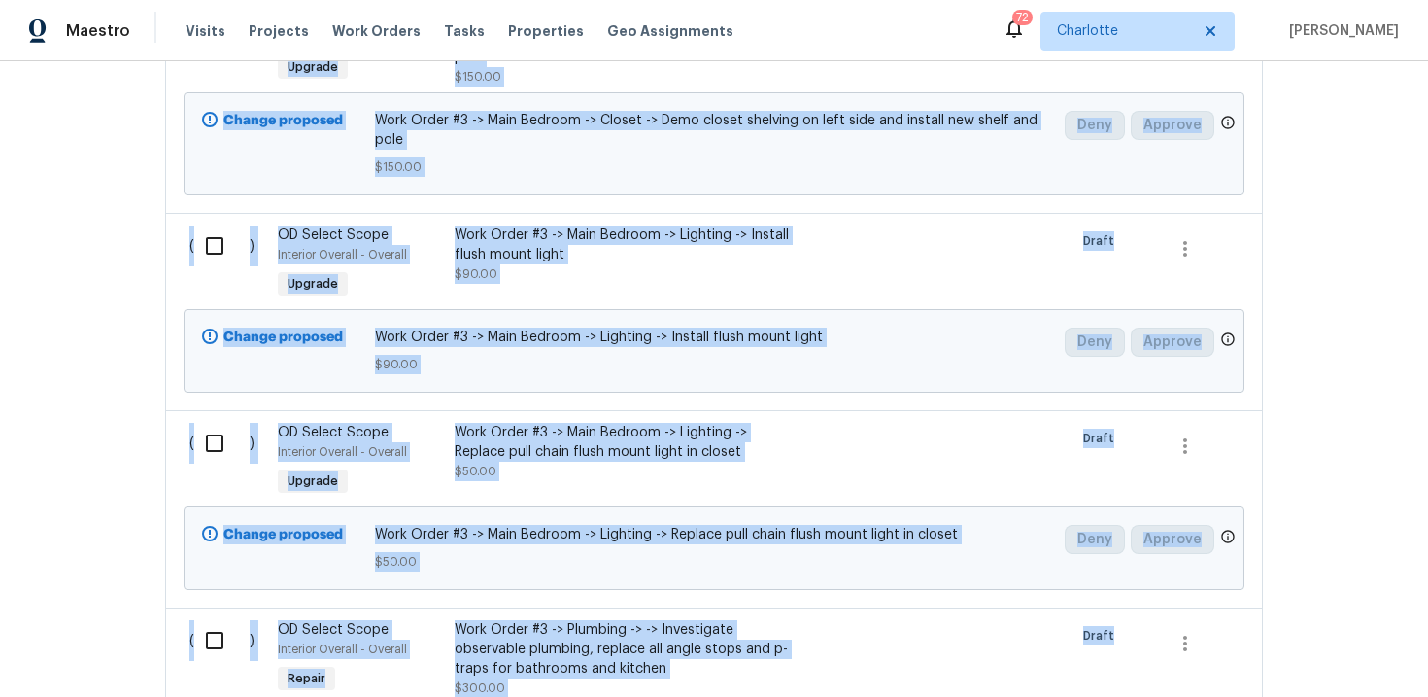
scroll to position [23208, 0]
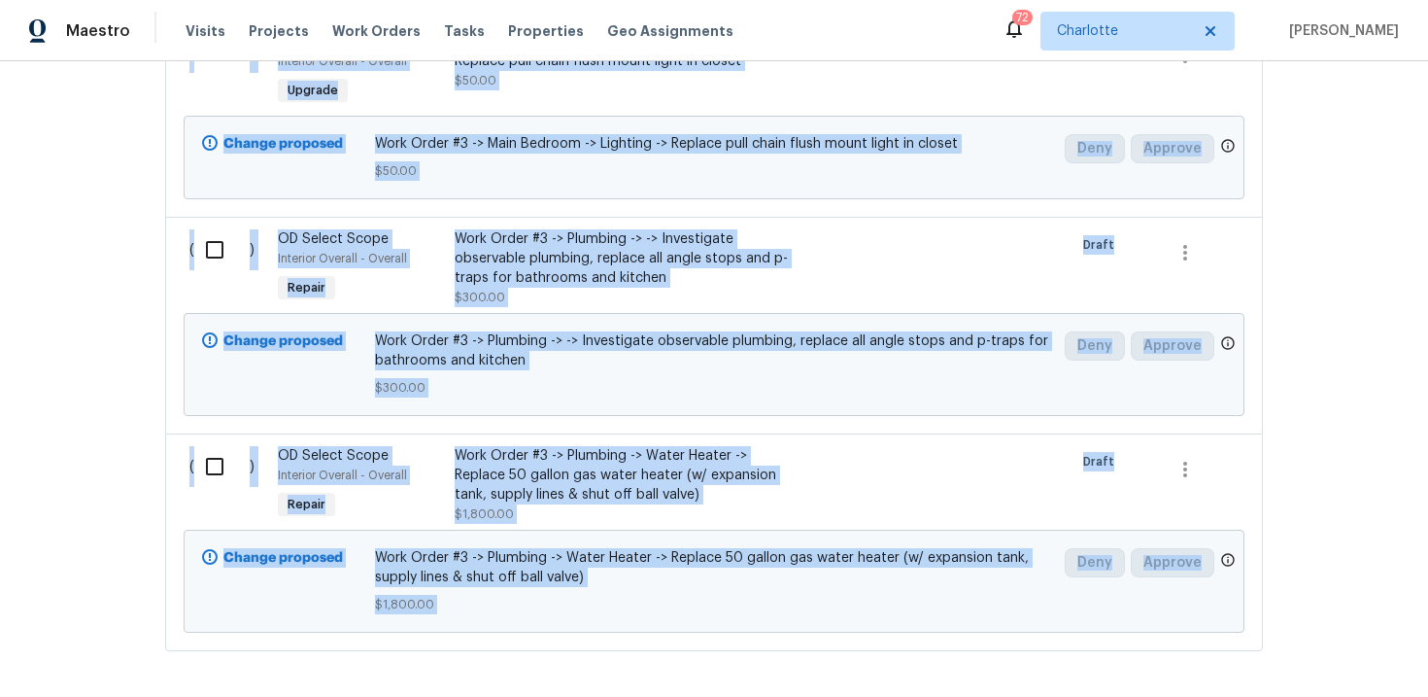
copy div "( ) OD Select Scope Interior Overall - Overall Repair Work Order #1 -> Exterior…"
click at [1338, 391] on div "Back to all projects 1193 E G St, Ontario, CA 91764 3 Beds | 2 Baths | Total: 1…" at bounding box center [714, 378] width 1428 height 635
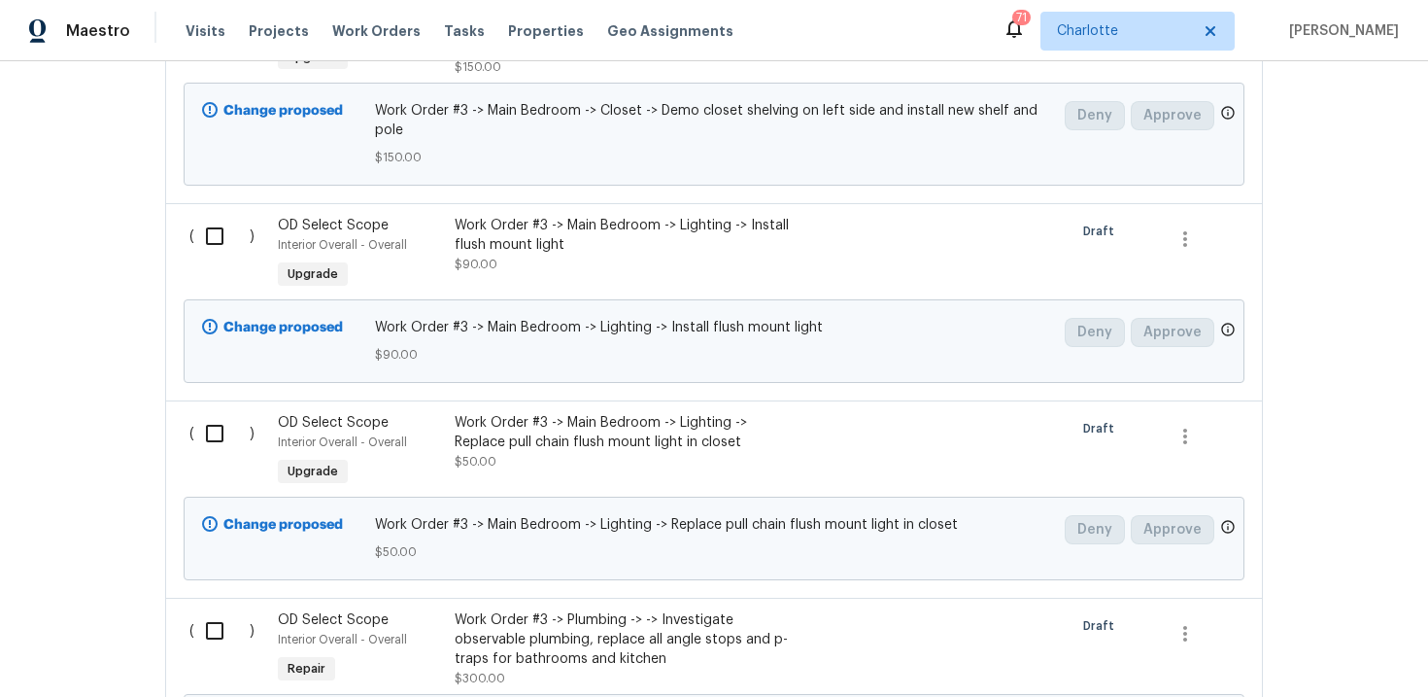
scroll to position [22824, 0]
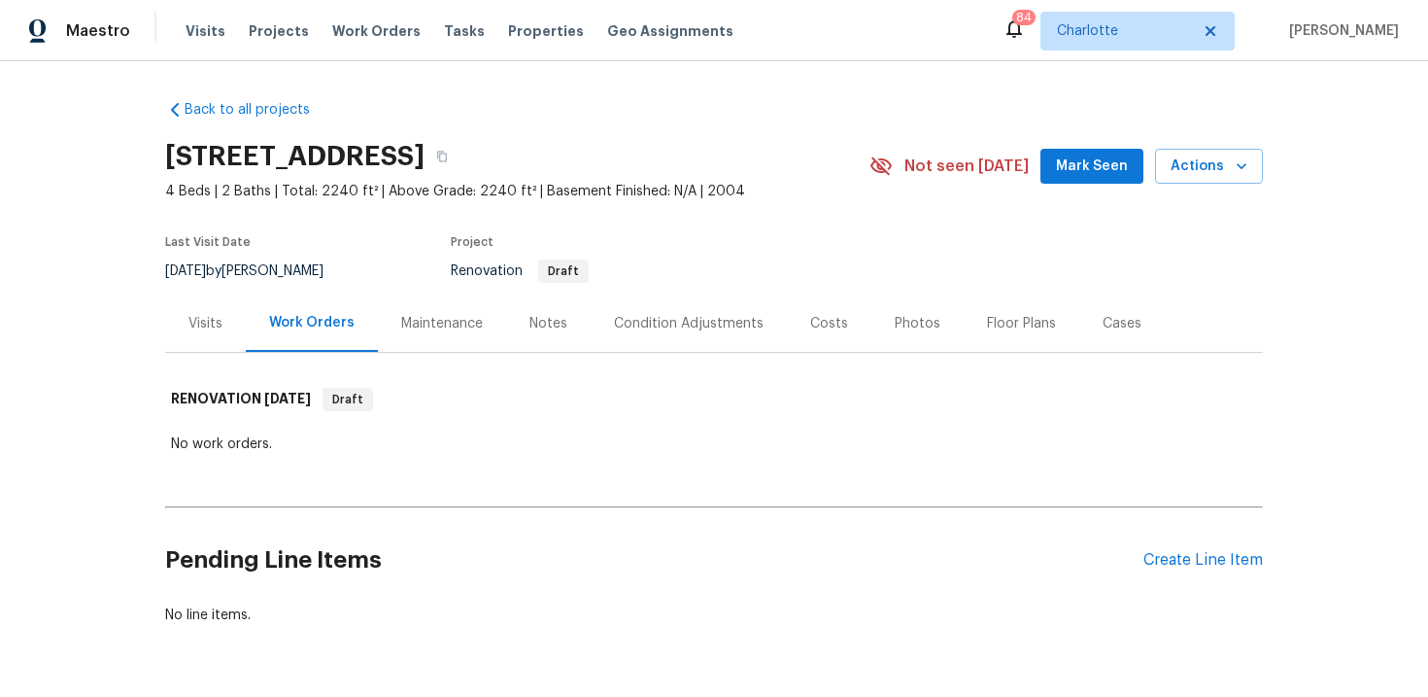
scroll to position [60, 0]
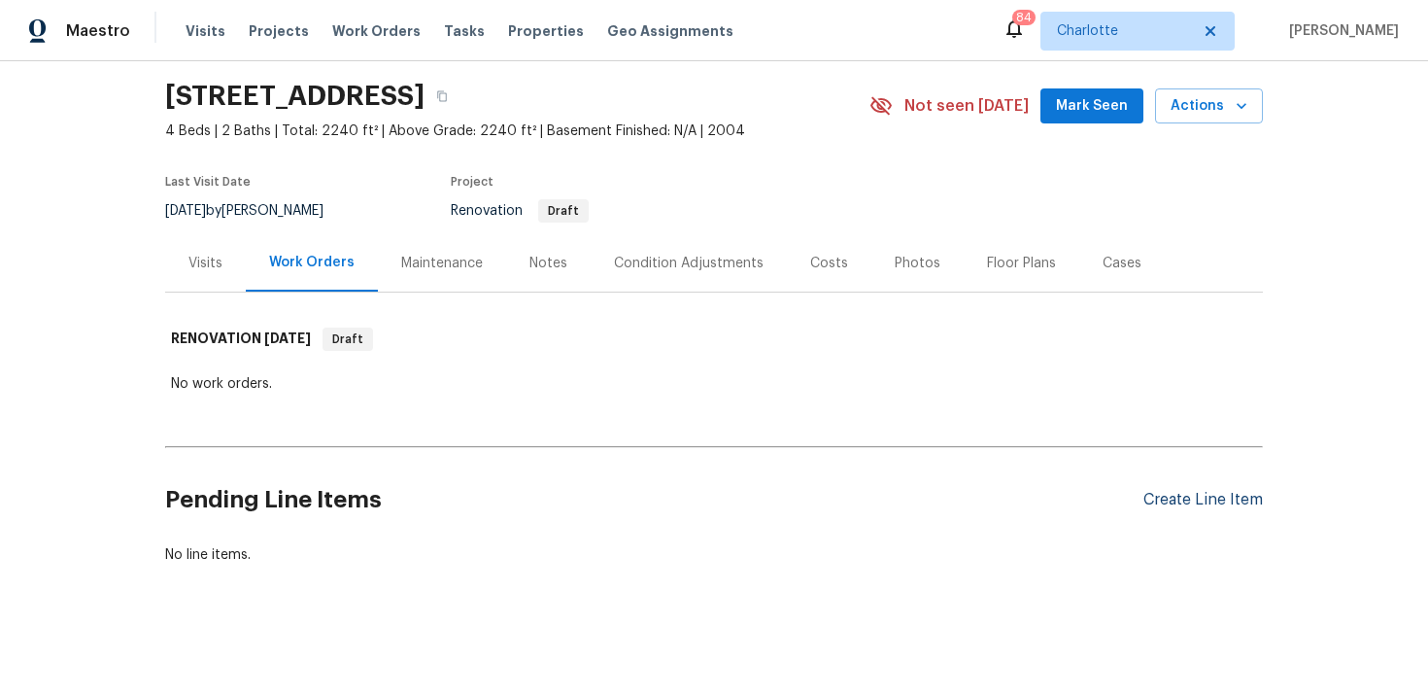
click at [1172, 496] on div "Create Line Item" at bounding box center [1202, 500] width 119 height 18
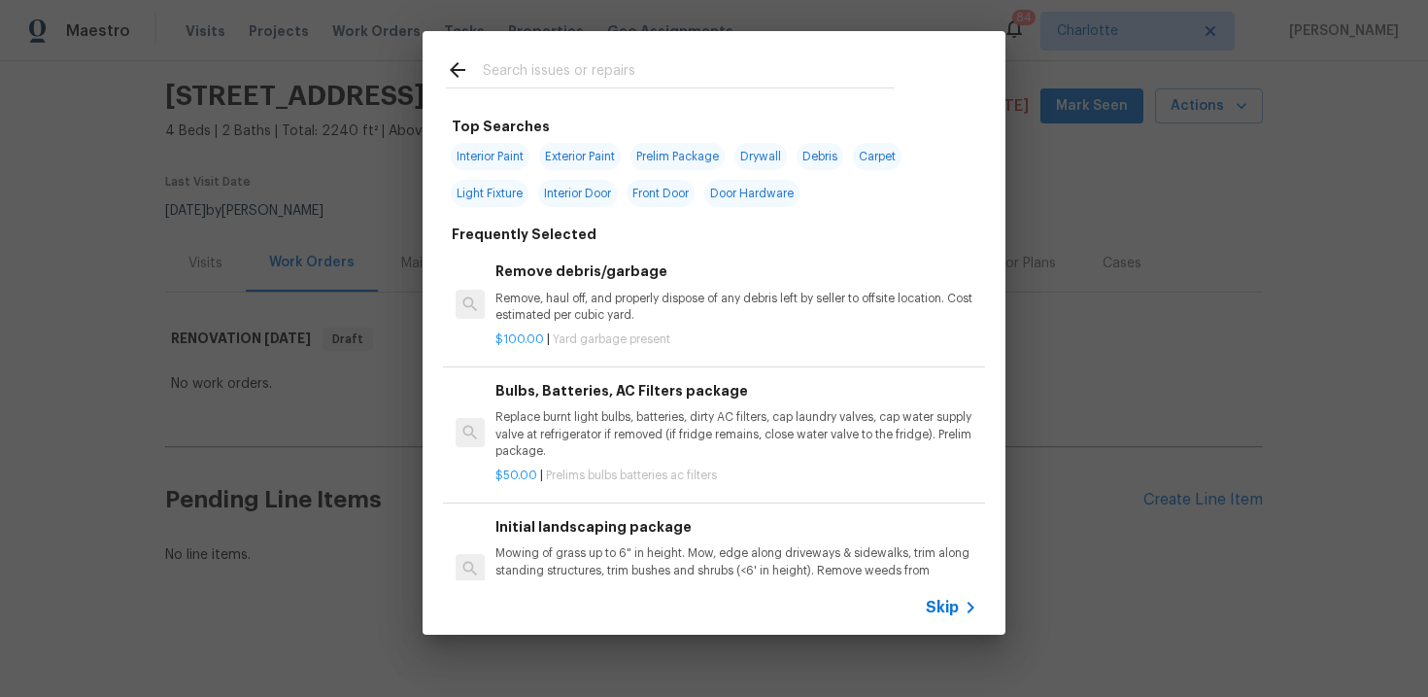
click at [961, 604] on icon at bounding box center [970, 607] width 23 height 23
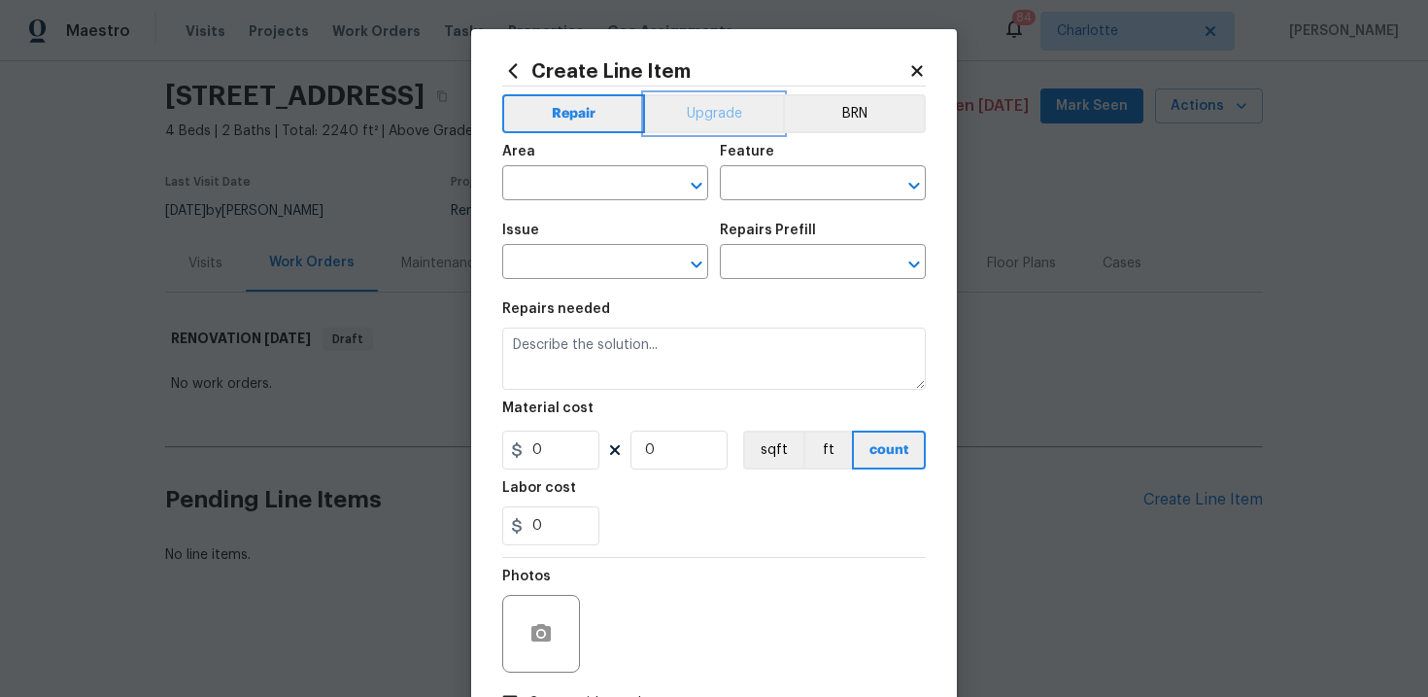
click at [727, 120] on button "Upgrade" at bounding box center [714, 113] width 139 height 39
click at [598, 187] on input "text" at bounding box center [578, 185] width 152 height 30
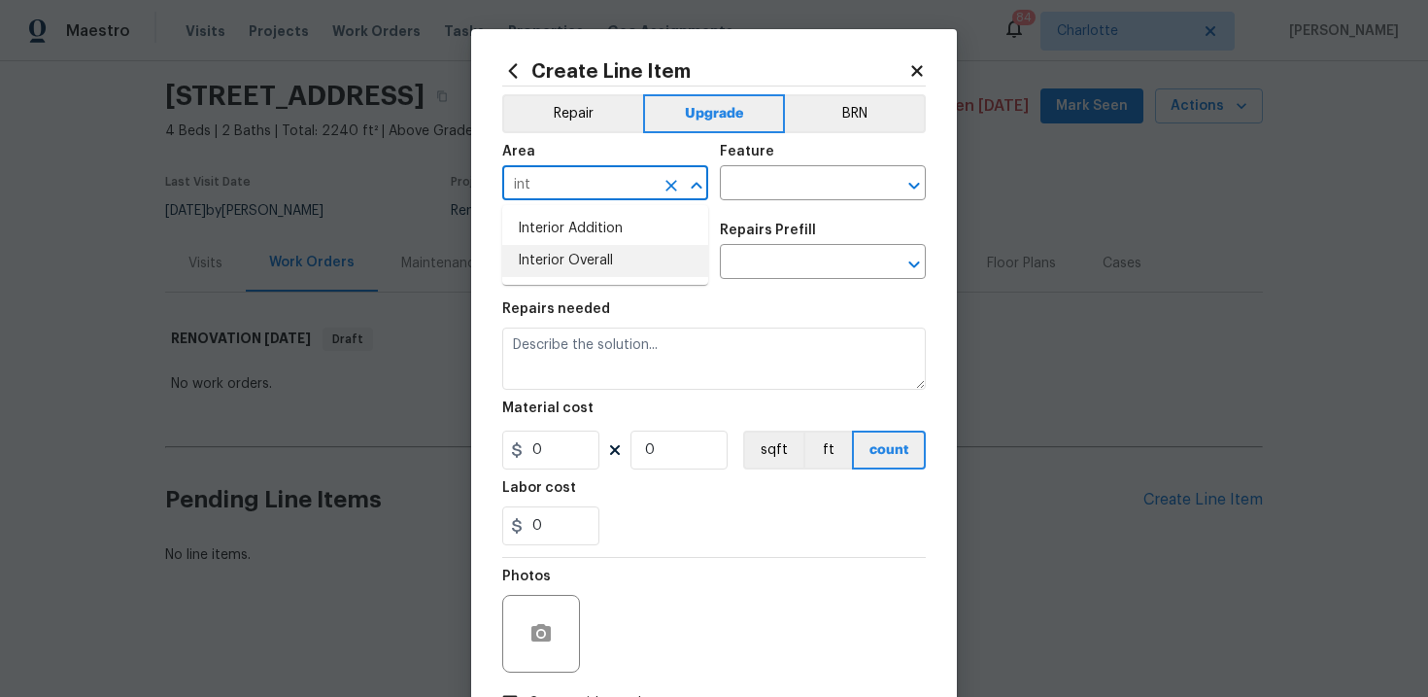
click at [593, 250] on li "Interior Overall" at bounding box center [605, 261] width 206 height 32
type input "Interior Overall"
click at [747, 191] on input "text" at bounding box center [796, 185] width 152 height 30
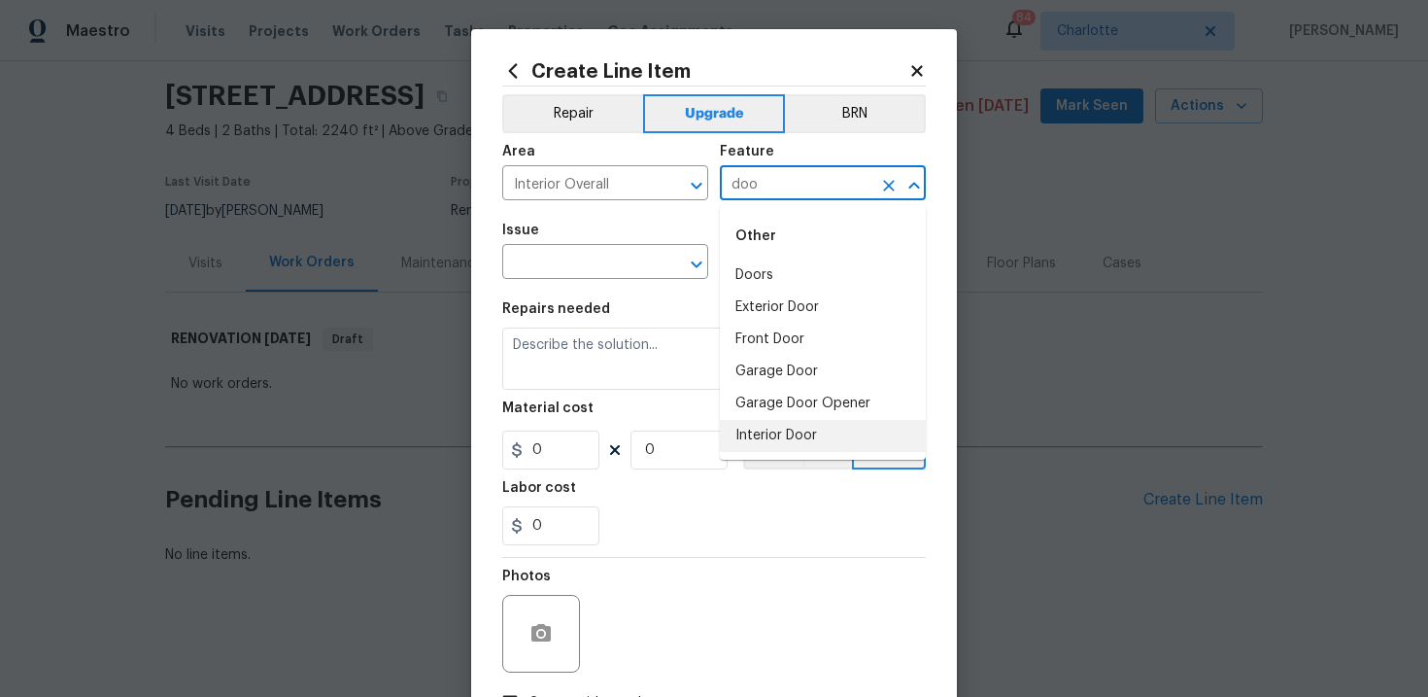
click at [768, 438] on li "Interior Door" at bounding box center [823, 436] width 206 height 32
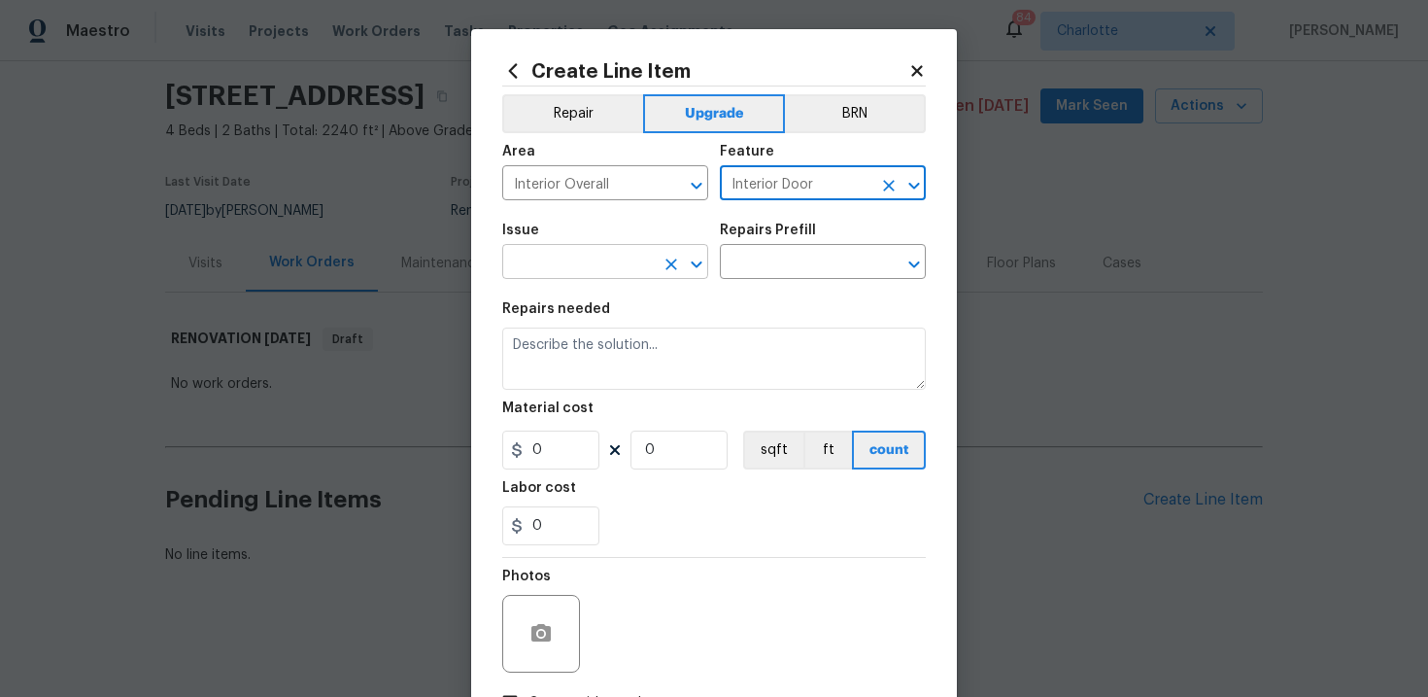
type input "Interior Door"
click at [583, 263] on input "text" at bounding box center [578, 264] width 152 height 30
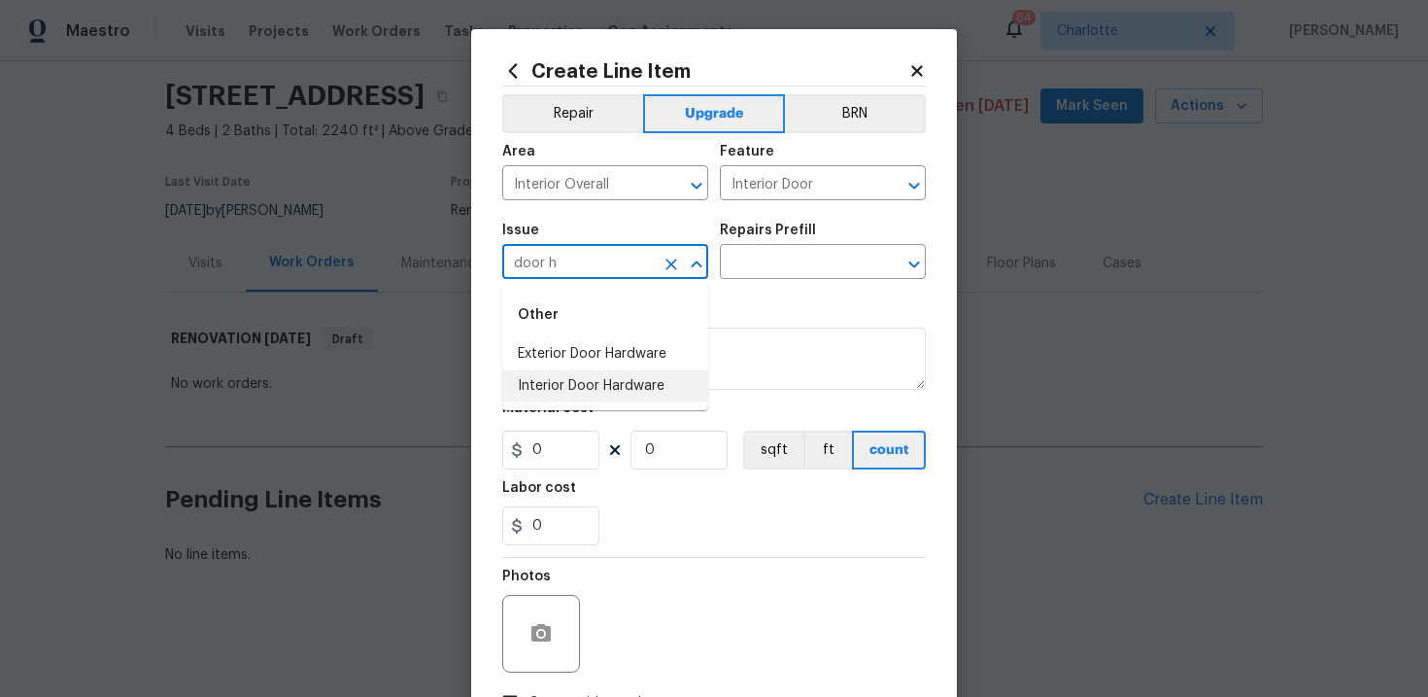
click at [618, 382] on li "Interior Door Hardware" at bounding box center [605, 386] width 206 height 32
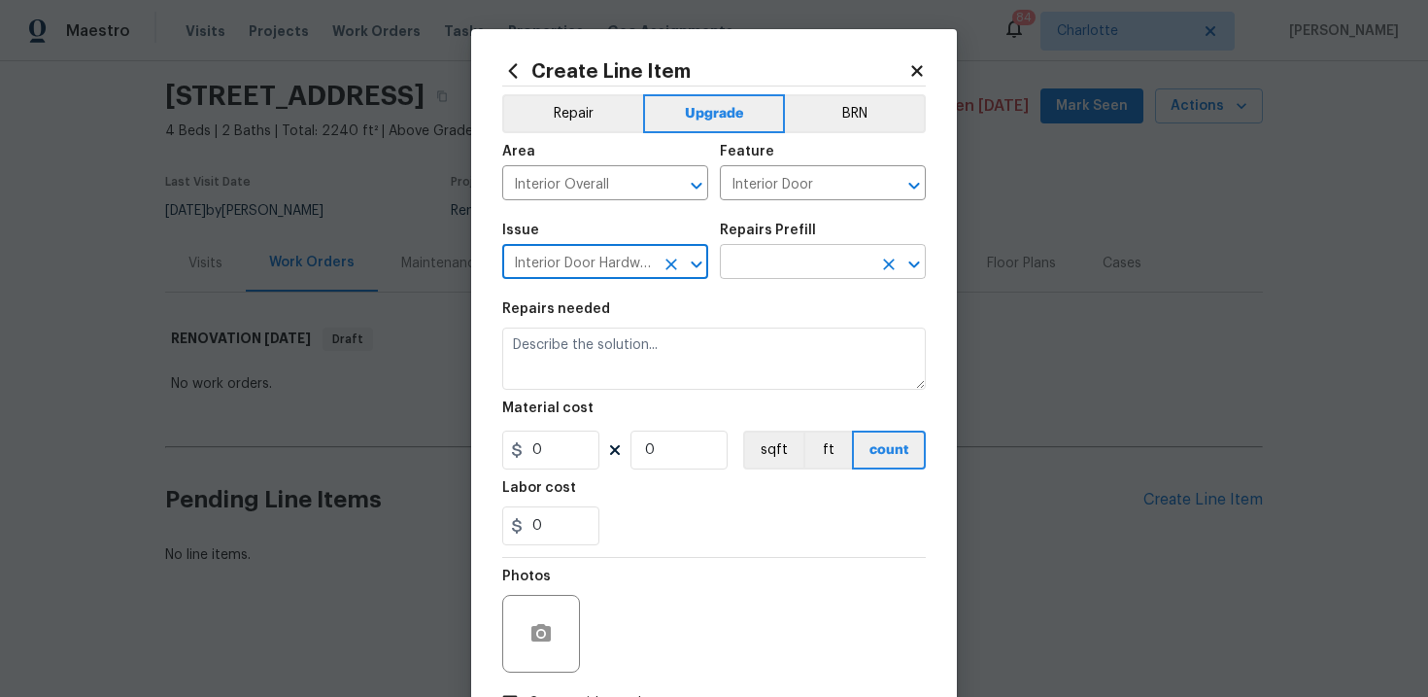
type input "Interior Door Hardware"
click at [788, 260] on input "text" at bounding box center [796, 264] width 152 height 30
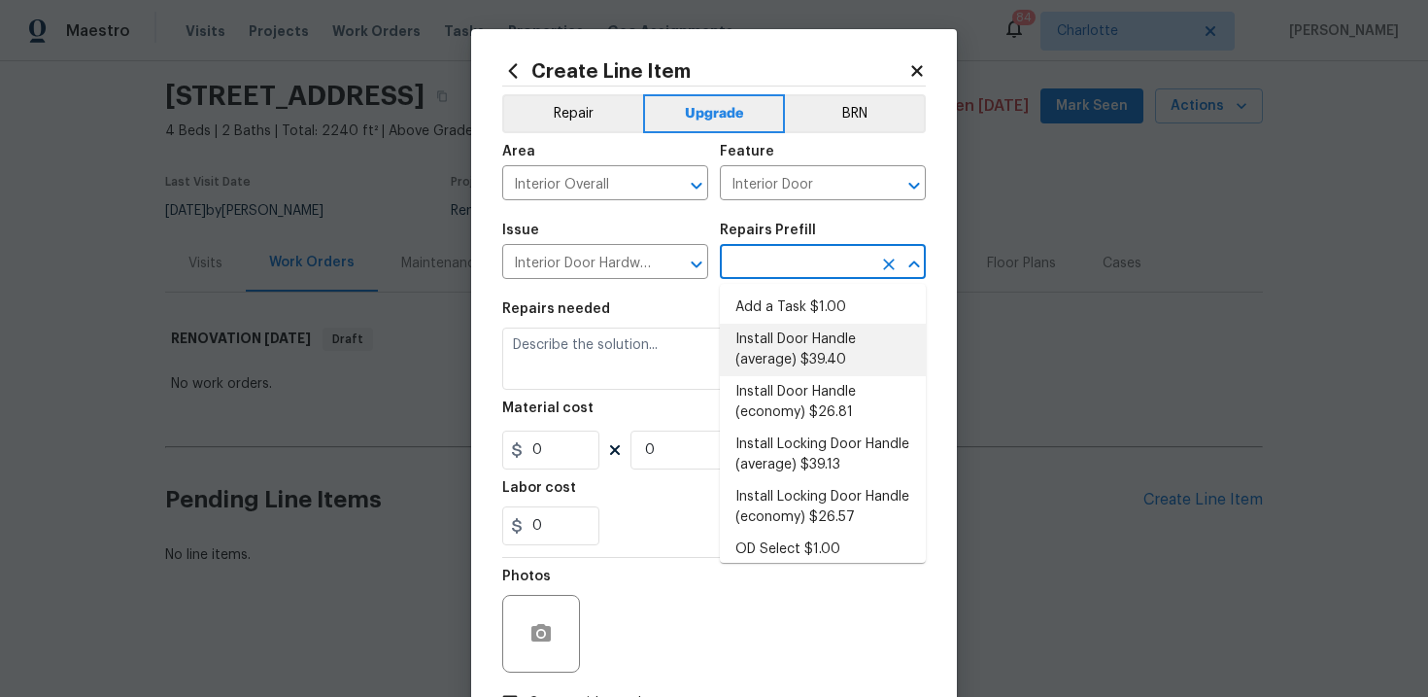
click at [797, 348] on li "Install Door Handle (average) $39.40" at bounding box center [823, 350] width 206 height 52
type input "Install Door Handle (average) $39.40"
type textarea "Remove the existing interior door handle (if present). Install a new (average) …"
type input "39.4"
type input "1"
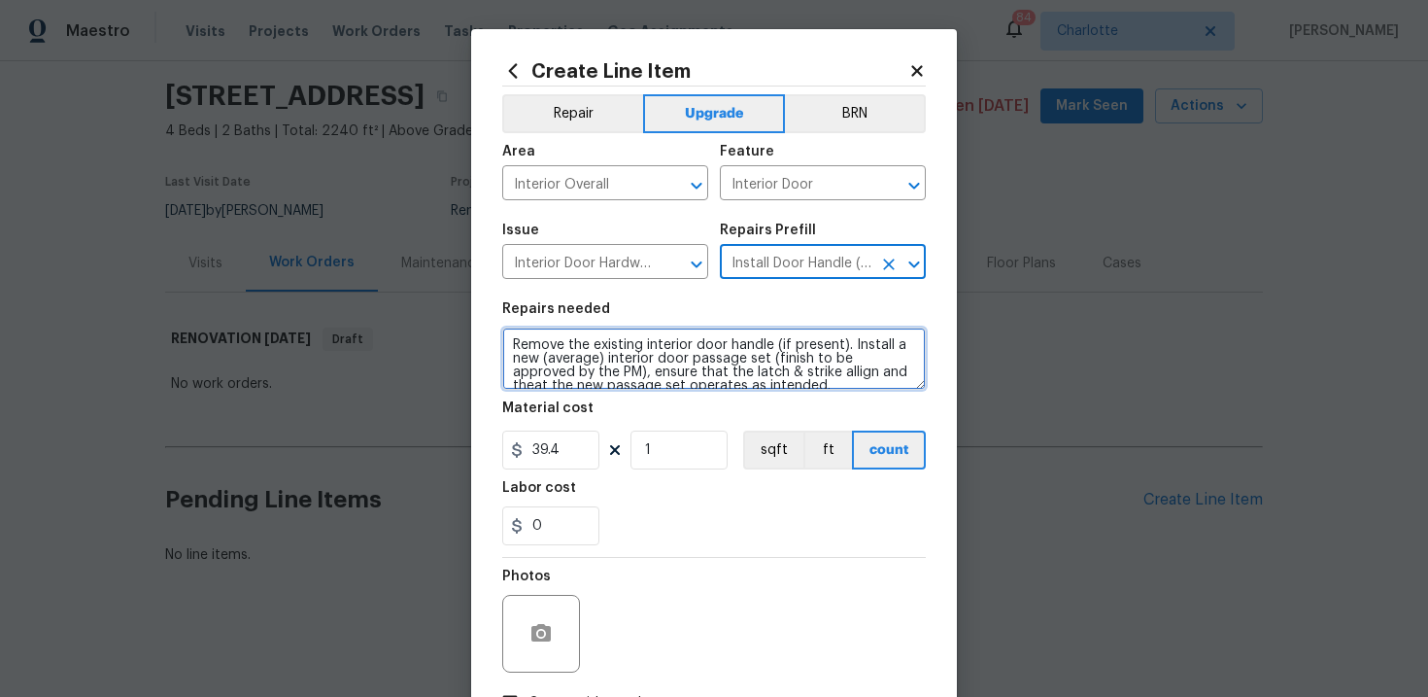
click at [507, 345] on textarea "Remove the existing interior door handle (if present). Install a new (average) …" at bounding box center [714, 358] width 424 height 62
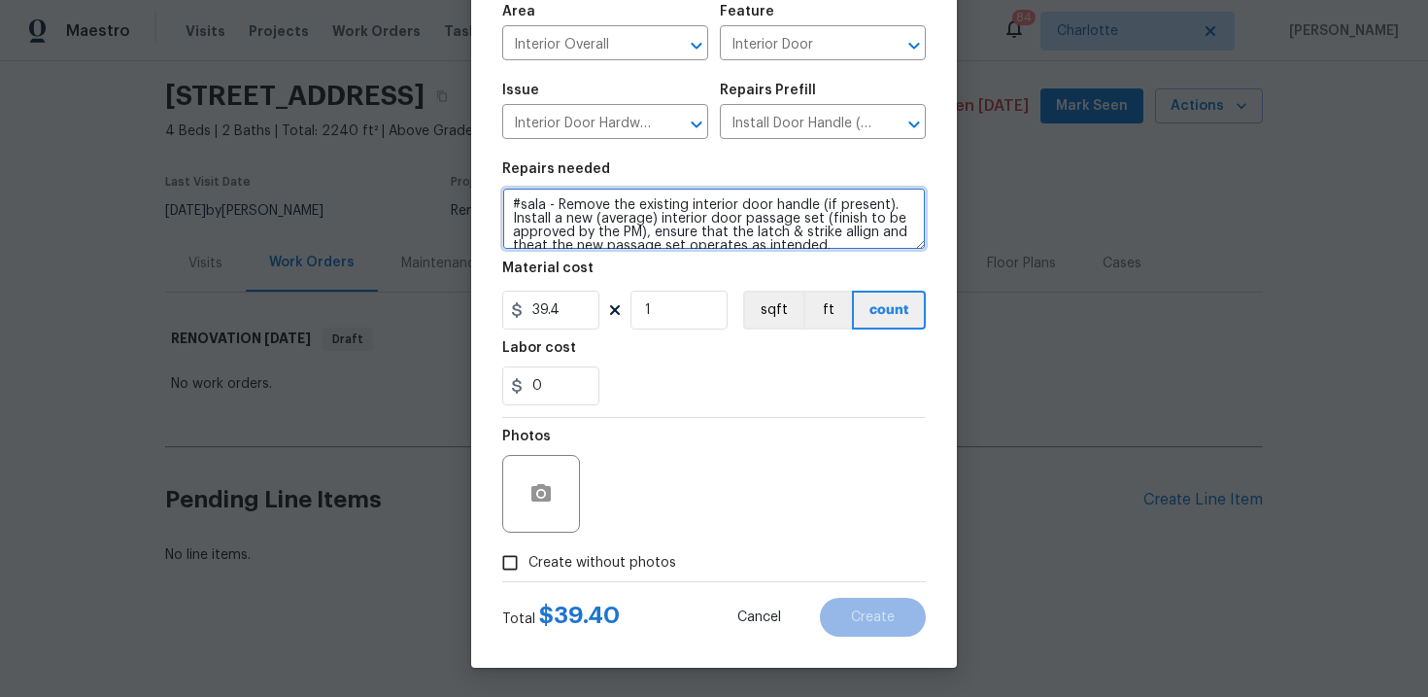
type textarea "#sala - Remove the existing interior door handle (if present). Install a new (a…"
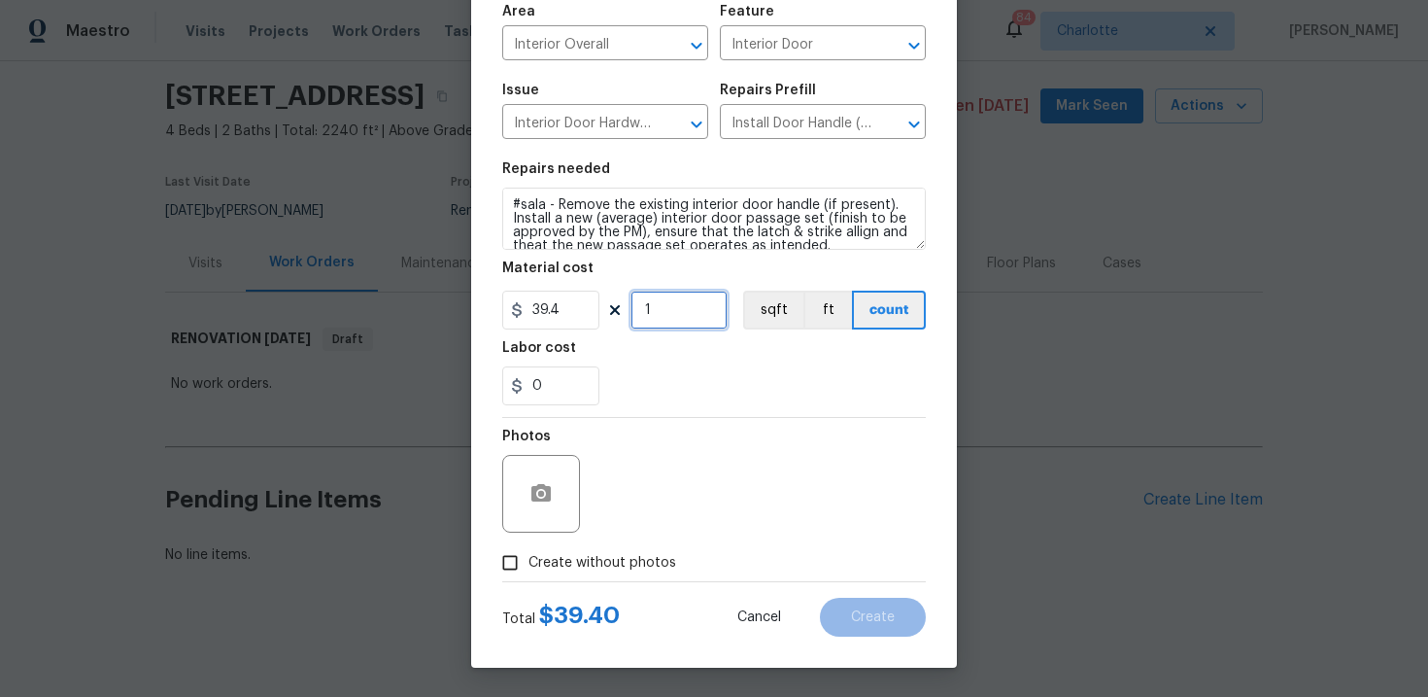
click at [672, 316] on input "1" at bounding box center [678, 309] width 97 height 39
type input "15"
click at [609, 557] on span "Create without photos" at bounding box center [602, 563] width 148 height 20
click at [528, 557] on input "Create without photos" at bounding box center [510, 562] width 37 height 37
checkbox input "true"
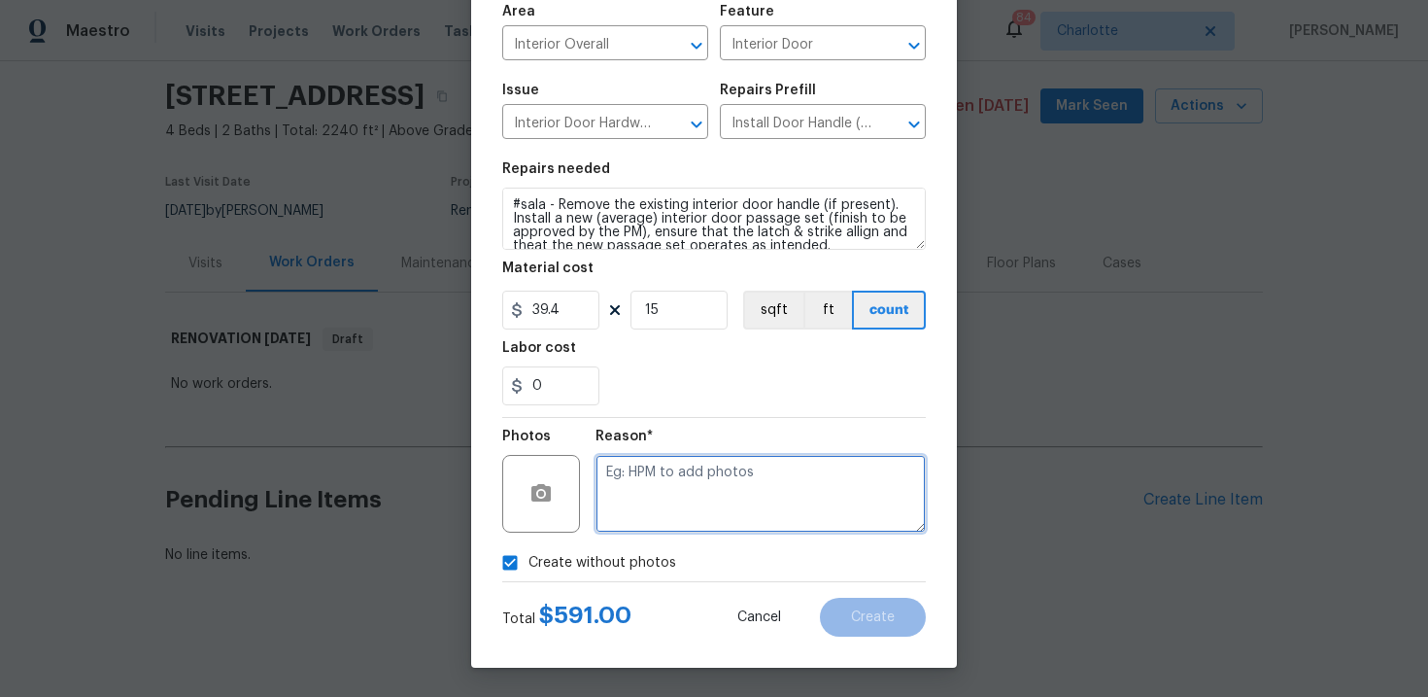
click at [695, 501] on textarea at bounding box center [761, 494] width 330 height 78
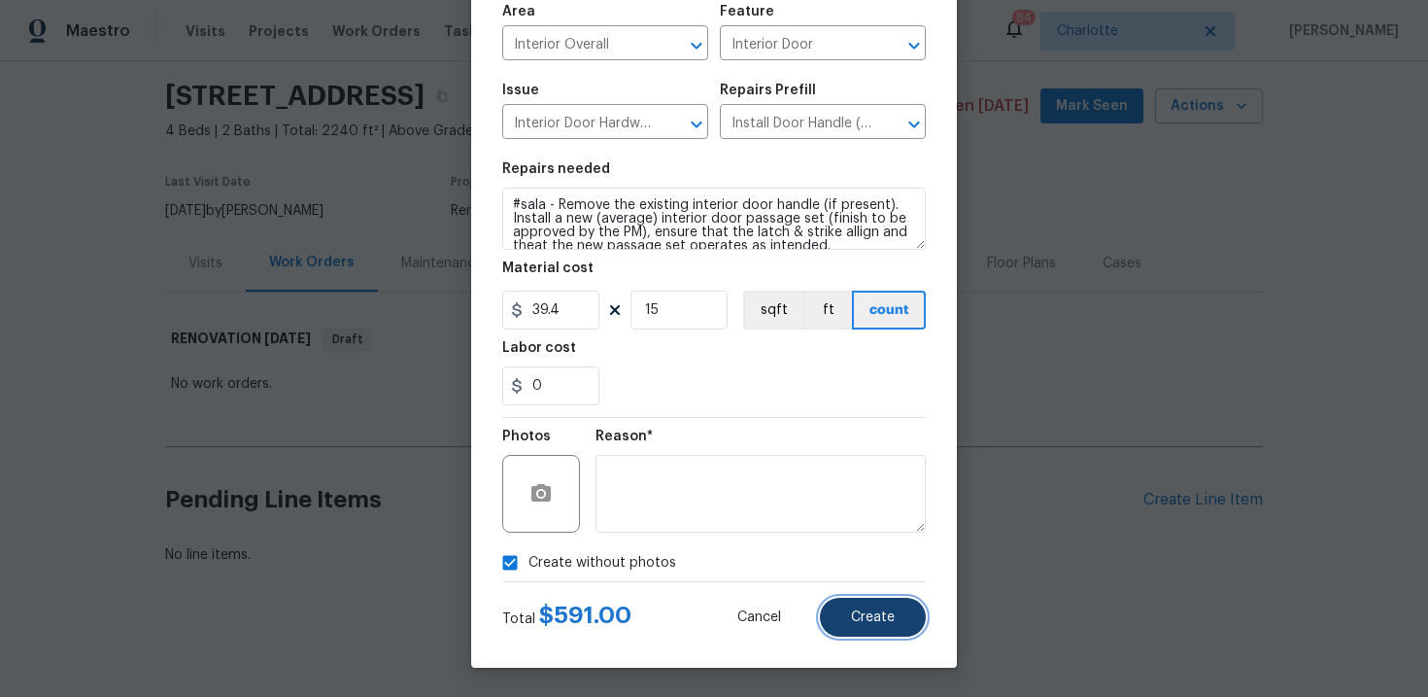
click at [860, 621] on span "Create" at bounding box center [873, 617] width 44 height 15
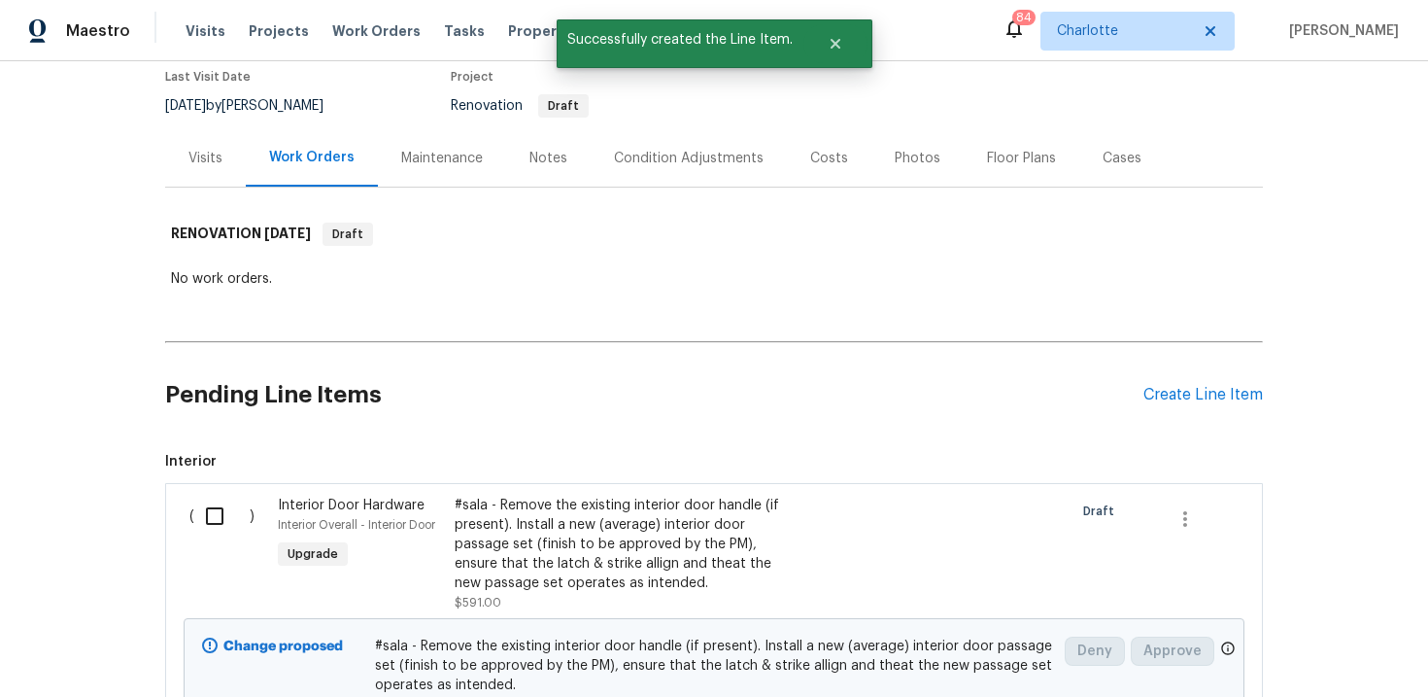
scroll to position [290, 0]
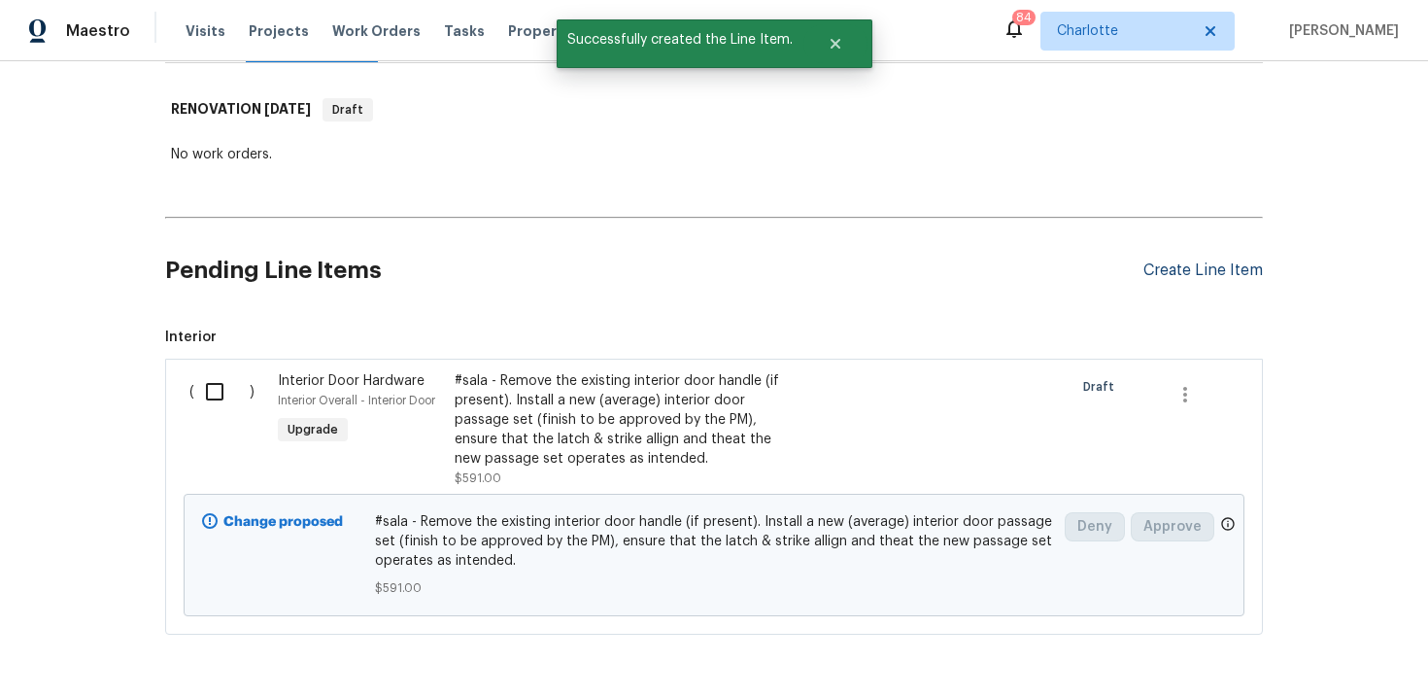
click at [1187, 276] on div "Create Line Item" at bounding box center [1202, 270] width 119 height 18
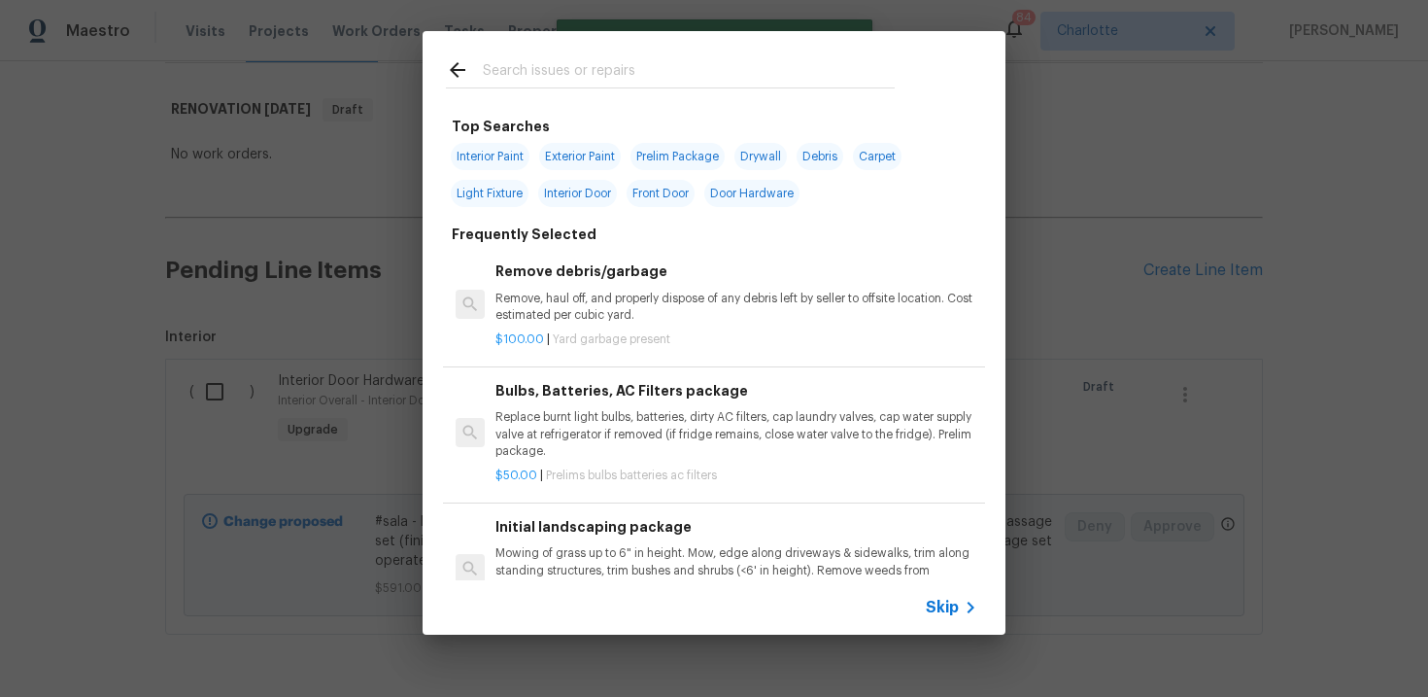
click at [940, 604] on span "Skip" at bounding box center [942, 606] width 33 height 19
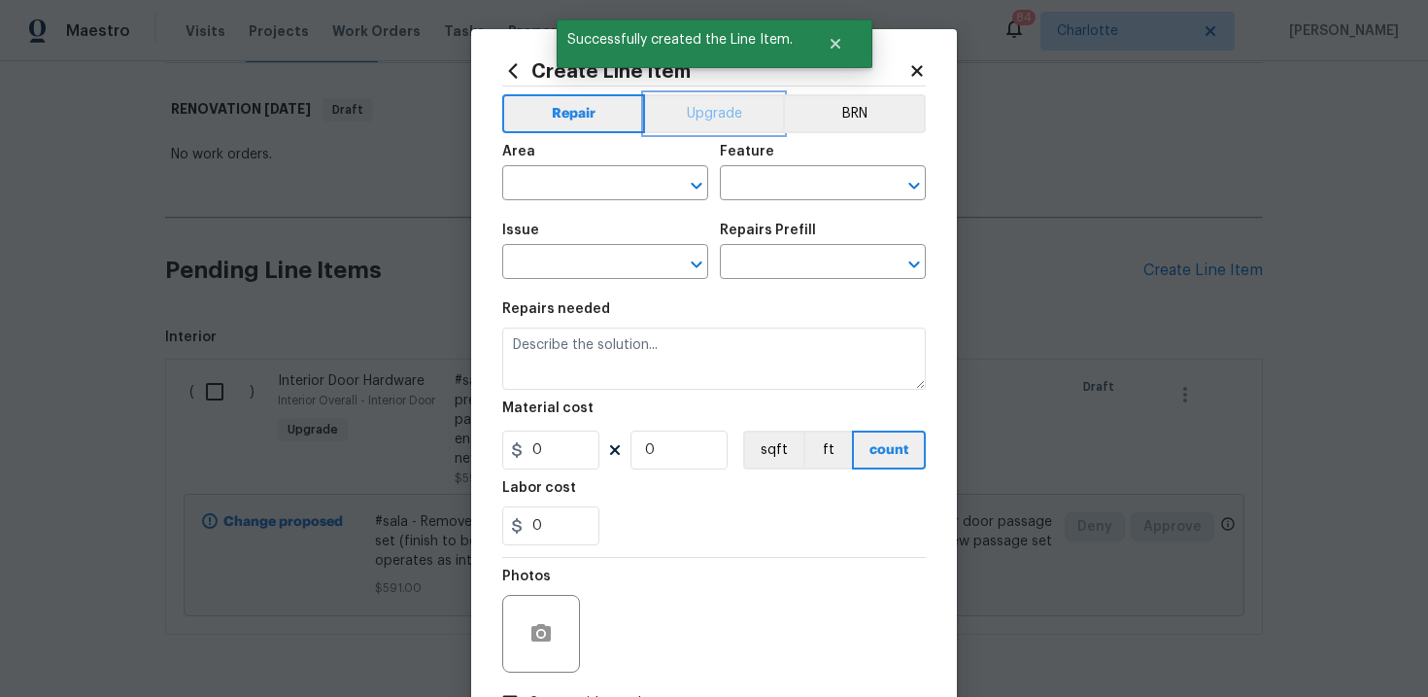
click at [712, 118] on button "Upgrade" at bounding box center [714, 113] width 139 height 39
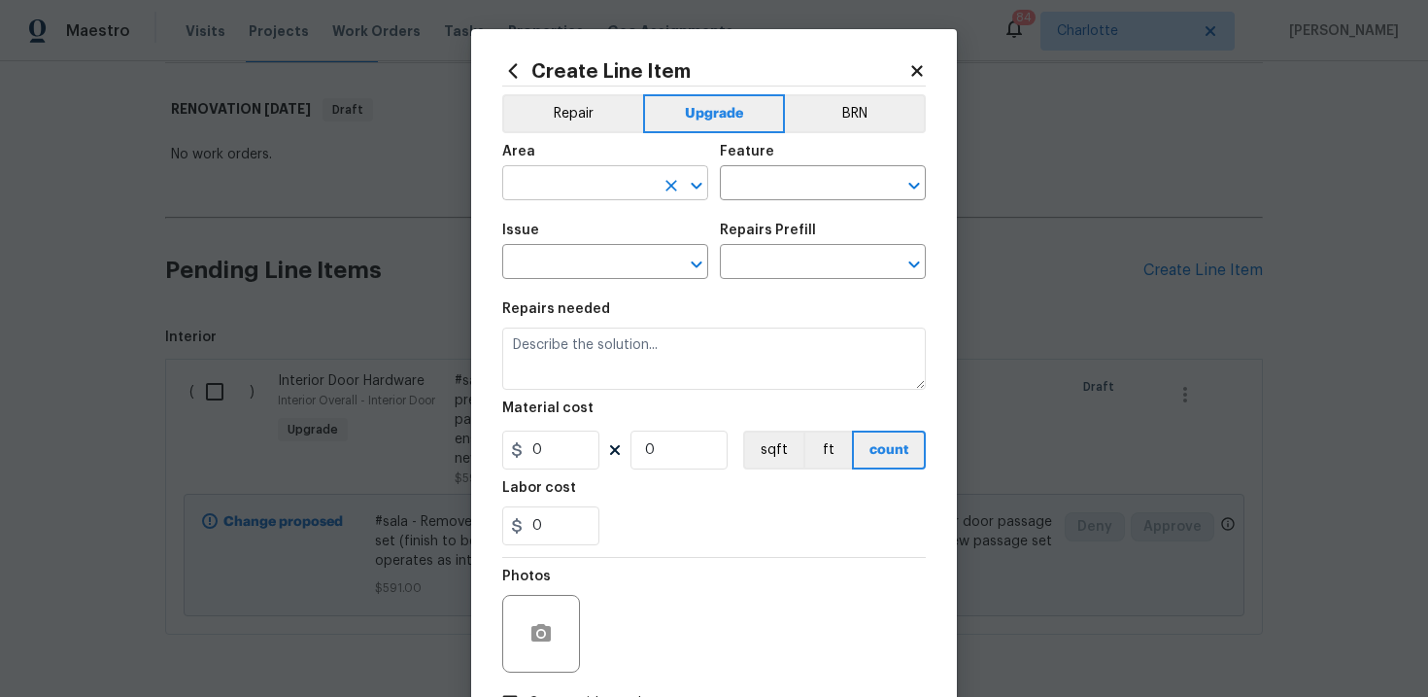
click at [618, 186] on input "text" at bounding box center [578, 185] width 152 height 30
click at [636, 258] on li "Main Bathroom" at bounding box center [605, 261] width 206 height 32
type input "Main Bathroom"
click at [801, 186] on input "text" at bounding box center [796, 185] width 152 height 30
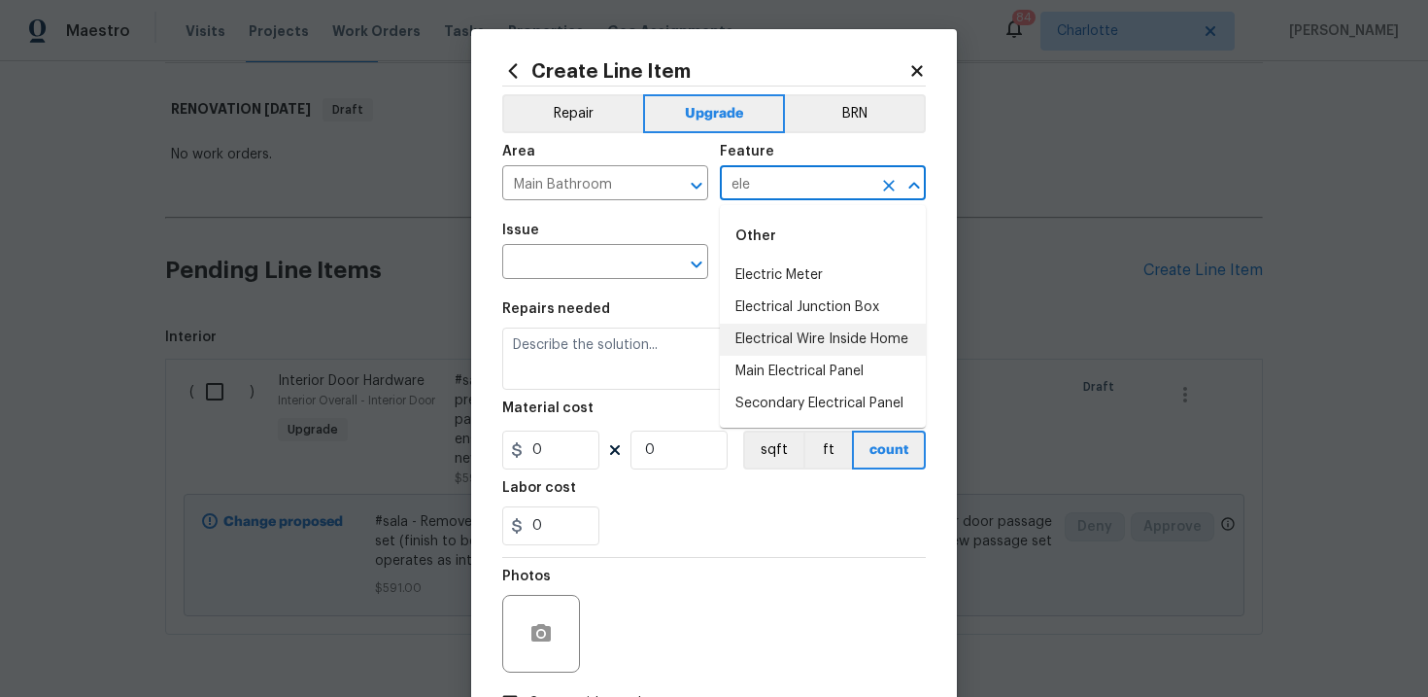
click at [786, 340] on li "Electrical Wire Inside Home" at bounding box center [823, 340] width 206 height 32
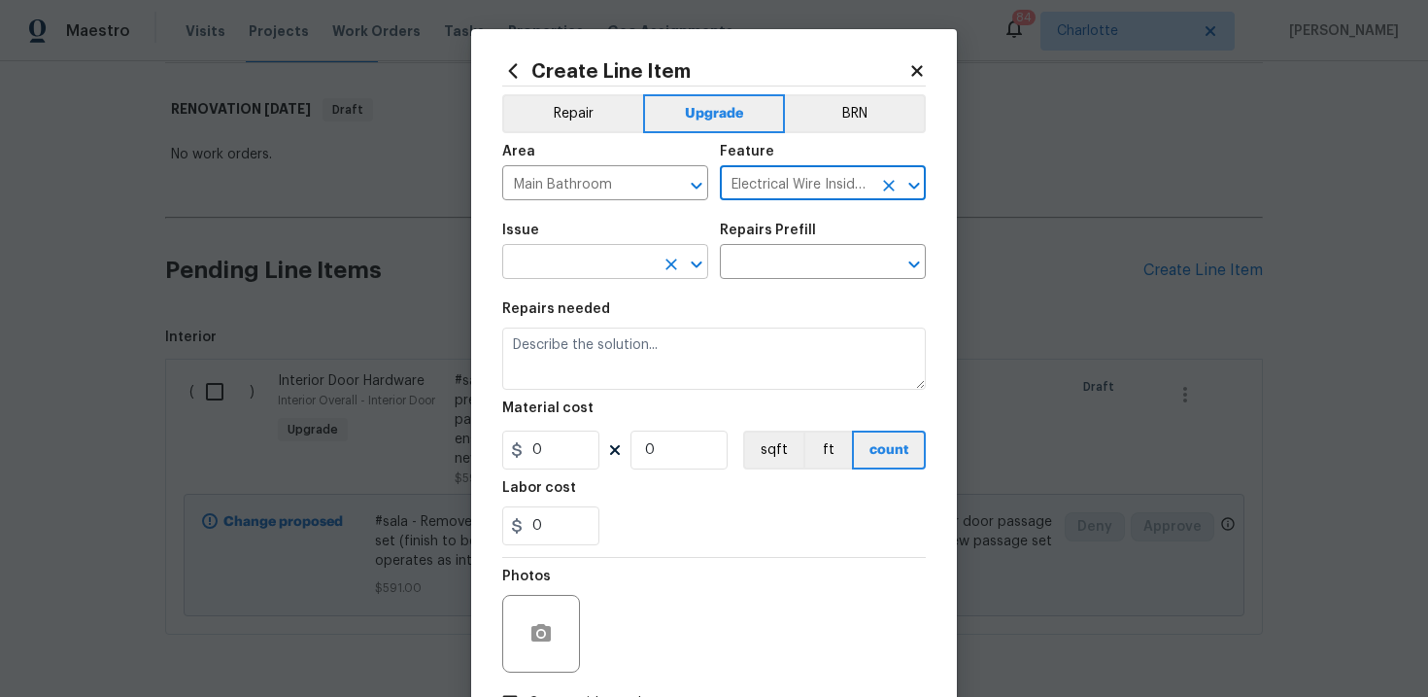
type input "Electrical Wire Inside Home"
click at [619, 265] on input "text" at bounding box center [578, 264] width 152 height 30
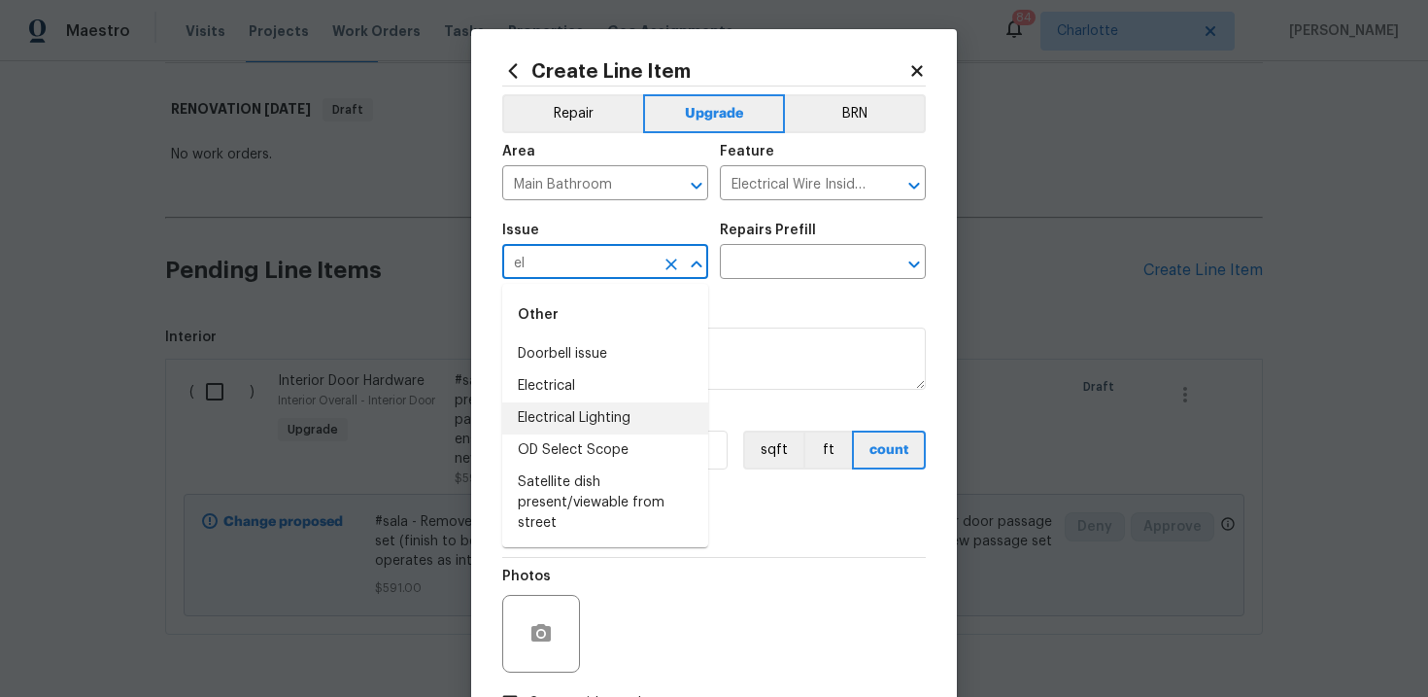
click at [598, 414] on li "Electrical Lighting" at bounding box center [605, 418] width 206 height 32
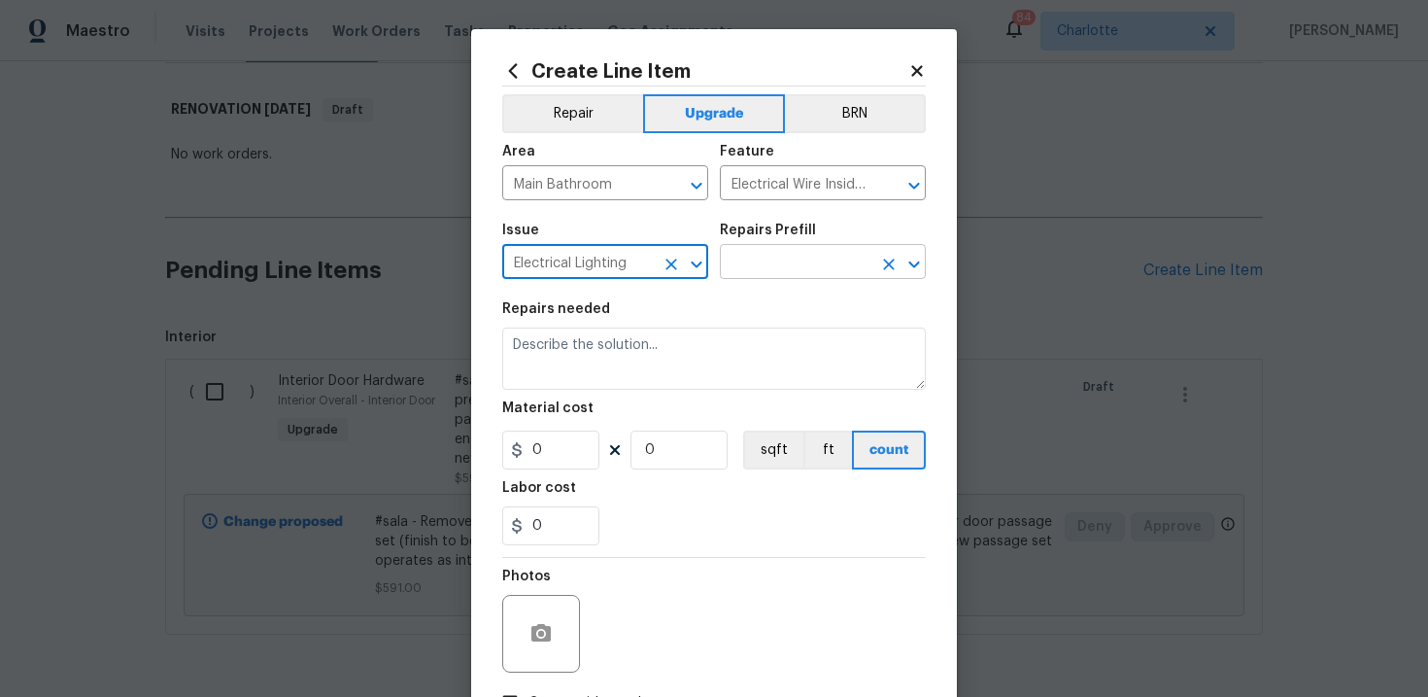
type input "Electrical Lighting"
click at [797, 262] on input "text" at bounding box center [796, 264] width 152 height 30
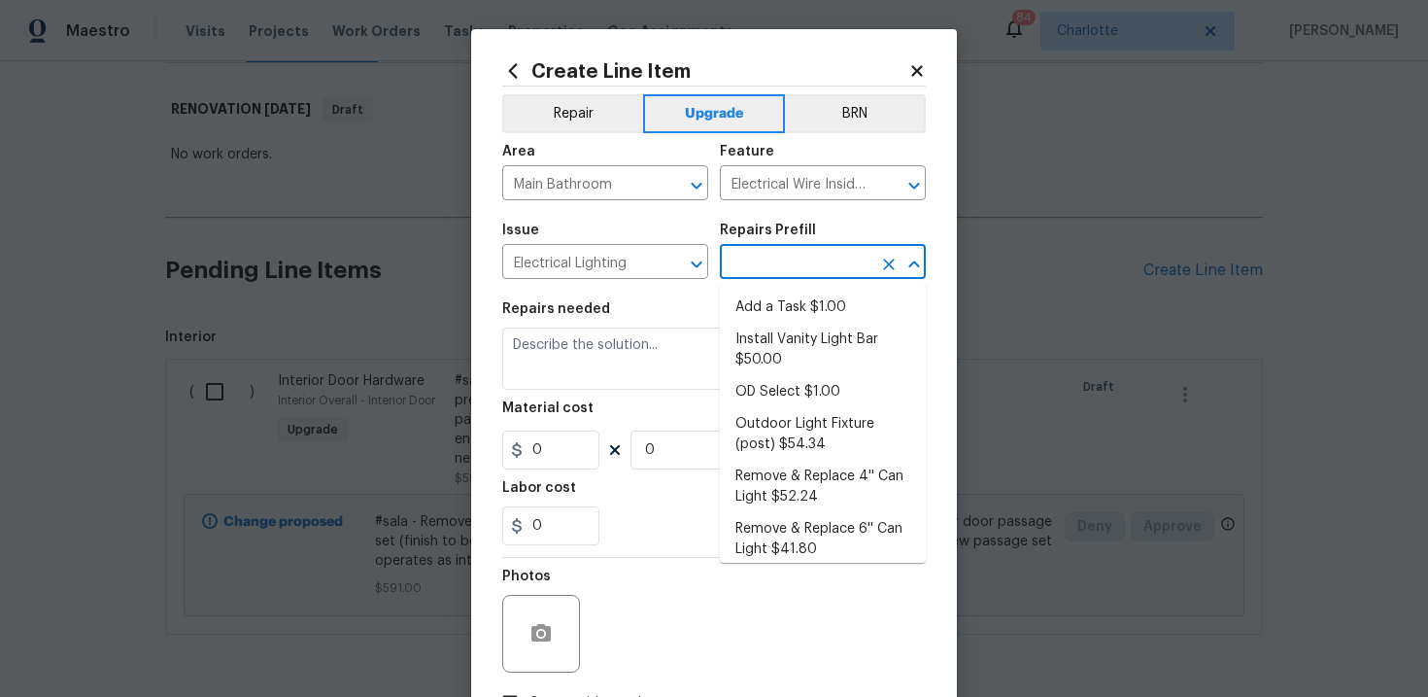
type input "o"
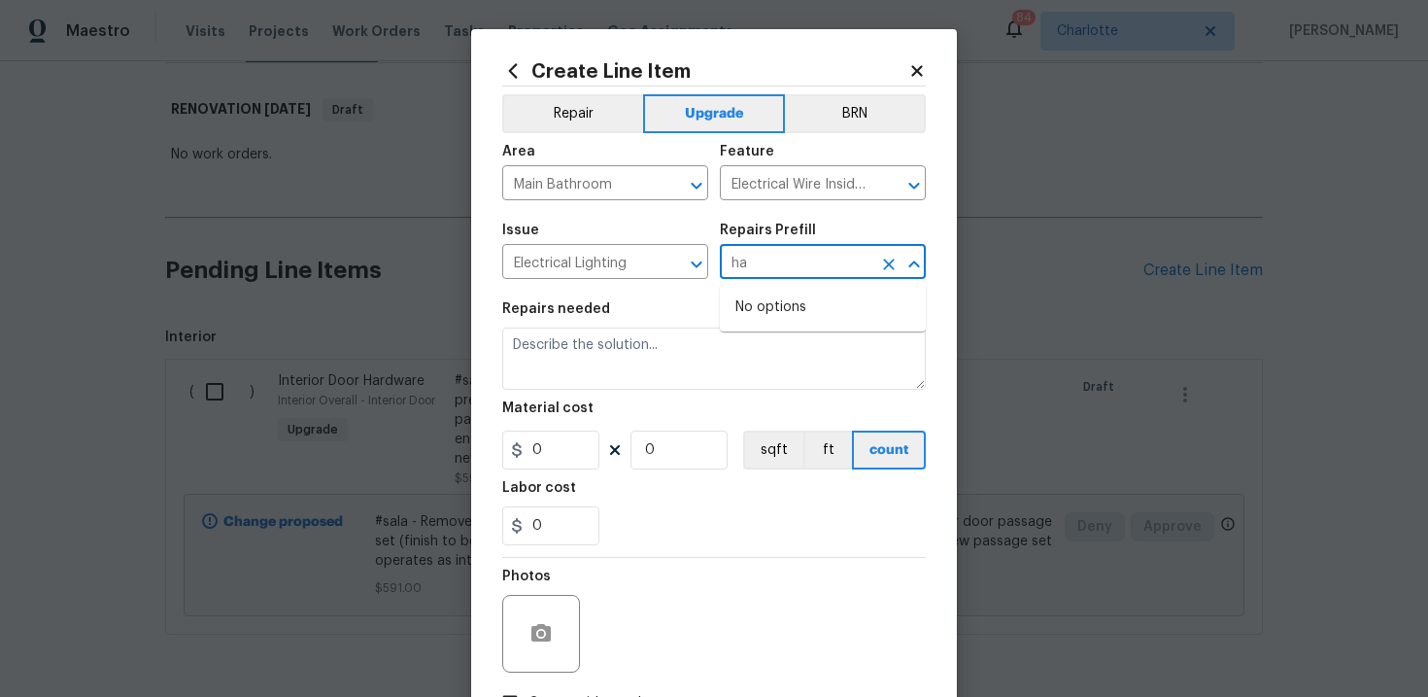
type input "h"
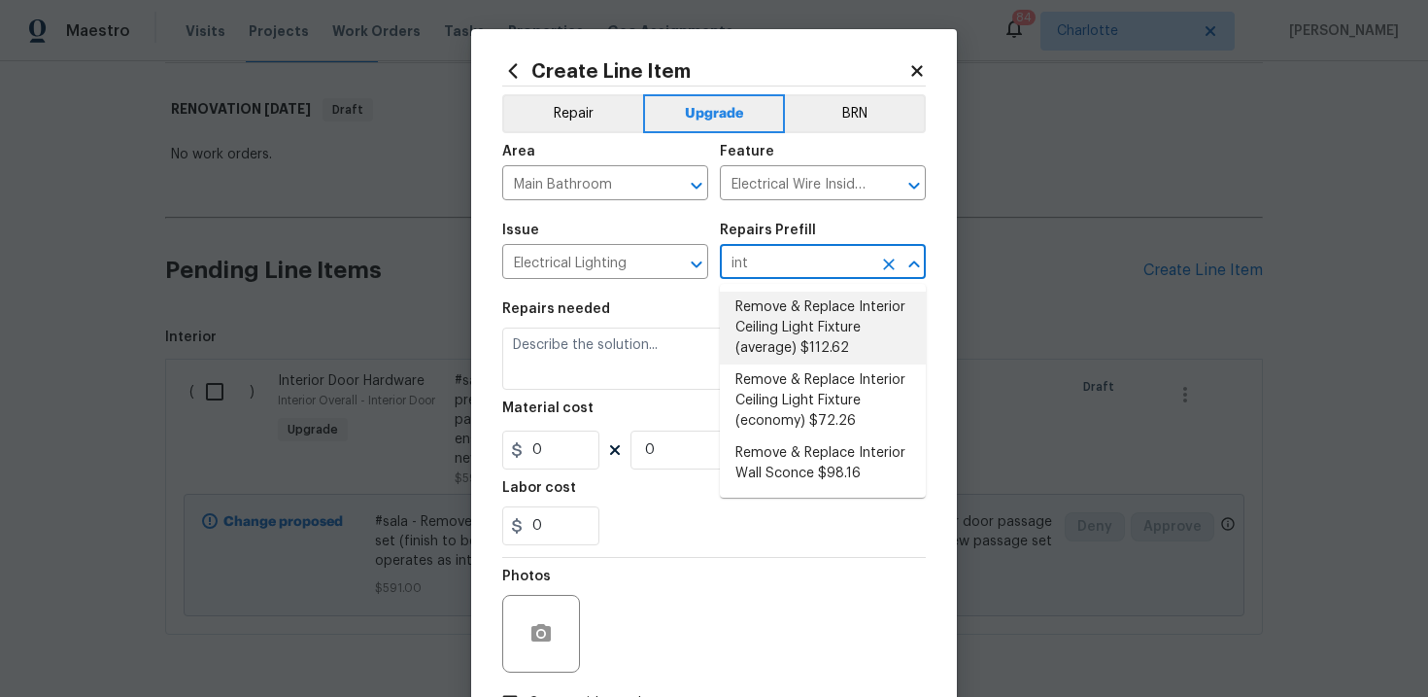
click at [825, 337] on li "Remove & Replace Interior Ceiling Light Fixture (average) $112.62" at bounding box center [823, 327] width 206 height 73
type input "Remove & Replace Interior Ceiling Light Fixture (average) $112.62"
type textarea "Remove the existing interior ceiling light fixture and replace it with new AVER…"
type input "1"
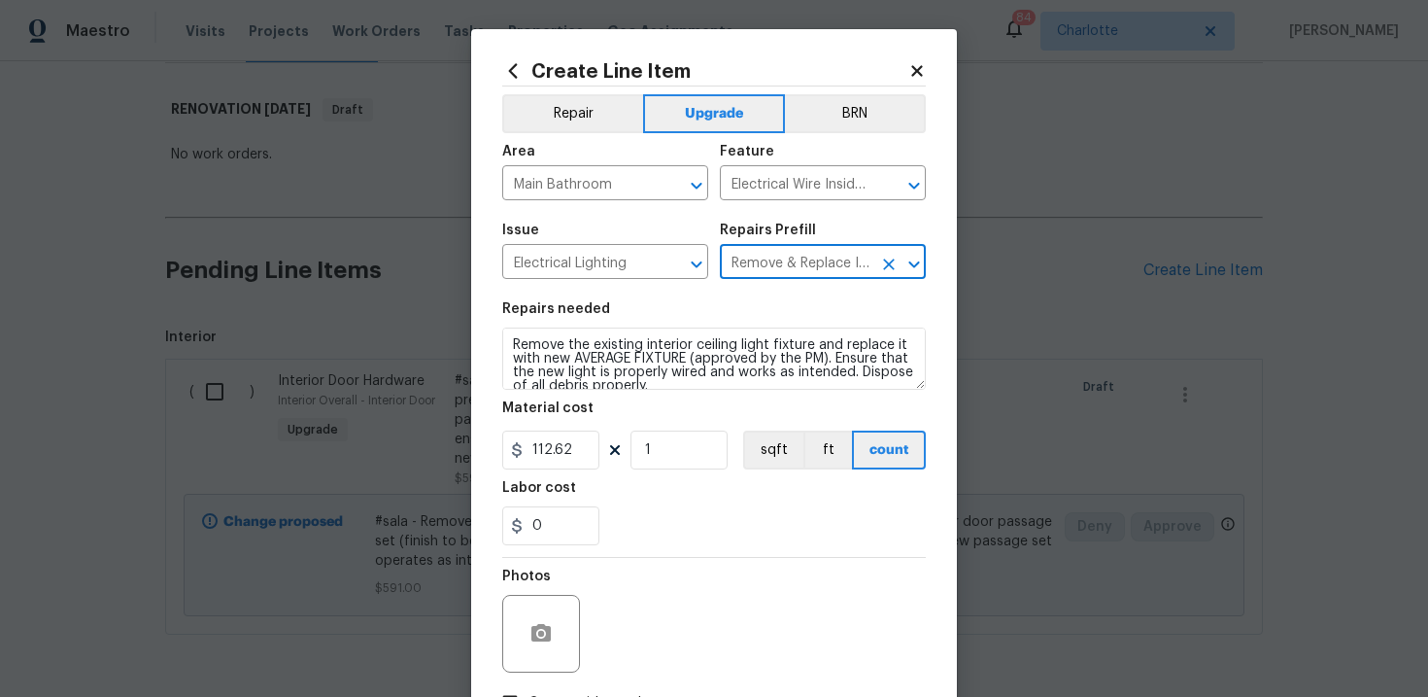
type input "112.62"
type input "Remove & Replace Interior Ceiling Light Fixture (average) $112.62"
click at [510, 344] on textarea "Remove the existing interior ceiling light fixture and replace it with new AVER…" at bounding box center [714, 358] width 424 height 62
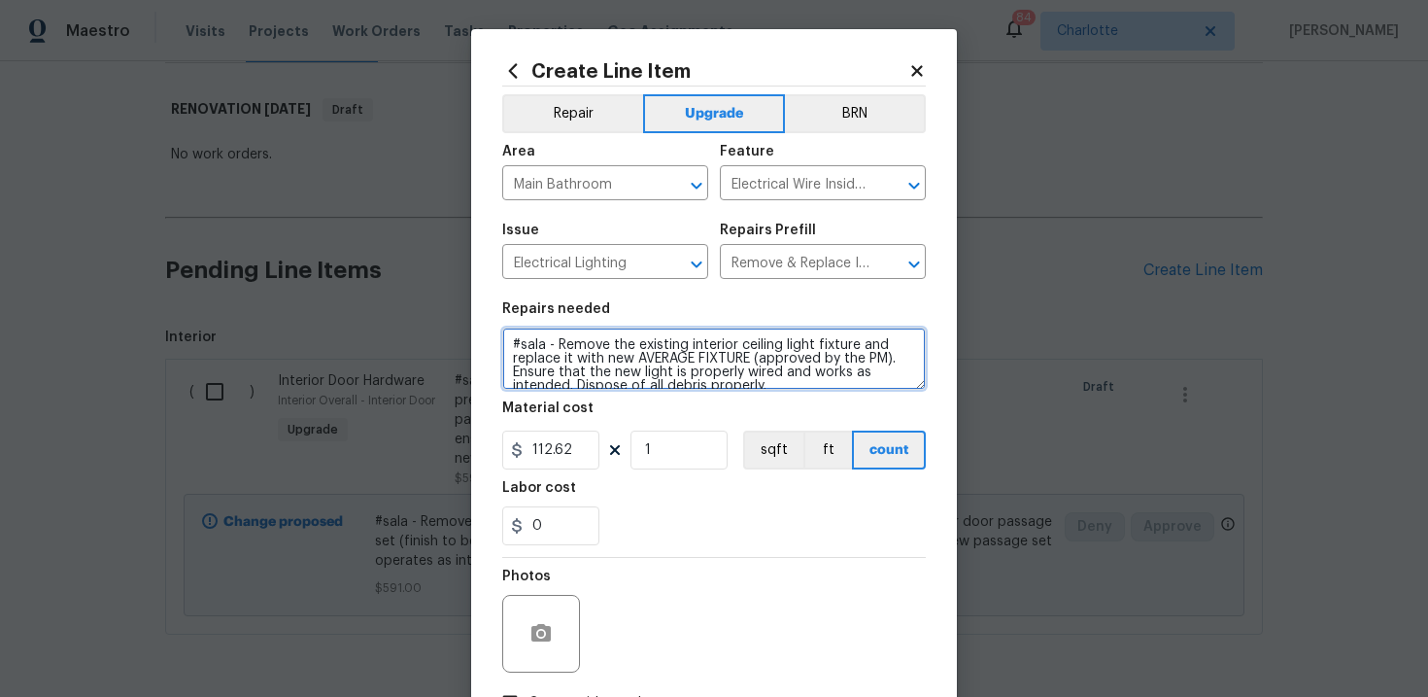
scroll to position [14, 0]
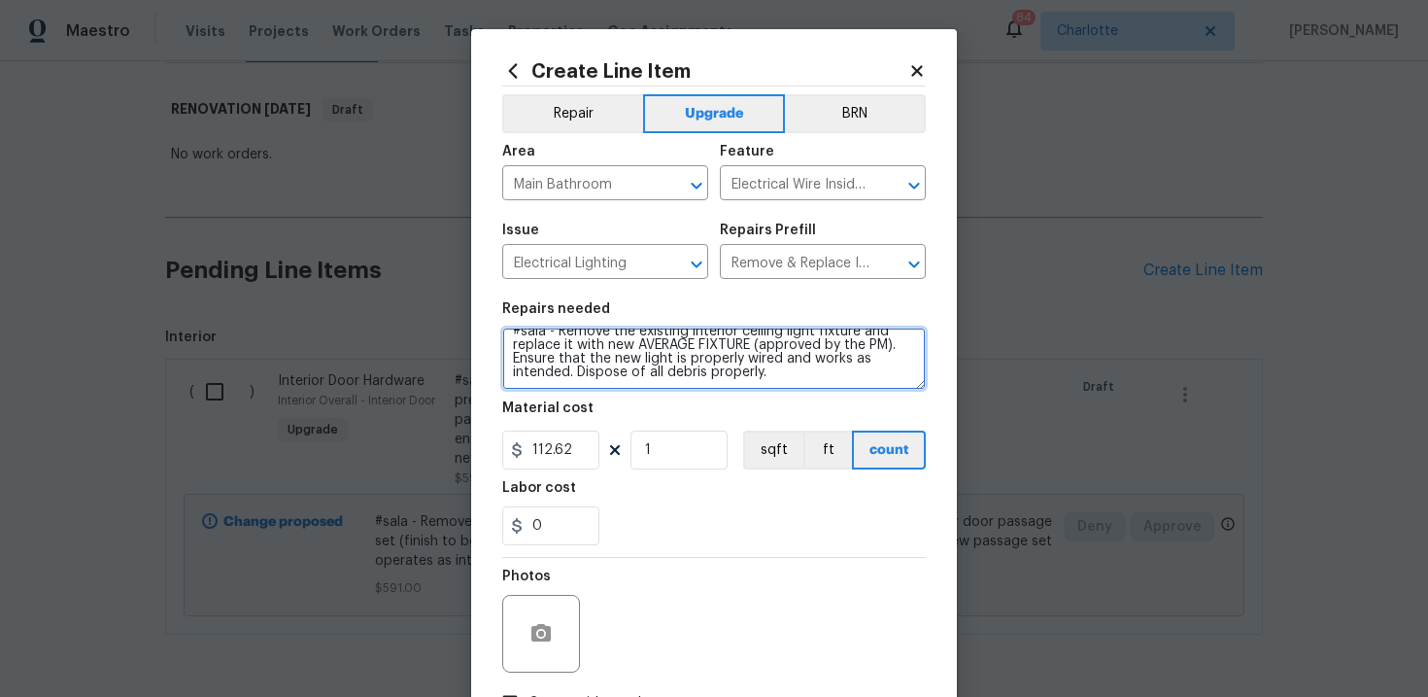
click at [798, 381] on textarea "#sala - Remove the existing interior ceiling light fixture and replace it with …" at bounding box center [714, 358] width 424 height 62
paste textarea "Replace hanging master light"
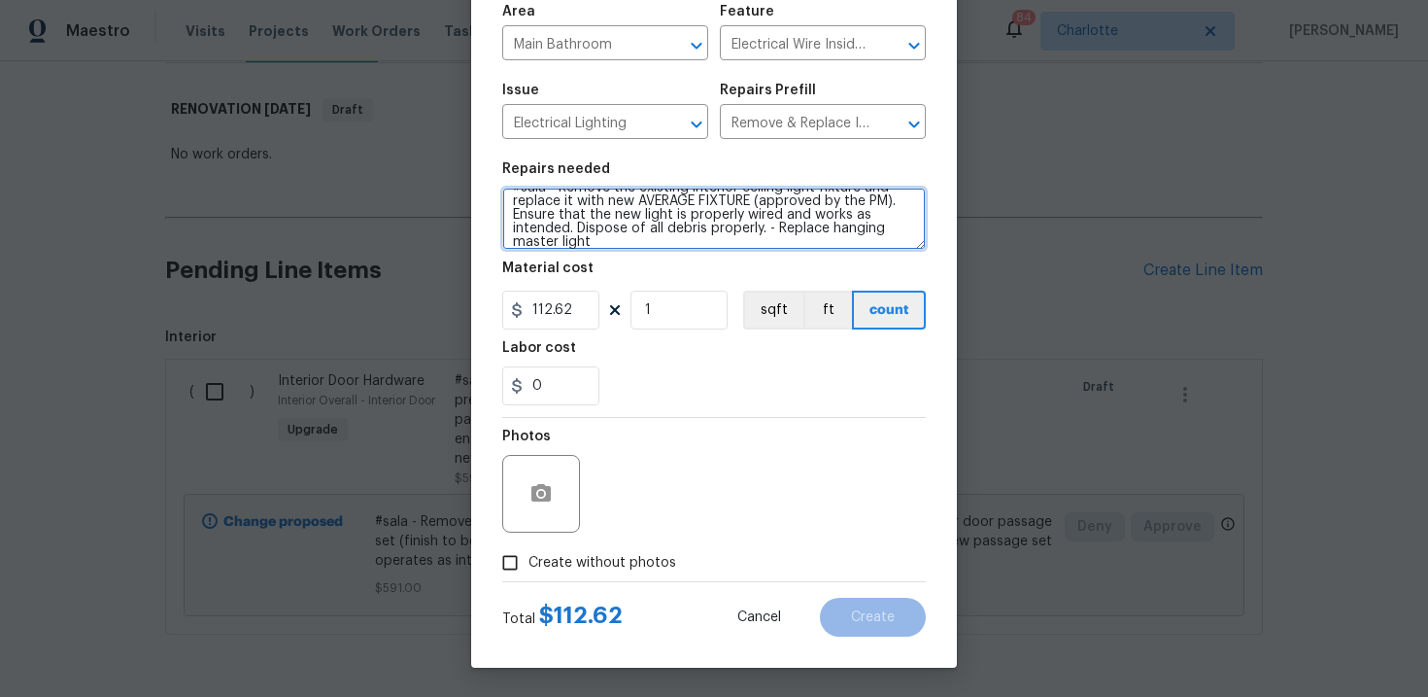
type textarea "#sala - Remove the existing interior ceiling light fixture and replace it with …"
click at [577, 572] on label "Create without photos" at bounding box center [584, 562] width 185 height 37
click at [528, 572] on input "Create without photos" at bounding box center [510, 562] width 37 height 37
checkbox input "true"
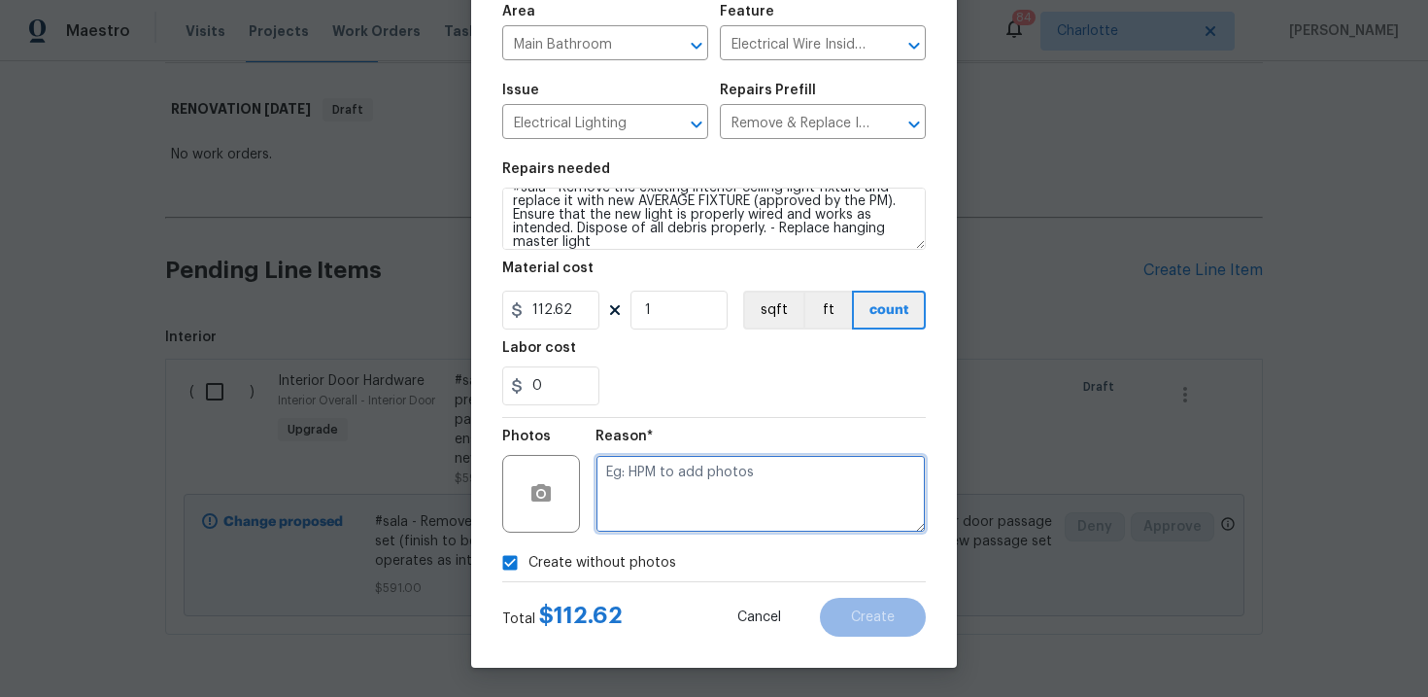
click at [696, 489] on textarea at bounding box center [761, 494] width 330 height 78
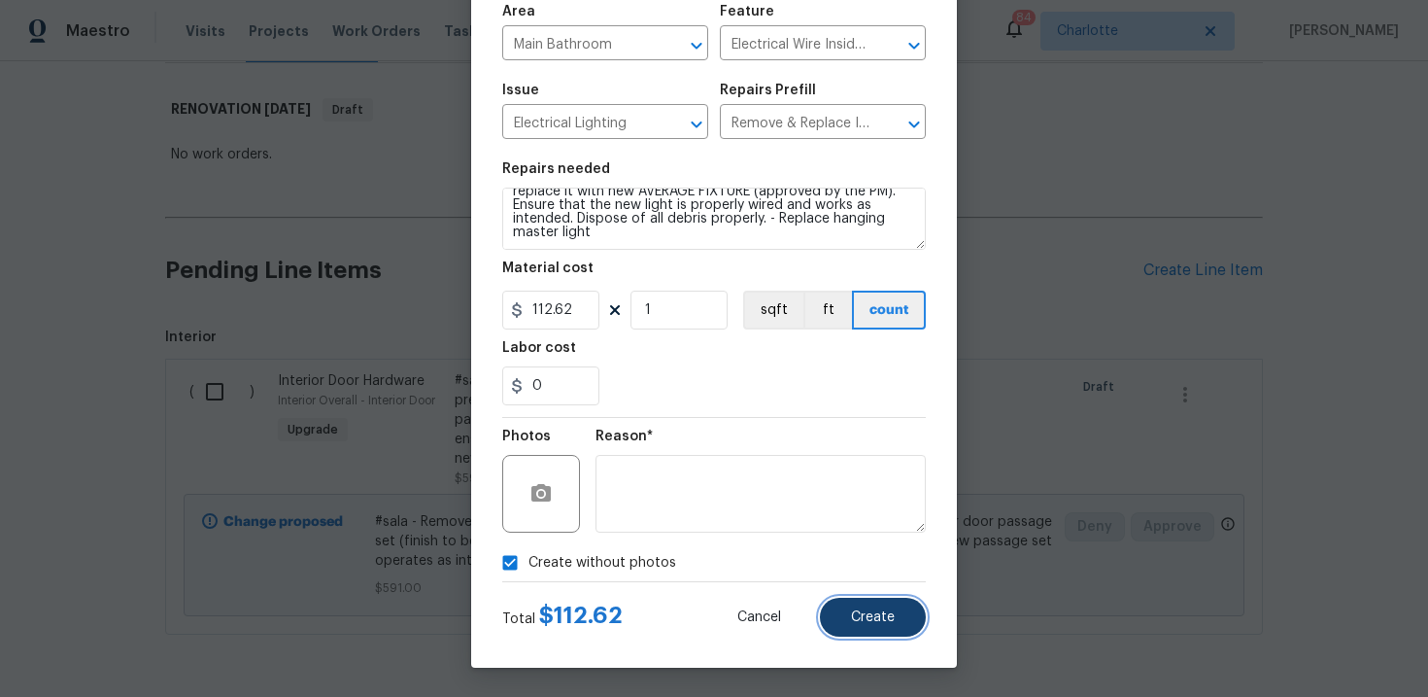
click at [890, 606] on button "Create" at bounding box center [873, 616] width 106 height 39
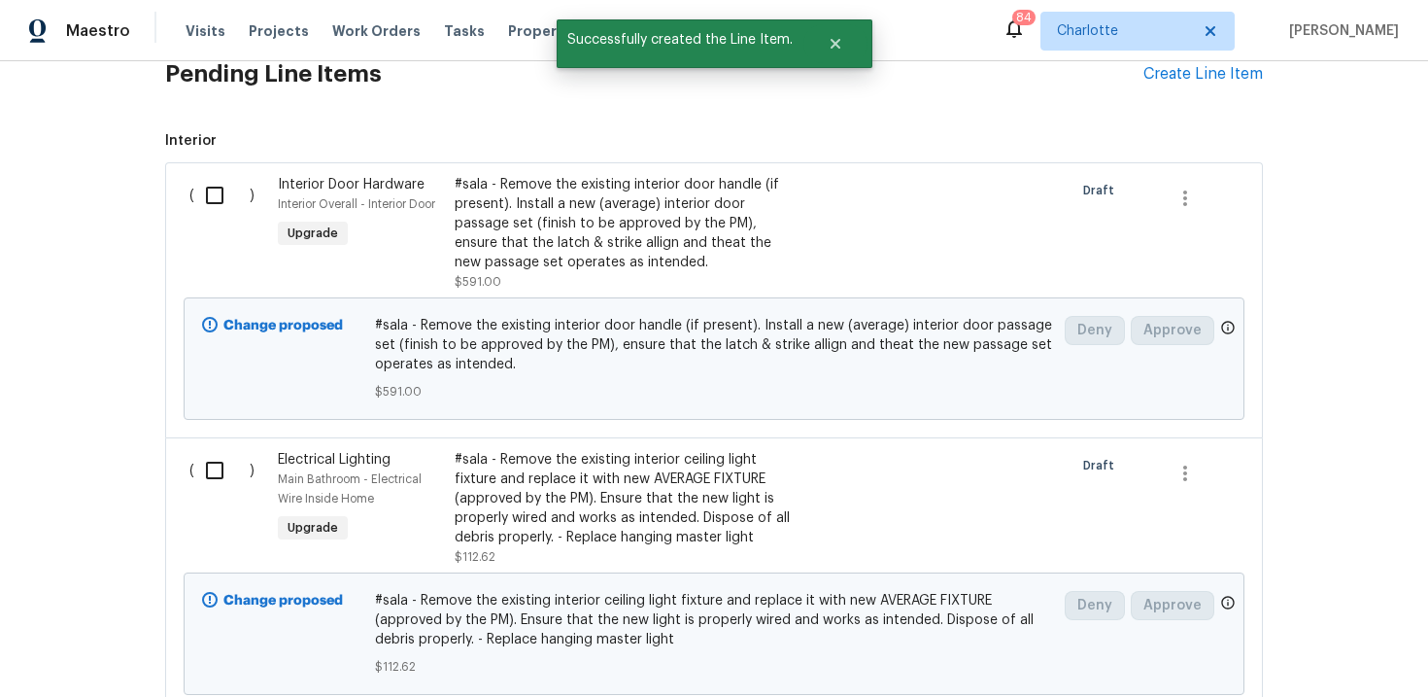
scroll to position [487, 0]
